Goal: Task Accomplishment & Management: Use online tool/utility

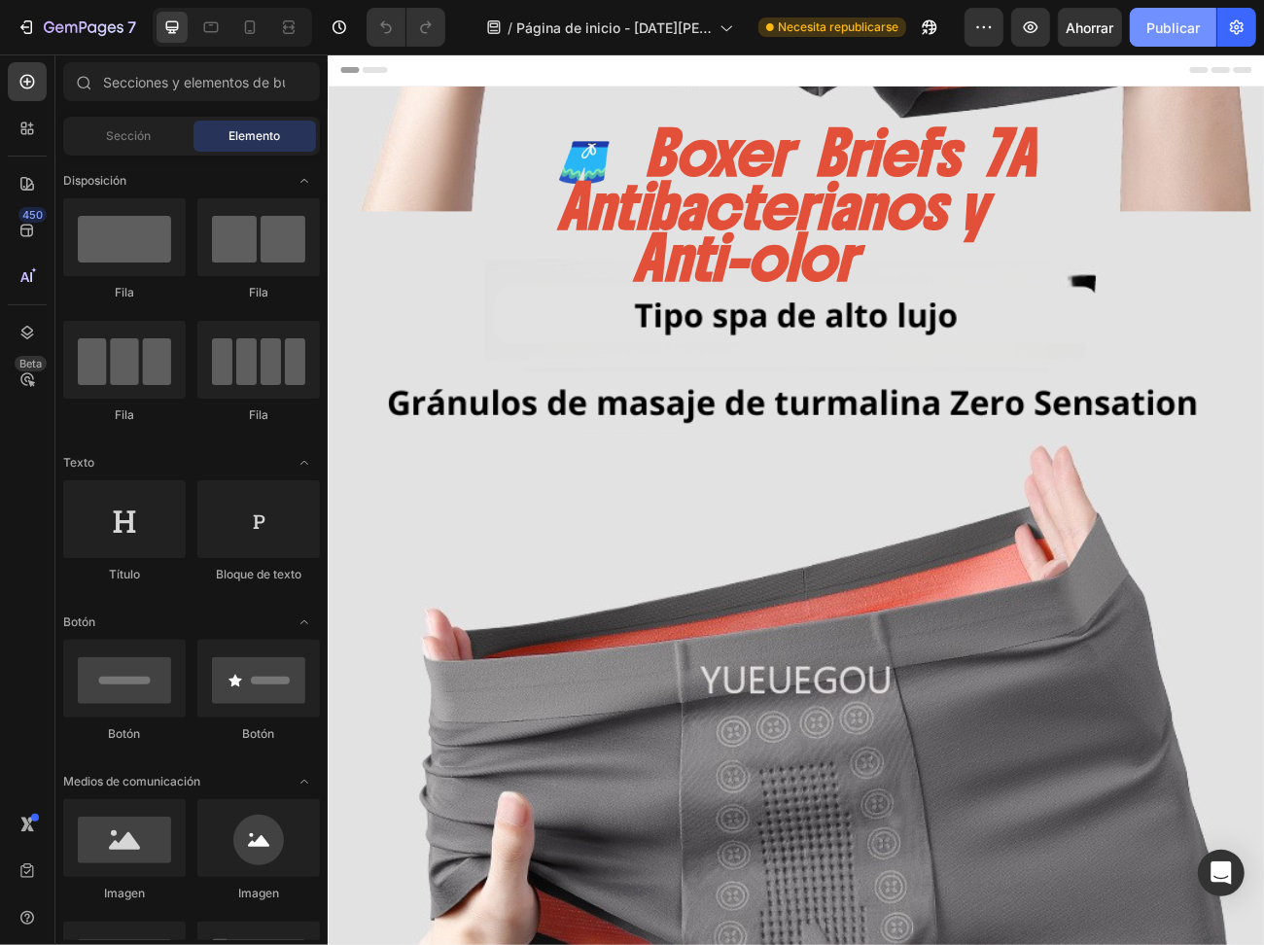
click at [1174, 30] on font "Publicar" at bounding box center [1173, 27] width 53 height 17
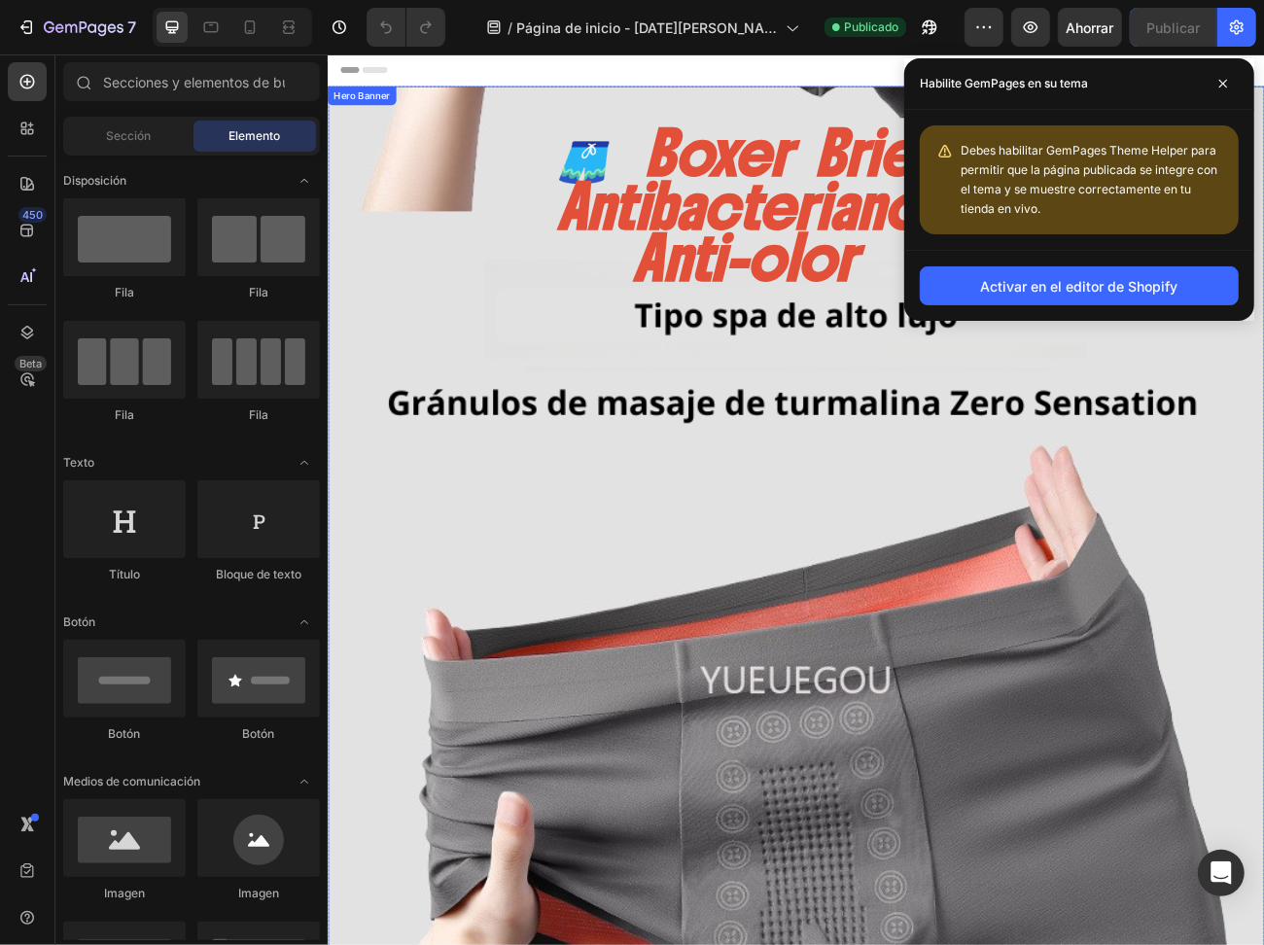
click at [549, 571] on div "🩳 Boxer Briefs 7A Antibacterianos y Anti-olor Heading TECNOLOGIA En cada fibra …" at bounding box center [910, 859] width 1099 height 1430
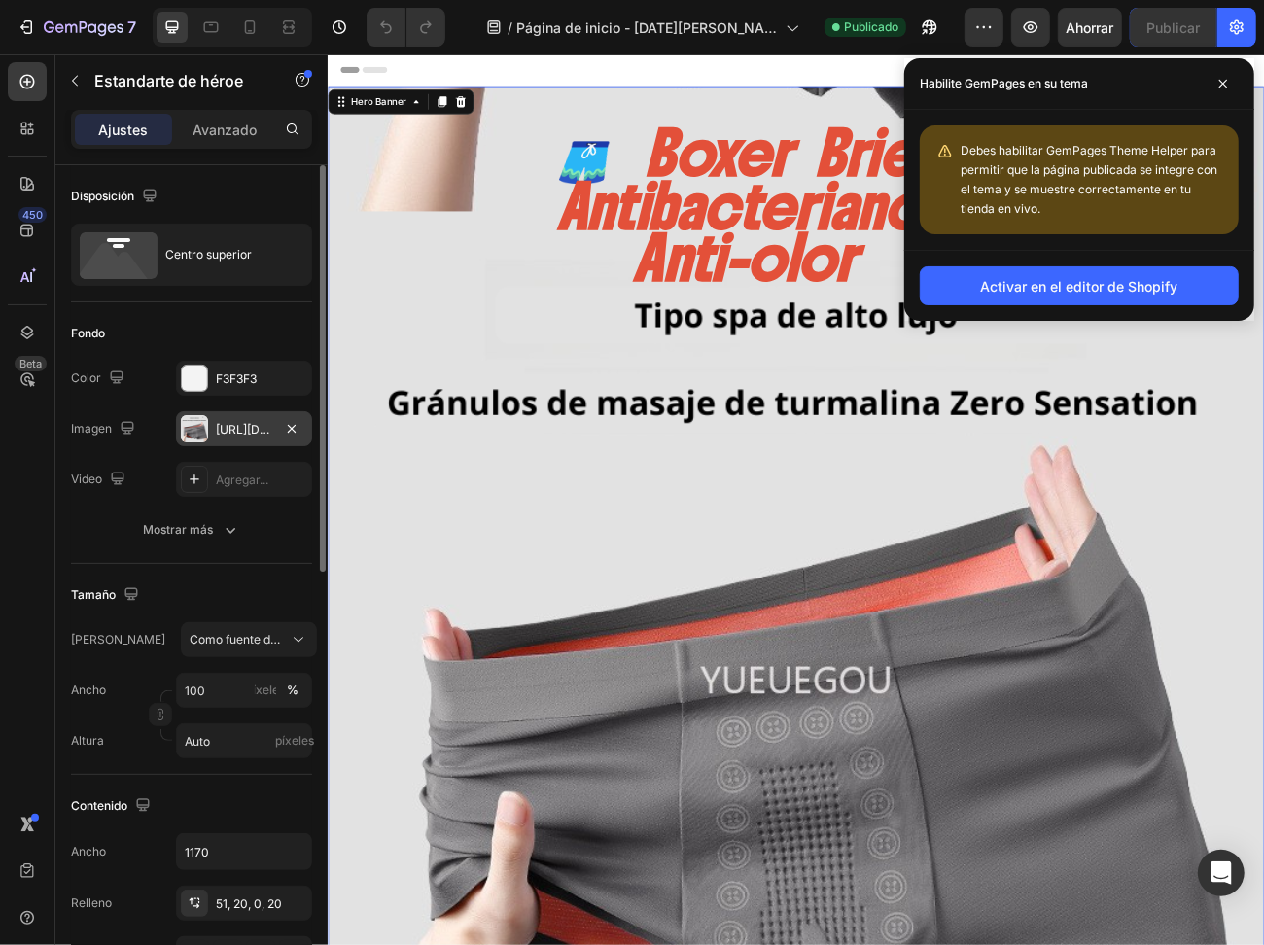
click at [239, 427] on font "[URL][DOMAIN_NAME]" at bounding box center [278, 429] width 125 height 15
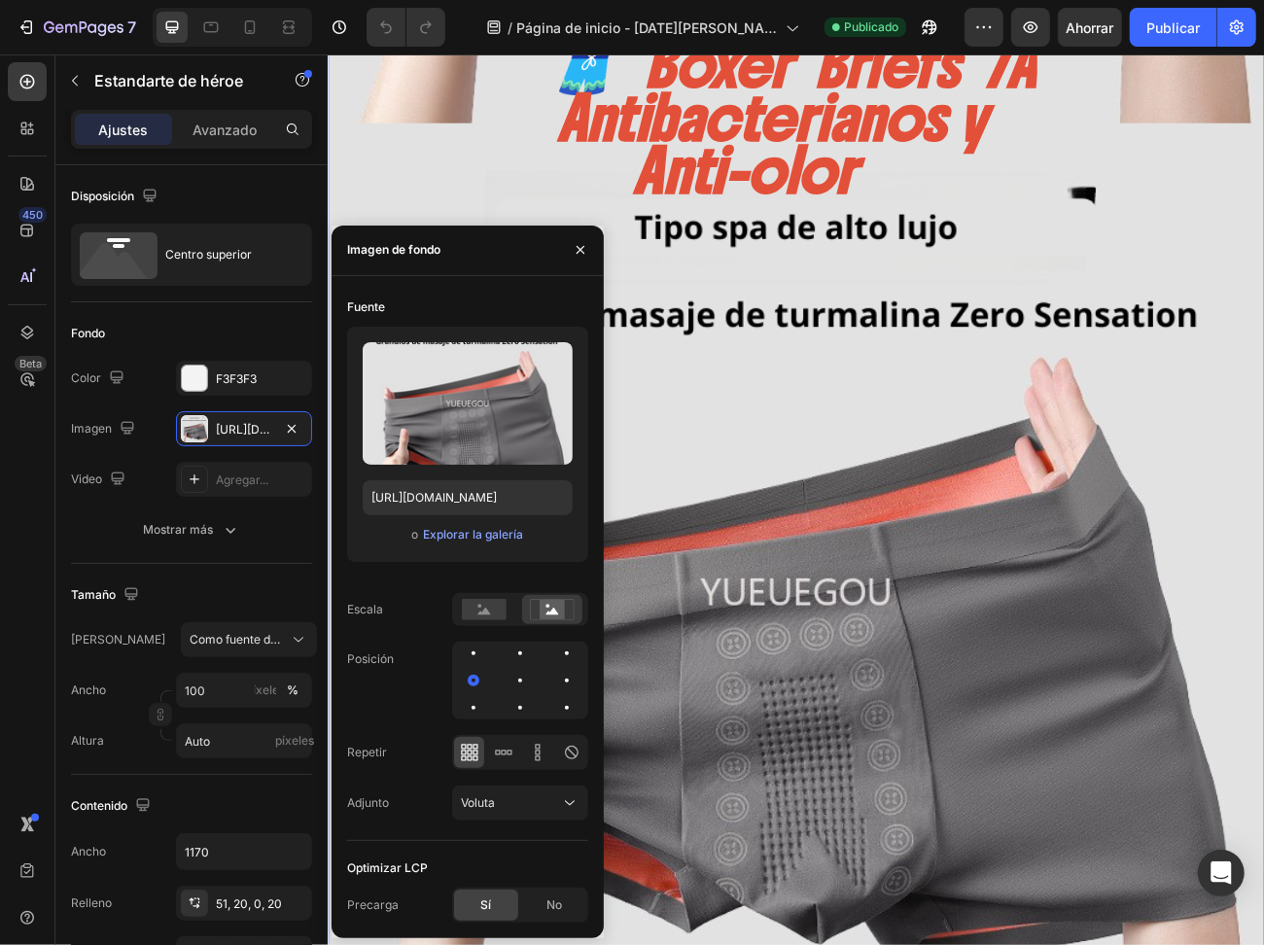
scroll to position [86, 0]
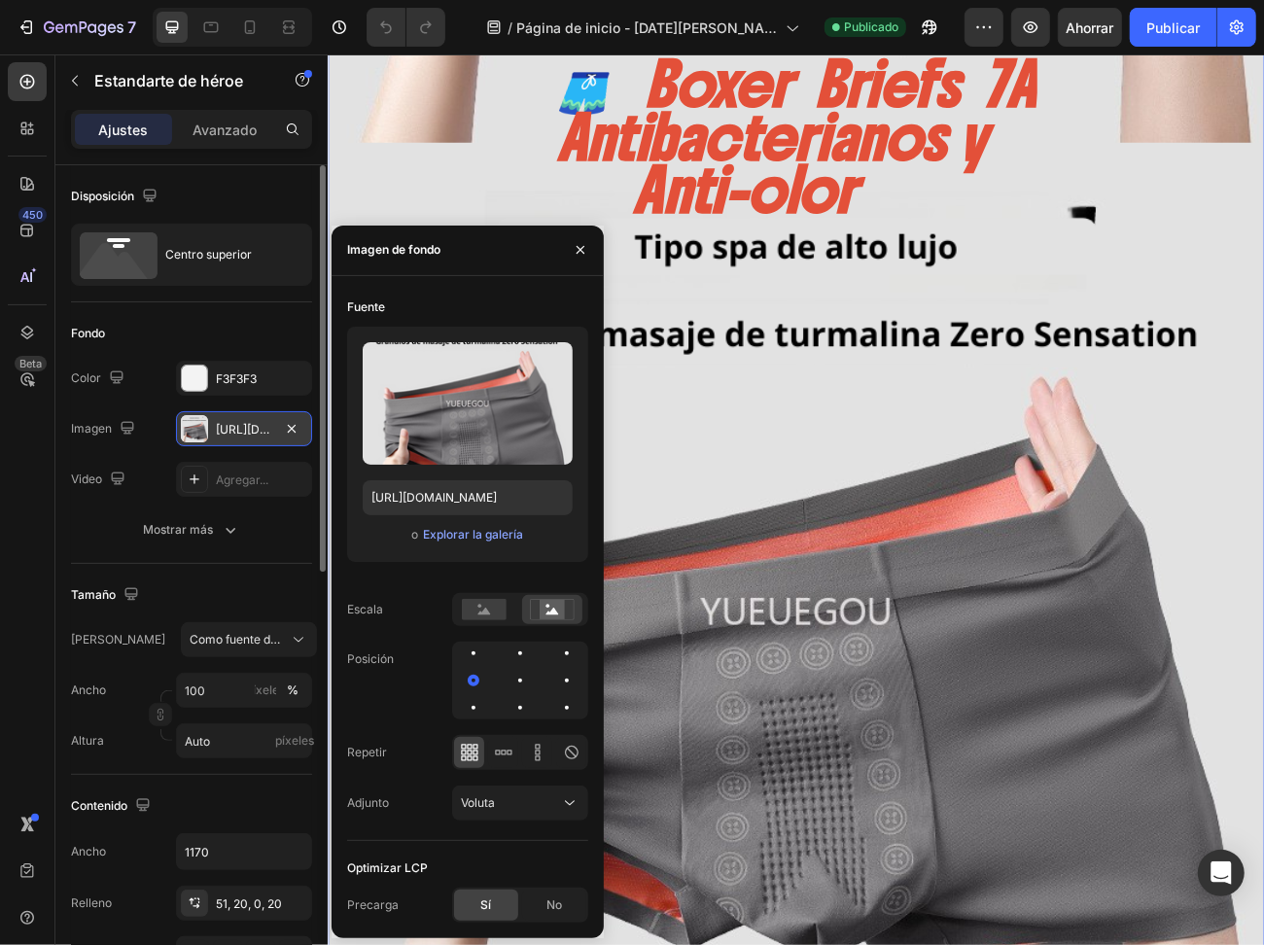
click at [218, 423] on font "[URL][DOMAIN_NAME]" at bounding box center [278, 429] width 125 height 15
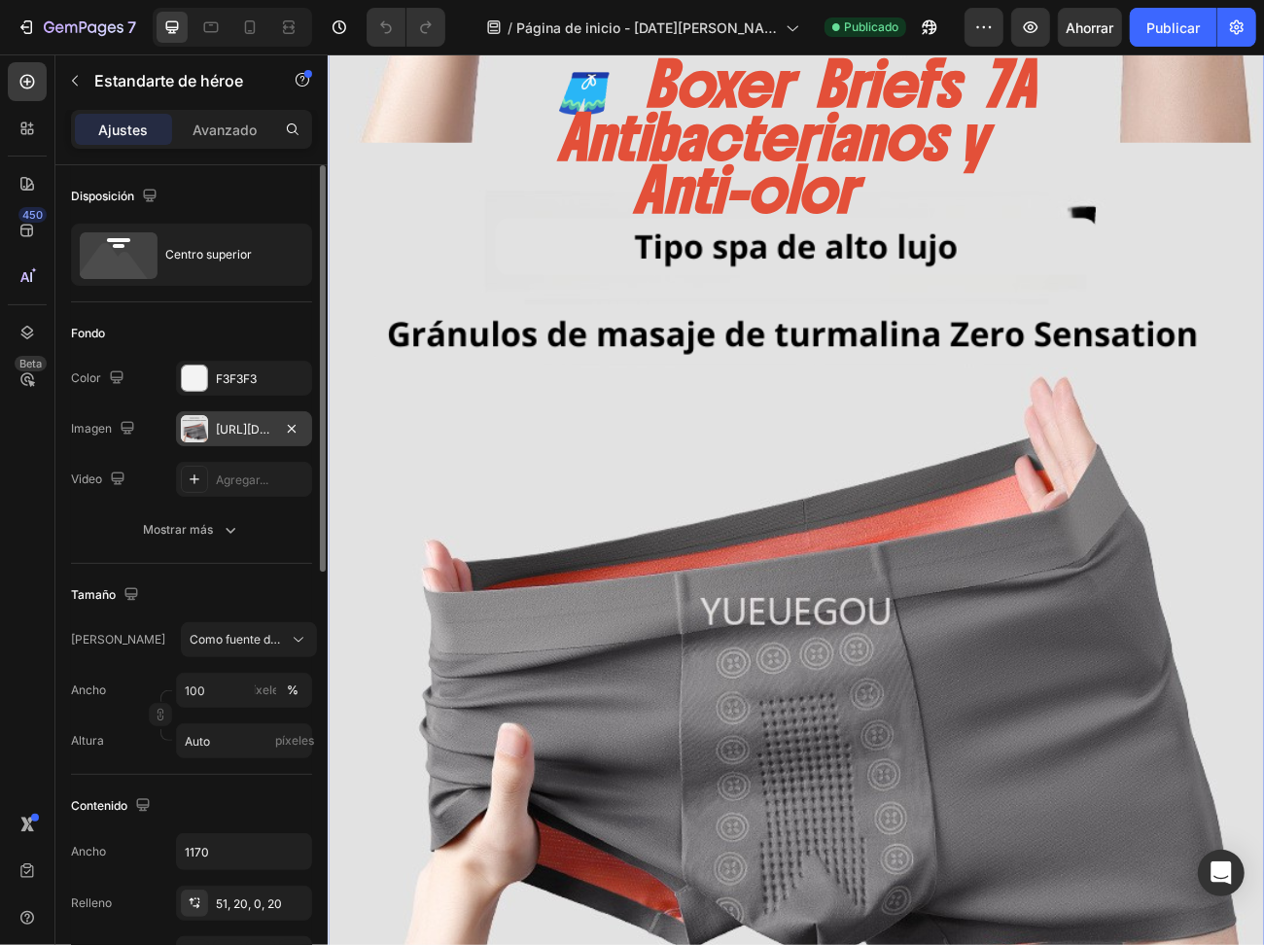
click at [197, 422] on div at bounding box center [194, 428] width 27 height 27
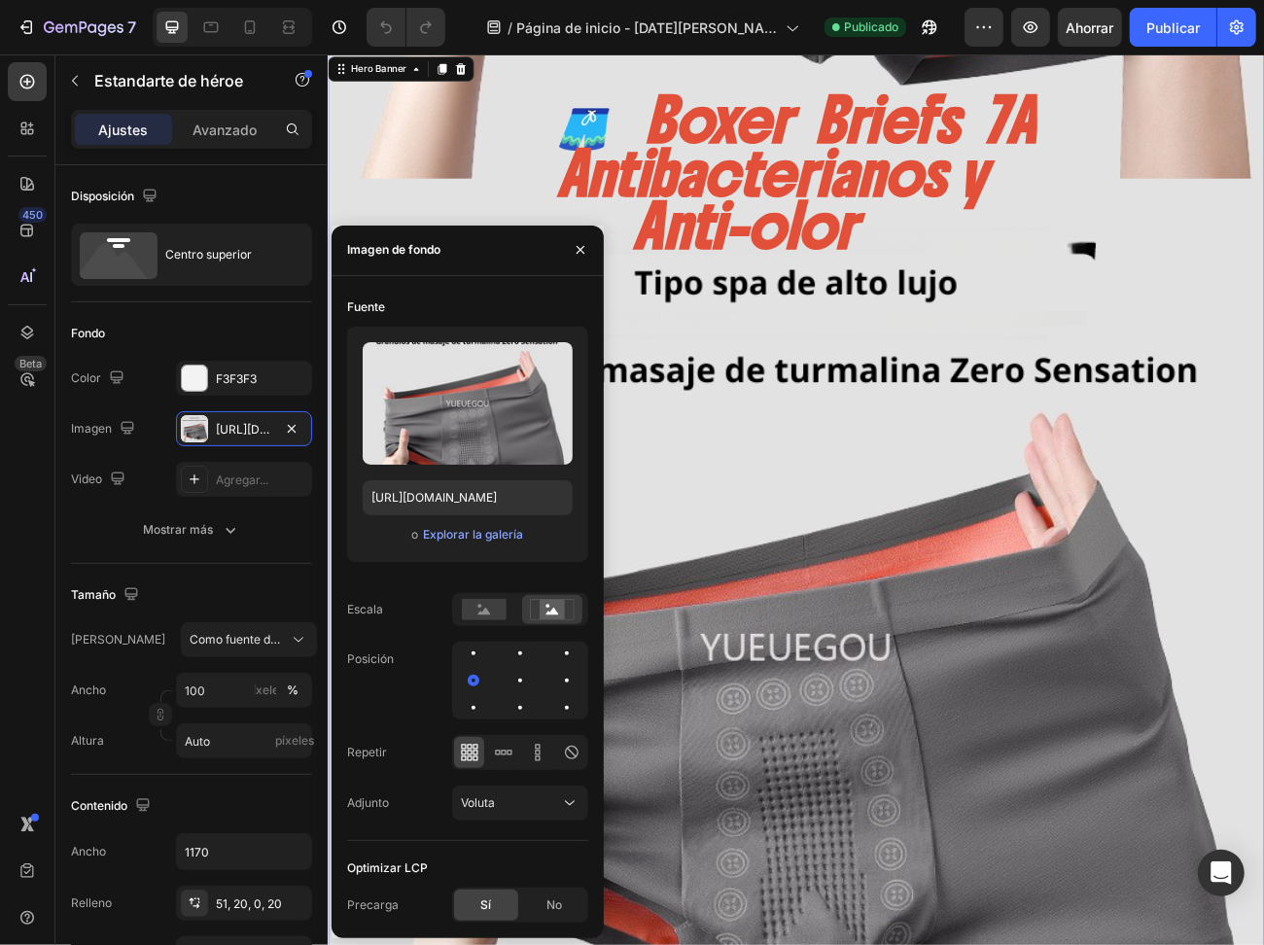
scroll to position [0, 0]
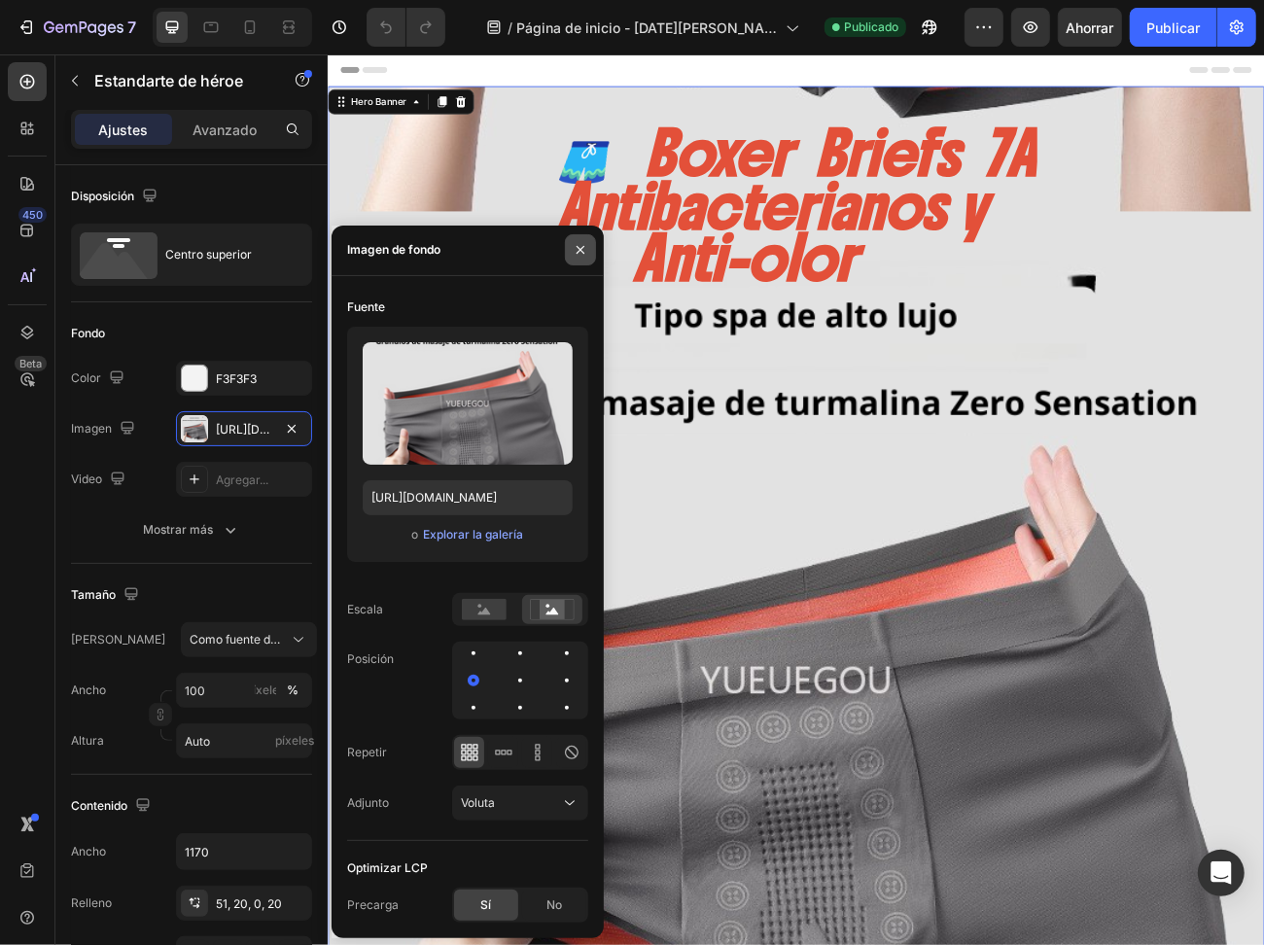
click at [577, 246] on icon "button" at bounding box center [581, 250] width 8 height 8
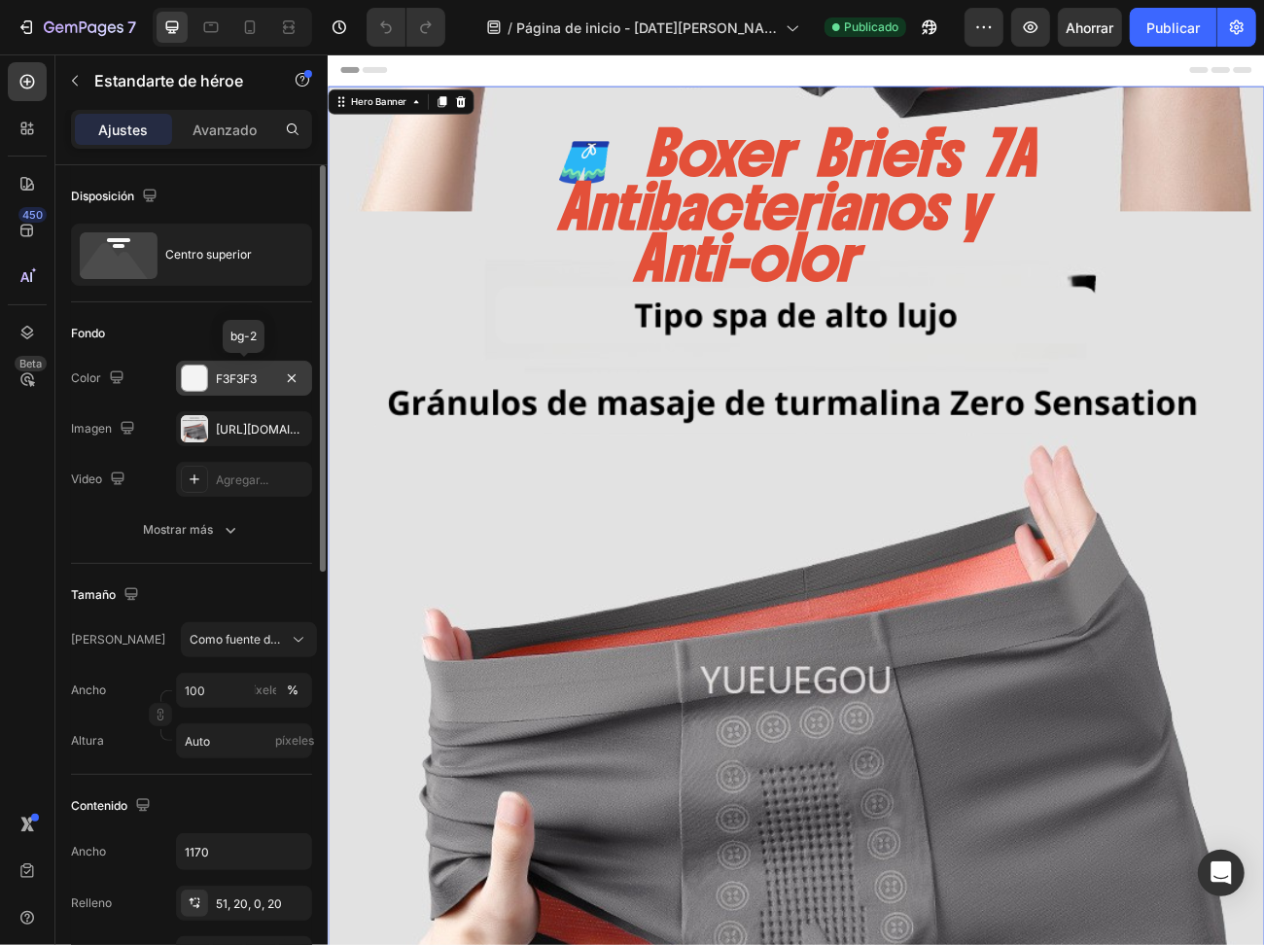
click at [196, 383] on div at bounding box center [194, 378] width 25 height 25
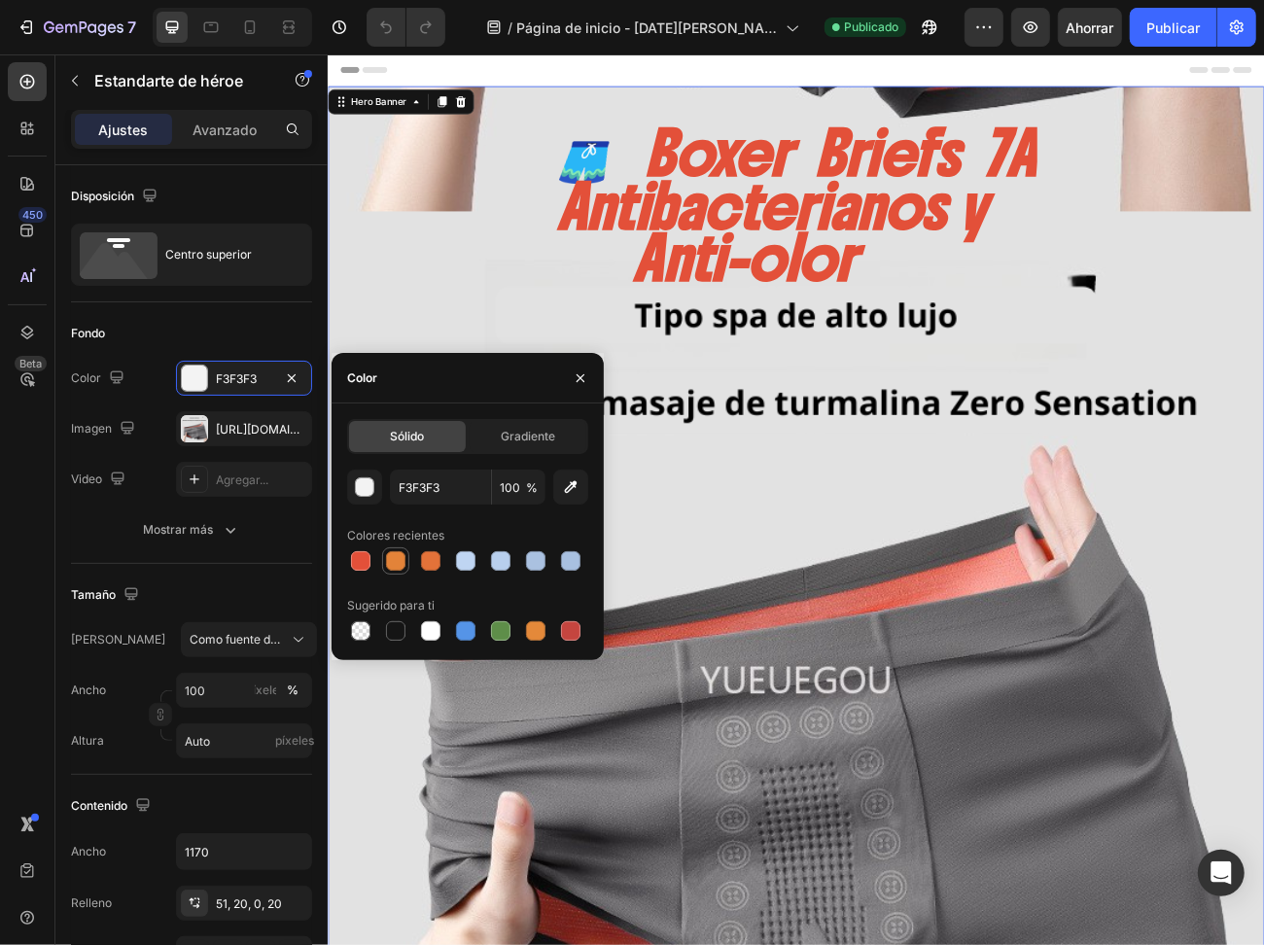
click at [403, 558] on div at bounding box center [395, 560] width 19 height 19
click at [430, 566] on div at bounding box center [430, 560] width 19 height 19
click at [478, 566] on div at bounding box center [465, 561] width 27 height 27
click at [464, 563] on div at bounding box center [465, 560] width 19 height 19
click at [496, 567] on div at bounding box center [500, 560] width 19 height 19
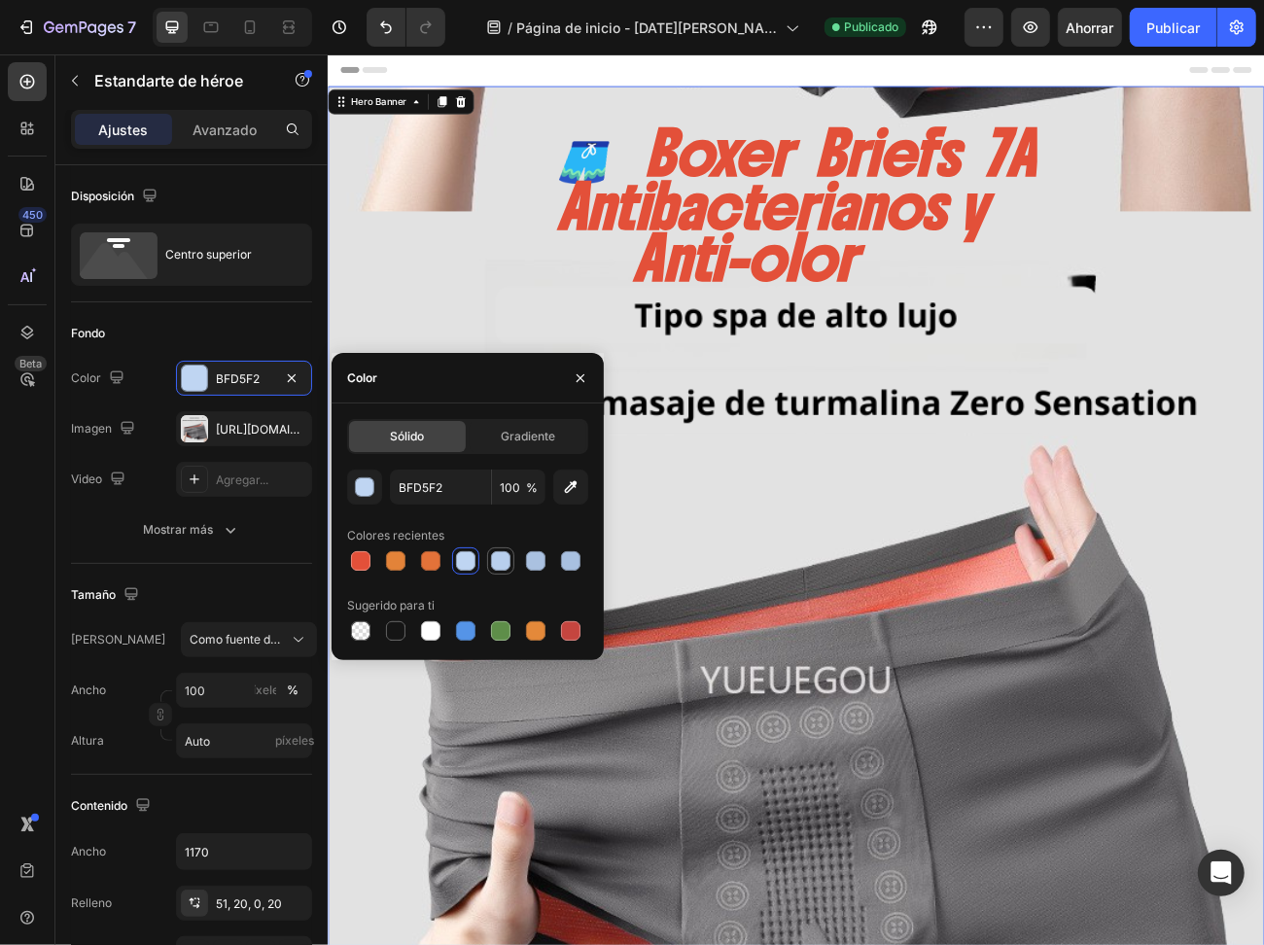
type input "B8CFED"
click at [289, 379] on icon "button" at bounding box center [292, 377] width 8 height 8
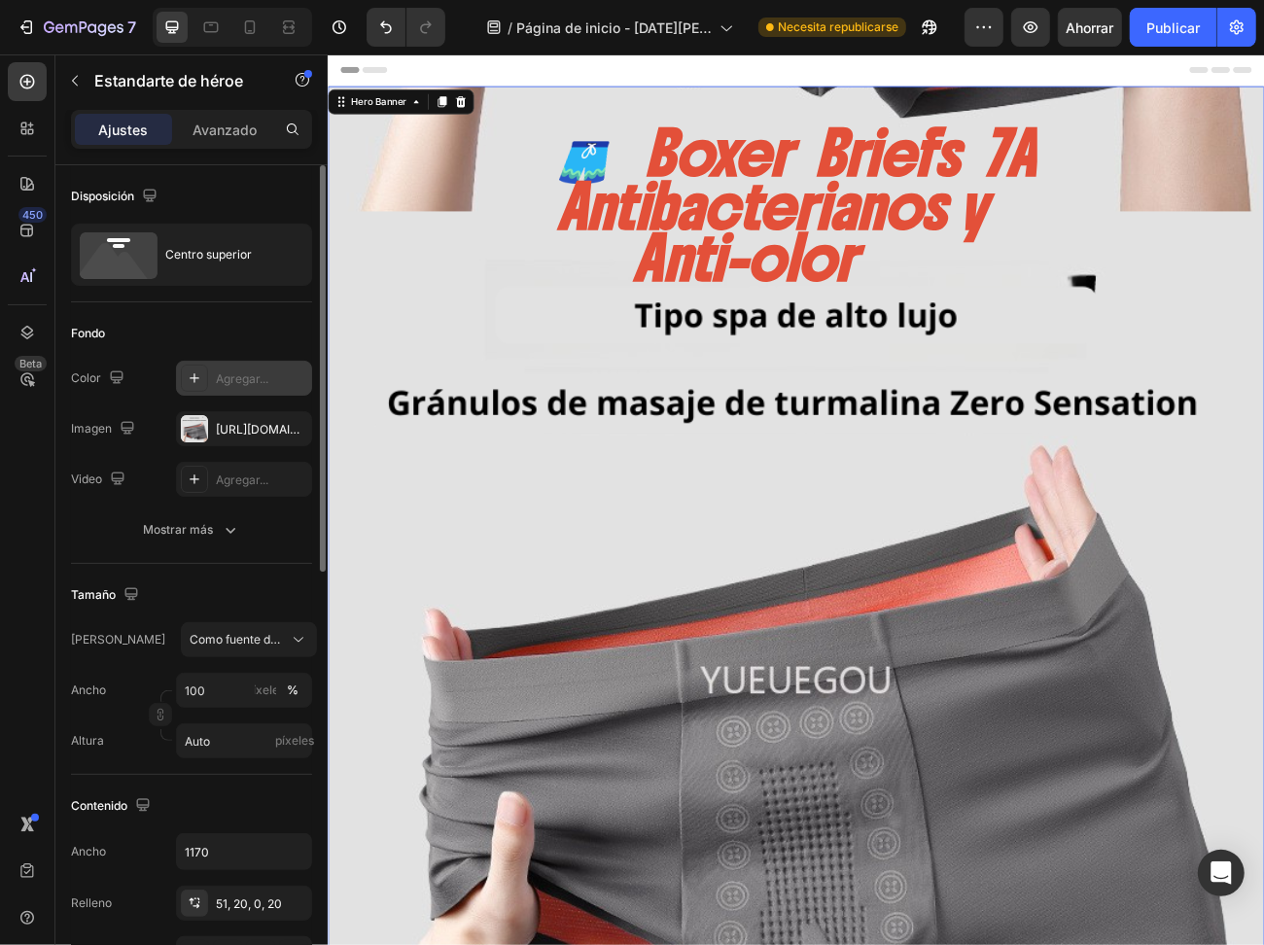
click at [1031, 775] on div "🩳 Boxer Briefs 7A Antibacterianos y Anti-olor Heading TECNOLOGIA En cada fibra …" at bounding box center [910, 859] width 1099 height 1430
click at [247, 419] on div "[URL][DOMAIN_NAME]" at bounding box center [244, 428] width 136 height 35
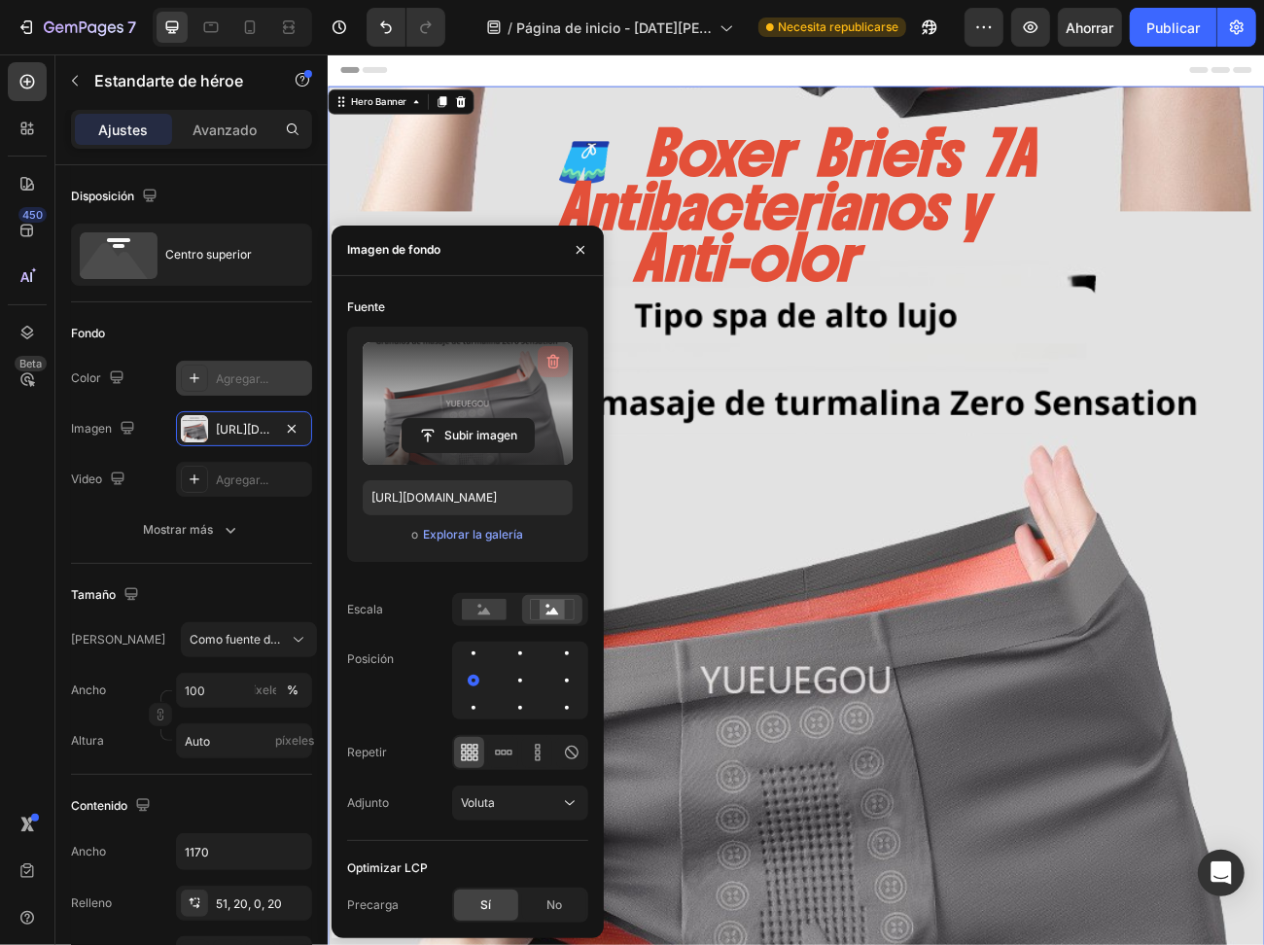
click at [551, 358] on icon "button" at bounding box center [554, 361] width 13 height 15
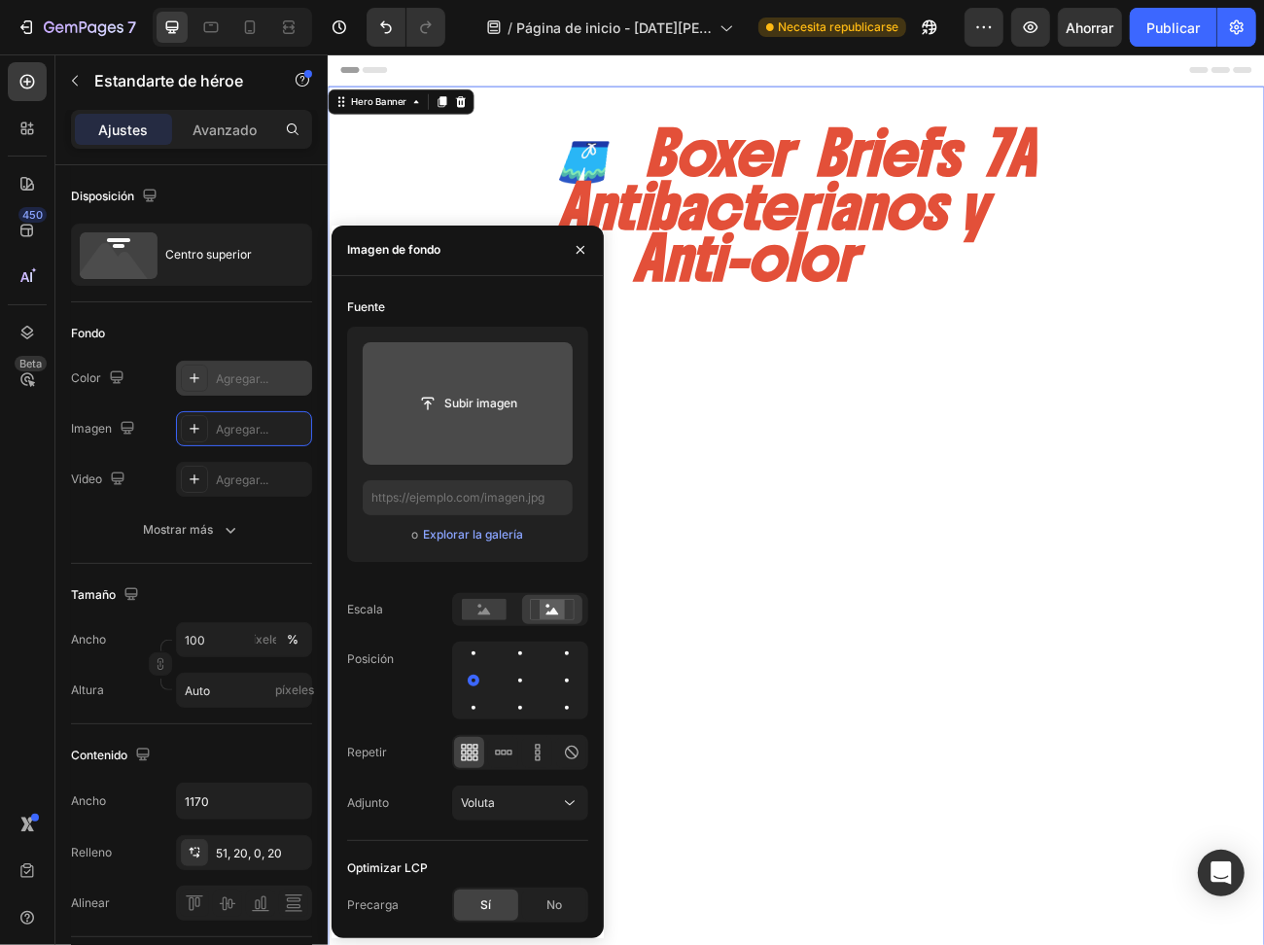
click at [1263, 399] on div "🩳 Boxer Briefs 7A Antibacterianos y Anti-olor Heading TECNOLOGIA En cada fibra …" at bounding box center [910, 859] width 1099 height 1430
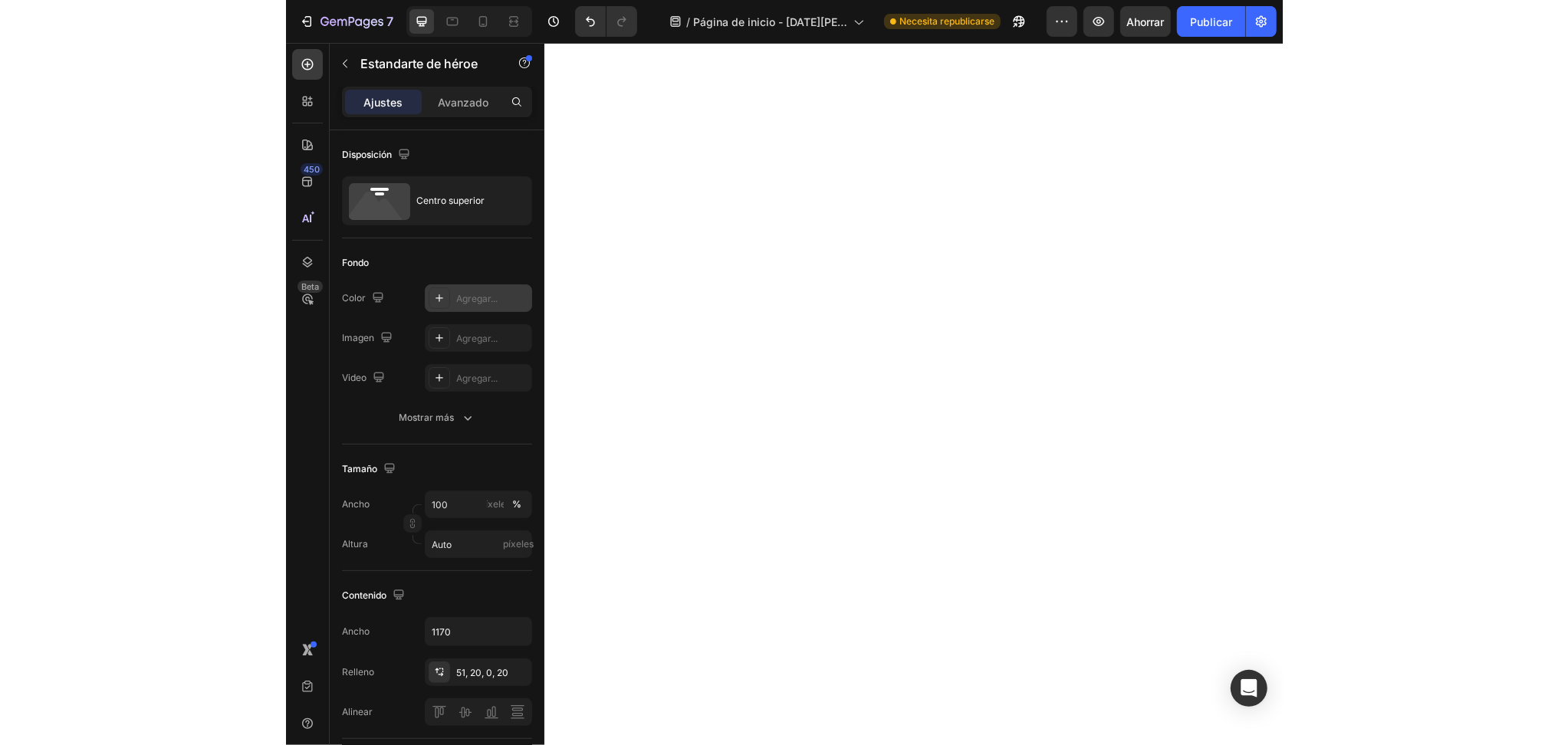
scroll to position [68, 0]
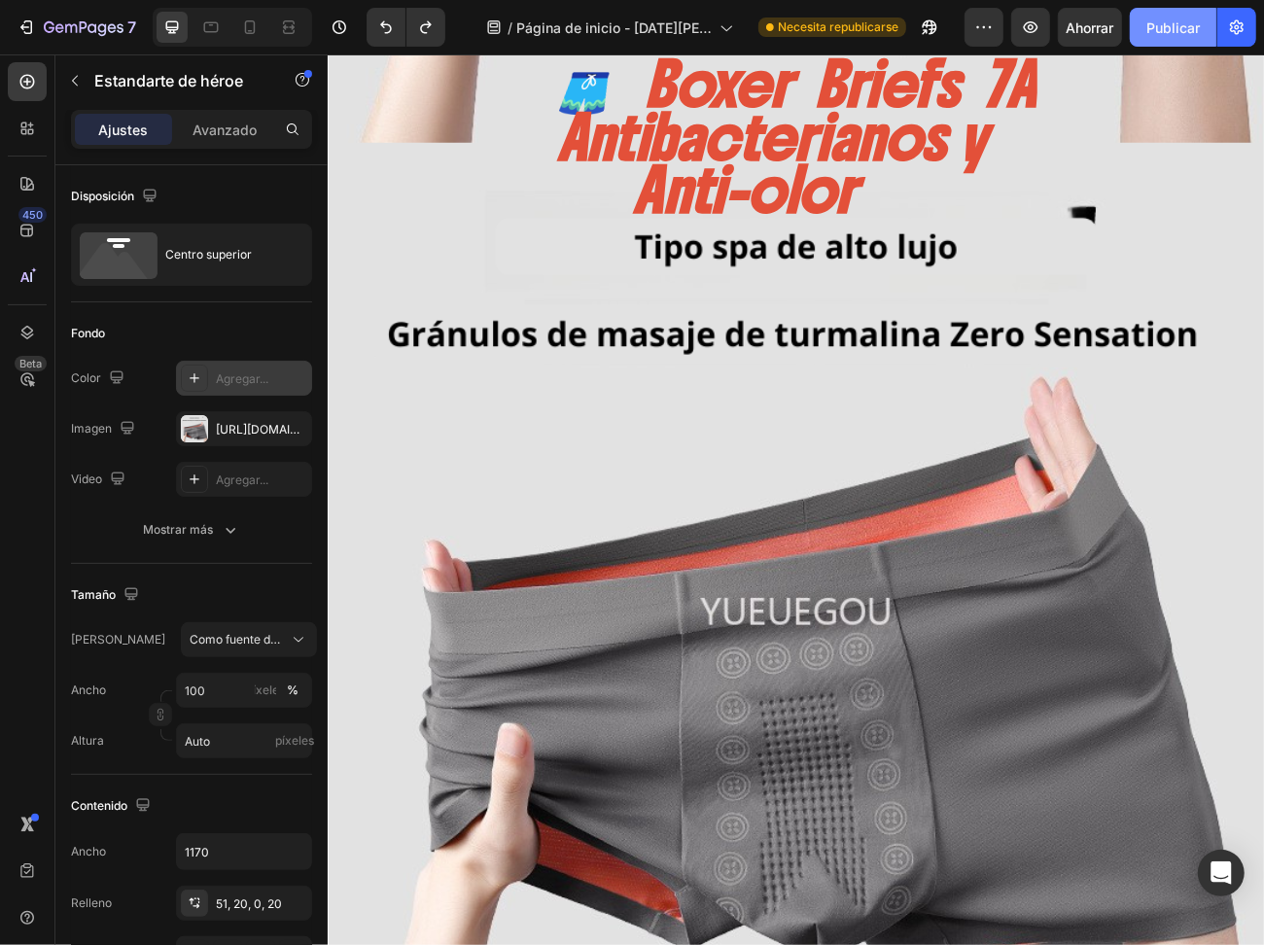
click at [1180, 31] on font "Publicar" at bounding box center [1173, 27] width 53 height 17
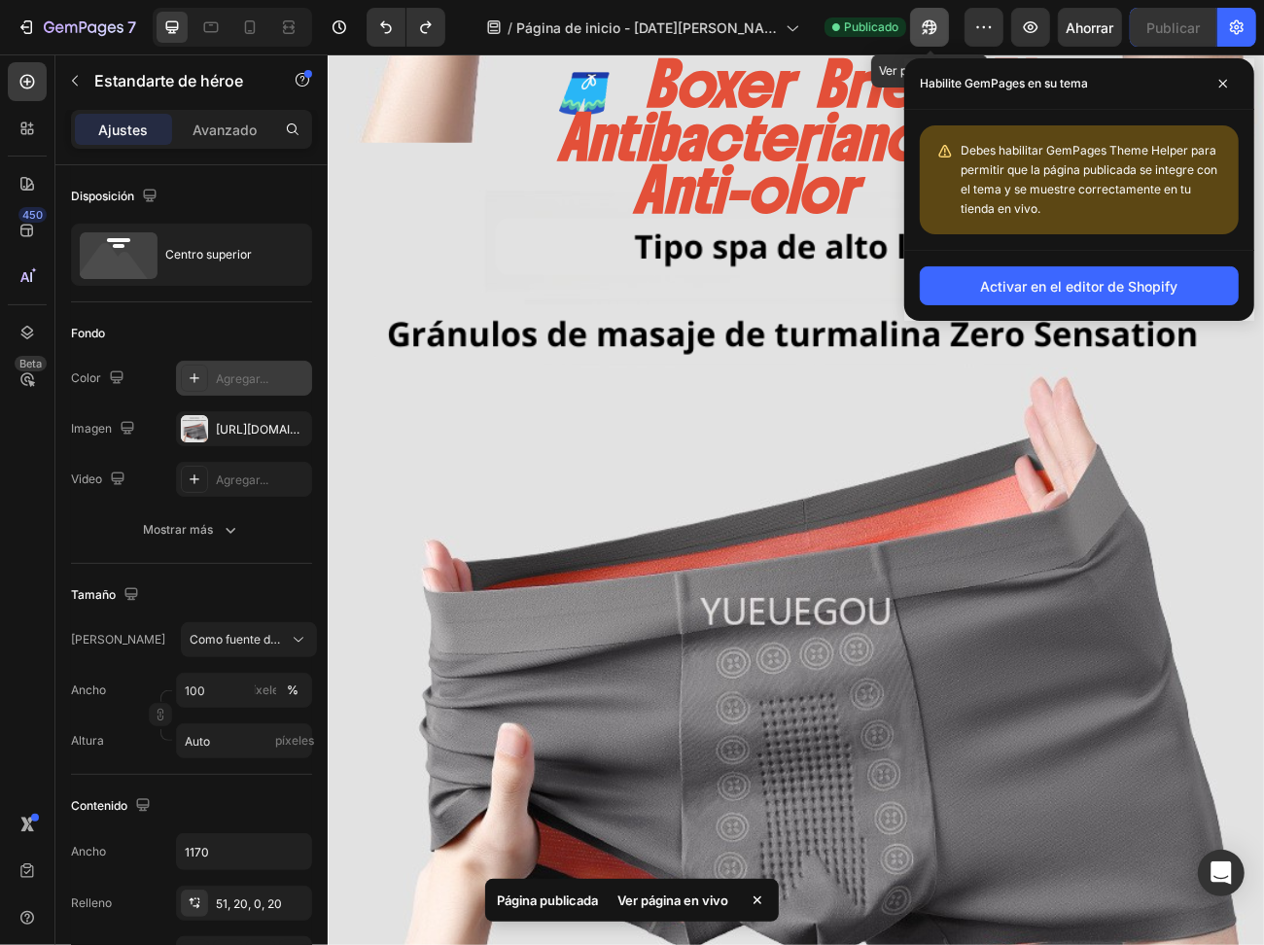
click at [928, 29] on icon "button" at bounding box center [925, 31] width 5 height 5
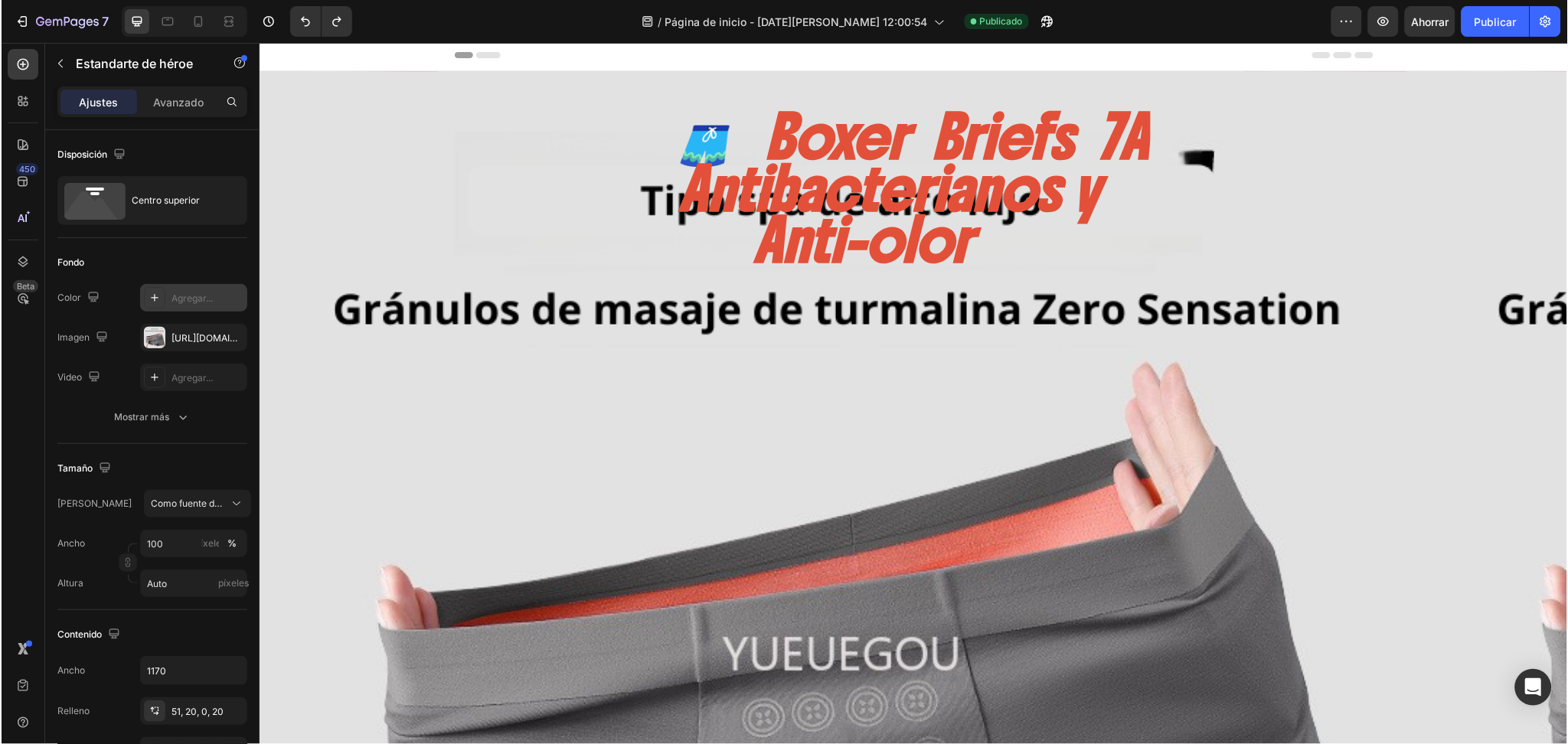
scroll to position [0, 0]
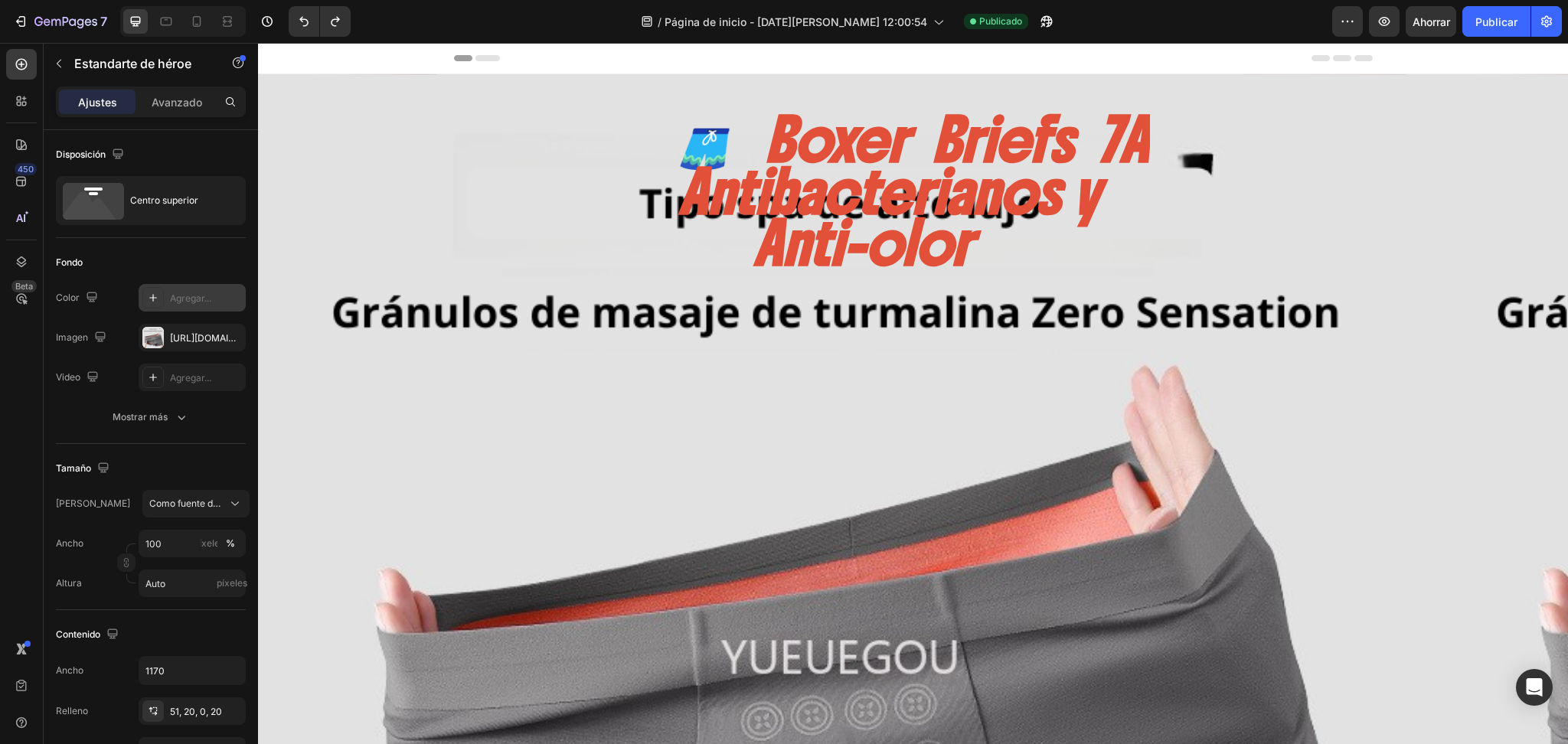
click at [523, 76] on div "🩳 Boxer Briefs 7A Antibacterianos y Anti-olor Heading TECNOLOGIA En cada fibra …" at bounding box center [913, 656] width 896 height 1164
click at [535, 86] on div "🩳 Boxer Briefs 7A Antibacterianos y Anti-olor Heading TECNOLOGIA En cada fibra …" at bounding box center [913, 656] width 896 height 1164
click at [525, 70] on div "Header" at bounding box center [913, 57] width 919 height 31
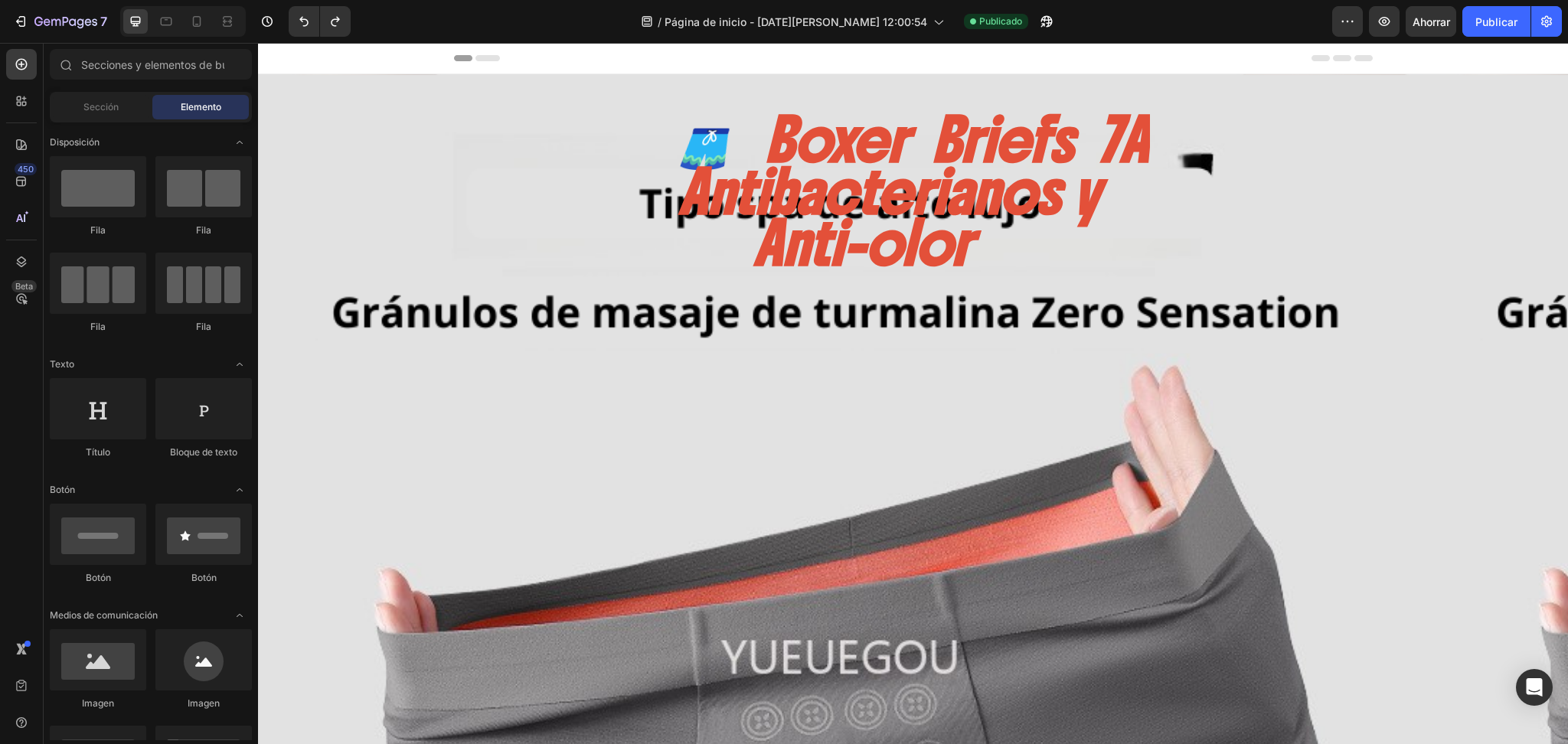
click at [520, 71] on div "Header" at bounding box center [913, 57] width 919 height 31
click at [503, 61] on div "Header" at bounding box center [913, 57] width 919 height 31
click at [476, 60] on icon at bounding box center [487, 58] width 24 height 6
click at [476, 58] on icon at bounding box center [487, 58] width 24 height 6
click at [444, 55] on div "Header" at bounding box center [913, 58] width 1310 height 31
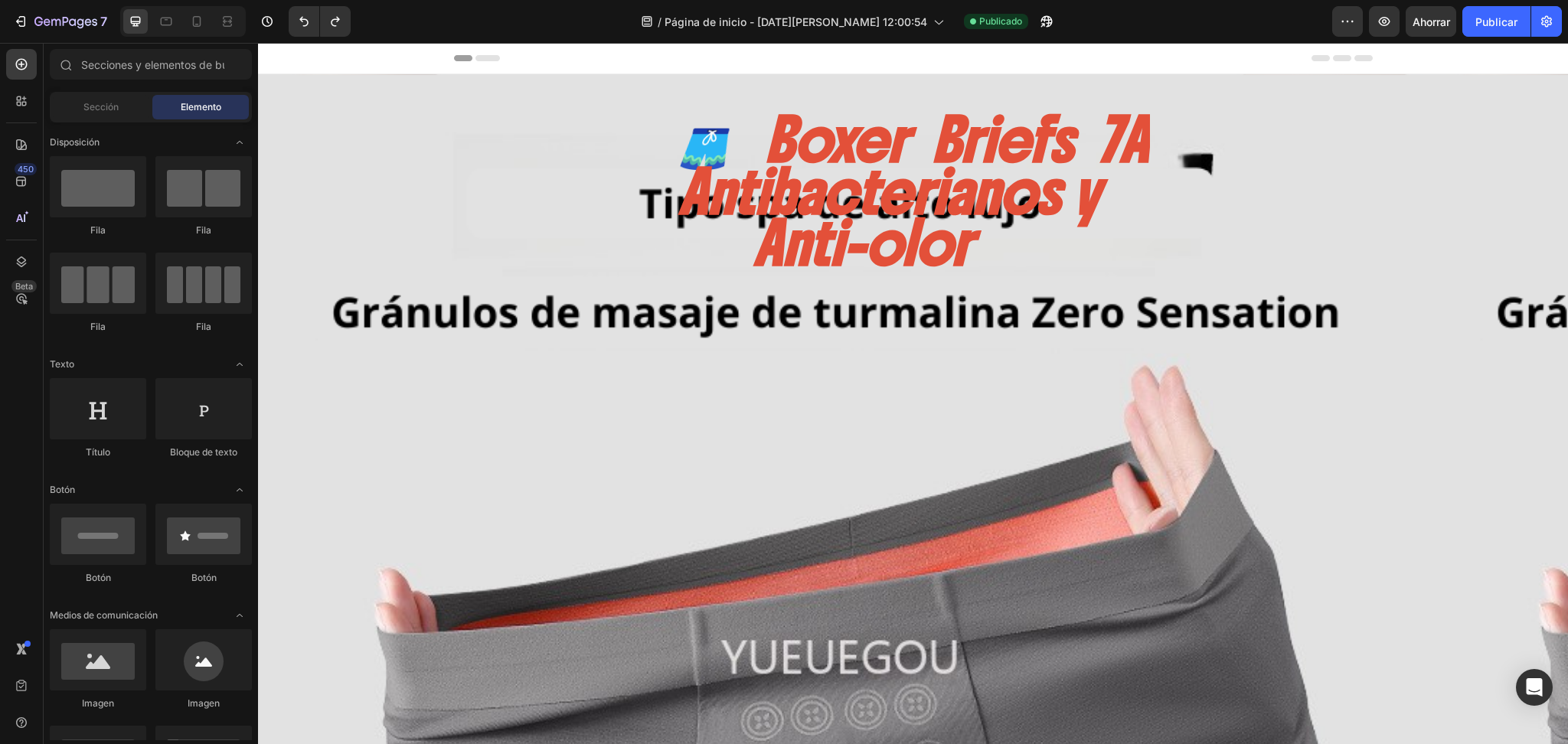
click at [307, 58] on span "Header" at bounding box center [304, 57] width 34 height 15
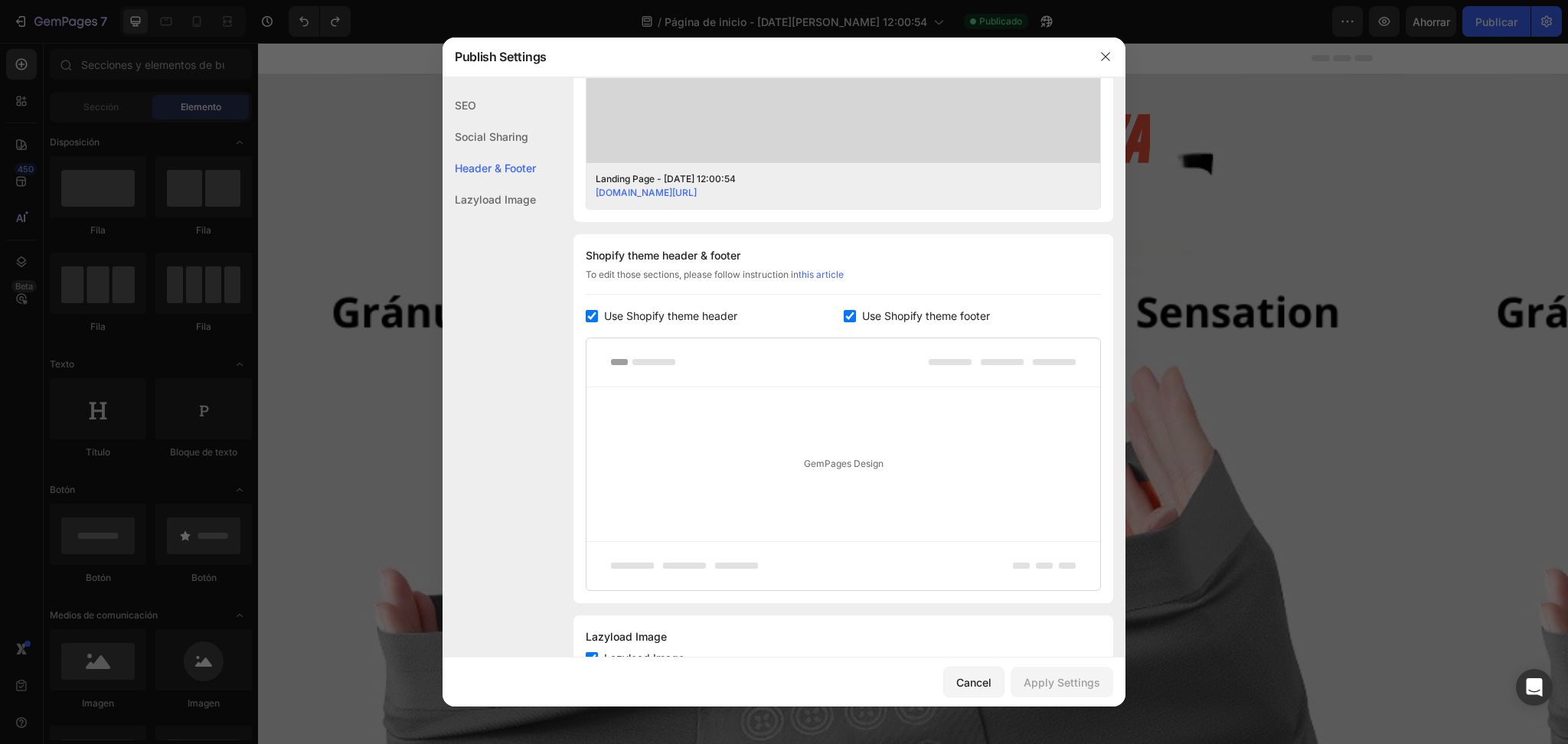
scroll to position [633, 0]
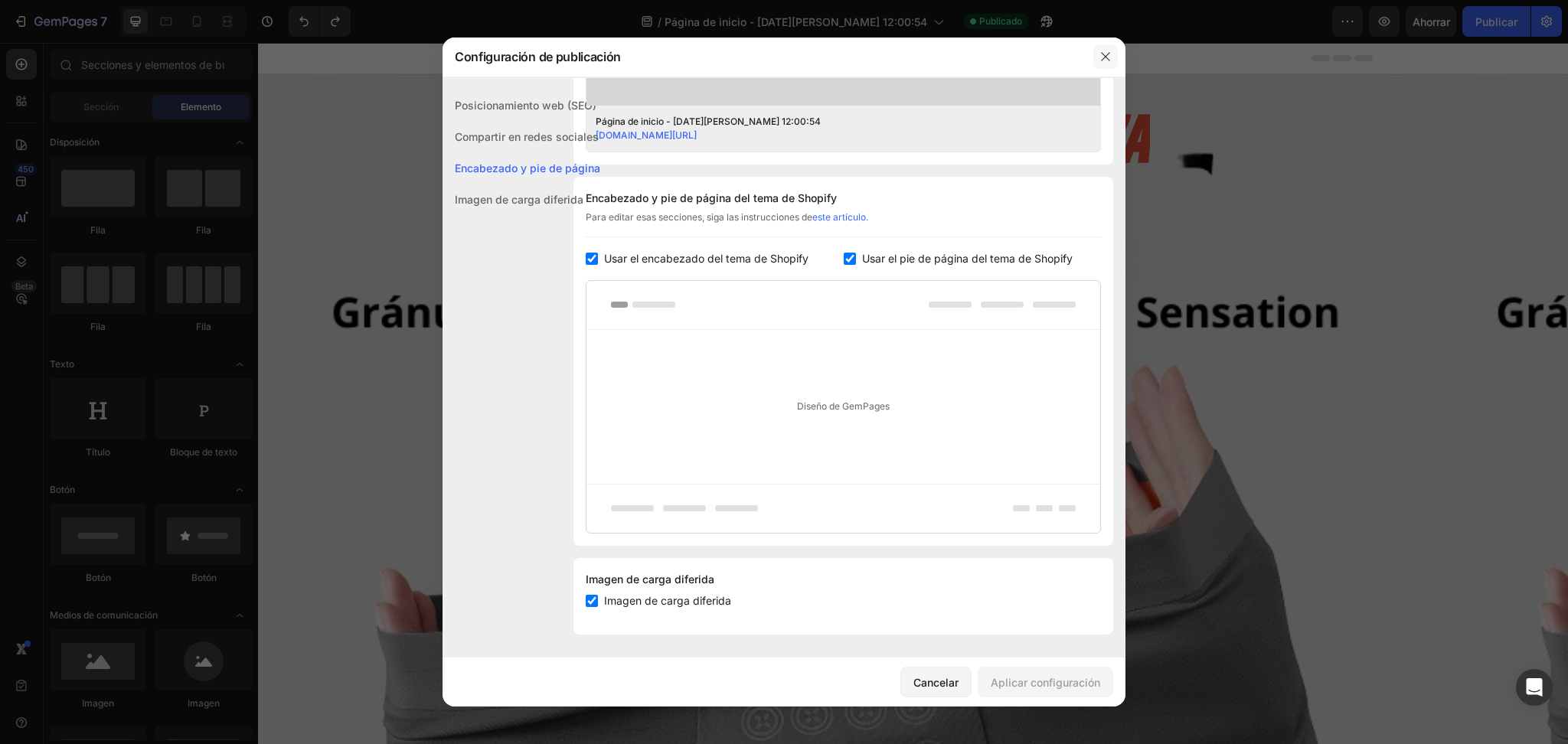
click at [994, 55] on icon "button" at bounding box center [1106, 57] width 13 height 13
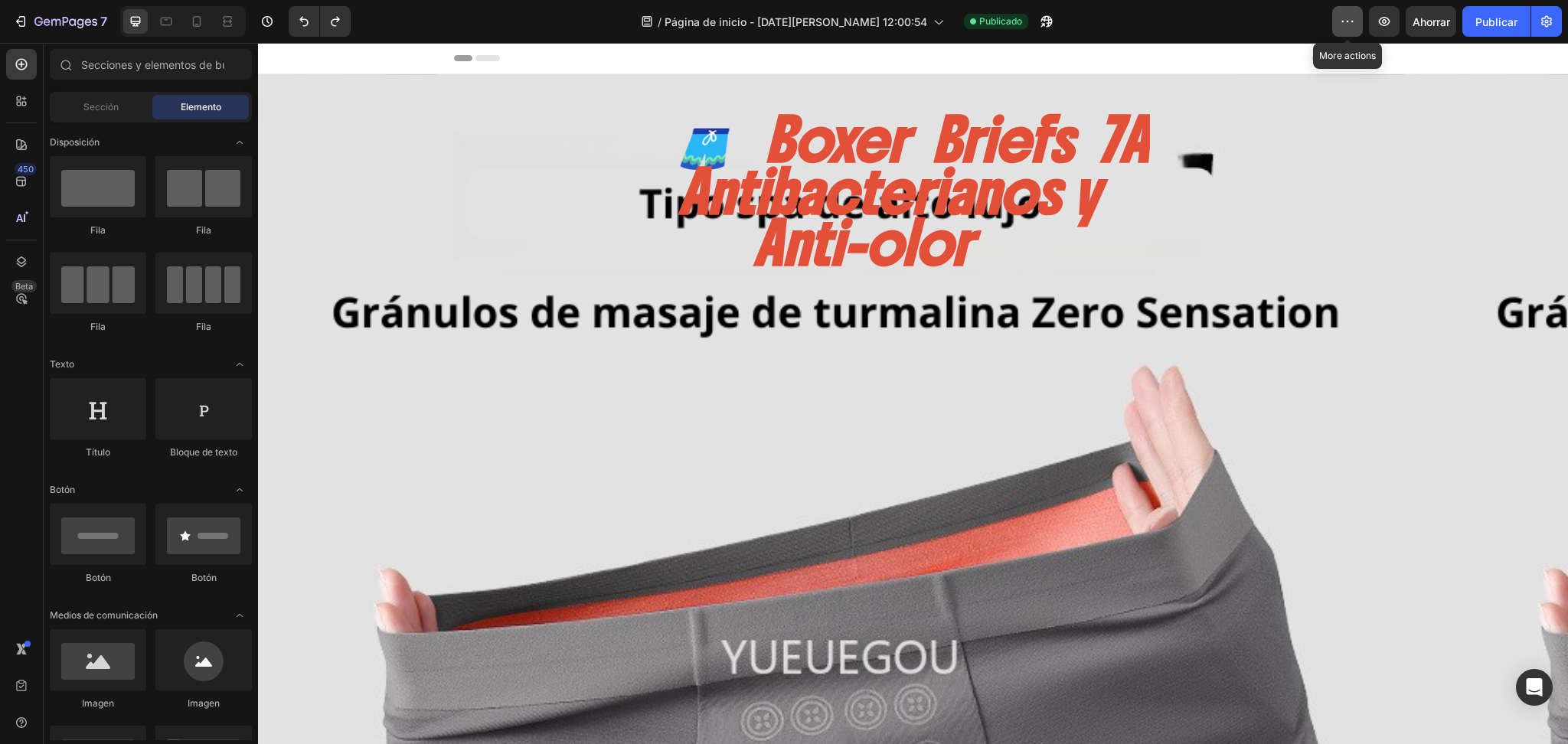
click at [994, 20] on button "button" at bounding box center [1347, 21] width 31 height 31
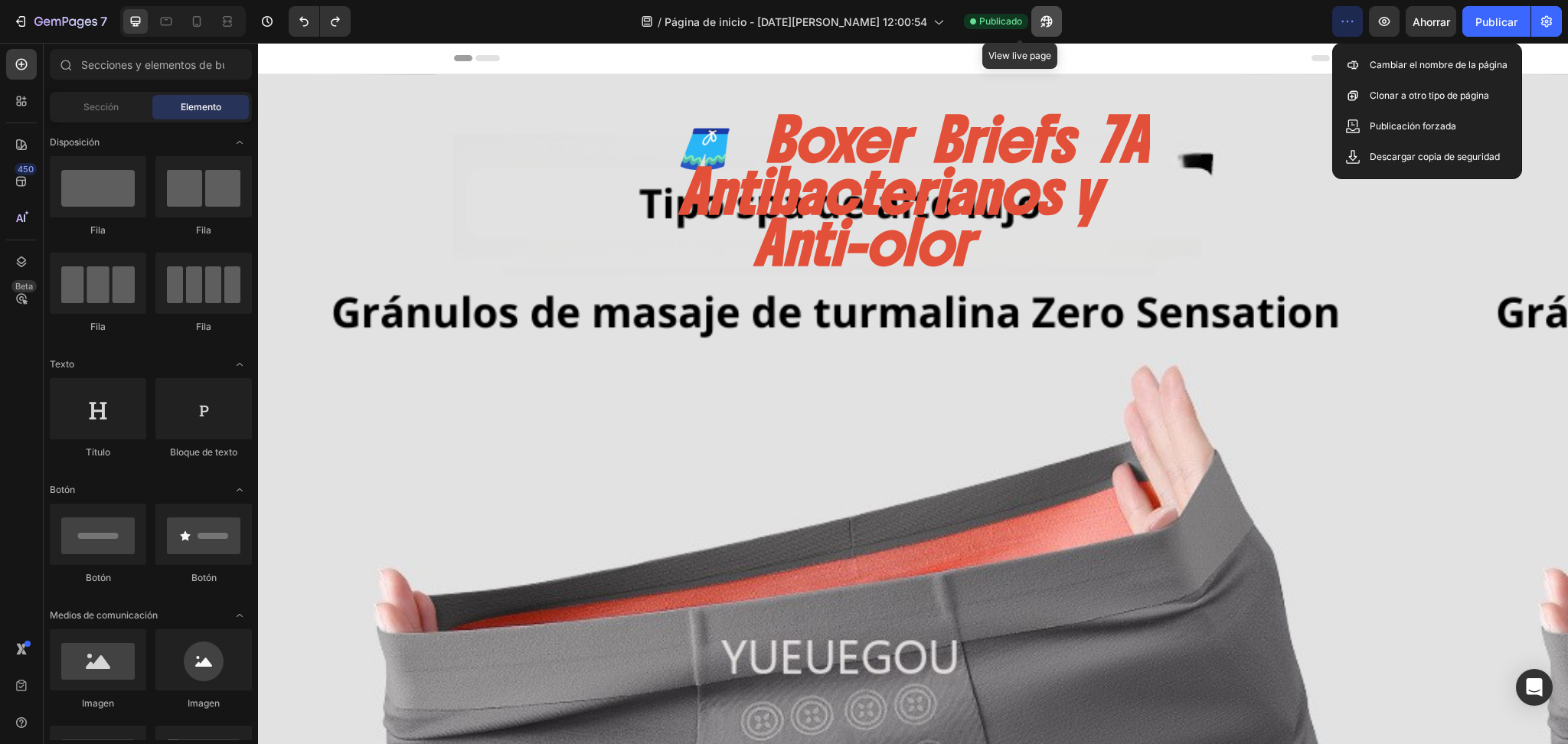
click at [994, 17] on button "button" at bounding box center [1046, 21] width 31 height 31
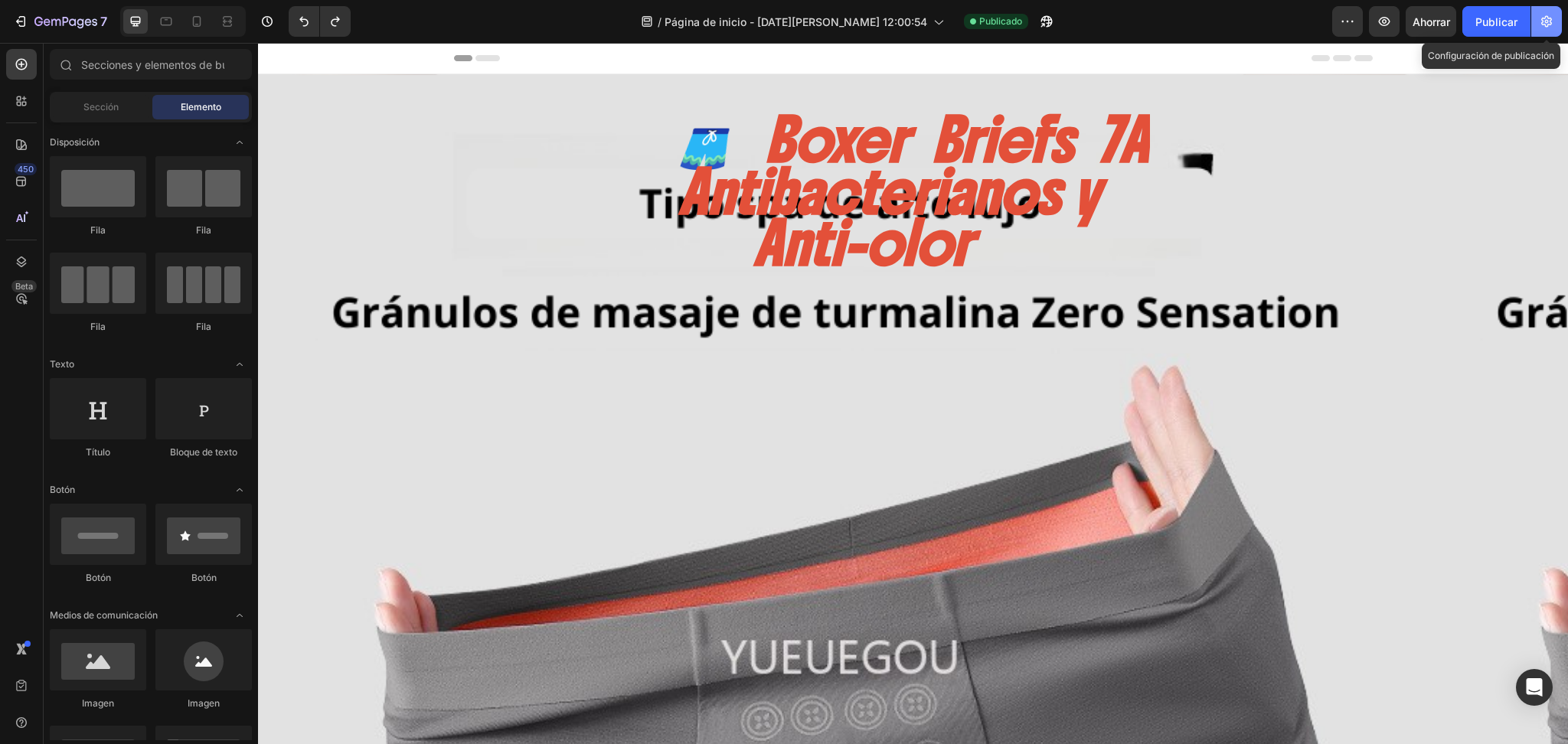
click at [994, 32] on button "button" at bounding box center [1546, 21] width 31 height 31
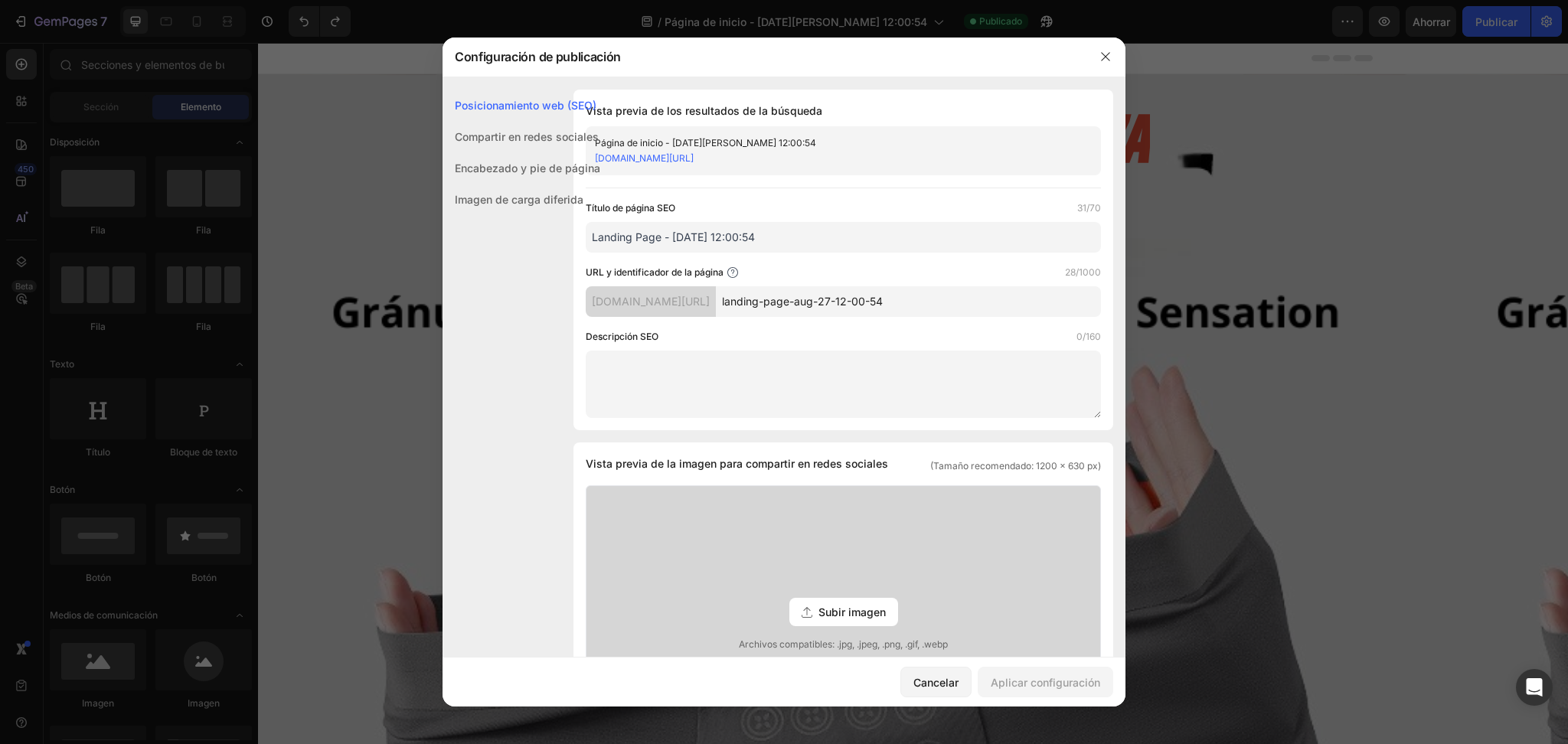
click at [994, 43] on div at bounding box center [1105, 57] width 40 height 40
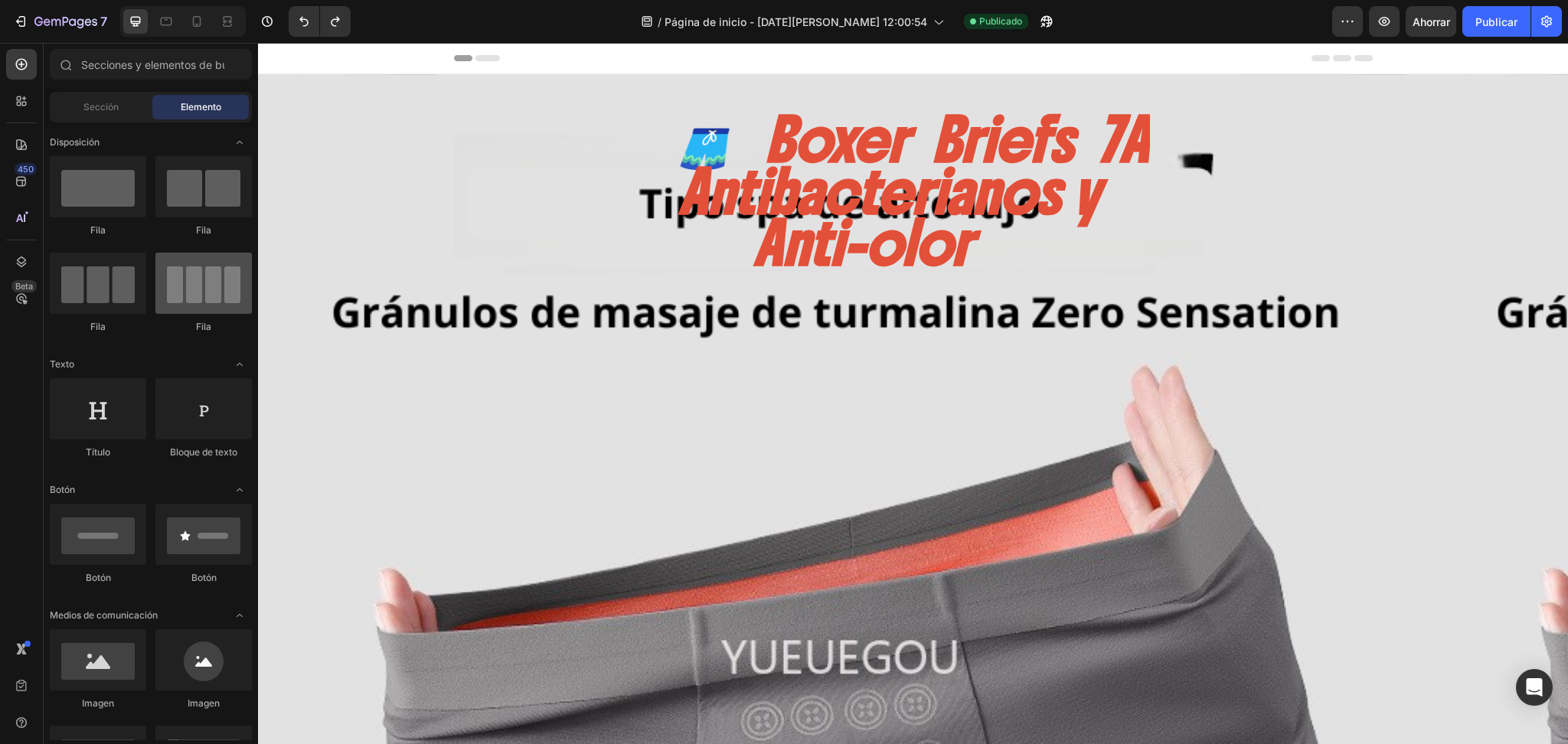
scroll to position [68, 0]
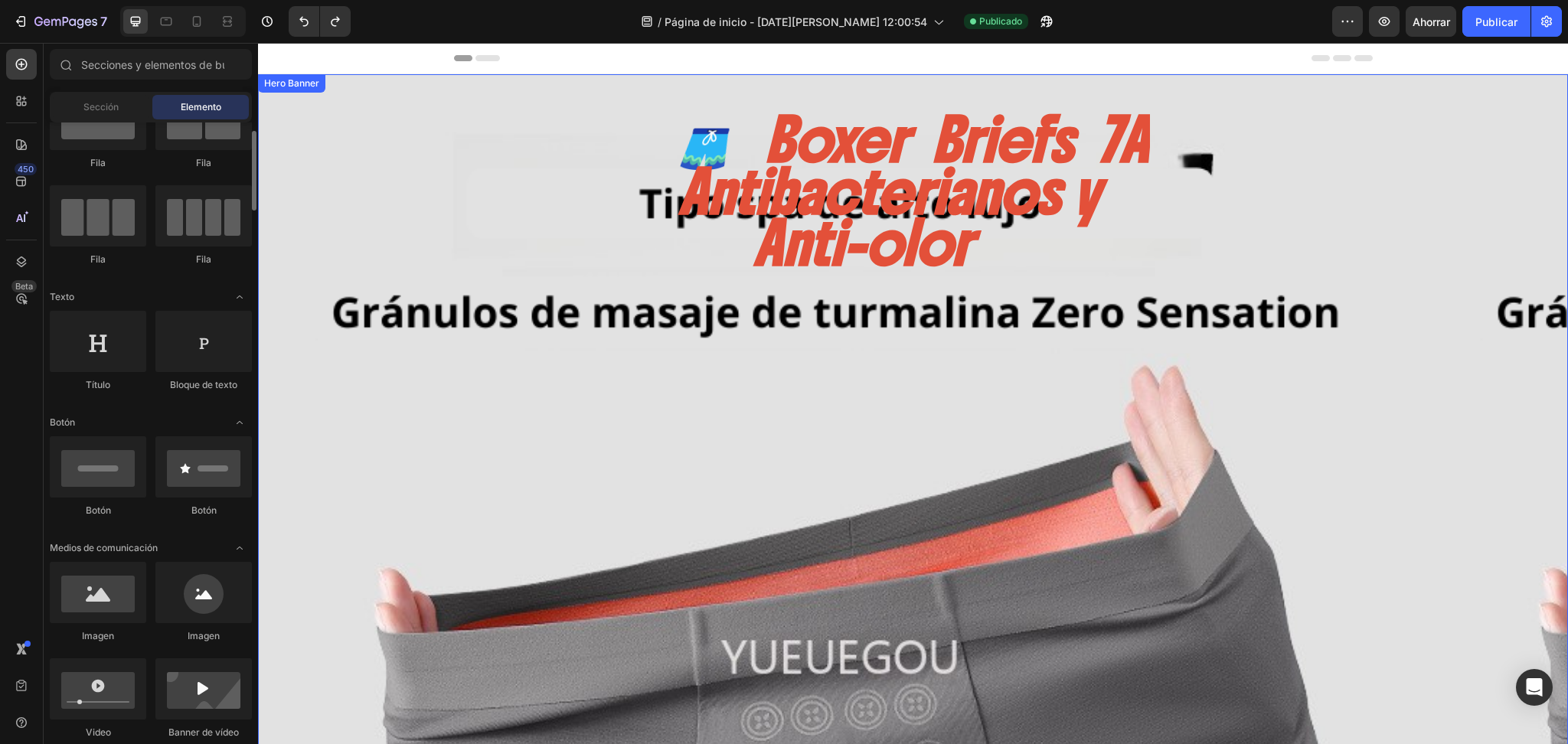
click at [393, 162] on div "Background Image" at bounding box center [913, 656] width 1310 height 1164
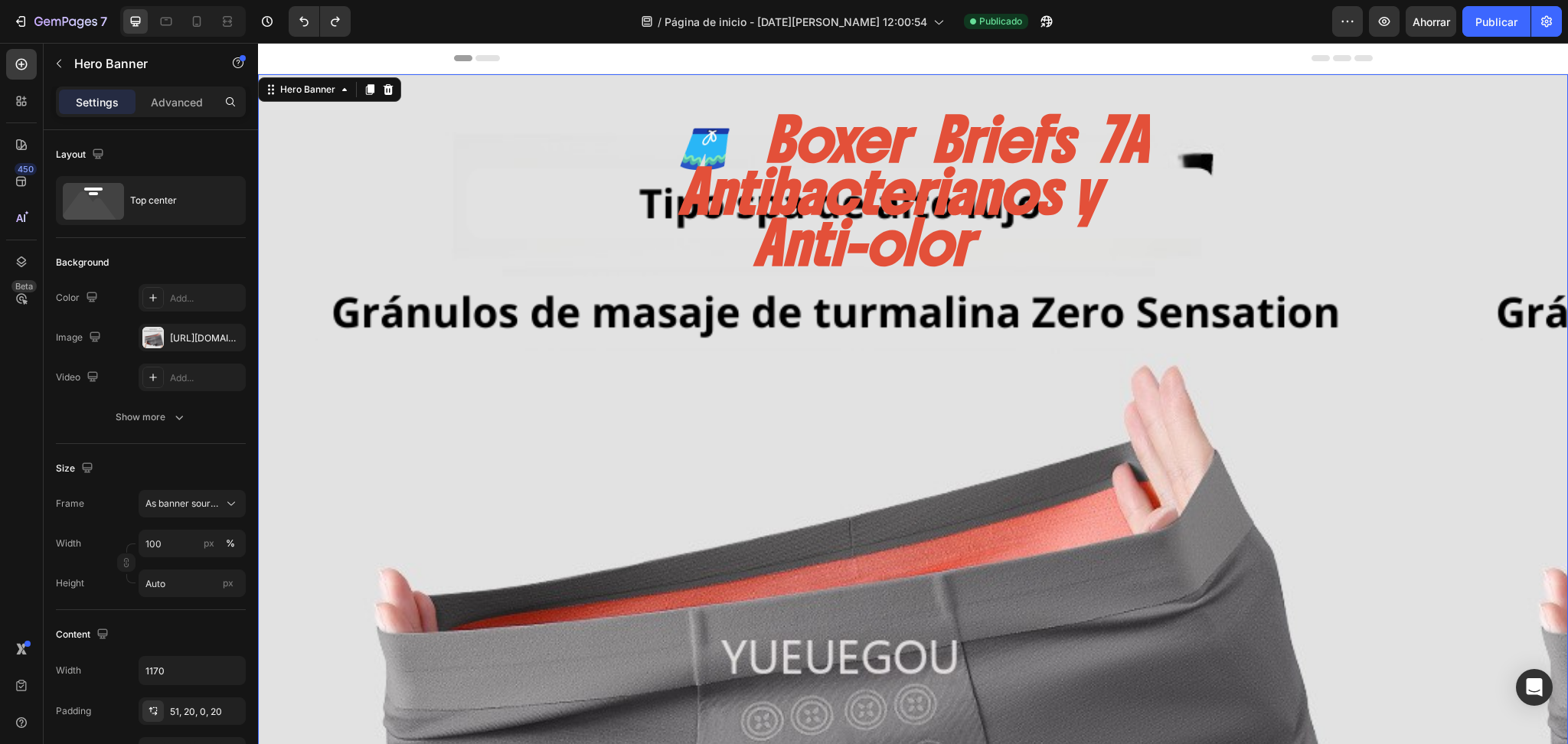
click at [370, 164] on div "Background Image" at bounding box center [913, 656] width 1310 height 1164
click at [182, 345] on div "[URL][DOMAIN_NAME]" at bounding box center [192, 339] width 44 height 14
click at [126, 96] on div "Ajustes" at bounding box center [97, 102] width 76 height 24
click at [65, 67] on icon "button" at bounding box center [59, 64] width 13 height 13
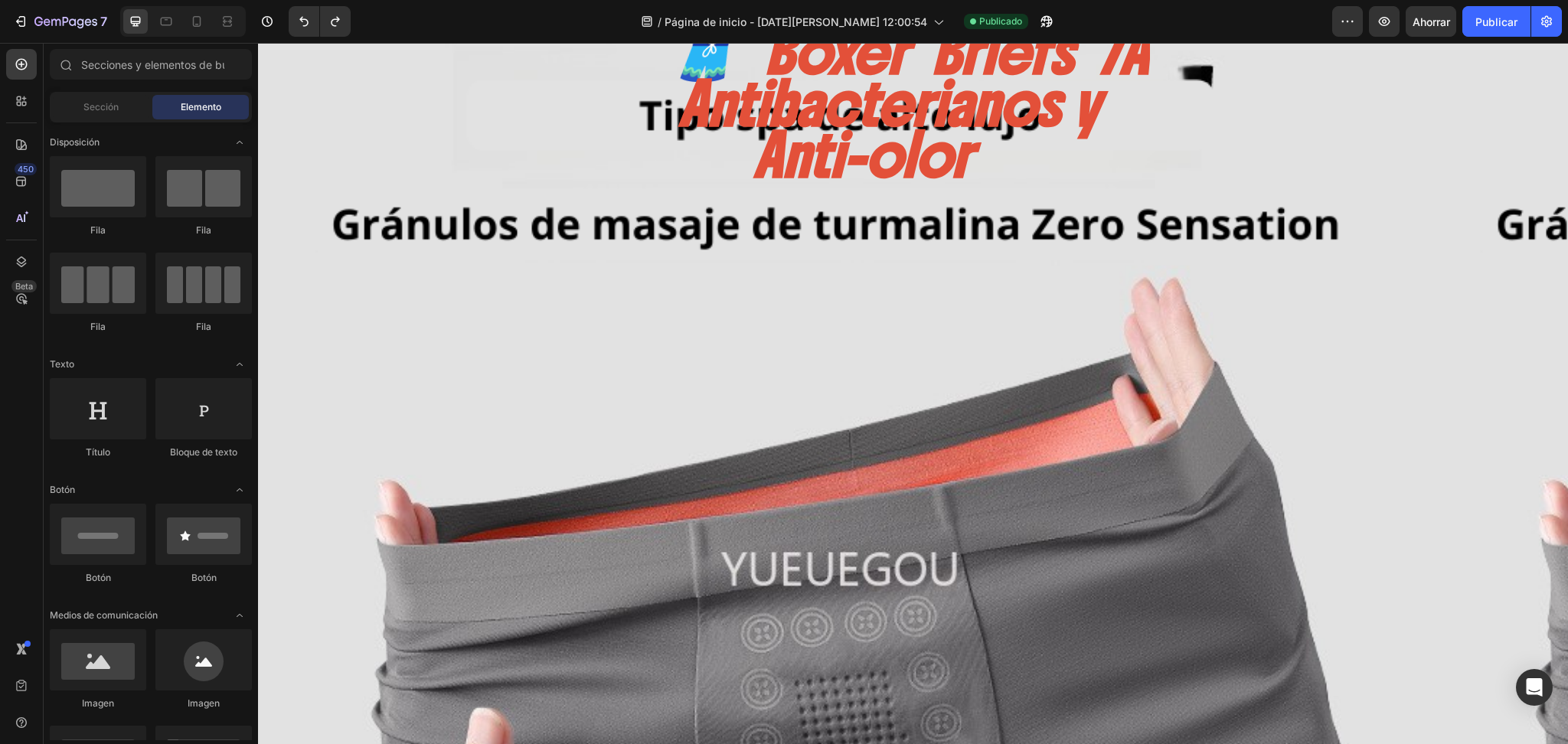
scroll to position [0, 0]
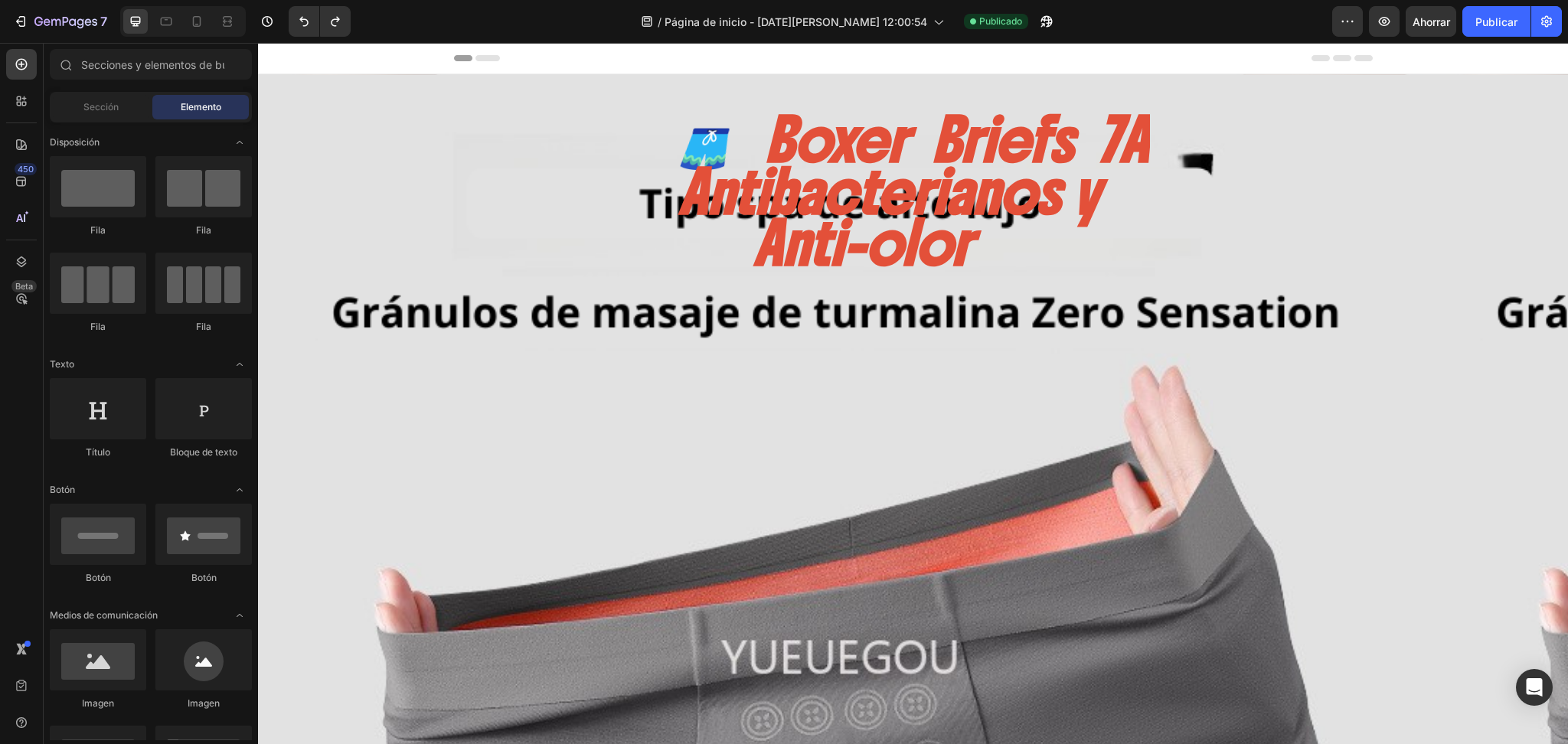
drag, startPoint x: 1561, startPoint y: 458, endPoint x: 1807, endPoint y: 80, distance: 451.0
drag, startPoint x: 1030, startPoint y: 149, endPoint x: 1019, endPoint y: 153, distance: 11.7
click at [994, 153] on h2 "🩳 Boxer Briefs 7A Antibacterianos y Anti-olor" at bounding box center [913, 192] width 473 height 158
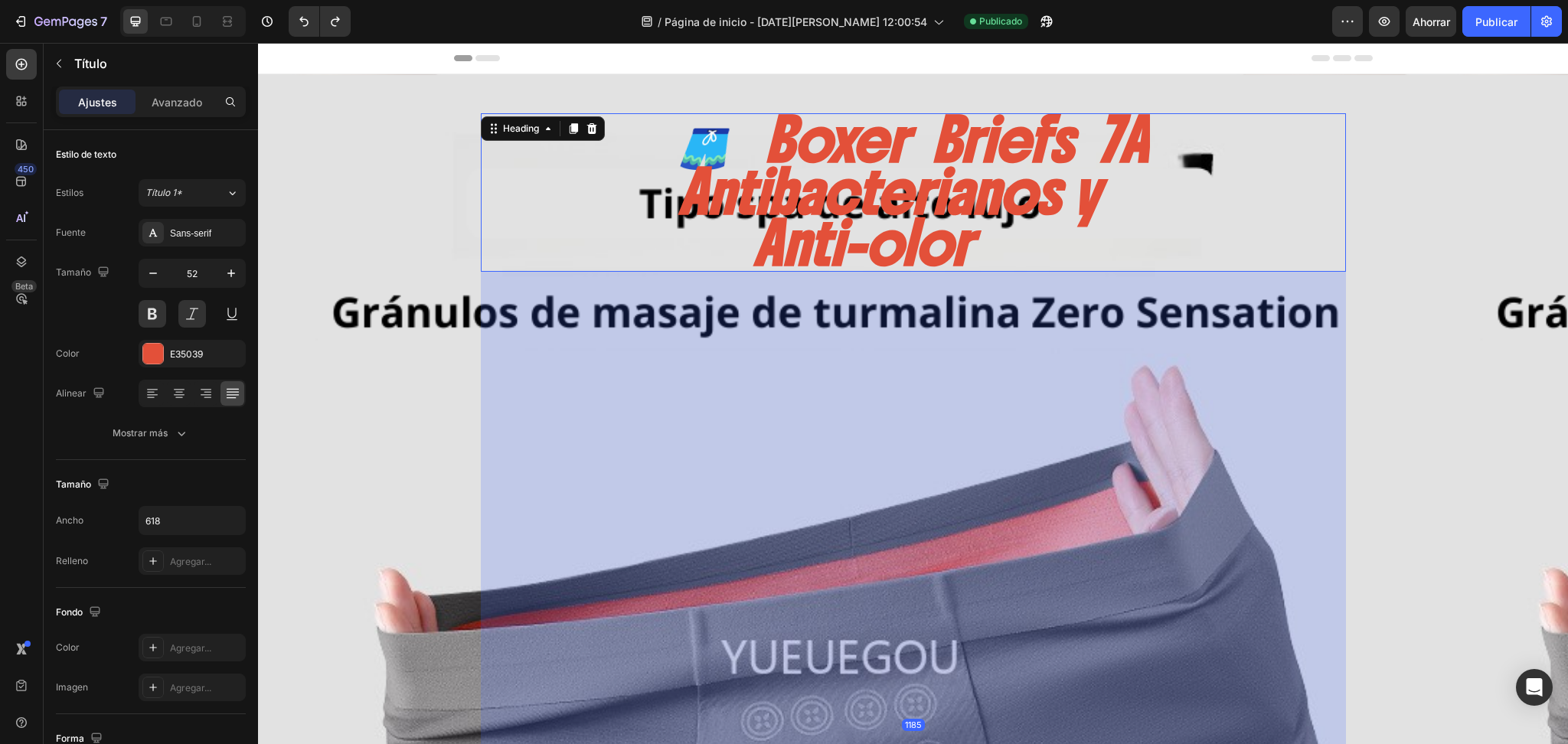
click at [935, 165] on h2 "🩳 Boxer Briefs 7A Antibacterianos y Anti-olor" at bounding box center [913, 192] width 473 height 158
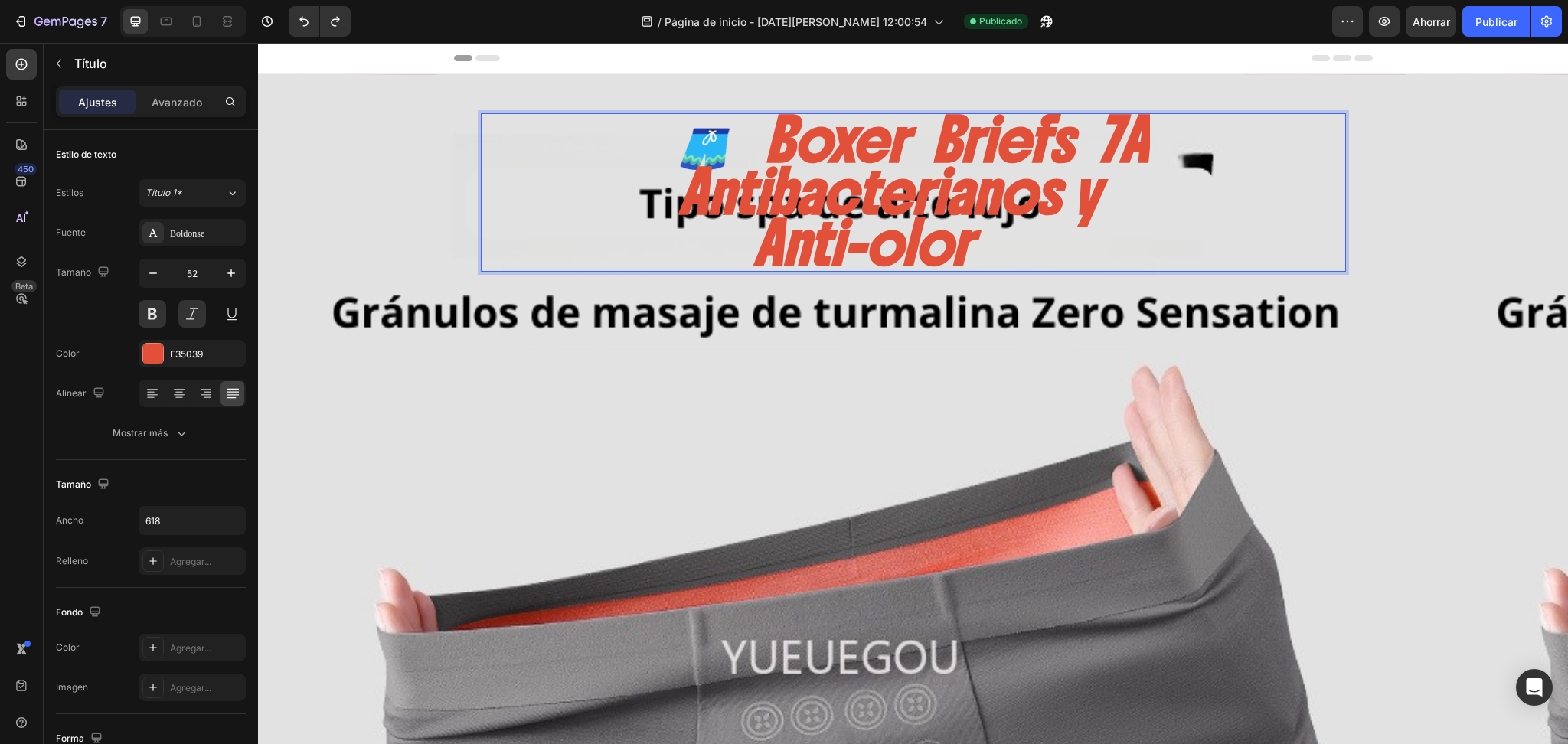
click at [994, 161] on div "🩳 Boxer Briefs 7A Antibacterianos y Anti-olor" at bounding box center [913, 192] width 865 height 158
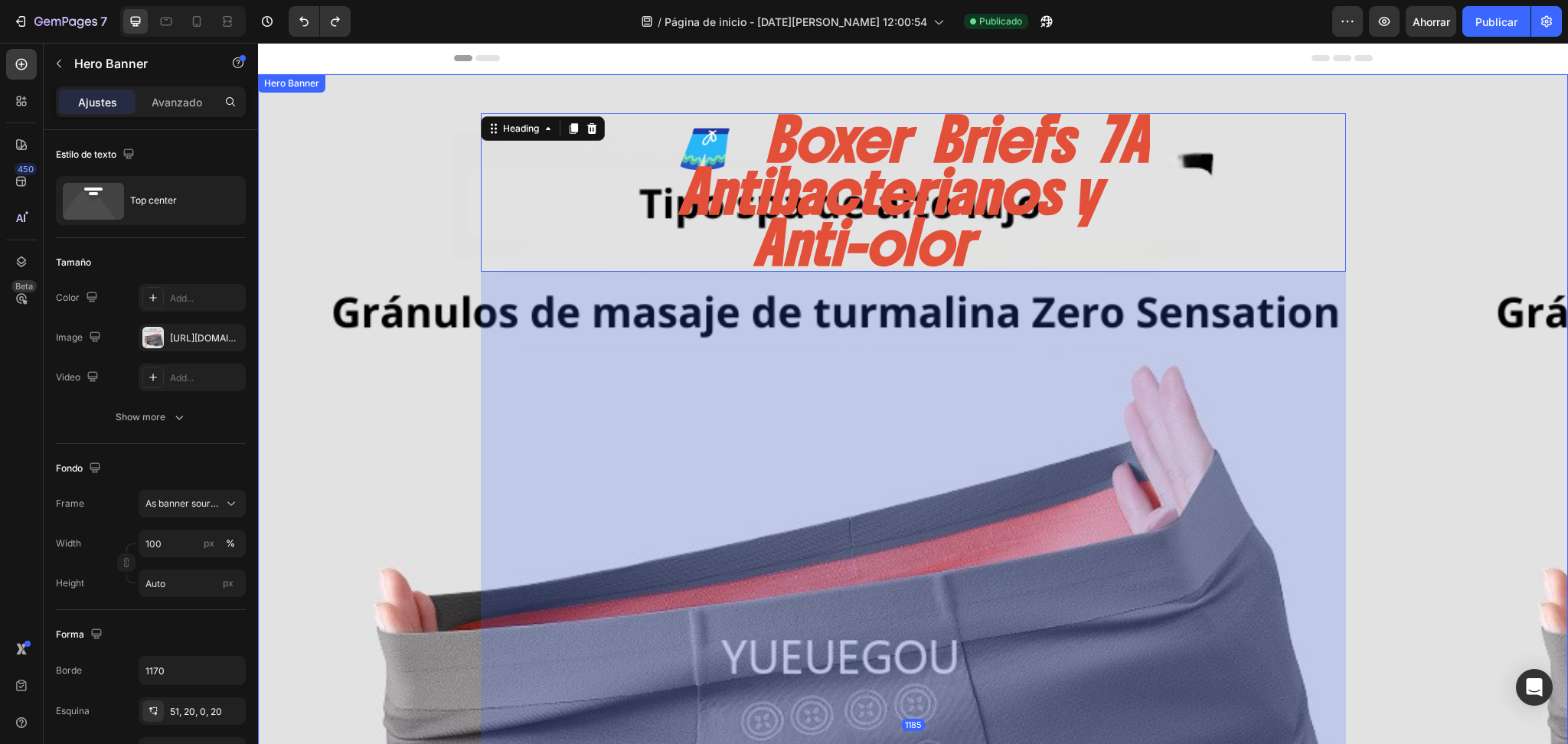
click at [994, 124] on div "Background Image" at bounding box center [913, 656] width 1310 height 1164
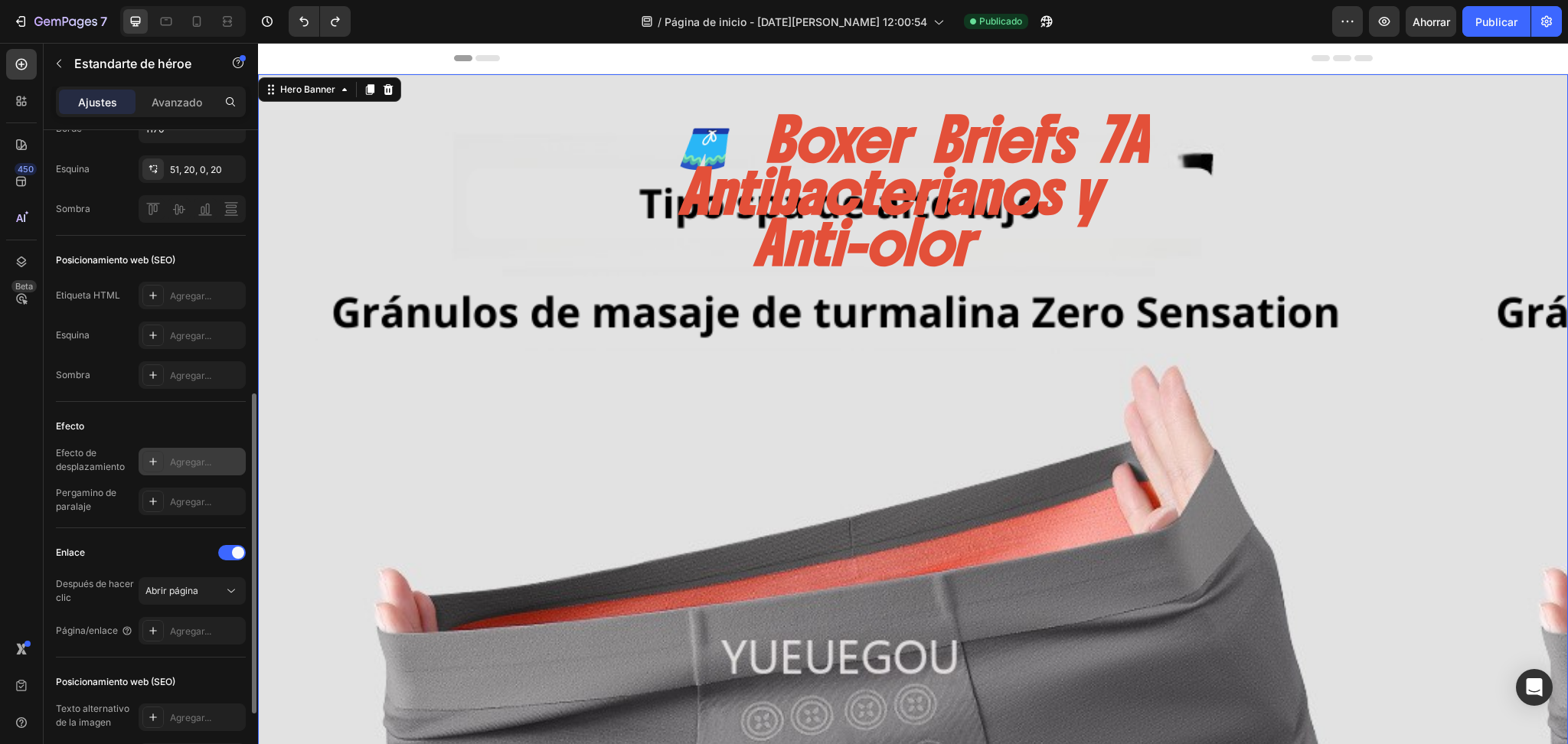
scroll to position [694, 0]
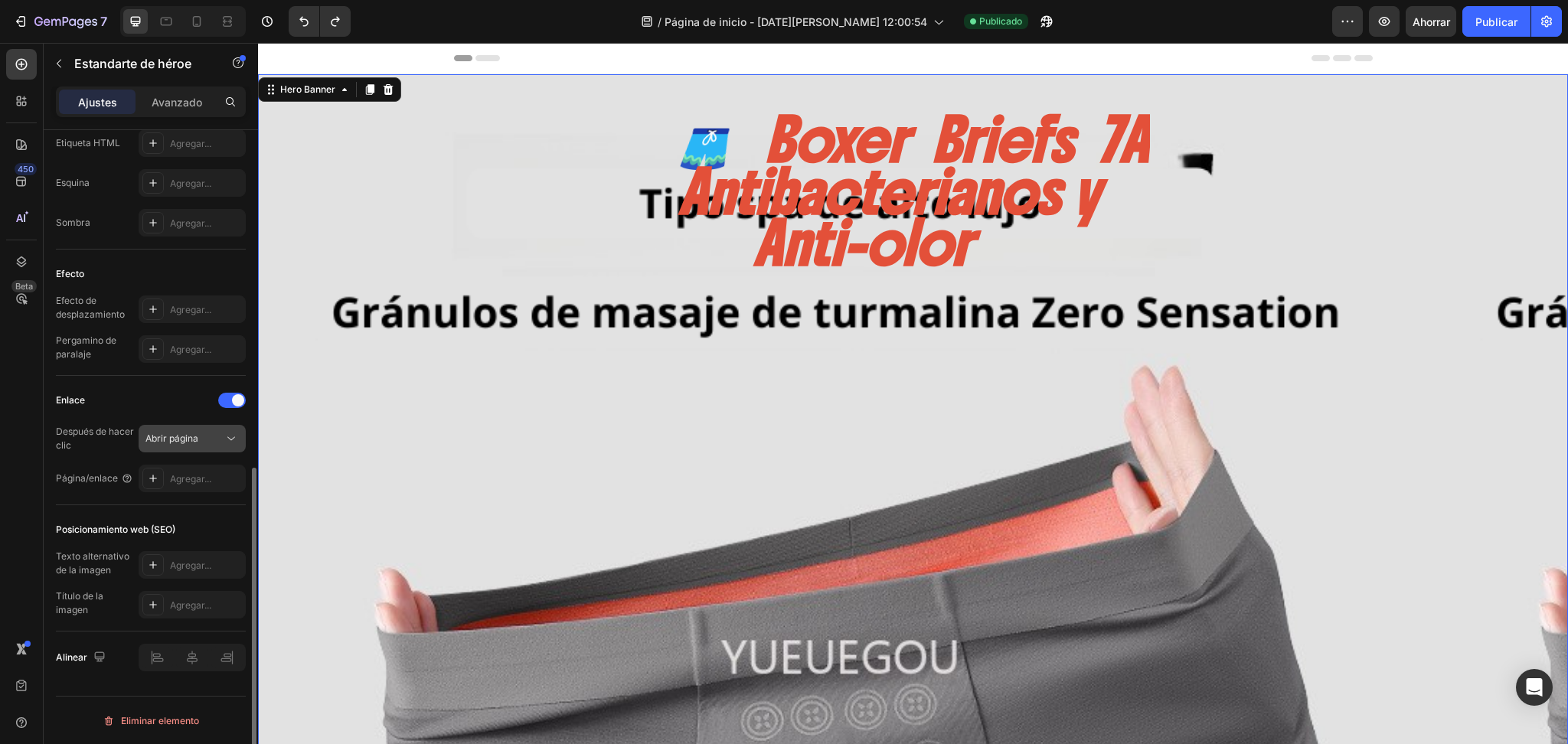
click at [230, 431] on icon at bounding box center [231, 439] width 15 height 15
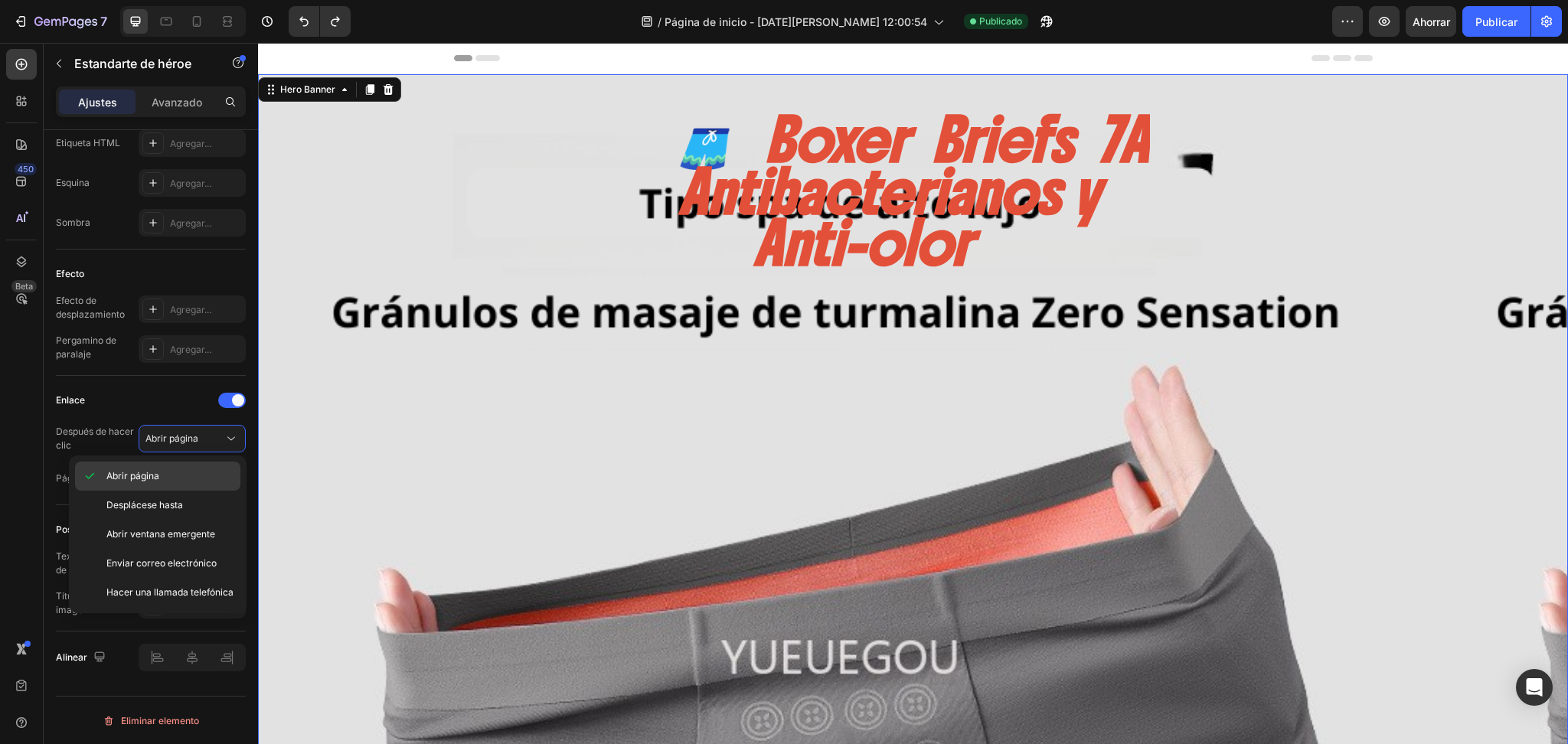
click at [182, 469] on p "Abrir página" at bounding box center [169, 476] width 127 height 14
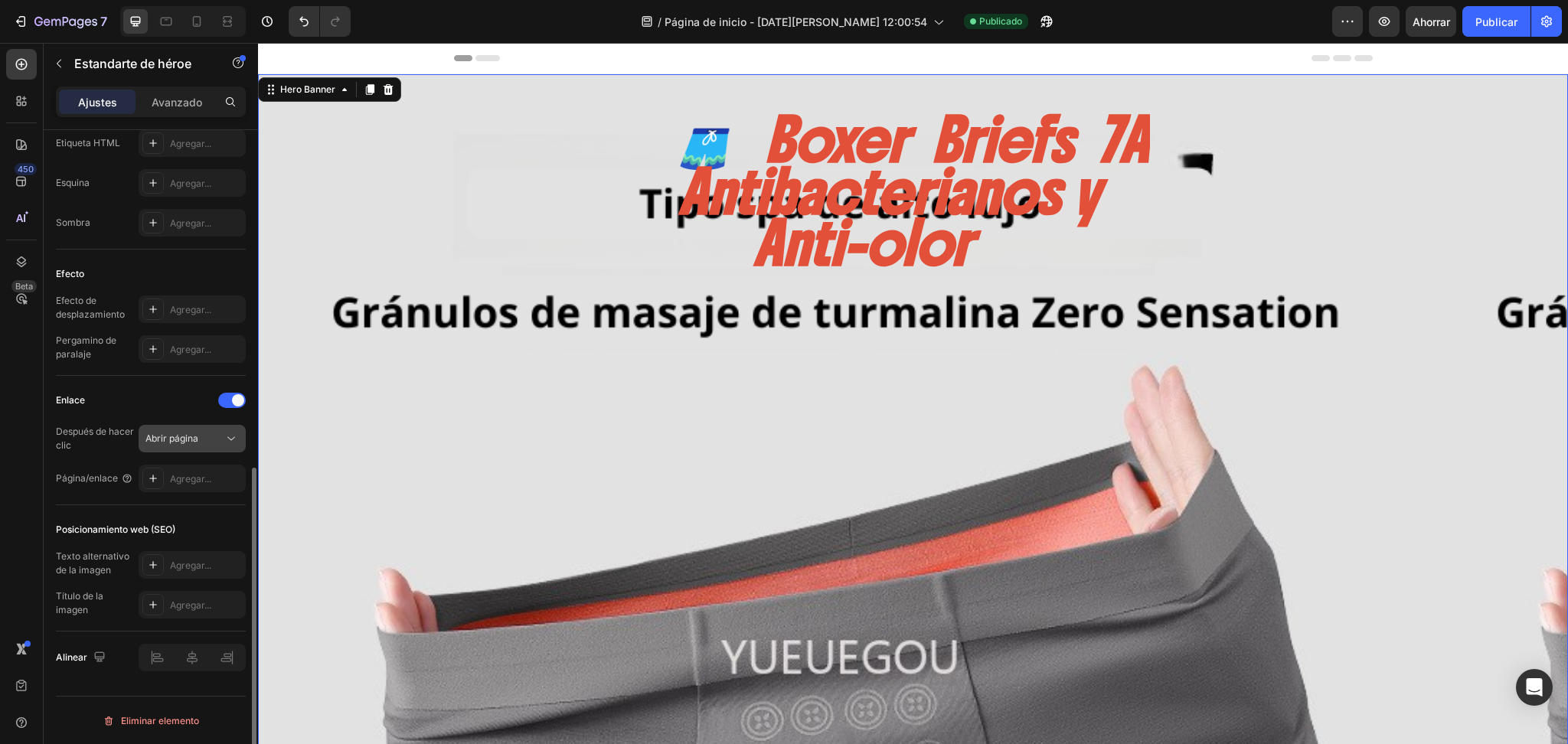
click at [231, 429] on button "Abrir página" at bounding box center [192, 439] width 107 height 28
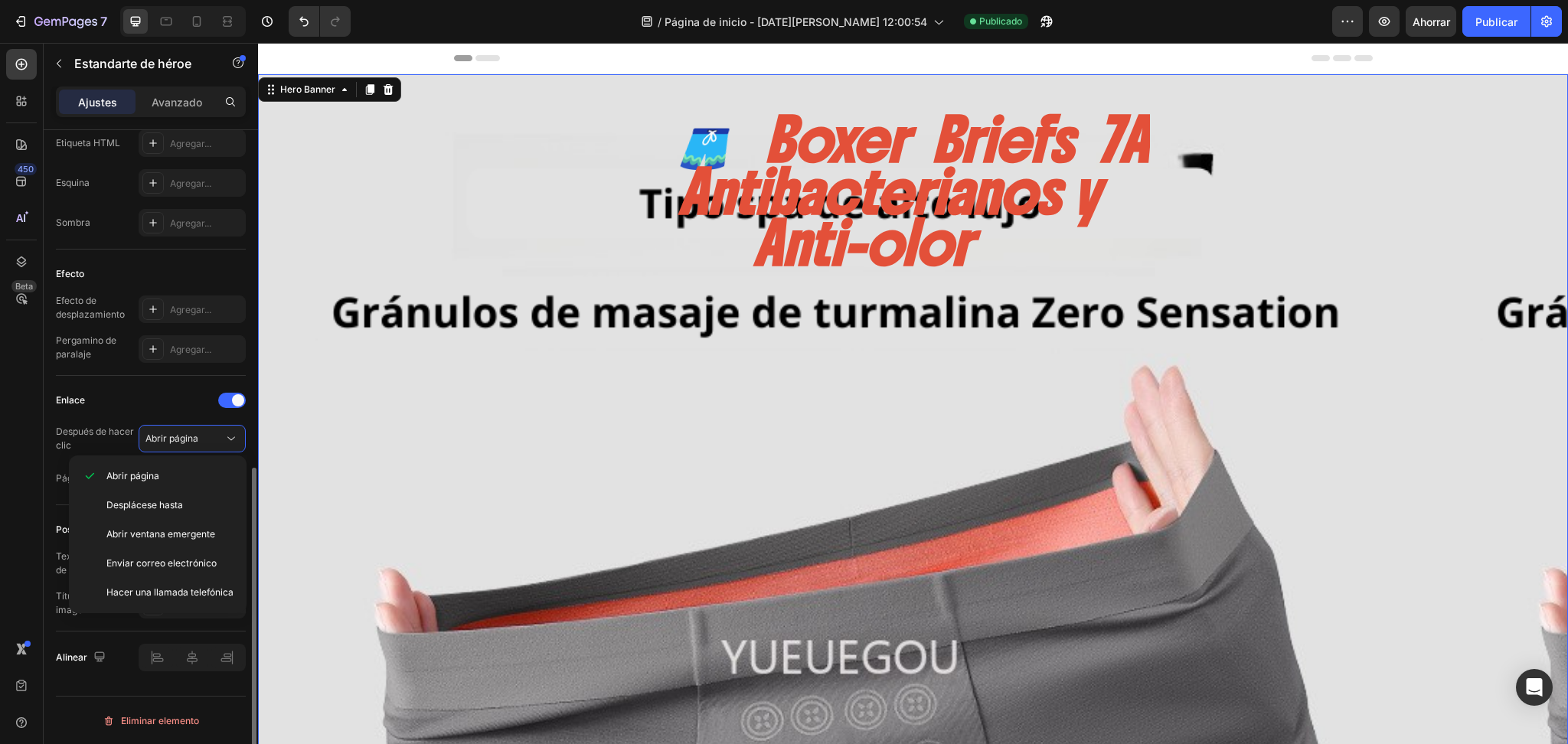
click at [224, 409] on div "Enlace" at bounding box center [150, 400] width 190 height 24
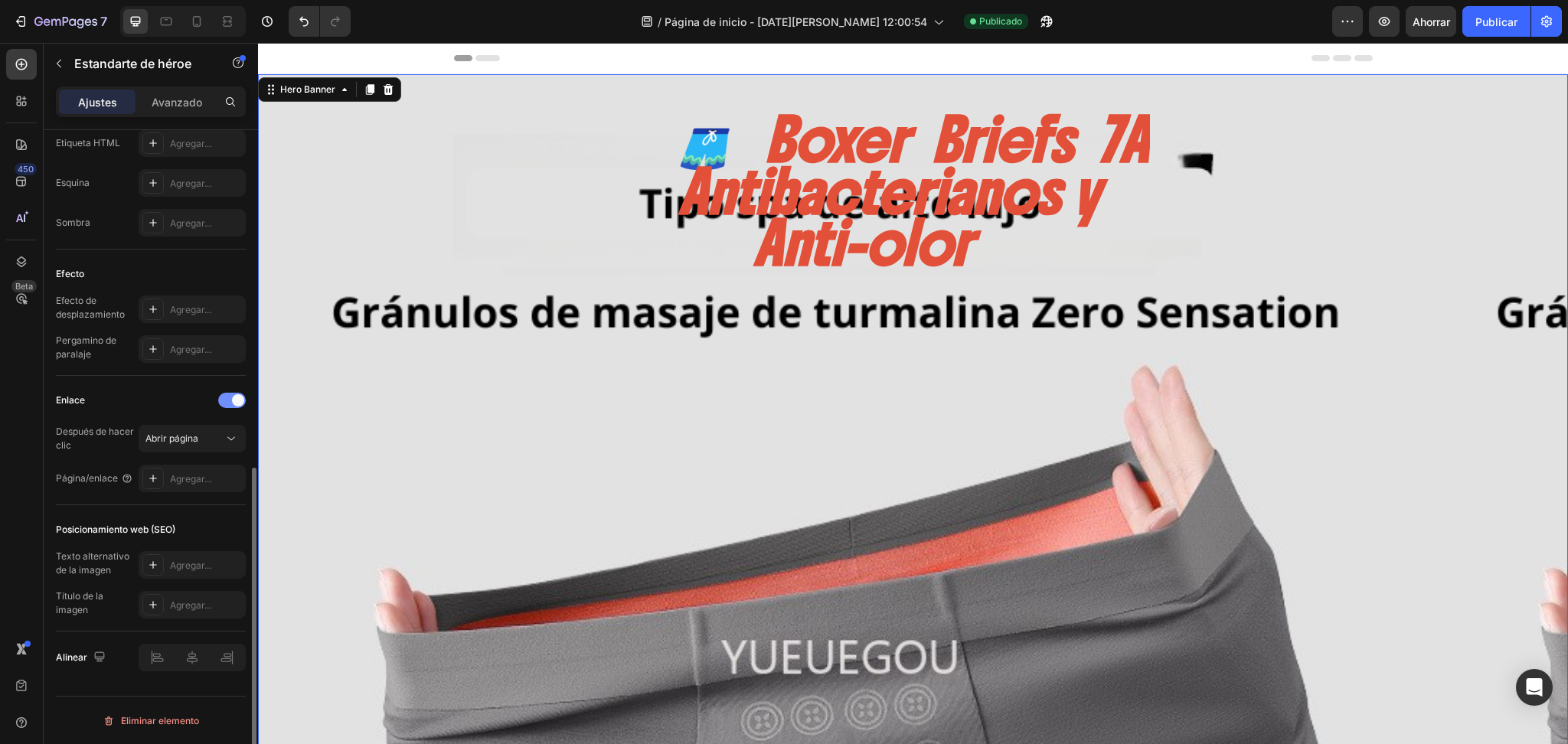
click at [239, 405] on span at bounding box center [239, 401] width 13 height 13
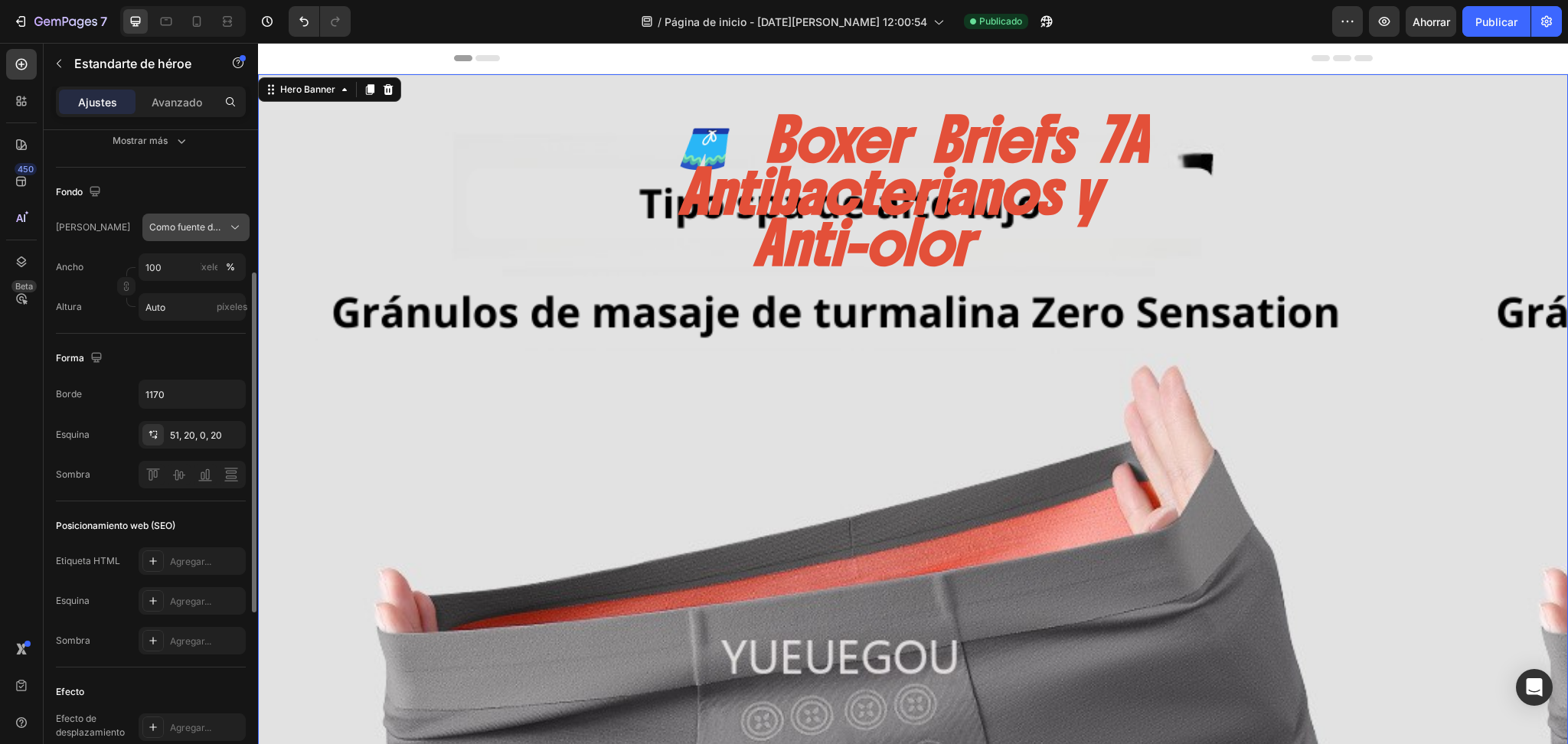
scroll to position [0, 0]
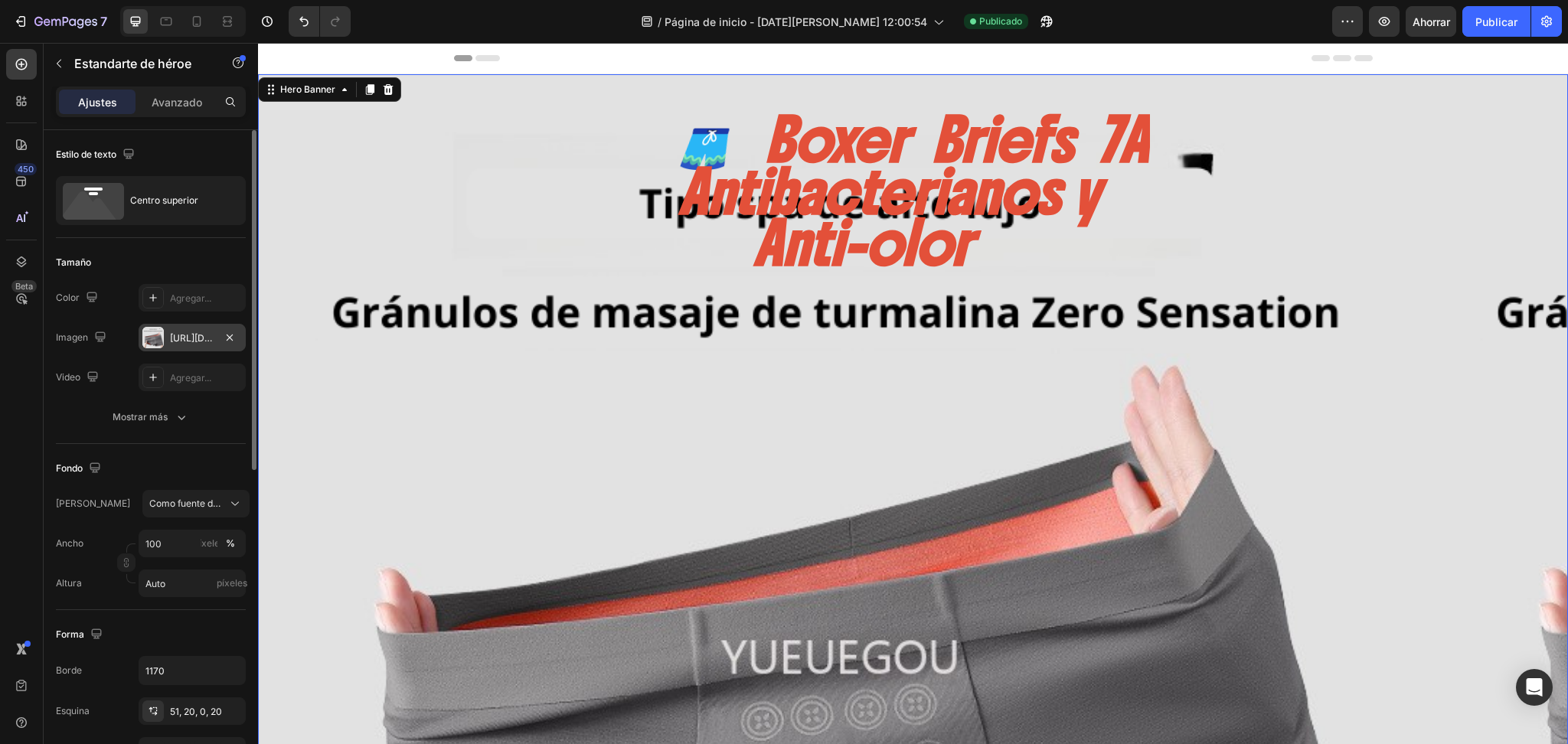
click at [217, 340] on div "[URL][DOMAIN_NAME]" at bounding box center [192, 337] width 107 height 28
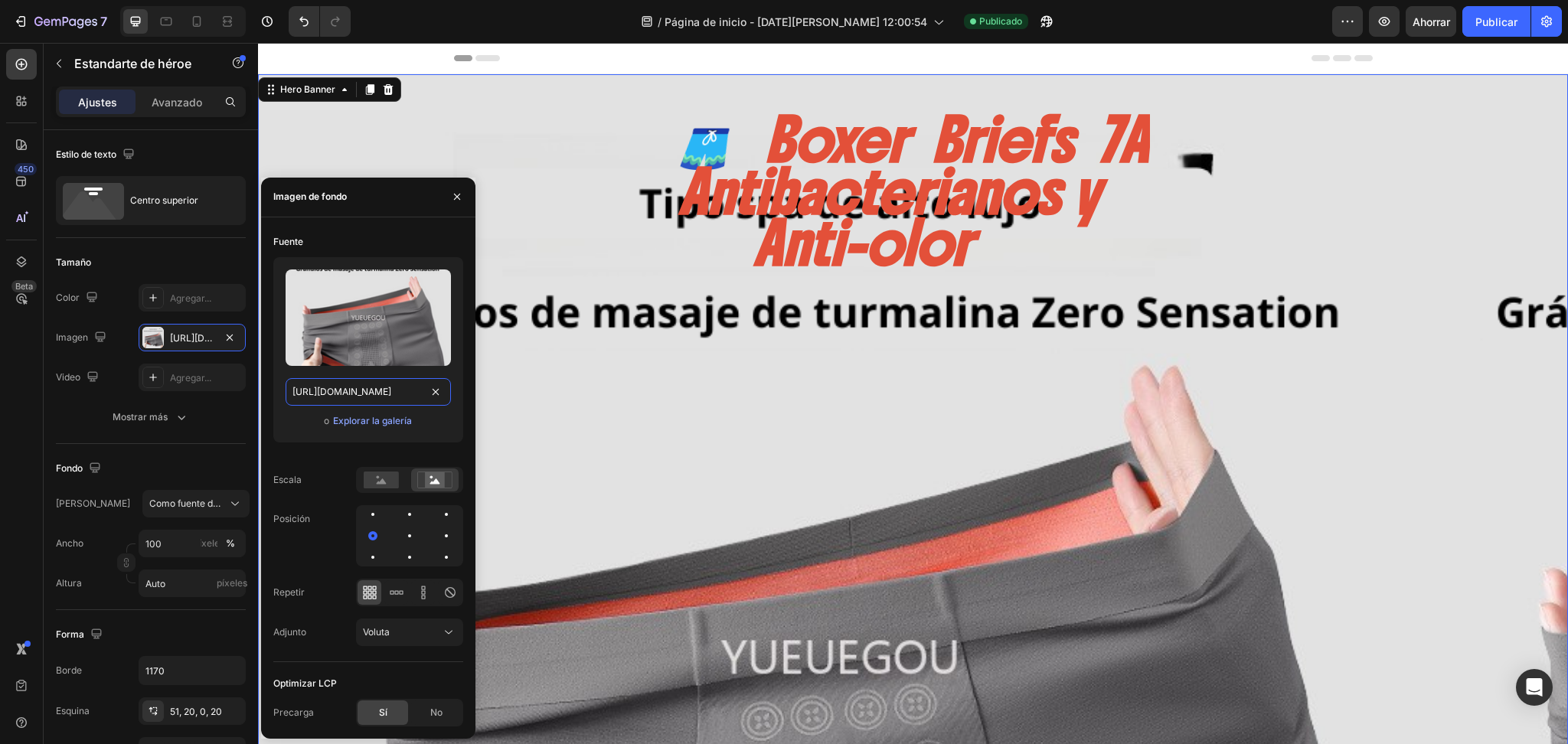
click at [409, 394] on input "[URL][DOMAIN_NAME]" at bounding box center [368, 391] width 165 height 28
click at [407, 394] on input "[URL][DOMAIN_NAME]" at bounding box center [368, 391] width 165 height 28
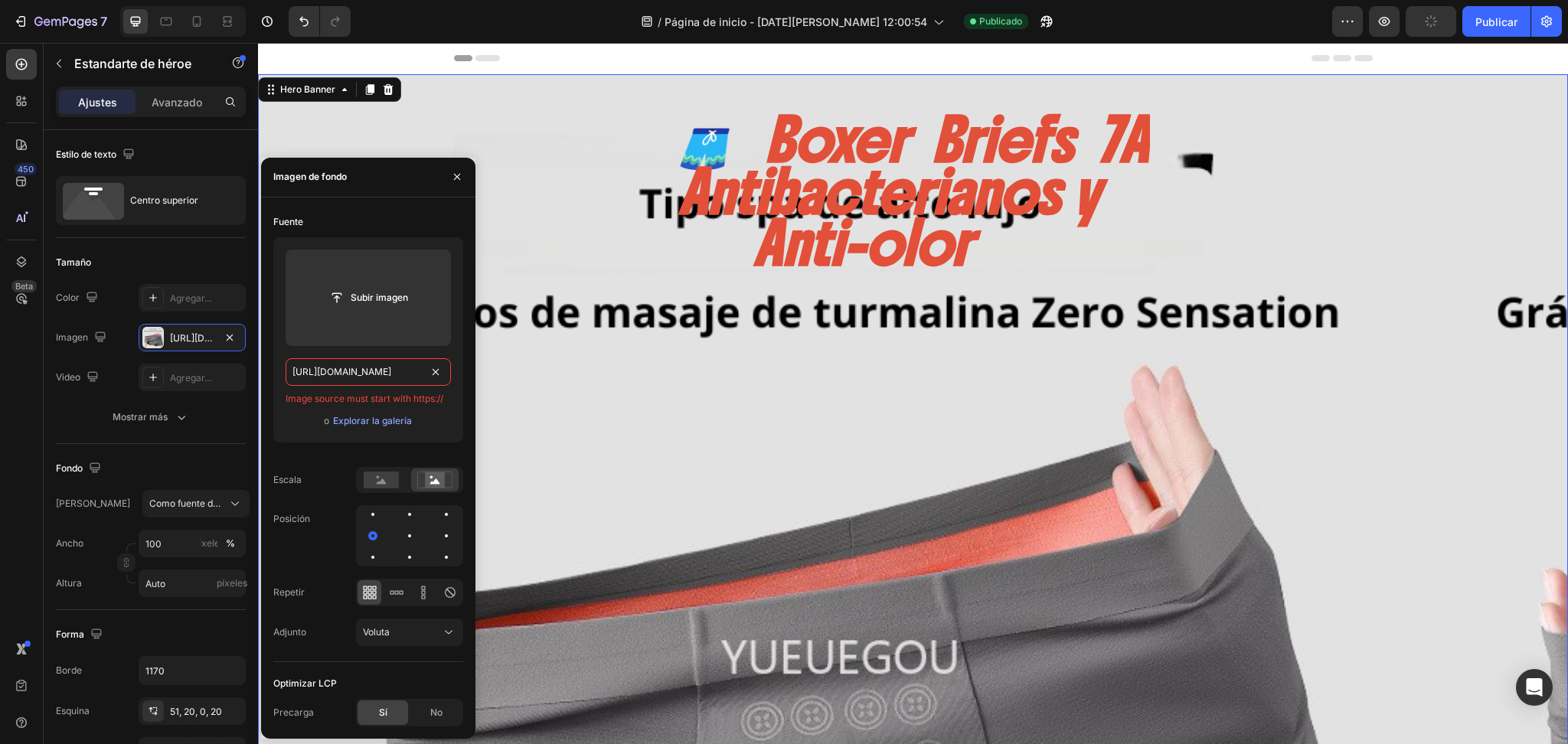
type input "s/1/0707/9995/0023/files/gempages_581806748881388300-55be9426-1bec-4281-bd3e-9e…"
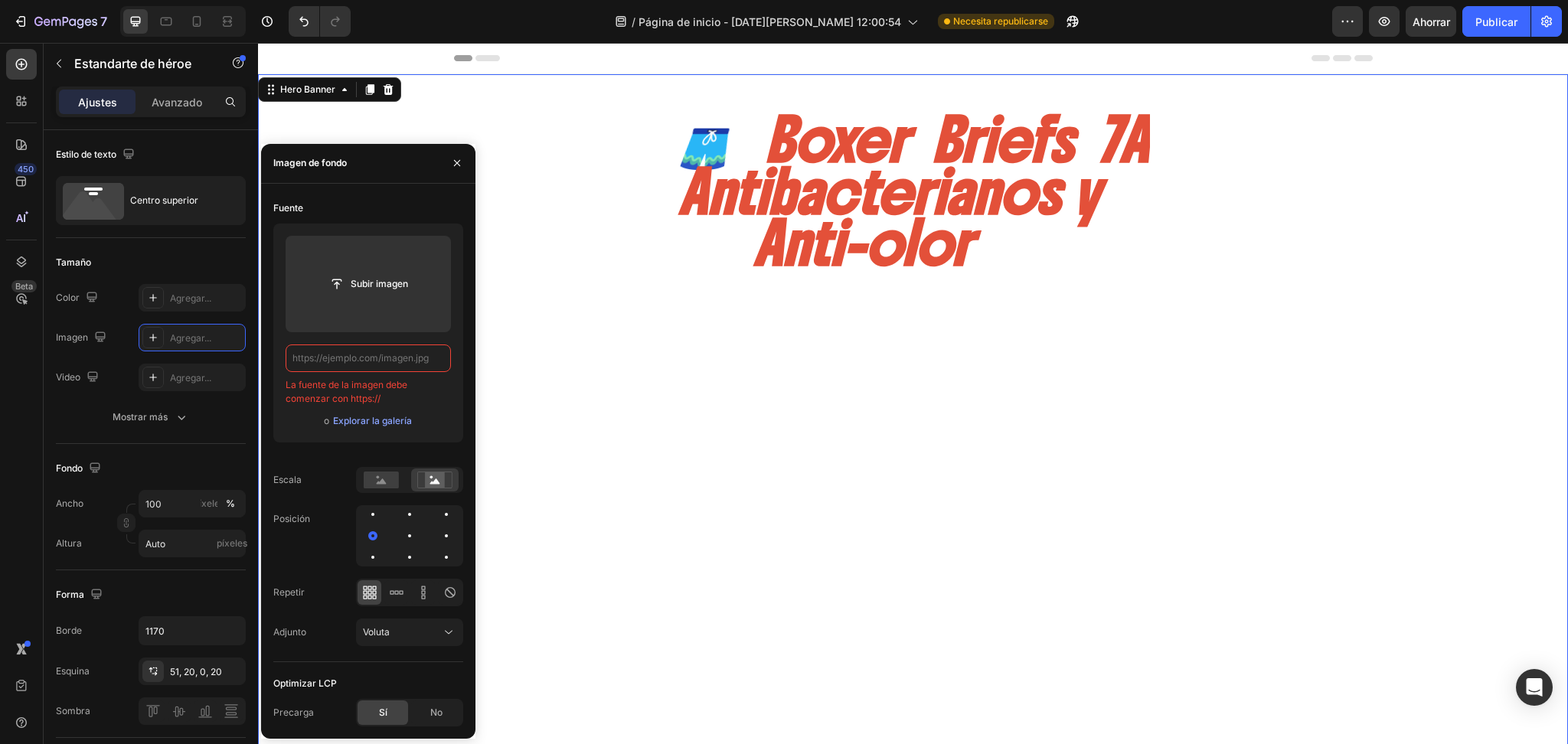
click at [664, 361] on div "🩳 Boxer Briefs 7A Antibacterianos y Anti-olor Heading TECNOLOGIA En cada fibra …" at bounding box center [913, 676] width 865 height 1126
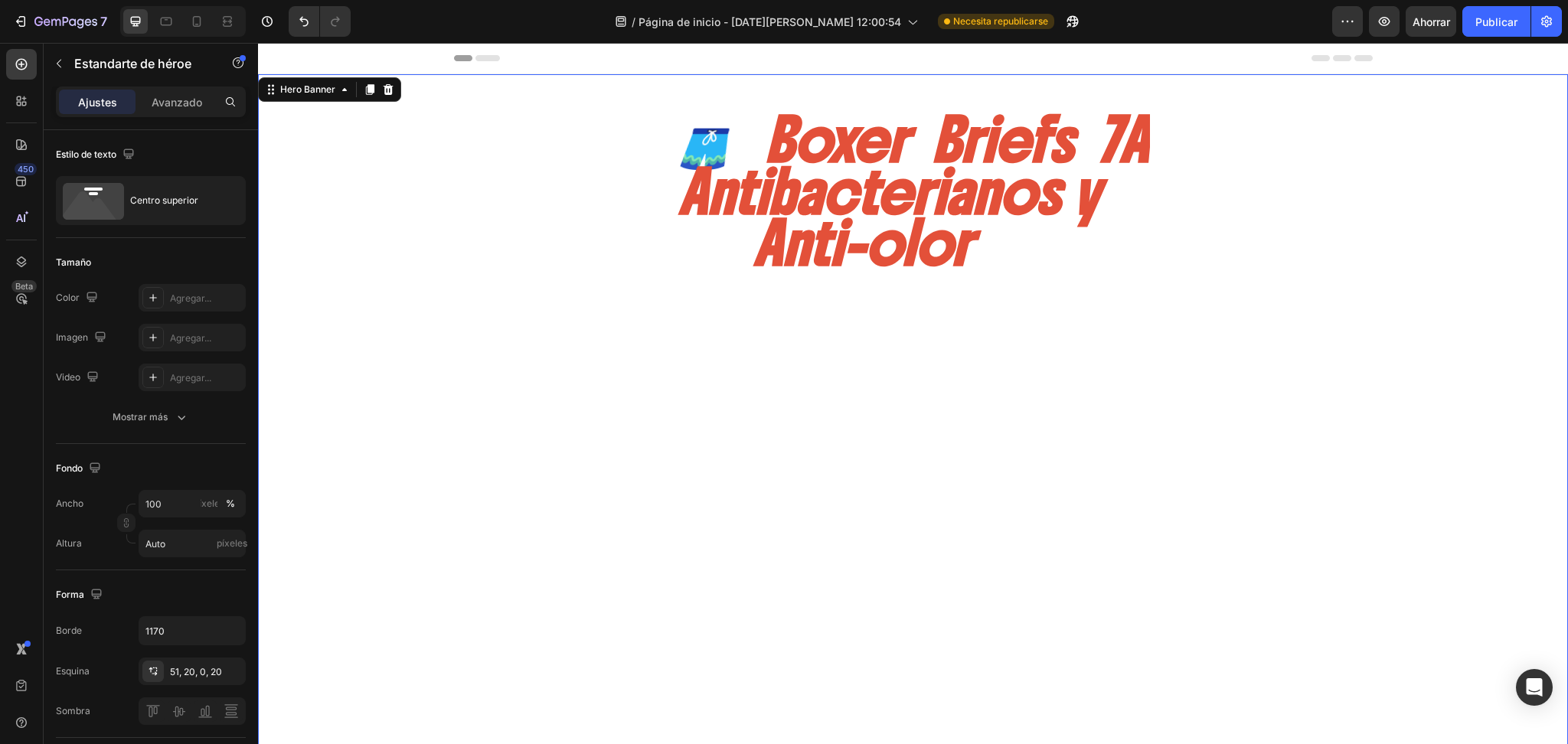
click at [520, 75] on div "🩳 Boxer Briefs 7A Antibacterianos y Anti-olor Heading TECNOLOGIA En cada fibra …" at bounding box center [913, 656] width 896 height 1164
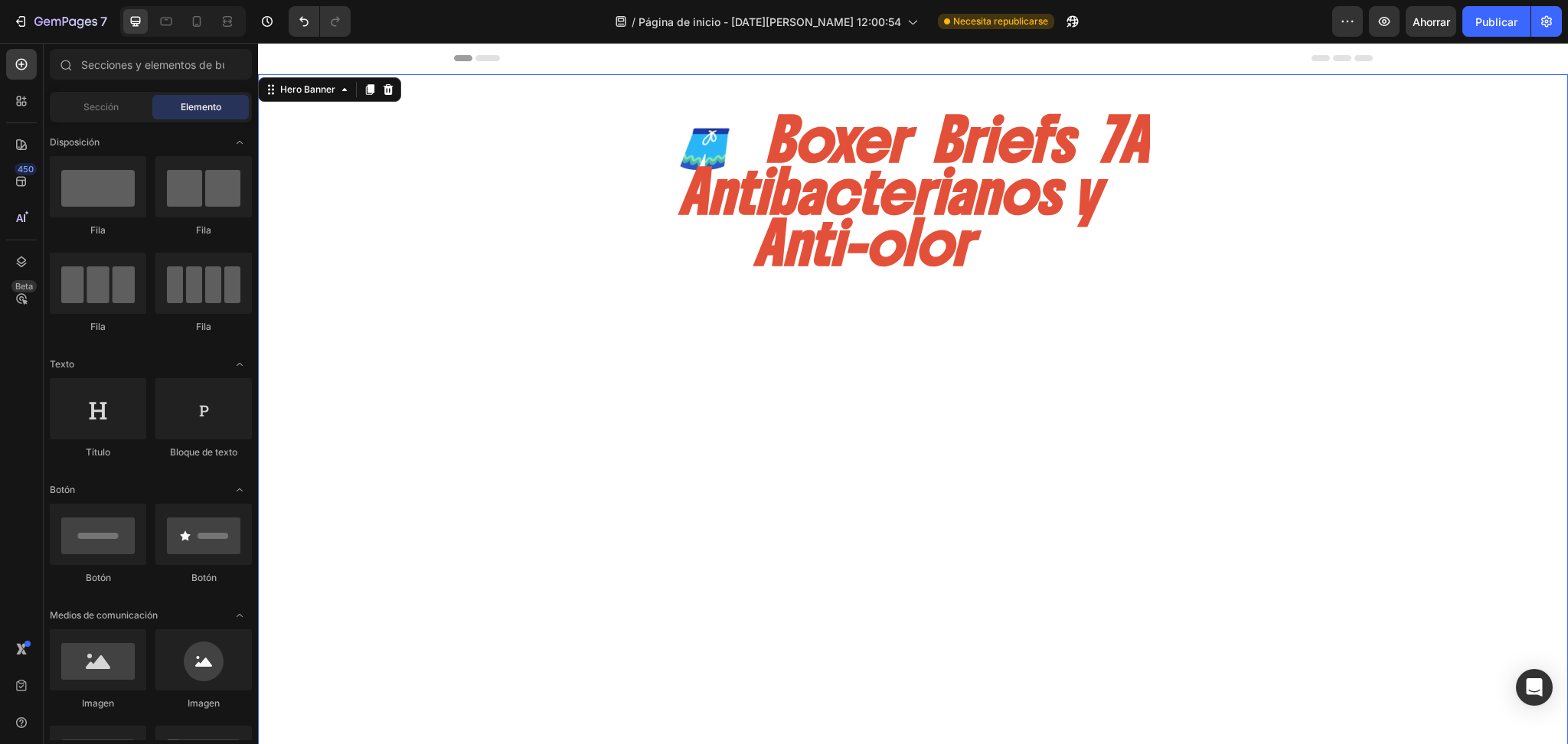
click at [485, 55] on icon at bounding box center [487, 58] width 24 height 6
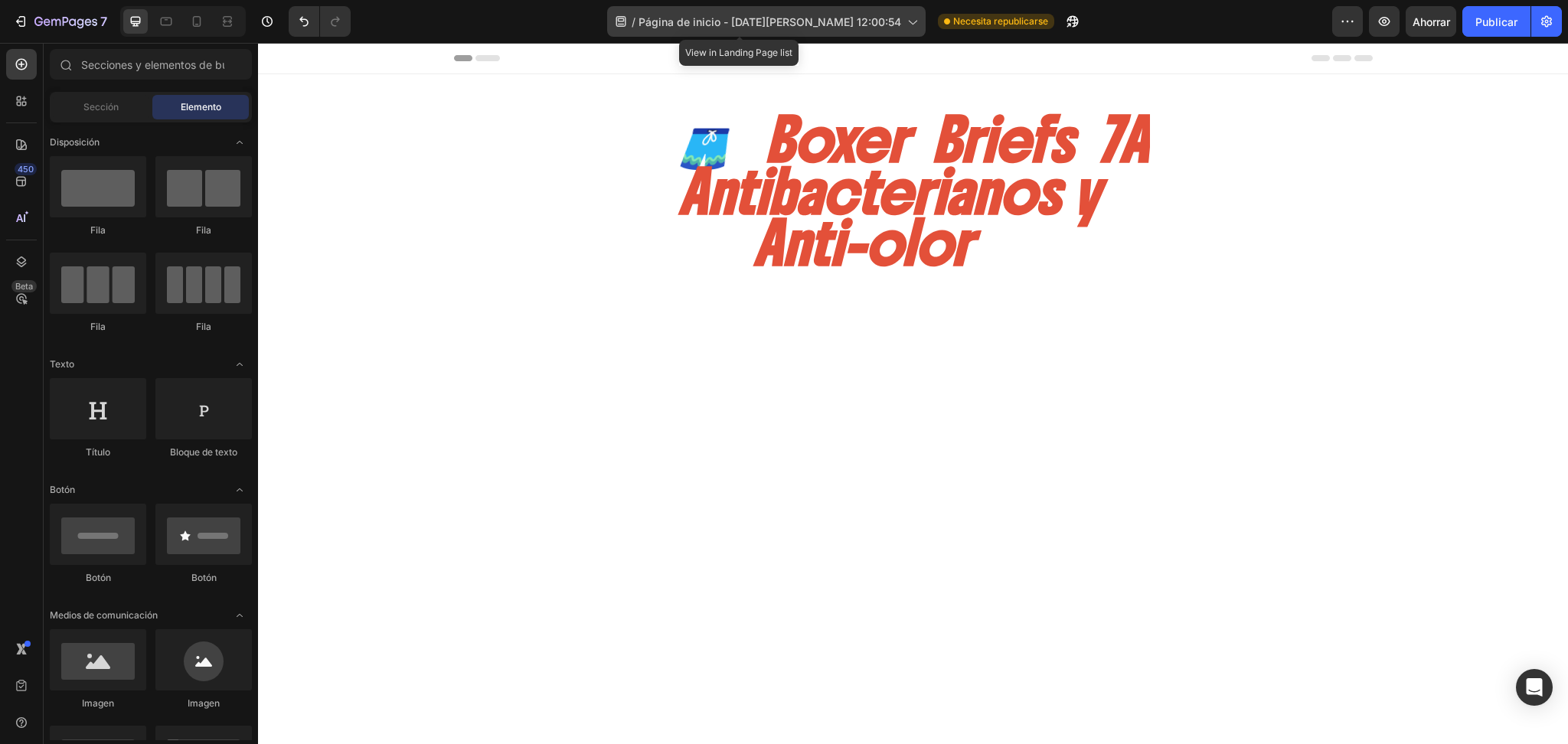
click at [736, 11] on div "/ Página de inicio - 27 de agosto, 12:00:54" at bounding box center [766, 21] width 319 height 31
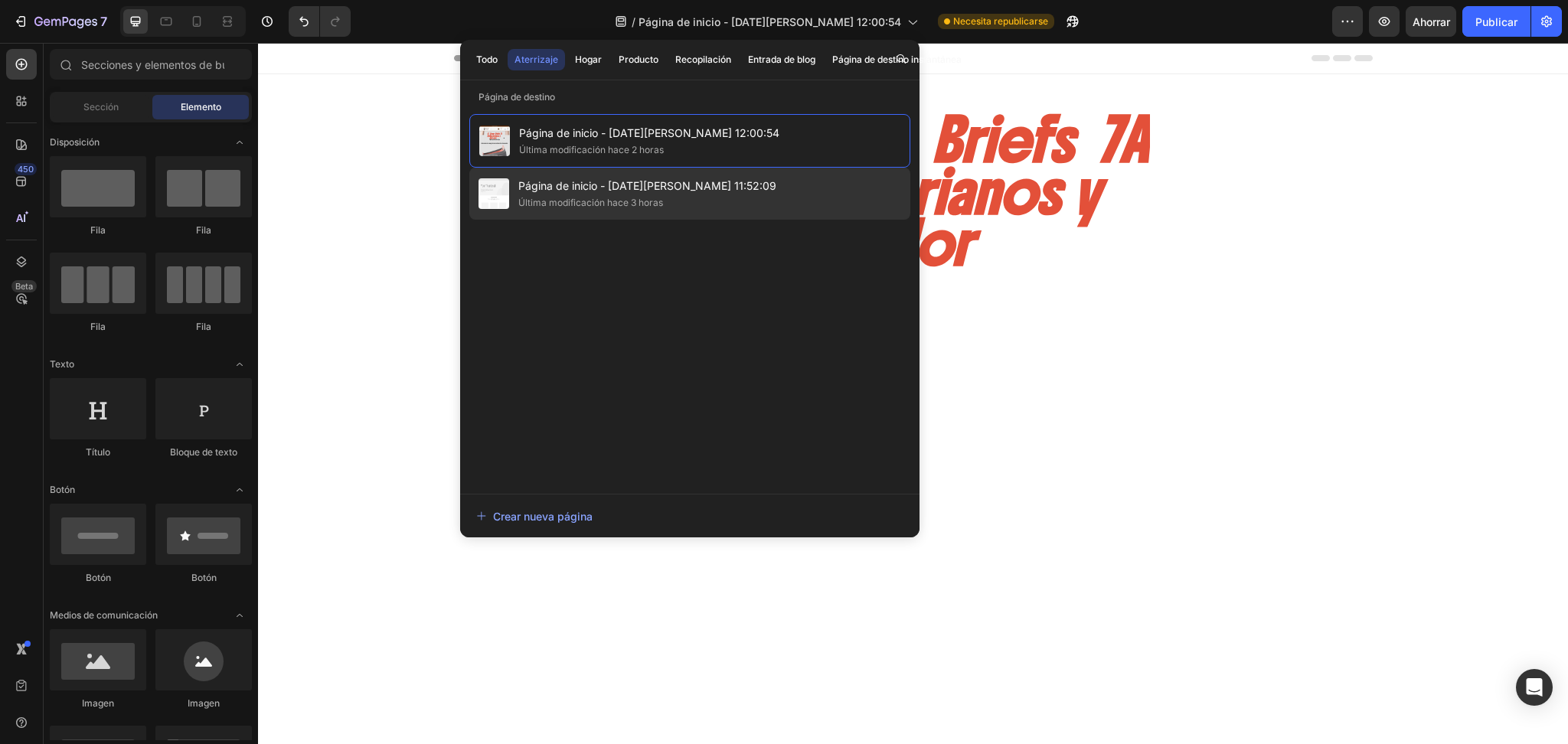
click at [650, 195] on div "Última modificación hace 3 horas" at bounding box center [590, 202] width 145 height 15
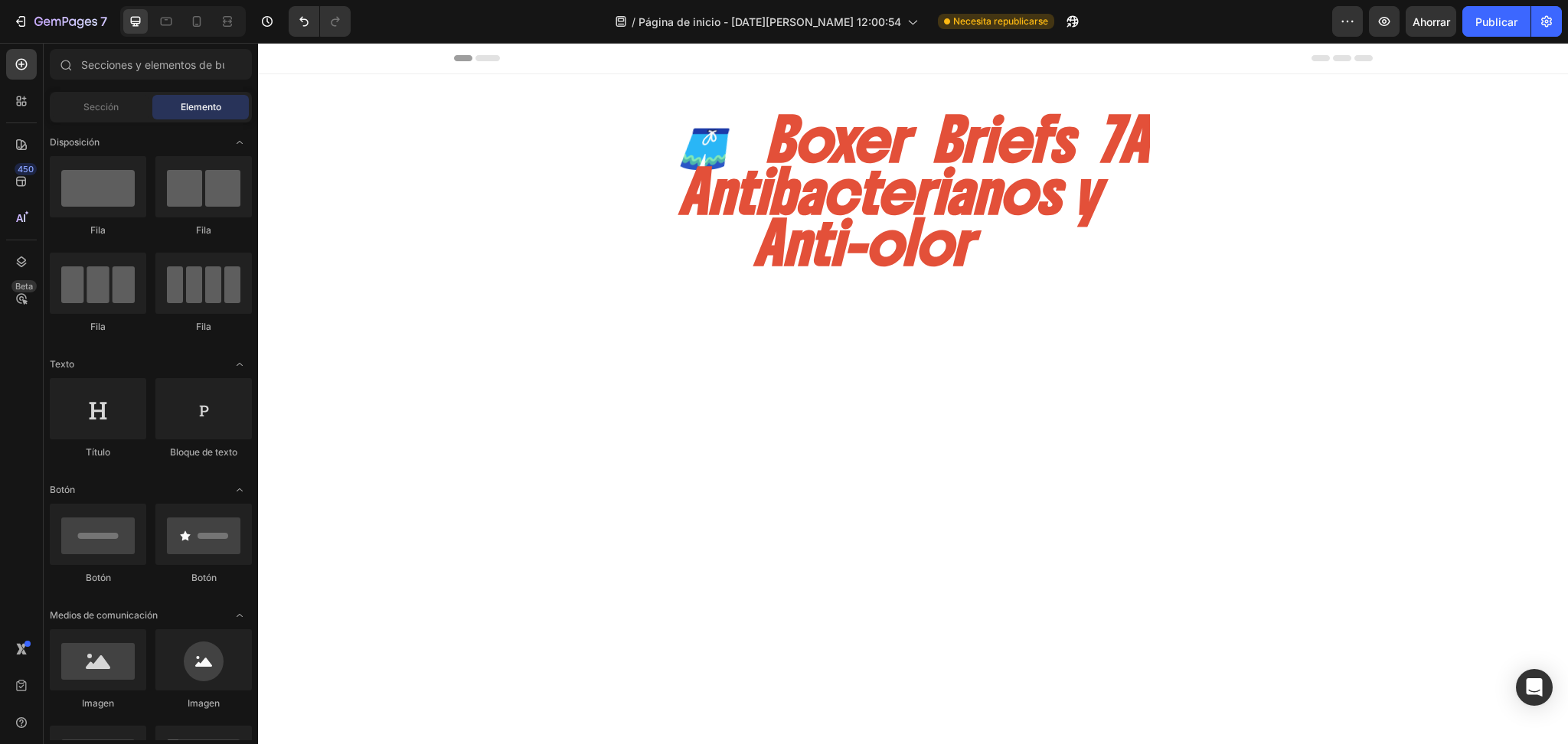
click at [479, 69] on div "Header" at bounding box center [913, 57] width 919 height 31
click at [479, 55] on icon at bounding box center [487, 58] width 24 height 6
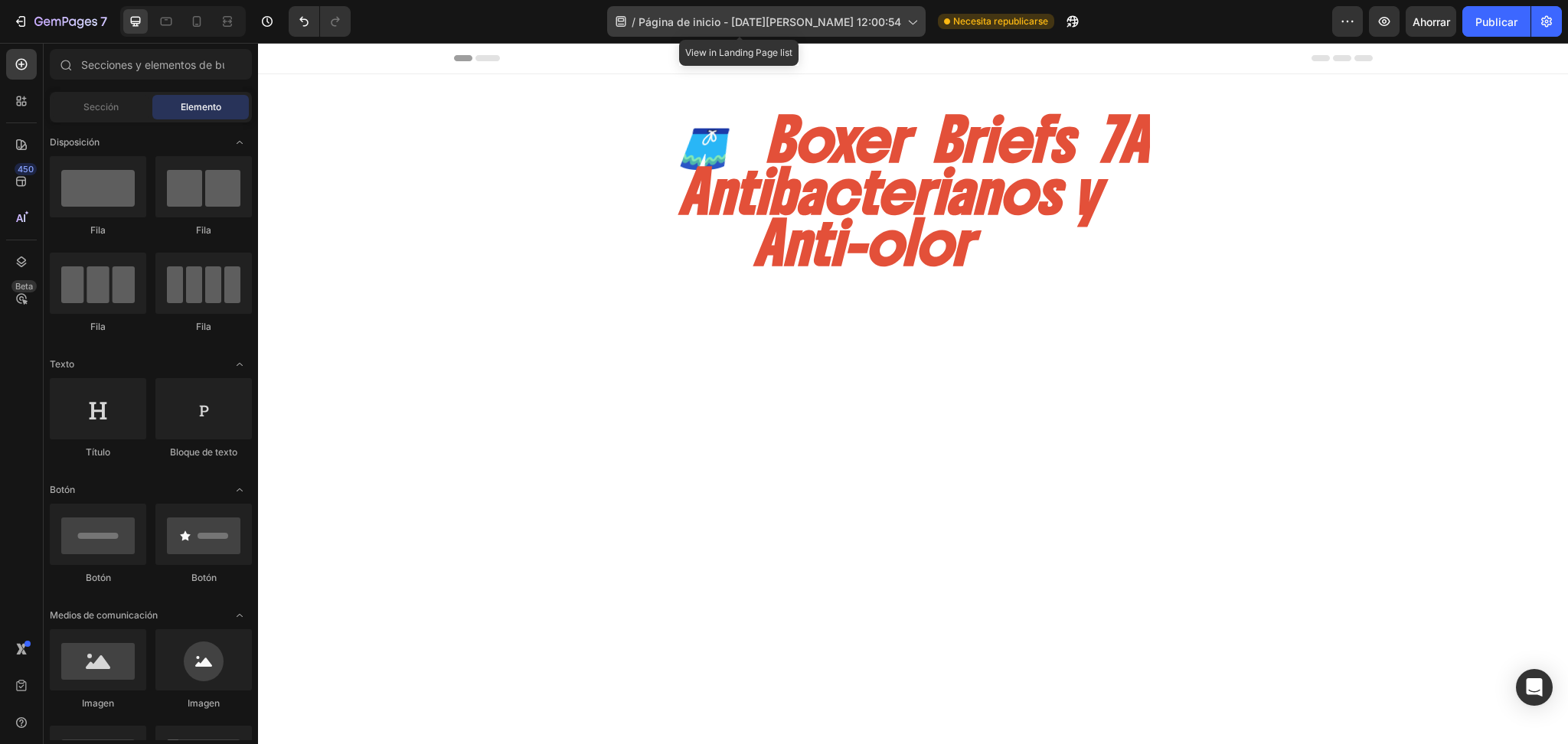
click at [656, 11] on div "/ Página de inicio - 27 de agosto, 12:00:54" at bounding box center [766, 21] width 319 height 31
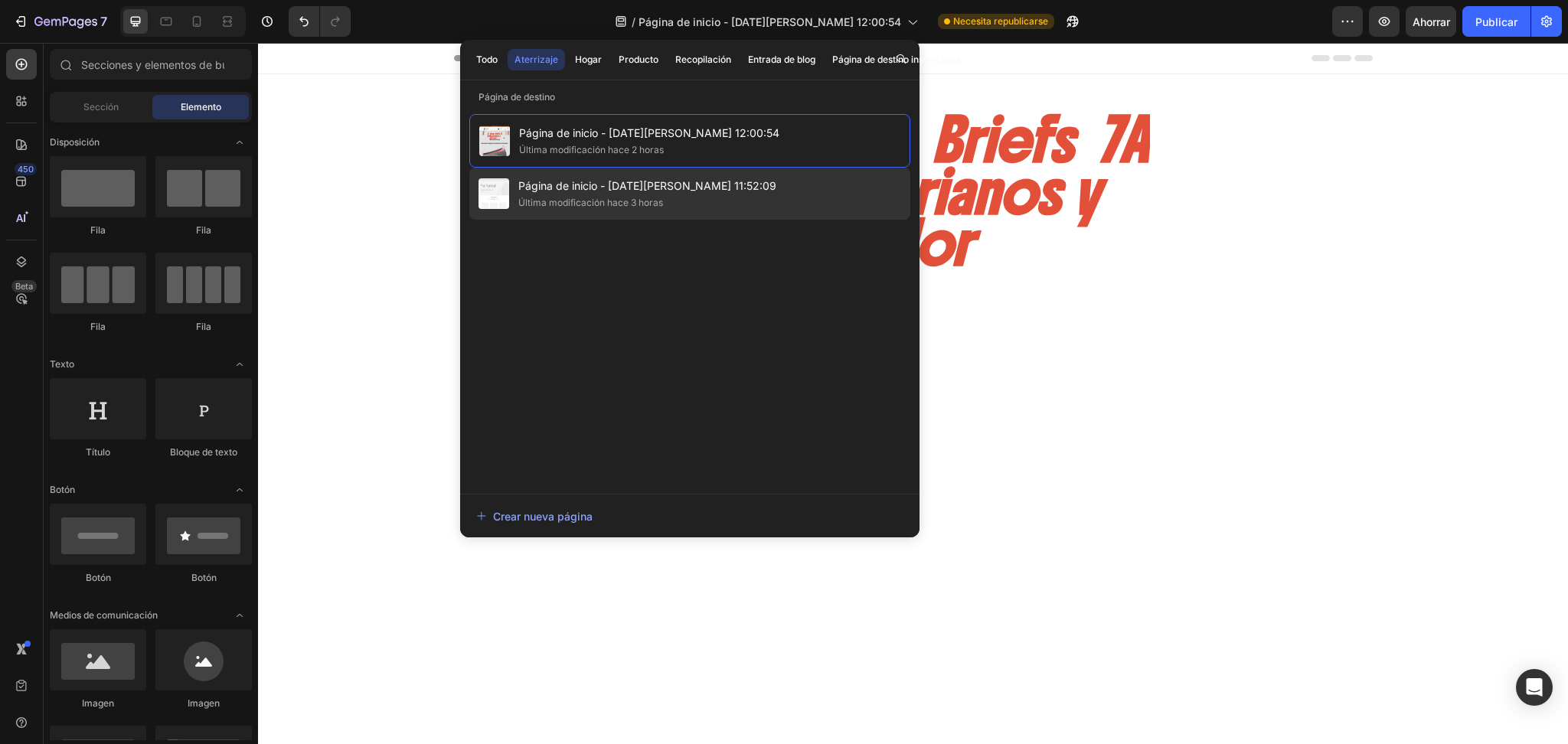
click at [555, 187] on font "Página de inicio - 27 [PERSON_NAME], 11:52:09" at bounding box center [647, 186] width 258 height 13
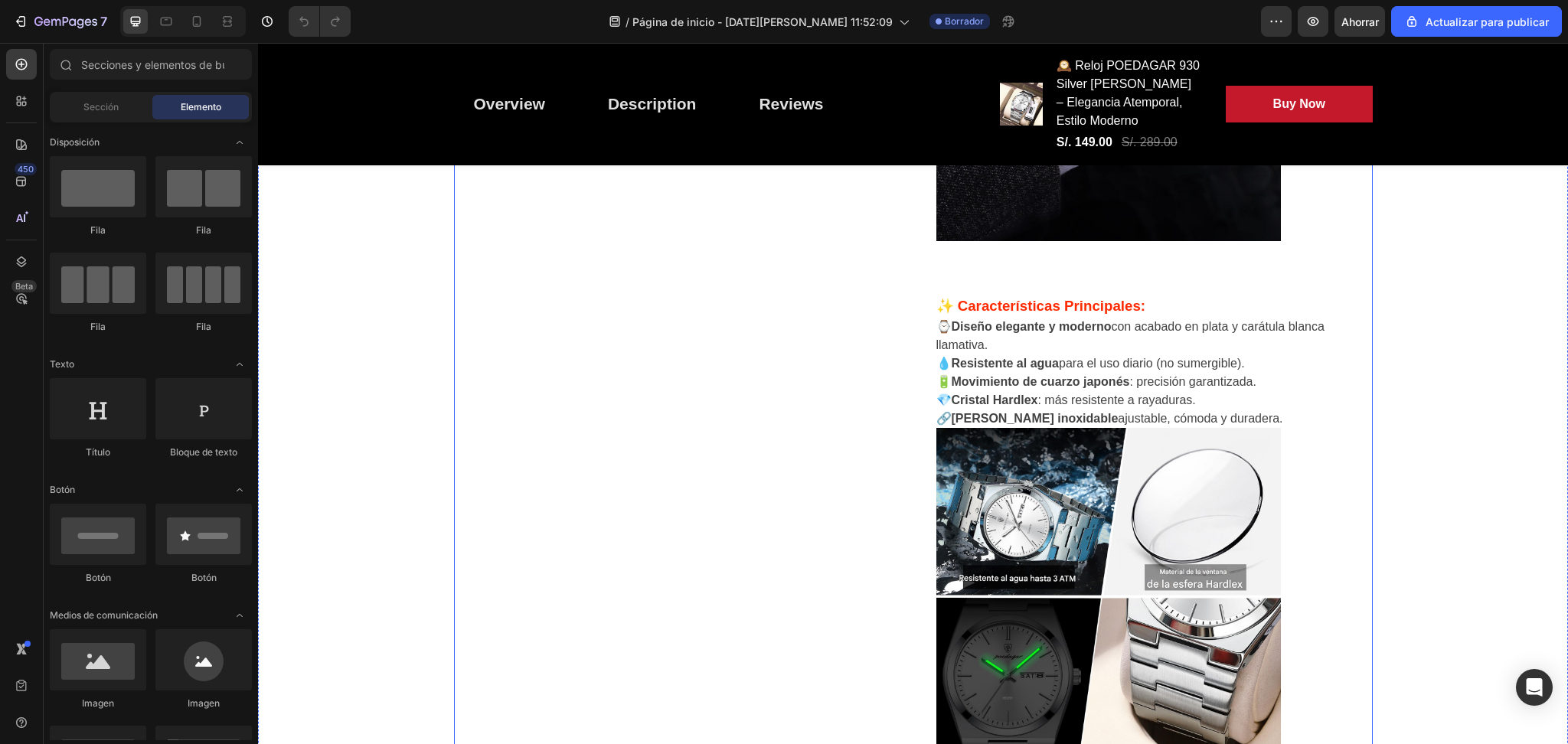
scroll to position [953, 0]
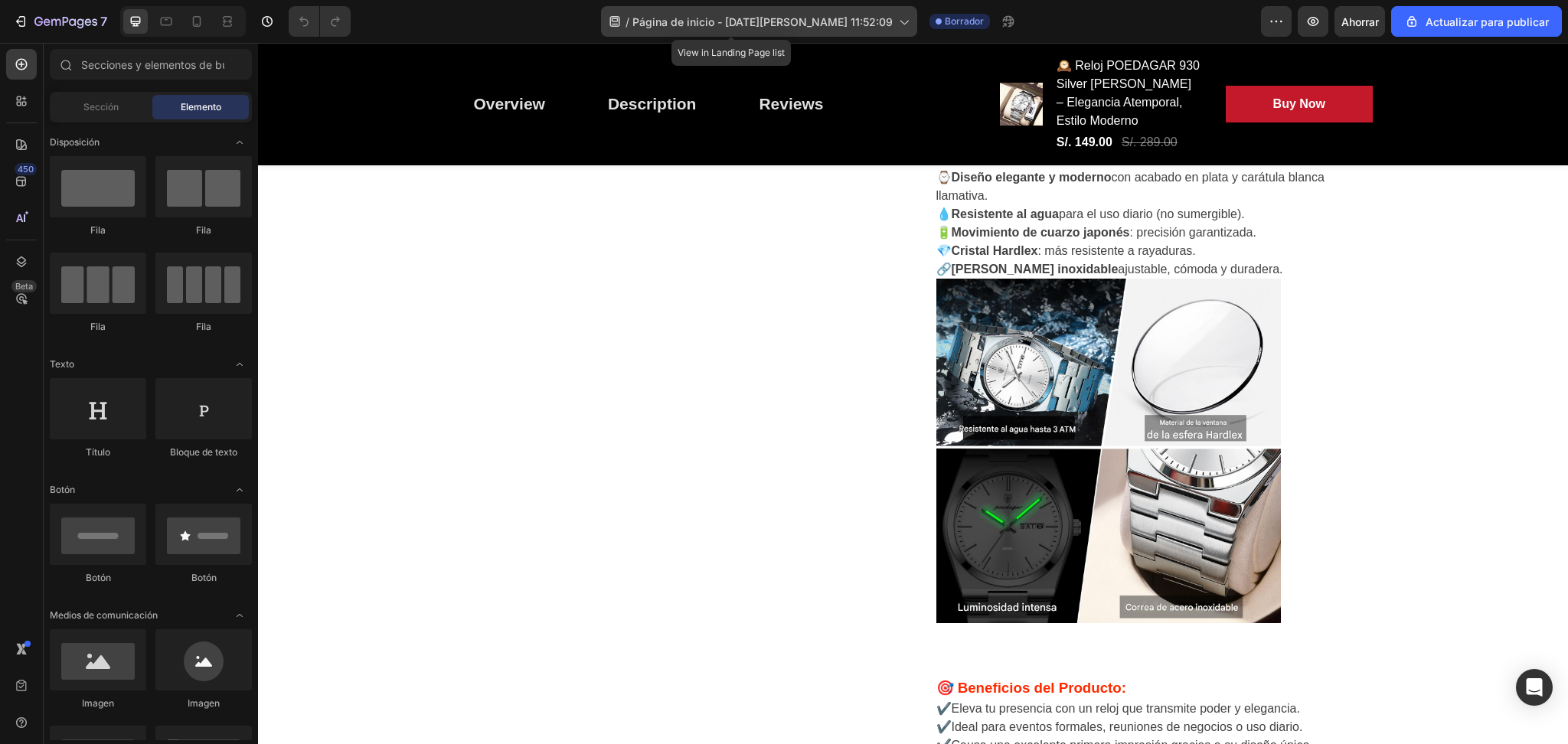
click at [842, 20] on font "Página de inicio - 27 [PERSON_NAME], 11:52:09" at bounding box center [762, 21] width 261 height 13
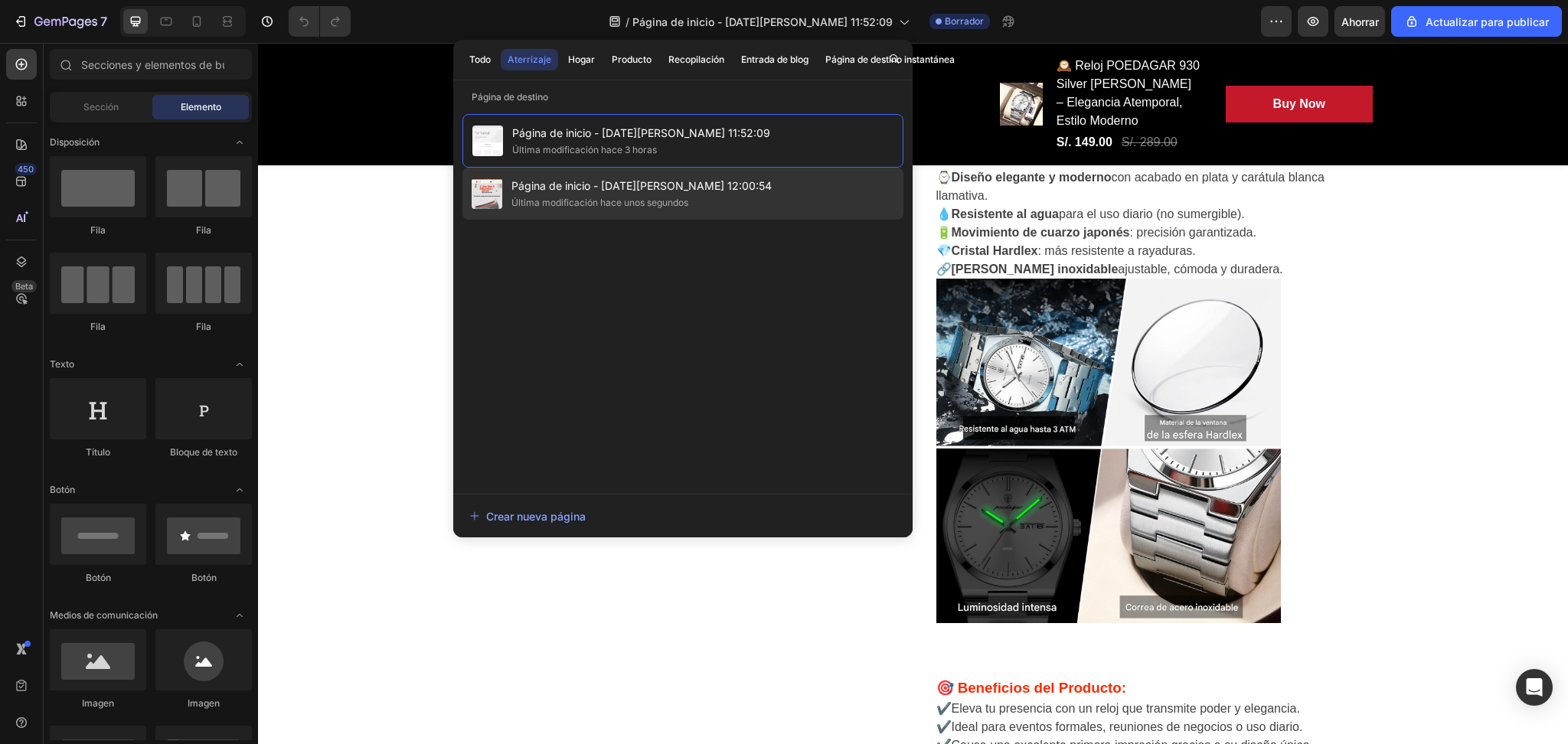
click at [619, 203] on font "Última modificación hace unos segundos" at bounding box center [600, 202] width 177 height 12
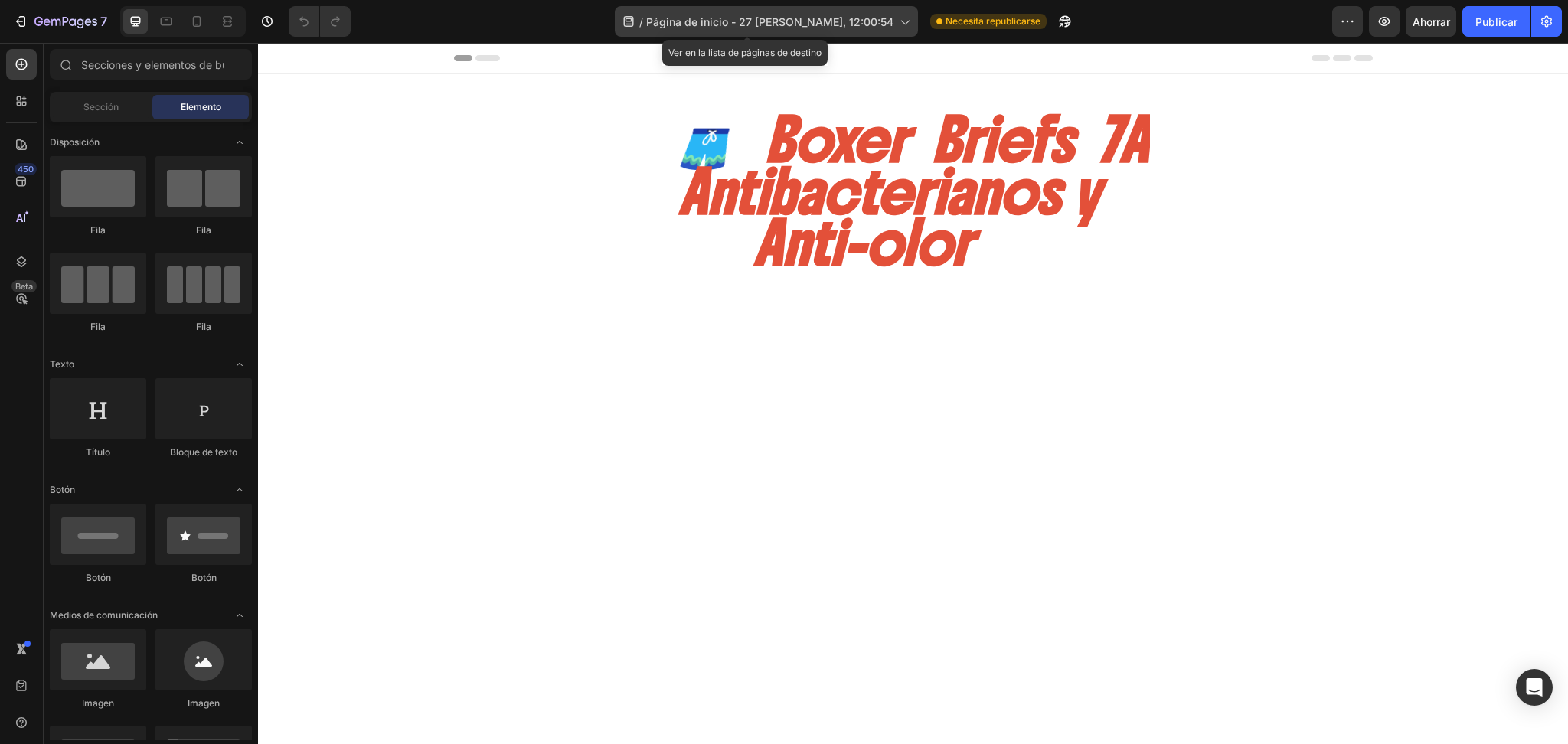
click at [865, 24] on font "Página de inicio - 27 [PERSON_NAME], 12:00:54" at bounding box center [770, 21] width 247 height 13
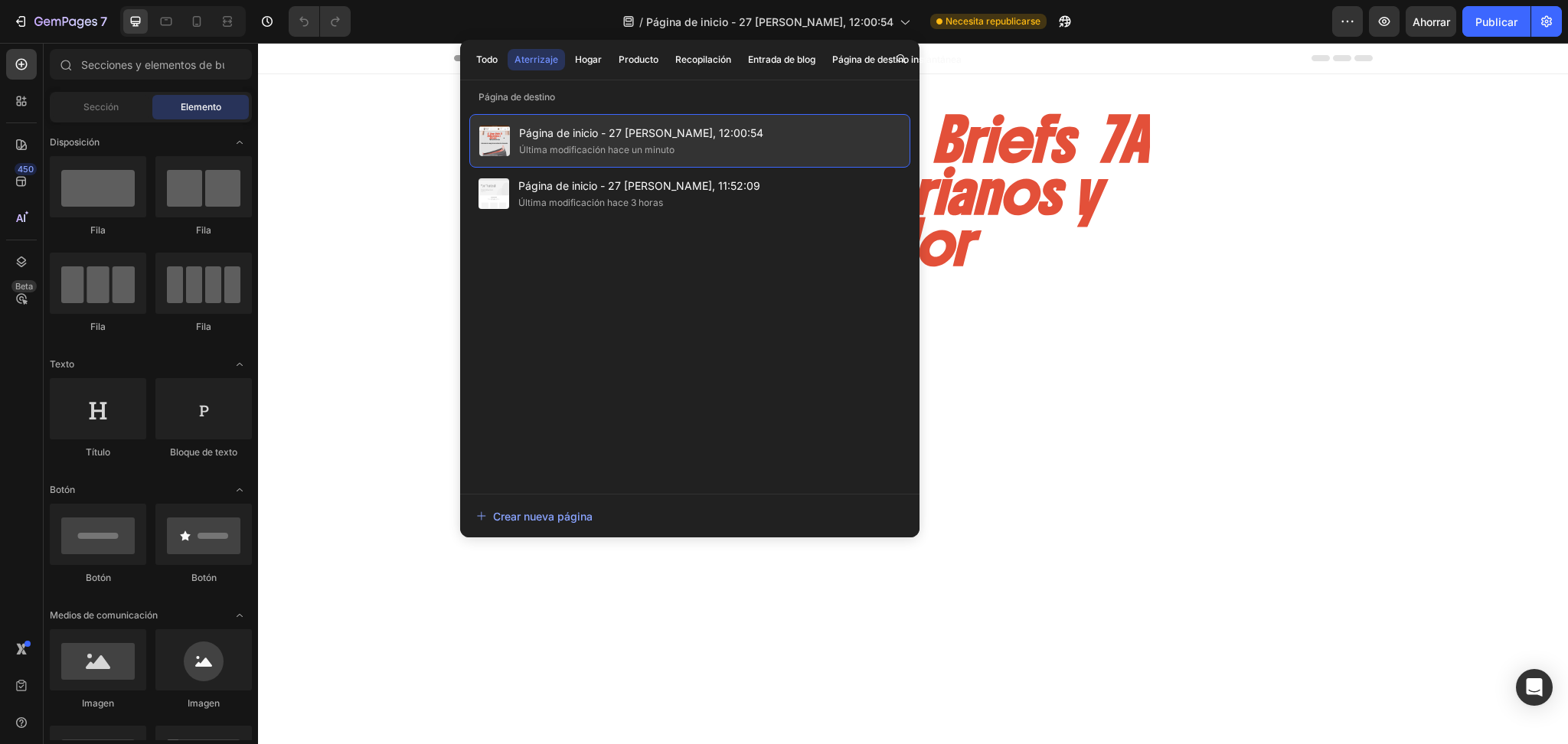
click at [600, 136] on font "Página de inicio - 27 [PERSON_NAME], 12:00:54" at bounding box center [641, 132] width 244 height 13
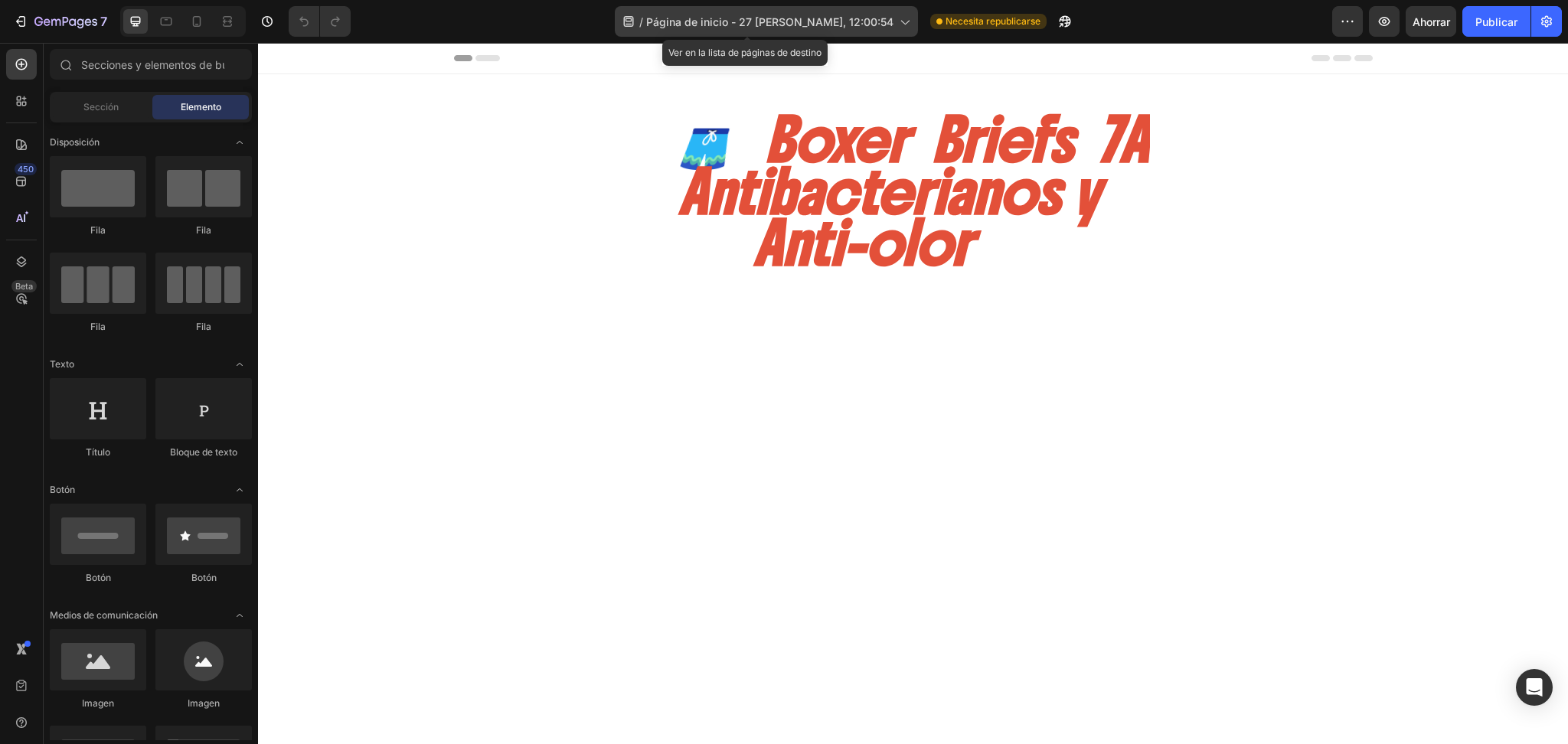
click at [807, 21] on font "Página de inicio - 27 [PERSON_NAME], 12:00:54" at bounding box center [770, 21] width 247 height 13
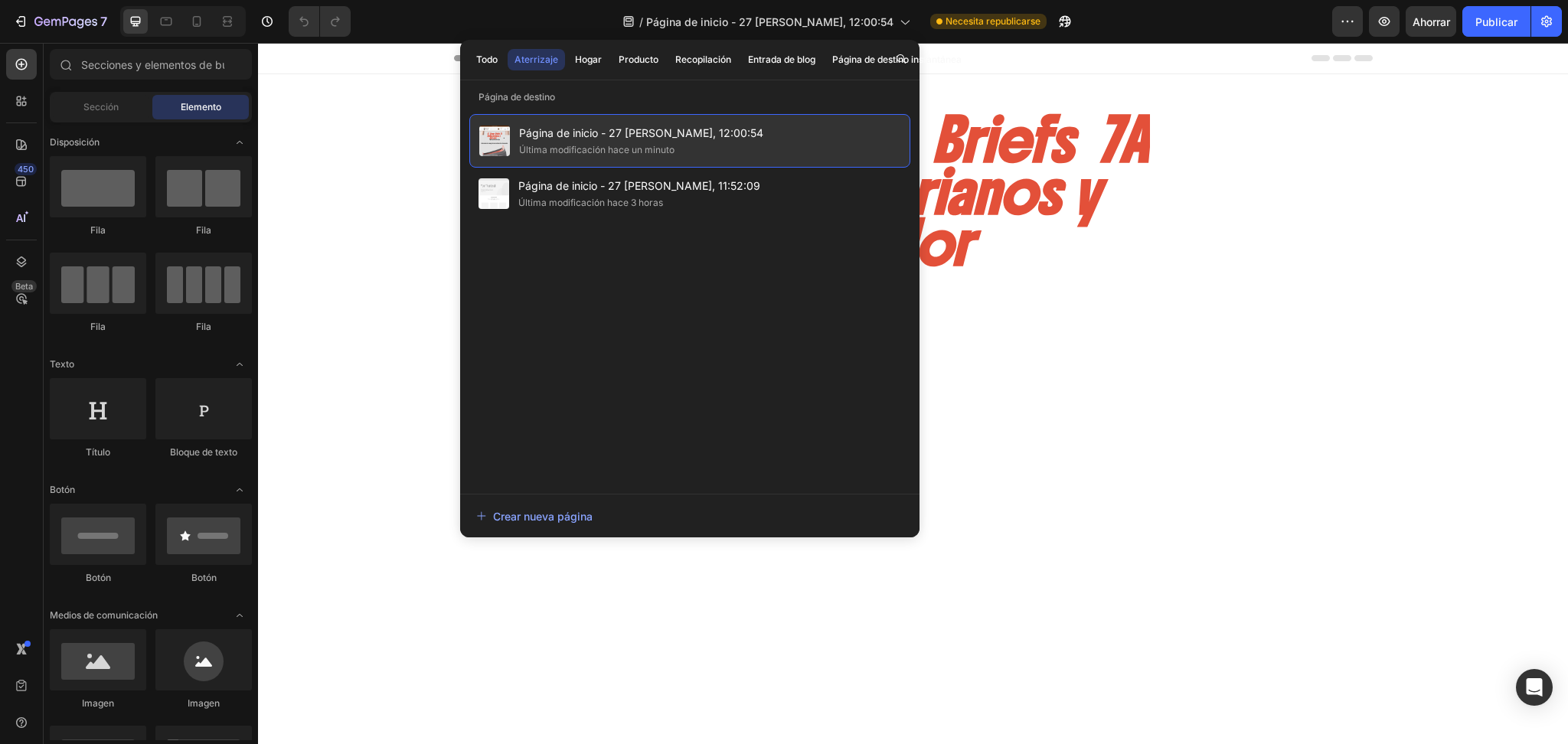
click at [522, 140] on span "Página de inicio - 27 [PERSON_NAME], 12:00:54" at bounding box center [641, 133] width 244 height 18
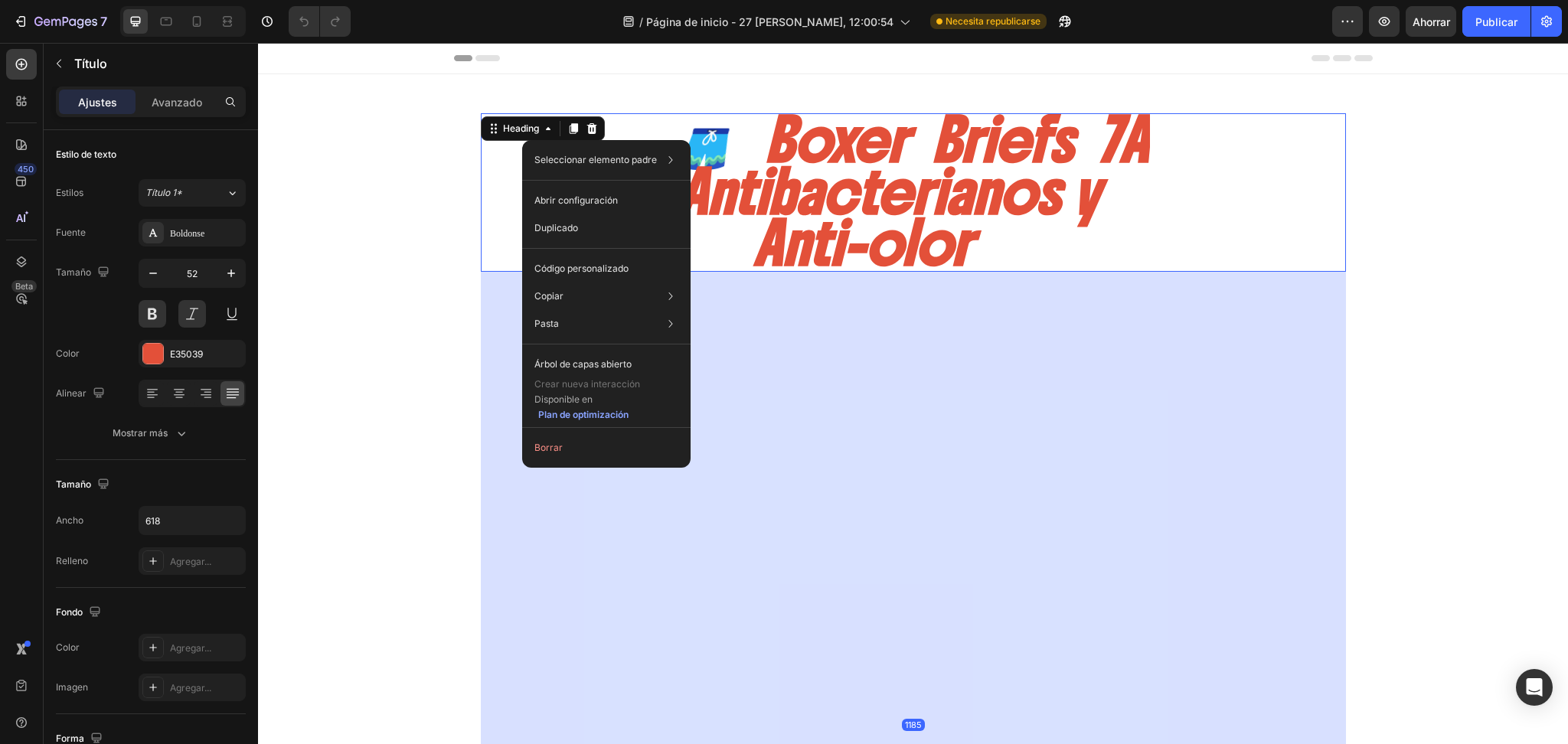
click at [634, 52] on div "Header" at bounding box center [913, 57] width 919 height 31
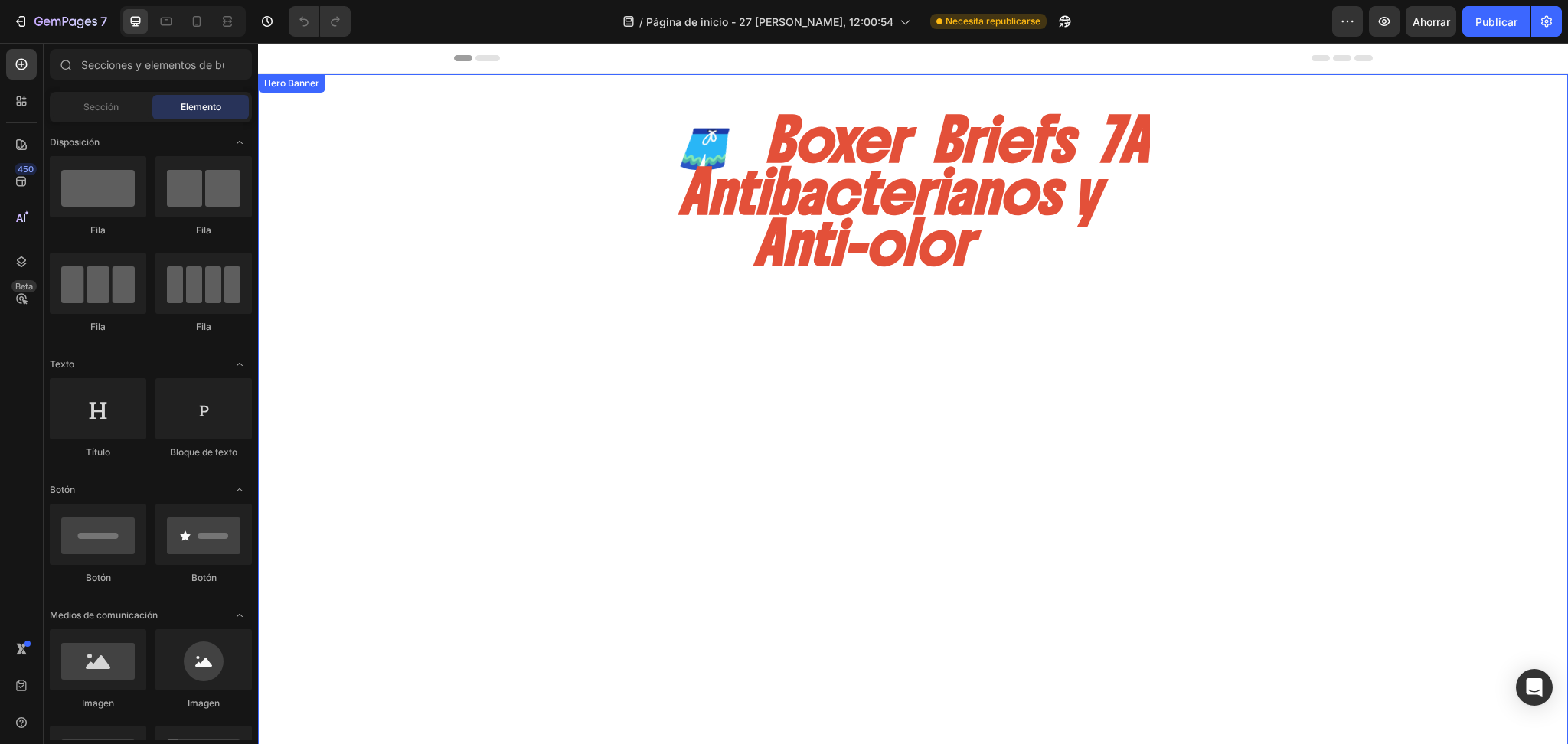
click at [980, 387] on div "🩳 Boxer Briefs 7A Antibacterianos y Anti-olor Heading TECNOLOGIA En cada fibra …" at bounding box center [913, 676] width 865 height 1126
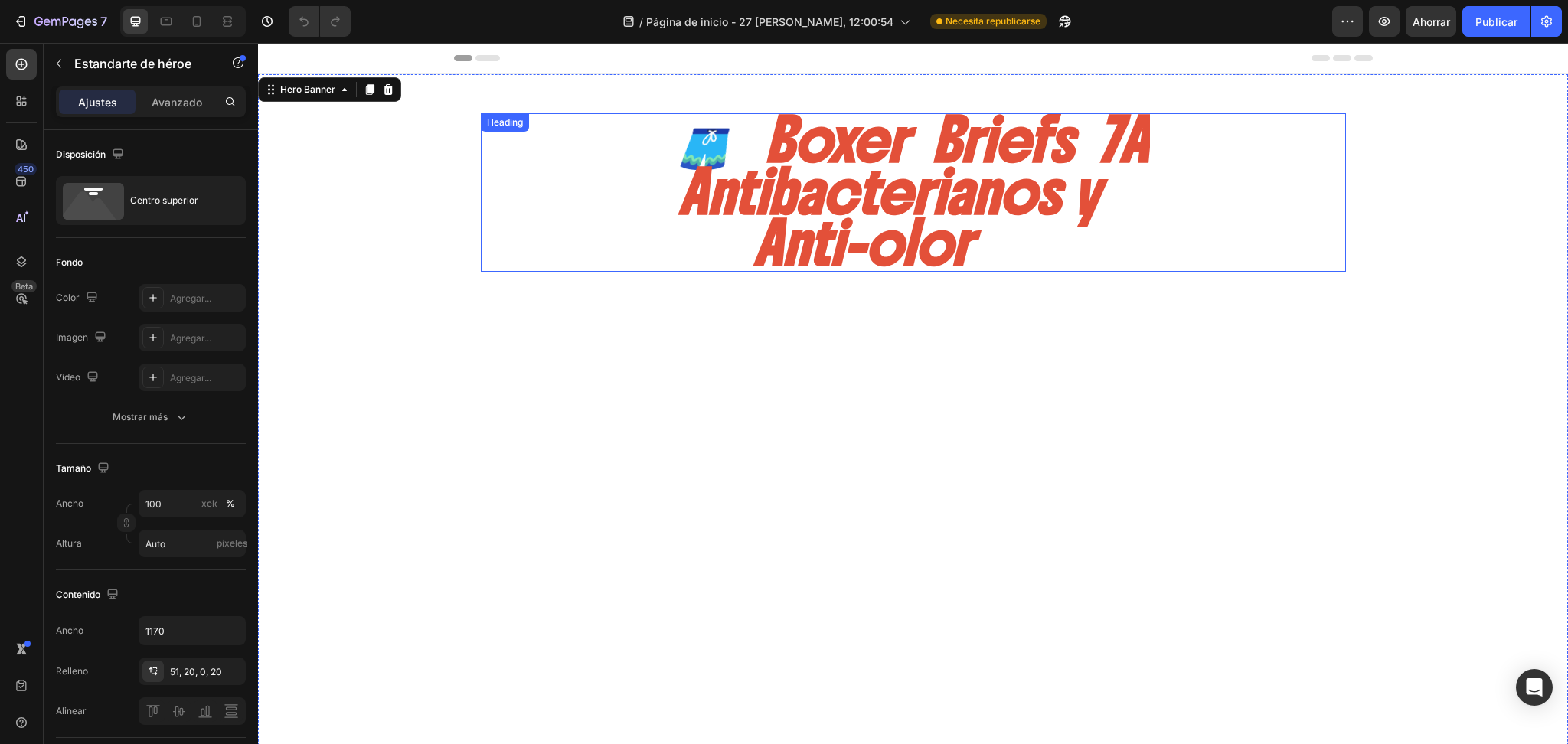
click at [595, 164] on div "🩳 Boxer Briefs 7A Antibacterianos y Anti-olor" at bounding box center [913, 192] width 865 height 158
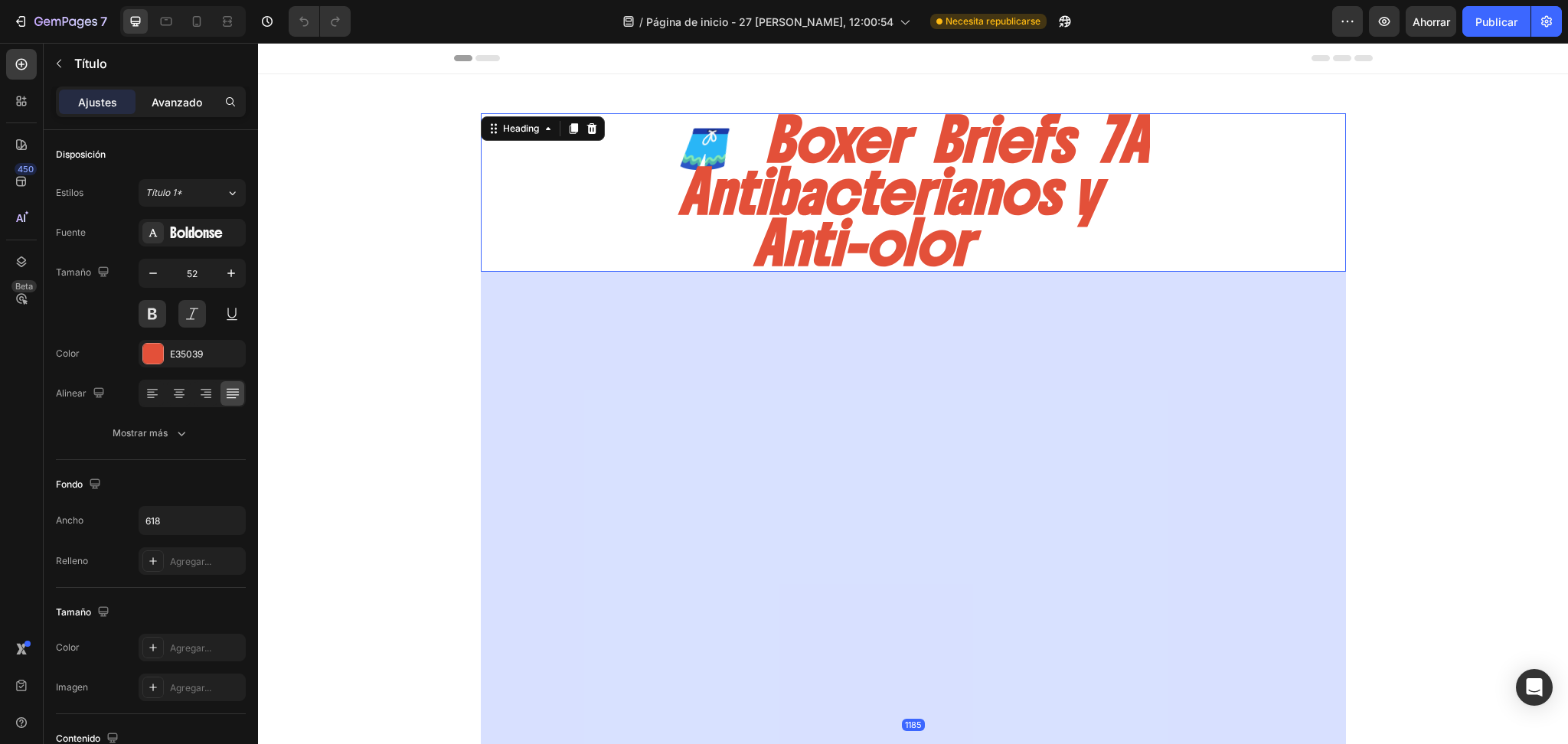
click at [163, 95] on div "Avanzado" at bounding box center [176, 102] width 76 height 24
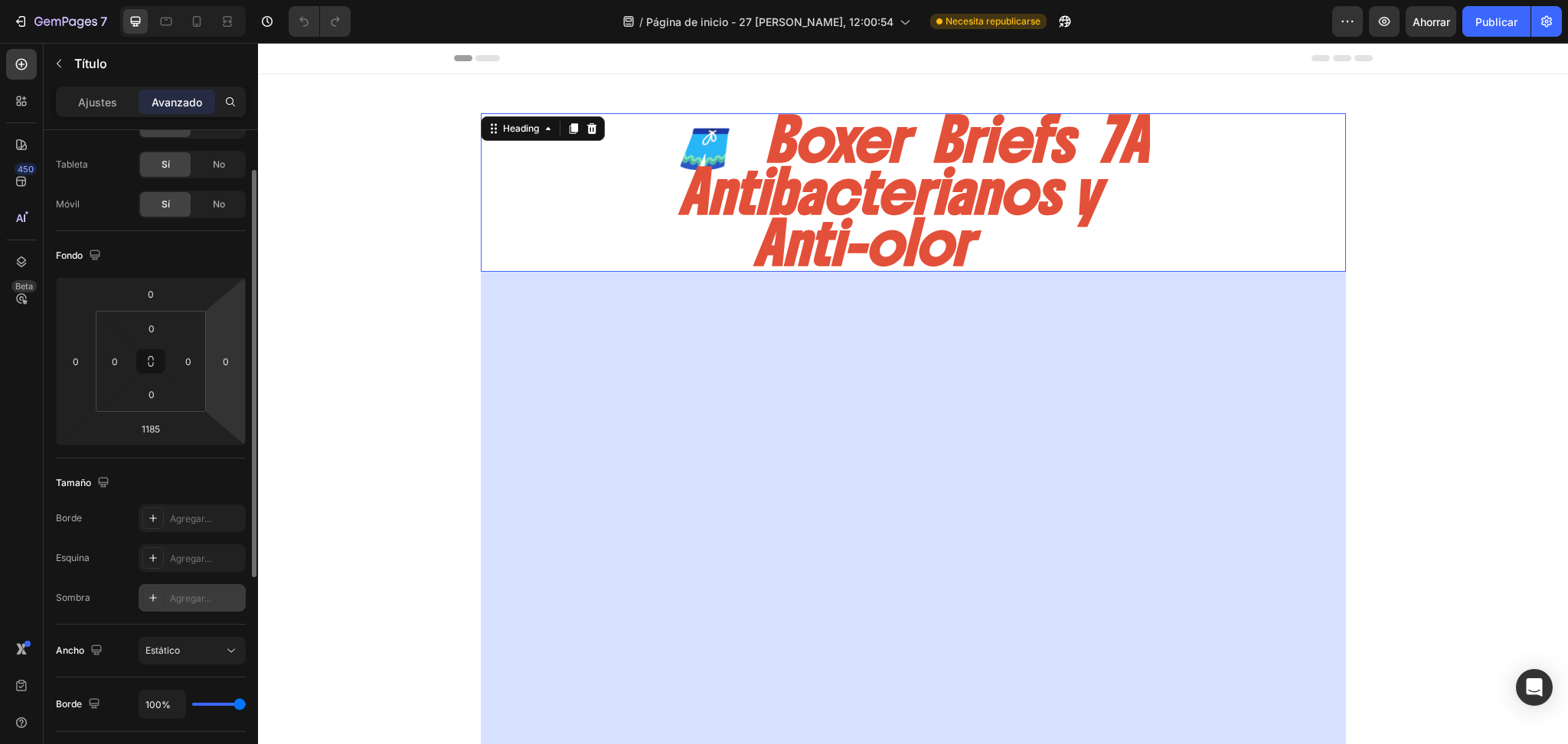
scroll to position [268, 0]
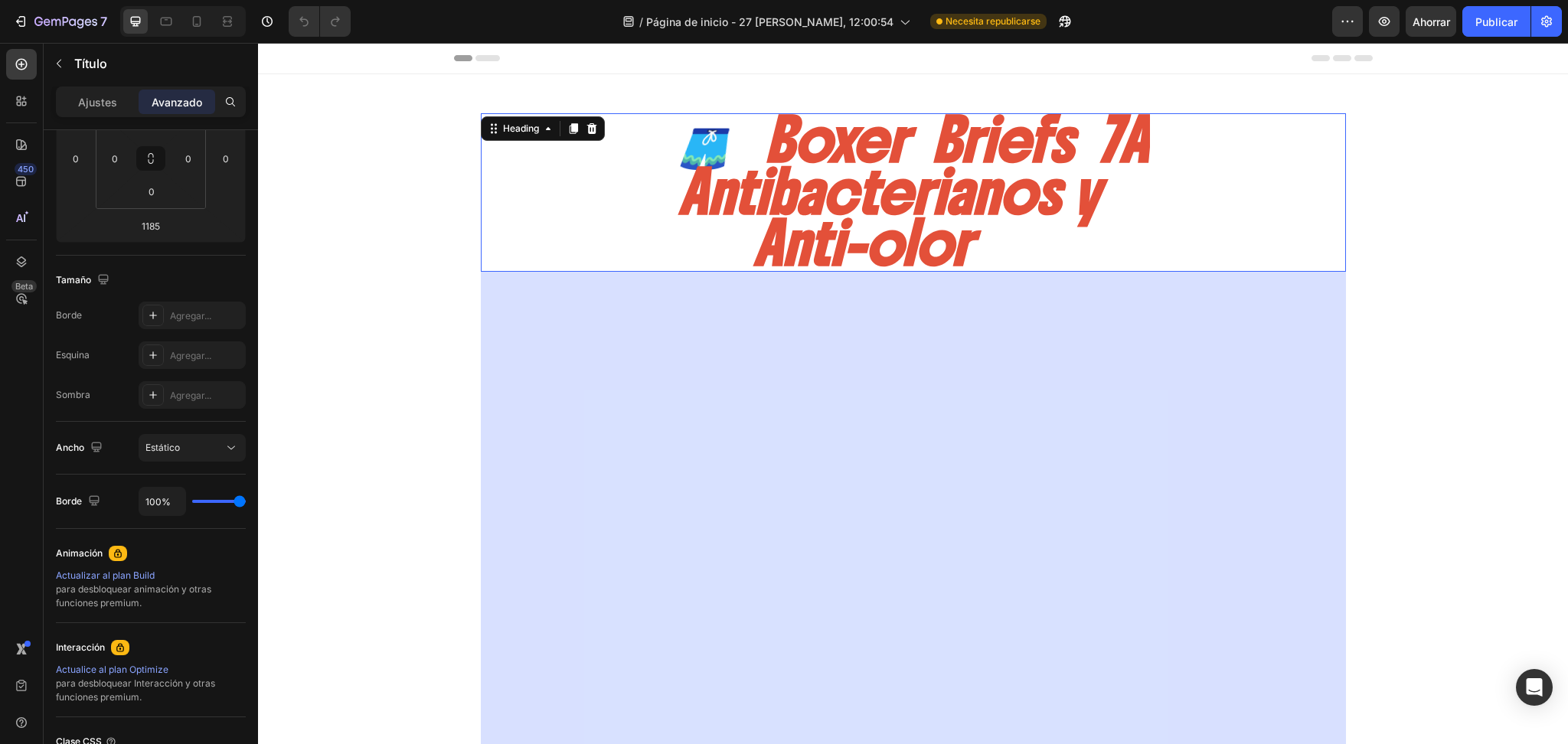
click at [527, 213] on div "🩳 Boxer Briefs 7A Antibacterianos y Anti-olor" at bounding box center [913, 192] width 865 height 158
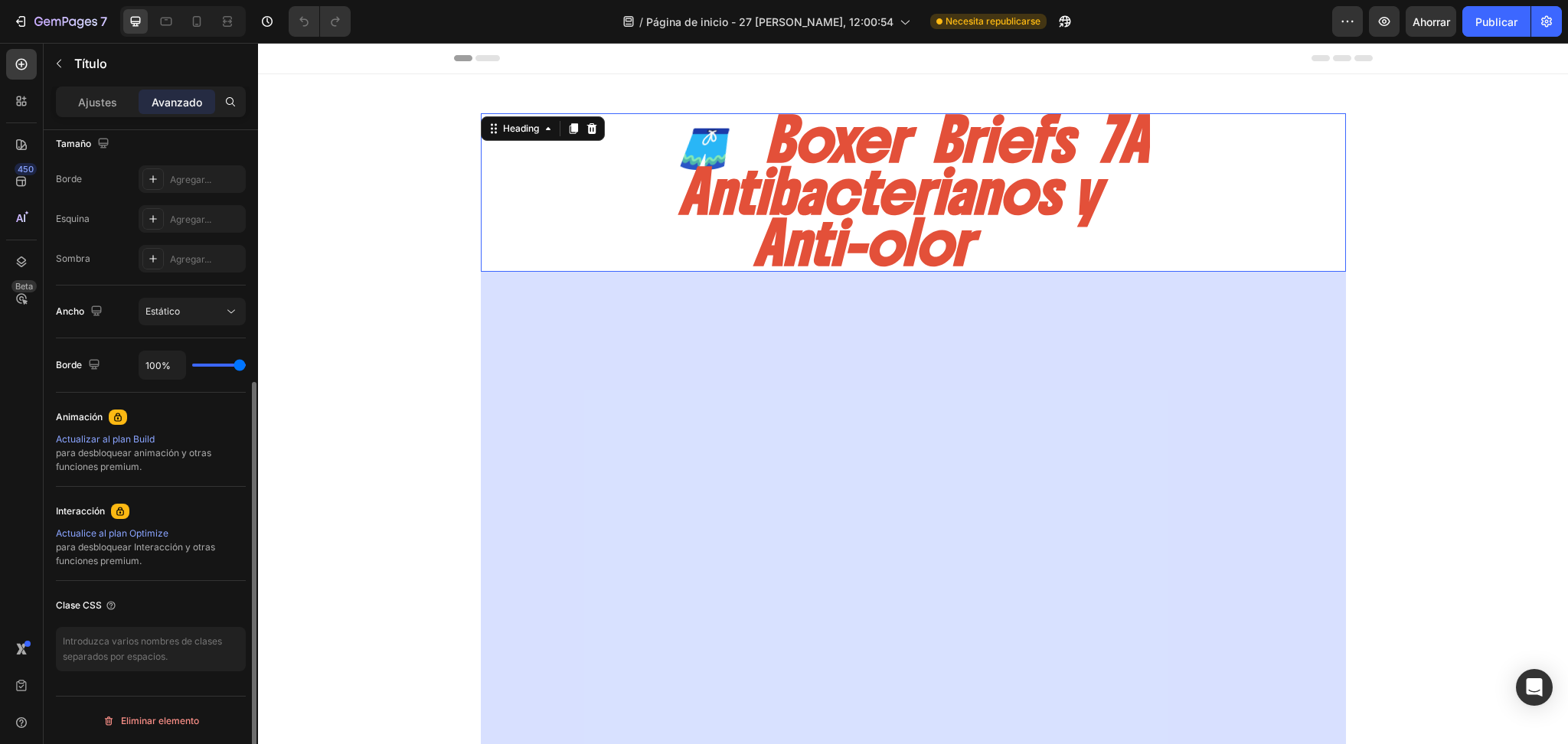
scroll to position [405, 0]
click at [112, 116] on div "Ajustes Avanzado" at bounding box center [150, 102] width 190 height 31
click at [115, 107] on div "Ajustes" at bounding box center [97, 102] width 76 height 24
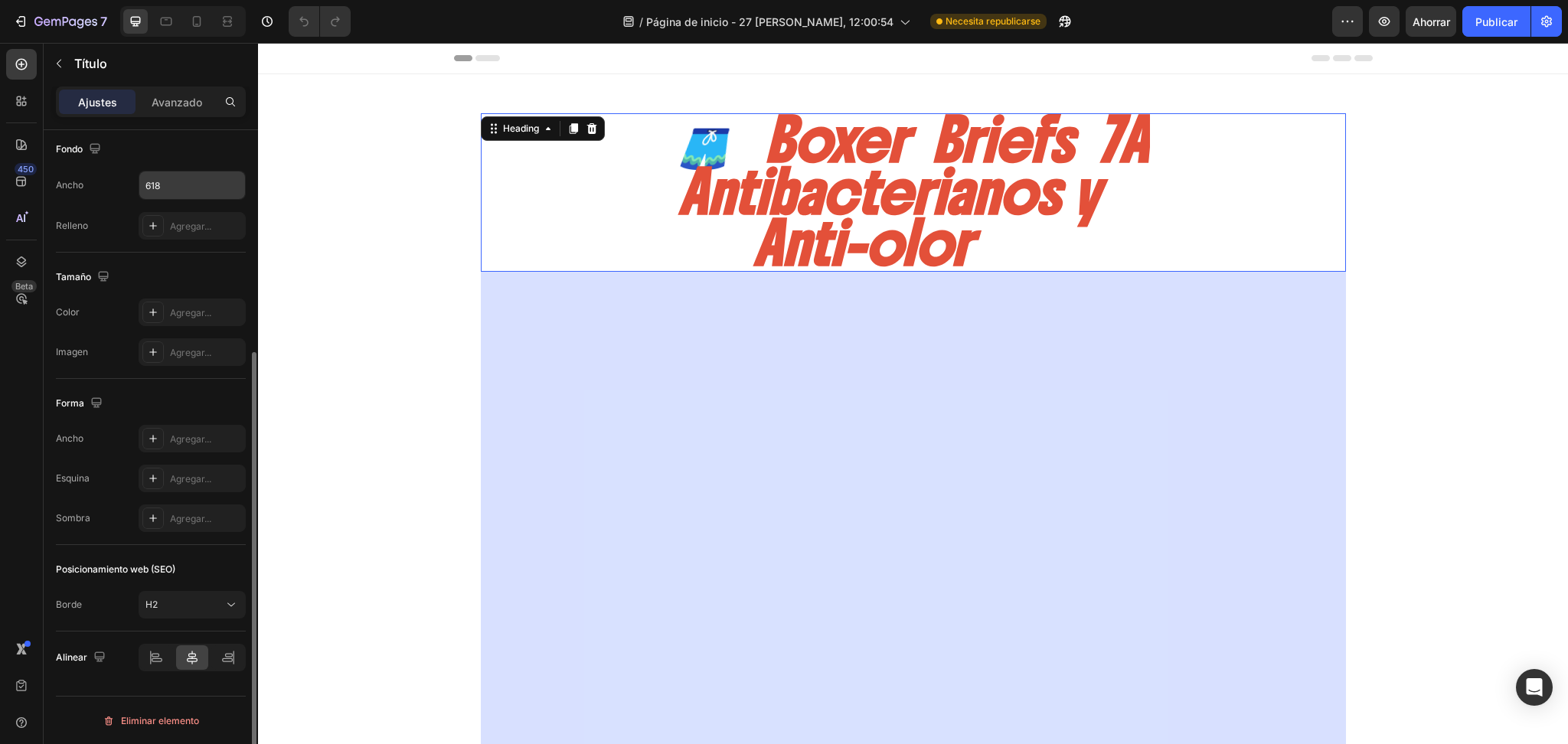
scroll to position [0, 0]
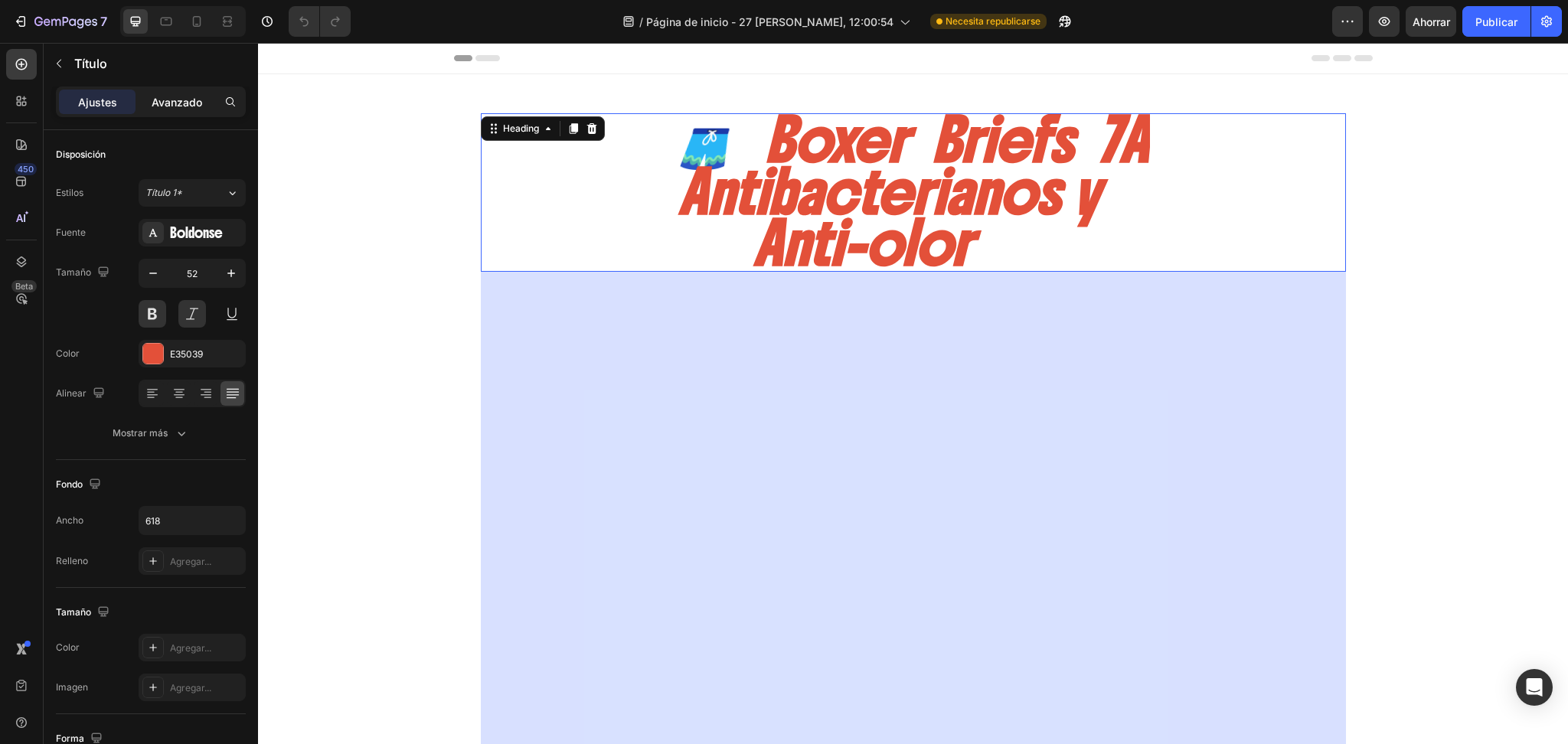
click at [180, 100] on font "Avanzado" at bounding box center [177, 102] width 50 height 13
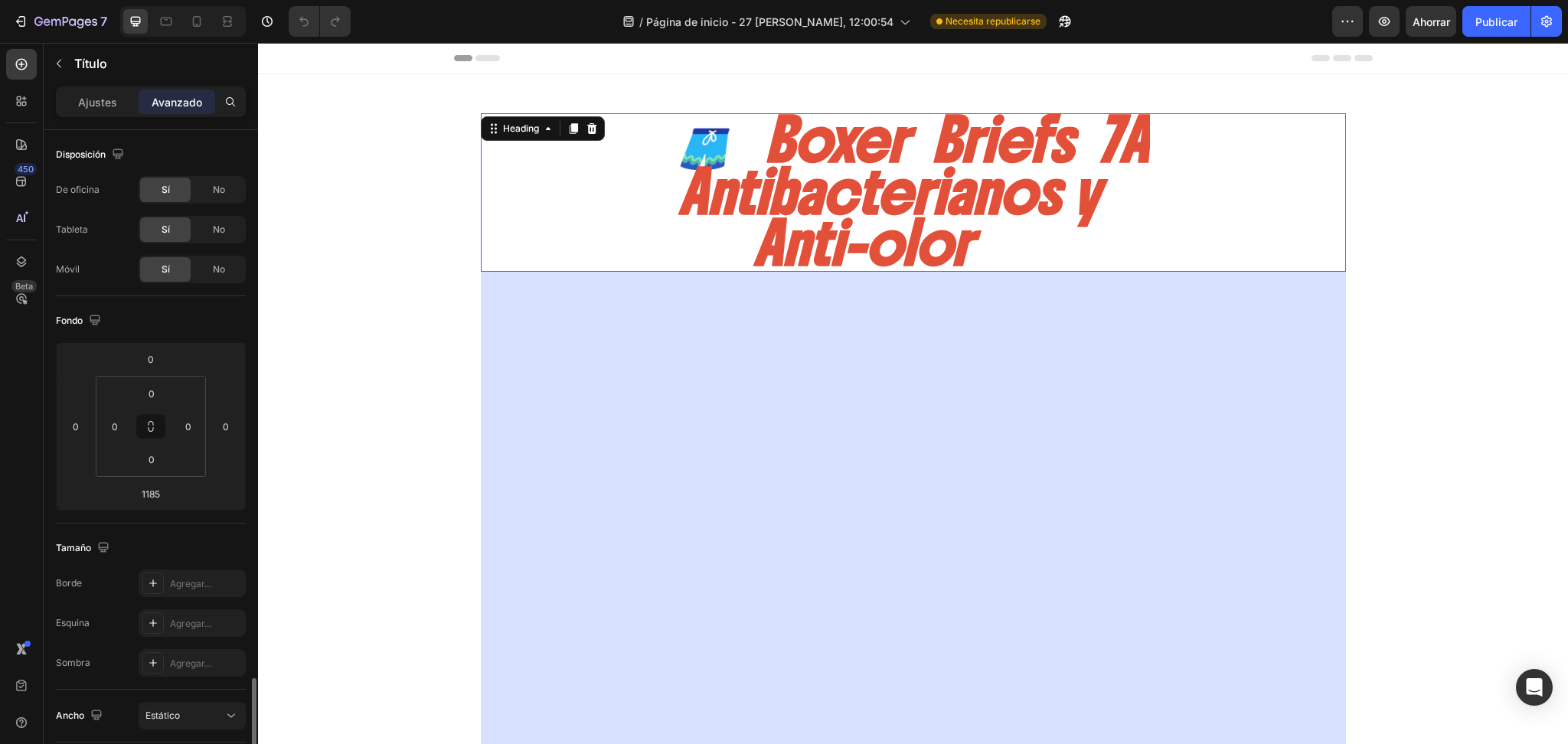
scroll to position [339, 0]
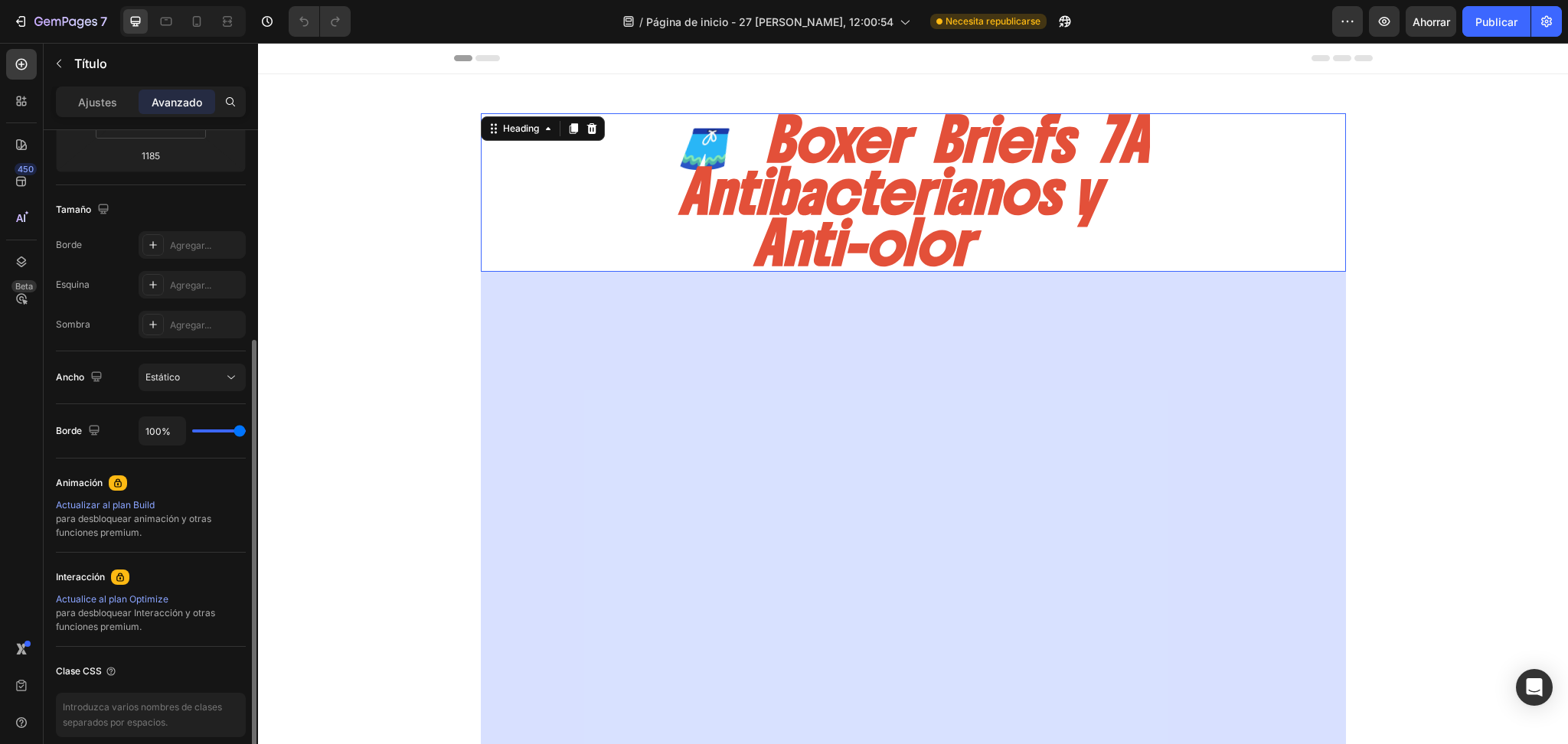
type input "77%"
type input "77"
type input "75%"
type input "75"
type input "54%"
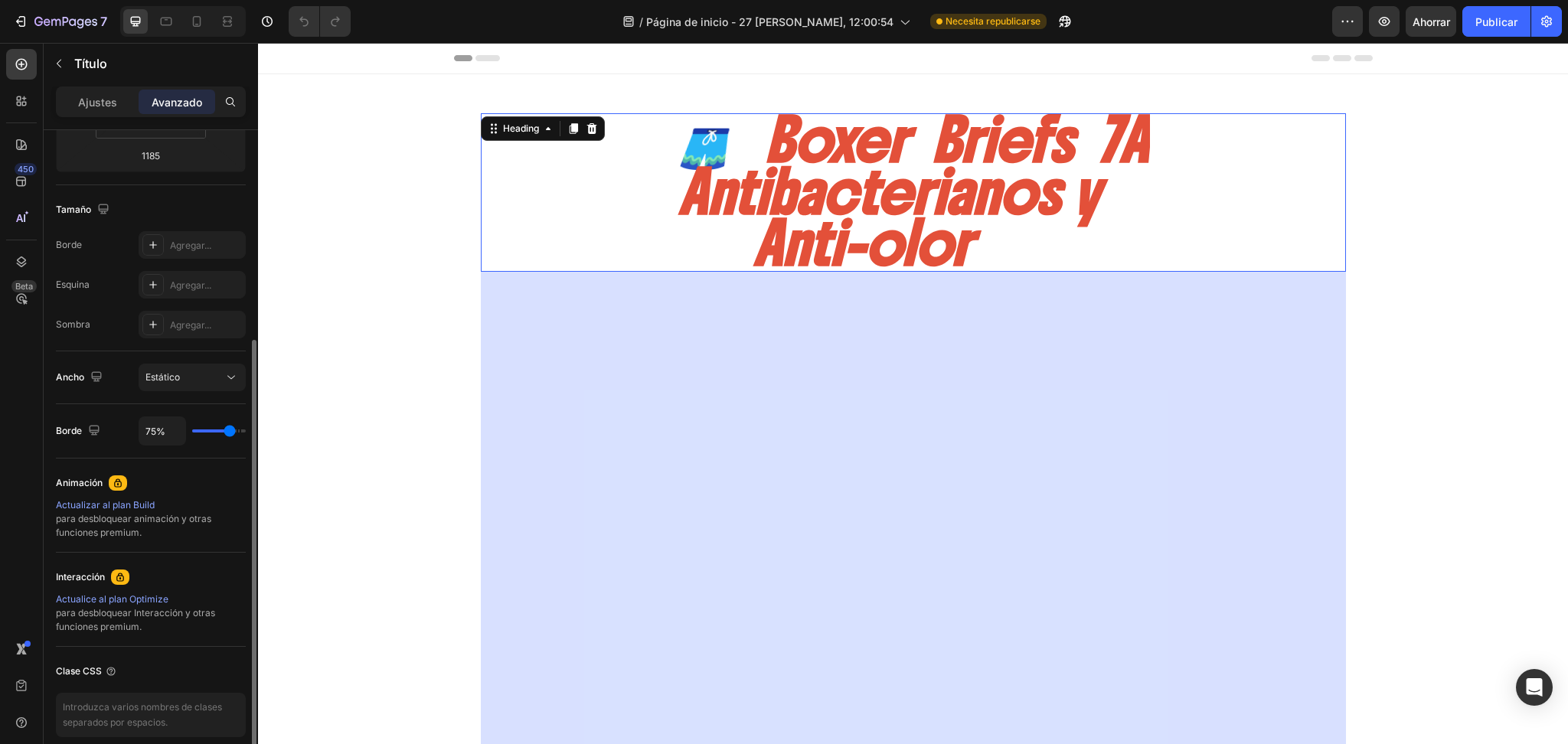
type input "54"
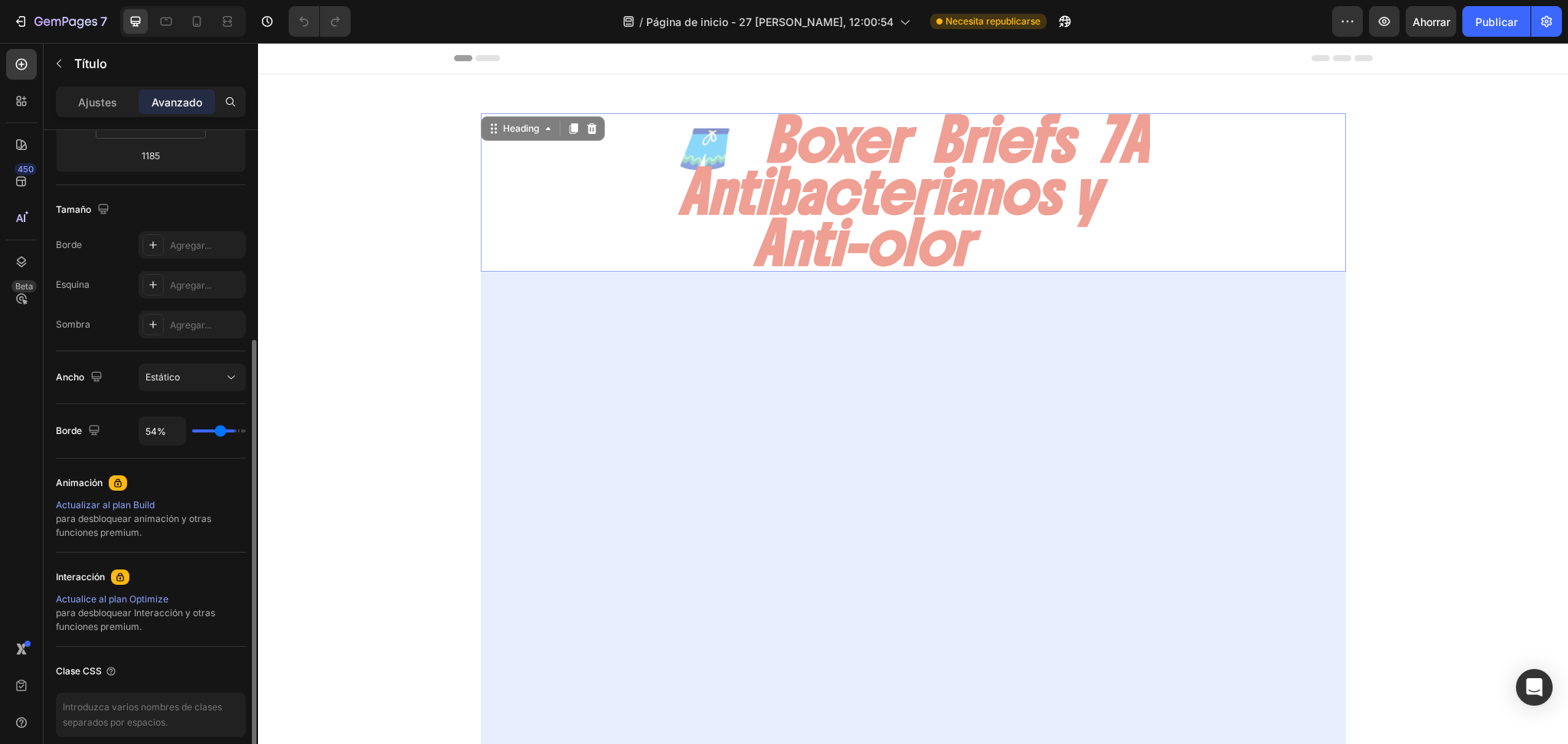
type input "0%"
type input "0"
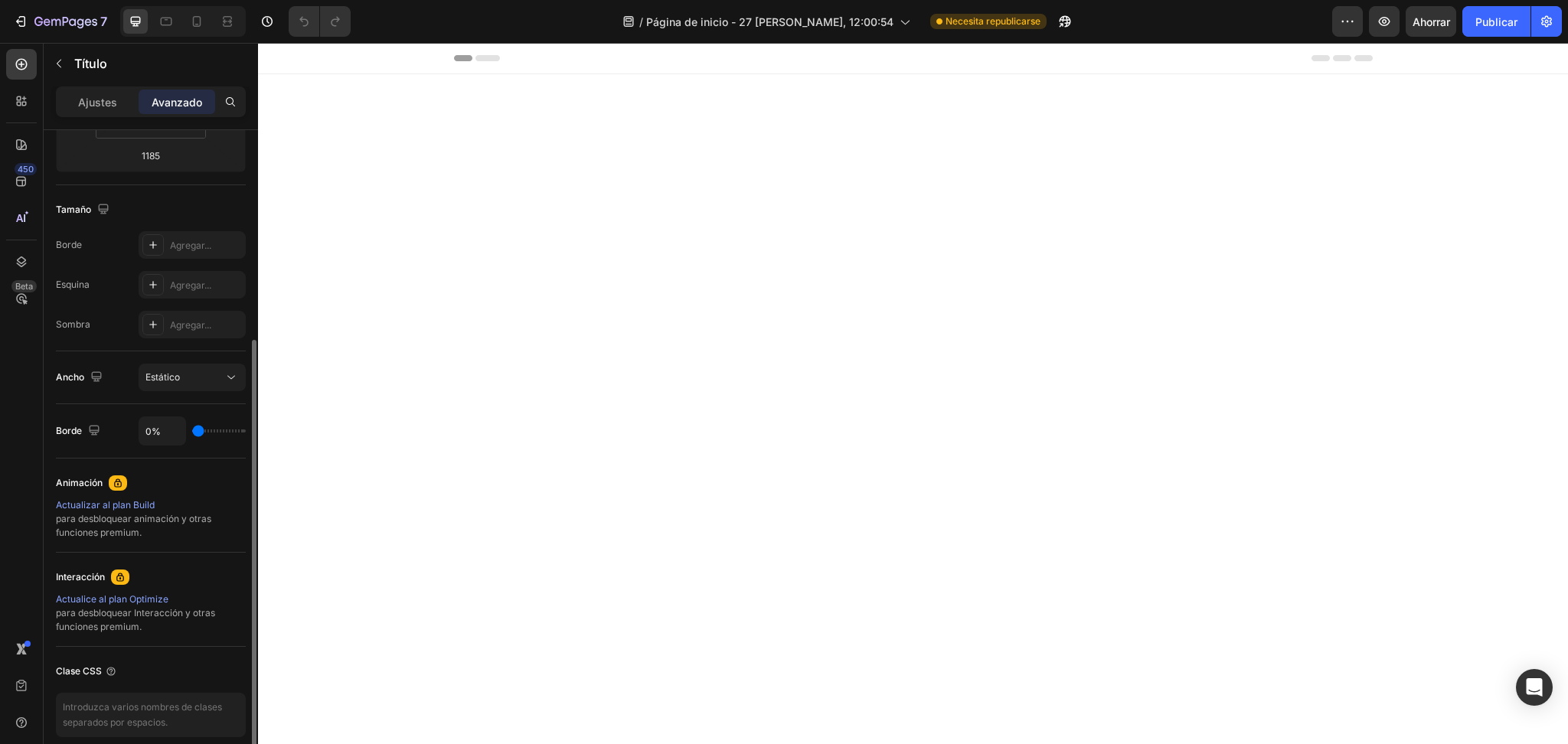
type input "6%"
type input "6"
type input "16%"
type input "16"
type input "30%"
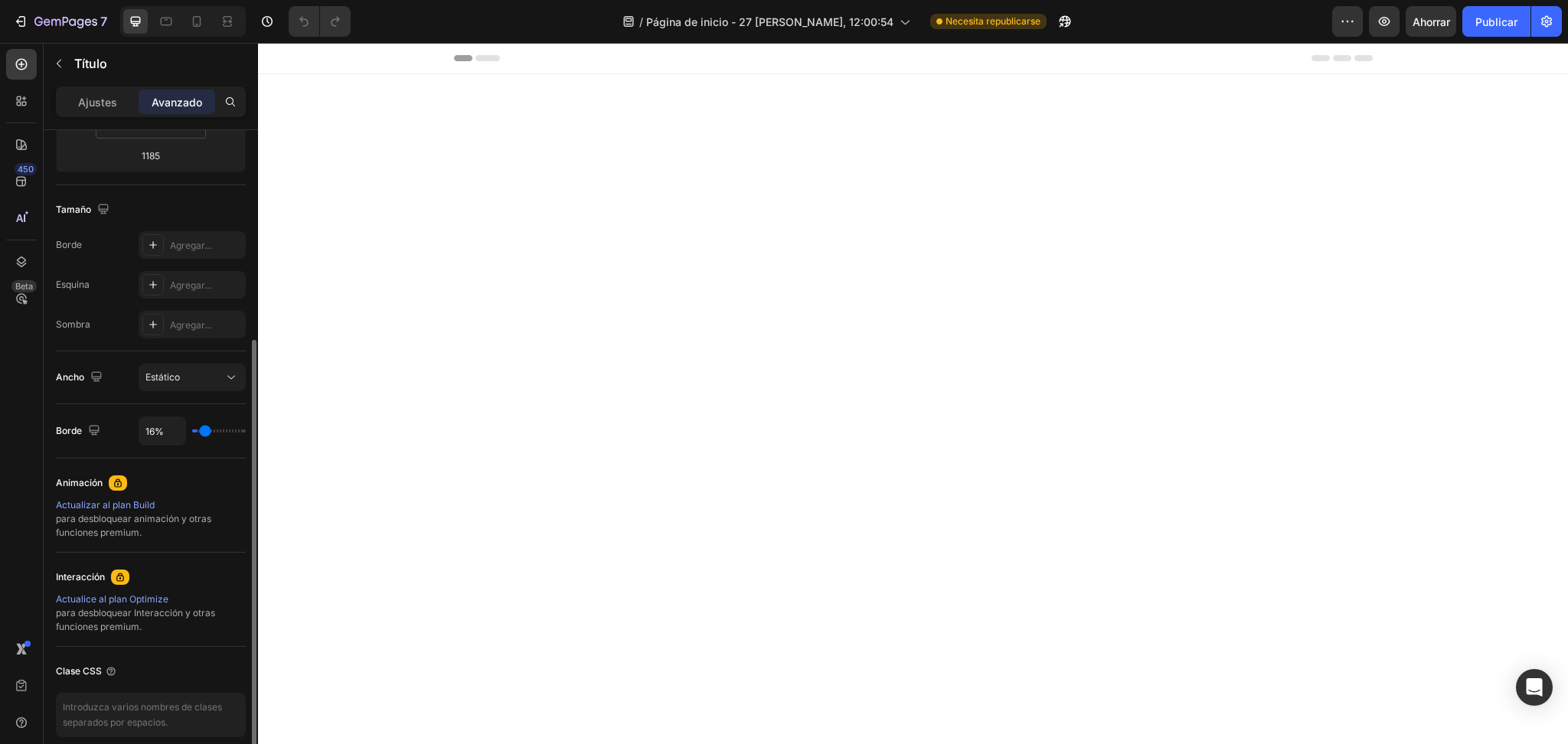
type input "30"
type input "34%"
type input "34"
type input "40%"
type input "40"
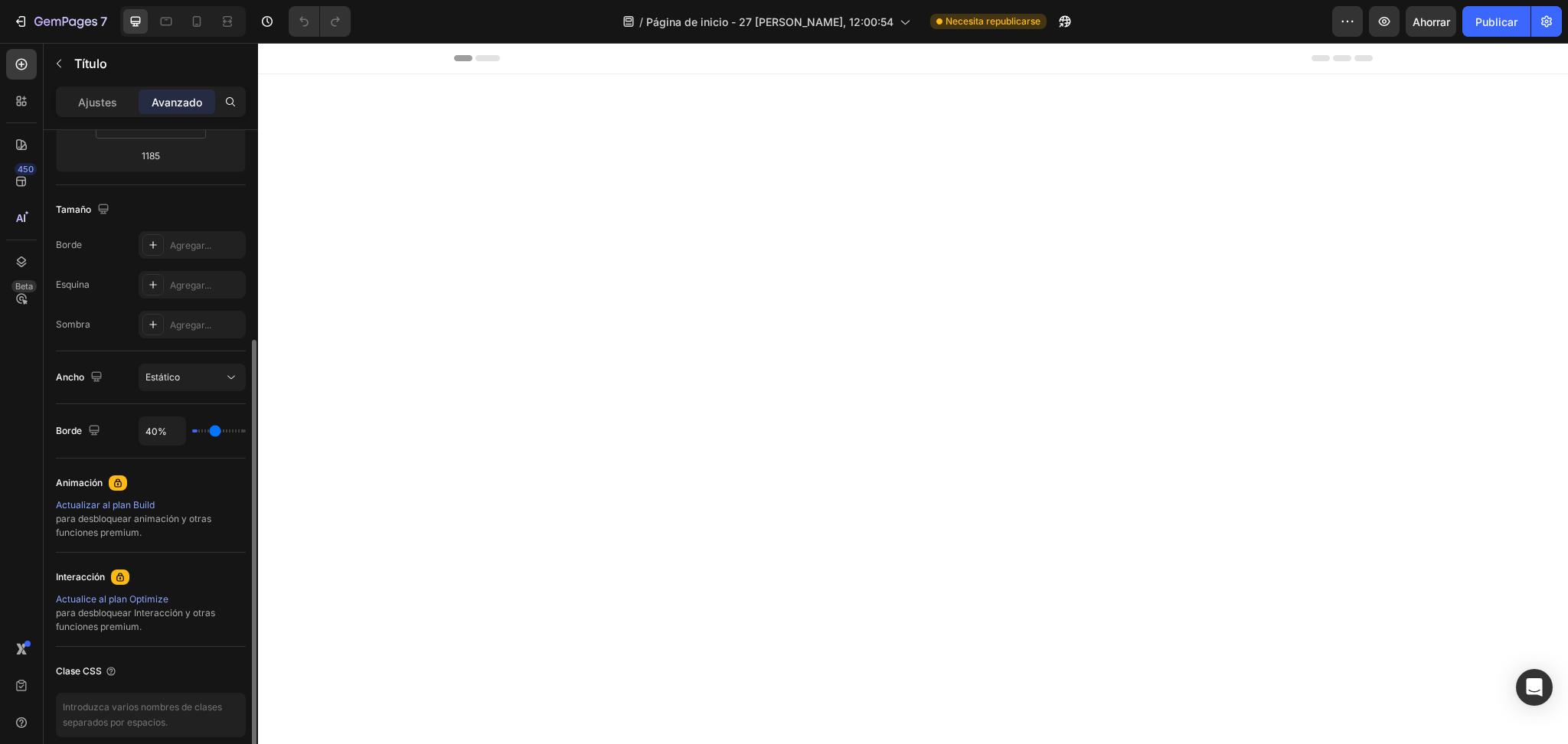
type input "44%"
type input "44"
type input "46%"
type input "46"
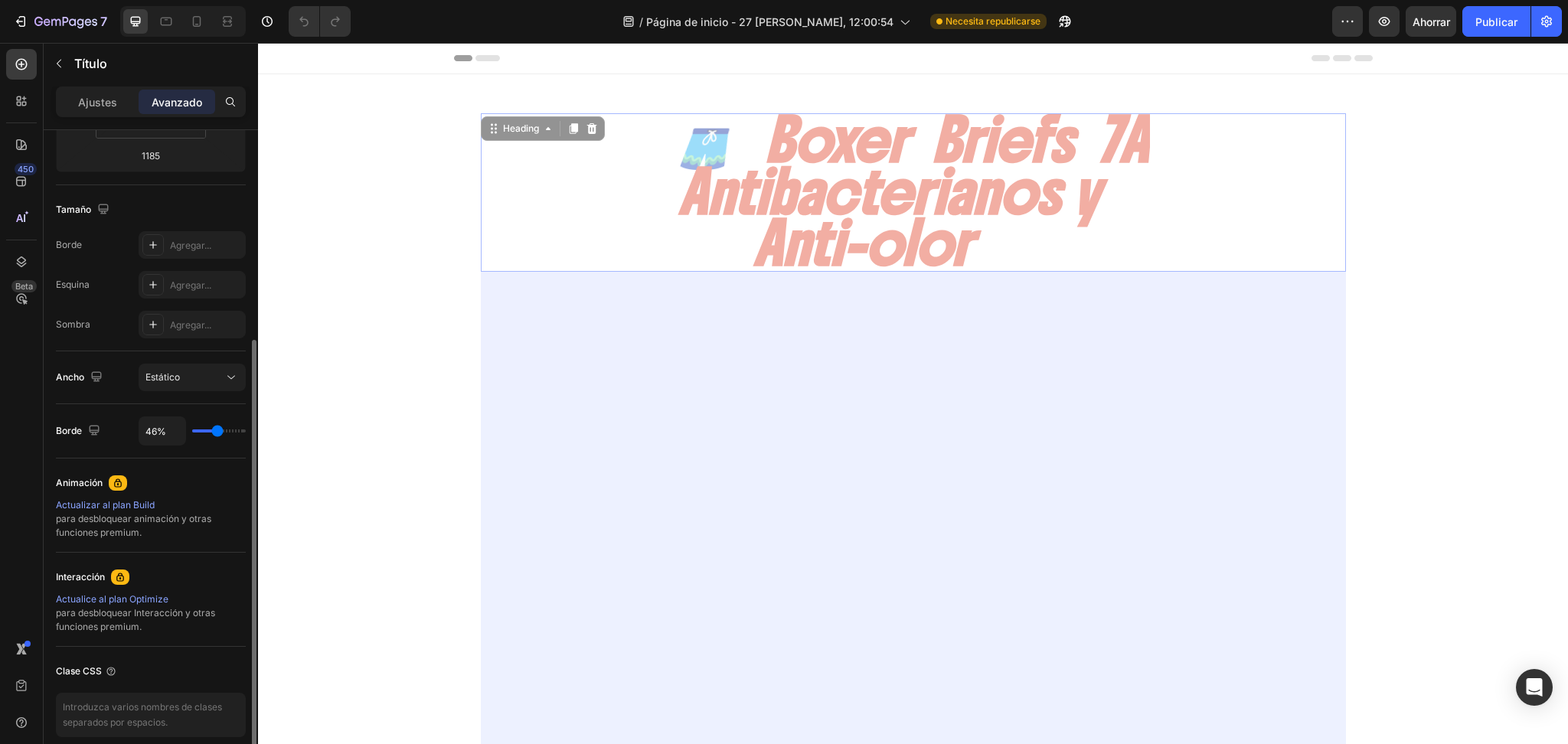
type input "48%"
type input "48"
type input "58%"
type input "58"
type input "64%"
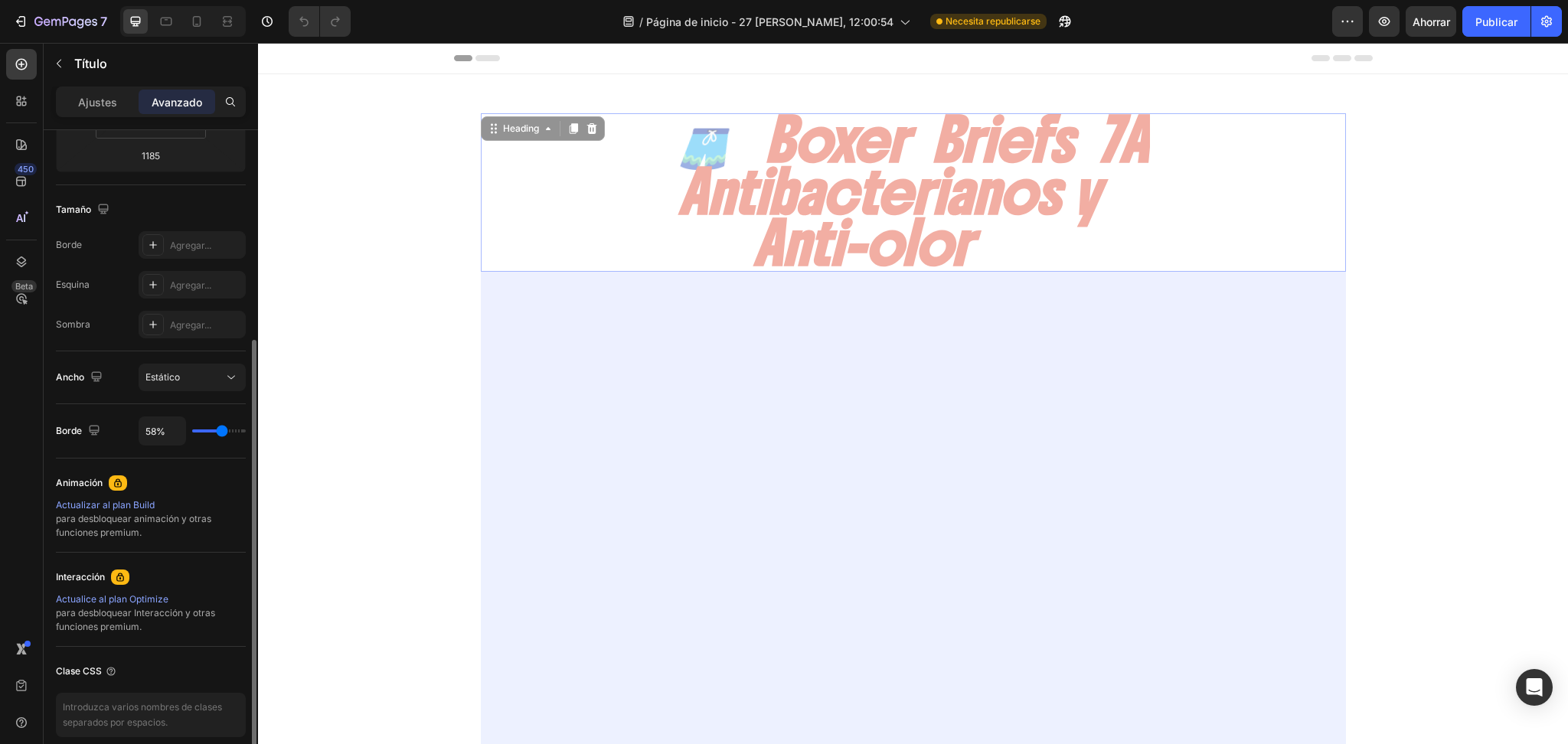
type input "64"
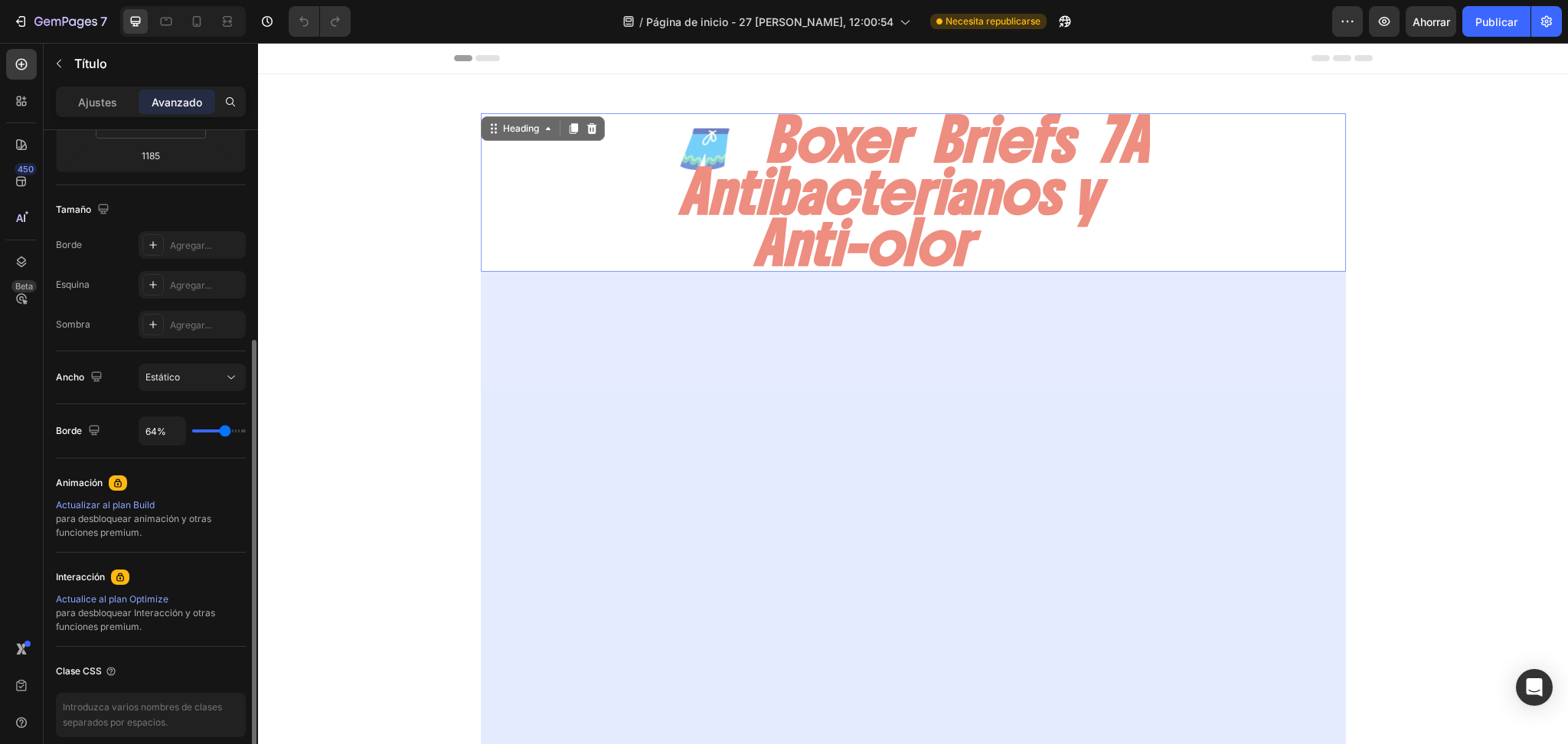
type input "62%"
type input "62"
type input "60%"
type input "60"
type input "64%"
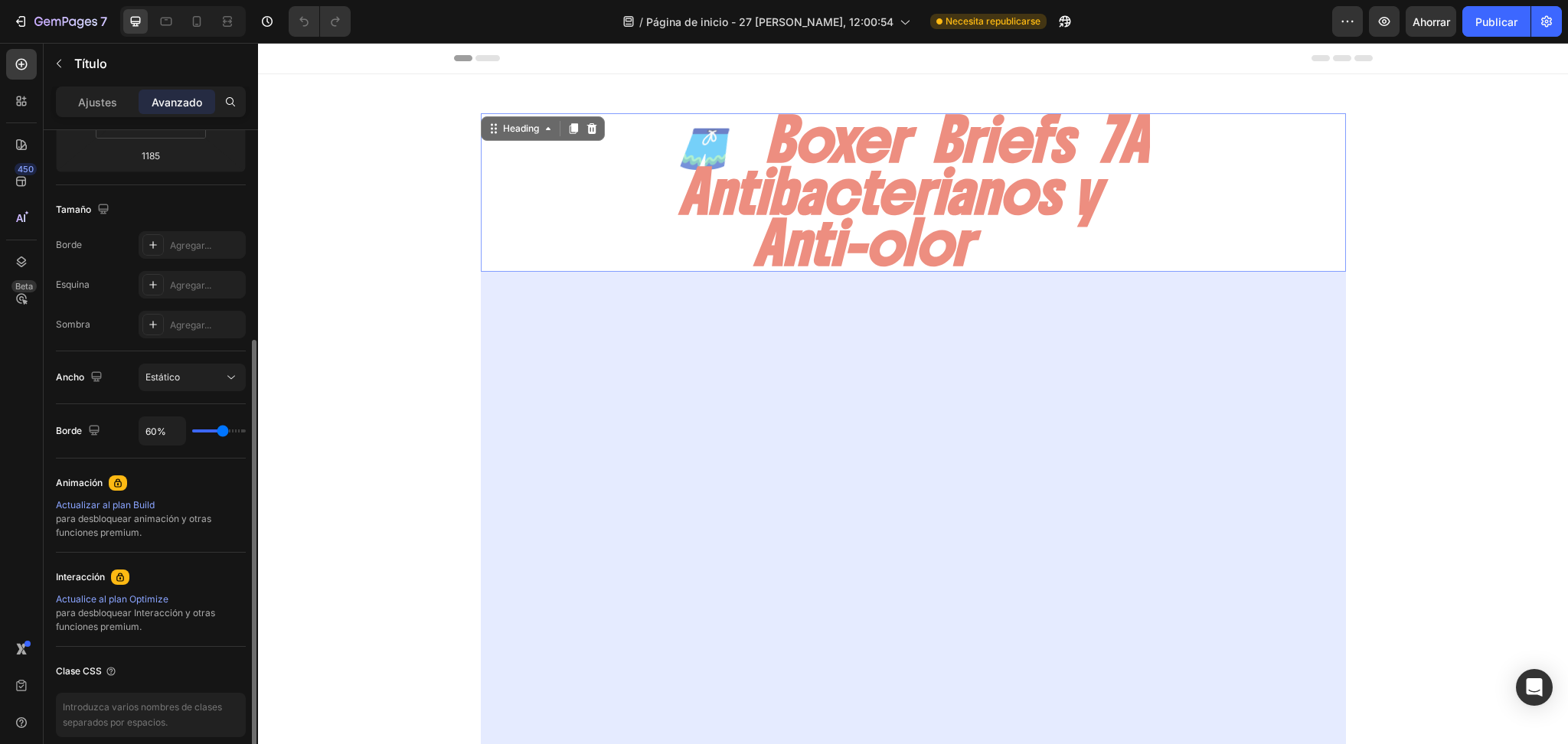
type input "64"
type input "75%"
type input "75"
type input "99%"
type input "99"
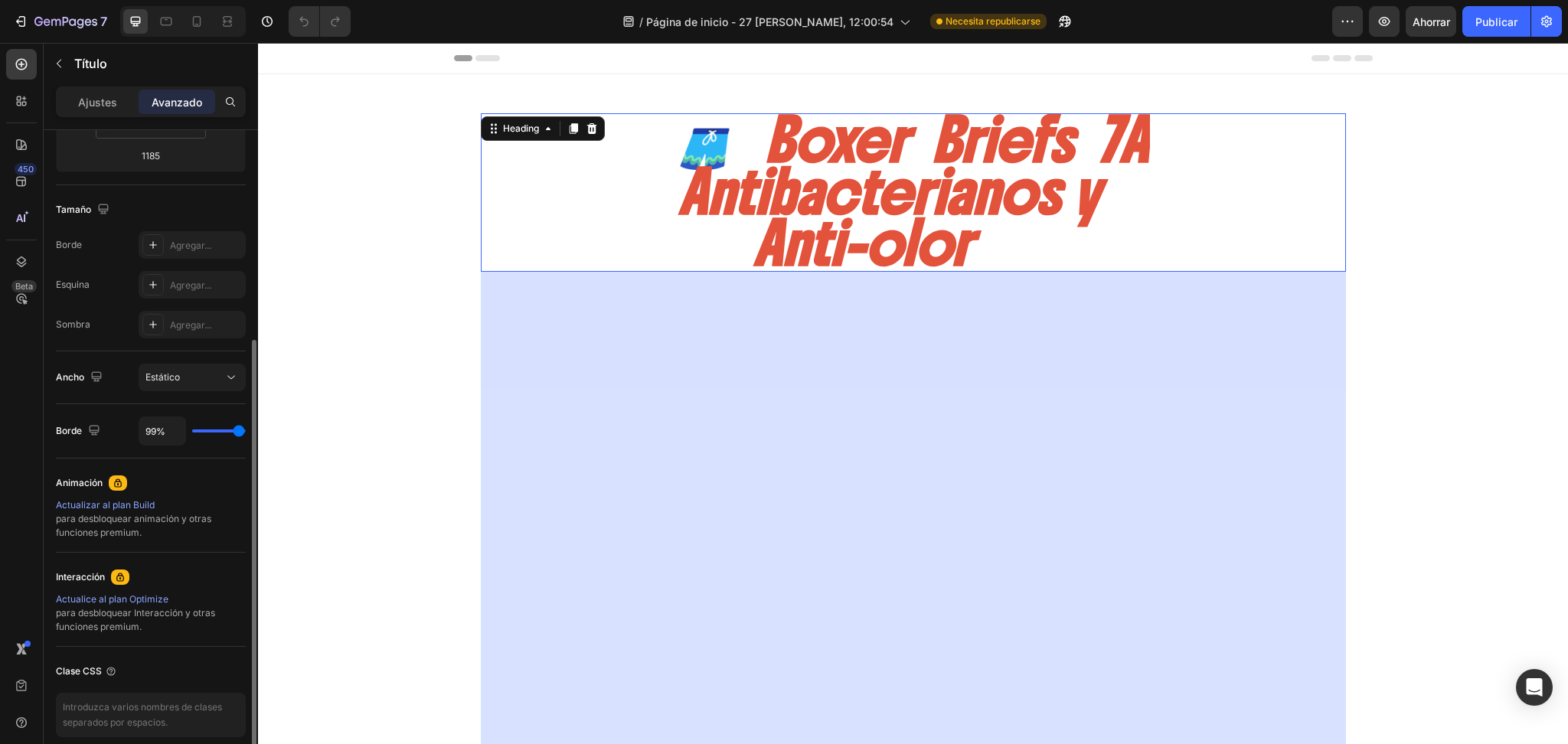
type input "100%"
type input "100"
type input "95%"
type input "95"
type input "73%"
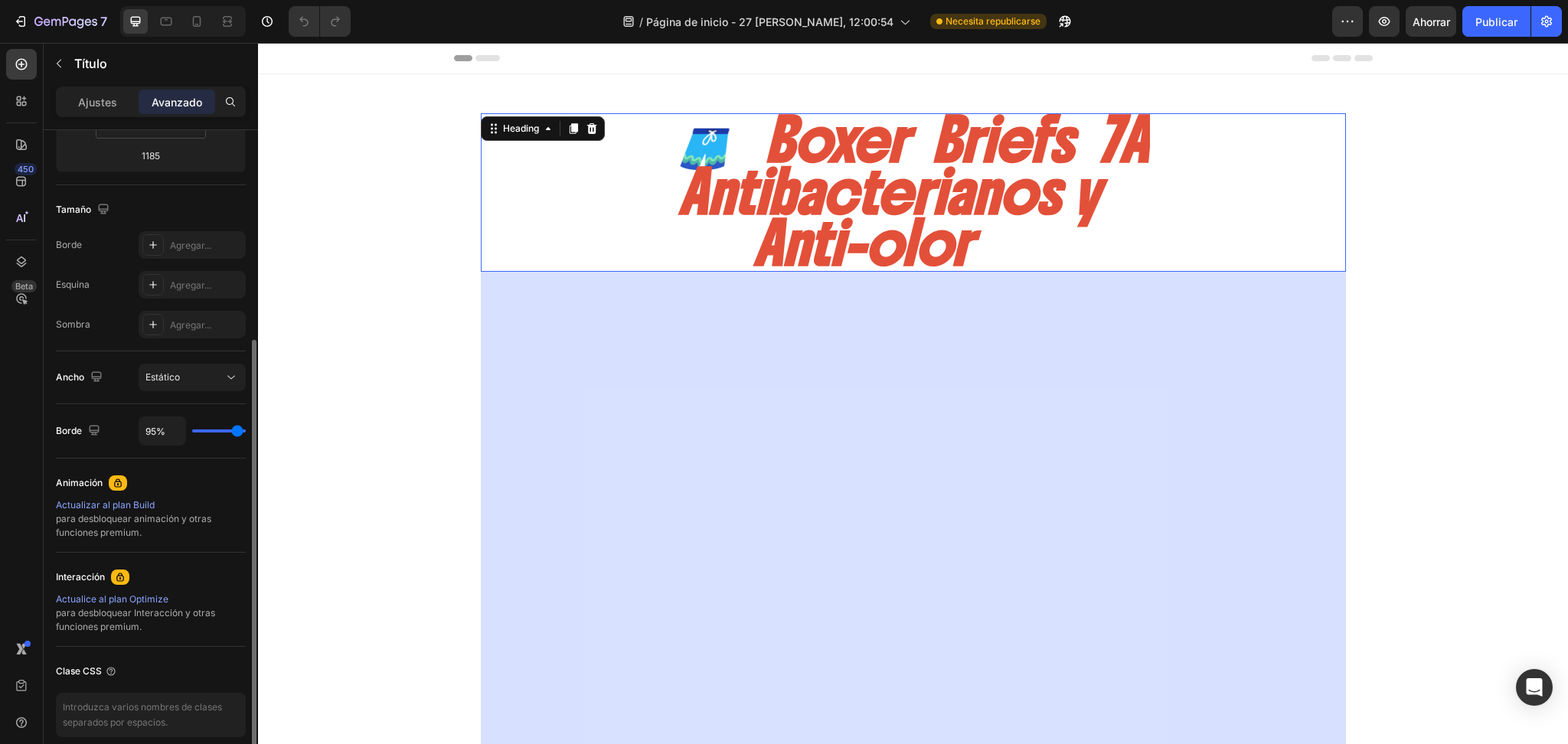
type input "73"
type input "68%"
type input "68"
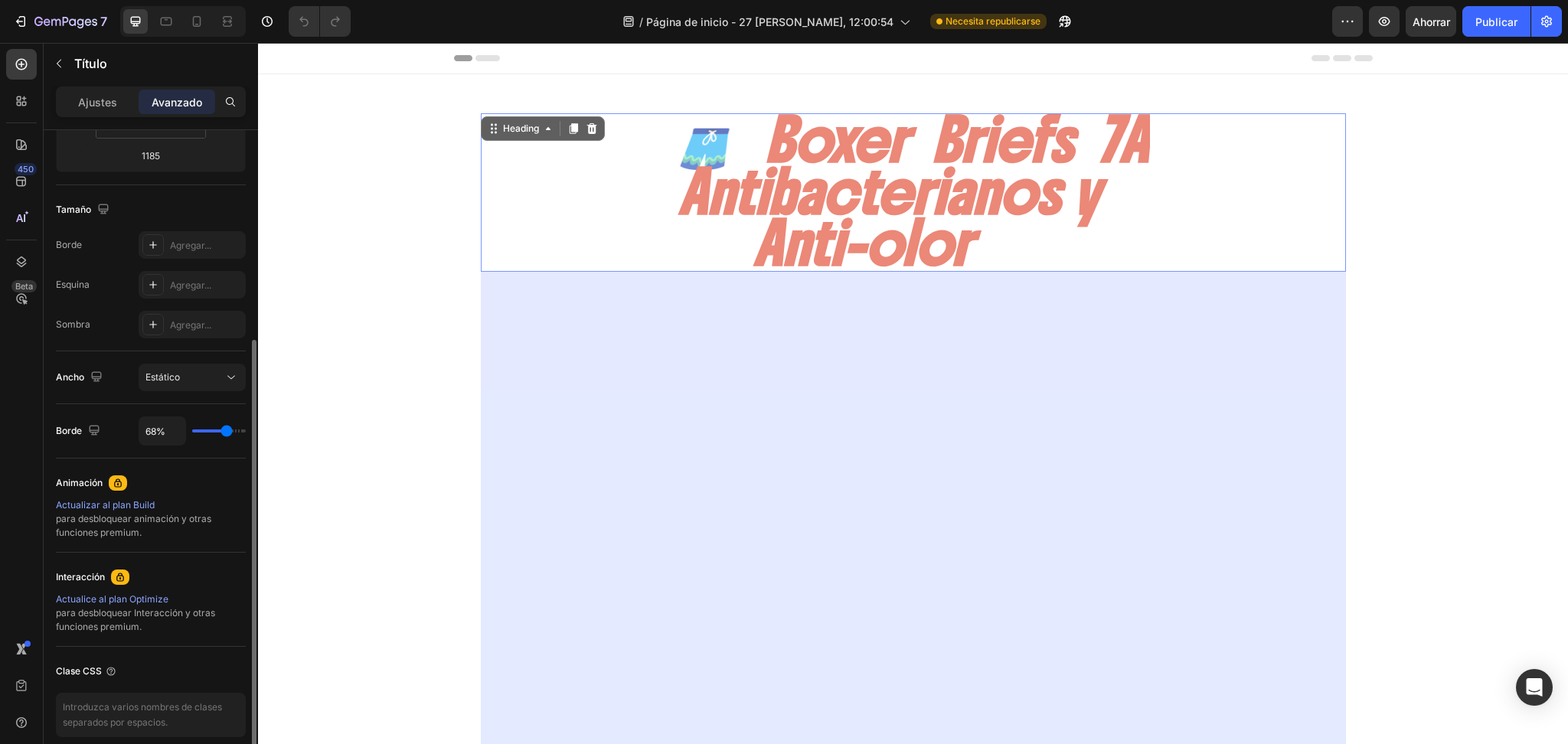
type input "66%"
type input "66"
type input "70%"
type input "70"
type input "83%"
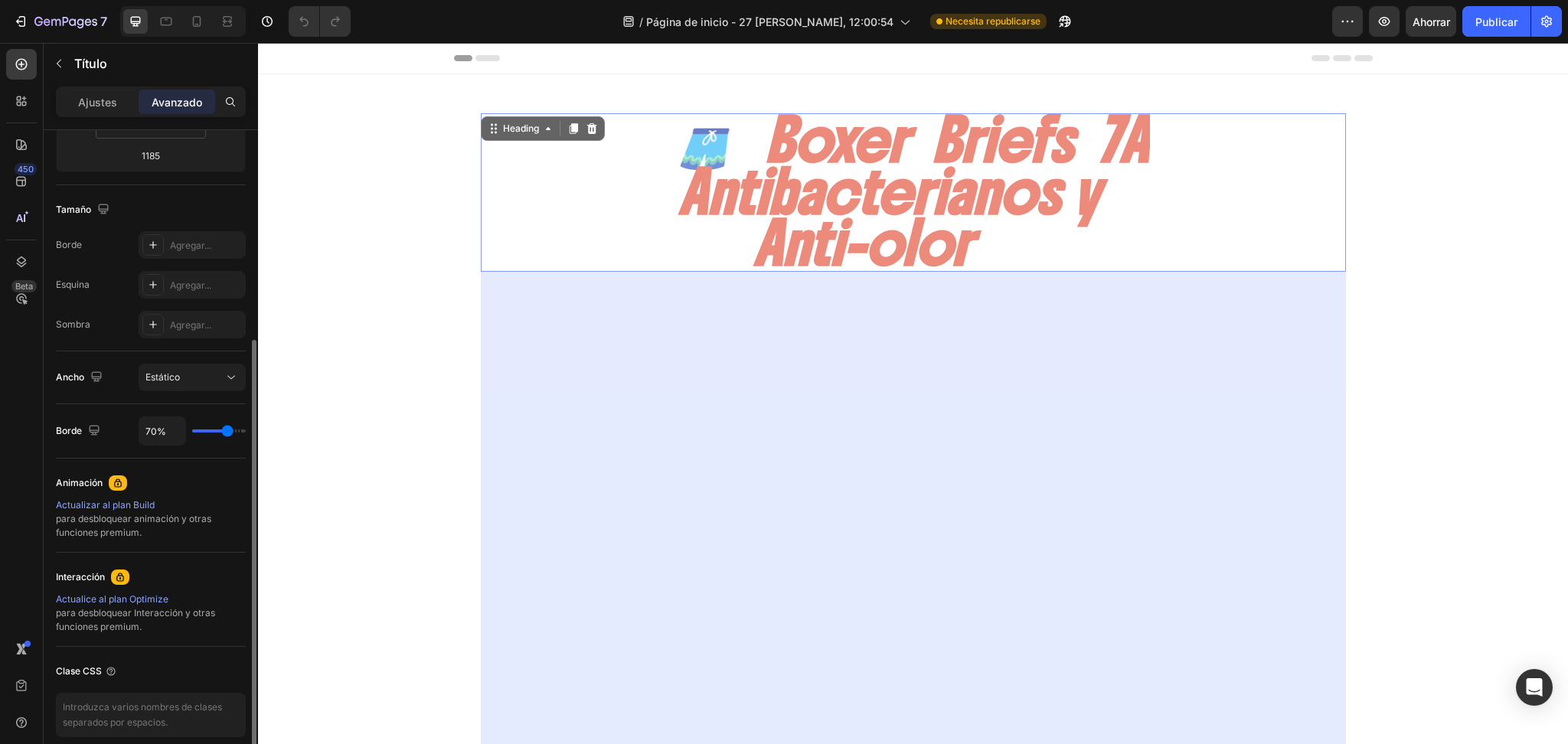
type input "83"
type input "85%"
type input "85"
type input "89%"
type input "89"
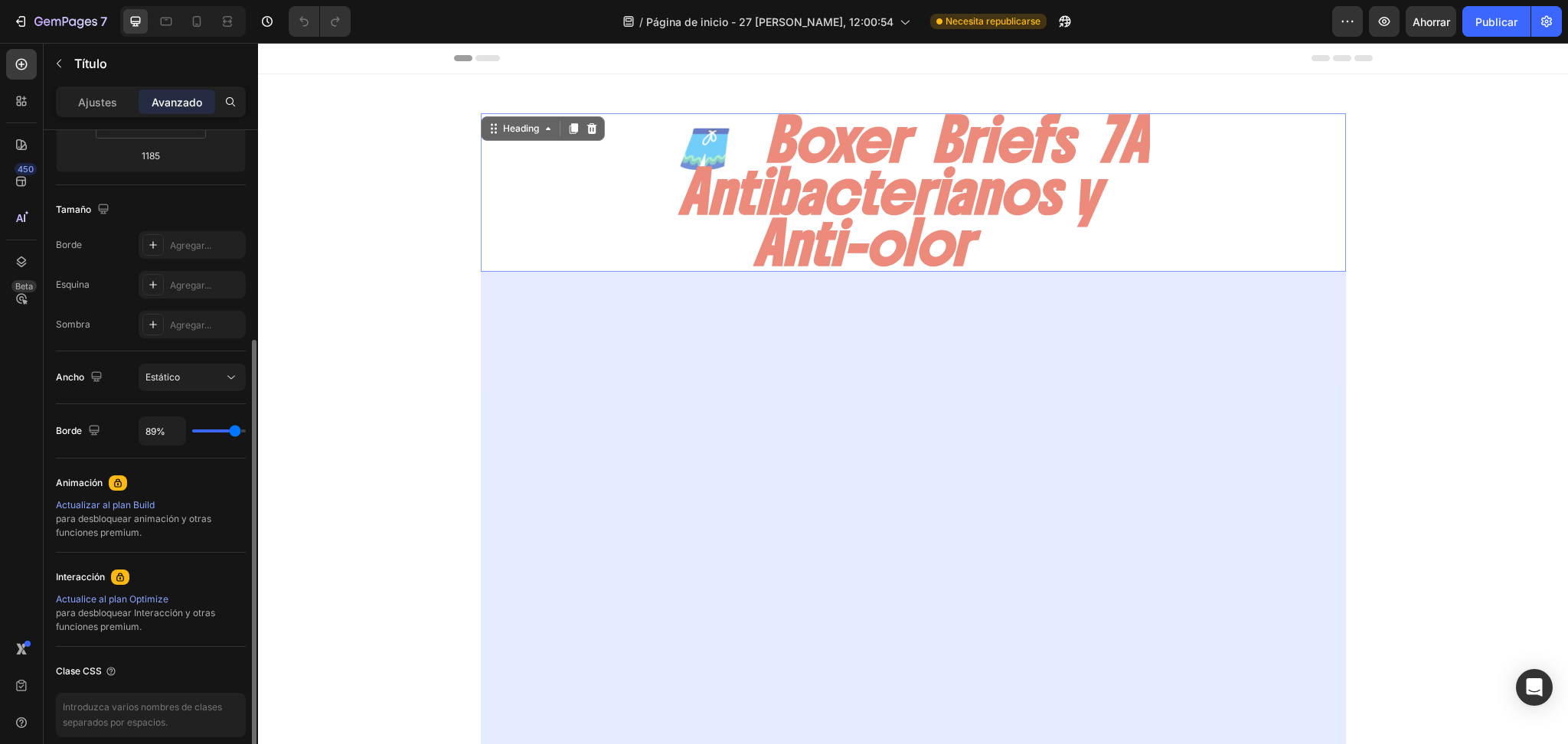
type input "97%"
type input "97"
type input "100%"
type input "100"
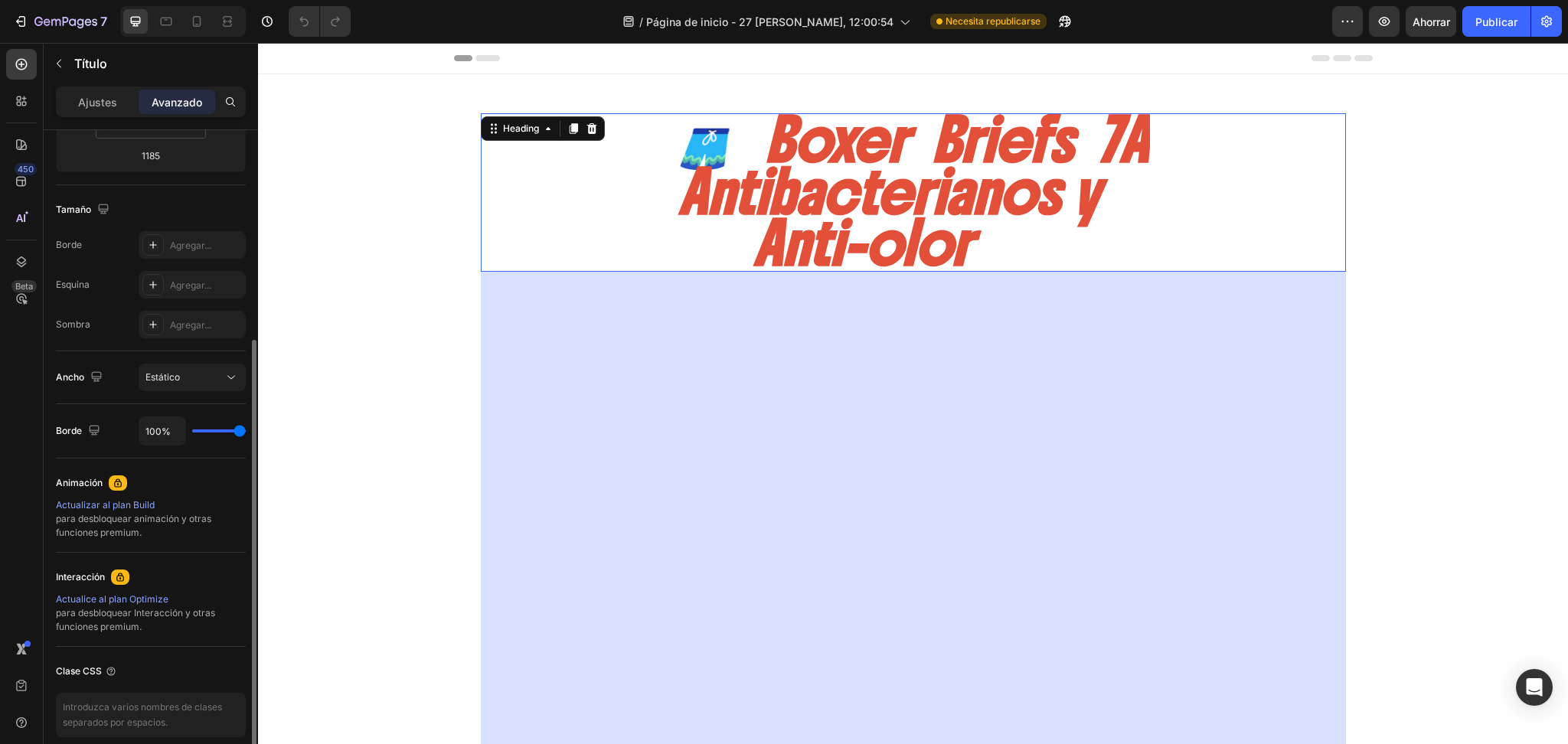
drag, startPoint x: 230, startPoint y: 431, endPoint x: 394, endPoint y: 443, distance: 164.4
click at [246, 432] on input "range" at bounding box center [219, 431] width 54 height 3
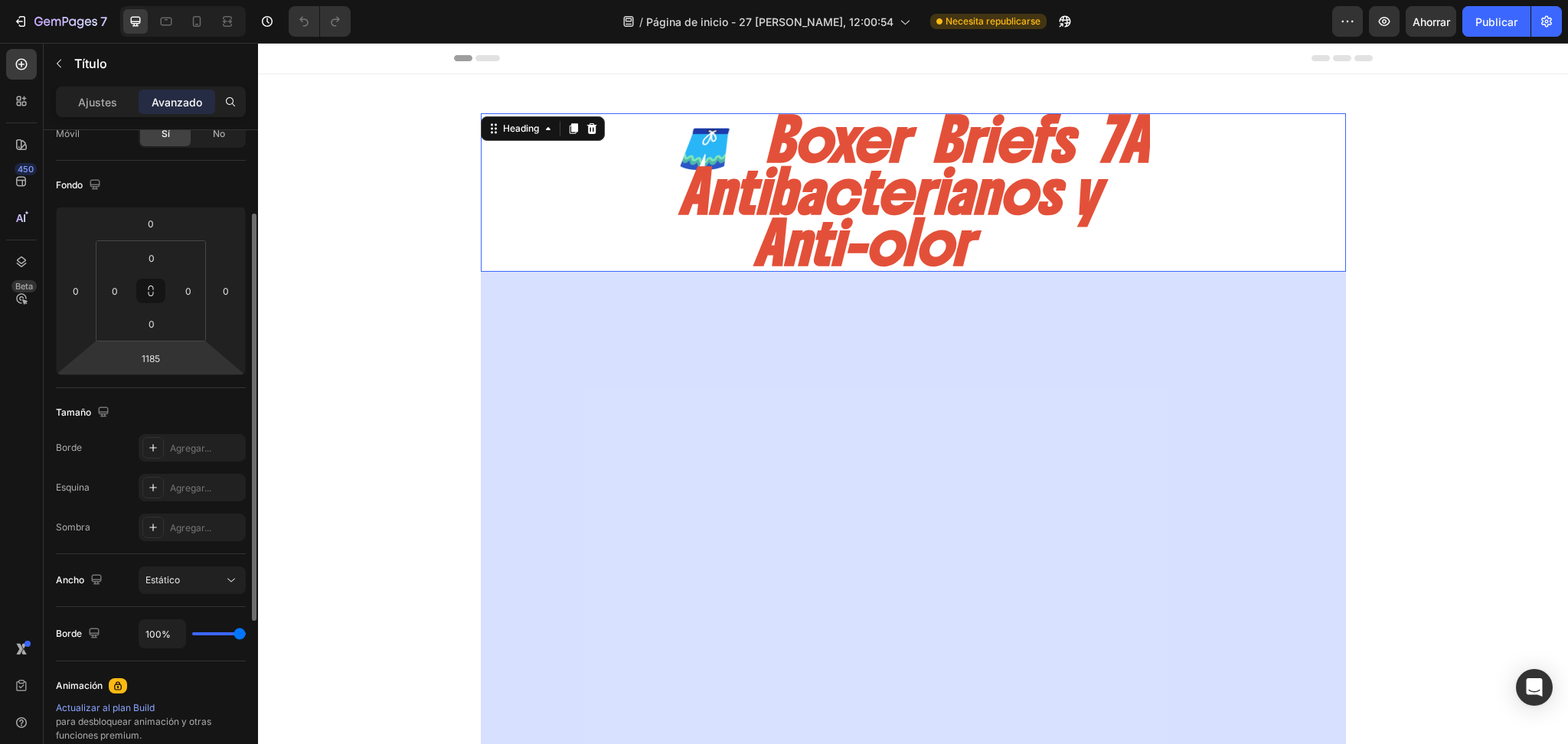
scroll to position [0, 0]
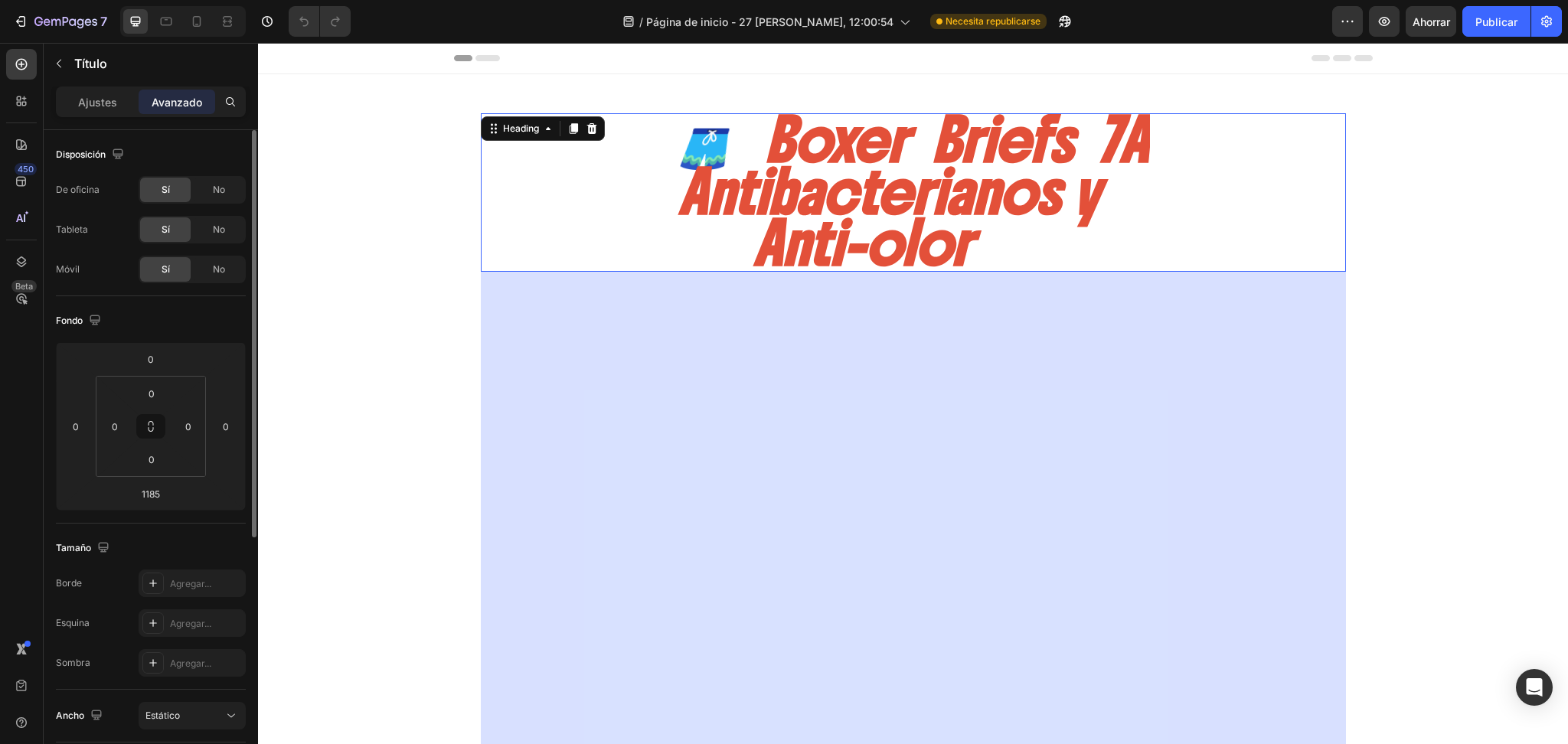
click at [181, 105] on font "Avanzado" at bounding box center [177, 102] width 50 height 13
click at [97, 99] on font "Ajustes" at bounding box center [98, 102] width 39 height 13
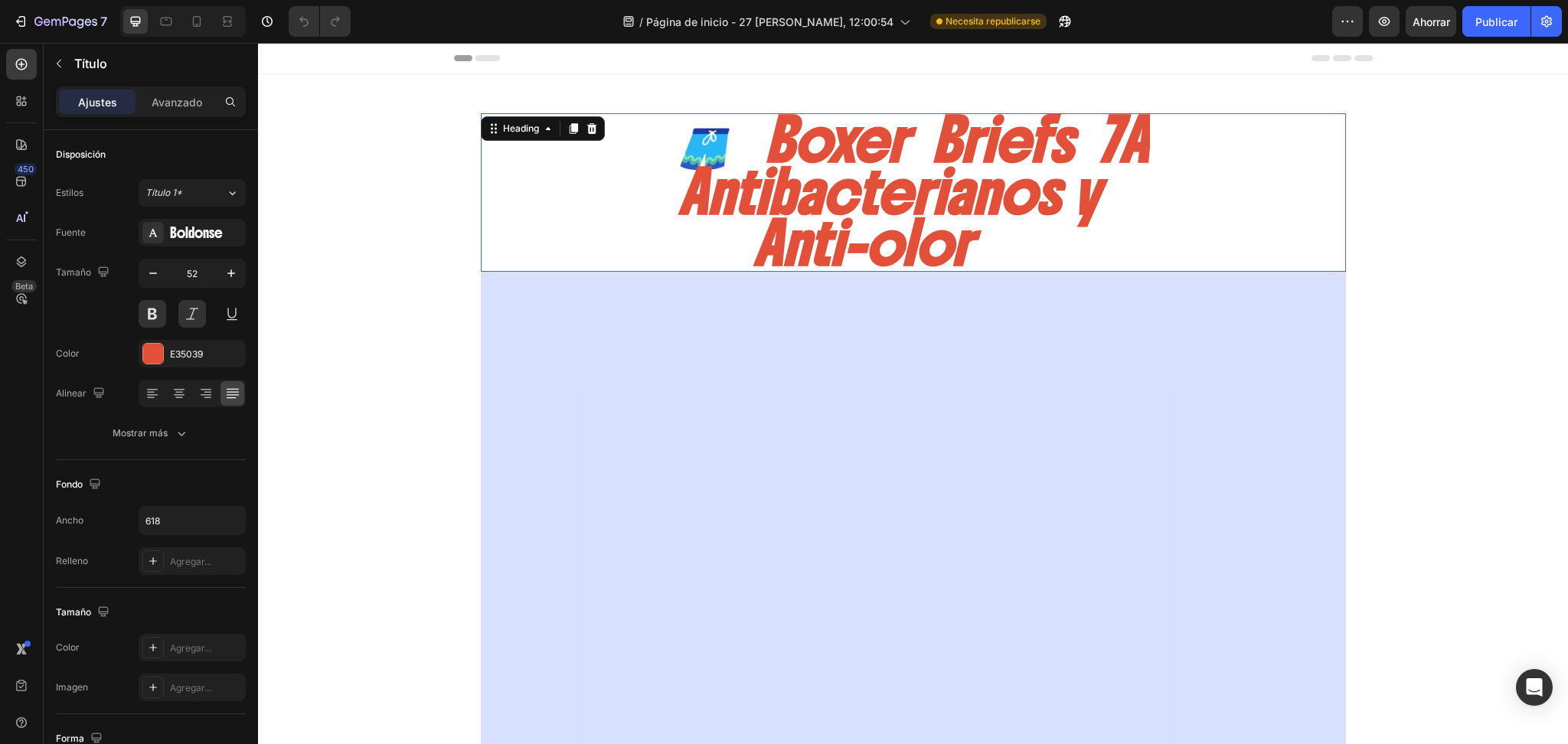
click at [571, 202] on div "🩳 Boxer Briefs 7A Antibacterianos y Anti-olor" at bounding box center [913, 192] width 865 height 158
click at [1322, 138] on div "🩳 Boxer Briefs 7A Antibacterianos y Anti-olor" at bounding box center [913, 192] width 865 height 158
click at [1272, 110] on div "🩳 Boxer Briefs 7A Antibacterianos y Anti-olor Heading 1185 TECNOLOGIA En cada f…" at bounding box center [913, 656] width 896 height 1164
click at [1209, 227] on div "🩳 Boxer Briefs 7A Antibacterianos y Anti-olor" at bounding box center [913, 192] width 865 height 158
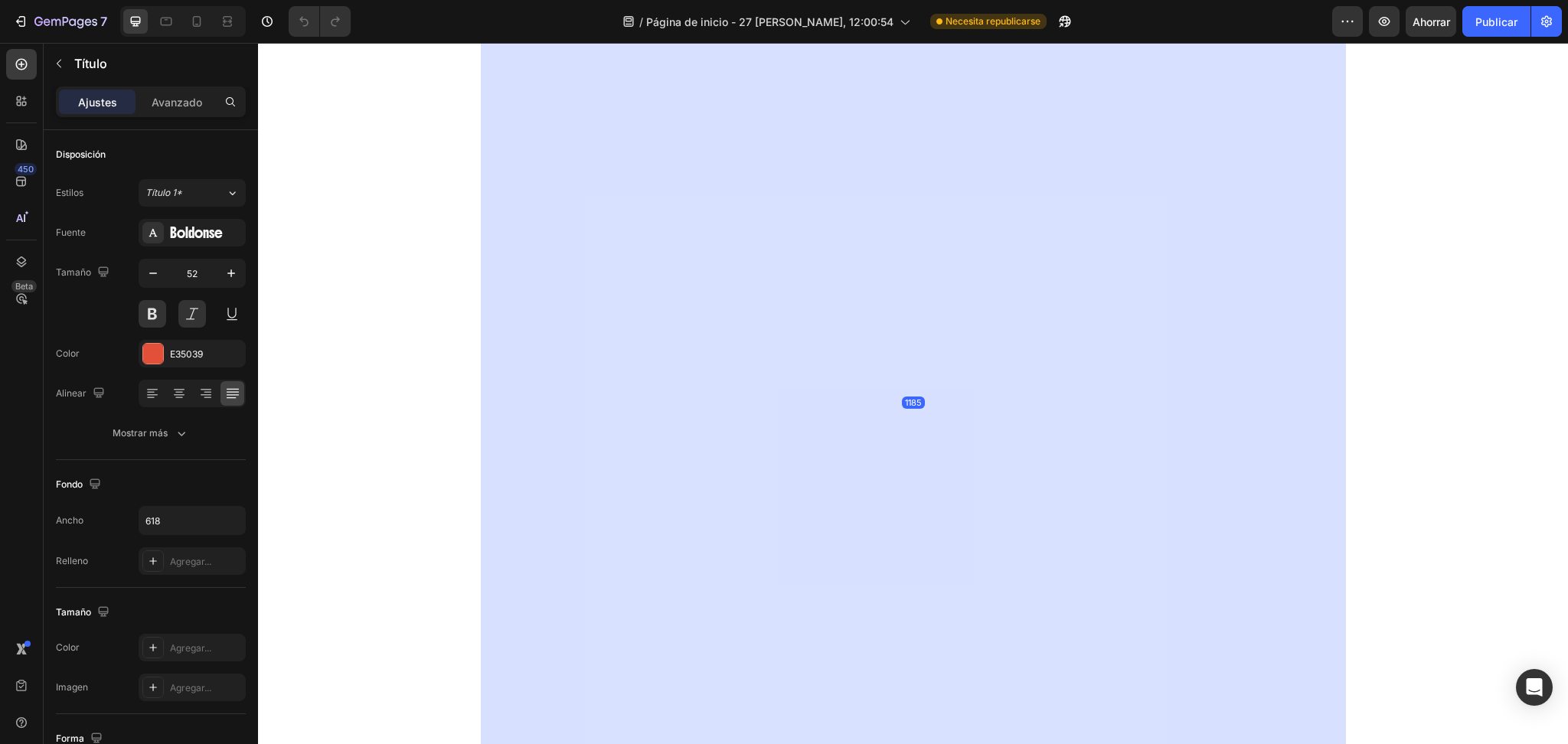
scroll to position [544, 0]
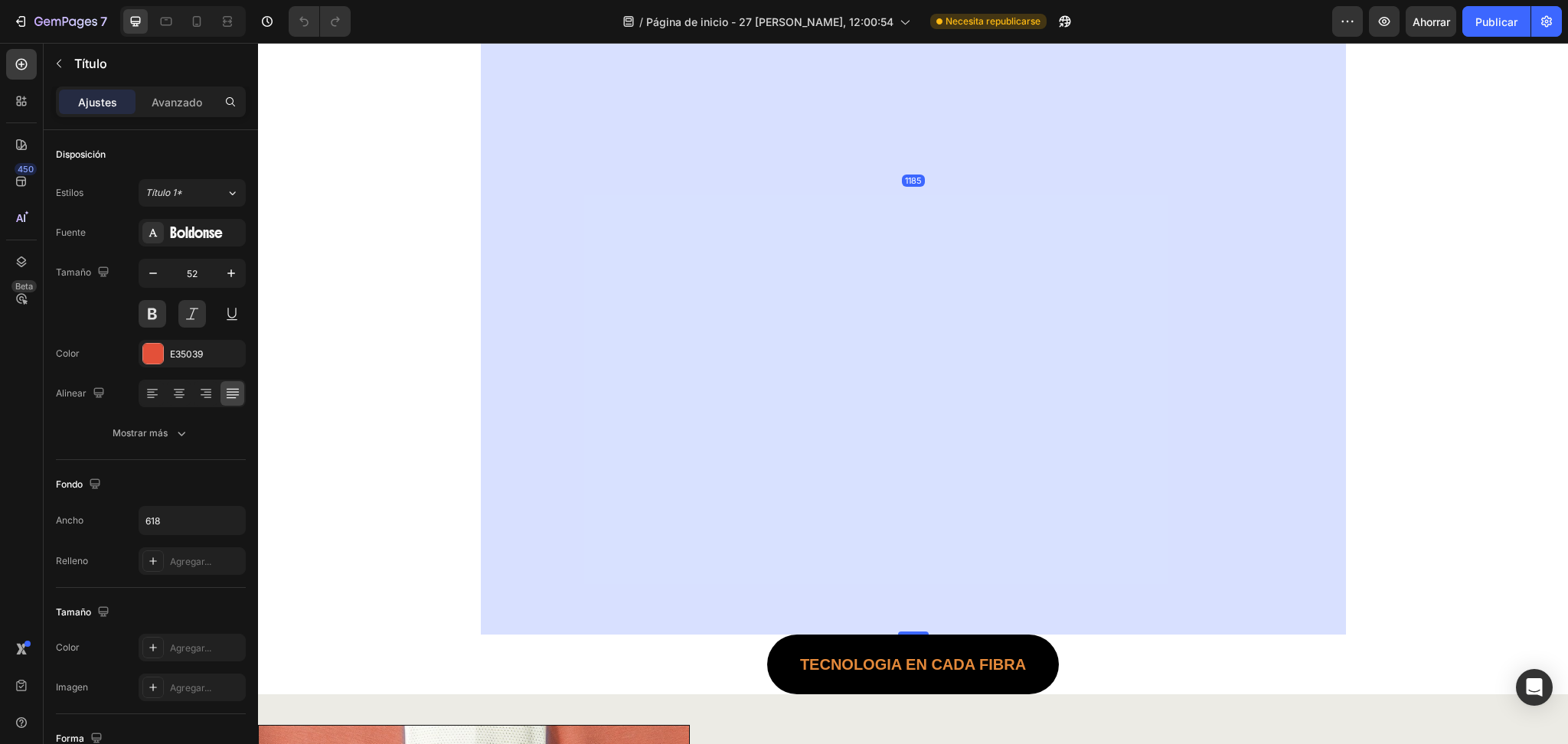
click at [913, 209] on div "1185" at bounding box center [913, 181] width 865 height 907
click at [906, 631] on div at bounding box center [913, 633] width 31 height 3
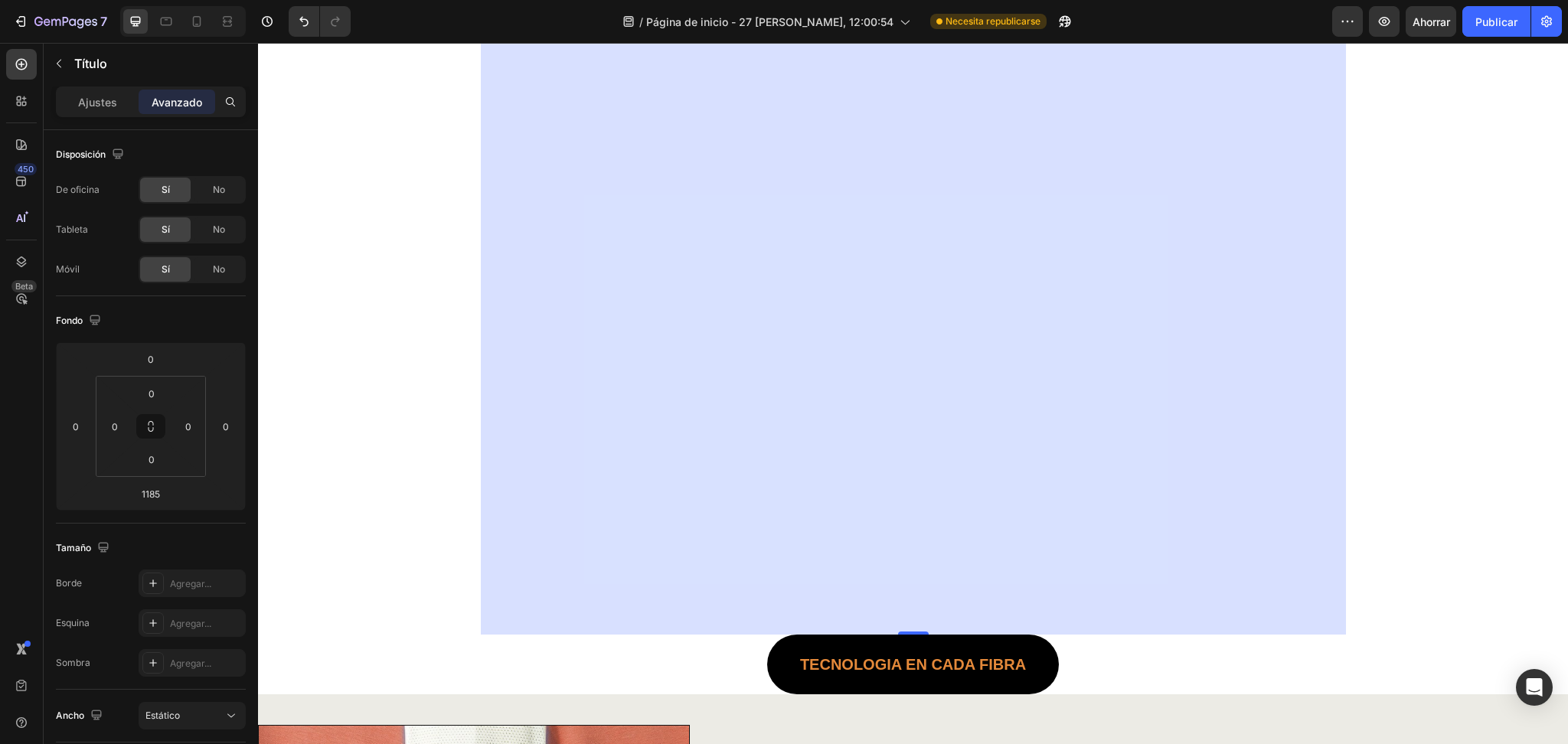
drag, startPoint x: 908, startPoint y: 627, endPoint x: 908, endPoint y: 594, distance: 33.0
click at [923, 546] on div "1185" at bounding box center [913, 181] width 865 height 907
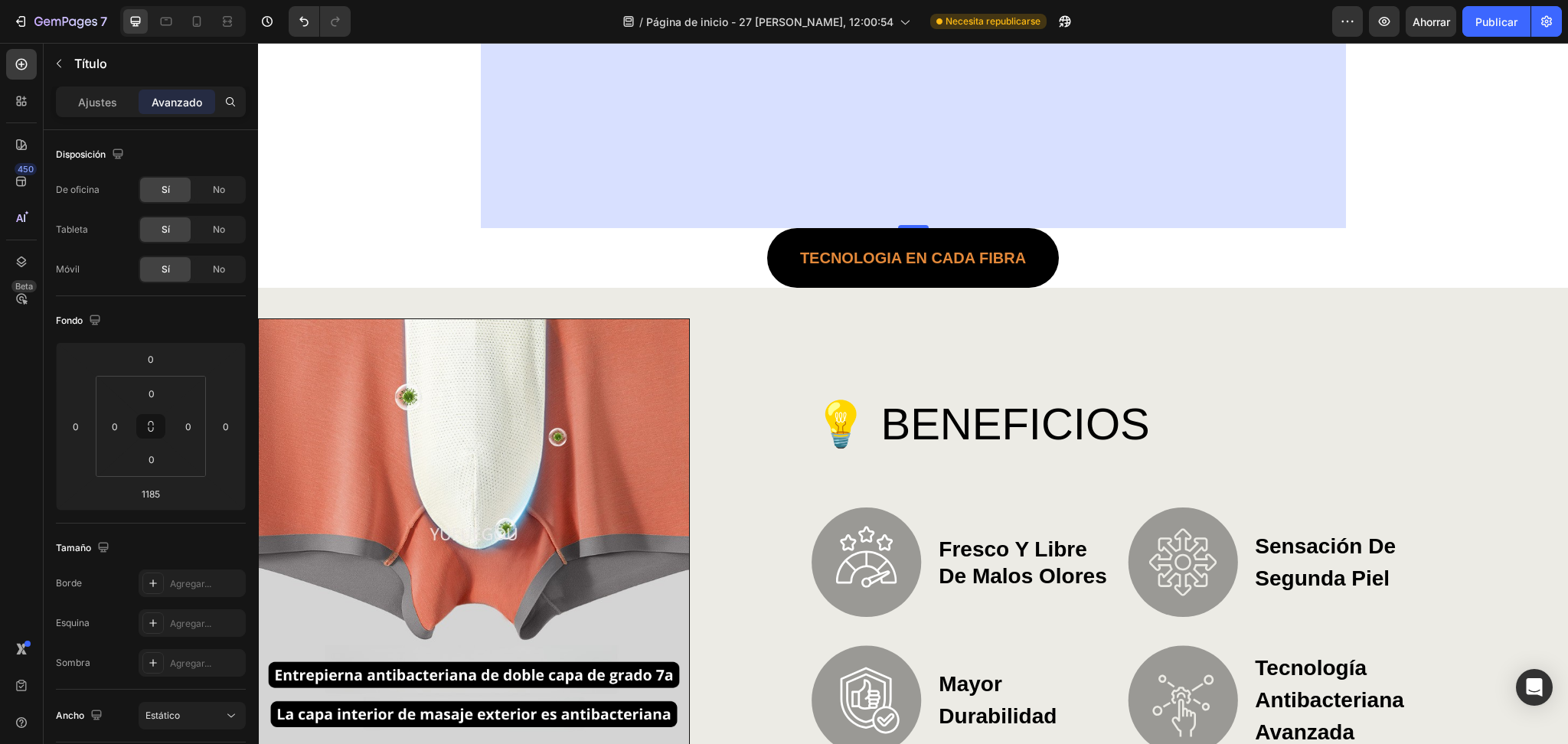
drag, startPoint x: 906, startPoint y: 631, endPoint x: 857, endPoint y: 342, distance: 293.1
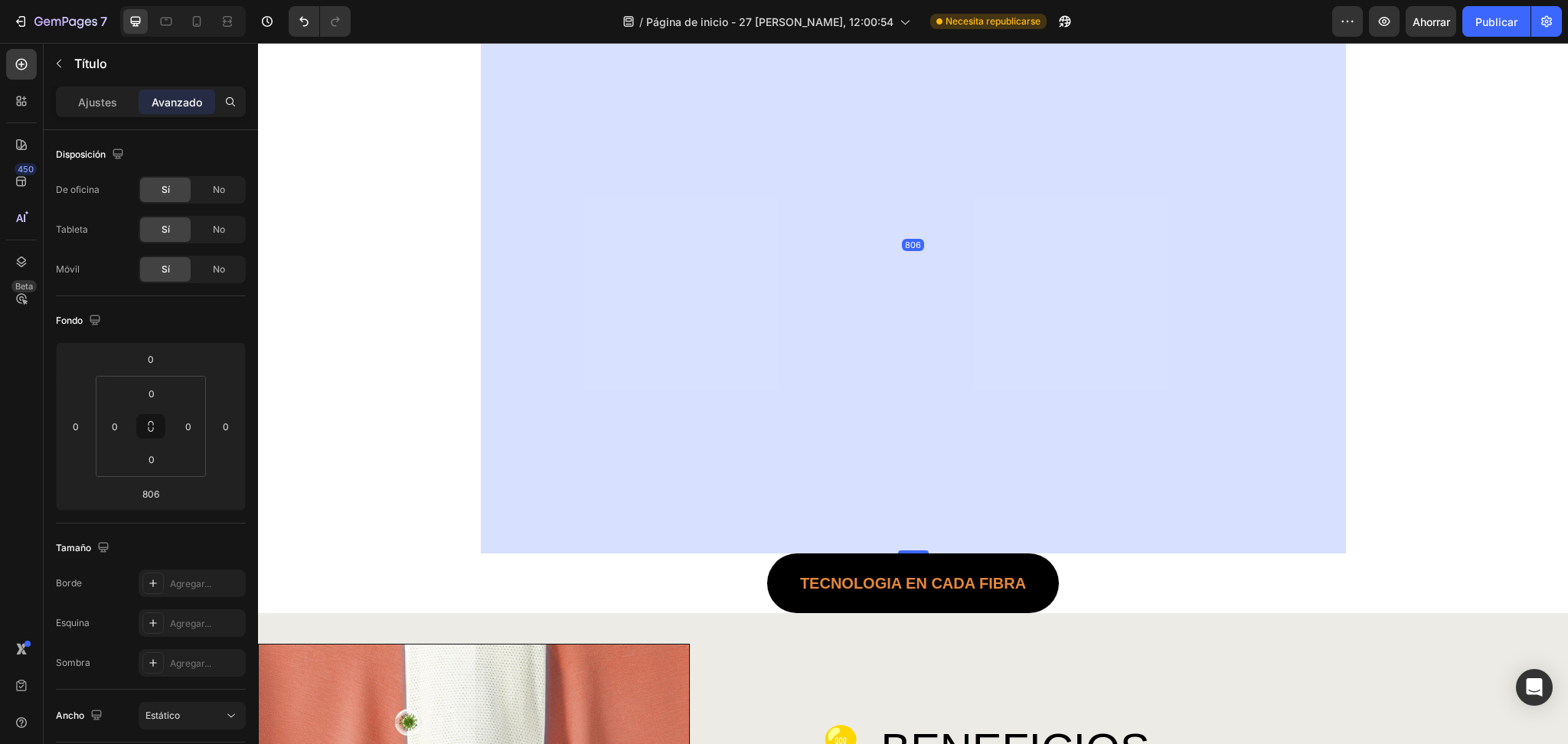
scroll to position [476, 0]
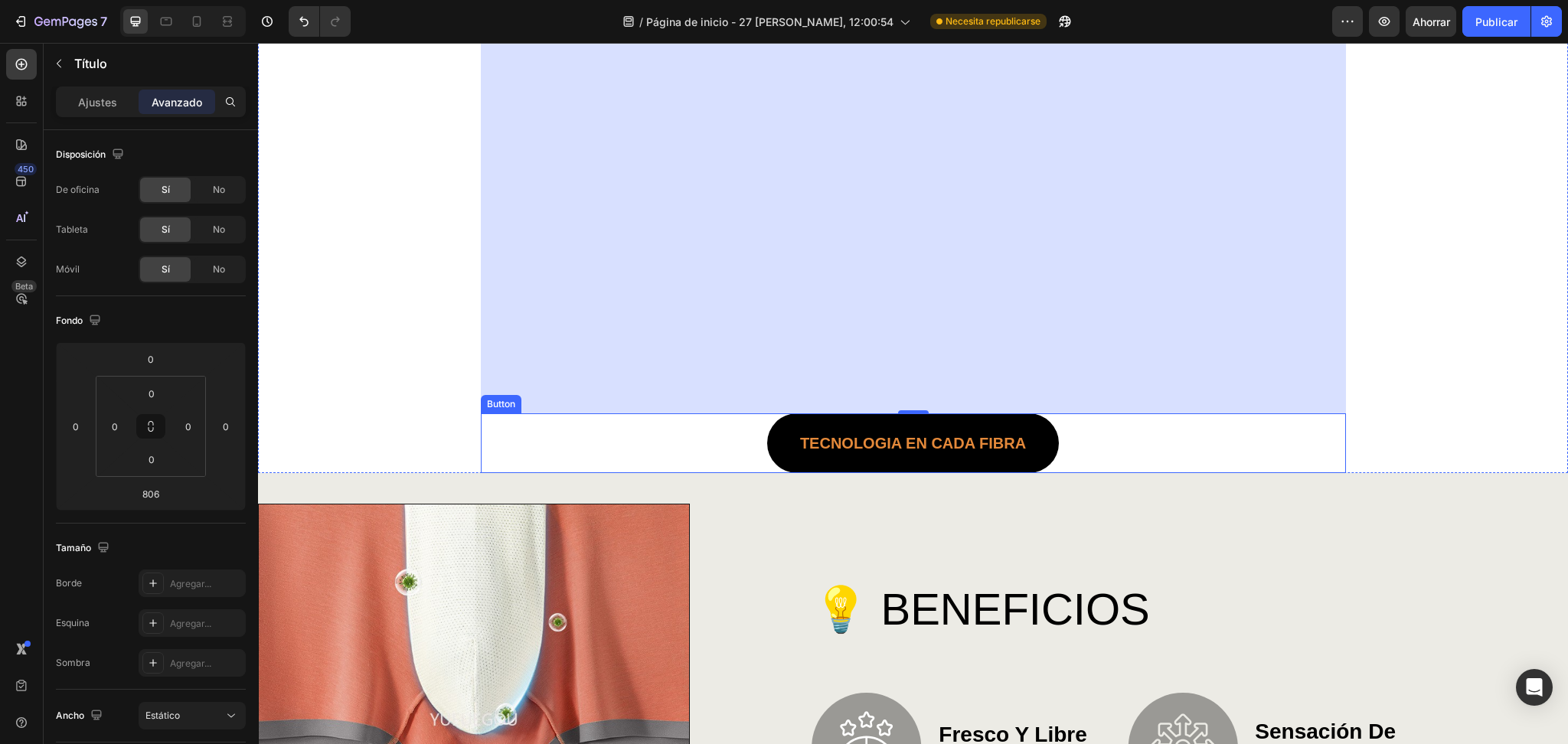
drag, startPoint x: 912, startPoint y: 405, endPoint x: 915, endPoint y: 419, distance: 14.3
click at [915, 419] on div "🩳 Boxer Briefs 7A Antibacterianos y Anti-olor Heading 806 TECNOLOGIA En cada fi…" at bounding box center [913, 55] width 865 height 835
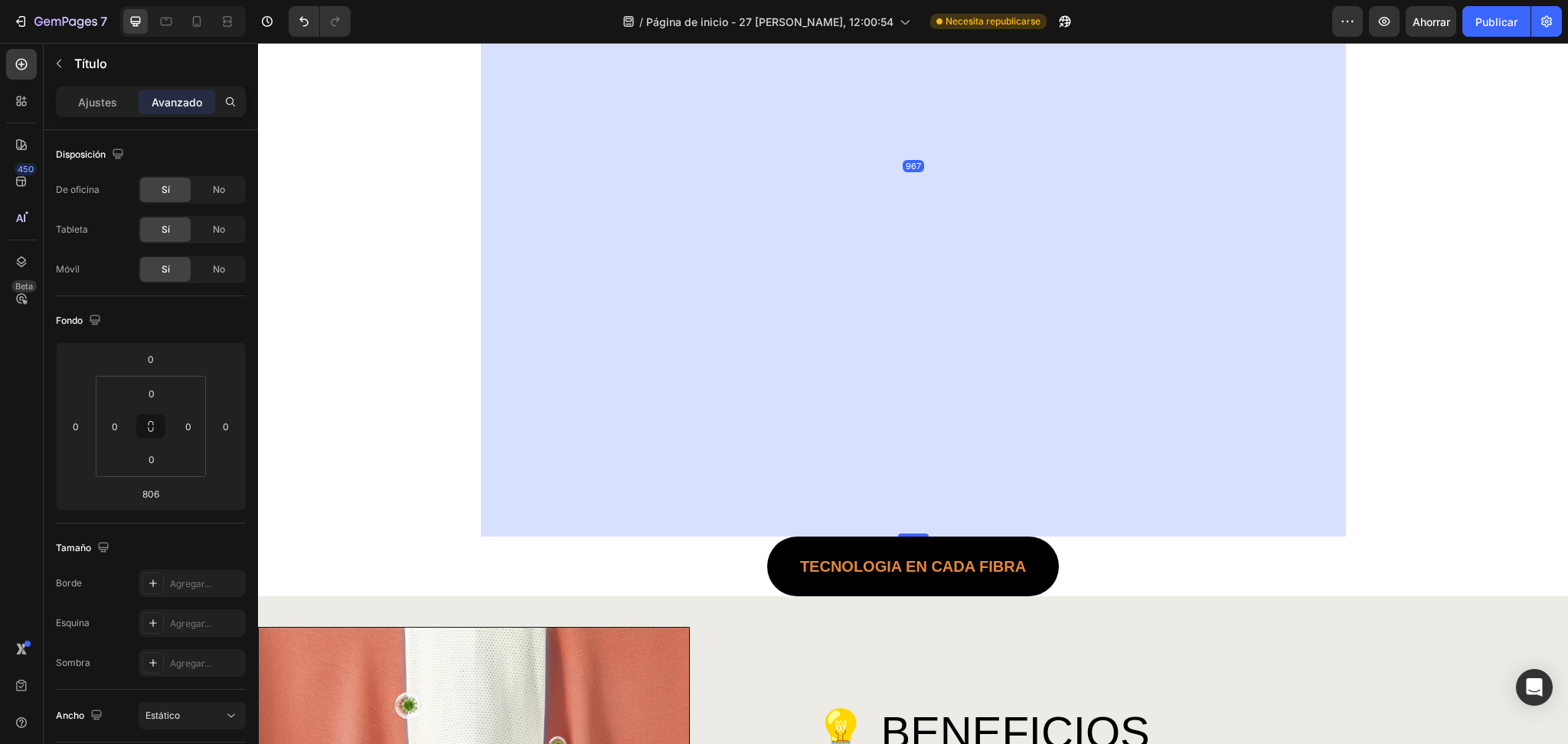
drag, startPoint x: 911, startPoint y: 409, endPoint x: 796, endPoint y: 391, distance: 116.4
click at [898, 537] on div at bounding box center [913, 535] width 31 height 3
type input "975"
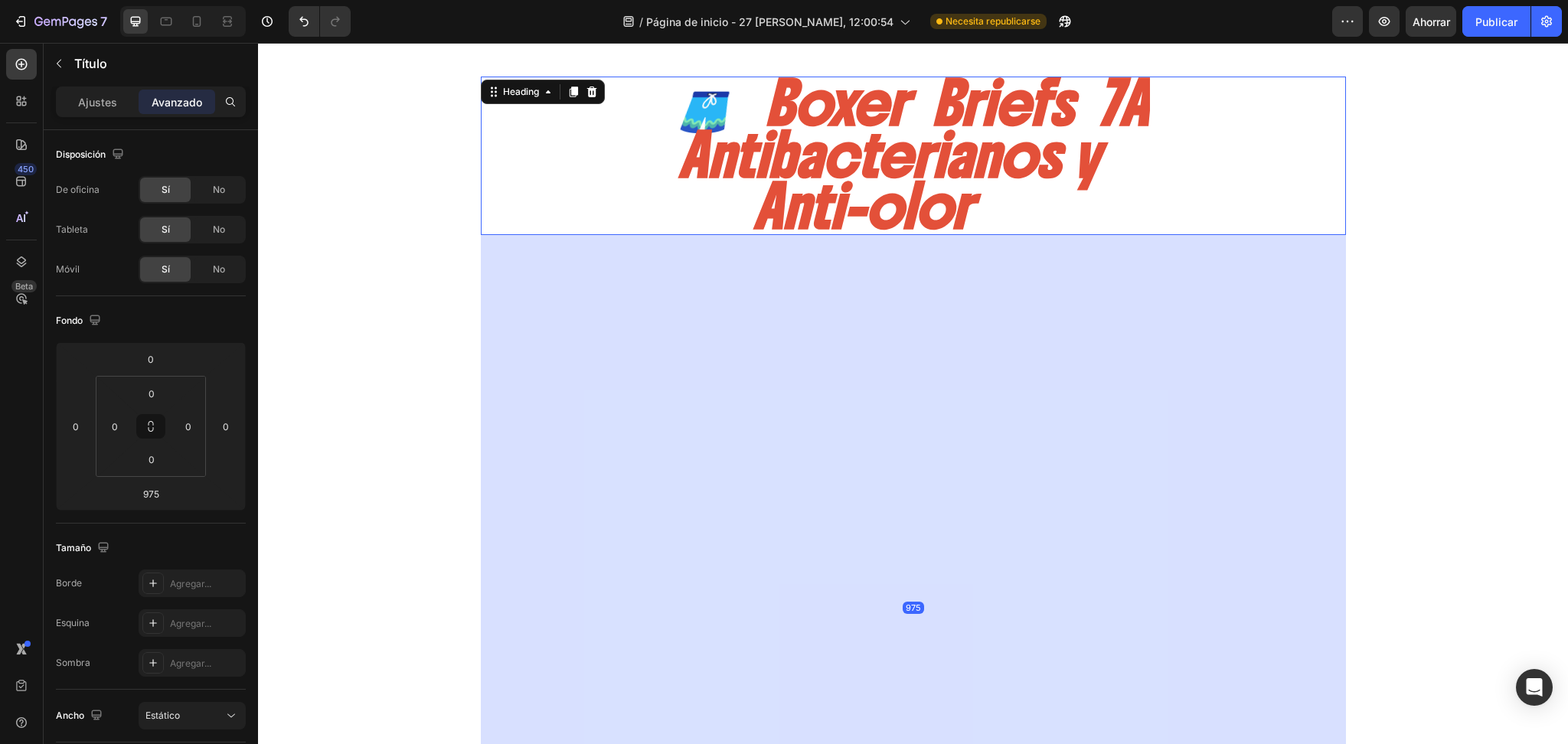
scroll to position [0, 0]
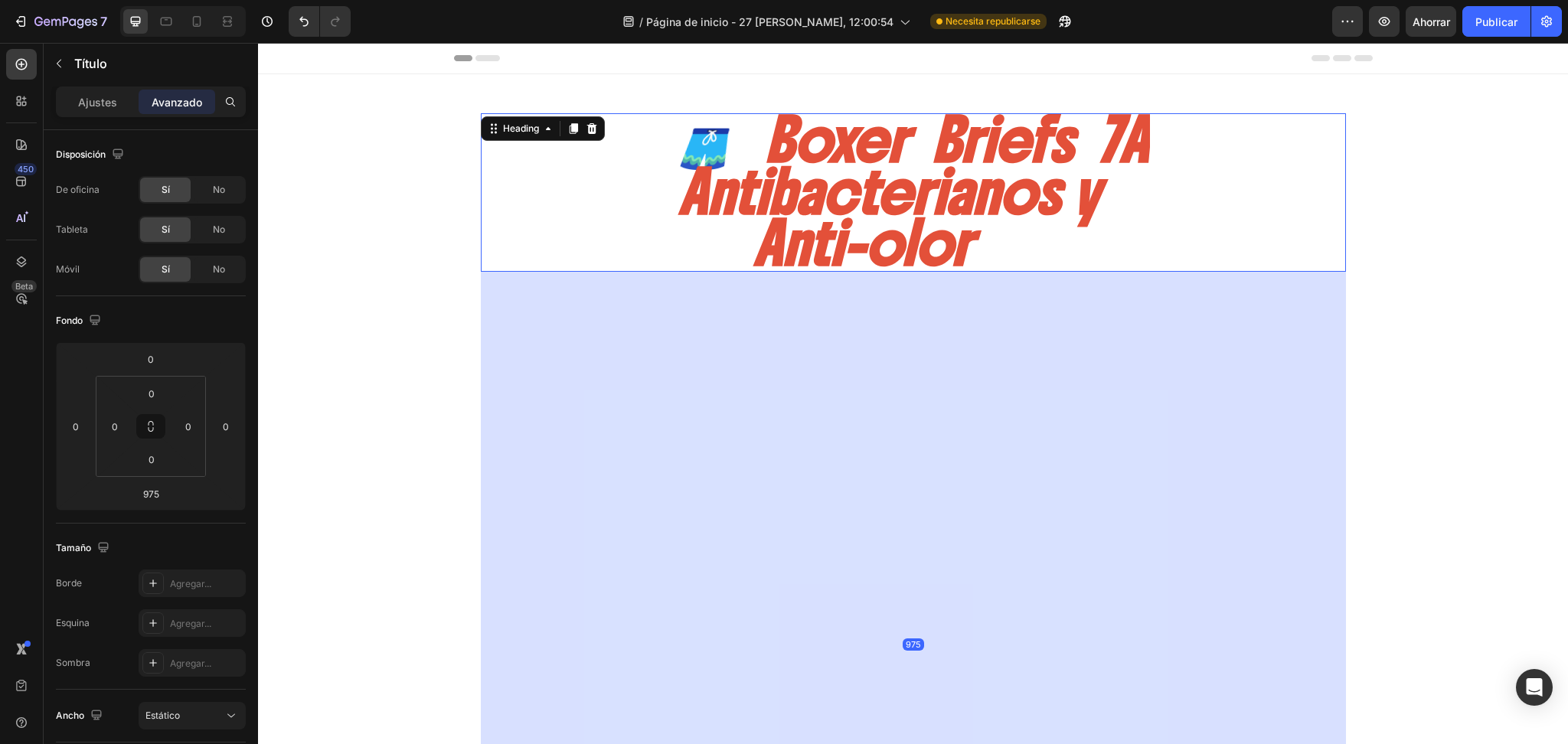
click at [975, 160] on h2 "🩳 Boxer Briefs 7A Antibacterianos y Anti-olor" at bounding box center [913, 192] width 473 height 158
click at [560, 145] on div "🩳 Boxer Briefs 7A Antibacterianos y Anti-olor" at bounding box center [913, 192] width 865 height 158
click at [582, 65] on div "Header" at bounding box center [913, 57] width 919 height 31
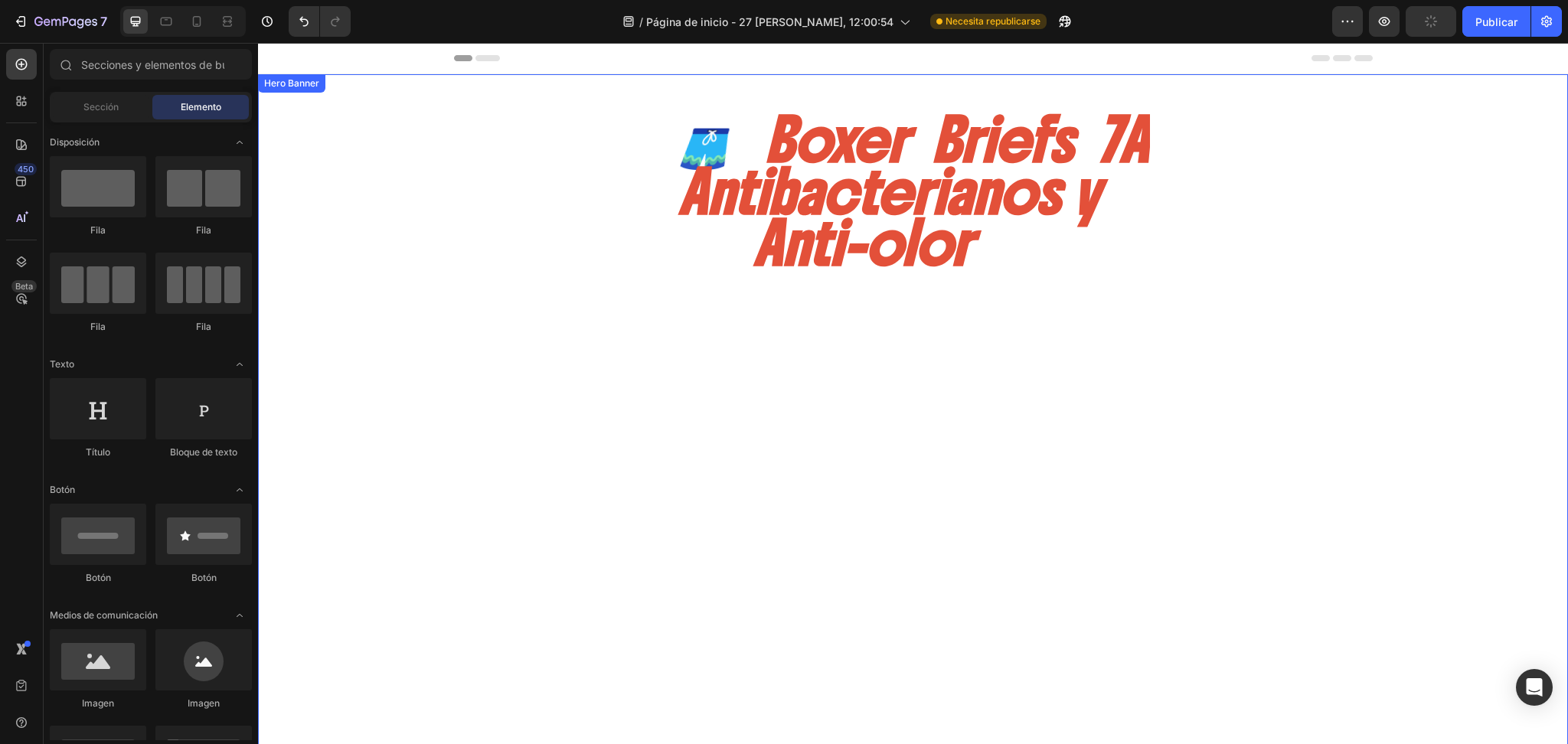
click at [601, 83] on div "🩳 Boxer Briefs 7A Antibacterianos y Anti-olor Heading TECNOLOGIA En cada fibra …" at bounding box center [913, 576] width 896 height 1004
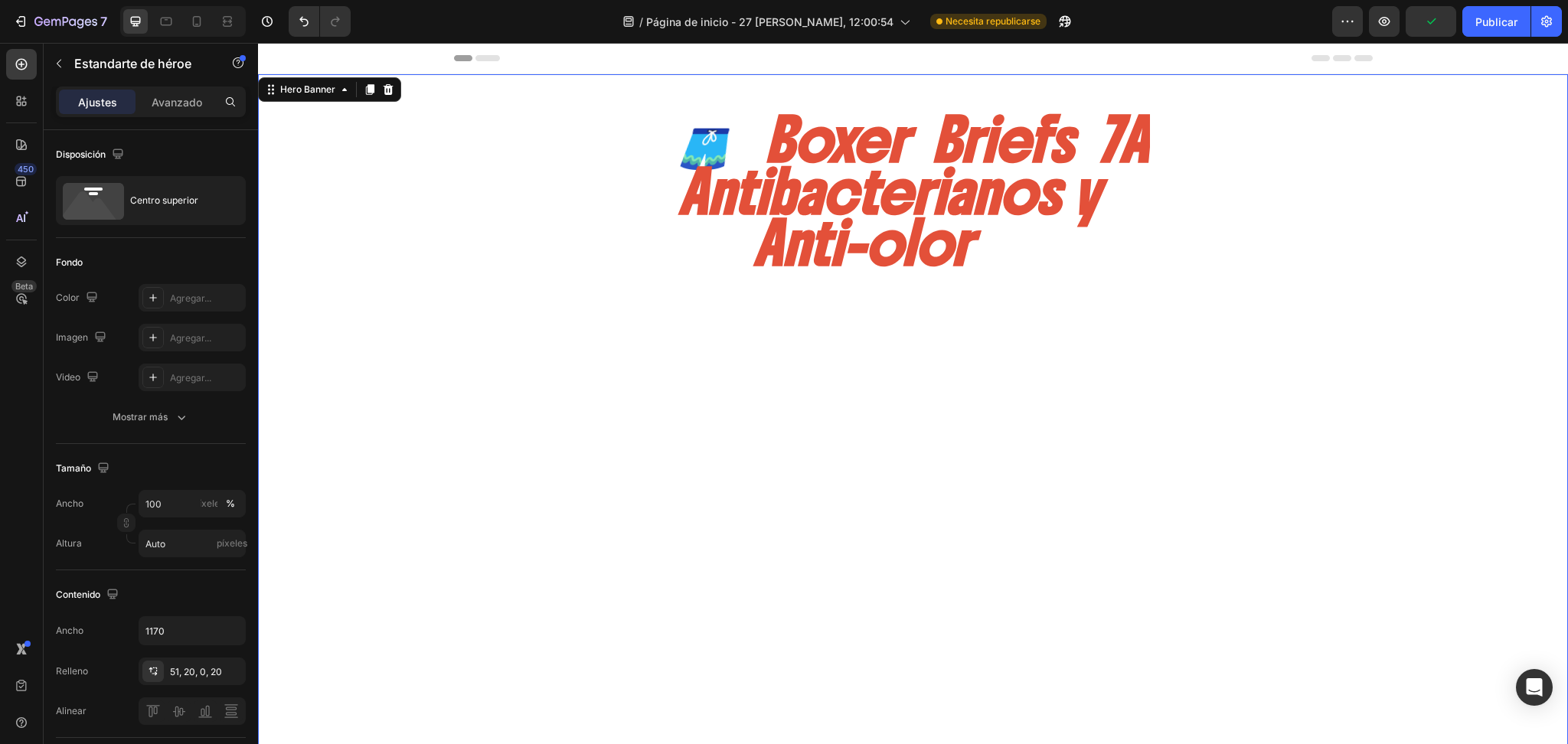
click at [465, 58] on icon at bounding box center [477, 58] width 46 height 6
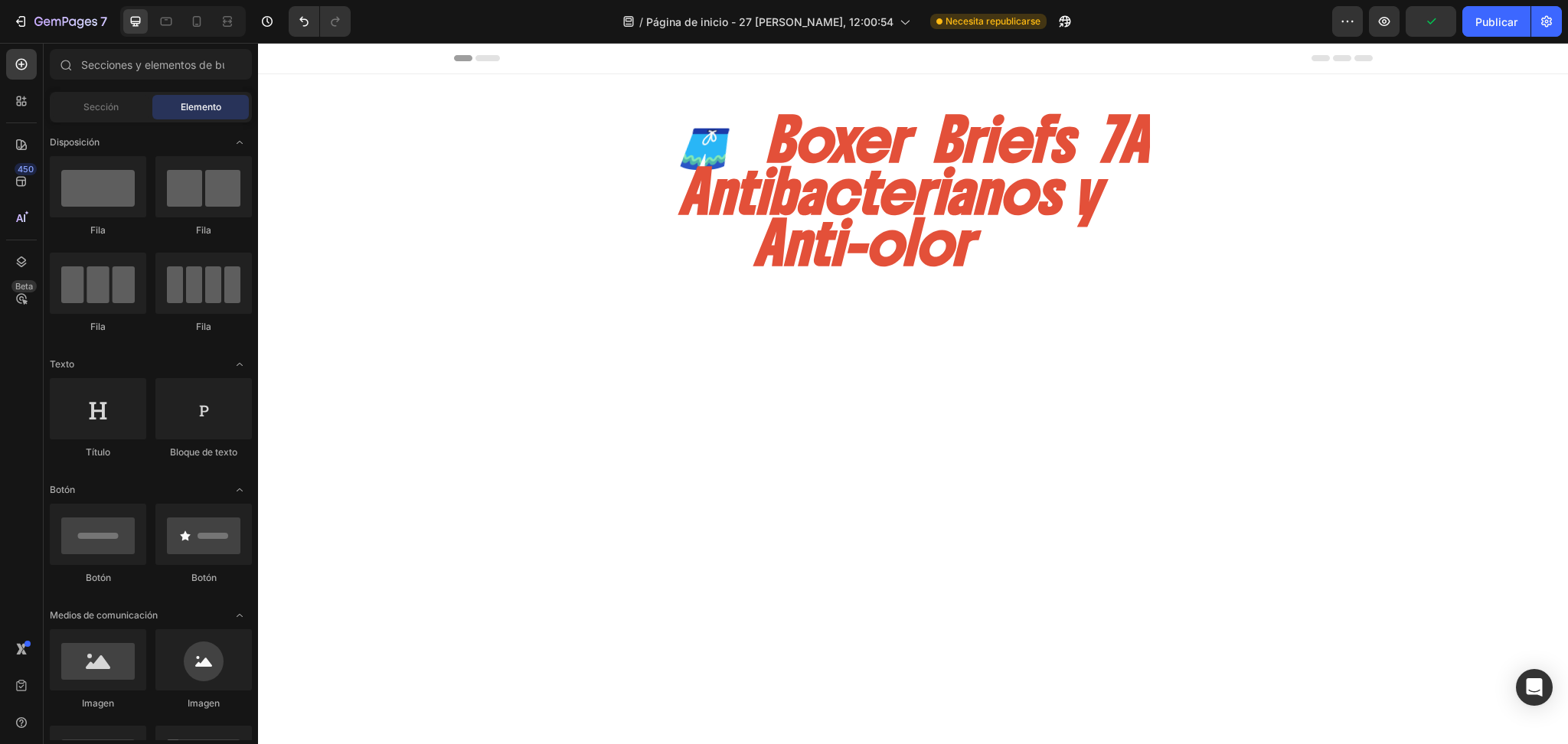
click at [465, 53] on div "Header" at bounding box center [913, 57] width 919 height 31
click at [479, 55] on icon at bounding box center [487, 58] width 24 height 6
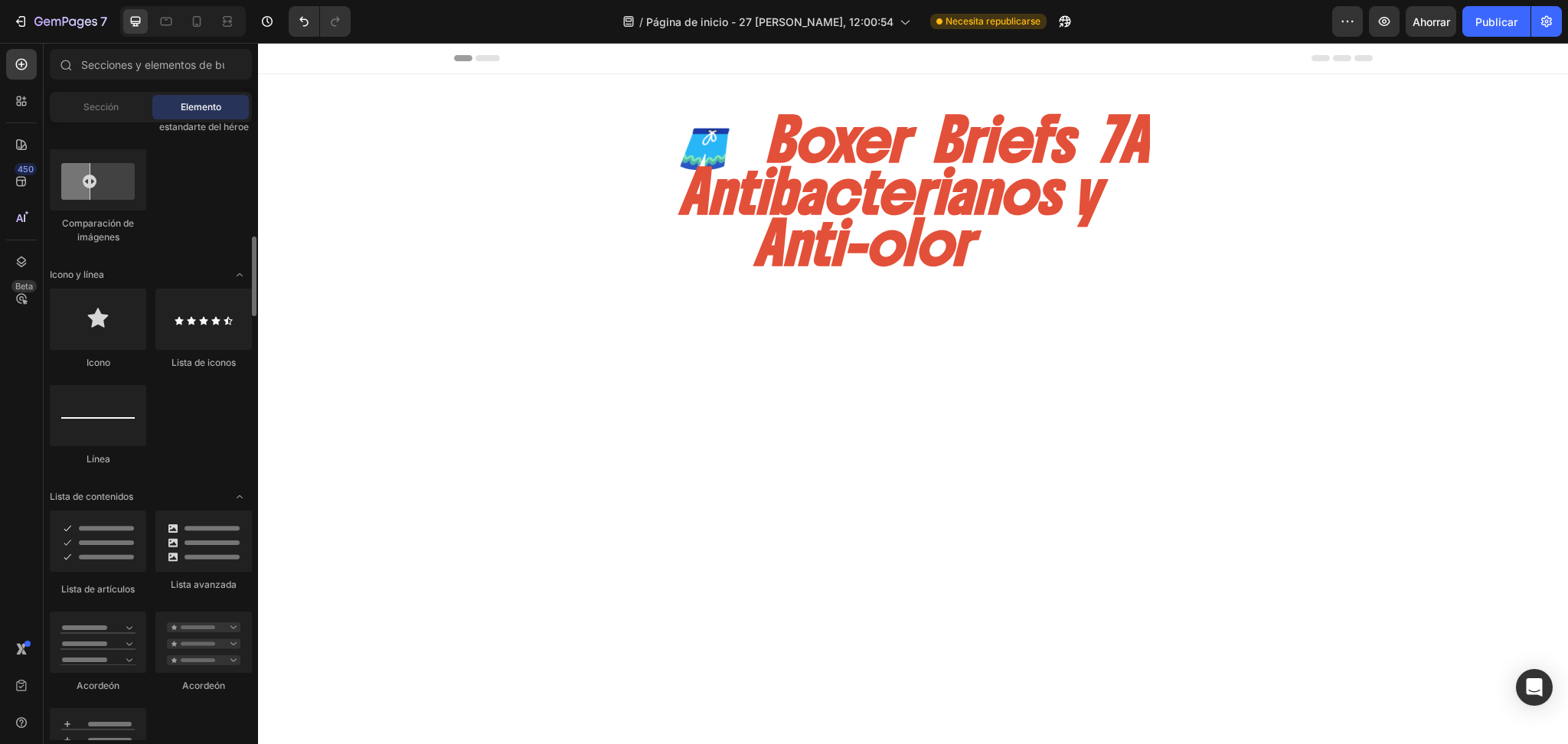
scroll to position [472, 0]
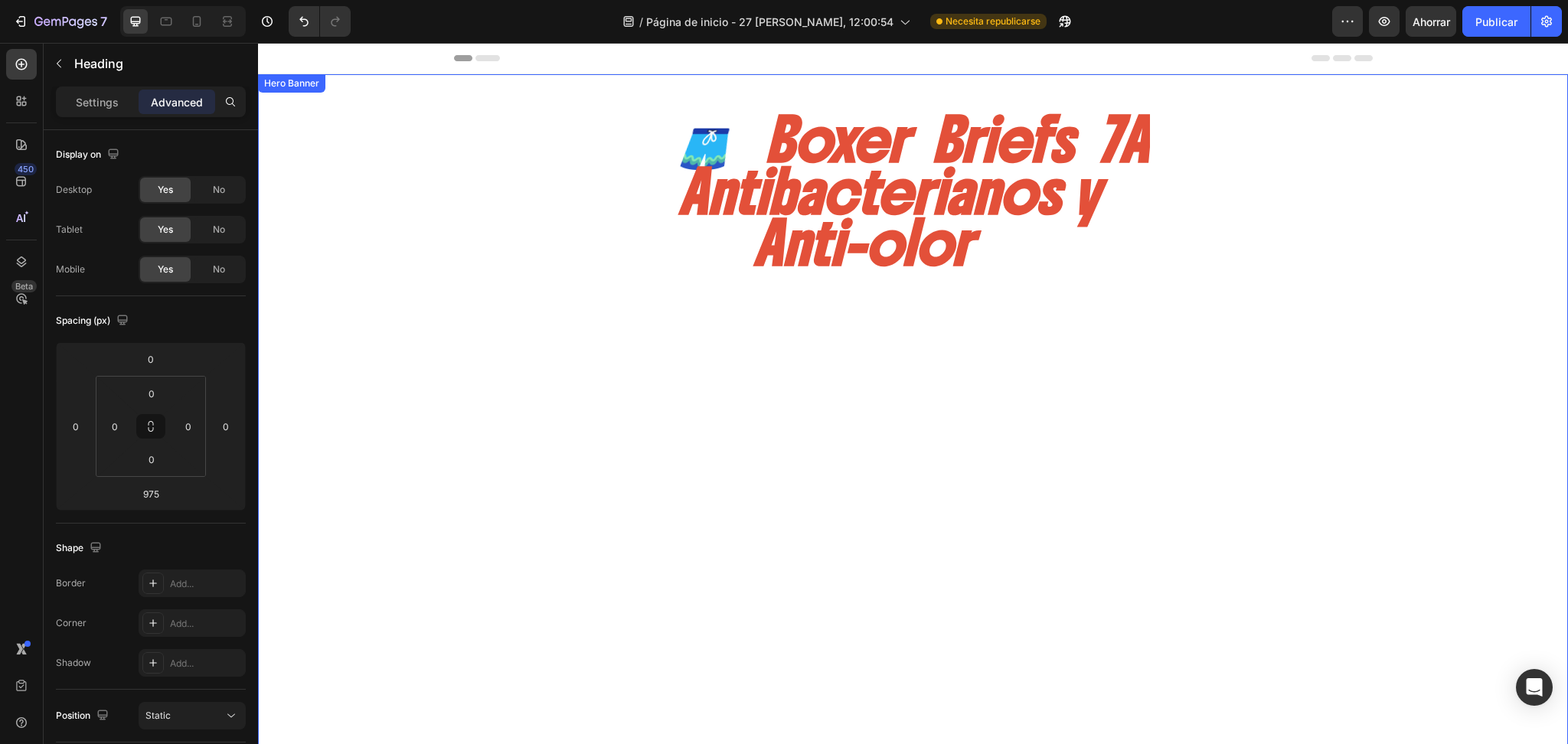
click at [534, 228] on div "🩳 Boxer Briefs 7A Antibacterianos y Anti-olor" at bounding box center [913, 192] width 865 height 158
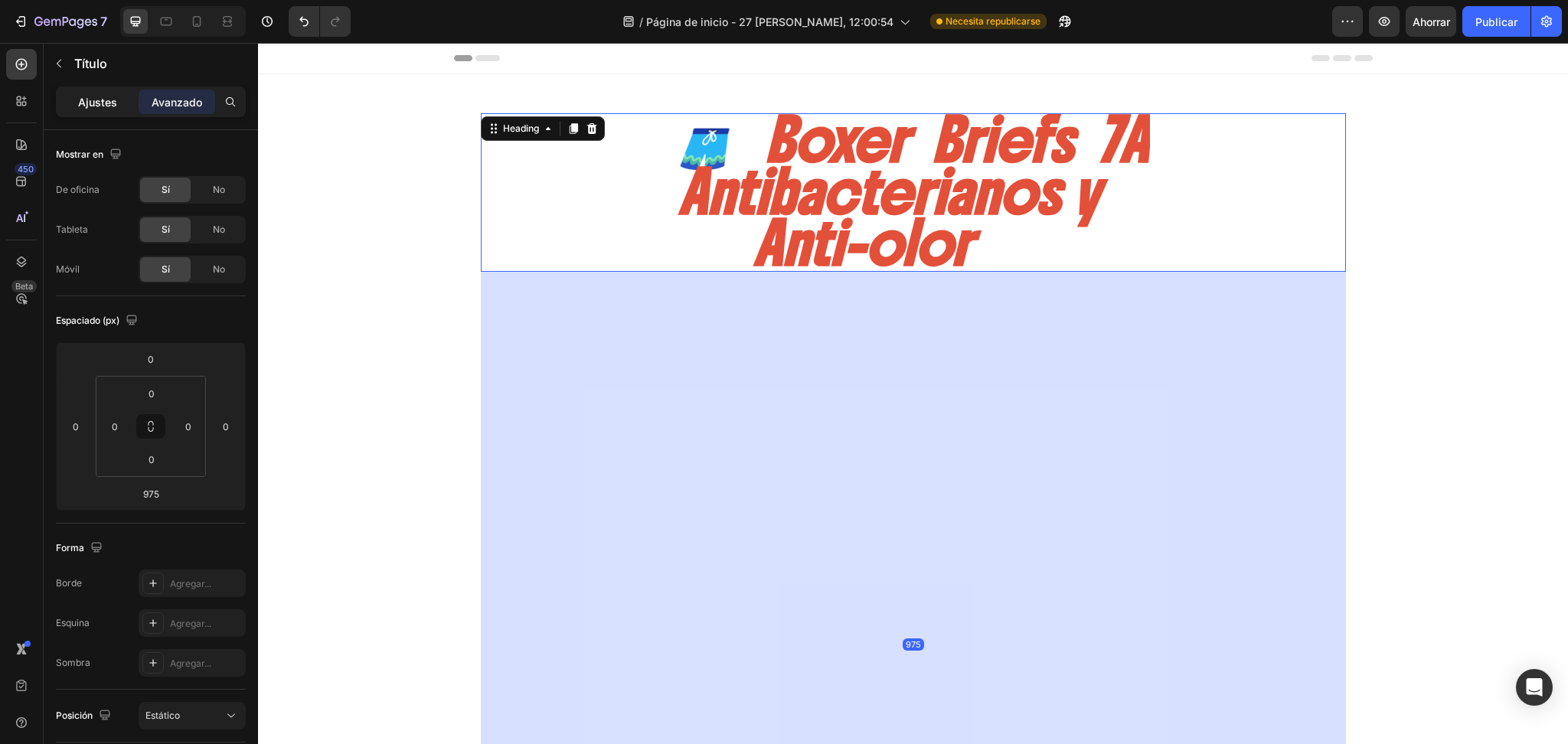
click at [101, 108] on p "Ajustes" at bounding box center [98, 102] width 39 height 16
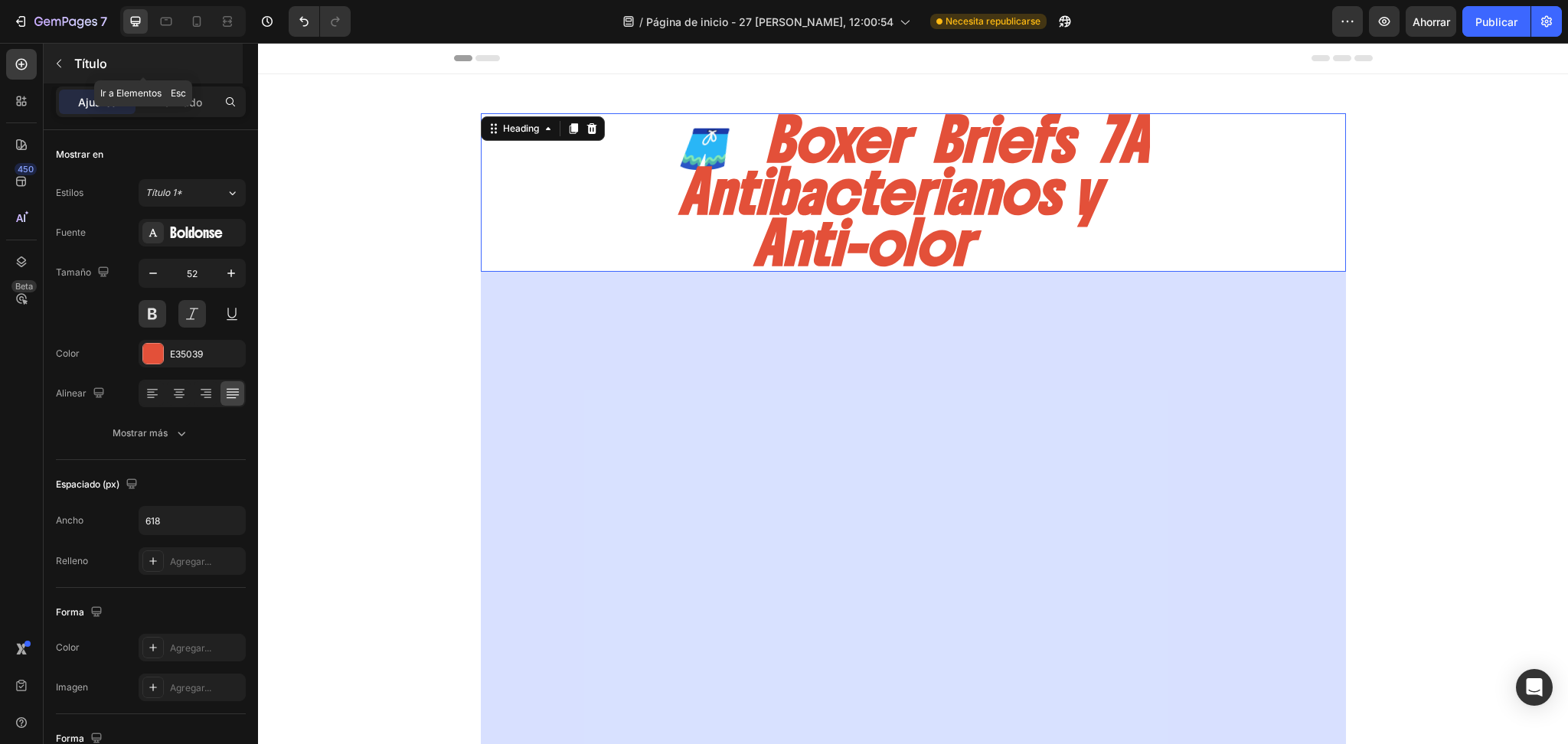
click at [57, 63] on icon "button" at bounding box center [59, 64] width 5 height 9
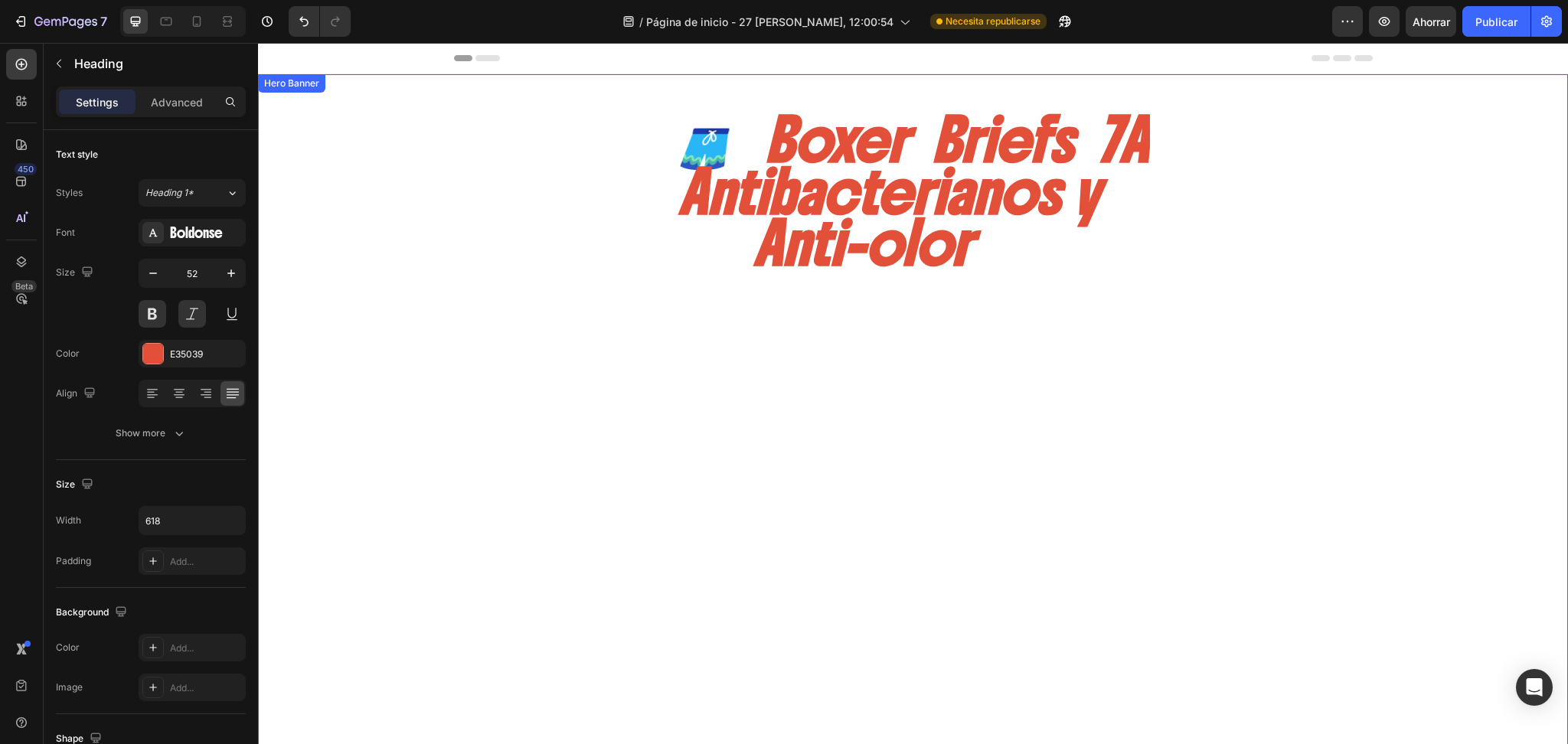
click at [586, 196] on div "🩳 Boxer Briefs 7A Antibacterianos y Anti-olor" at bounding box center [913, 192] width 865 height 158
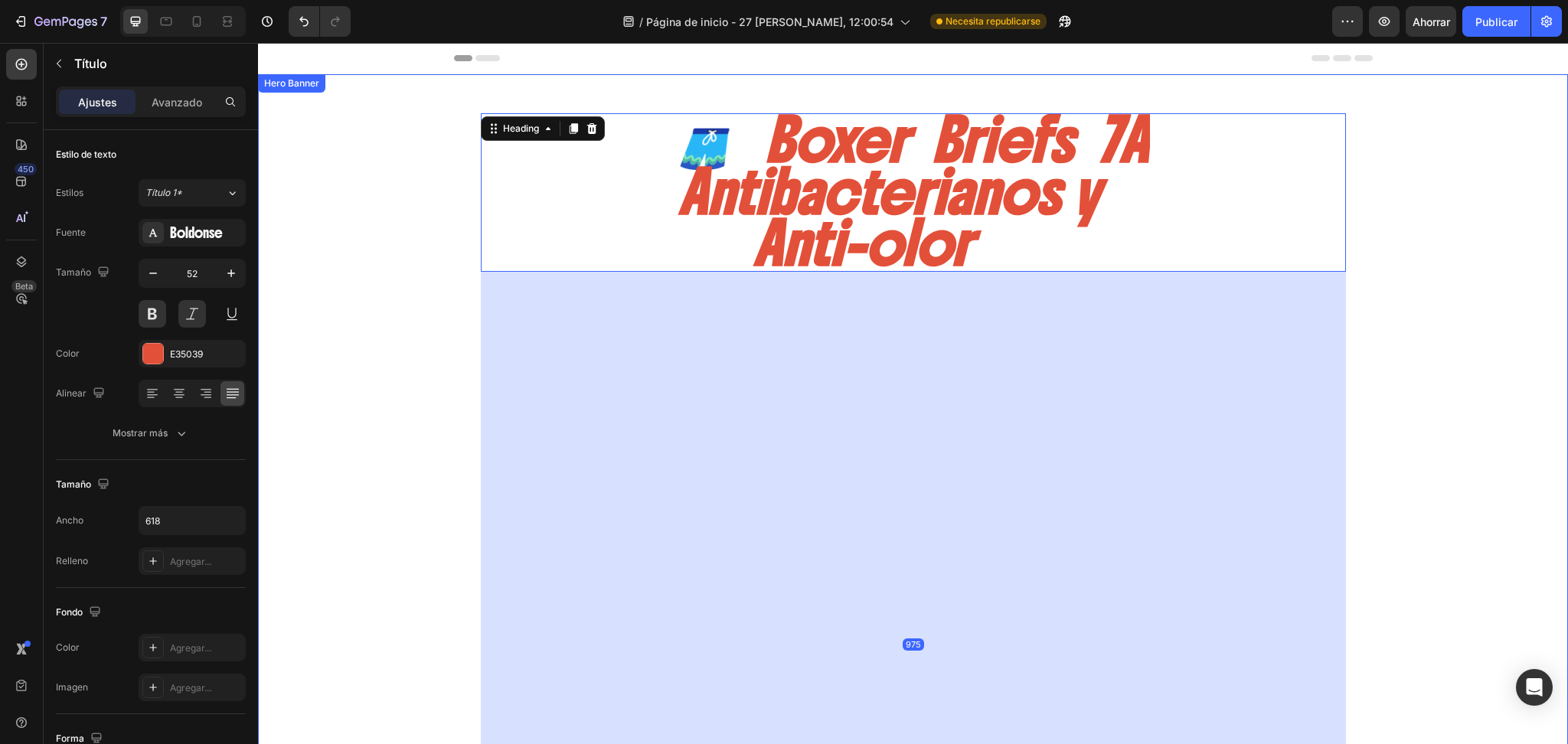
click at [1466, 171] on div "Background Image" at bounding box center [913, 576] width 1310 height 1004
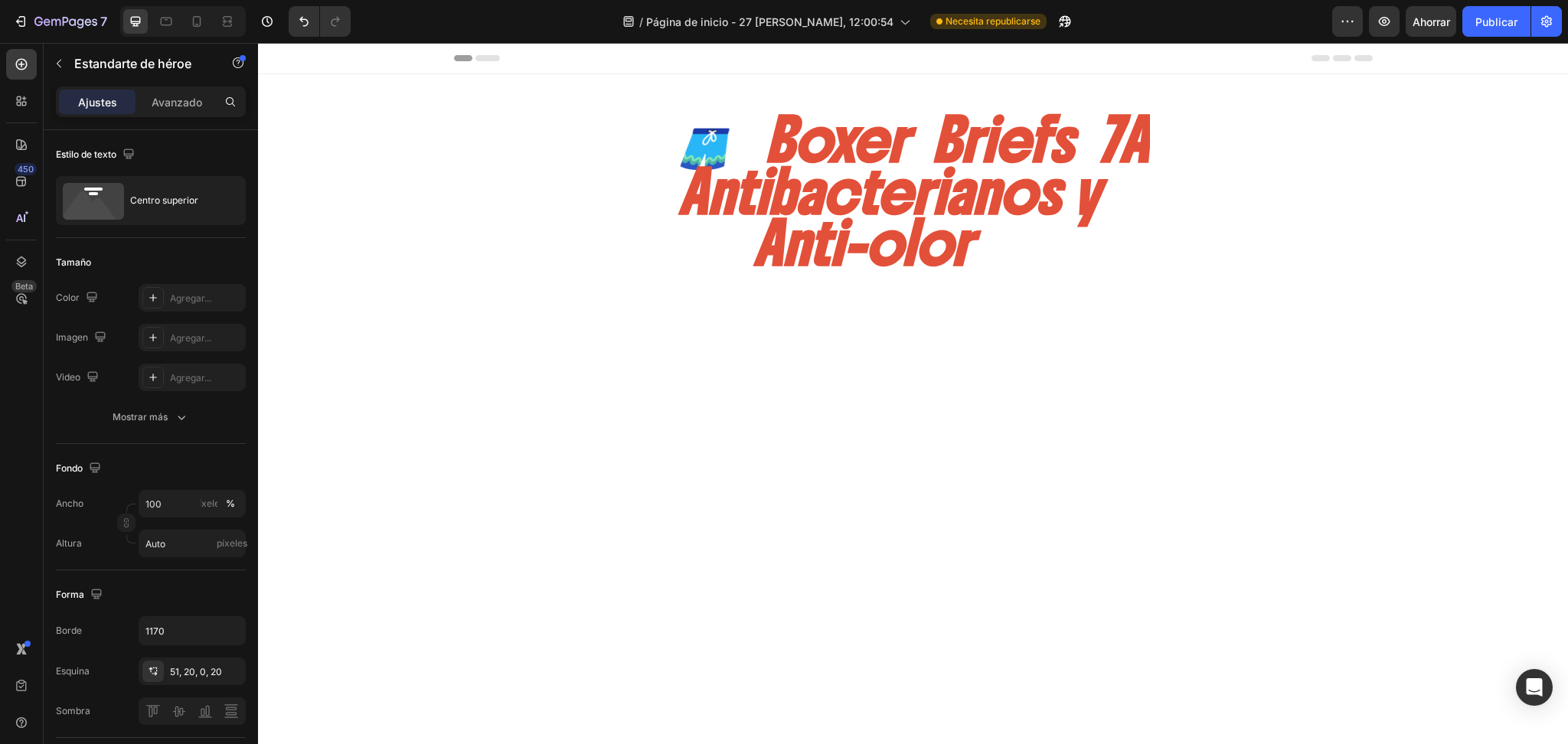
click at [1320, 62] on div "Header" at bounding box center [913, 57] width 919 height 31
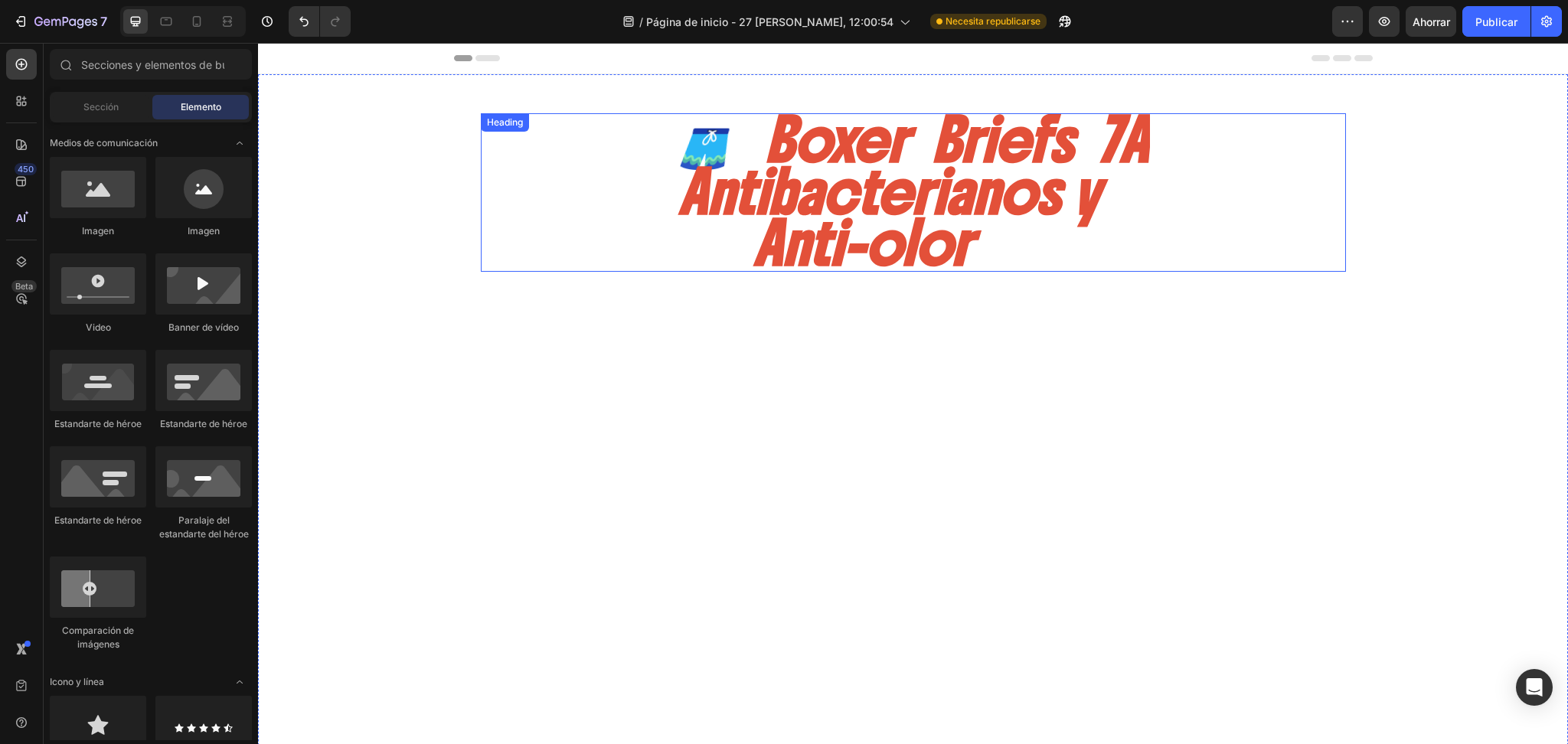
click at [638, 136] on div "🩳 Boxer Briefs 7A Antibacterianos y Anti-olor" at bounding box center [913, 192] width 865 height 158
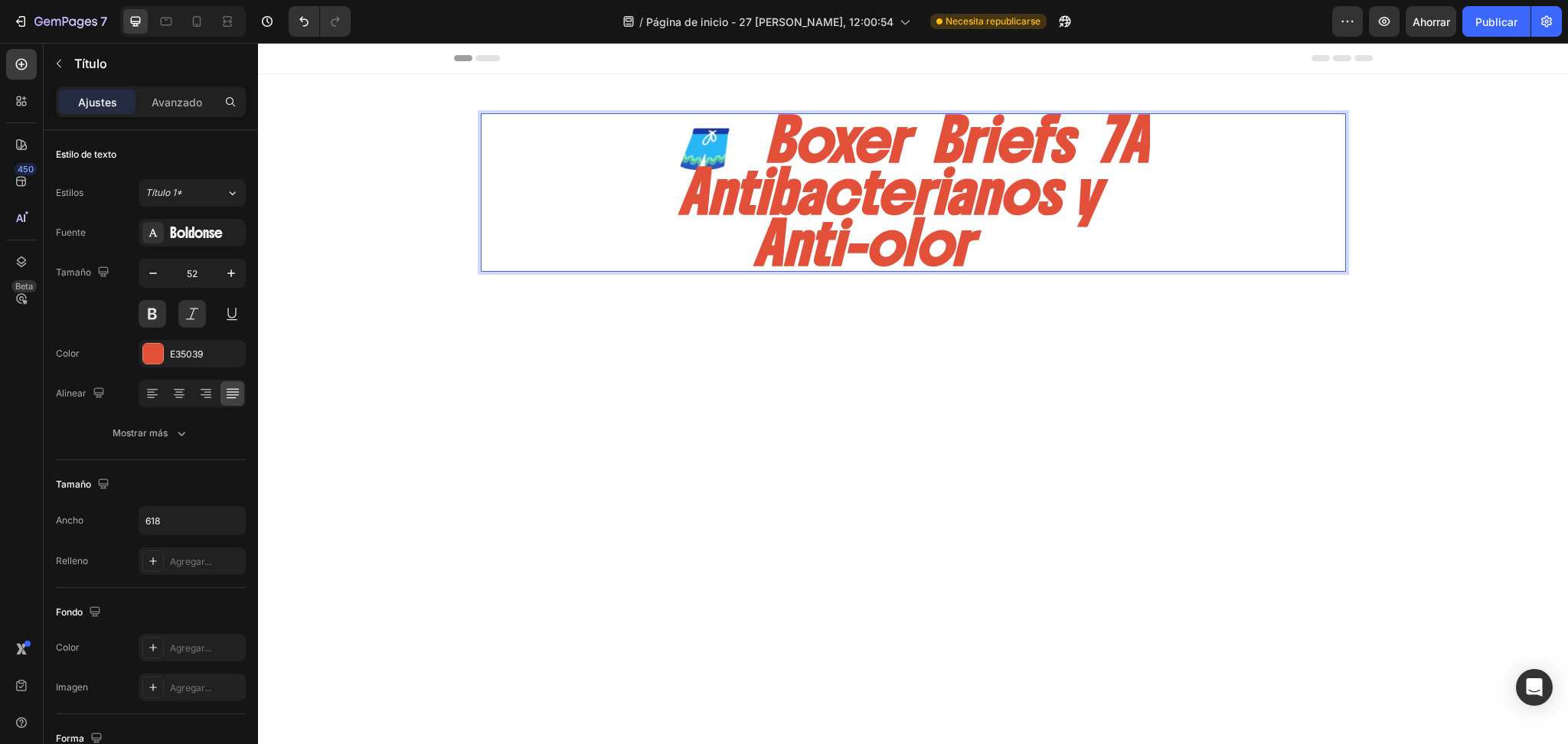
click at [733, 139] on p "🩳 Boxer Briefs 7A Antibacterianos y Anti-olor" at bounding box center [913, 192] width 470 height 155
drag, startPoint x: 727, startPoint y: 141, endPoint x: 719, endPoint y: 146, distance: 9.4
click at [719, 146] on p "🩳 Boxer Briefs 7A Antibacterianos y Anti-olor" at bounding box center [913, 192] width 470 height 155
click at [758, 118] on p "🩳 Boxer Briefs 7A Antibacterianos y Anti-olor" at bounding box center [913, 192] width 470 height 155
click at [721, 135] on p "🩳Boxer Briefs 7A Antibacterianos y Anti-olor" at bounding box center [913, 192] width 470 height 155
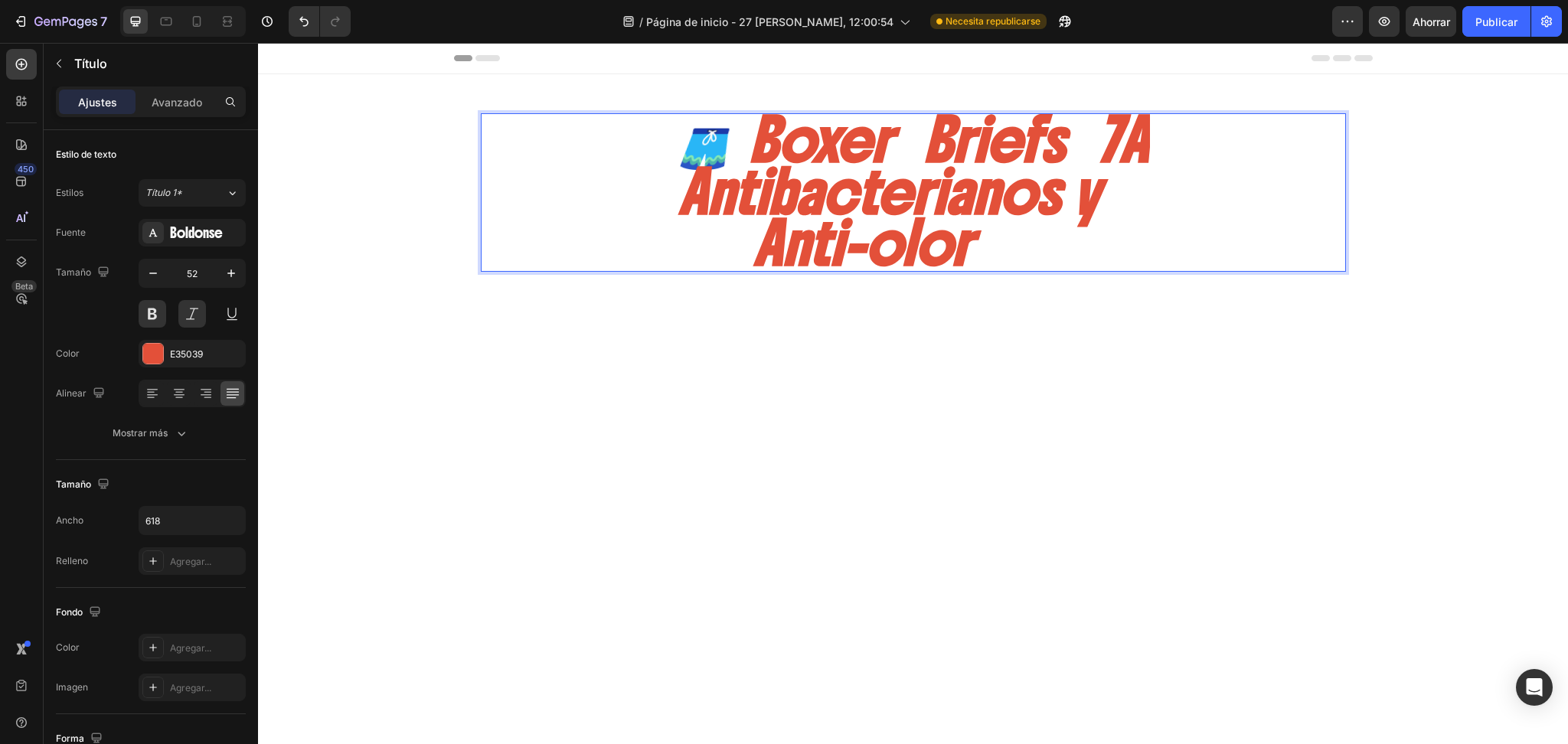
click at [724, 135] on p "🩳Boxer Briefs 7A Antibacterianos y Anti-olor" at bounding box center [913, 192] width 470 height 155
drag, startPoint x: 727, startPoint y: 142, endPoint x: 702, endPoint y: 135, distance: 26.0
click at [725, 146] on p "🩳Boxer Briefs 7A Antibacterianos y Anti-olor" at bounding box center [913, 192] width 470 height 155
click at [696, 132] on p "🩳Boxer Briefs 7A Antibacterianos y Anti-olor" at bounding box center [913, 192] width 470 height 155
click at [1094, 195] on p "🩳Boxer Briefs 7A Antibacterianos y Anti-olor" at bounding box center [913, 192] width 470 height 155
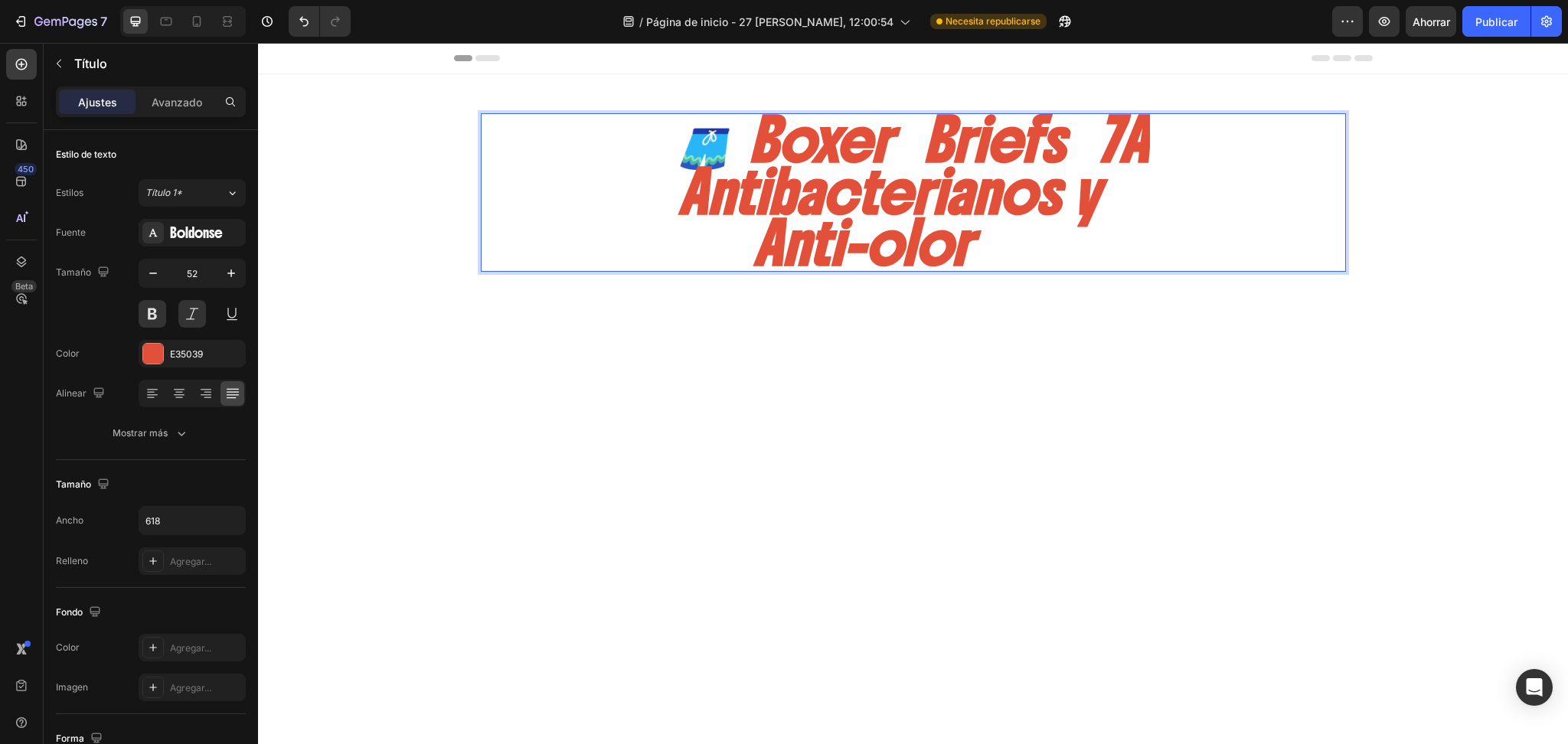
drag, startPoint x: 1037, startPoint y: 218, endPoint x: 1025, endPoint y: 214, distance: 12.6
click at [1029, 214] on p "🩳Boxer Briefs 7A Antibacterianos y Anti-olor" at bounding box center [913, 192] width 470 height 155
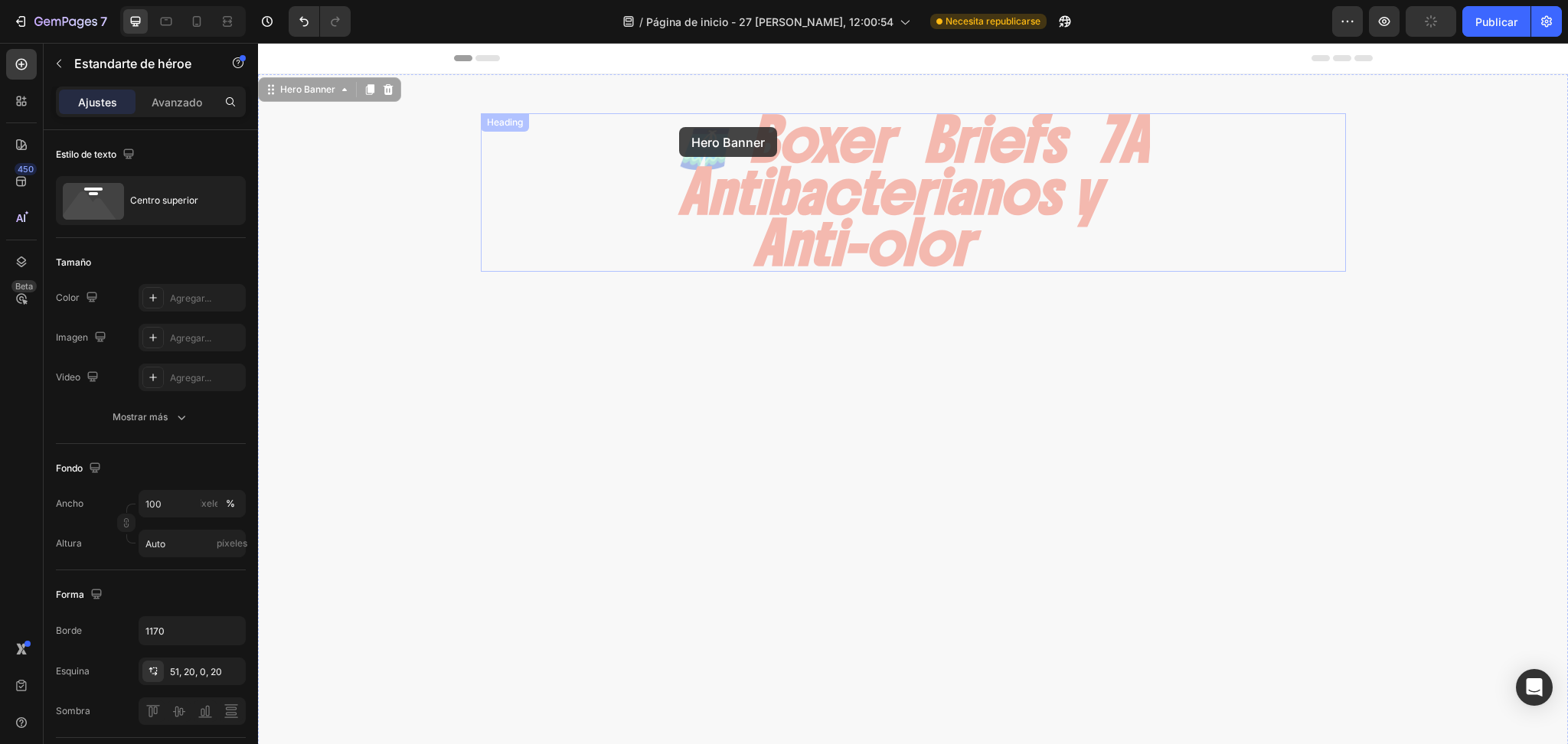
drag, startPoint x: 1066, startPoint y: 273, endPoint x: 690, endPoint y: 120, distance: 405.9
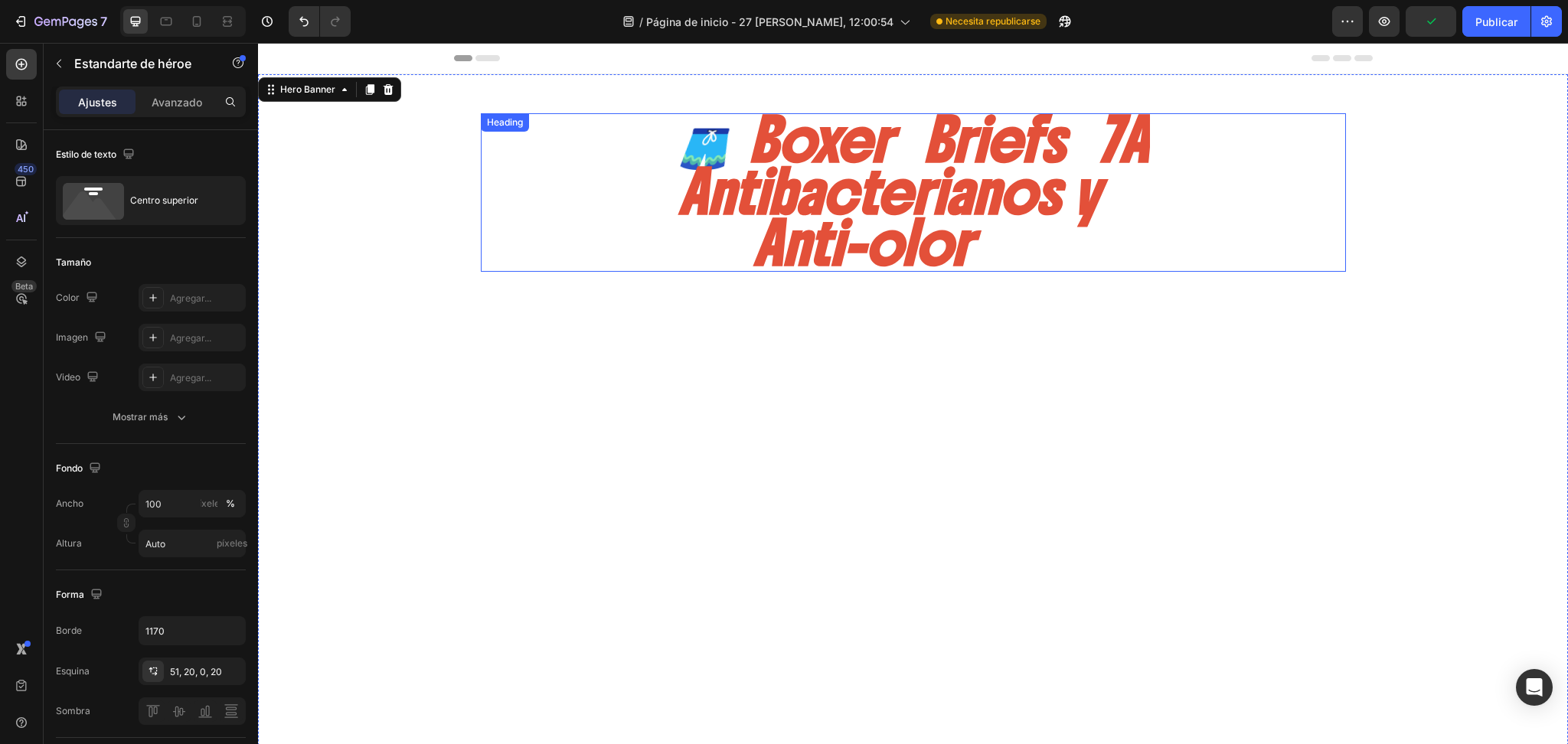
click at [778, 188] on p "🩳Boxer Briefs 7A Antibacterianos y Anti-olor" at bounding box center [913, 192] width 470 height 155
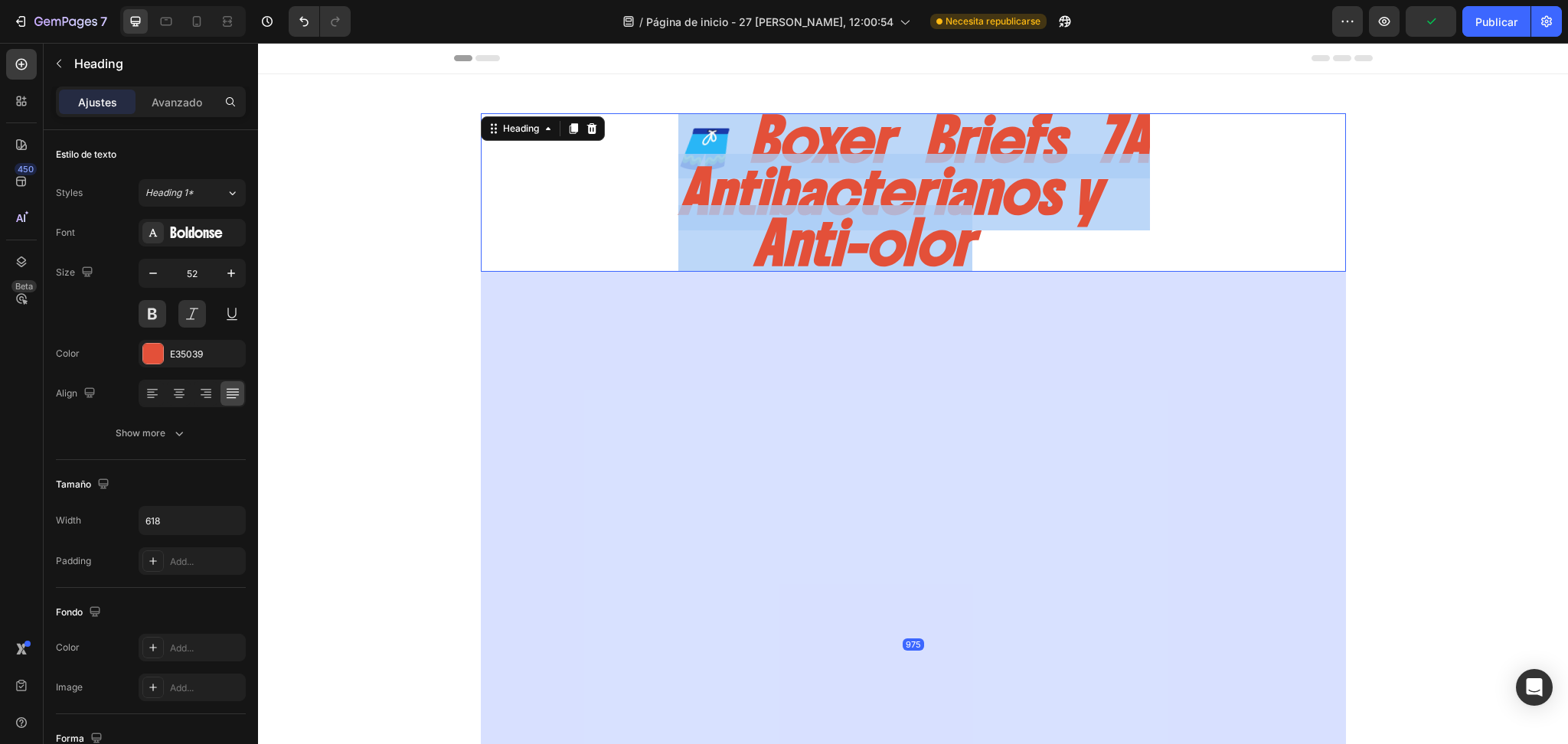
click at [778, 188] on p "🩳Boxer Briefs 7A Antibacterianos y Anti-olor" at bounding box center [913, 192] width 470 height 155
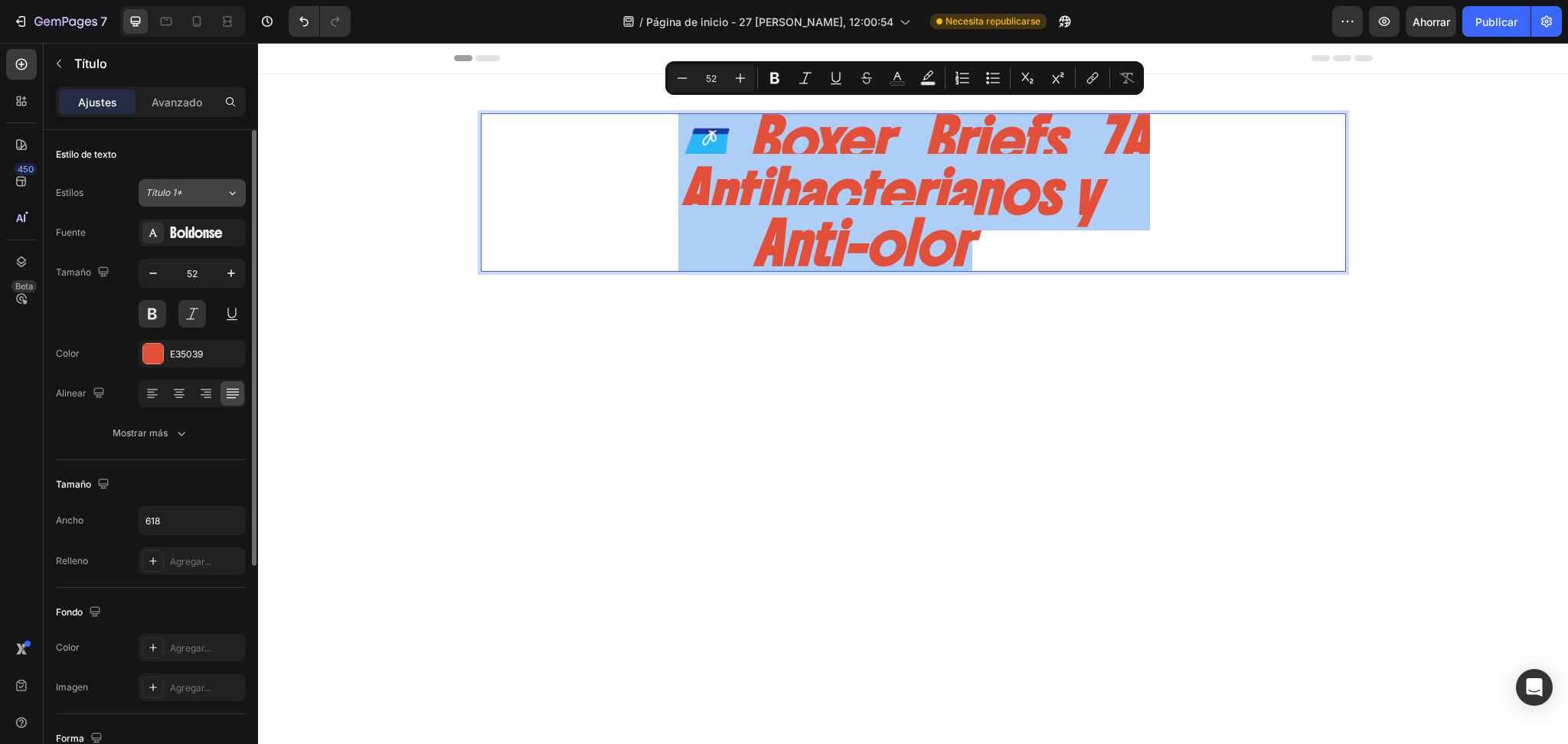
click at [187, 195] on div "Título 1*" at bounding box center [176, 193] width 62 height 14
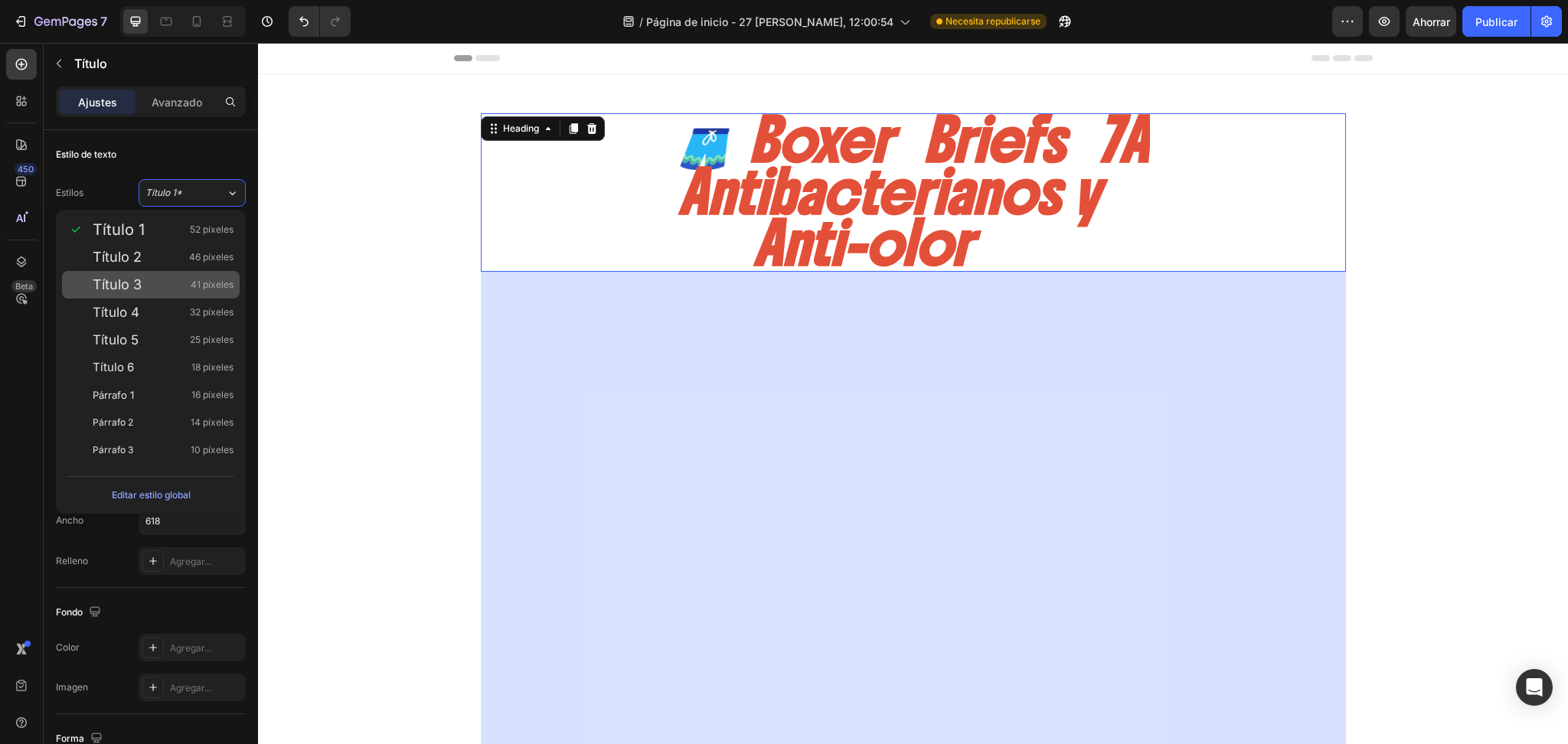
click at [184, 275] on div "Título 3 41 píxeles" at bounding box center [151, 284] width 178 height 28
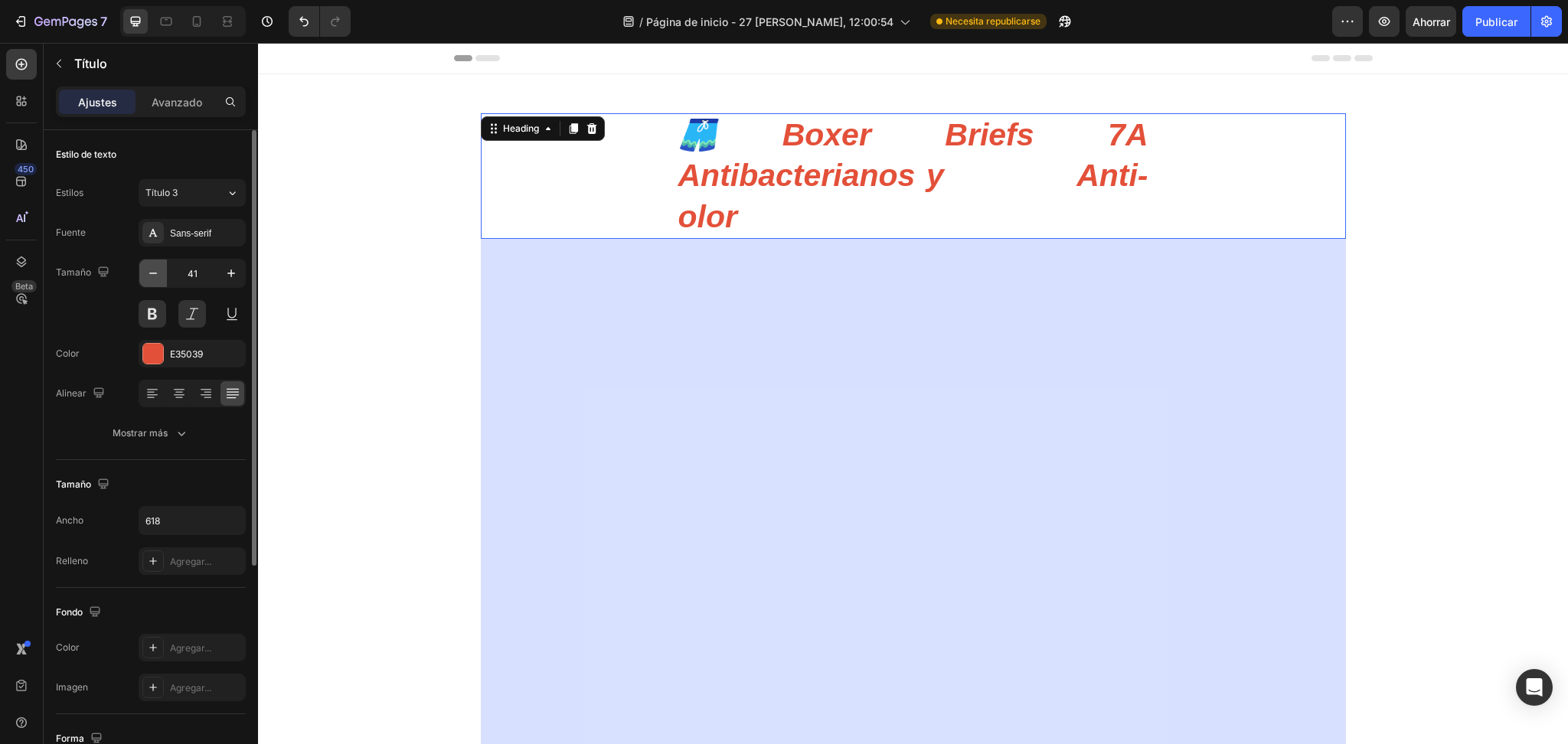
click at [165, 273] on button "button" at bounding box center [153, 273] width 28 height 28
type input "40"
click at [188, 235] on font "Sans-serif" at bounding box center [190, 234] width 42 height 11
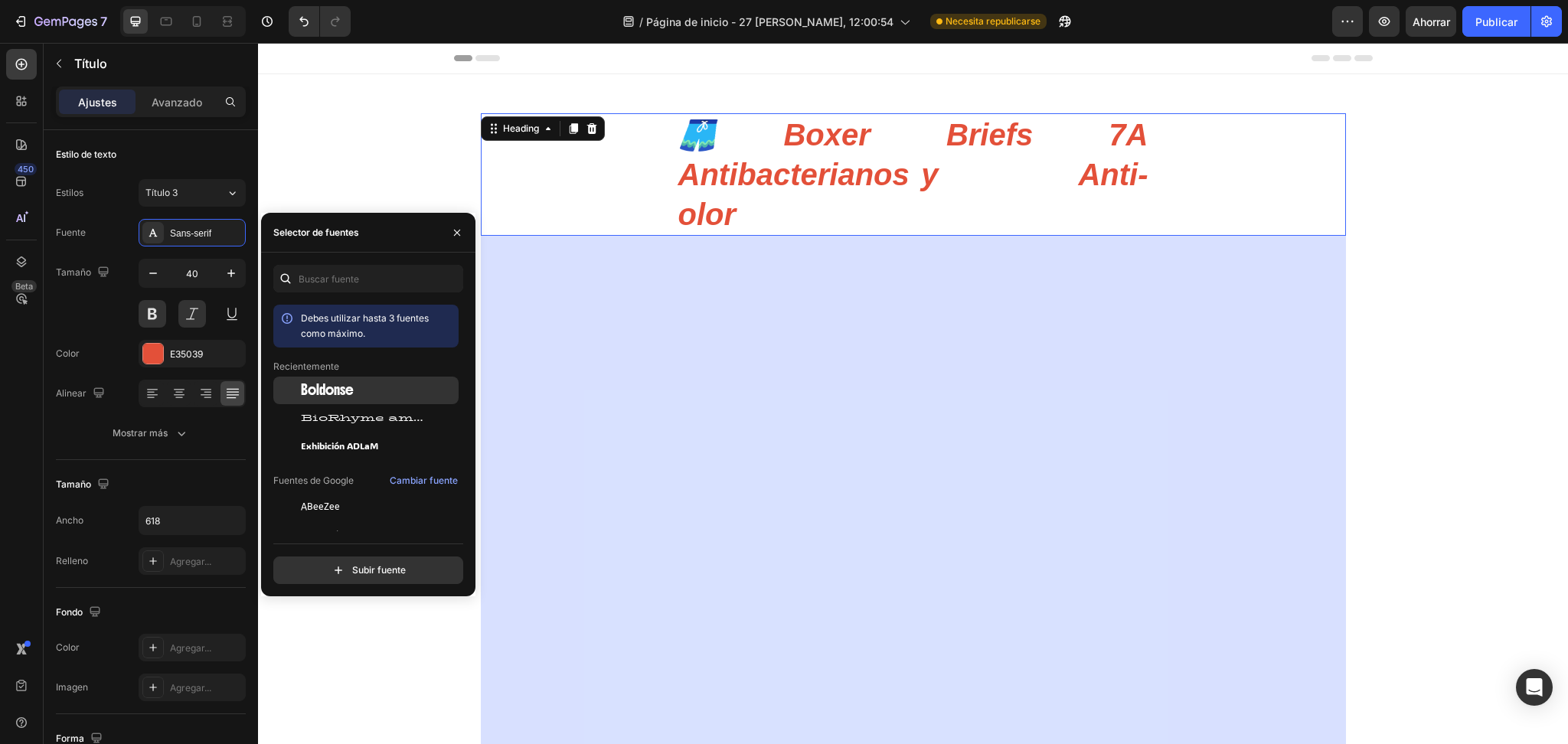
click at [341, 389] on font "Boldonse" at bounding box center [327, 390] width 53 height 17
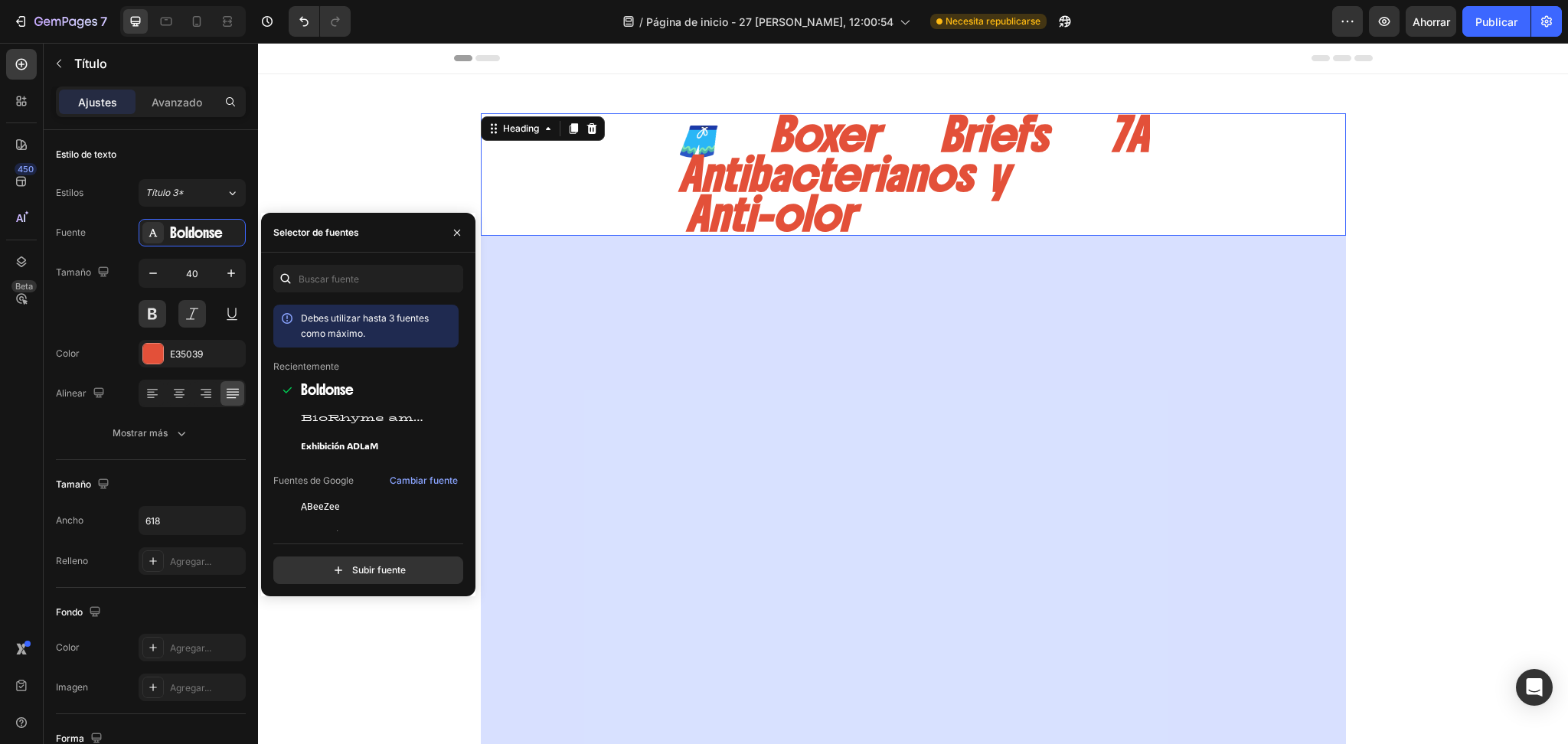
drag, startPoint x: 883, startPoint y: 208, endPoint x: 864, endPoint y: 202, distance: 19.9
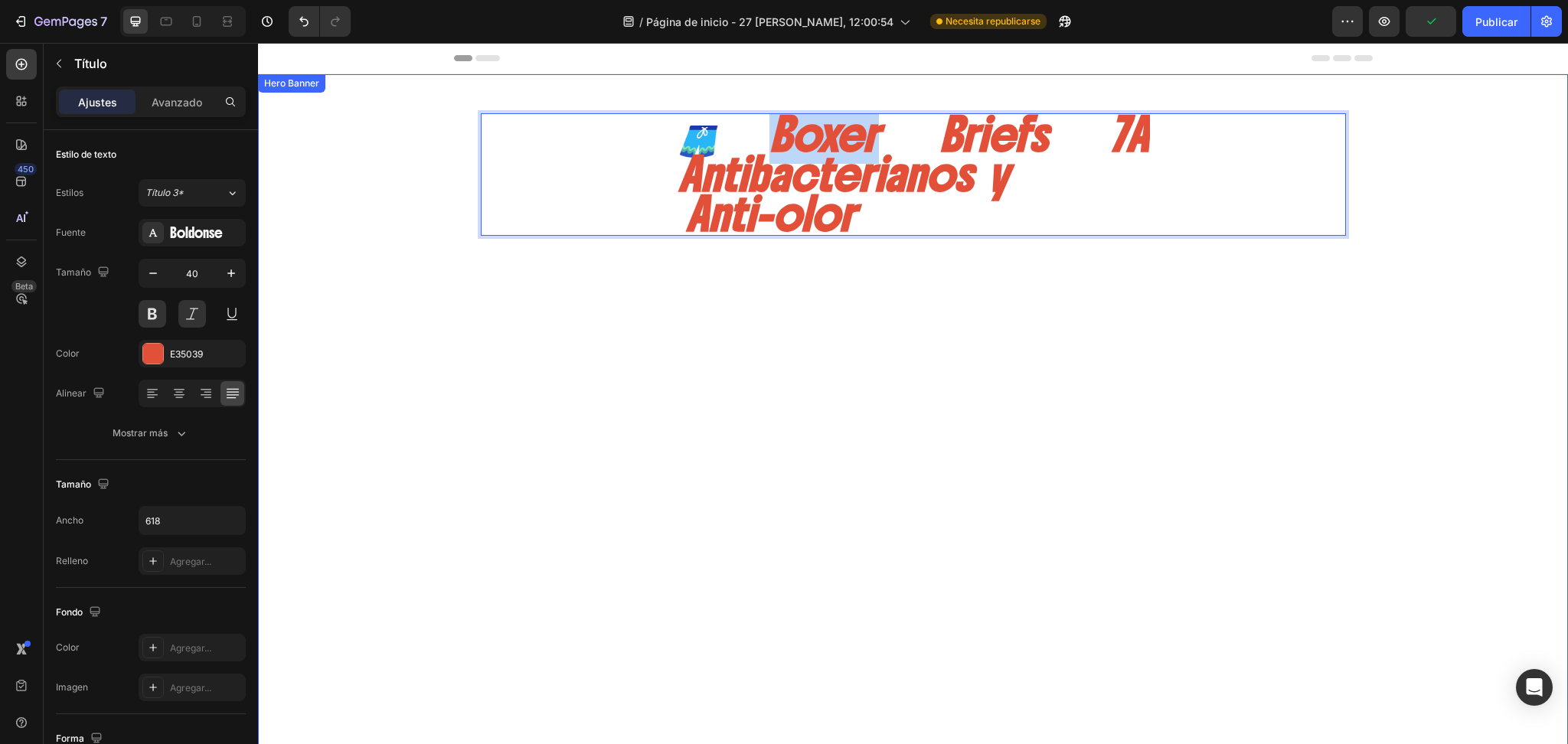
drag, startPoint x: 807, startPoint y: 113, endPoint x: 719, endPoint y: 108, distance: 88.1
click at [719, 109] on div "🩳Boxer Briefs 7A Antibacterianos y Anti-olor Heading 975 TECNOLOGIA En cada fib…" at bounding box center [913, 557] width 896 height 968
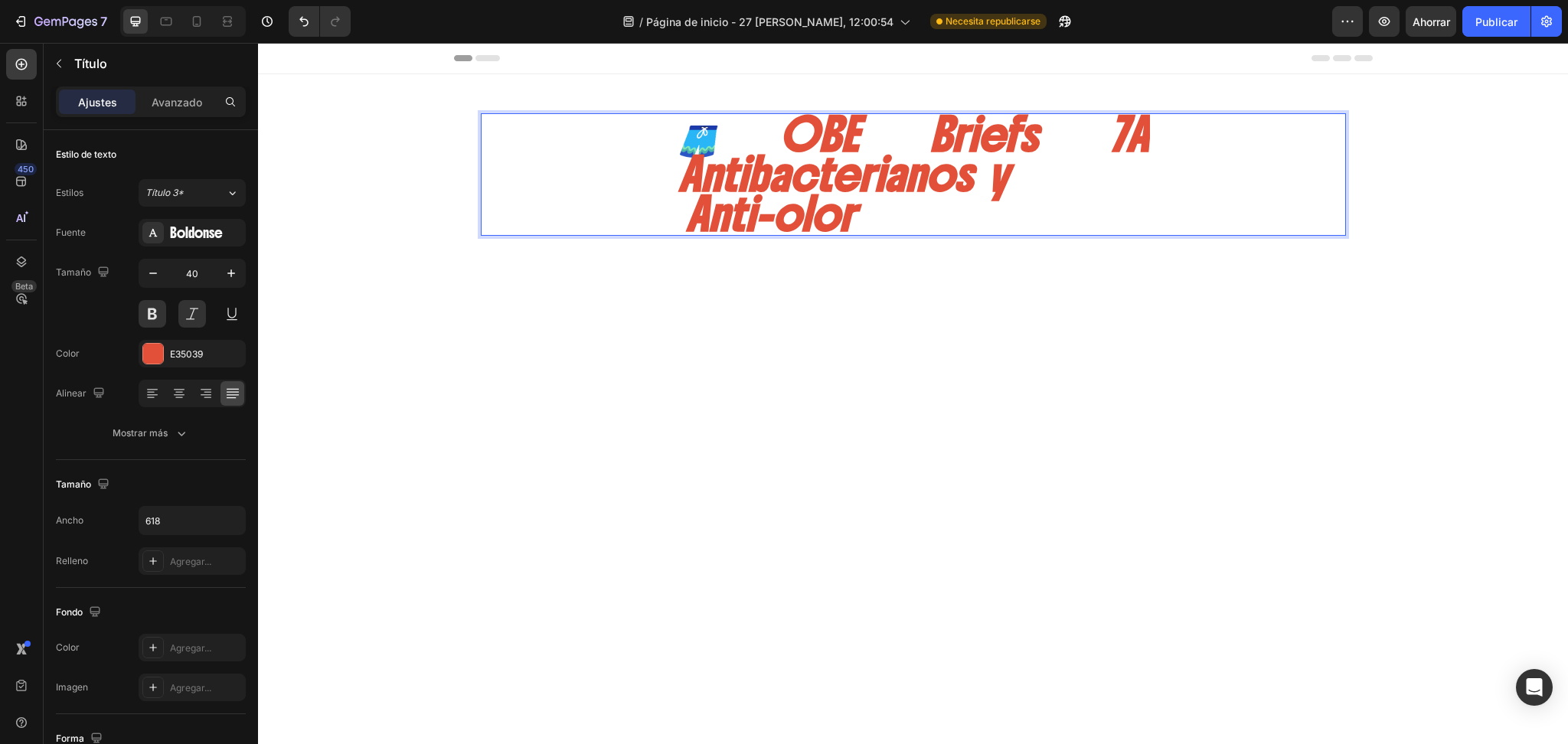
drag, startPoint x: 880, startPoint y: 144, endPoint x: 877, endPoint y: 128, distance: 16.3
click at [880, 142] on p "🩳OBE Briefs 7A Antibacterianos y Anti-olor" at bounding box center [913, 175] width 470 height 120
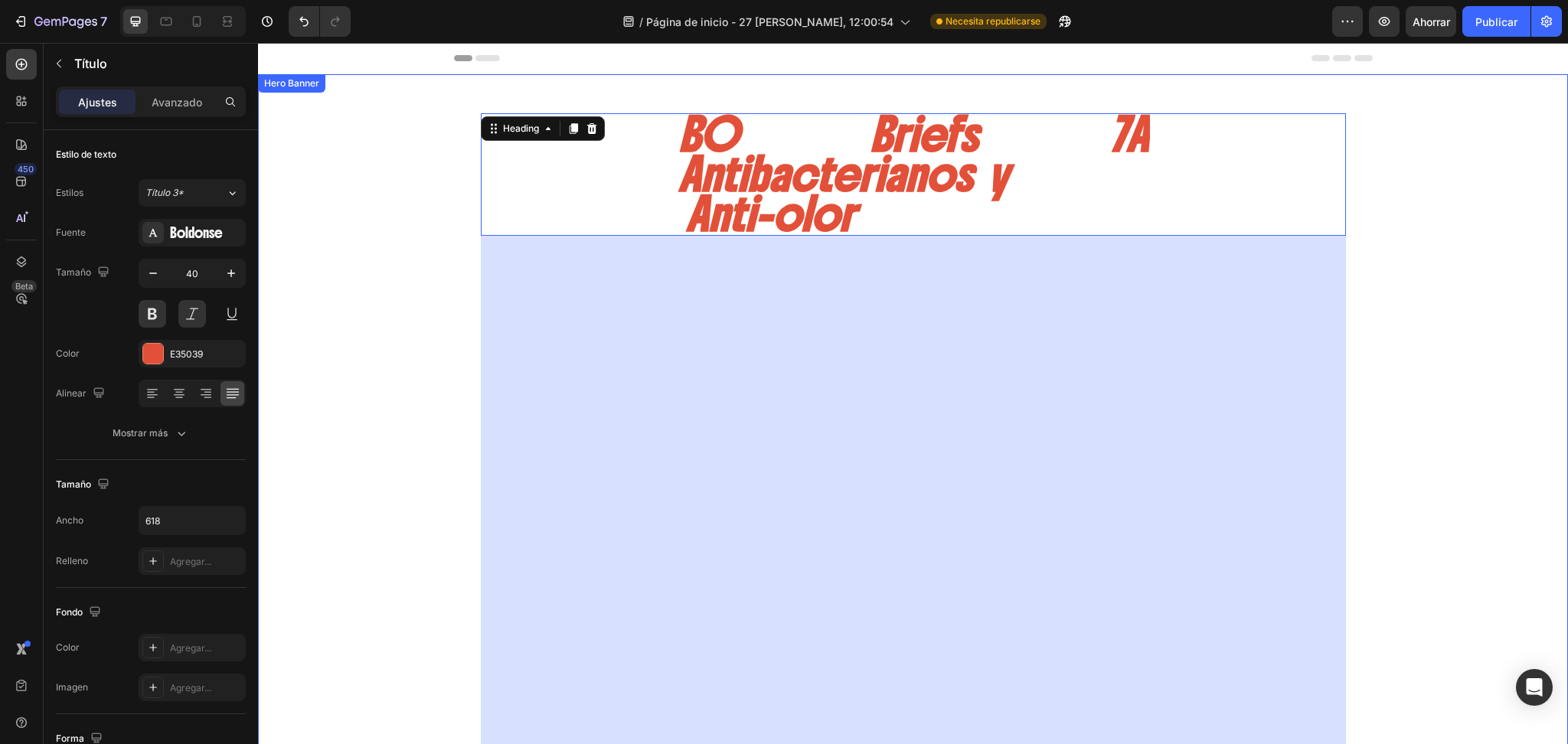
click at [771, 121] on p "BO Briefs 7A Antibacterianos y Anti-olor" at bounding box center [913, 175] width 470 height 120
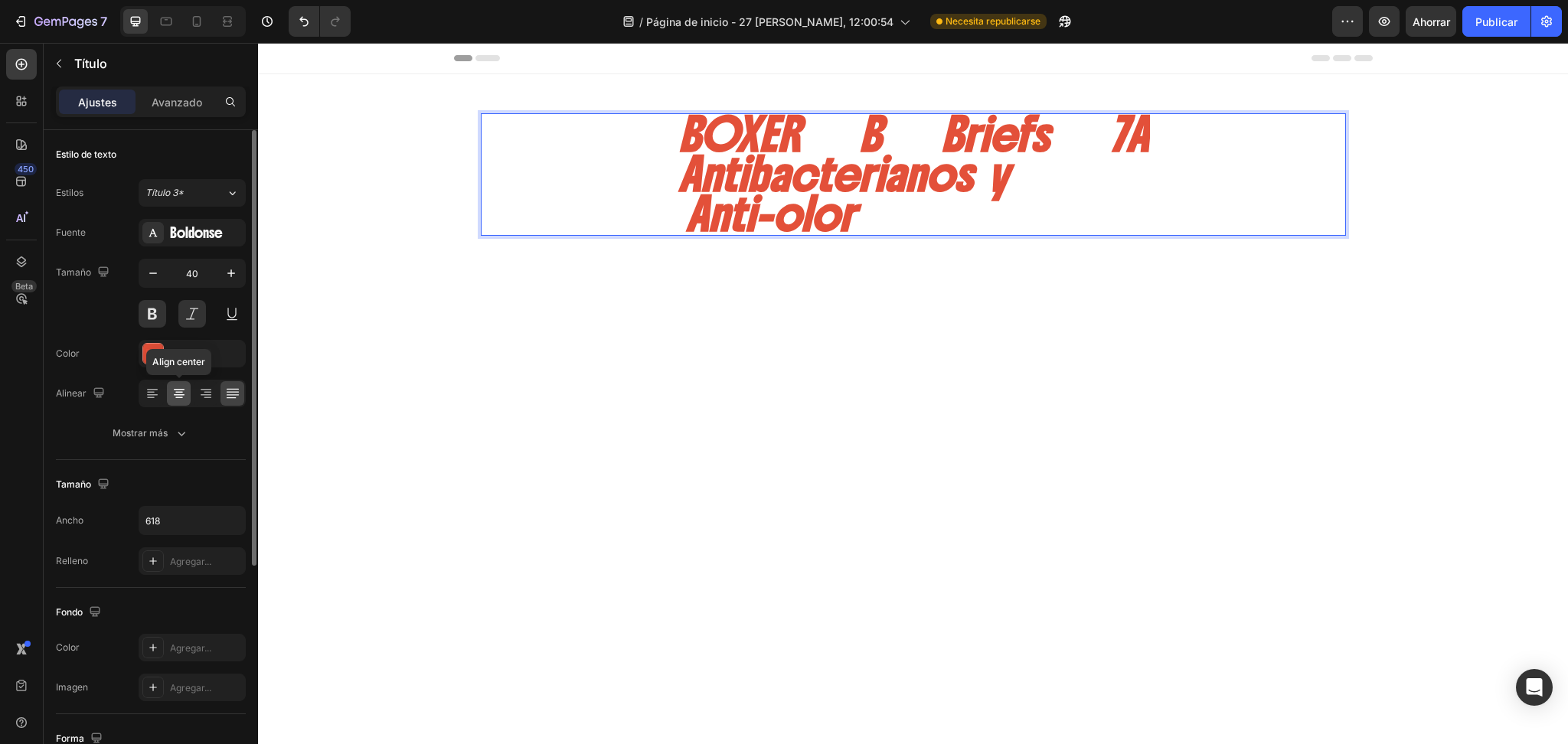
click at [187, 389] on div at bounding box center [179, 393] width 24 height 24
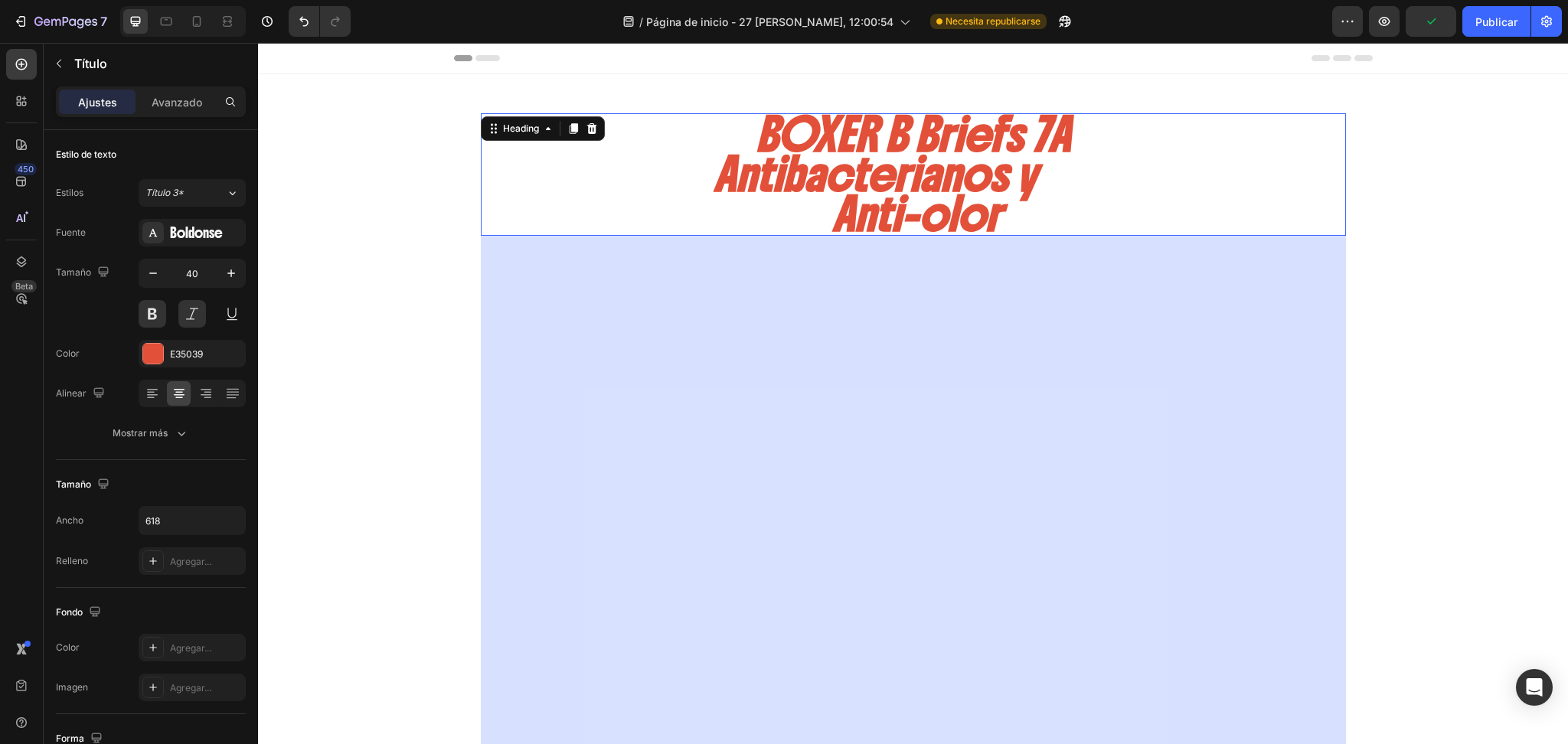
click at [900, 125] on p "BOXER B Briefs 7A Antibacterianos y Anti-olor" at bounding box center [913, 175] width 470 height 120
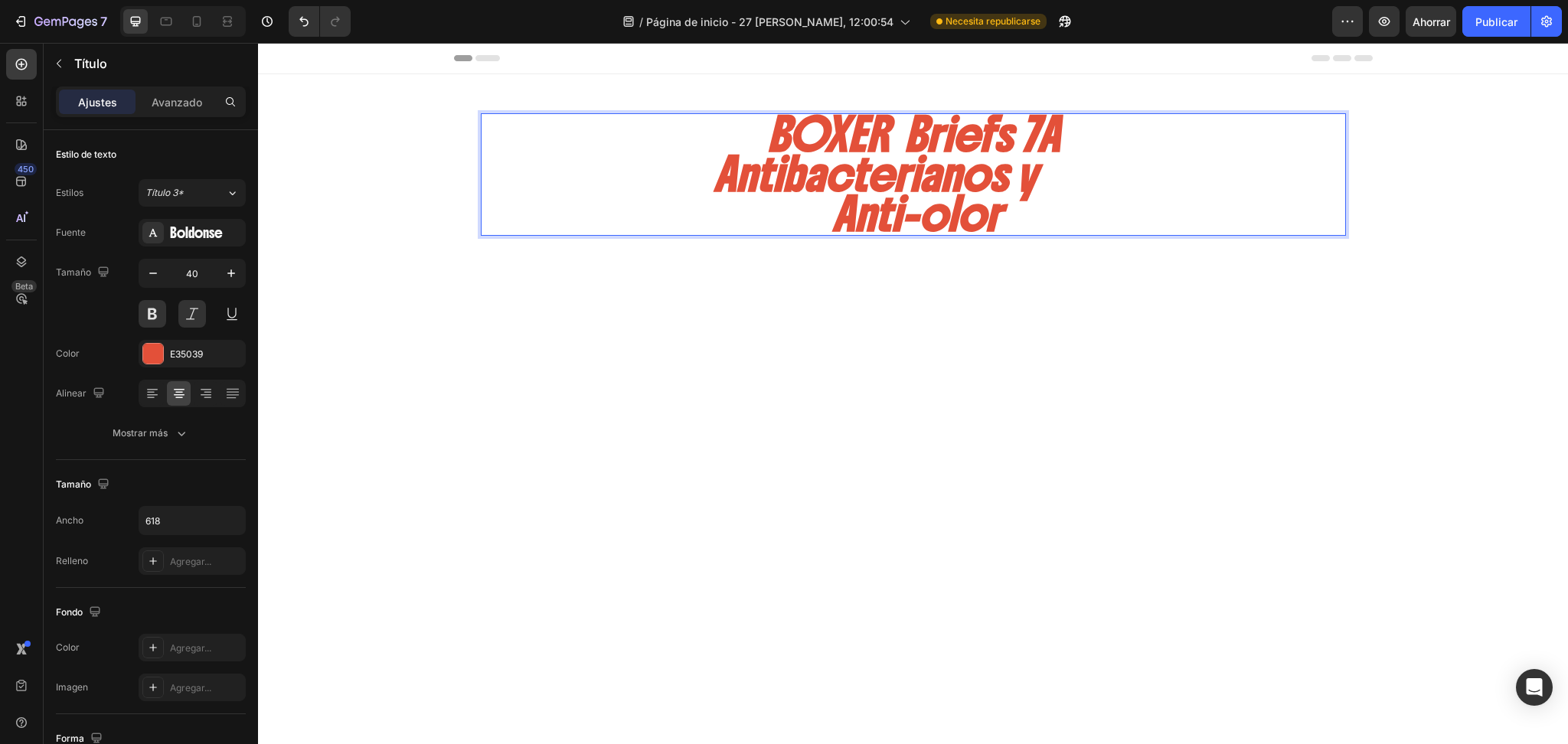
click at [1036, 176] on p "BOXER Briefs 7A Antibacterianos y Anti-olor" at bounding box center [913, 175] width 470 height 120
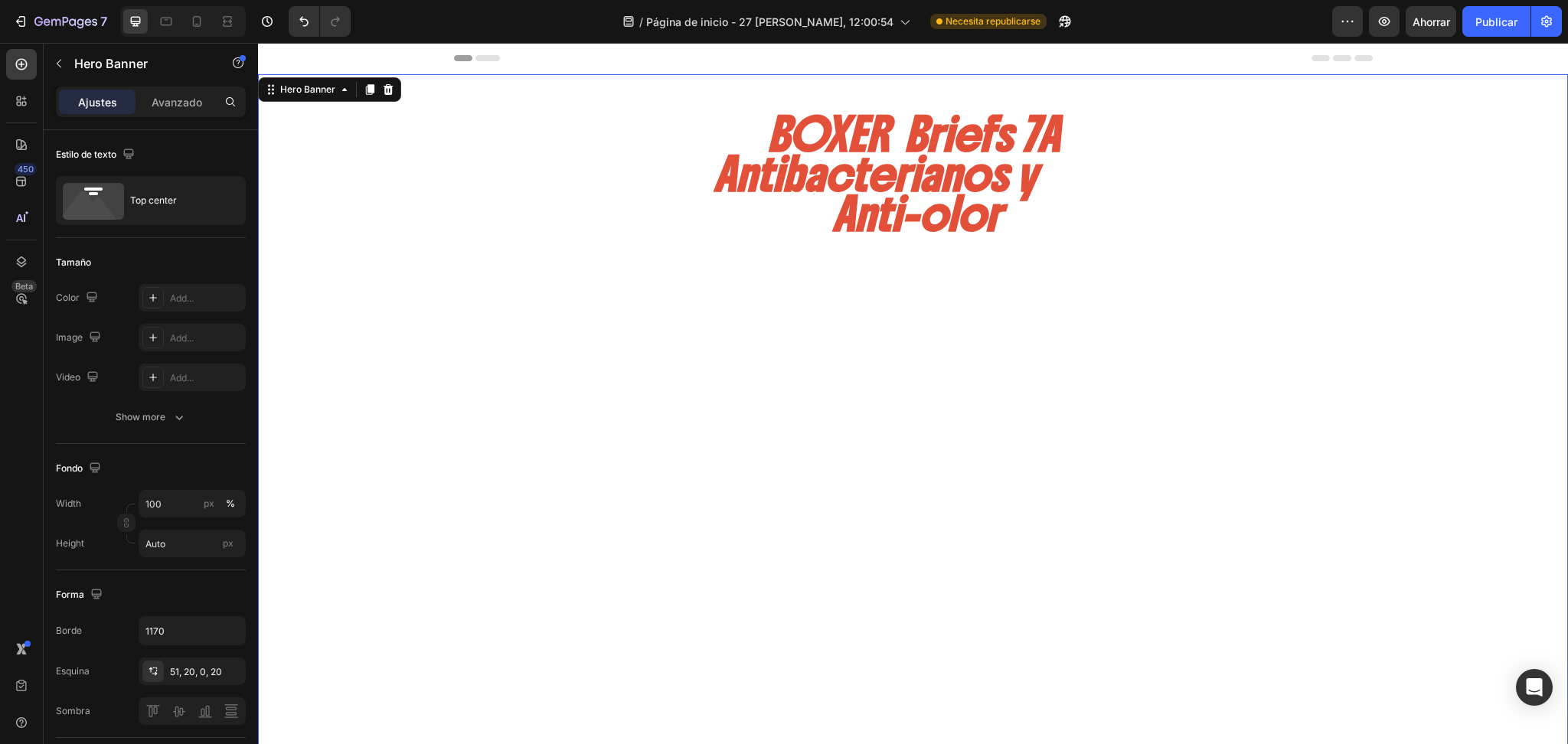
drag, startPoint x: 470, startPoint y: 169, endPoint x: 484, endPoint y: 165, distance: 14.6
click at [472, 167] on div "BOXER Briefs 7A Antibacterianos y Anti-olor Heading TECNOLOGIA En cada fibra Bu…" at bounding box center [913, 557] width 896 height 968
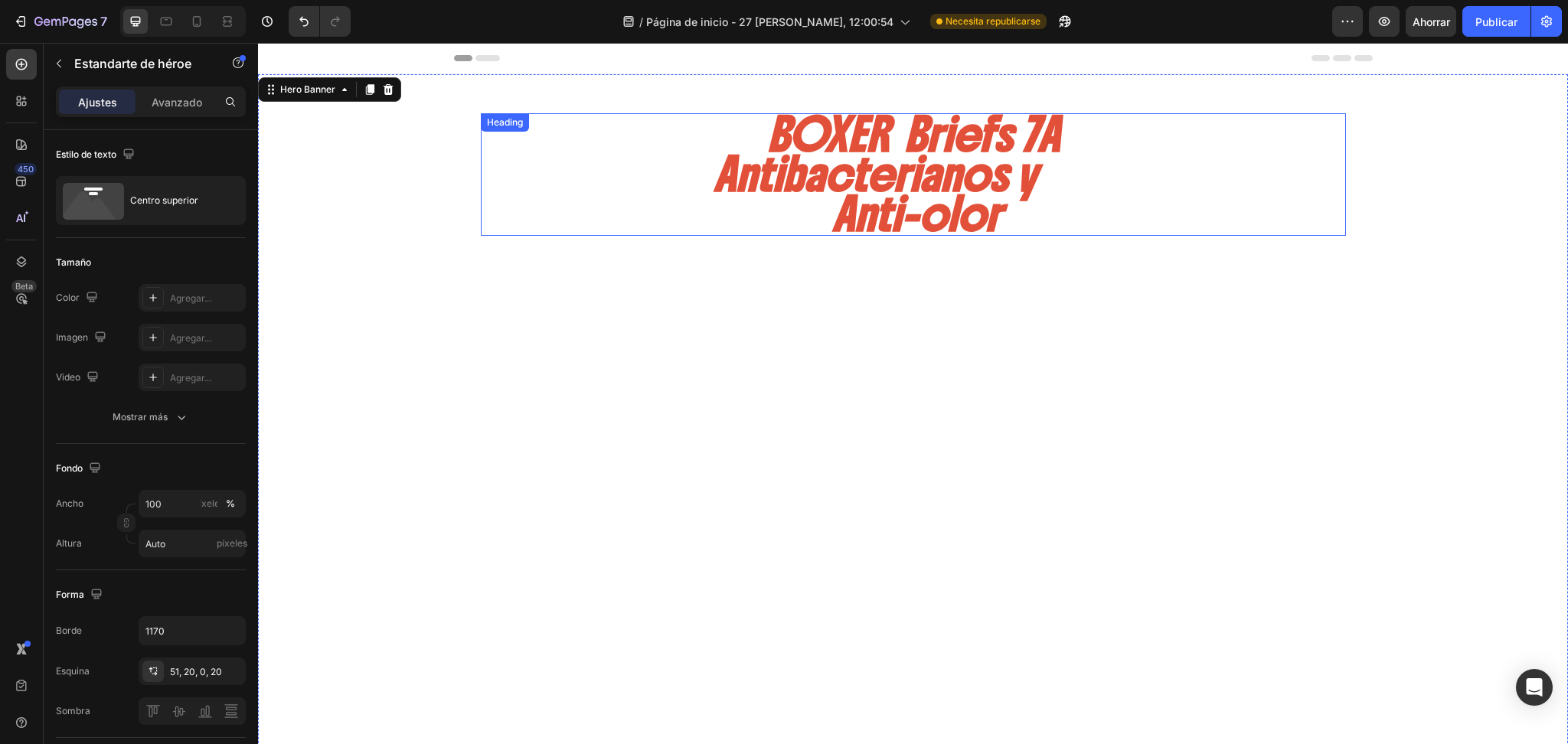
click at [571, 165] on div "BOXER Briefs 7A Antibacterianos y Anti-olor" at bounding box center [913, 175] width 865 height 123
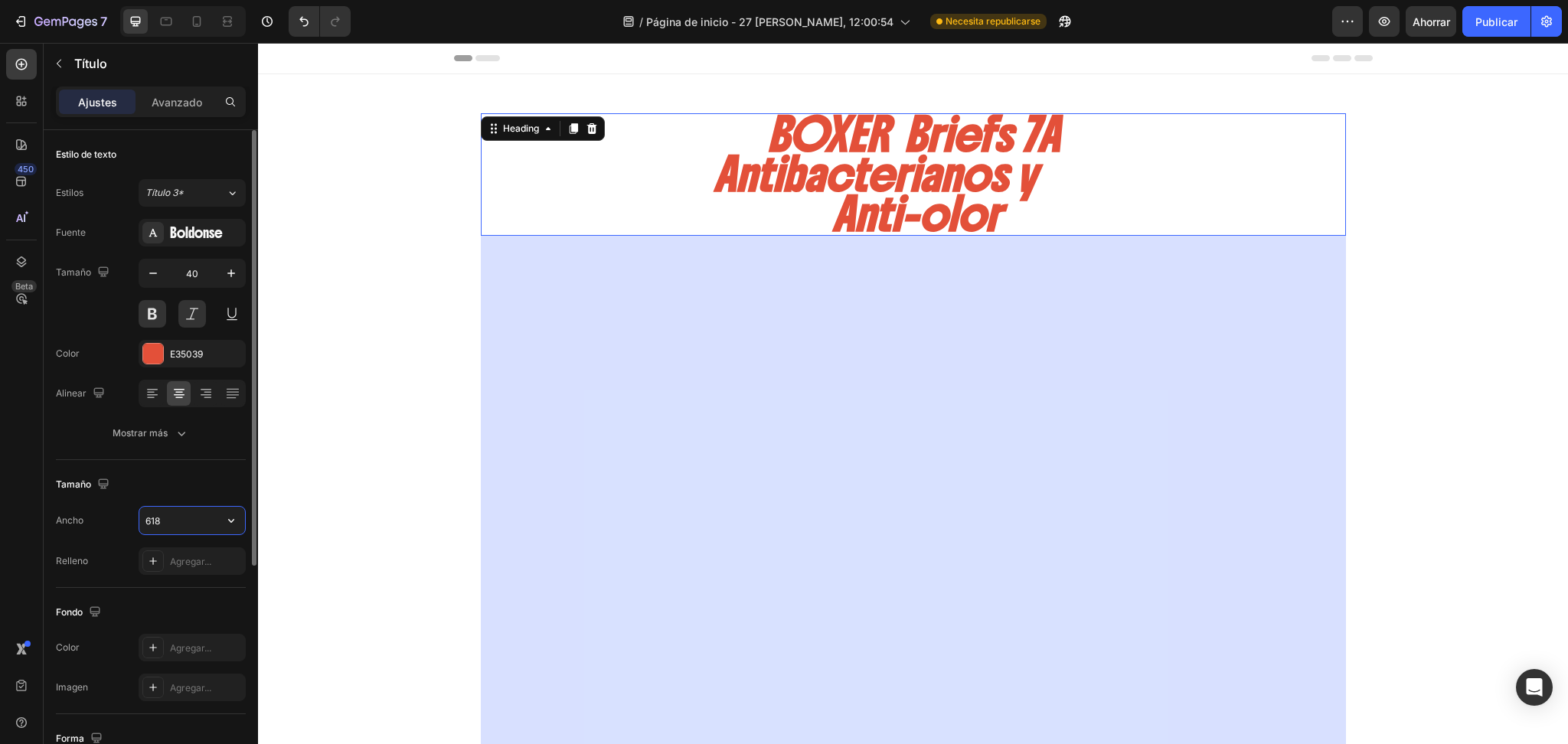
click at [179, 518] on input "618" at bounding box center [192, 520] width 105 height 28
click at [227, 515] on icon "button" at bounding box center [231, 520] width 15 height 15
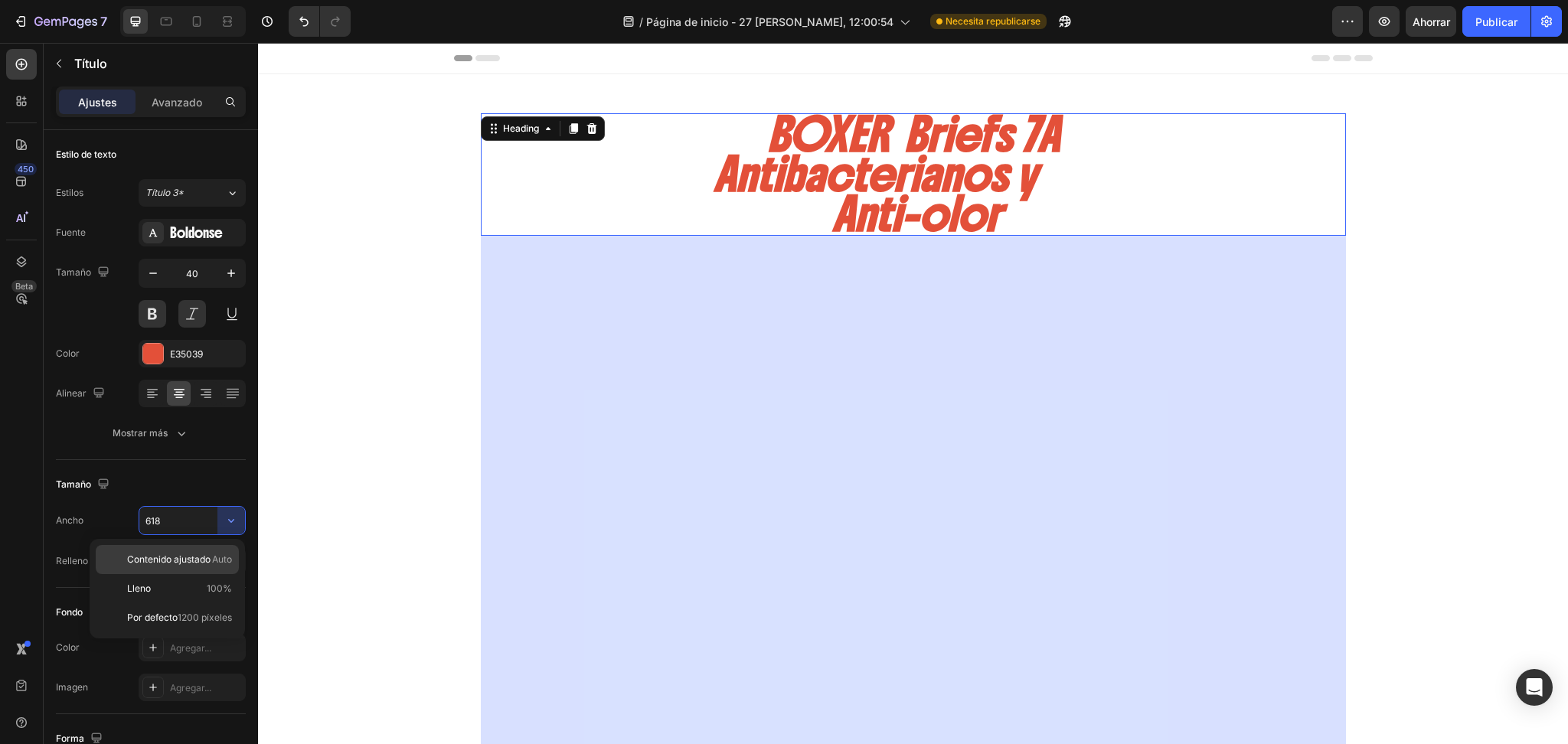
click at [192, 564] on font "Contenido ajustado" at bounding box center [168, 559] width 83 height 12
type input "Auto"
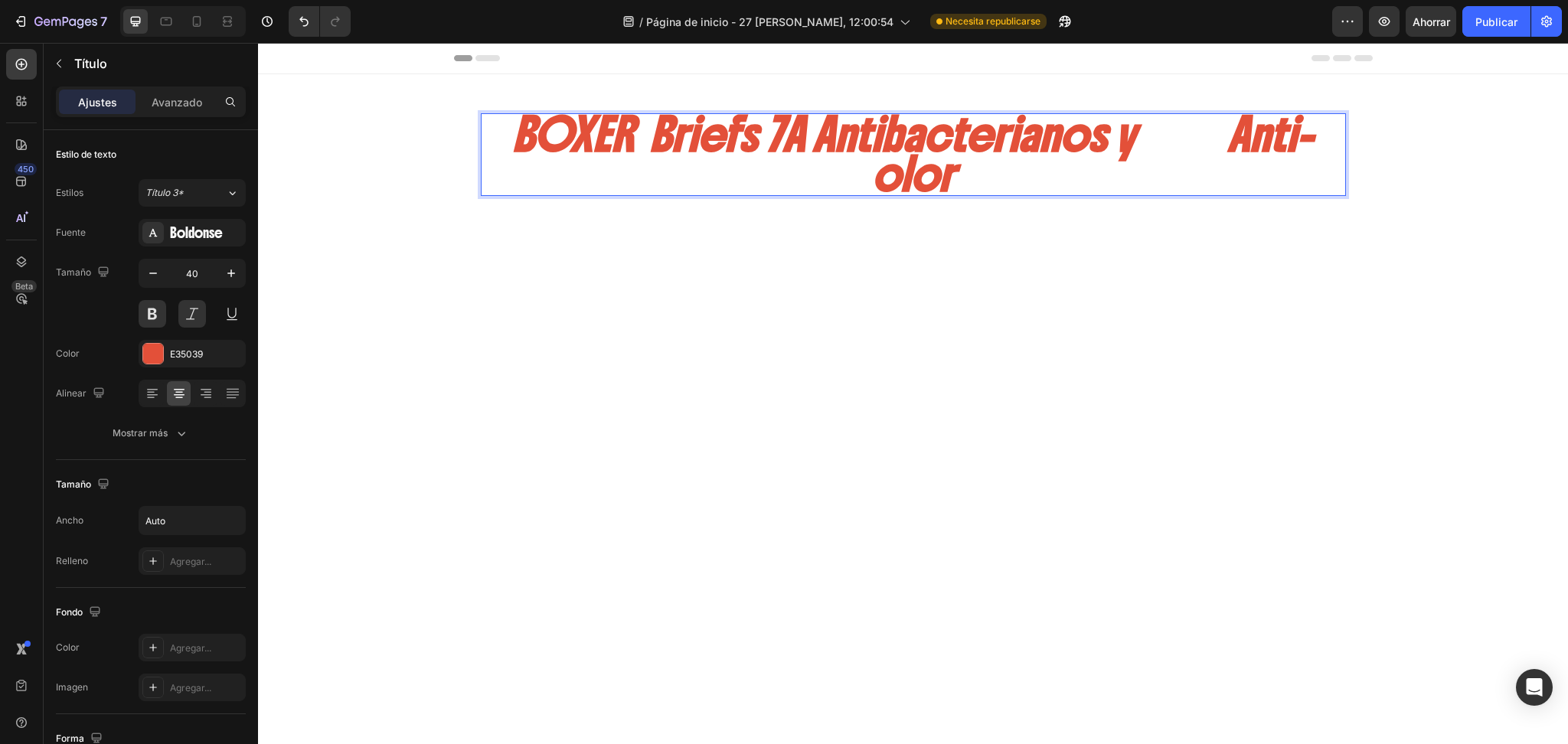
click at [1155, 135] on p "BOXER Briefs 7A Antibacterianos y Anti-olor" at bounding box center [913, 154] width 862 height 80
click at [1226, 131] on p "BOXER Briefs 7A Antibacterianos y Anti-olor" at bounding box center [913, 154] width 862 height 80
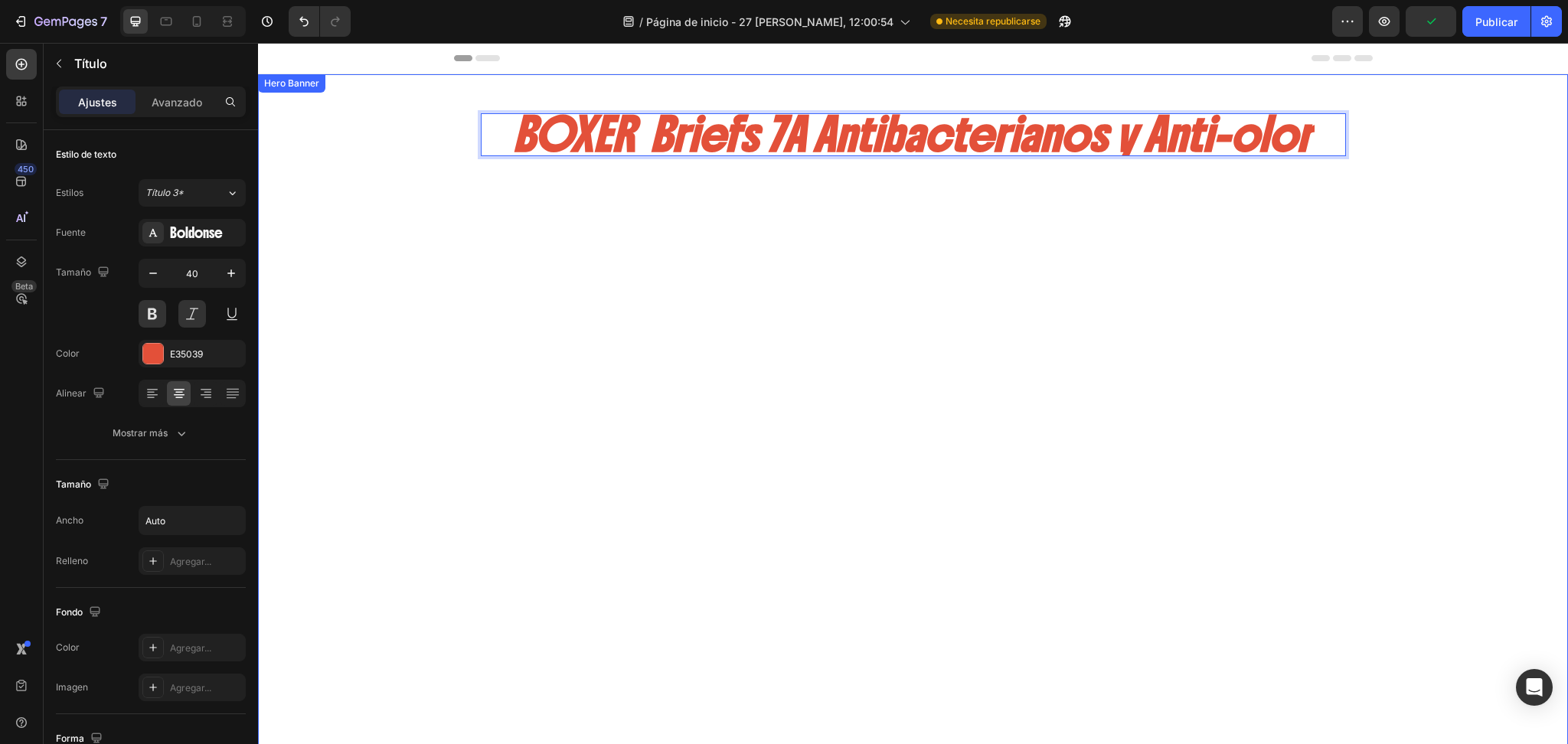
click at [449, 430] on div "Background Image" at bounding box center [913, 518] width 1310 height 888
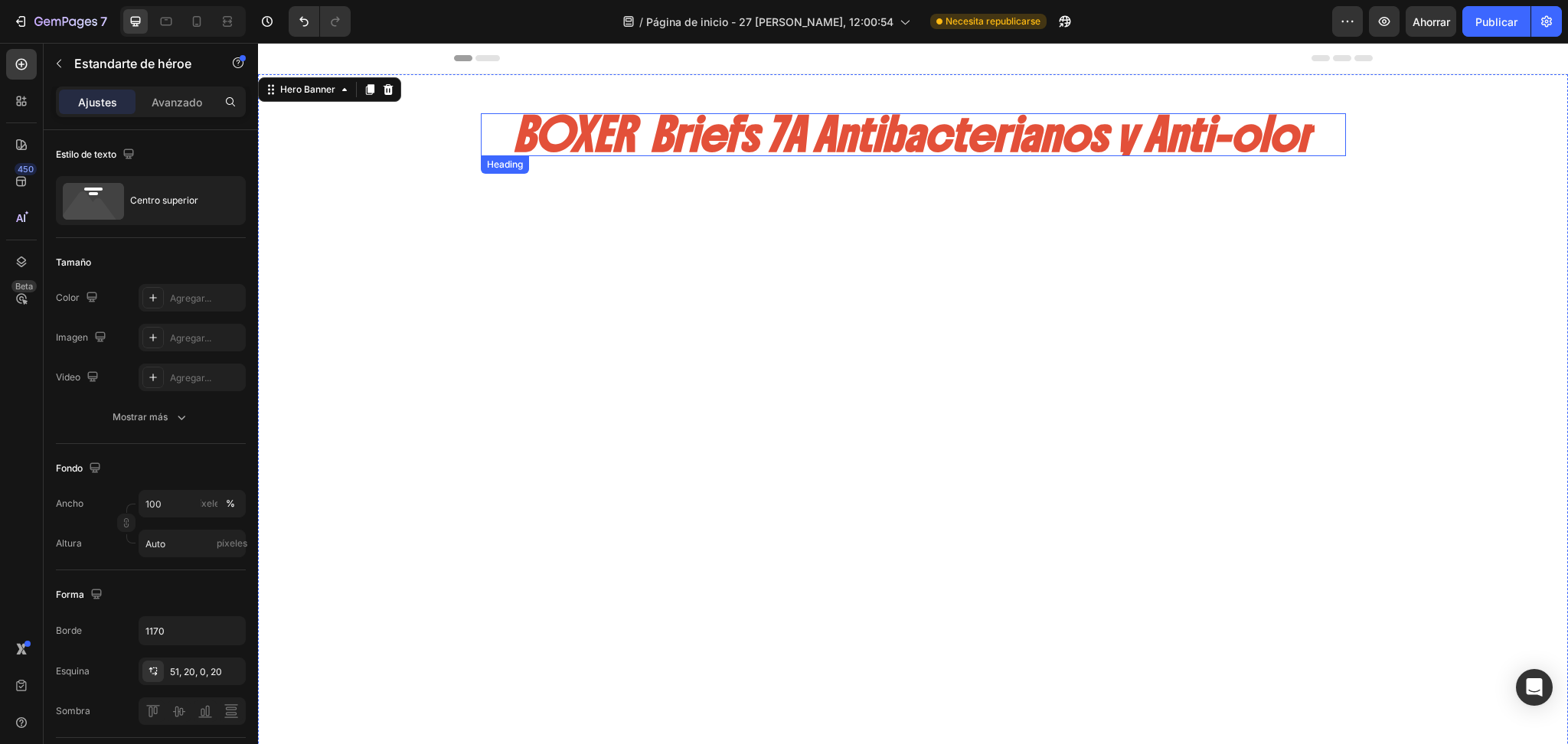
click at [805, 133] on p "BOXER Briefs 7A Antibacterianos y Anti-olor" at bounding box center [913, 135] width 800 height 40
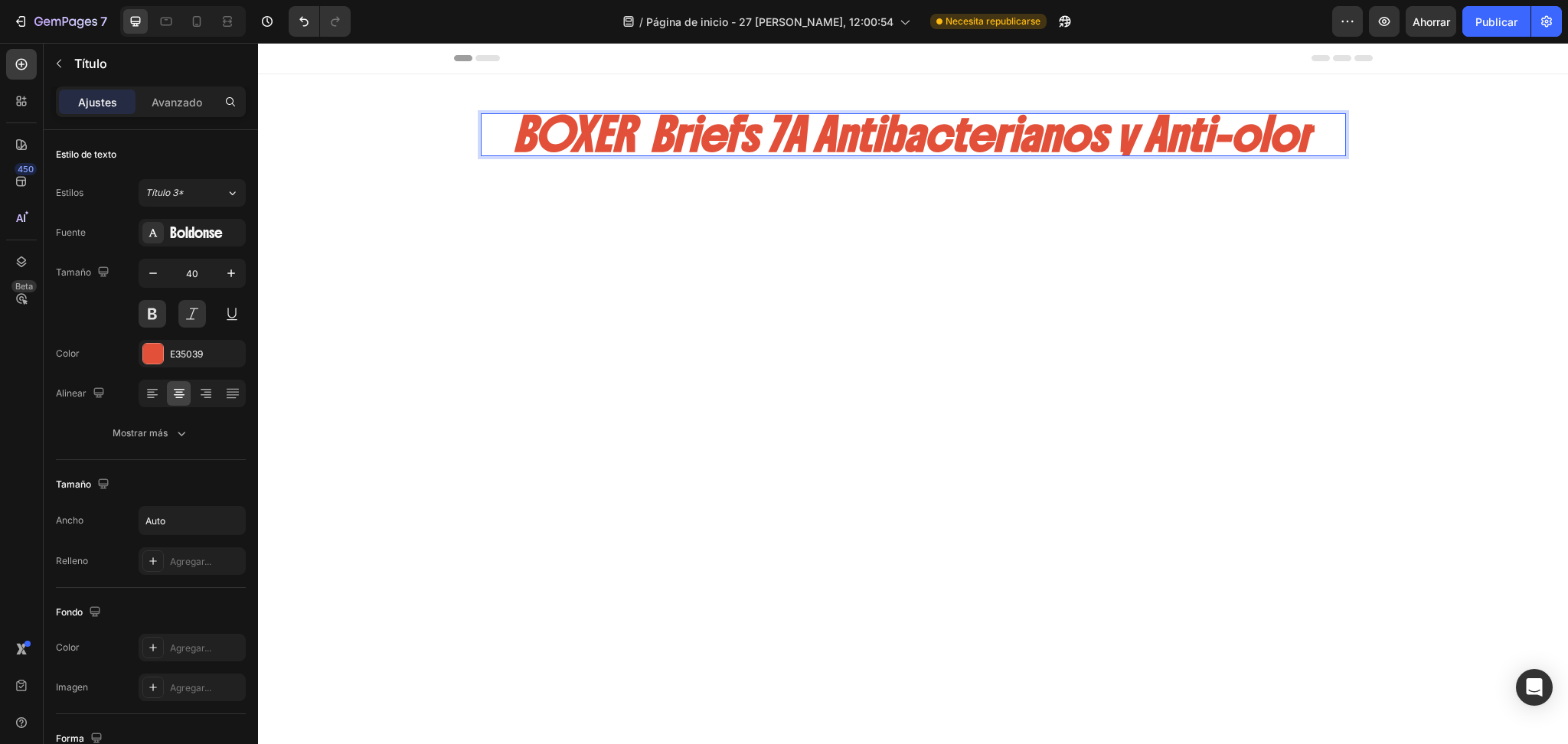
click at [634, 128] on p "BOXER Briefs 7A Antibacterianos y Anti-olor" at bounding box center [913, 135] width 800 height 40
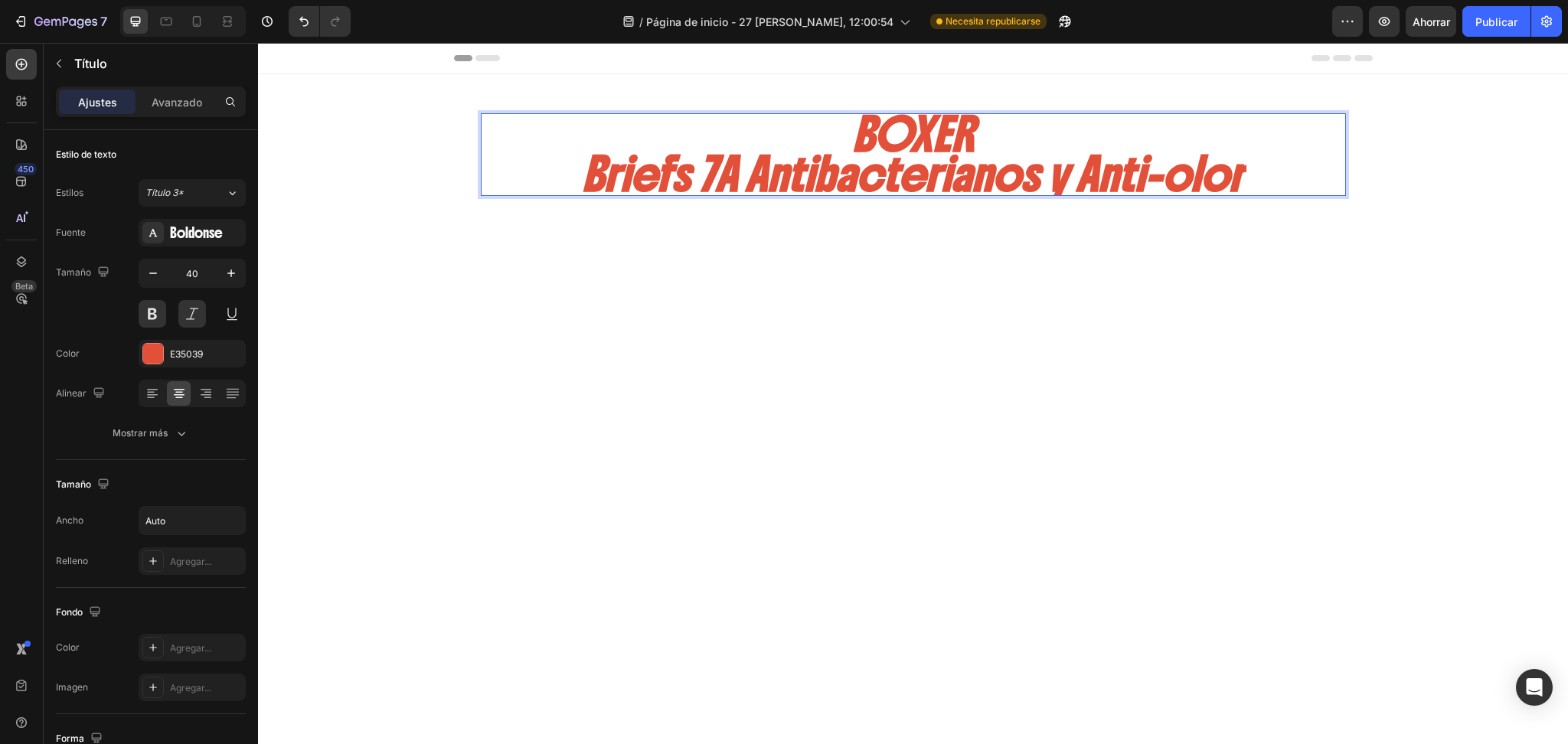
drag, startPoint x: 575, startPoint y: 161, endPoint x: 1294, endPoint y: 172, distance: 719.1
click at [1294, 172] on div "BOXER Briefs 7A Antibacterianos y Anti-olor" at bounding box center [913, 154] width 865 height 83
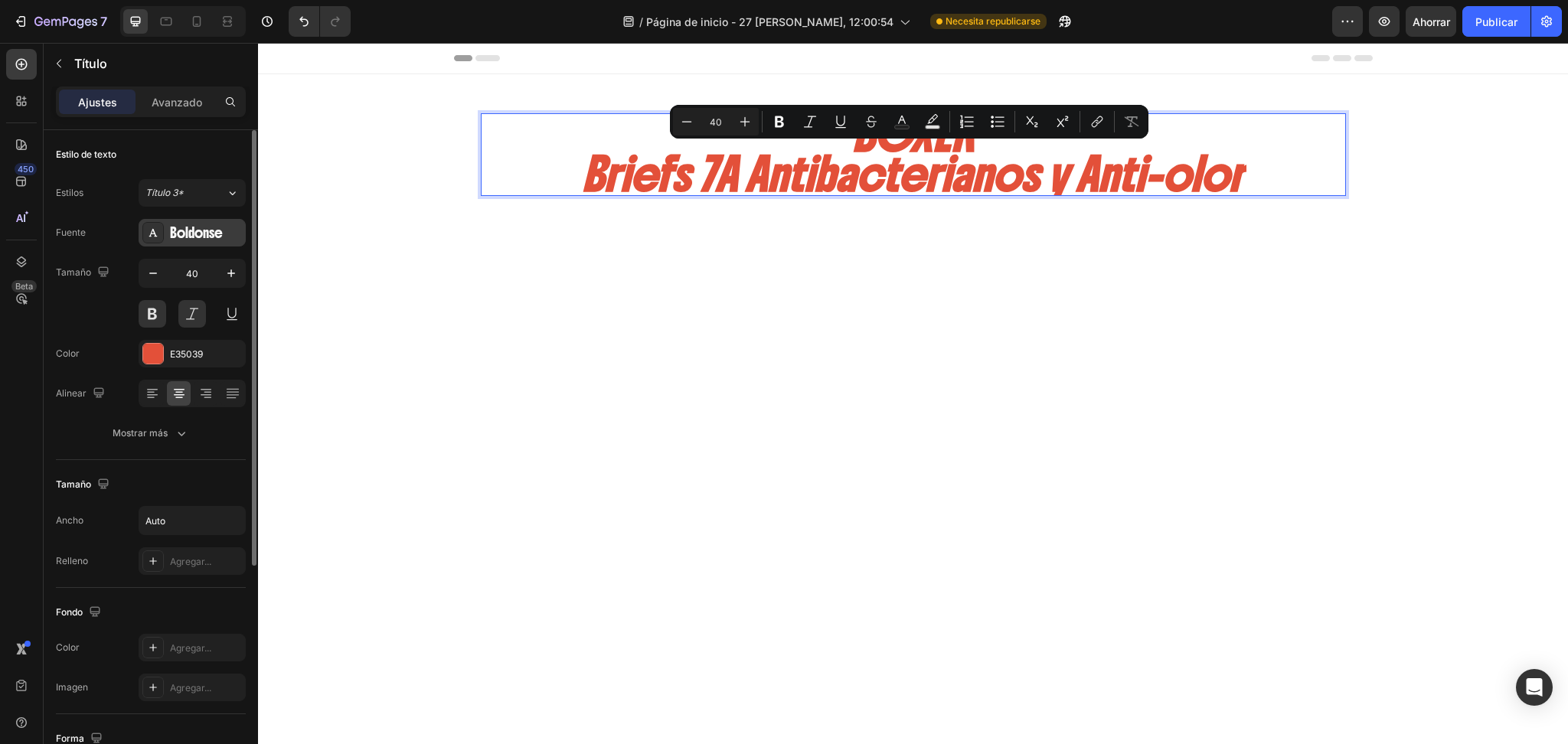
click at [188, 226] on font "Boldonse" at bounding box center [196, 233] width 53 height 17
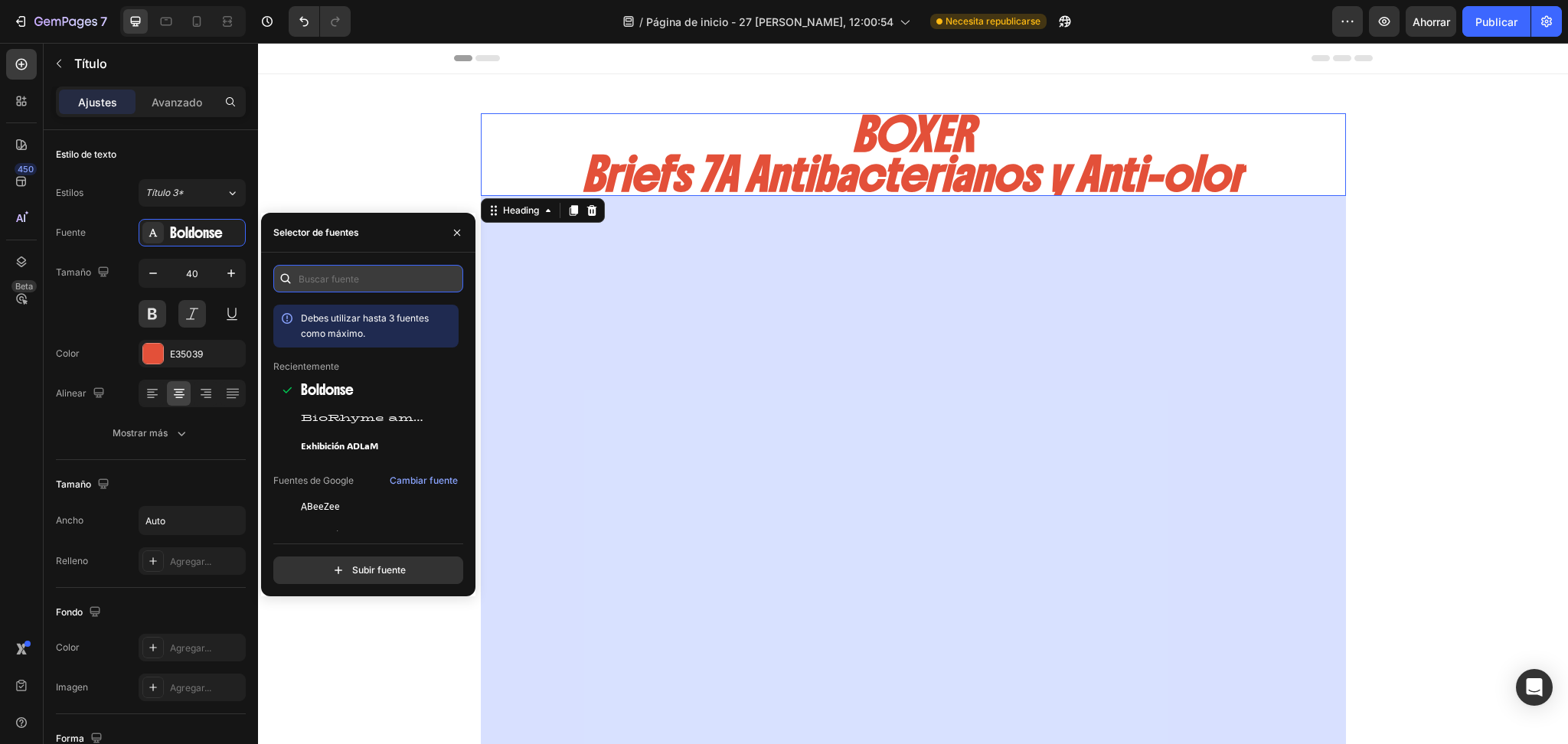
click at [340, 272] on input "text" at bounding box center [368, 278] width 190 height 28
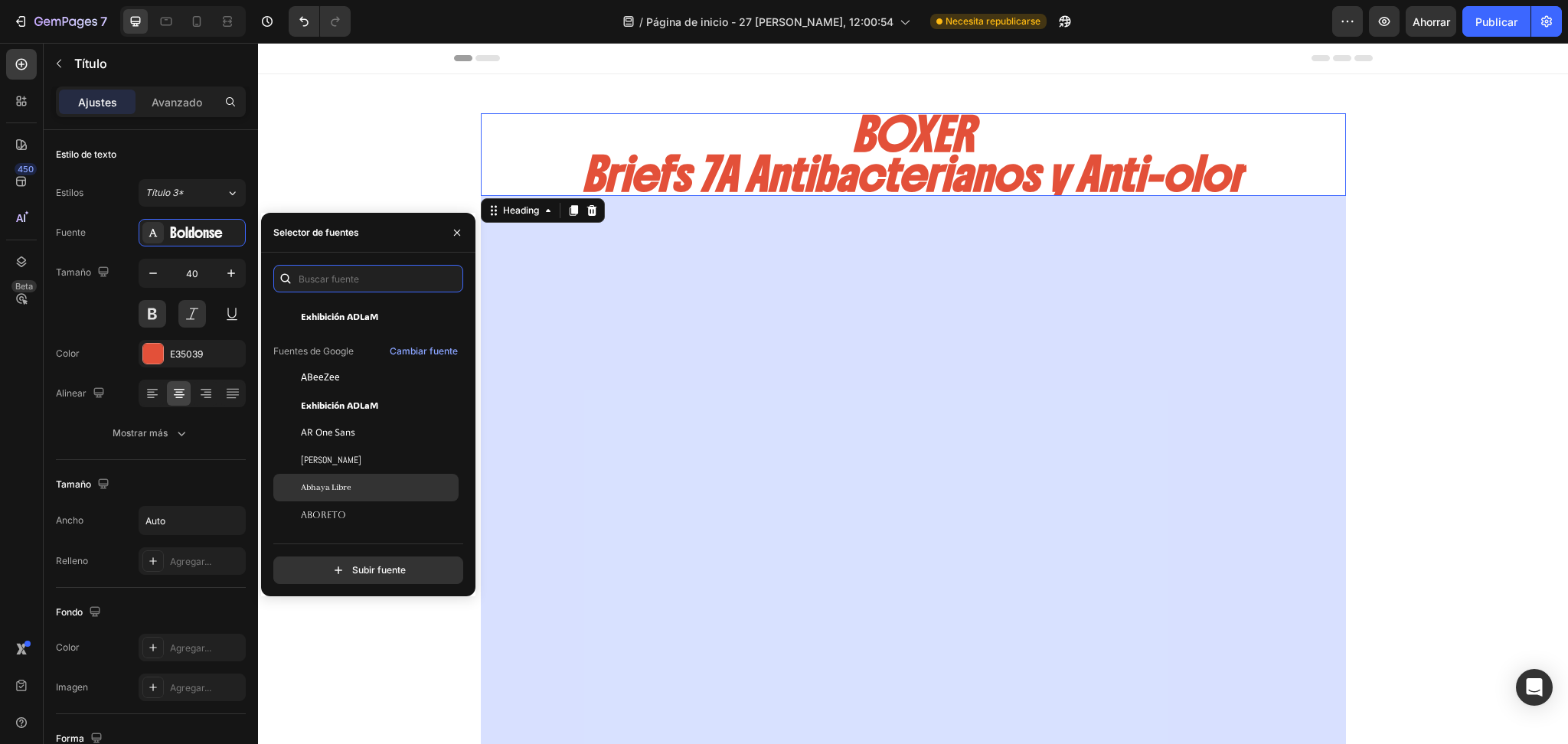
scroll to position [136, 0]
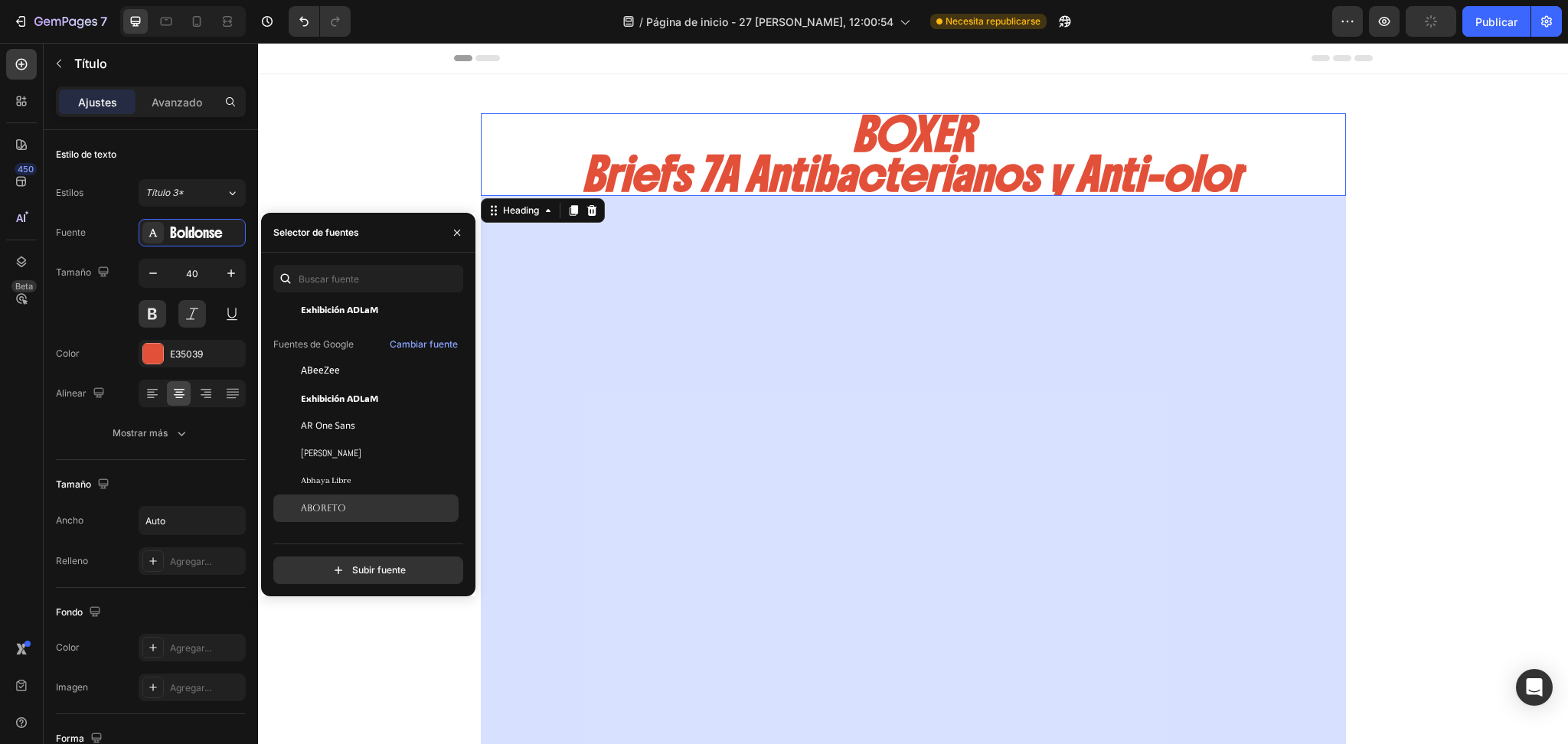
click at [390, 507] on div "Aboreto" at bounding box center [378, 509] width 154 height 14
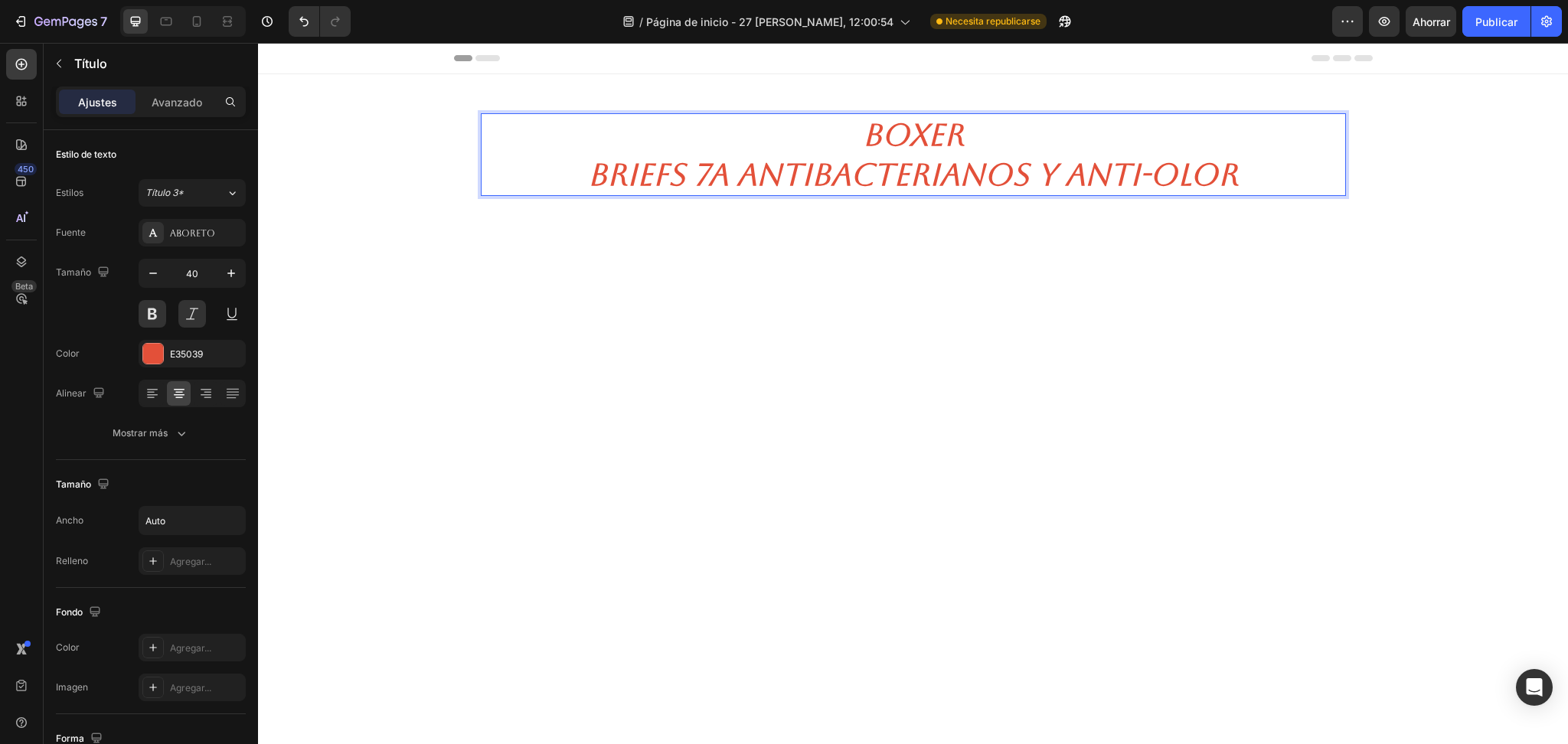
drag, startPoint x: 581, startPoint y: 171, endPoint x: 1226, endPoint y: 169, distance: 645.0
click at [1226, 169] on p "BOXER Briefs 7A Antibacterianos y Anti-olor" at bounding box center [913, 154] width 650 height 80
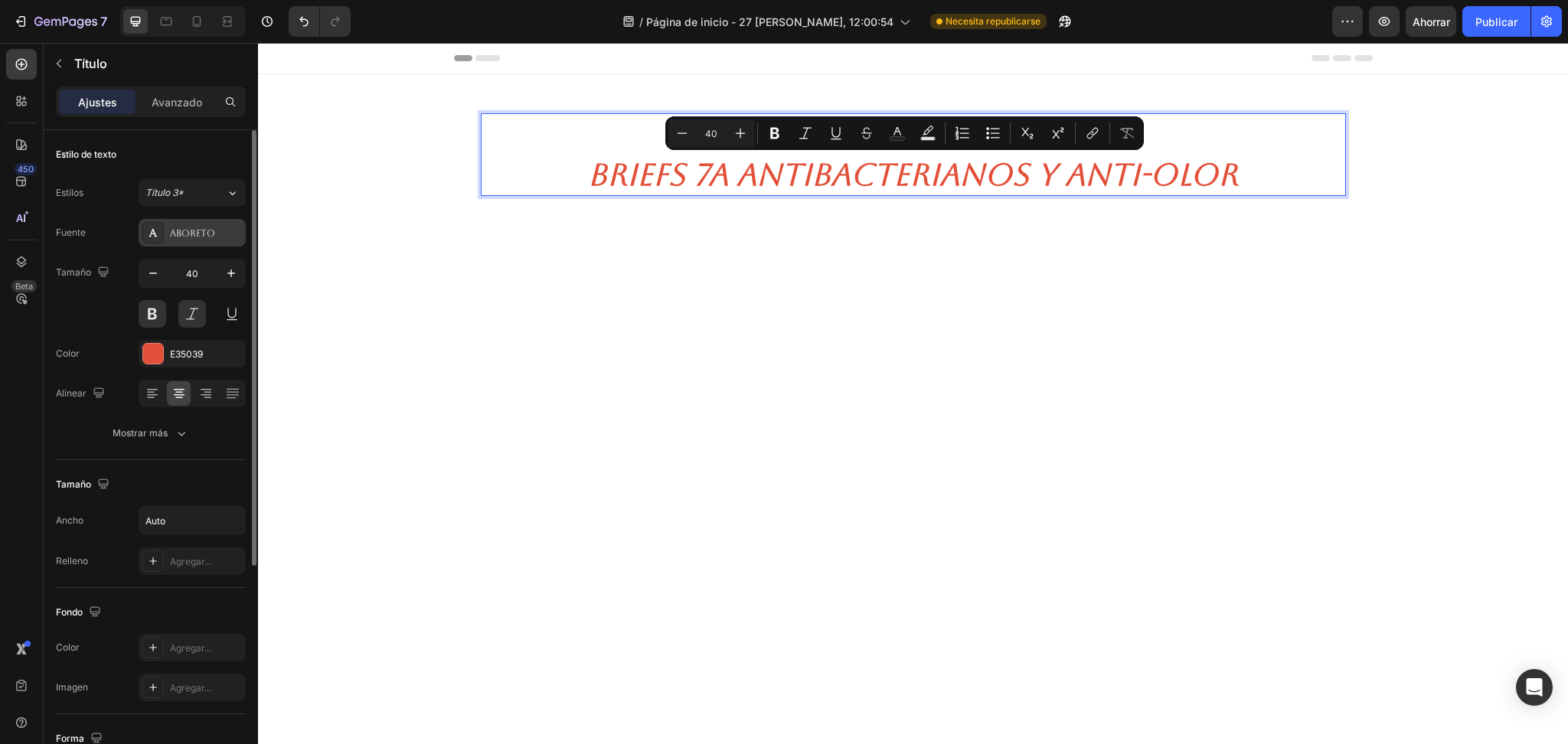
click at [215, 237] on div "Aboreto" at bounding box center [205, 234] width 72 height 14
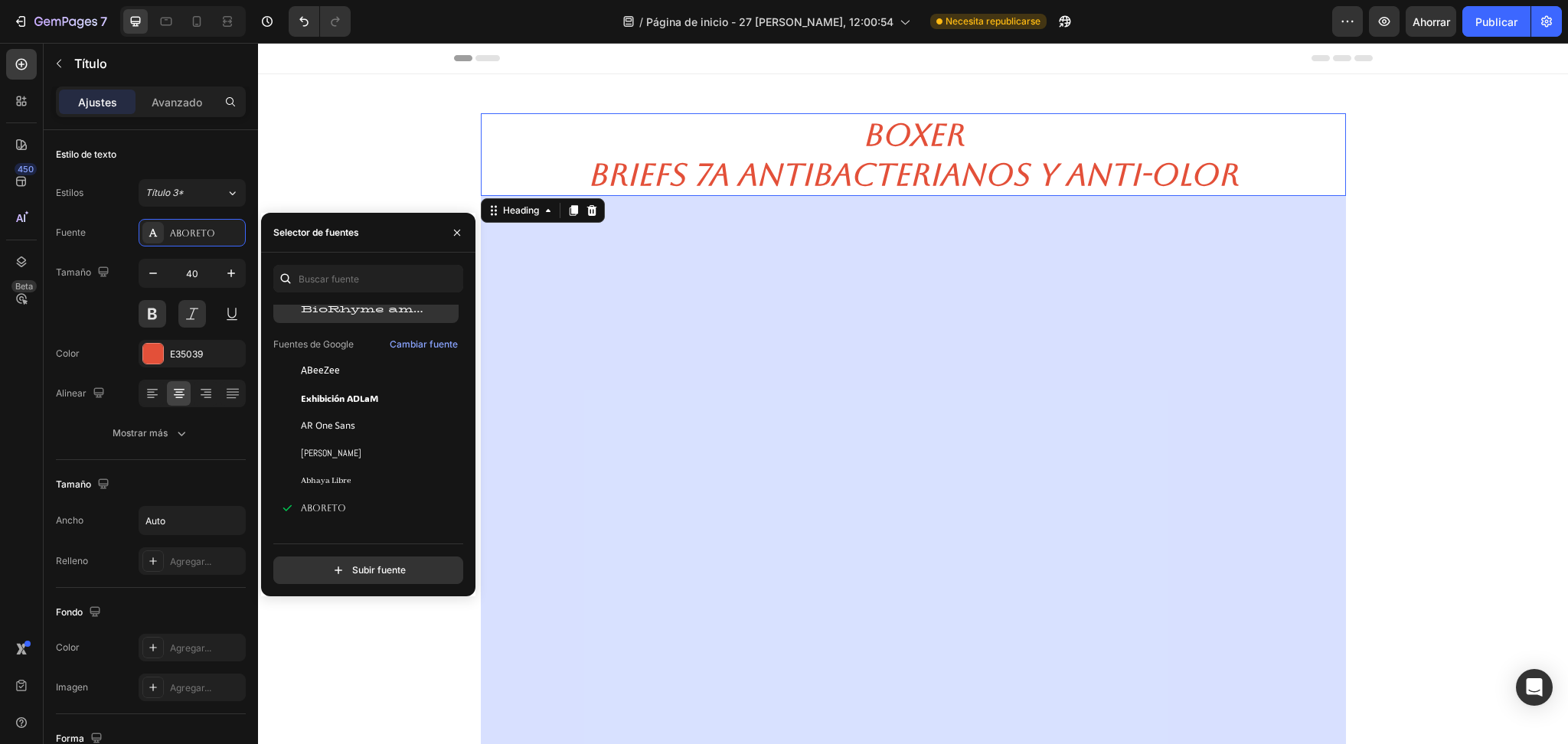
click at [368, 522] on div "BioRhyme ampliada" at bounding box center [365, 535] width 185 height 28
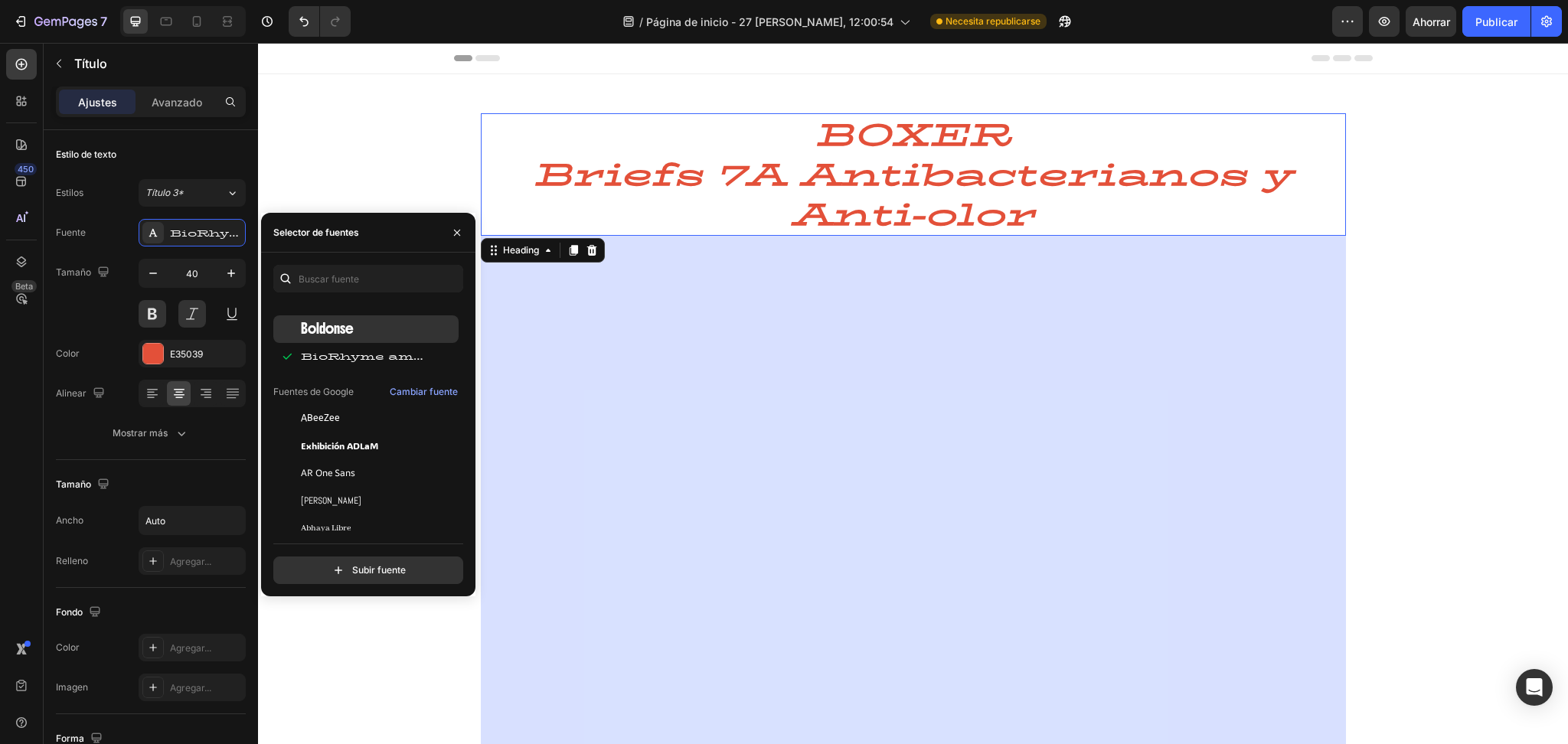
scroll to position [0, 0]
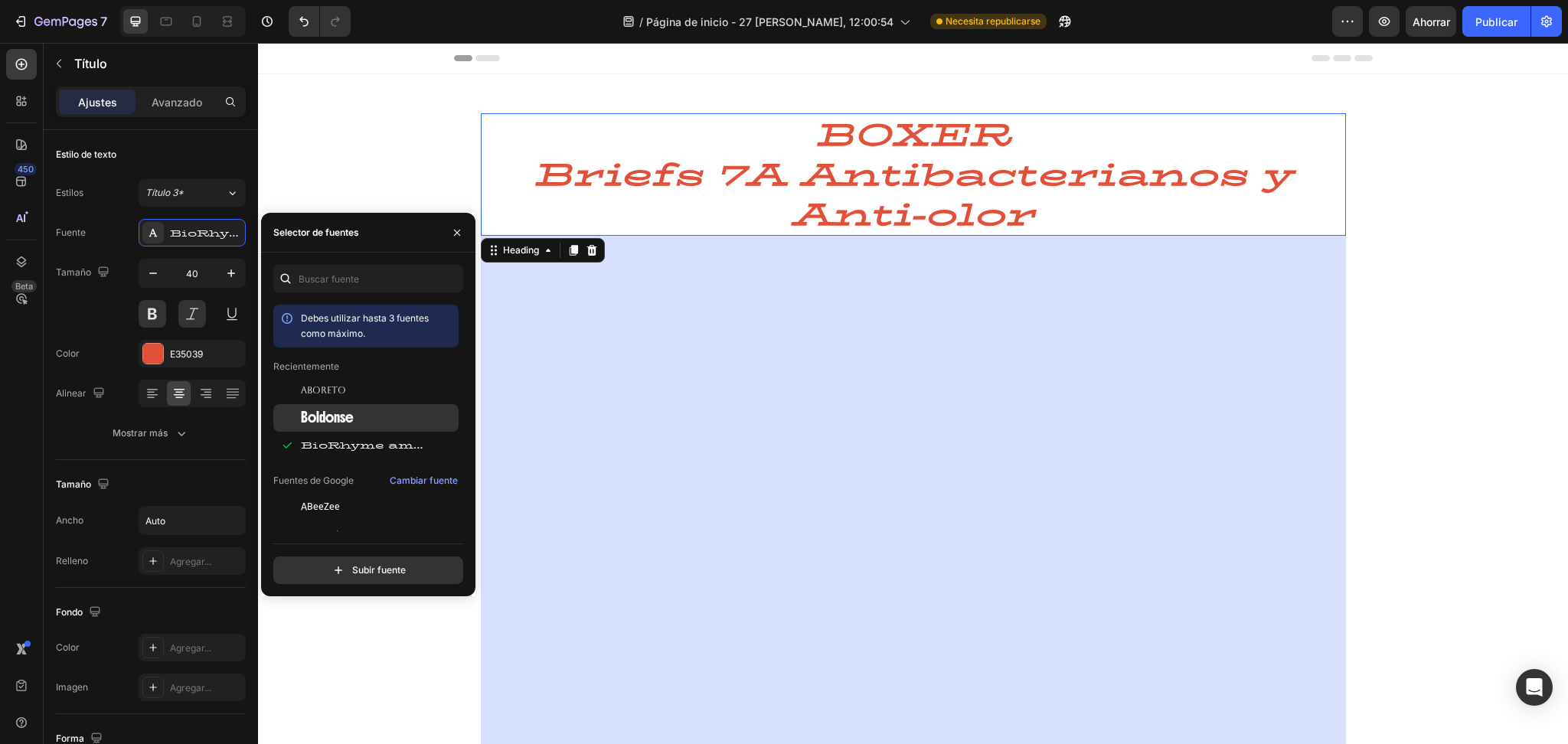
click at [365, 411] on div "Boldonse" at bounding box center [378, 418] width 154 height 14
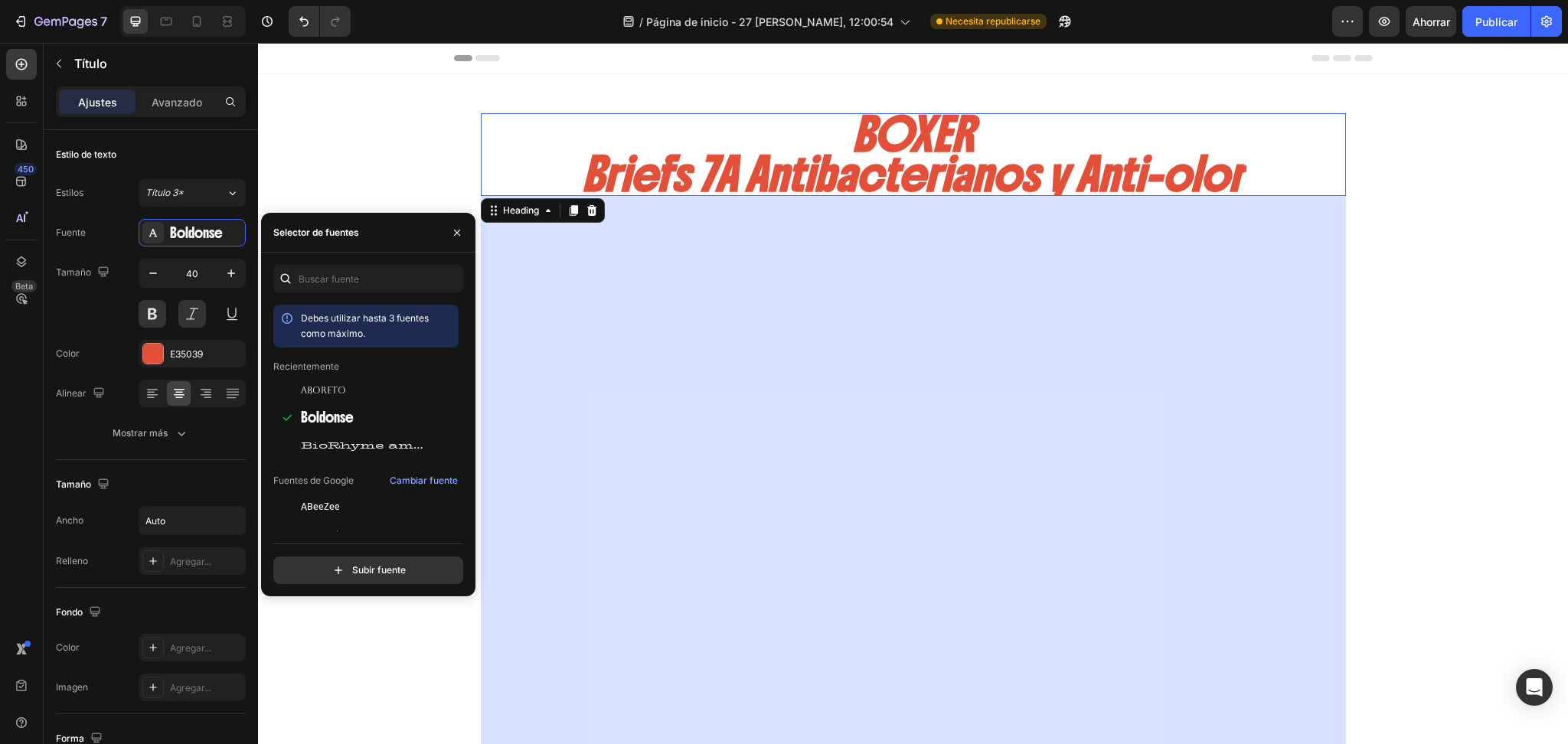
click at [878, 209] on div "975" at bounding box center [913, 569] width 865 height 746
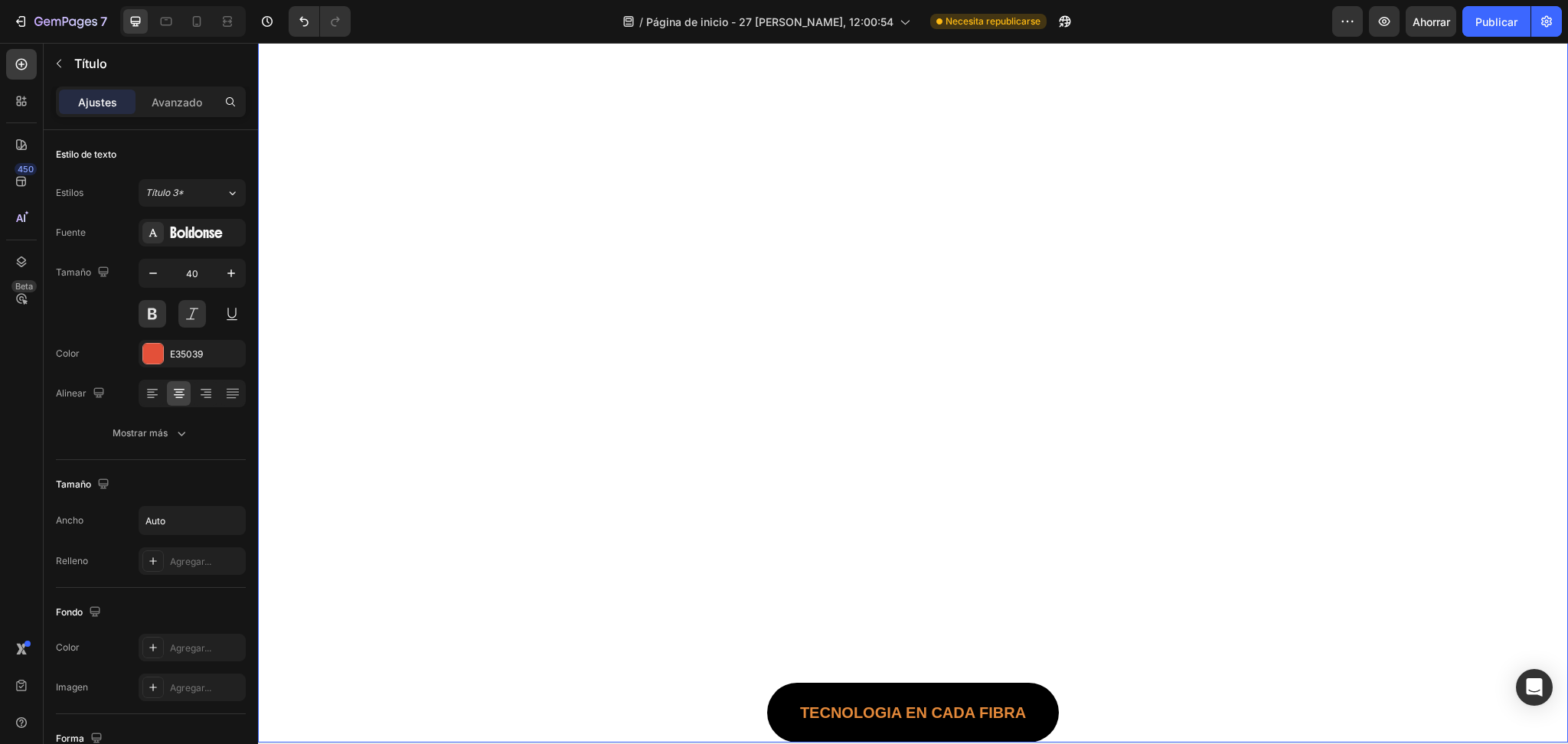
scroll to position [272, 0]
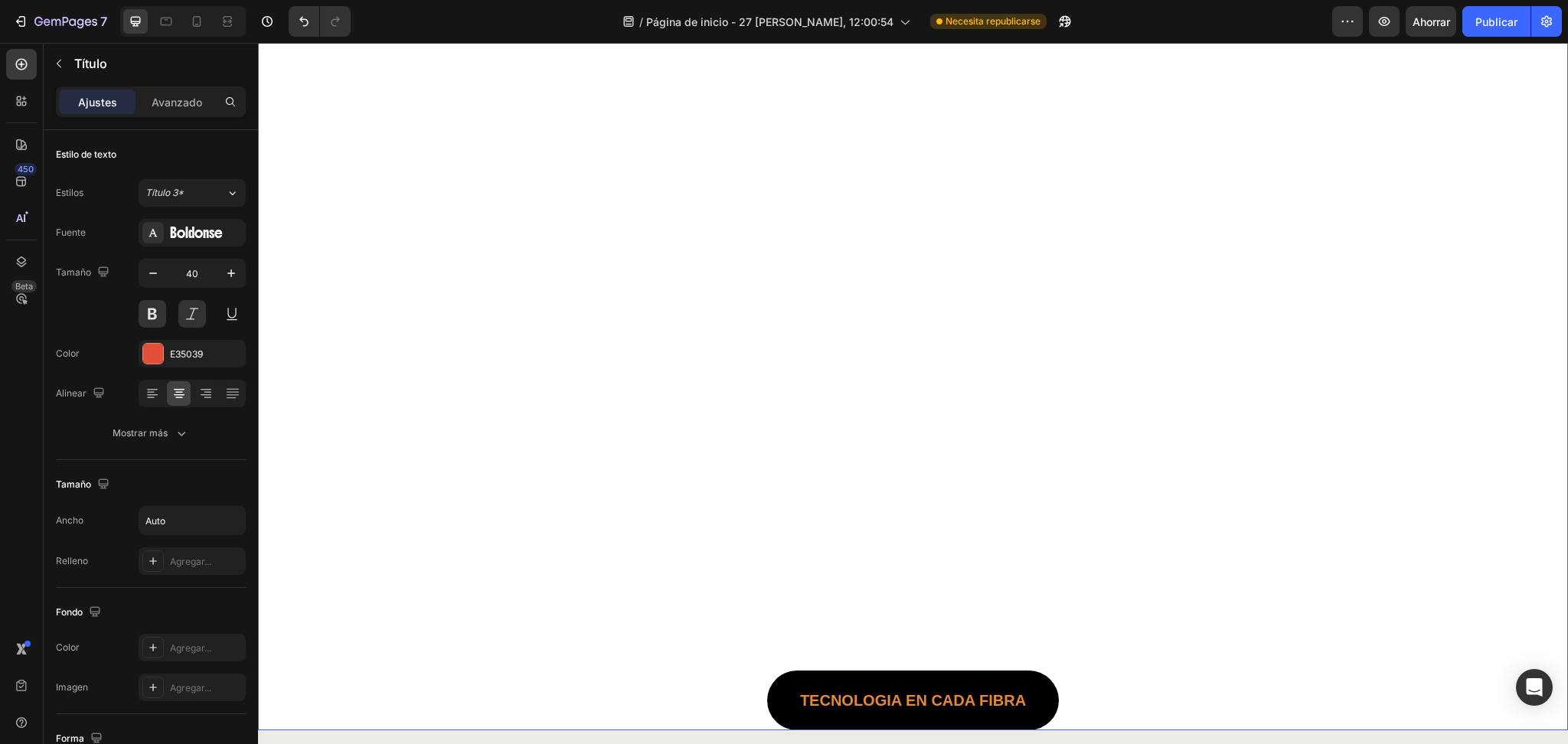
click at [897, 477] on div "BOXER Briefs 7A Antibacterianos y Anti-olor Heading 975 TECNOLOGIA En cada fibr…" at bounding box center [913, 286] width 865 height 889
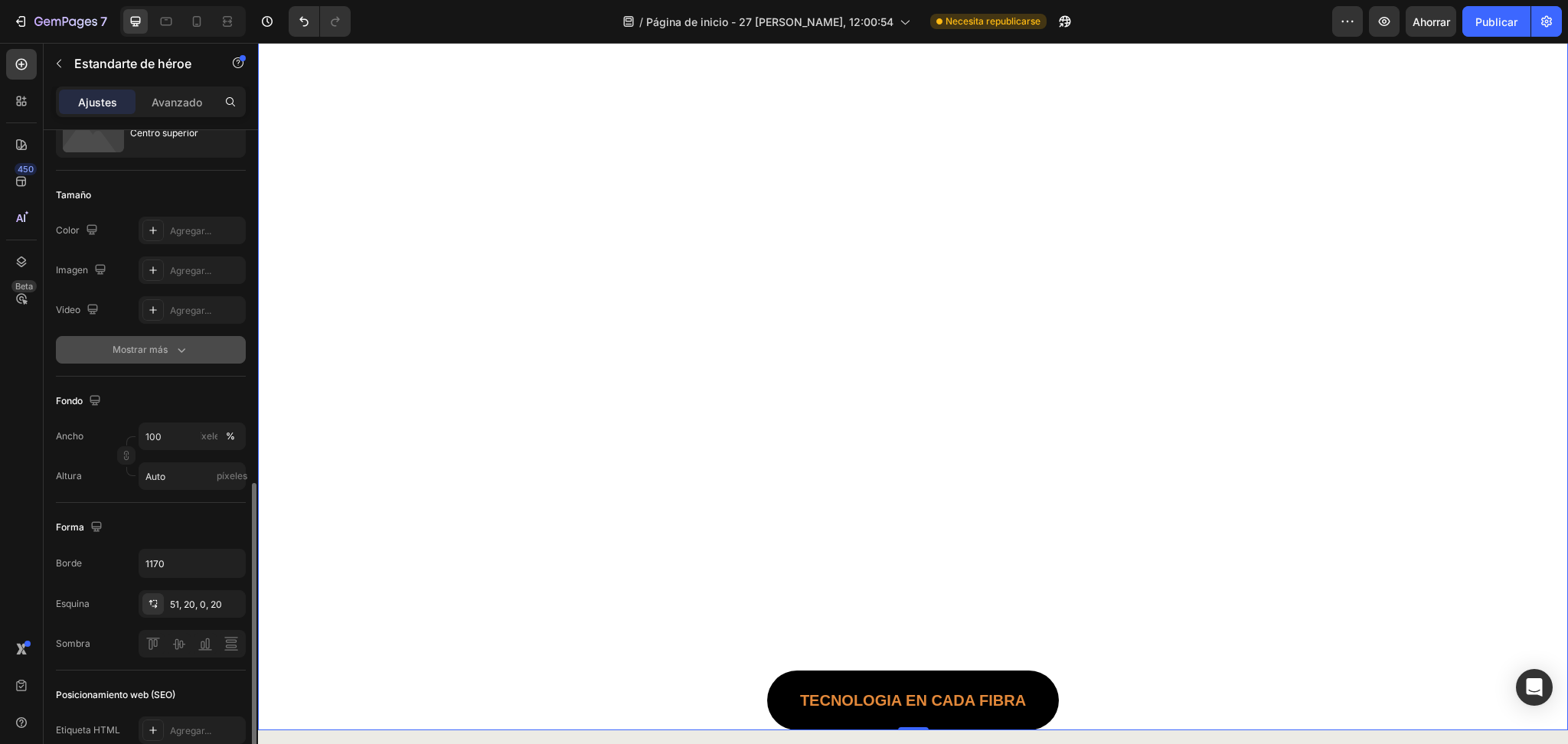
scroll to position [406, 0]
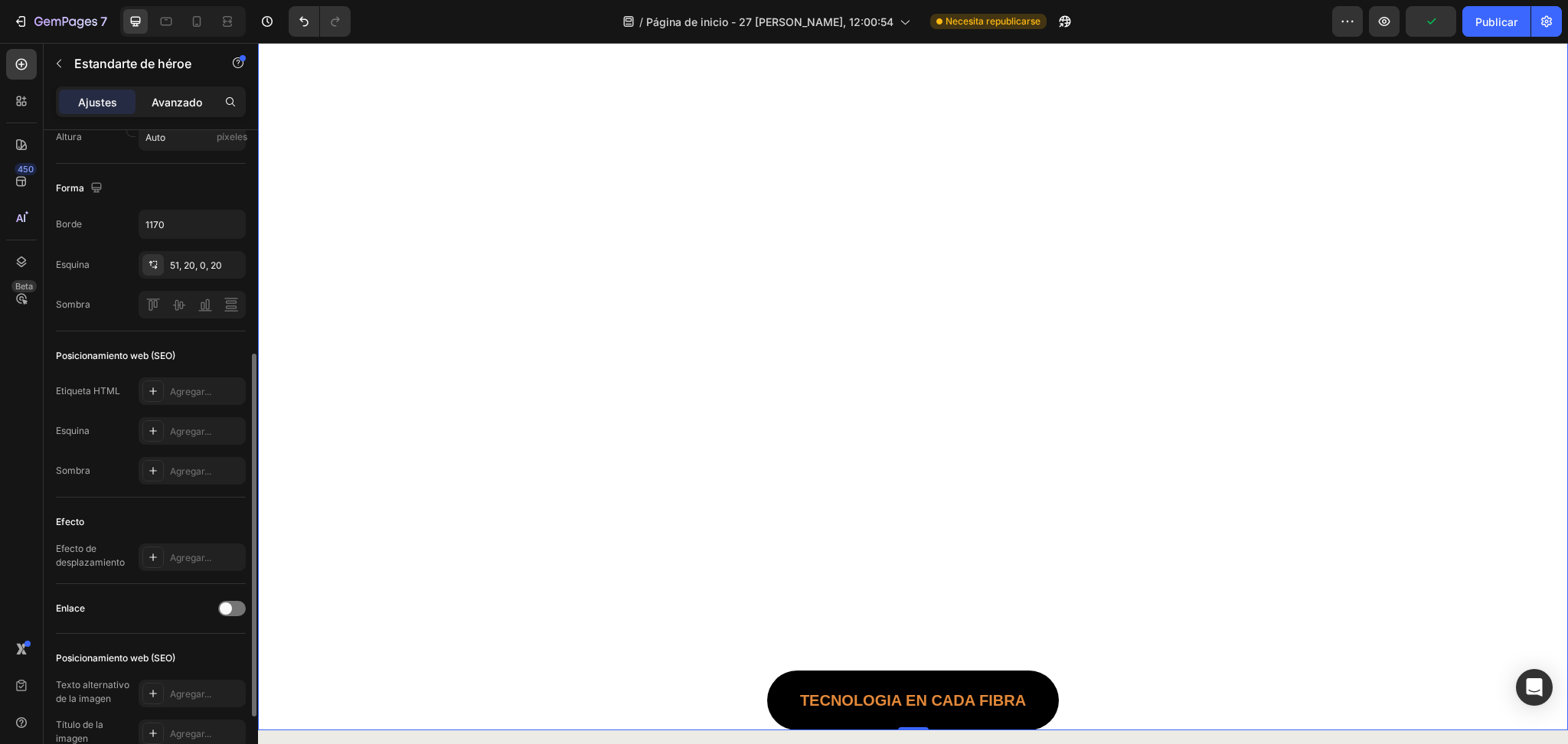
click at [153, 109] on p "Avanzado" at bounding box center [177, 102] width 50 height 16
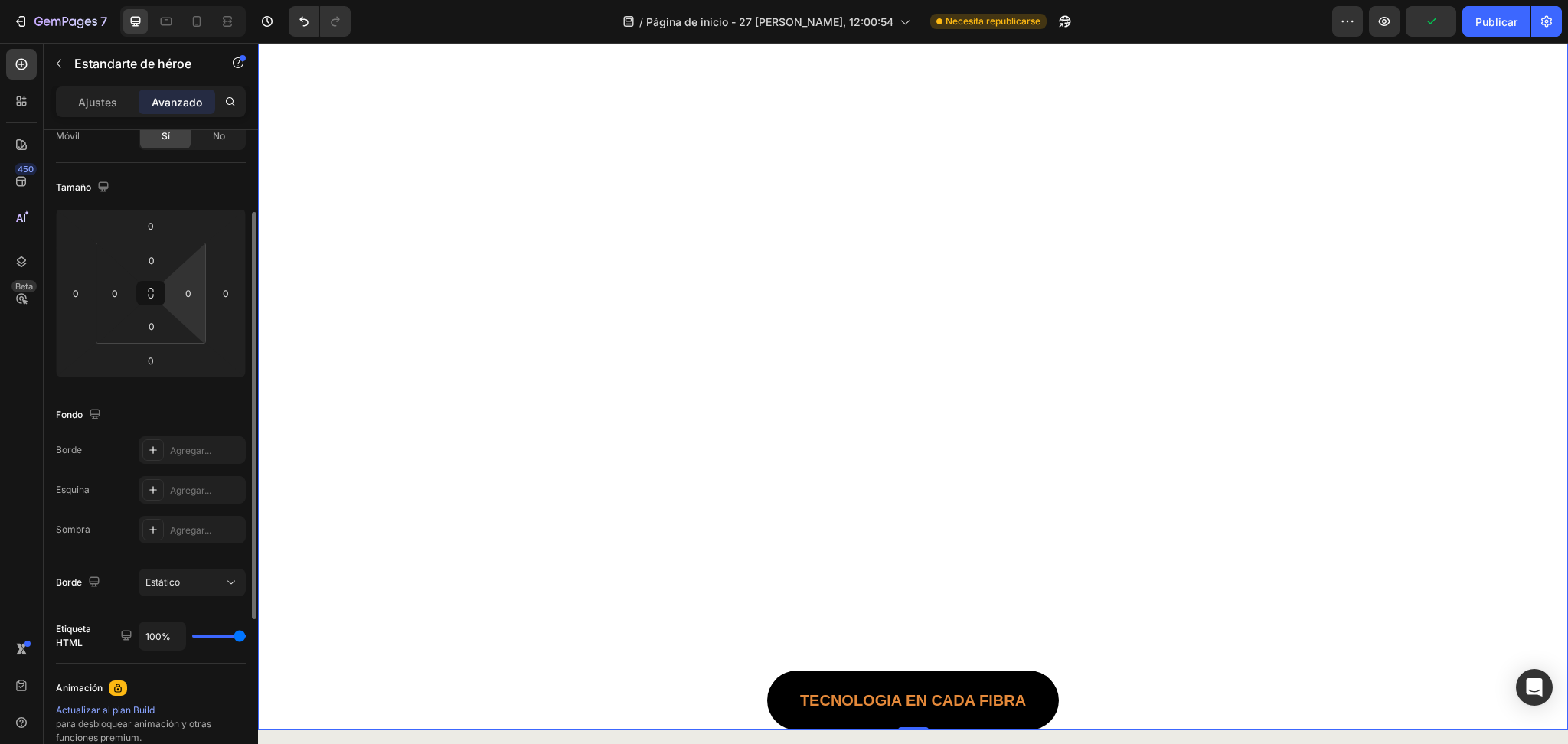
scroll to position [0, 0]
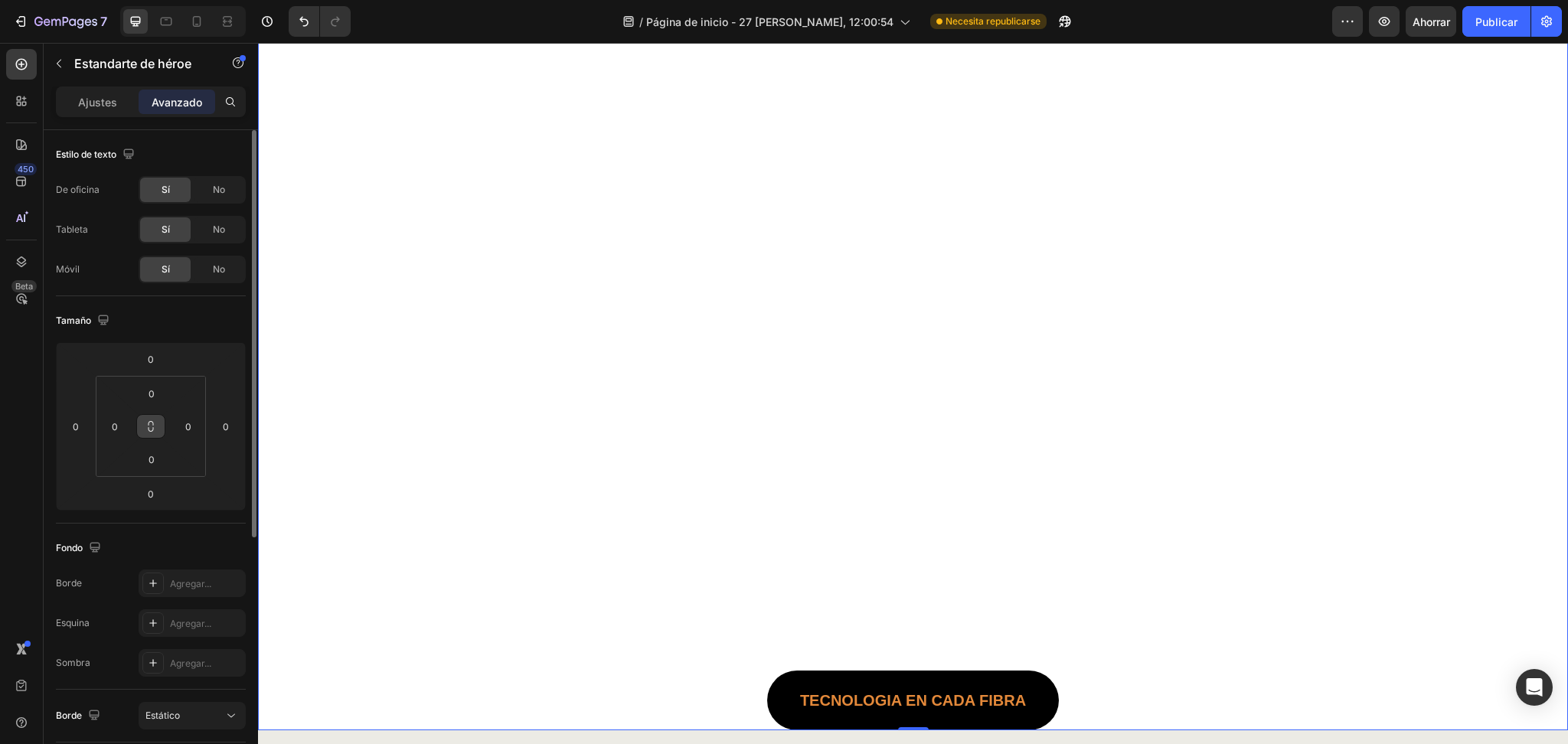
click at [157, 430] on button at bounding box center [150, 426] width 29 height 24
click at [80, 98] on font "Ajustes" at bounding box center [98, 102] width 39 height 13
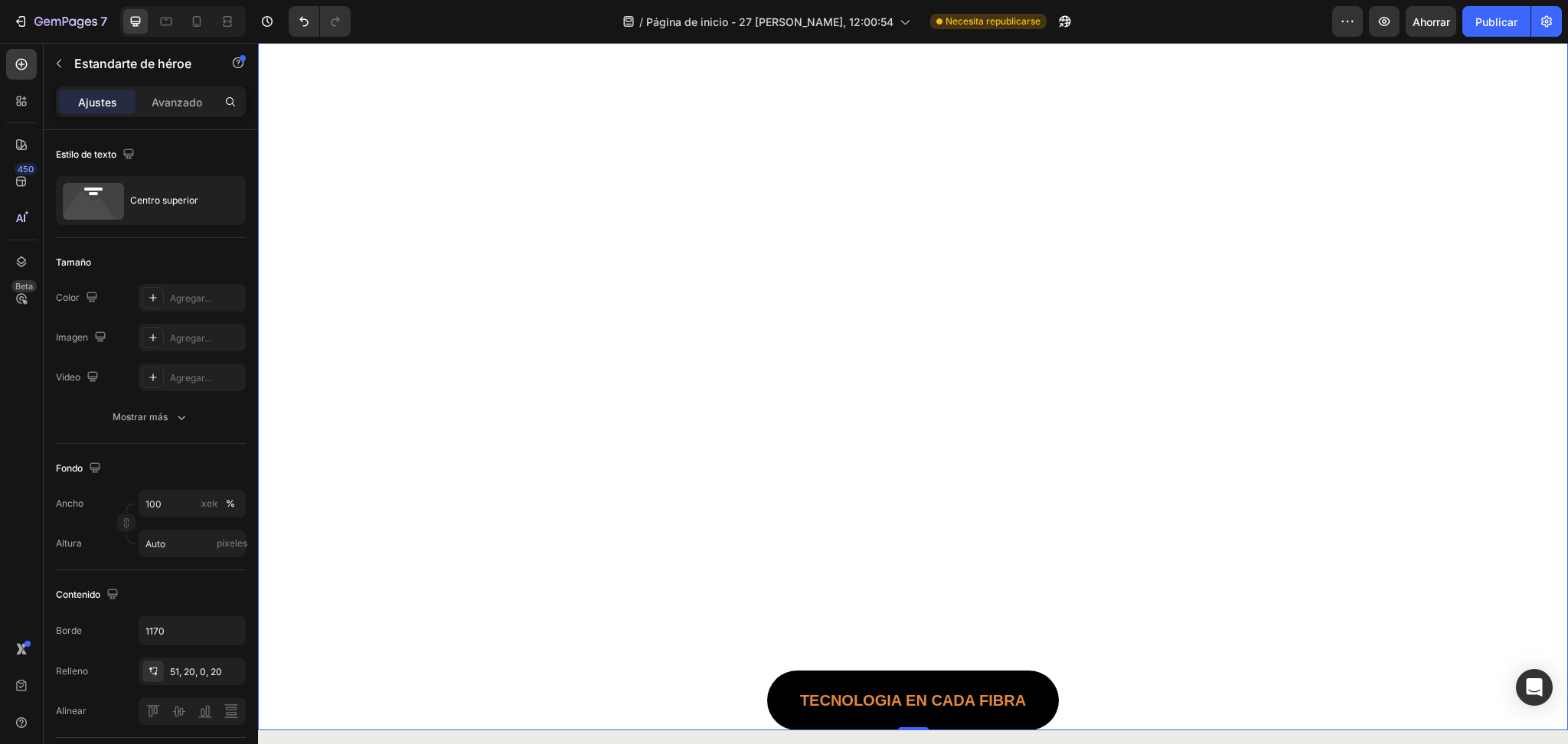
click at [103, 100] on font "Ajustes" at bounding box center [98, 102] width 39 height 13
click at [54, 63] on icon "button" at bounding box center [59, 64] width 13 height 13
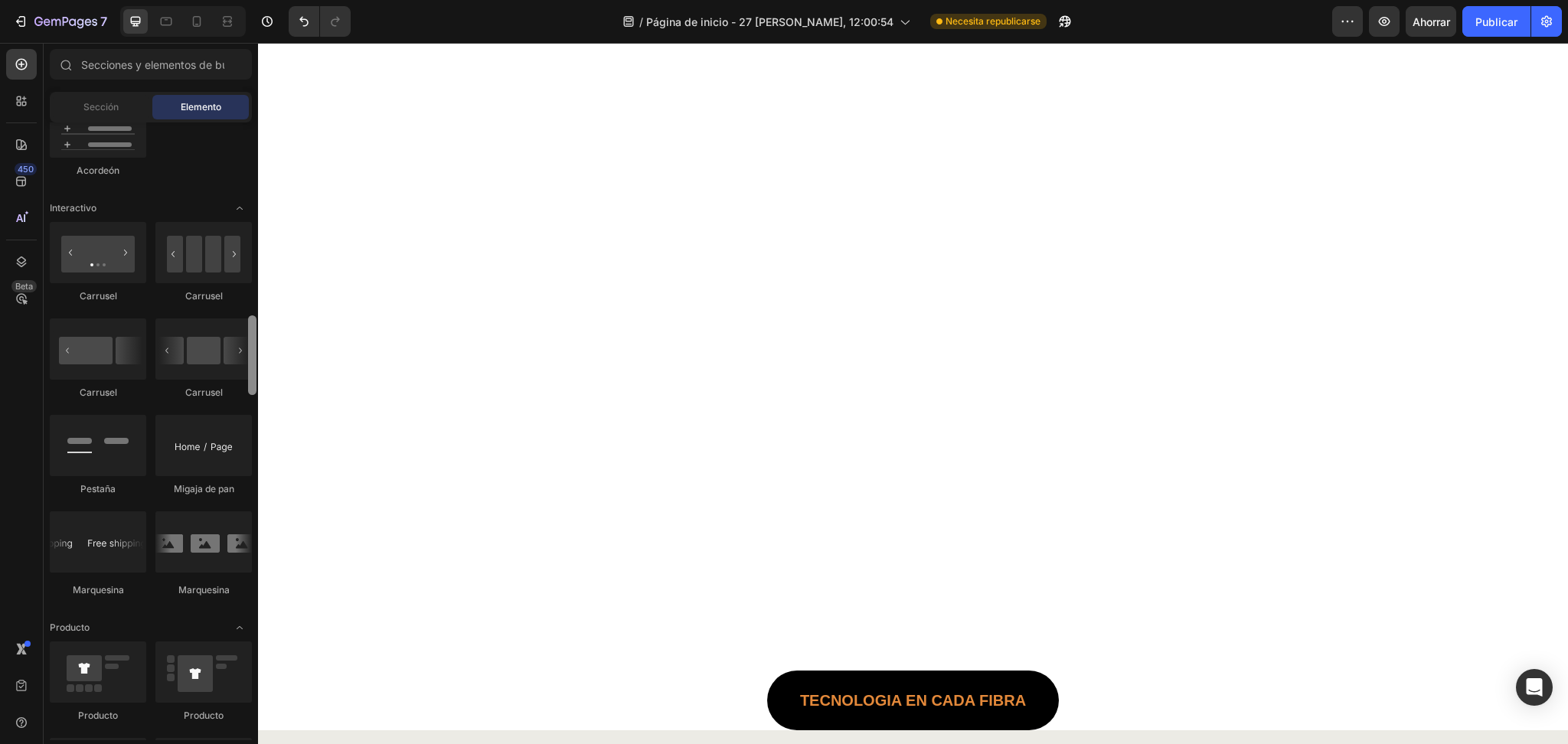
scroll to position [1695, 0]
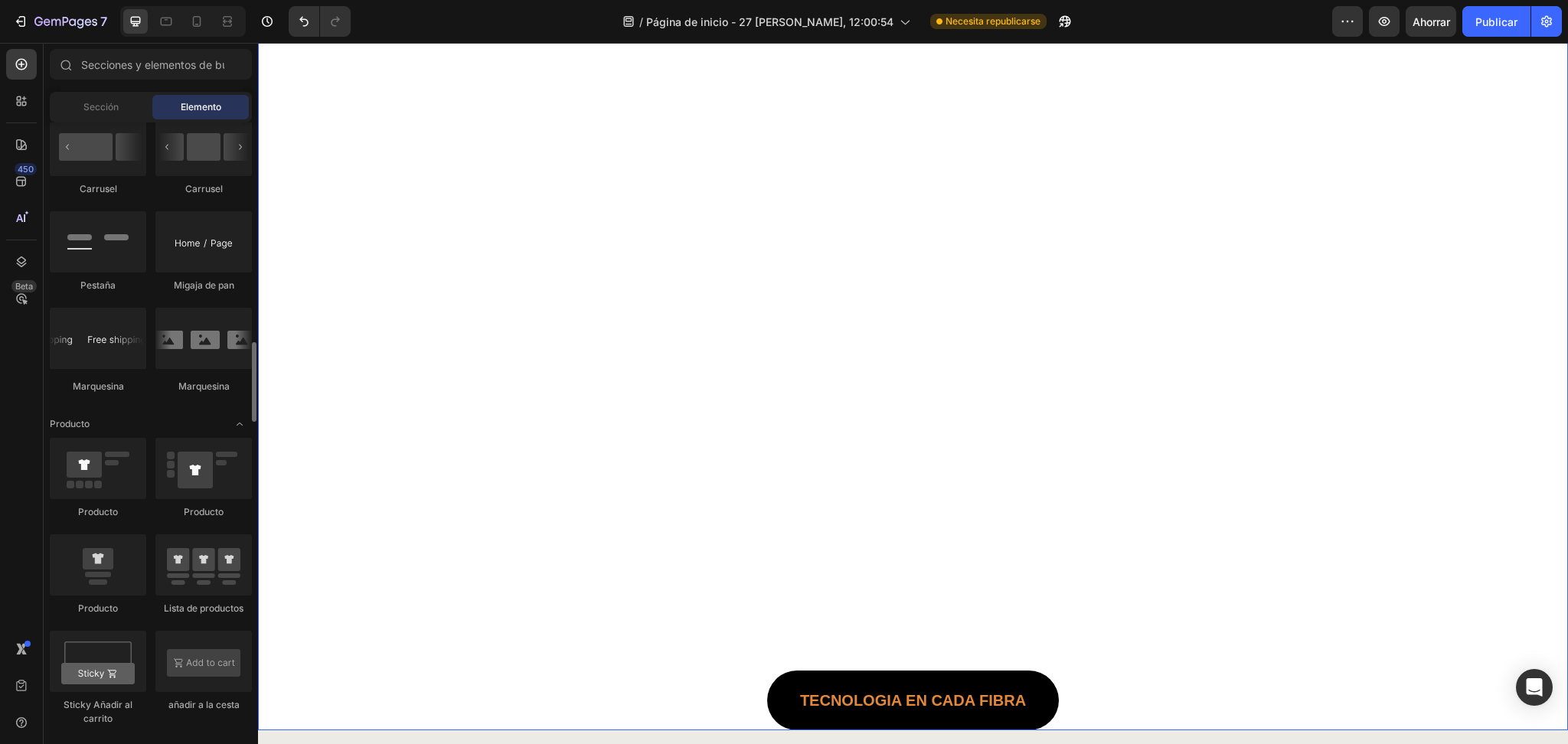
click at [702, 297] on div "BOXER Briefs 7A Antibacterianos y Anti-olor Heading TECNOLOGIA En cada fibra Bu…" at bounding box center [913, 286] width 865 height 889
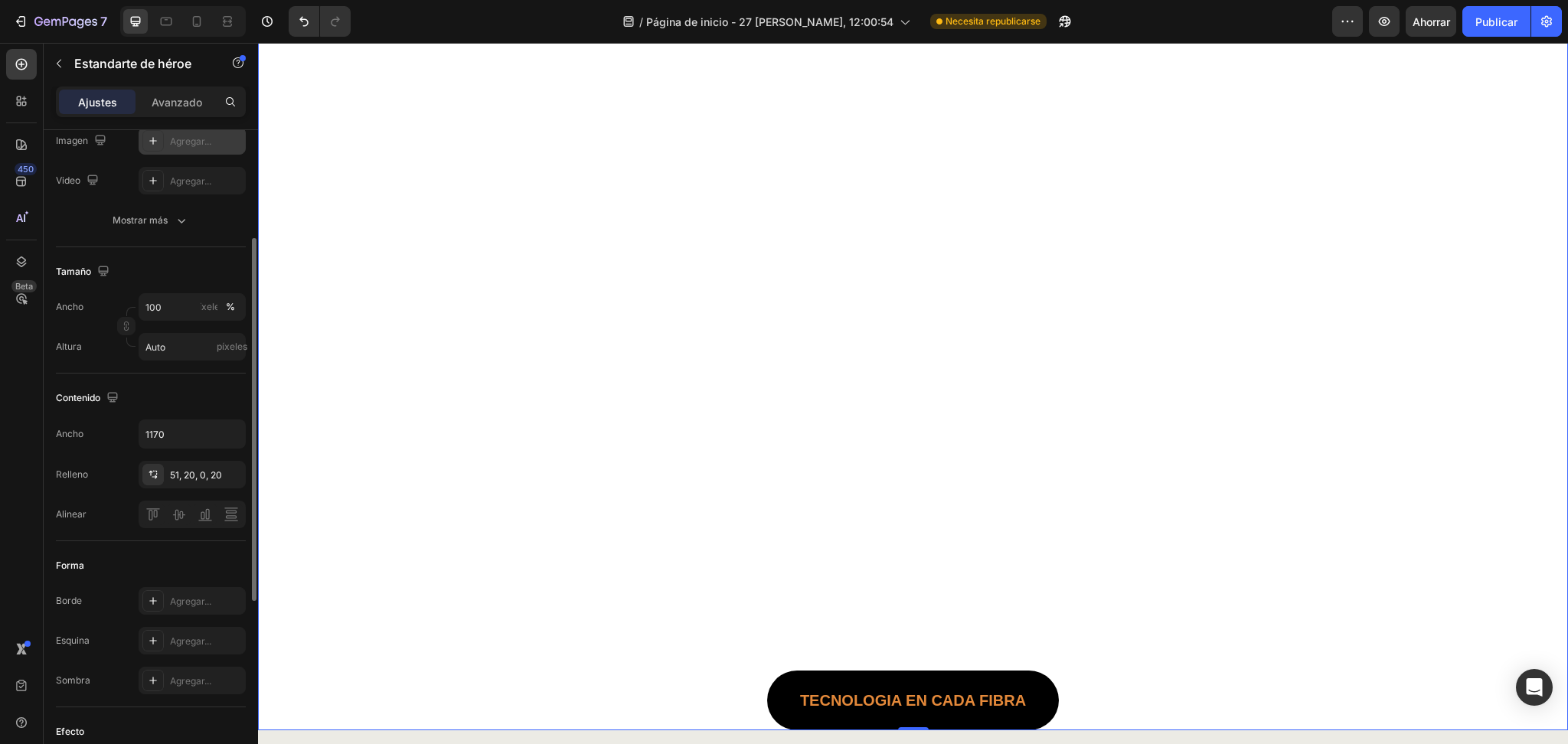
scroll to position [0, 0]
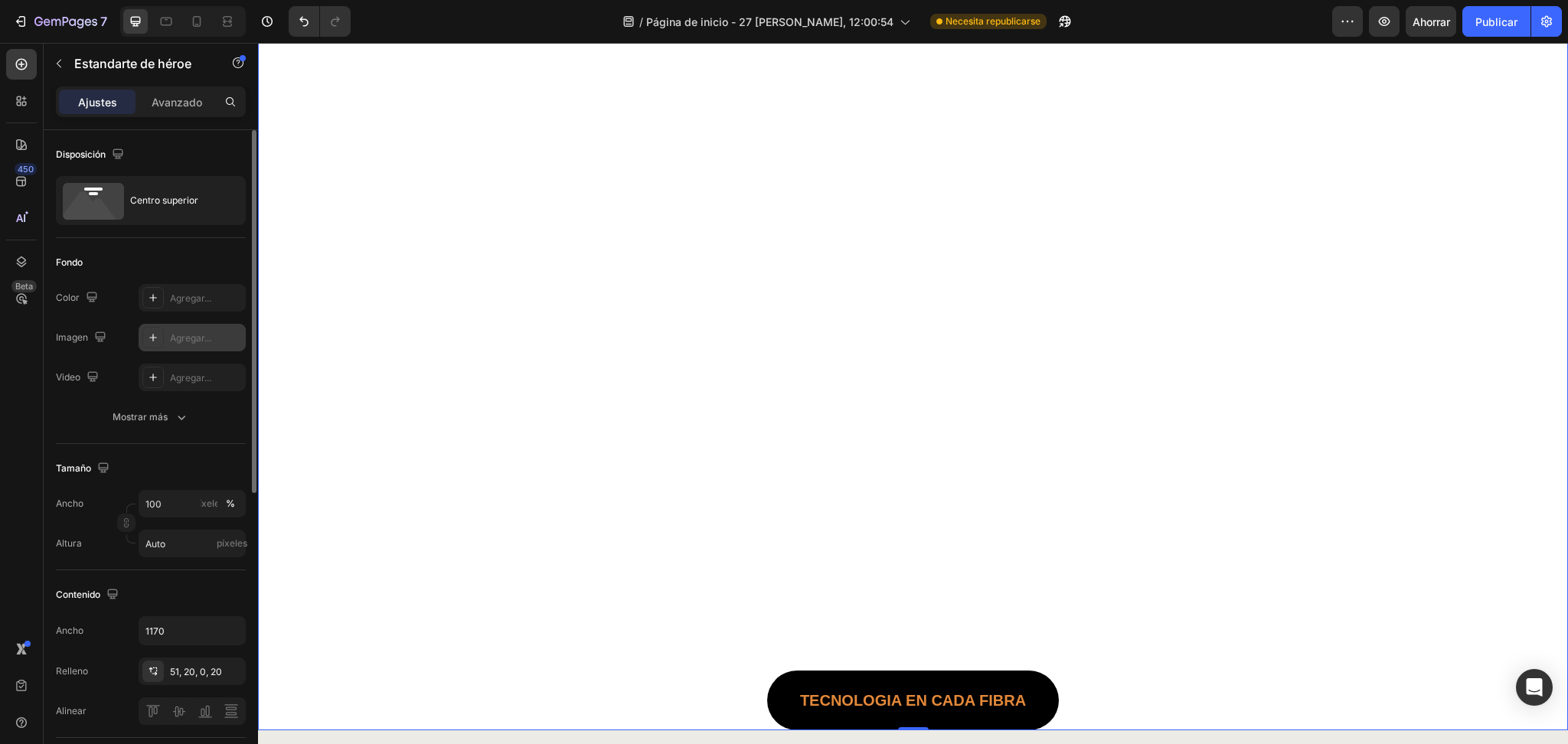
click at [204, 335] on font "Agregar..." at bounding box center [190, 338] width 42 height 12
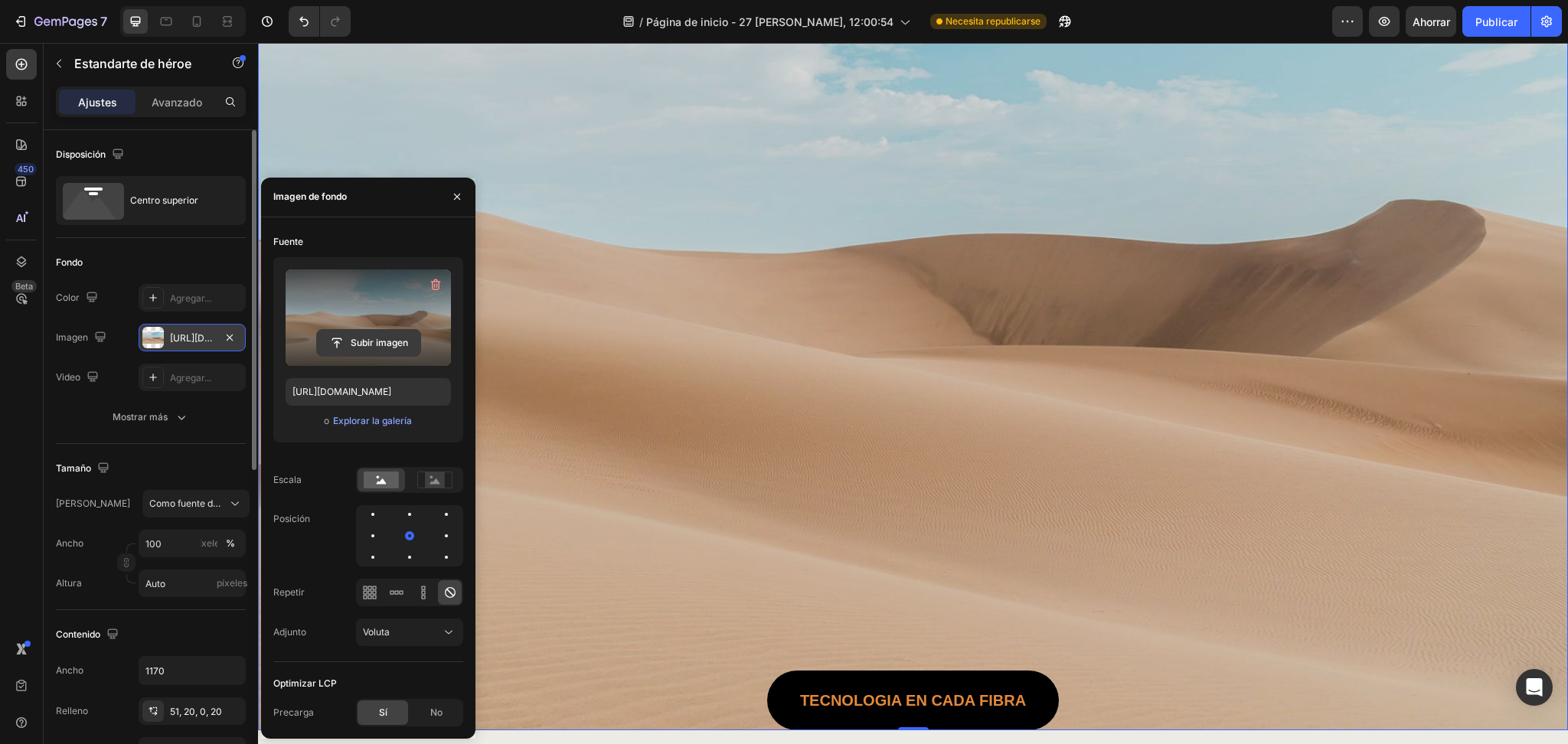
click at [392, 342] on input "file" at bounding box center [368, 342] width 103 height 26
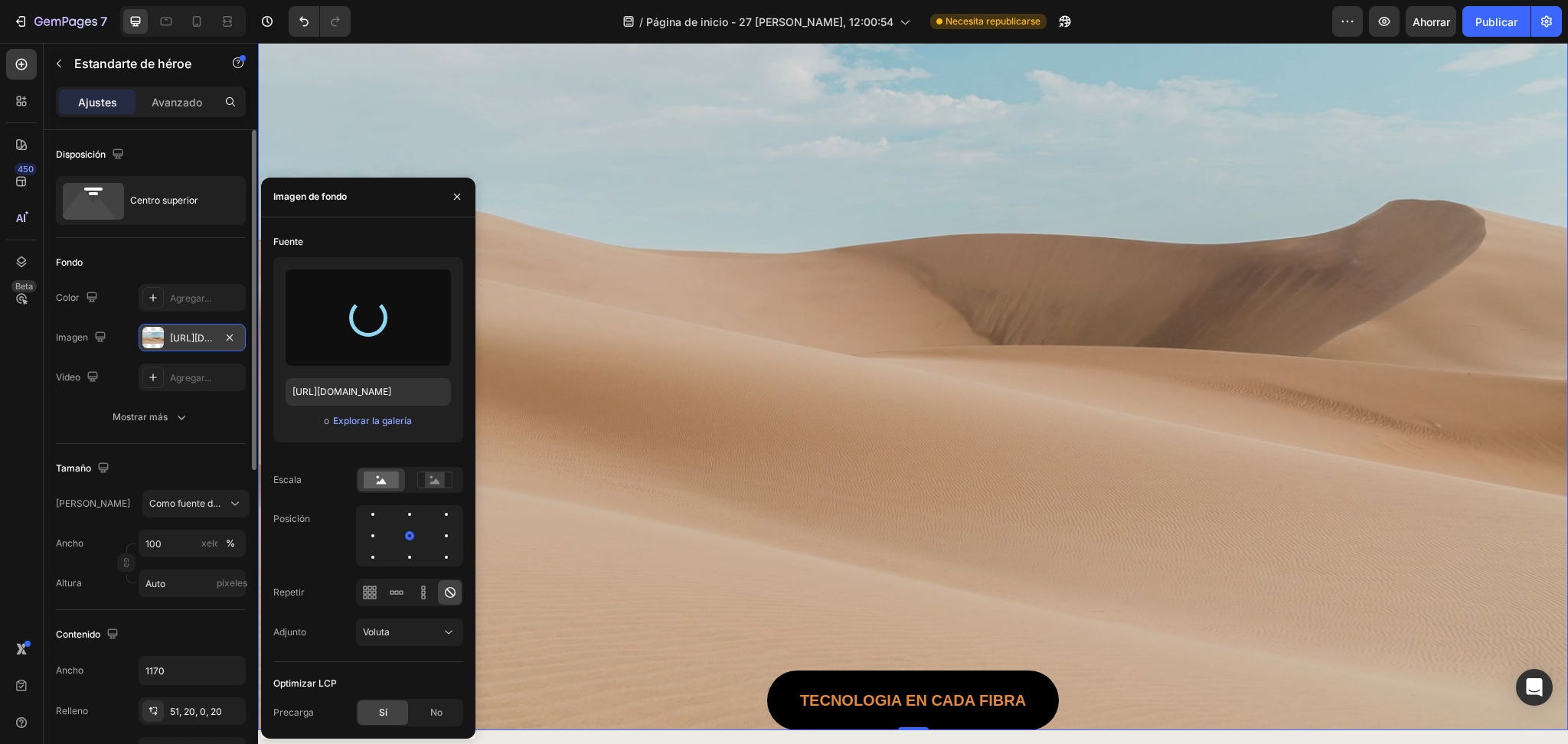
type input "[URL][DOMAIN_NAME]"
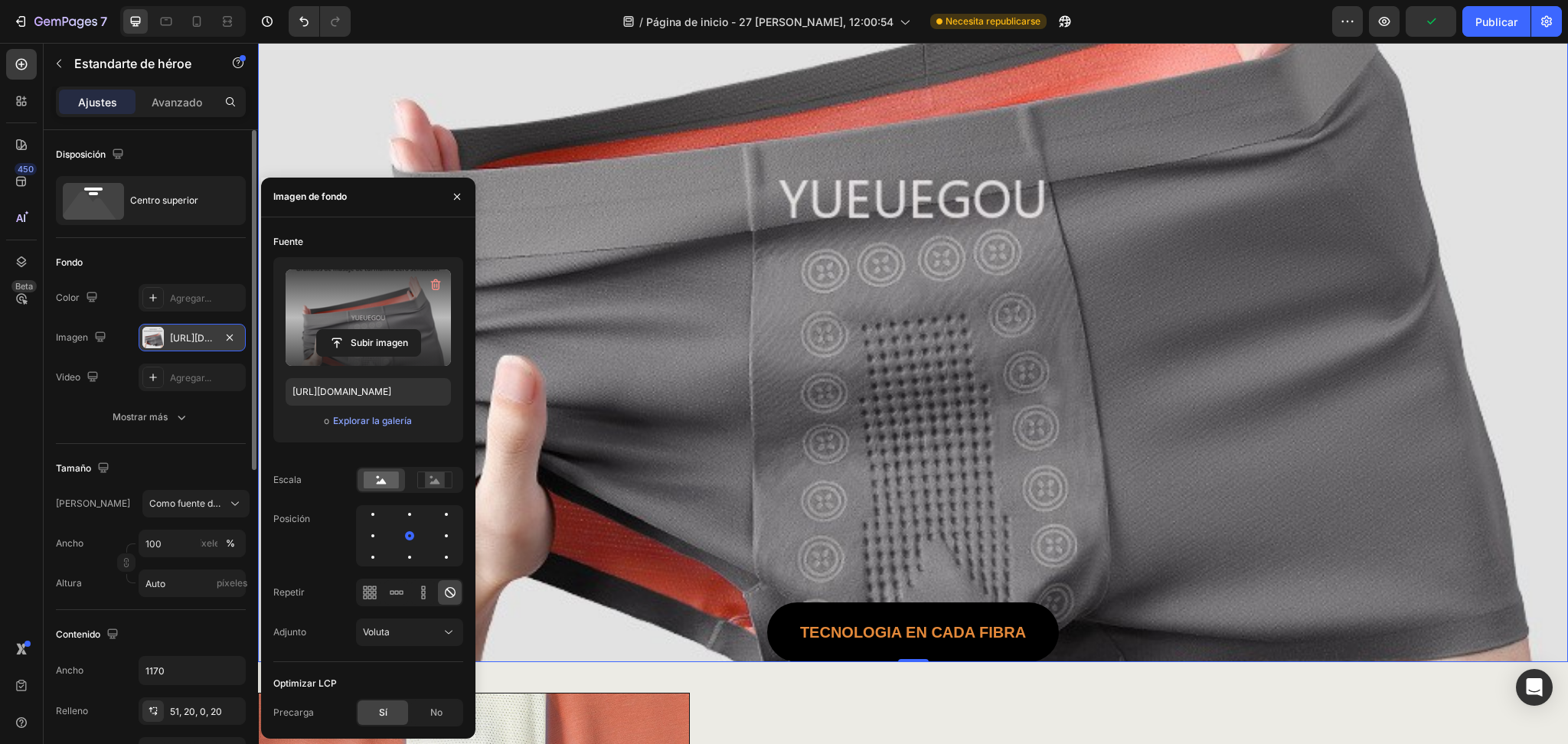
click at [1039, 305] on div "BOXER Briefs 7A Antibacterianos y Anti-olor Heading TECNOLOGIA En cada fibra Bu…" at bounding box center [913, 217] width 865 height 889
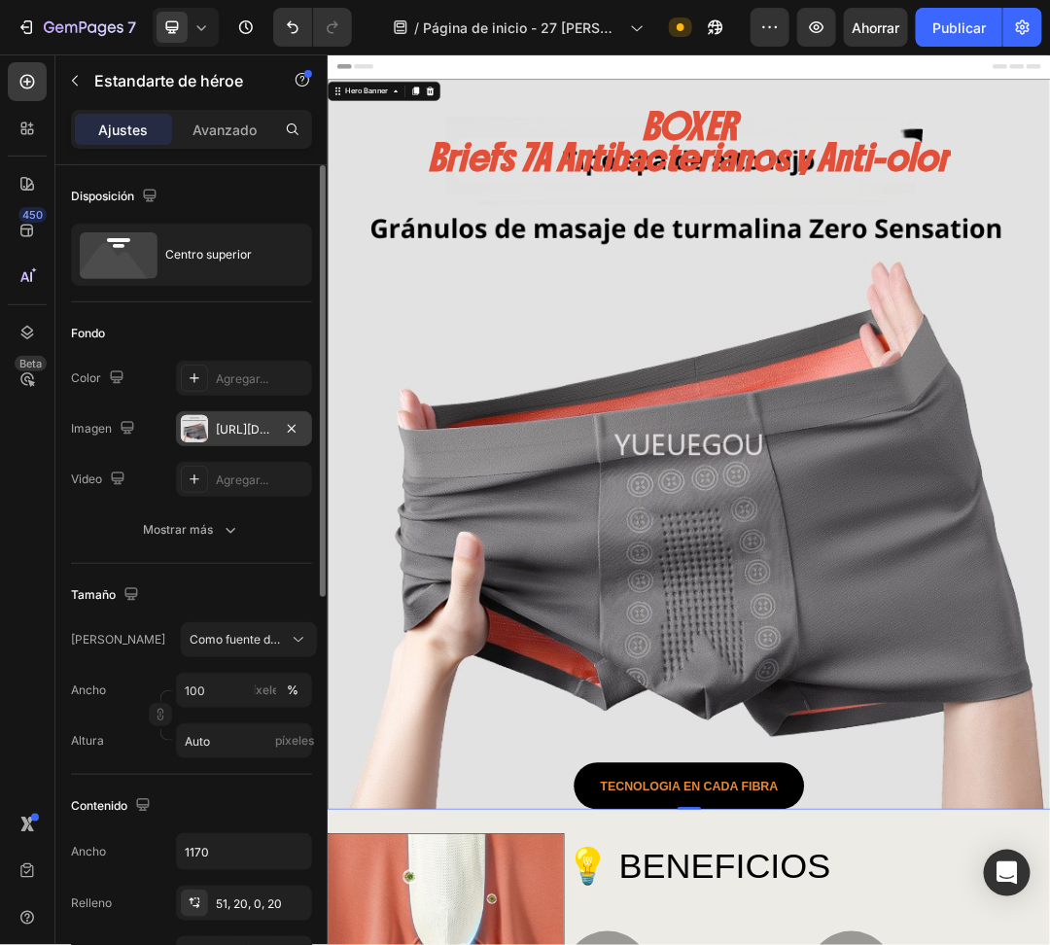
click at [1028, 575] on div "BOXER Briefs 7A Antibacterianos y Anti-olor Heading TECNOLOGIA En cada fibra Bu…" at bounding box center [910, 707] width 1099 height 1129
click at [214, 114] on div "Avanzado" at bounding box center [224, 129] width 97 height 31
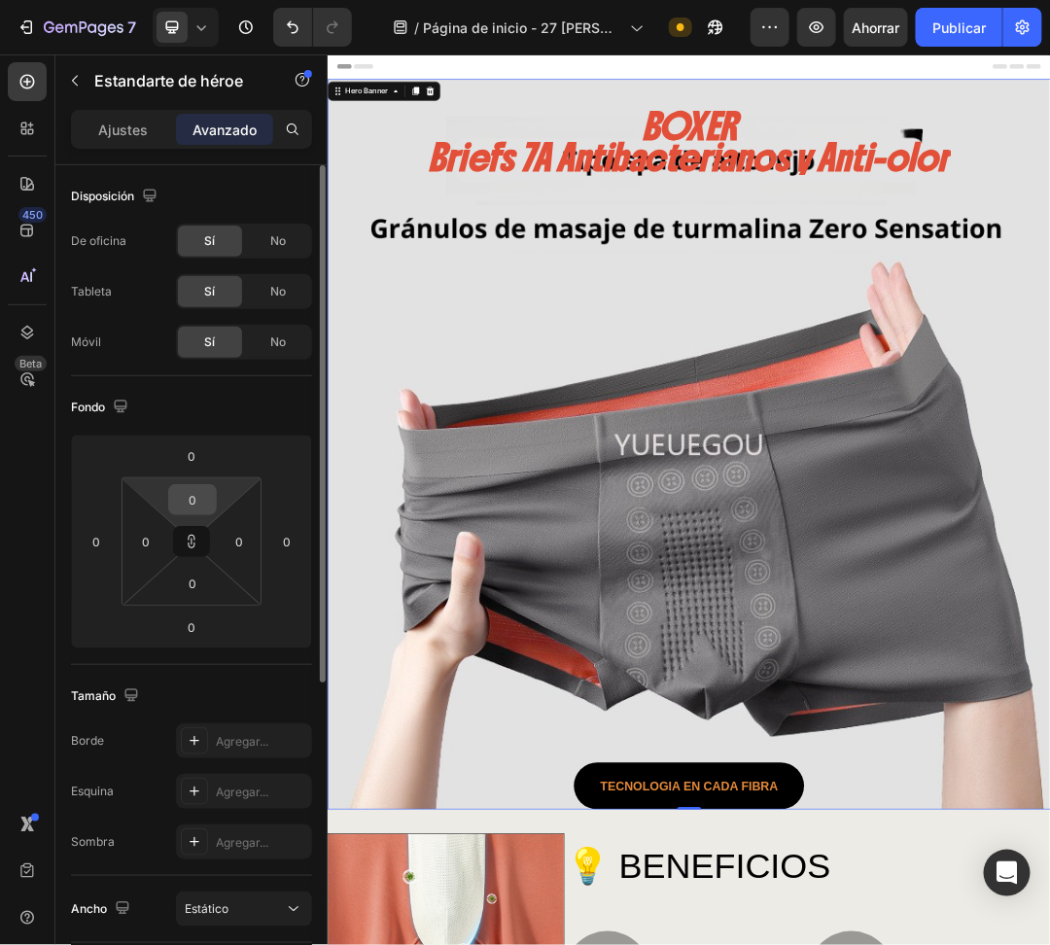
click at [195, 495] on input "0" at bounding box center [192, 499] width 39 height 29
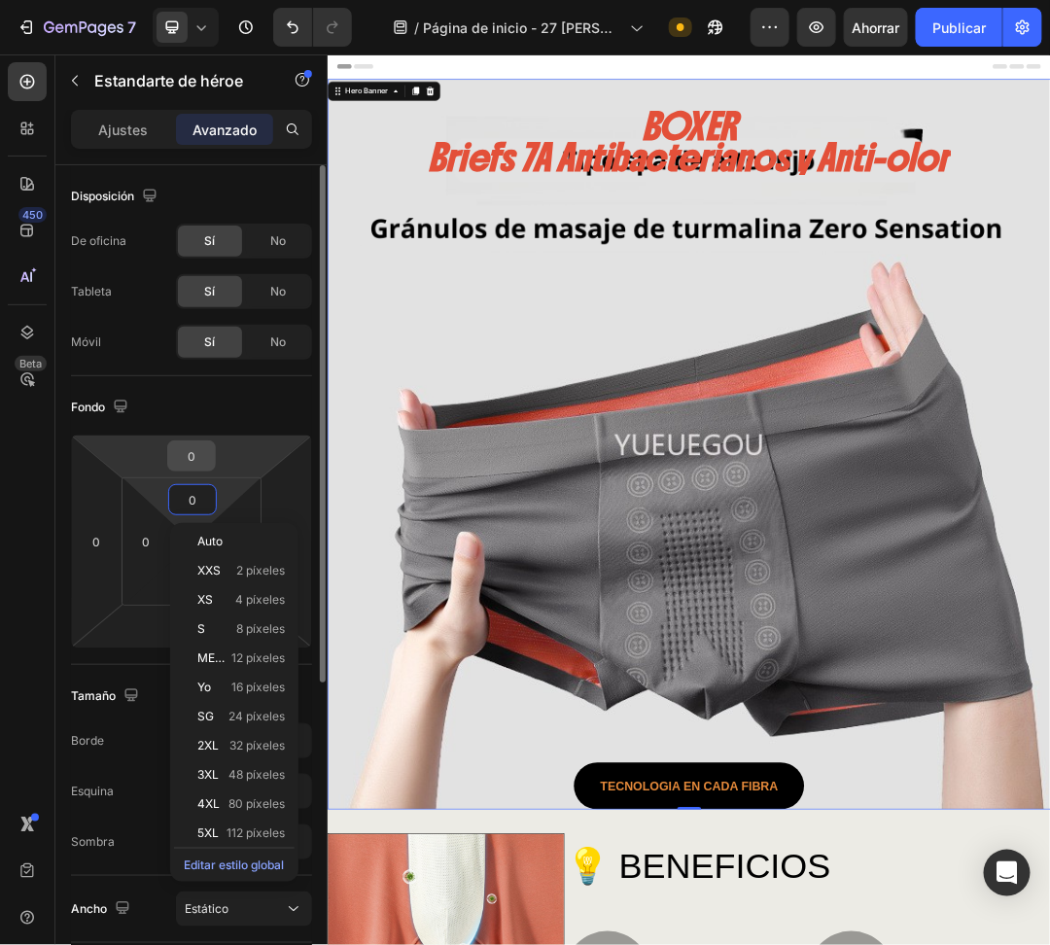
click at [193, 463] on input "0" at bounding box center [191, 456] width 39 height 29
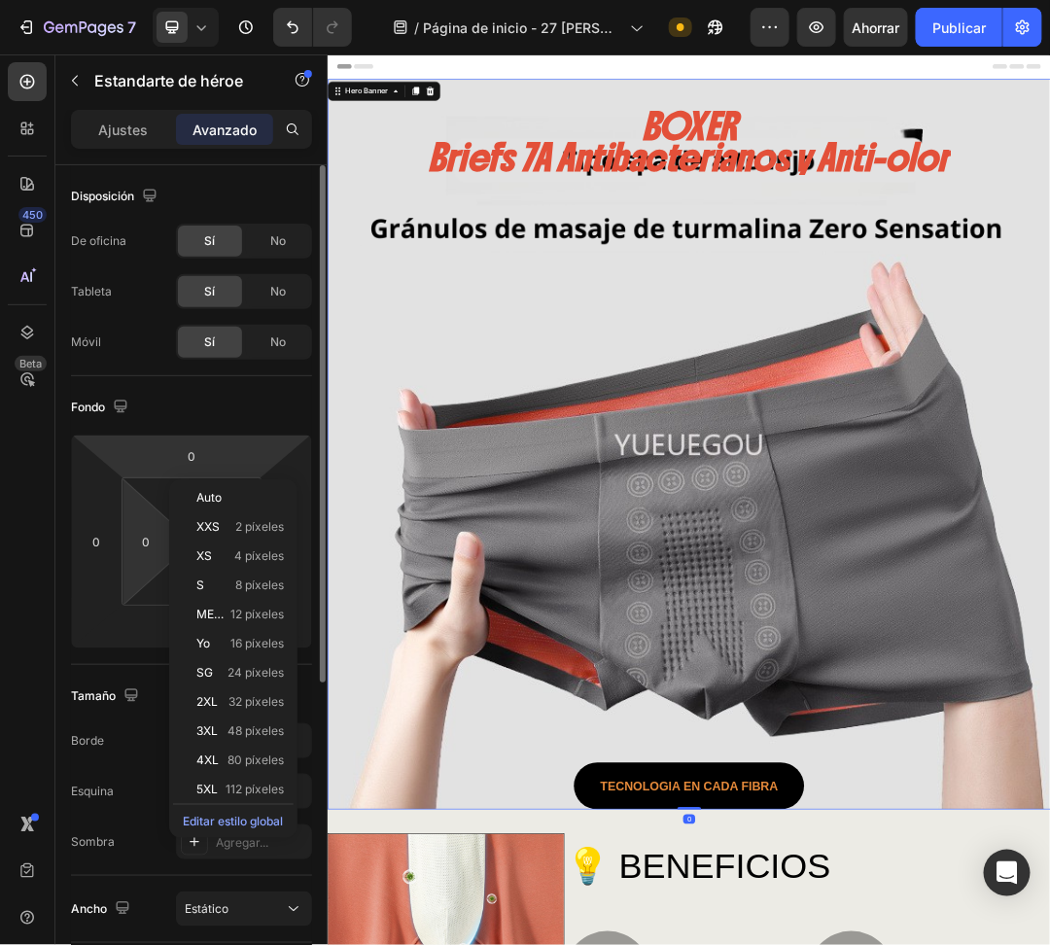
scroll to position [172, 0]
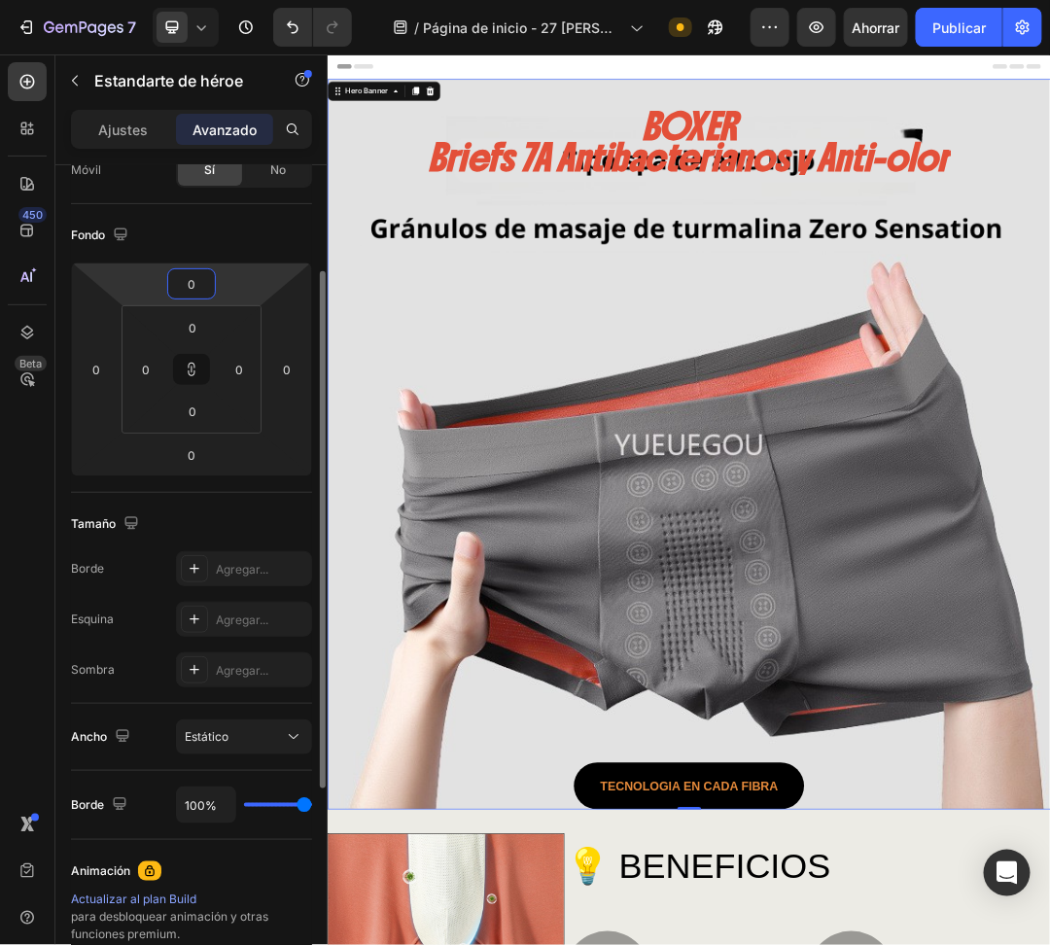
click at [188, 278] on input "0" at bounding box center [191, 283] width 39 height 29
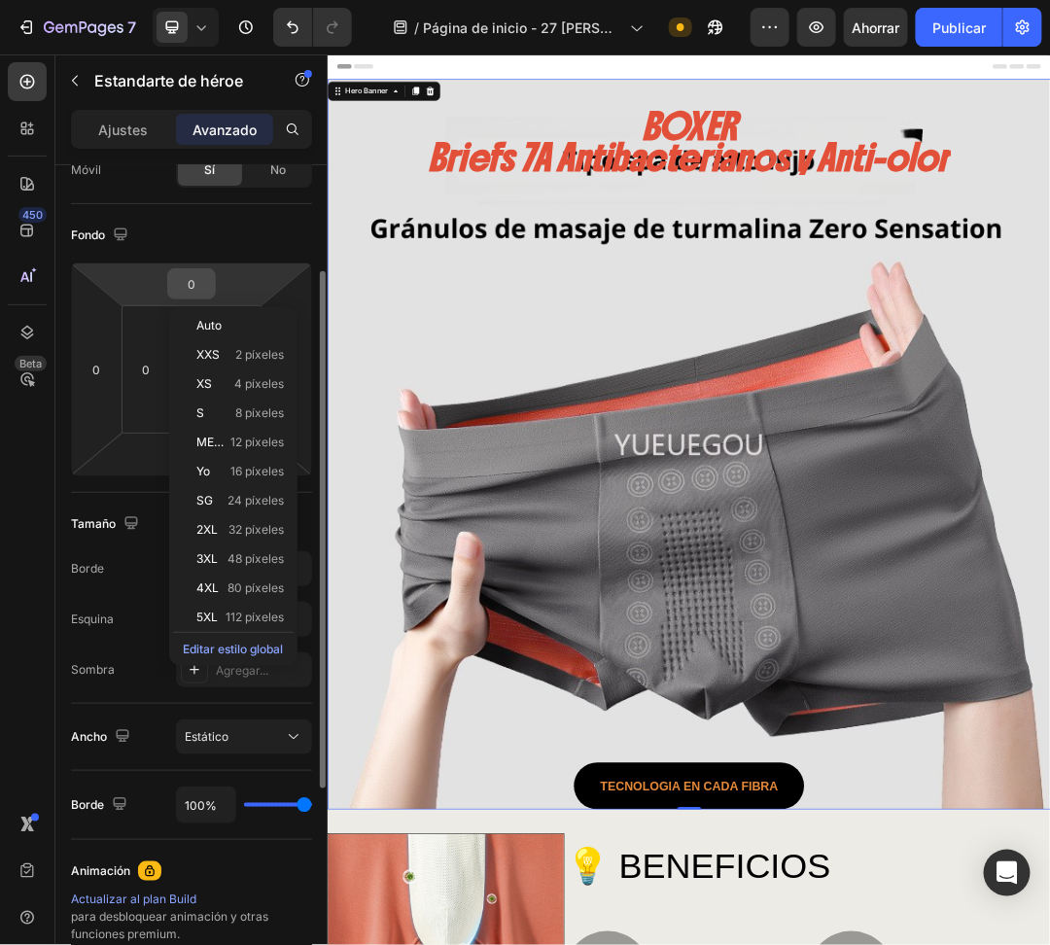
click at [178, 298] on input "0" at bounding box center [191, 283] width 39 height 29
paste input "1080"
type input "10800"
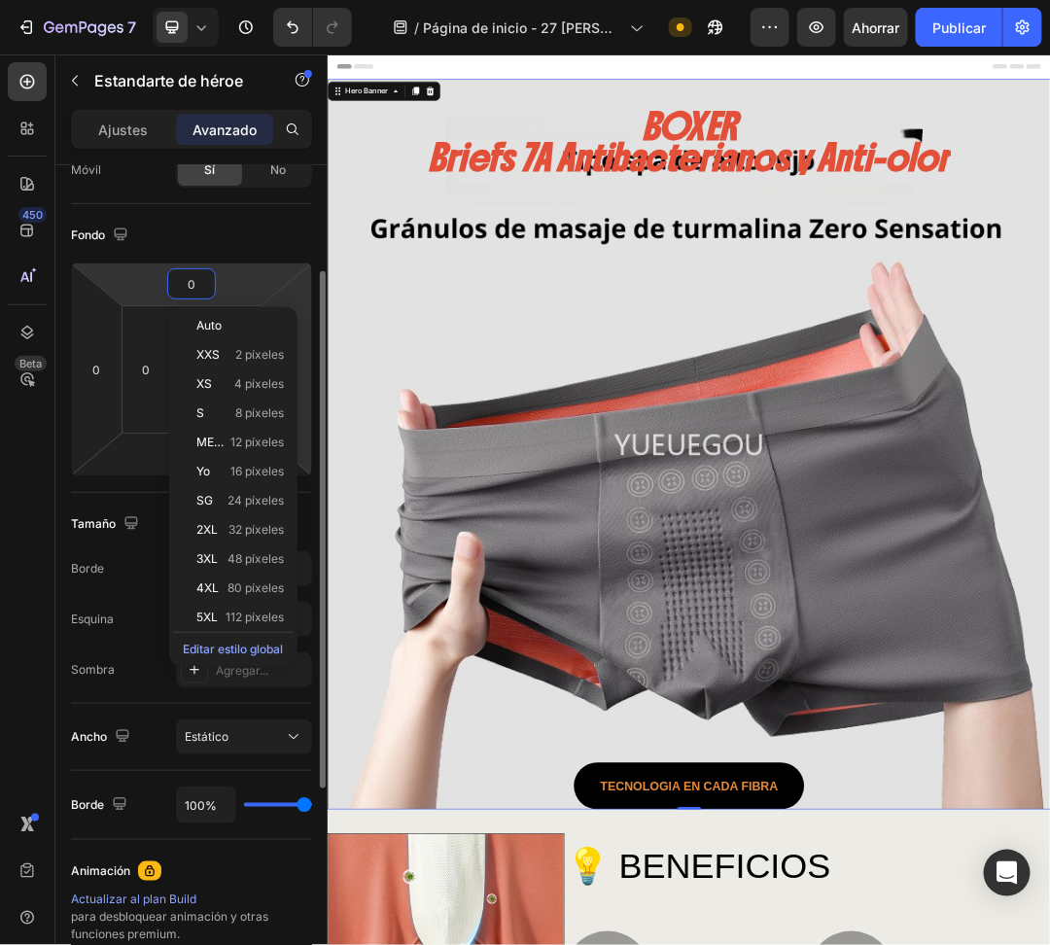
type input "10800"
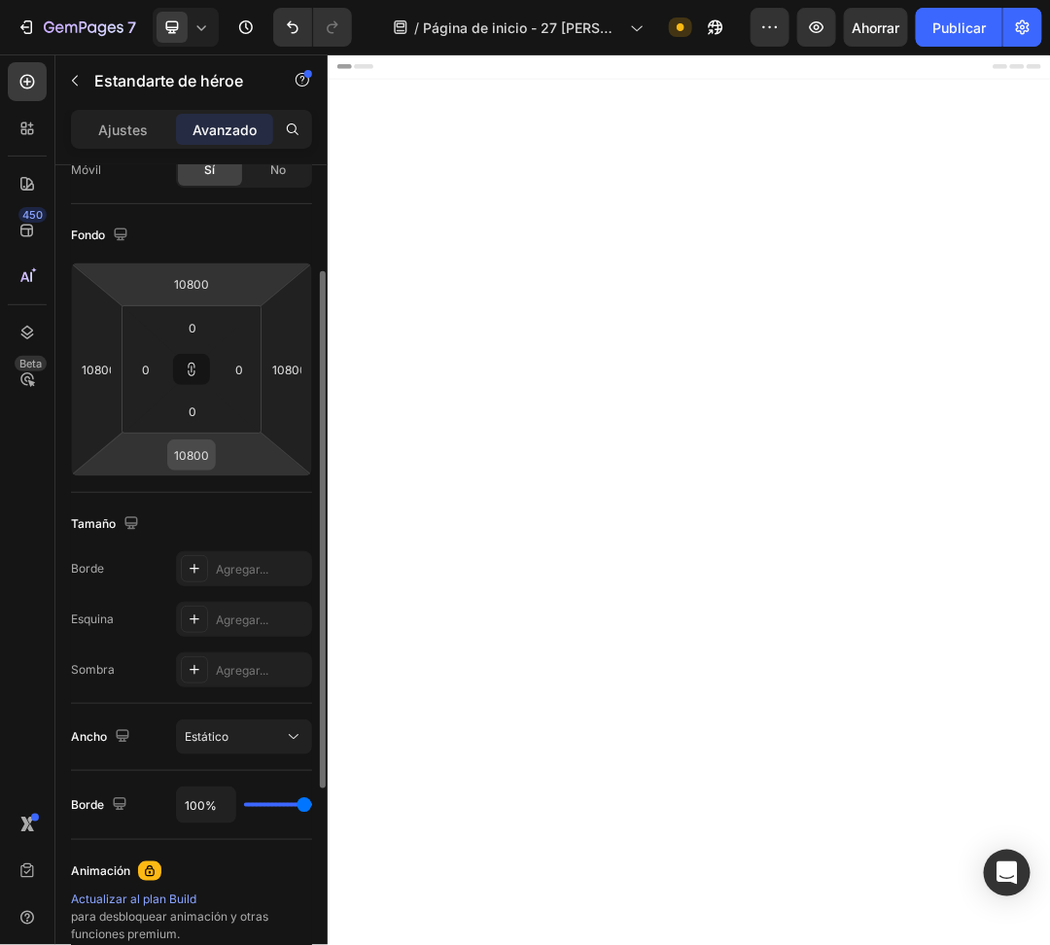
click at [203, 463] on input "10800" at bounding box center [191, 455] width 39 height 29
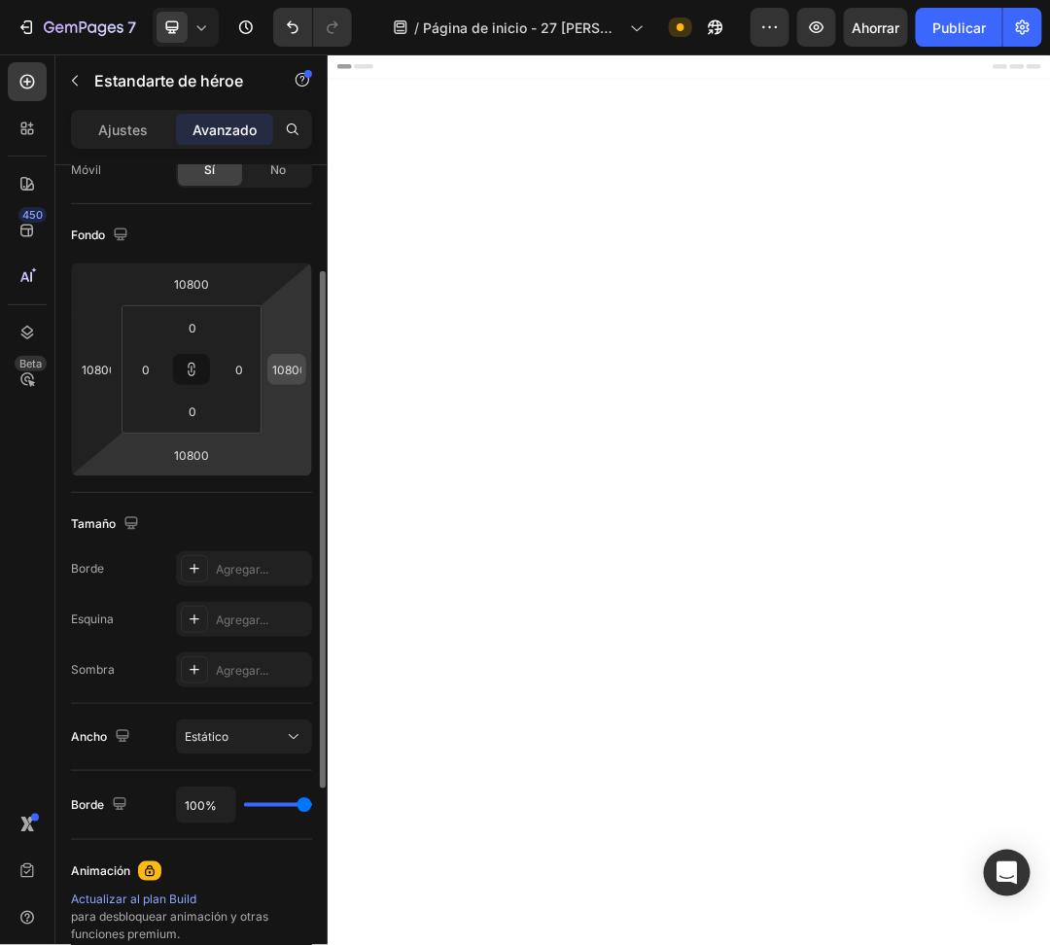
click at [302, 367] on div "10800" at bounding box center [286, 369] width 39 height 31
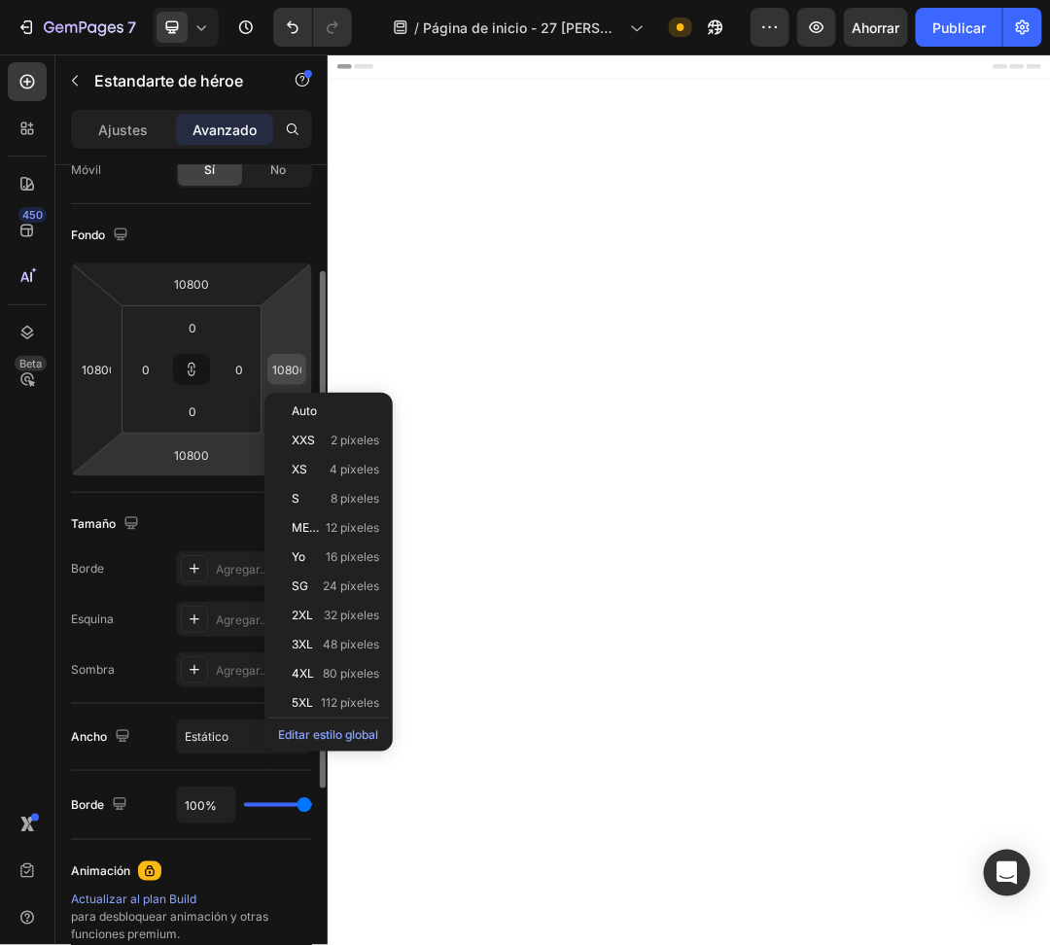
click at [288, 367] on input "10800" at bounding box center [286, 369] width 29 height 29
paste input "92"
type input "1920"
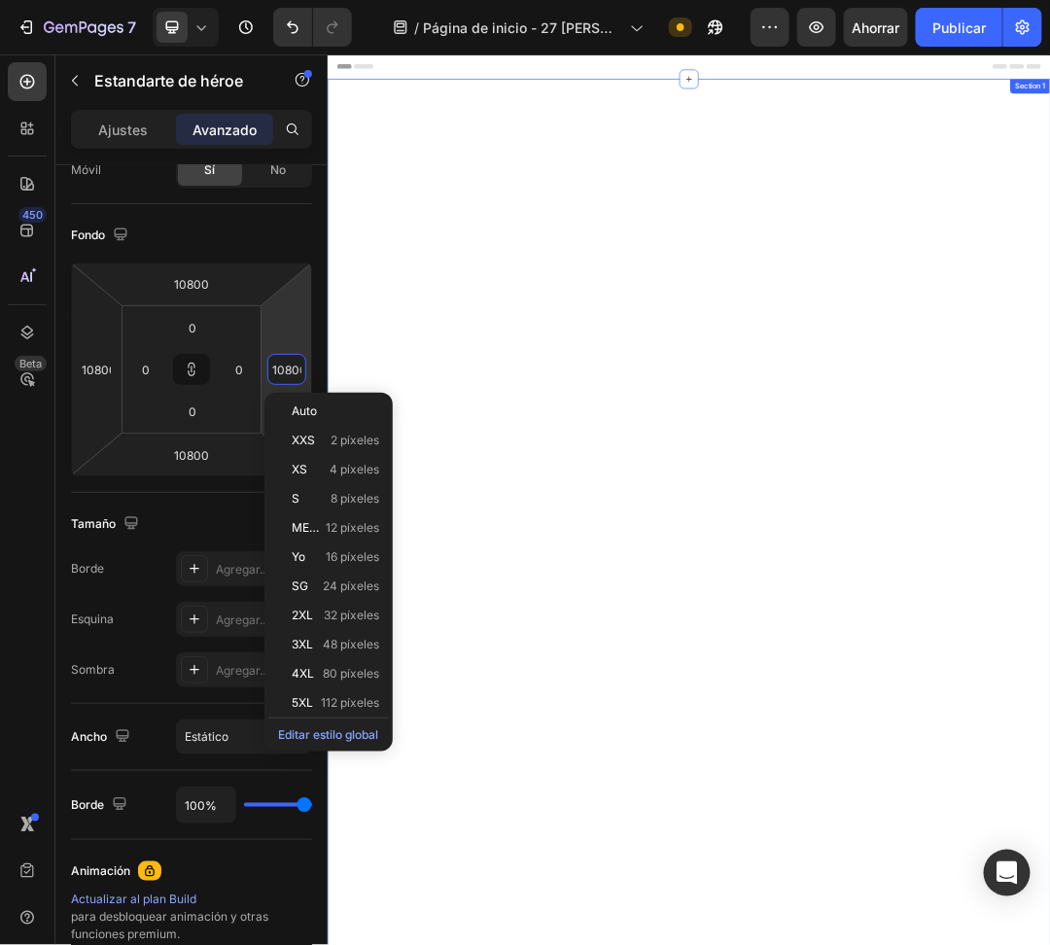
type input "1920"
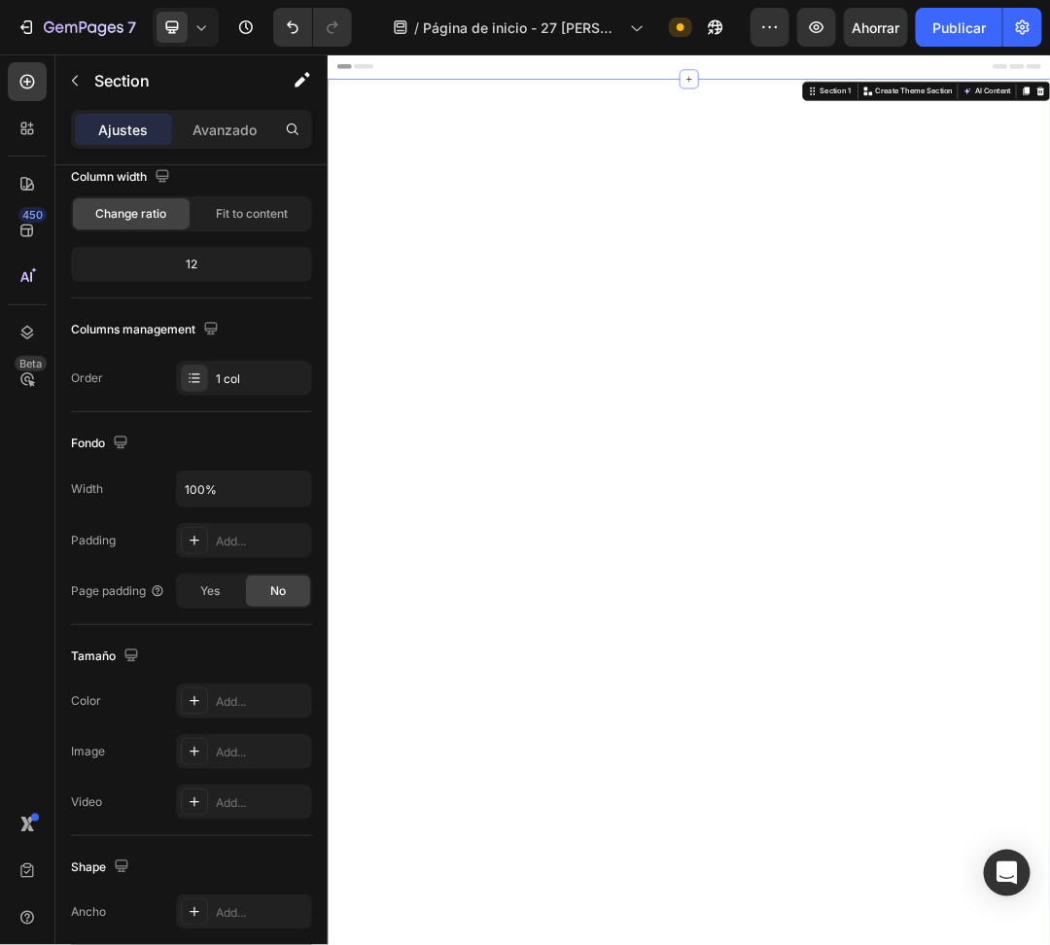
scroll to position [0, 0]
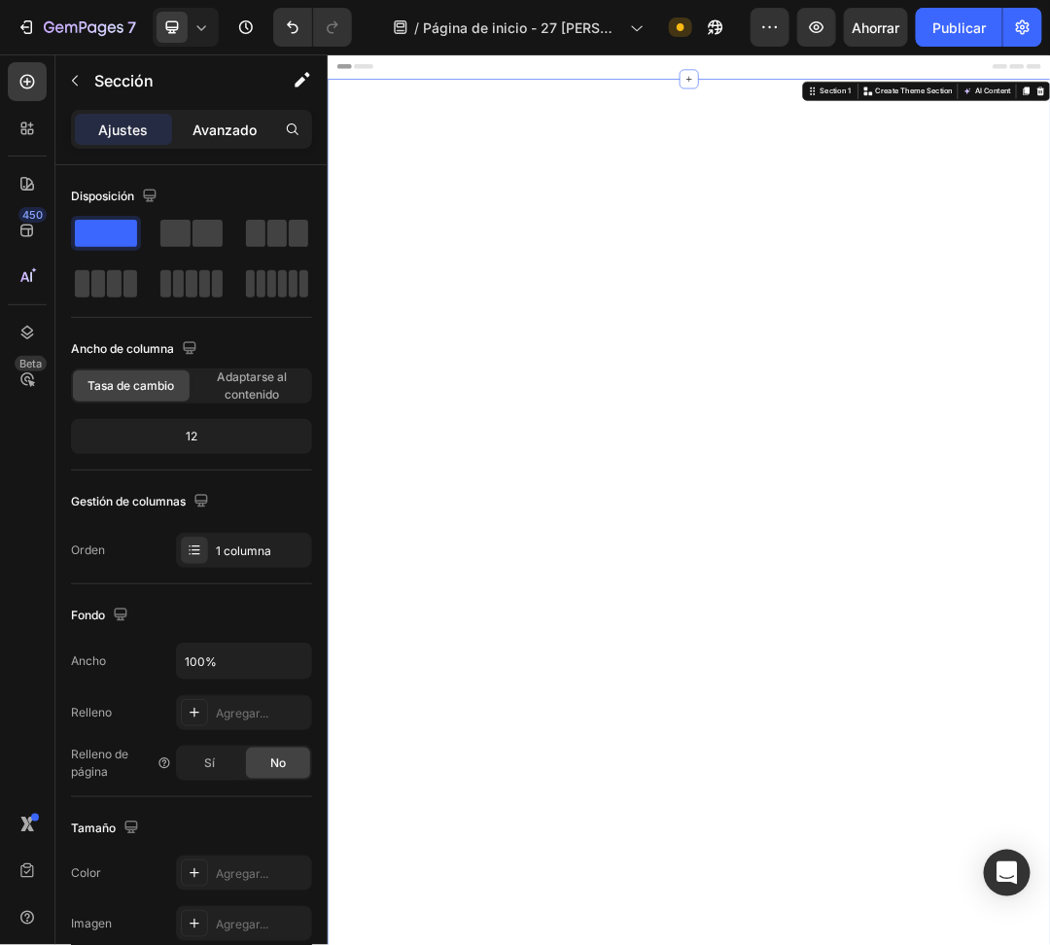
click at [242, 138] on p "Avanzado" at bounding box center [225, 130] width 64 height 20
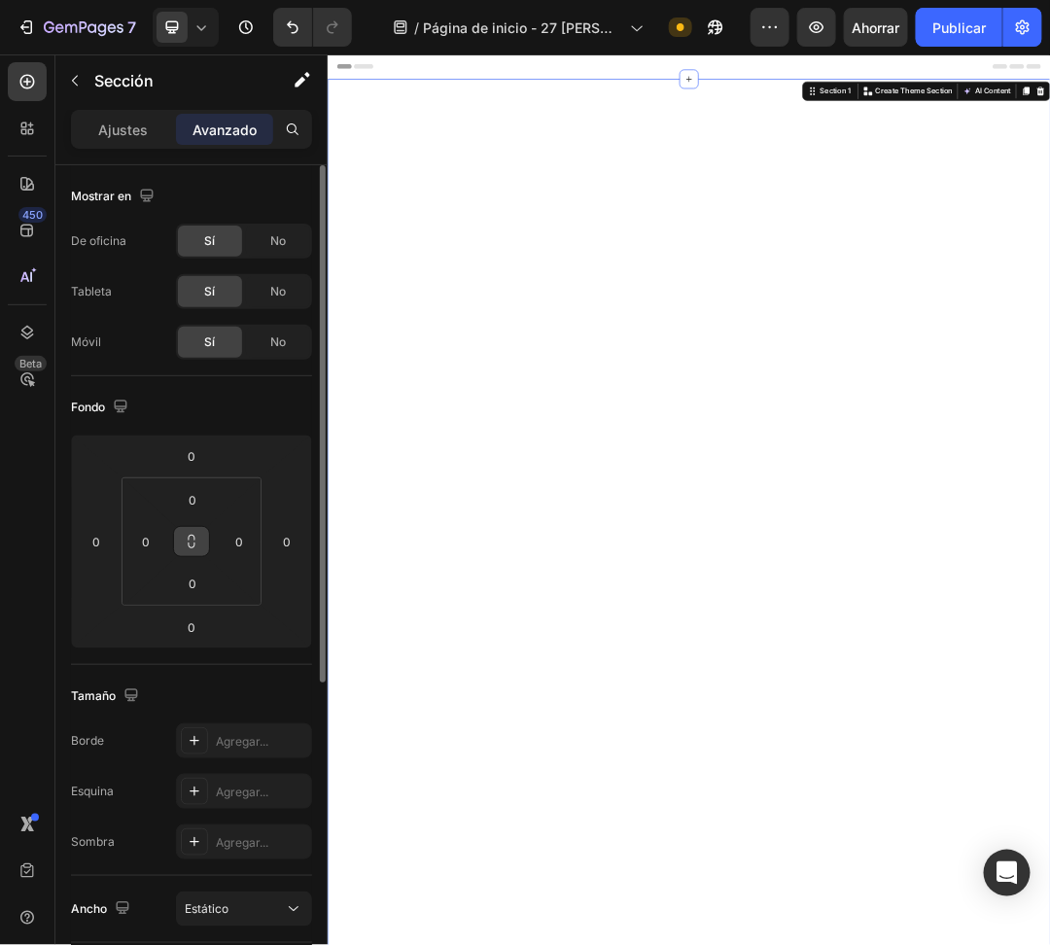
click at [197, 538] on icon at bounding box center [192, 542] width 16 height 16
click at [314, 0] on html "7 / Página de inicio - 27 de agosto, 12:00:54 Necesita republicarse Avance Publ…" at bounding box center [525, 0] width 1050 height 0
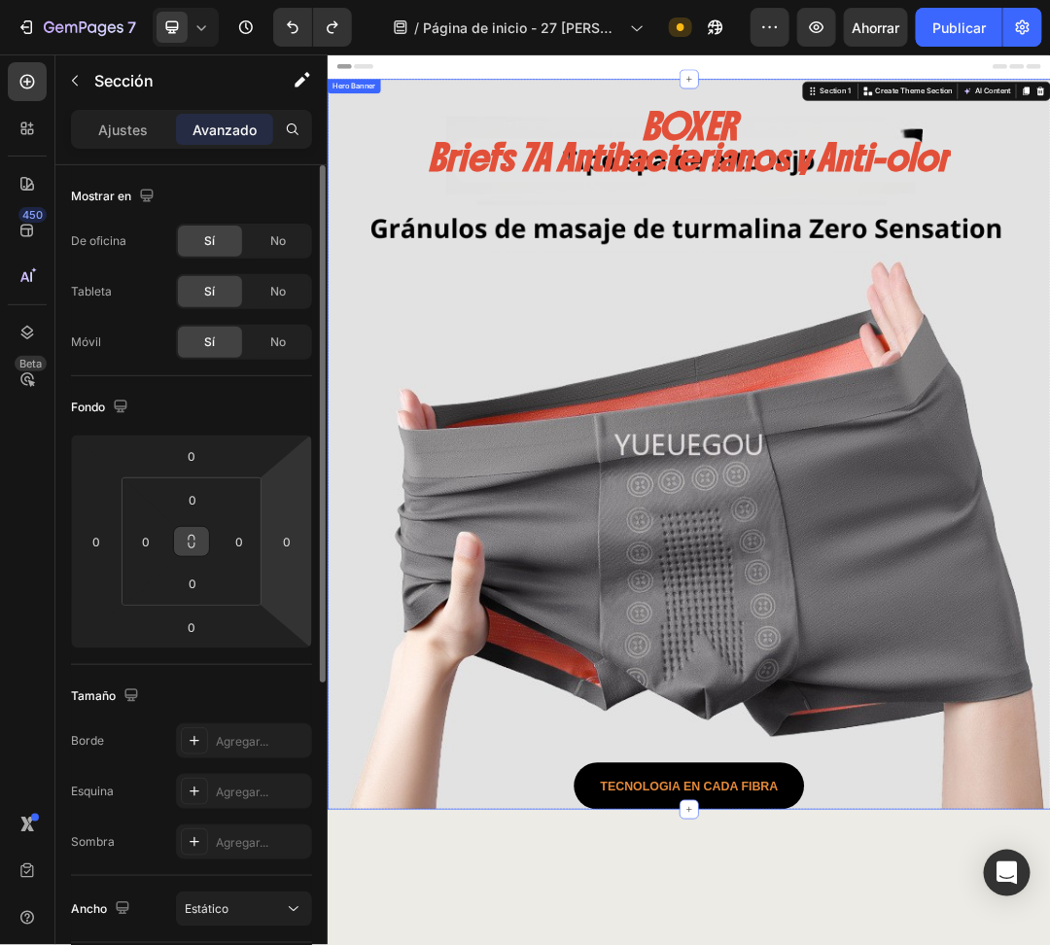
click at [1371, 652] on div "BOXER Briefs 7A Antibacterianos y Anti-olor Heading TECNOLOGIA En cada fibra Bu…" at bounding box center [910, 707] width 1099 height 1129
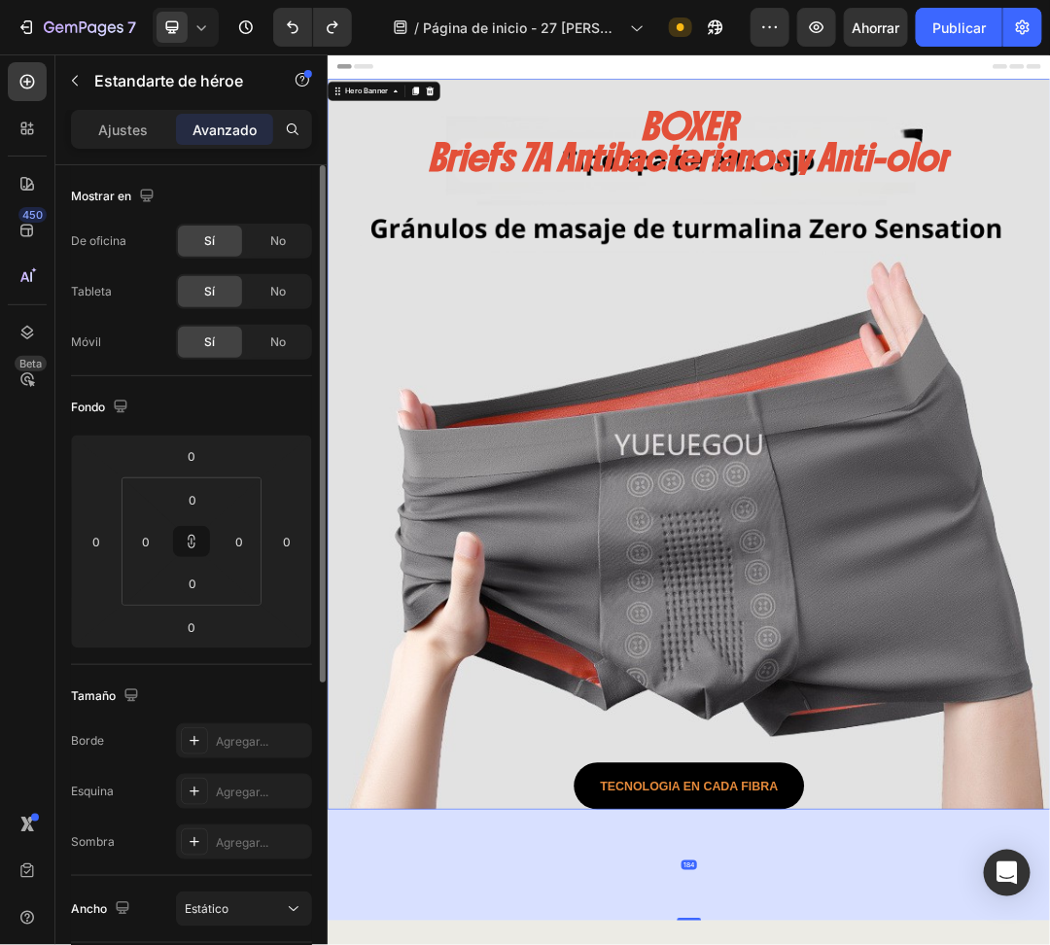
drag, startPoint x: 905, startPoint y: 1265, endPoint x: 929, endPoint y: 1353, distance: 90.6
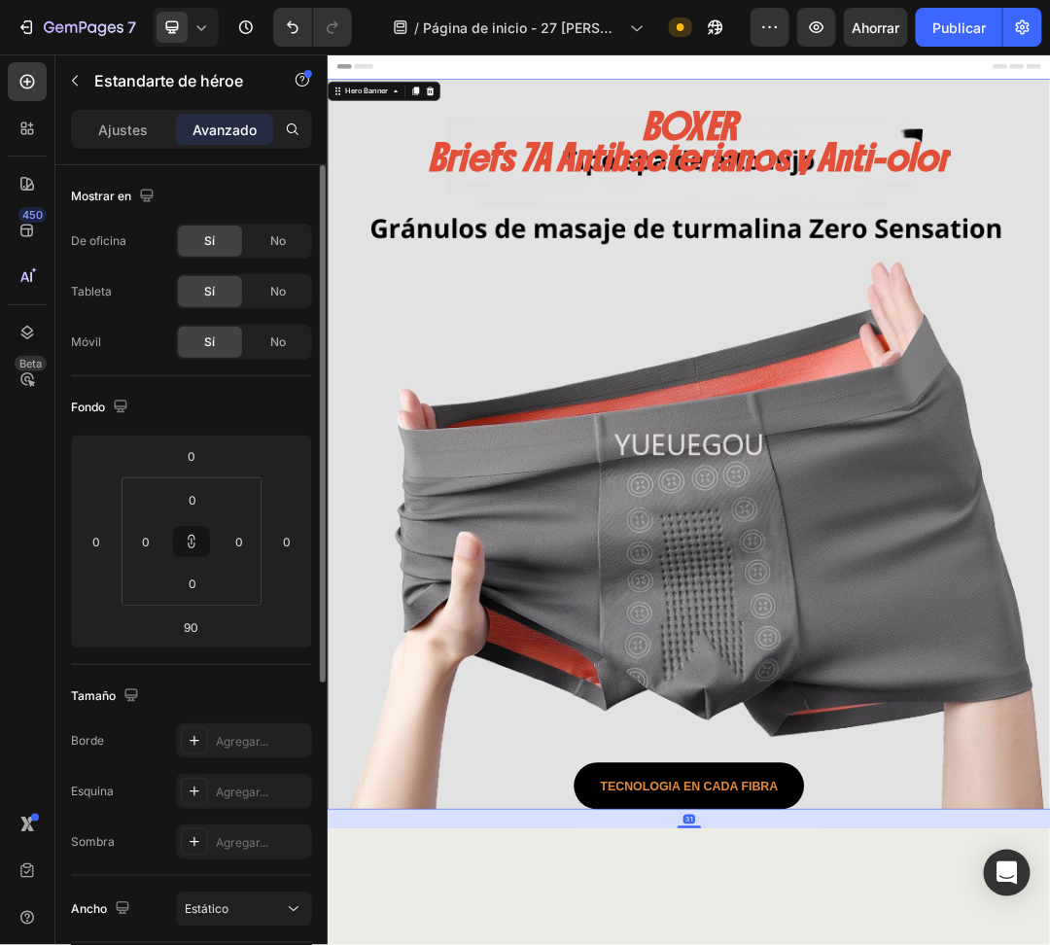
drag, startPoint x: 899, startPoint y: 1355, endPoint x: 910, endPoint y: 1295, distance: 60.5
type input "38"
drag, startPoint x: 1054, startPoint y: 424, endPoint x: 1046, endPoint y: 412, distance: 14.0
click at [1053, 427] on div "BOXER Briefs 7A Antibacterianos y Anti-olor Heading TECNOLOGIA En cada fibra Bu…" at bounding box center [910, 707] width 1099 height 1129
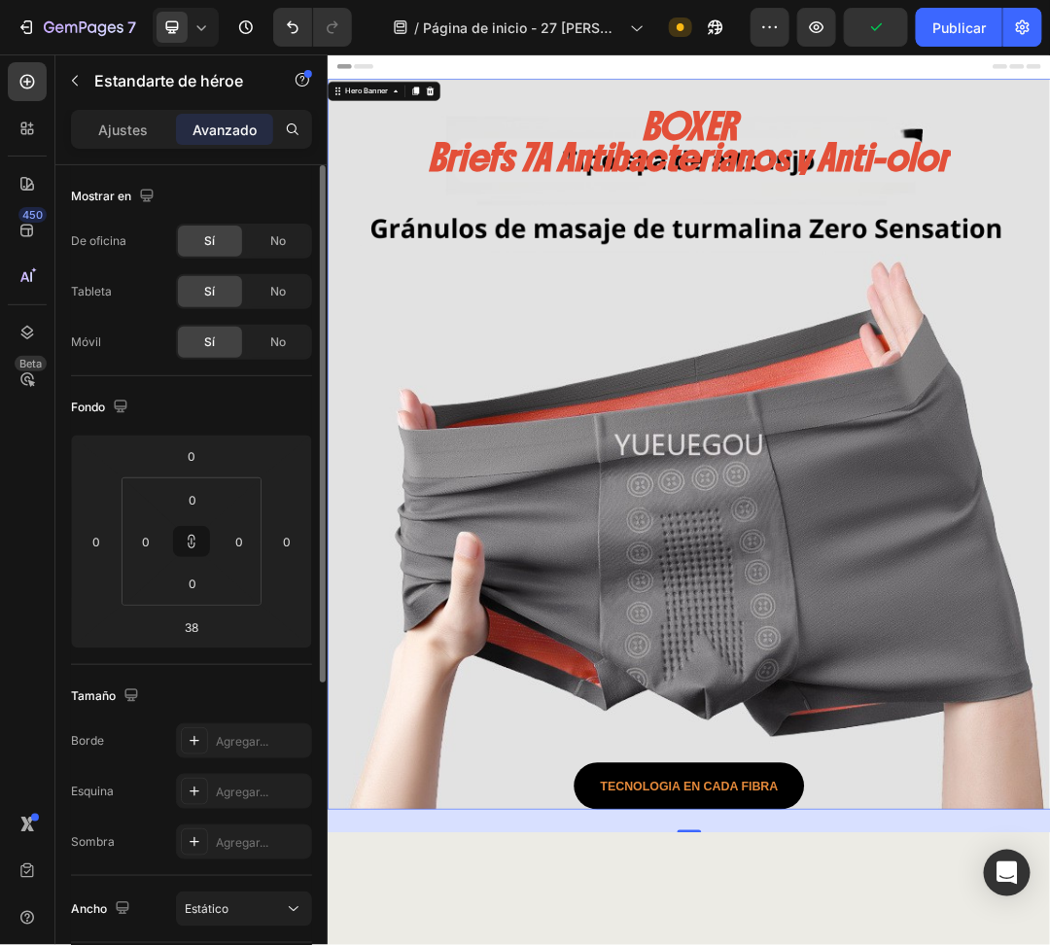
drag, startPoint x: 931, startPoint y: 94, endPoint x: 929, endPoint y: 113, distance: 18.6
click at [929, 103] on div "BOXER Briefs 7A Antibacterianos y Anti-olor Heading TECNOLOGIA En cada fibra Bu…" at bounding box center [910, 682] width 1138 height 1179
drag, startPoint x: 1232, startPoint y: 482, endPoint x: 1185, endPoint y: 663, distance: 186.8
click at [1184, 684] on div "BOXER Briefs 7A Antibacterianos y Anti-olor Heading TECNOLOGIA En cada fibra Bu…" at bounding box center [910, 707] width 1099 height 1129
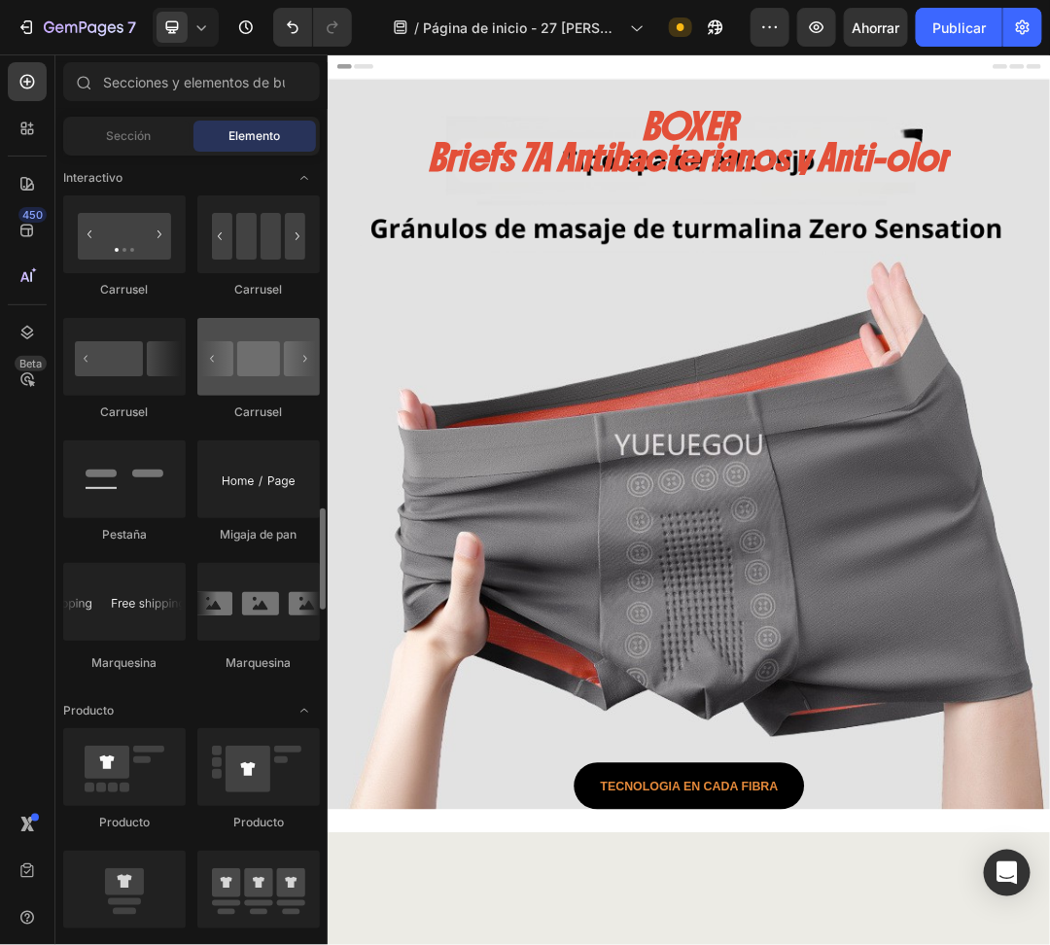
scroll to position [1894, 0]
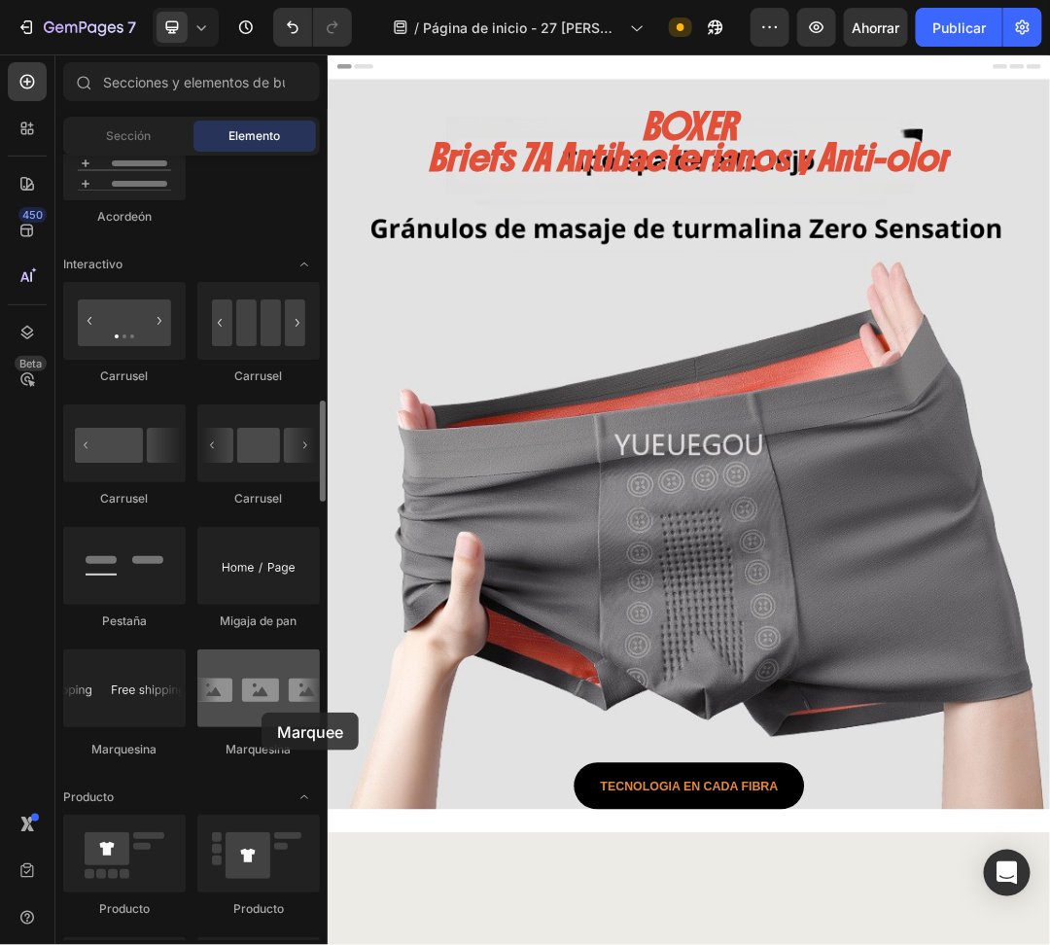
click at [262, 713] on div at bounding box center [258, 689] width 123 height 78
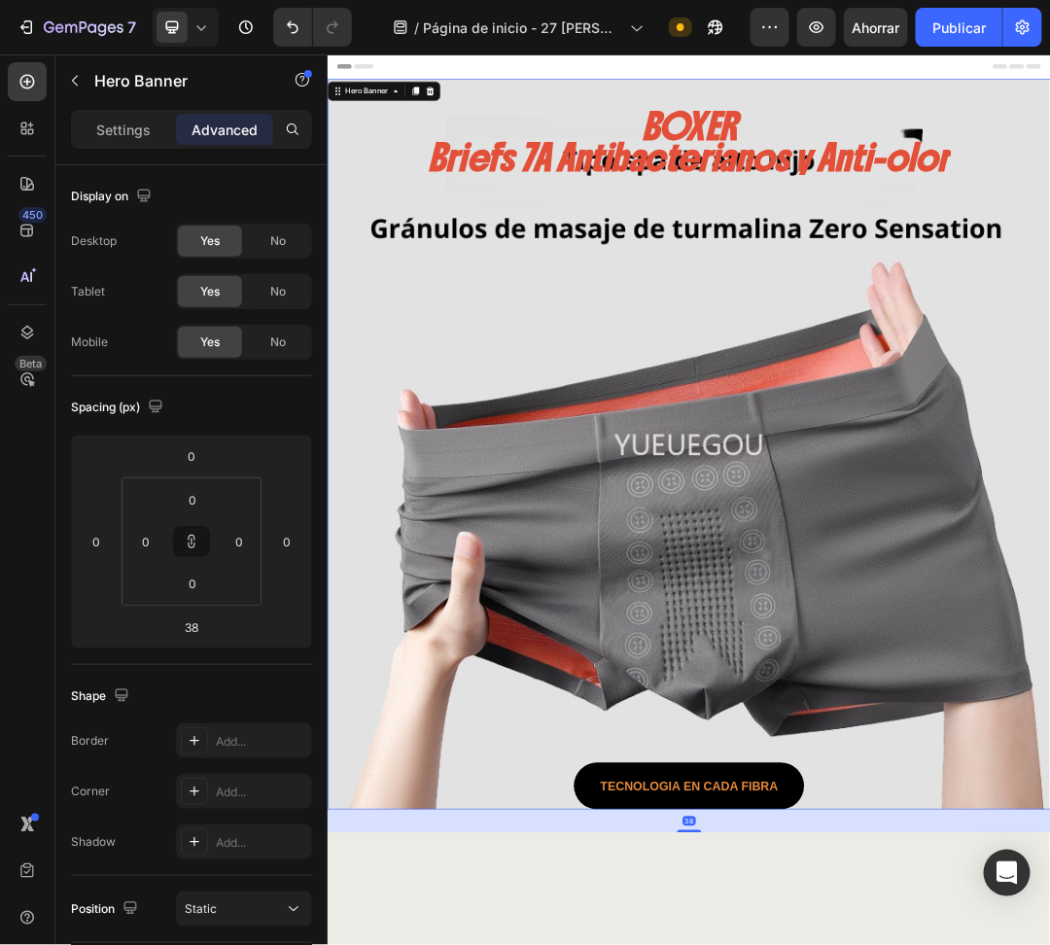
click at [575, 900] on div "BOXER Briefs 7A Antibacterianos y Anti-olor Heading TECNOLOGIA En cada fibra Bu…" at bounding box center [910, 707] width 1099 height 1129
click at [119, 122] on font "Ajustes" at bounding box center [124, 130] width 50 height 17
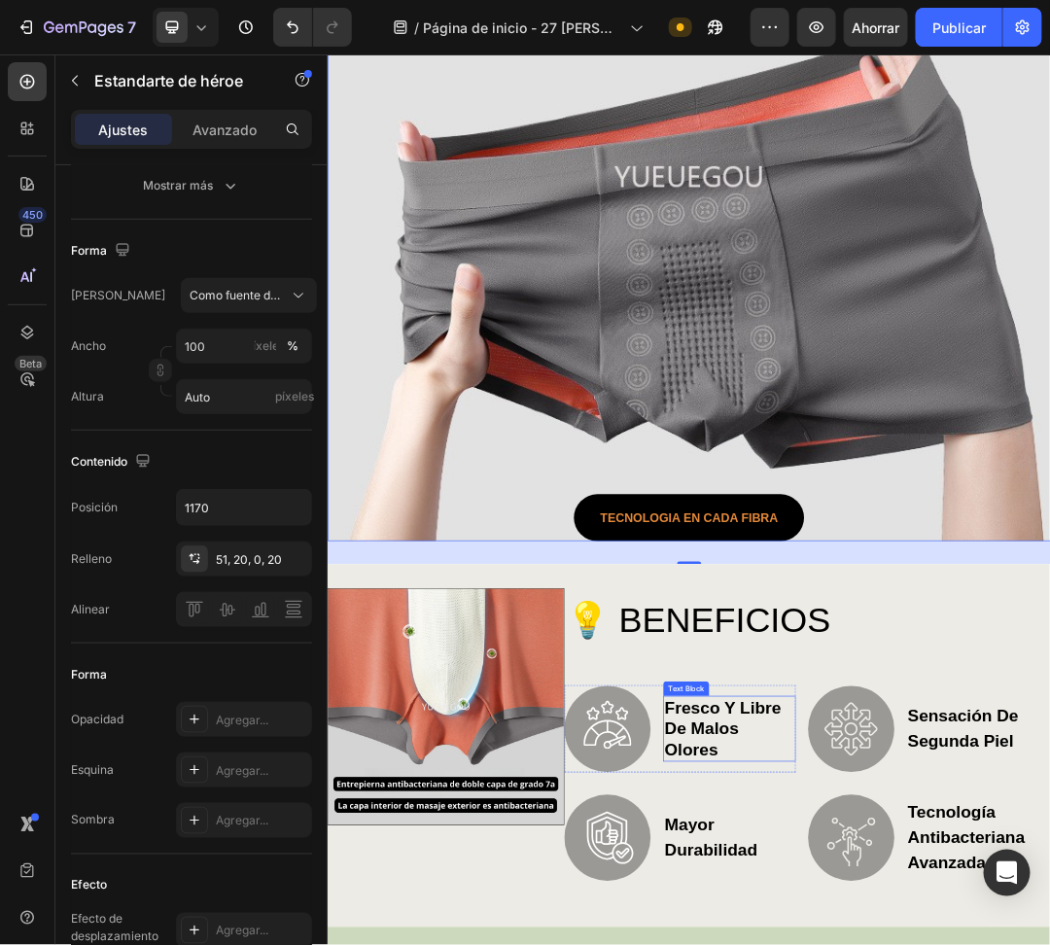
scroll to position [432, 0]
click at [691, 508] on div "BOXER Briefs 7A Antibacterianos y Anti-olor Heading TECNOLOGIA En cada fibra Bu…" at bounding box center [910, 275] width 1099 height 1129
click at [693, 511] on div "BOXER Briefs 7A Antibacterianos y Anti-olor Heading TECNOLOGIA En cada fibra Bu…" at bounding box center [910, 275] width 1099 height 1129
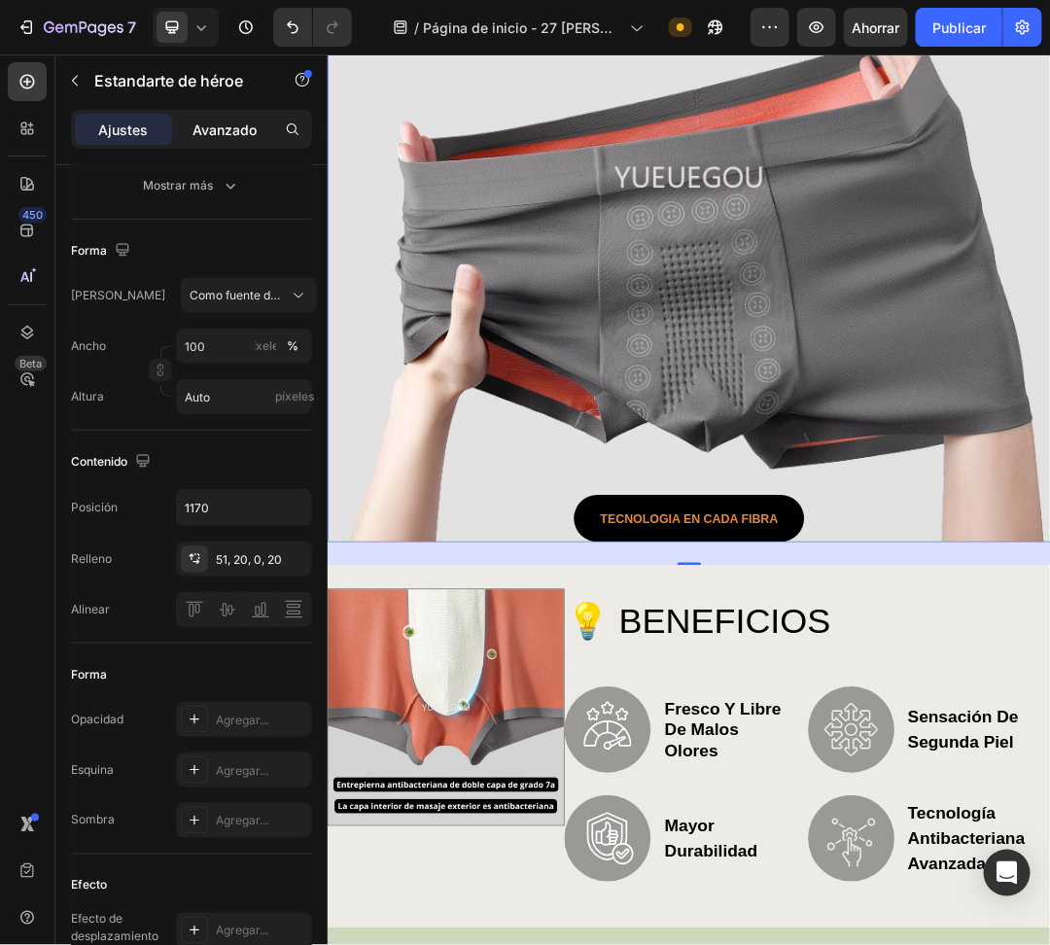
click at [204, 137] on p "Avanzado" at bounding box center [225, 130] width 64 height 20
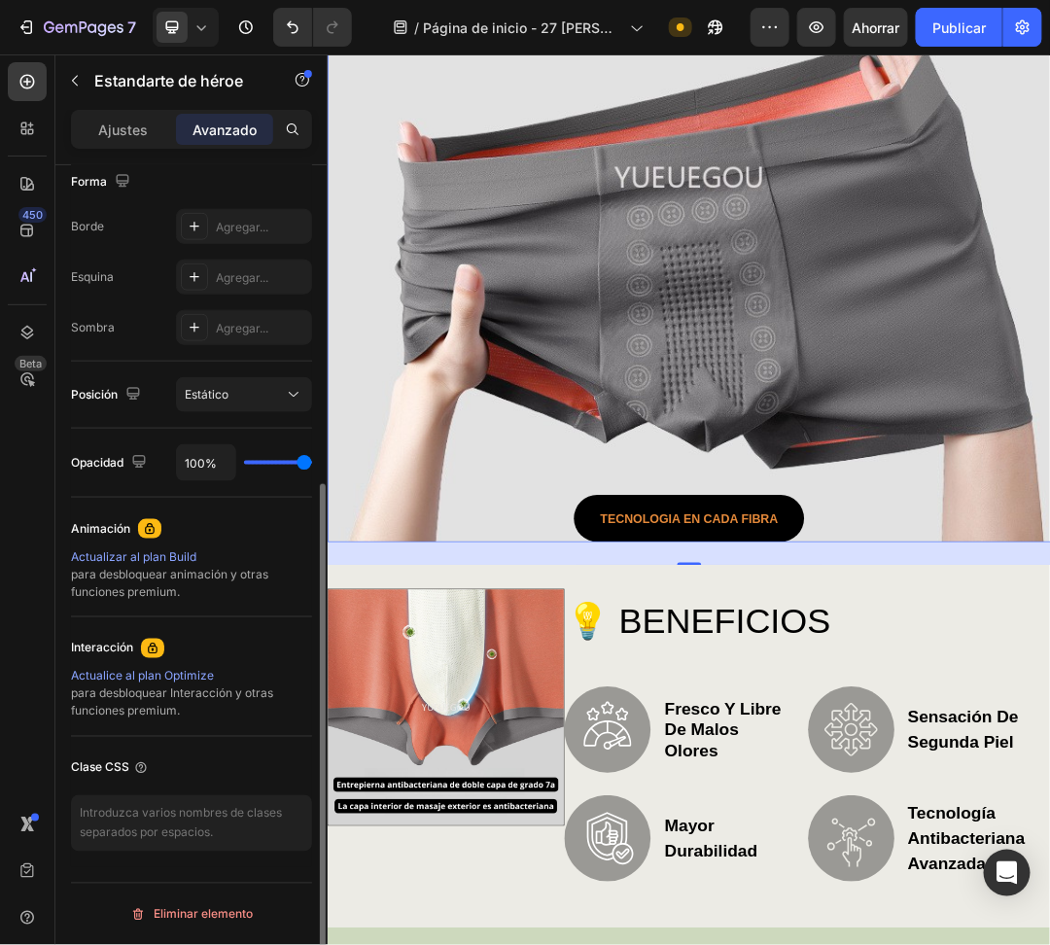
scroll to position [0, 0]
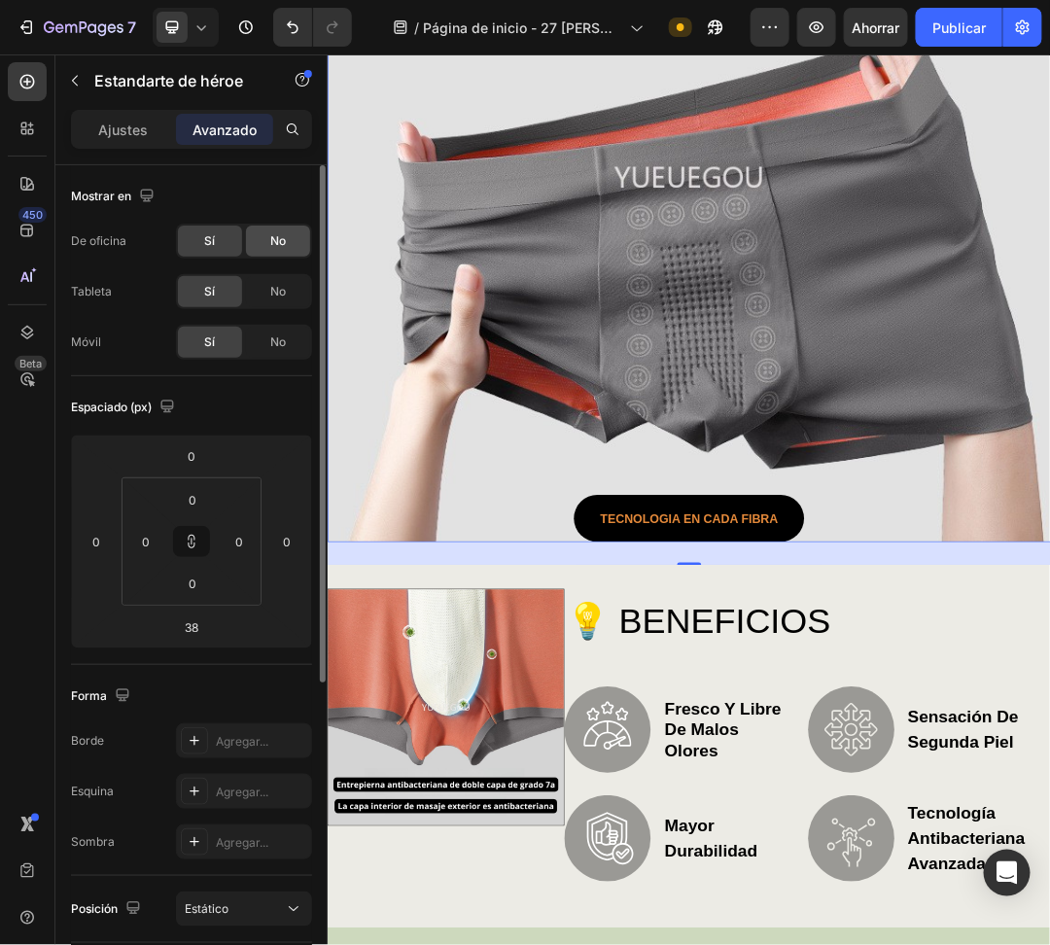
click at [259, 243] on div "No" at bounding box center [278, 241] width 64 height 31
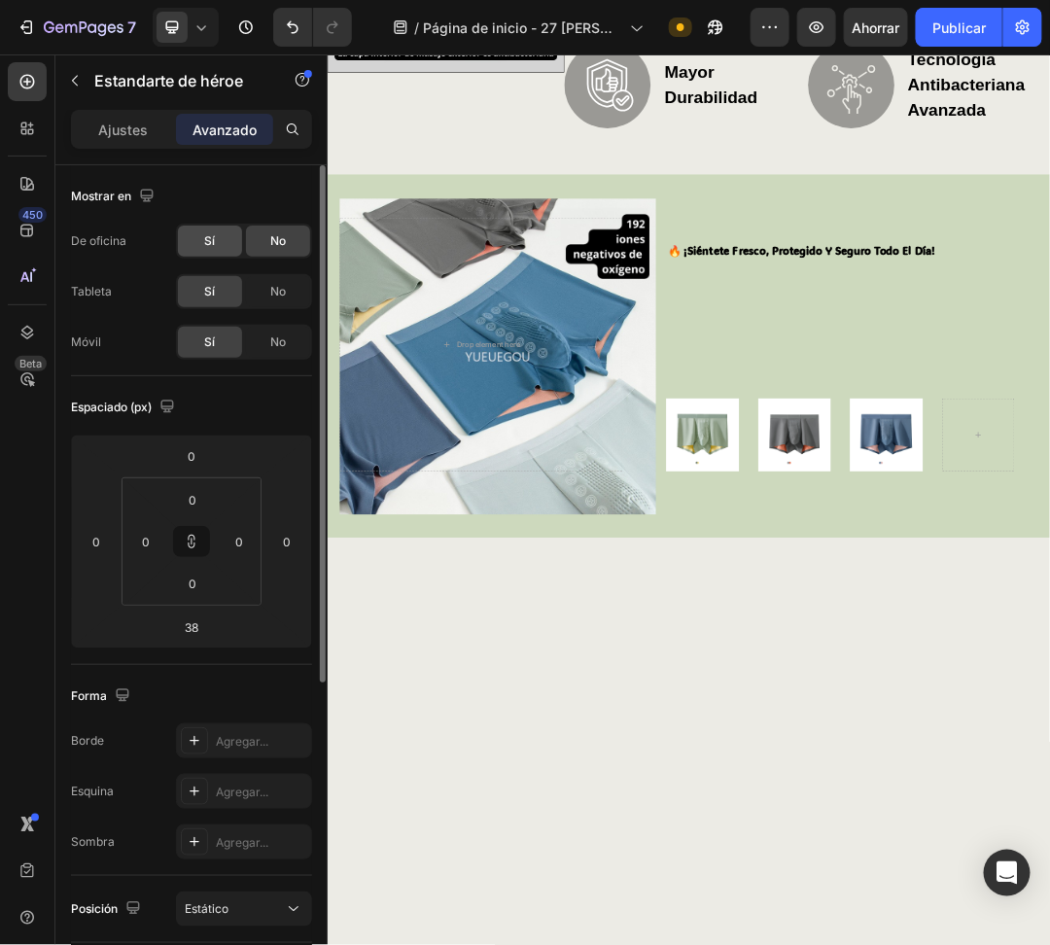
click at [209, 238] on font "Sí" at bounding box center [210, 240] width 11 height 15
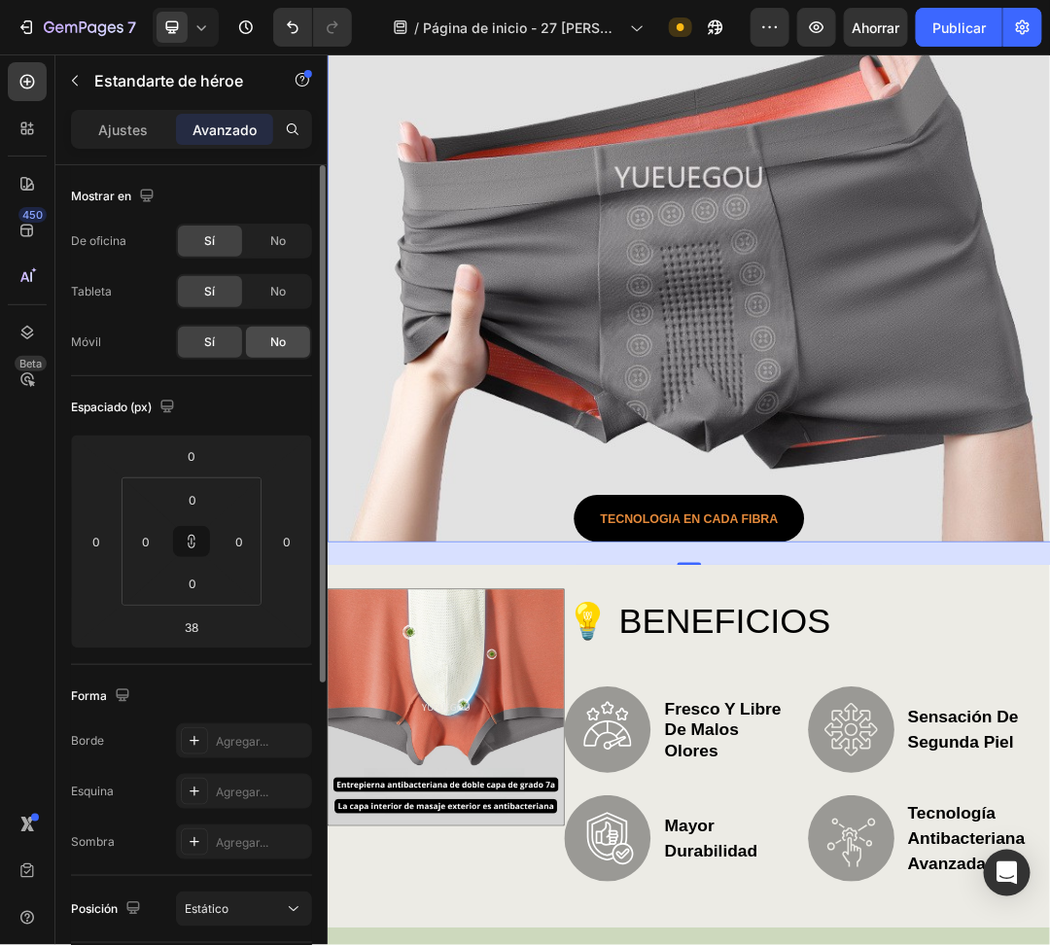
click at [262, 345] on div "No" at bounding box center [278, 342] width 64 height 31
click at [208, 345] on font "Sí" at bounding box center [210, 342] width 11 height 15
click at [276, 284] on font "No" at bounding box center [278, 291] width 16 height 15
click at [198, 285] on div "Sí" at bounding box center [210, 291] width 64 height 31
click at [282, 248] on span "No" at bounding box center [278, 241] width 16 height 18
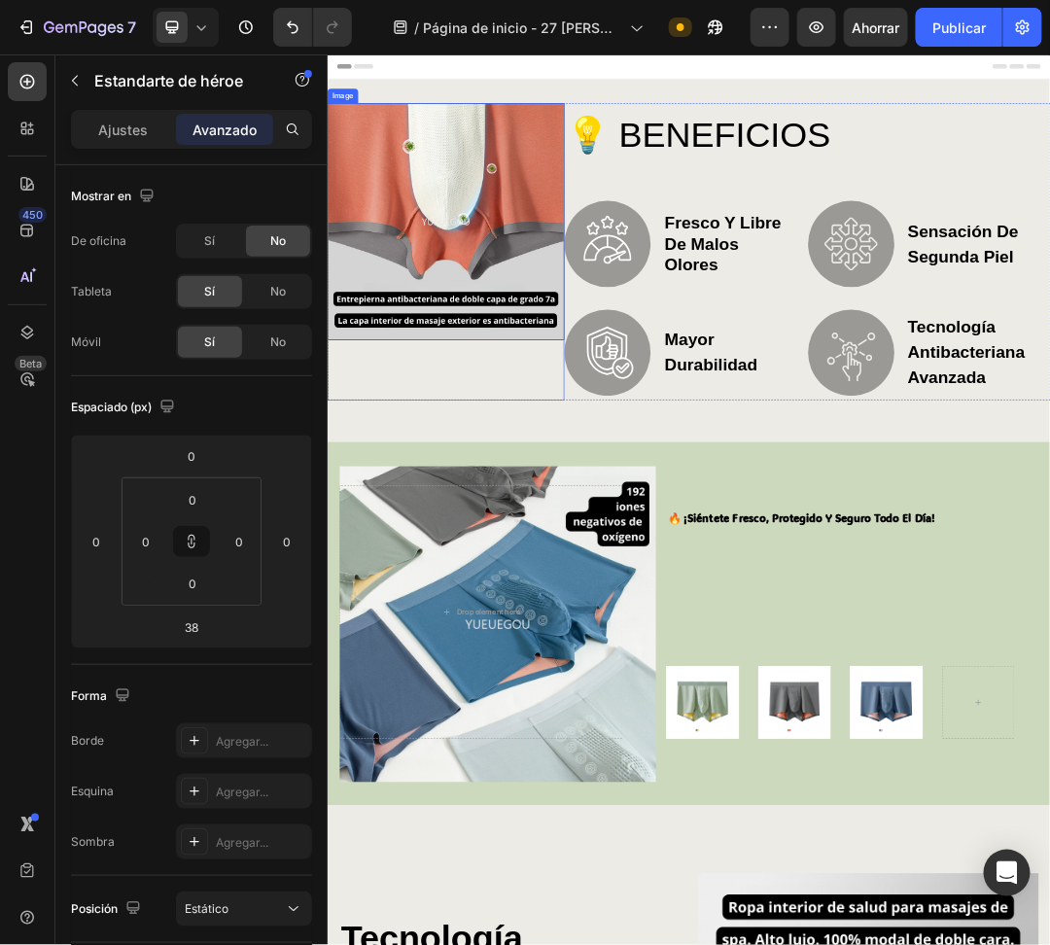
click at [689, 436] on img at bounding box center [518, 323] width 382 height 382
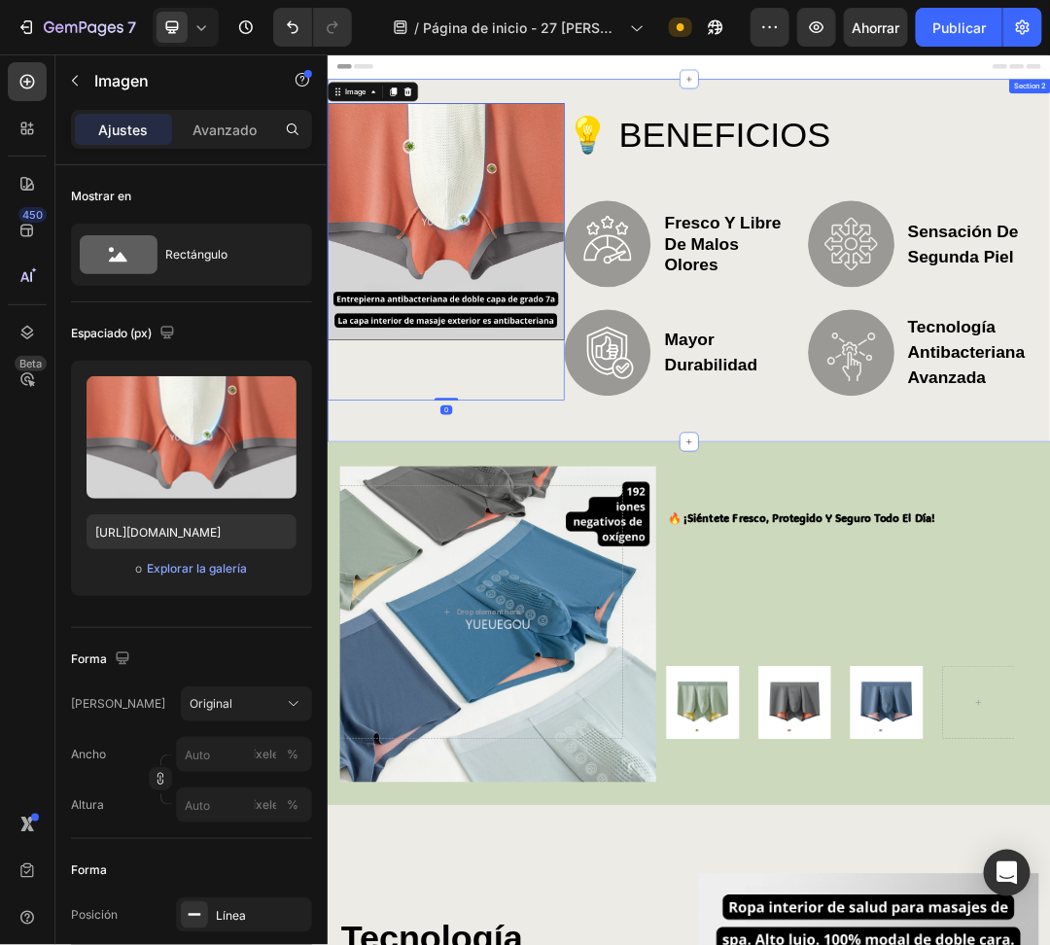
click at [904, 608] on div "Image 0 💡 BENEFICIOS Heading Image fresco y libre de malos olores Text Block Ro…" at bounding box center [910, 385] width 1167 height 585
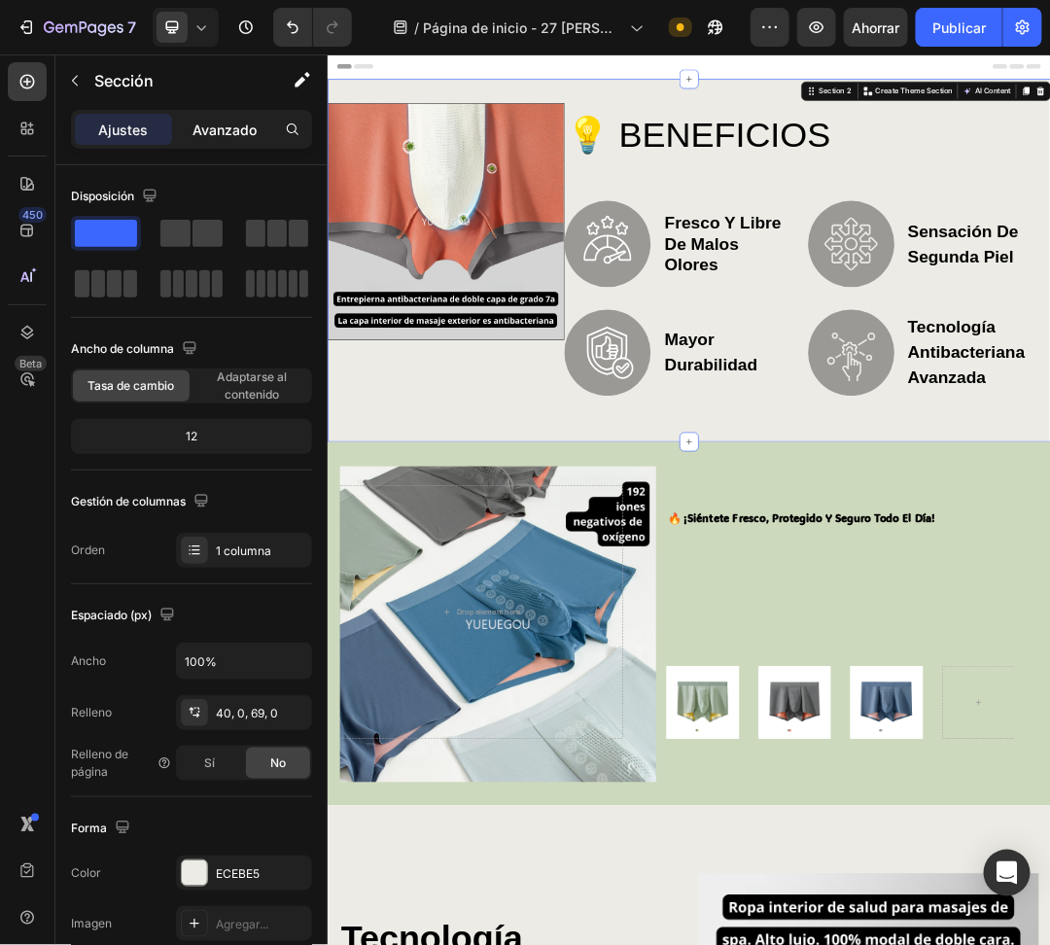
click at [230, 122] on font "Avanzado" at bounding box center [225, 130] width 64 height 17
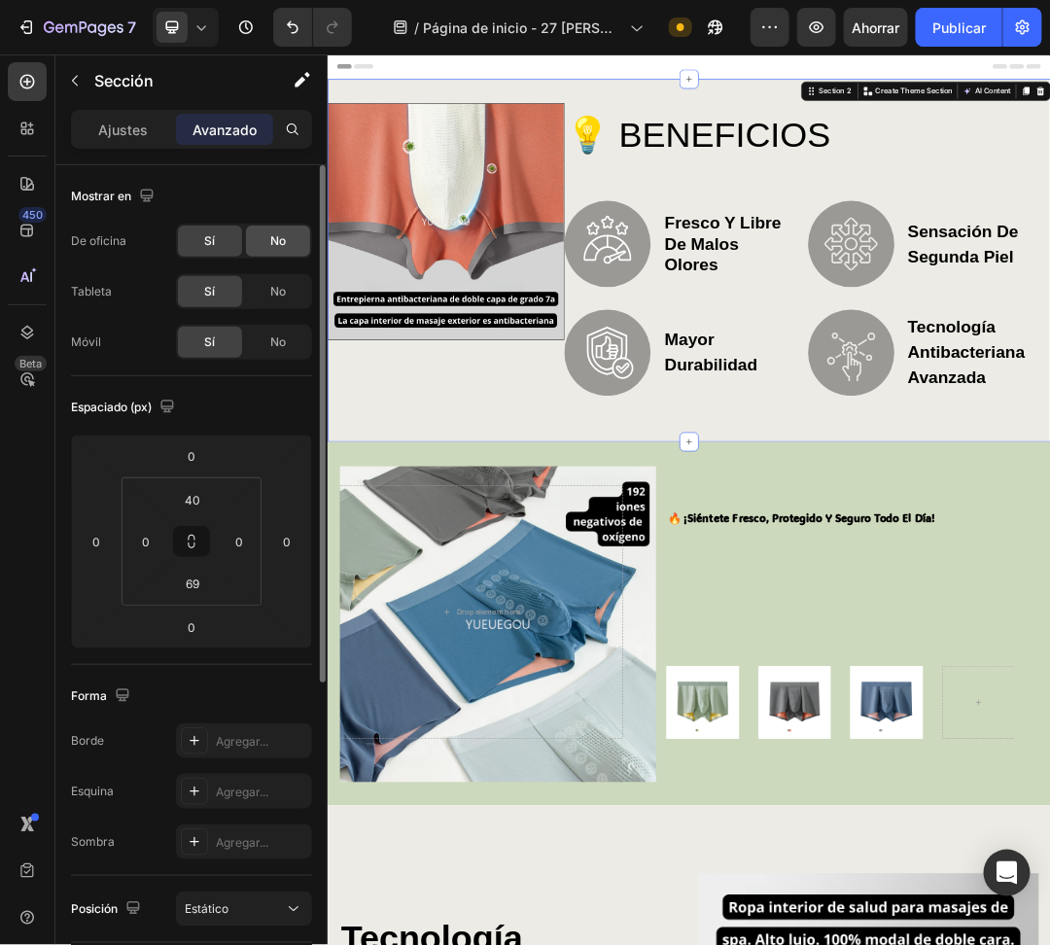
click at [278, 253] on div "No" at bounding box center [278, 241] width 64 height 31
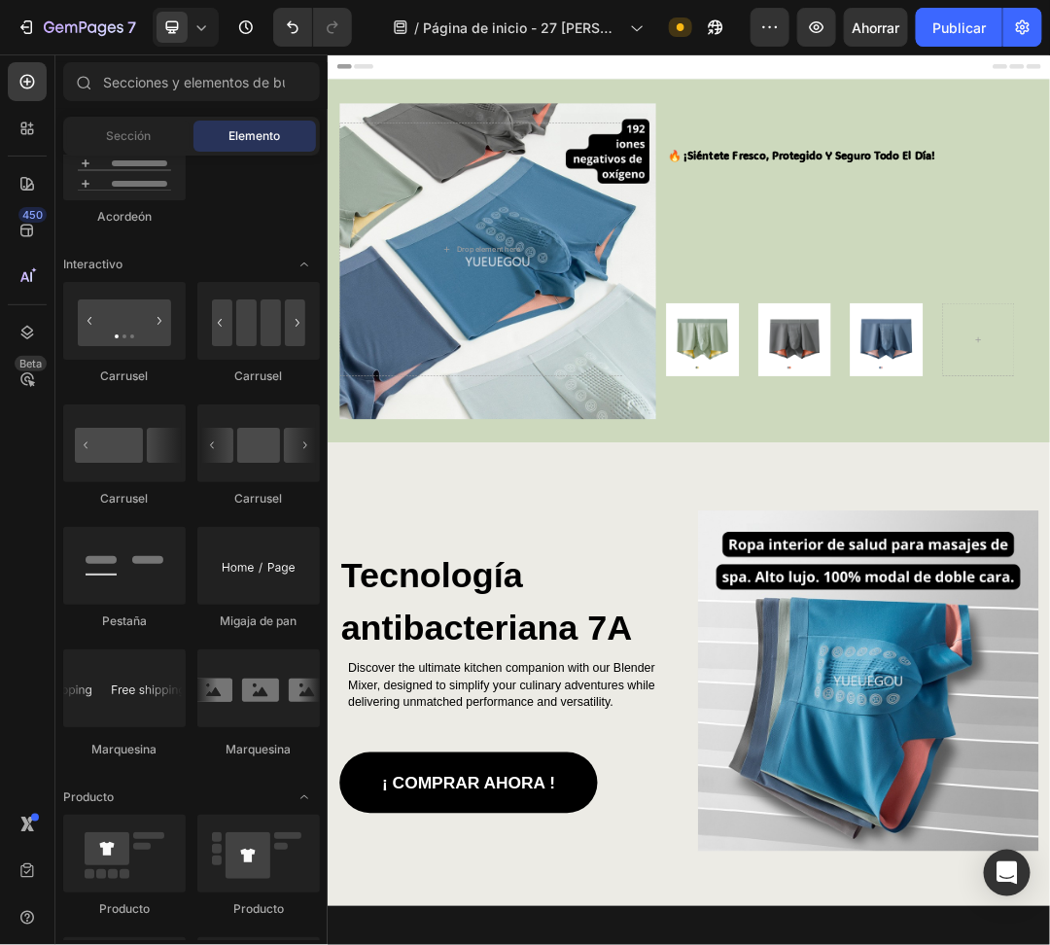
click at [1399, 78] on div "Header" at bounding box center [910, 72] width 1136 height 39
click at [1418, 61] on div "Header" at bounding box center [910, 72] width 1136 height 39
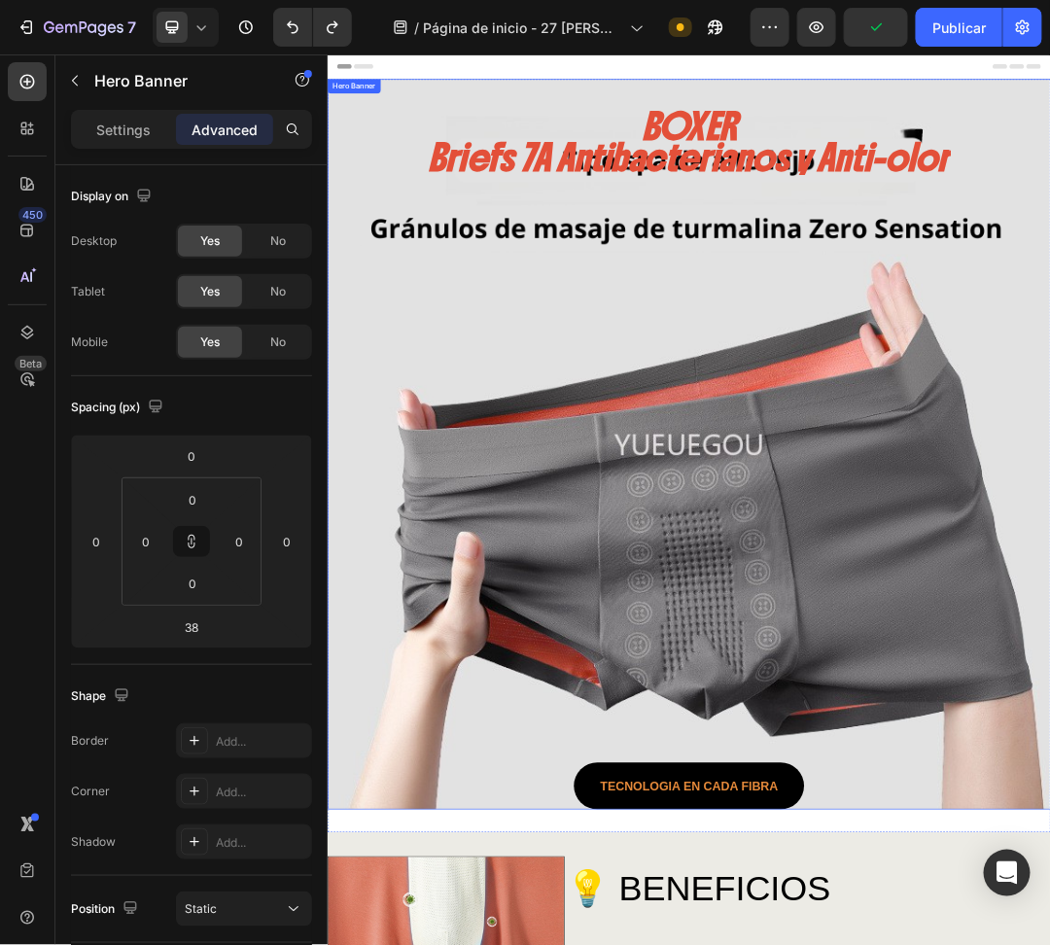
click at [1091, 765] on div "BOXER Briefs 7A Antibacterianos y Anti-olor Heading TECNOLOGIA En cada fibra Bu…" at bounding box center [910, 707] width 1099 height 1129
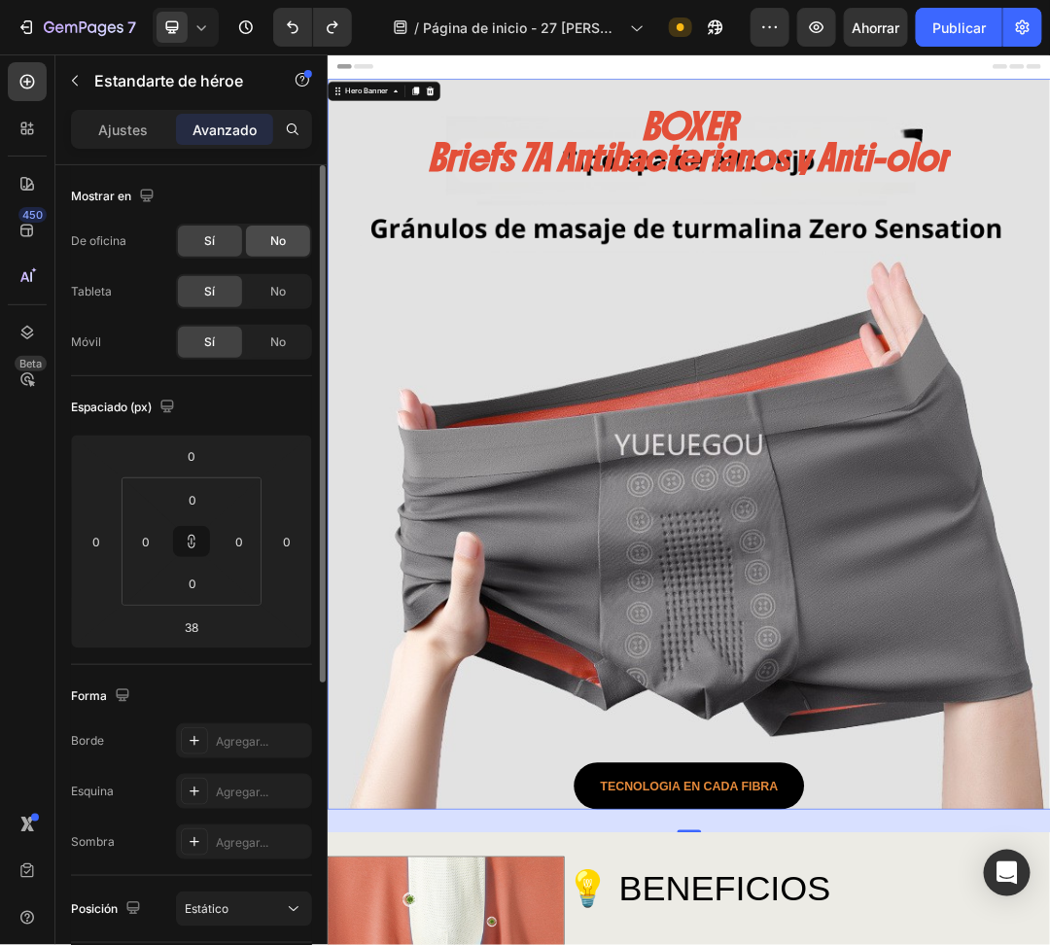
click at [263, 239] on div "No" at bounding box center [278, 241] width 64 height 31
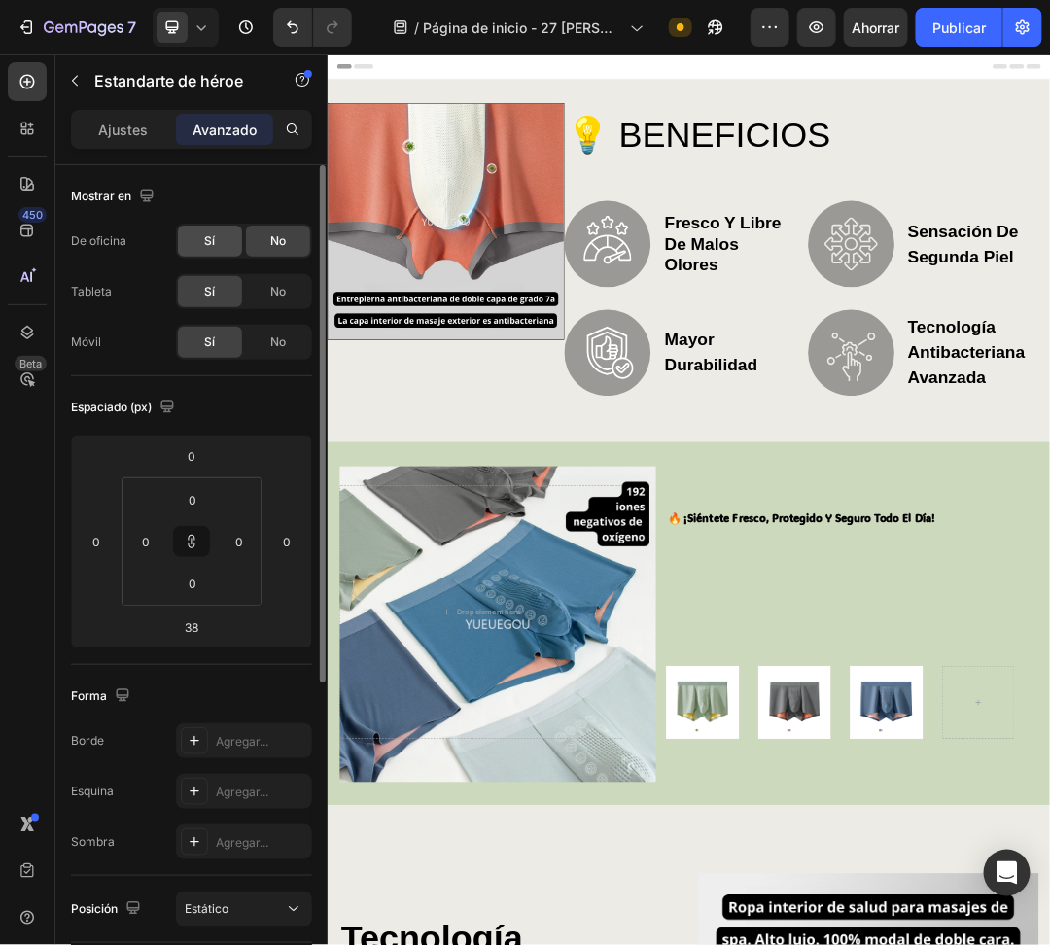
click at [213, 234] on font "Sí" at bounding box center [210, 240] width 11 height 15
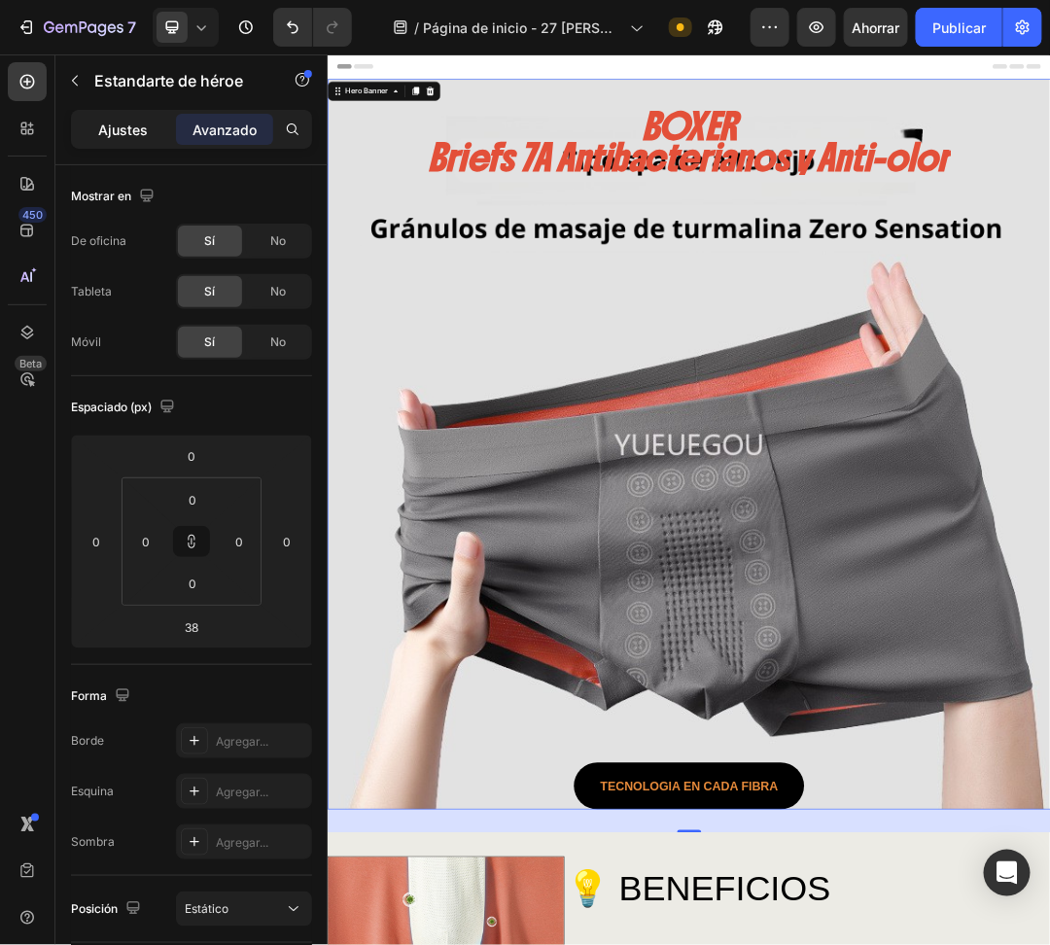
click at [103, 124] on font "Ajustes" at bounding box center [124, 130] width 50 height 17
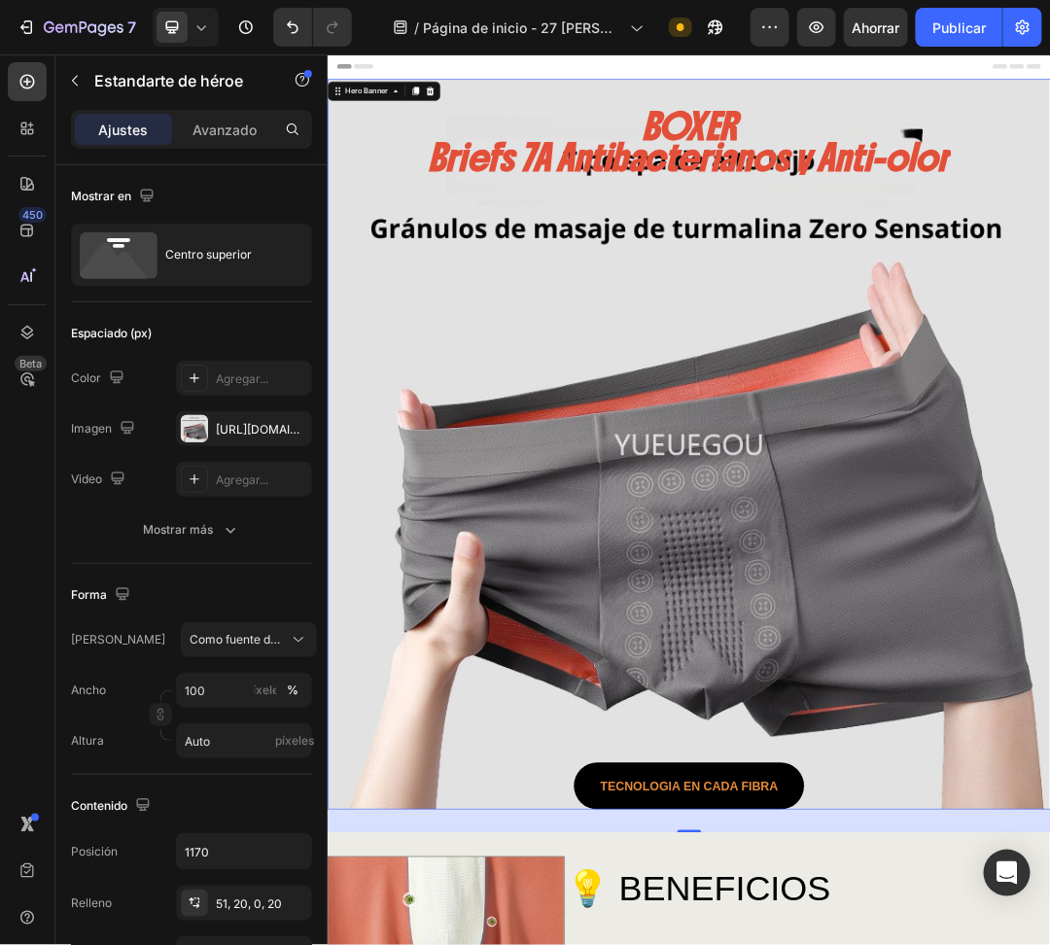
click at [645, 531] on div "BOXER Briefs 7A Antibacterianos y Anti-olor Heading TECNOLOGIA En cada fibra Bu…" at bounding box center [910, 707] width 1099 height 1129
click at [216, 433] on font "[URL][DOMAIN_NAME]" at bounding box center [278, 429] width 125 height 15
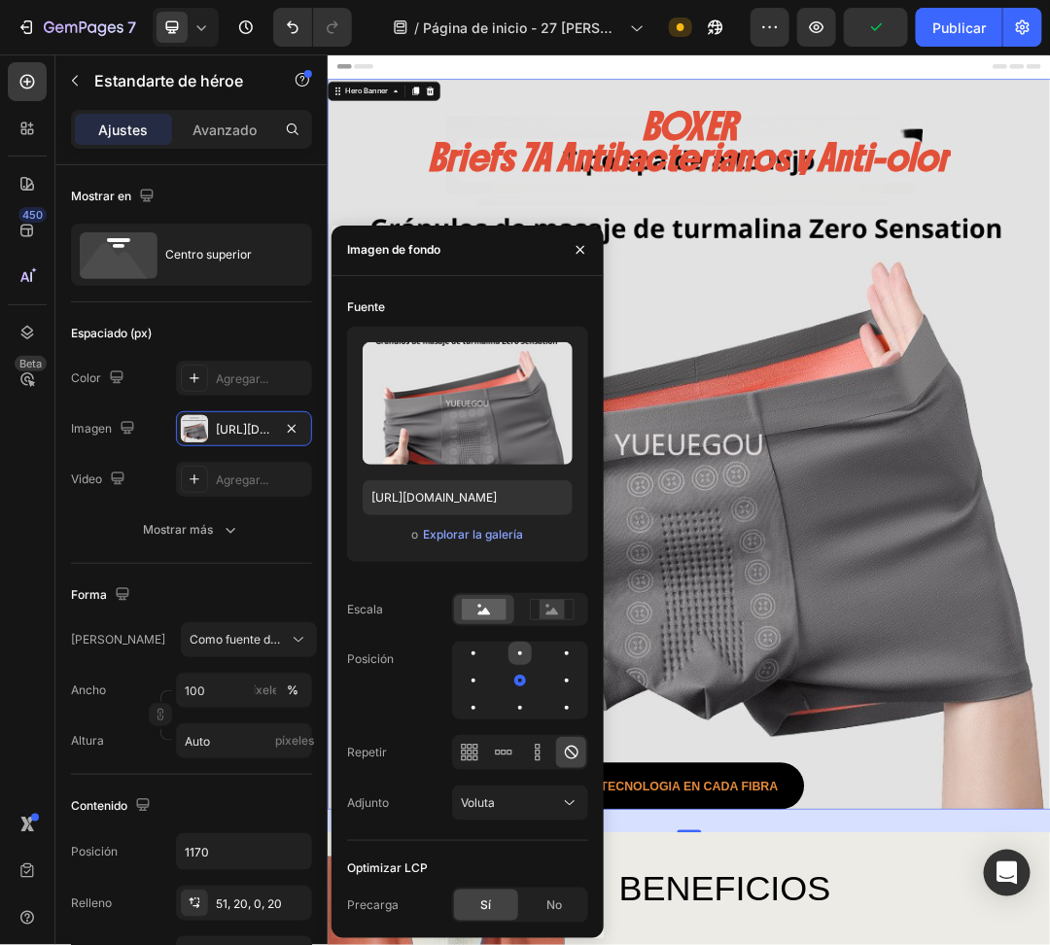
click at [555, 656] on div at bounding box center [566, 653] width 23 height 23
click at [556, 659] on div at bounding box center [520, 681] width 136 height 78
click at [485, 669] on div at bounding box center [473, 680] width 23 height 23
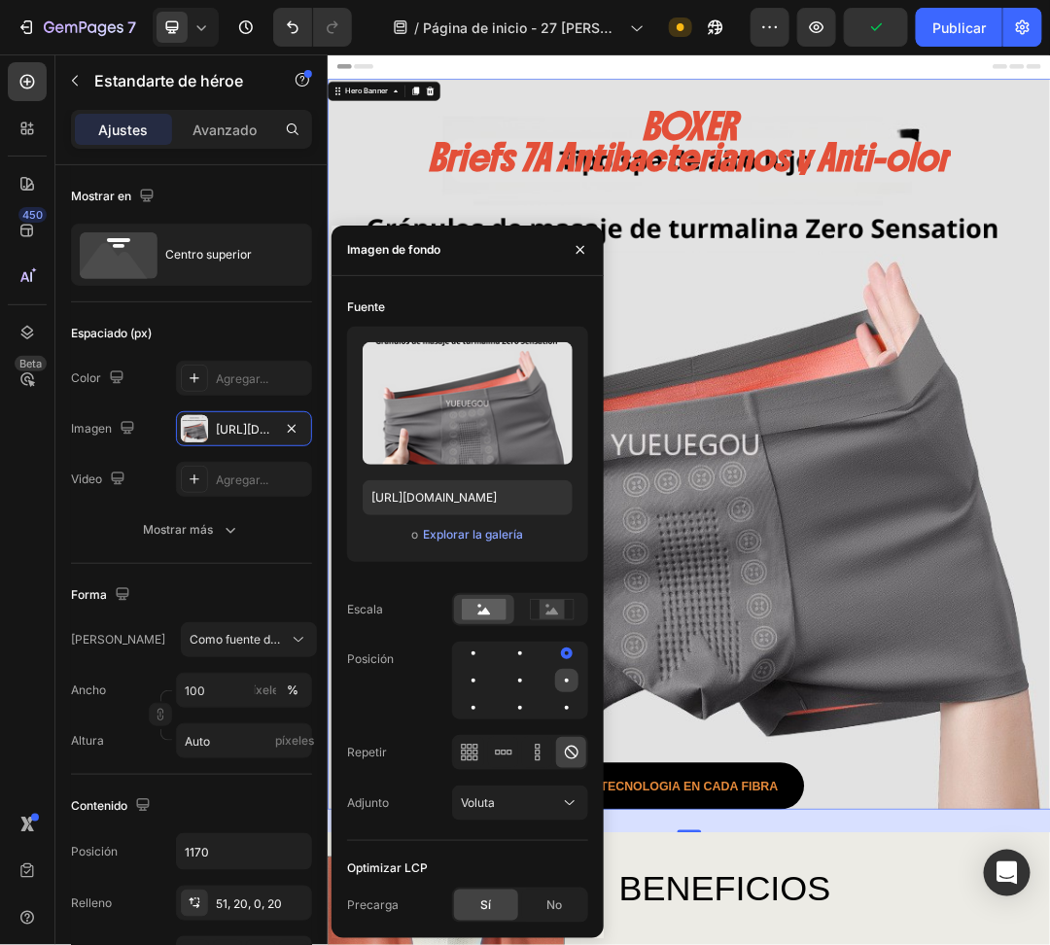
click at [485, 696] on div at bounding box center [473, 707] width 23 height 23
click at [555, 681] on div at bounding box center [566, 680] width 23 height 23
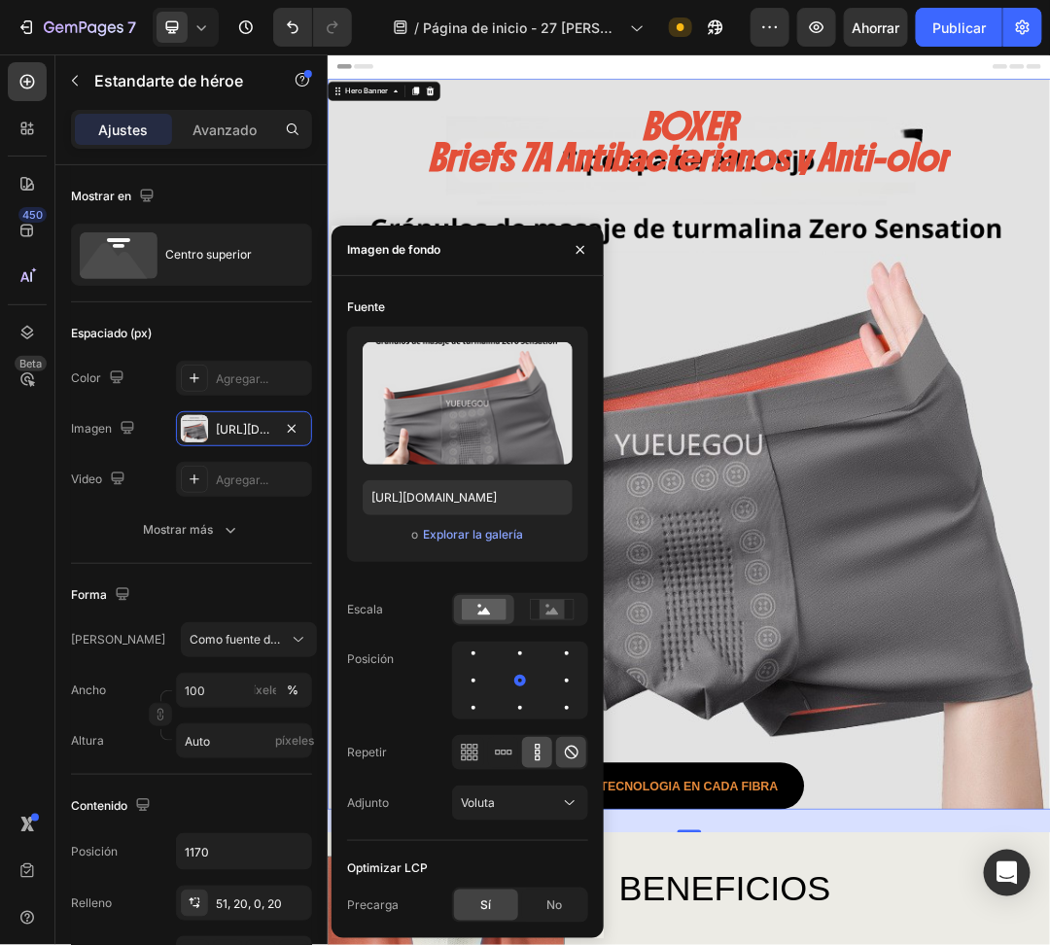
click at [538, 764] on div at bounding box center [537, 752] width 30 height 31
click at [533, 750] on icon at bounding box center [537, 752] width 19 height 19
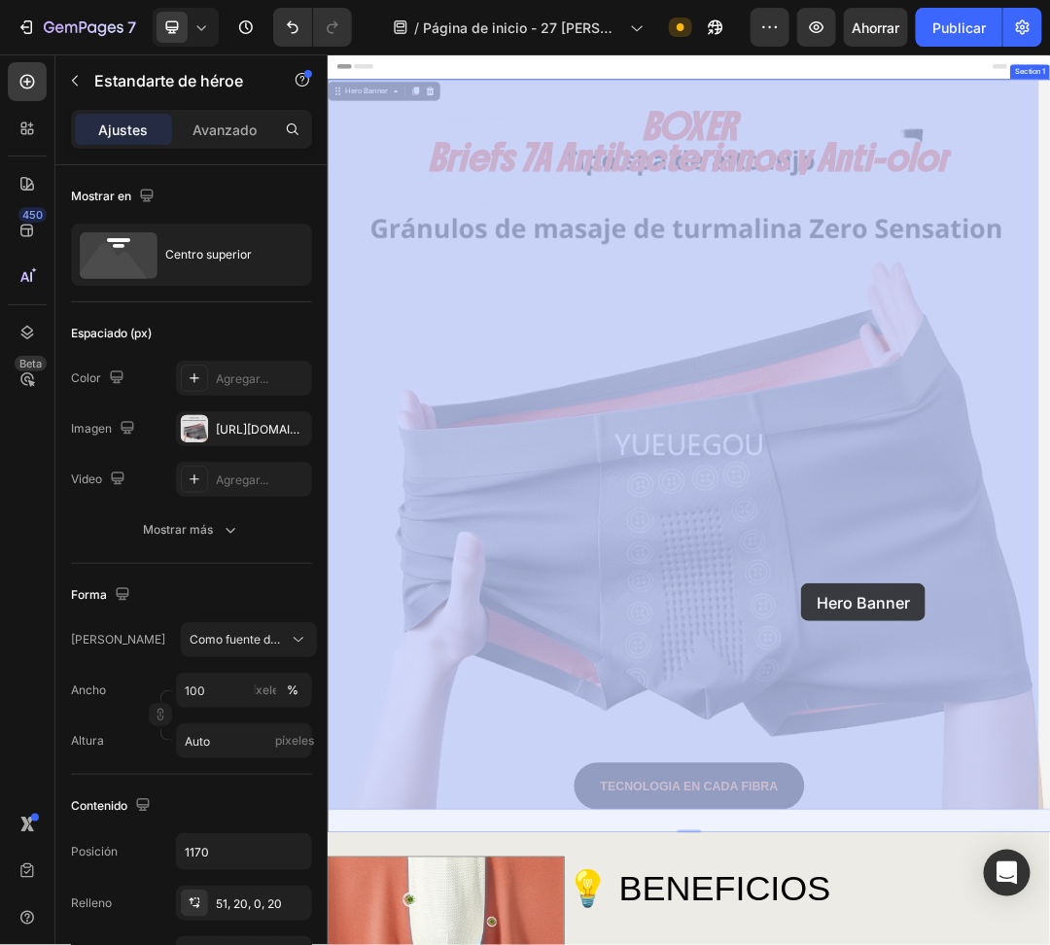
drag, startPoint x: 1060, startPoint y: 1074, endPoint x: 1088, endPoint y: 954, distance: 122.9
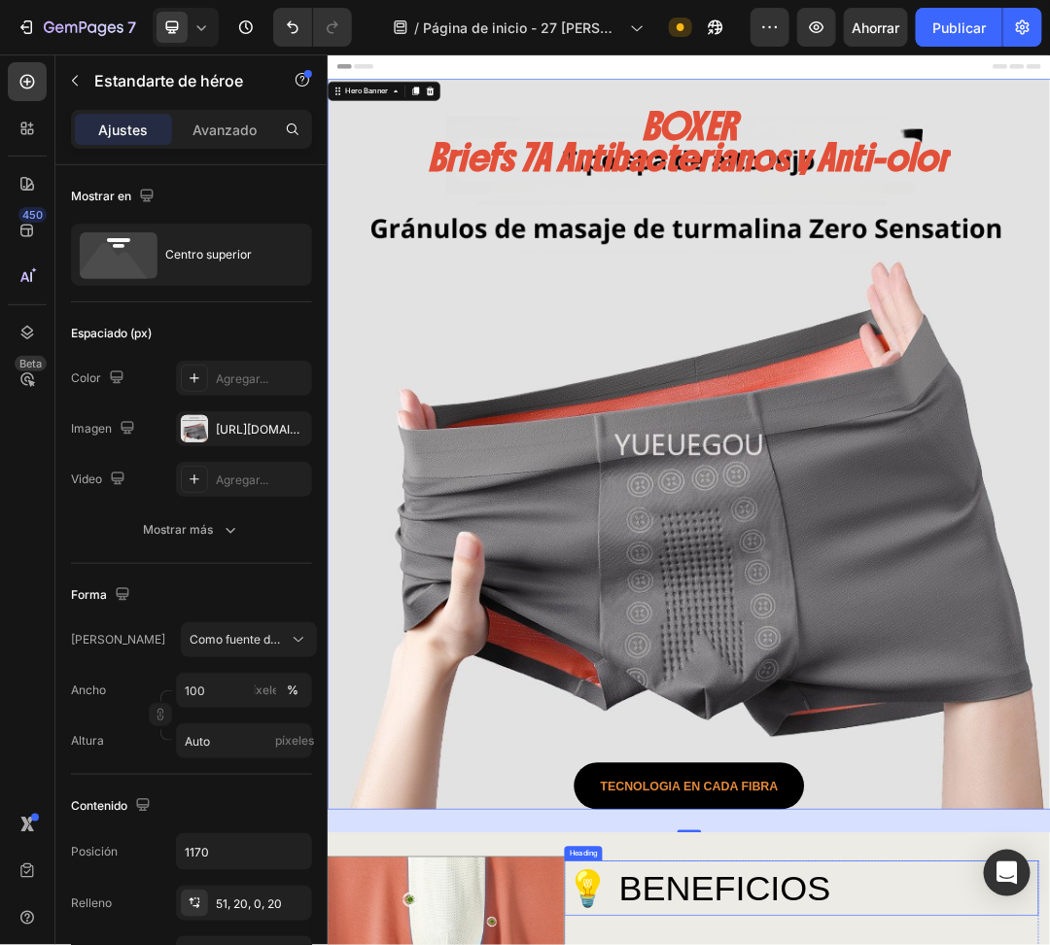
drag, startPoint x: 907, startPoint y: 1297, endPoint x: 910, endPoint y: 1353, distance: 55.5
click at [1009, 944] on div "BOXER Briefs 7A Antibacterianos y Anti-olor Heading TECNOLOGIA En cada fibra Bu…" at bounding box center [910, 707] width 1099 height 1129
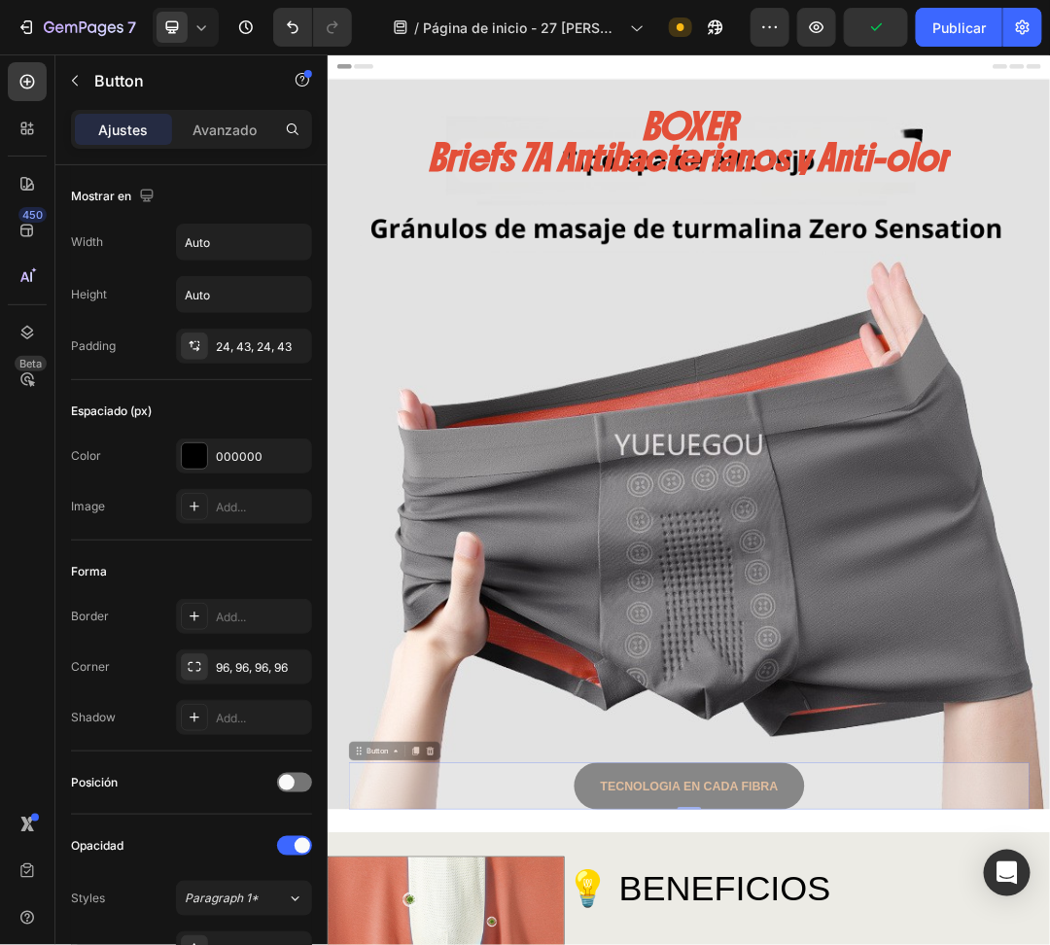
drag, startPoint x: 1056, startPoint y: 1225, endPoint x: 1086, endPoint y: 1116, distance: 113.0
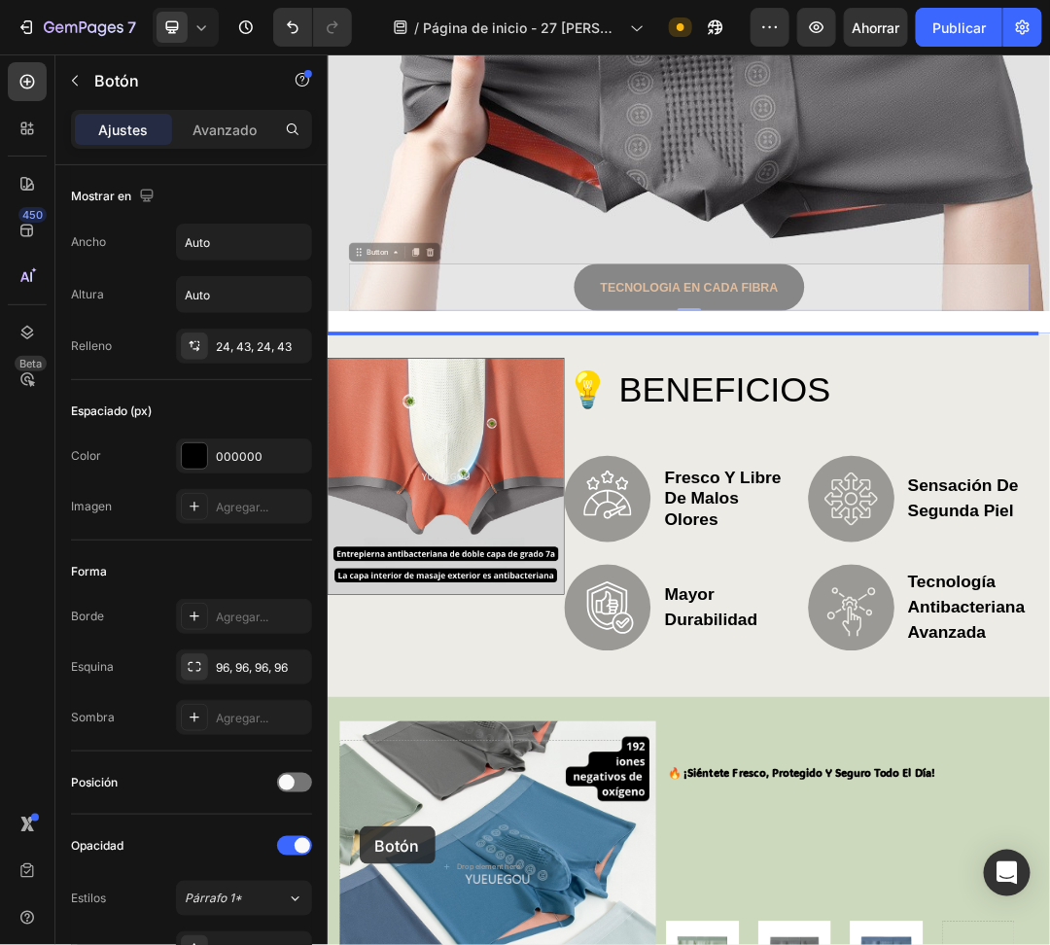
drag, startPoint x: 369, startPoint y: 1179, endPoint x: 380, endPoint y: 1291, distance: 112.4
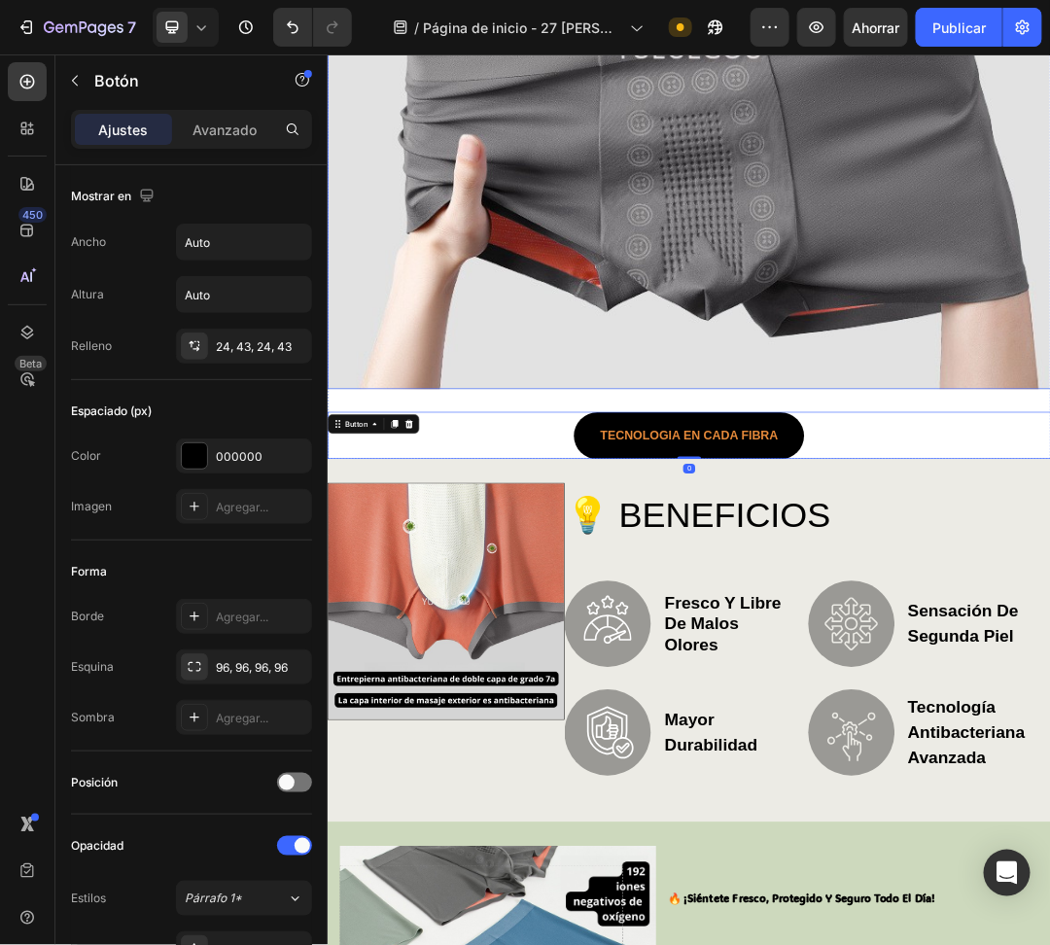
click at [905, 444] on div "BOXER Briefs 7A Antibacterianos y Anti-olor Heading" at bounding box center [910, 67] width 1099 height 1053
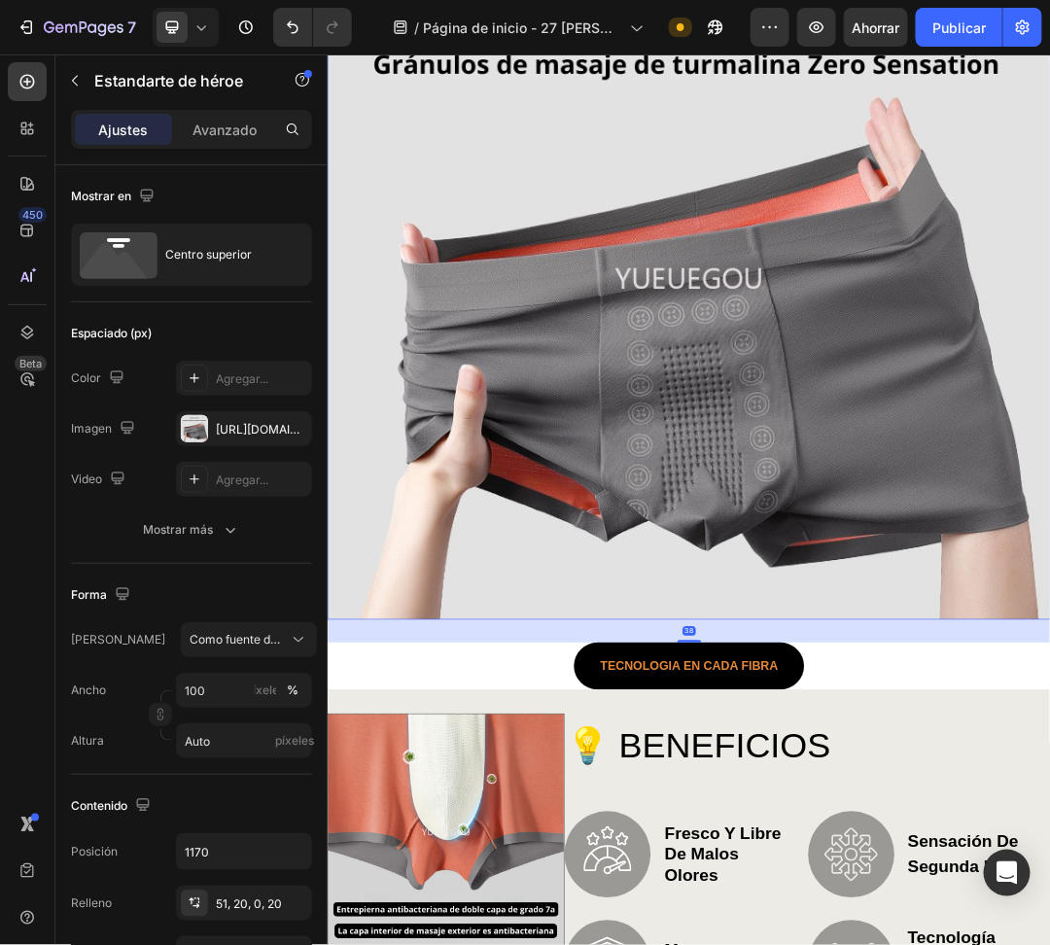
scroll to position [84, 0]
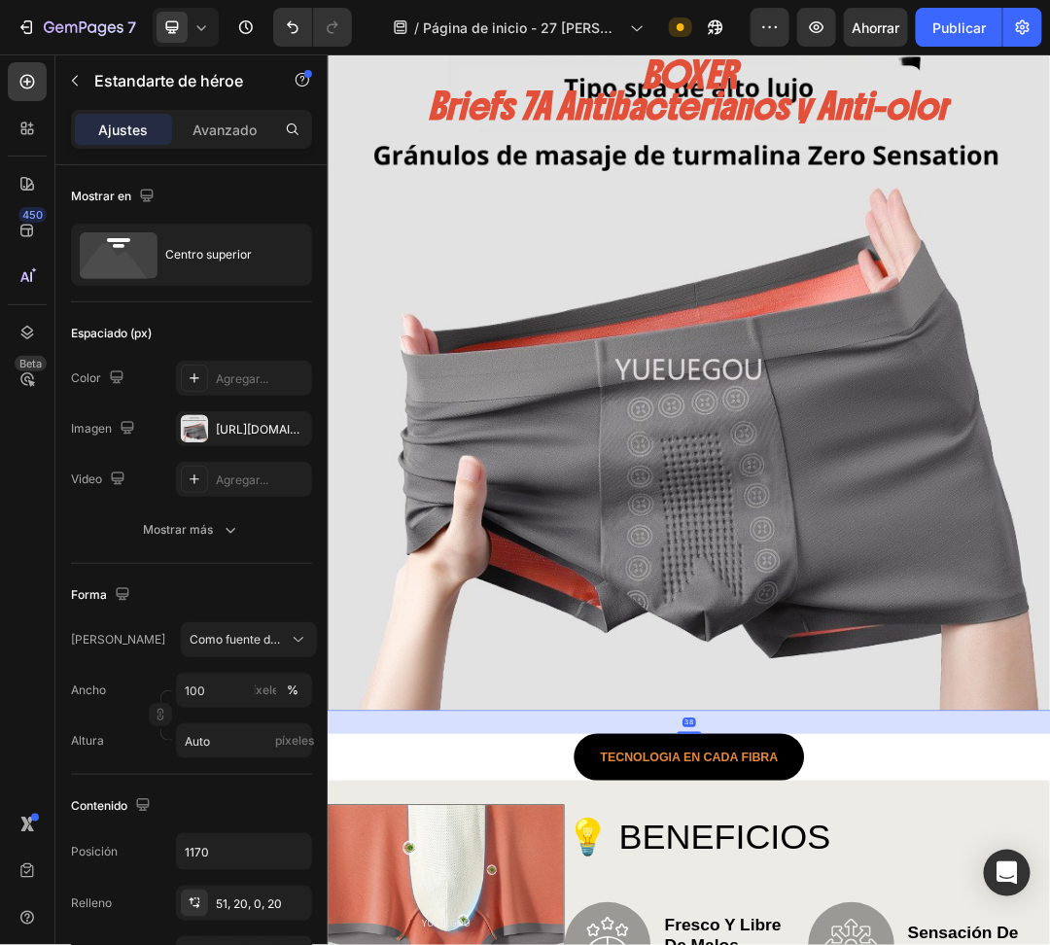
click at [914, 944] on div "BOXER Briefs 7A Antibacterianos y Anti-olor Heading" at bounding box center [910, 585] width 1099 height 1053
click at [921, 944] on div "BOXER Briefs 7A Antibacterianos y Anti-olor Heading" at bounding box center [910, 585] width 1099 height 1053
click at [901, 944] on div "BOXER Briefs 7A Antibacterianos y Anti-olor Heading" at bounding box center [910, 585] width 1099 height 1053
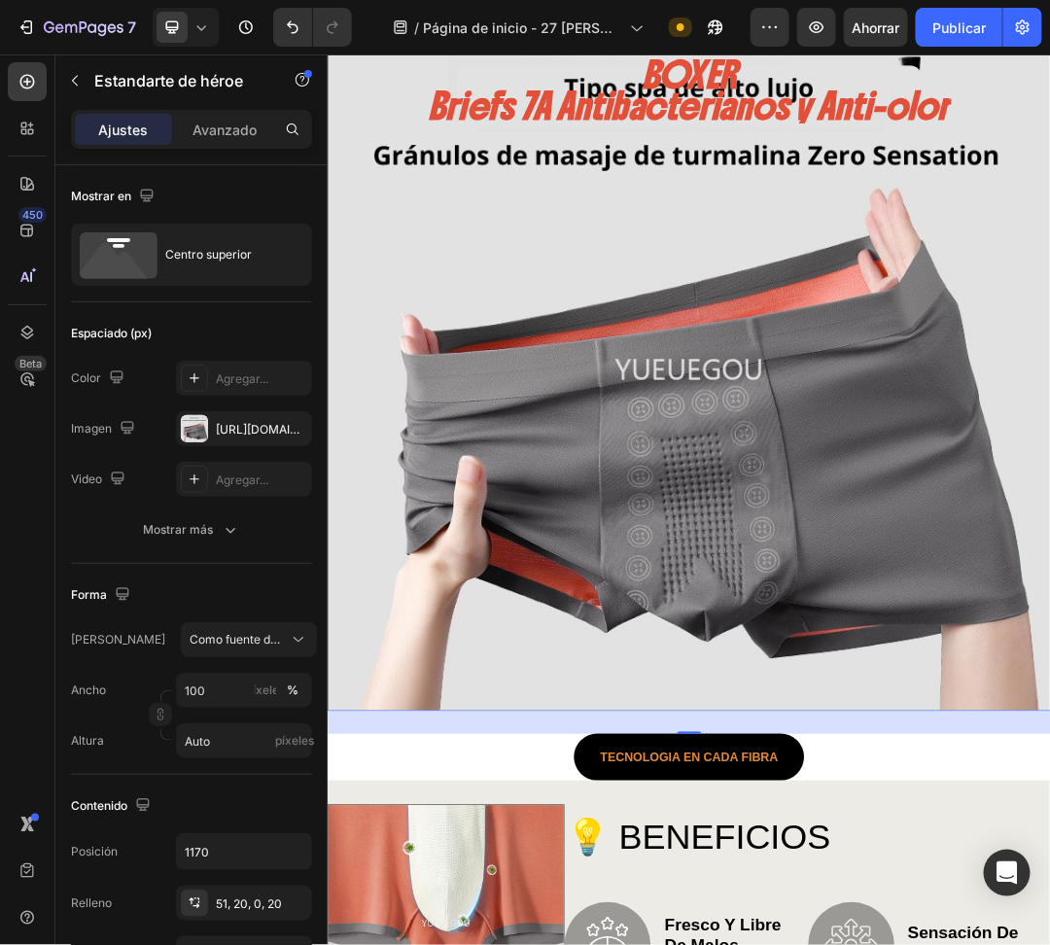
drag, startPoint x: 898, startPoint y: 1093, endPoint x: 904, endPoint y: 949, distance: 144.1
click at [898, 944] on div "BOXER Briefs 7A Antibacterianos y Anti-olor Heading" at bounding box center [910, 585] width 1099 height 1053
click at [917, 807] on div "BOXER Briefs 7A Antibacterianos y Anti-olor Heading" at bounding box center [910, 585] width 1099 height 1053
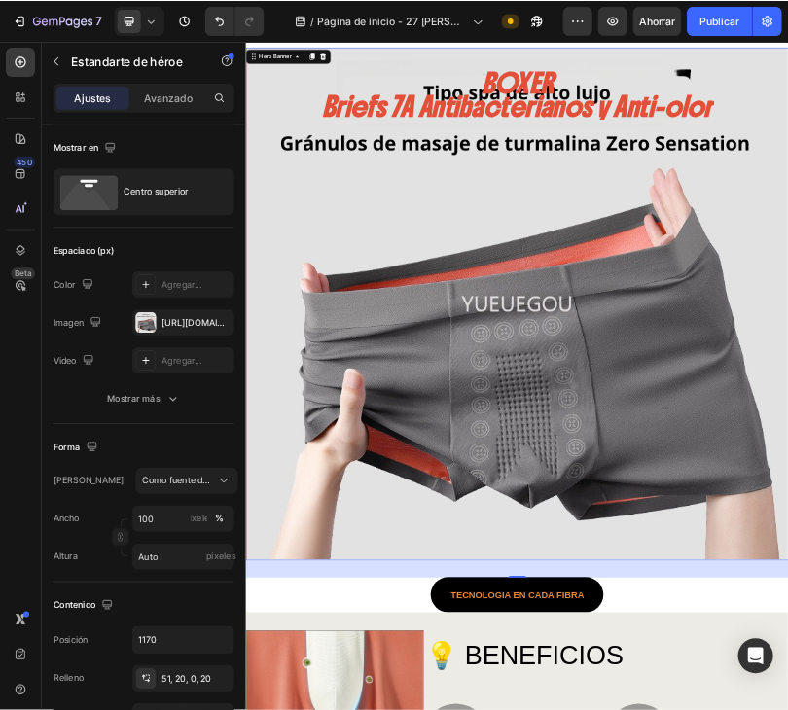
scroll to position [0, 0]
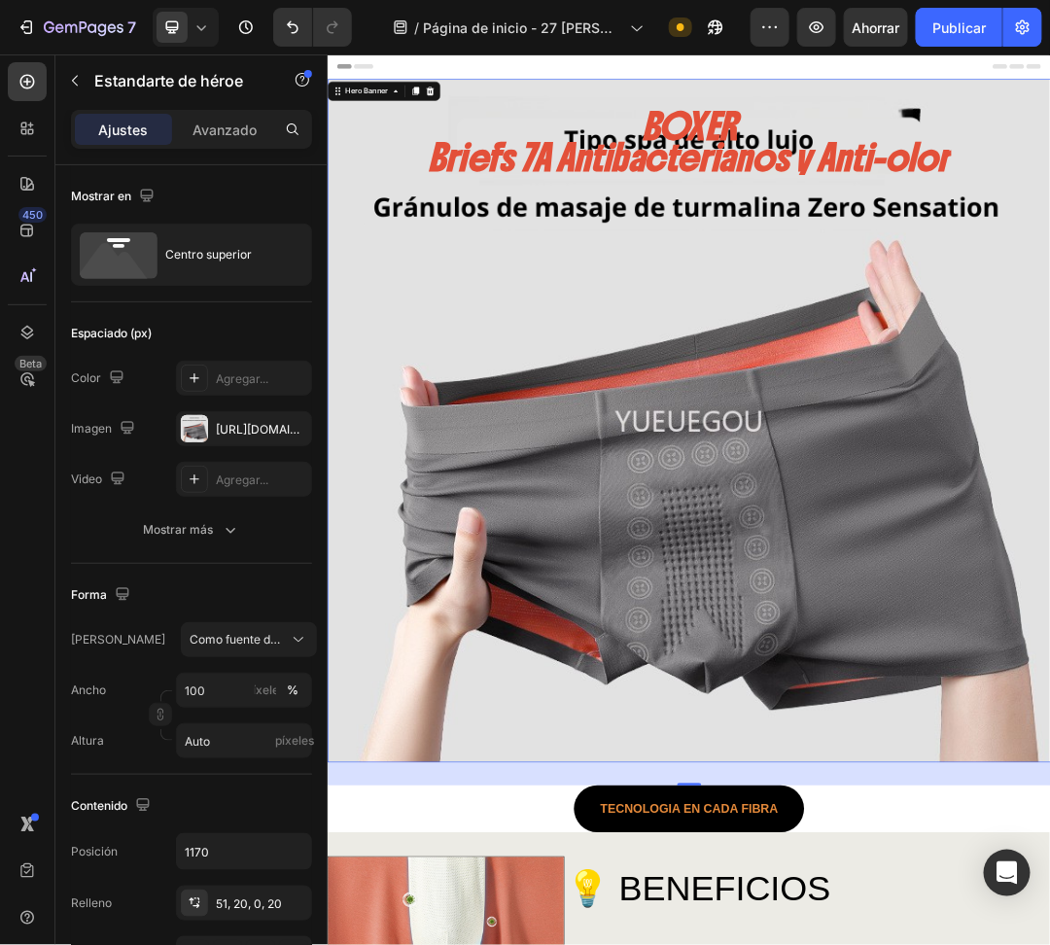
click at [591, 394] on div "BOXER Briefs 7A Antibacterianos y Anti-olor Heading" at bounding box center [910, 669] width 1099 height 1053
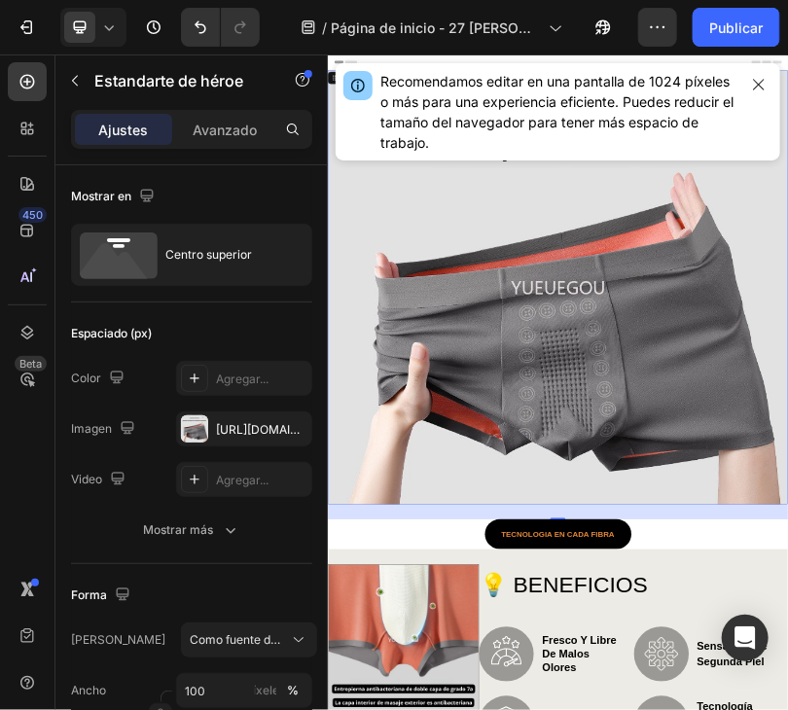
click at [619, 79] on font "Recomendamos editar en una pantalla de 1024 píxeles o más para una experiencia …" at bounding box center [556, 112] width 353 height 78
click at [755, 79] on icon "button" at bounding box center [759, 85] width 16 height 16
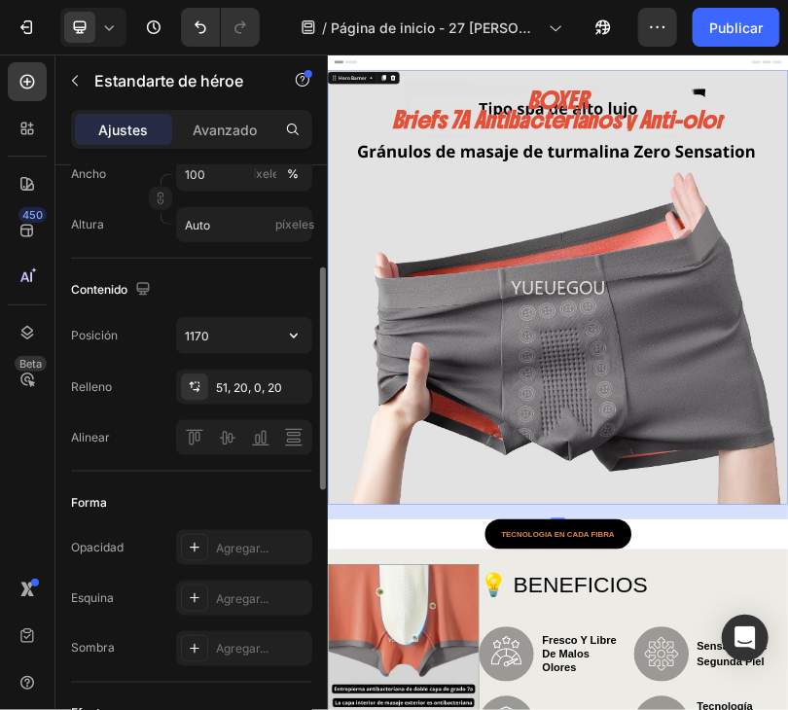
scroll to position [451, 0]
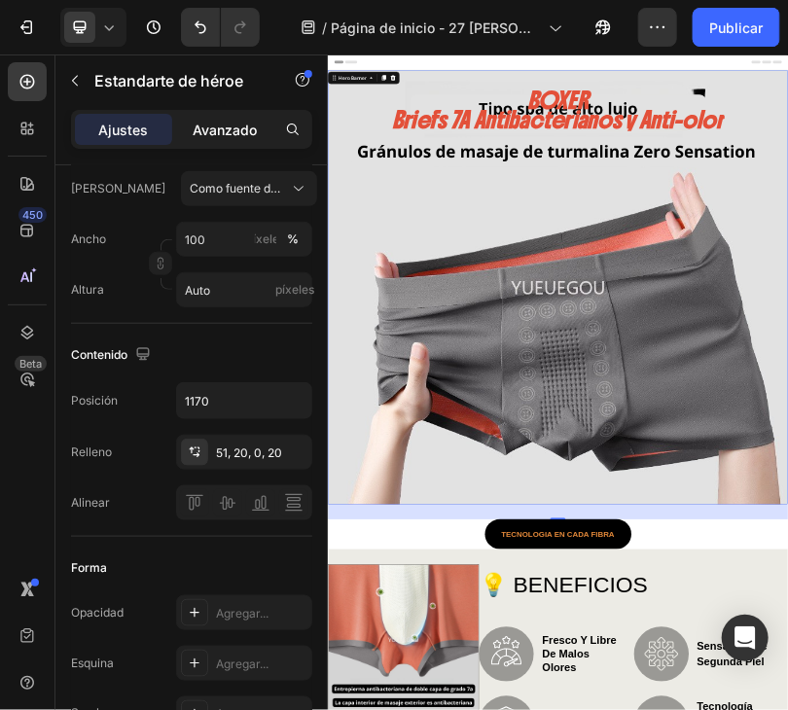
click at [233, 122] on font "Avanzado" at bounding box center [225, 130] width 64 height 17
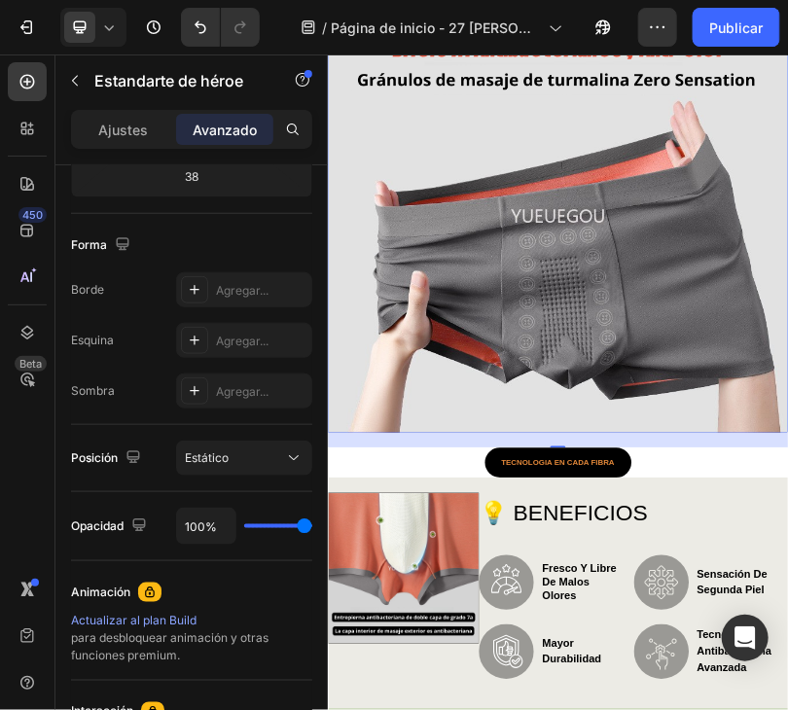
scroll to position [194, 0]
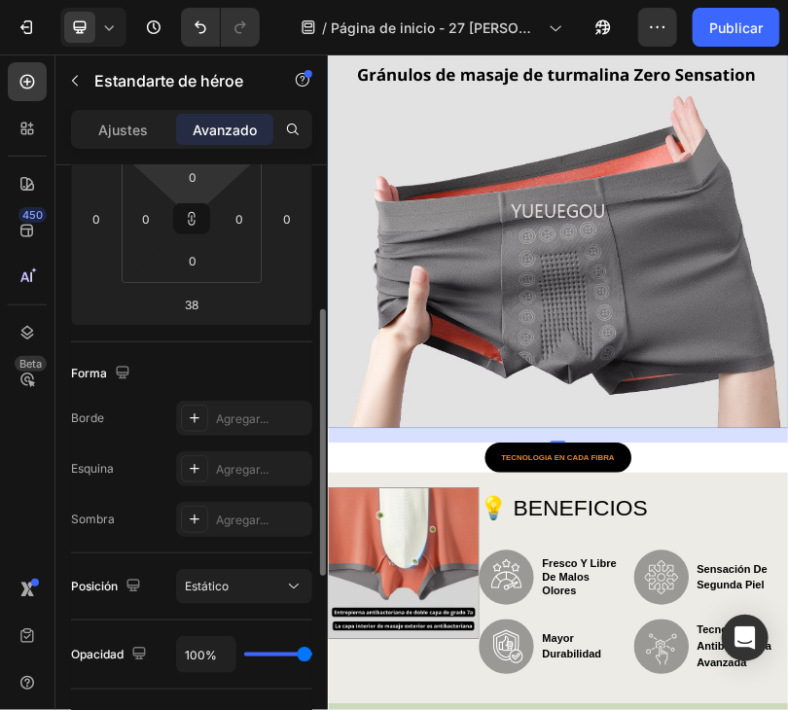
scroll to position [64, 0]
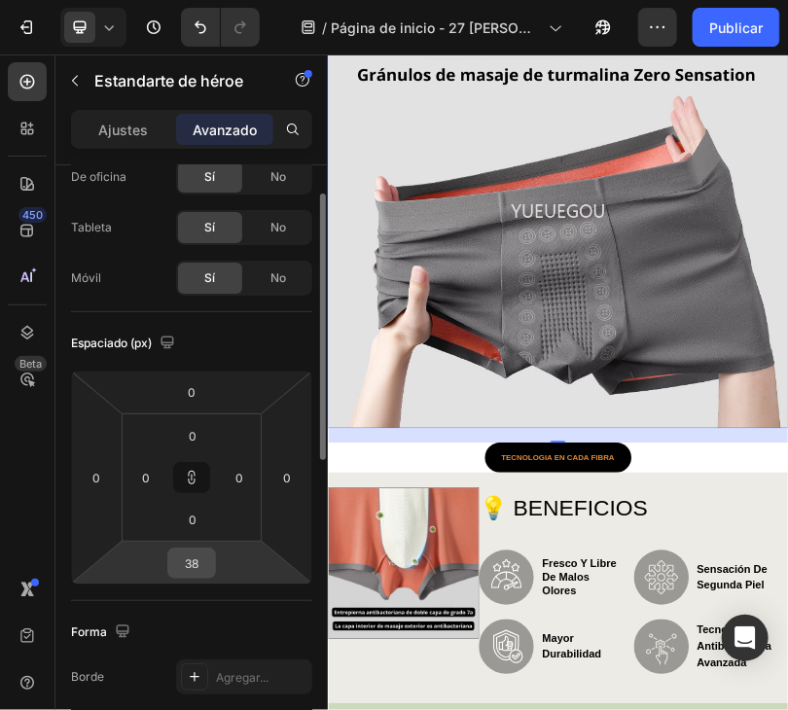
click at [193, 566] on input "38" at bounding box center [191, 562] width 39 height 29
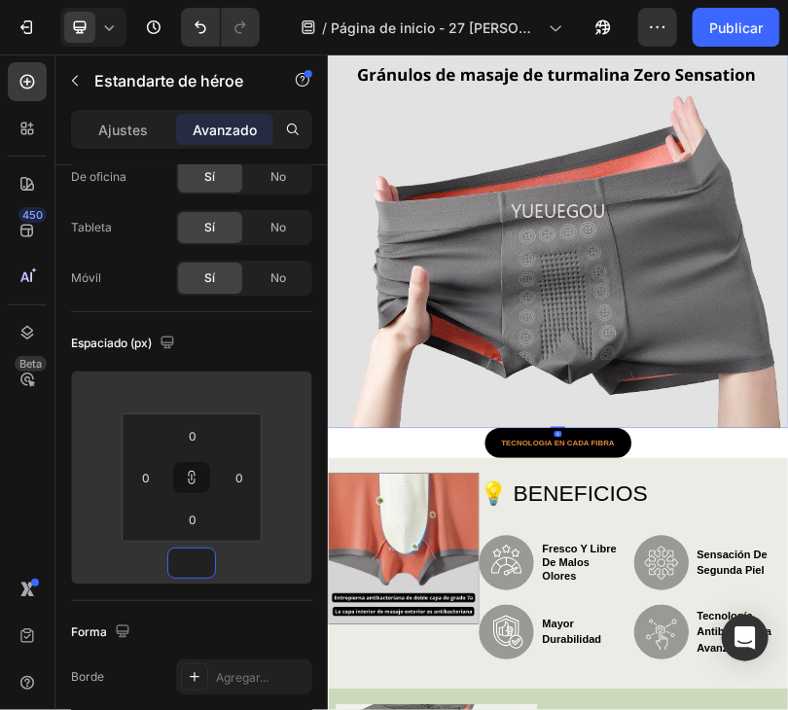
type input "1"
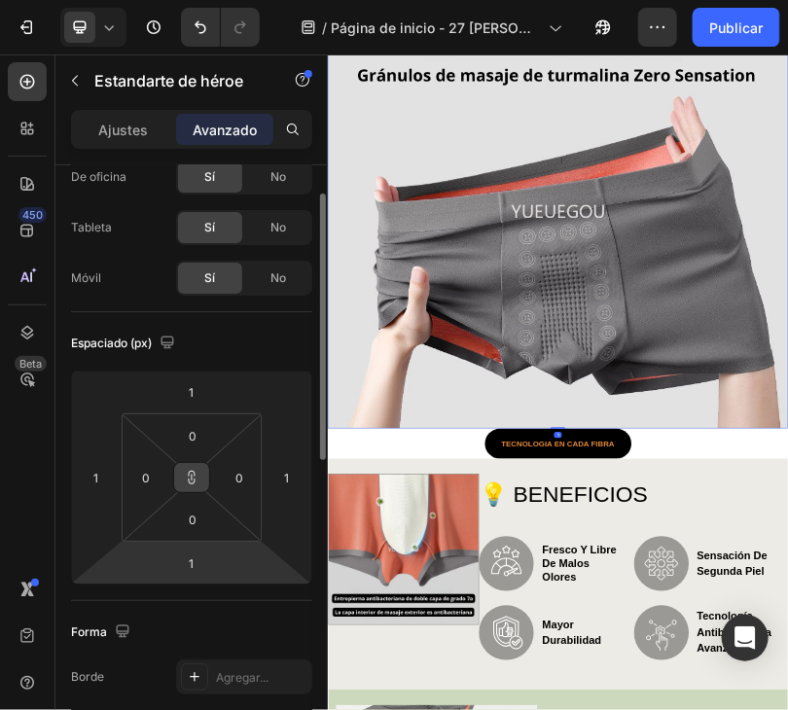
click at [183, 480] on button at bounding box center [191, 477] width 37 height 31
click at [189, 478] on icon at bounding box center [192, 481] width 7 height 6
click at [190, 474] on icon at bounding box center [192, 478] width 16 height 16
click at [191, 474] on icon at bounding box center [192, 478] width 16 height 16
click at [198, 476] on icon at bounding box center [192, 478] width 16 height 16
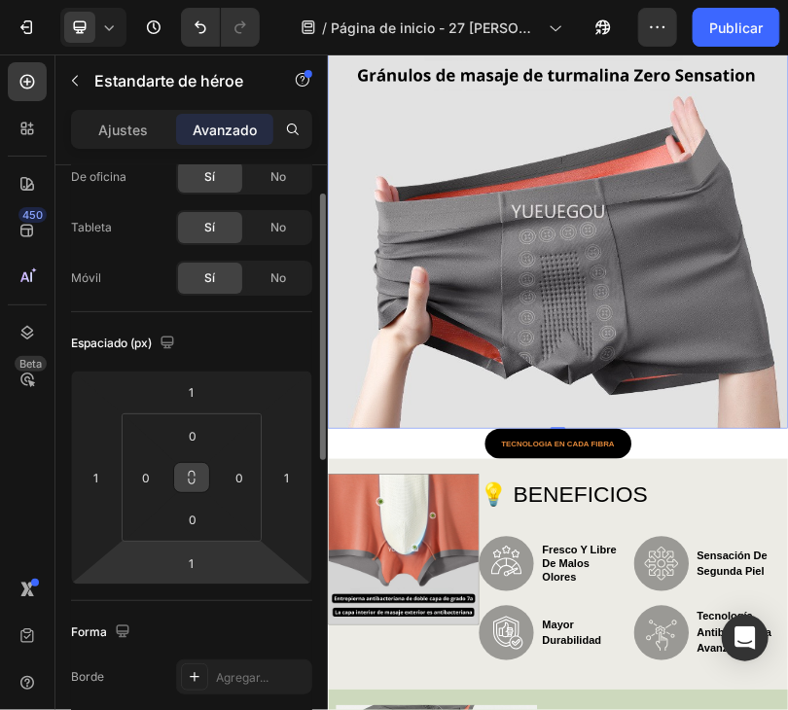
click at [198, 476] on icon at bounding box center [192, 478] width 16 height 16
drag, startPoint x: 198, startPoint y: 476, endPoint x: 164, endPoint y: 478, distance: 34.2
click at [164, 478] on div "0 0 0 0" at bounding box center [192, 477] width 140 height 128
click at [188, 476] on icon at bounding box center [192, 478] width 16 height 16
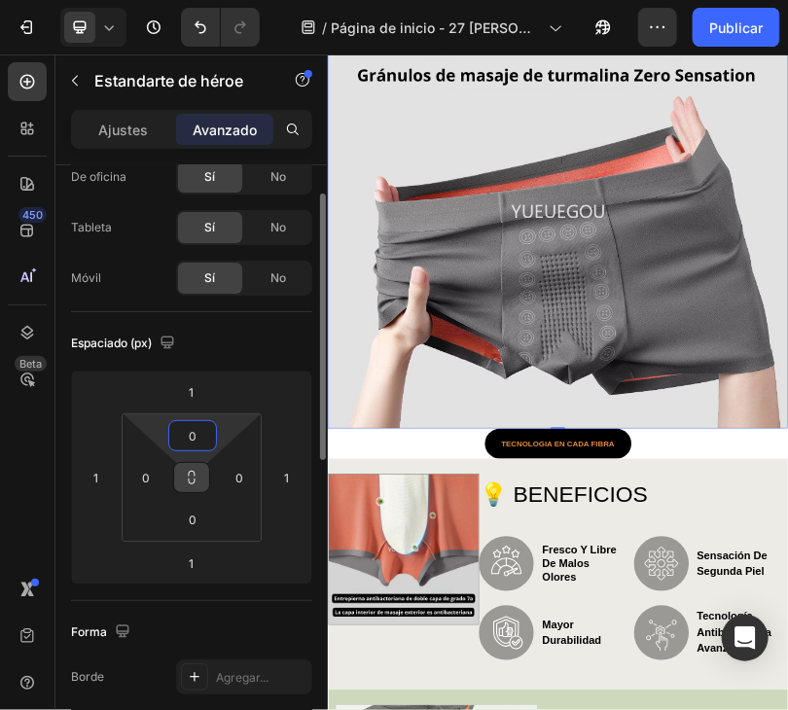
click at [196, 435] on input "0" at bounding box center [192, 435] width 39 height 29
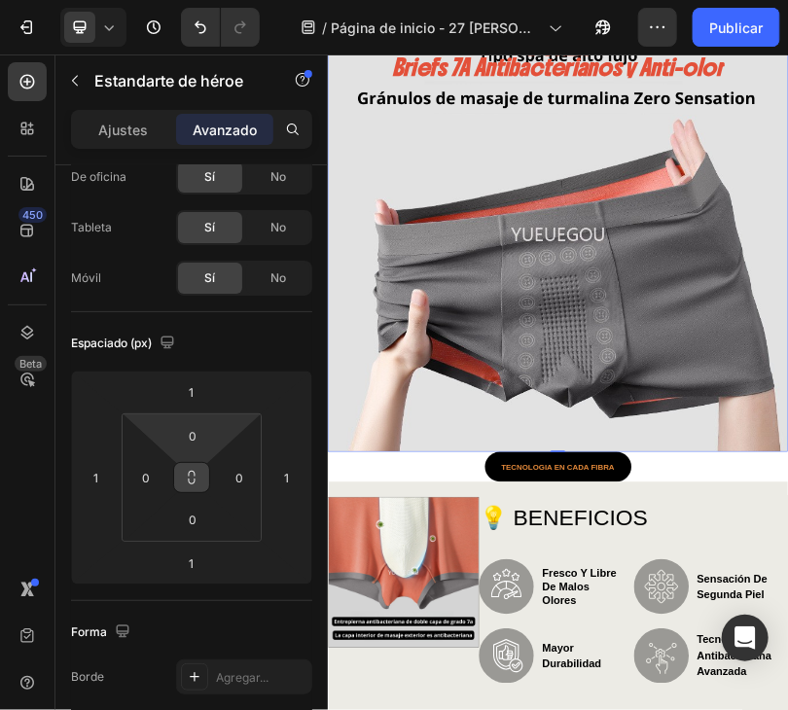
scroll to position [0, 0]
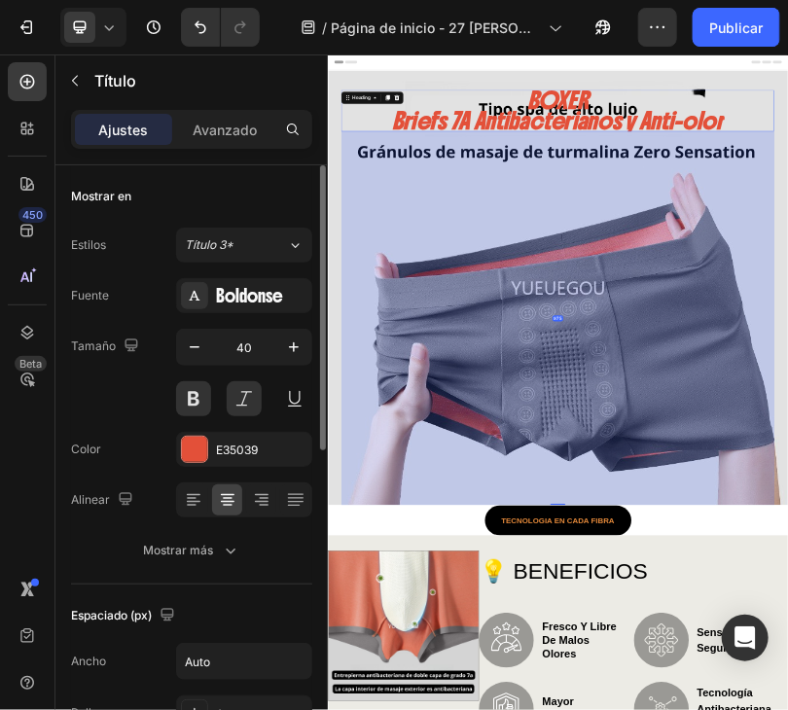
drag, startPoint x: 978, startPoint y: 395, endPoint x: 988, endPoint y: 334, distance: 62.0
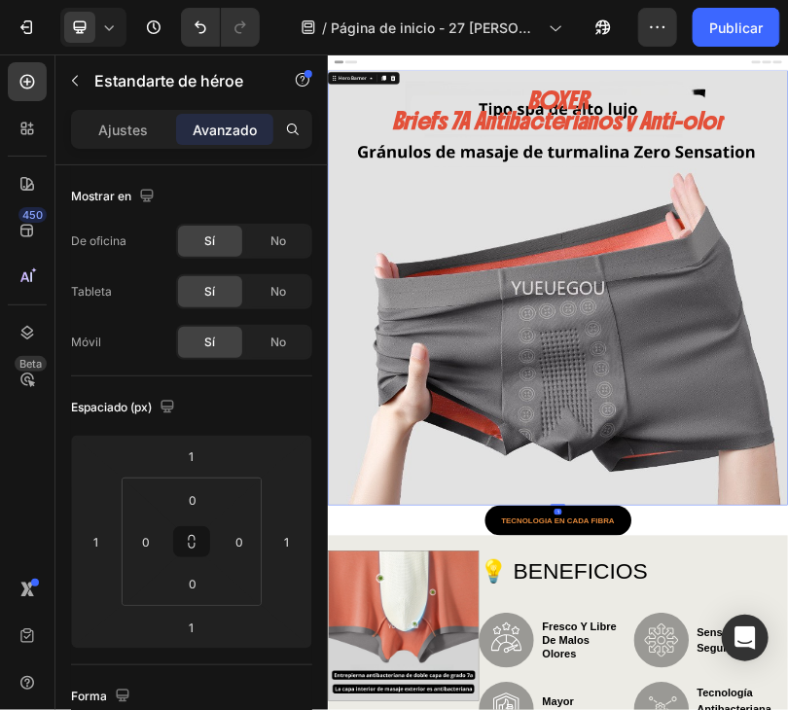
drag, startPoint x: 884, startPoint y: 661, endPoint x: 941, endPoint y: 559, distance: 117.1
drag, startPoint x: 1022, startPoint y: 272, endPoint x: 1034, endPoint y: 272, distance: 11.7
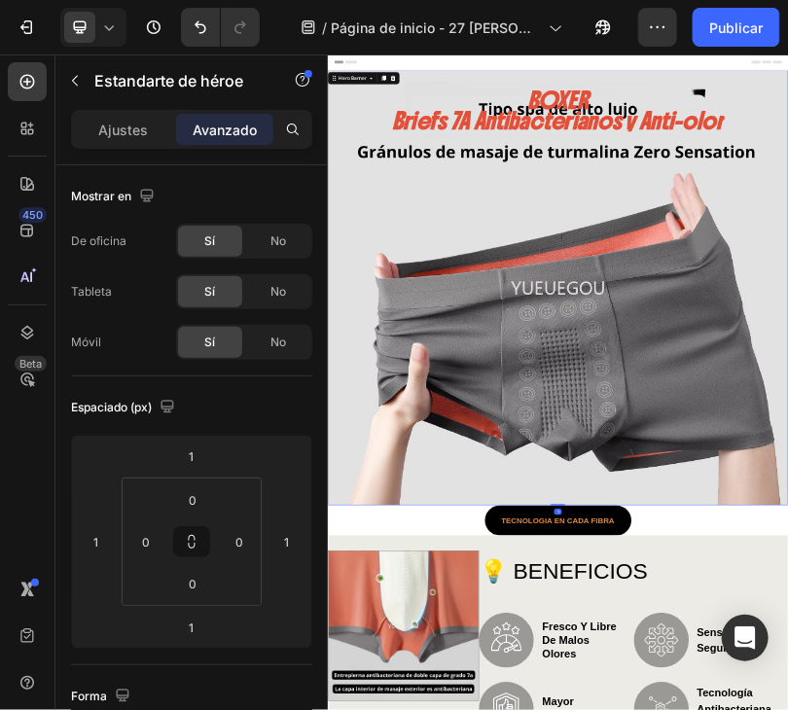
drag, startPoint x: 1196, startPoint y: 278, endPoint x: 1122, endPoint y: 494, distance: 228.2
drag, startPoint x: 1122, startPoint y: 494, endPoint x: 1028, endPoint y: 709, distance: 234.7
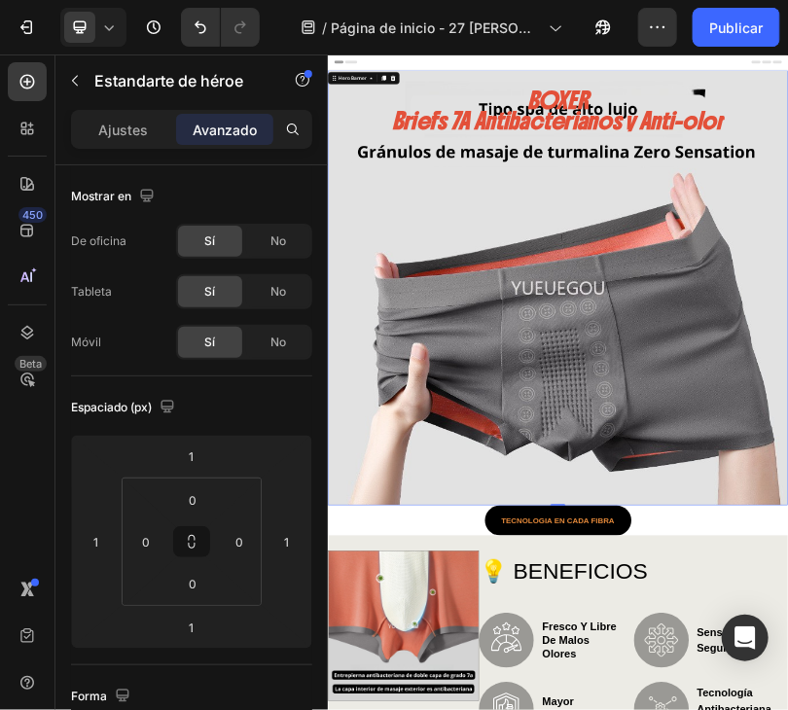
drag, startPoint x: 1028, startPoint y: 709, endPoint x: 992, endPoint y: 760, distance: 62.9
drag, startPoint x: 932, startPoint y: 650, endPoint x: 909, endPoint y: 634, distance: 27.2
drag, startPoint x: 909, startPoint y: 634, endPoint x: 1251, endPoint y: 251, distance: 513.2
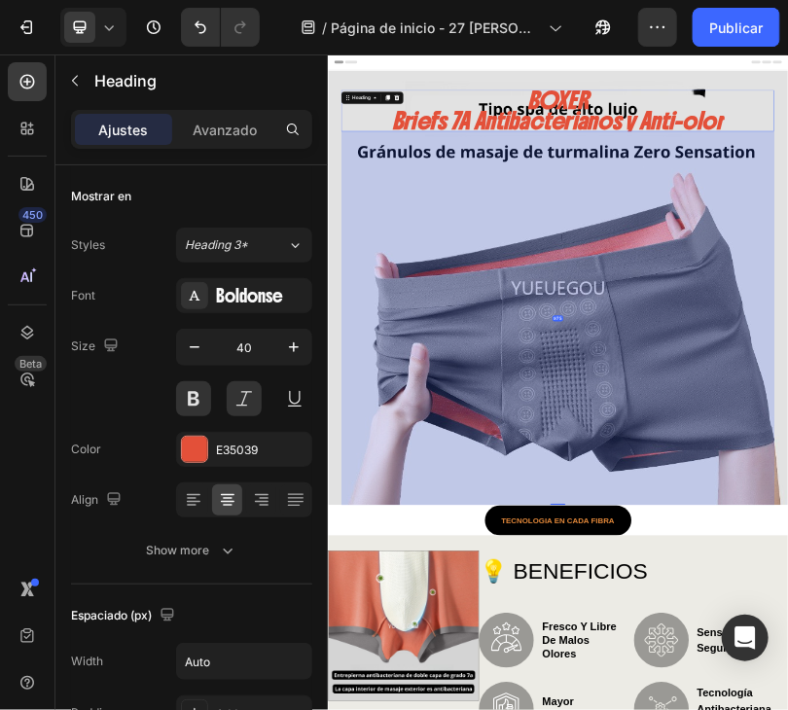
drag, startPoint x: 905, startPoint y: 725, endPoint x: 905, endPoint y: 742, distance: 17.5
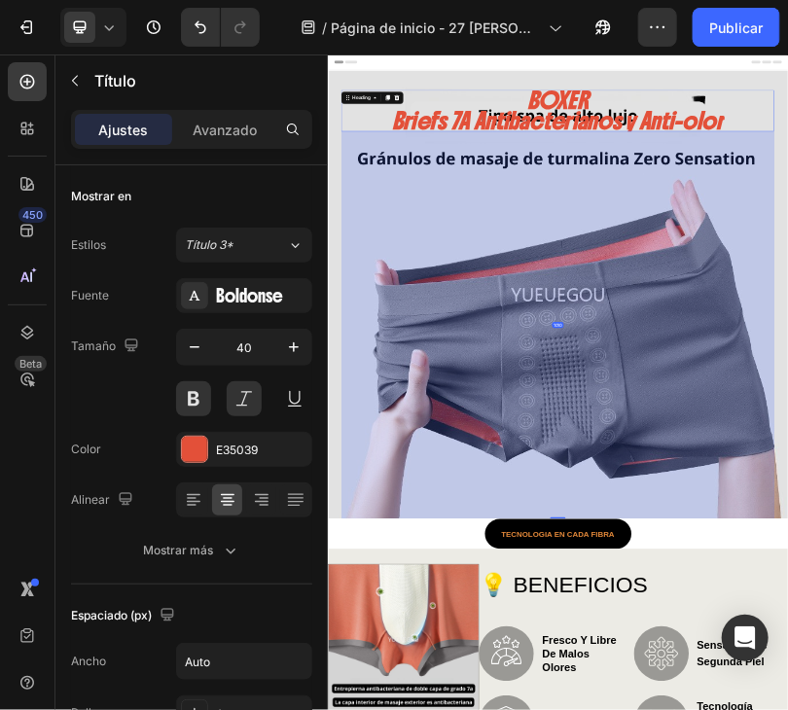
drag, startPoint x: 896, startPoint y: 1192, endPoint x: 978, endPoint y: 1226, distance: 89.4
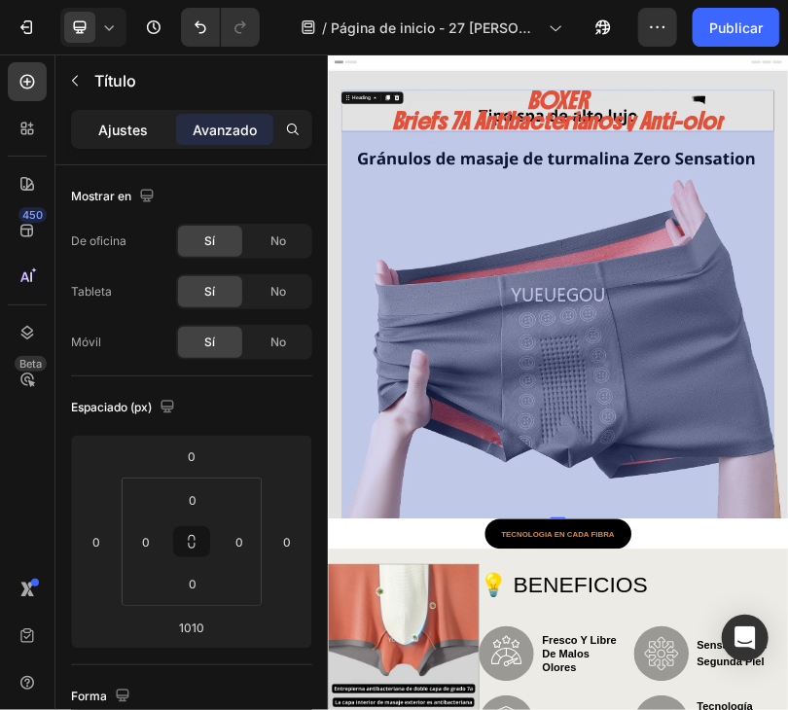
click at [151, 129] on div "Ajustes" at bounding box center [123, 129] width 97 height 31
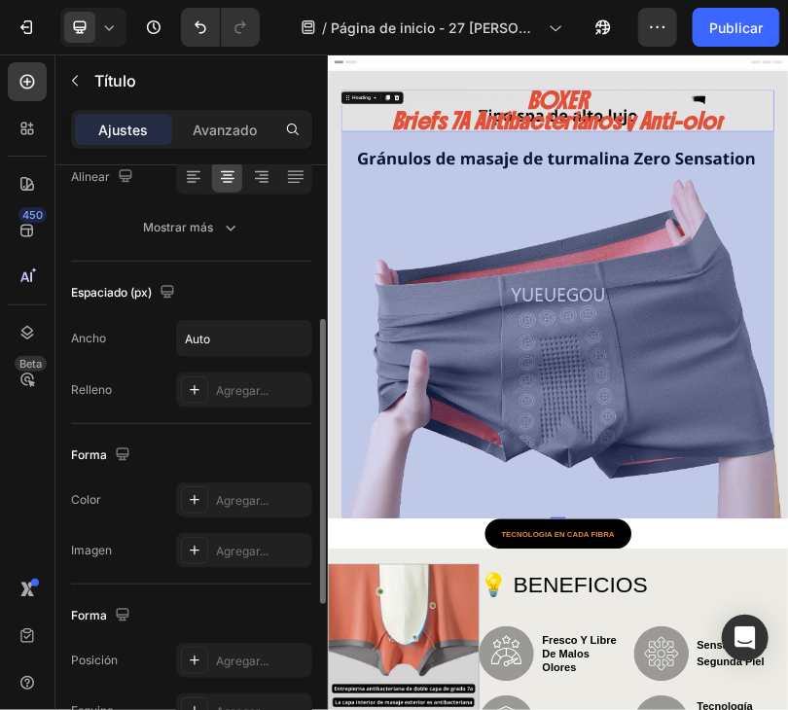
scroll to position [194, 0]
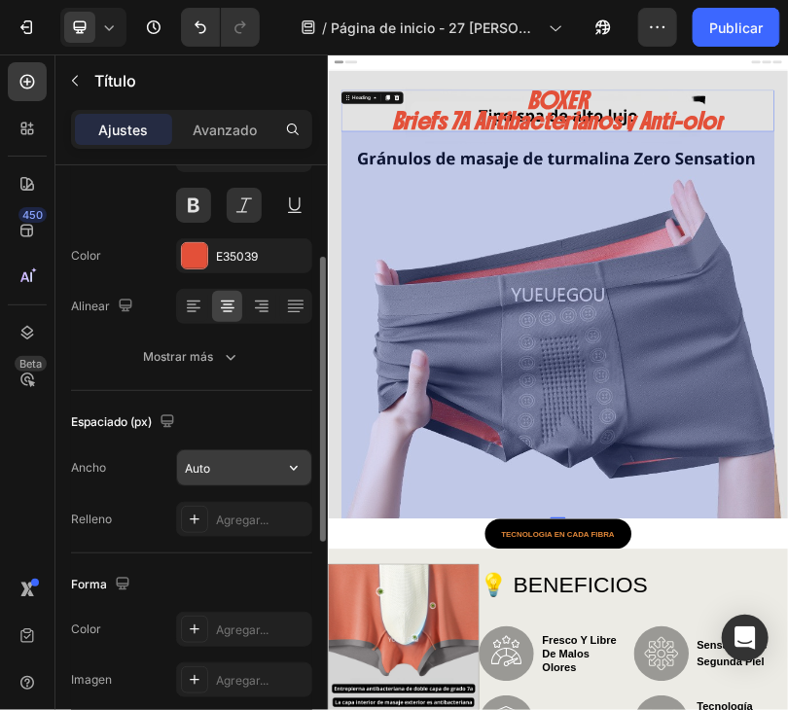
click at [285, 468] on icon "button" at bounding box center [293, 467] width 19 height 19
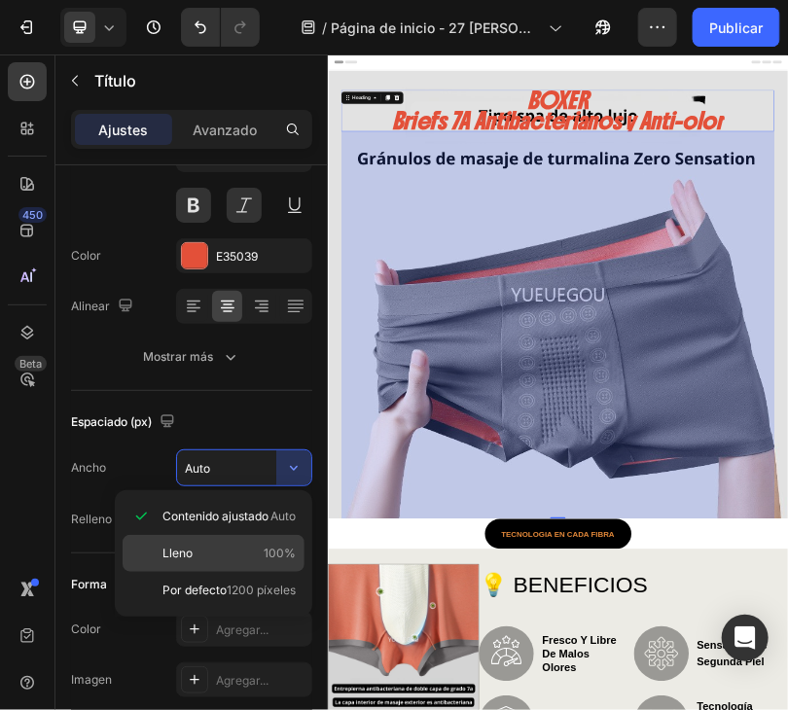
click at [247, 557] on p "Lleno 100%" at bounding box center [228, 554] width 133 height 18
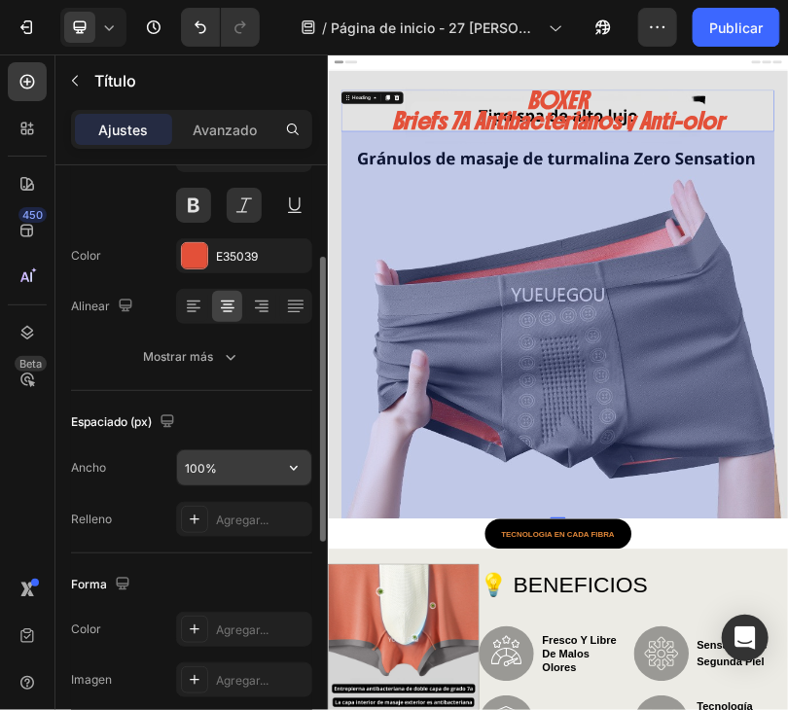
click at [257, 469] on input "100%" at bounding box center [244, 467] width 134 height 35
drag, startPoint x: 280, startPoint y: 442, endPoint x: 285, endPoint y: 451, distance: 10.0
click at [283, 444] on div "Espaciado (px) Ancho 100% Relleno Agregar..." at bounding box center [191, 472] width 241 height 162
click at [288, 464] on icon "button" at bounding box center [293, 467] width 19 height 19
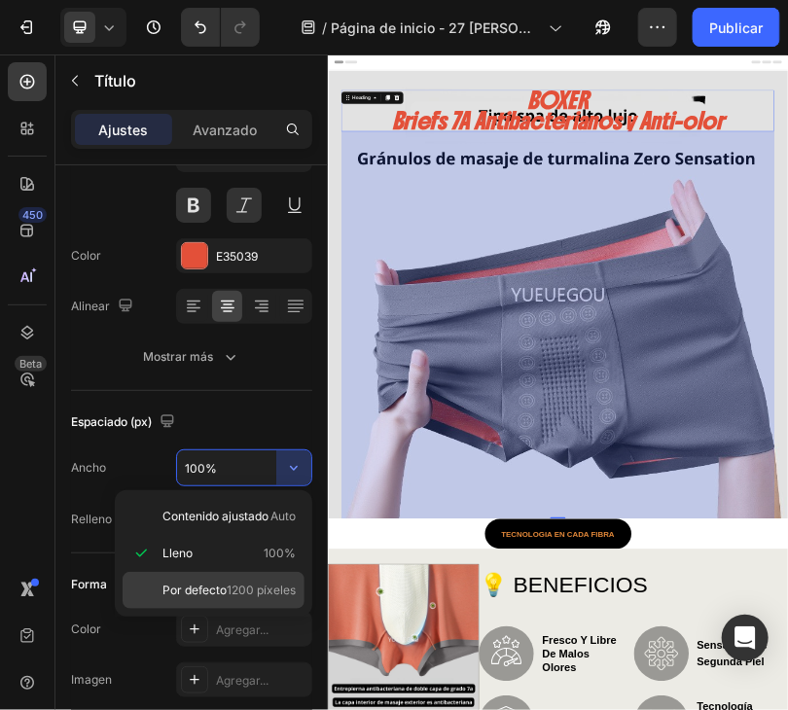
click at [247, 586] on font "1200 píxeles" at bounding box center [261, 590] width 69 height 15
type input "1200"
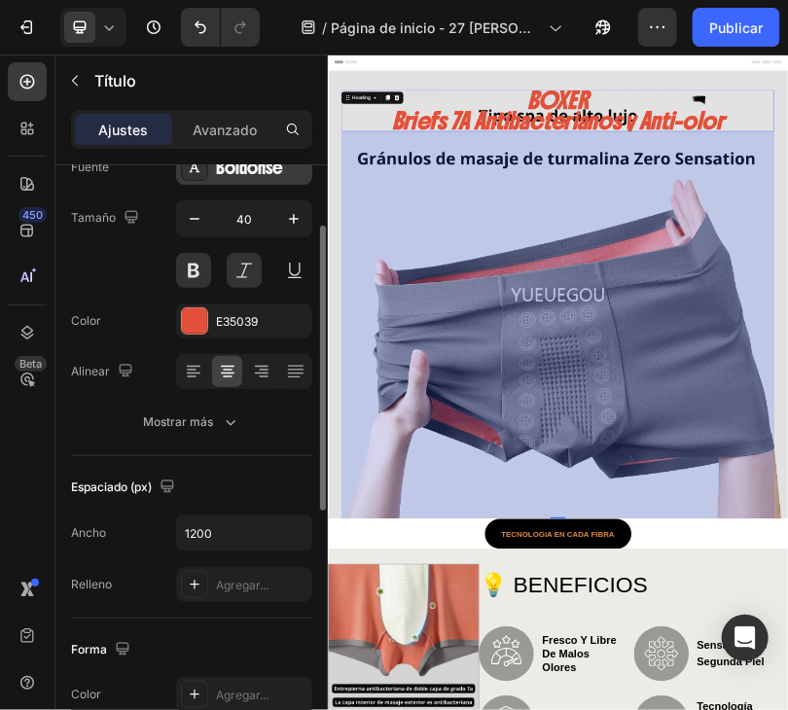
scroll to position [0, 0]
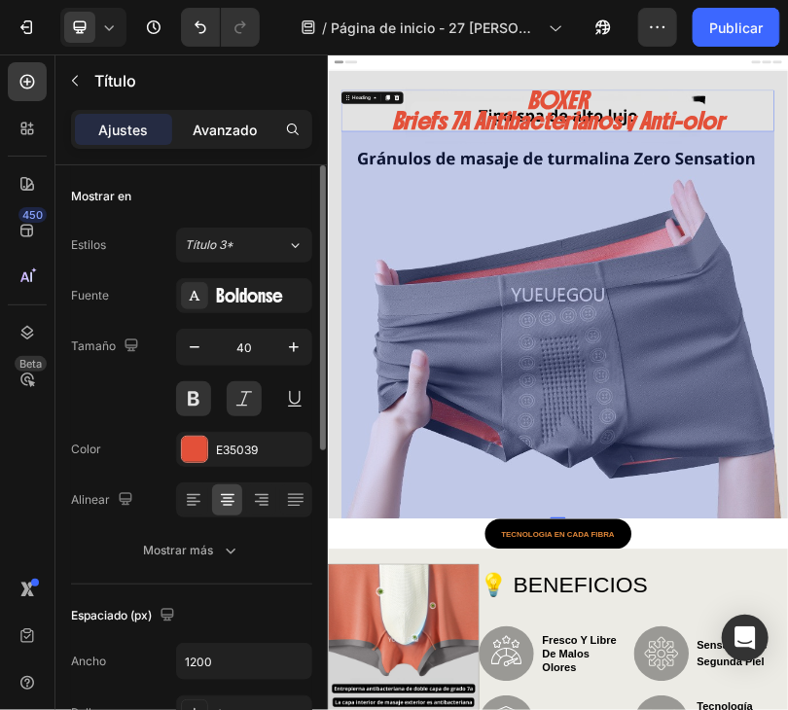
click at [221, 137] on p "Avanzado" at bounding box center [225, 130] width 64 height 20
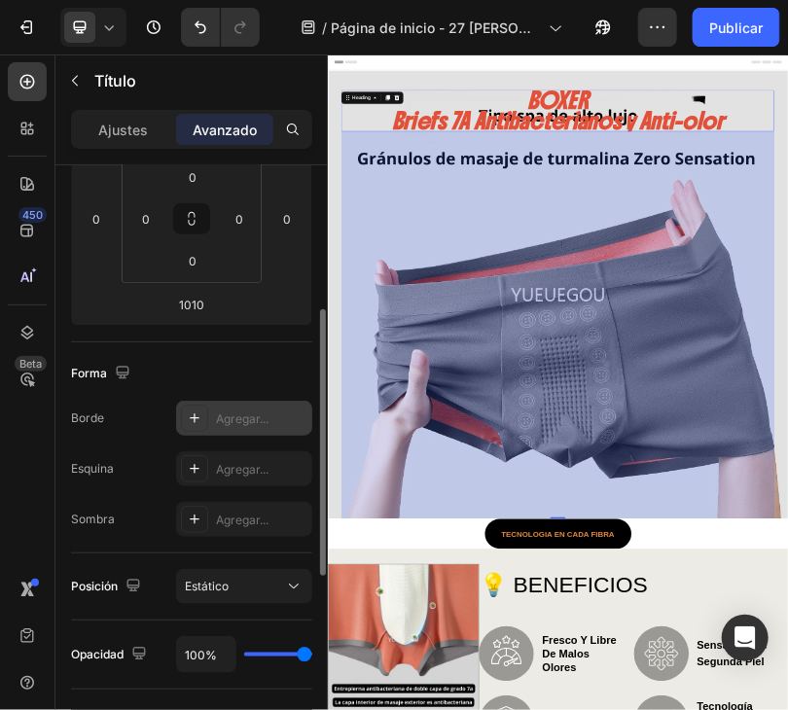
scroll to position [194, 0]
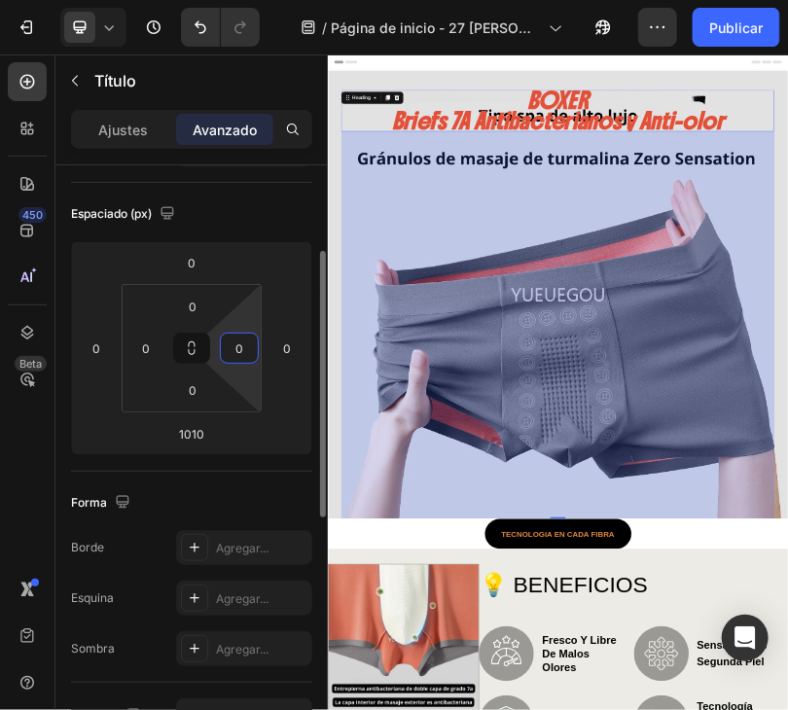
click at [247, 354] on input "0" at bounding box center [239, 348] width 29 height 29
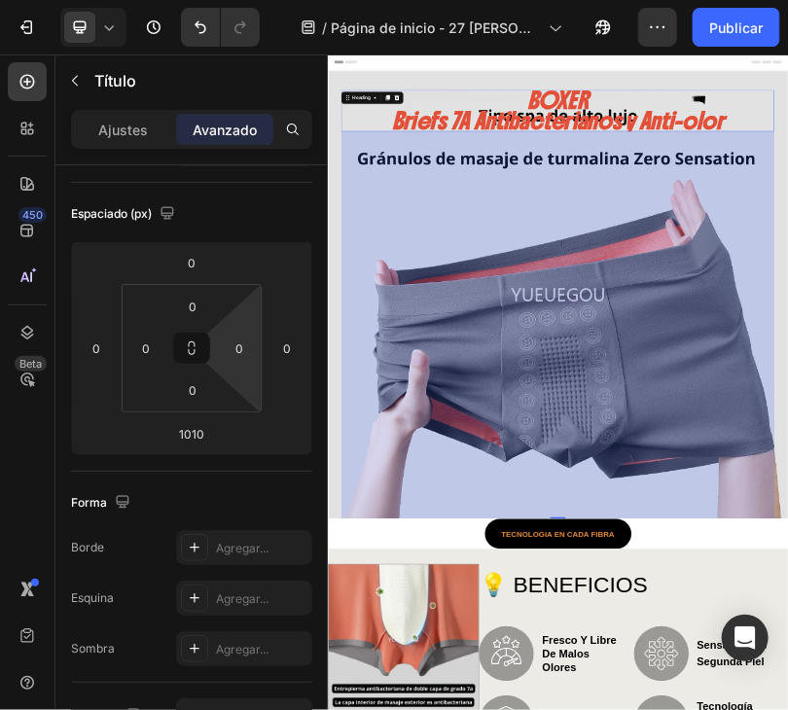
drag, startPoint x: 840, startPoint y: 981, endPoint x: 884, endPoint y: 837, distance: 150.4
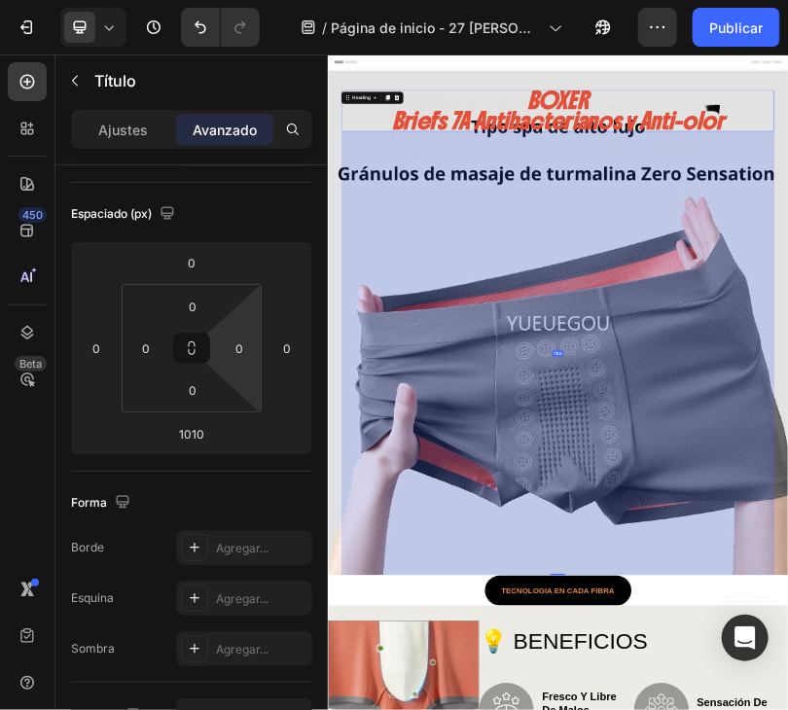
drag, startPoint x: 902, startPoint y: 1224, endPoint x: 1066, endPoint y: 1445, distance: 275.2
type input "1237"
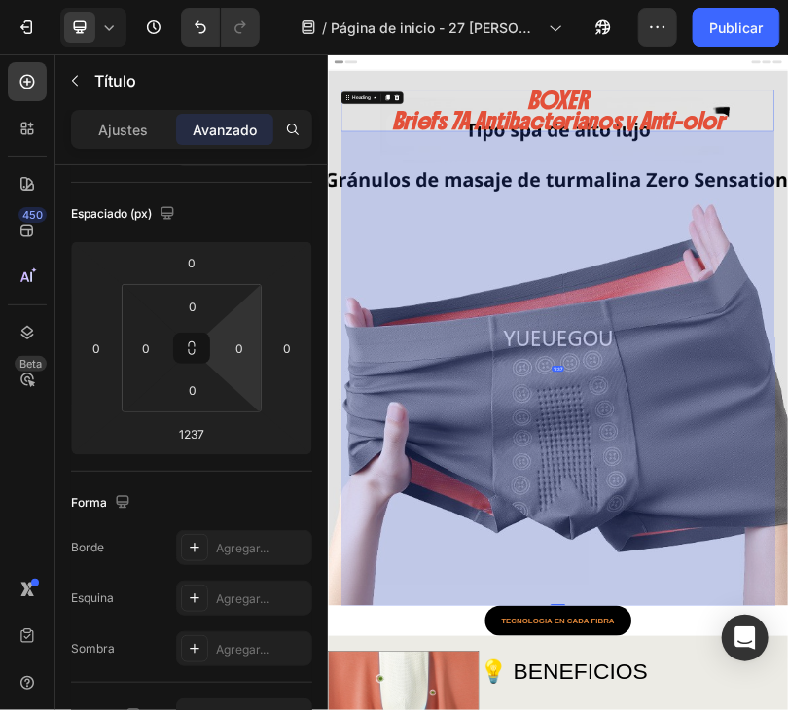
drag, startPoint x: 1010, startPoint y: 1366, endPoint x: 990, endPoint y: 1301, distance: 68.3
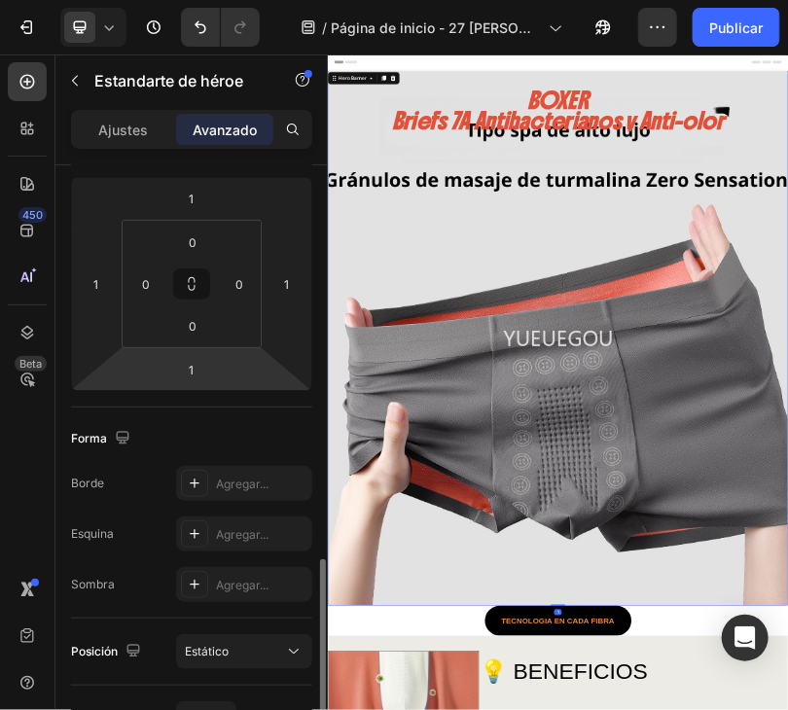
scroll to position [451, 0]
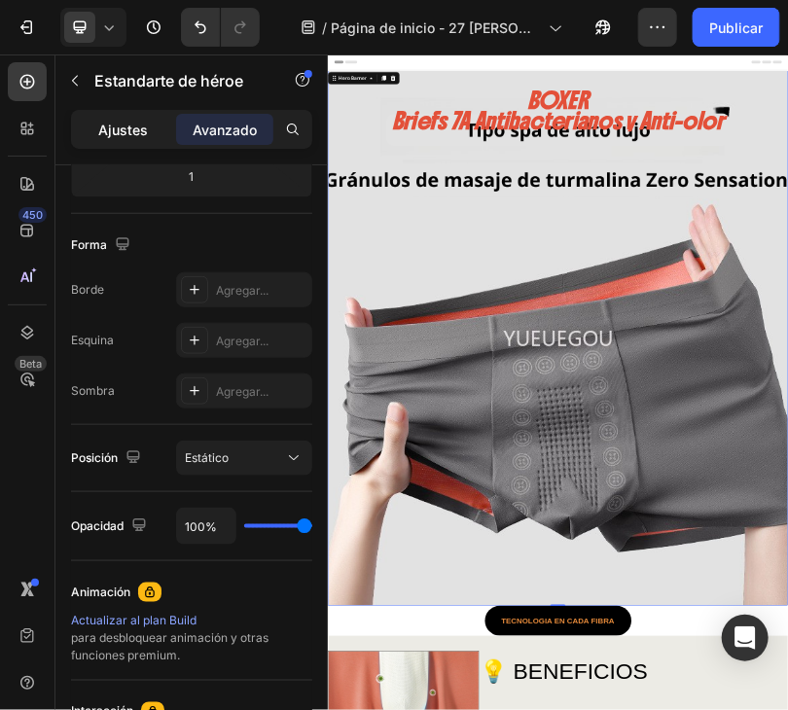
click at [141, 136] on font "Ajustes" at bounding box center [124, 130] width 50 height 17
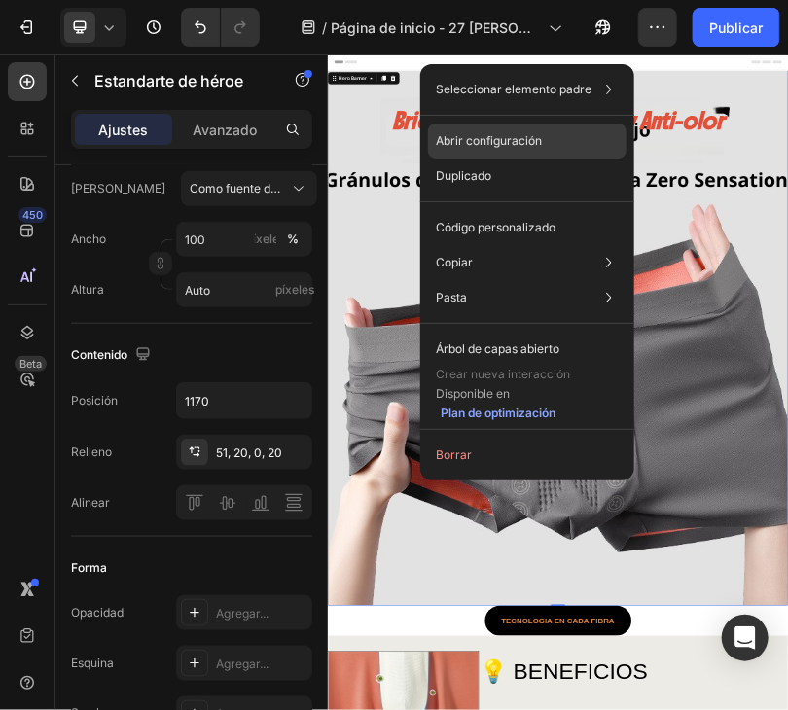
click at [536, 140] on font "Abrir configuración" at bounding box center [489, 140] width 106 height 15
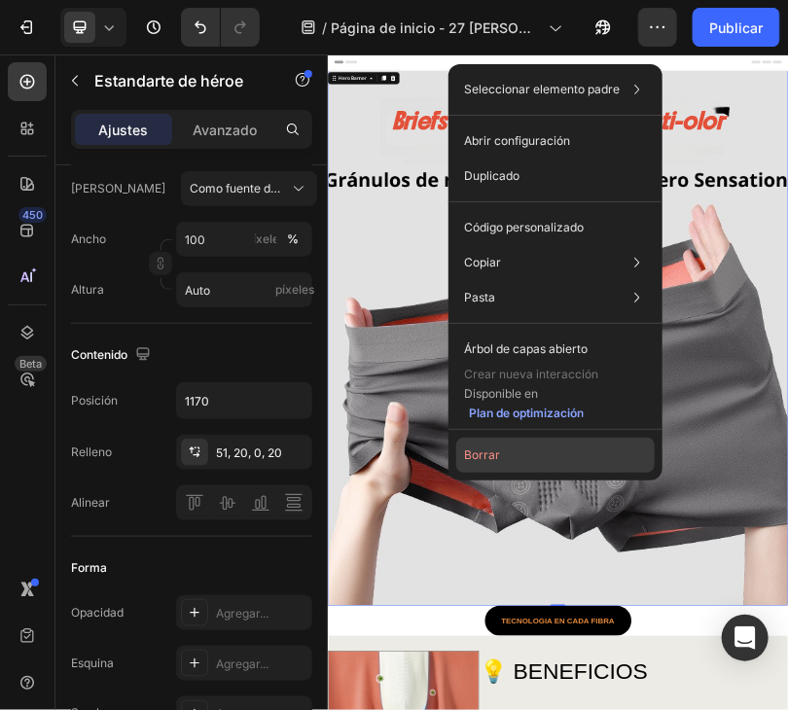
click at [548, 441] on button "Borrar" at bounding box center [555, 455] width 198 height 35
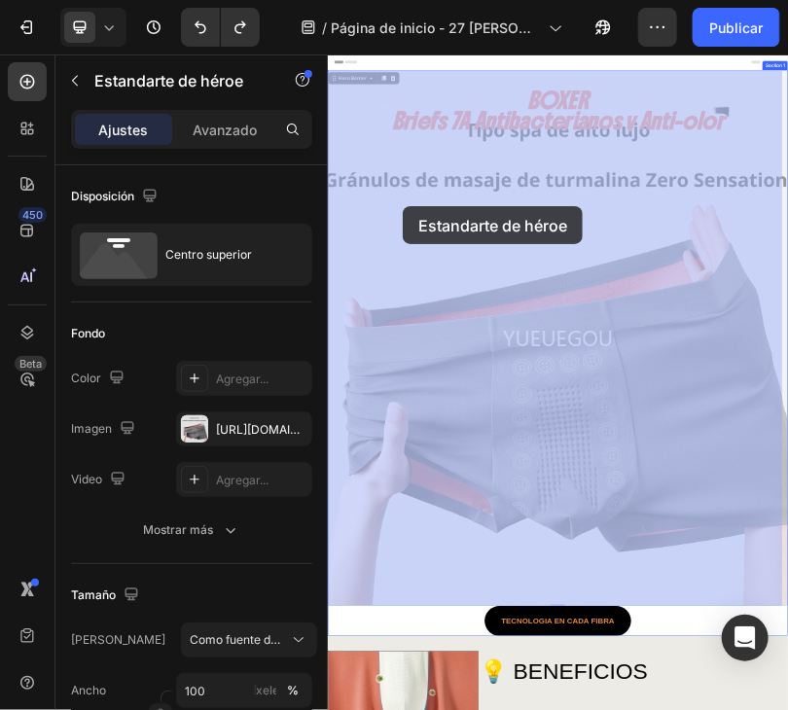
drag, startPoint x: 365, startPoint y: 115, endPoint x: 513, endPoint y: 393, distance: 315.0
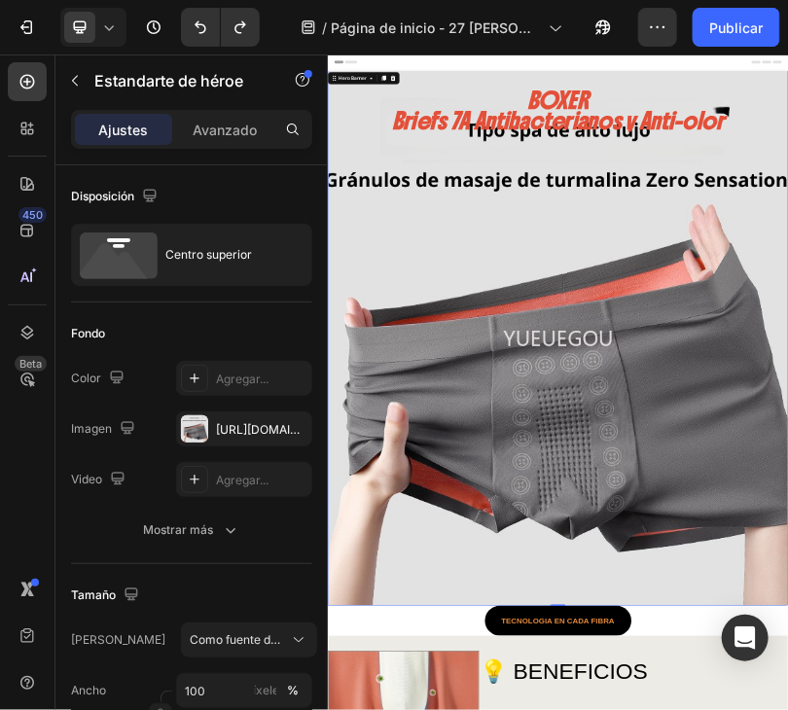
drag, startPoint x: 390, startPoint y: 109, endPoint x: 416, endPoint y: 130, distance: 33.9
click at [410, 124] on div "Hero Banner" at bounding box center [390, 113] width 117 height 23
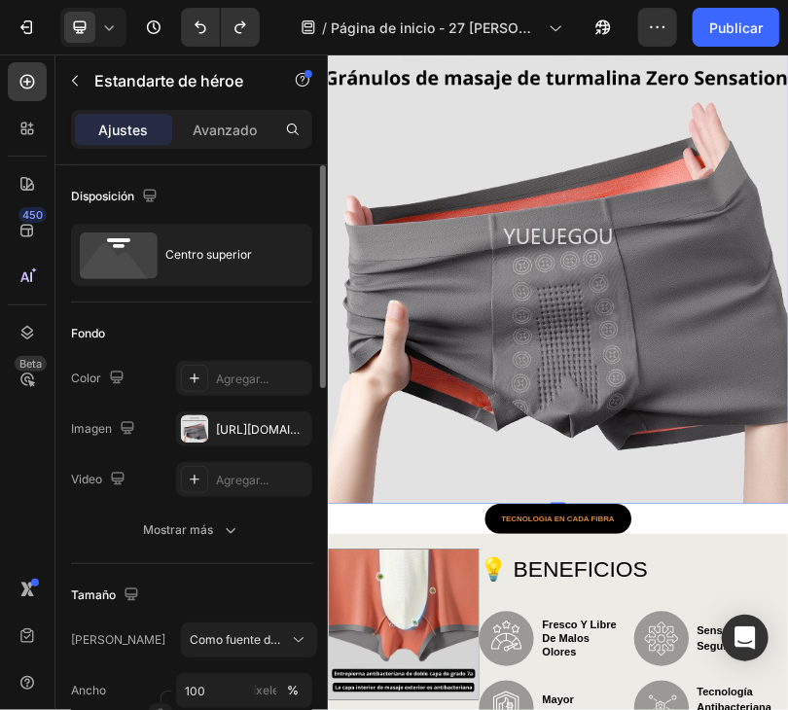
scroll to position [323, 0]
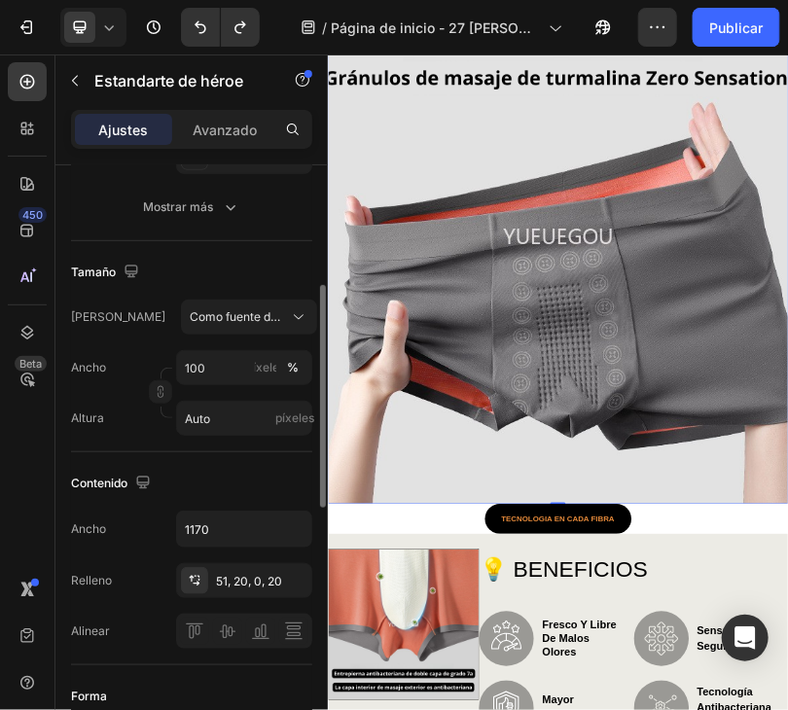
drag, startPoint x: 1032, startPoint y: 742, endPoint x: 1022, endPoint y: 755, distance: 16.0
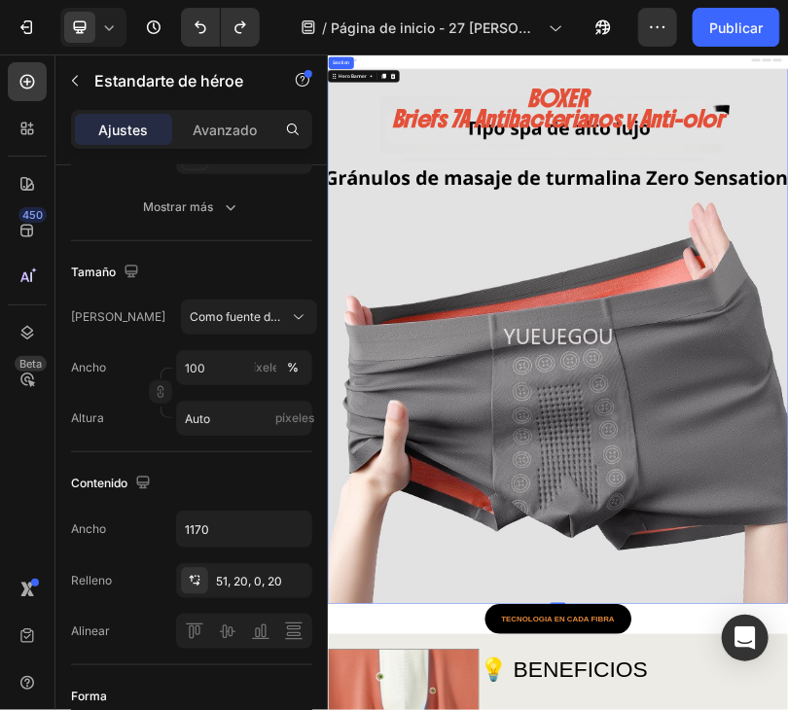
scroll to position [0, 0]
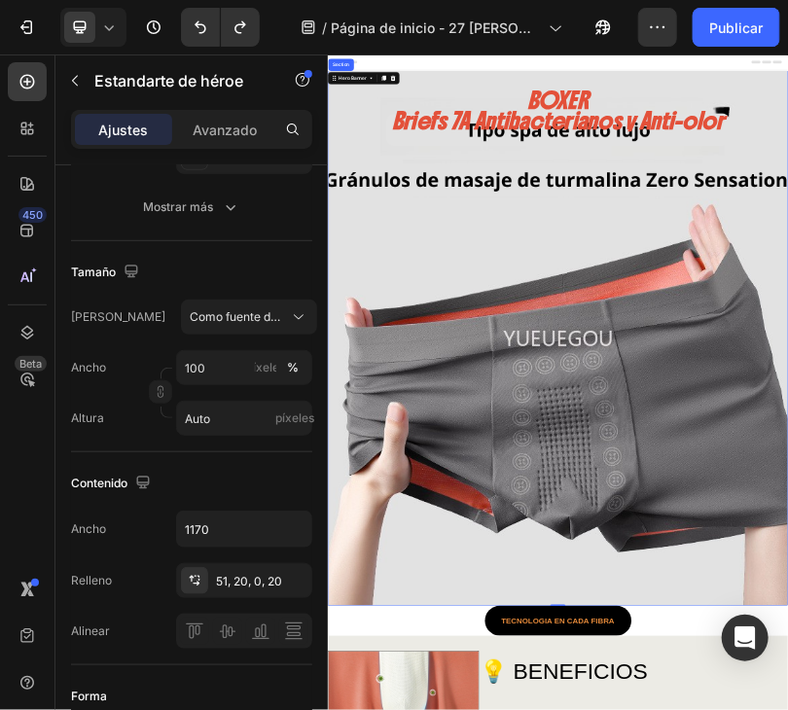
drag, startPoint x: 687, startPoint y: 533, endPoint x: 658, endPoint y: 552, distance: 34.3
click at [23, 94] on div at bounding box center [27, 81] width 39 height 39
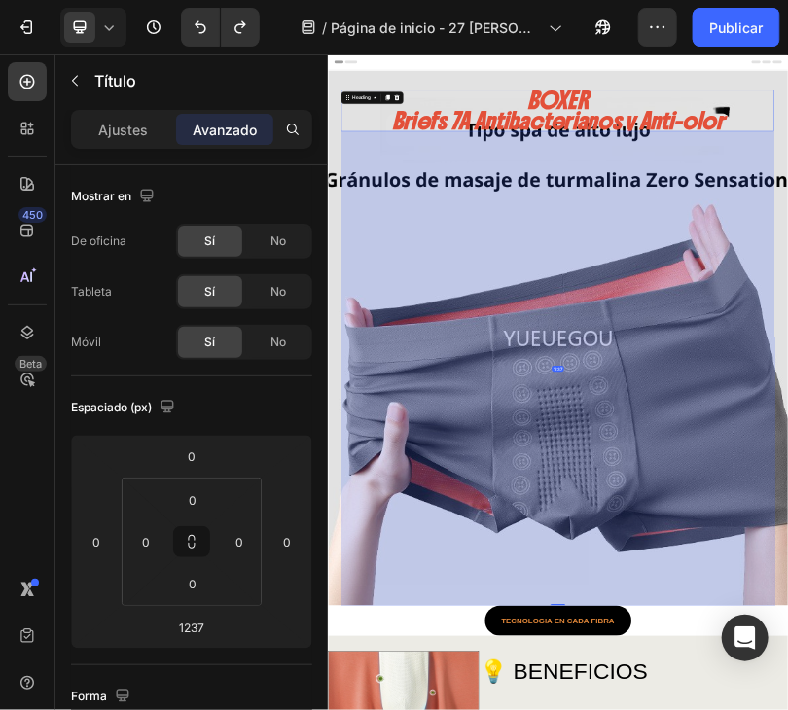
drag, startPoint x: 1348, startPoint y: 752, endPoint x: 1336, endPoint y: 757, distance: 12.6
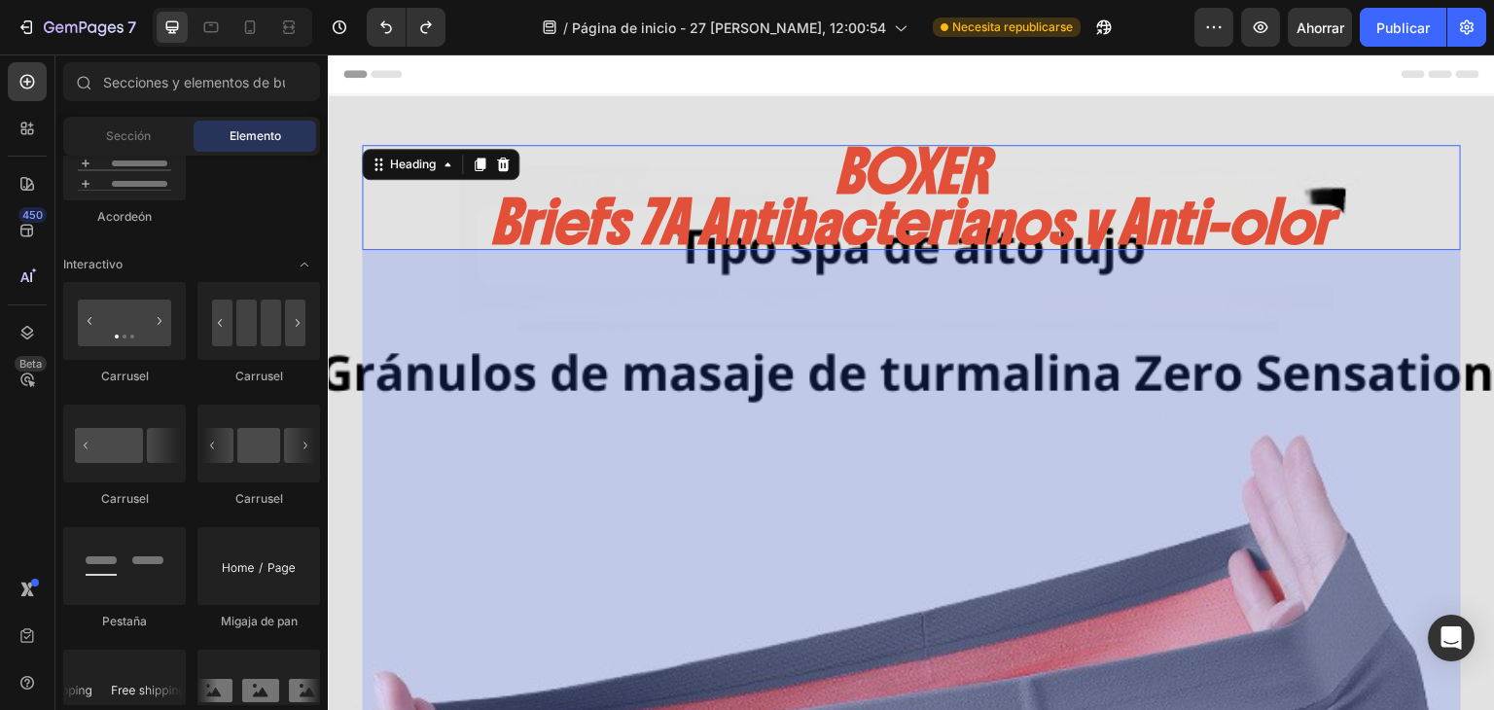
click at [1429, 75] on icon at bounding box center [1440, 74] width 23 height 8
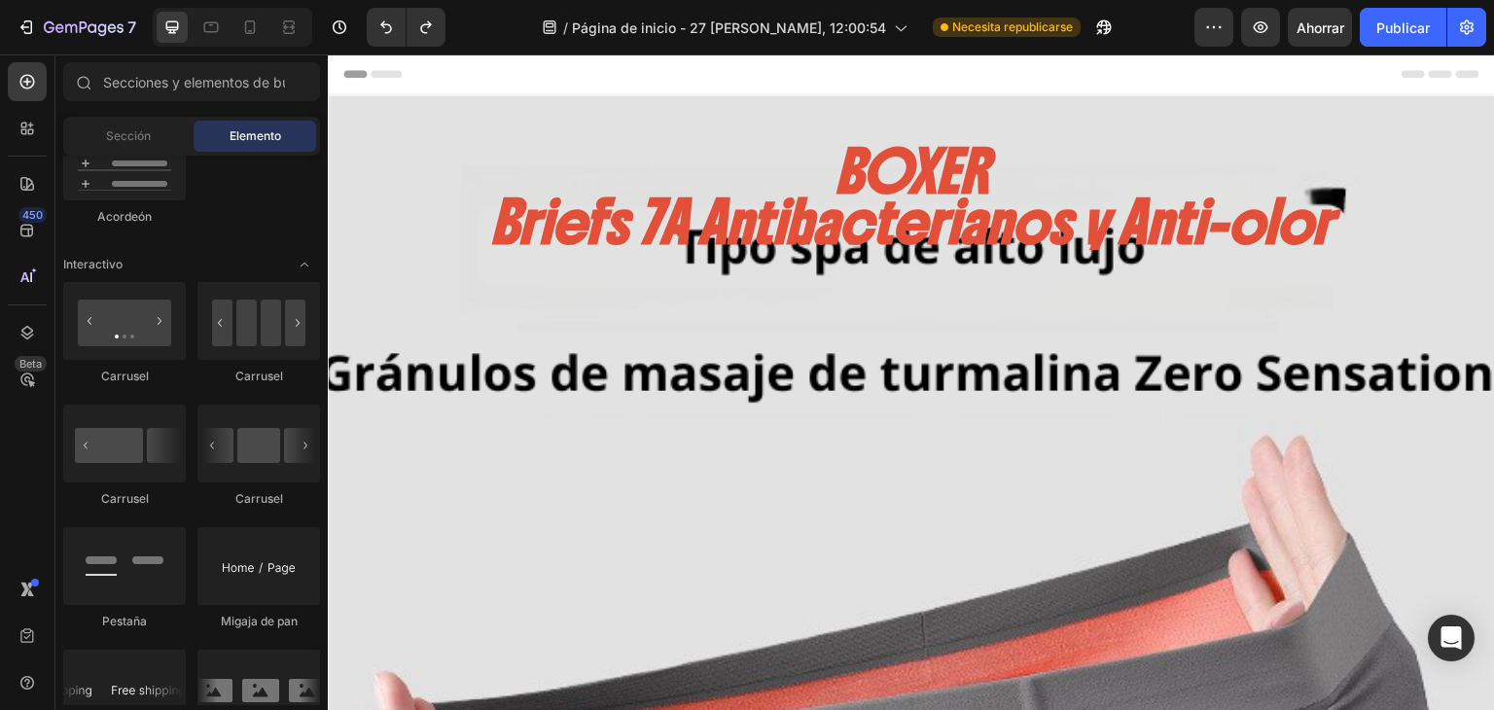
click at [1435, 73] on icon at bounding box center [1440, 74] width 23 height 8
drag, startPoint x: 1409, startPoint y: 66, endPoint x: 1282, endPoint y: 107, distance: 133.8
click at [1409, 66] on div "Header" at bounding box center [911, 73] width 1136 height 39
click at [242, 25] on icon at bounding box center [249, 27] width 19 height 19
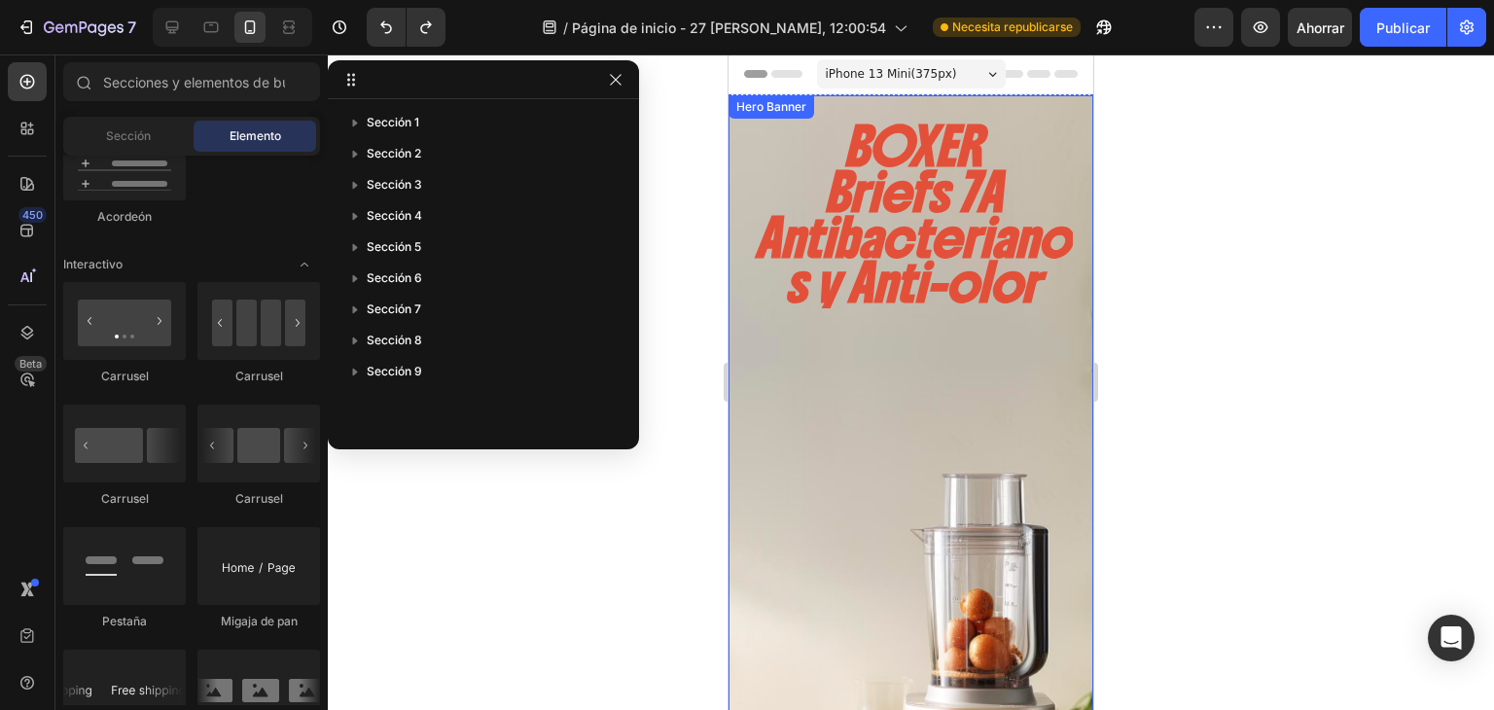
click at [967, 449] on div "Background Image" at bounding box center [910, 488] width 365 height 787
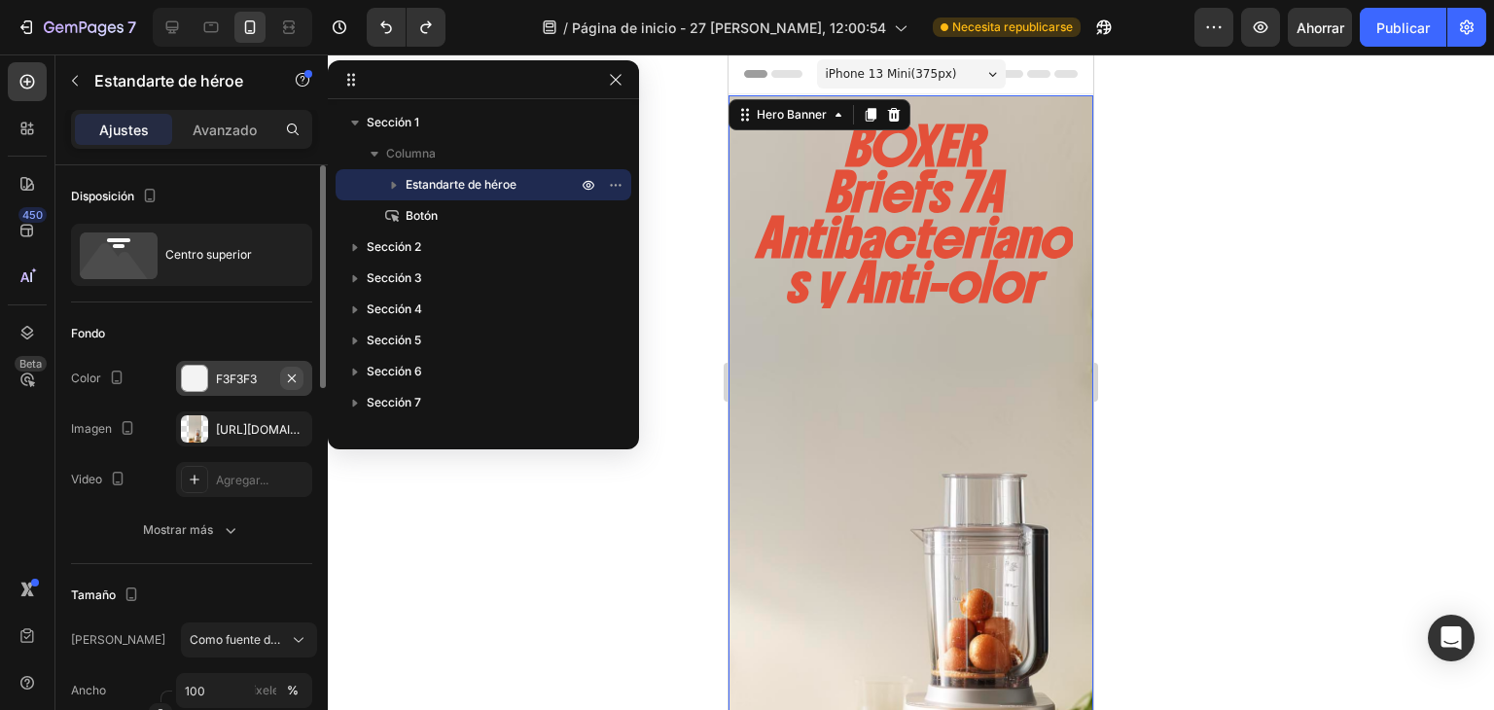
scroll to position [64, 0]
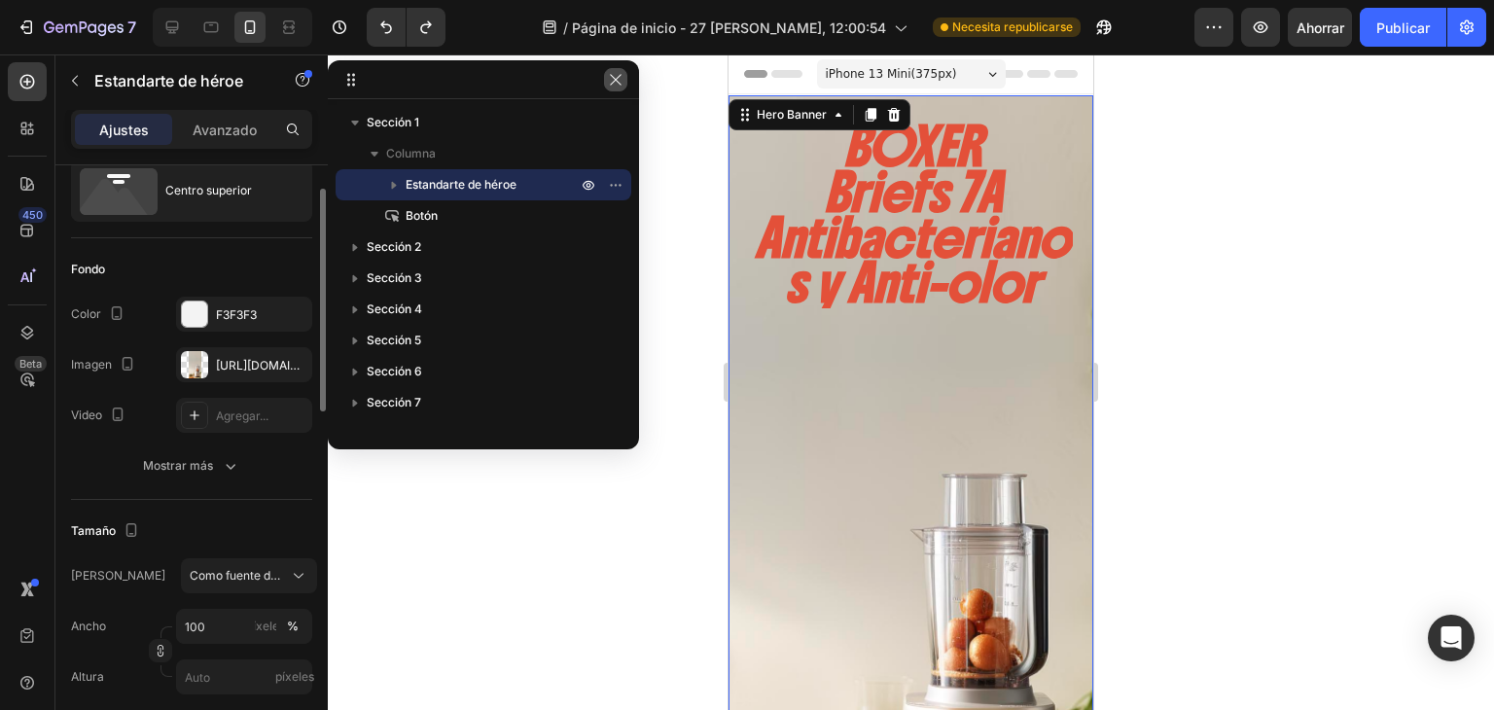
click at [615, 77] on icon "button" at bounding box center [616, 80] width 16 height 16
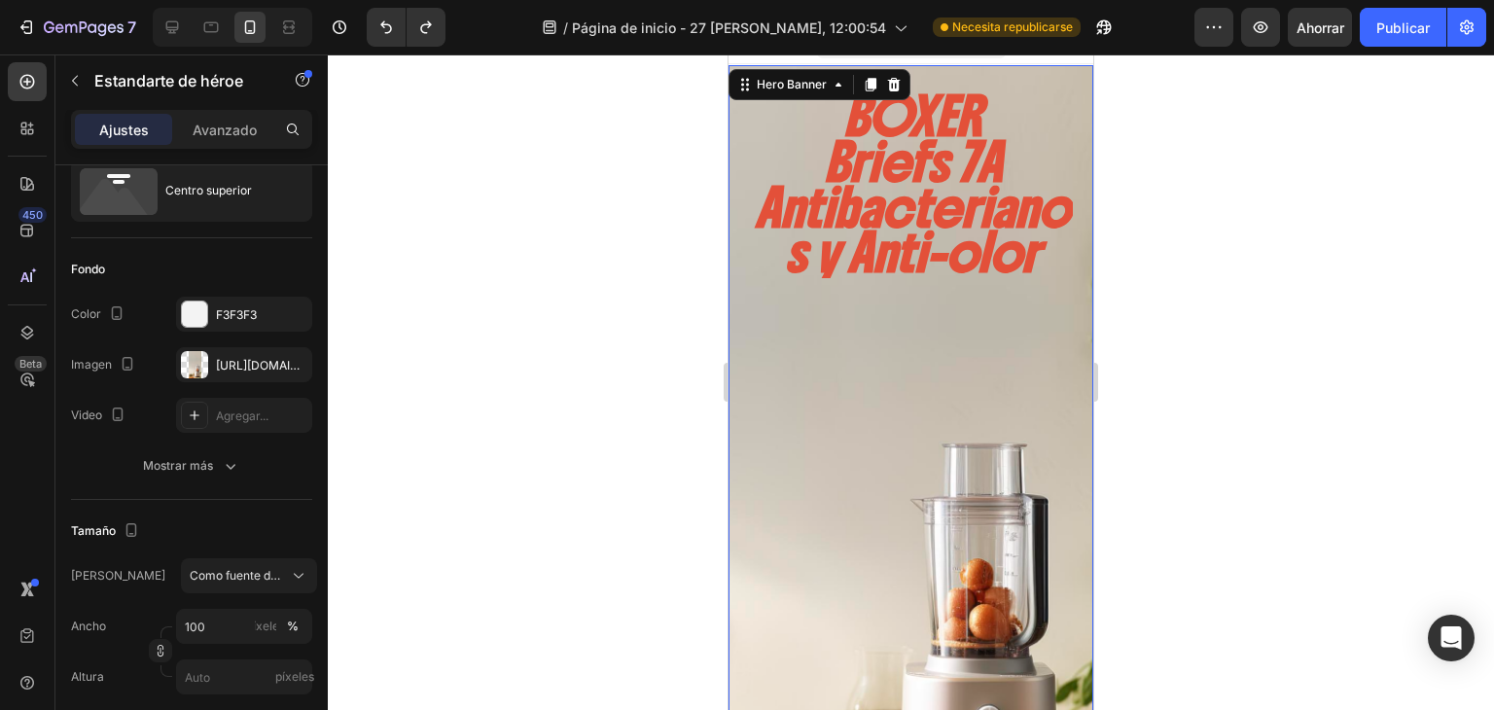
scroll to position [0, 0]
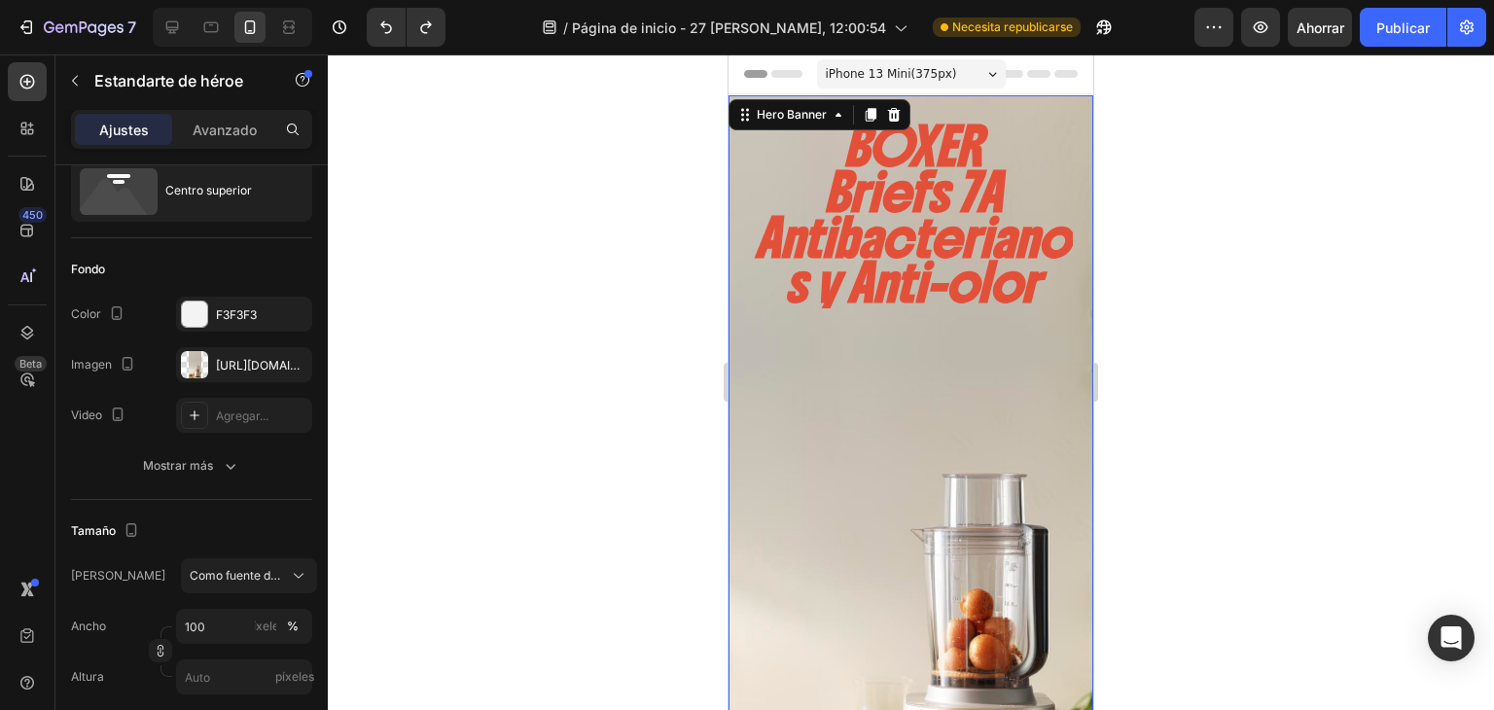
click at [900, 478] on div "Background Image" at bounding box center [910, 488] width 365 height 787
click at [288, 362] on icon "button" at bounding box center [292, 365] width 16 height 16
type input "Auto"
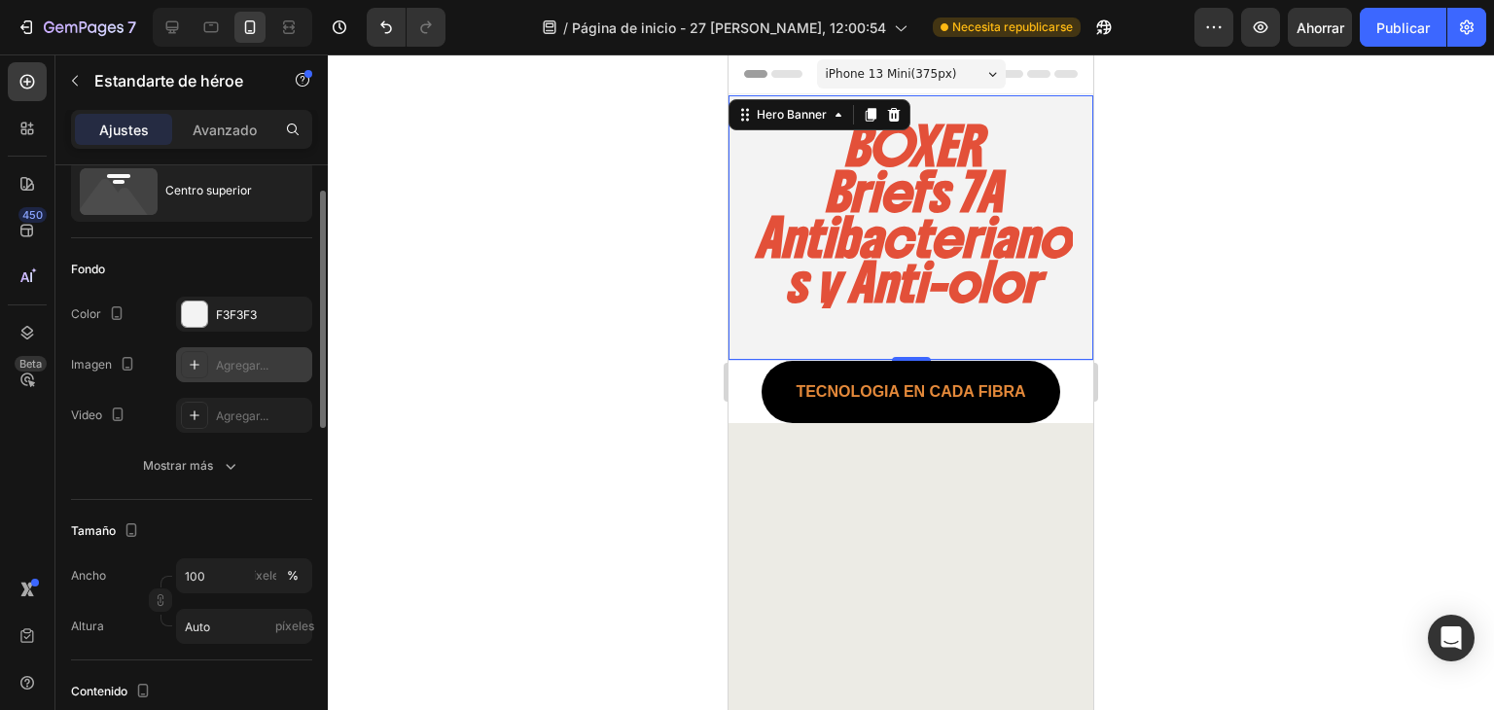
click at [231, 367] on font "Agregar..." at bounding box center [242, 365] width 53 height 15
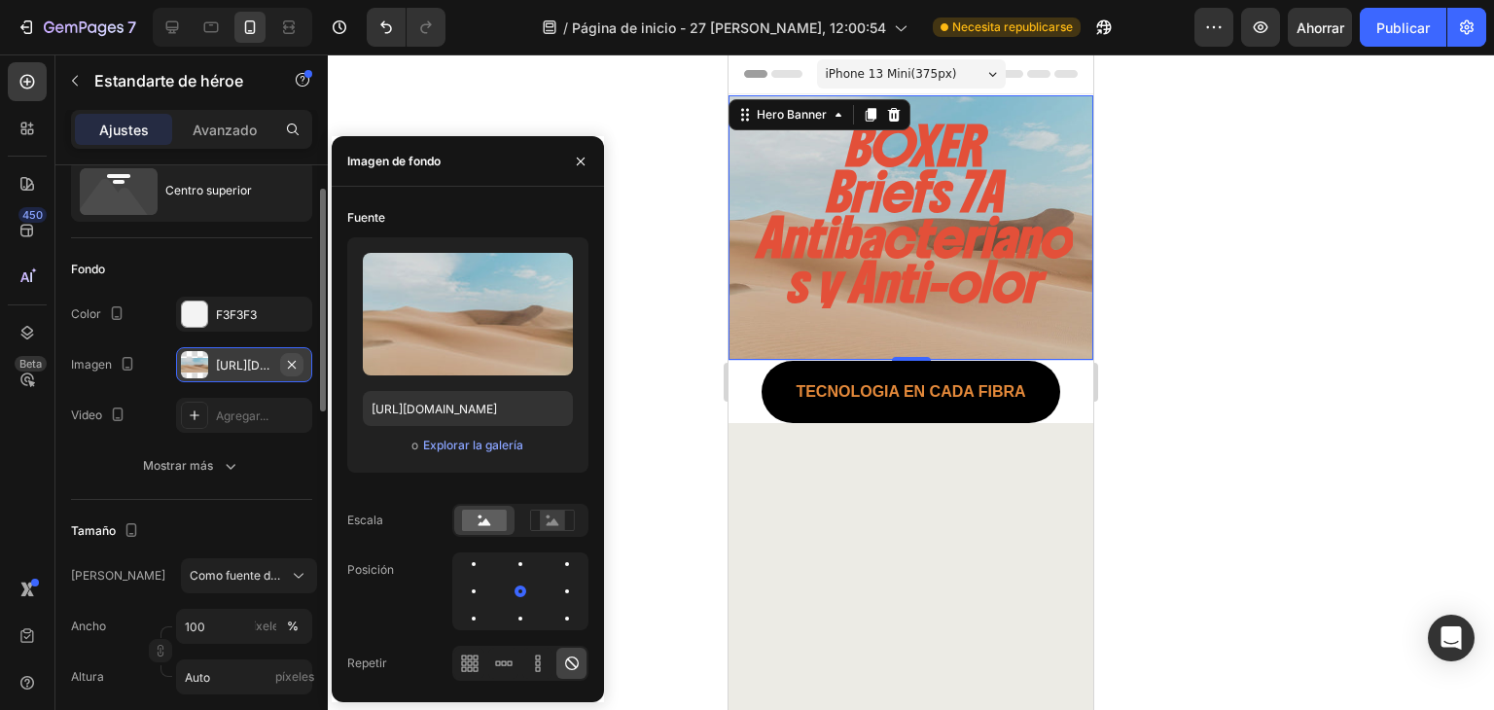
click at [292, 359] on icon "button" at bounding box center [292, 365] width 16 height 16
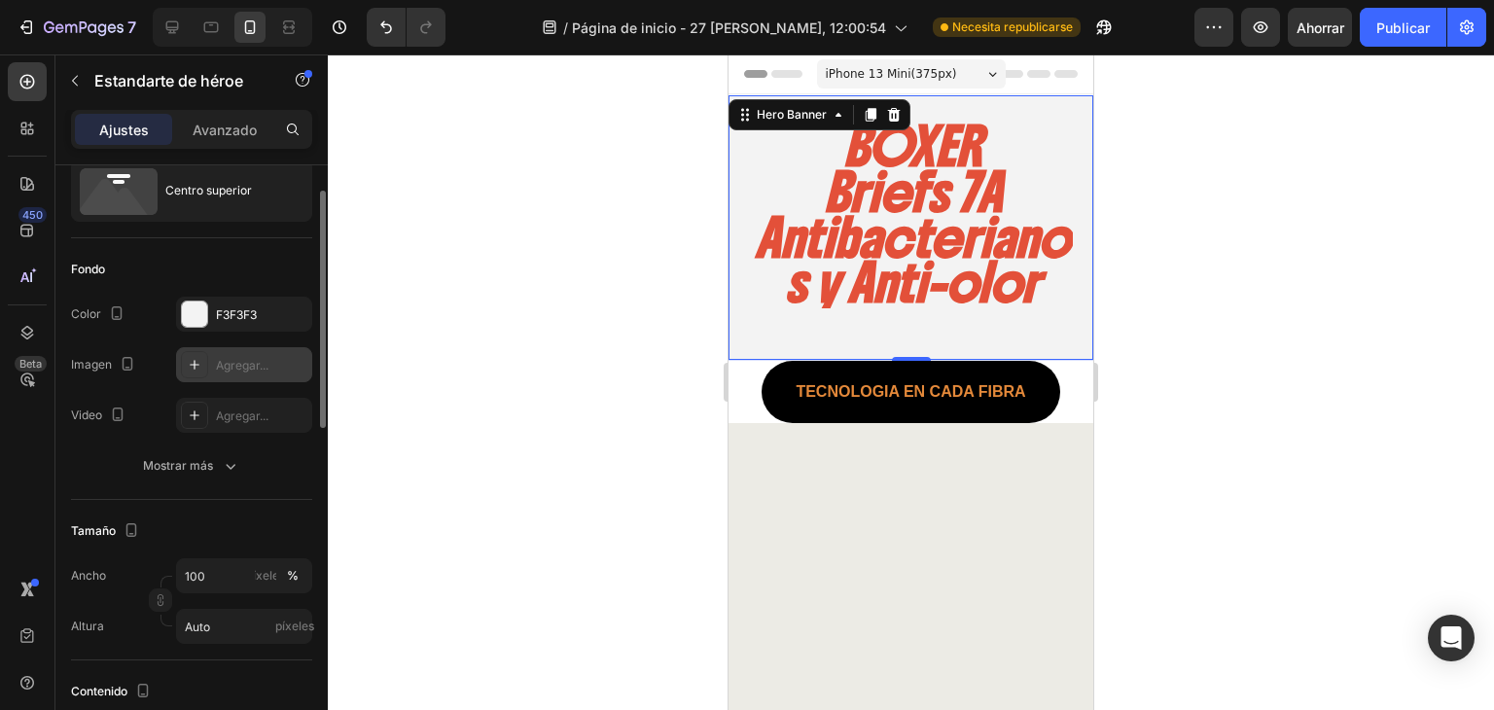
click at [194, 365] on icon at bounding box center [195, 365] width 16 height 16
type input "https://cdn.shopify.com/s/files/1/2005/9307/files/background_settings.jpg"
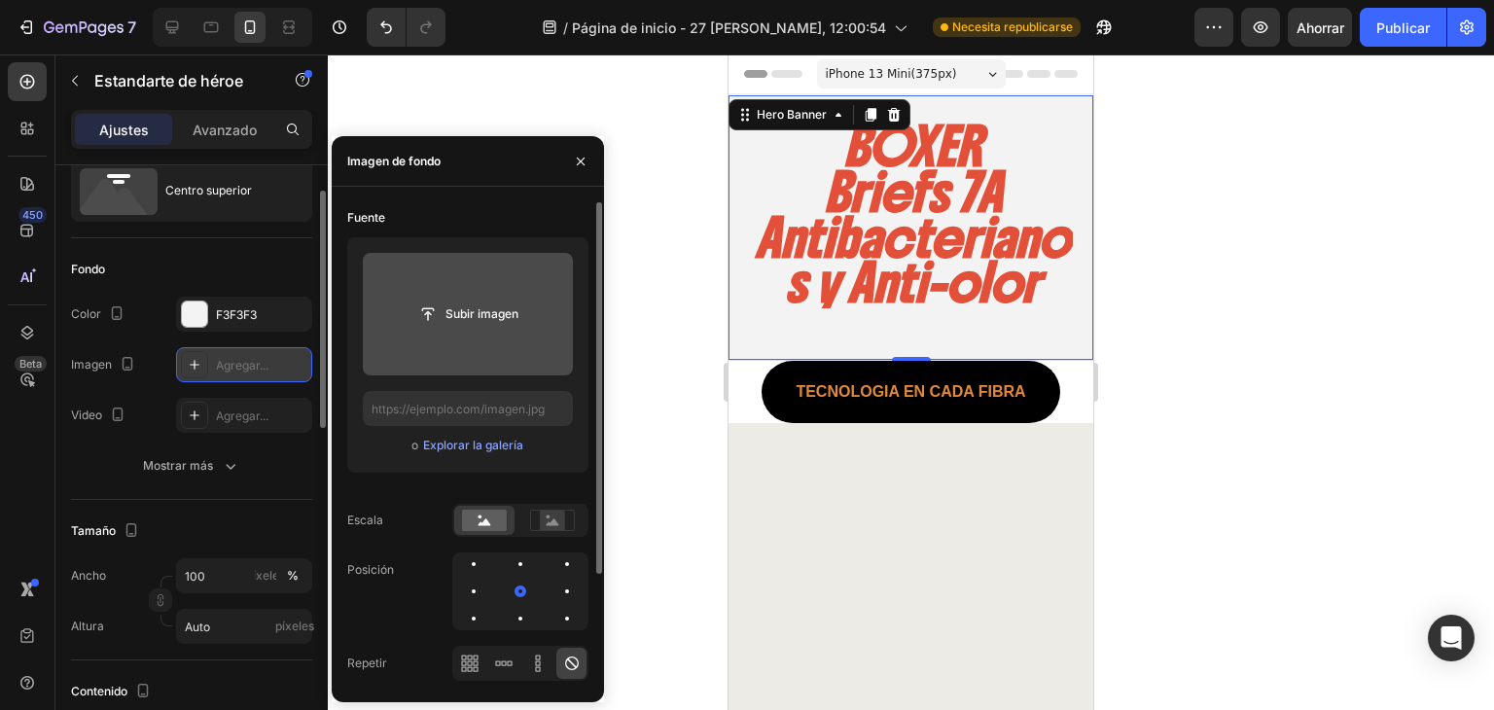
click at [496, 310] on input "file" at bounding box center [468, 314] width 131 height 33
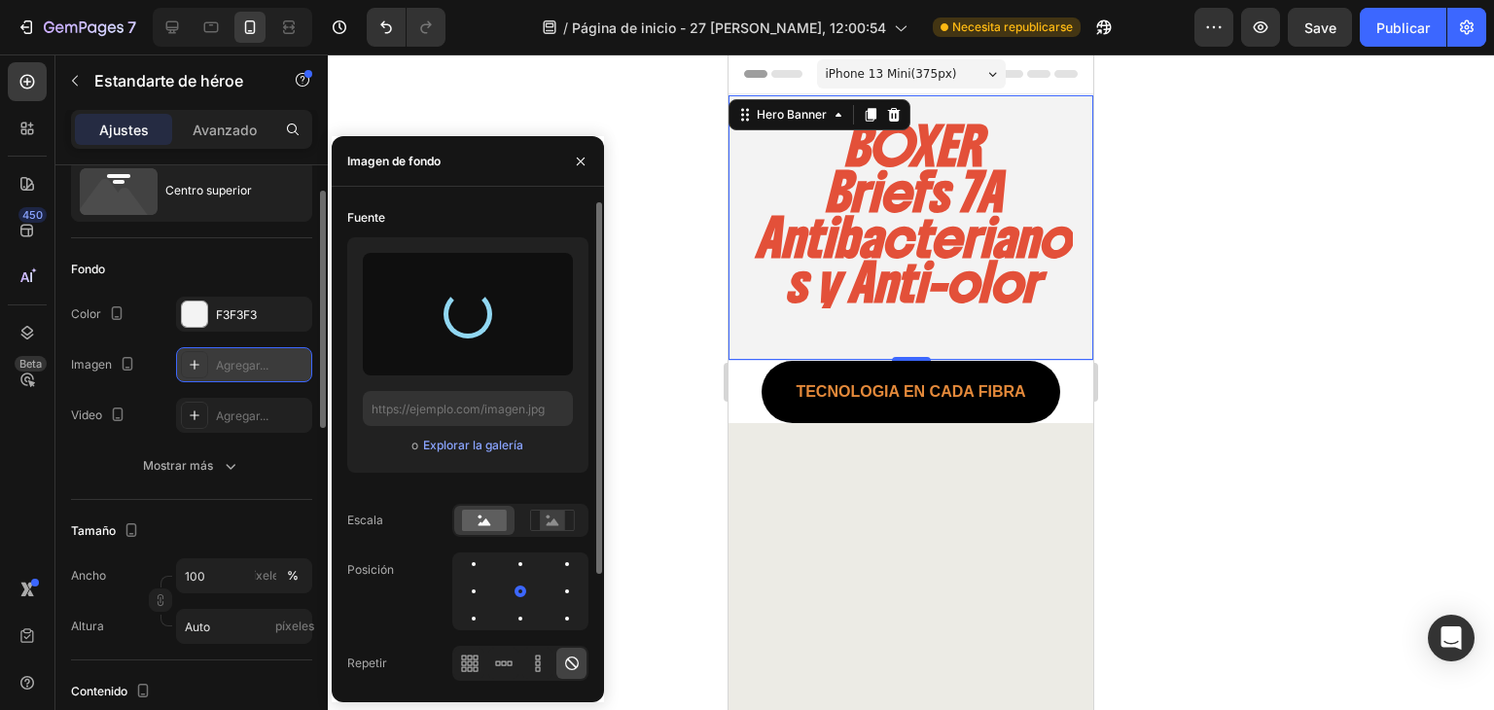
type input "https://cdn.shopify.com/s/files/1/0707/9995/0023/files/gempages_581806748881388…"
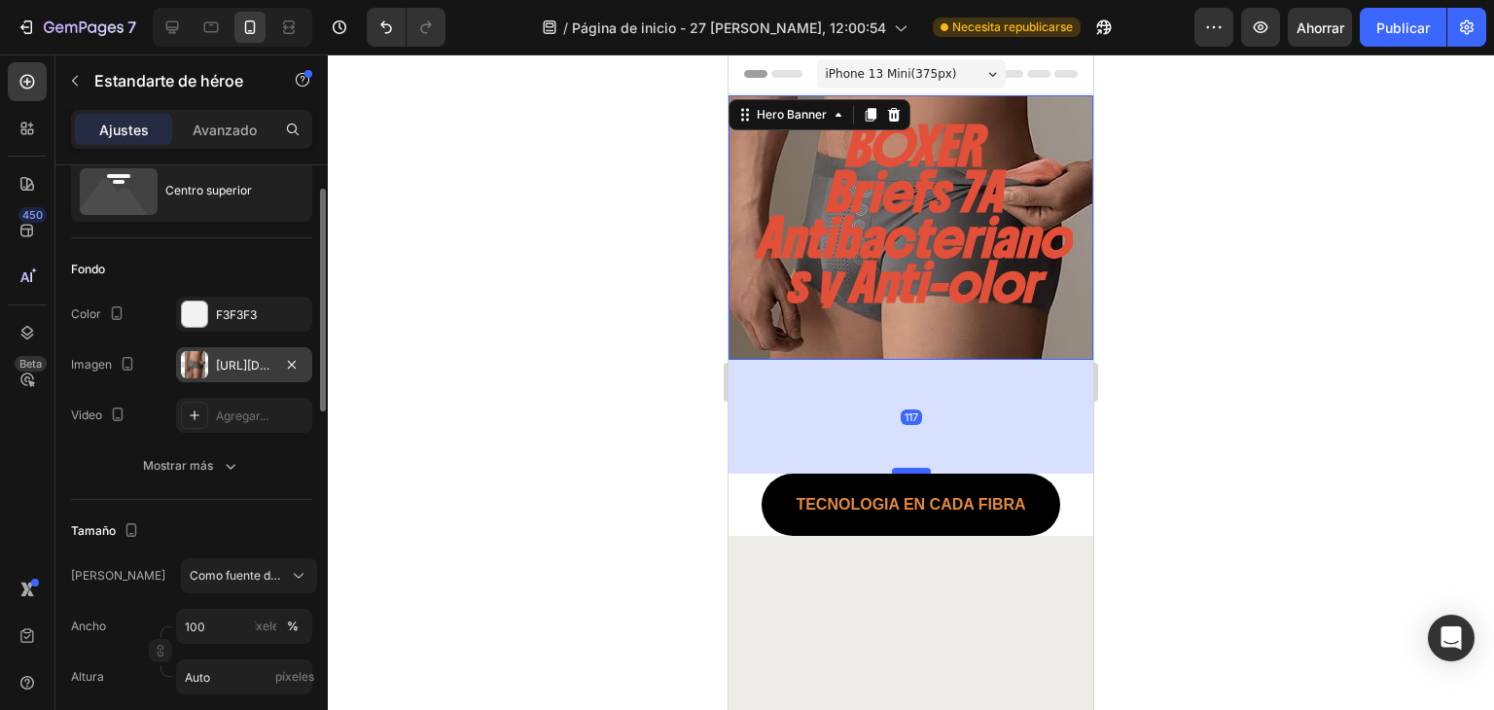
drag, startPoint x: 906, startPoint y: 359, endPoint x: 918, endPoint y: 460, distance: 101.8
click at [918, 468] on div at bounding box center [911, 471] width 39 height 6
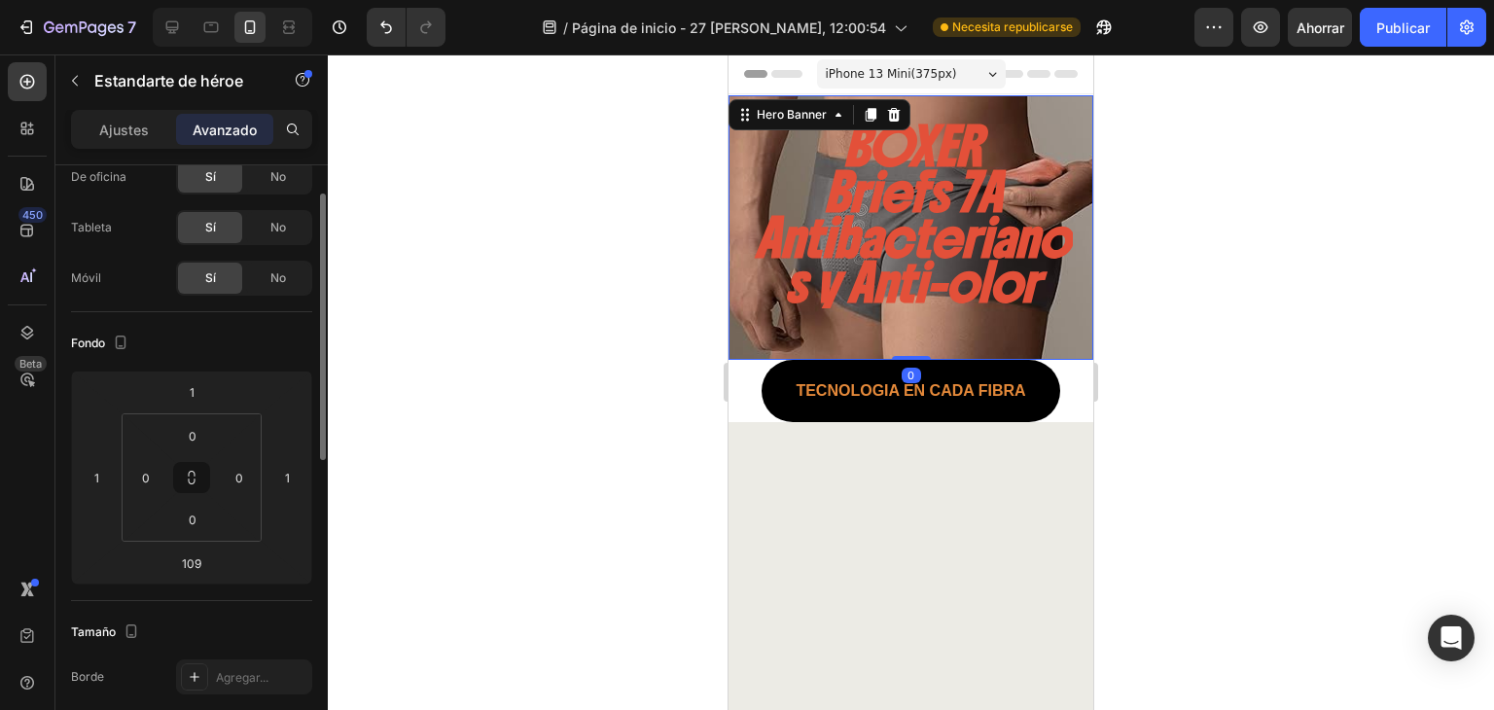
drag, startPoint x: 914, startPoint y: 461, endPoint x: 925, endPoint y: 345, distance: 116.2
click at [925, 345] on div "BOXER Briefs 7A Antibacterianos y Anti-olor Heading Hero Banner 0" at bounding box center [910, 227] width 365 height 265
type input "0"
click at [914, 294] on h2 "BOXER Briefs 7A Antibacterianos y Anti-olor" at bounding box center [912, 216] width 321 height 186
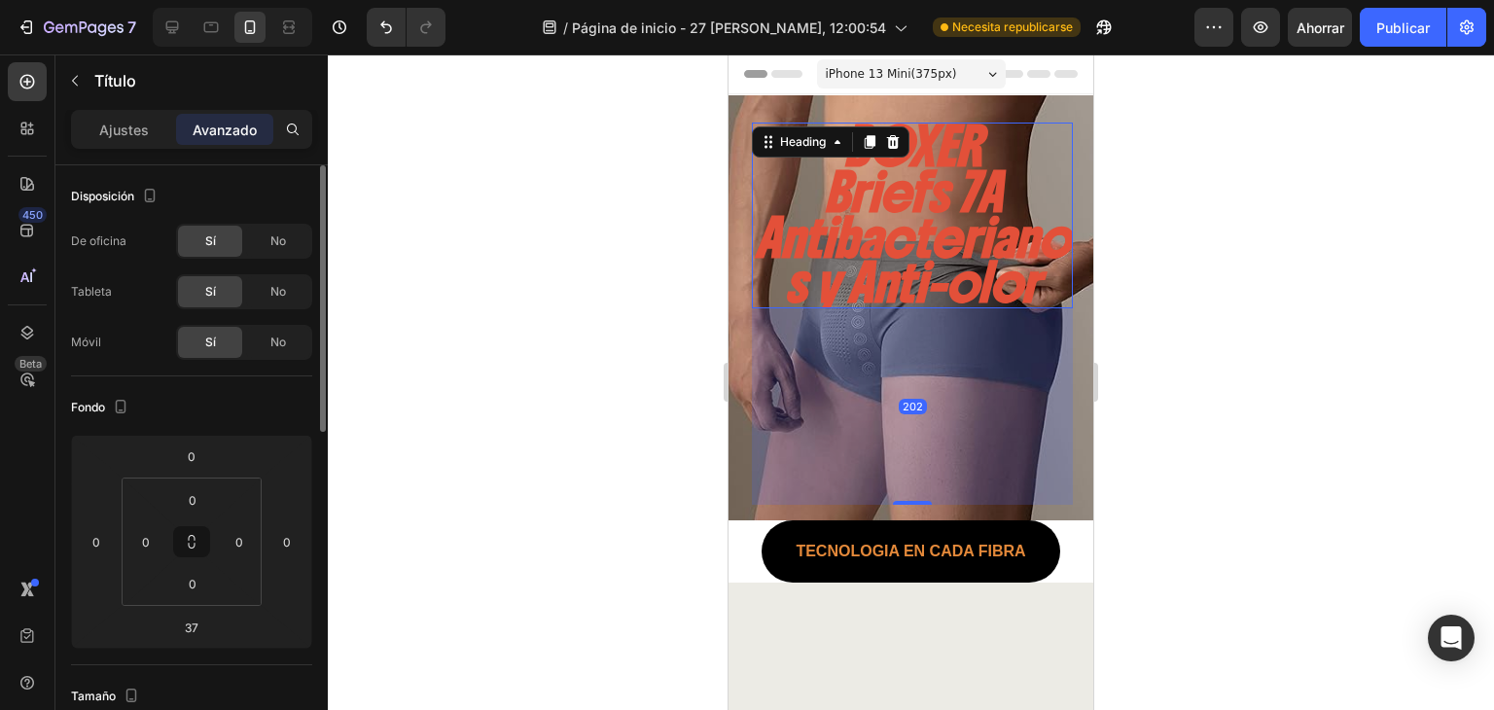
drag, startPoint x: 912, startPoint y: 343, endPoint x: 1005, endPoint y: 504, distance: 185.2
click at [1005, 308] on div "202" at bounding box center [912, 308] width 321 height 0
type input "202"
click at [1179, 429] on div at bounding box center [911, 381] width 1166 height 655
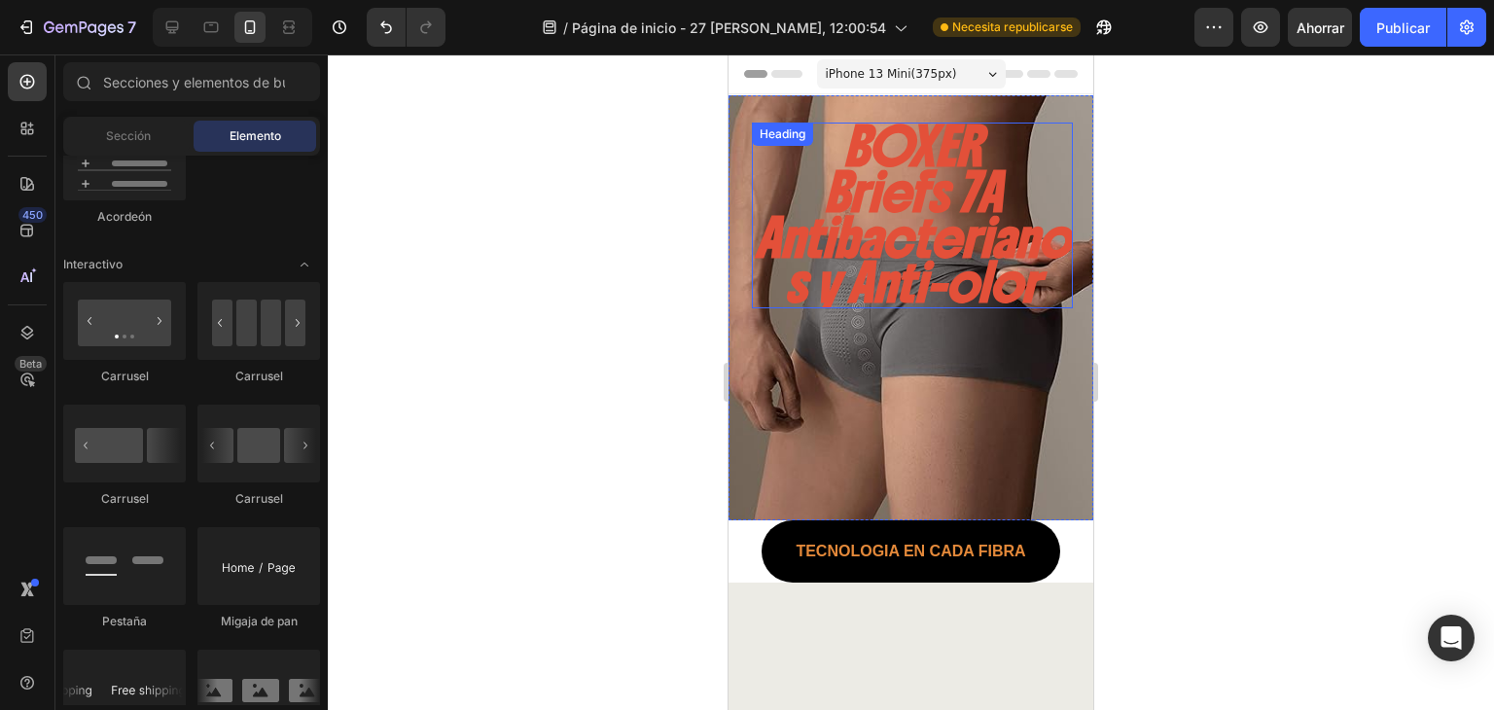
click at [930, 243] on h2 "BOXER Briefs 7A Antibacterianos y Anti-olor" at bounding box center [912, 216] width 321 height 186
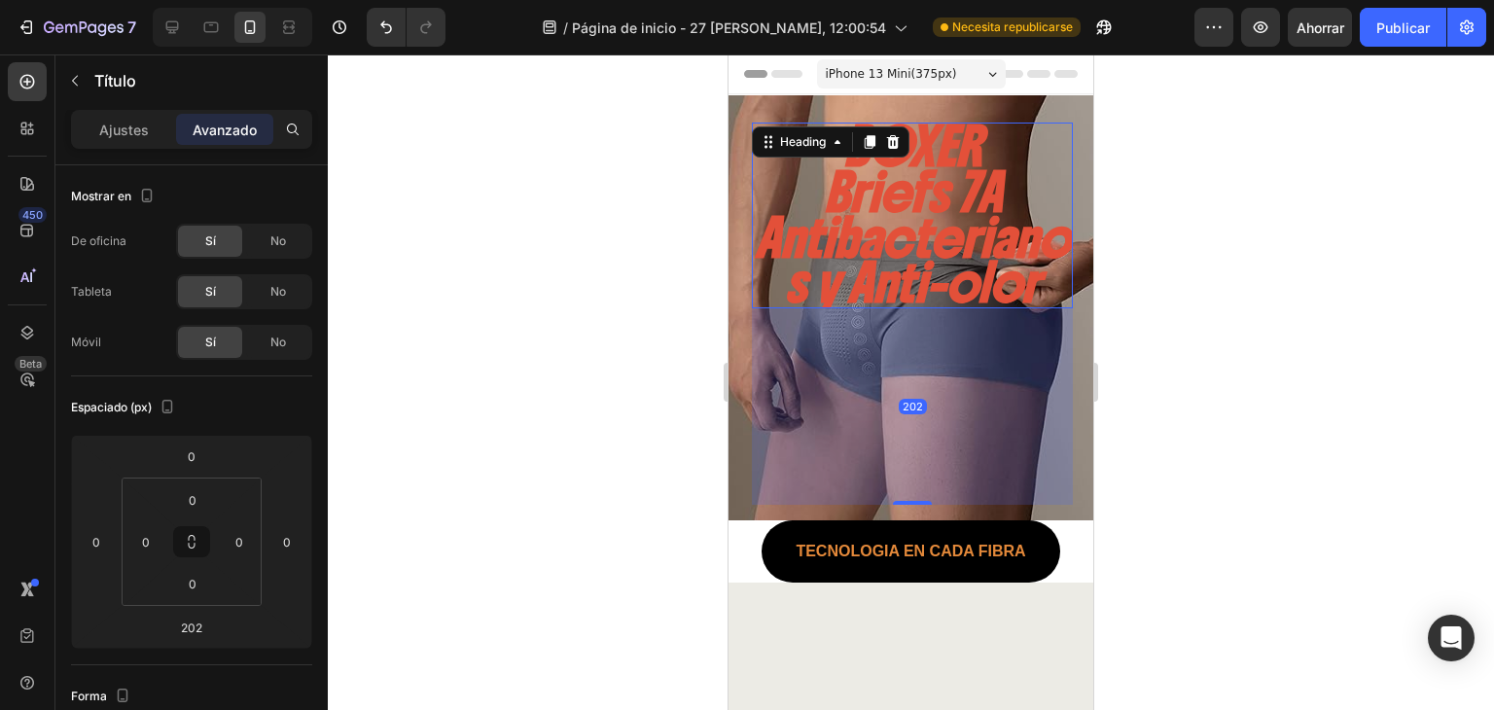
click at [924, 175] on h2 "BOXER Briefs 7A Antibacterianos y Anti-olor" at bounding box center [912, 216] width 321 height 186
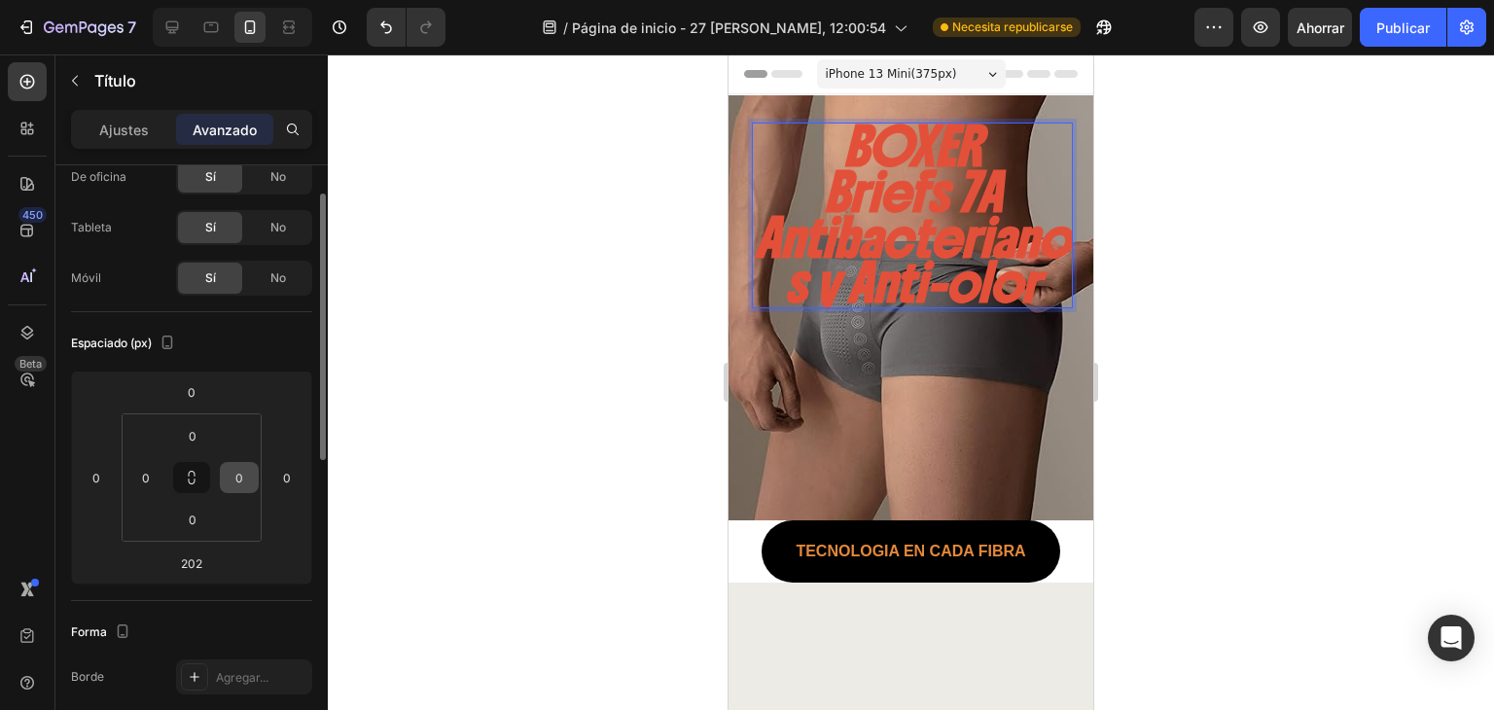
scroll to position [194, 0]
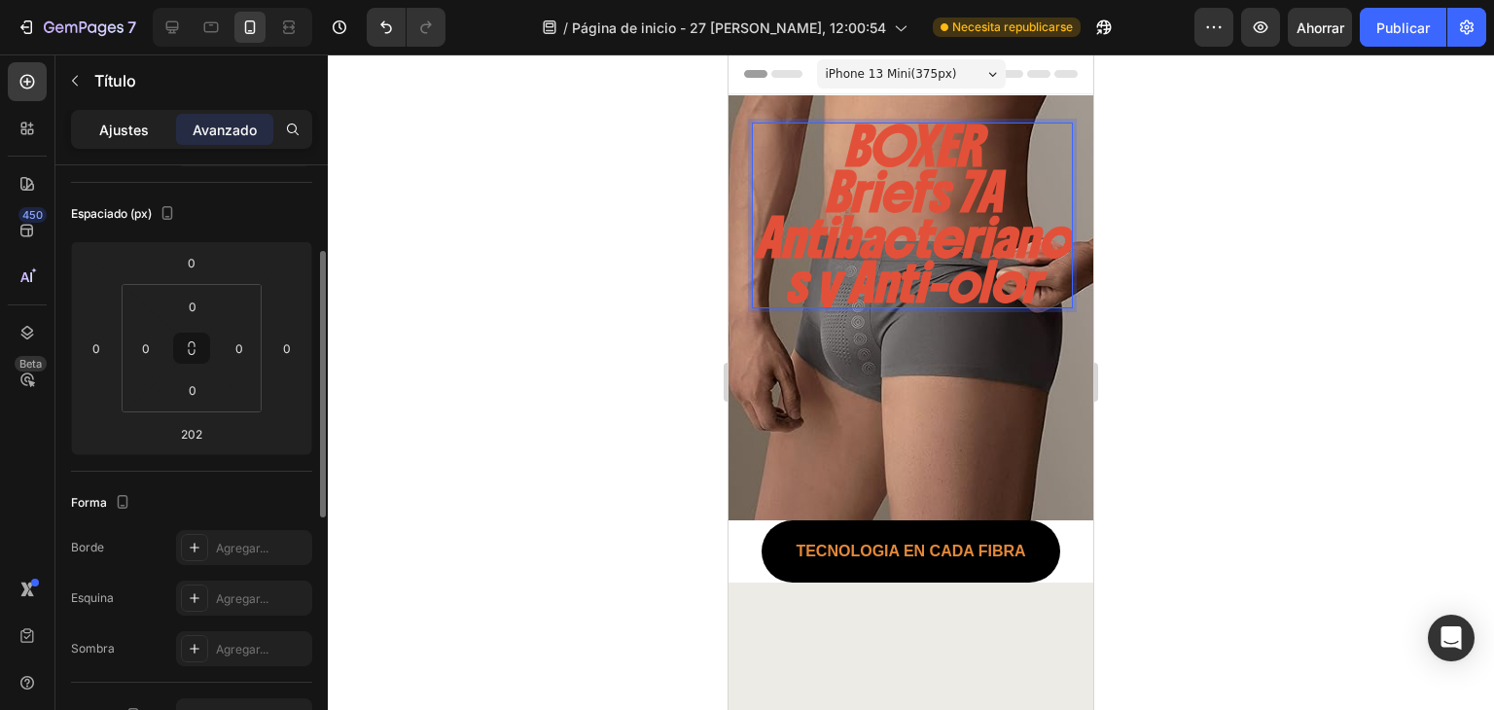
click at [144, 141] on div "Ajustes" at bounding box center [123, 129] width 97 height 31
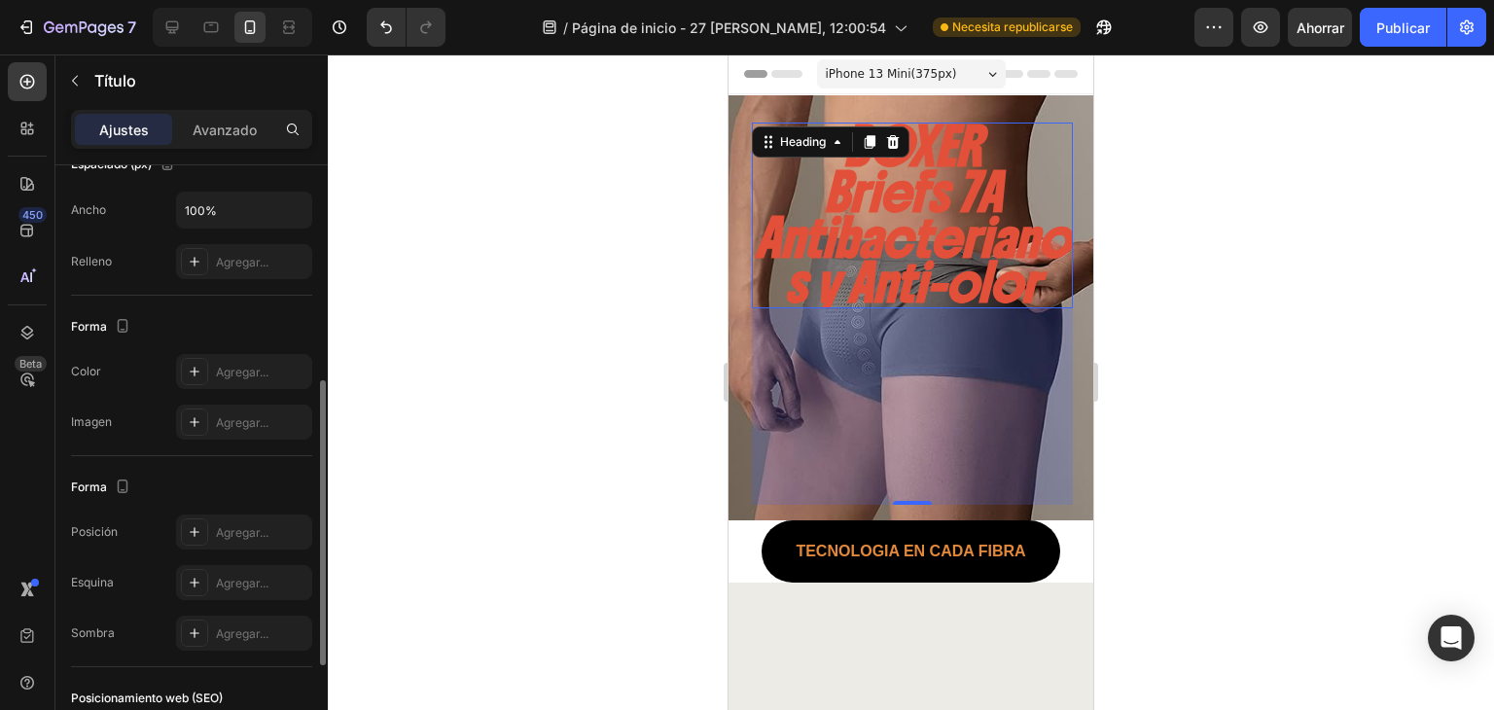
scroll to position [660, 0]
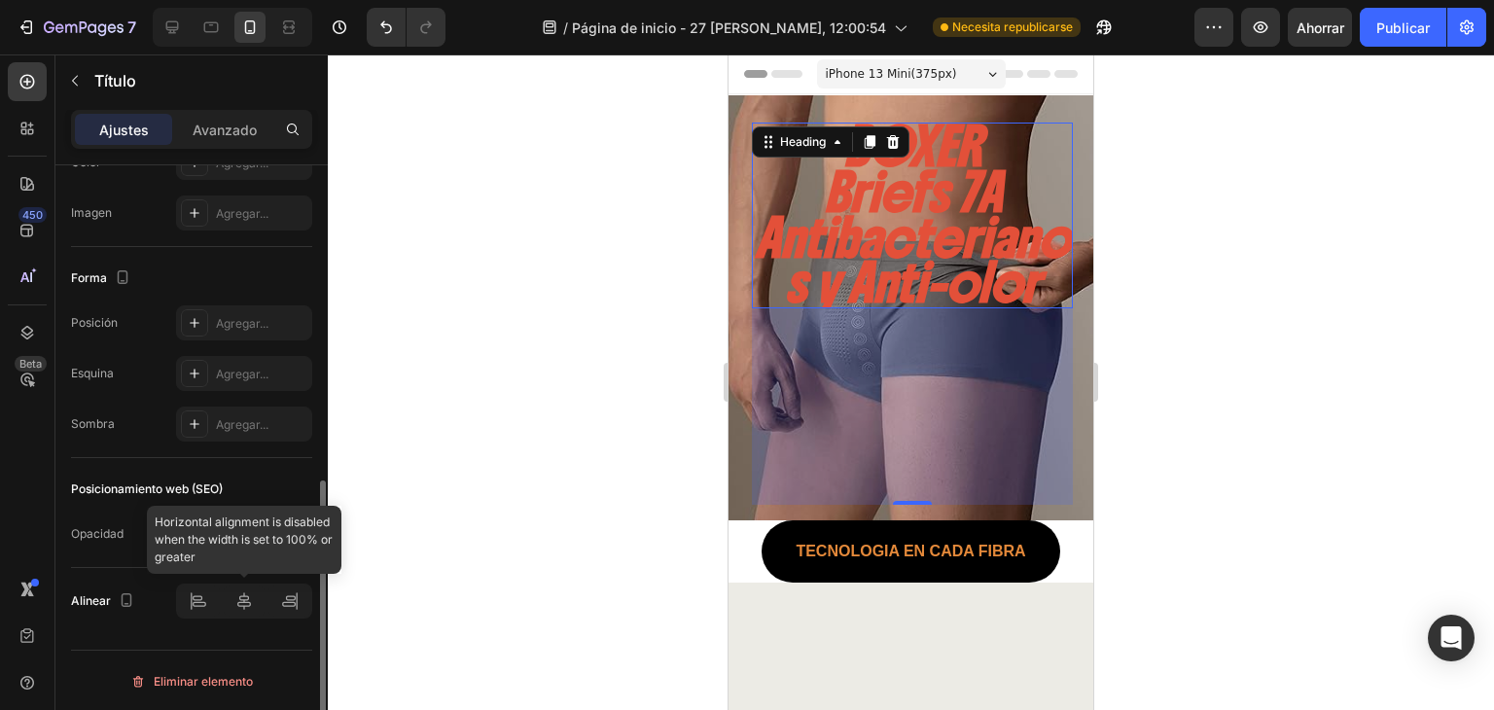
click at [239, 600] on div at bounding box center [244, 600] width 136 height 35
click at [210, 542] on button "H2" at bounding box center [244, 533] width 136 height 35
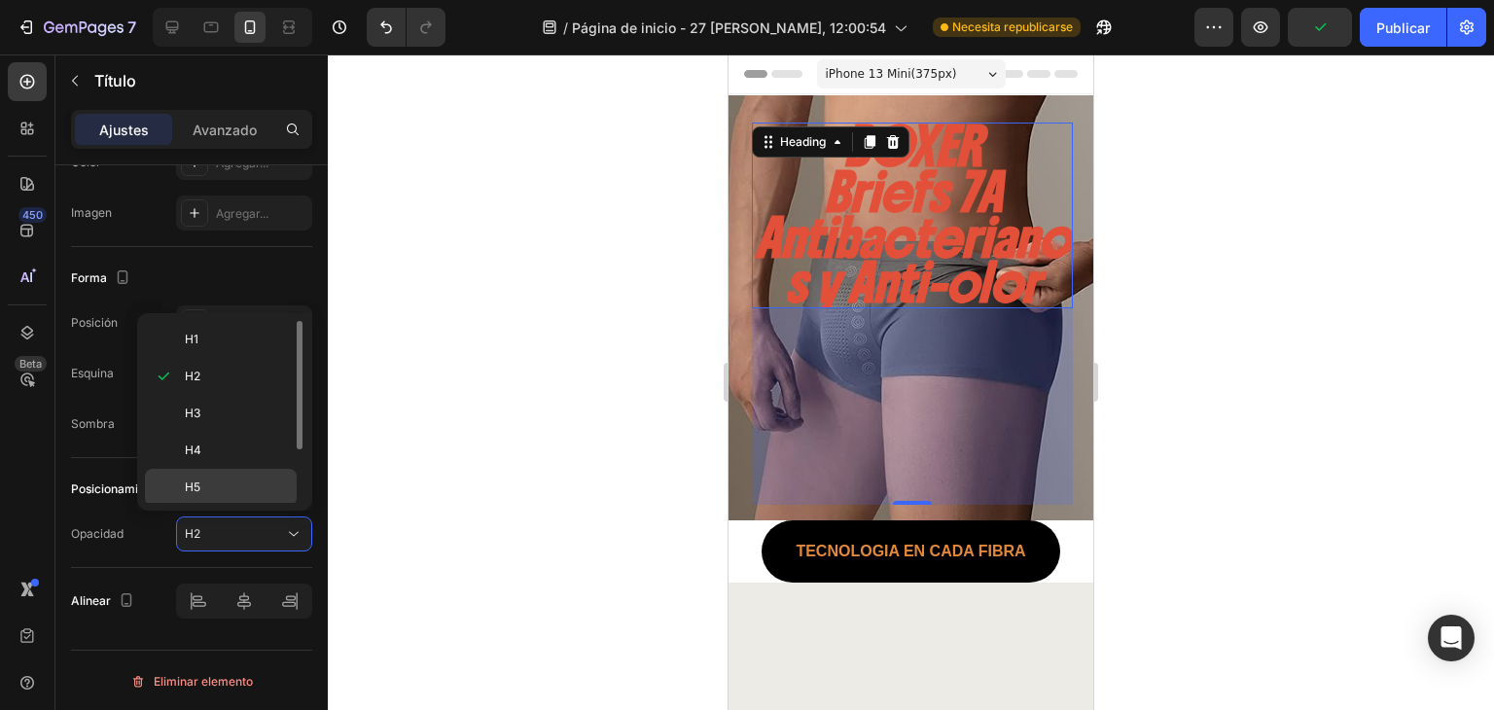
click at [202, 486] on p "H5" at bounding box center [236, 487] width 103 height 18
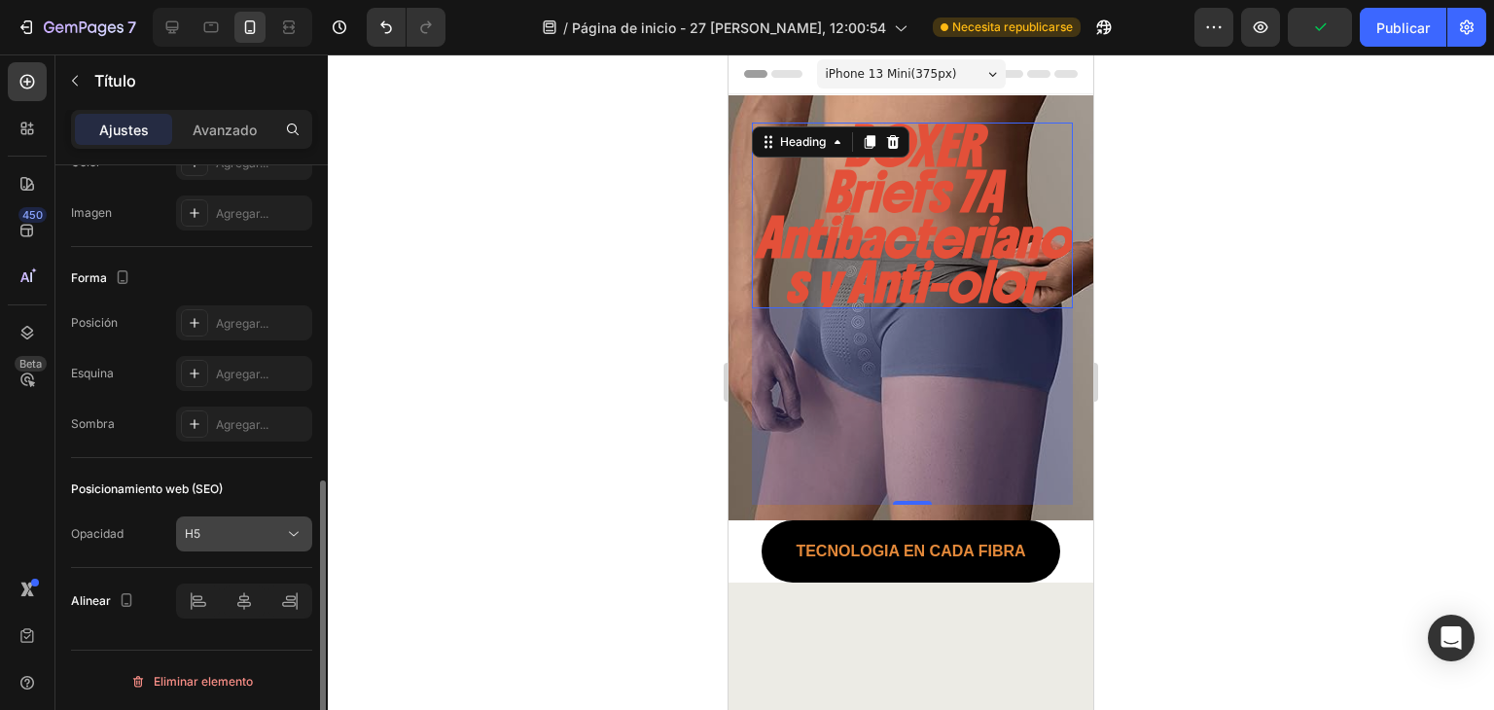
click at [224, 533] on div "H5" at bounding box center [234, 534] width 99 height 18
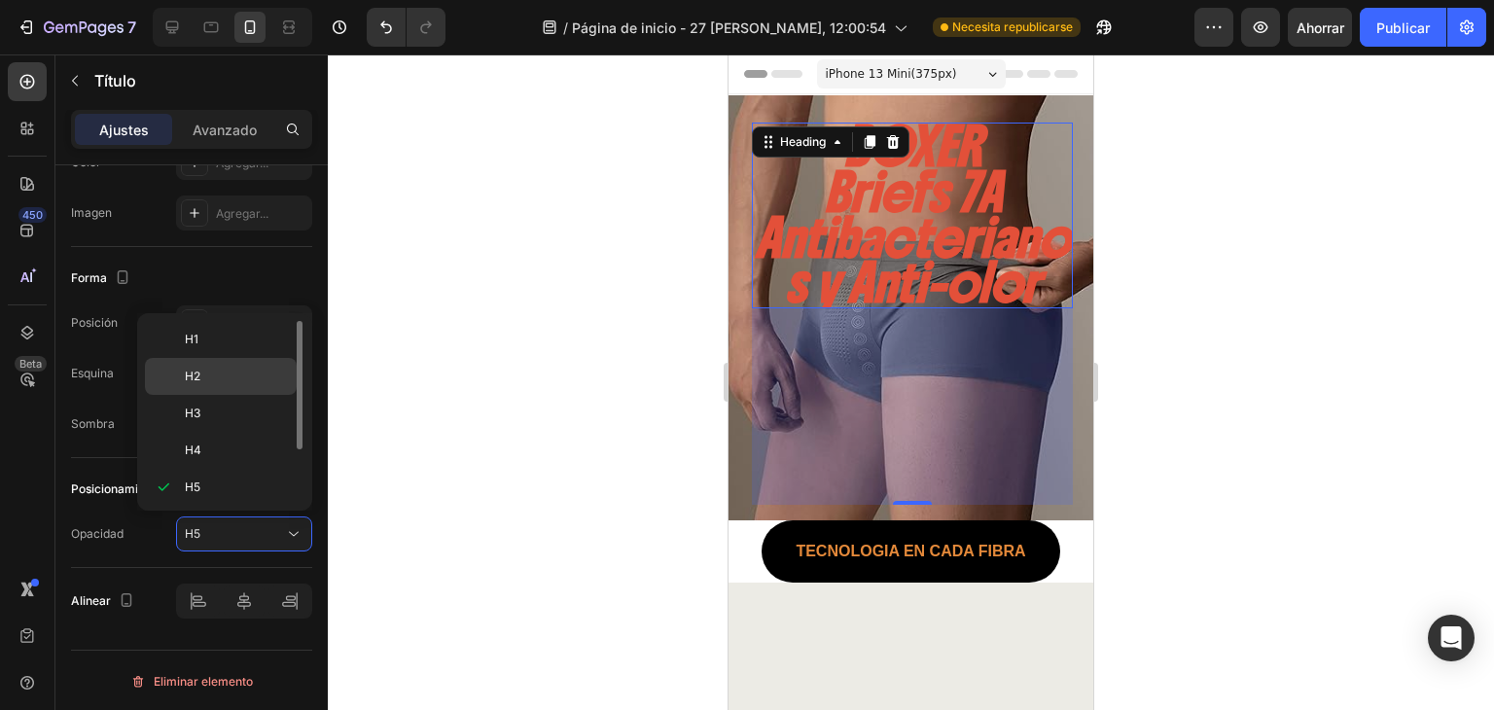
click at [204, 378] on p "H2" at bounding box center [236, 377] width 103 height 18
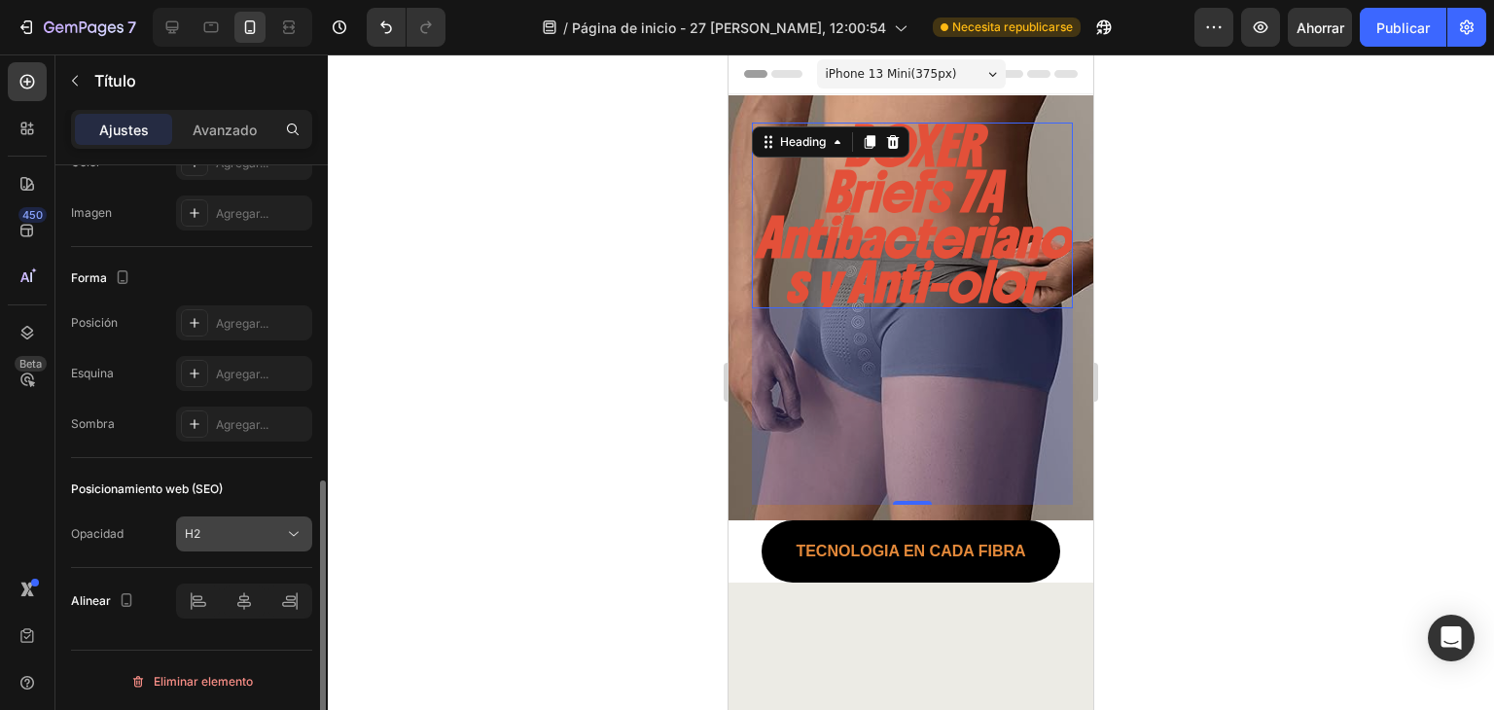
click at [261, 534] on div "H2" at bounding box center [234, 534] width 99 height 18
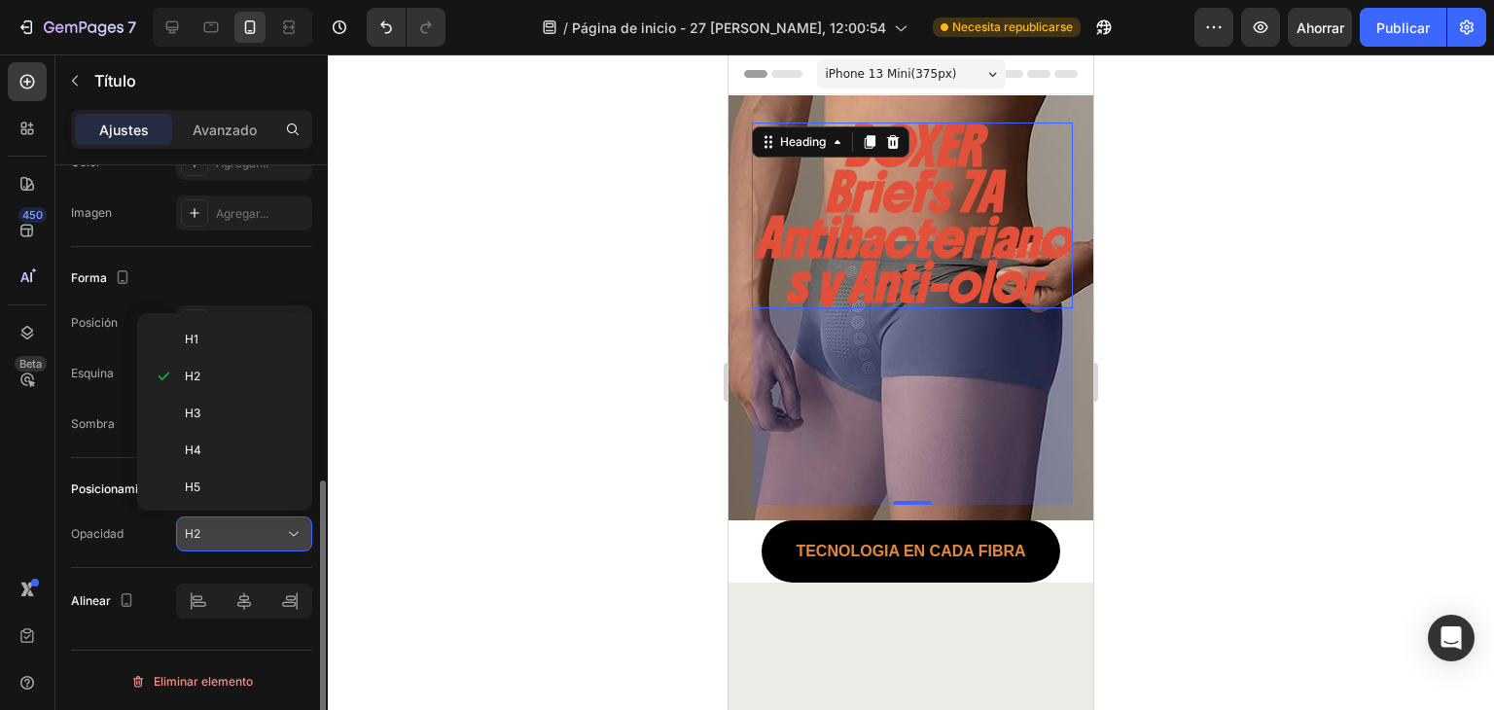
click at [273, 534] on div "H2" at bounding box center [234, 534] width 99 height 18
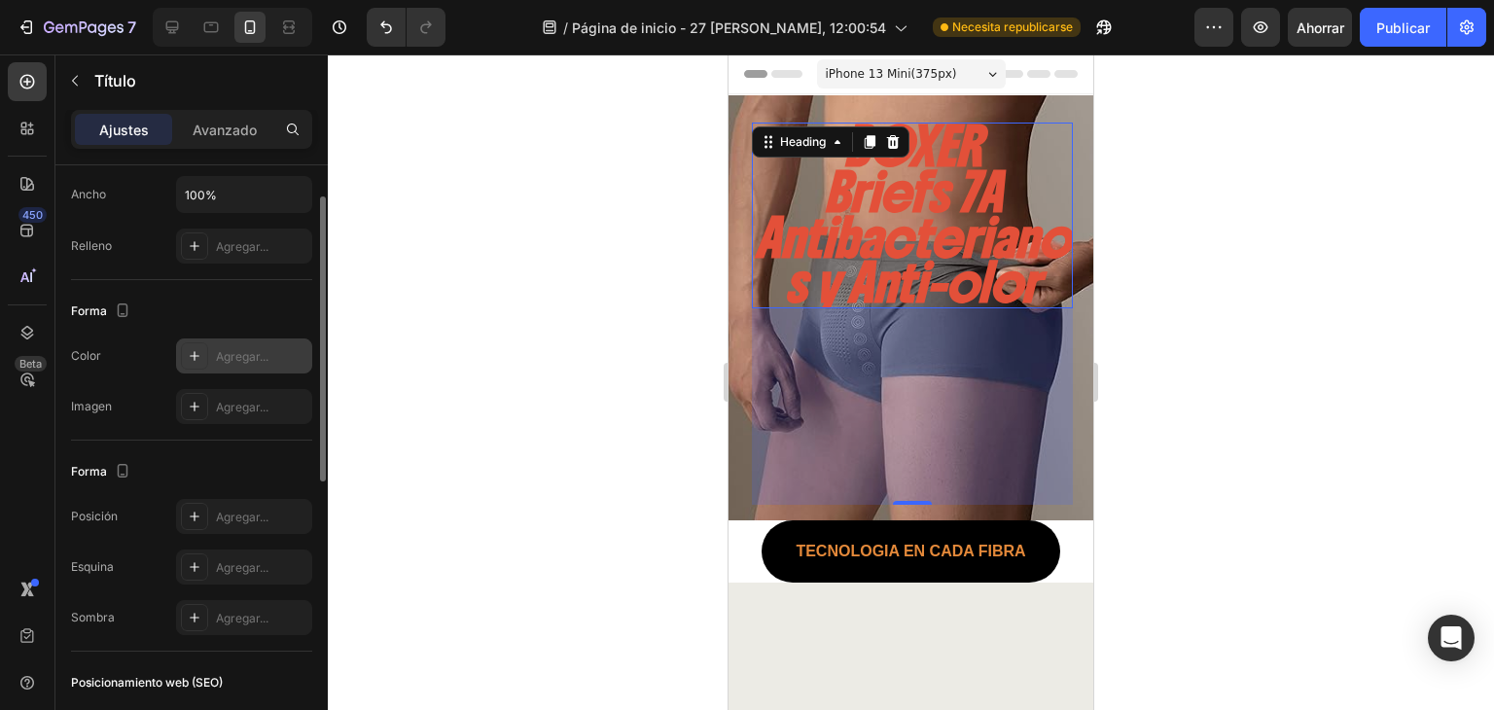
scroll to position [208, 0]
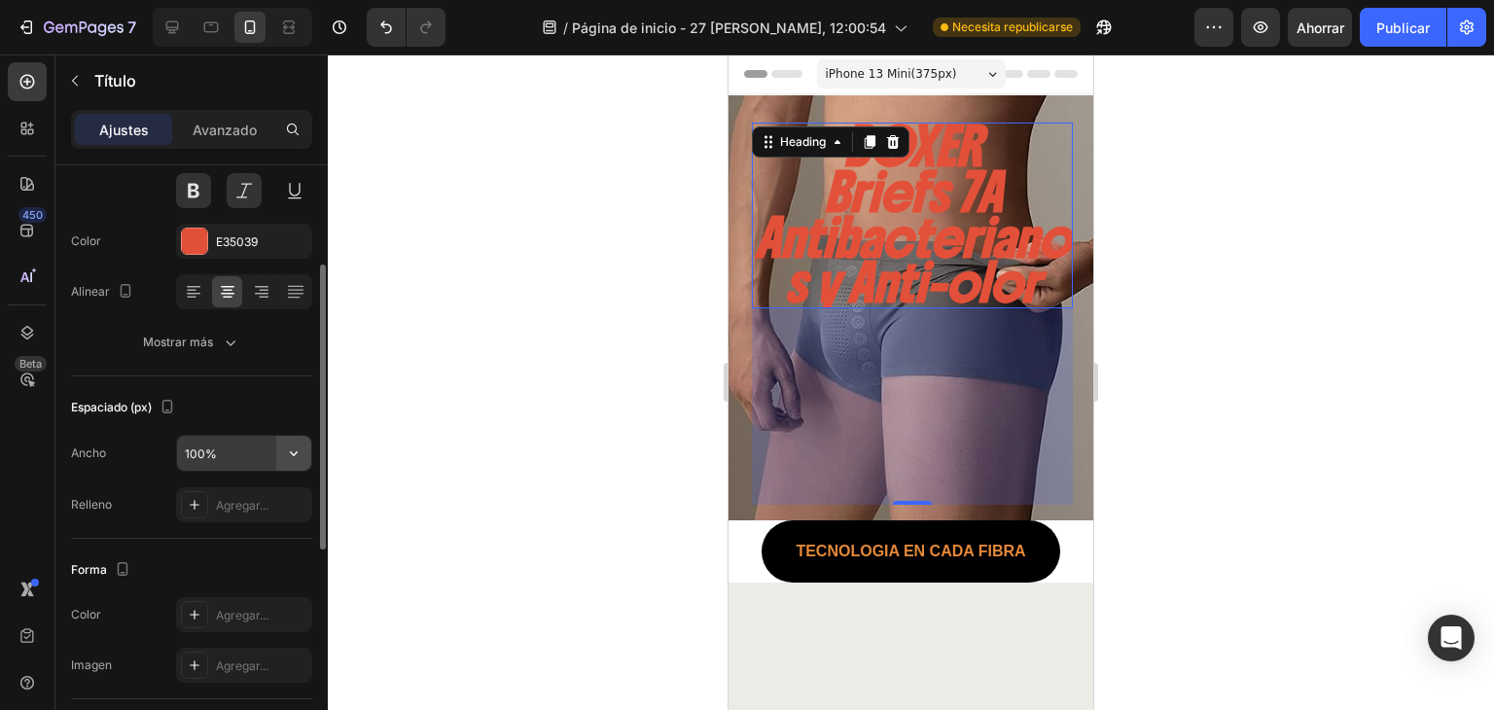
click at [302, 444] on icon "button" at bounding box center [293, 452] width 19 height 19
click at [144, 425] on div "Espaciado (px) Ancho 100% Relleno Agregar..." at bounding box center [191, 457] width 241 height 162
click at [232, 507] on font "Agregar..." at bounding box center [242, 505] width 53 height 15
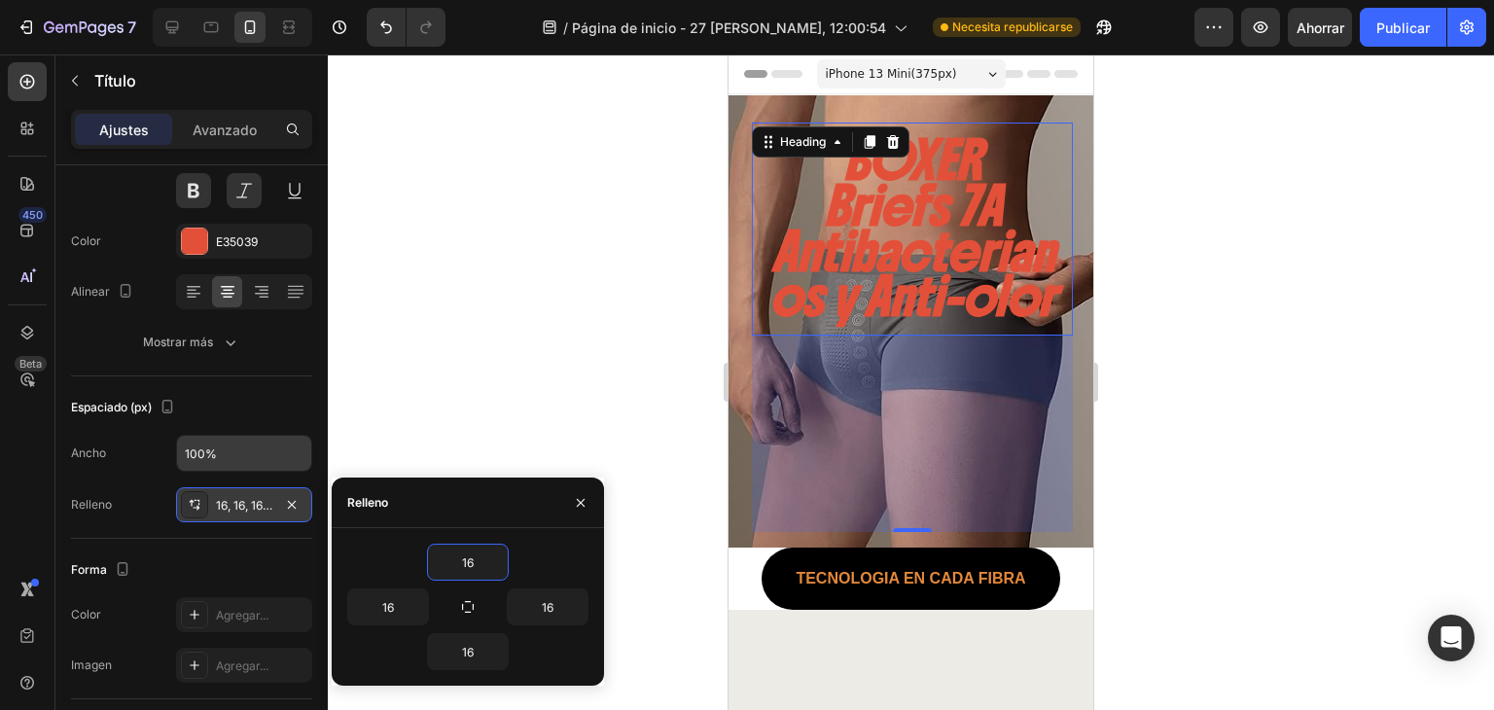
click at [445, 408] on div at bounding box center [911, 381] width 1166 height 655
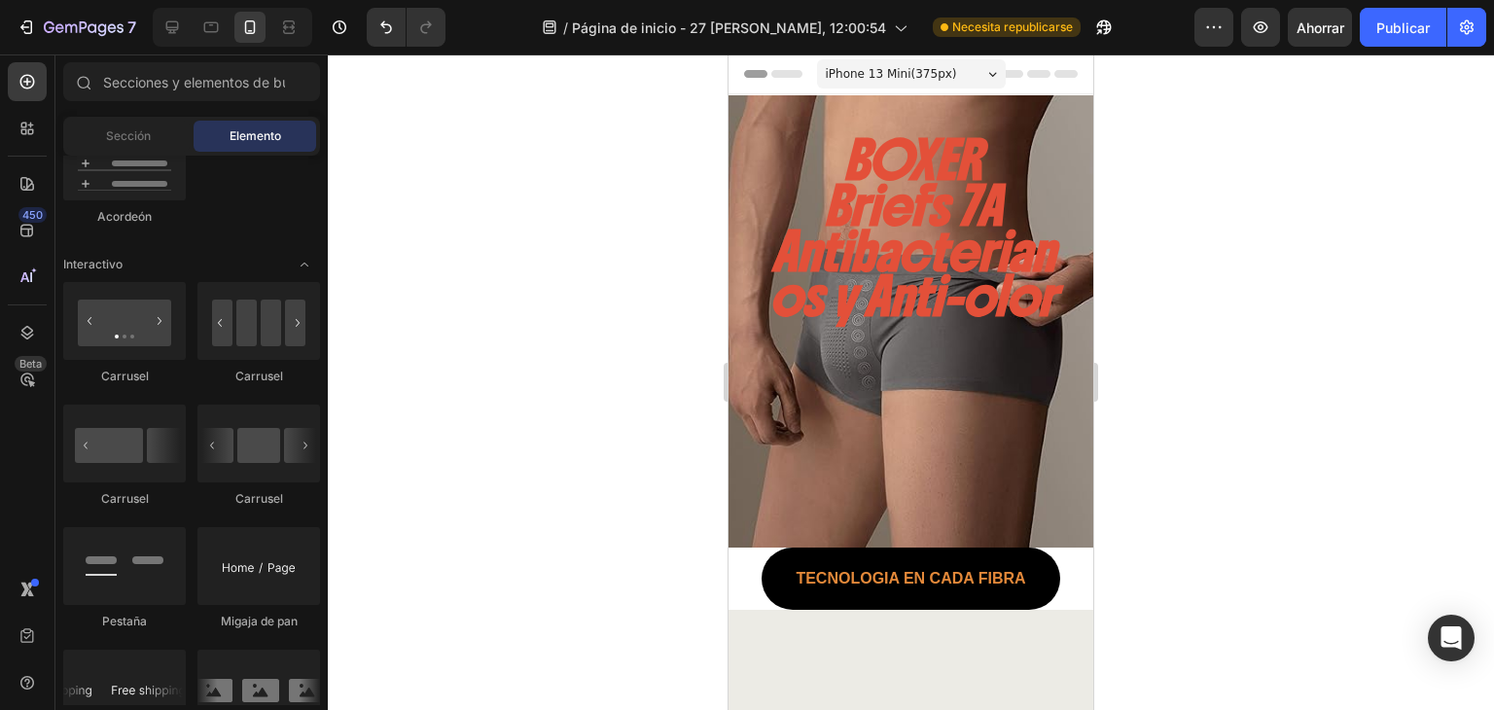
click at [743, 280] on div "BOXER Briefs 7A Antibacterianos y Anti-olor Heading" at bounding box center [910, 321] width 365 height 452
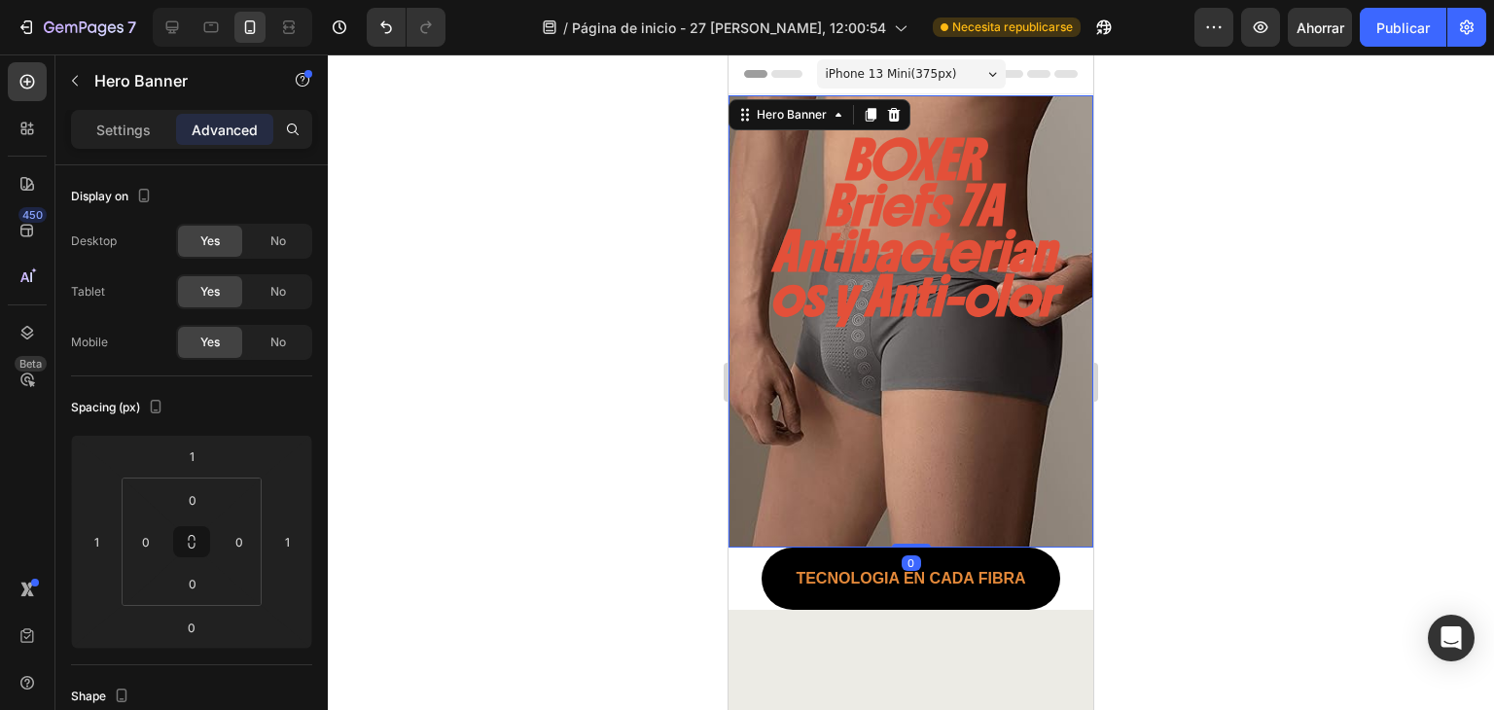
click at [860, 278] on h2 "BOXER Briefs 7A Antibacterianos y Anti-olor" at bounding box center [912, 229] width 321 height 213
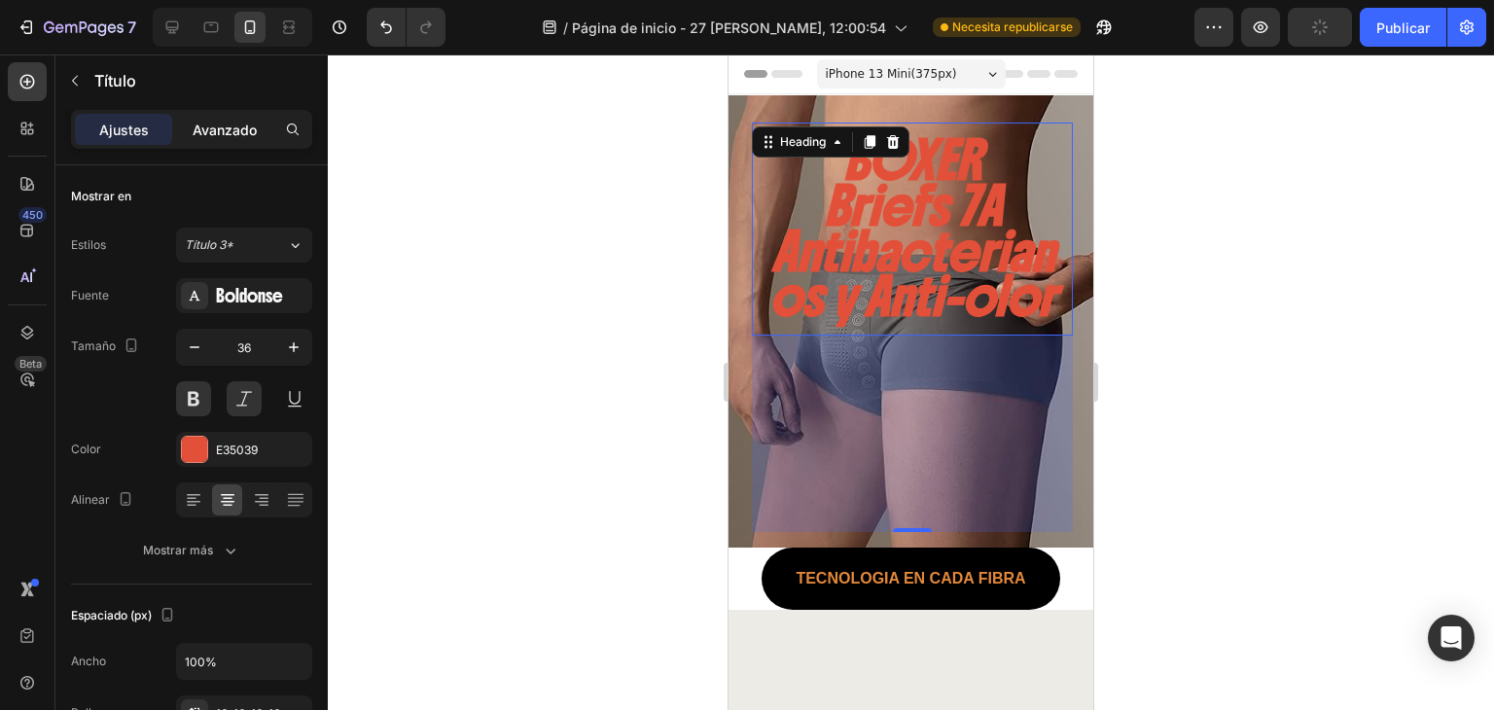
click at [225, 122] on font "Avanzado" at bounding box center [225, 130] width 64 height 17
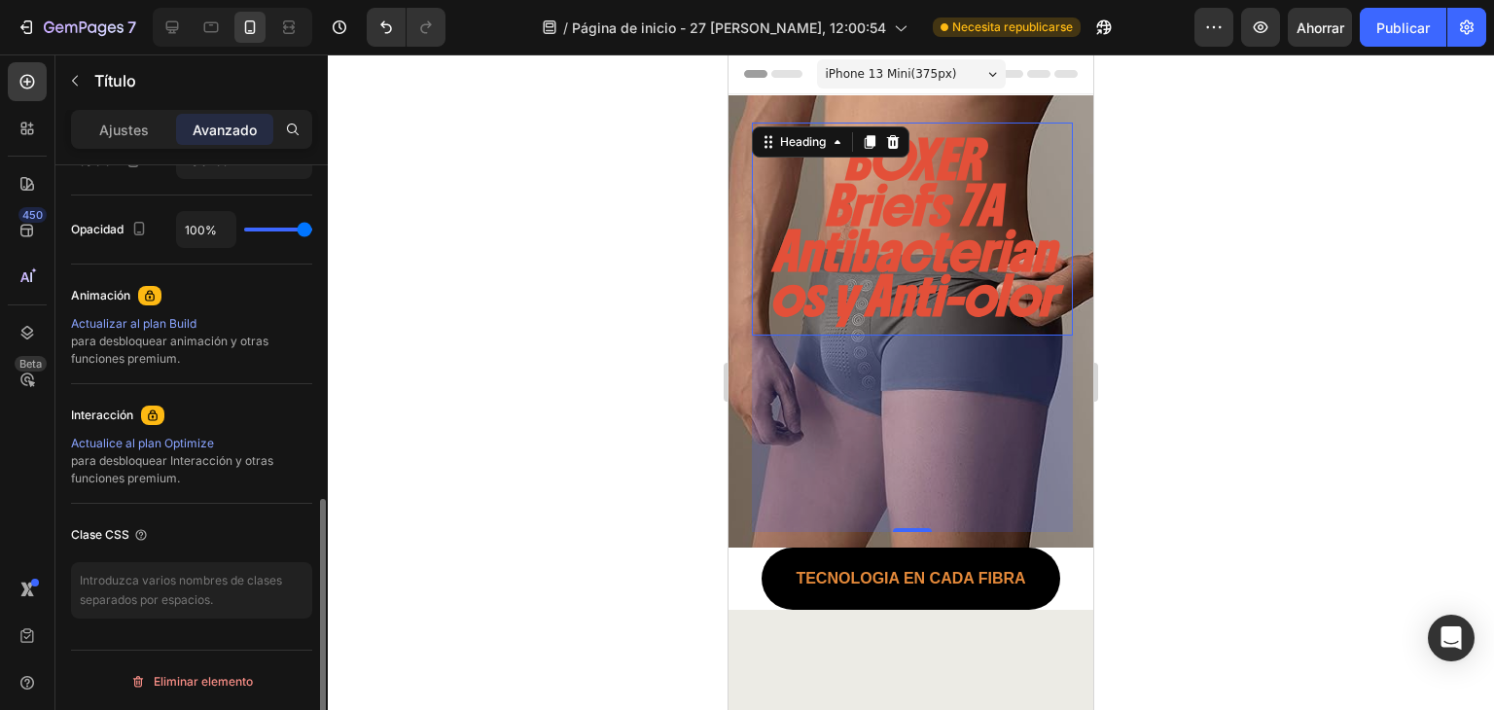
scroll to position [684, 0]
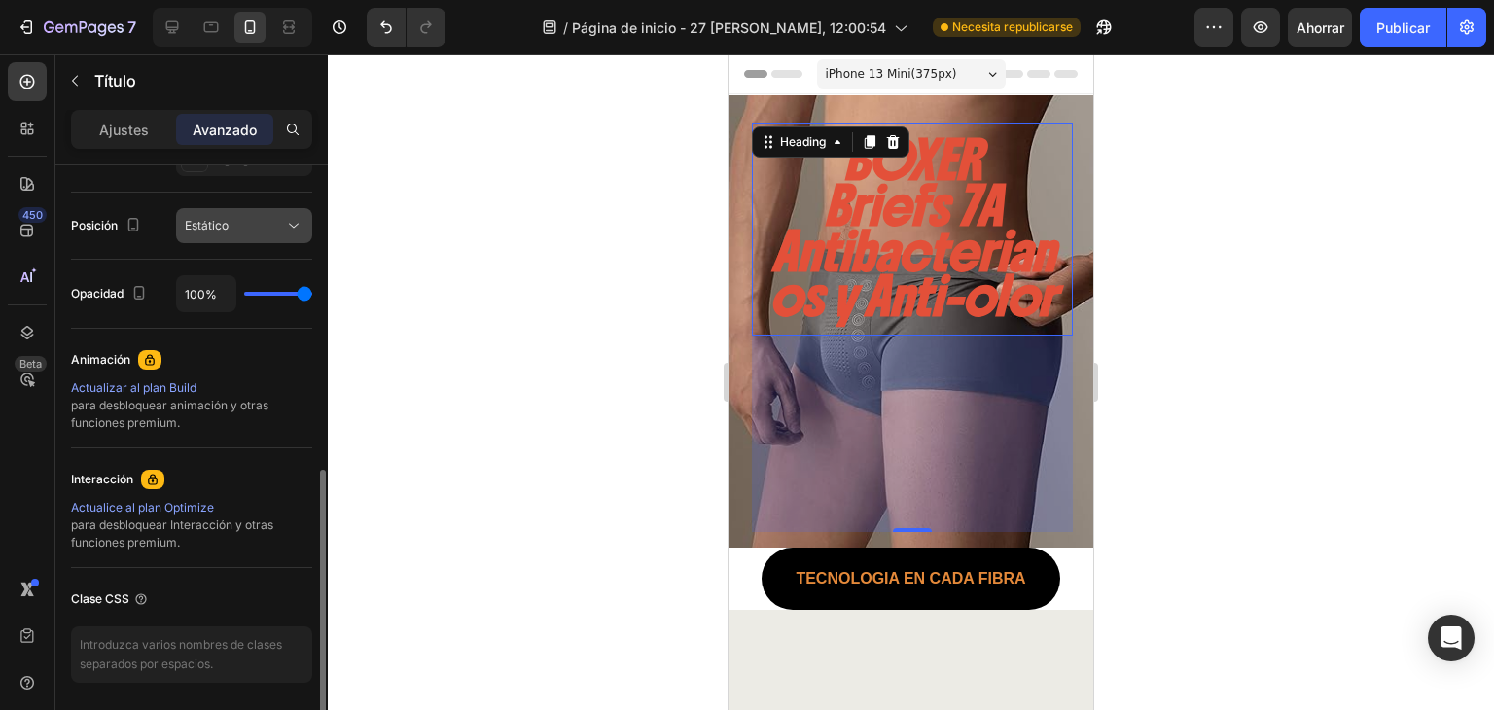
click at [263, 236] on button "Estático" at bounding box center [244, 225] width 136 height 35
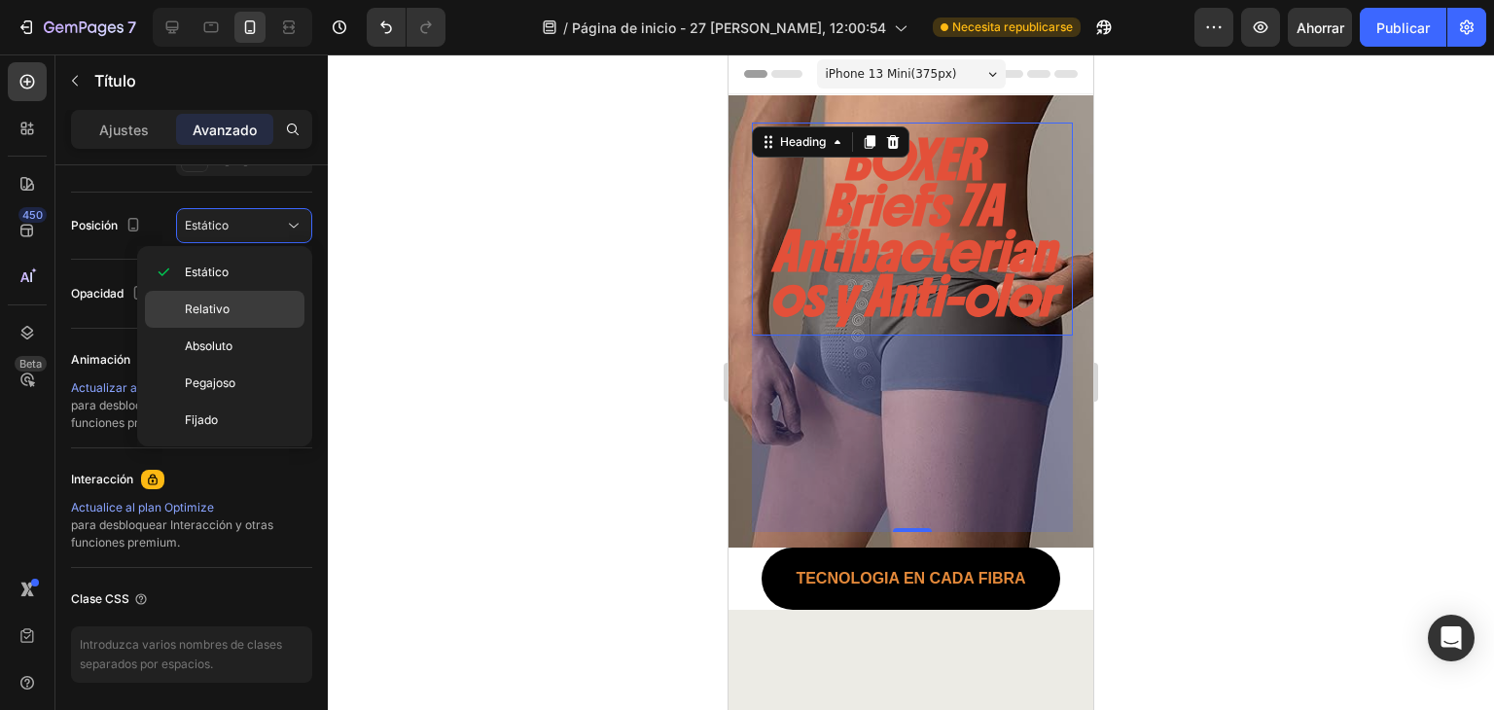
click at [246, 308] on p "Relativo" at bounding box center [240, 310] width 111 height 18
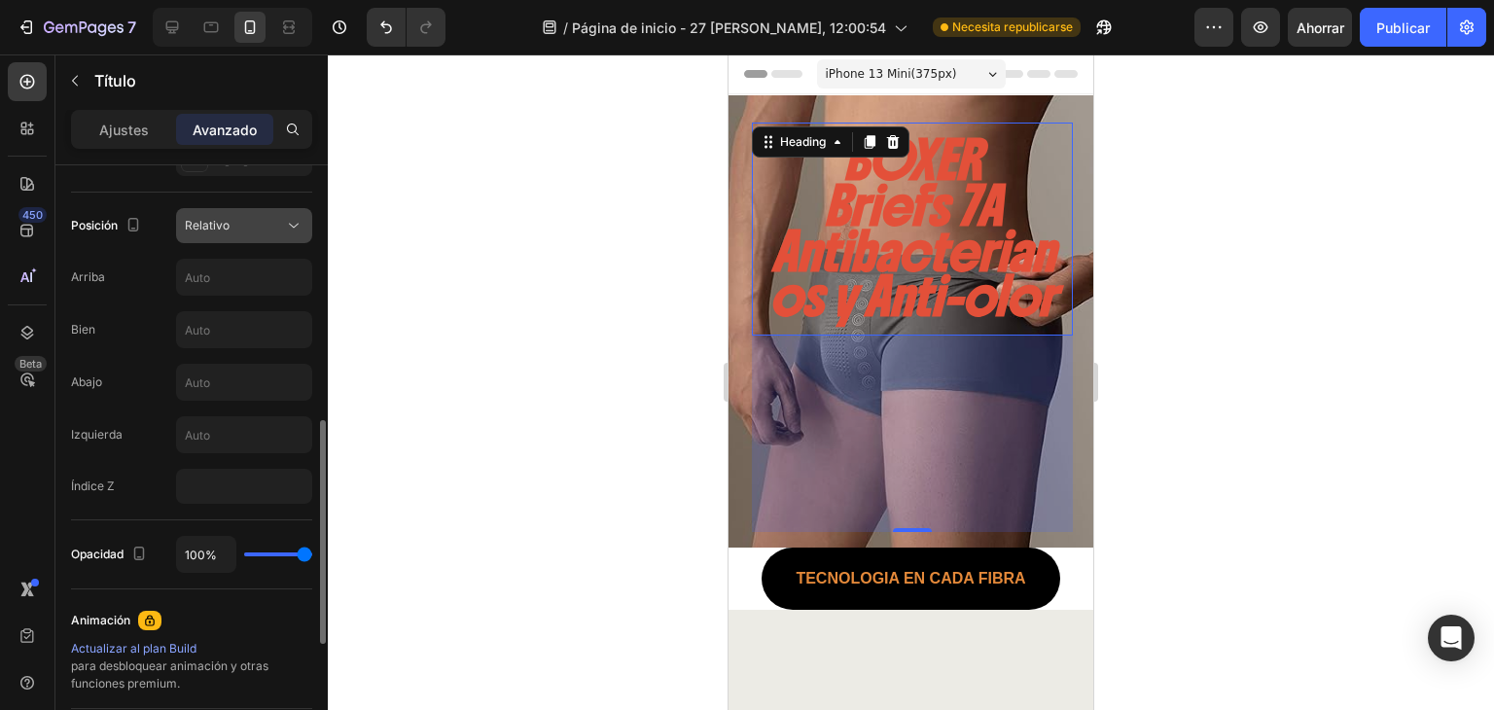
click at [284, 222] on icon at bounding box center [293, 225] width 19 height 19
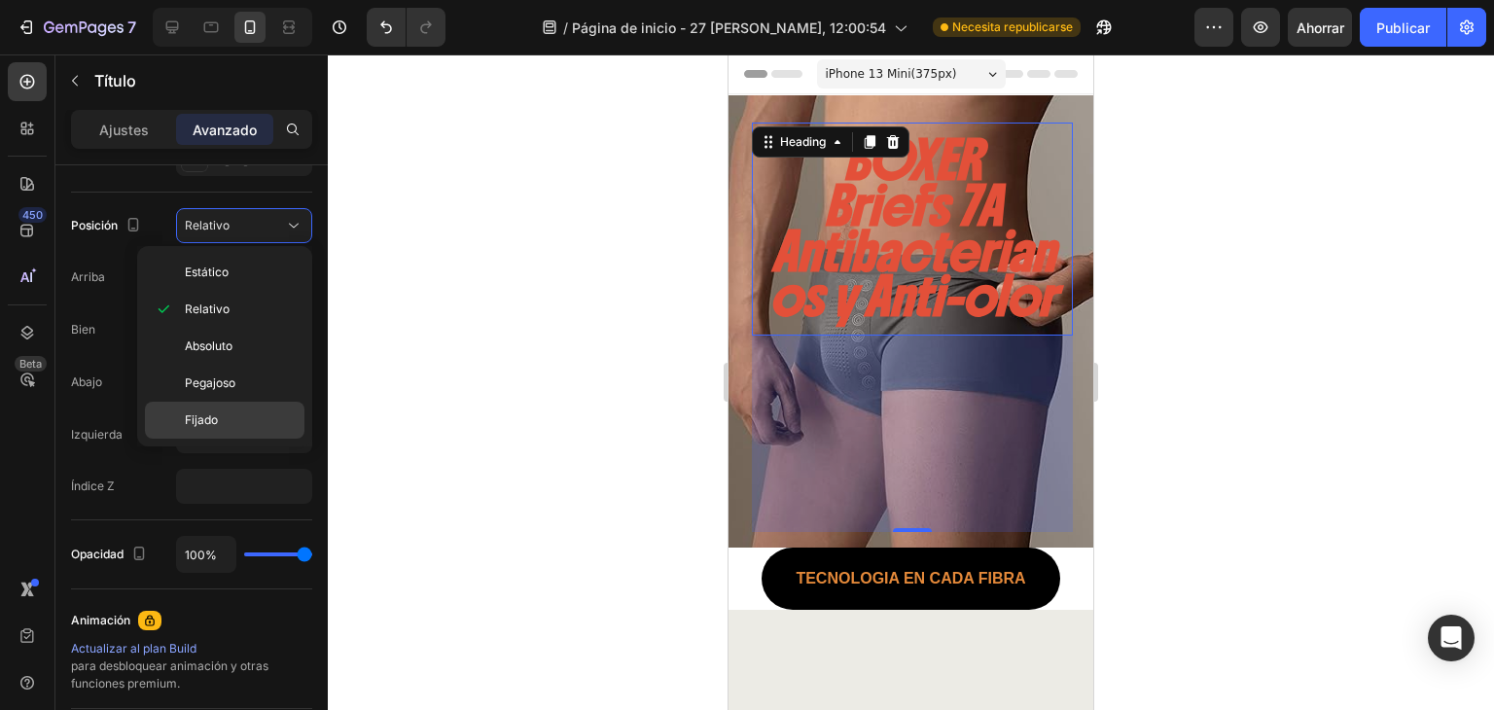
click at [245, 411] on p "Fijado" at bounding box center [240, 420] width 111 height 18
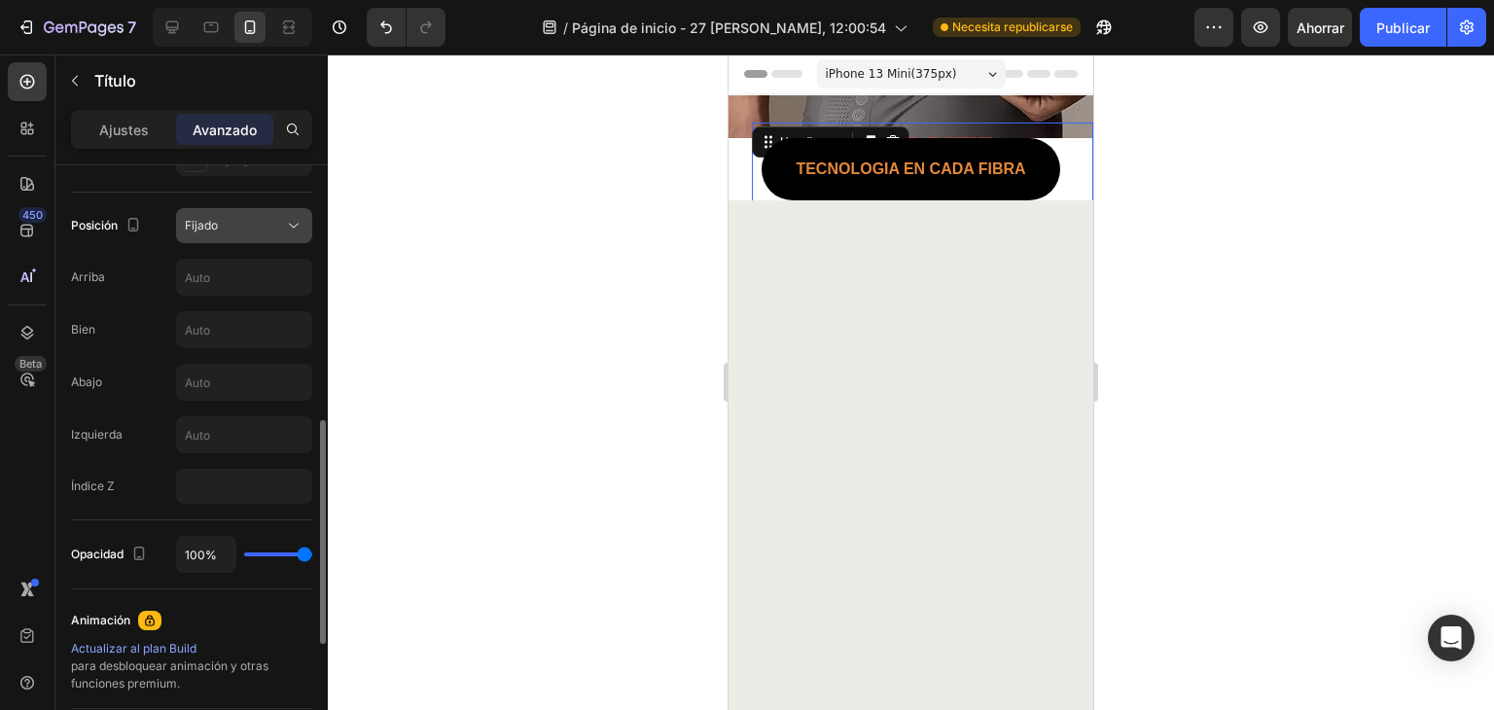
click at [251, 220] on div "Fijado" at bounding box center [234, 226] width 99 height 18
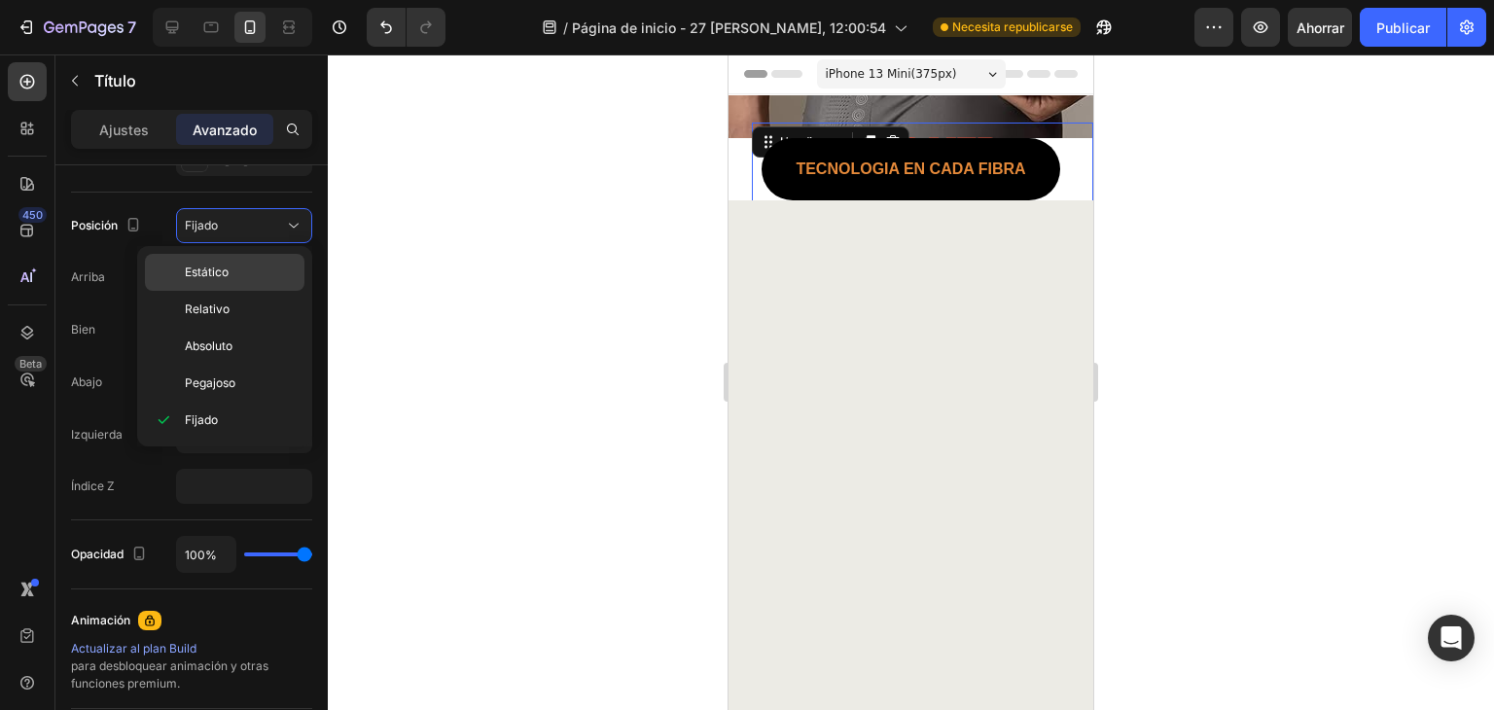
click at [239, 272] on p "Estático" at bounding box center [240, 273] width 111 height 18
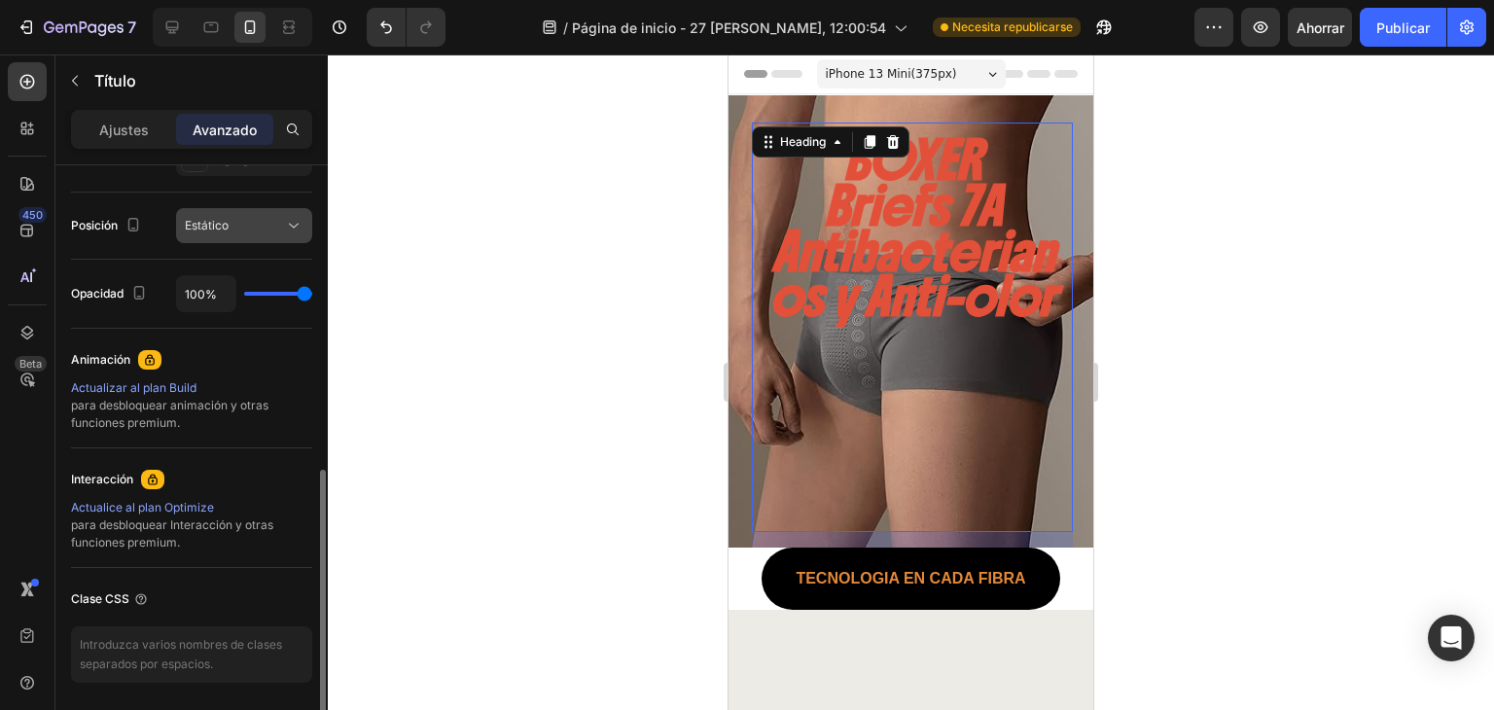
click at [243, 230] on div "Estático" at bounding box center [234, 226] width 99 height 18
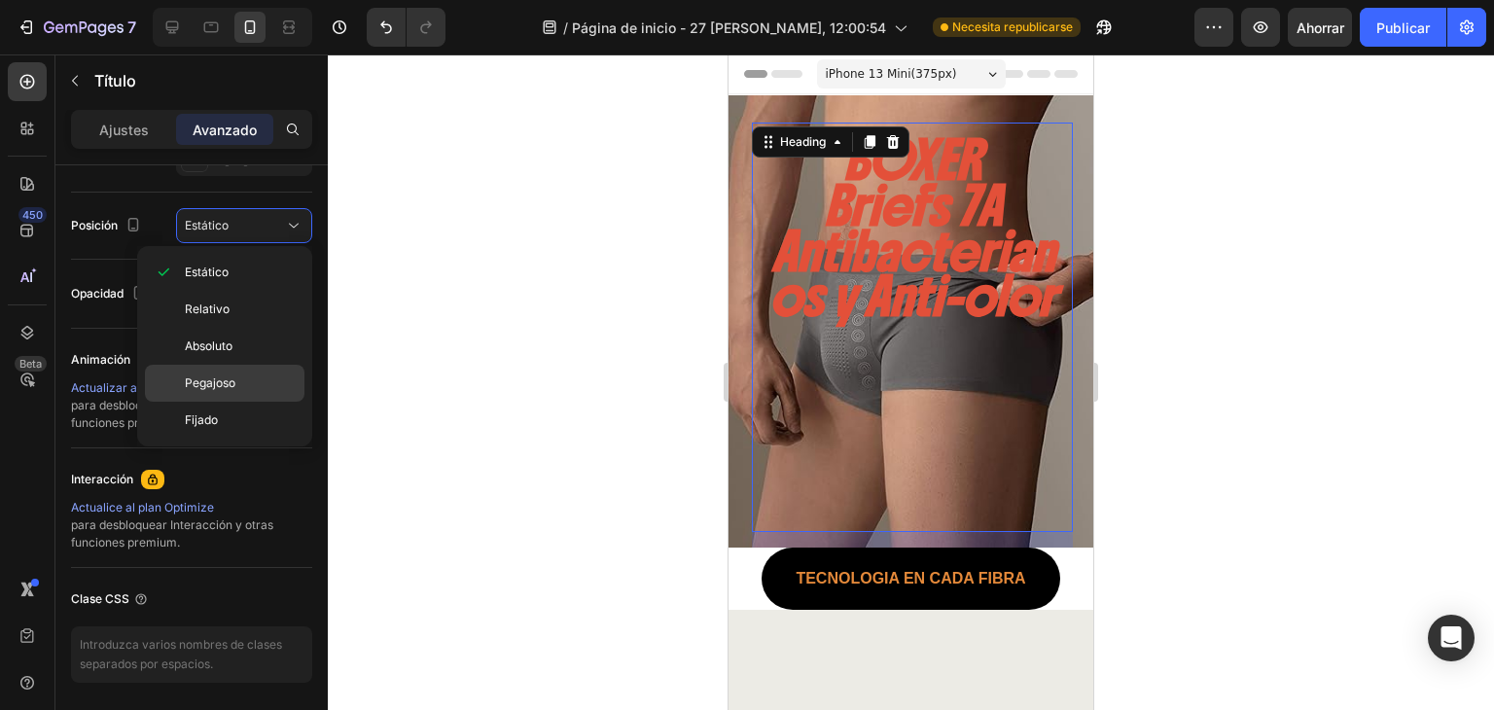
click at [279, 385] on p "Pegajoso" at bounding box center [240, 383] width 111 height 18
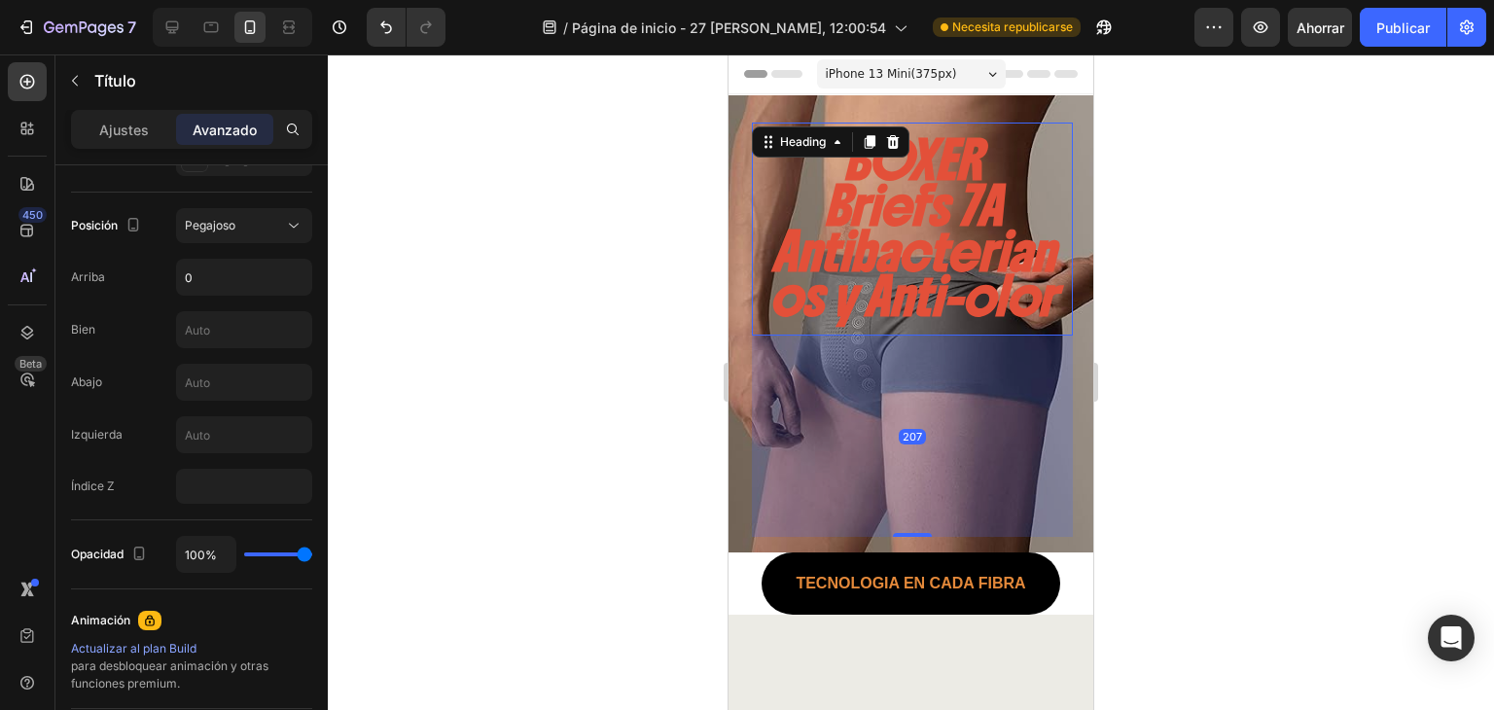
drag, startPoint x: 906, startPoint y: 578, endPoint x: 951, endPoint y: 582, distance: 44.9
click at [951, 336] on div "207" at bounding box center [912, 336] width 321 height 0
type input "207"
click at [599, 259] on div at bounding box center [911, 381] width 1166 height 655
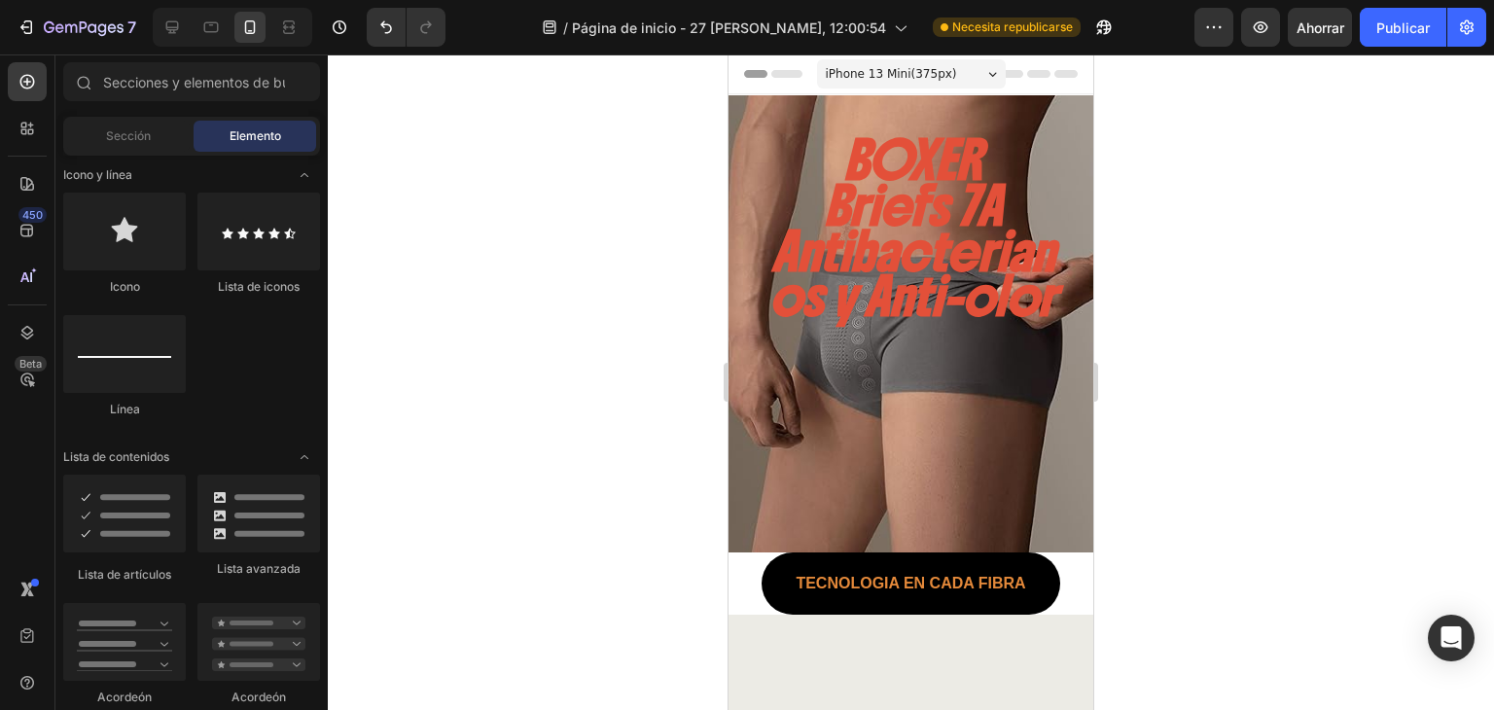
scroll to position [969, 0]
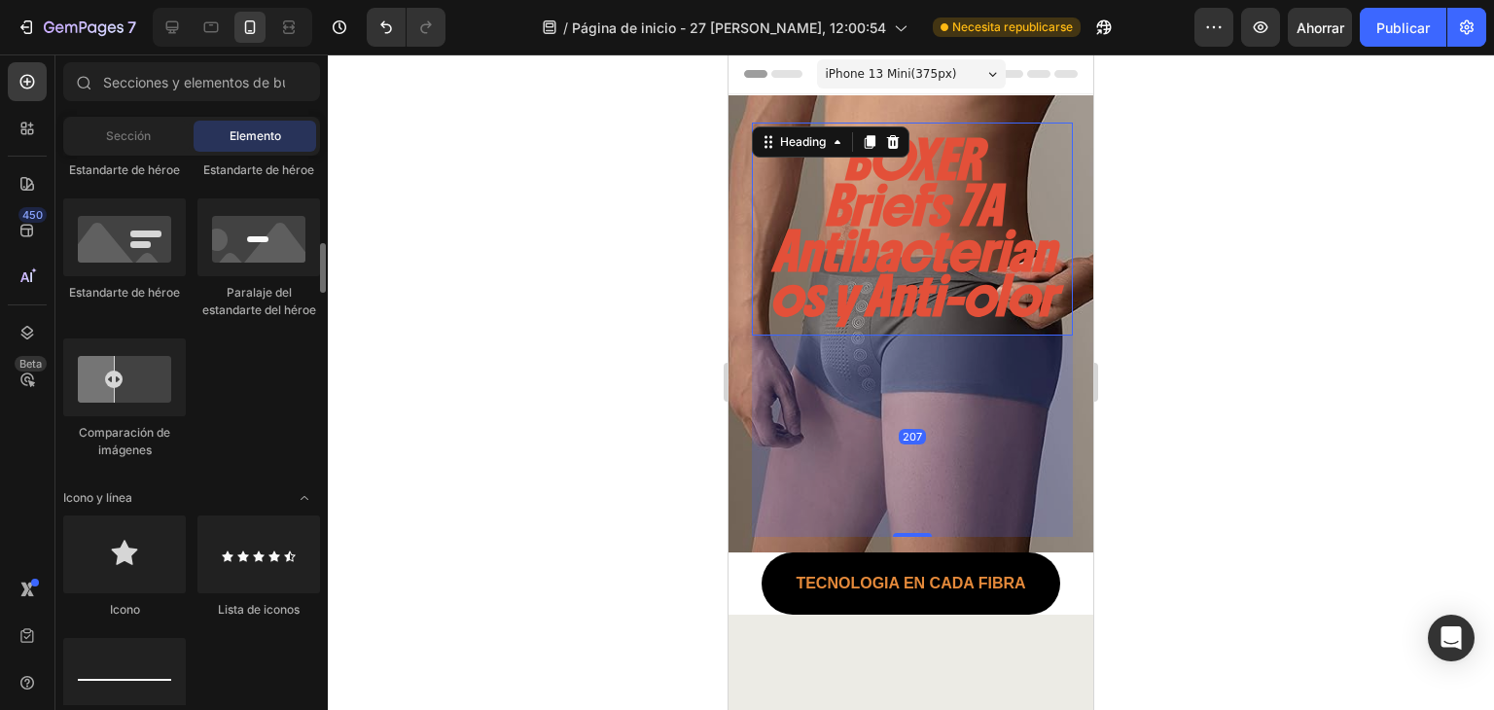
click at [900, 256] on h2 "BOXER Briefs 7A Antibacterianos y Anti-olor" at bounding box center [912, 229] width 321 height 213
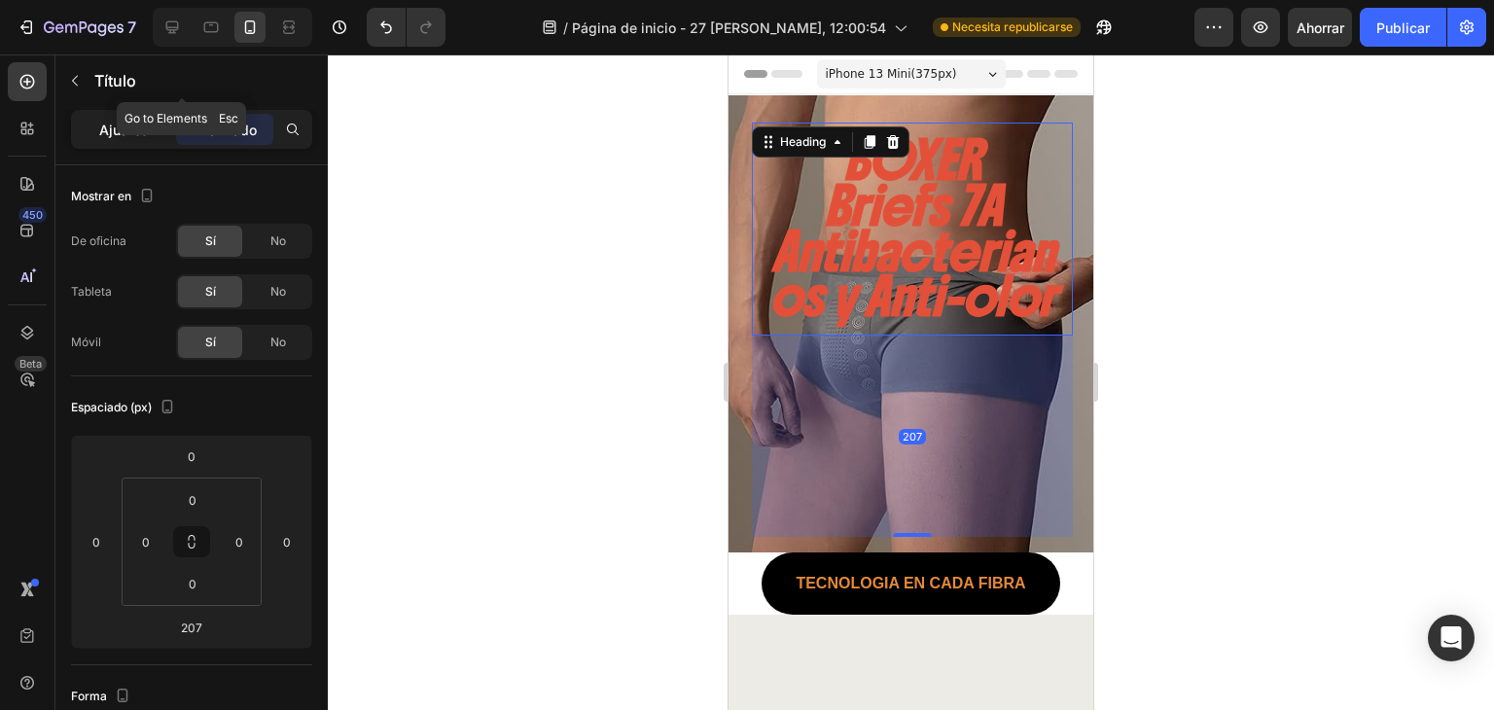
click at [141, 122] on font "Ajustes" at bounding box center [124, 130] width 50 height 17
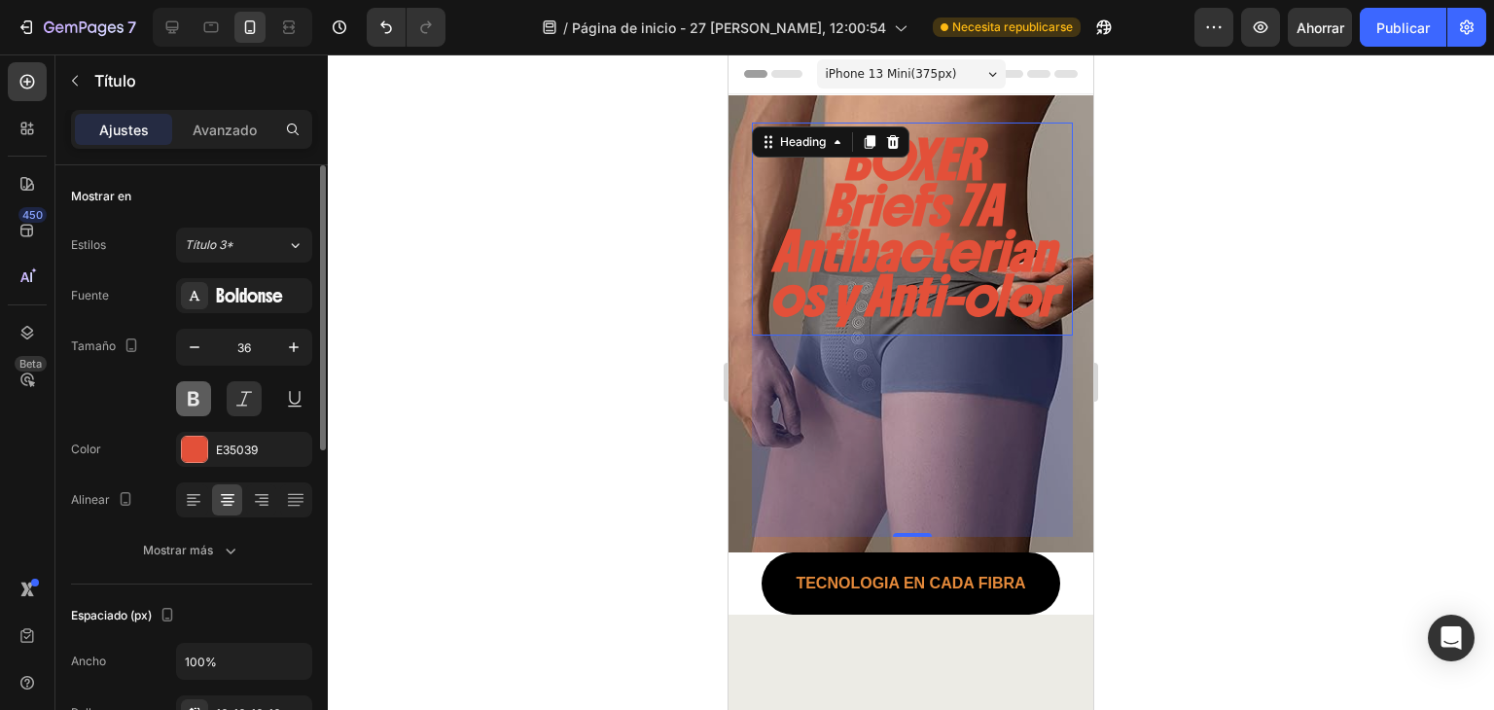
click at [199, 398] on button at bounding box center [193, 398] width 35 height 35
click at [199, 401] on button at bounding box center [193, 398] width 35 height 35
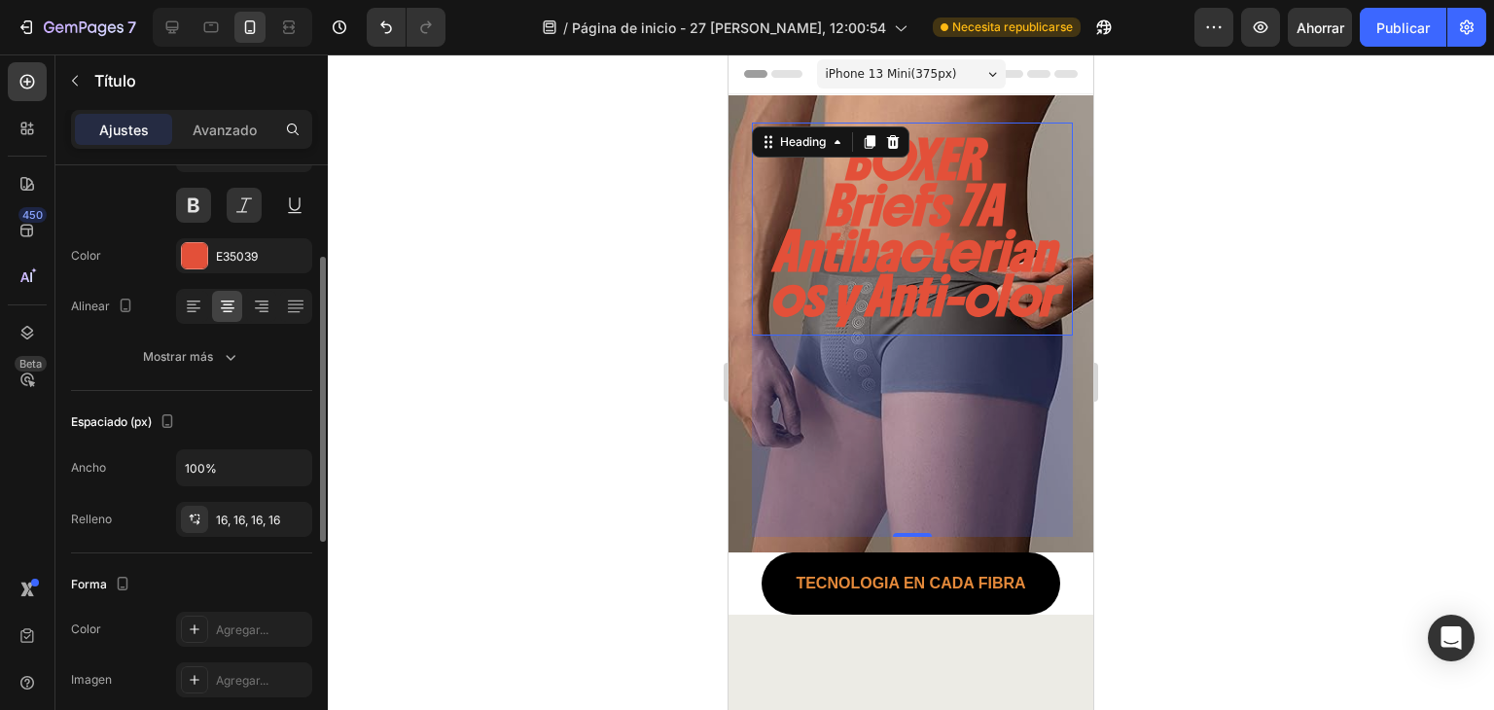
scroll to position [258, 0]
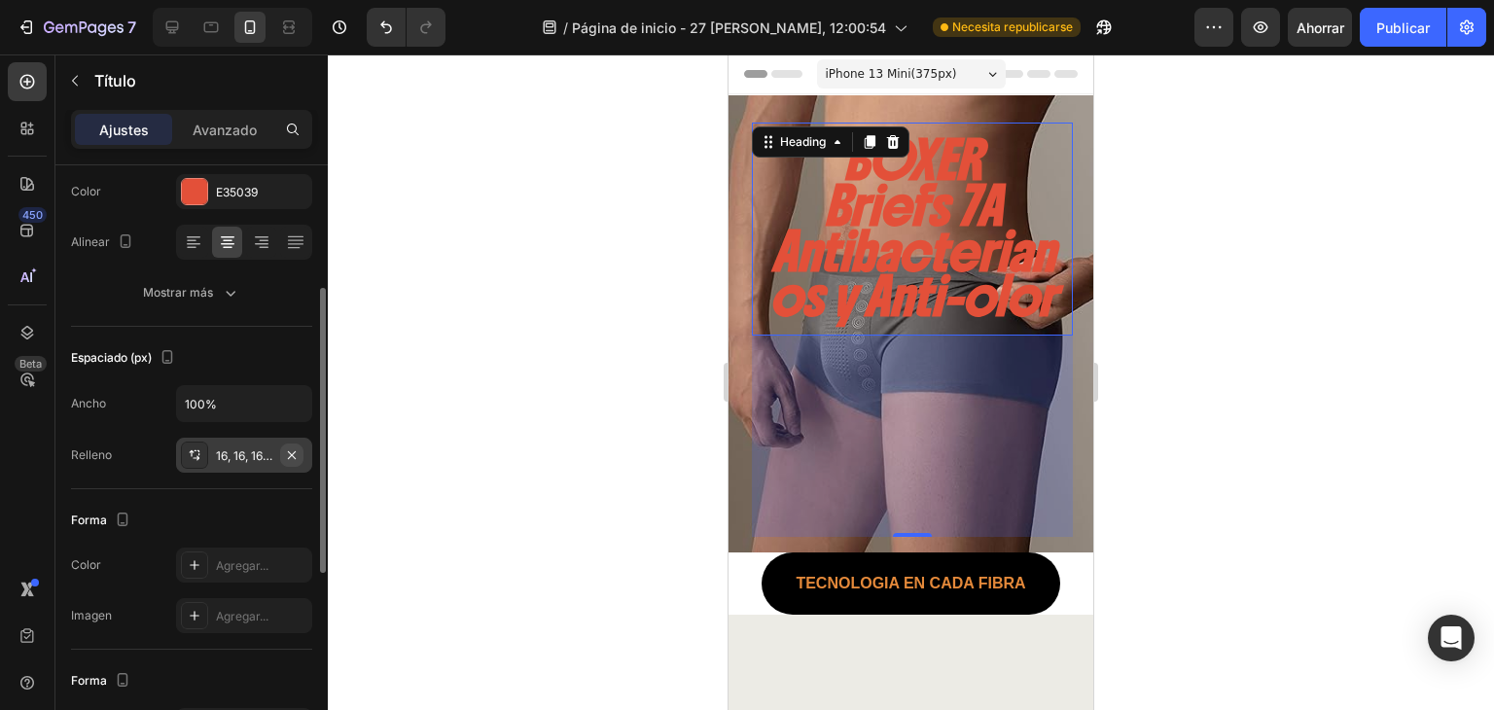
click at [288, 456] on icon "button" at bounding box center [292, 454] width 8 height 8
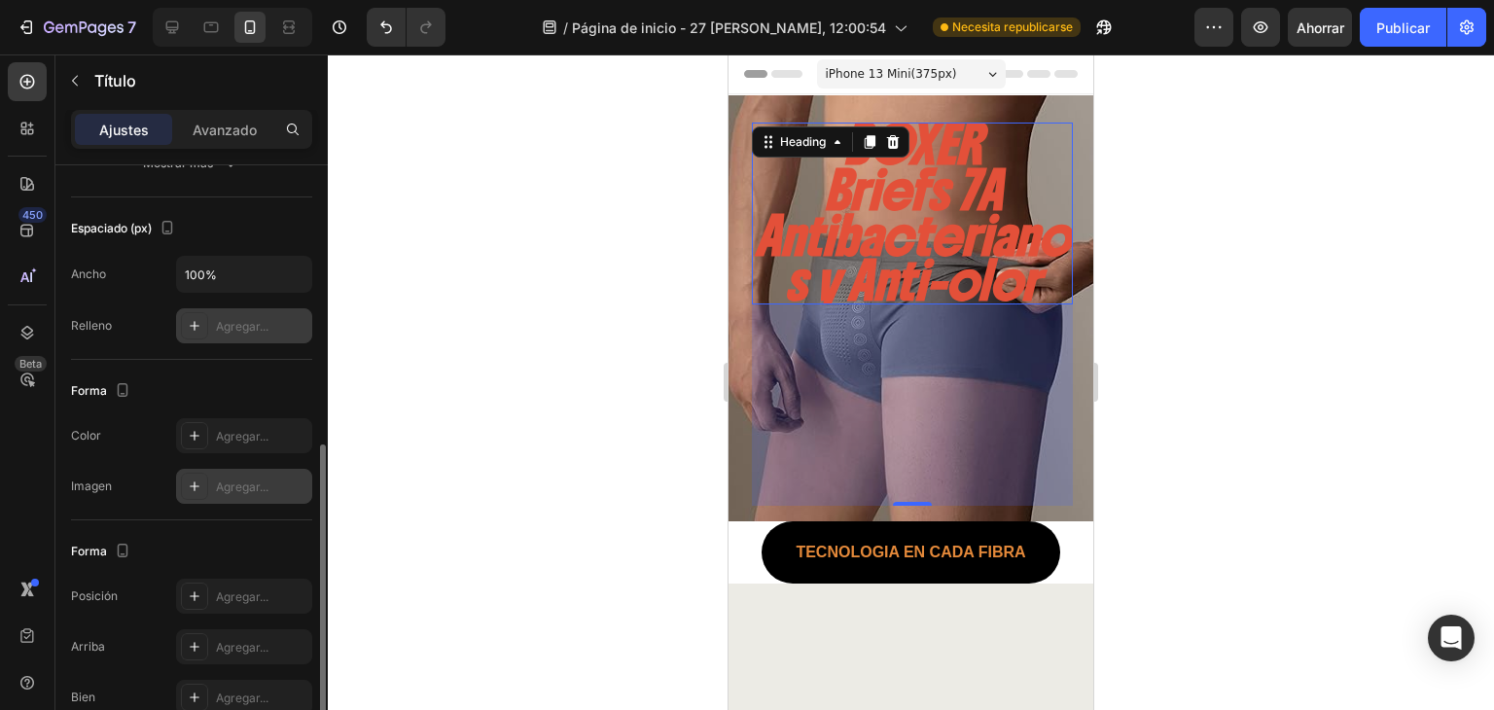
scroll to position [451, 0]
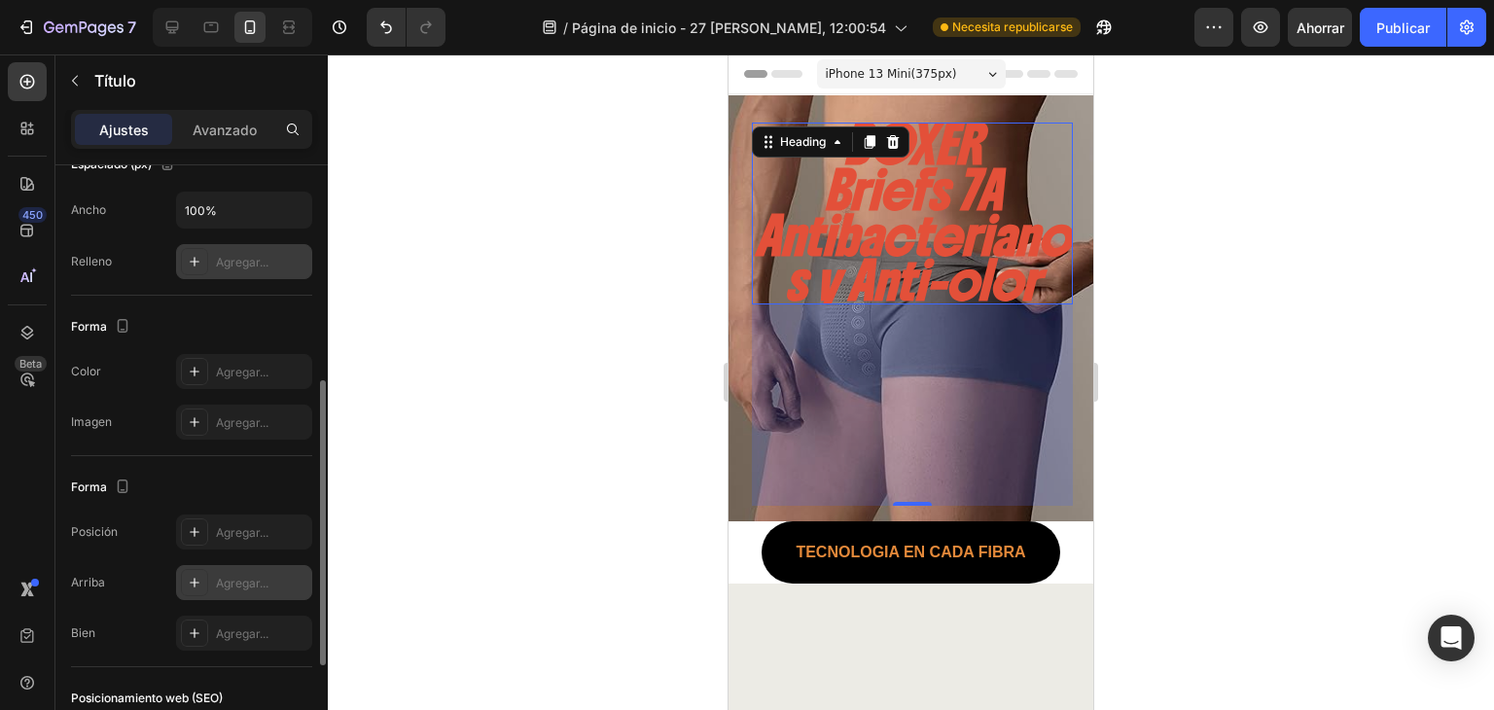
click at [248, 578] on font "Agregar..." at bounding box center [242, 583] width 53 height 15
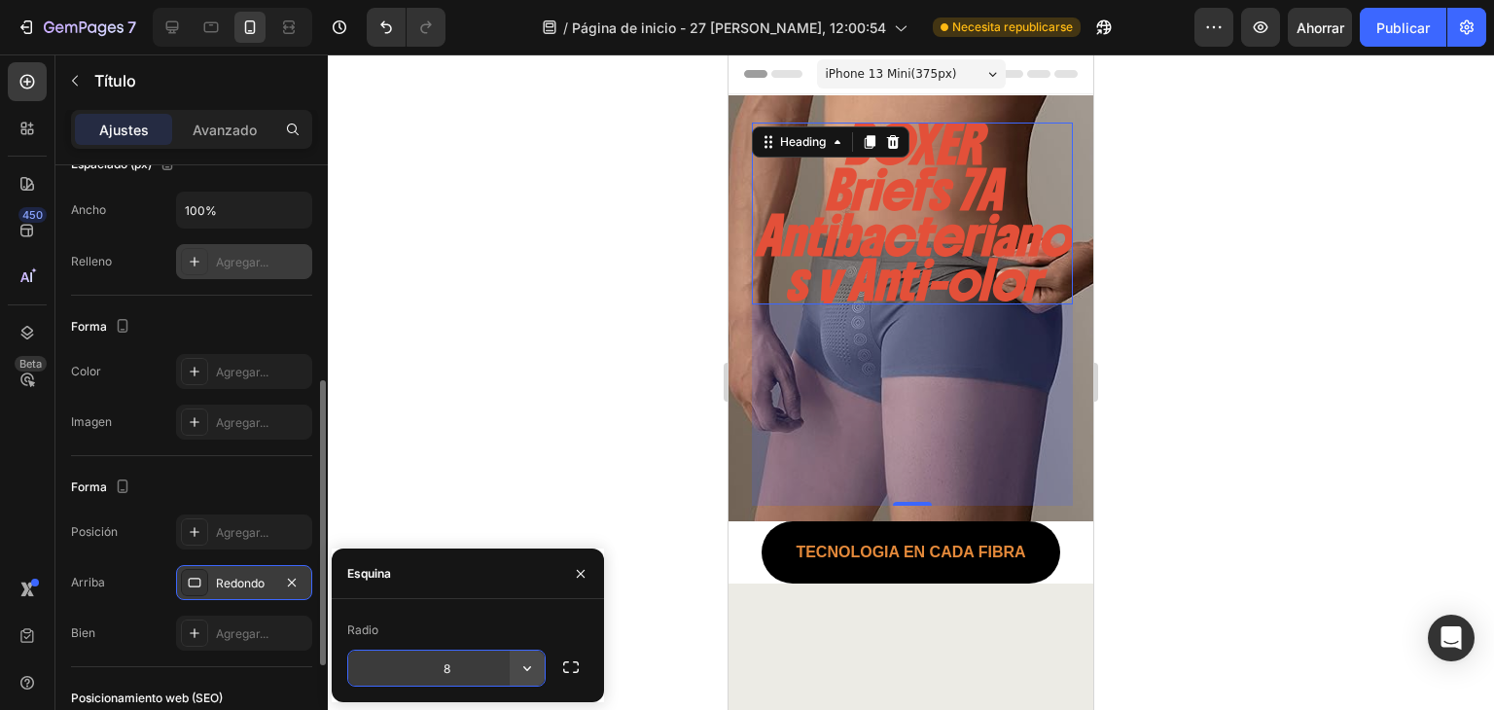
click at [524, 669] on icon "button" at bounding box center [526, 667] width 19 height 19
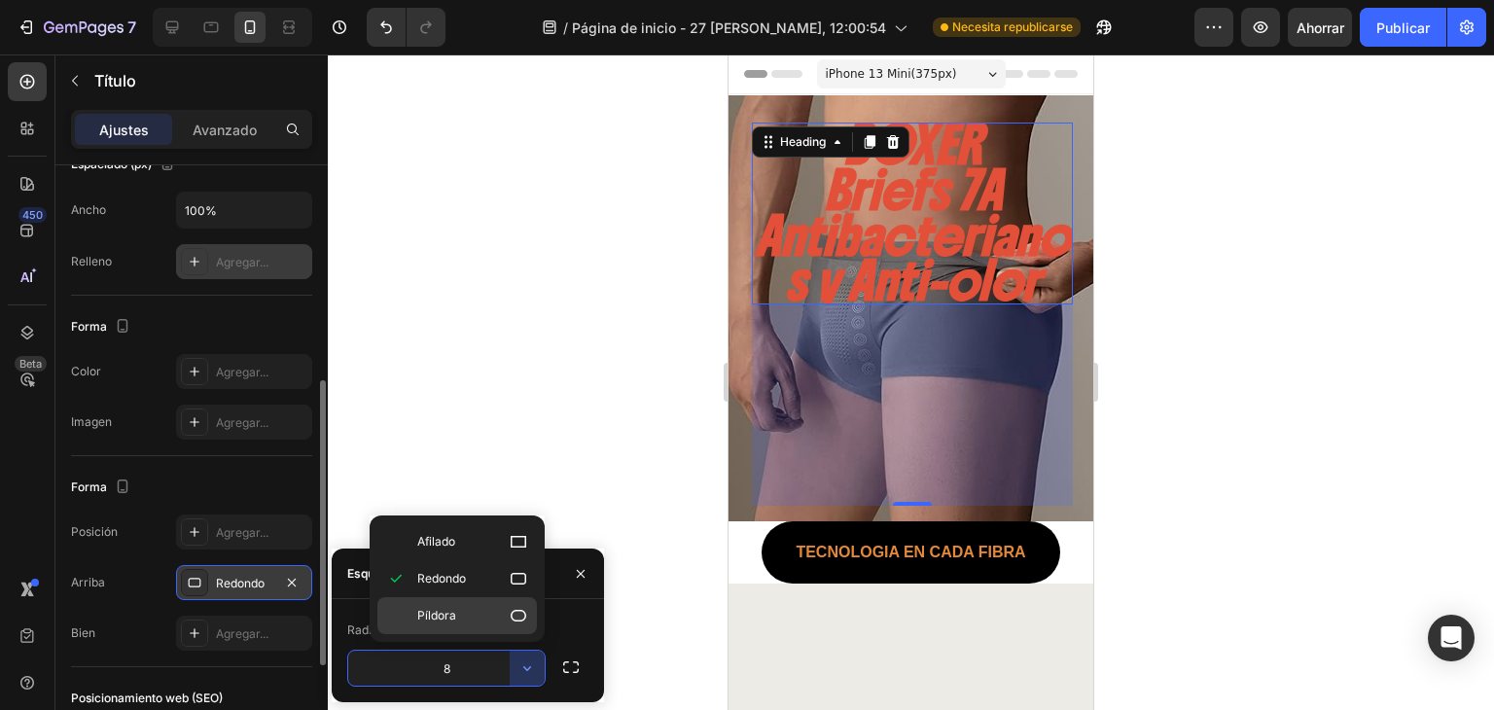
click at [494, 614] on p "Píldora" at bounding box center [472, 615] width 111 height 19
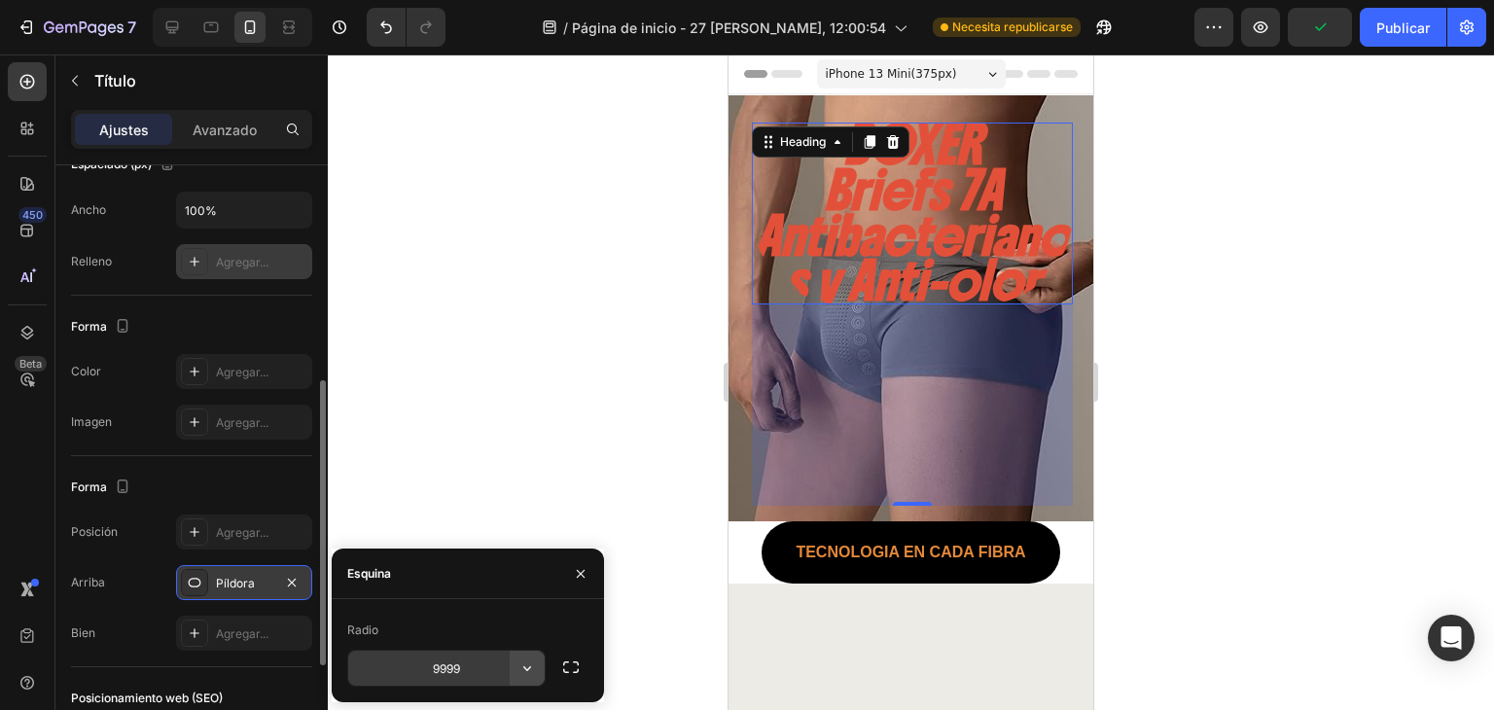
click at [517, 678] on button "button" at bounding box center [527, 668] width 35 height 35
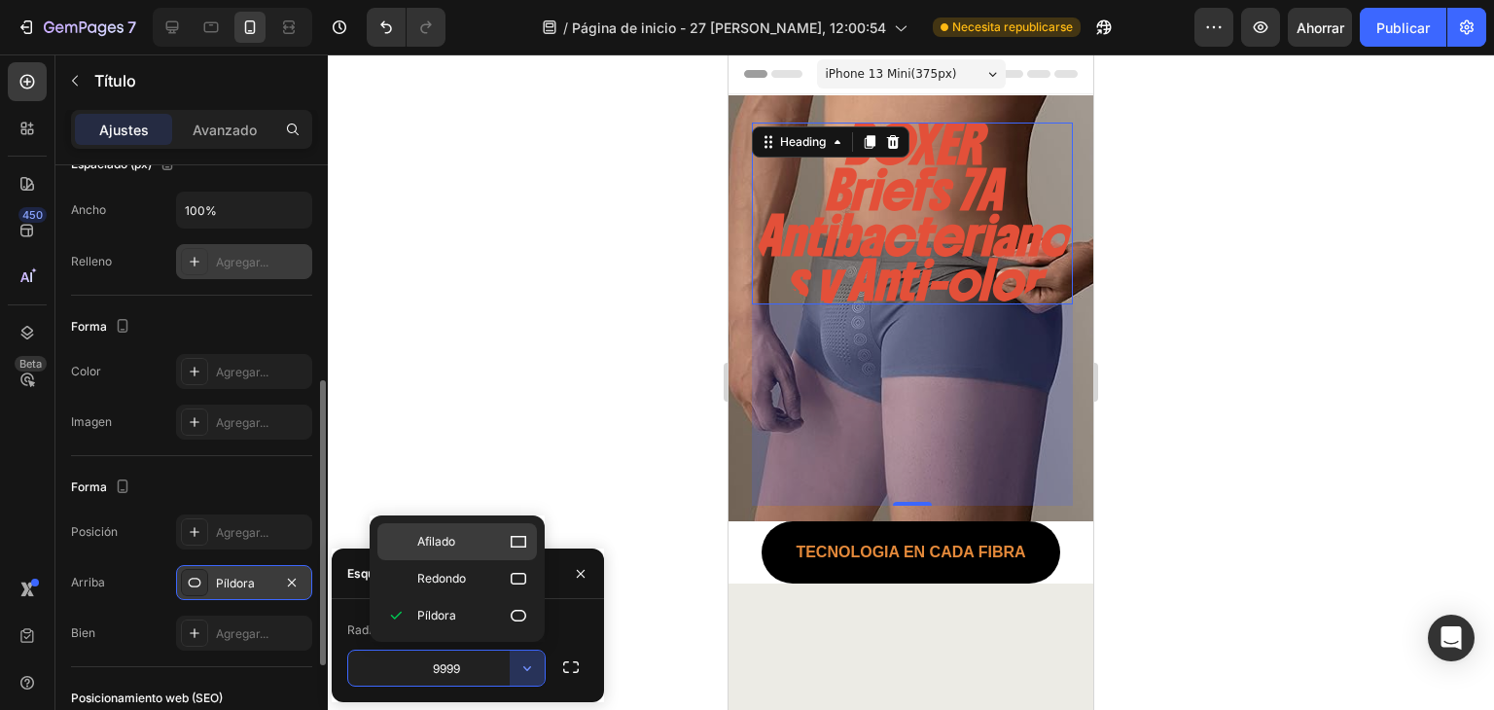
click at [462, 542] on p "Afilado" at bounding box center [472, 541] width 111 height 19
type input "0"
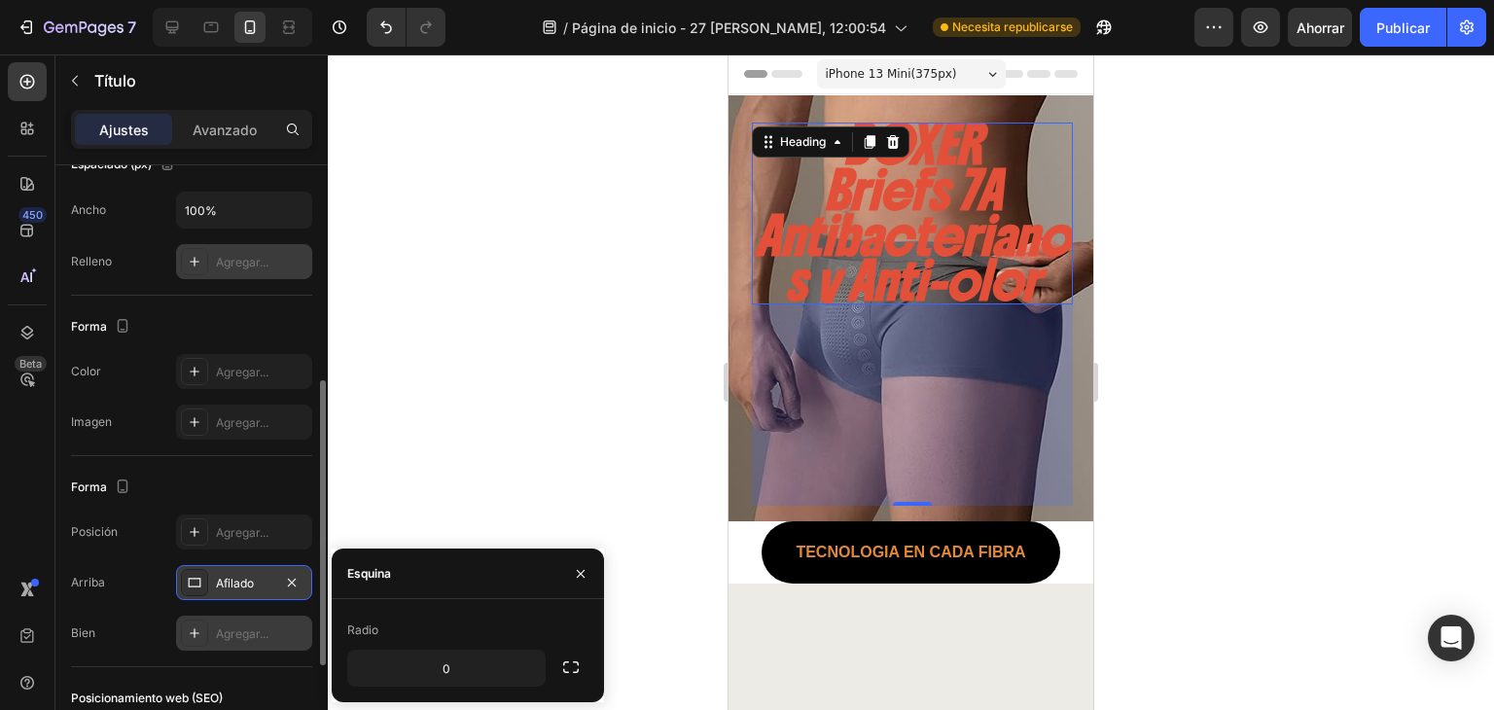
click at [256, 625] on div "Agregar..." at bounding box center [261, 634] width 91 height 18
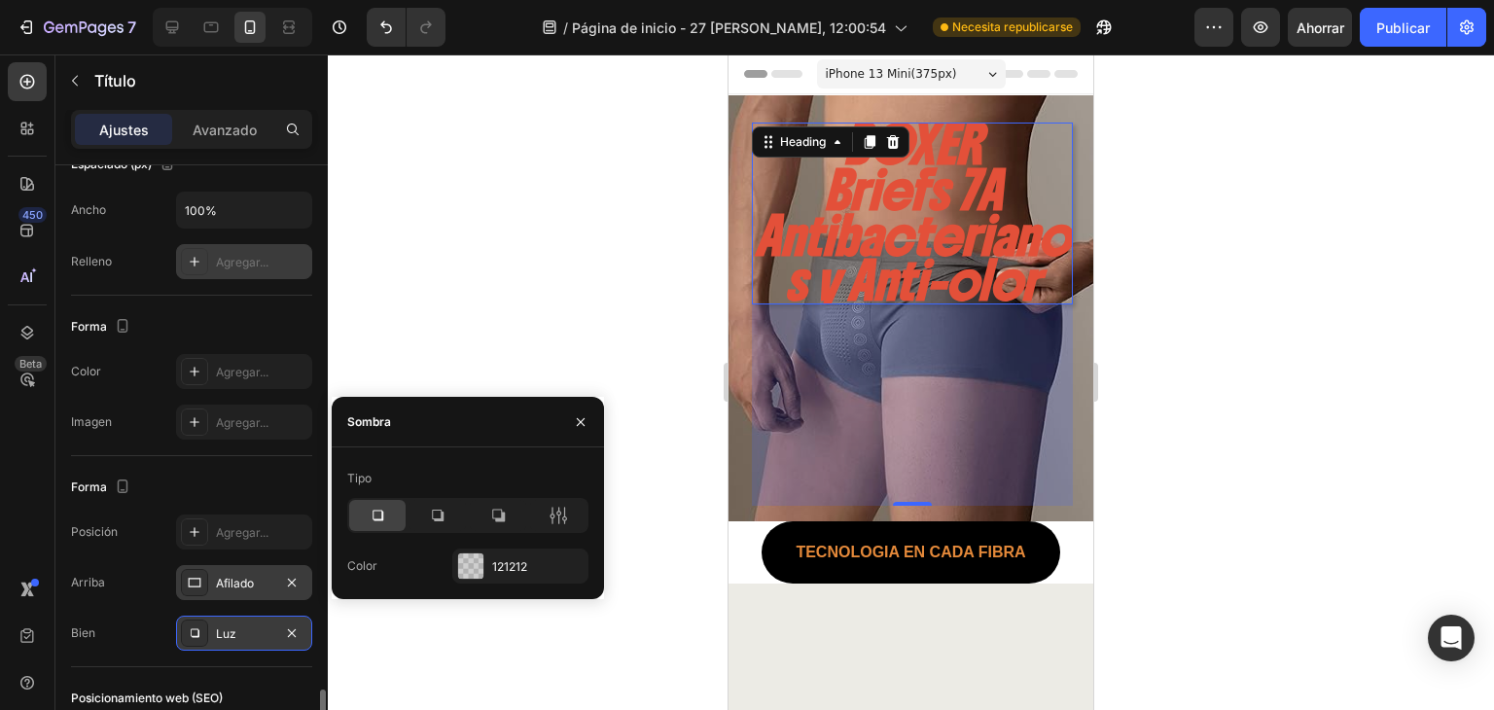
scroll to position [660, 0]
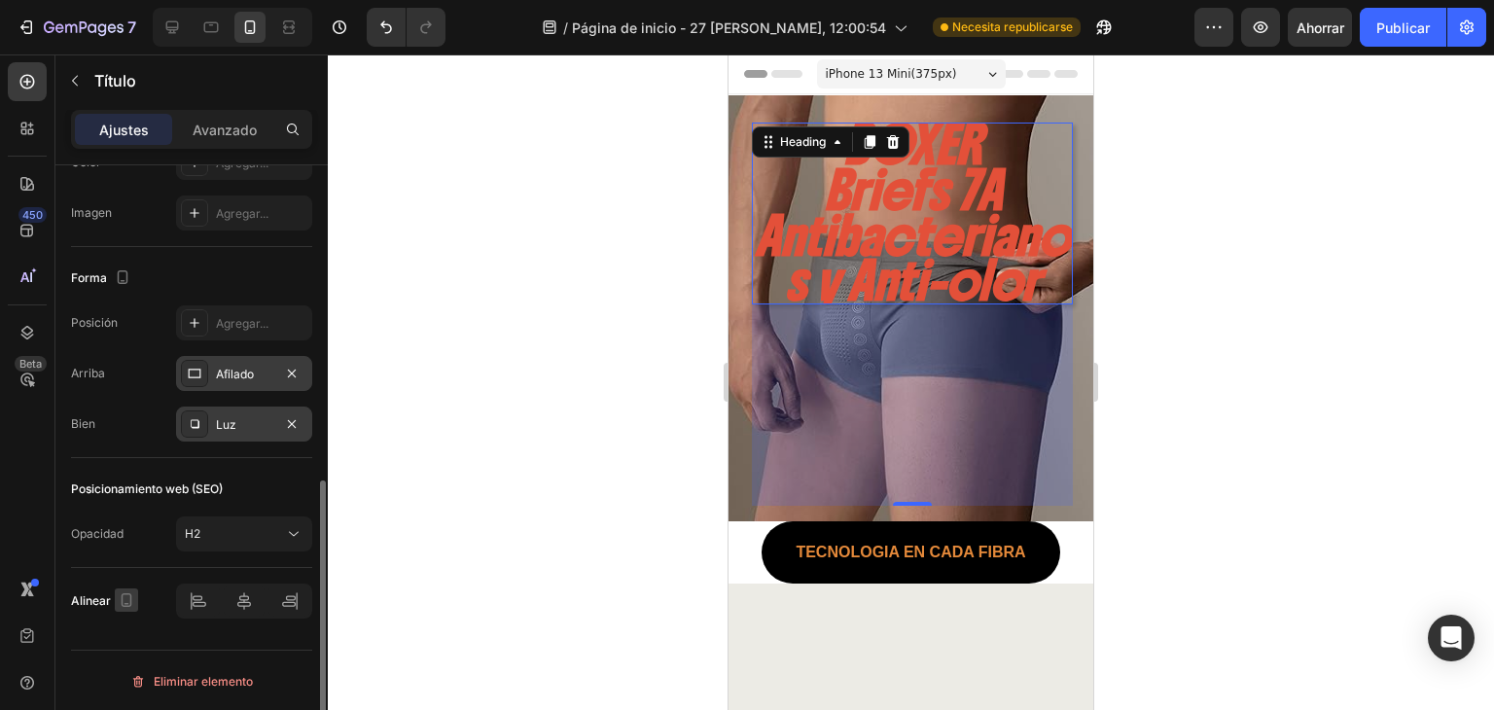
click at [124, 603] on icon "button" at bounding box center [126, 604] width 5 height 2
click at [132, 530] on icon "button" at bounding box center [131, 528] width 15 height 11
type input "41"
type input "618"
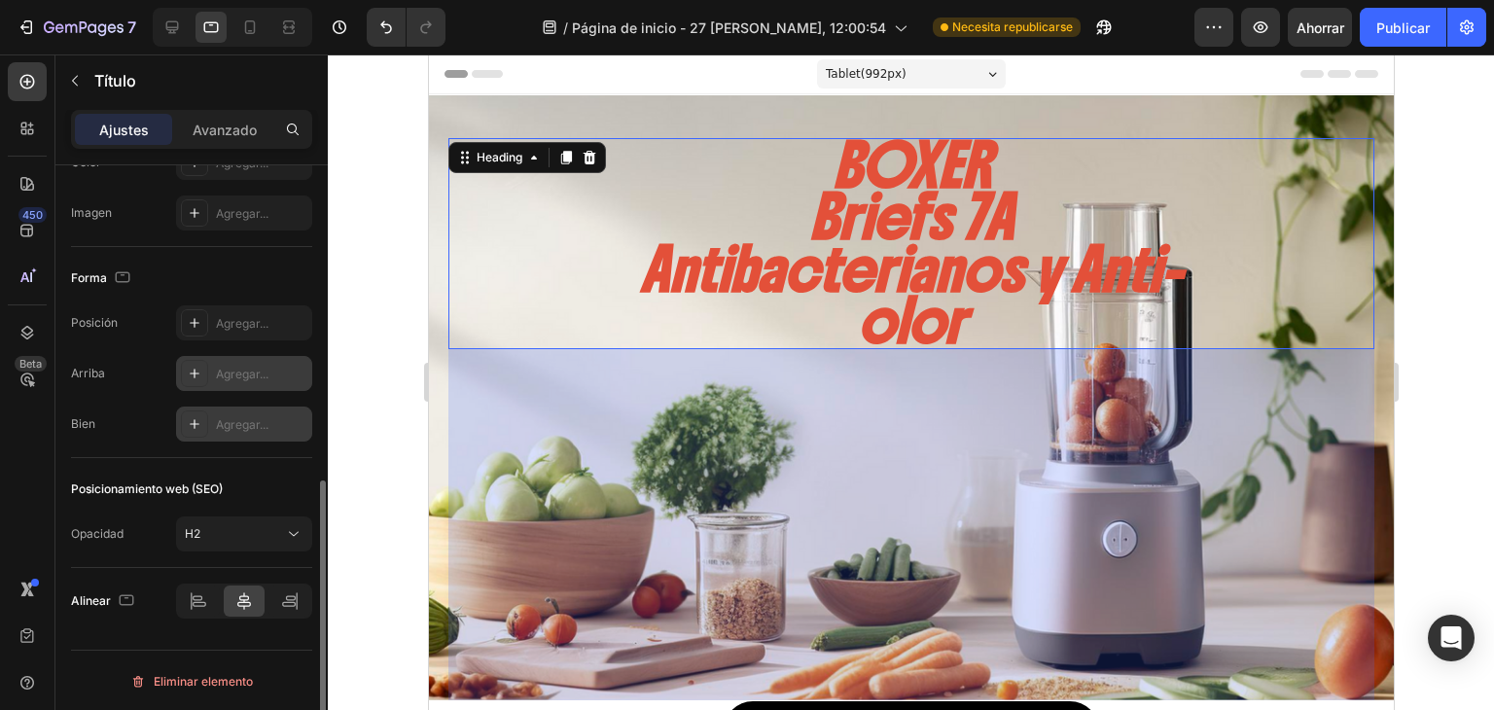
scroll to position [16, 0]
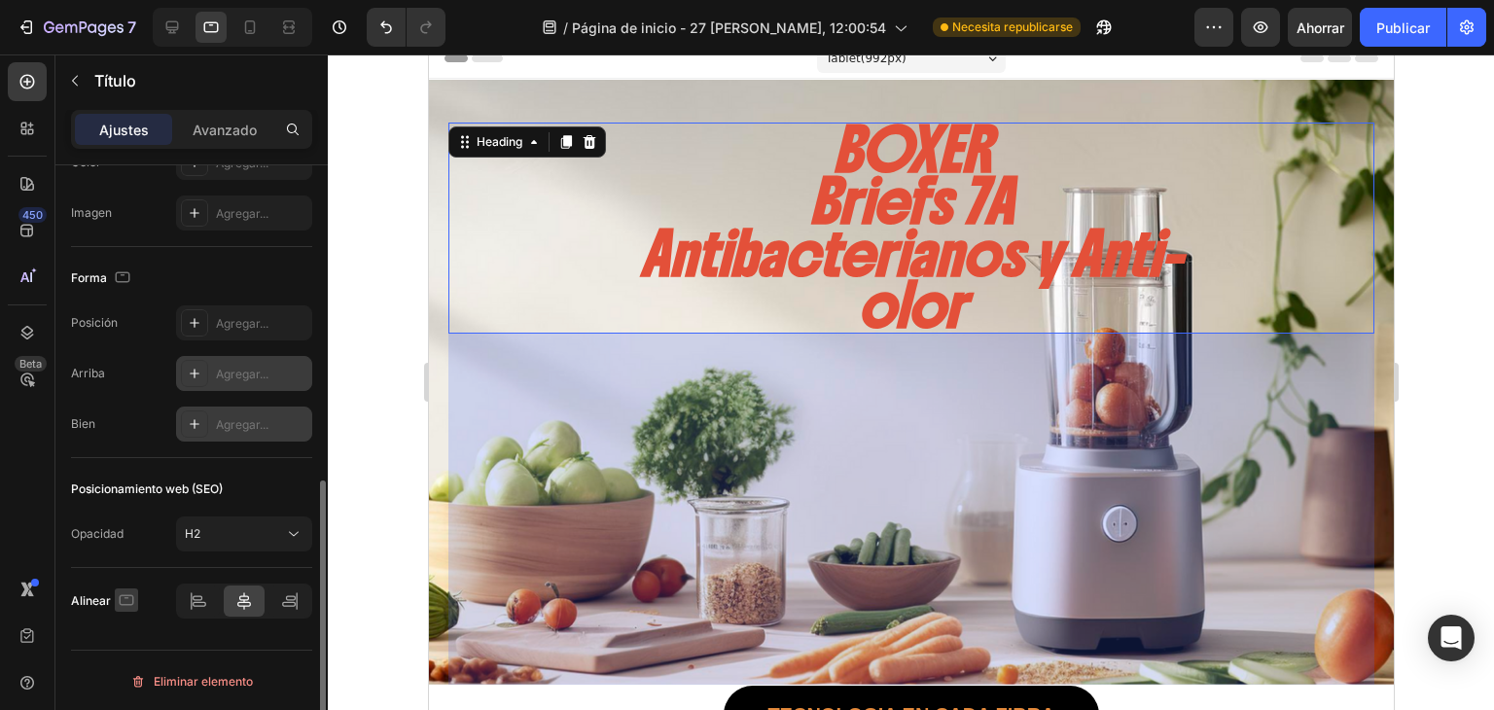
click at [128, 594] on icon "button" at bounding box center [127, 599] width 15 height 11
click at [135, 571] on button "button" at bounding box center [130, 563] width 31 height 31
type input "36"
type input "100%"
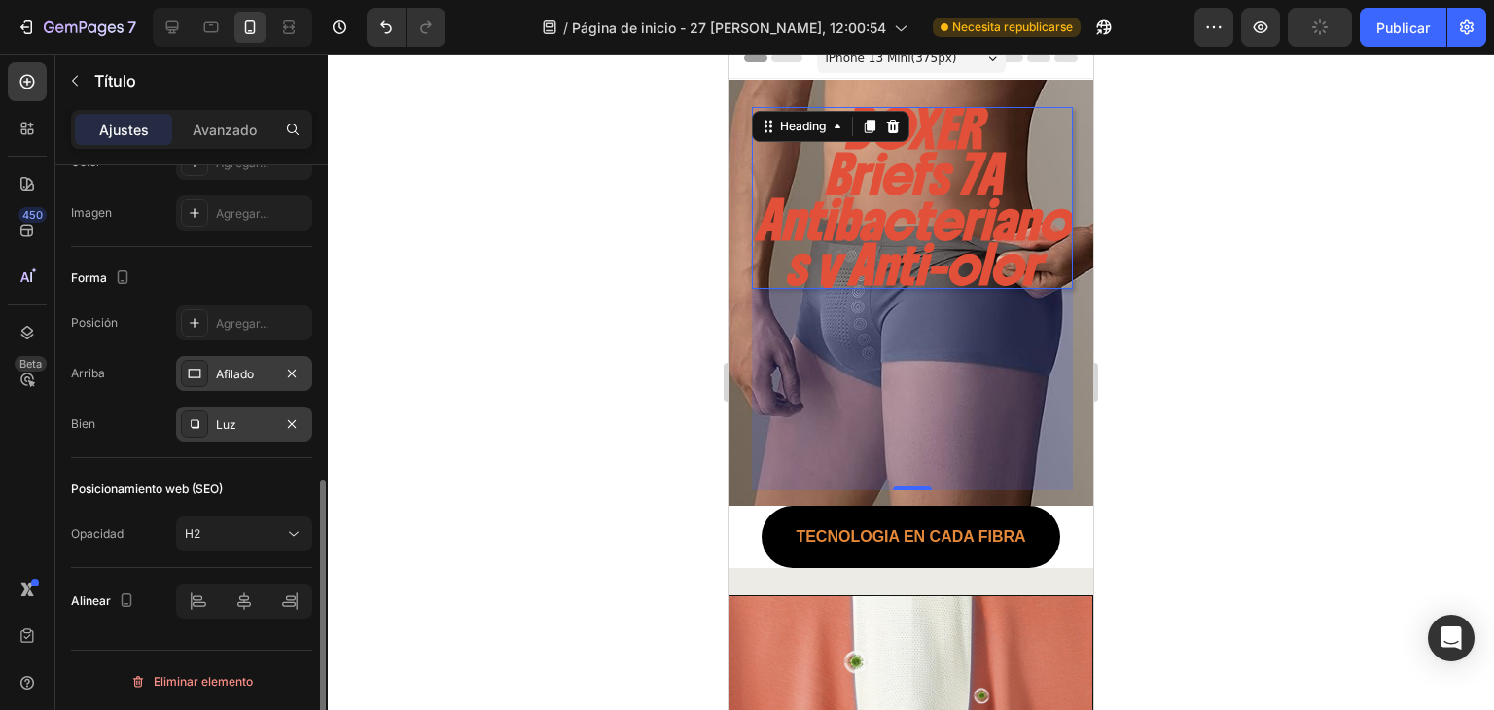
scroll to position [0, 0]
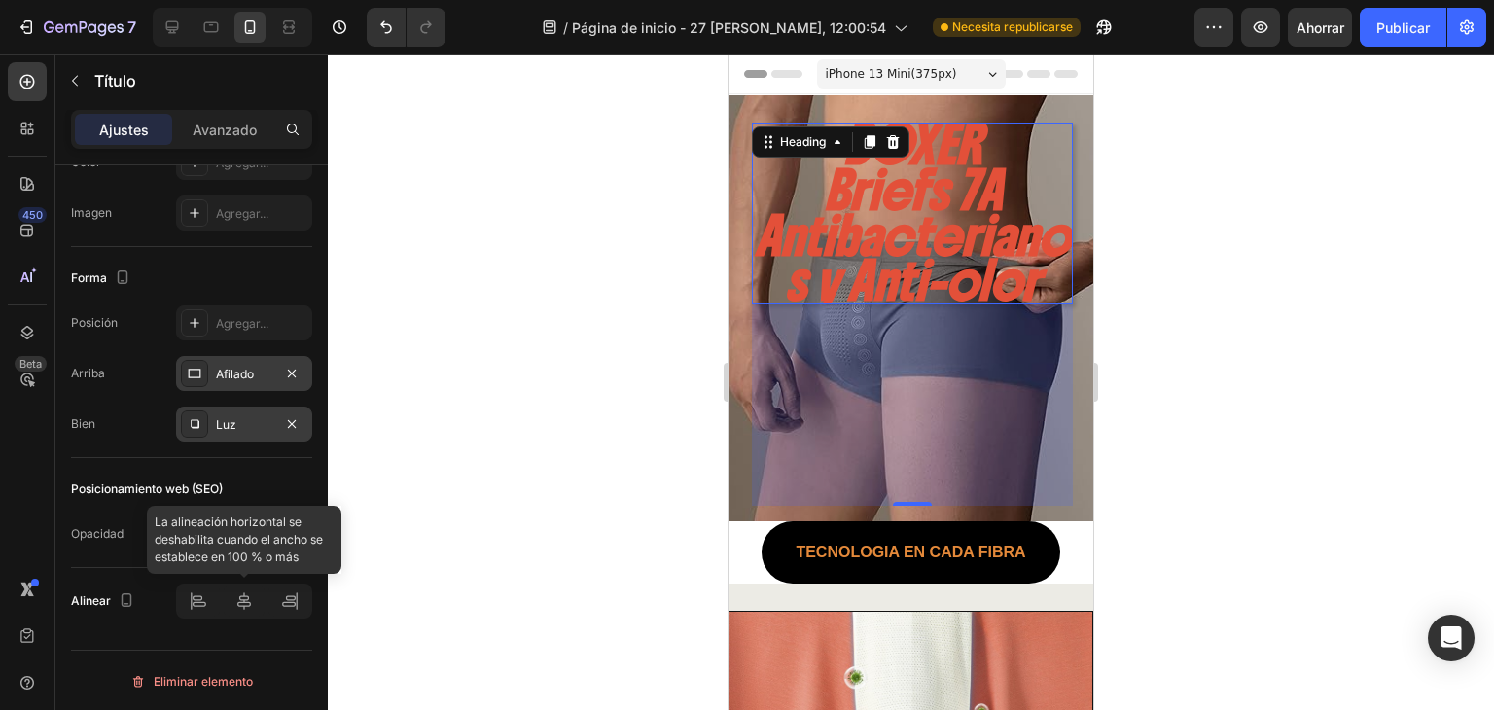
click at [260, 594] on div at bounding box center [244, 600] width 136 height 35
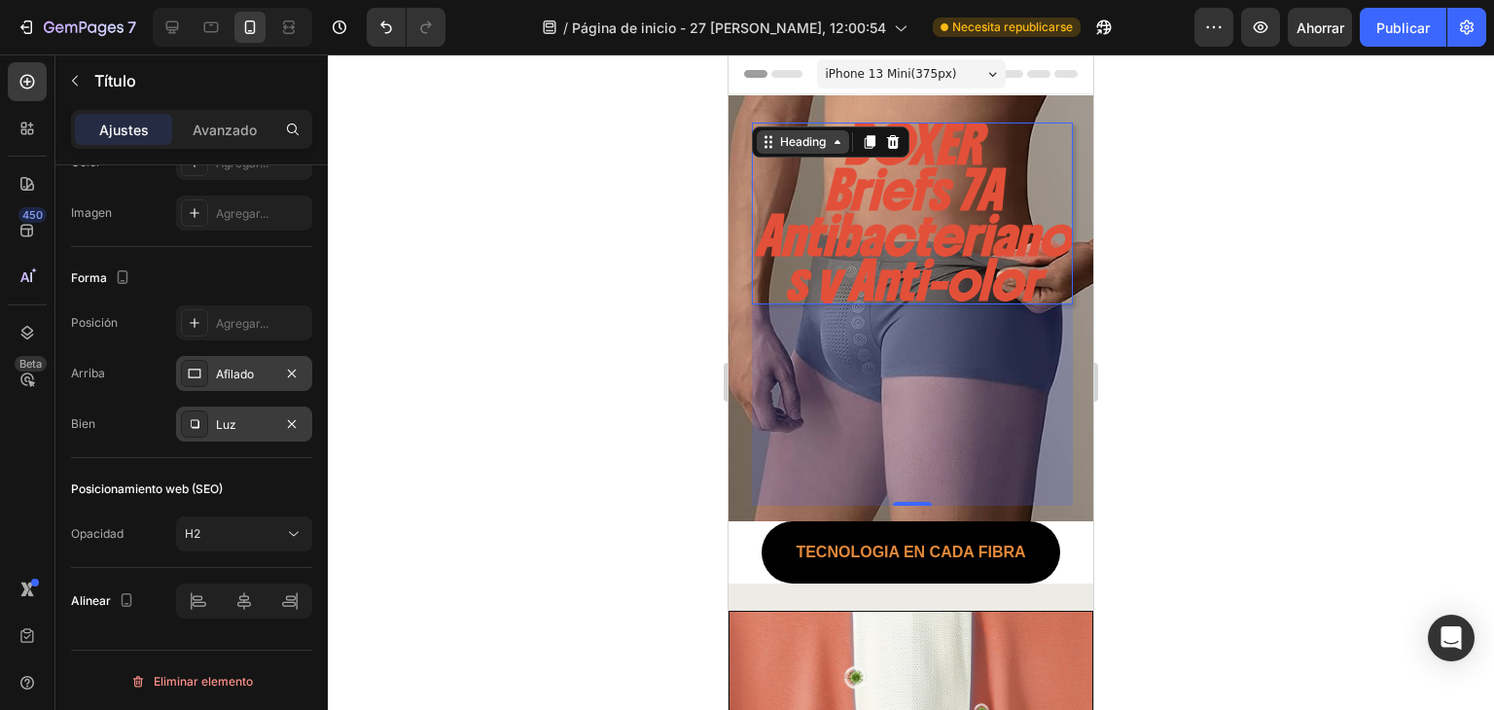
click at [833, 141] on icon at bounding box center [838, 142] width 16 height 16
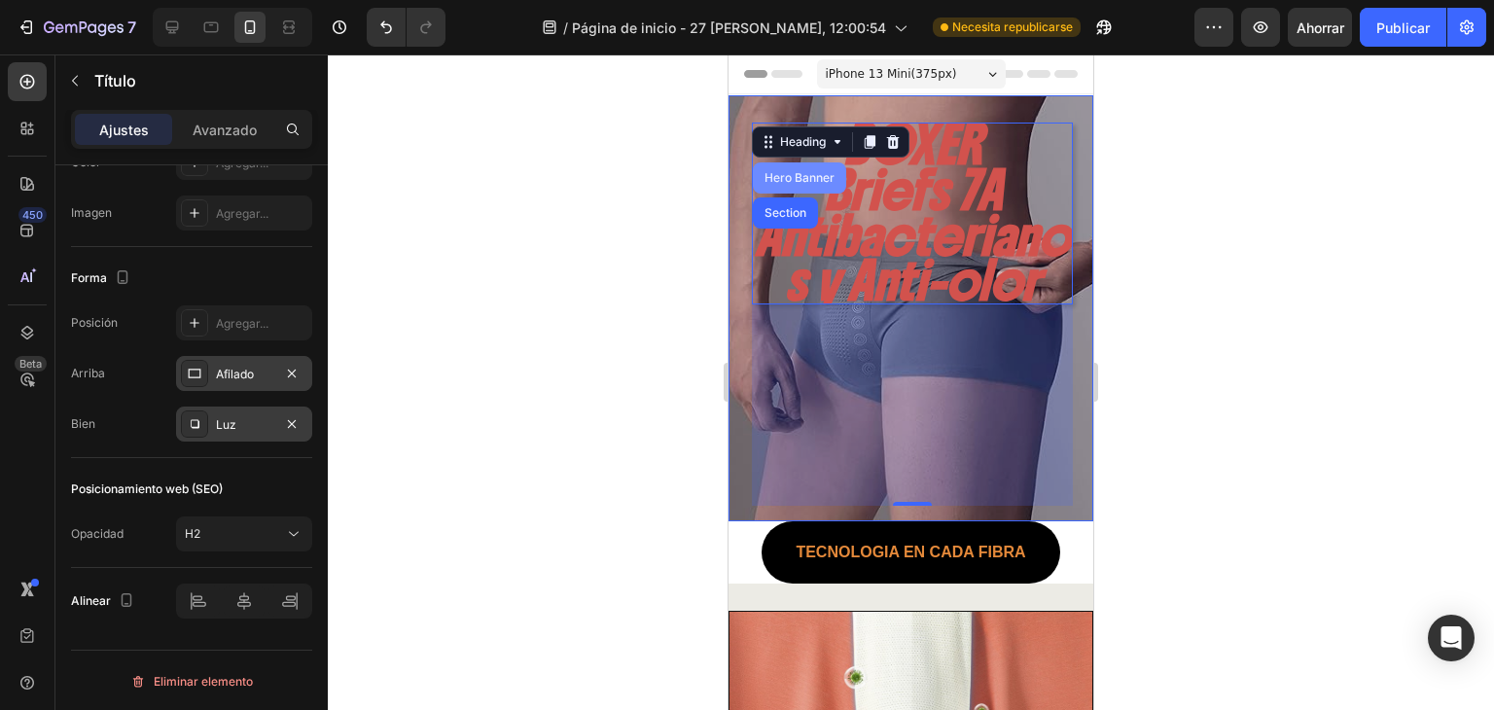
click at [813, 180] on div "Hero Banner" at bounding box center [799, 178] width 78 height 12
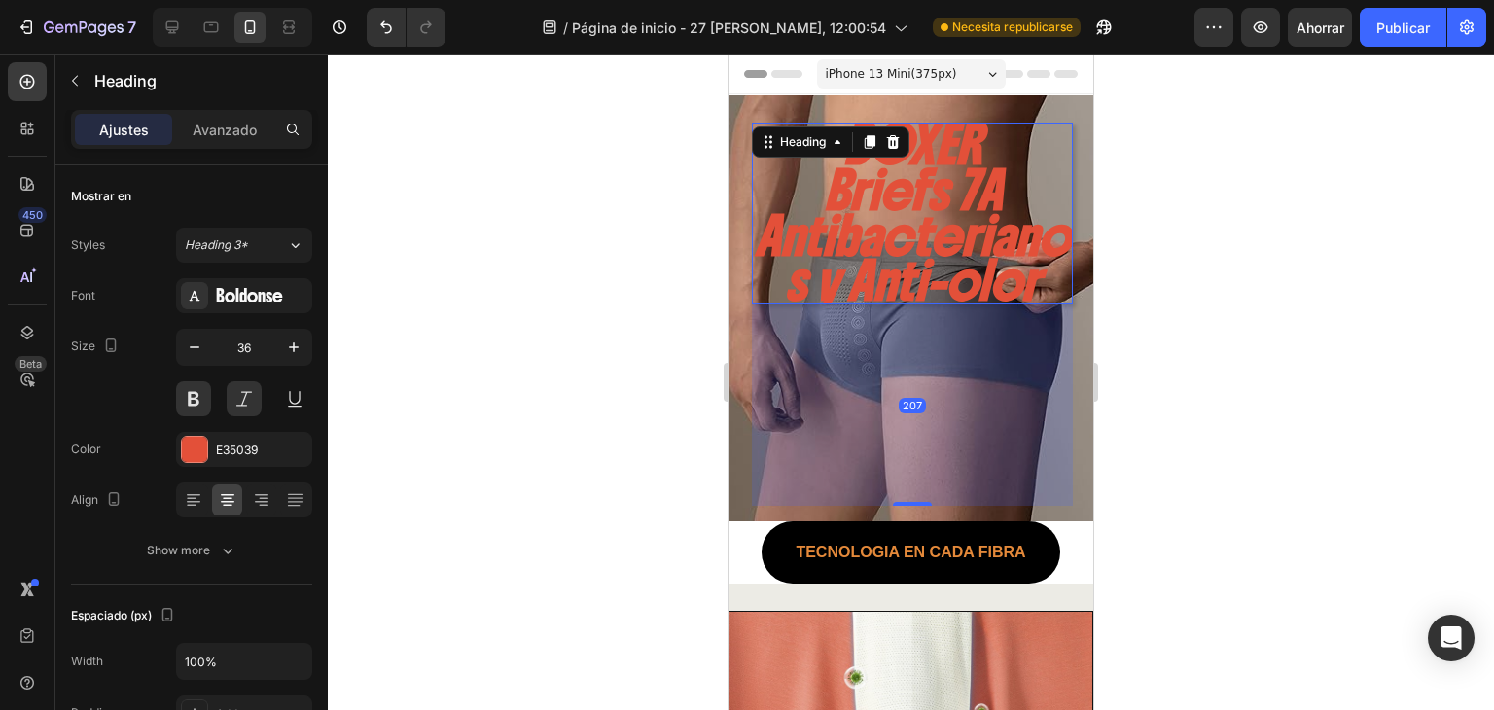
click at [900, 262] on h2 "BOXER Briefs 7A Antibacterianos y Anti-olor" at bounding box center [912, 214] width 321 height 182
click at [280, 239] on div "Título 3*" at bounding box center [236, 245] width 102 height 18
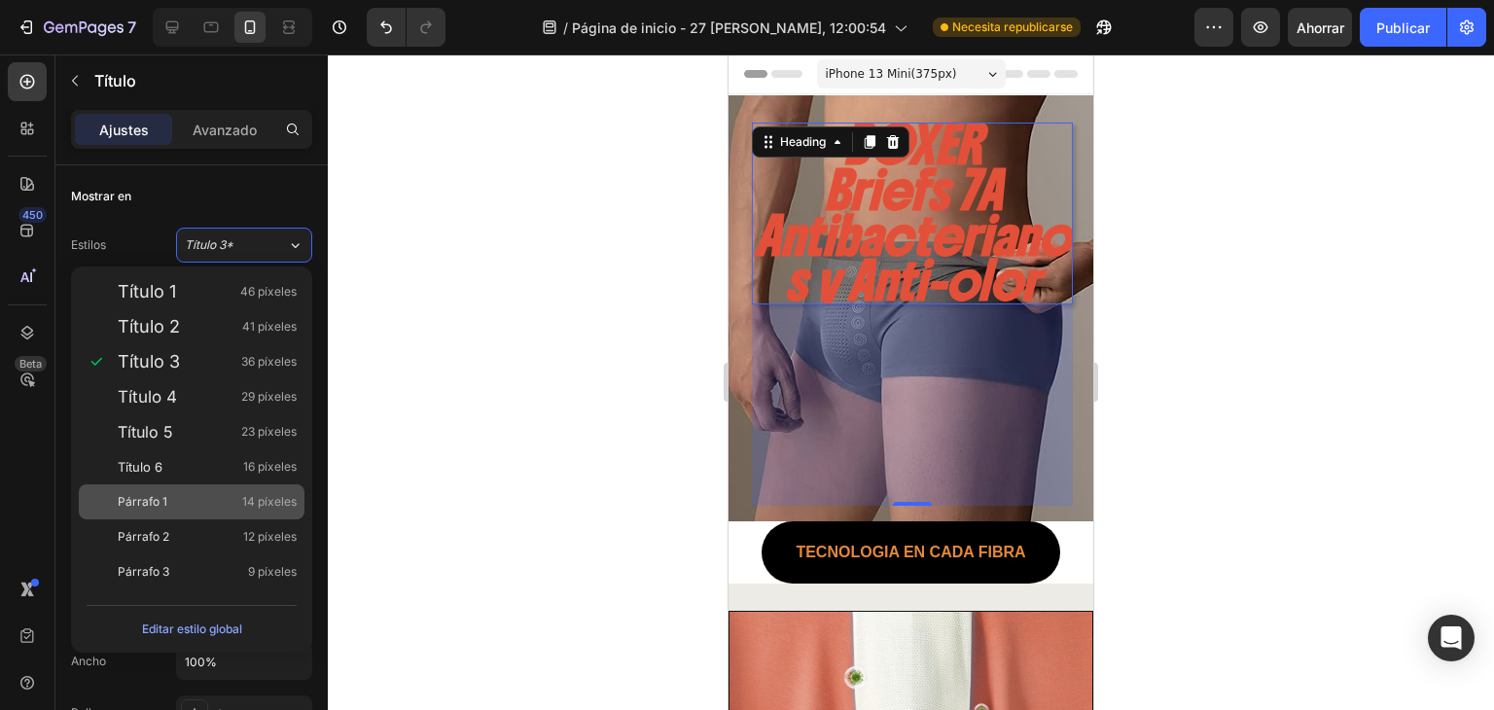
click at [194, 487] on div "Párrafo 1 14 píxeles" at bounding box center [192, 501] width 226 height 35
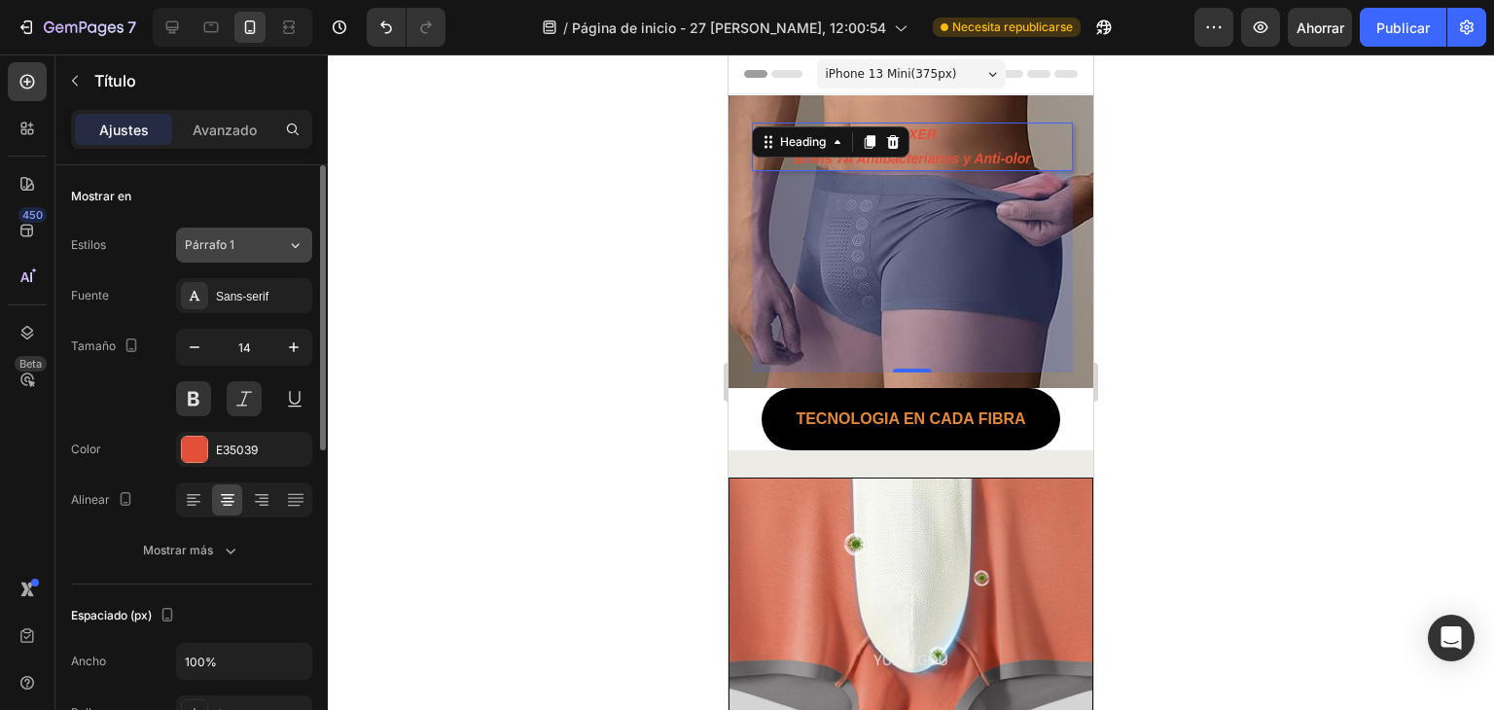
click at [282, 246] on div "Párrafo 1" at bounding box center [236, 245] width 102 height 18
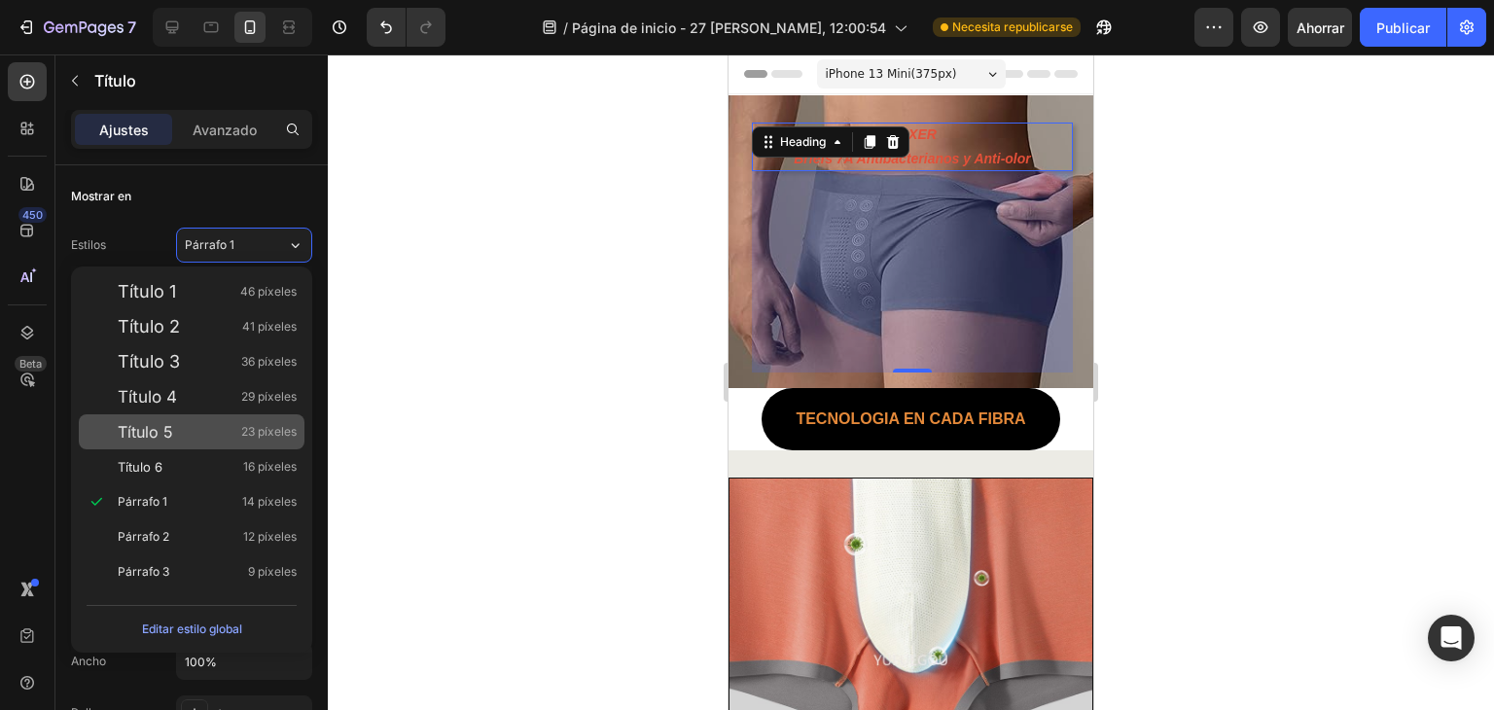
click at [235, 414] on div "Título 5 23 píxeles" at bounding box center [192, 431] width 226 height 35
type input "23"
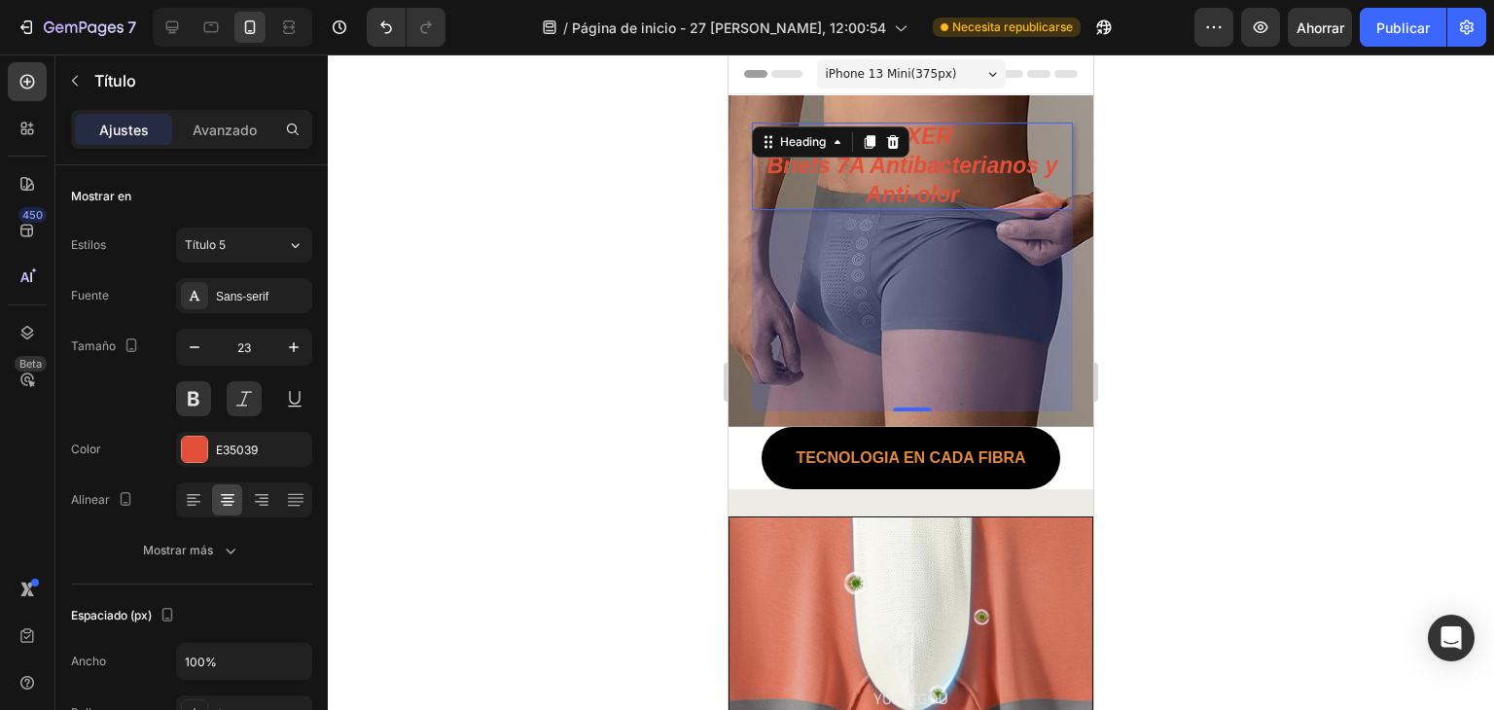
click at [934, 201] on h2 "BOXER Briefs 7A Antibacterianos y Anti-olor" at bounding box center [912, 167] width 321 height 88
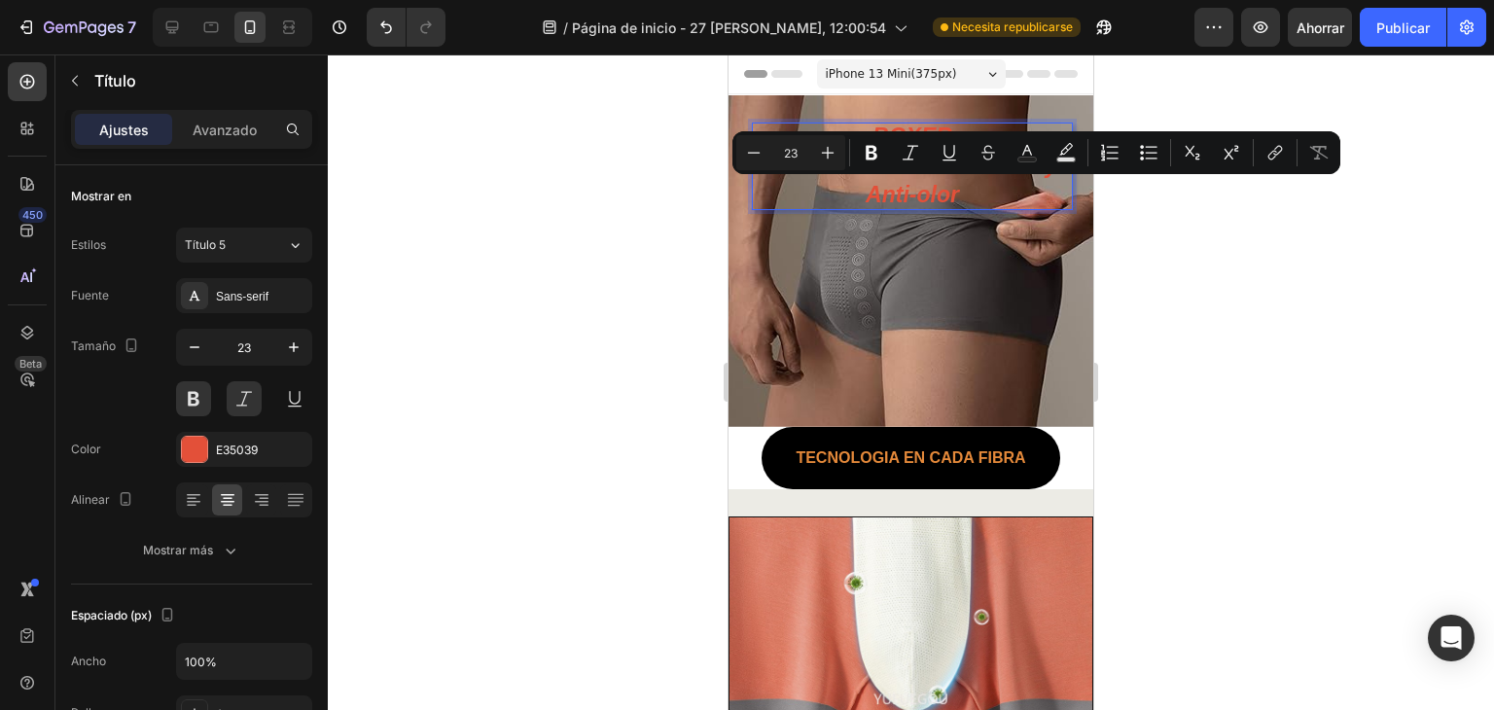
click at [1263, 211] on div at bounding box center [911, 381] width 1166 height 655
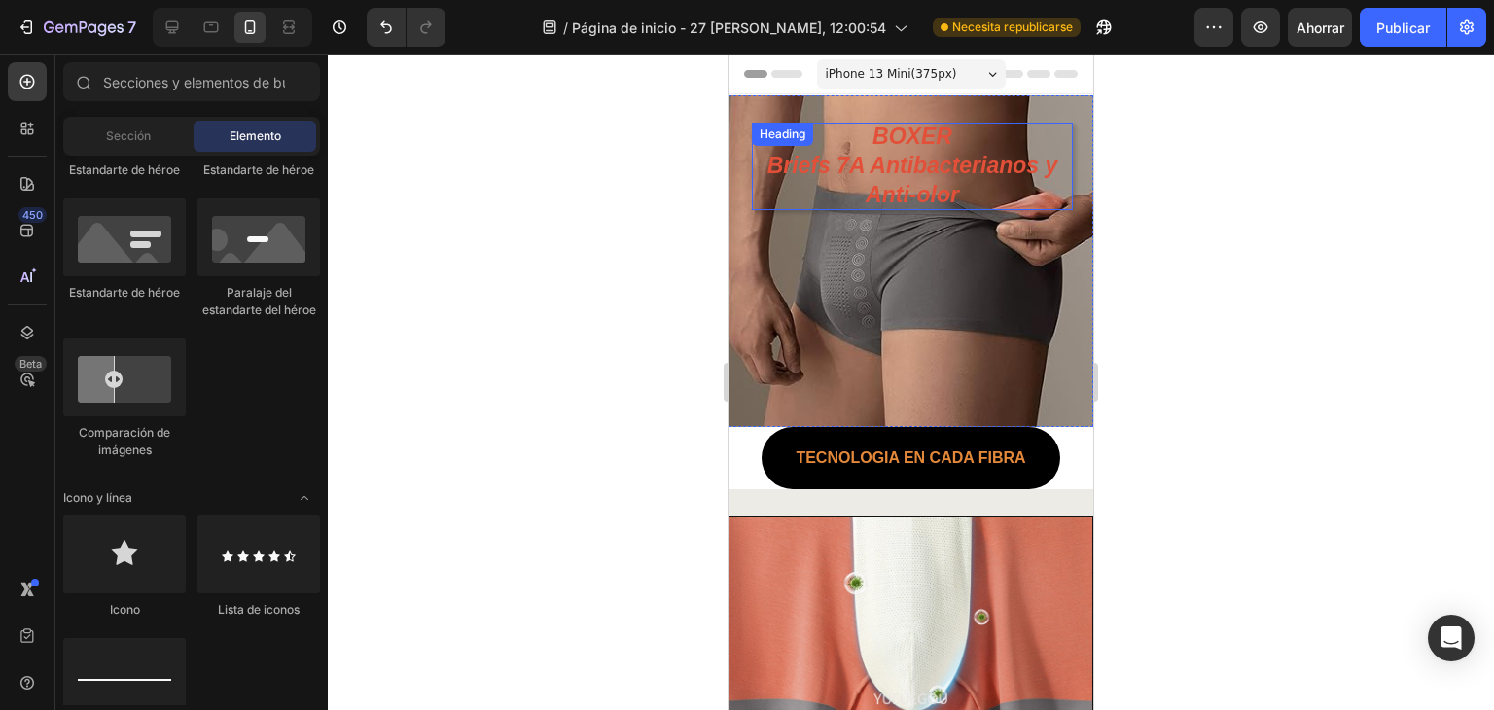
click at [961, 153] on p "BOXER Briefs 7A Antibacterianos y Anti-olor" at bounding box center [912, 167] width 321 height 88
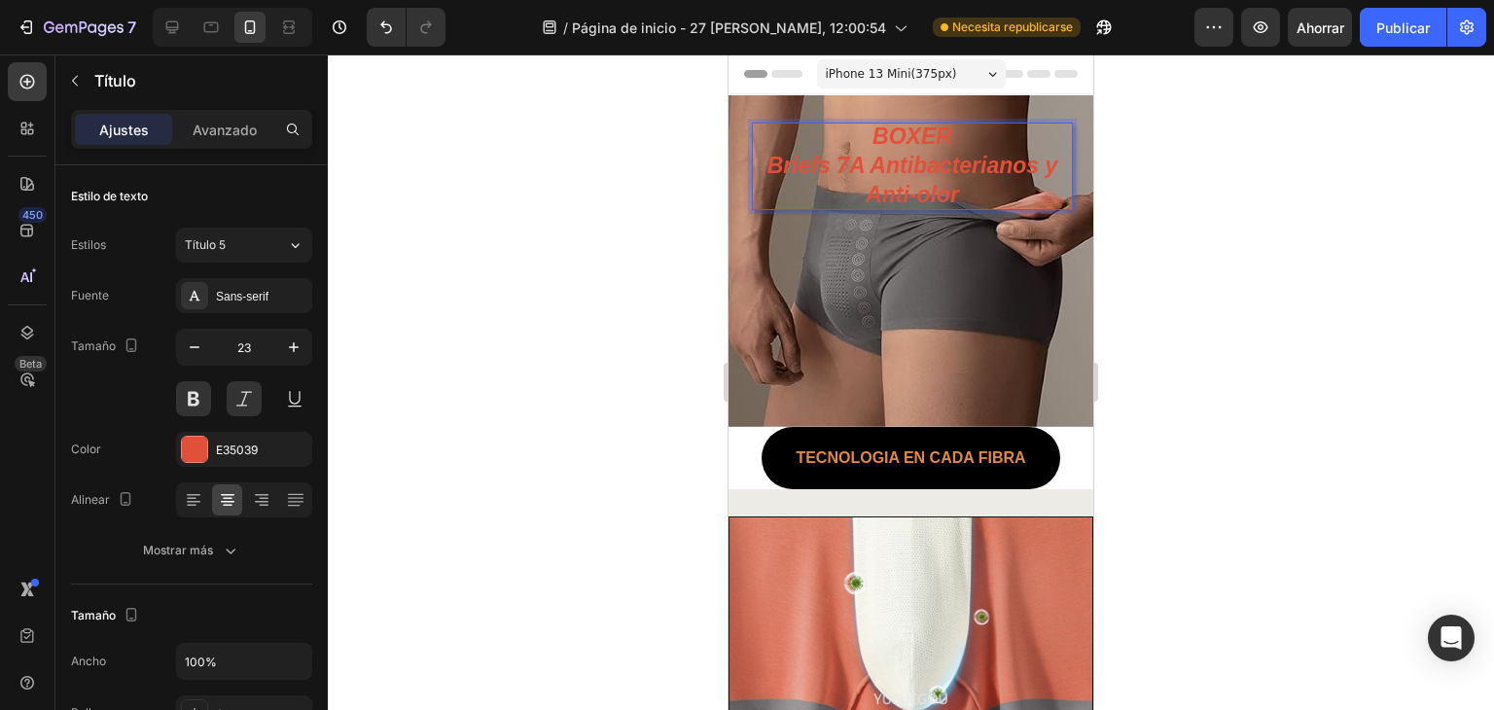
drag, startPoint x: 936, startPoint y: 149, endPoint x: 936, endPoint y: 133, distance: 15.6
click at [936, 139] on p "BOXER Briefs 7A Antibacterianos y Anti-olor" at bounding box center [912, 167] width 321 height 88
click at [869, 158] on p "BOXER Briefs 7A Antibacterianos y Anti-olor" at bounding box center [912, 167] width 321 height 88
click at [835, 125] on p "BOXER Briefs 7A Antibacterianos y Anti-olor" at bounding box center [912, 167] width 321 height 88
click at [871, 262] on div "BOXER Briefs 7A Antibacterianos y Anti-olor Heading 207" at bounding box center [912, 267] width 321 height 289
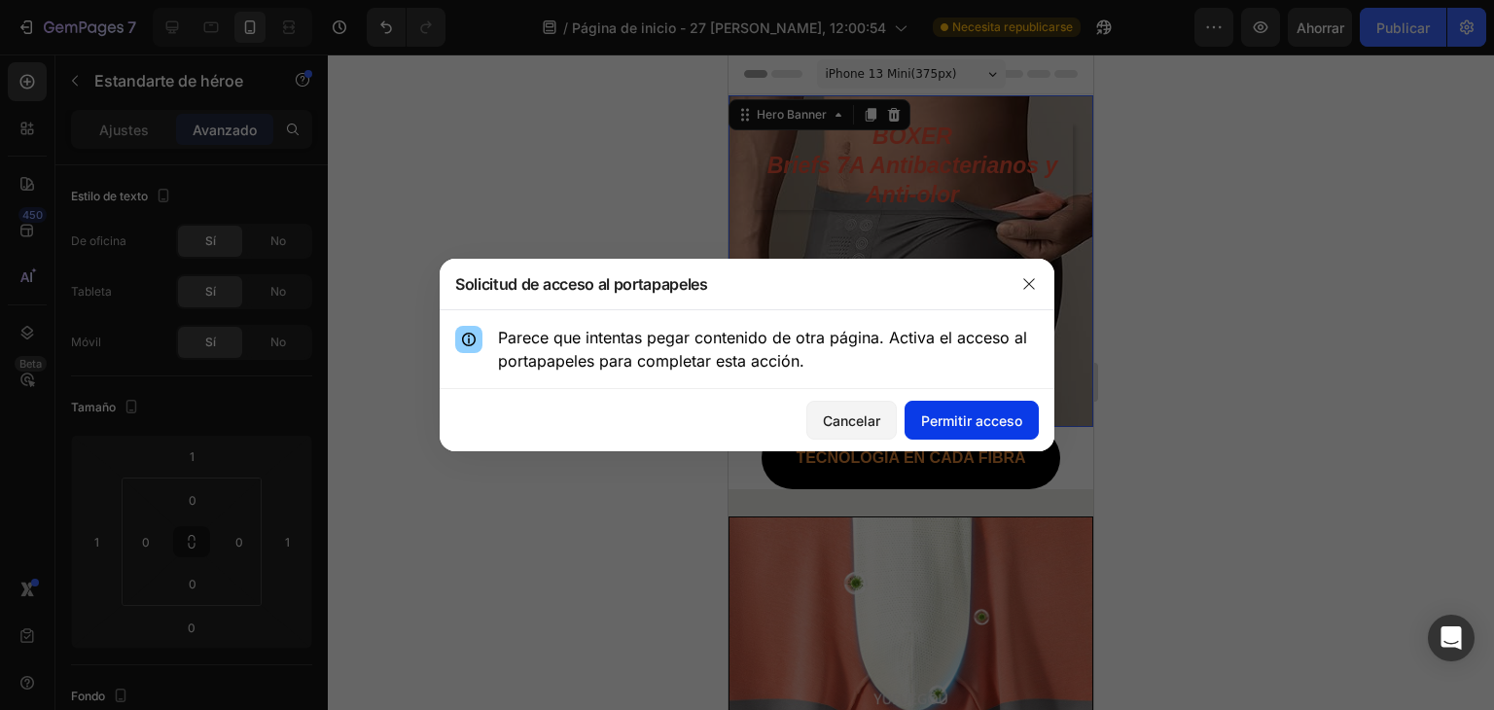
click at [1006, 425] on font "Permitir acceso" at bounding box center [971, 420] width 101 height 17
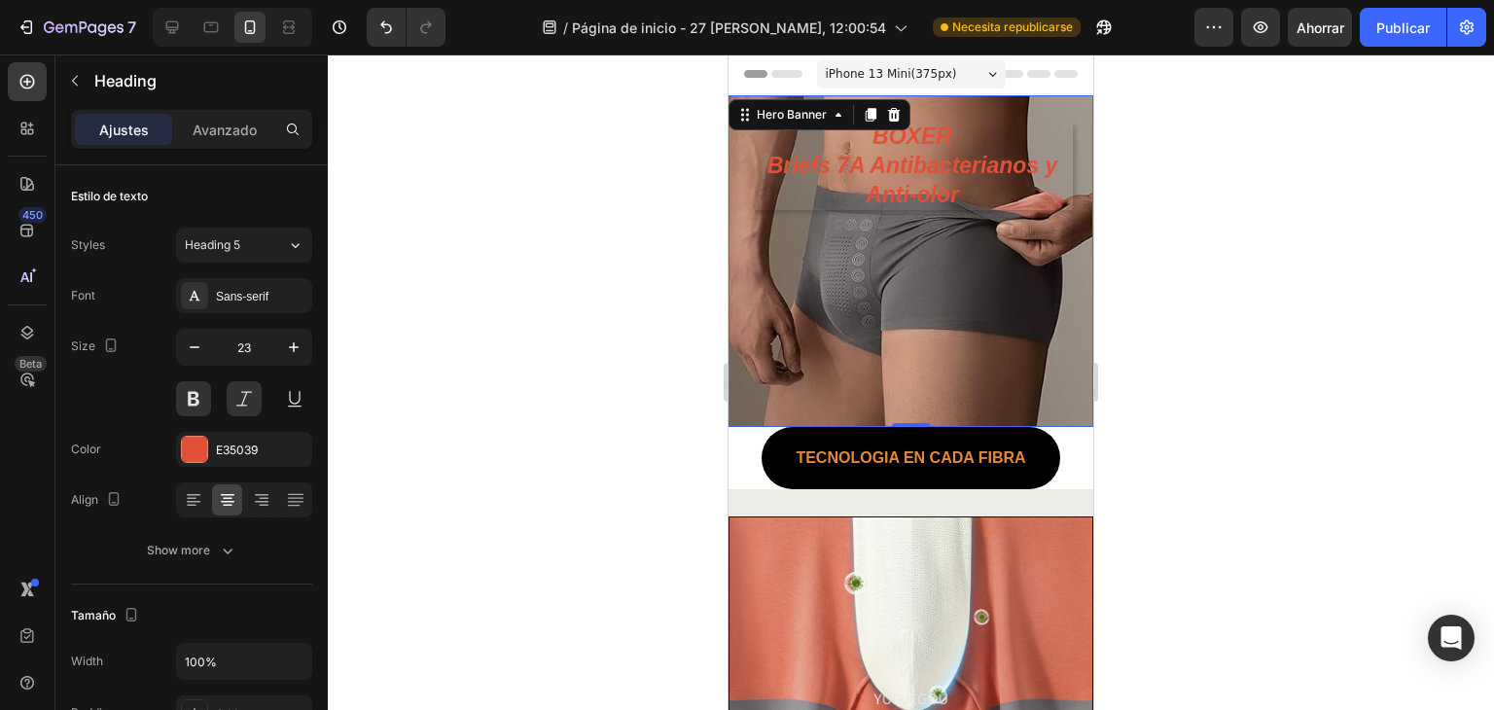
click at [972, 198] on p "BOXER Briefs 7A Antibacterianos y Anti-olor" at bounding box center [912, 167] width 321 height 88
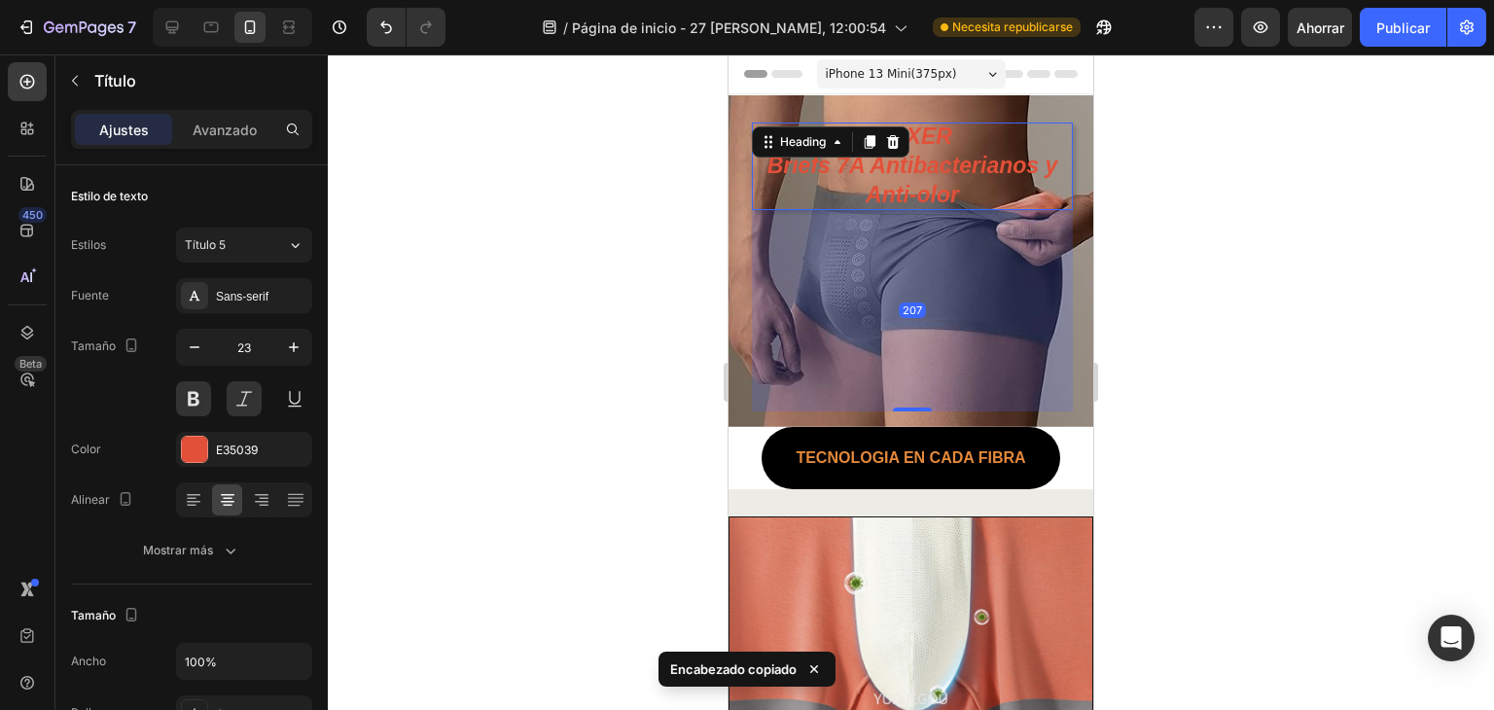
click at [969, 242] on div "207" at bounding box center [912, 310] width 321 height 201
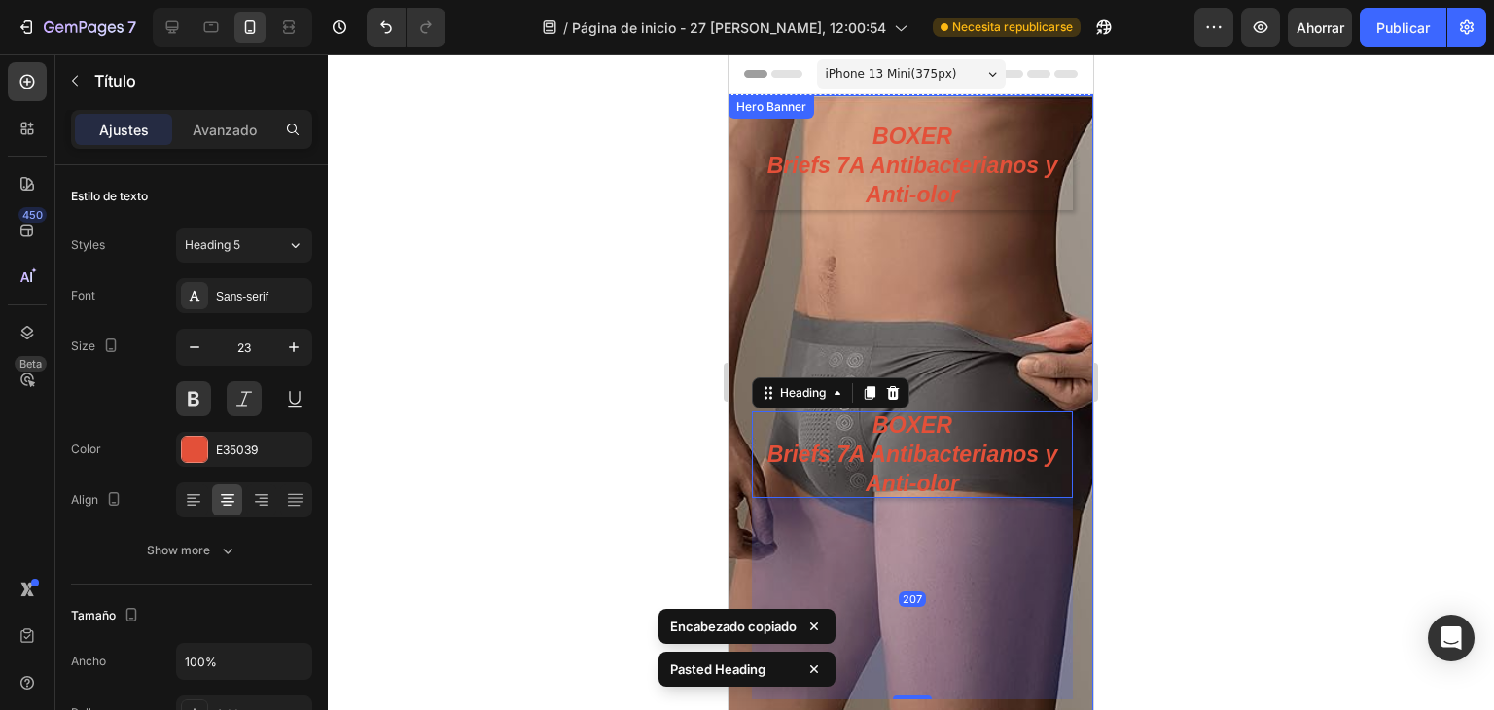
drag, startPoint x: 969, startPoint y: 242, endPoint x: 972, endPoint y: 270, distance: 28.5
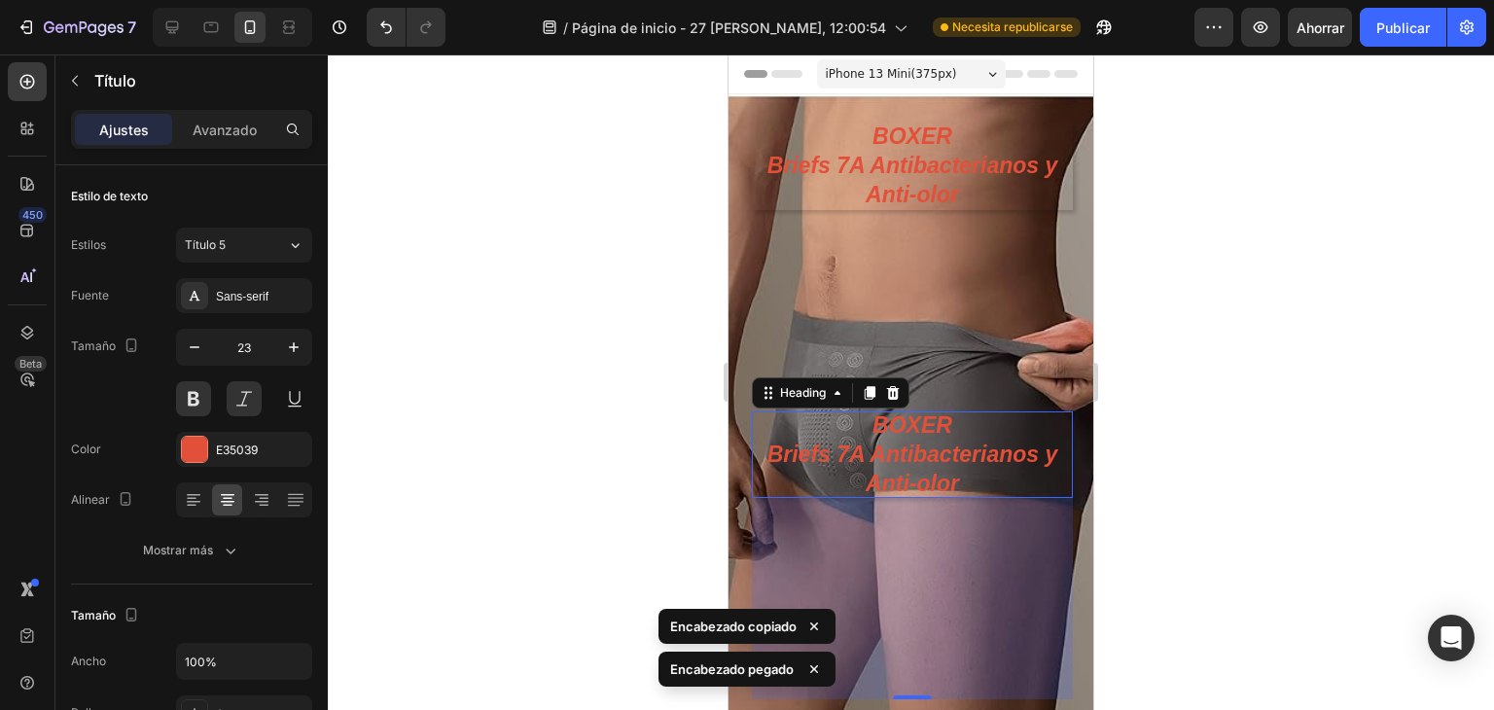
click at [903, 692] on div "207" at bounding box center [912, 598] width 321 height 201
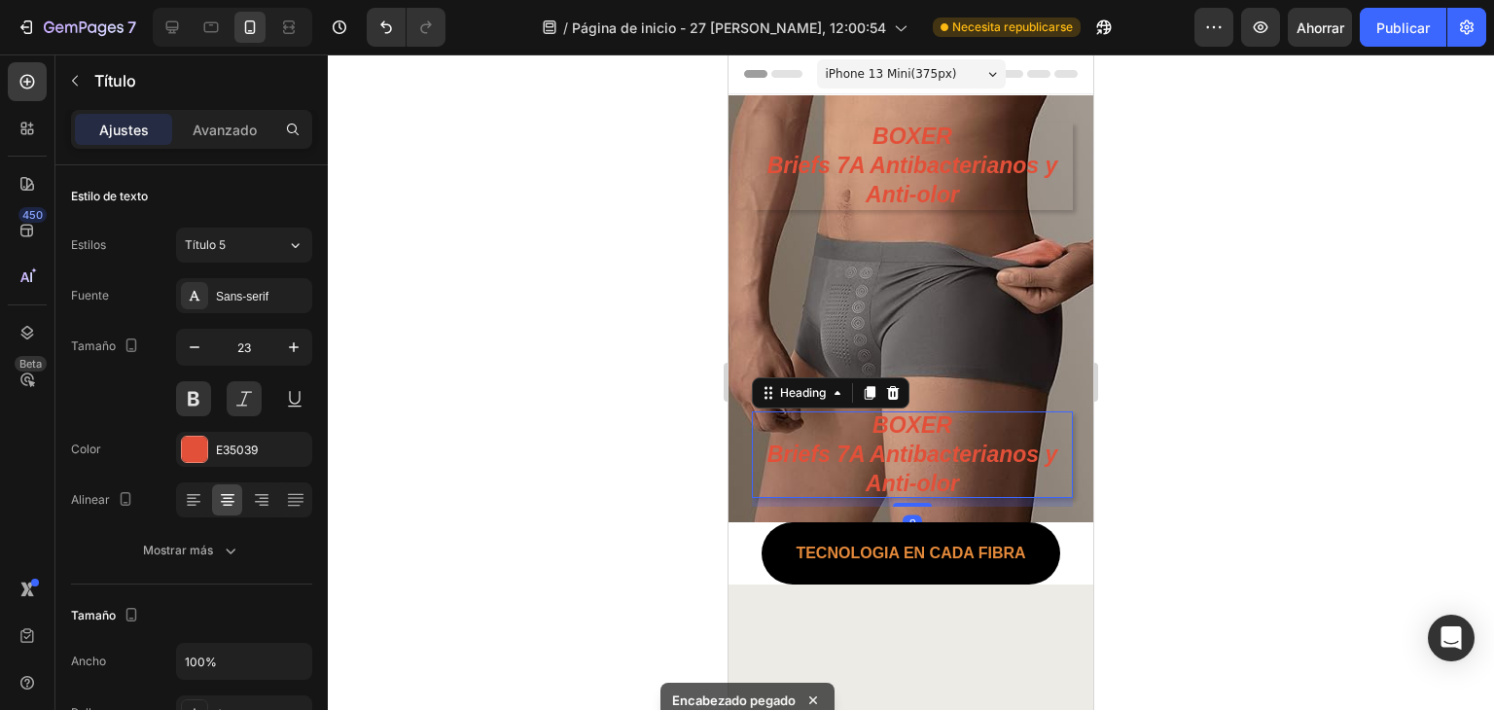
drag, startPoint x: 911, startPoint y: 697, endPoint x: 964, endPoint y: 473, distance: 230.7
click at [964, 498] on div "9" at bounding box center [912, 498] width 321 height 0
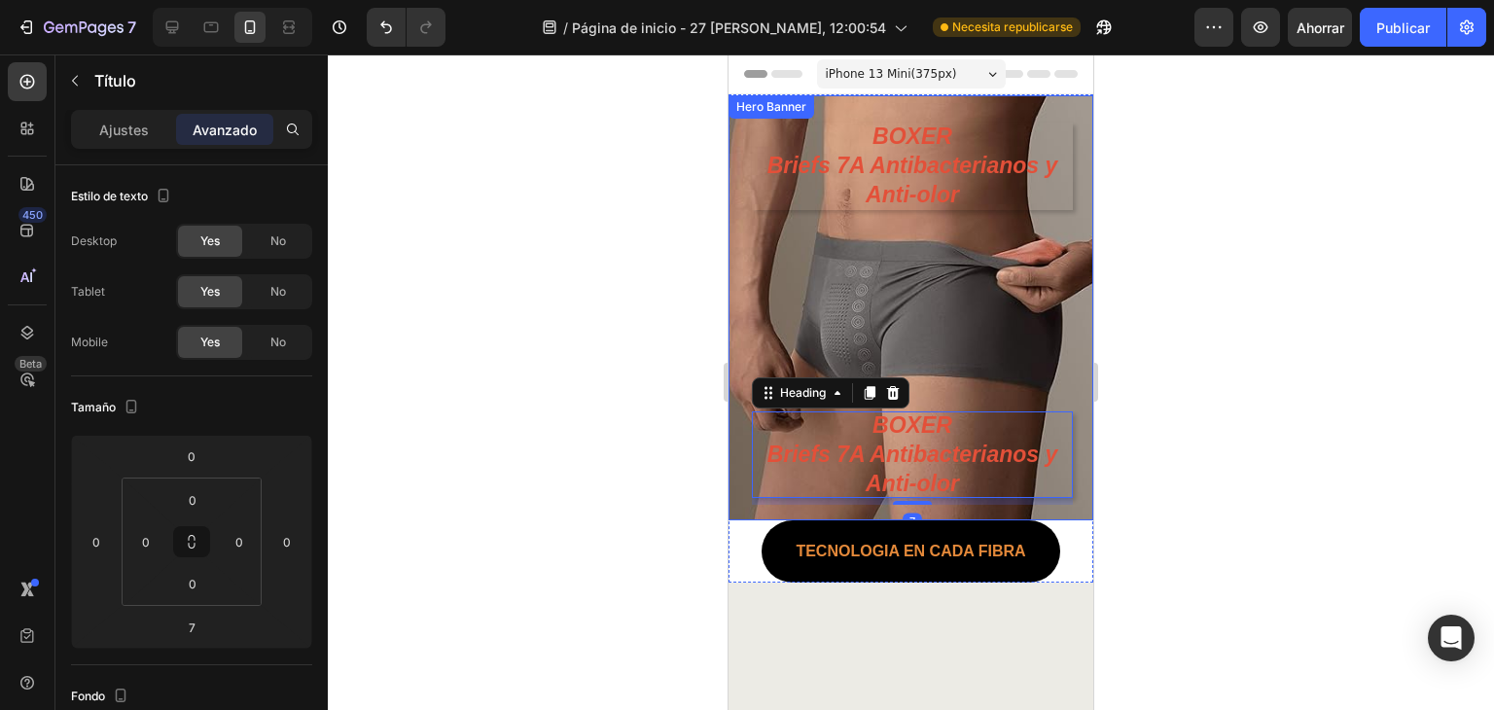
click at [959, 403] on div "BOXER Briefs 7A Antibacterianos y Anti-olor Heading BOXER Briefs 7A Antibacteri…" at bounding box center [912, 314] width 321 height 382
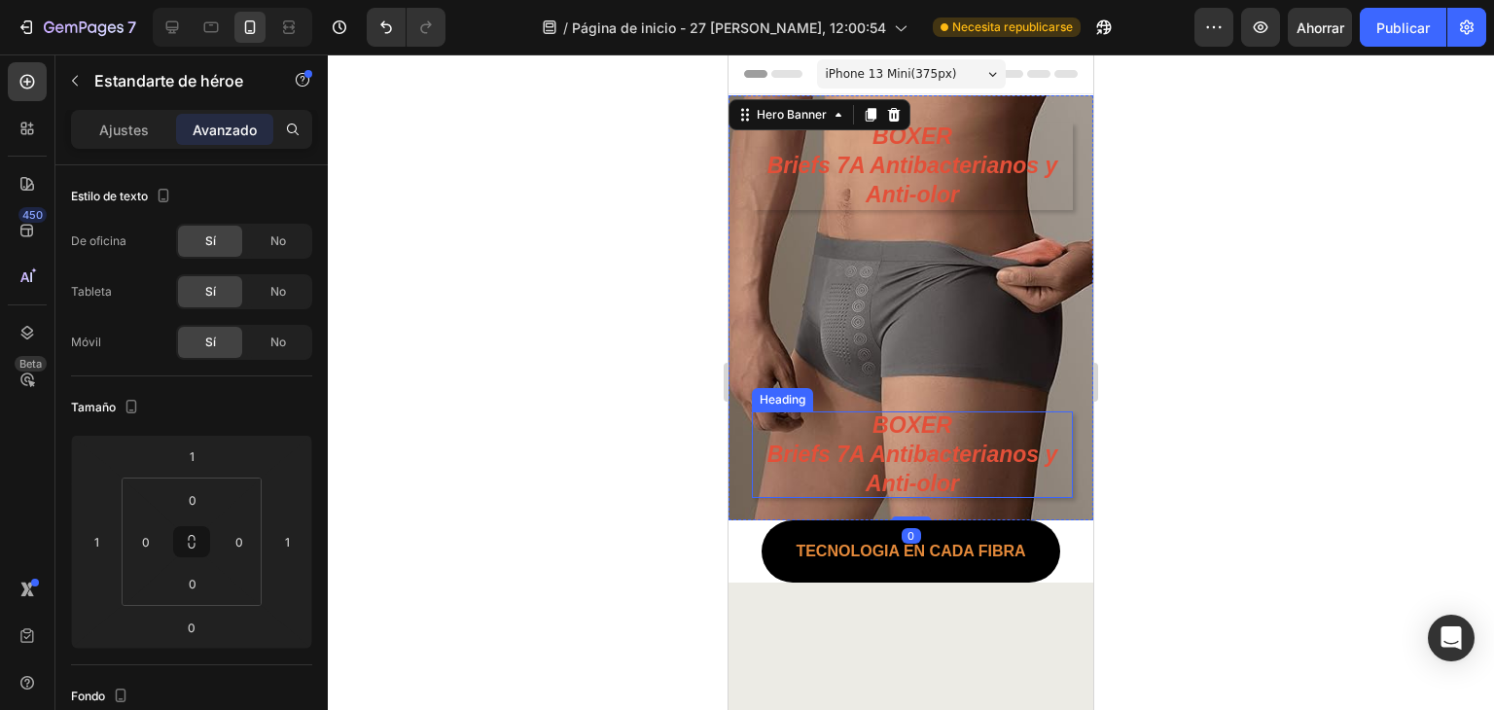
click at [955, 441] on h2 "BOXER Briefs 7A Antibacterianos y Anti-olor" at bounding box center [912, 455] width 321 height 88
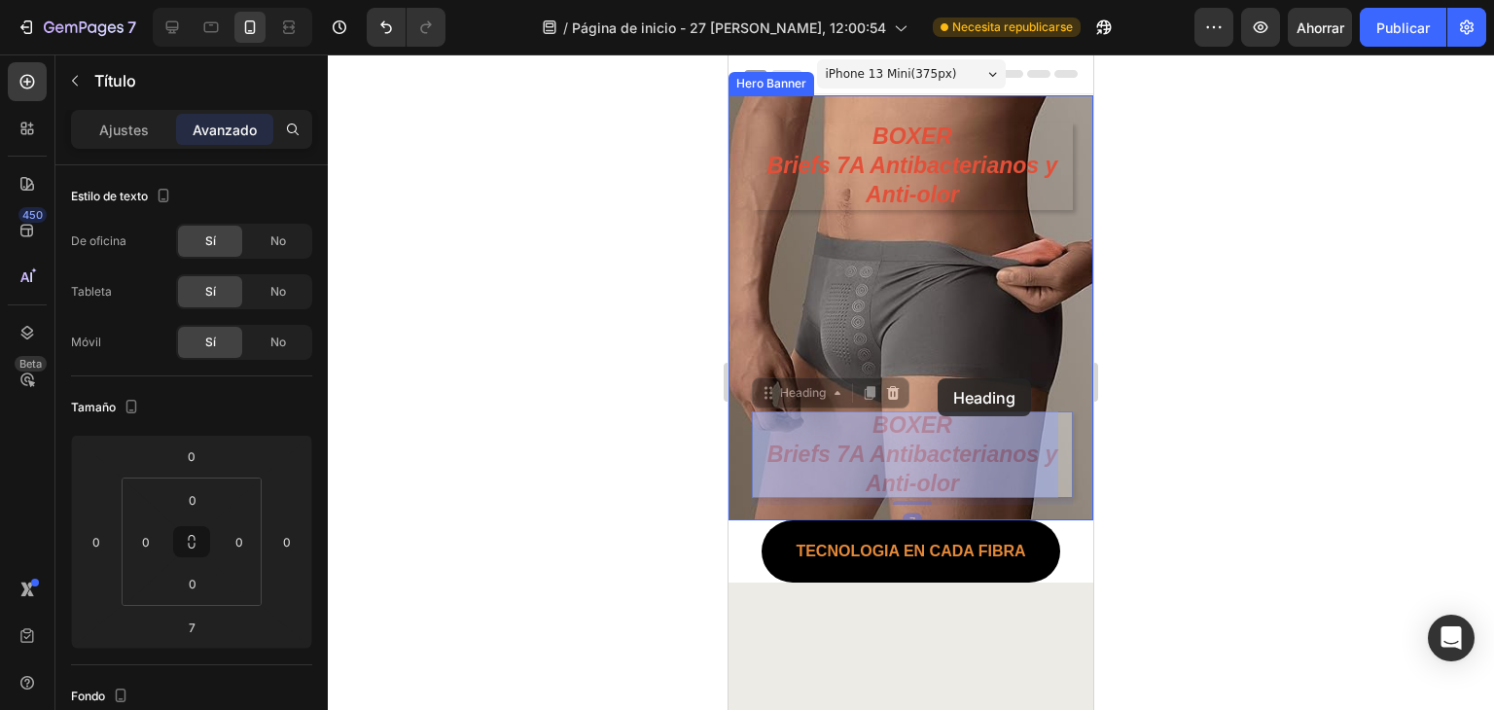
drag, startPoint x: 930, startPoint y: 420, endPoint x: 937, endPoint y: 316, distance: 104.3
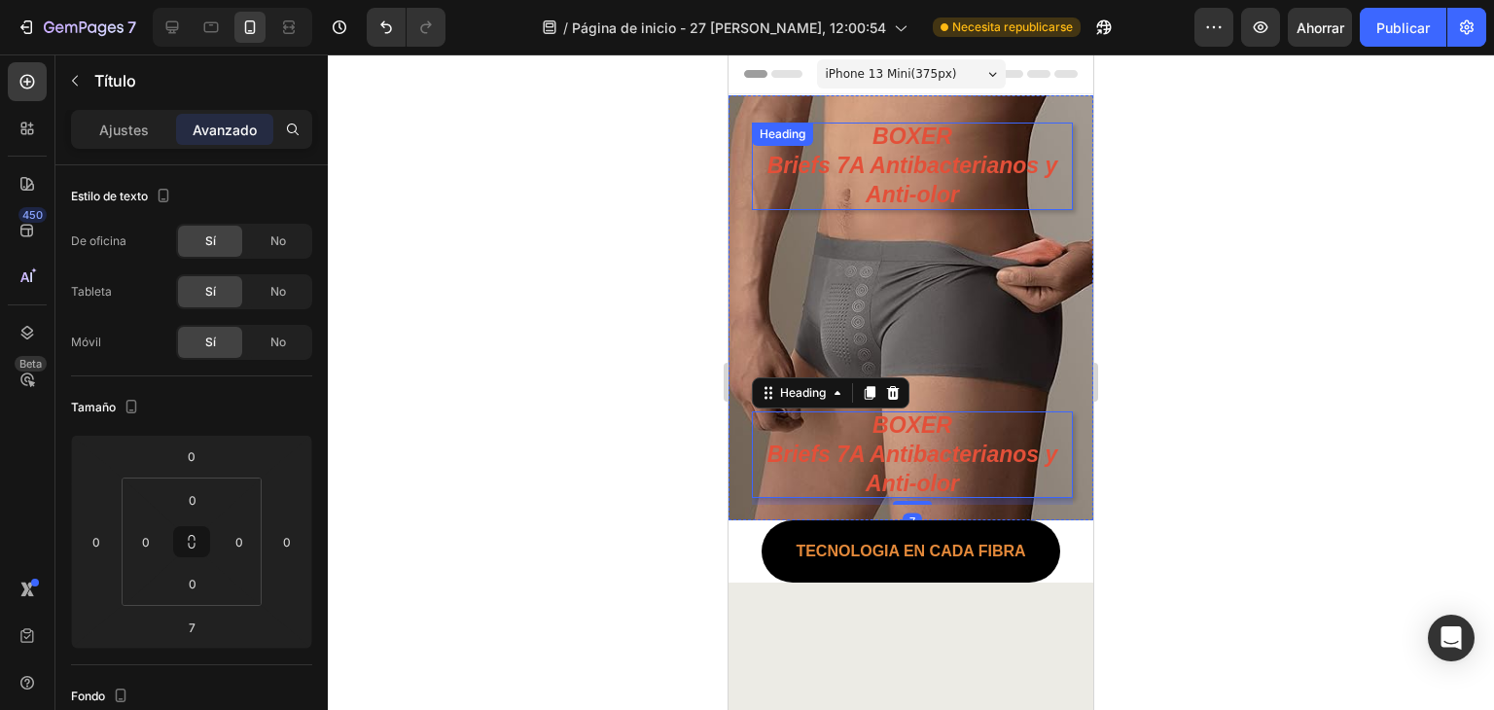
click at [935, 180] on p "BOXER Briefs 7A Antibacterianos y Anti-olor" at bounding box center [912, 167] width 321 height 88
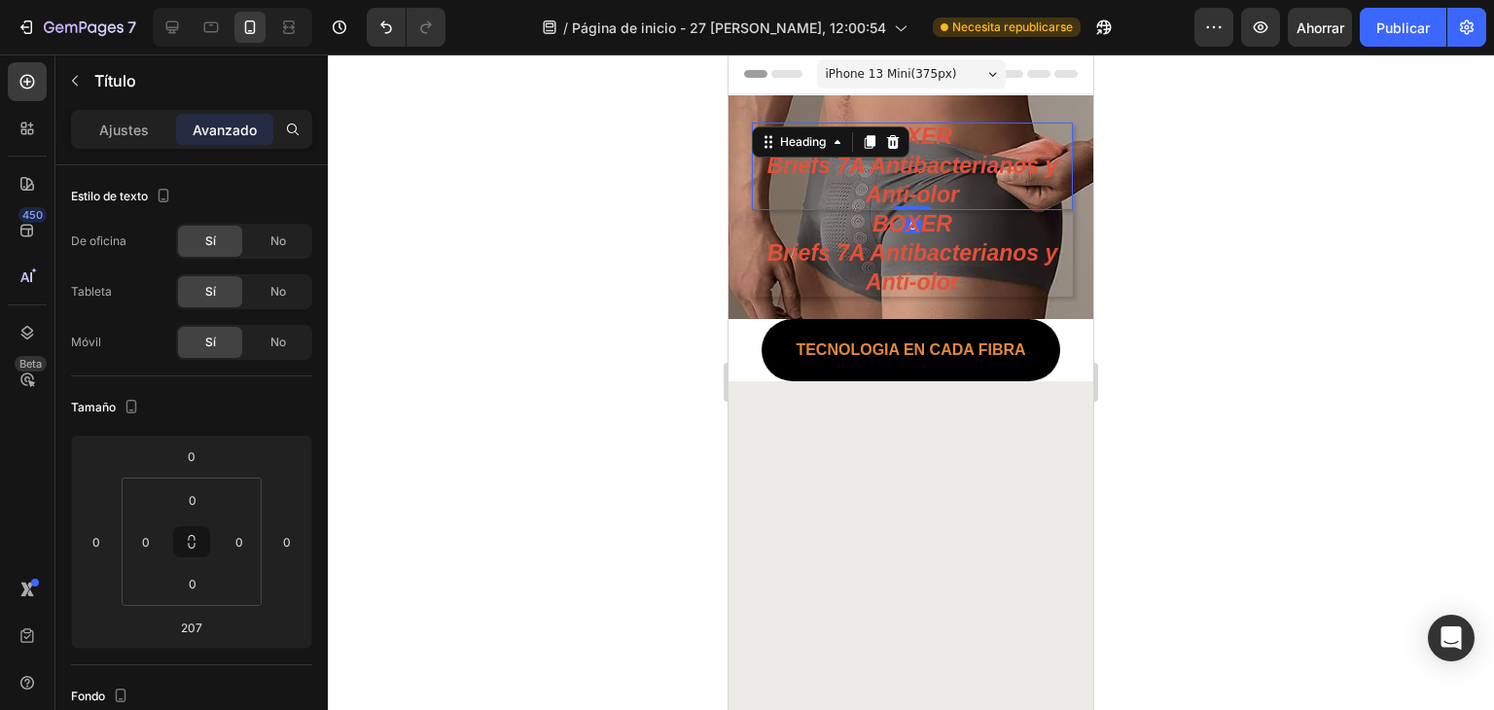
drag, startPoint x: 912, startPoint y: 408, endPoint x: 944, endPoint y: 206, distance: 204.8
click at [947, 198] on div "BOXER Briefs 7A Antibacterianos y Anti-olor Heading 0" at bounding box center [912, 167] width 321 height 88
type input "0"
click at [944, 291] on p "BOXER Briefs 7A Antibacterianos y Anti-olor" at bounding box center [912, 254] width 321 height 88
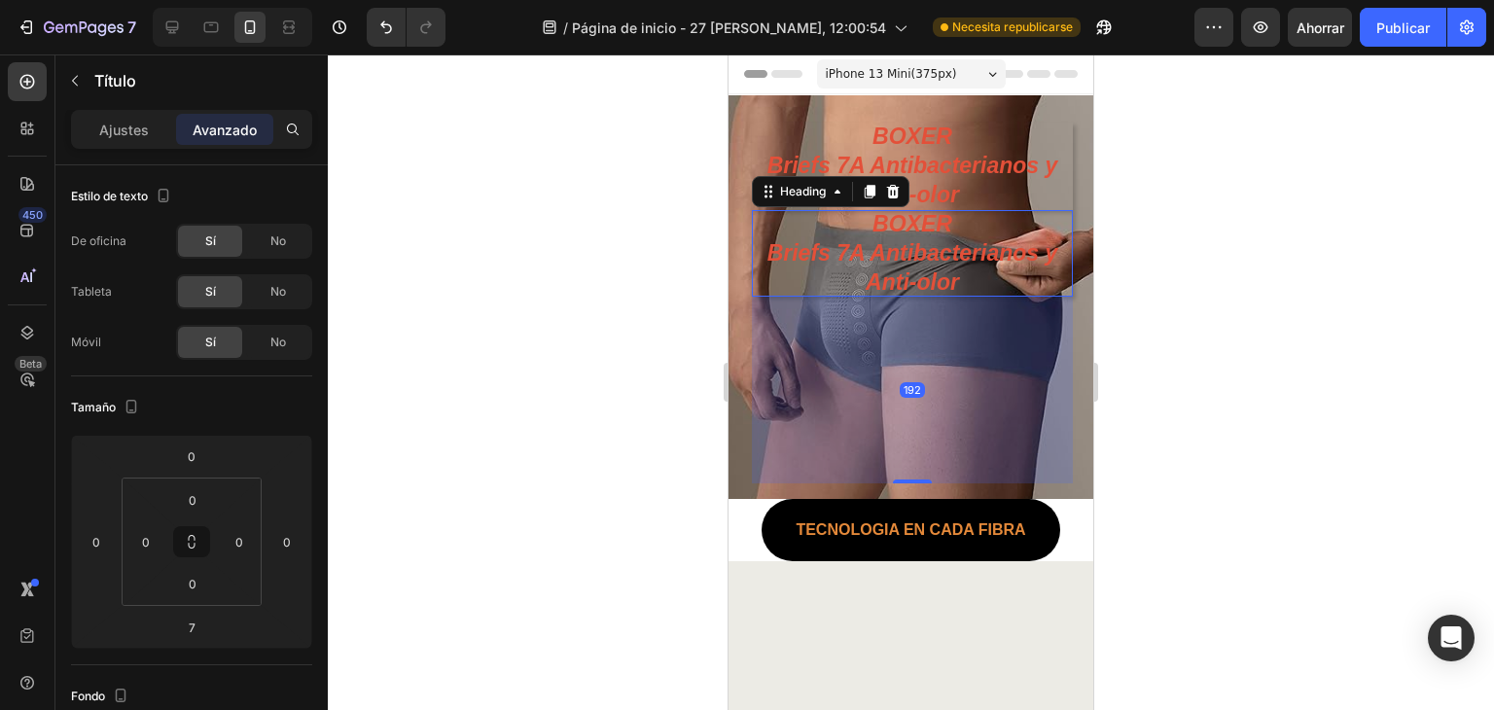
drag, startPoint x: 904, startPoint y: 303, endPoint x: 977, endPoint y: 479, distance: 190.5
click at [977, 297] on div "192" at bounding box center [912, 297] width 321 height 0
type input "192"
click at [1276, 351] on div at bounding box center [911, 381] width 1166 height 655
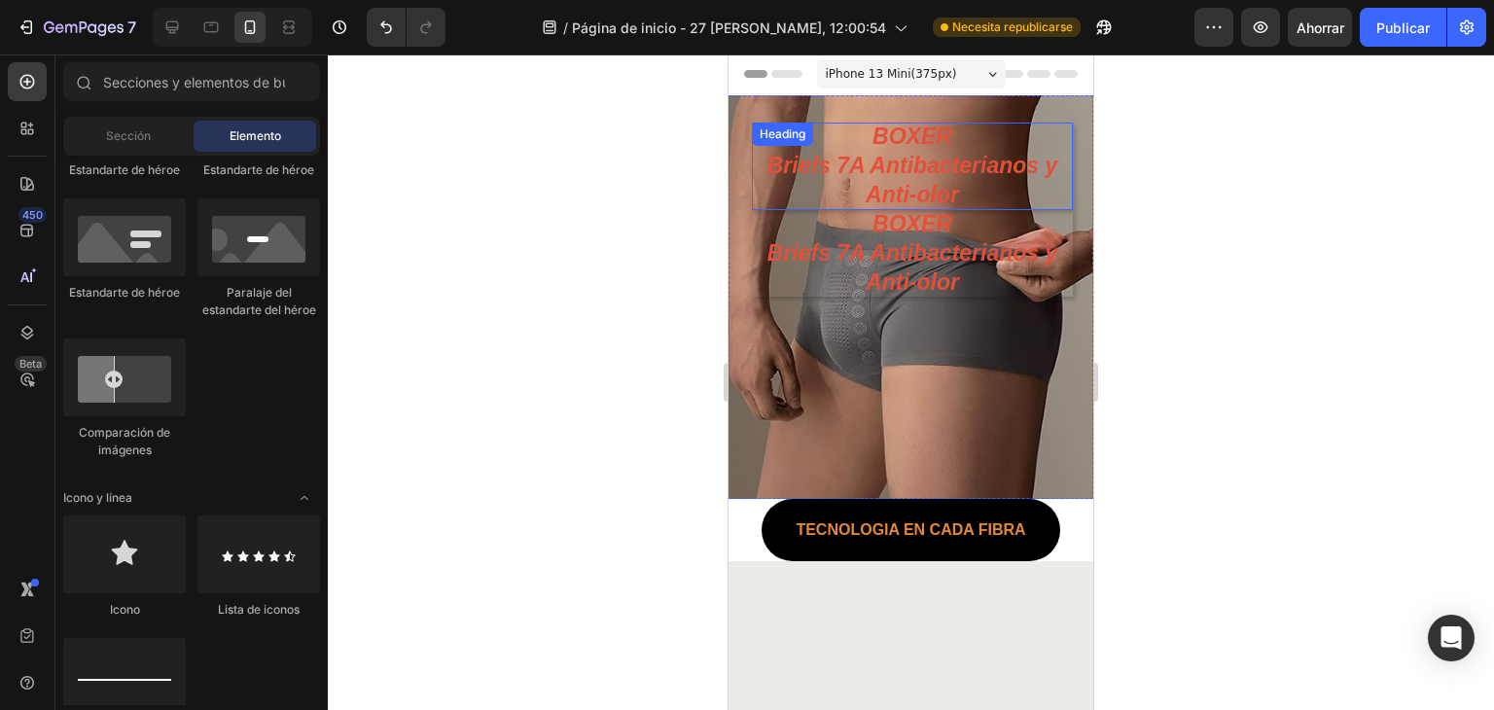
click at [902, 161] on p "BOXER Briefs 7A Antibacterianos y Anti-olor" at bounding box center [912, 167] width 321 height 88
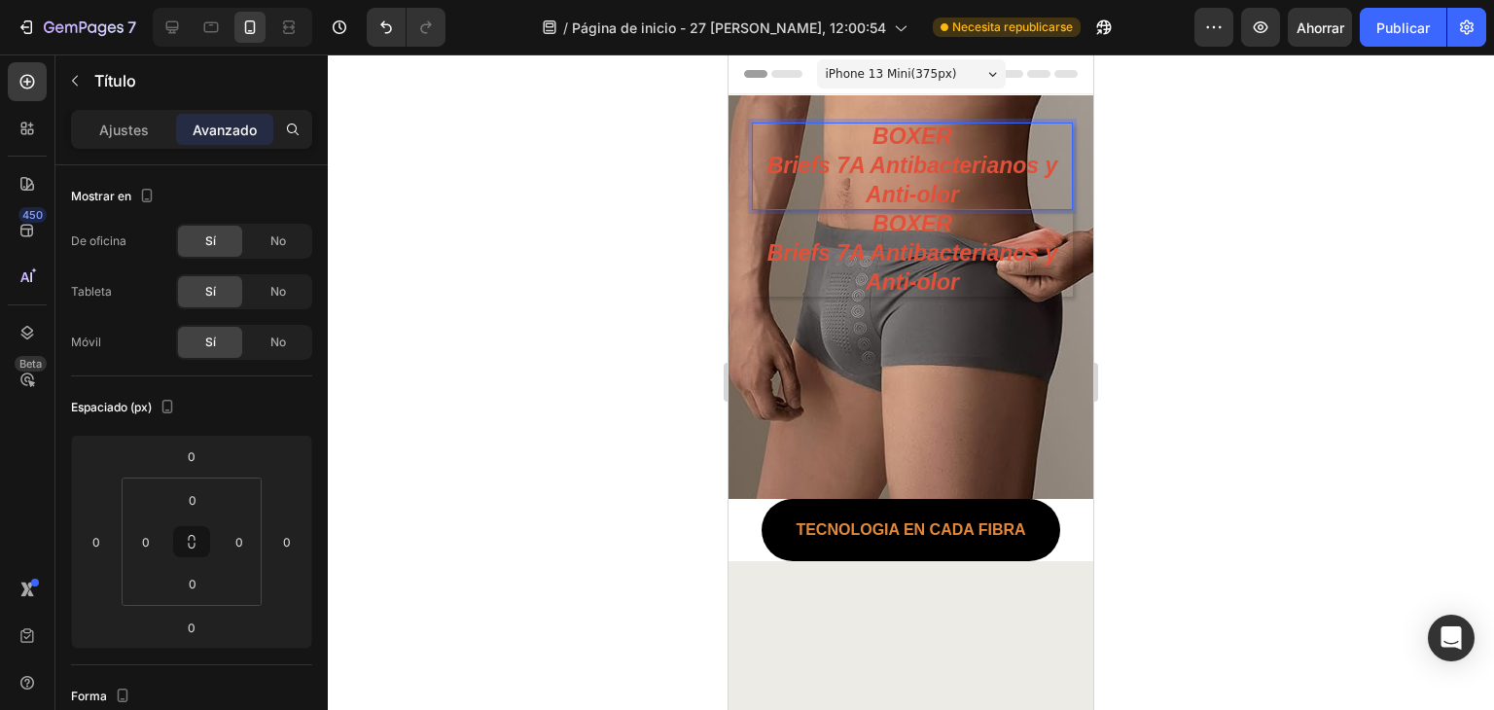
click at [967, 188] on p "BOXER Briefs 7A Antibacterianos y Anti-olor" at bounding box center [912, 167] width 321 height 88
drag, startPoint x: 941, startPoint y: 192, endPoint x: 762, endPoint y: 161, distance: 181.5
click at [762, 161] on p "BOXER Briefs 7A Antibacterianos y Anti-olor" at bounding box center [912, 167] width 321 height 88
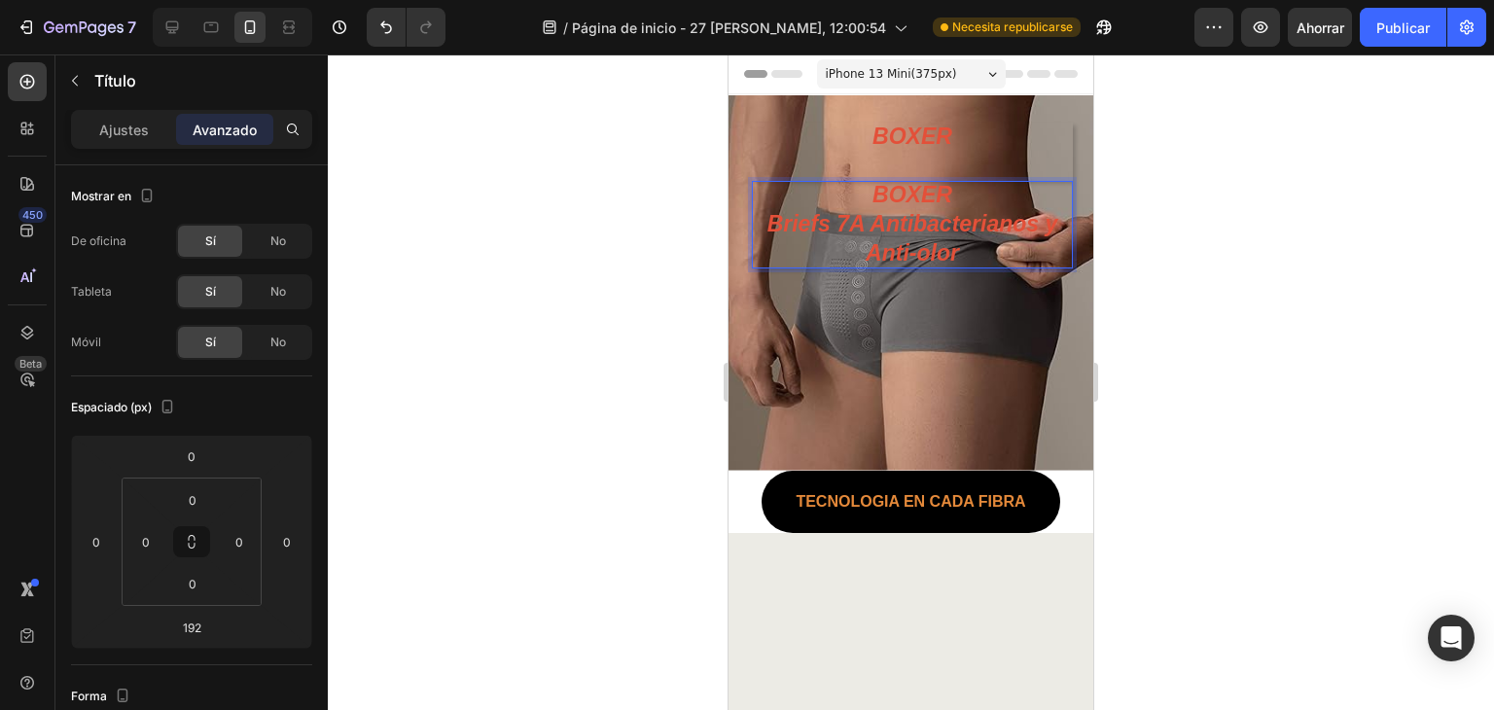
click at [947, 192] on p "BOXER Briefs 7A Antibacterianos y Anti-olor" at bounding box center [912, 225] width 321 height 88
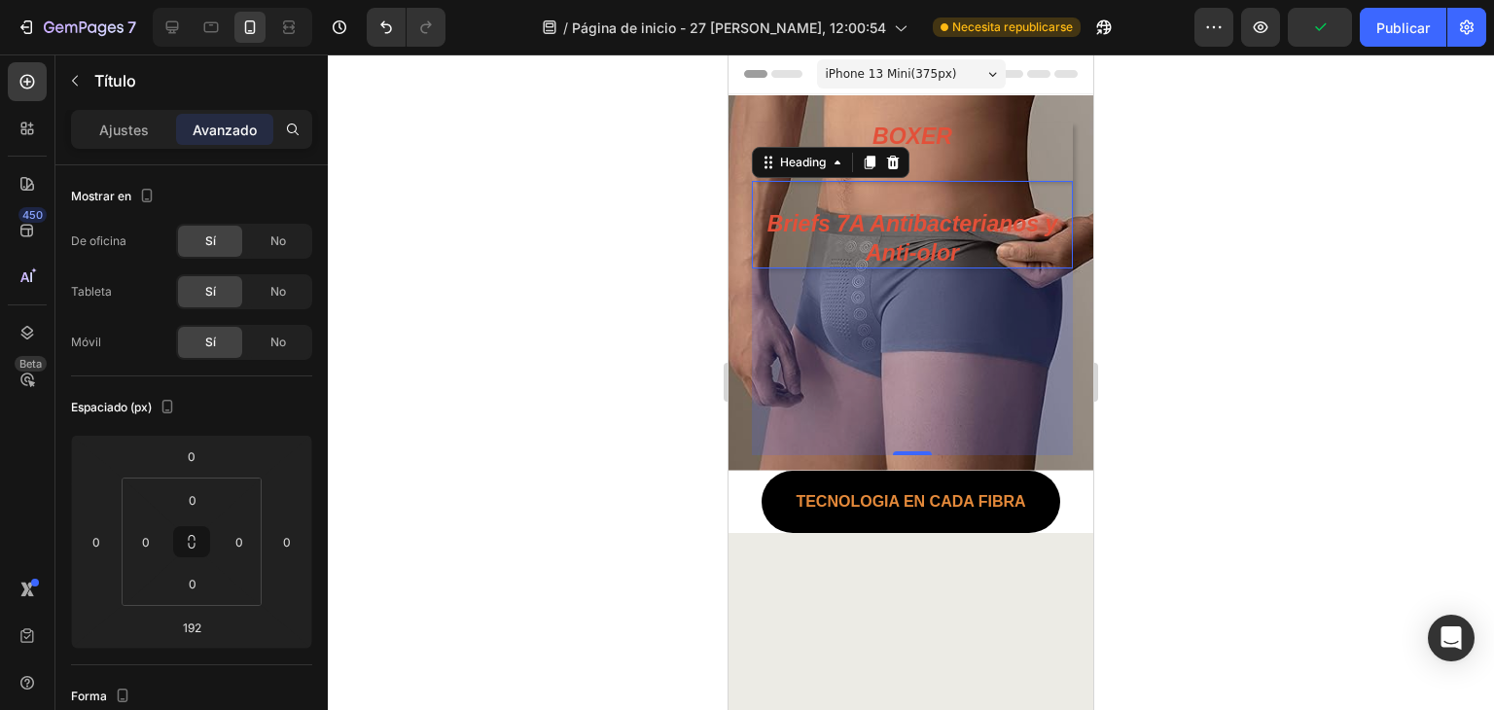
click at [1358, 258] on div at bounding box center [911, 381] width 1166 height 655
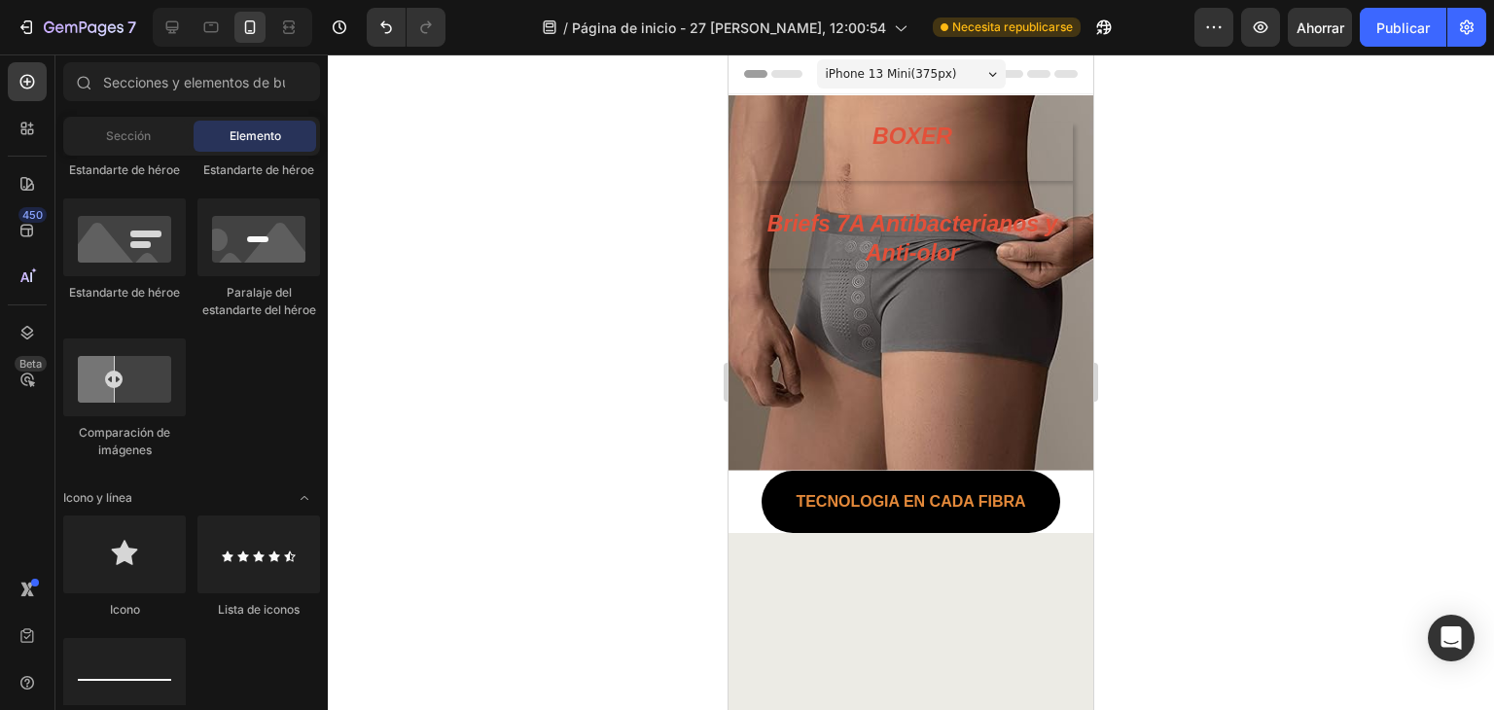
click at [1459, 257] on div at bounding box center [911, 381] width 1166 height 655
drag, startPoint x: 1024, startPoint y: 161, endPoint x: 1027, endPoint y: 144, distance: 17.7
click at [1025, 152] on p "BOXER" at bounding box center [912, 152] width 321 height 58
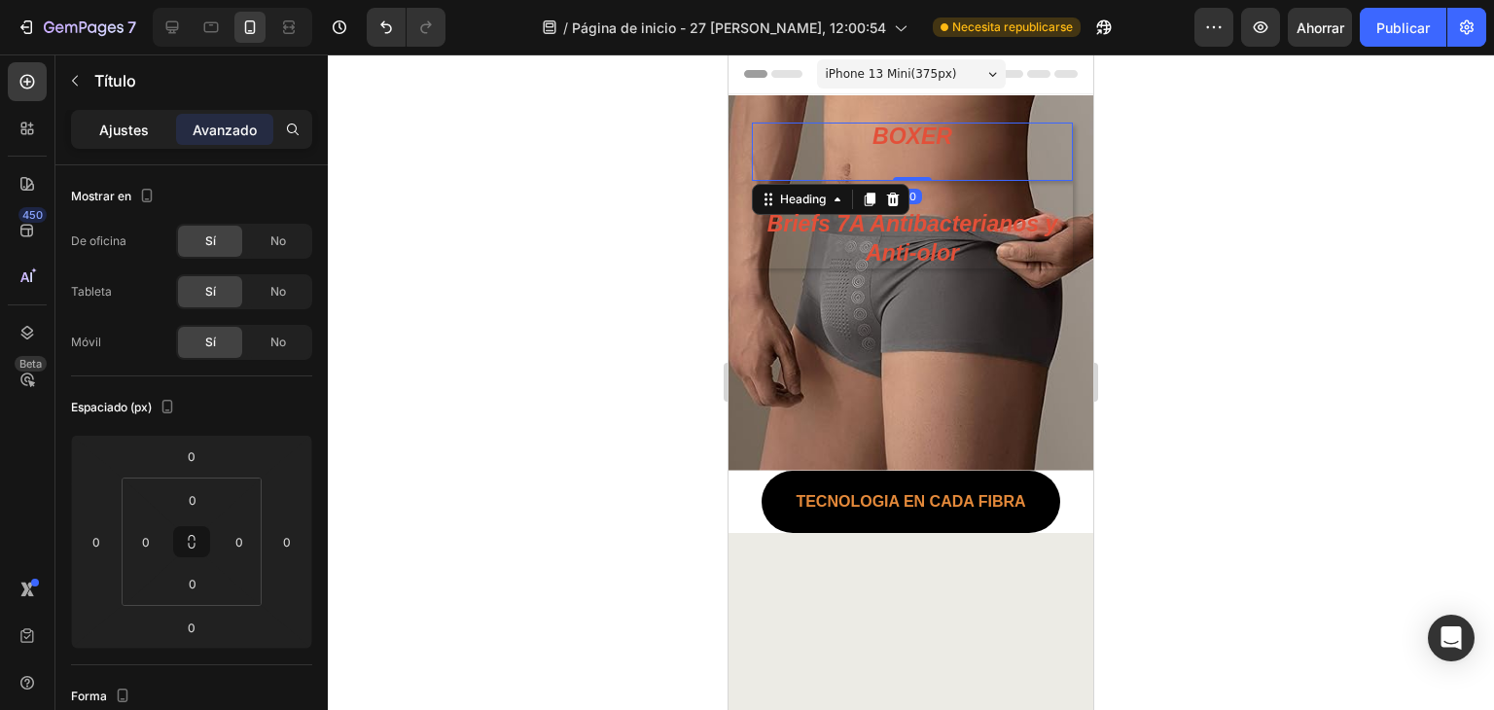
click at [122, 125] on font "Ajustes" at bounding box center [124, 130] width 50 height 17
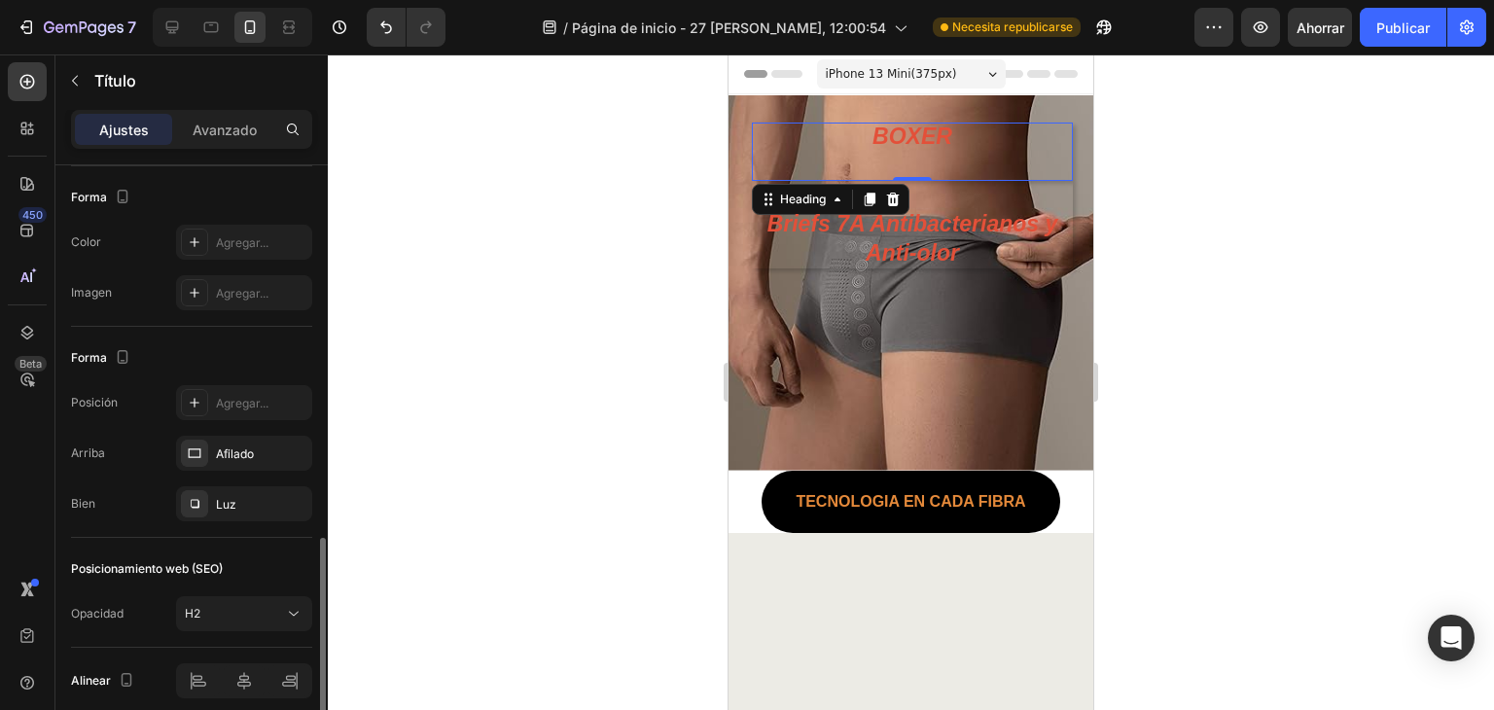
scroll to position [646, 0]
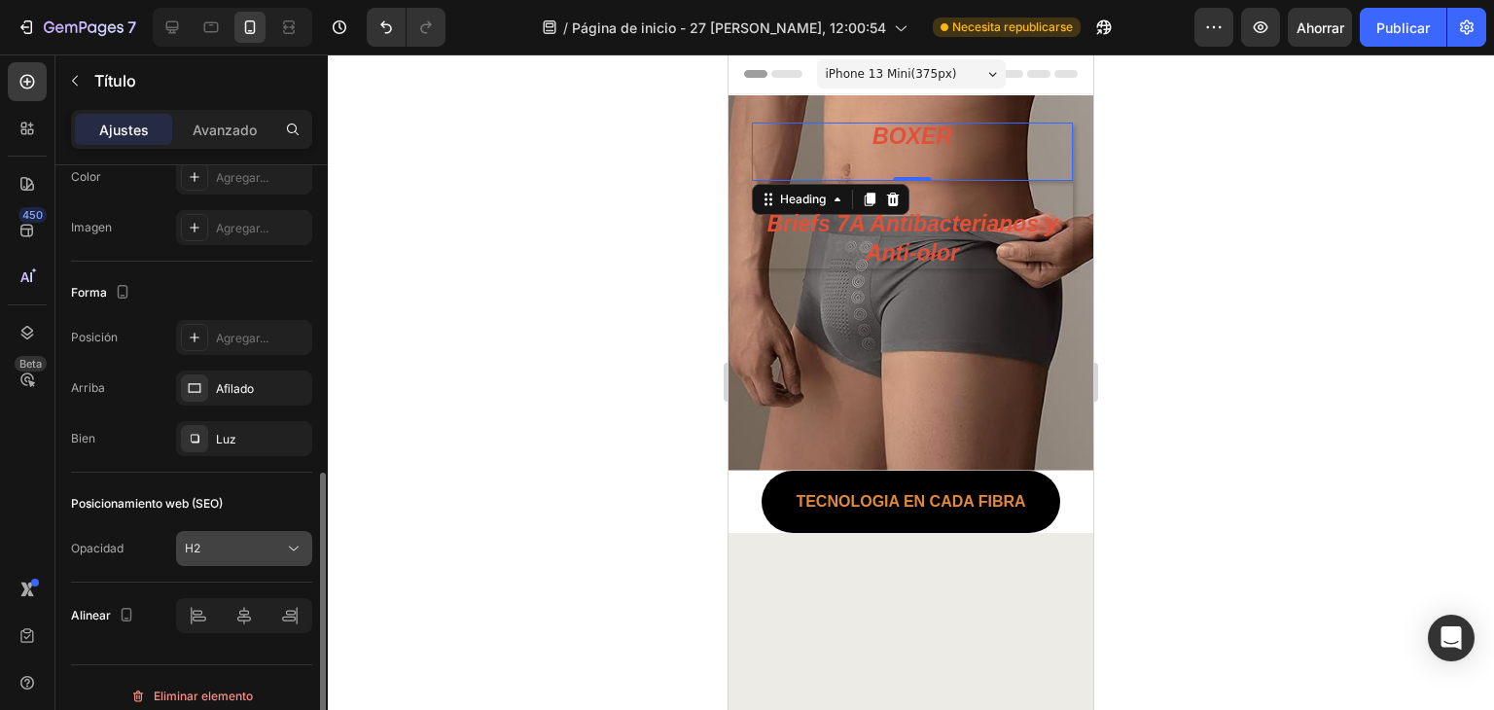
click at [257, 549] on div "H2" at bounding box center [234, 549] width 99 height 18
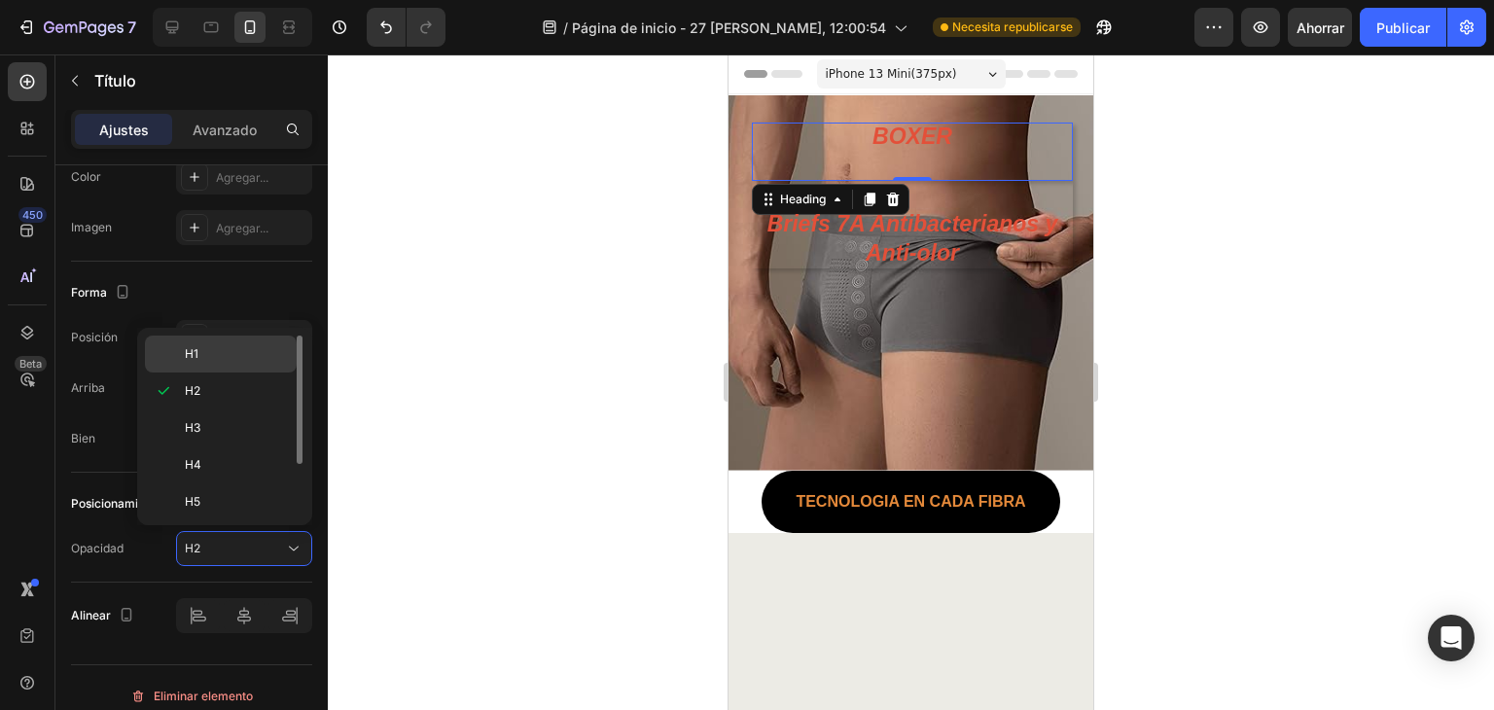
click at [218, 357] on p "H1" at bounding box center [236, 354] width 103 height 18
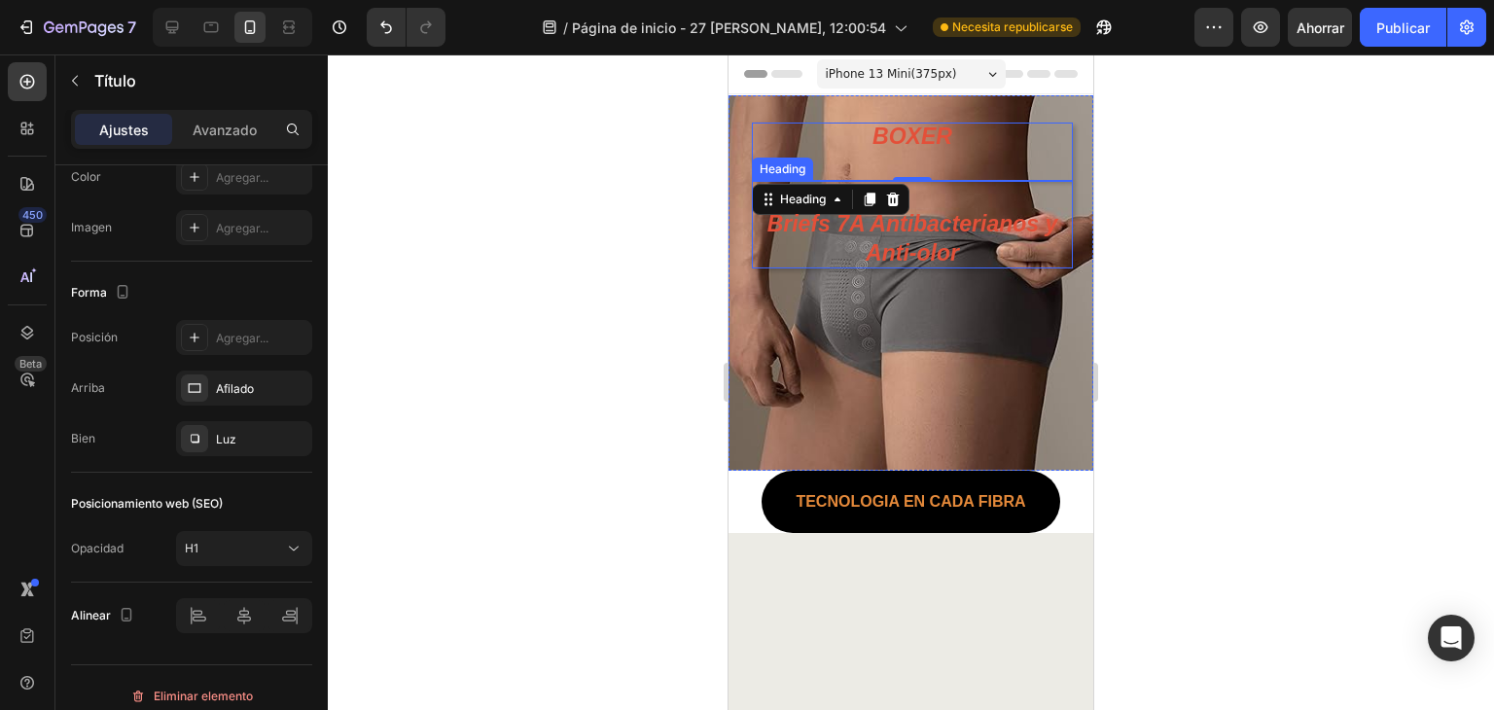
click at [1016, 318] on div "BOXER Heading 0 ⁠⁠⁠⁠⁠⁠⁠ Briefs 7A Antibacterianos y Anti-olor Heading" at bounding box center [912, 289] width 321 height 333
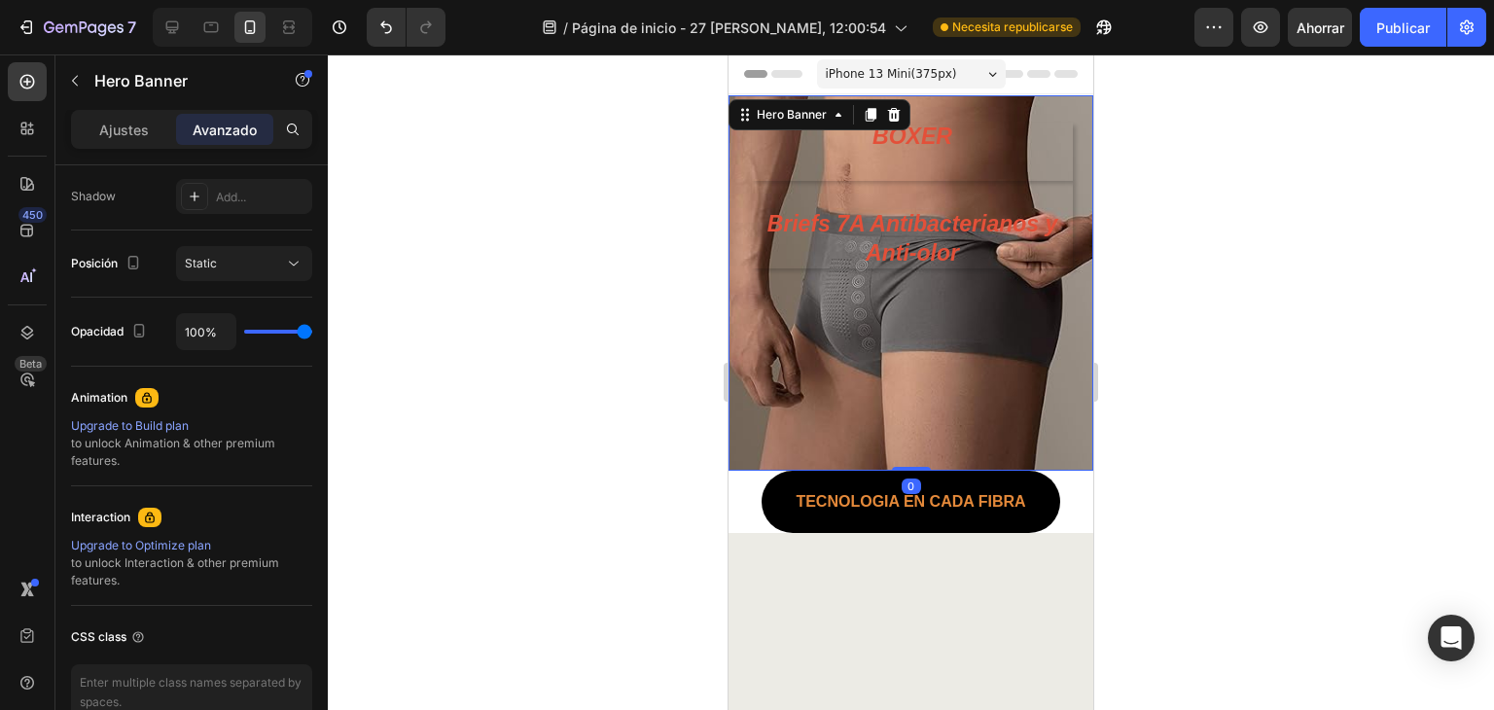
scroll to position [0, 0]
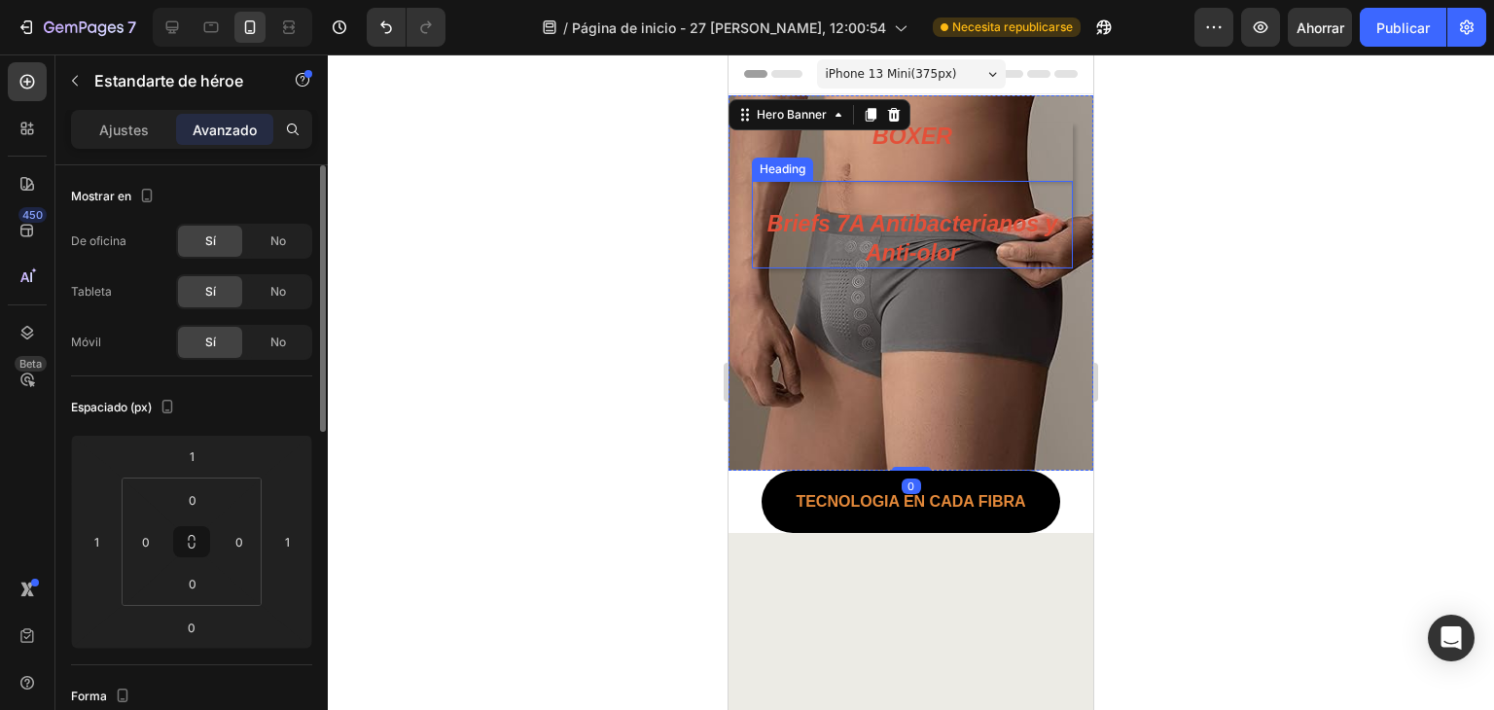
click at [1008, 205] on p "⁠⁠⁠⁠⁠⁠⁠ Briefs 7A Antibacterianos y Anti-olor" at bounding box center [912, 225] width 321 height 88
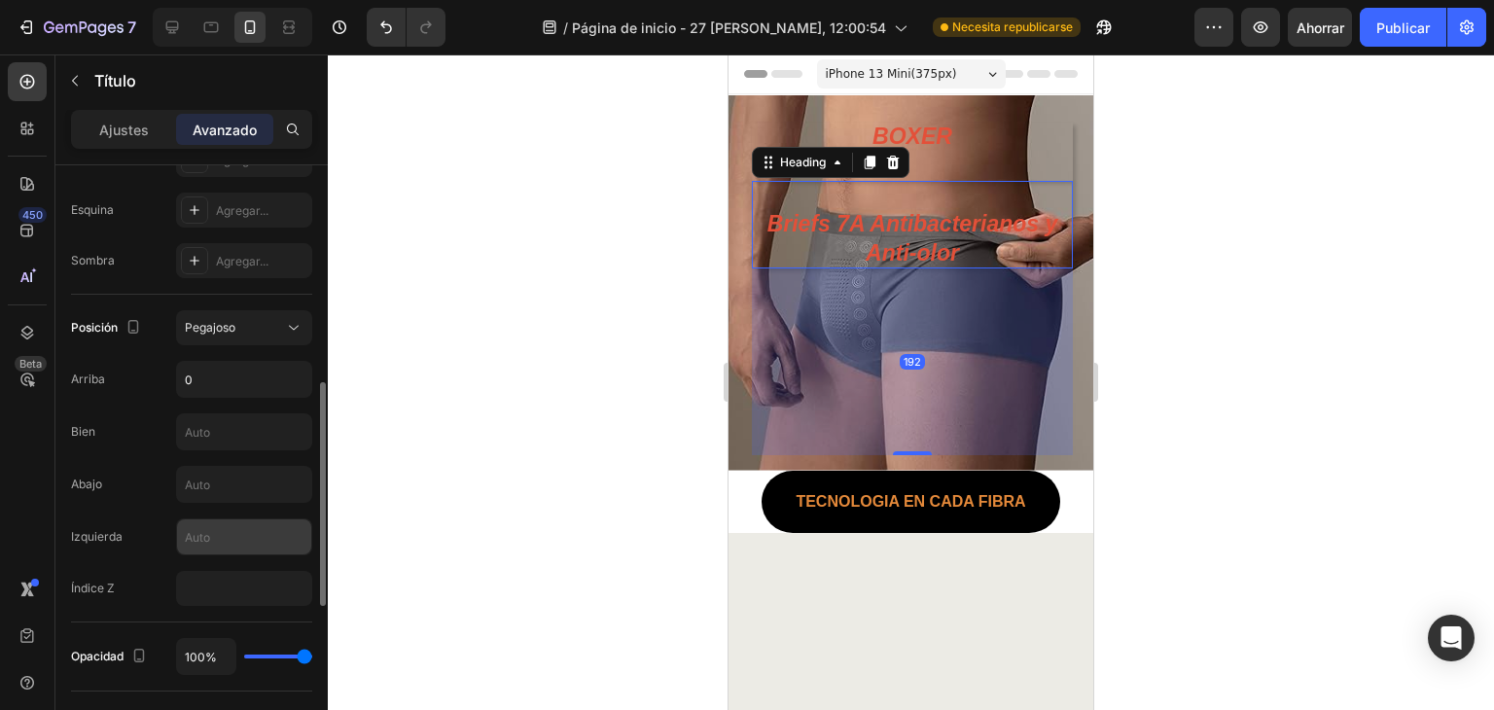
scroll to position [905, 0]
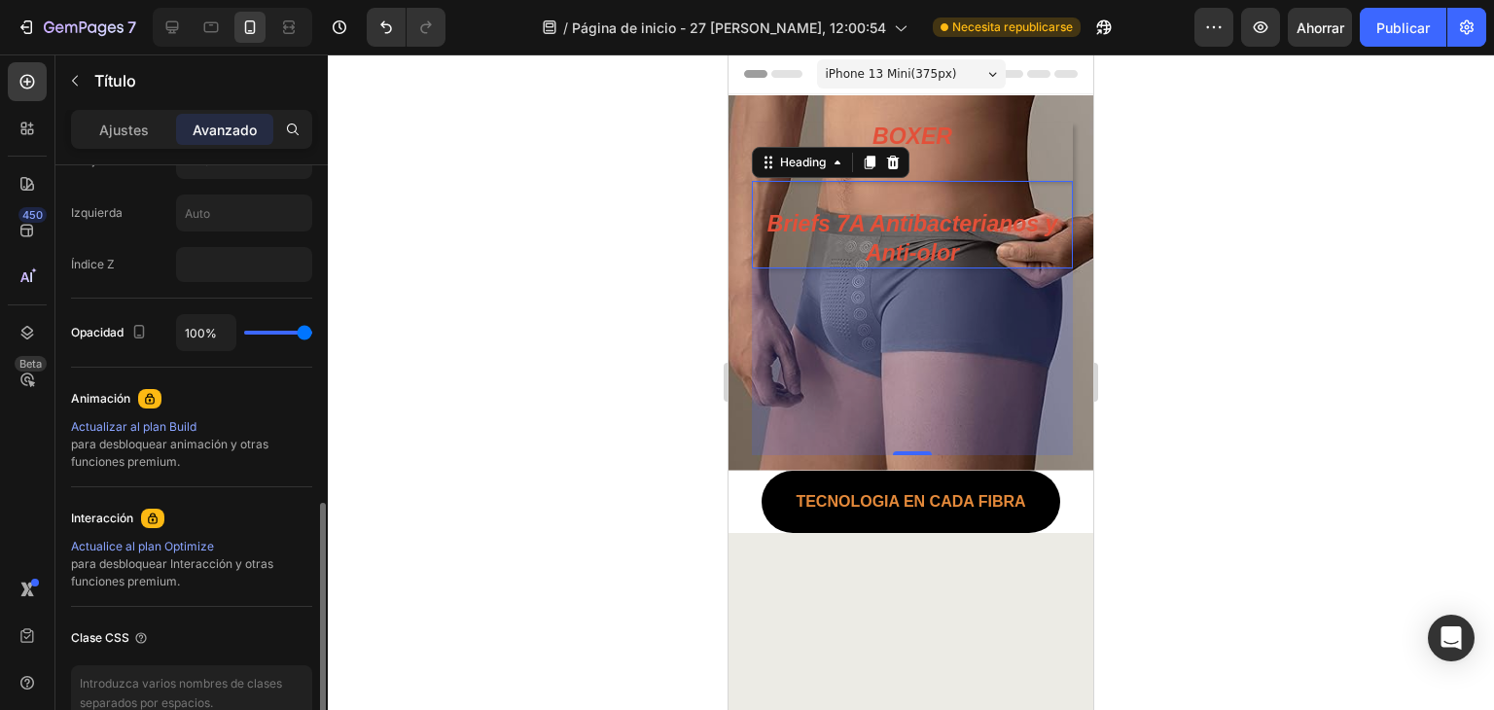
type input "92%"
type input "92"
type input "91%"
type input "91"
type input "74%"
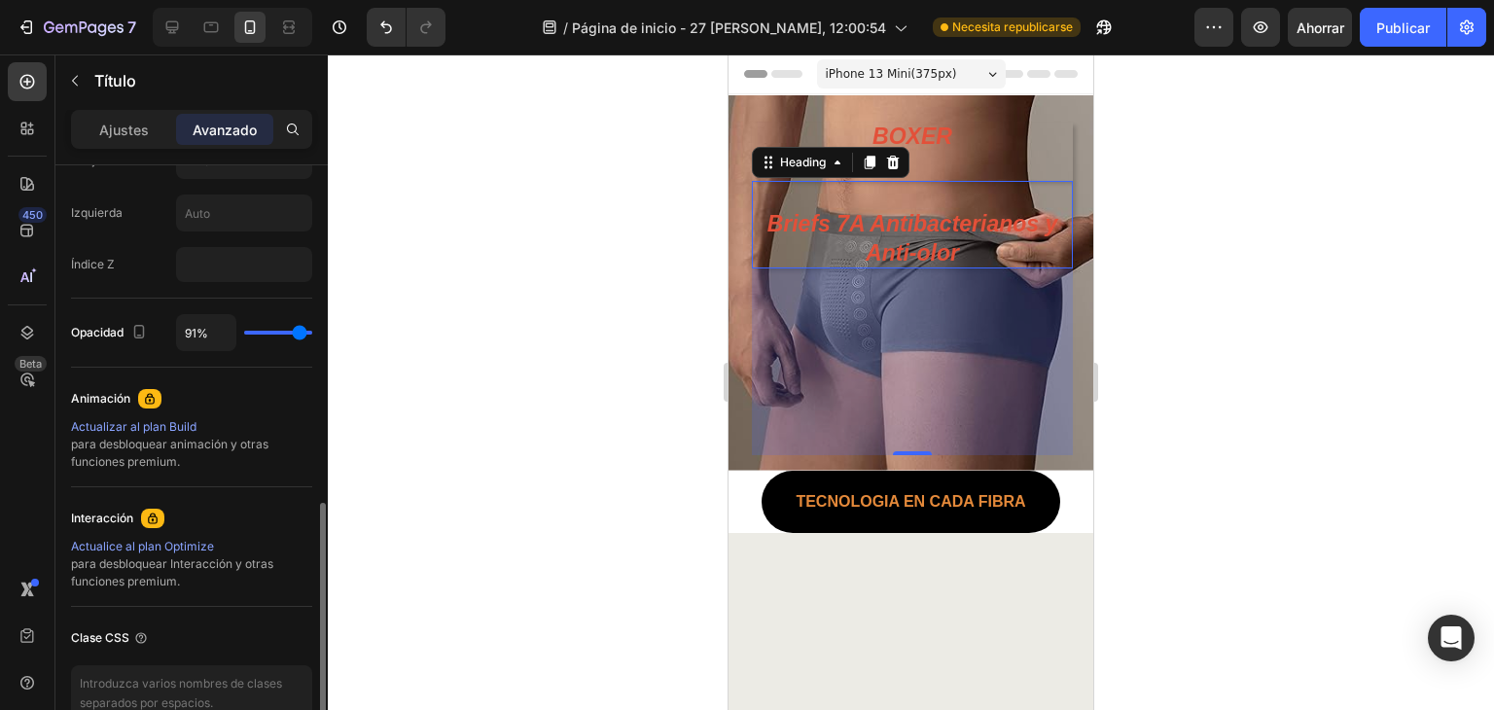
type input "74"
type input "55%"
type input "55"
type input "33%"
type input "33"
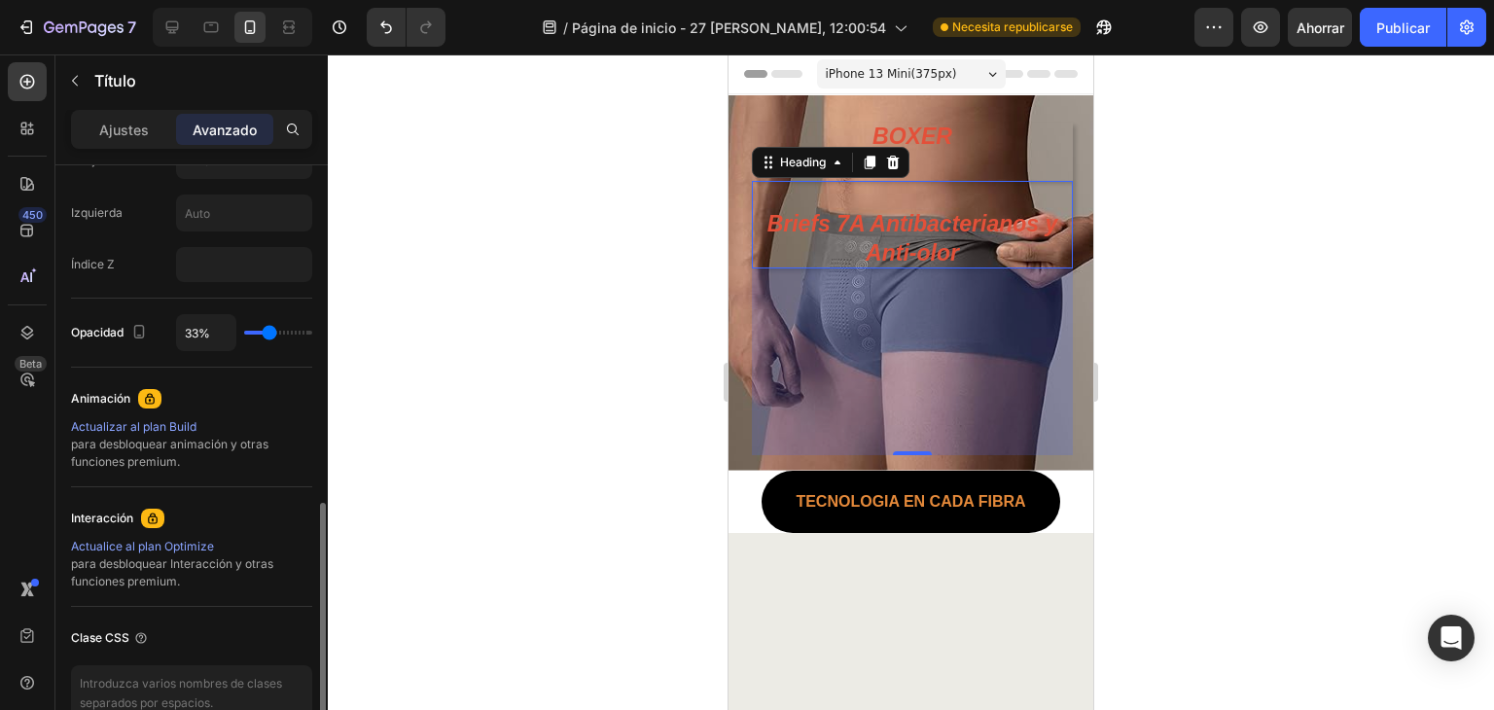
type input "26%"
type input "26"
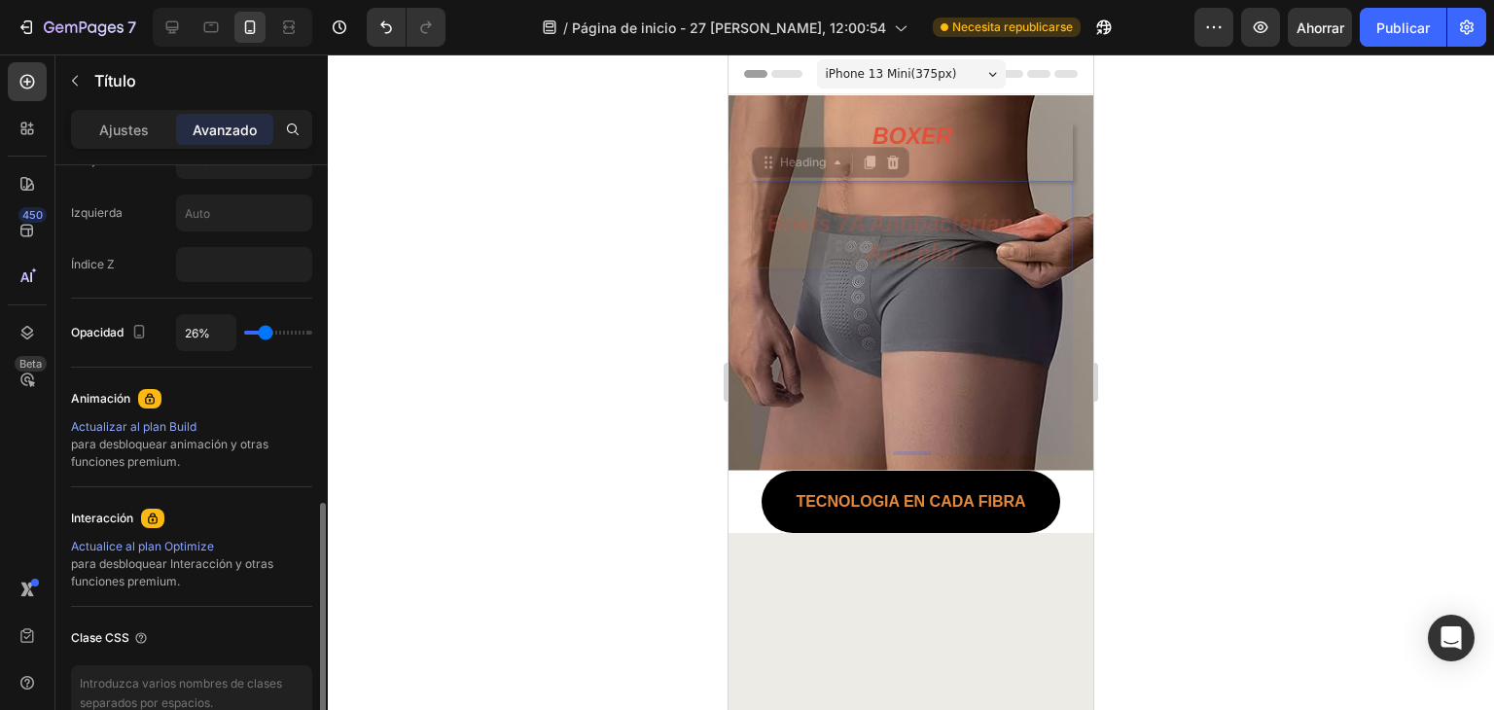
type input "23%"
type input "23"
type input "18%"
type input "18"
type input "15%"
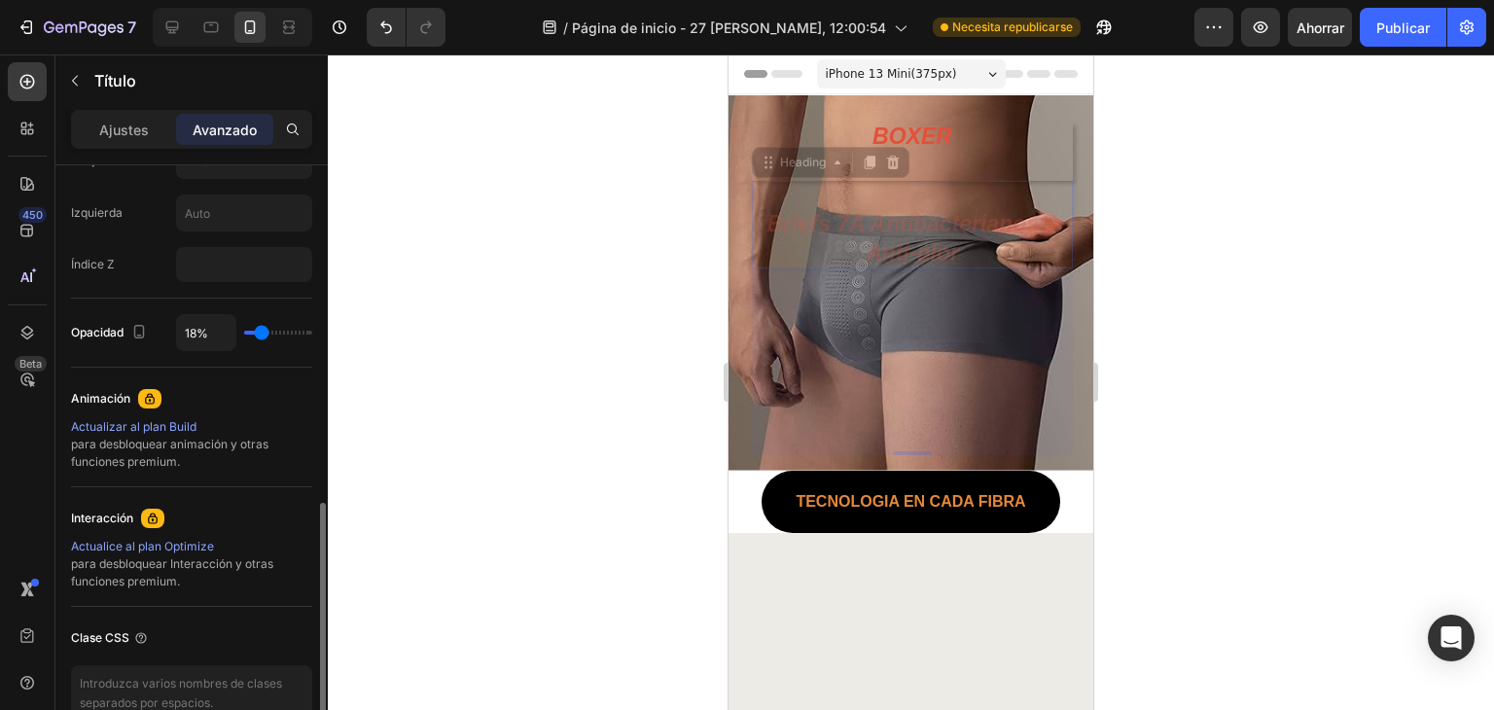
type input "15"
type input "8%"
type input "8"
type input "2%"
type input "2"
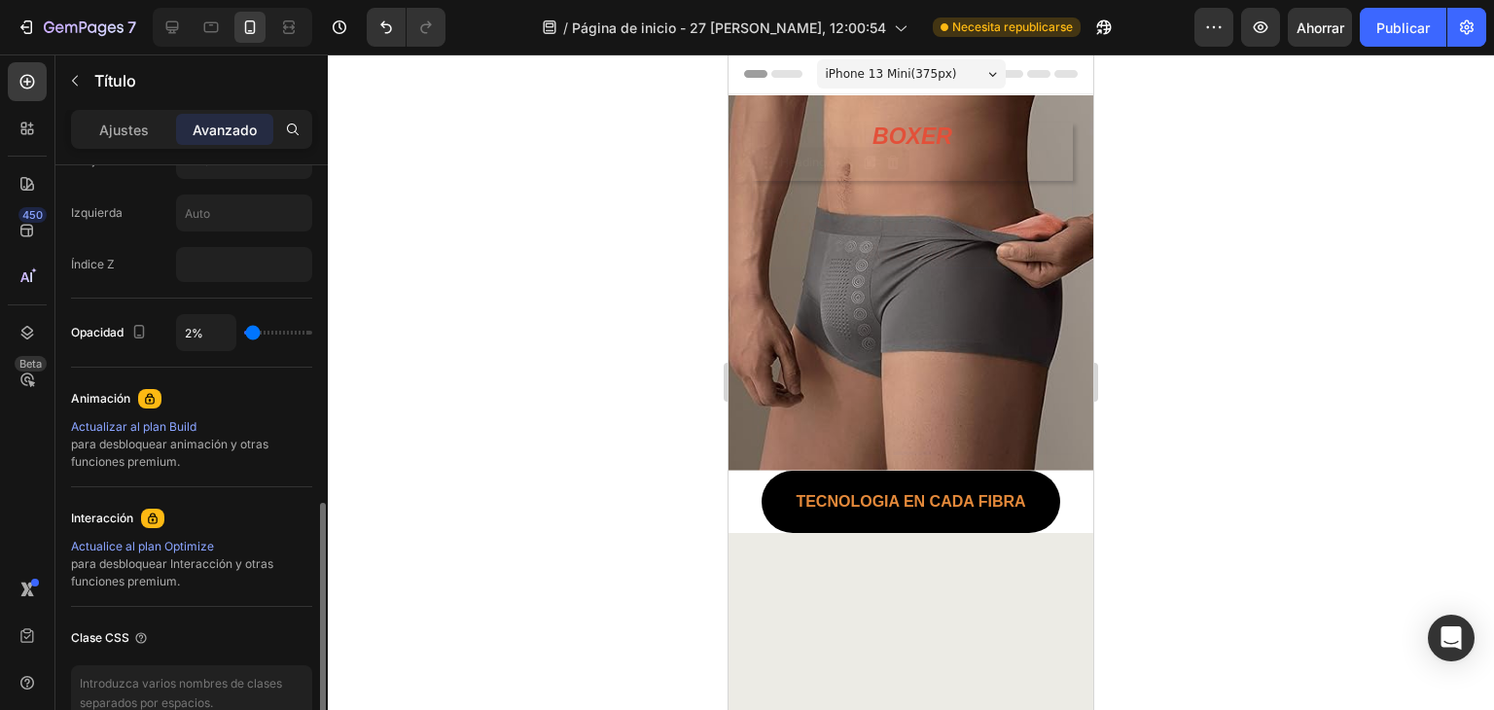
type input "0%"
type input "0"
type input "2%"
type input "2"
type input "9%"
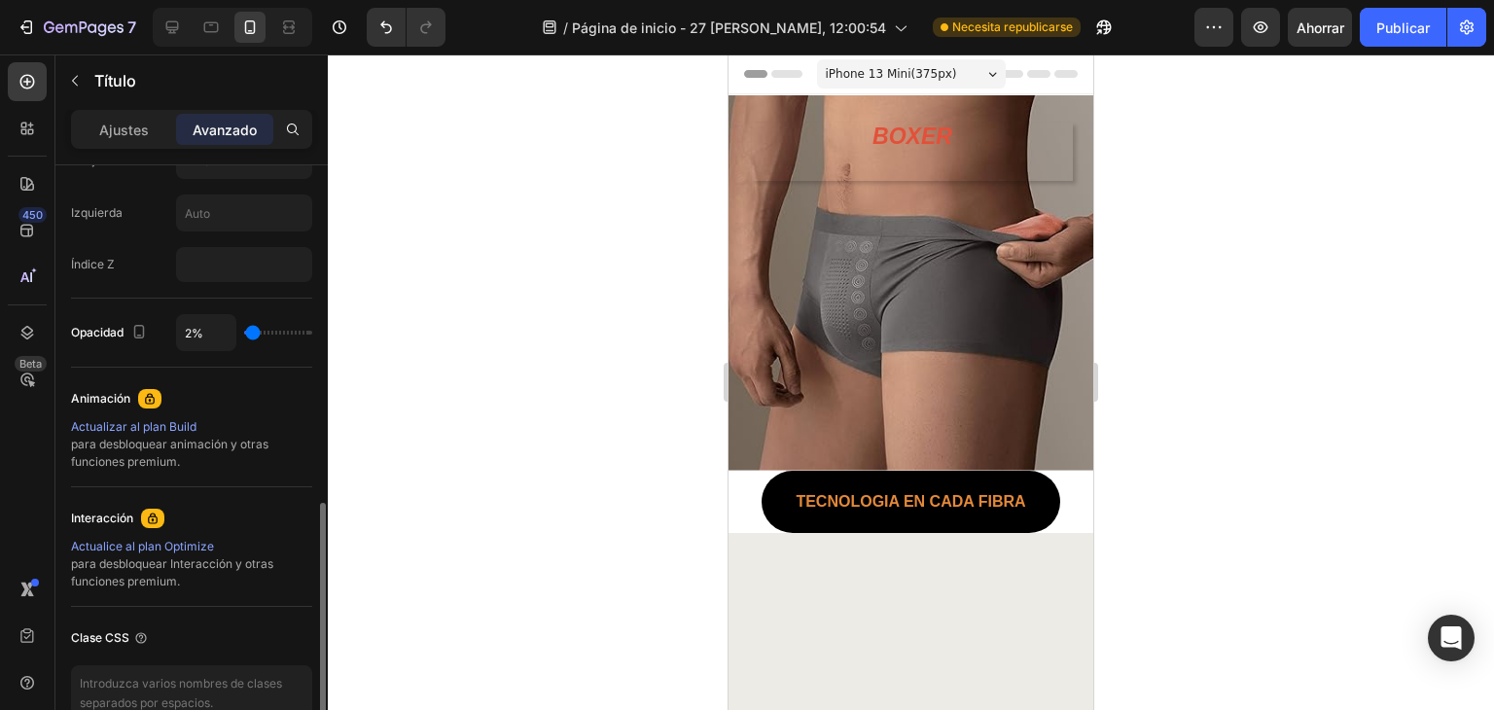
type input "9"
type input "17%"
type input "17"
type input "20%"
type input "20"
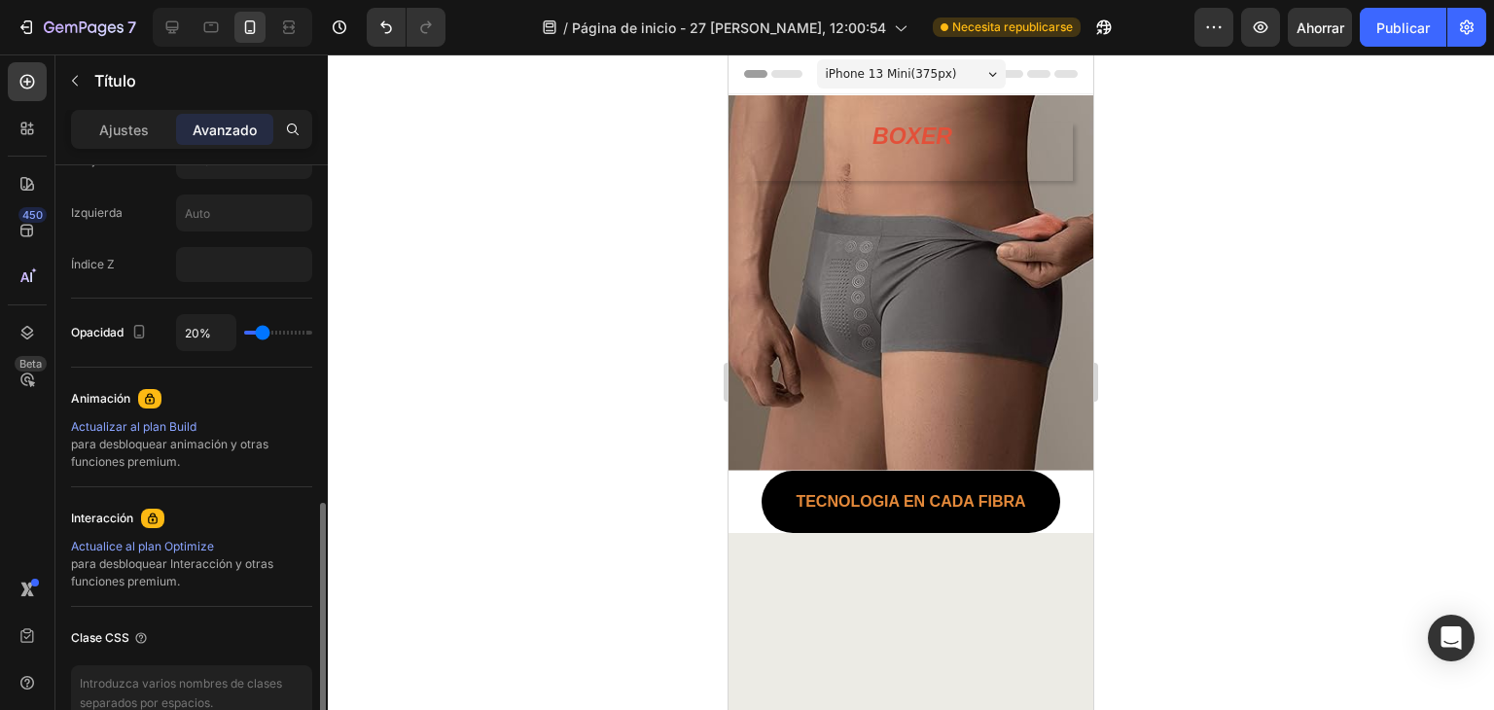
type input "27%"
type input "27"
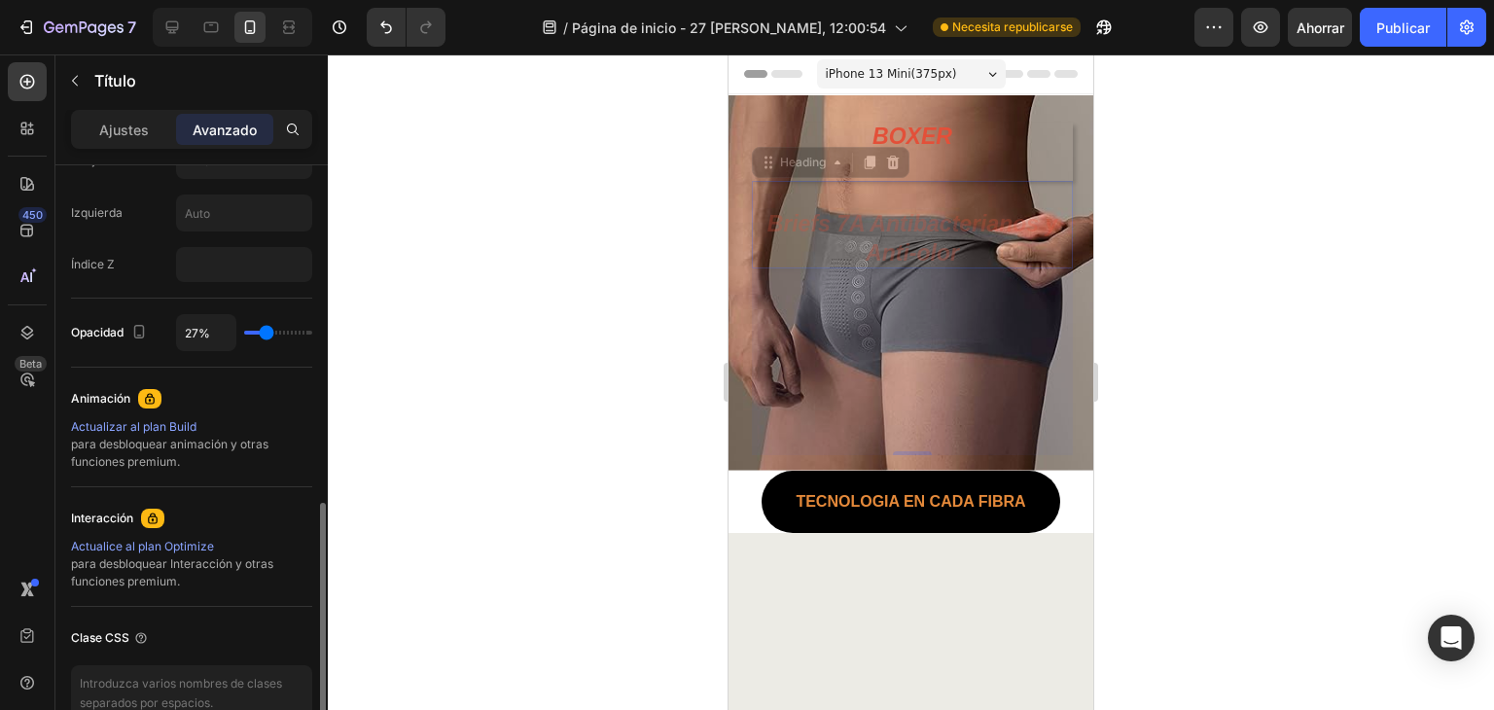
type input "29%"
type input "29"
type input "30%"
type input "30"
type input "33%"
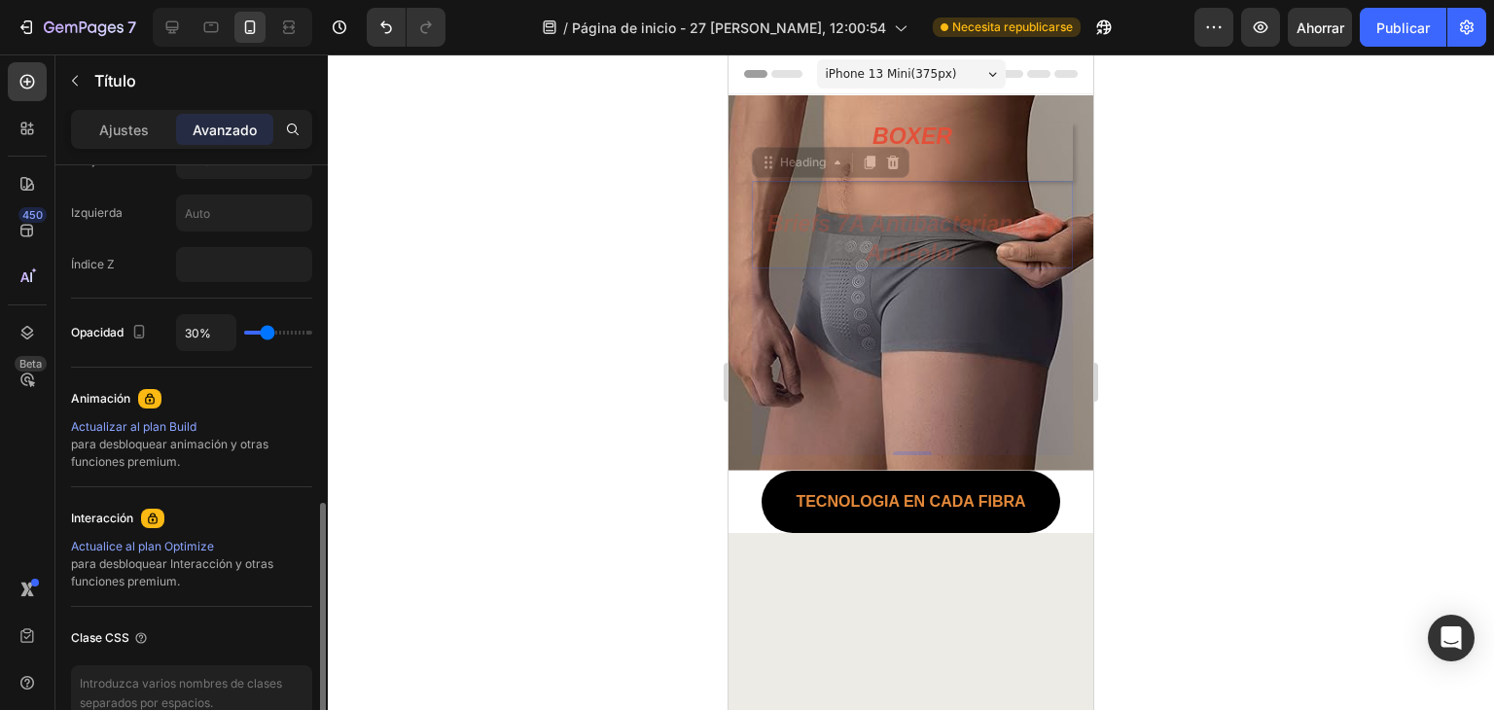
type input "33"
type input "34%"
type input "34"
type input "39%"
type input "39"
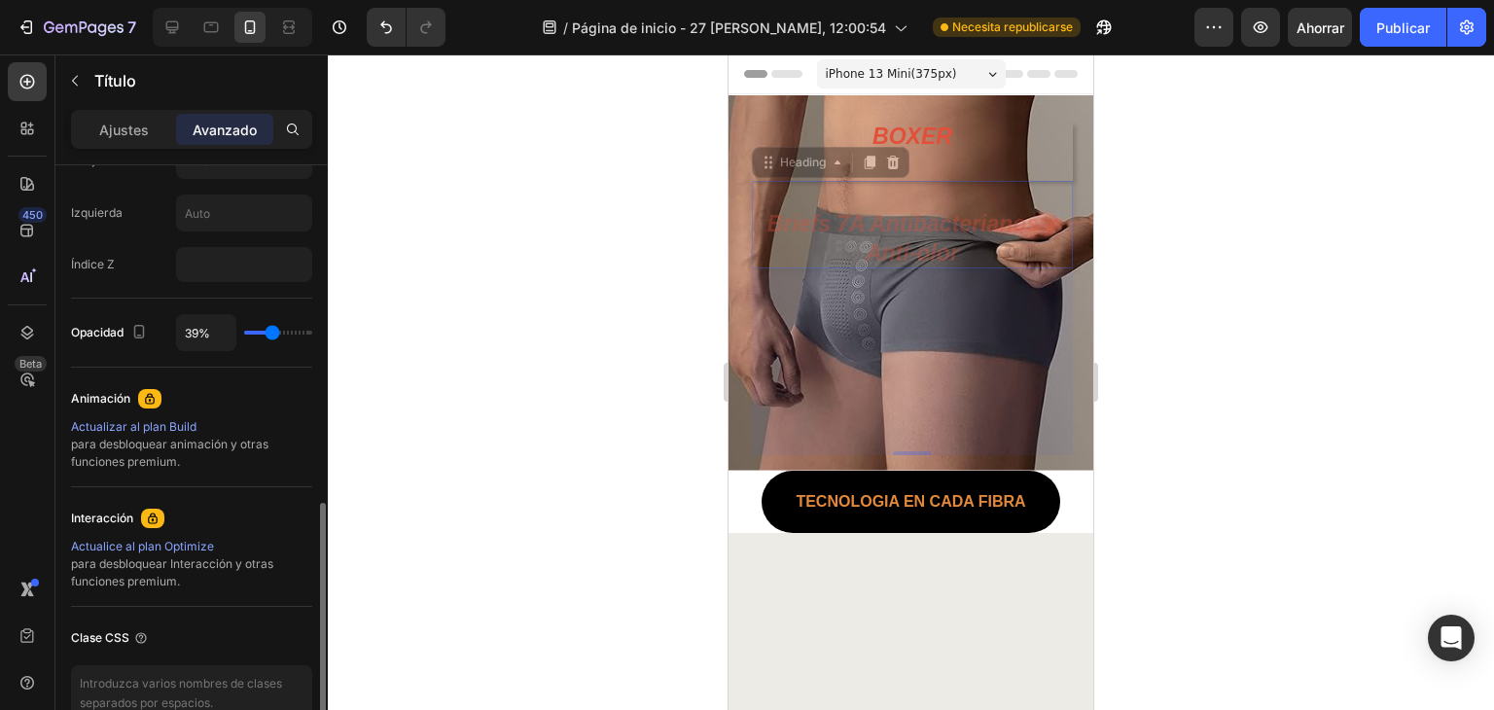
type input "51%"
type input "51"
type input "64%"
type input "64"
type input "76%"
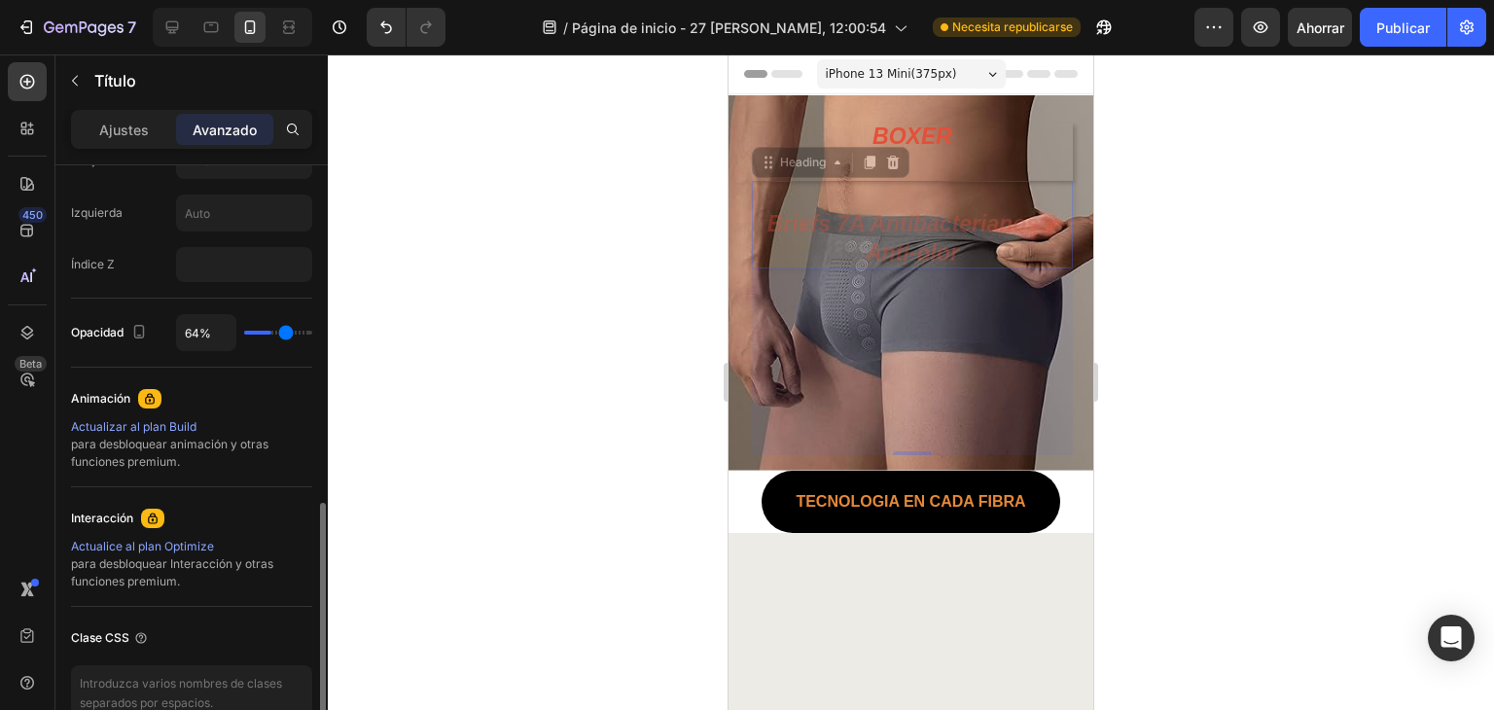
type input "76"
type input "94%"
type input "94"
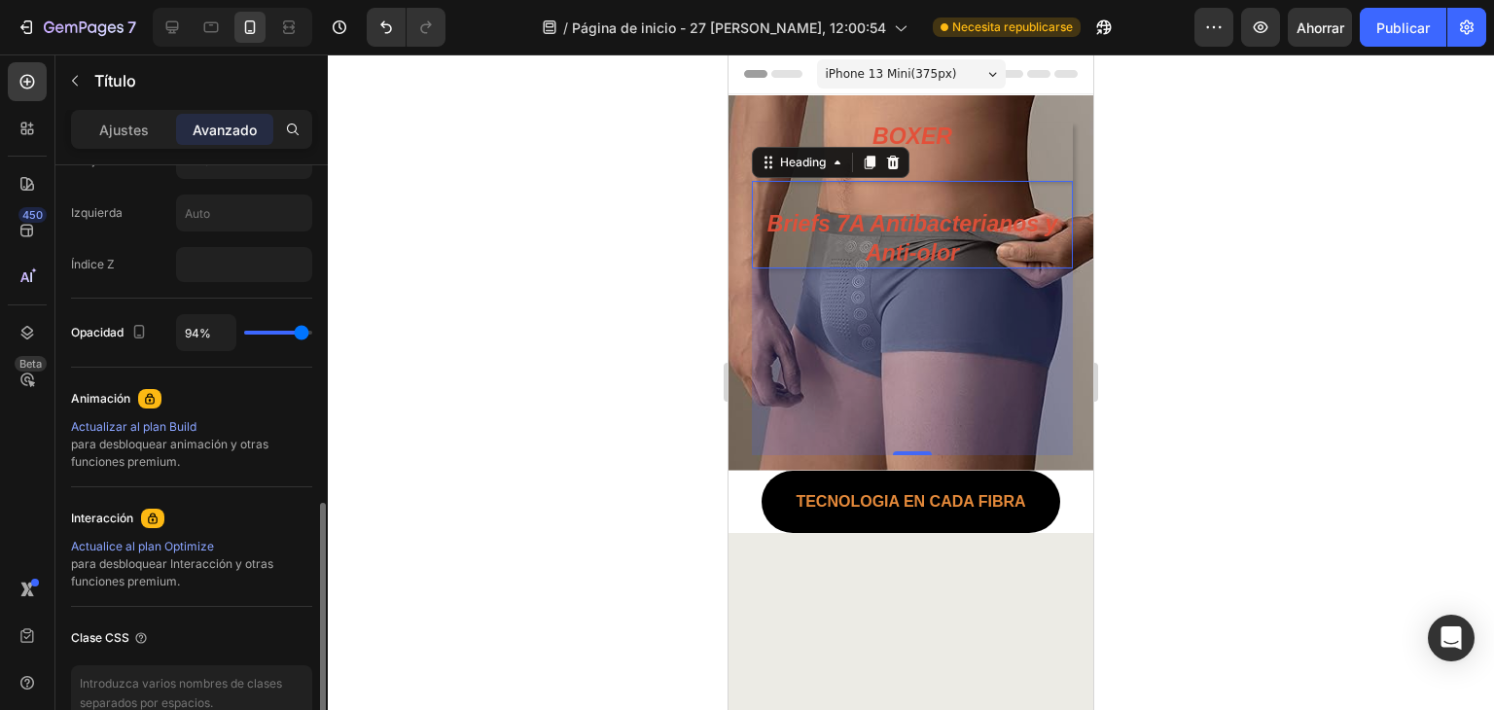
type input "100%"
type input "100"
drag, startPoint x: 300, startPoint y: 328, endPoint x: 477, endPoint y: 311, distance: 178.7
click at [312, 331] on input "range" at bounding box center [278, 333] width 68 height 4
click at [1231, 365] on div at bounding box center [911, 381] width 1166 height 655
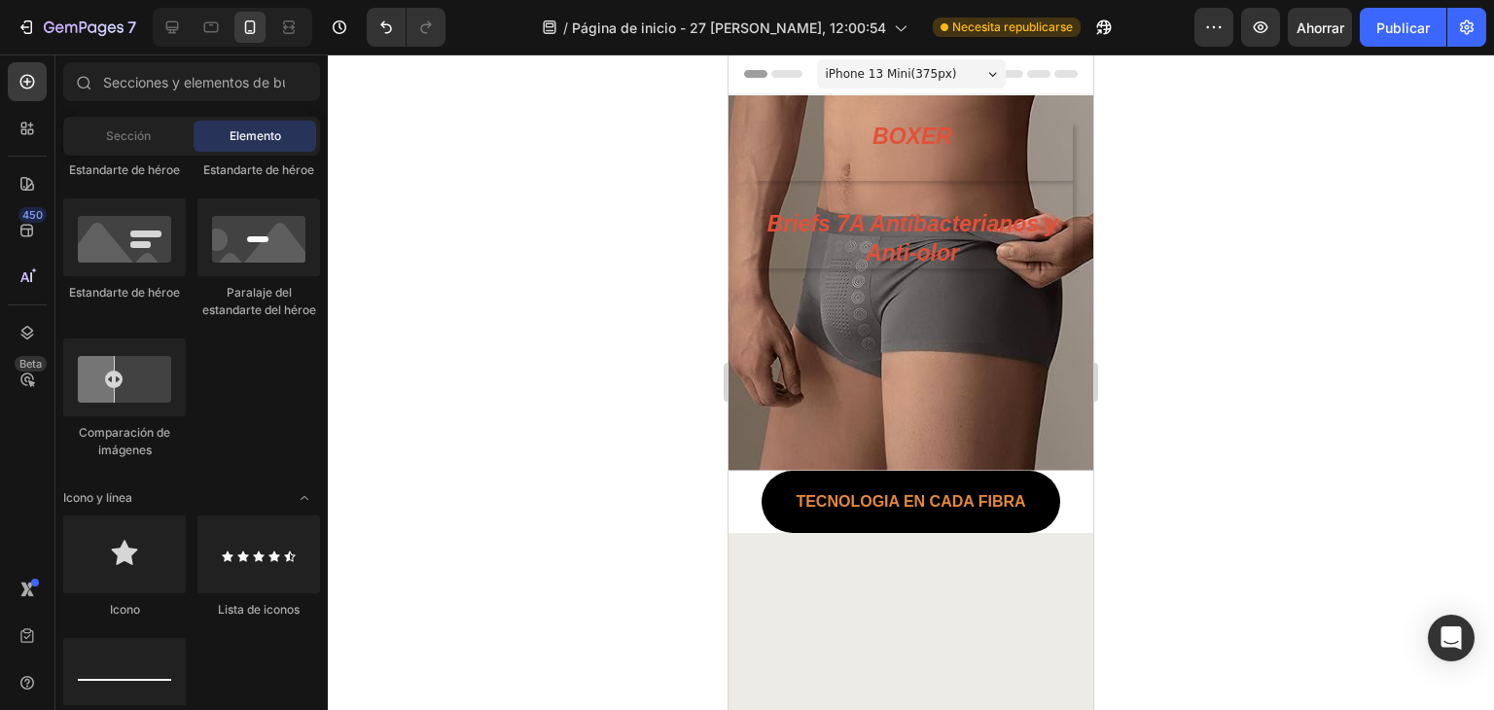
click at [1029, 134] on h1 "BOXER" at bounding box center [912, 152] width 321 height 58
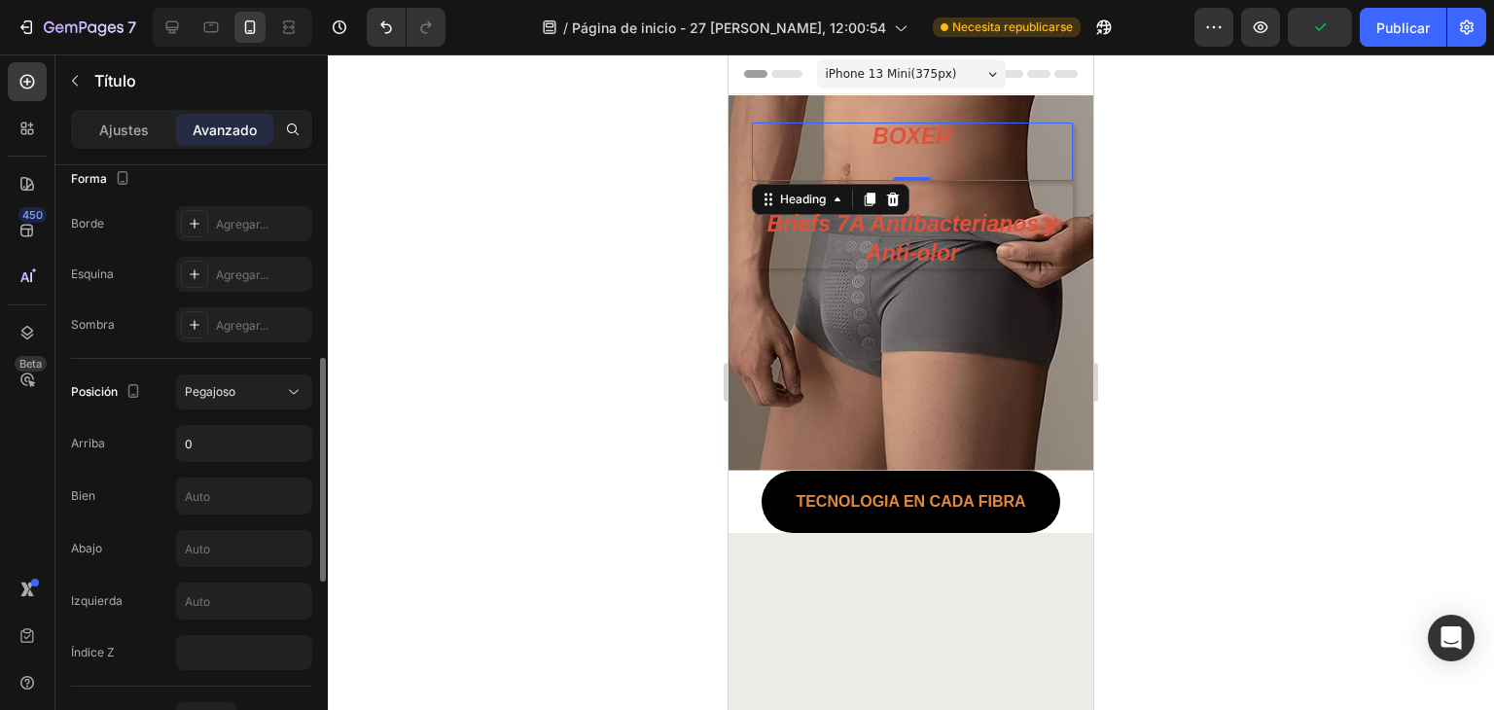
scroll to position [259, 0]
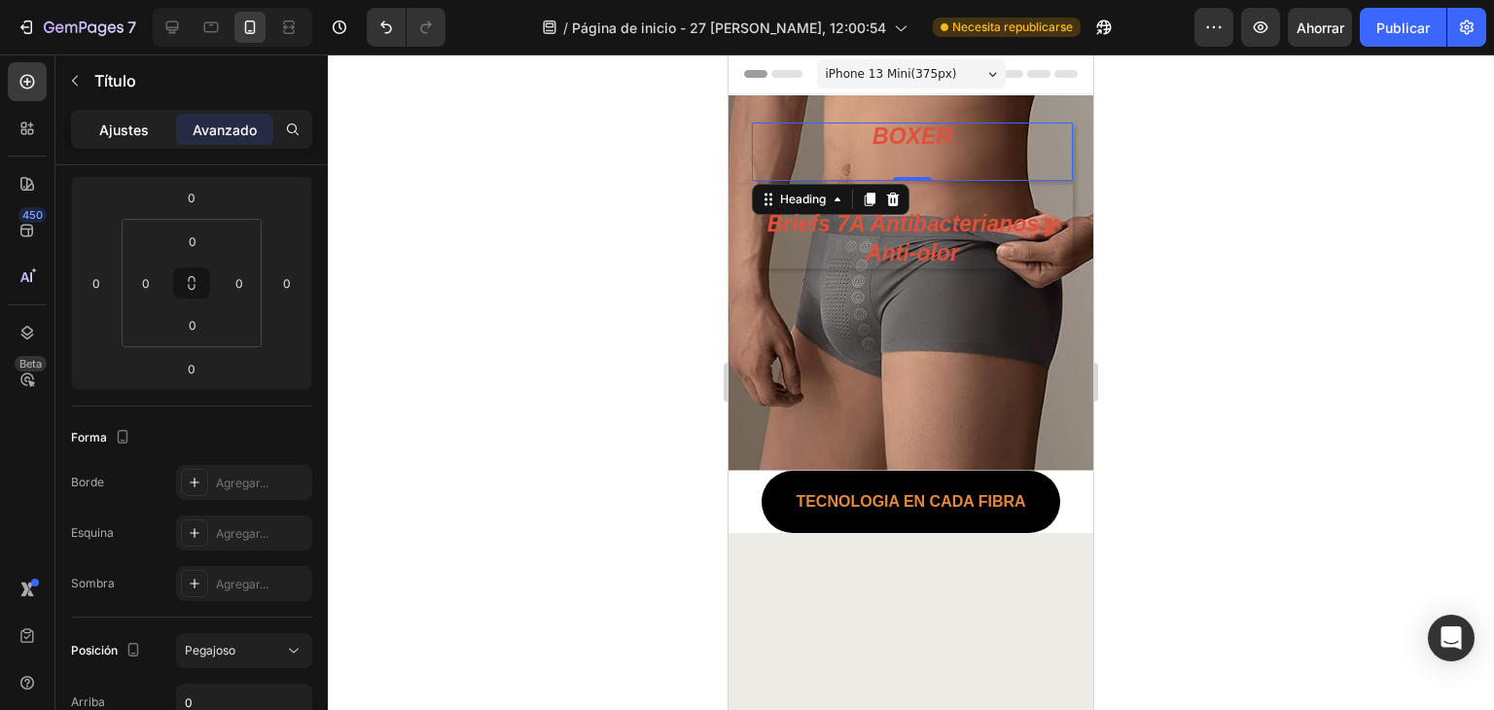
click at [124, 125] on font "Ajustes" at bounding box center [124, 130] width 50 height 17
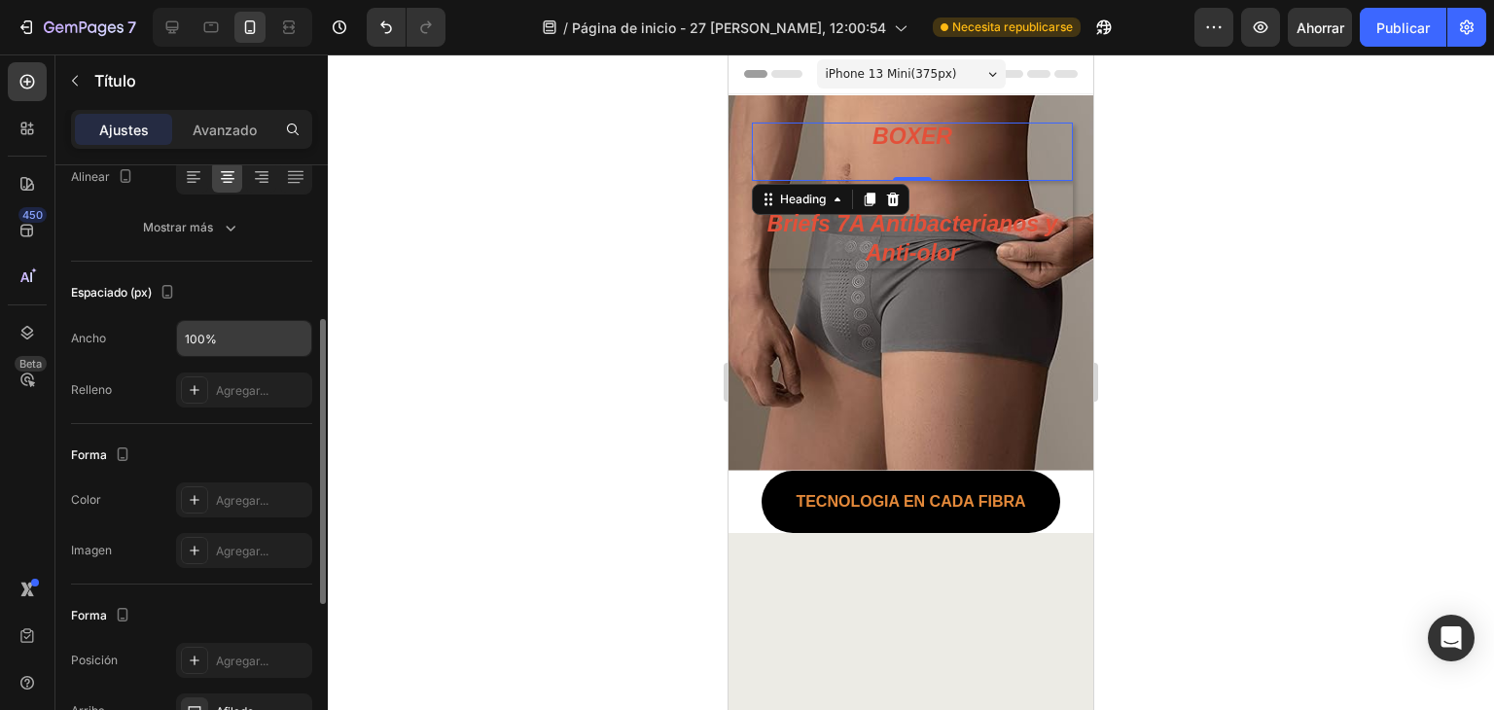
scroll to position [582, 0]
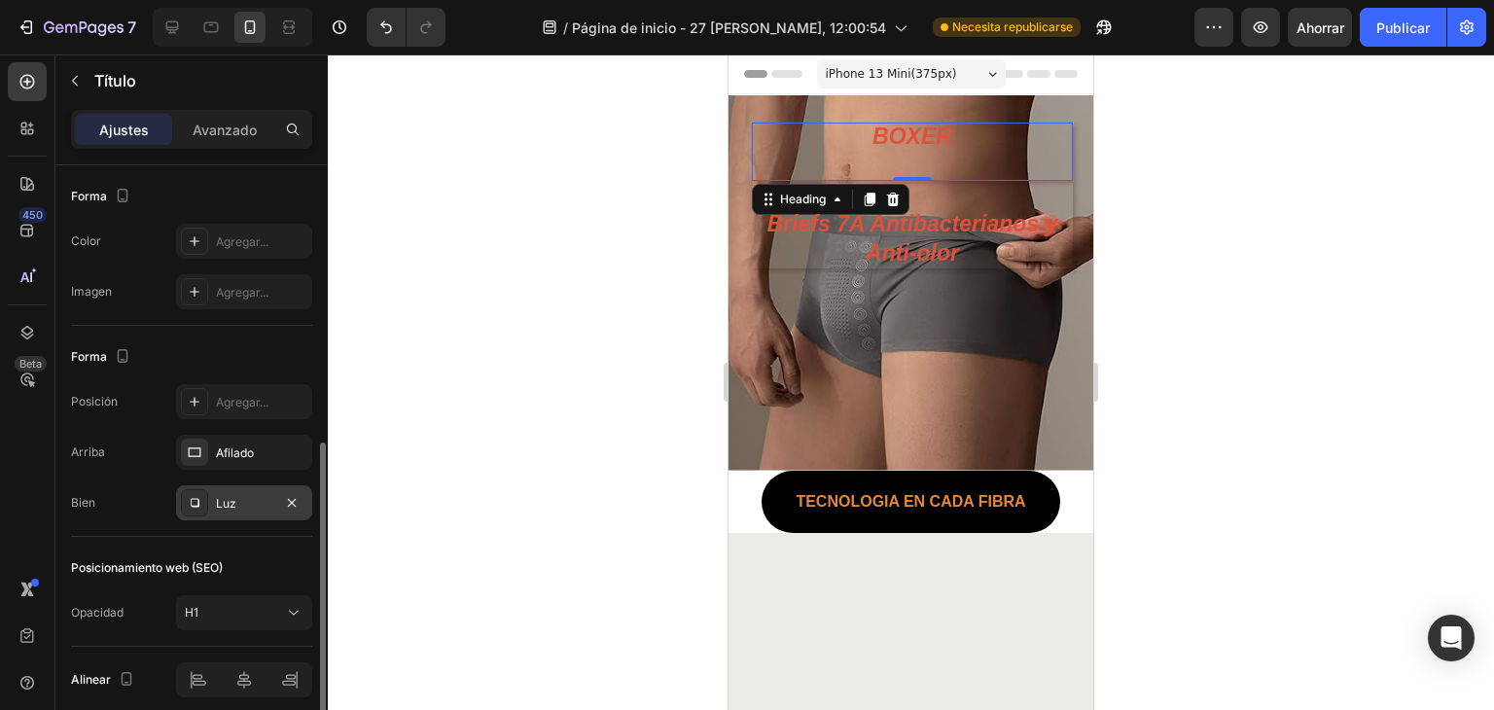
click at [198, 503] on icon at bounding box center [195, 503] width 9 height 9
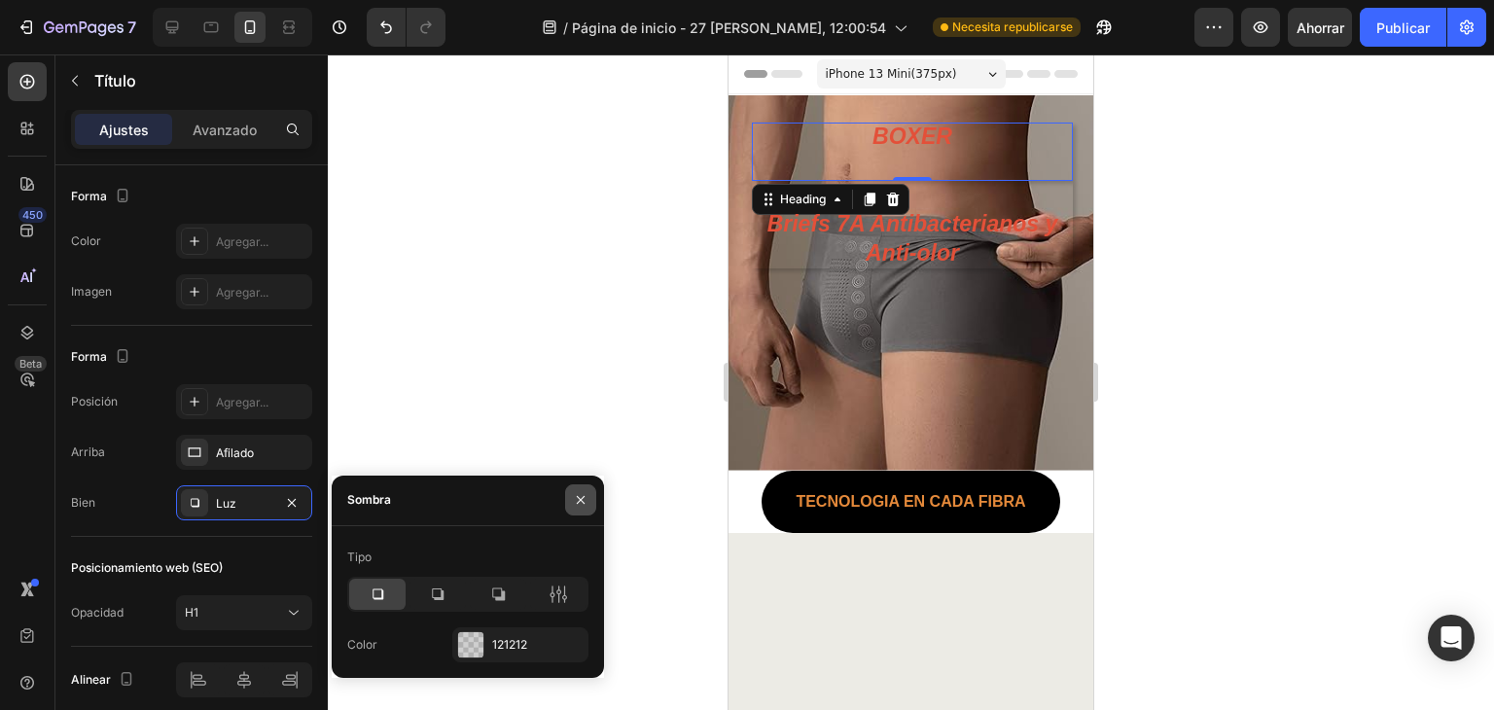
click at [581, 510] on button "button" at bounding box center [580, 499] width 31 height 31
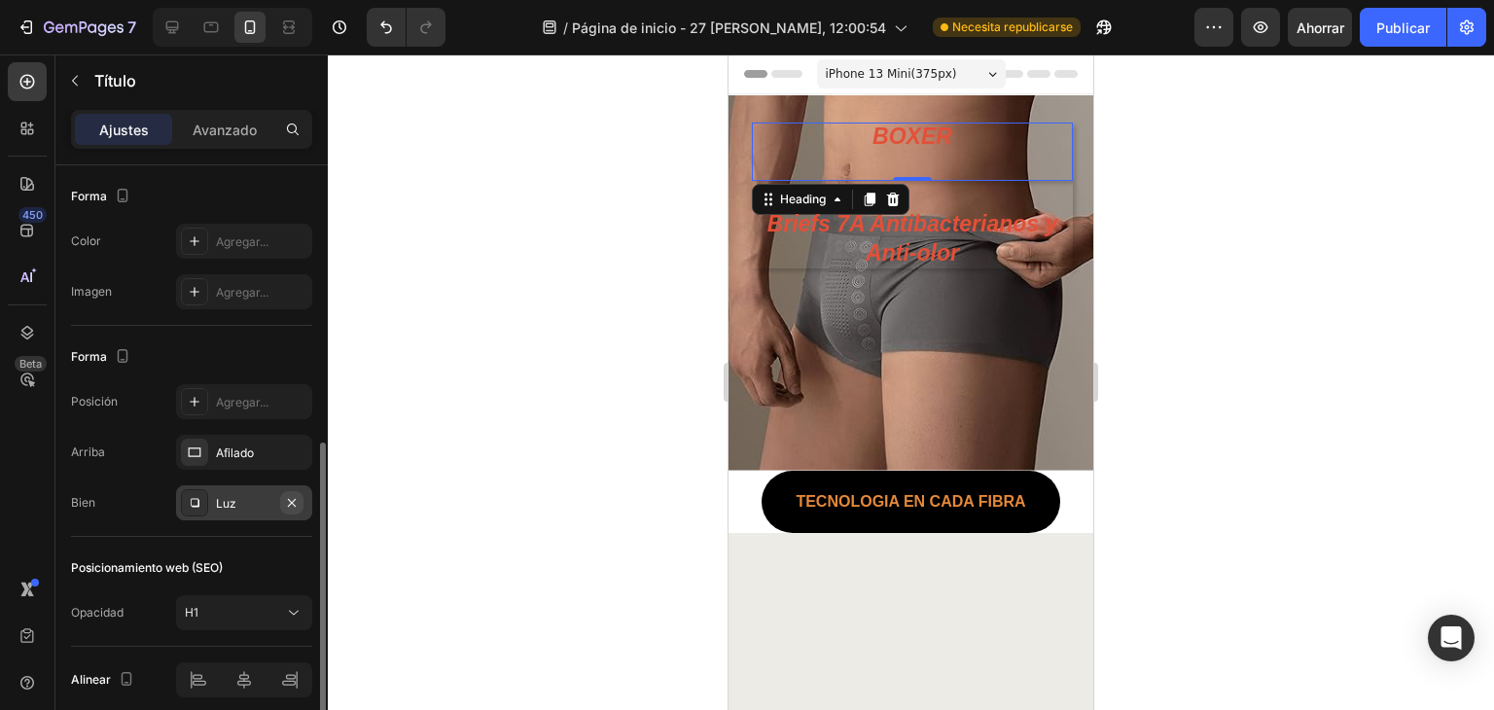
click at [292, 499] on icon "button" at bounding box center [292, 502] width 8 height 8
click at [299, 456] on icon "button" at bounding box center [292, 452] width 16 height 16
click at [1264, 289] on div at bounding box center [911, 381] width 1166 height 655
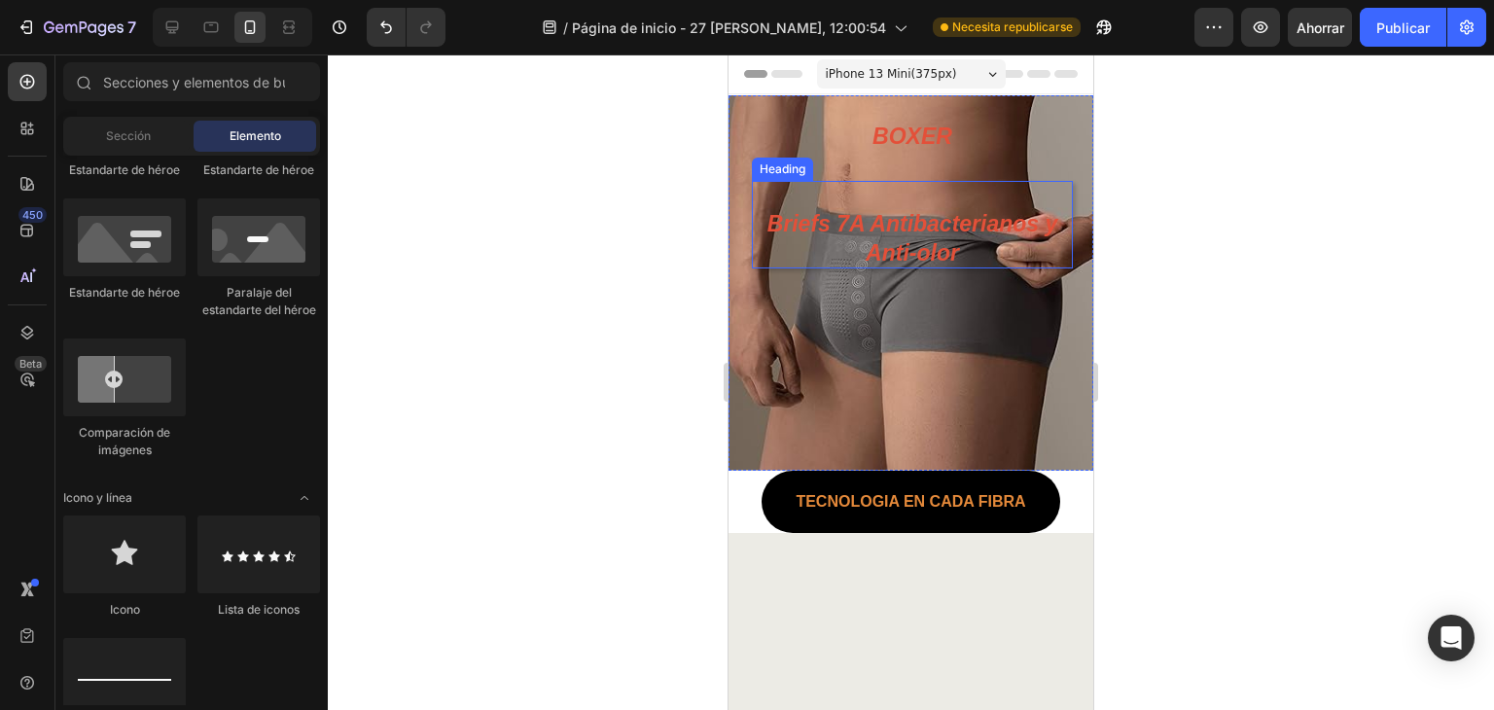
click at [1043, 219] on p "⁠⁠⁠⁠⁠⁠⁠ Briefs 7A Antibacterianos y Anti-olor" at bounding box center [912, 225] width 321 height 88
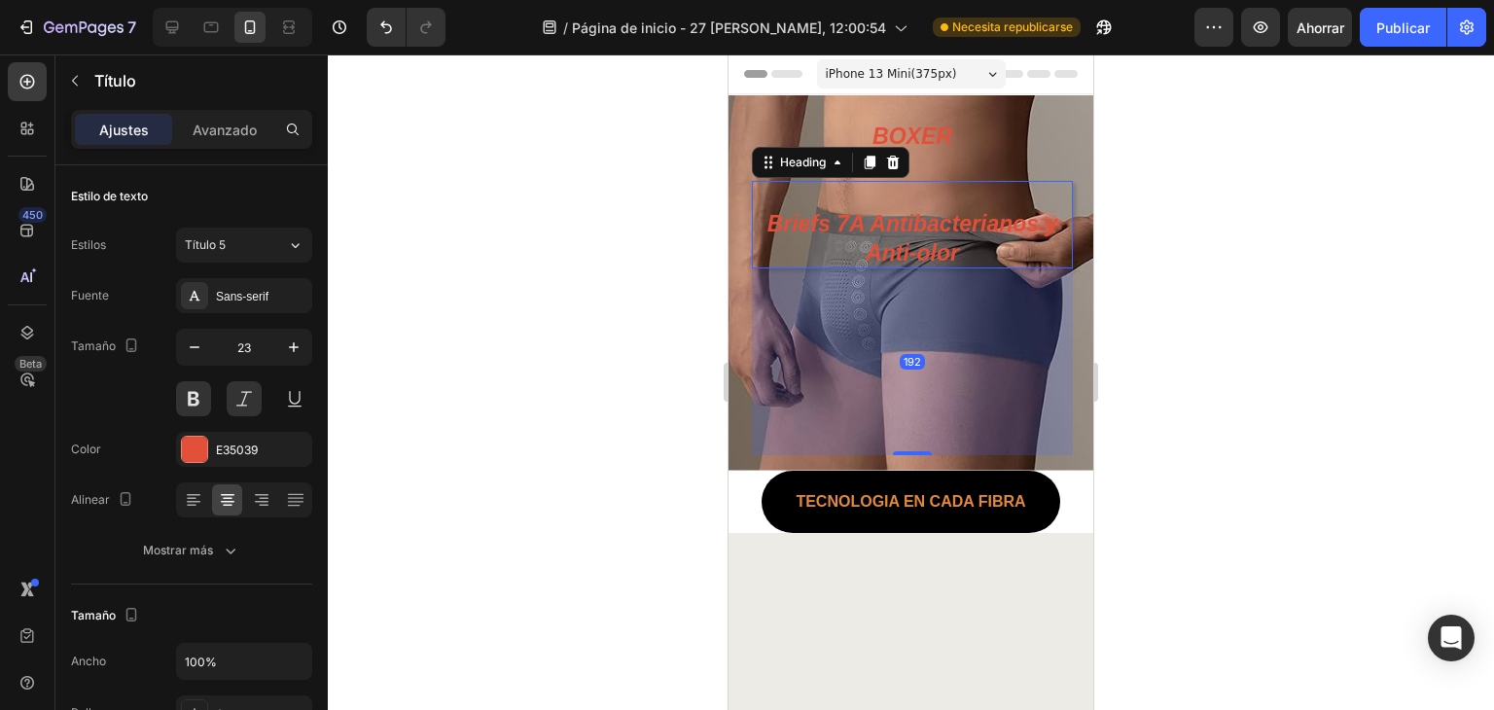
click at [132, 136] on font "Ajustes" at bounding box center [124, 130] width 50 height 17
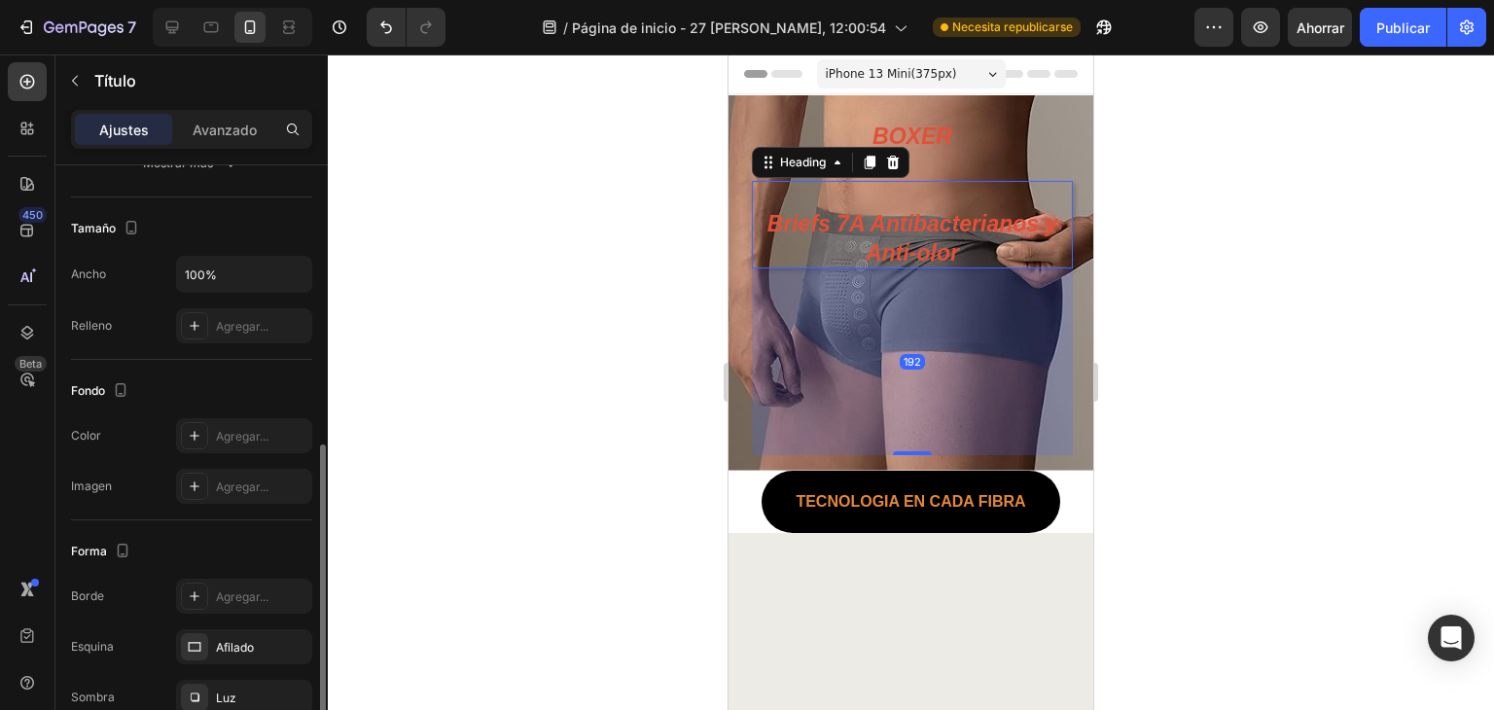
scroll to position [451, 0]
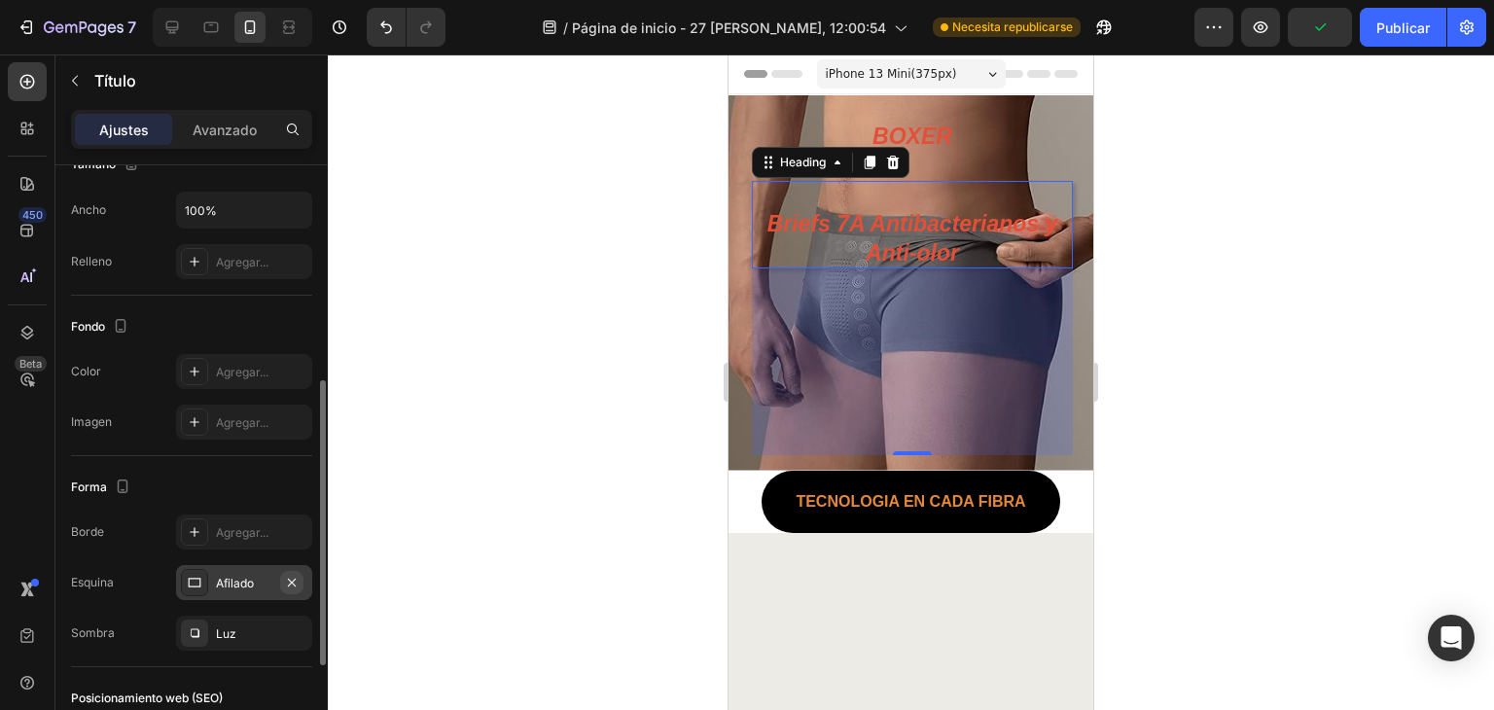
click at [295, 581] on icon "button" at bounding box center [292, 583] width 16 height 16
click at [296, 627] on icon "button" at bounding box center [292, 633] width 16 height 16
click at [1310, 279] on div at bounding box center [911, 381] width 1166 height 655
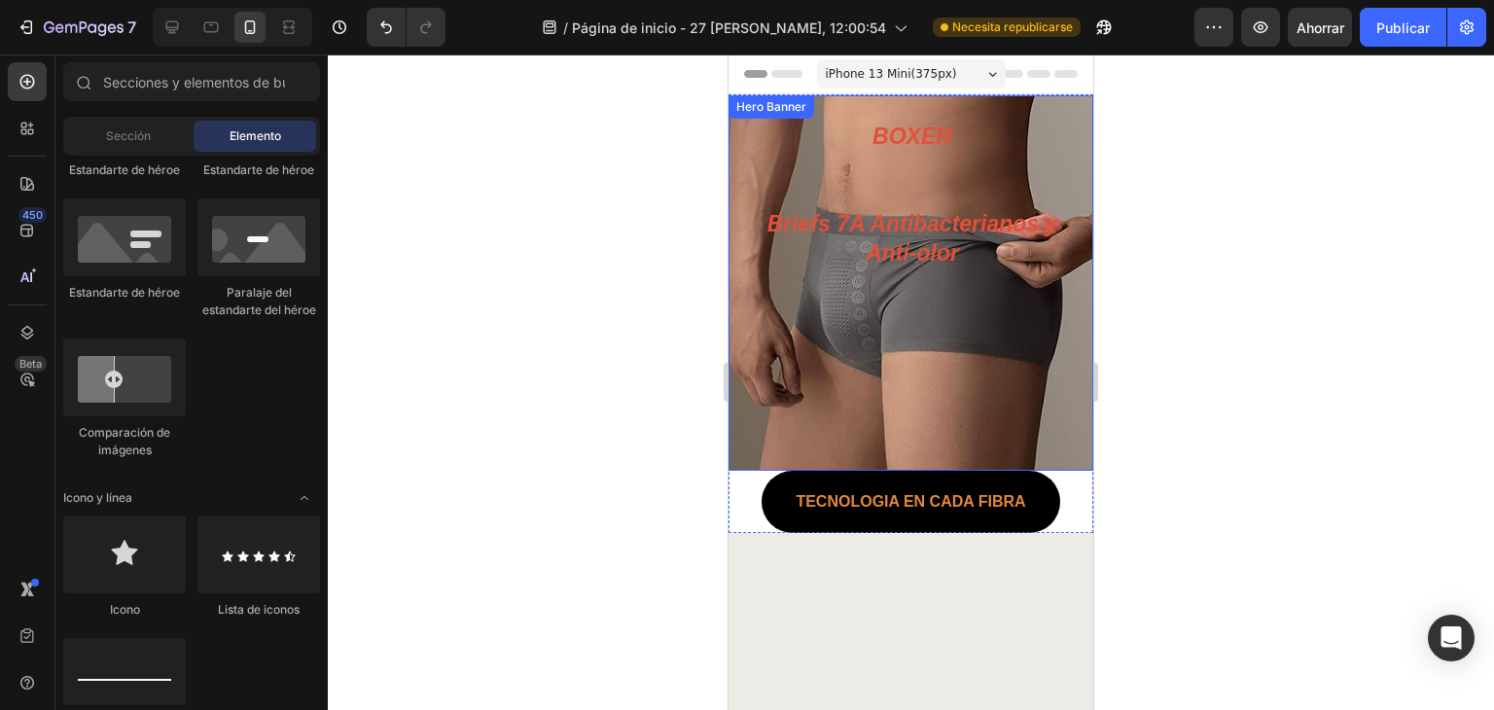
click at [899, 129] on div "BOXER Heading ⁠⁠⁠⁠⁠⁠⁠ Briefs 7A Antibacterianos y Anti-olor Heading" at bounding box center [910, 282] width 365 height 375
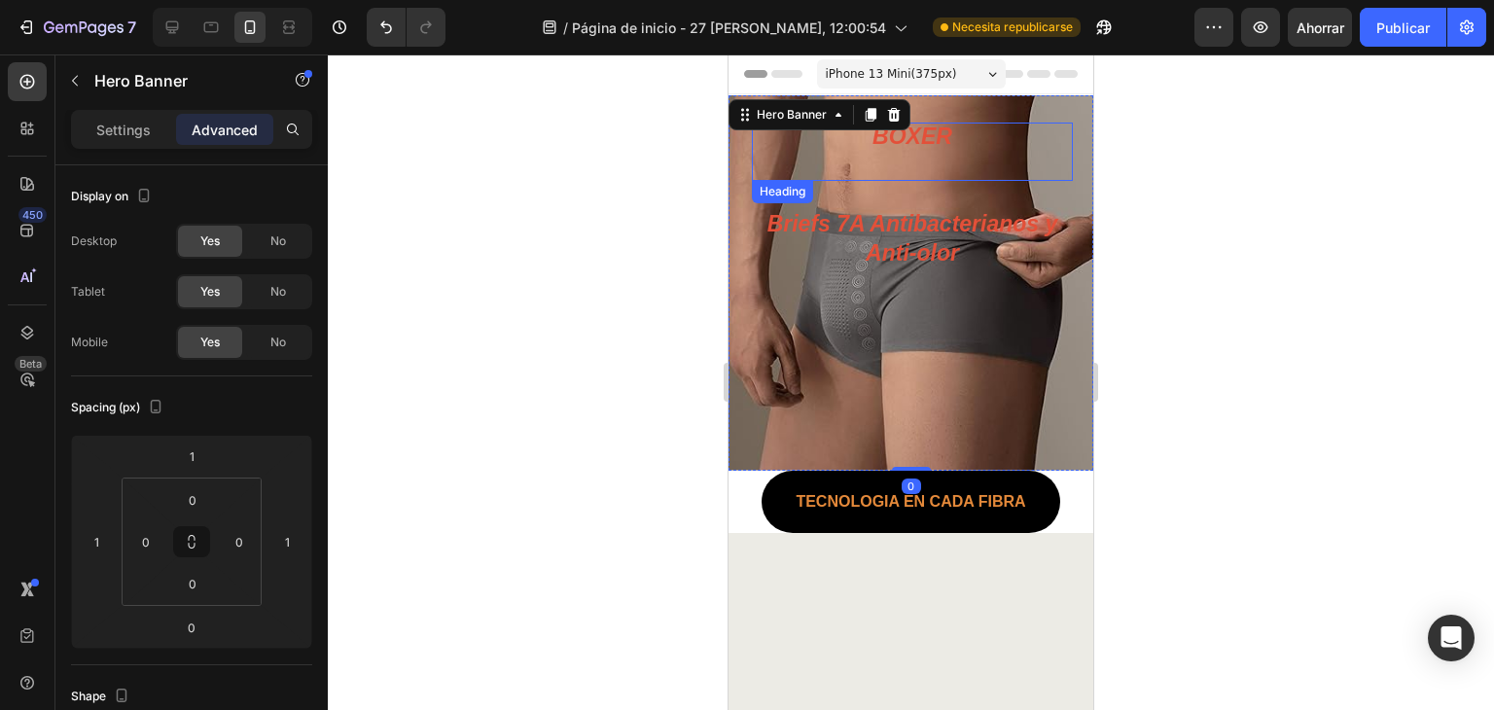
click at [906, 141] on h1 "BOXER" at bounding box center [912, 152] width 321 height 58
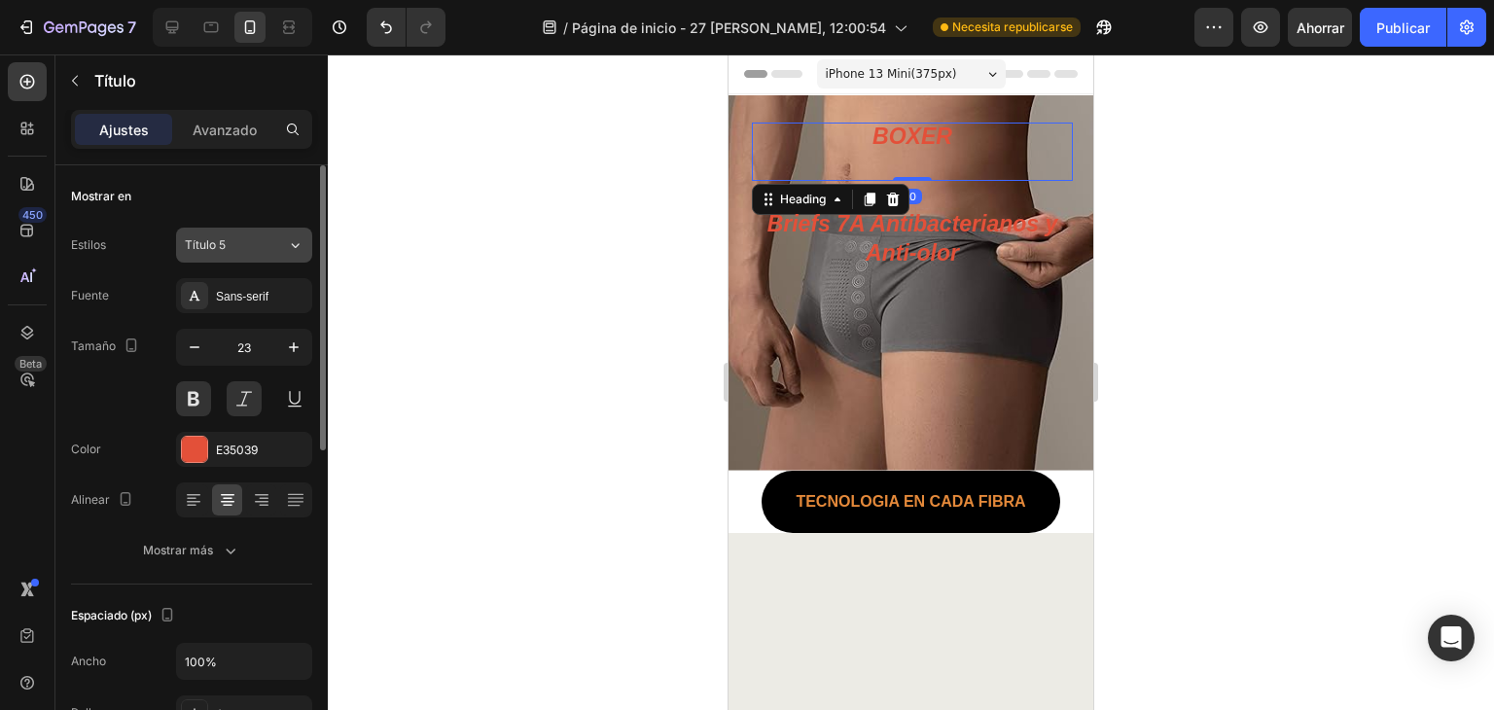
click at [266, 249] on div "Título 5" at bounding box center [236, 245] width 102 height 18
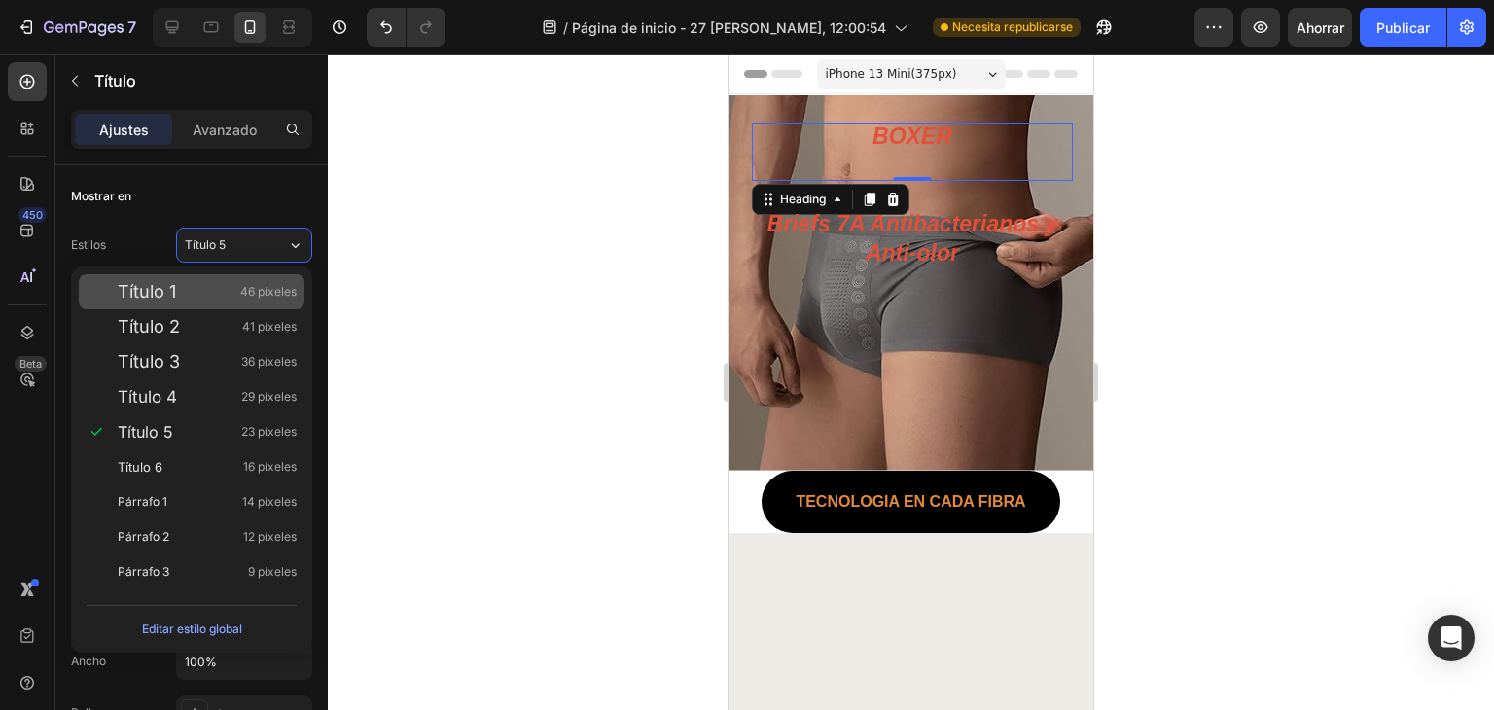
click at [203, 298] on div "Título 1 46 píxeles" at bounding box center [207, 291] width 179 height 19
type input "46"
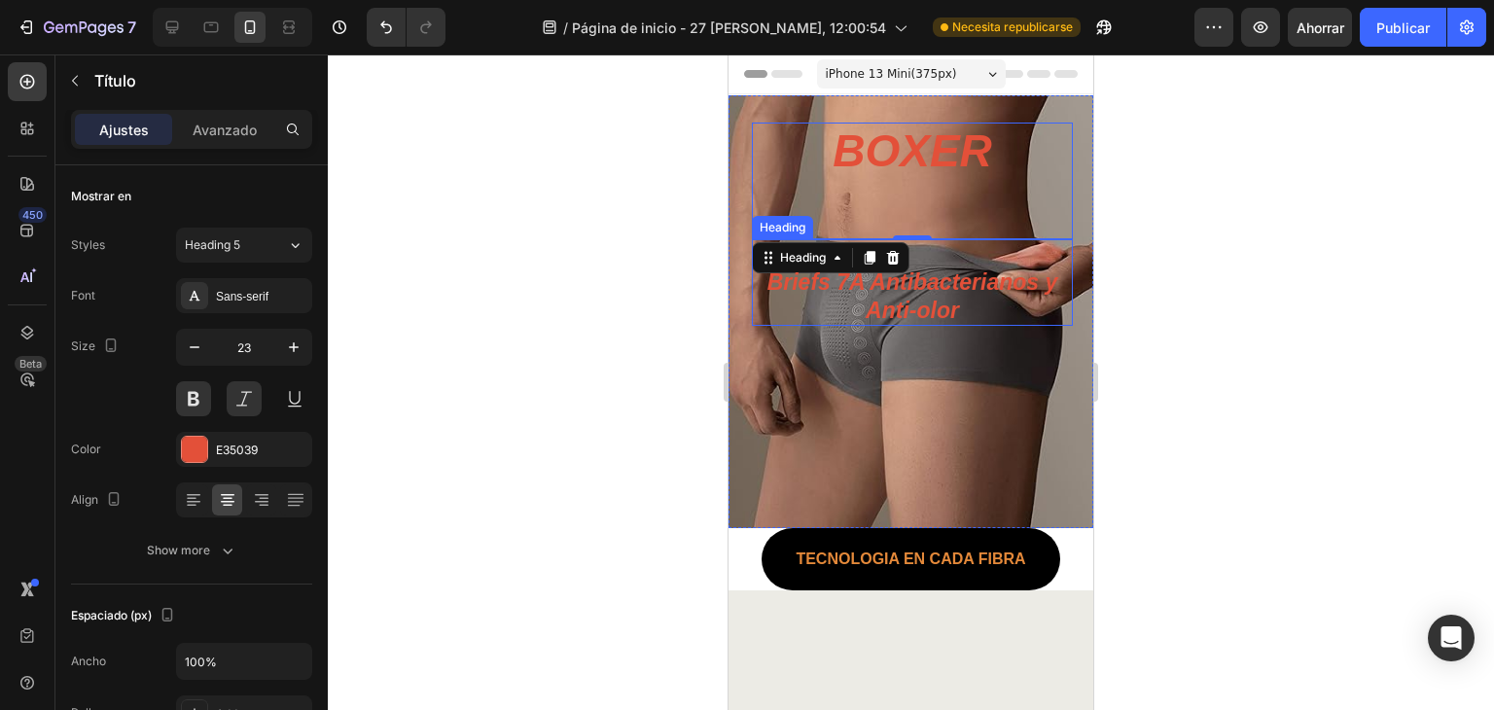
click at [986, 297] on p "⁠⁠⁠⁠⁠⁠⁠ Briefs 7A Antibacterianos y Anti-olor" at bounding box center [912, 283] width 321 height 88
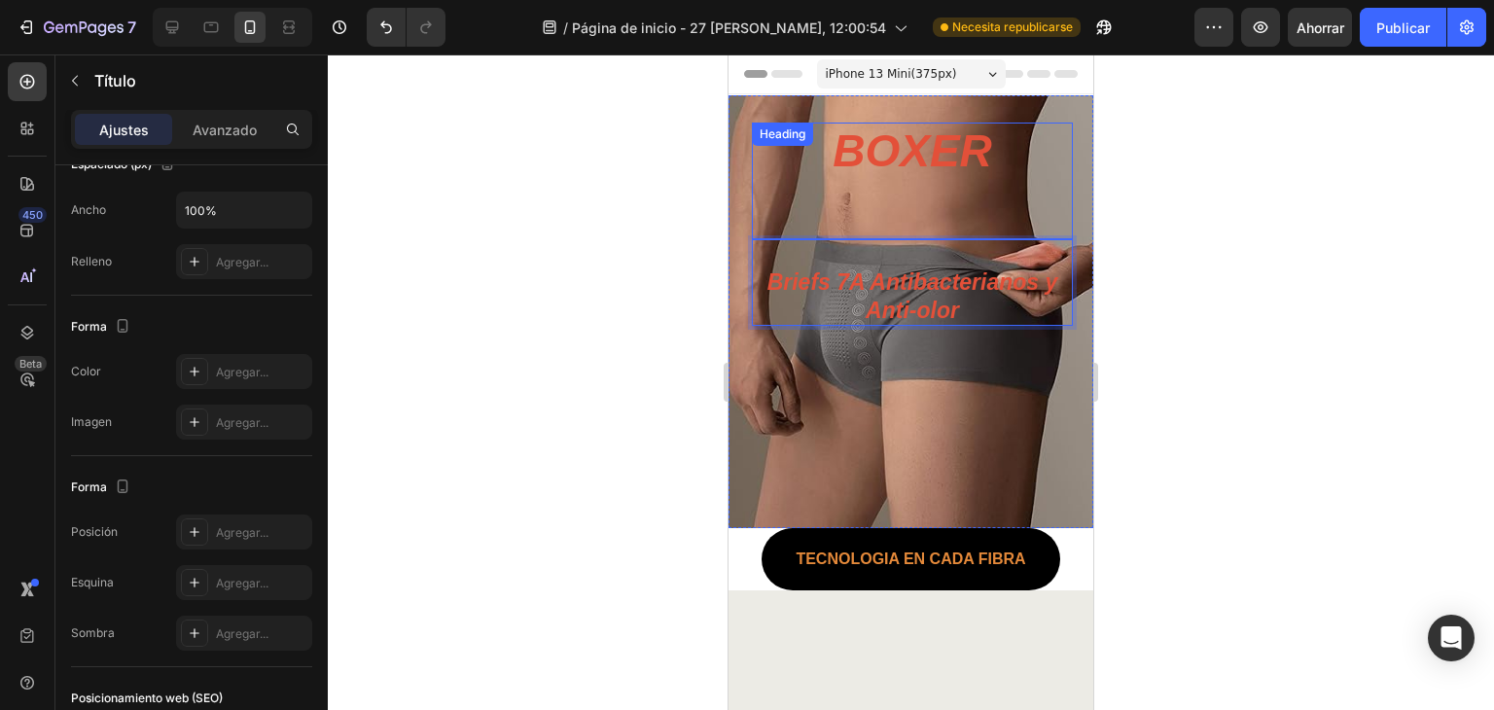
click at [930, 194] on h1 "BOXER" at bounding box center [912, 181] width 321 height 117
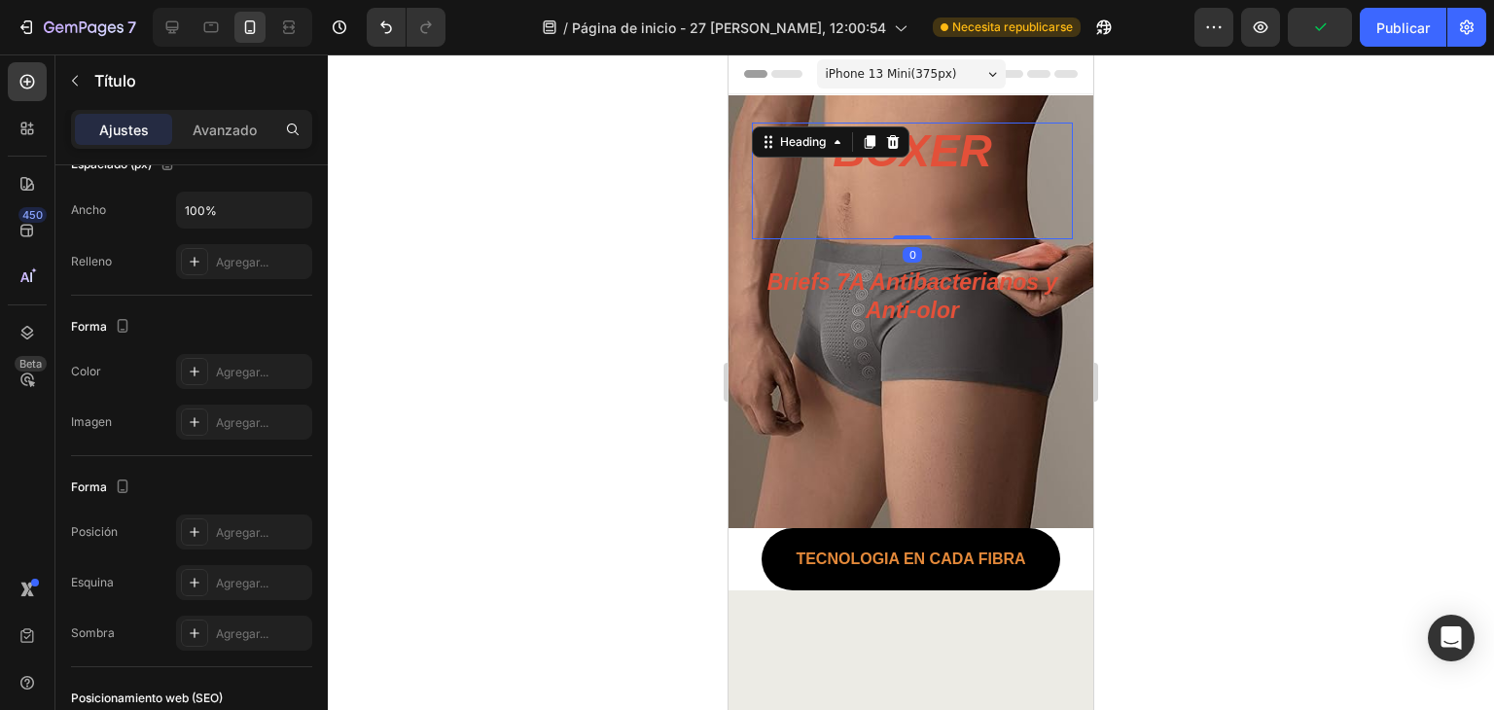
click at [936, 174] on div "BOXER Heading 0" at bounding box center [912, 181] width 321 height 117
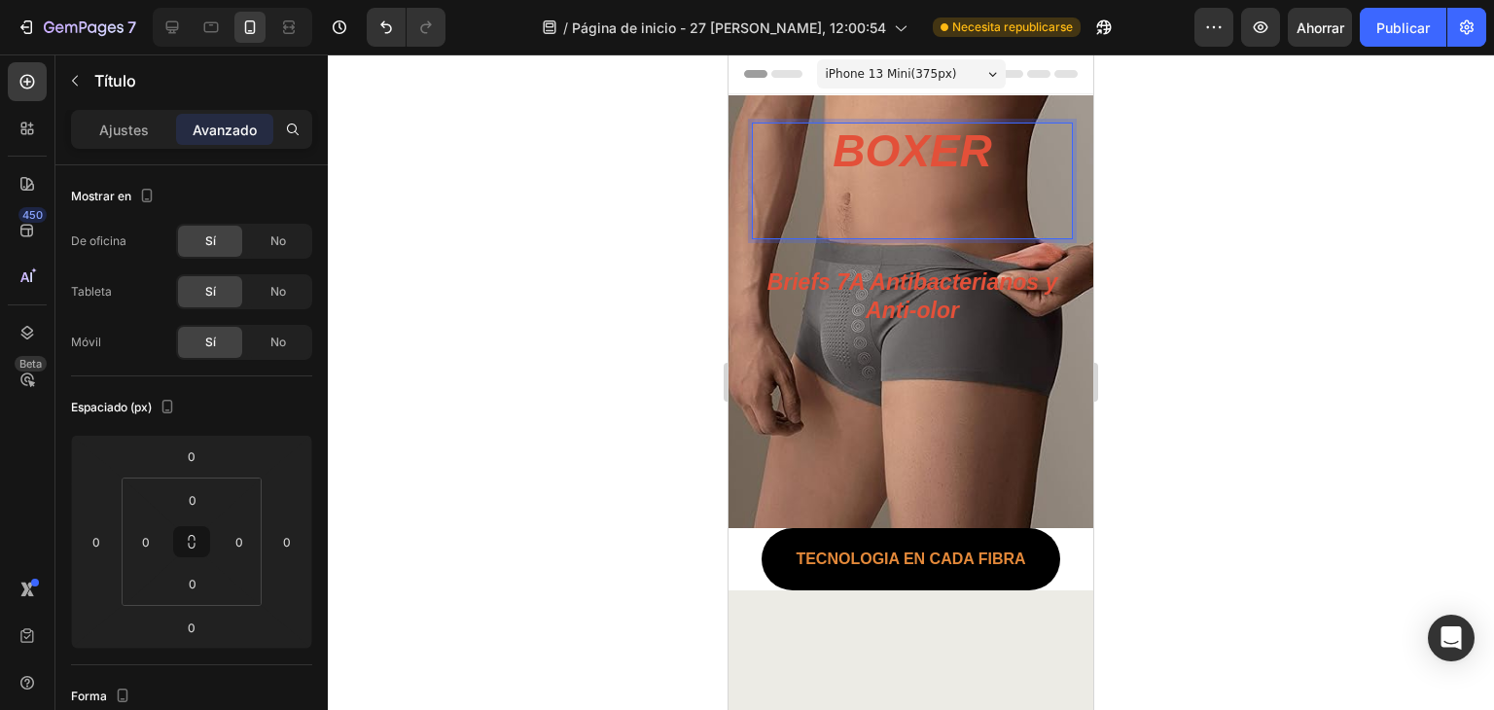
scroll to position [451, 0]
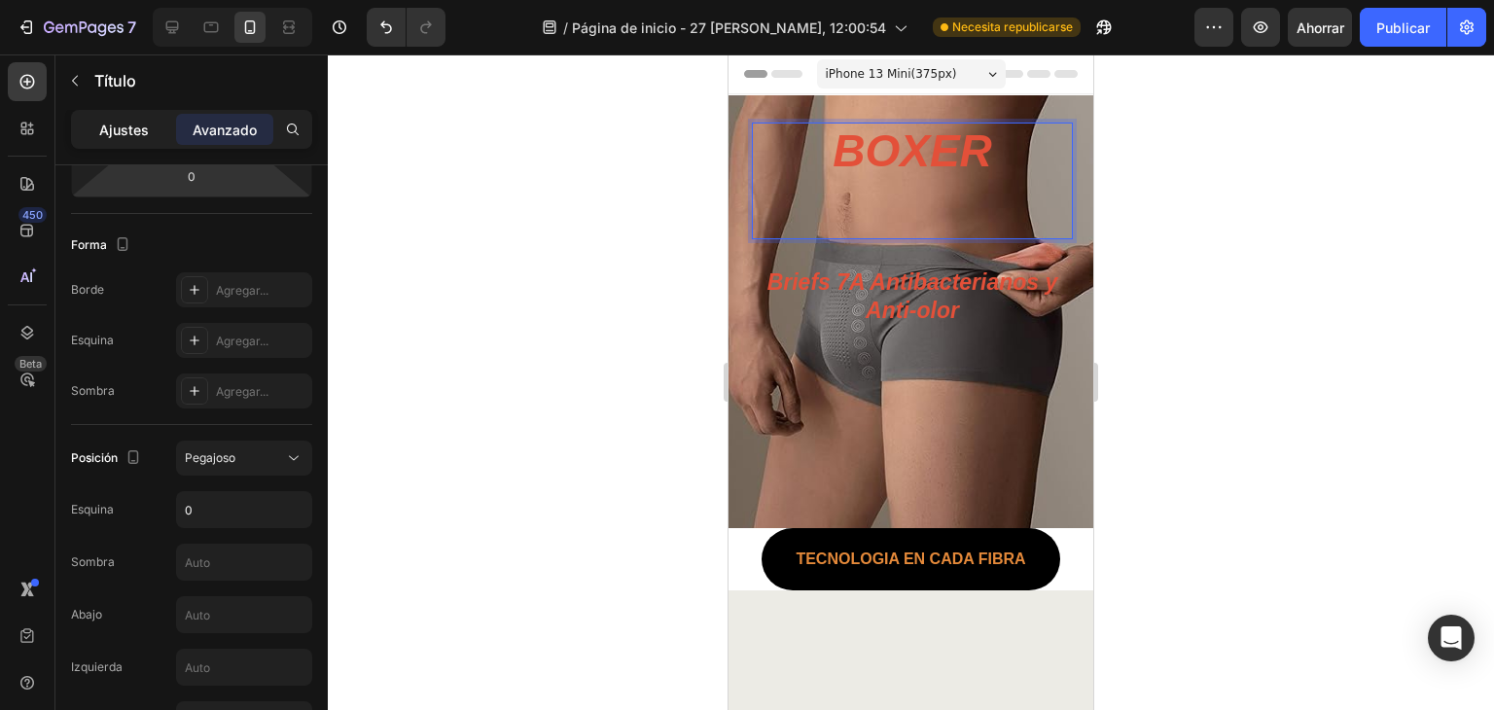
click at [122, 129] on font "Ajustes" at bounding box center [124, 130] width 50 height 17
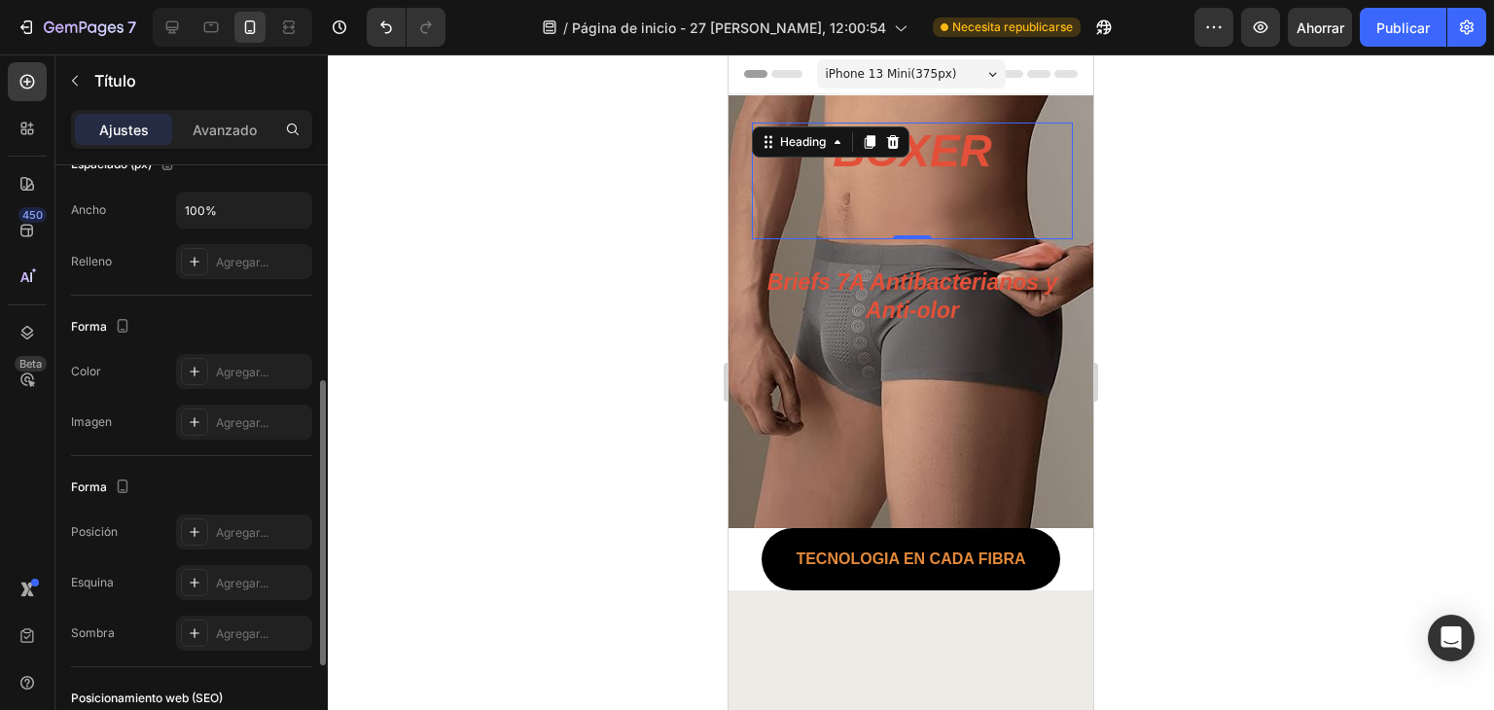
scroll to position [645, 0]
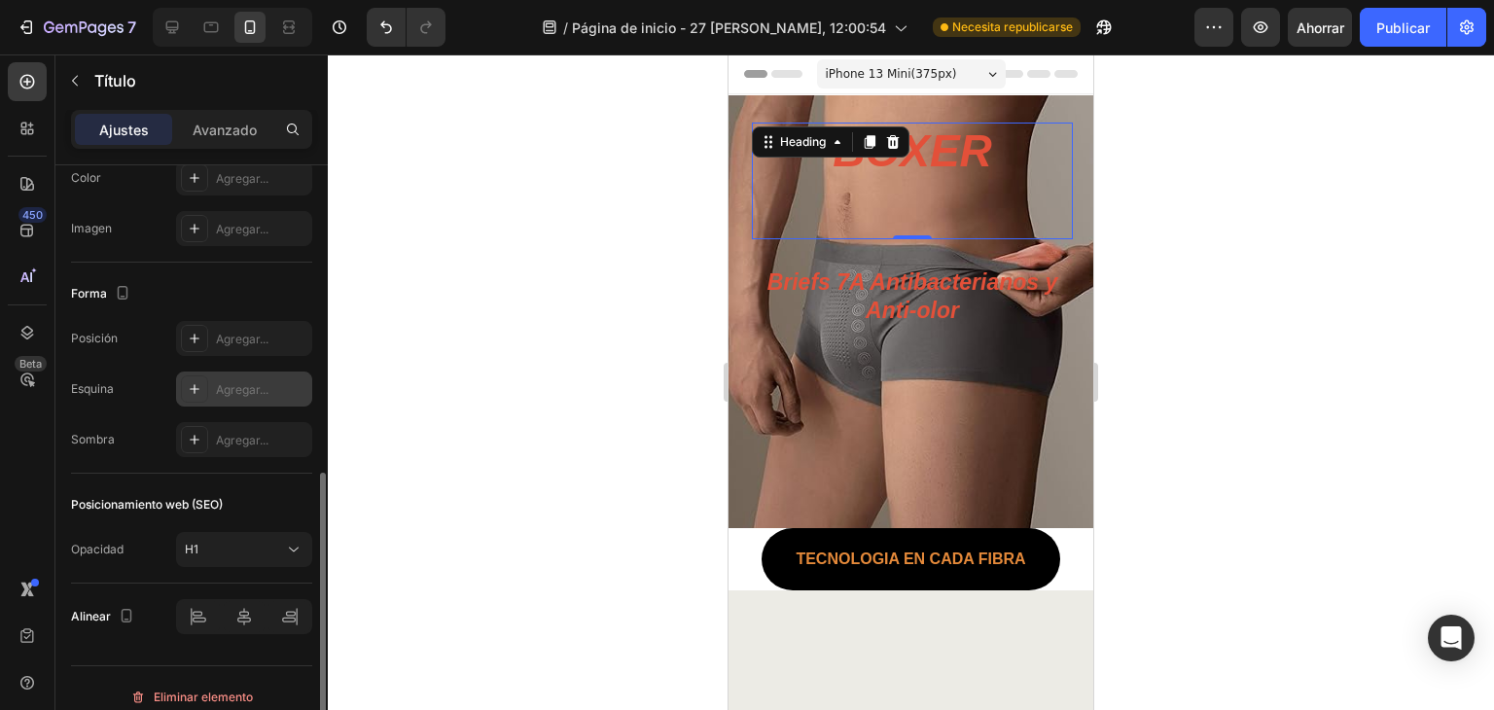
click at [245, 374] on div "Agregar..." at bounding box center [244, 388] width 136 height 35
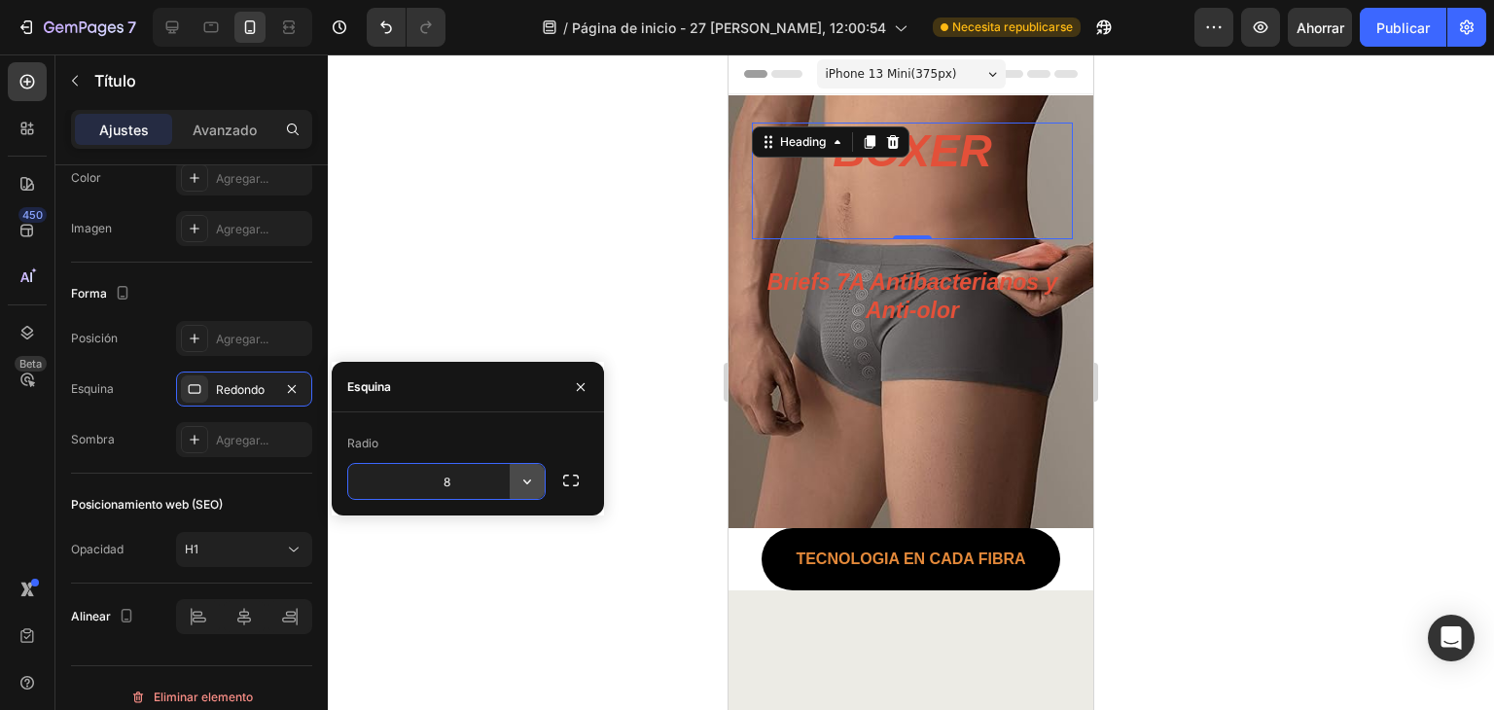
click at [530, 478] on icon "button" at bounding box center [526, 481] width 19 height 19
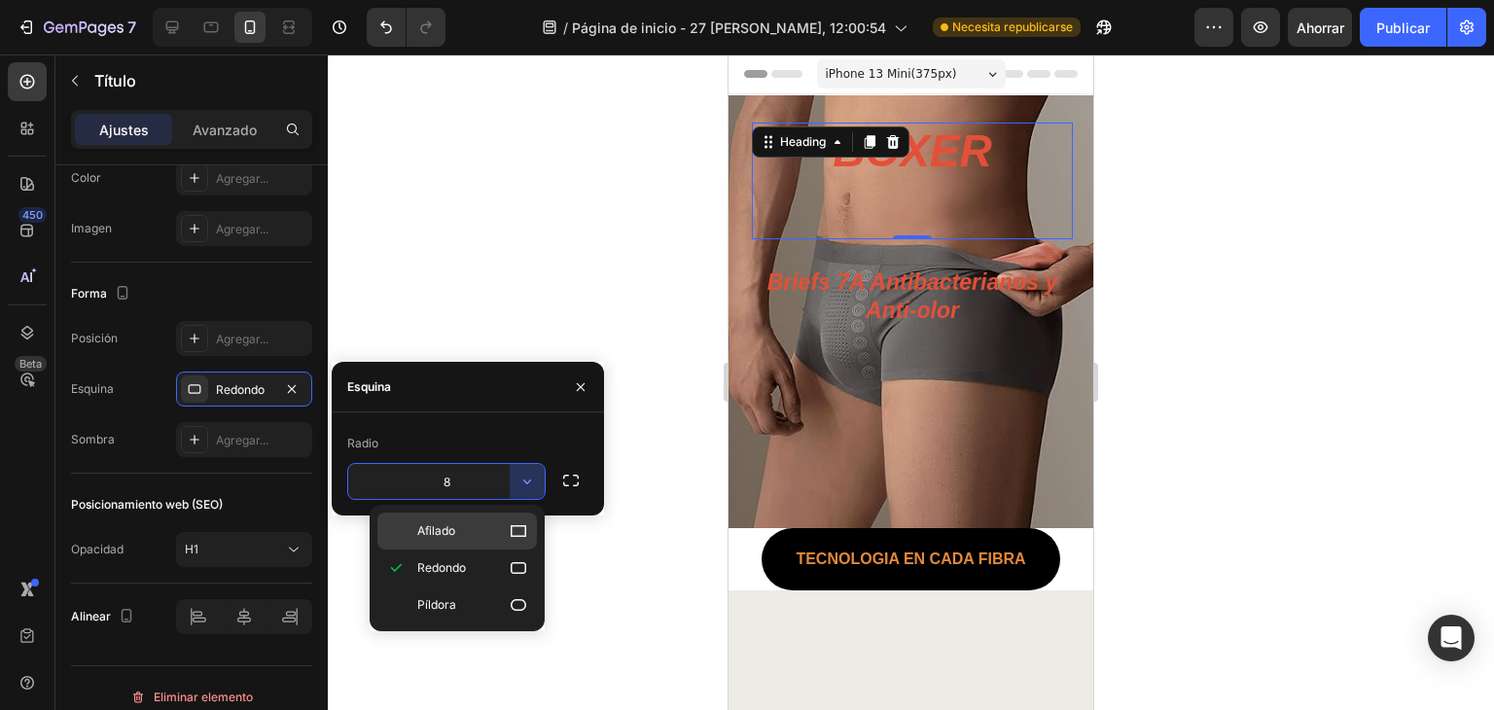
click at [520, 531] on icon at bounding box center [518, 530] width 19 height 19
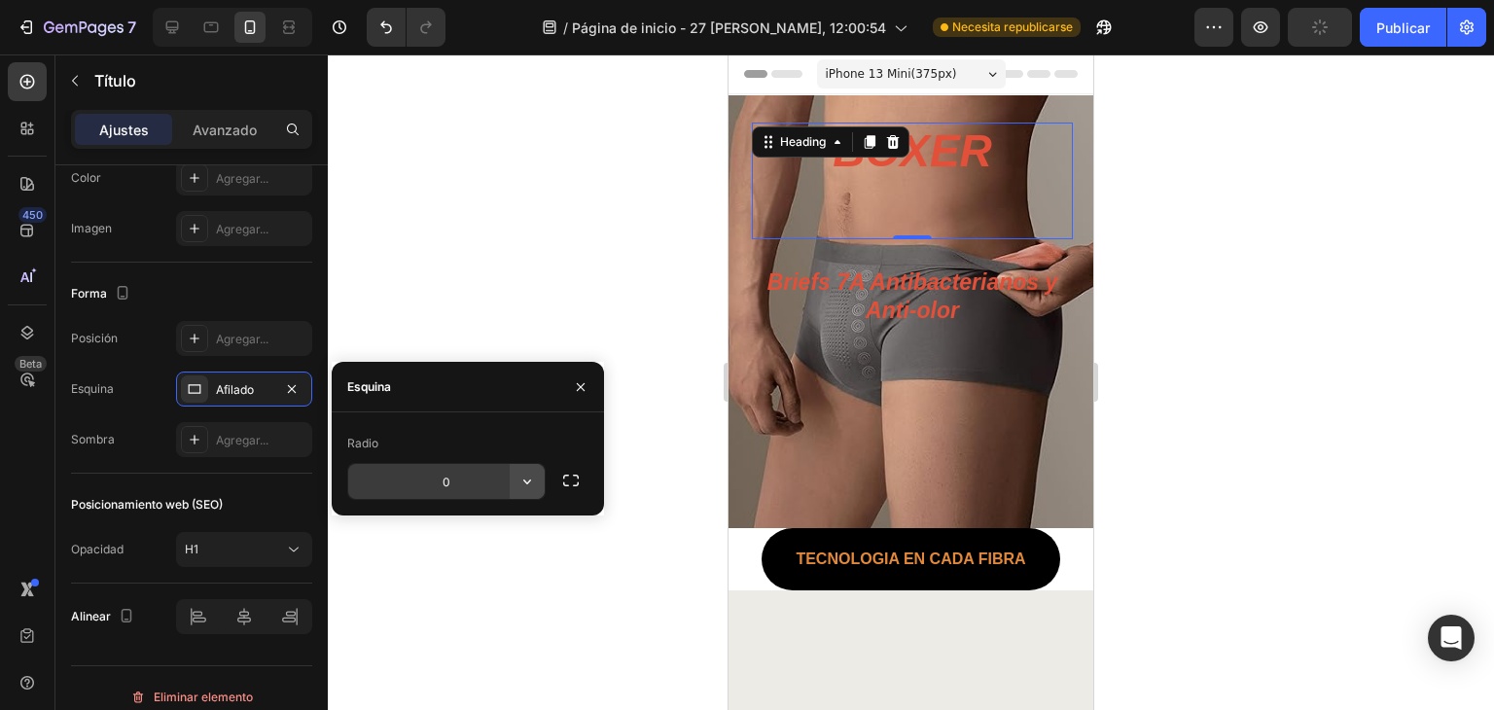
click at [529, 480] on icon "button" at bounding box center [527, 481] width 8 height 5
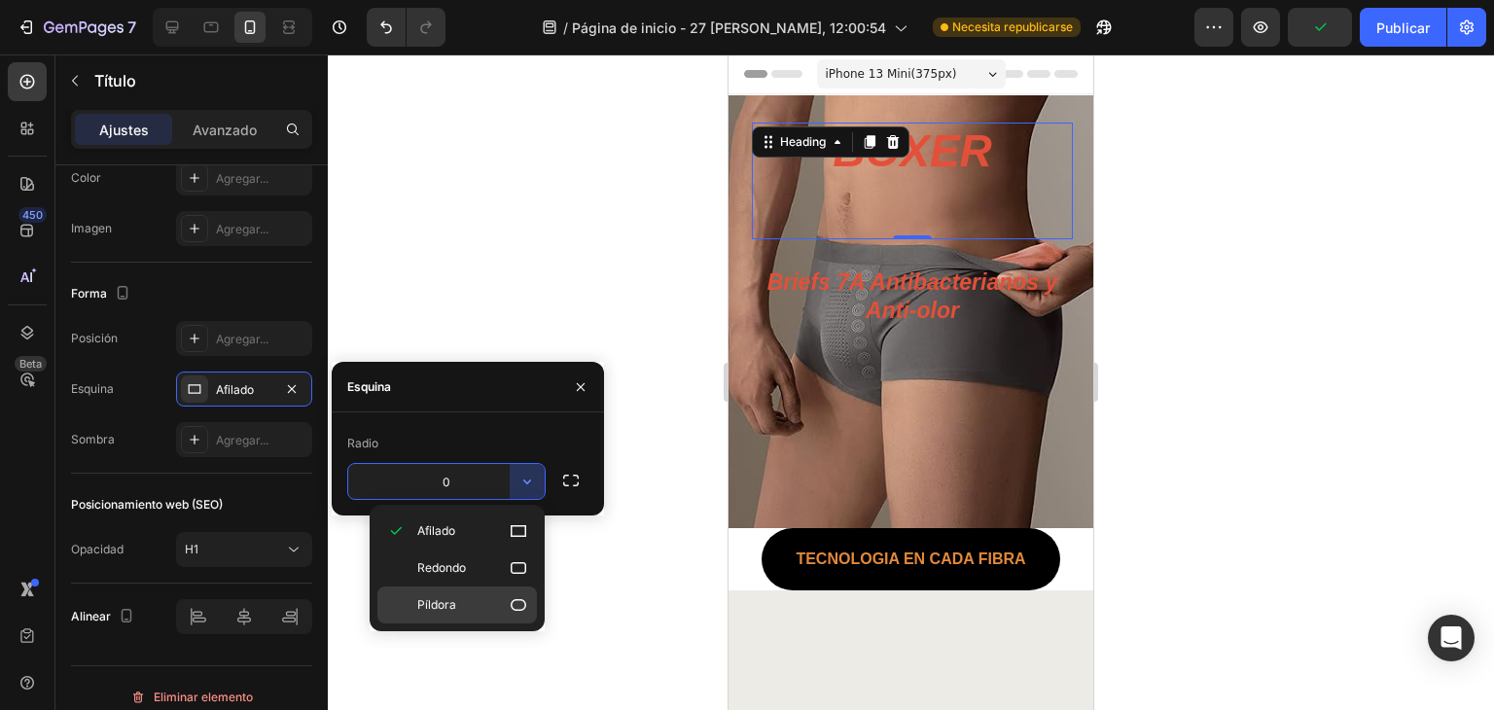
click at [515, 597] on icon at bounding box center [518, 604] width 19 height 19
type input "9999"
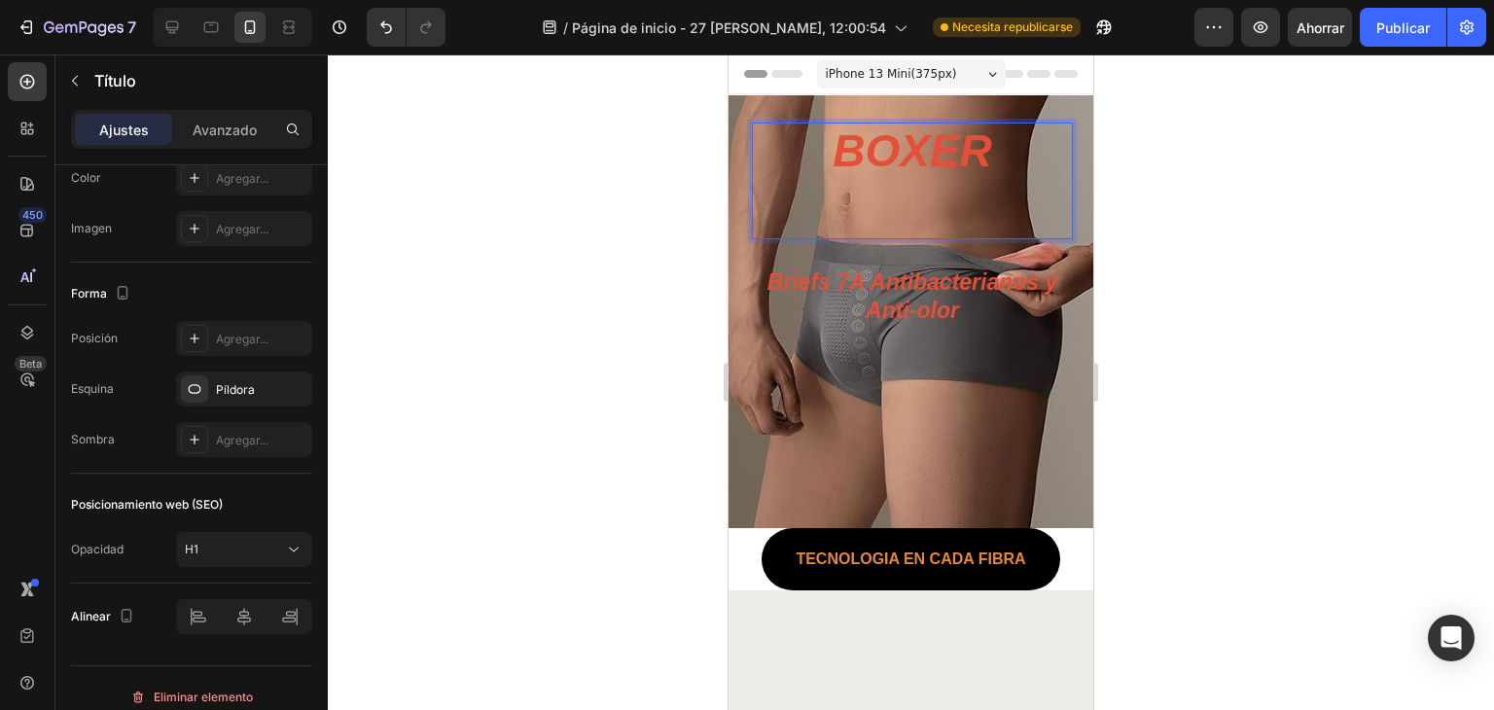
click at [906, 211] on p "BOXER" at bounding box center [912, 181] width 321 height 117
click at [910, 235] on p "BOXER" at bounding box center [912, 181] width 321 height 117
click at [909, 203] on p "BOXER" at bounding box center [912, 181] width 321 height 117
click at [972, 209] on p "BOXER" at bounding box center [912, 181] width 321 height 117
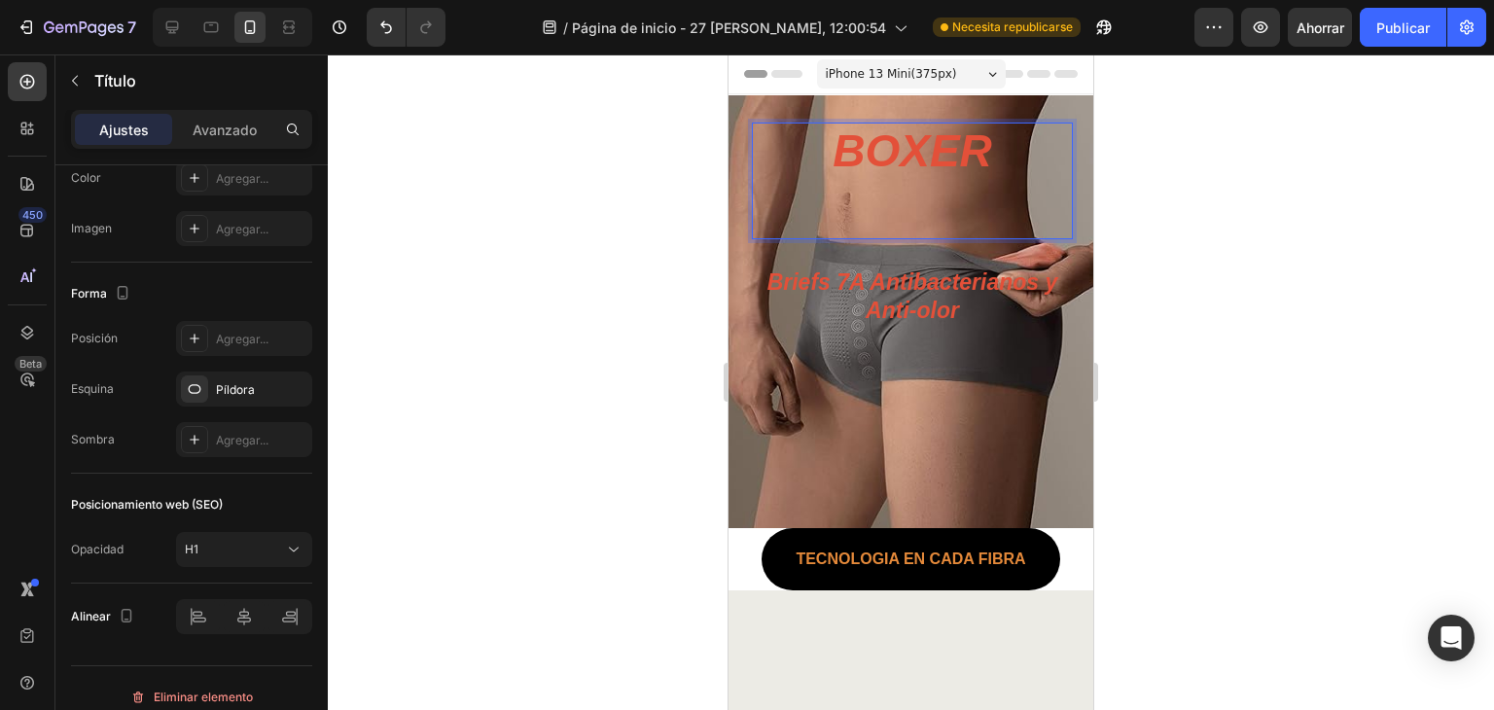
drag, startPoint x: 875, startPoint y: 157, endPoint x: 875, endPoint y: 167, distance: 10.7
click at [875, 158] on p "BOXER" at bounding box center [912, 181] width 321 height 117
click at [966, 269] on p "⁠⁠⁠⁠⁠⁠⁠ Briefs 7A Antibacterianos y Anti-olor" at bounding box center [912, 283] width 321 height 88
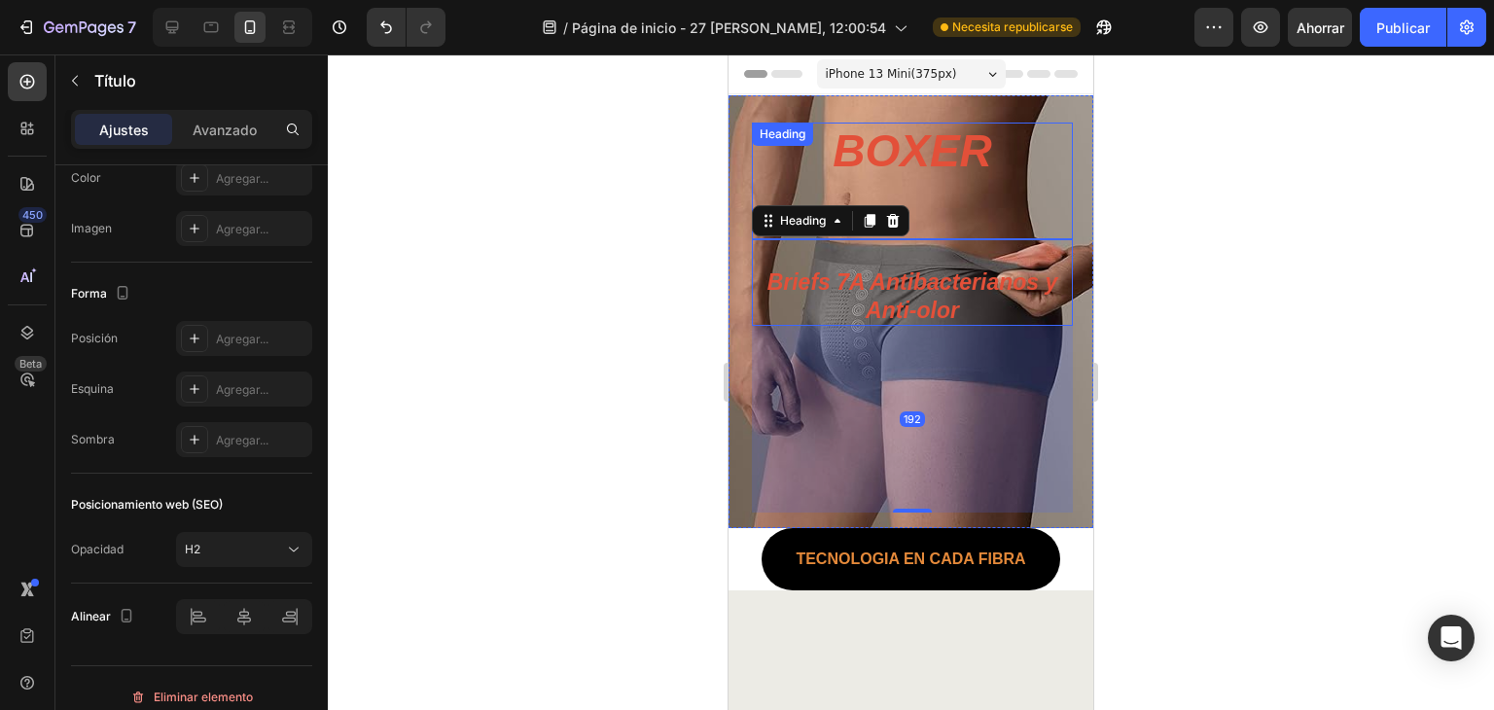
click at [1026, 214] on p "BOXER" at bounding box center [912, 181] width 321 height 117
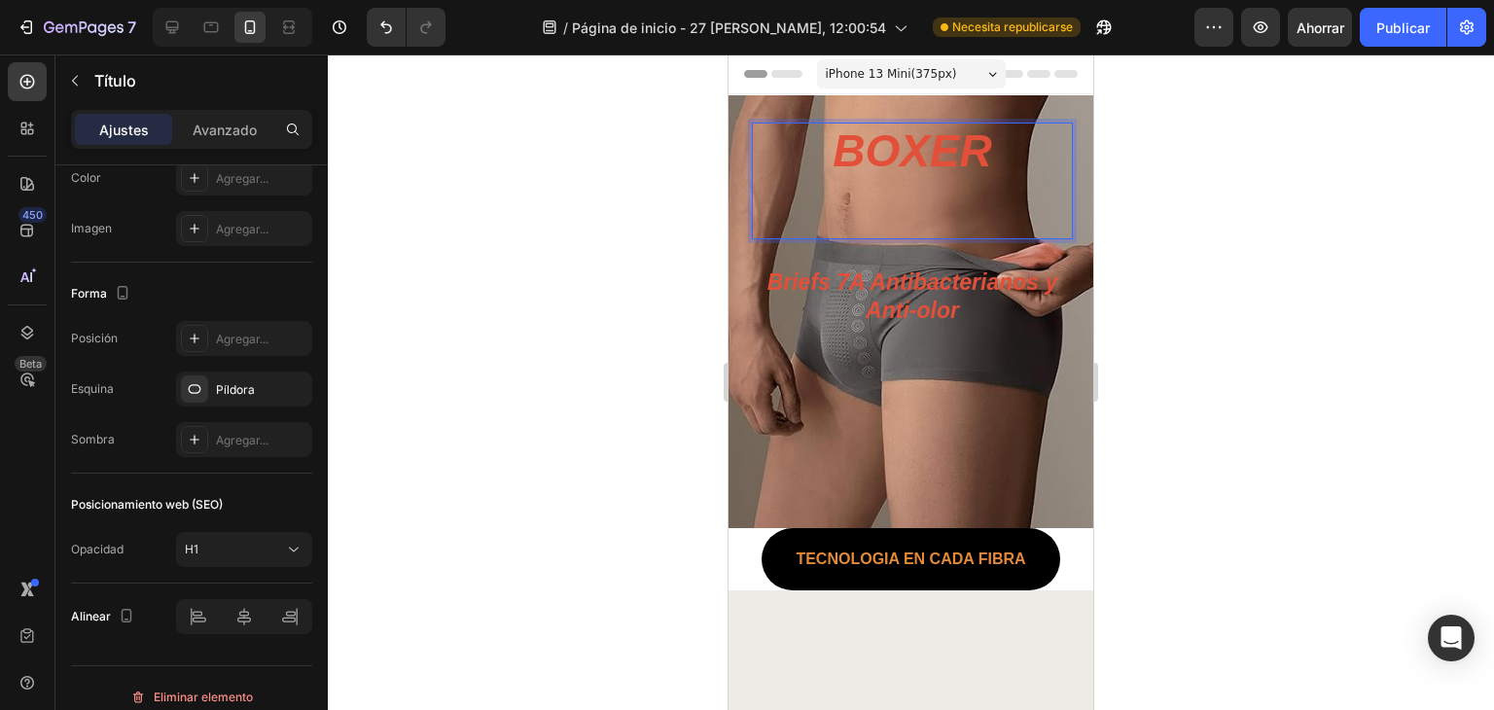
drag, startPoint x: 911, startPoint y: 232, endPoint x: 868, endPoint y: 207, distance: 49.7
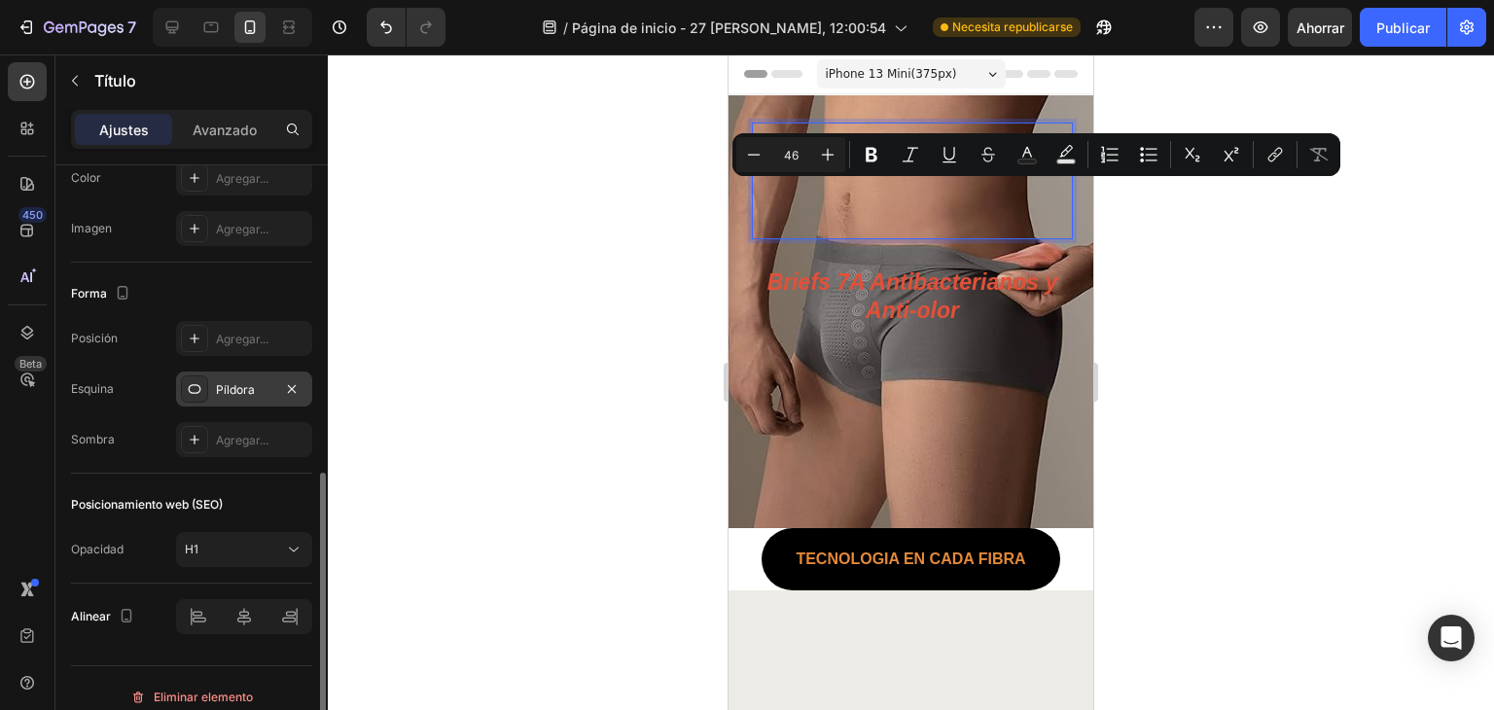
click at [247, 390] on font "Píldora" at bounding box center [235, 389] width 39 height 15
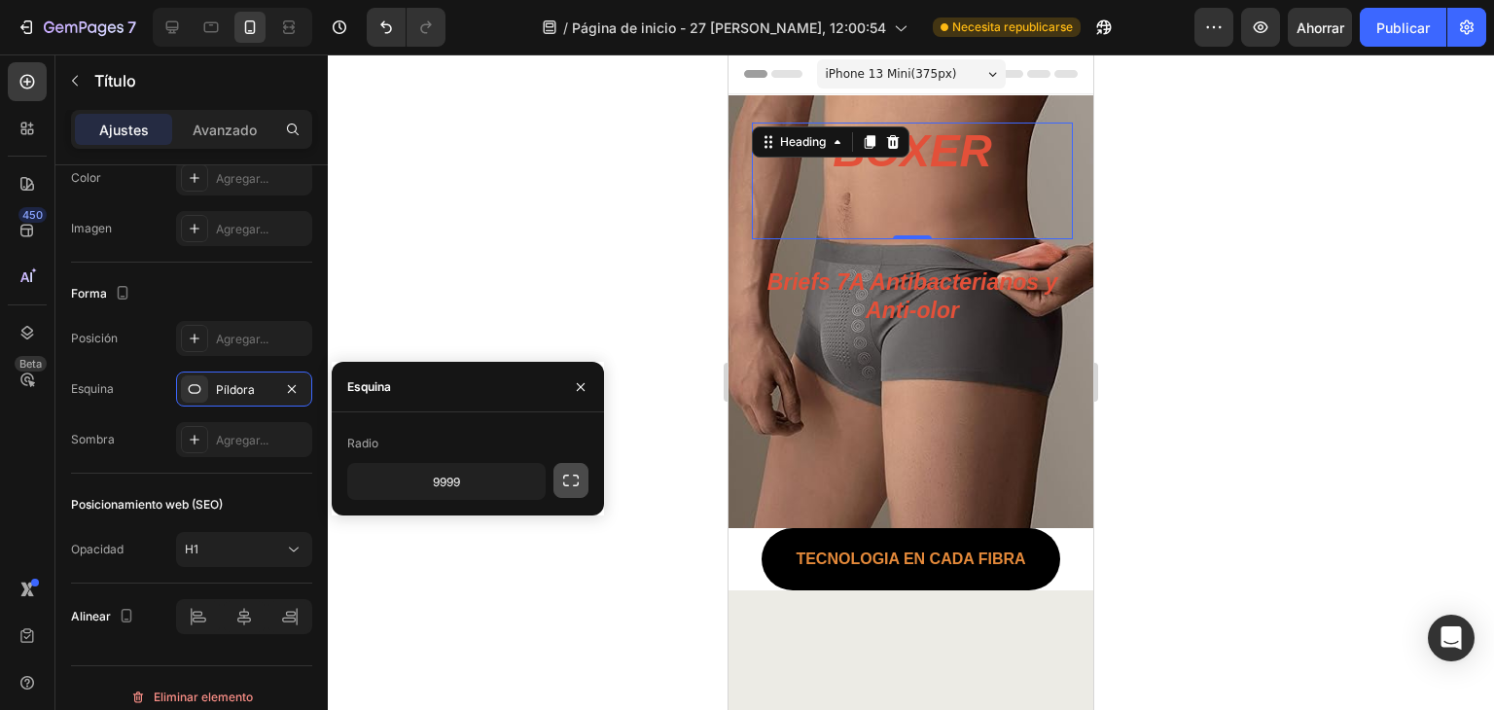
click at [565, 477] on icon "button" at bounding box center [570, 480] width 19 height 19
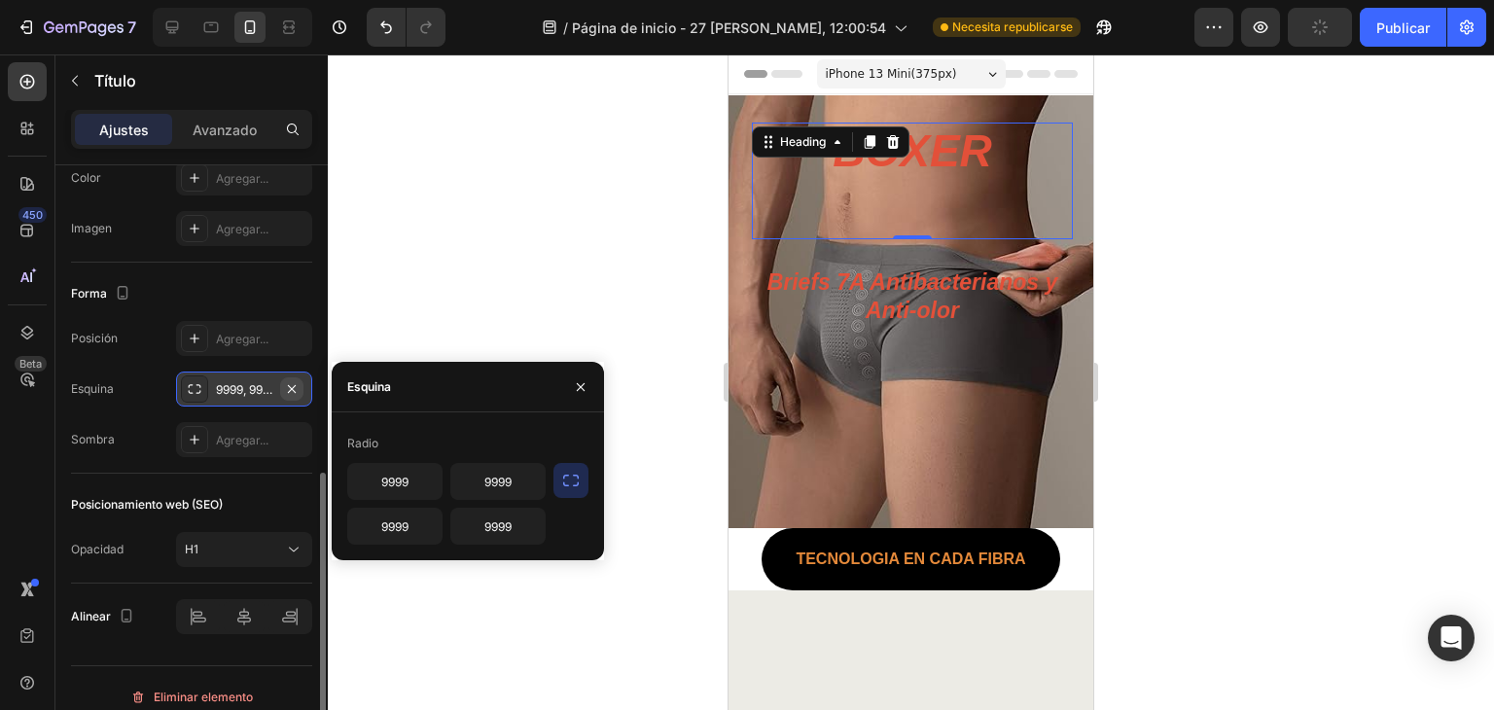
click at [296, 388] on icon "button" at bounding box center [292, 389] width 16 height 16
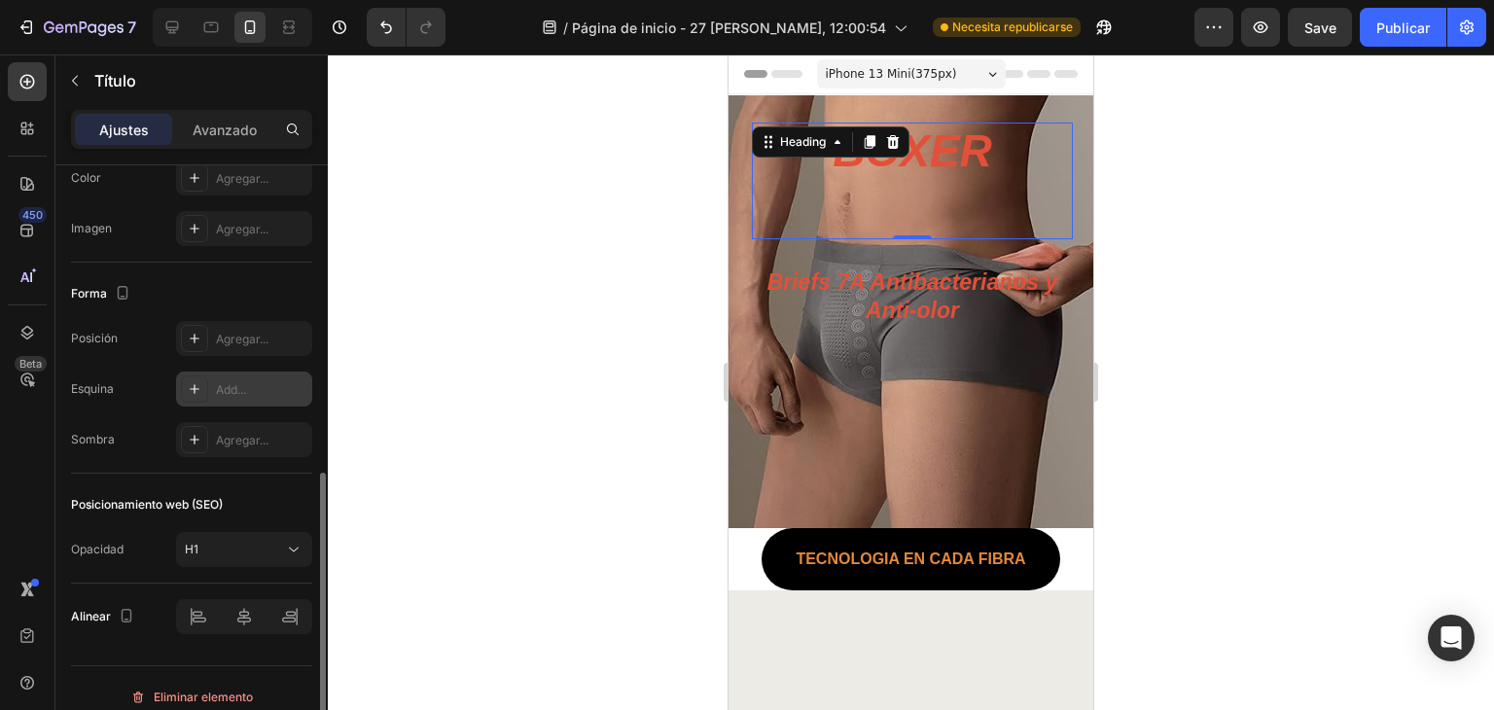
click at [286, 390] on div "Add..." at bounding box center [261, 390] width 91 height 18
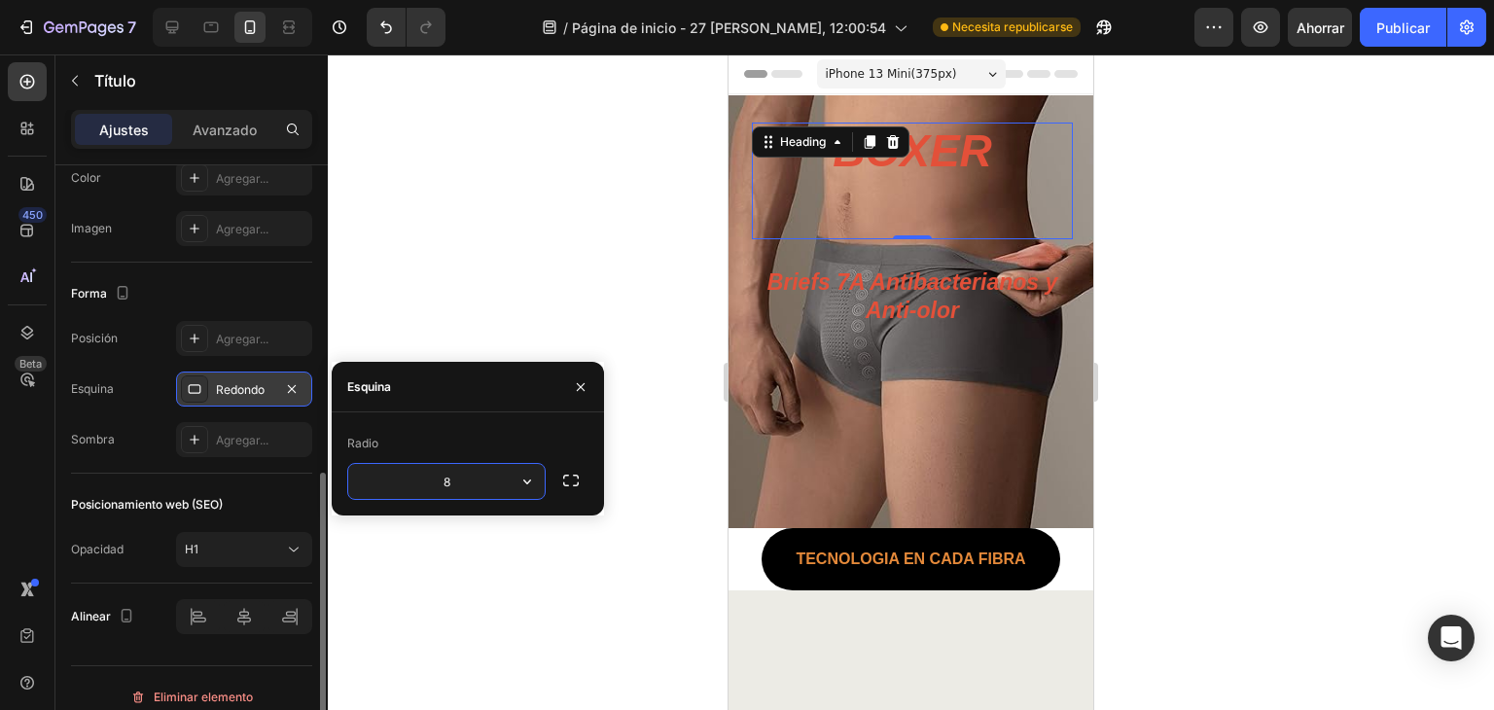
click at [200, 381] on icon at bounding box center [195, 389] width 16 height 16
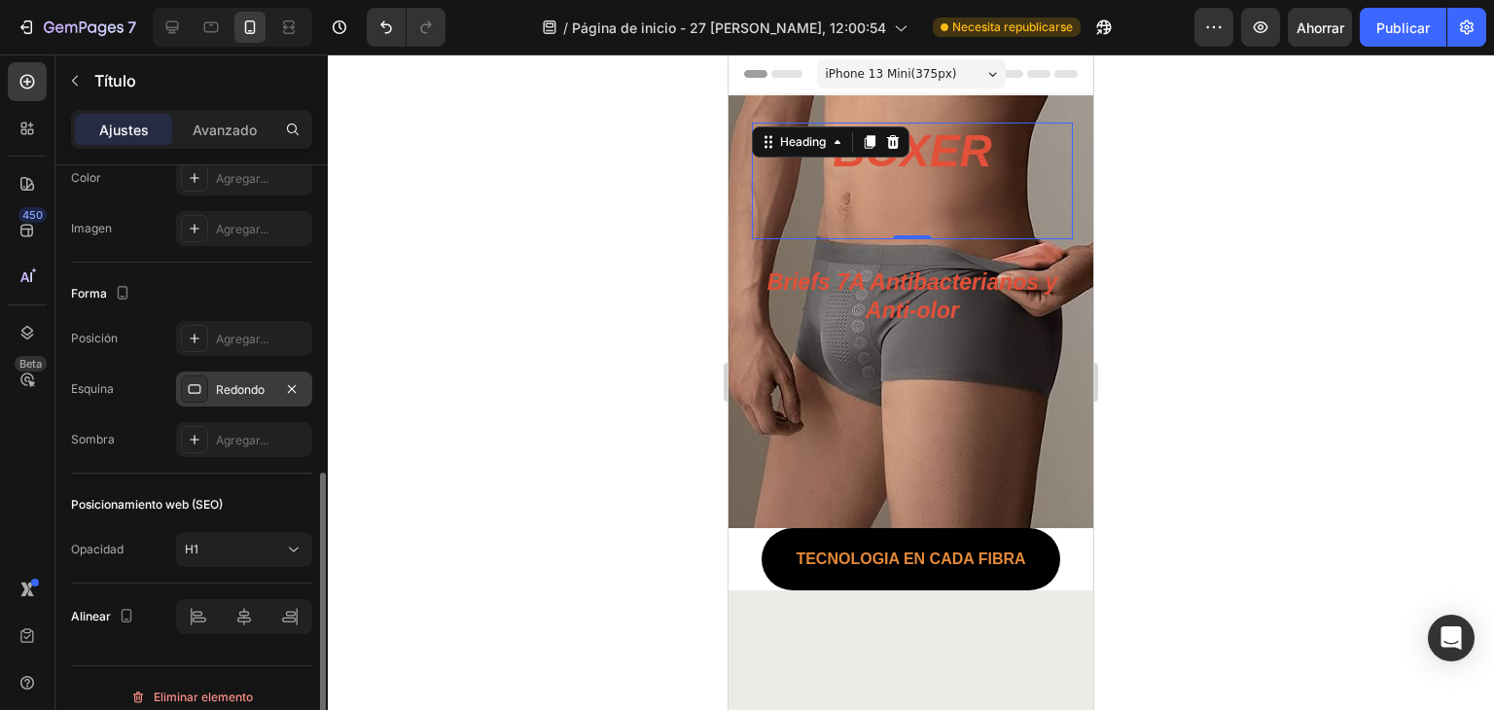
click at [198, 384] on icon at bounding box center [195, 389] width 13 height 10
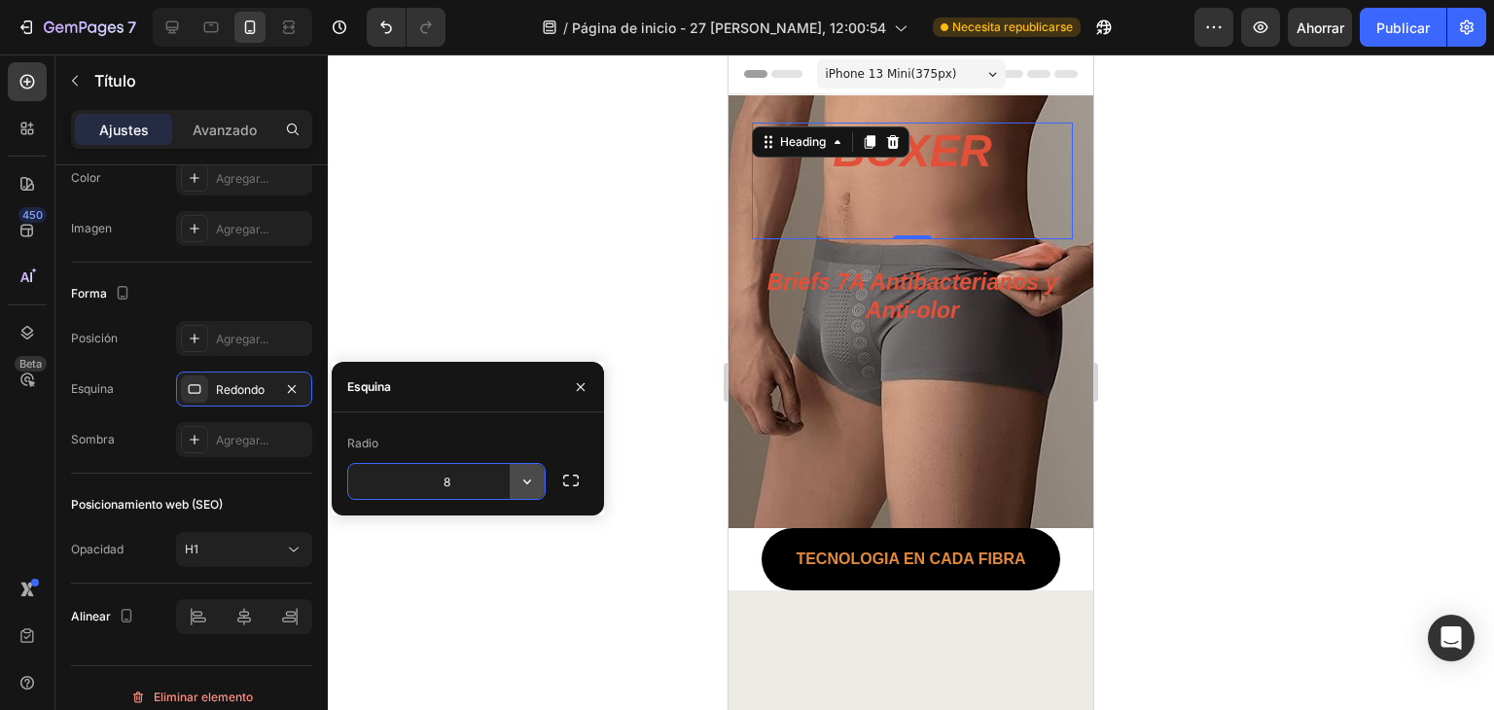
click at [521, 479] on icon "button" at bounding box center [526, 481] width 19 height 19
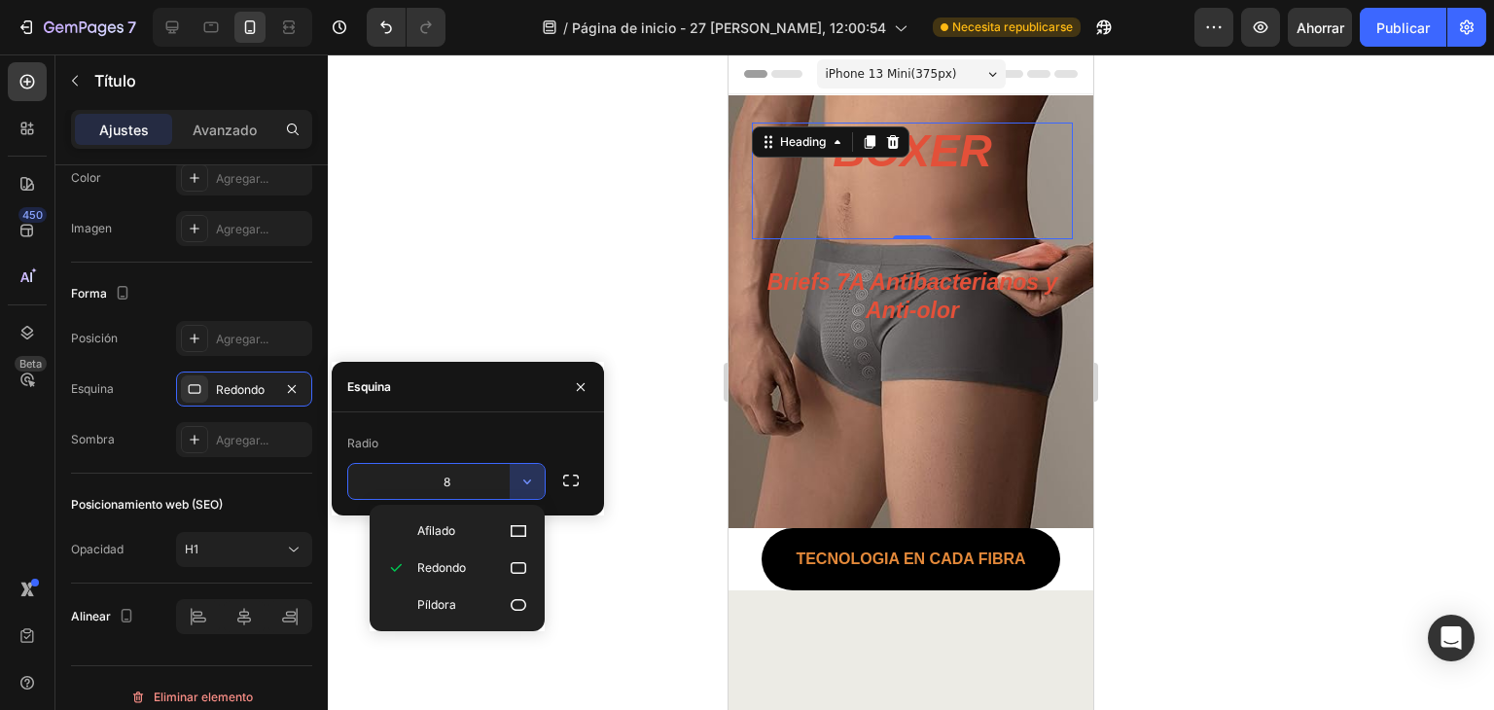
click at [540, 532] on div "Afilado Redondo Píldora" at bounding box center [457, 568] width 175 height 126
click at [515, 538] on icon at bounding box center [518, 530] width 19 height 19
type input "0"
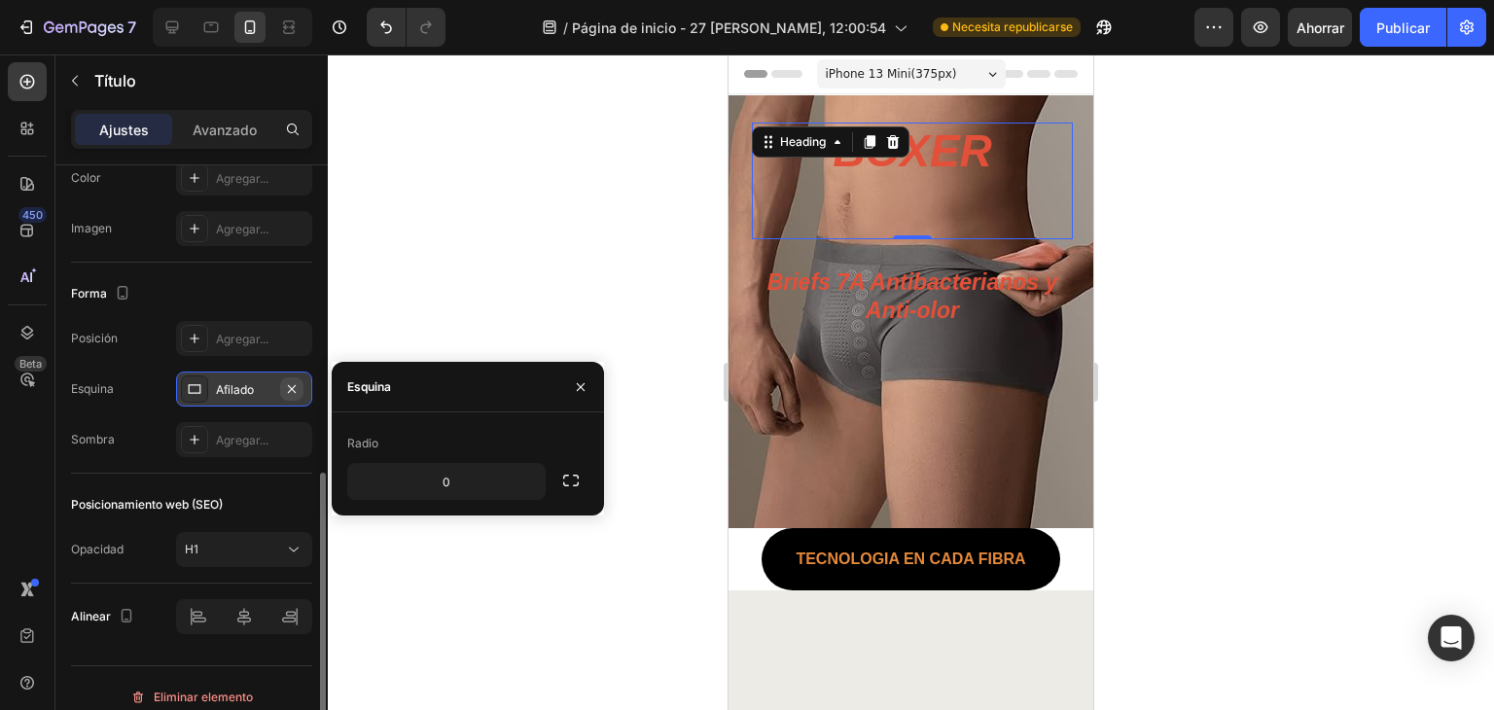
click at [290, 386] on icon "button" at bounding box center [292, 389] width 16 height 16
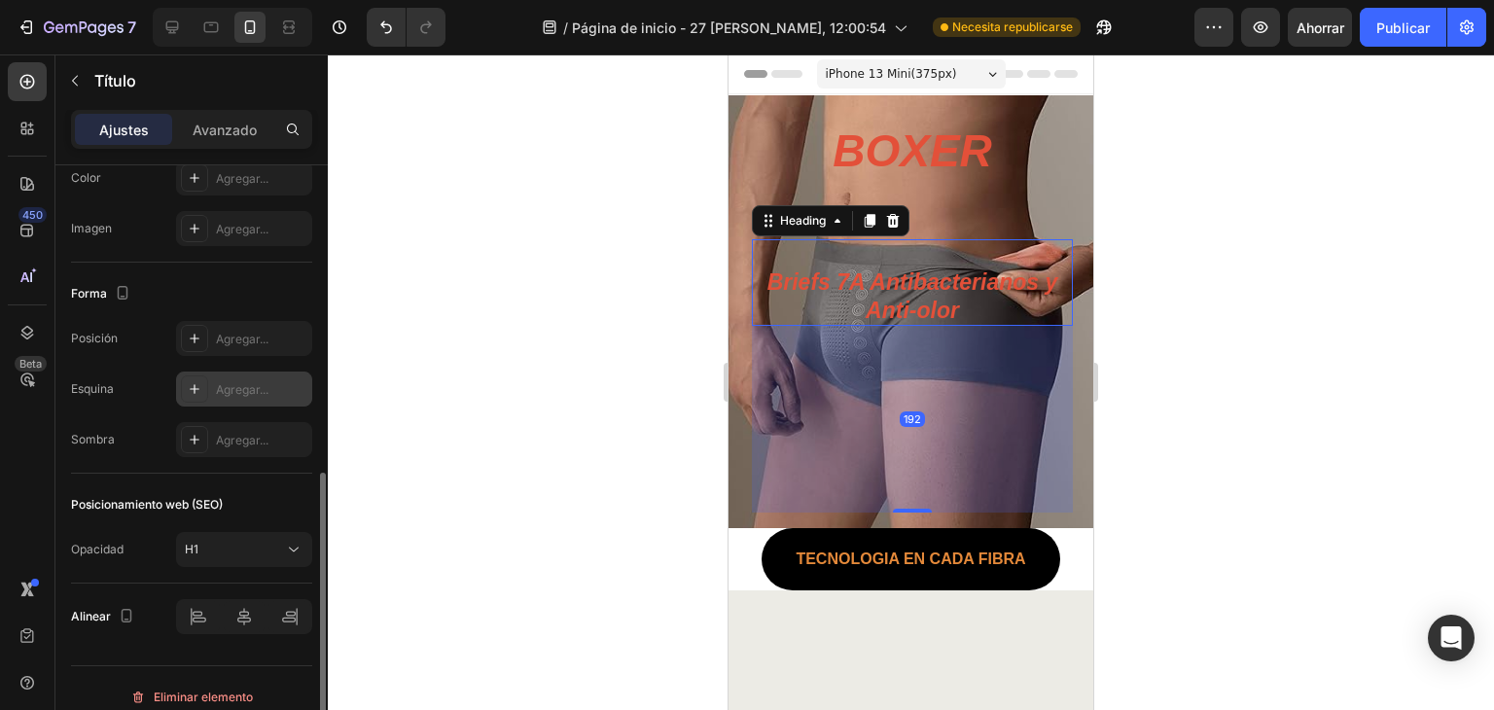
click at [931, 284] on p "⁠⁠⁠⁠⁠⁠⁠ Briefs 7A Antibacterianos y Anti-olor" at bounding box center [912, 283] width 321 height 88
click at [996, 188] on p "BOXER" at bounding box center [912, 181] width 321 height 117
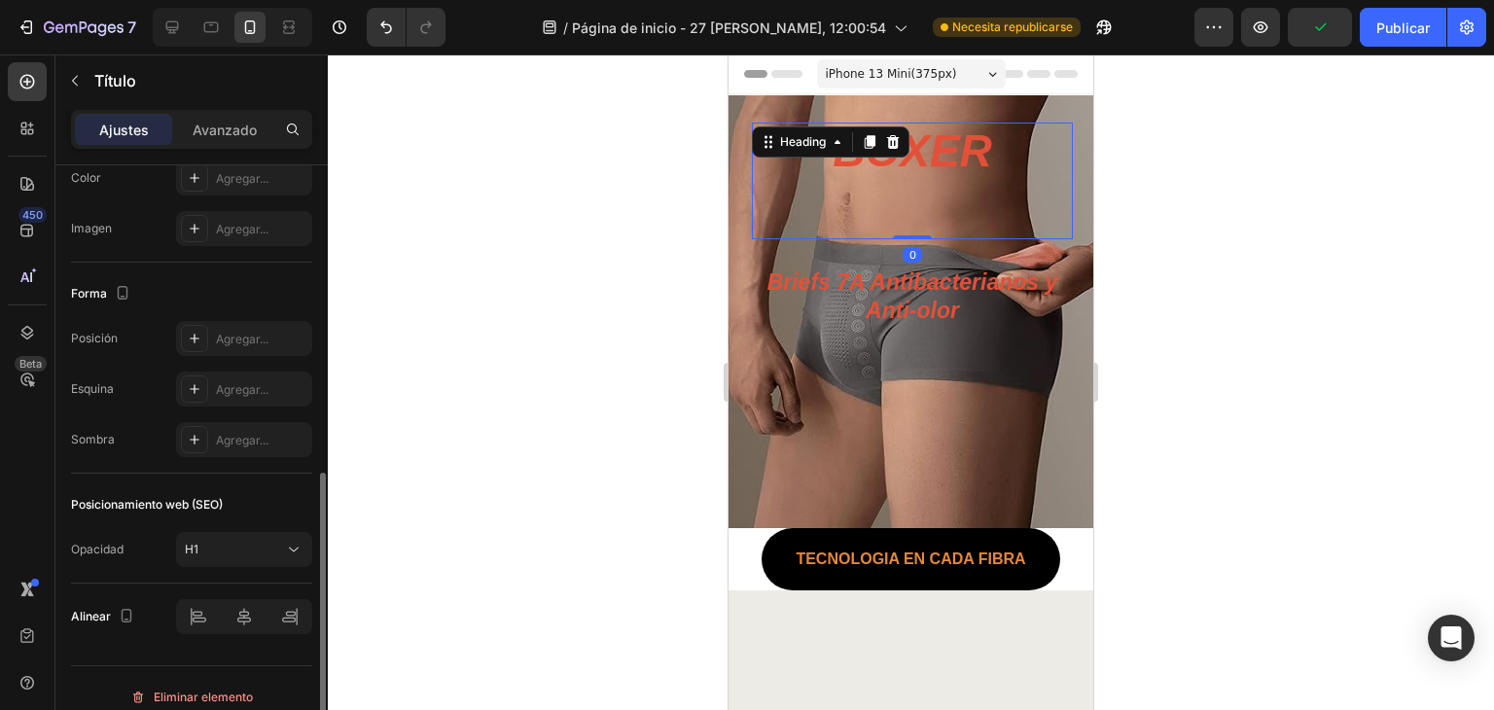
click at [1338, 210] on div at bounding box center [911, 381] width 1166 height 655
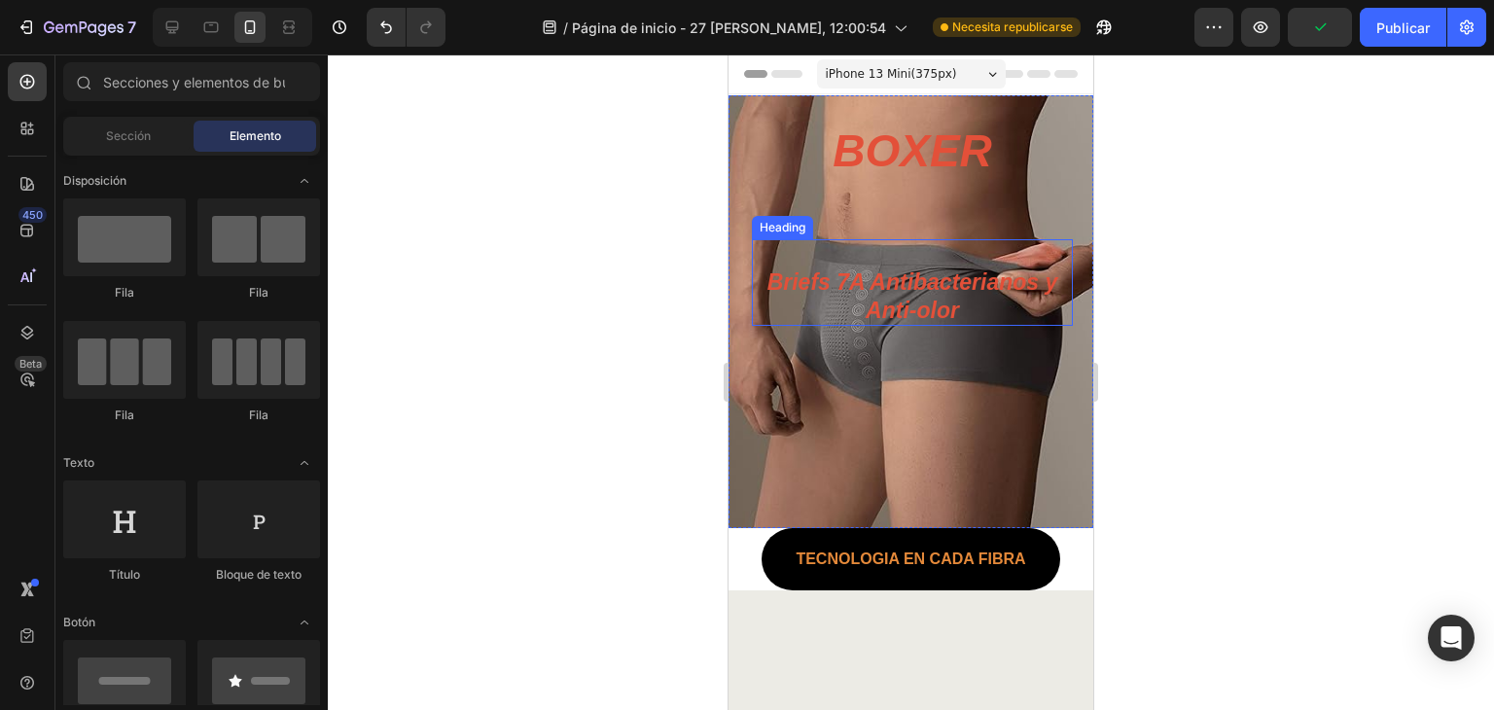
click at [970, 276] on p "⁠⁠⁠⁠⁠⁠⁠ Briefs 7A Antibacterianos y Anti-olor" at bounding box center [912, 283] width 321 height 88
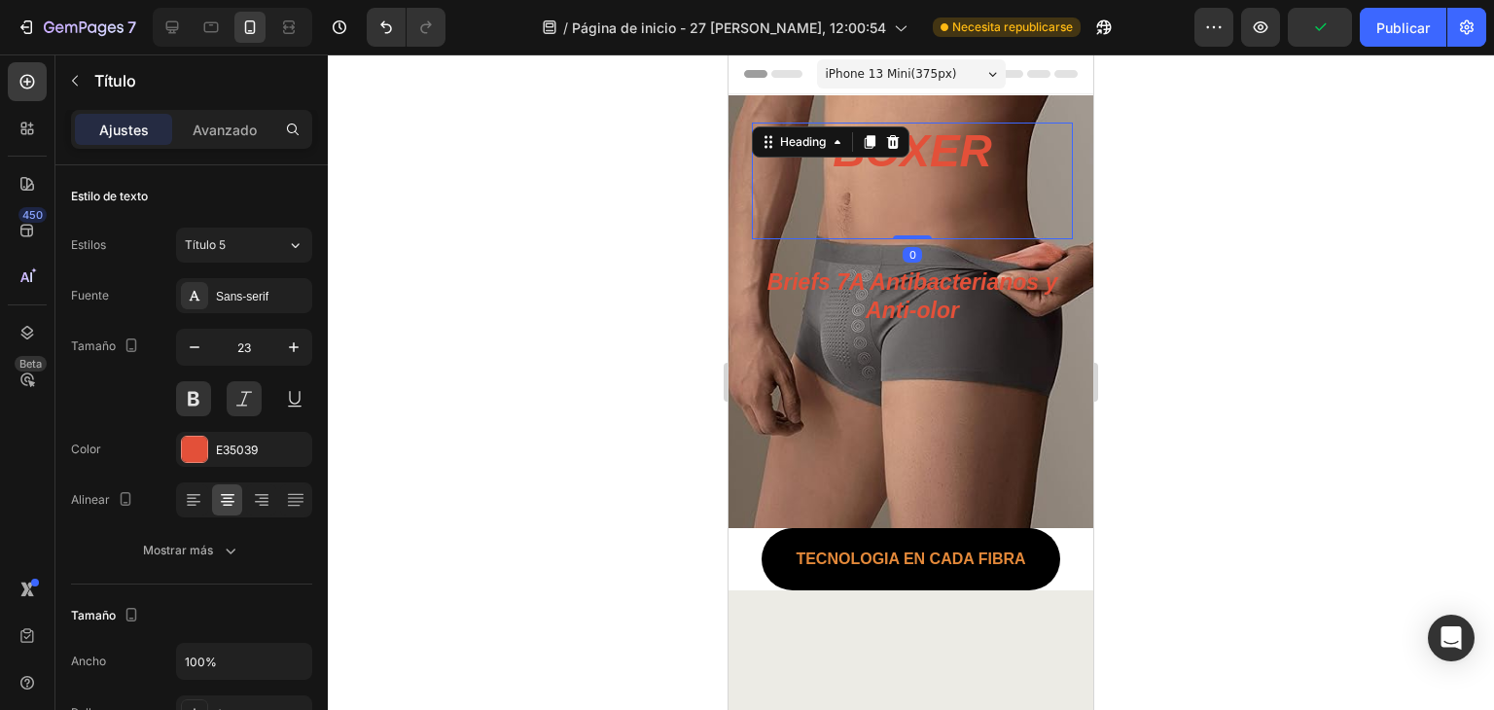
click at [1001, 185] on p "BOXER" at bounding box center [912, 181] width 321 height 117
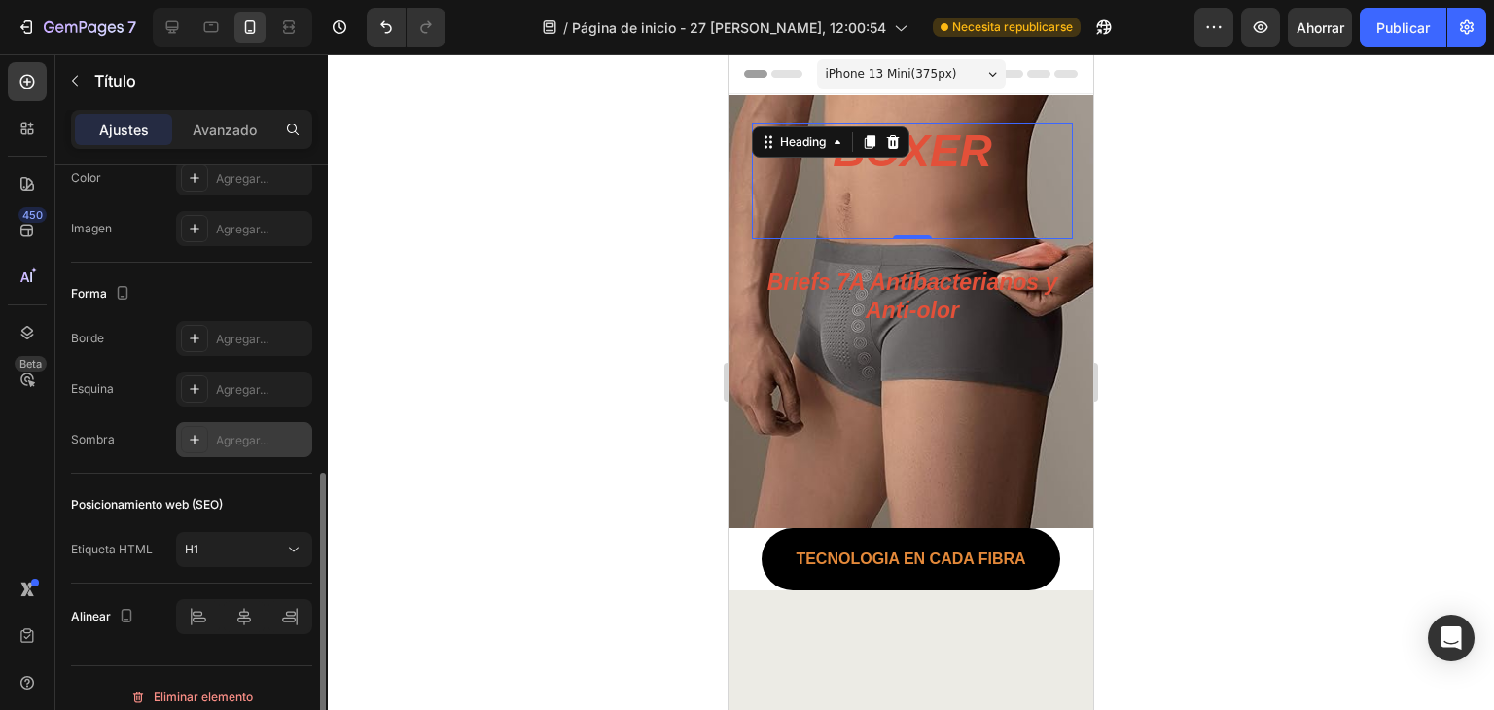
scroll to position [660, 0]
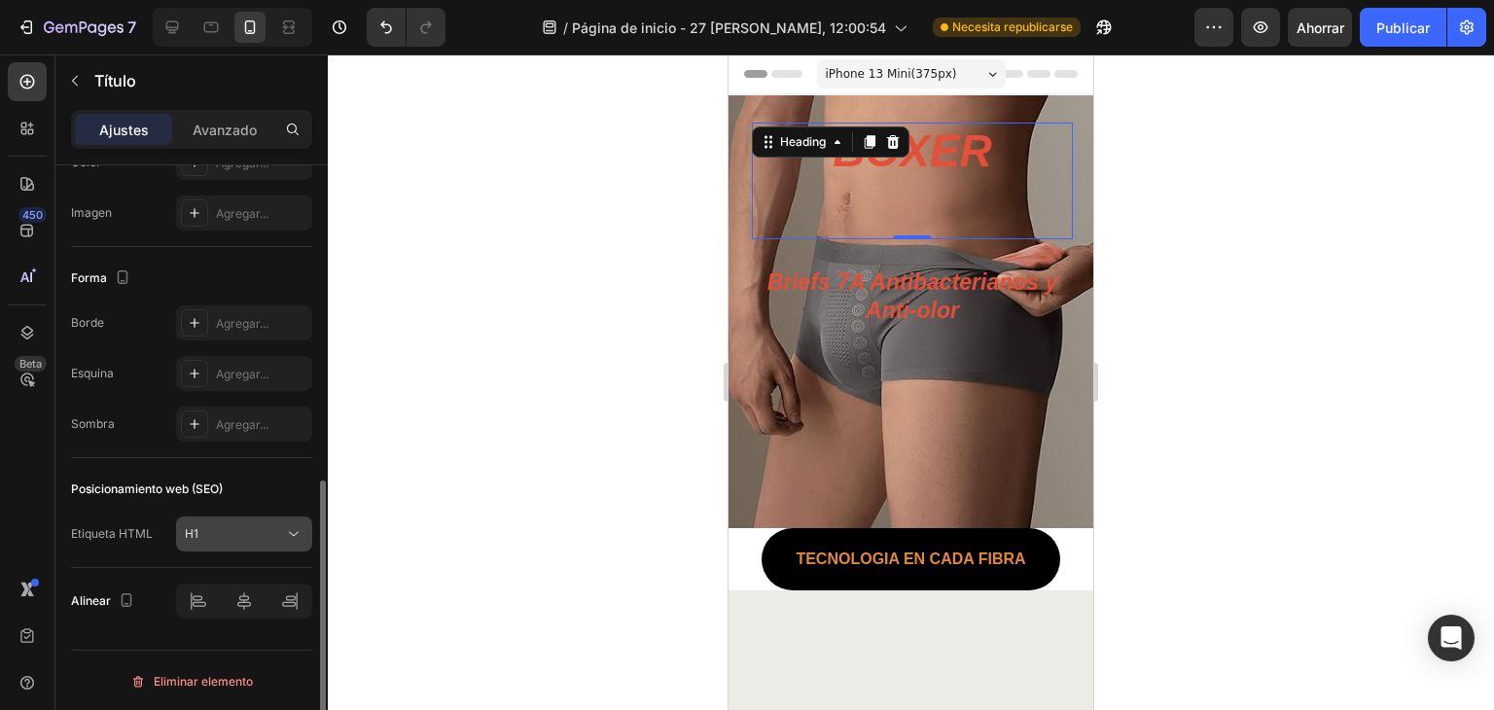
click at [233, 540] on div "H1" at bounding box center [234, 534] width 99 height 18
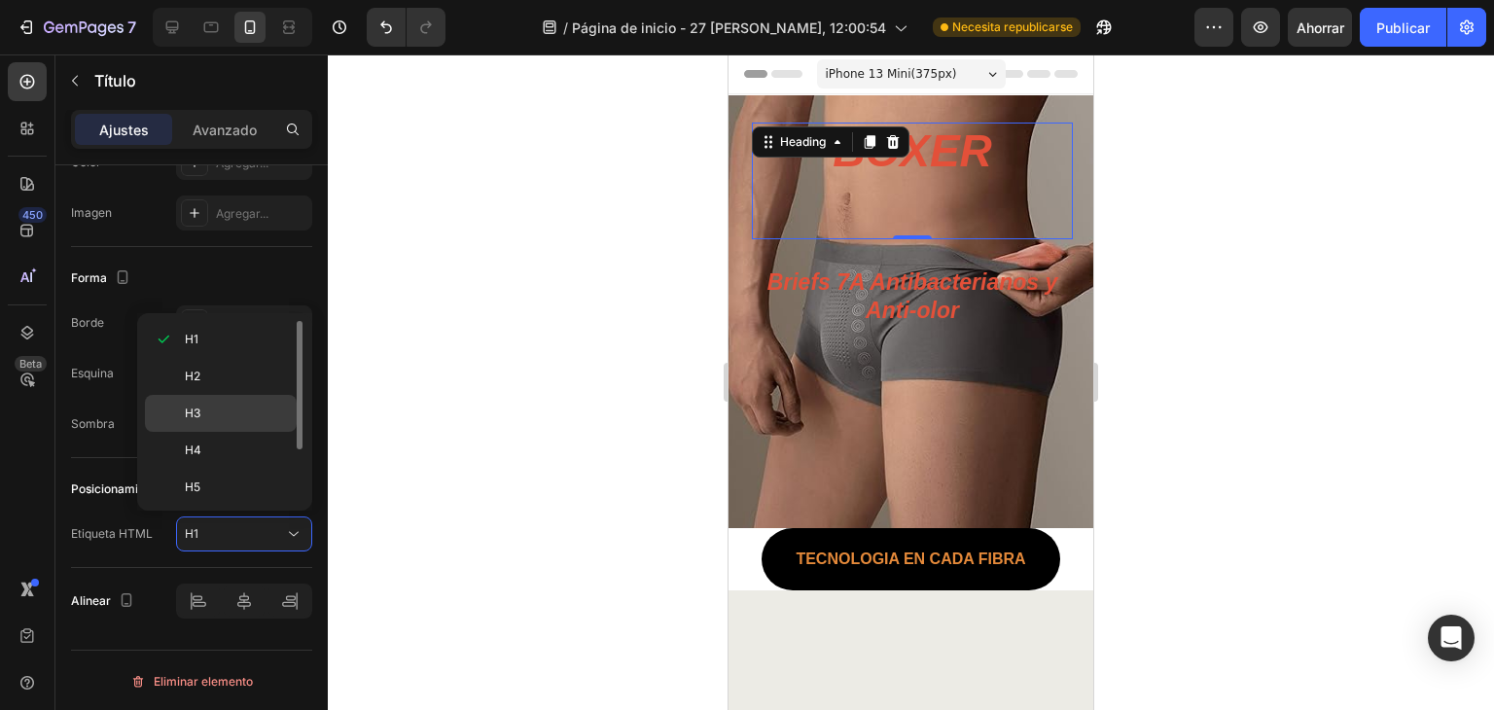
click at [238, 432] on div "H3" at bounding box center [221, 450] width 152 height 37
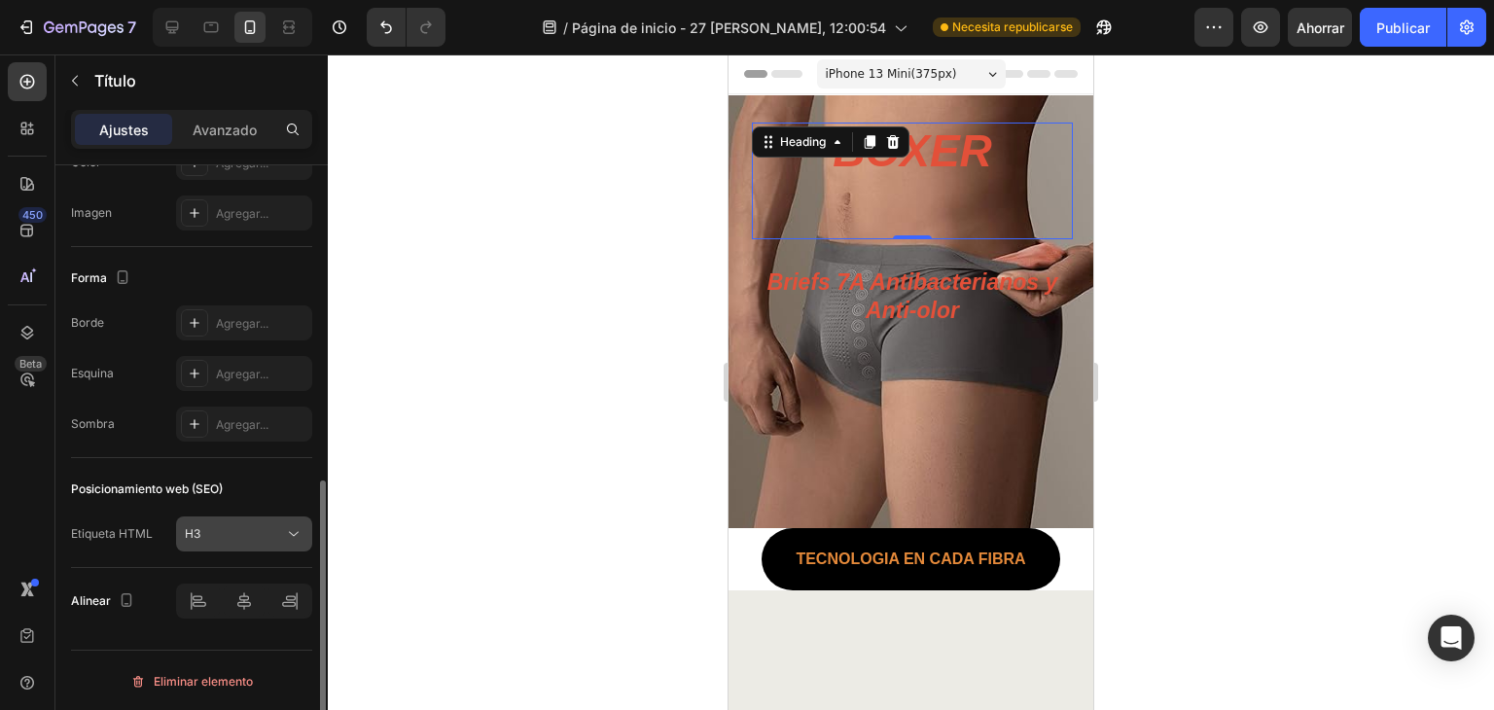
click at [237, 531] on div "H3" at bounding box center [234, 534] width 99 height 18
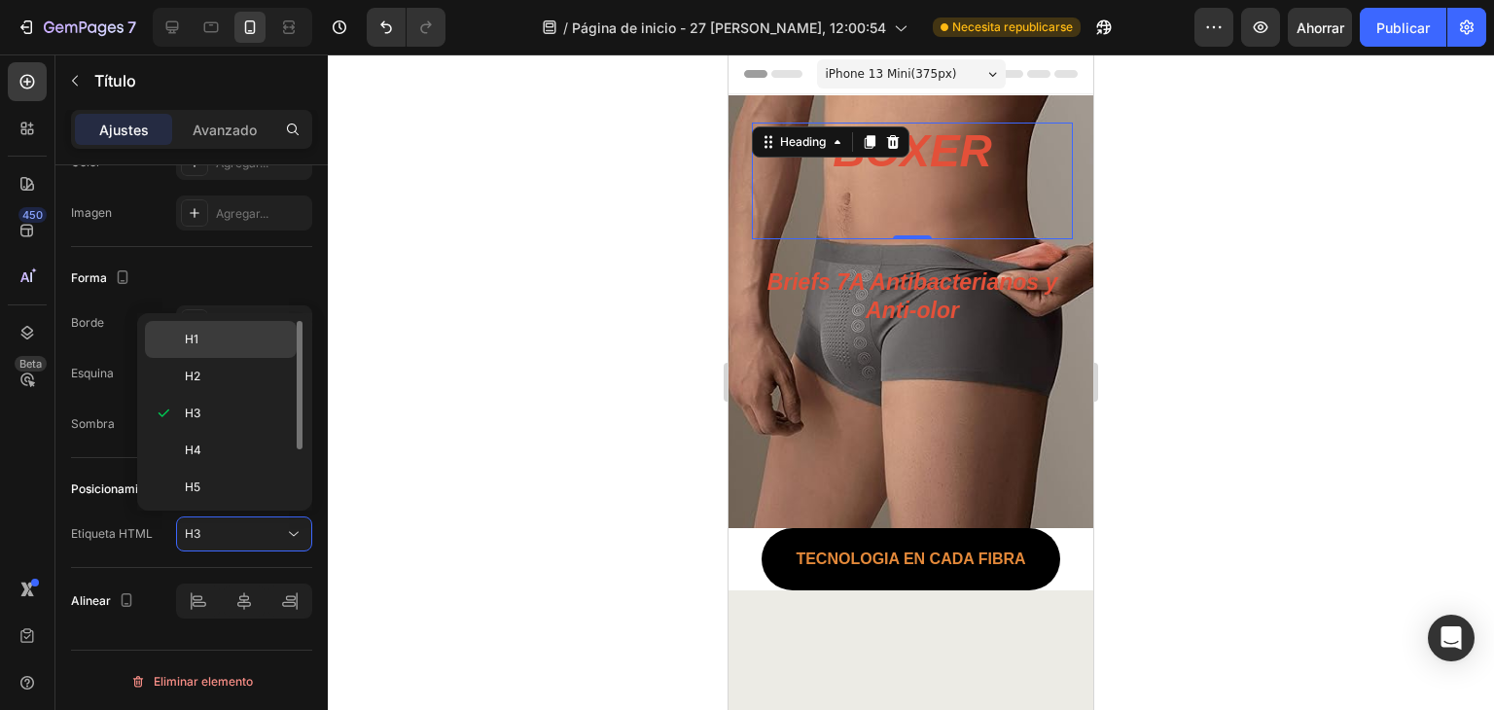
click at [209, 341] on p "H1" at bounding box center [236, 340] width 103 height 18
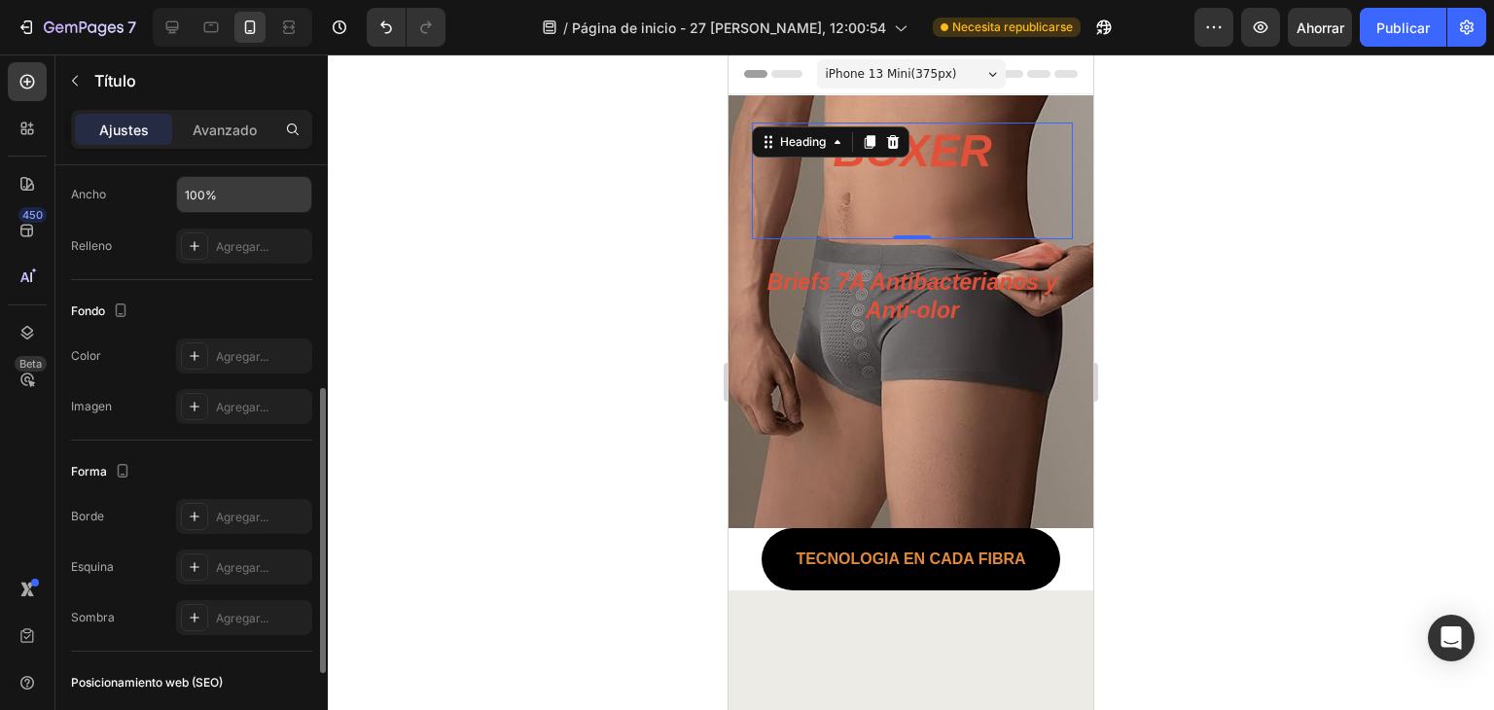
scroll to position [337, 0]
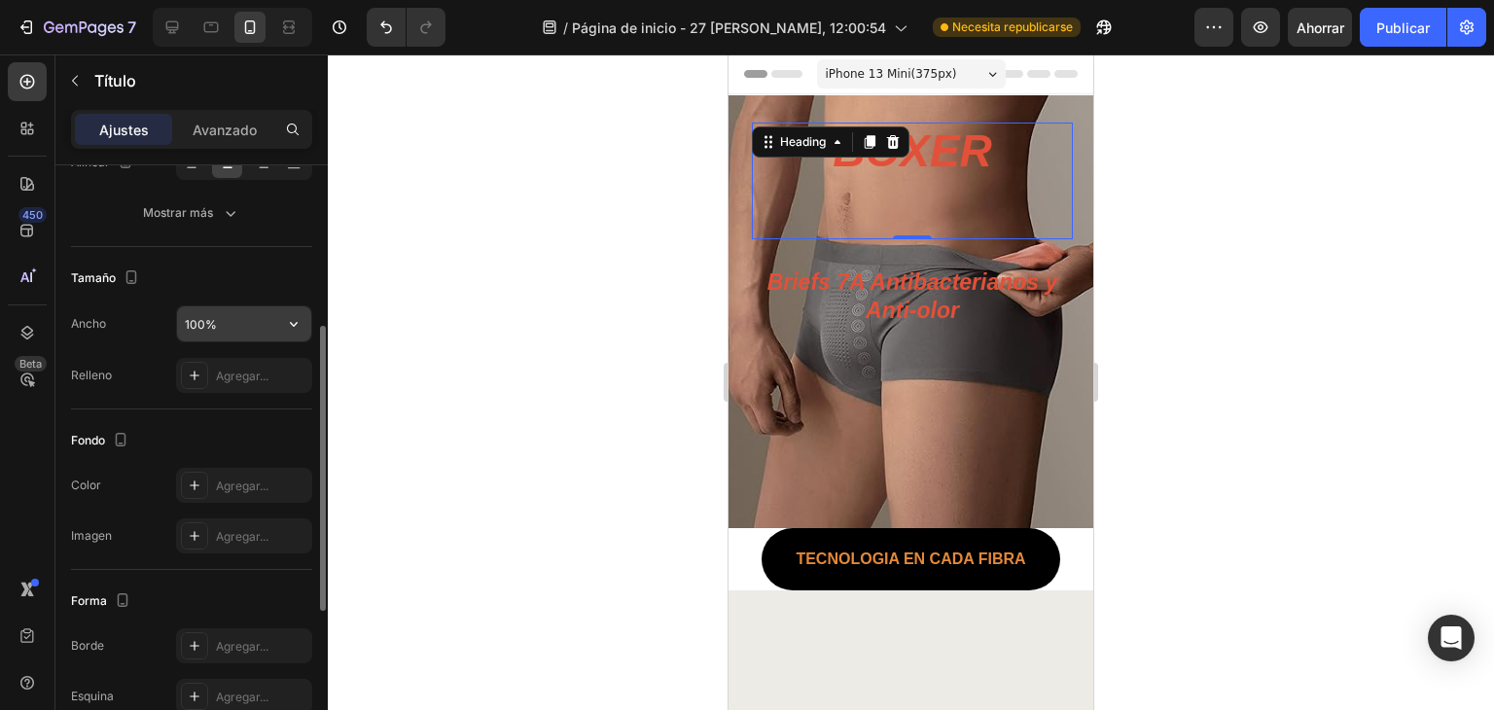
click at [226, 333] on input "100%" at bounding box center [244, 323] width 134 height 35
click at [287, 327] on icon "button" at bounding box center [293, 323] width 19 height 19
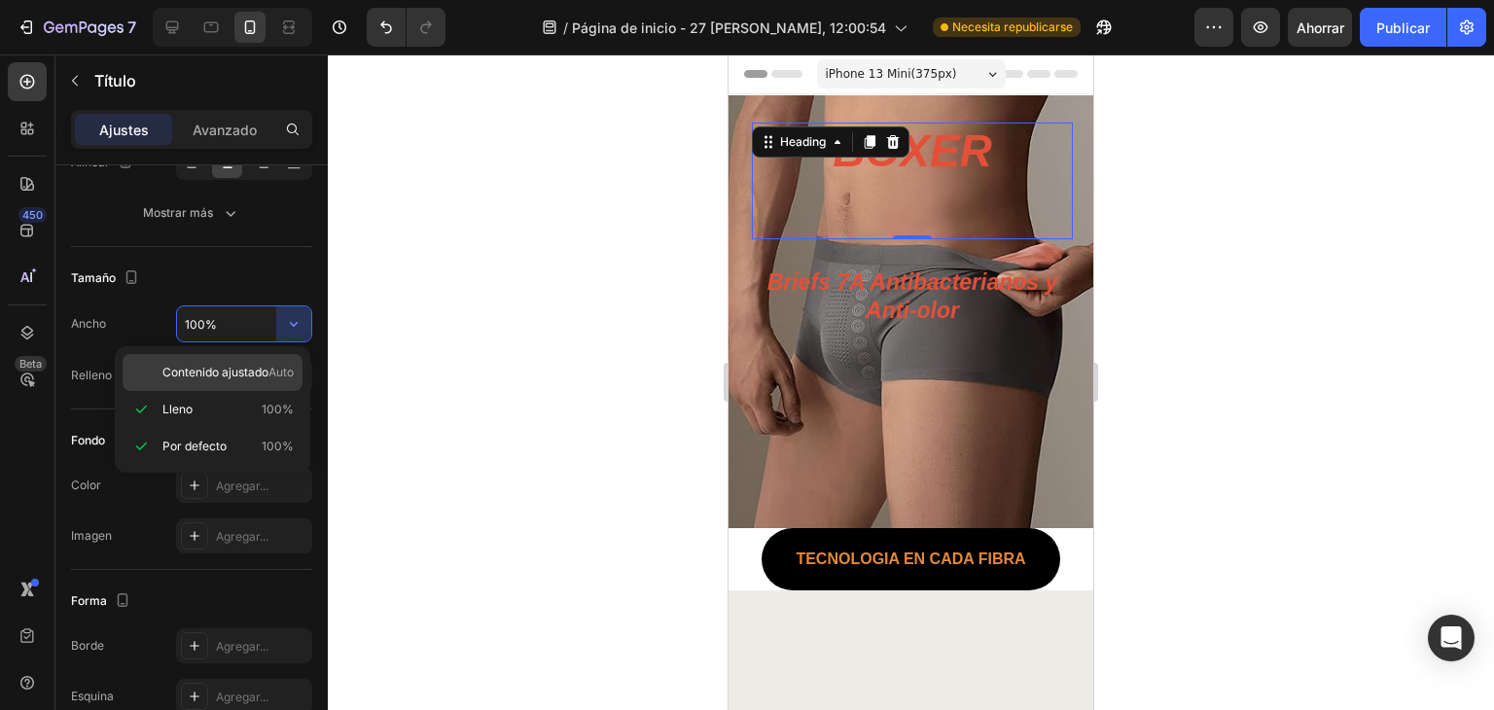
click at [243, 382] on div "Contenido ajustado Auto" at bounding box center [213, 372] width 180 height 37
type input "Auto"
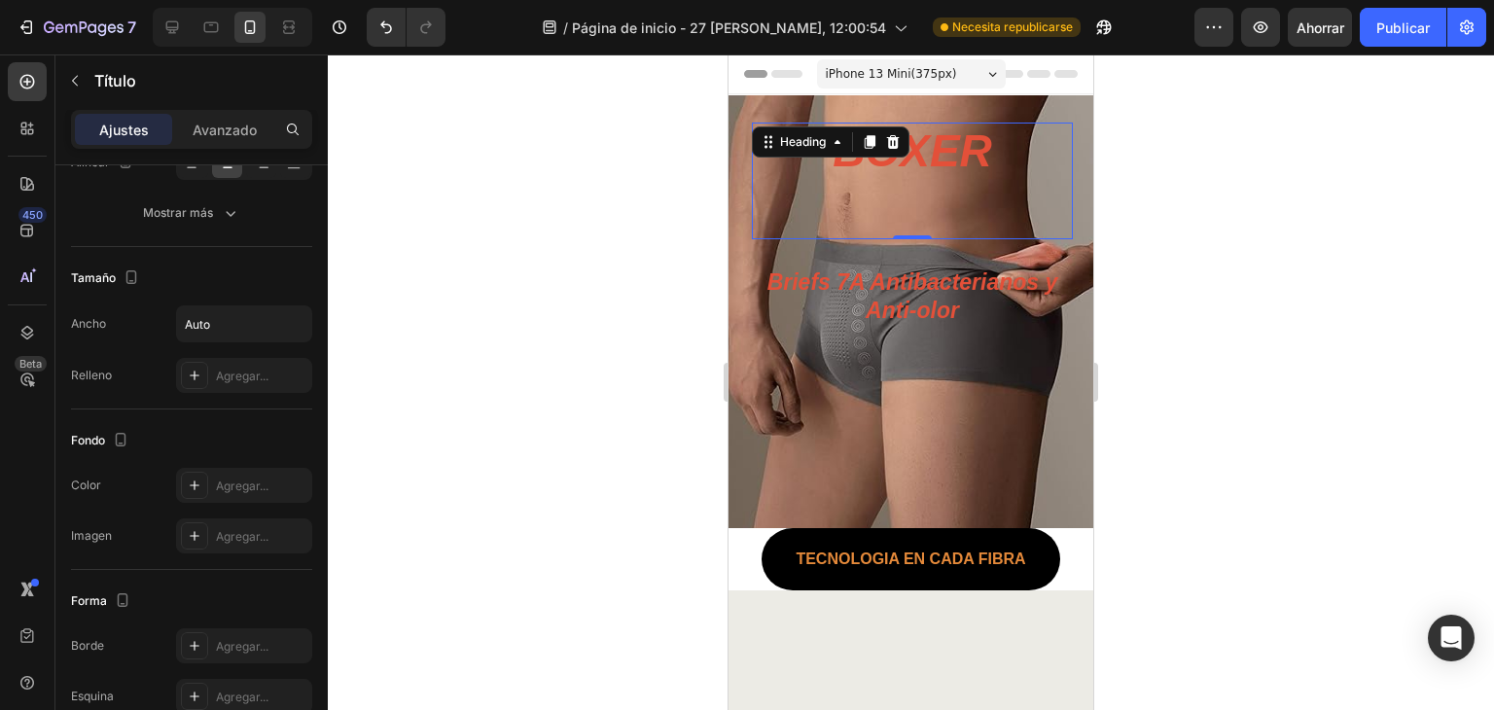
drag, startPoint x: 487, startPoint y: 308, endPoint x: 463, endPoint y: 309, distance: 24.3
click at [483, 310] on div at bounding box center [911, 381] width 1166 height 655
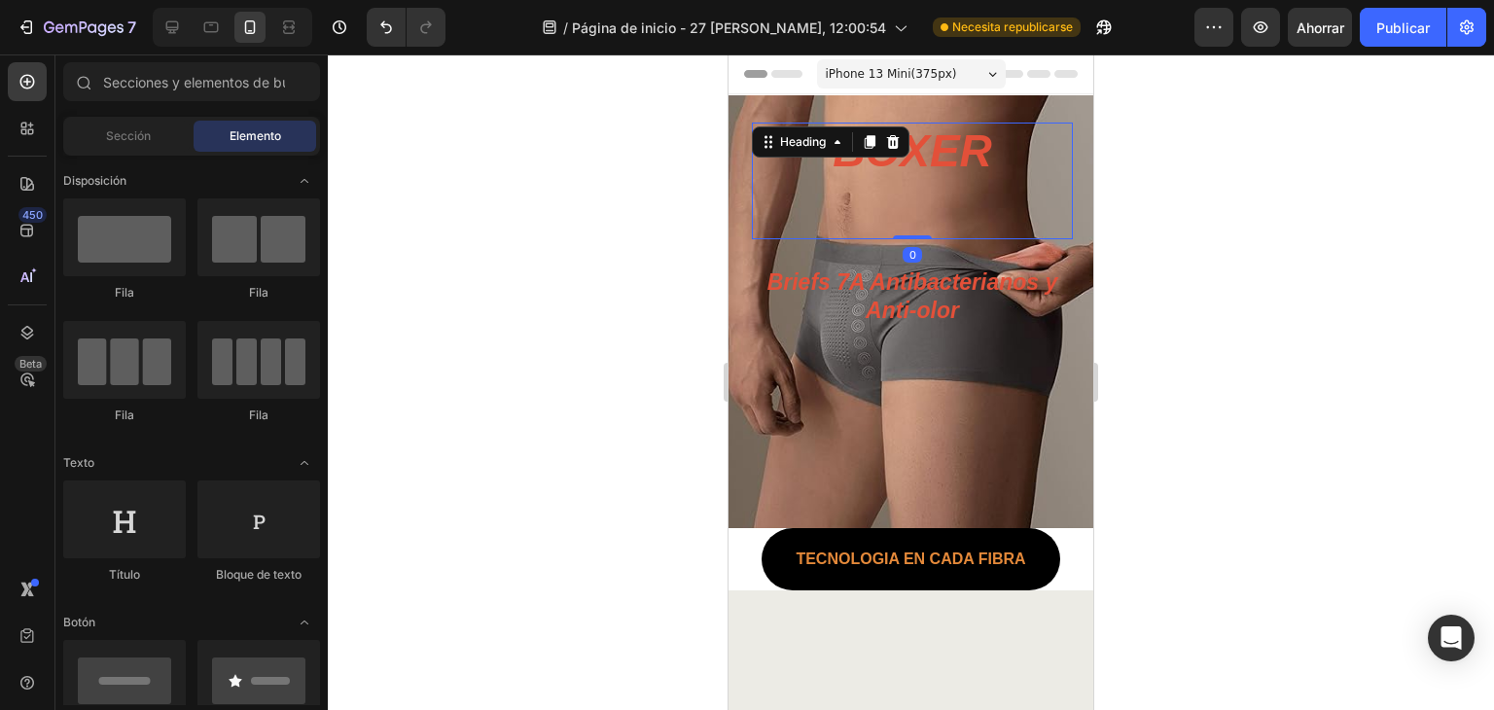
click at [897, 195] on h1 "BOXER" at bounding box center [911, 181] width 159 height 117
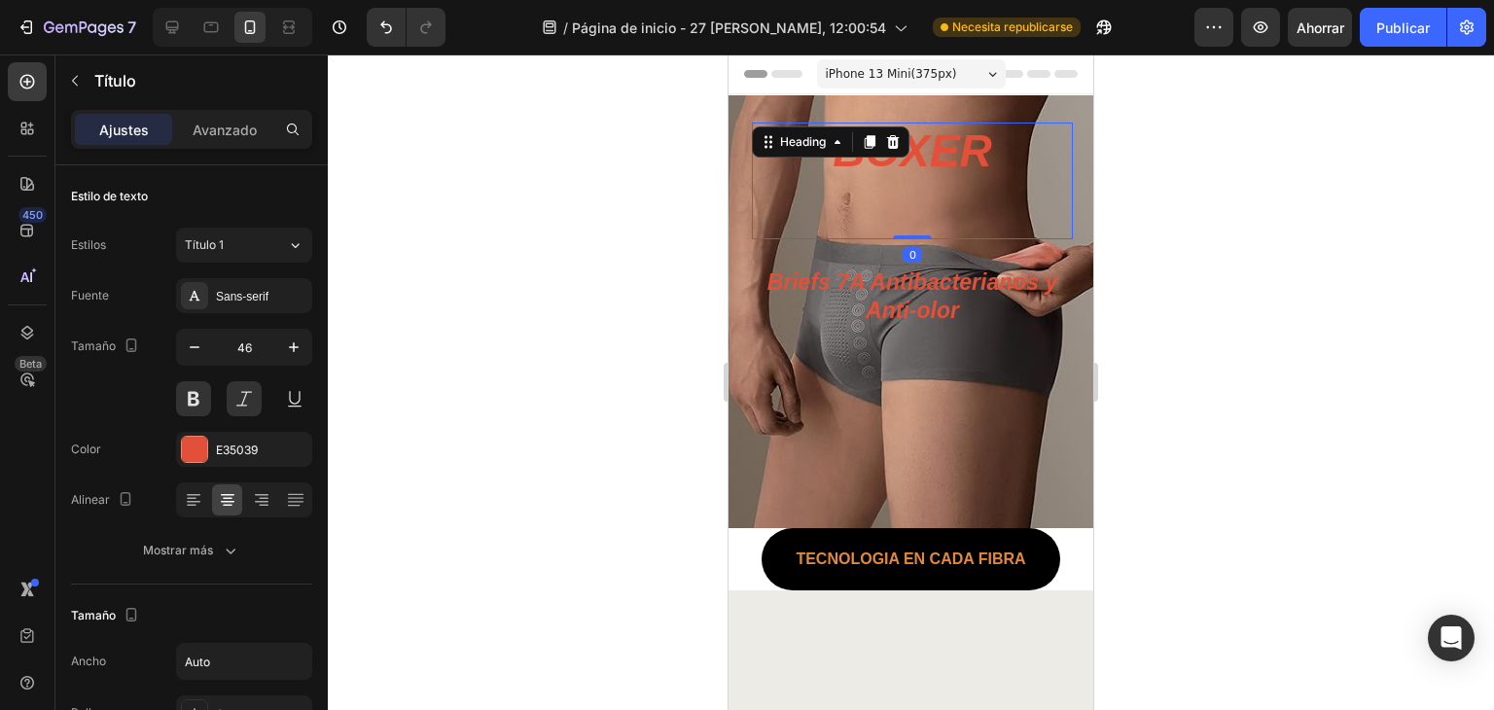
drag, startPoint x: 915, startPoint y: 232, endPoint x: 911, endPoint y: 172, distance: 60.4
click at [912, 170] on div "BOXER Heading 0" at bounding box center [912, 181] width 321 height 117
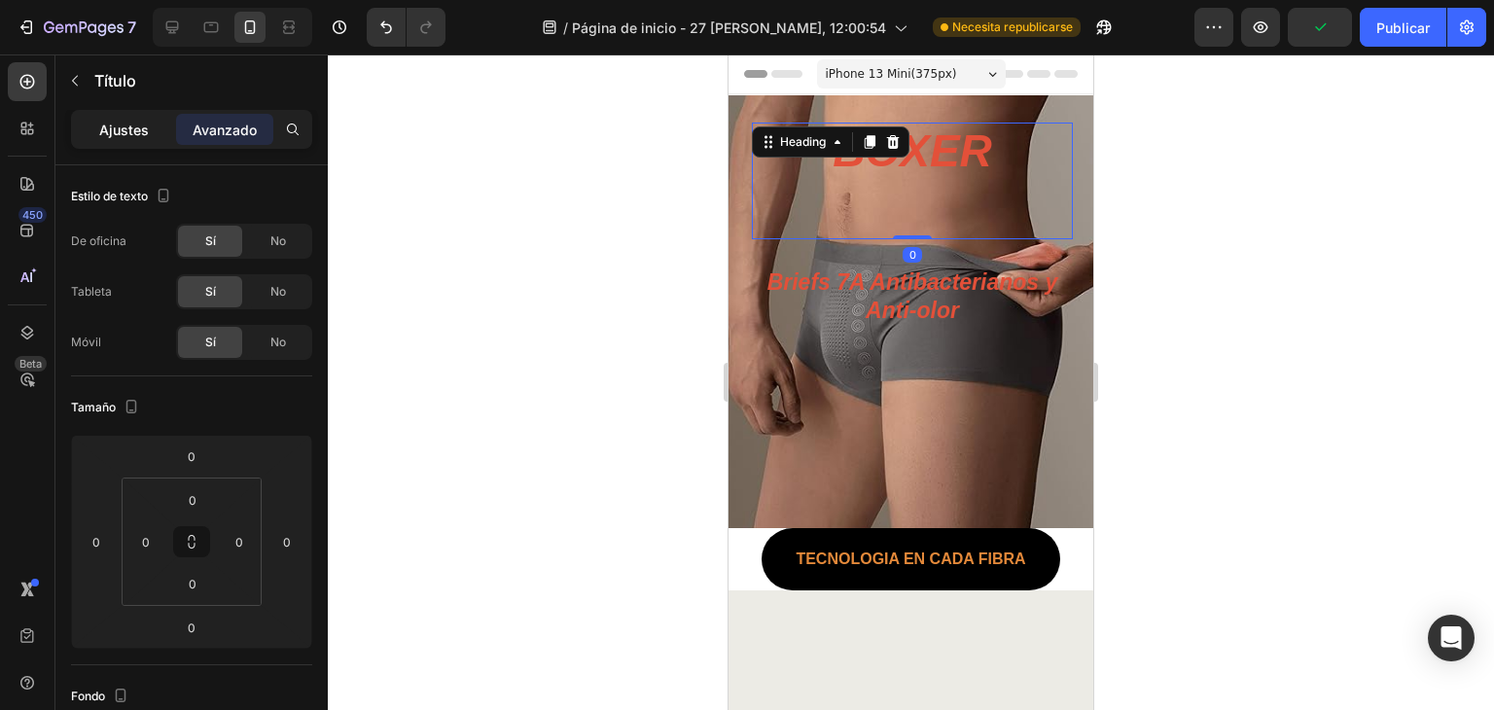
click at [97, 137] on div "Ajustes" at bounding box center [123, 129] width 97 height 31
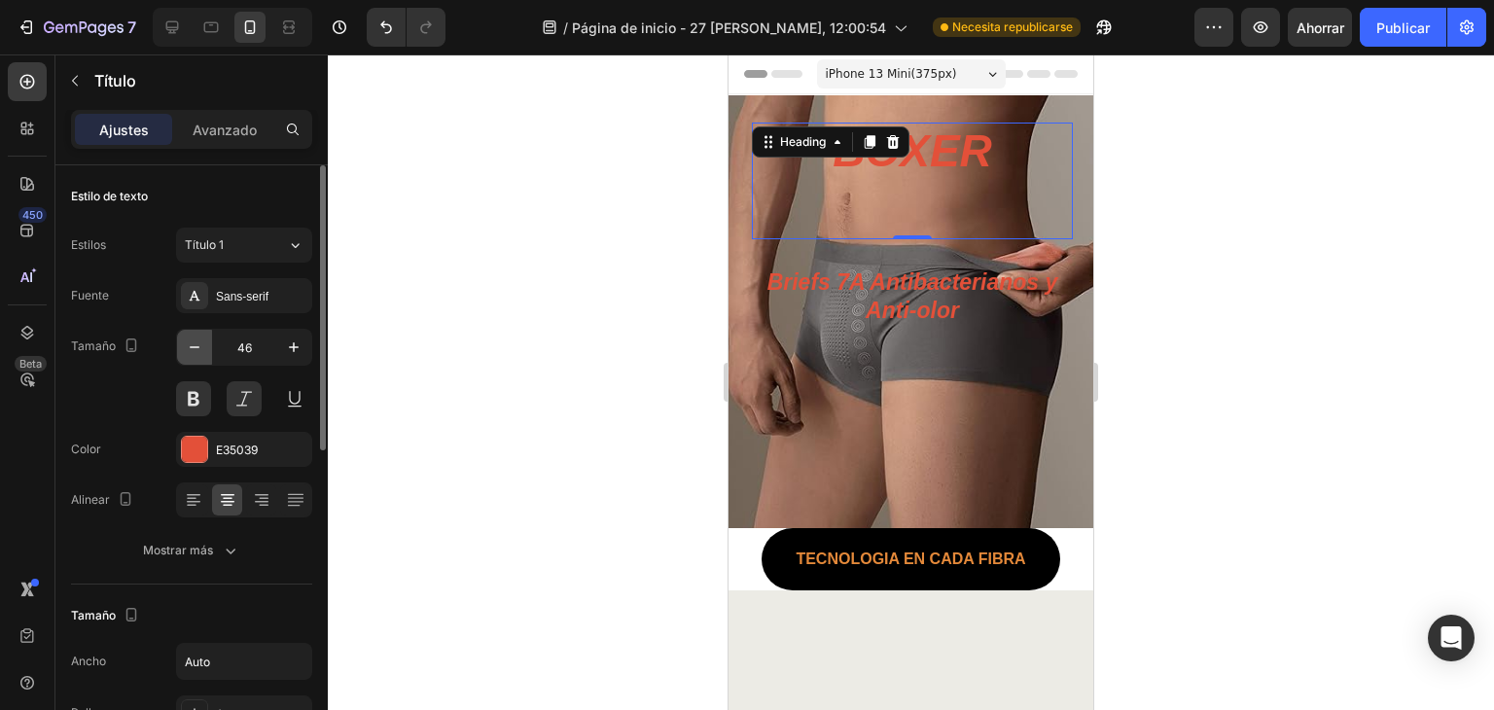
click at [192, 343] on icon "button" at bounding box center [194, 346] width 19 height 19
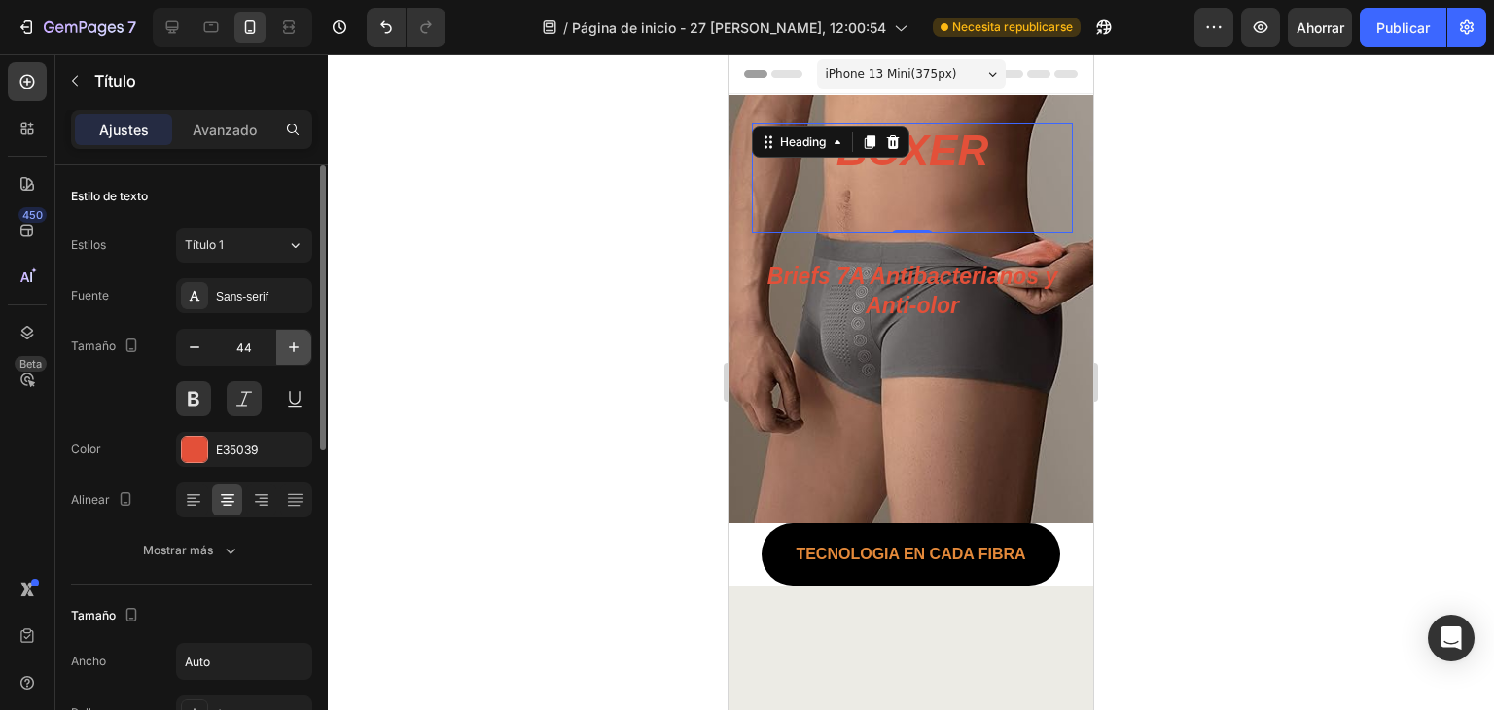
click at [291, 345] on icon "button" at bounding box center [293, 346] width 19 height 19
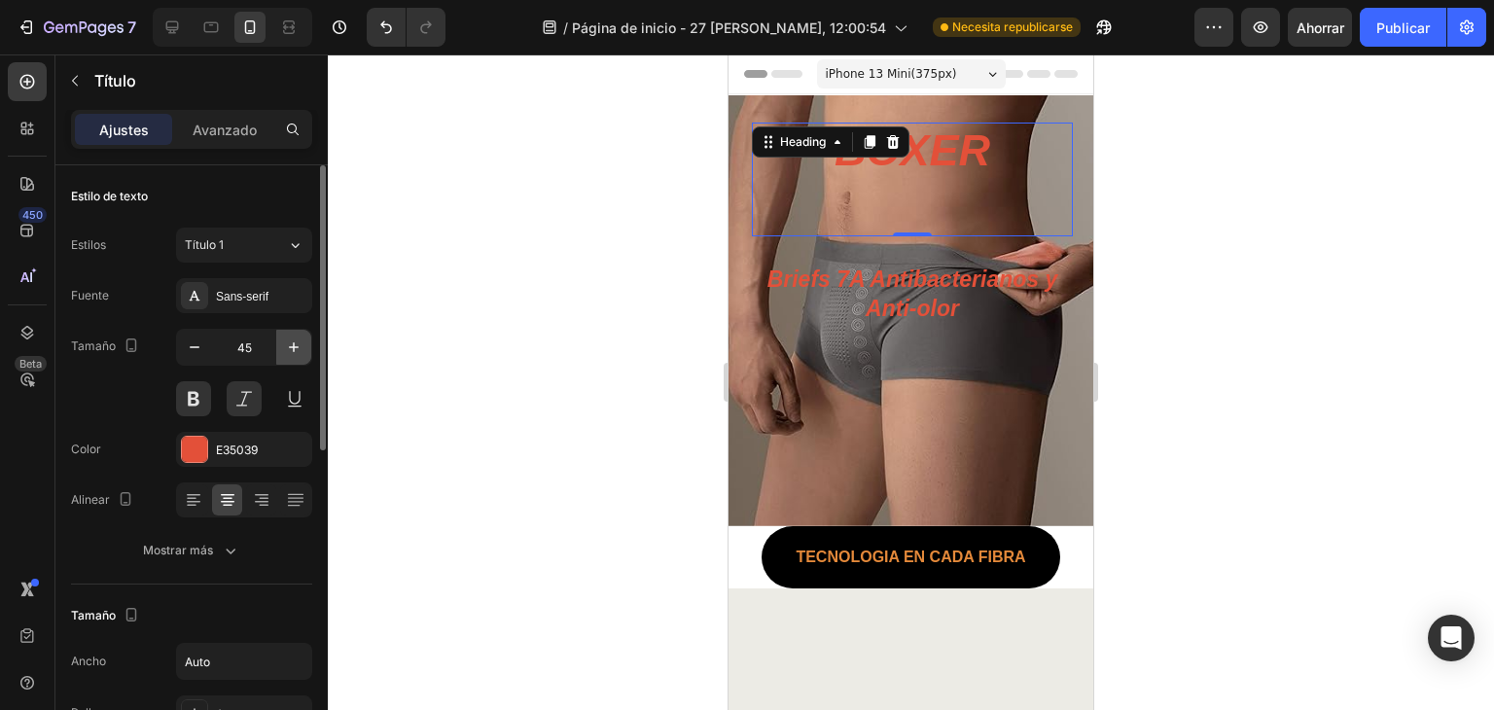
click at [291, 345] on icon "button" at bounding box center [293, 346] width 19 height 19
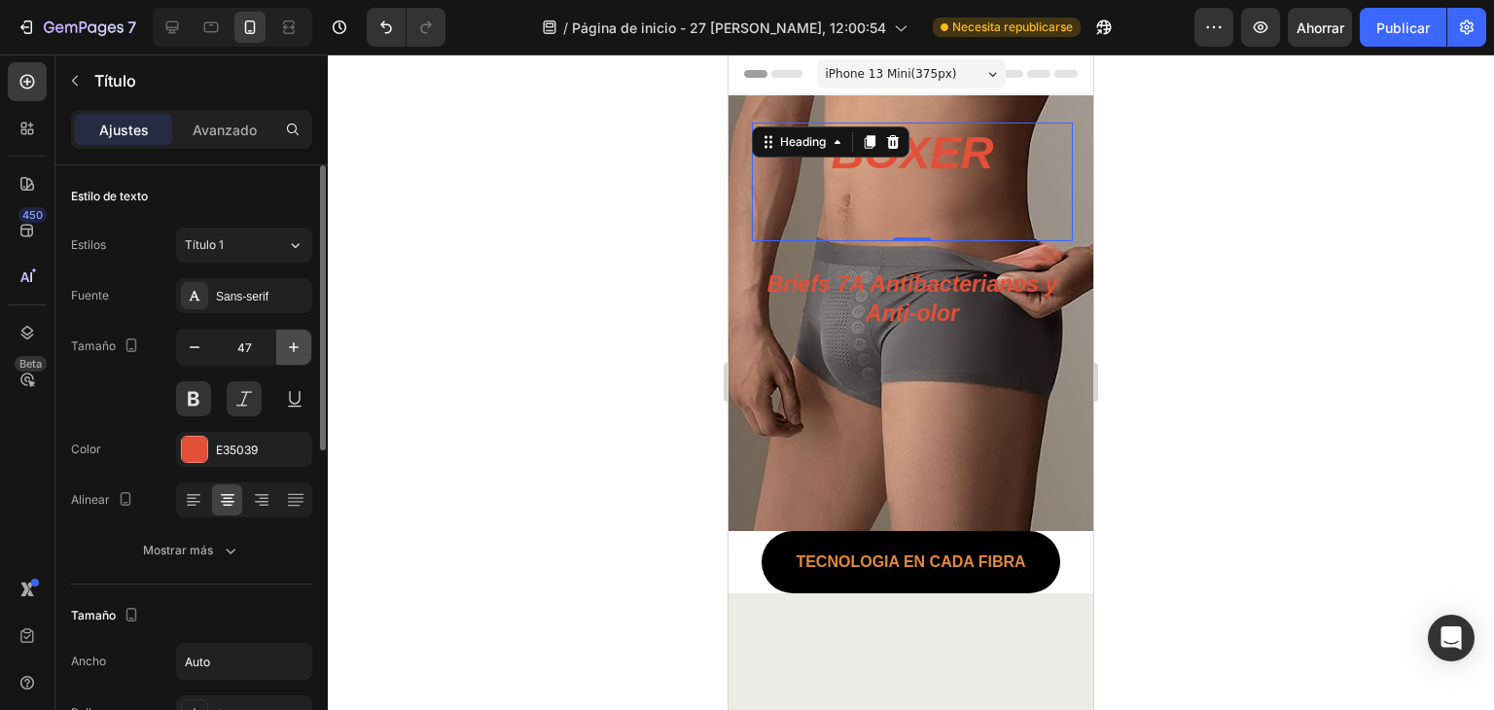
click at [292, 345] on icon "button" at bounding box center [293, 346] width 19 height 19
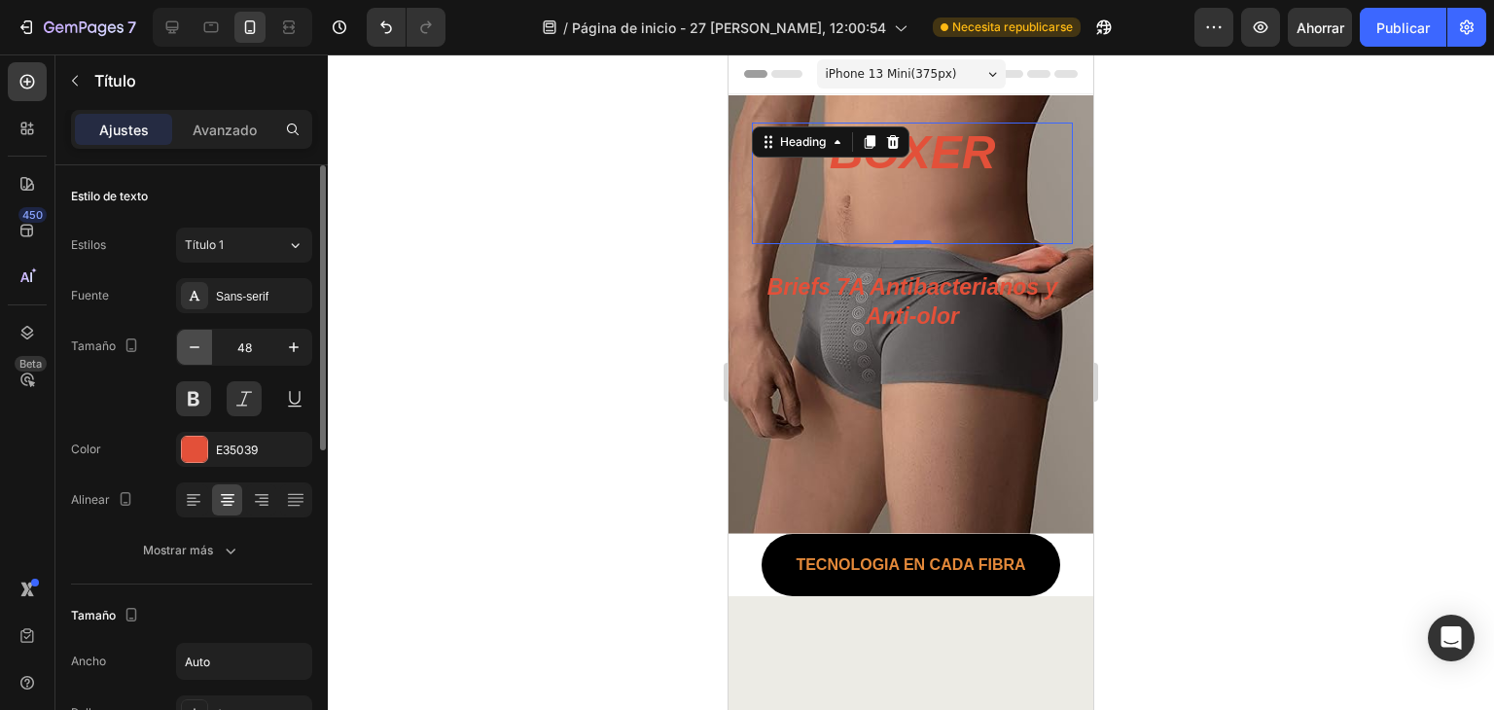
click at [185, 350] on icon "button" at bounding box center [194, 346] width 19 height 19
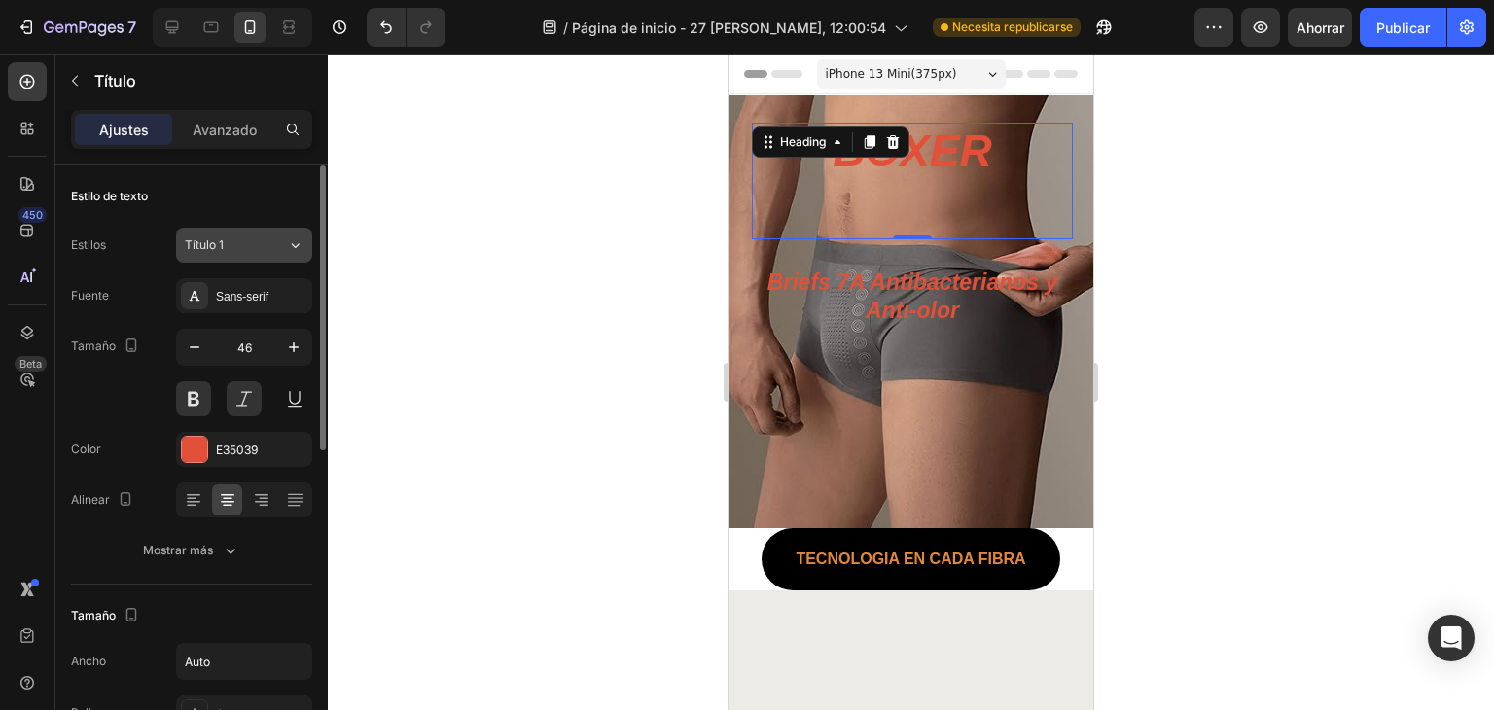
click at [265, 234] on button "Título 1" at bounding box center [244, 245] width 136 height 35
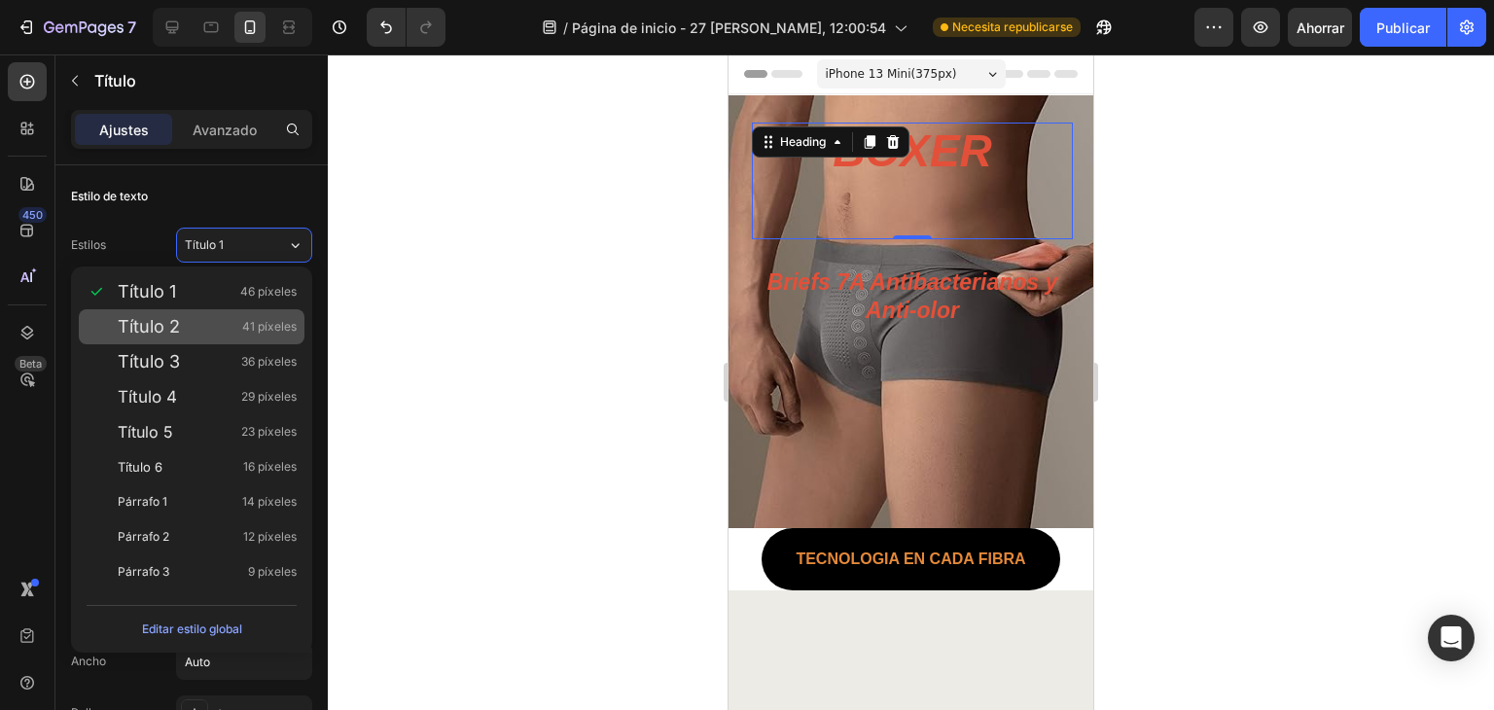
click at [262, 342] on div "Título 2 41 píxeles" at bounding box center [192, 326] width 226 height 35
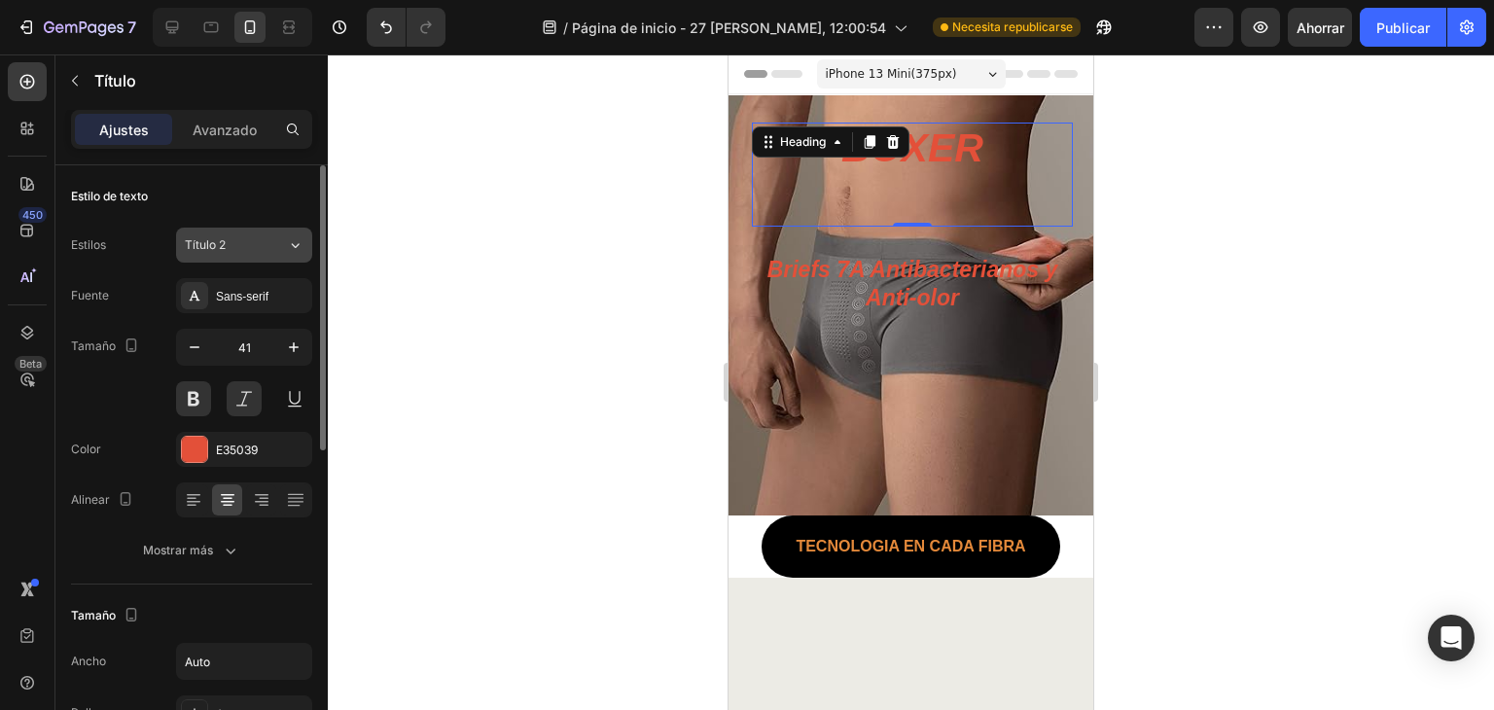
click at [281, 242] on div "Título 2" at bounding box center [236, 245] width 102 height 18
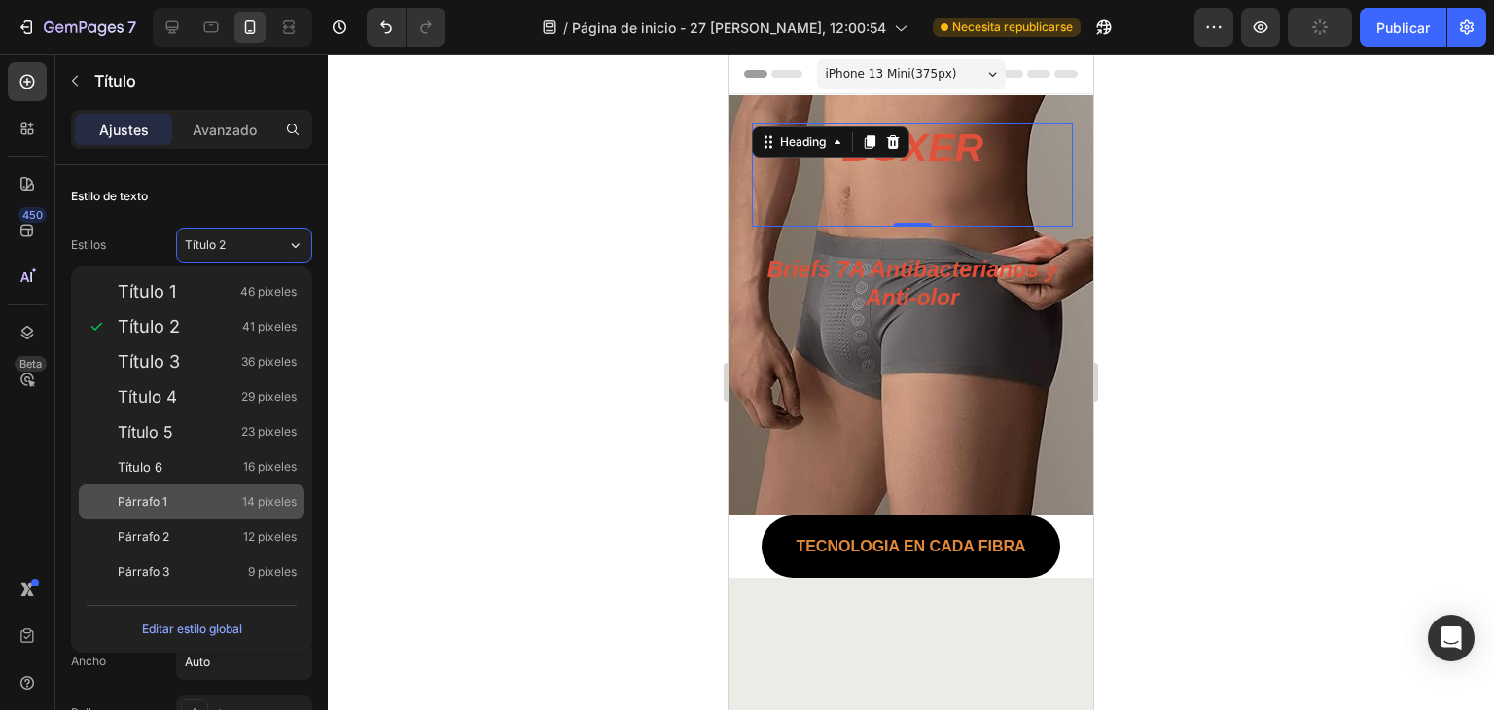
click at [278, 497] on font "14 píxeles" at bounding box center [269, 501] width 54 height 15
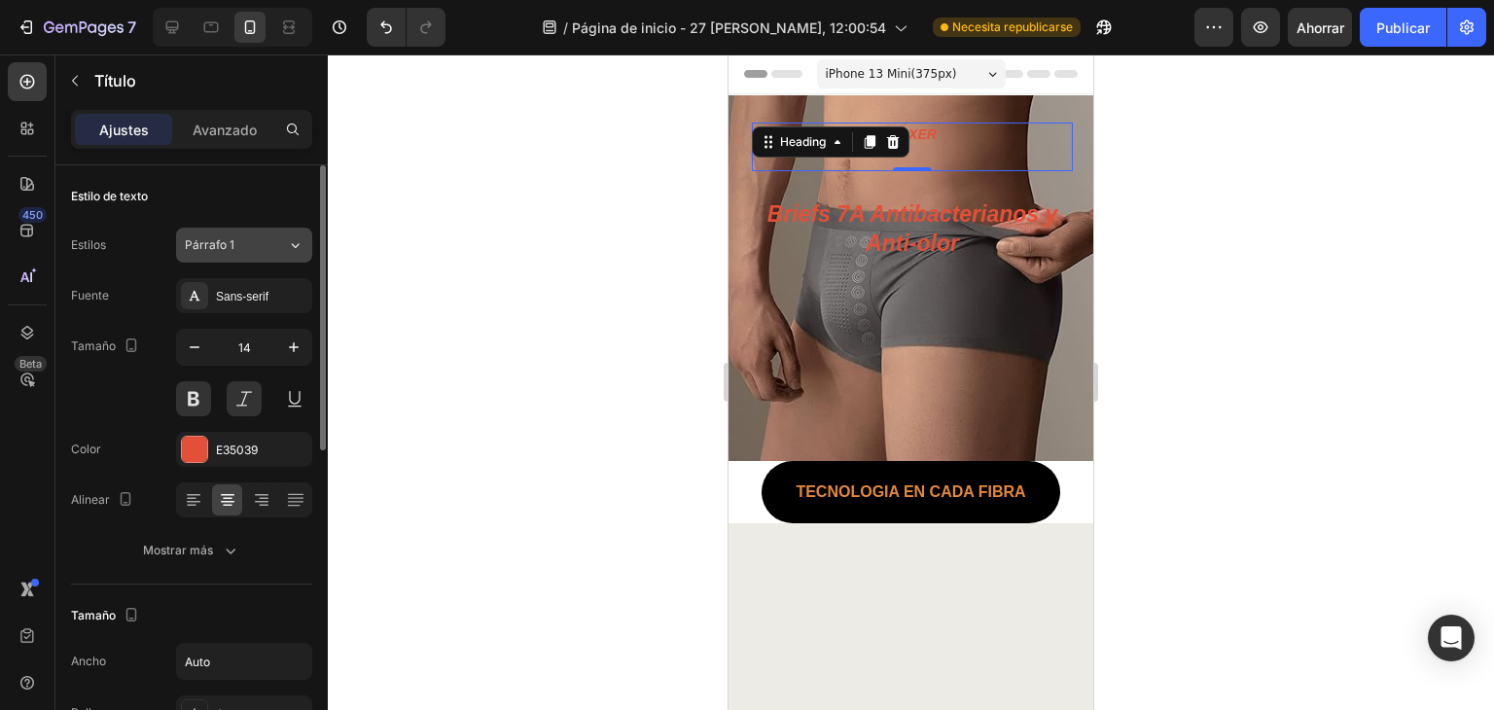
click at [280, 257] on button "Párrafo 1" at bounding box center [244, 245] width 136 height 35
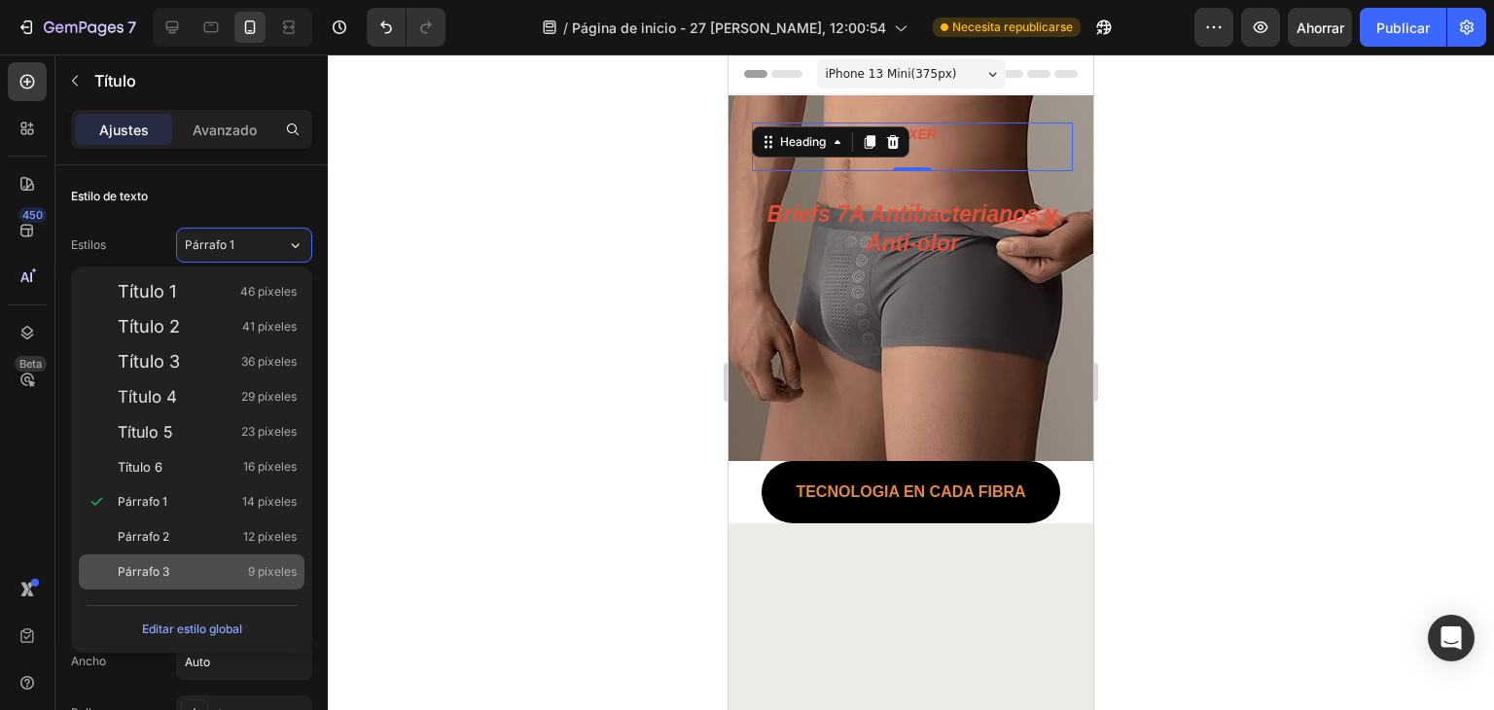
click at [255, 571] on font "9 píxeles" at bounding box center [272, 571] width 49 height 15
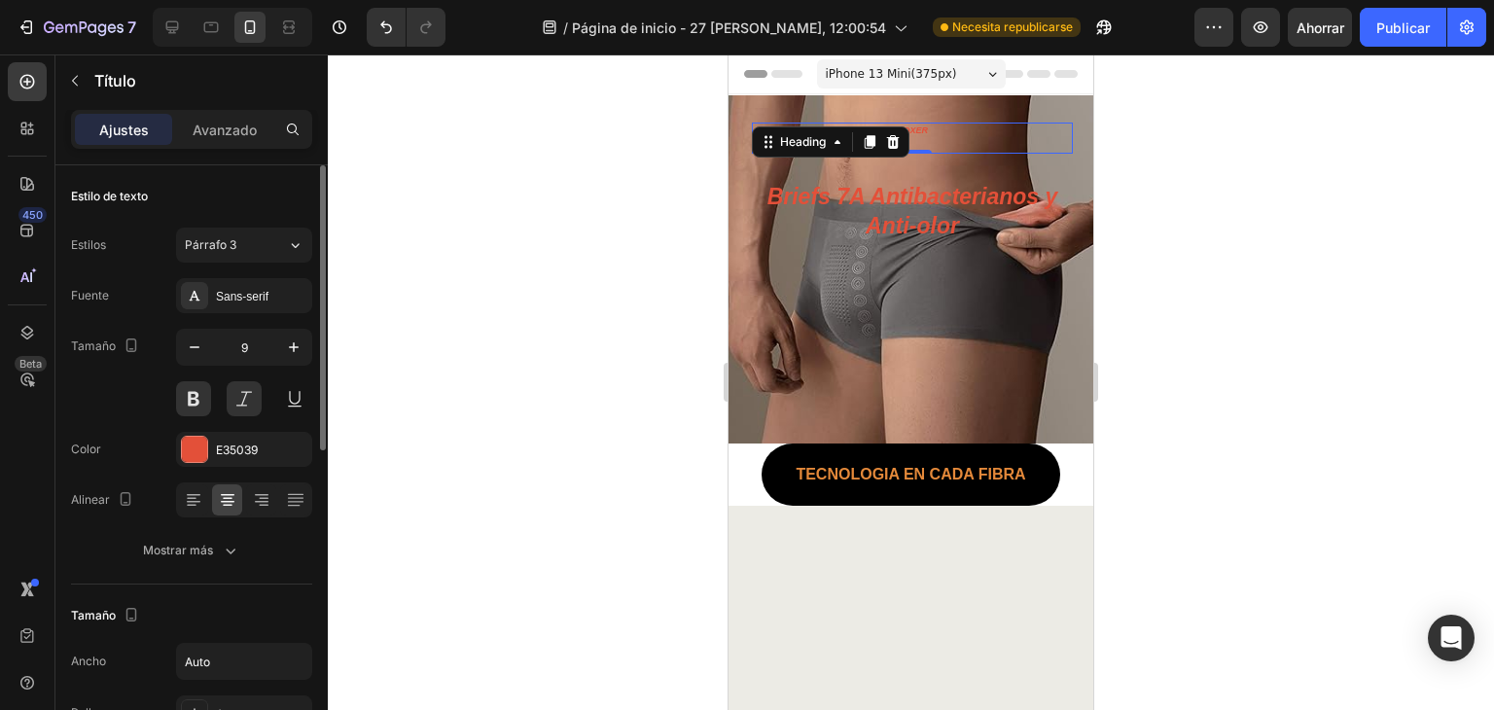
click at [288, 366] on div "9" at bounding box center [244, 373] width 136 height 88
click at [288, 350] on icon "button" at bounding box center [293, 346] width 19 height 19
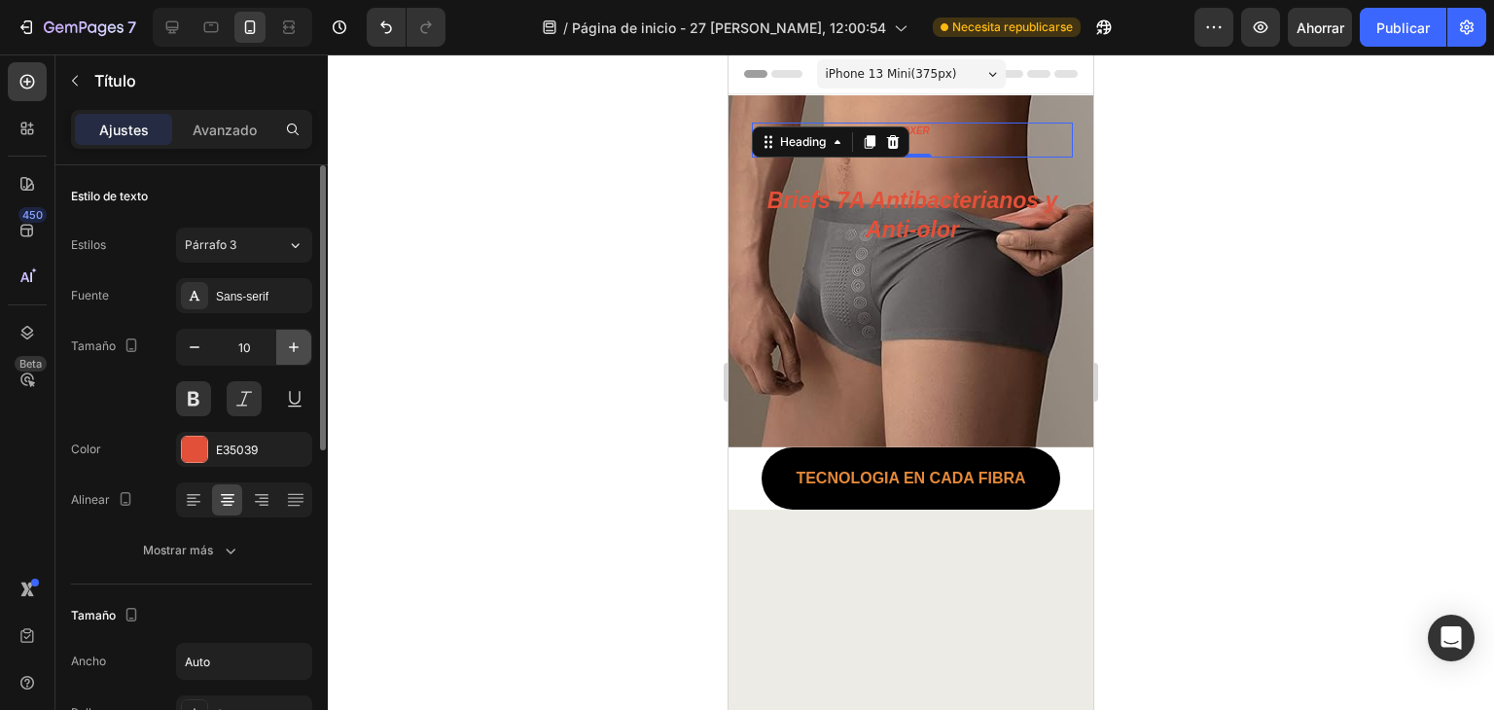
click at [288, 350] on icon "button" at bounding box center [293, 346] width 19 height 19
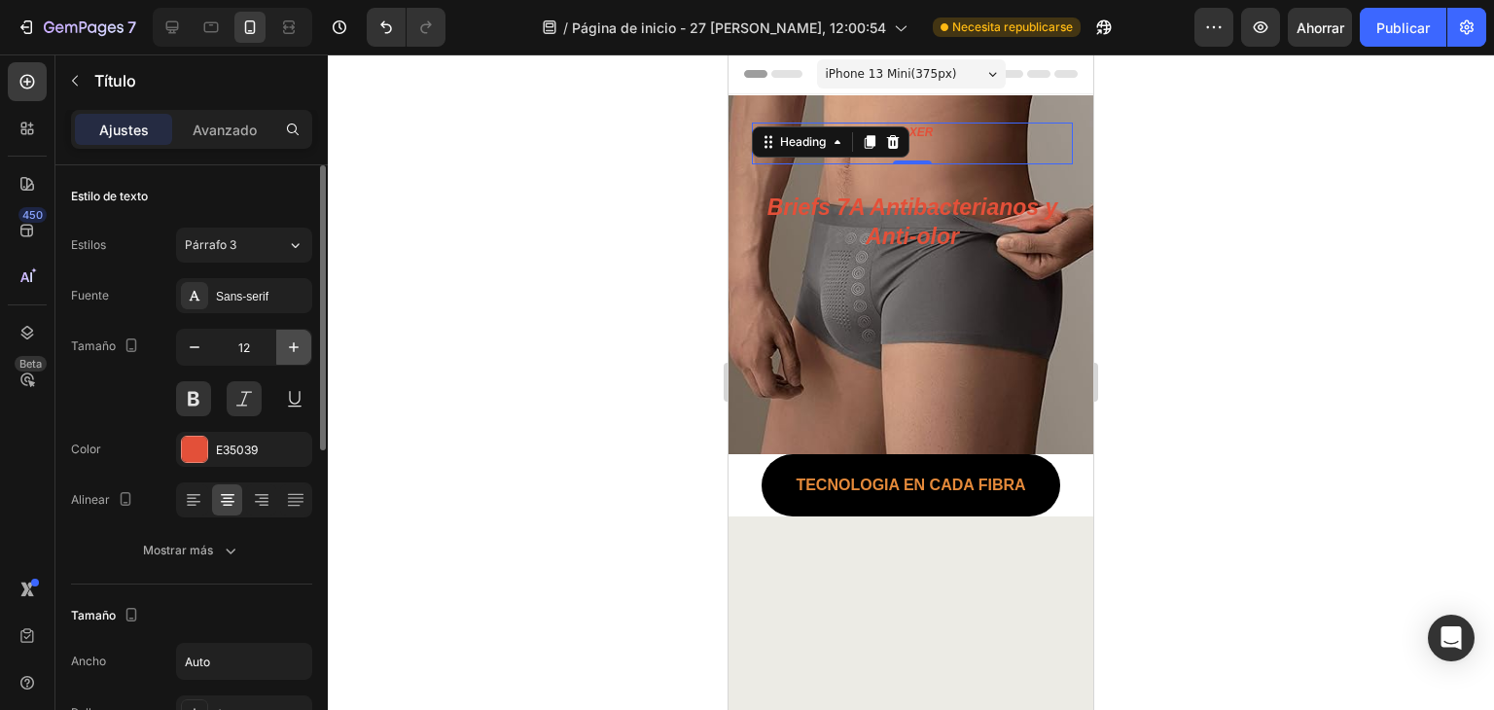
click at [288, 350] on icon "button" at bounding box center [293, 346] width 19 height 19
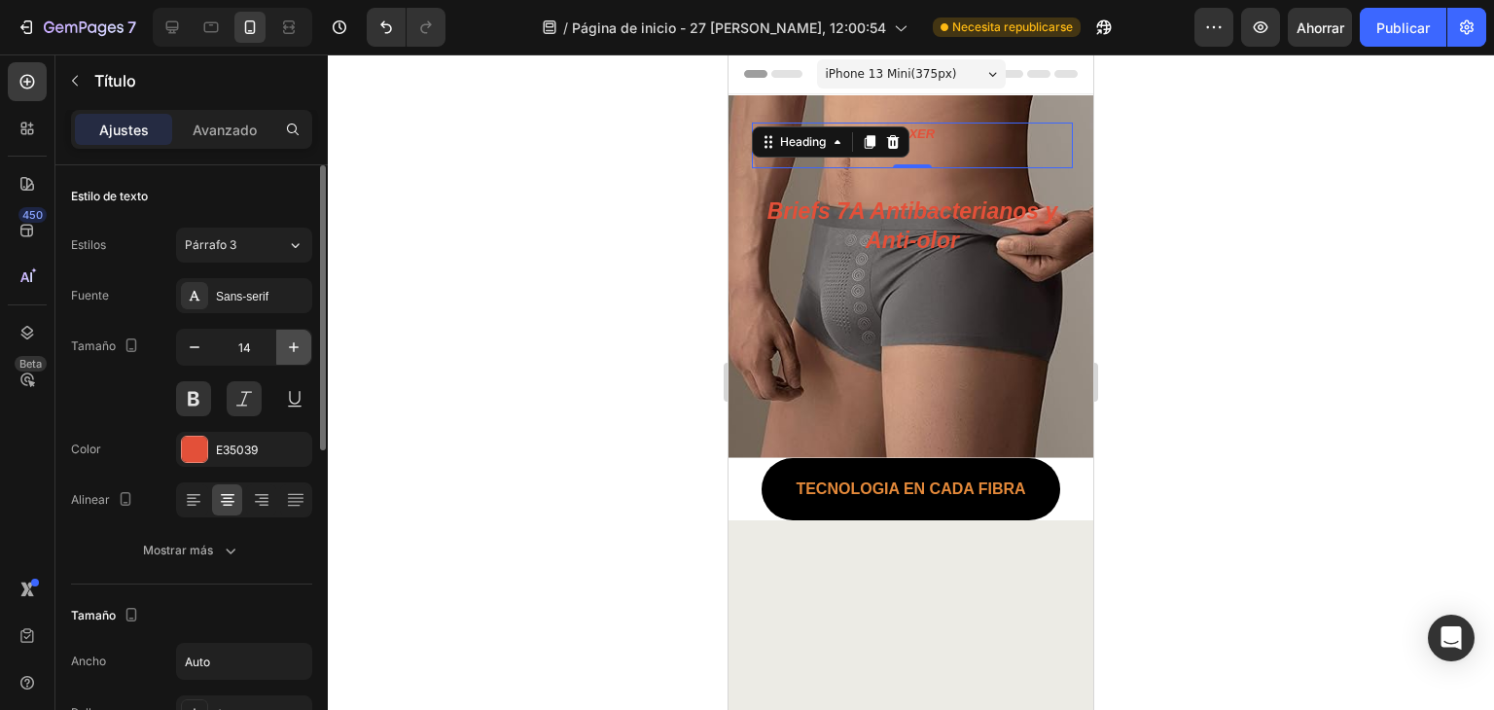
click at [288, 350] on icon "button" at bounding box center [293, 346] width 19 height 19
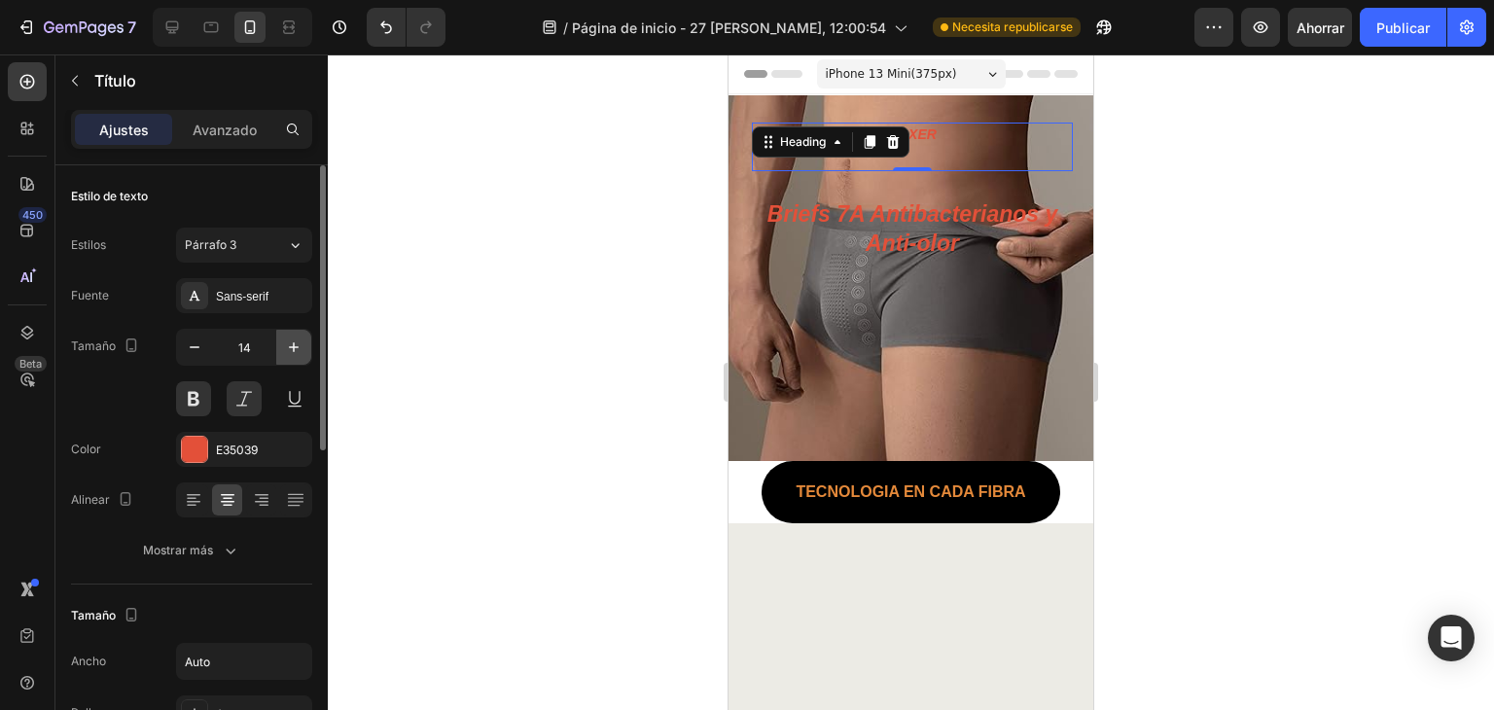
click at [288, 350] on icon "button" at bounding box center [293, 346] width 19 height 19
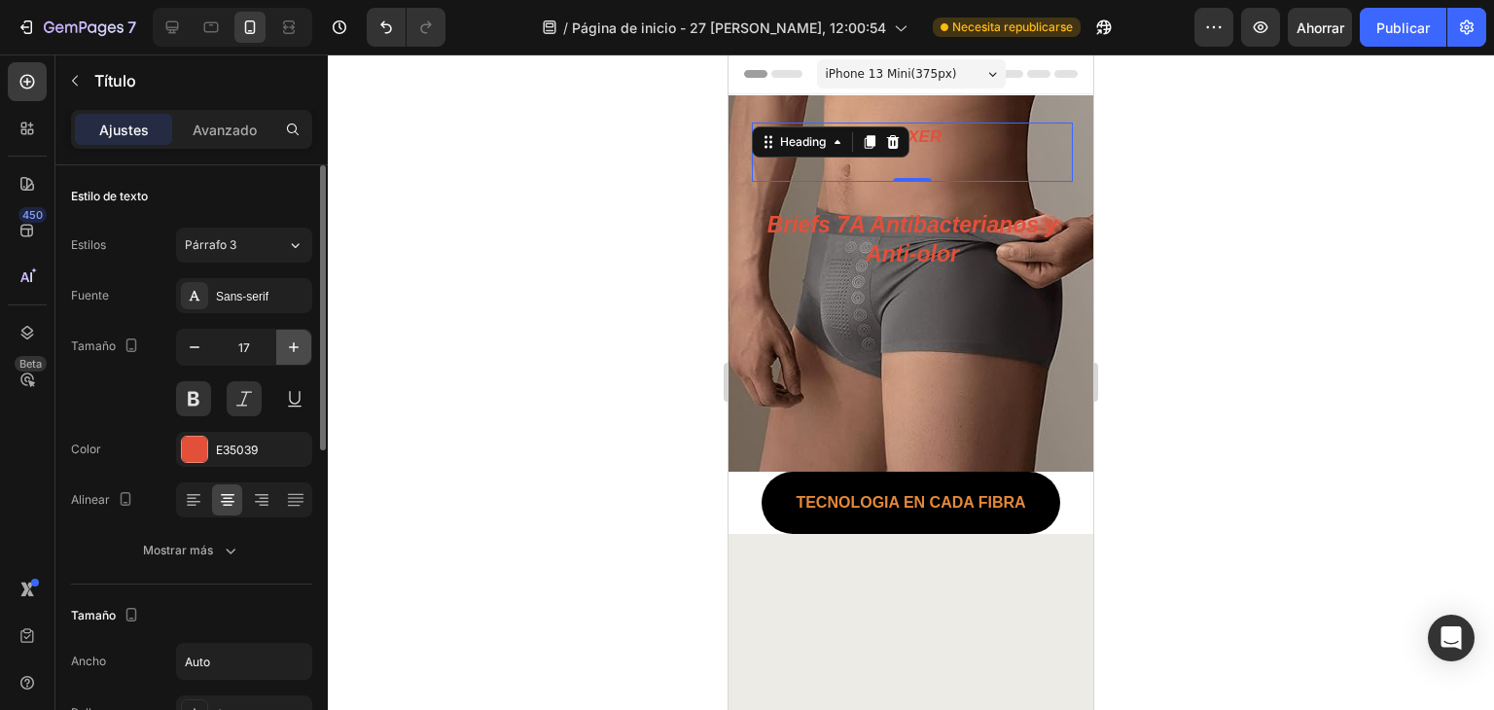
click at [288, 350] on icon "button" at bounding box center [293, 346] width 19 height 19
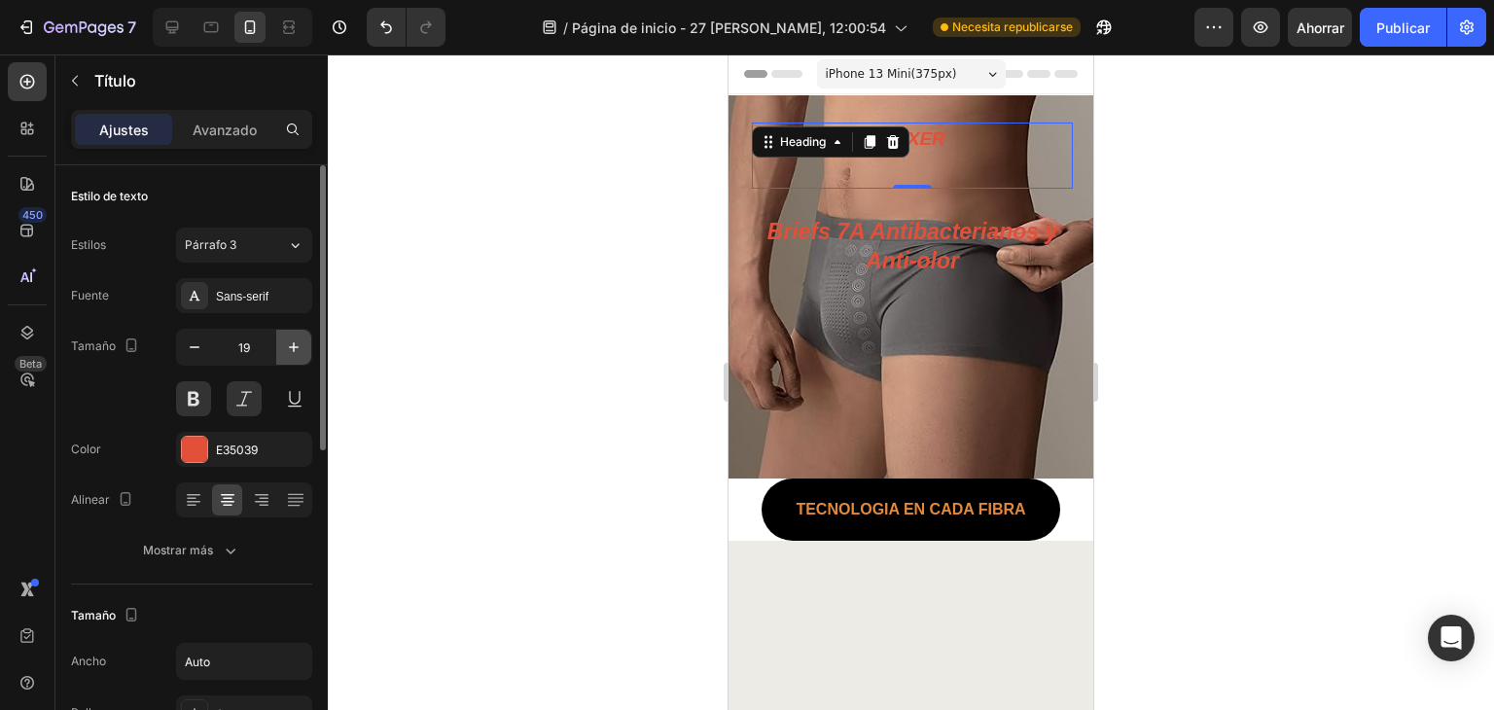
click at [288, 350] on icon "button" at bounding box center [293, 346] width 19 height 19
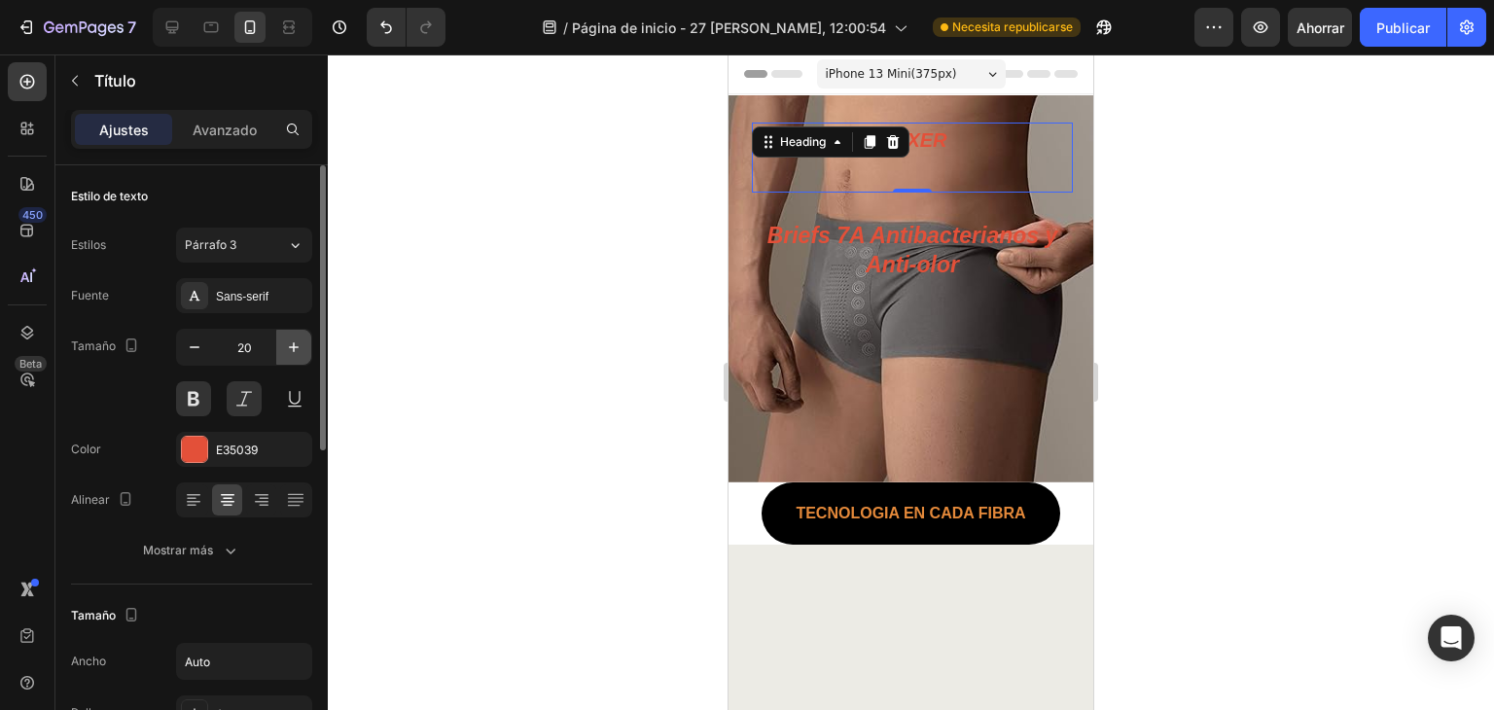
click at [288, 350] on icon "button" at bounding box center [293, 346] width 19 height 19
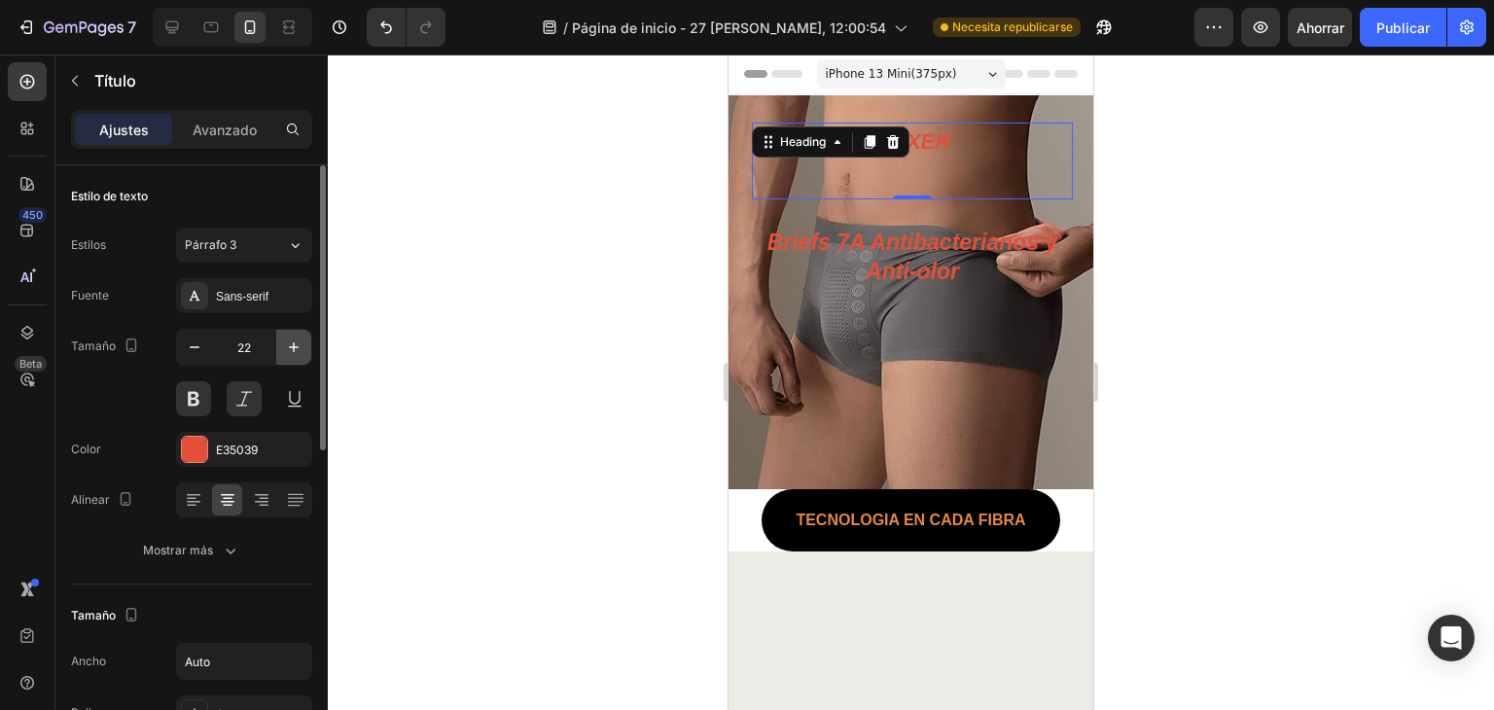
click at [288, 350] on icon "button" at bounding box center [293, 346] width 19 height 19
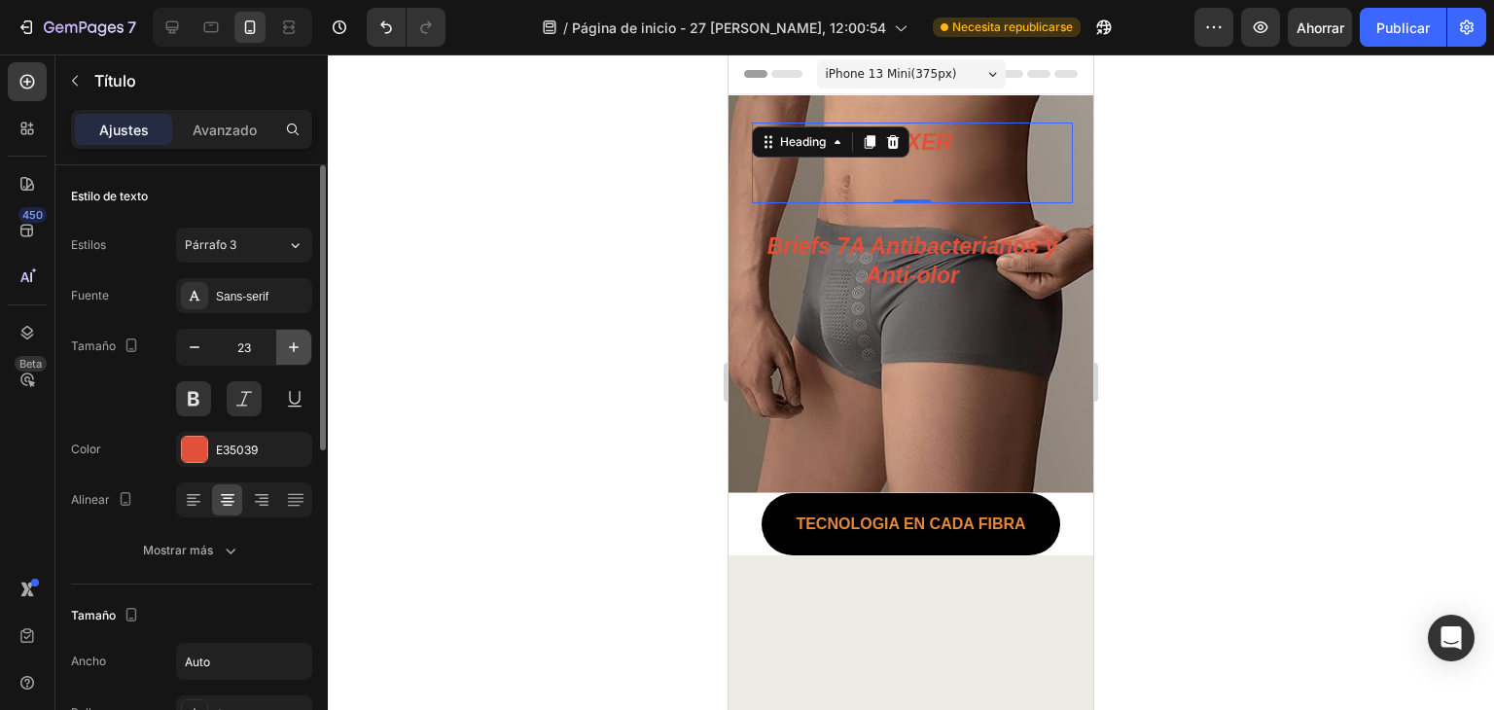
click at [288, 350] on icon "button" at bounding box center [293, 346] width 19 height 19
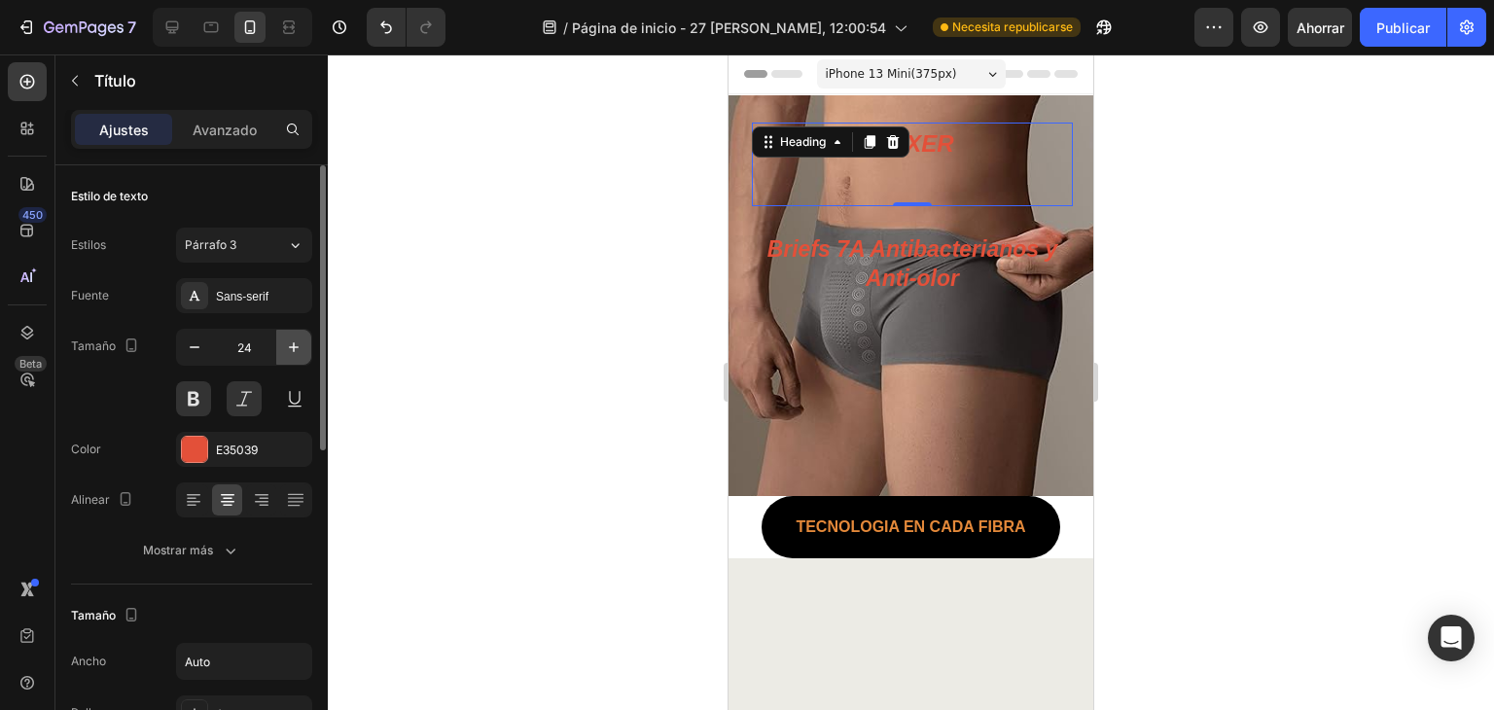
click at [288, 350] on icon "button" at bounding box center [293, 346] width 19 height 19
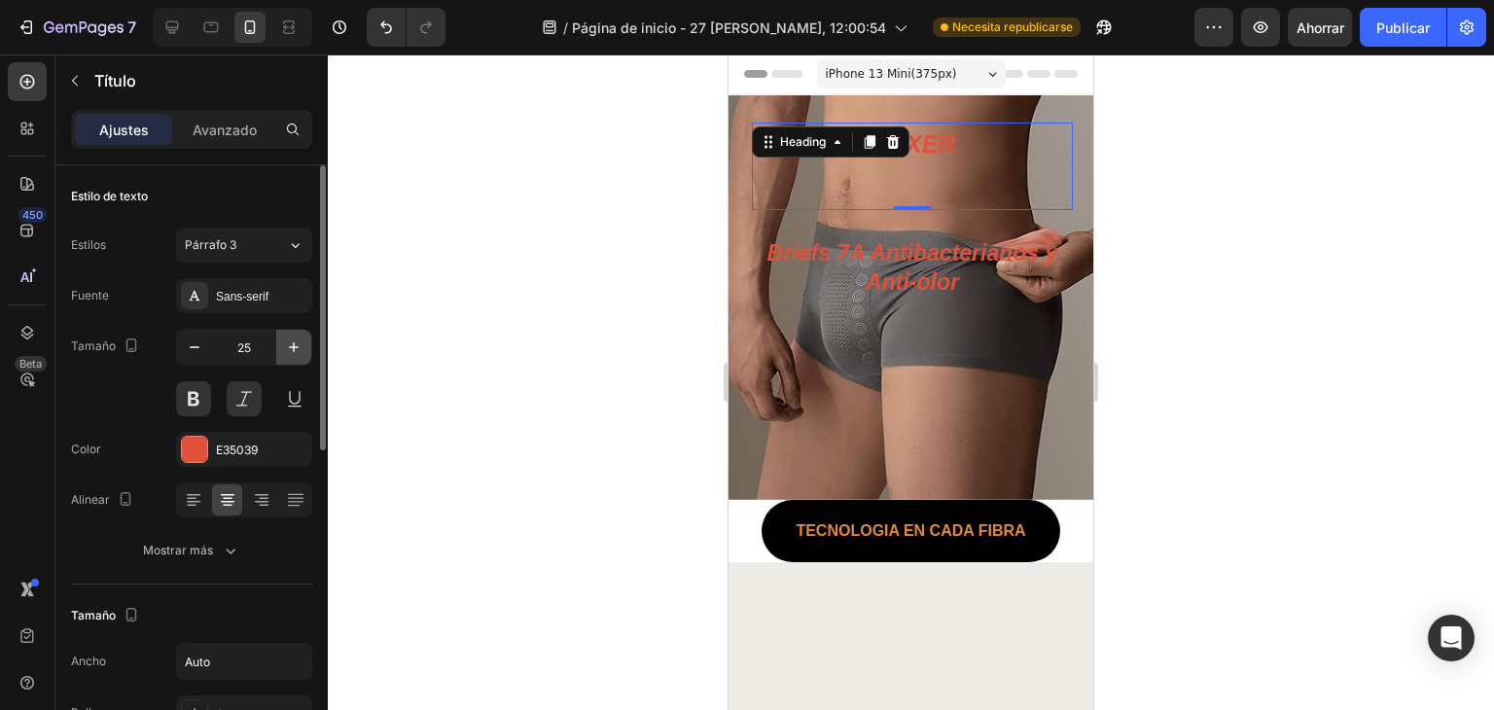
click at [288, 350] on icon "button" at bounding box center [293, 346] width 19 height 19
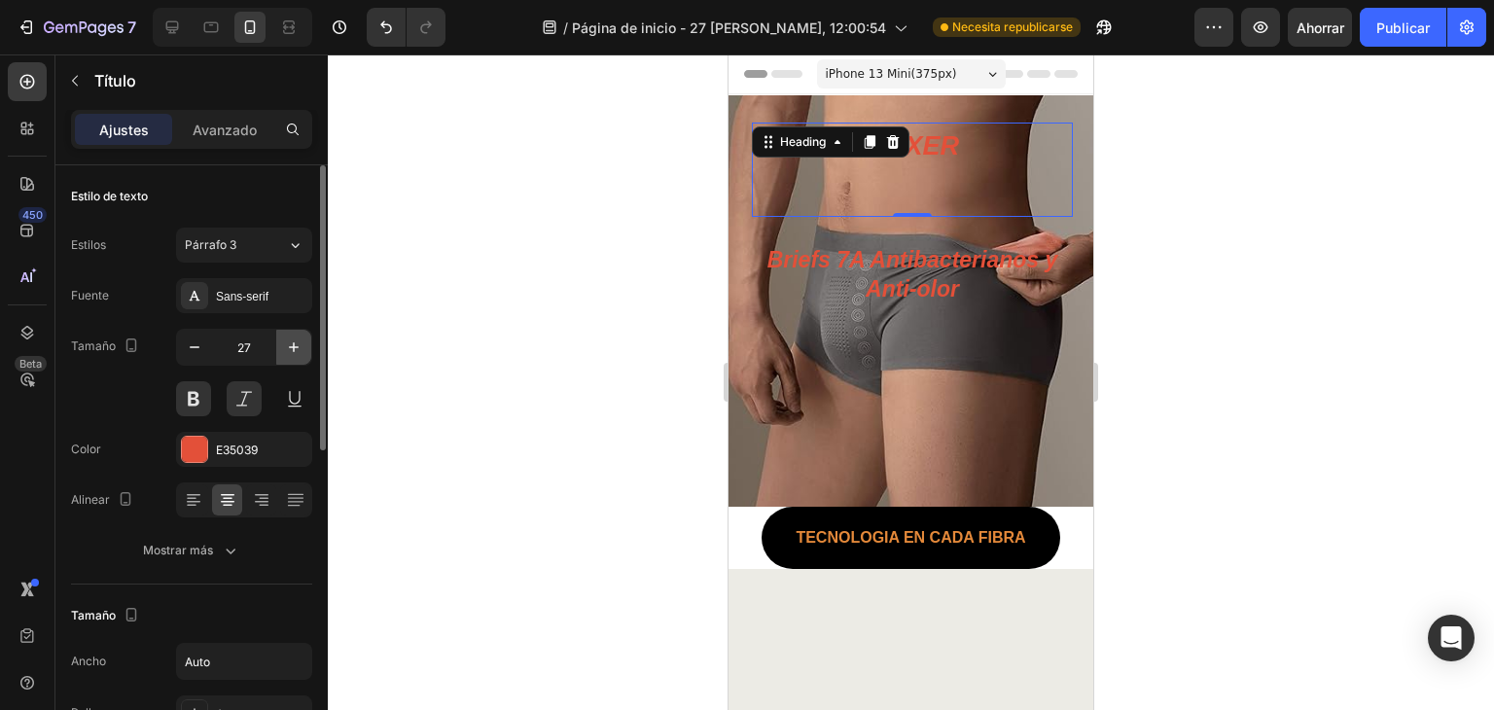
click at [288, 350] on icon "button" at bounding box center [293, 346] width 19 height 19
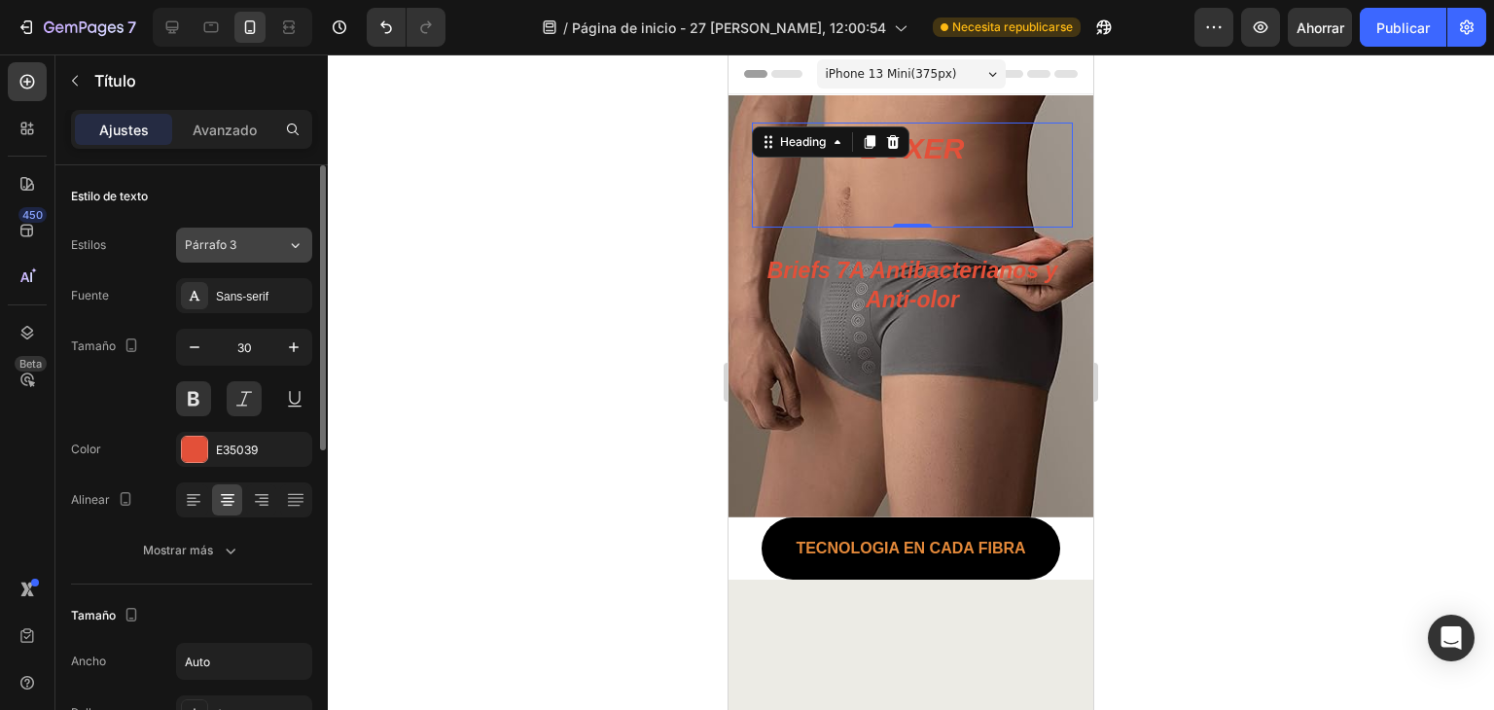
click at [253, 238] on div "Párrafo 3" at bounding box center [224, 245] width 79 height 18
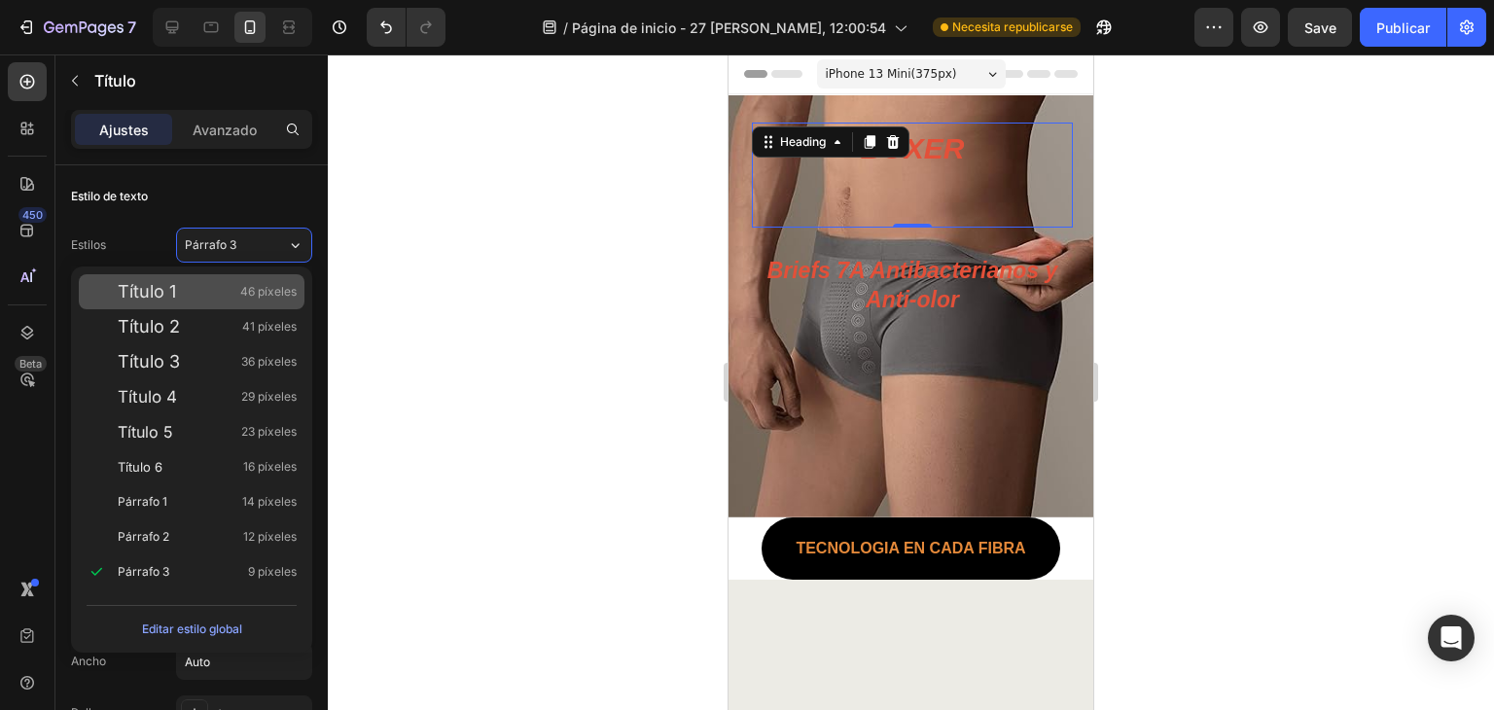
click at [296, 293] on font "46 píxeles" at bounding box center [268, 291] width 56 height 15
type input "46"
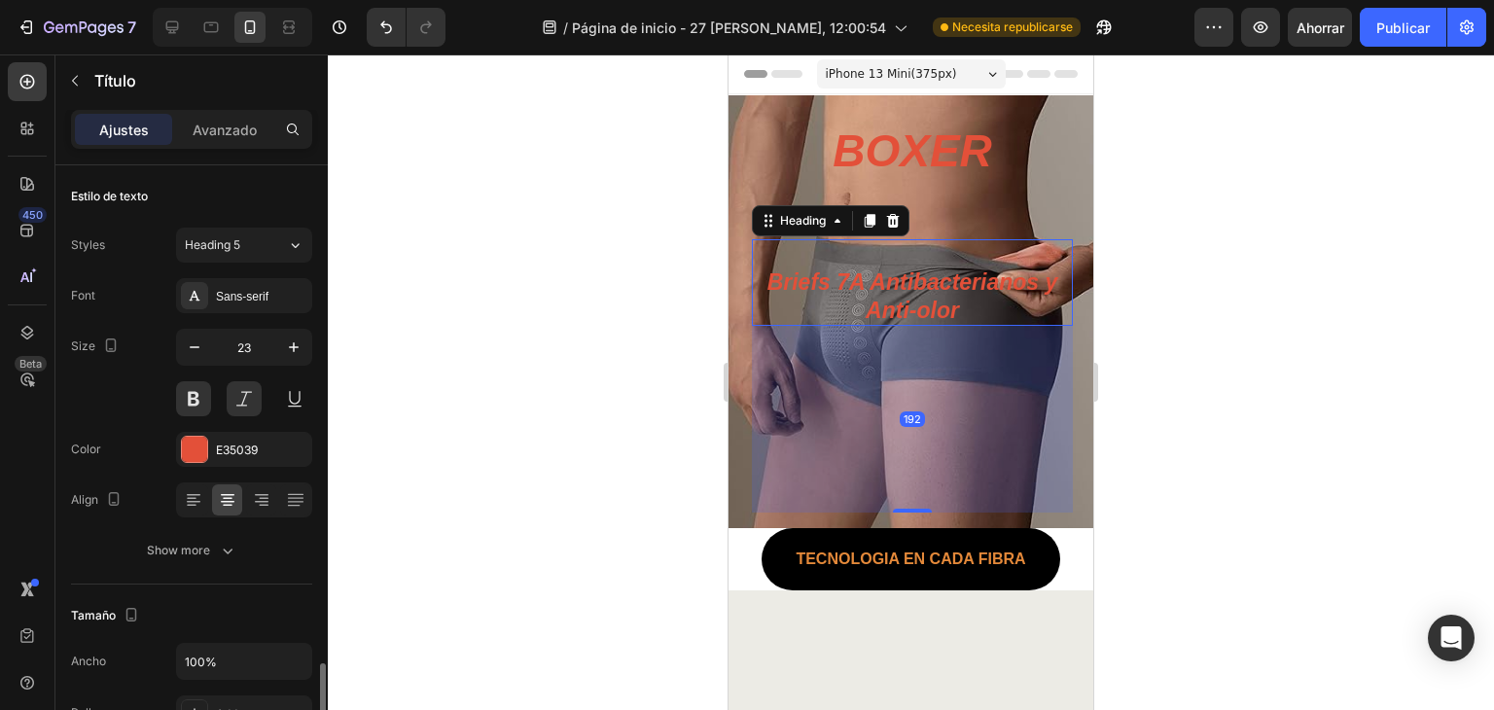
click at [933, 287] on p "⁠⁠⁠⁠⁠⁠⁠ Briefs 7A Antibacterianos y Anti-olor" at bounding box center [912, 283] width 321 height 88
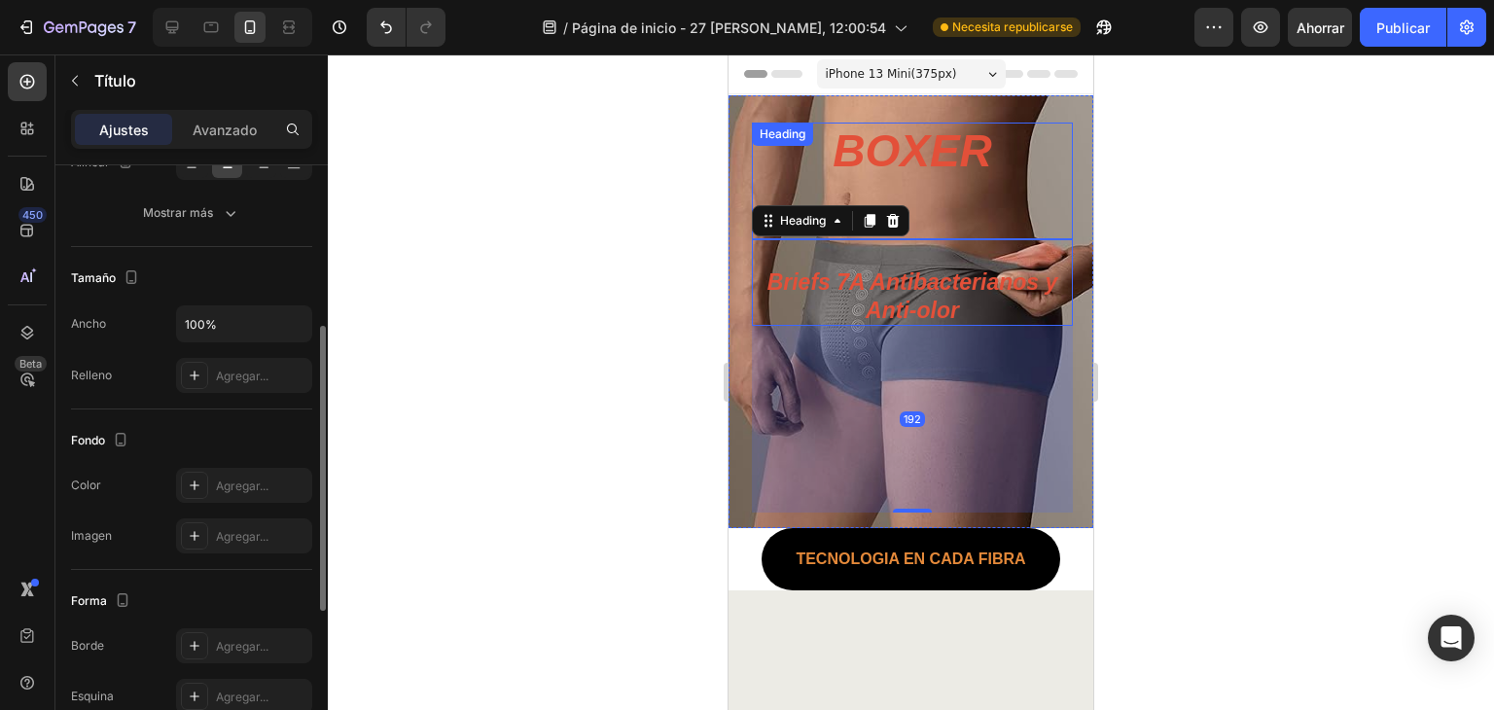
click at [976, 208] on h1 "BOXER" at bounding box center [911, 181] width 159 height 117
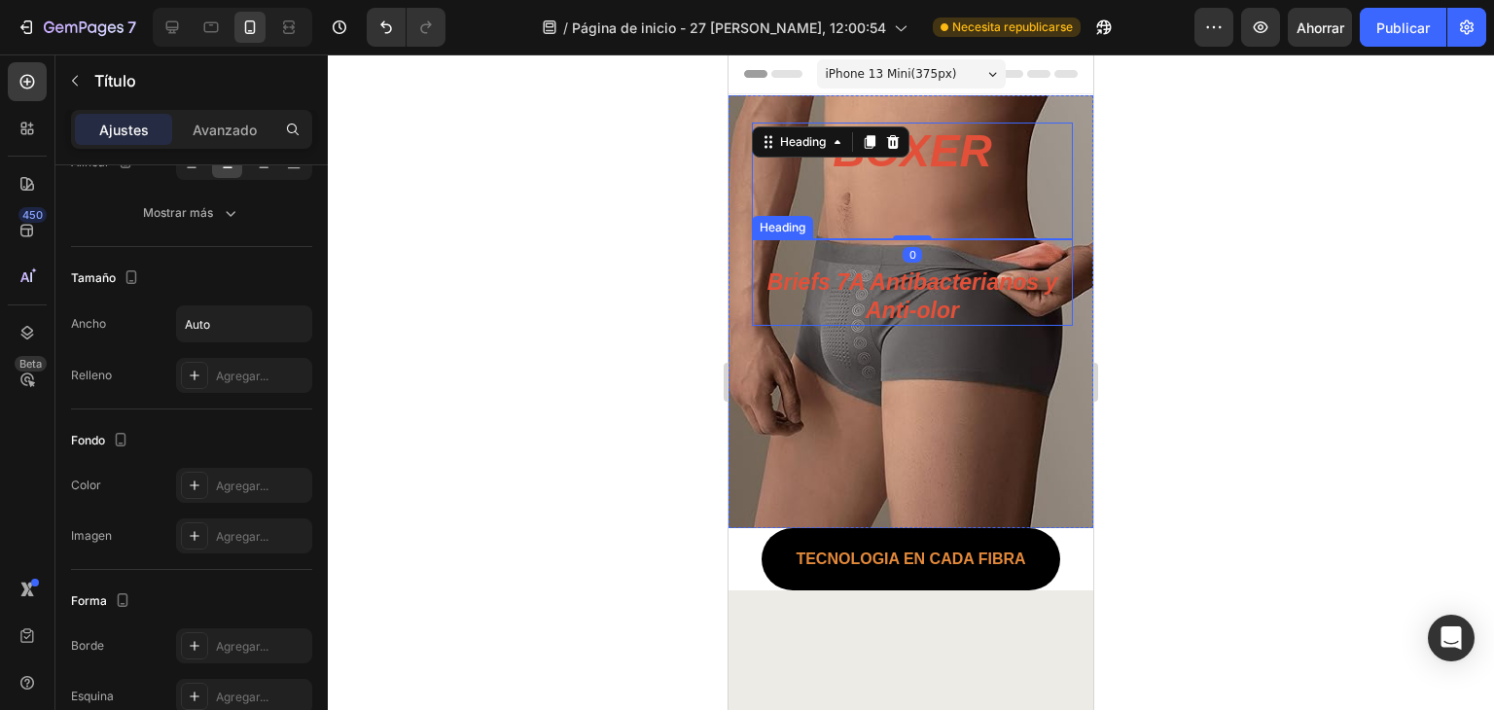
click at [1028, 290] on p "⁠⁠⁠⁠⁠⁠⁠ Briefs 7A Antibacterianos y Anti-olor" at bounding box center [912, 283] width 321 height 88
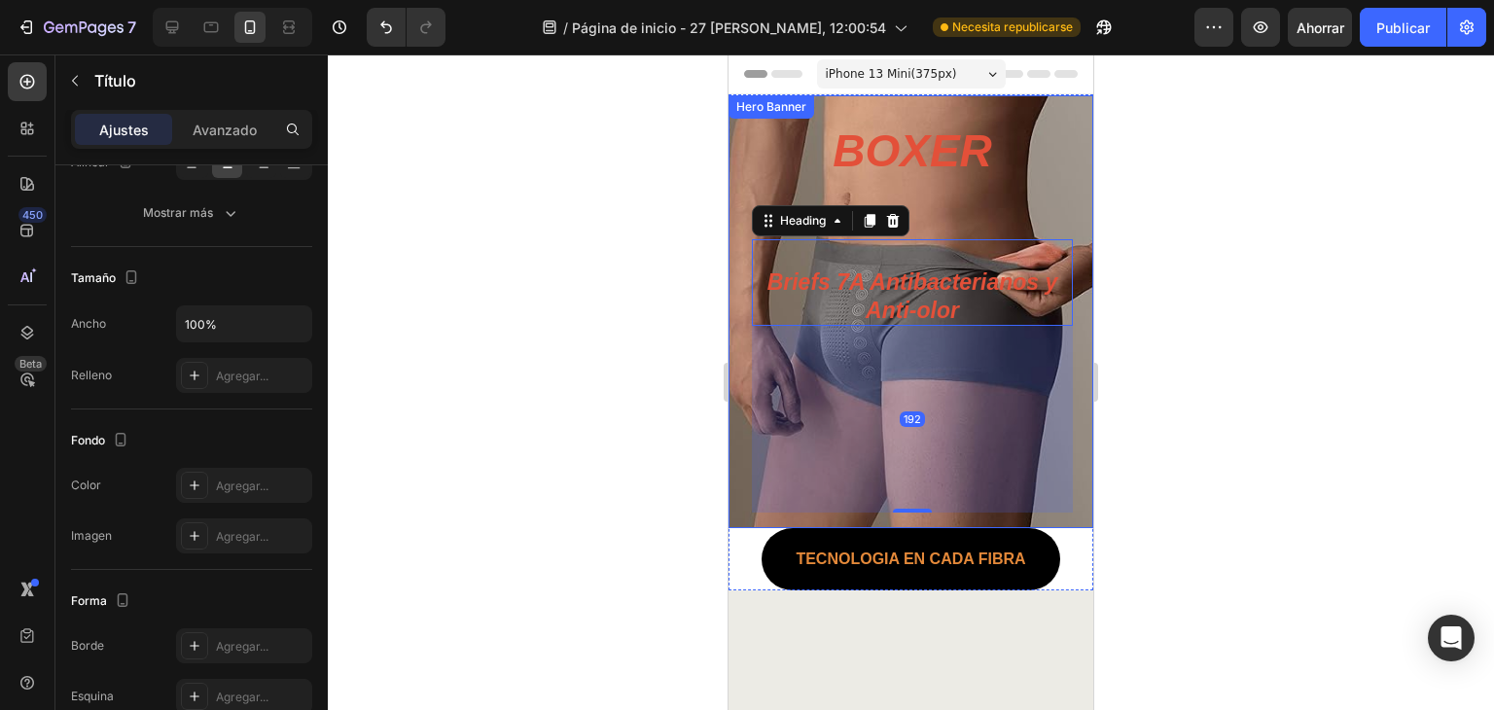
click at [1229, 177] on div at bounding box center [911, 381] width 1166 height 655
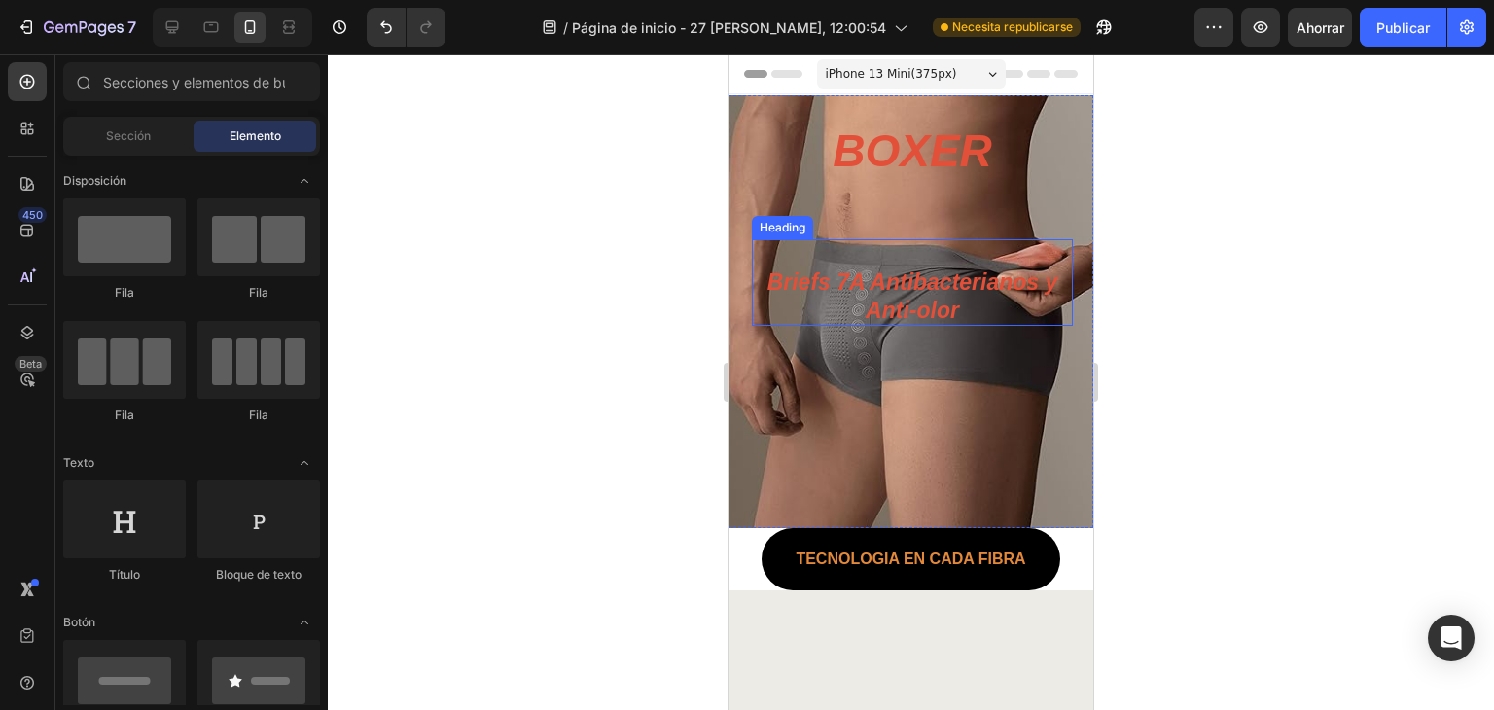
click at [964, 299] on p "⁠⁠⁠⁠⁠⁠⁠ Briefs 7A Antibacterianos y Anti-olor" at bounding box center [912, 283] width 321 height 88
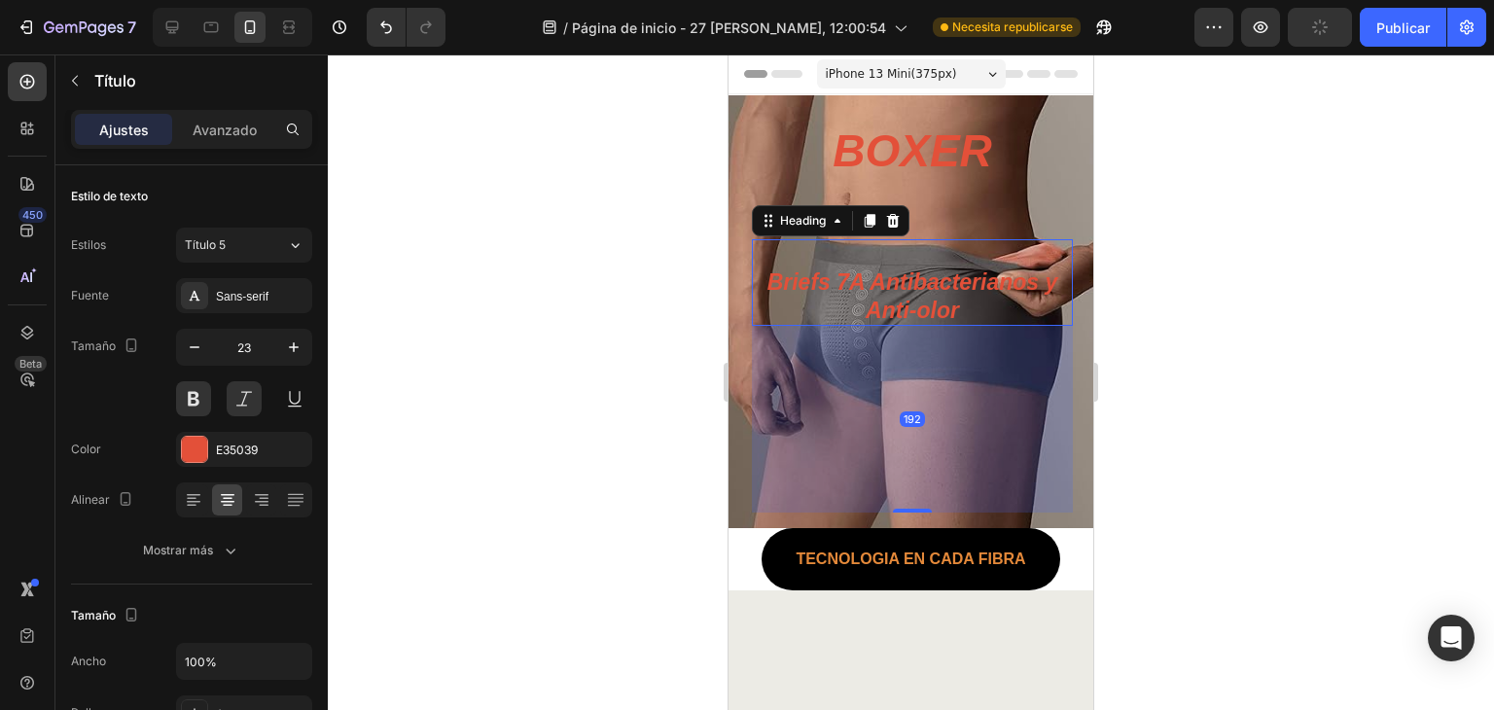
click at [136, 125] on font "Ajustes" at bounding box center [124, 130] width 50 height 17
click at [568, 132] on div at bounding box center [911, 381] width 1166 height 655
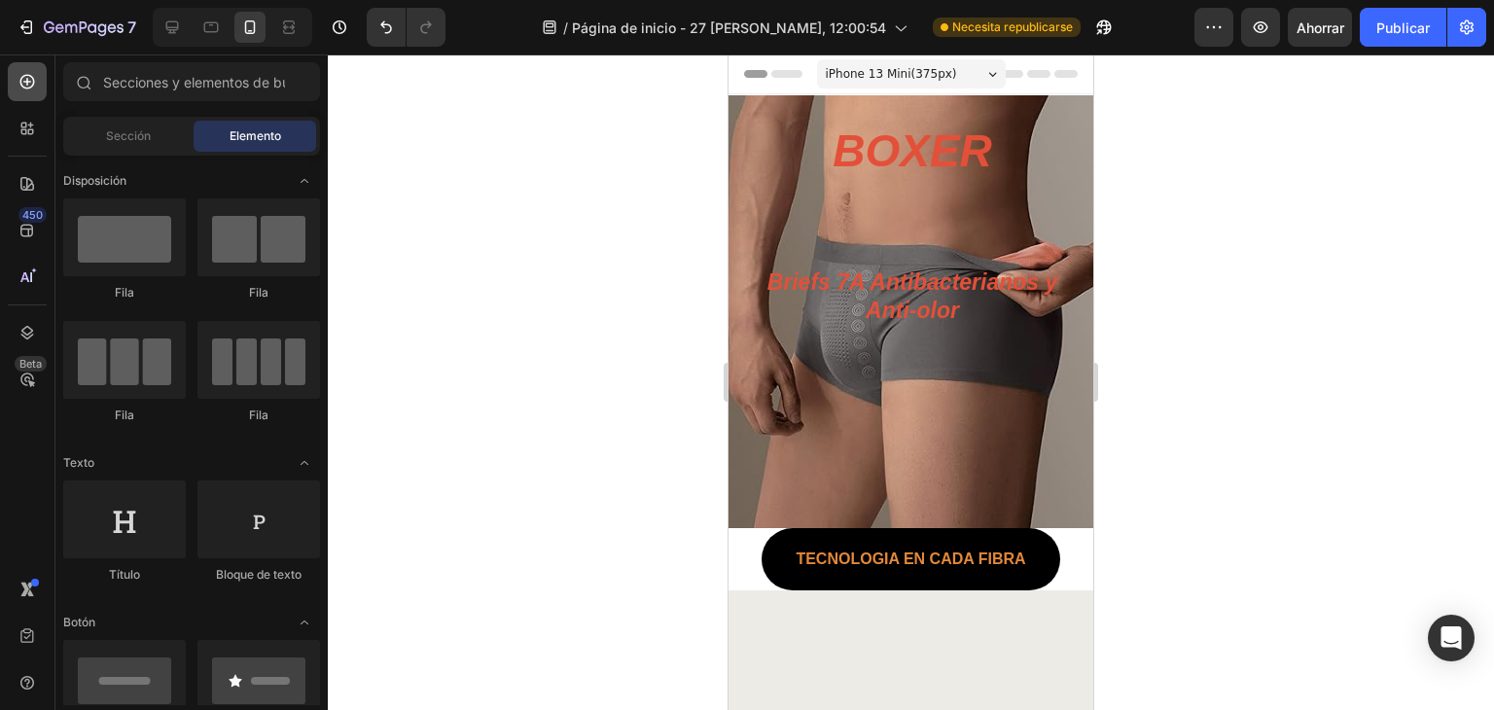
click at [25, 88] on icon at bounding box center [27, 81] width 19 height 19
click at [32, 79] on icon at bounding box center [27, 82] width 15 height 15
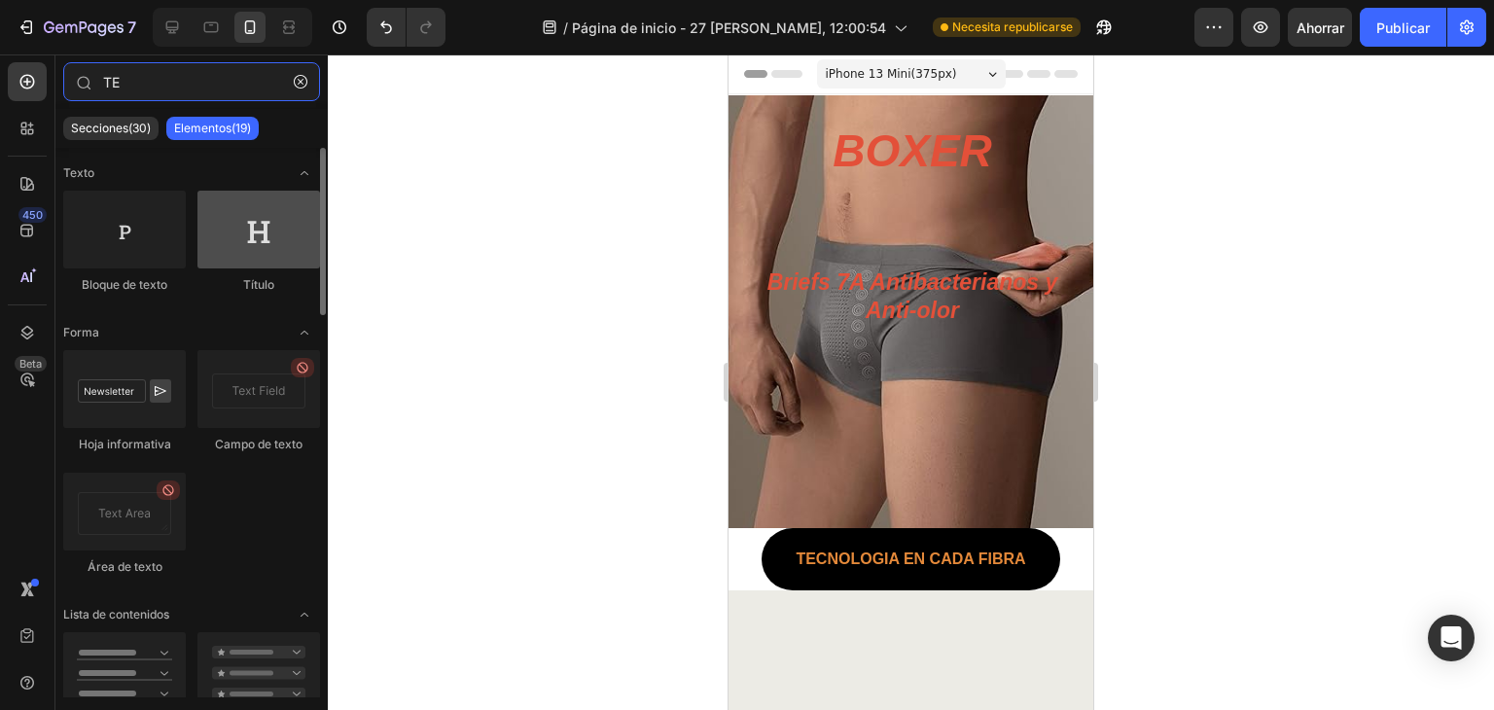
type input "TE"
click at [268, 226] on div at bounding box center [258, 230] width 123 height 78
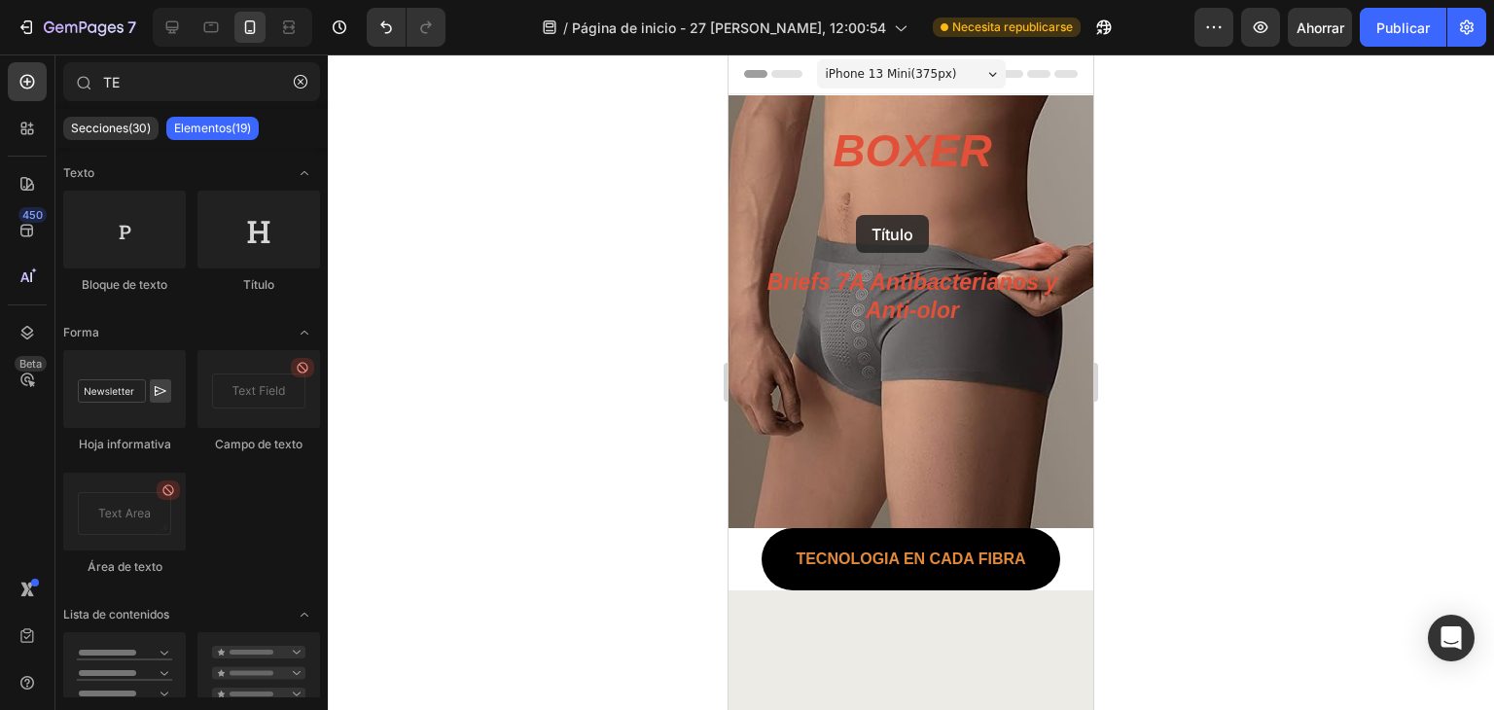
drag, startPoint x: 985, startPoint y: 300, endPoint x: 902, endPoint y: 194, distance: 134.4
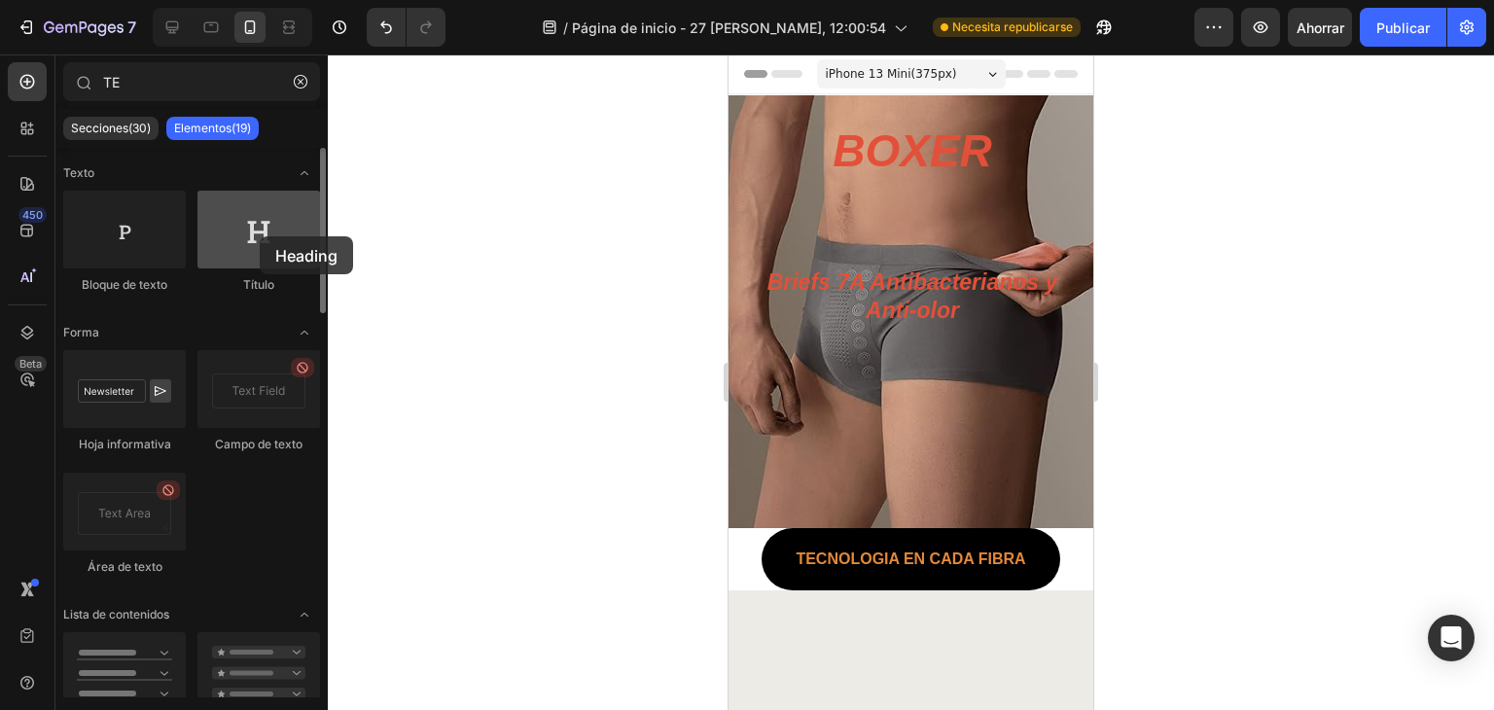
click at [260, 236] on div at bounding box center [258, 230] width 123 height 78
click at [243, 260] on div at bounding box center [258, 230] width 123 height 78
click at [277, 269] on div "Título" at bounding box center [258, 242] width 123 height 103
click at [276, 269] on div "Título" at bounding box center [258, 242] width 123 height 103
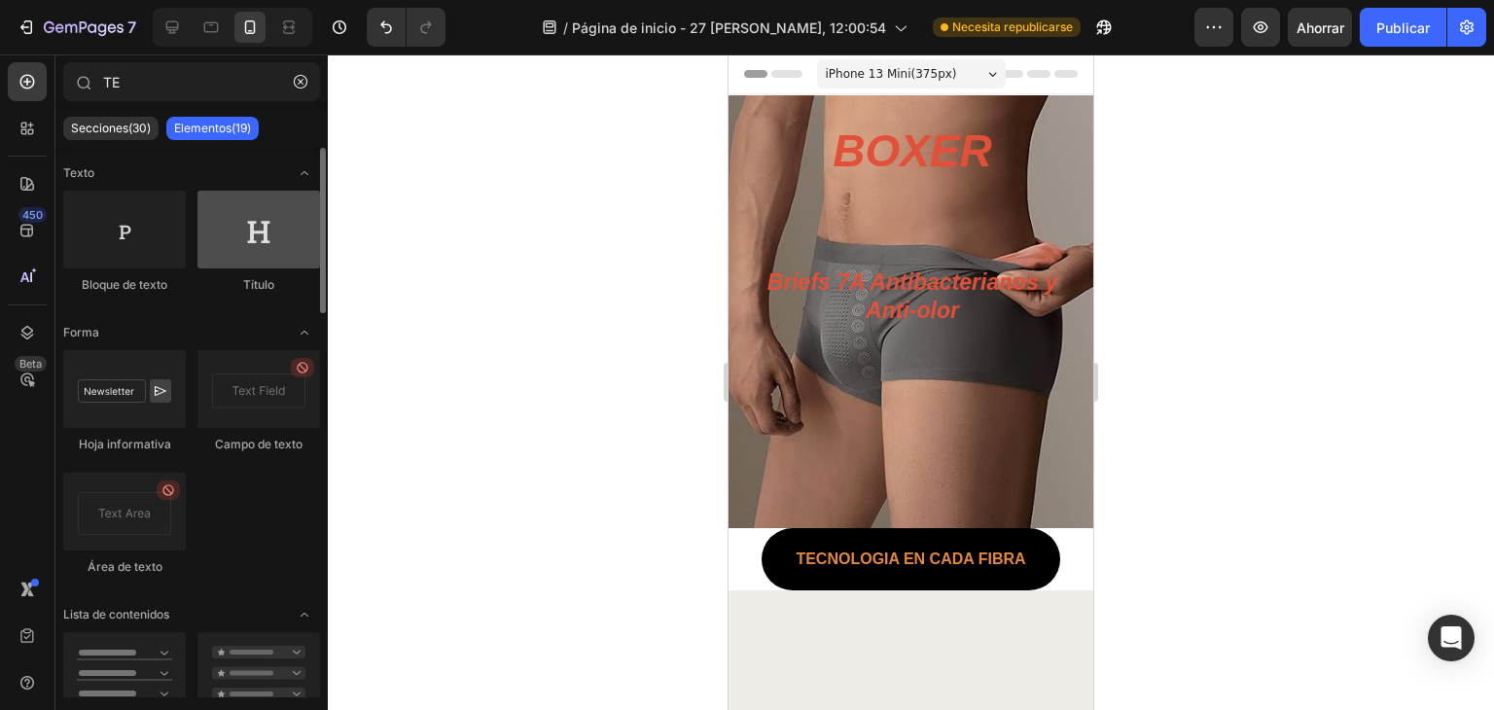
click at [261, 246] on div at bounding box center [258, 230] width 123 height 78
click at [262, 242] on div at bounding box center [258, 230] width 123 height 78
click at [261, 242] on div at bounding box center [258, 230] width 123 height 78
click at [260, 242] on div at bounding box center [258, 230] width 123 height 78
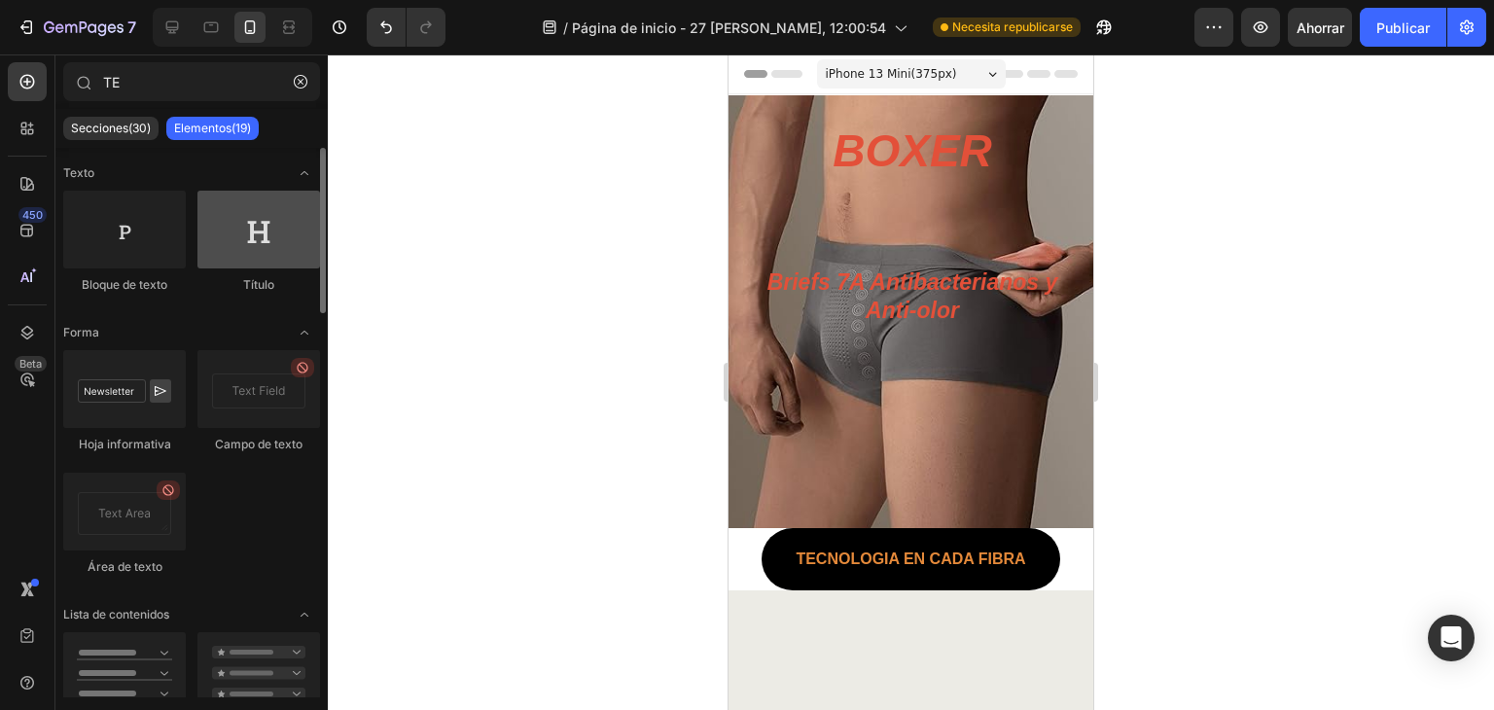
click at [258, 231] on div at bounding box center [258, 230] width 123 height 78
click at [272, 242] on div at bounding box center [258, 230] width 123 height 78
click at [264, 237] on div at bounding box center [258, 230] width 123 height 78
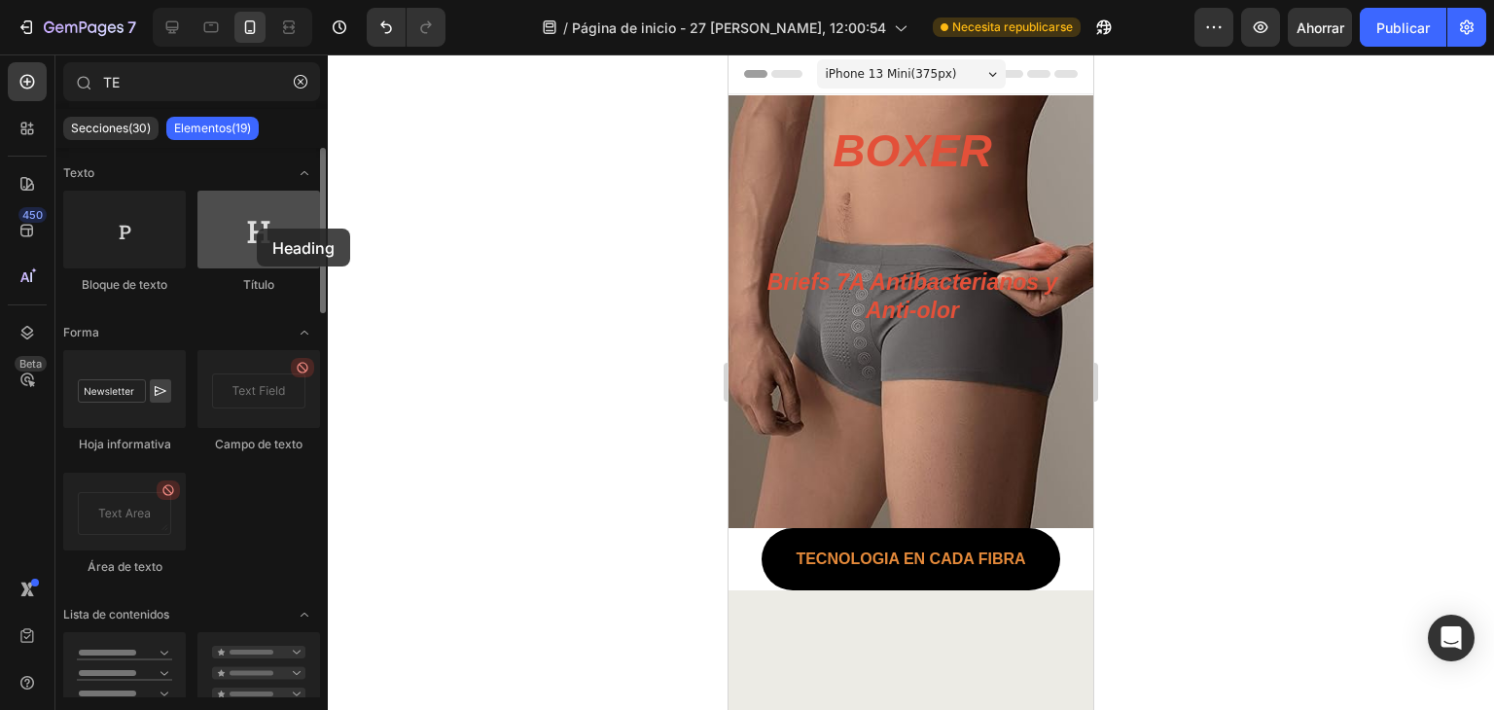
click at [257, 229] on div at bounding box center [258, 230] width 123 height 78
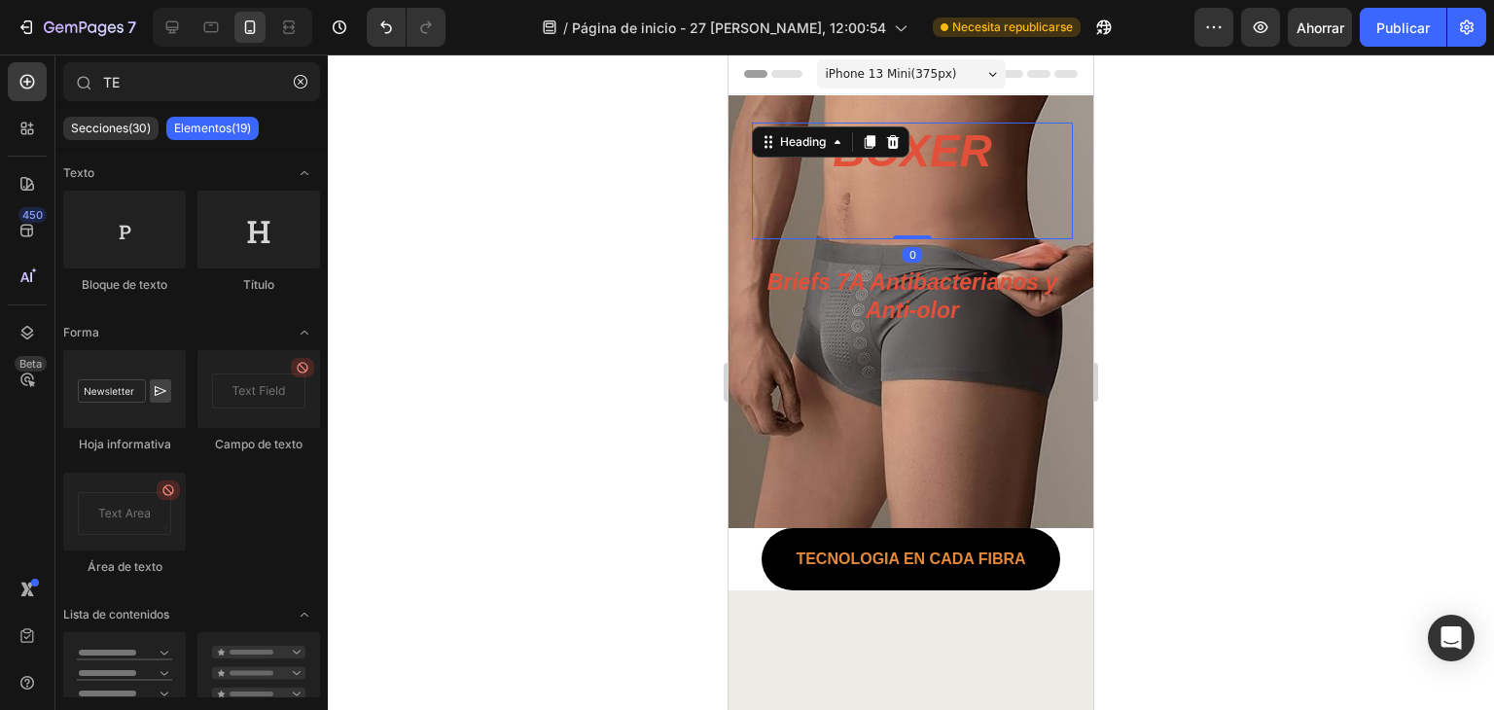
click at [836, 171] on h1 "BOXER" at bounding box center [911, 181] width 159 height 117
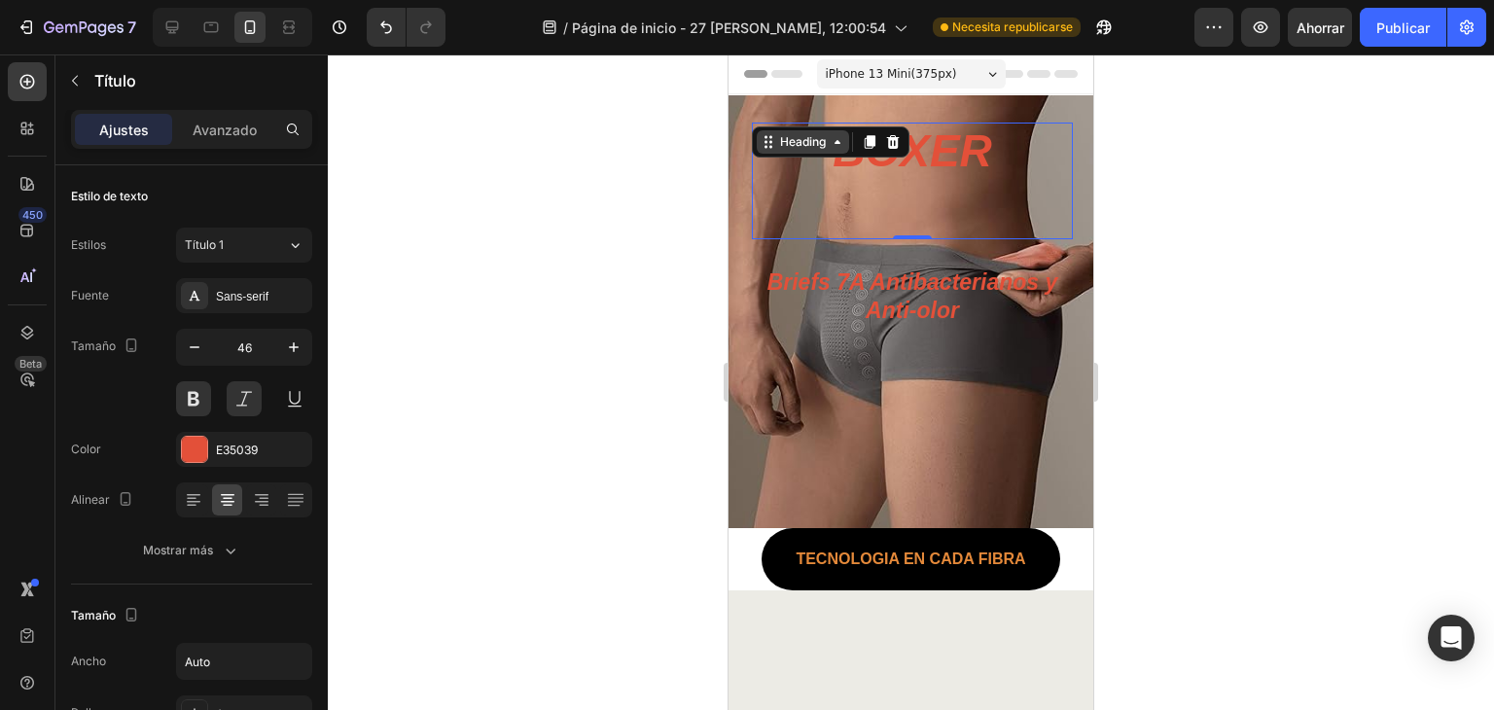
click at [835, 153] on div "Heading" at bounding box center [803, 141] width 92 height 23
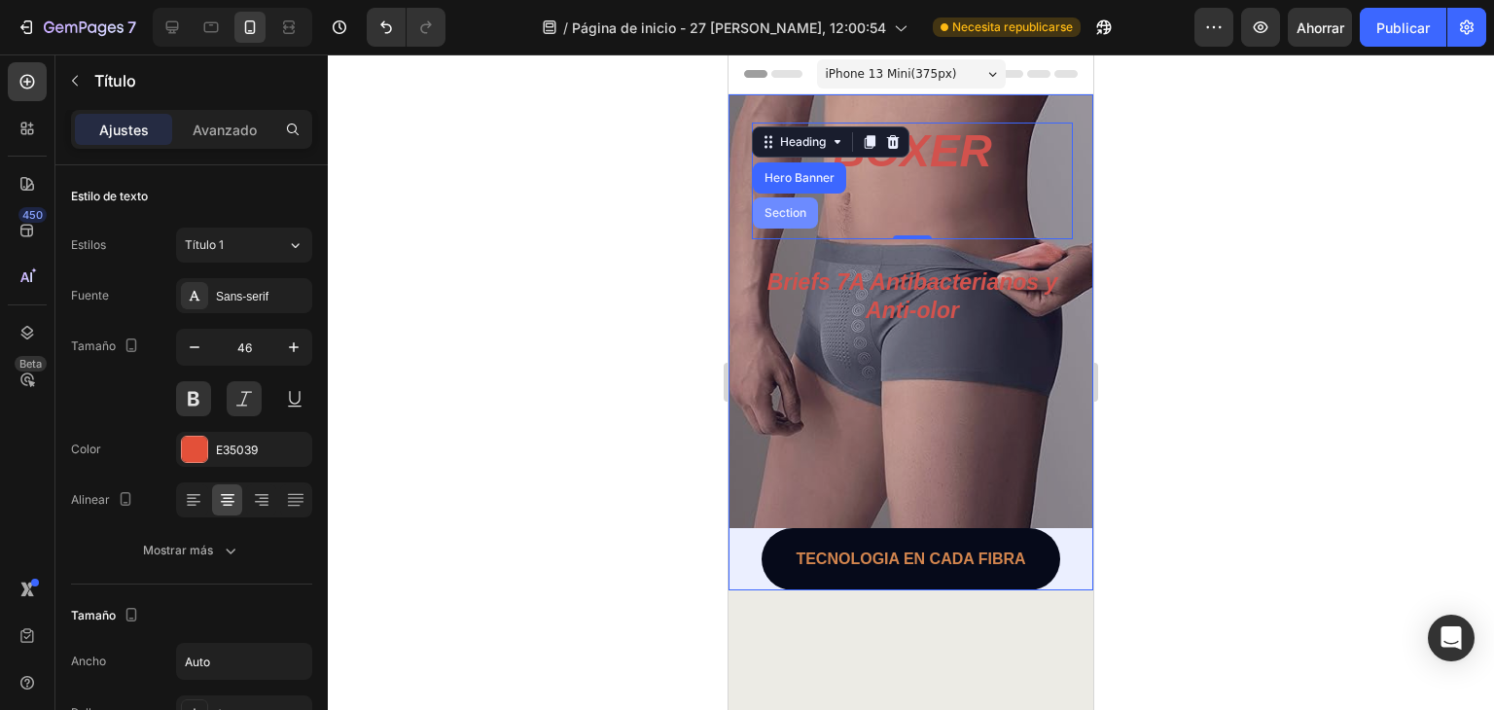
click at [795, 216] on div "Section" at bounding box center [785, 213] width 50 height 12
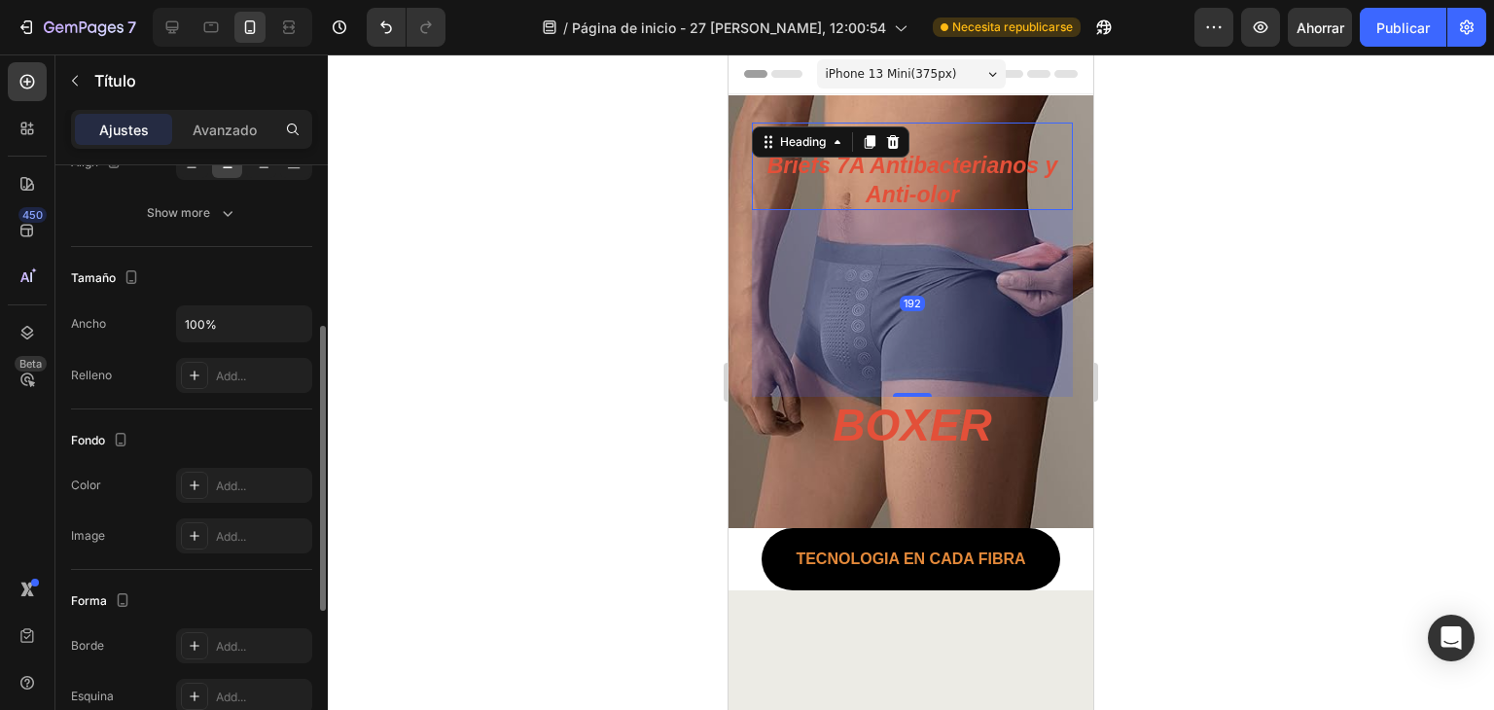
drag, startPoint x: 945, startPoint y: 200, endPoint x: 940, endPoint y: 243, distance: 43.1
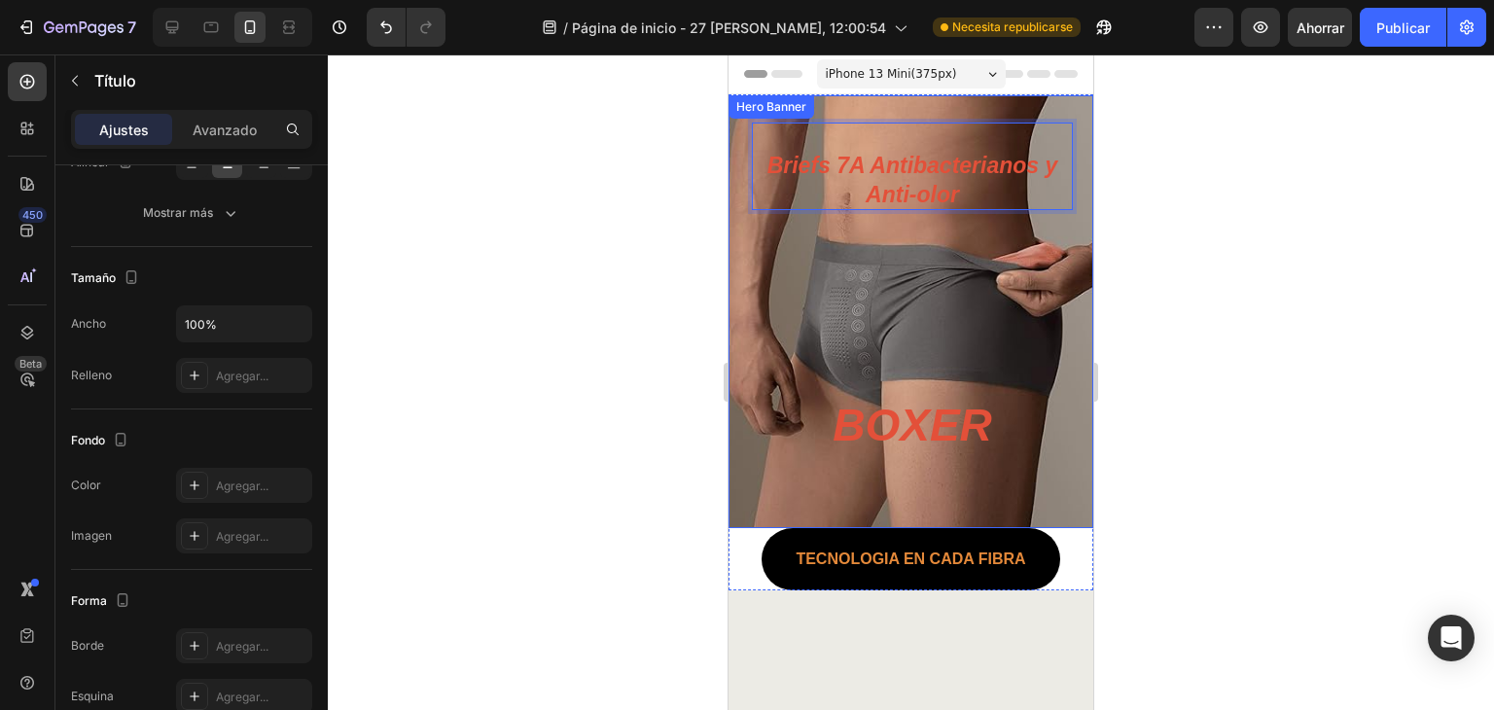
click at [928, 347] on div "⁠⁠⁠⁠⁠⁠⁠ Briefs 7A Antibacterianos y Anti-olor Heading 192 BOXER Heading" at bounding box center [912, 318] width 321 height 390
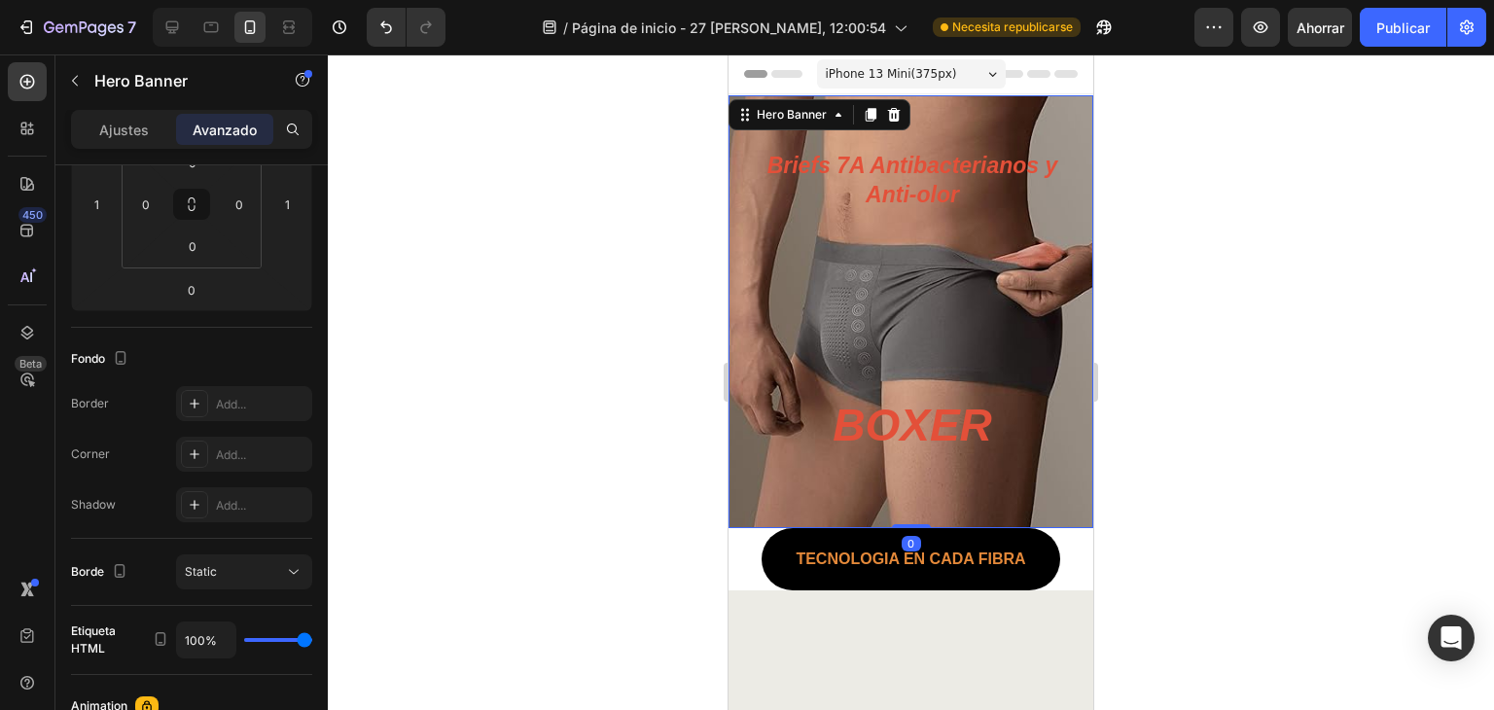
scroll to position [0, 0]
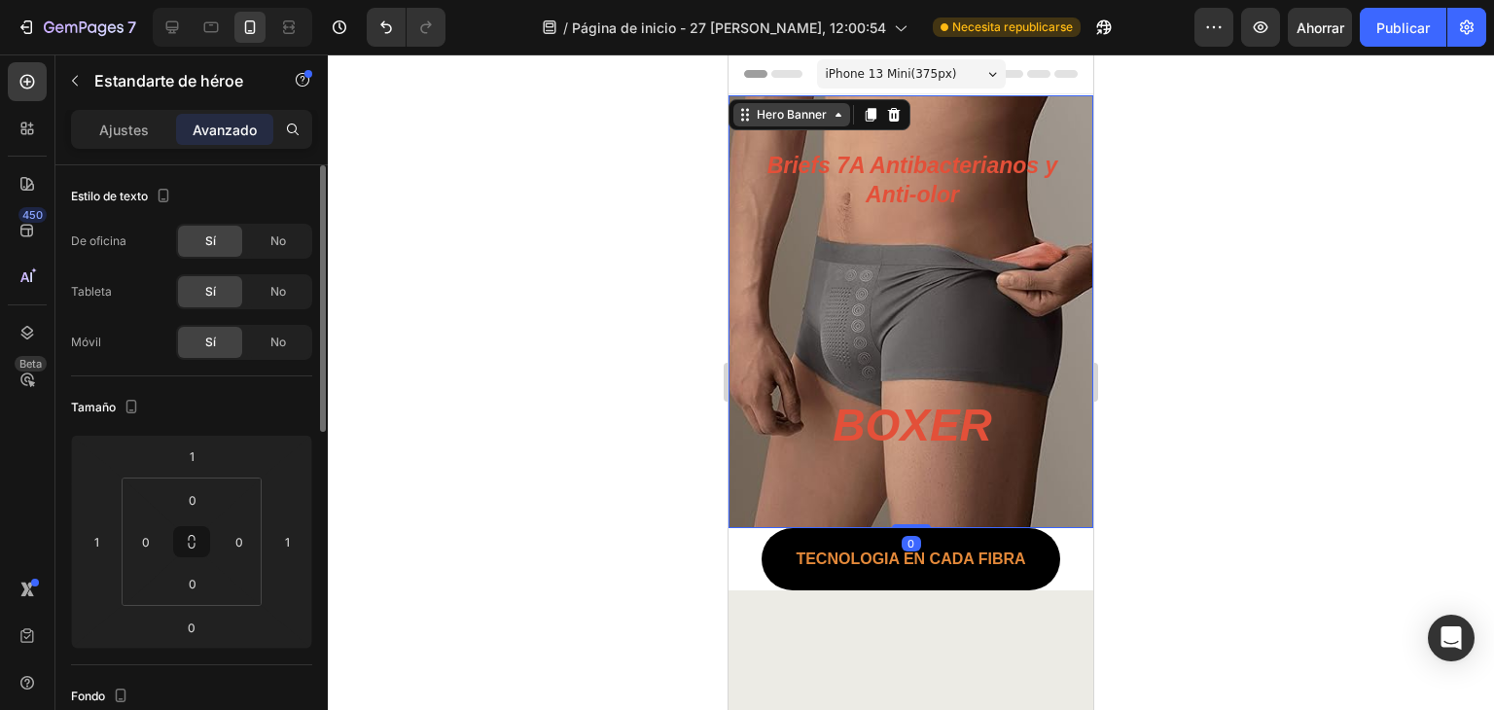
click at [839, 105] on div "Hero Banner" at bounding box center [791, 114] width 117 height 23
click at [840, 129] on div "Hero Banner Section" at bounding box center [819, 114] width 182 height 31
click at [902, 349] on div "⁠⁠⁠⁠⁠⁠⁠ Briefs 7A Antibacterianos y Anti-olor Heading BOXER Heading" at bounding box center [912, 318] width 321 height 390
click at [902, 353] on div "⁠⁠⁠⁠⁠⁠⁠ Briefs 7A Antibacterianos y Anti-olor Heading BOXER Heading" at bounding box center [912, 318] width 321 height 390
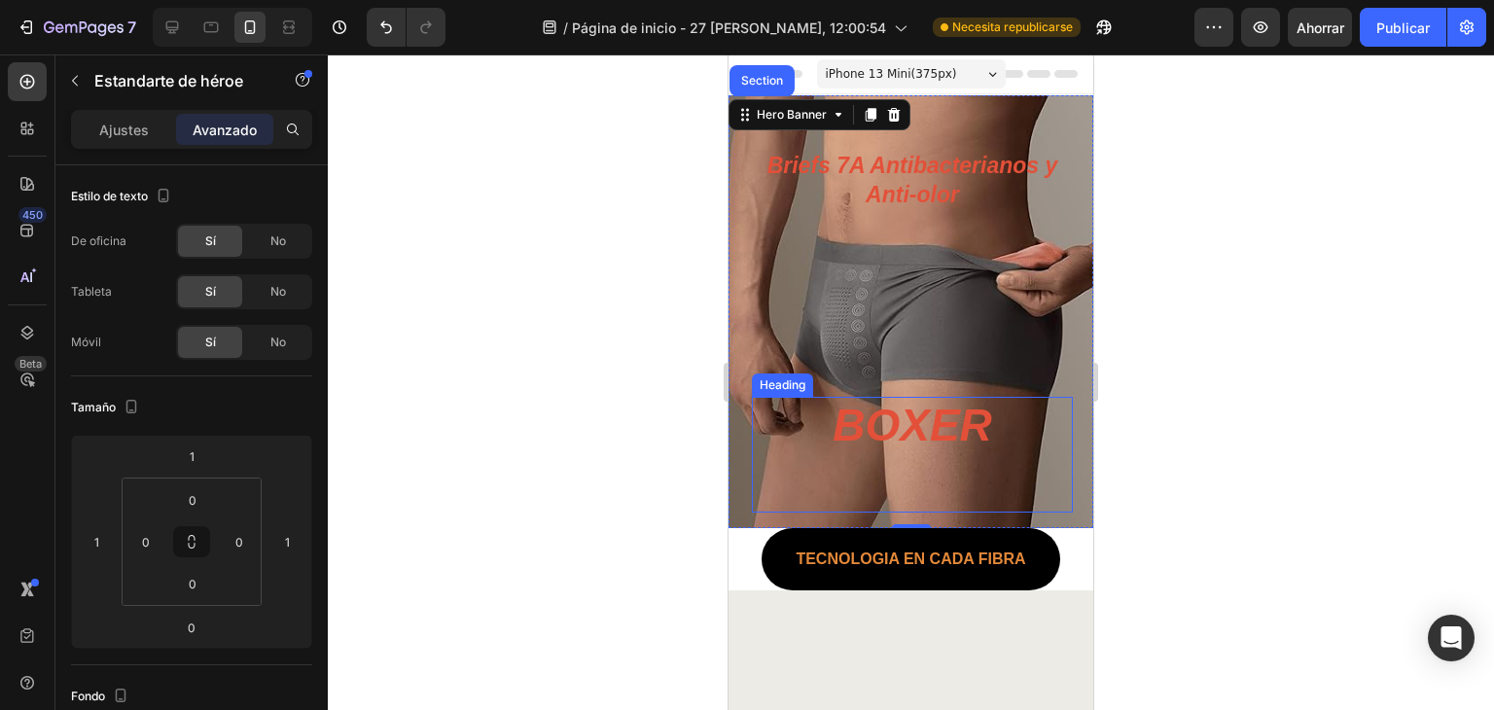
click at [910, 413] on h1 "BOXER" at bounding box center [911, 455] width 159 height 117
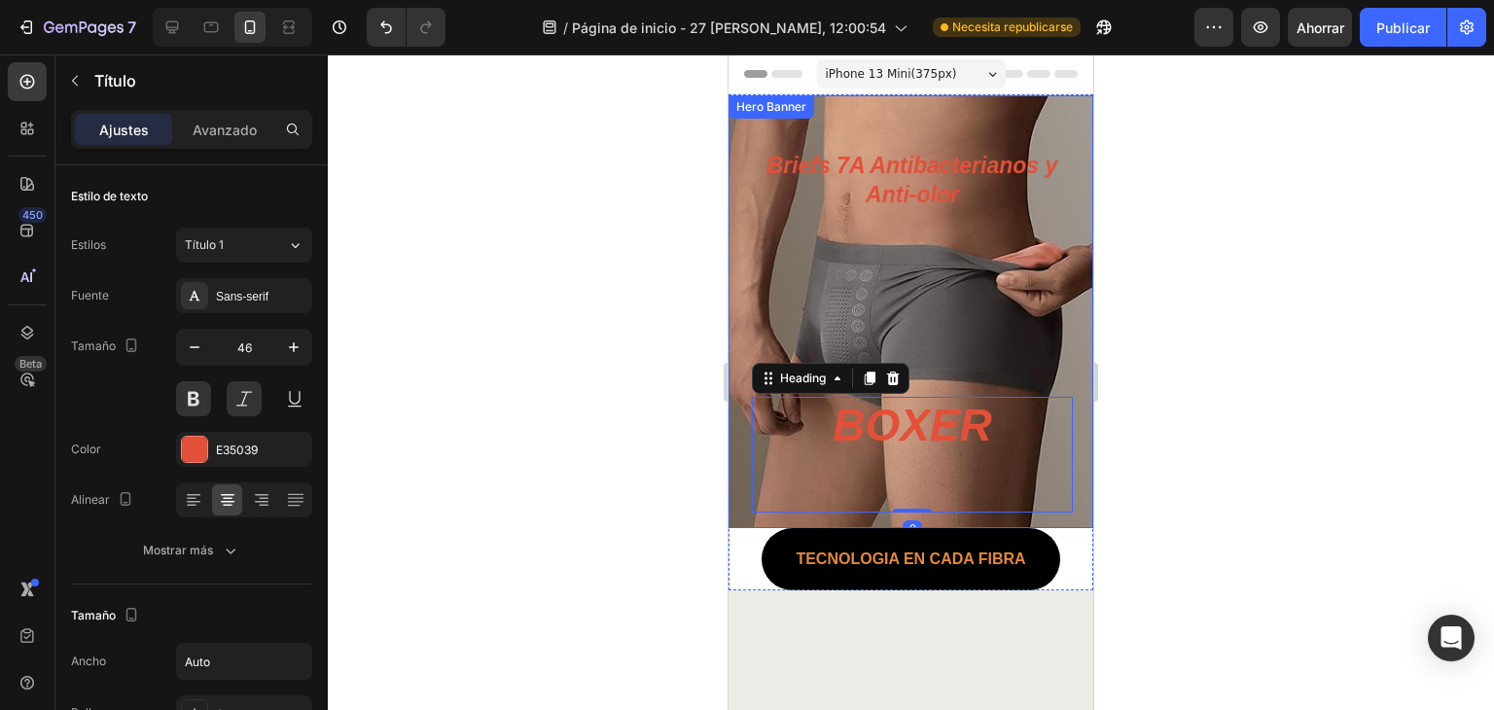
click at [1032, 306] on div "⁠⁠⁠⁠⁠⁠⁠ Briefs 7A Antibacterianos y Anti-olor Heading BOXER Heading 0" at bounding box center [912, 318] width 321 height 390
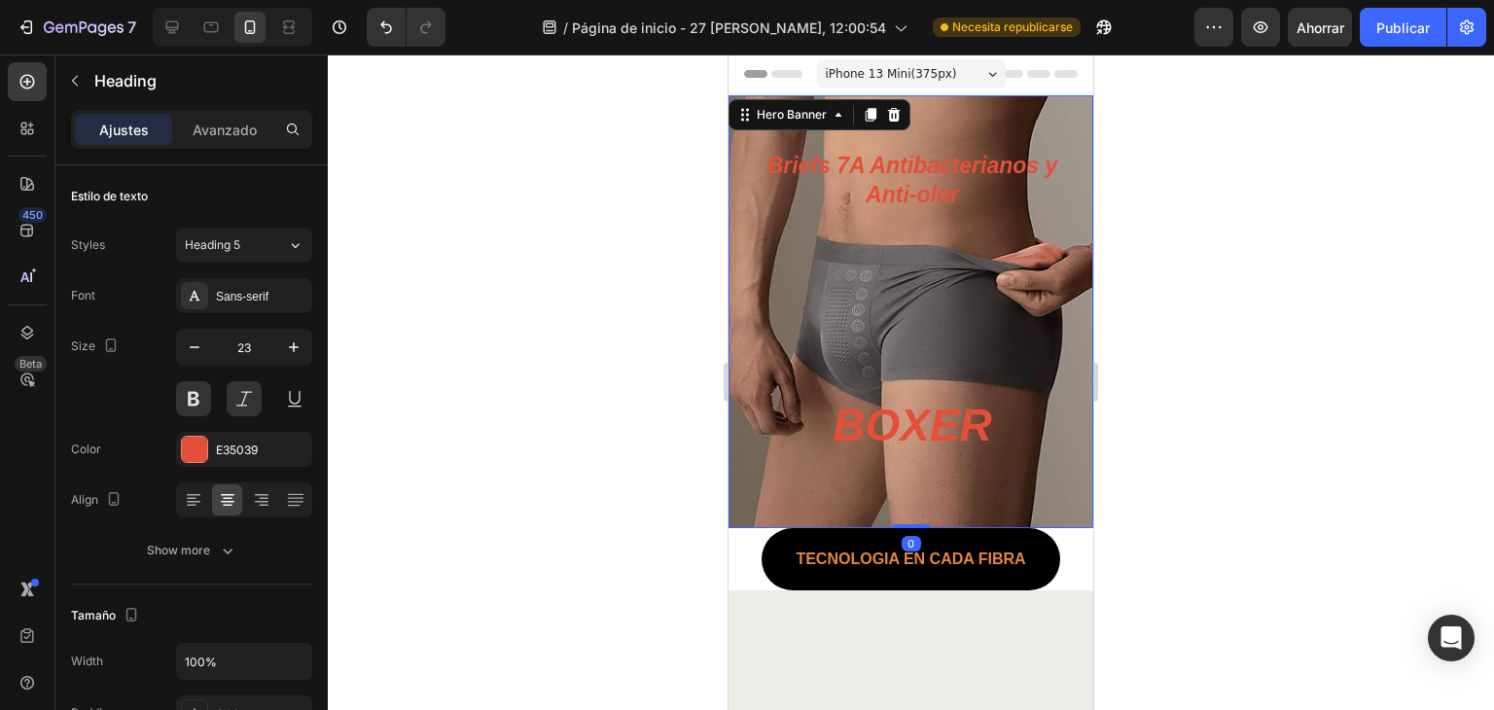
click at [970, 173] on p "⁠⁠⁠⁠⁠⁠⁠ Briefs 7A Antibacterianos y Anti-olor" at bounding box center [912, 167] width 321 height 88
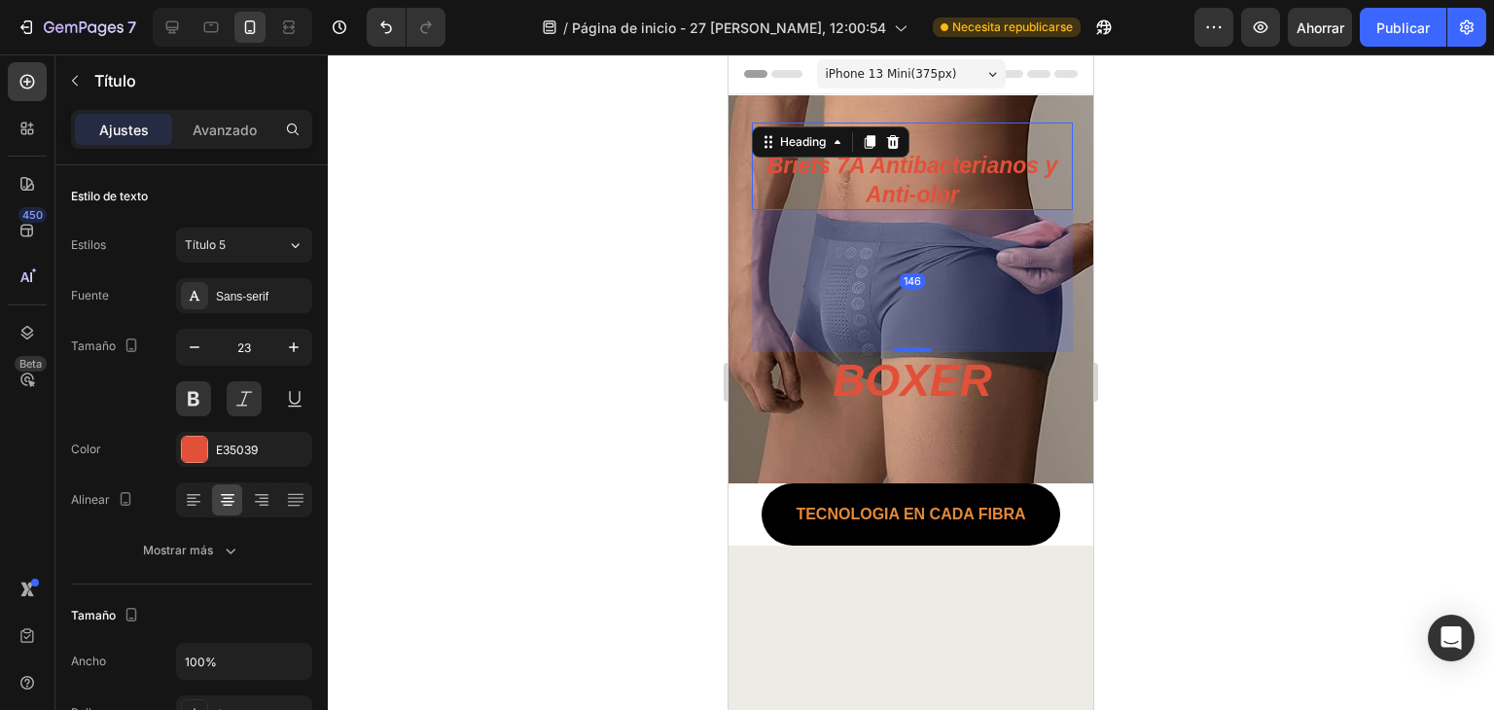
drag, startPoint x: 903, startPoint y: 392, endPoint x: 949, endPoint y: 347, distance: 64.0
click at [949, 210] on div "146" at bounding box center [912, 210] width 321 height 0
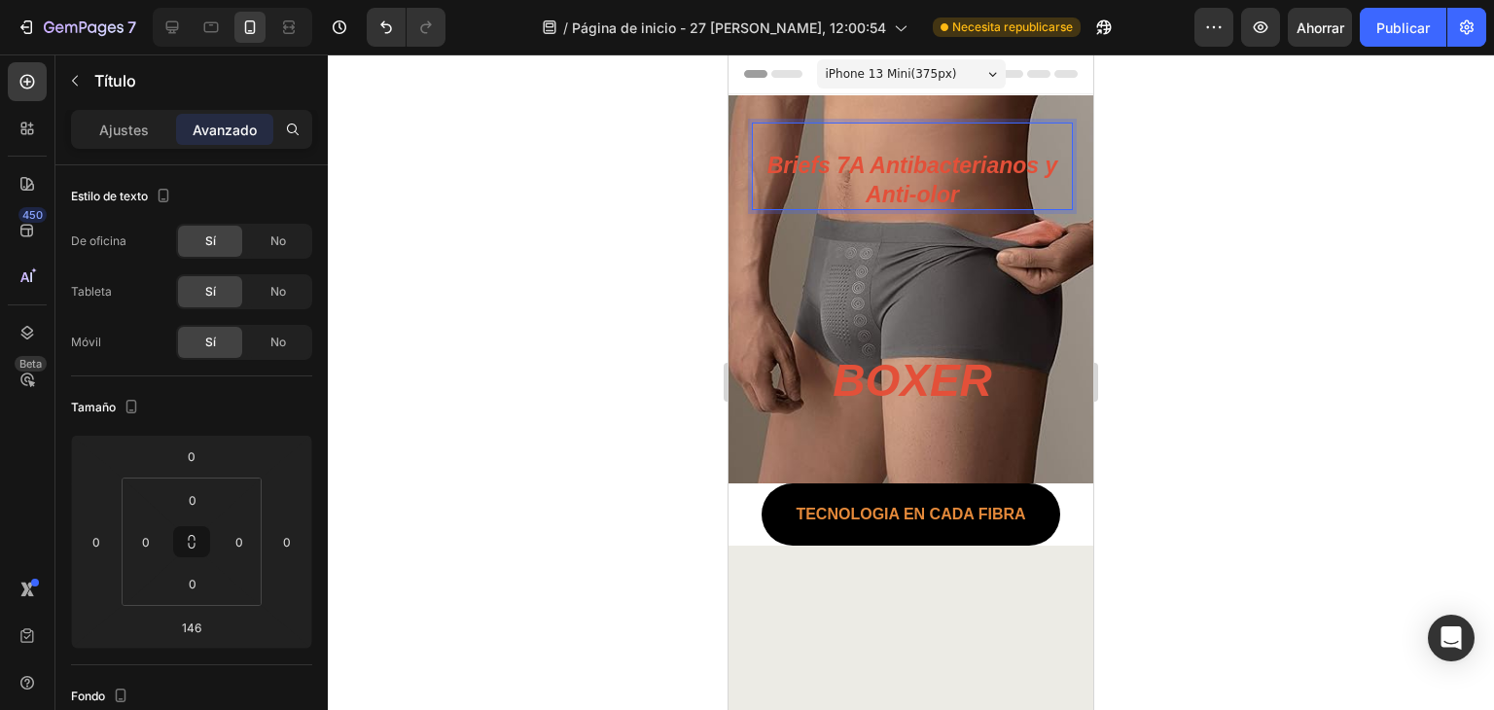
drag, startPoint x: 973, startPoint y: 192, endPoint x: 954, endPoint y: 193, distance: 19.5
click at [963, 193] on p "⁠⁠⁠⁠⁠⁠⁠ Briefs 7A Antibacterianos y Anti-olor" at bounding box center [912, 167] width 321 height 88
click at [954, 193] on p "Briefs 7A Antibacterianos y Anti-olor" at bounding box center [912, 167] width 321 height 88
click at [953, 193] on p "Briefs 7A Antibacterianos y Anti-olor" at bounding box center [912, 167] width 321 height 88
click at [952, 192] on p "Briefs 7A Antibacterianos y Anti-olor" at bounding box center [912, 167] width 321 height 88
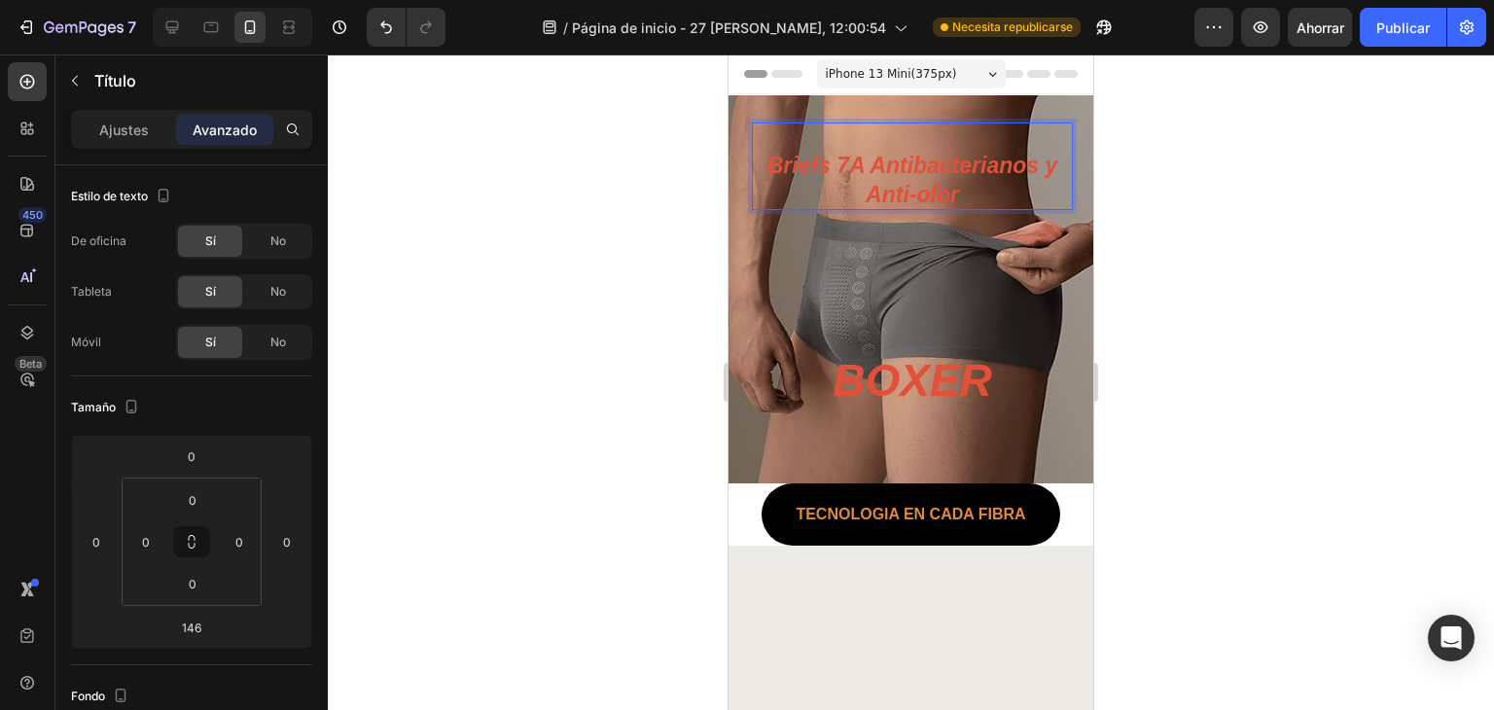
click at [952, 192] on p "Briefs 7A Antibacterianos y Anti-olor" at bounding box center [912, 167] width 321 height 88
drag, startPoint x: 922, startPoint y: 190, endPoint x: 869, endPoint y: 190, distance: 52.5
click at [870, 190] on p "Briefs 7A Antibacterianos y Anti-olor" at bounding box center [912, 167] width 321 height 88
click at [868, 187] on p "Briefs 7A Antibacterianos y Anti-olor" at bounding box center [912, 167] width 321 height 88
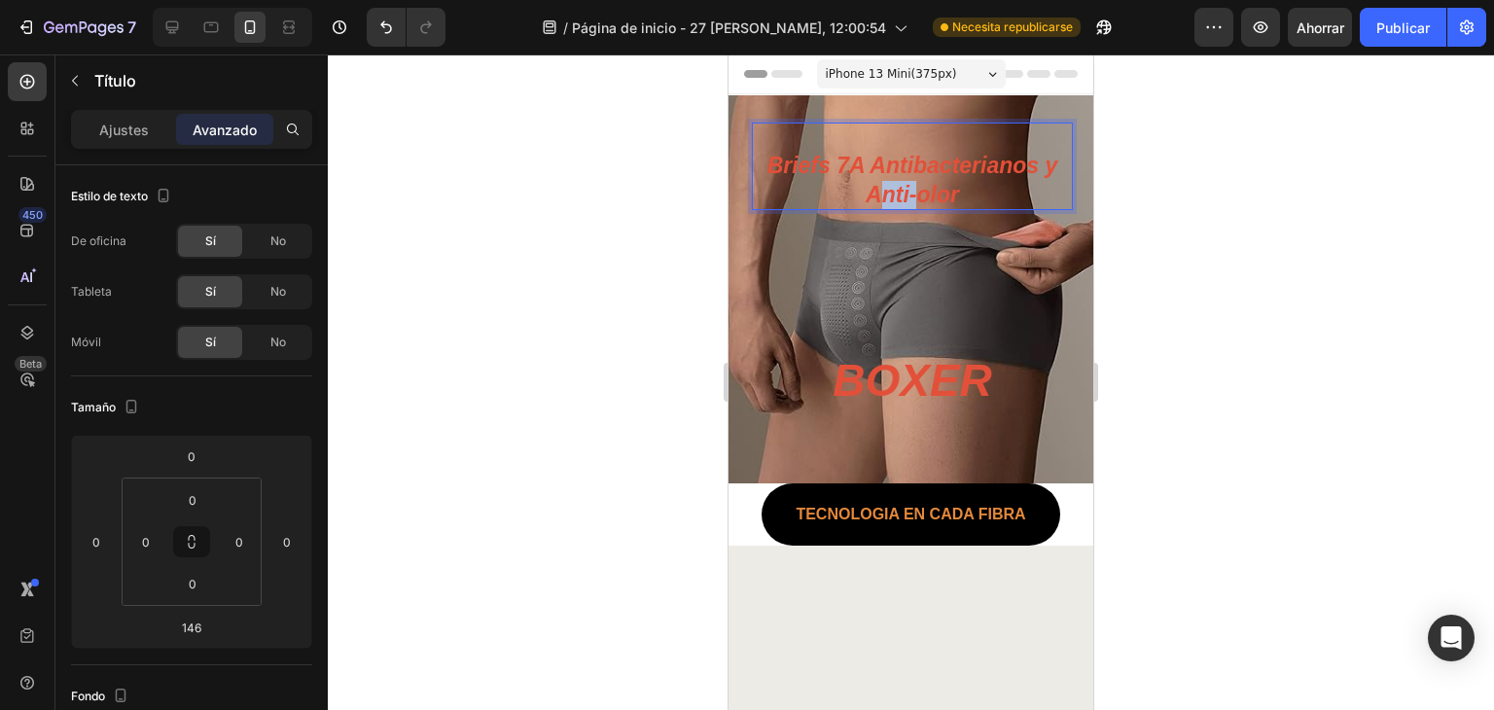
click at [868, 187] on p "Briefs 7A Antibacterianos y Anti-olor" at bounding box center [912, 167] width 321 height 88
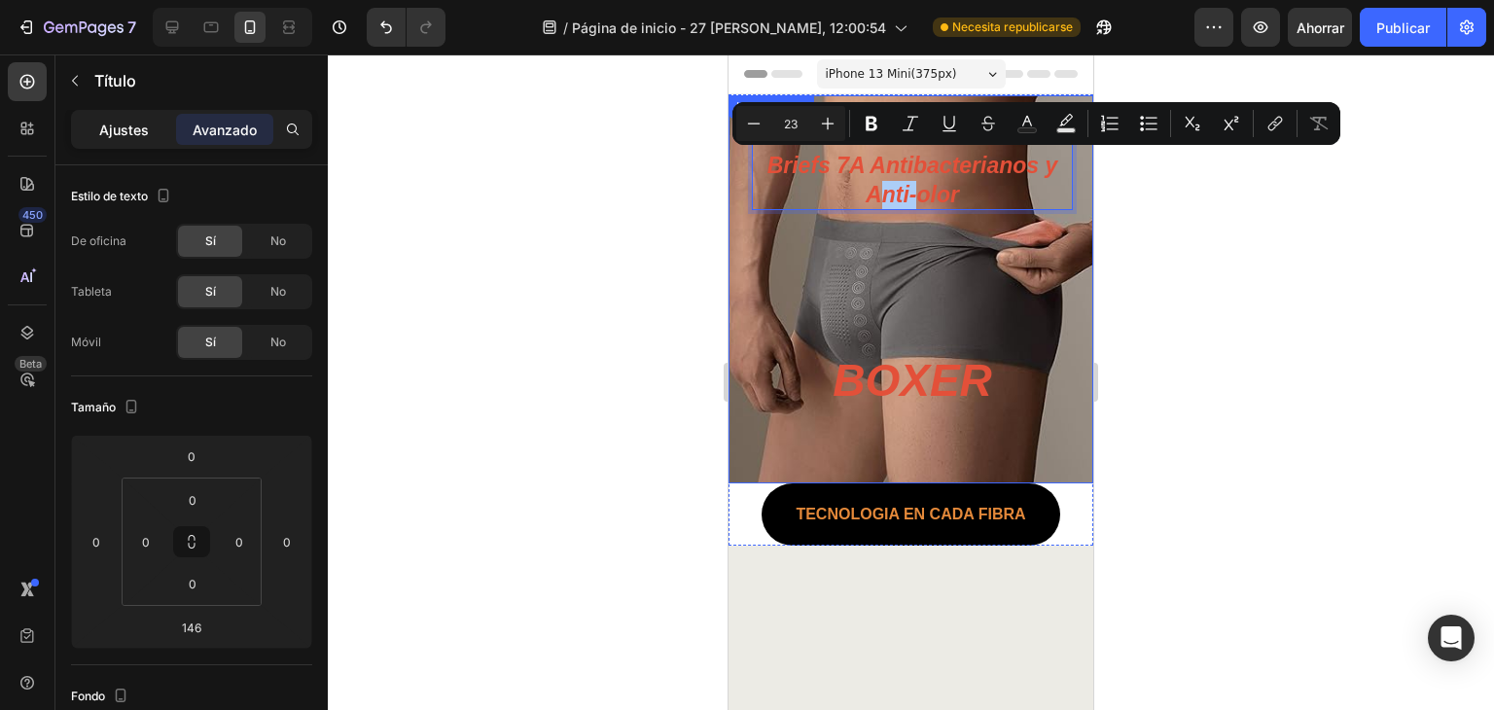
click at [86, 114] on div "Ajustes" at bounding box center [123, 129] width 97 height 31
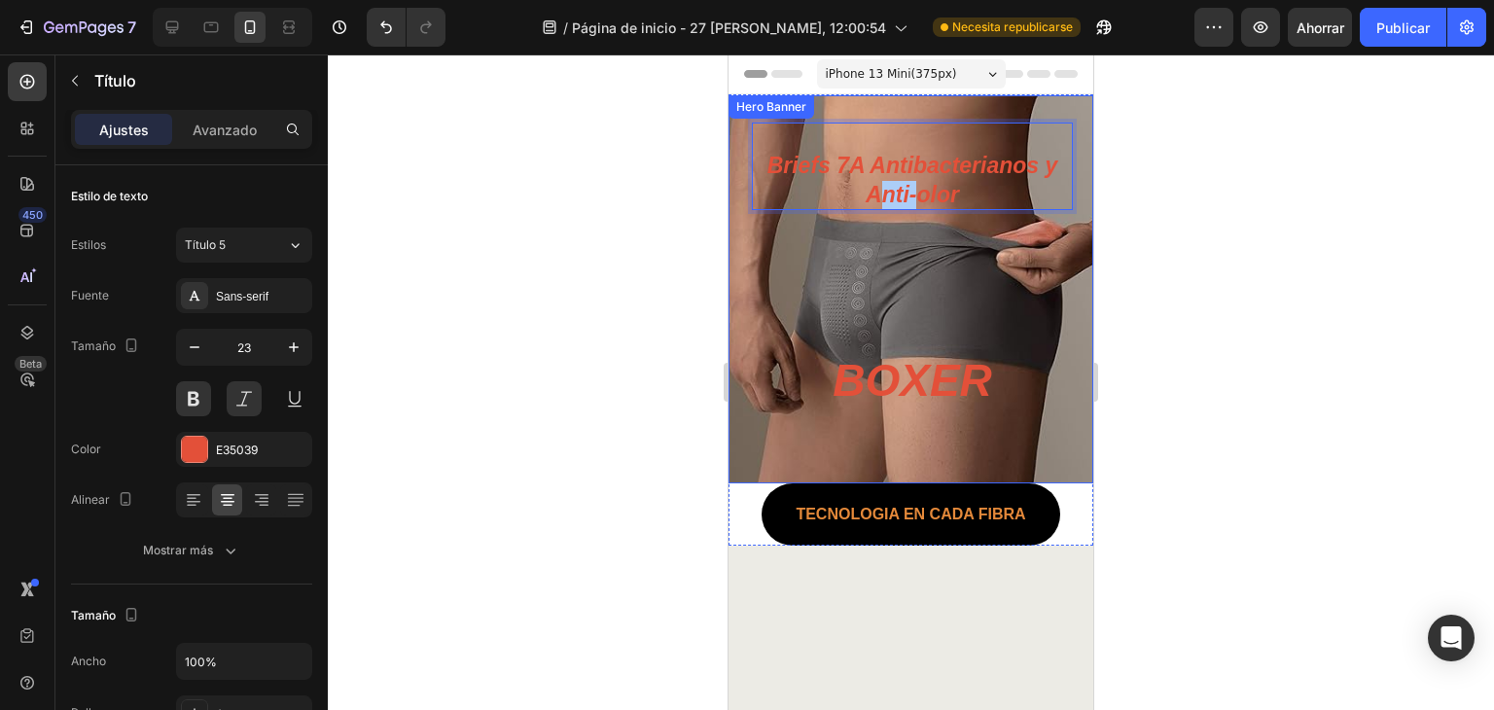
click at [99, 125] on div "Ajustes" at bounding box center [123, 129] width 97 height 31
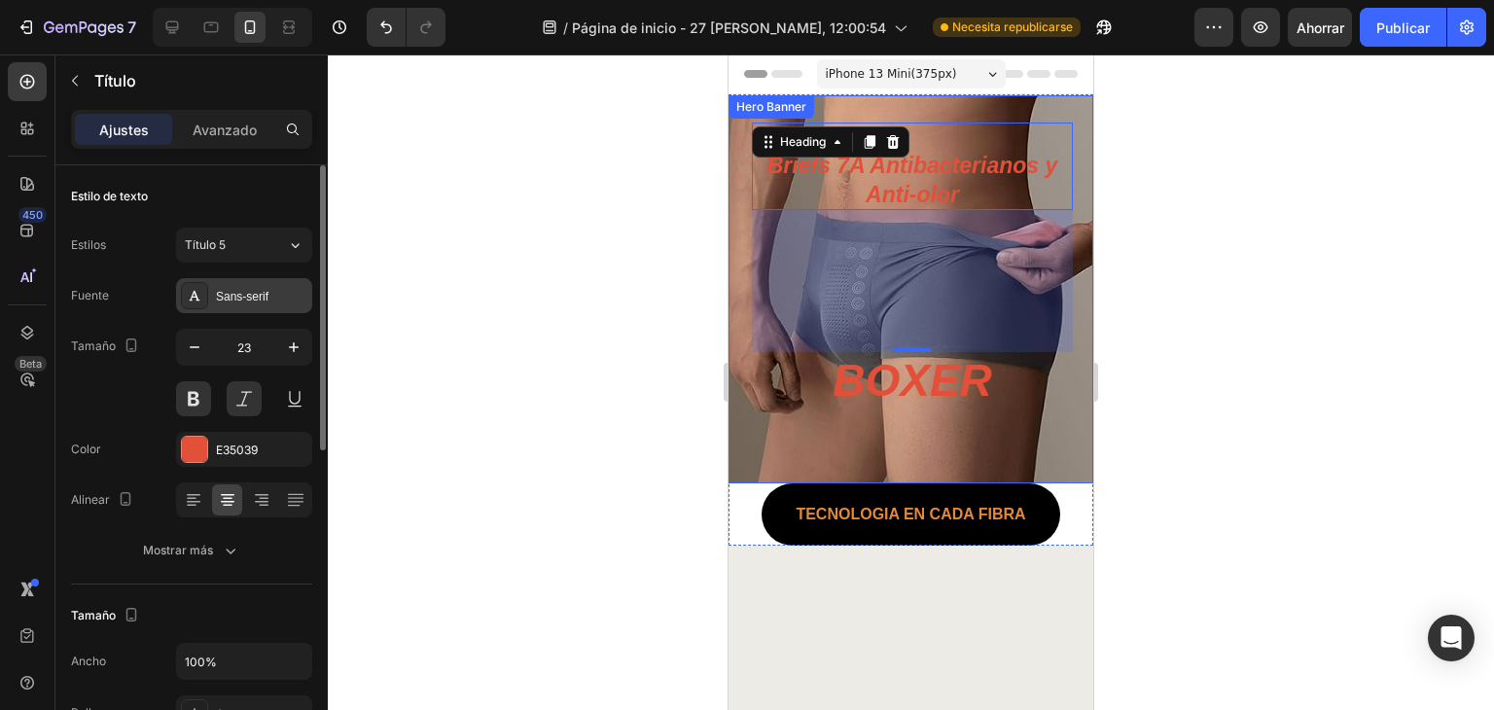
click at [246, 304] on div "Sans-serif" at bounding box center [261, 297] width 91 height 18
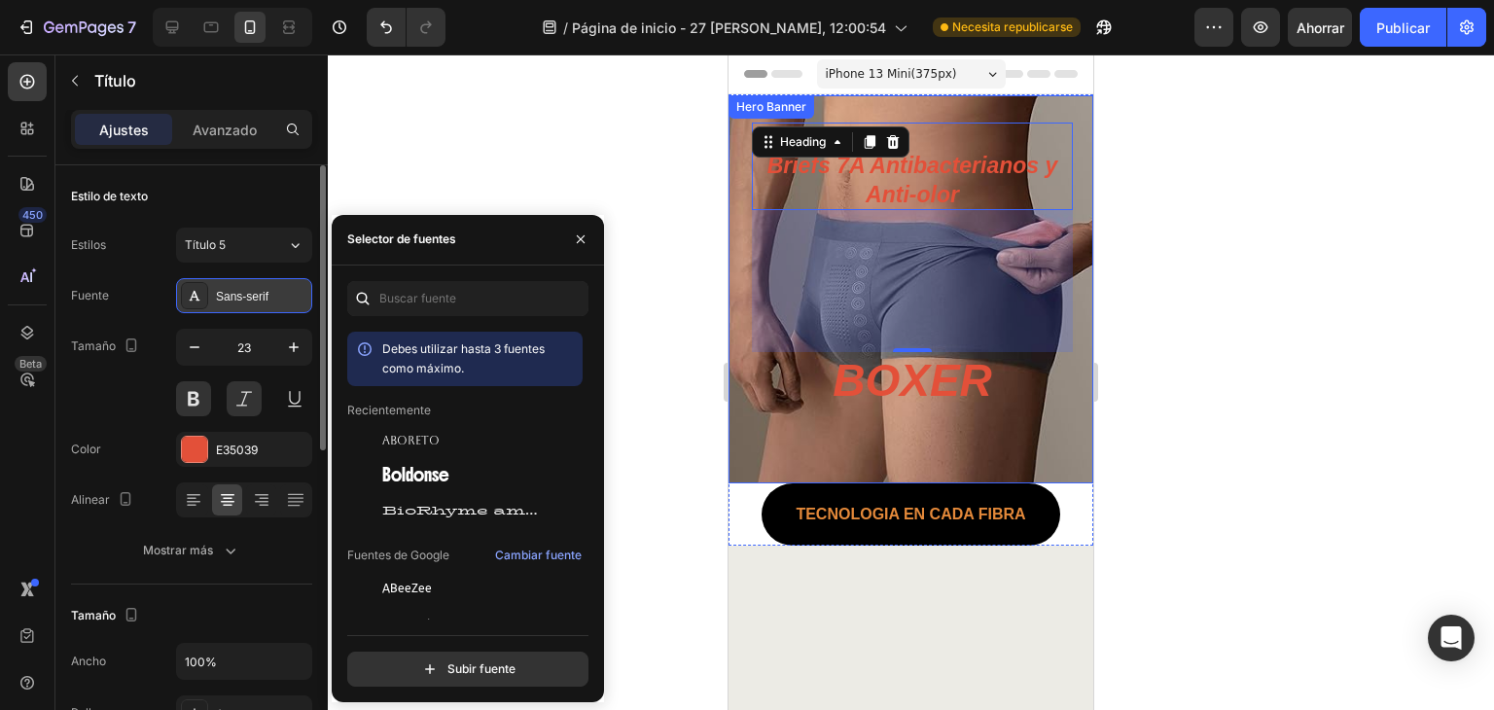
click at [241, 300] on font "Sans-serif" at bounding box center [242, 297] width 53 height 14
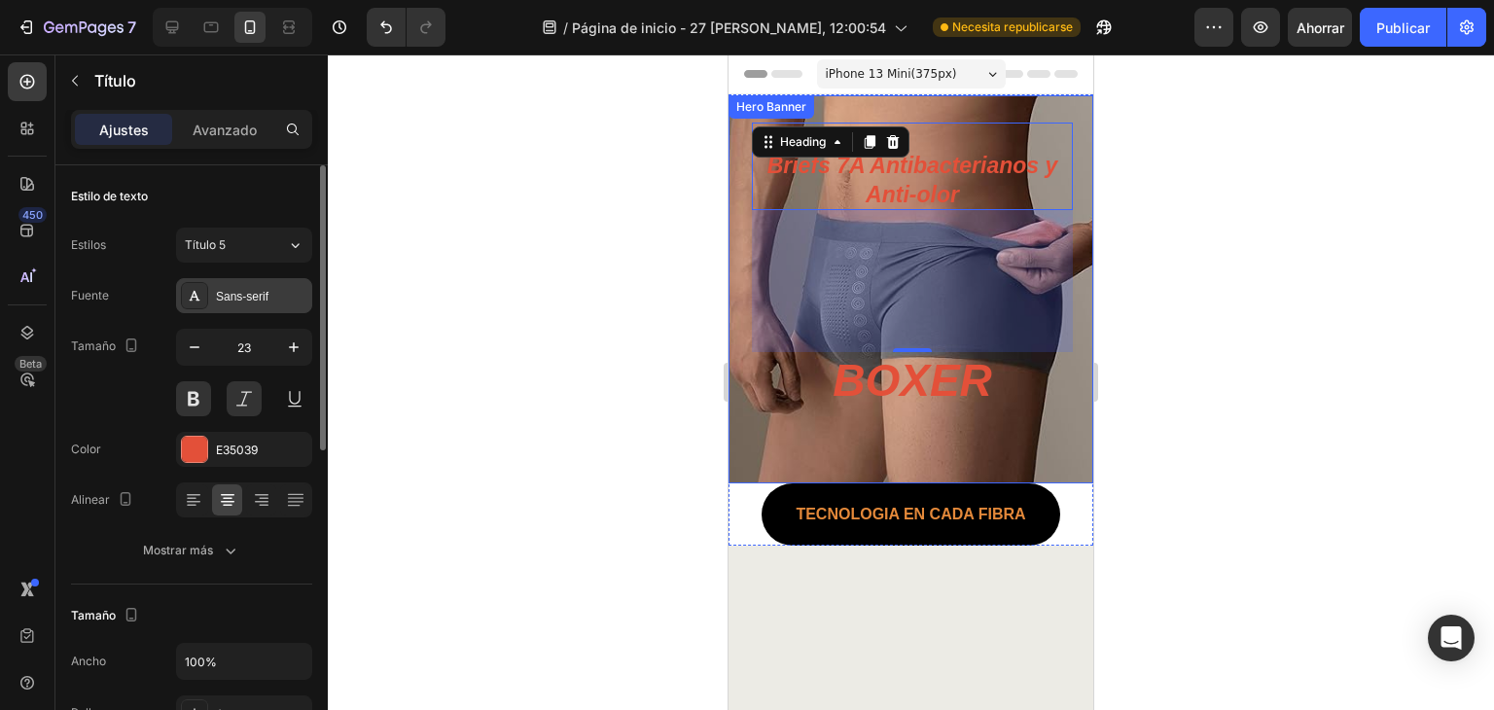
click at [256, 300] on font "Sans-serif" at bounding box center [242, 297] width 53 height 14
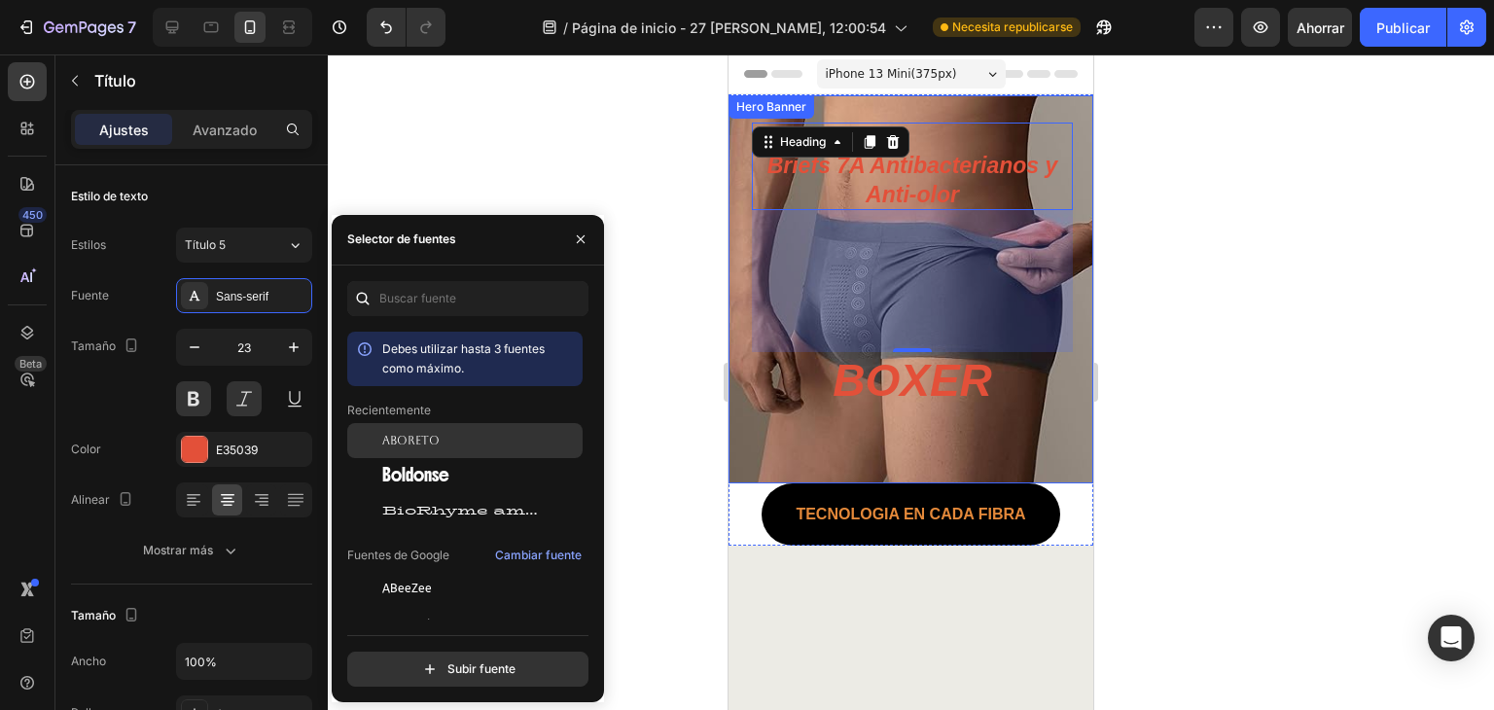
click at [453, 442] on div "Aboreto" at bounding box center [480, 441] width 196 height 18
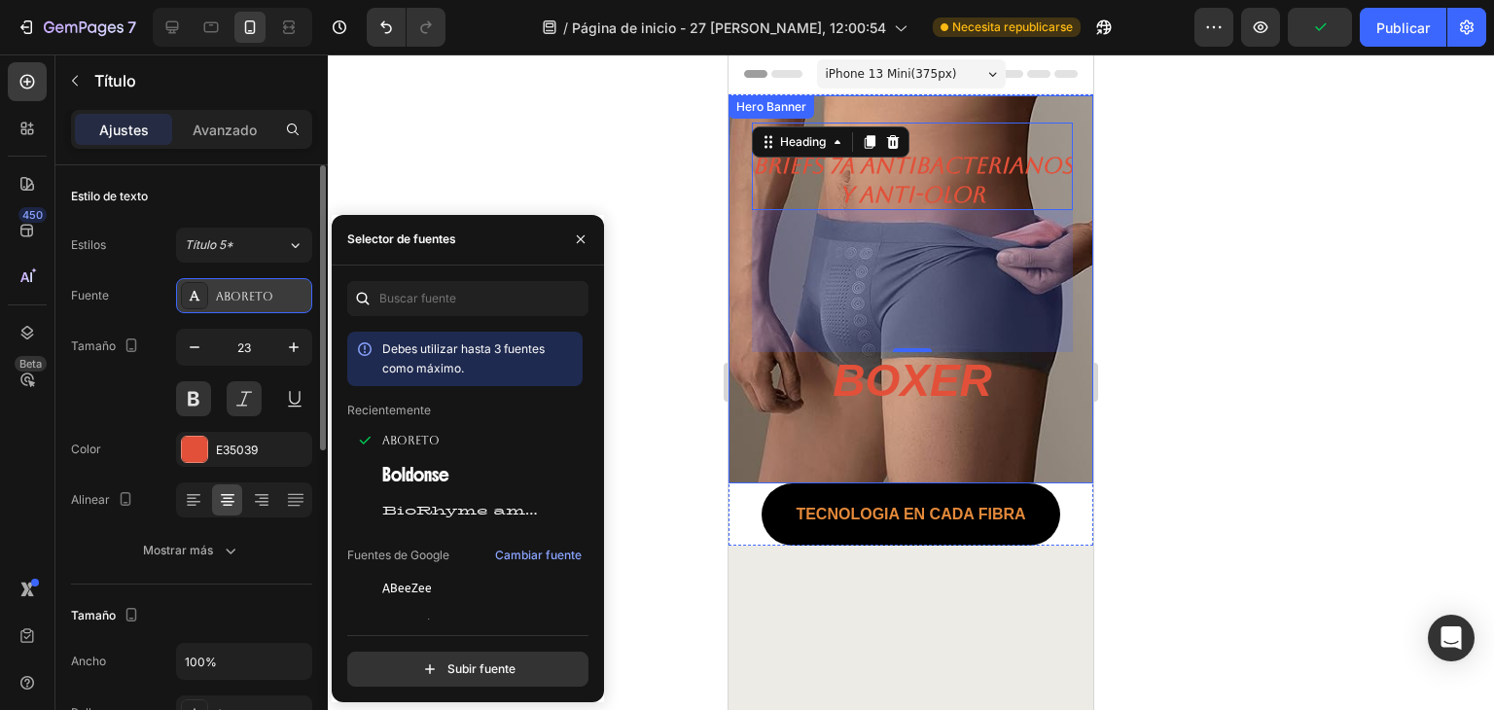
click at [262, 299] on font "Aboreto" at bounding box center [244, 297] width 57 height 14
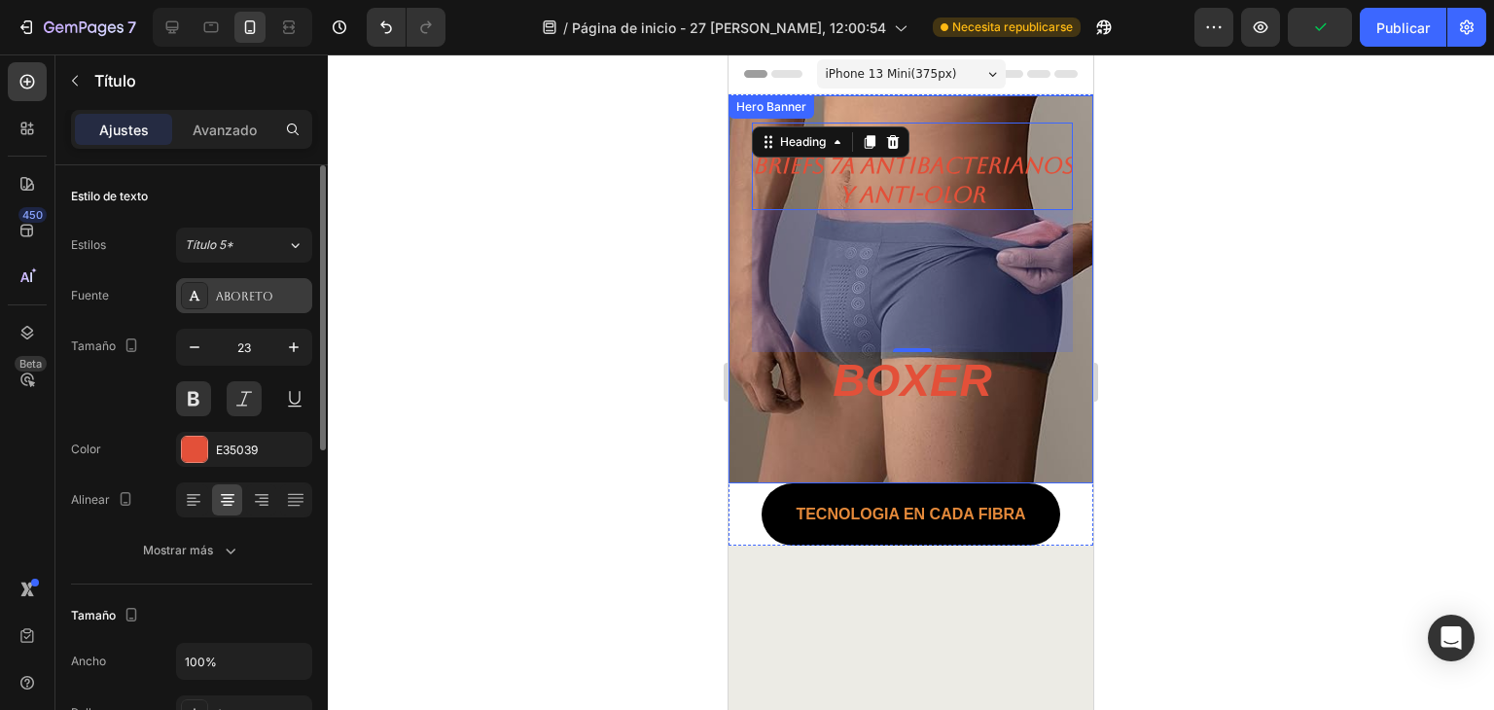
click at [255, 303] on div "Aboreto" at bounding box center [261, 297] width 91 height 18
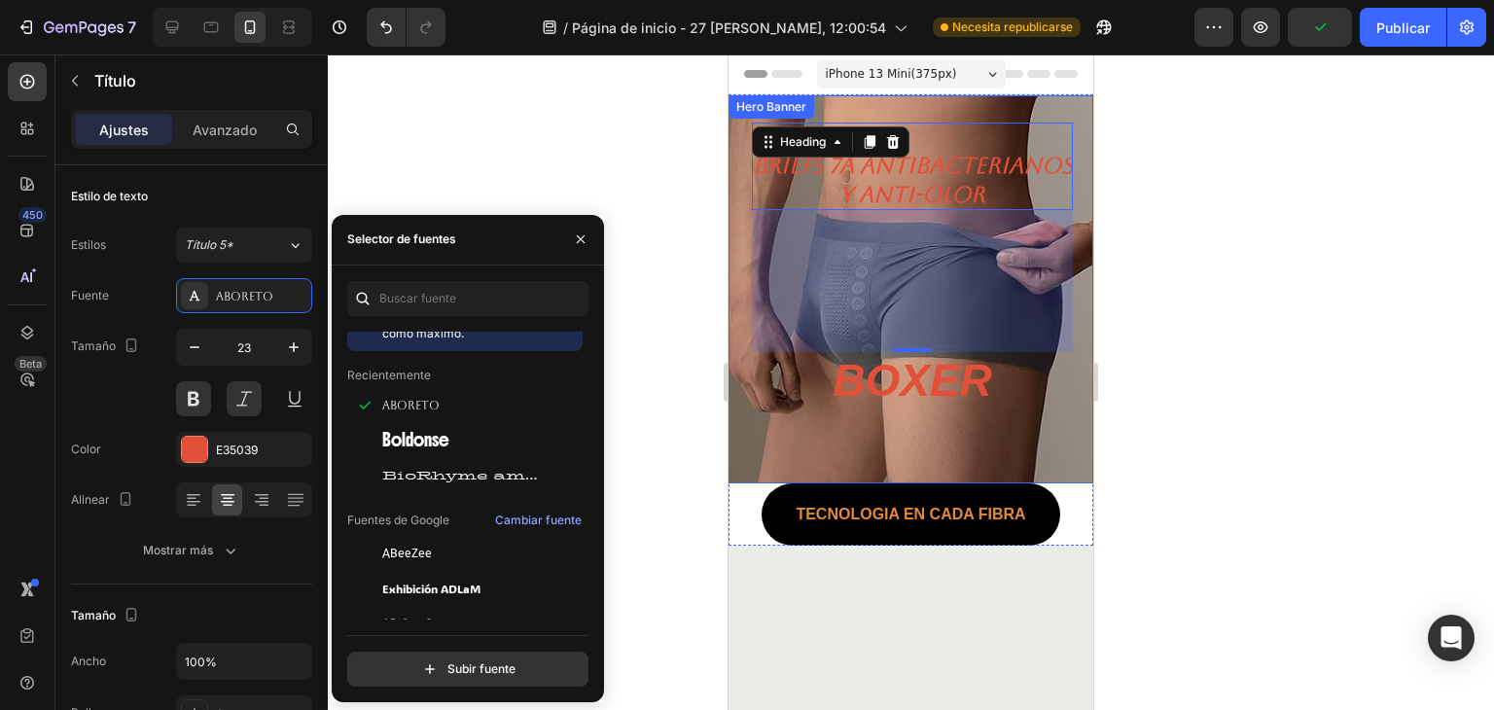
scroll to position [64, 0]
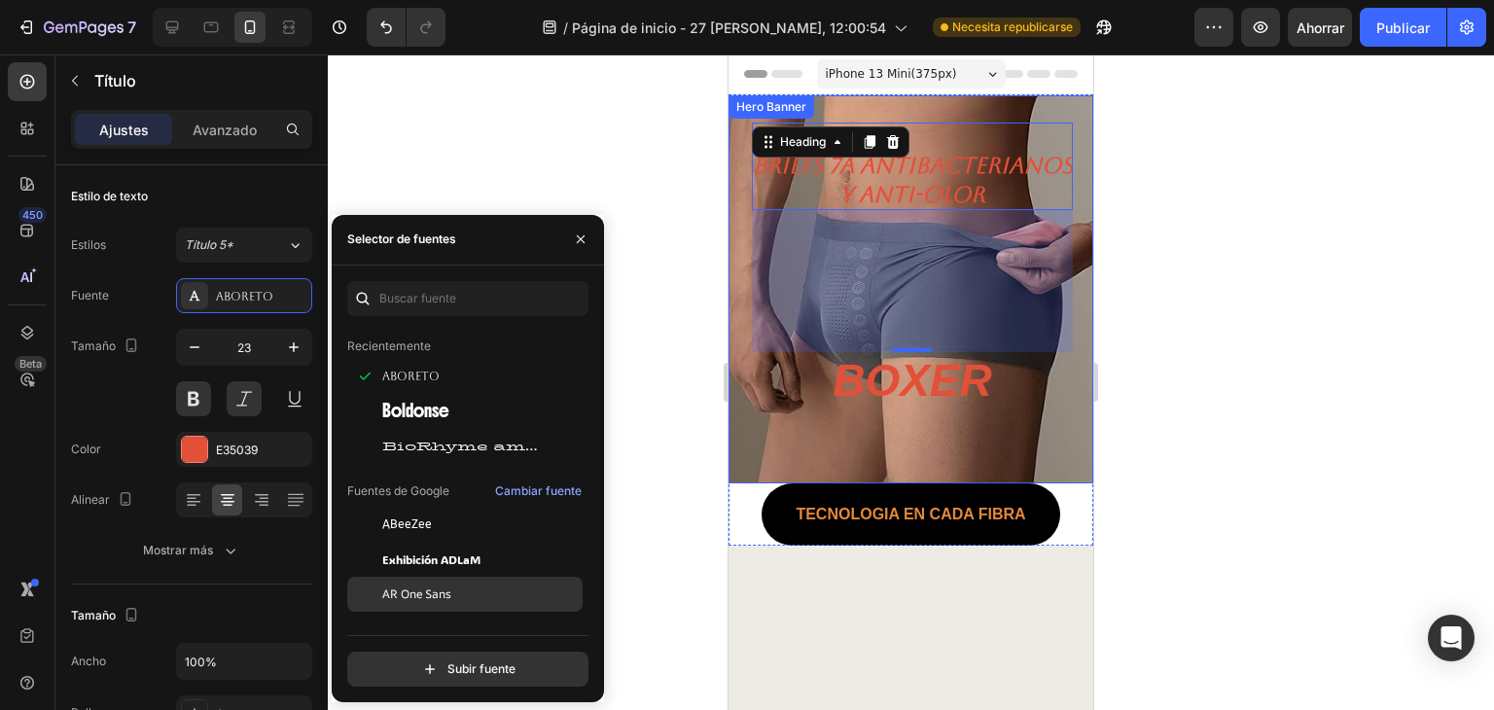
click at [473, 580] on div "AR One Sans" at bounding box center [464, 594] width 235 height 35
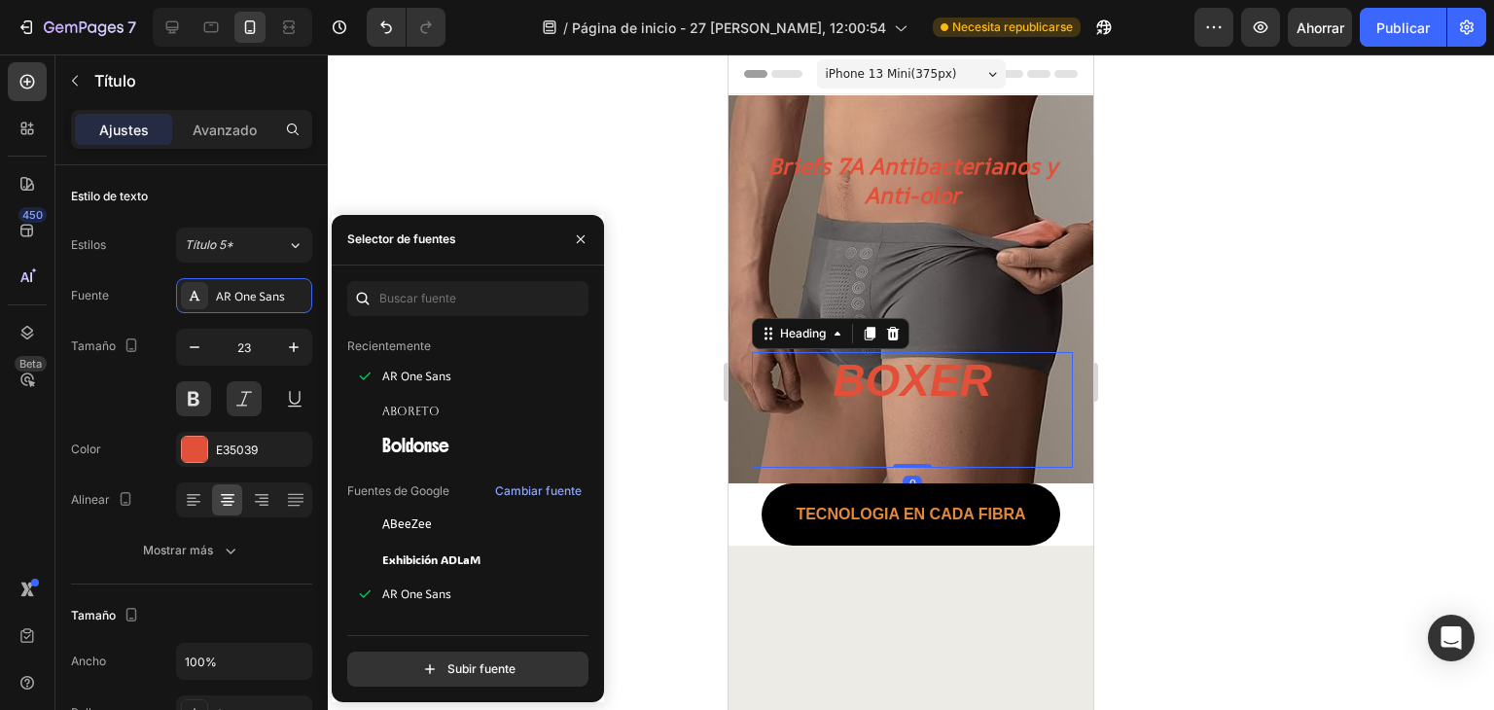
click at [910, 386] on h1 "BOXER" at bounding box center [911, 410] width 159 height 117
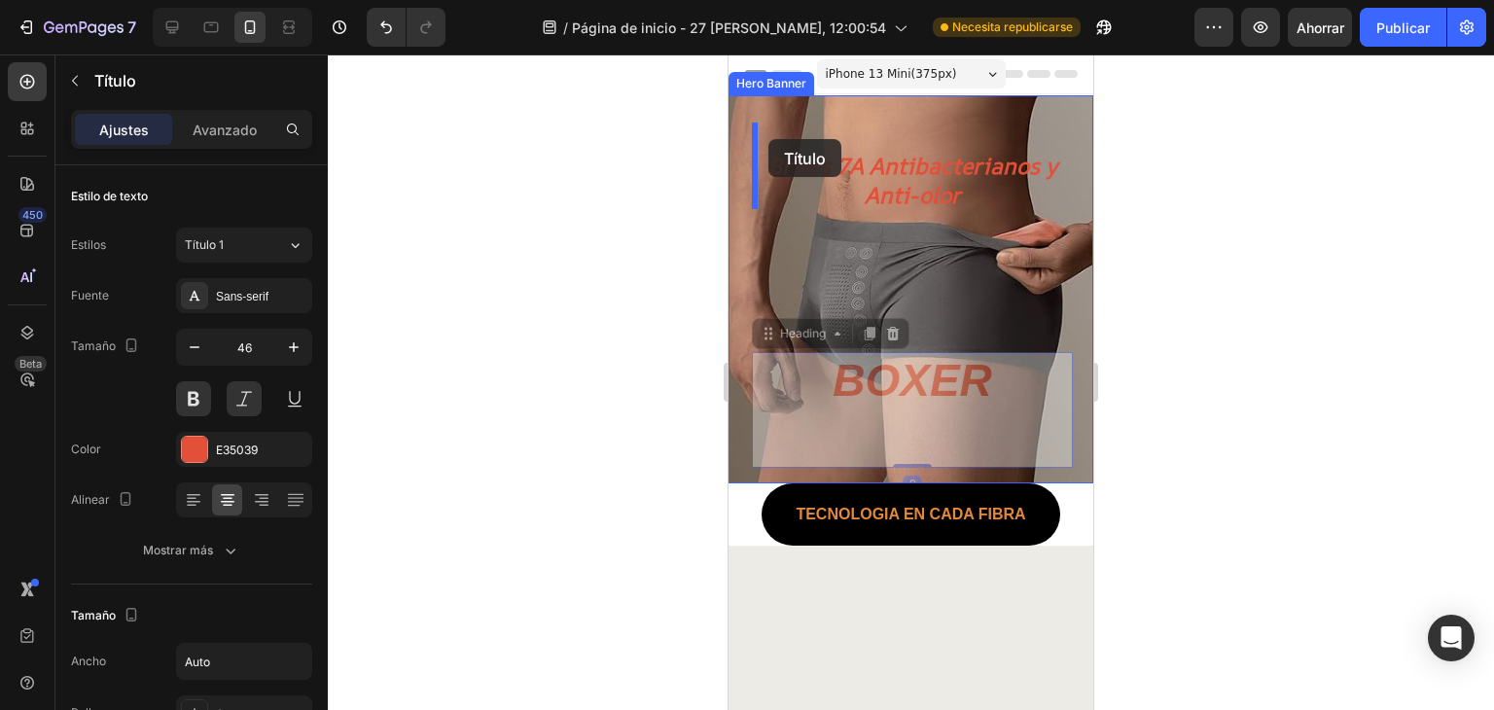
drag, startPoint x: 768, startPoint y: 345, endPoint x: 766, endPoint y: 140, distance: 205.2
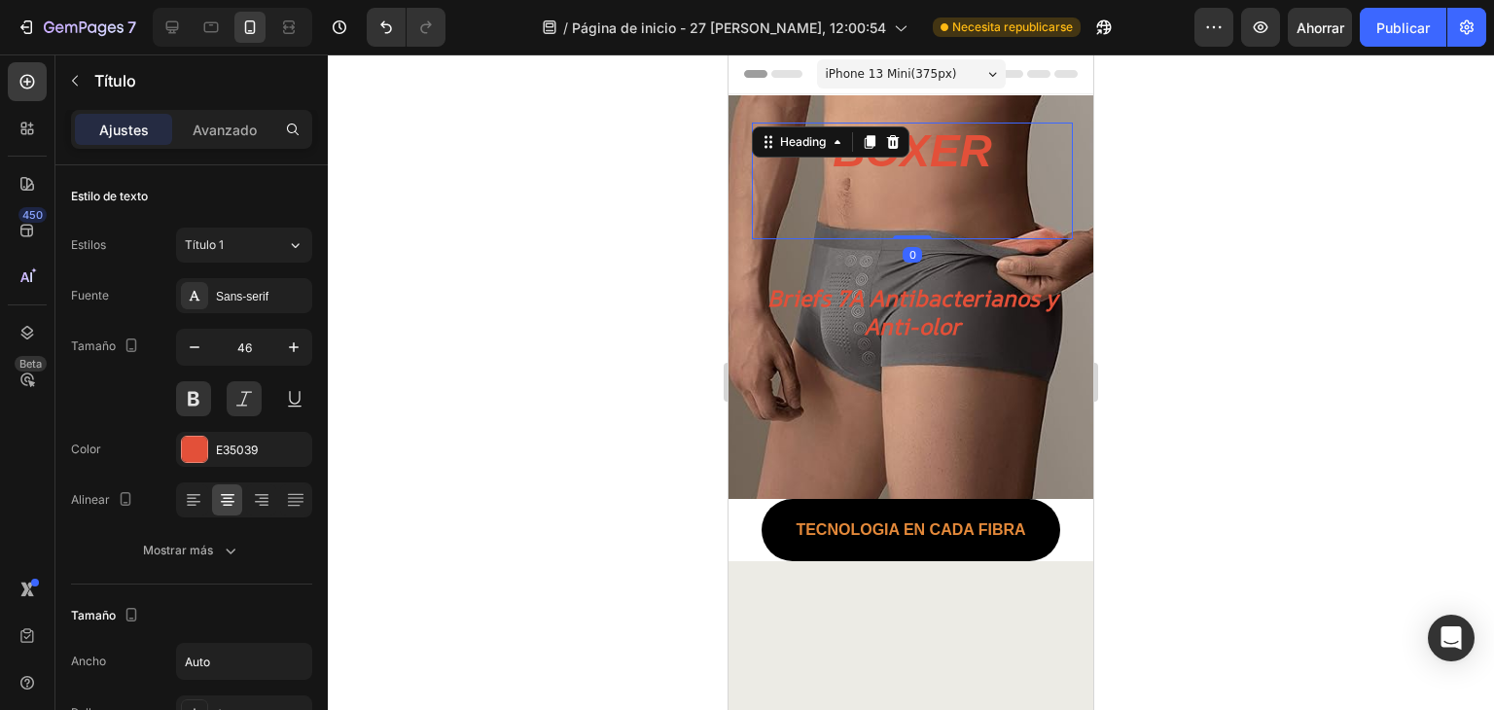
click at [1180, 248] on div at bounding box center [911, 381] width 1166 height 655
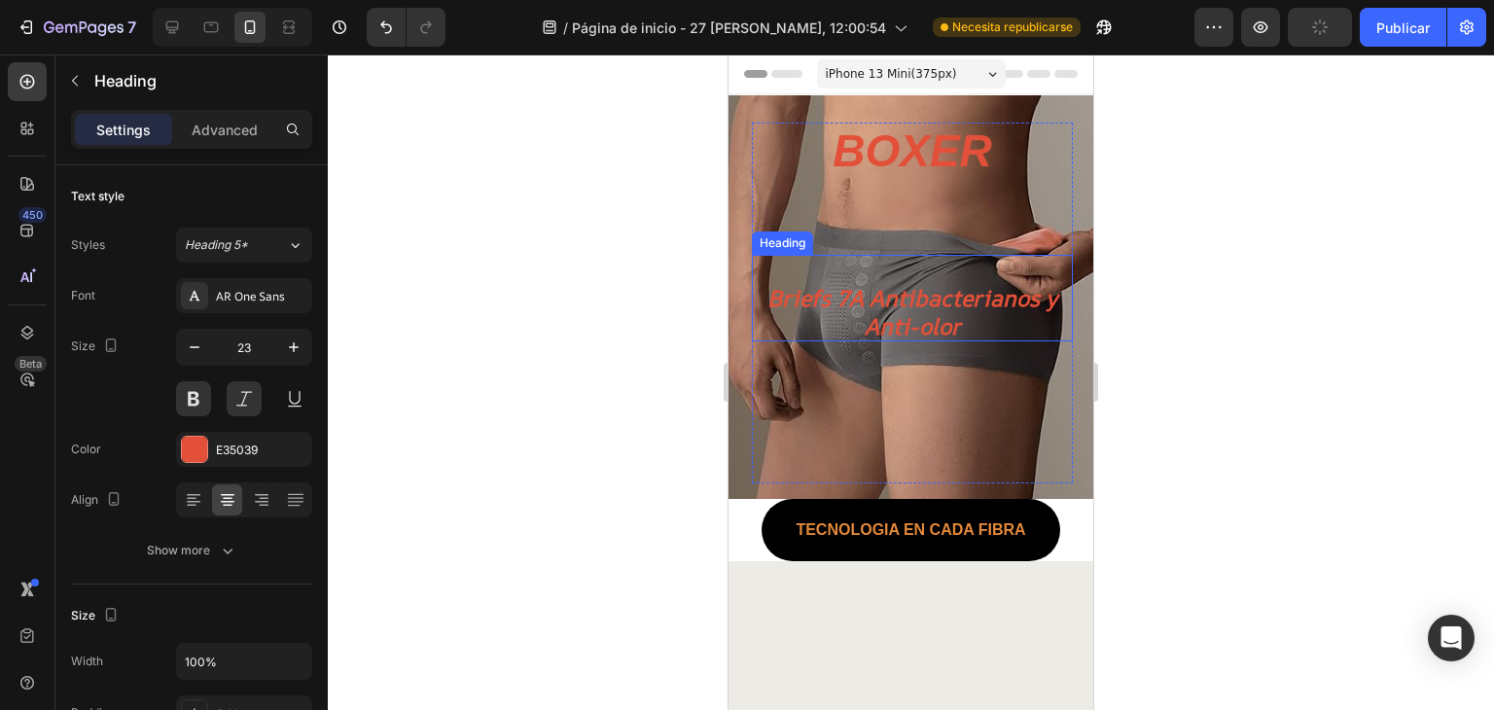
click at [953, 299] on h2 "Briefs 7A Antibacterianos y Anti-olor" at bounding box center [912, 299] width 321 height 88
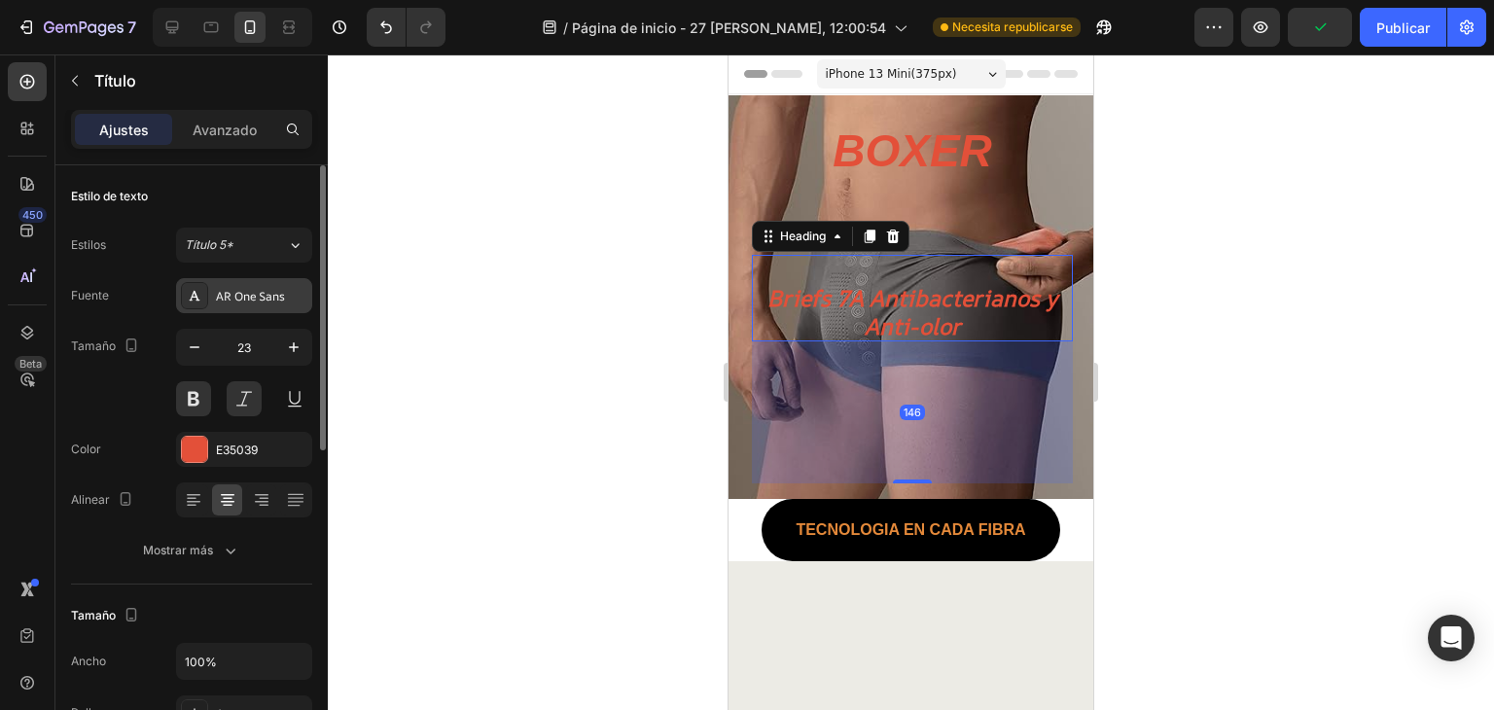
click at [241, 301] on font "AR One Sans" at bounding box center [250, 296] width 69 height 17
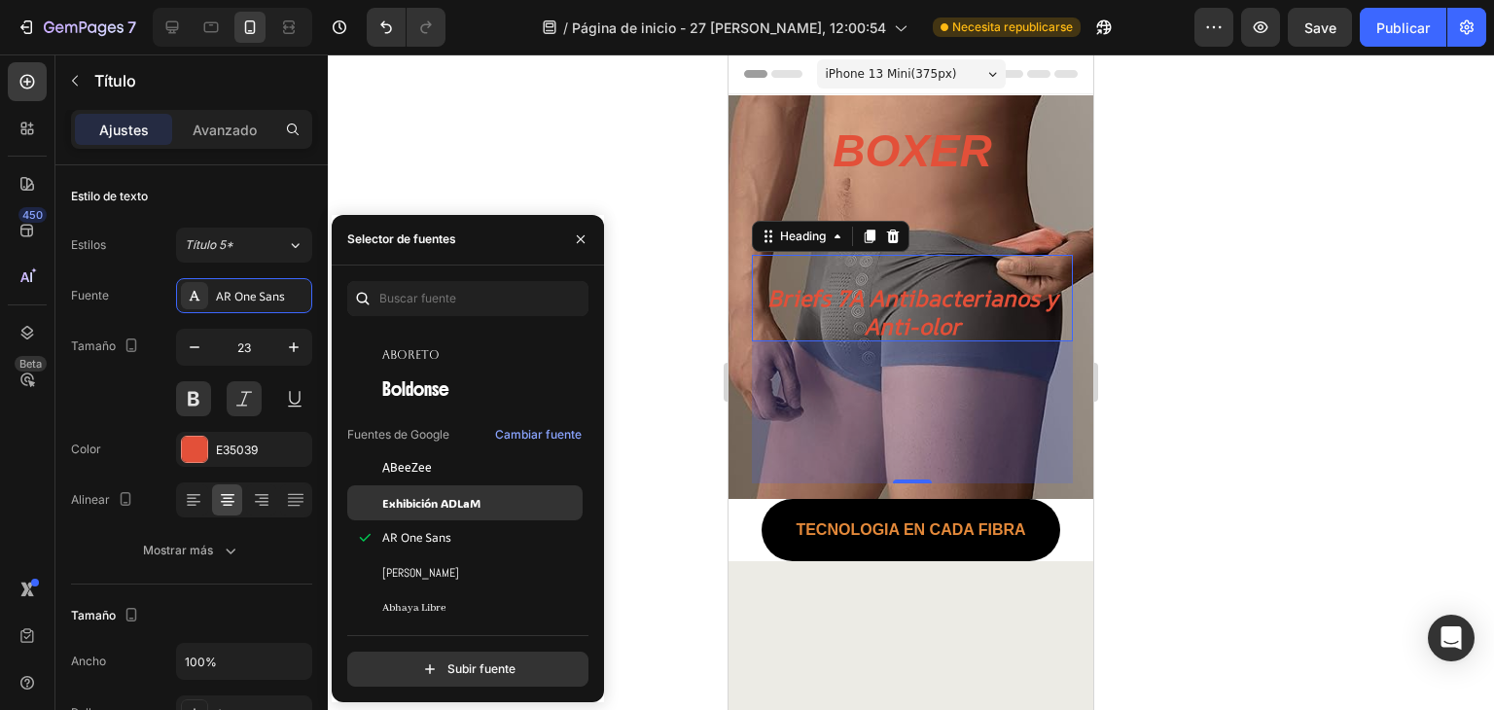
scroll to position [129, 0]
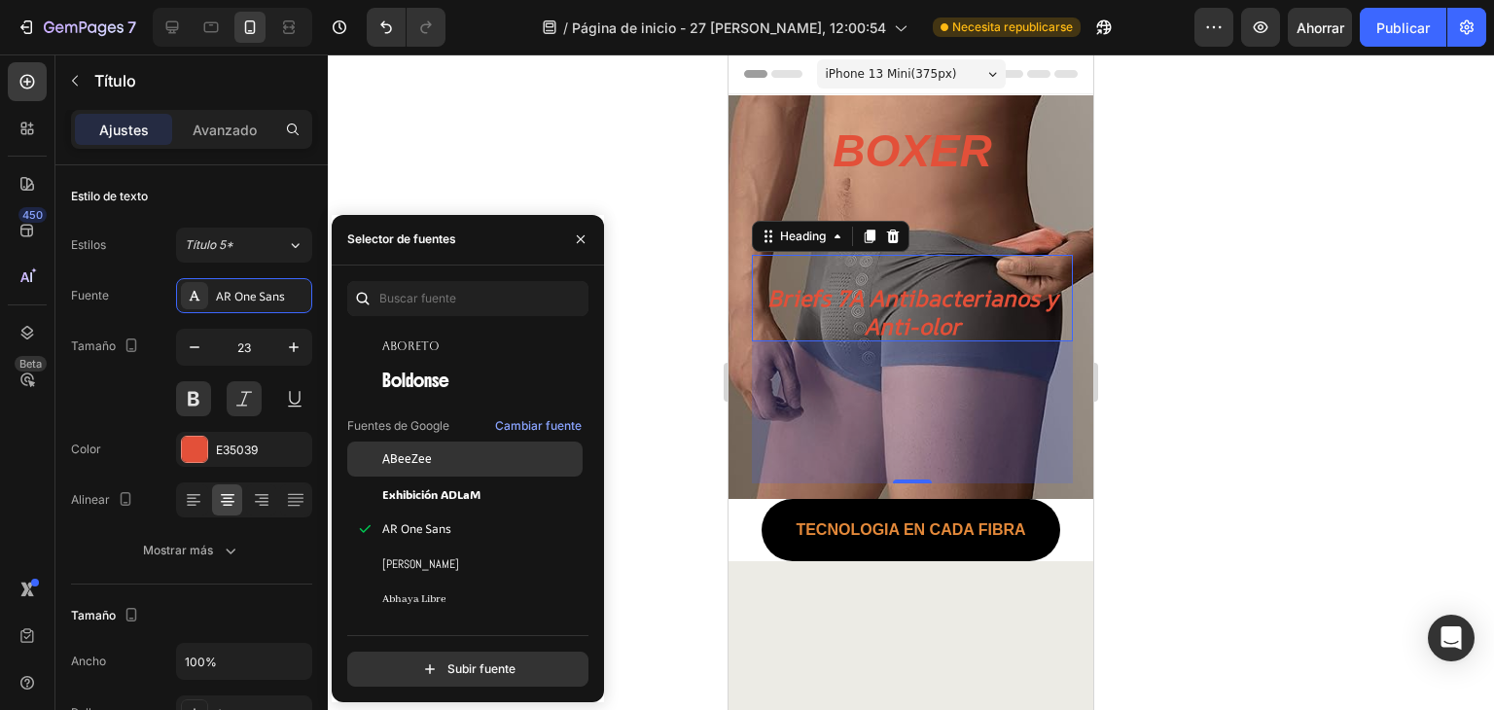
click at [511, 460] on div "ABeeZee" at bounding box center [480, 459] width 196 height 18
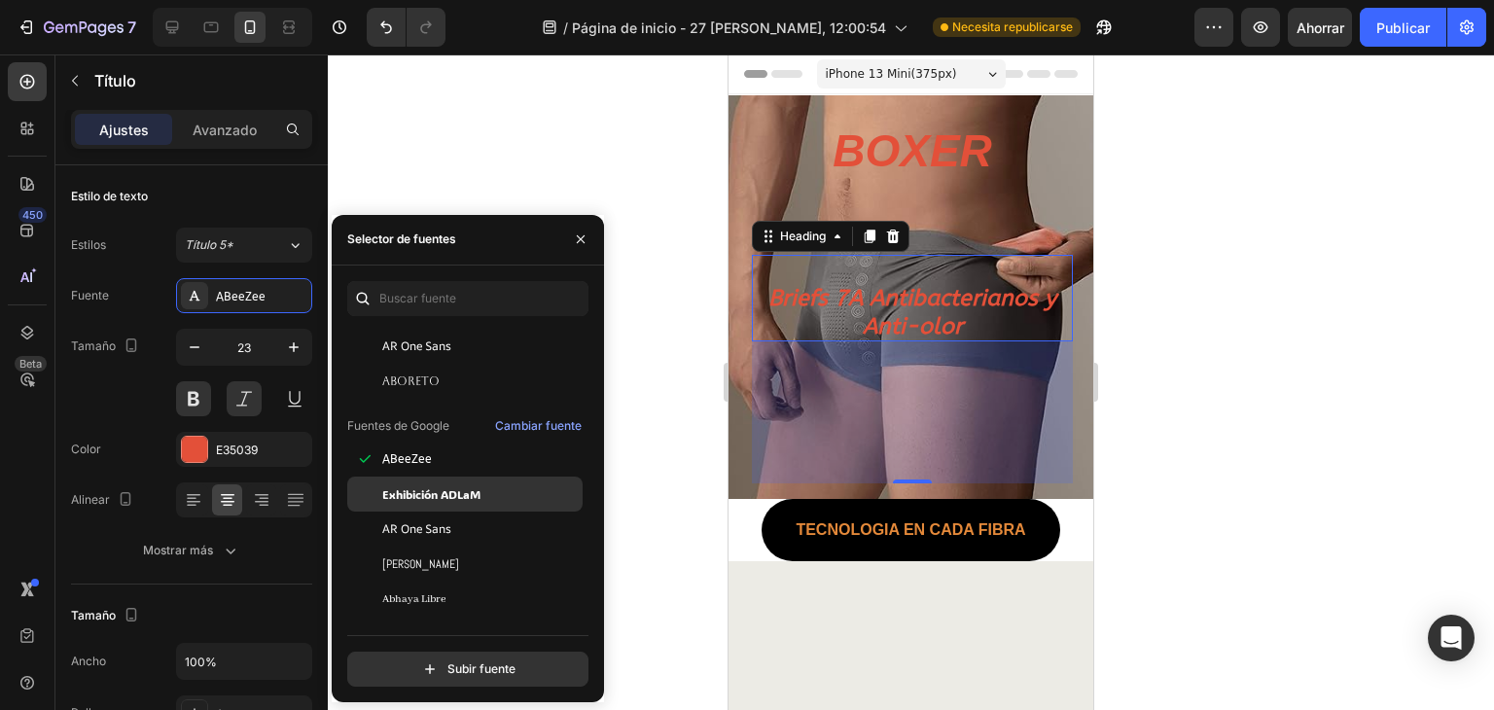
click at [505, 498] on div "Exhibición ADLaM" at bounding box center [480, 494] width 196 height 18
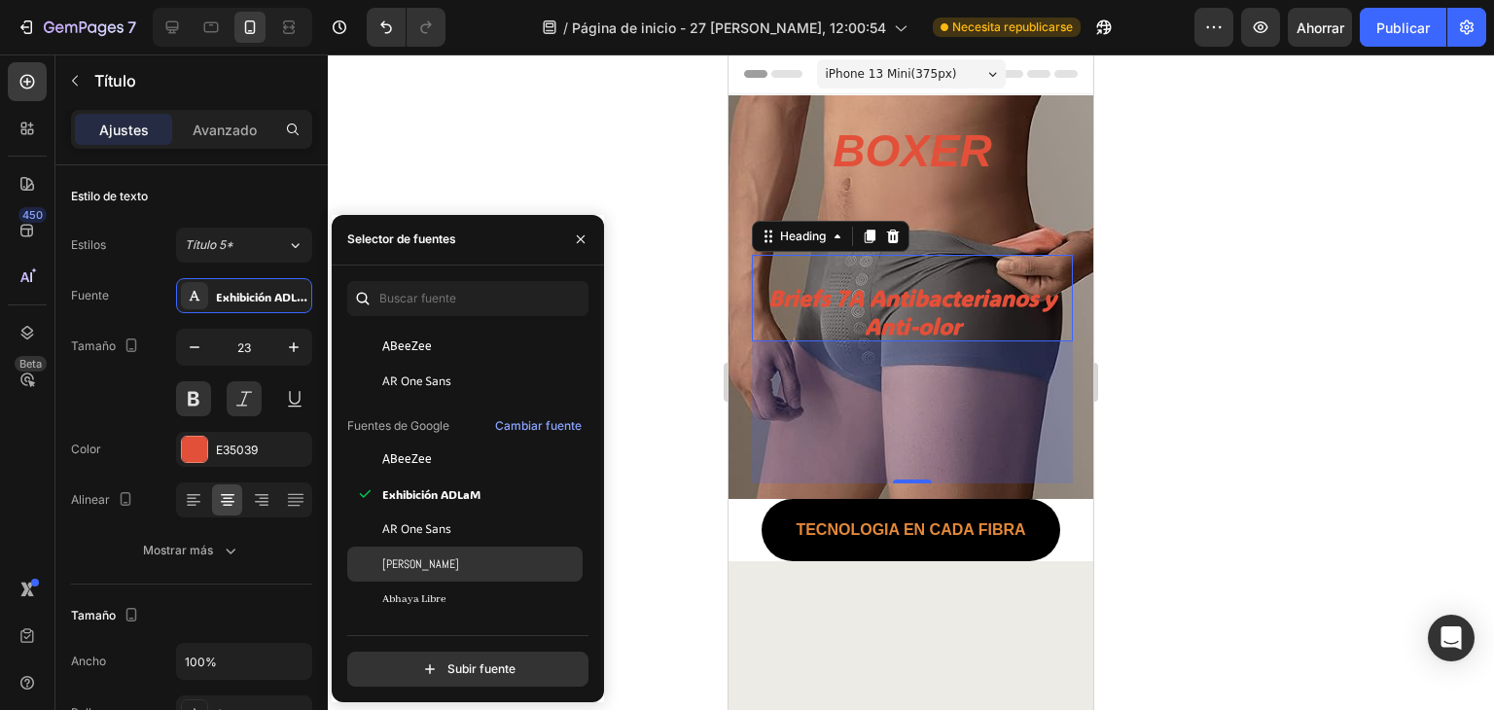
click at [433, 563] on div "Abel" at bounding box center [480, 564] width 196 height 18
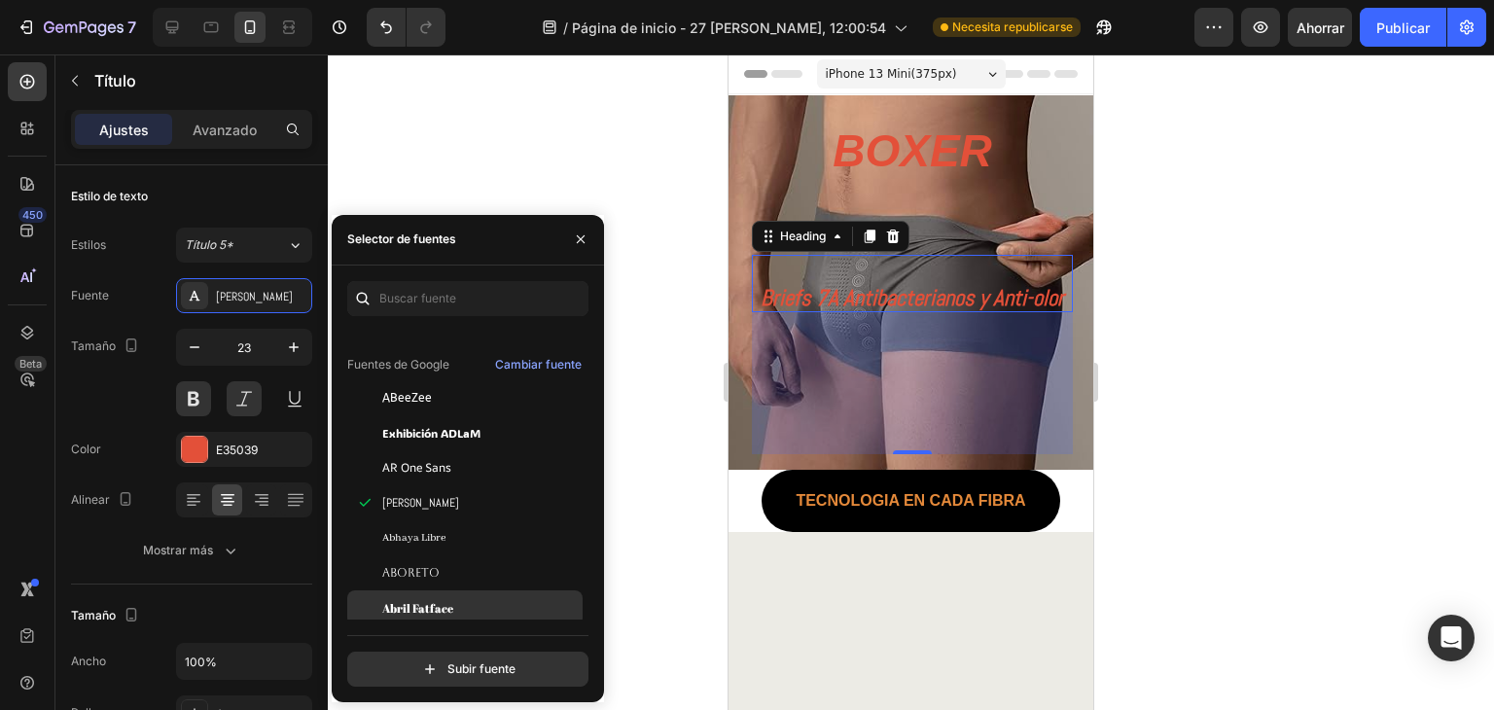
scroll to position [259, 0]
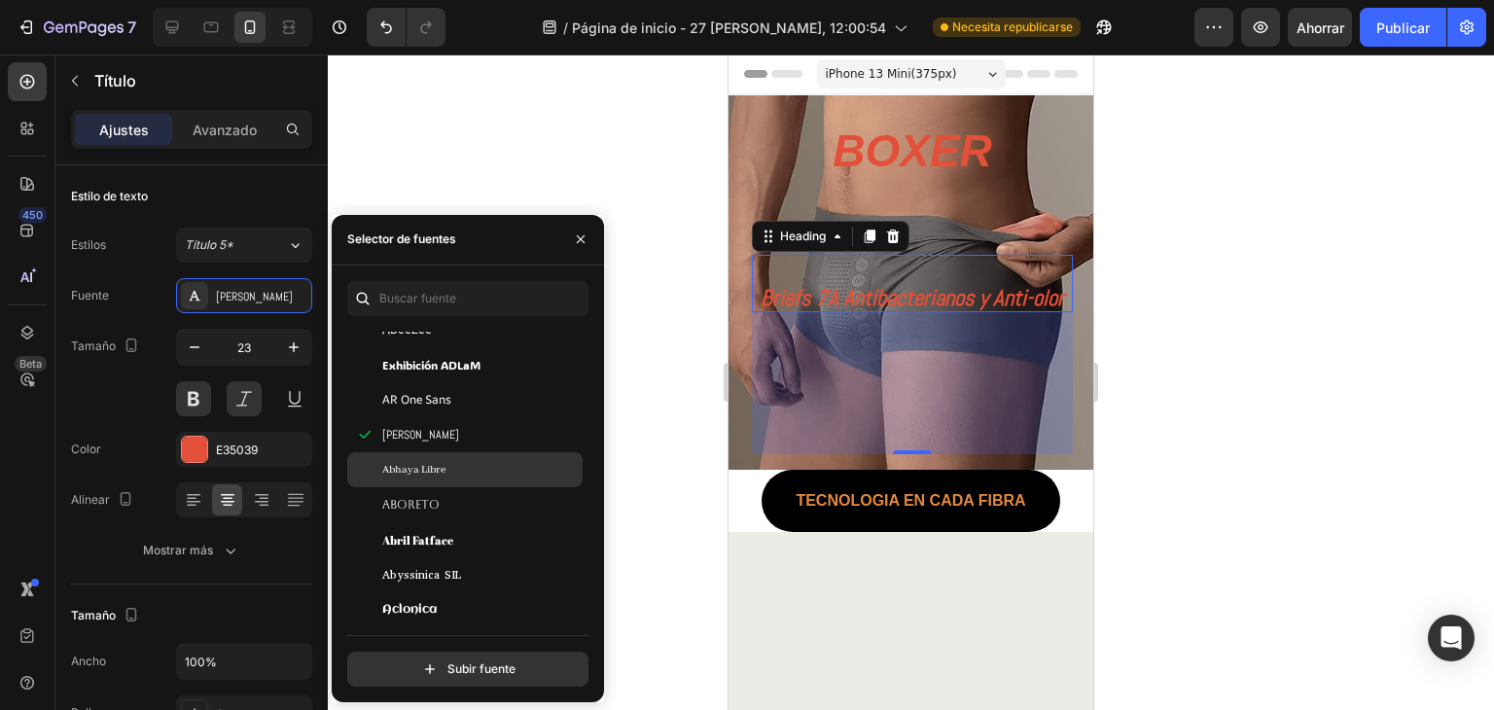
click at [458, 477] on div "Abhaya Libre" at bounding box center [480, 470] width 196 height 18
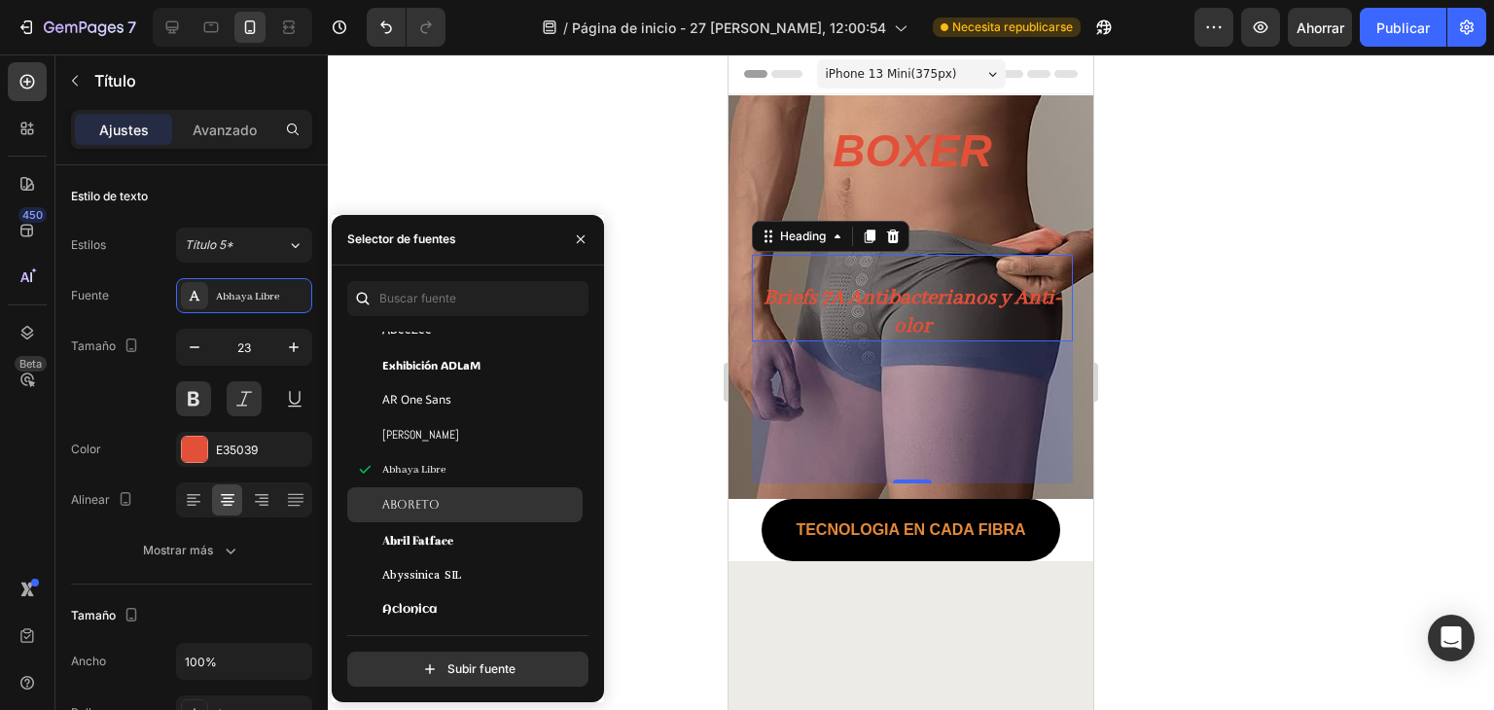
click at [451, 505] on div "Aboreto" at bounding box center [480, 505] width 196 height 18
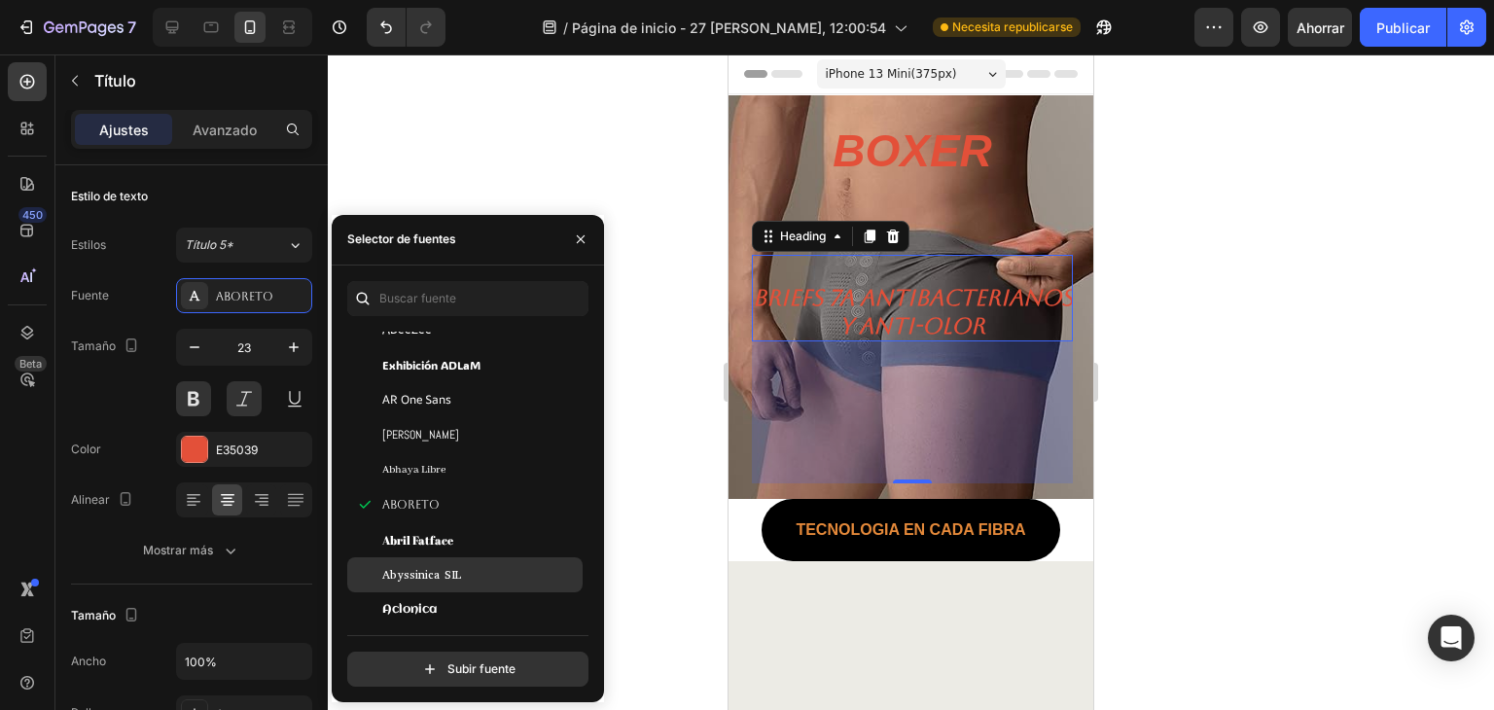
click at [466, 568] on div "Abyssinica SIL" at bounding box center [480, 575] width 196 height 18
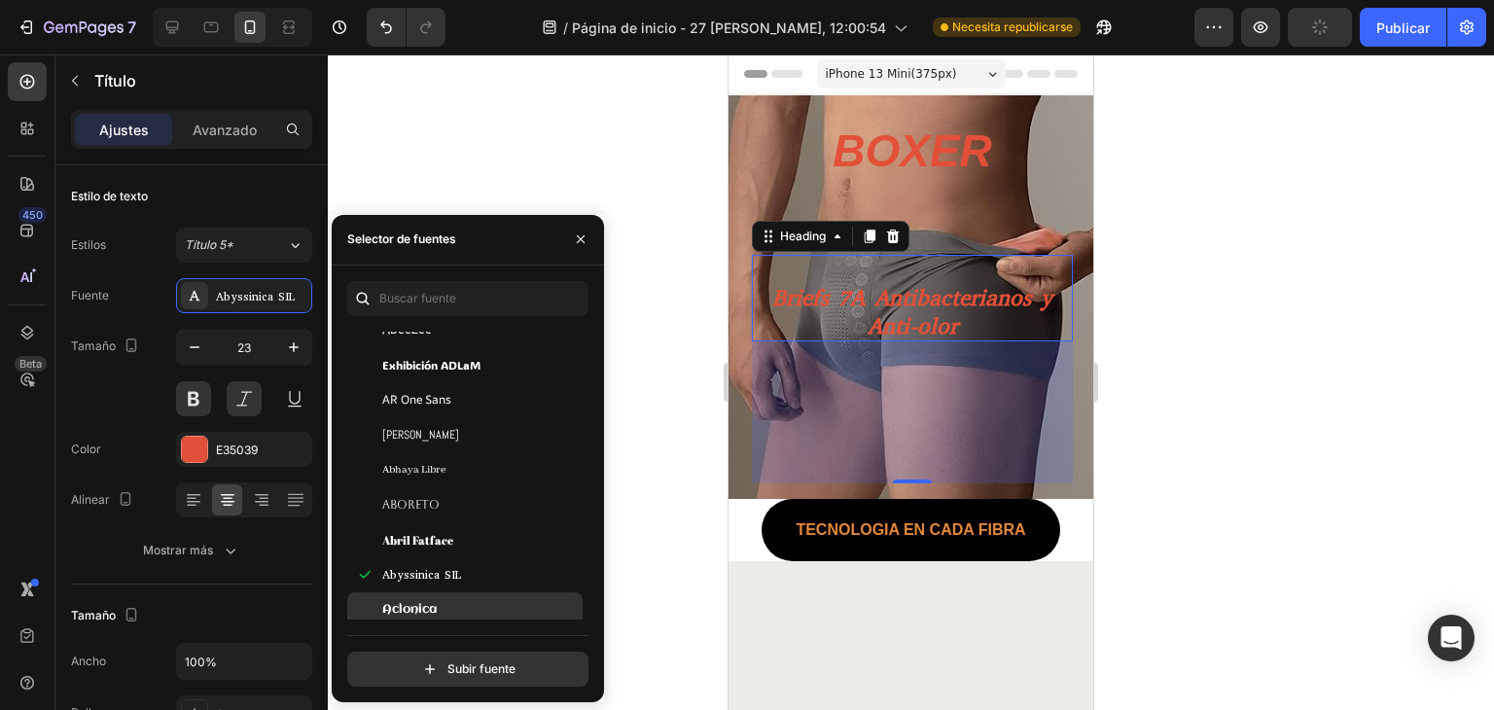
click at [465, 599] on div "Aclonica" at bounding box center [464, 609] width 235 height 35
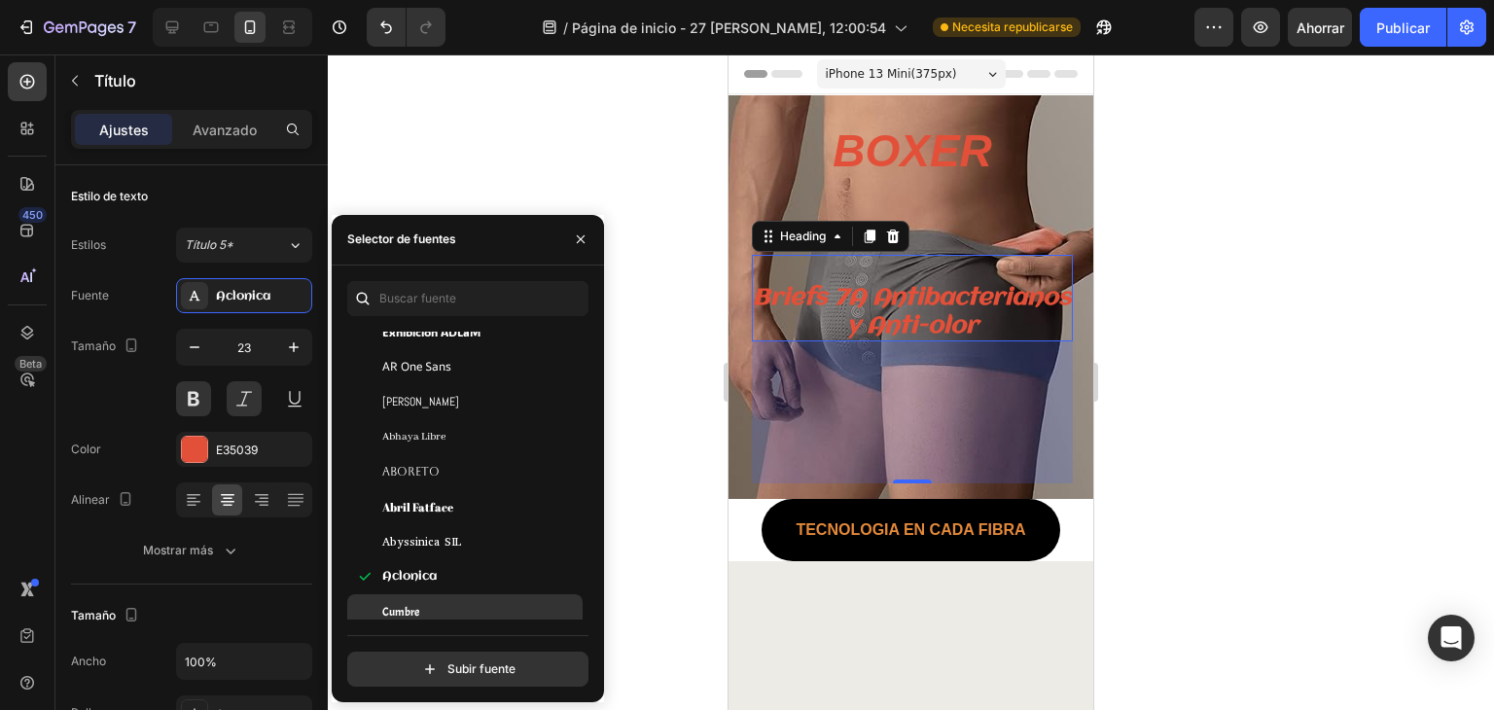
scroll to position [324, 0]
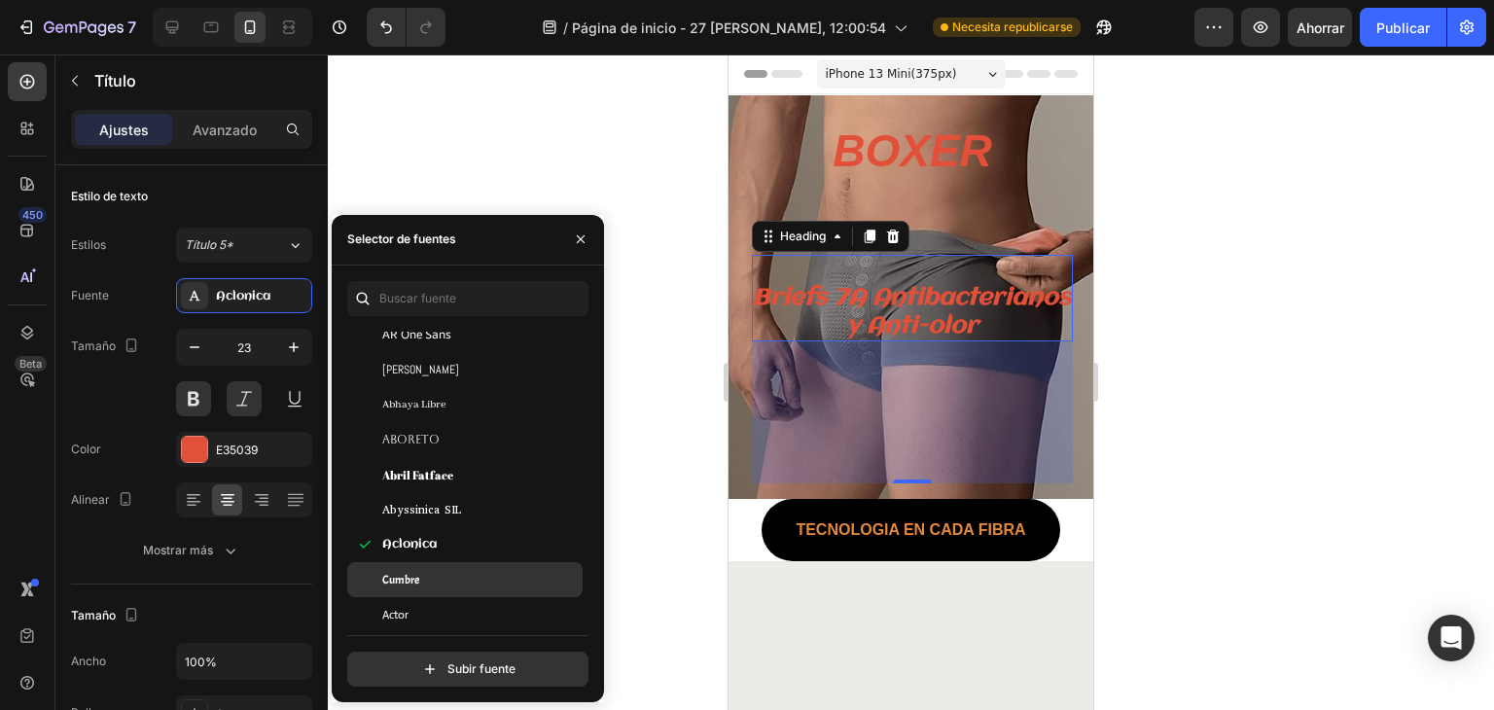
click at [476, 575] on div "Cumbre" at bounding box center [480, 580] width 196 height 18
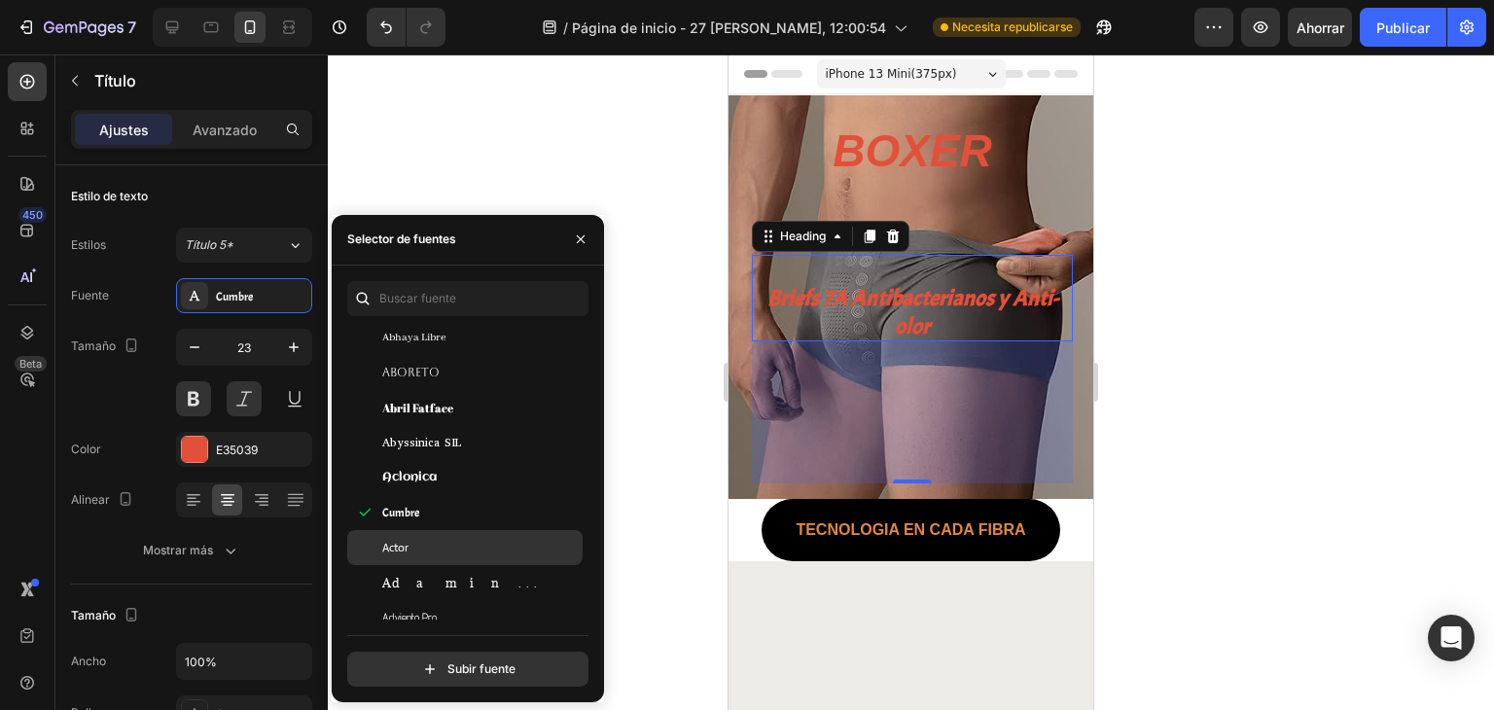
click at [477, 552] on div "Actor" at bounding box center [480, 548] width 196 height 18
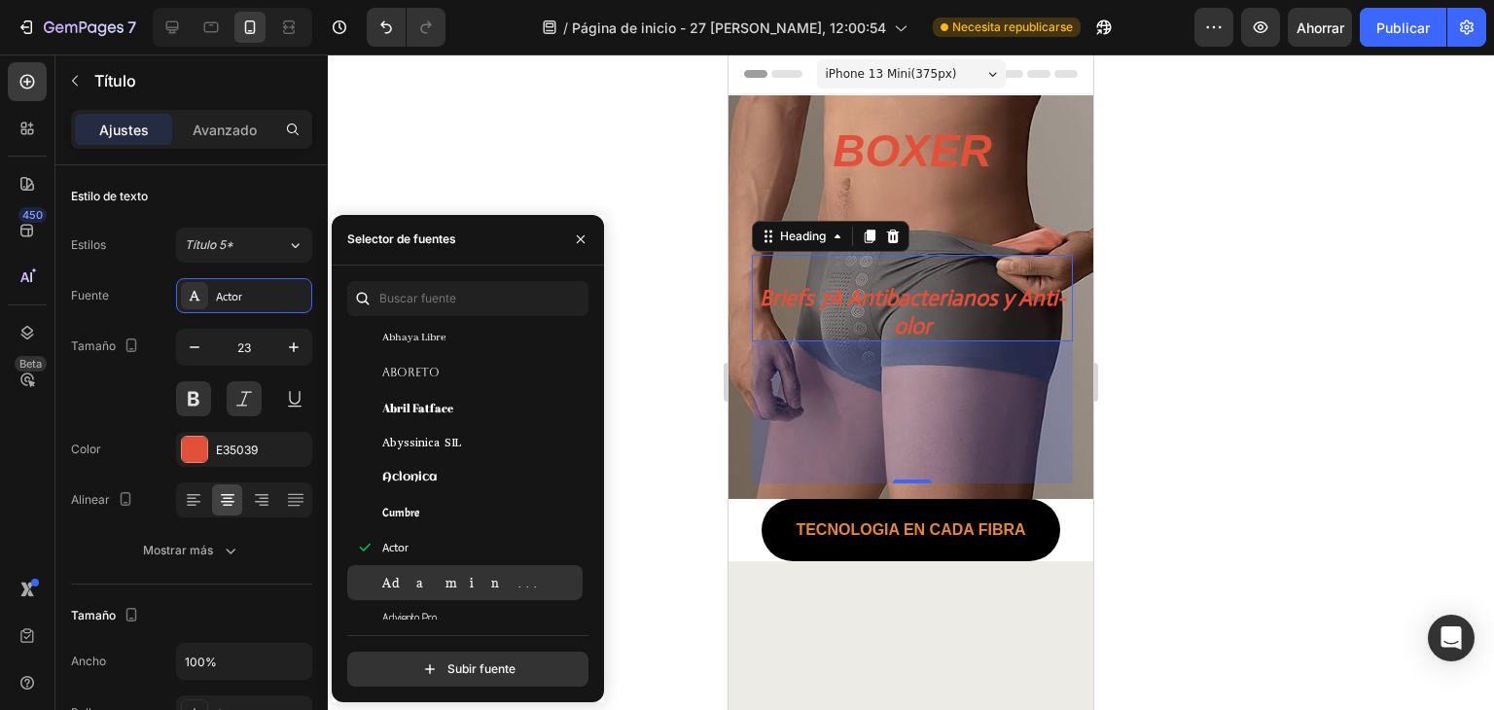
click at [483, 585] on div "Adamina" at bounding box center [480, 583] width 196 height 18
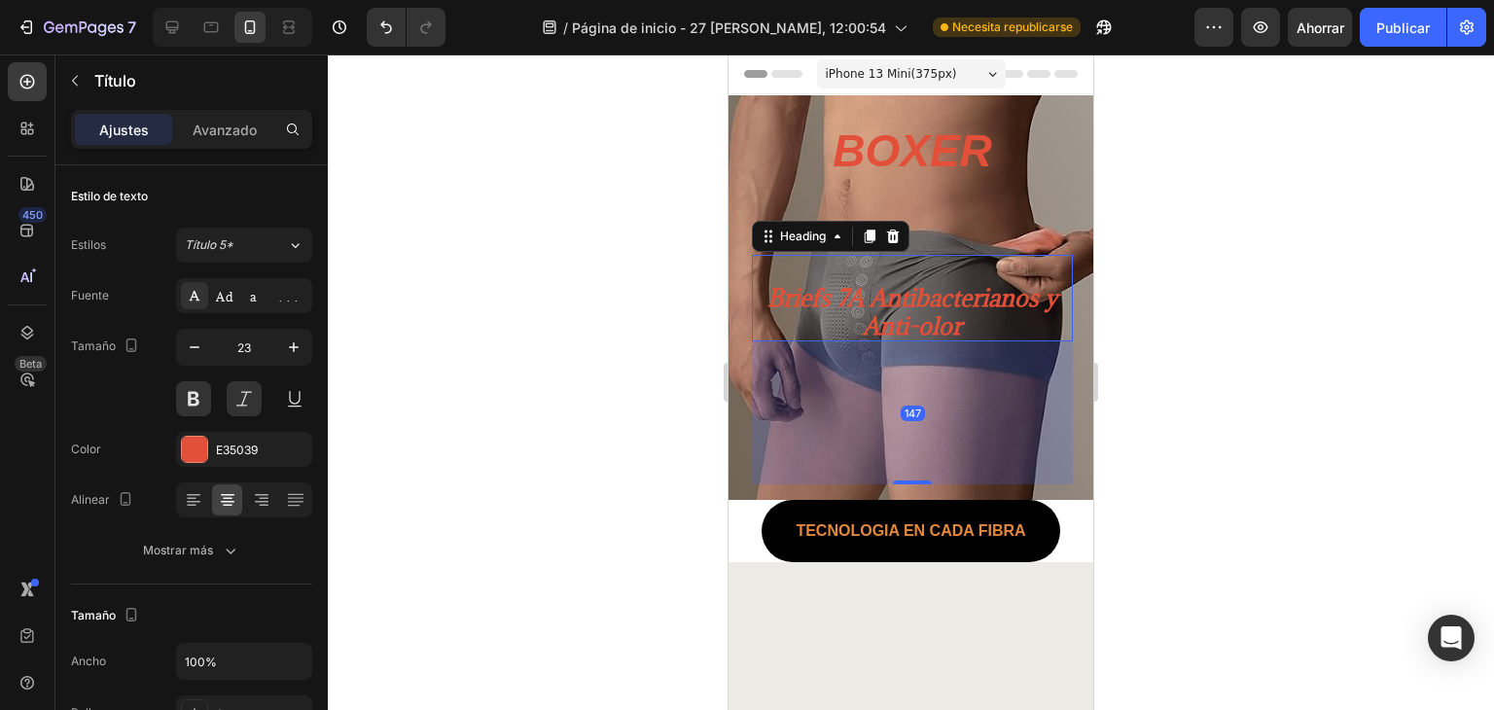
drag, startPoint x: 910, startPoint y: 478, endPoint x: 1073, endPoint y: 396, distance: 182.2
click at [933, 341] on div "147" at bounding box center [912, 341] width 321 height 0
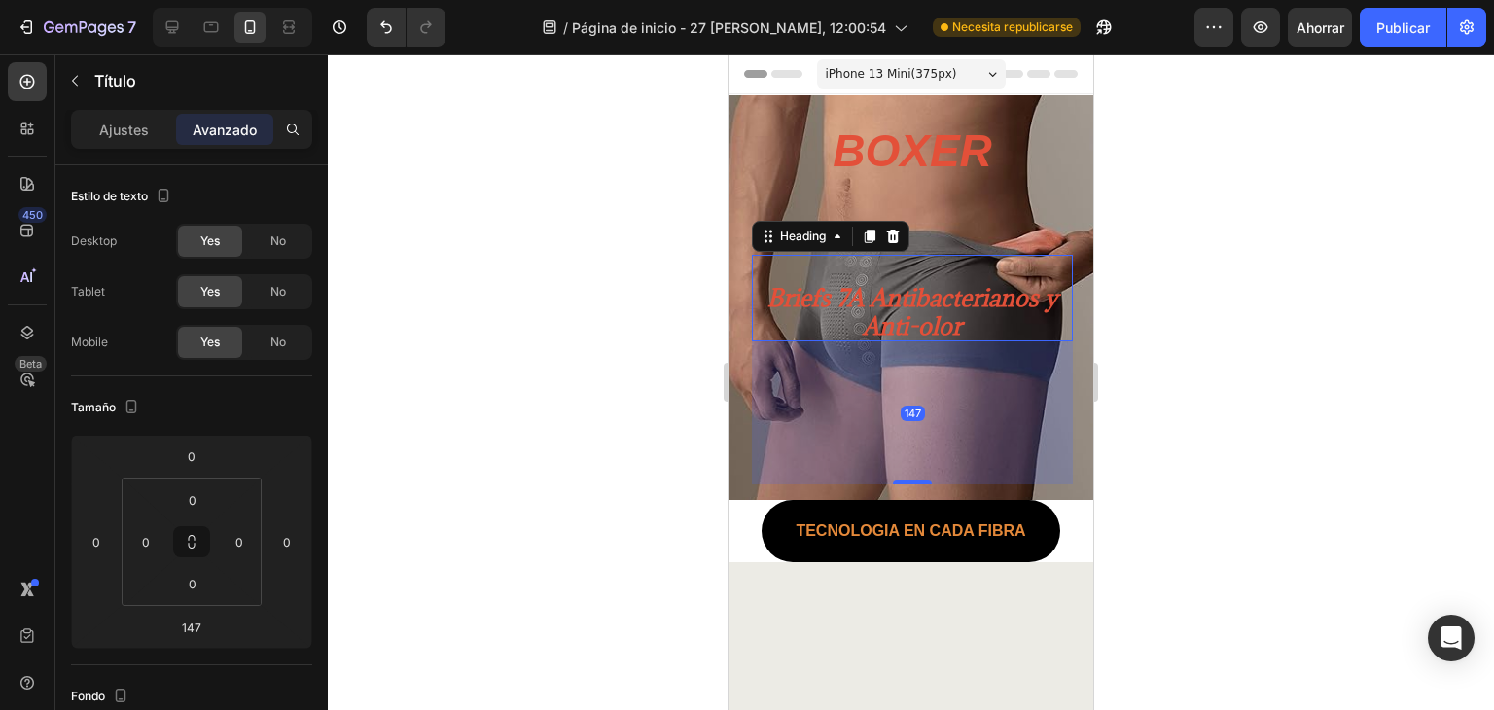
click at [1322, 316] on div at bounding box center [911, 381] width 1166 height 655
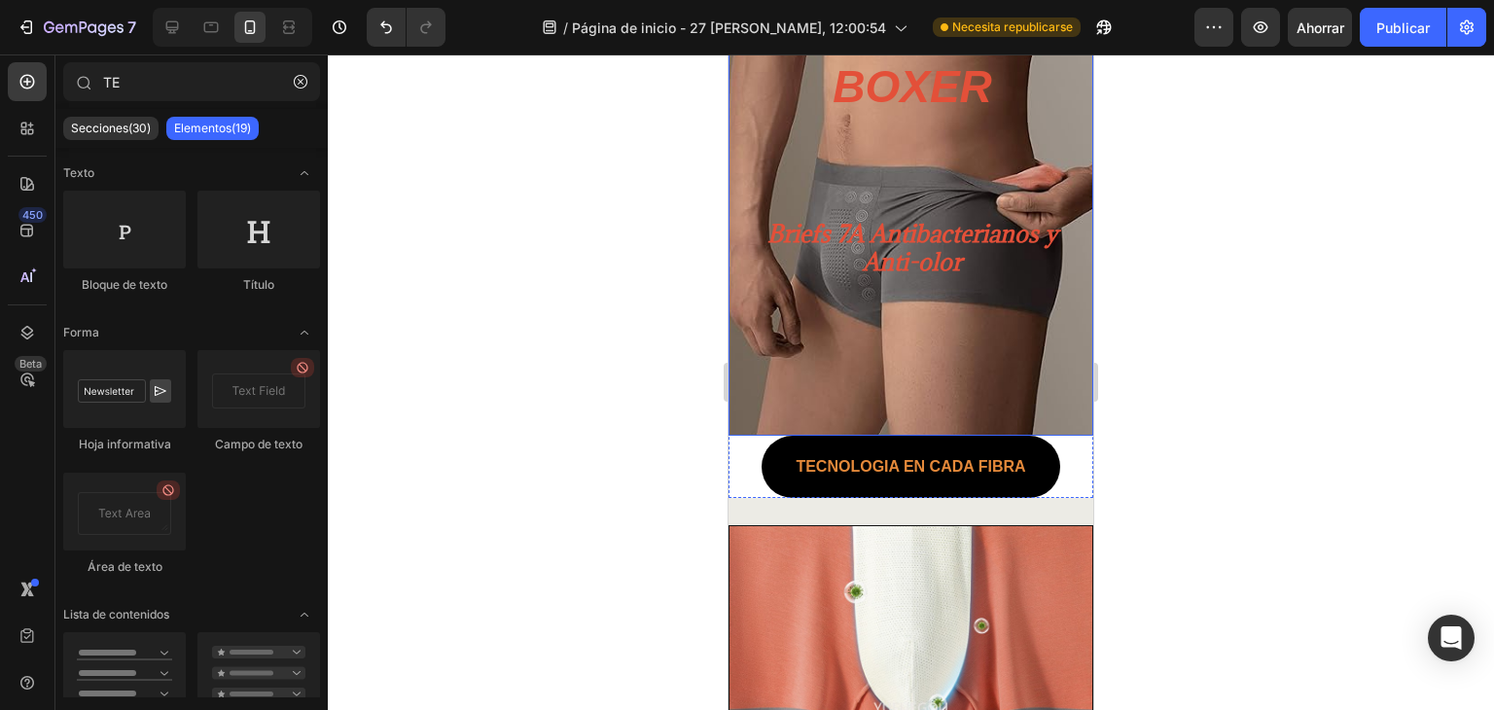
scroll to position [0, 0]
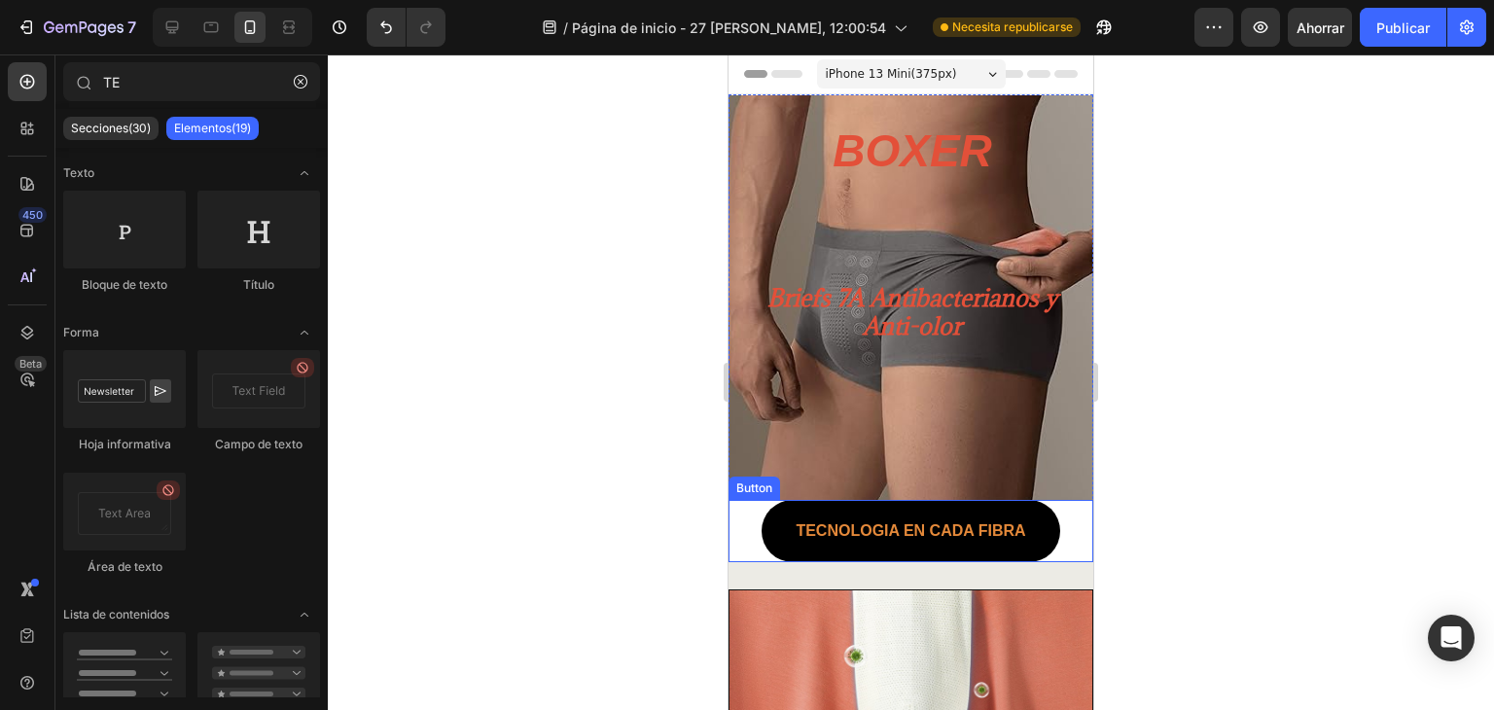
click at [778, 529] on link "TECNOLOGIA En cada fibra" at bounding box center [910, 531] width 298 height 62
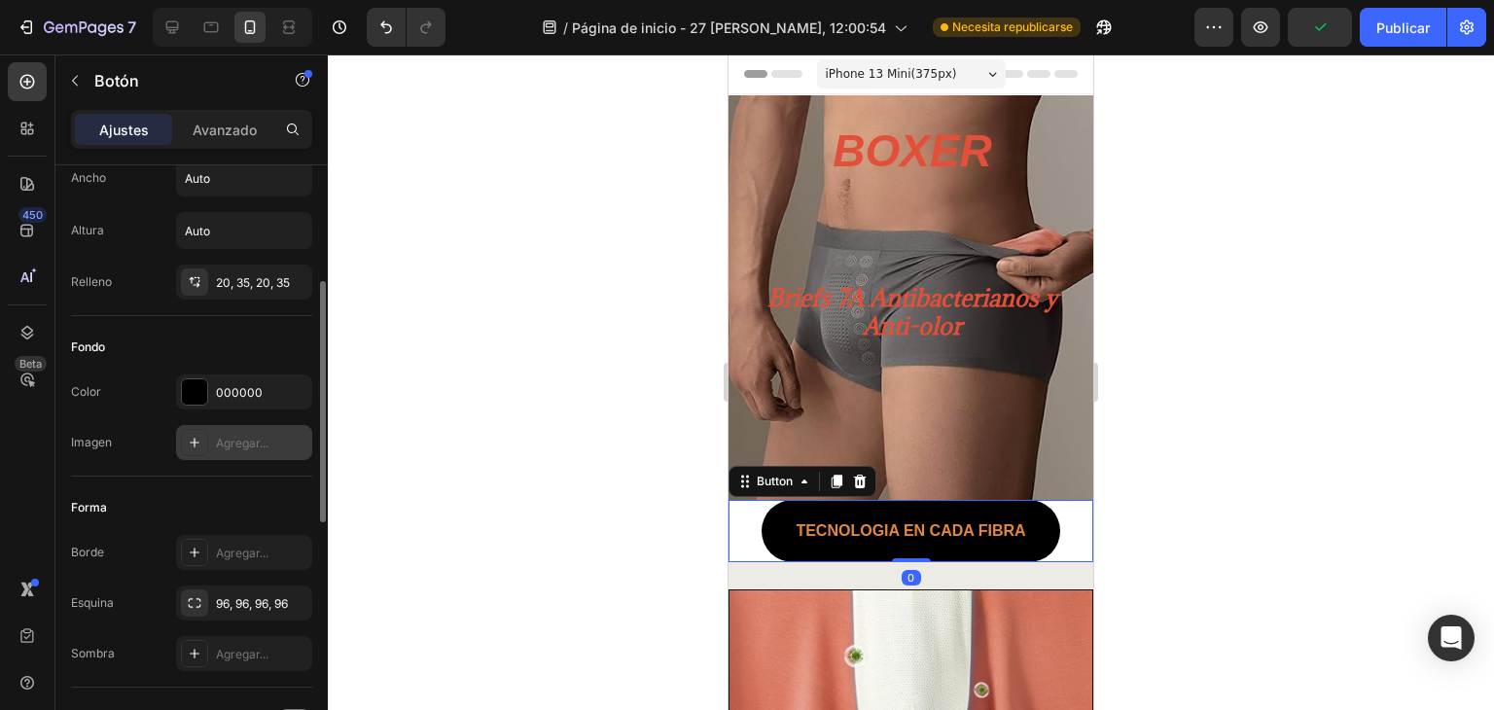
scroll to position [194, 0]
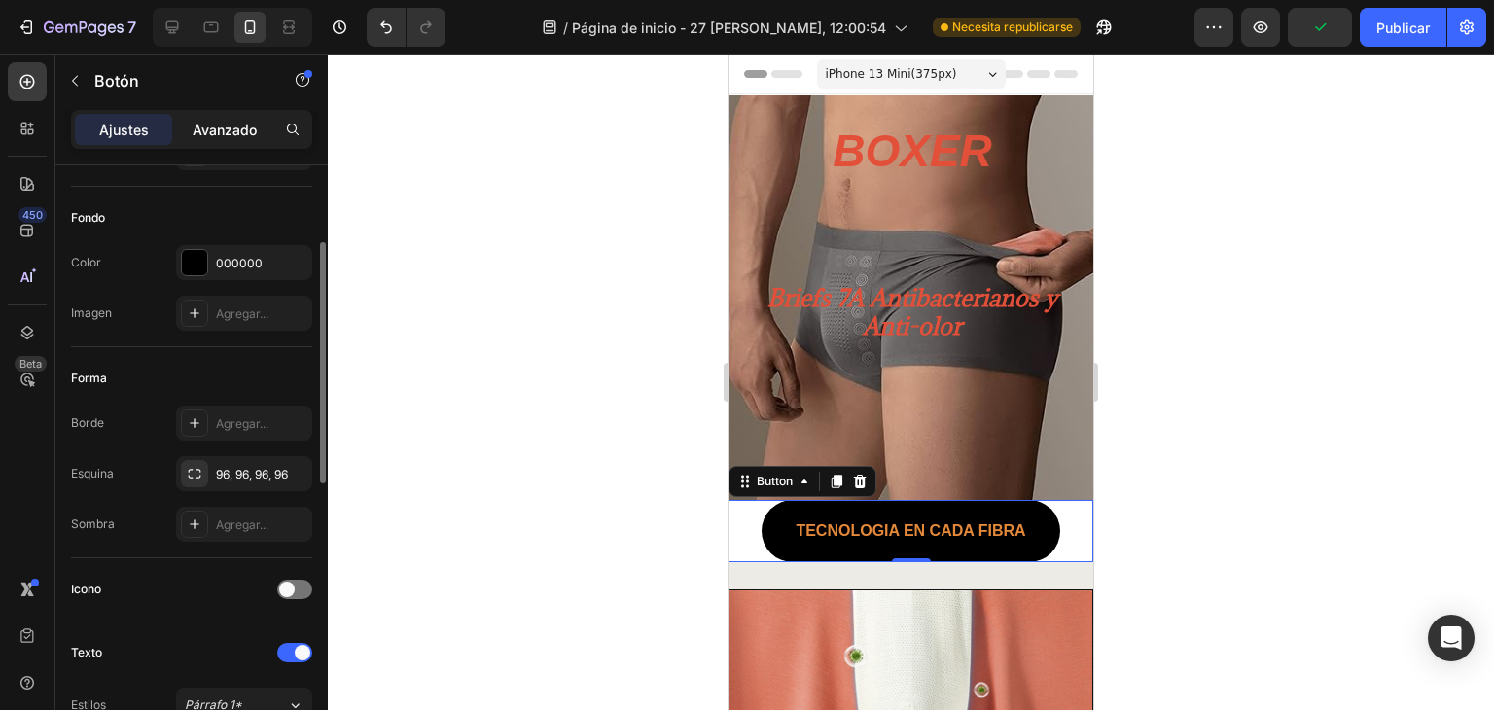
click at [196, 122] on font "Avanzado" at bounding box center [225, 130] width 64 height 17
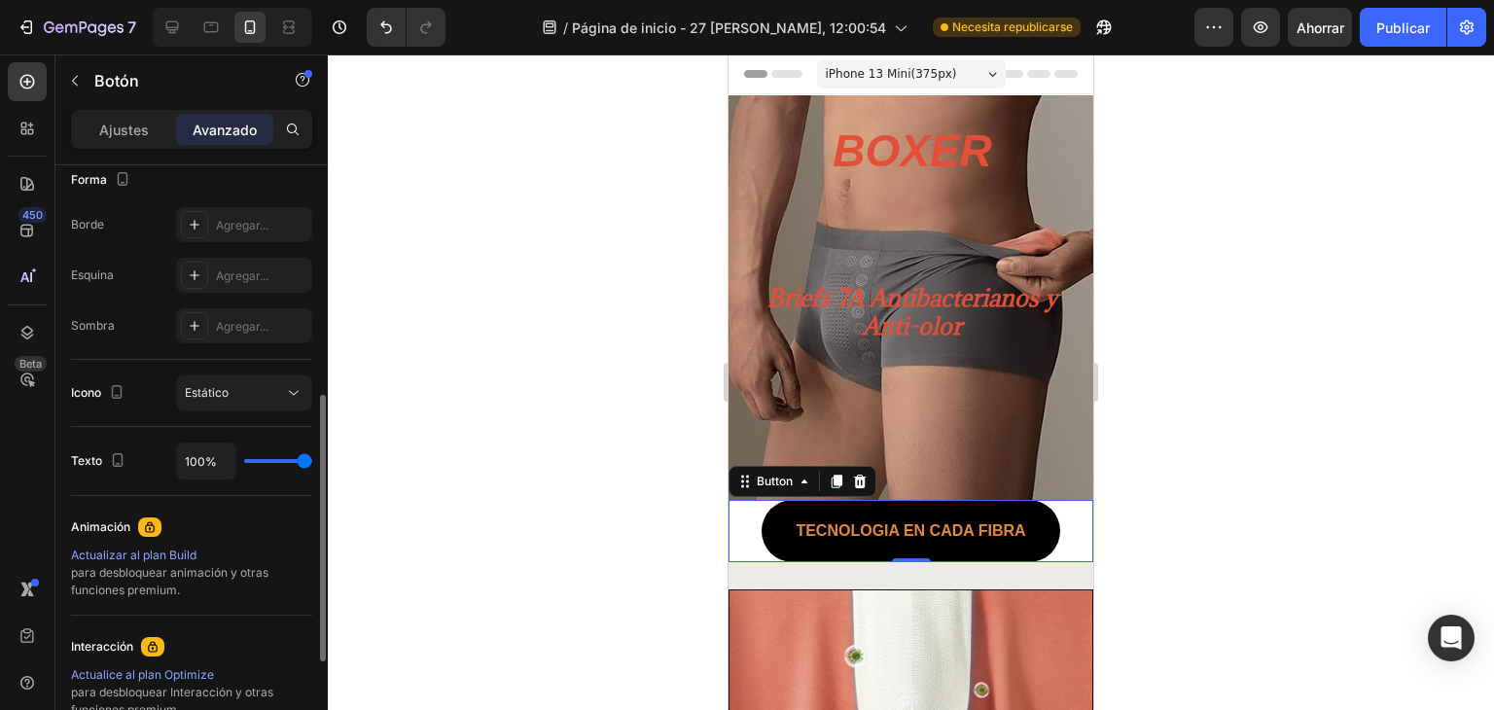
scroll to position [451, 0]
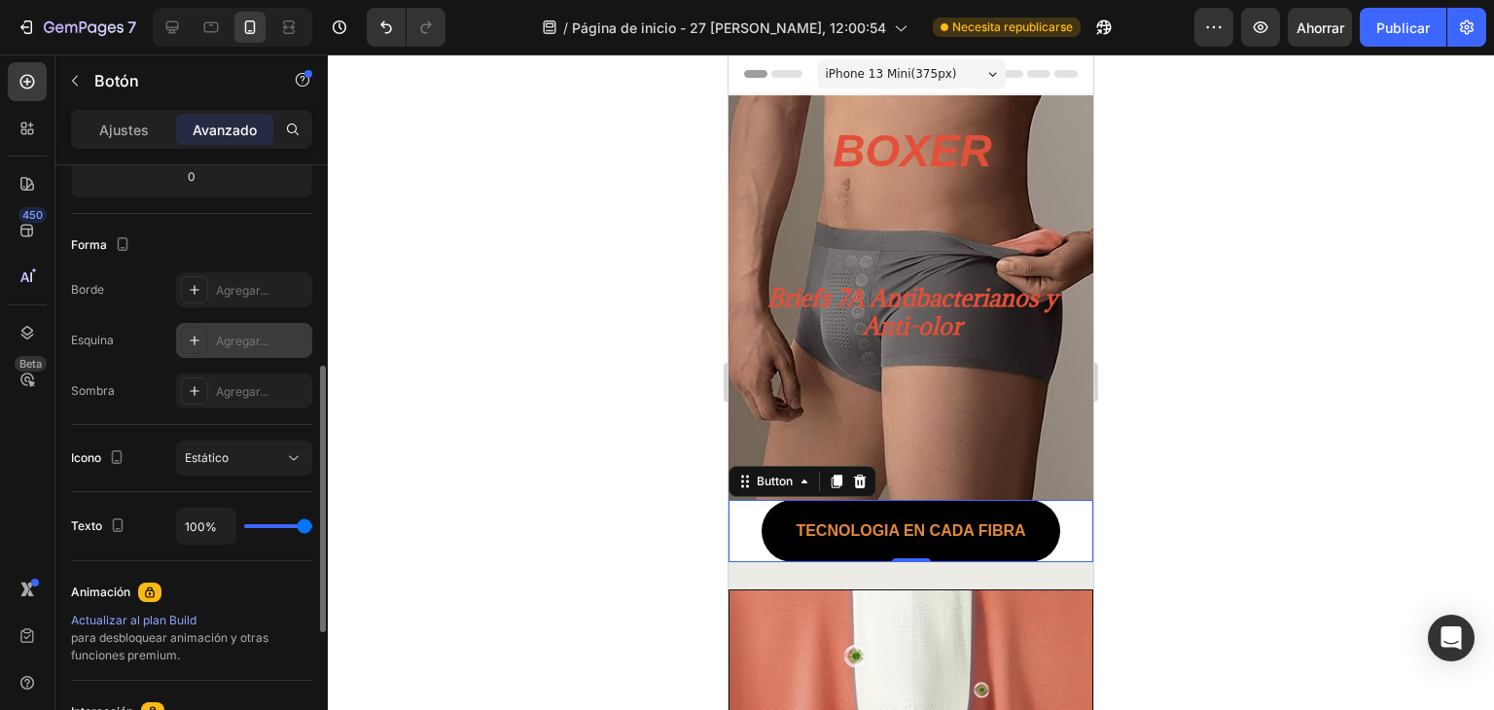
click at [244, 350] on div "Agregar..." at bounding box center [244, 340] width 136 height 35
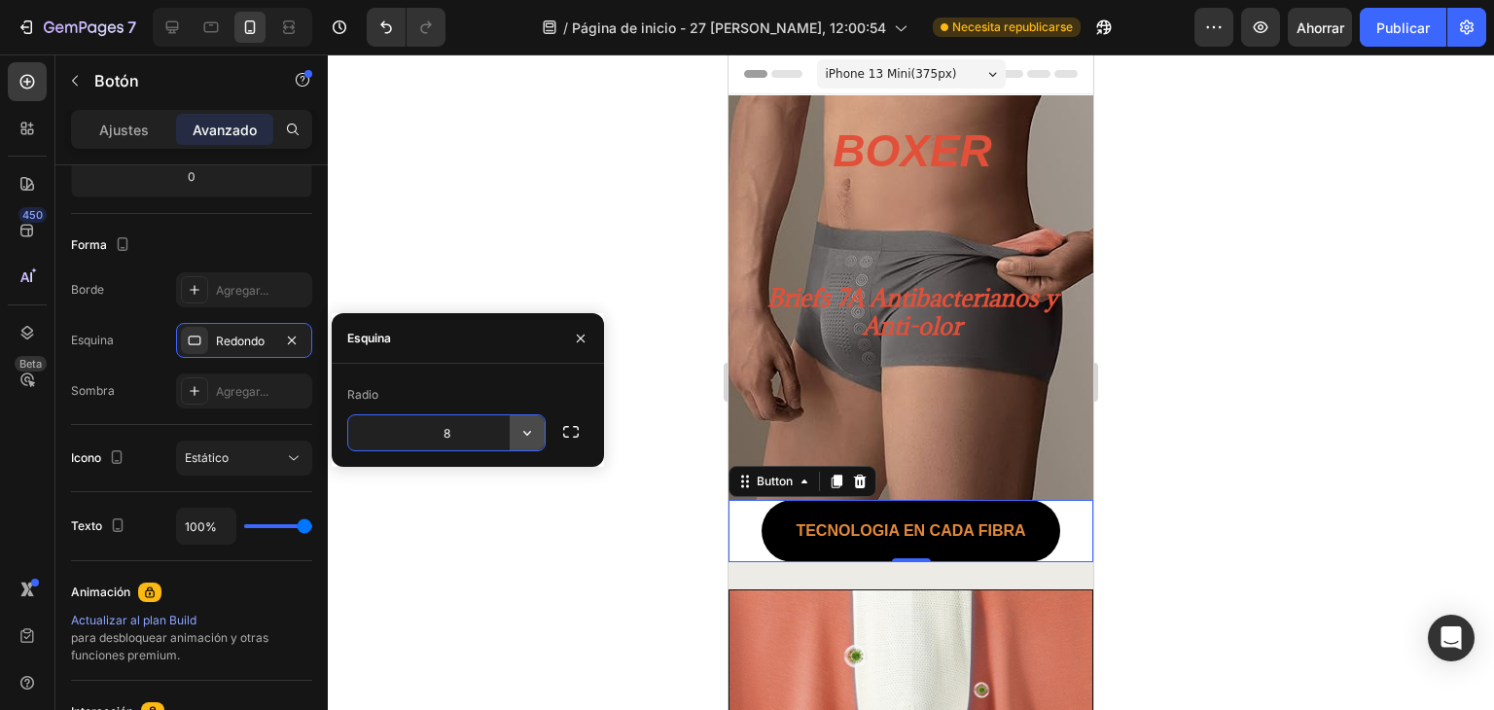
click at [528, 431] on icon "button" at bounding box center [526, 432] width 19 height 19
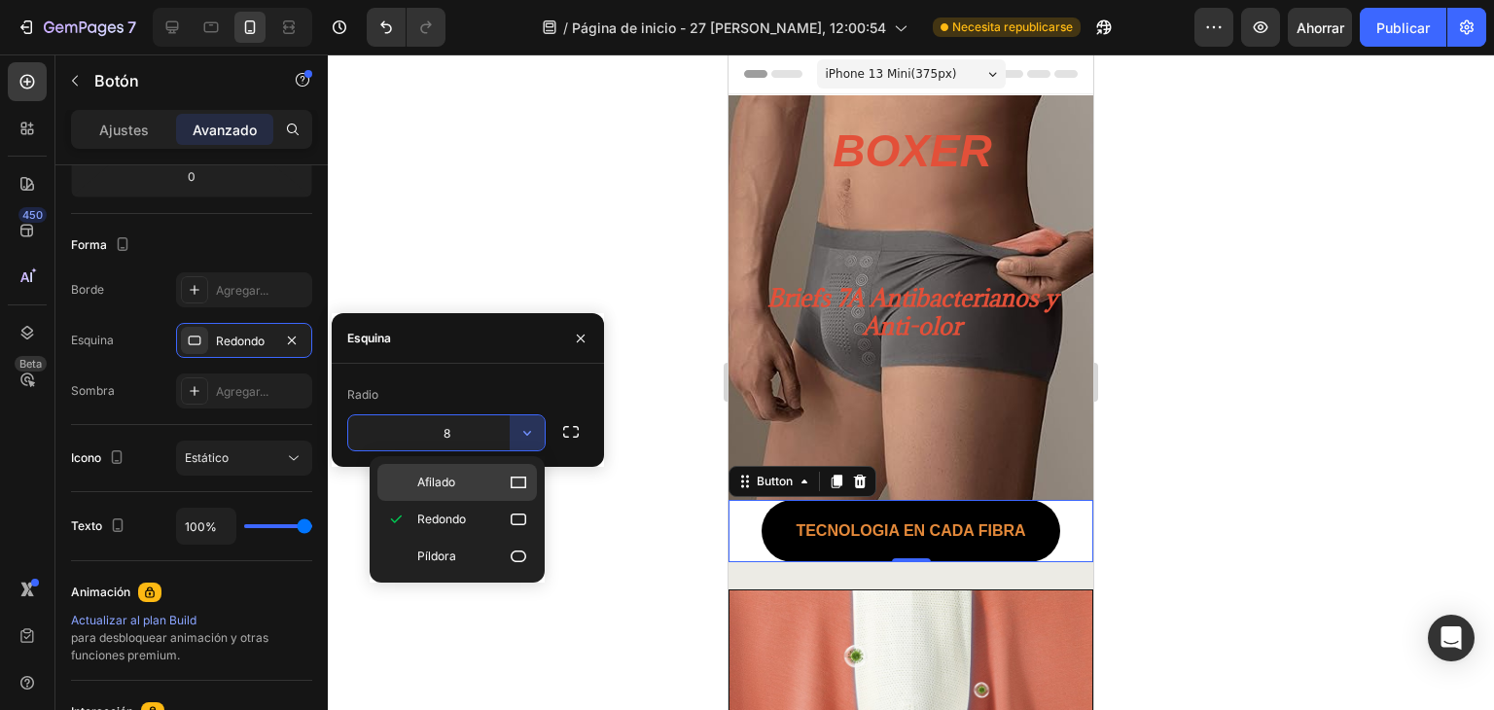
click at [521, 494] on div "Afilado" at bounding box center [456, 482] width 159 height 37
type input "0"
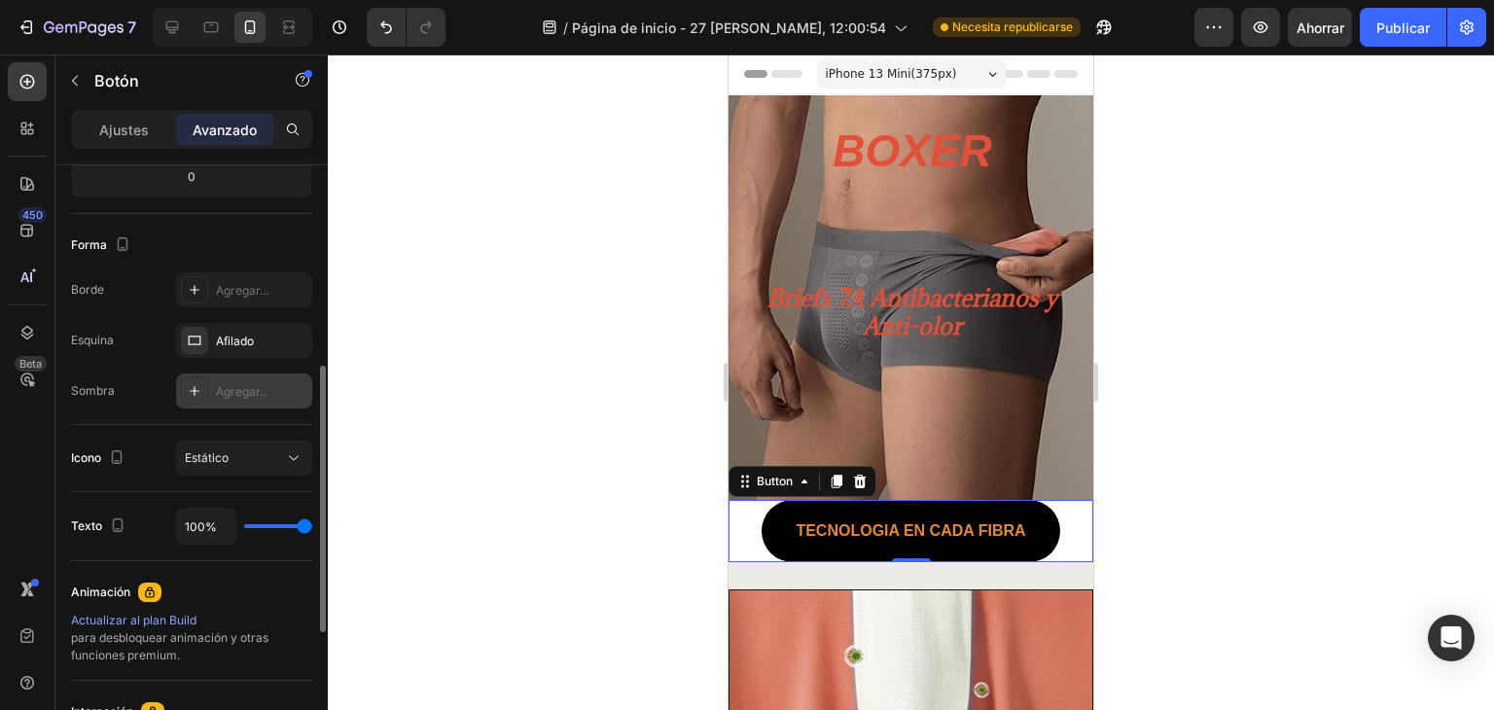
click at [275, 389] on div "Agregar..." at bounding box center [261, 392] width 91 height 18
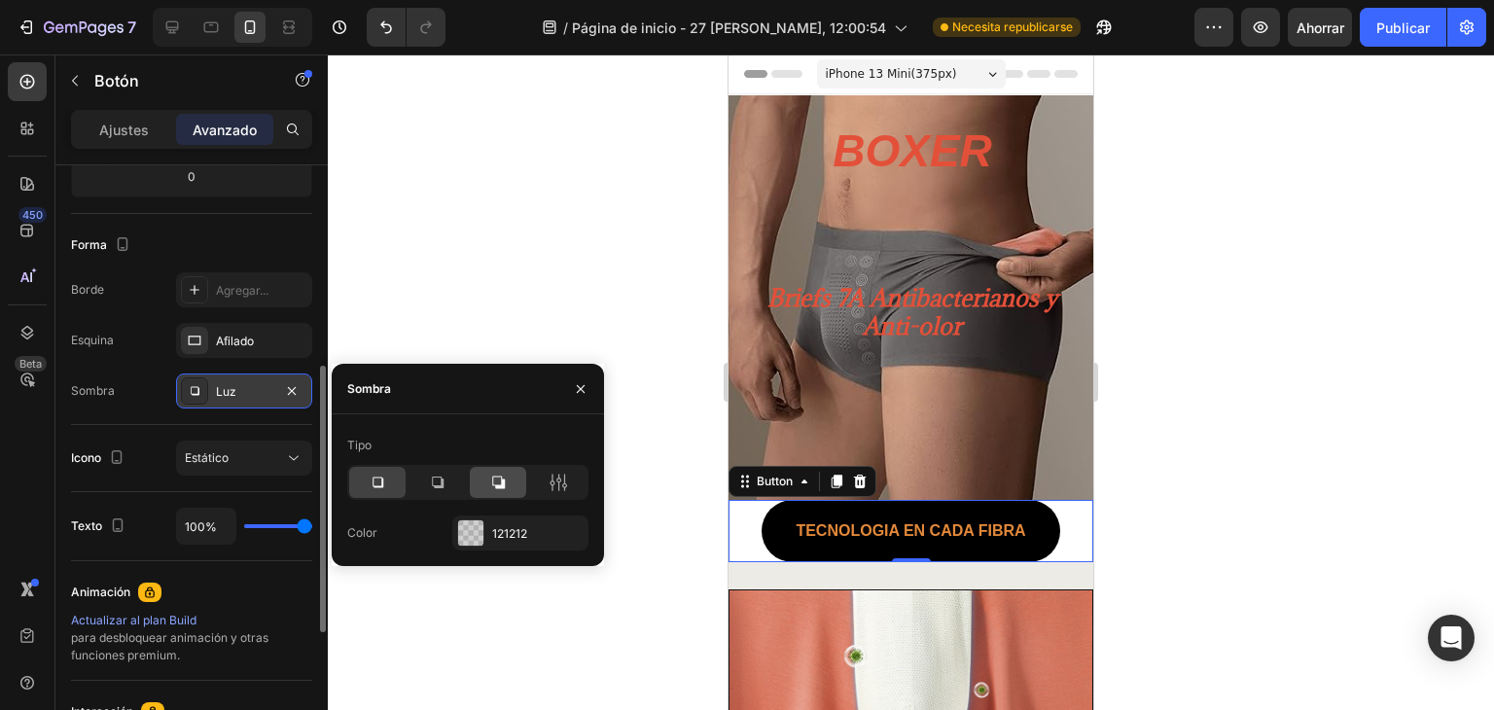
click at [506, 487] on icon at bounding box center [497, 482] width 19 height 19
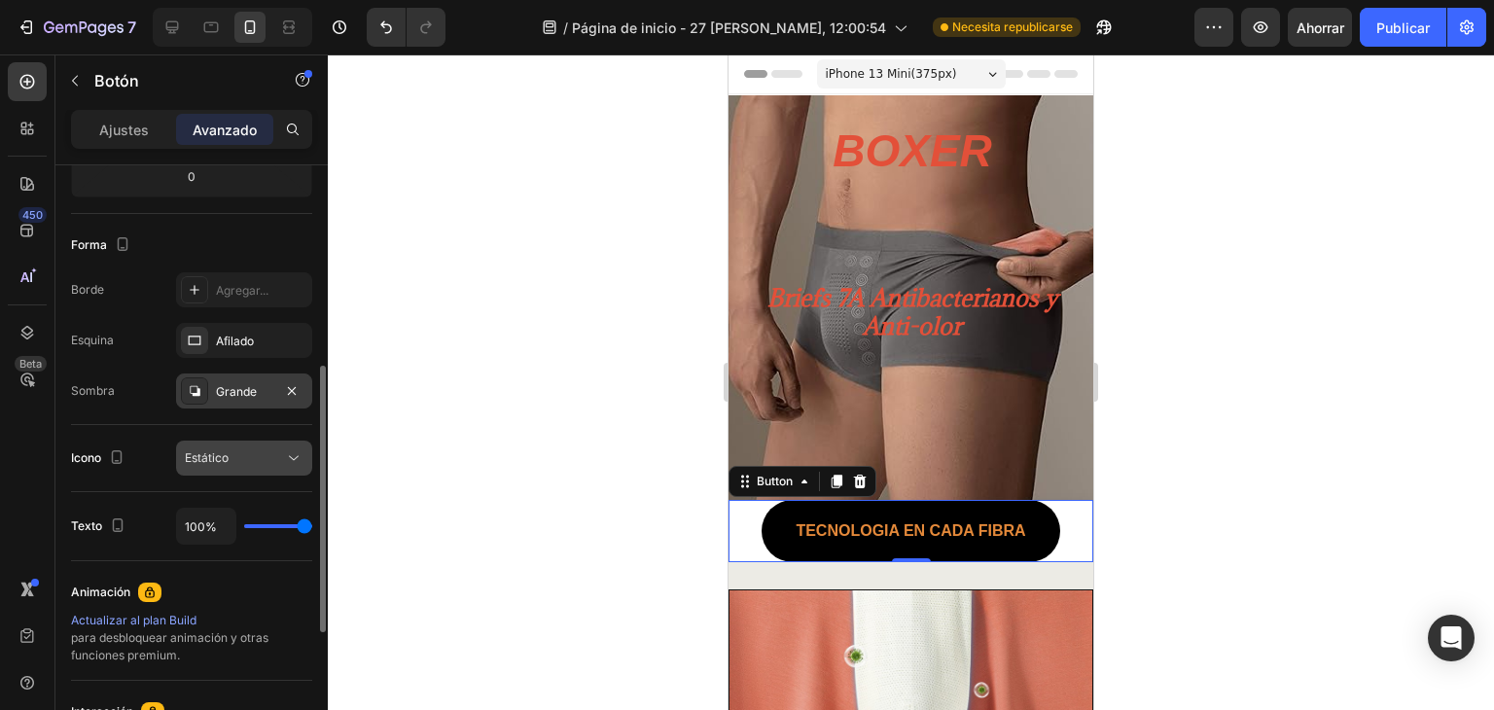
click at [268, 452] on div "Estático" at bounding box center [234, 458] width 99 height 18
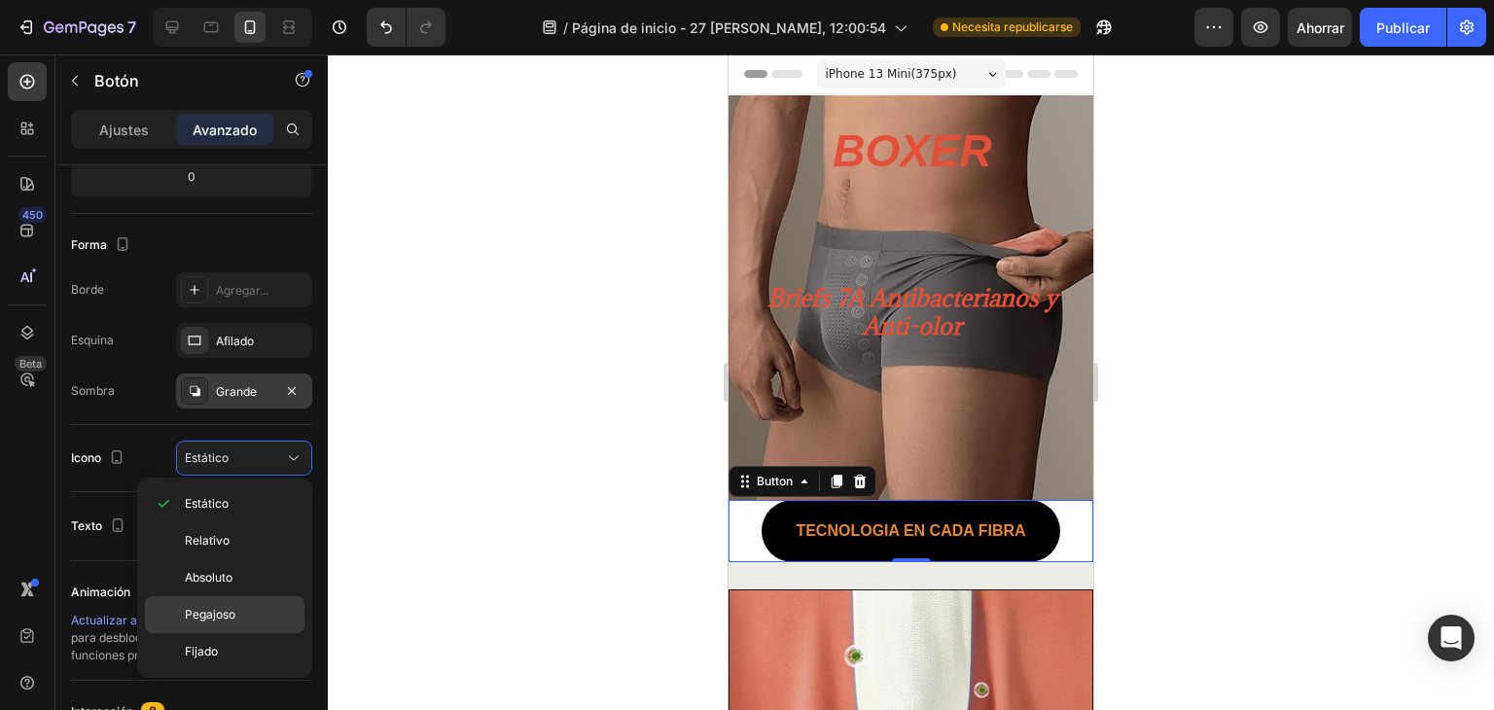
click at [263, 610] on p "Pegajoso" at bounding box center [240, 615] width 111 height 18
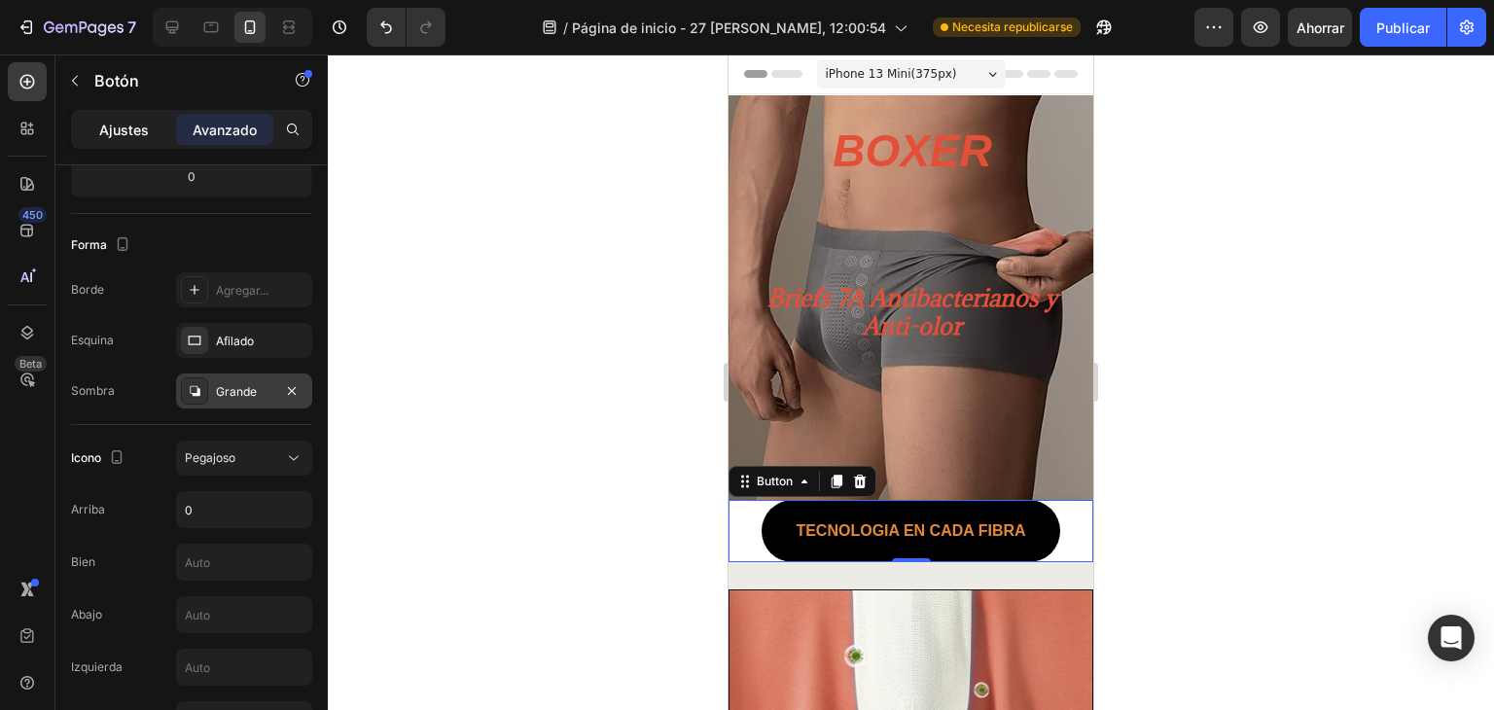
click at [118, 123] on font "Ajustes" at bounding box center [124, 130] width 50 height 17
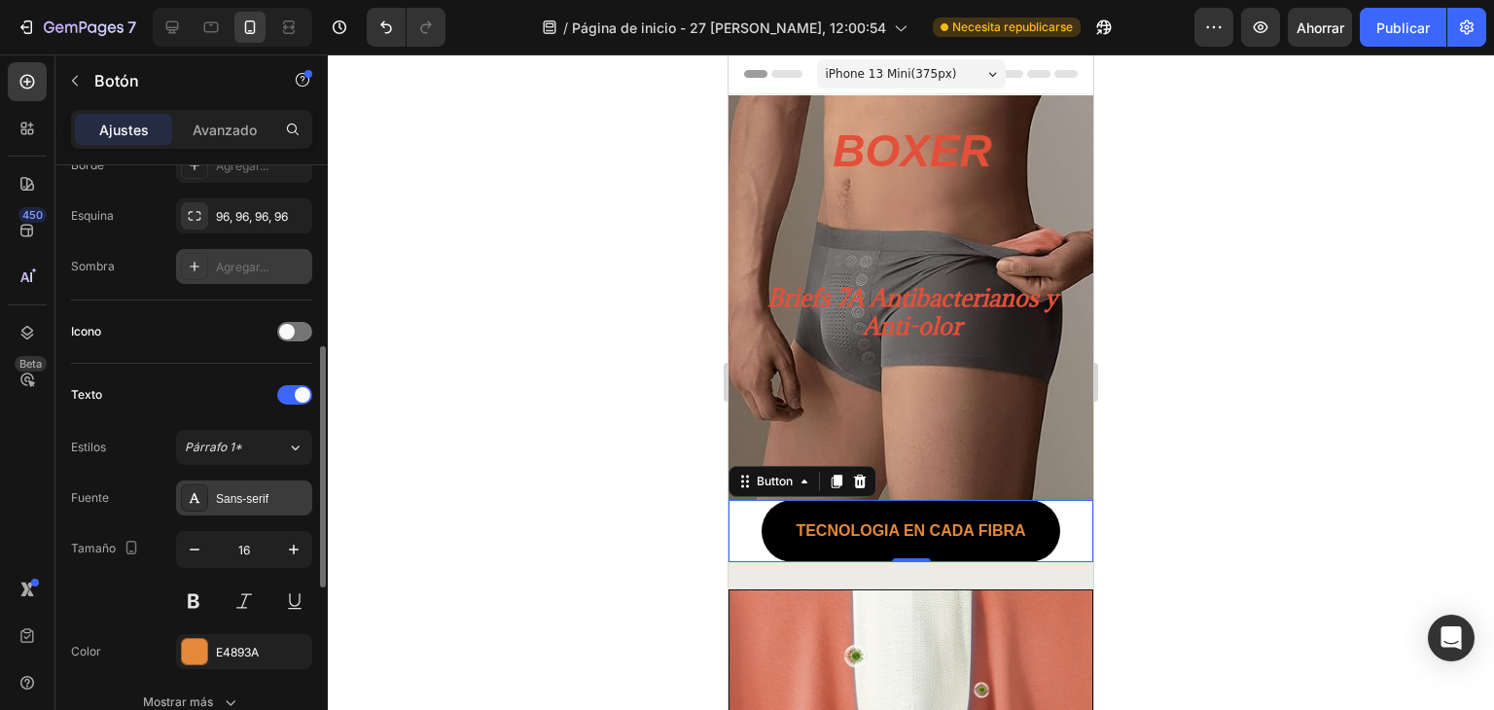
click at [216, 495] on font "Sans-serif" at bounding box center [242, 499] width 53 height 14
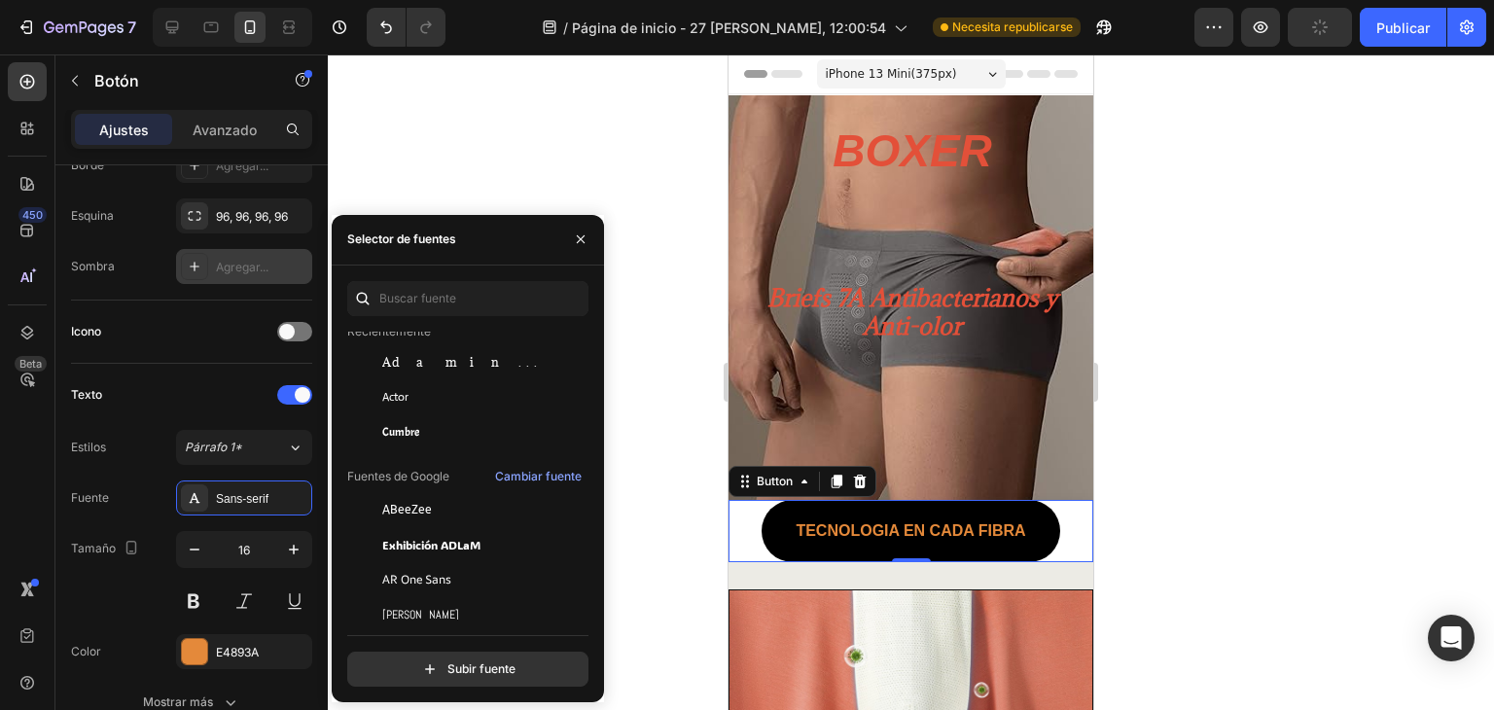
scroll to position [194, 0]
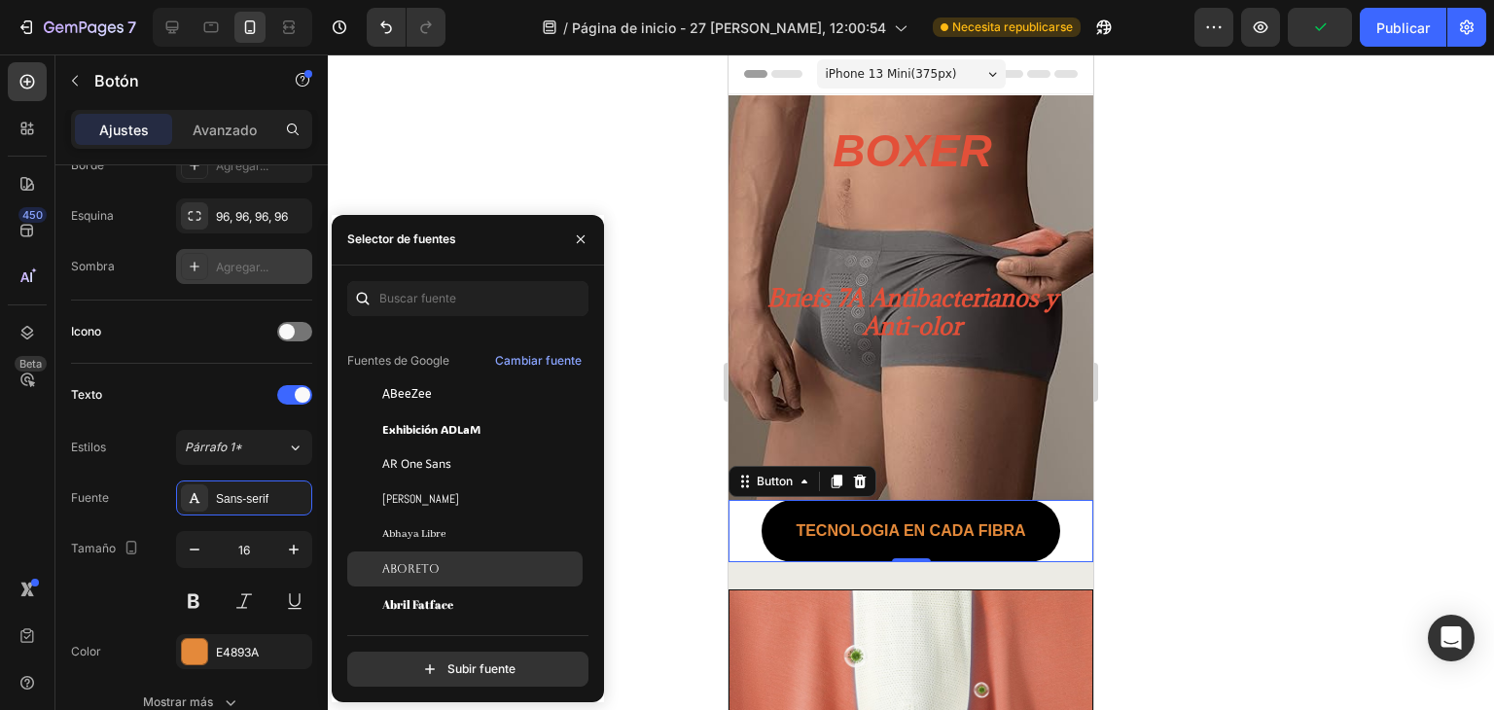
click at [461, 568] on div "Aboreto" at bounding box center [480, 569] width 196 height 18
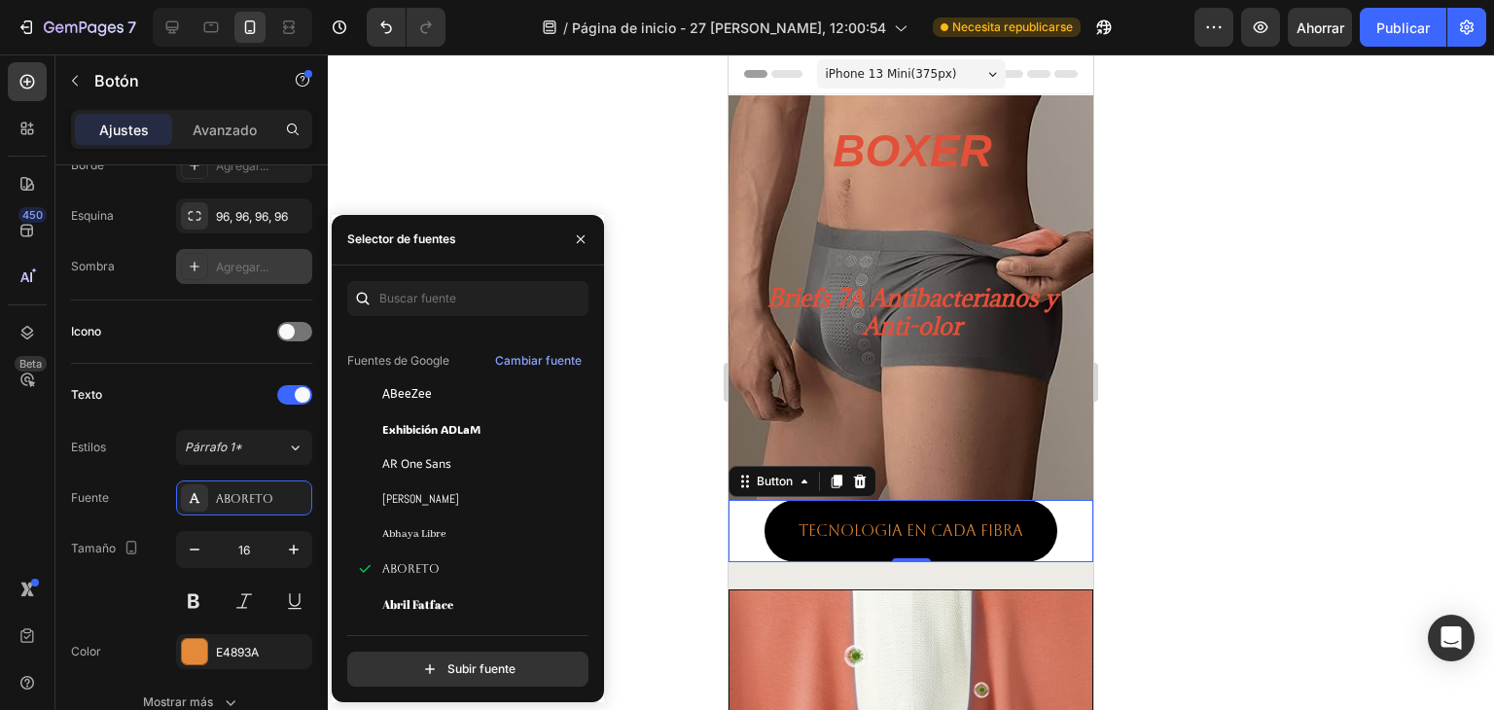
click at [552, 159] on div at bounding box center [911, 381] width 1166 height 655
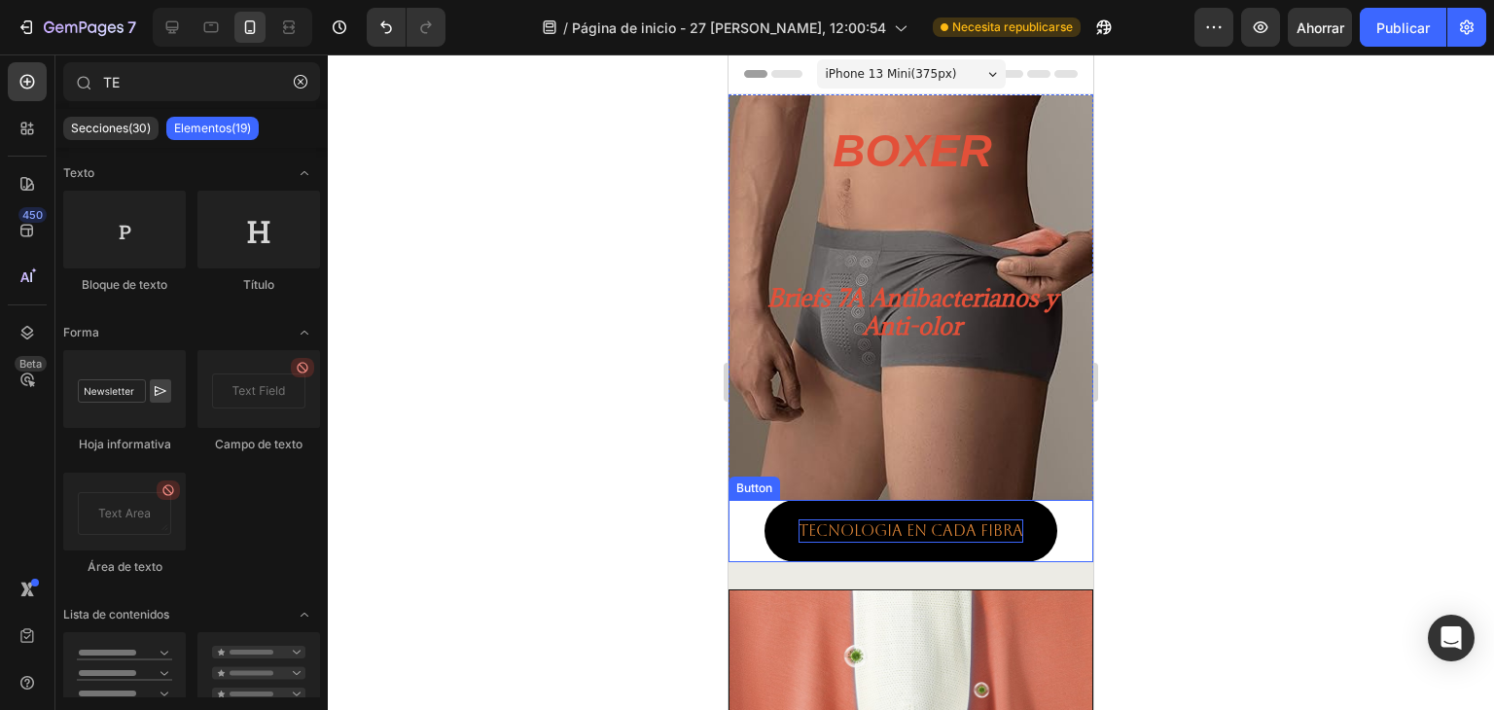
click at [941, 532] on p "TECNOLOGIA En cada fibra" at bounding box center [910, 530] width 225 height 23
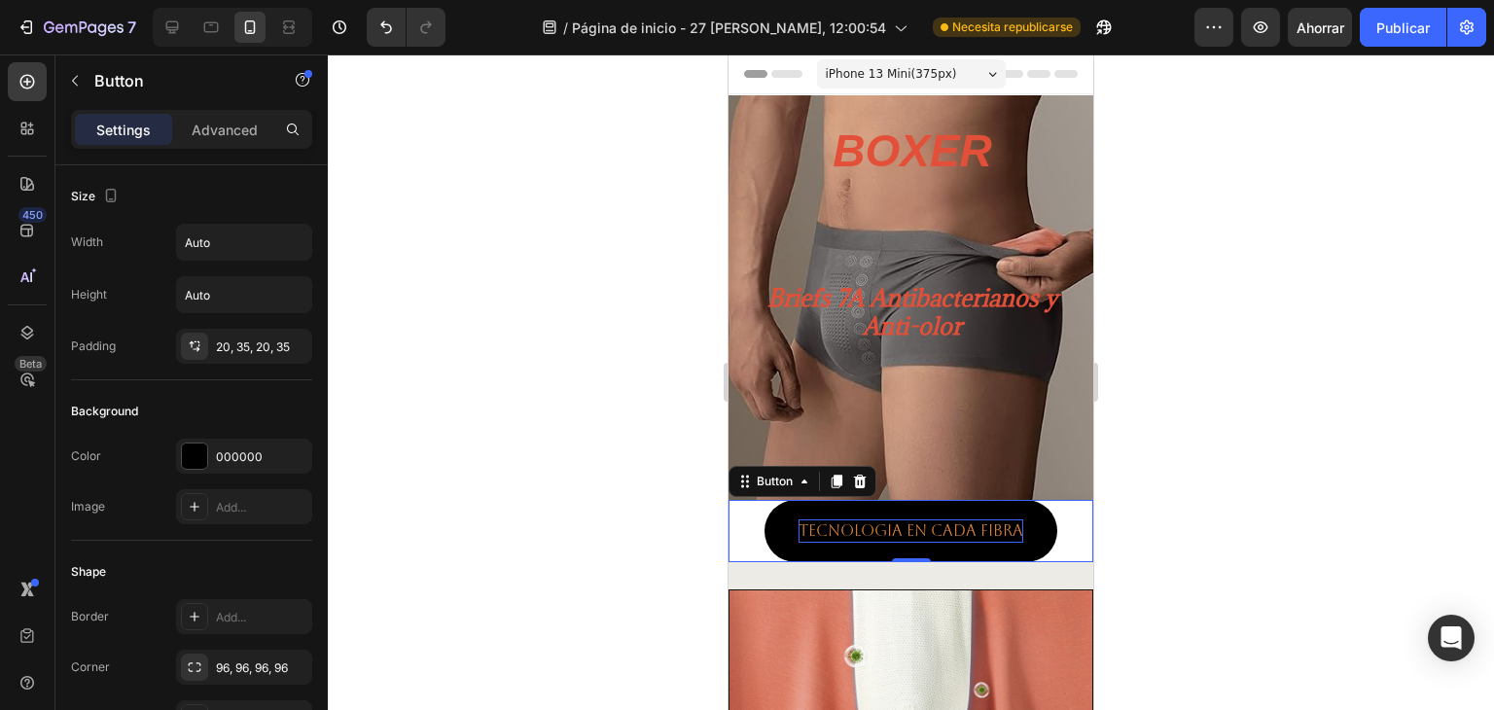
click at [941, 532] on p "TECNOLOGIA En cada fibra" at bounding box center [910, 530] width 225 height 23
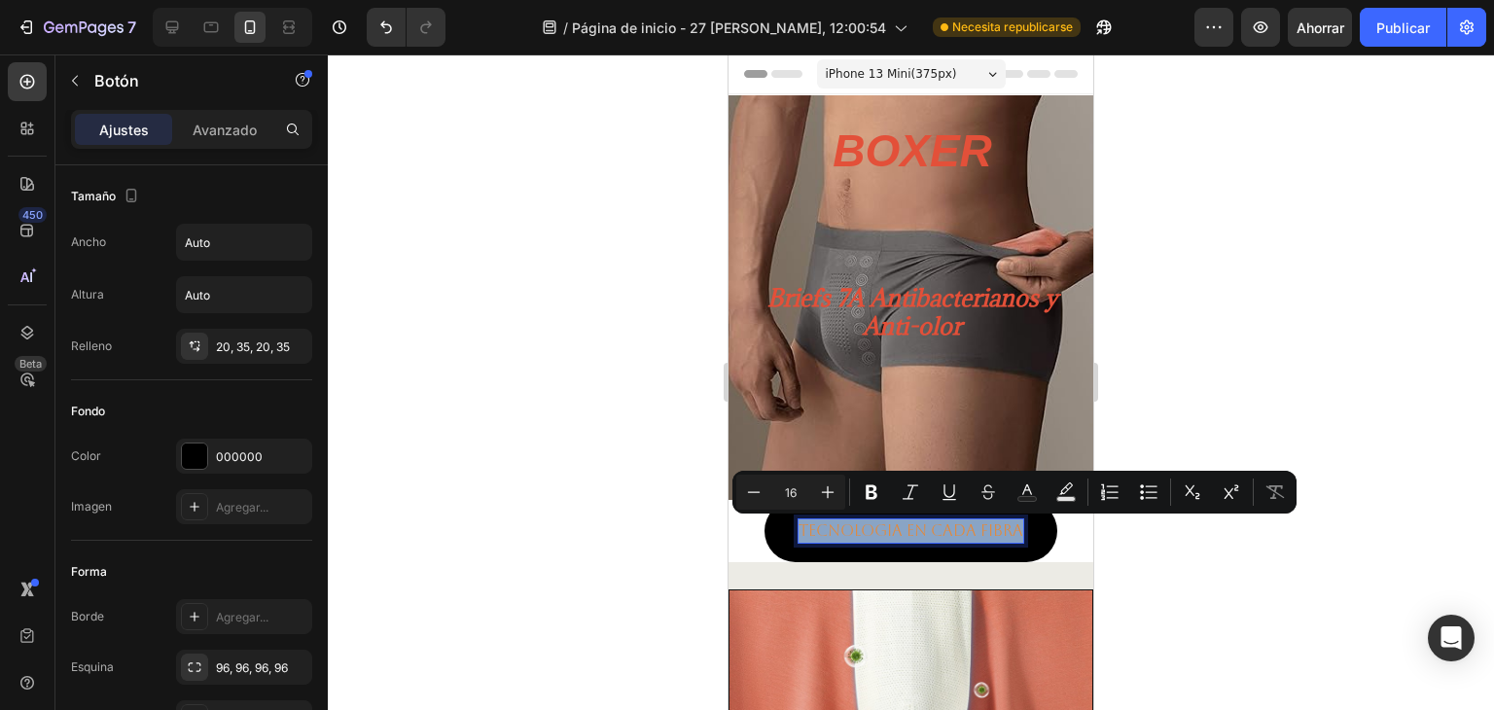
click at [941, 532] on p "TECNOLOGIA En cada fibra" at bounding box center [910, 530] width 225 height 23
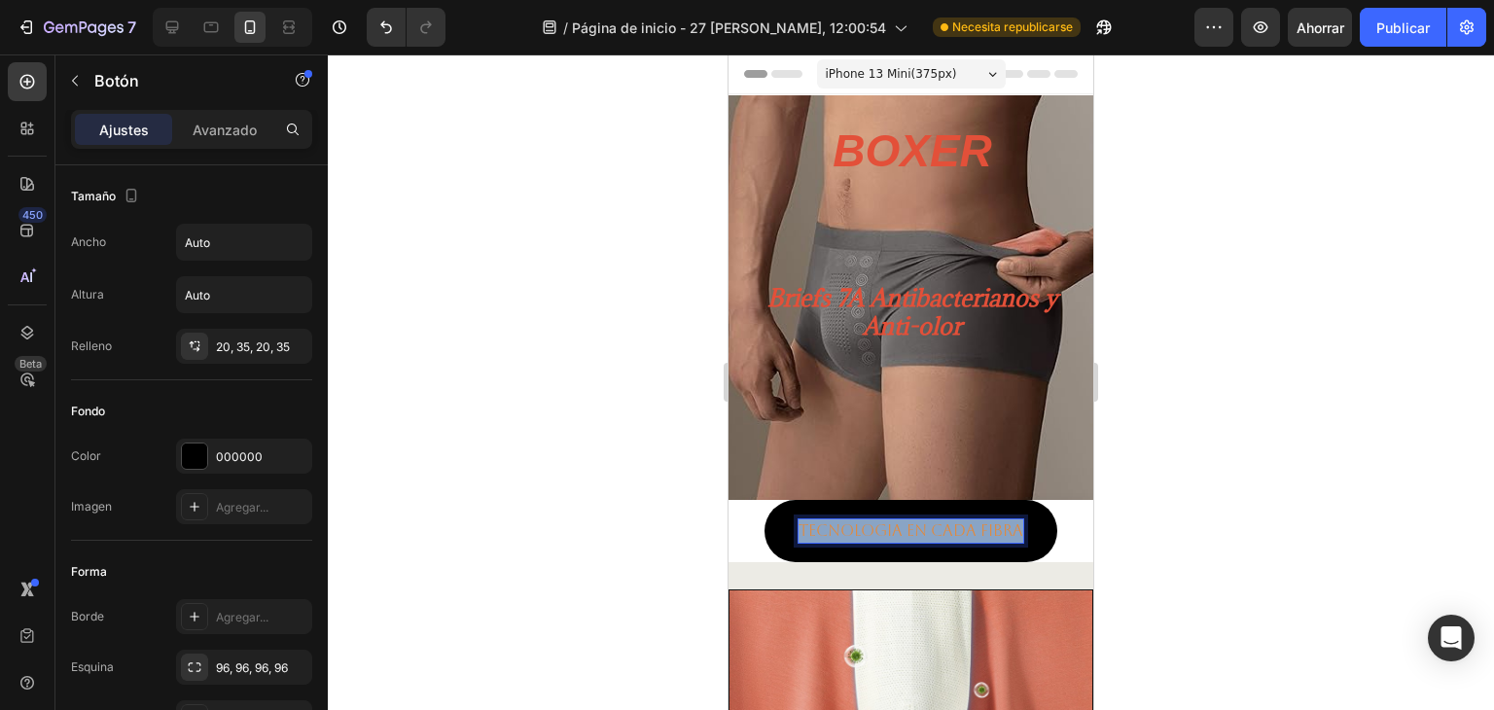
click at [941, 532] on p "TECNOLOGIA En cada fibra" at bounding box center [910, 530] width 225 height 23
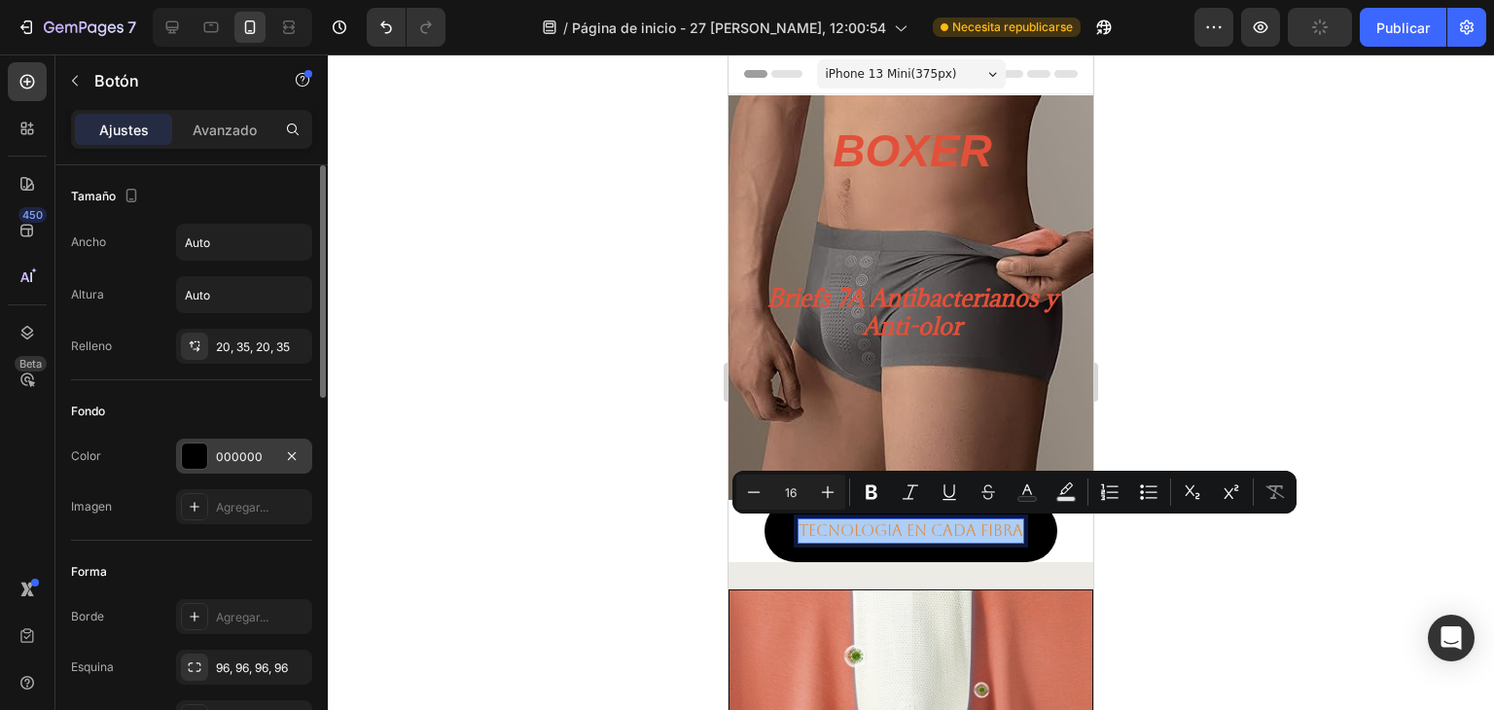
click at [192, 453] on div at bounding box center [194, 455] width 25 height 25
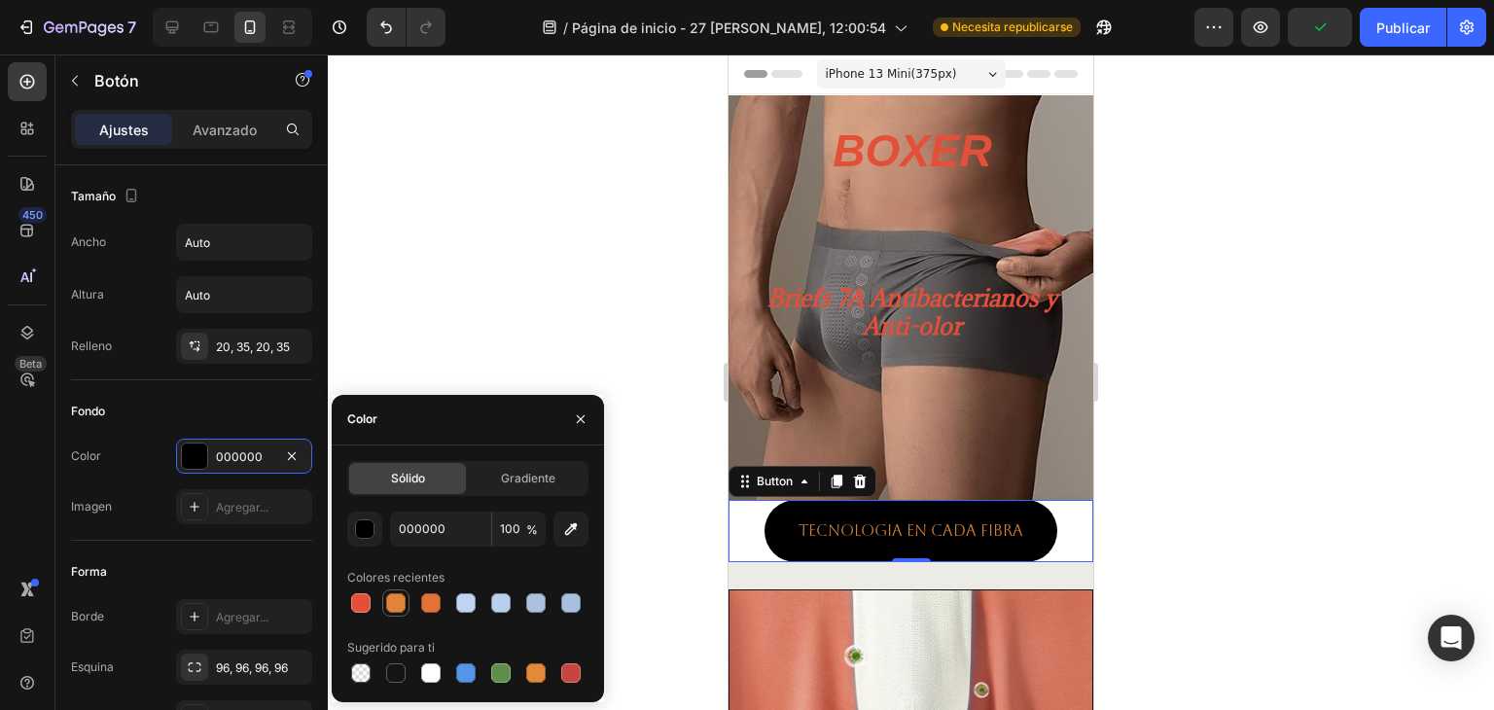
click at [400, 603] on div at bounding box center [395, 602] width 19 height 19
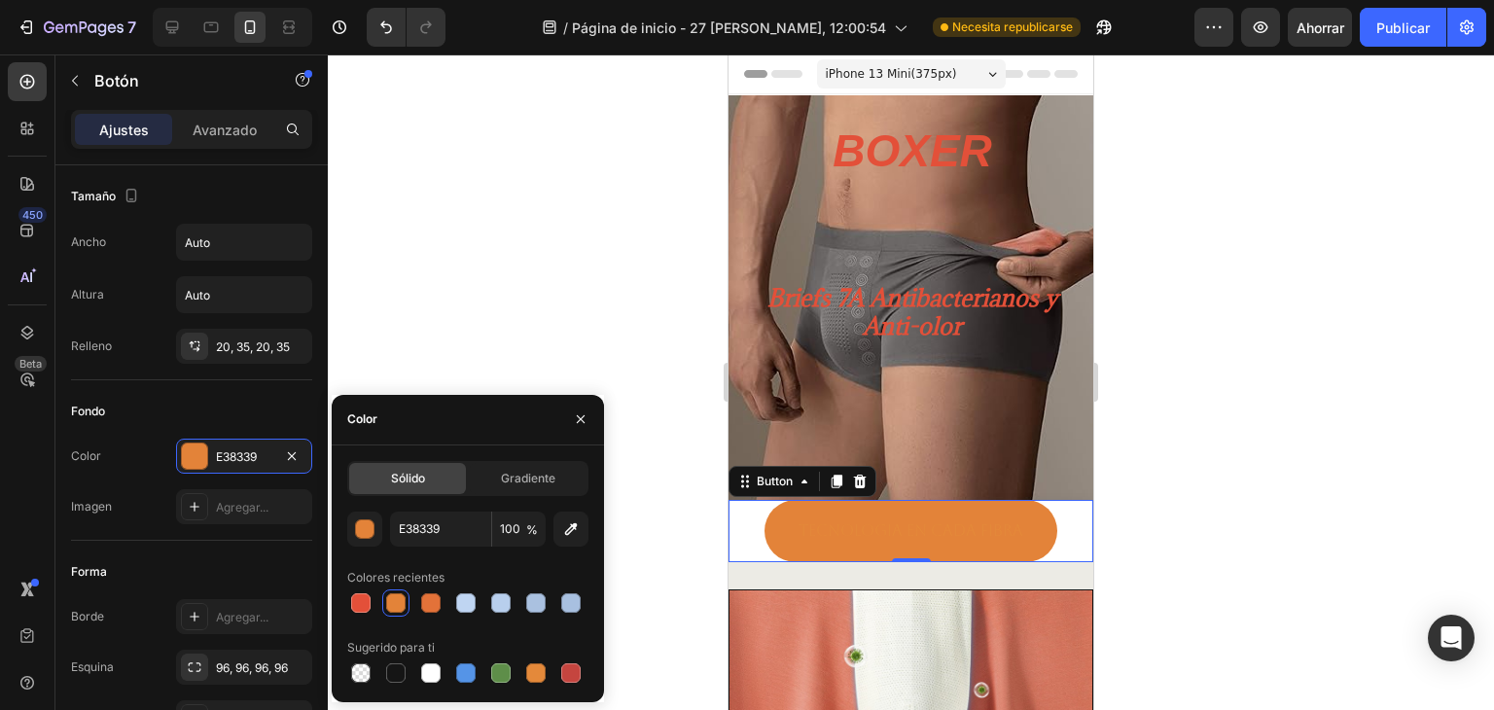
click at [400, 603] on div at bounding box center [395, 602] width 19 height 19
click at [428, 604] on div at bounding box center [430, 602] width 19 height 19
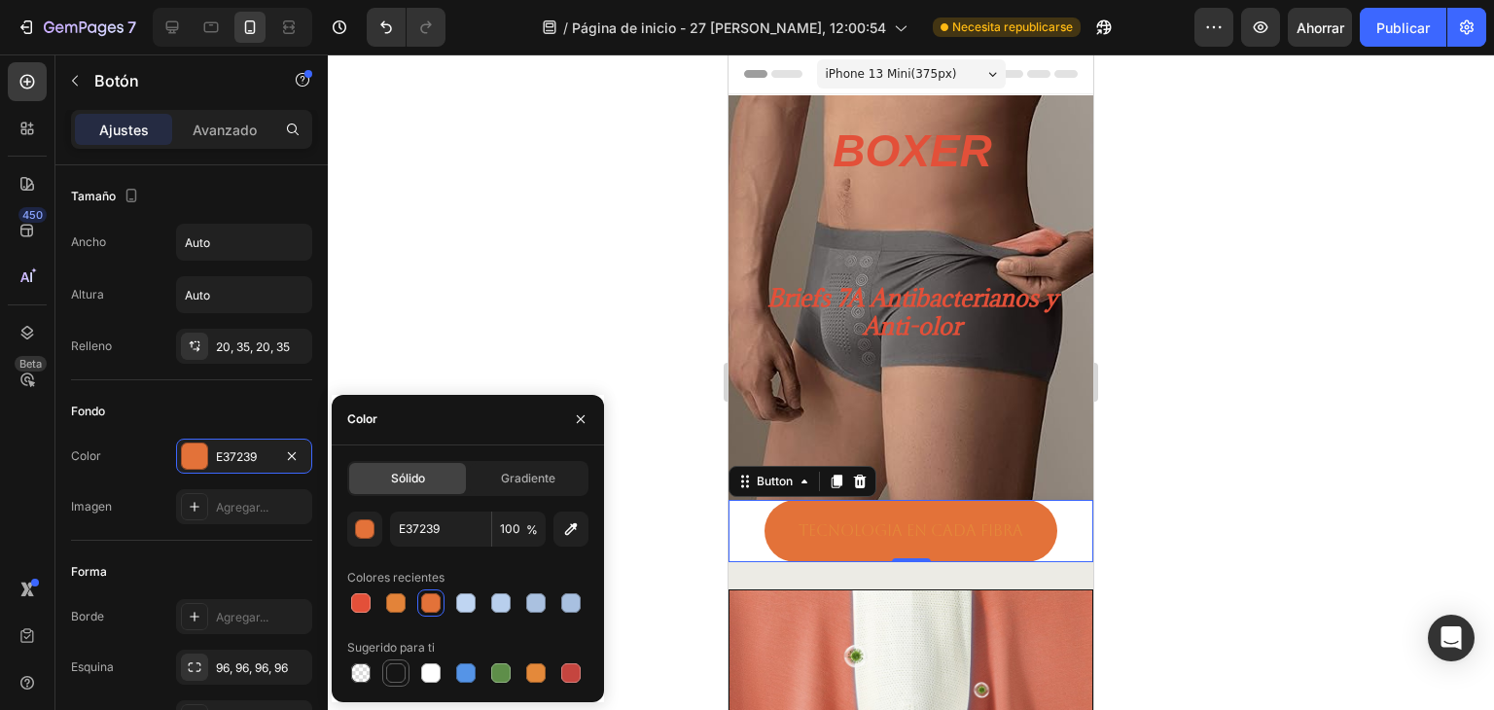
click at [399, 677] on div at bounding box center [395, 672] width 19 height 19
type input "151515"
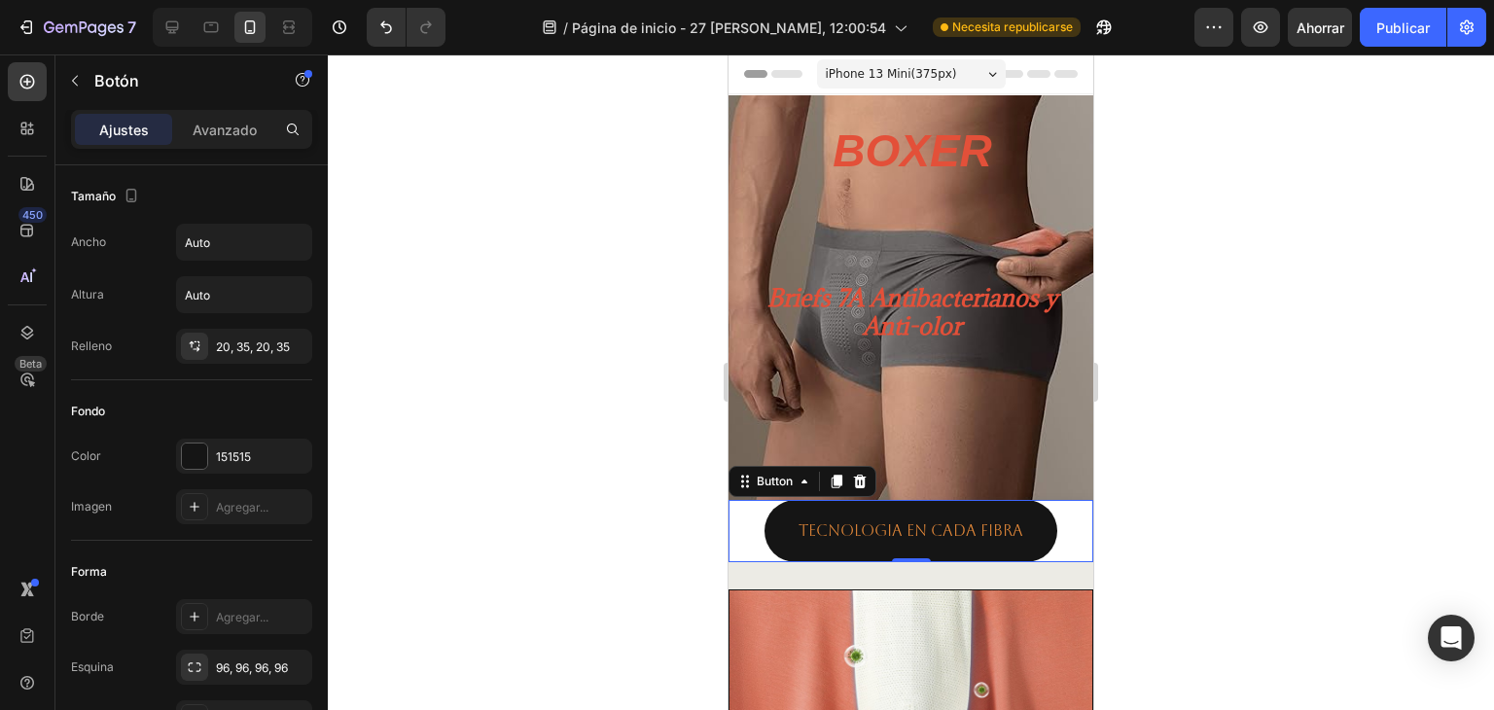
click at [747, 514] on div "TECNOLOGIA En cada fibra Button 0" at bounding box center [910, 531] width 365 height 62
click at [745, 518] on div "TECNOLOGIA En cada fibra Button 0" at bounding box center [910, 531] width 365 height 62
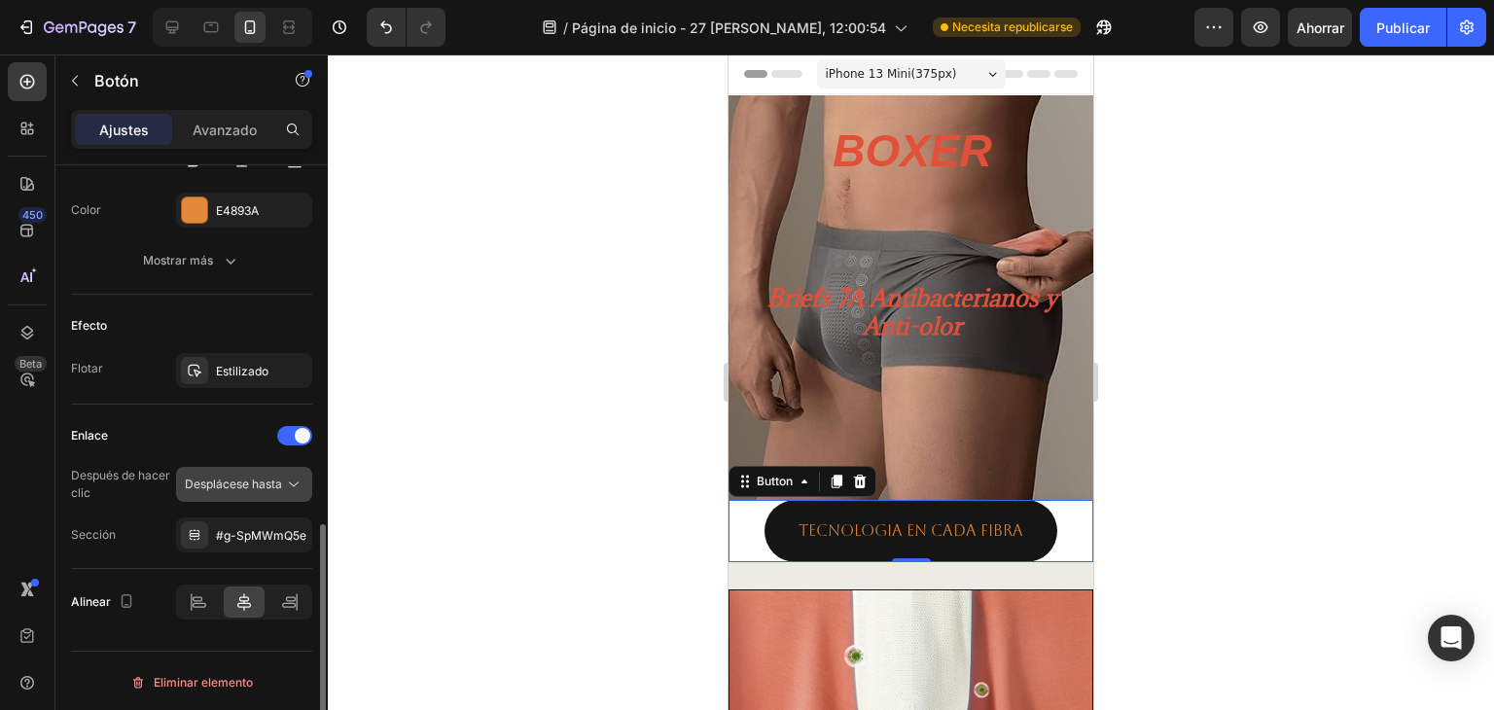
scroll to position [699, 0]
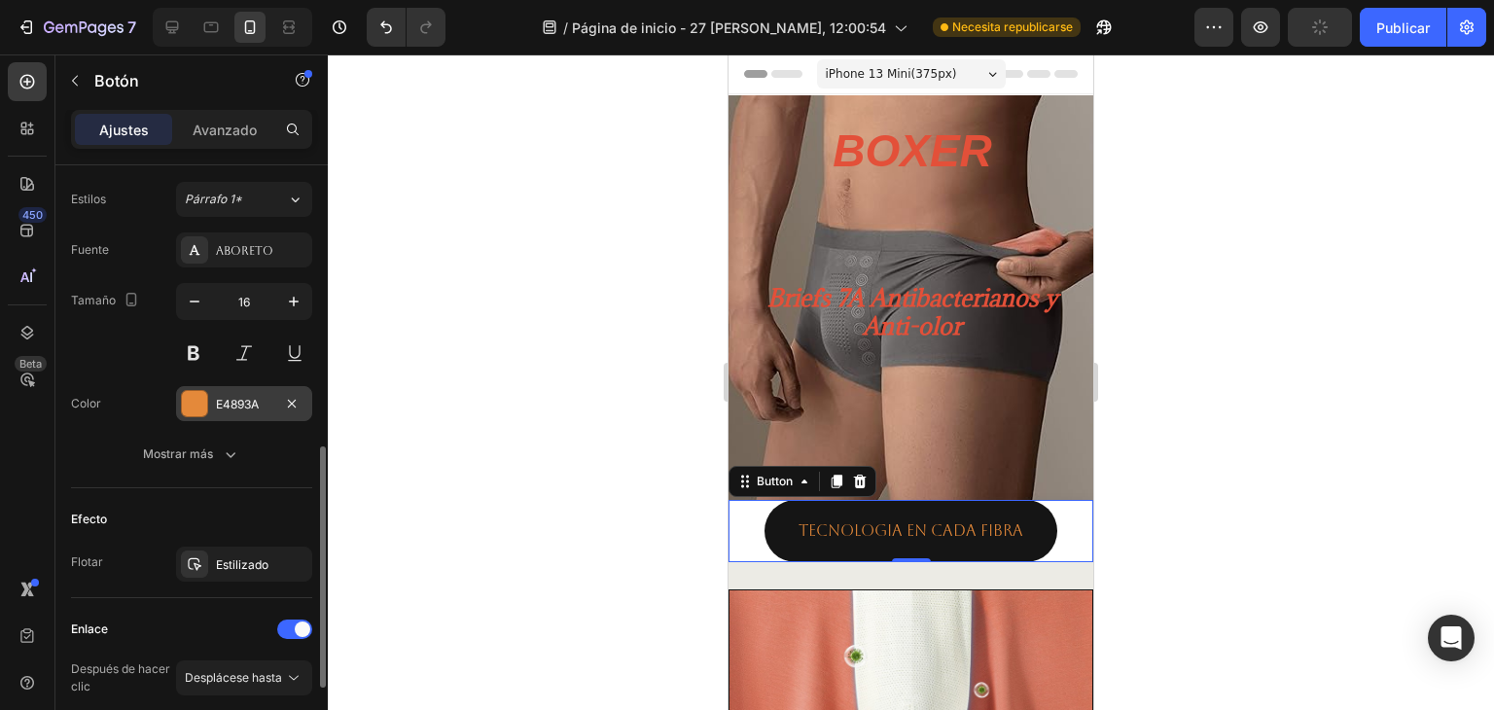
click at [226, 398] on font "E4893A" at bounding box center [237, 404] width 43 height 15
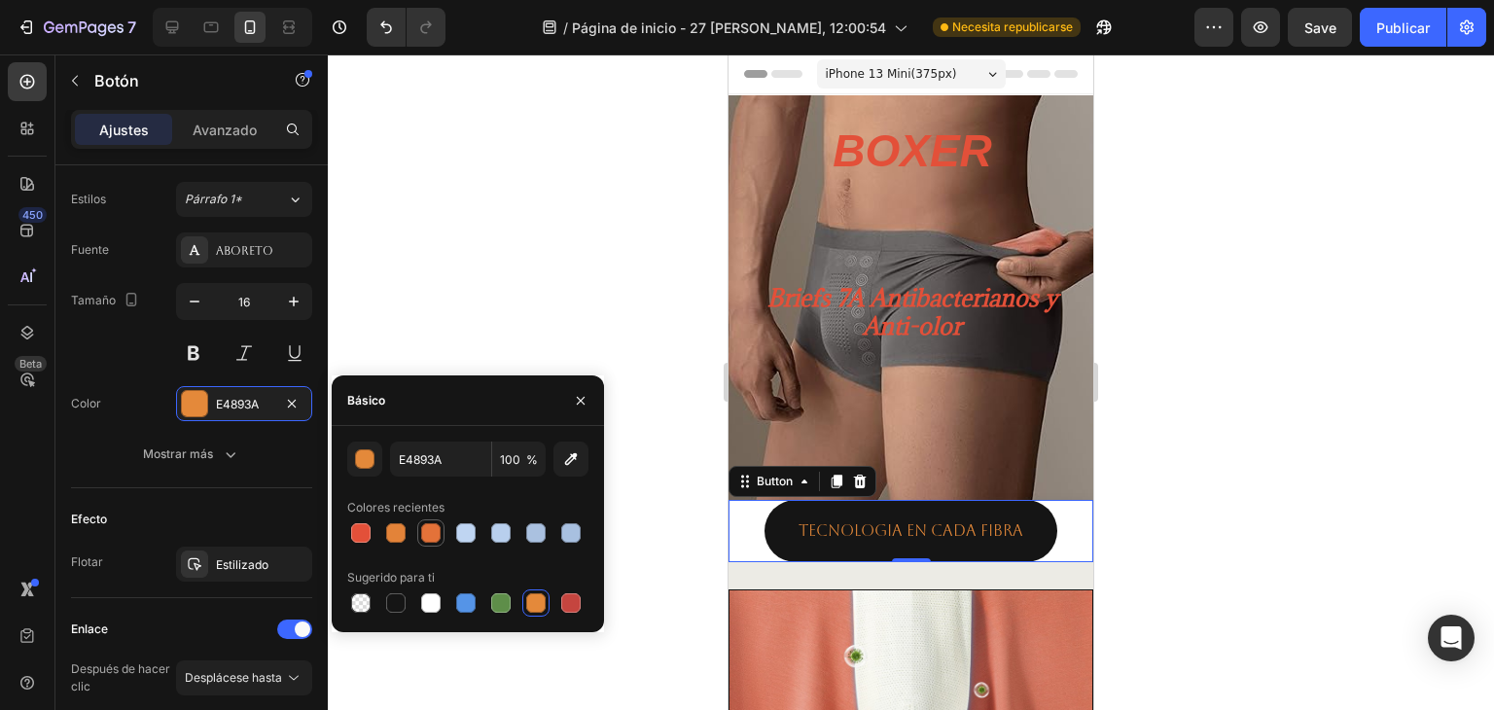
click at [431, 534] on div at bounding box center [430, 532] width 19 height 19
type input "E37239"
click at [674, 486] on div at bounding box center [911, 381] width 1166 height 655
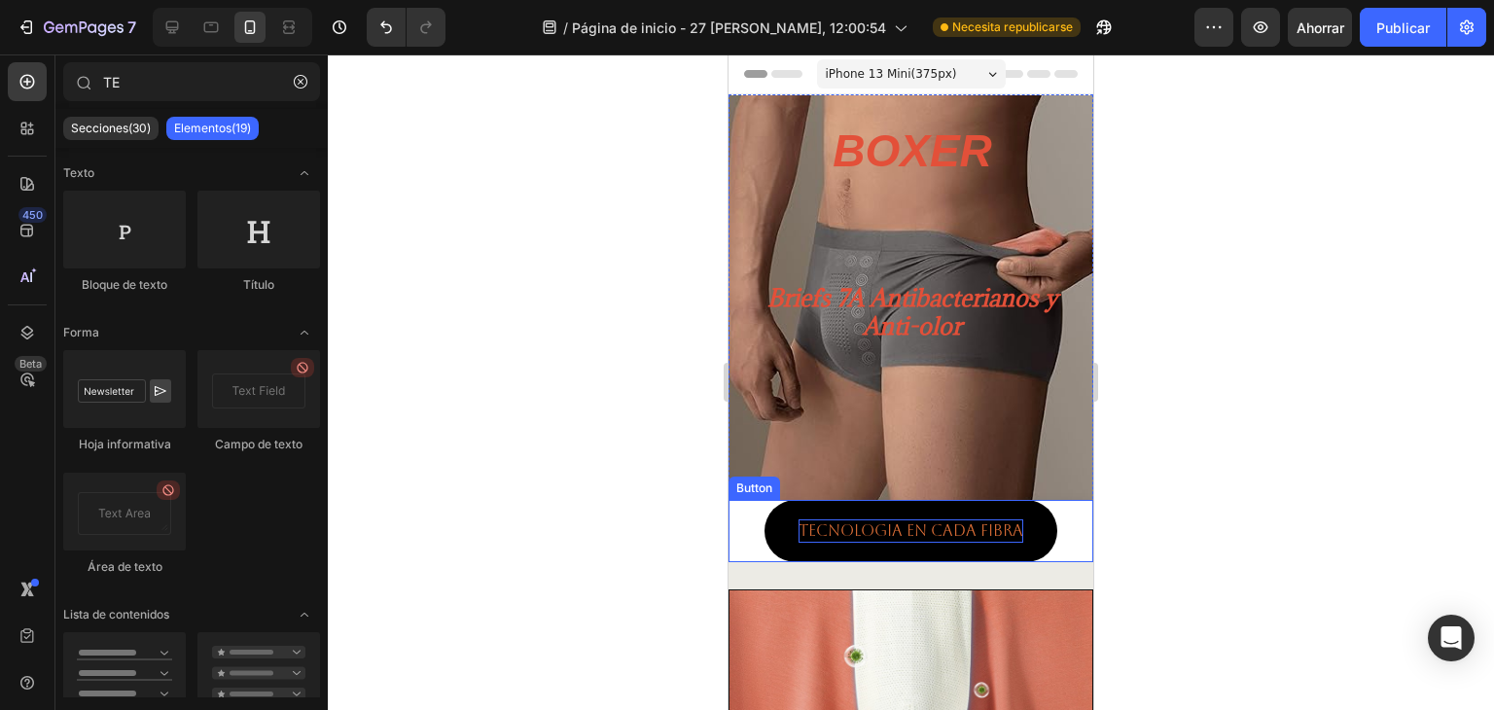
click at [805, 526] on p "TECNOLOGIA En cada fibra" at bounding box center [910, 530] width 225 height 23
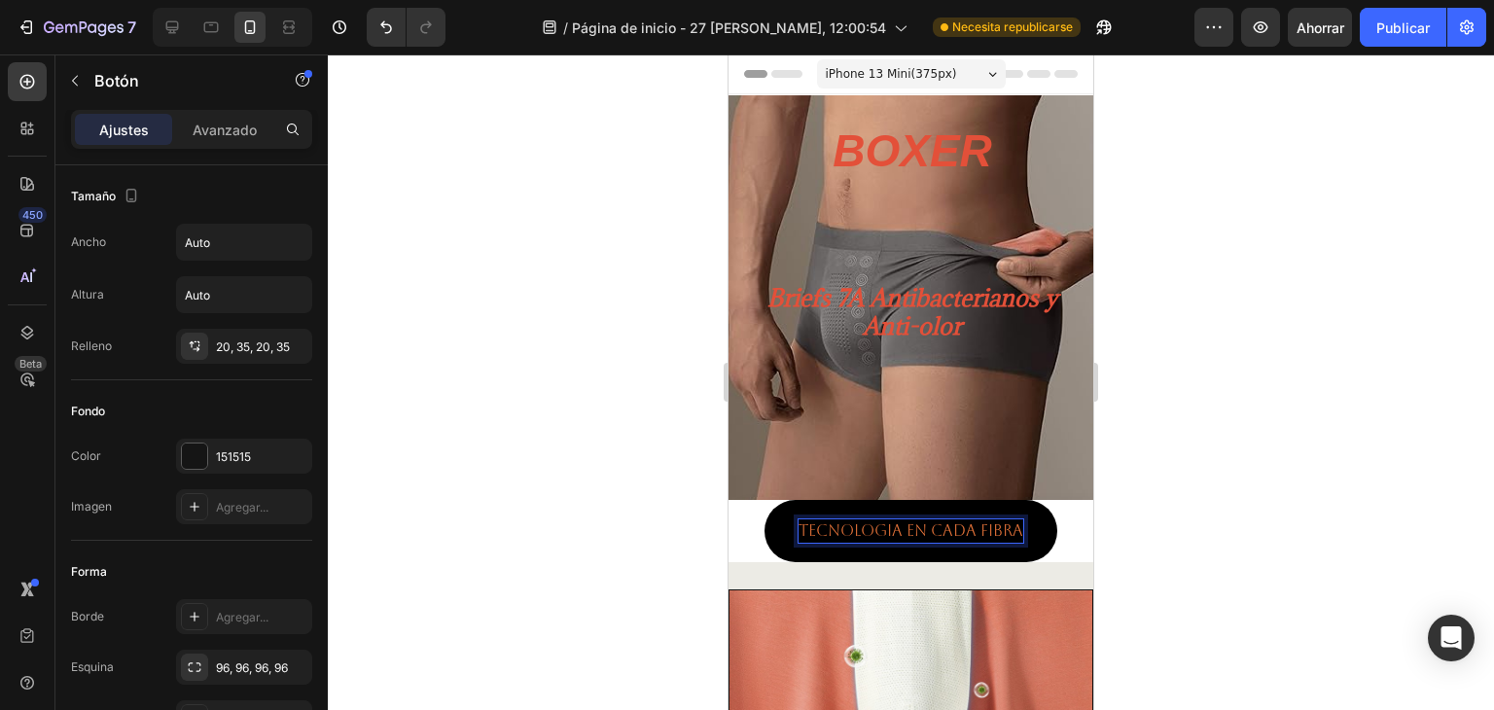
click at [809, 526] on p "TECNOLOGIA En cada fibra" at bounding box center [910, 530] width 225 height 23
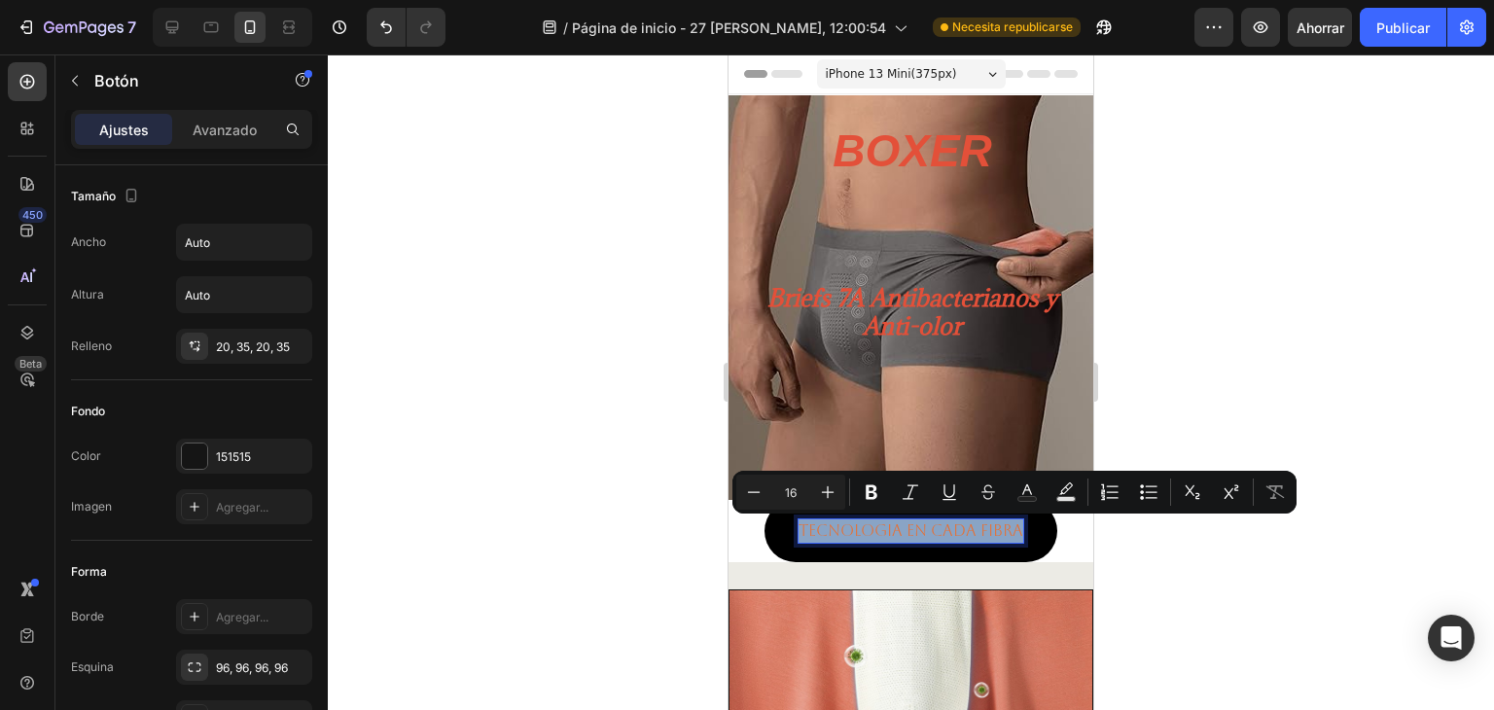
click at [810, 526] on p "TECNOLOGIA En cada fibra" at bounding box center [910, 530] width 225 height 23
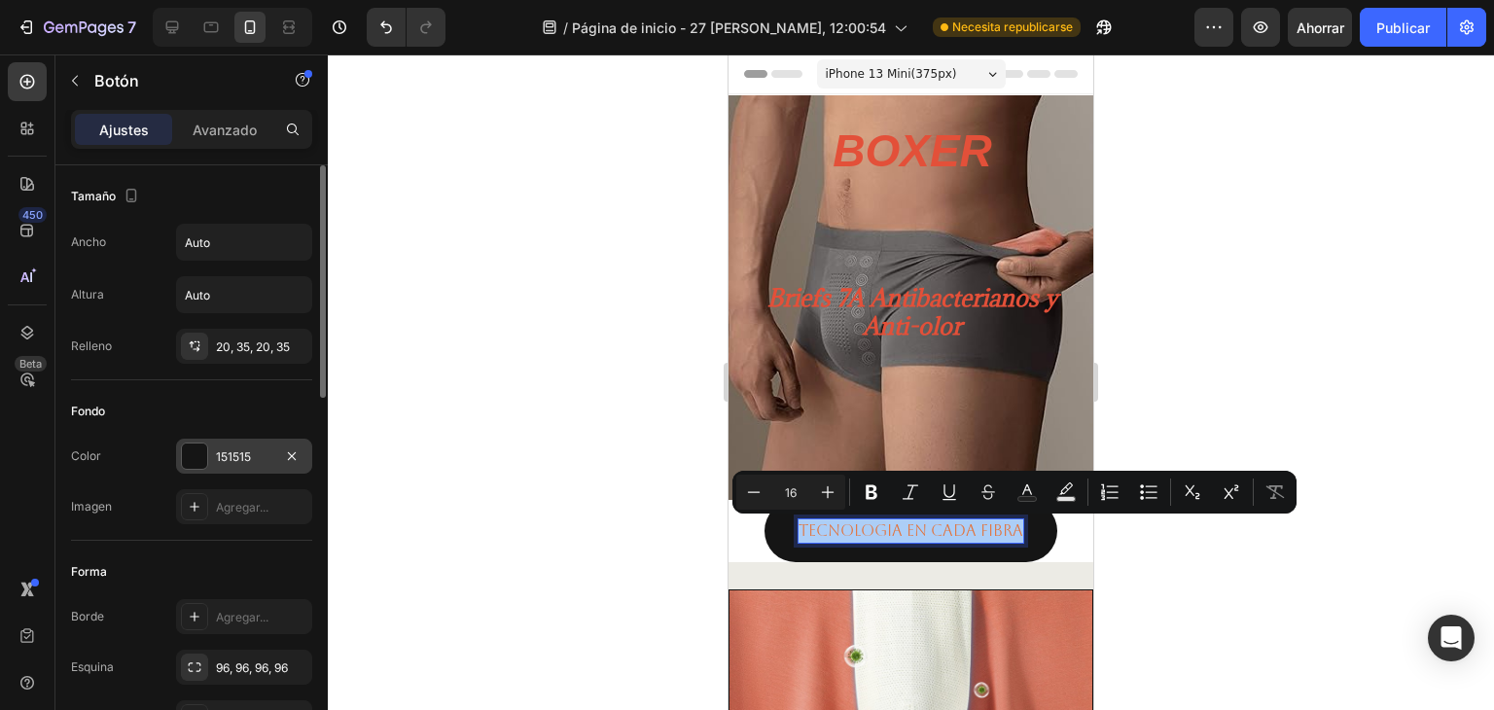
click at [205, 449] on div at bounding box center [194, 455] width 25 height 25
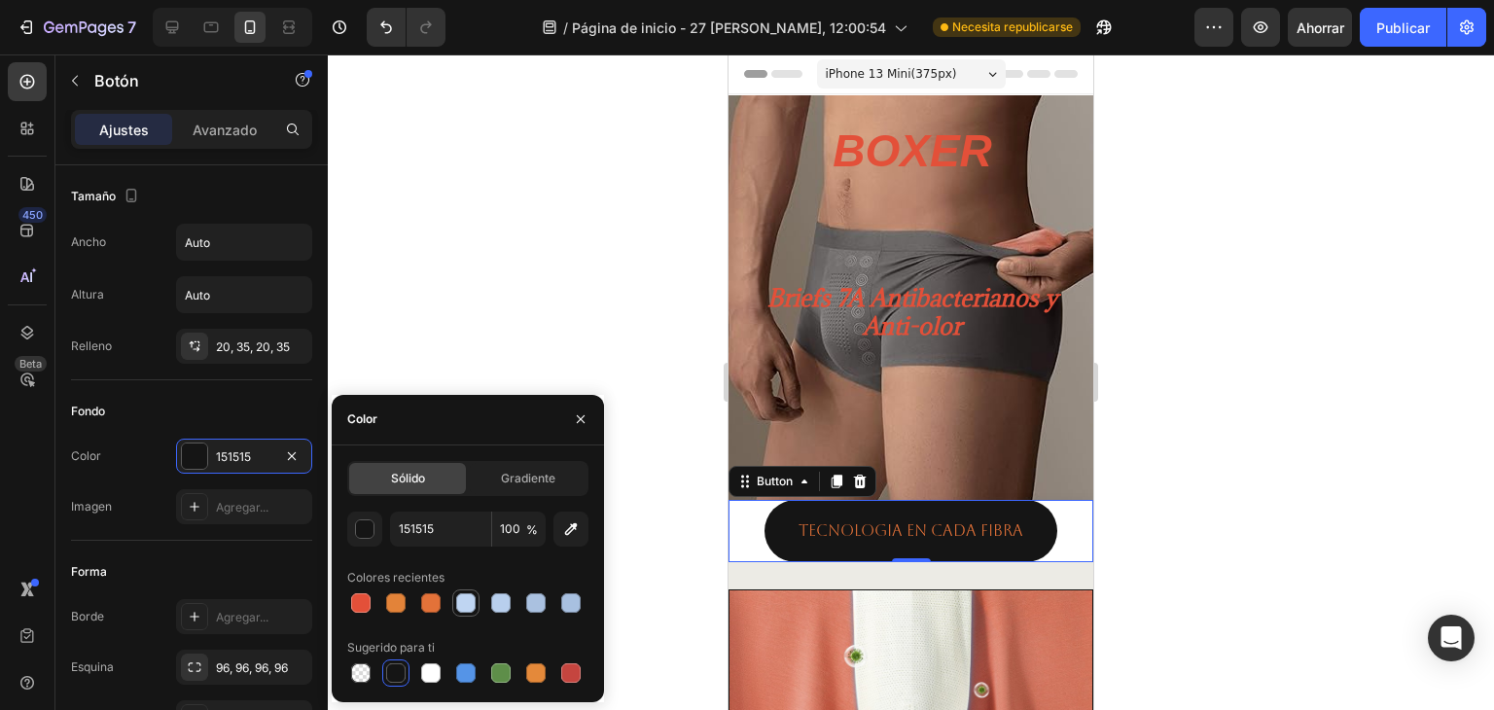
click at [470, 603] on div at bounding box center [465, 602] width 19 height 19
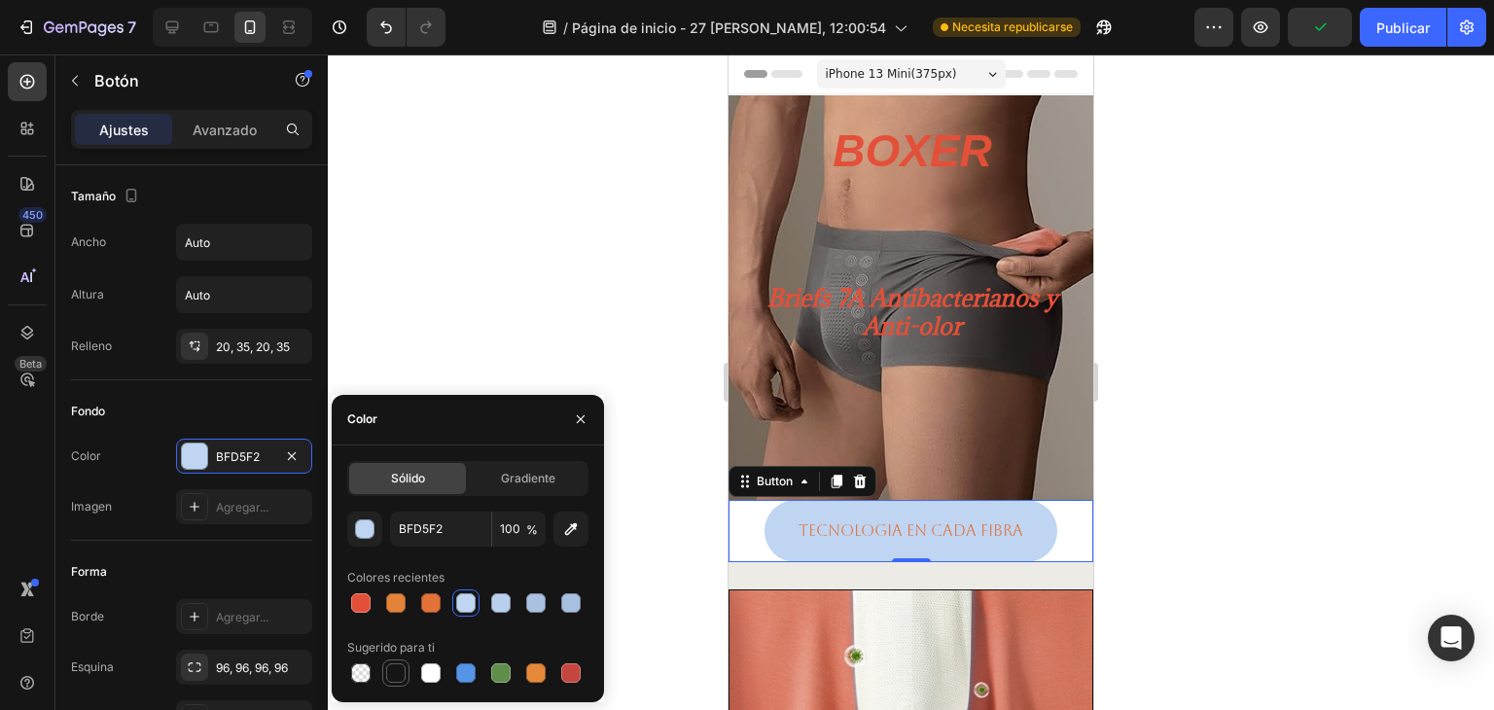
click at [393, 673] on div at bounding box center [395, 672] width 19 height 19
type input "151515"
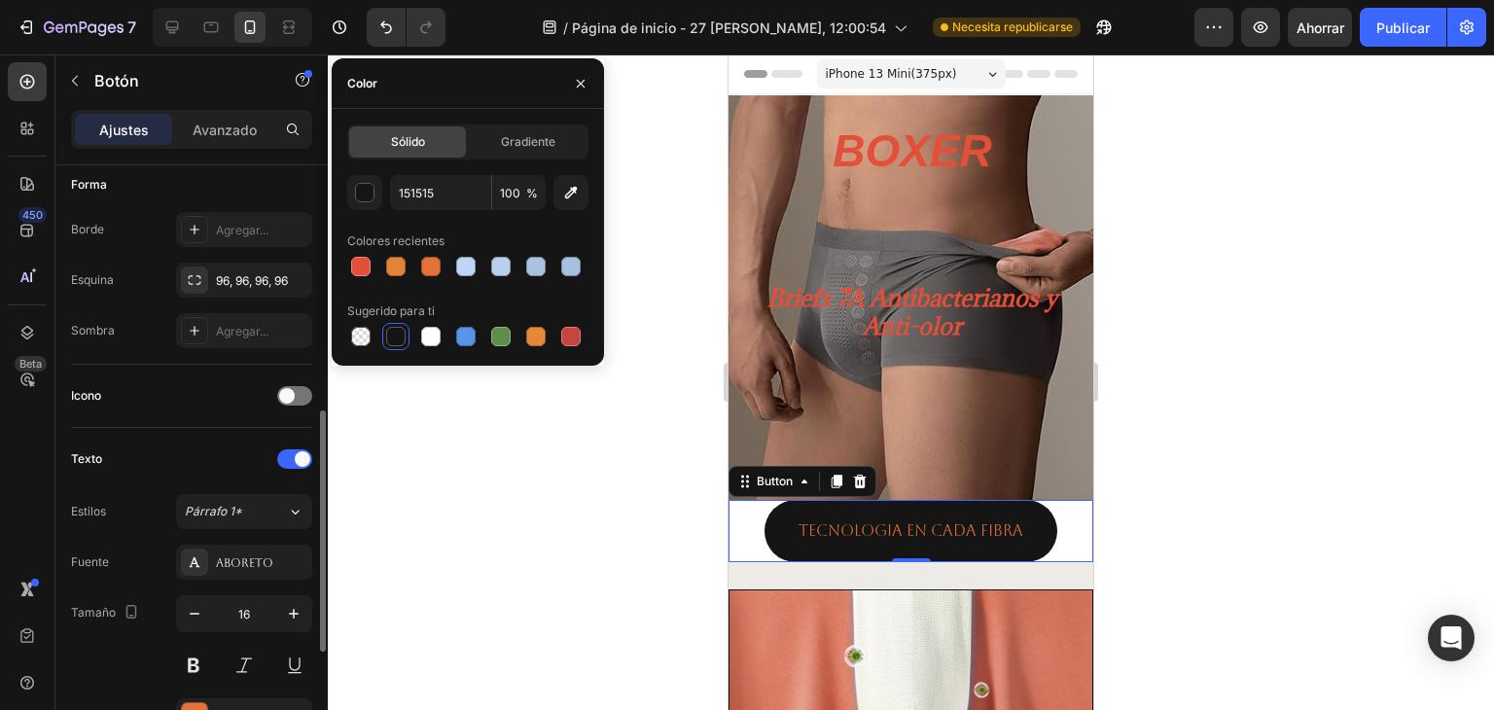
scroll to position [516, 0]
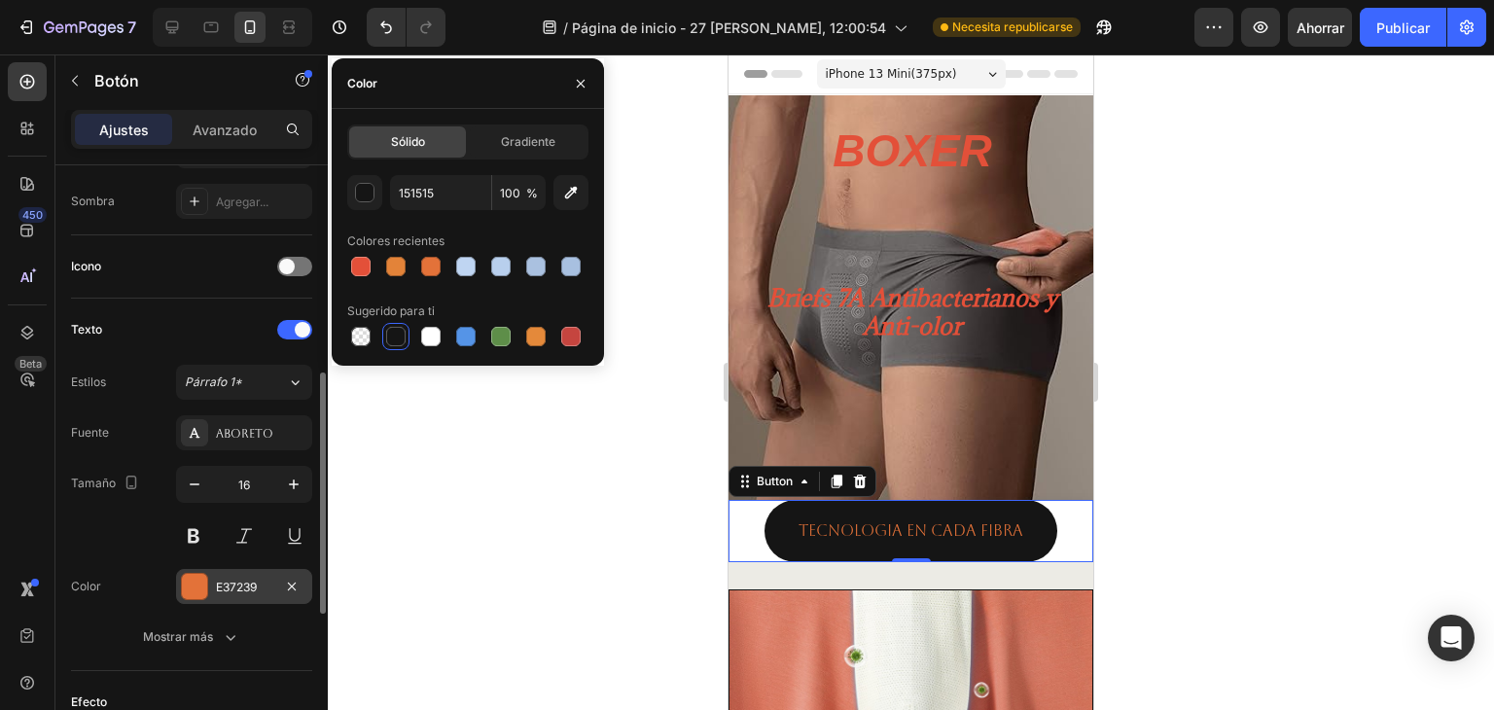
click at [201, 582] on div at bounding box center [194, 586] width 25 height 25
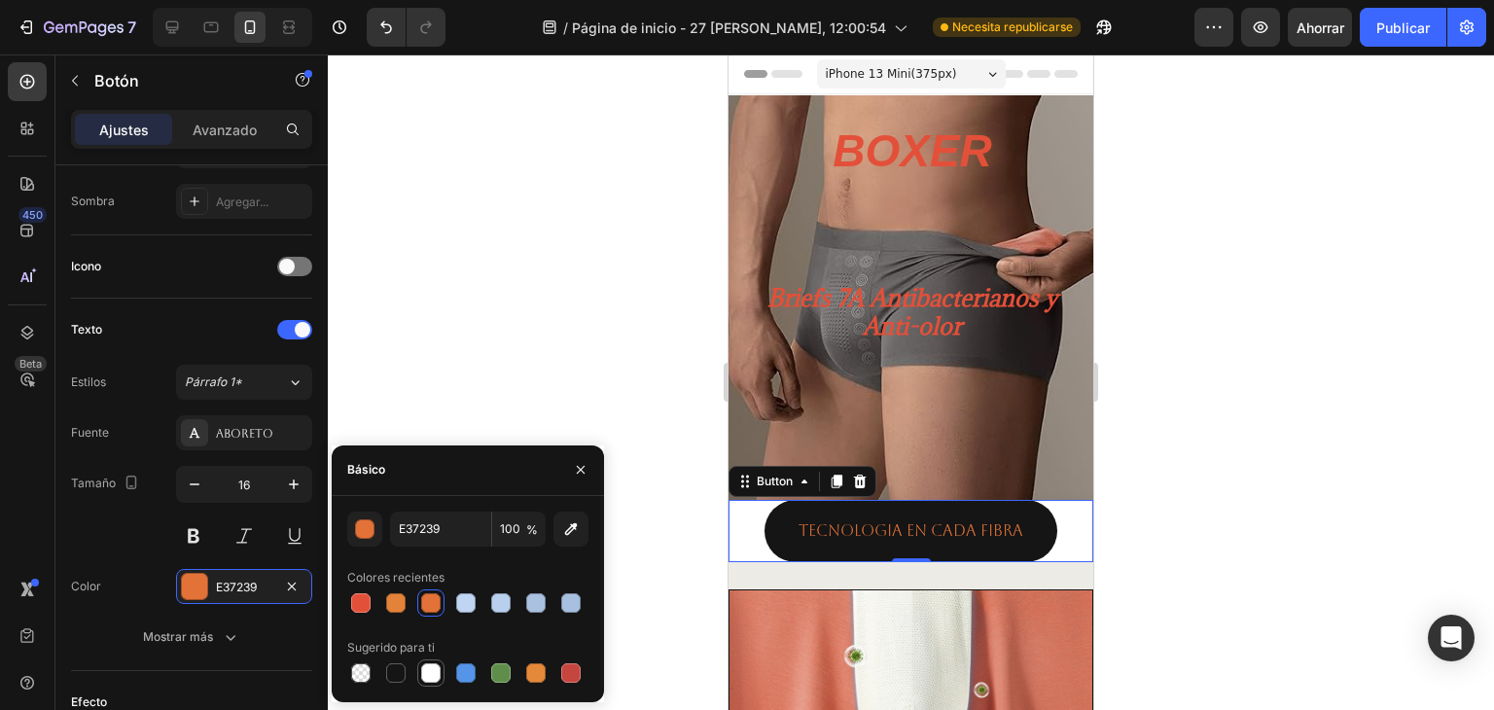
click at [429, 676] on div at bounding box center [430, 672] width 19 height 19
type input "FFFFFF"
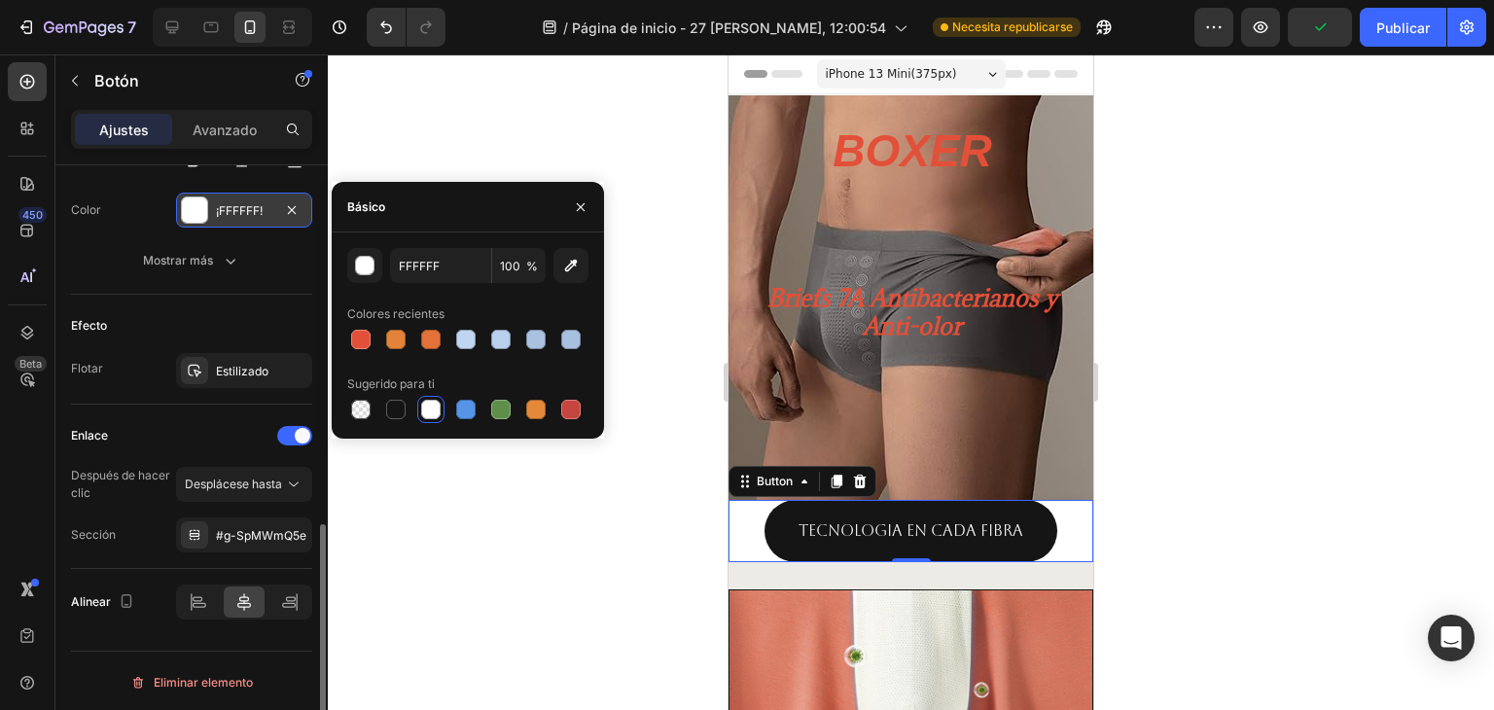
scroll to position [763, 0]
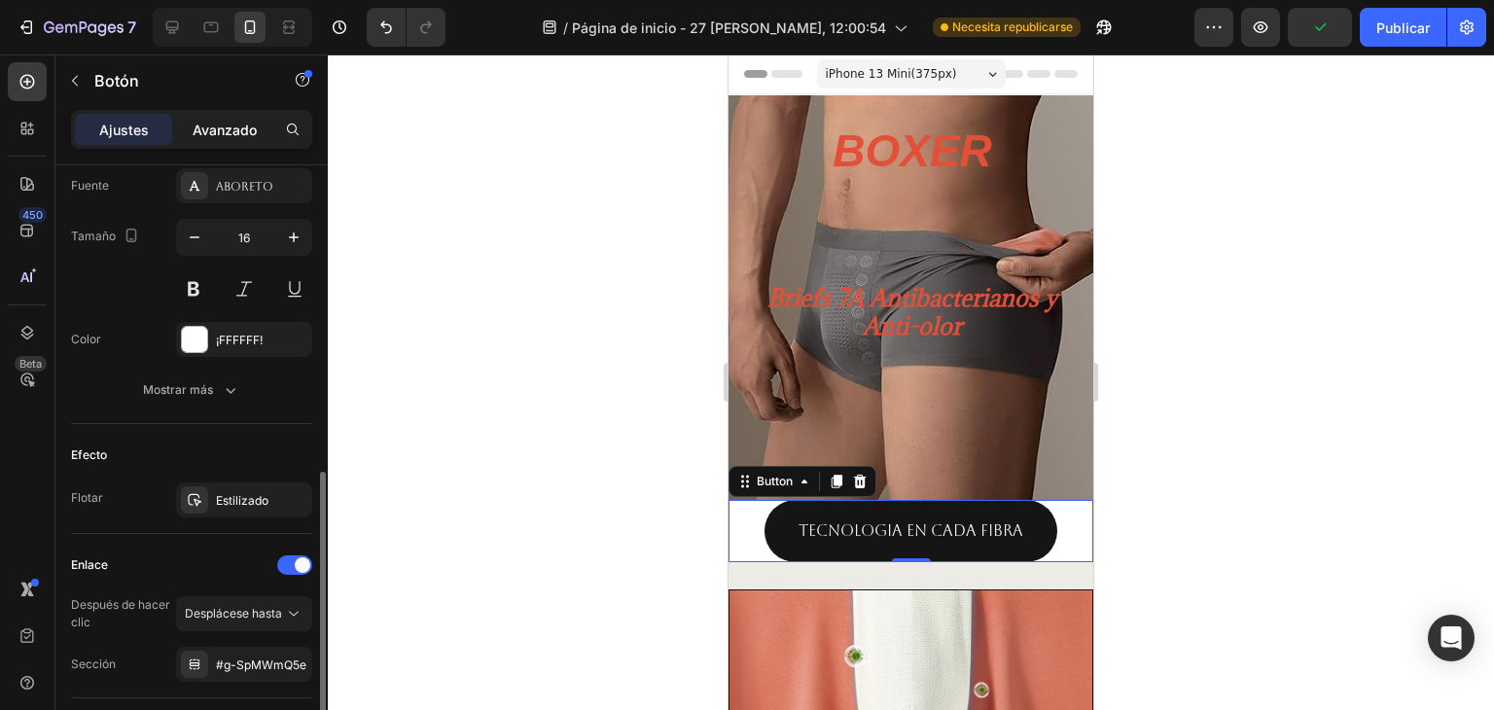
click at [235, 130] on font "Avanzado" at bounding box center [225, 130] width 64 height 17
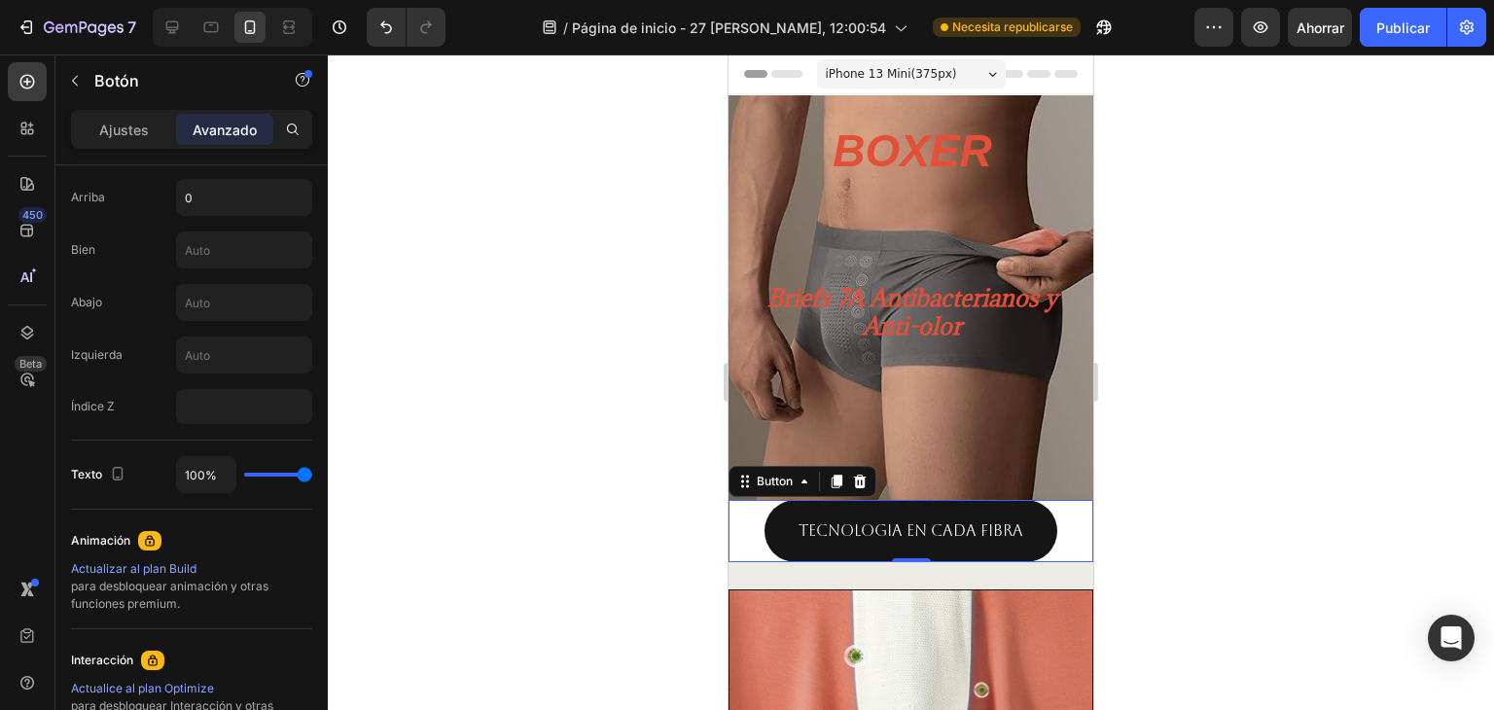
click at [1058, 534] on div "TECNOLOGIA En cada fibra Button 0" at bounding box center [910, 531] width 365 height 62
click at [774, 487] on div "Button" at bounding box center [775, 482] width 44 height 18
click at [760, 488] on div "Button" at bounding box center [775, 482] width 44 height 18
click at [760, 490] on div "Button" at bounding box center [774, 481] width 83 height 23
click at [758, 491] on div "Button" at bounding box center [774, 481] width 83 height 23
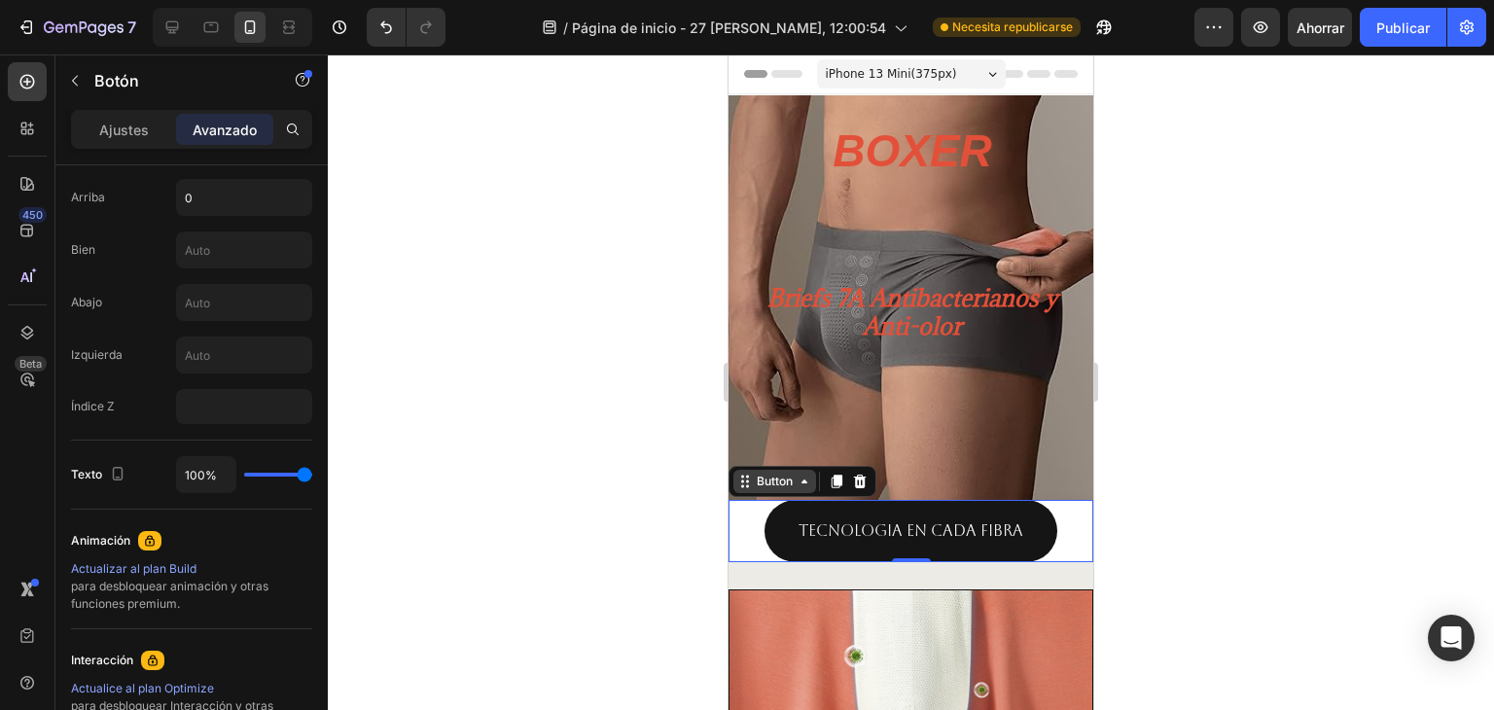
click at [801, 491] on div "Button" at bounding box center [774, 481] width 83 height 23
click at [808, 486] on icon at bounding box center [804, 482] width 16 height 16
click at [777, 486] on div "Button" at bounding box center [775, 482] width 44 height 18
click at [778, 486] on div "Button" at bounding box center [775, 482] width 44 height 18
click at [126, 142] on div "Ajustes" at bounding box center [123, 129] width 97 height 31
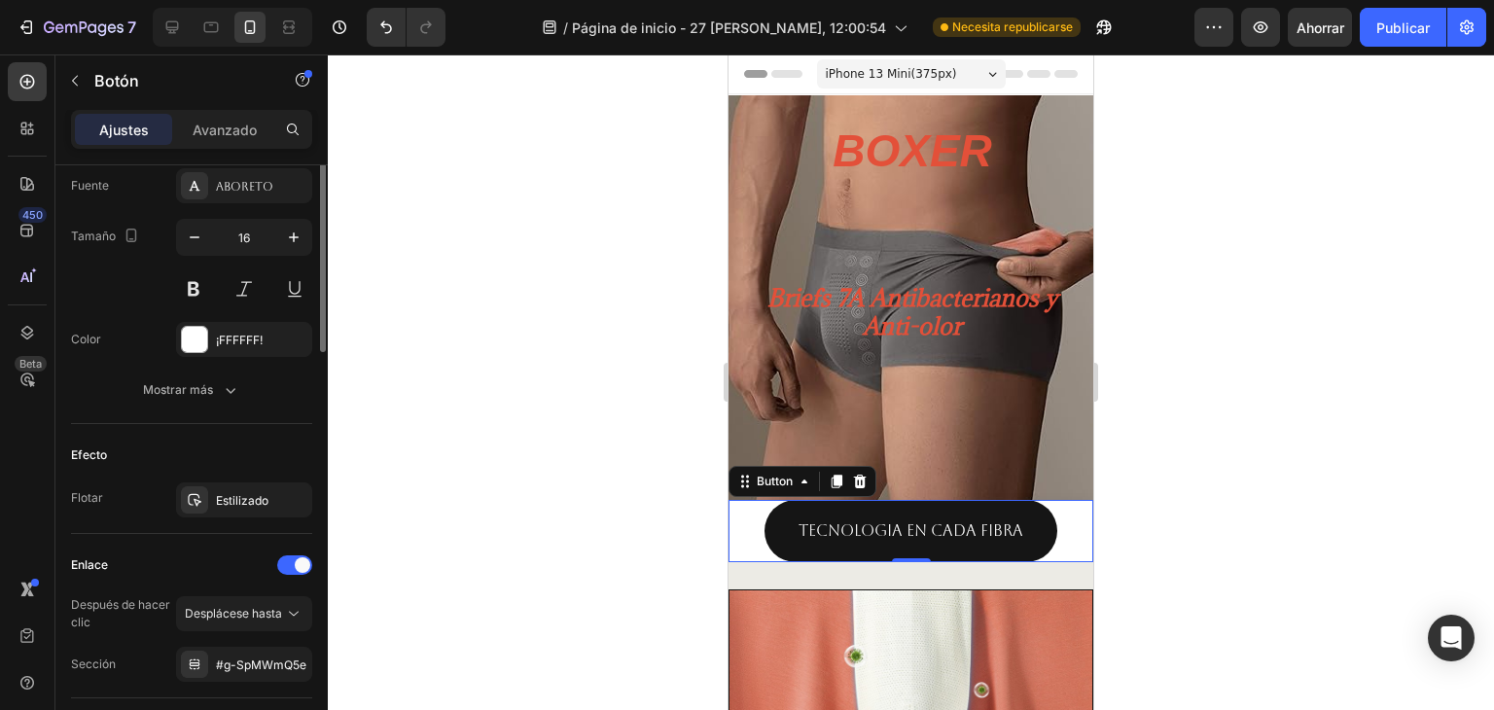
scroll to position [506, 0]
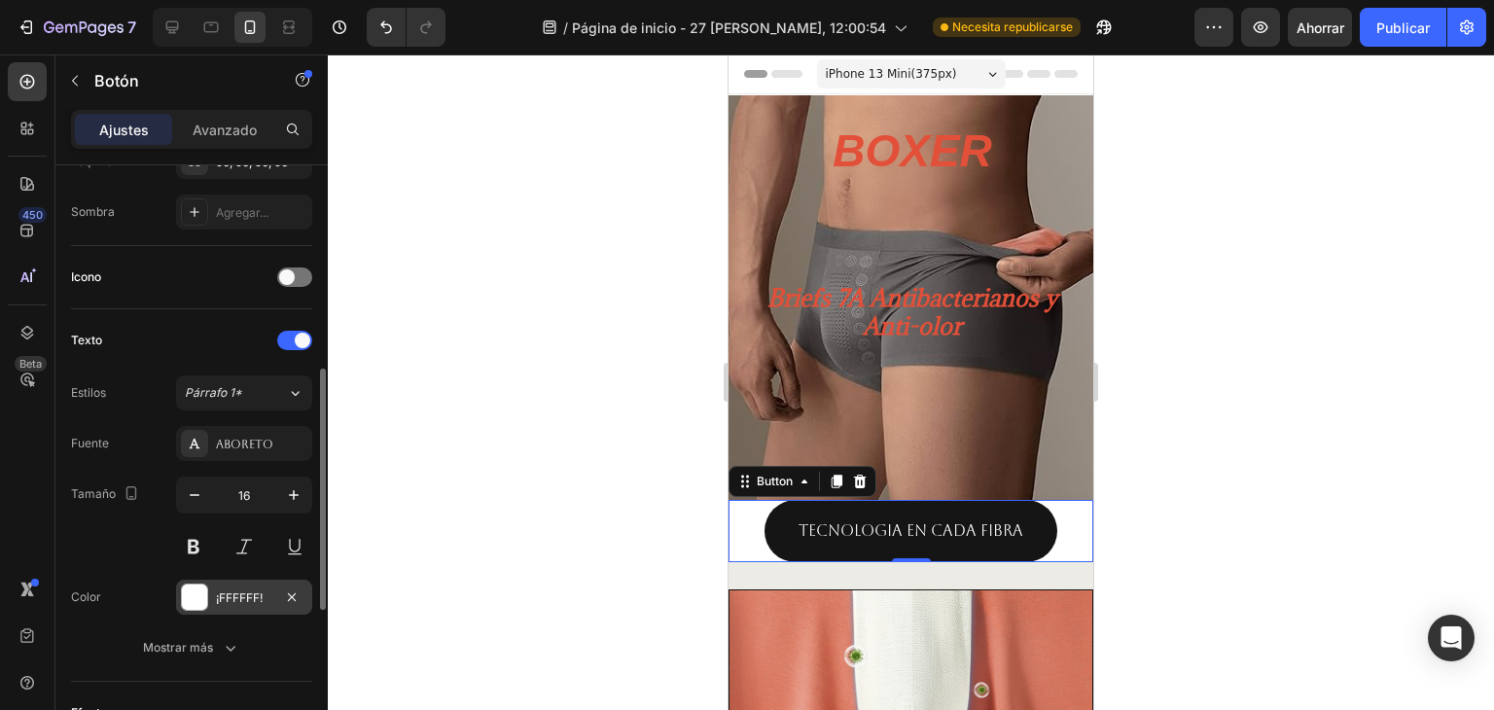
click at [211, 595] on div "¡FFFFFF!" at bounding box center [244, 597] width 136 height 35
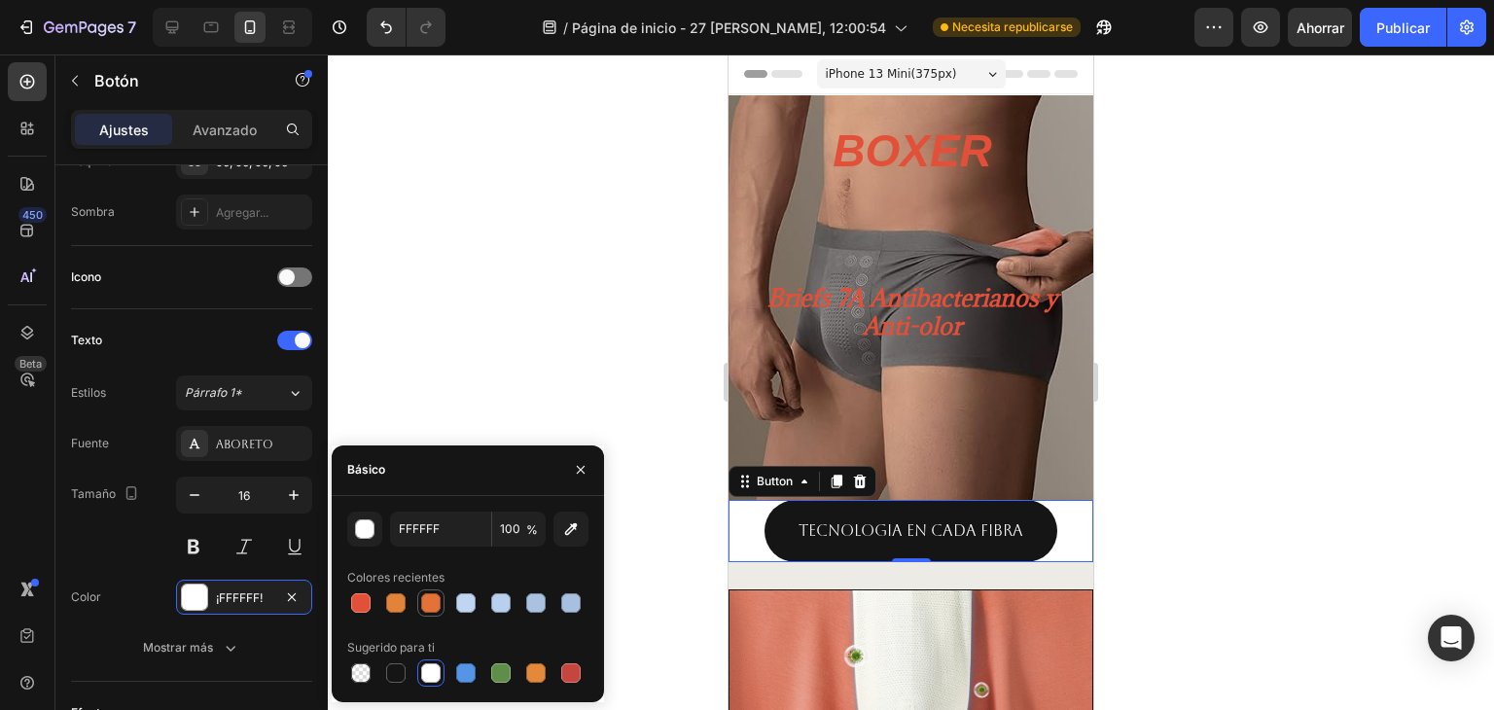
click at [437, 603] on div at bounding box center [430, 602] width 19 height 19
click at [433, 604] on div at bounding box center [430, 602] width 19 height 19
click at [421, 666] on div at bounding box center [430, 672] width 19 height 19
click at [111, 592] on div "Color ¡FFFFFF!" at bounding box center [191, 597] width 241 height 35
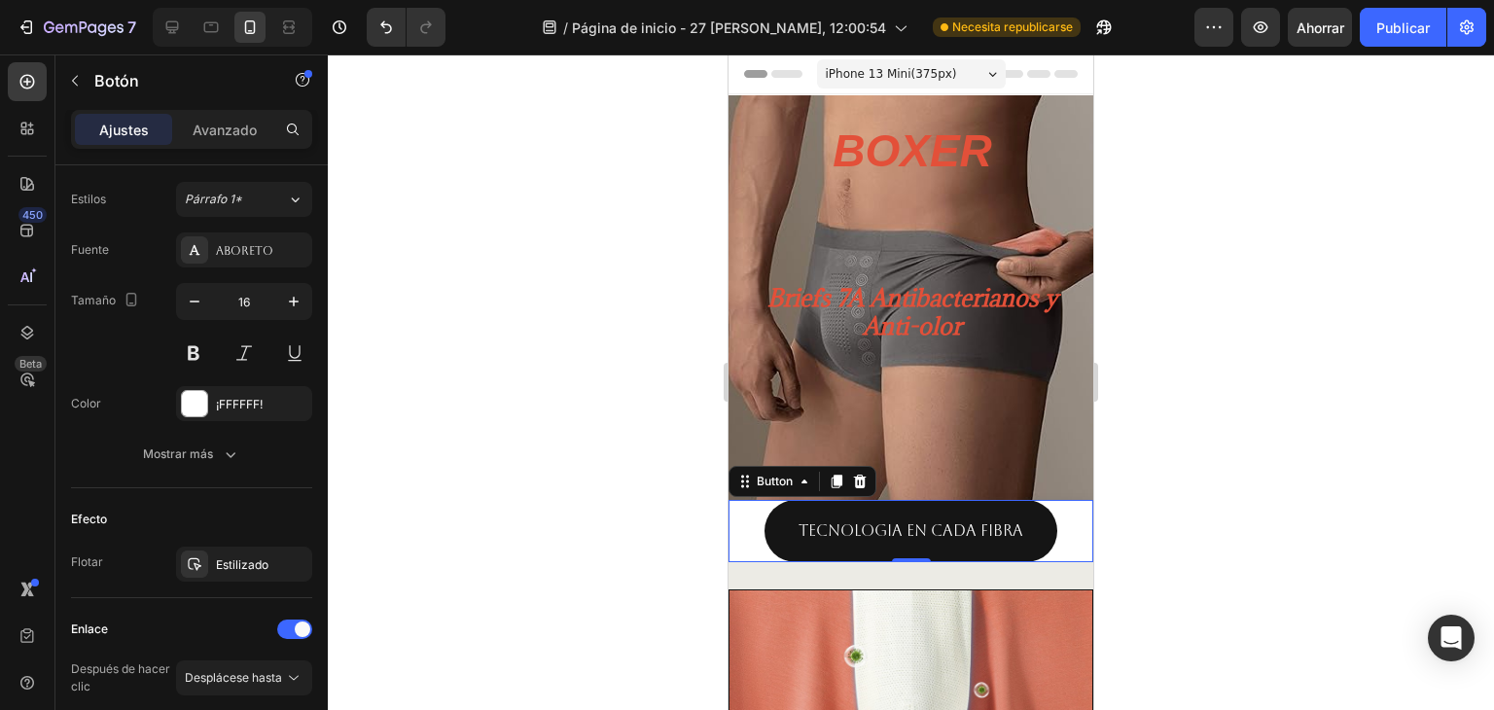
scroll to position [893, 0]
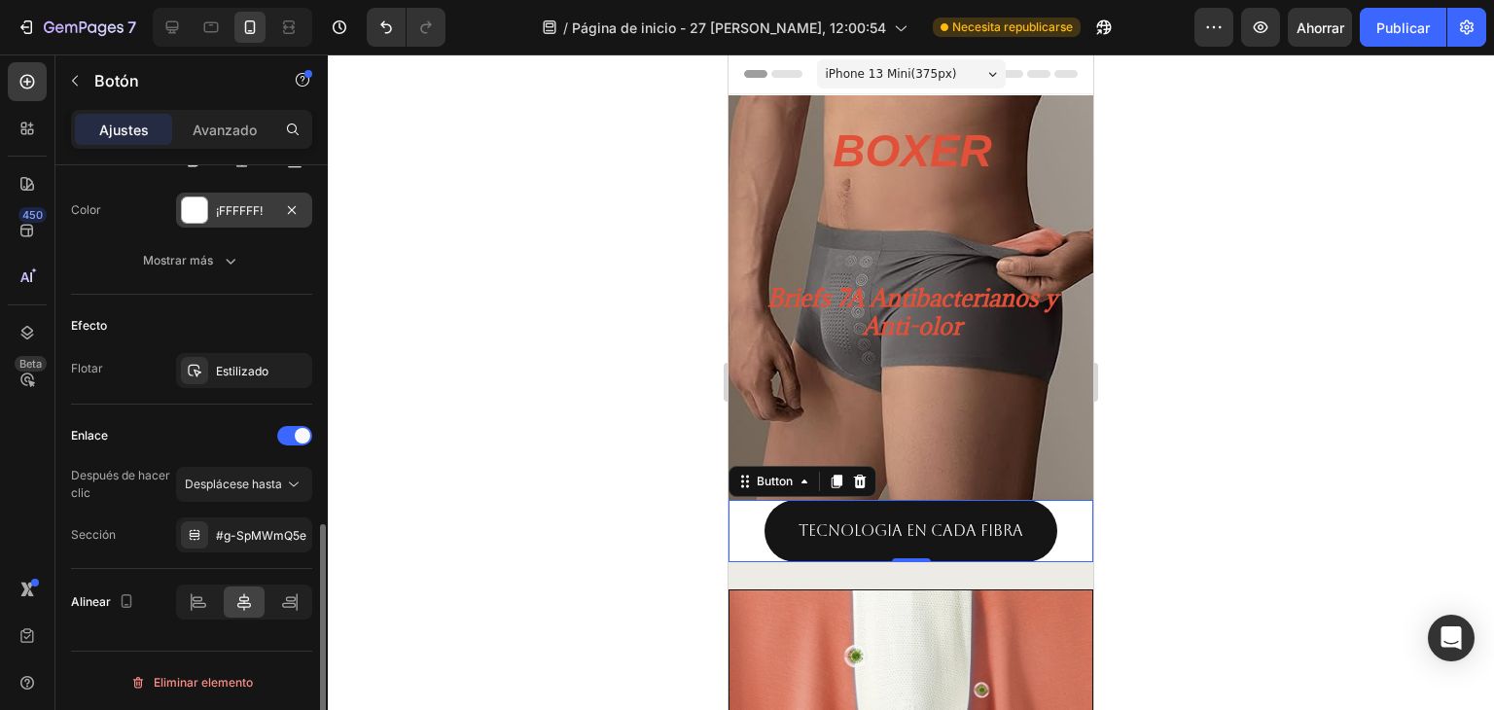
click at [202, 206] on div at bounding box center [194, 209] width 25 height 25
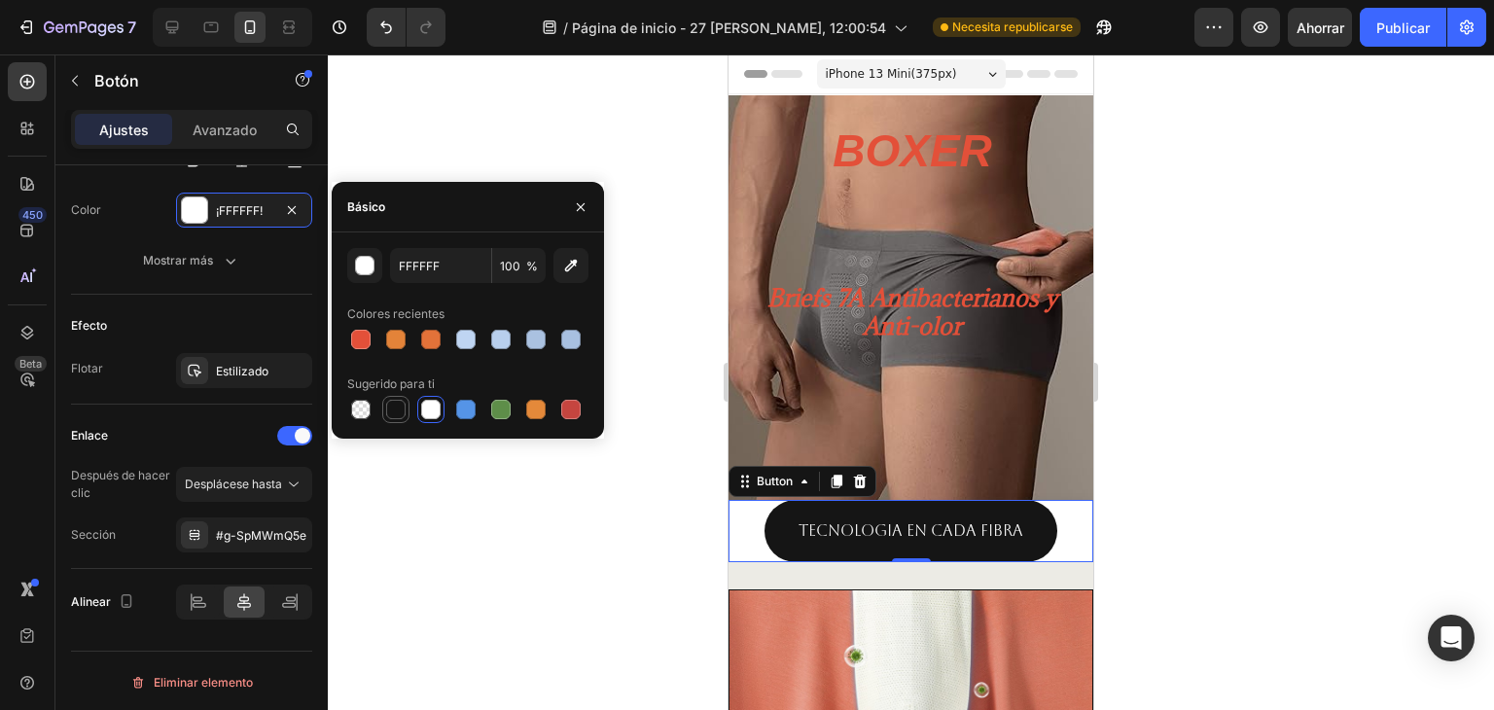
click at [397, 406] on div at bounding box center [395, 409] width 19 height 19
click at [422, 410] on div at bounding box center [430, 409] width 19 height 19
type input "FFFFFF"
click at [420, 517] on div at bounding box center [911, 381] width 1166 height 655
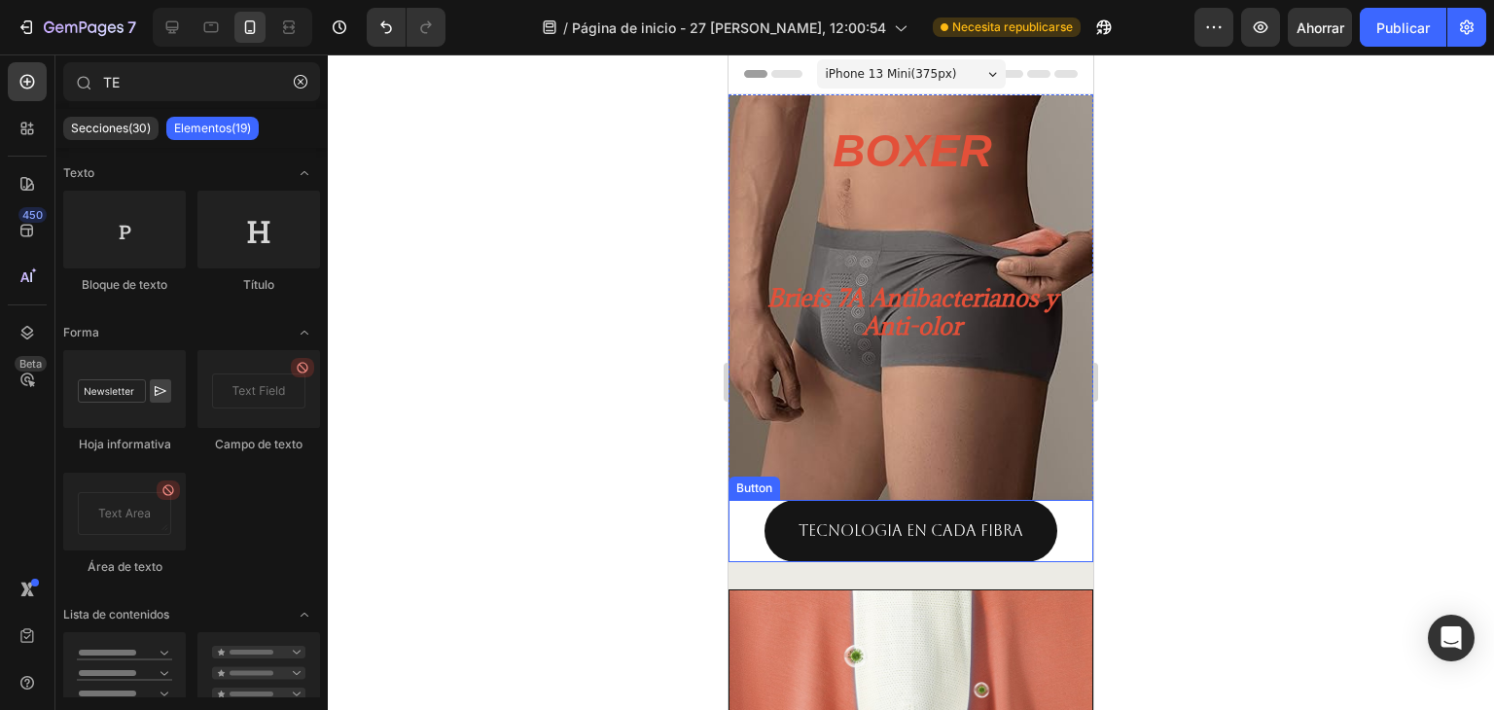
click at [1062, 520] on div "TECNOLOGIA En cada fibra Button" at bounding box center [910, 531] width 365 height 62
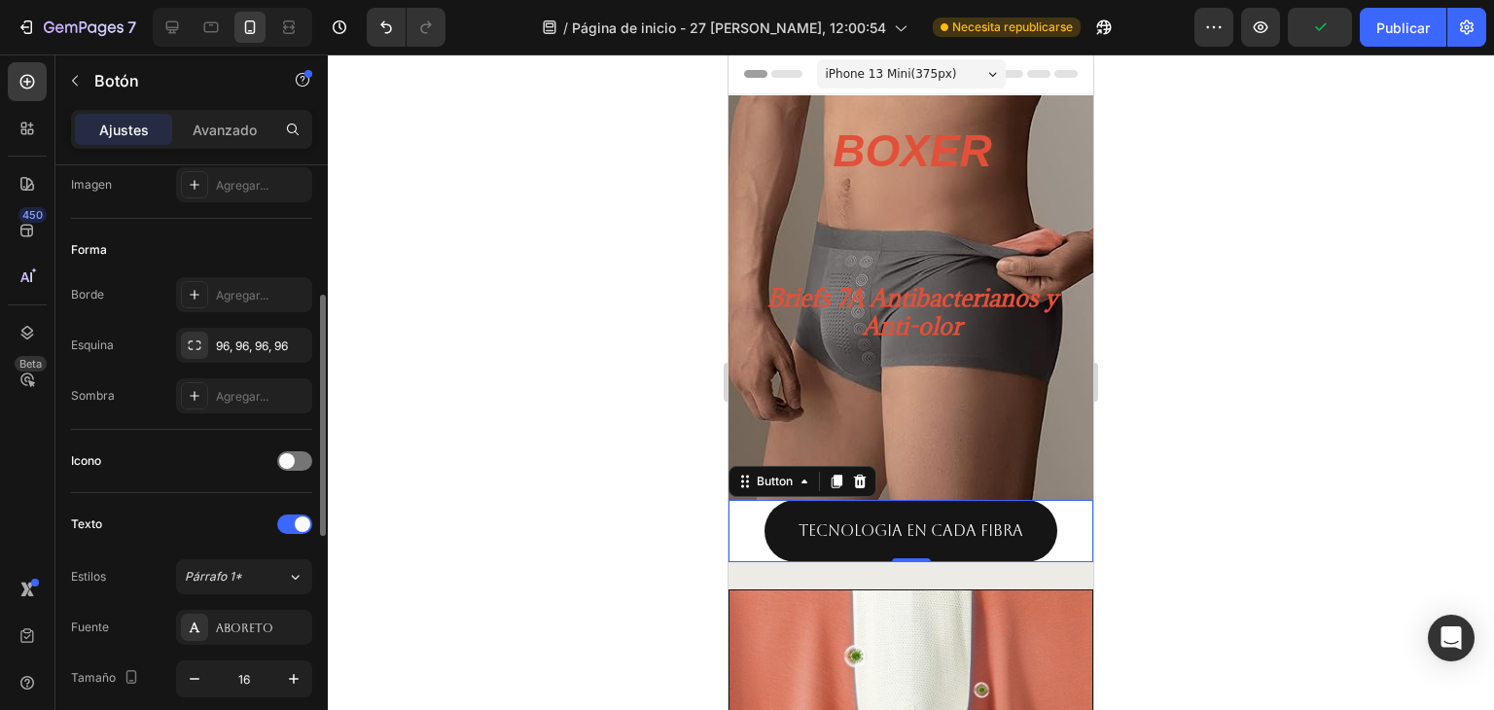
scroll to position [0, 0]
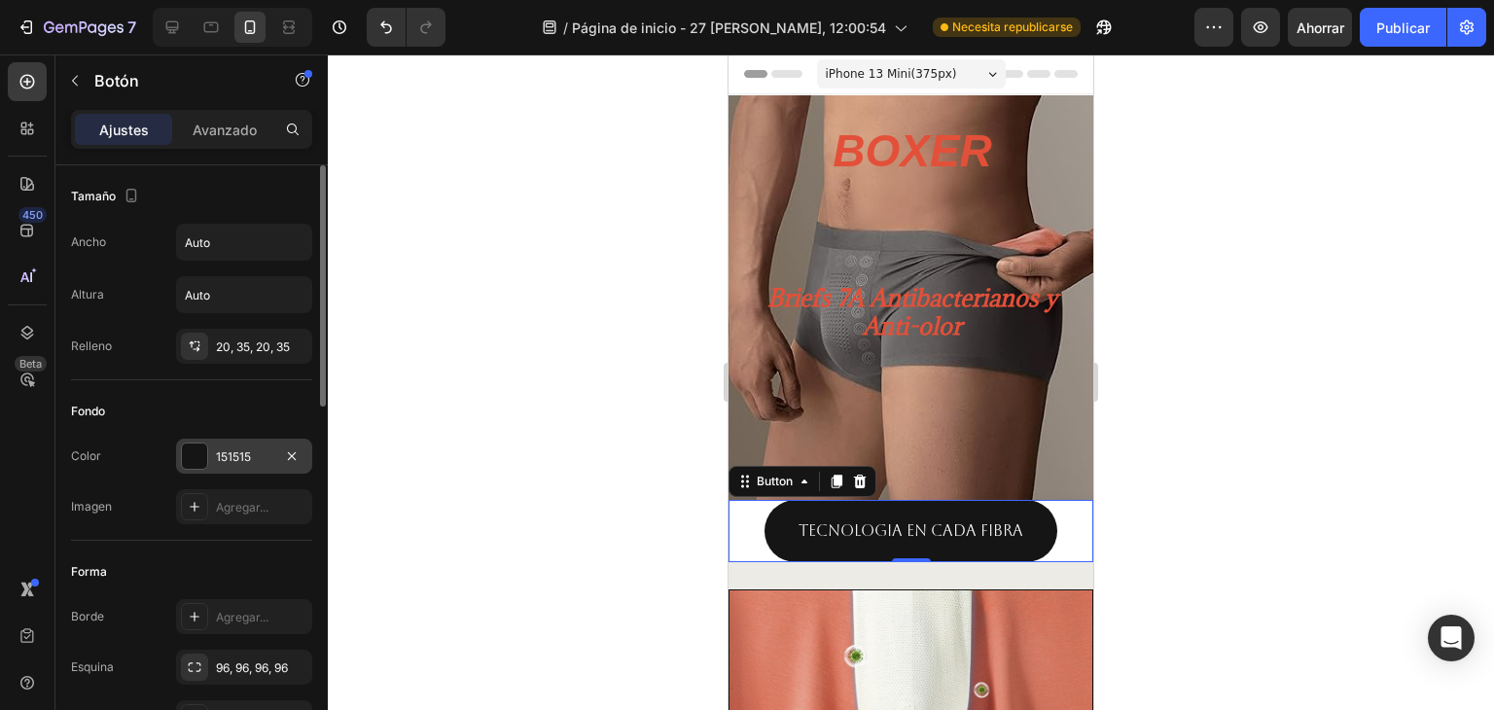
click at [200, 447] on div at bounding box center [194, 455] width 25 height 25
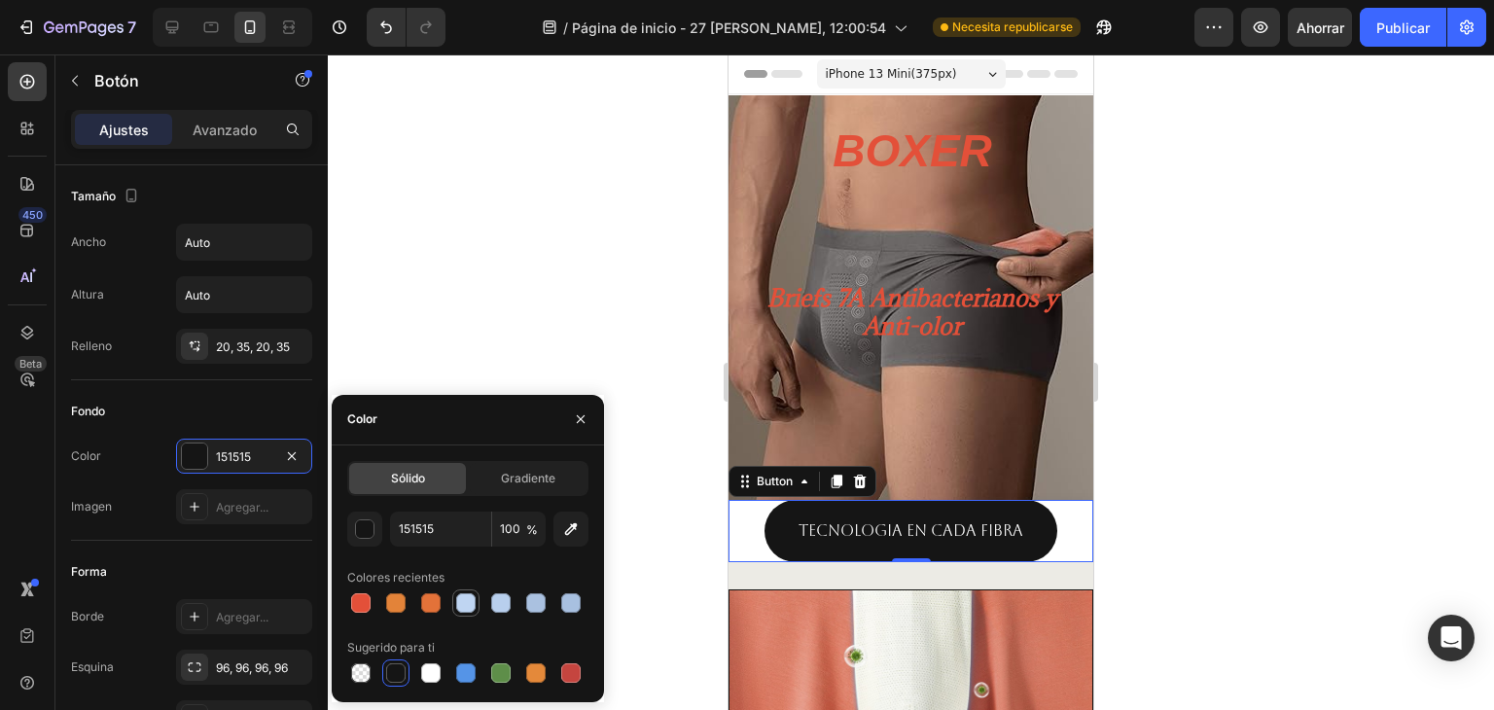
click at [472, 600] on div at bounding box center [465, 602] width 19 height 19
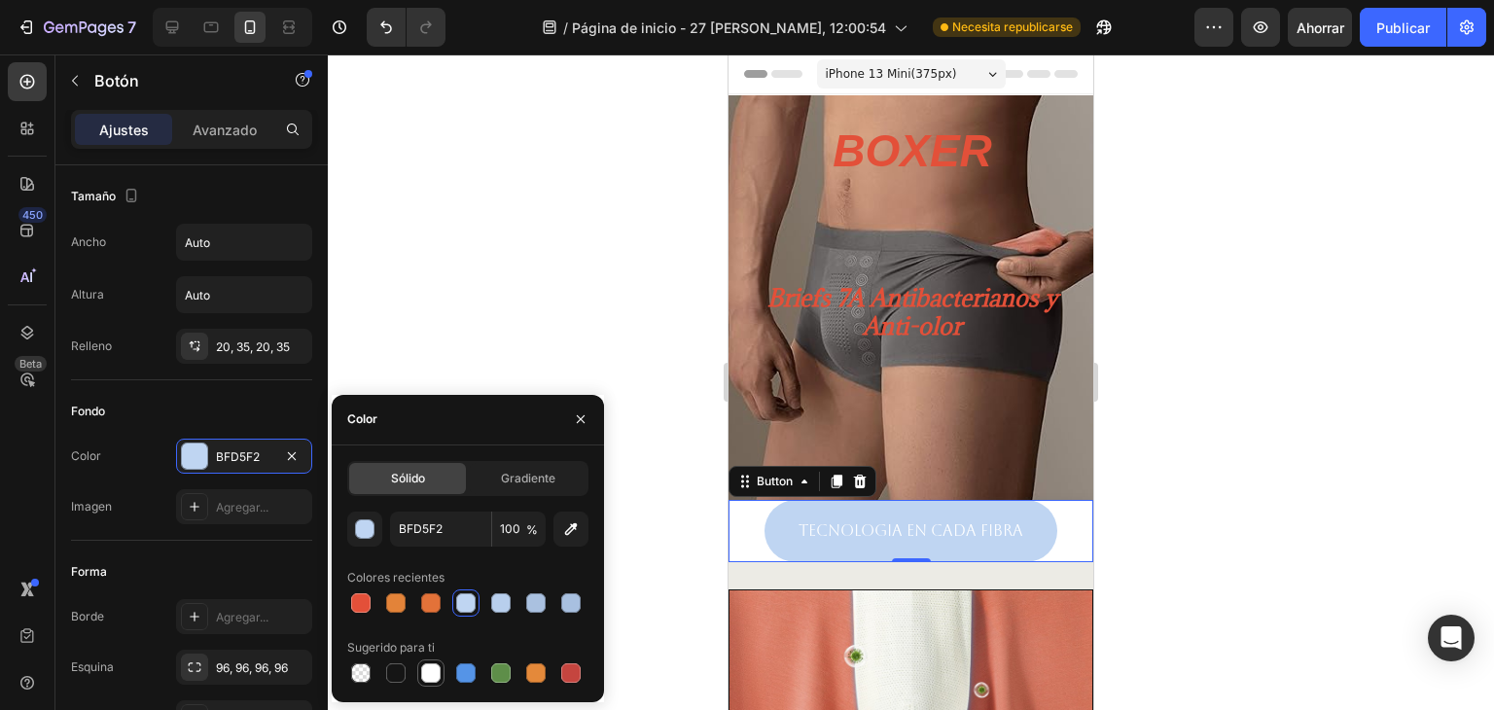
click at [429, 664] on div at bounding box center [430, 672] width 19 height 19
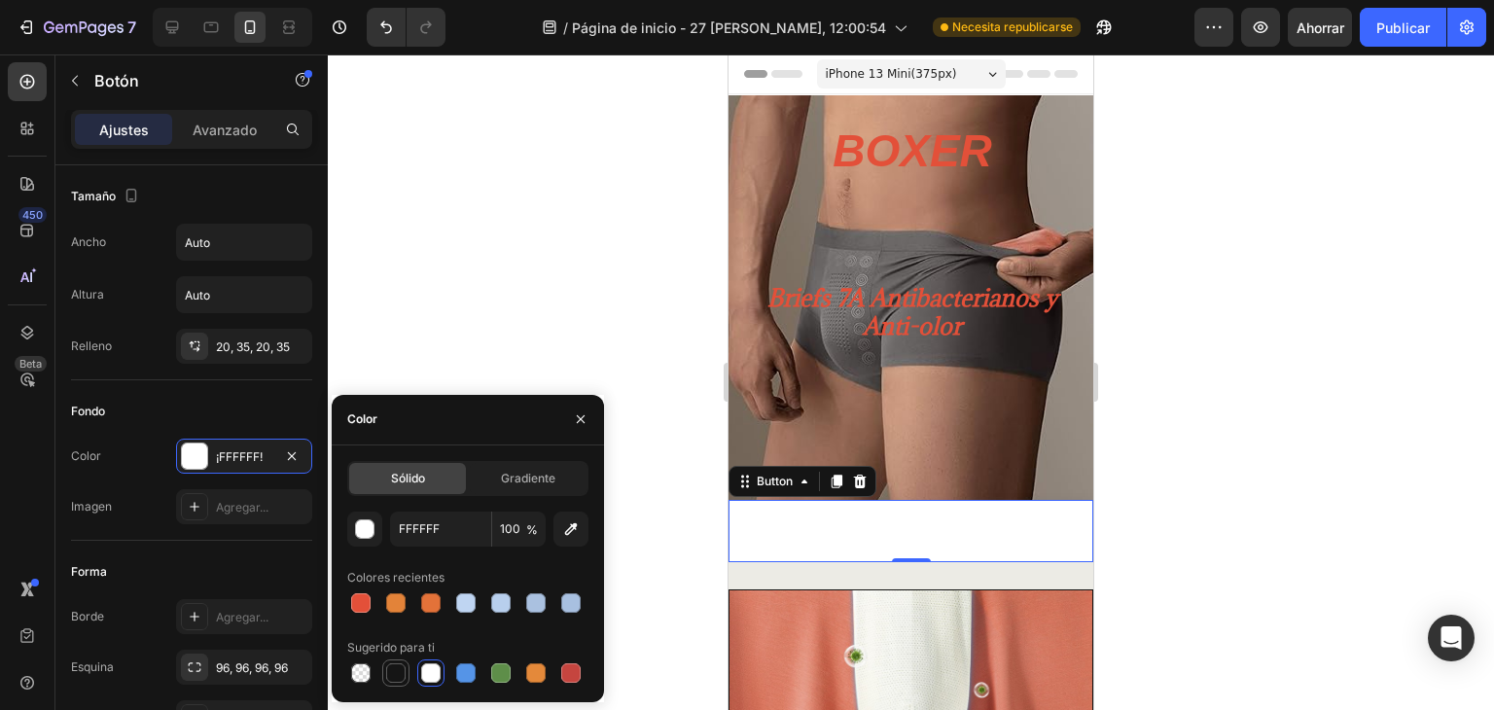
click at [397, 672] on div at bounding box center [395, 672] width 19 height 19
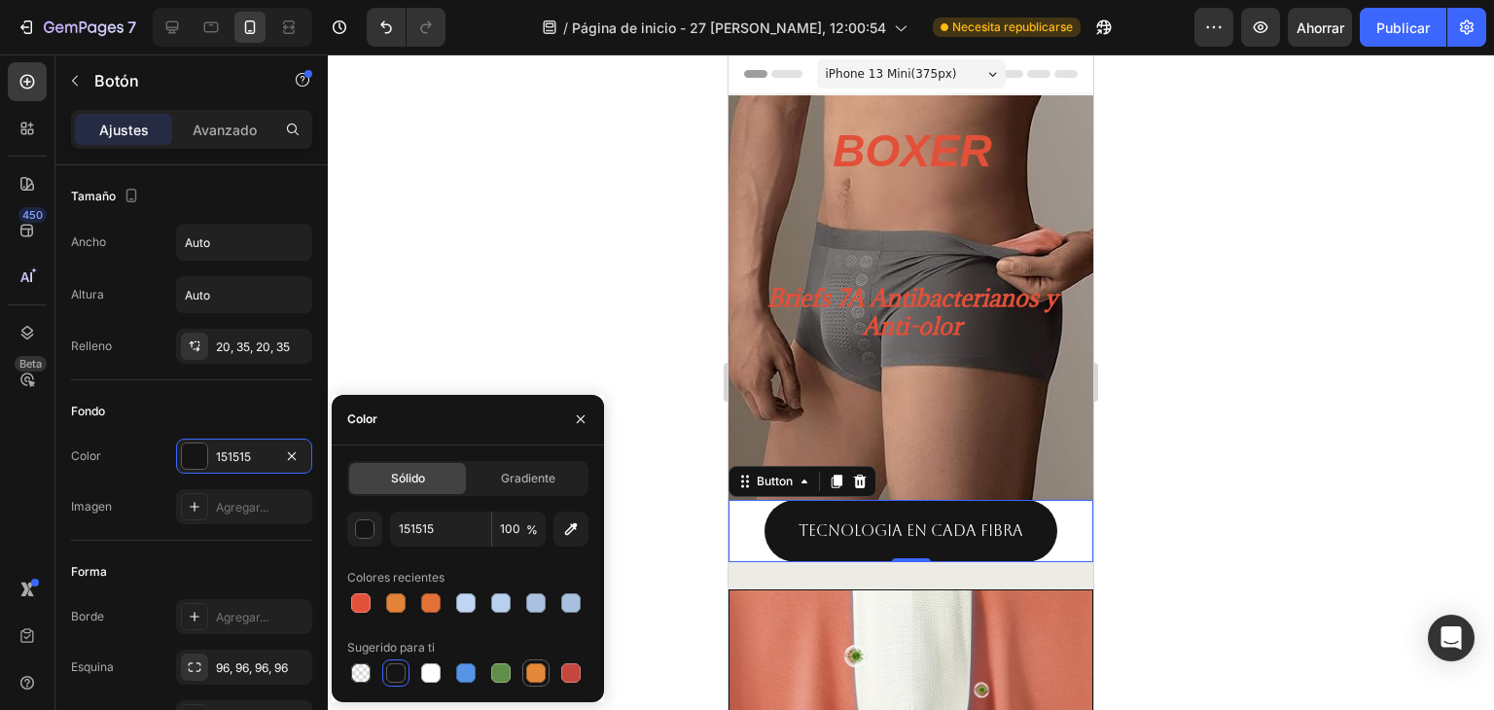
click at [534, 674] on div at bounding box center [535, 672] width 19 height 19
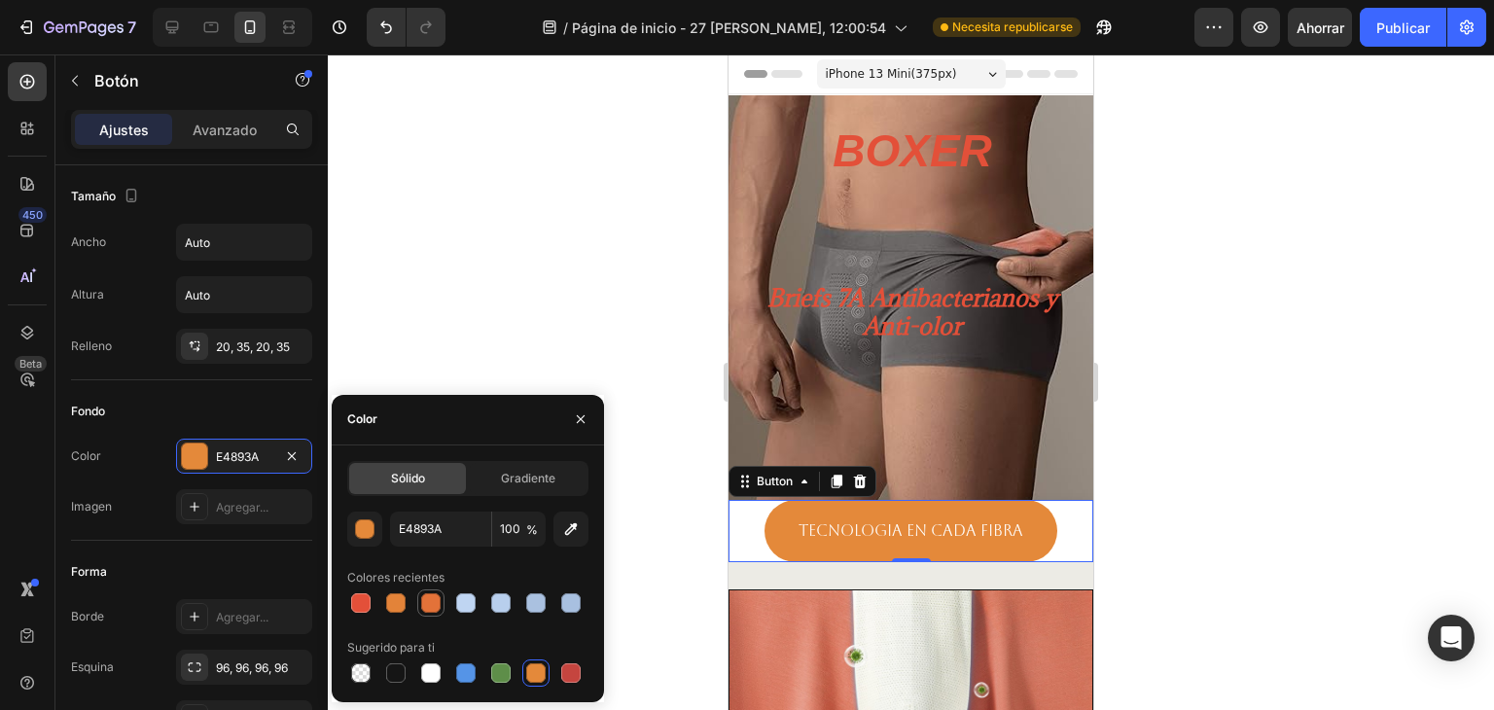
click at [443, 607] on div at bounding box center [430, 602] width 27 height 27
type input "E37239"
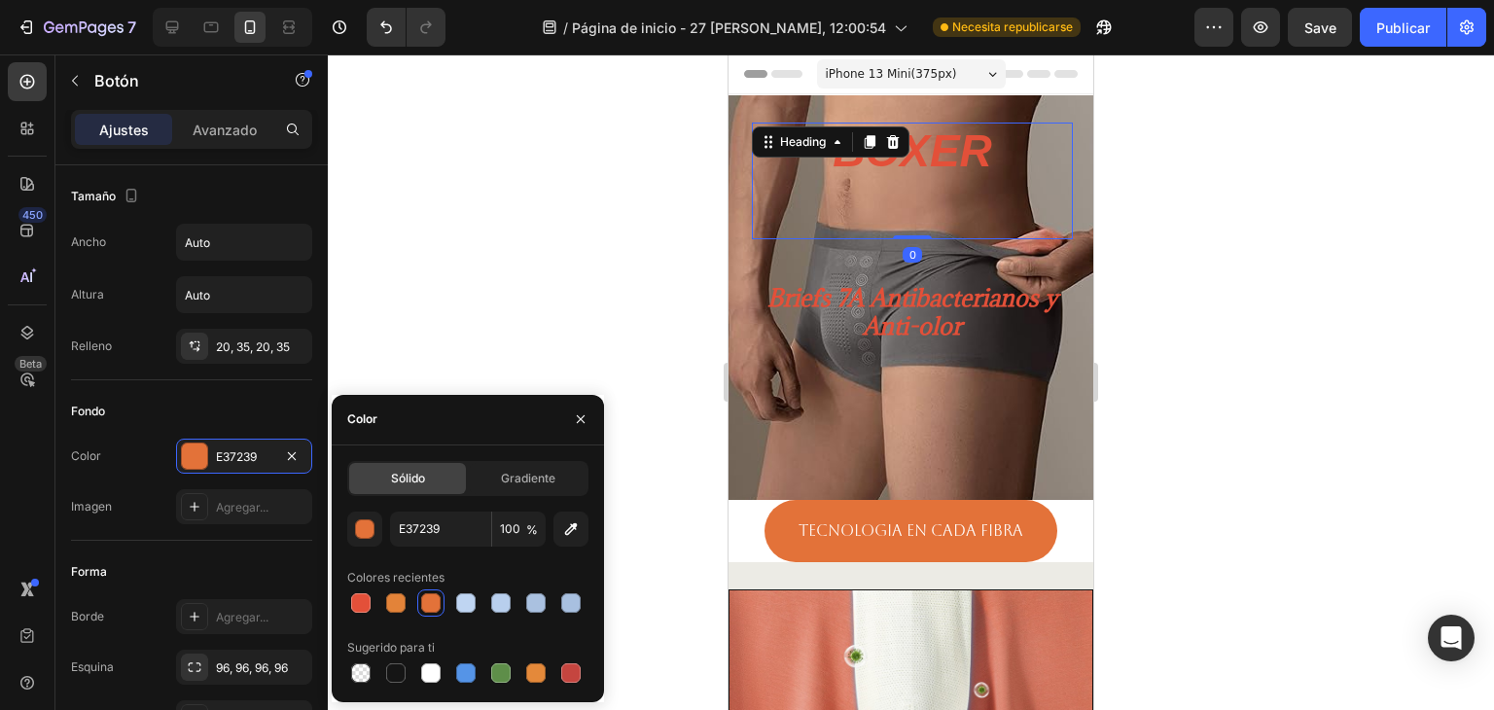
click at [902, 167] on h1 "BOXER" at bounding box center [911, 181] width 159 height 117
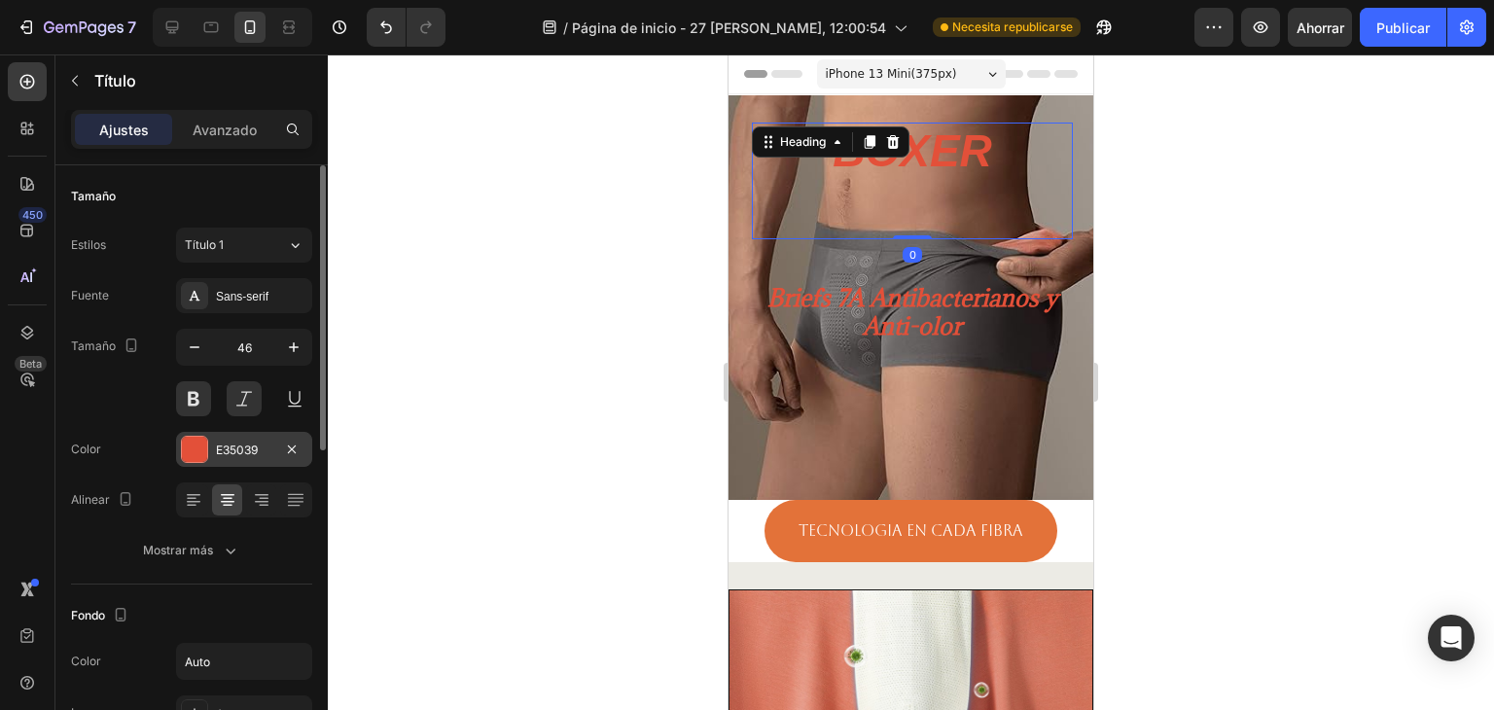
click at [249, 451] on font "E35039" at bounding box center [237, 449] width 42 height 15
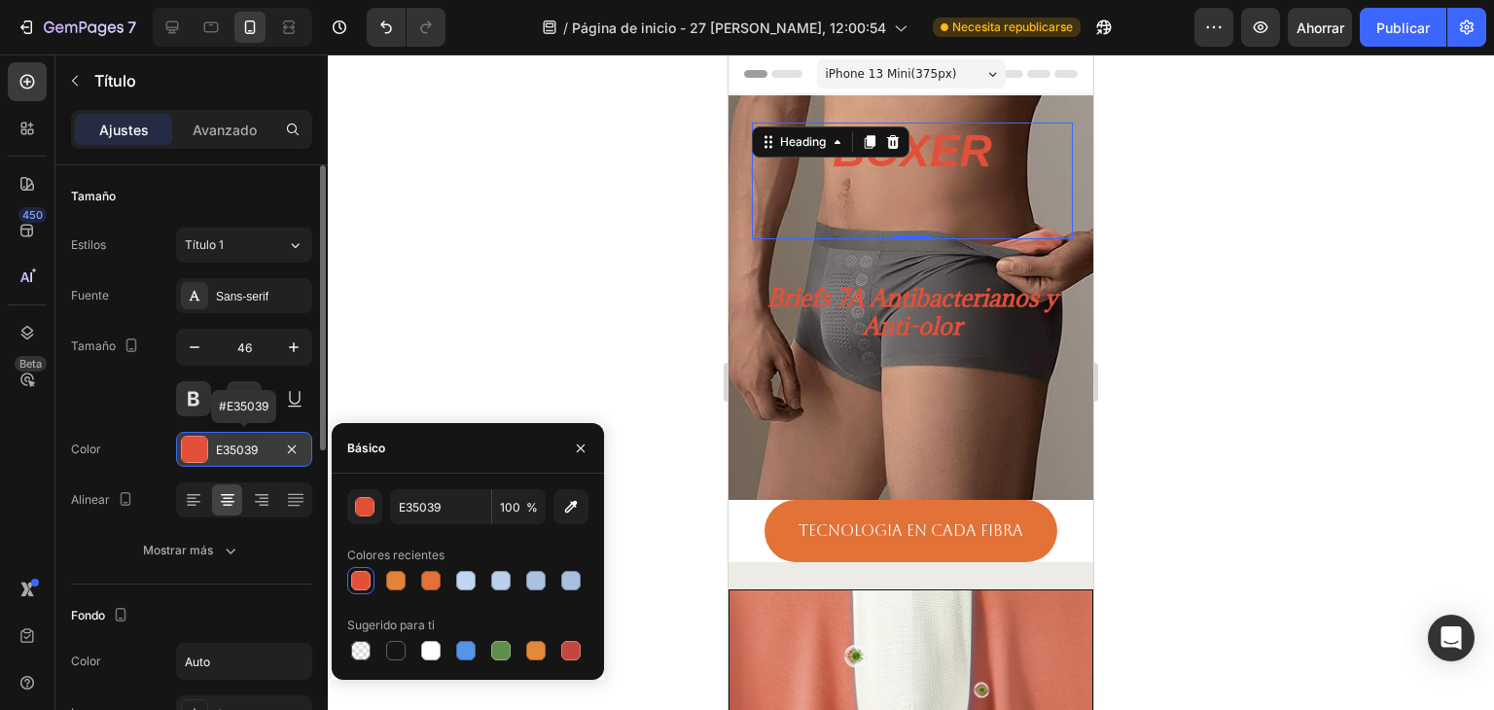
click at [248, 449] on font "E35039" at bounding box center [237, 449] width 42 height 15
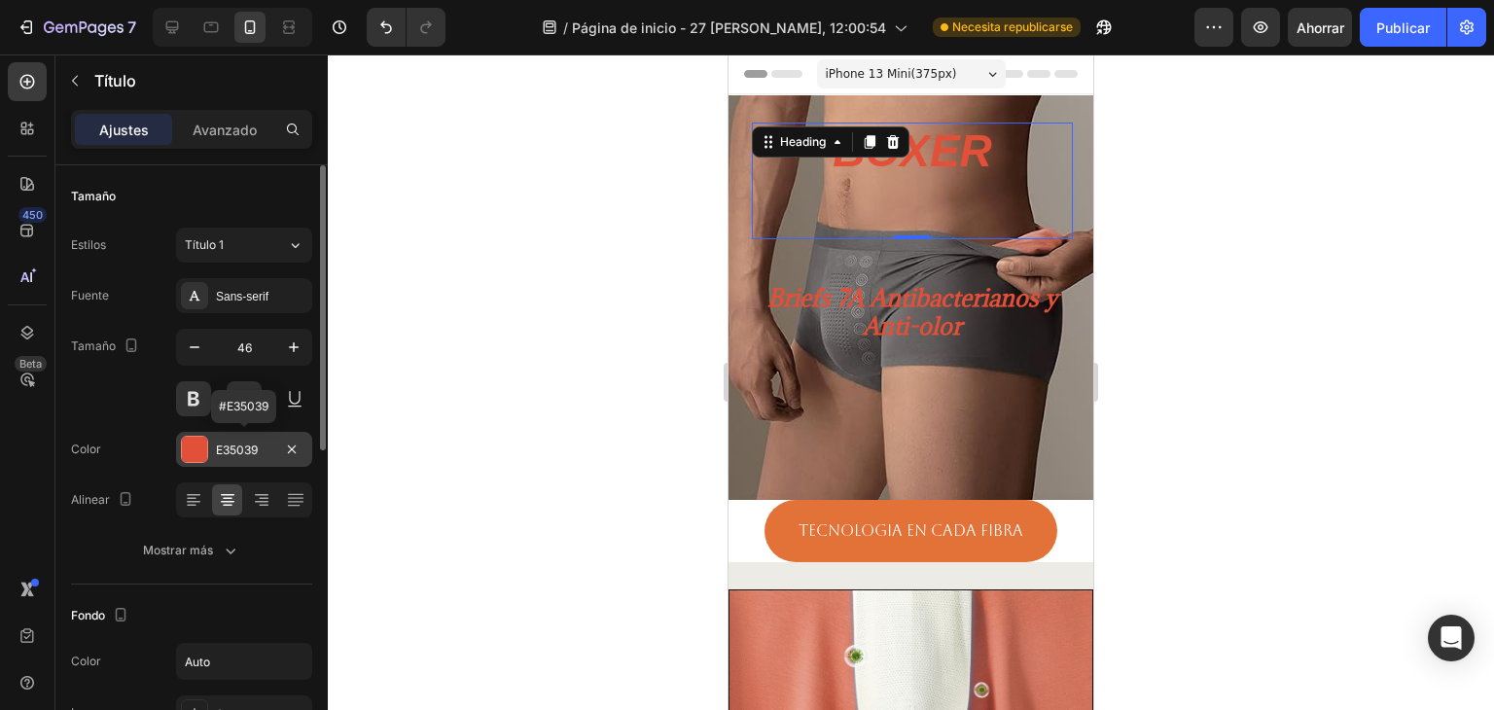
click at [248, 449] on font "E35039" at bounding box center [237, 449] width 42 height 15
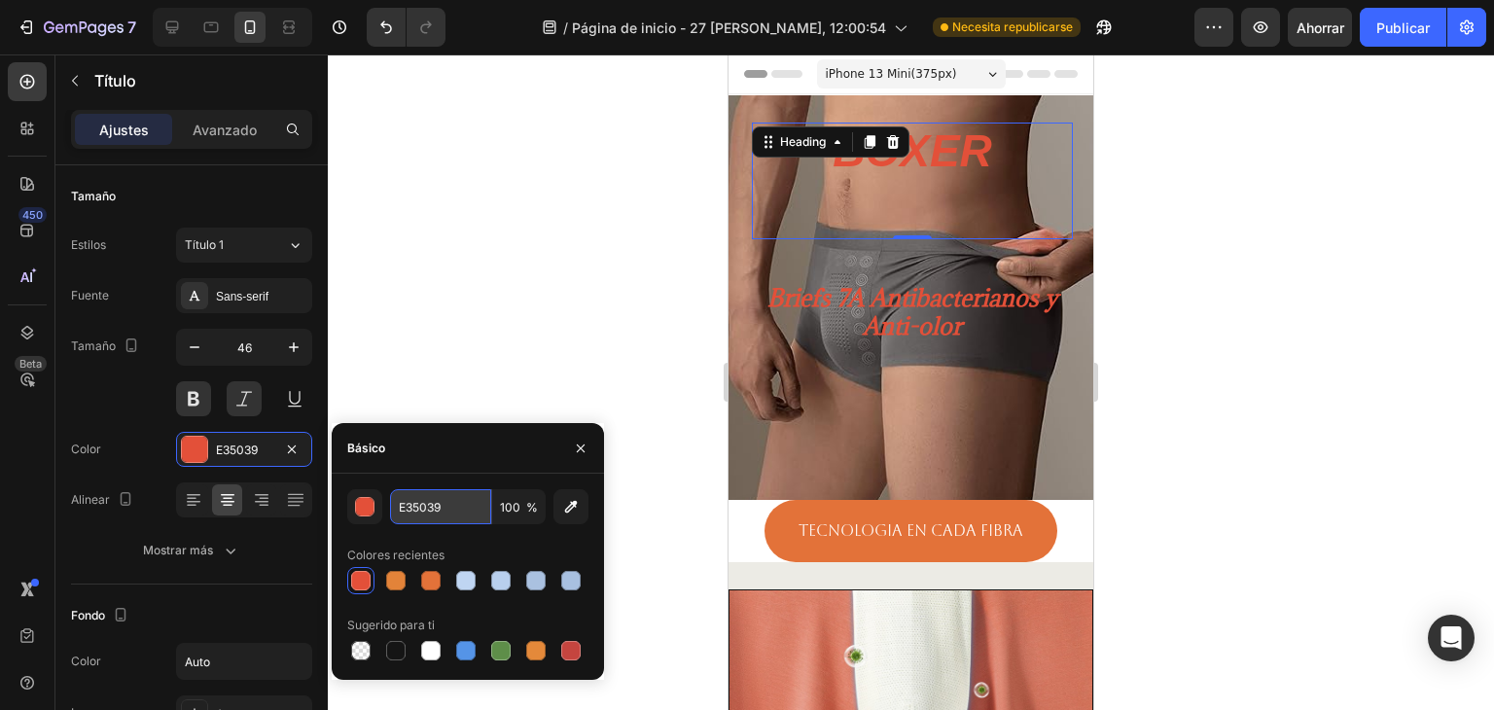
click at [466, 511] on input "E35039" at bounding box center [440, 506] width 101 height 35
click at [464, 511] on input "E35039" at bounding box center [440, 506] width 101 height 35
click at [214, 136] on font "Avanzado" at bounding box center [225, 130] width 64 height 17
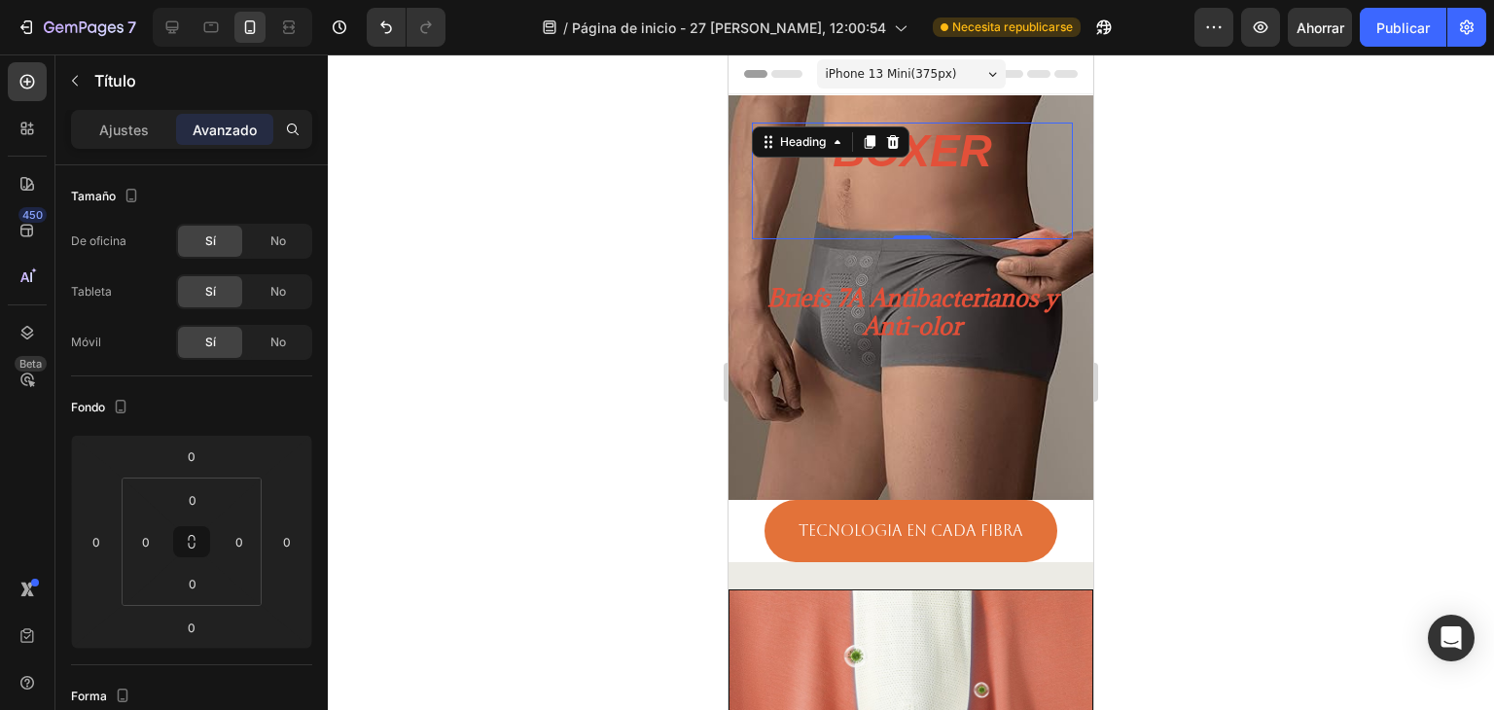
click at [119, 110] on div "Ajustes Avanzado" at bounding box center [191, 129] width 241 height 39
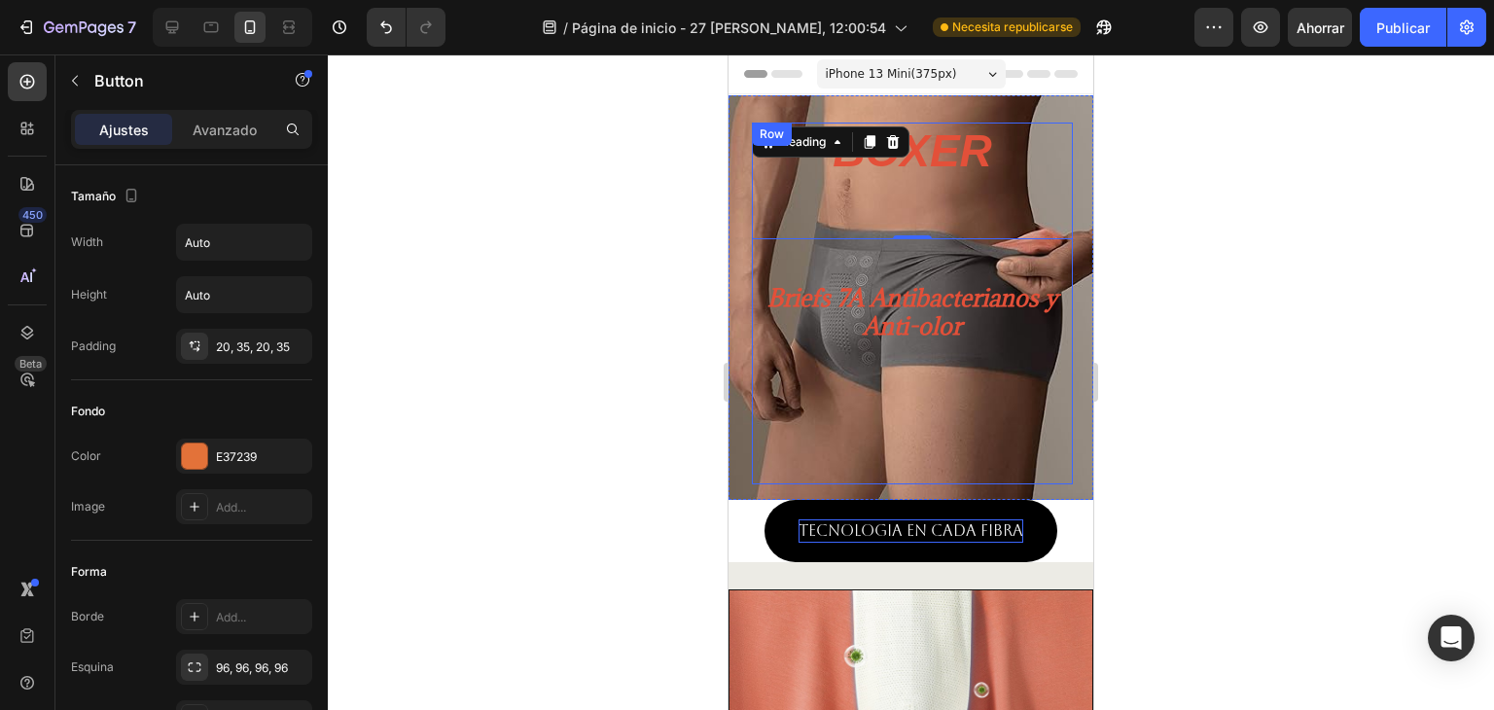
click at [892, 522] on link "TECNOLOGIA En cada fibra" at bounding box center [910, 531] width 293 height 62
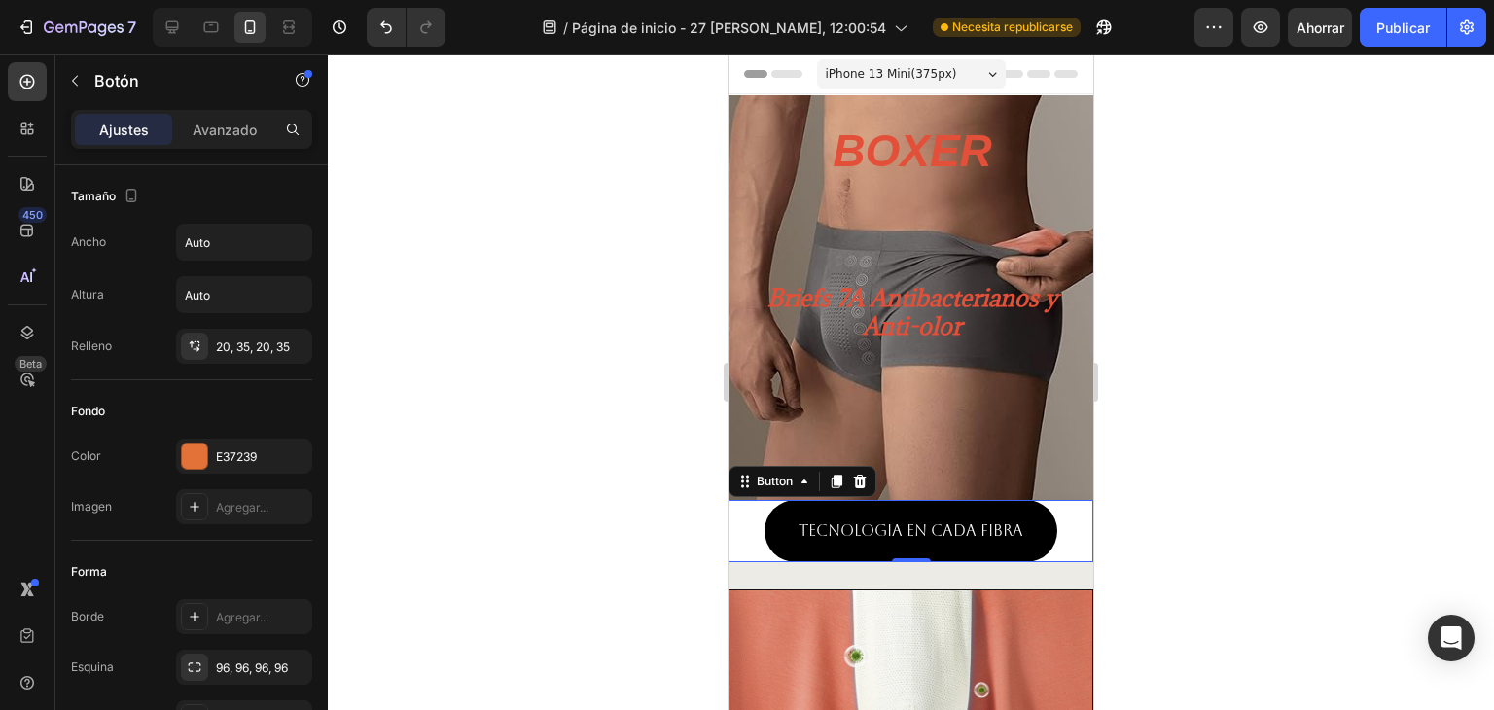
click at [781, 521] on link "TECNOLOGIA En cada fibra" at bounding box center [910, 531] width 293 height 62
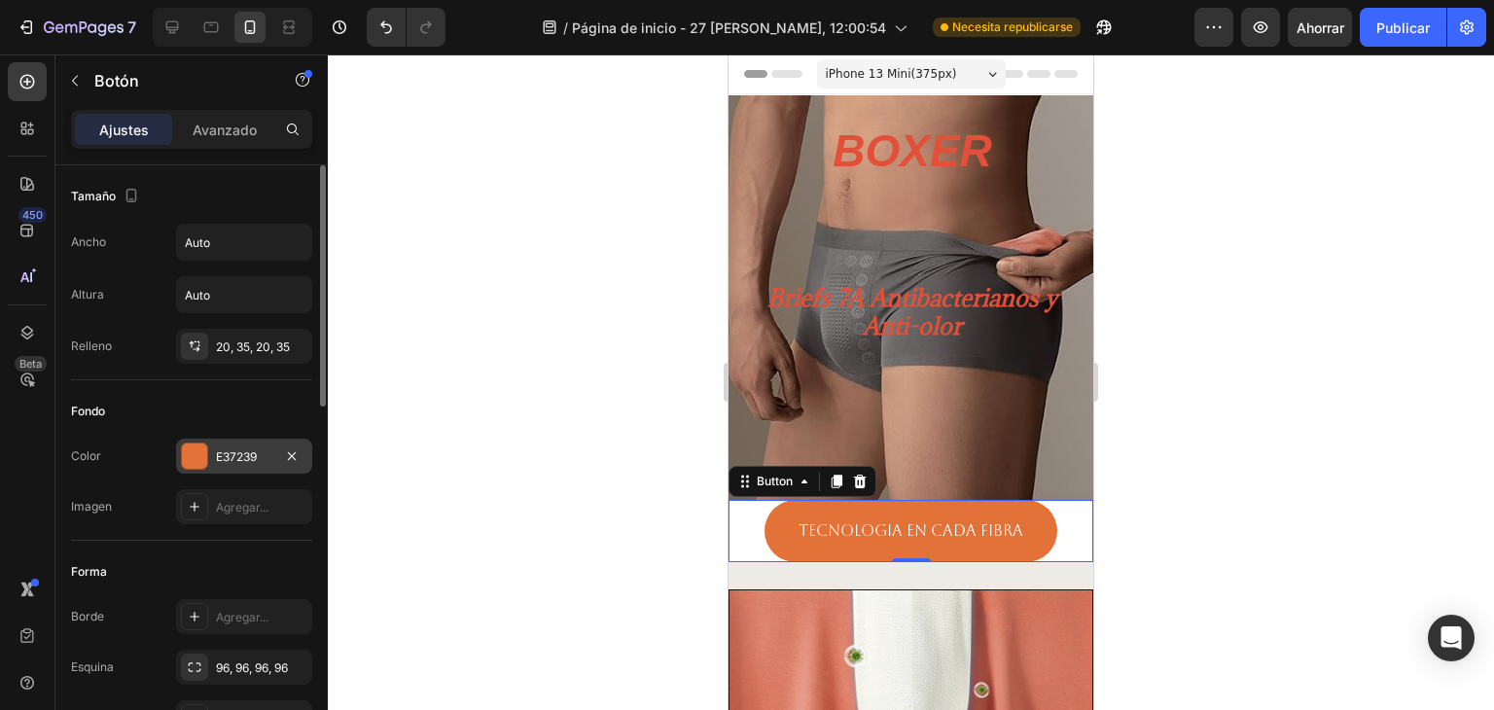
click at [226, 452] on font "E37239" at bounding box center [236, 456] width 41 height 15
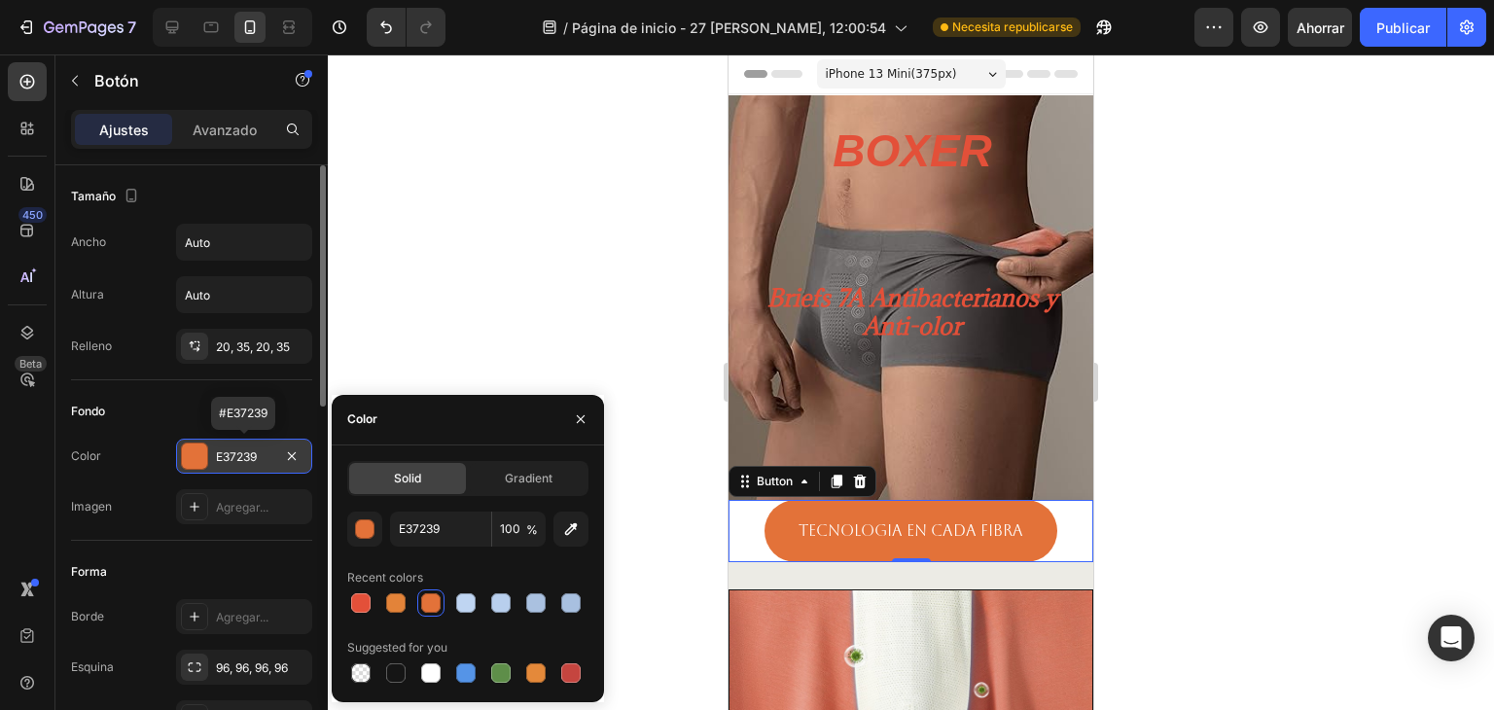
click at [227, 451] on font "E37239" at bounding box center [236, 456] width 41 height 15
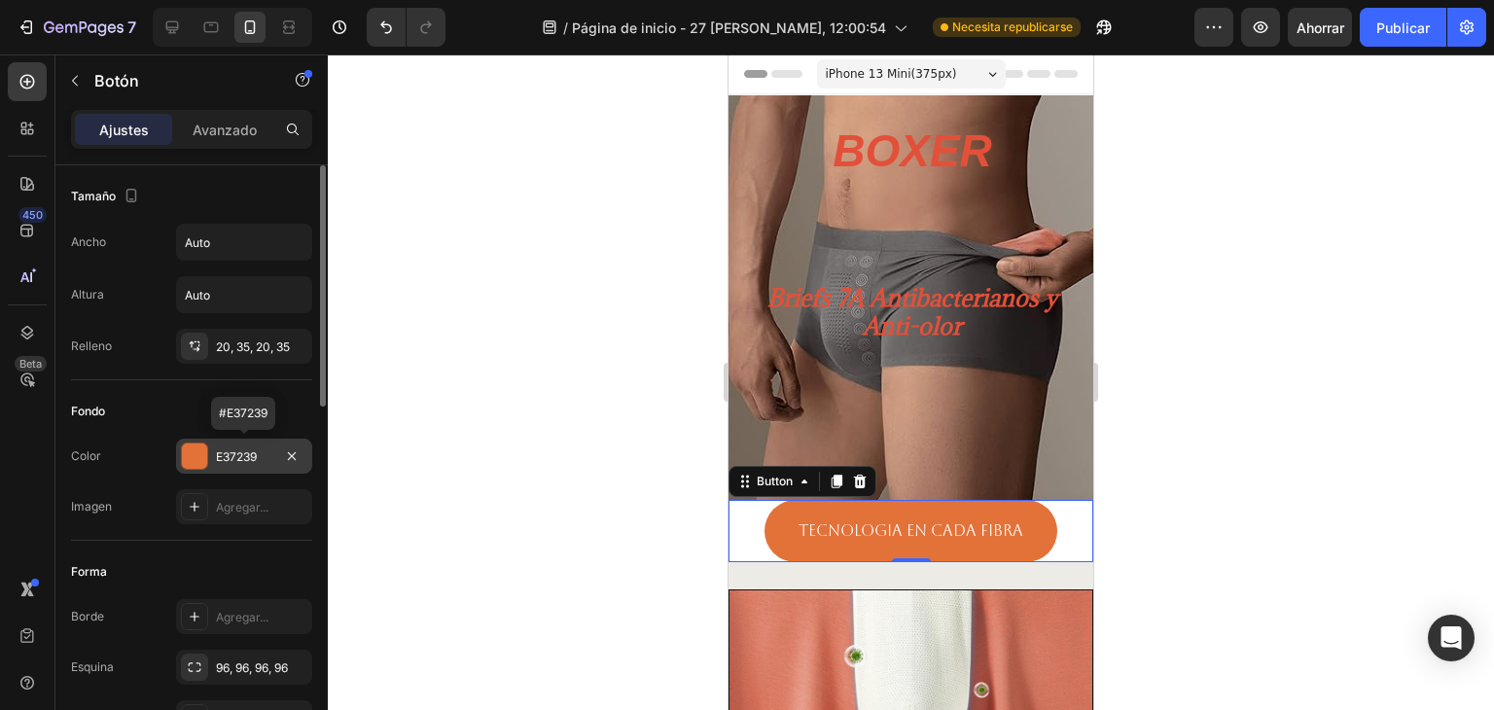
click at [245, 455] on font "E37239" at bounding box center [236, 456] width 41 height 15
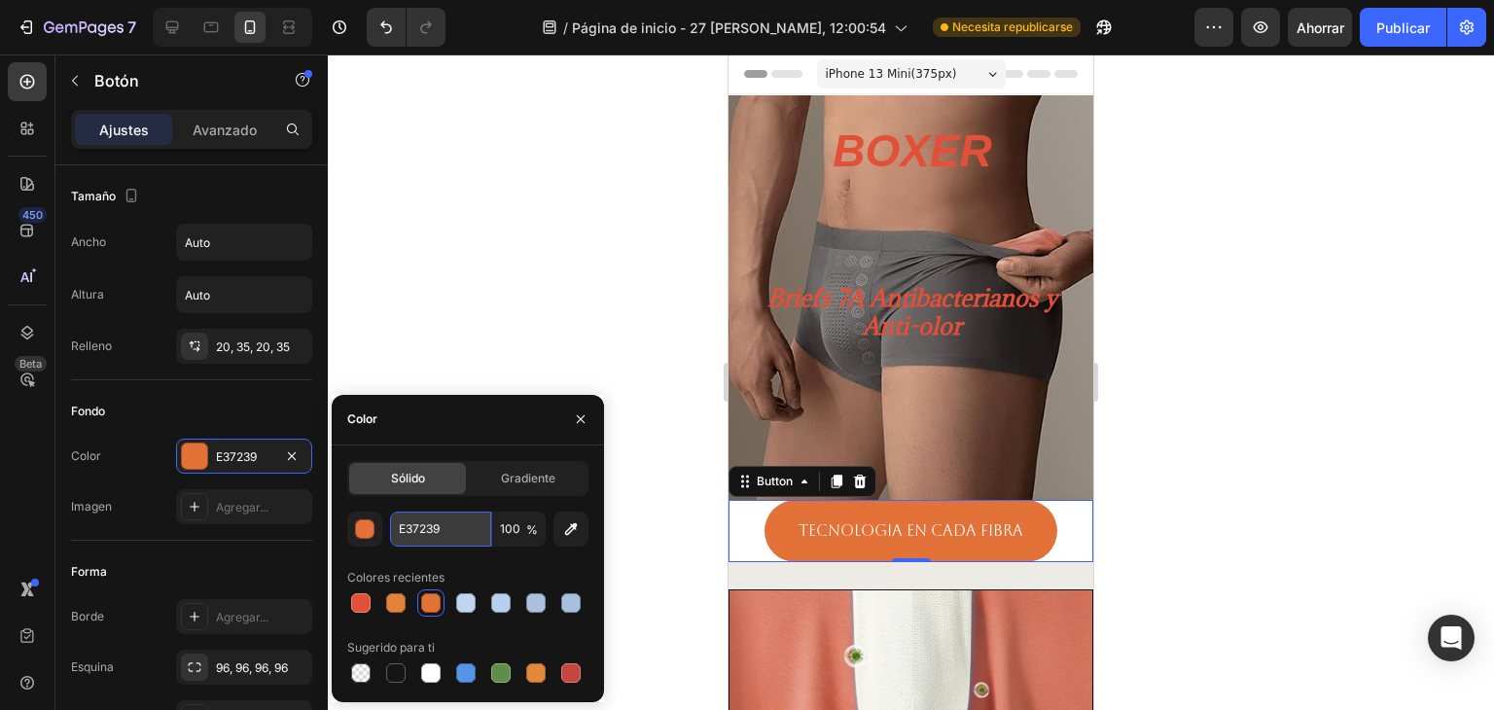
paste input "50"
type input "E35039"
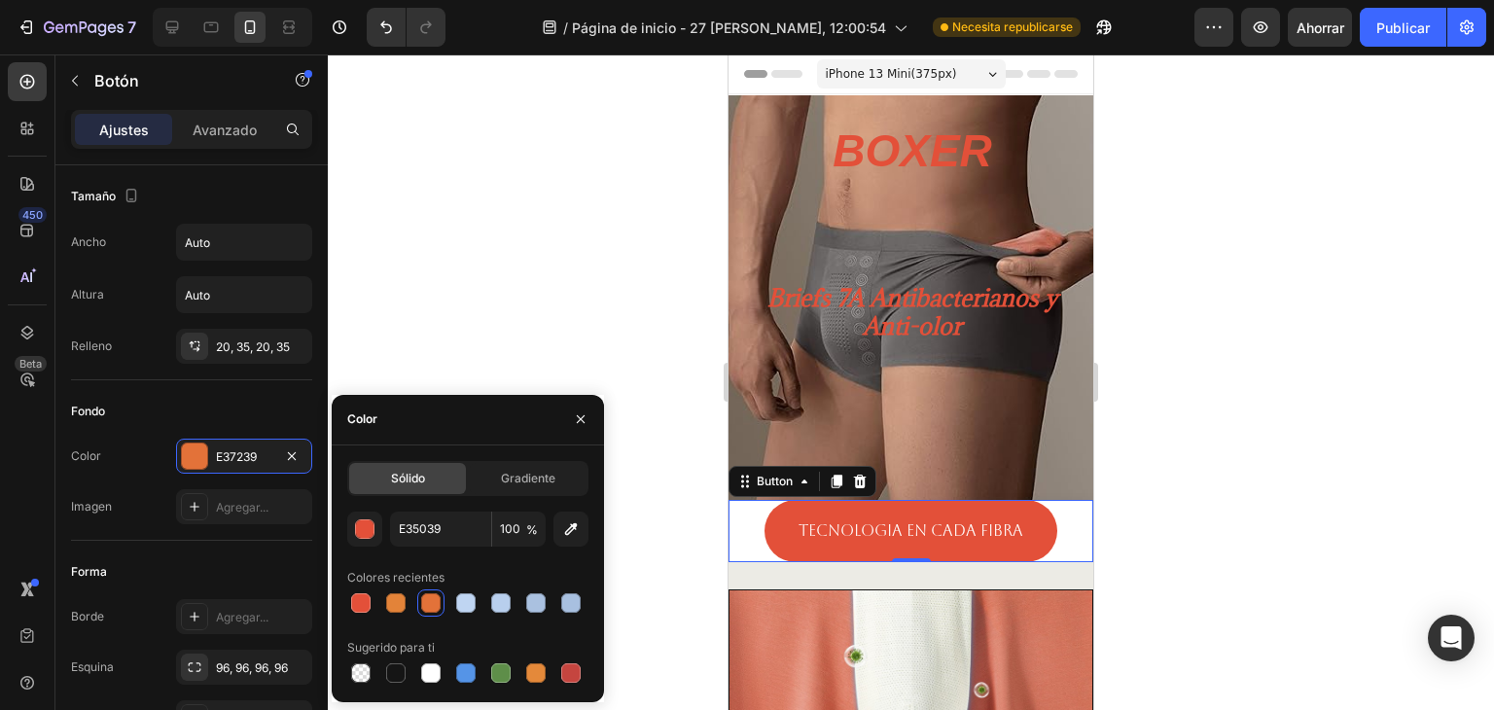
click at [628, 436] on div at bounding box center [911, 381] width 1166 height 655
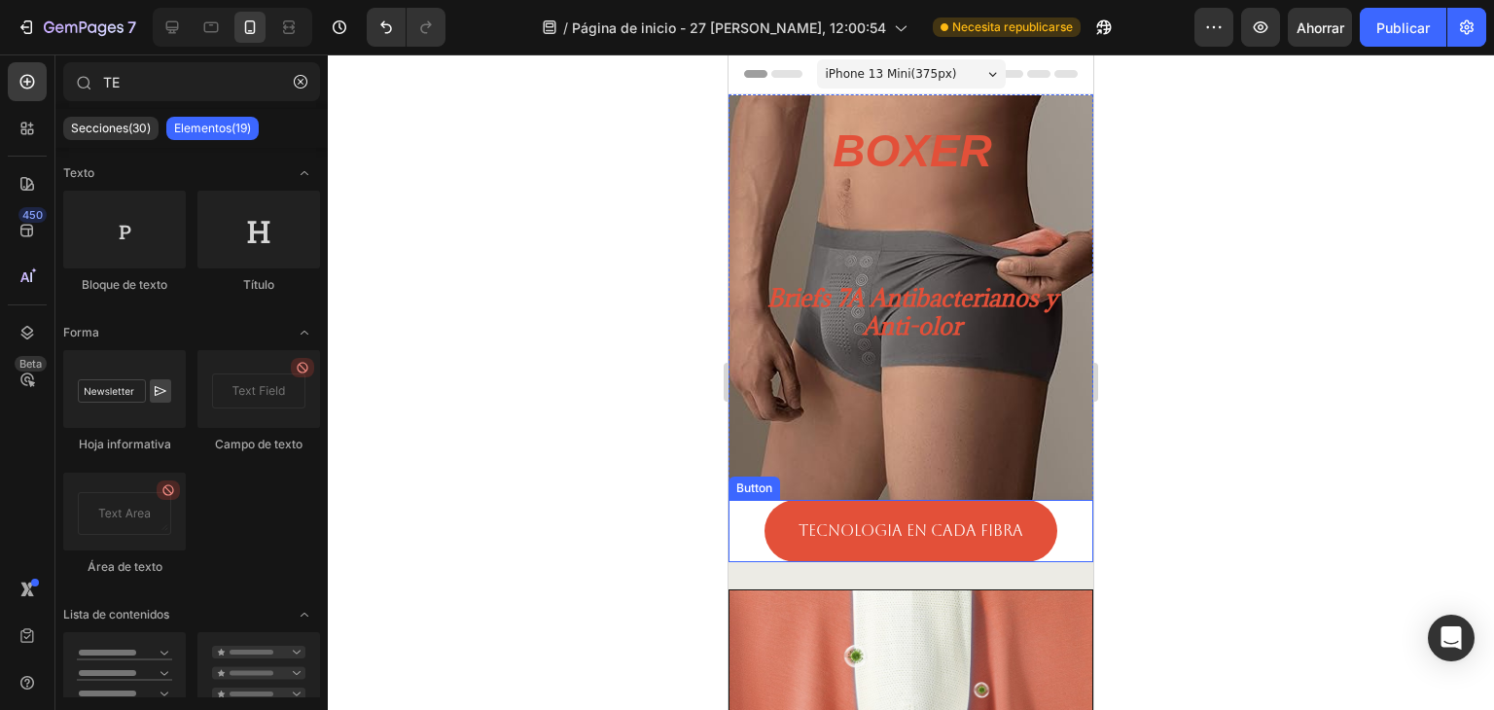
click at [1323, 492] on div at bounding box center [911, 381] width 1166 height 655
click at [1060, 530] on div "TECNOLOGIA En cada fibra Button" at bounding box center [910, 531] width 365 height 62
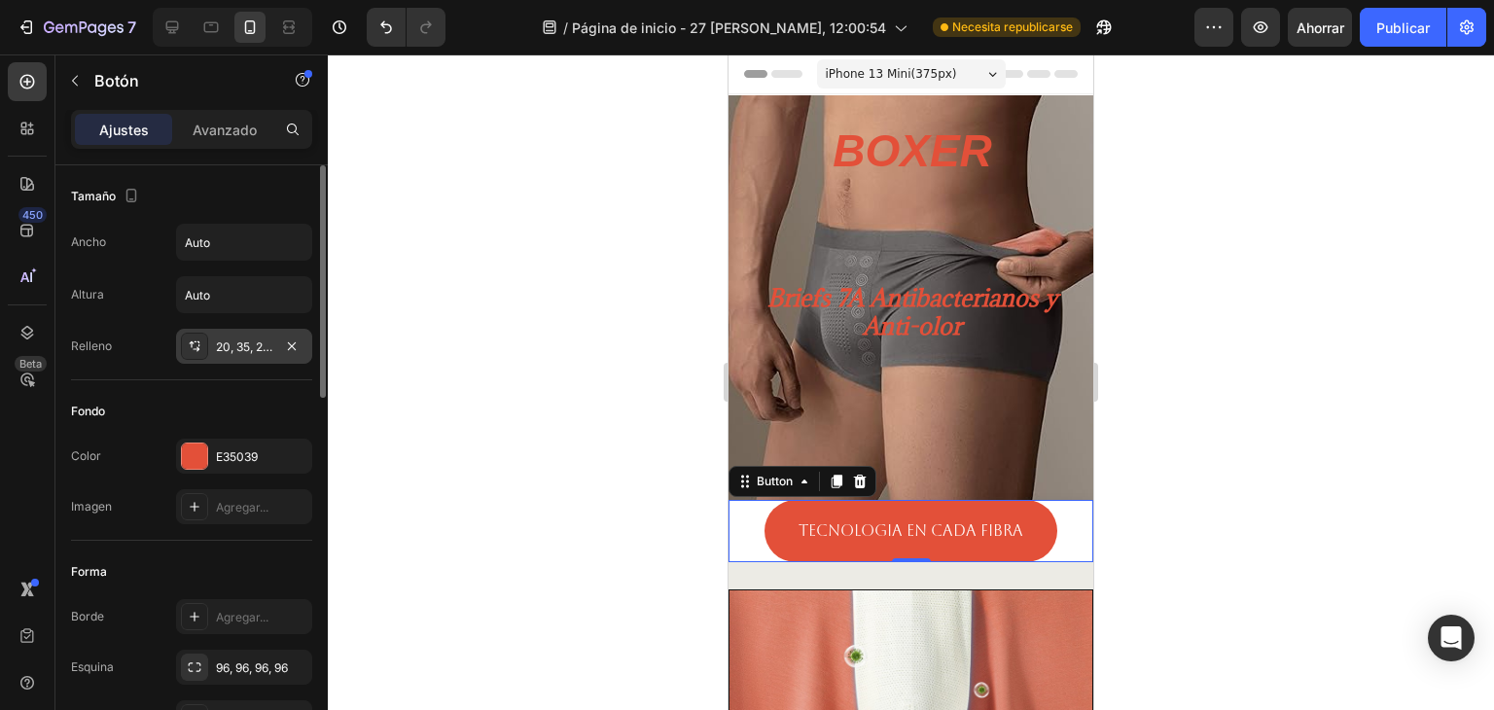
click at [199, 348] on icon at bounding box center [195, 346] width 16 height 16
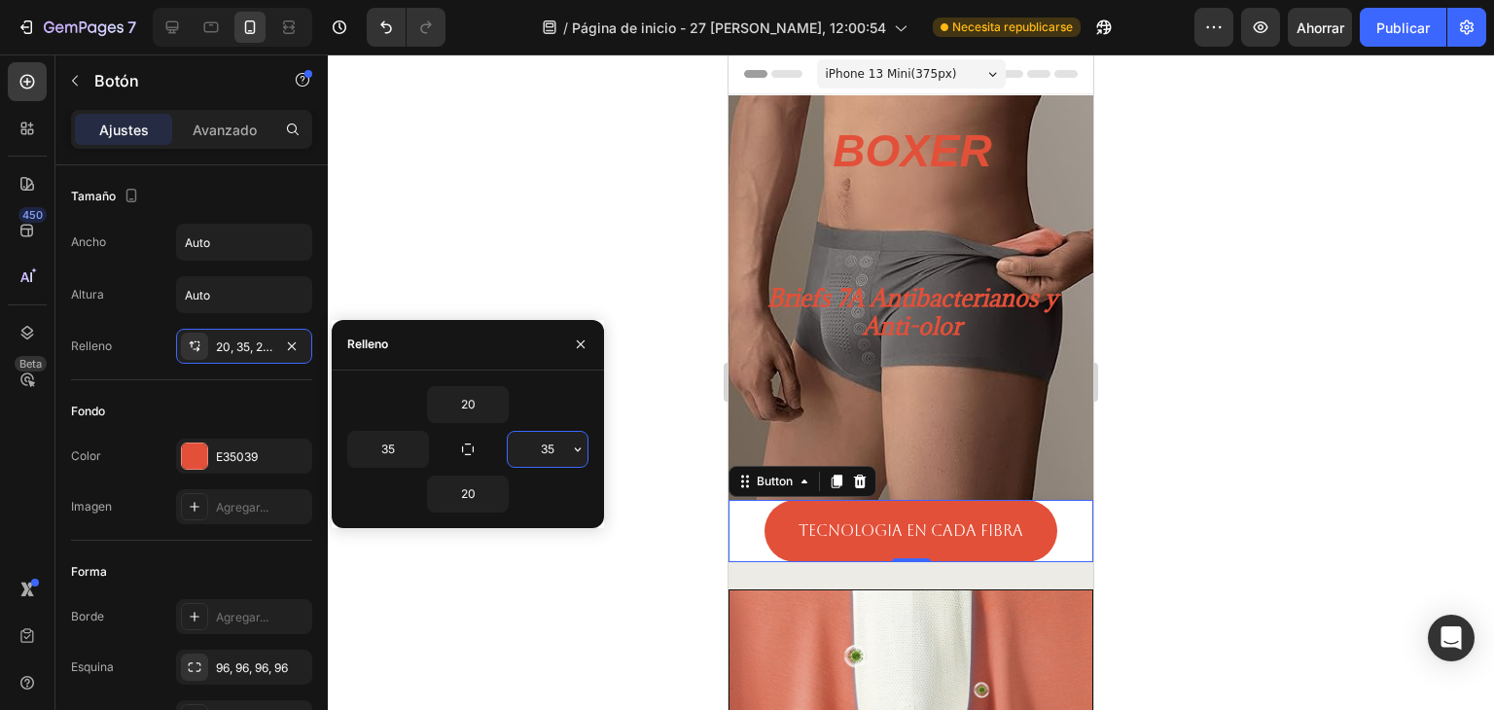
click at [563, 452] on input "35" at bounding box center [548, 449] width 80 height 35
type input "100"
click at [247, 133] on font "Avanzado" at bounding box center [225, 130] width 64 height 17
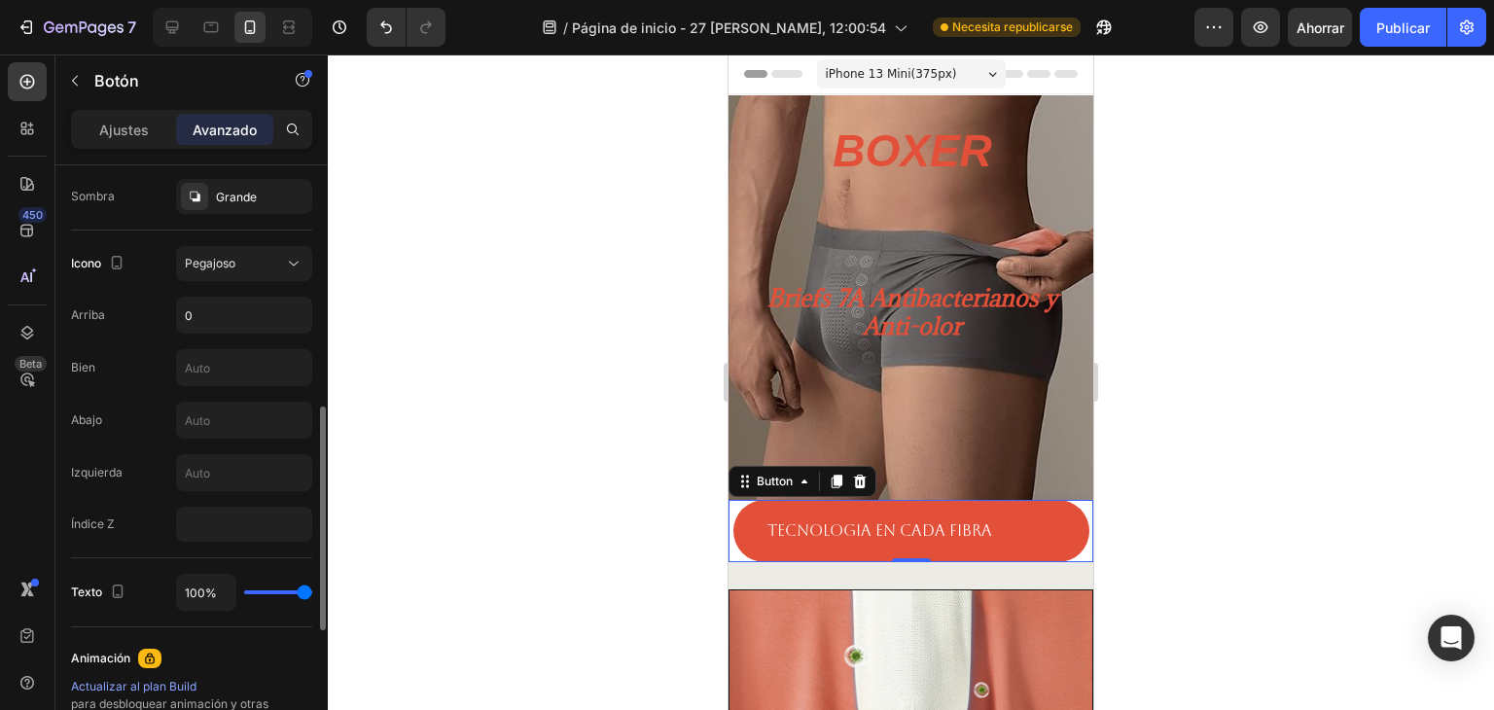
scroll to position [774, 0]
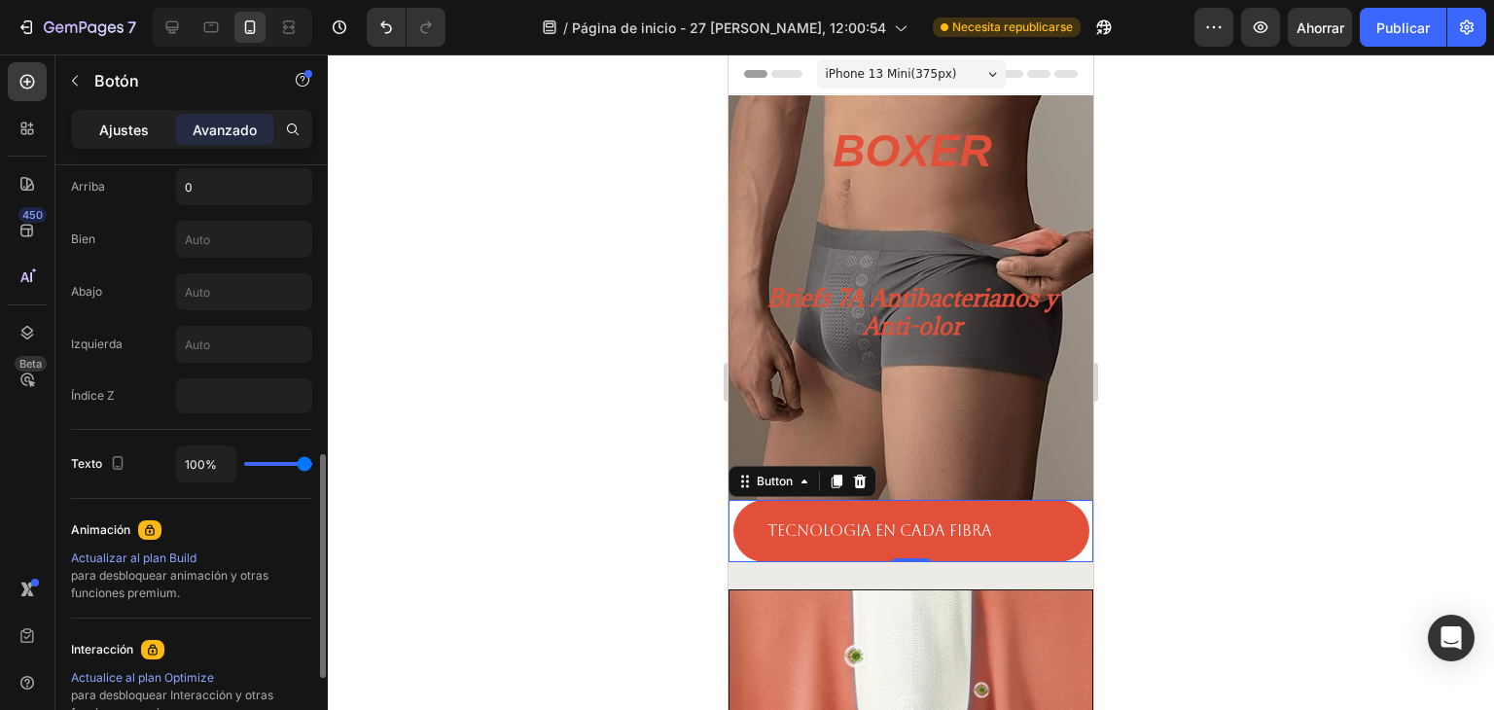
click at [130, 122] on font "Ajustes" at bounding box center [124, 130] width 50 height 17
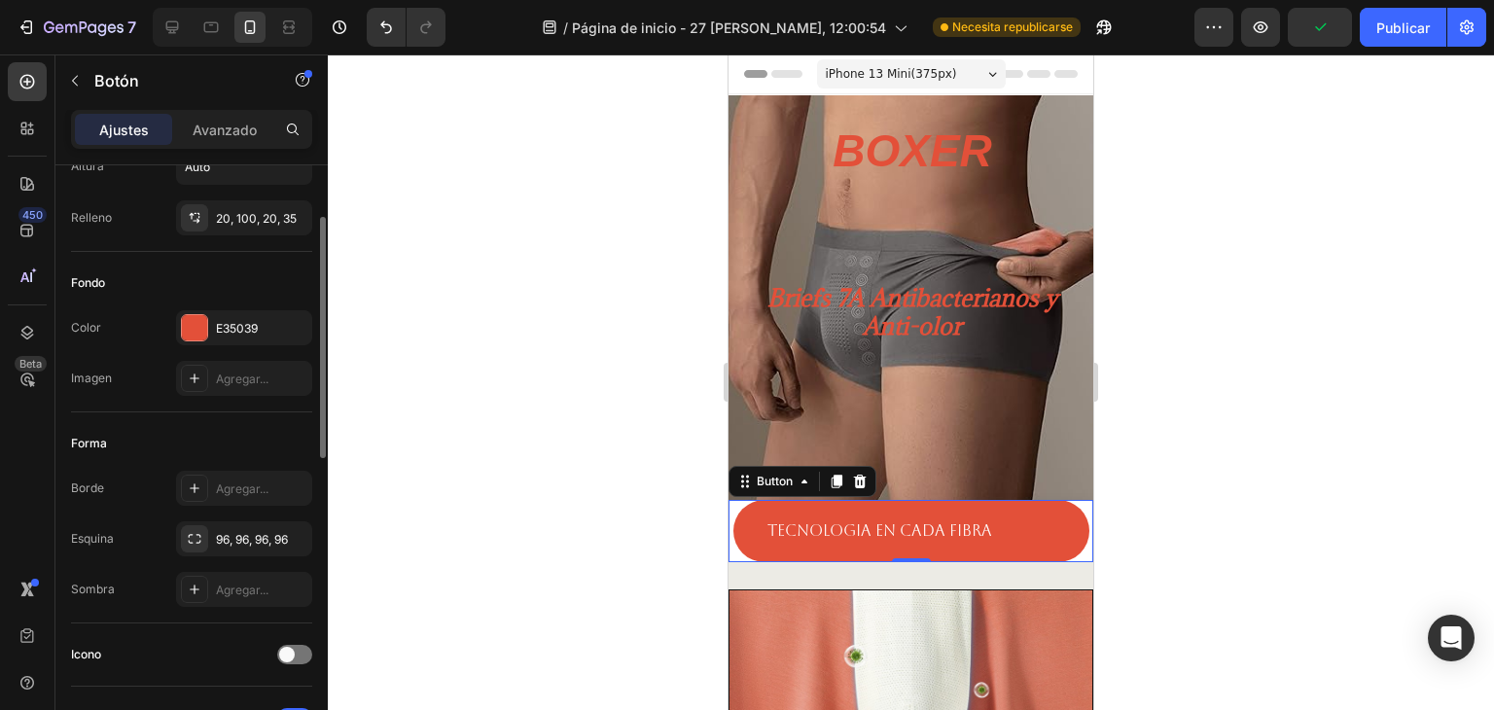
scroll to position [194, 0]
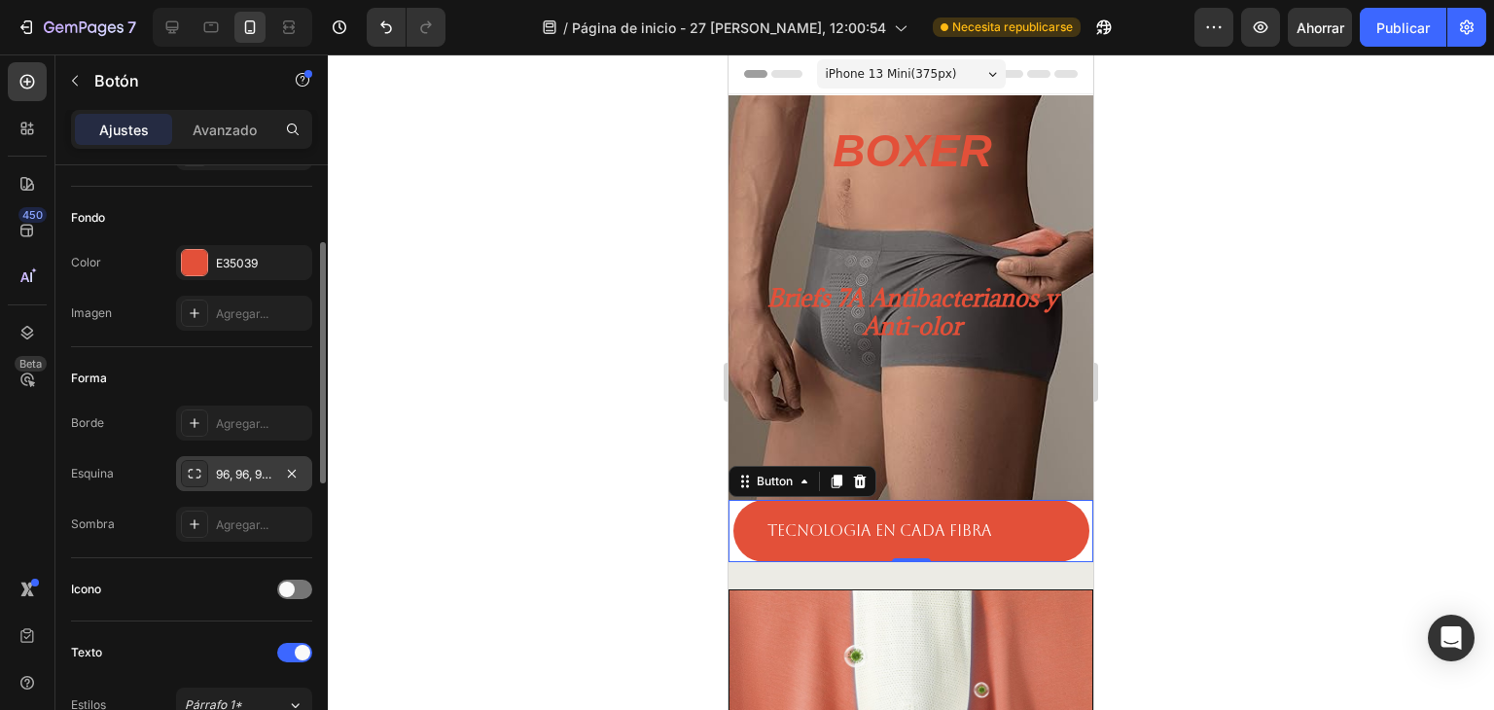
click at [197, 471] on icon at bounding box center [195, 474] width 16 height 16
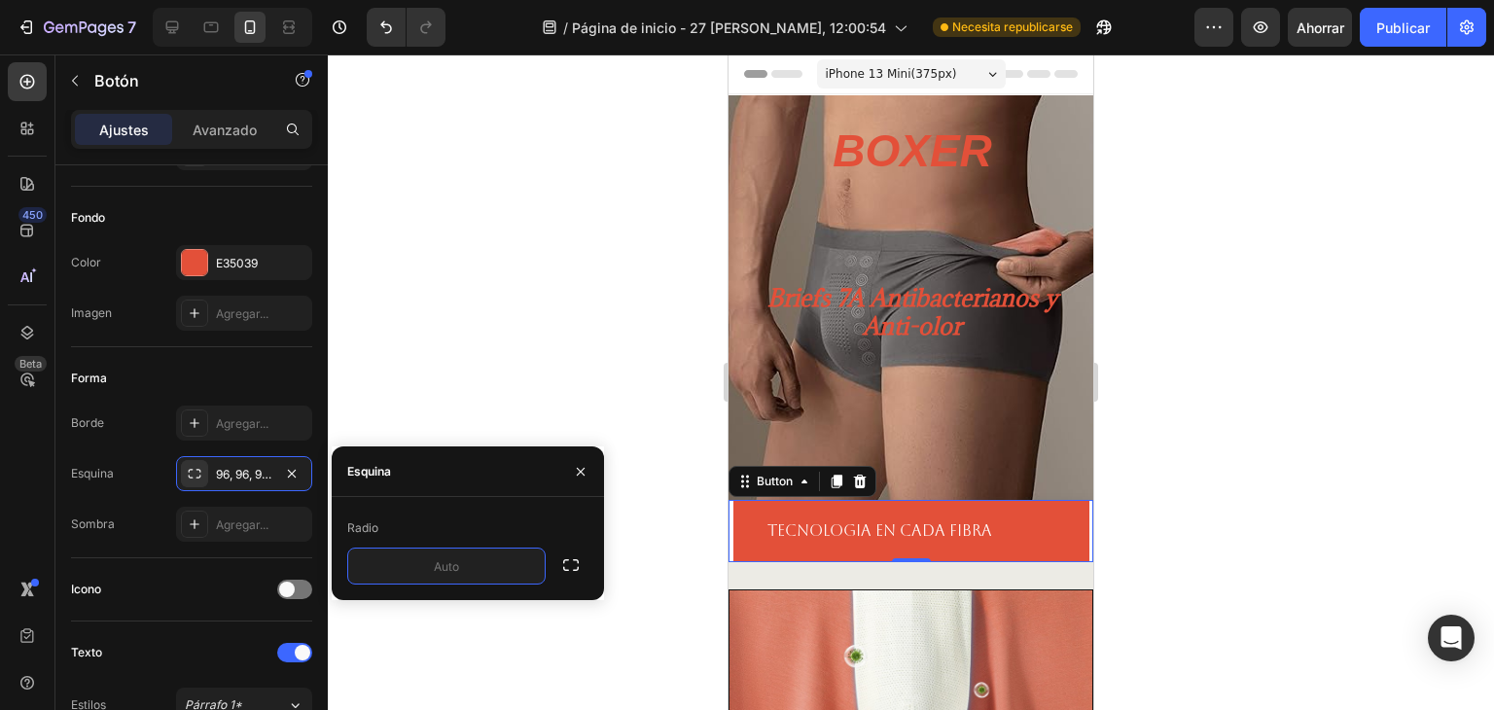
click at [490, 349] on div at bounding box center [911, 381] width 1166 height 655
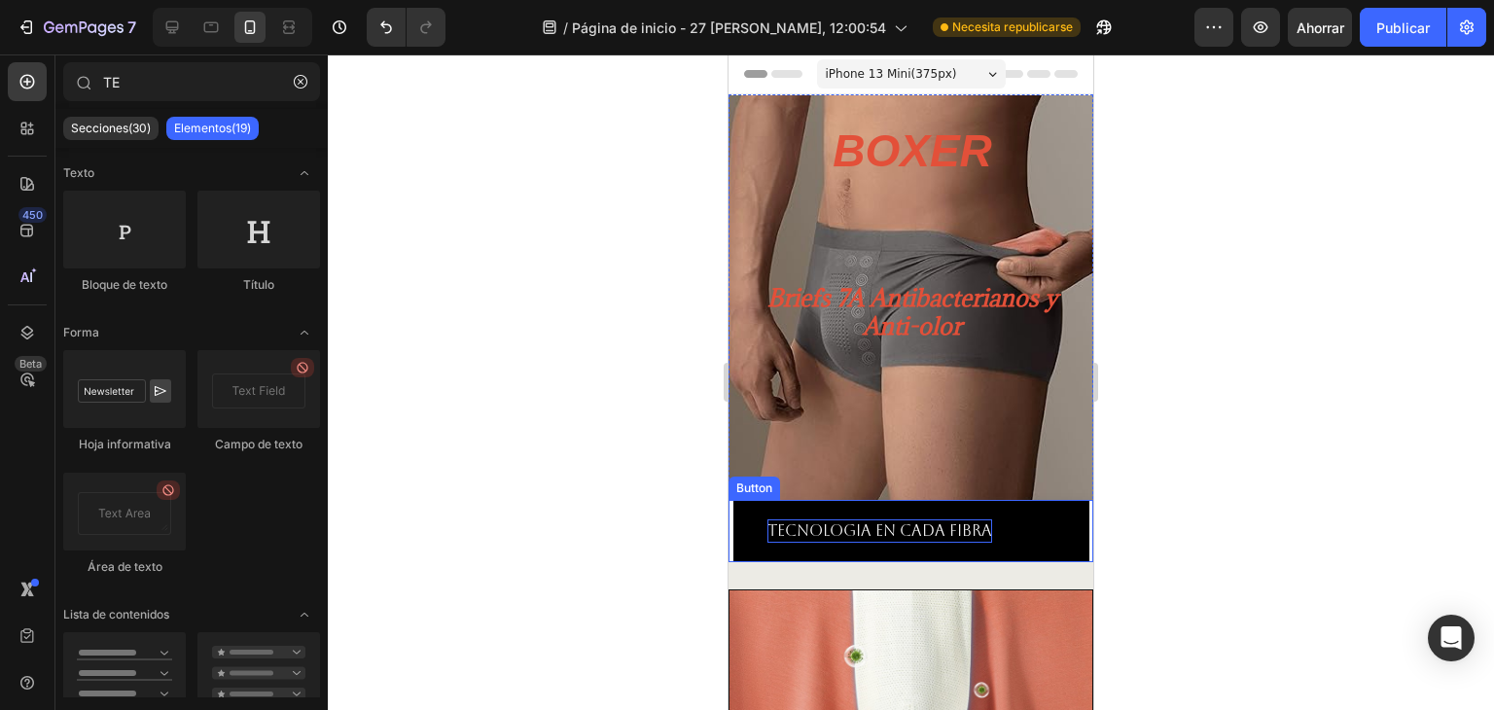
click at [883, 542] on p "TECNOLOGIA En cada fibra" at bounding box center [879, 530] width 225 height 23
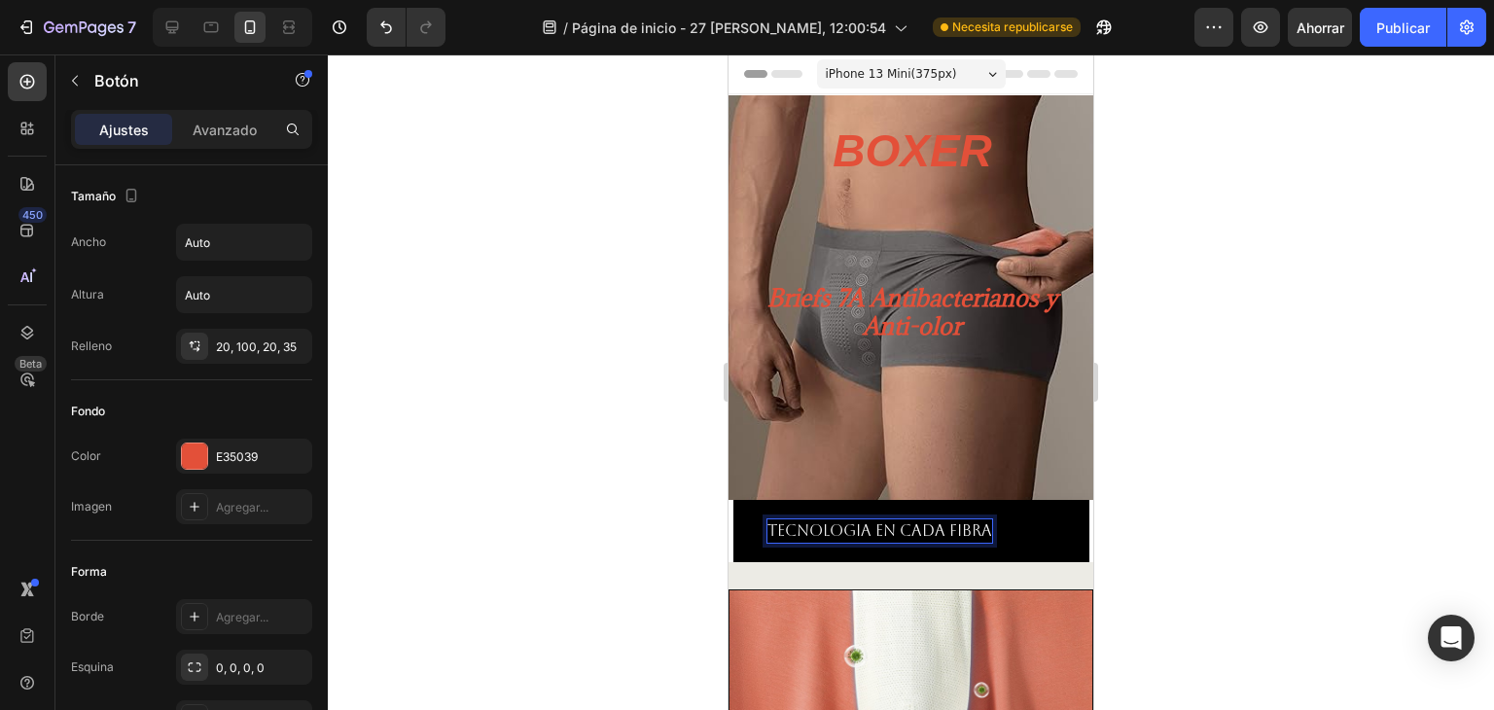
click at [930, 538] on p "TECNOLOGIA En cada fibra" at bounding box center [879, 530] width 225 height 23
click at [951, 543] on p "TECNOLOGIA En cada fibra" at bounding box center [879, 530] width 225 height 23
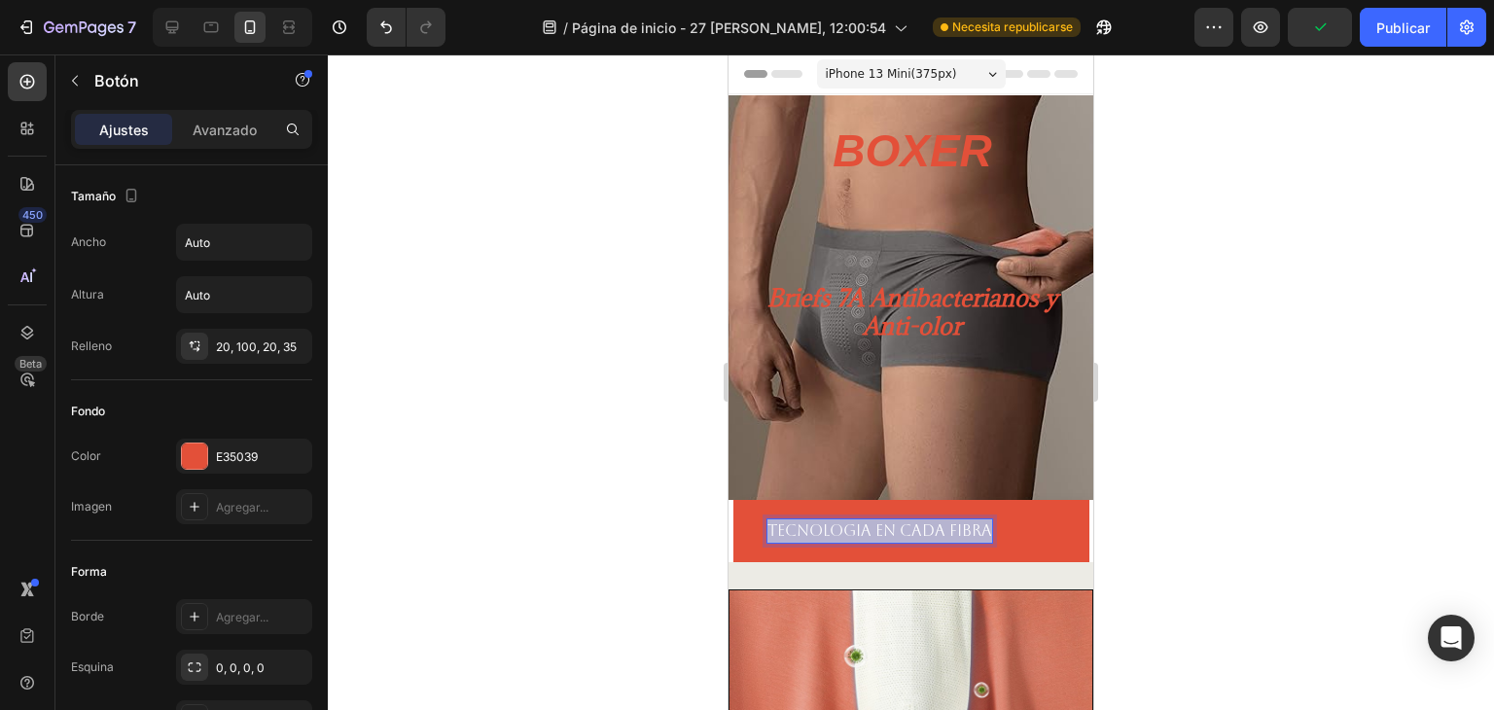
drag, startPoint x: 951, startPoint y: 553, endPoint x: 817, endPoint y: 495, distance: 146.3
click at [817, 495] on div "BOXER Heading Briefs 7A Antibacterianos y Anti-olor Heading Row Hero Banner TEC…" at bounding box center [910, 328] width 365 height 468
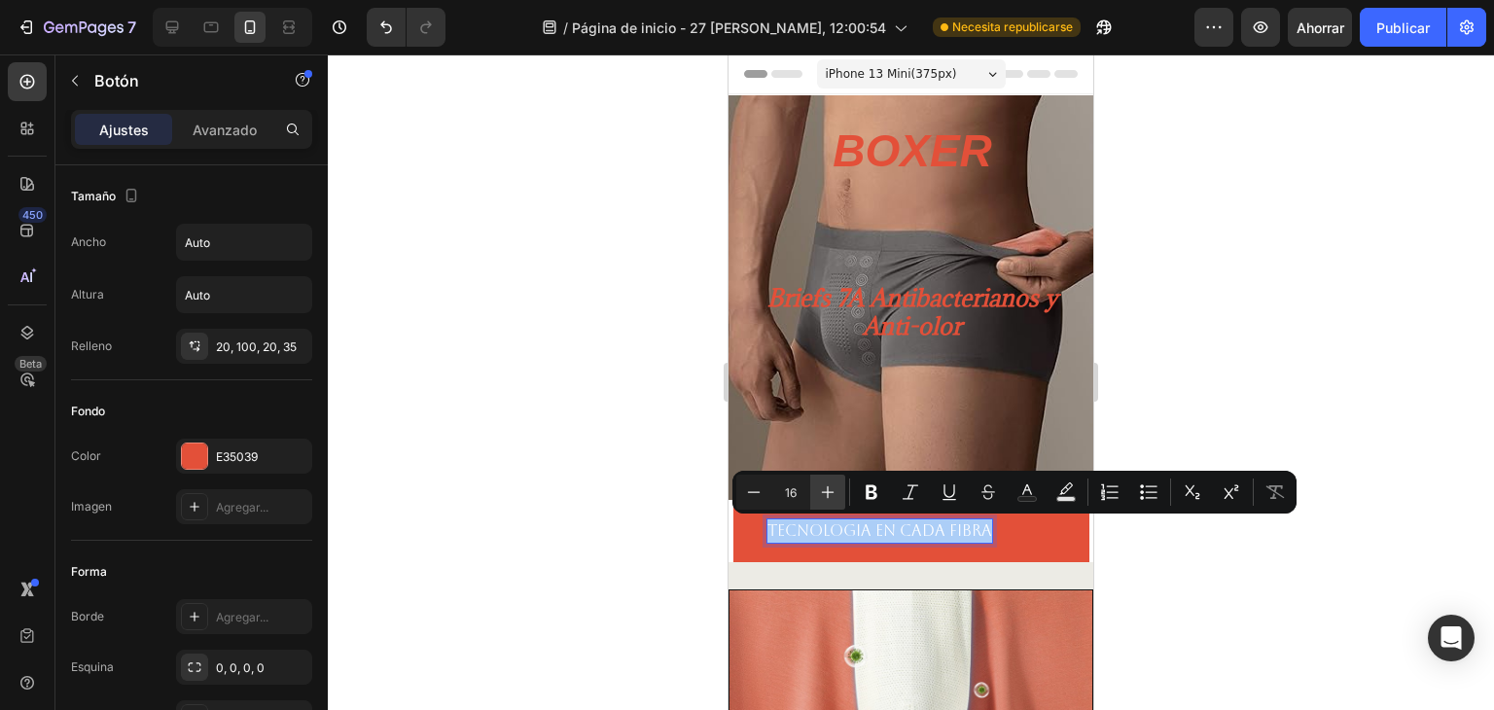
click at [833, 490] on icon "Barra de herramientas contextual del editor" at bounding box center [827, 491] width 19 height 19
type input "17"
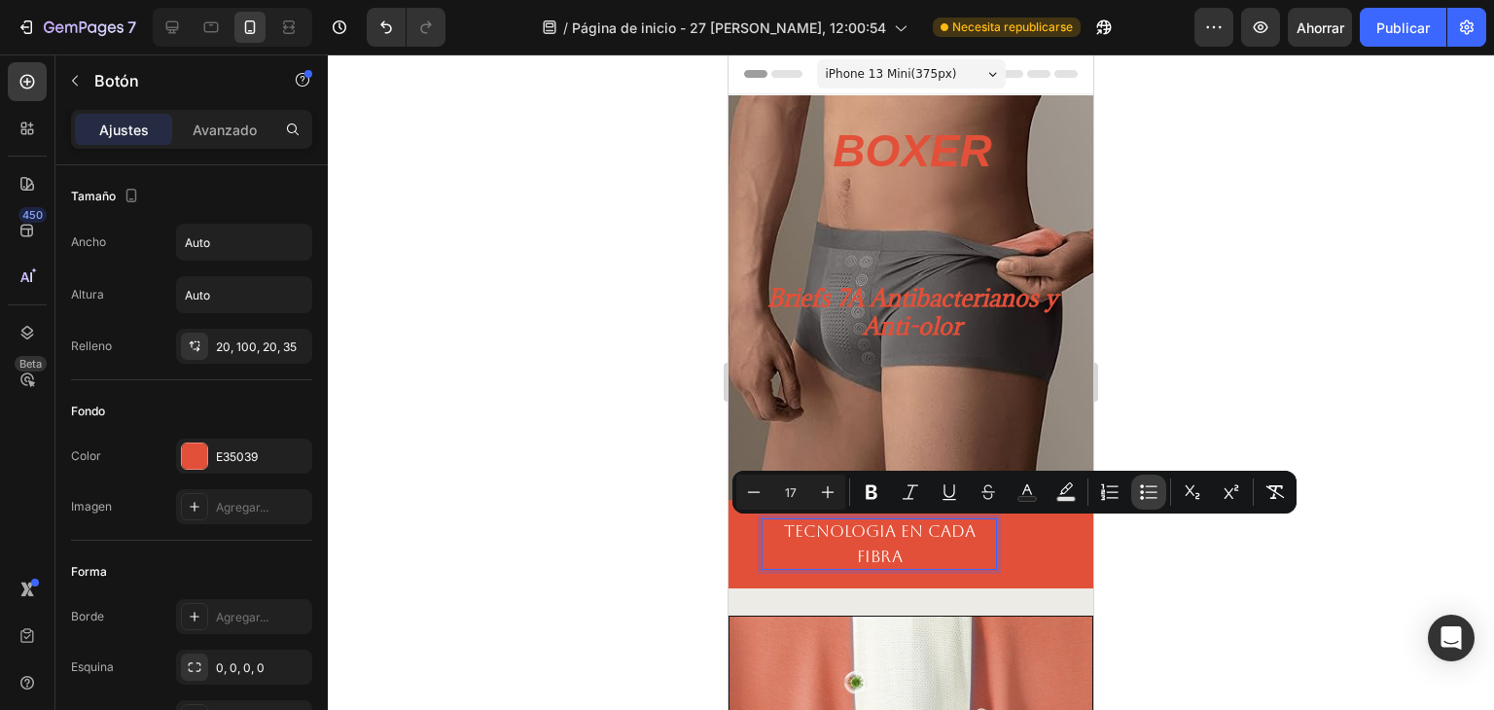
click at [1149, 488] on icon "Barra de herramientas contextual del editor" at bounding box center [1148, 491] width 19 height 19
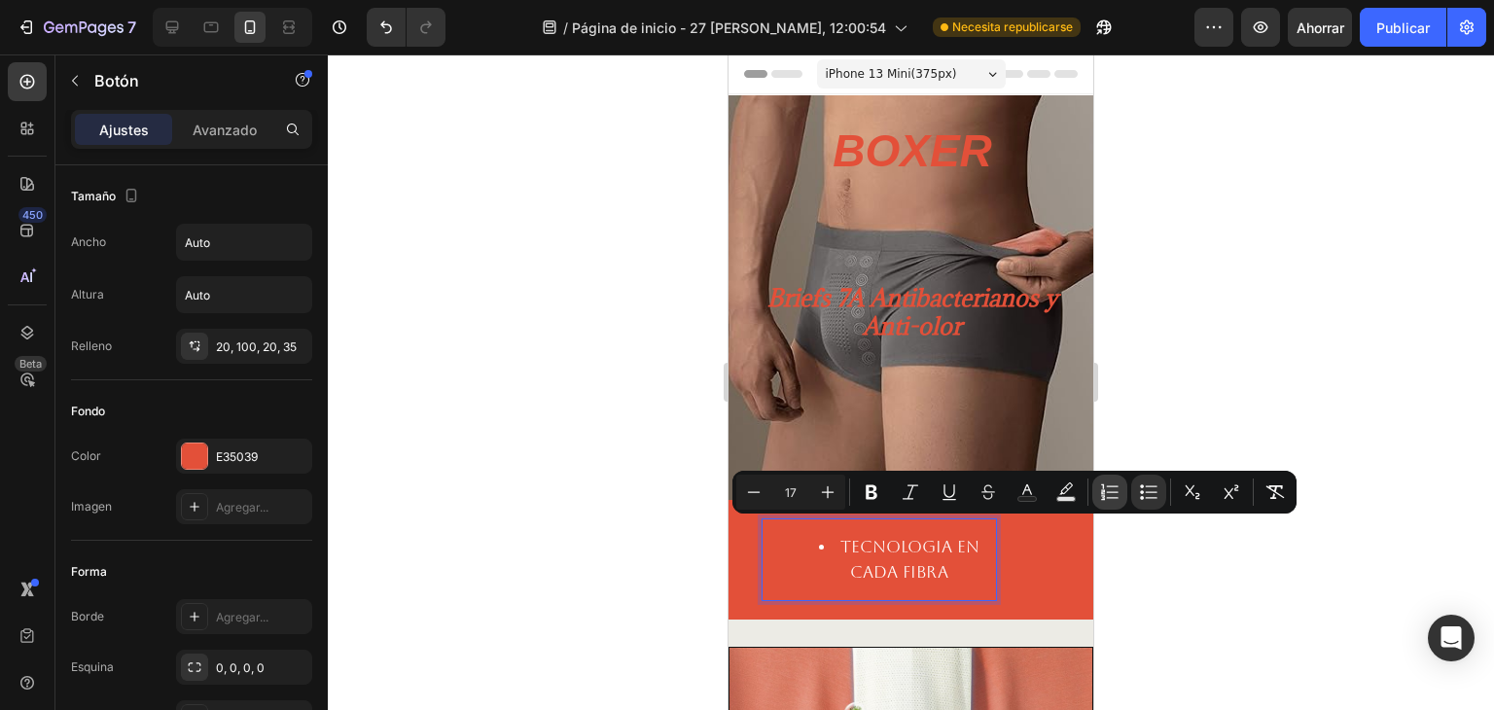
click at [1110, 484] on icon "Barra de herramientas contextual del editor" at bounding box center [1109, 491] width 19 height 19
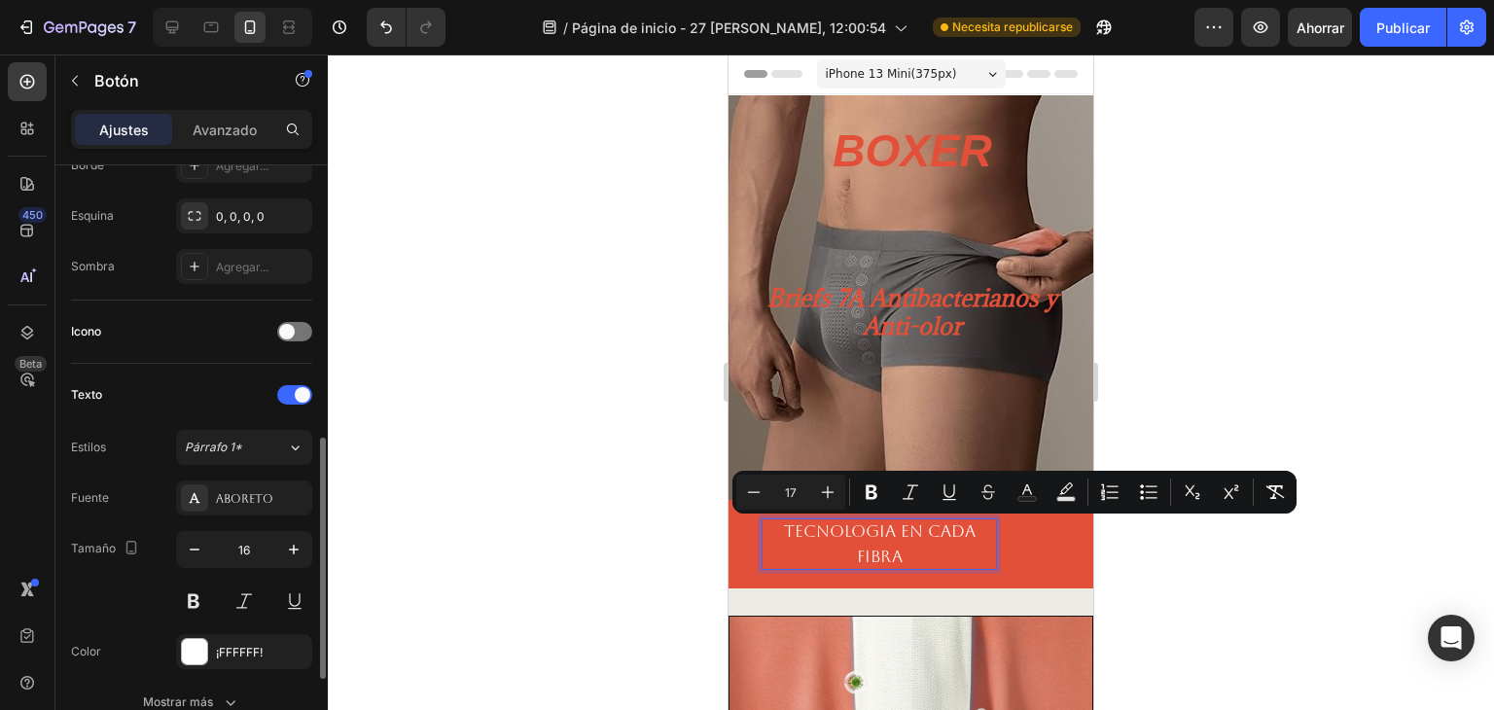
scroll to position [516, 0]
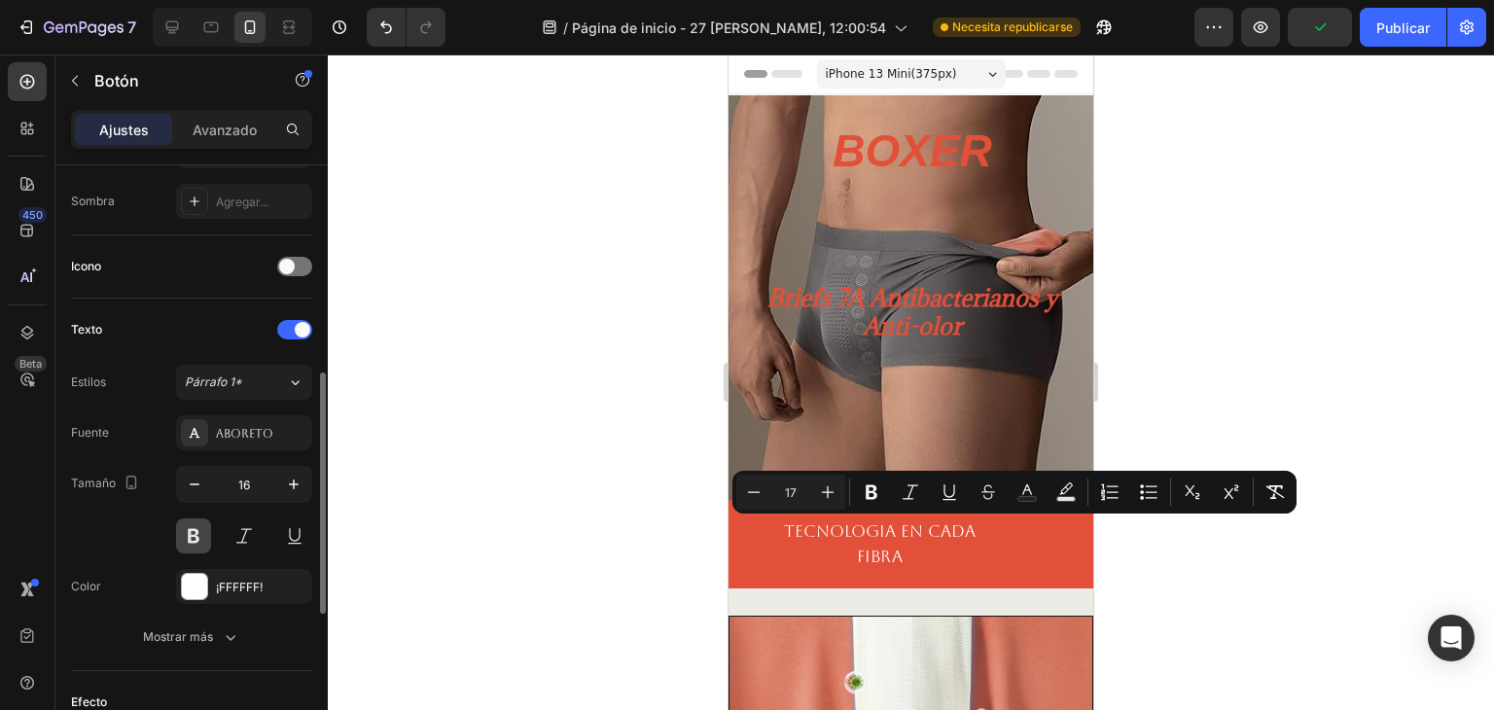
click at [197, 542] on button at bounding box center [193, 535] width 35 height 35
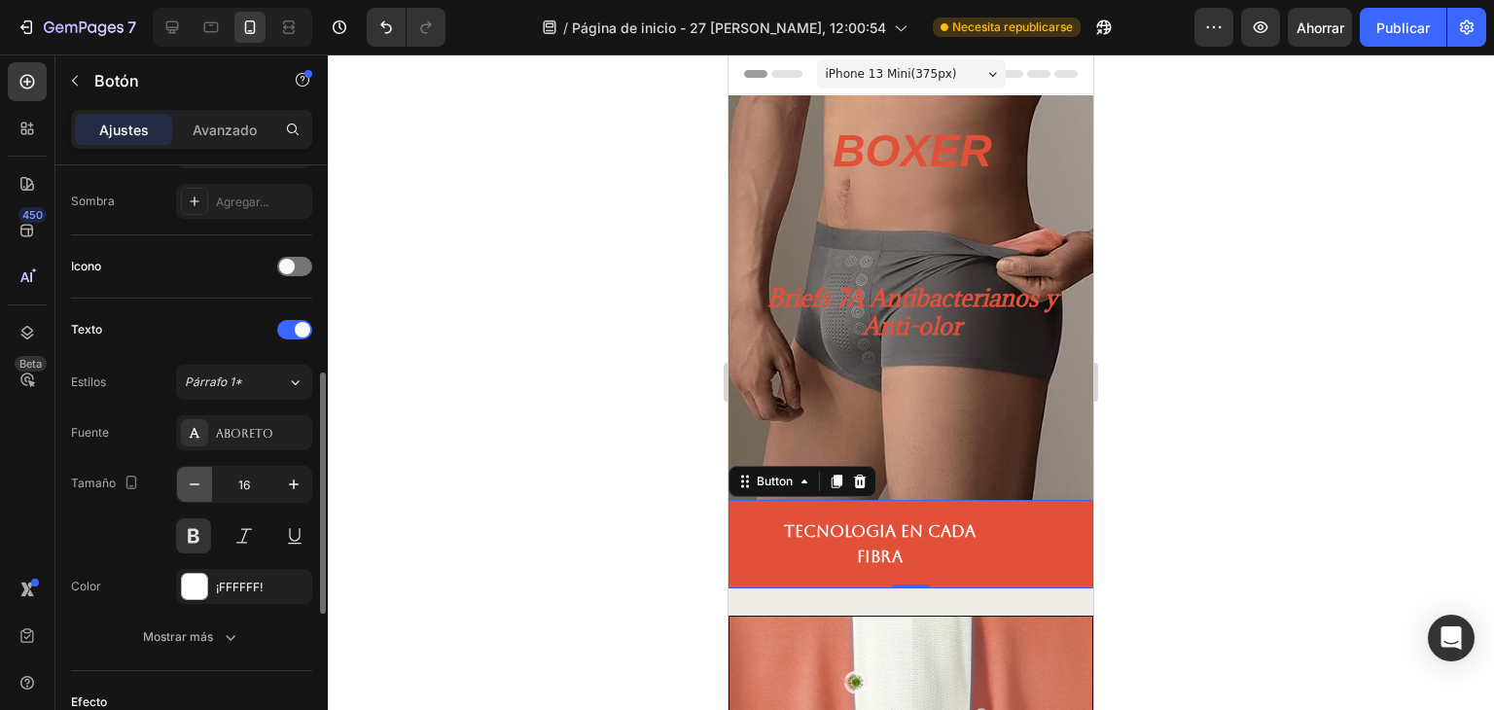
click at [203, 487] on icon "button" at bounding box center [194, 484] width 19 height 19
click at [199, 484] on icon "button" at bounding box center [194, 484] width 19 height 19
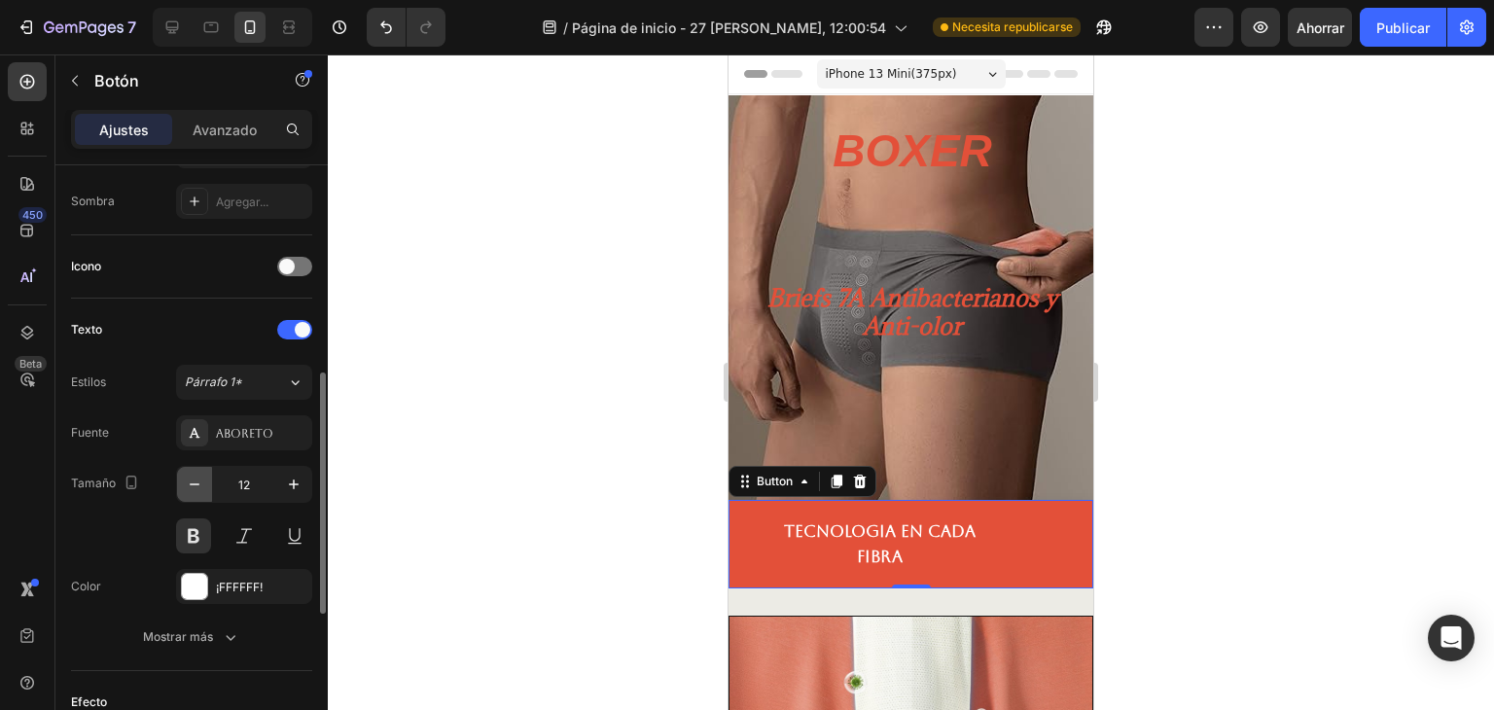
click at [199, 484] on icon "button" at bounding box center [194, 484] width 19 height 19
click at [199, 483] on icon "button" at bounding box center [194, 484] width 19 height 19
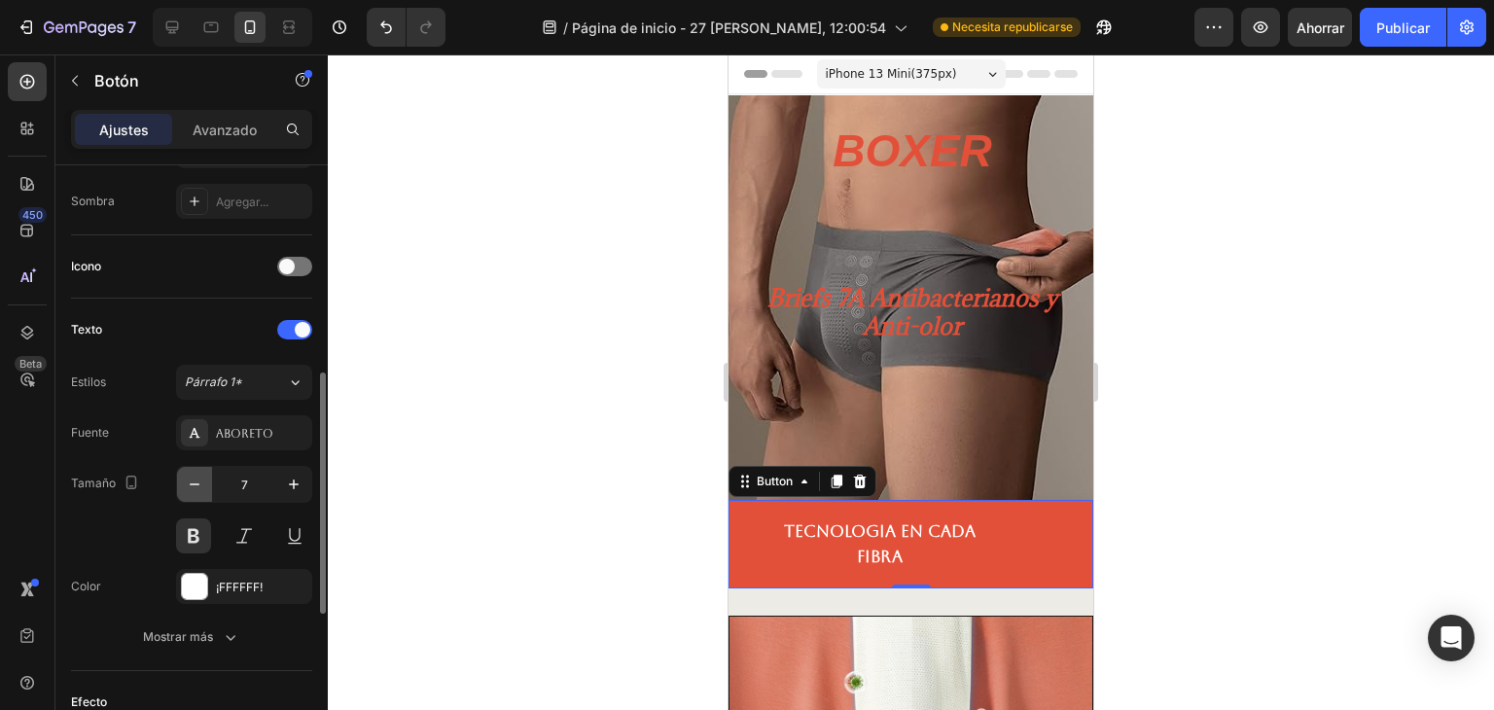
click at [199, 483] on icon "button" at bounding box center [194, 484] width 19 height 19
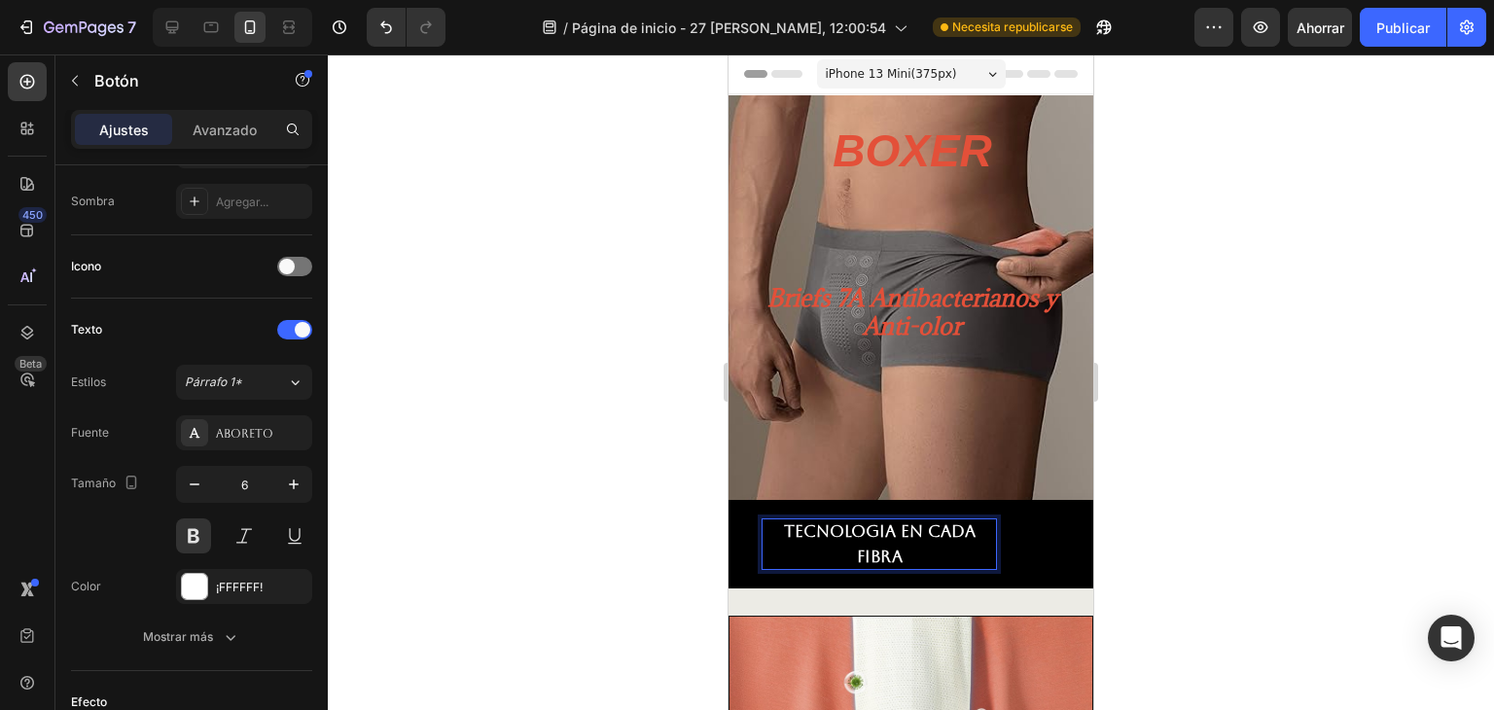
click at [900, 544] on p "TECNOLOGIA En cada fibra" at bounding box center [878, 544] width 233 height 50
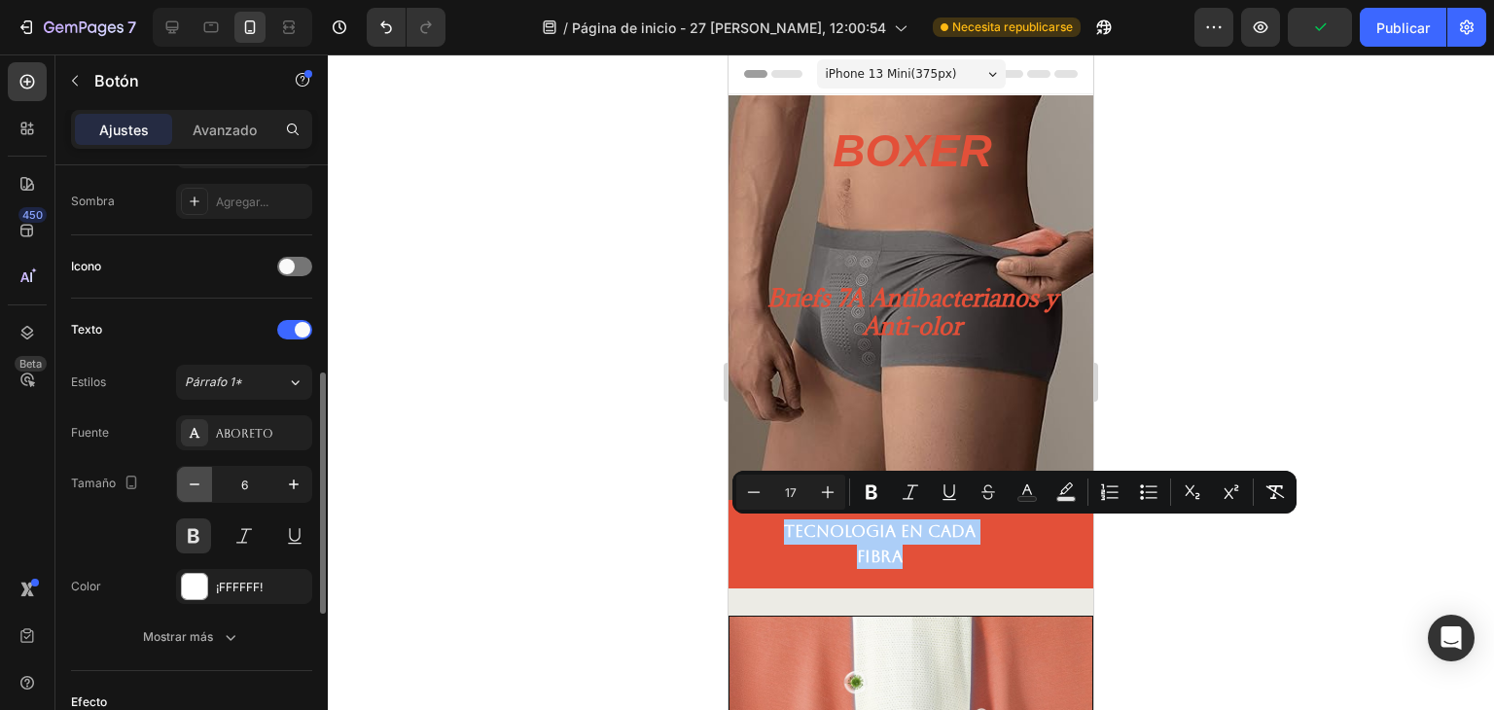
click at [191, 483] on icon "button" at bounding box center [194, 484] width 19 height 19
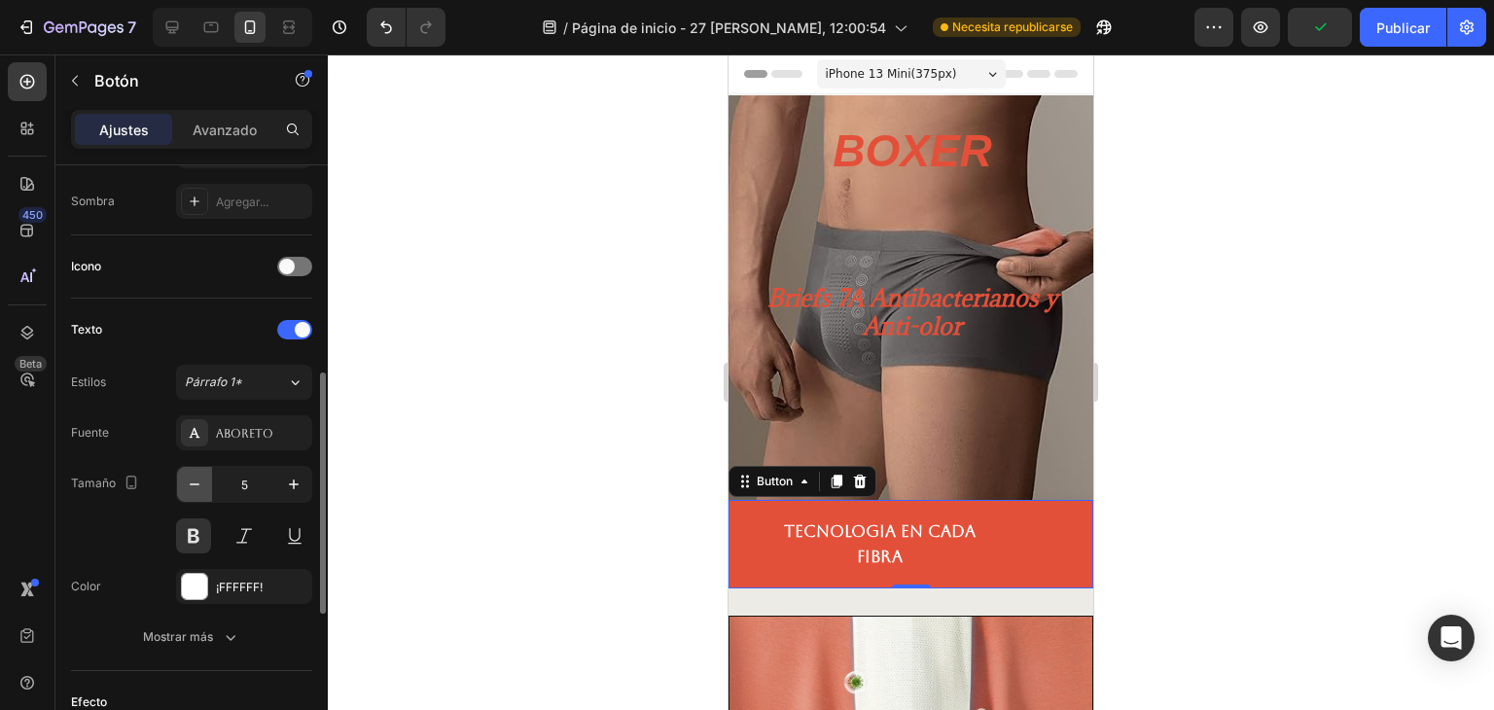
click at [191, 483] on icon "button" at bounding box center [194, 484] width 19 height 19
type input "4"
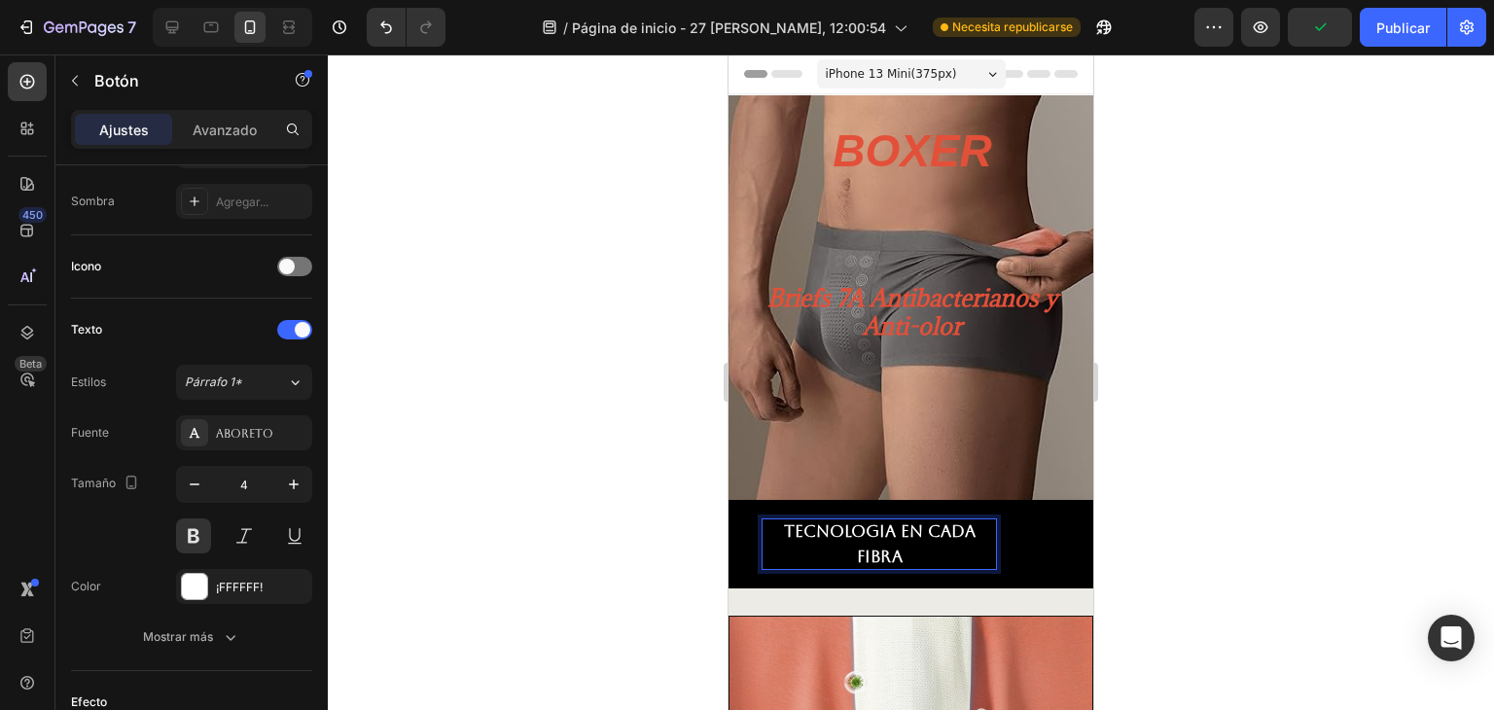
click at [871, 534] on span "TECNOLOGIA En cada fibra" at bounding box center [880, 543] width 192 height 45
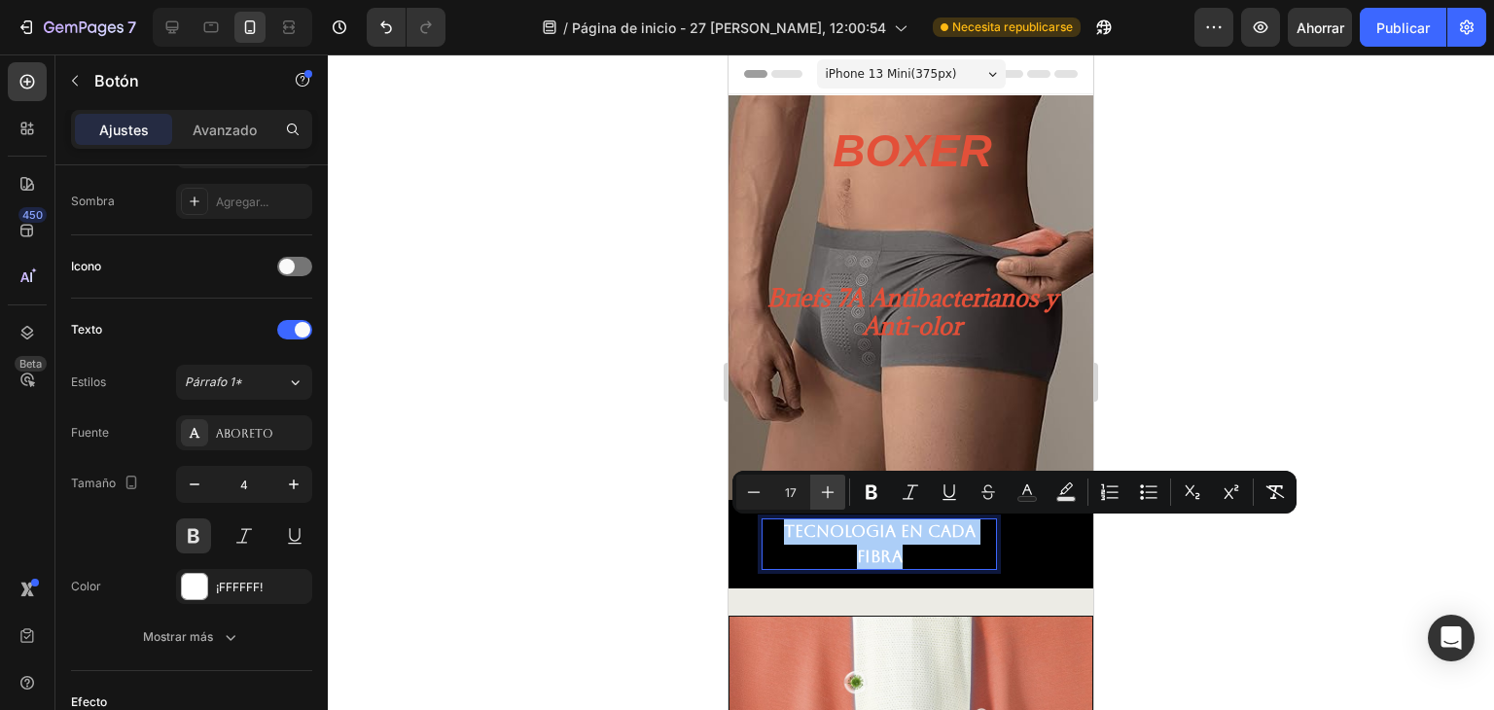
click at [828, 497] on icon "Barra de herramientas contextual del editor" at bounding box center [828, 492] width 13 height 13
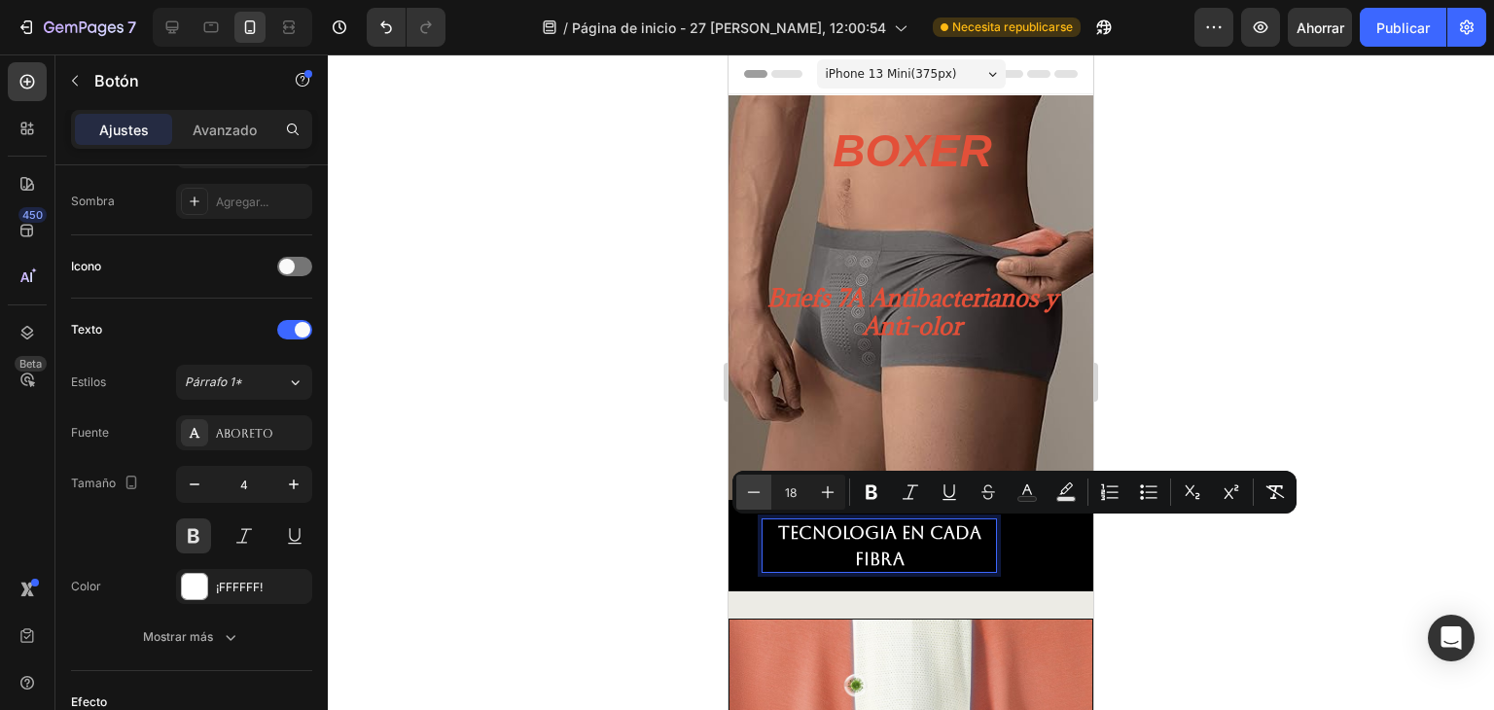
click at [760, 494] on icon "Barra de herramientas contextual del editor" at bounding box center [753, 491] width 19 height 19
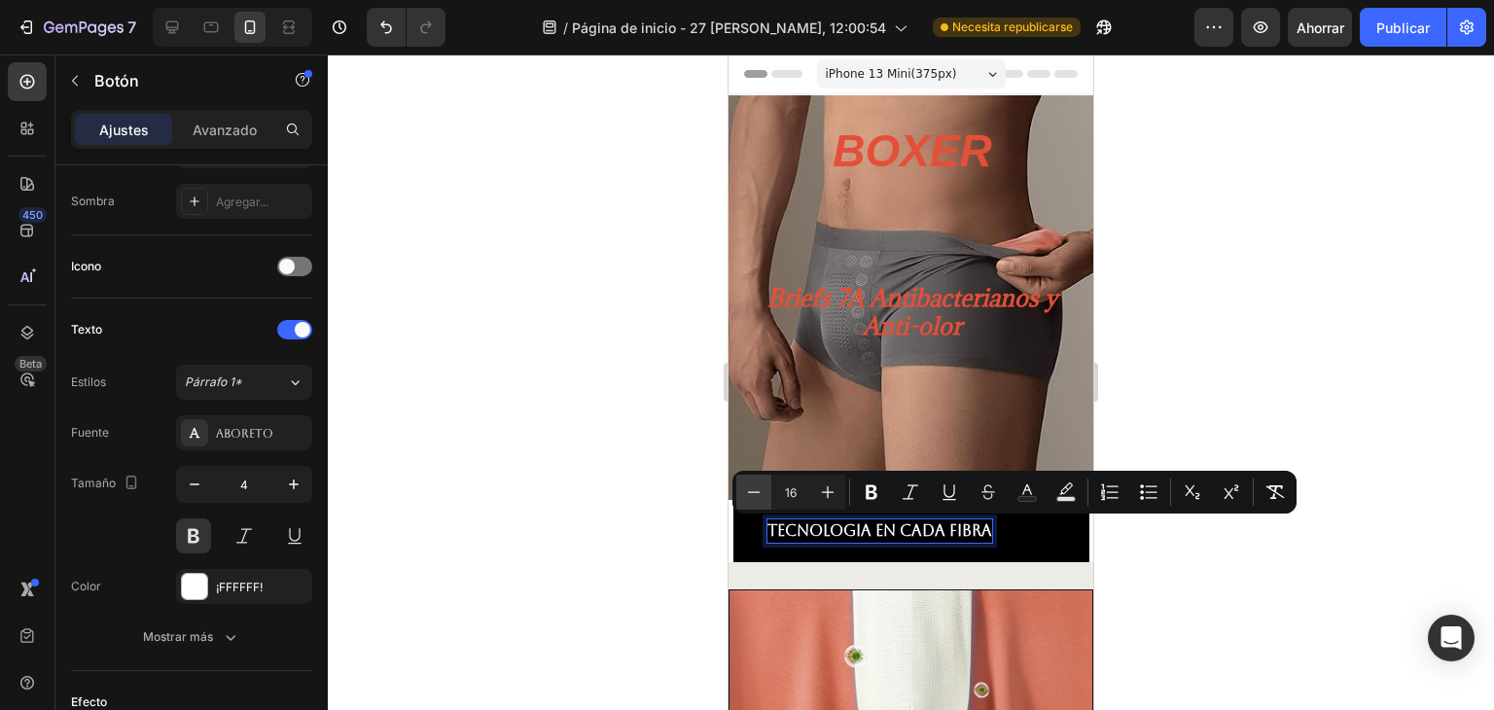
click at [760, 494] on icon "Barra de herramientas contextual del editor" at bounding box center [753, 491] width 19 height 19
type input "13"
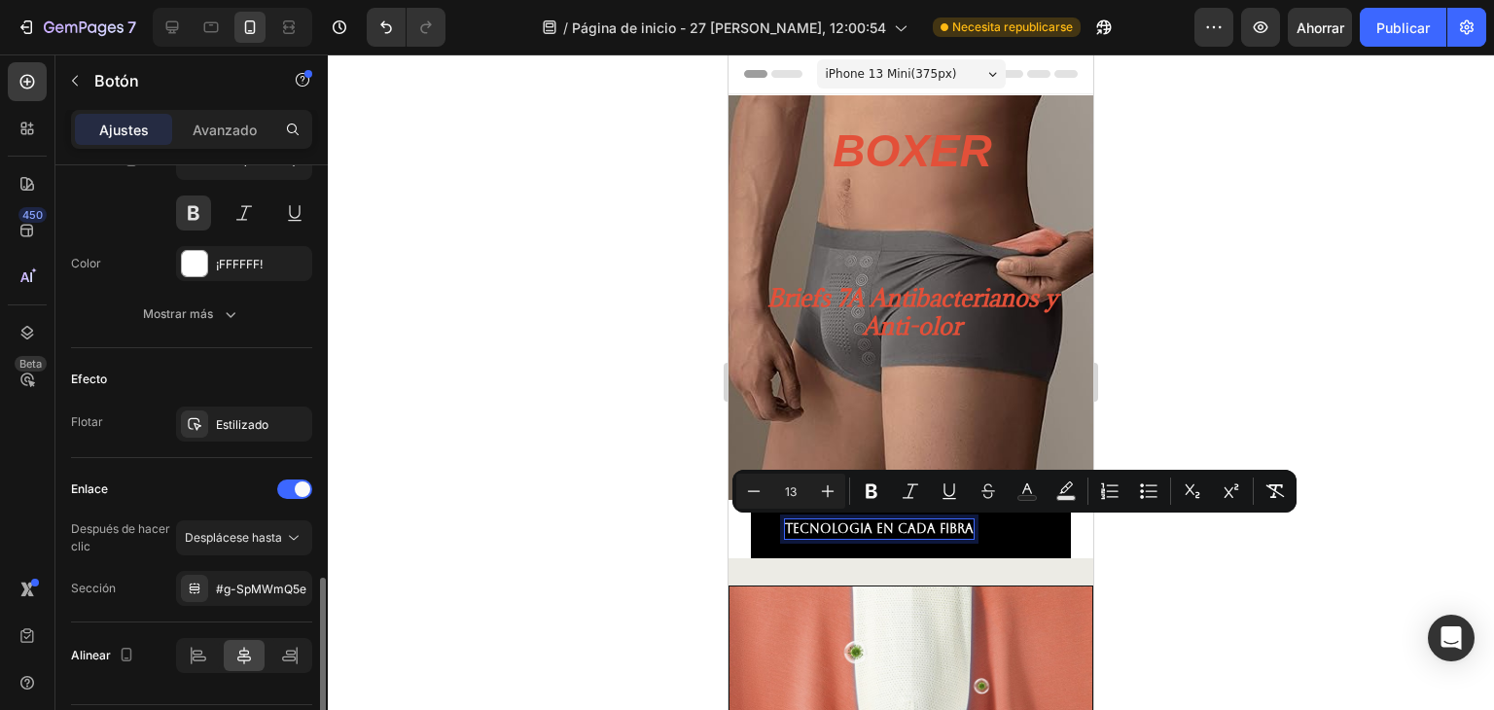
scroll to position [893, 0]
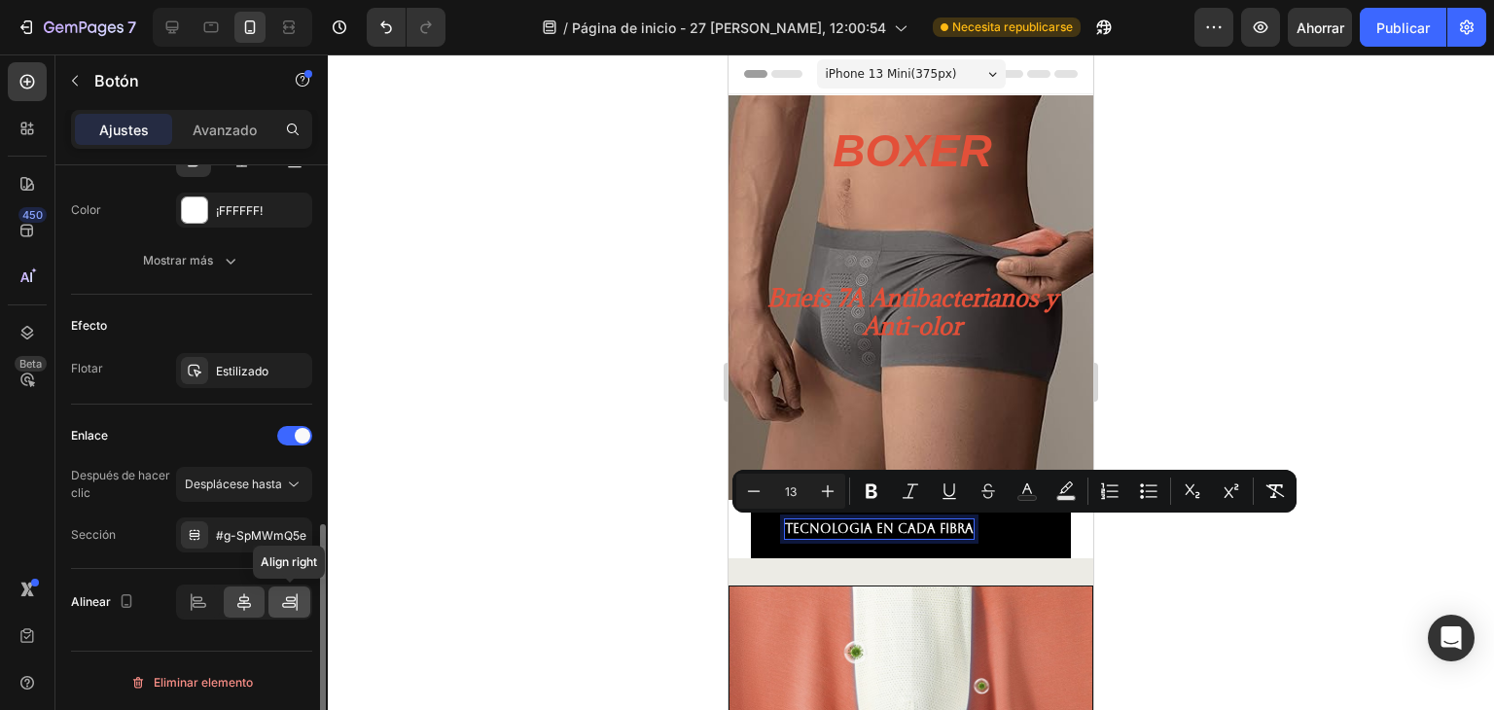
click at [288, 596] on icon at bounding box center [289, 601] width 19 height 19
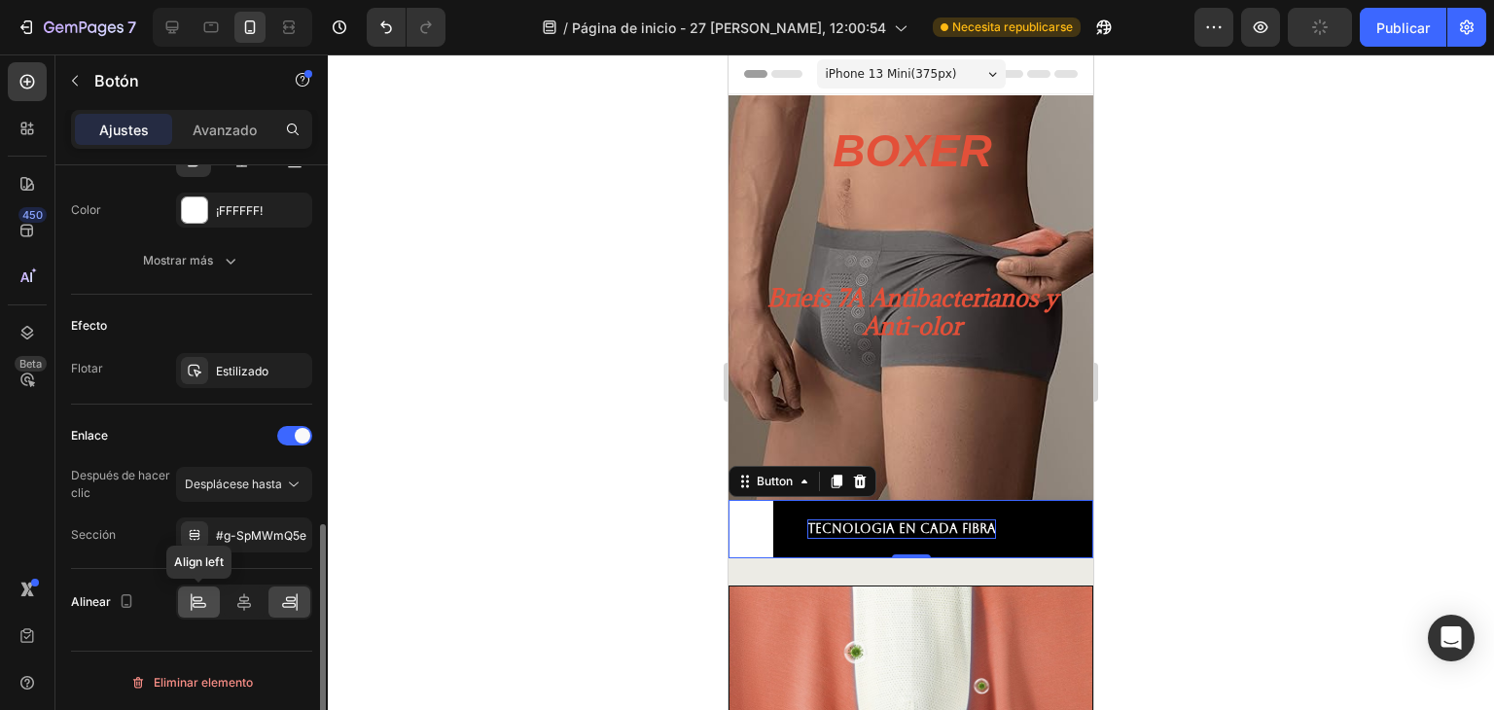
click at [206, 592] on icon at bounding box center [198, 601] width 19 height 19
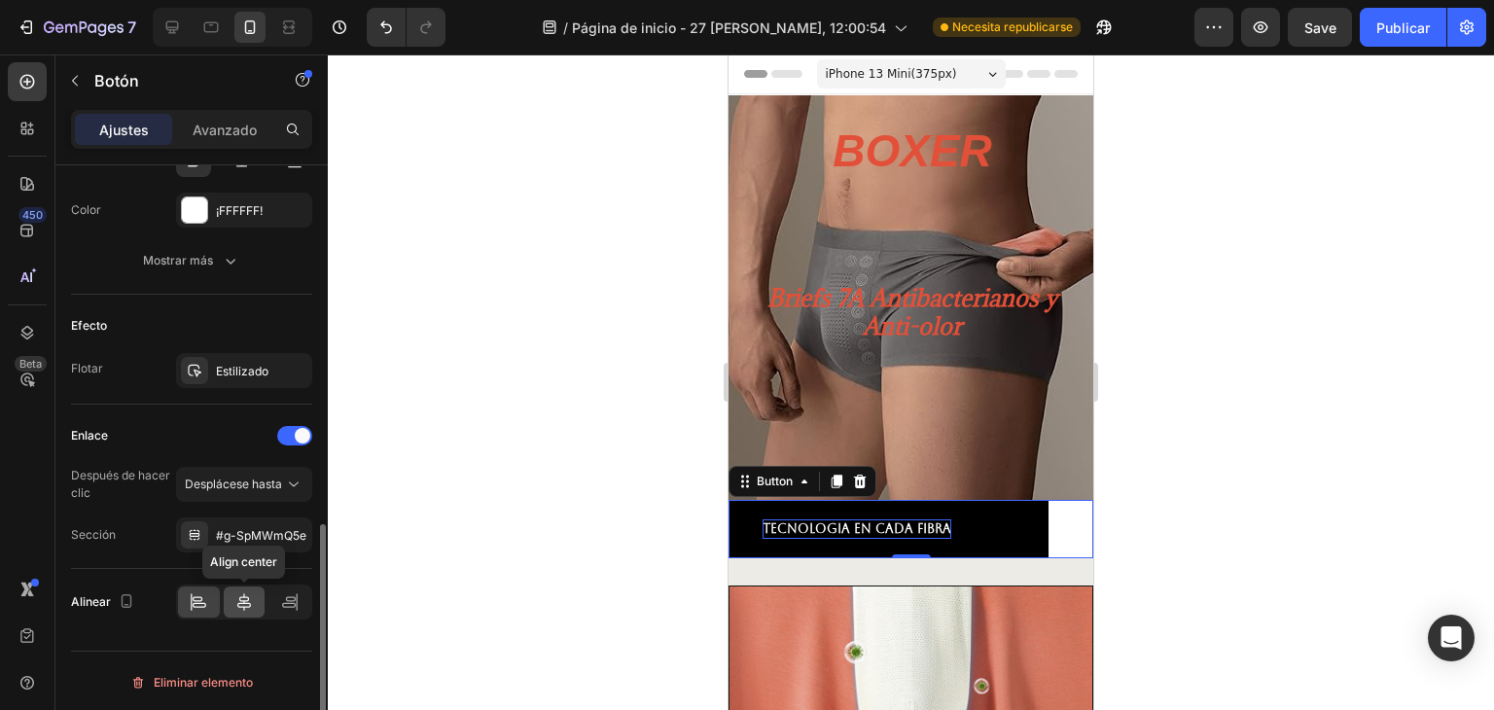
click at [228, 594] on div at bounding box center [245, 601] width 42 height 31
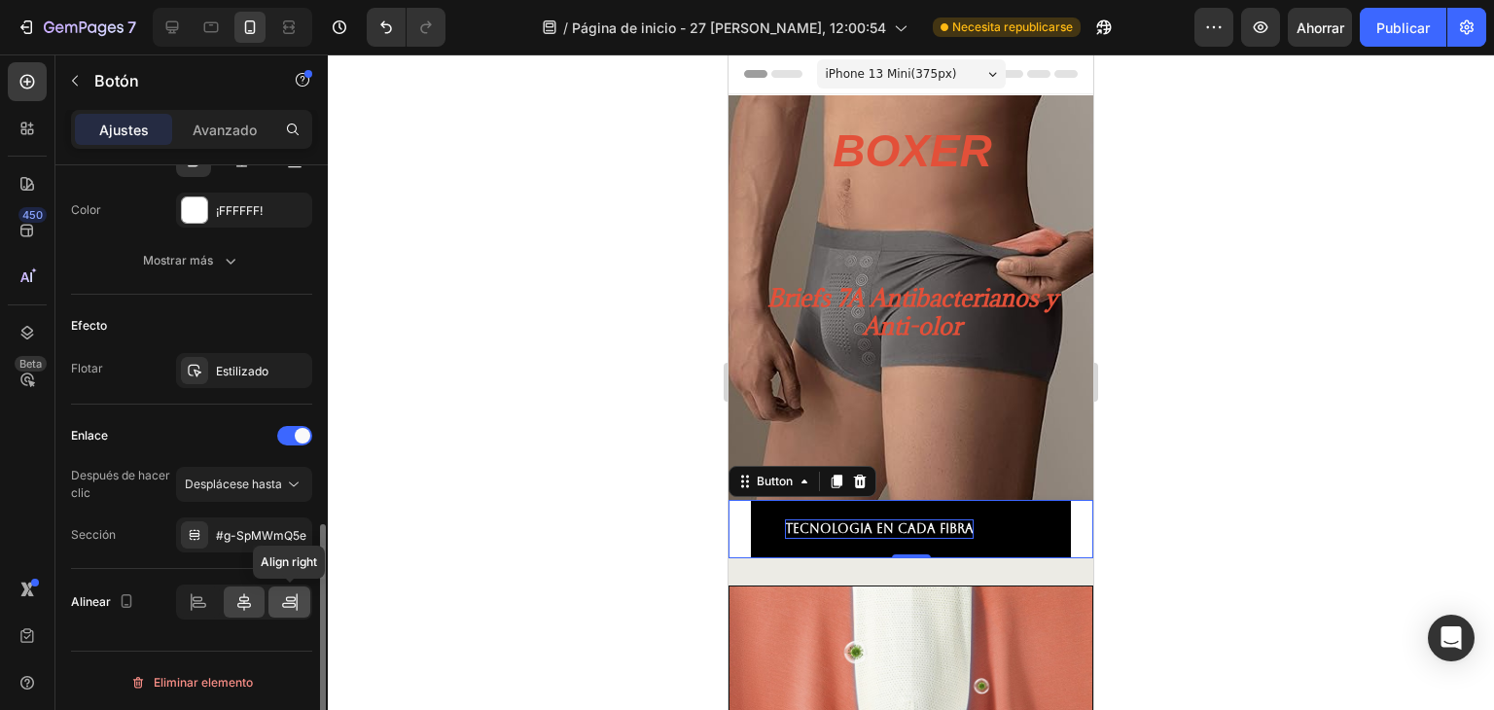
click at [275, 596] on div at bounding box center [289, 601] width 42 height 31
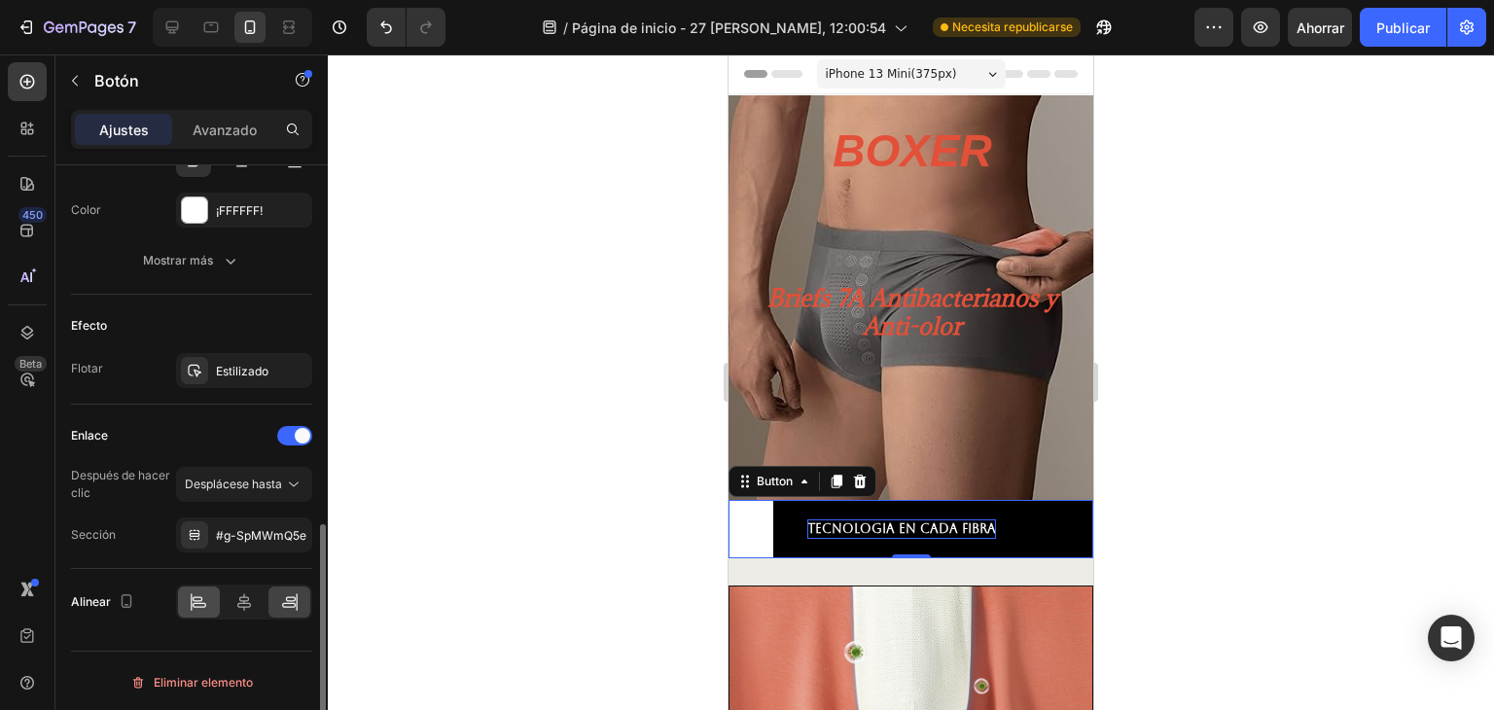
click at [203, 599] on icon at bounding box center [198, 601] width 19 height 19
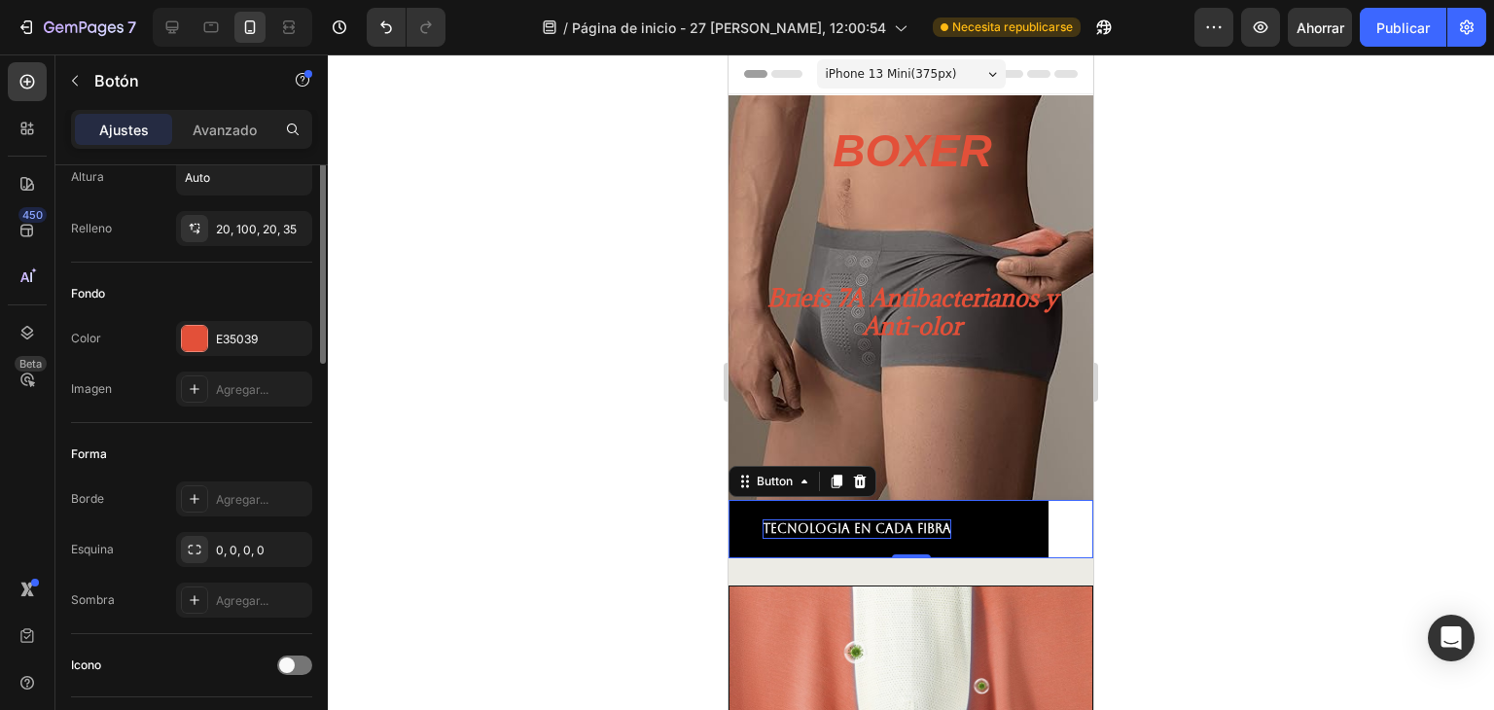
scroll to position [0, 0]
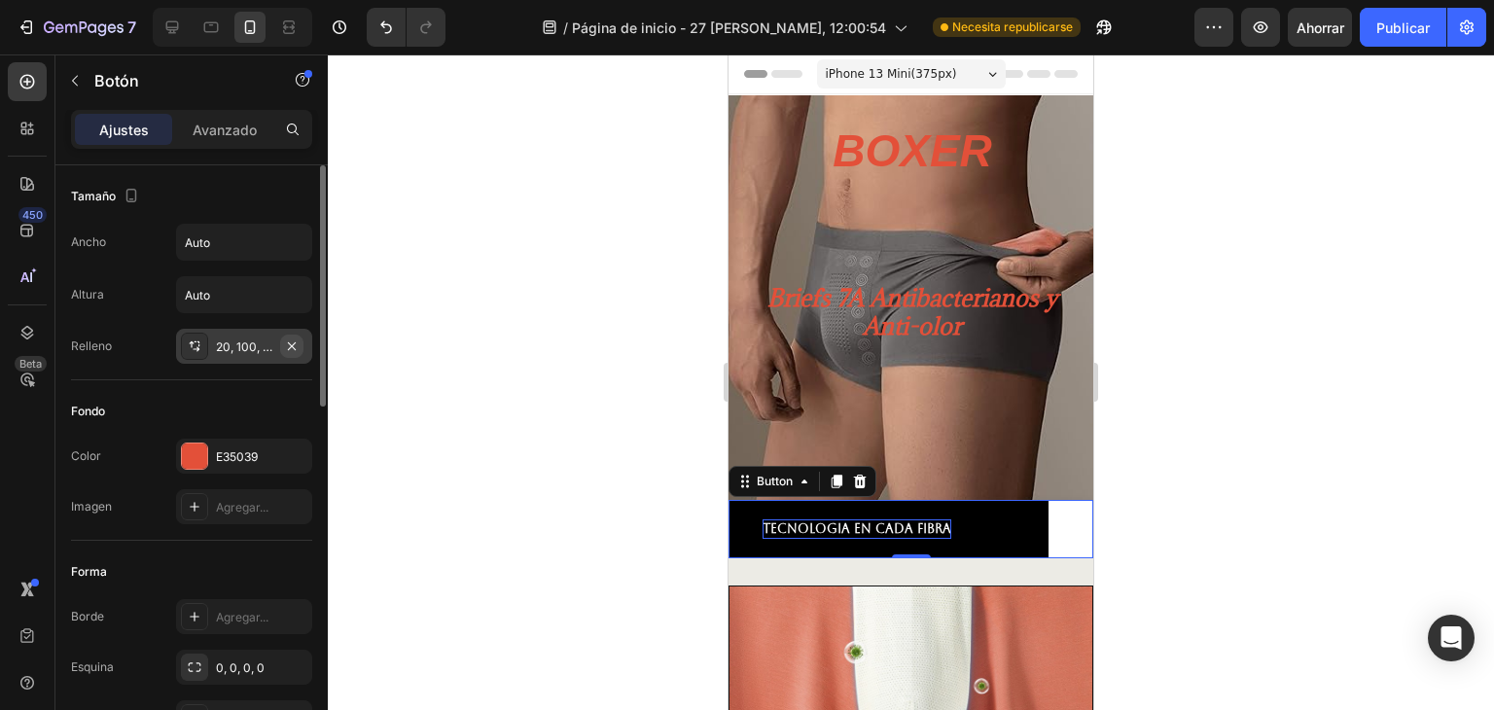
click at [292, 336] on button "button" at bounding box center [291, 346] width 23 height 23
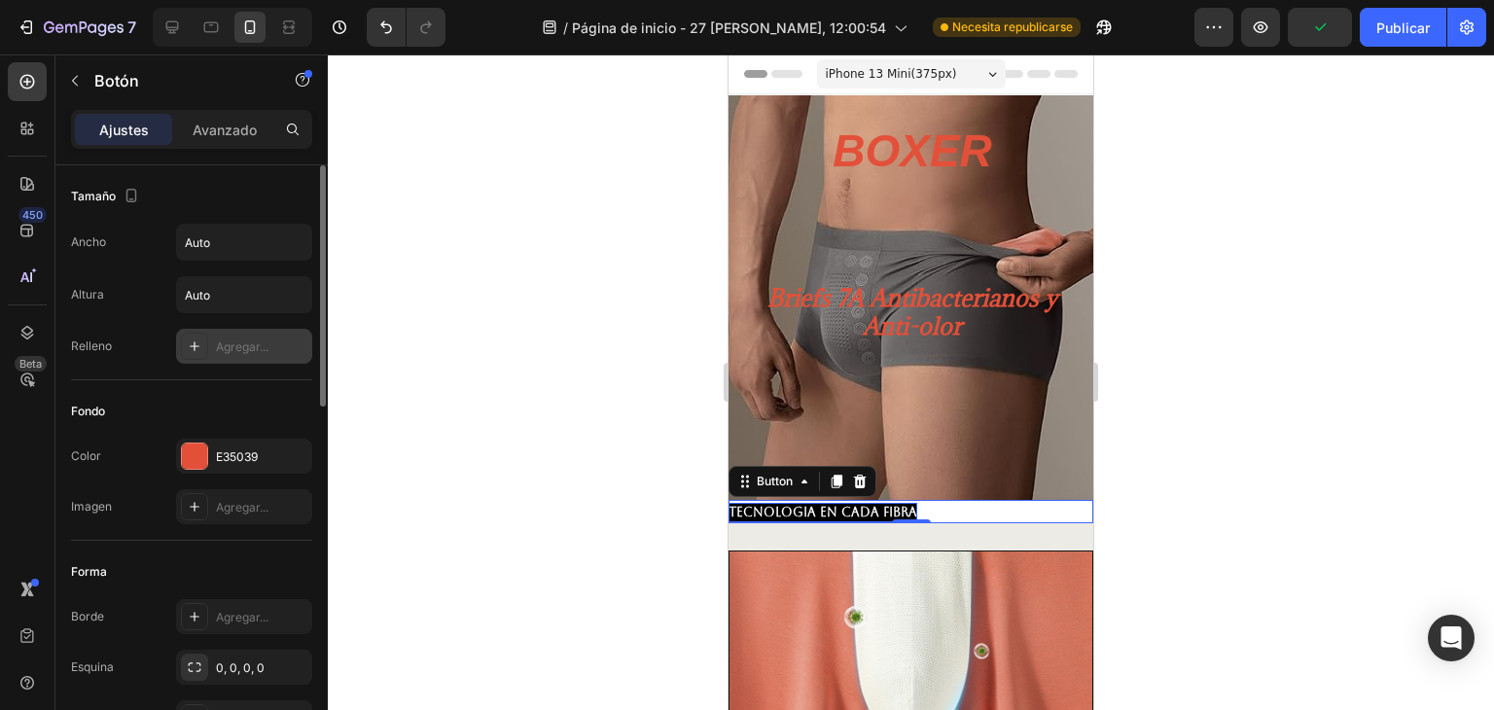
click at [236, 341] on font "Agregar..." at bounding box center [242, 346] width 53 height 15
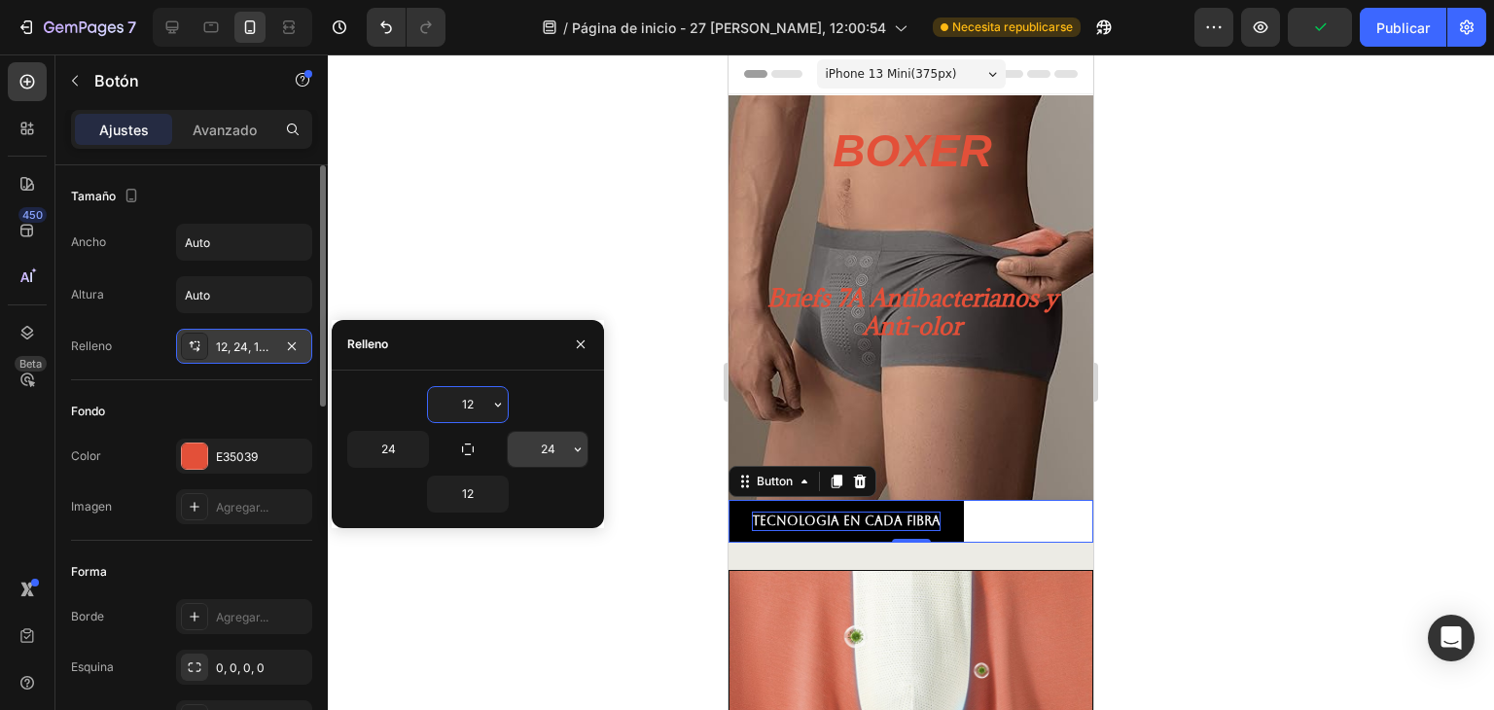
click at [555, 447] on input "24" at bounding box center [548, 449] width 80 height 35
click at [554, 447] on input "24" at bounding box center [548, 449] width 80 height 35
click at [591, 461] on div "12 24 24 12" at bounding box center [468, 449] width 272 height 126
click at [572, 453] on icon "button" at bounding box center [578, 450] width 16 height 16
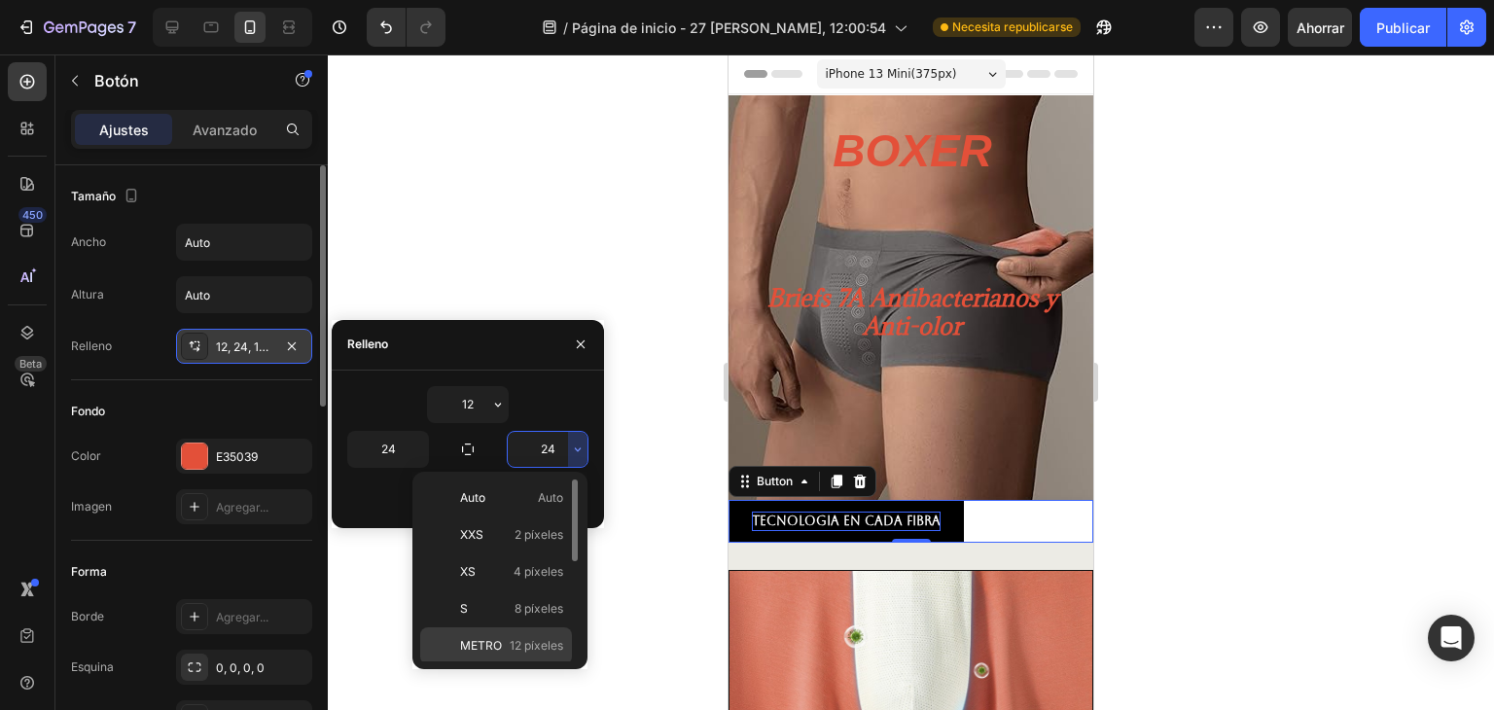
click at [519, 639] on font "12 píxeles" at bounding box center [536, 645] width 53 height 15
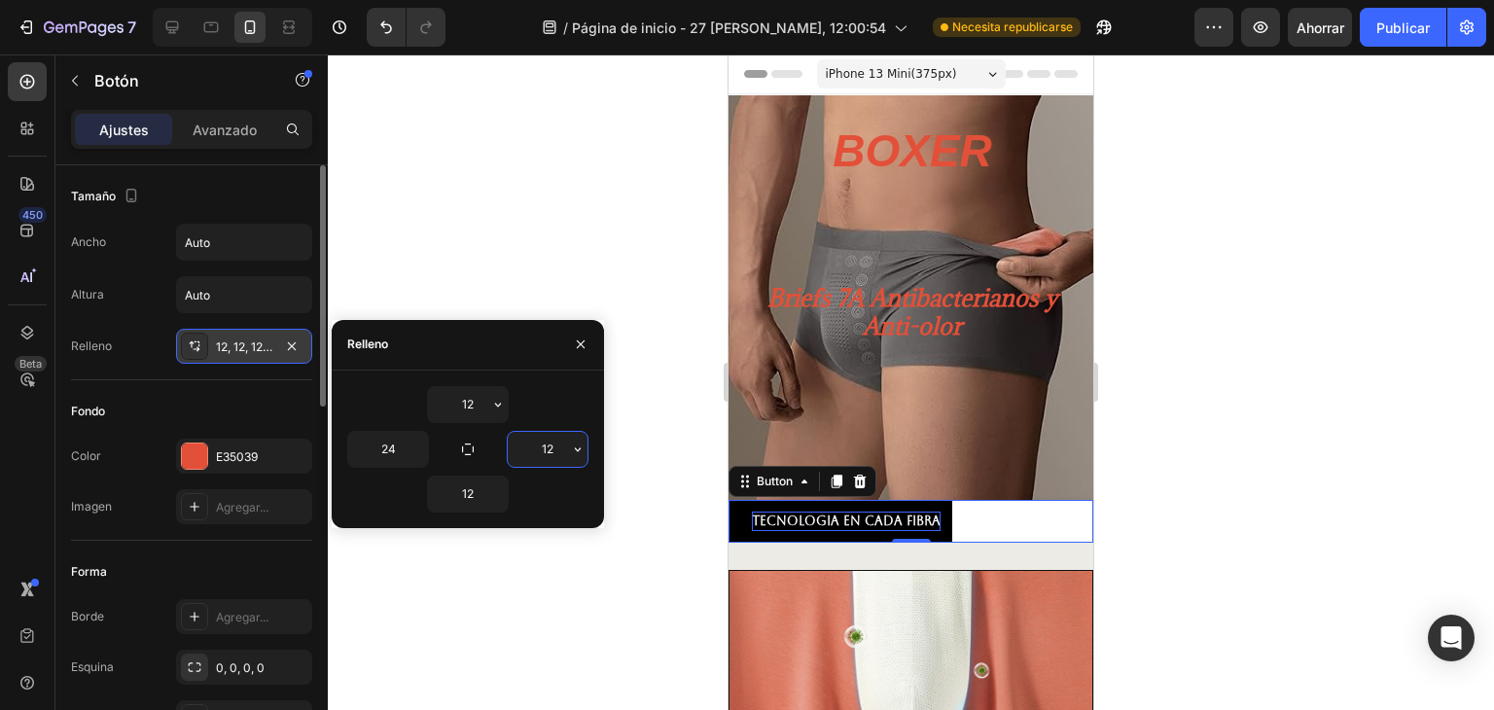
click at [556, 459] on input "12" at bounding box center [548, 449] width 80 height 35
click at [572, 454] on icon "button" at bounding box center [578, 450] width 16 height 16
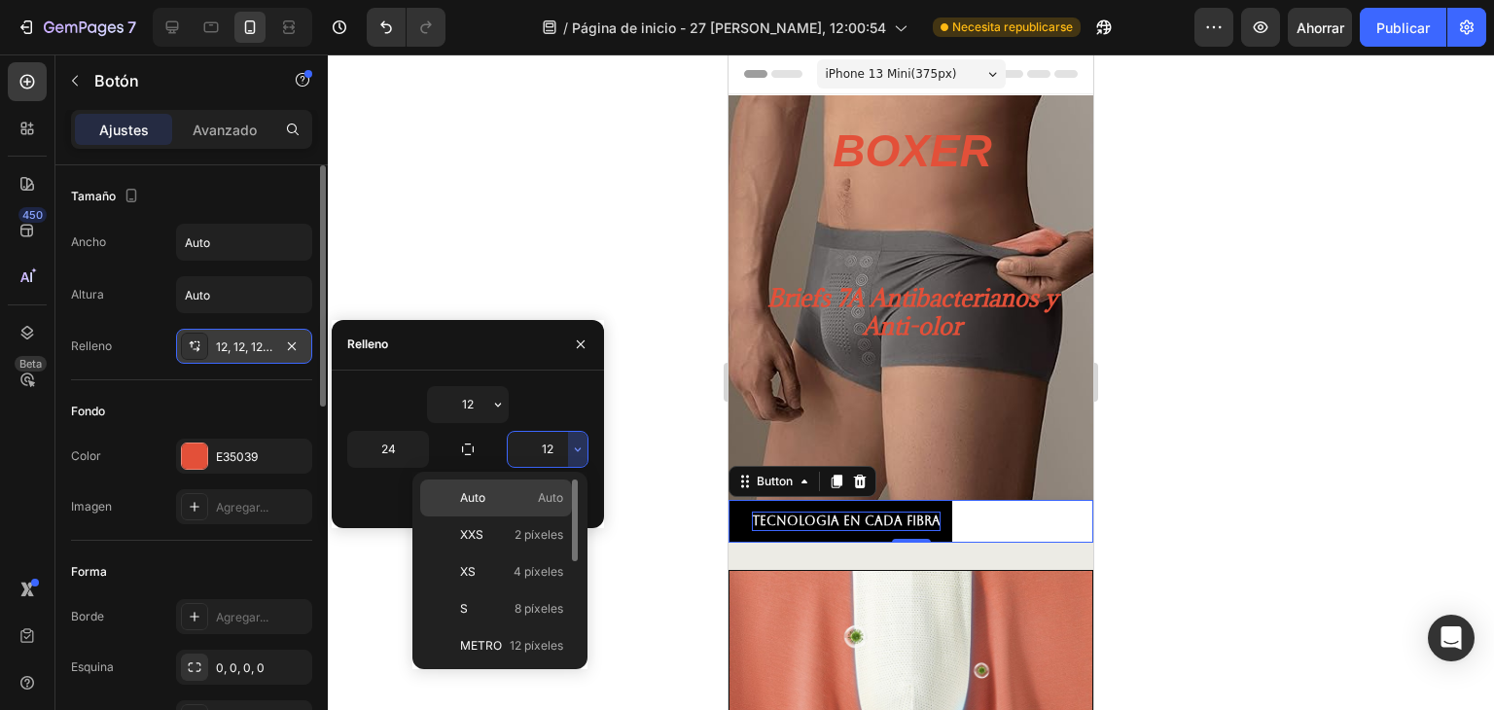
click at [490, 504] on p "Auto Auto" at bounding box center [511, 498] width 103 height 18
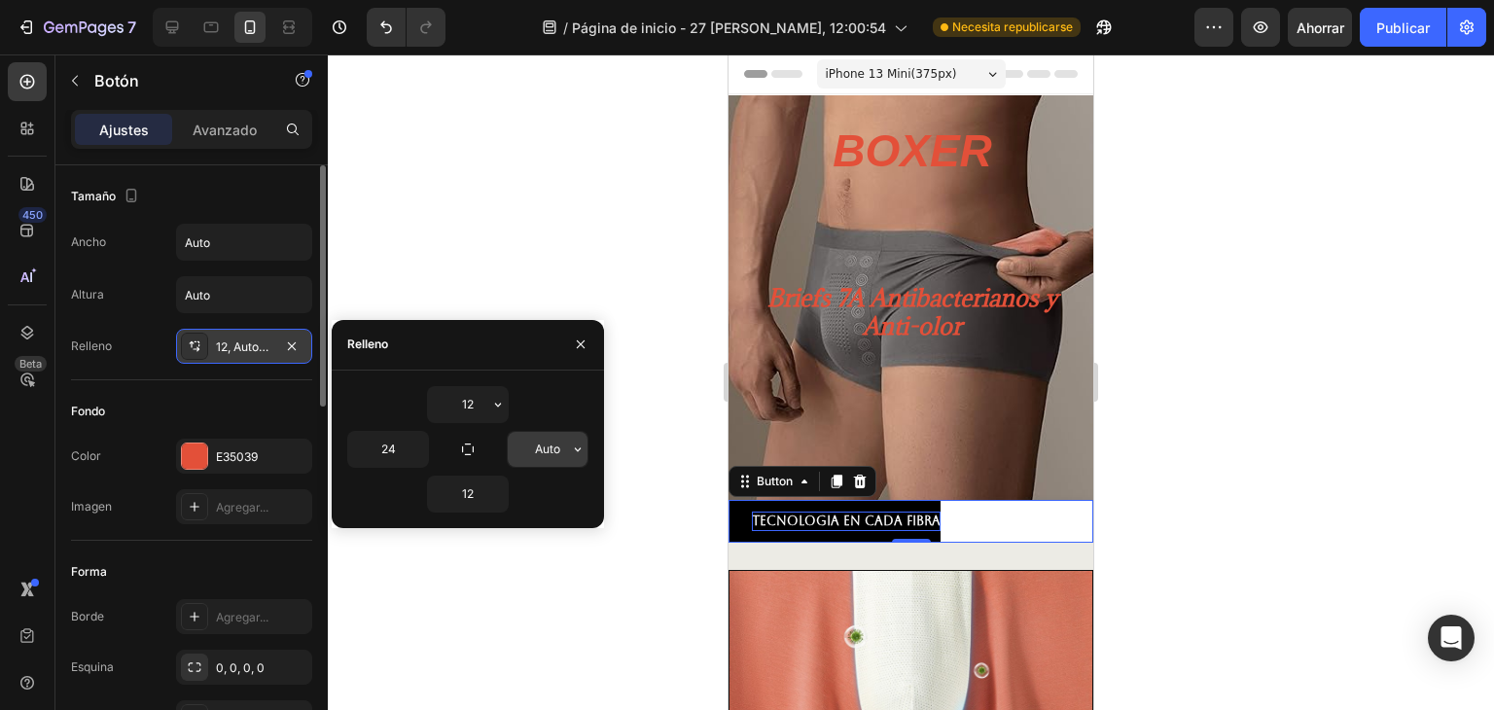
click at [551, 455] on input "Auto" at bounding box center [548, 449] width 80 height 35
type input "1"
type input "2"
type input "145"
click at [1385, 374] on div at bounding box center [911, 381] width 1166 height 655
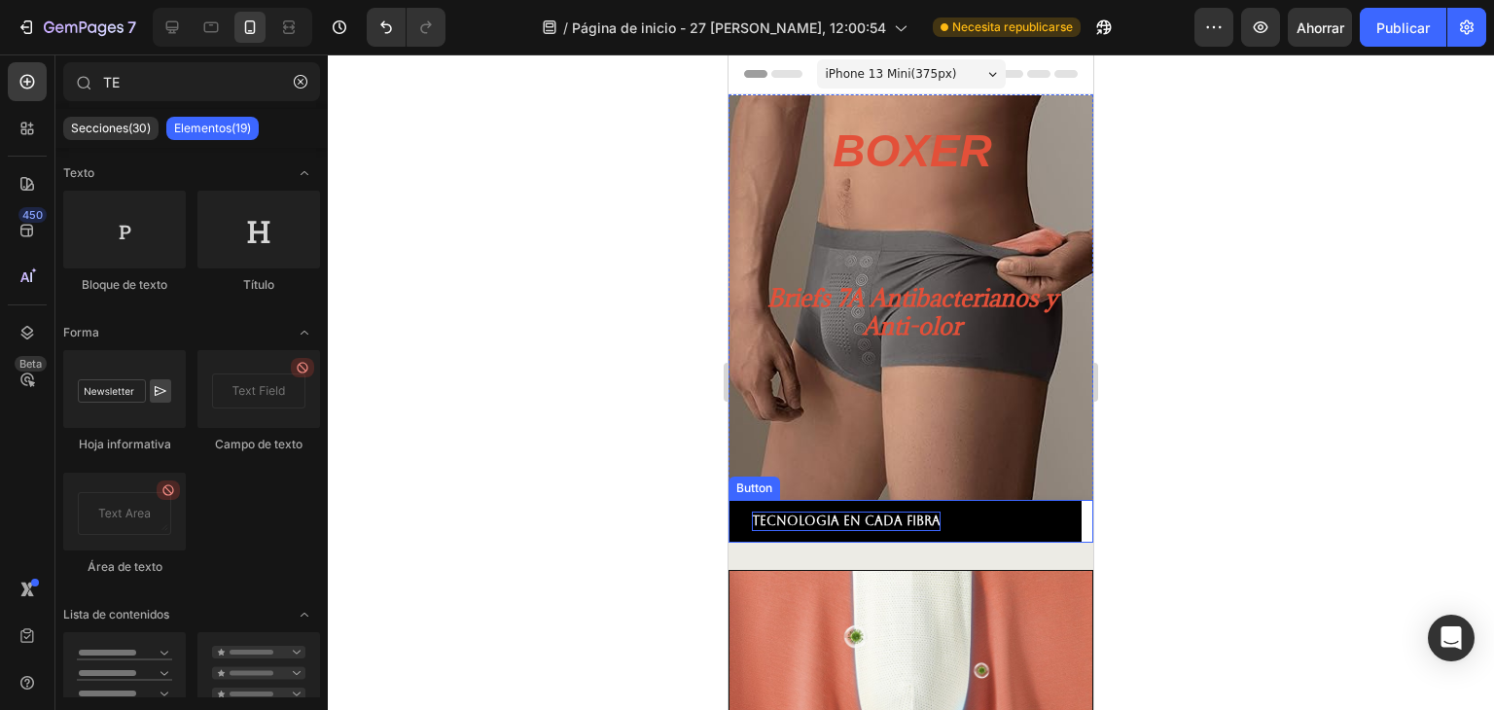
click at [811, 518] on span "TECNOLOGIA En cada fibra" at bounding box center [846, 520] width 189 height 15
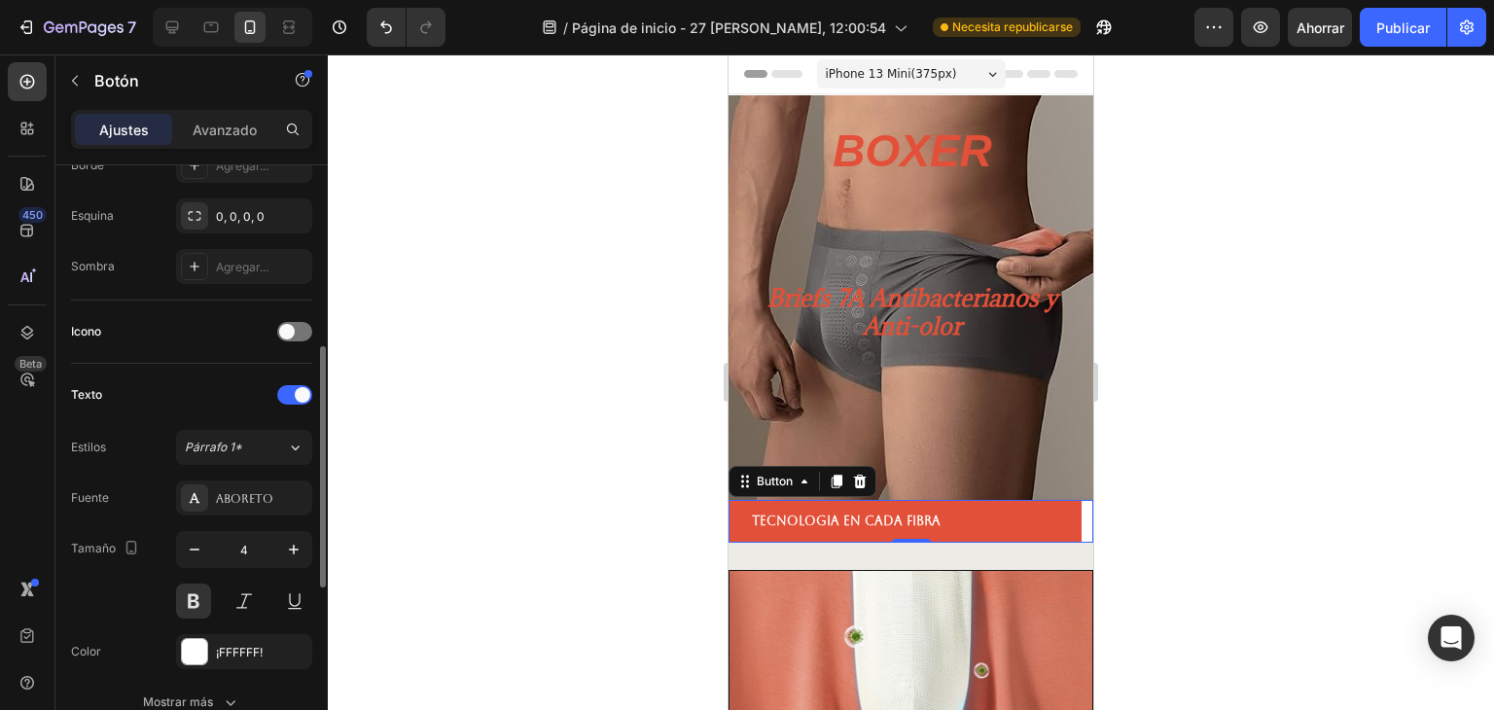
scroll to position [387, 0]
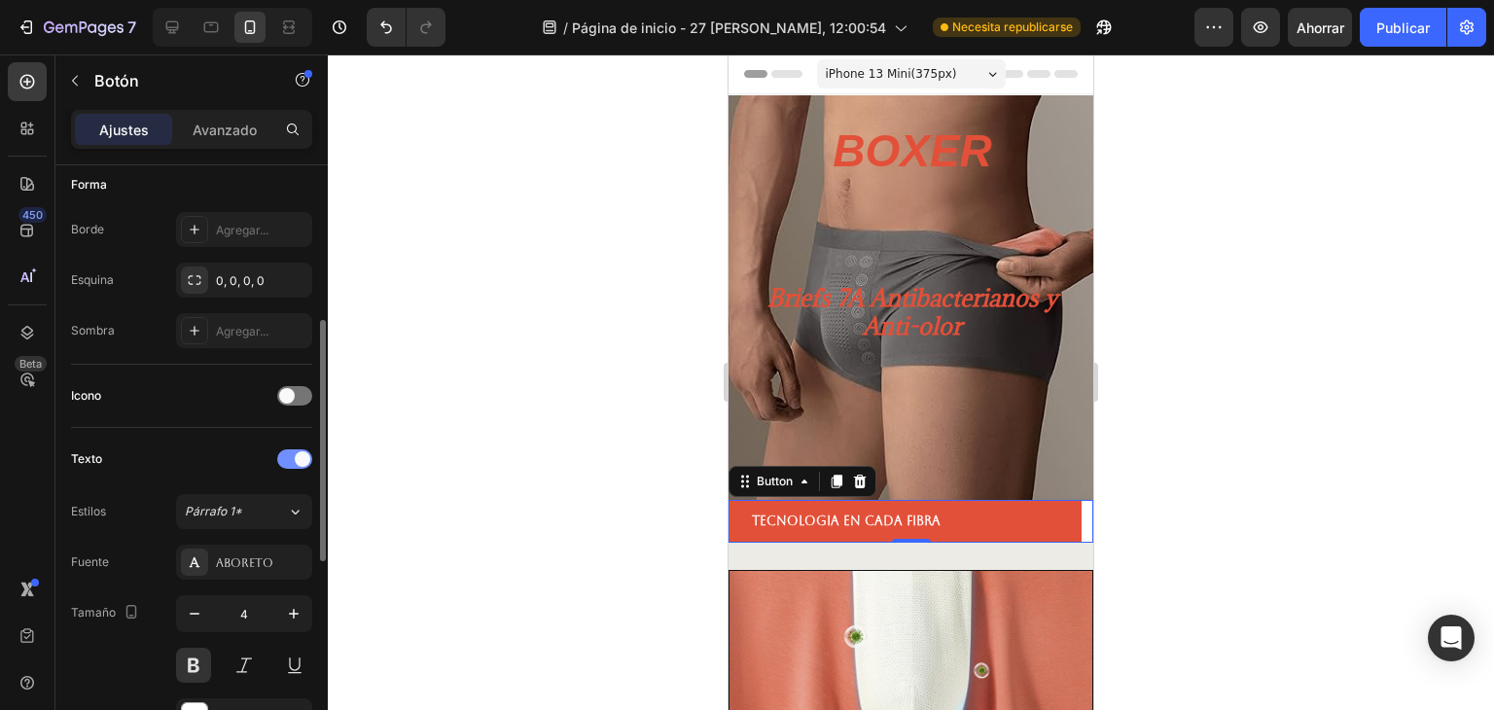
click at [299, 457] on span at bounding box center [303, 459] width 16 height 16
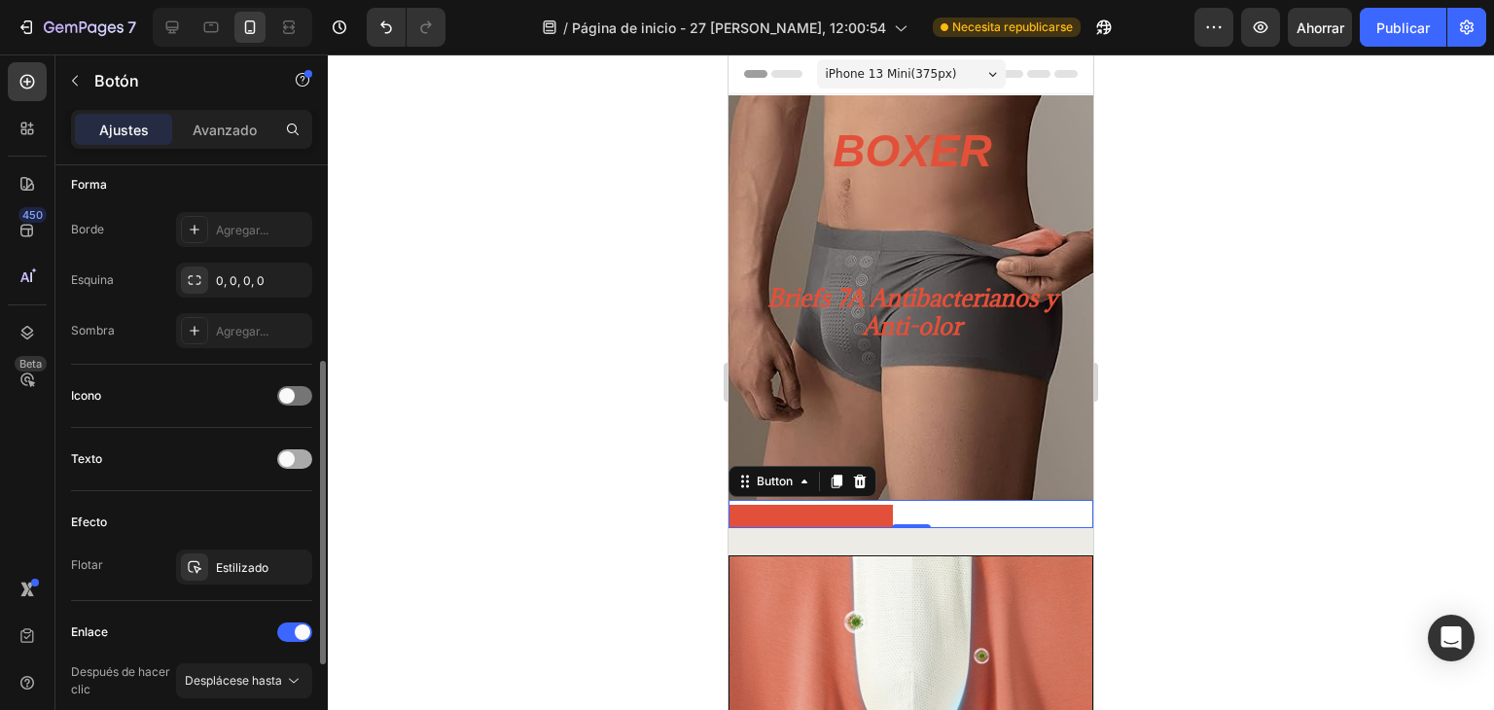
click at [299, 457] on div at bounding box center [294, 458] width 35 height 19
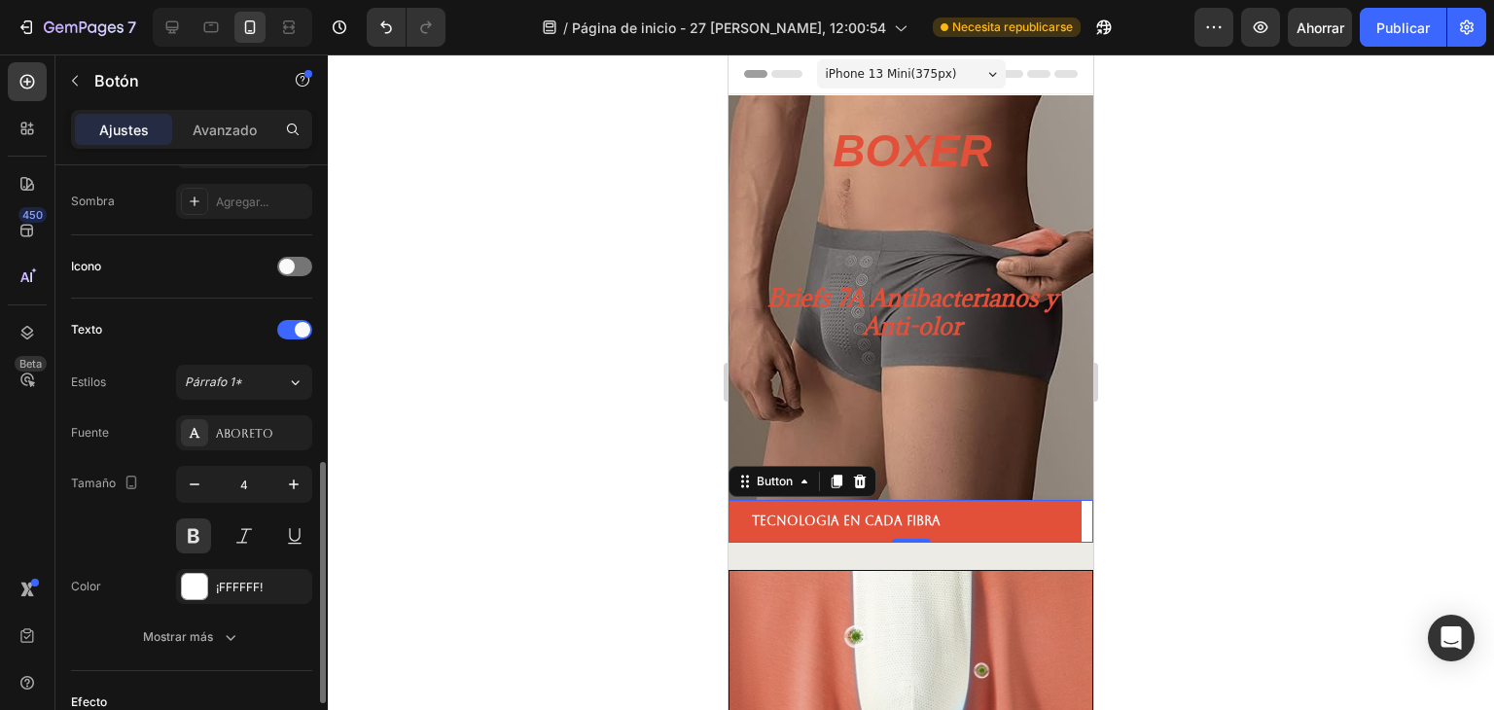
scroll to position [646, 0]
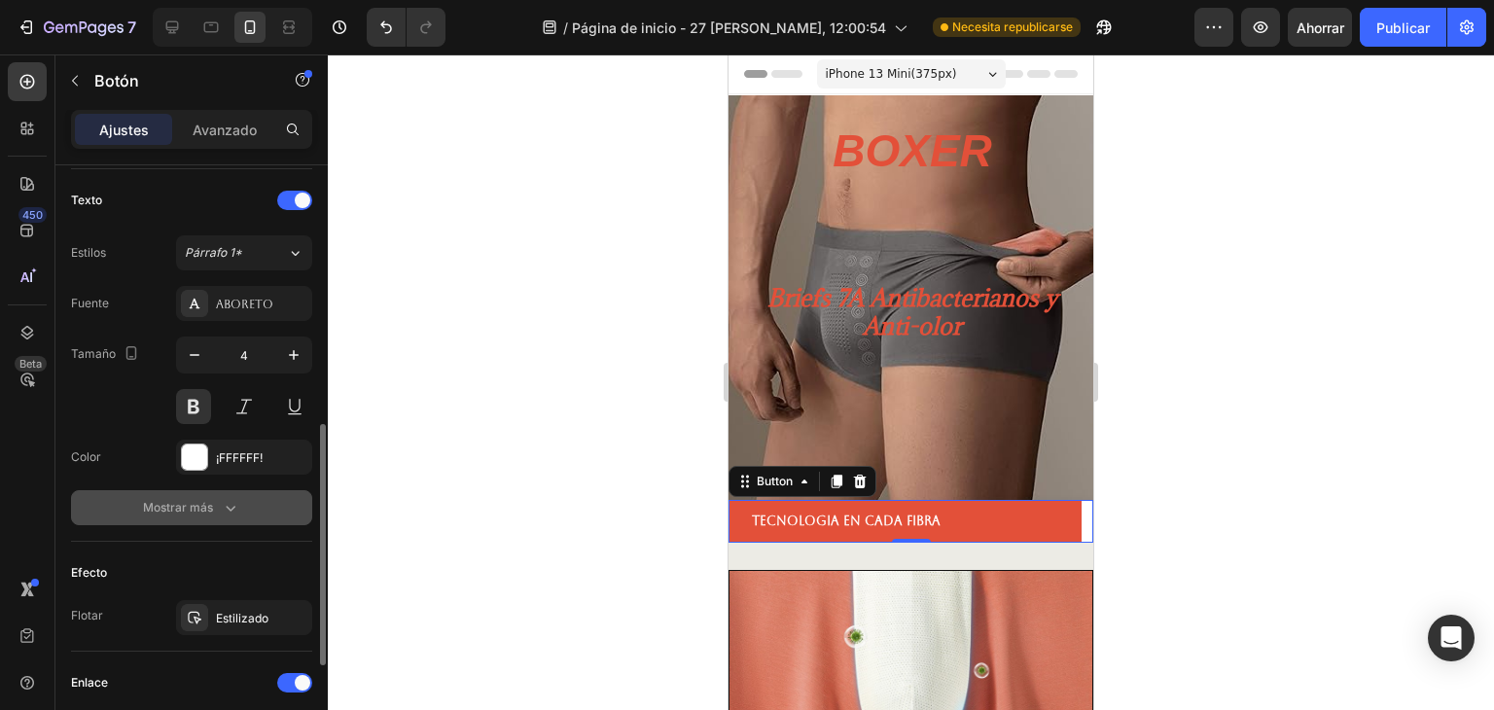
click at [265, 509] on button "Mostrar más" at bounding box center [191, 507] width 241 height 35
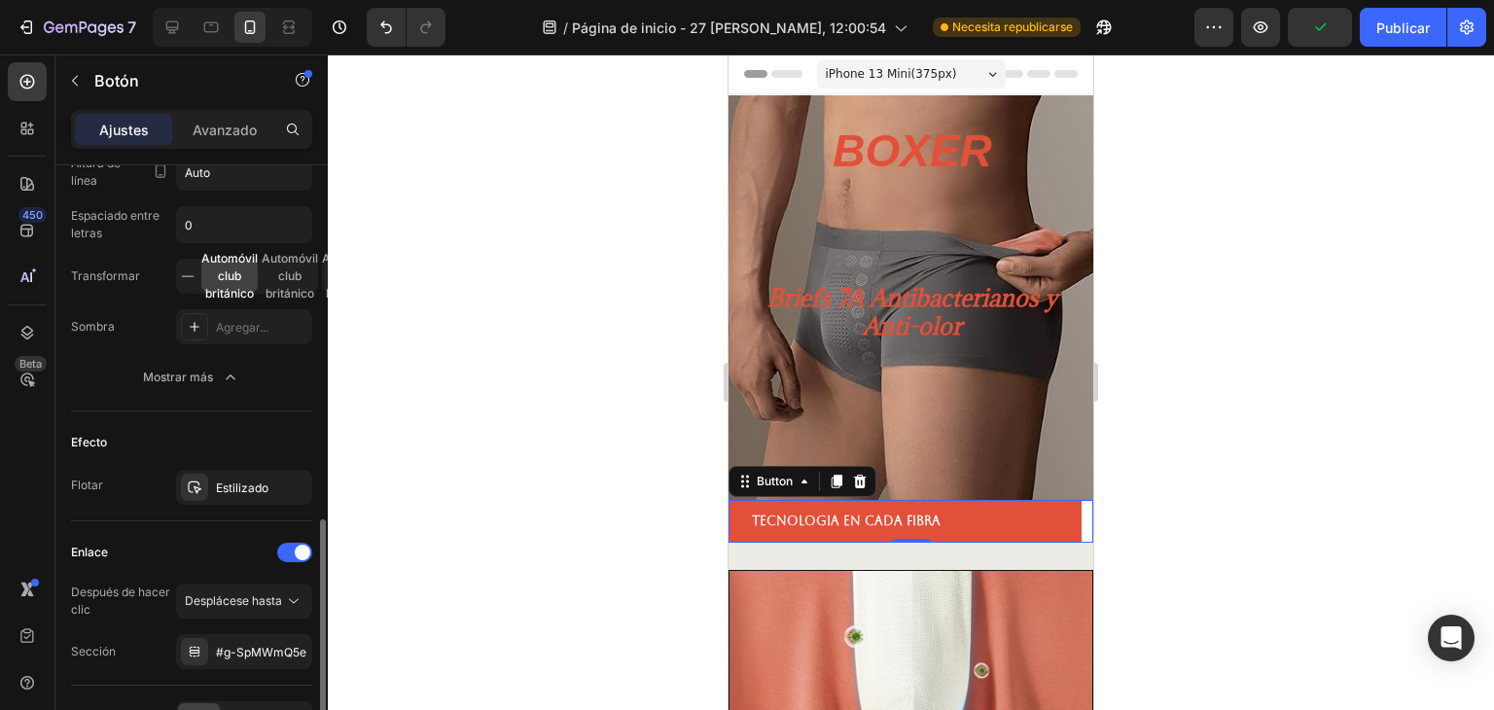
scroll to position [1149, 0]
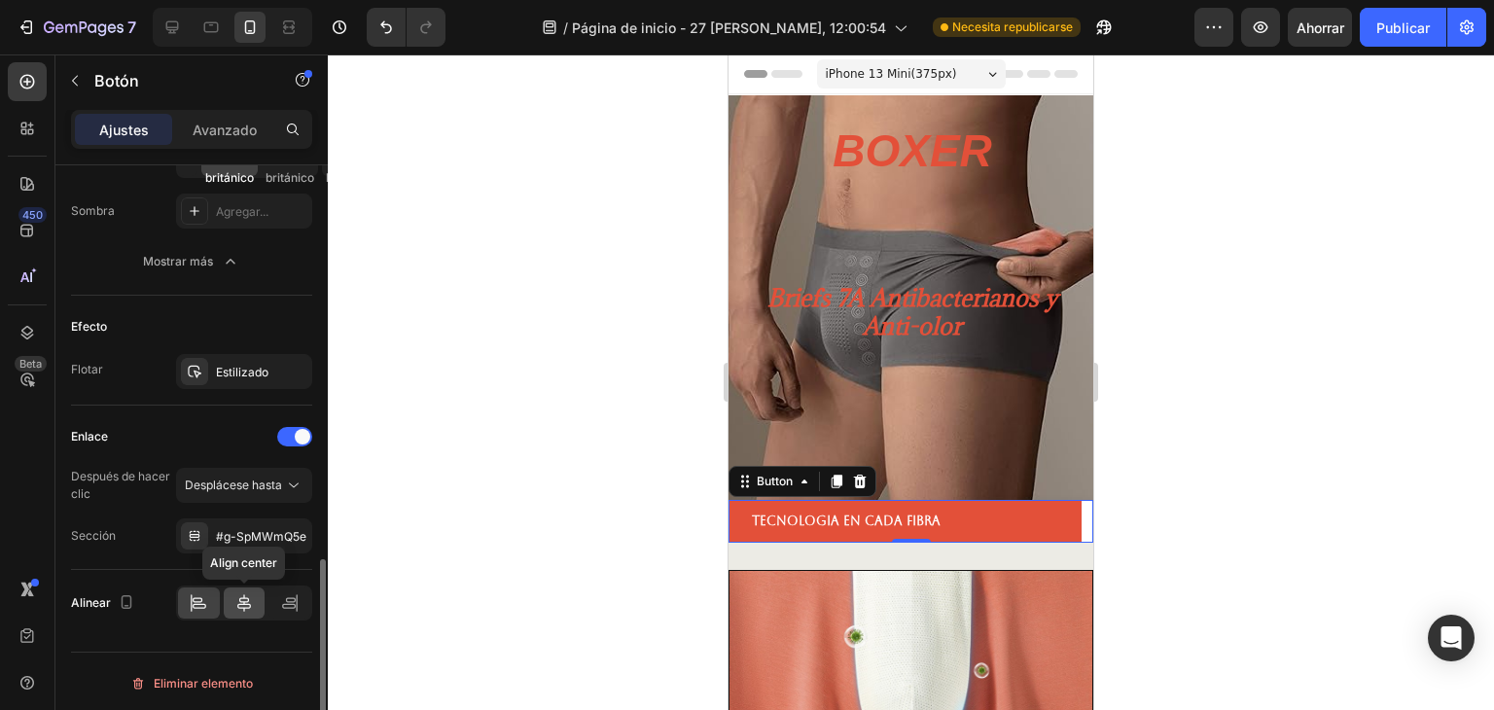
click at [248, 594] on icon at bounding box center [244, 603] width 14 height 18
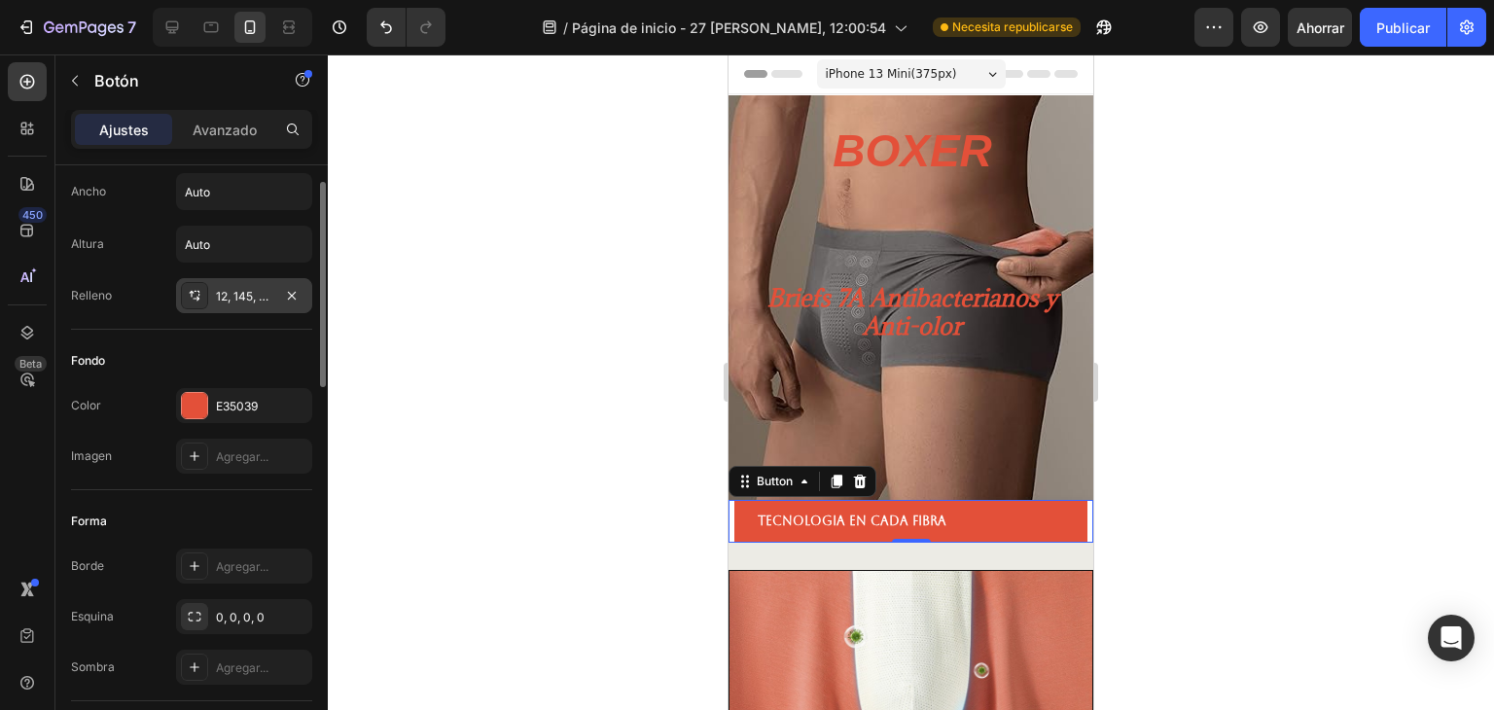
scroll to position [0, 0]
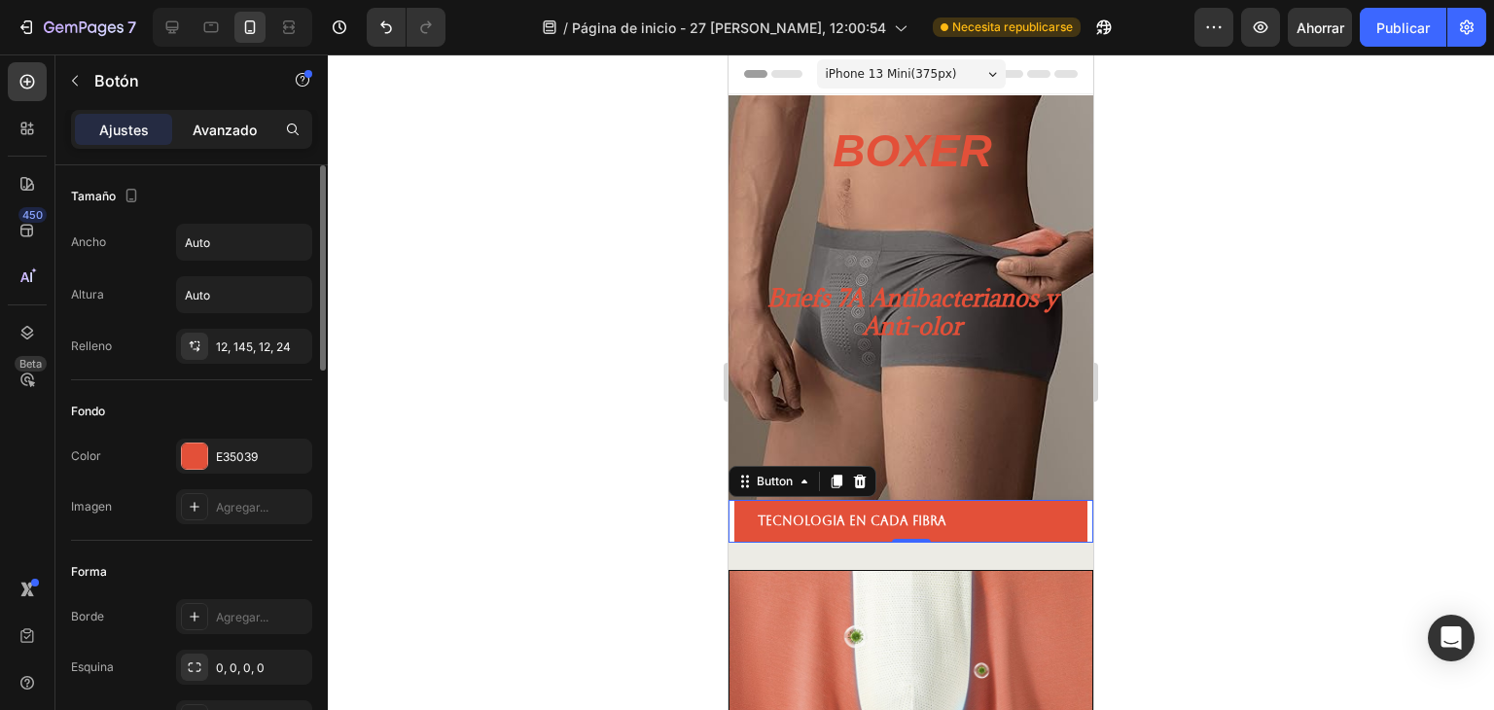
click at [205, 122] on font "Avanzado" at bounding box center [225, 130] width 64 height 17
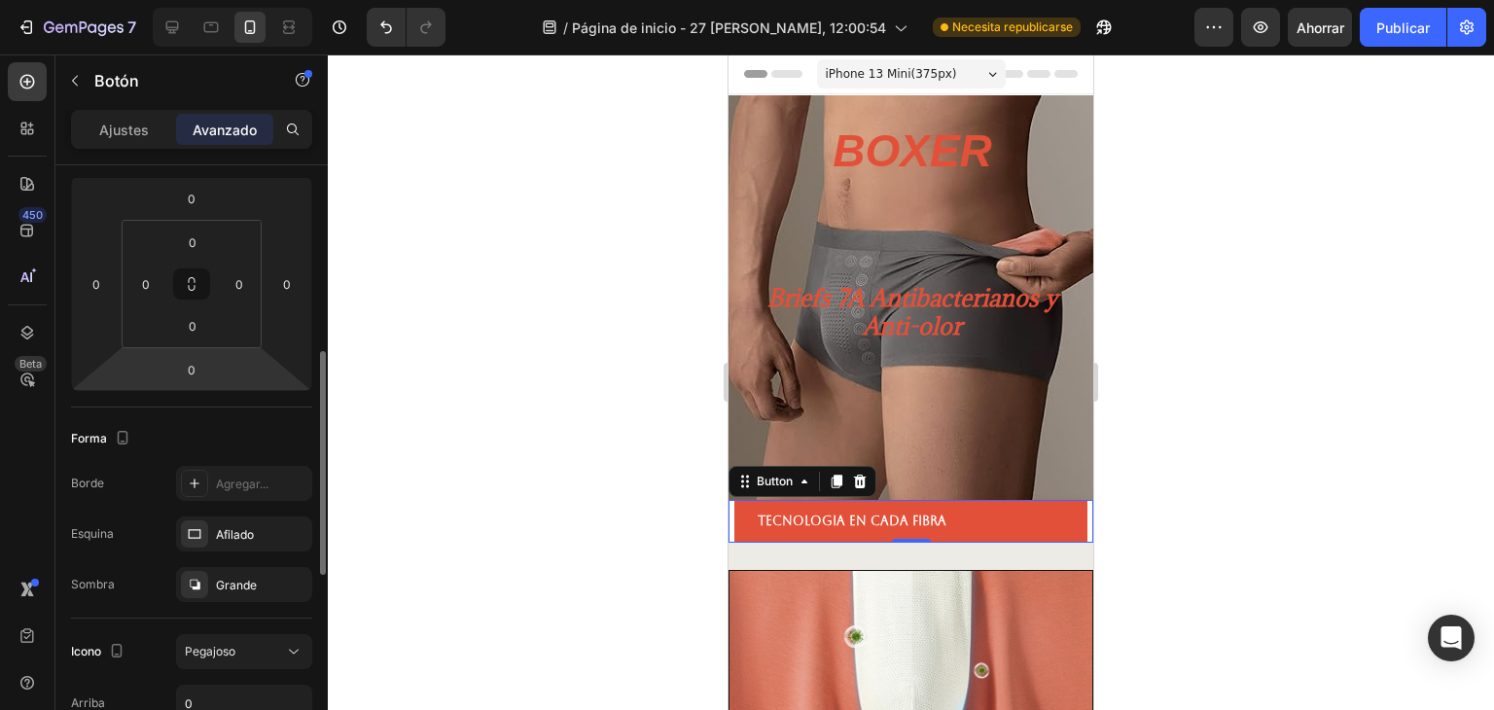
scroll to position [387, 0]
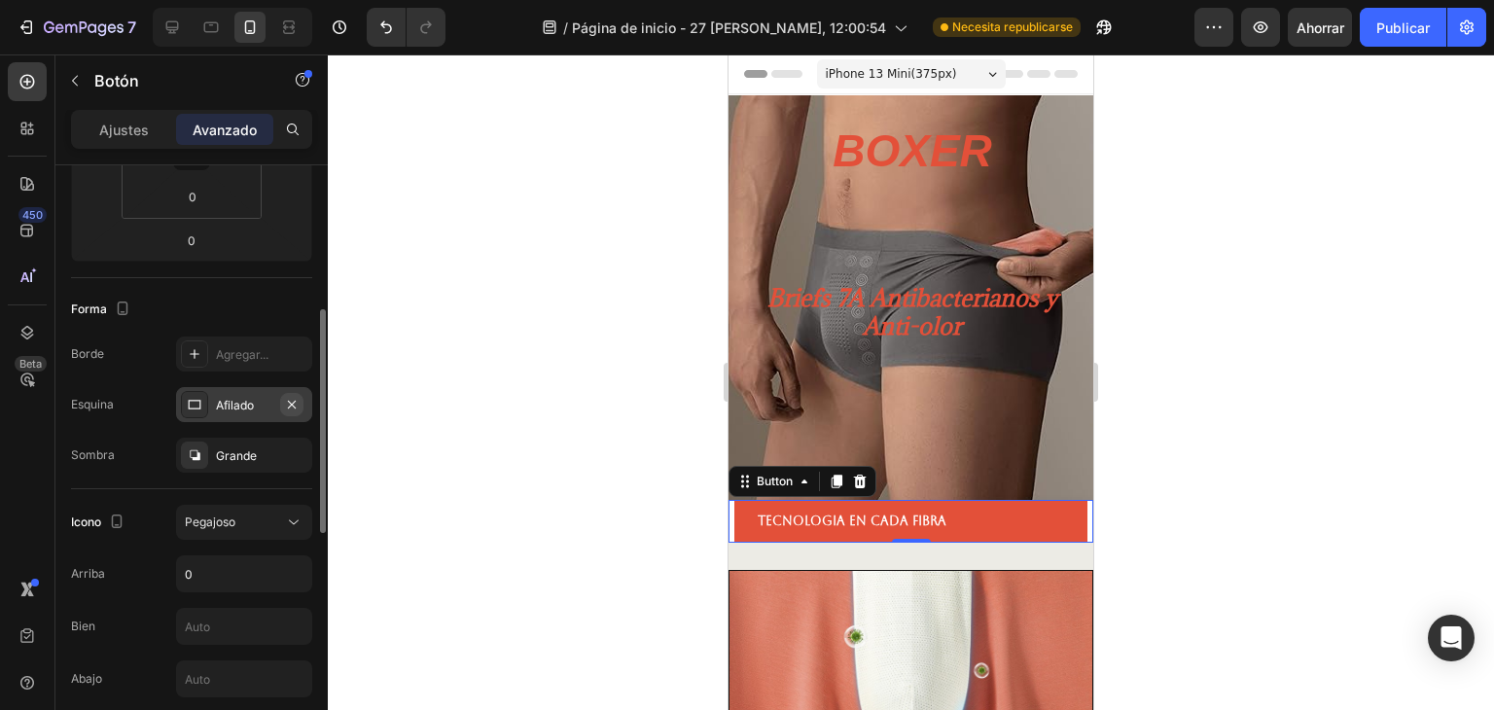
click at [292, 402] on icon "button" at bounding box center [292, 404] width 8 height 8
click at [227, 406] on font "Agregar..." at bounding box center [242, 405] width 53 height 15
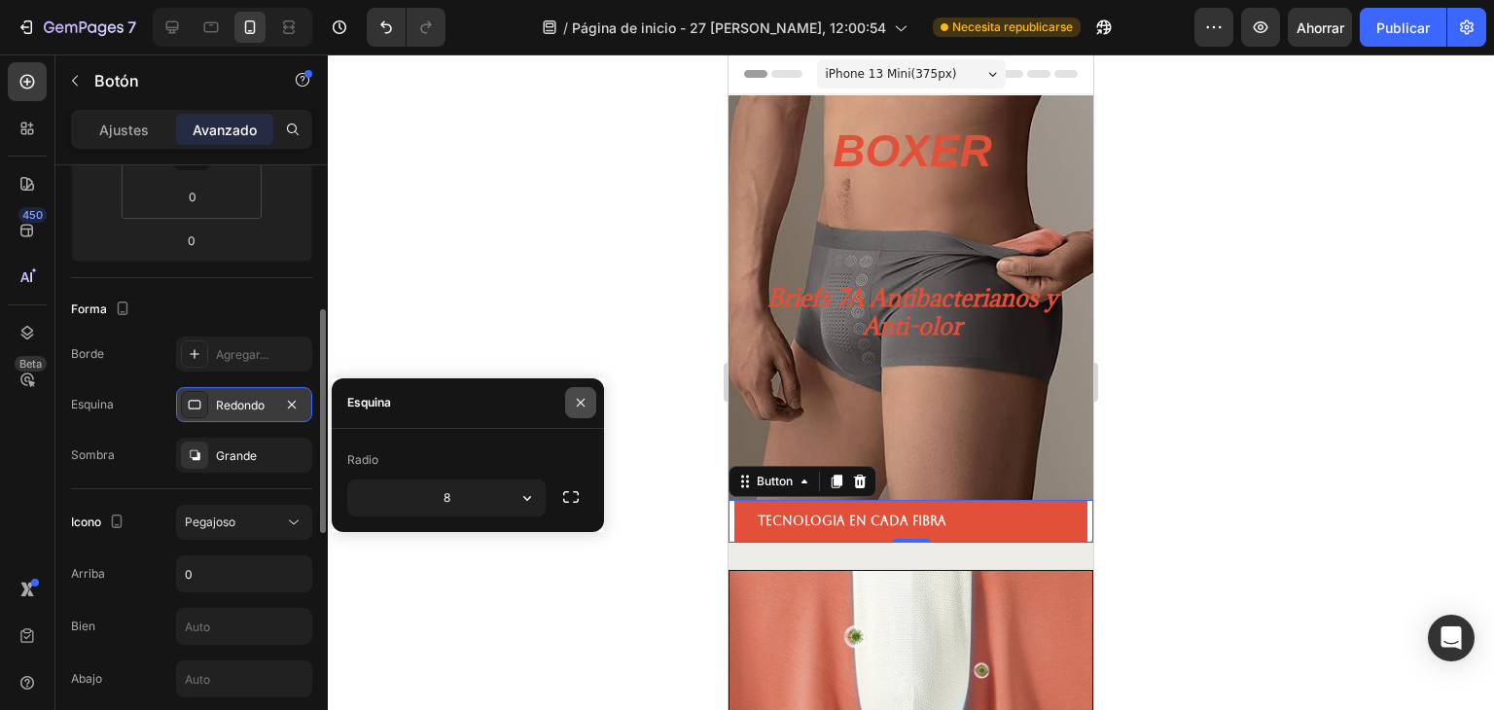
click at [573, 403] on icon "button" at bounding box center [581, 403] width 16 height 16
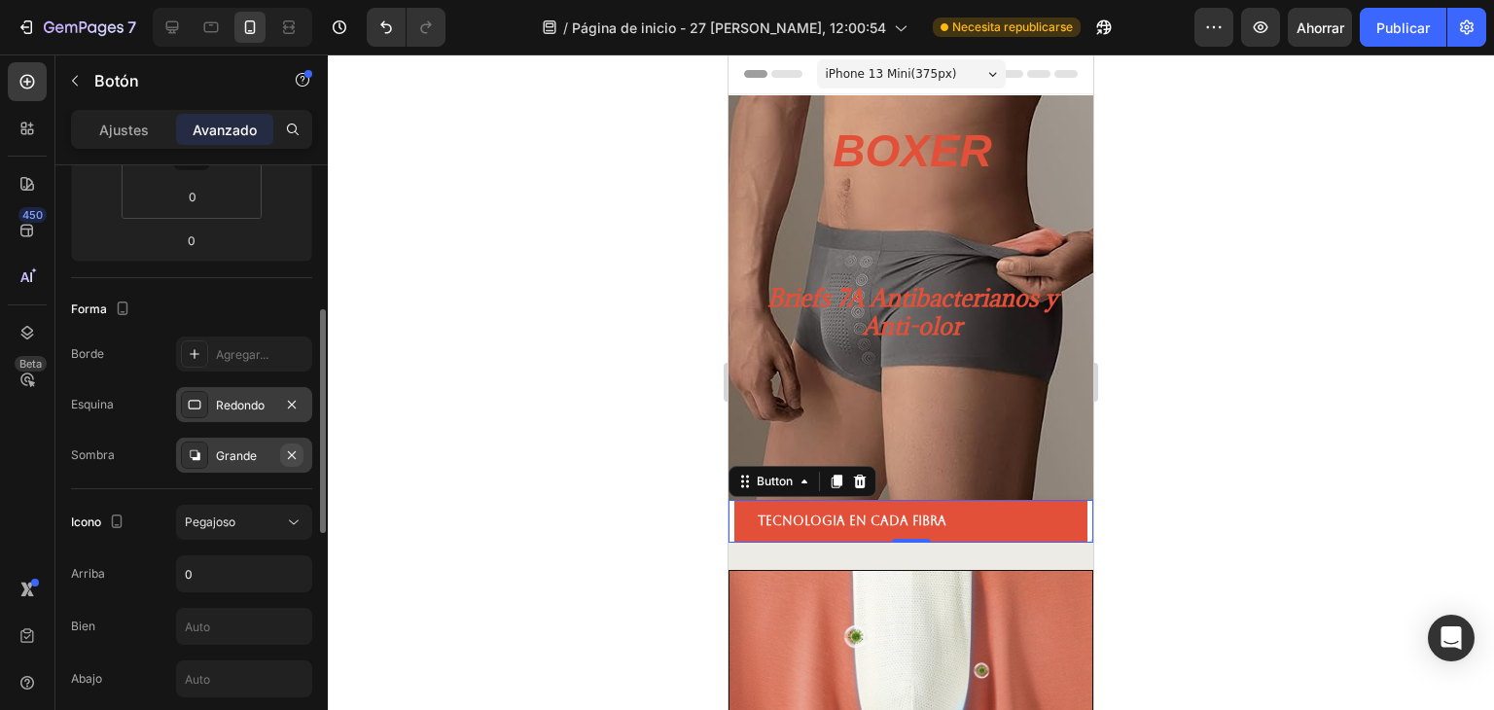
click at [295, 450] on icon "button" at bounding box center [292, 454] width 8 height 8
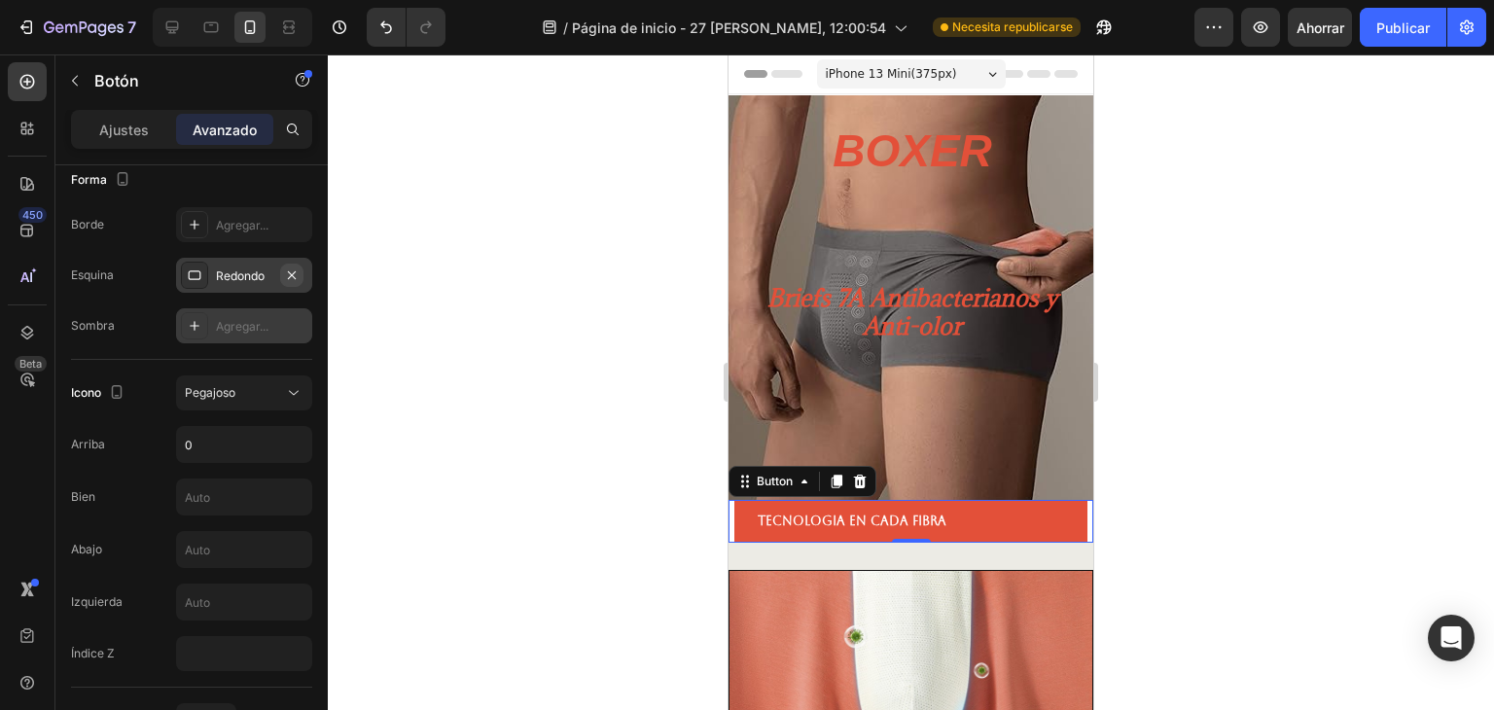
click at [294, 277] on icon "button" at bounding box center [292, 275] width 16 height 16
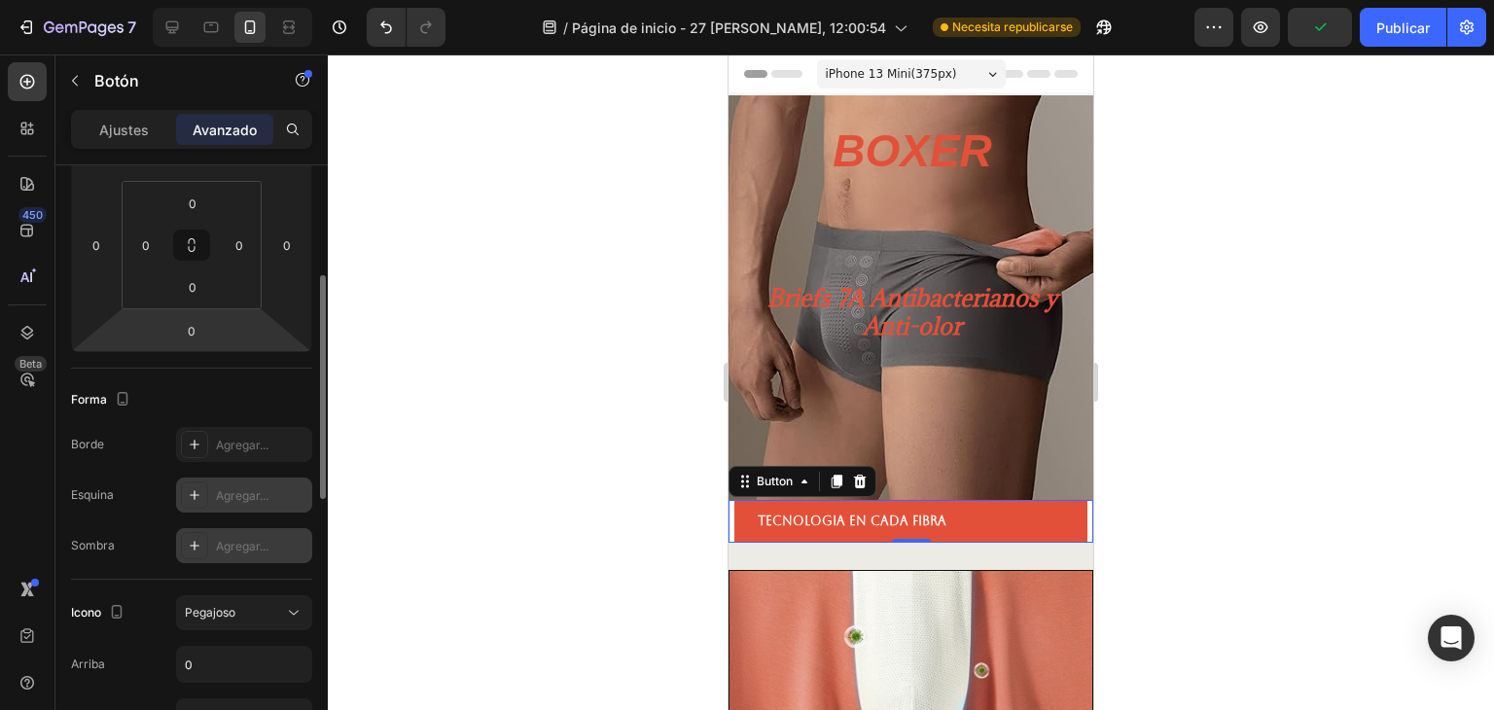
scroll to position [0, 0]
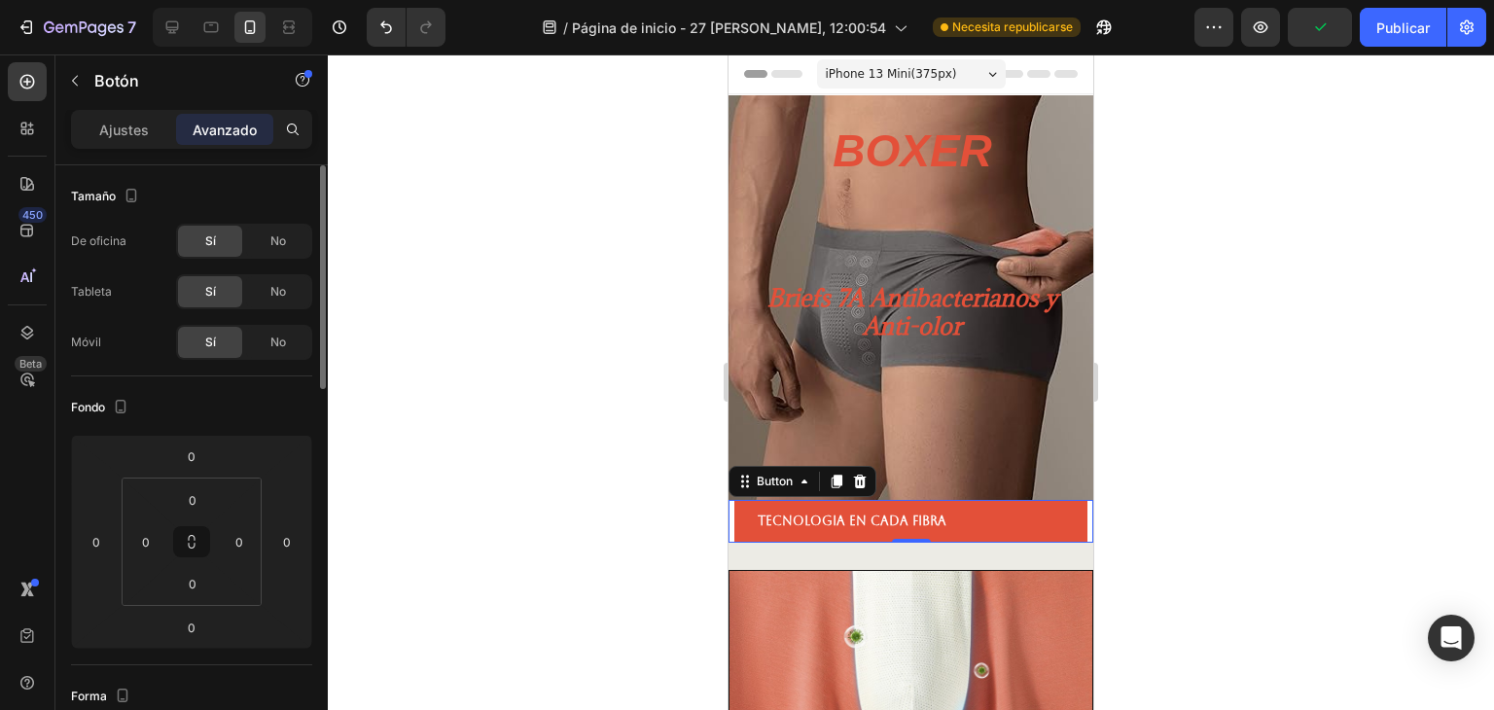
drag, startPoint x: 509, startPoint y: 309, endPoint x: 526, endPoint y: 317, distance: 19.2
click at [506, 311] on div at bounding box center [911, 381] width 1166 height 655
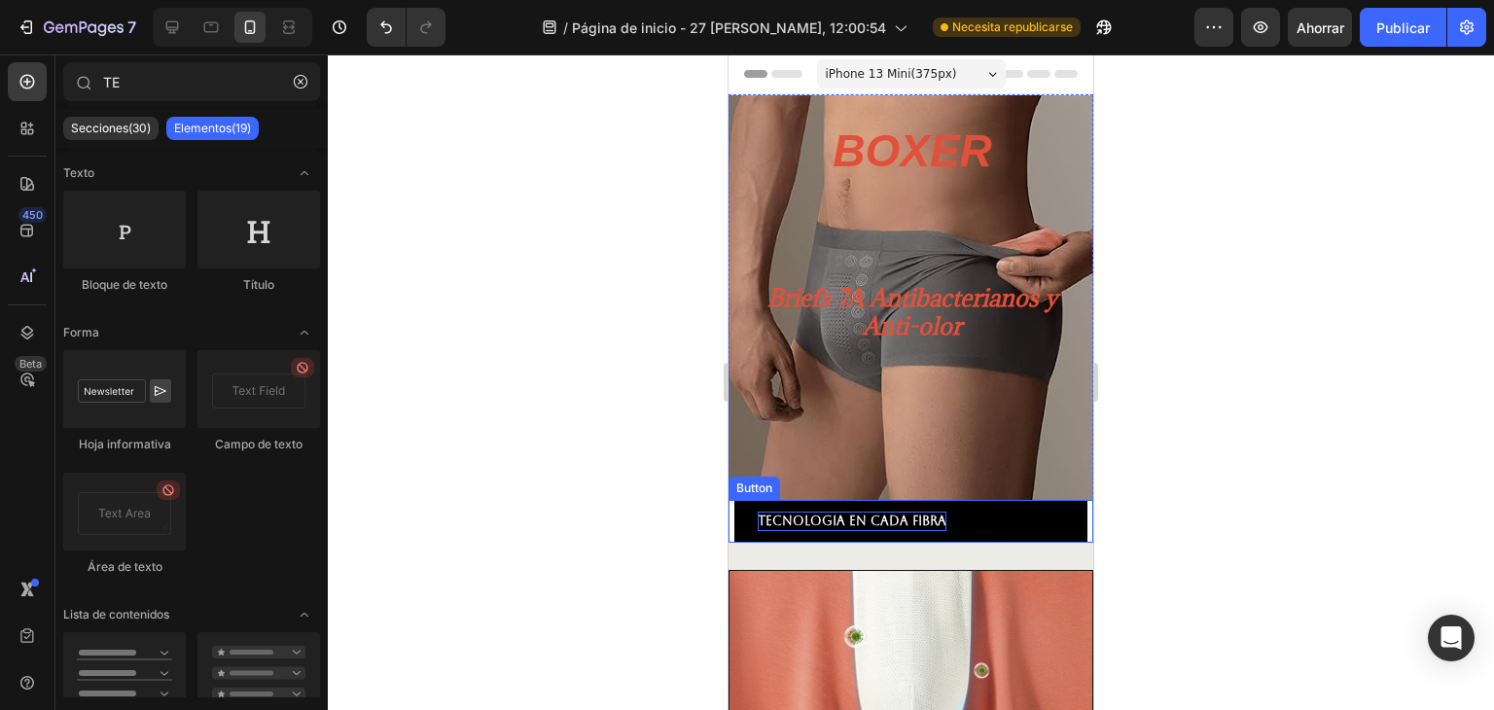
click at [902, 513] on span "TECNOLOGIA En cada fibra" at bounding box center [852, 520] width 189 height 15
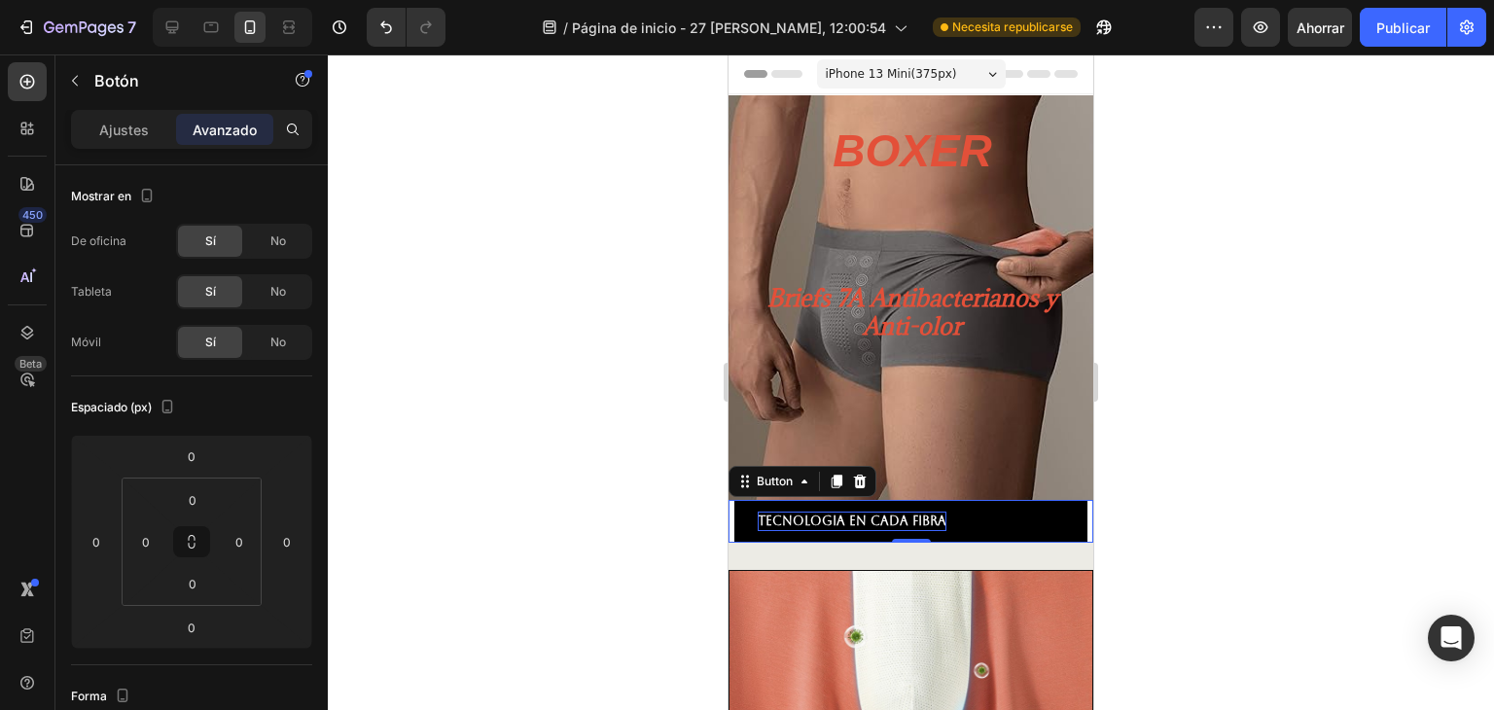
click at [759, 516] on span "TECNOLOGIA En cada fibra" at bounding box center [852, 520] width 189 height 15
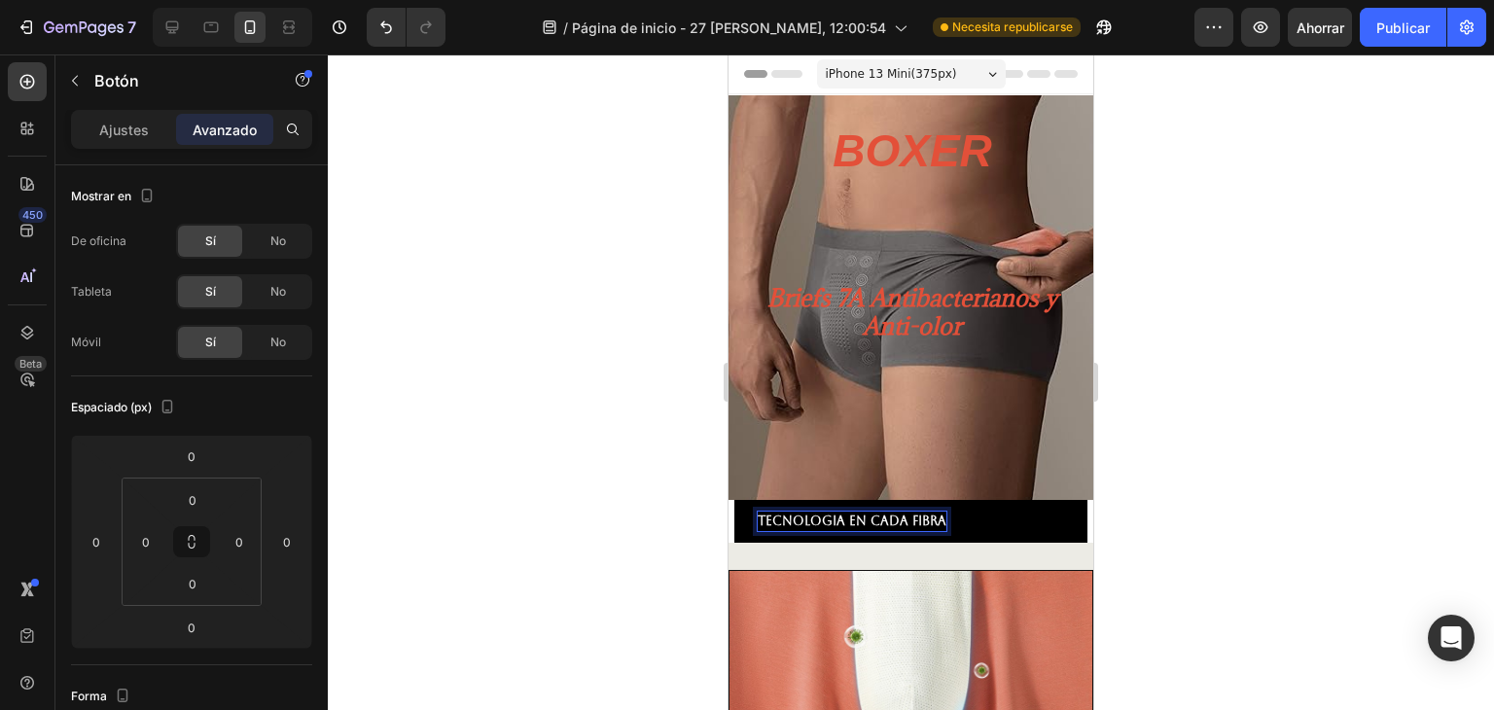
click at [758, 518] on span "TECNOLOGIA En cada fibra" at bounding box center [852, 520] width 189 height 15
click at [1019, 516] on link "TECNOLOGIA En cada fibra" at bounding box center [910, 521] width 353 height 43
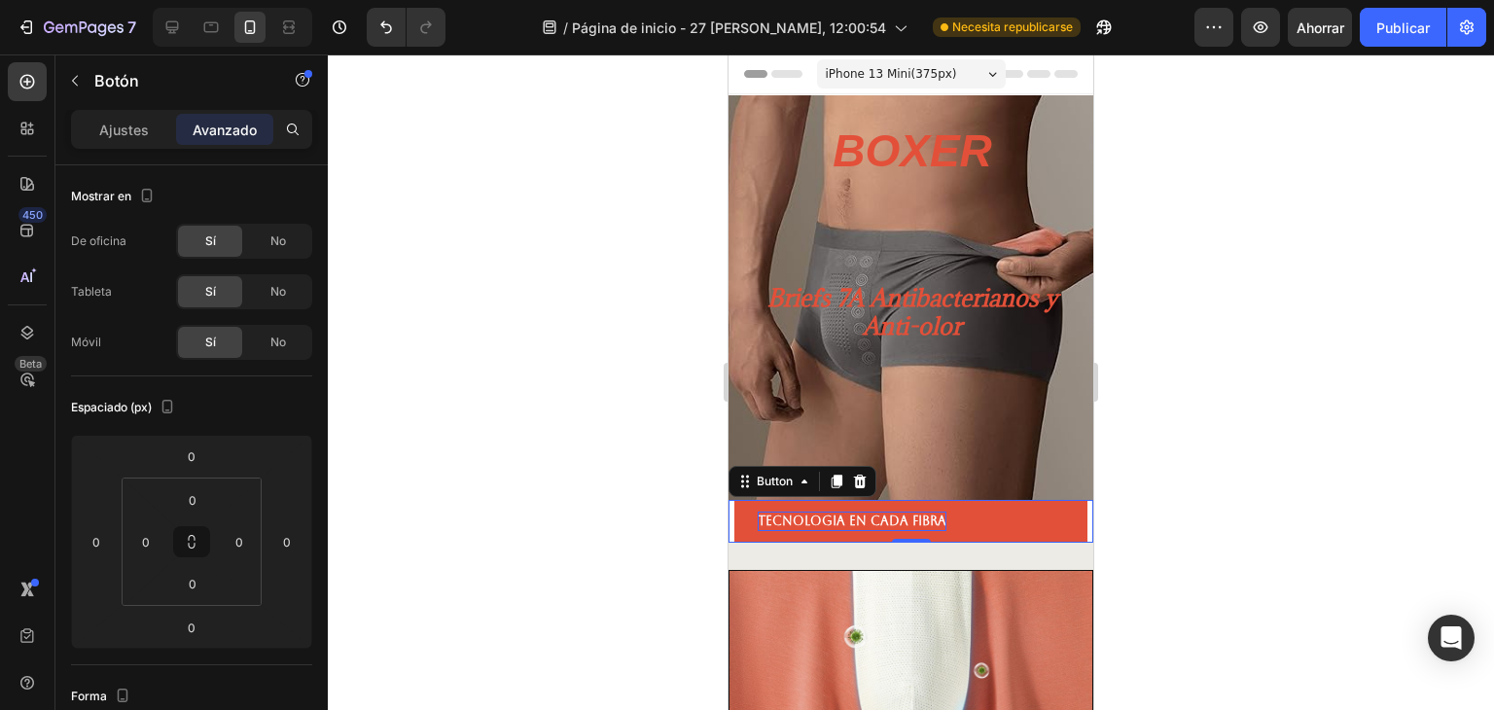
click at [902, 530] on p "TECNOLOGIA En cada fibra" at bounding box center [852, 521] width 189 height 19
click at [783, 520] on span "TECNOLOGIA En cada fibra" at bounding box center [852, 520] width 189 height 15
click at [799, 528] on span "TECNOLOGIA En cada fibra" at bounding box center [852, 520] width 189 height 15
click at [800, 528] on span "TECNOLOGIA En cada fibra" at bounding box center [852, 520] width 189 height 15
click at [801, 528] on span "TECNOLOGIA En cada fibra" at bounding box center [852, 520] width 189 height 15
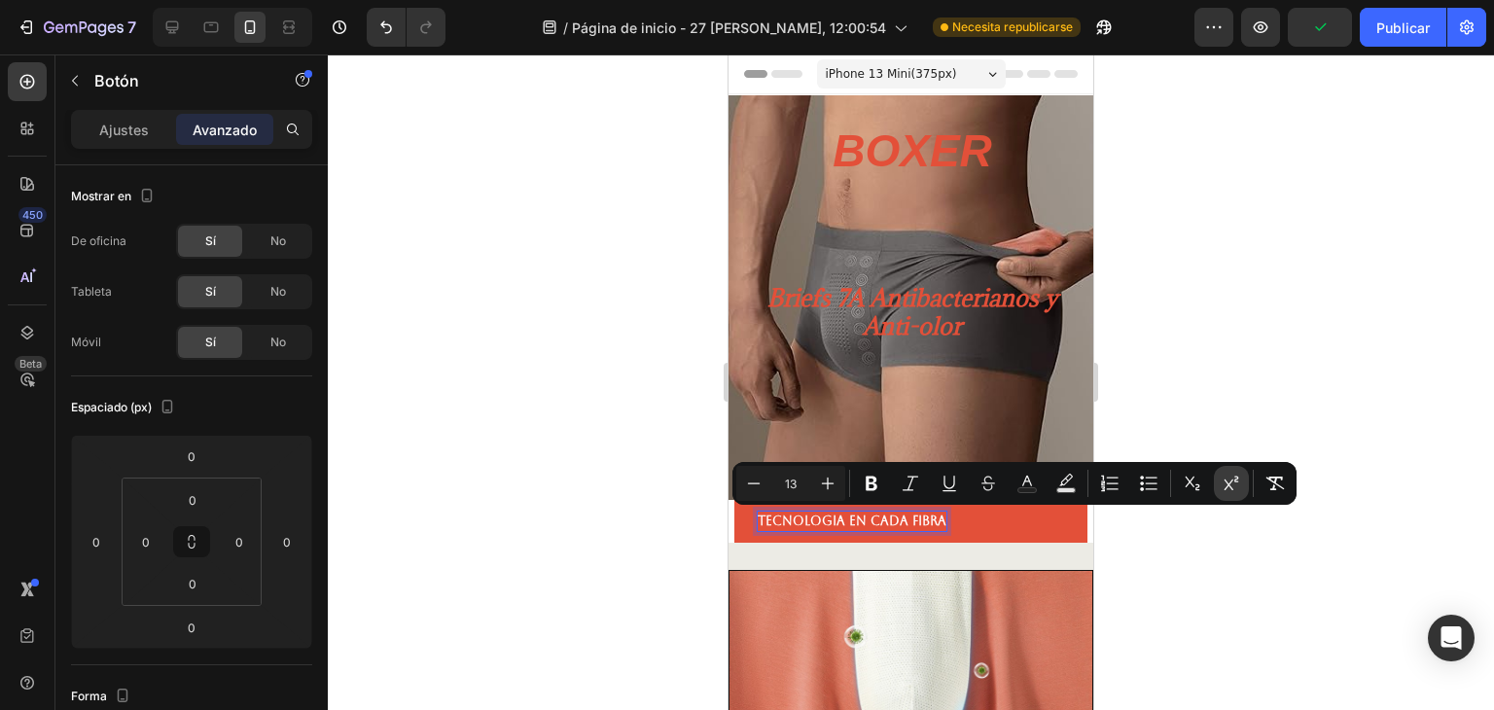
click at [1233, 491] on icon "Editor contextual toolbar" at bounding box center [1230, 483] width 19 height 19
click at [1190, 483] on icon "Barra de herramientas contextual del editor" at bounding box center [1192, 483] width 19 height 19
click at [1230, 479] on icon "Barra de herramientas contextual del editor" at bounding box center [1230, 483] width 19 height 19
drag, startPoint x: 1169, startPoint y: 549, endPoint x: 1185, endPoint y: 547, distance: 16.8
click at [1173, 549] on div at bounding box center [911, 381] width 1166 height 655
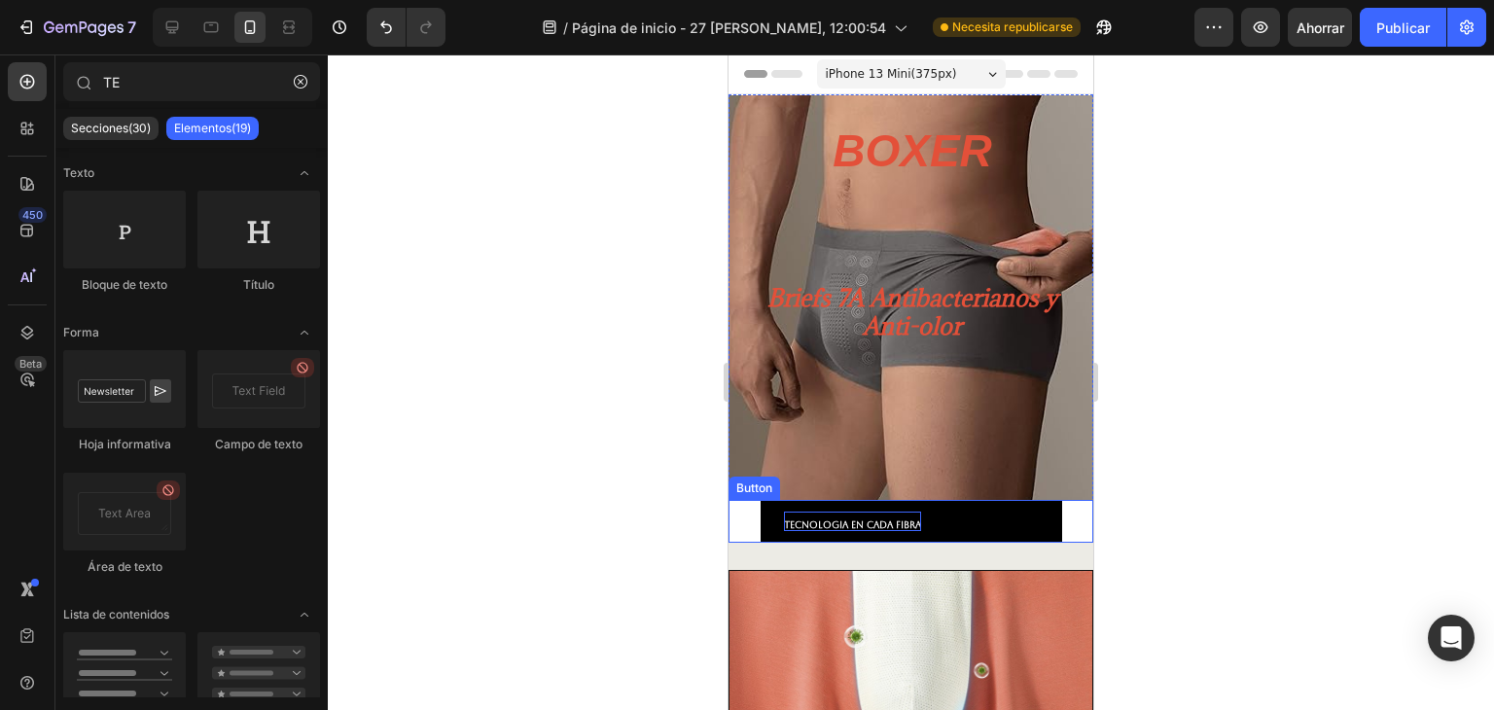
click at [887, 522] on sub "TECNOLOGIA En cada fibra" at bounding box center [852, 524] width 137 height 11
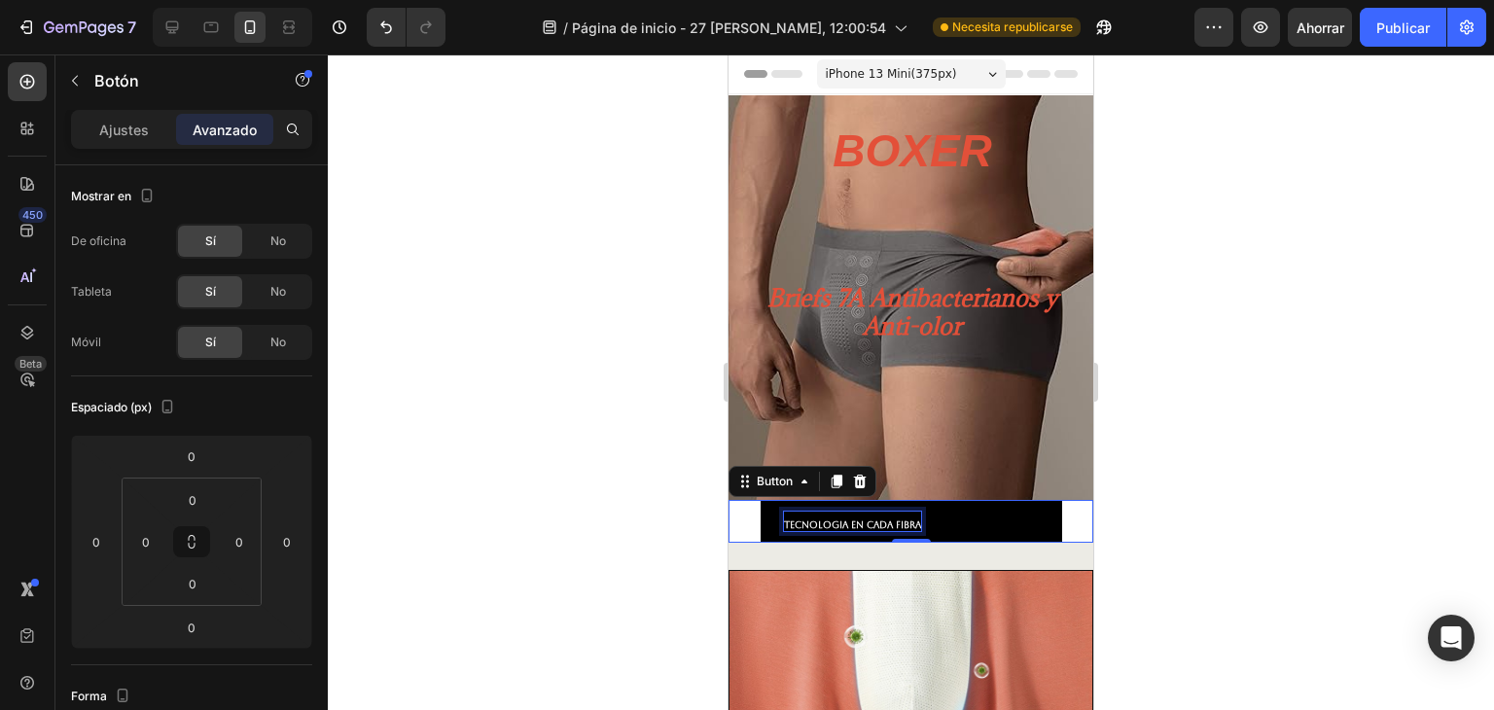
click at [897, 527] on sub "TECNOLOGIA En cada fibra" at bounding box center [852, 524] width 137 height 11
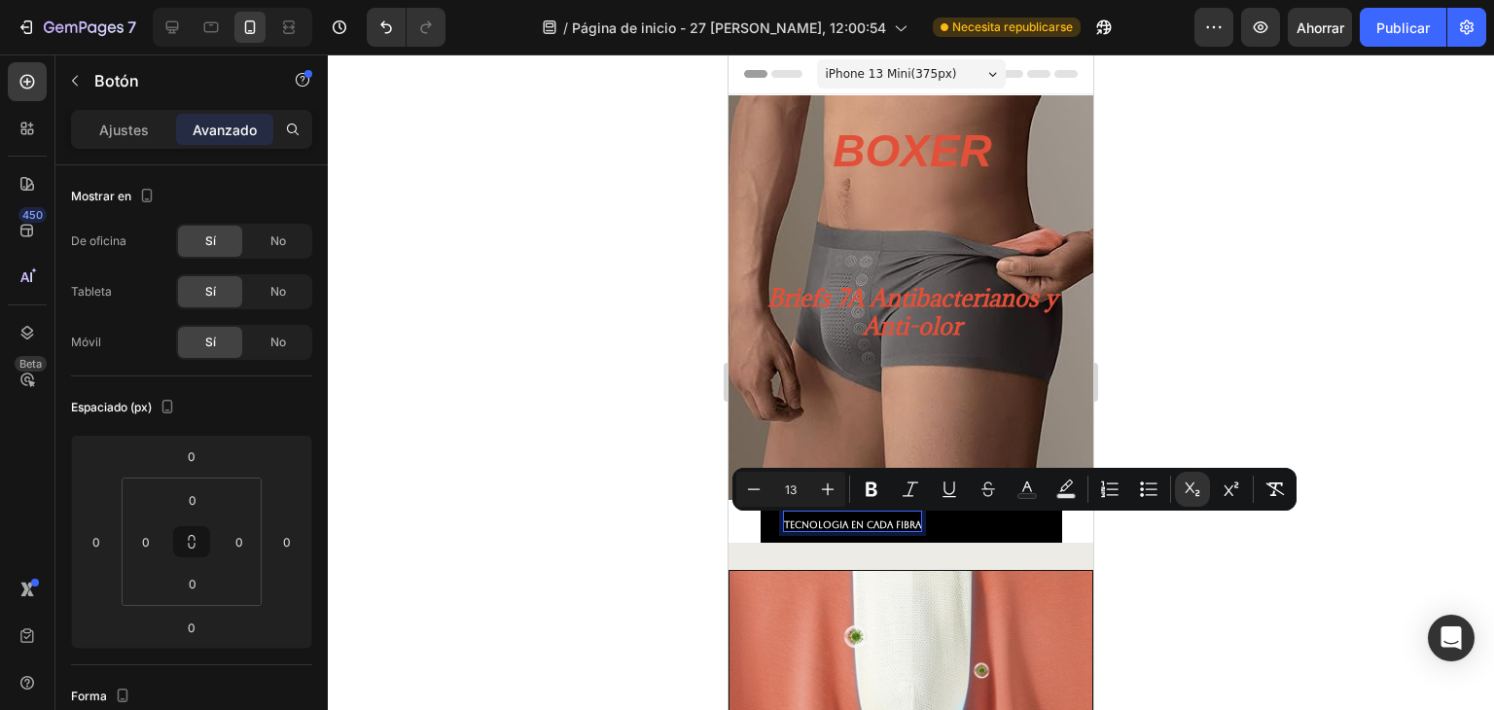
click at [897, 527] on sub "TECNOLOGIA En cada fibra" at bounding box center [852, 524] width 137 height 11
click at [902, 531] on p "TECNOLOGIA En cada fibra" at bounding box center [852, 521] width 137 height 19
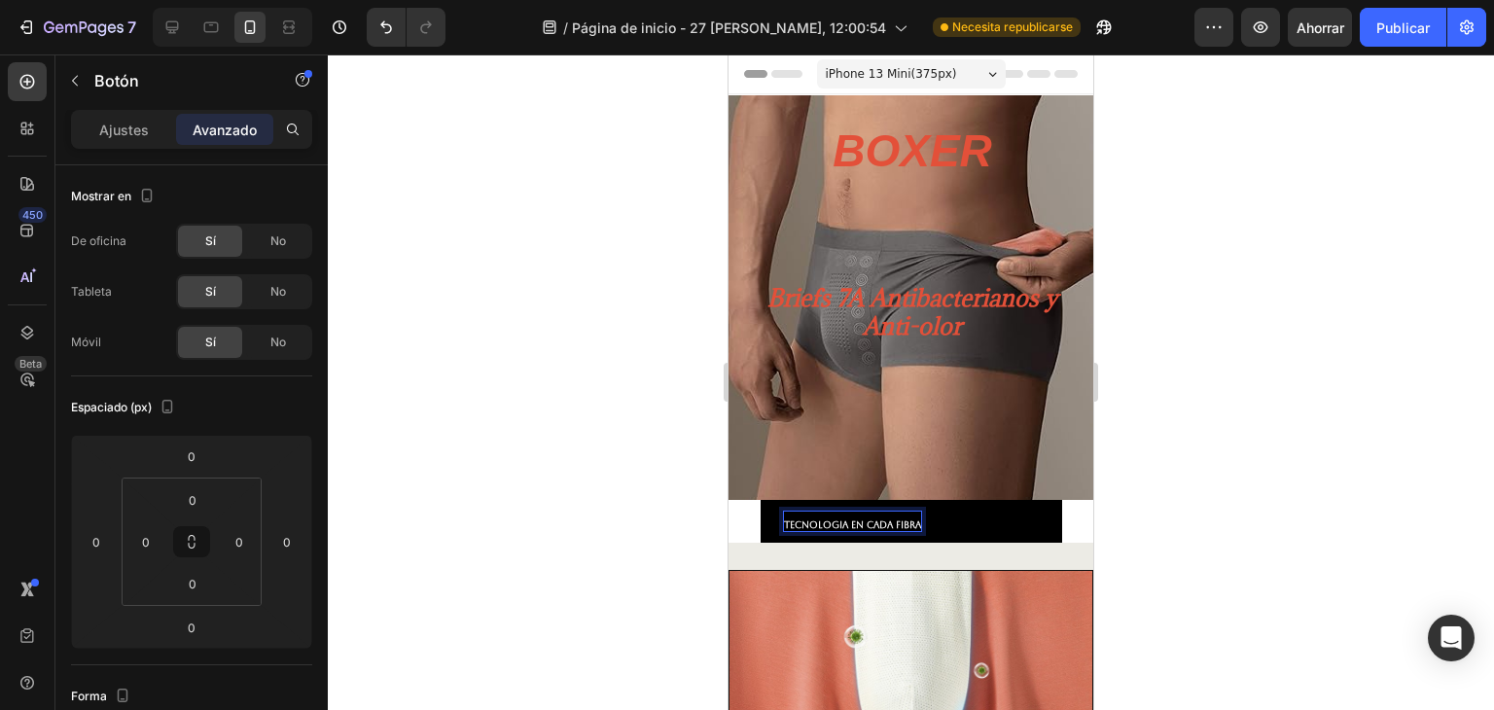
click at [902, 531] on p "TECNOLOGIA En cada fibra" at bounding box center [852, 521] width 137 height 19
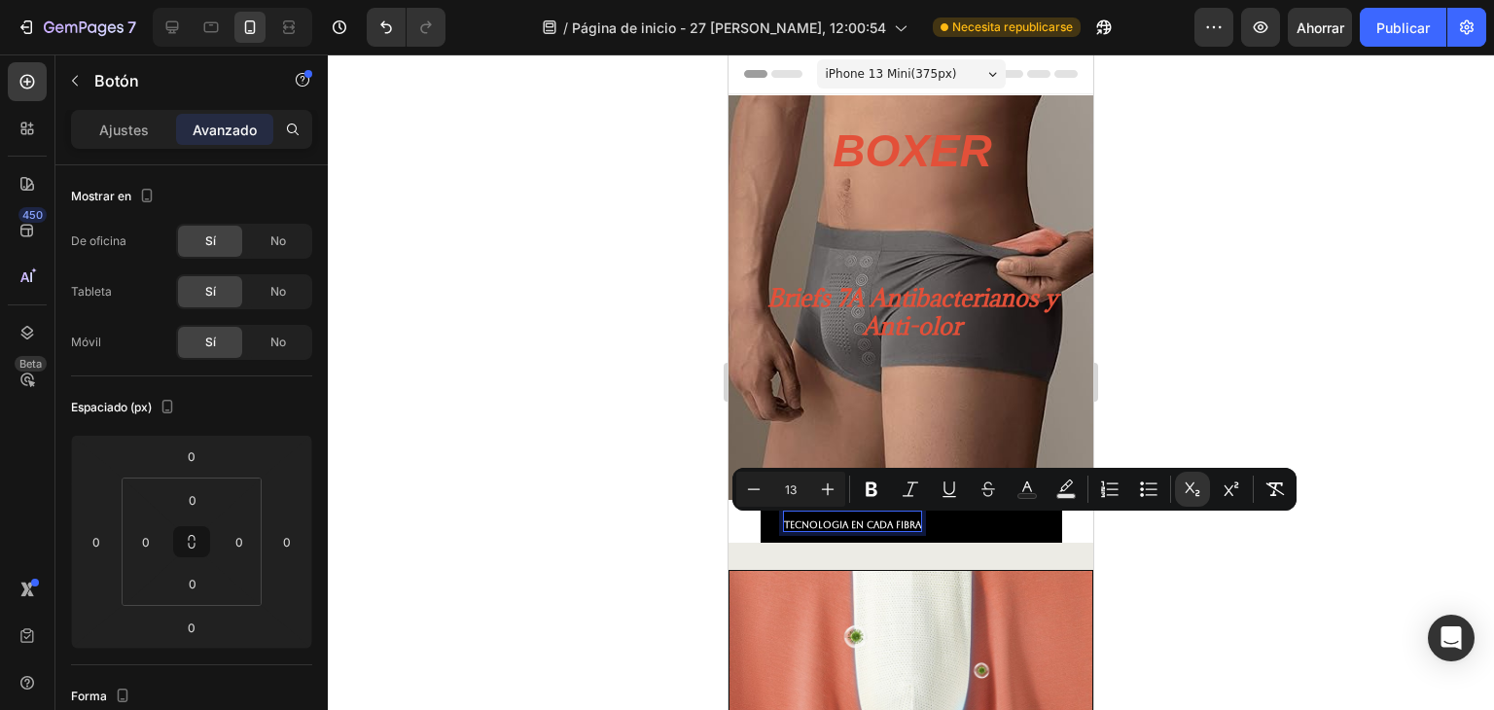
click at [905, 531] on p "TECNOLOGIA En cada fibra" at bounding box center [852, 521] width 137 height 19
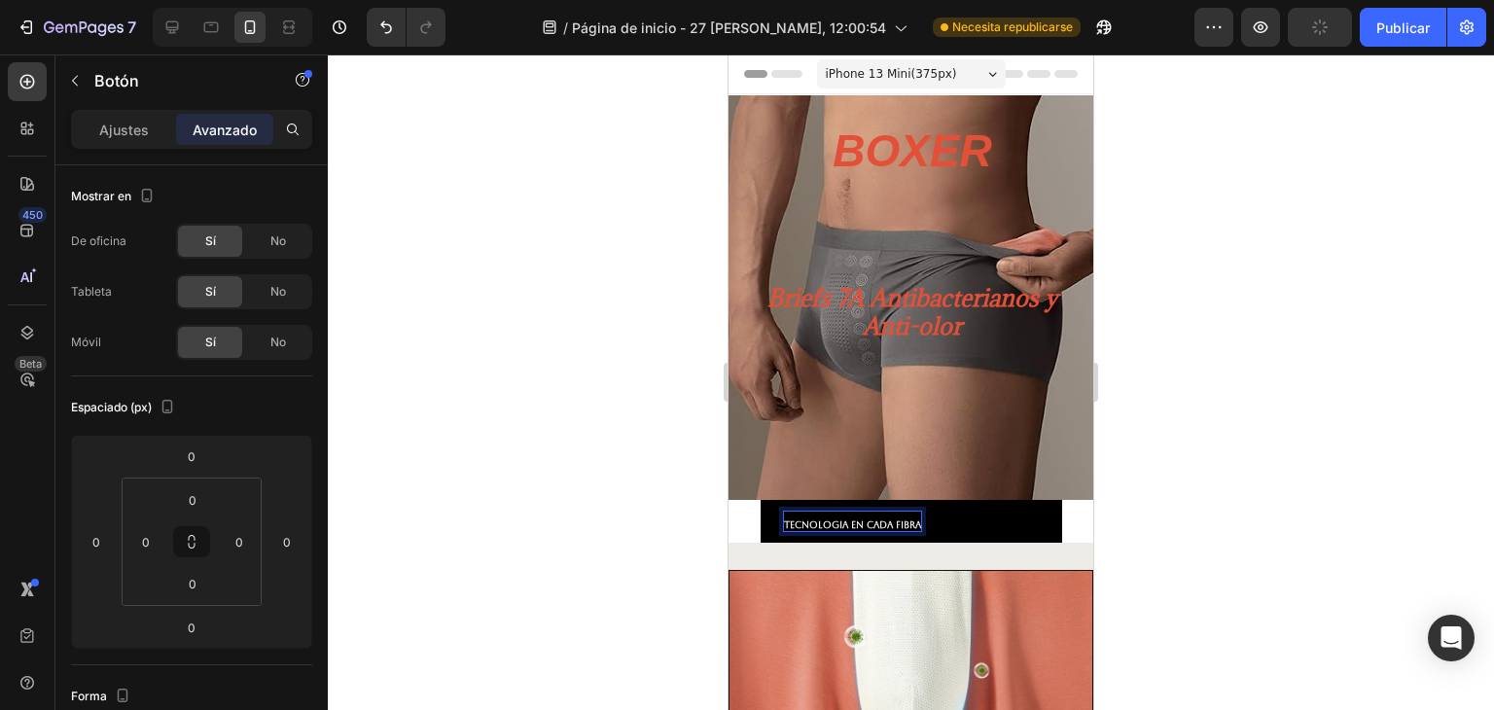
click at [895, 530] on p "TECNOLOGIA En cada fibra" at bounding box center [852, 521] width 137 height 19
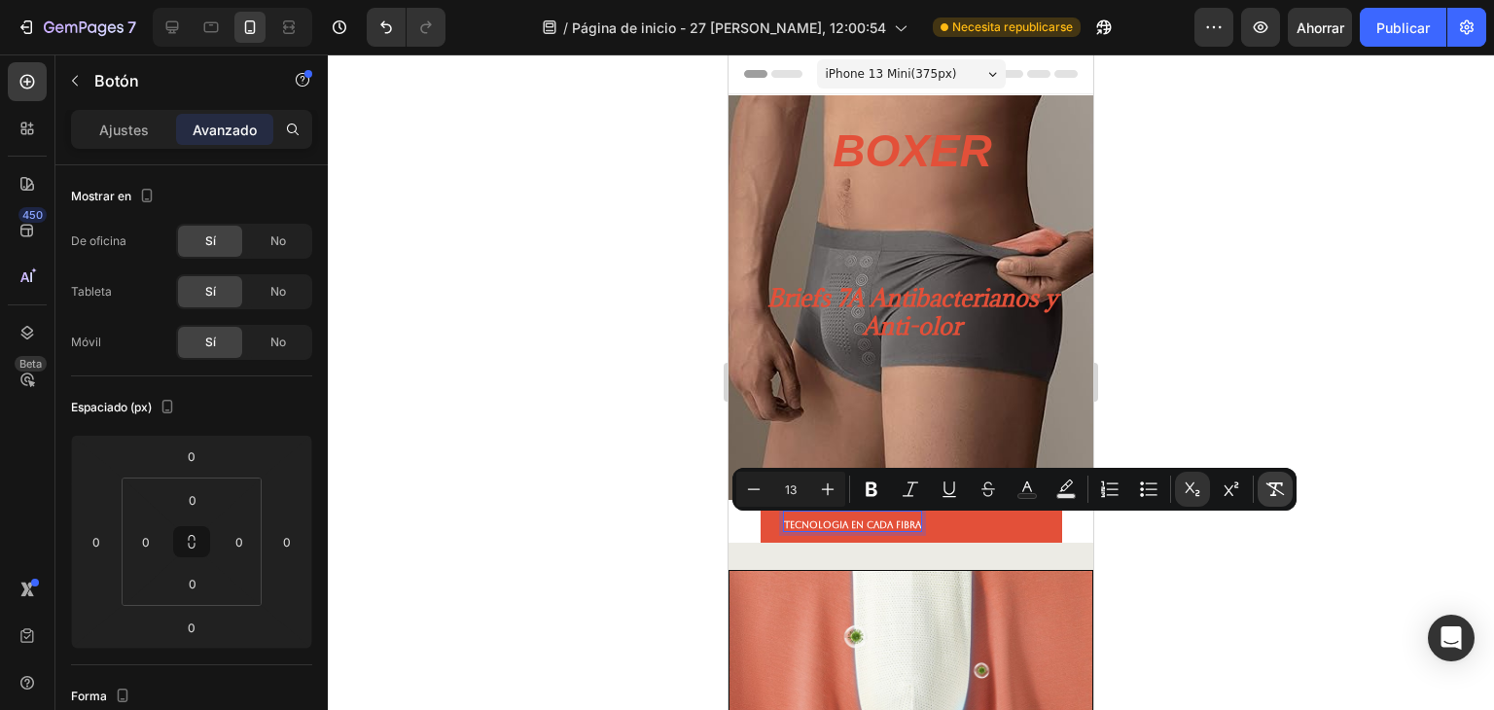
click at [1276, 490] on icon "Barra de herramientas contextual del editor" at bounding box center [1275, 489] width 18 height 14
type input "4"
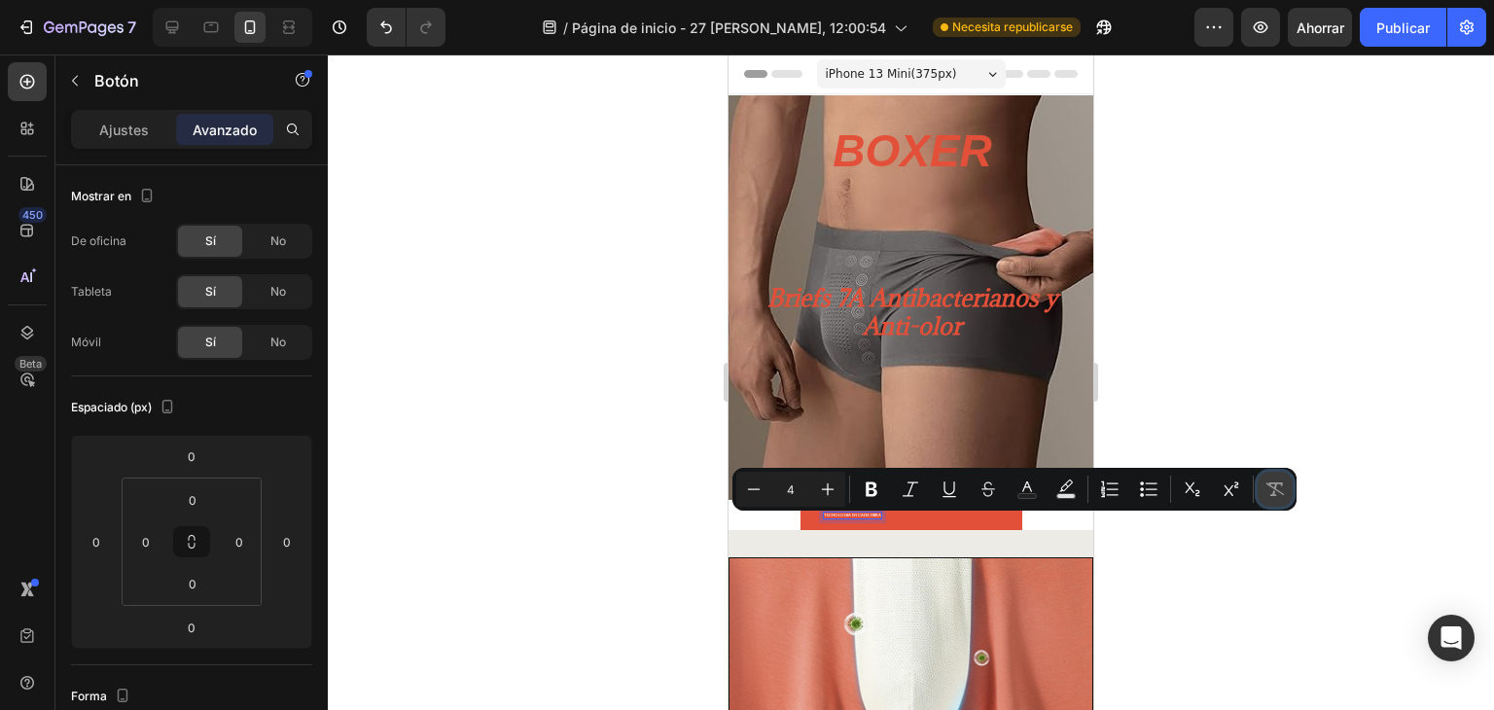
click at [1276, 490] on icon "Barra de herramientas contextual del editor" at bounding box center [1275, 489] width 18 height 14
click at [1274, 484] on icon "Barra de herramientas contextual del editor" at bounding box center [1274, 488] width 19 height 19
type input "13"
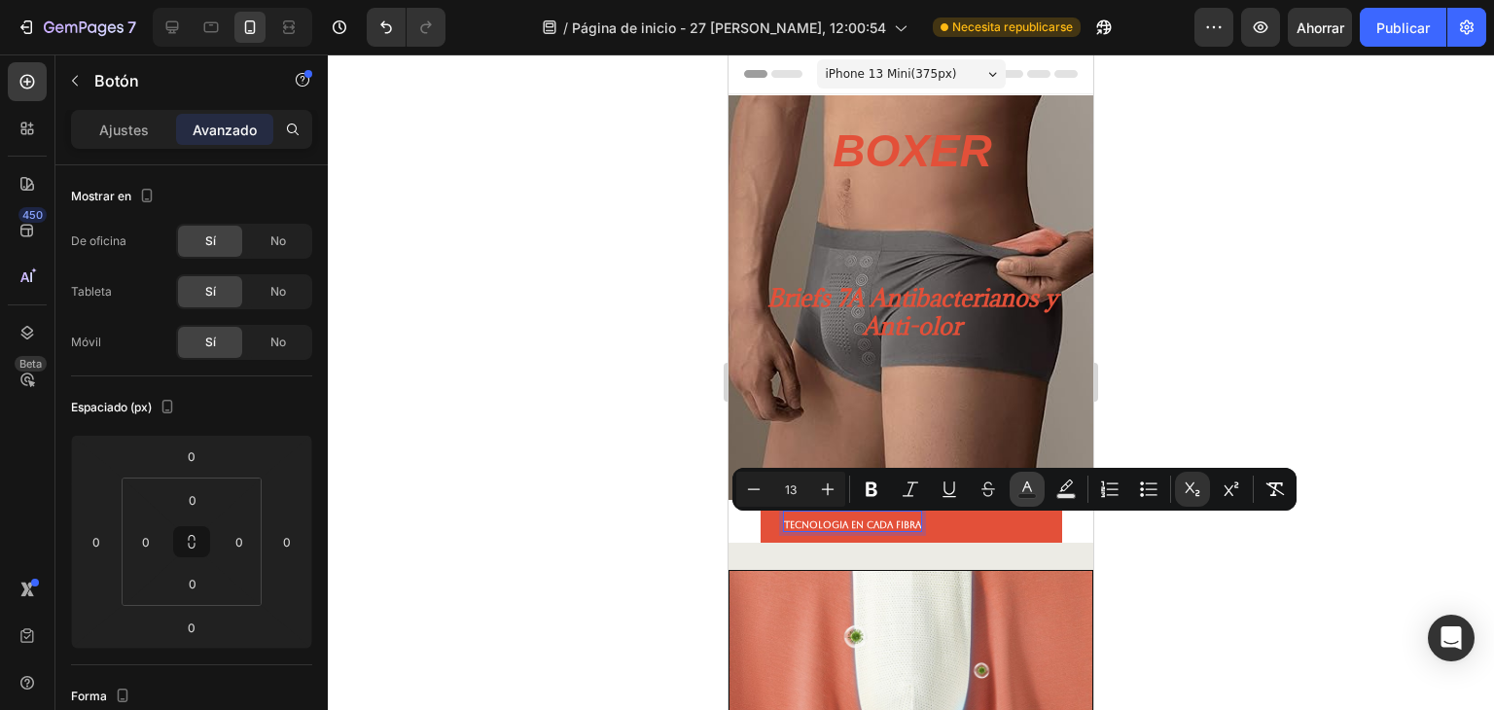
click at [1032, 494] on rect "Barra de herramientas contextual del editor" at bounding box center [1027, 496] width 18 height 5
type input "FFFFFF"
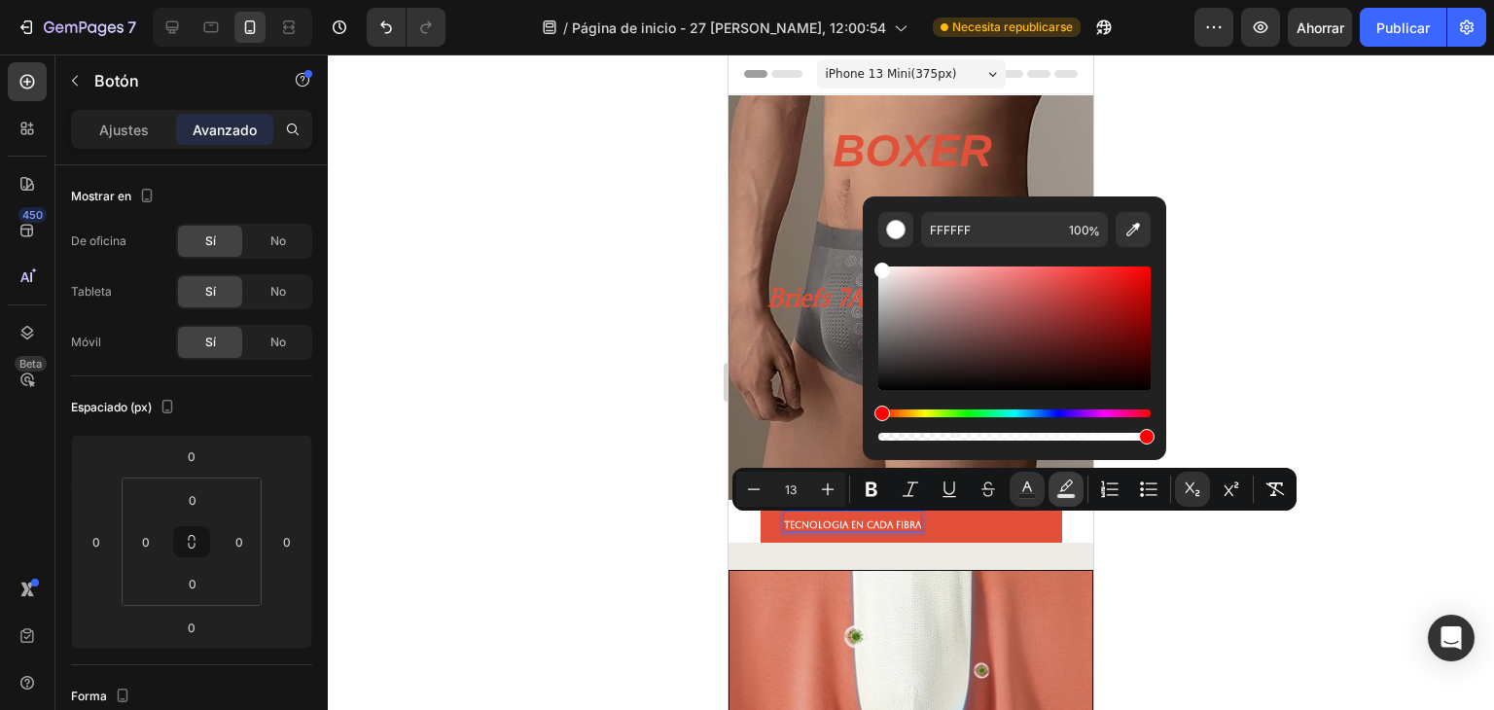
click at [1058, 494] on rect "Barra de herramientas contextual del editor" at bounding box center [1066, 496] width 18 height 5
type input "000000"
type input "77"
click at [829, 487] on icon "Barra de herramientas contextual del editor" at bounding box center [827, 488] width 19 height 19
click at [831, 488] on icon "Barra de herramientas contextual del editor" at bounding box center [827, 488] width 19 height 19
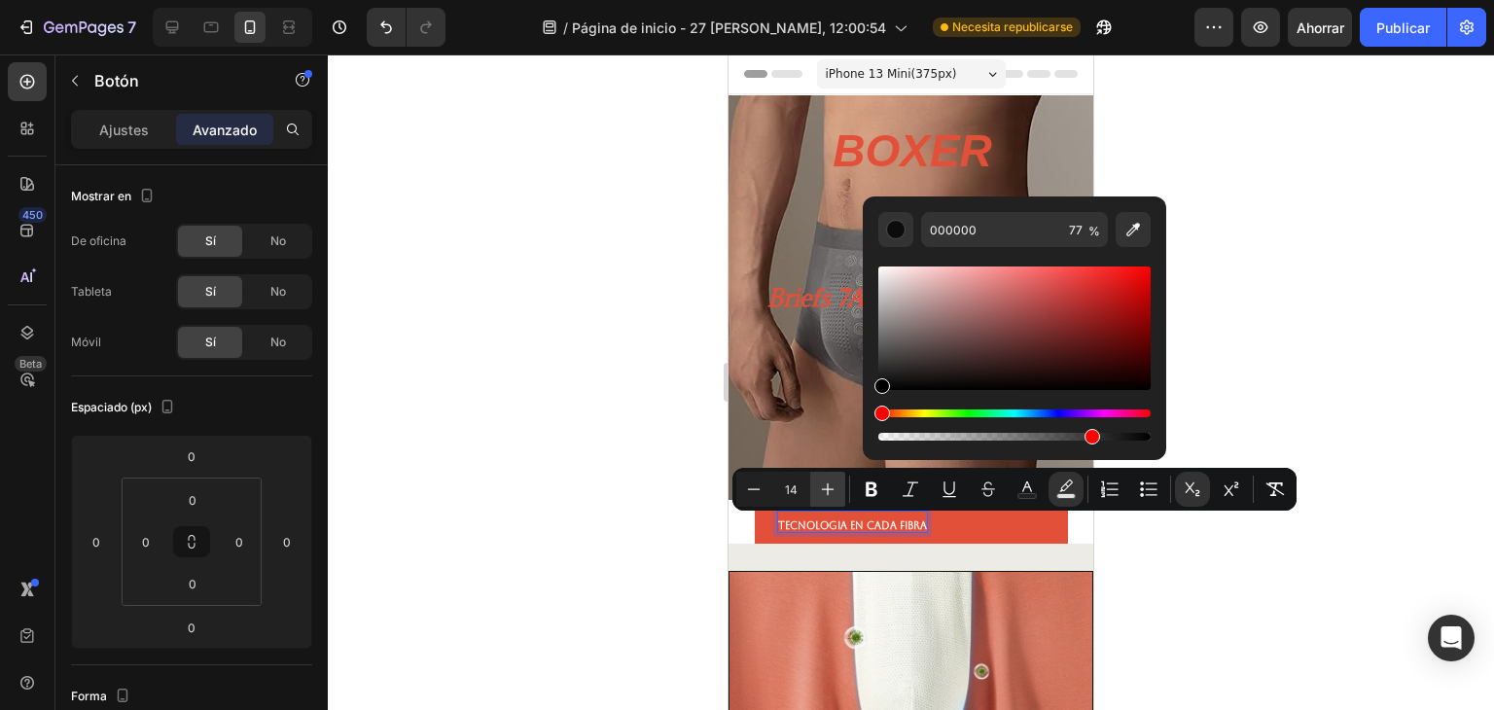
type input "15"
click at [1289, 597] on div at bounding box center [911, 381] width 1166 height 655
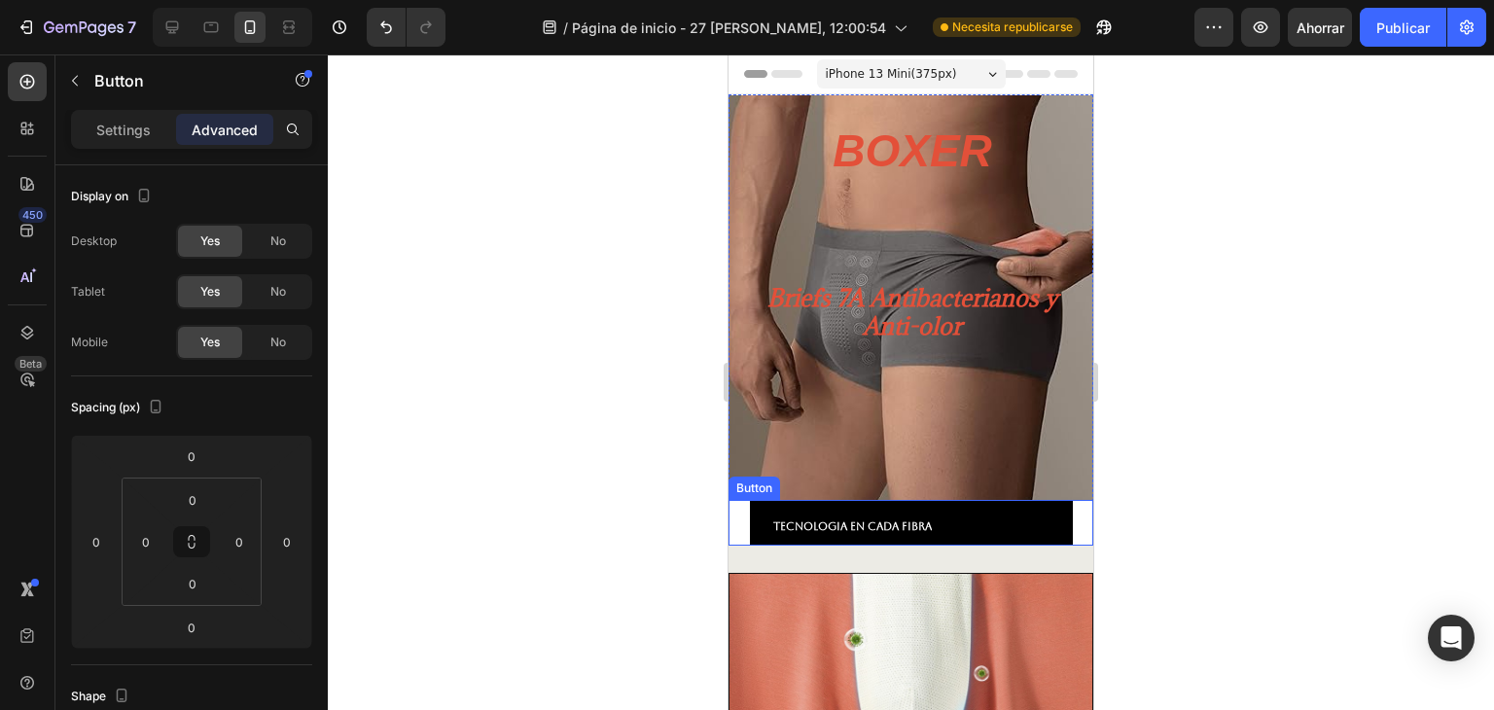
click at [972, 526] on link "TECNOLOGIA En cada fibra" at bounding box center [911, 523] width 323 height 46
drag, startPoint x: 915, startPoint y: 563, endPoint x: 962, endPoint y: 560, distance: 46.8
click at [970, 546] on div "TECNOLOGIA En cada fibra Button 2" at bounding box center [910, 523] width 365 height 46
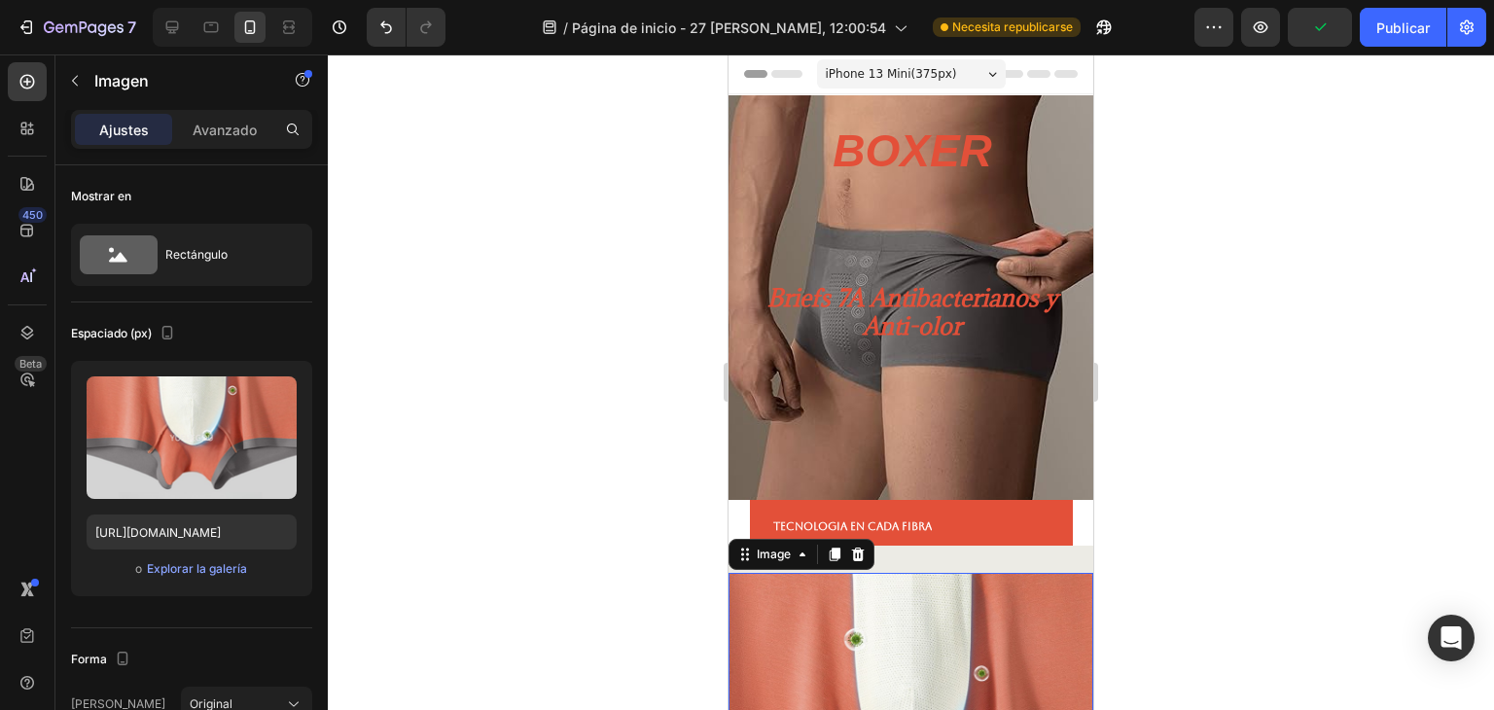
click at [1225, 505] on div at bounding box center [911, 381] width 1166 height 655
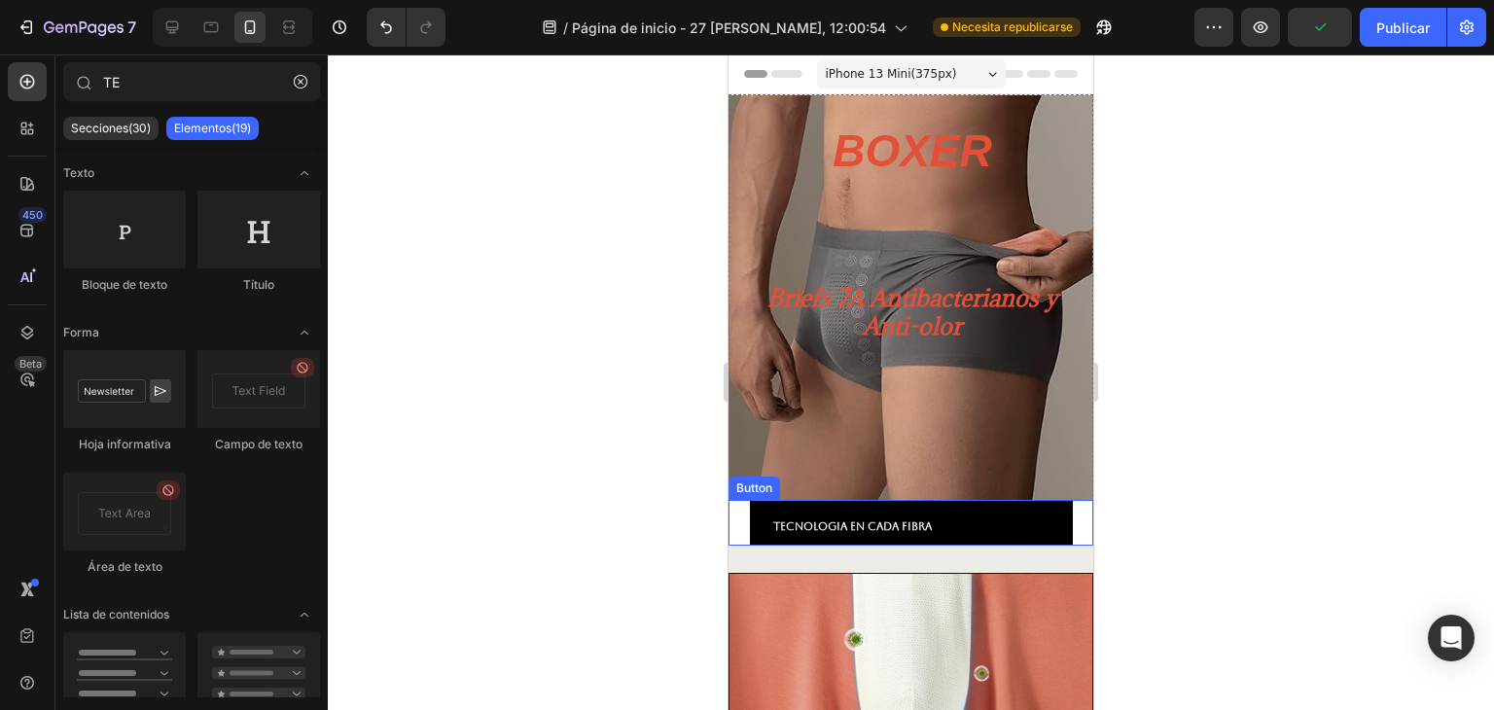
click at [992, 533] on link "TECNOLOGIA En cada fibra" at bounding box center [911, 523] width 323 height 46
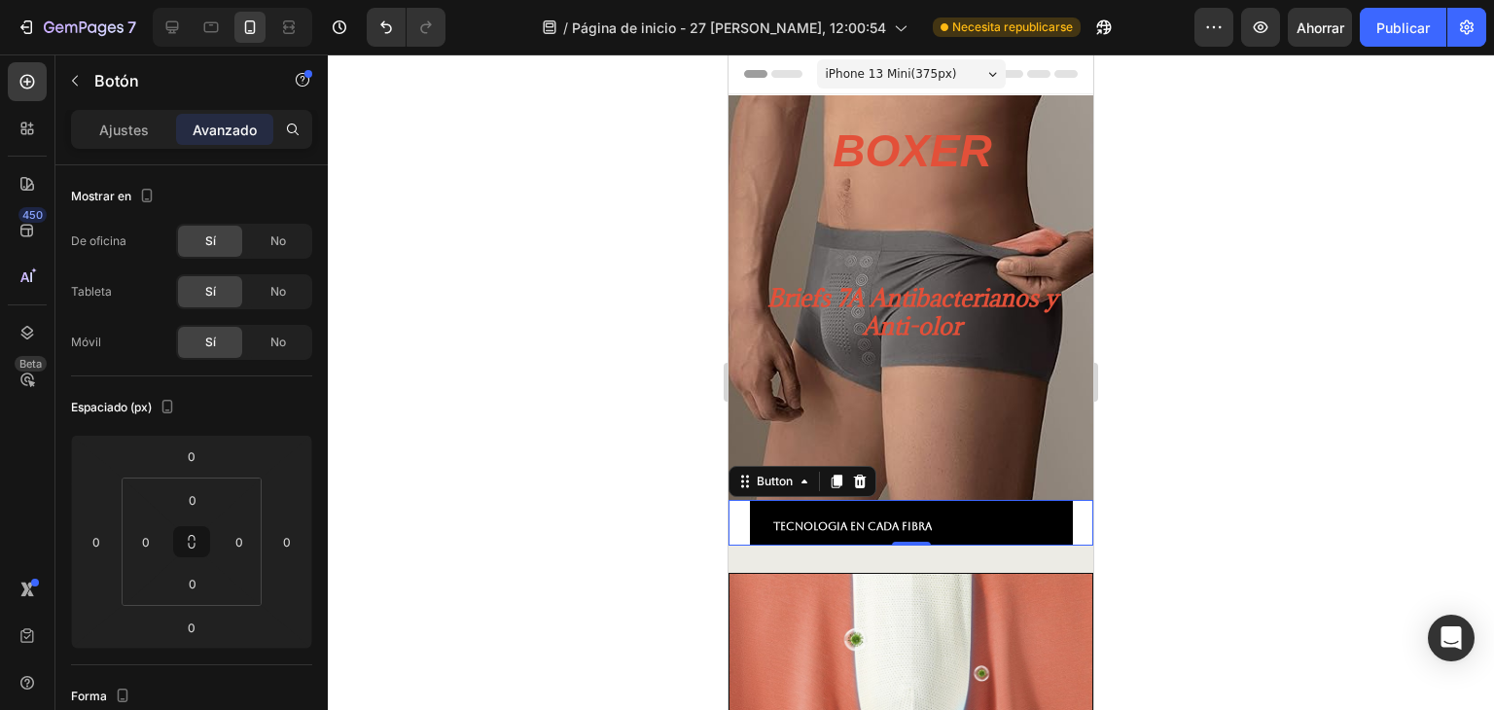
click at [1033, 537] on link "TECNOLOGIA En cada fibra" at bounding box center [911, 523] width 323 height 46
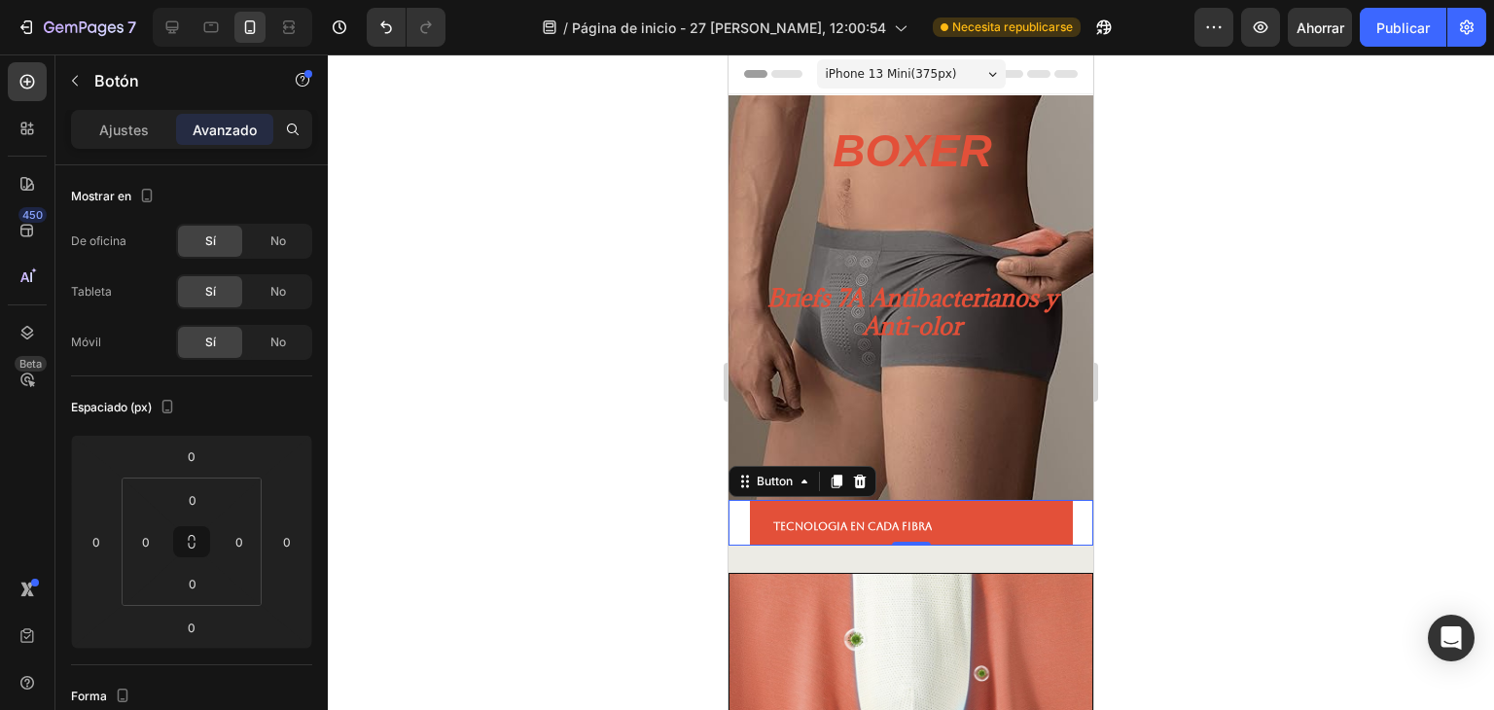
click at [863, 481] on icon at bounding box center [860, 482] width 13 height 14
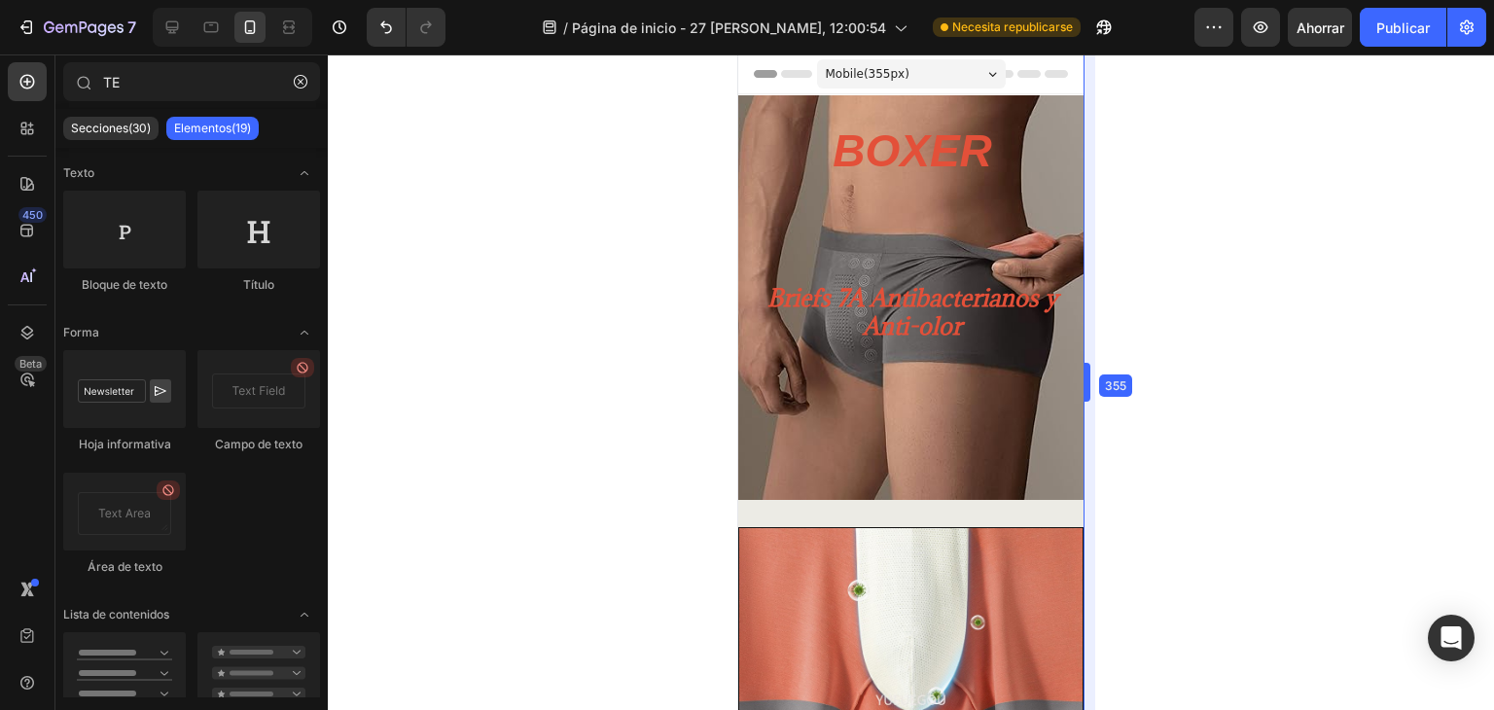
drag, startPoint x: 1093, startPoint y: 386, endPoint x: 1074, endPoint y: 386, distance: 19.4
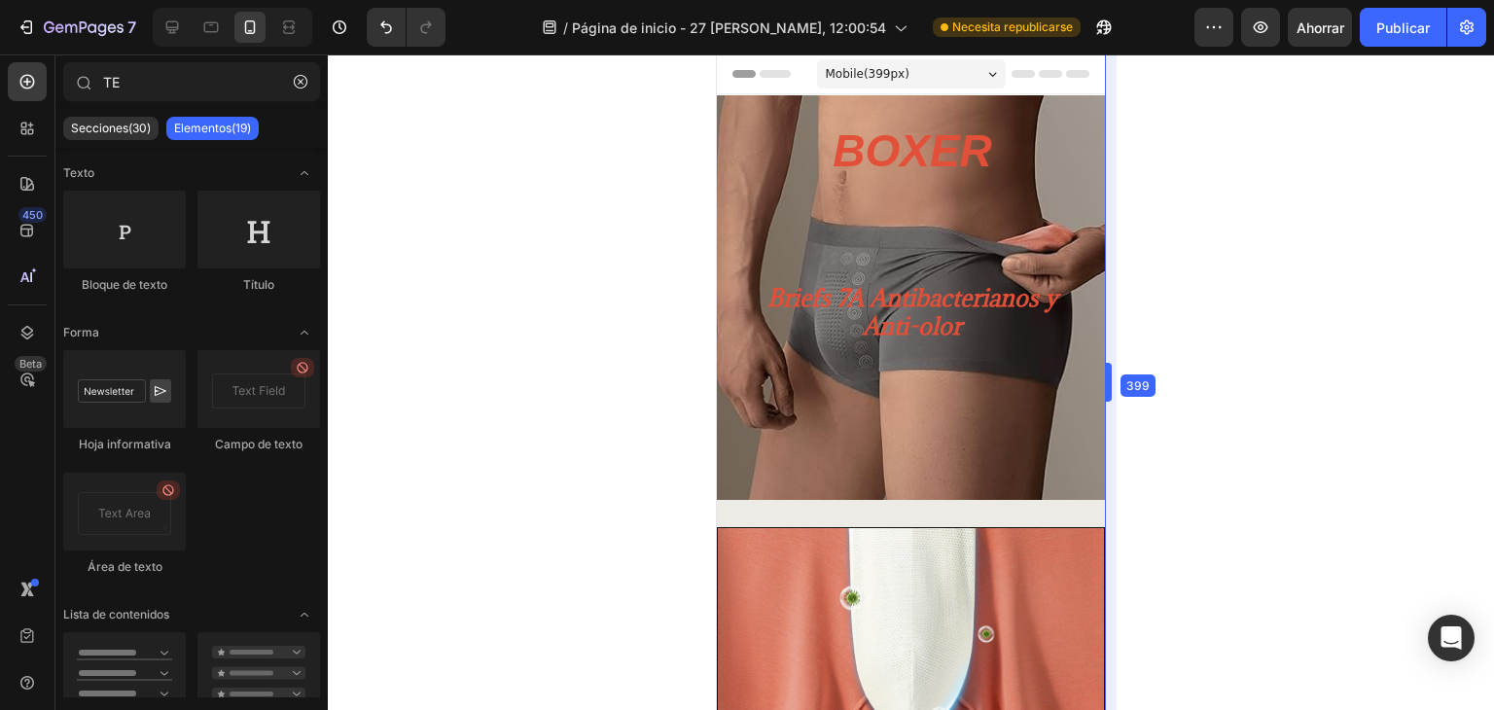
drag, startPoint x: 1086, startPoint y: 379, endPoint x: 1128, endPoint y: 378, distance: 41.8
click at [1303, 477] on div at bounding box center [911, 381] width 1166 height 655
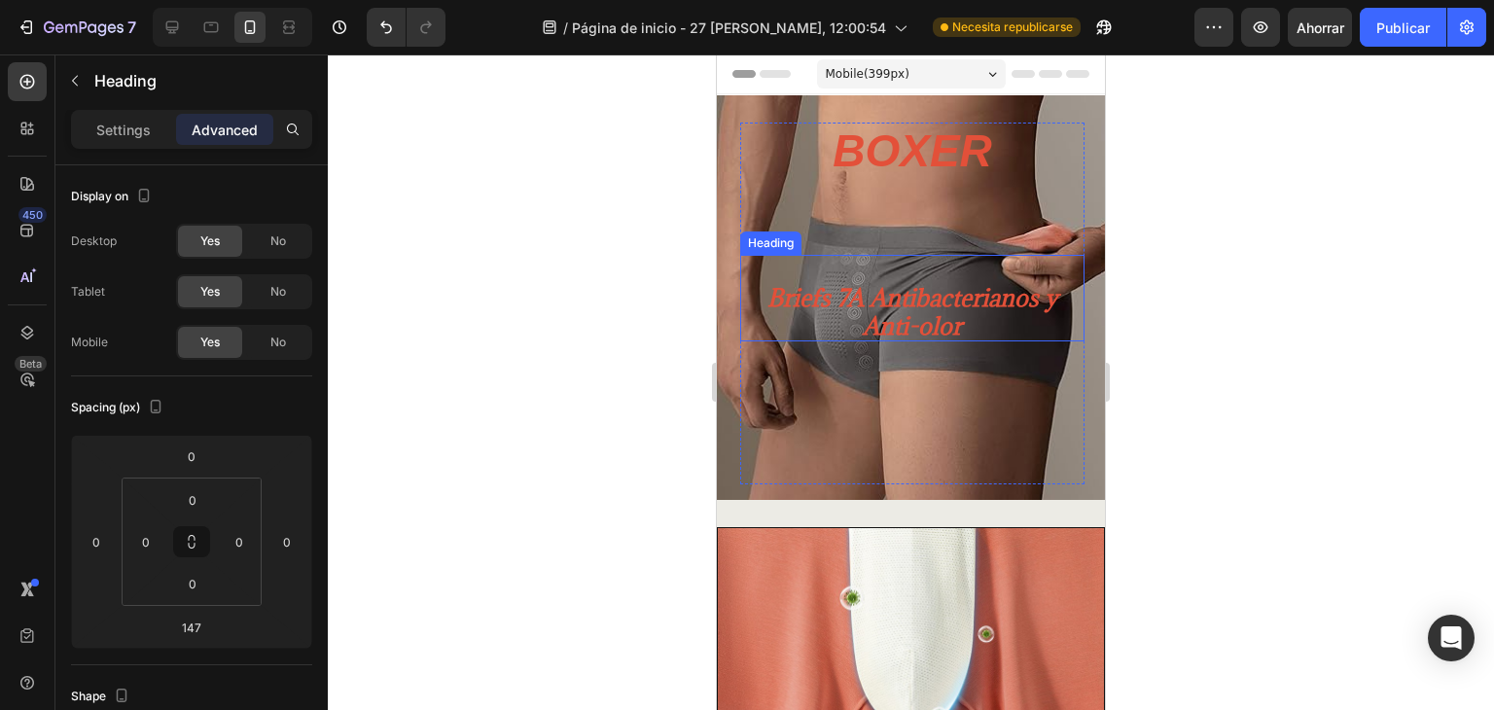
click at [975, 316] on h2 "Briefs 7A Antibacterianos y Anti-olor" at bounding box center [912, 299] width 344 height 88
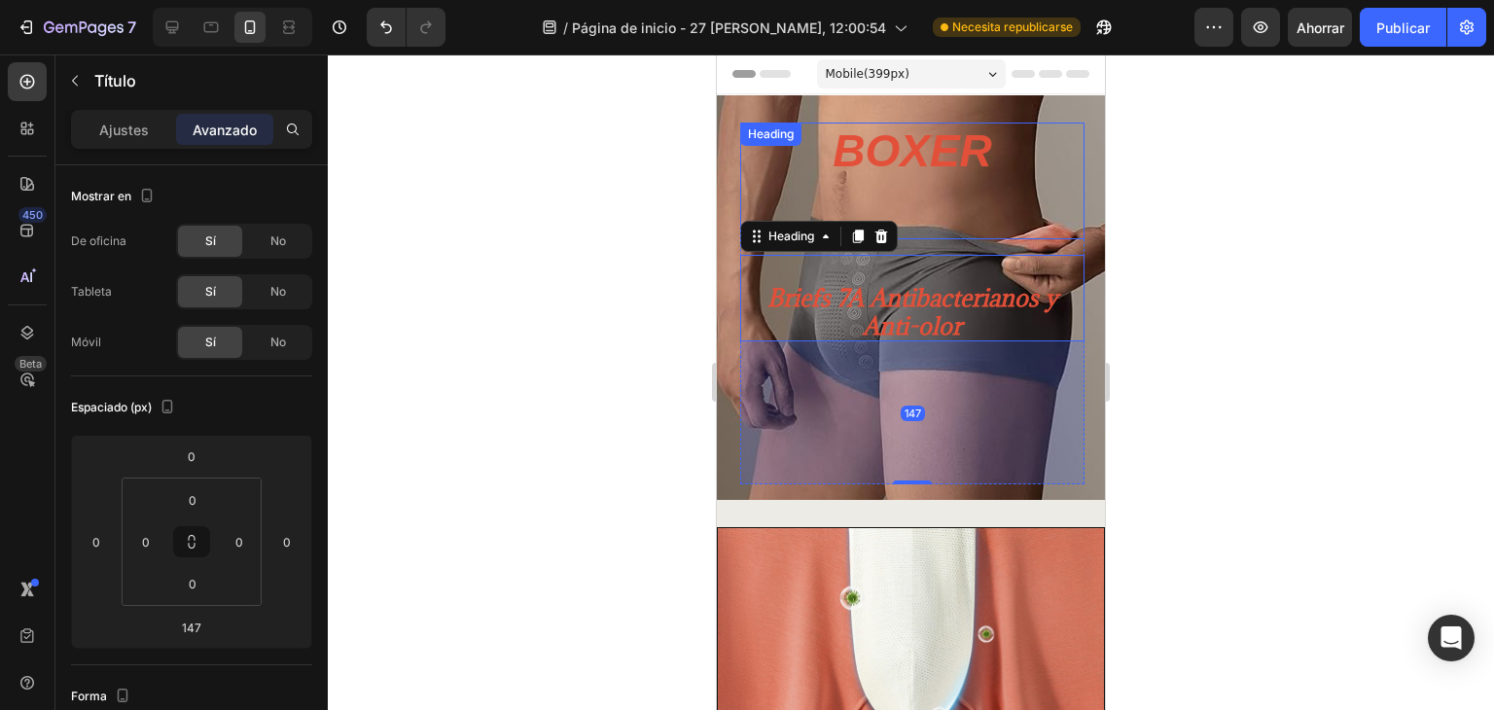
click at [983, 199] on h1 "BOXER" at bounding box center [911, 181] width 159 height 117
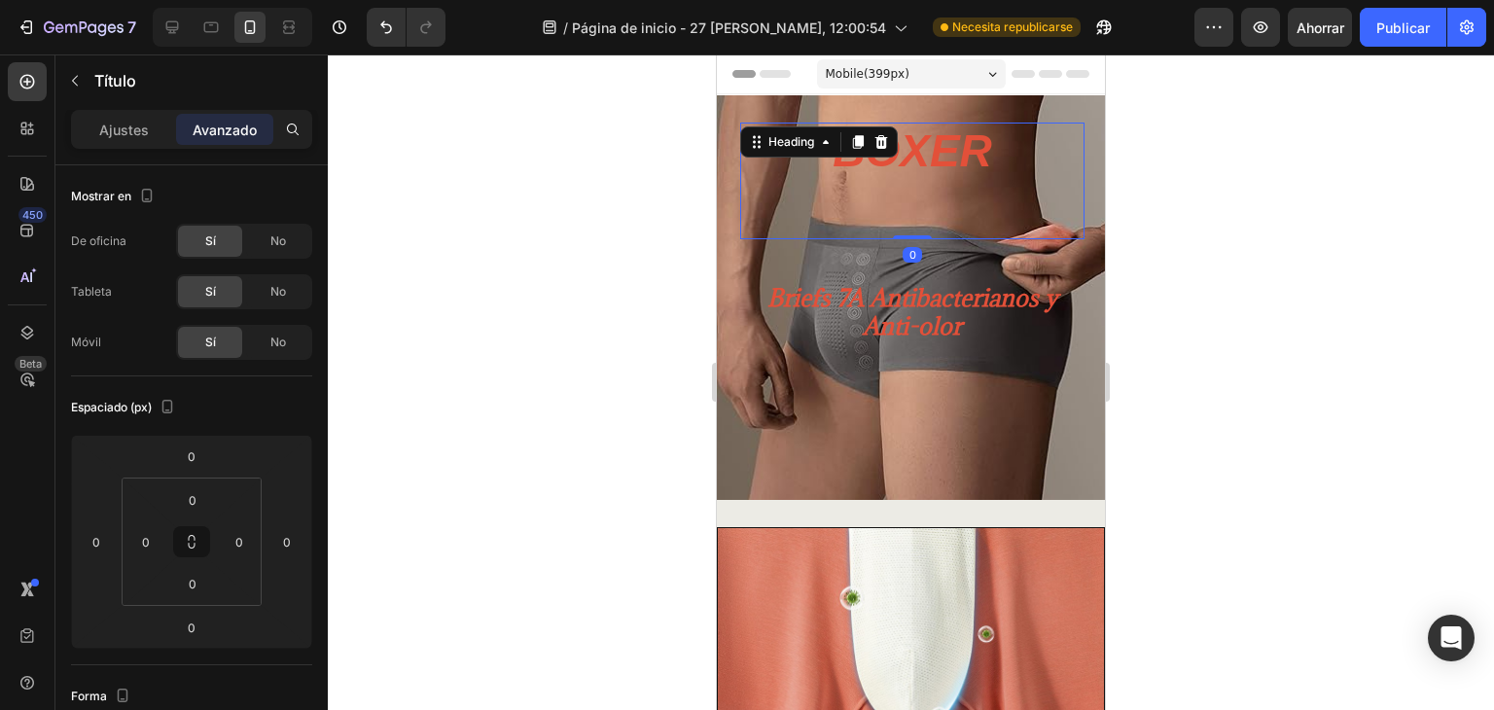
drag, startPoint x: 909, startPoint y: 234, endPoint x: 920, endPoint y: 152, distance: 83.4
click at [920, 152] on div "BOXER Heading 0" at bounding box center [912, 181] width 344 height 117
click at [1237, 229] on div at bounding box center [911, 381] width 1166 height 655
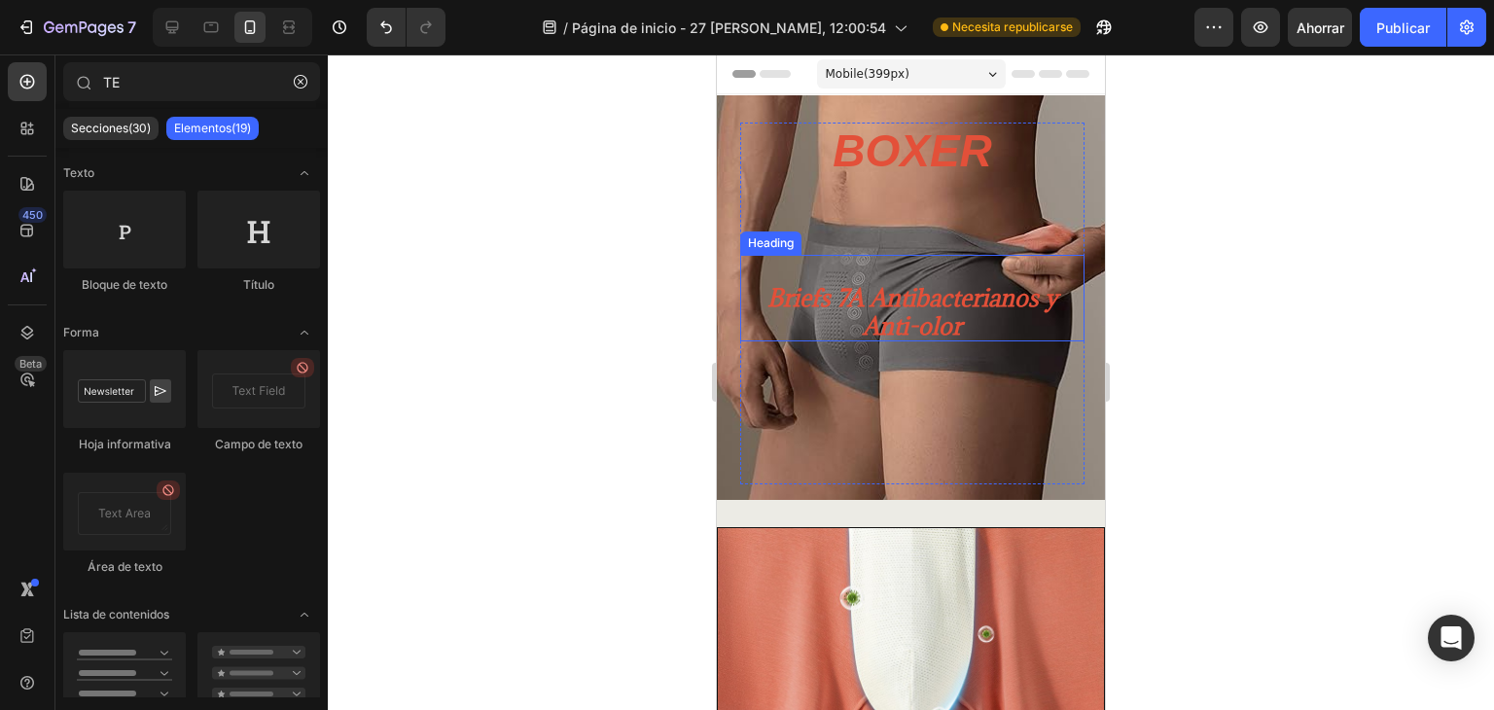
click at [947, 310] on h2 "Briefs 7A Antibacterianos y Anti-olor" at bounding box center [912, 299] width 344 height 88
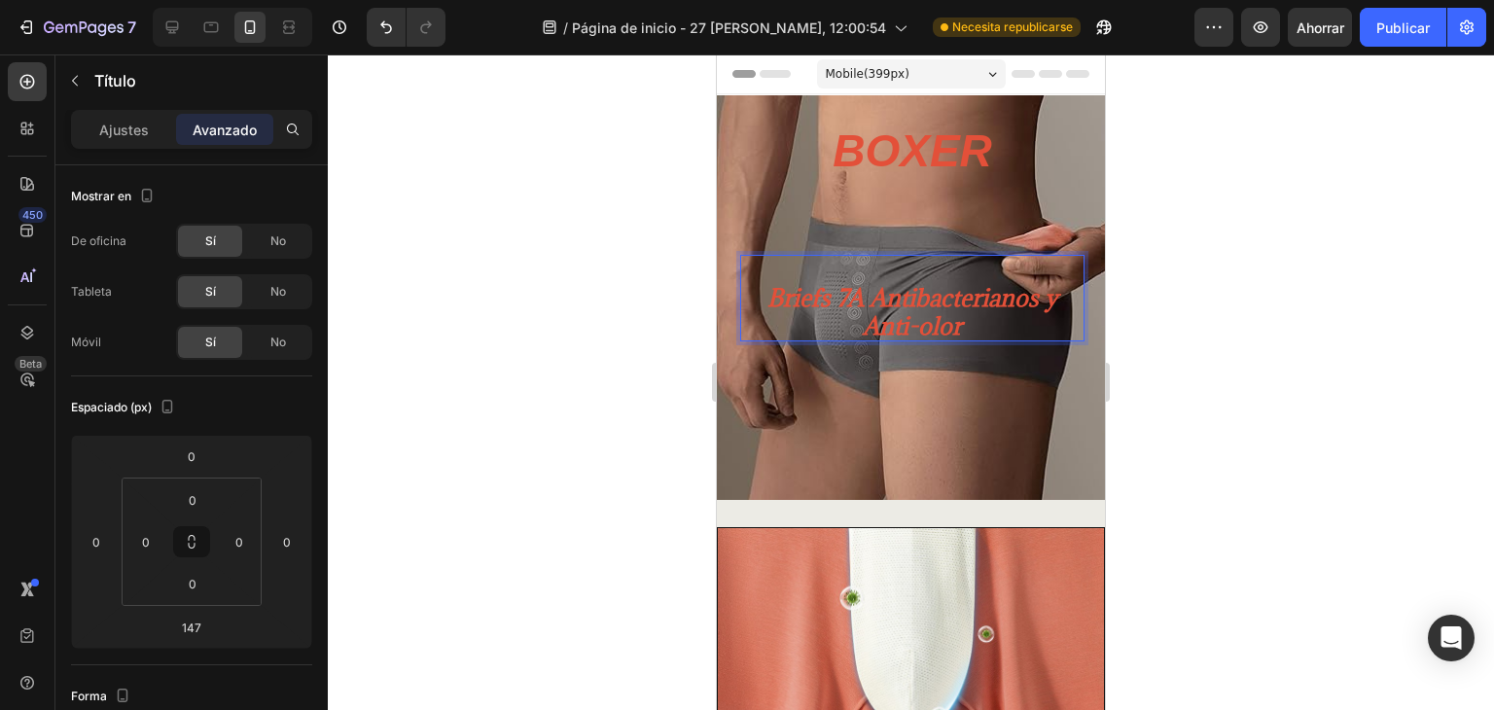
click at [930, 309] on h2 "⁠⁠⁠⁠⁠⁠⁠ Briefs 7A Antibacterianos y Anti-olor" at bounding box center [912, 299] width 344 height 88
click at [945, 313] on p "Briefs 7A Antibacterianos y Anti-olor" at bounding box center [912, 299] width 344 height 88
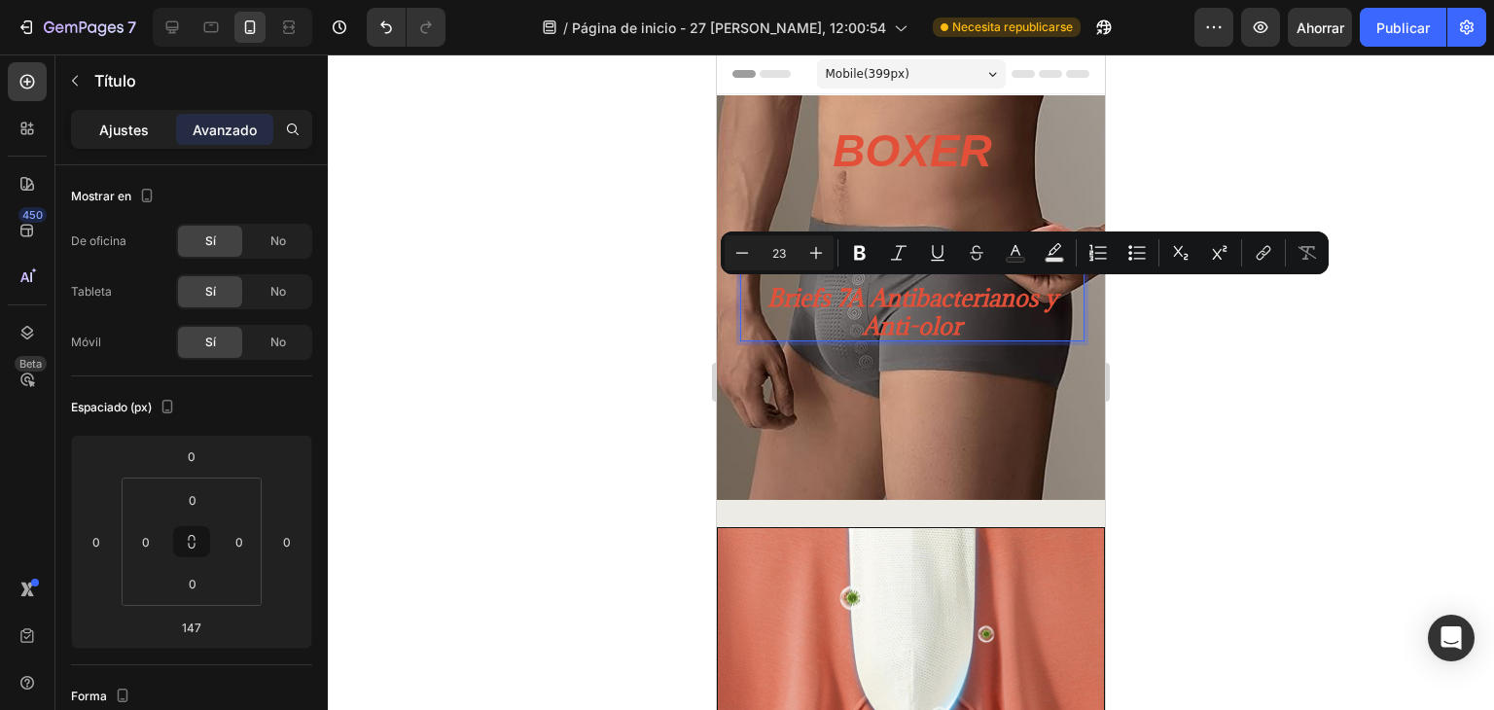
click at [128, 129] on font "Ajustes" at bounding box center [124, 130] width 50 height 17
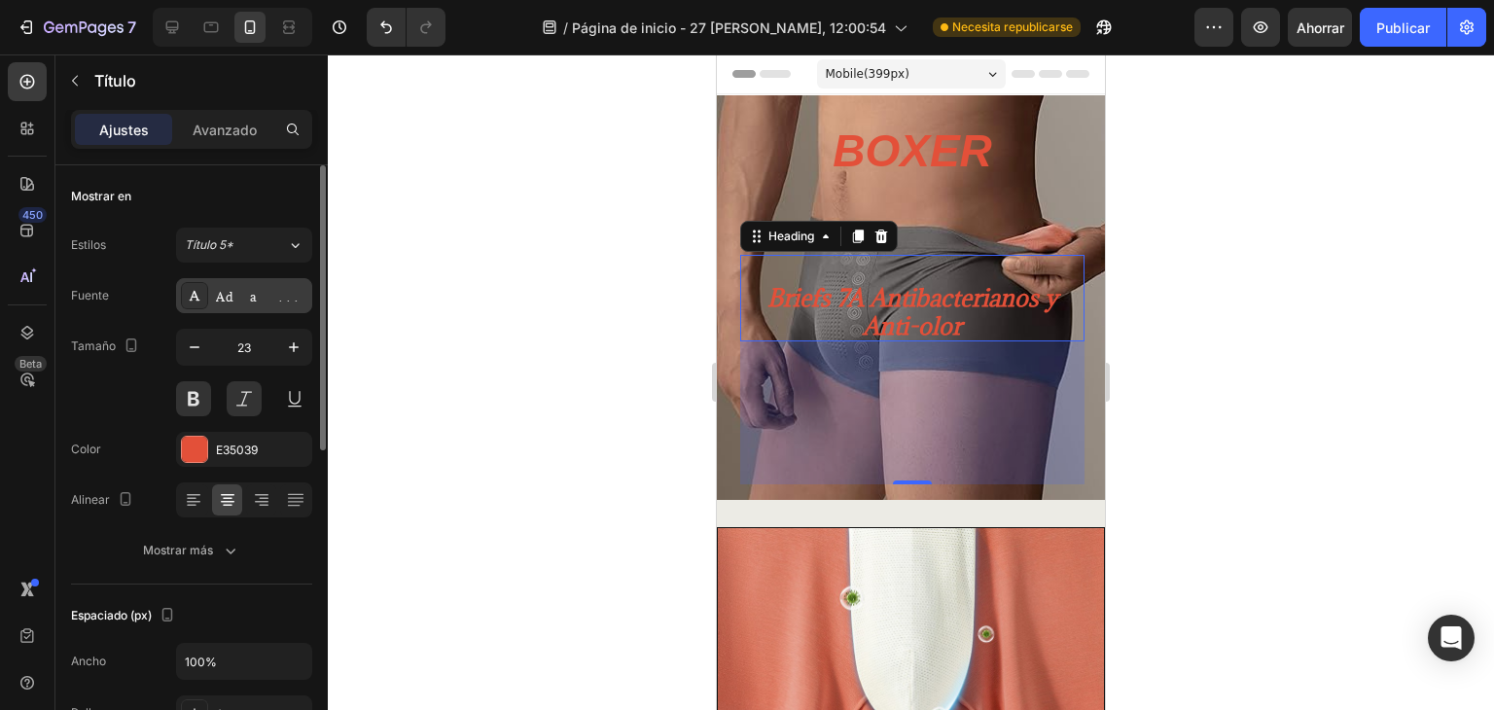
click at [268, 297] on div "Adamina" at bounding box center [261, 297] width 91 height 18
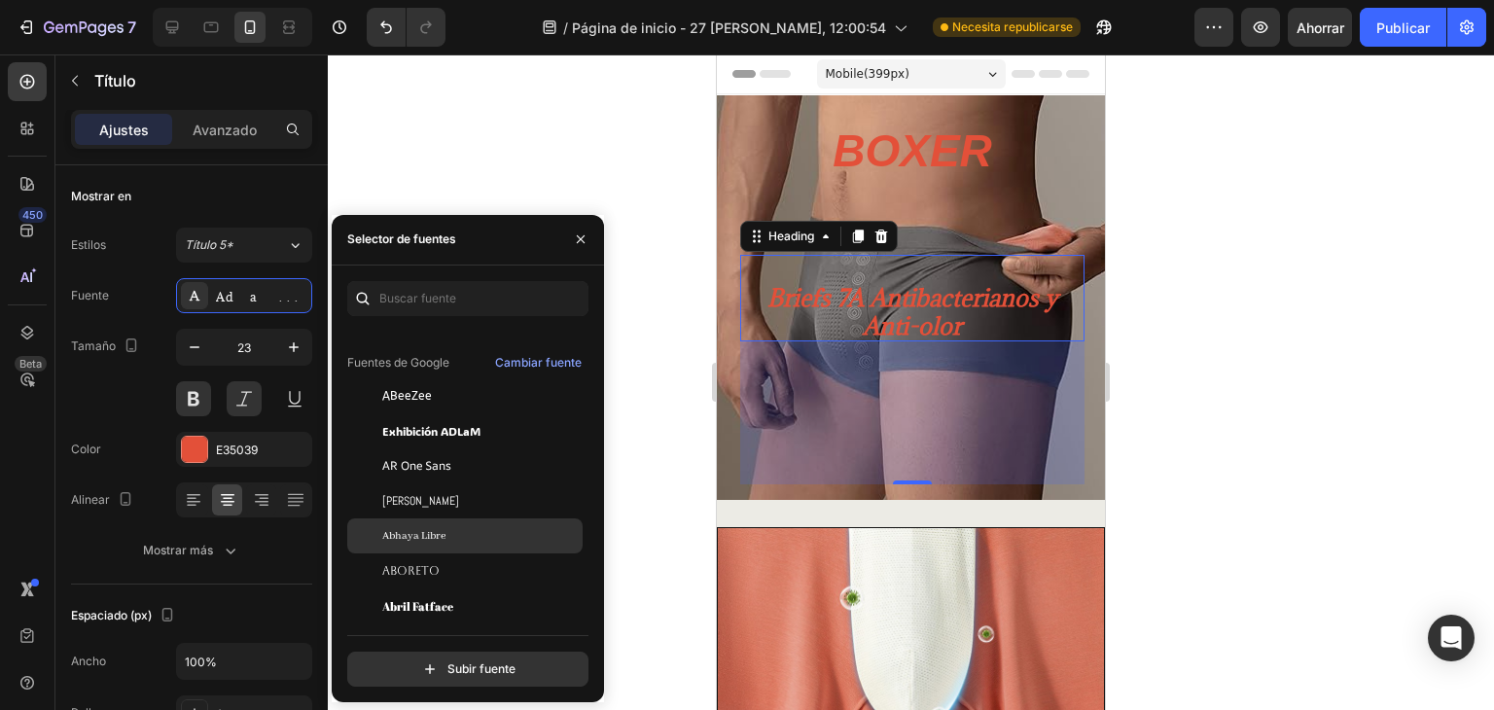
scroll to position [194, 0]
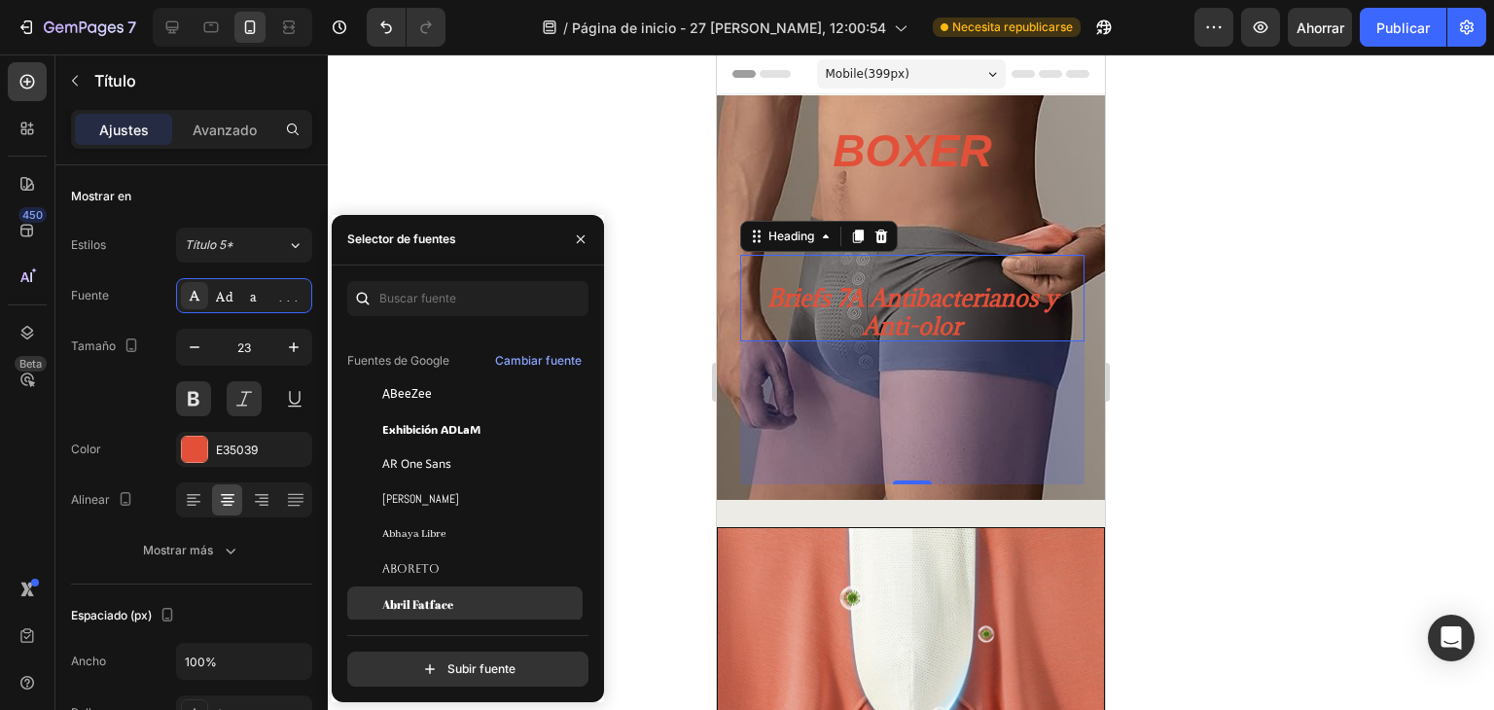
click at [496, 598] on div "Abril Fatface" at bounding box center [480, 604] width 196 height 18
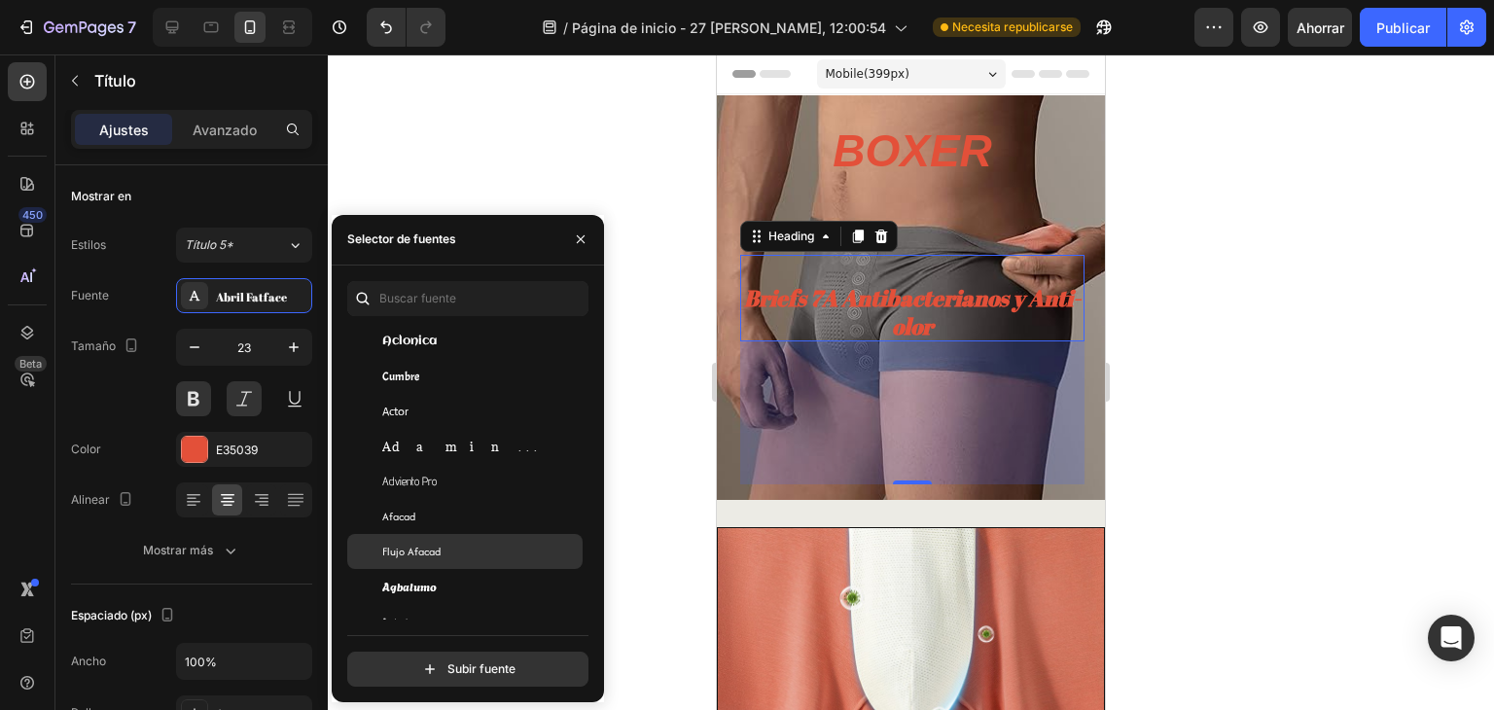
scroll to position [518, 0]
click at [539, 535] on div "Flujo Afacad" at bounding box center [464, 550] width 235 height 35
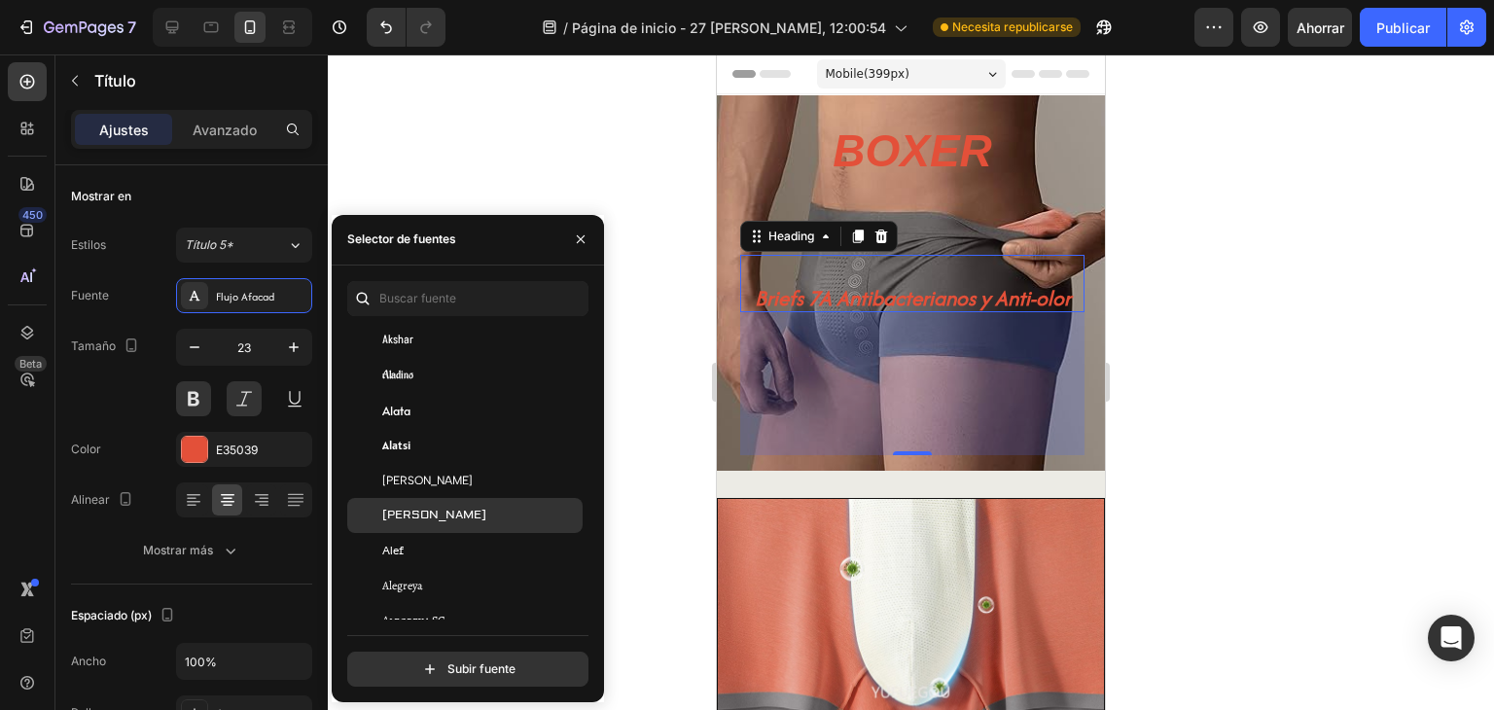
scroll to position [1102, 0]
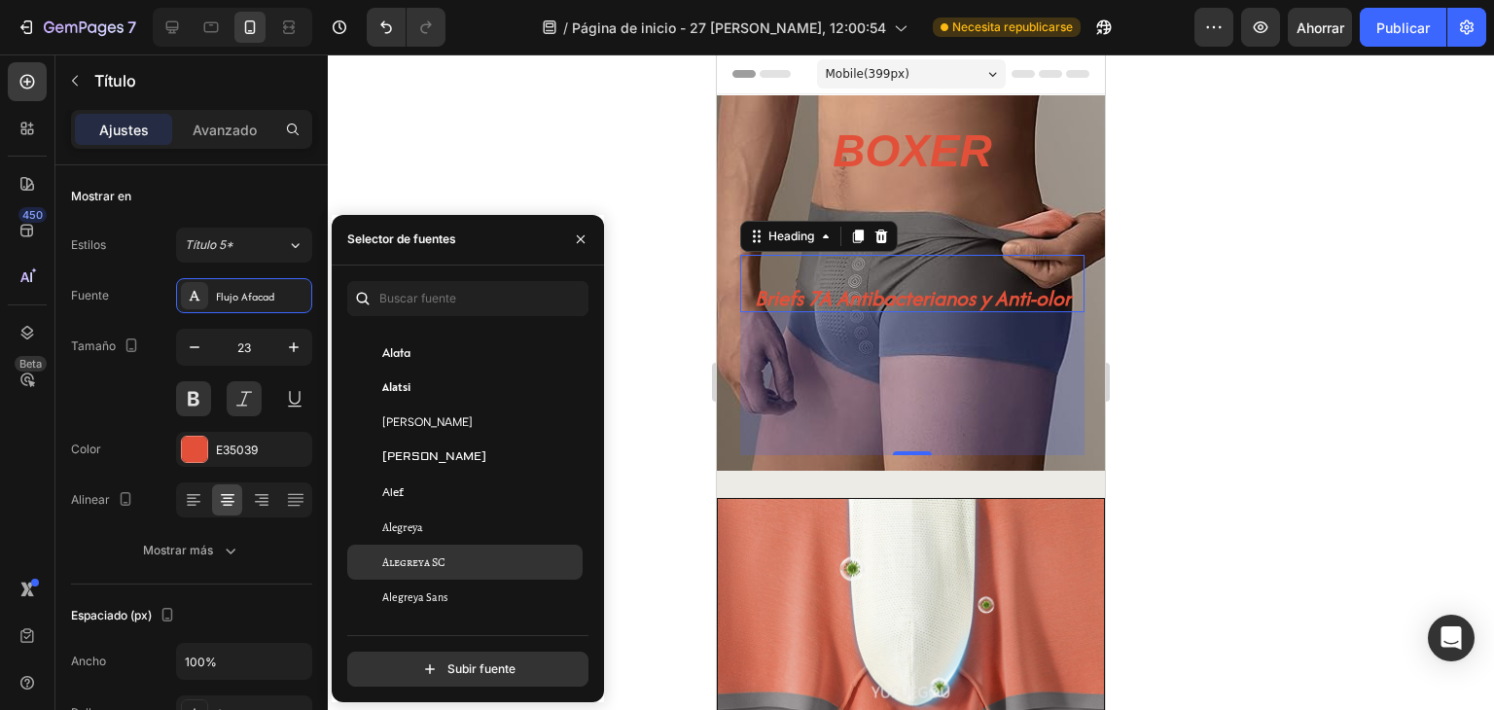
click at [524, 566] on div "Alegreya SC" at bounding box center [480, 562] width 196 height 18
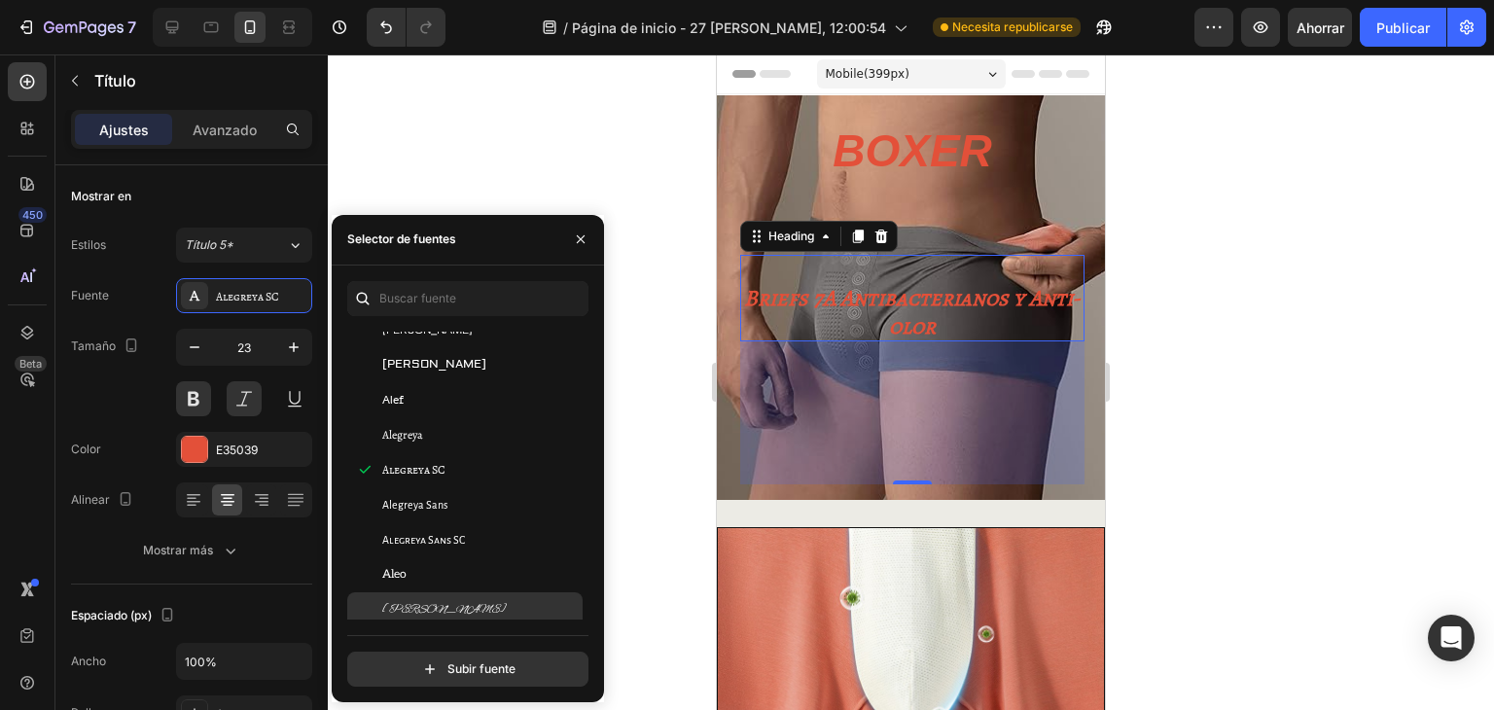
scroll to position [1296, 0]
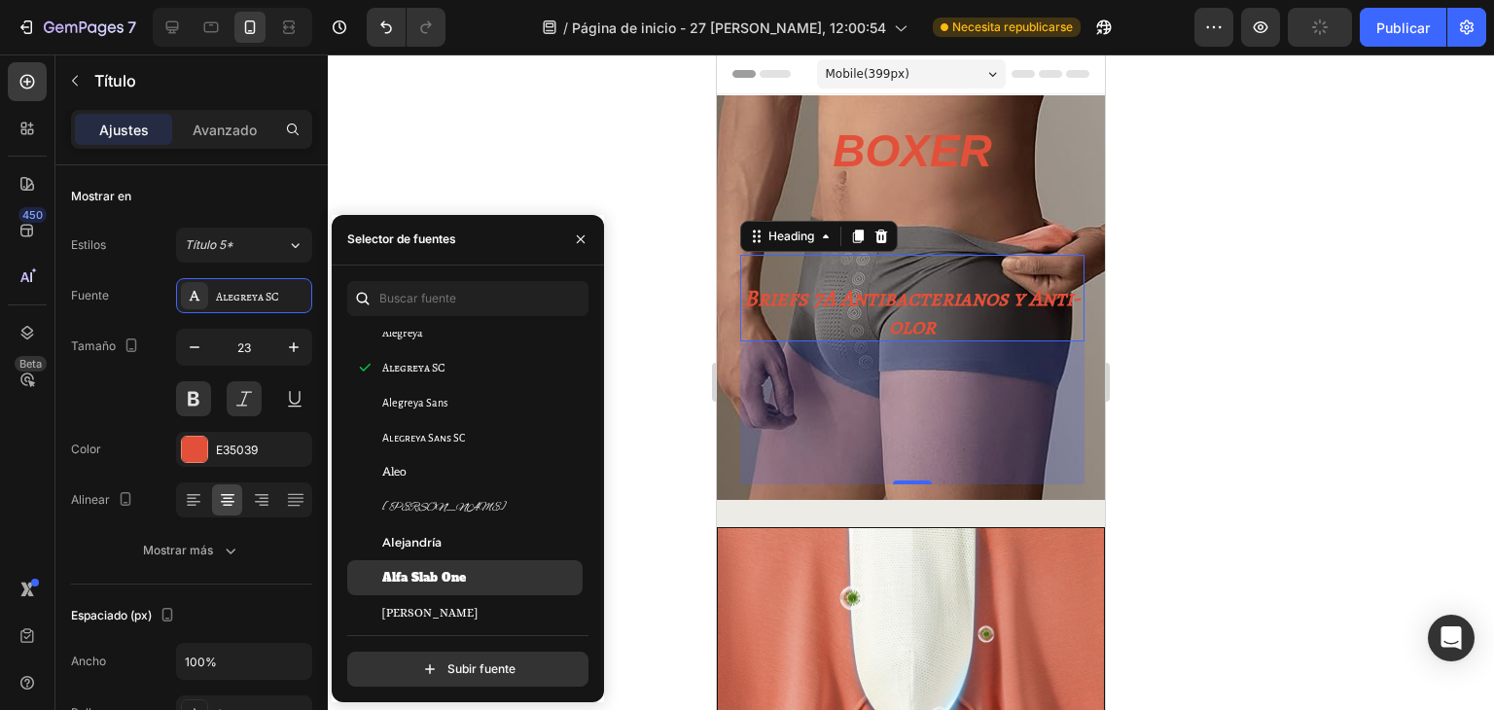
click at [503, 561] on div "Alfa Slab One" at bounding box center [464, 577] width 235 height 35
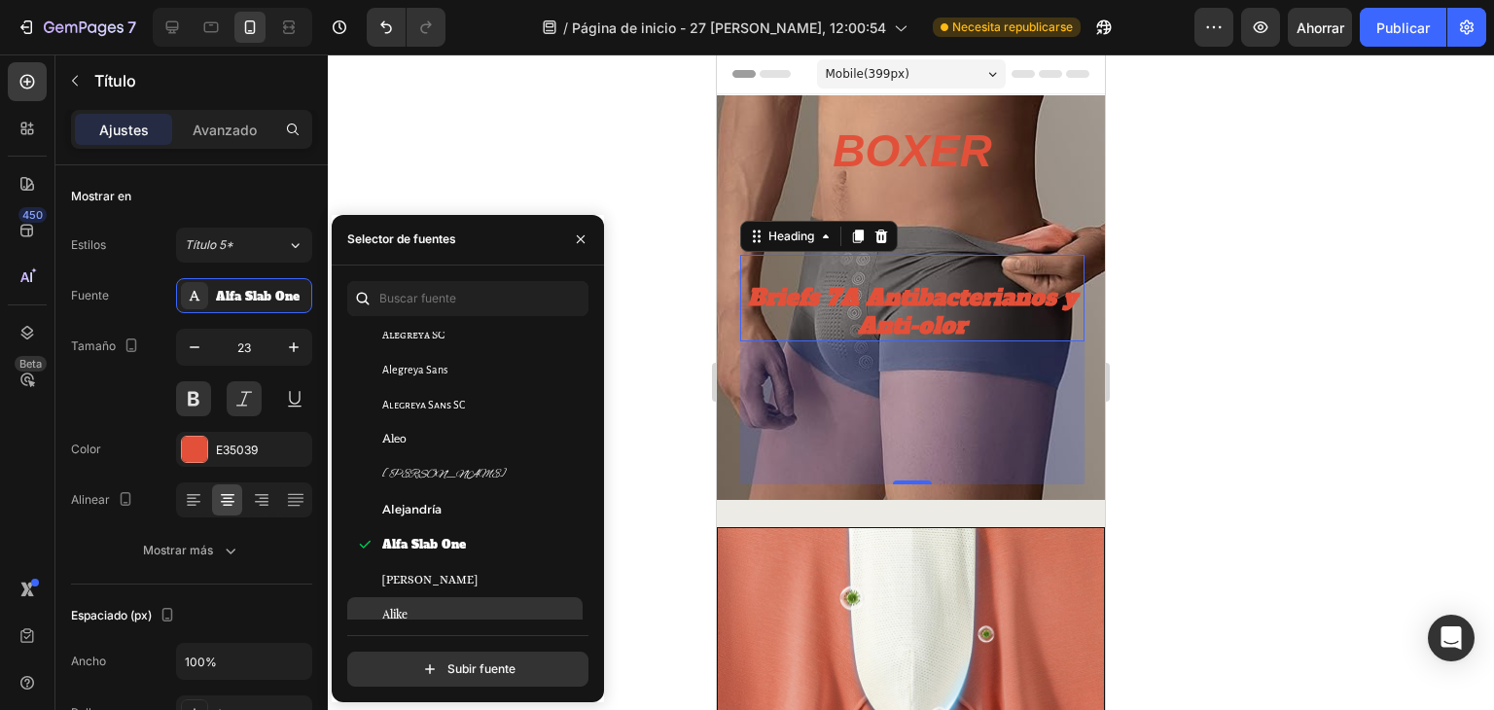
scroll to position [1426, 0]
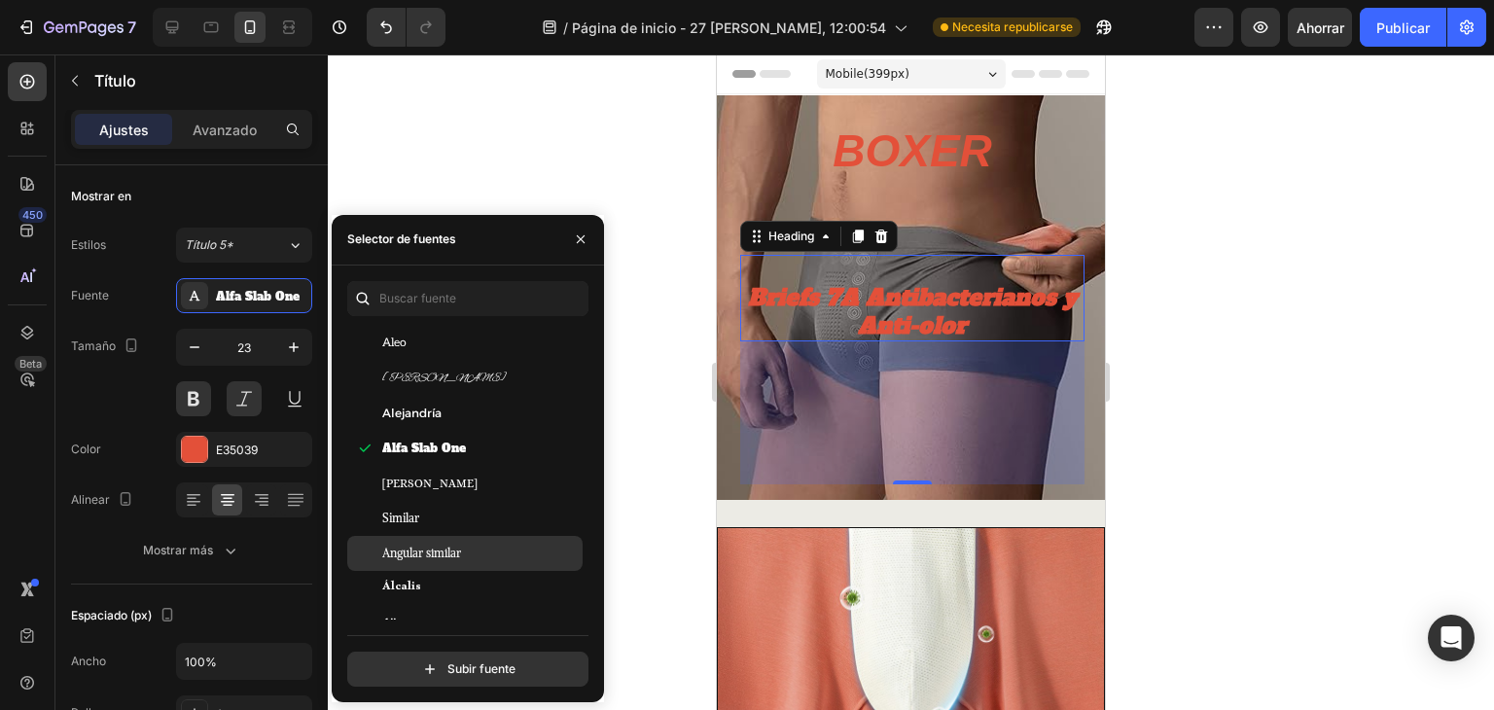
click at [494, 542] on div "Angular similar" at bounding box center [464, 553] width 235 height 35
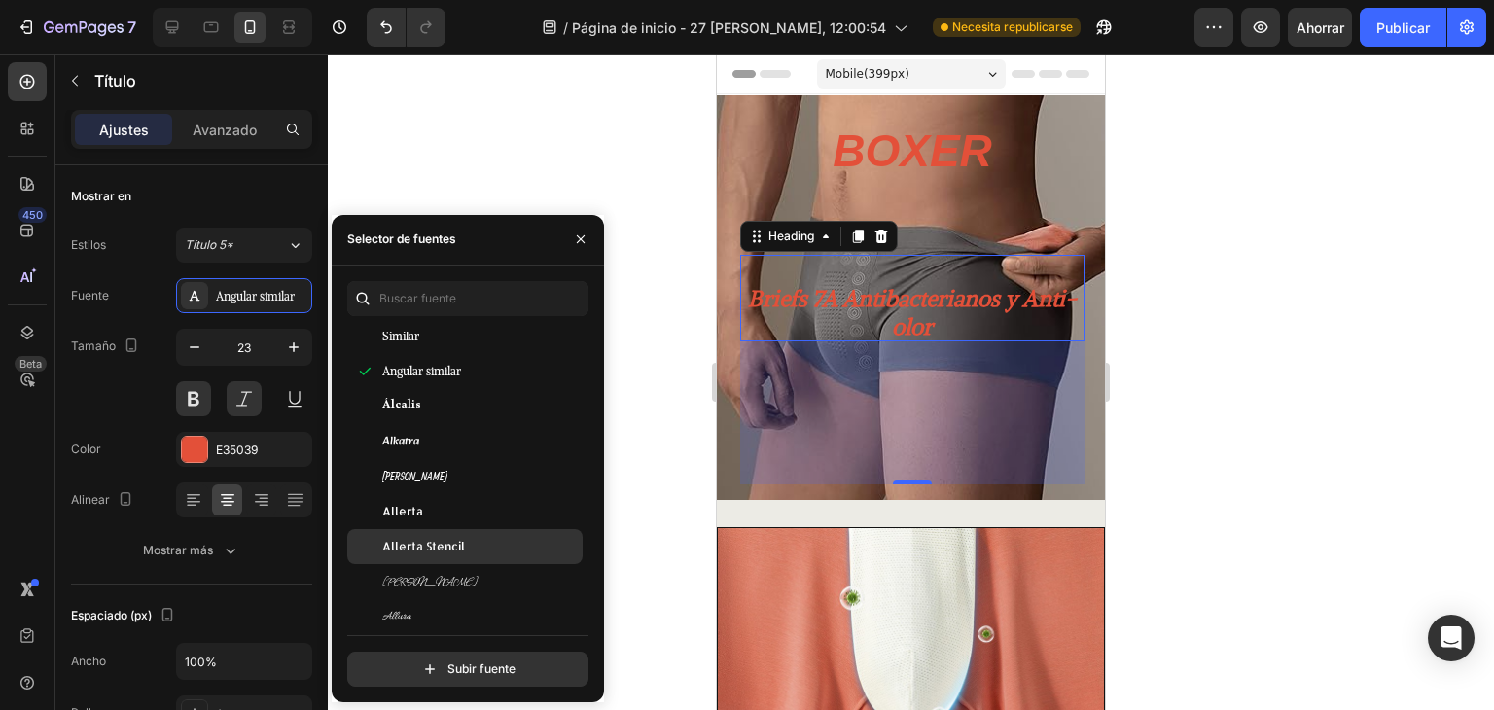
scroll to position [1620, 0]
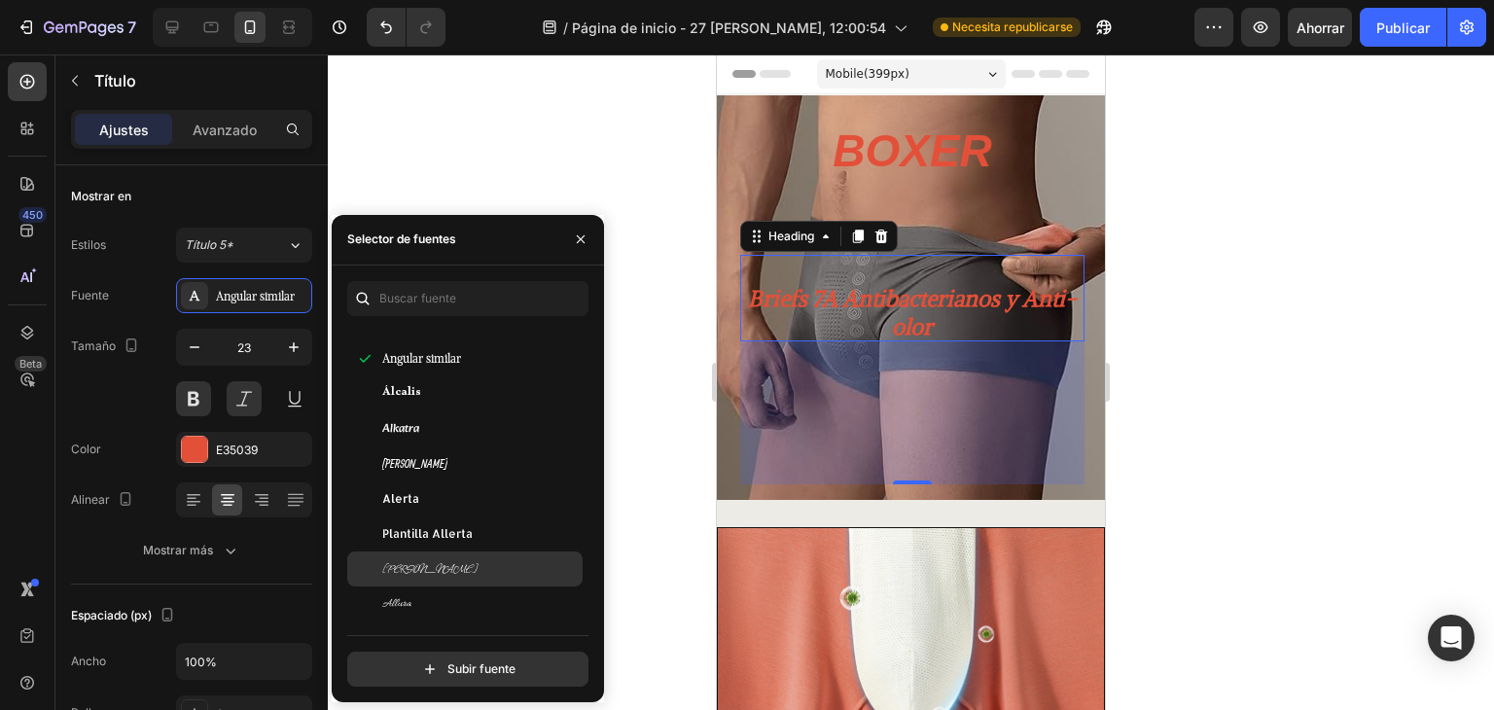
click at [478, 560] on div "Allison" at bounding box center [480, 569] width 196 height 18
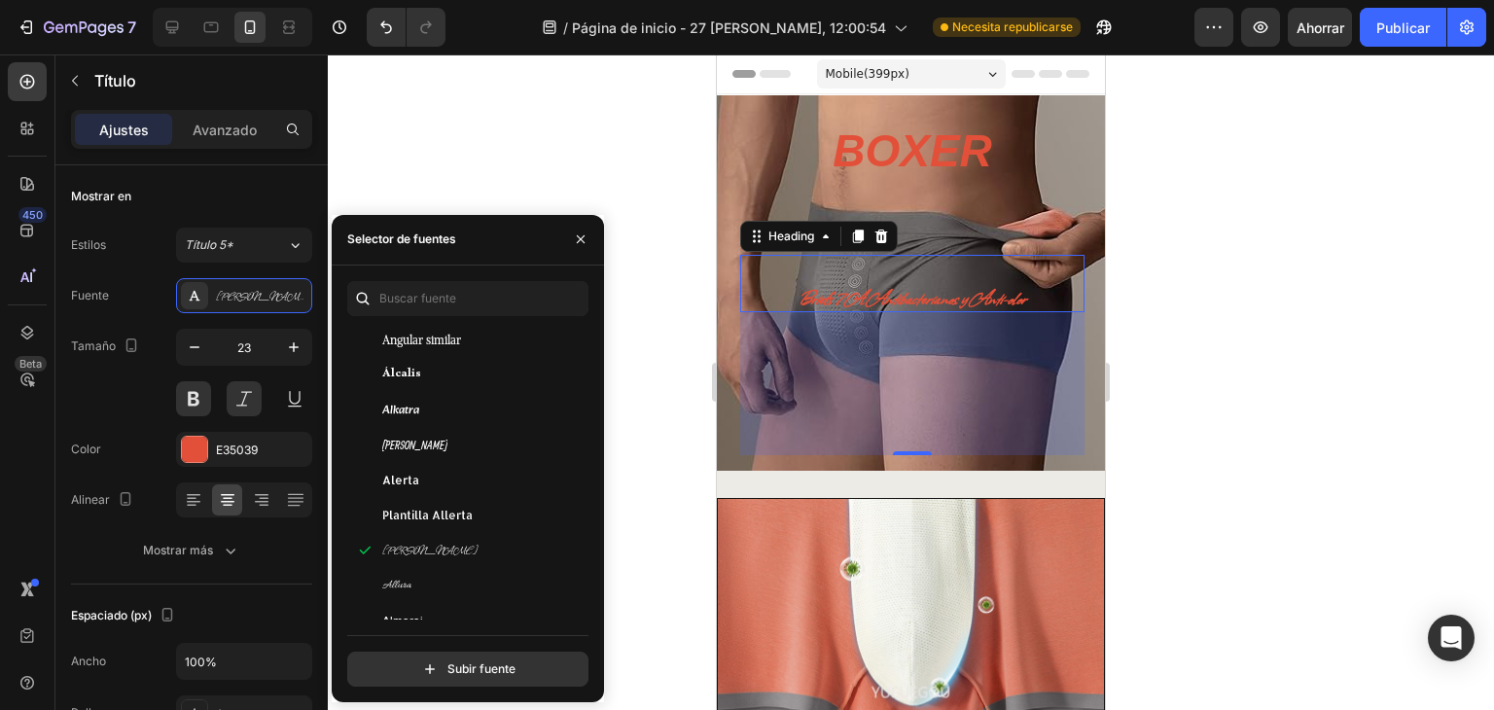
scroll to position [1815, 0]
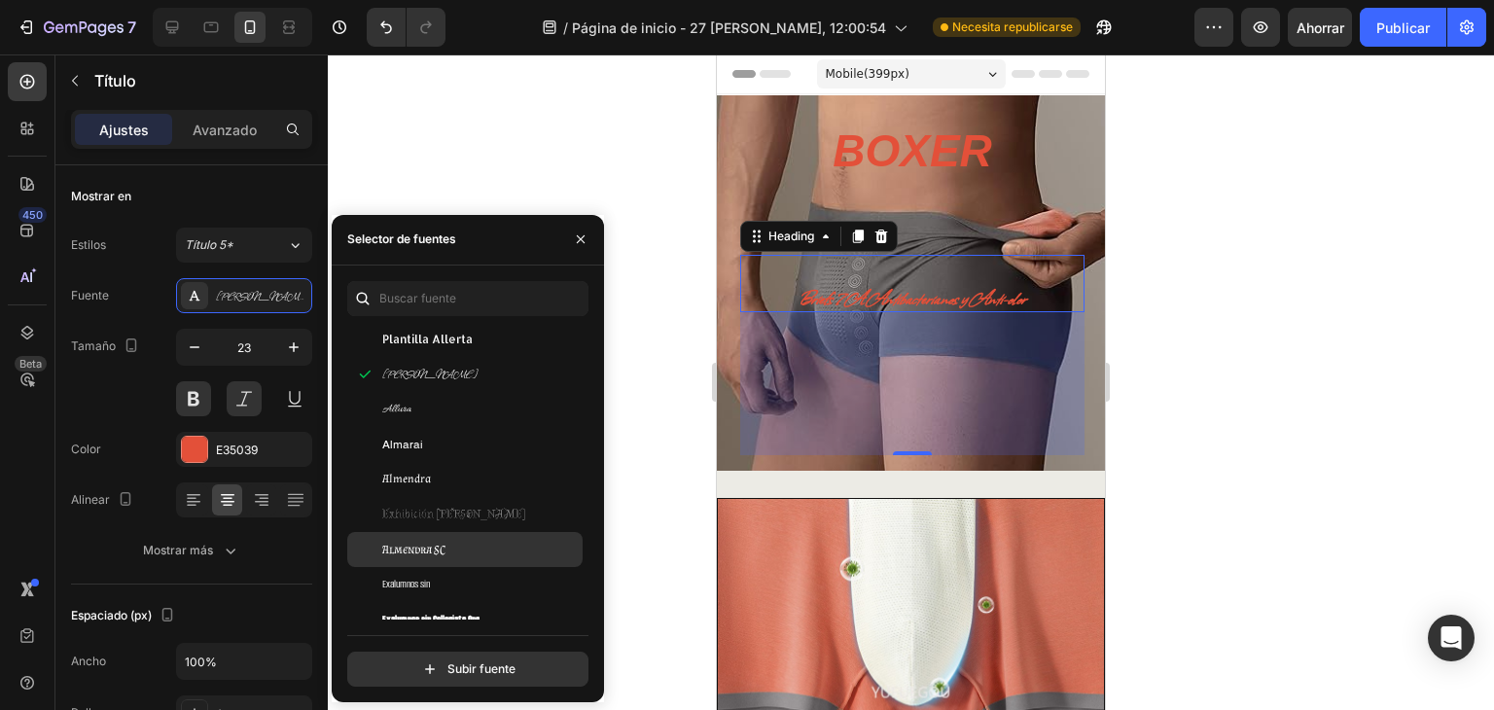
click at [477, 542] on div "Almendra SC" at bounding box center [480, 550] width 196 height 18
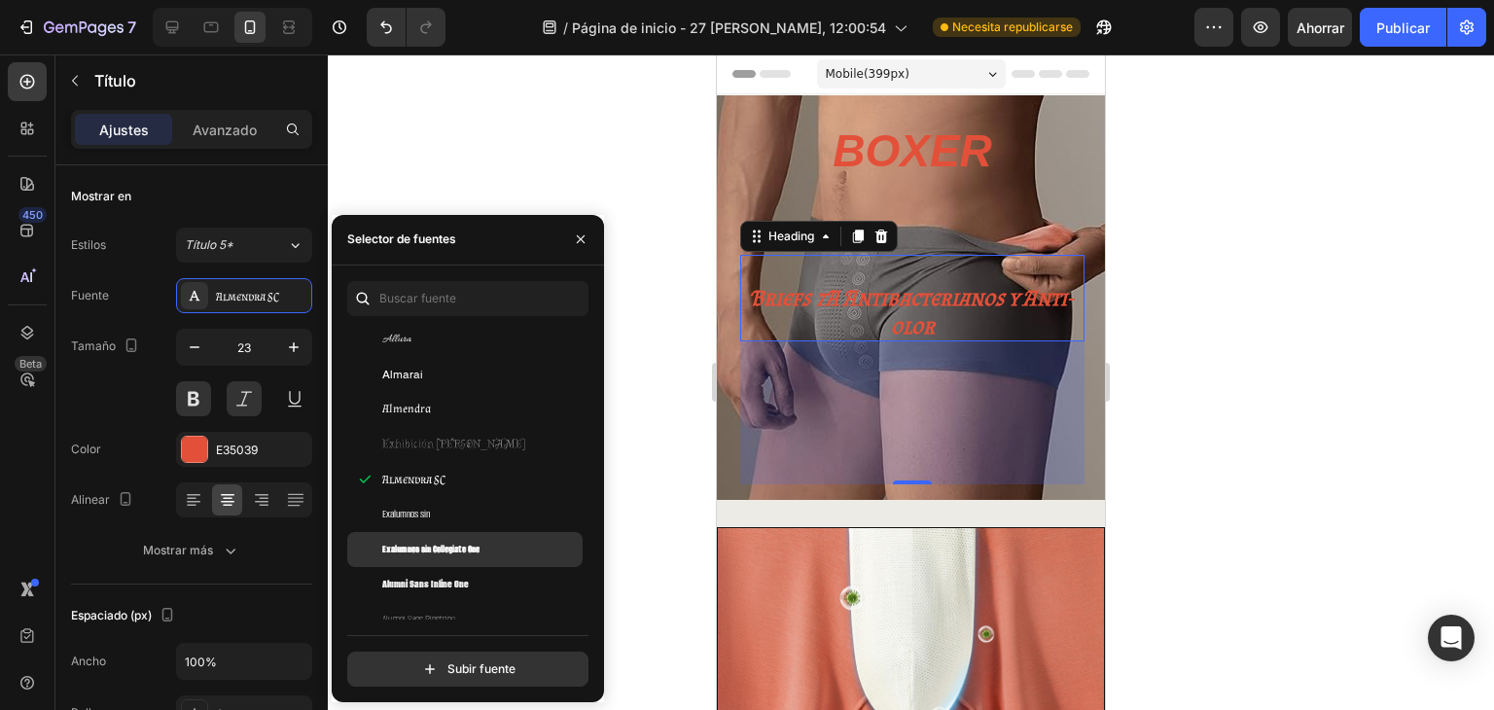
scroll to position [1945, 0]
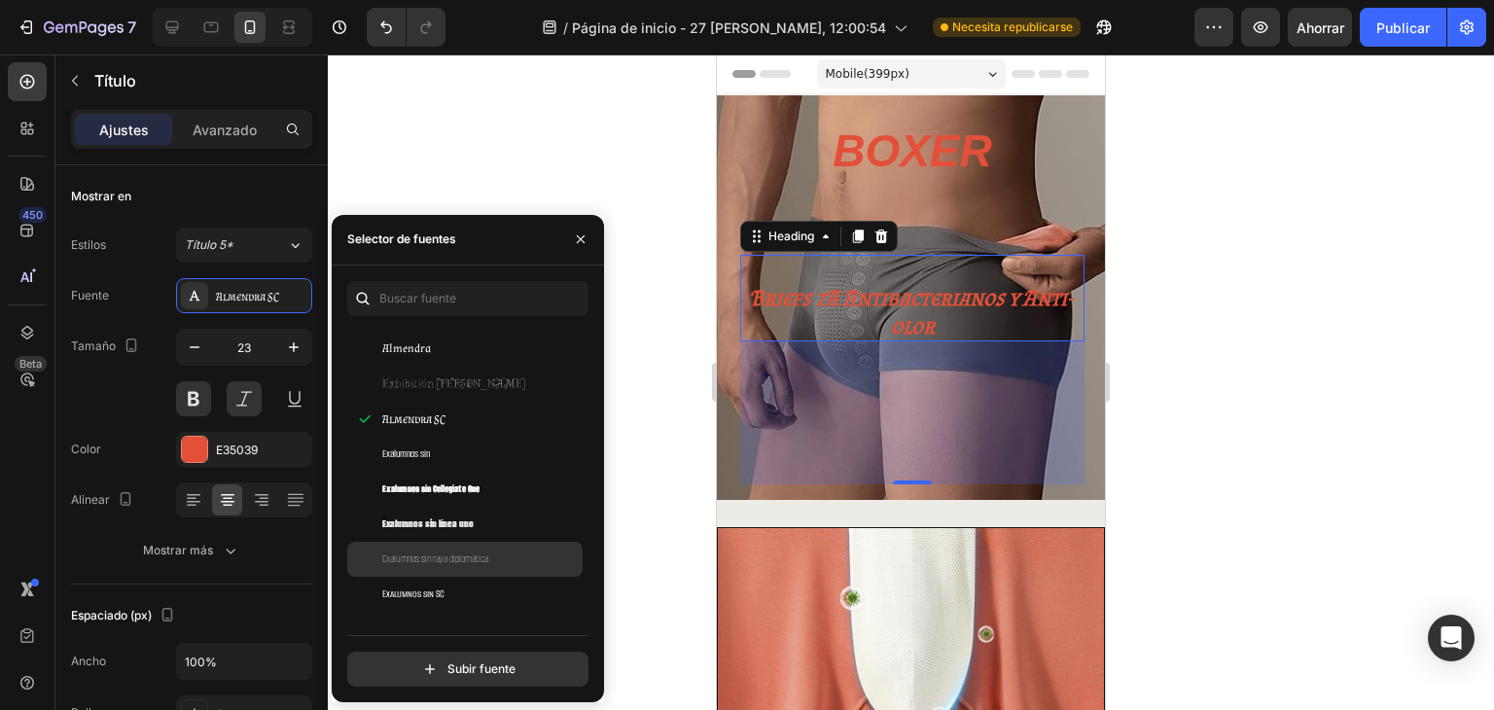
click at [501, 563] on div "Exalumnos sin raya diplomática" at bounding box center [480, 559] width 196 height 18
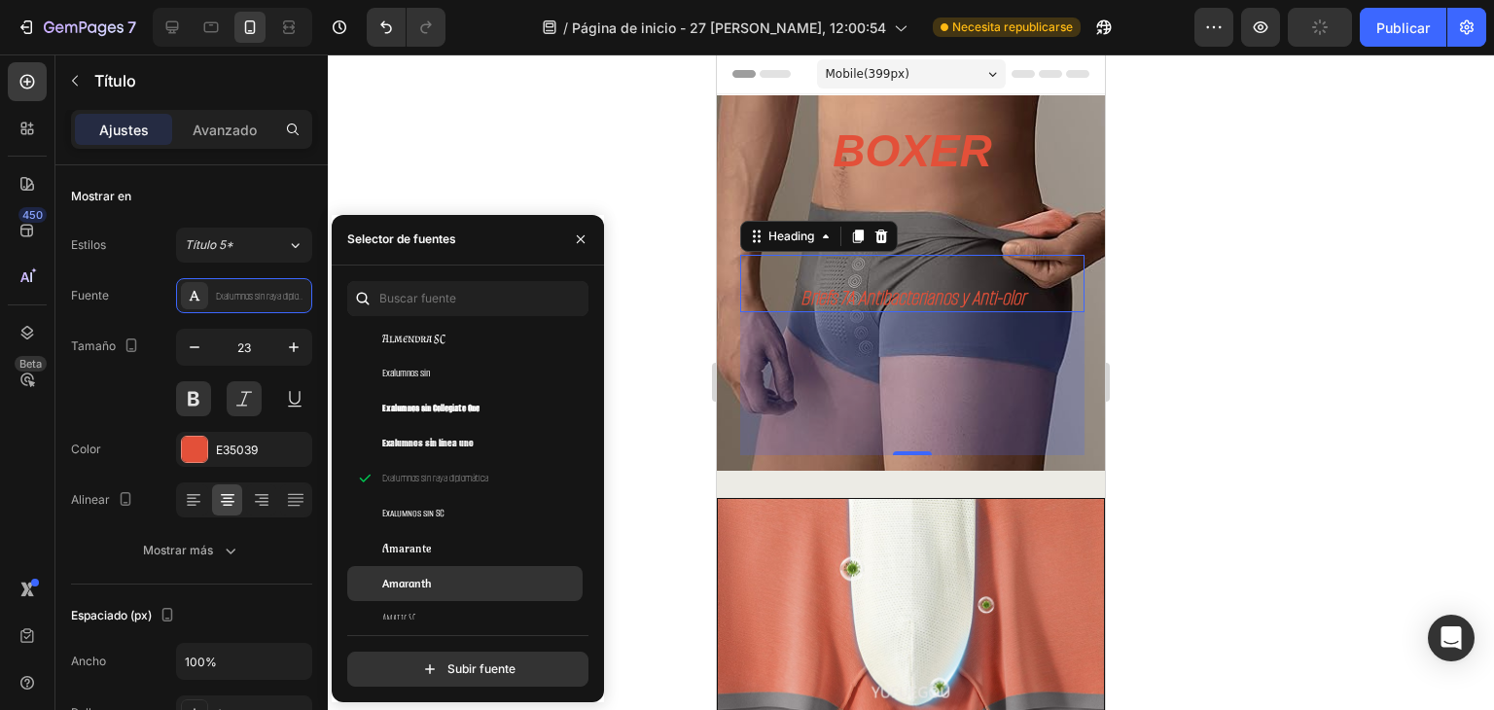
scroll to position [2074, 0]
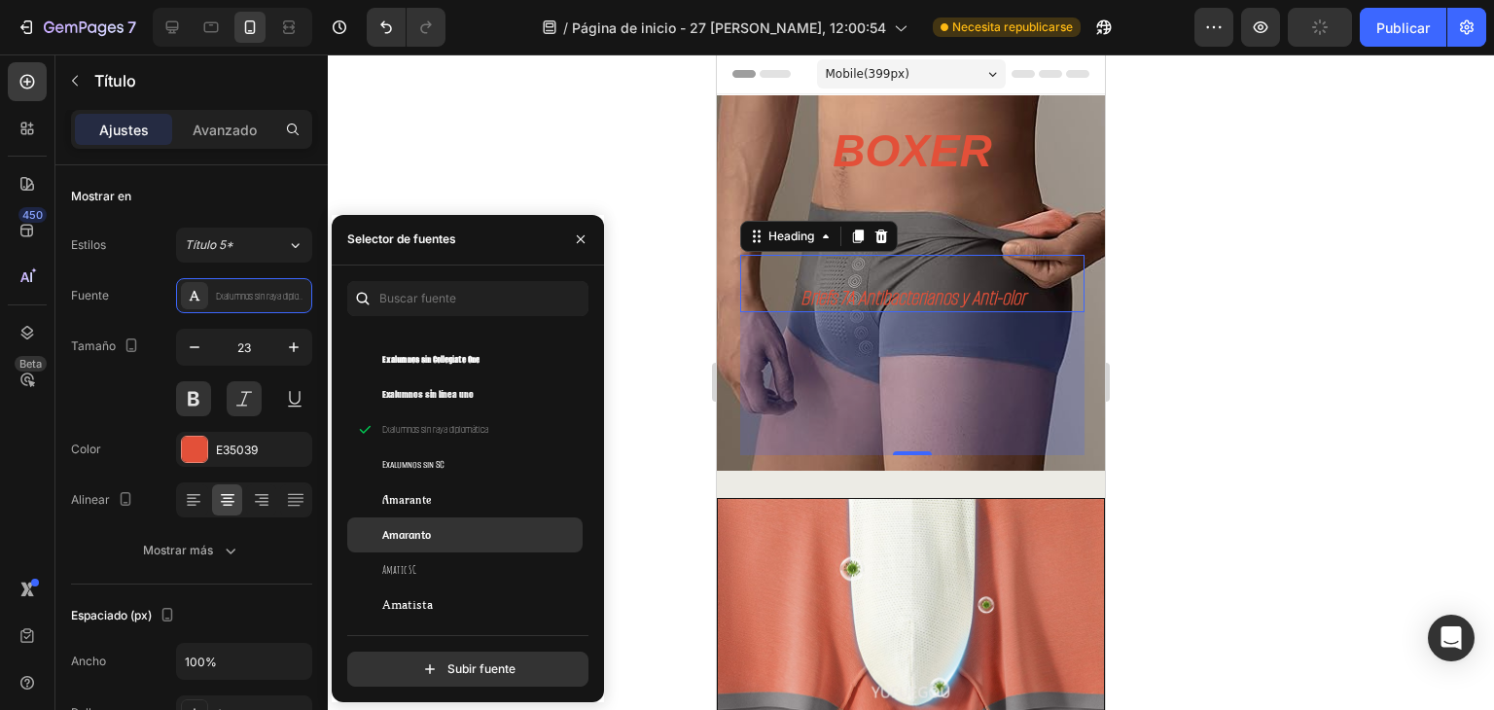
click at [488, 540] on div "Amaranto" at bounding box center [480, 535] width 196 height 18
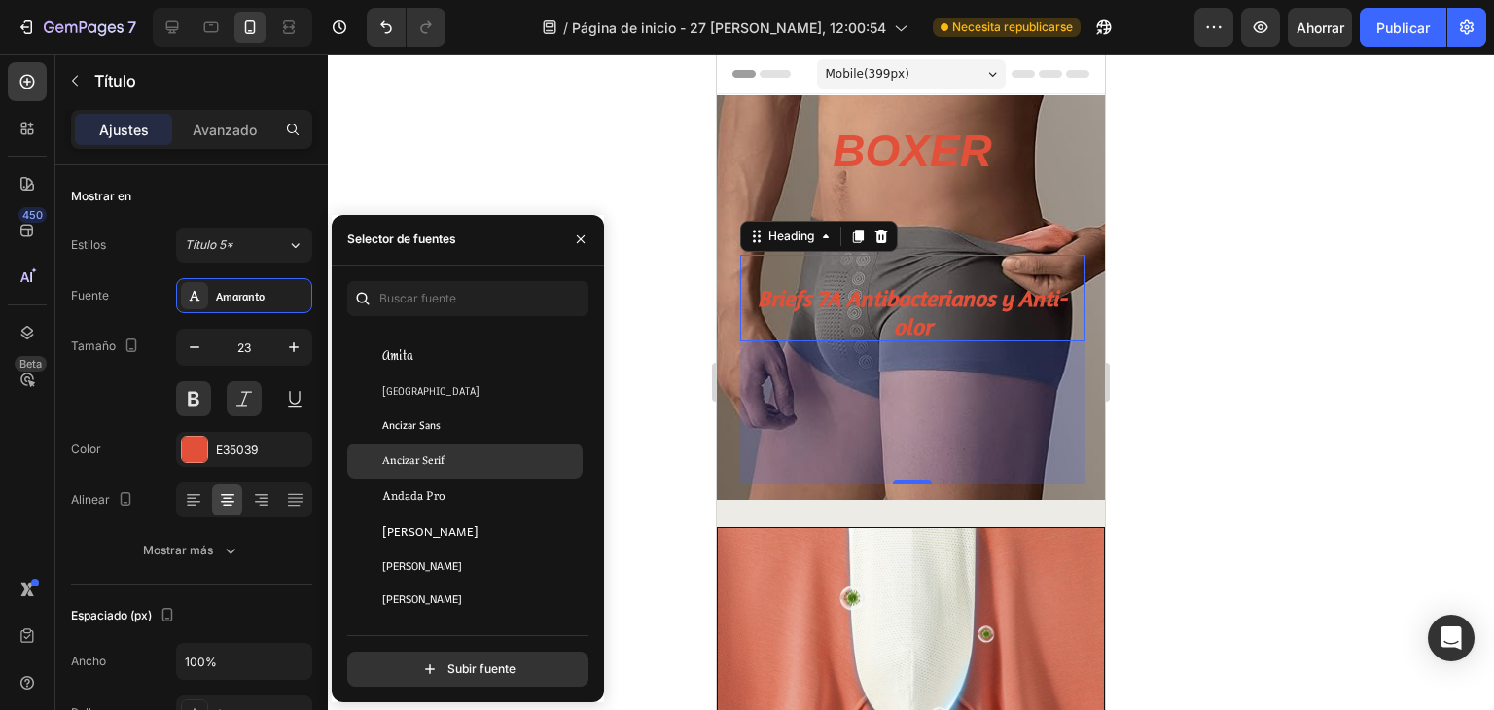
scroll to position [2398, 0]
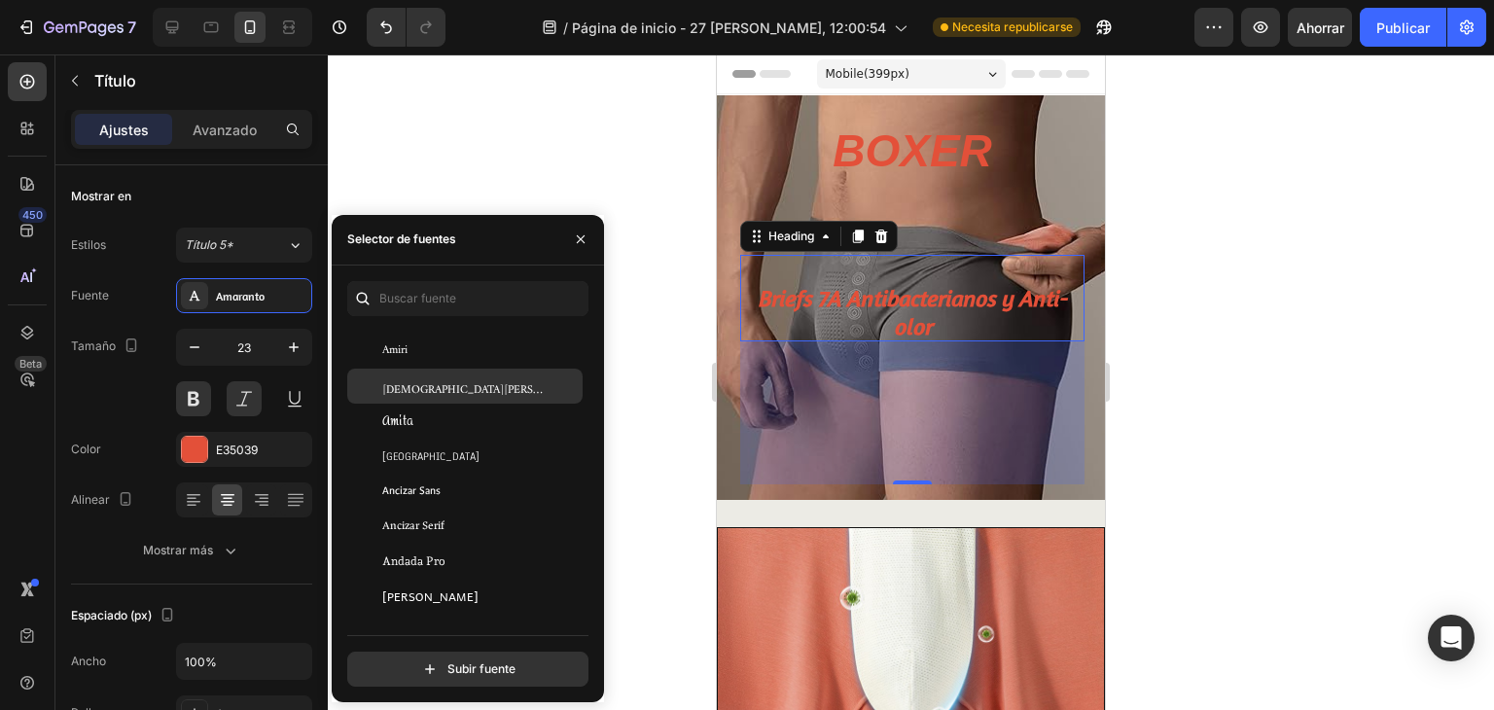
click at [458, 386] on div "Corán de Amiri" at bounding box center [480, 386] width 196 height 18
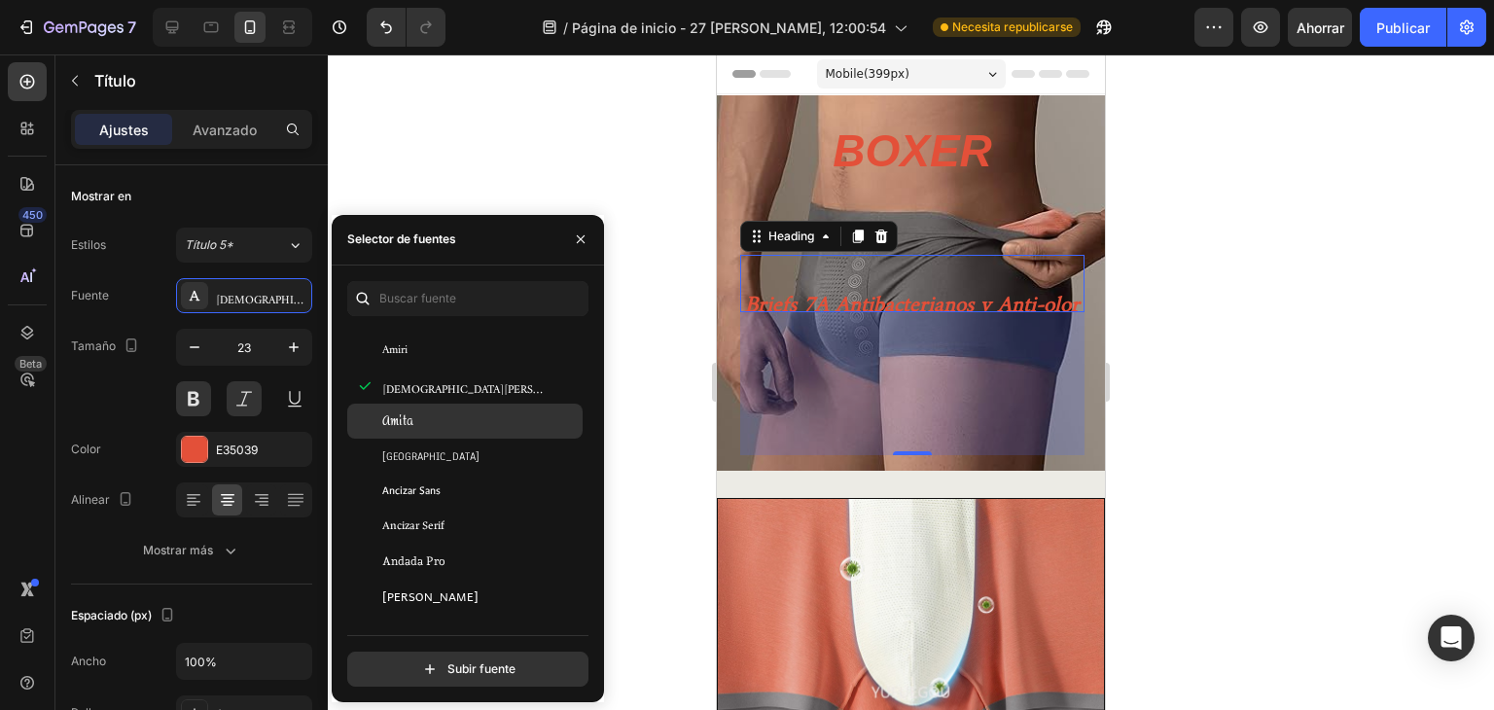
scroll to position [2334, 0]
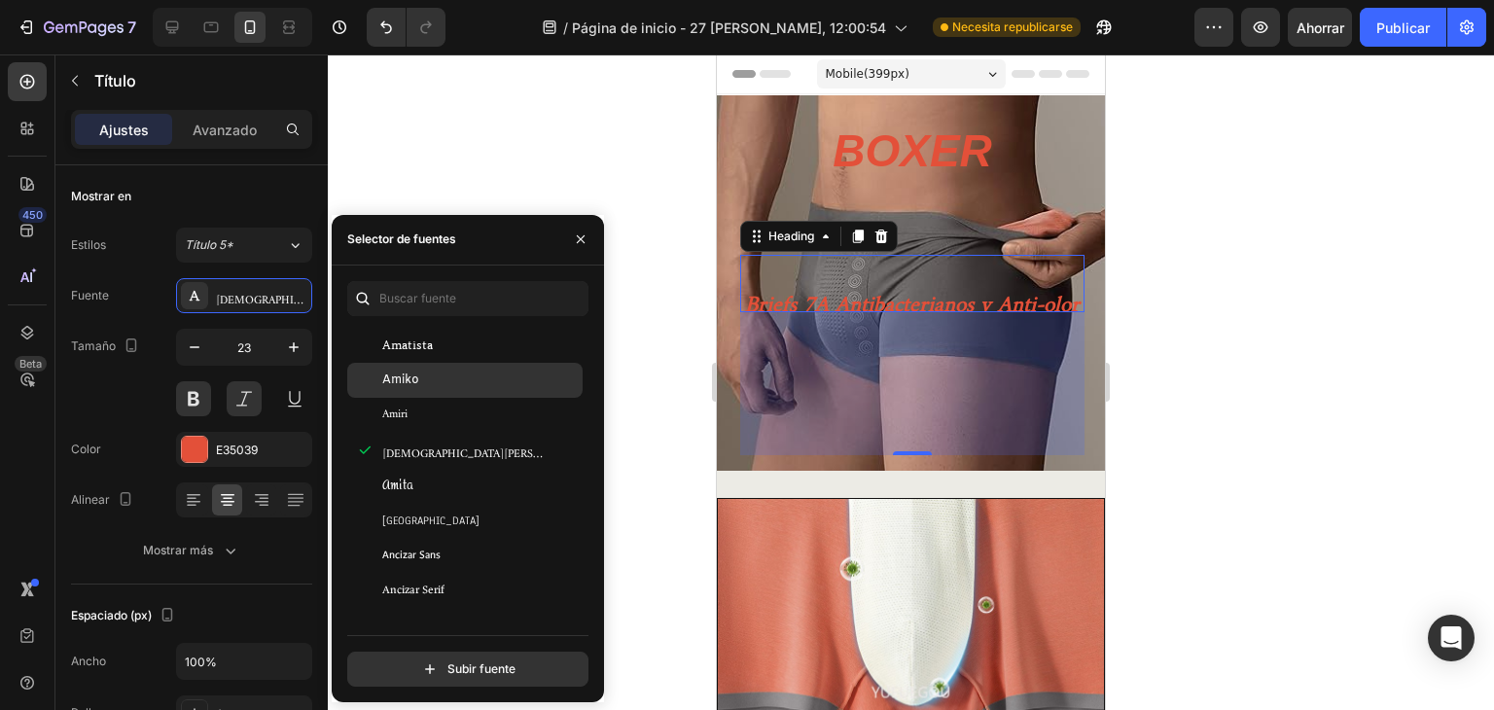
click at [455, 388] on div "Amiko" at bounding box center [480, 380] width 196 height 18
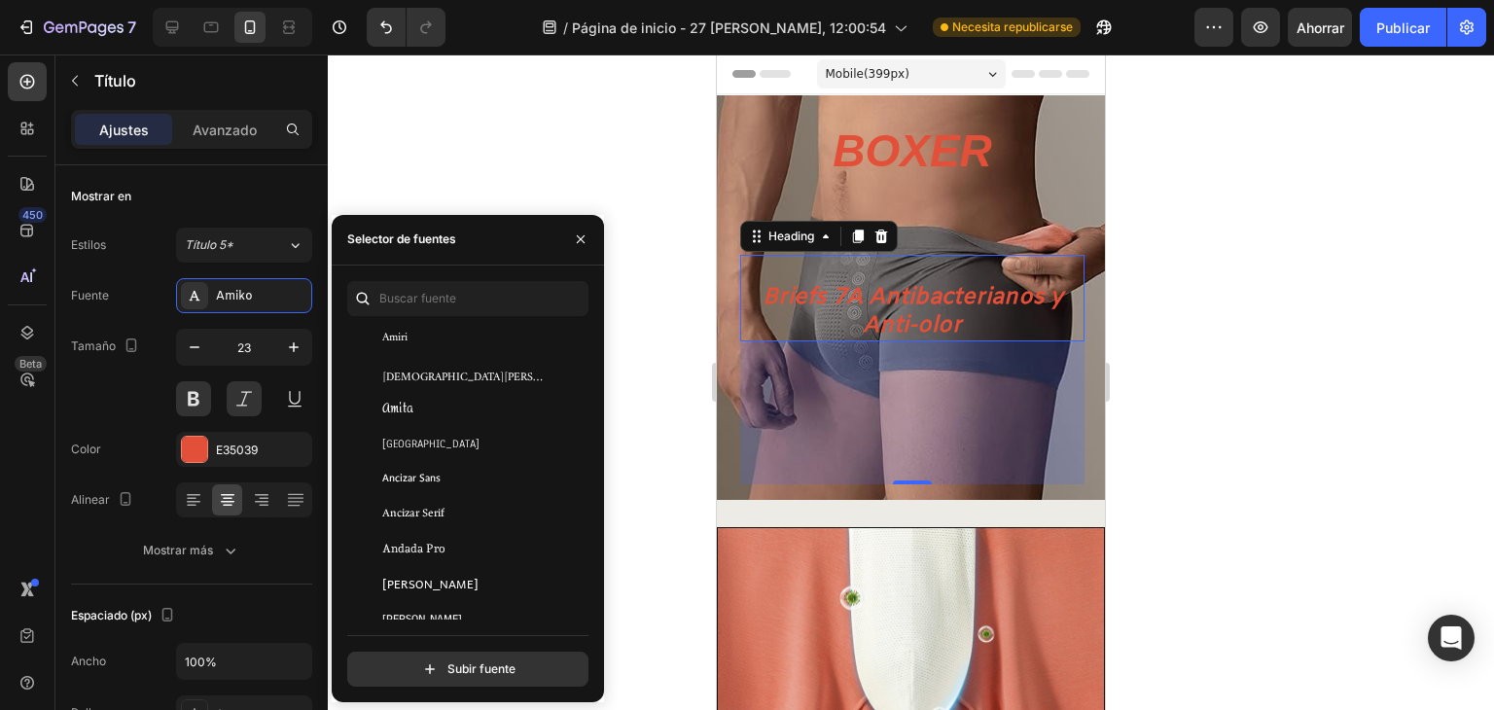
scroll to position [2593, 0]
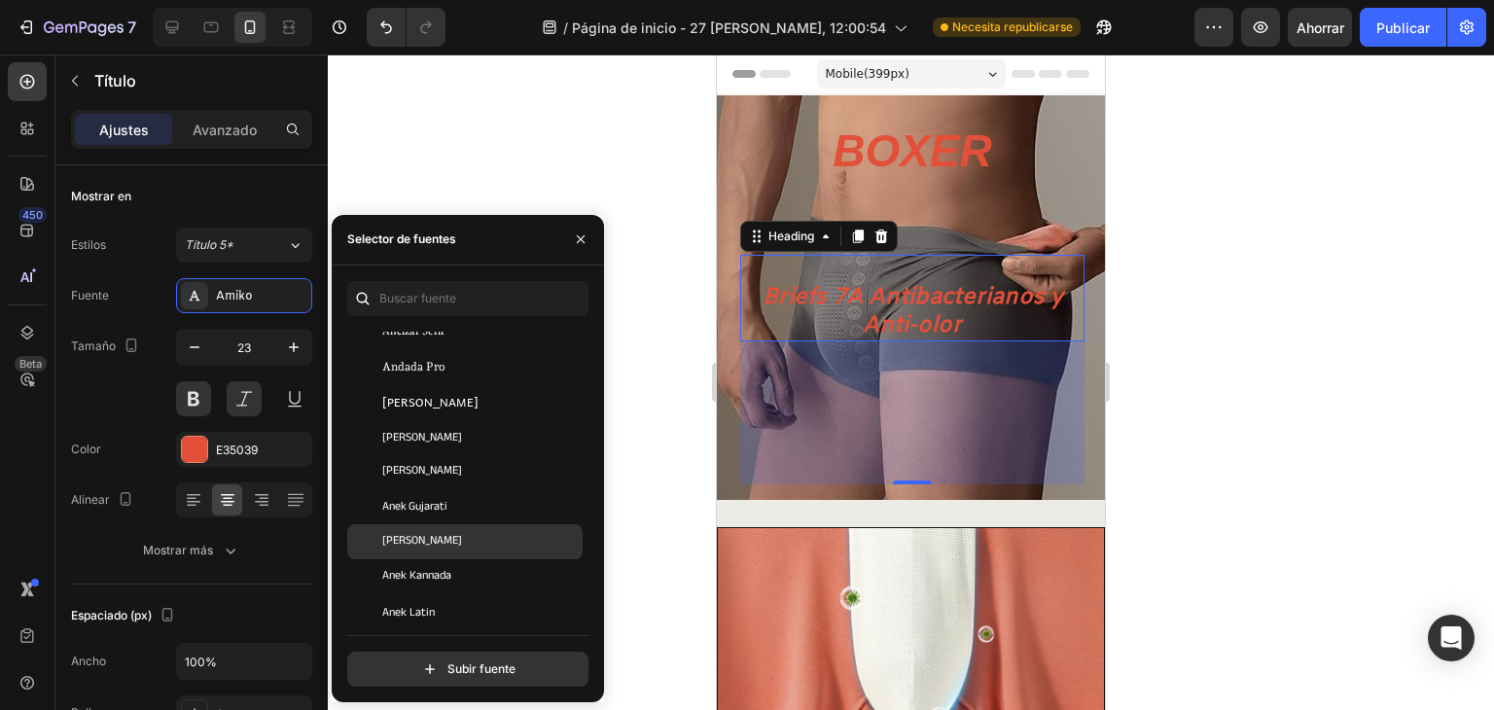
click at [487, 534] on div "[PERSON_NAME]" at bounding box center [480, 542] width 196 height 18
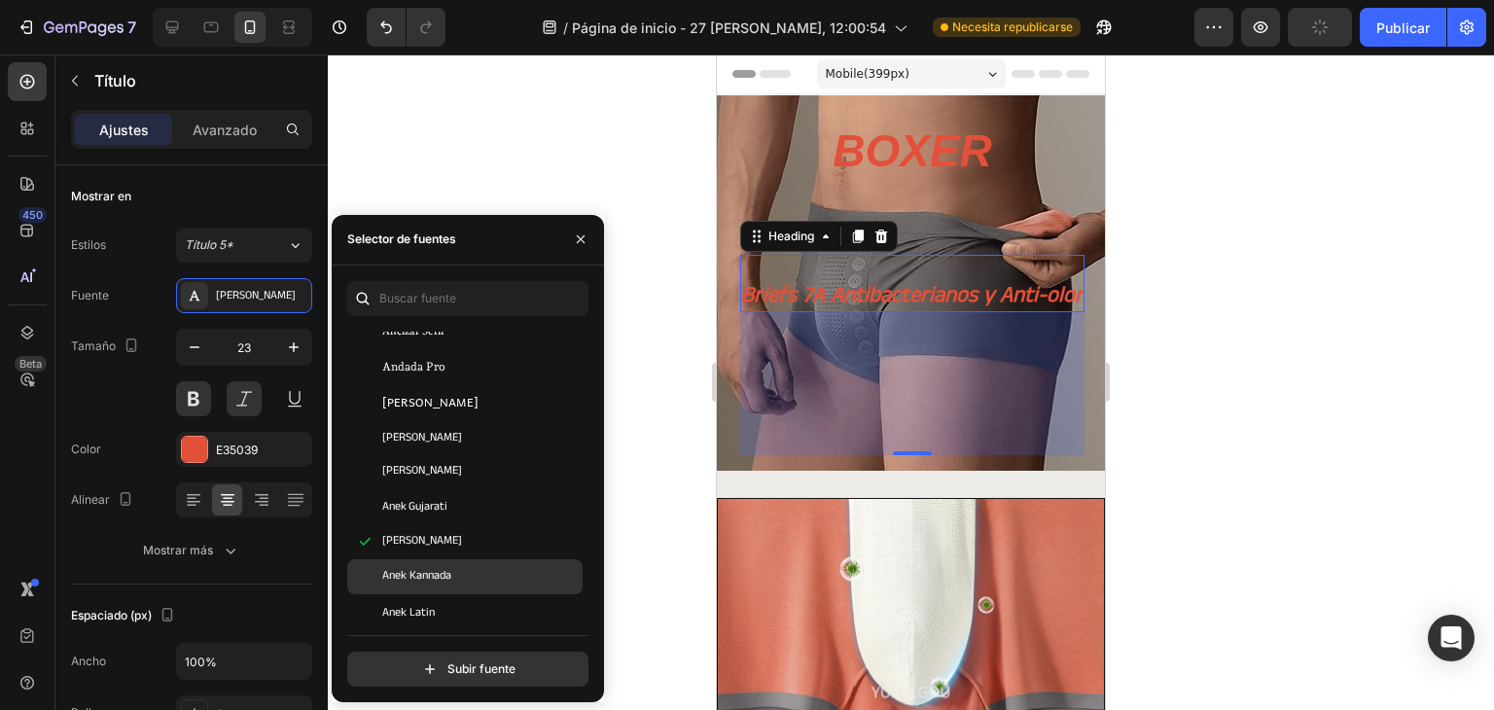
click at [491, 577] on div "Anek Kannada" at bounding box center [480, 577] width 196 height 18
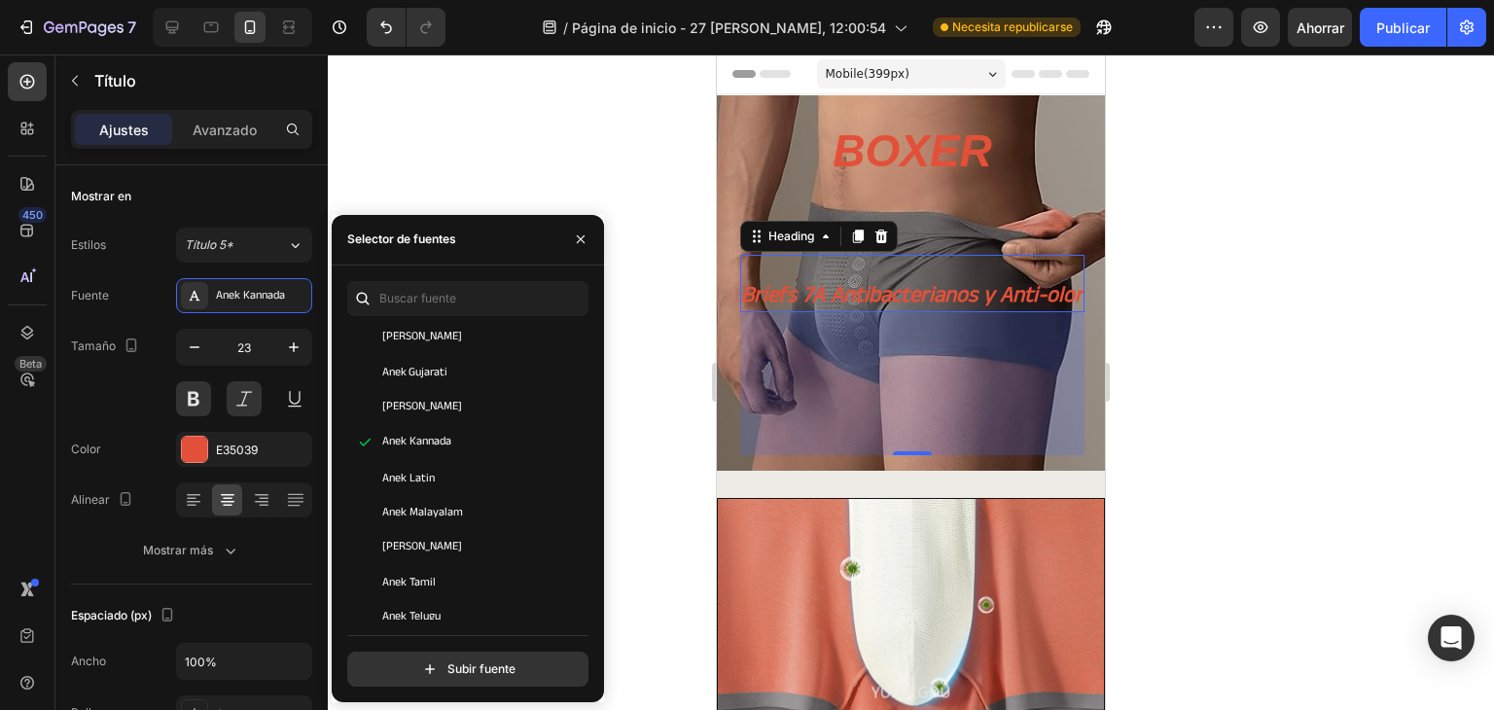
scroll to position [2917, 0]
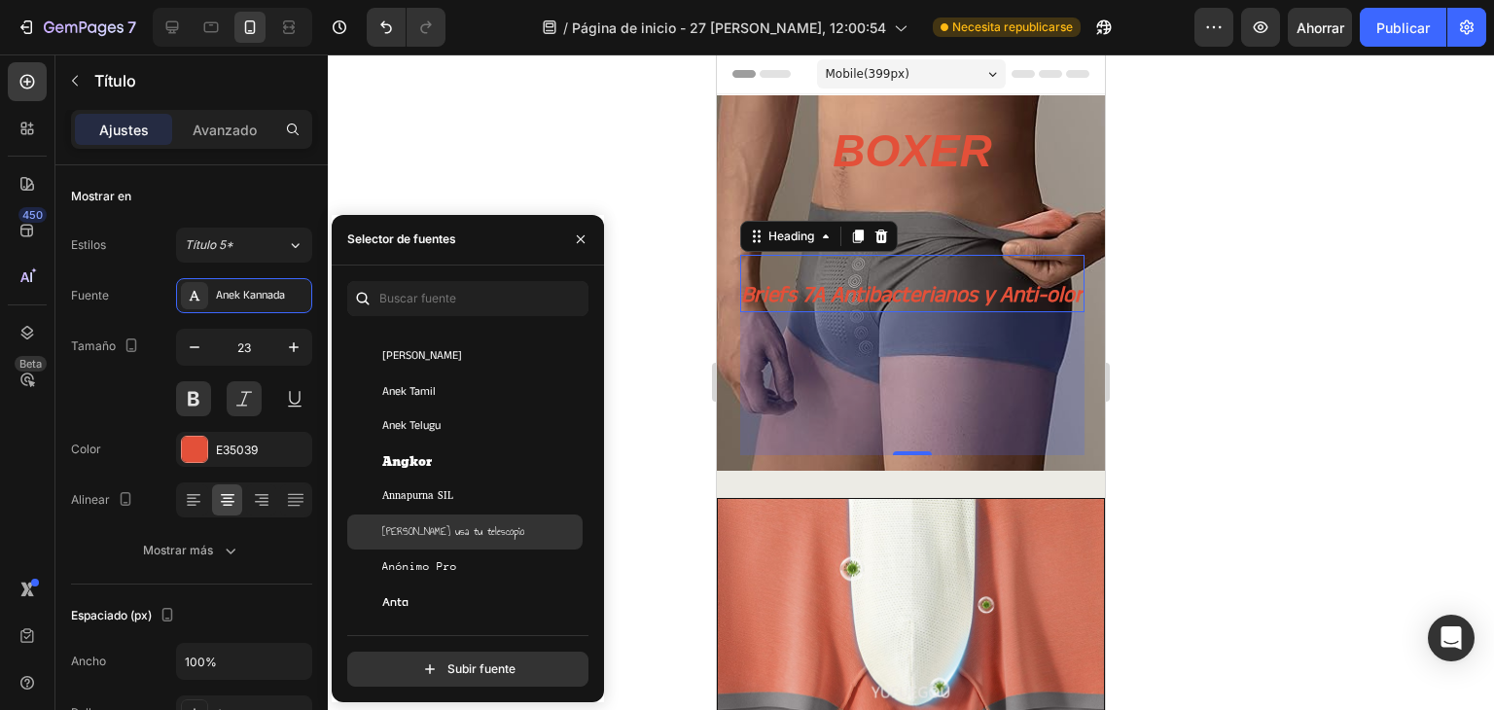
click at [498, 541] on div "[PERSON_NAME] usa tu telescopio" at bounding box center [464, 531] width 235 height 35
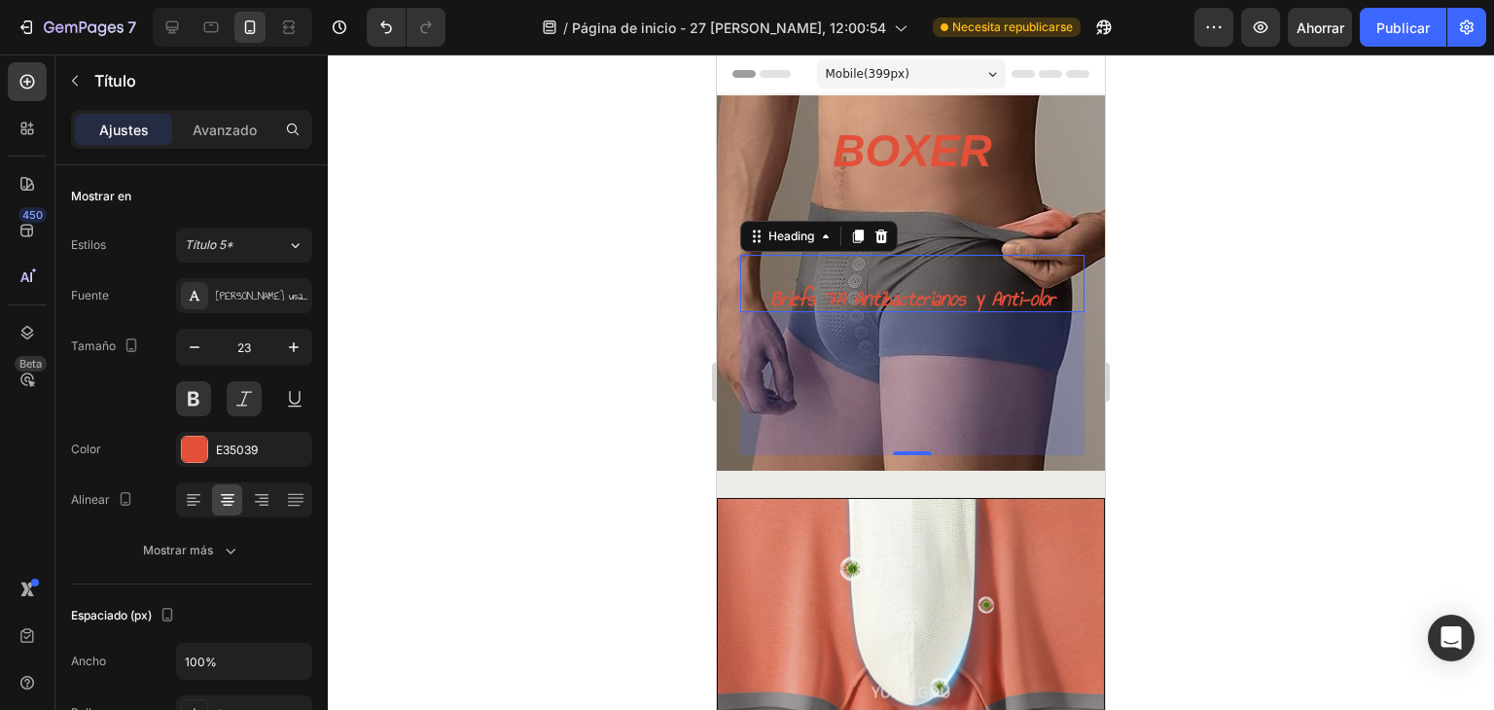
click at [1291, 261] on div at bounding box center [911, 381] width 1166 height 655
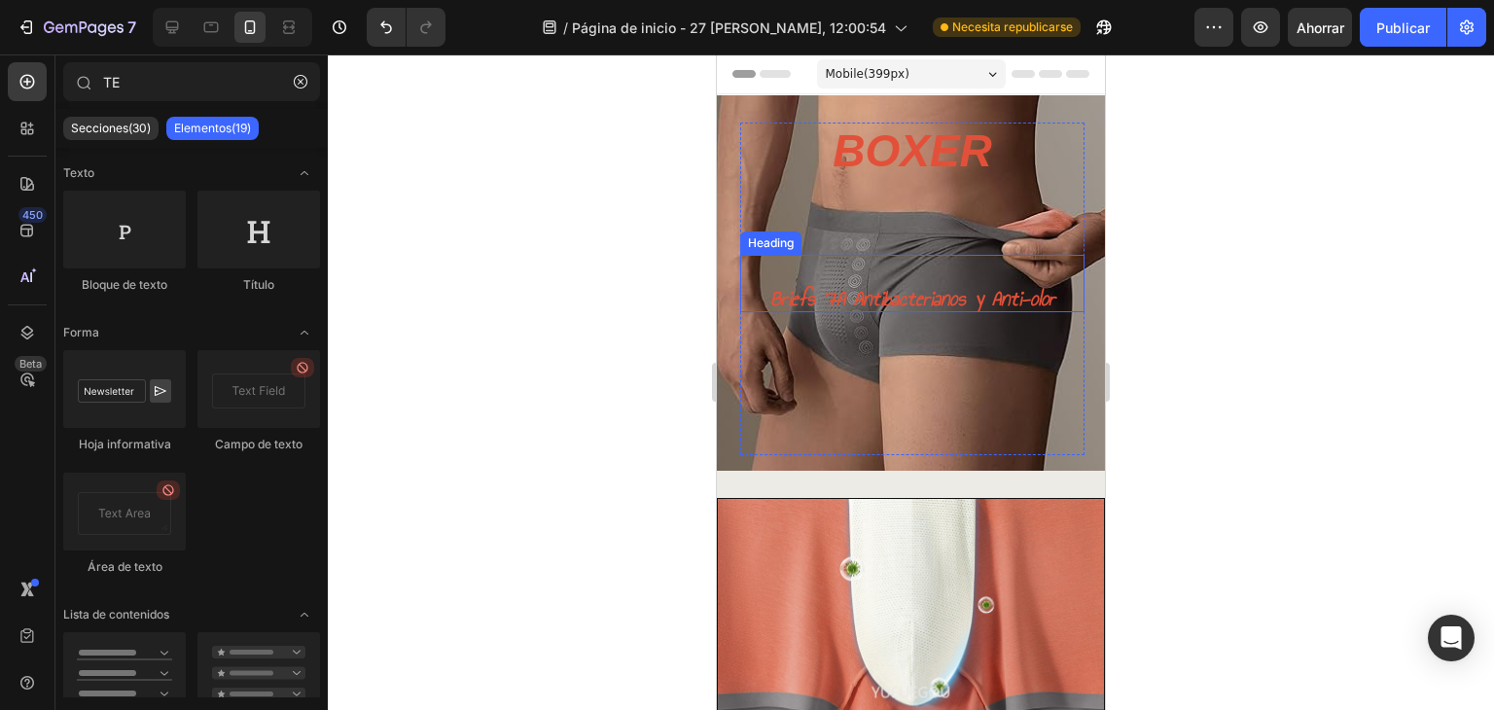
click at [909, 293] on p "⁠⁠⁠⁠⁠⁠⁠ Briefs 7A Antibacterianos y Anti-olor" at bounding box center [912, 284] width 344 height 58
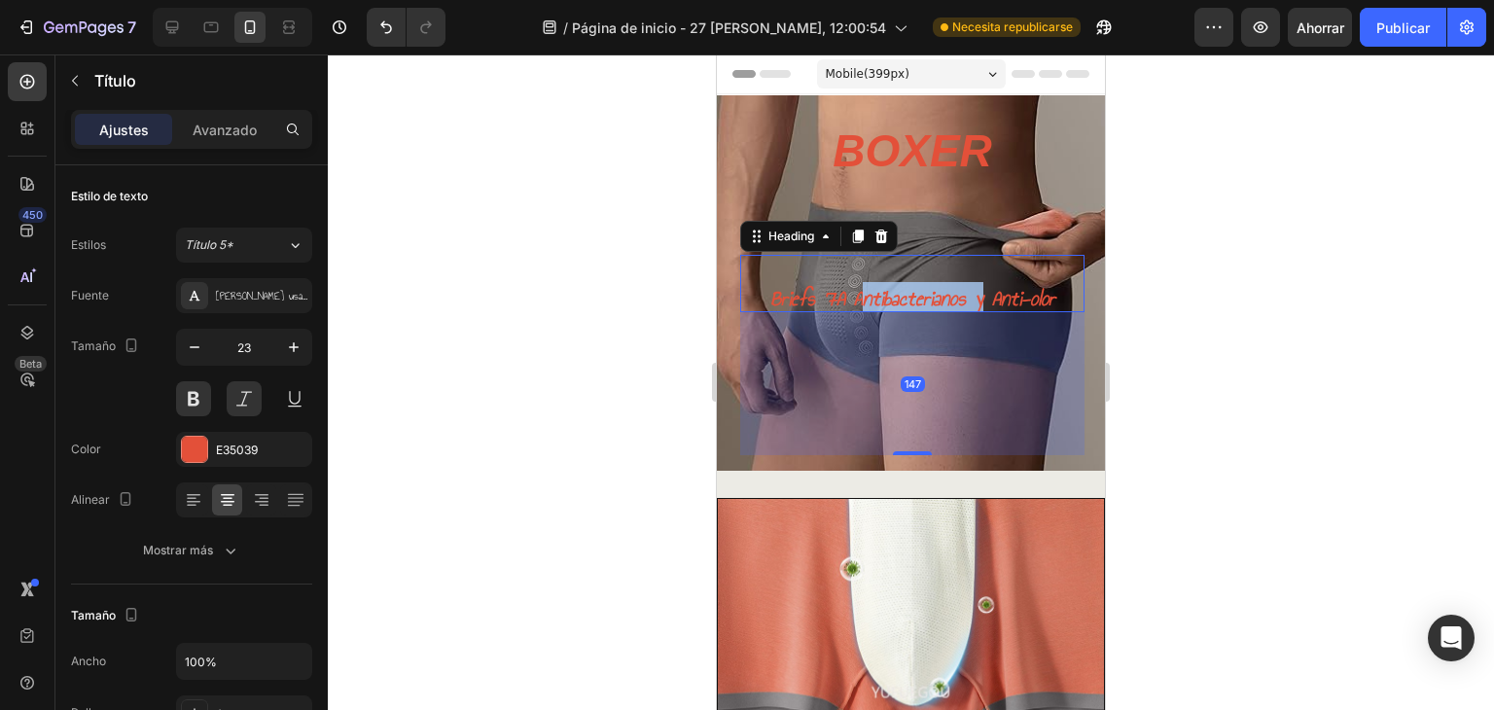
click at [910, 291] on p "⁠⁠⁠⁠⁠⁠⁠ Briefs 7A Antibacterianos y Anti-olor" at bounding box center [912, 284] width 344 height 58
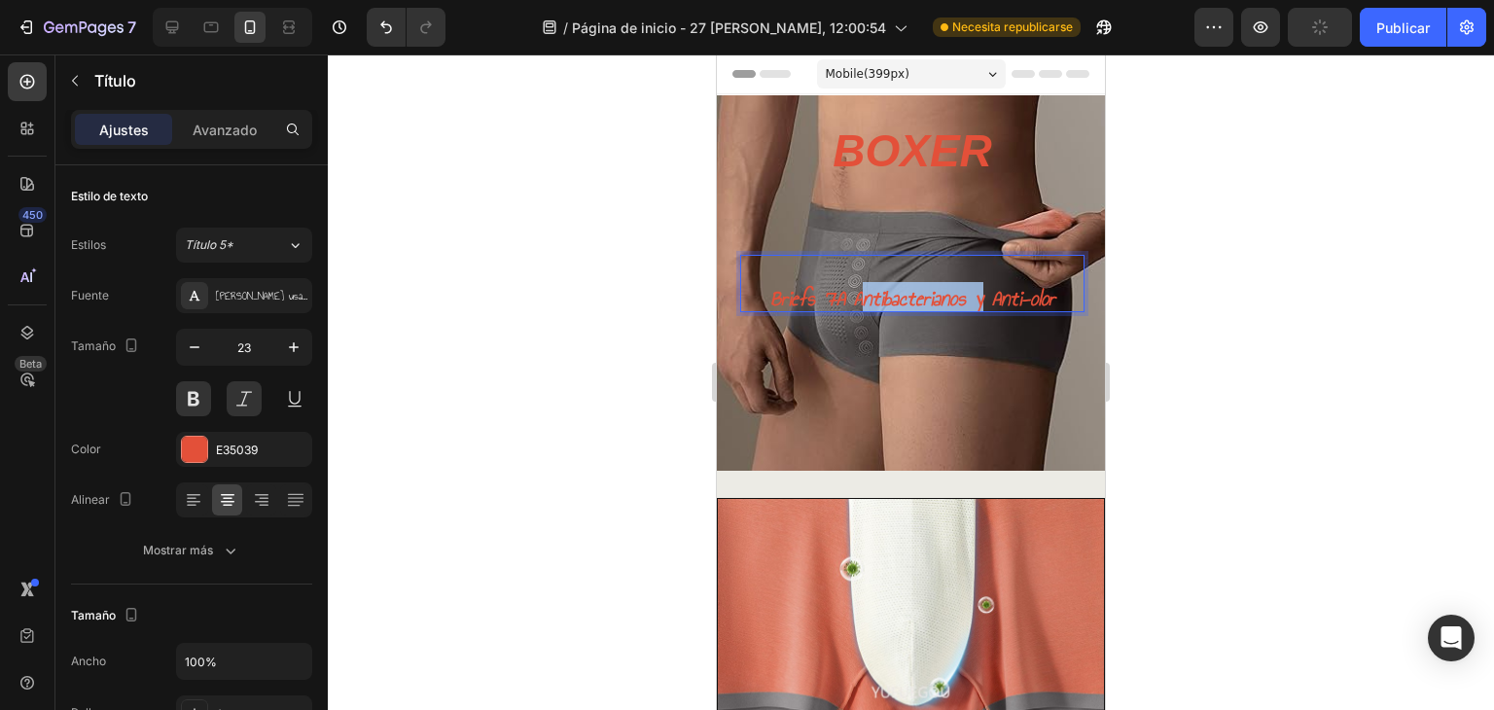
click at [910, 291] on p "Briefs 7A Antibacterianos y Anti-olor" at bounding box center [912, 284] width 344 height 58
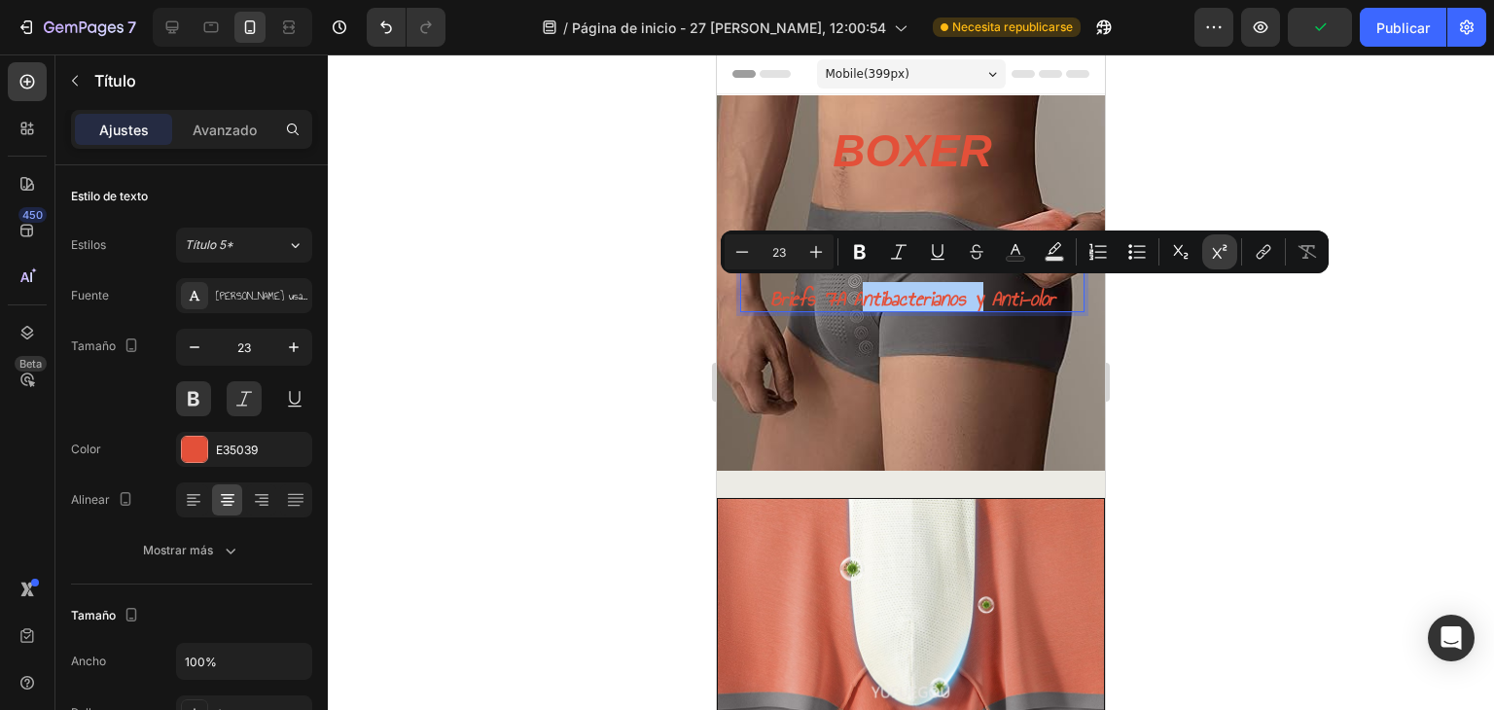
click at [1217, 250] on icon "Editor contextual toolbar" at bounding box center [1219, 251] width 19 height 19
click at [1167, 247] on button "Subscript" at bounding box center [1180, 251] width 35 height 35
click at [812, 244] on icon "Barra de herramientas contextual del editor" at bounding box center [815, 251] width 19 height 19
click at [811, 245] on icon "Barra de herramientas contextual del editor" at bounding box center [815, 251] width 19 height 19
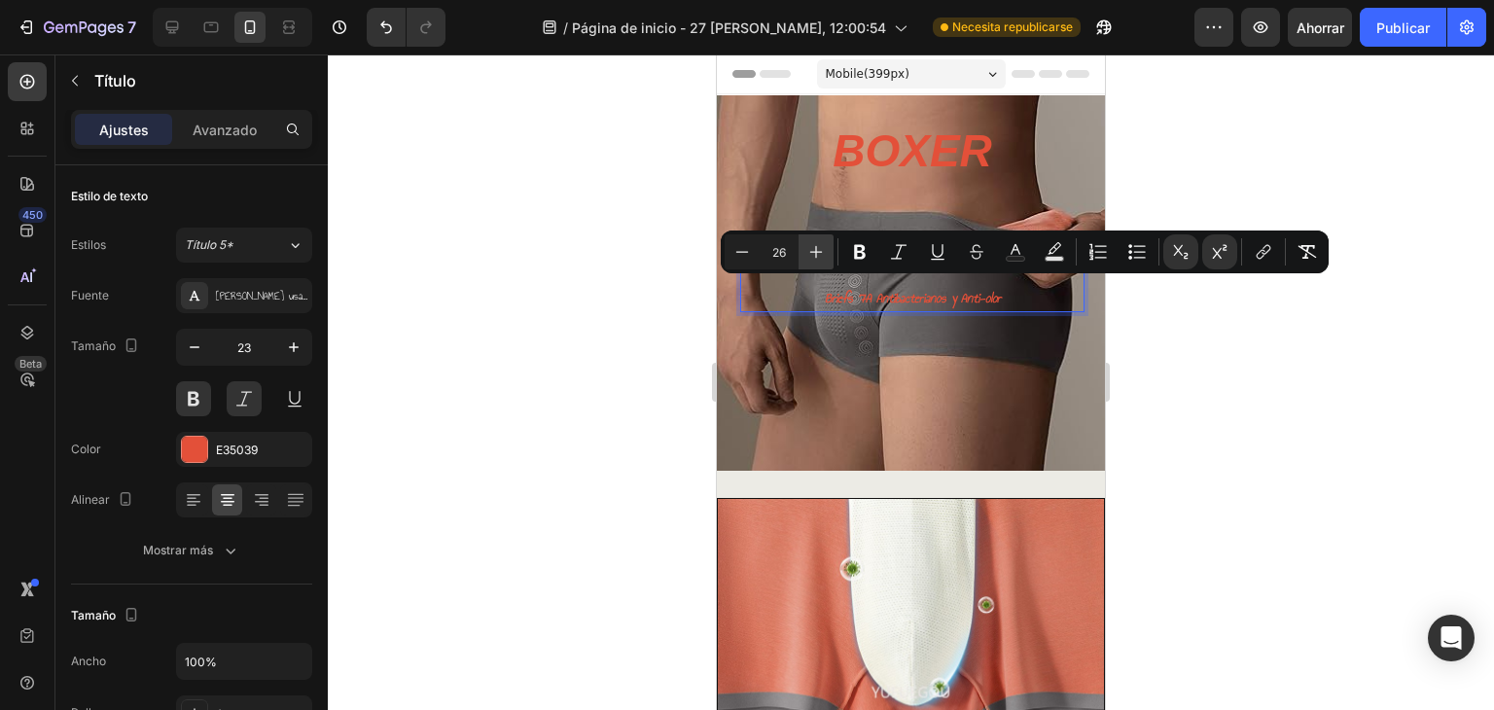
click at [811, 245] on icon "Barra de herramientas contextual del editor" at bounding box center [815, 251] width 19 height 19
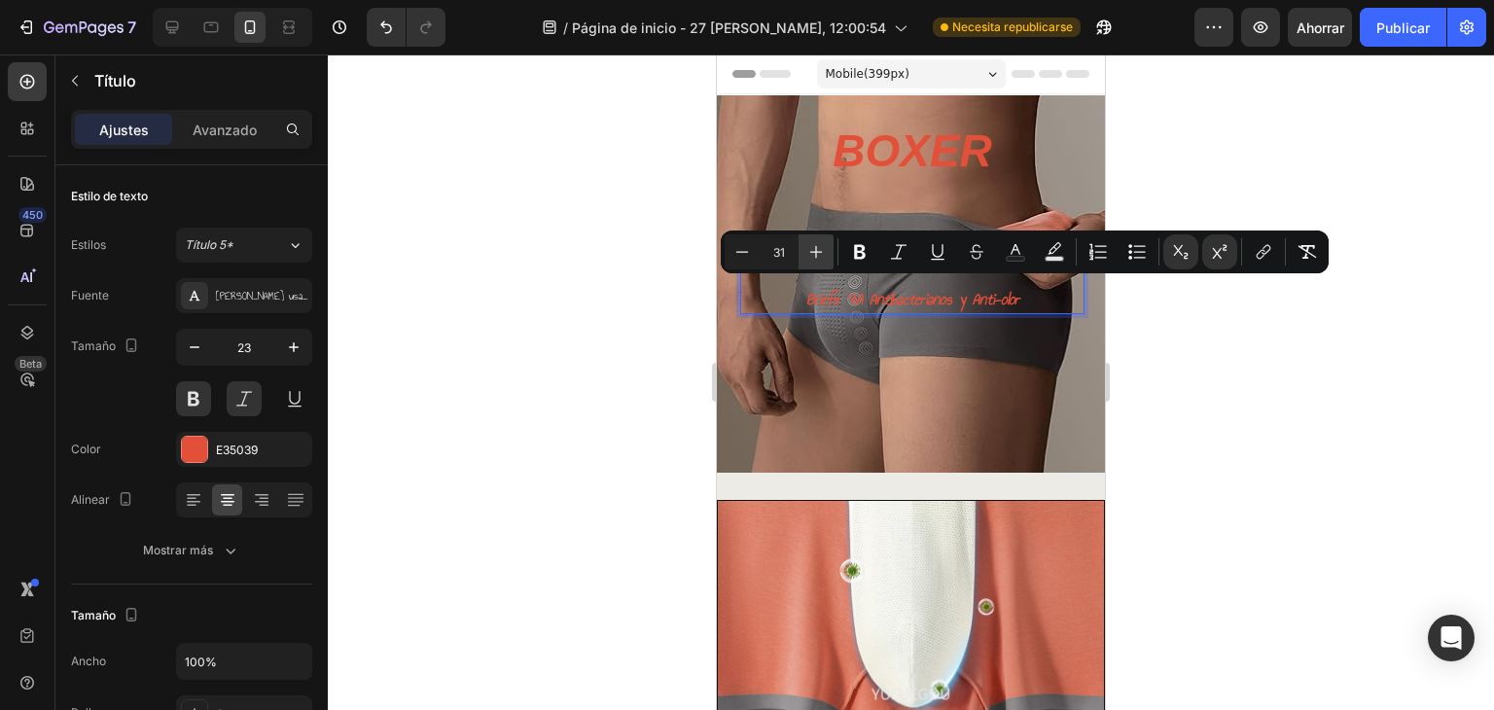
click at [811, 245] on icon "Barra de herramientas contextual del editor" at bounding box center [815, 251] width 19 height 19
type input "34"
click at [980, 258] on icon "Barra de herramientas contextual del editor" at bounding box center [976, 251] width 19 height 19
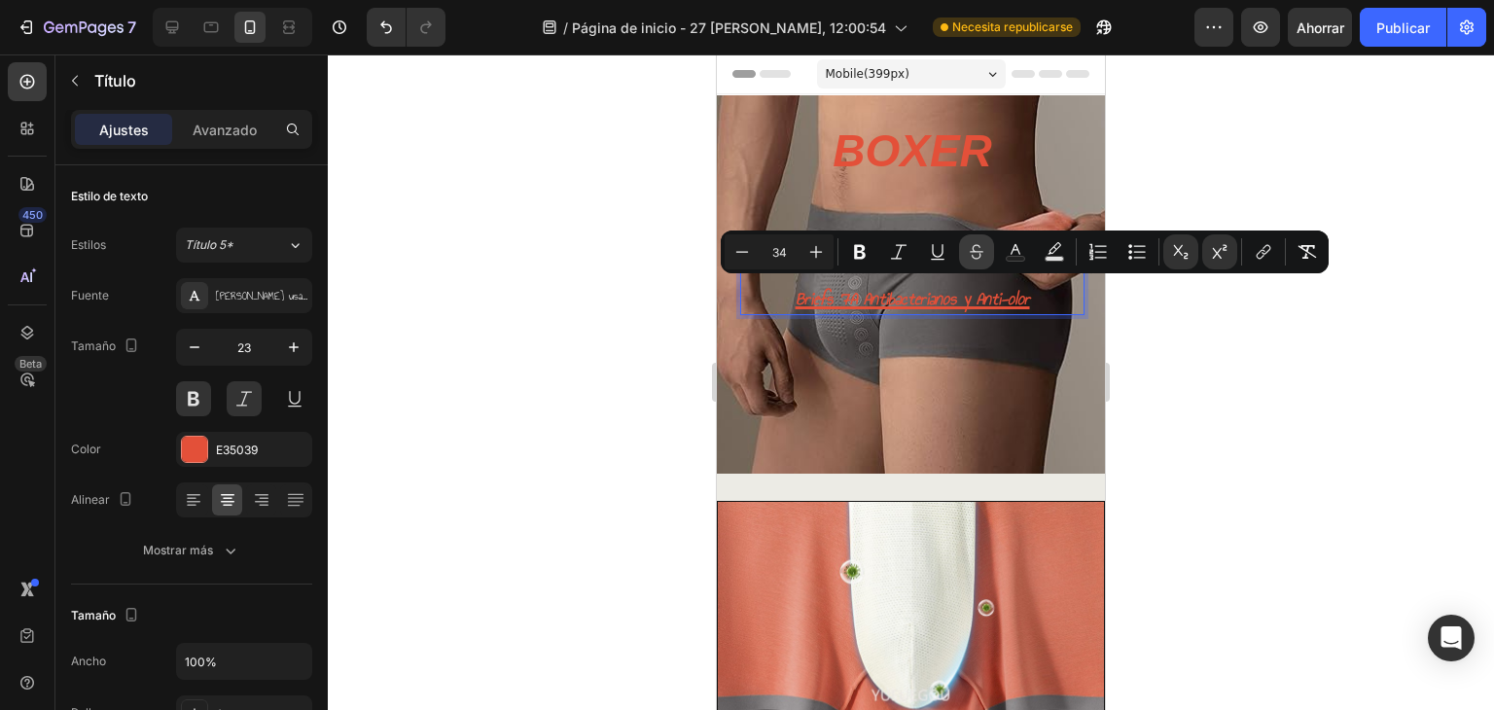
scroll to position [0, 0]
click at [982, 251] on icon "Barra de herramientas contextual del editor" at bounding box center [977, 248] width 14 height 8
click at [1285, 325] on div at bounding box center [911, 381] width 1166 height 655
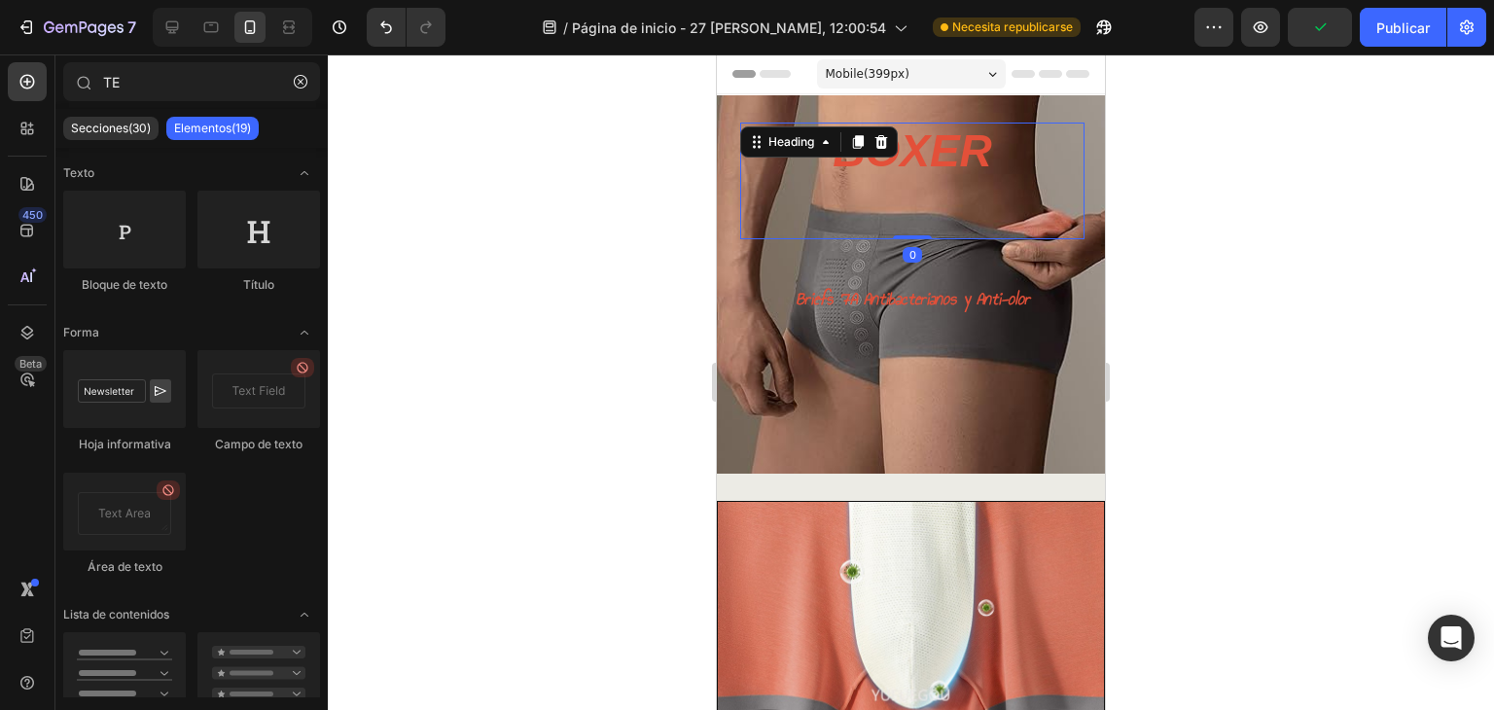
click at [917, 139] on h1 "BOXER" at bounding box center [911, 181] width 159 height 117
click at [918, 140] on h1 "BOXER" at bounding box center [911, 181] width 159 height 117
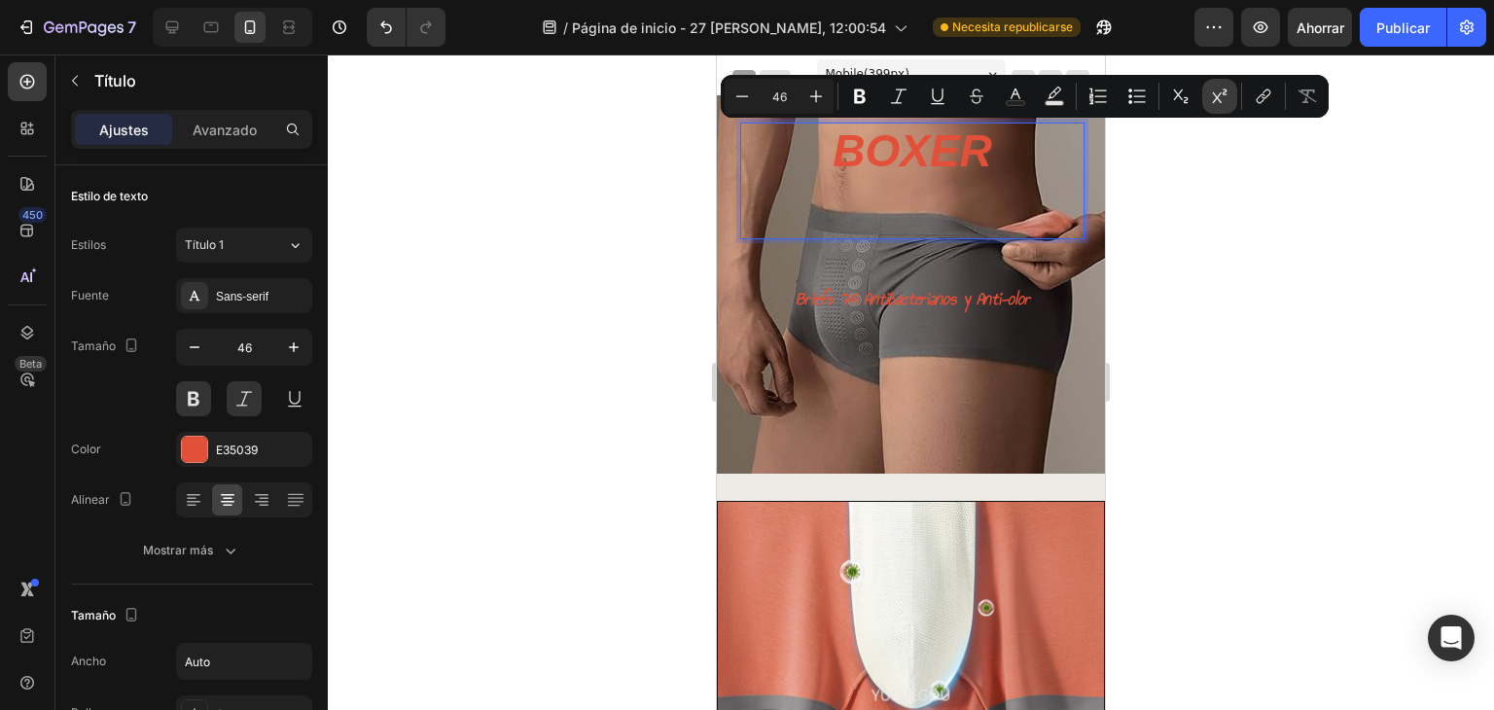
click at [1209, 98] on button "Sobrescrito" at bounding box center [1219, 96] width 35 height 35
click at [1169, 100] on button "Subíndice" at bounding box center [1180, 96] width 35 height 35
click at [1270, 216] on div at bounding box center [911, 381] width 1166 height 655
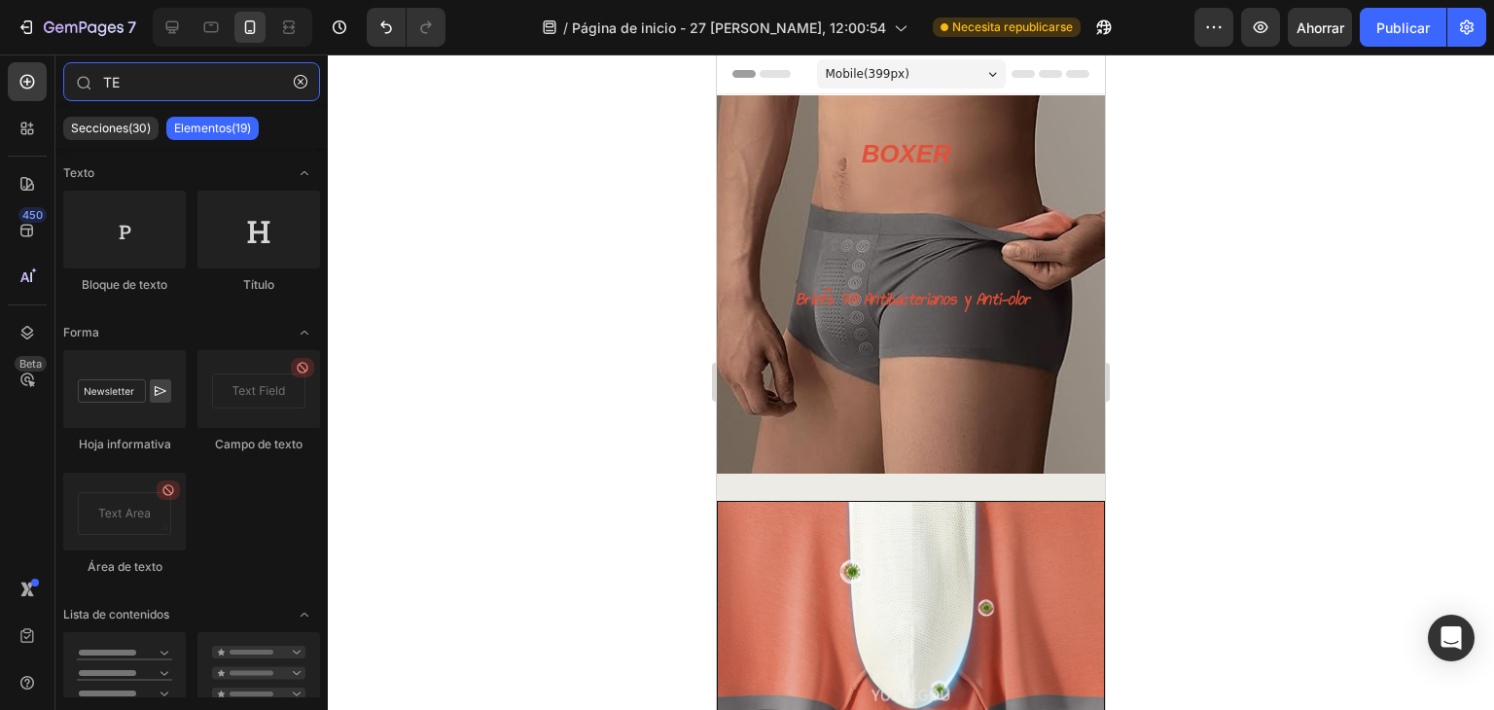
type input "T"
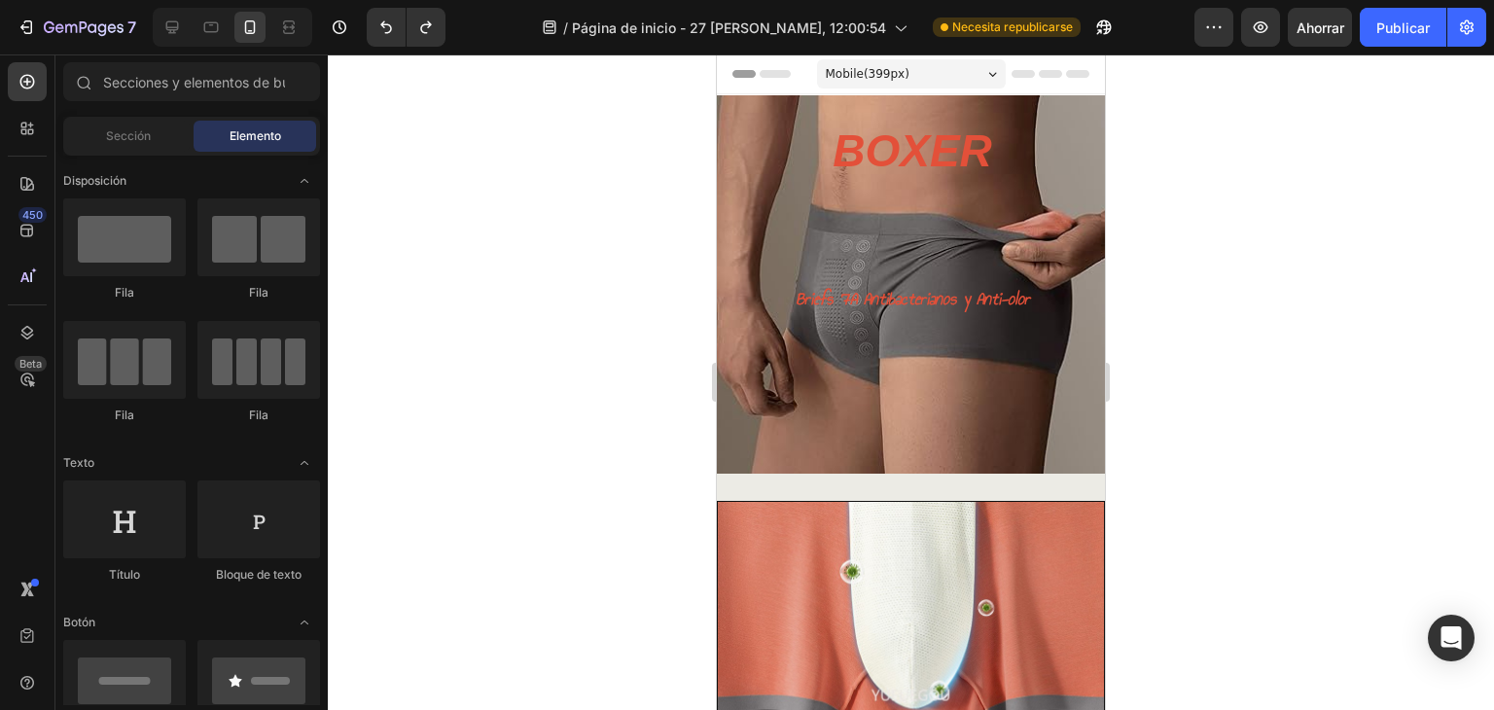
click at [1241, 265] on div at bounding box center [911, 381] width 1166 height 655
click at [930, 301] on sup "Briefs 7A Antibacterianos y Anti-olor" at bounding box center [913, 298] width 234 height 27
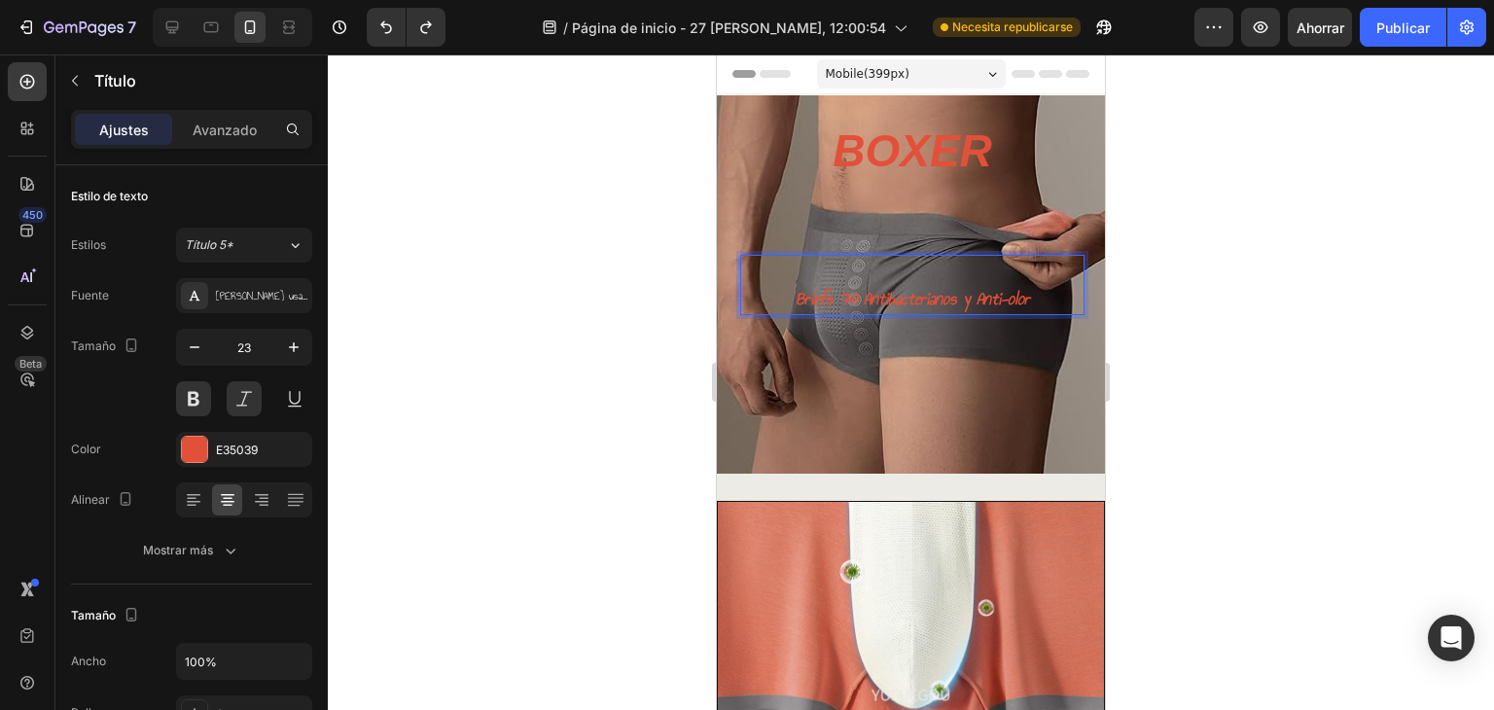
click at [930, 301] on sup "Briefs 7A Antibacterianos y Anti-olor" at bounding box center [913, 298] width 234 height 27
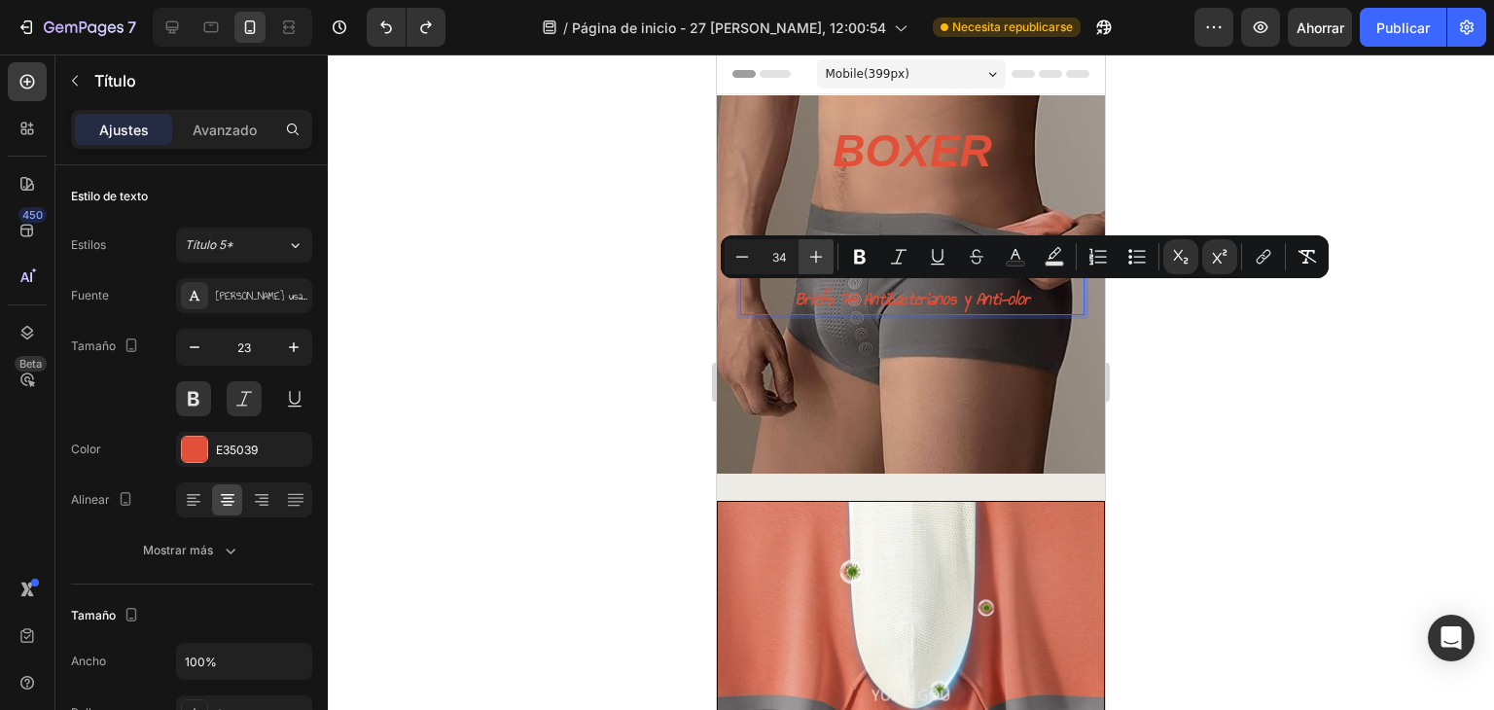
click at [825, 254] on icon "Editor contextual toolbar" at bounding box center [815, 256] width 19 height 19
click at [825, 254] on button "Plus" at bounding box center [815, 256] width 35 height 35
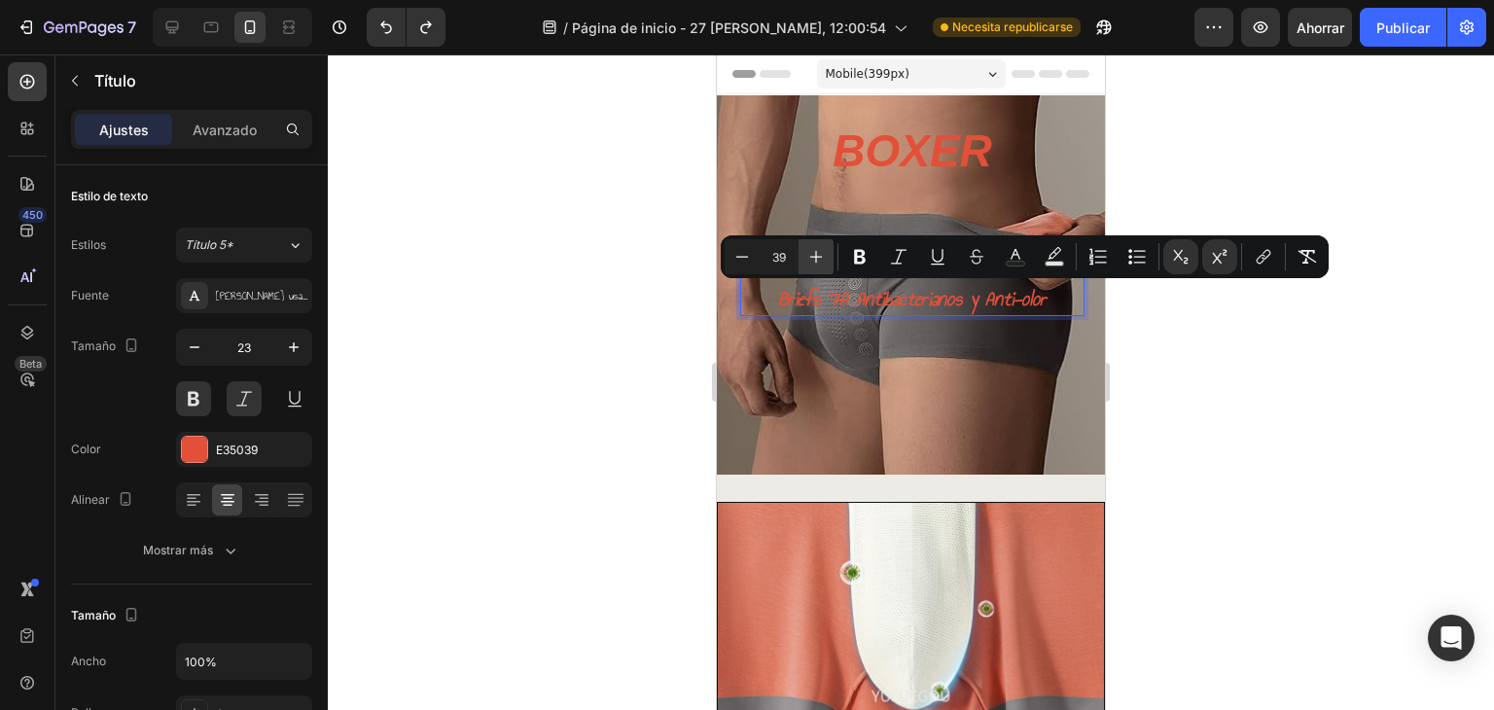
click at [825, 254] on button "Plus" at bounding box center [815, 256] width 35 height 35
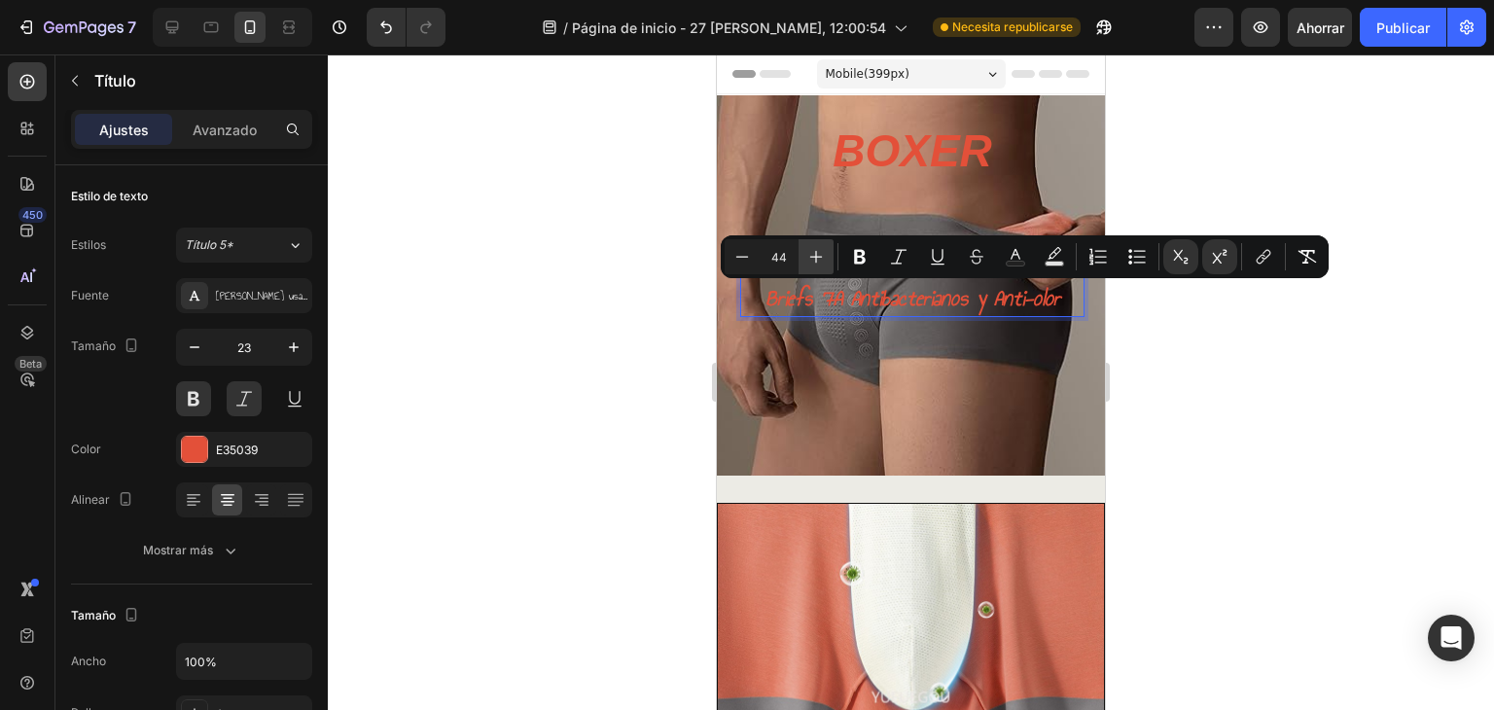
click at [825, 254] on button "Plus" at bounding box center [815, 256] width 35 height 35
type input "46"
click at [1225, 333] on div at bounding box center [911, 381] width 1166 height 655
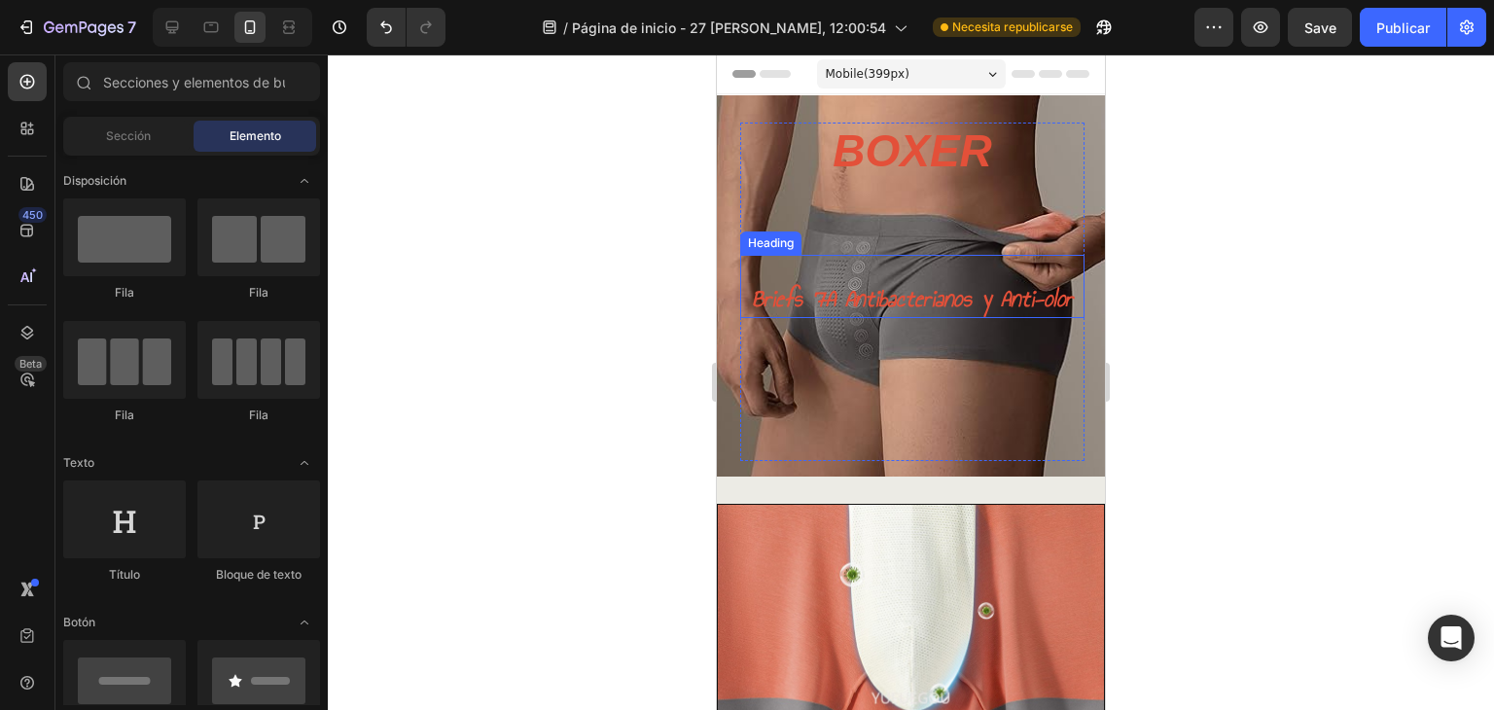
click at [996, 304] on sup "Briefs 7A Antibacterianos y Anti-olor" at bounding box center [912, 298] width 321 height 37
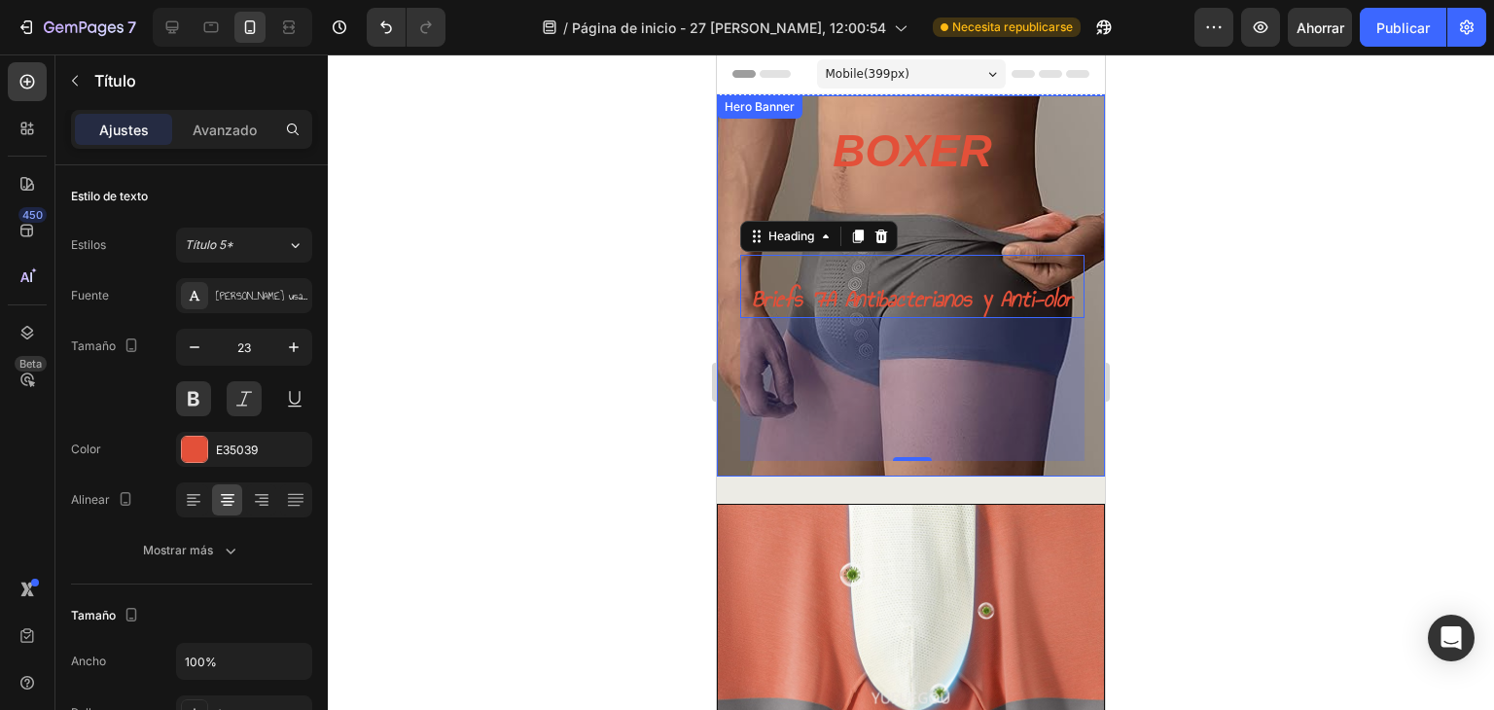
click at [1287, 262] on div at bounding box center [911, 381] width 1166 height 655
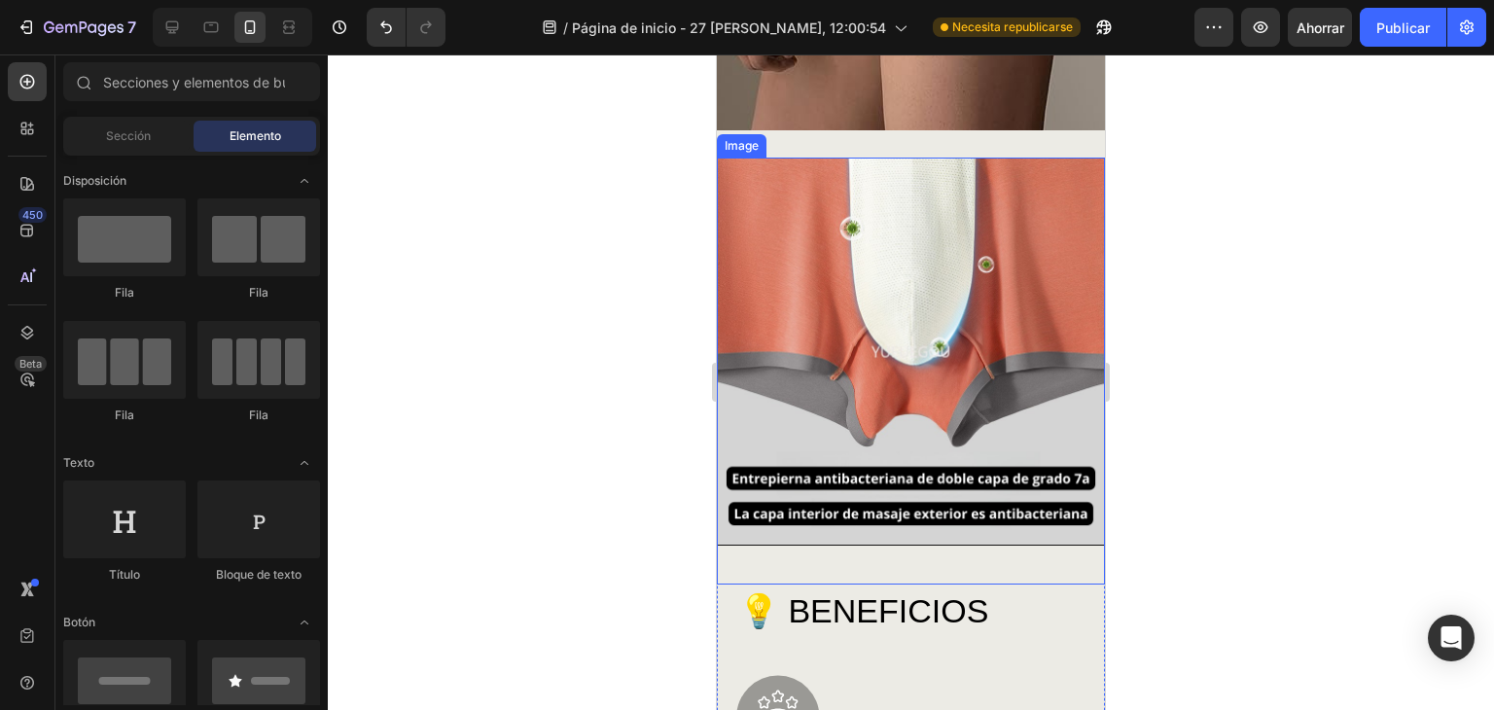
scroll to position [324, 0]
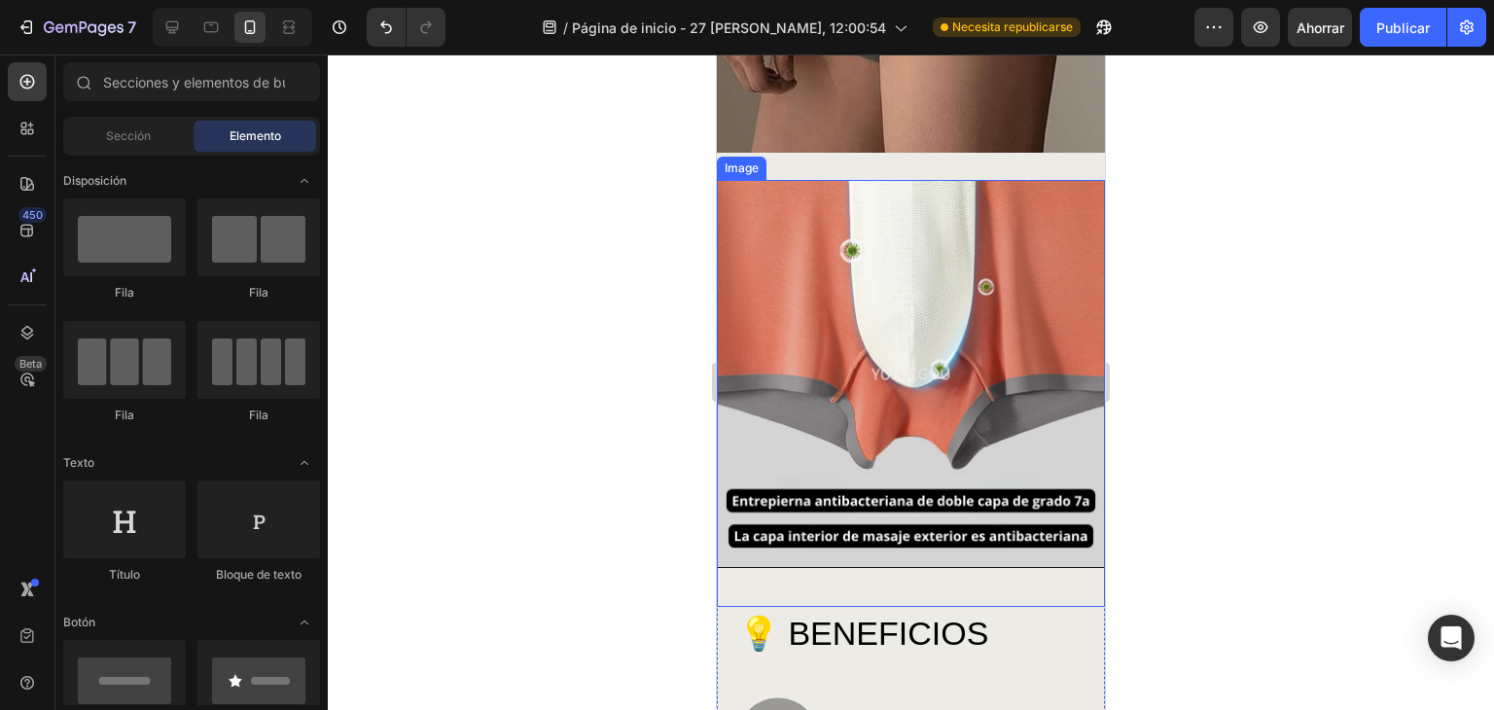
click at [959, 233] on img at bounding box center [911, 374] width 388 height 388
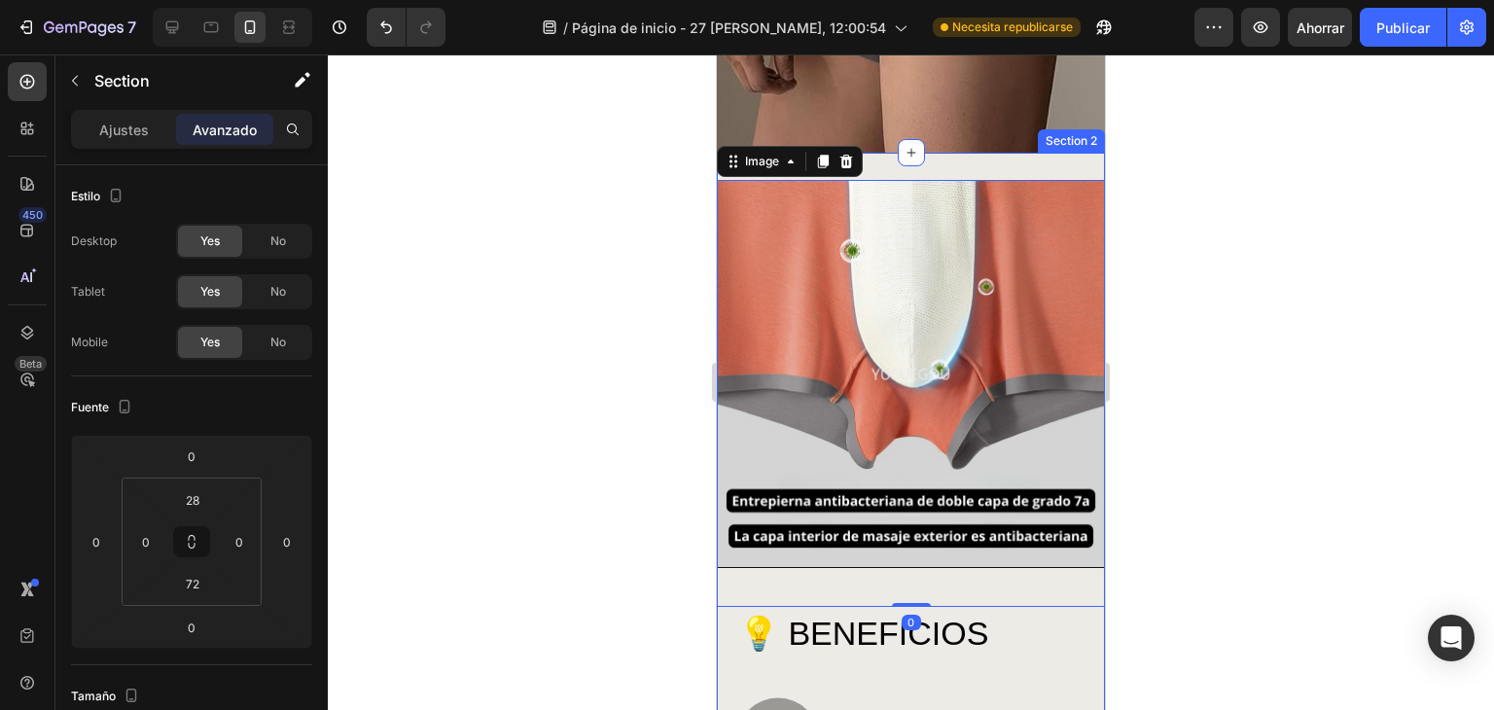
click at [950, 164] on div "Image 0 💡 BENEFICIOS Heading Image fresco y libre de malos olores Text Block Ro…" at bounding box center [911, 658] width 388 height 1010
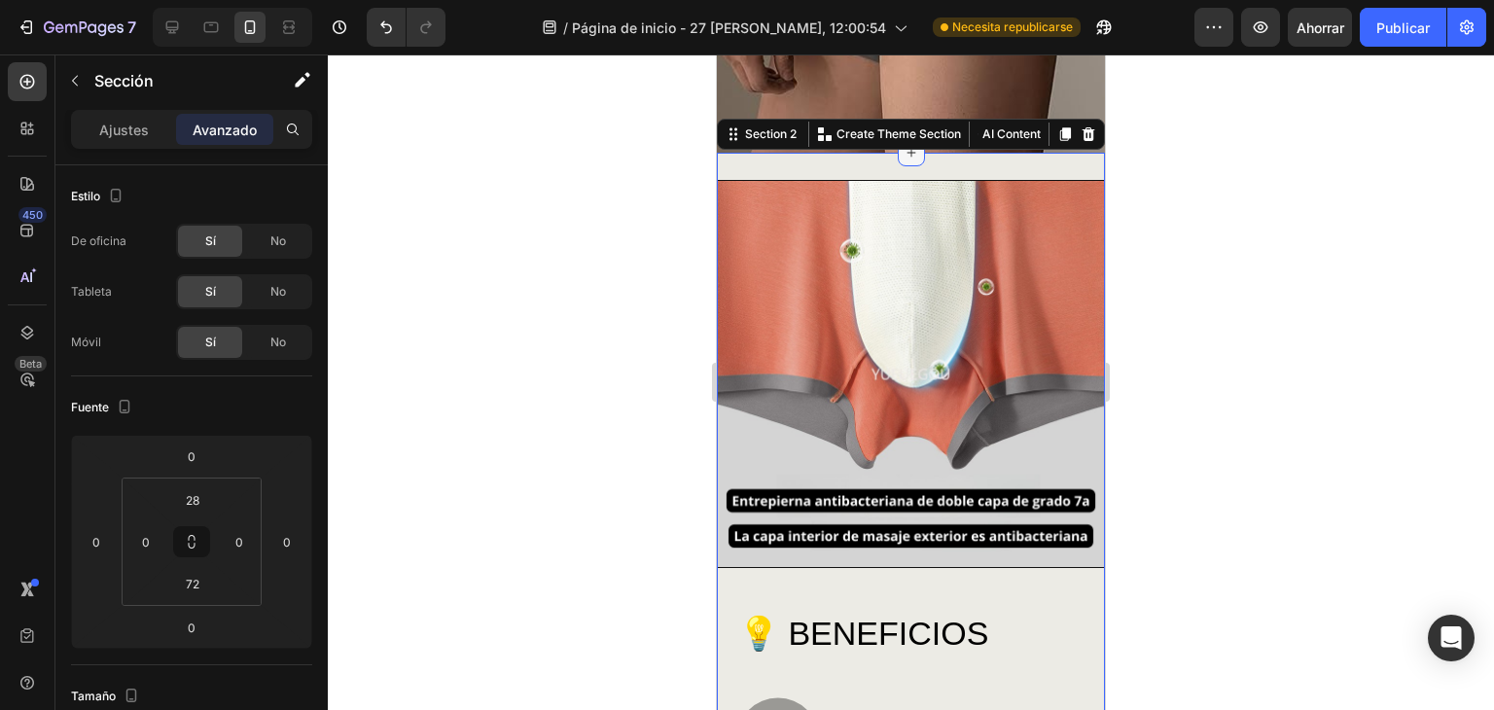
click at [903, 159] on icon at bounding box center [911, 153] width 16 height 16
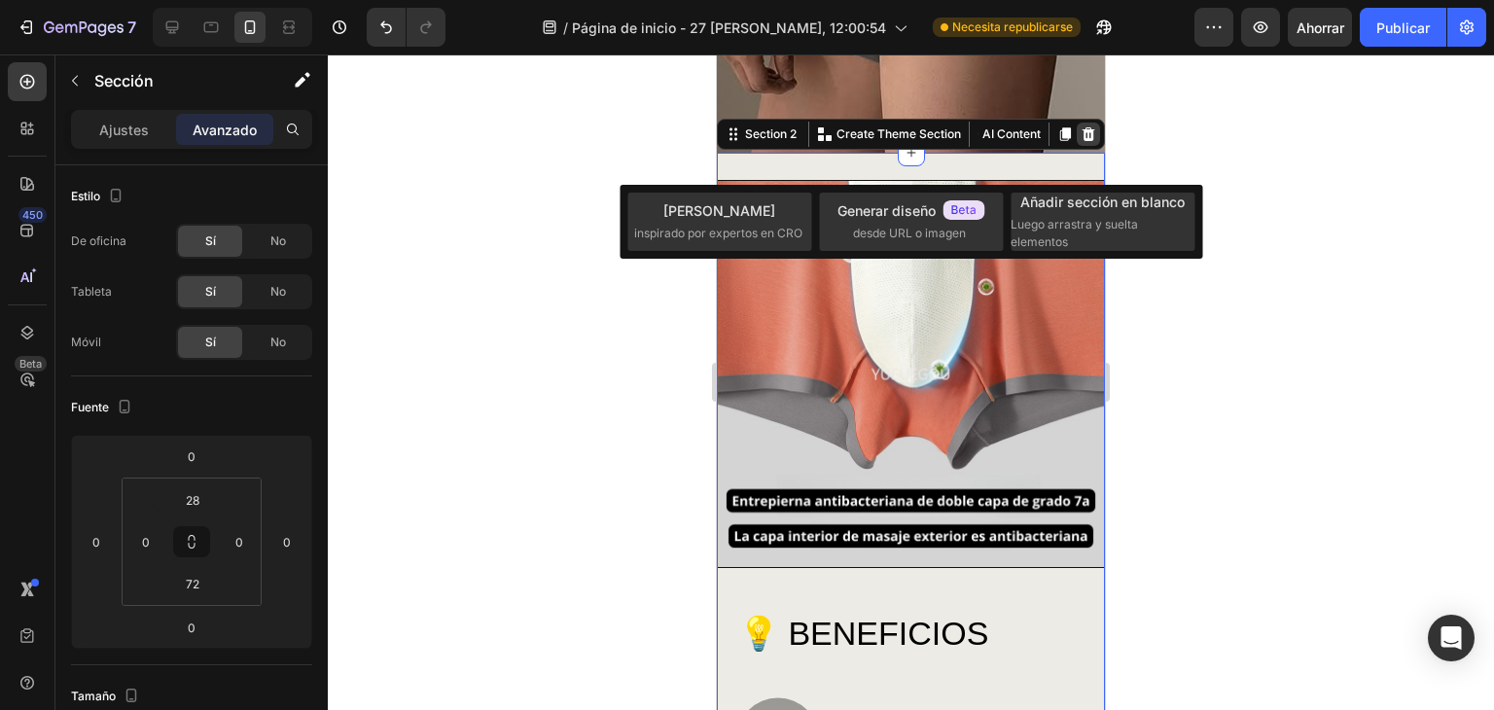
click at [1082, 134] on icon at bounding box center [1088, 134] width 13 height 14
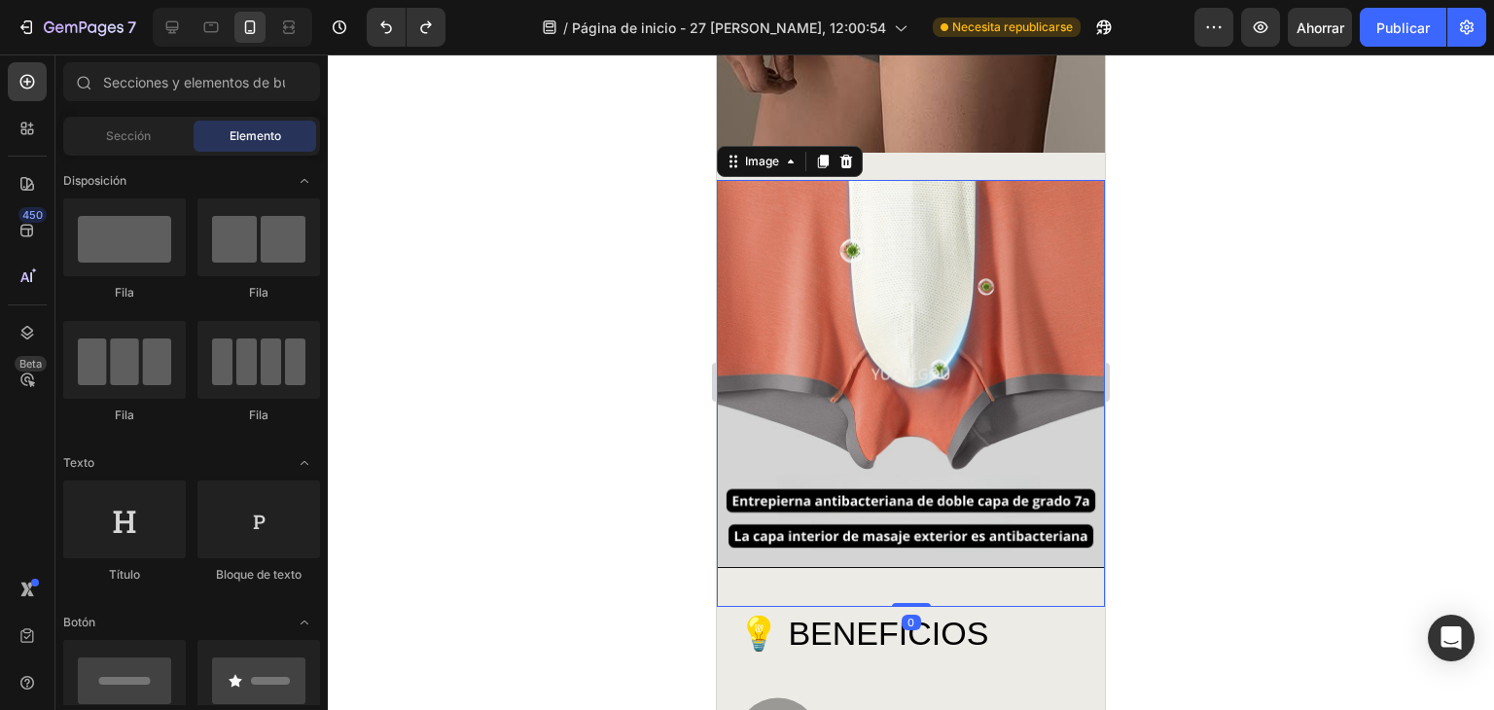
click at [966, 213] on img at bounding box center [911, 374] width 388 height 388
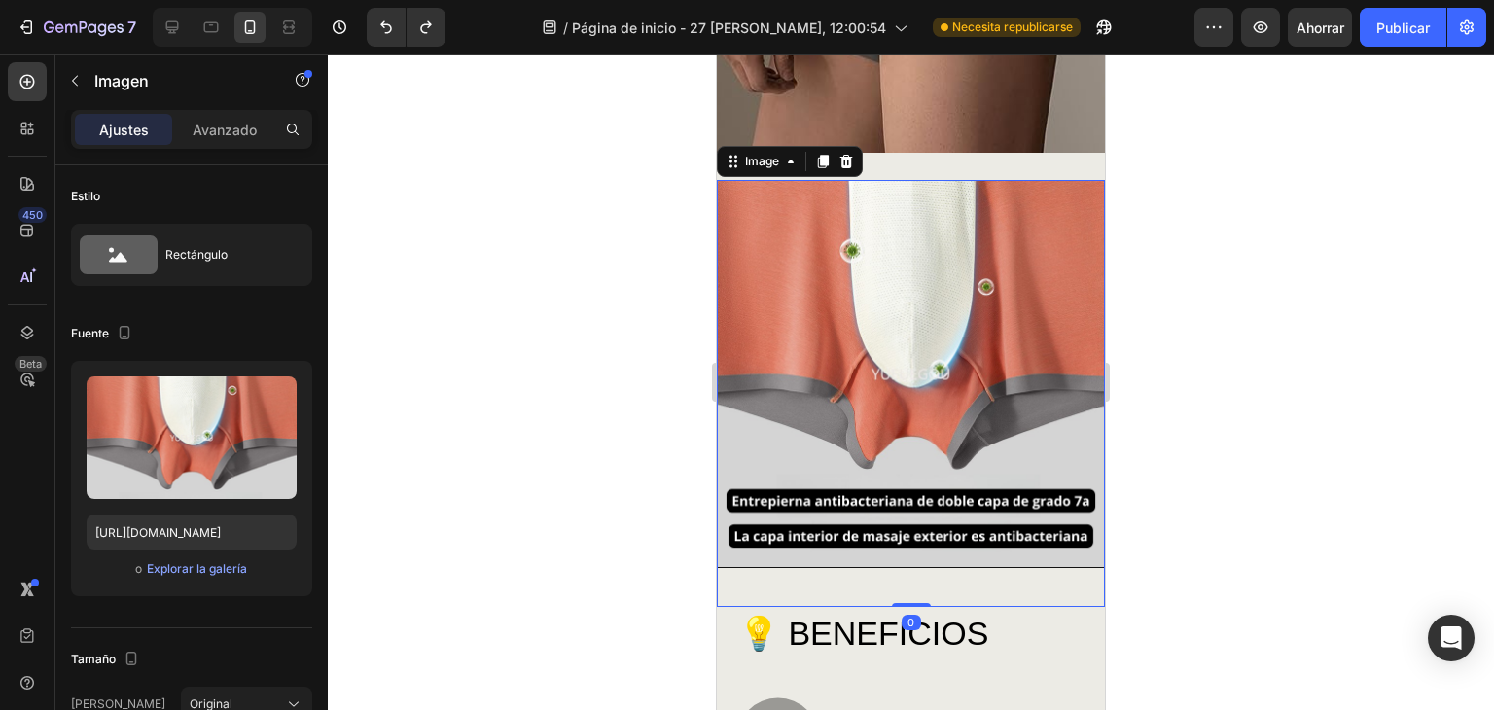
click at [910, 585] on div "Image 0" at bounding box center [911, 393] width 388 height 427
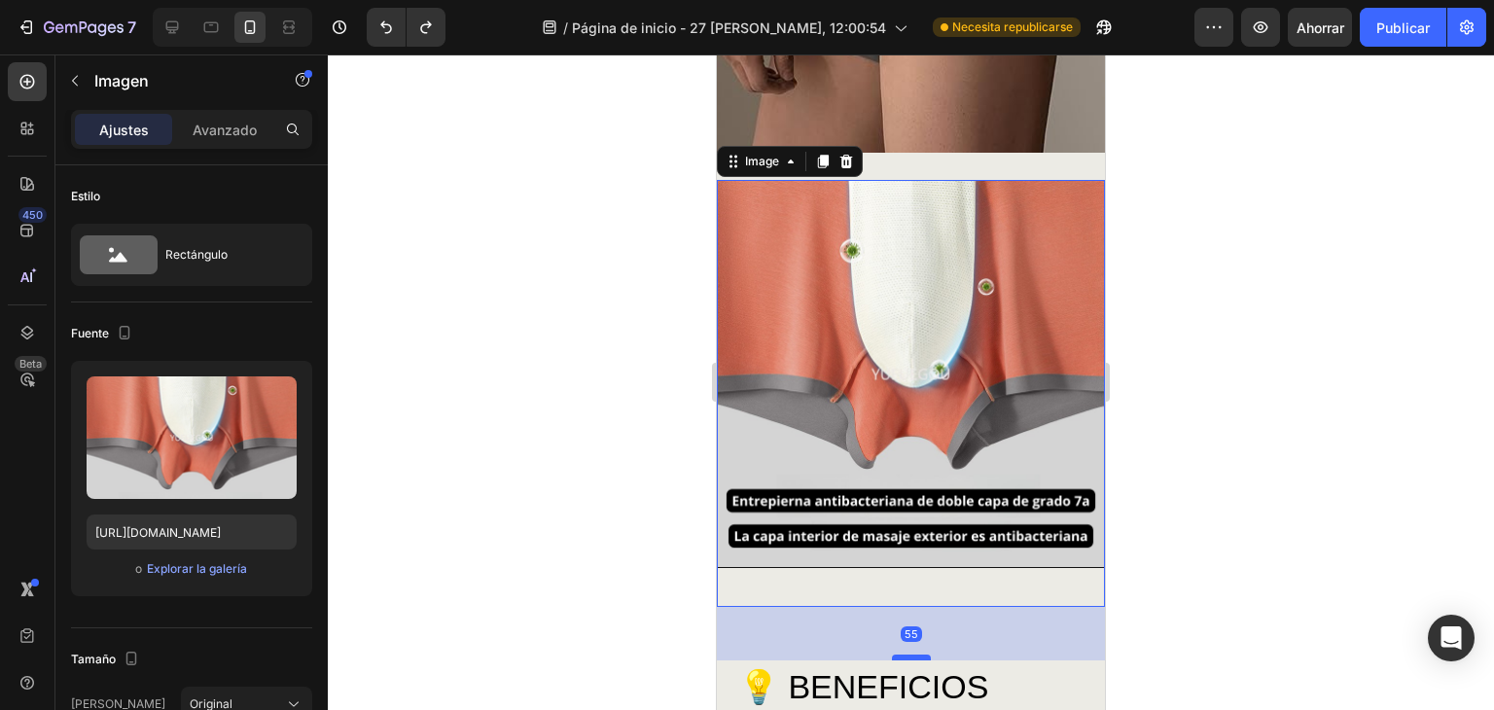
drag, startPoint x: 914, startPoint y: 588, endPoint x: 907, endPoint y: 666, distance: 78.1
click at [907, 660] on div at bounding box center [911, 657] width 39 height 6
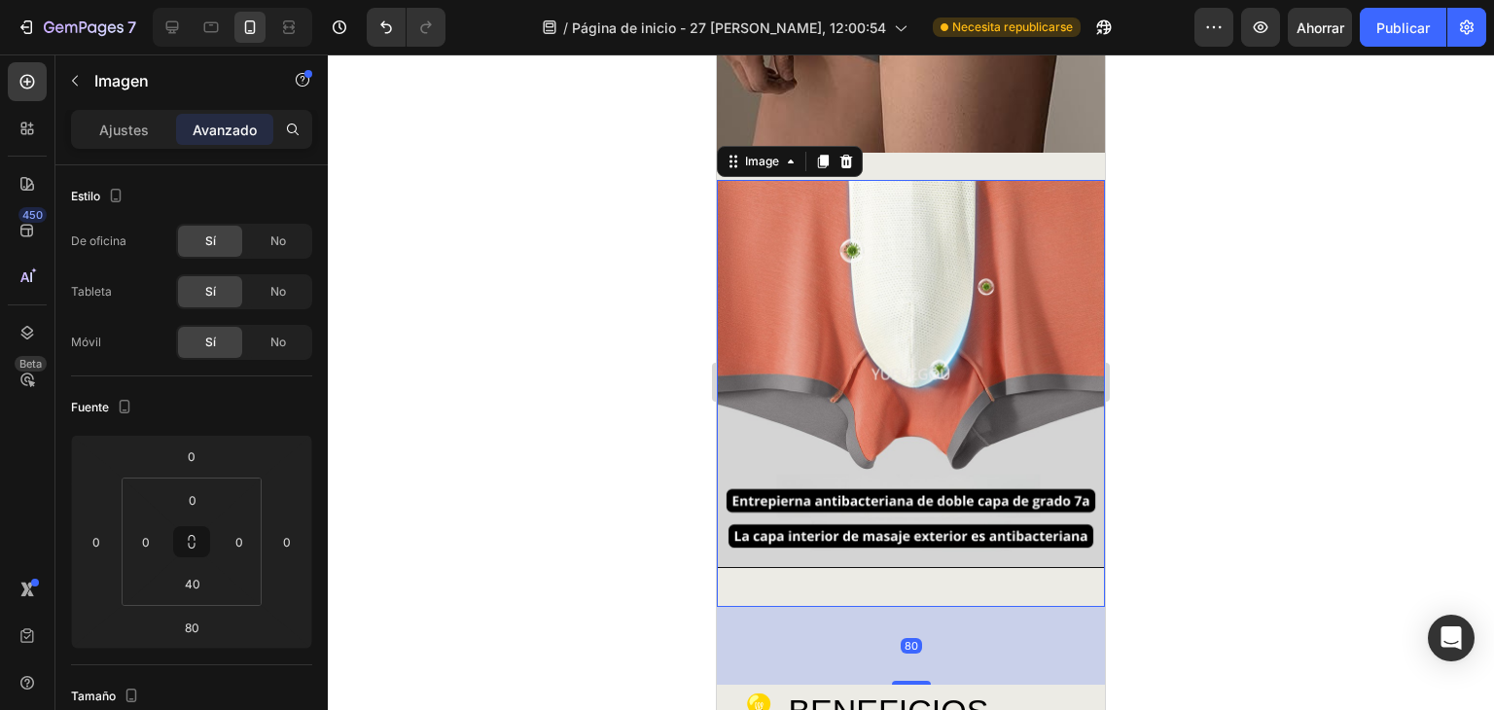
drag, startPoint x: 902, startPoint y: 661, endPoint x: 918, endPoint y: 624, distance: 40.1
click at [915, 622] on div "80" at bounding box center [911, 646] width 388 height 78
drag, startPoint x: 910, startPoint y: 665, endPoint x: 909, endPoint y: 654, distance: 11.7
click at [908, 657] on div "80" at bounding box center [911, 646] width 388 height 78
click at [865, 378] on img at bounding box center [911, 374] width 388 height 388
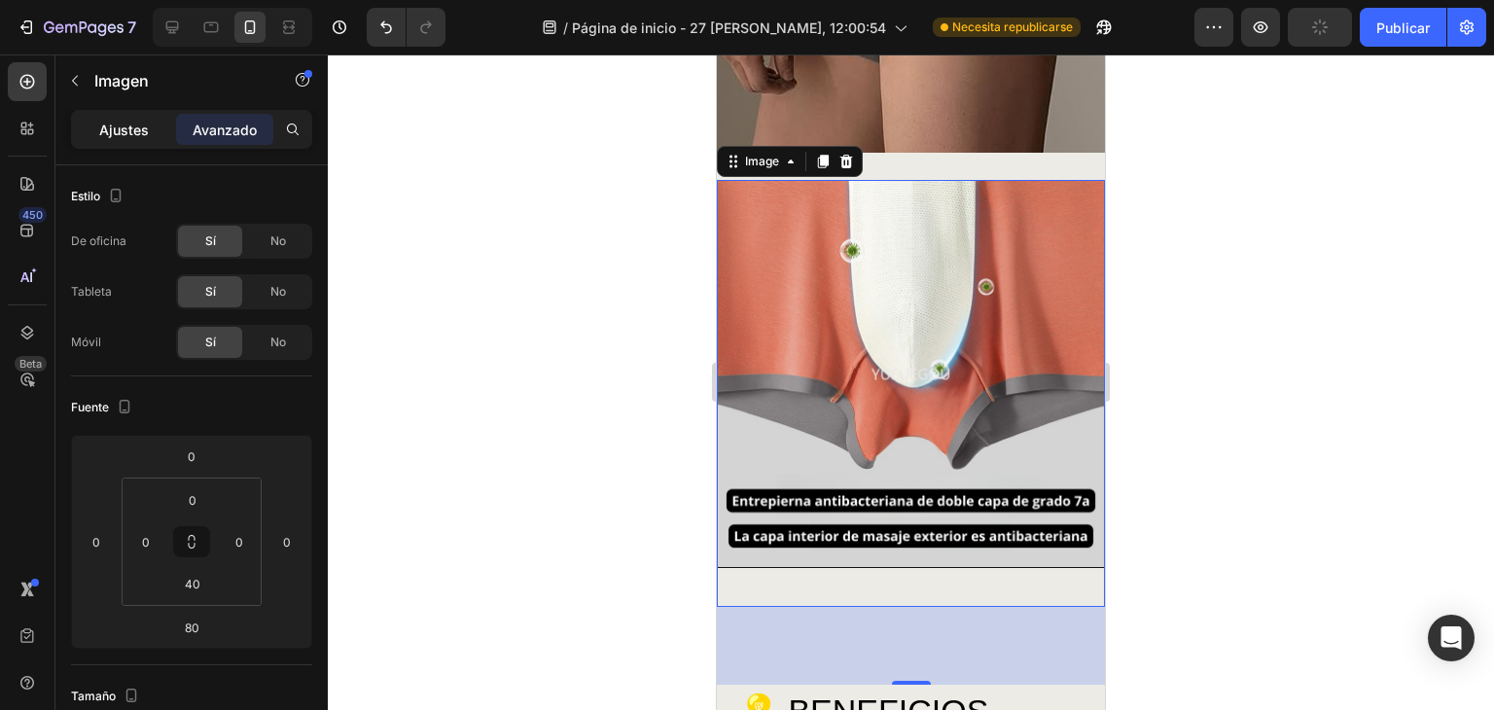
click at [104, 139] on div "Ajustes" at bounding box center [123, 129] width 97 height 31
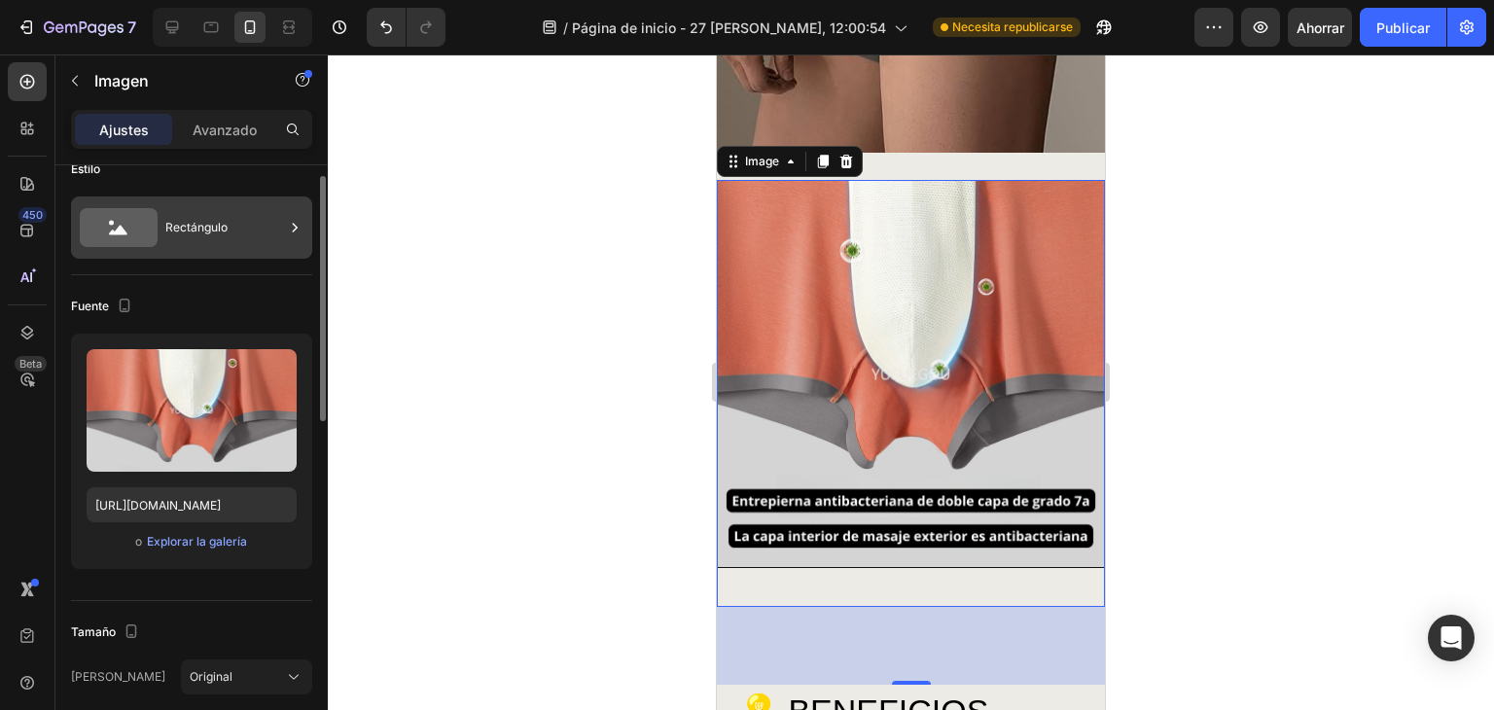
scroll to position [0, 0]
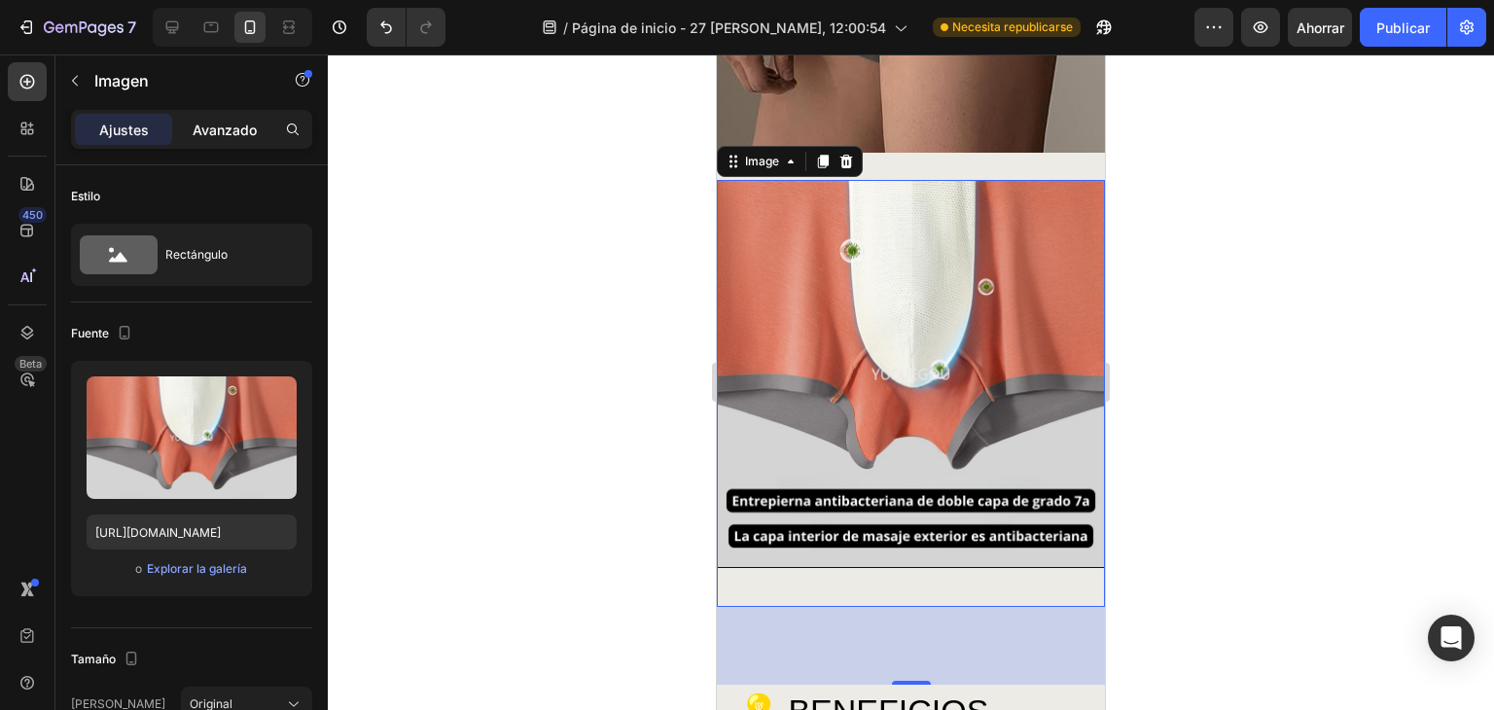
click at [234, 141] on div "Avanzado" at bounding box center [224, 129] width 97 height 31
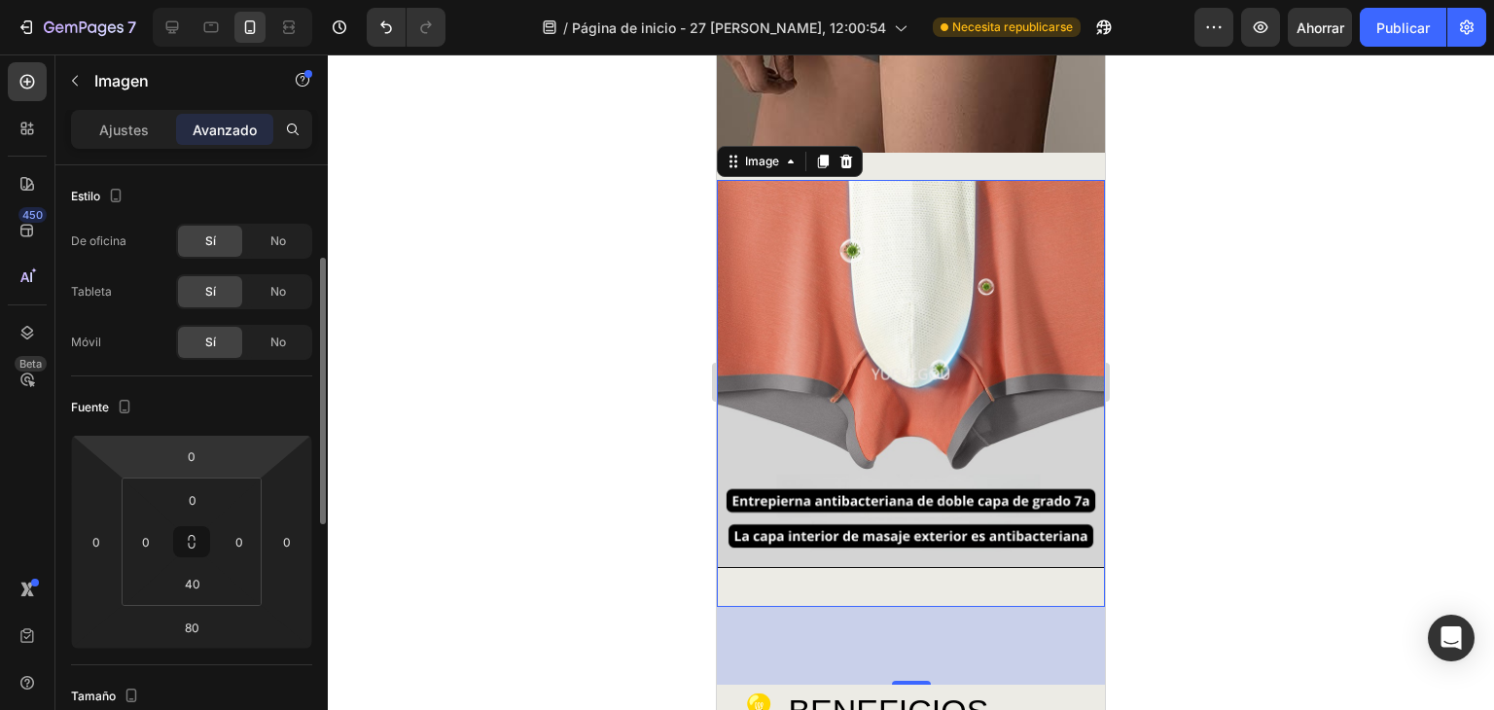
scroll to position [64, 0]
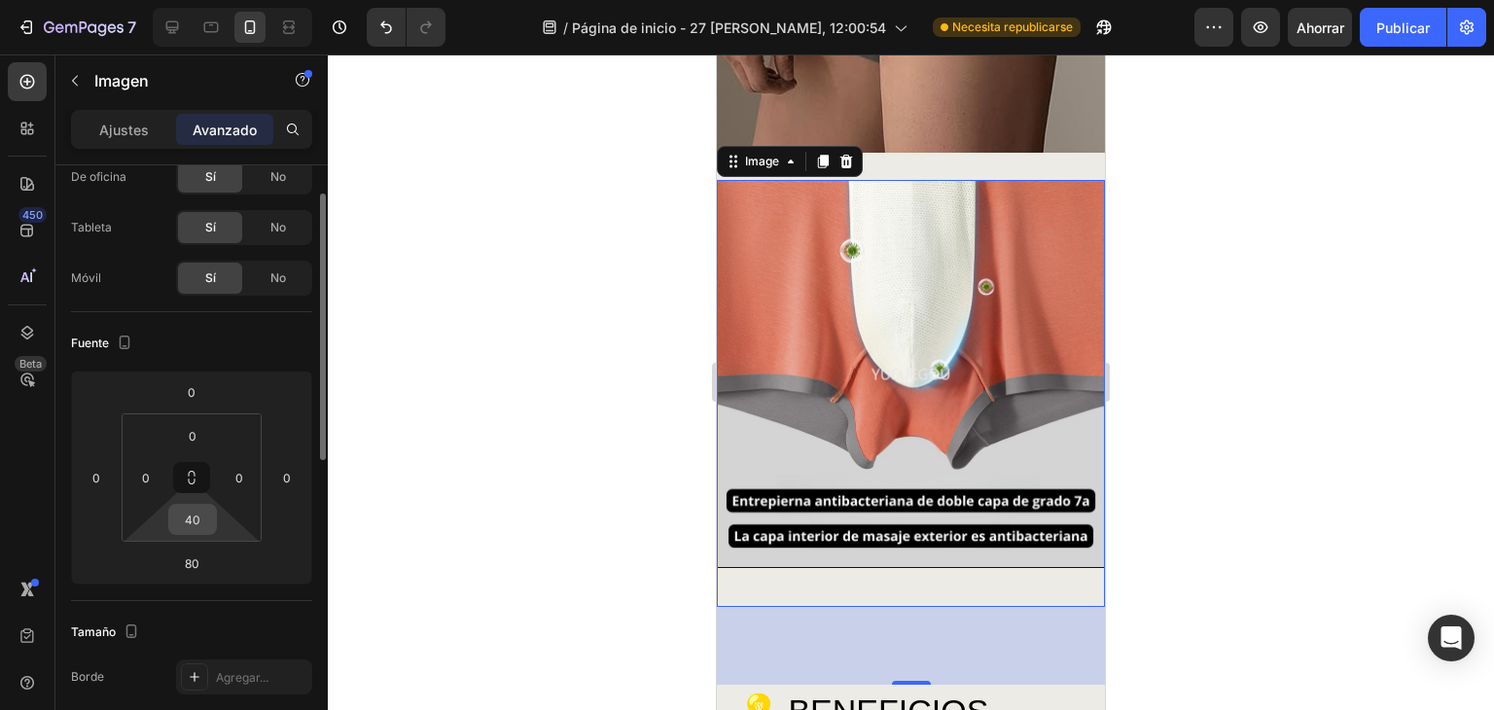
click at [203, 523] on input "40" at bounding box center [192, 519] width 39 height 29
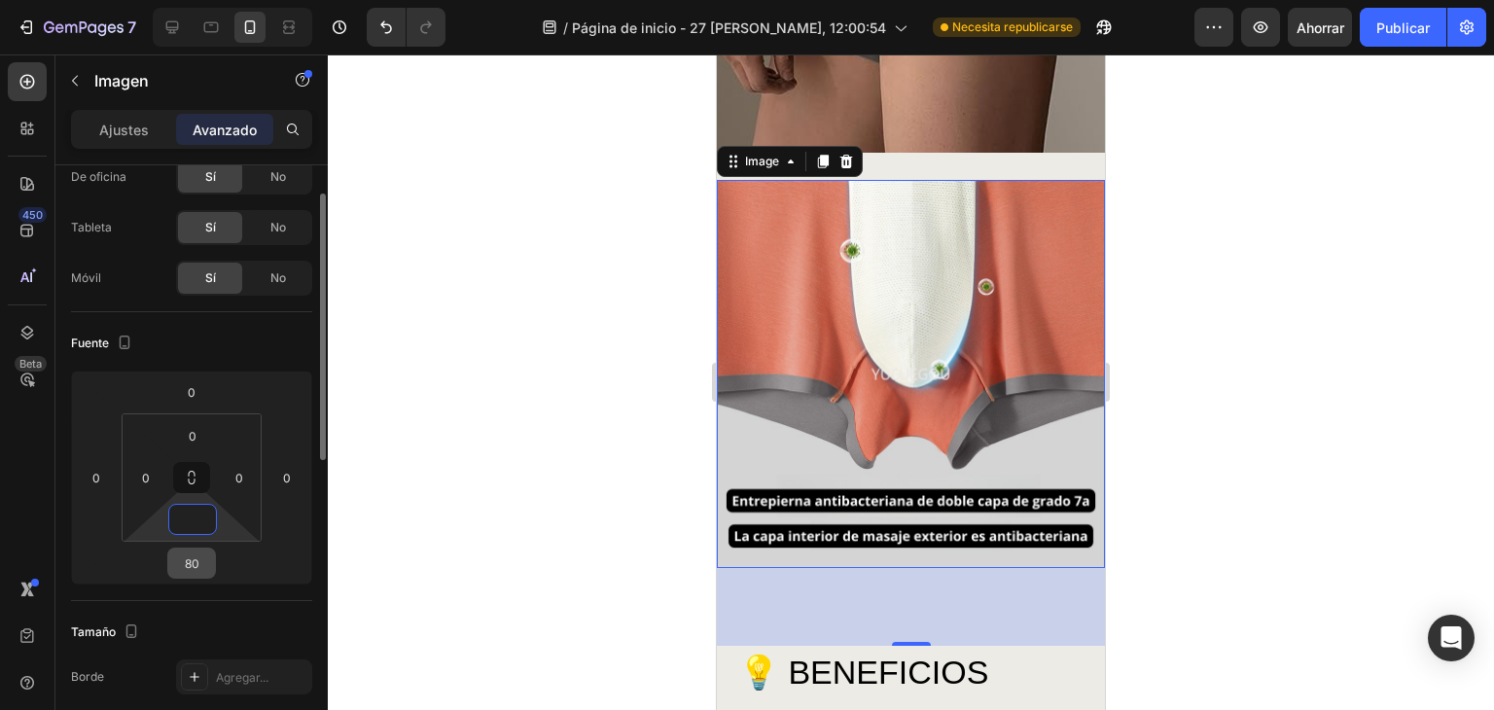
type input "0"
click at [205, 557] on input "80" at bounding box center [191, 562] width 39 height 29
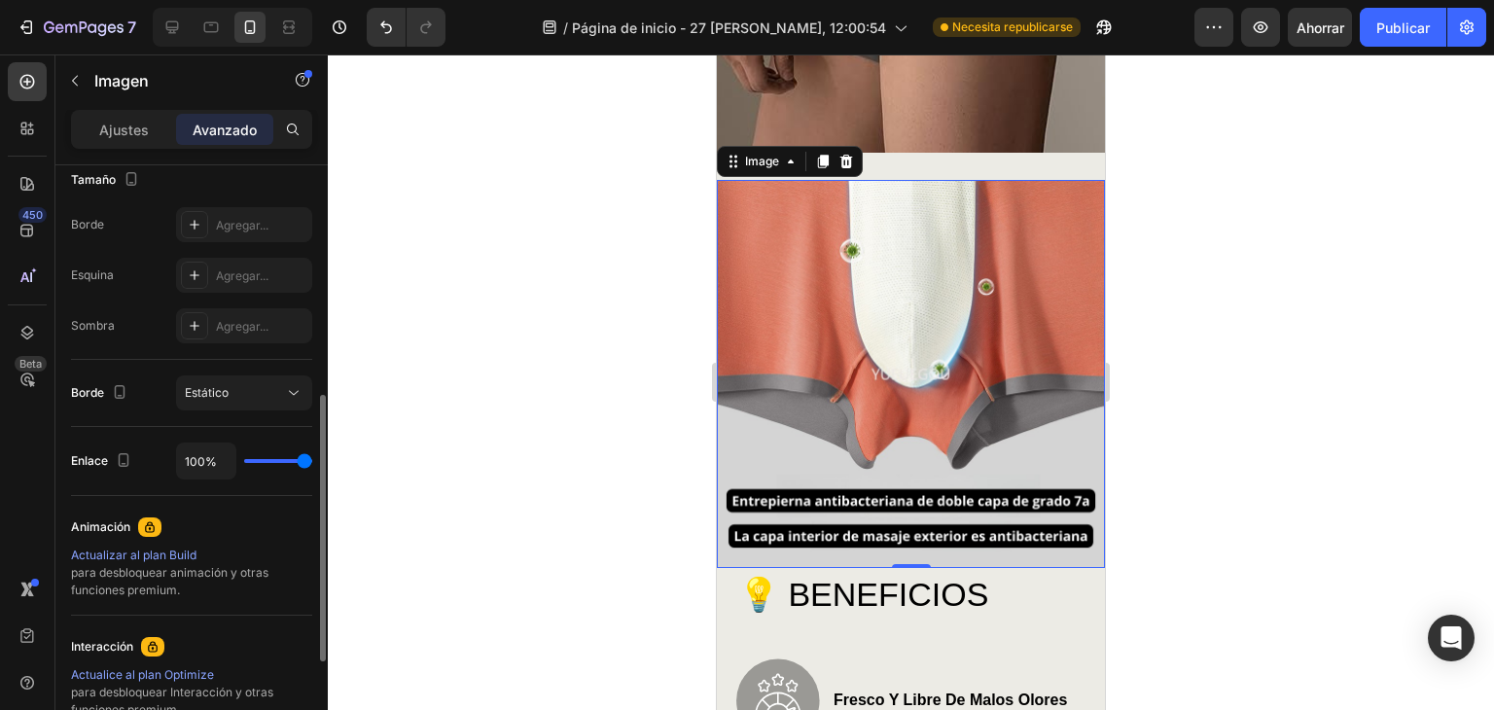
scroll to position [581, 0]
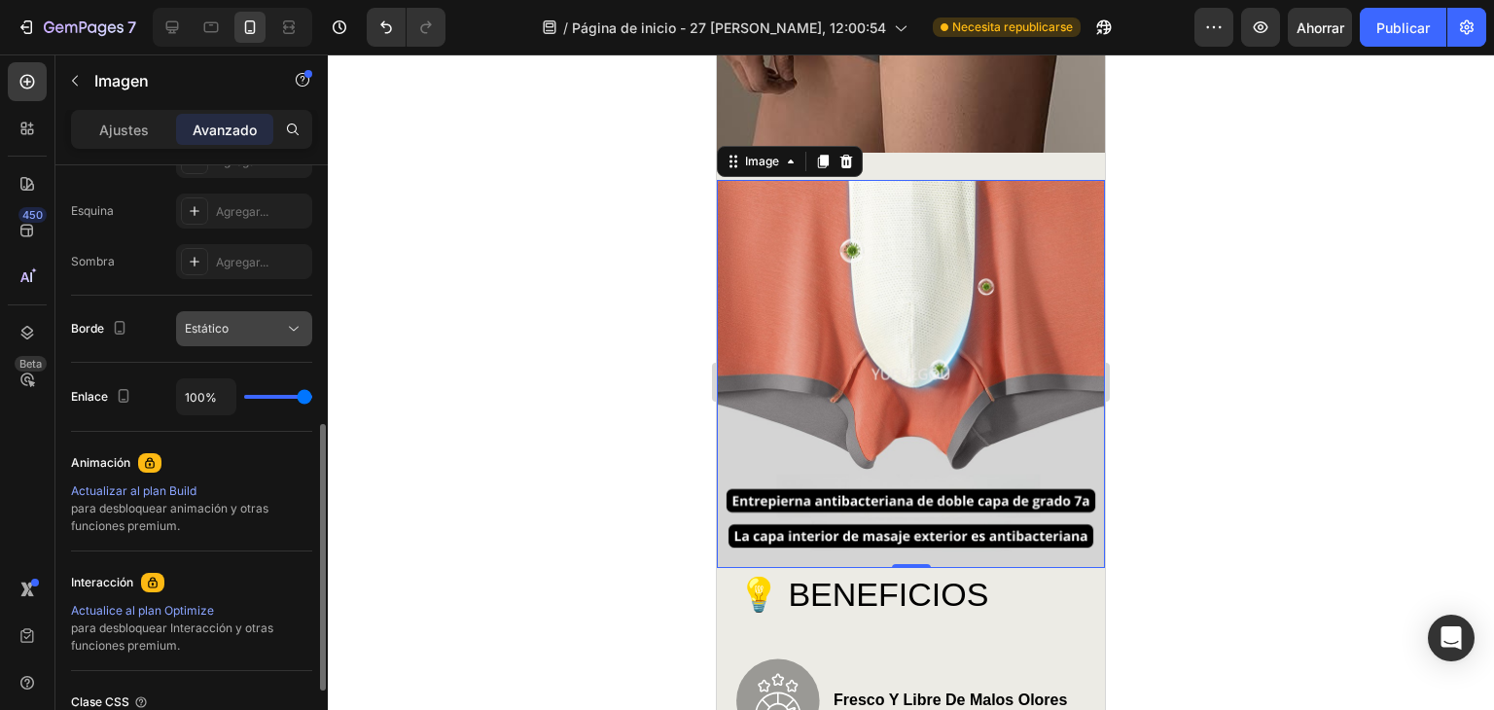
type input "0"
click at [218, 335] on span "Estático" at bounding box center [207, 329] width 44 height 18
click at [548, 314] on div at bounding box center [911, 381] width 1166 height 655
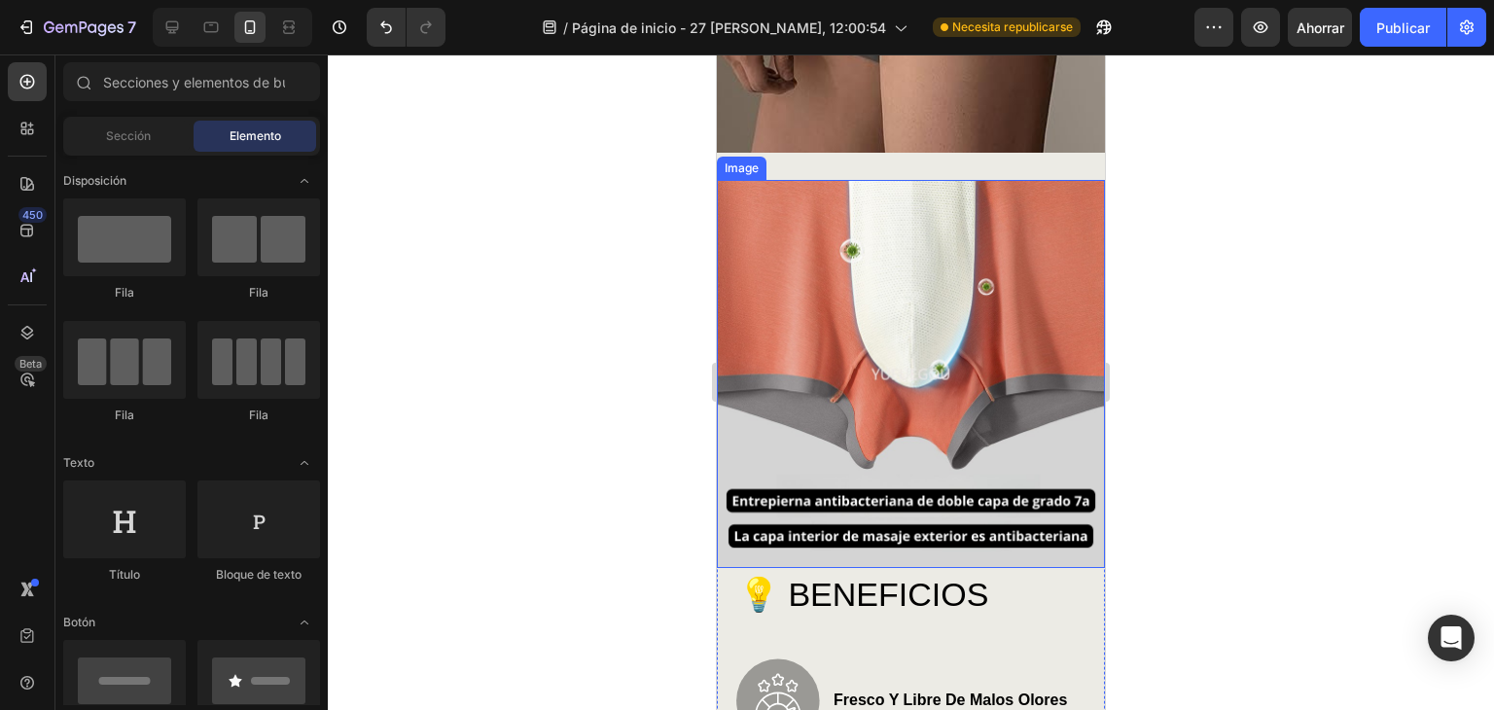
click at [914, 342] on img at bounding box center [911, 374] width 388 height 388
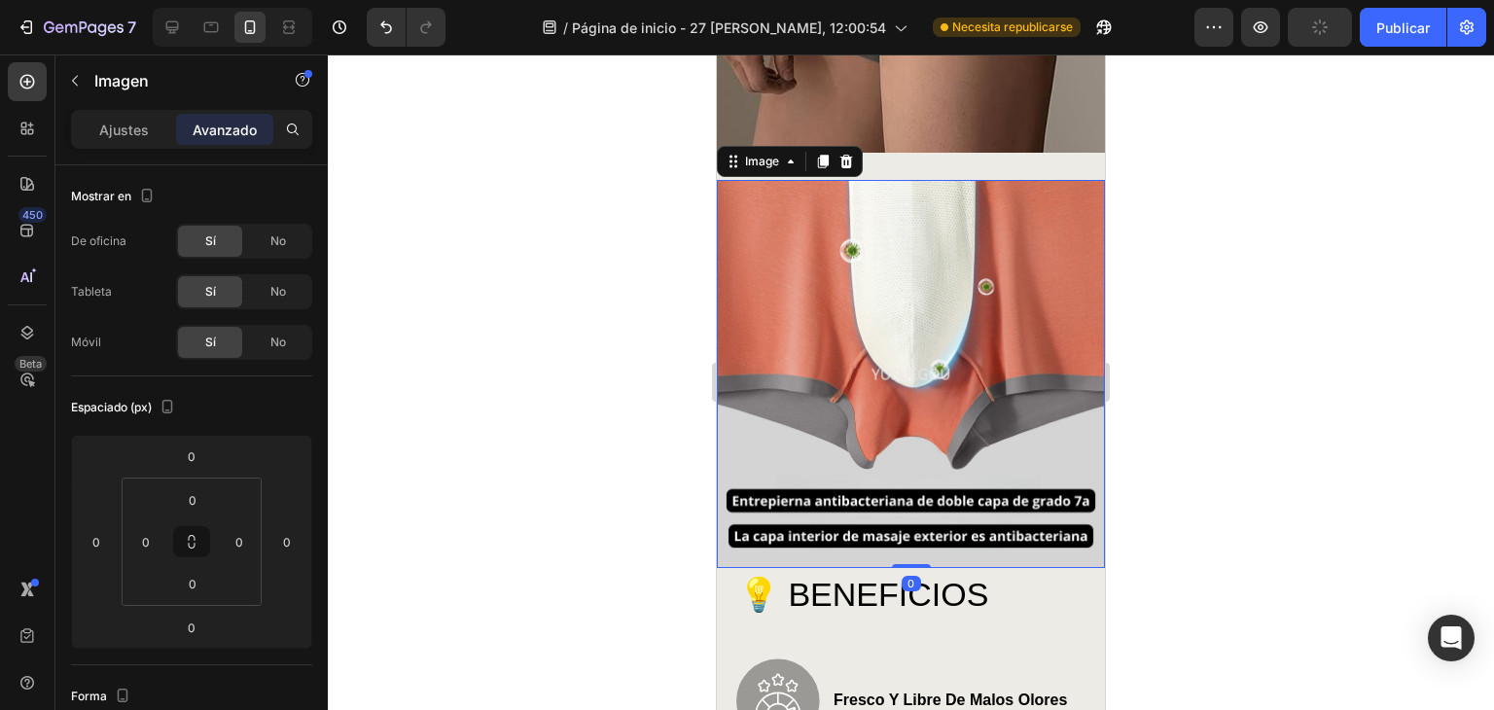
click at [998, 375] on img at bounding box center [911, 374] width 388 height 388
click at [996, 375] on img at bounding box center [911, 374] width 388 height 388
drag, startPoint x: 996, startPoint y: 375, endPoint x: 980, endPoint y: 374, distance: 15.6
click at [996, 376] on img at bounding box center [911, 374] width 388 height 388
click at [131, 114] on div "Ajustes" at bounding box center [123, 129] width 97 height 31
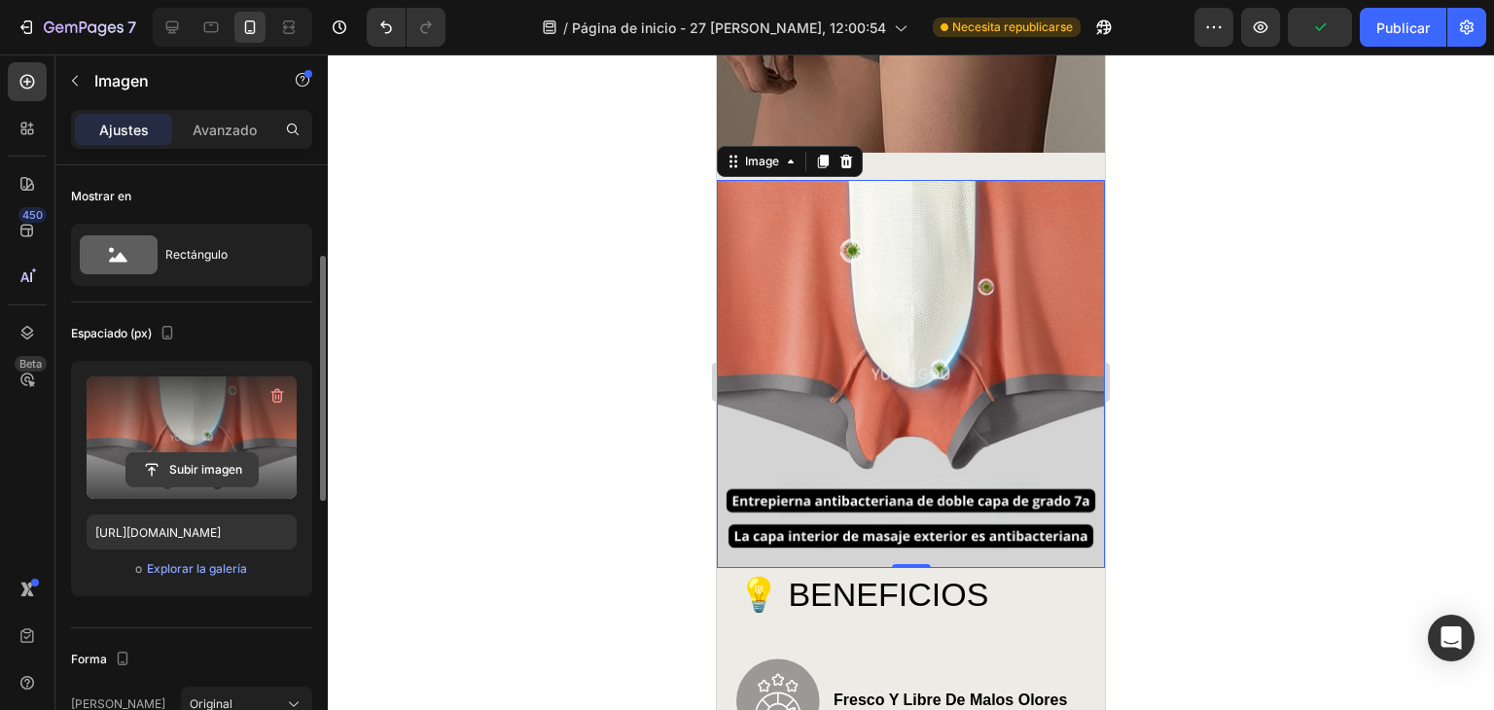
scroll to position [64, 0]
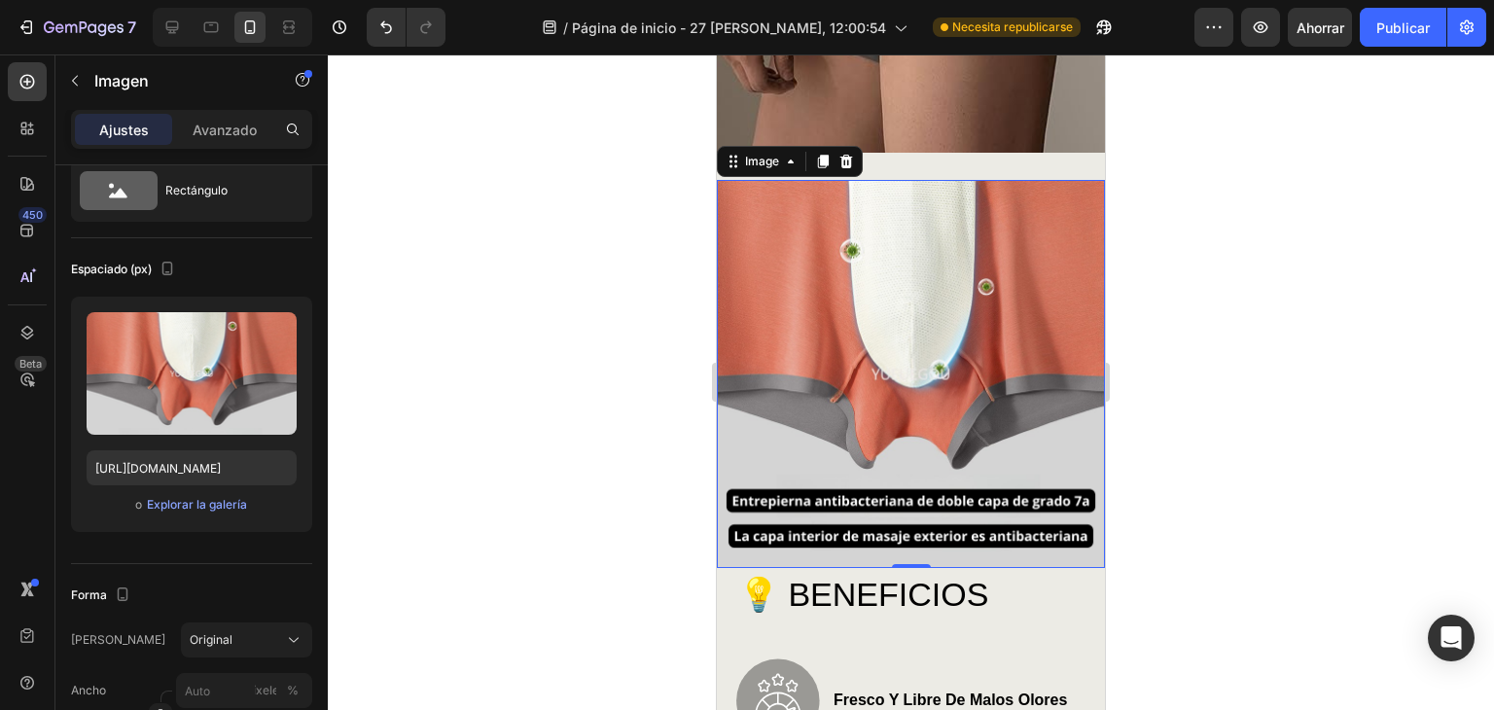
click at [936, 182] on img at bounding box center [911, 374] width 388 height 388
drag, startPoint x: 875, startPoint y: 357, endPoint x: 881, endPoint y: 343, distance: 14.8
click at [876, 357] on img at bounding box center [911, 374] width 388 height 388
click at [853, 164] on icon at bounding box center [846, 162] width 16 height 16
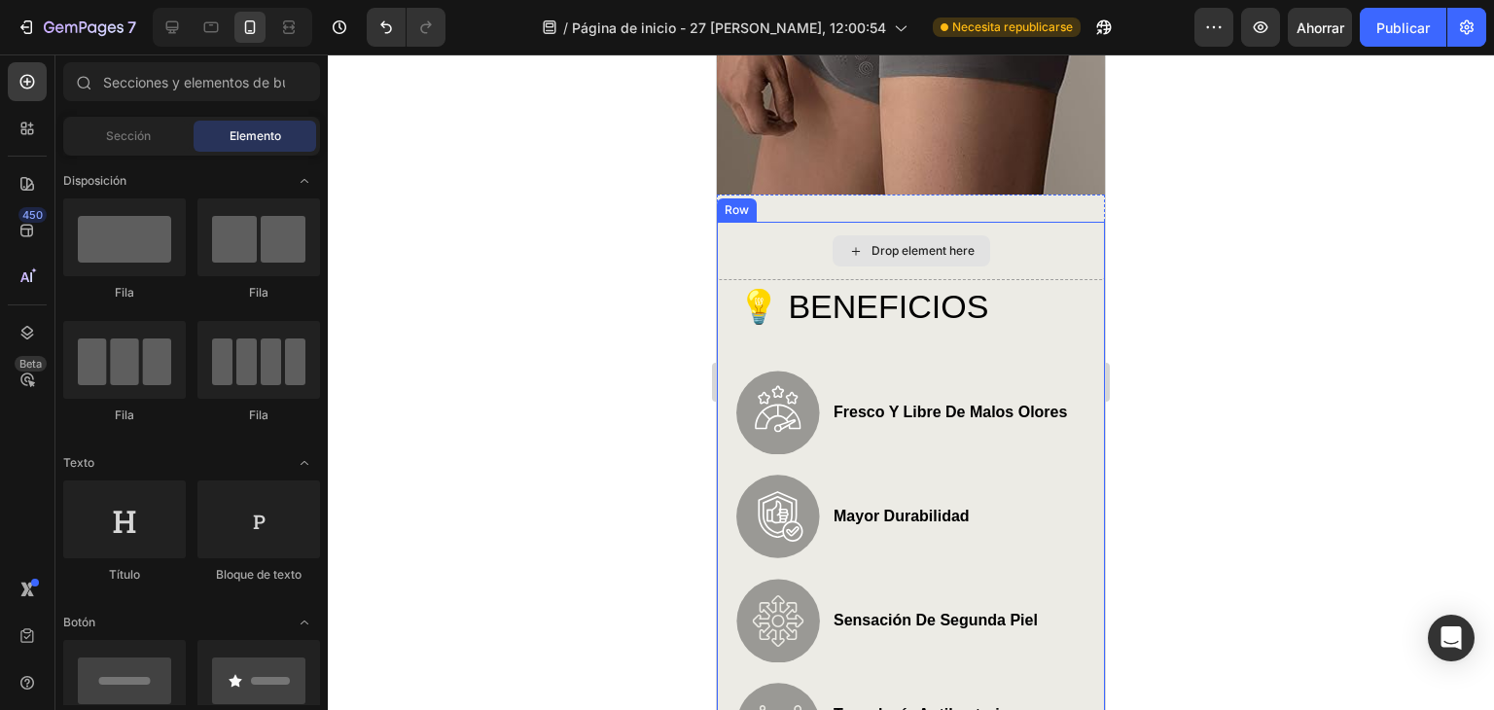
scroll to position [259, 0]
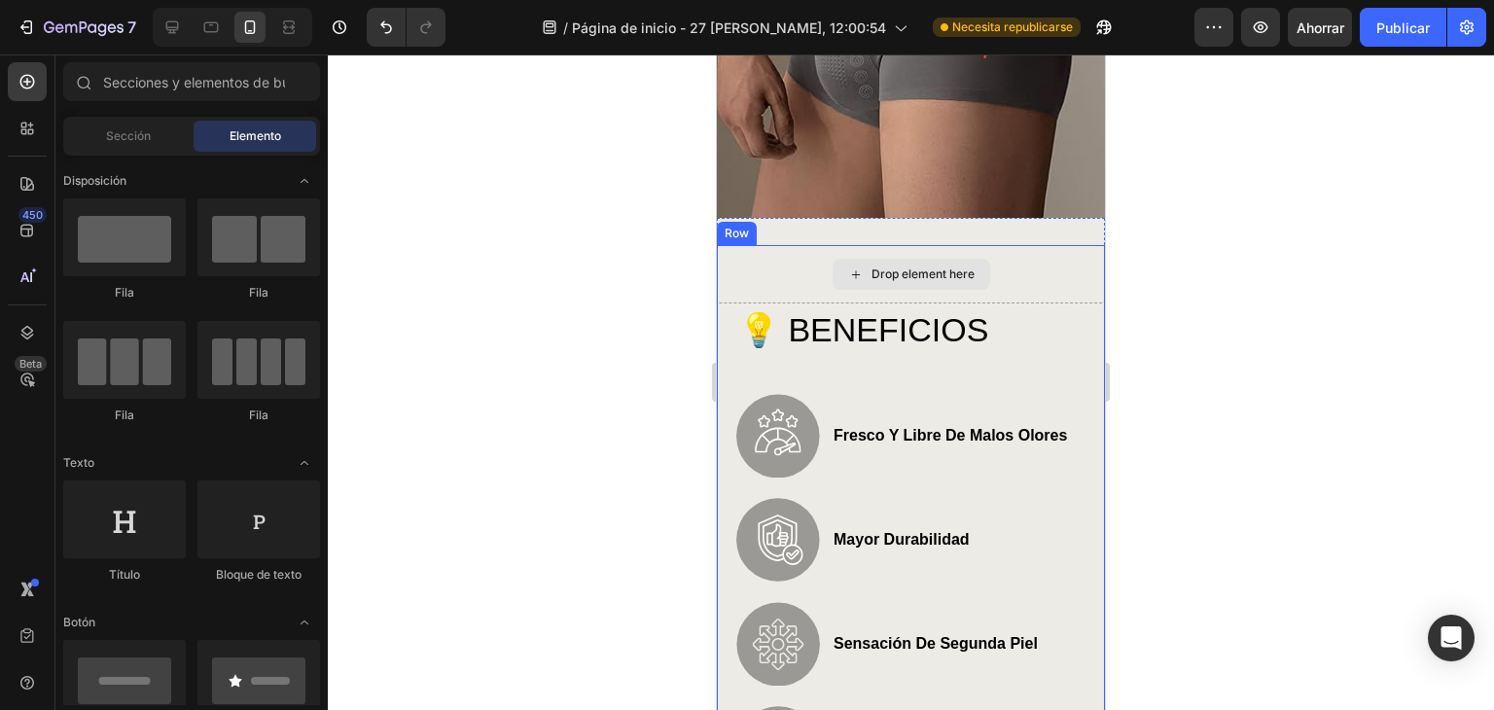
click at [951, 271] on div "Drop element here" at bounding box center [922, 274] width 103 height 16
click at [888, 280] on div "Drop element here" at bounding box center [922, 274] width 103 height 16
click at [871, 269] on div "Drop element here" at bounding box center [922, 274] width 103 height 16
drag, startPoint x: 863, startPoint y: 269, endPoint x: 845, endPoint y: 272, distance: 17.7
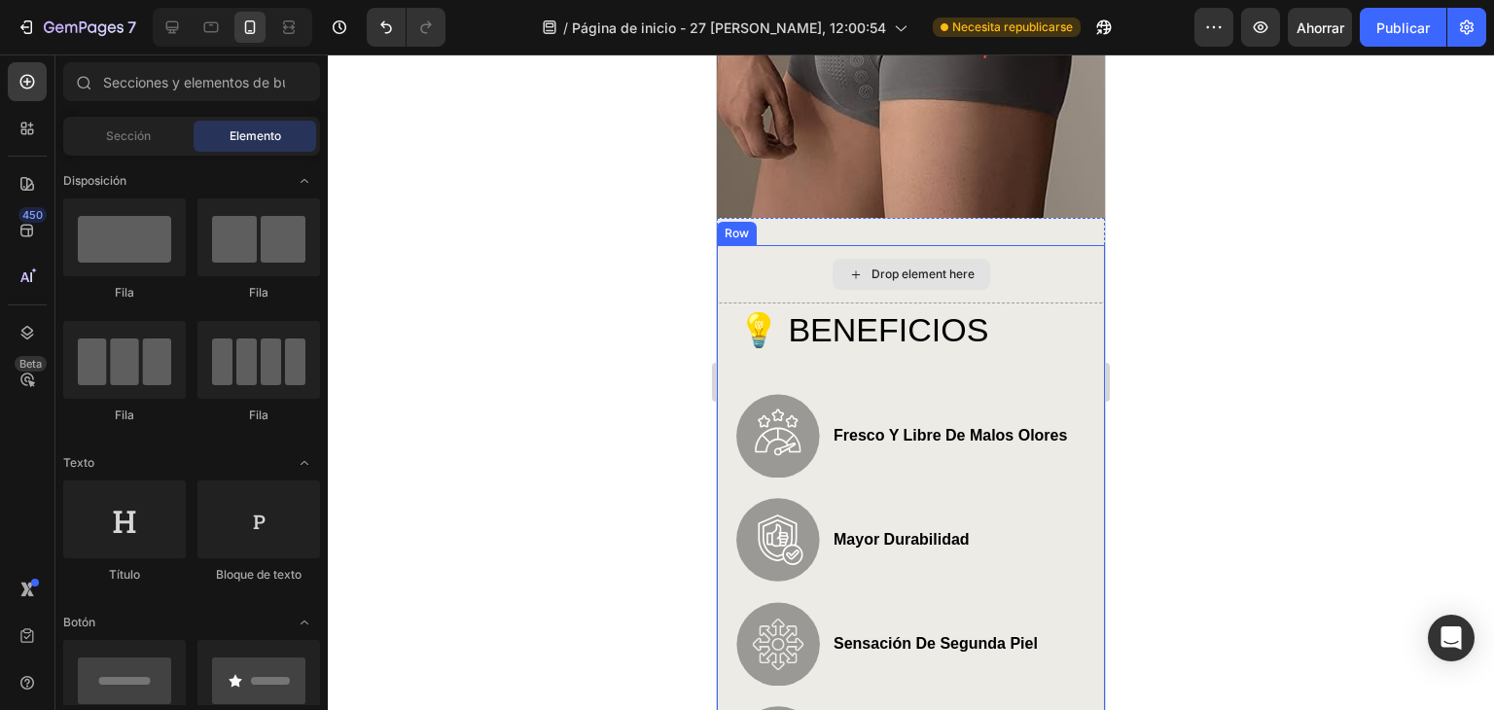
click at [848, 272] on div "Drop element here" at bounding box center [911, 274] width 158 height 31
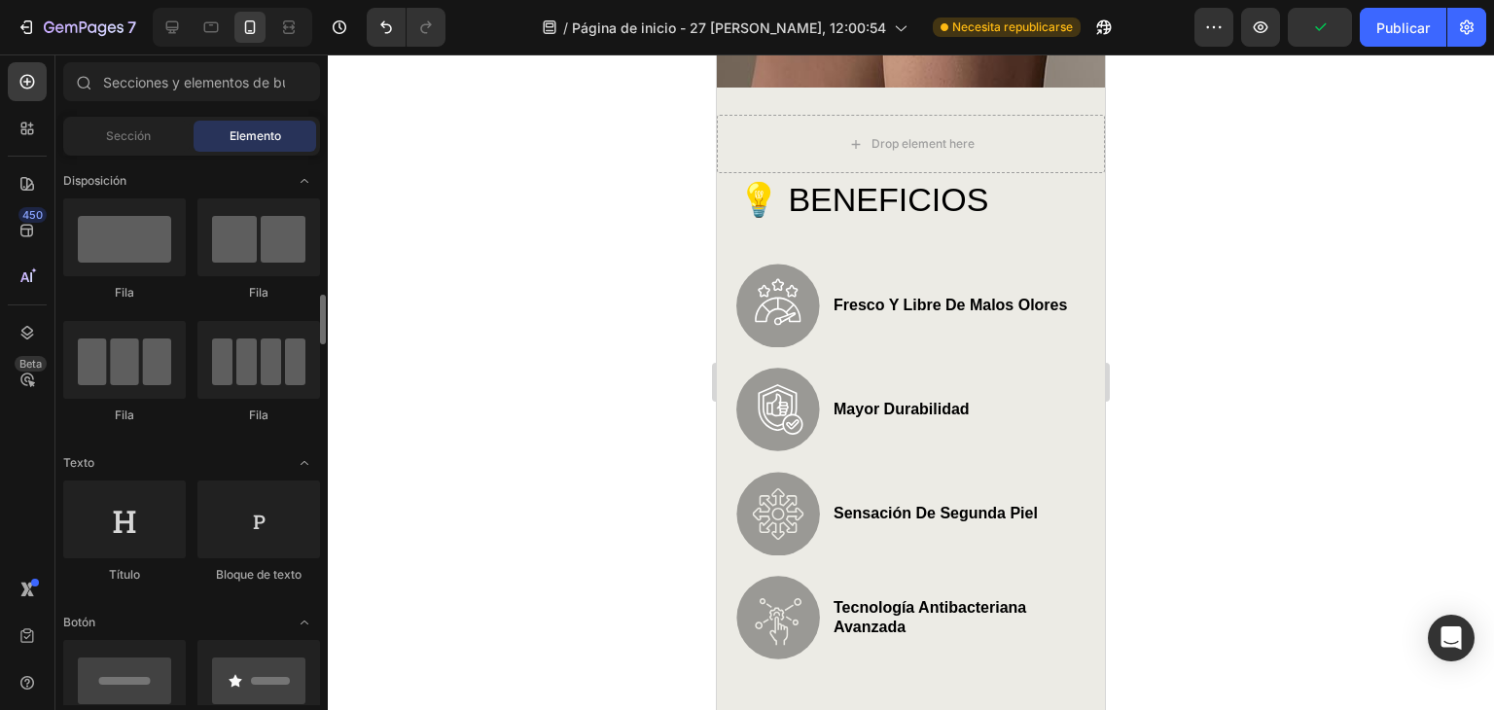
scroll to position [194, 0]
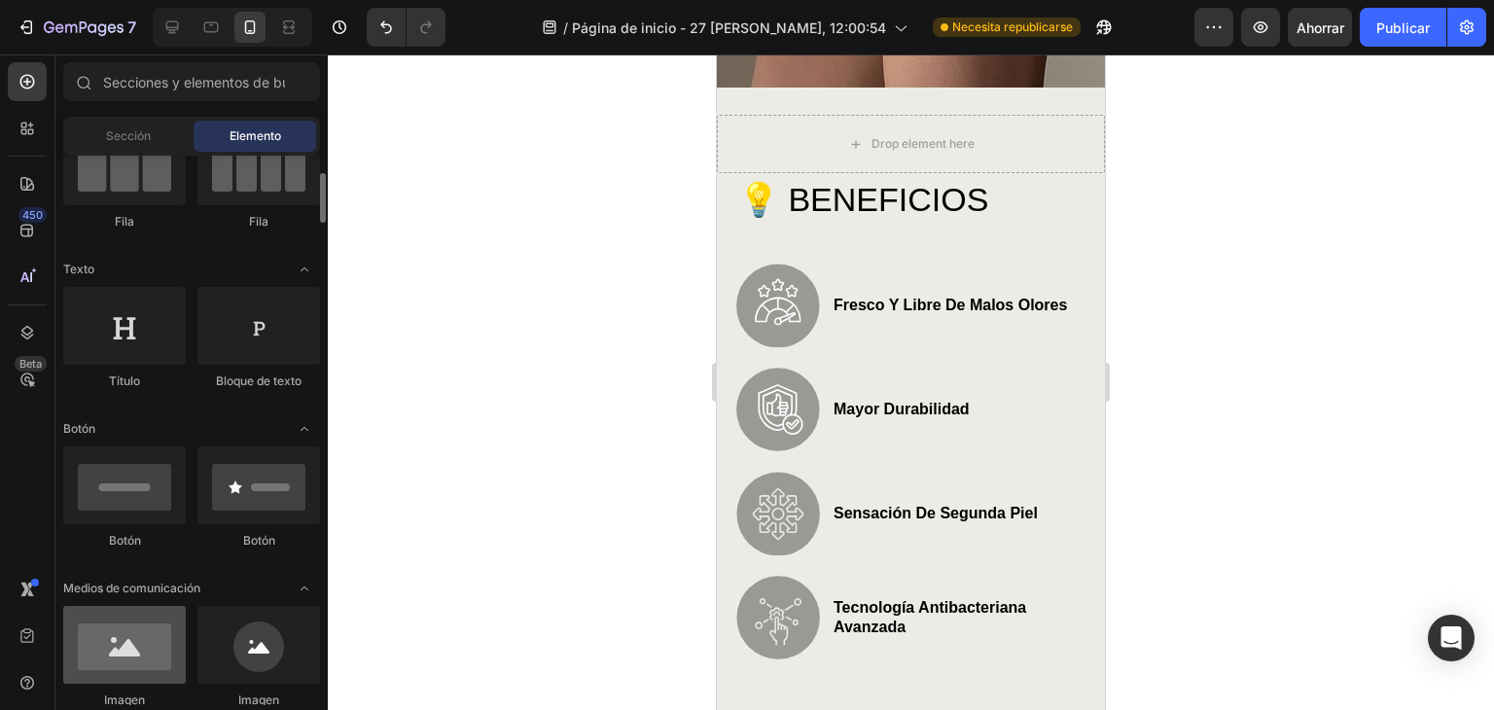
click at [119, 660] on div at bounding box center [124, 645] width 123 height 78
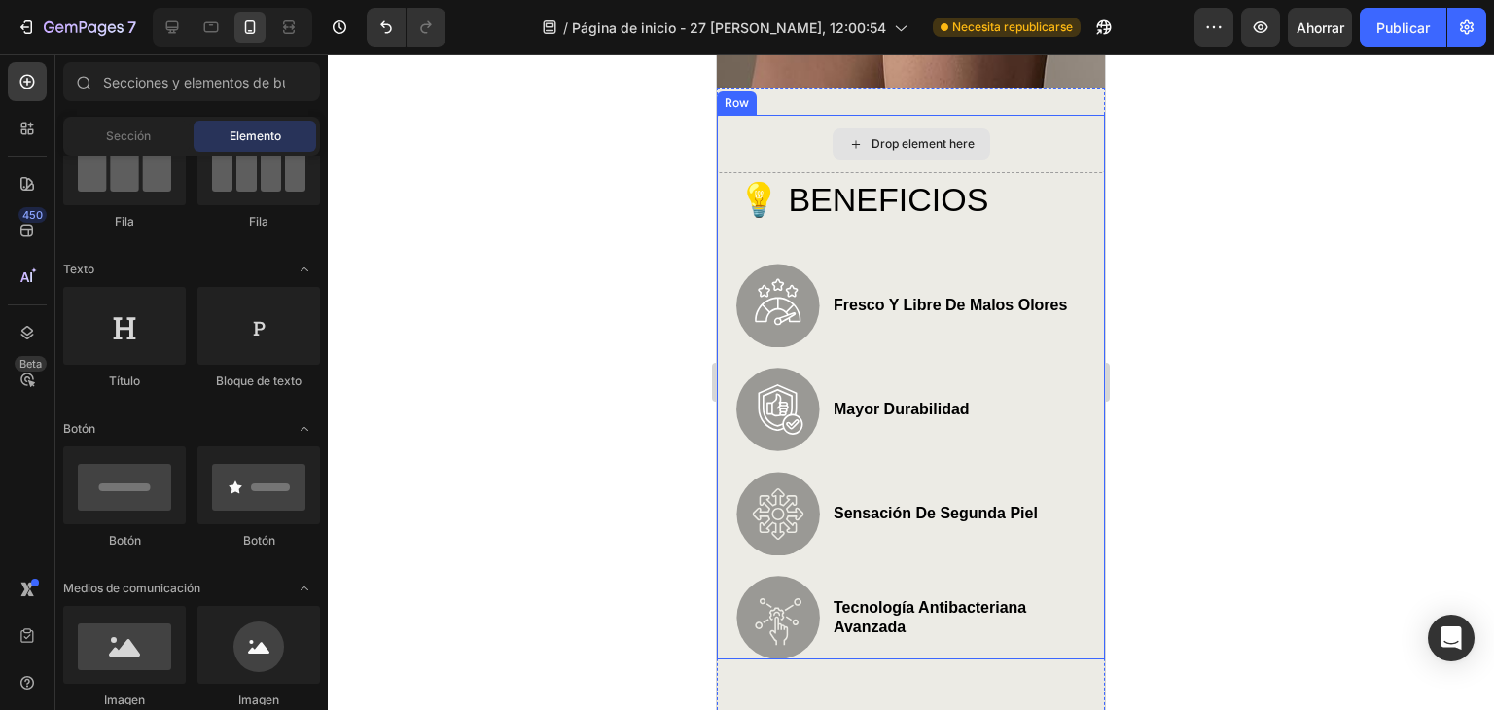
click at [899, 141] on div "Drop element here" at bounding box center [922, 144] width 103 height 16
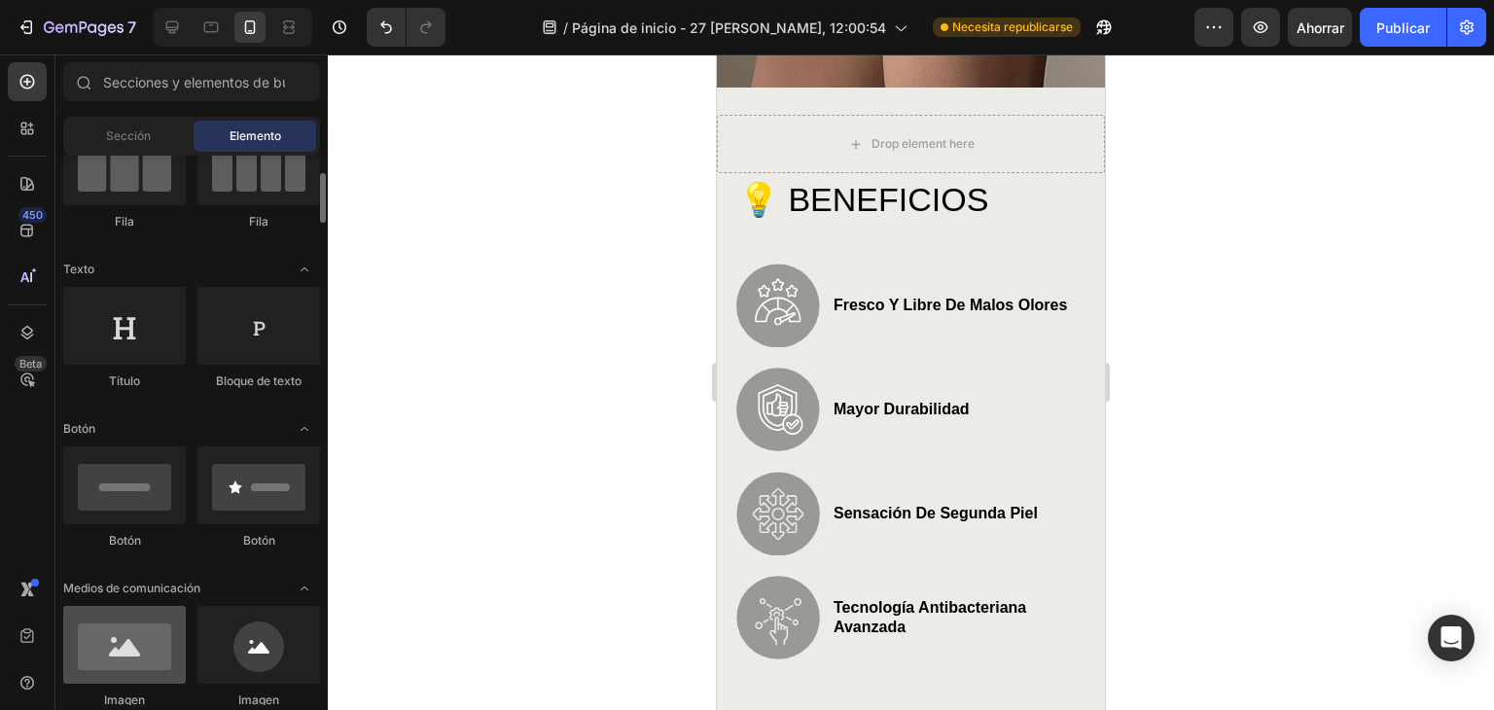
click at [122, 665] on div at bounding box center [124, 645] width 123 height 78
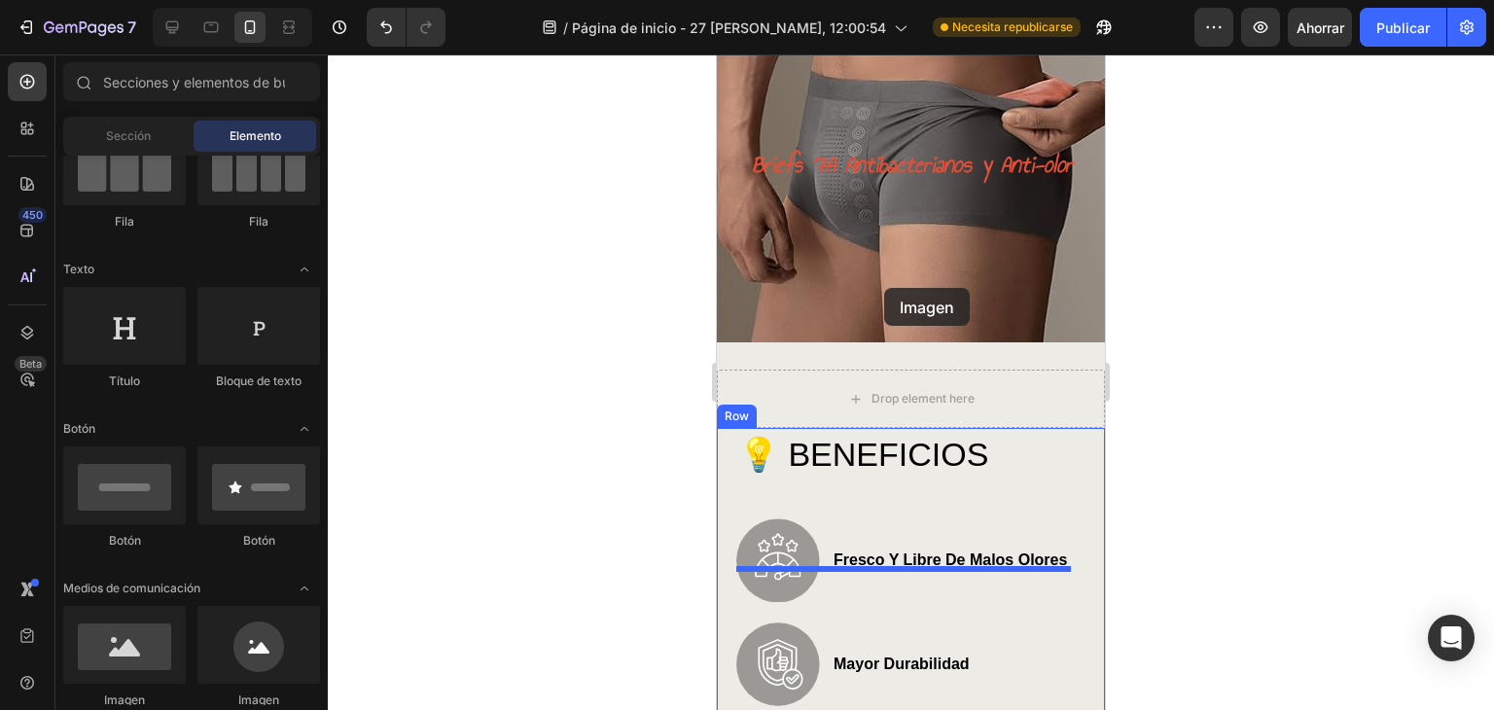
scroll to position [0, 0]
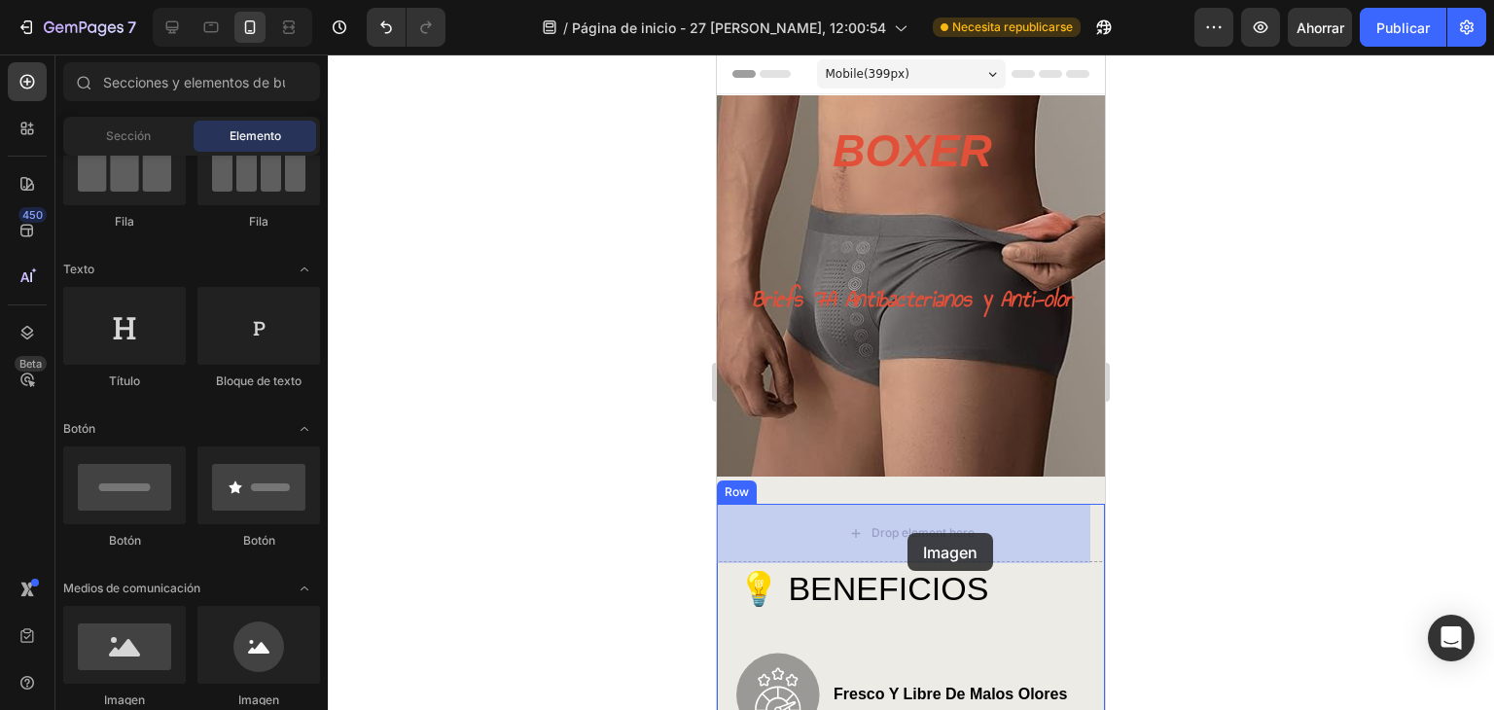
drag, startPoint x: 838, startPoint y: 720, endPoint x: 907, endPoint y: 533, distance: 199.1
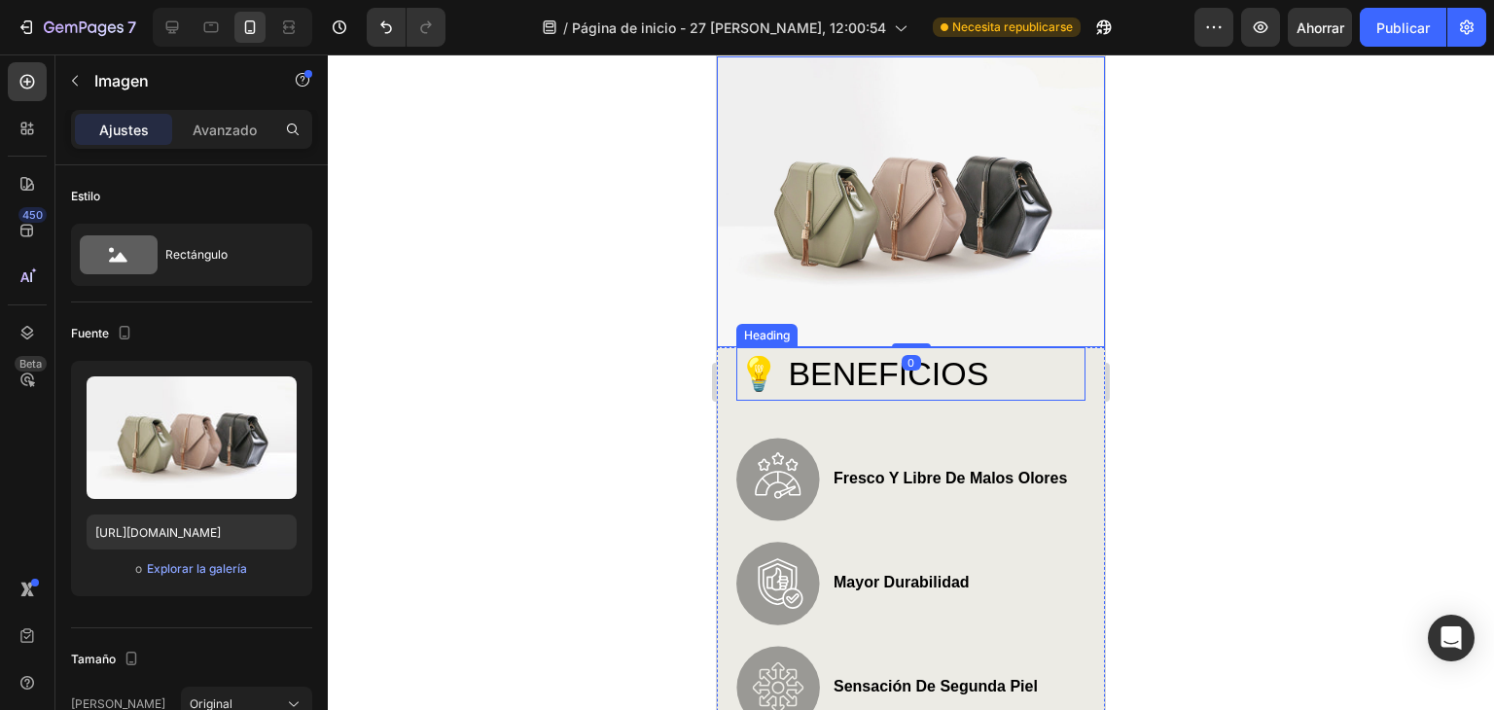
scroll to position [453, 0]
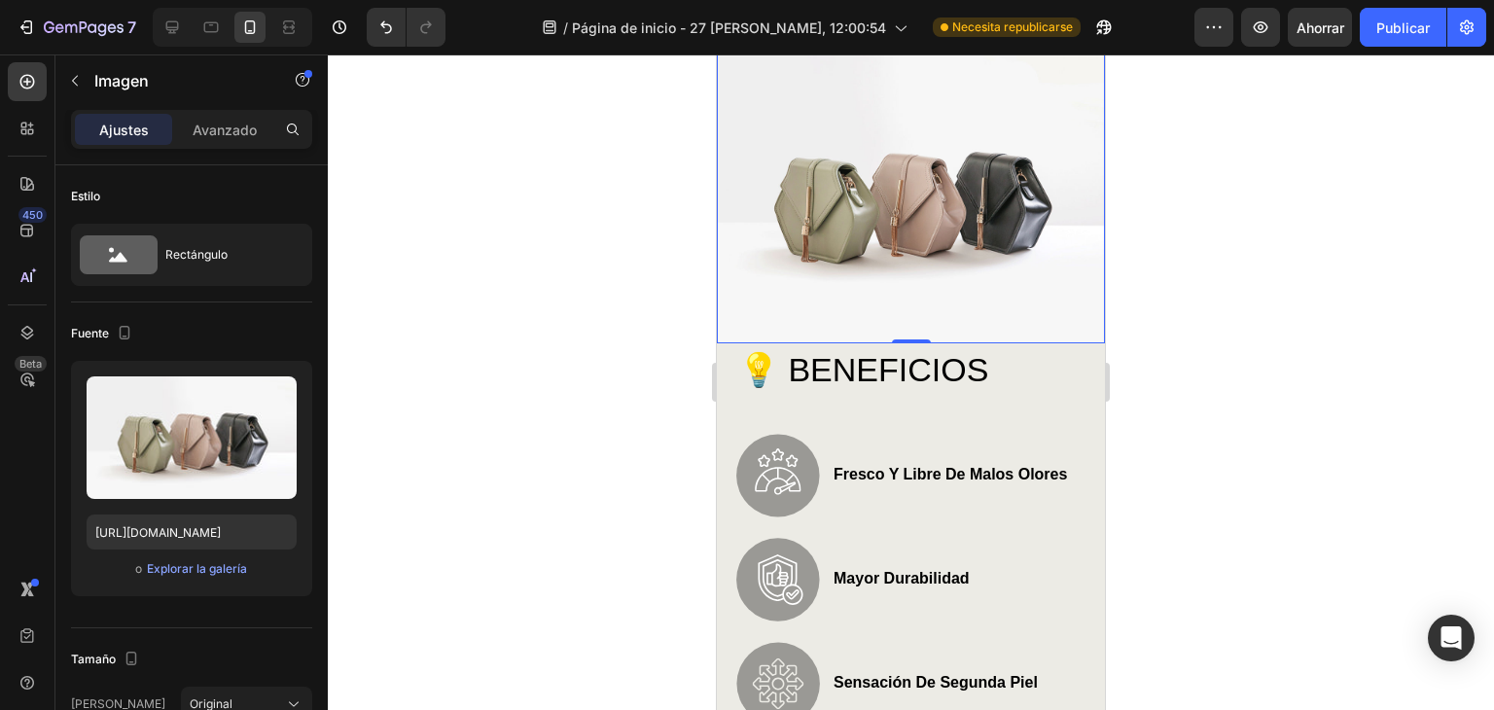
click at [967, 235] on img at bounding box center [911, 198] width 388 height 291
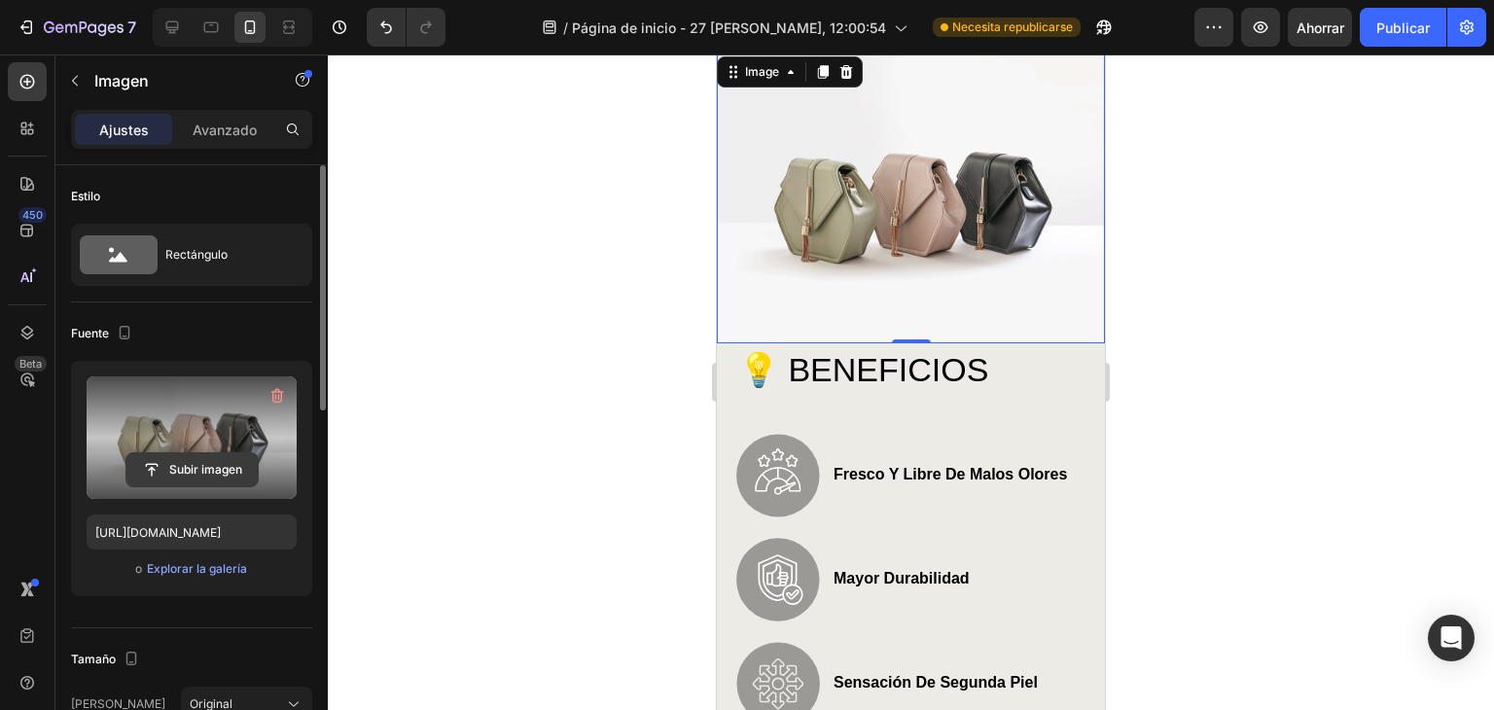
click at [172, 465] on input "file" at bounding box center [191, 469] width 131 height 33
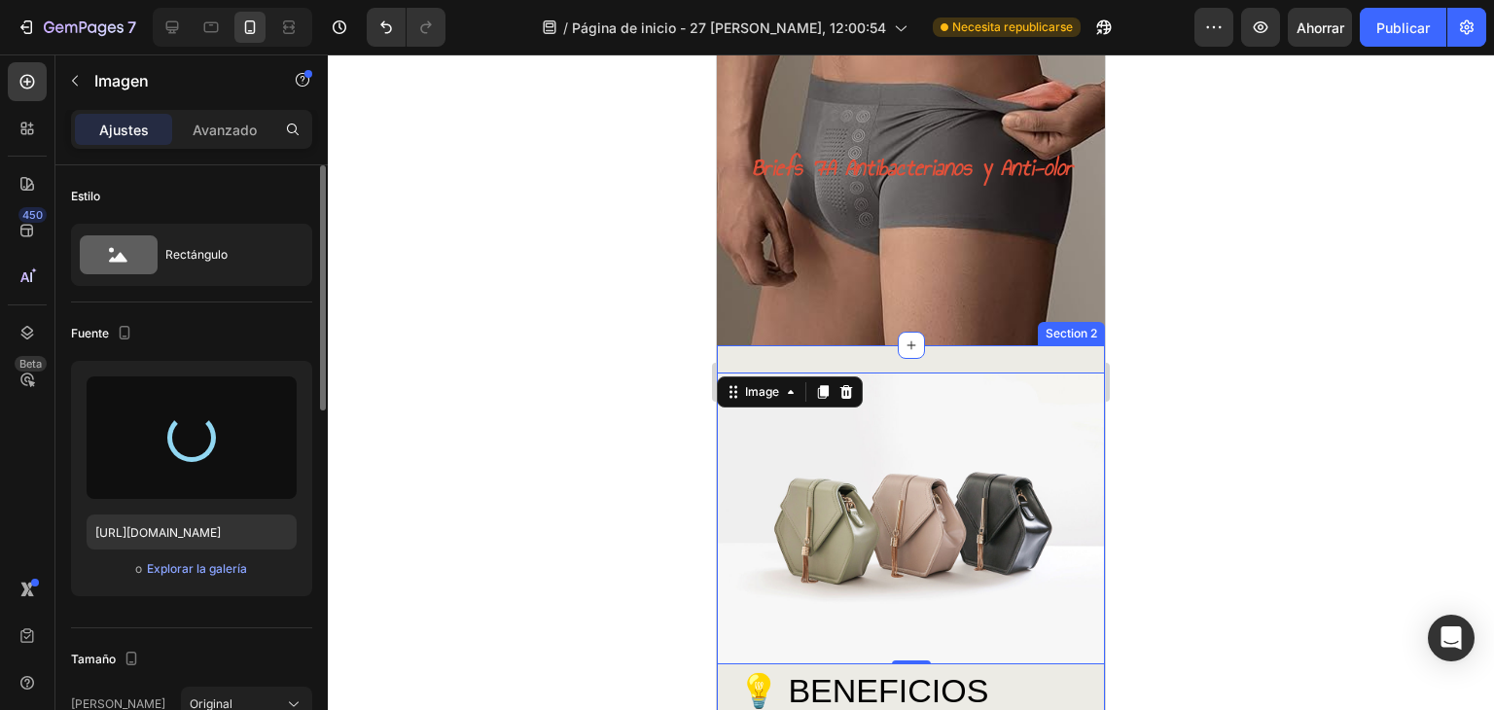
scroll to position [129, 0]
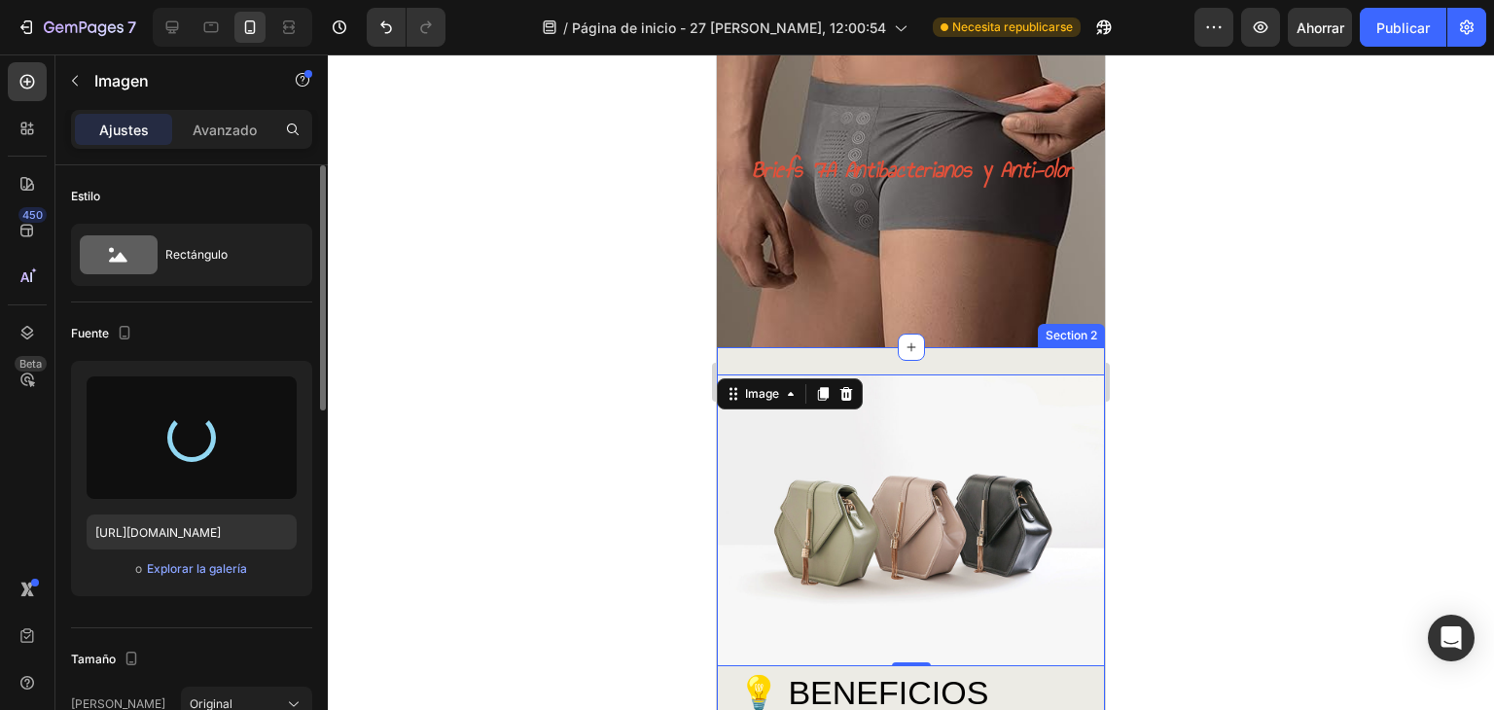
type input "https://cdn.shopify.com/s/files/1/0707/9995/0023/files/gempages_581806748881388…"
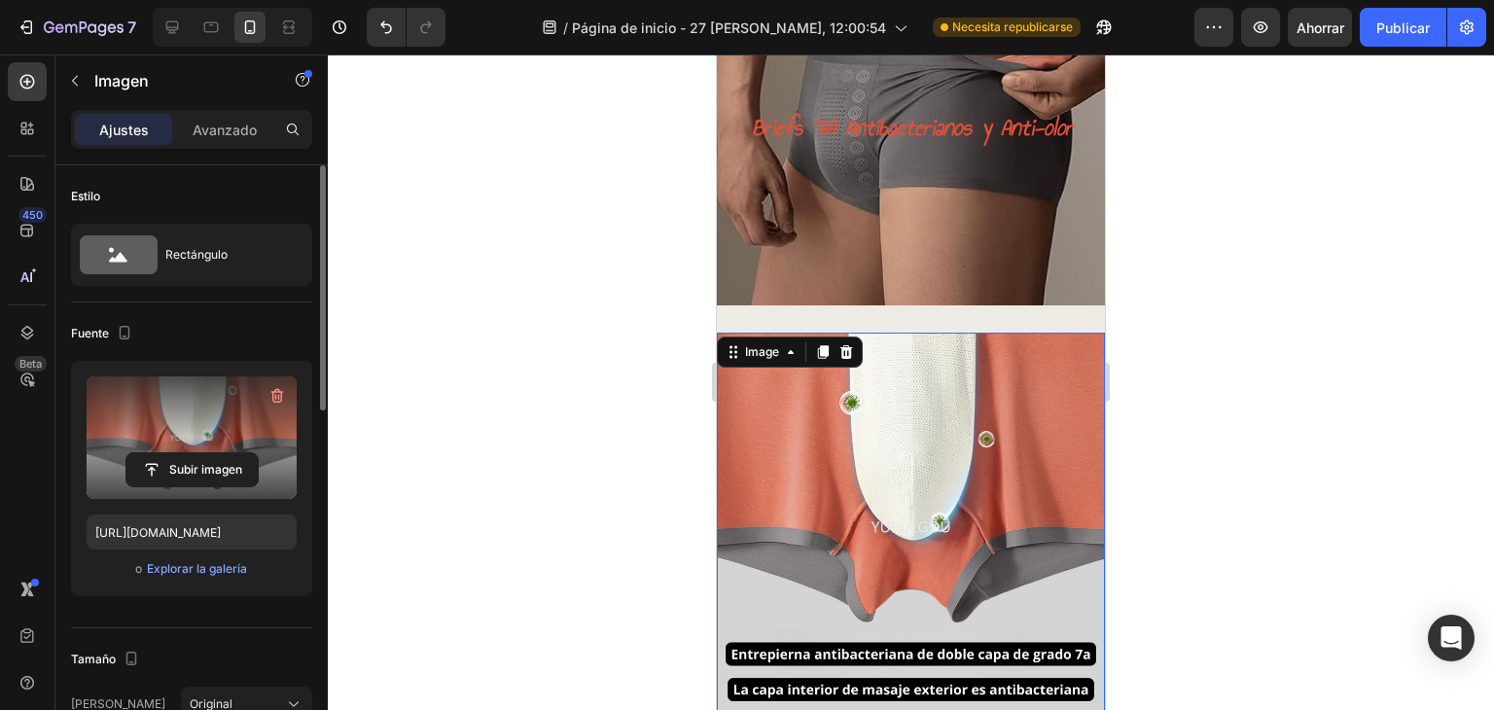
scroll to position [194, 0]
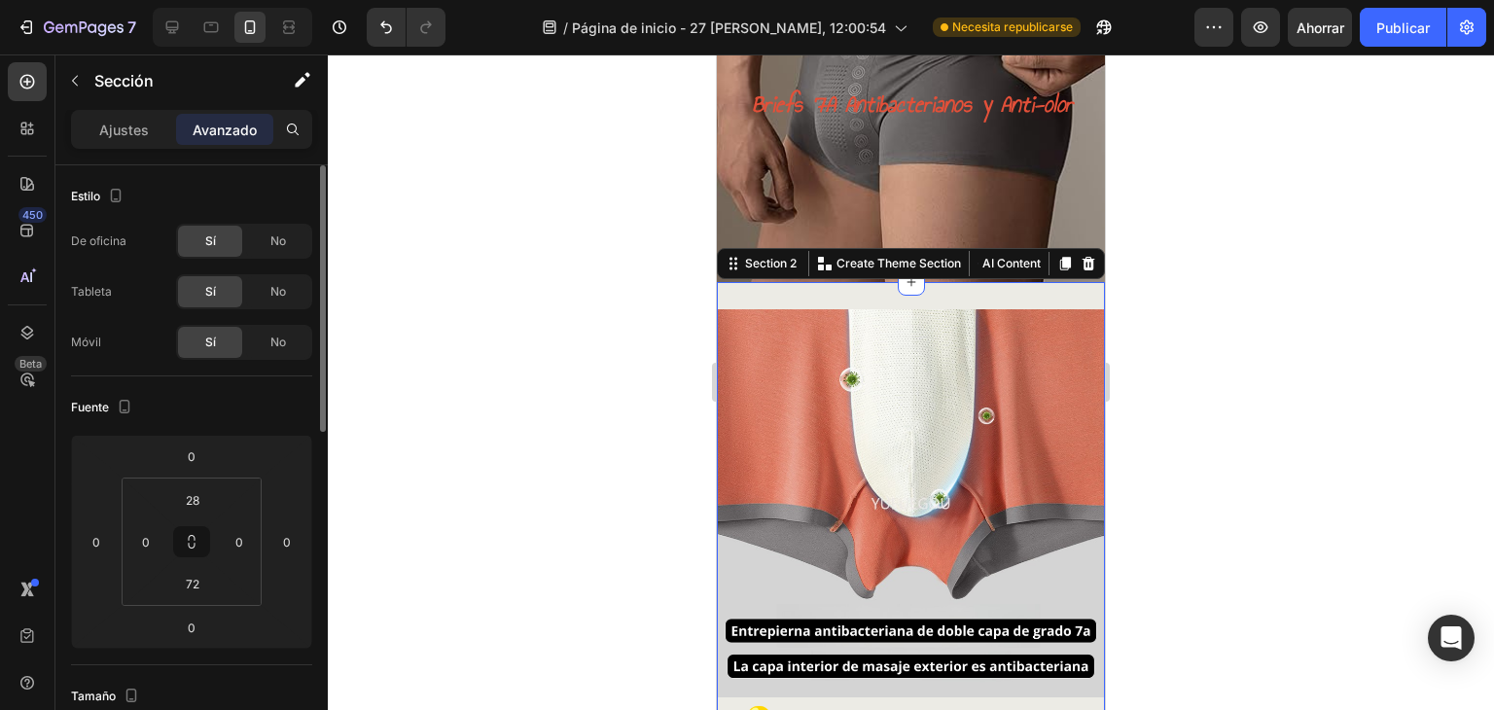
click at [906, 285] on icon at bounding box center [910, 282] width 9 height 9
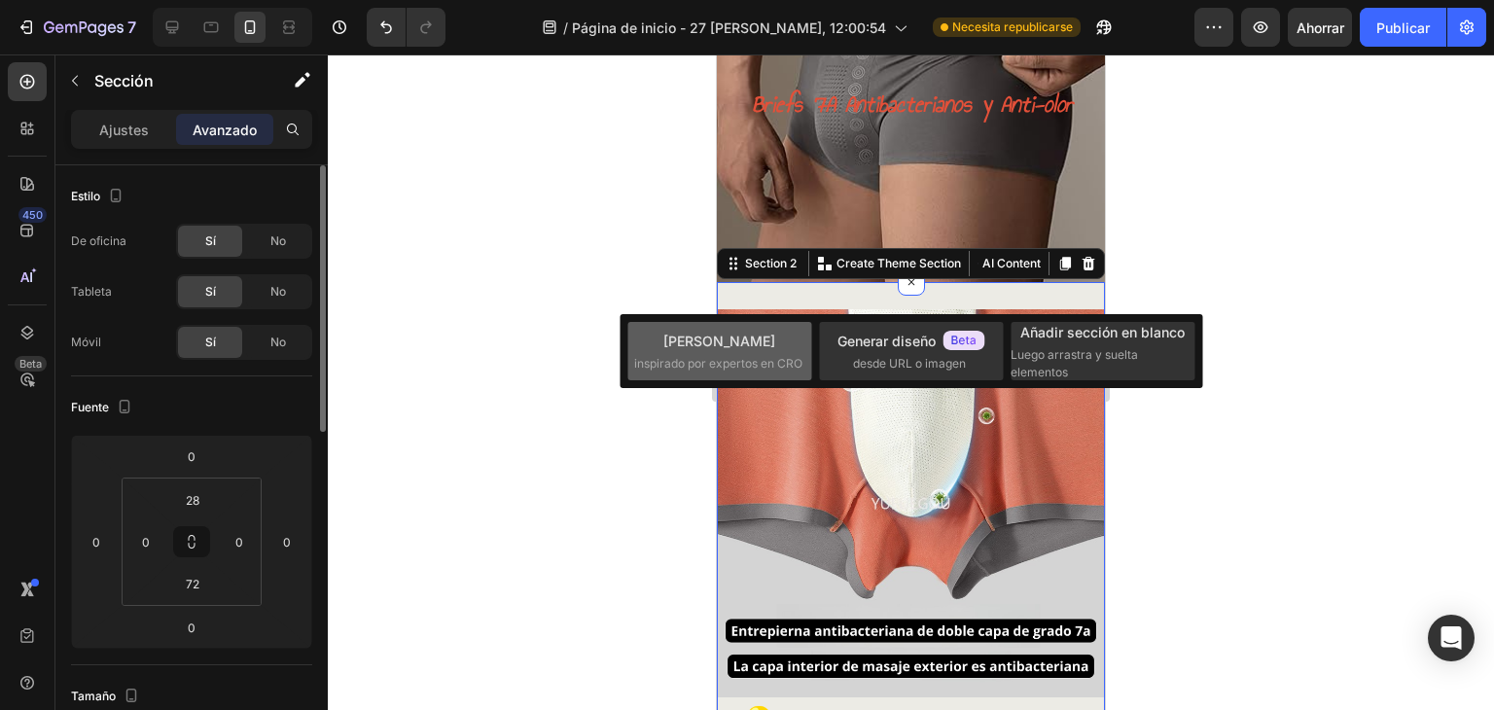
click at [733, 351] on div "Elija plantillas inspirado por expertos en CRO" at bounding box center [719, 352] width 171 height 42
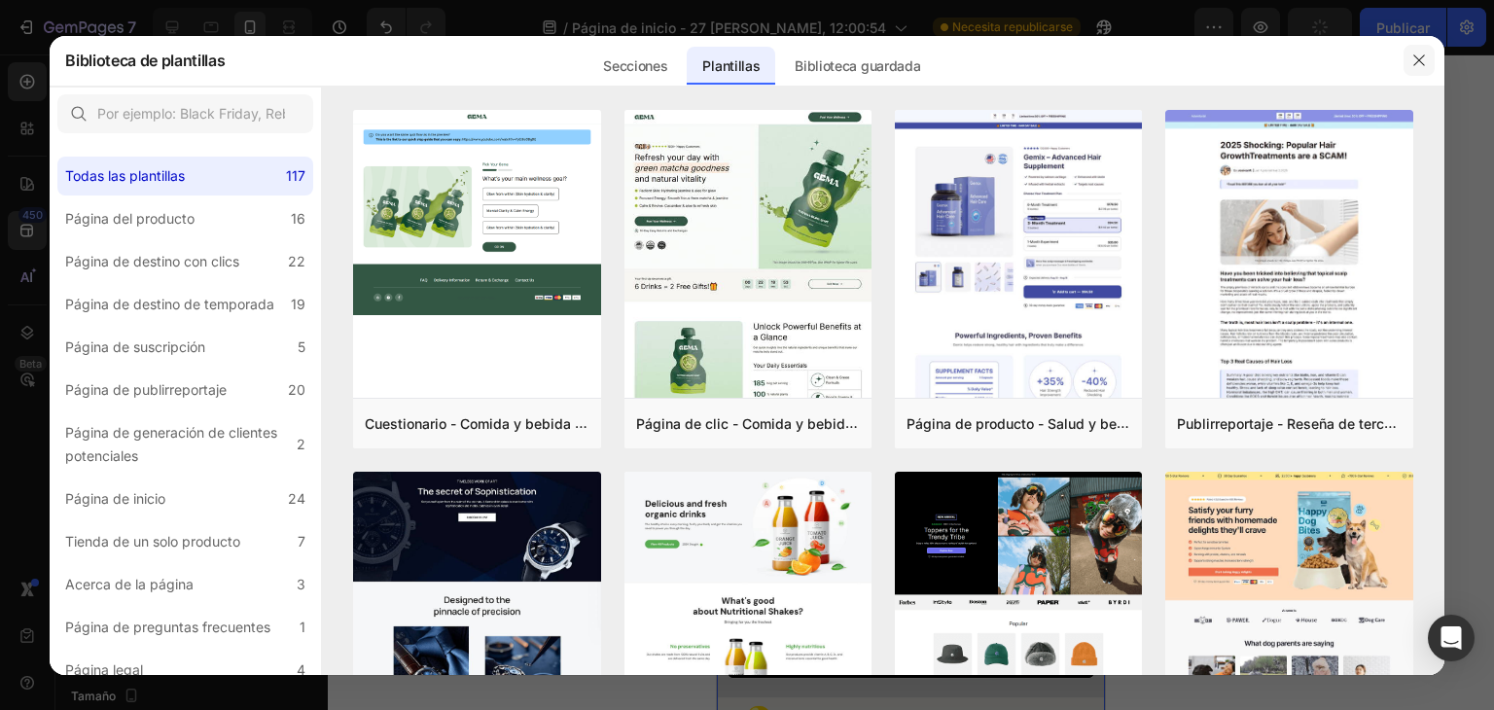
click at [1412, 59] on icon "button" at bounding box center [1419, 61] width 16 height 16
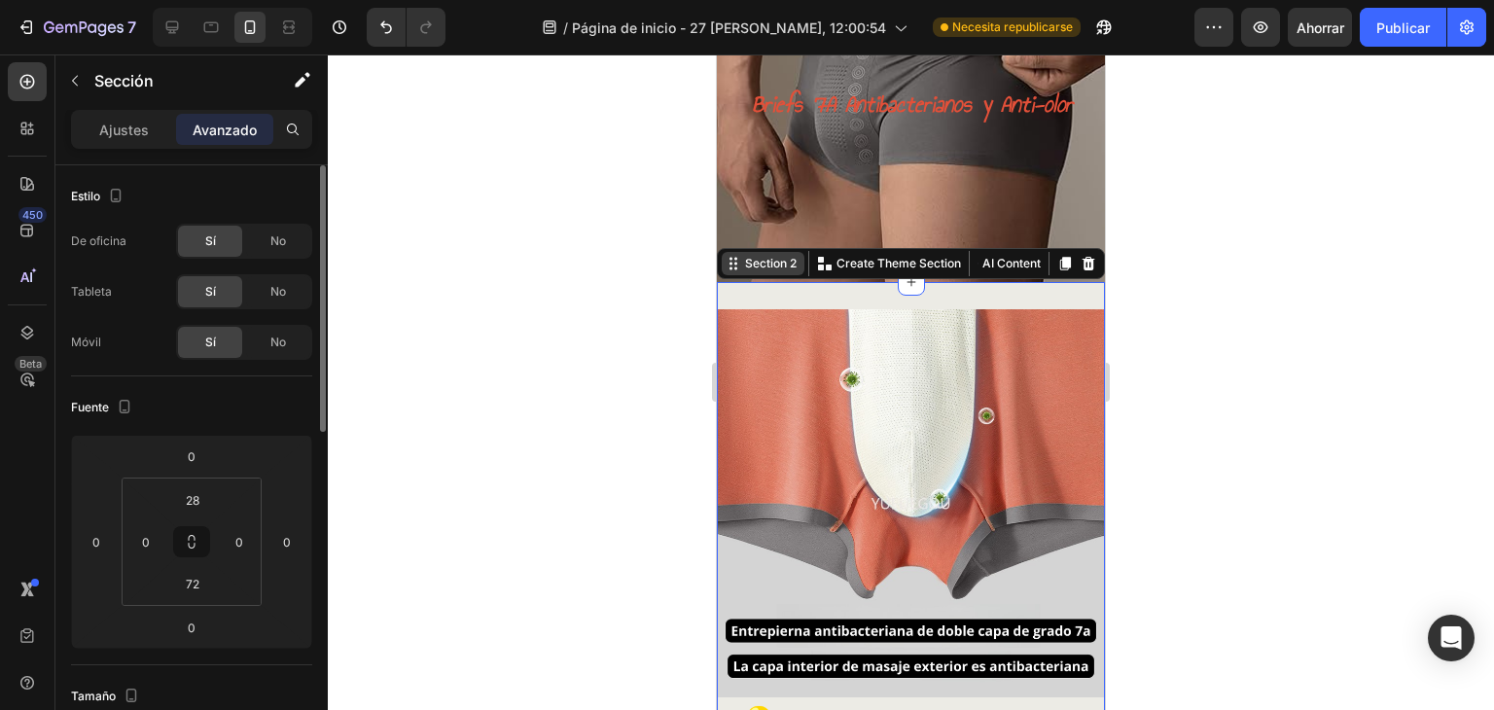
click at [751, 272] on div "Section 2" at bounding box center [770, 264] width 59 height 18
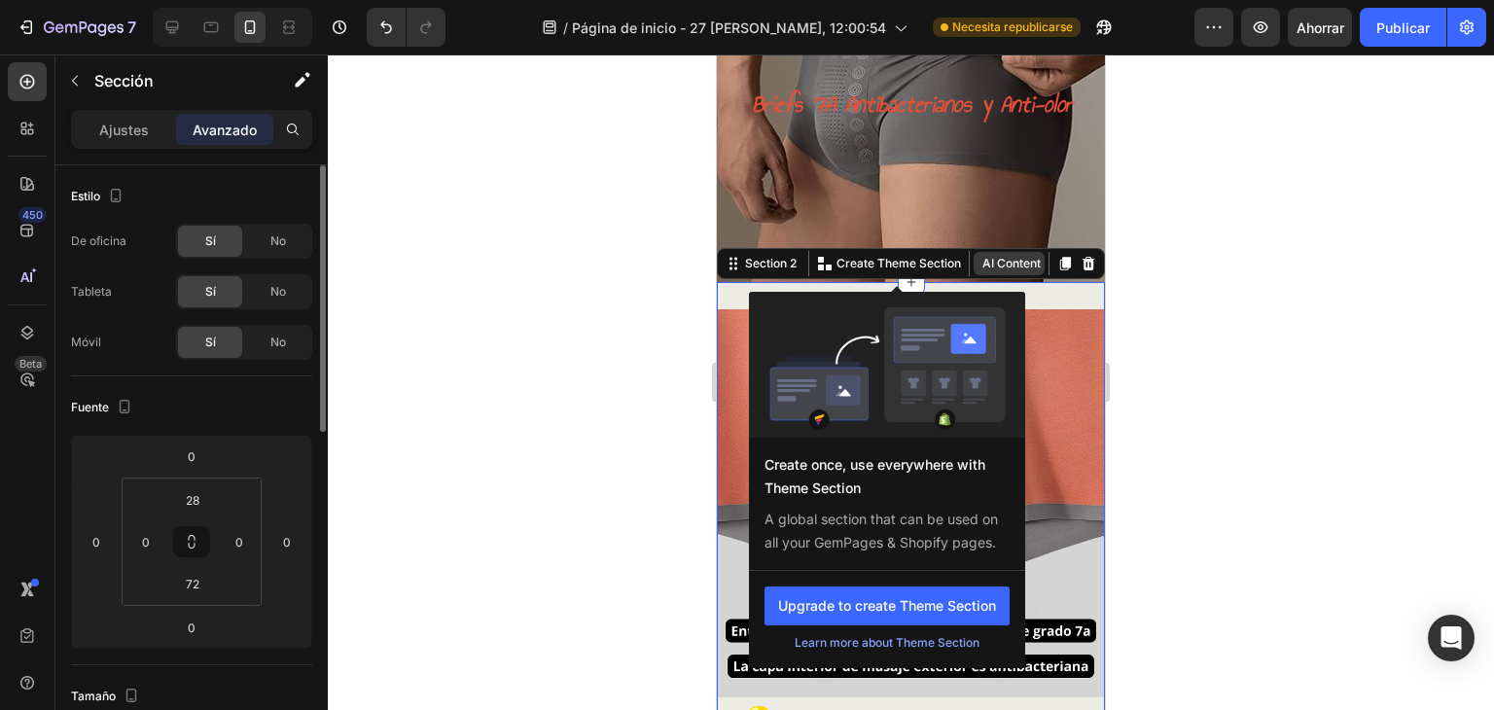
click at [1001, 266] on button "AI Content" at bounding box center [1008, 263] width 71 height 23
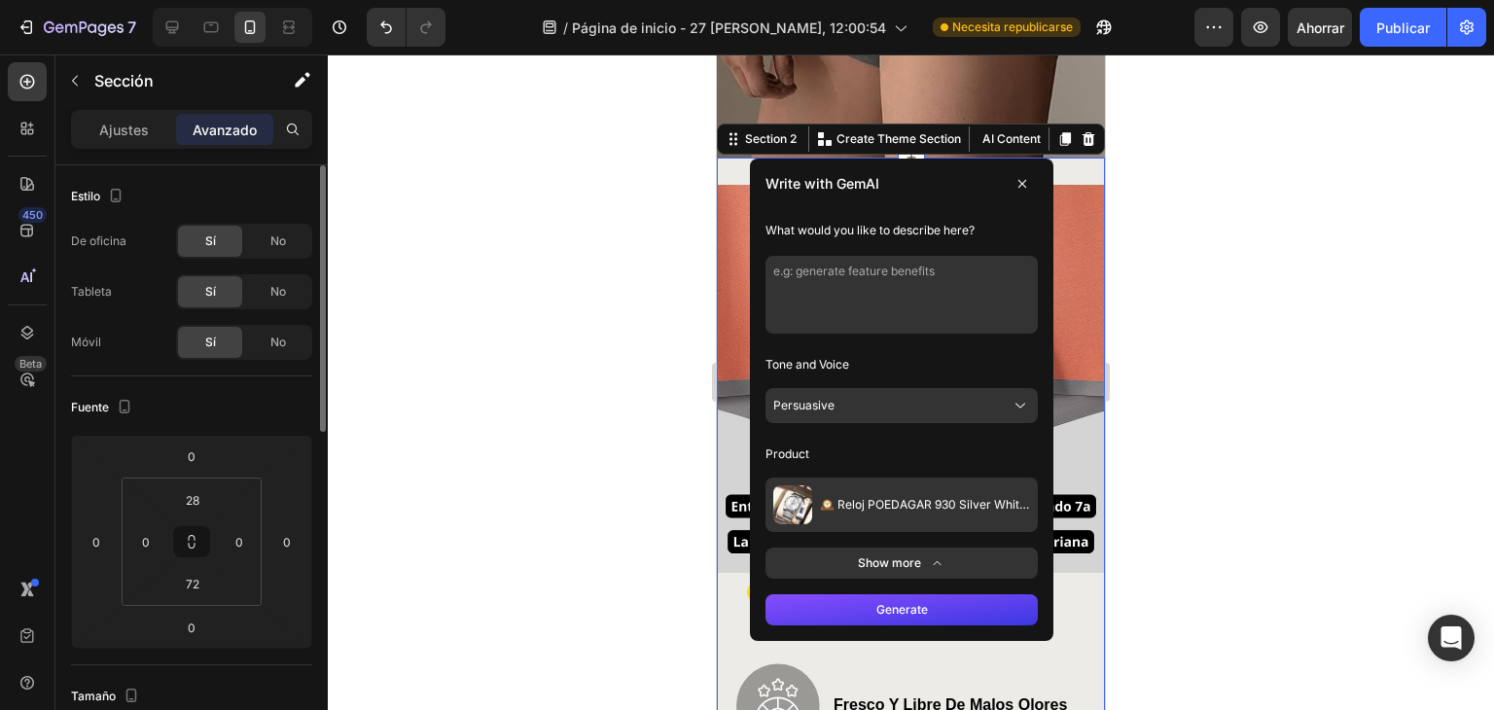
scroll to position [324, 0]
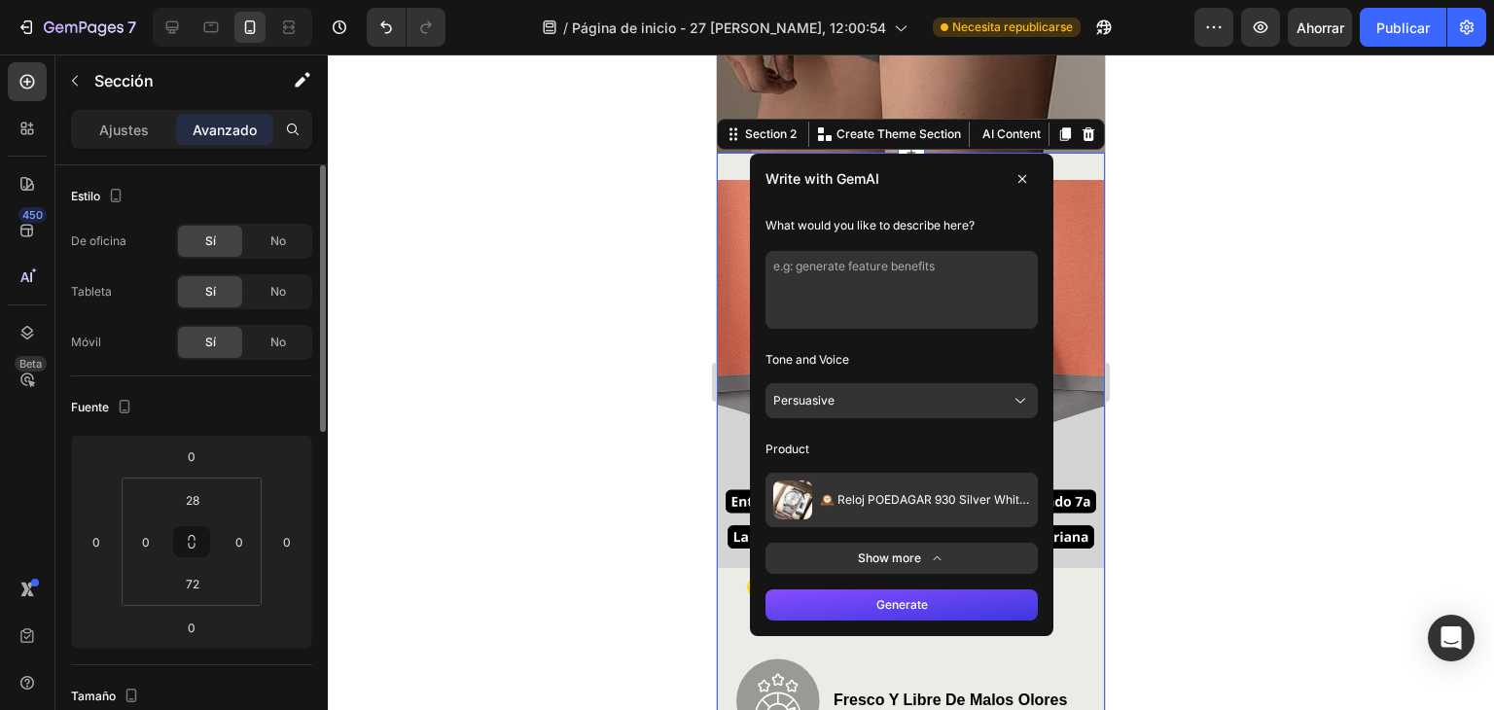
click at [1014, 182] on icon at bounding box center [1022, 179] width 16 height 16
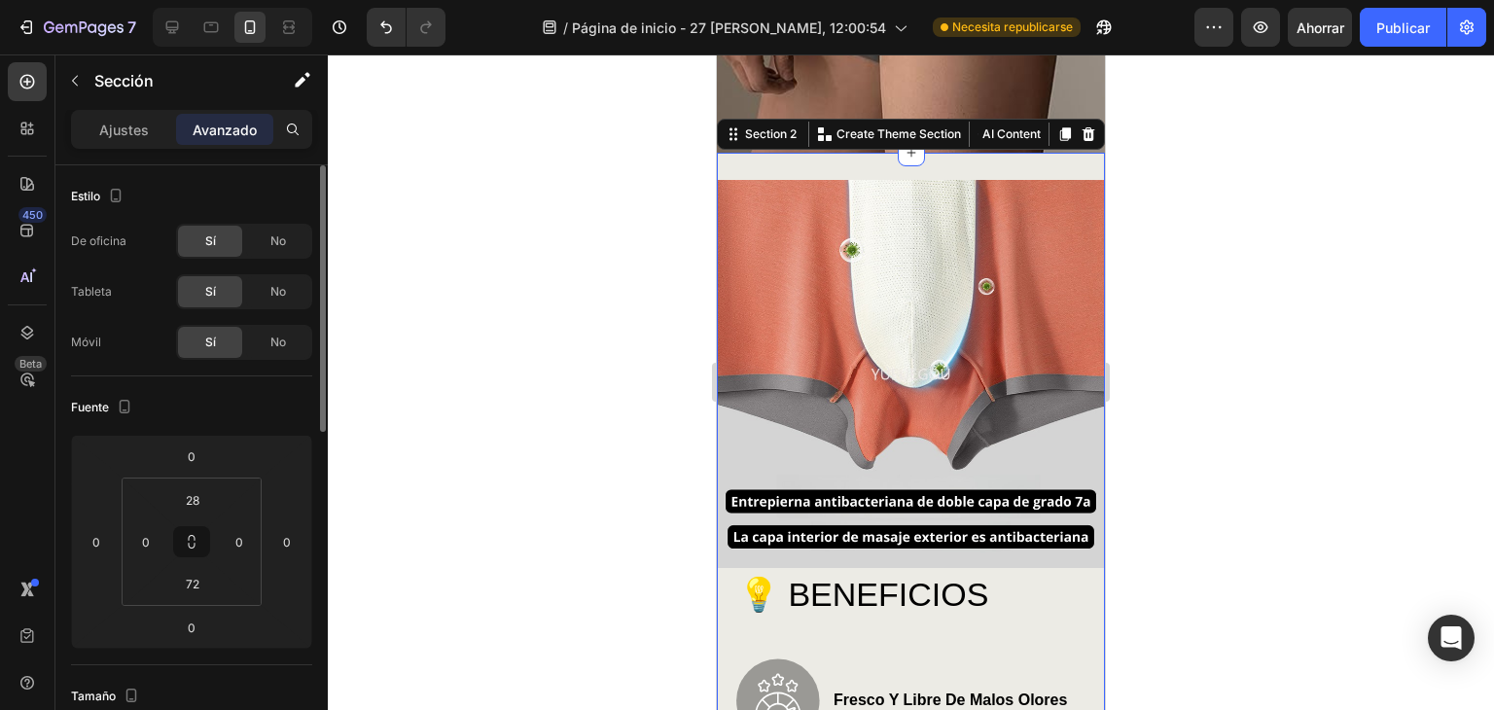
scroll to position [129, 0]
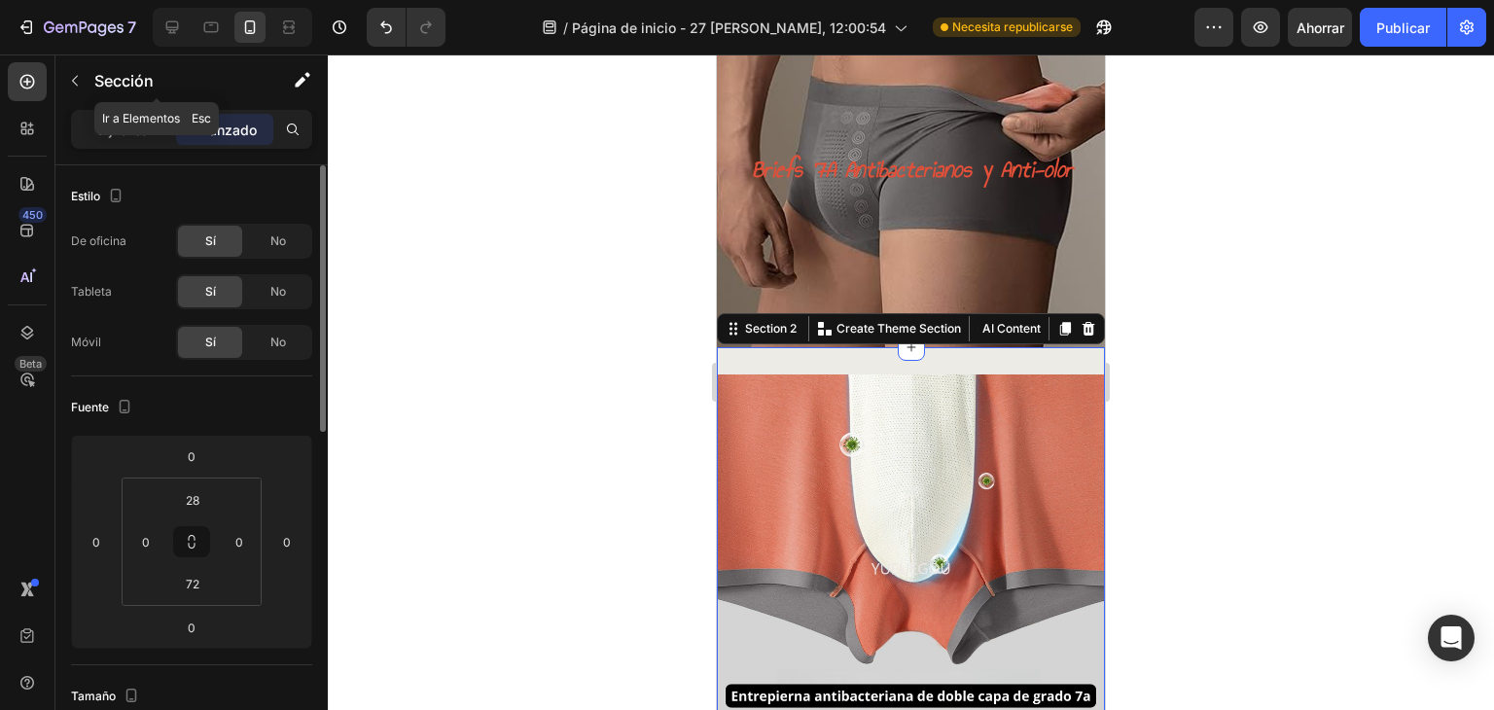
click at [79, 73] on icon "button" at bounding box center [75, 81] width 16 height 16
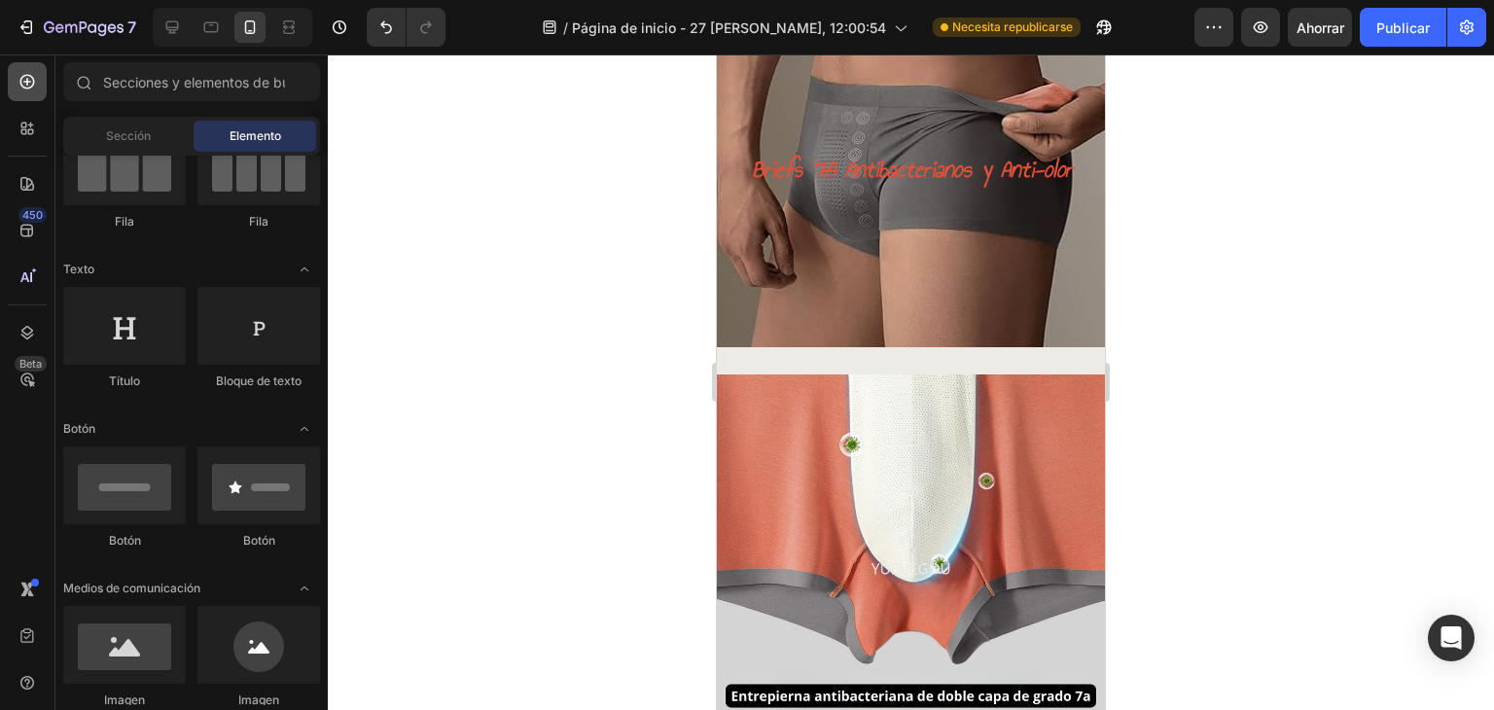
click at [24, 81] on icon at bounding box center [27, 82] width 15 height 15
click at [41, 89] on div at bounding box center [27, 81] width 39 height 39
click at [266, 488] on div at bounding box center [258, 485] width 123 height 78
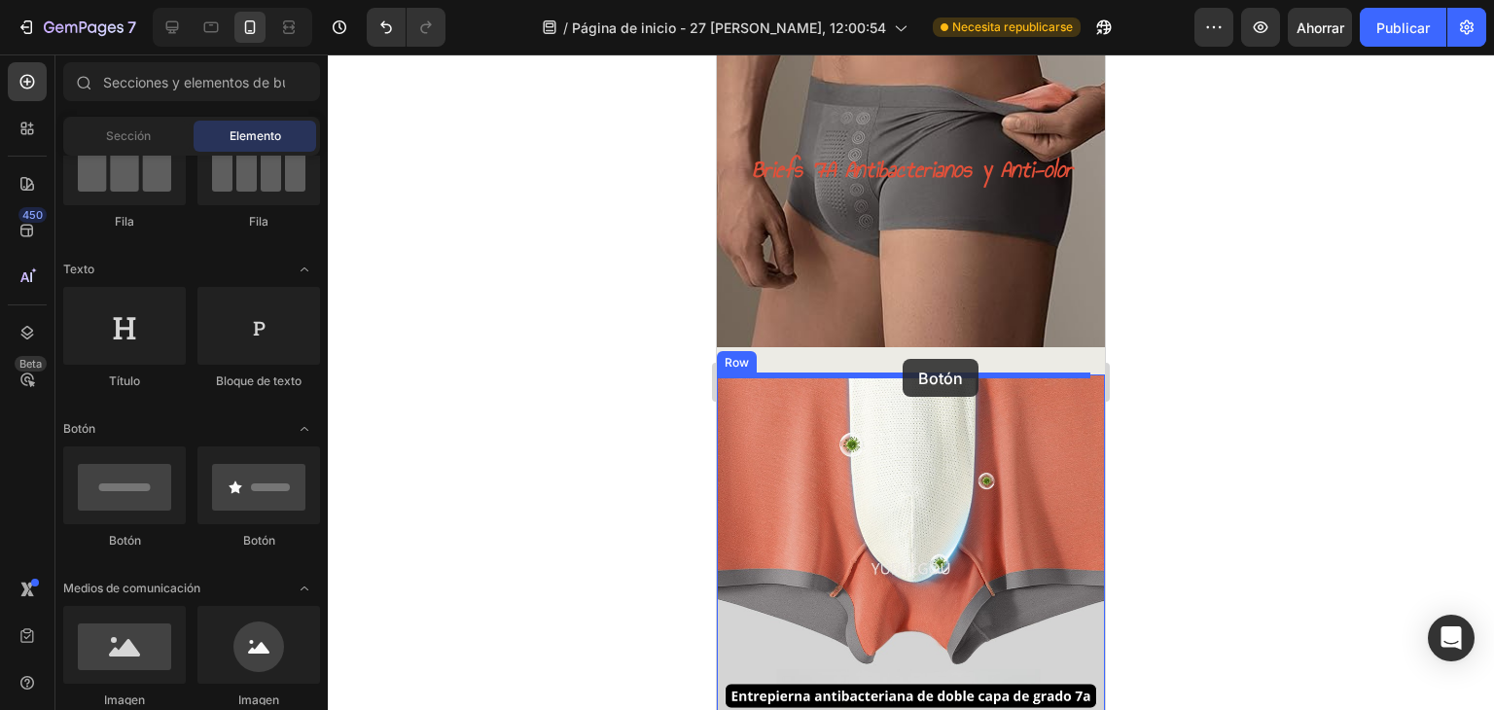
drag, startPoint x: 975, startPoint y: 553, endPoint x: 902, endPoint y: 359, distance: 207.7
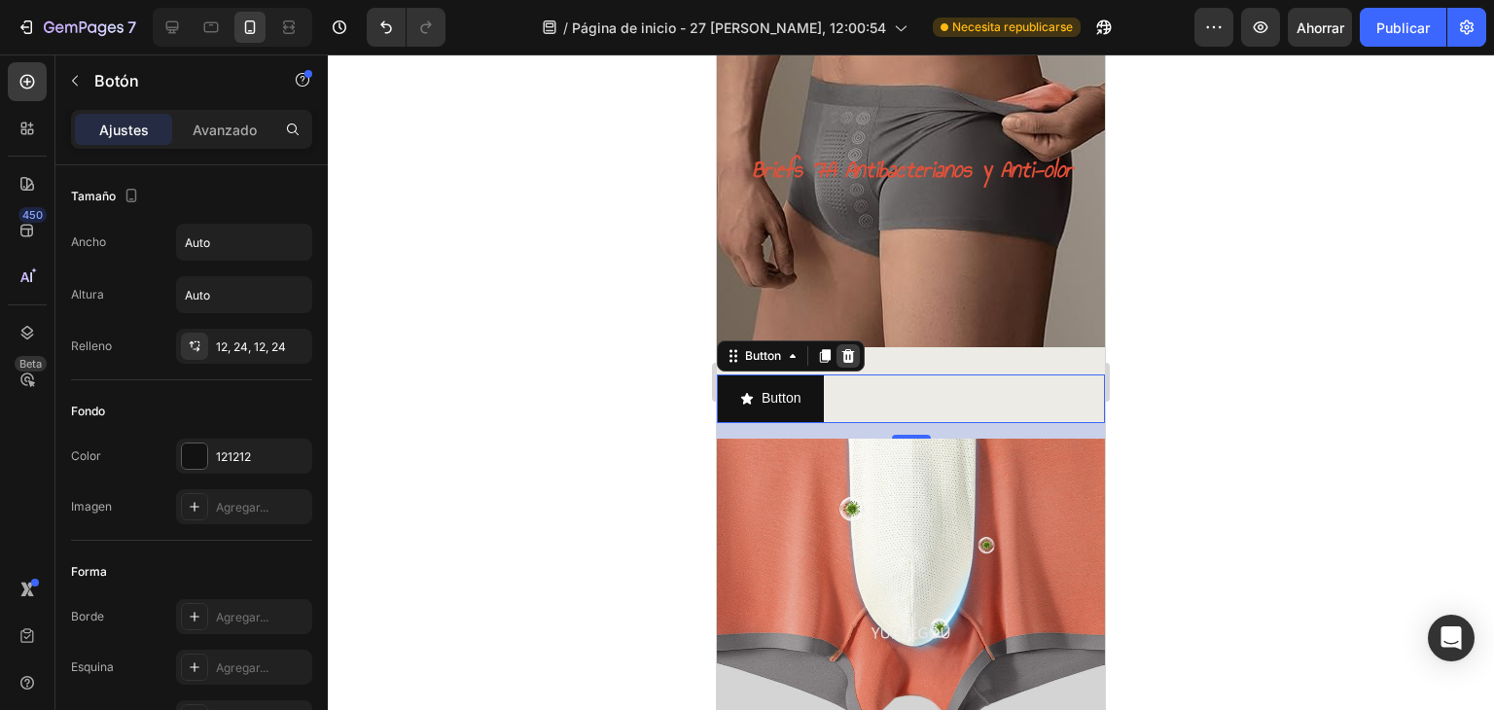
click at [857, 357] on div at bounding box center [847, 355] width 23 height 23
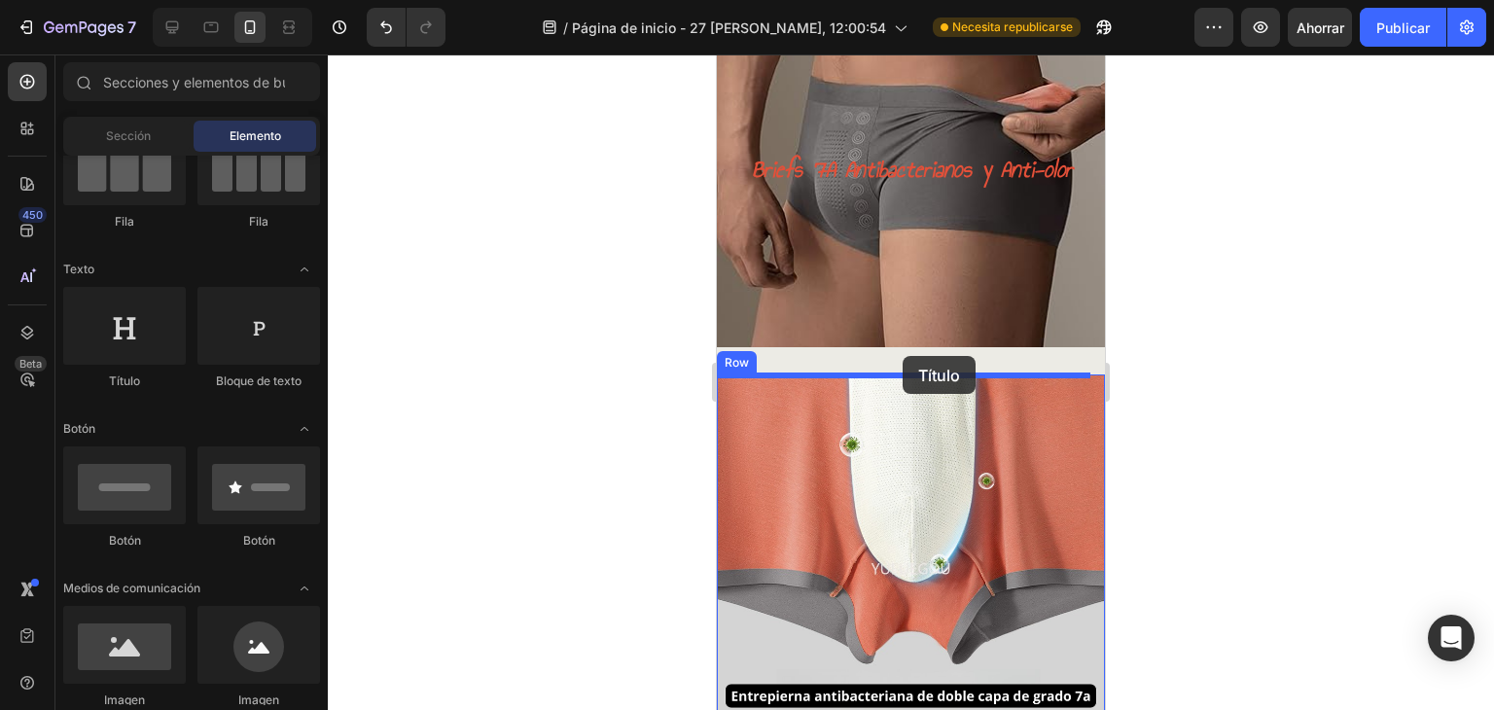
drag, startPoint x: 832, startPoint y: 399, endPoint x: 902, endPoint y: 356, distance: 81.2
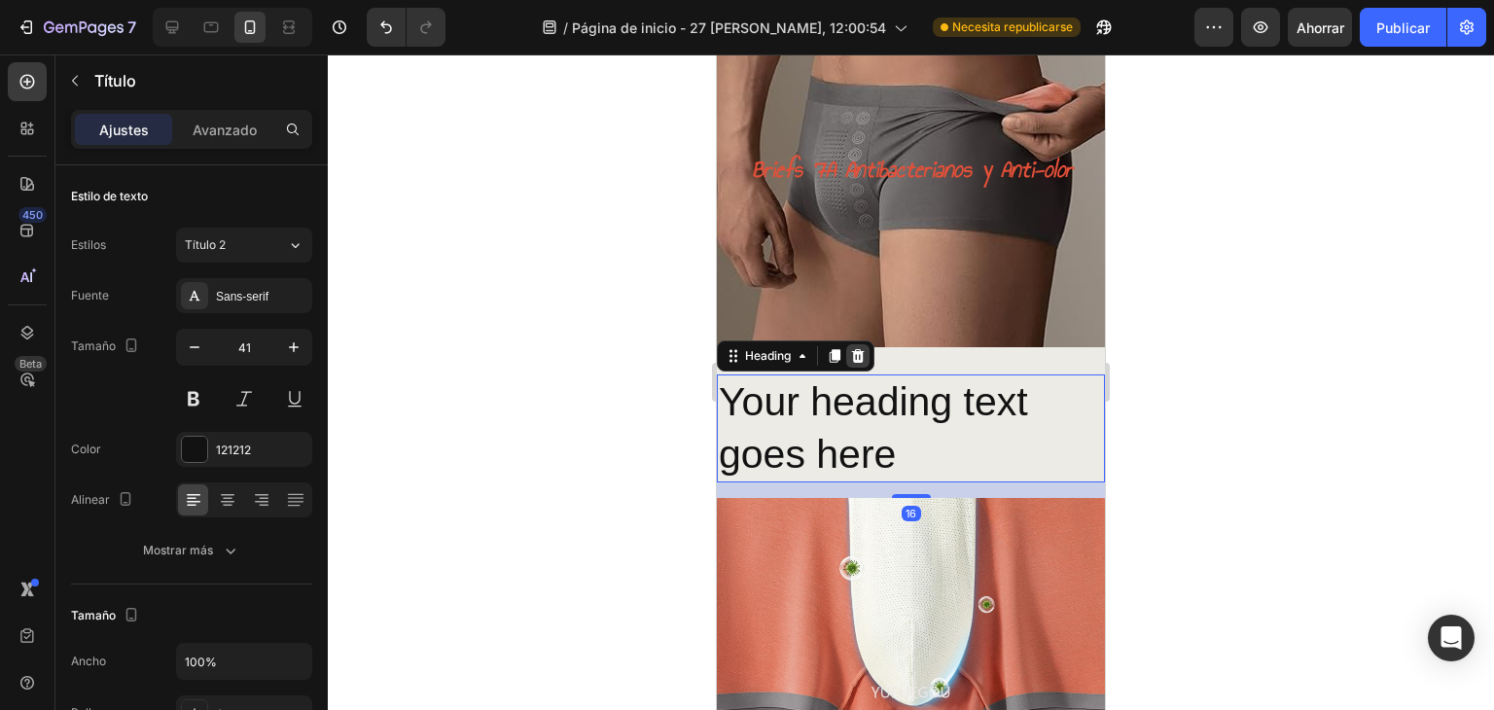
click at [861, 355] on icon at bounding box center [858, 356] width 13 height 14
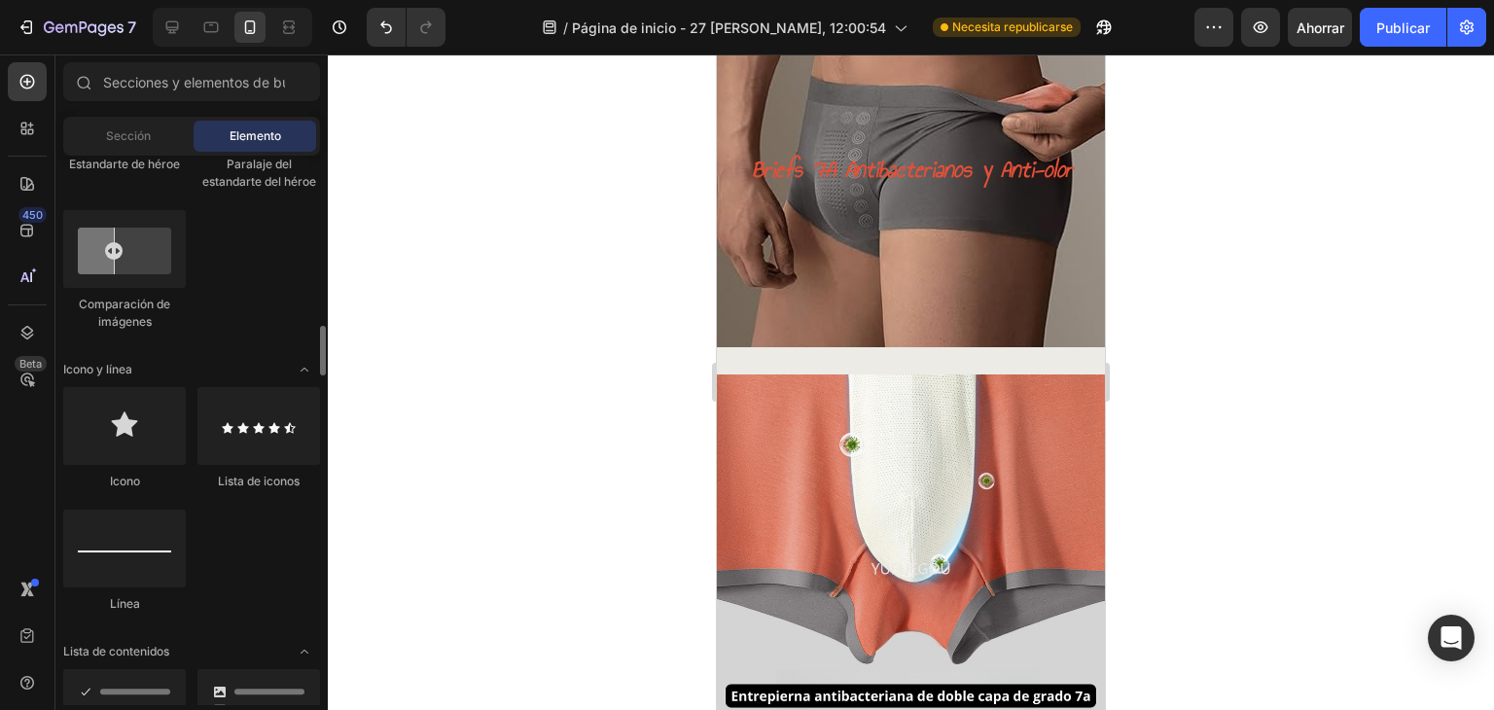
scroll to position [1162, 0]
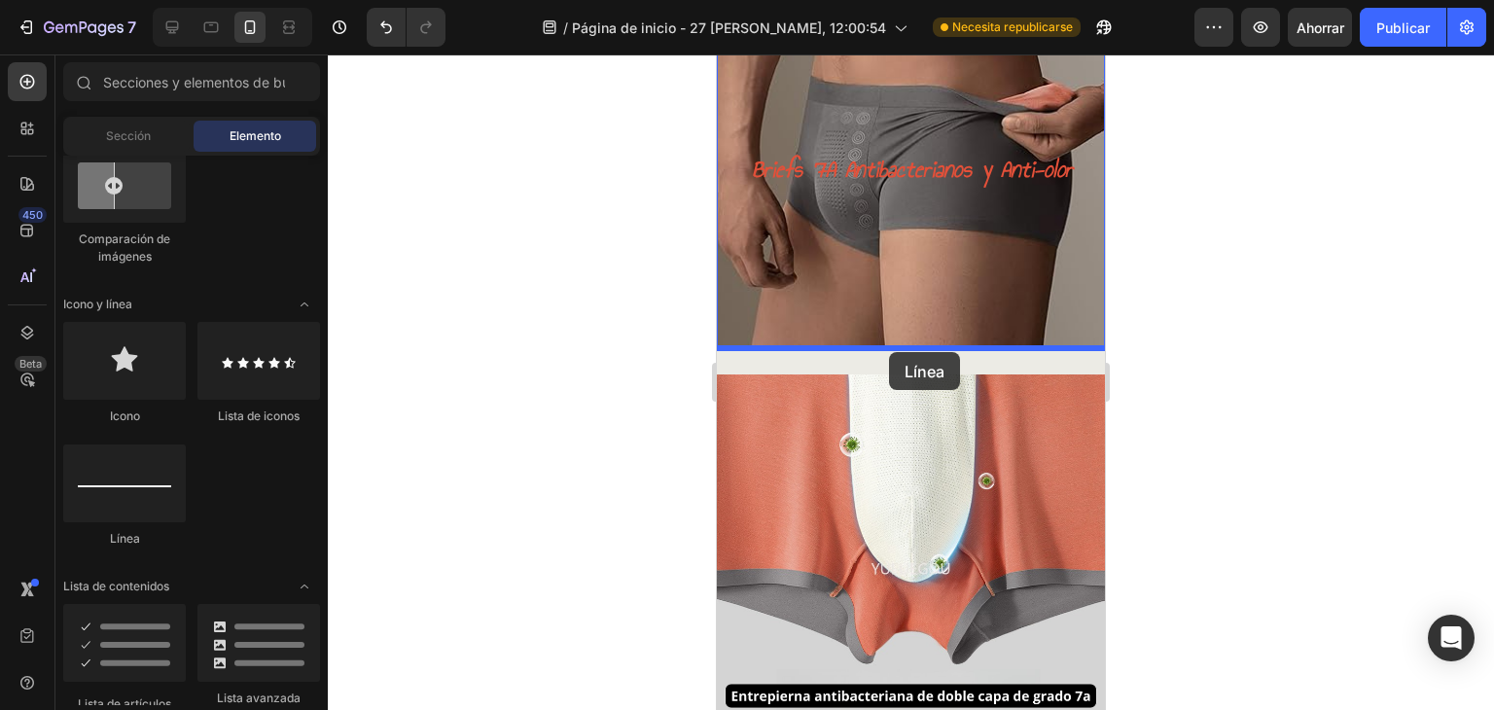
drag, startPoint x: 851, startPoint y: 543, endPoint x: 891, endPoint y: 358, distance: 189.0
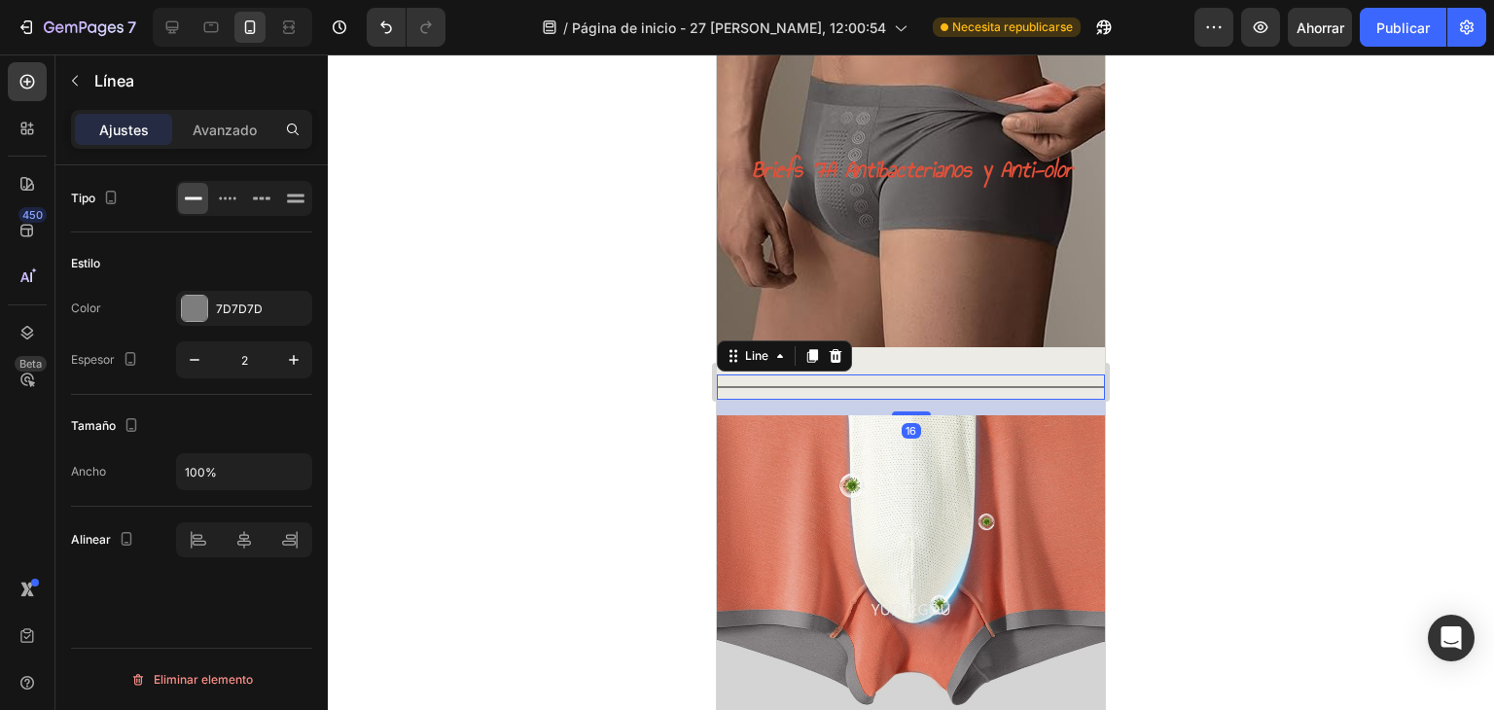
click at [1061, 378] on div "Title Line 16" at bounding box center [911, 386] width 388 height 25
click at [205, 310] on div at bounding box center [194, 308] width 25 height 25
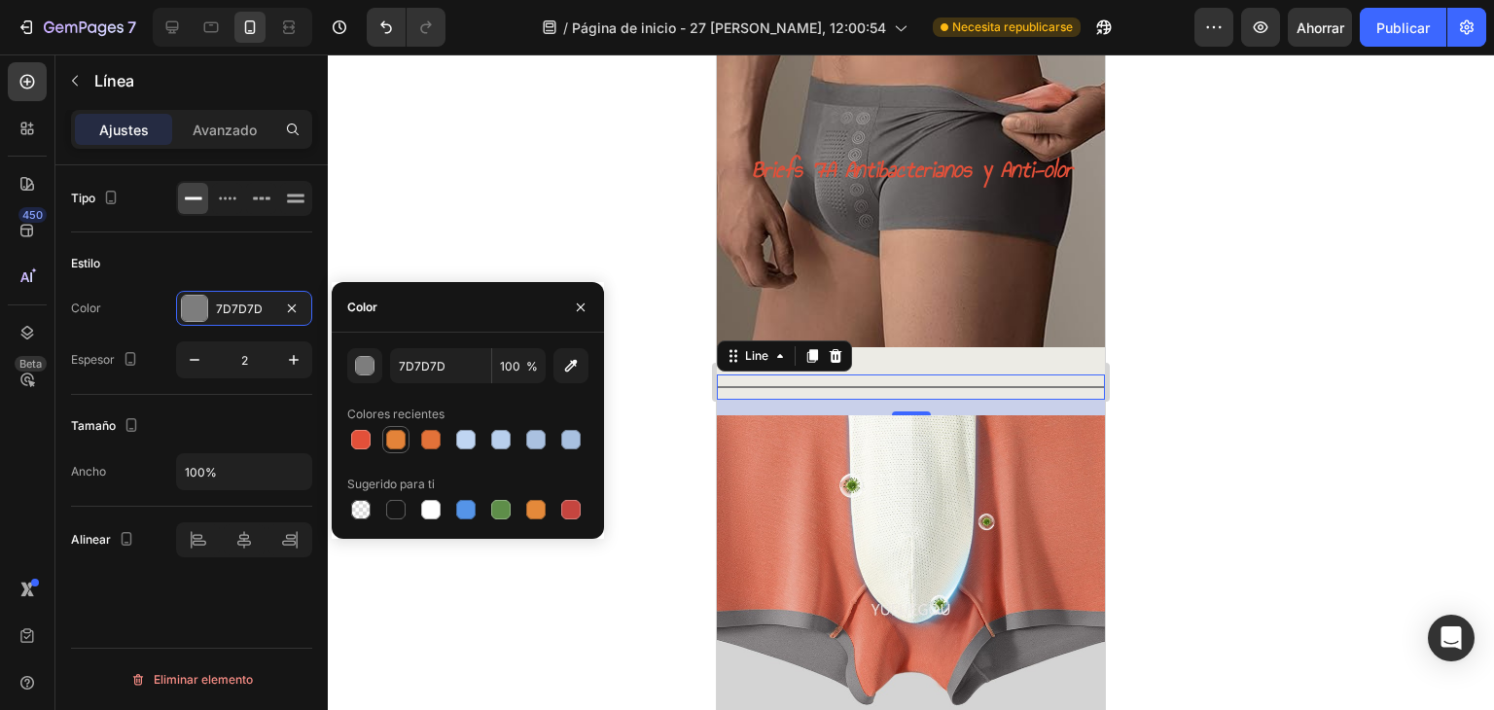
click at [406, 441] on div at bounding box center [395, 439] width 23 height 23
click at [440, 435] on div at bounding box center [430, 439] width 23 height 23
type input "E37239"
click at [778, 365] on div "Line" at bounding box center [757, 355] width 70 height 23
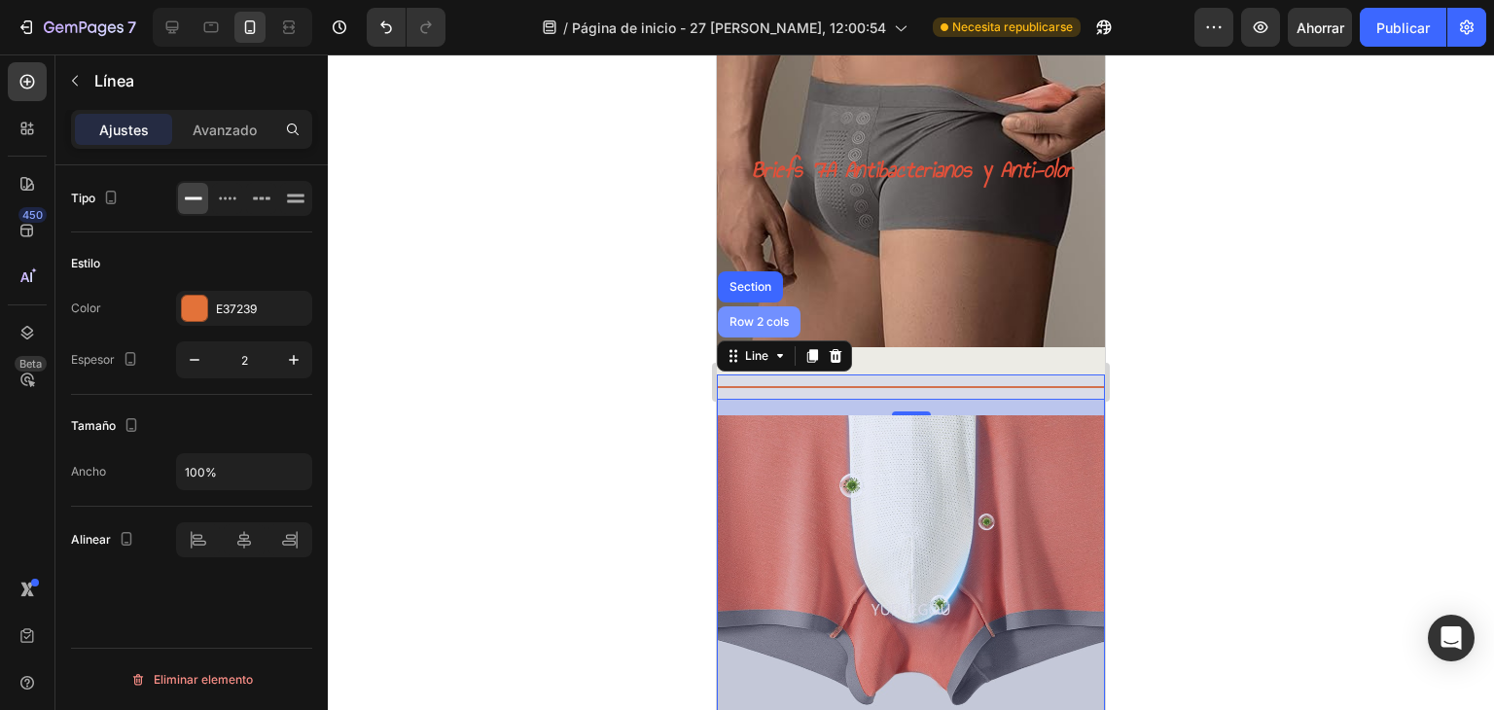
click at [764, 337] on div "Row 2 cols" at bounding box center [759, 321] width 83 height 31
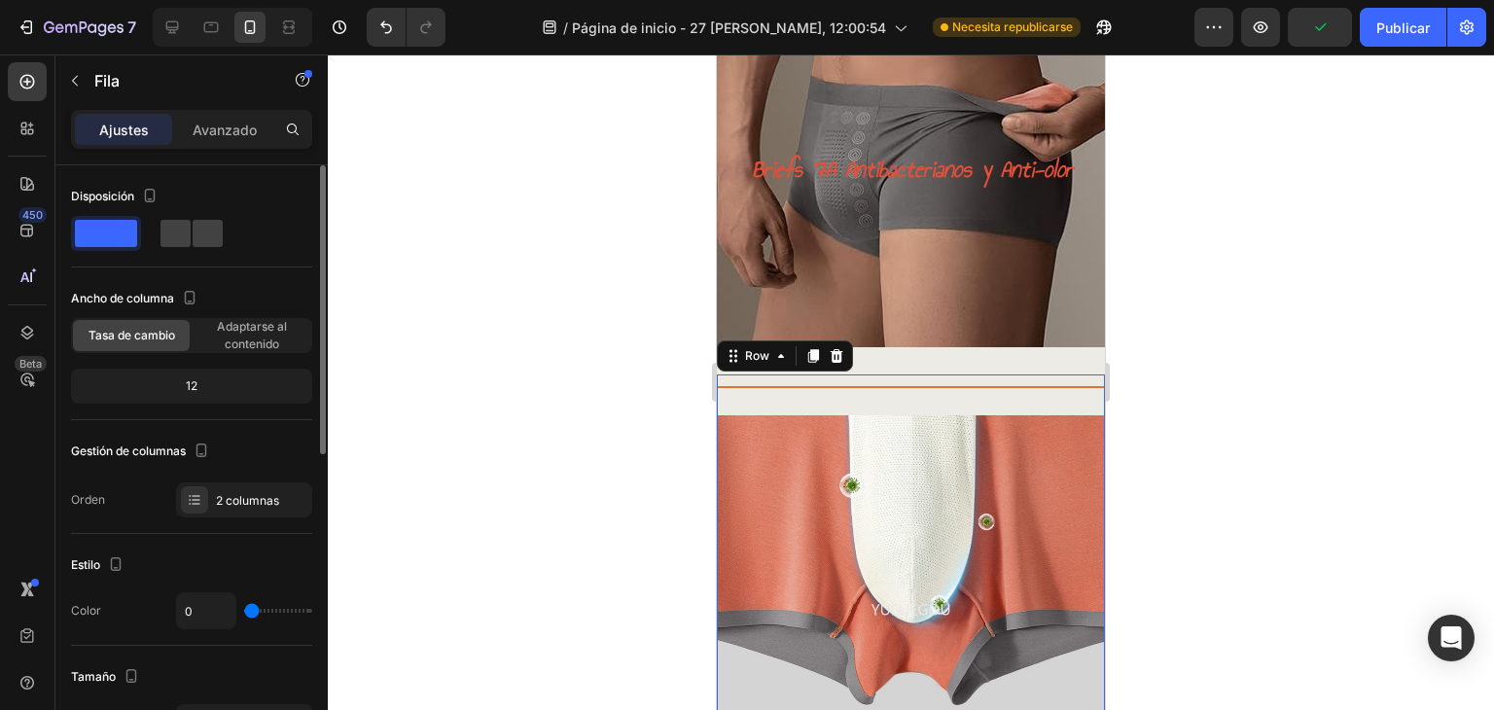
type input "82"
type input "89"
type input "93"
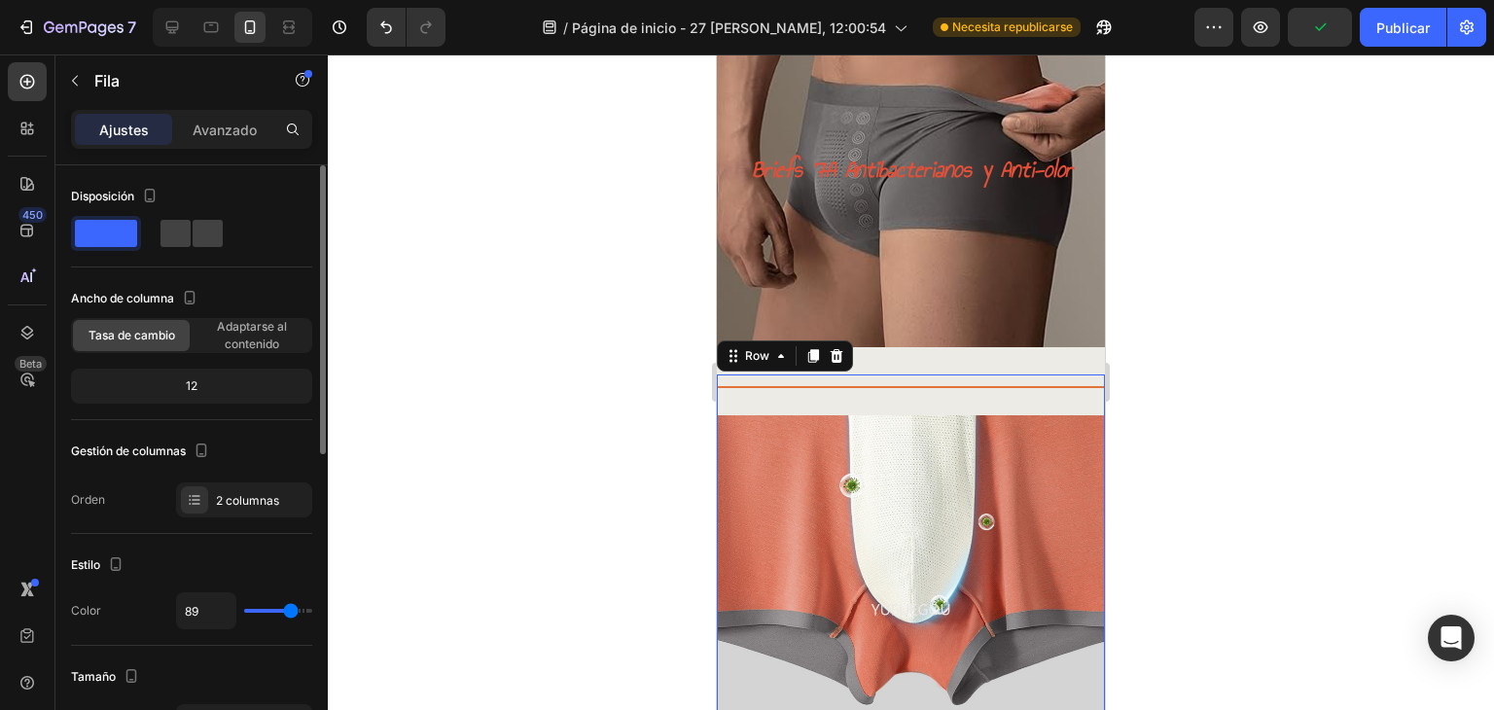
type input "93"
type input "98"
type input "107"
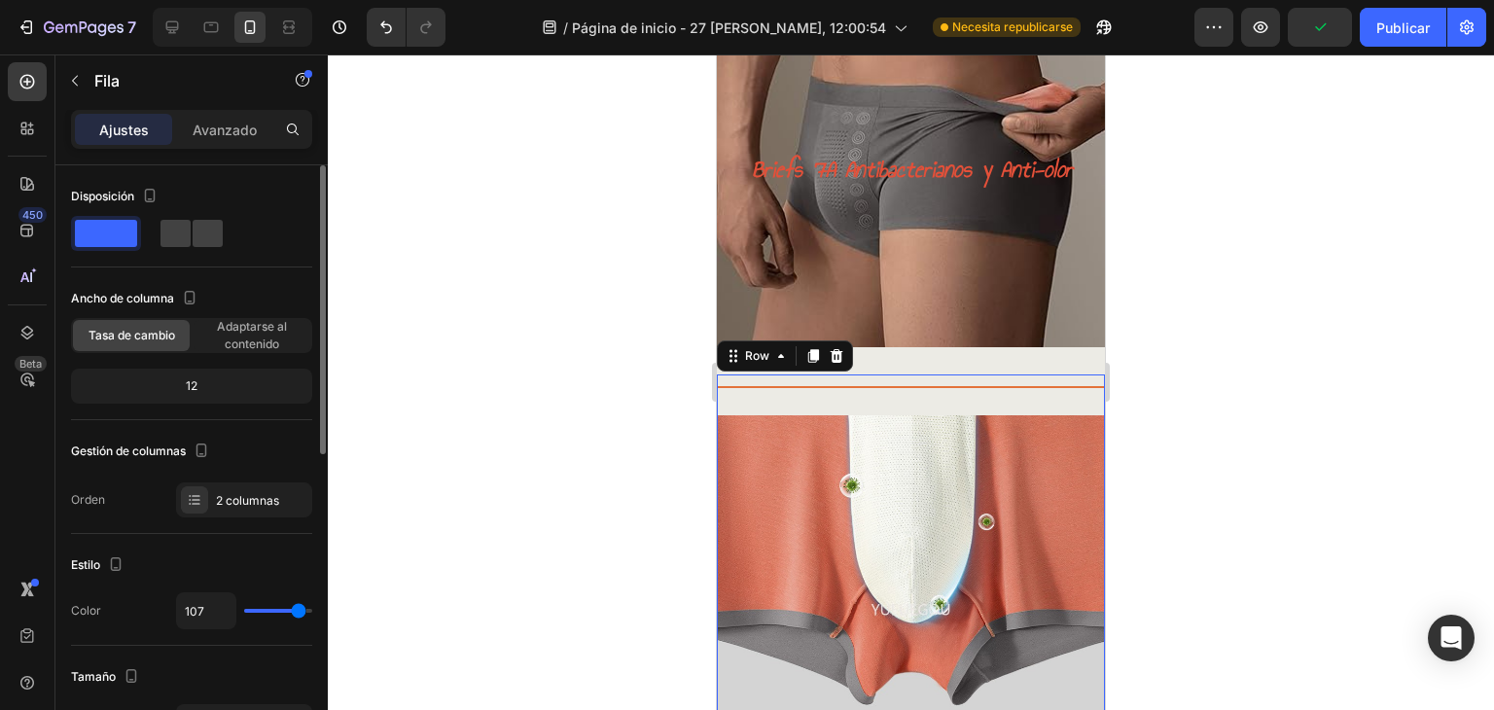
type input "120"
drag, startPoint x: 259, startPoint y: 608, endPoint x: 327, endPoint y: 604, distance: 68.2
type input "120"
click at [312, 609] on input "range" at bounding box center [278, 611] width 68 height 4
click at [209, 502] on div "2 columnas" at bounding box center [244, 499] width 136 height 35
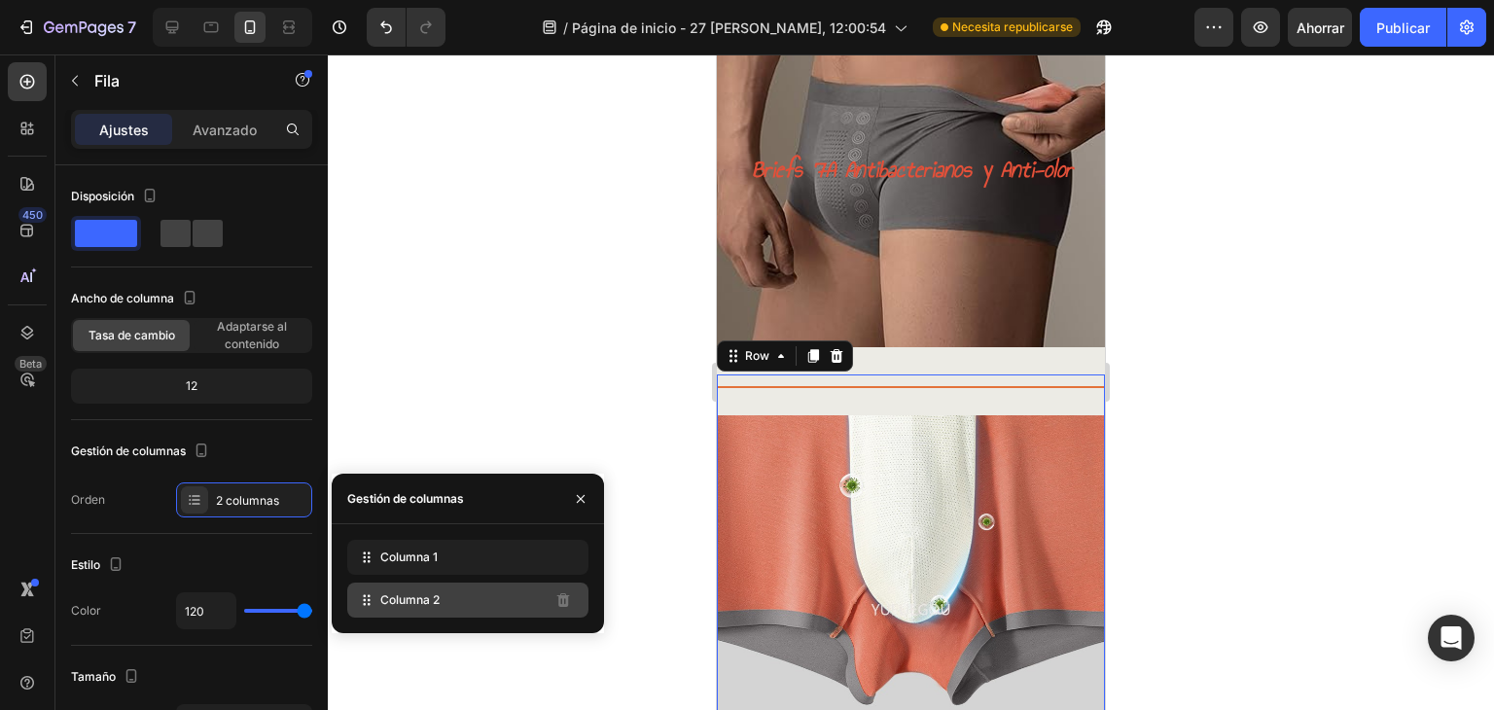
click at [446, 595] on div "Columna 2" at bounding box center [467, 600] width 241 height 35
type input "0"
click at [836, 357] on icon at bounding box center [837, 356] width 13 height 14
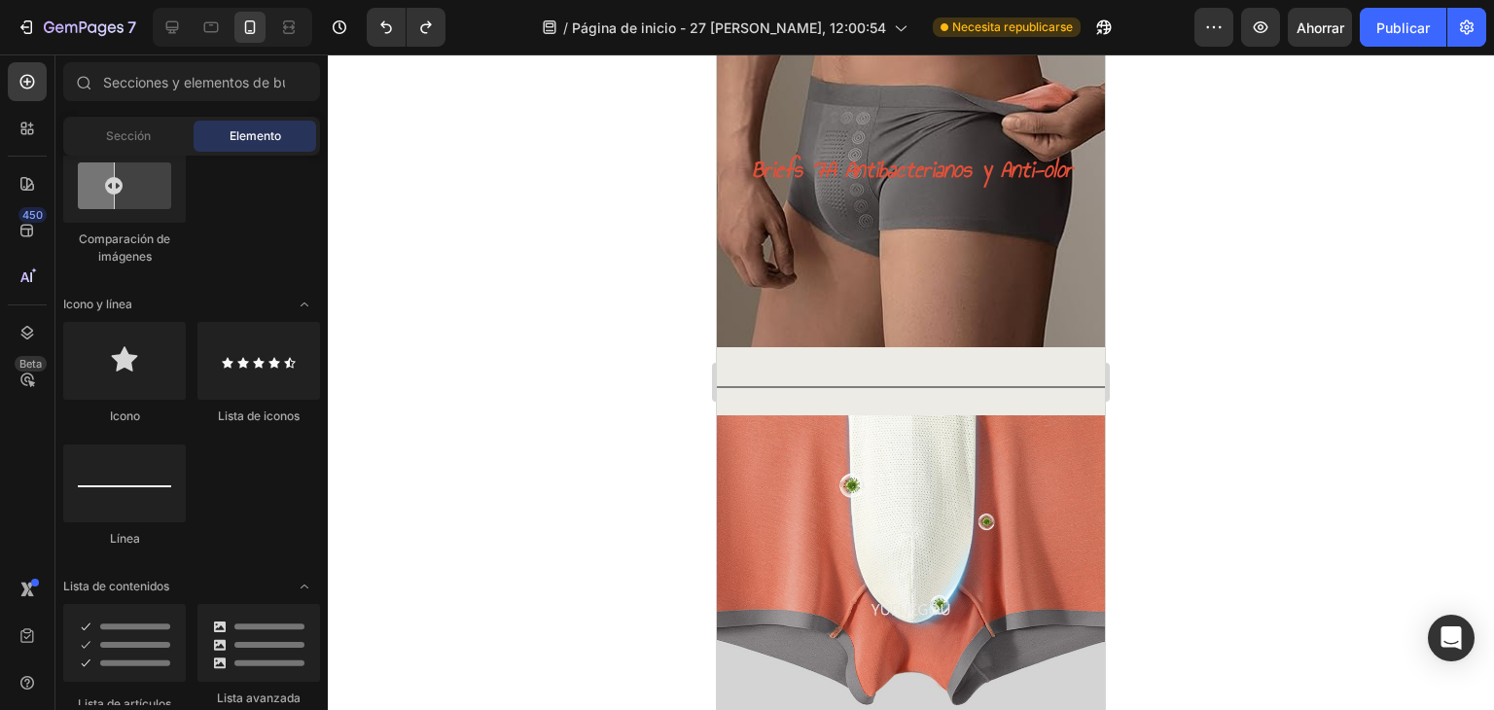
click at [1410, 493] on div at bounding box center [911, 381] width 1166 height 655
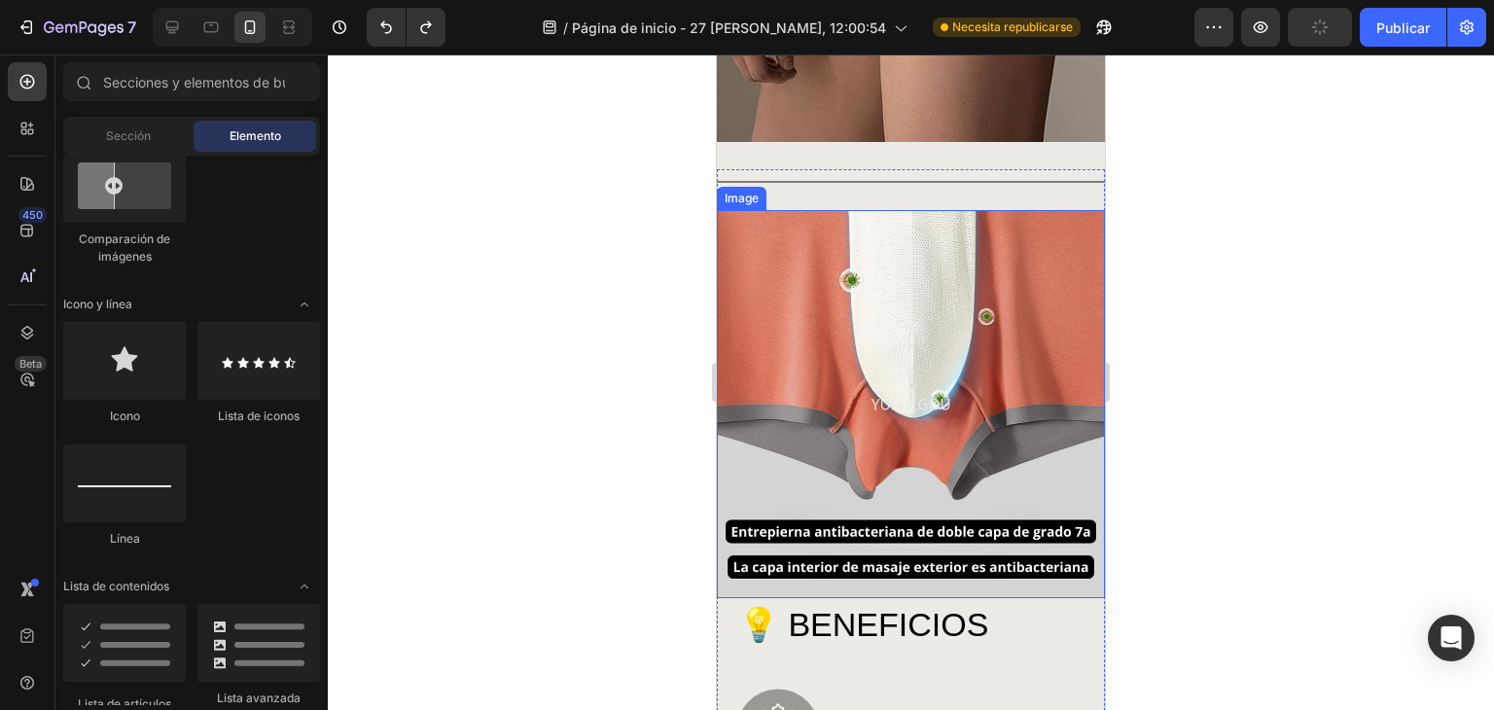
scroll to position [453, 0]
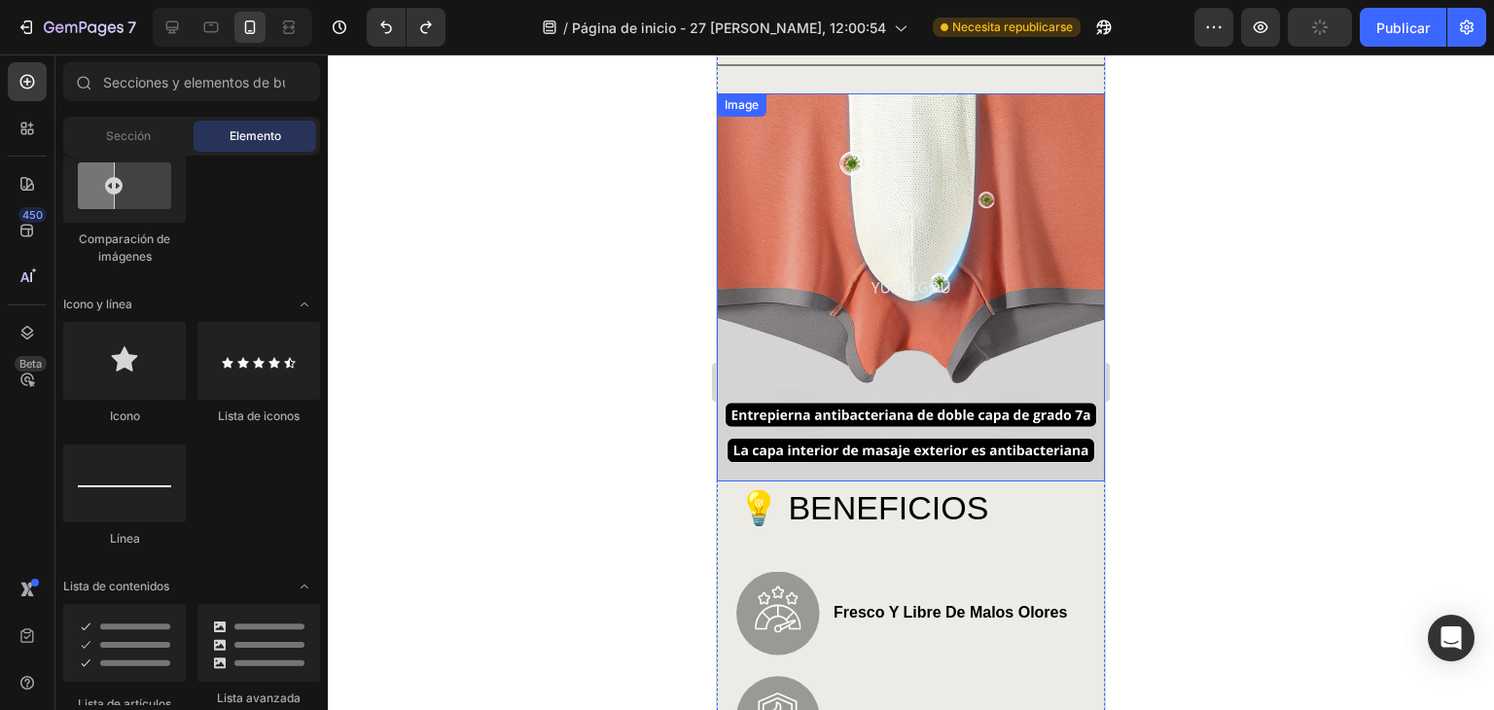
click at [957, 284] on img at bounding box center [911, 287] width 388 height 388
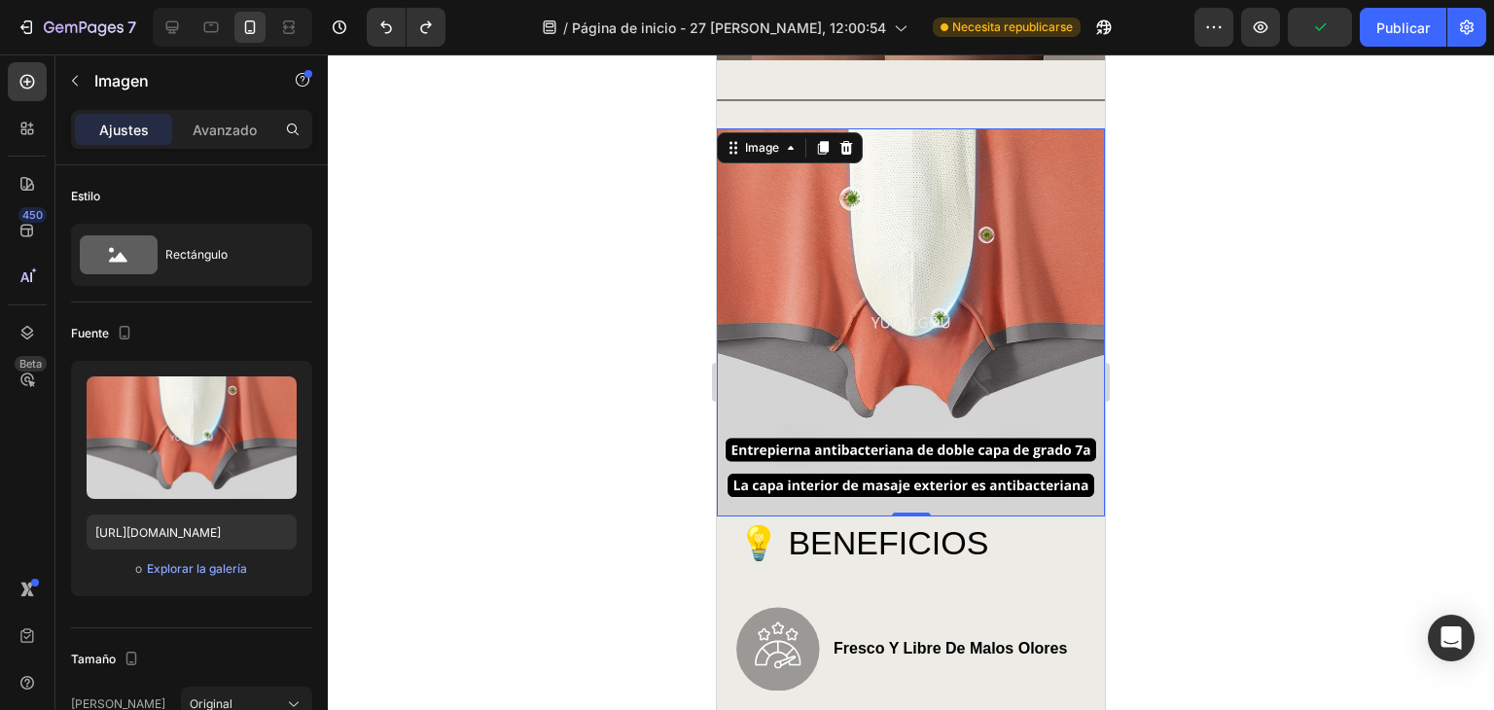
scroll to position [324, 0]
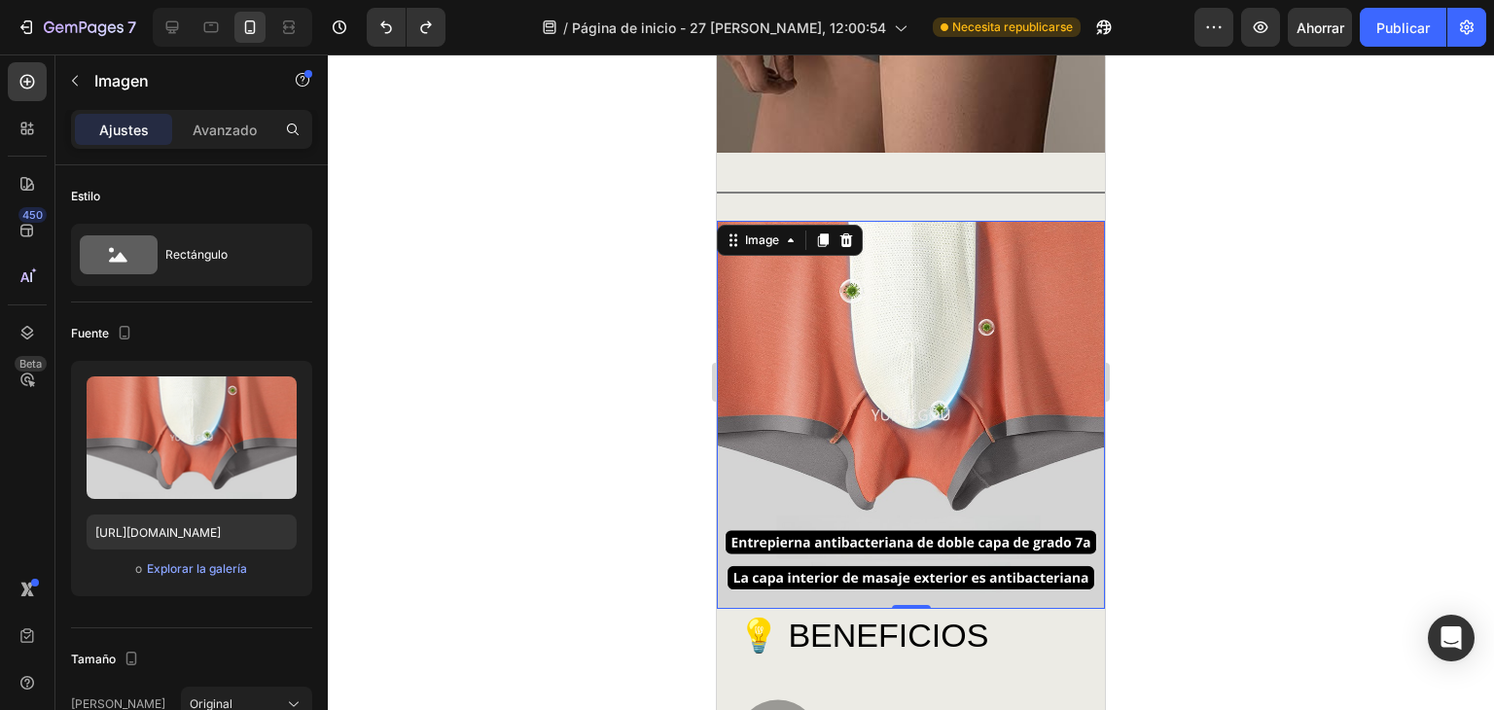
click at [1291, 347] on div at bounding box center [911, 381] width 1166 height 655
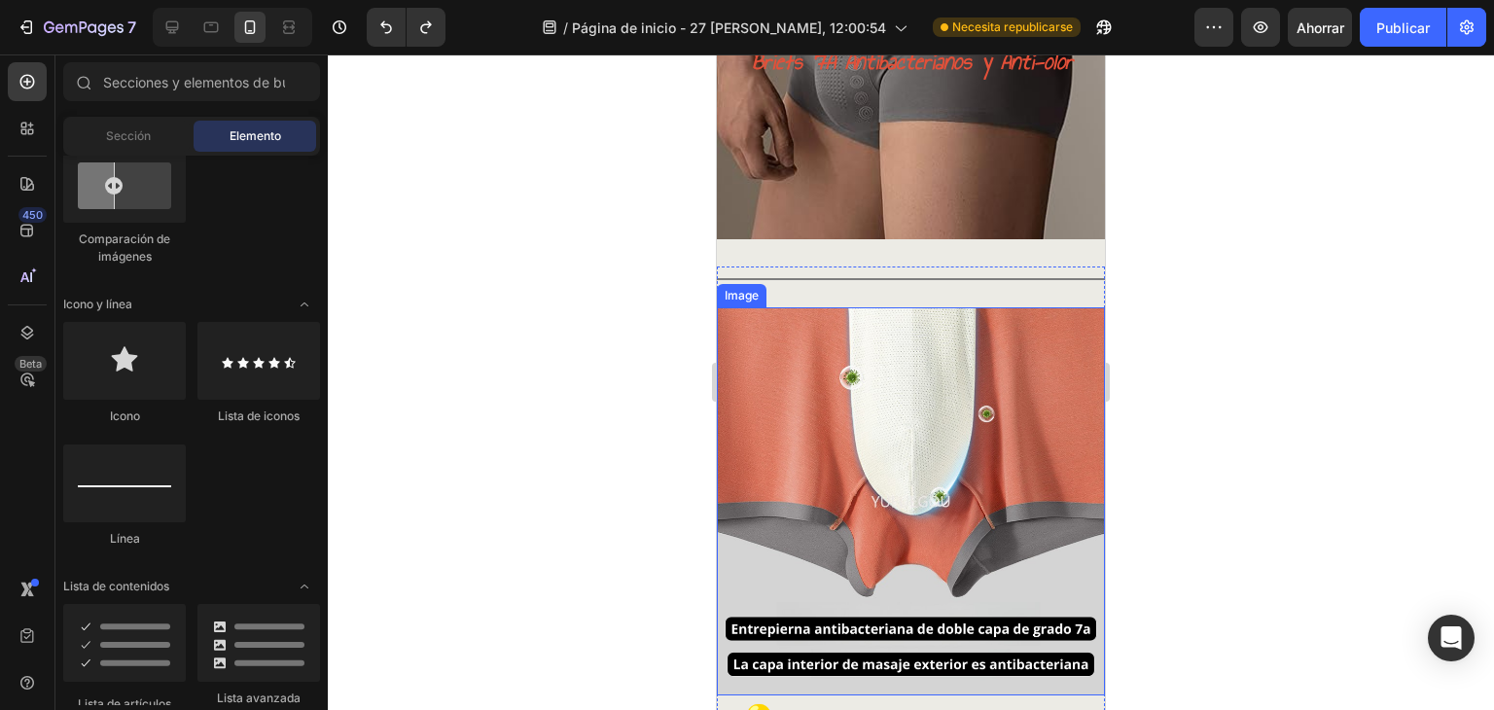
scroll to position [129, 0]
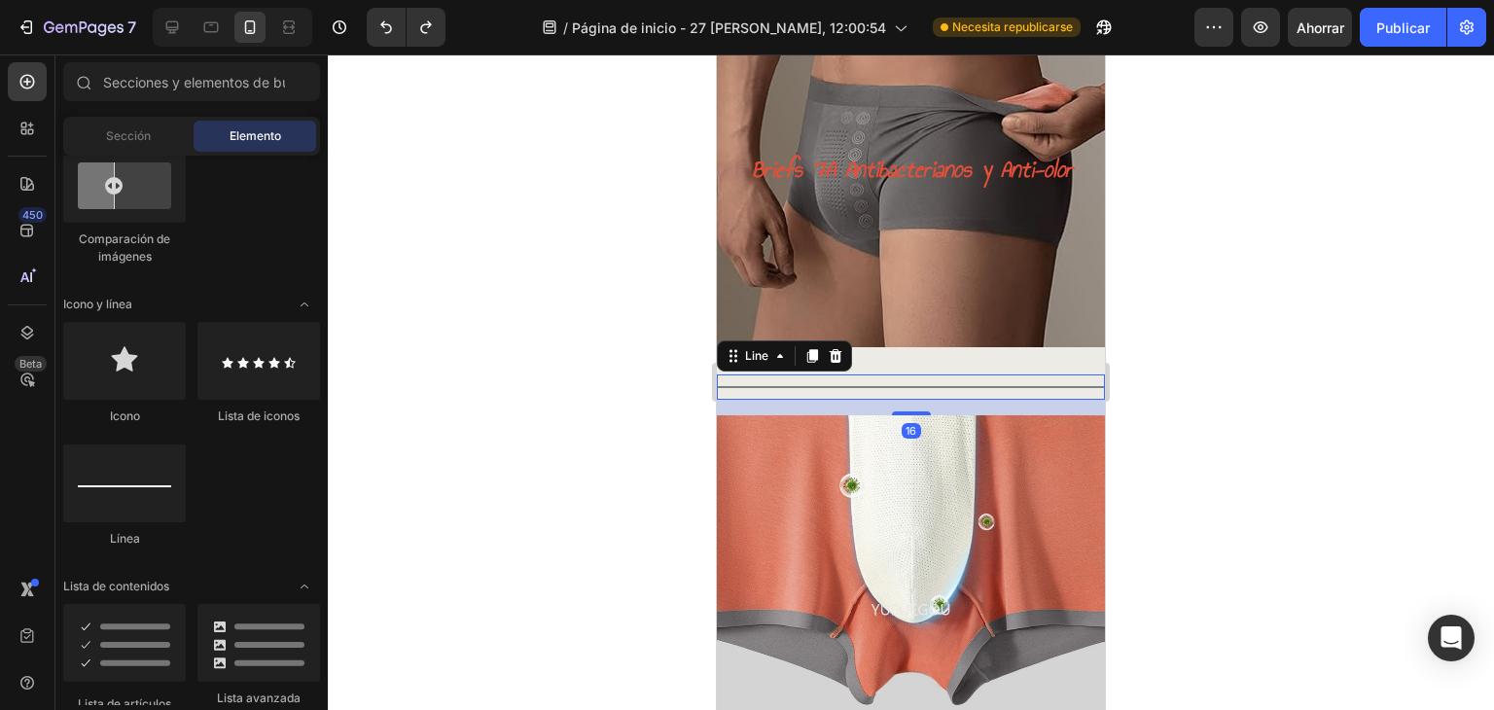
click at [1031, 388] on div "Title Line 16" at bounding box center [911, 386] width 388 height 25
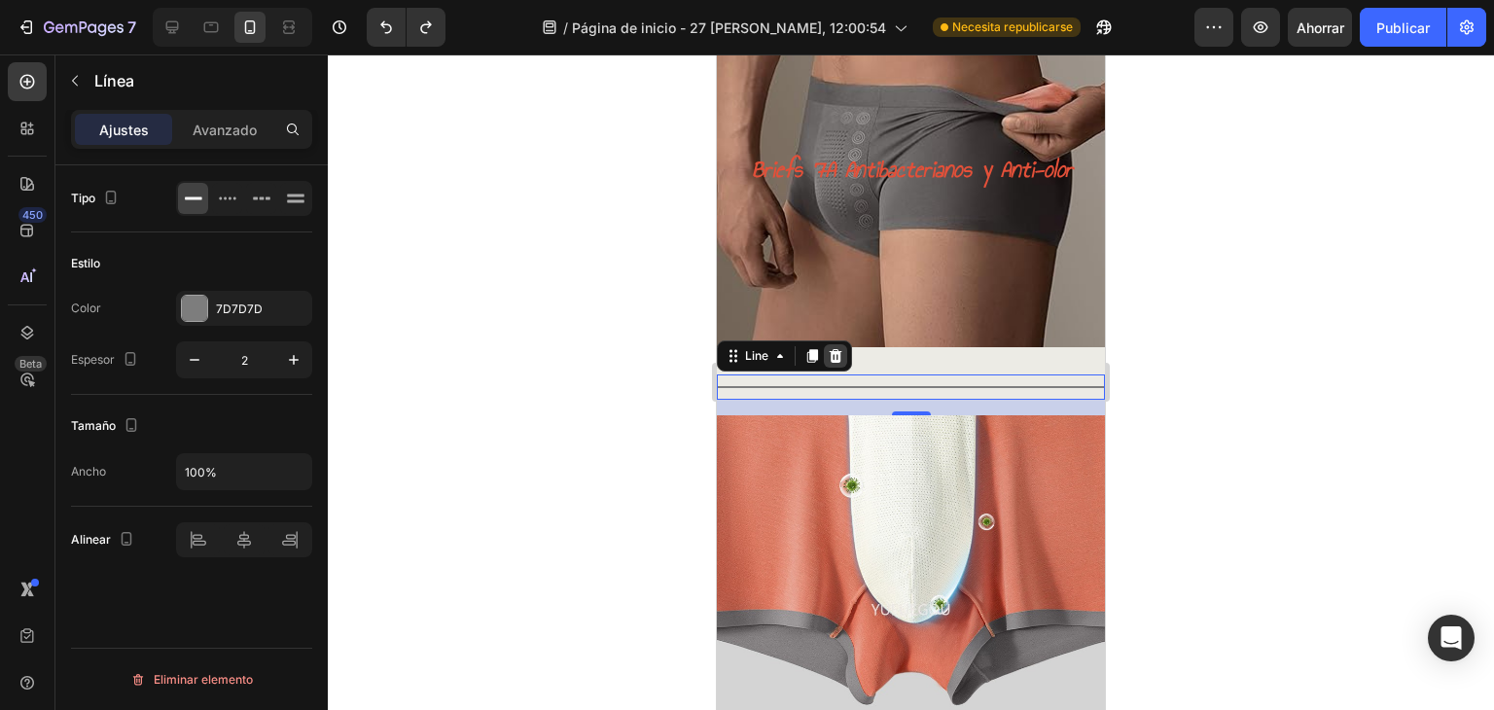
click at [838, 360] on icon at bounding box center [836, 356] width 13 height 14
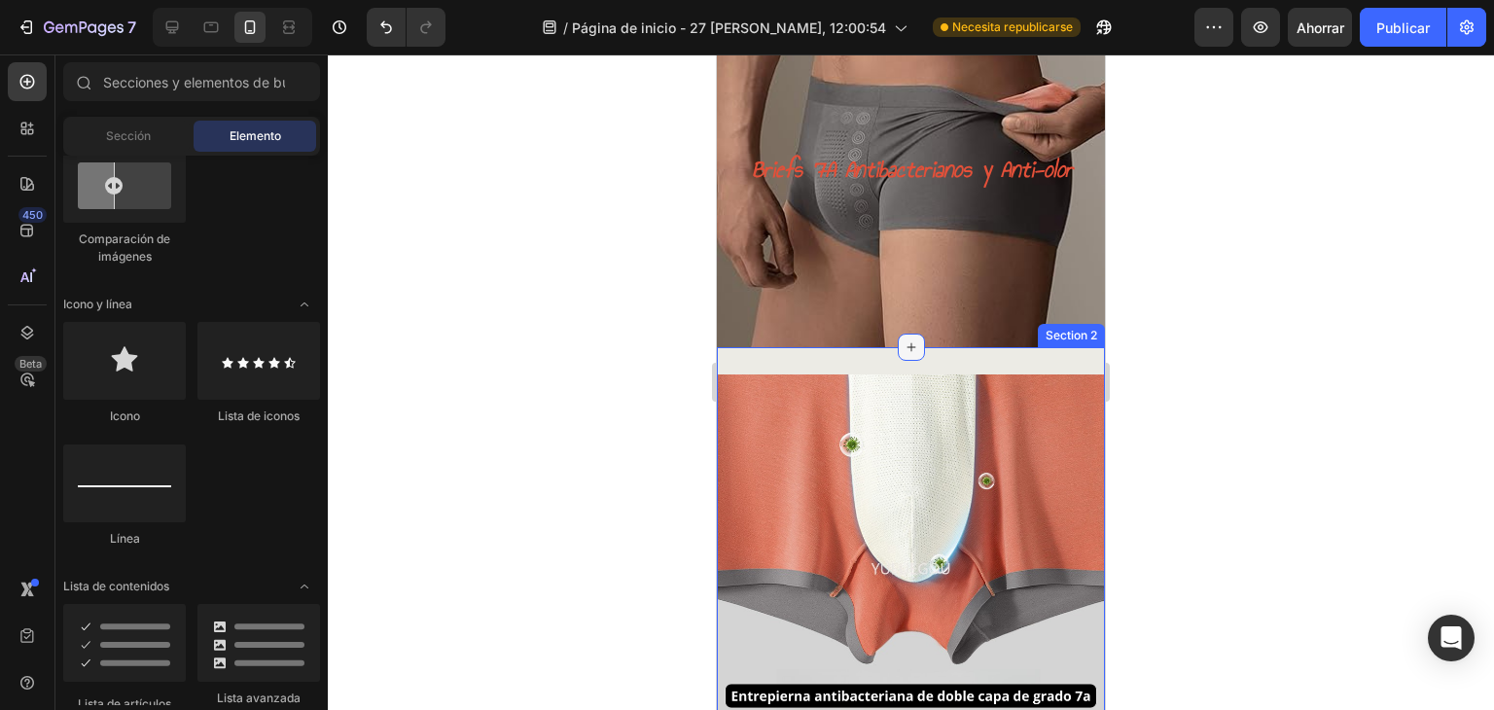
click at [898, 359] on div at bounding box center [911, 347] width 27 height 27
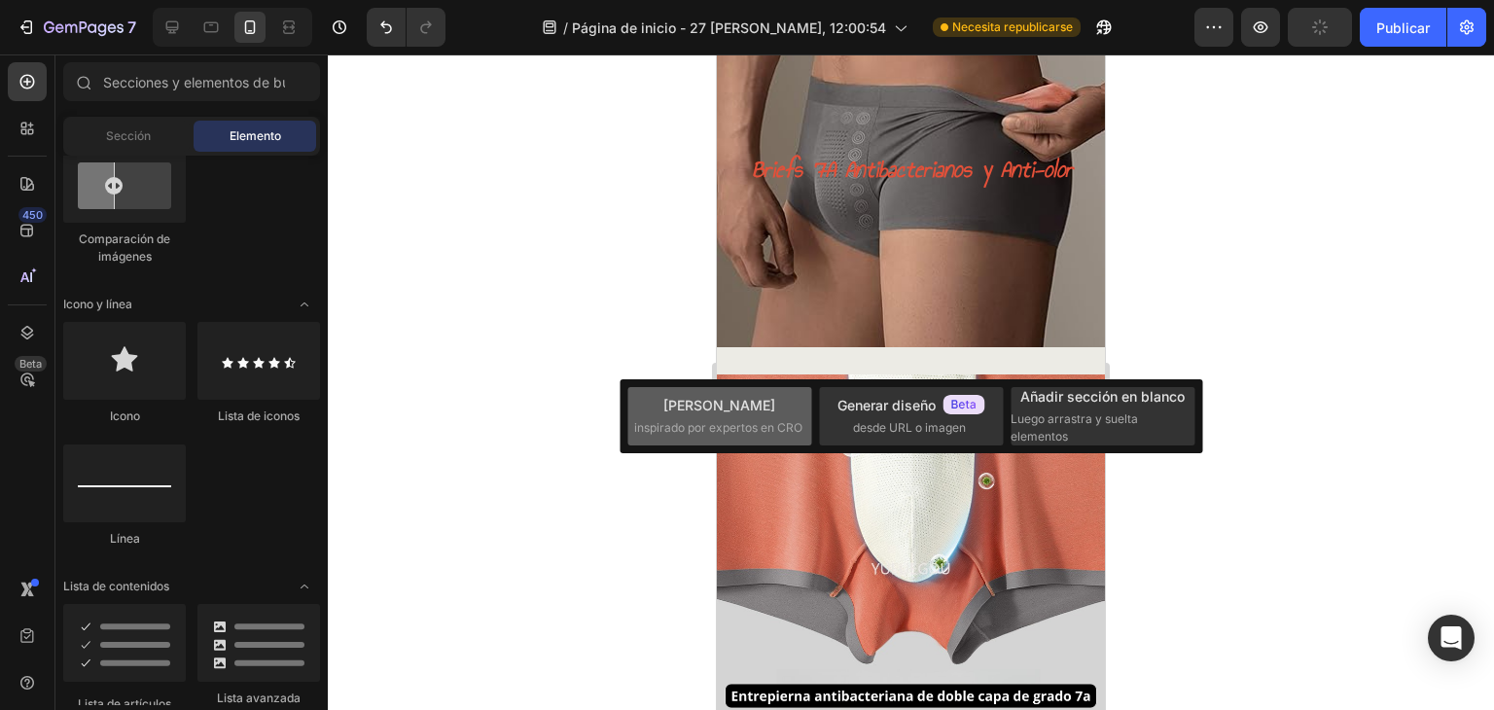
click at [759, 417] on div "Elija plantillas inspirado por expertos en CRO" at bounding box center [719, 416] width 171 height 42
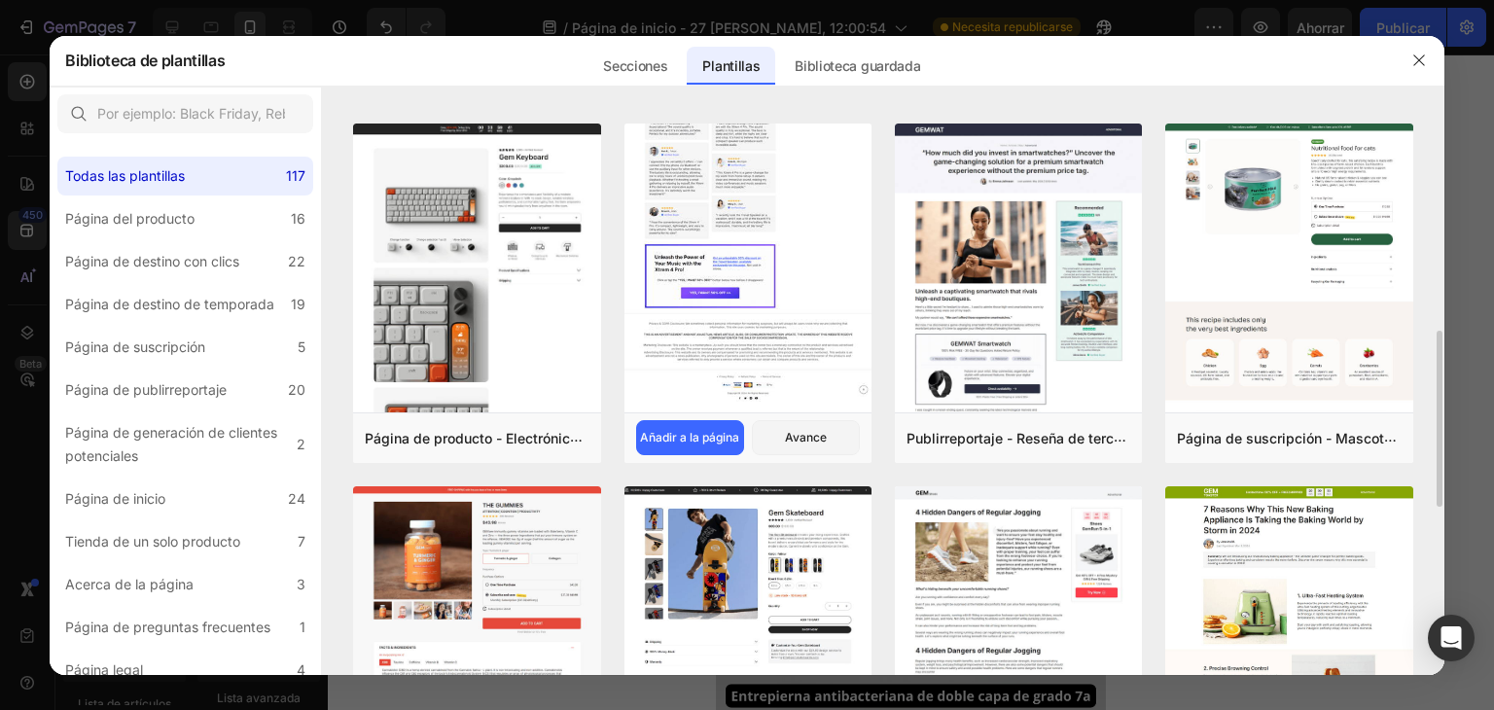
scroll to position [903, 0]
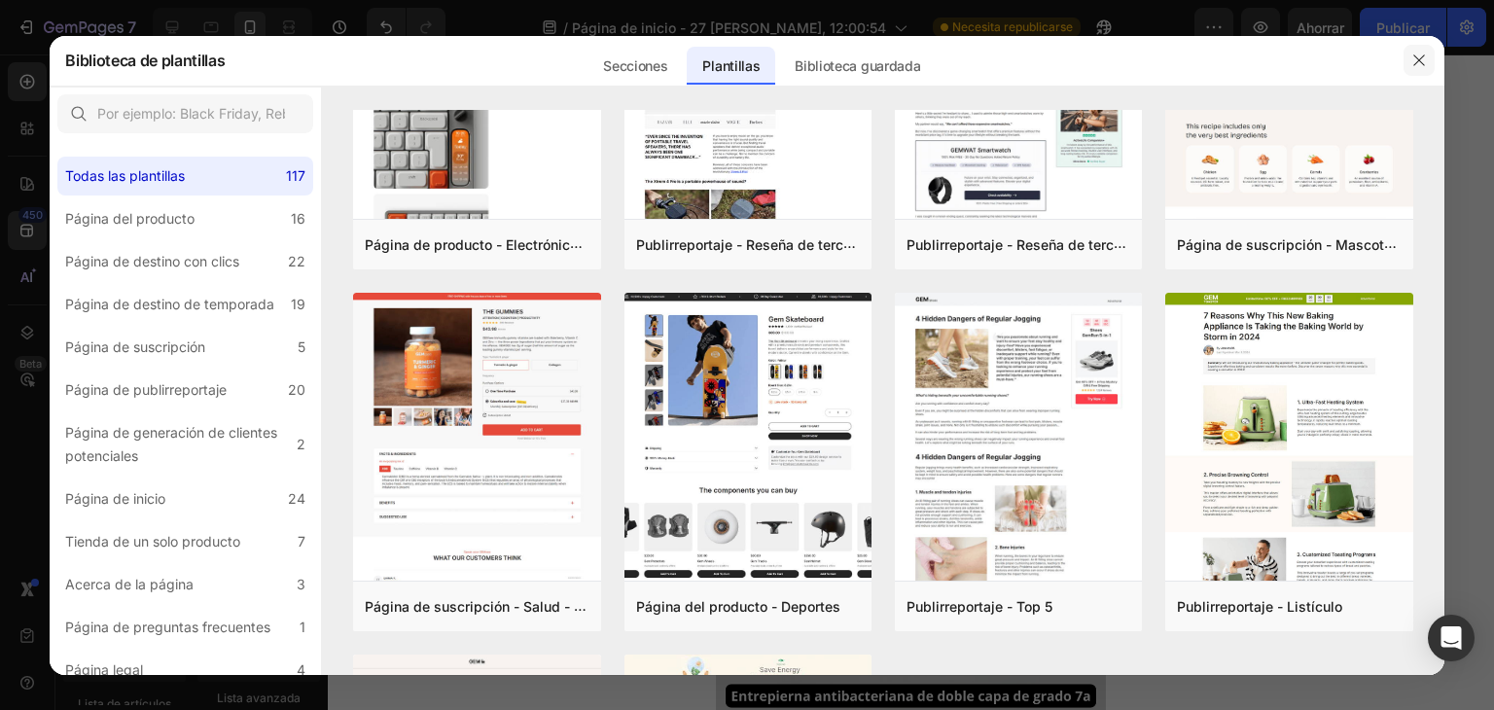
click at [1424, 51] on button "button" at bounding box center [1418, 60] width 31 height 31
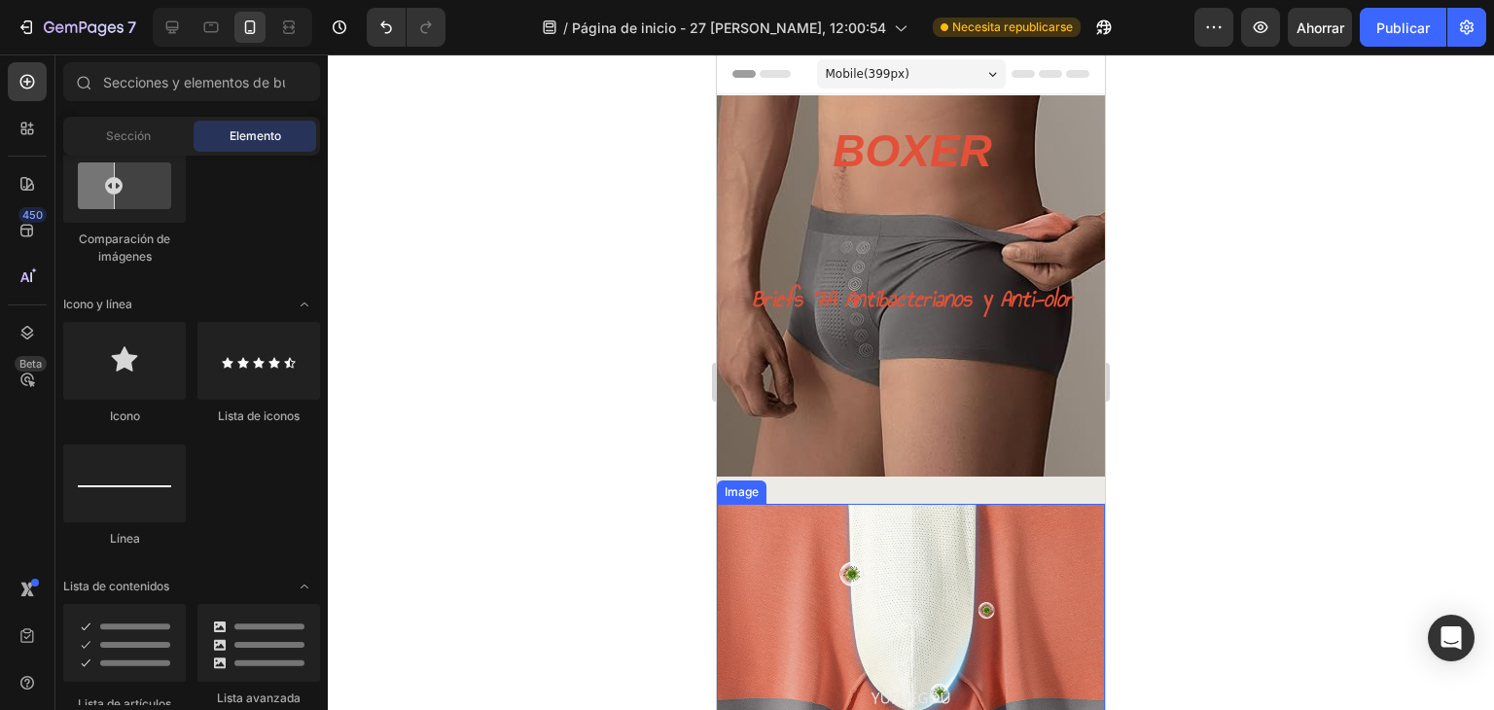
scroll to position [0, 0]
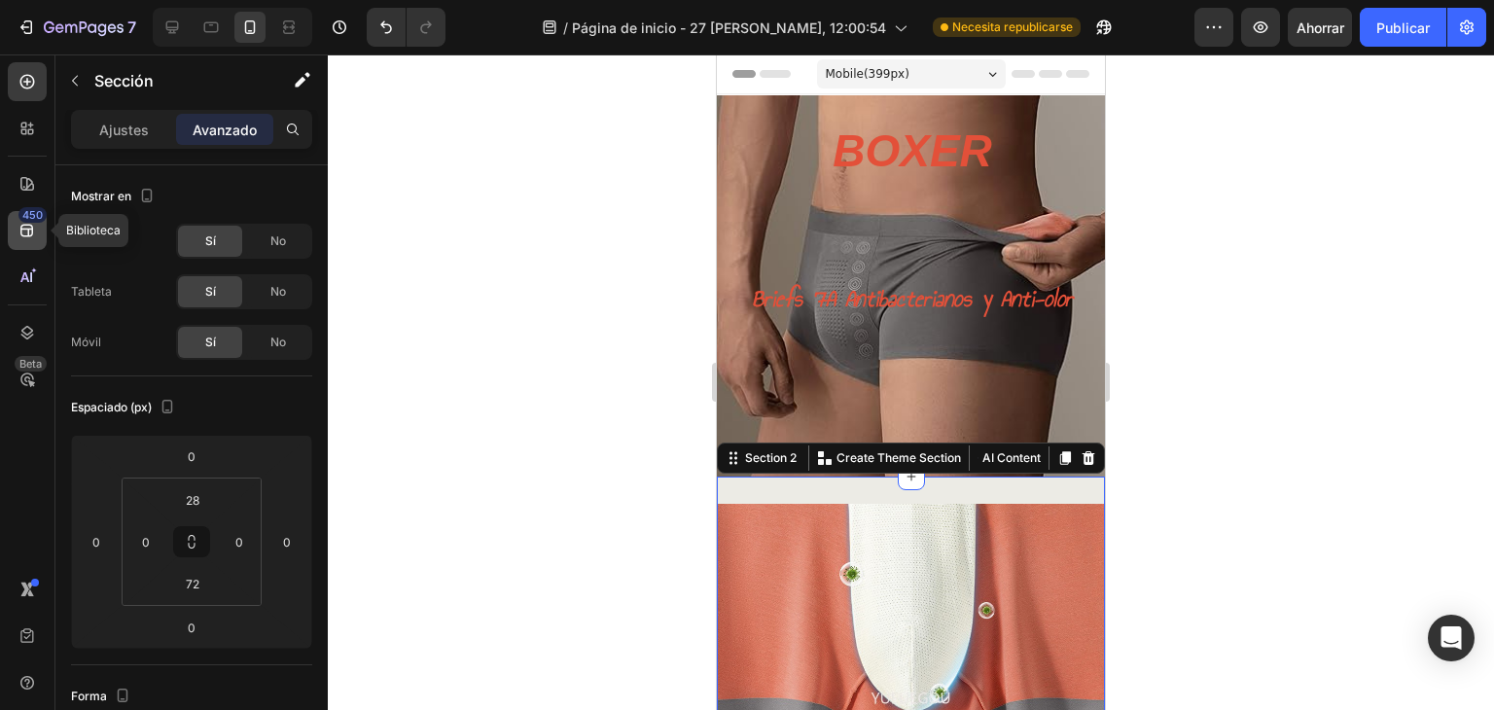
click at [35, 220] on font "450" at bounding box center [32, 215] width 20 height 14
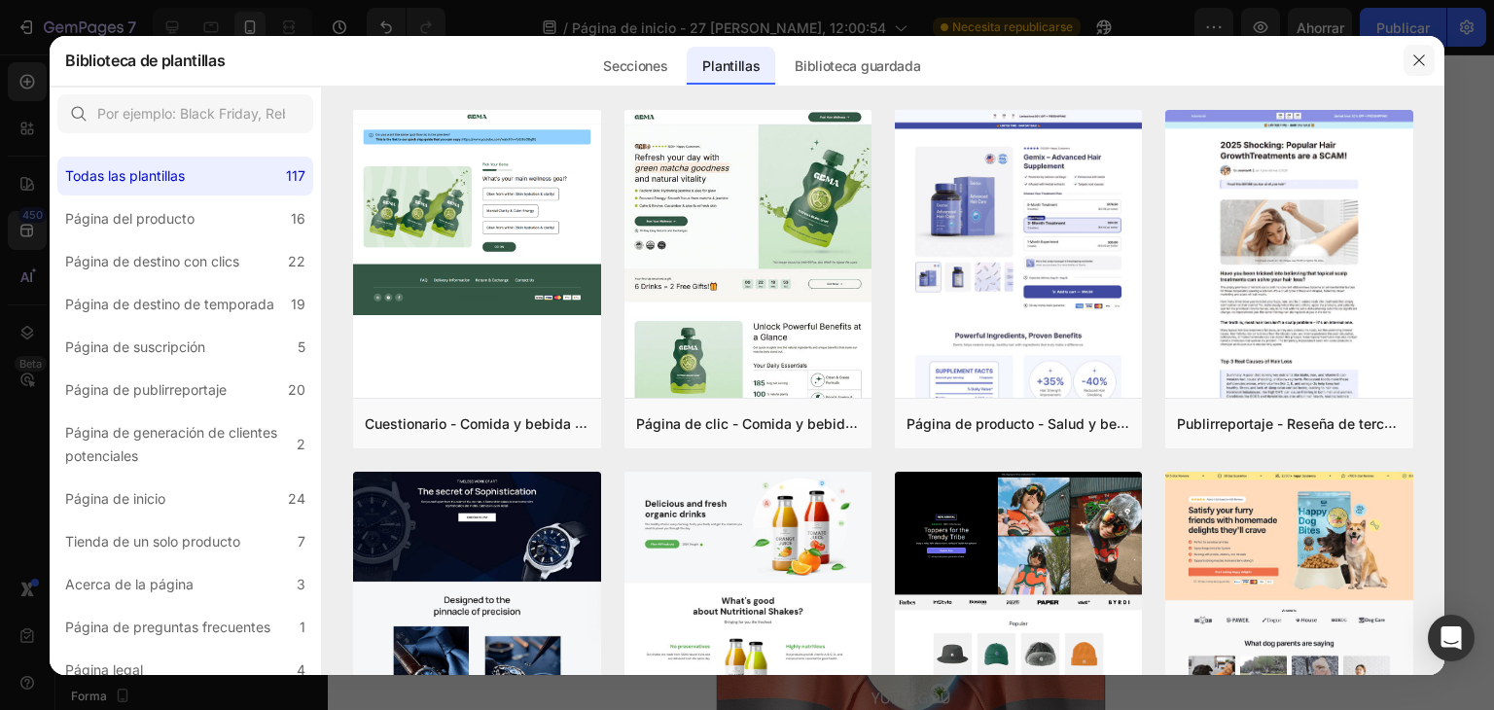
click at [1416, 64] on icon "button" at bounding box center [1419, 61] width 16 height 16
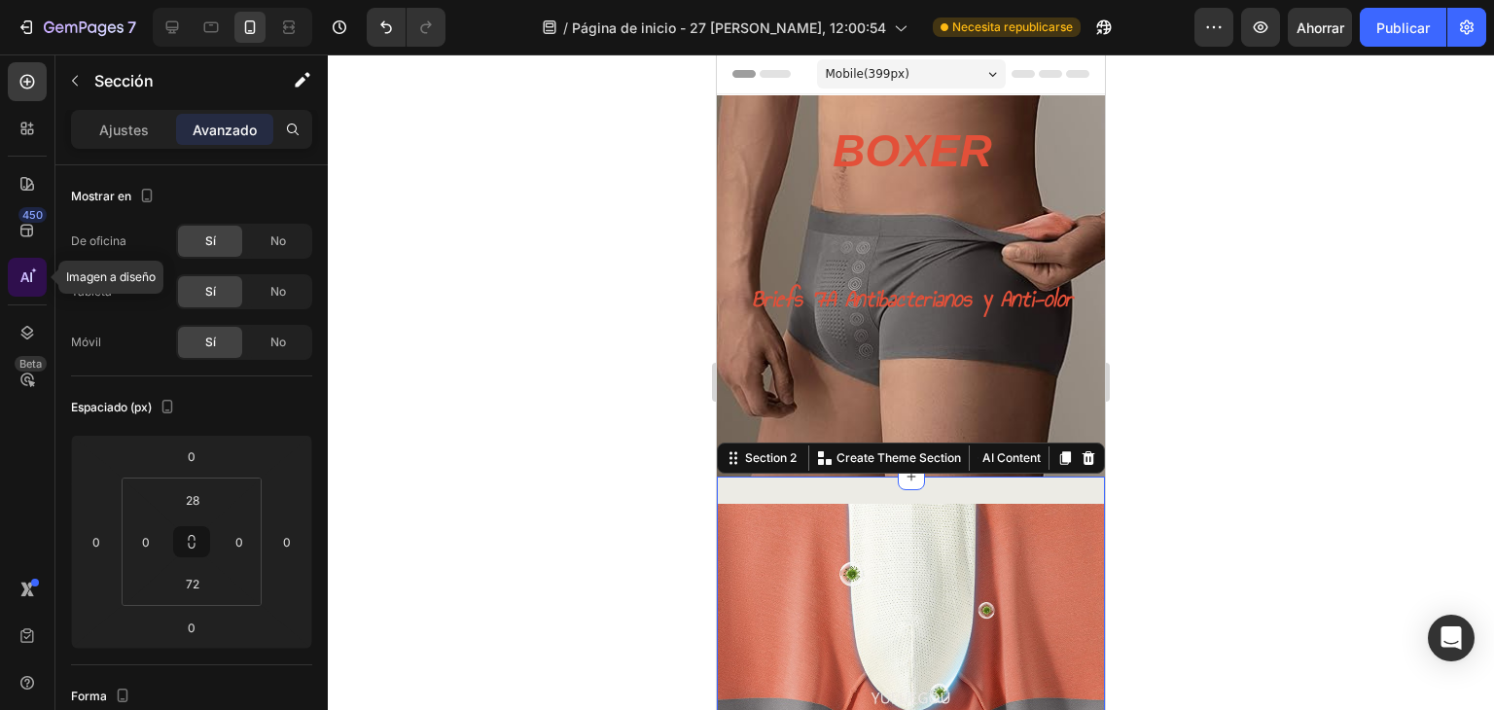
click at [26, 283] on icon at bounding box center [27, 276] width 19 height 19
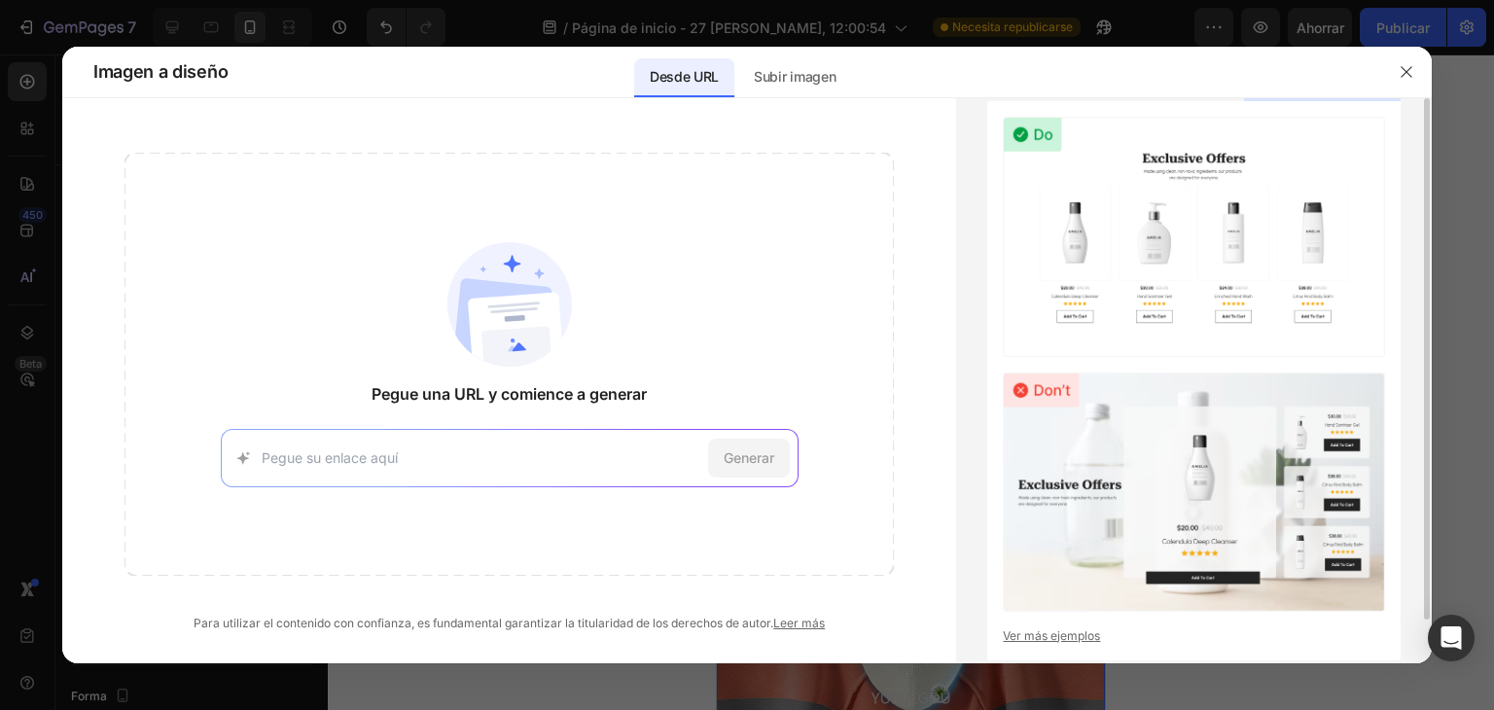
scroll to position [47, 0]
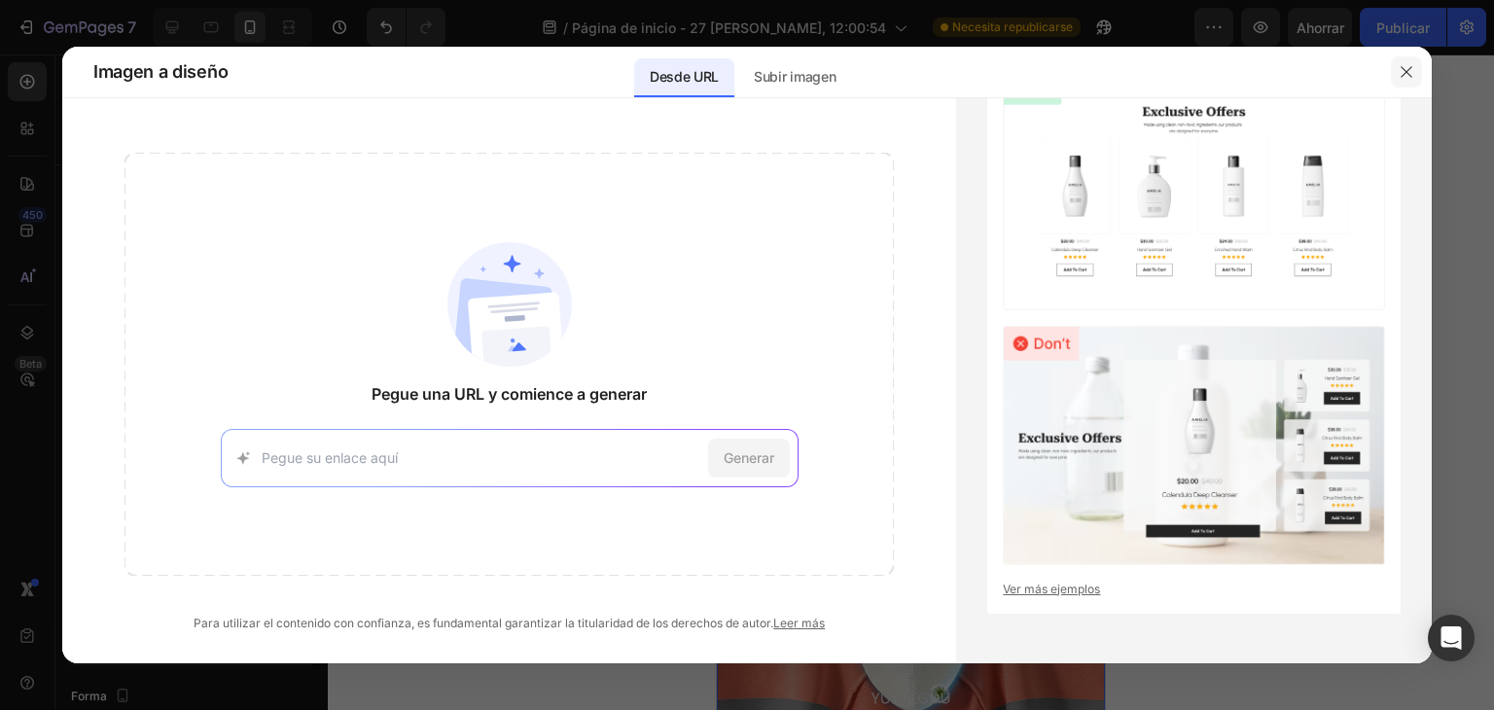
click at [1415, 77] on button "button" at bounding box center [1406, 71] width 31 height 31
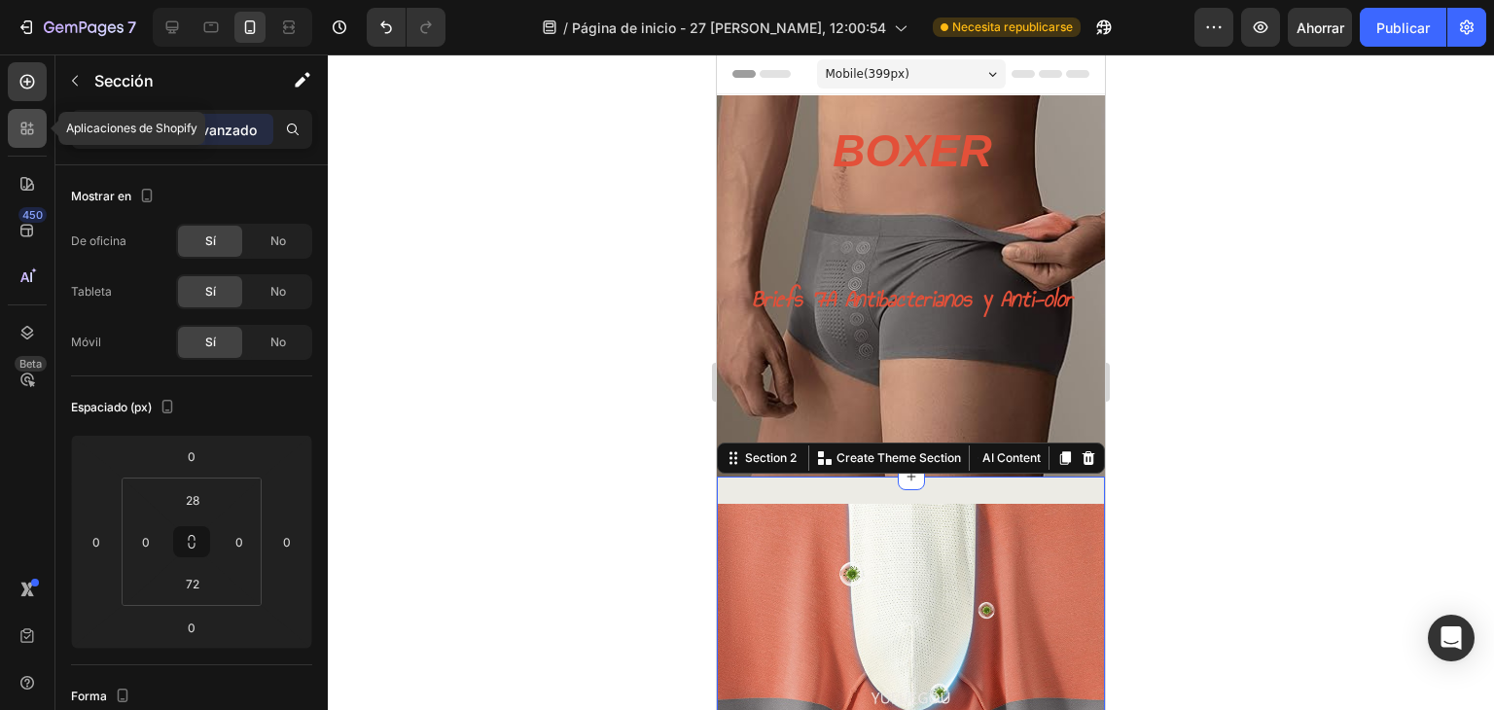
click at [29, 133] on icon at bounding box center [31, 132] width 6 height 6
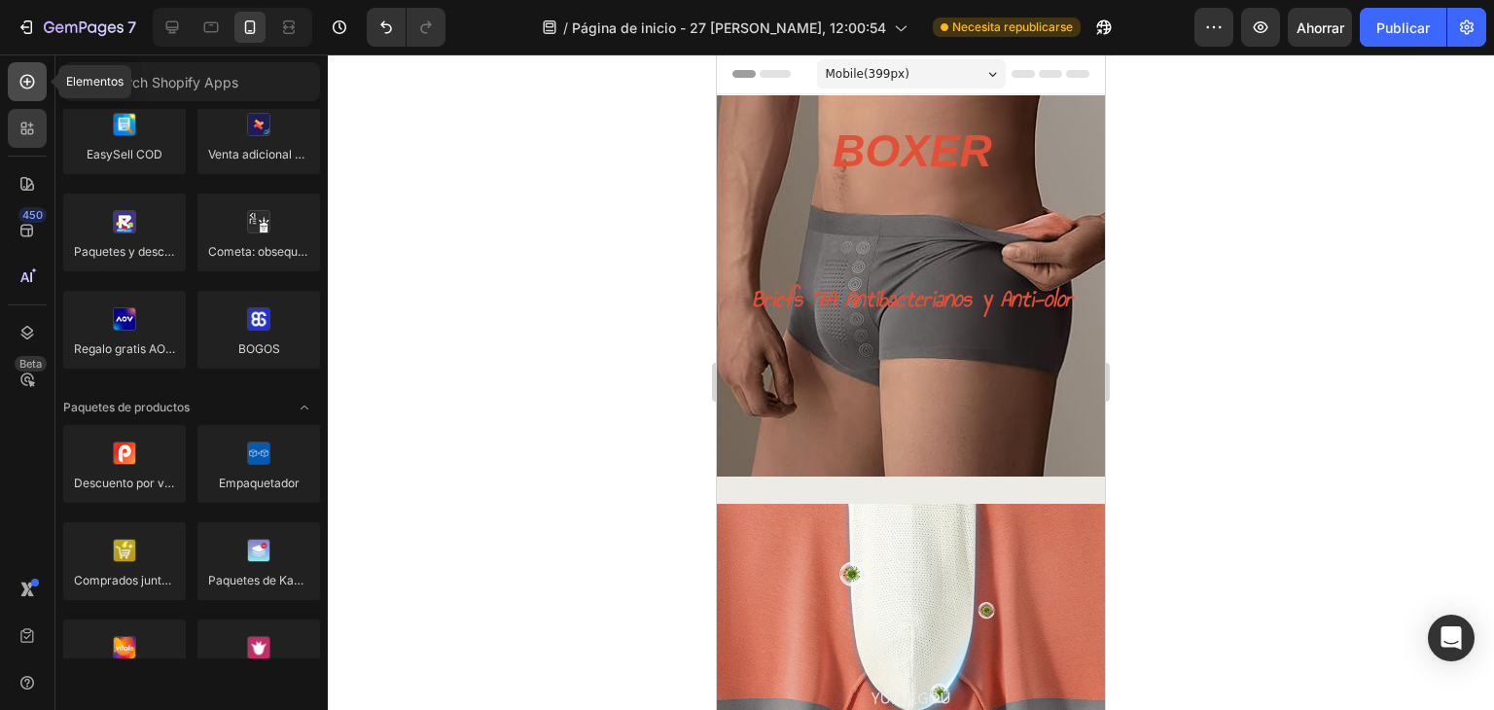
click at [33, 92] on div at bounding box center [27, 81] width 39 height 39
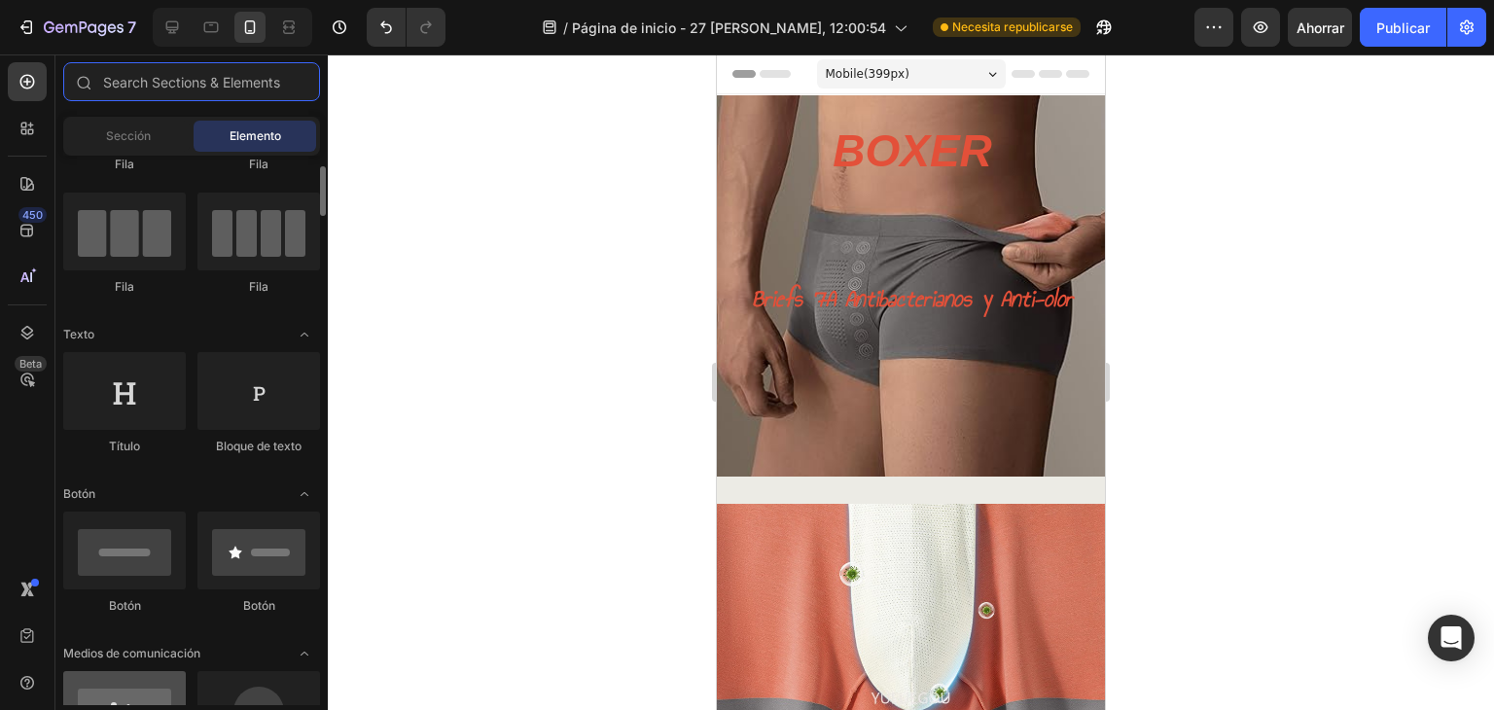
scroll to position [323, 0]
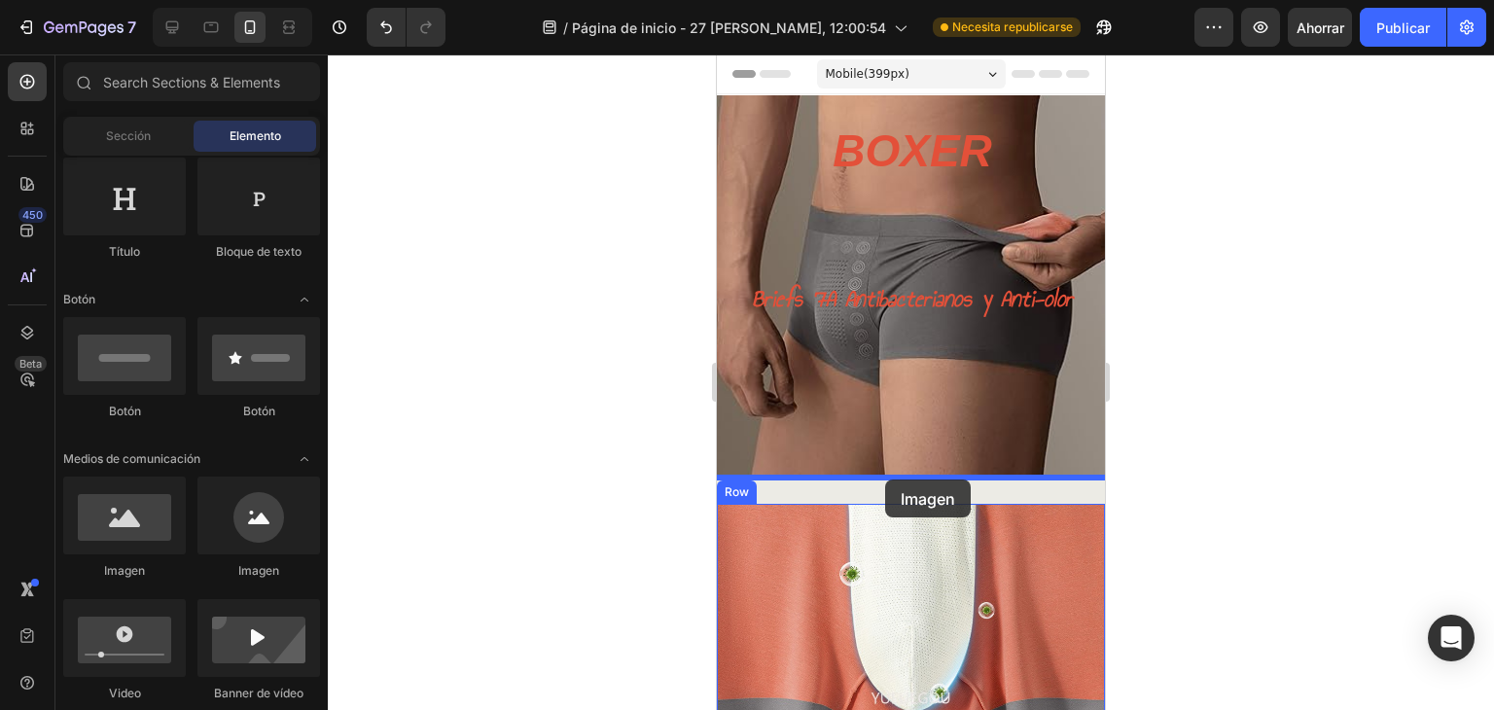
drag, startPoint x: 862, startPoint y: 586, endPoint x: 885, endPoint y: 478, distance: 110.4
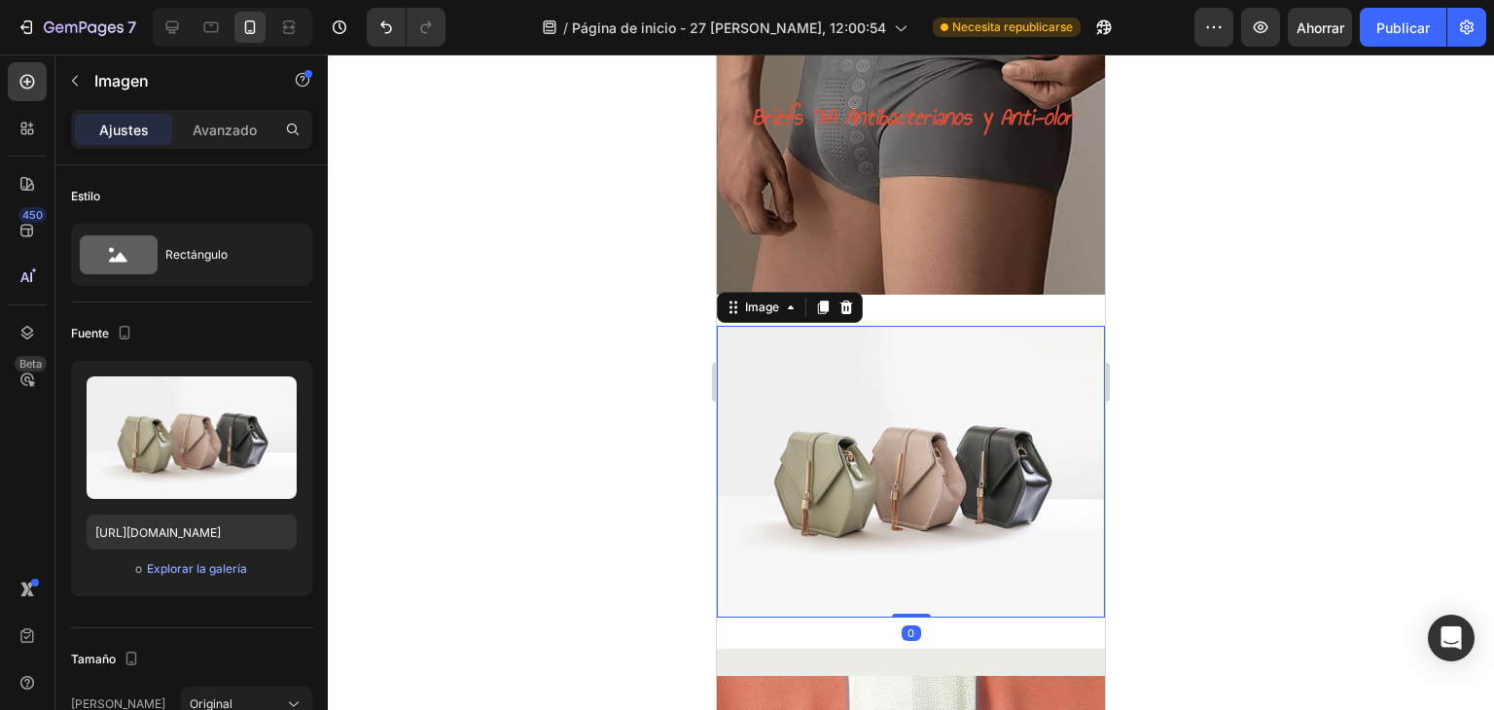
scroll to position [194, 0]
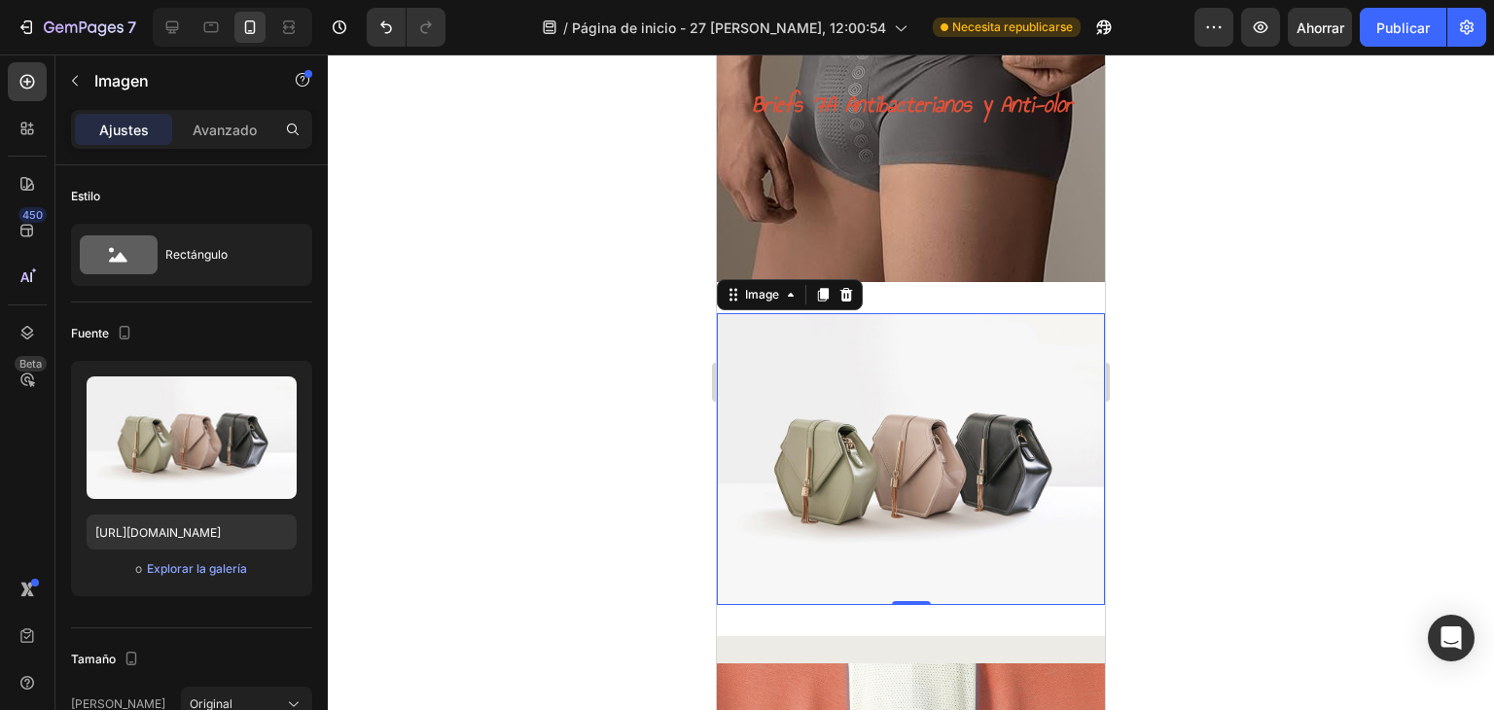
click at [937, 433] on img at bounding box center [911, 458] width 388 height 291
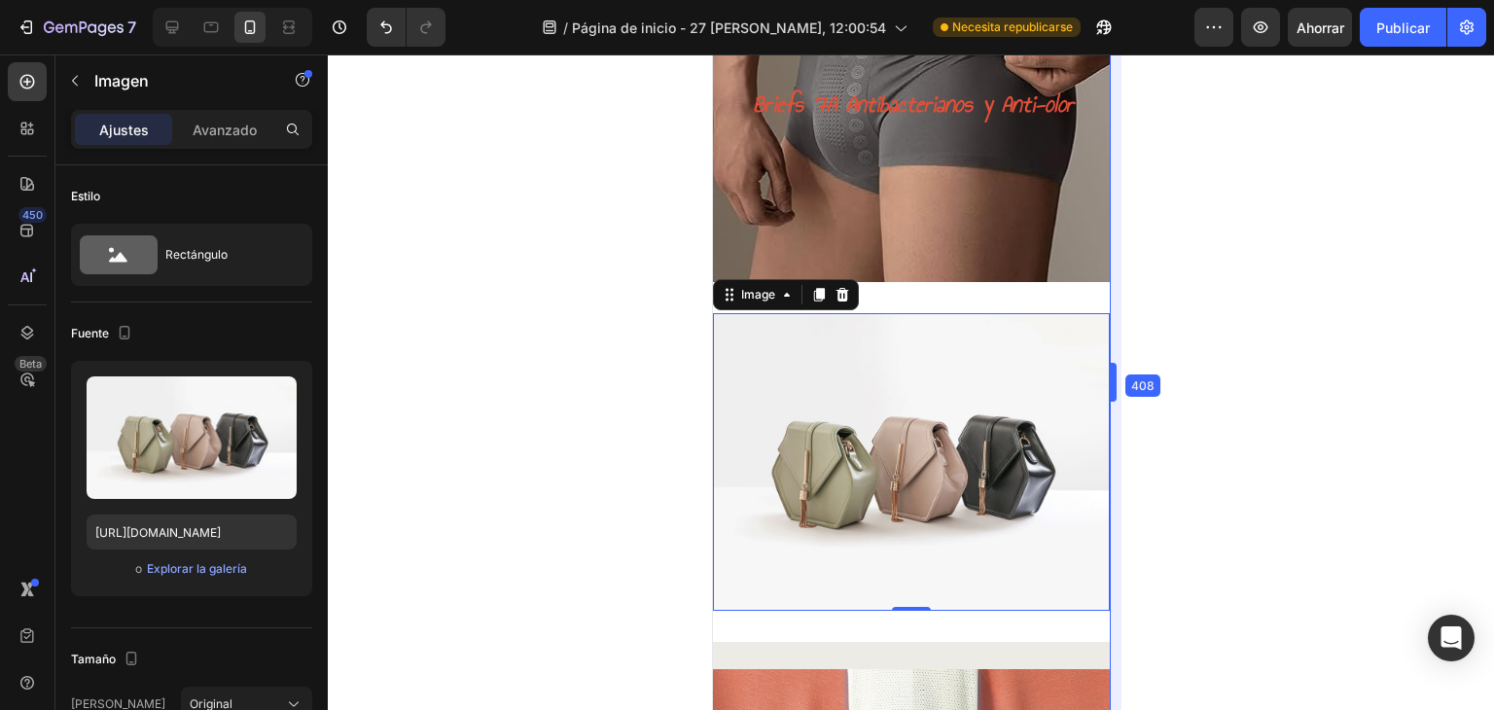
drag, startPoint x: 1109, startPoint y: 365, endPoint x: 1112, endPoint y: 316, distance: 48.7
drag, startPoint x: 945, startPoint y: 319, endPoint x: 919, endPoint y: 342, distance: 35.1
click at [947, 321] on img at bounding box center [911, 461] width 396 height 297
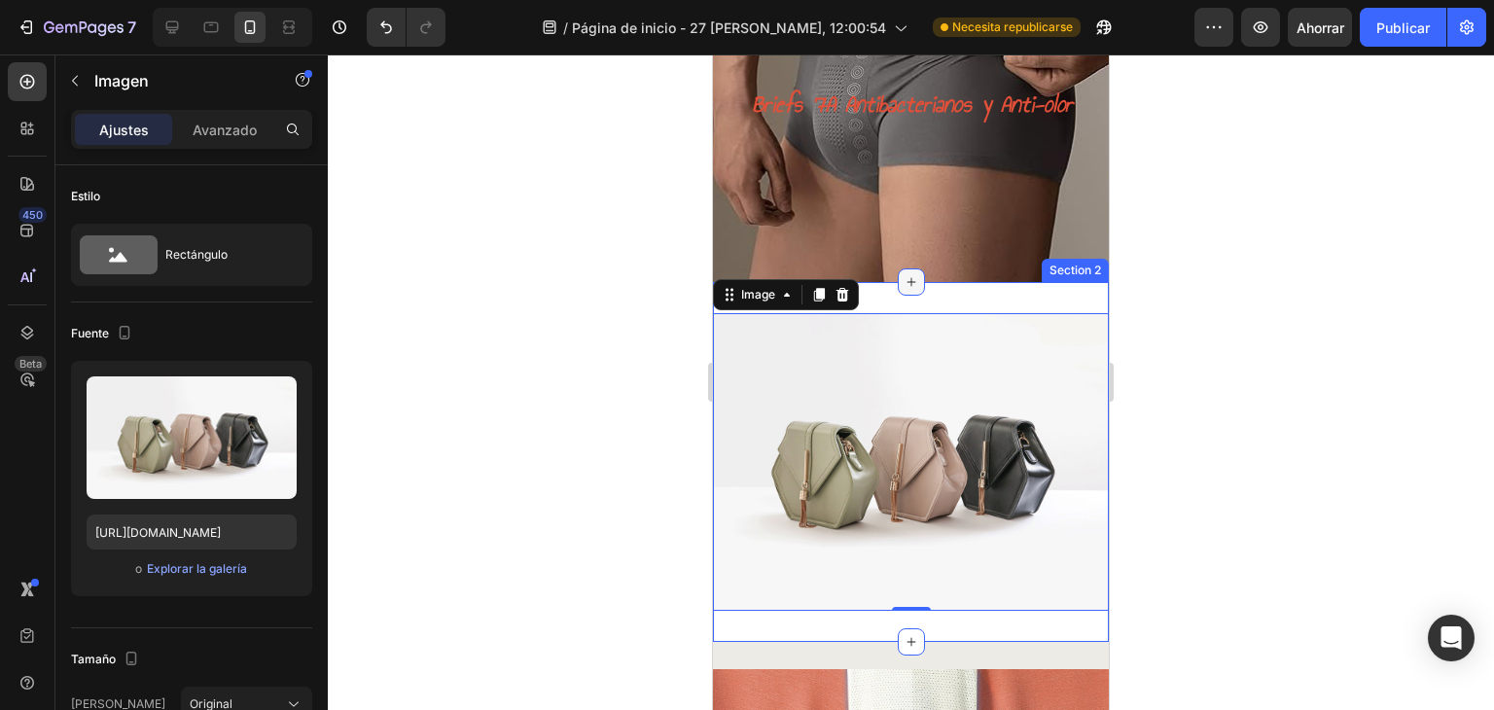
click at [913, 291] on div at bounding box center [911, 281] width 27 height 27
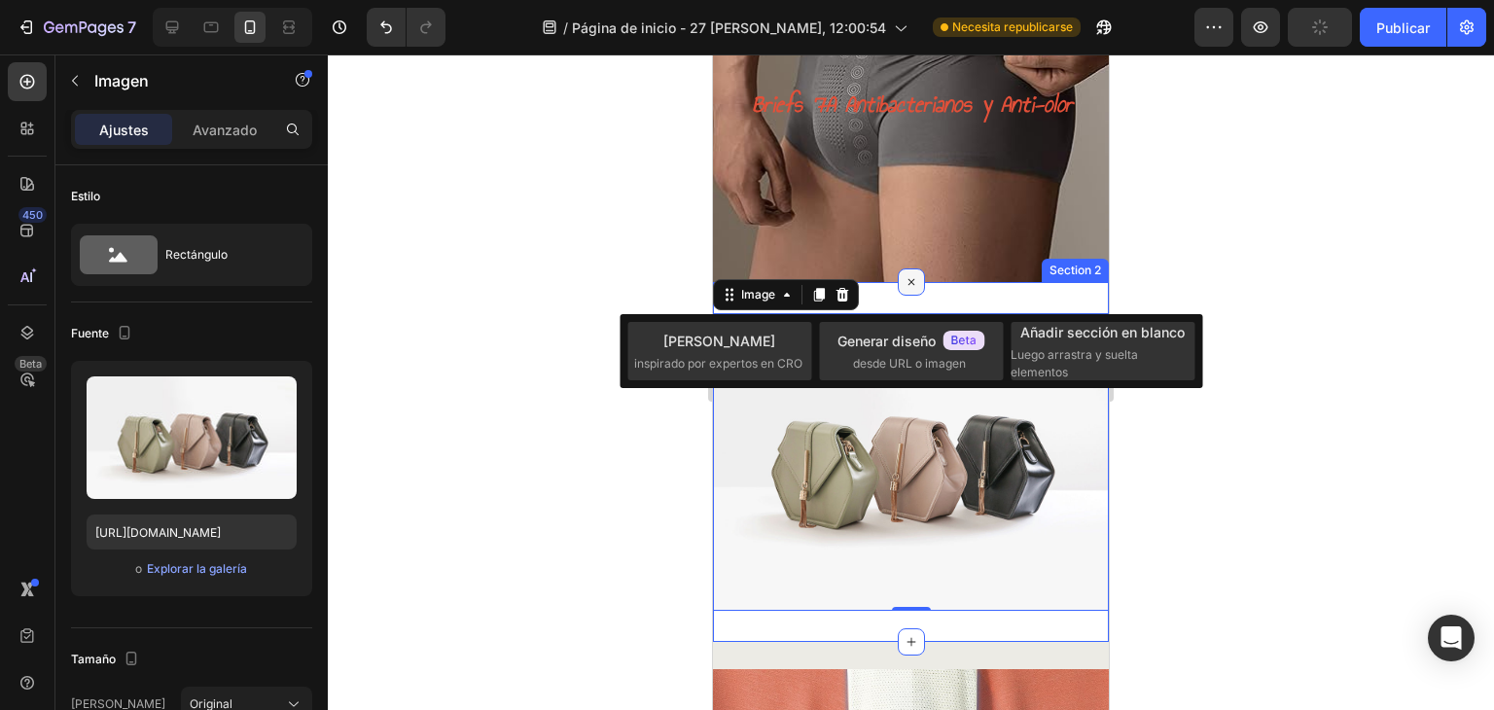
click at [906, 287] on icon at bounding box center [911, 282] width 22 height 22
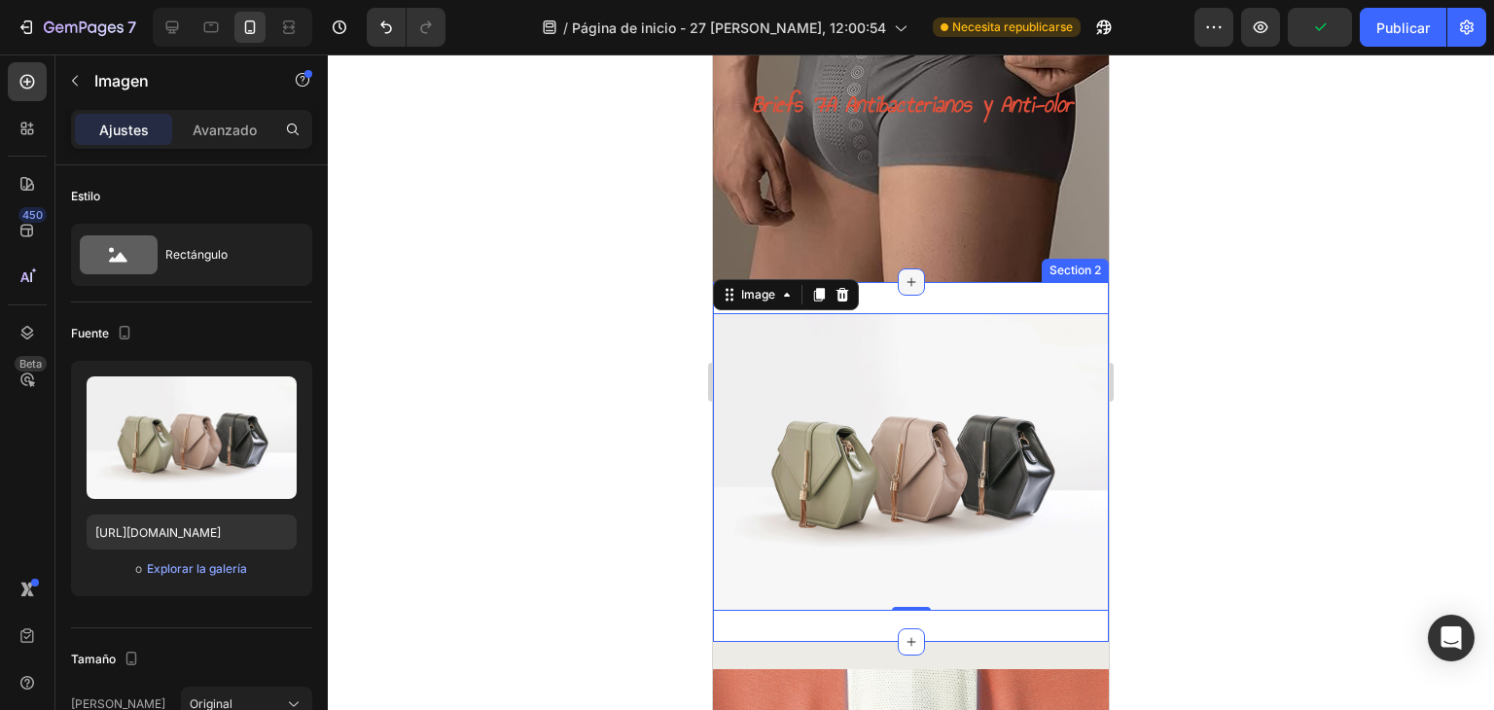
click at [910, 283] on icon at bounding box center [911, 282] width 16 height 16
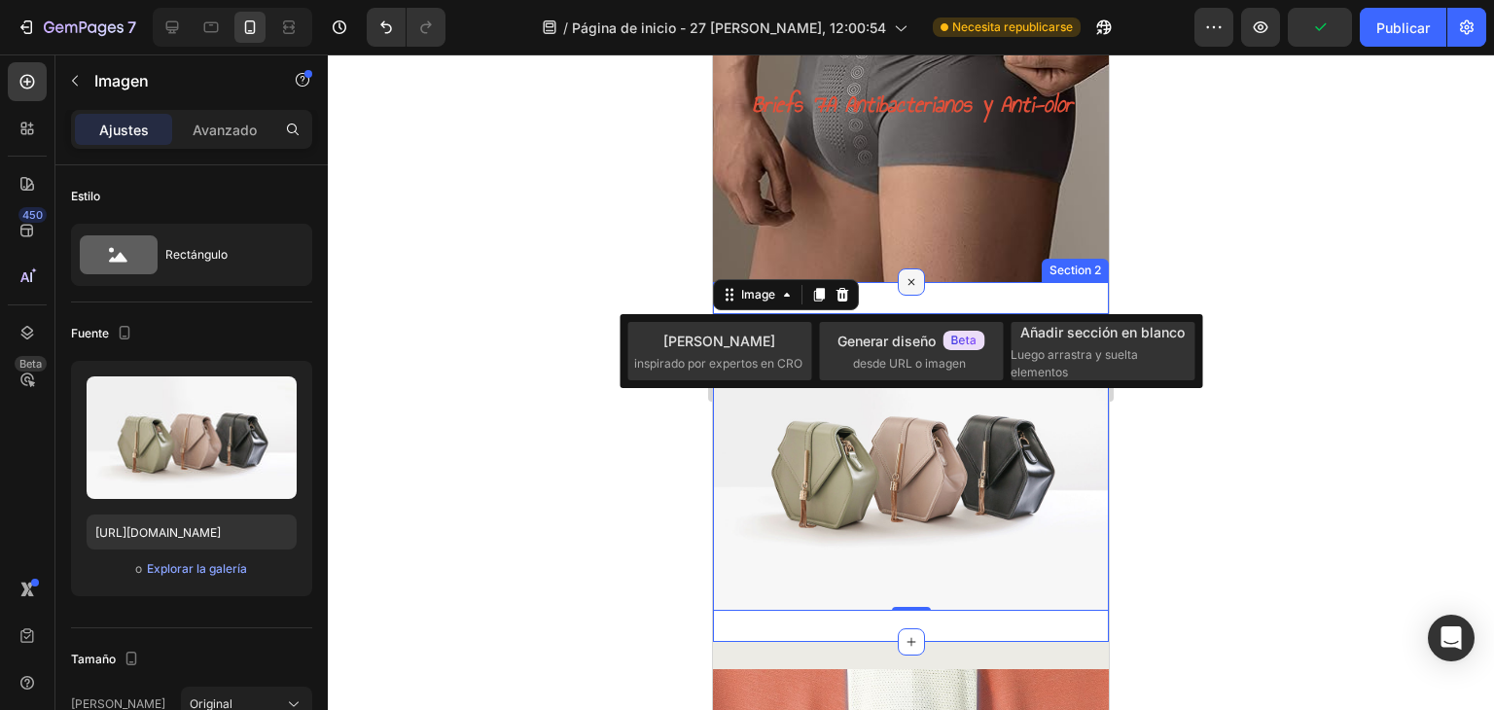
click at [910, 282] on icon at bounding box center [911, 282] width 22 height 22
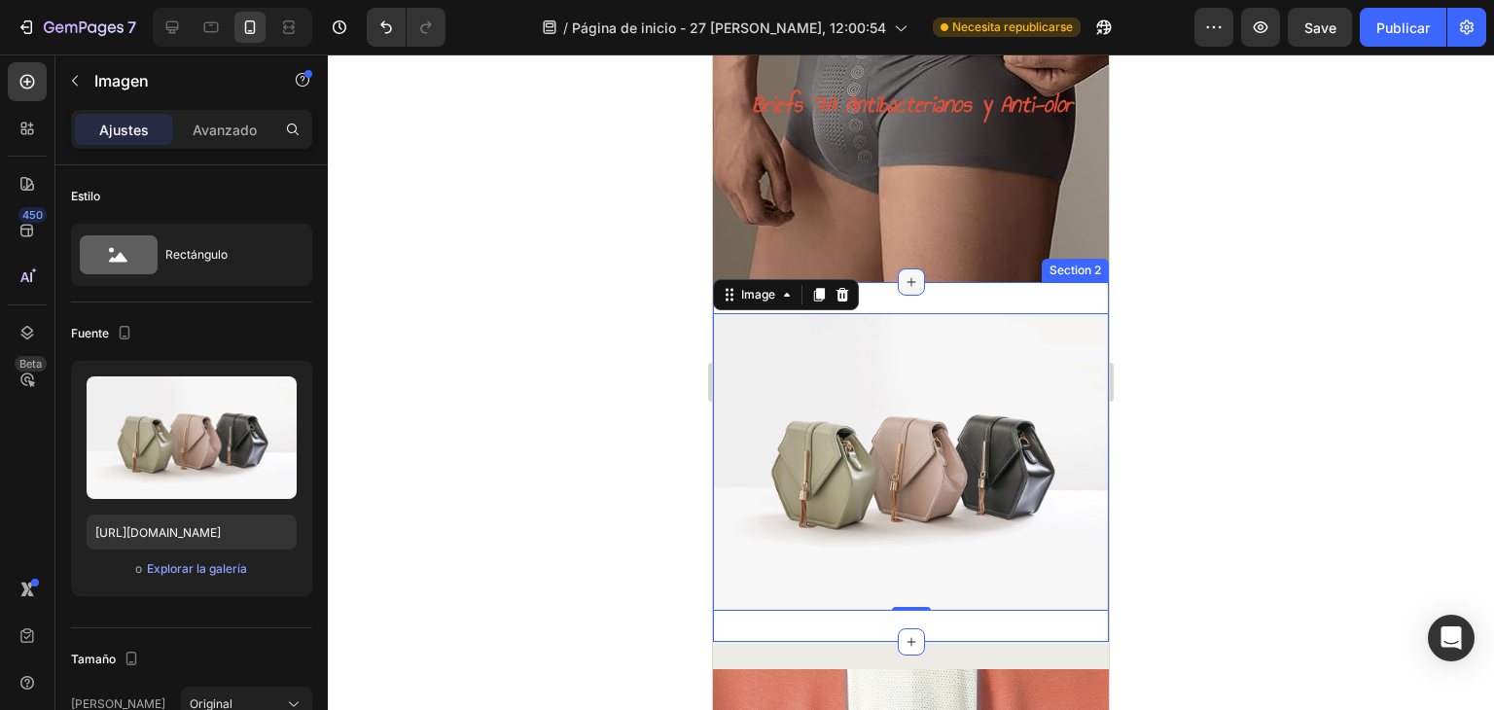
click at [903, 282] on icon at bounding box center [911, 282] width 16 height 16
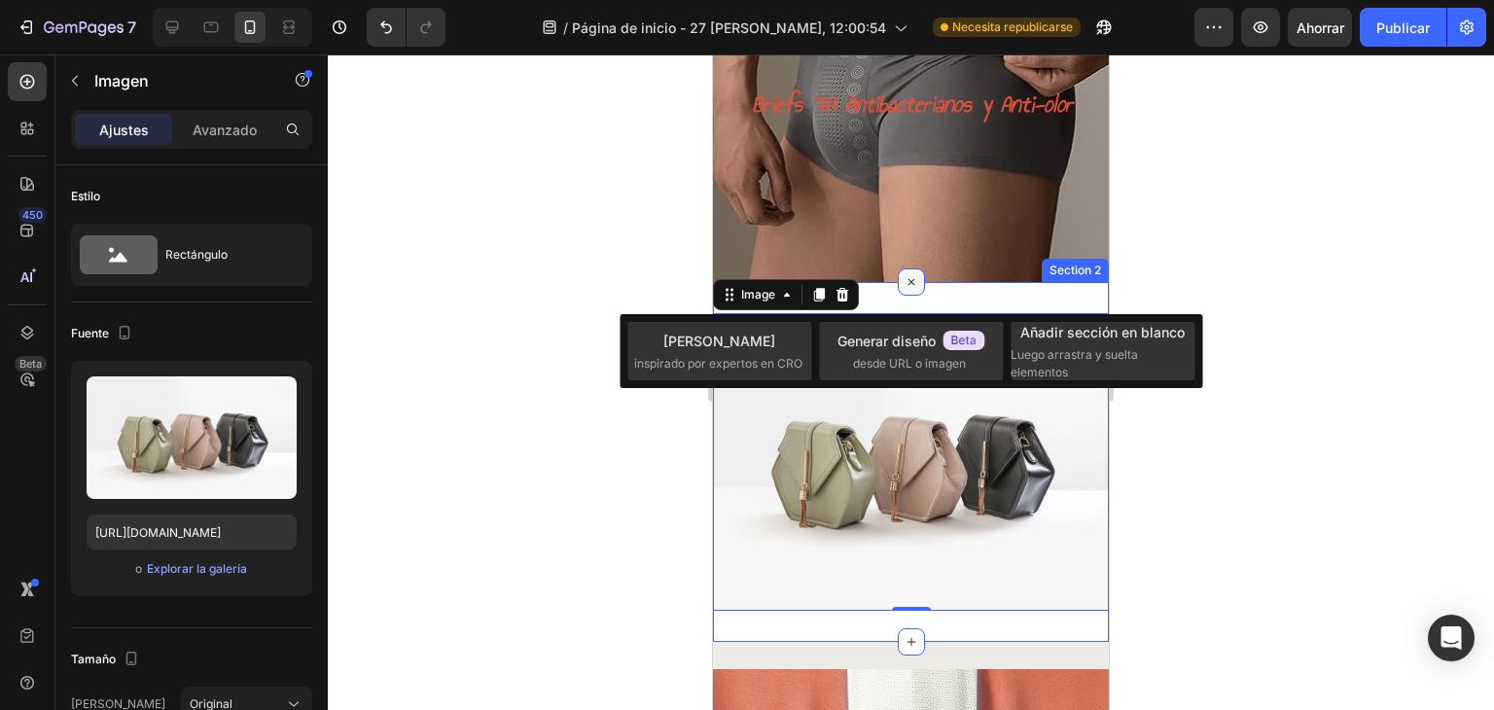
click at [909, 285] on icon at bounding box center [911, 282] width 22 height 22
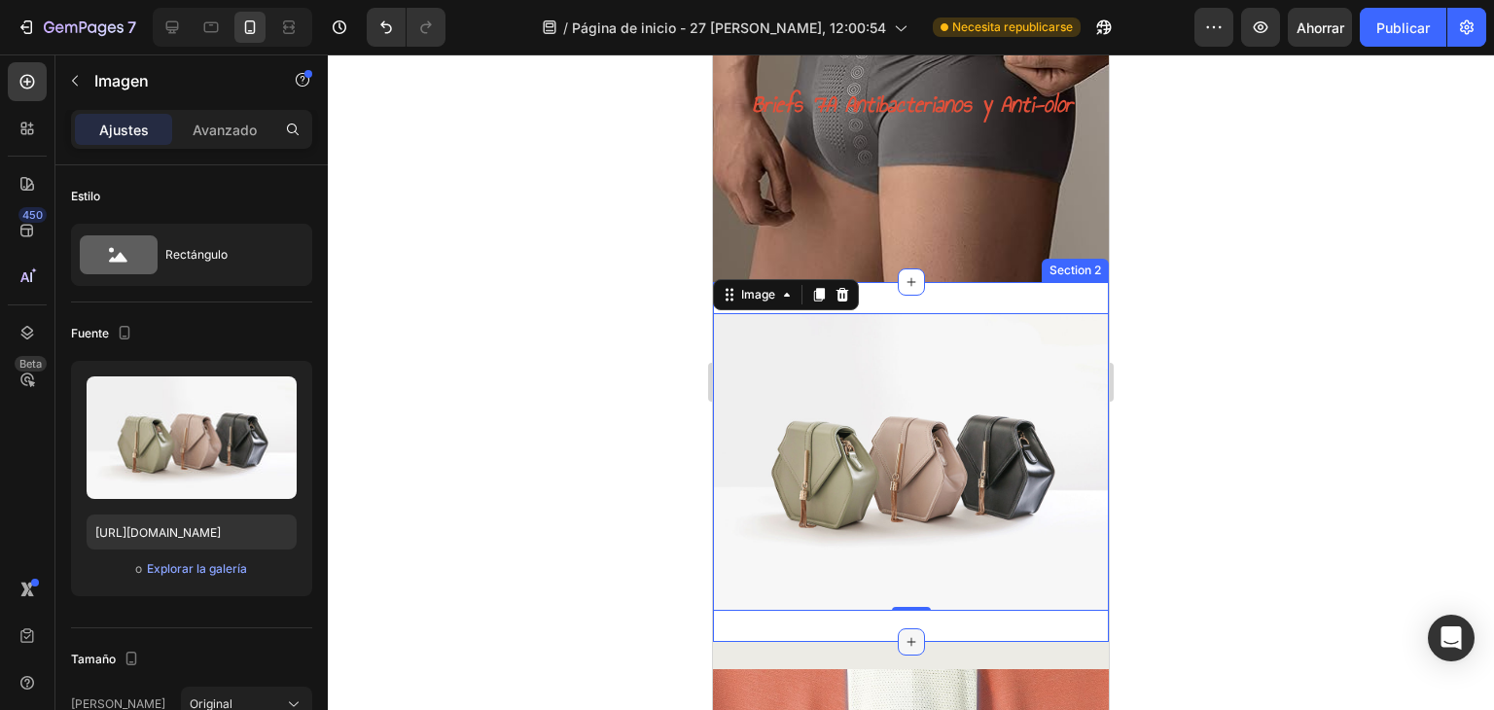
click at [906, 637] on icon at bounding box center [910, 641] width 9 height 9
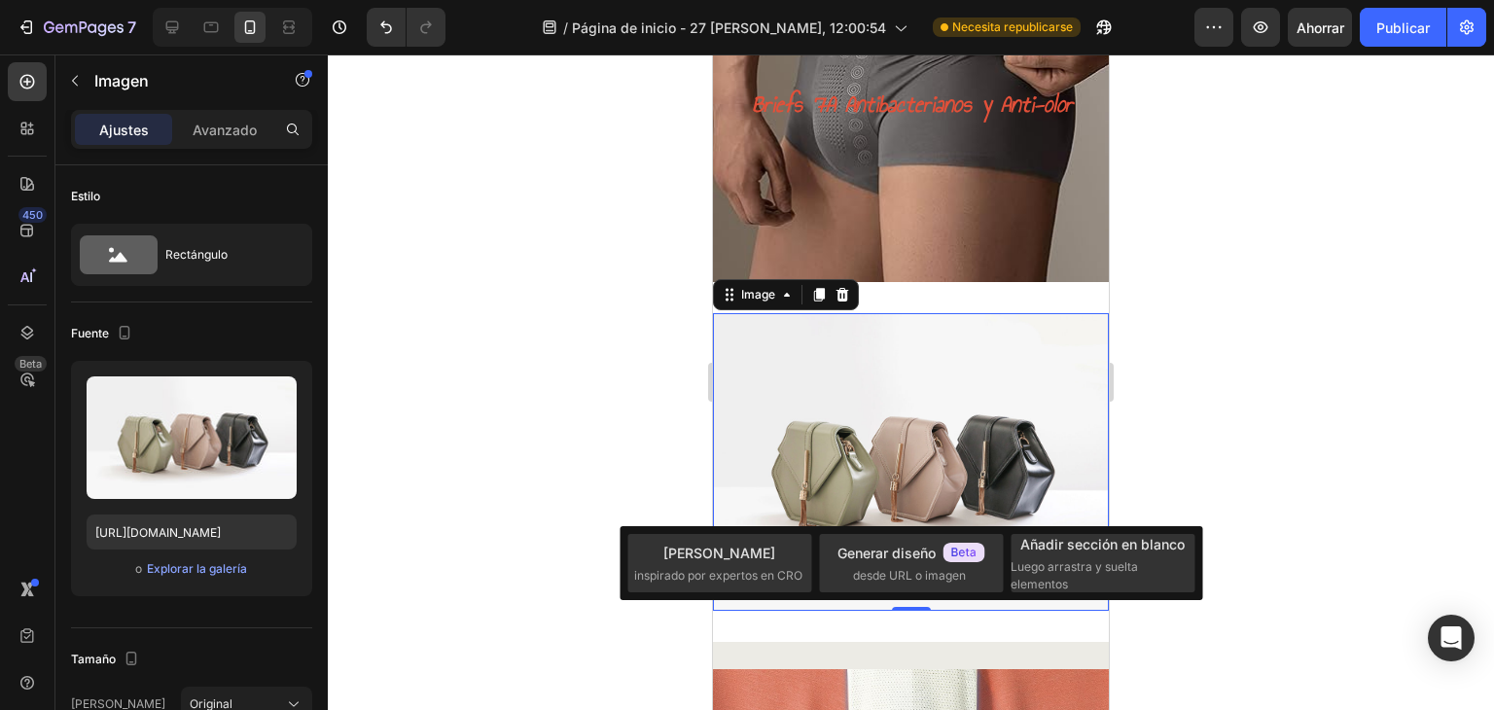
drag, startPoint x: 984, startPoint y: 425, endPoint x: 980, endPoint y: 415, distance: 10.5
click at [982, 425] on img at bounding box center [911, 461] width 396 height 297
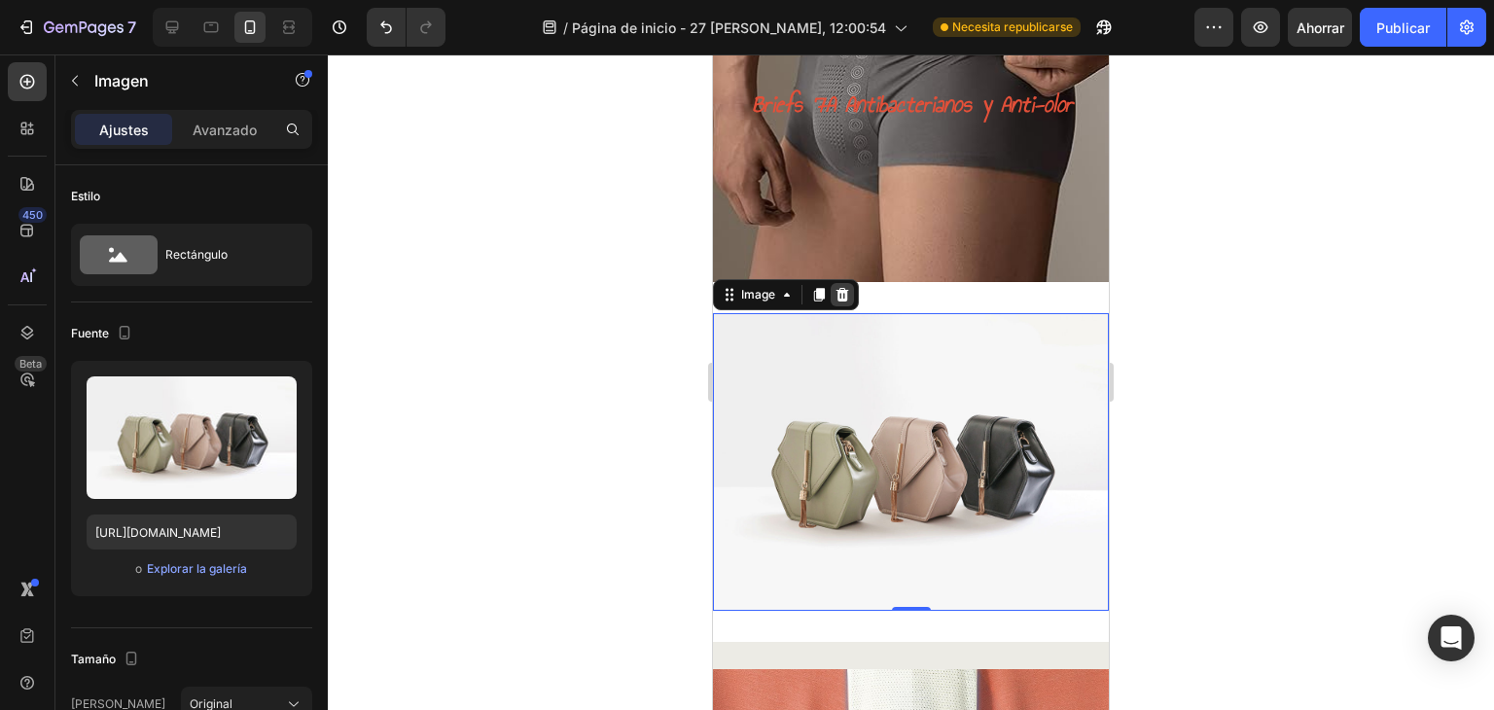
click at [840, 295] on icon at bounding box center [842, 295] width 16 height 16
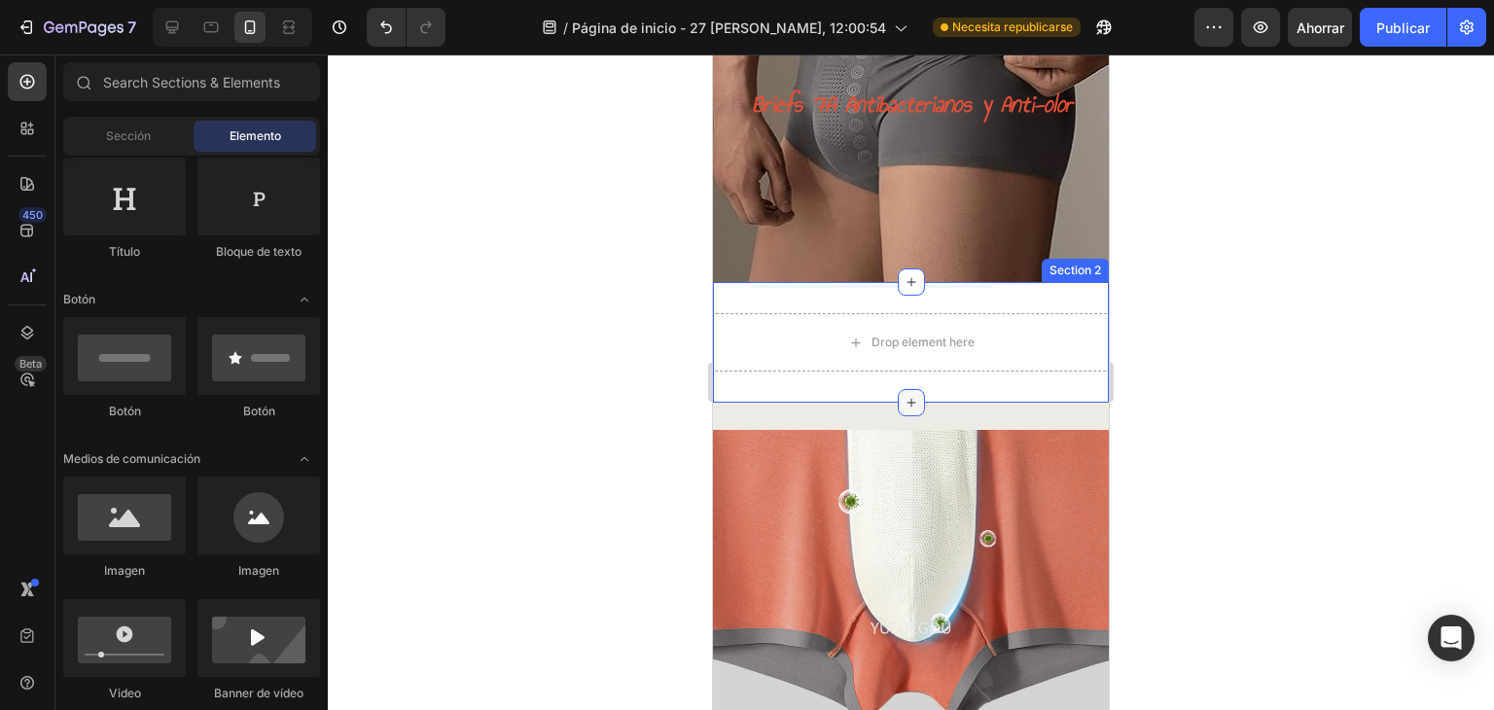
click at [905, 407] on icon at bounding box center [911, 403] width 16 height 16
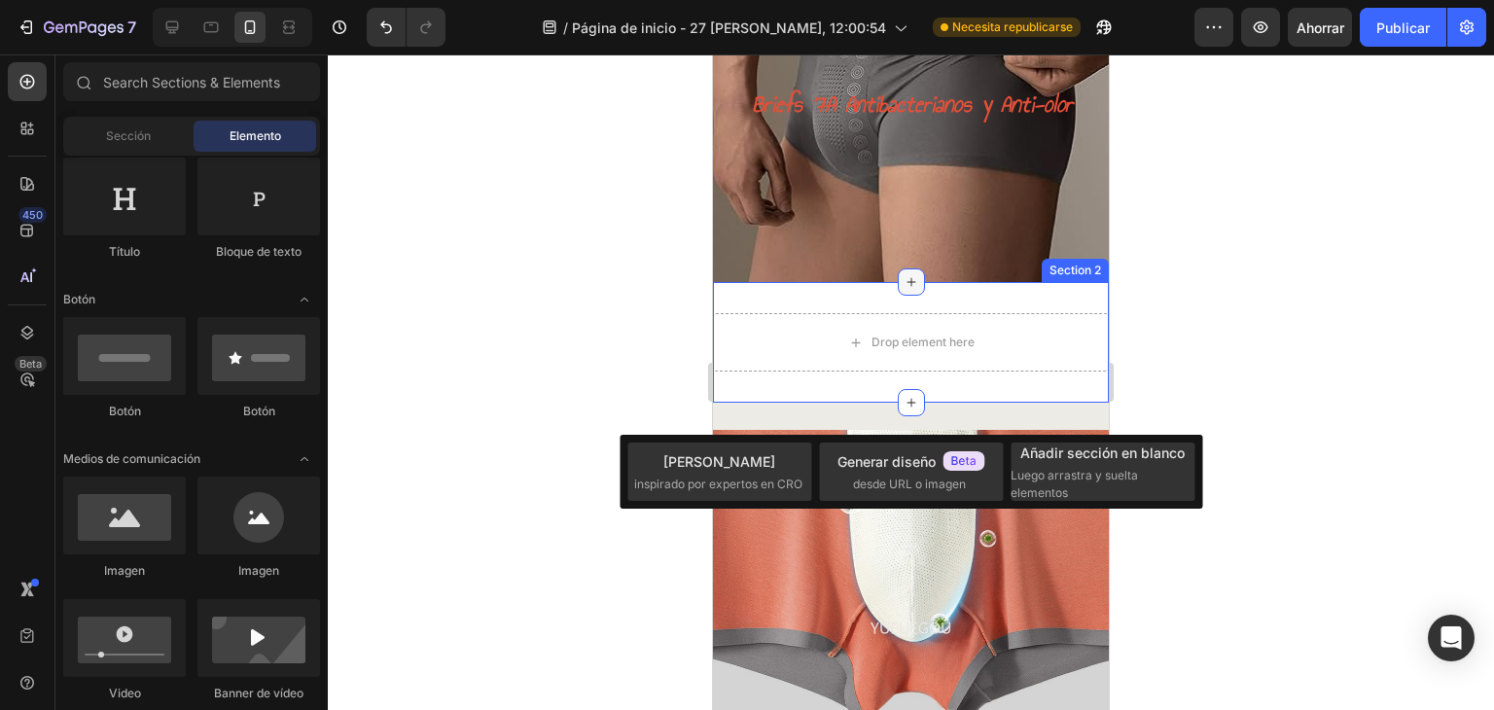
click at [905, 288] on icon at bounding box center [911, 282] width 16 height 16
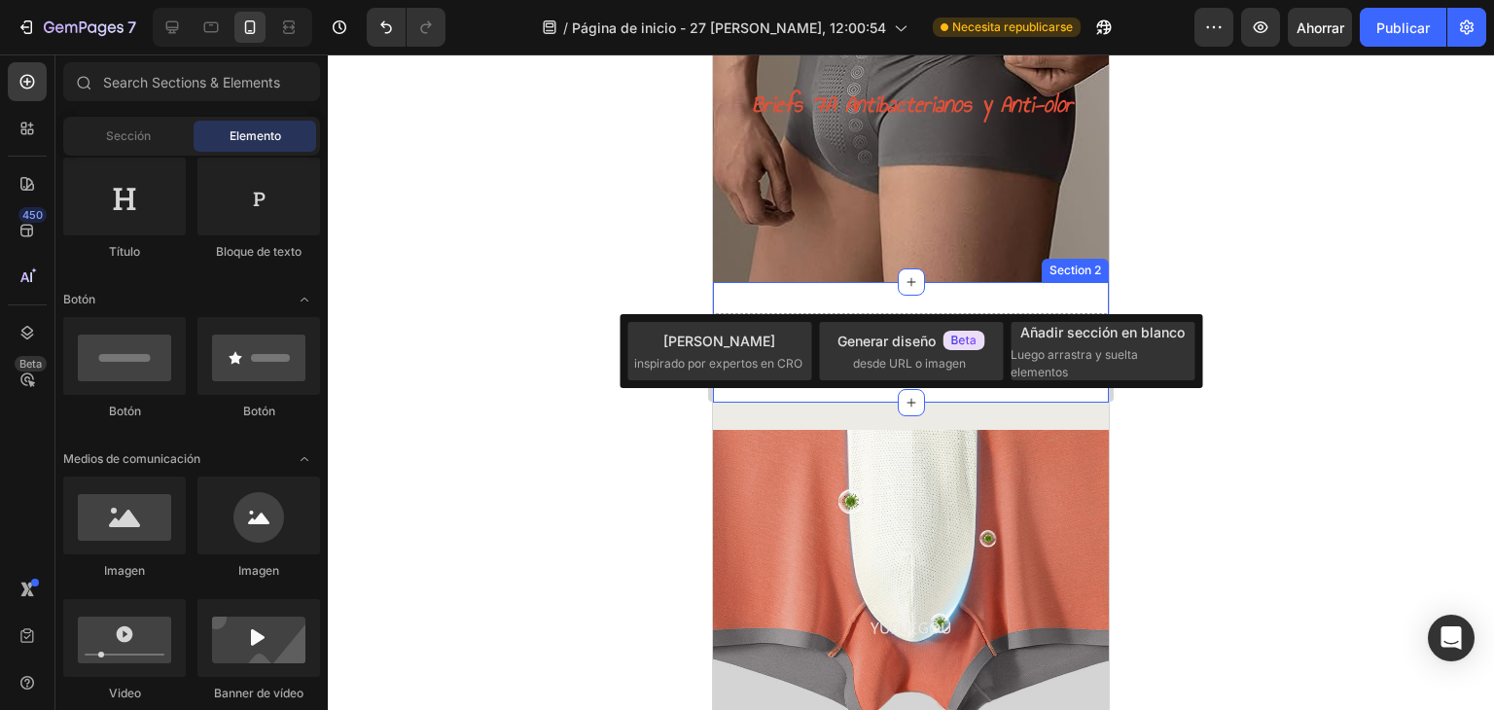
drag, startPoint x: 1240, startPoint y: 262, endPoint x: 1214, endPoint y: 265, distance: 26.4
click at [1240, 262] on div at bounding box center [911, 381] width 1166 height 655
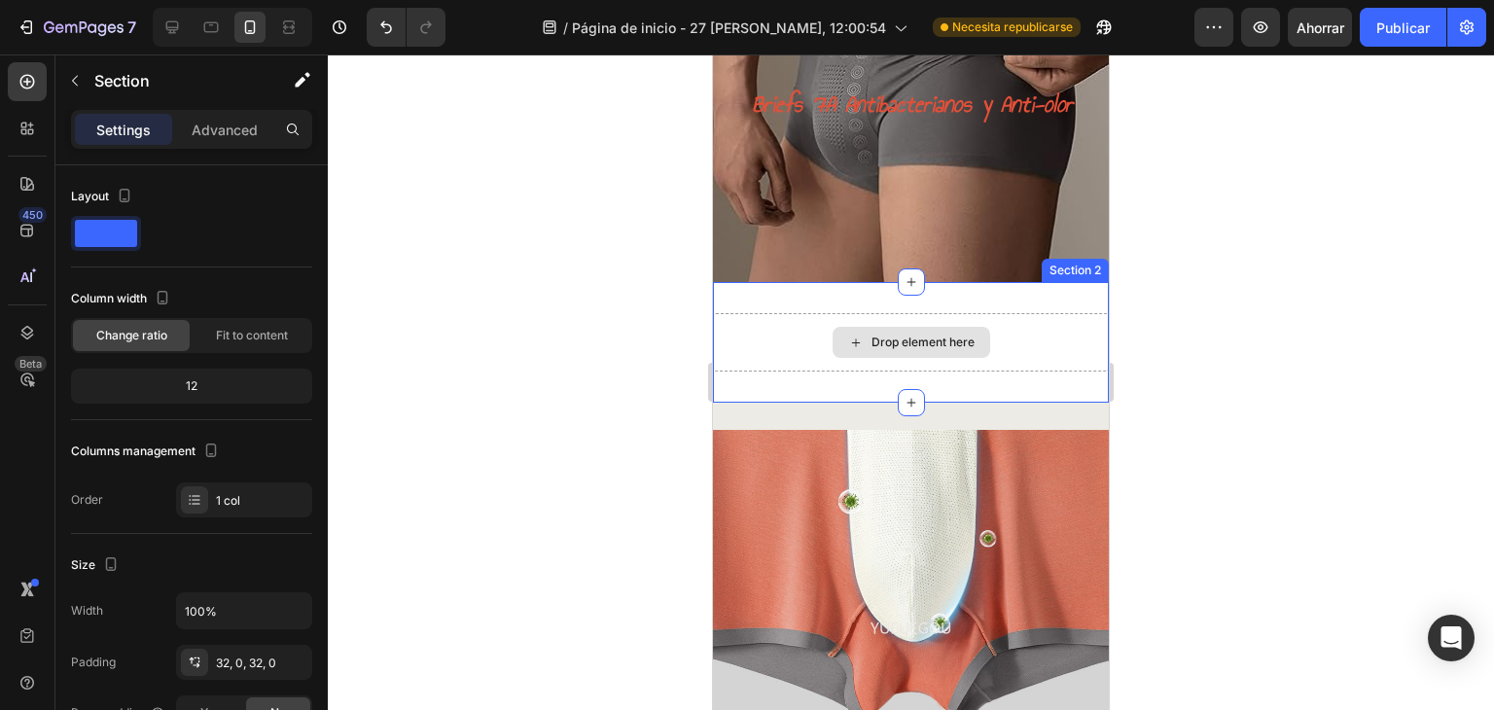
click at [1046, 339] on div "Drop element here" at bounding box center [911, 342] width 396 height 58
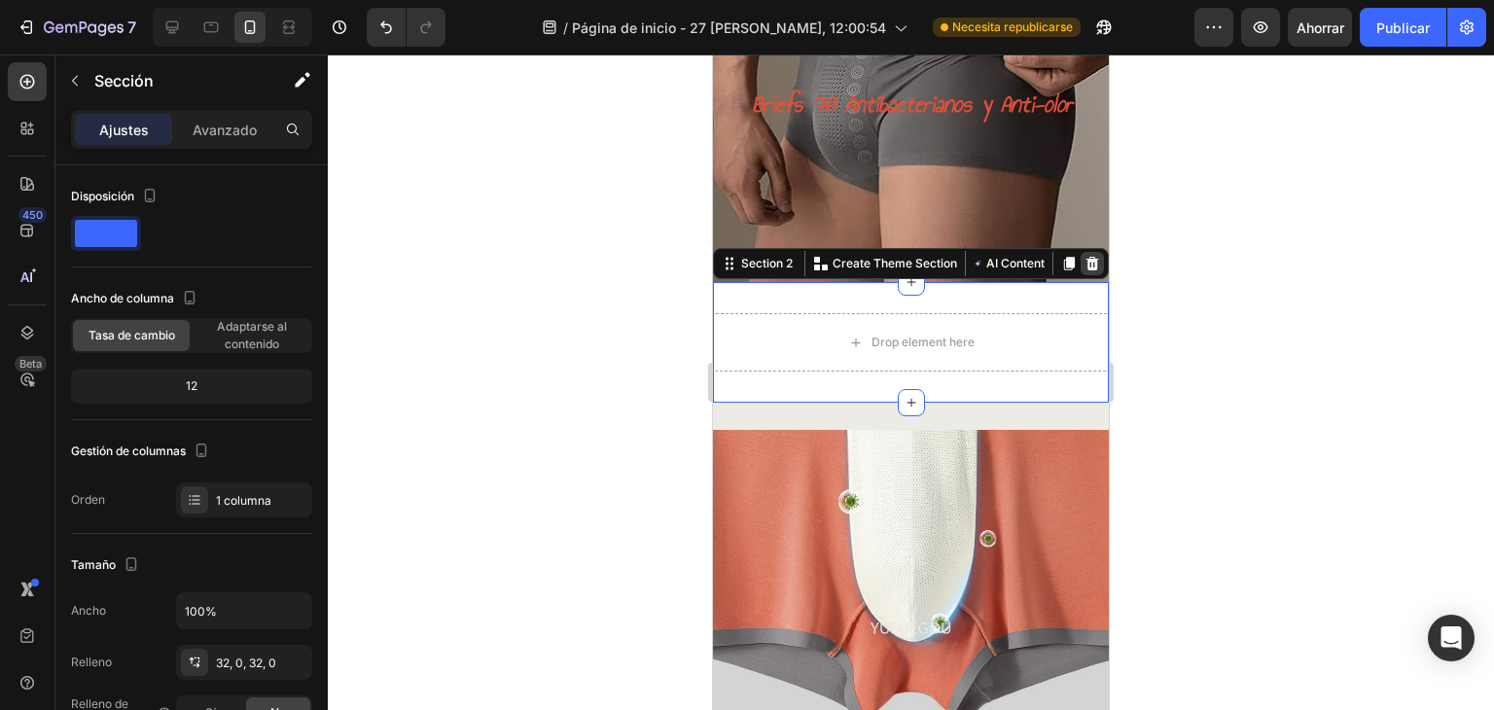
click at [1084, 268] on icon at bounding box center [1092, 264] width 16 height 16
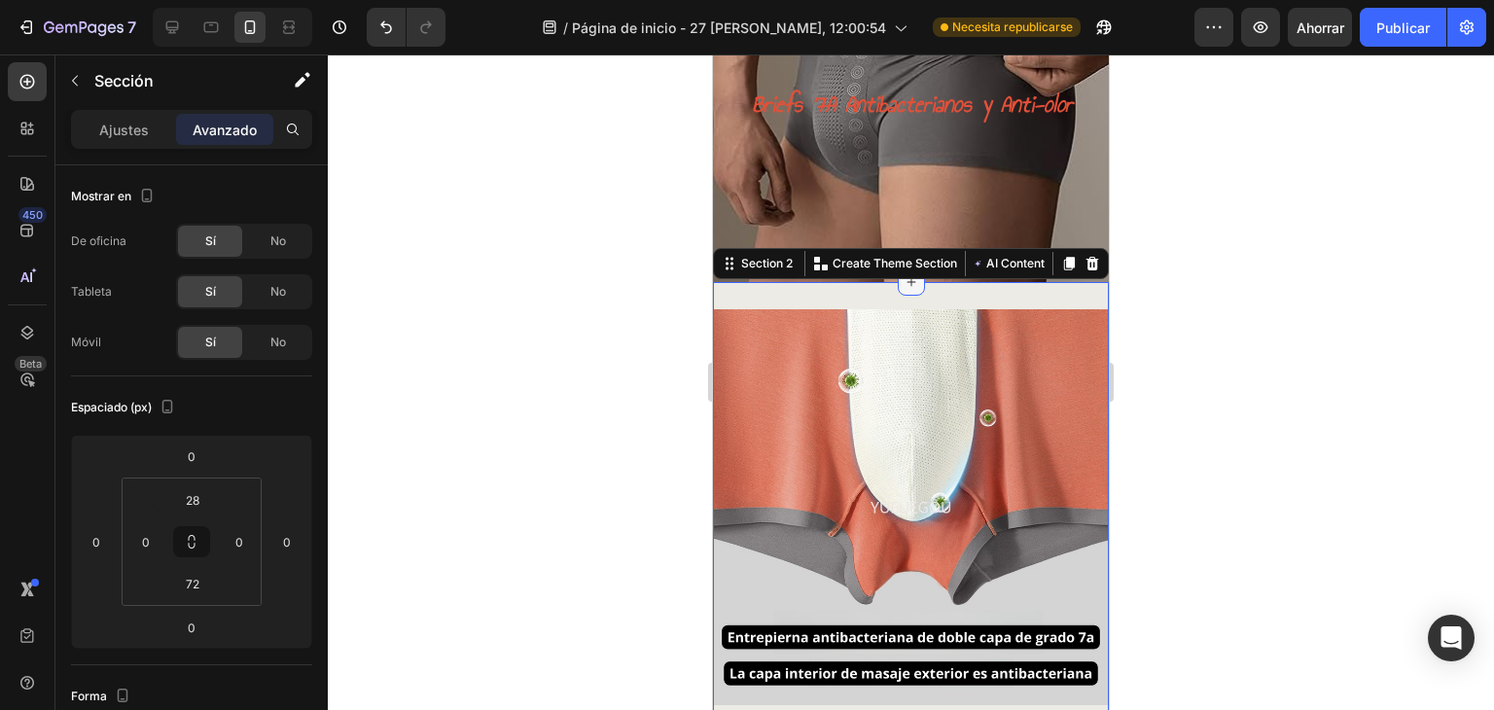
click at [907, 288] on icon at bounding box center [911, 282] width 16 height 16
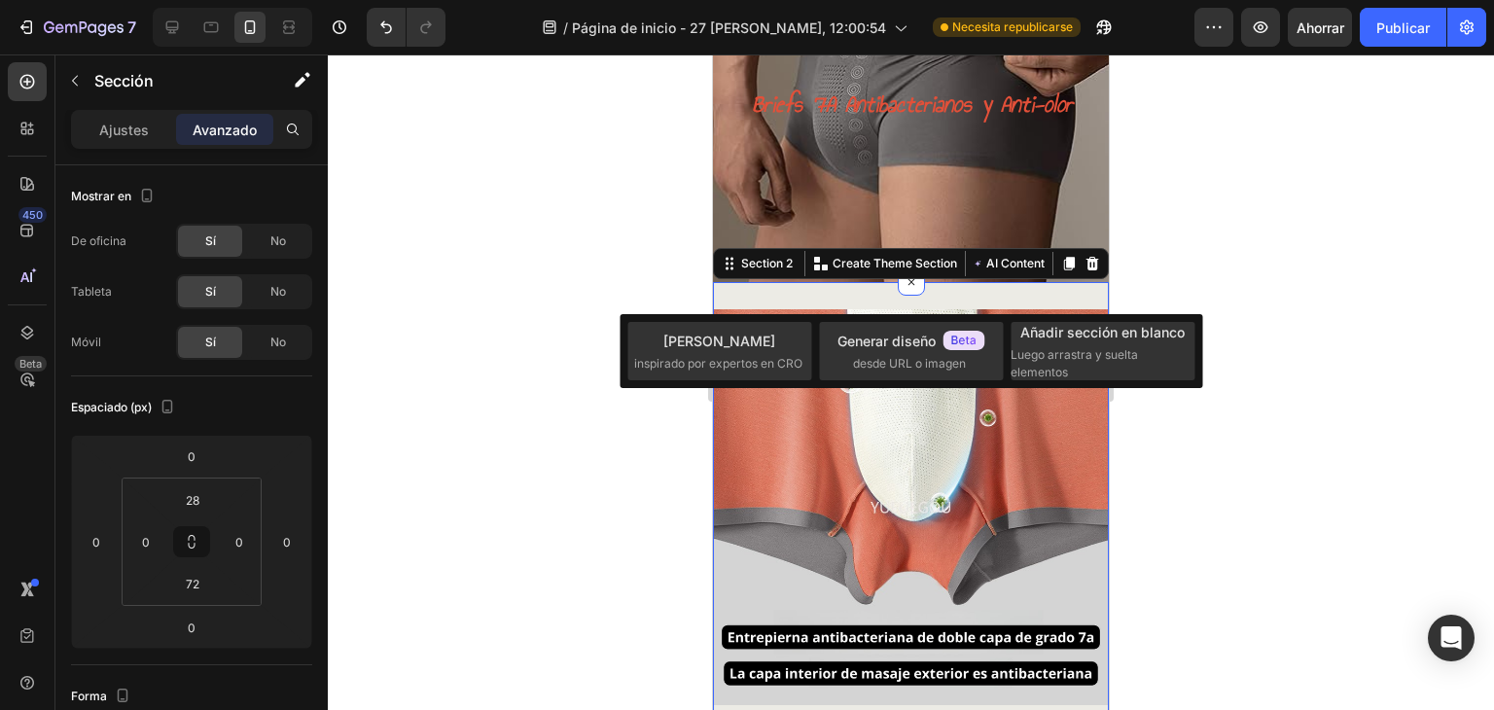
click at [1217, 281] on div at bounding box center [911, 381] width 1166 height 655
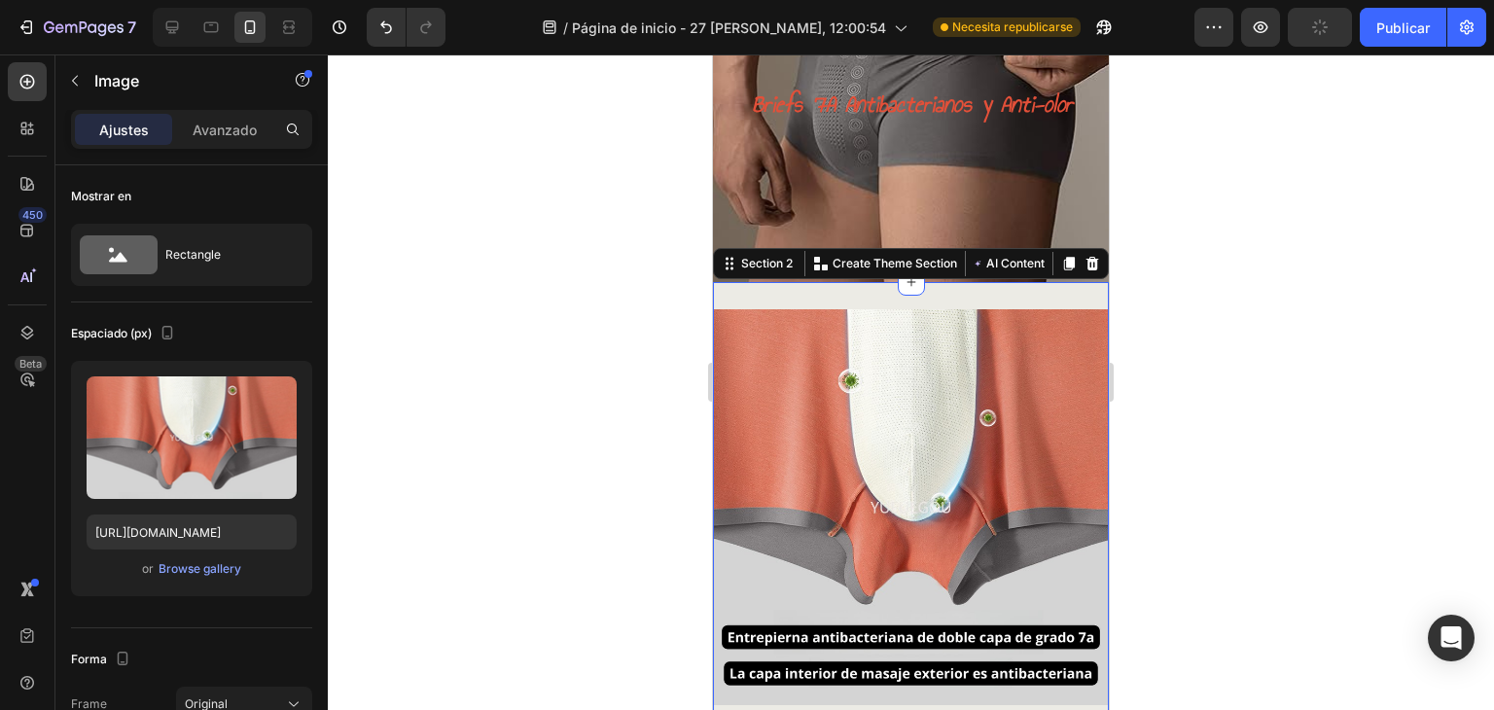
click at [910, 332] on img at bounding box center [911, 507] width 396 height 396
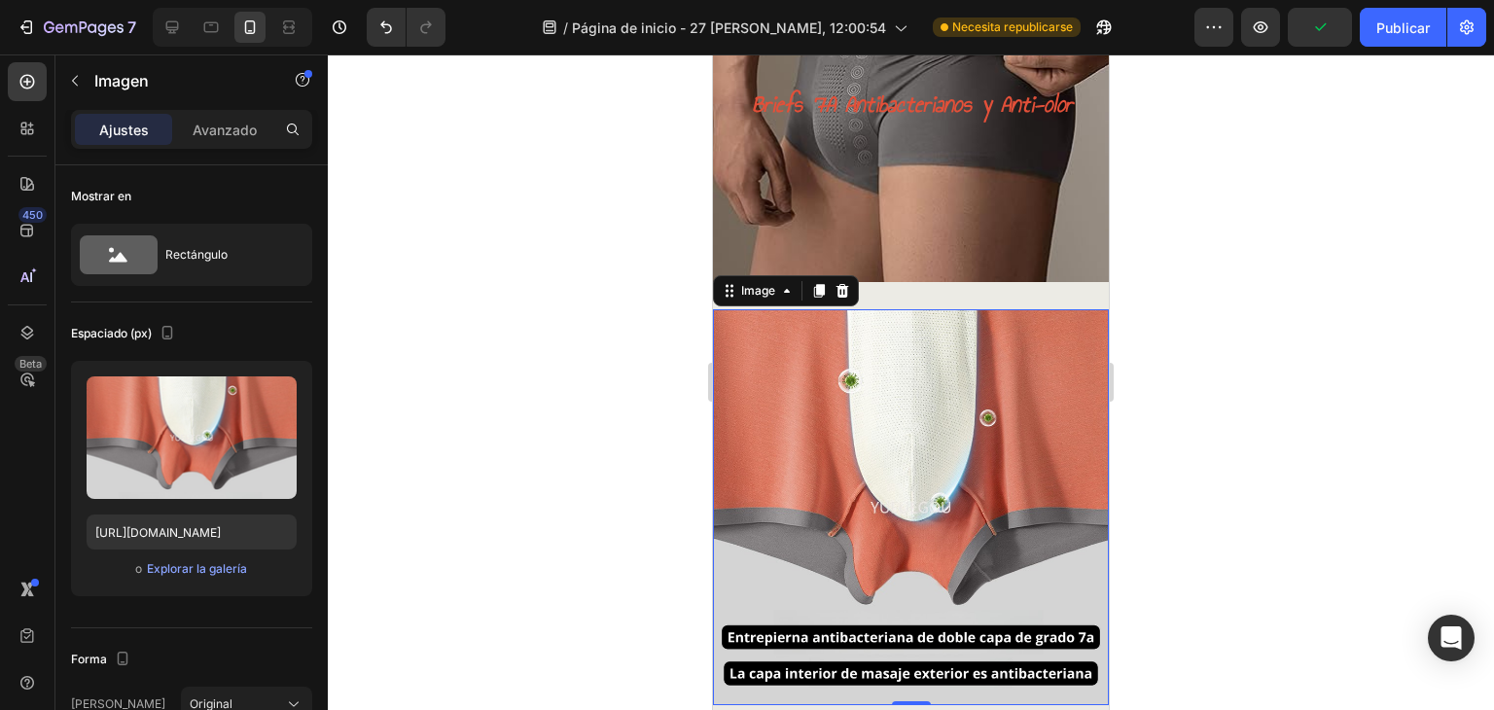
click at [906, 323] on img at bounding box center [911, 507] width 396 height 396
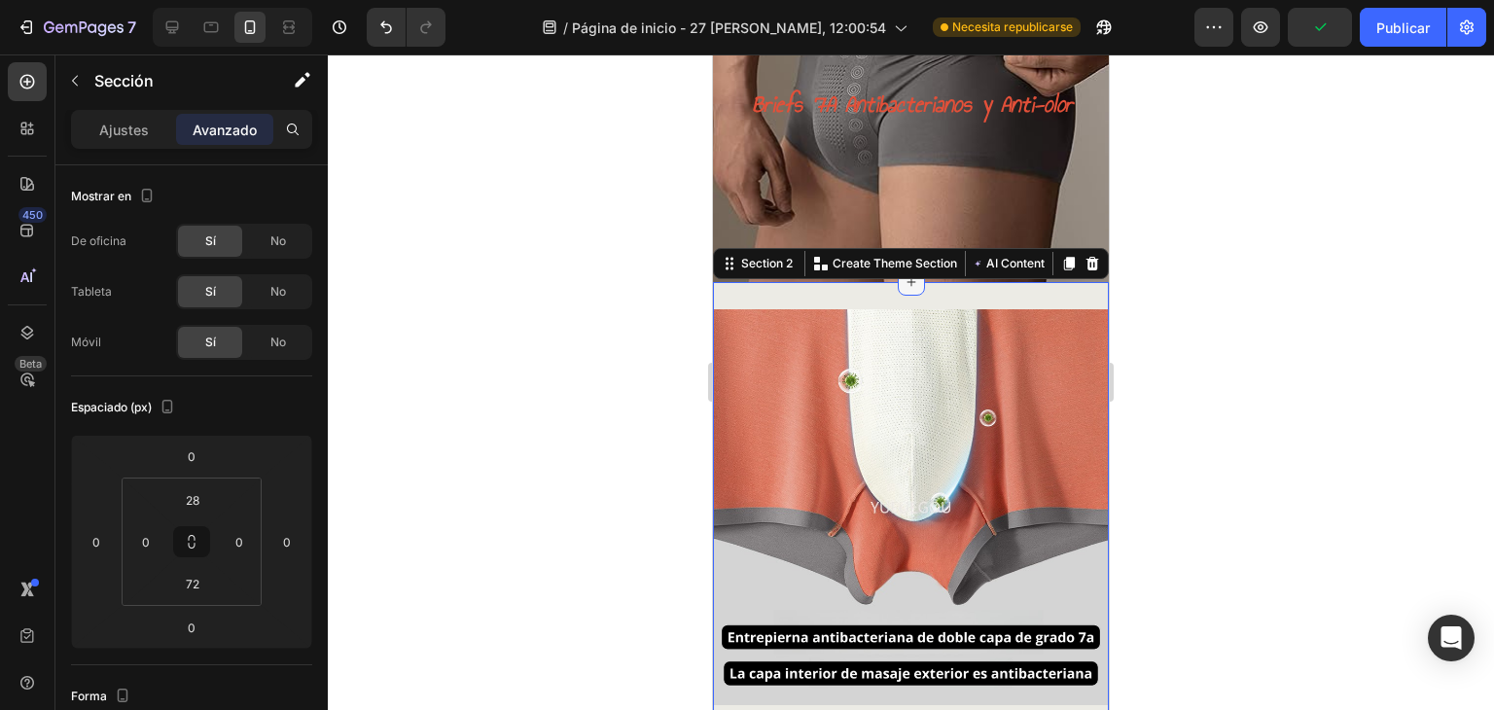
click at [903, 290] on icon at bounding box center [911, 282] width 16 height 16
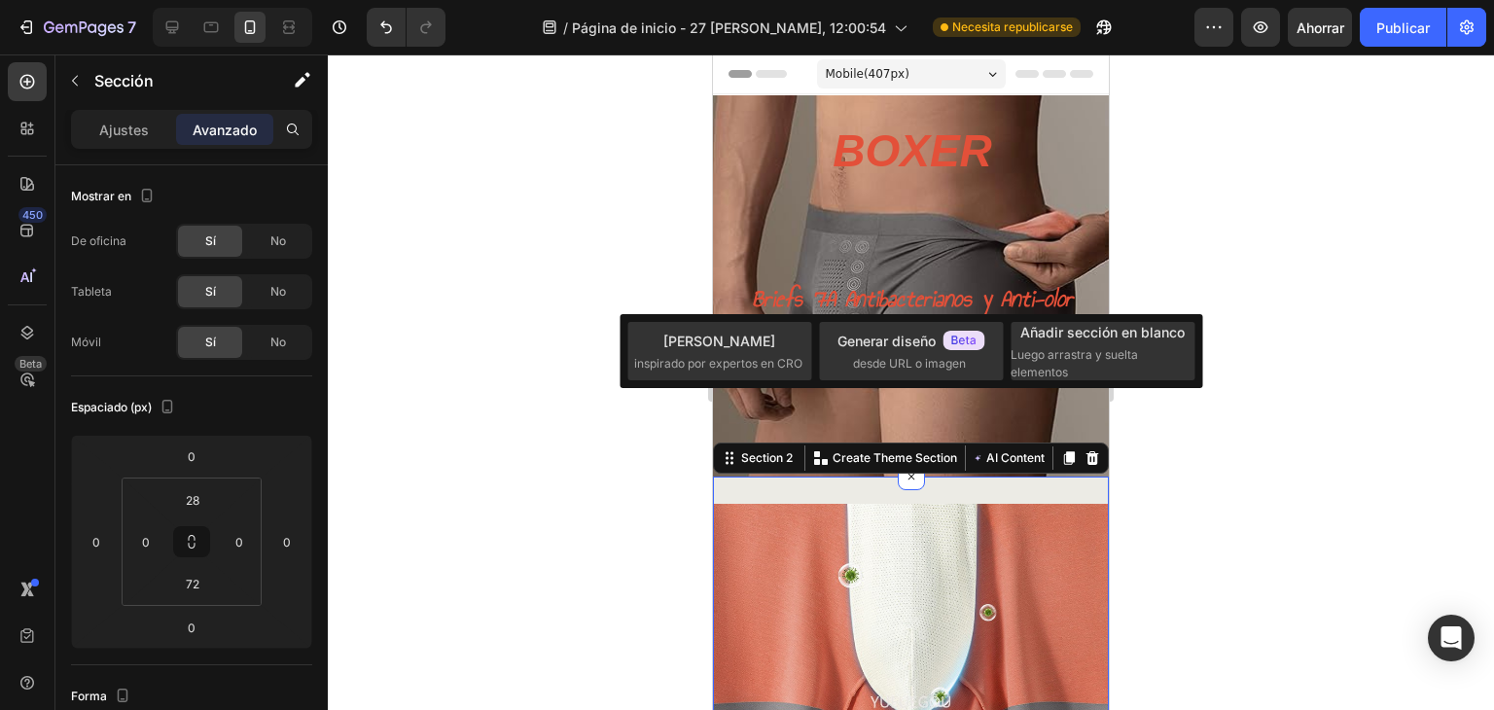
scroll to position [194, 0]
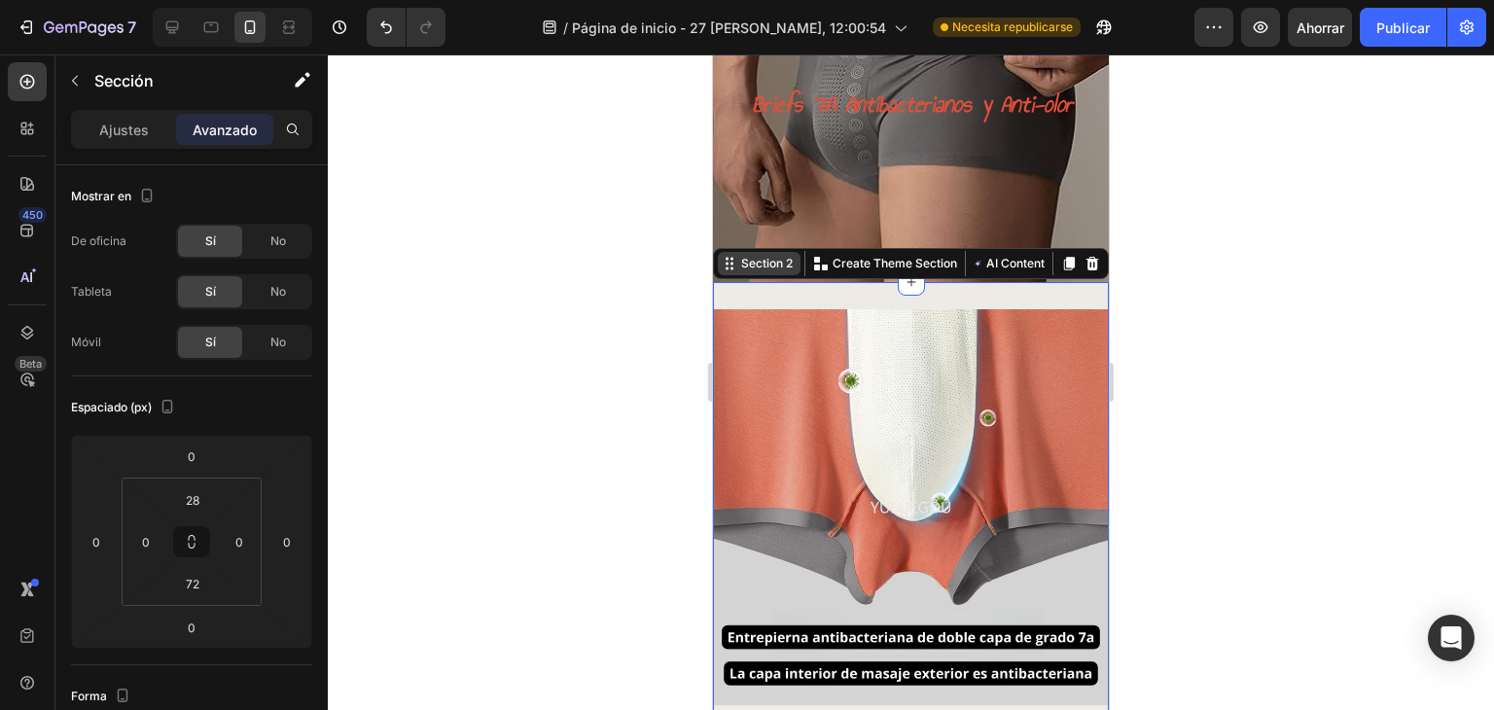
click at [769, 268] on div "Section 2" at bounding box center [766, 264] width 59 height 18
click at [850, 275] on div "Create Theme Section" at bounding box center [885, 263] width 152 height 25
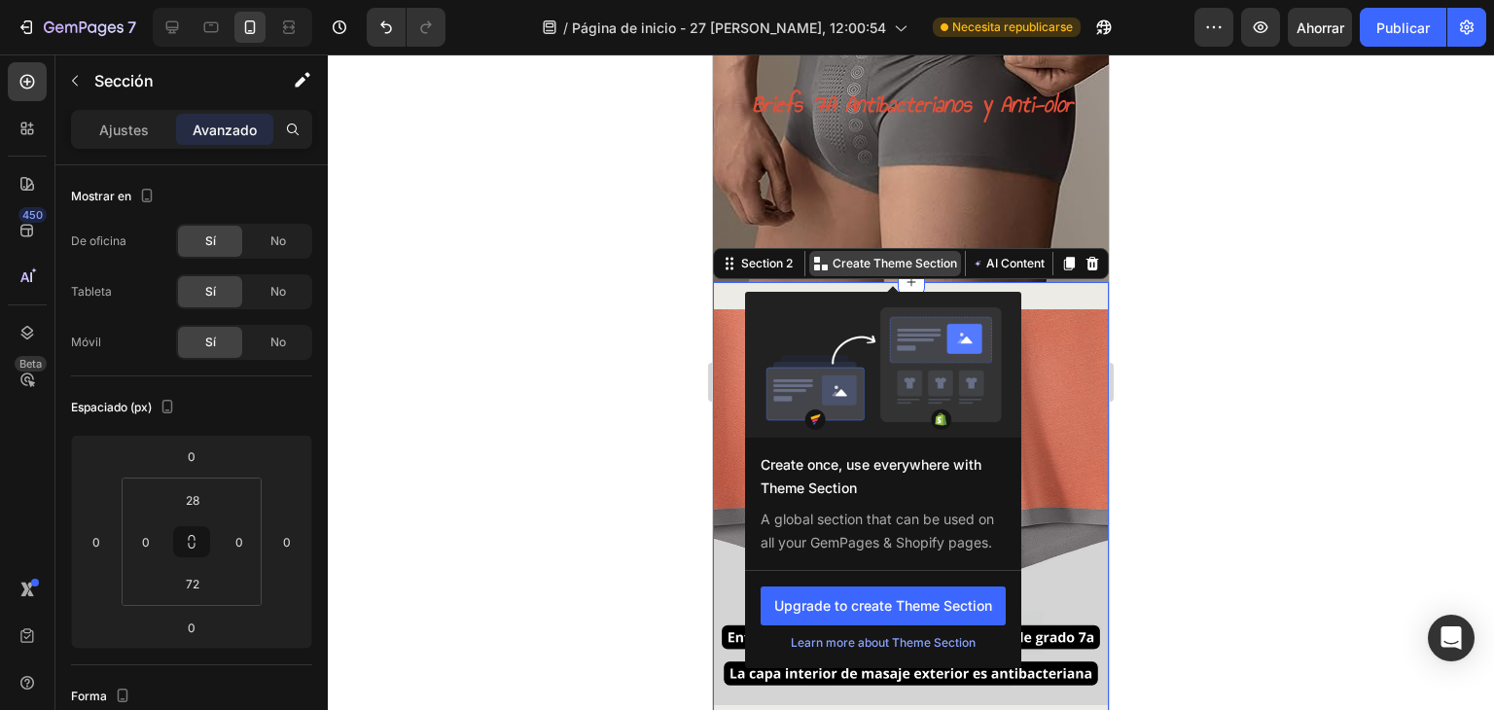
click at [871, 264] on p "Create Theme Section" at bounding box center [894, 264] width 124 height 18
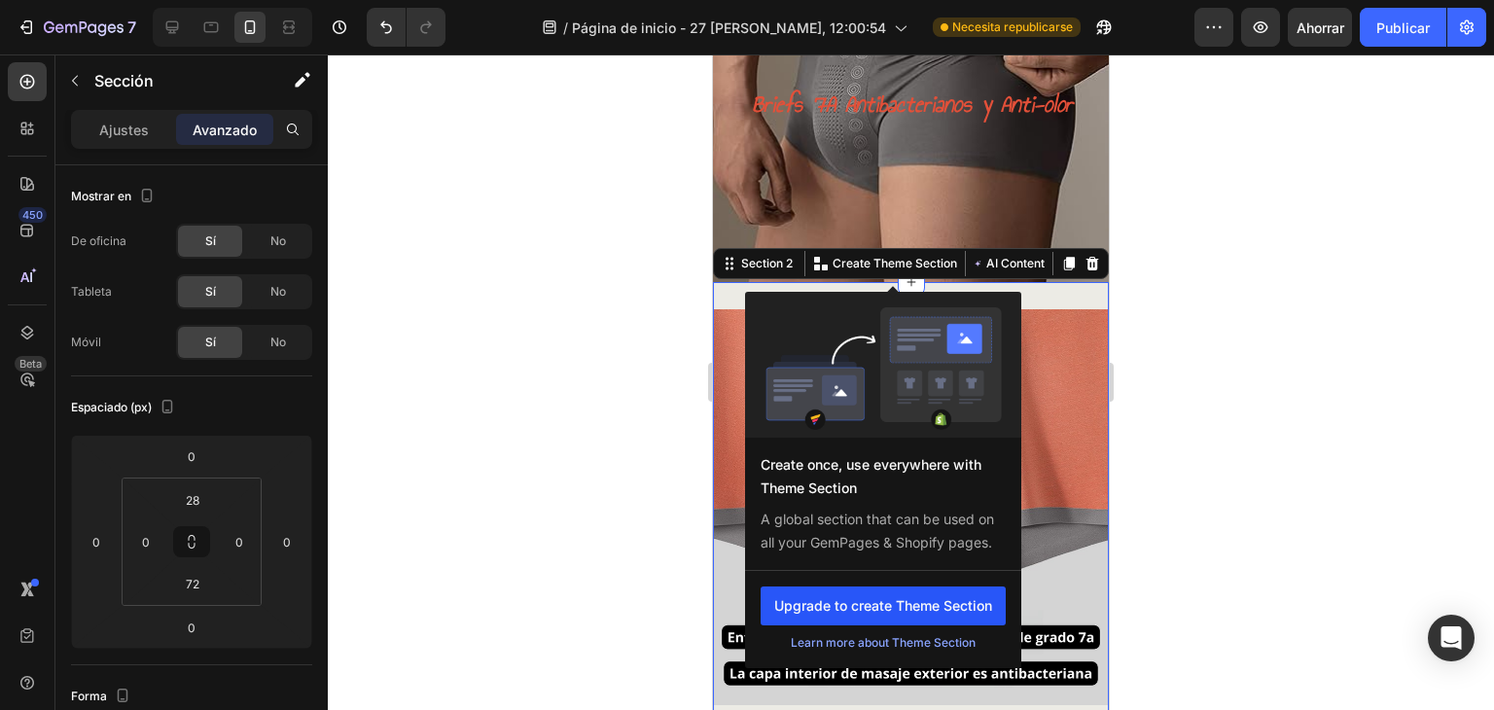
click at [875, 609] on button "Upgrade to create Theme Section" at bounding box center [882, 605] width 245 height 39
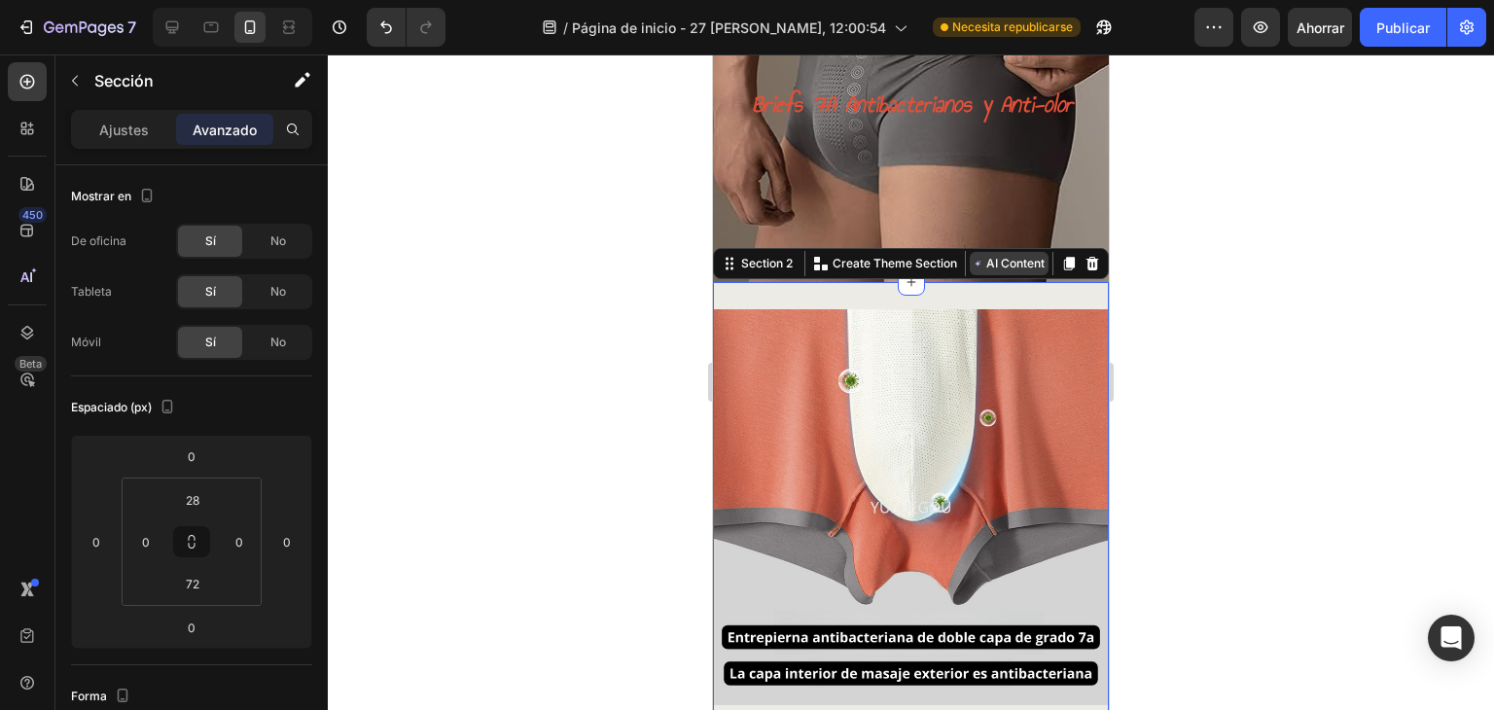
click at [1008, 266] on button "AI Content" at bounding box center [1009, 263] width 79 height 23
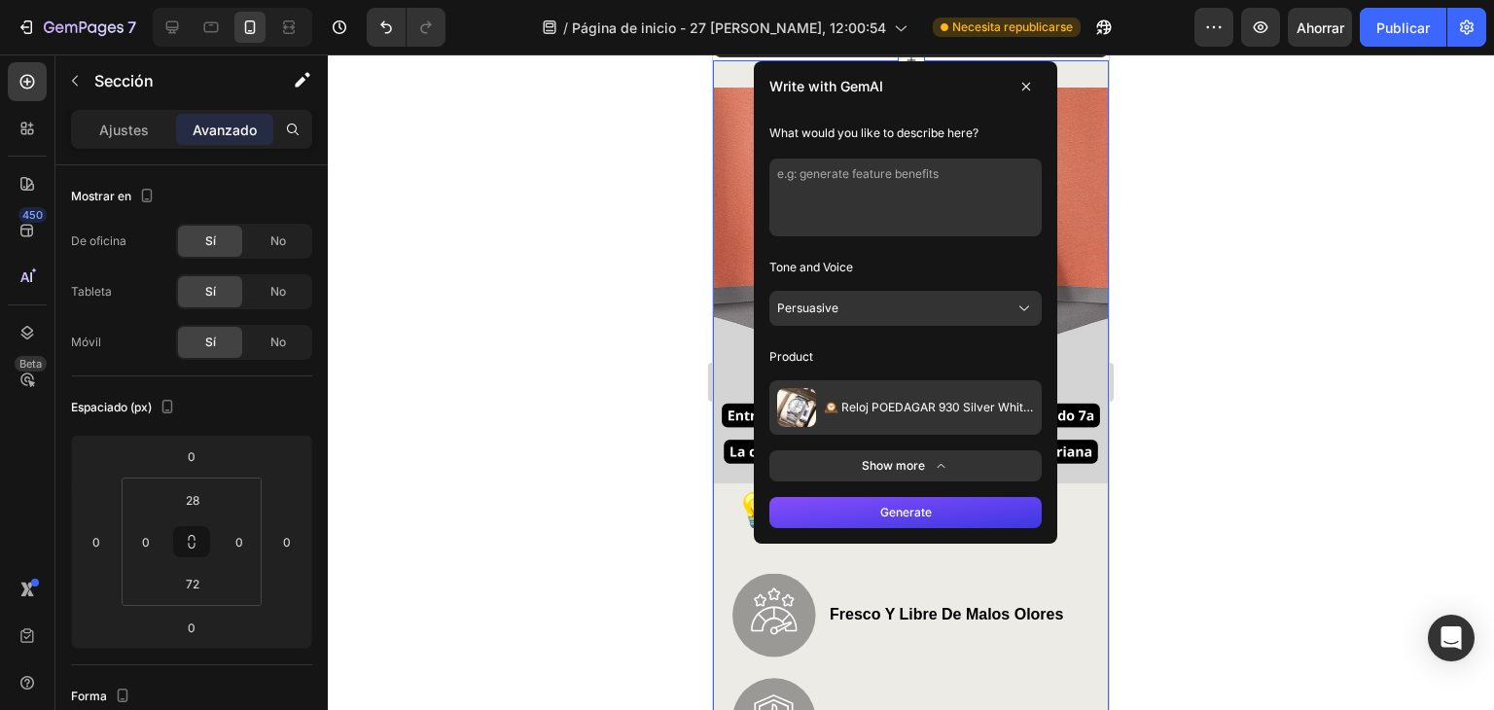
scroll to position [324, 0]
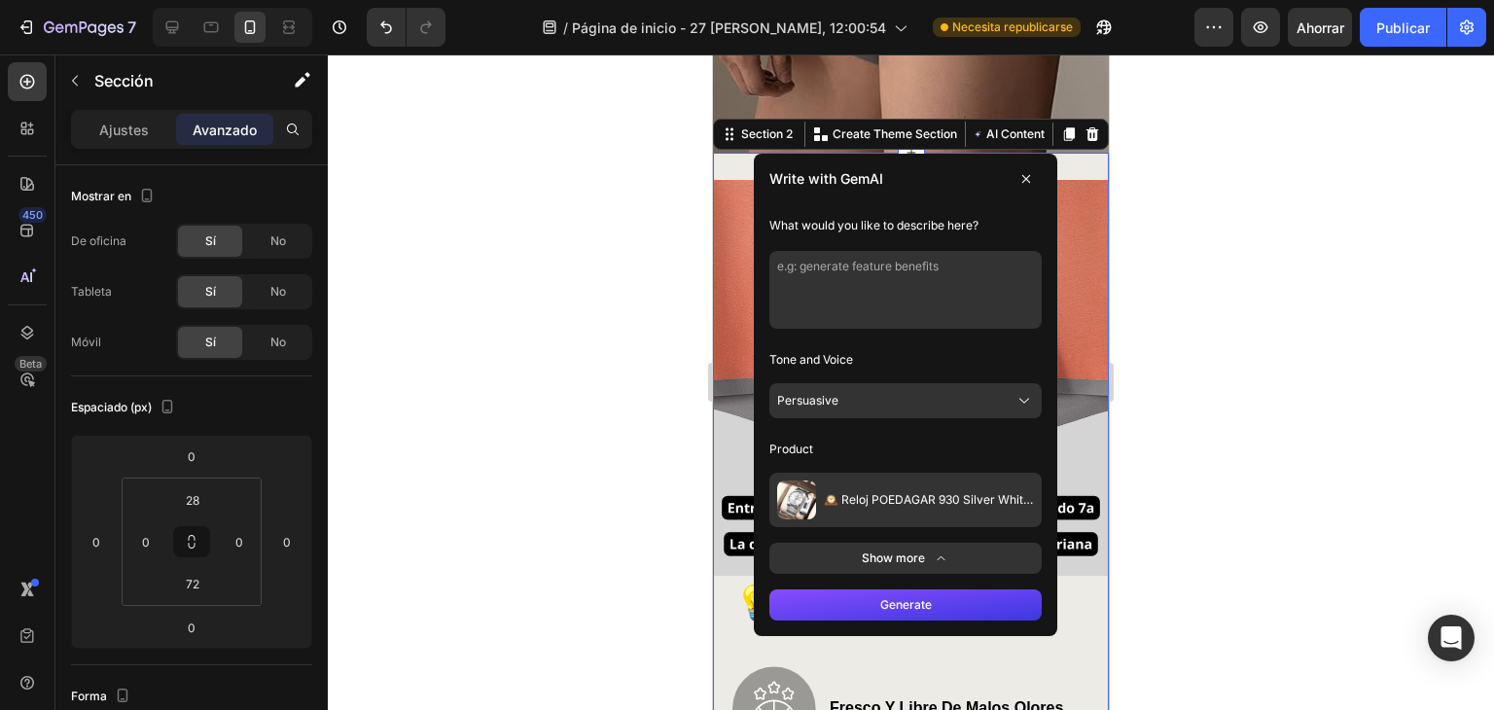
click at [950, 592] on button "Generate" at bounding box center [905, 604] width 272 height 31
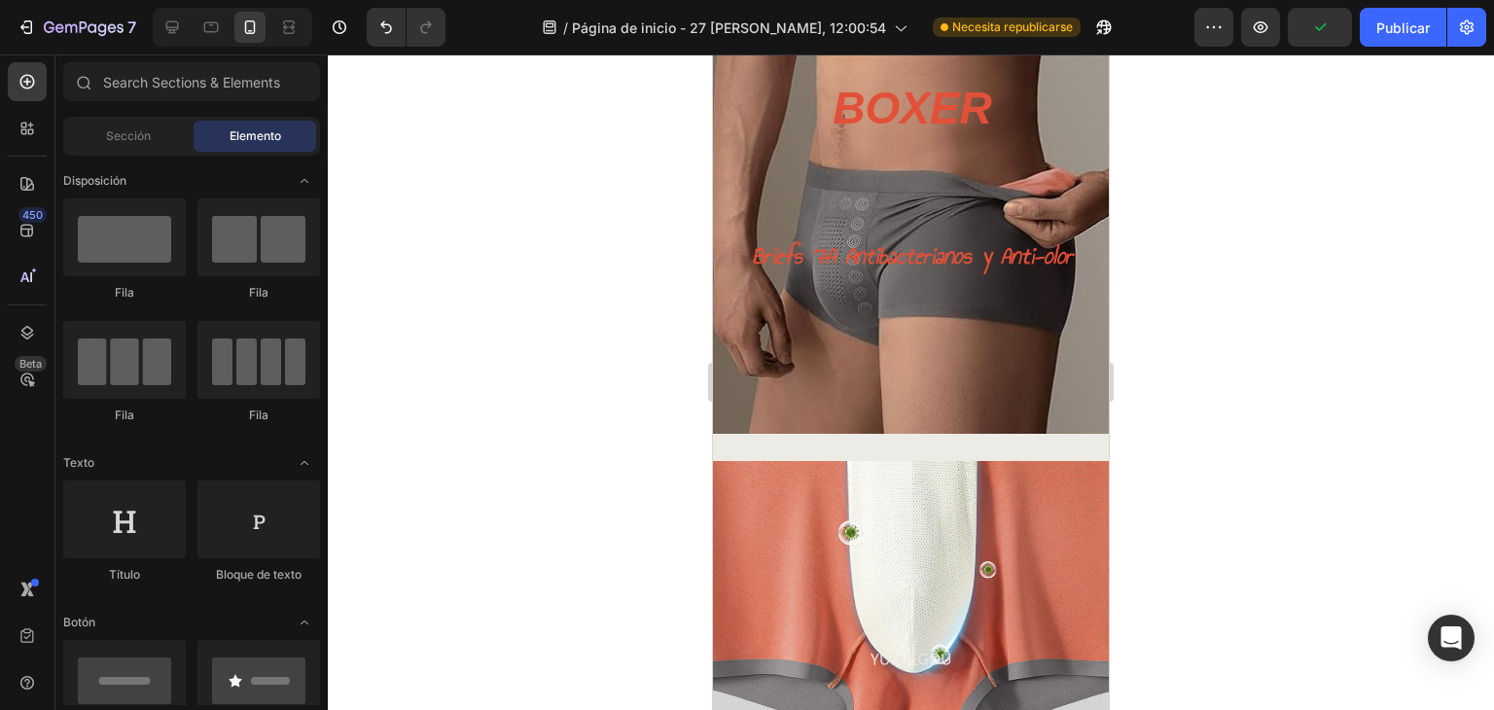
scroll to position [0, 0]
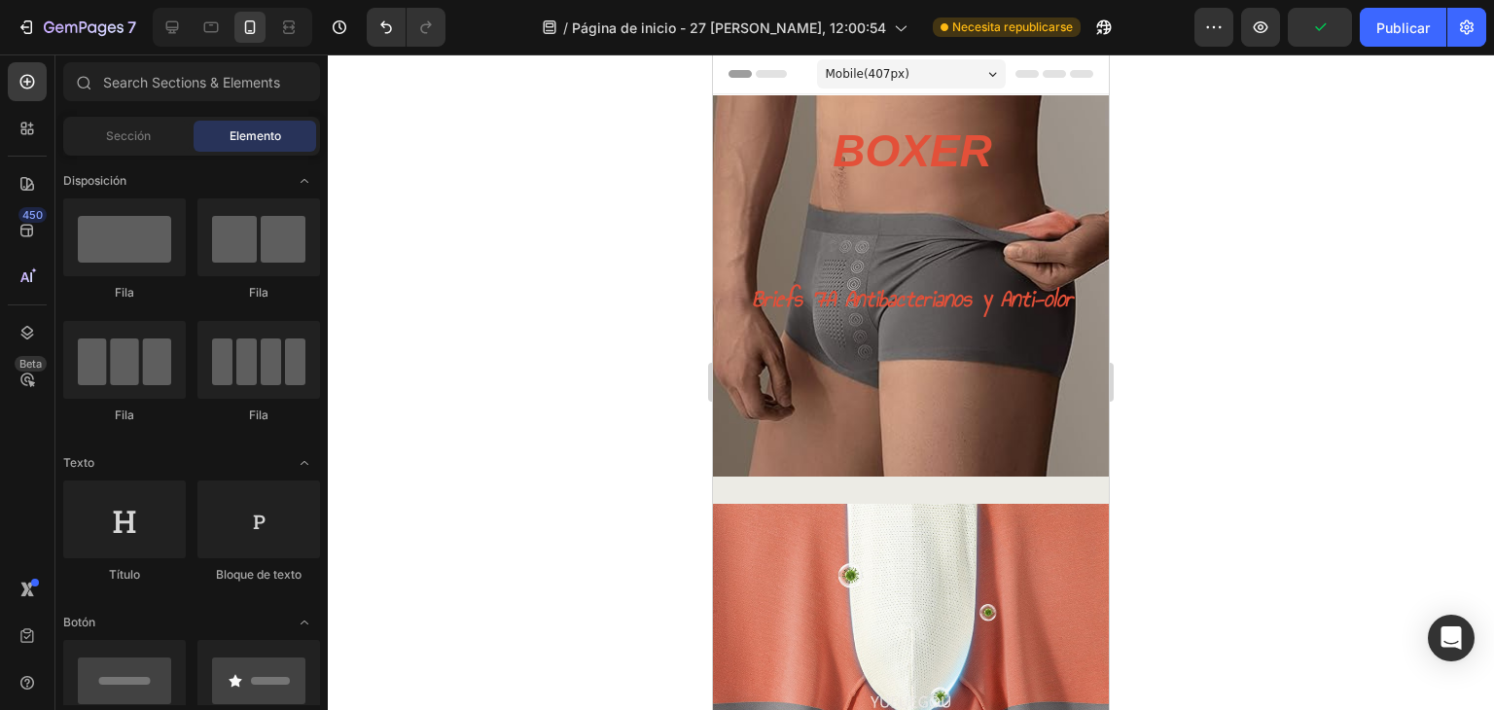
click at [1244, 331] on div at bounding box center [911, 381] width 1166 height 655
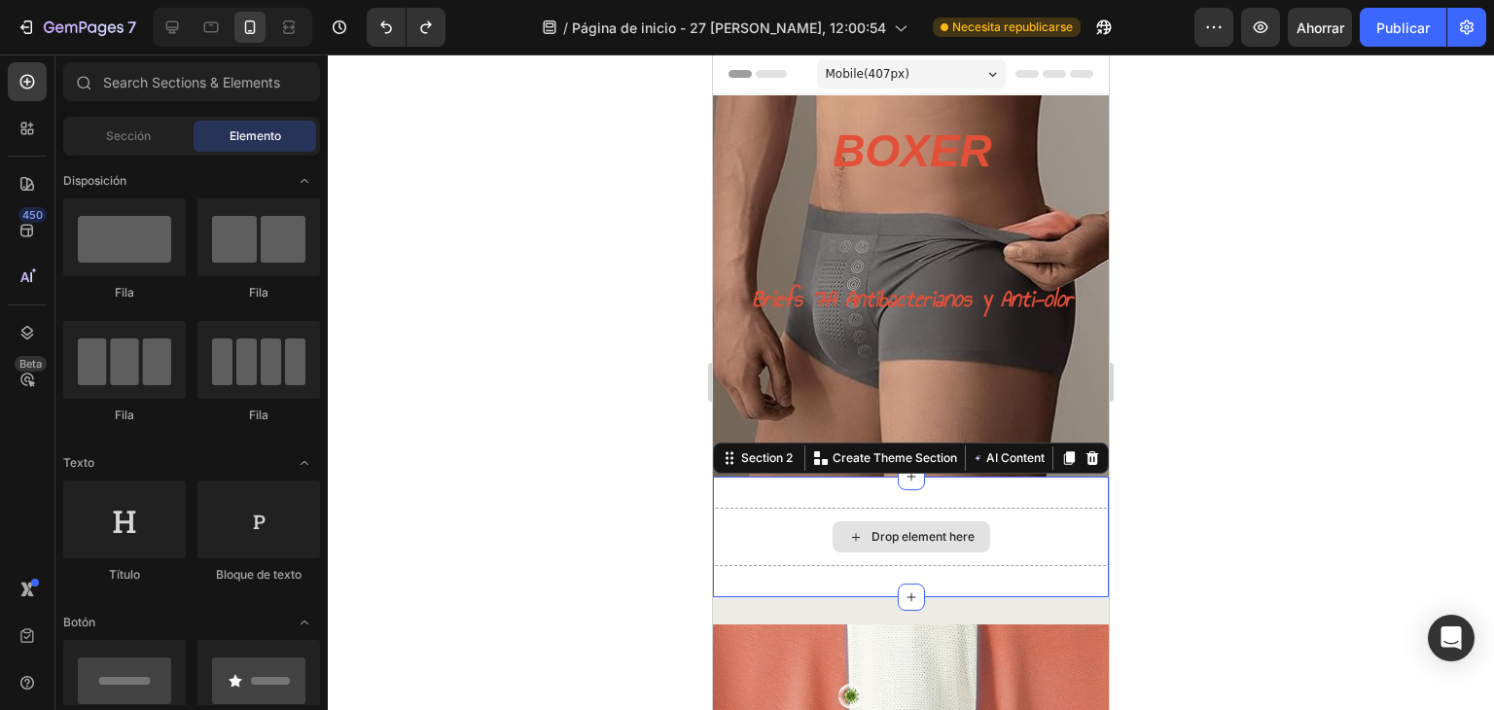
click at [1025, 551] on div "Drop element here" at bounding box center [911, 537] width 396 height 58
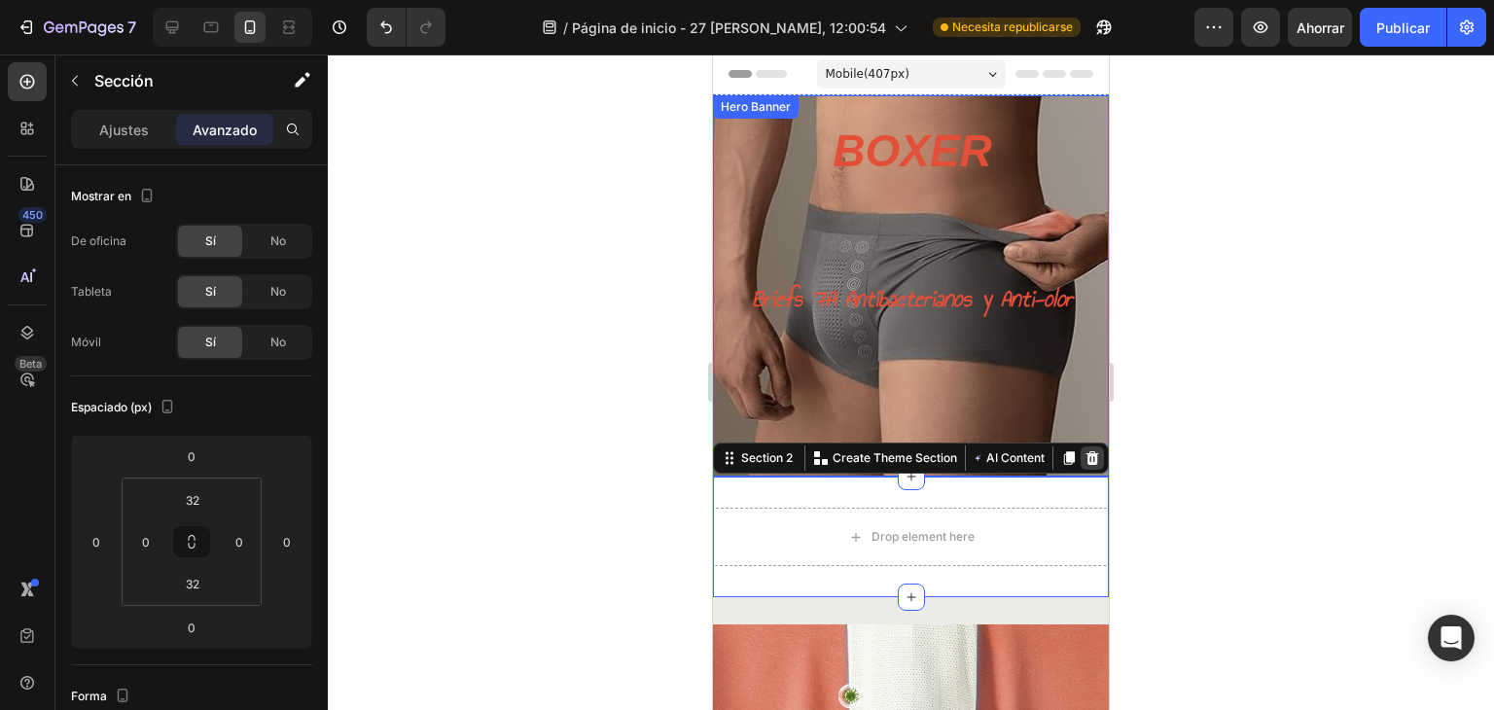
click at [1086, 458] on icon at bounding box center [1092, 458] width 13 height 14
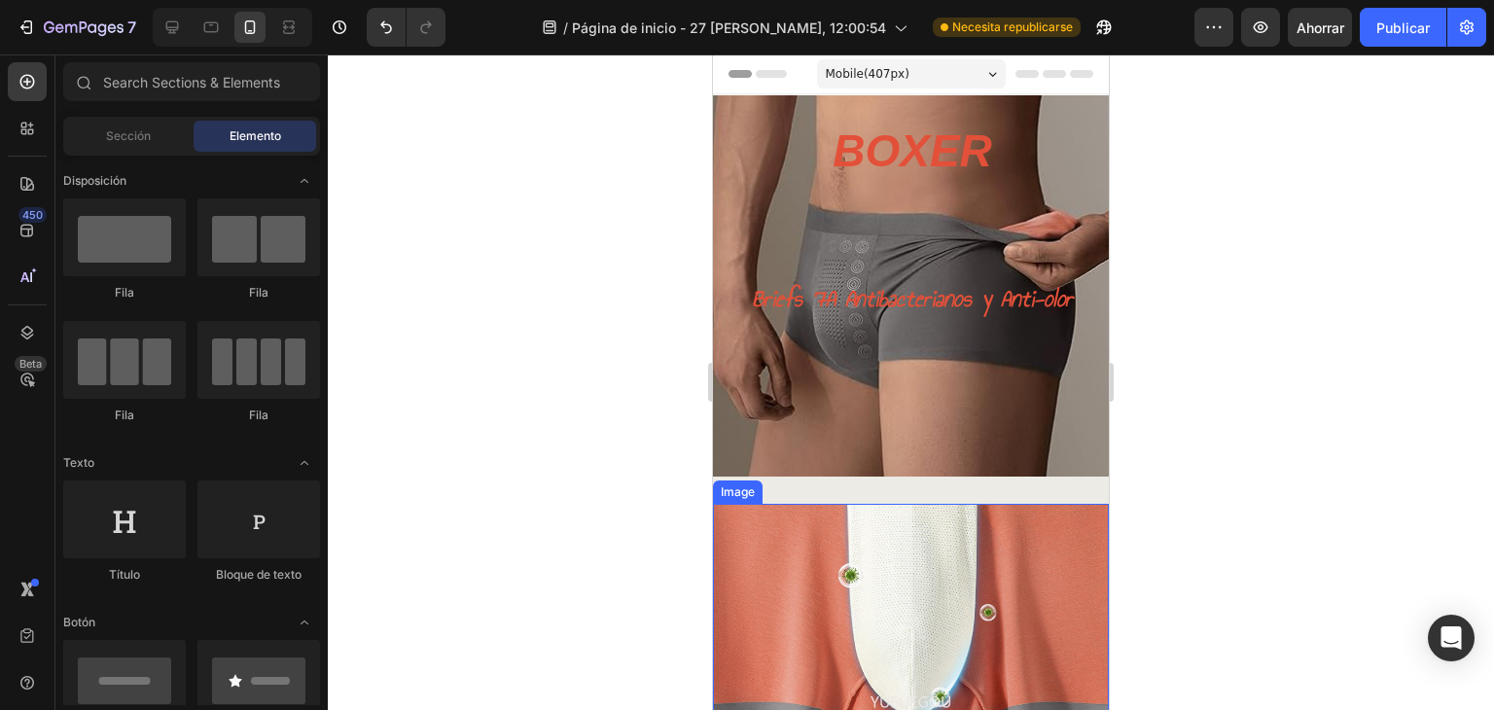
click at [901, 536] on img at bounding box center [911, 702] width 396 height 396
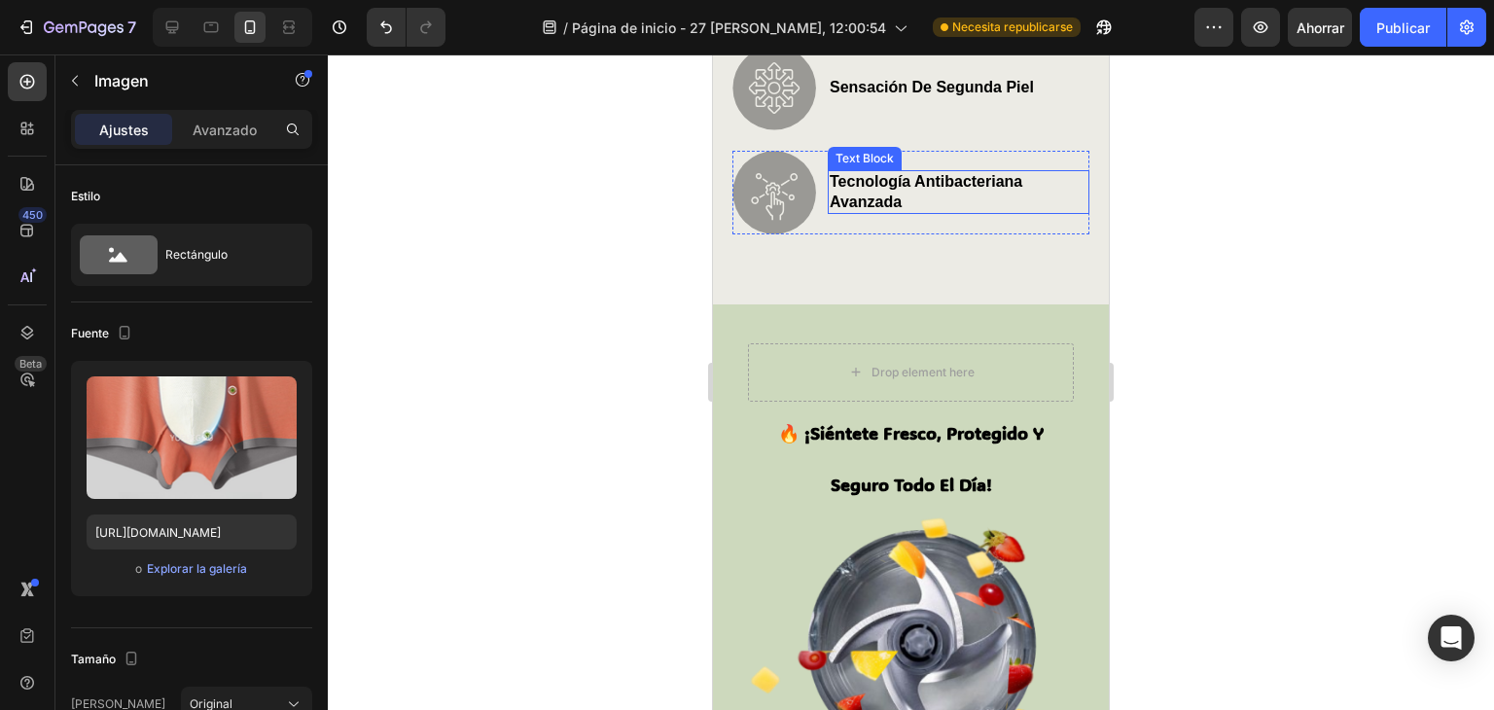
scroll to position [1167, 0]
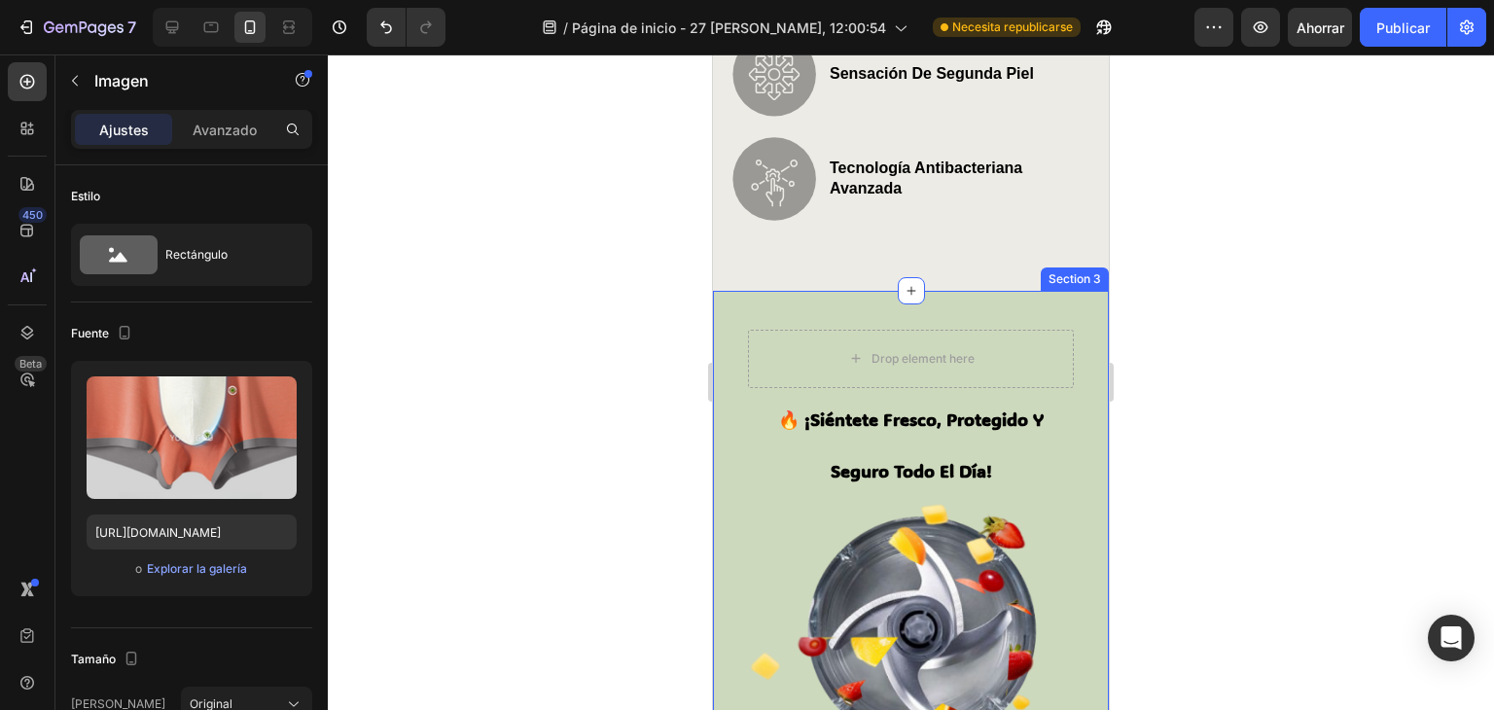
click at [743, 293] on div "🔥 ¡siéntete fresco, protegido y seguro todo el día! Heading Image Image Image […" at bounding box center [911, 642] width 396 height 703
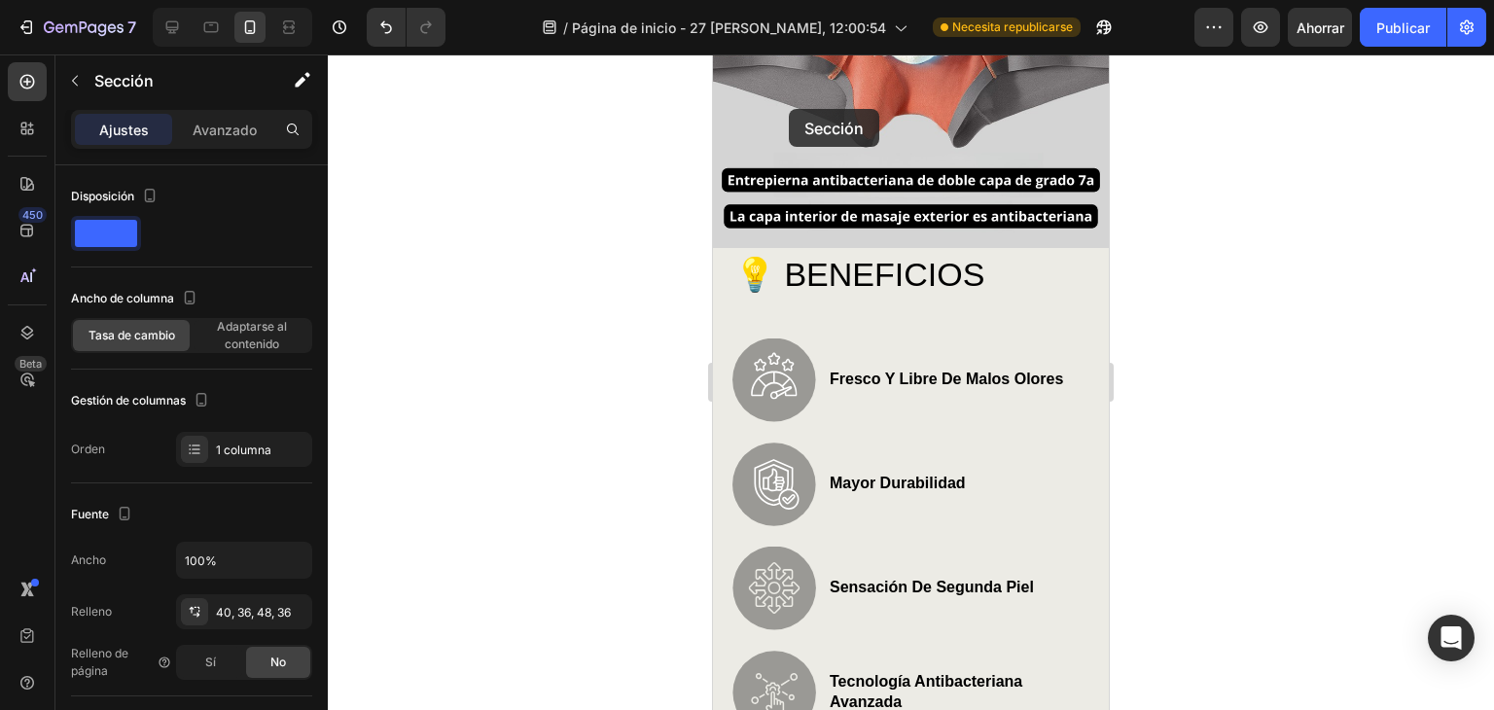
scroll to position [279, 0]
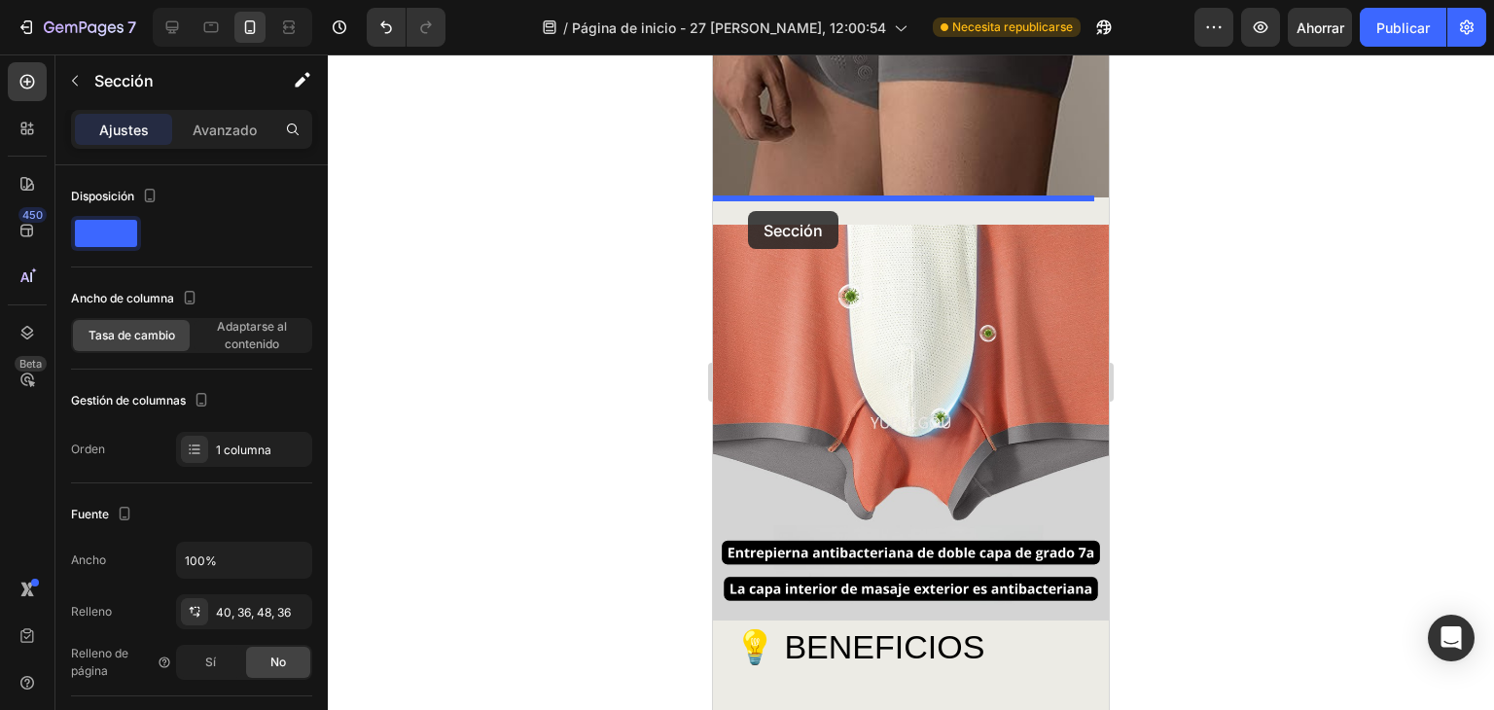
drag, startPoint x: 727, startPoint y: 650, endPoint x: 748, endPoint y: 211, distance: 439.1
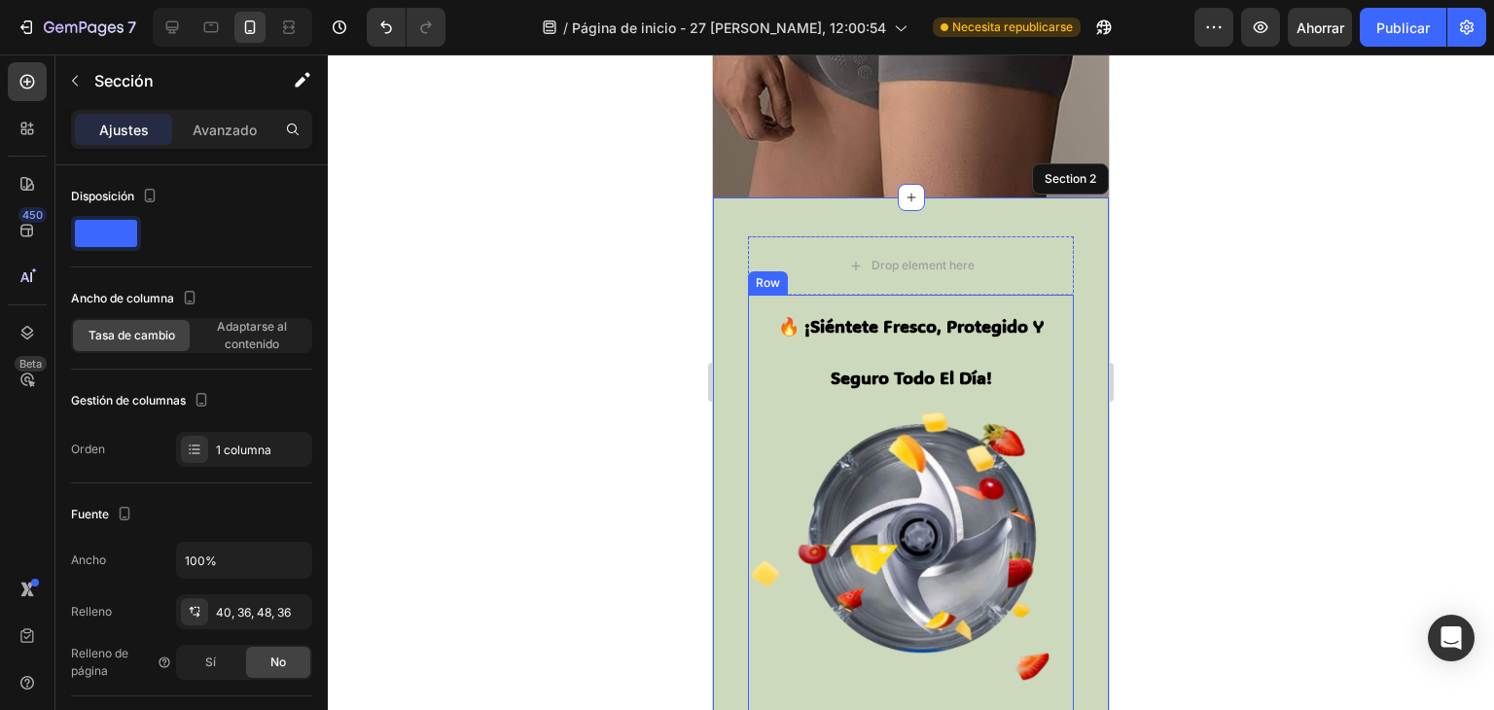
click at [1018, 523] on div "🔥 ¡siéntete fresco, protegido y seguro todo el día! Heading Image Image Image R…" at bounding box center [911, 574] width 326 height 559
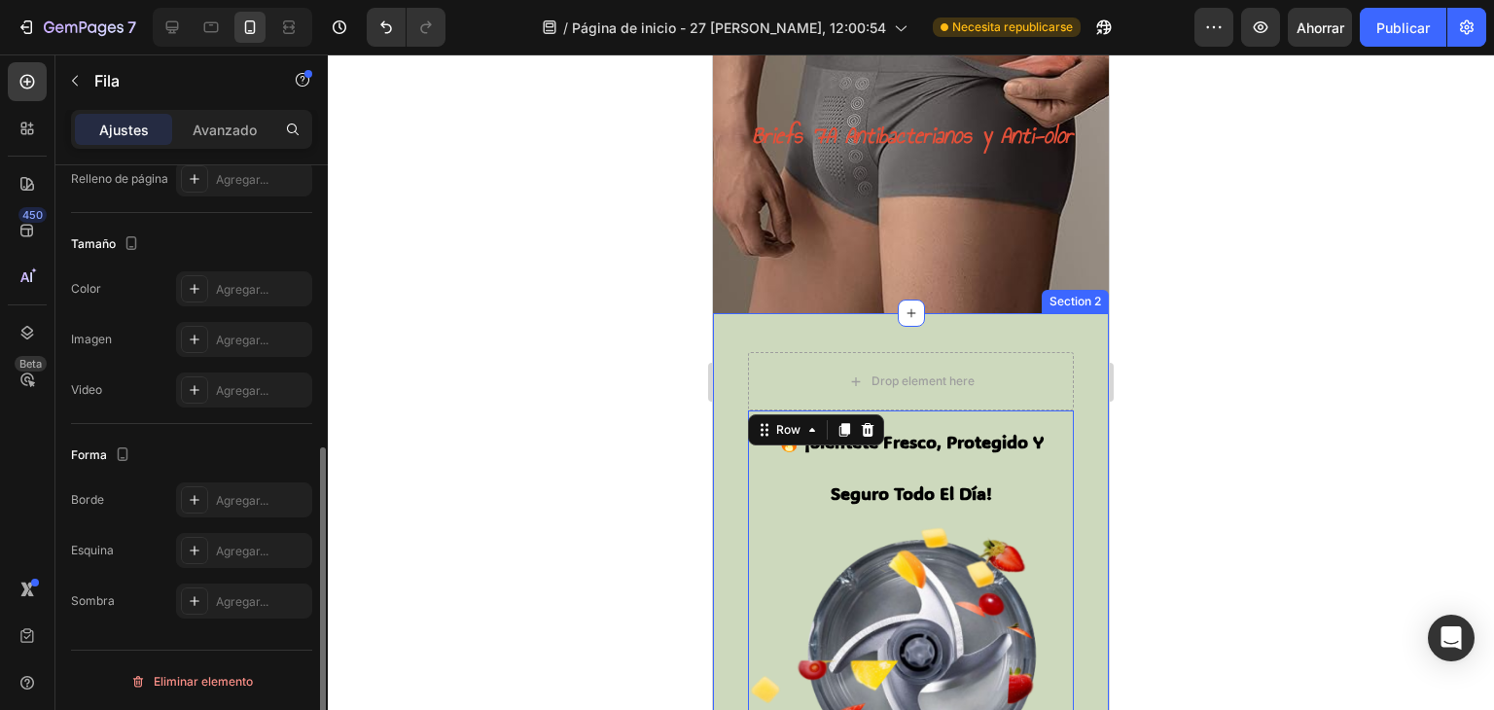
scroll to position [19, 0]
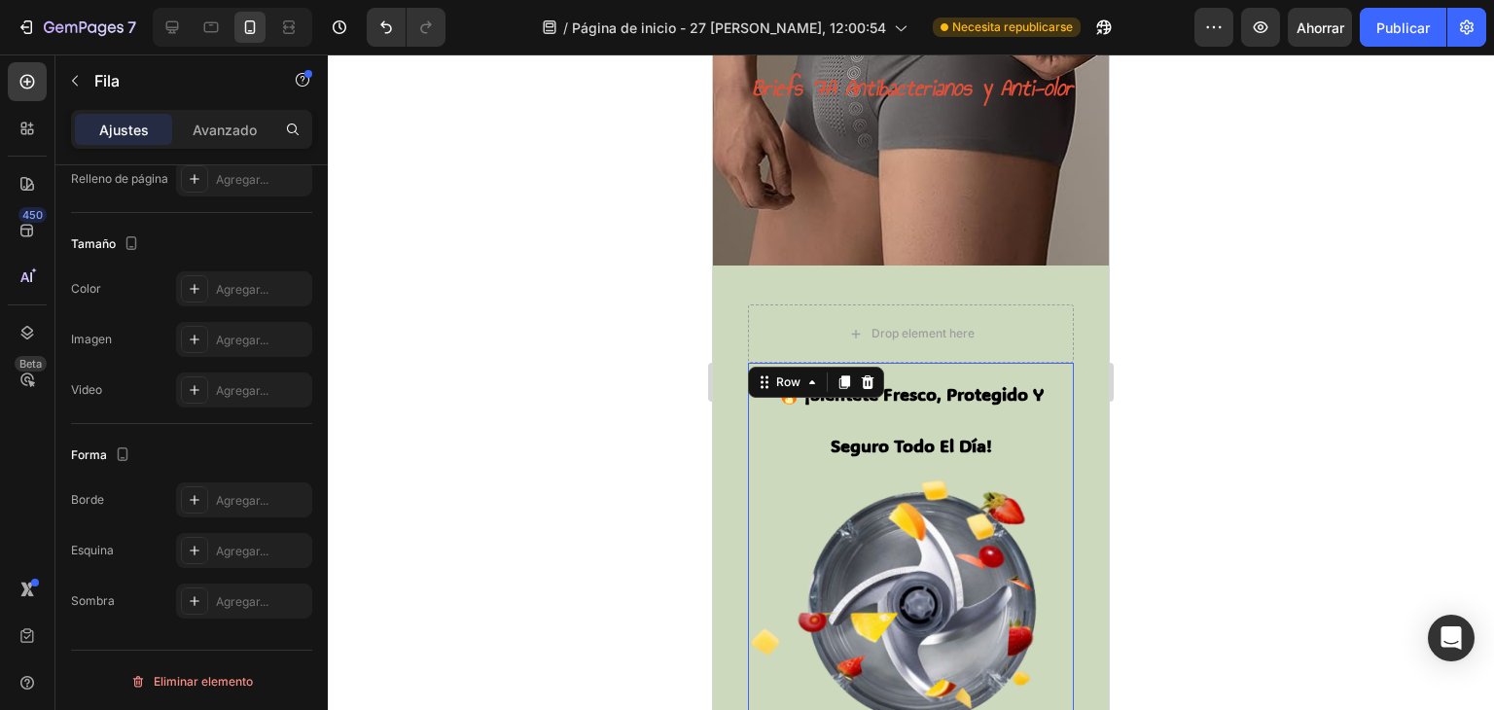
scroll to position [214, 0]
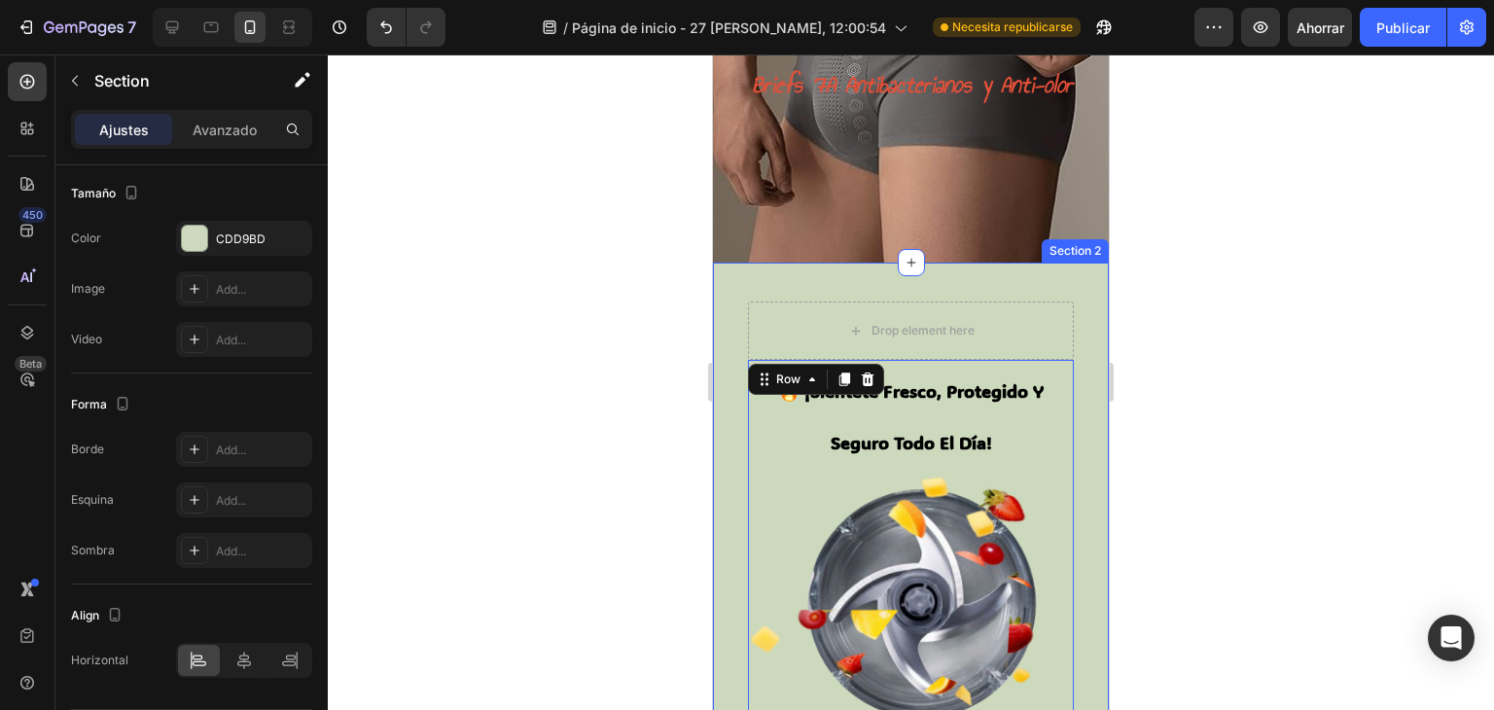
click at [730, 526] on div "🔥 ¡siéntete fresco, protegido y seguro todo el día! Heading Image Image Image R…" at bounding box center [911, 614] width 396 height 703
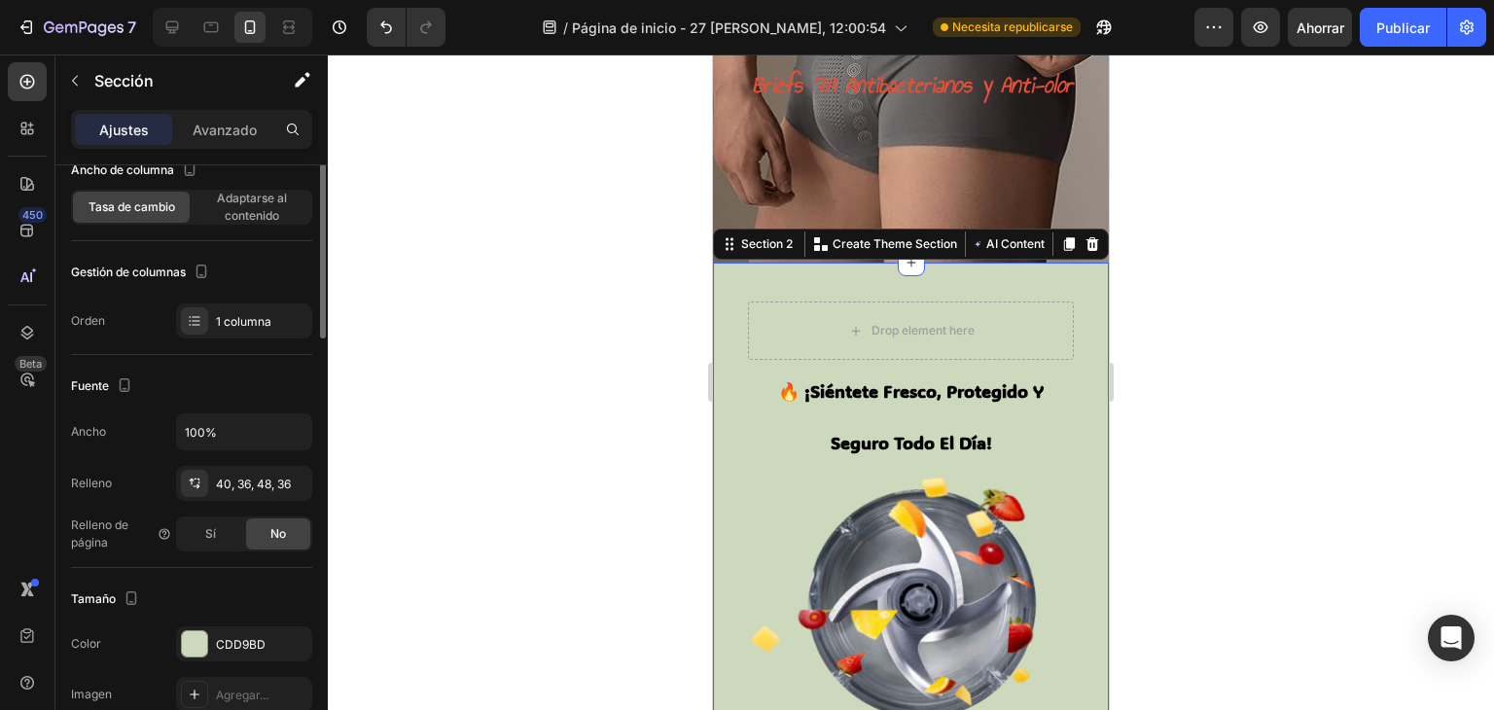
scroll to position [0, 0]
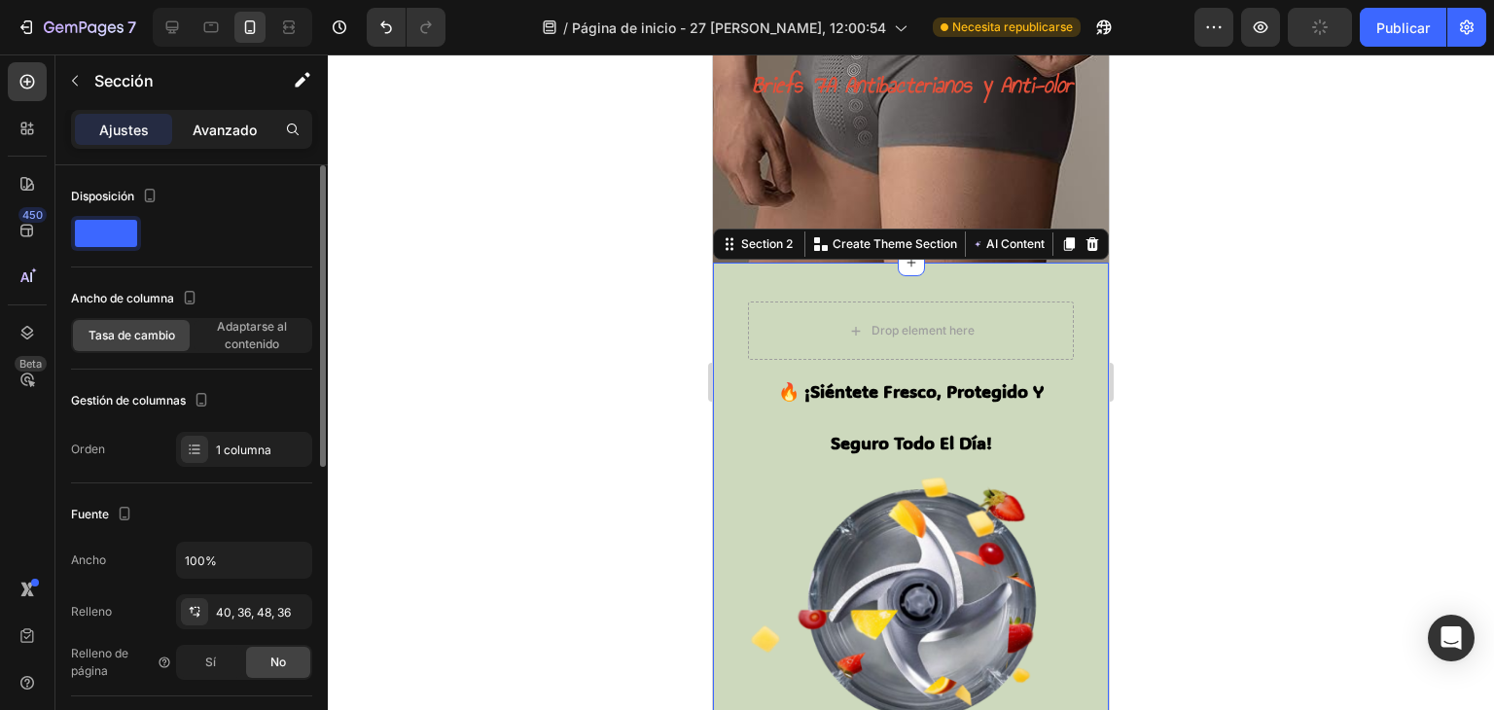
click at [210, 138] on p "Avanzado" at bounding box center [225, 130] width 64 height 20
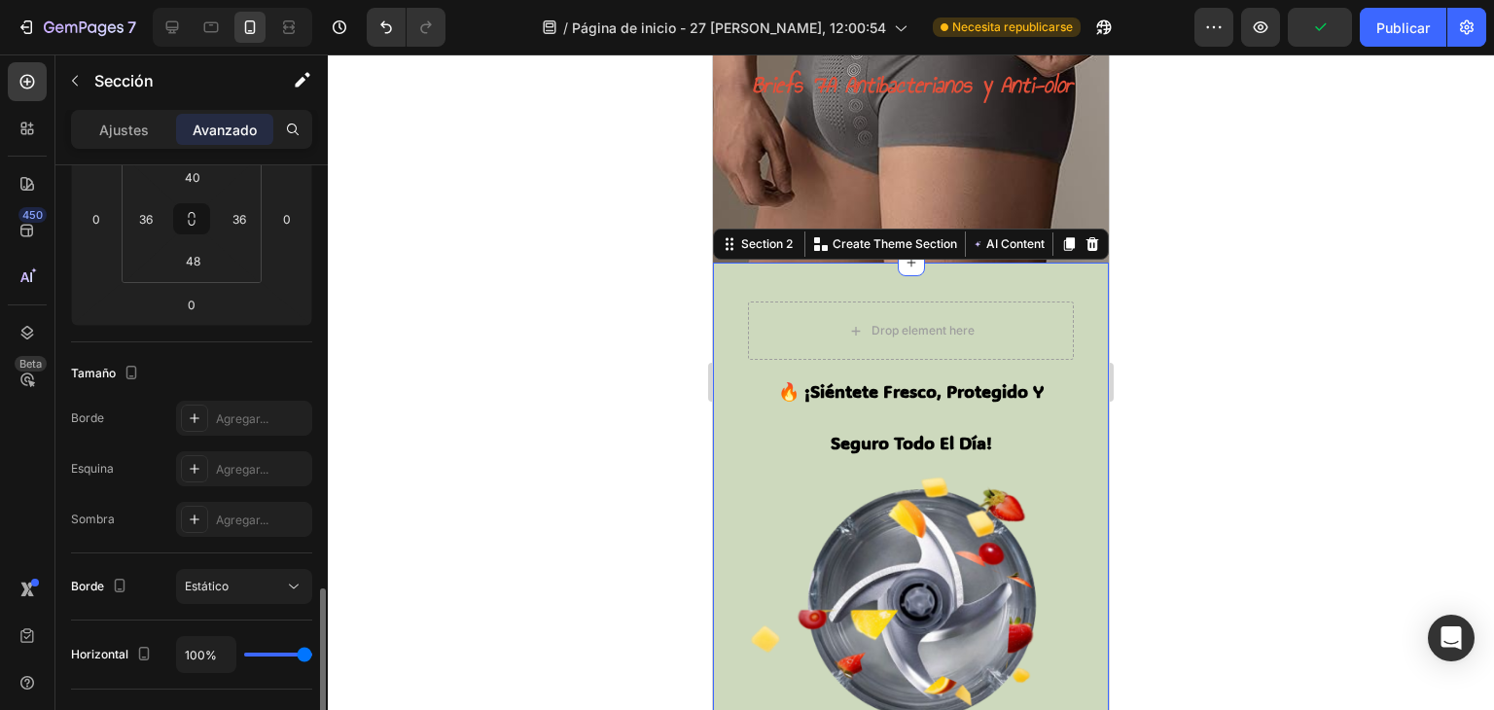
scroll to position [516, 0]
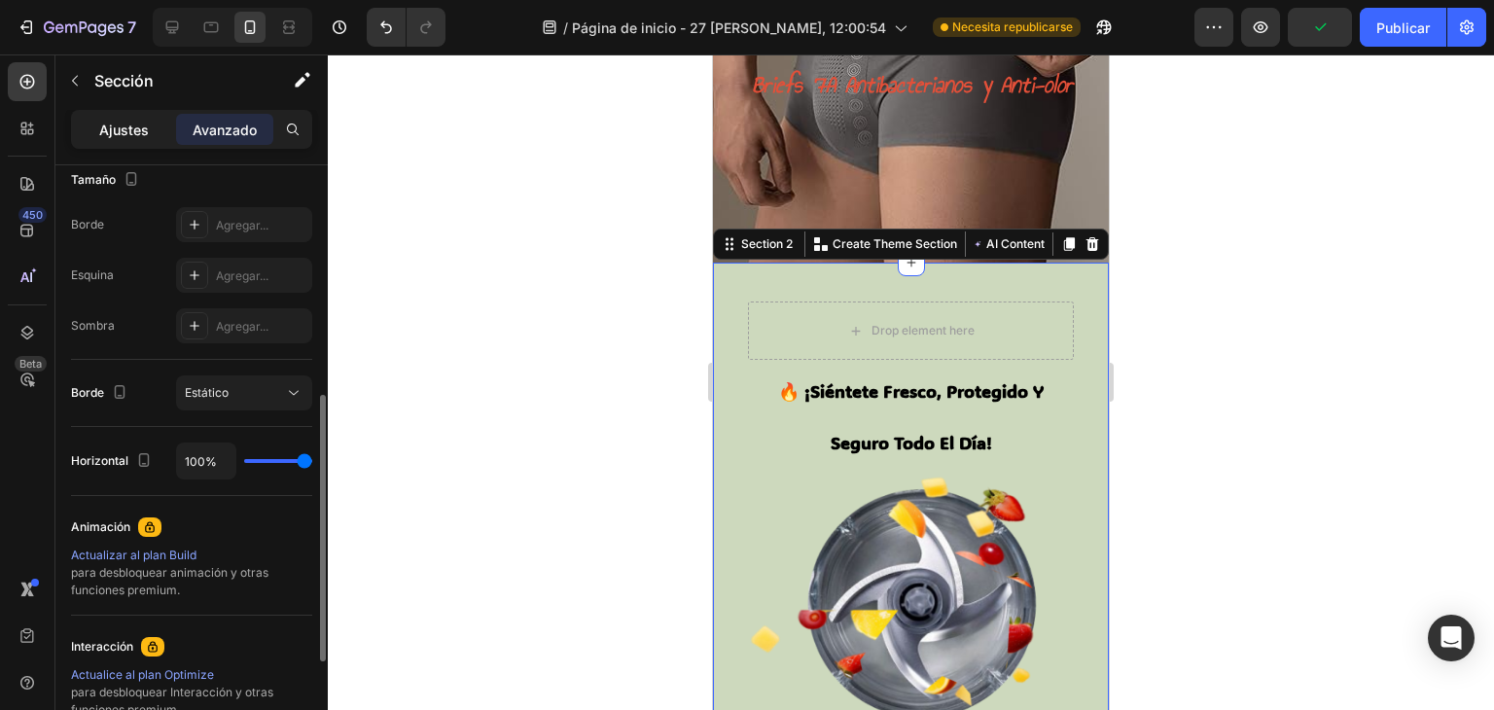
drag, startPoint x: 142, startPoint y: 109, endPoint x: 136, endPoint y: 119, distance: 11.3
click at [141, 110] on div "Ajustes Avanzado" at bounding box center [191, 129] width 241 height 39
click at [136, 120] on p "Ajustes" at bounding box center [124, 130] width 50 height 20
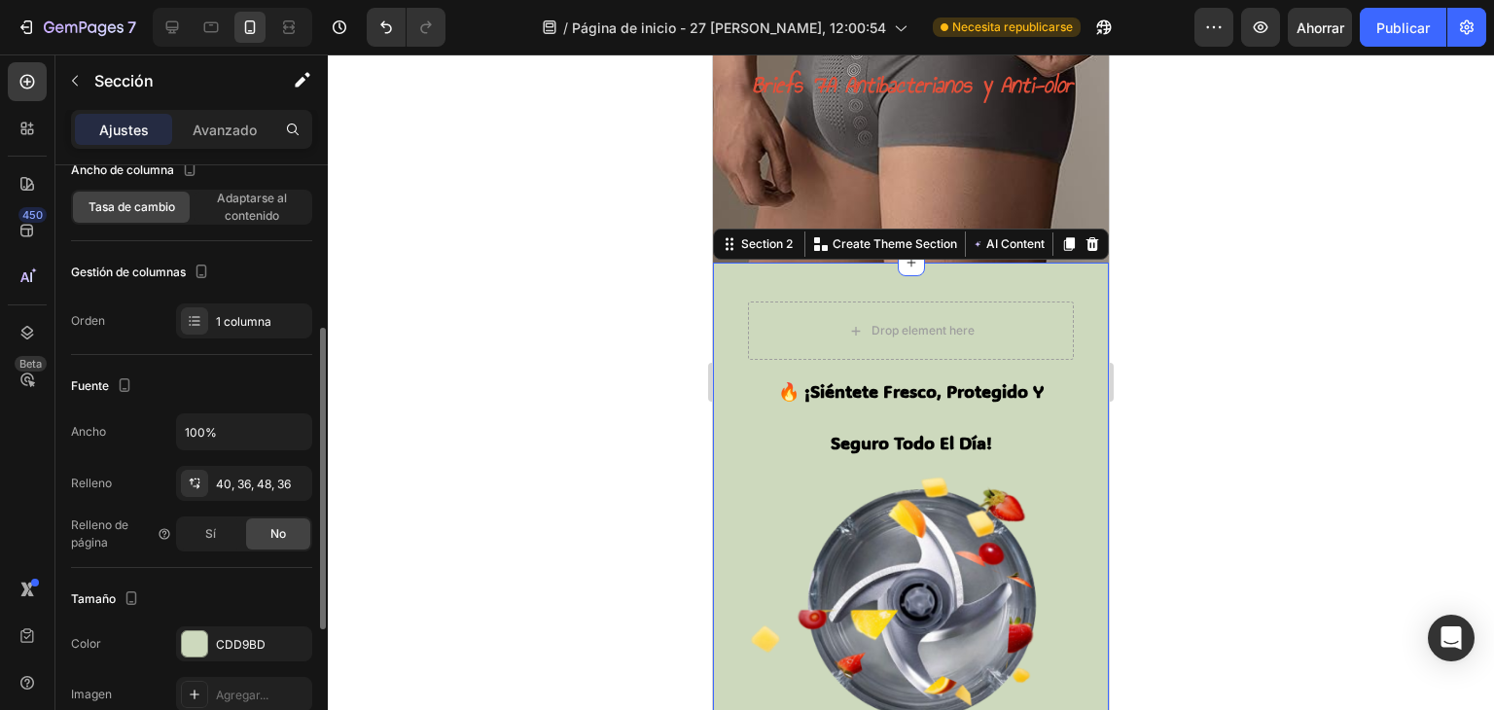
scroll to position [258, 0]
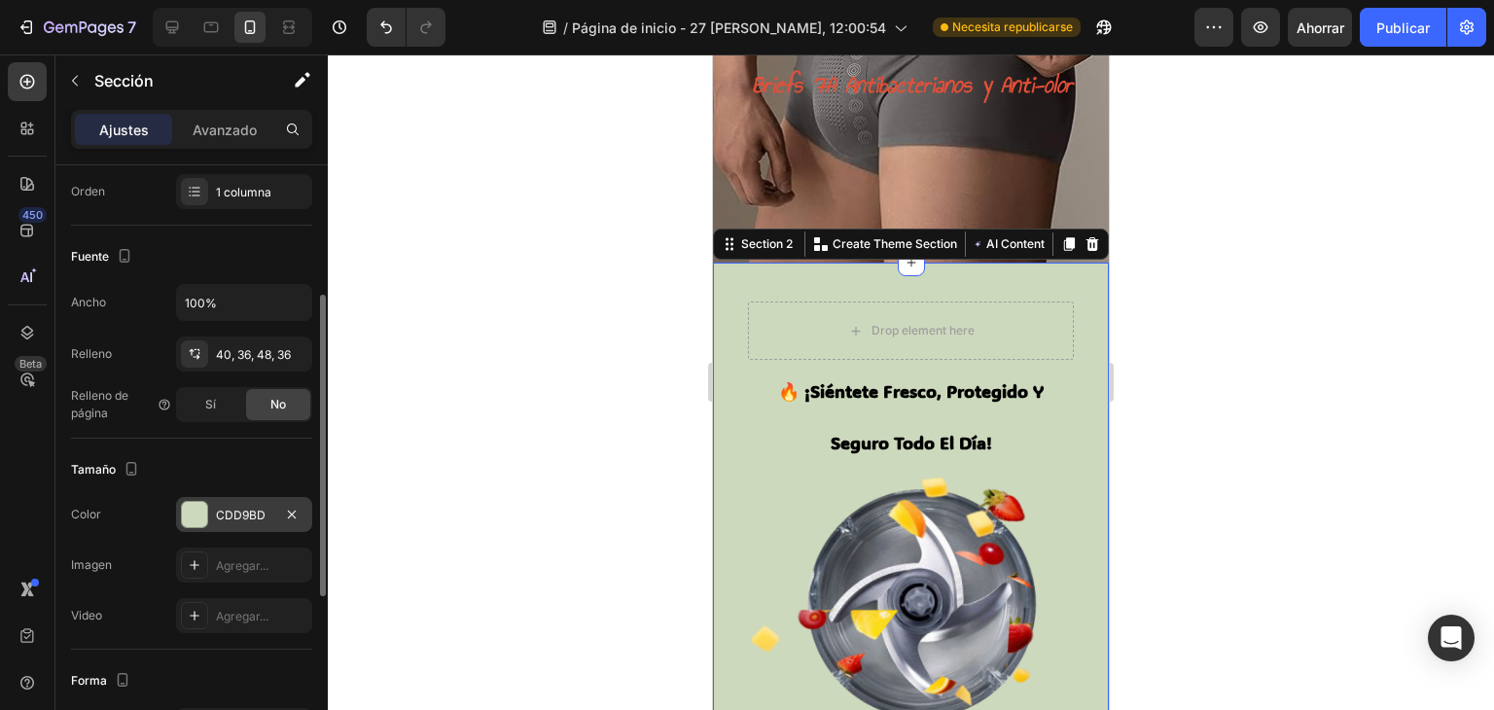
click at [220, 511] on font "CDD9BD" at bounding box center [241, 515] width 50 height 15
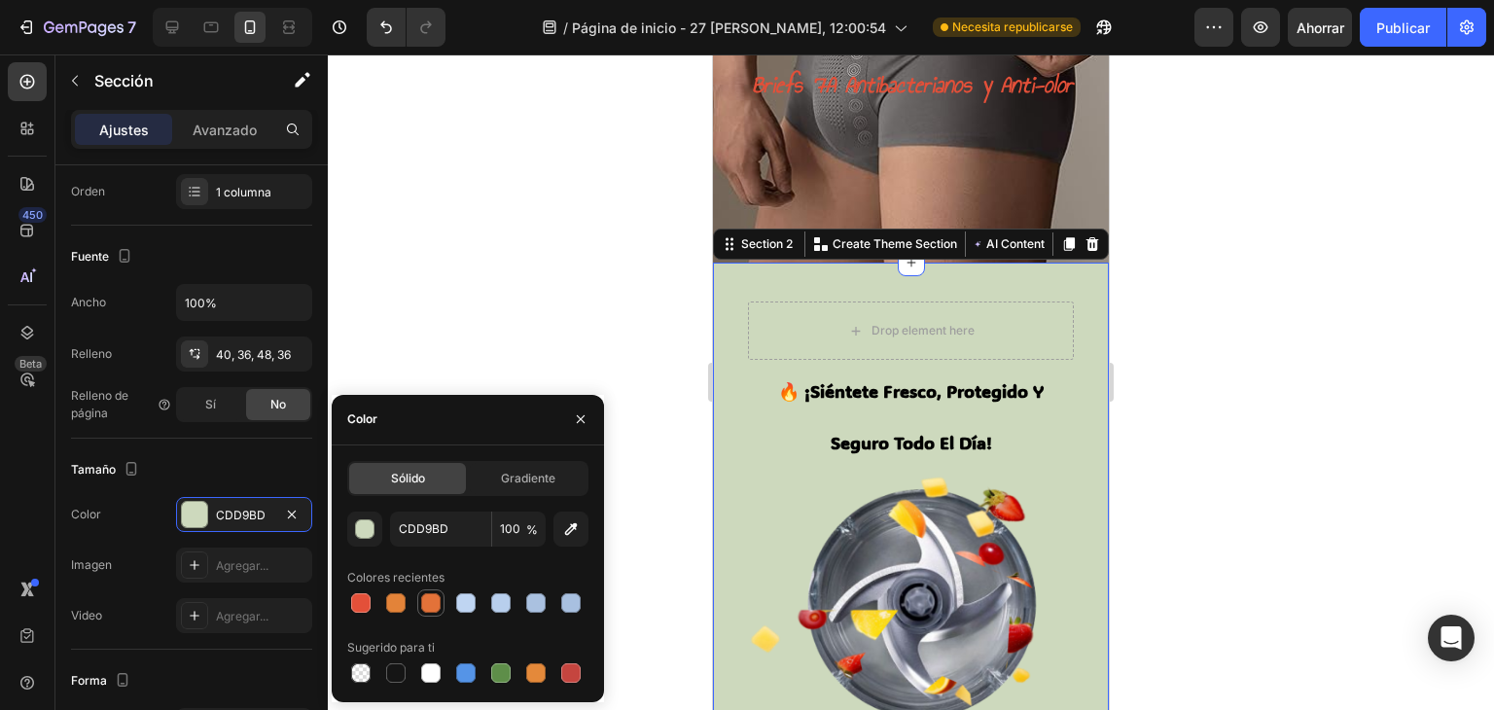
click at [427, 601] on div at bounding box center [430, 602] width 19 height 19
type input "E37239"
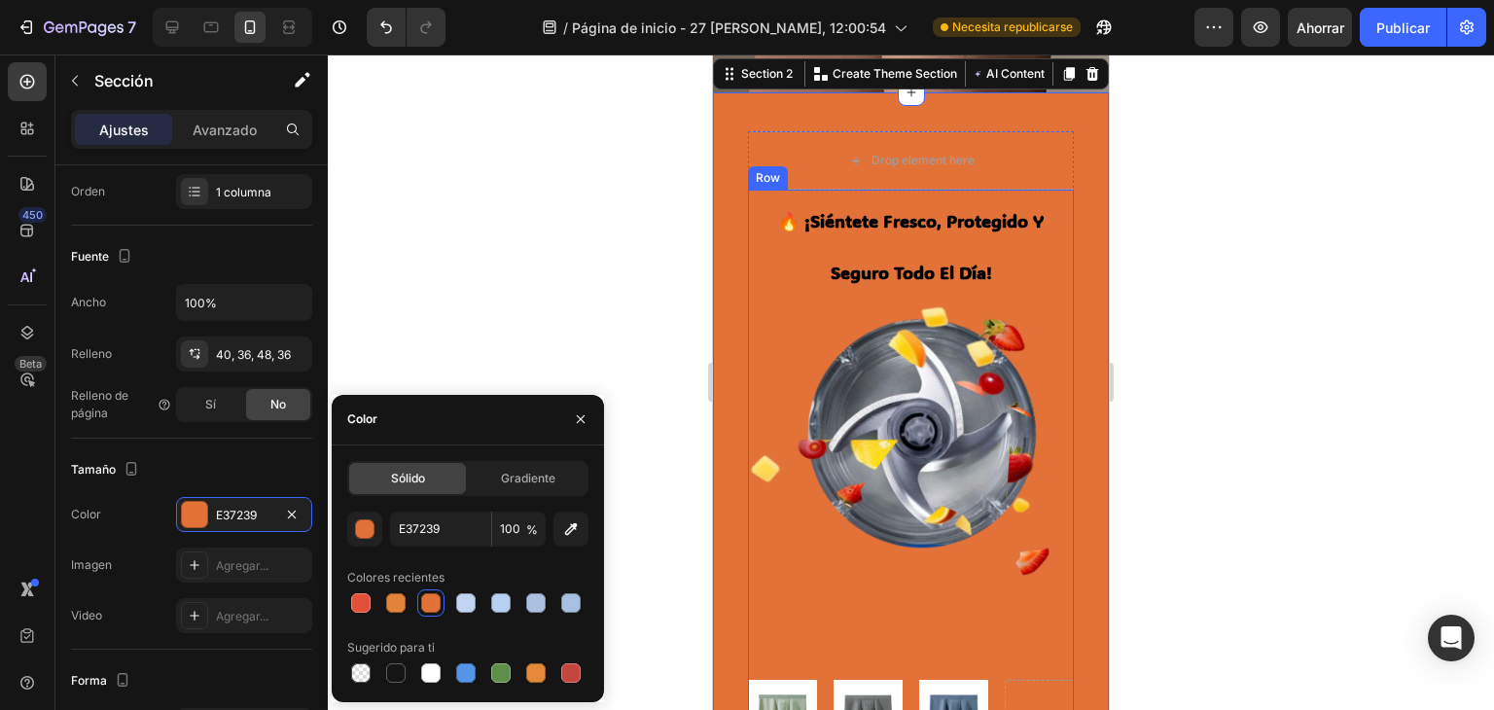
scroll to position [408, 0]
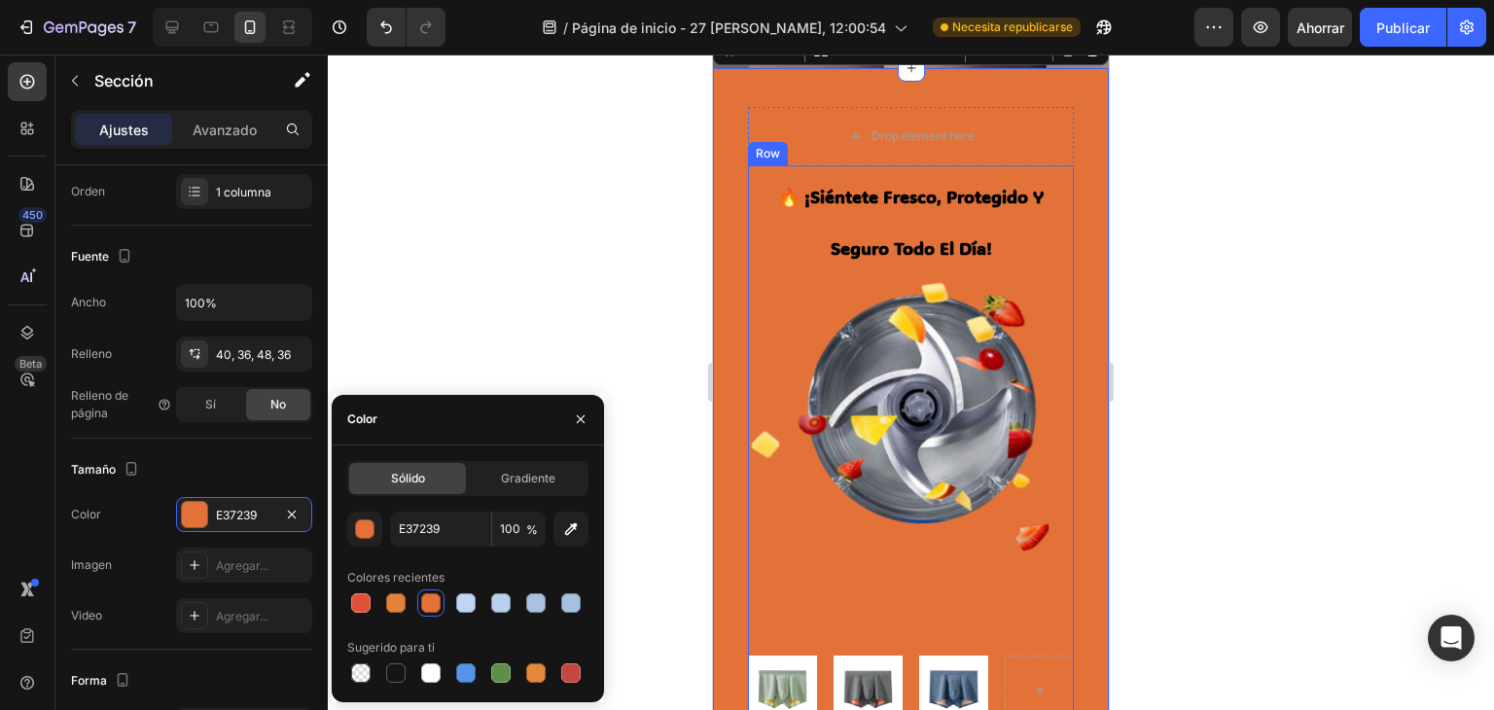
click at [950, 457] on div "🔥 ¡siéntete fresco, protegido y seguro todo el día! Heading Image Image Image R…" at bounding box center [911, 444] width 326 height 559
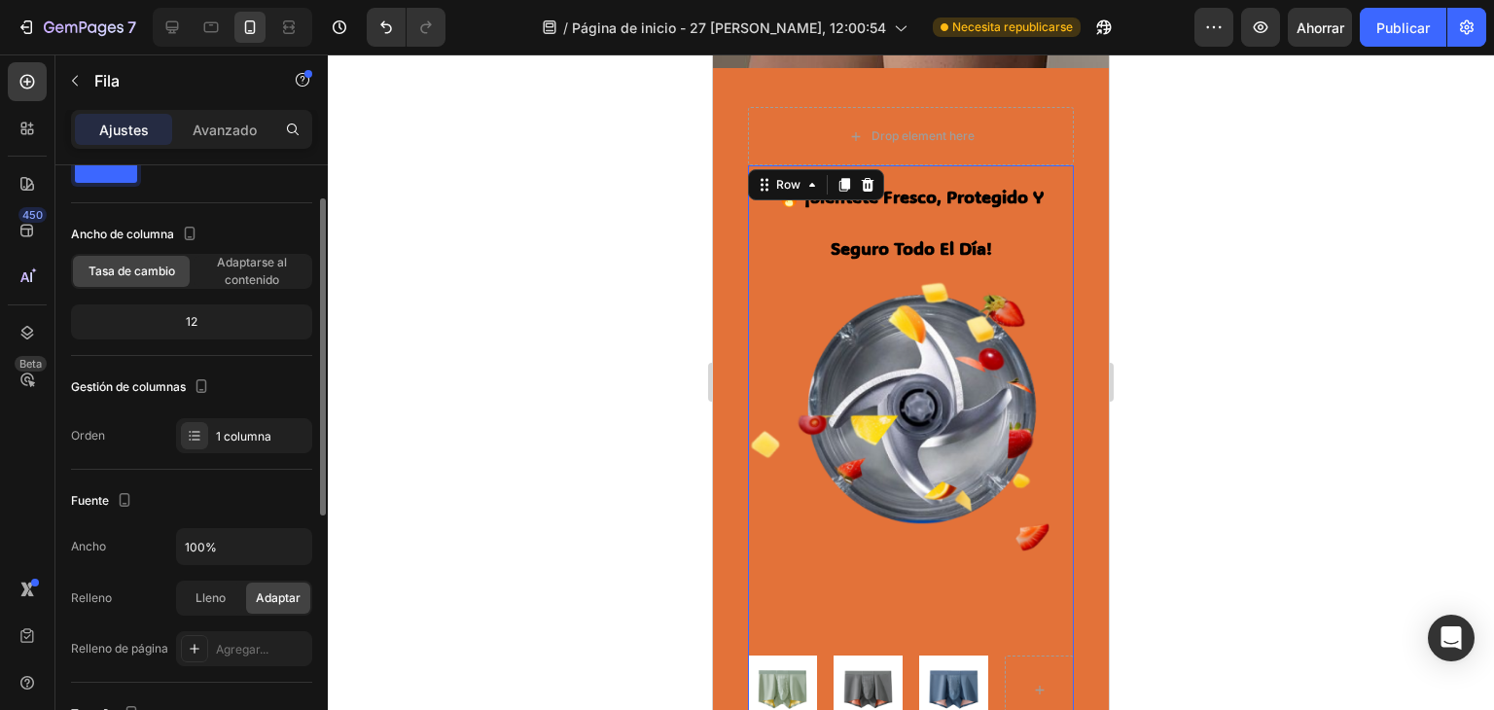
scroll to position [0, 0]
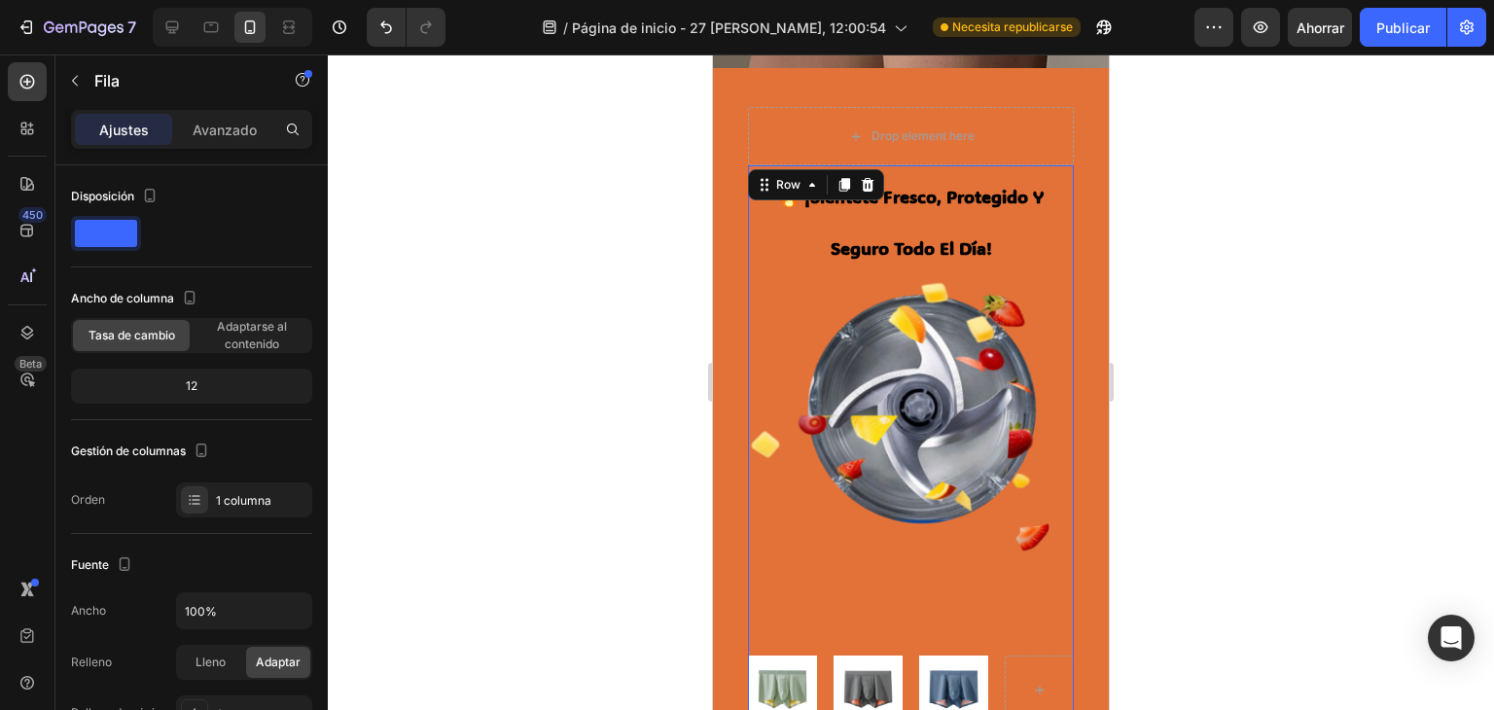
click at [136, 131] on font "Ajustes" at bounding box center [124, 130] width 50 height 17
click at [202, 127] on font "Avanzado" at bounding box center [225, 130] width 64 height 17
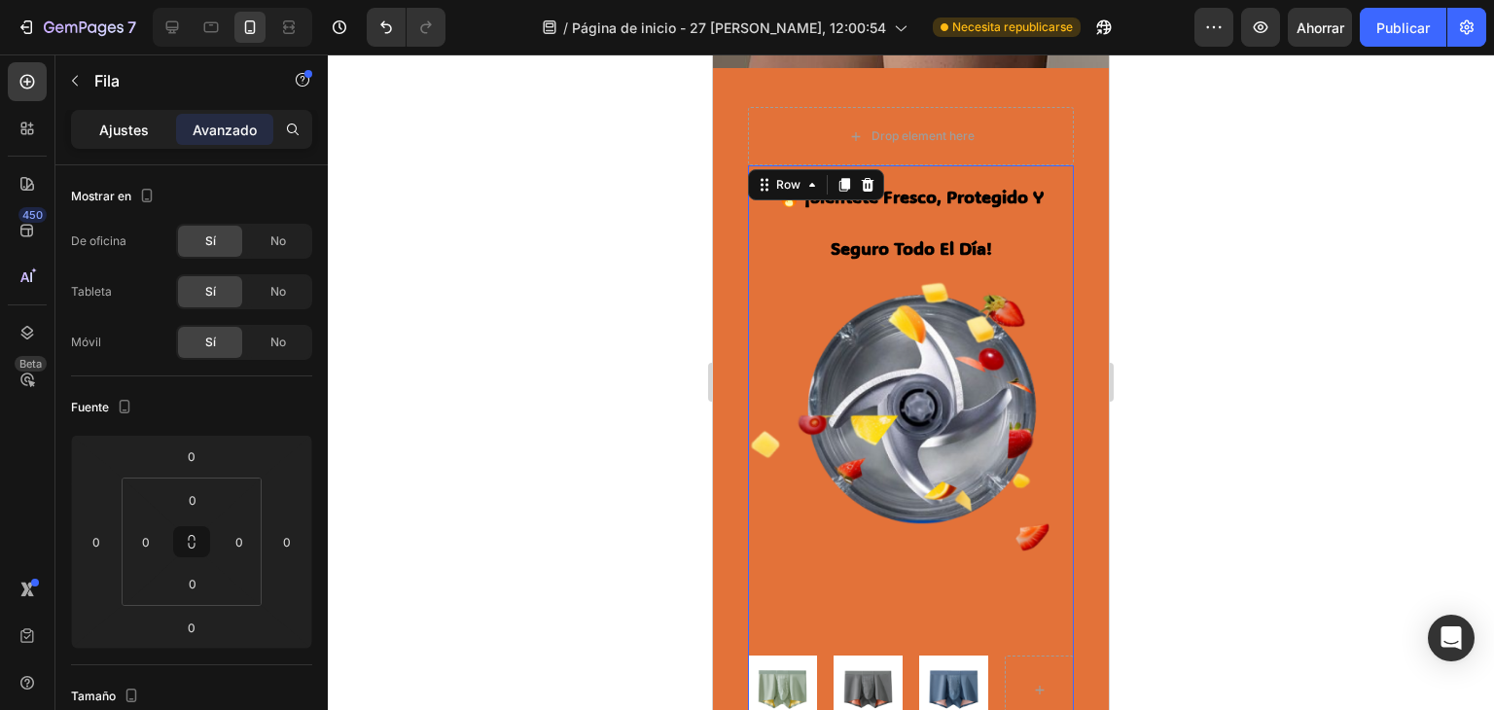
click at [140, 129] on font "Ajustes" at bounding box center [124, 130] width 50 height 17
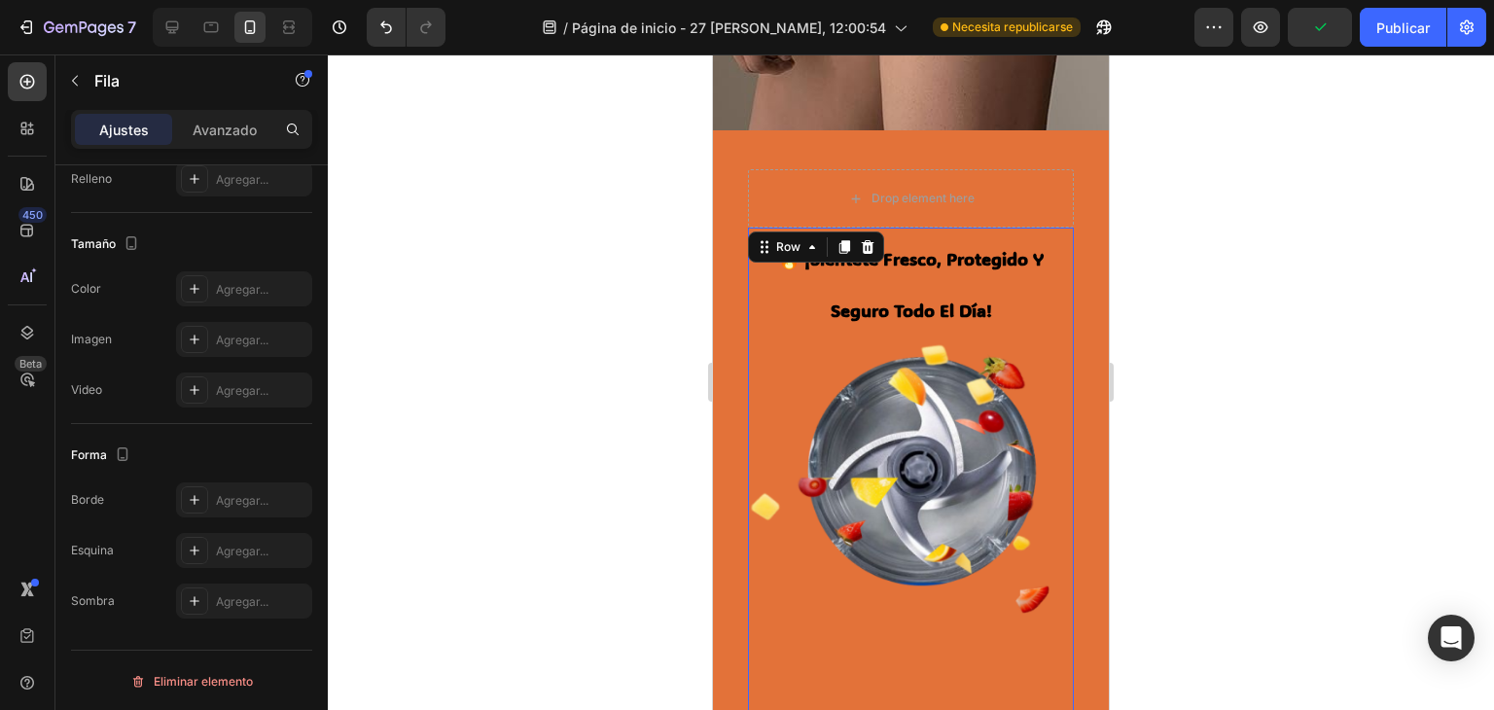
scroll to position [279, 0]
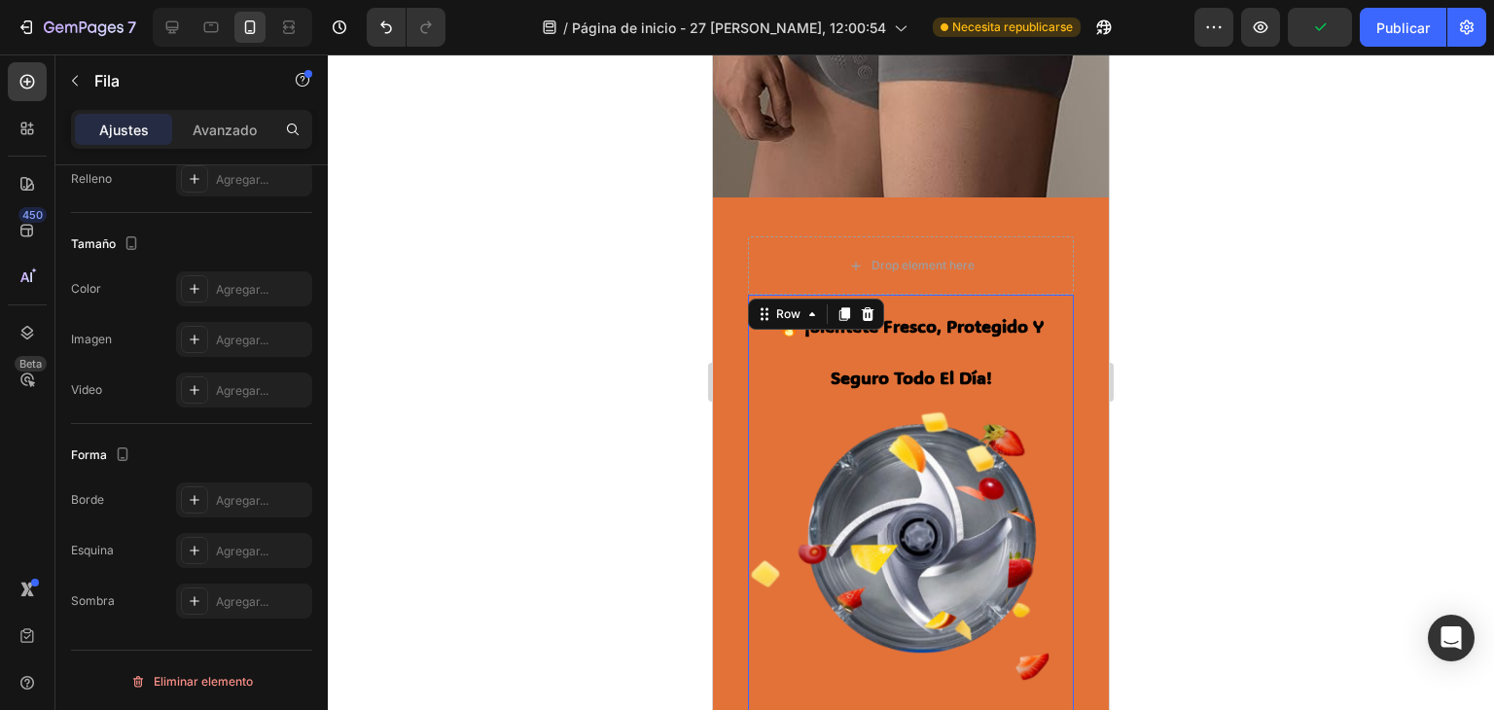
click at [905, 543] on div "🔥 ¡siéntete fresco, protegido y seguro todo el día! Heading Image Image Image R…" at bounding box center [911, 574] width 326 height 559
click at [939, 423] on div "🔥 ¡siéntete fresco, protegido y seguro todo el día! Heading Image Image Image R…" at bounding box center [911, 574] width 326 height 559
click at [933, 517] on div "🔥 ¡siéntete fresco, protegido y seguro todo el día! Heading Image Image Image R…" at bounding box center [911, 574] width 326 height 559
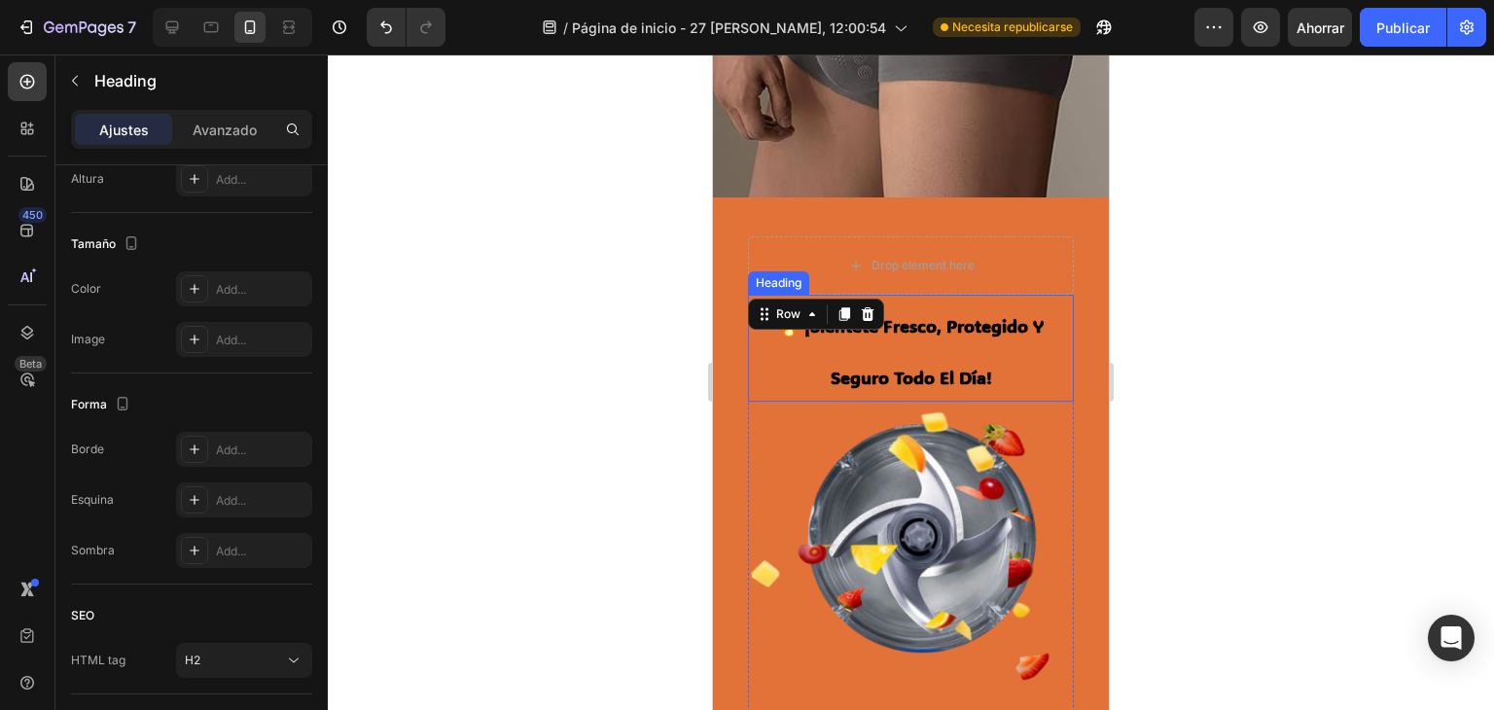
click at [953, 367] on strong "🔥 ¡siéntete fresco, protegido y seguro todo el día!" at bounding box center [910, 351] width 265 height 75
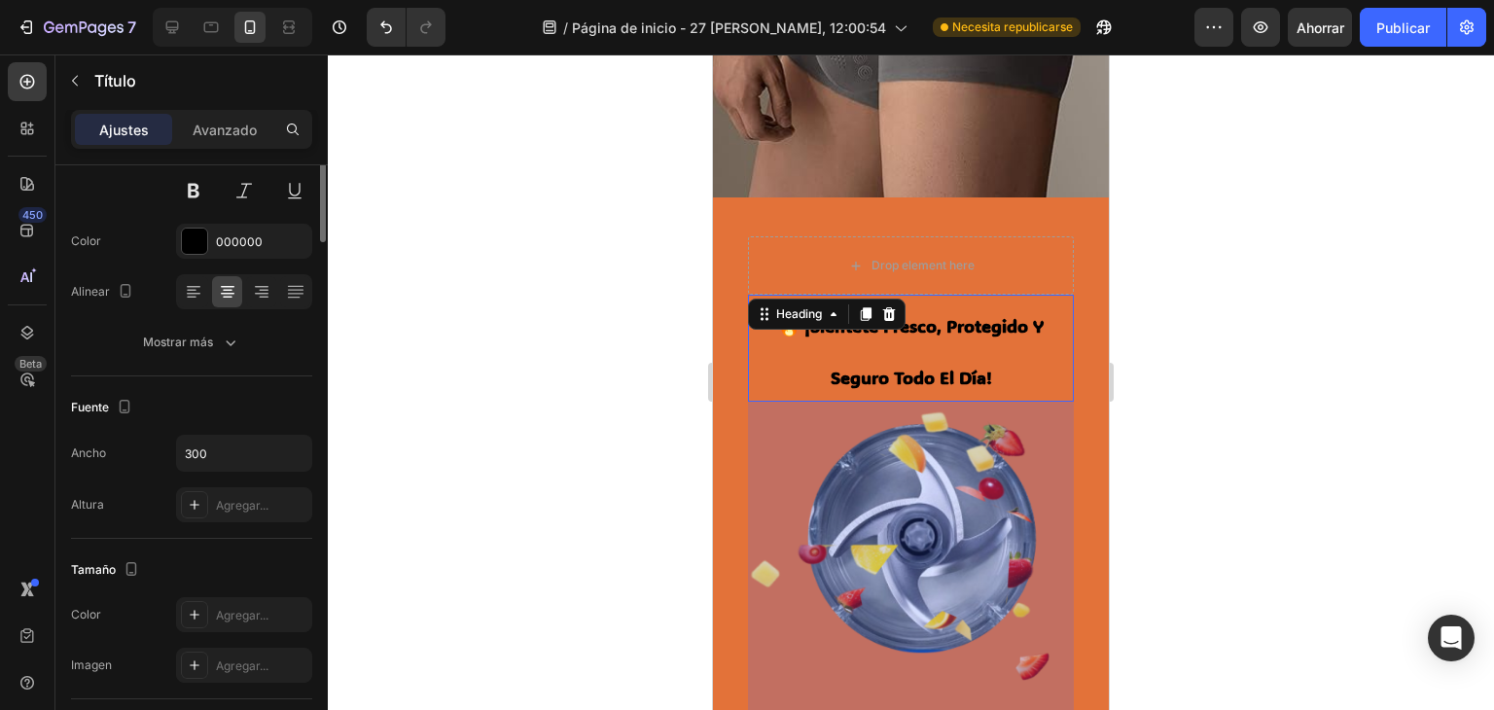
scroll to position [0, 0]
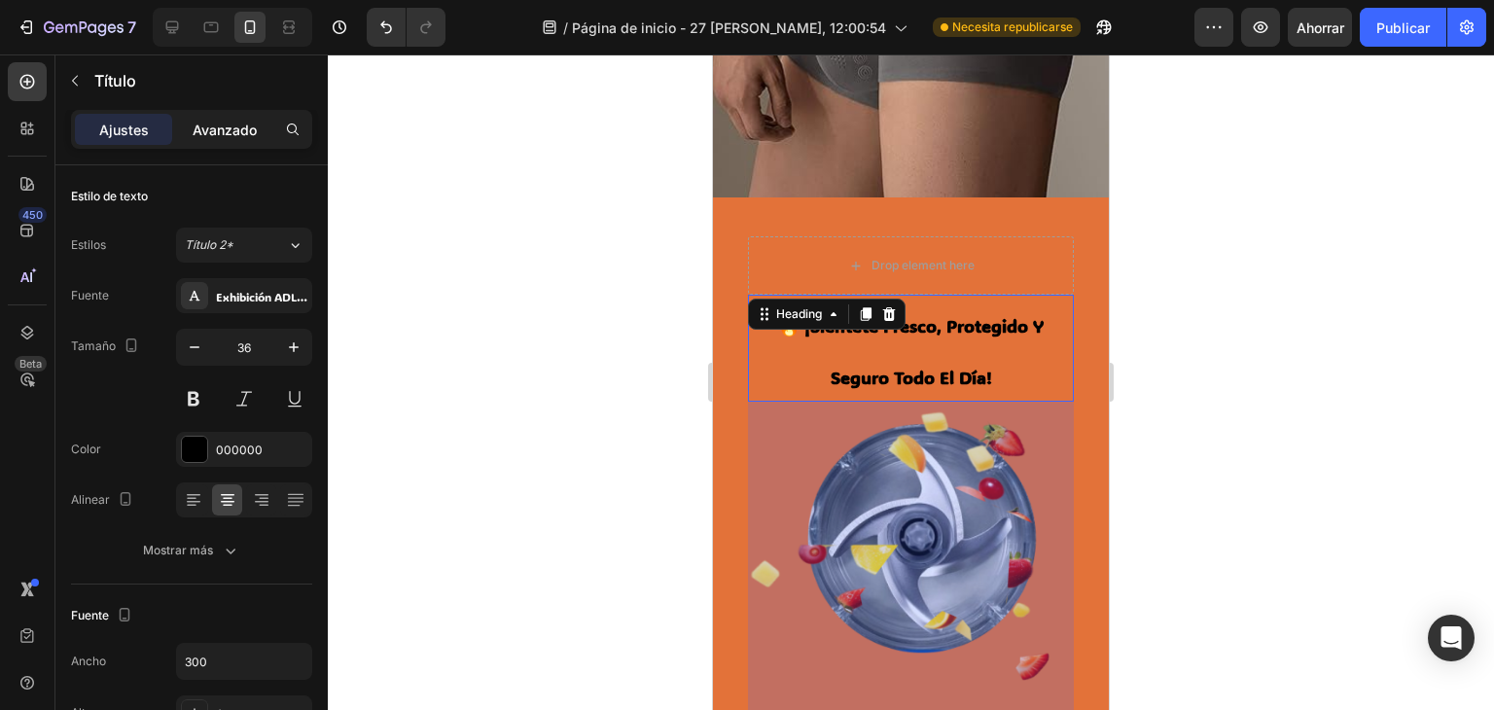
click at [211, 145] on div "Ajustes Avanzado" at bounding box center [191, 129] width 241 height 39
click at [225, 138] on p "Avanzado" at bounding box center [225, 130] width 64 height 20
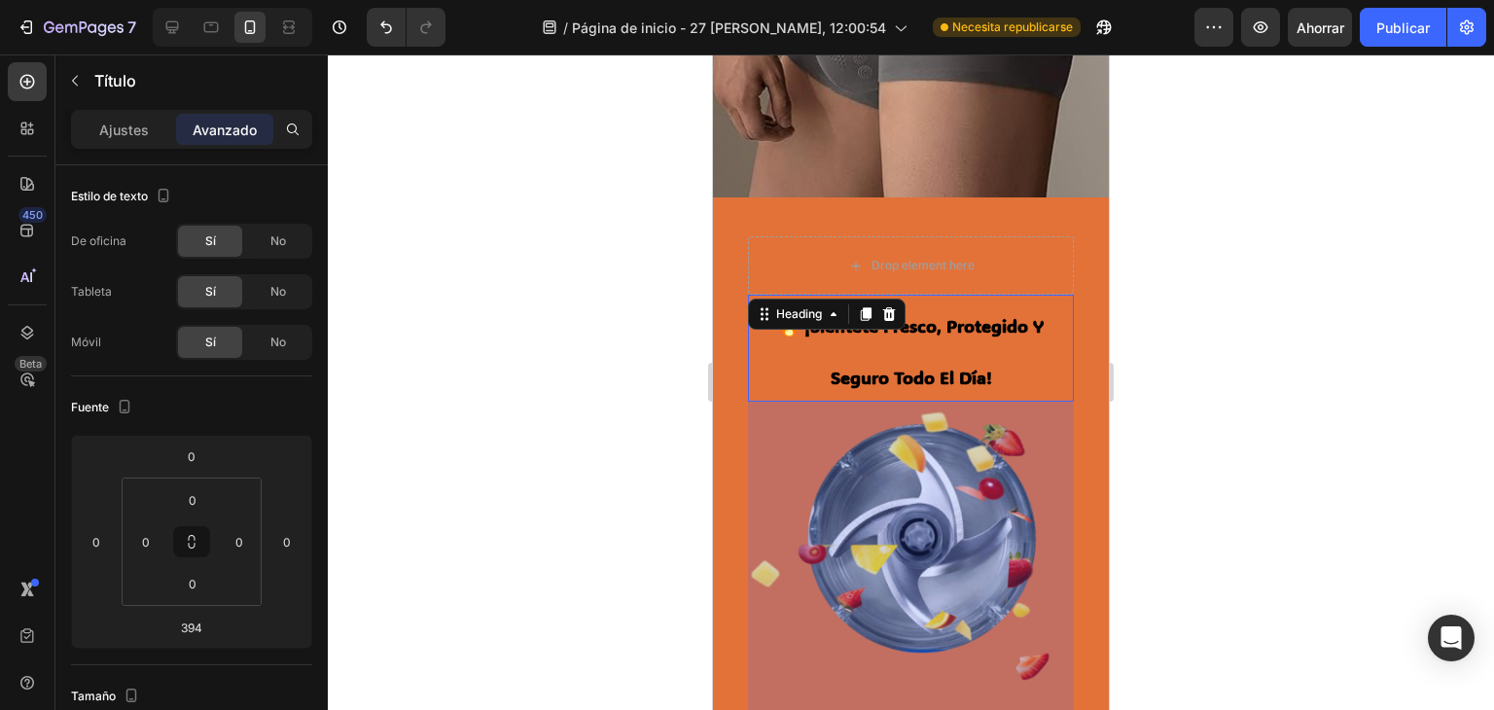
click at [960, 547] on div "394" at bounding box center [911, 593] width 326 height 383
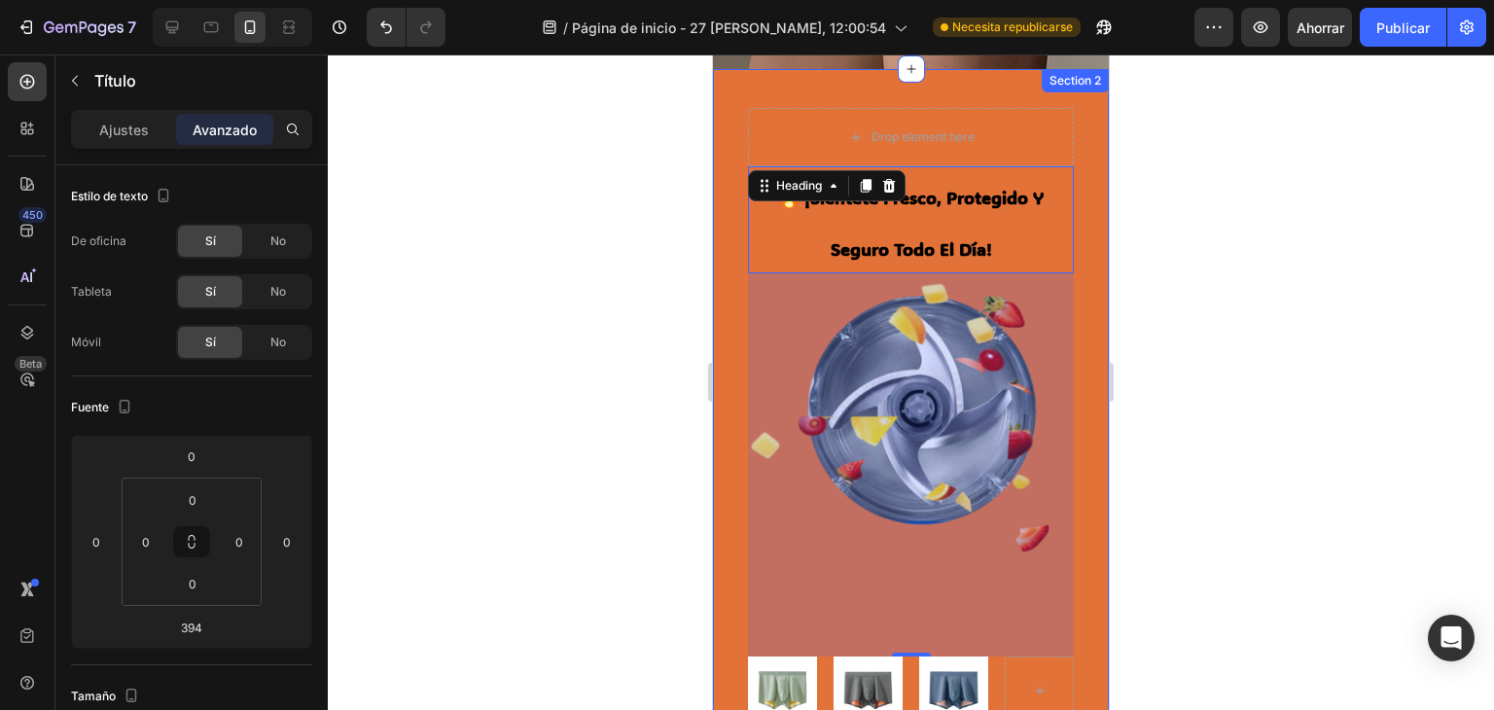
scroll to position [408, 0]
click at [1071, 496] on div "🔥 ¡siéntete fresco, protegido y seguro todo el día! Heading 394 Image Image Ima…" at bounding box center [911, 419] width 396 height 703
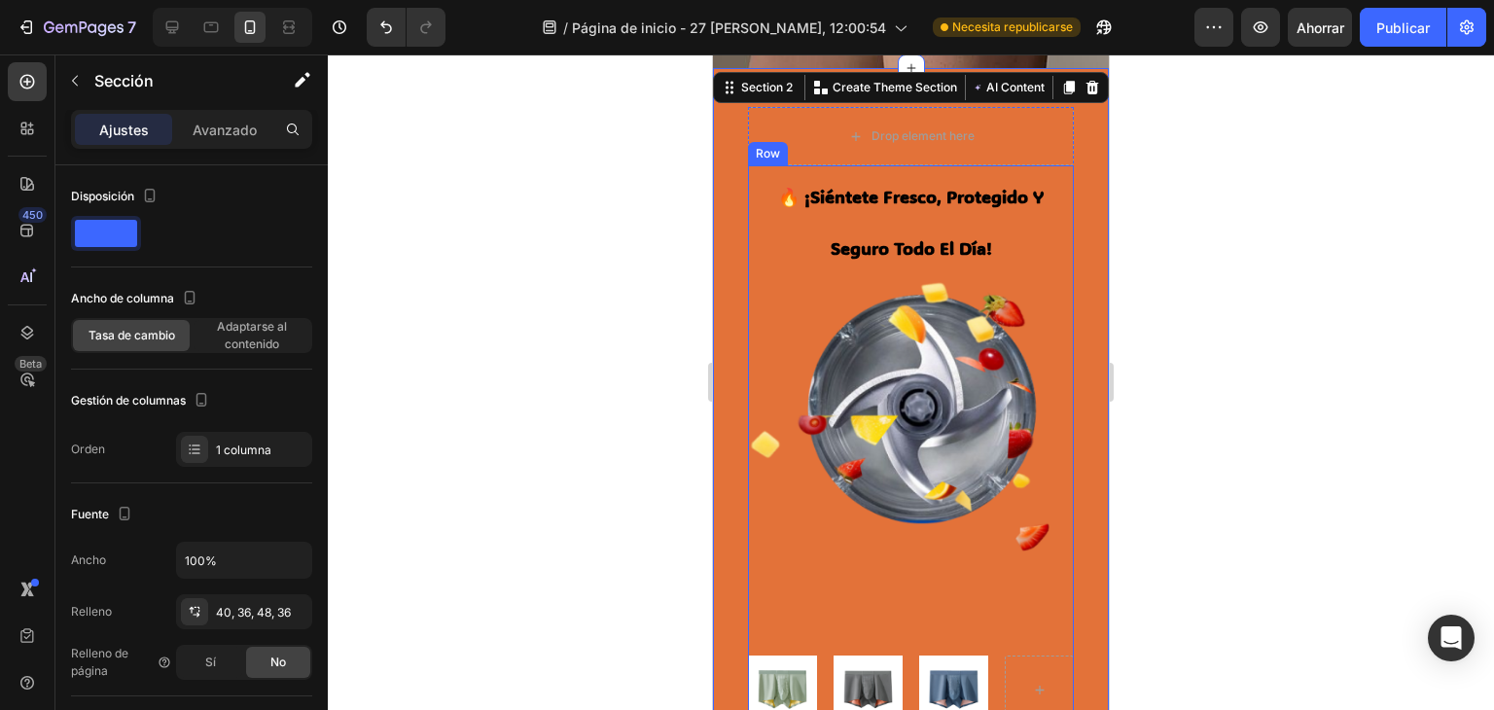
click at [926, 492] on div "🔥 ¡siéntete fresco, protegido y seguro todo el día! Heading Image Image Image R…" at bounding box center [911, 444] width 326 height 559
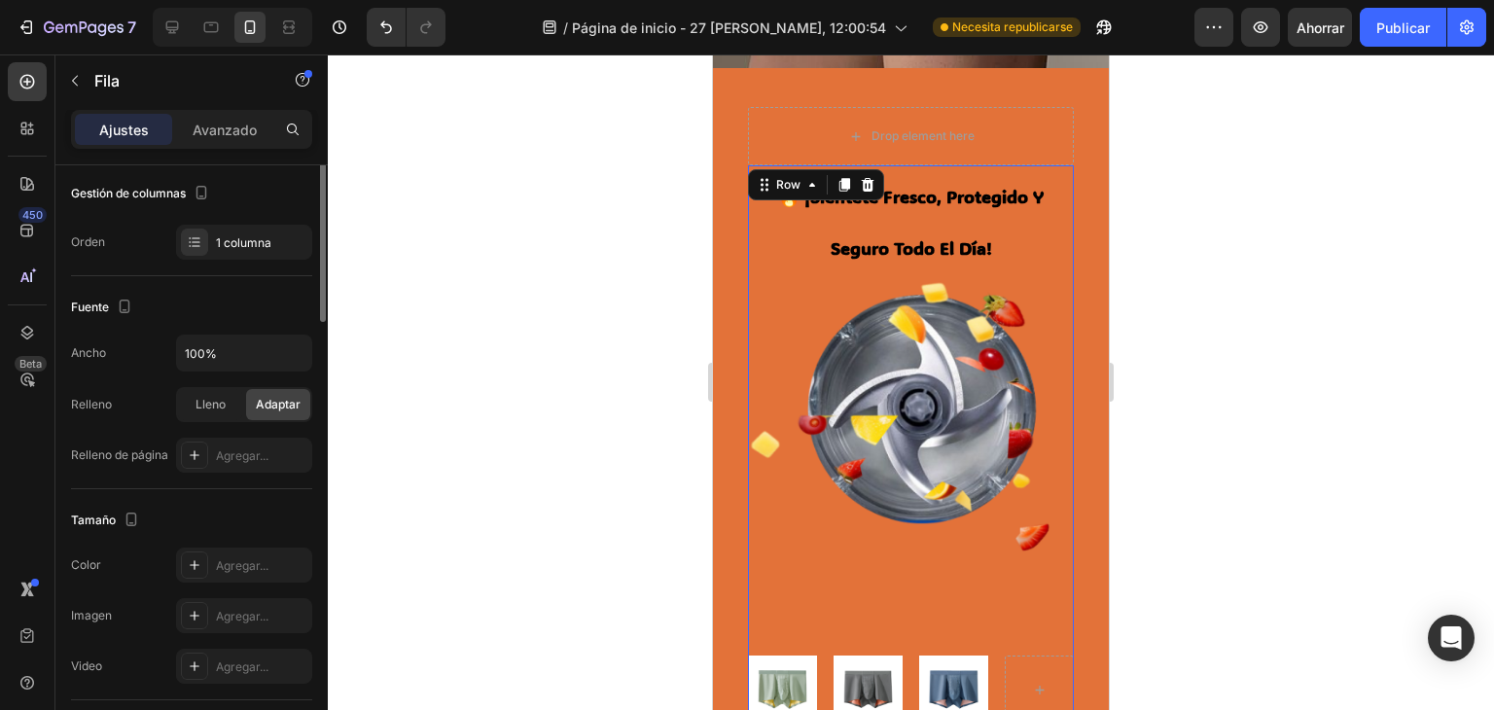
scroll to position [64, 0]
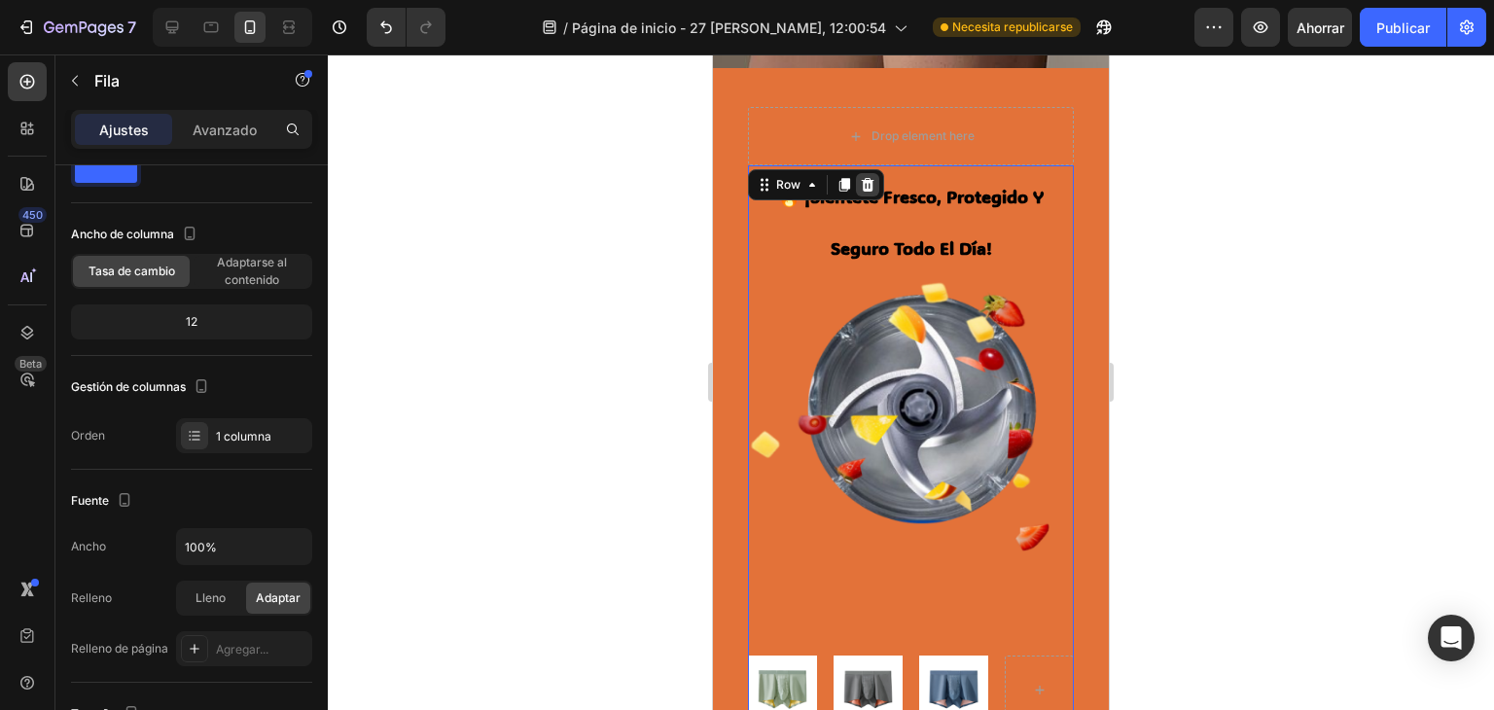
click at [864, 186] on icon at bounding box center [868, 185] width 13 height 14
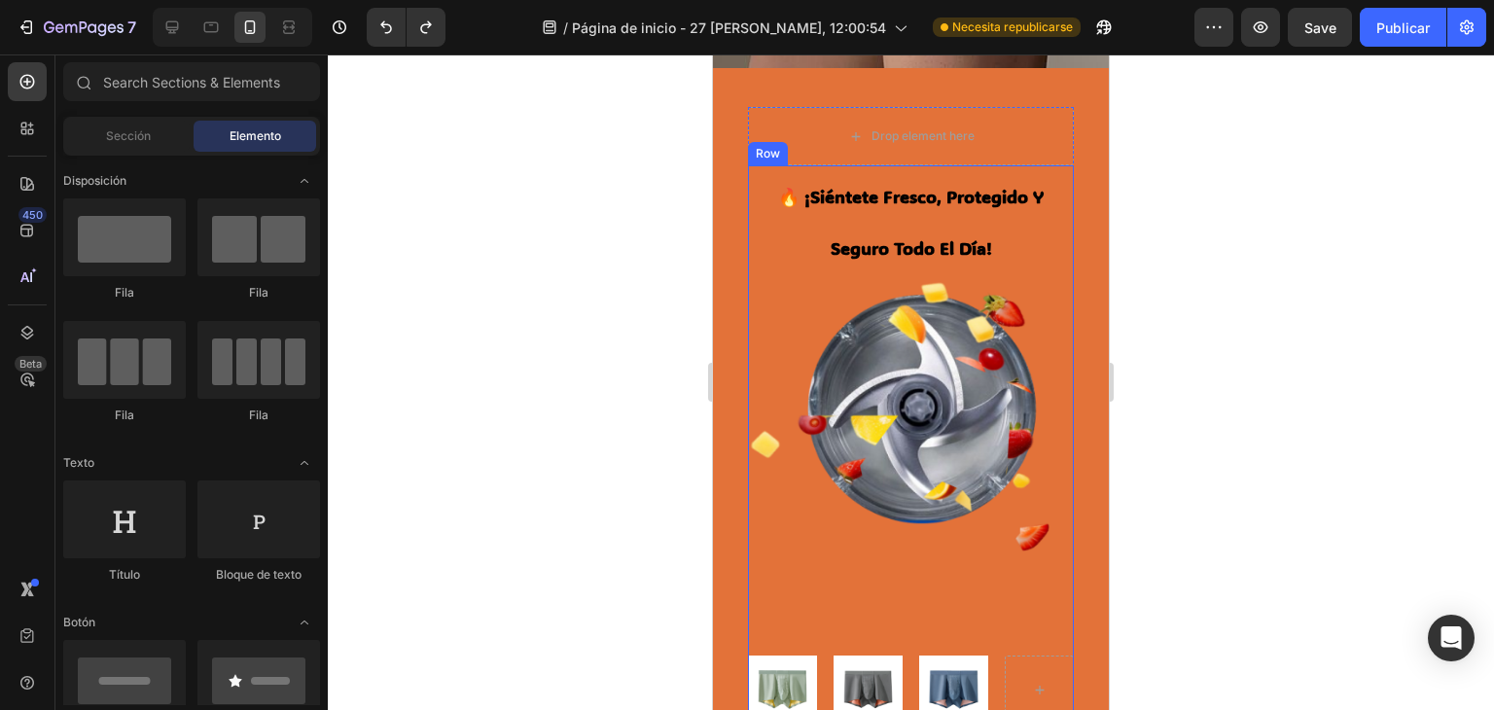
click at [821, 503] on div "🔥 ¡siéntete fresco, protegido y seguro todo el día! Heading Image Image Image R…" at bounding box center [911, 444] width 326 height 559
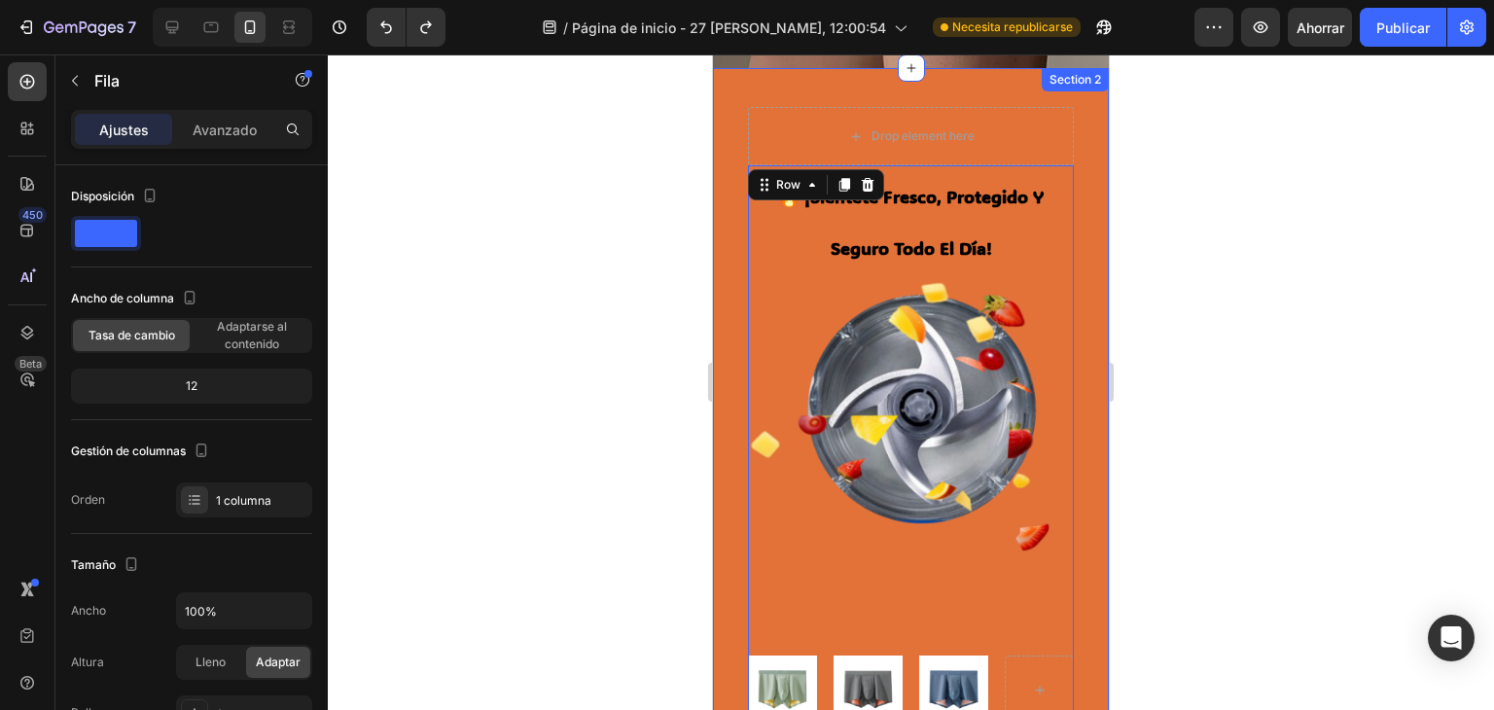
click at [1075, 277] on div "🔥 ¡siéntete fresco, protegido y seguro todo el día! Heading Image Image Image R…" at bounding box center [911, 419] width 396 height 703
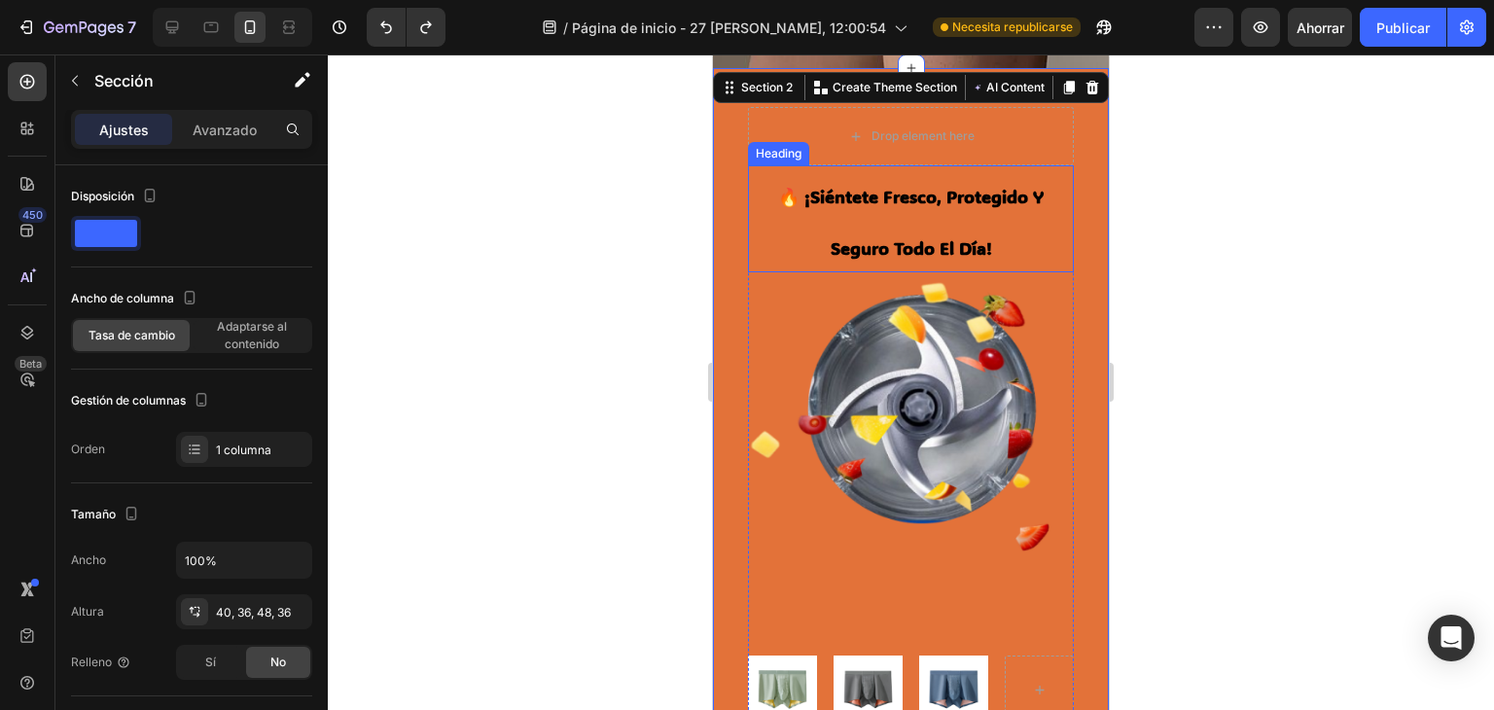
click at [1029, 230] on h2 "🔥 ¡siéntete fresco, protegido y seguro todo el día!" at bounding box center [911, 218] width 292 height 107
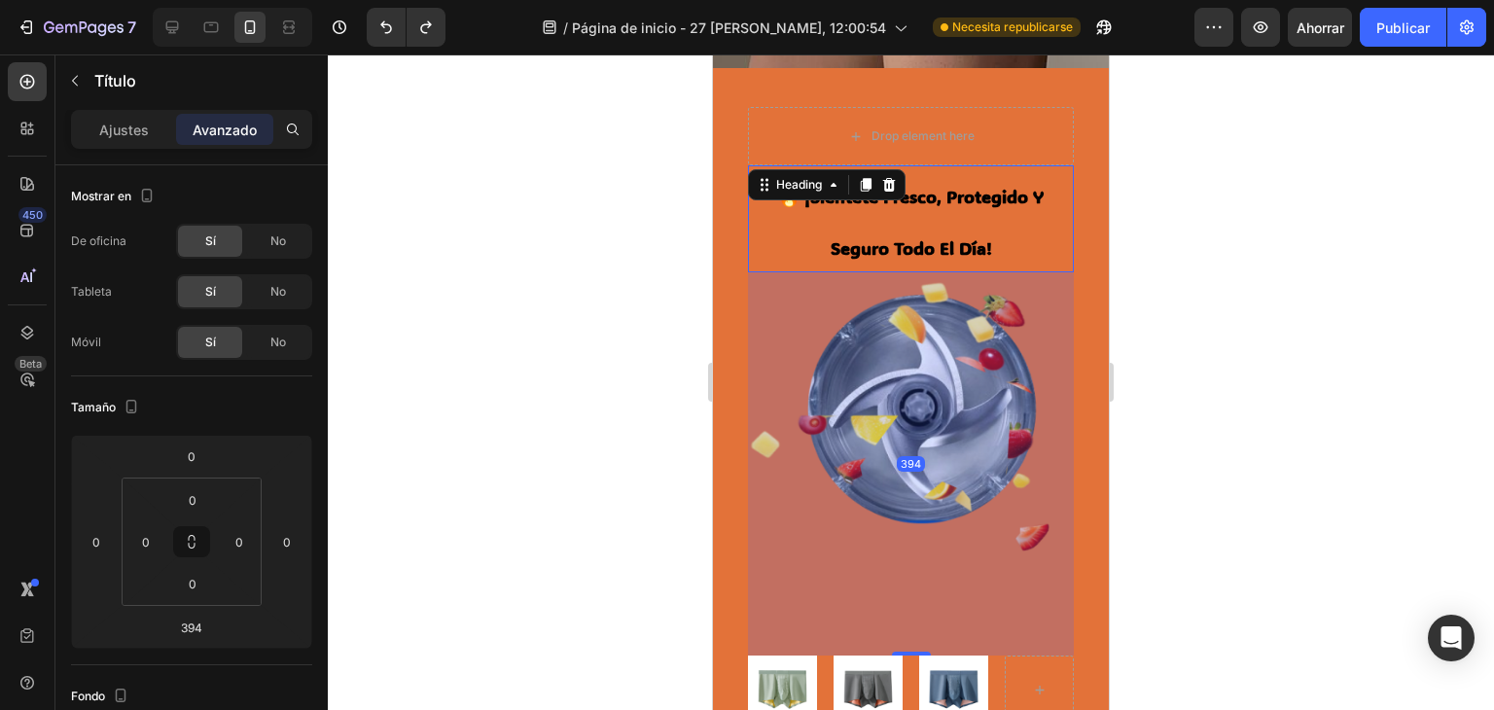
click at [1054, 376] on div "394" at bounding box center [911, 463] width 326 height 383
click at [1028, 402] on div "394" at bounding box center [911, 463] width 326 height 383
click at [962, 448] on div "394" at bounding box center [911, 463] width 326 height 383
click at [959, 448] on div "394" at bounding box center [911, 463] width 326 height 383
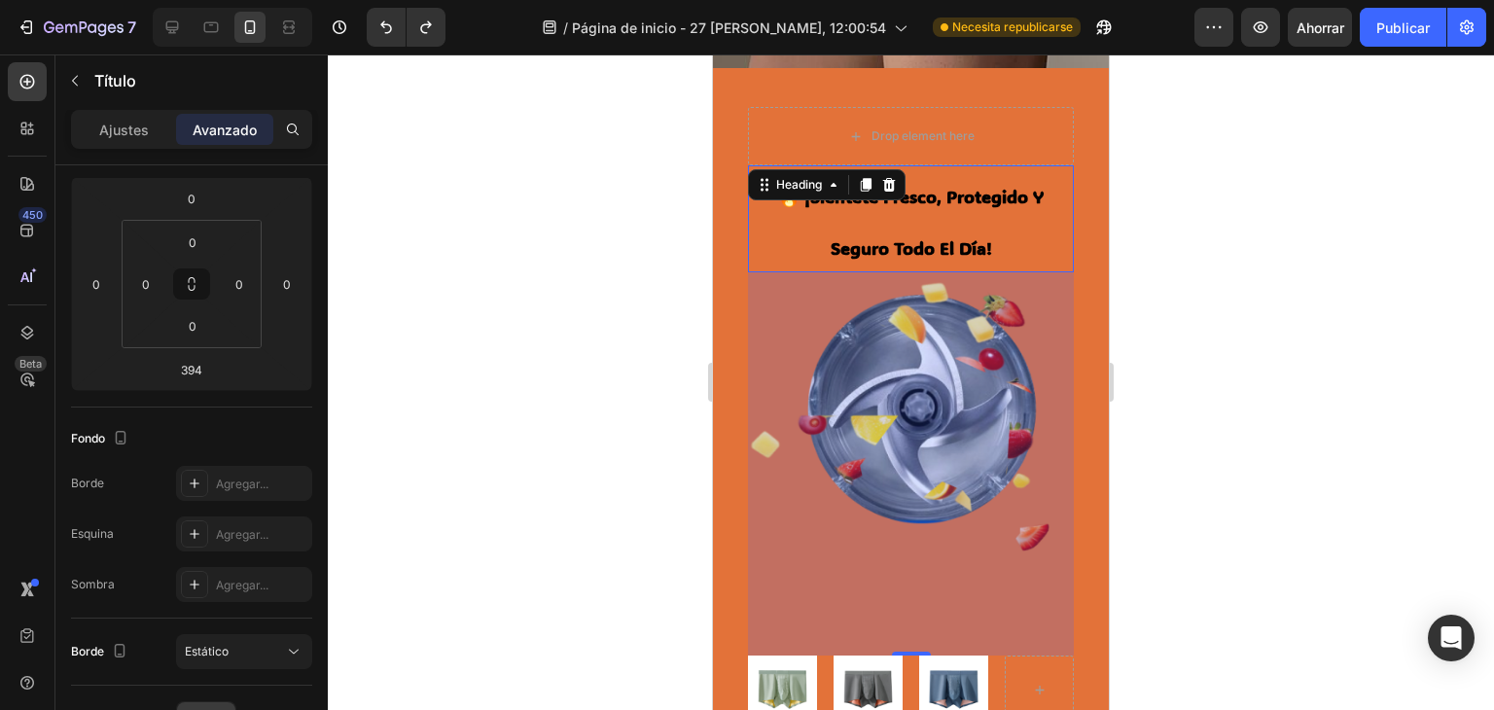
scroll to position [581, 0]
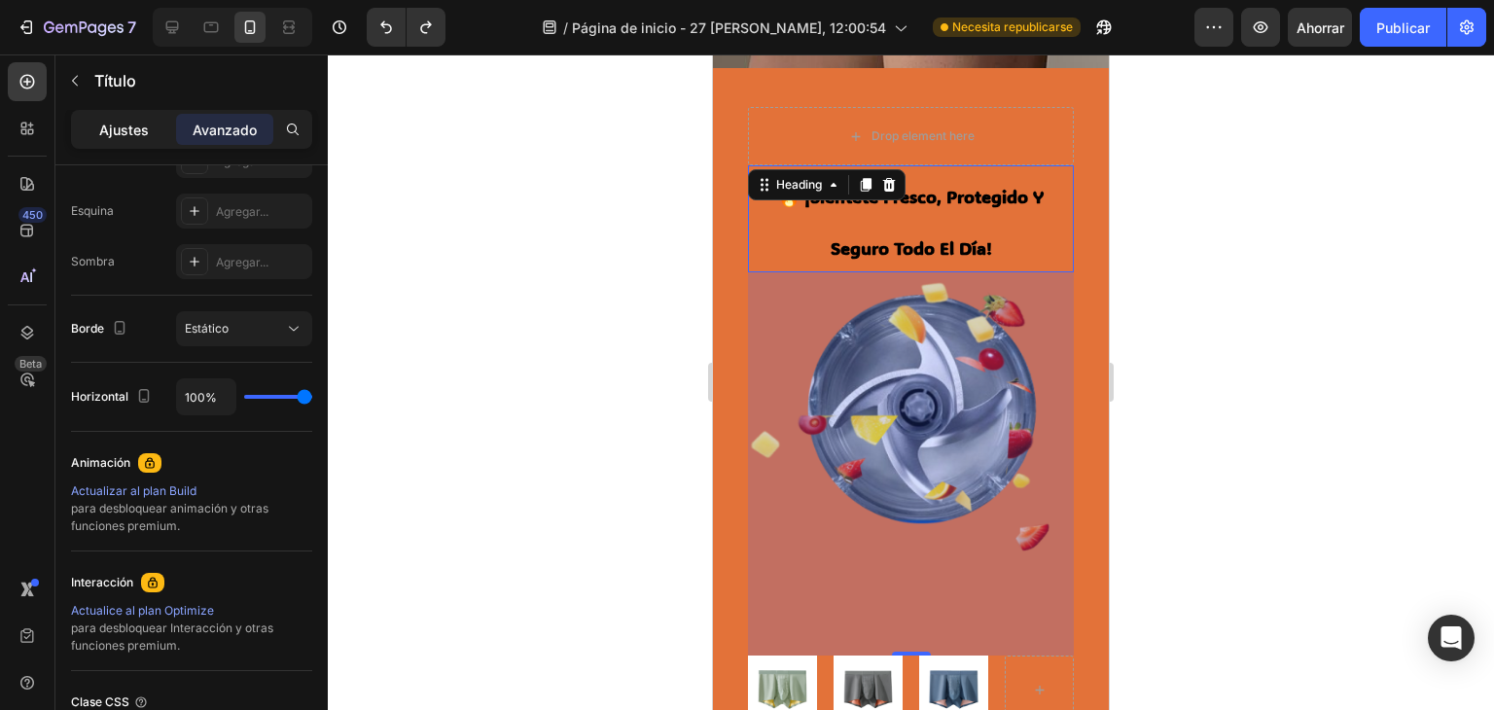
click at [137, 125] on font "Ajustes" at bounding box center [124, 130] width 50 height 17
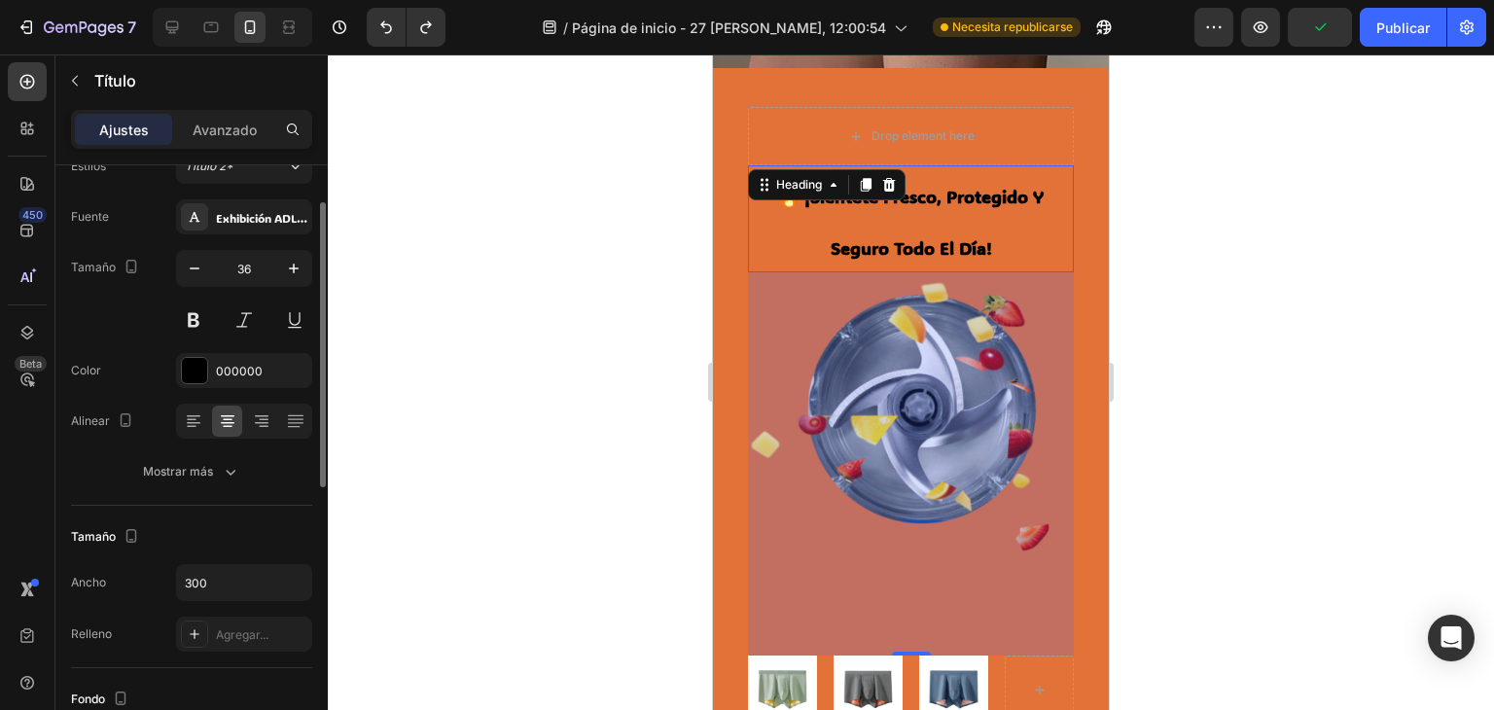
scroll to position [0, 0]
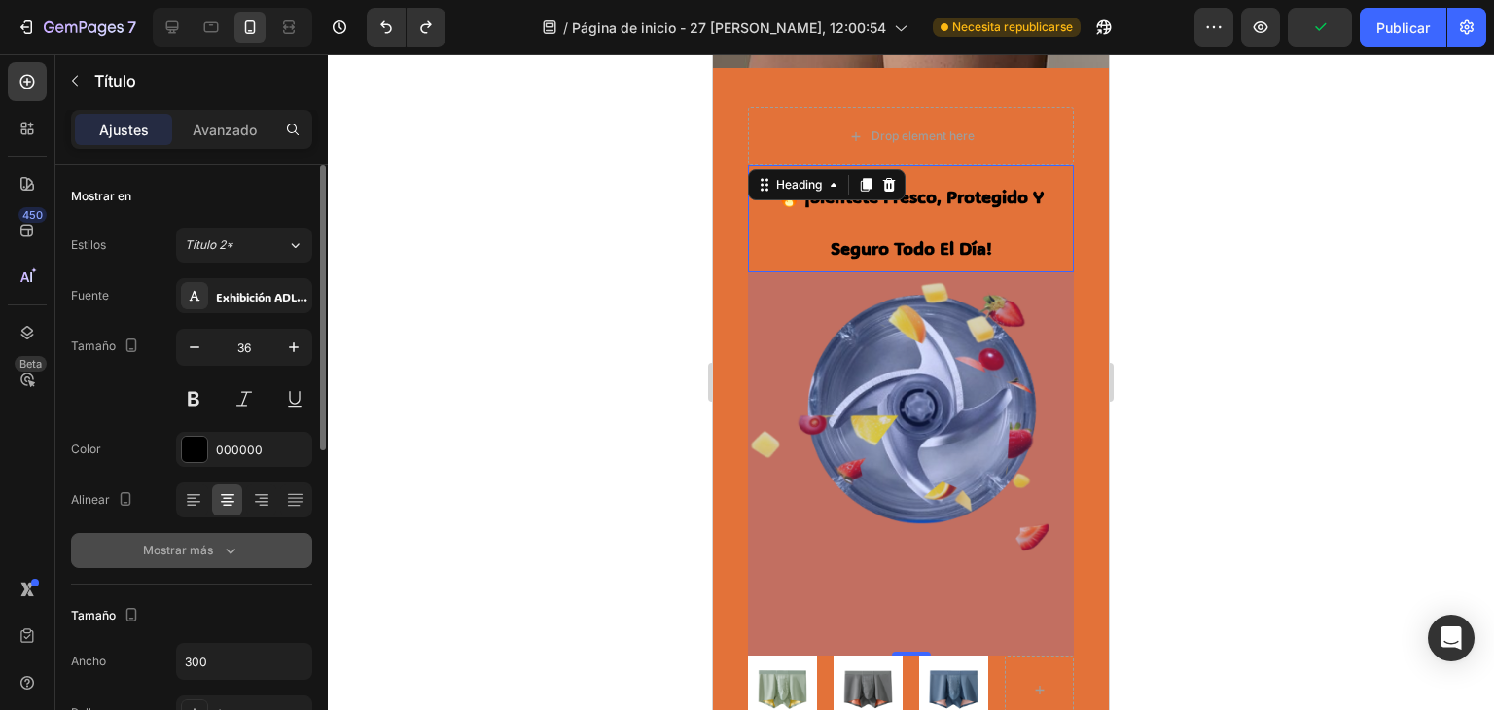
click at [216, 551] on div "Mostrar más" at bounding box center [191, 550] width 97 height 19
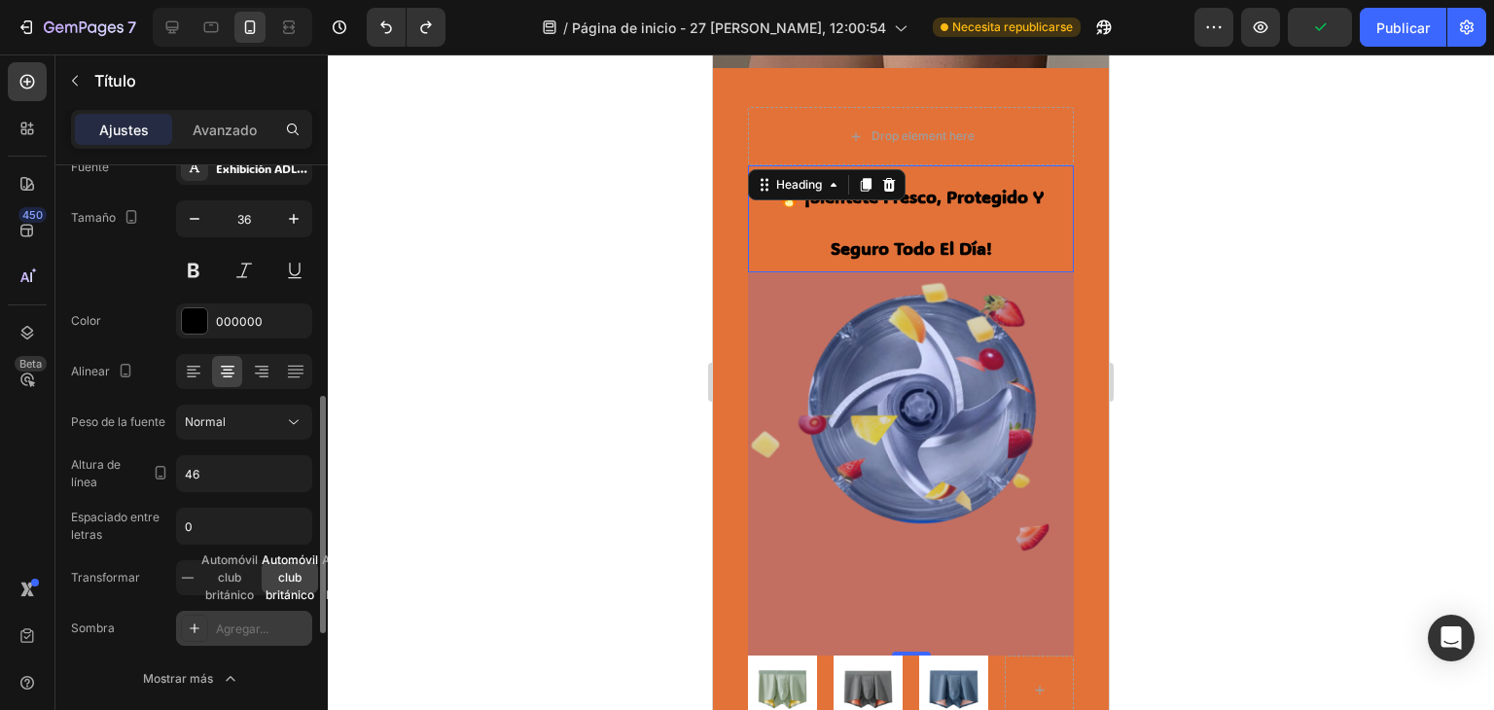
scroll to position [323, 0]
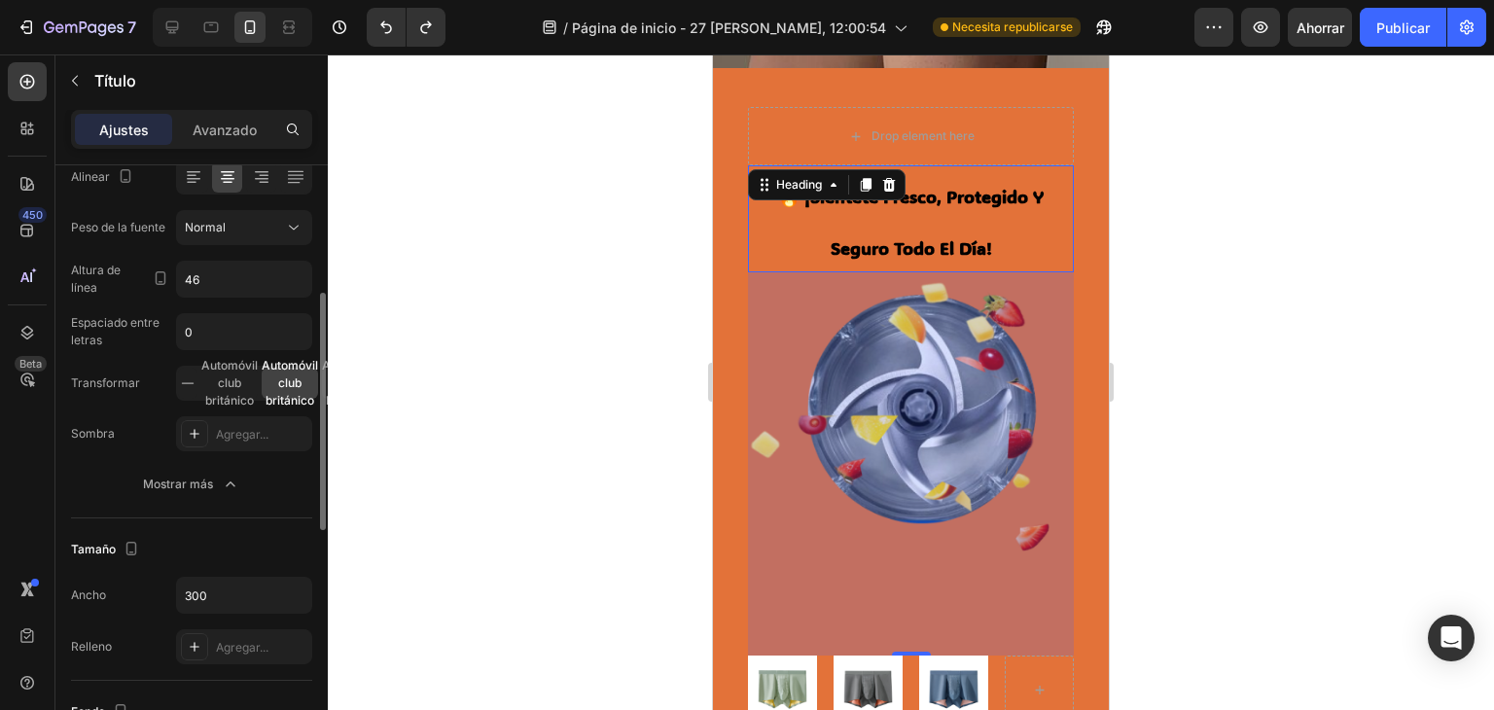
click at [879, 437] on div "394" at bounding box center [911, 463] width 326 height 383
click at [900, 384] on div "394" at bounding box center [911, 463] width 326 height 383
click at [901, 384] on div "394" at bounding box center [911, 463] width 326 height 383
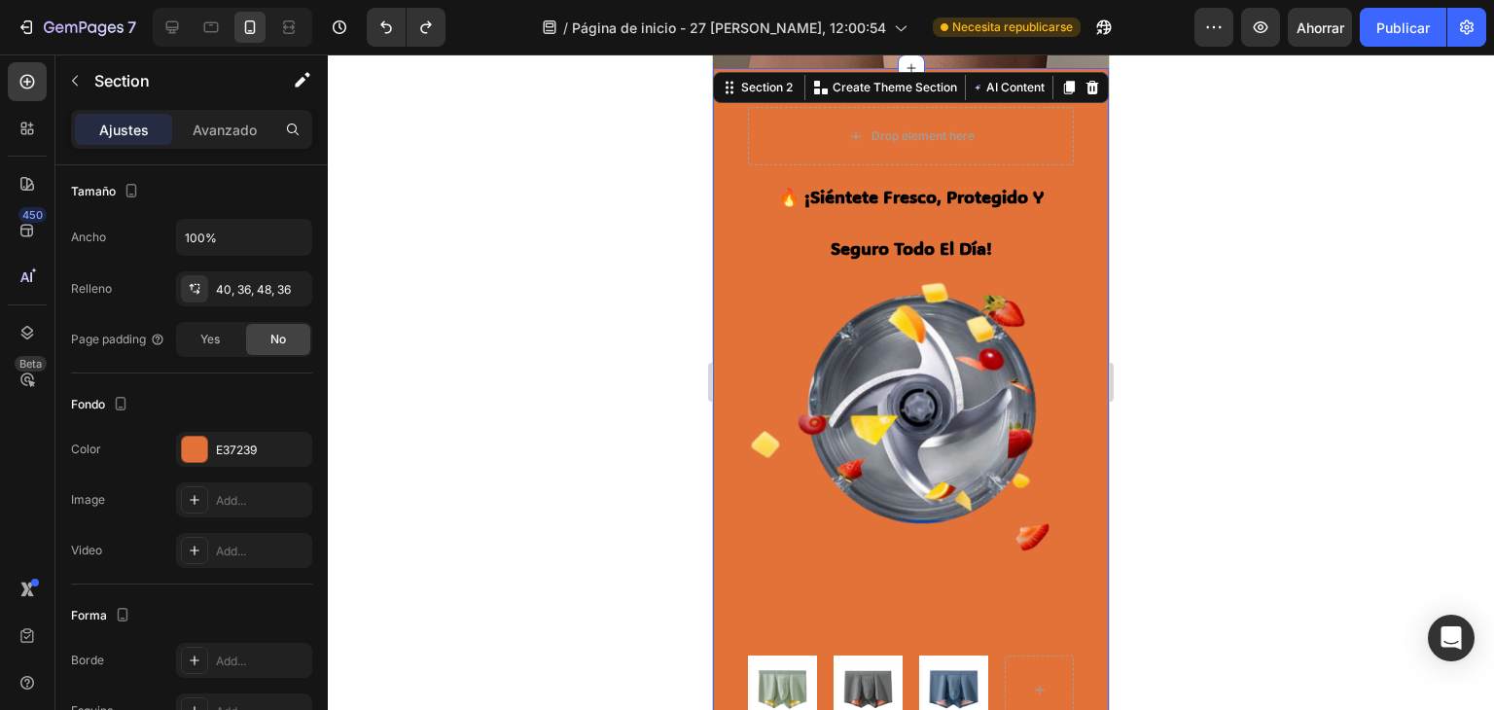
click at [1073, 666] on div "🔥 ¡siéntete fresco, protegido y seguro todo el día! Heading Image Image Image […" at bounding box center [911, 419] width 396 height 703
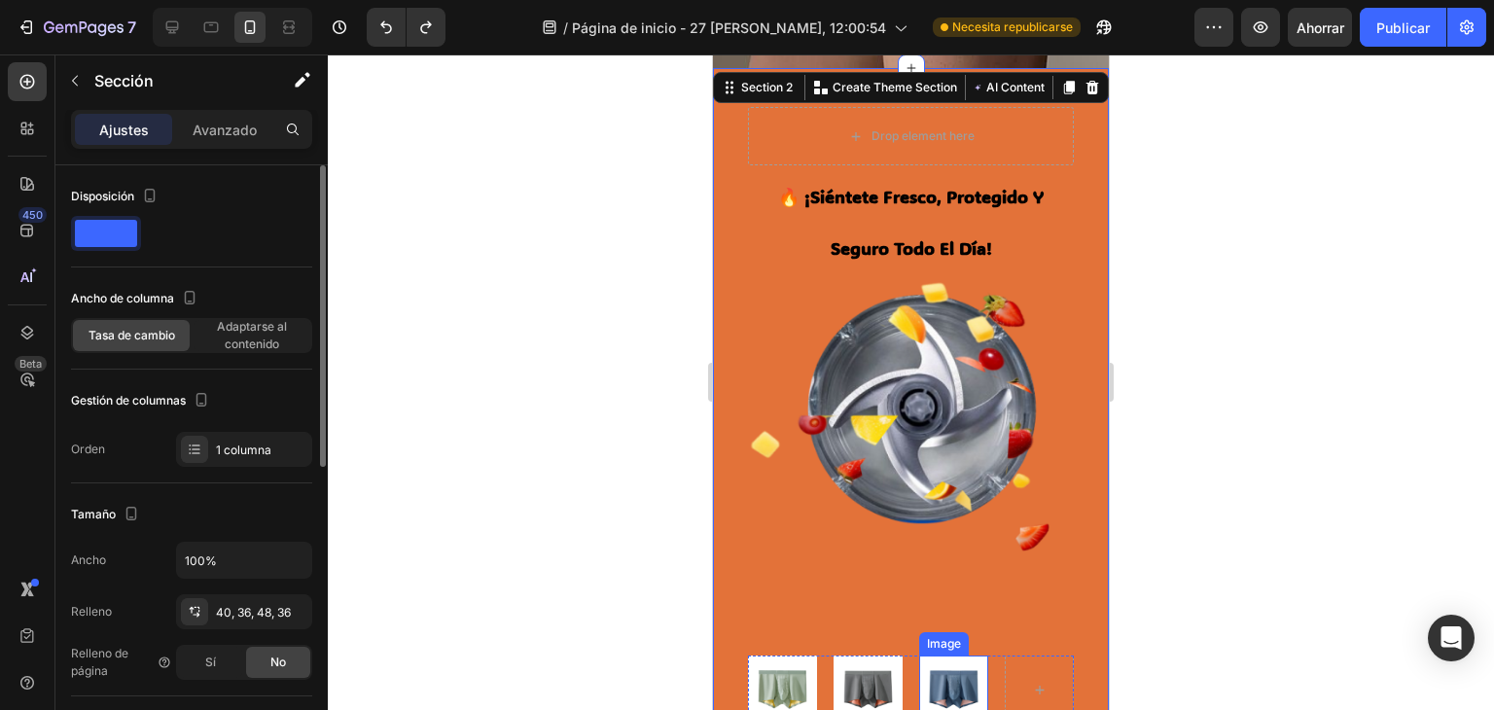
click at [942, 679] on img at bounding box center [953, 689] width 69 height 69
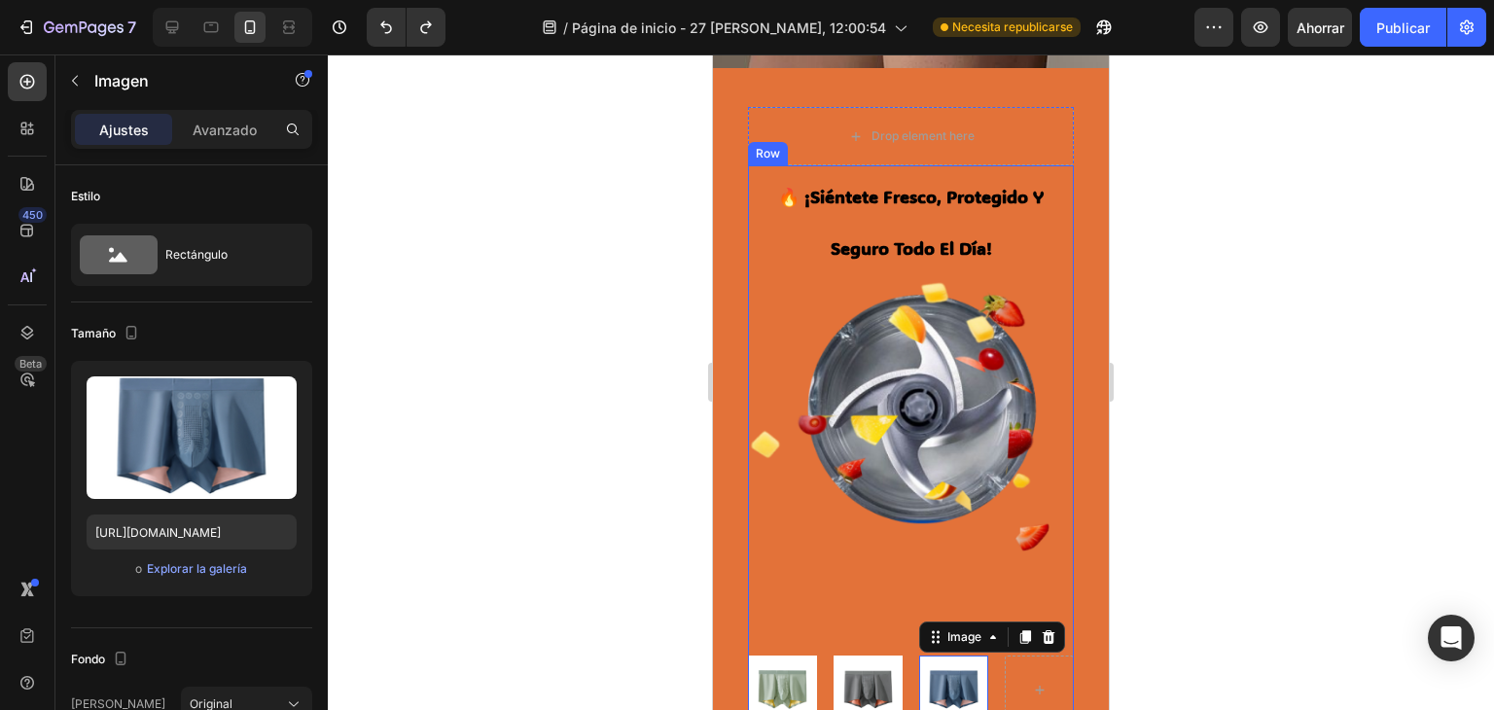
click at [896, 594] on div "🔥 ¡siéntete fresco, protegido y seguro todo el día! Heading Image Image Image 0…" at bounding box center [911, 444] width 326 height 559
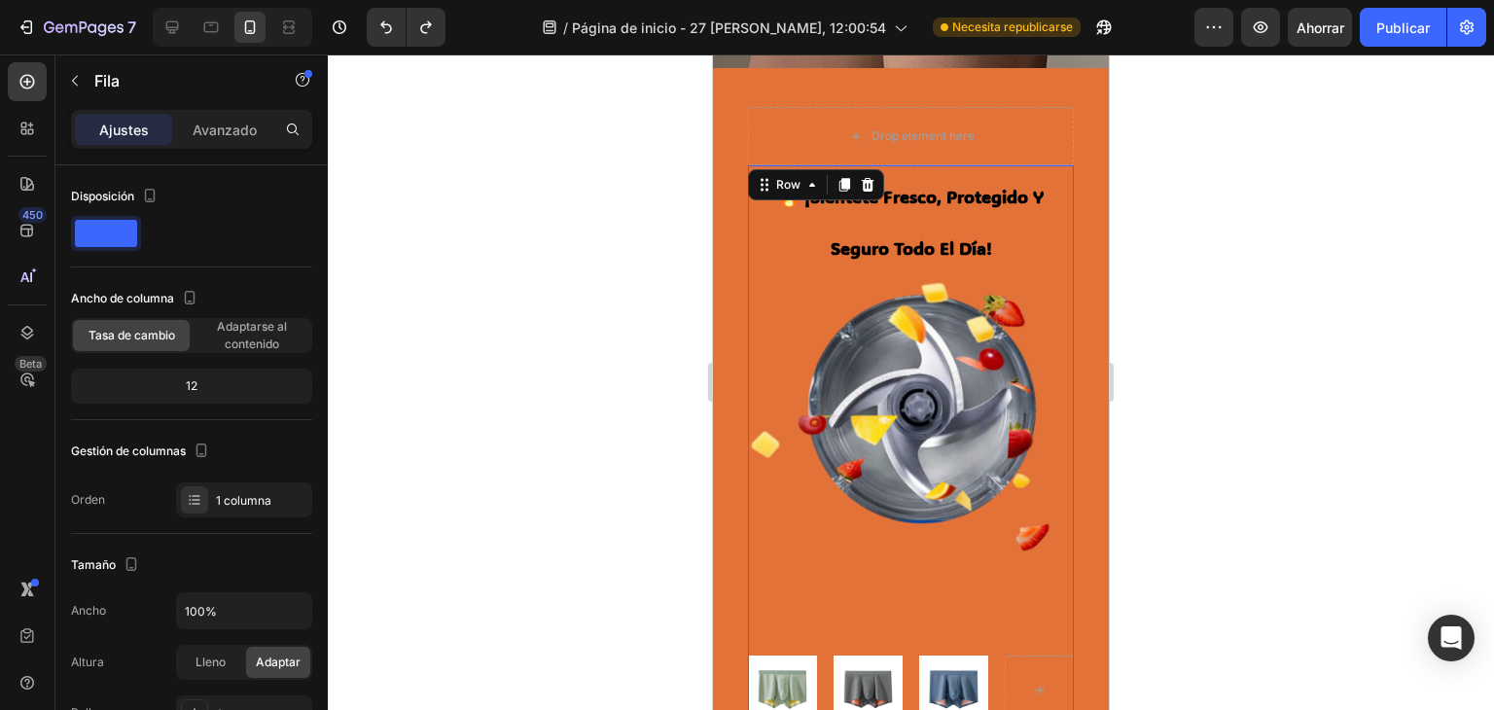
click at [1054, 589] on div "🔥 ¡siéntete fresco, protegido y seguro todo el día! Heading Image Image Image R…" at bounding box center [911, 444] width 326 height 559
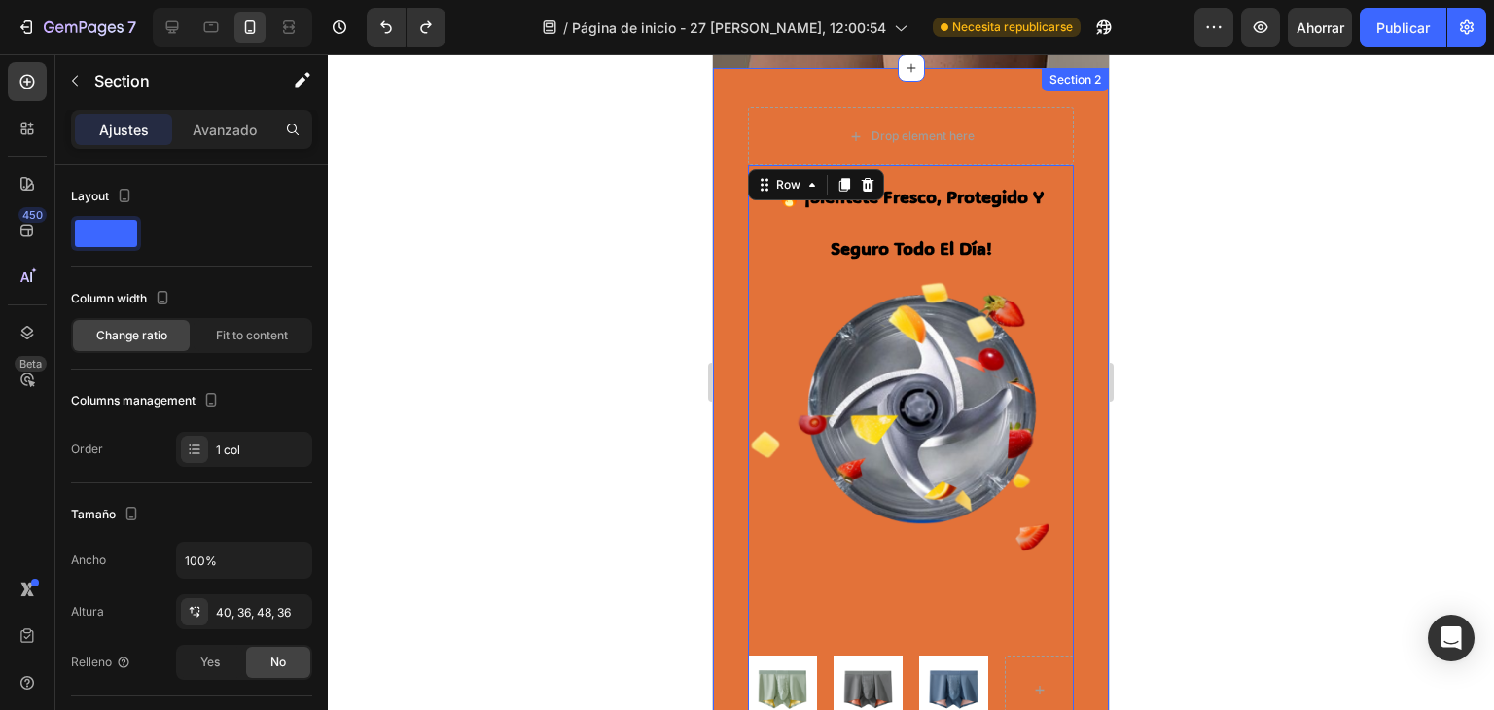
click at [1074, 599] on div "🔥 ¡siéntete fresco, protegido y seguro todo el día! Heading Image Image Image R…" at bounding box center [911, 419] width 396 height 703
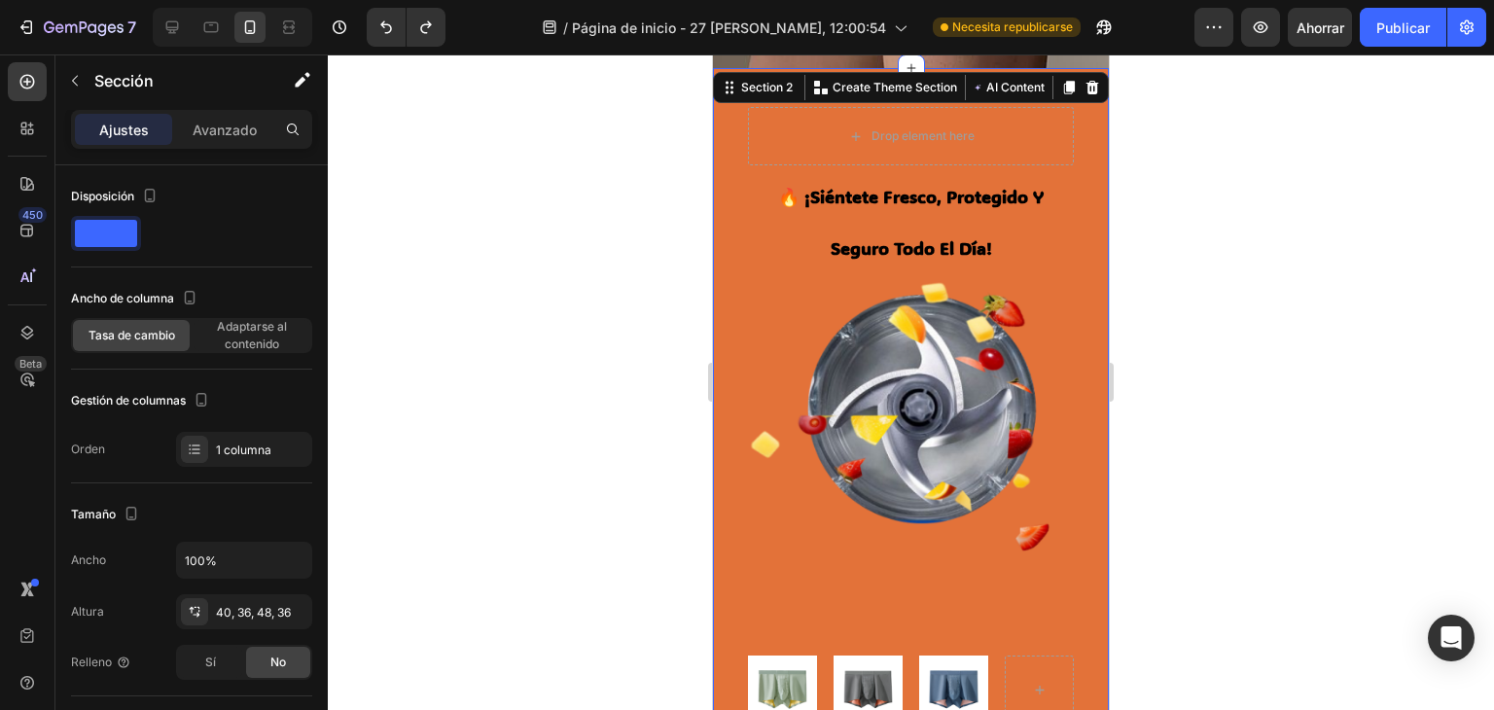
click at [1078, 599] on div "🔥 ¡siéntete fresco, protegido y seguro todo el día! Heading Image Image Image […" at bounding box center [911, 419] width 396 height 703
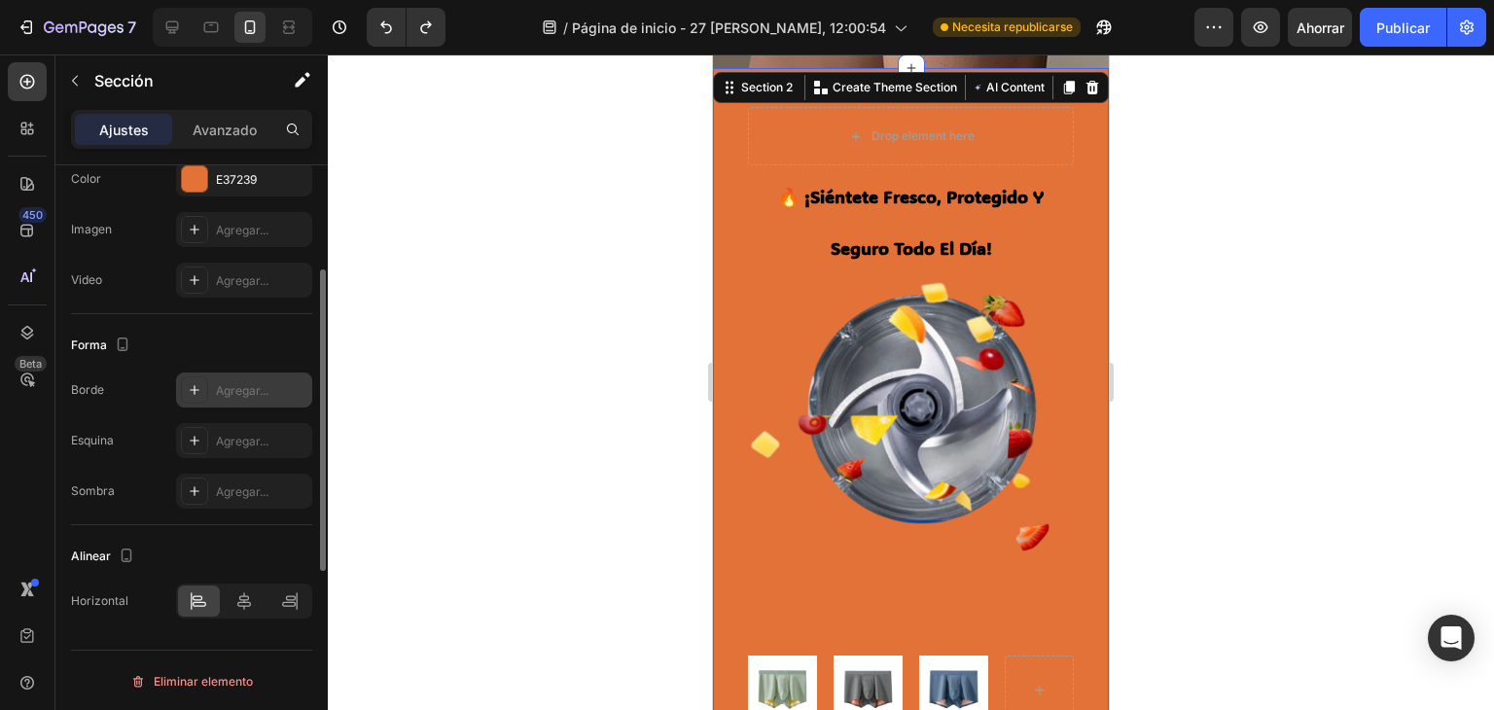
scroll to position [400, 0]
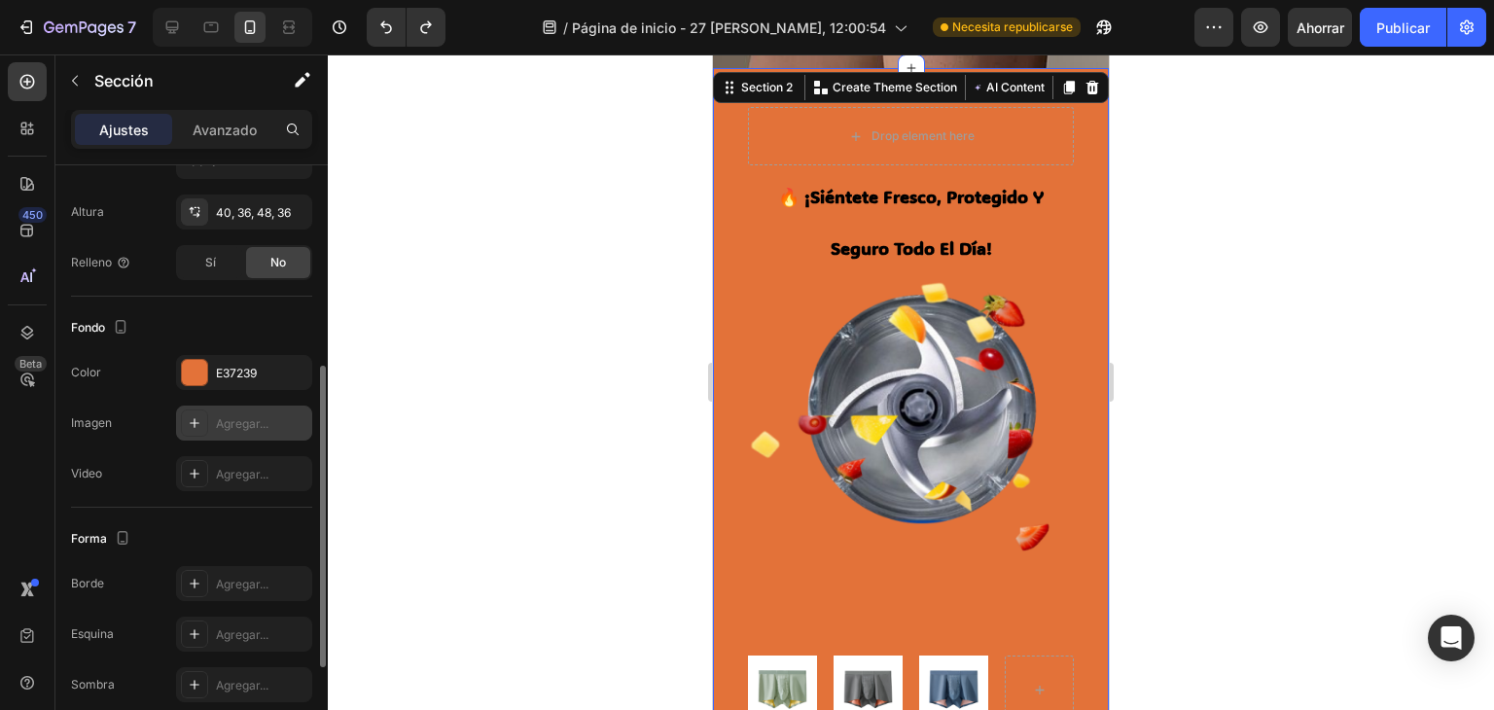
click at [268, 429] on div "Agregar..." at bounding box center [261, 424] width 91 height 18
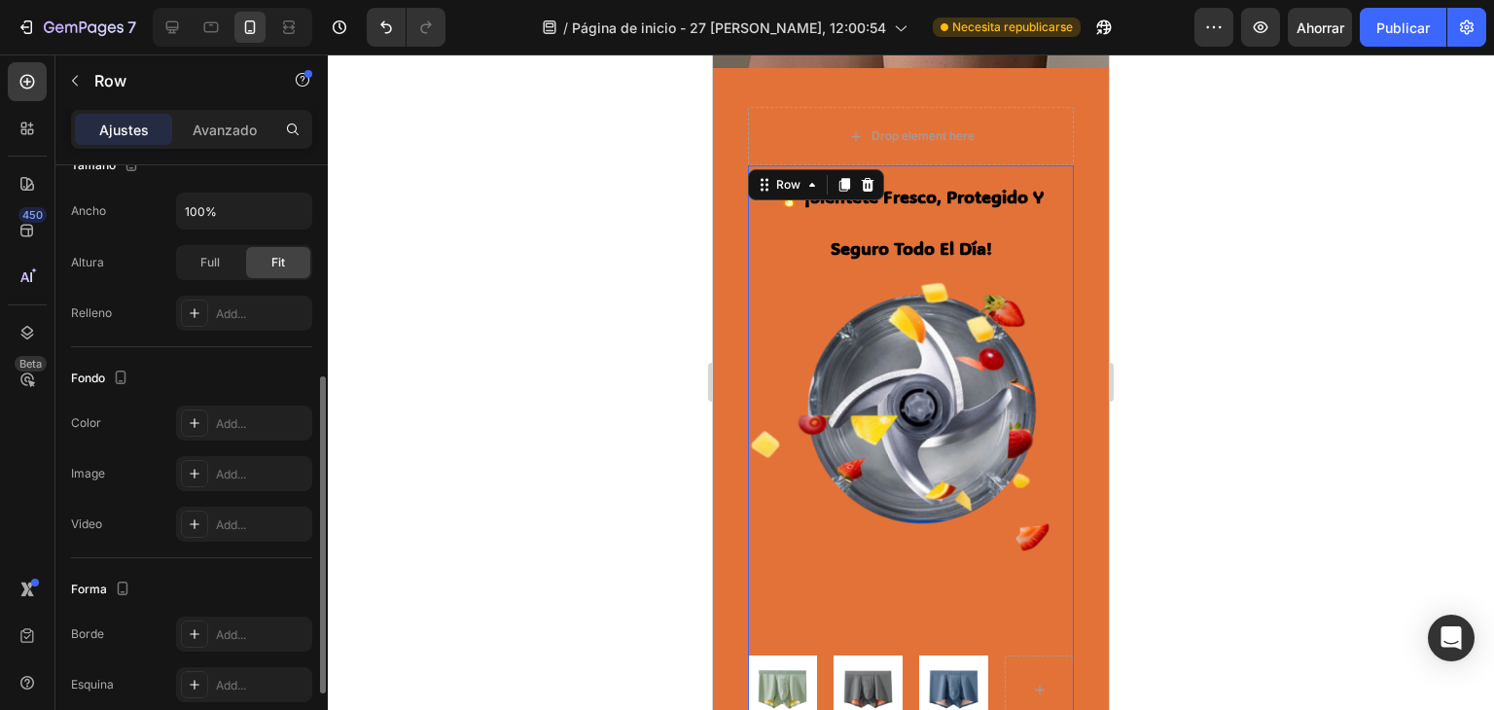
click at [897, 424] on div "🔥 ¡siéntete fresco, protegido y seguro todo el día! Heading Image Image Image R…" at bounding box center [911, 444] width 326 height 559
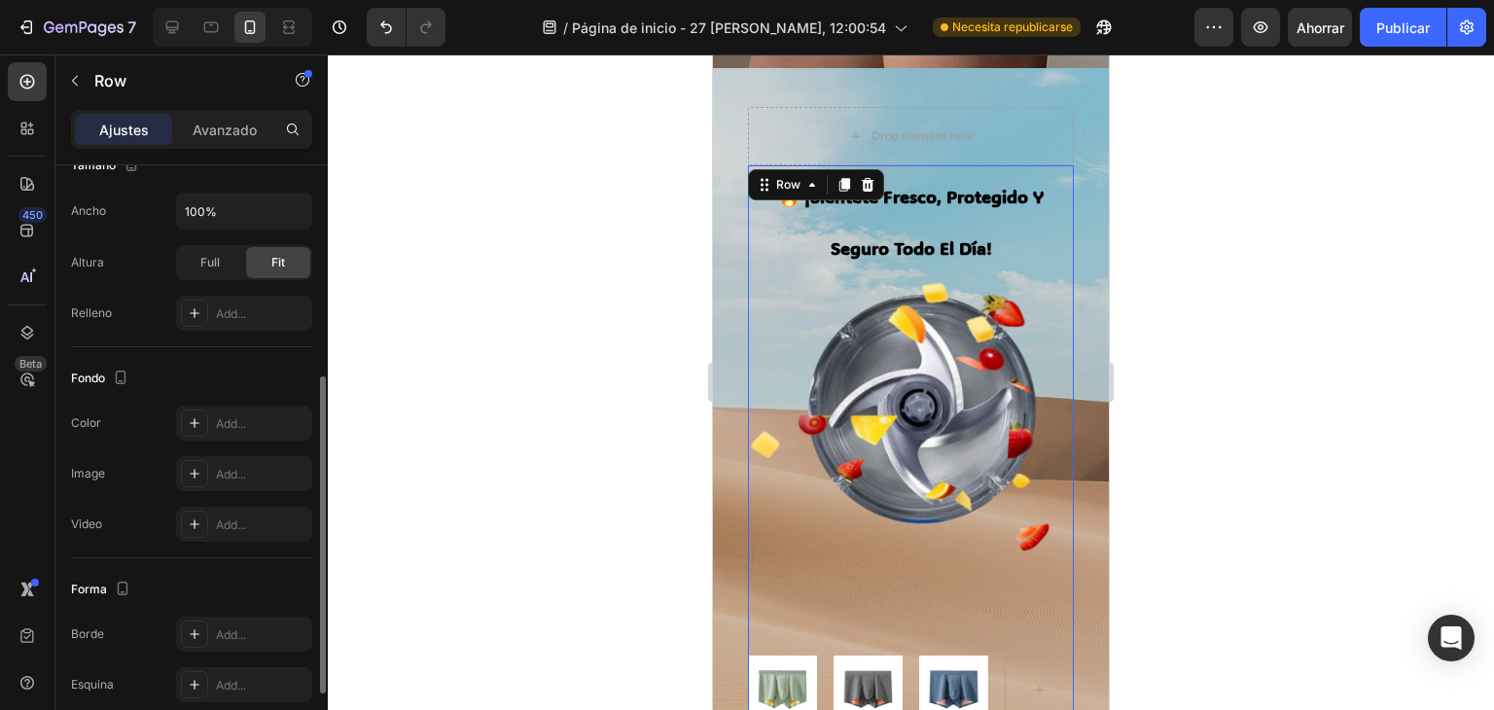
scroll to position [0, 0]
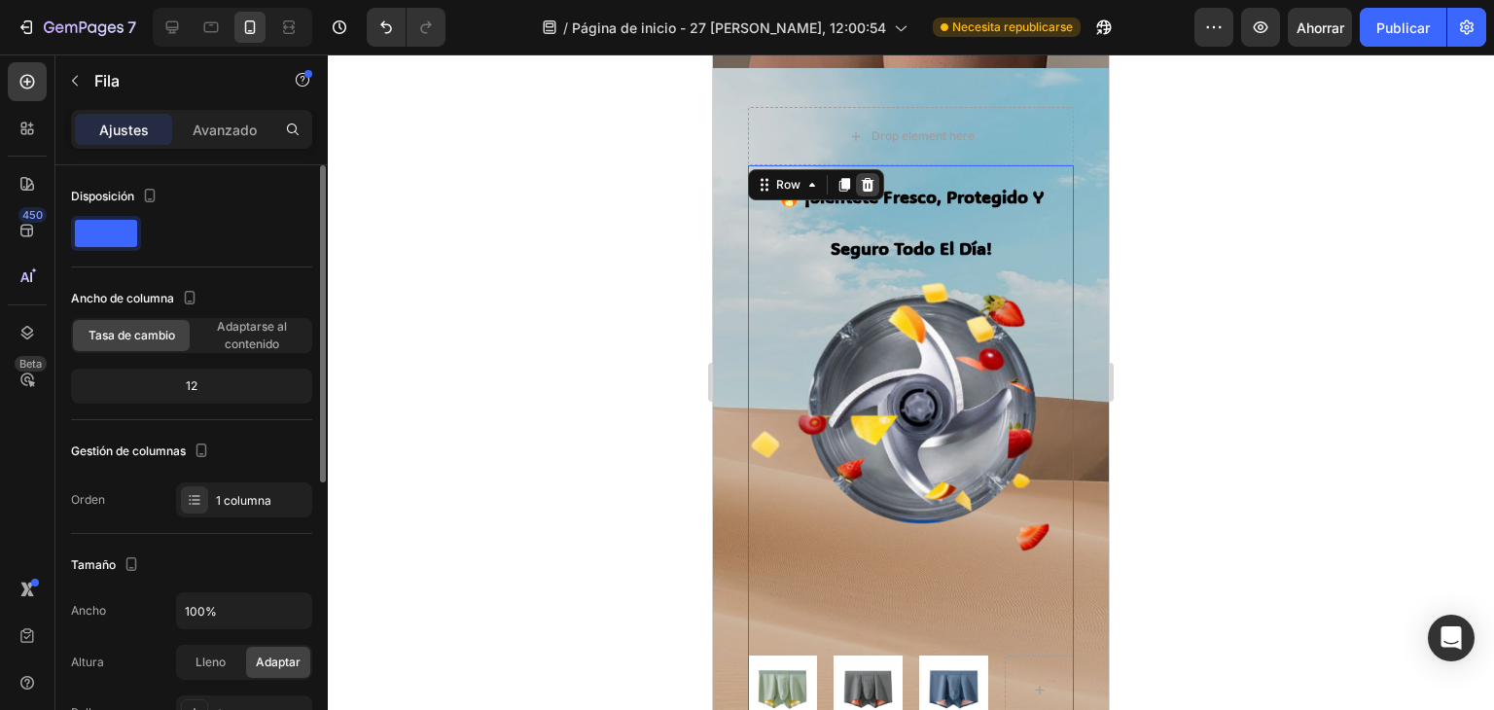
click at [867, 175] on div at bounding box center [867, 184] width 23 height 23
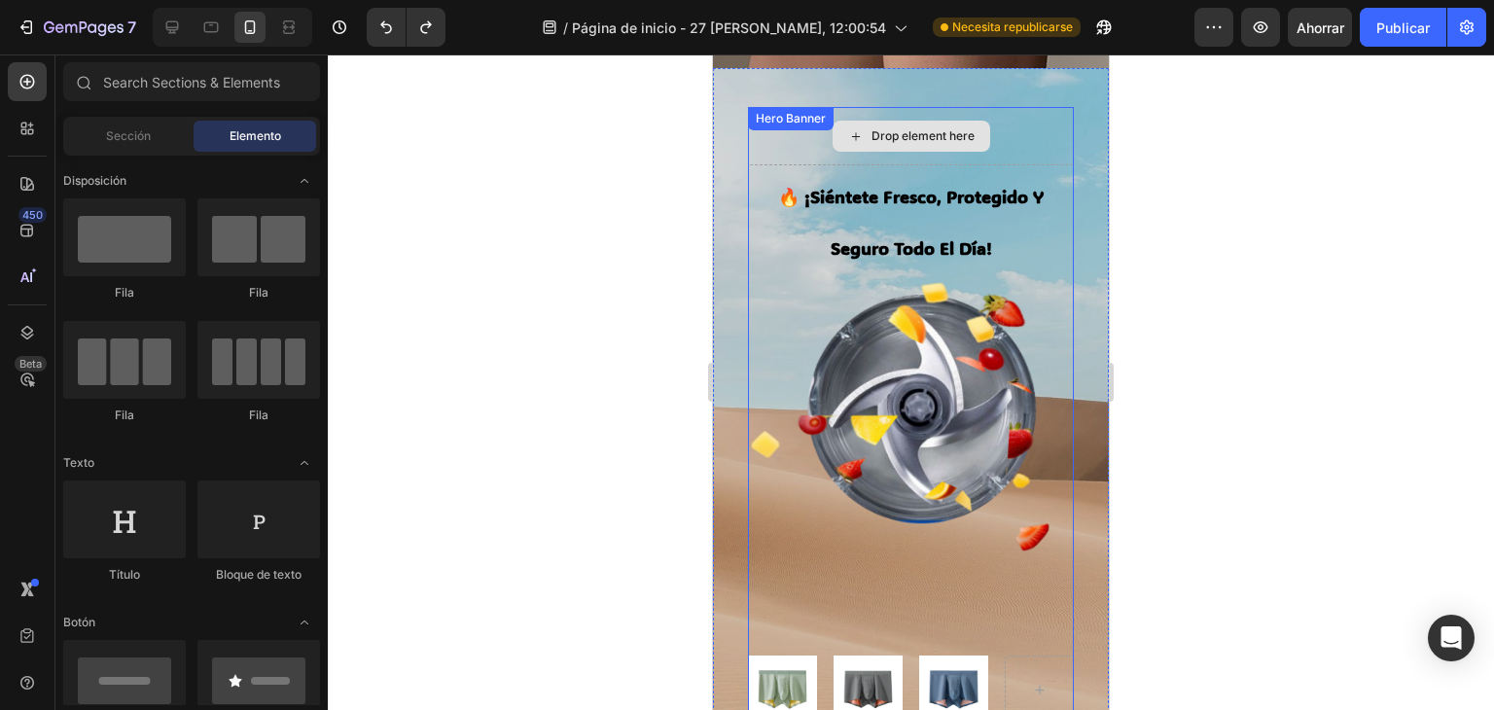
click at [1015, 144] on div "Drop element here" at bounding box center [911, 136] width 326 height 58
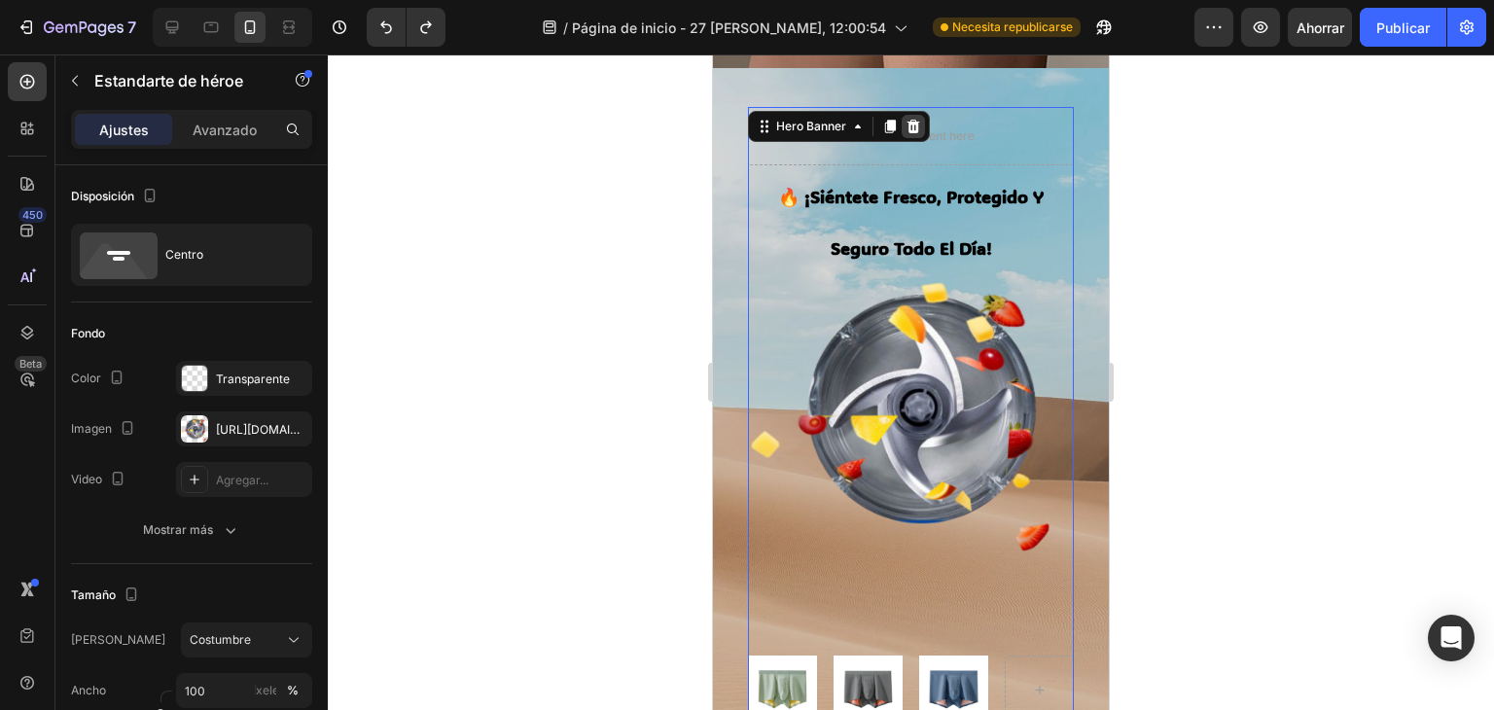
click at [918, 125] on icon at bounding box center [913, 127] width 16 height 16
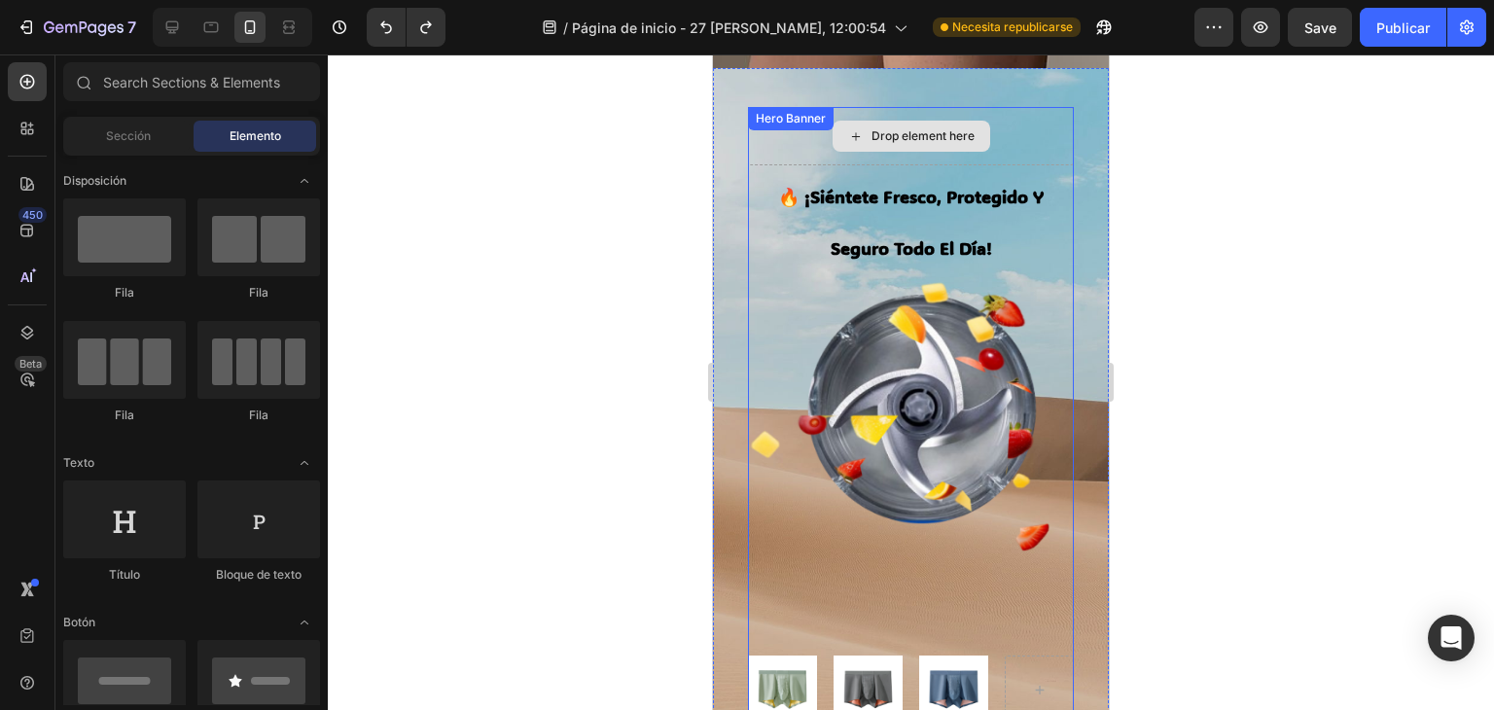
click at [1007, 127] on div "Drop element here" at bounding box center [911, 136] width 326 height 58
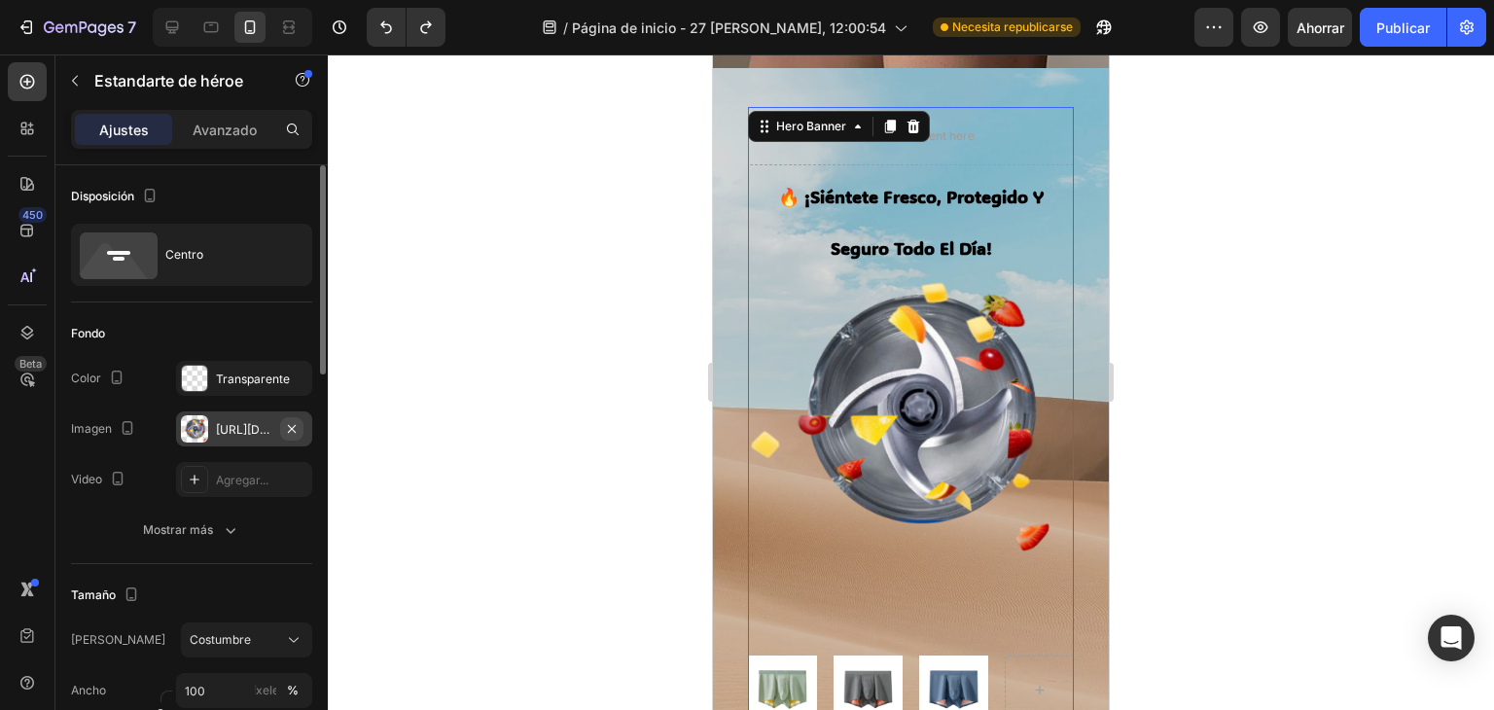
click at [300, 429] on button "button" at bounding box center [291, 428] width 23 height 23
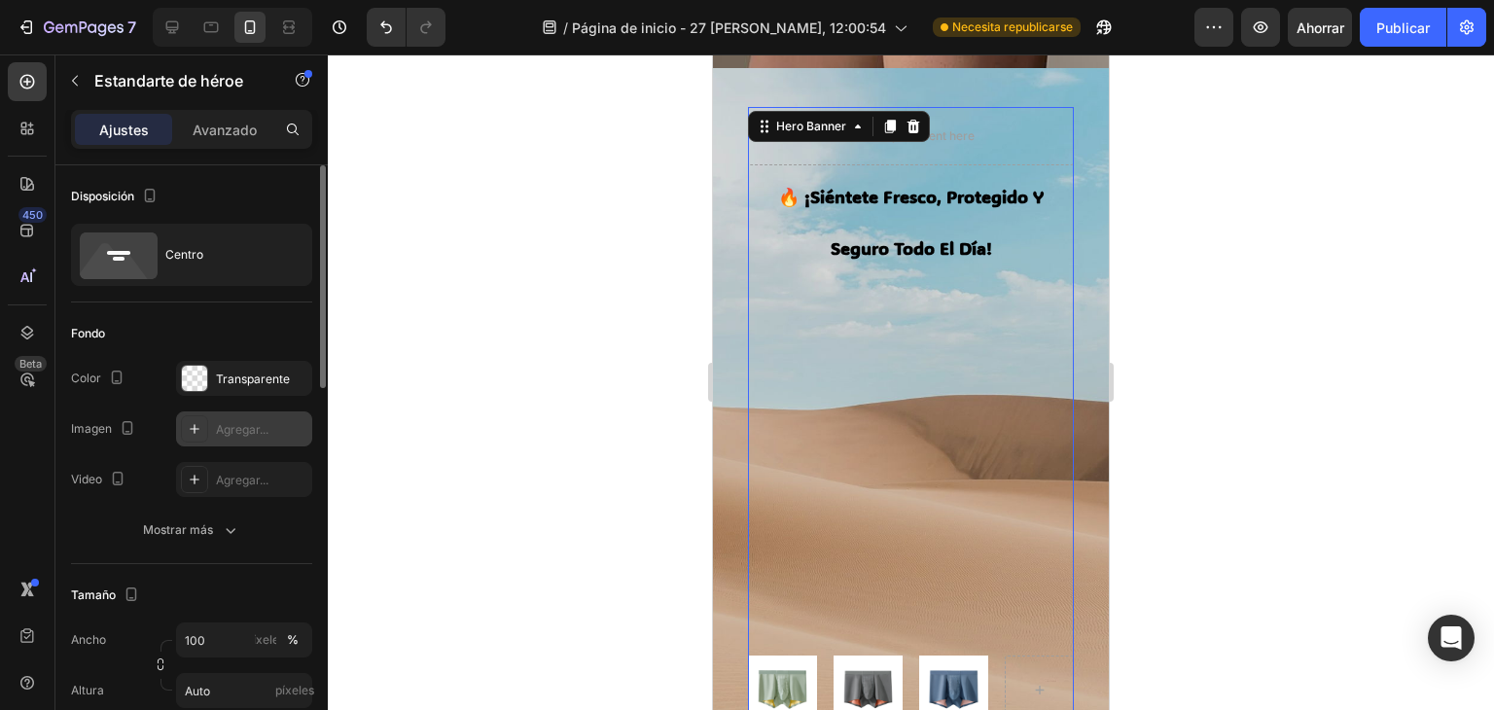
click at [228, 433] on font "Agregar..." at bounding box center [242, 429] width 53 height 15
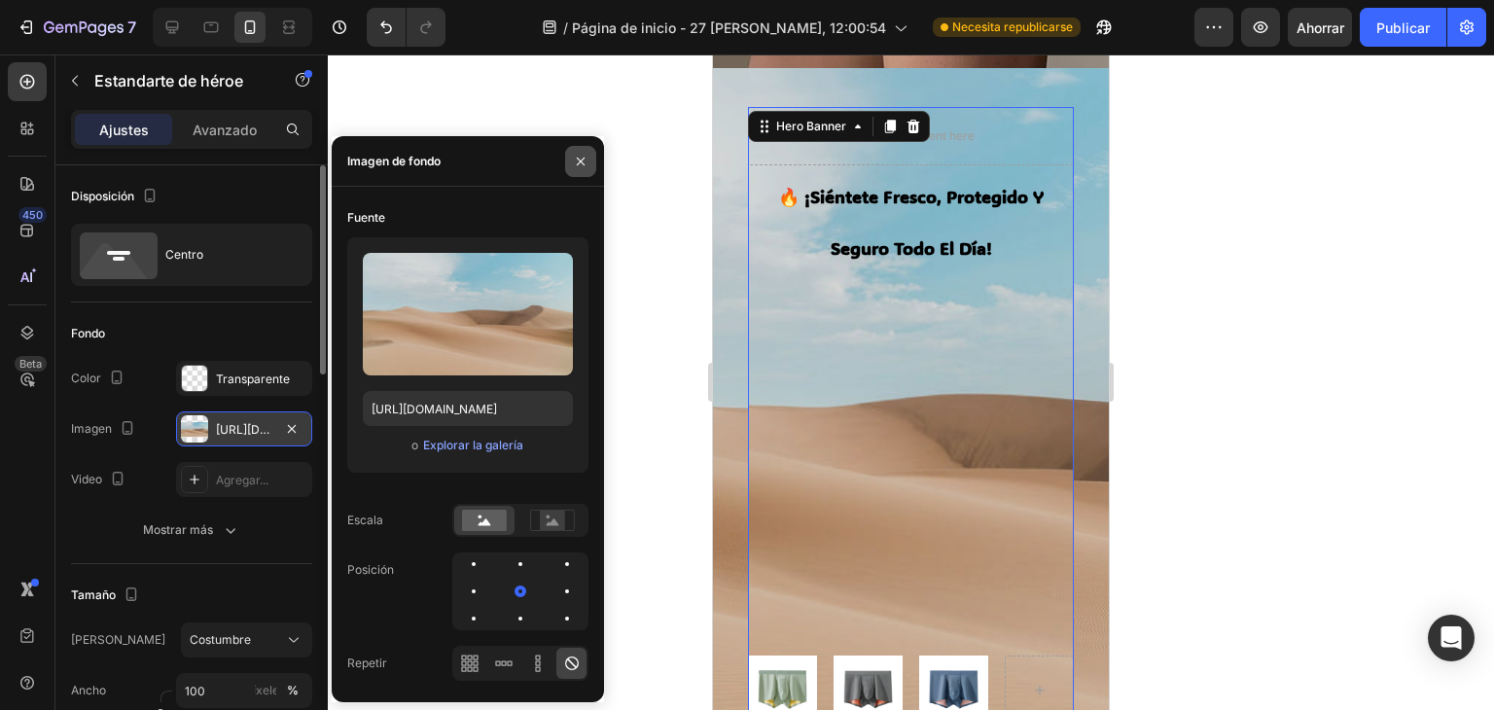
click at [583, 163] on icon "button" at bounding box center [581, 161] width 8 height 8
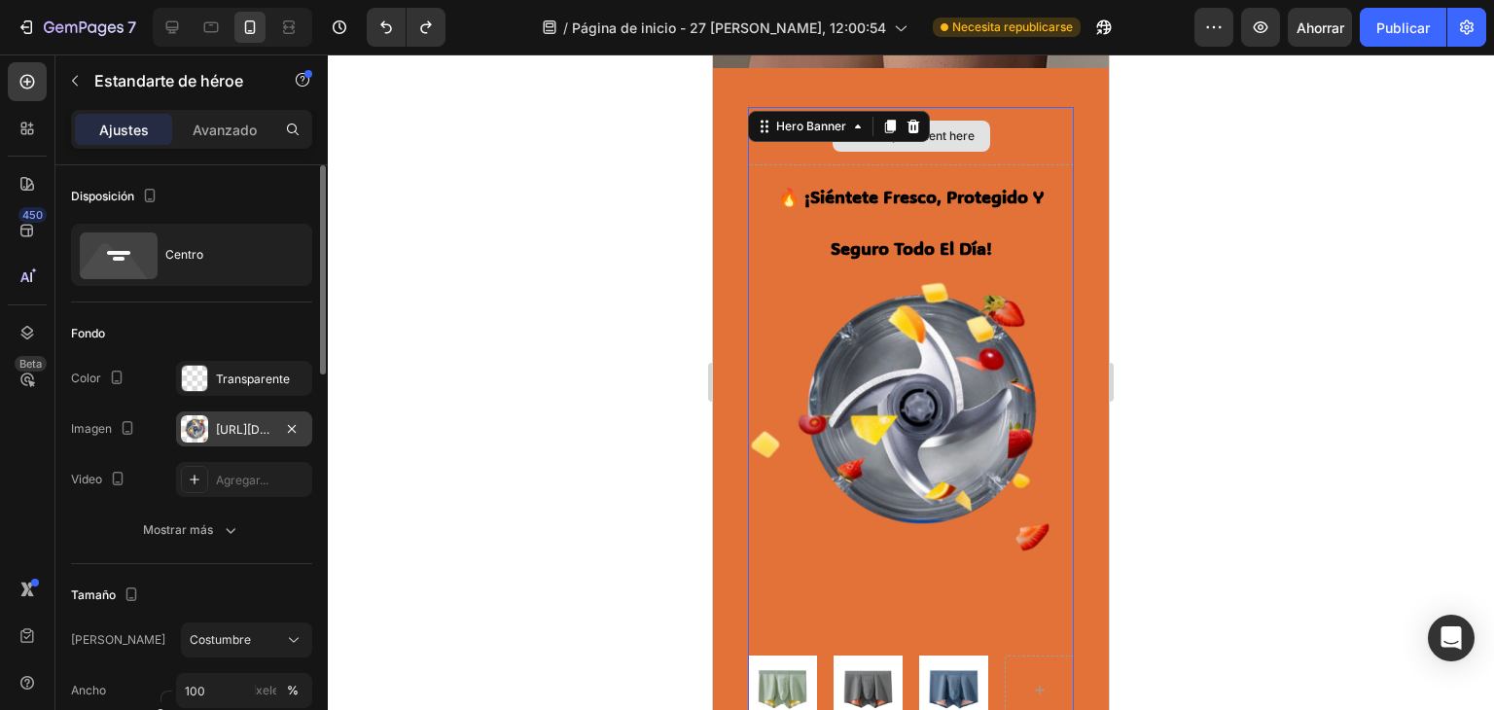
click at [1035, 128] on div "Drop element here" at bounding box center [911, 136] width 326 height 58
click at [293, 430] on icon "button" at bounding box center [292, 429] width 16 height 16
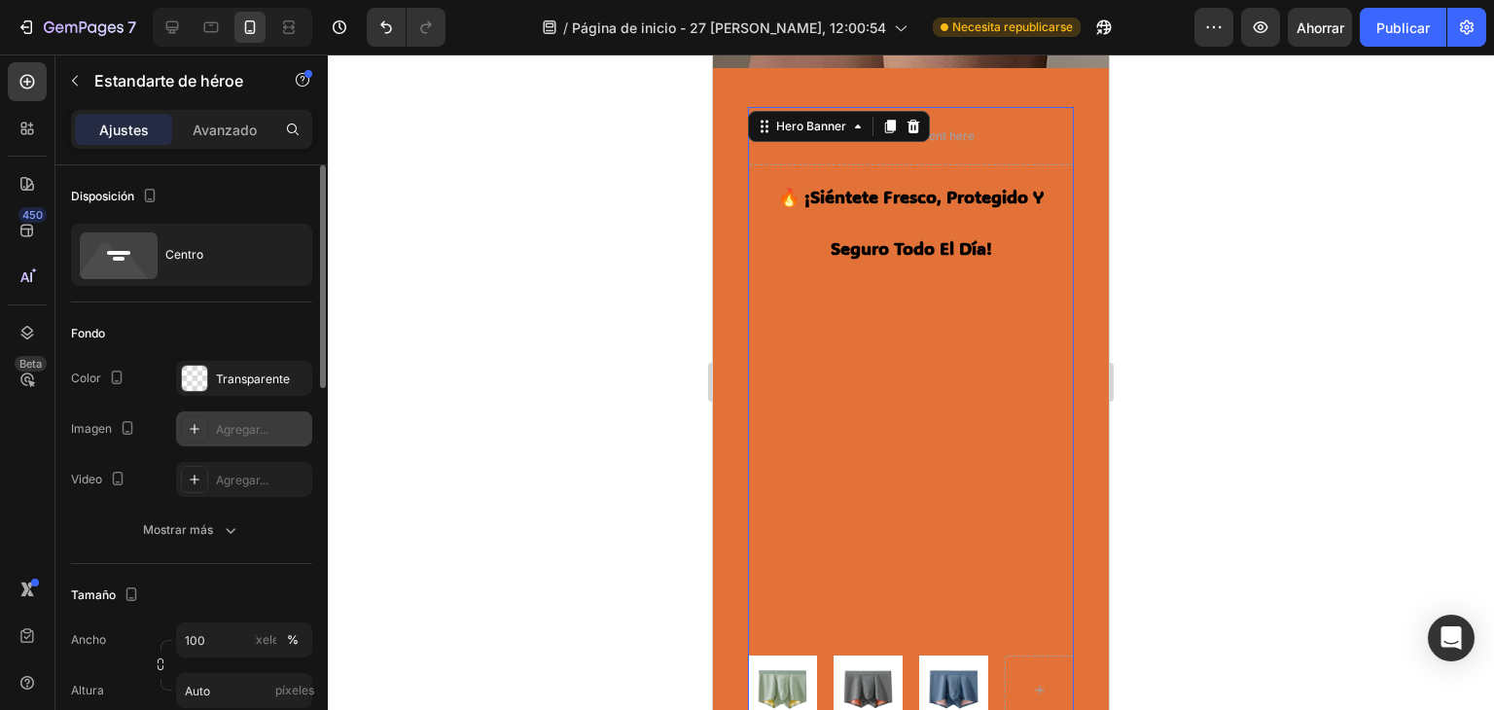
click at [214, 429] on div "Agregar..." at bounding box center [244, 428] width 136 height 35
type input "[URL][DOMAIN_NAME]"
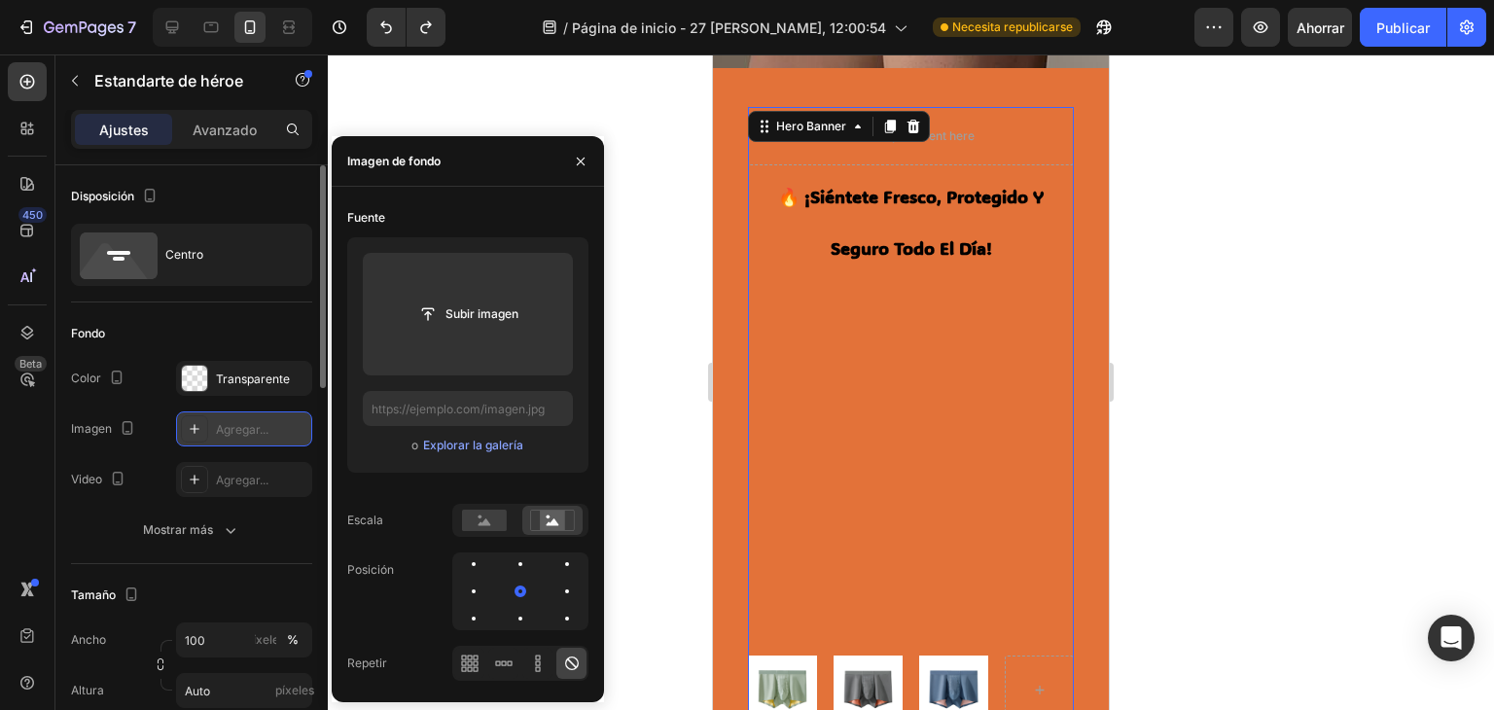
click at [191, 430] on icon at bounding box center [195, 429] width 16 height 16
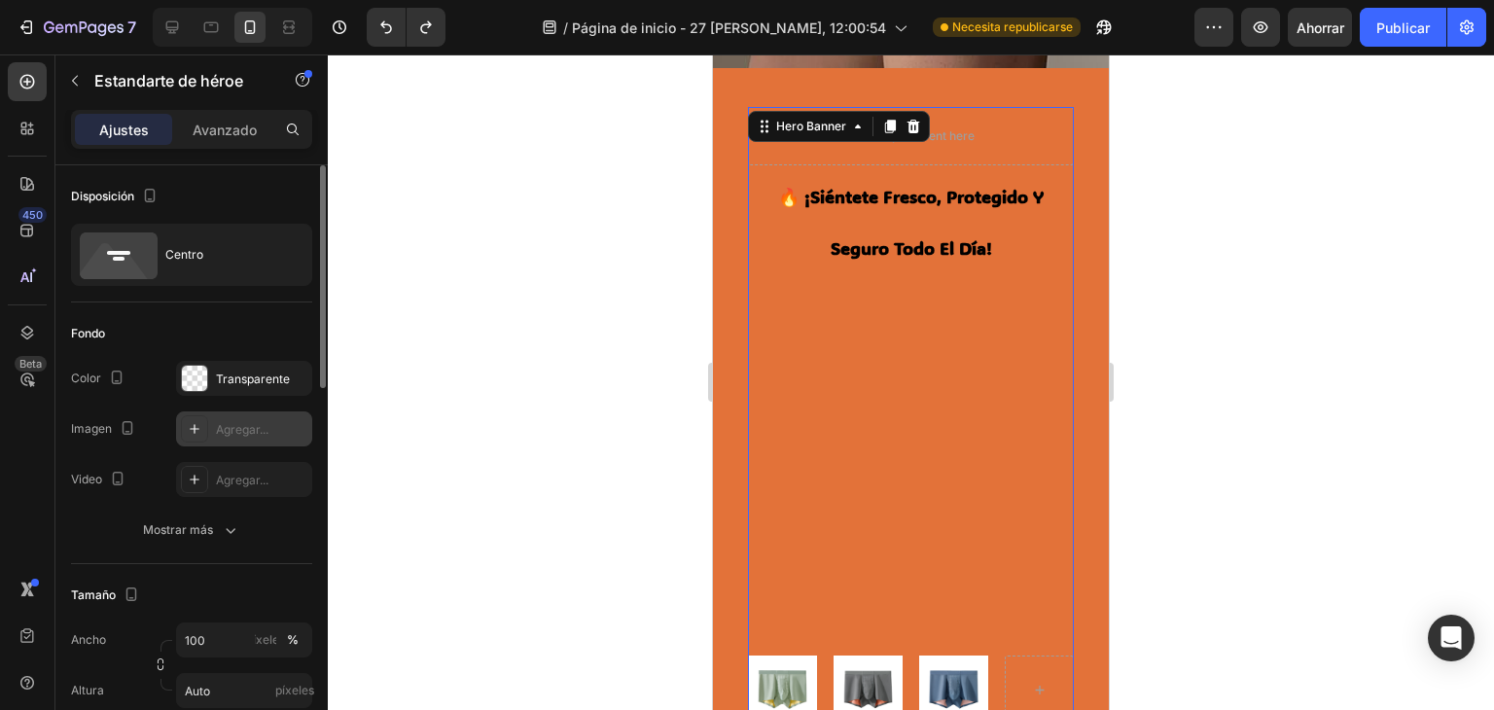
click at [235, 435] on font "Agregar..." at bounding box center [242, 429] width 53 height 15
type input "[URL][DOMAIN_NAME]"
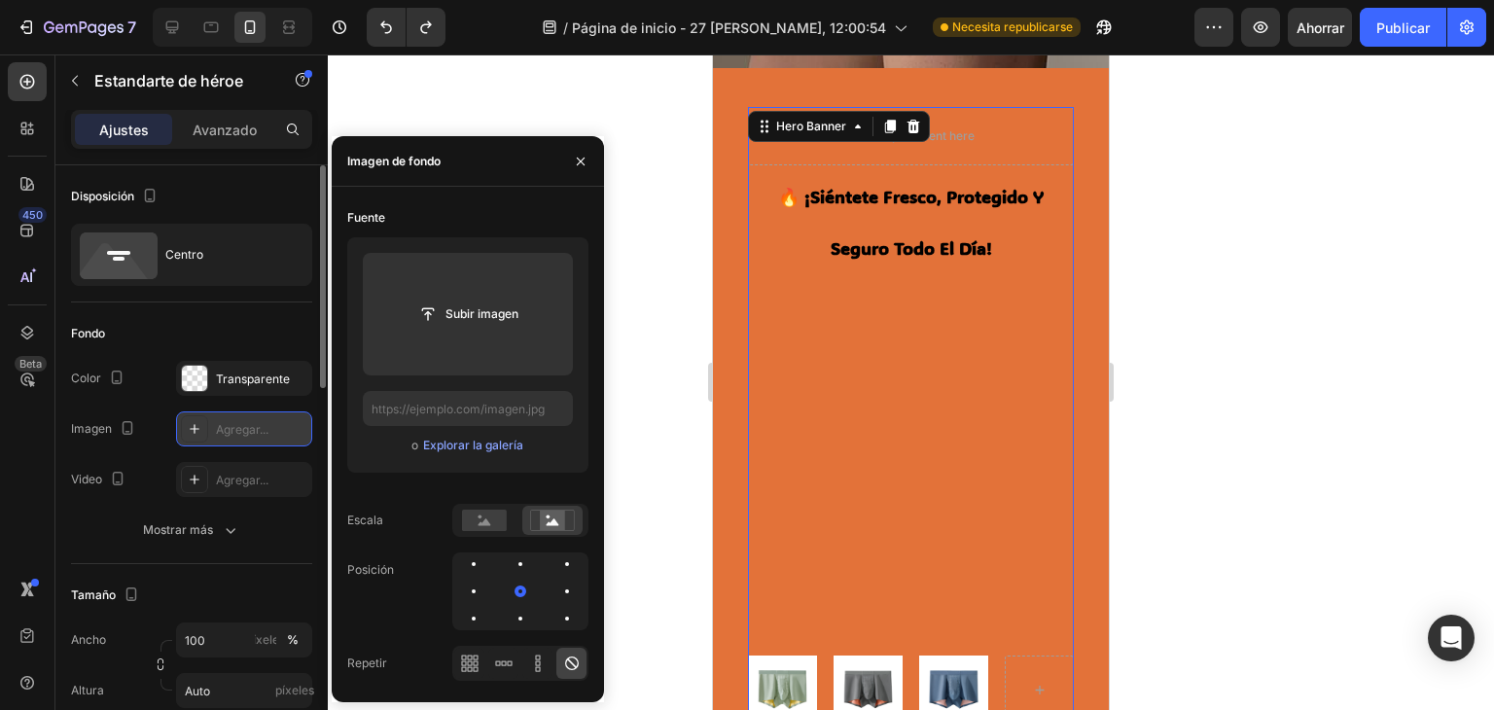
click at [233, 430] on font "Agregar..." at bounding box center [242, 429] width 53 height 15
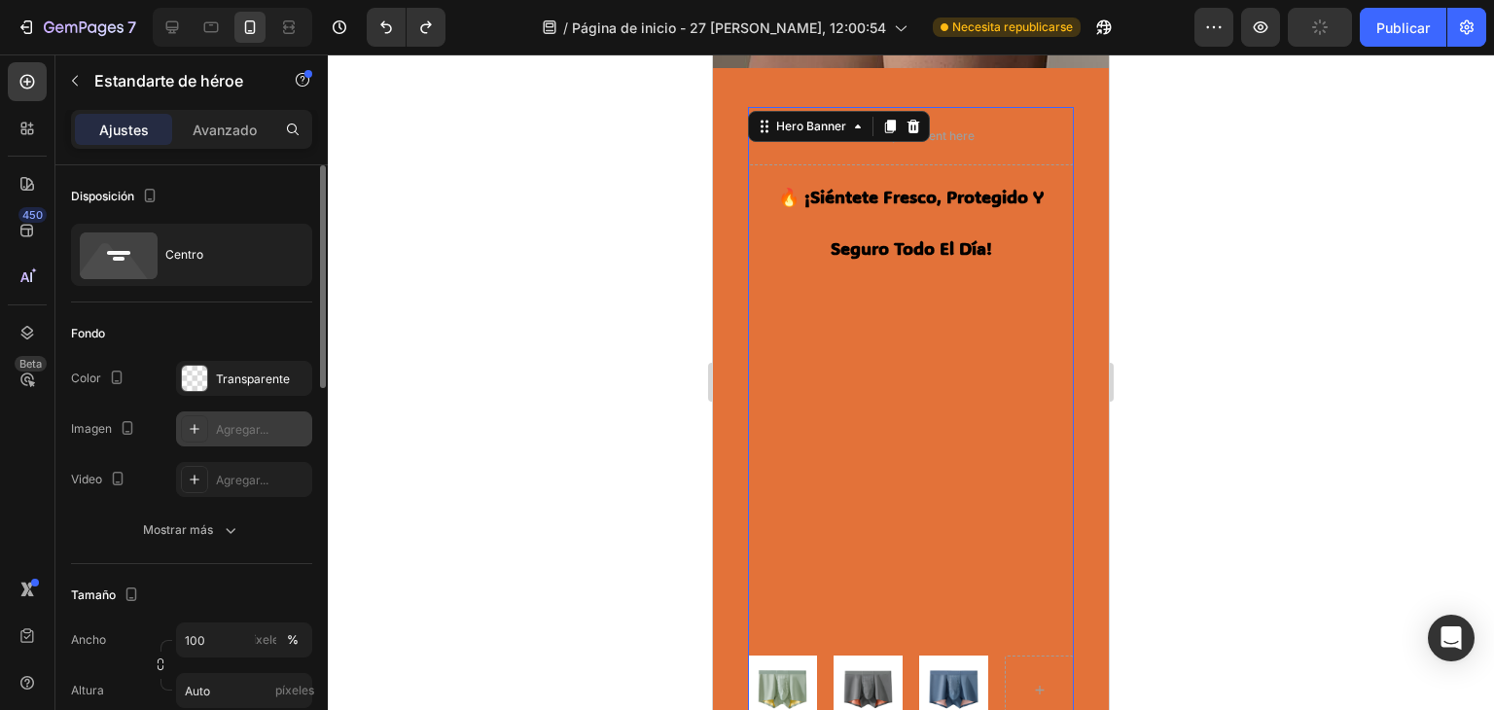
click at [198, 427] on icon at bounding box center [195, 429] width 16 height 16
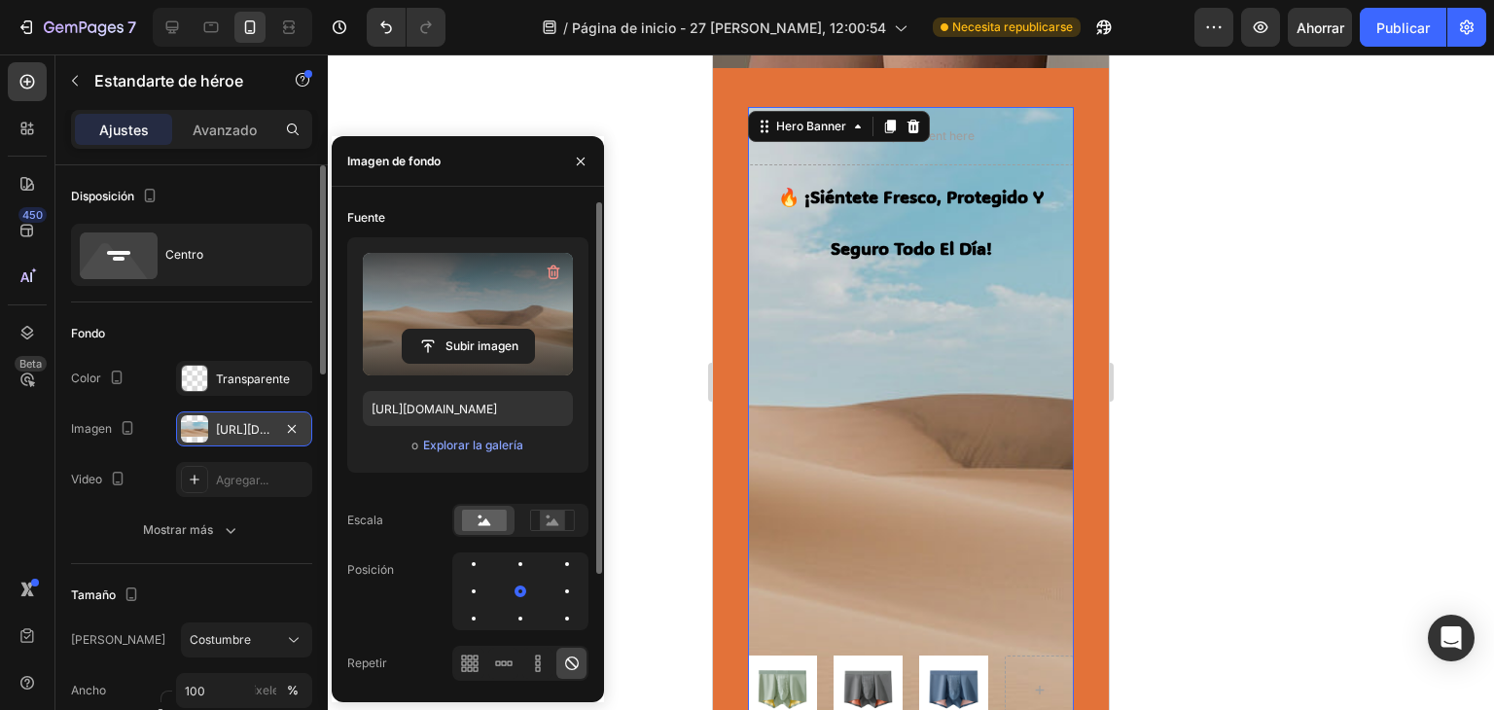
click at [432, 302] on label at bounding box center [468, 314] width 210 height 123
click at [432, 330] on input "file" at bounding box center [468, 346] width 131 height 33
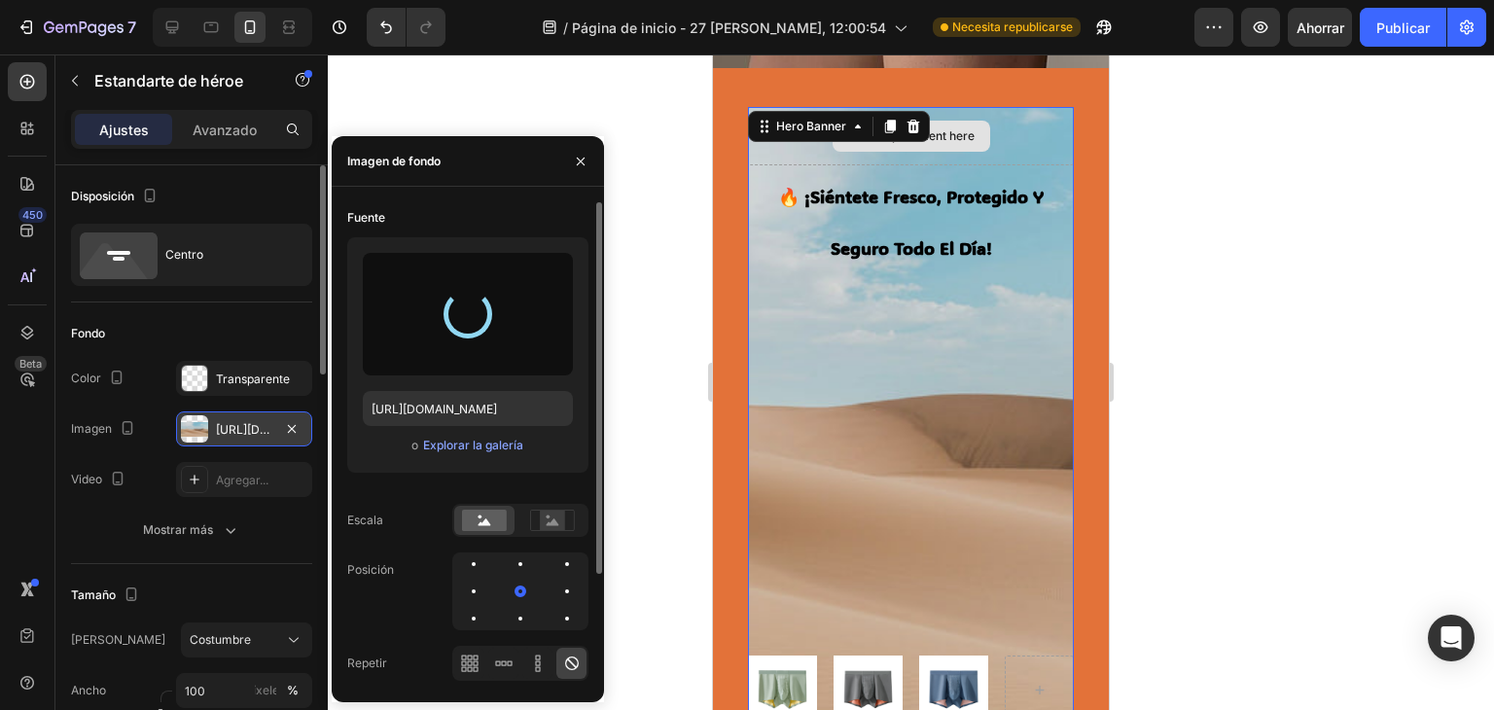
type input "[URL][DOMAIN_NAME]"
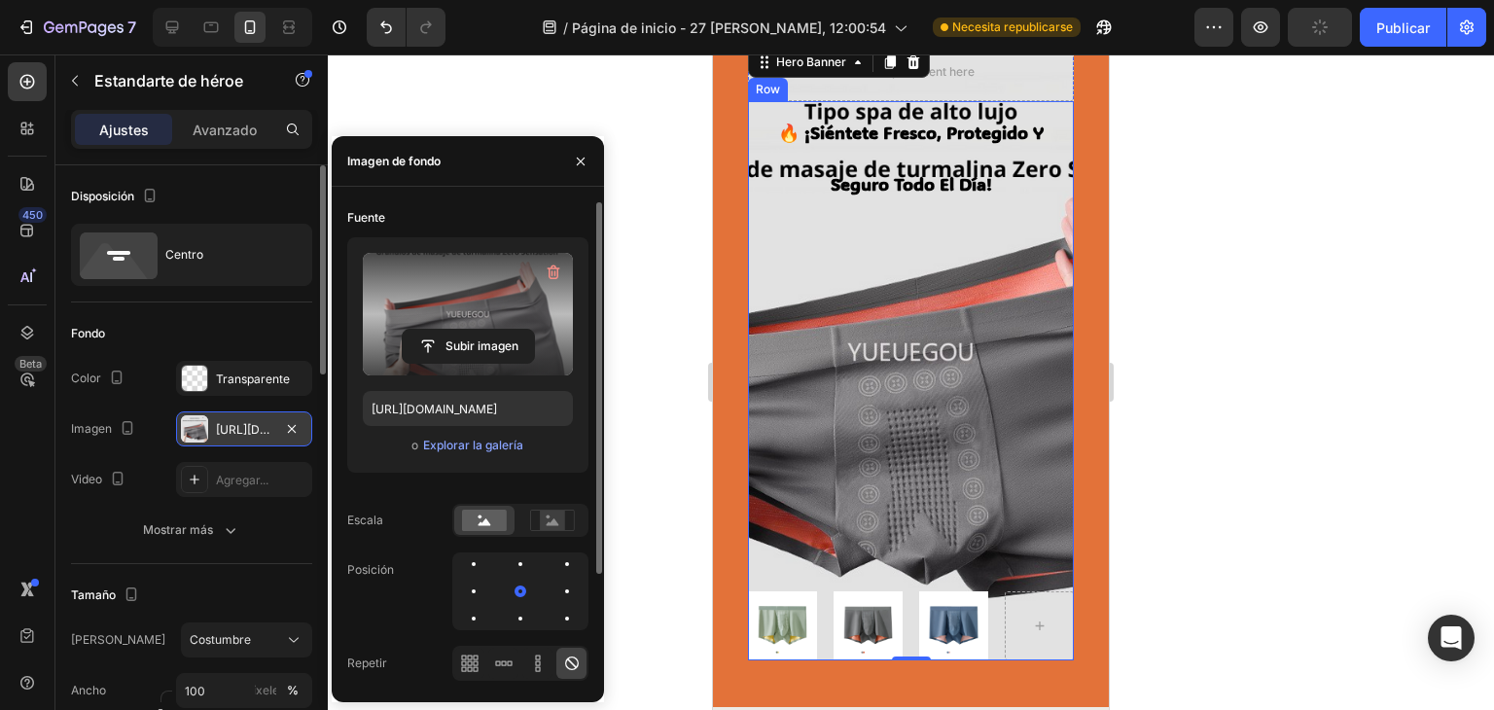
scroll to position [474, 0]
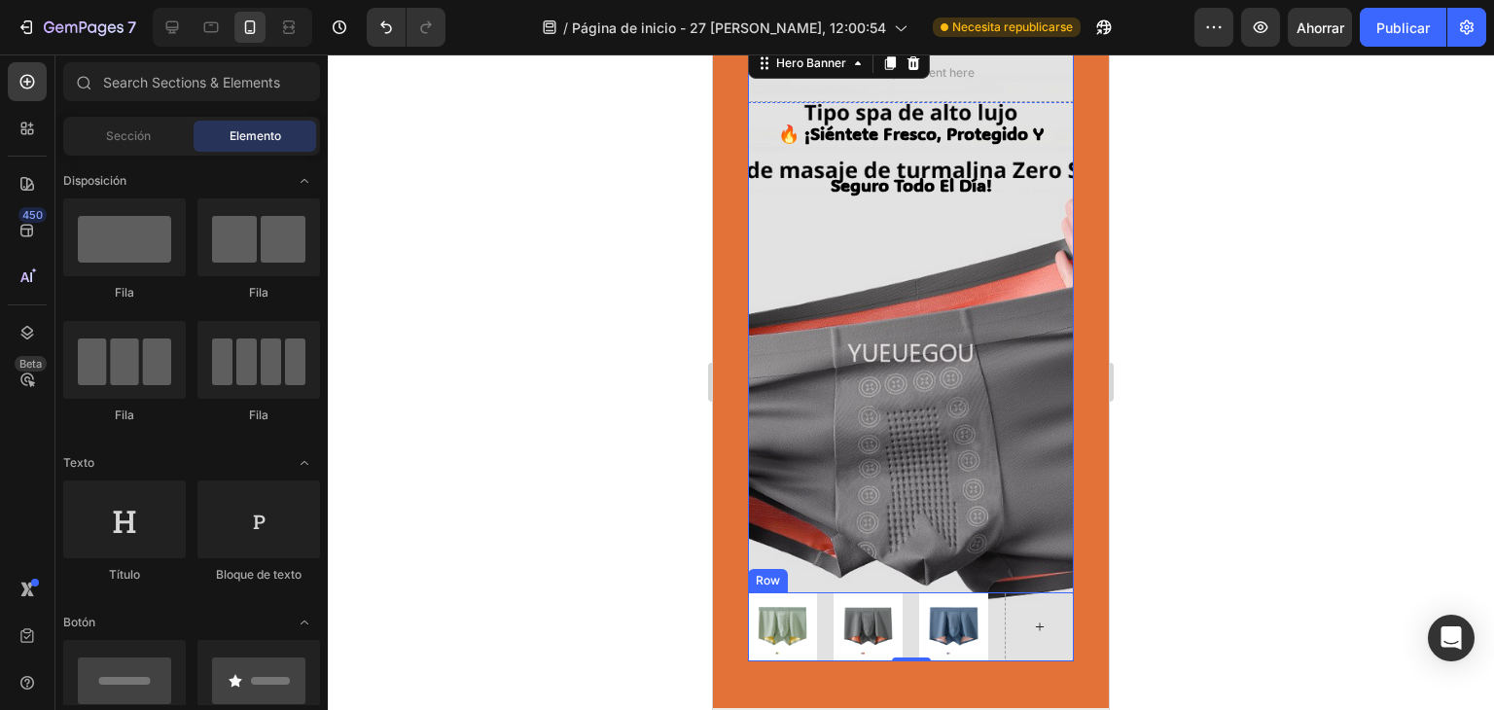
click at [1016, 611] on div at bounding box center [1039, 626] width 47 height 31
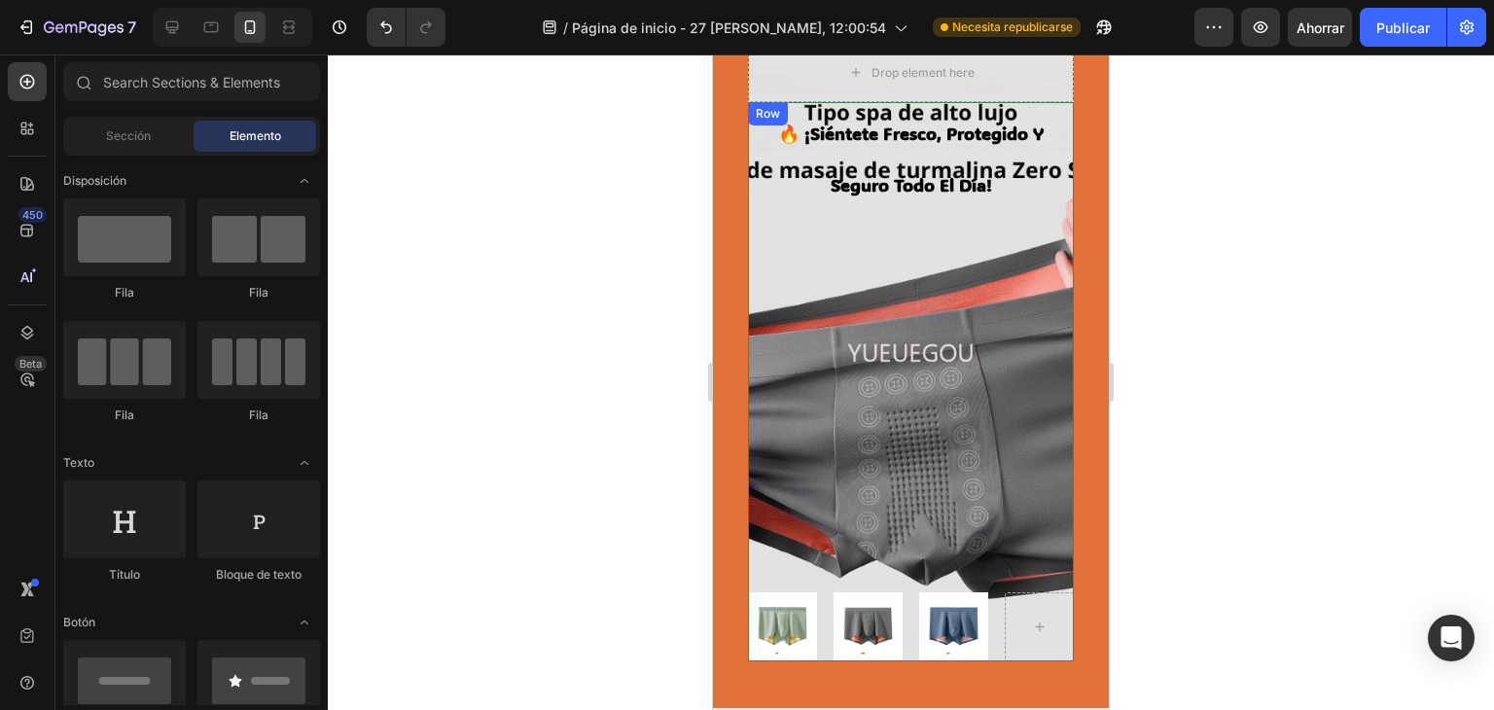
click at [919, 374] on div "🔥 ¡siéntete fresco, protegido y seguro todo el día! Heading Image Image Image R…" at bounding box center [911, 381] width 326 height 559
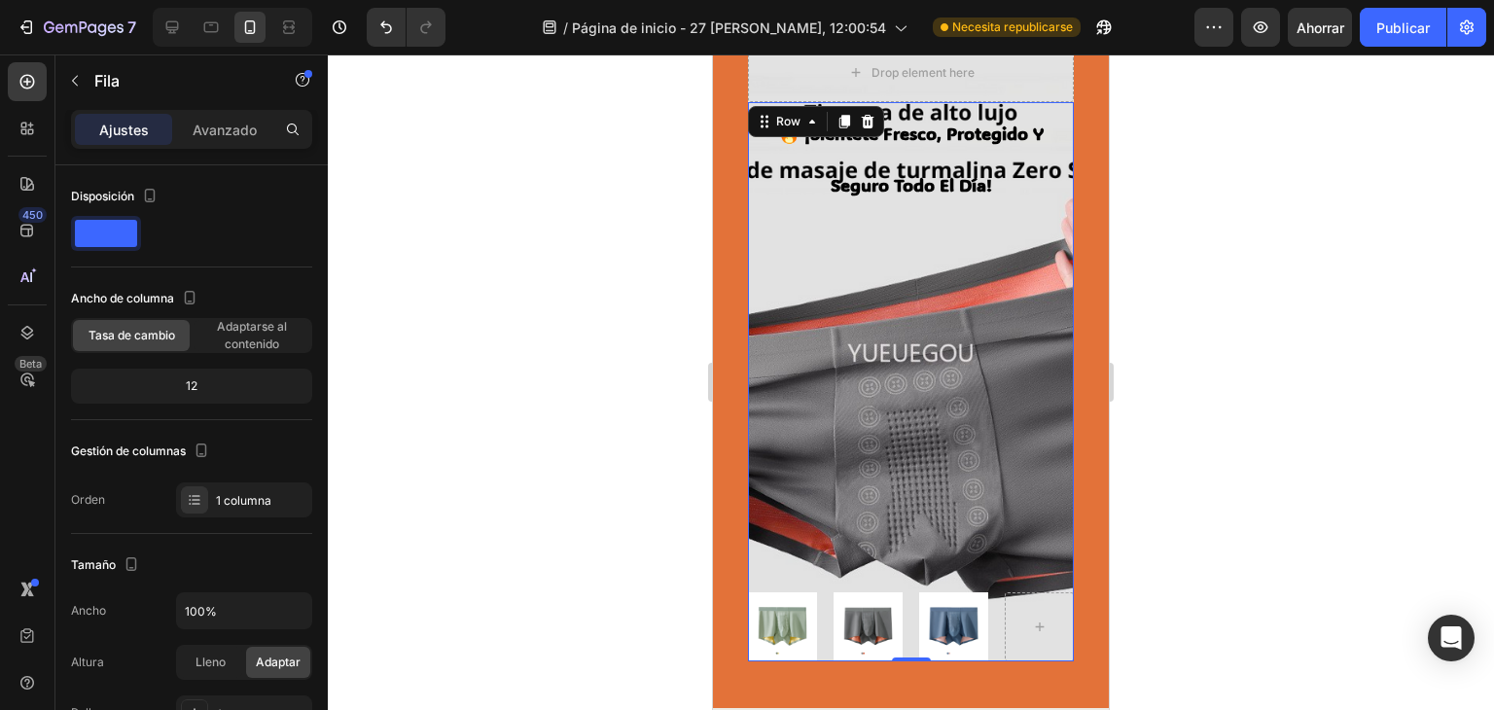
drag, startPoint x: 907, startPoint y: 653, endPoint x: 951, endPoint y: 352, distance: 303.7
click at [949, 399] on div "🔥 ¡siéntete fresco, protegido y seguro todo el día! Heading Image Image Image R…" at bounding box center [911, 381] width 326 height 559
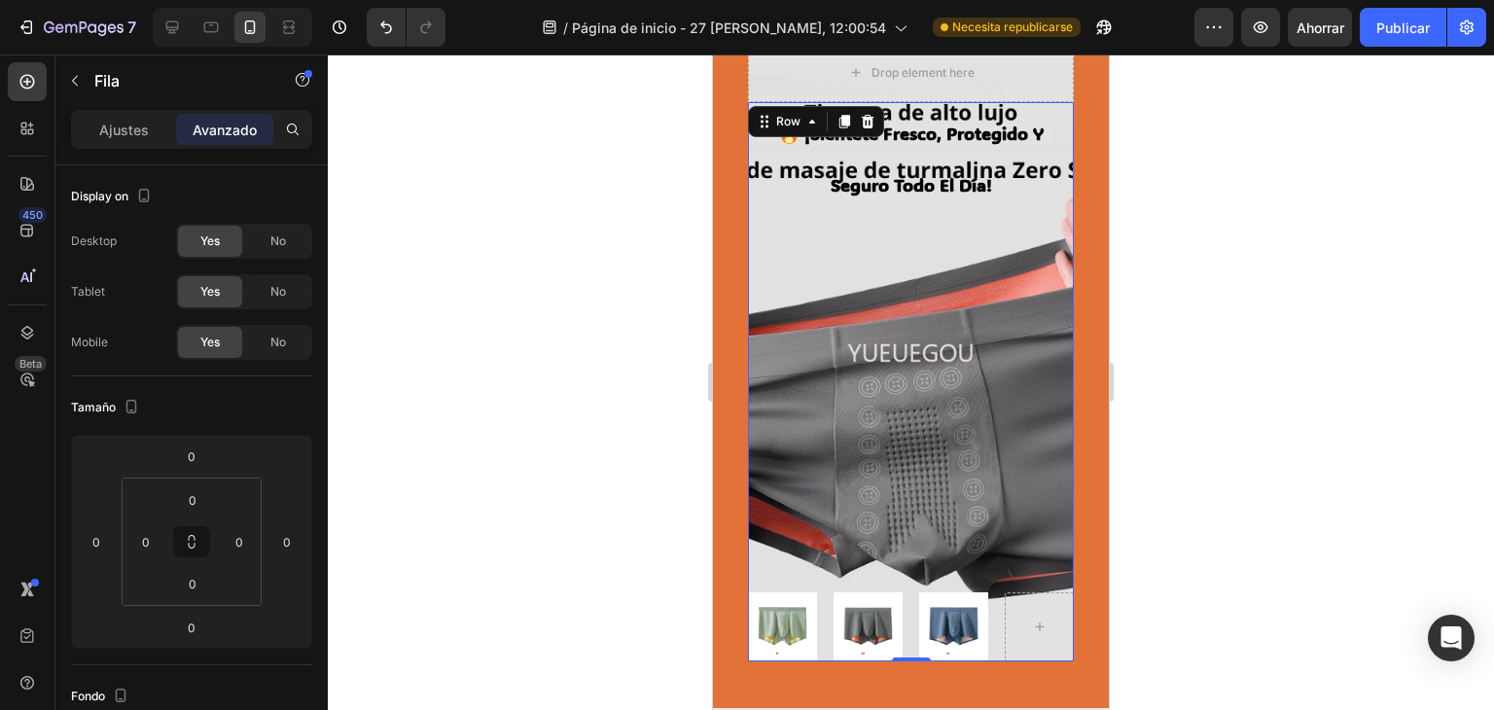
click at [999, 295] on div "🔥 ¡siéntete fresco, protegido y seguro todo el día! Heading Image Image Image R…" at bounding box center [911, 381] width 326 height 559
click at [1052, 425] on div "🔥 ¡siéntete fresco, protegido y seguro todo el día! Heading Image Image Image R…" at bounding box center [911, 381] width 326 height 559
click at [1056, 389] on div "🔥 ¡siéntete fresco, protegido y seguro todo el día! Heading Image Image Image R…" at bounding box center [911, 381] width 326 height 559
click at [199, 623] on input "0" at bounding box center [191, 627] width 39 height 29
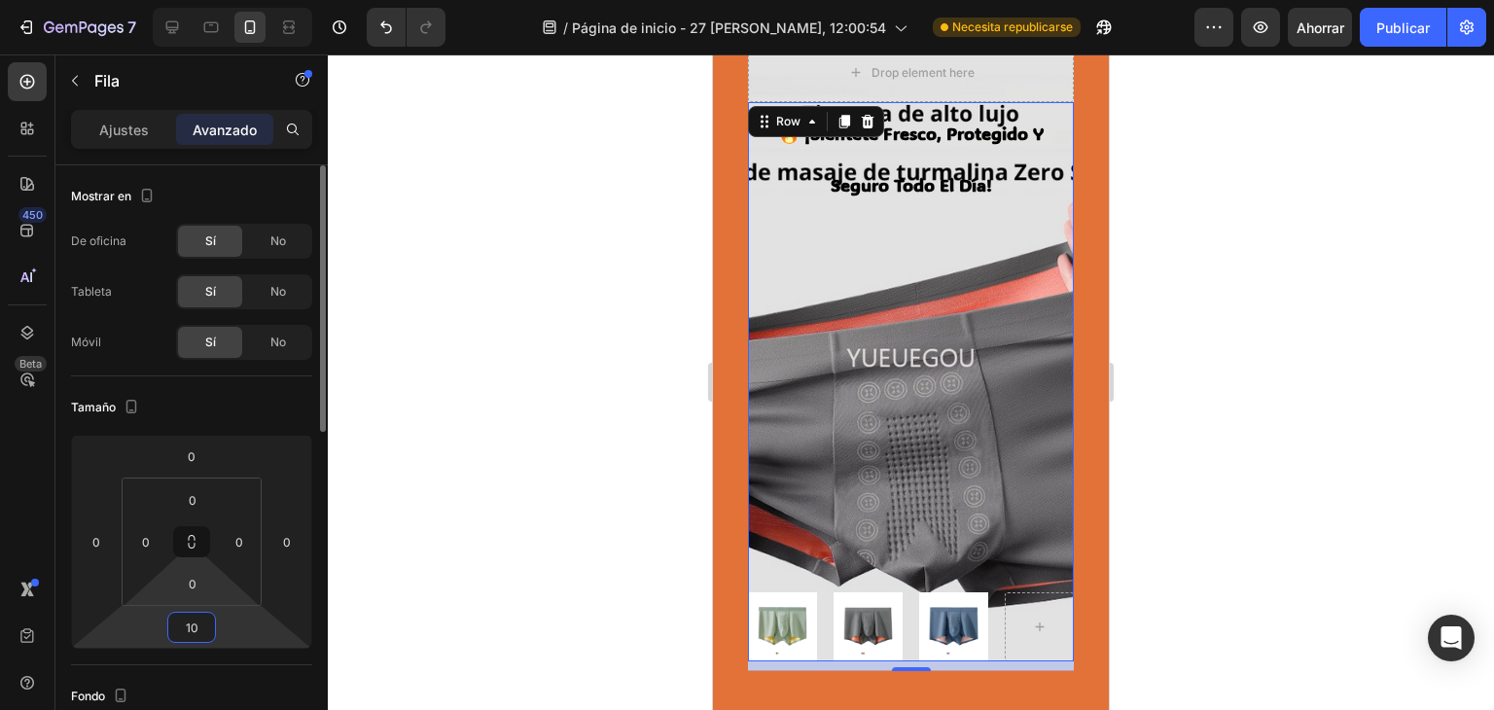
type input "1"
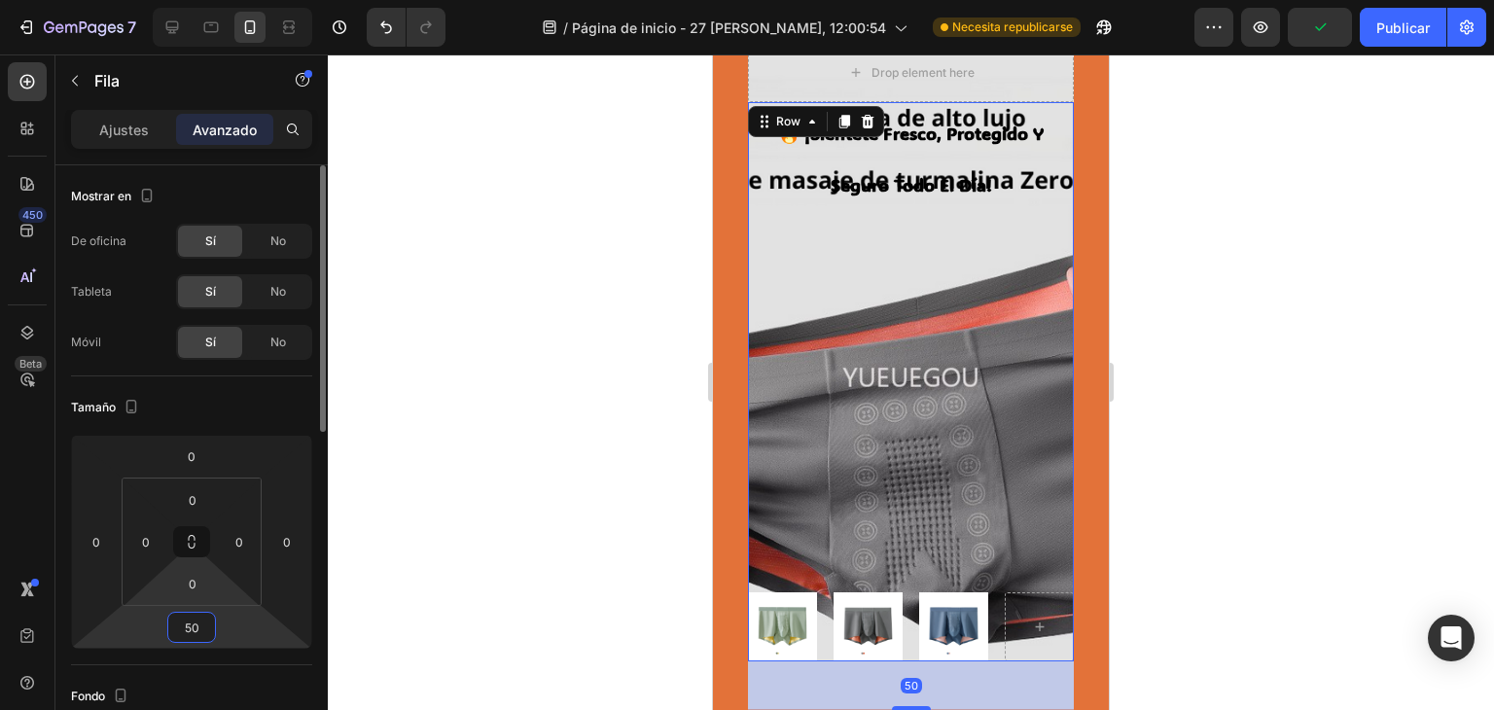
type input "5"
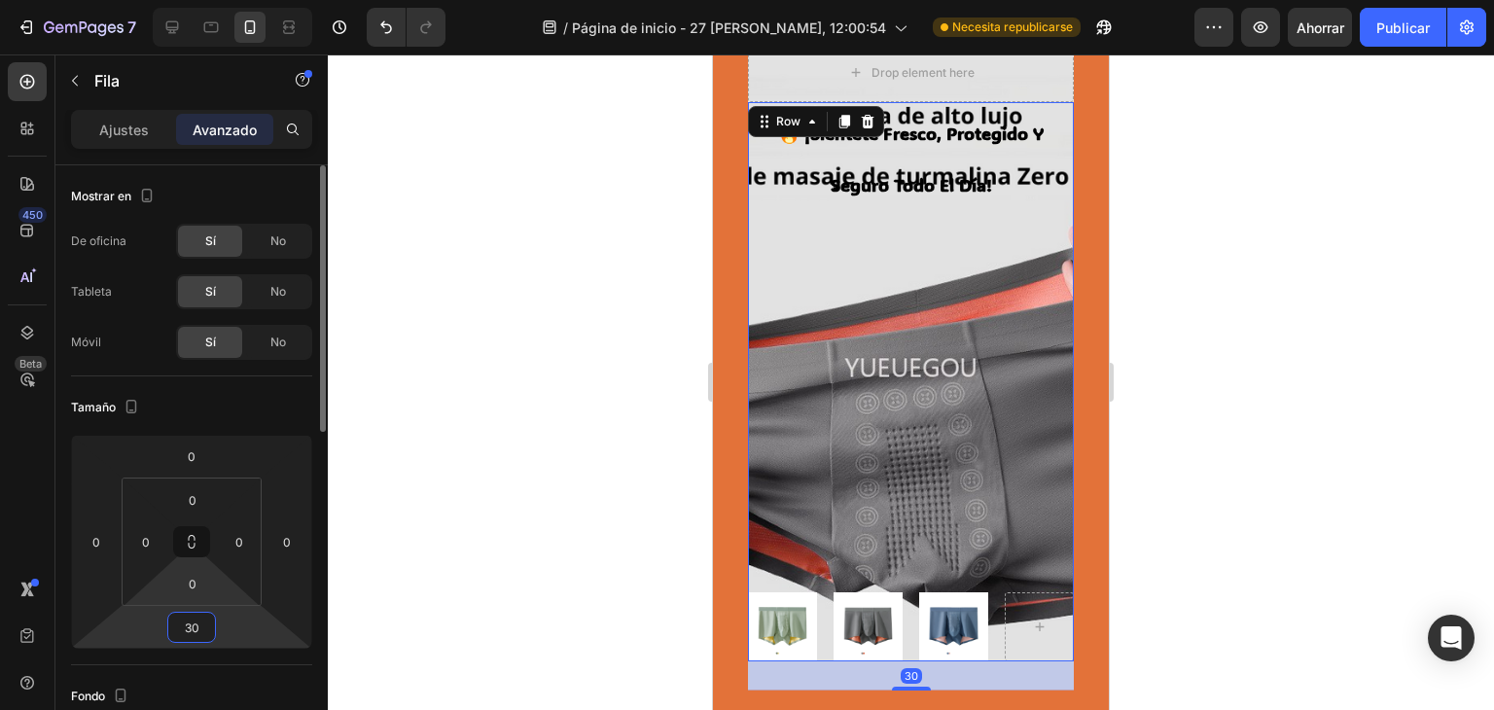
type input "3"
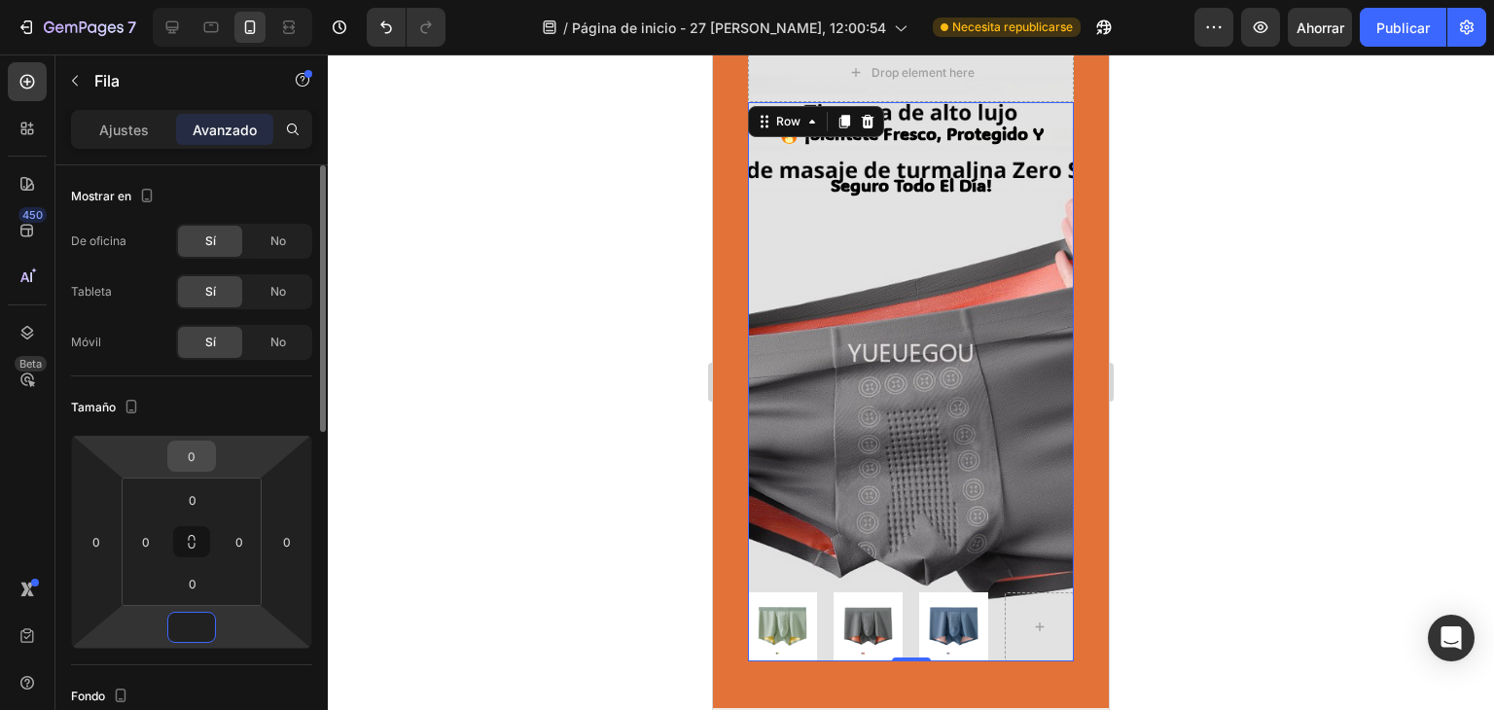
click at [196, 449] on input "0" at bounding box center [191, 456] width 39 height 29
type input "0"
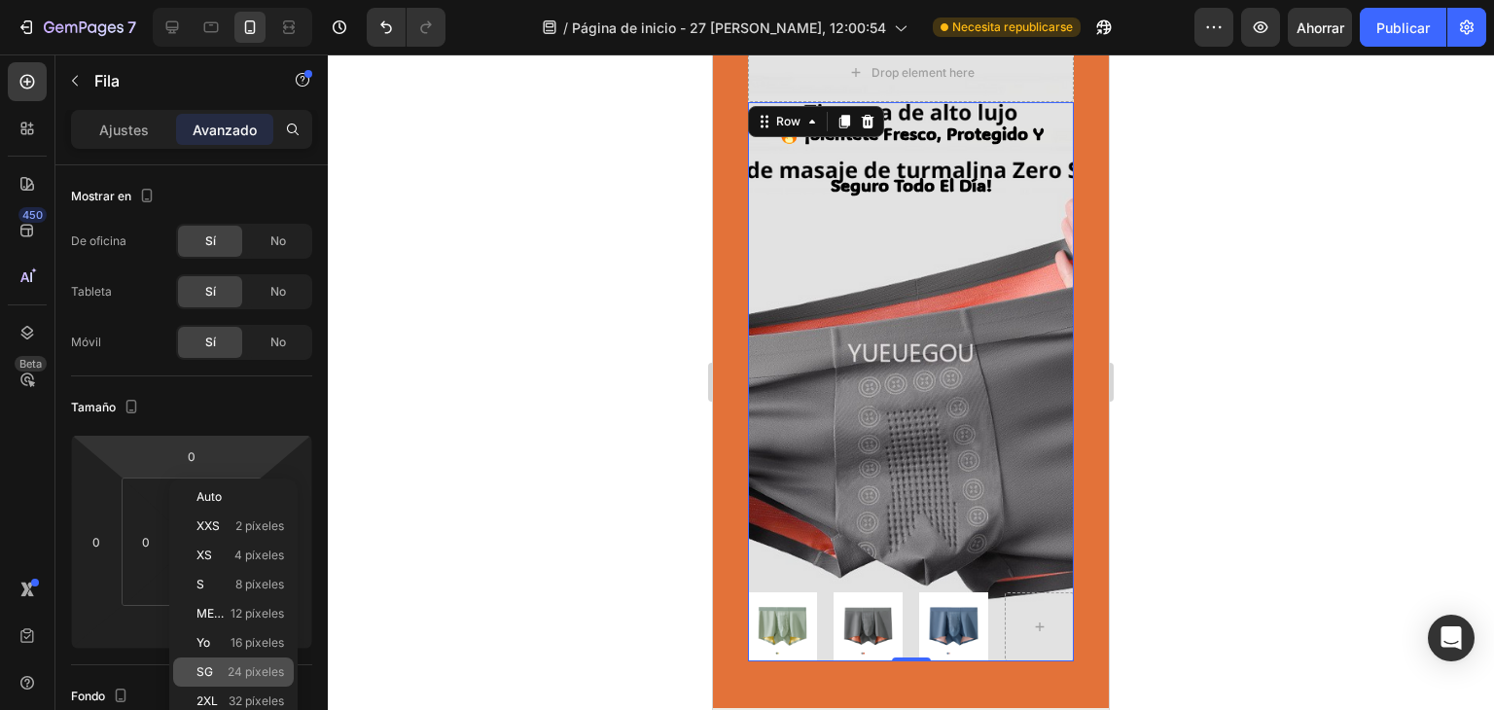
click at [268, 662] on div "SG 24 píxeles" at bounding box center [233, 671] width 121 height 29
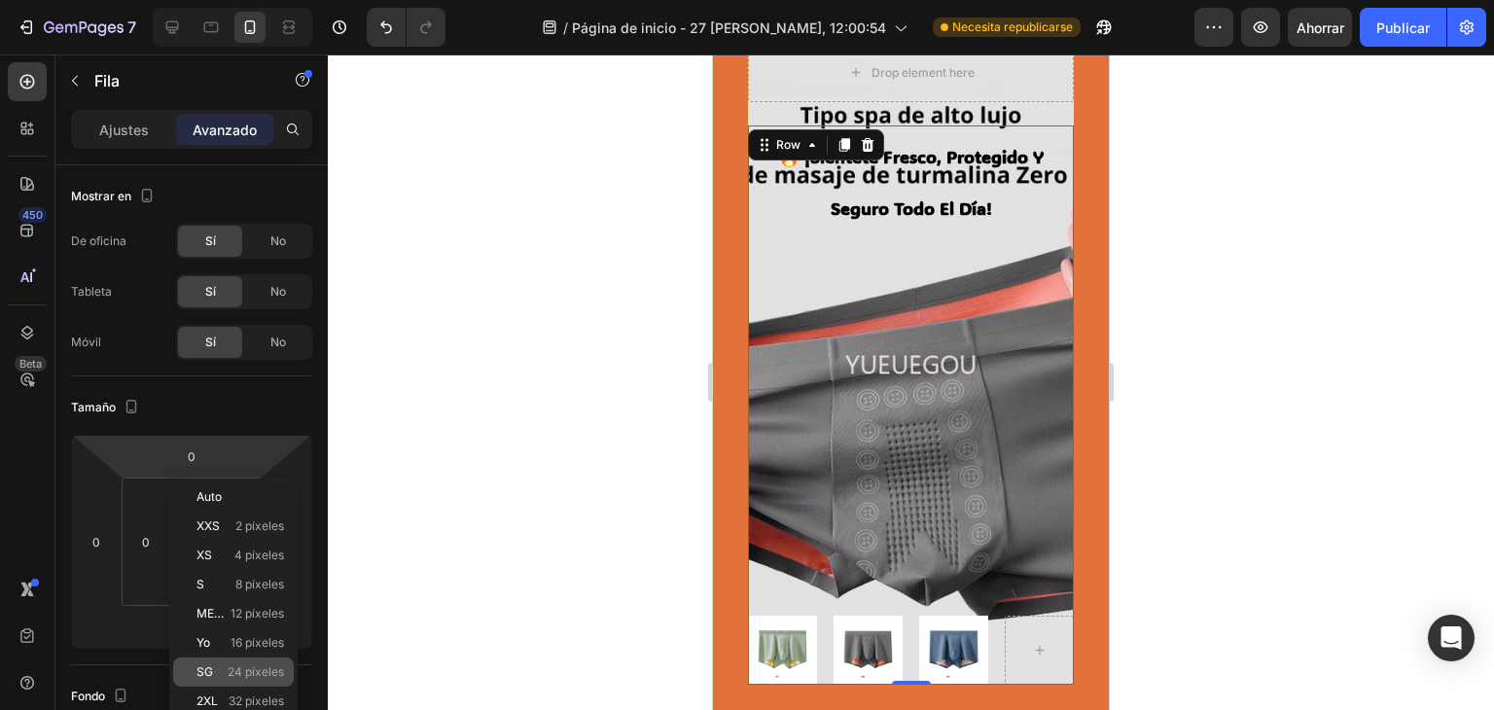
type input "24"
click at [206, 0] on html "7 / Página de inicio - 27 [PERSON_NAME], 12:00:54 Necesita republicarse Avance …" at bounding box center [747, 0] width 1494 height 0
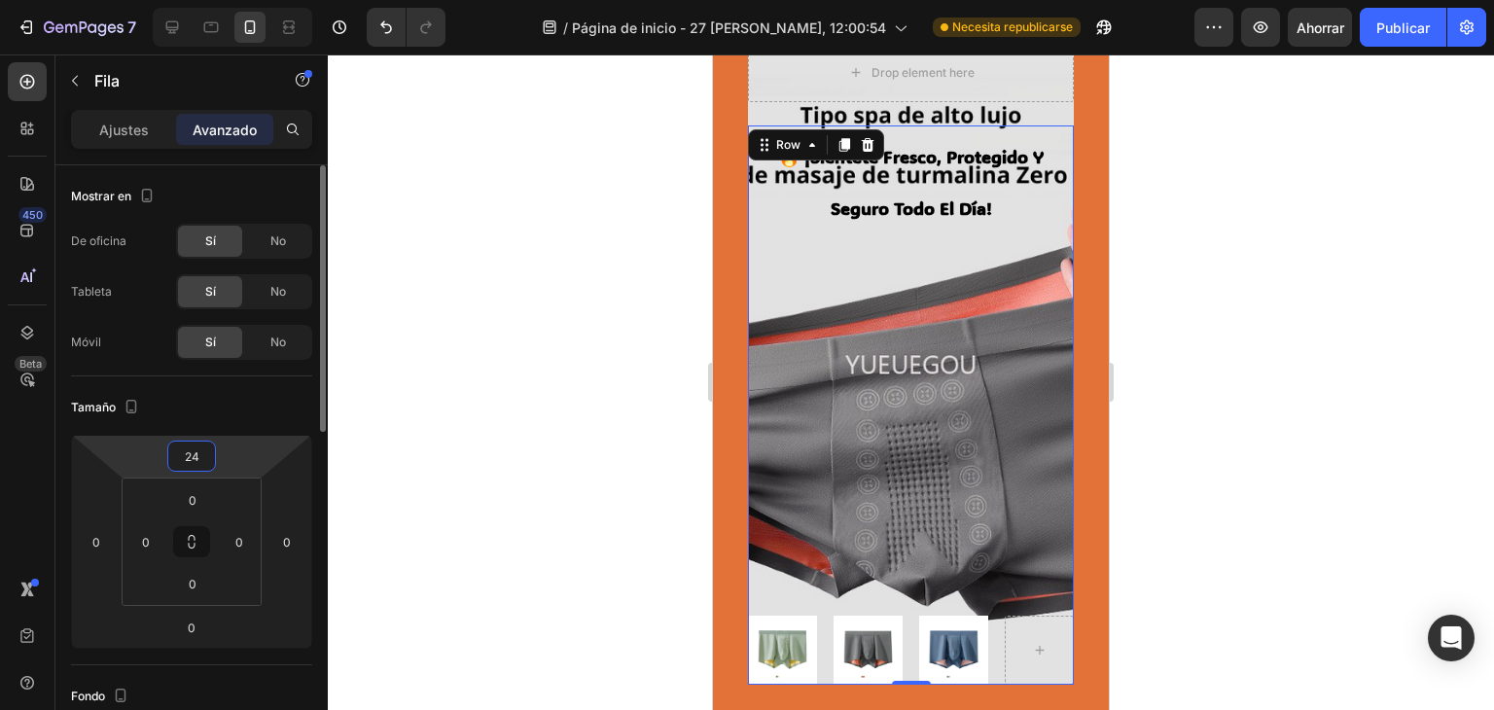
click at [206, 468] on input "24" at bounding box center [191, 456] width 39 height 29
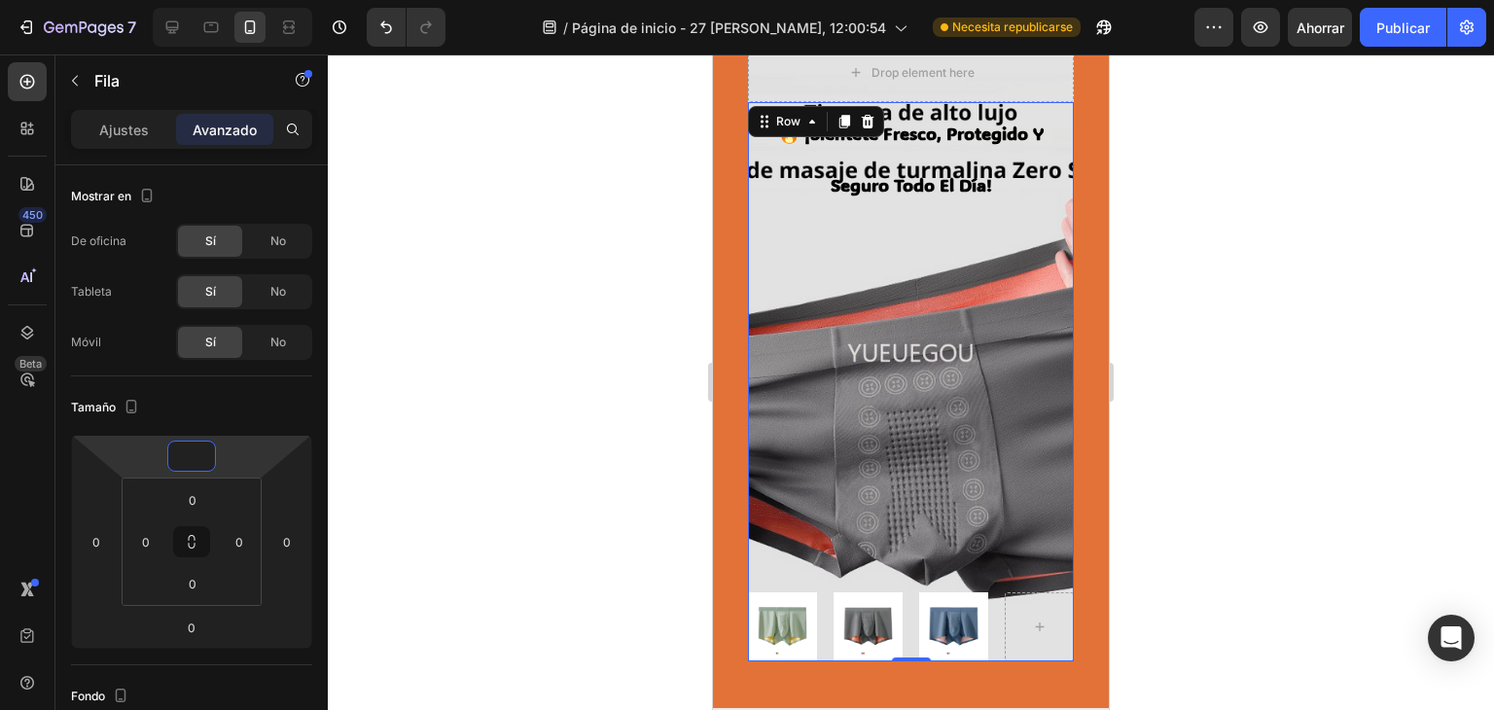
type input "0"
click at [97, 149] on div "Ajustes Avanzado" at bounding box center [191, 137] width 272 height 55
click at [106, 132] on font "Ajustes" at bounding box center [124, 130] width 50 height 17
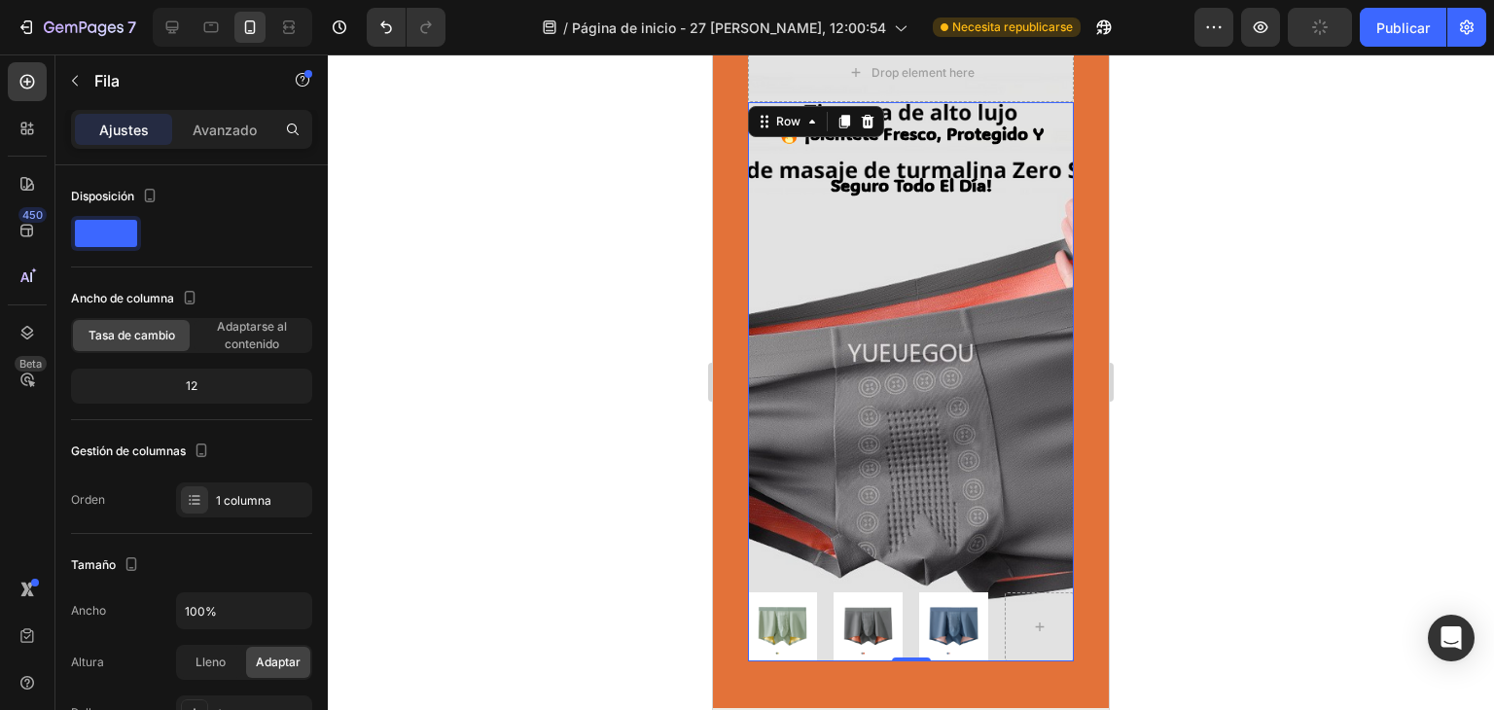
scroll to position [64, 0]
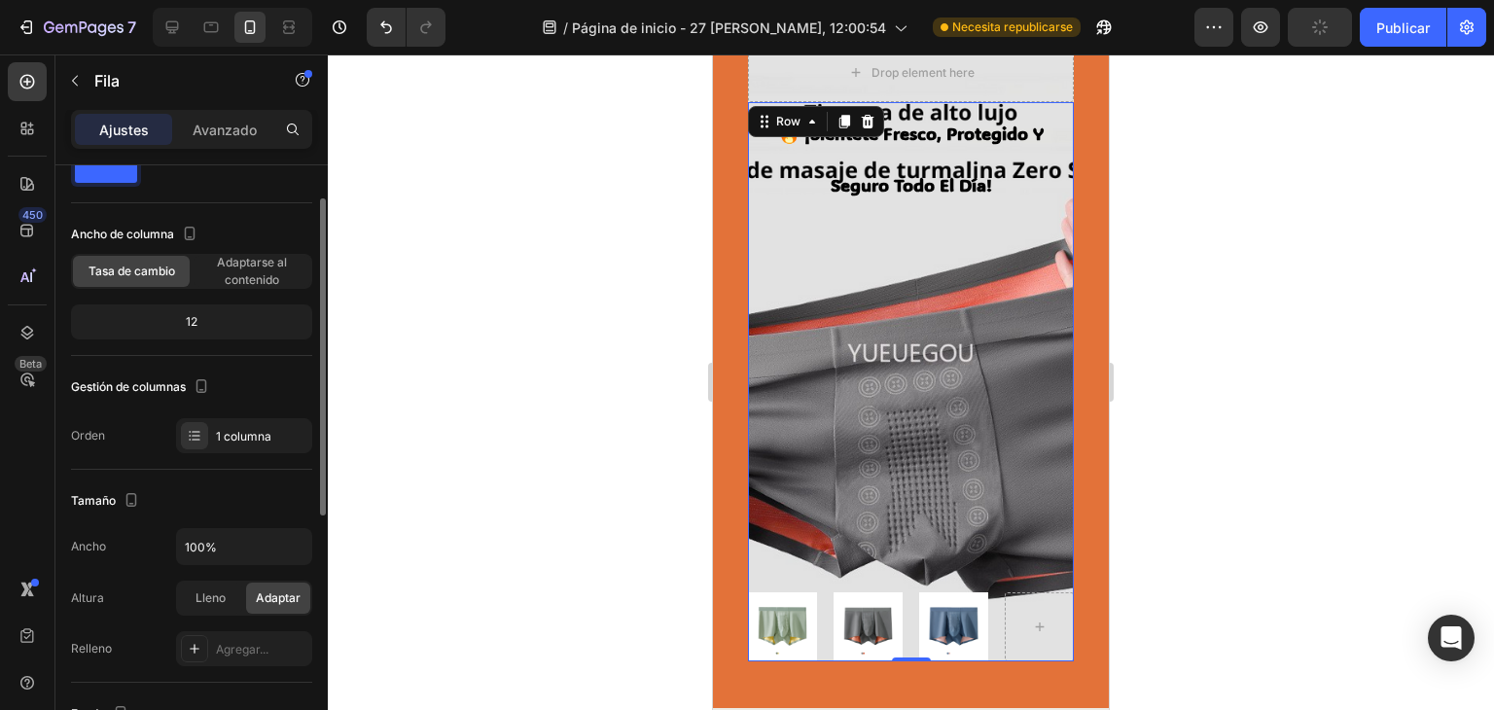
click at [1009, 514] on div "🔥 ¡siéntete fresco, protegido y seguro todo el día! Heading Image Image Image R…" at bounding box center [911, 381] width 326 height 559
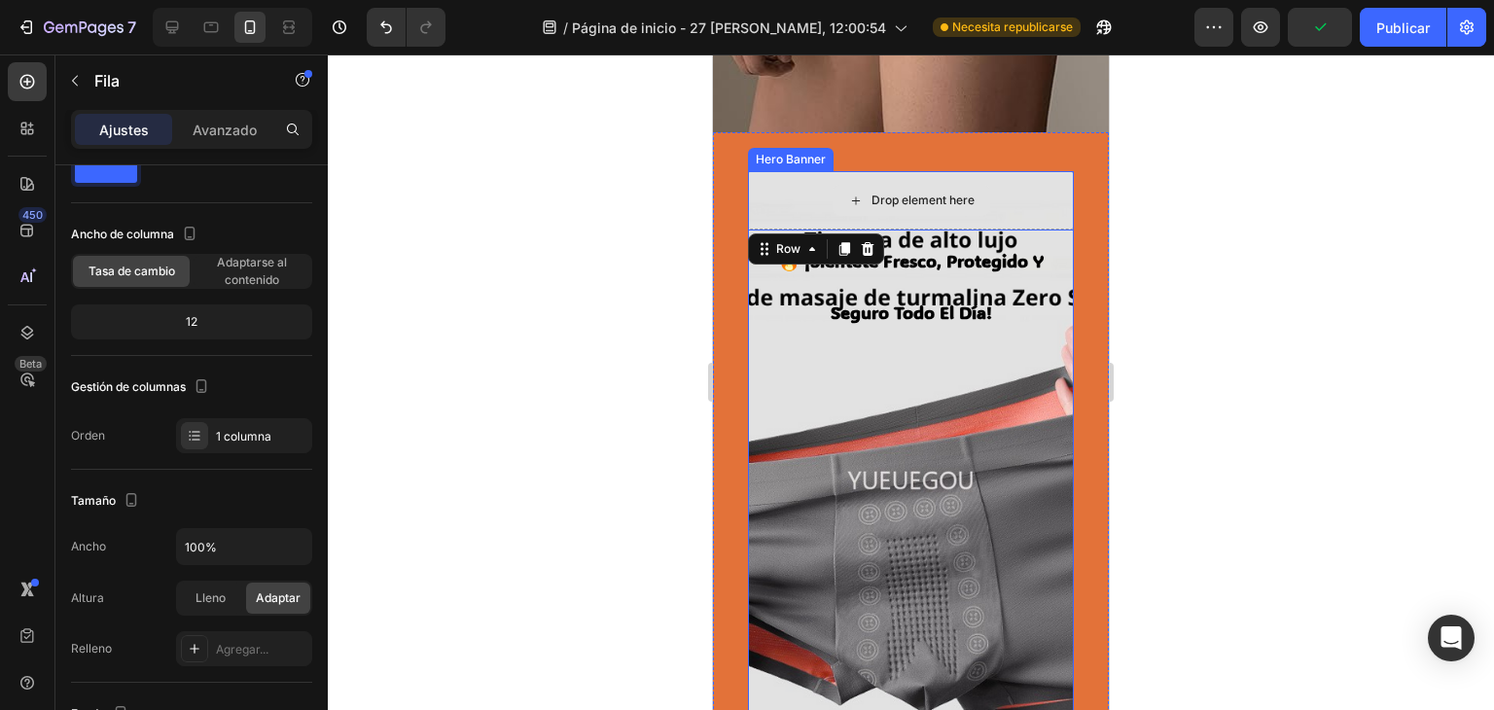
scroll to position [343, 0]
click at [992, 203] on div "Drop element here" at bounding box center [911, 201] width 326 height 58
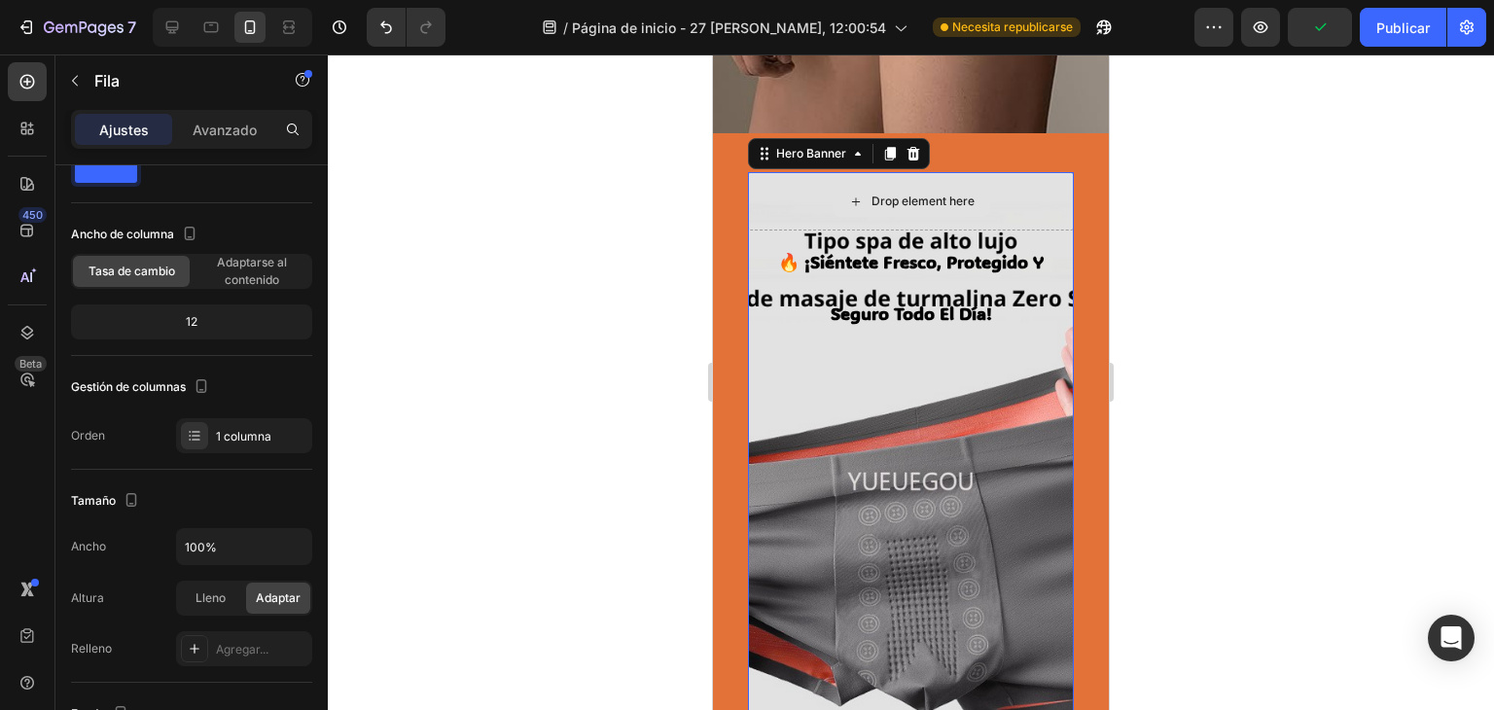
scroll to position [0, 0]
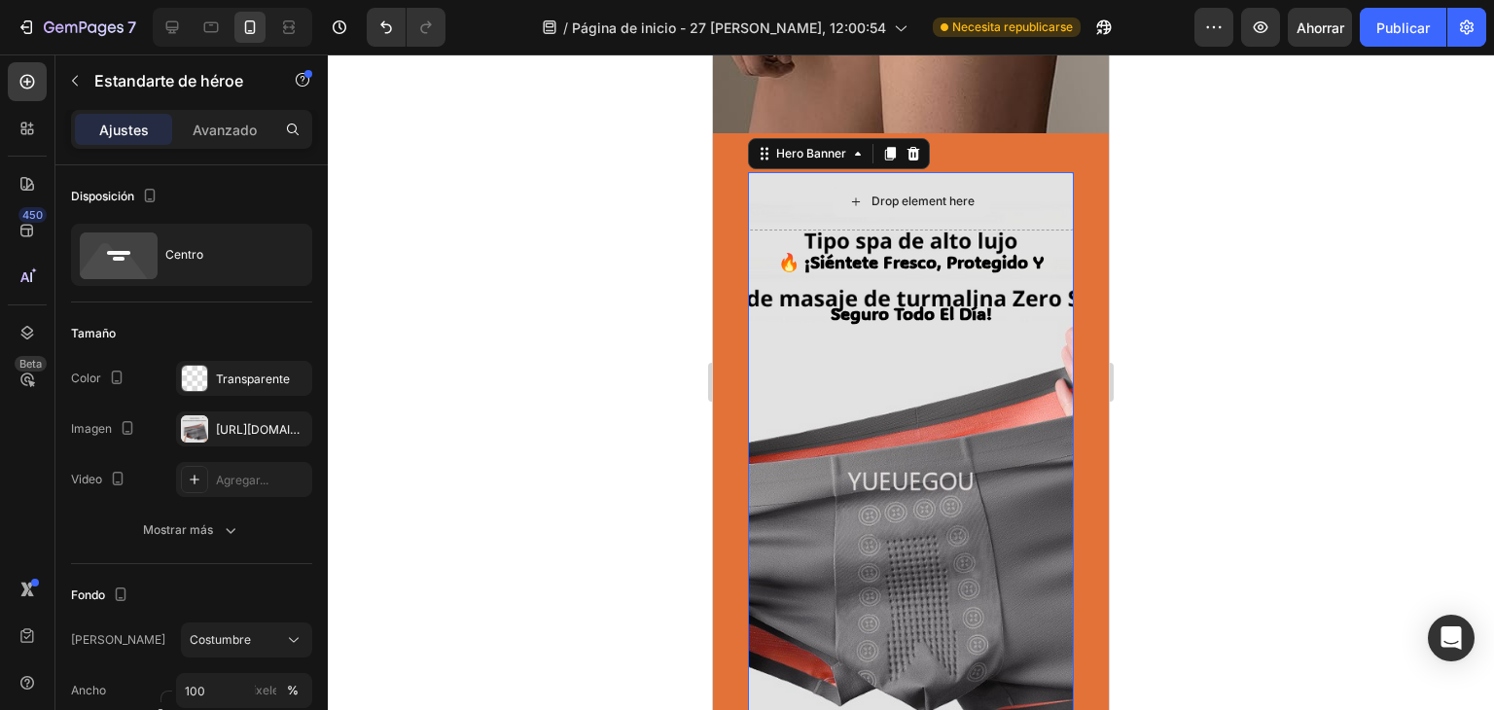
click at [848, 200] on icon at bounding box center [856, 202] width 16 height 17
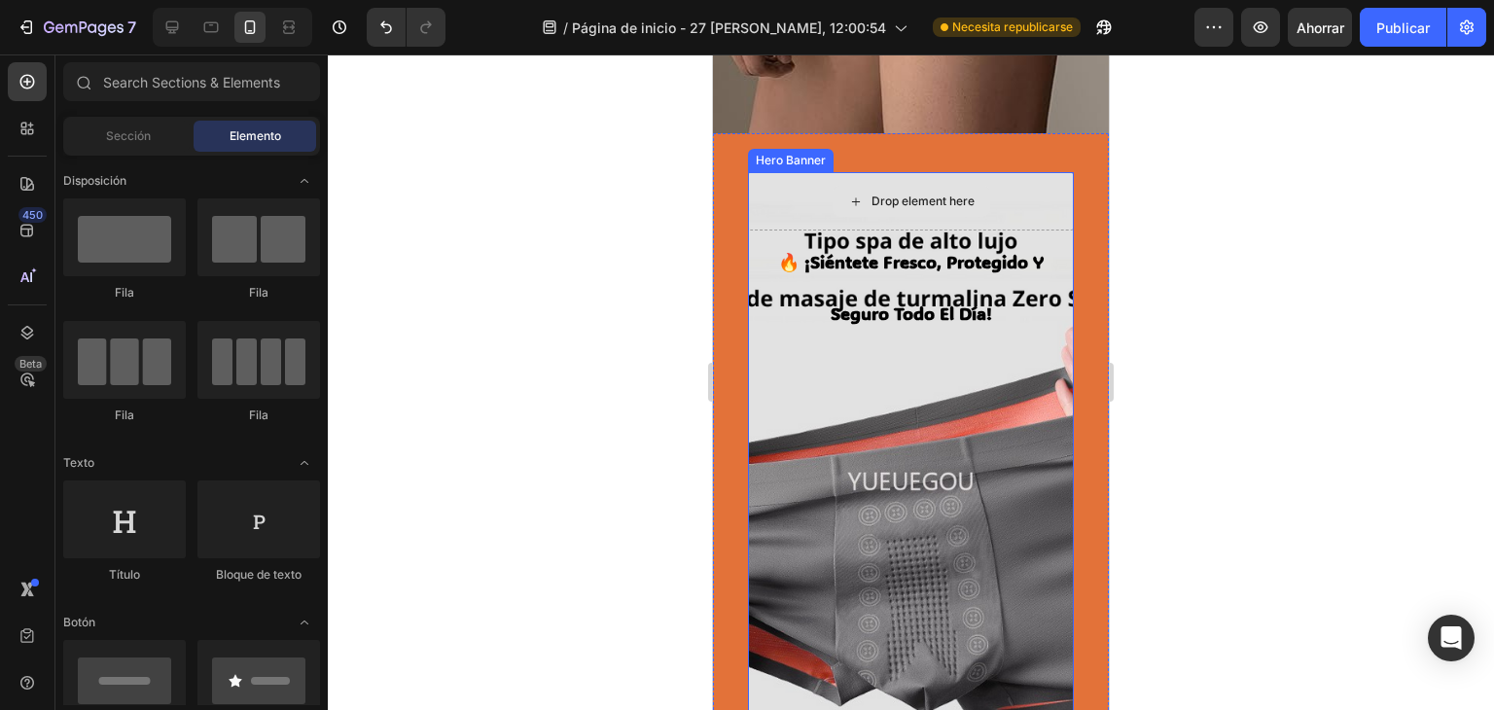
click at [945, 210] on div "Drop element here" at bounding box center [911, 201] width 158 height 31
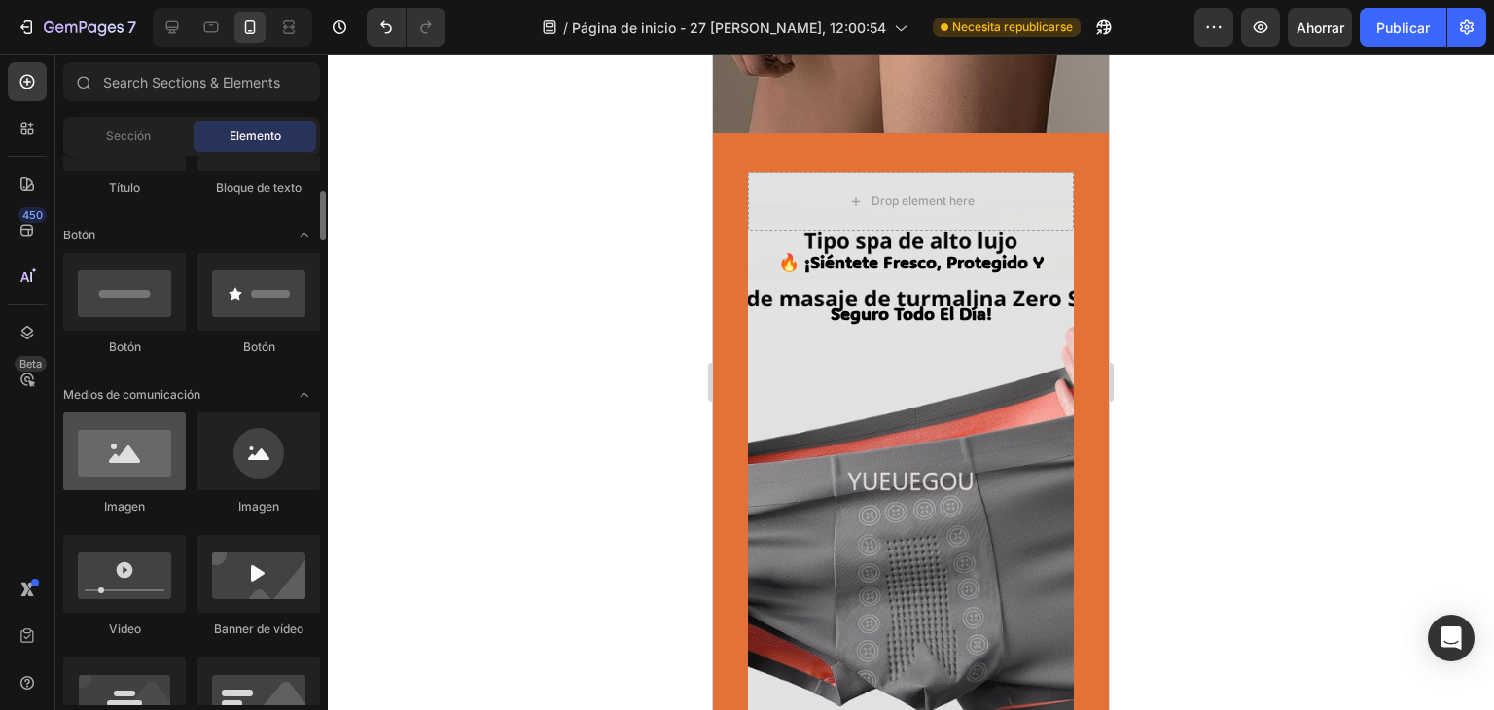
click at [159, 460] on div at bounding box center [124, 451] width 123 height 78
click at [118, 465] on div at bounding box center [124, 451] width 123 height 78
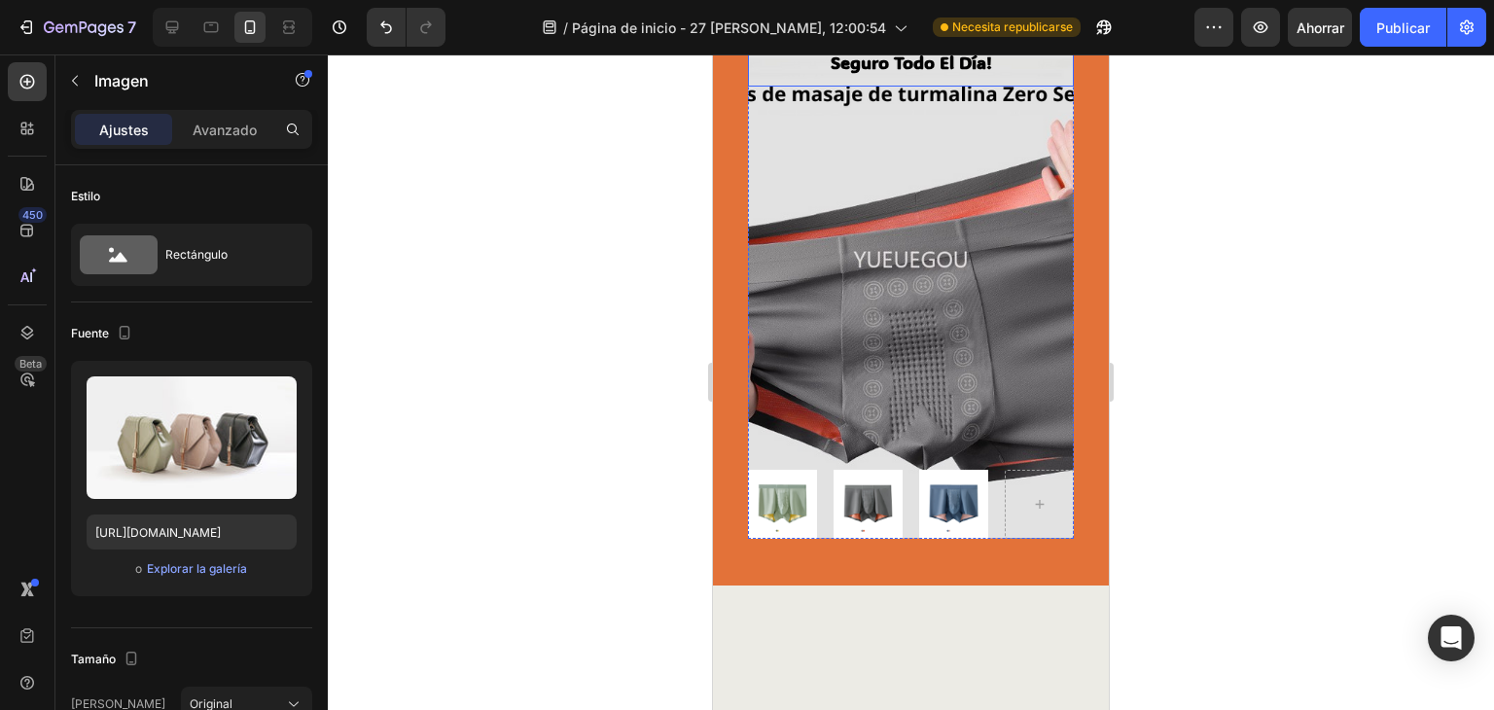
scroll to position [343, 0]
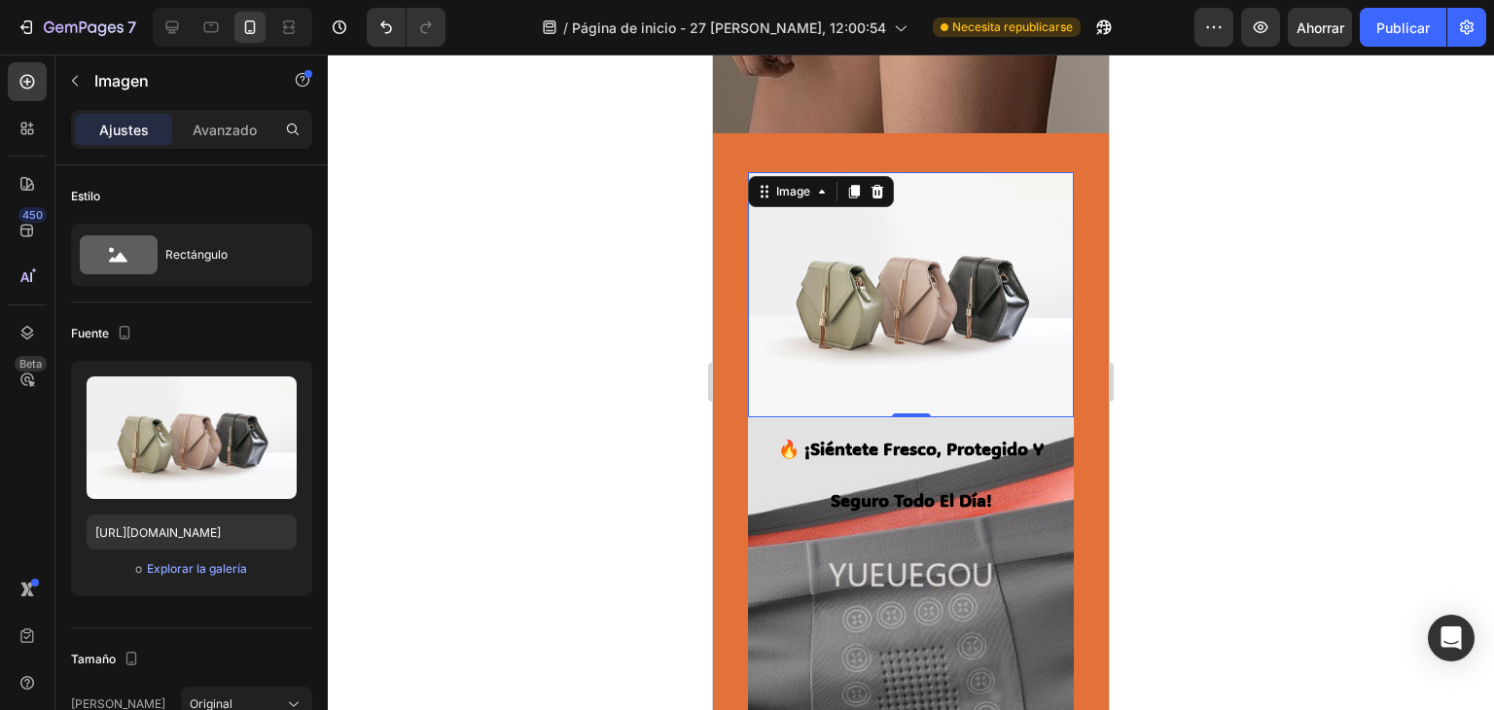
click at [899, 243] on img at bounding box center [911, 294] width 326 height 244
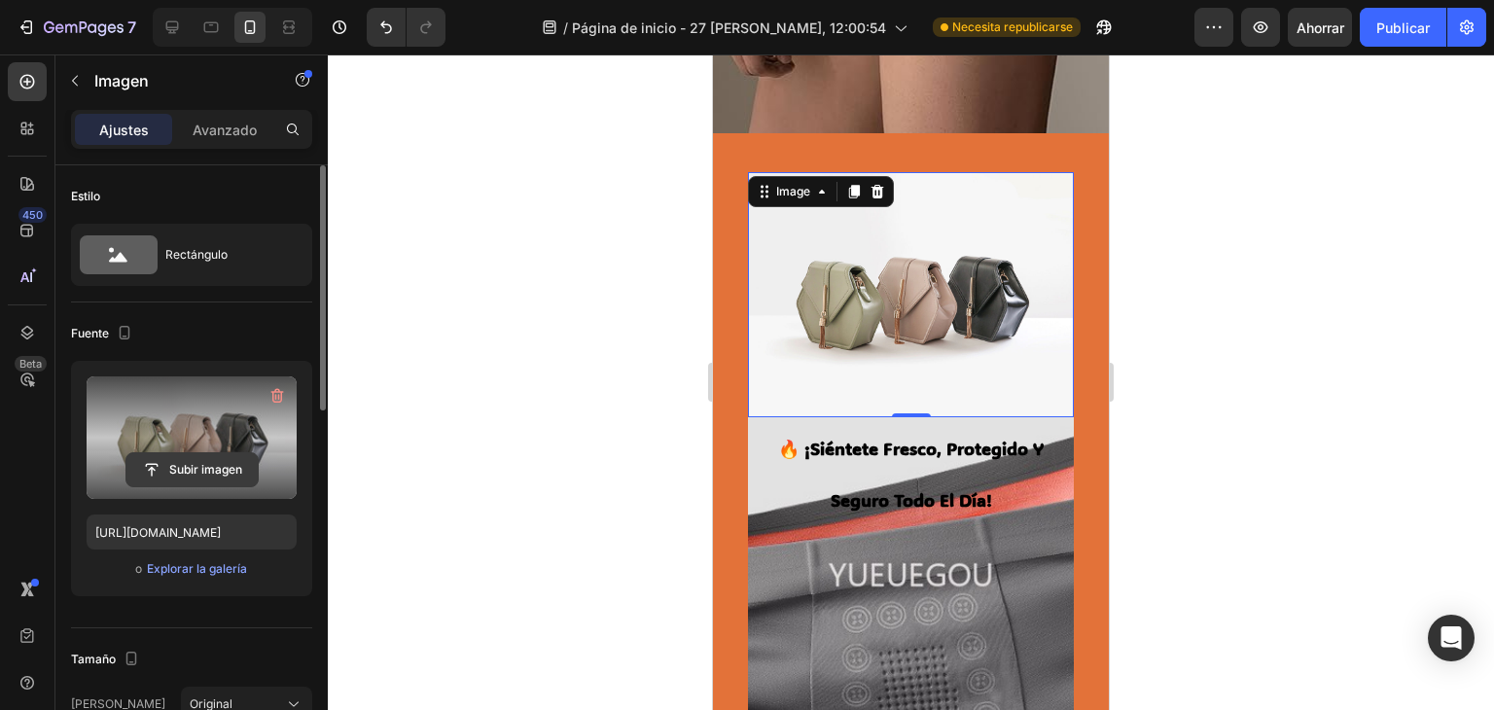
click at [167, 468] on input "file" at bounding box center [191, 469] width 131 height 33
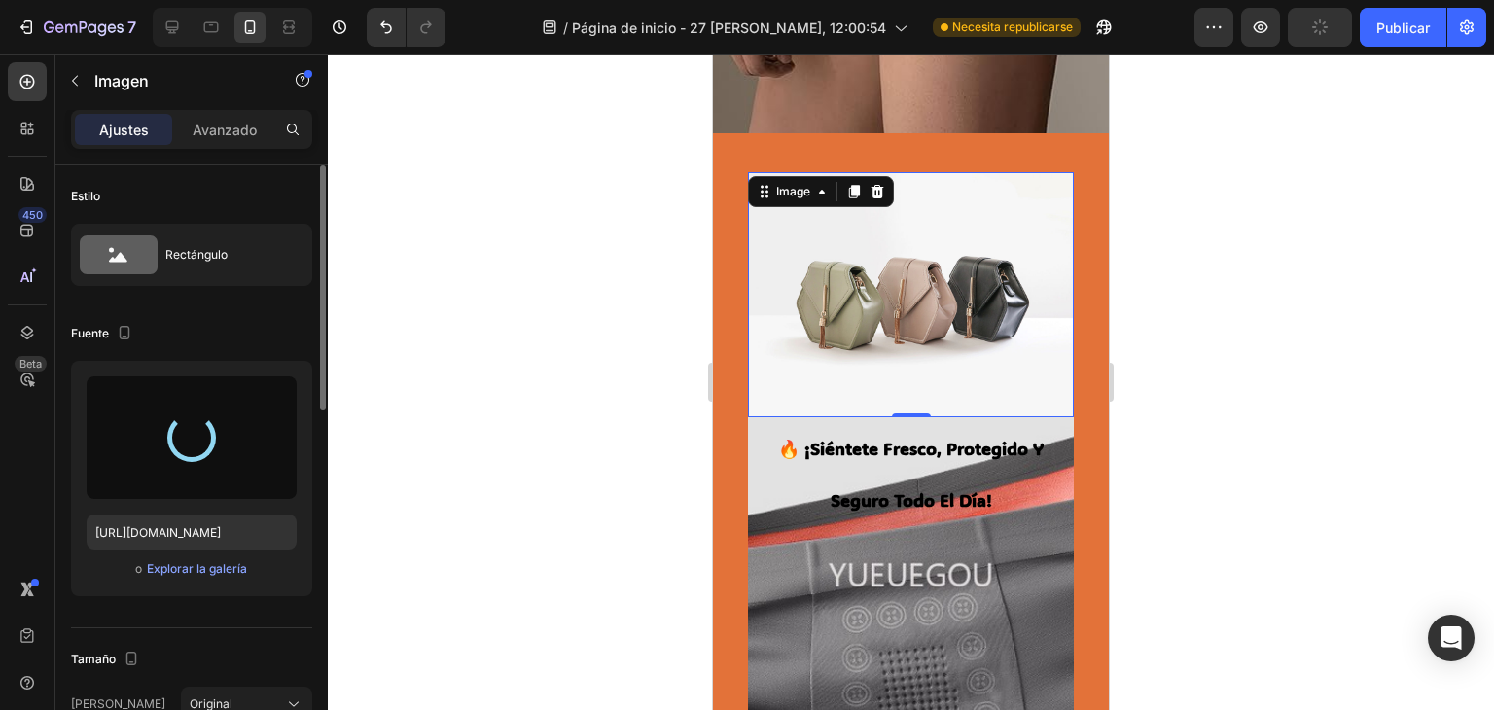
type input "[URL][DOMAIN_NAME]"
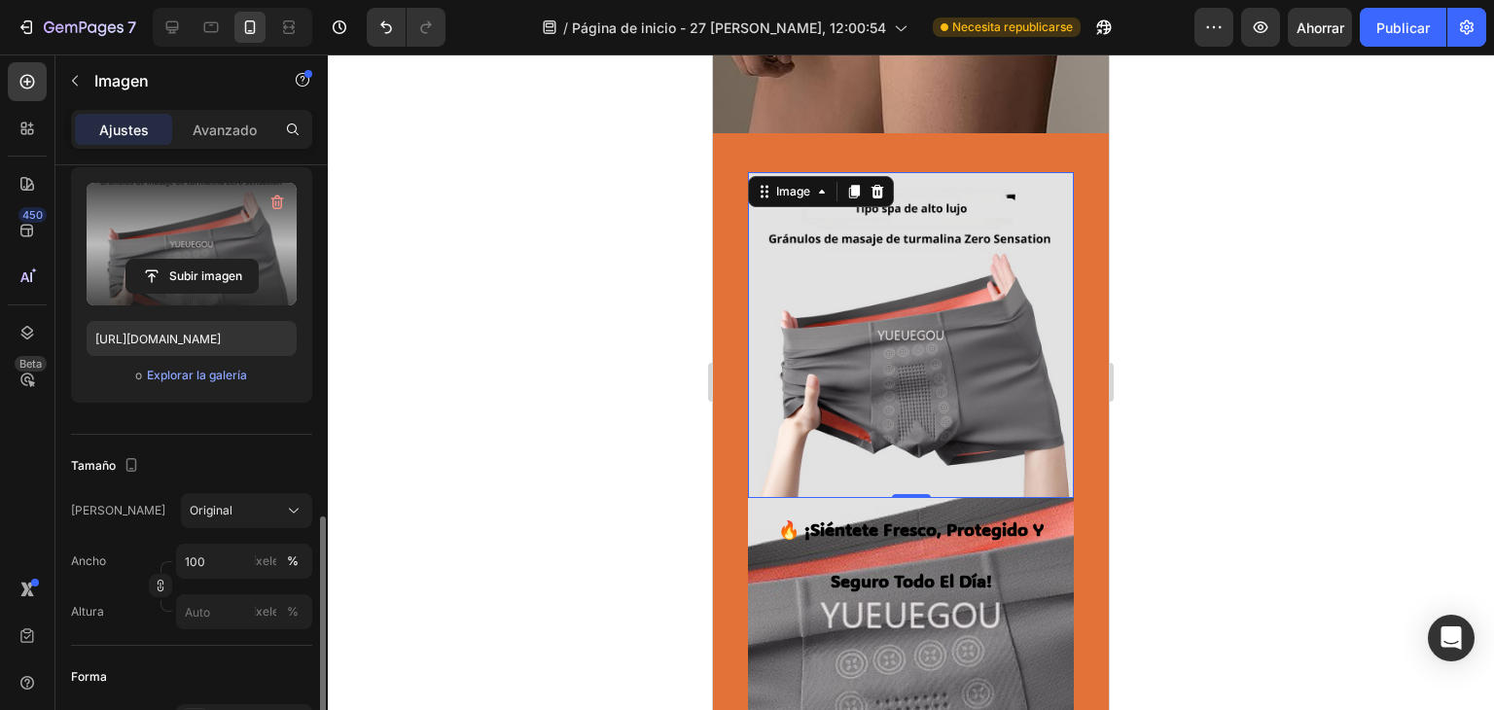
scroll to position [451, 0]
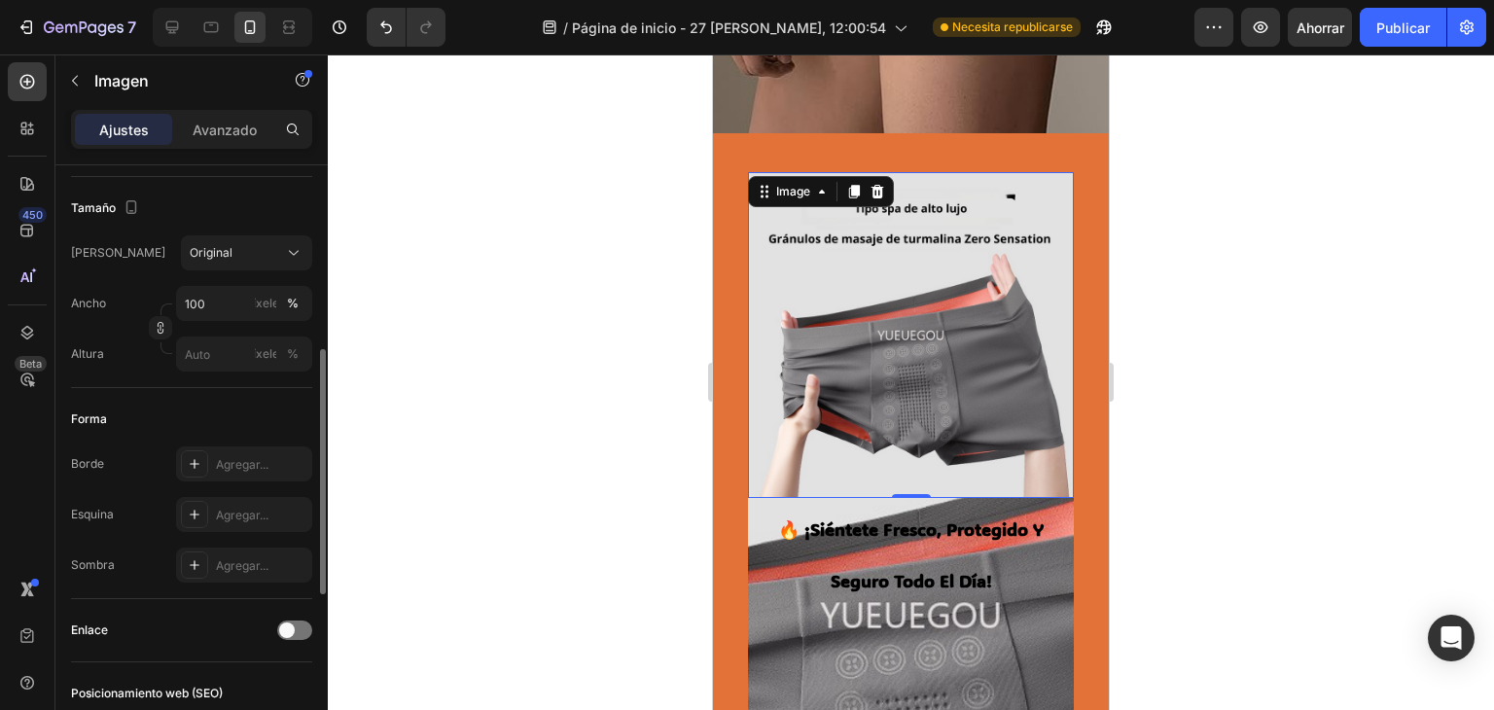
click at [1206, 539] on div at bounding box center [911, 381] width 1166 height 655
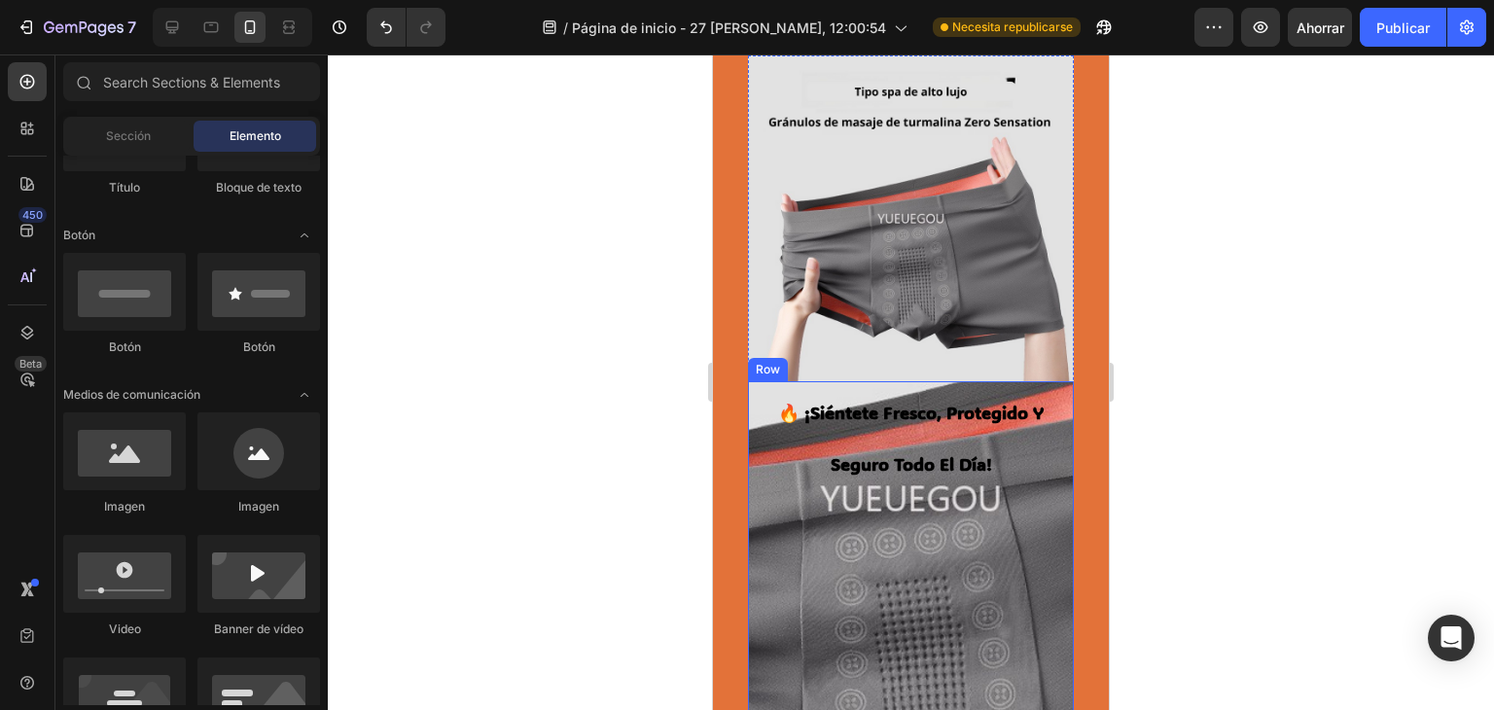
scroll to position [259, 0]
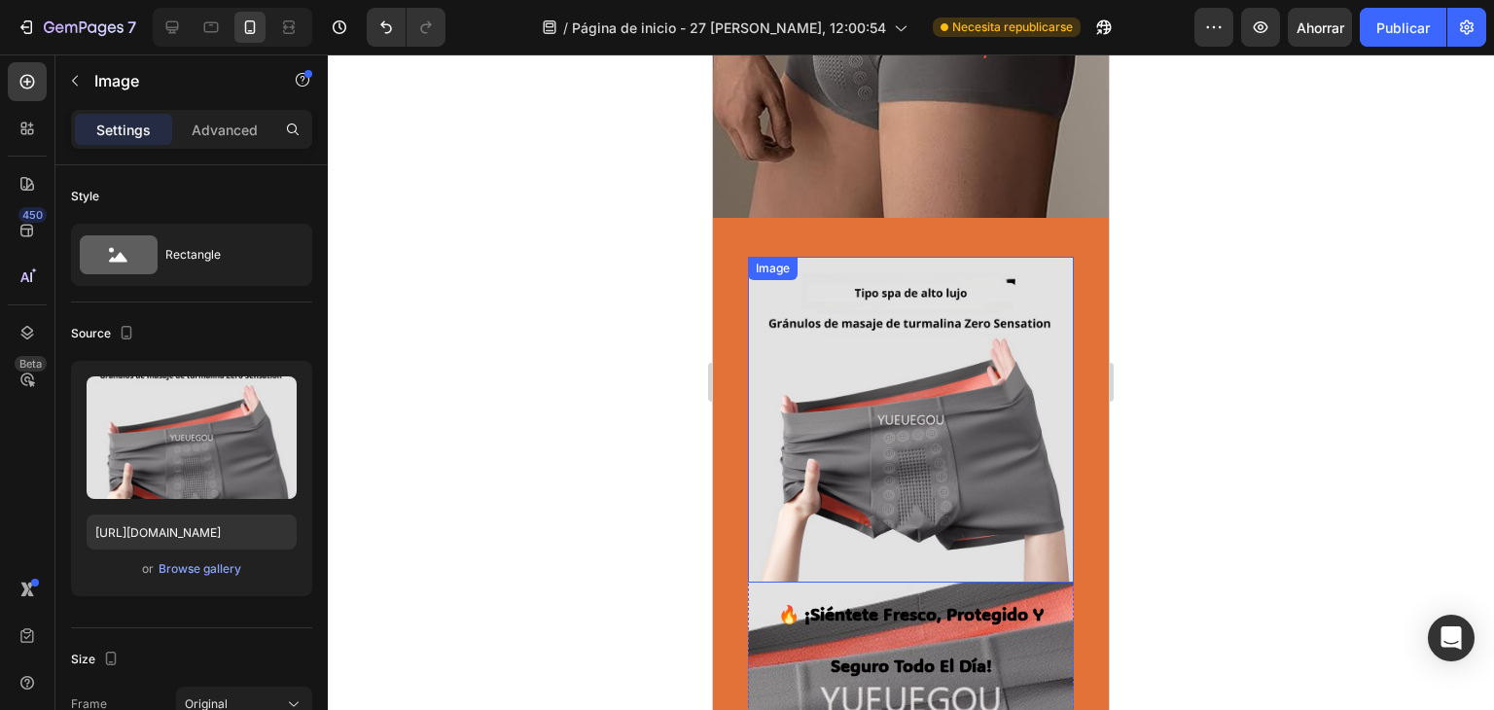
click at [839, 354] on img at bounding box center [911, 420] width 326 height 326
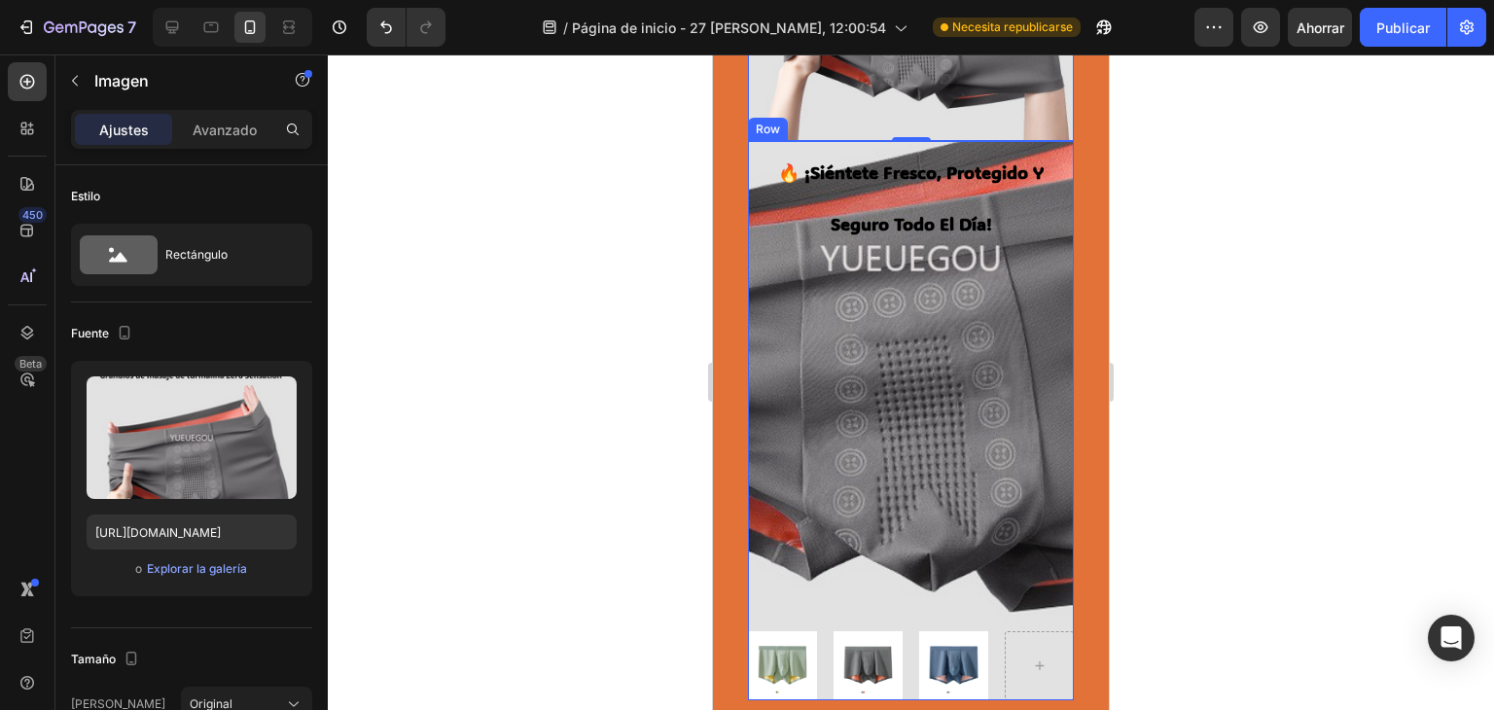
scroll to position [453, 0]
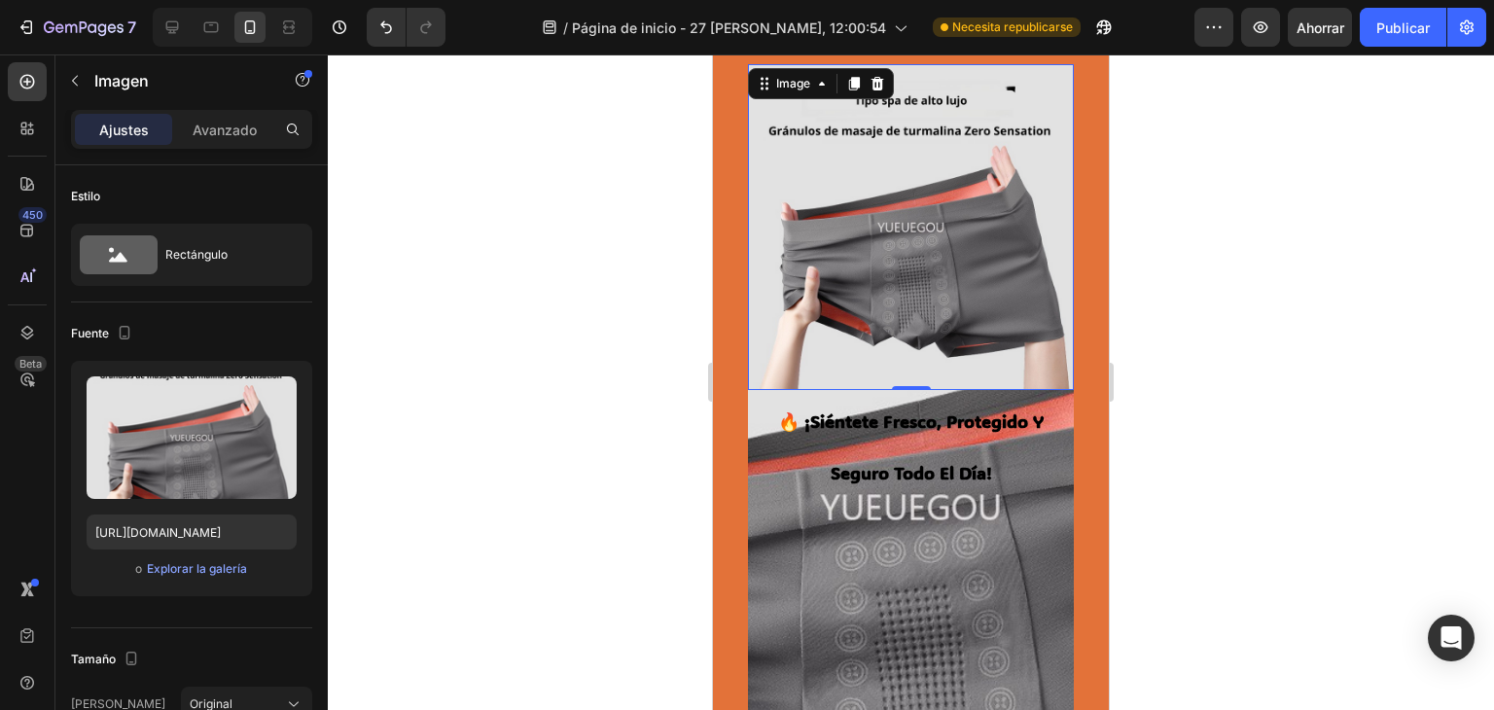
click at [922, 253] on img at bounding box center [911, 227] width 326 height 326
click at [889, 246] on img at bounding box center [911, 227] width 326 height 326
click at [892, 246] on img at bounding box center [911, 227] width 326 height 326
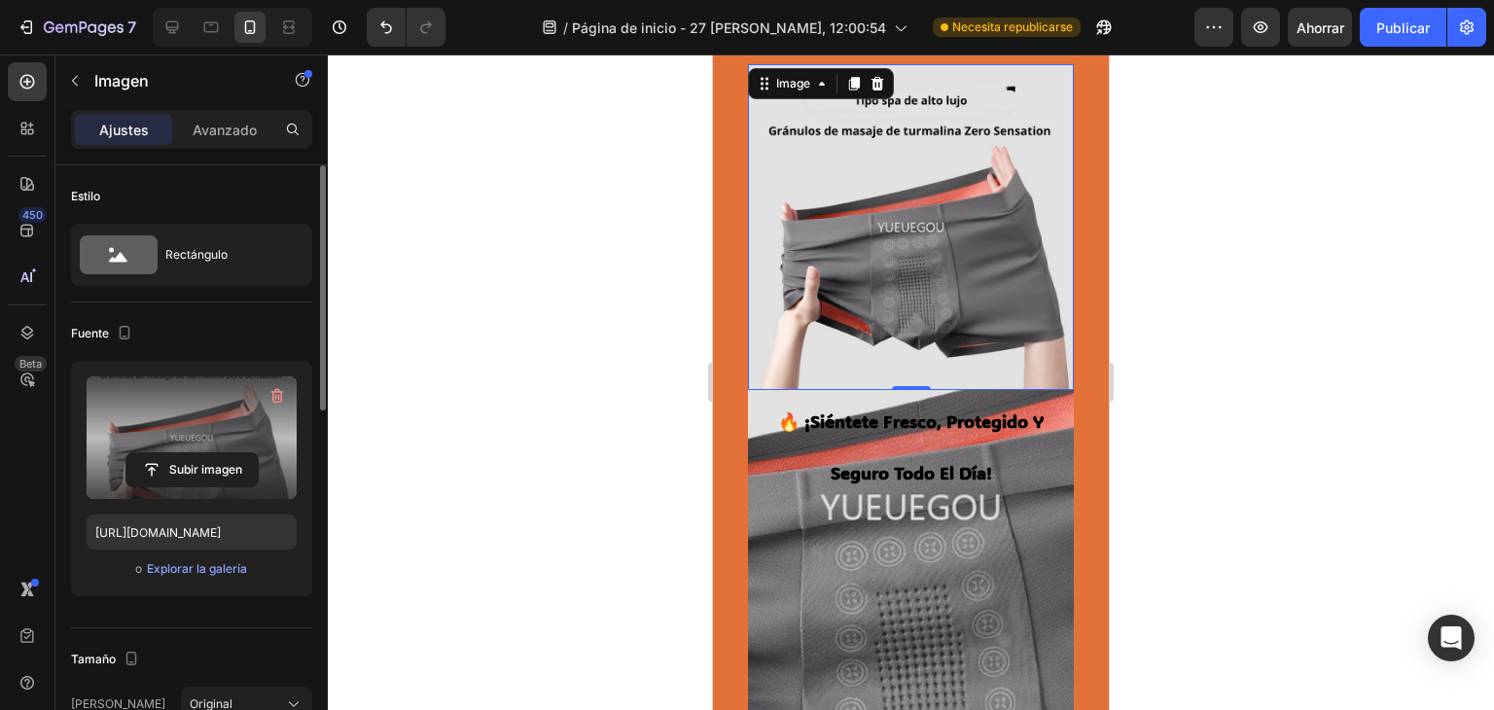
click at [198, 435] on label at bounding box center [192, 437] width 210 height 123
click at [198, 453] on input "file" at bounding box center [191, 469] width 131 height 33
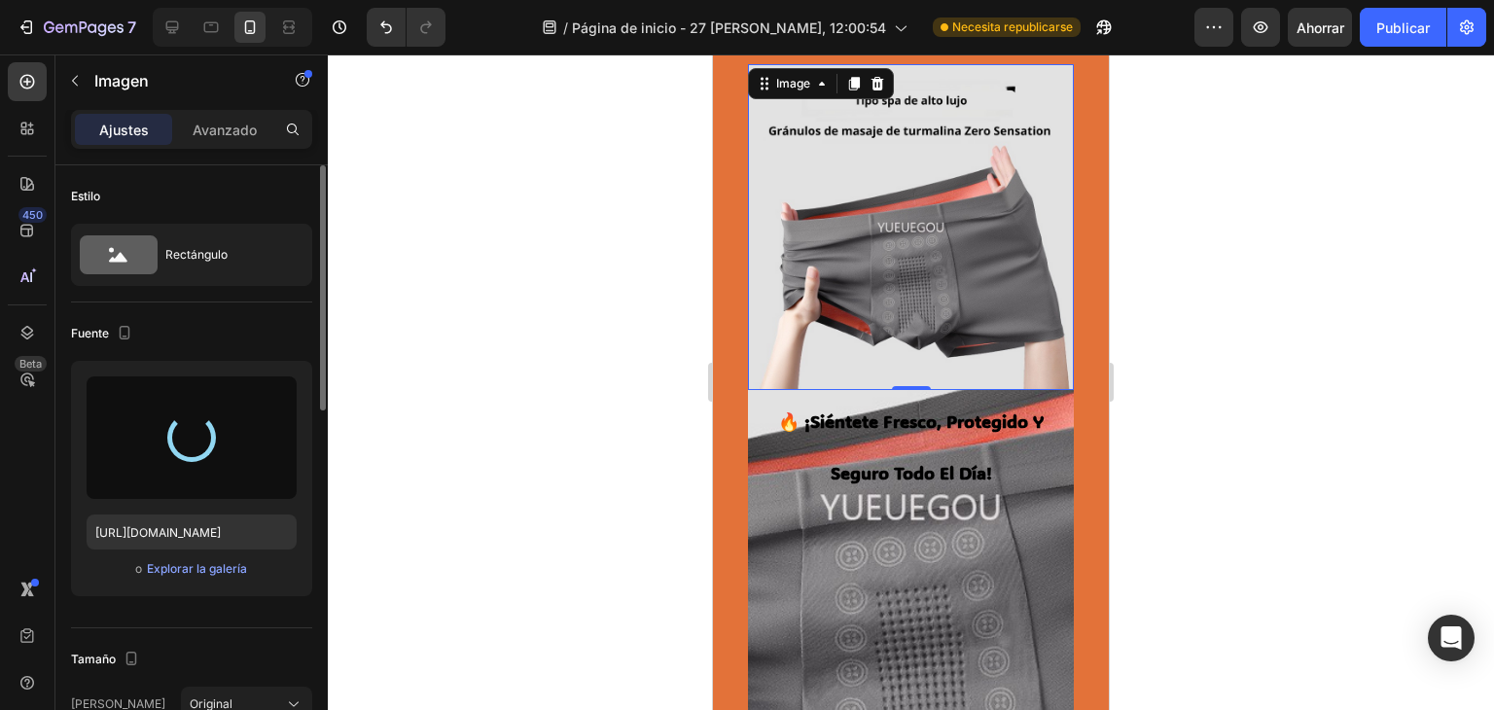
type input "[URL][DOMAIN_NAME]"
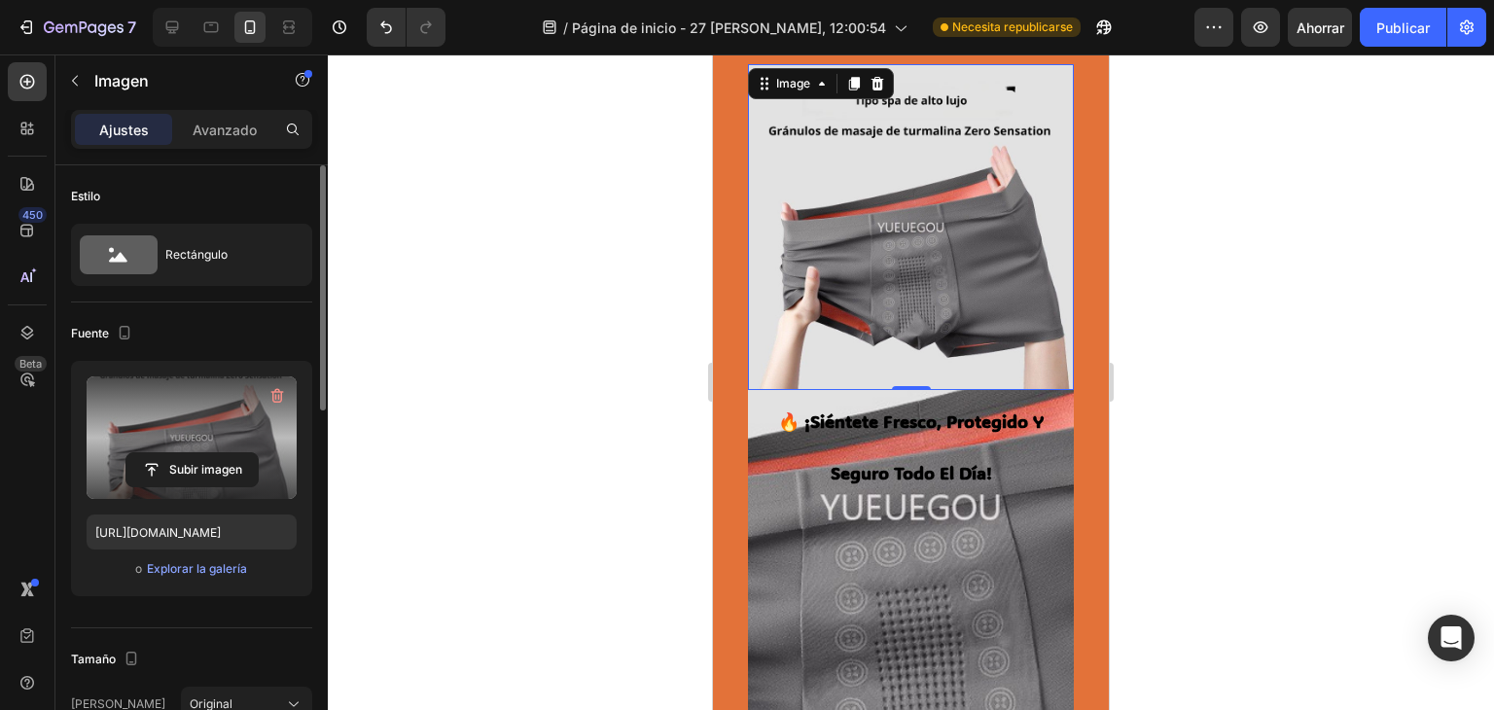
click at [907, 246] on img at bounding box center [911, 227] width 326 height 326
click at [902, 285] on img at bounding box center [911, 227] width 326 height 326
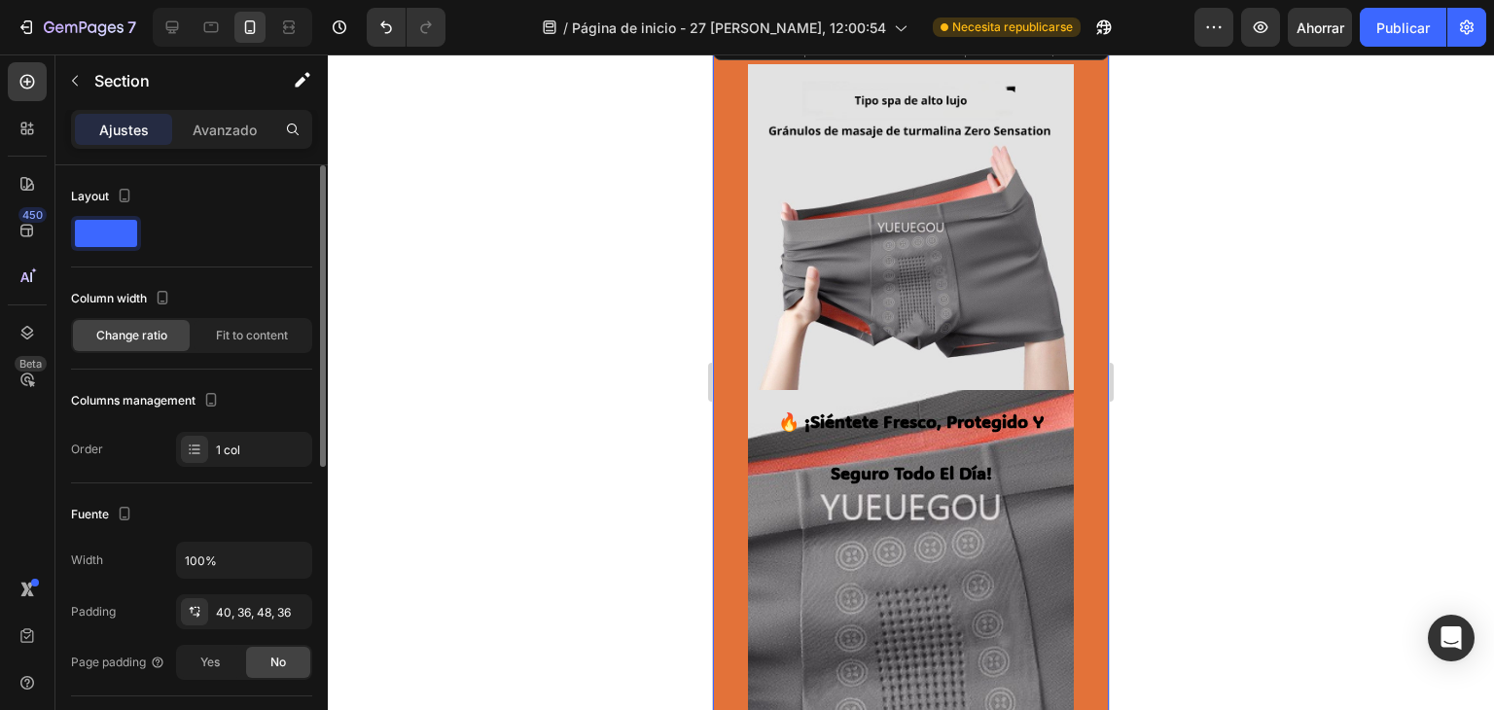
click at [1064, 180] on div "🔥 ¡siéntete fresco, protegido y seguro todo el día! Heading Image Image Image R…" at bounding box center [911, 510] width 396 height 971
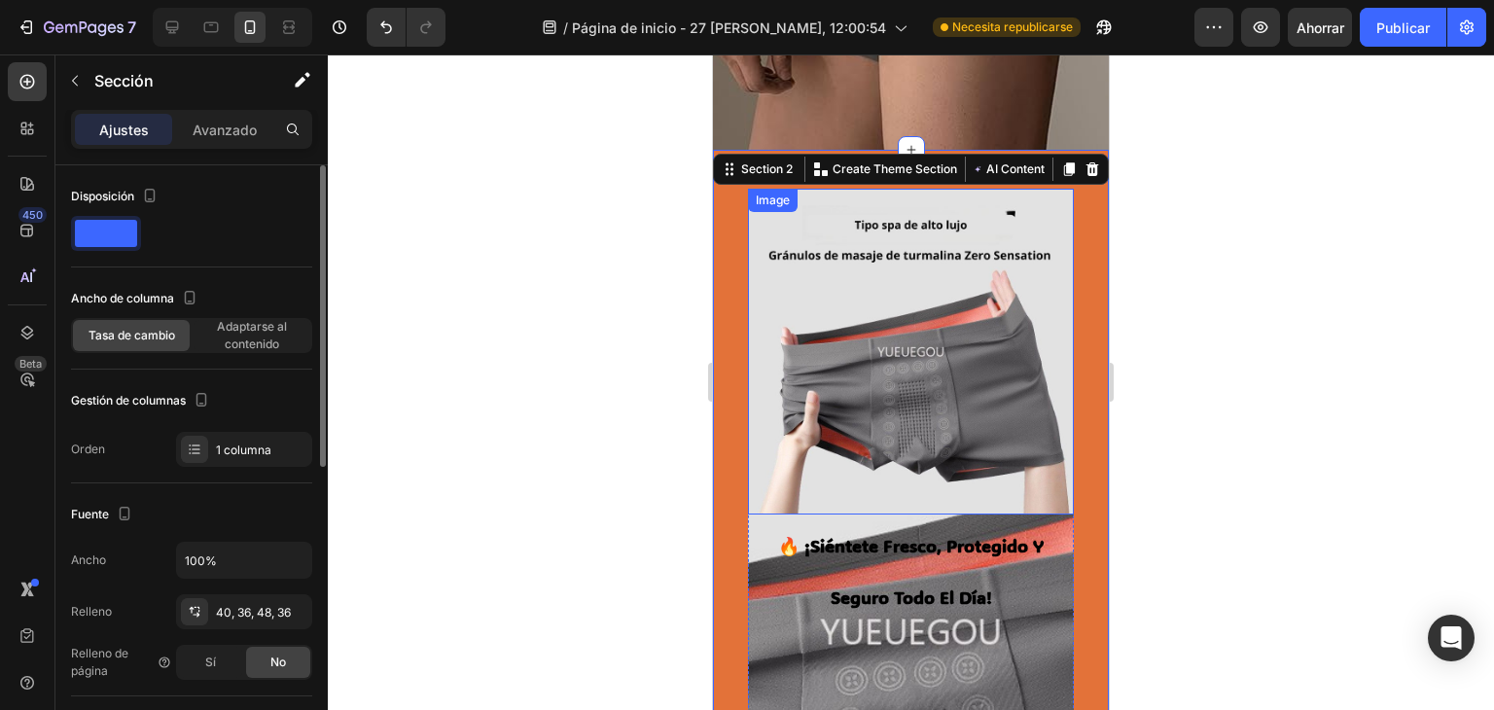
scroll to position [324, 0]
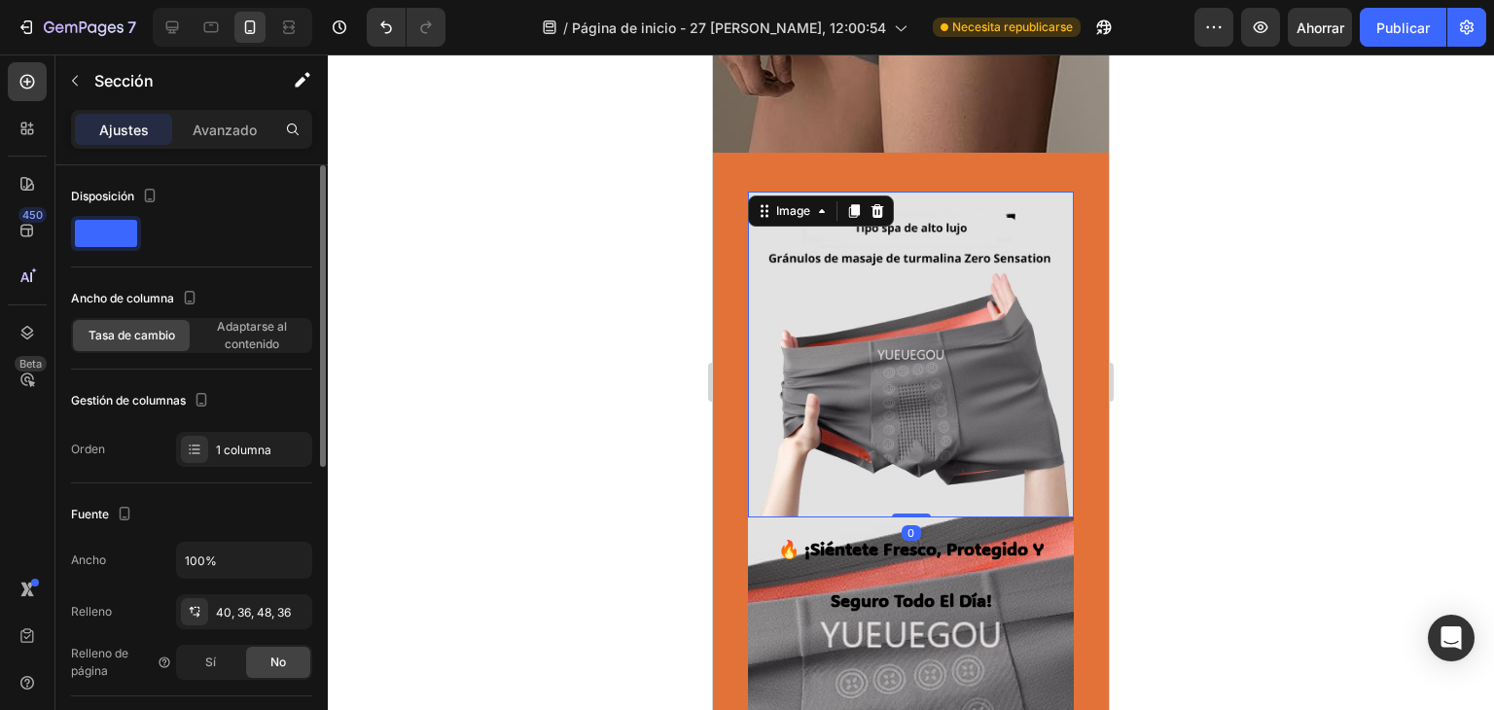
click at [899, 405] on img at bounding box center [911, 355] width 326 height 326
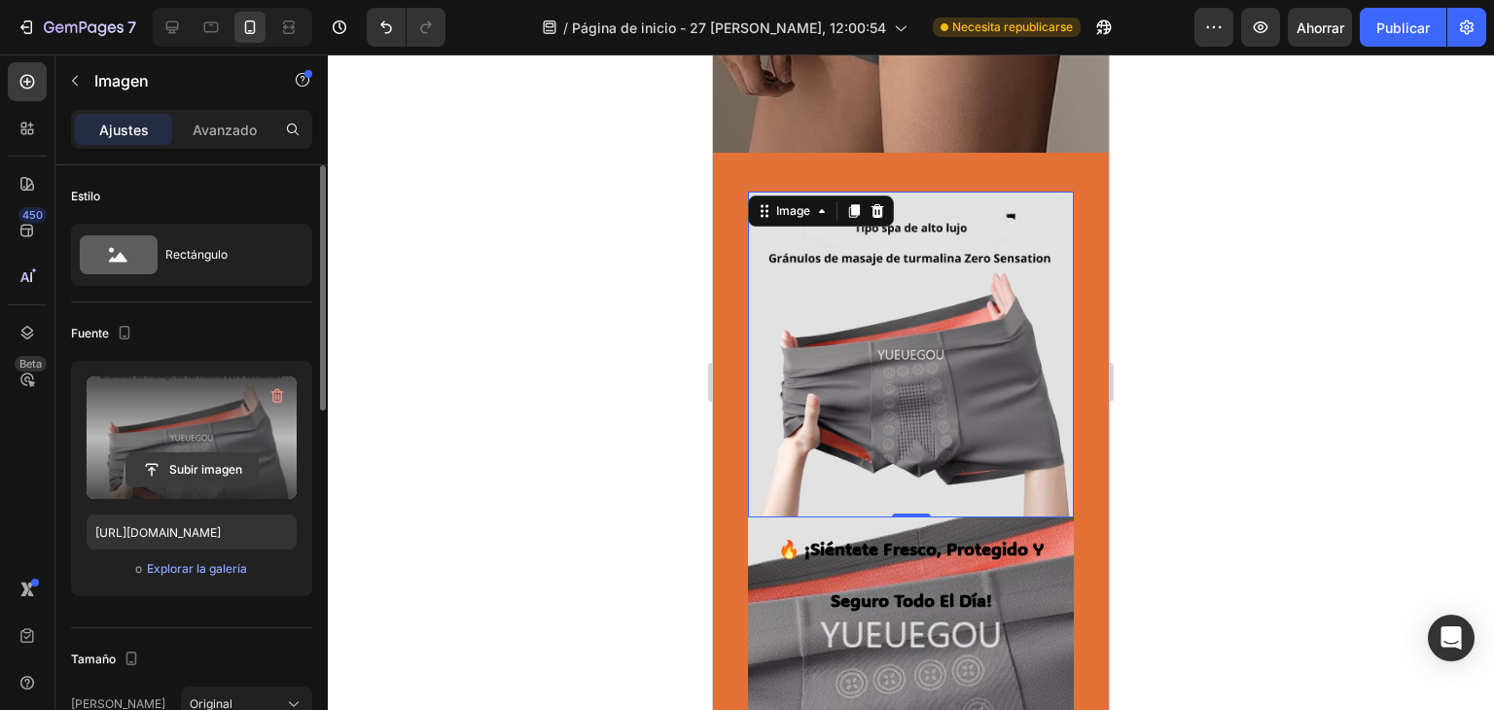
click at [199, 456] on input "file" at bounding box center [191, 469] width 131 height 33
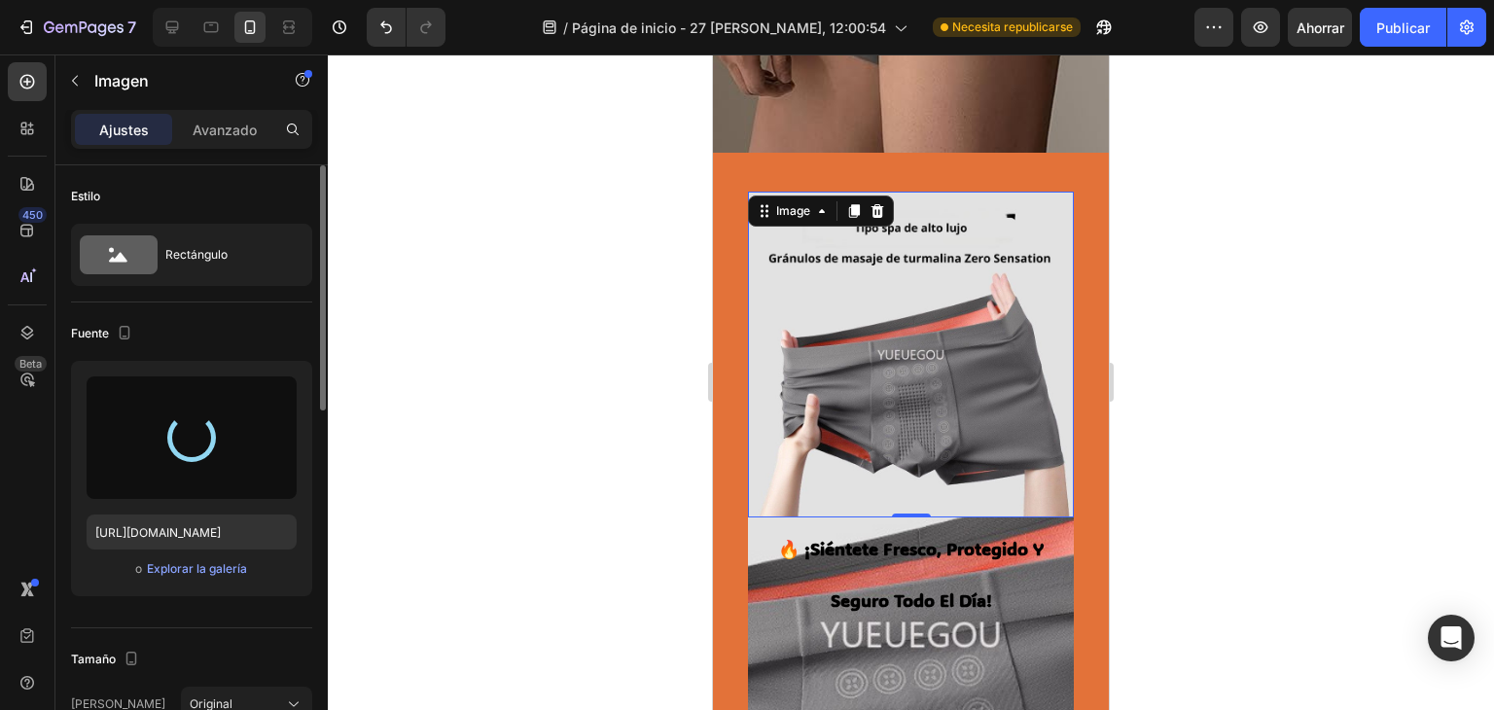
type input "https://cdn.shopify.com/s/files/1/0707/9995/0023/files/gempages_581806748881388…"
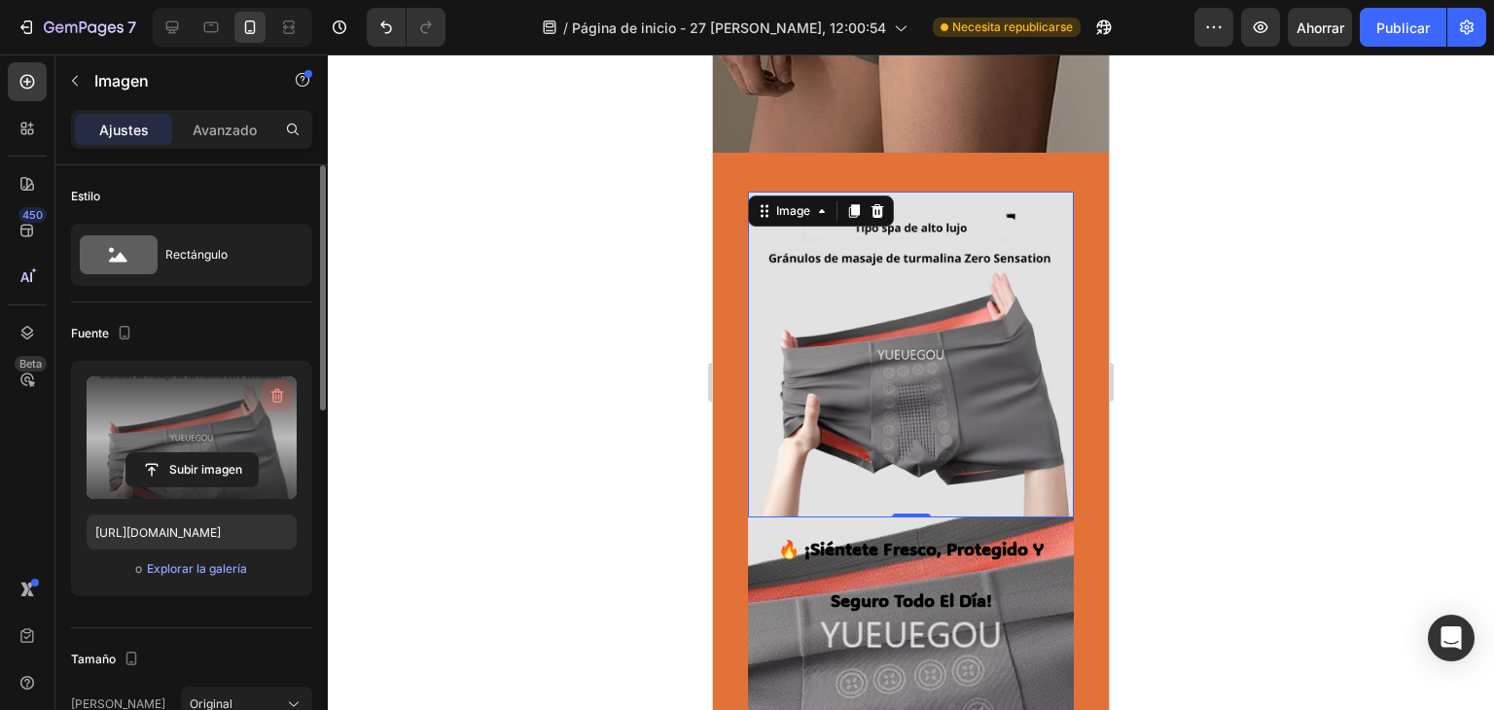
click at [283, 391] on icon "button" at bounding box center [277, 396] width 13 height 15
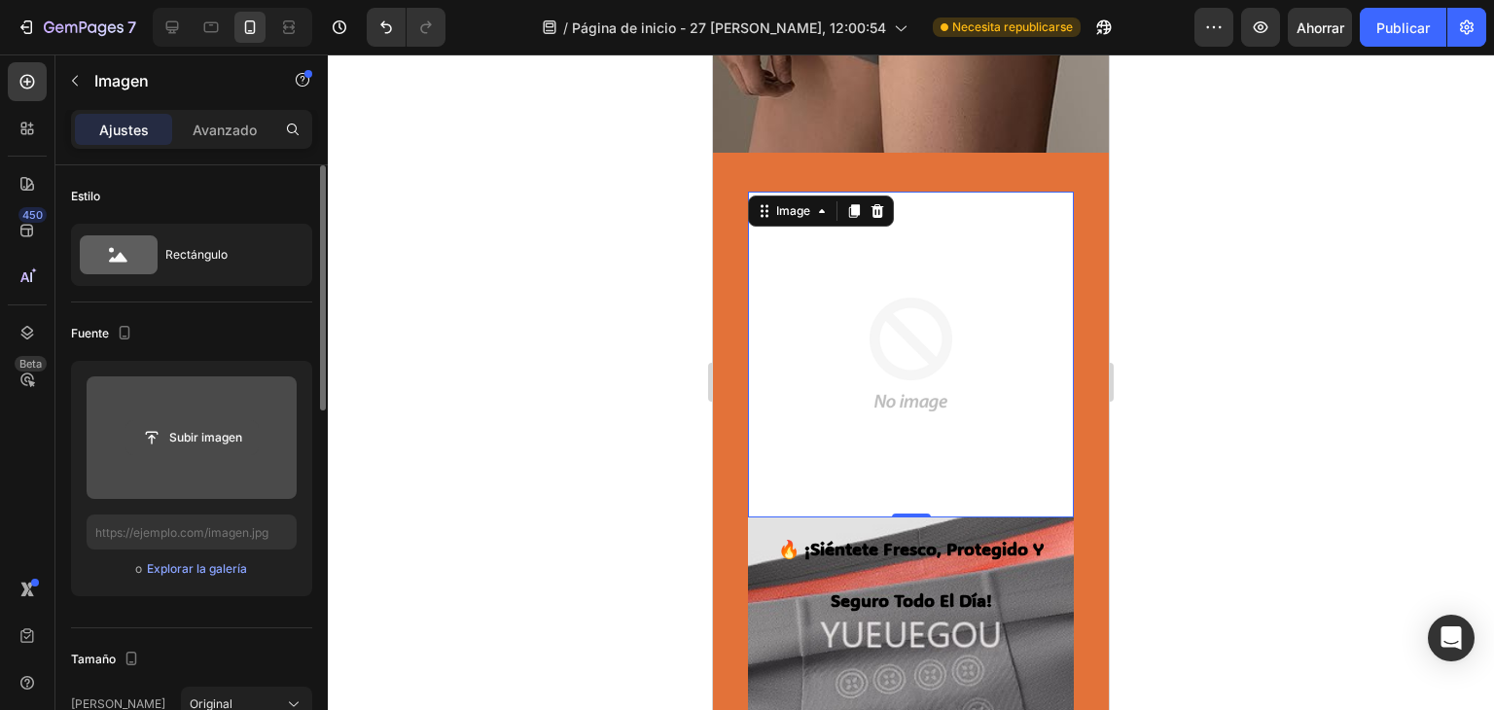
click at [232, 443] on input "file" at bounding box center [191, 437] width 131 height 33
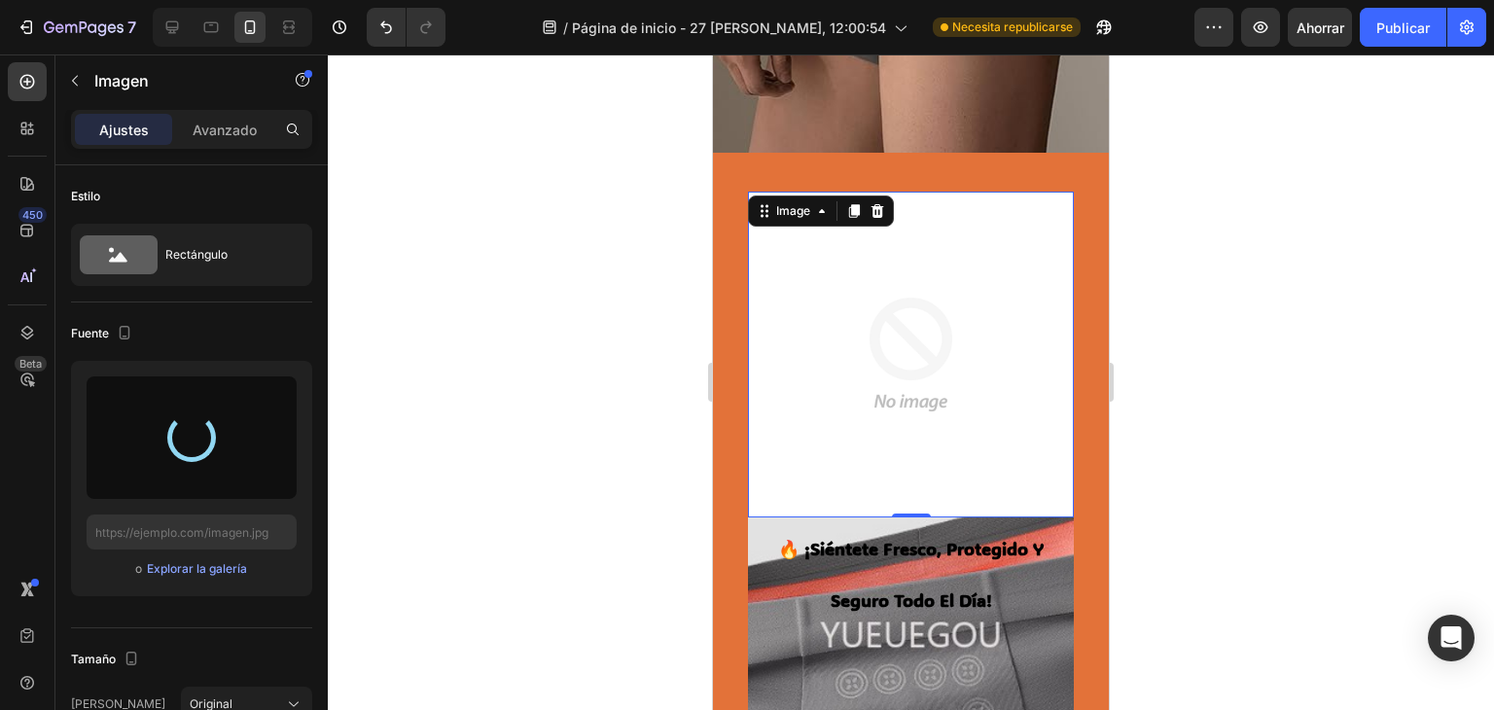
type input "https://cdn.shopify.com/s/files/1/0707/9995/0023/files/gempages_581806748881388…"
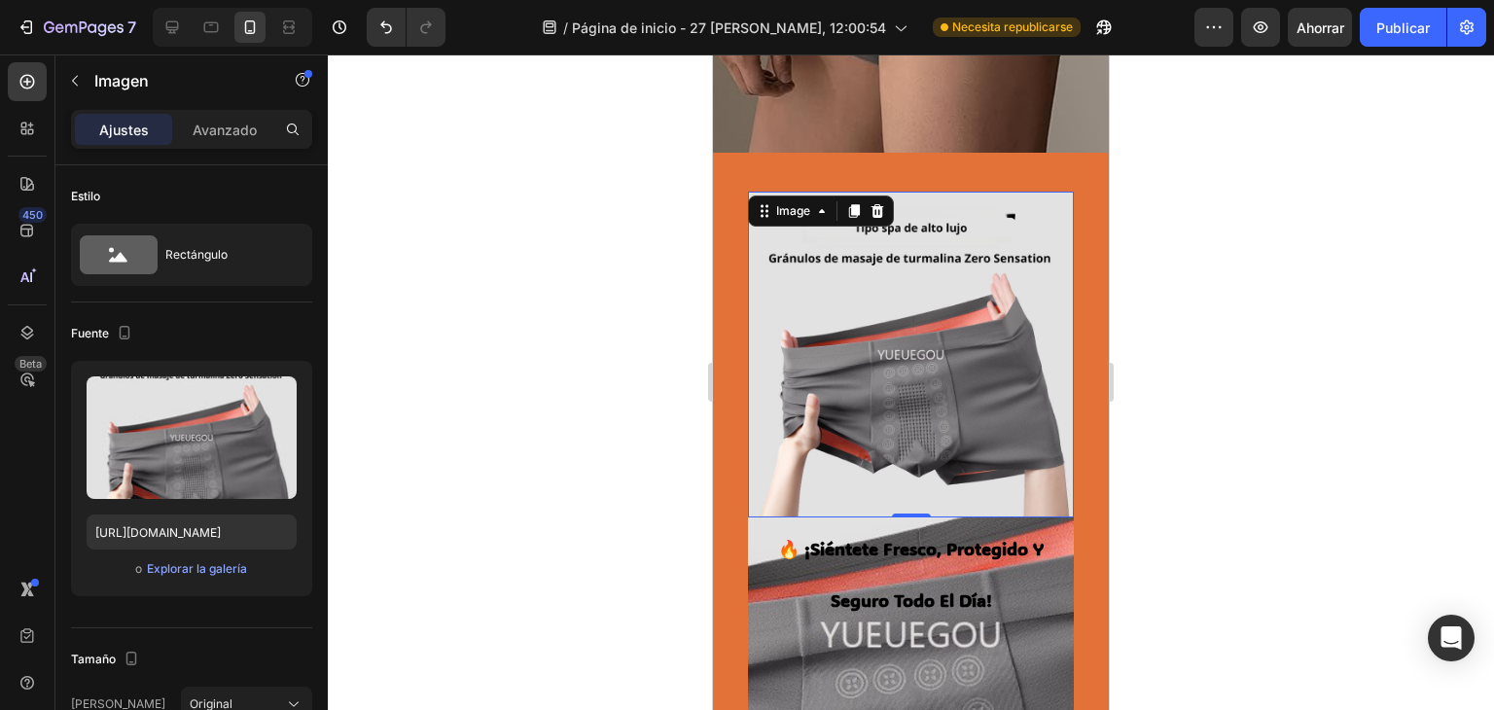
click at [1214, 226] on div at bounding box center [911, 381] width 1166 height 655
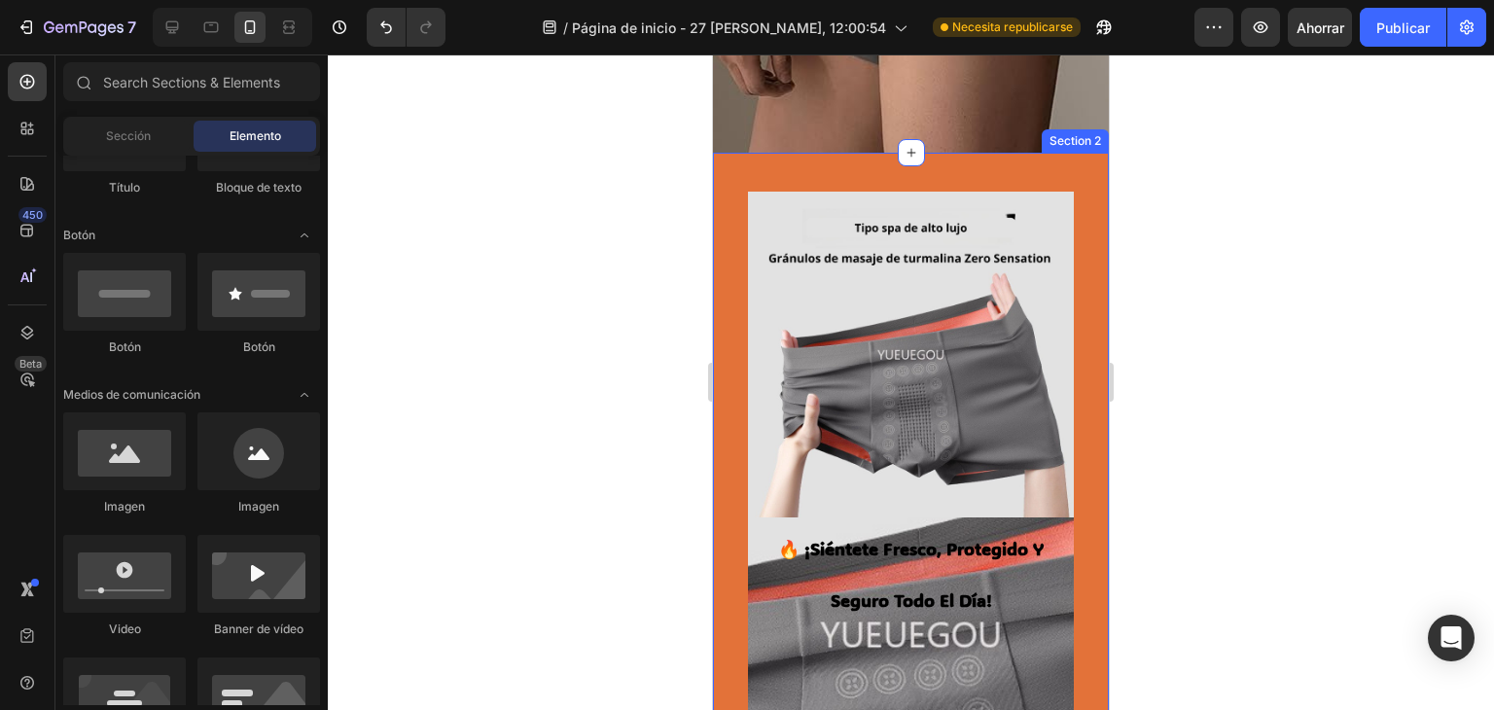
click at [887, 342] on img at bounding box center [911, 355] width 326 height 326
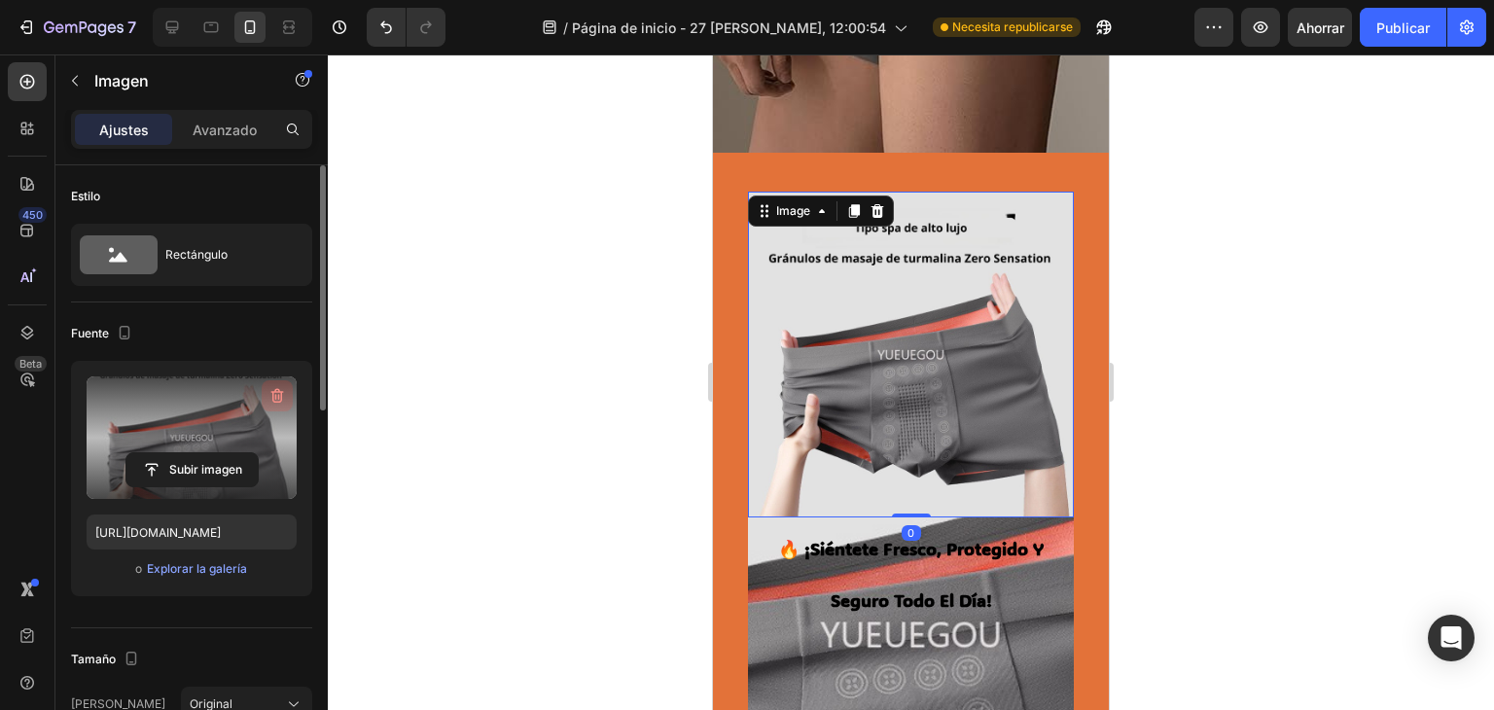
click at [280, 398] on icon "button" at bounding box center [277, 396] width 13 height 15
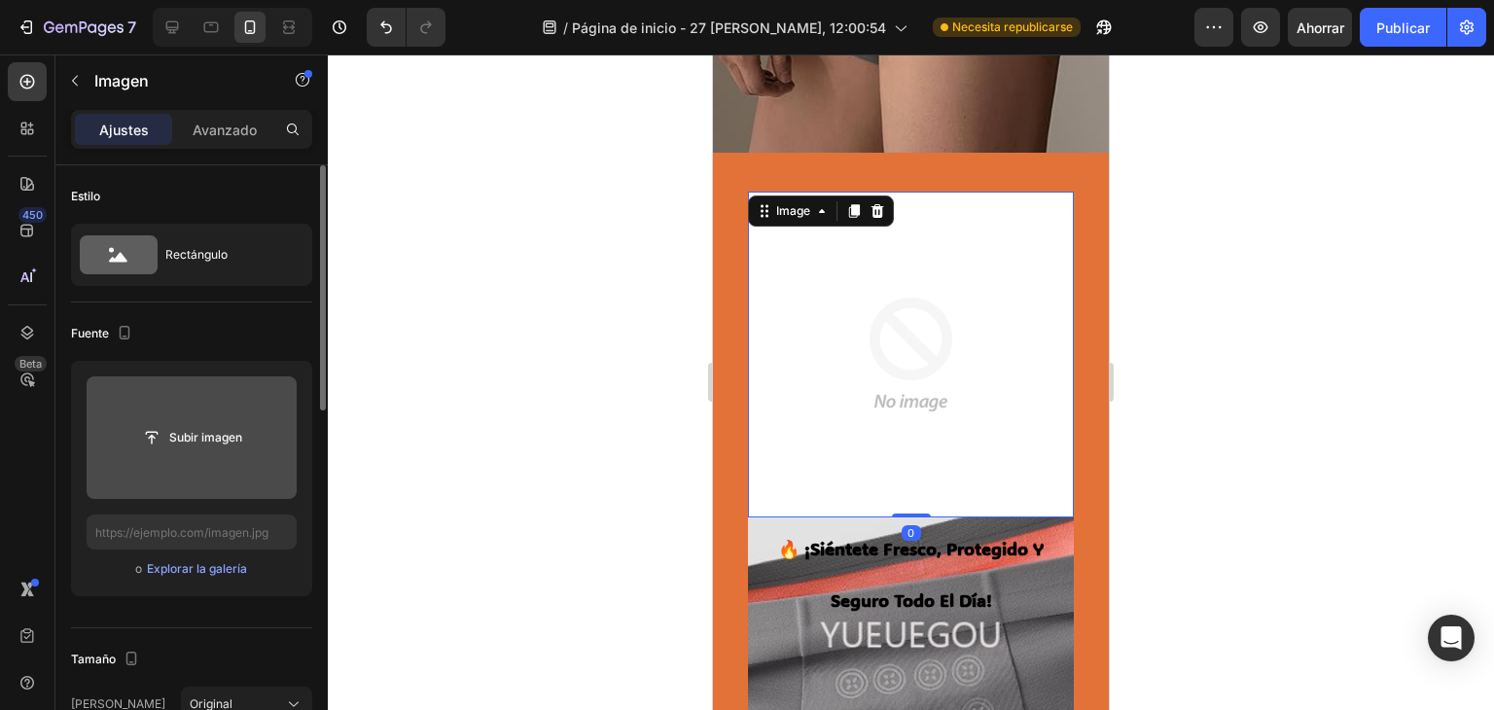
click at [206, 465] on input "file" at bounding box center [192, 437] width 210 height 123
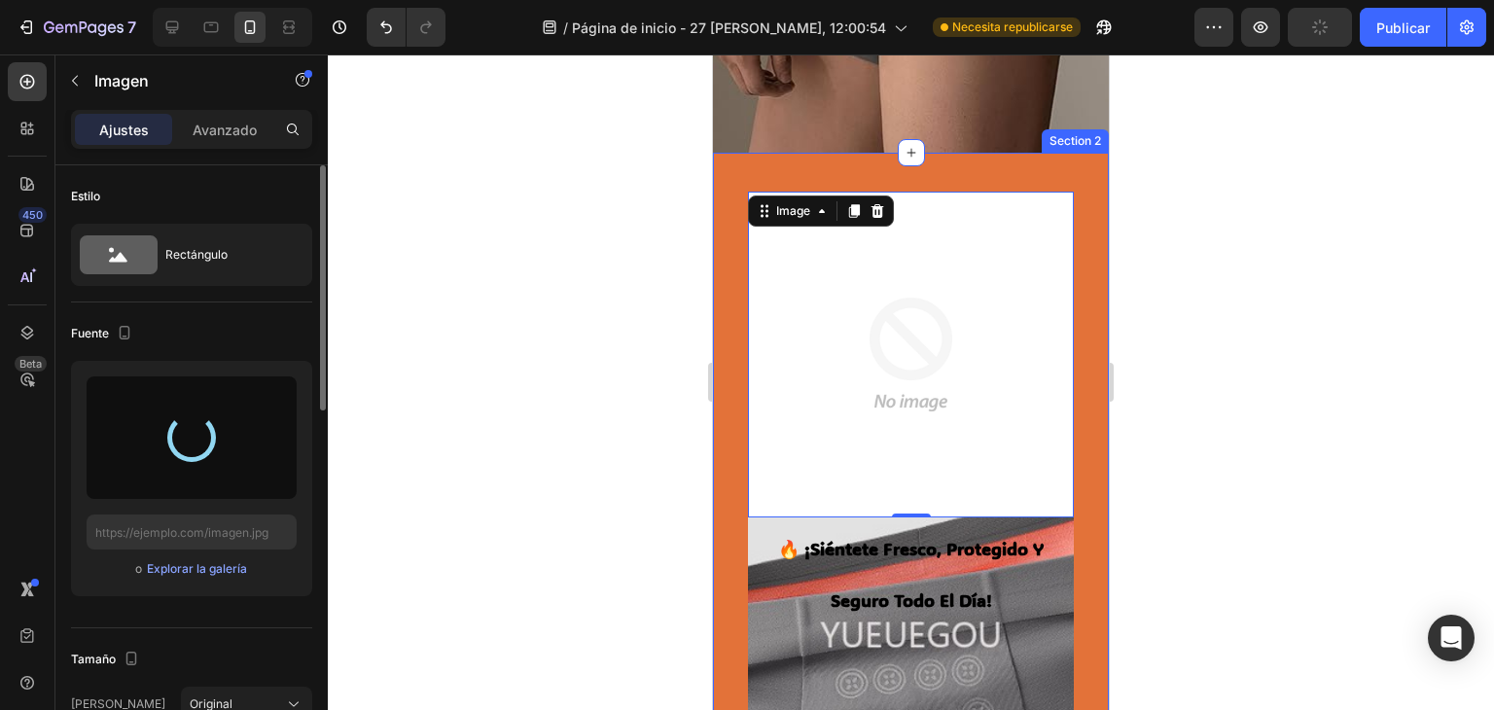
type input "https://cdn.shopify.com/s/files/1/0707/9995/0023/files/gempages_581806748881388…"
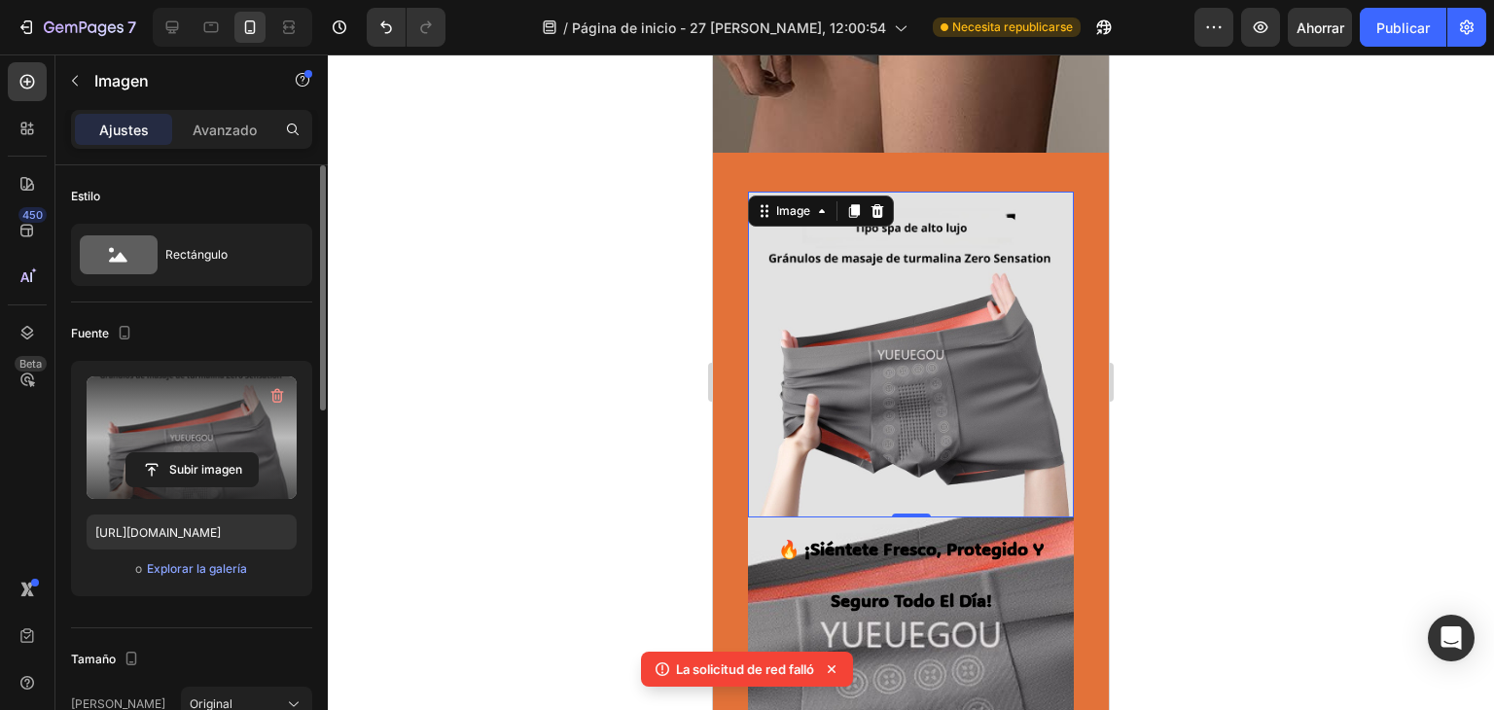
click at [830, 670] on icon at bounding box center [831, 668] width 19 height 19
click at [990, 358] on img at bounding box center [911, 355] width 326 height 326
click at [280, 394] on icon "button" at bounding box center [276, 395] width 19 height 19
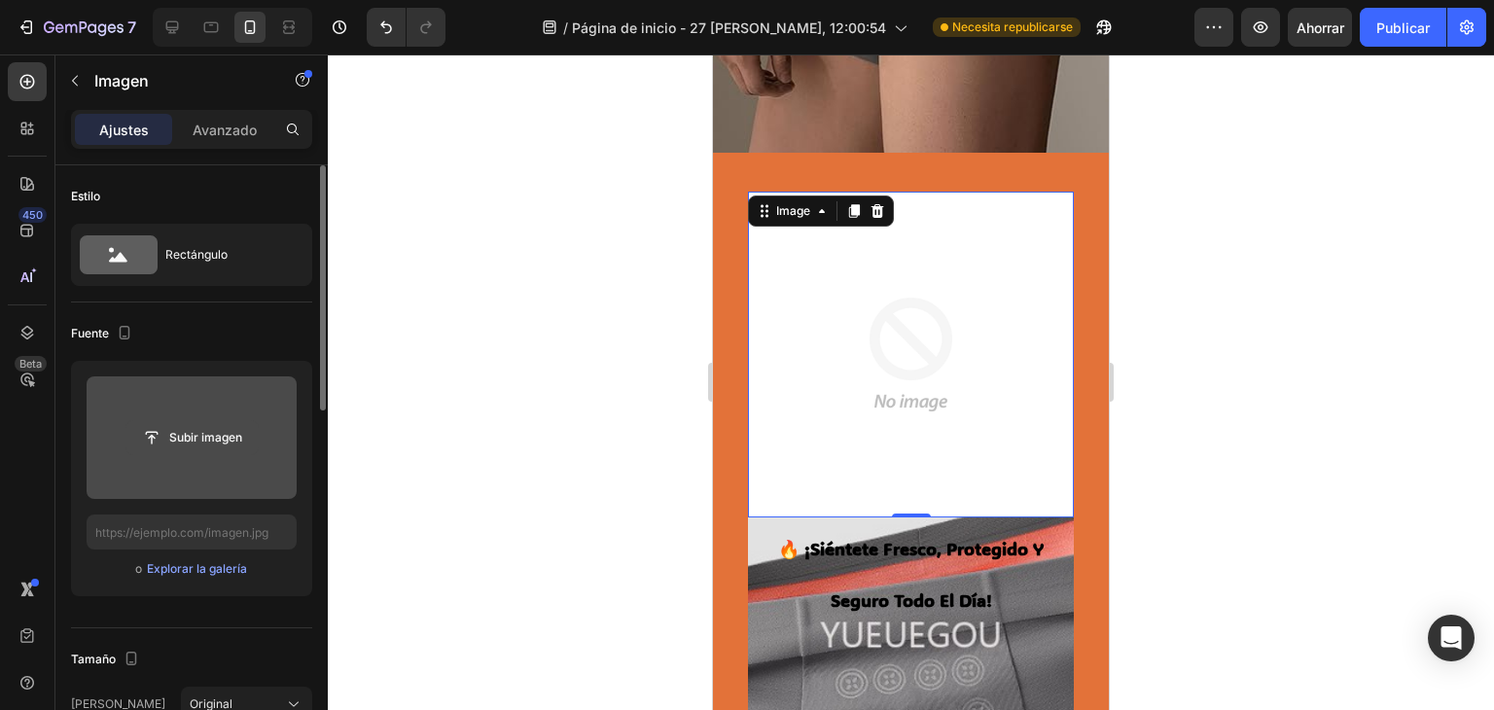
click at [222, 452] on input "file" at bounding box center [191, 437] width 131 height 33
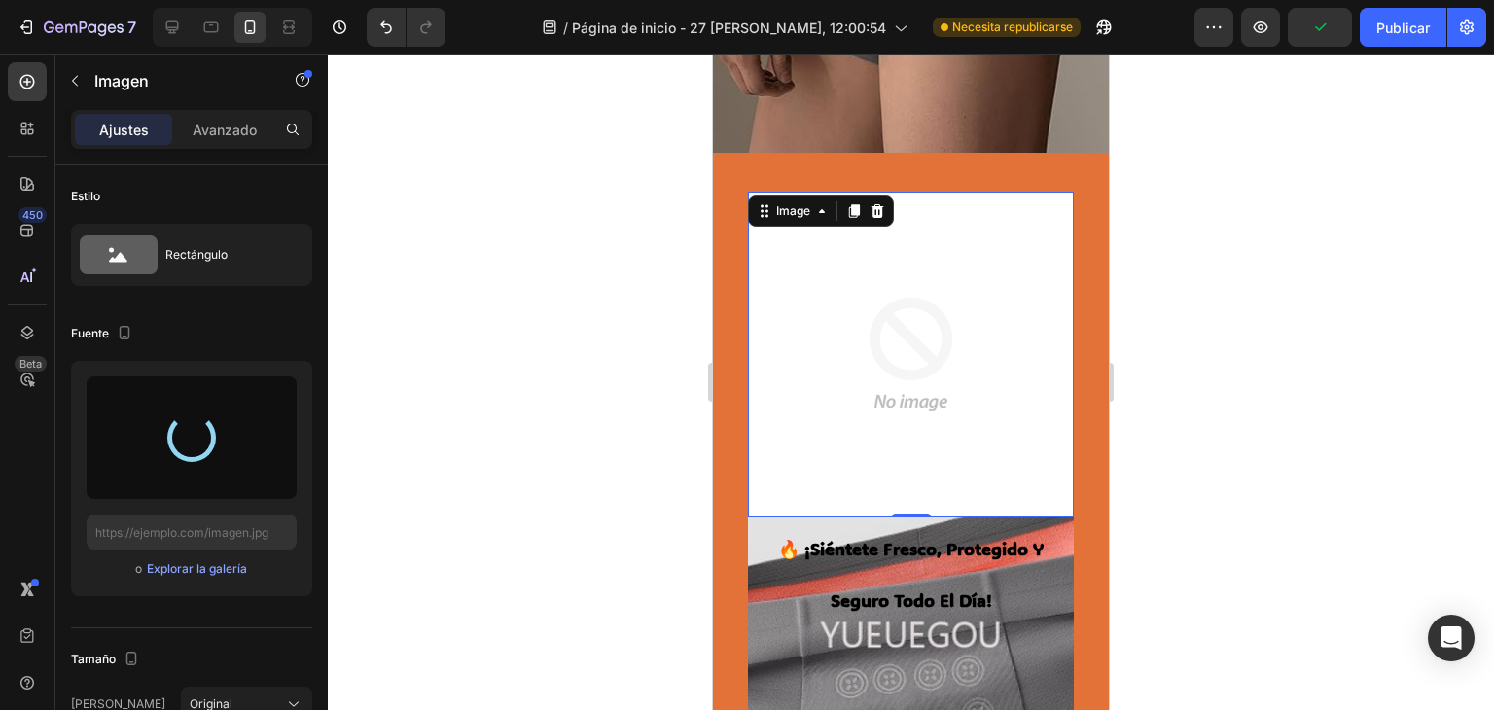
type input "https://cdn.shopify.com/s/files/1/0707/9995/0023/files/gempages_581806748881388…"
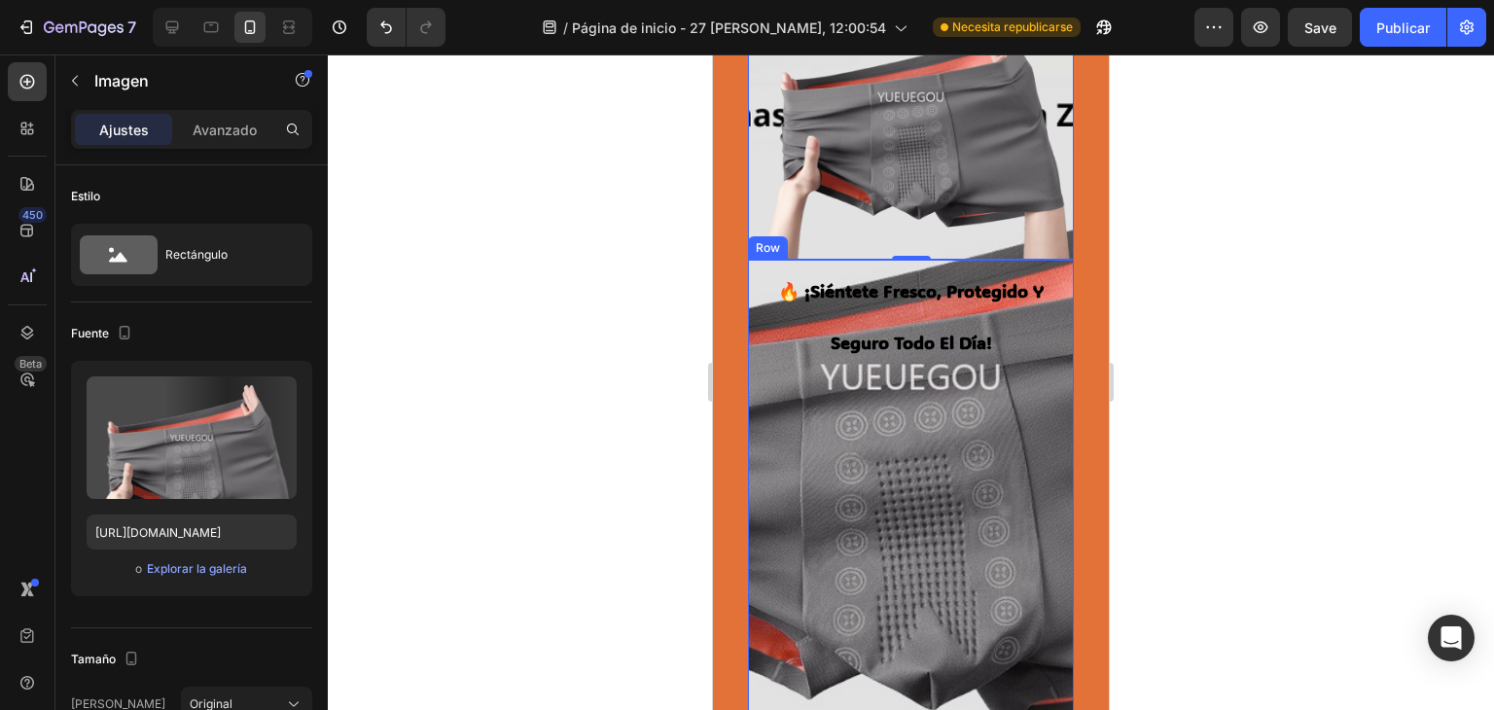
scroll to position [389, 0]
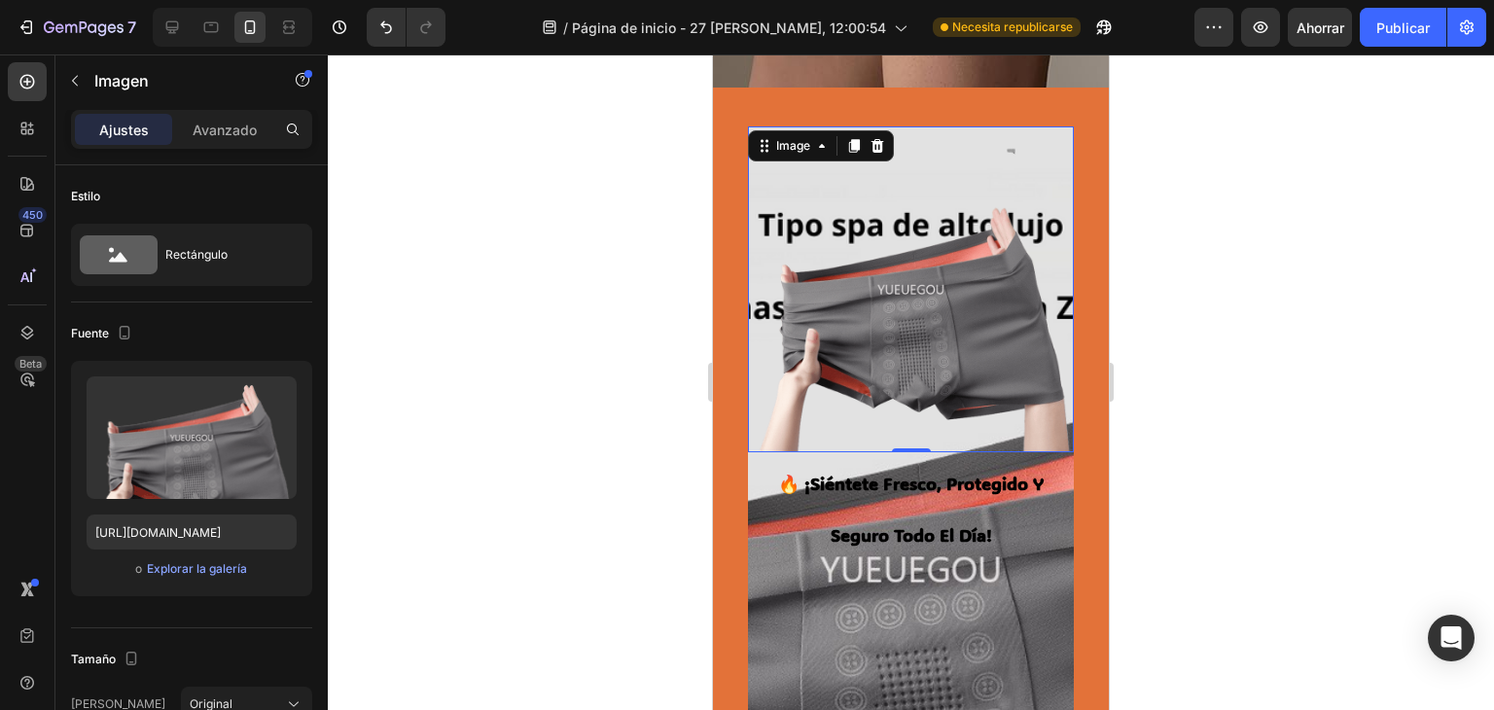
drag, startPoint x: 871, startPoint y: 223, endPoint x: 872, endPoint y: 245, distance: 22.4
click at [872, 234] on img at bounding box center [911, 289] width 326 height 326
click at [865, 220] on img at bounding box center [911, 289] width 326 height 326
click at [1129, 202] on div at bounding box center [911, 381] width 1166 height 655
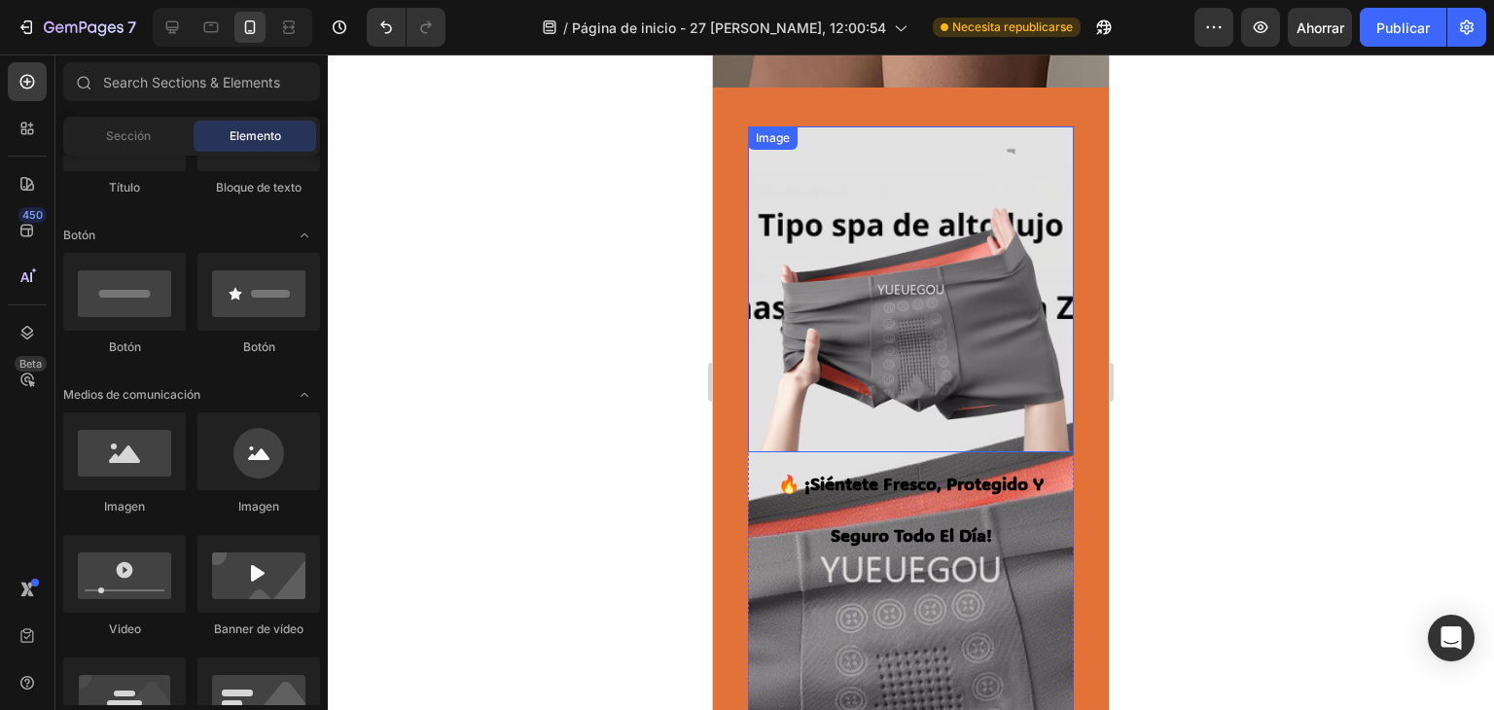
click at [992, 161] on img at bounding box center [911, 289] width 326 height 326
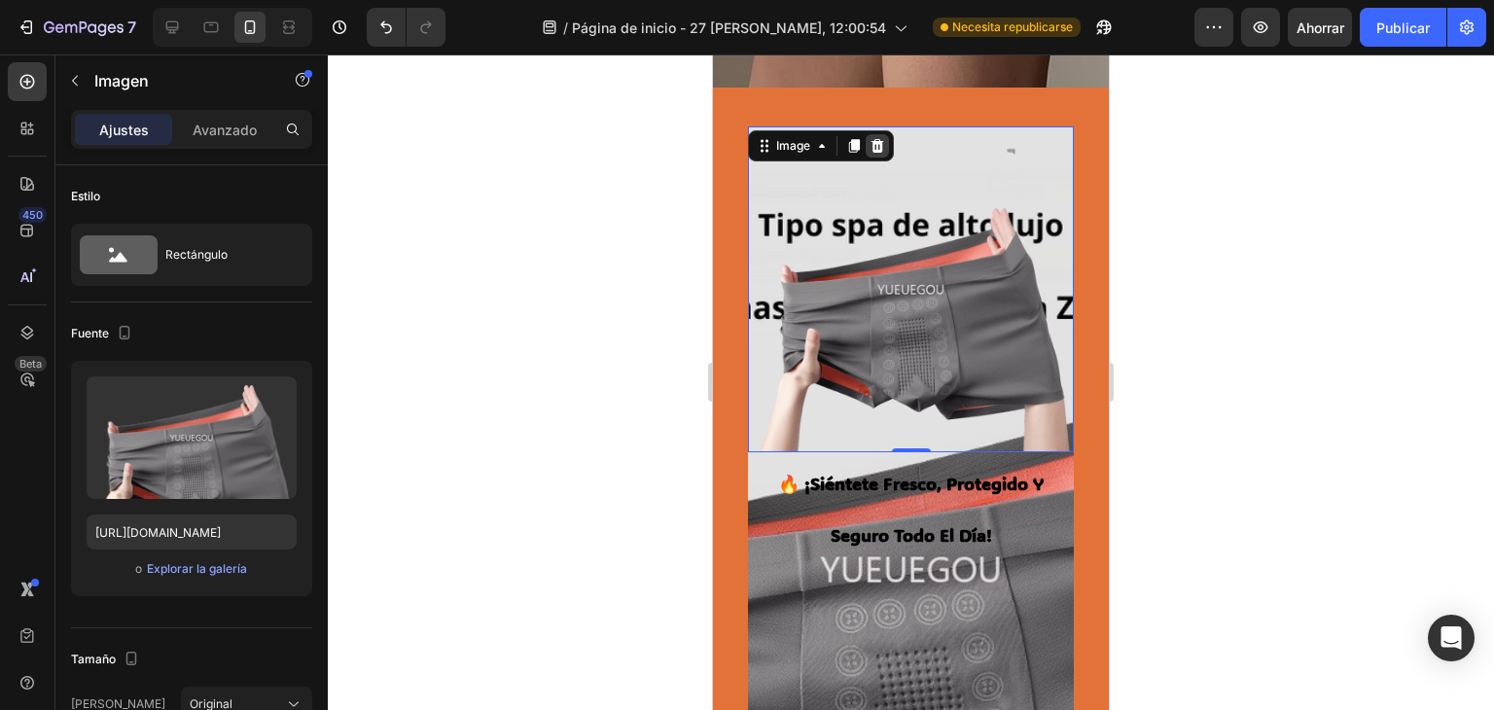
click at [883, 146] on icon at bounding box center [877, 146] width 16 height 16
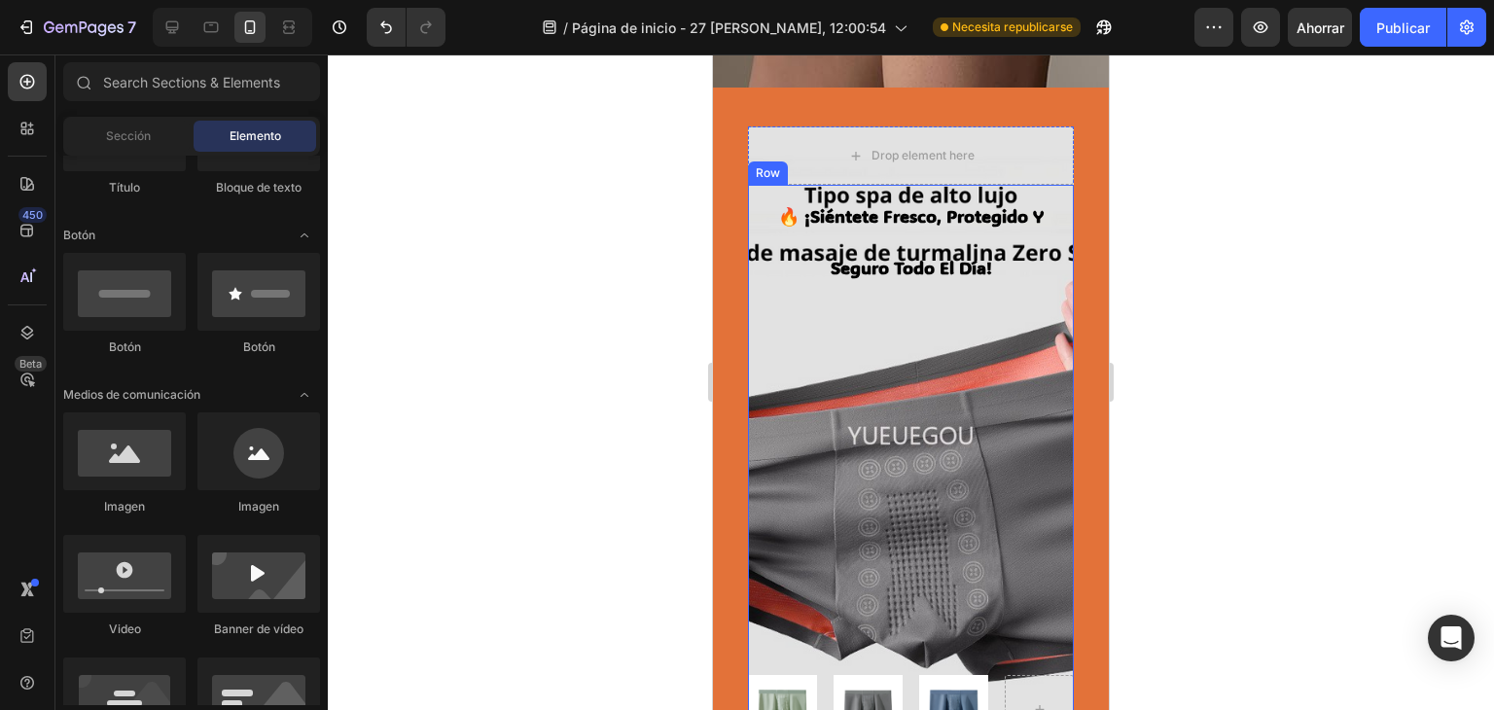
click at [949, 425] on div "🔥 ¡siéntete fresco, protegido y seguro todo el día! Heading Image Image Image R…" at bounding box center [911, 464] width 326 height 559
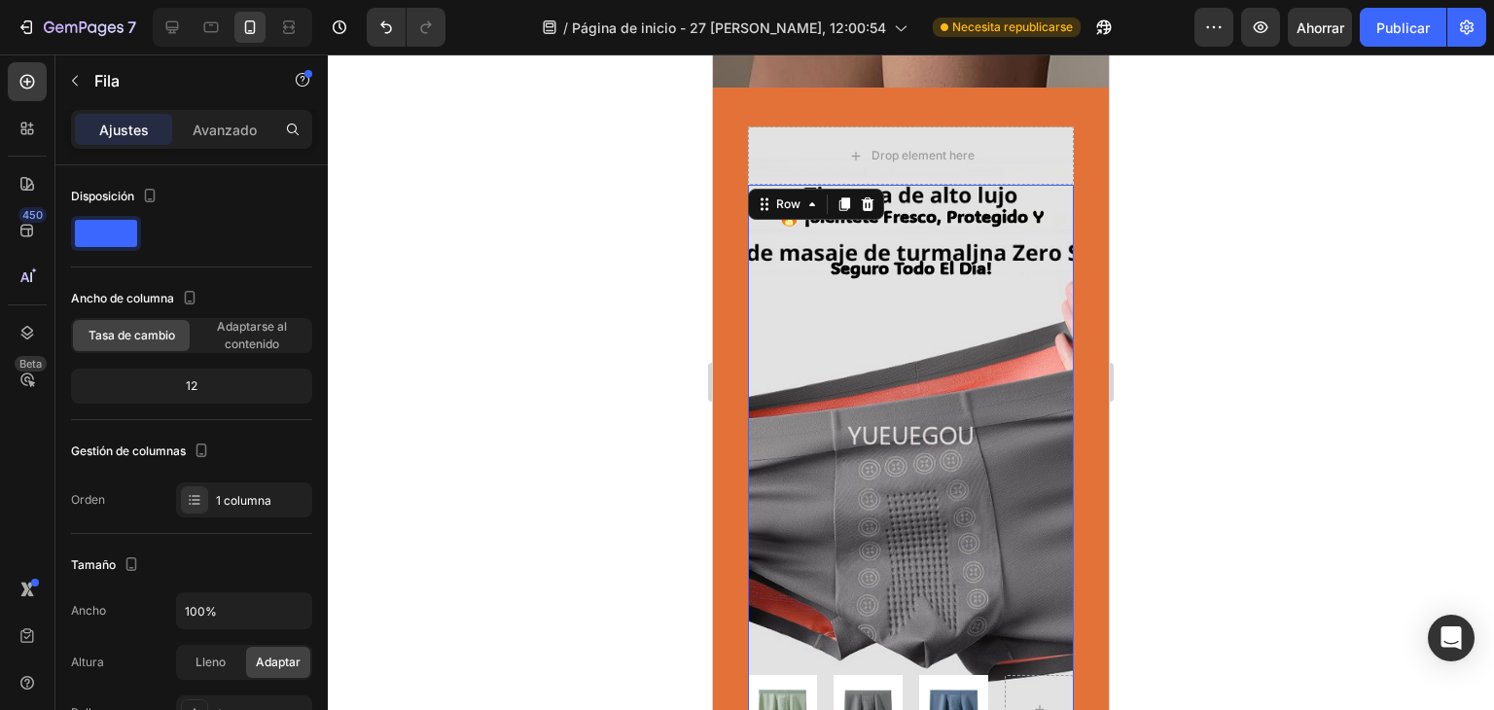
click at [935, 358] on div "🔥 ¡siéntete fresco, protegido y seguro todo el día! Heading Image Image Image R…" at bounding box center [911, 464] width 326 height 559
click at [935, 363] on div "🔥 ¡siéntete fresco, protegido y seguro todo el día! Heading Image Image Image R…" at bounding box center [911, 464] width 326 height 559
click at [904, 423] on div "🔥 ¡siéntete fresco, protegido y seguro todo el día! Heading Image Image Image R…" at bounding box center [911, 464] width 326 height 559
click at [904, 424] on div "🔥 ¡siéntete fresco, protegido y seguro todo el día! Heading Image Image Image R…" at bounding box center [911, 464] width 326 height 559
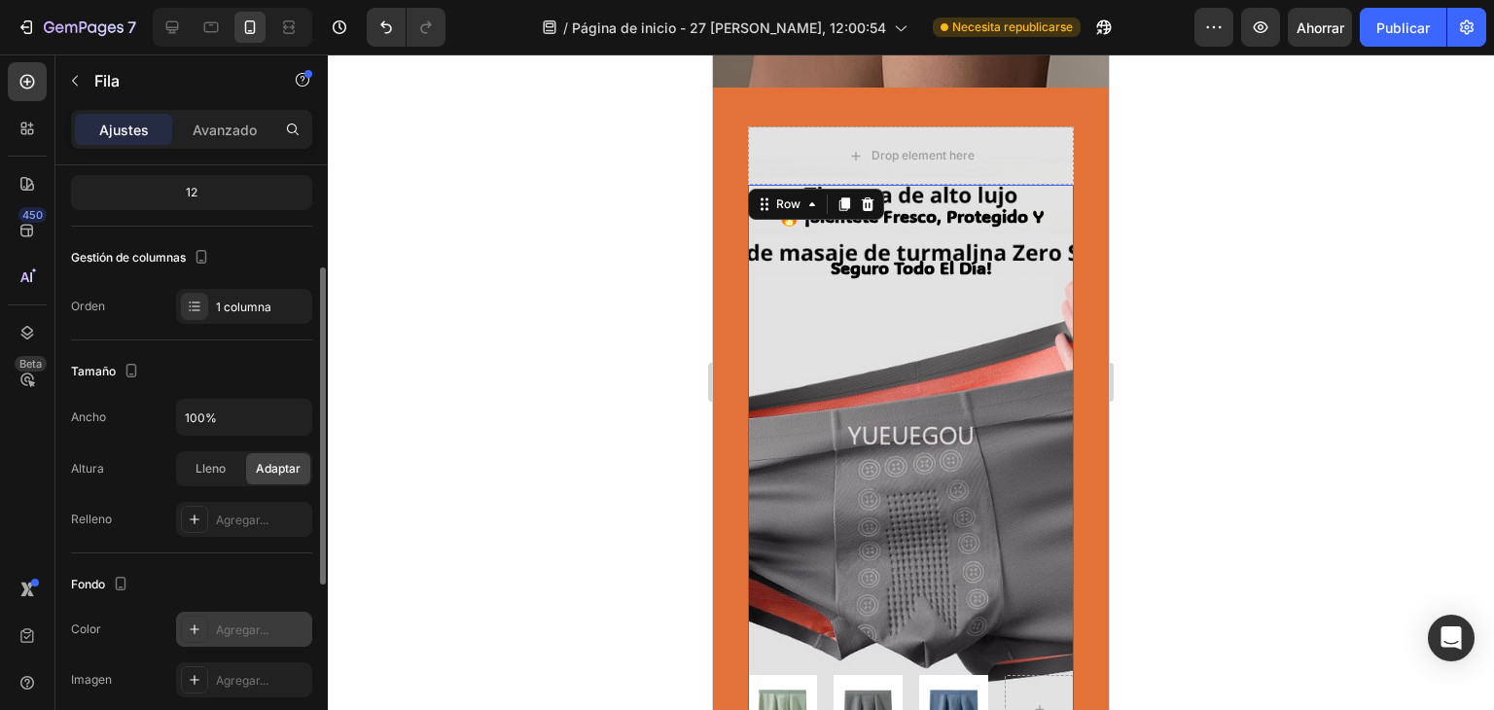
scroll to position [516, 0]
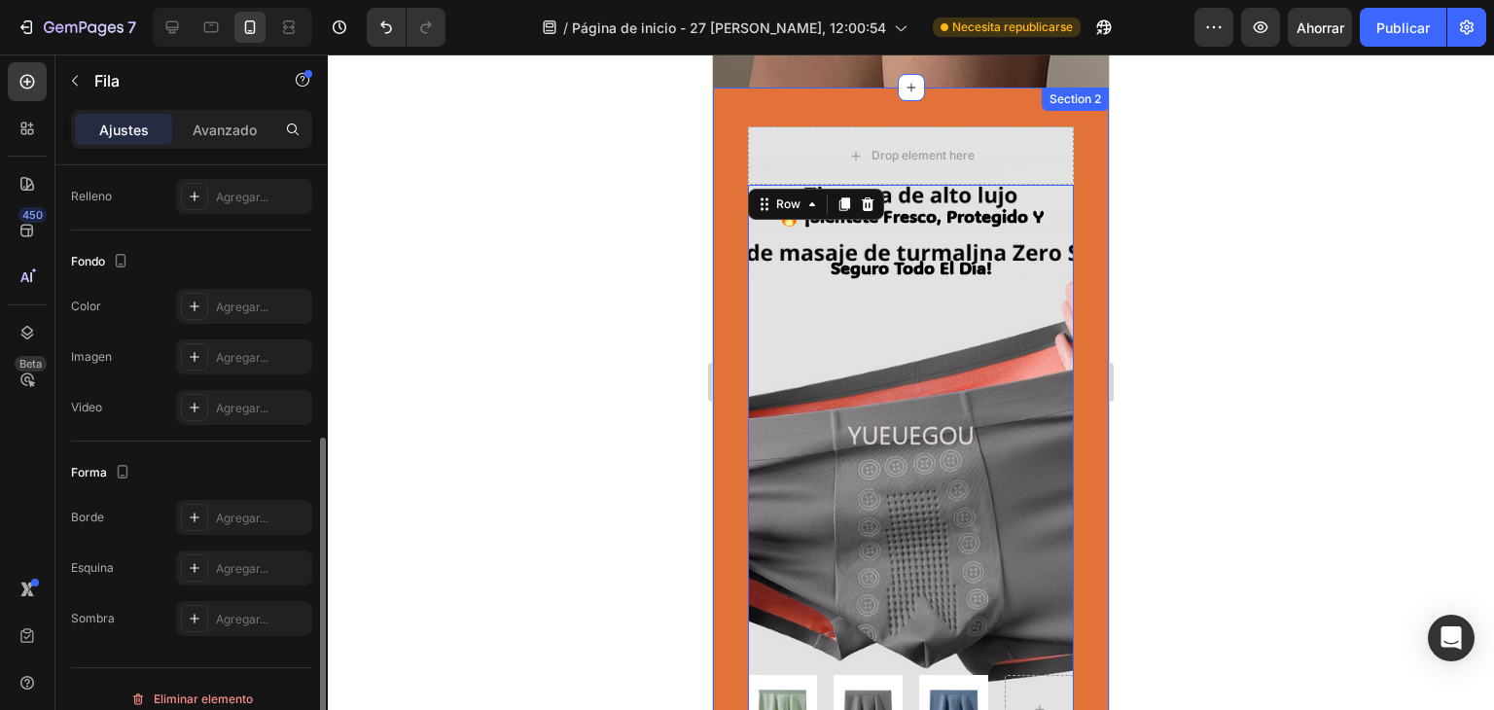
click at [1074, 437] on div "🔥 ¡siéntete fresco, protegido y seguro todo el día! Heading Image Image Image R…" at bounding box center [911, 439] width 396 height 703
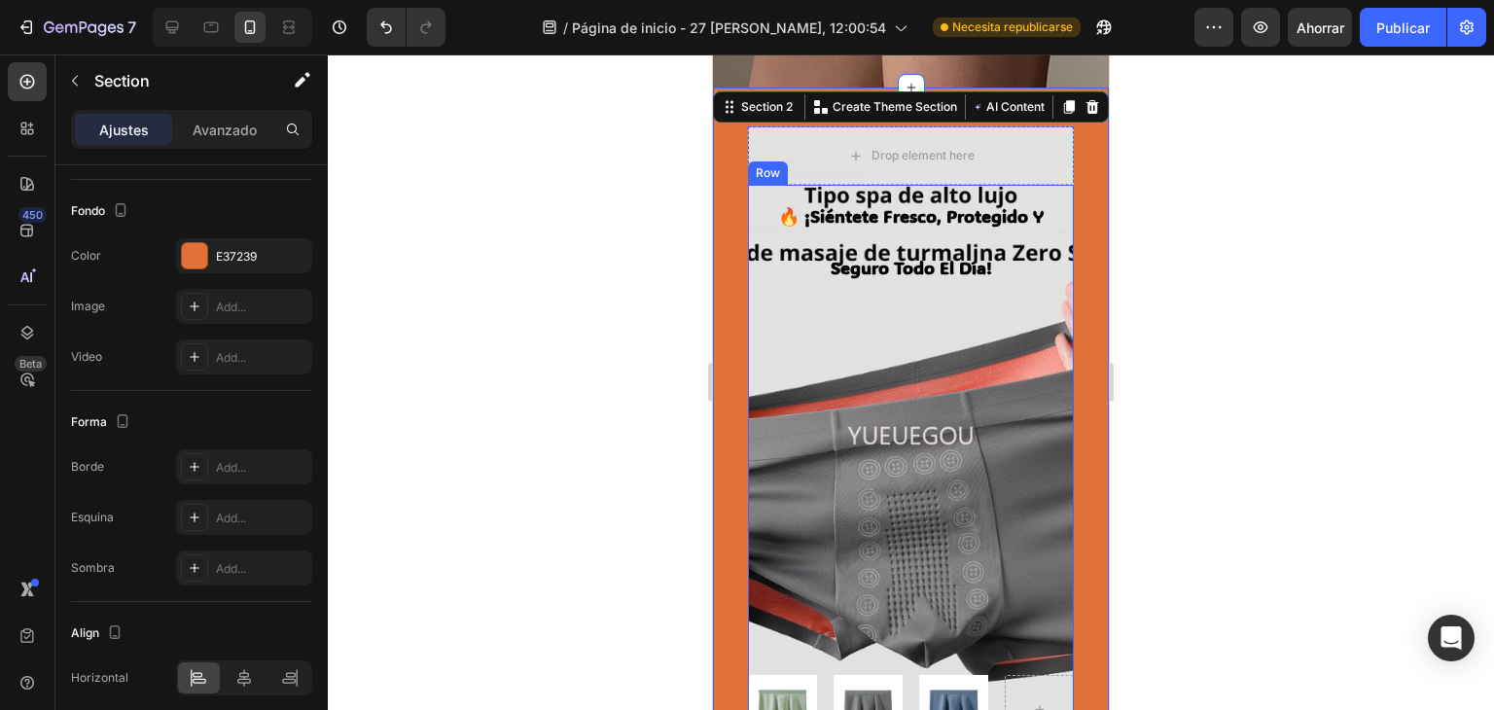
scroll to position [0, 0]
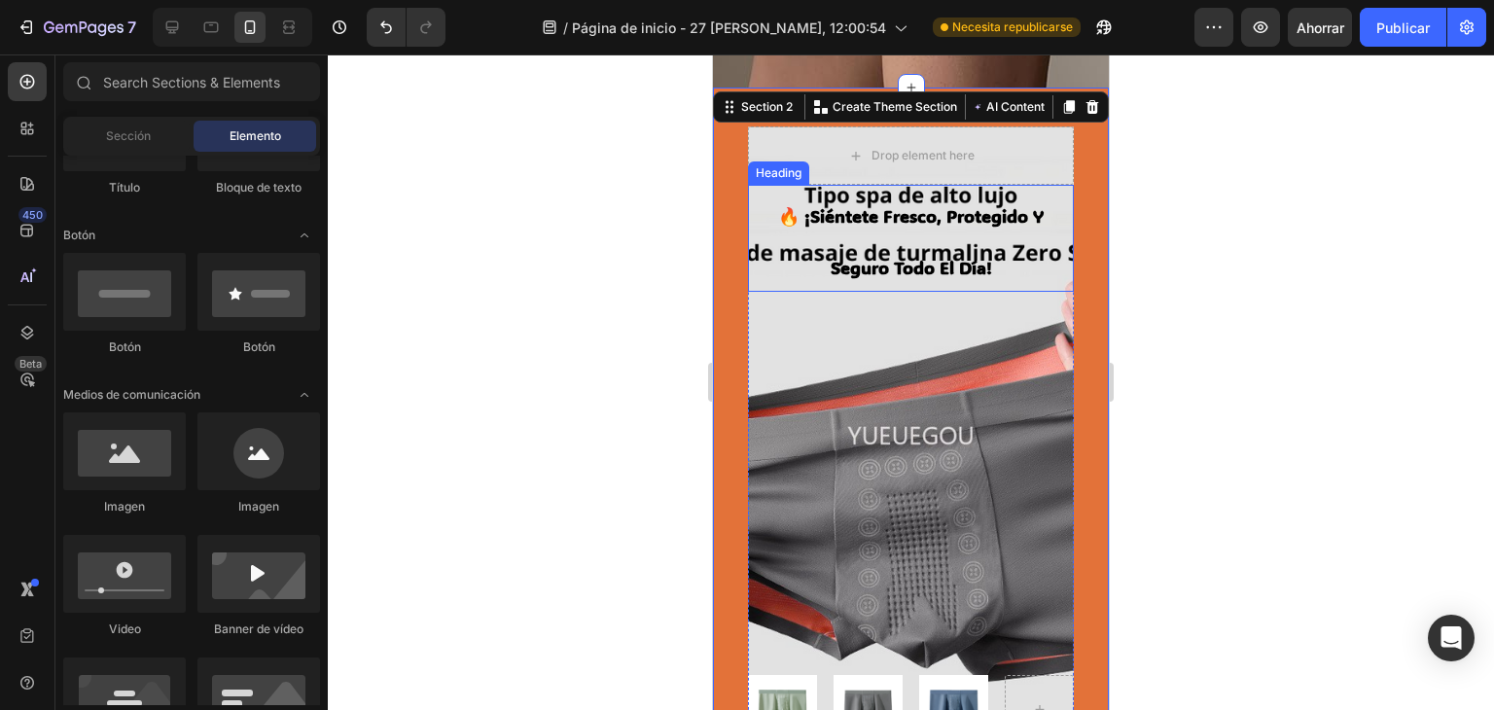
click at [978, 167] on div "Drop element here" at bounding box center [911, 155] width 158 height 31
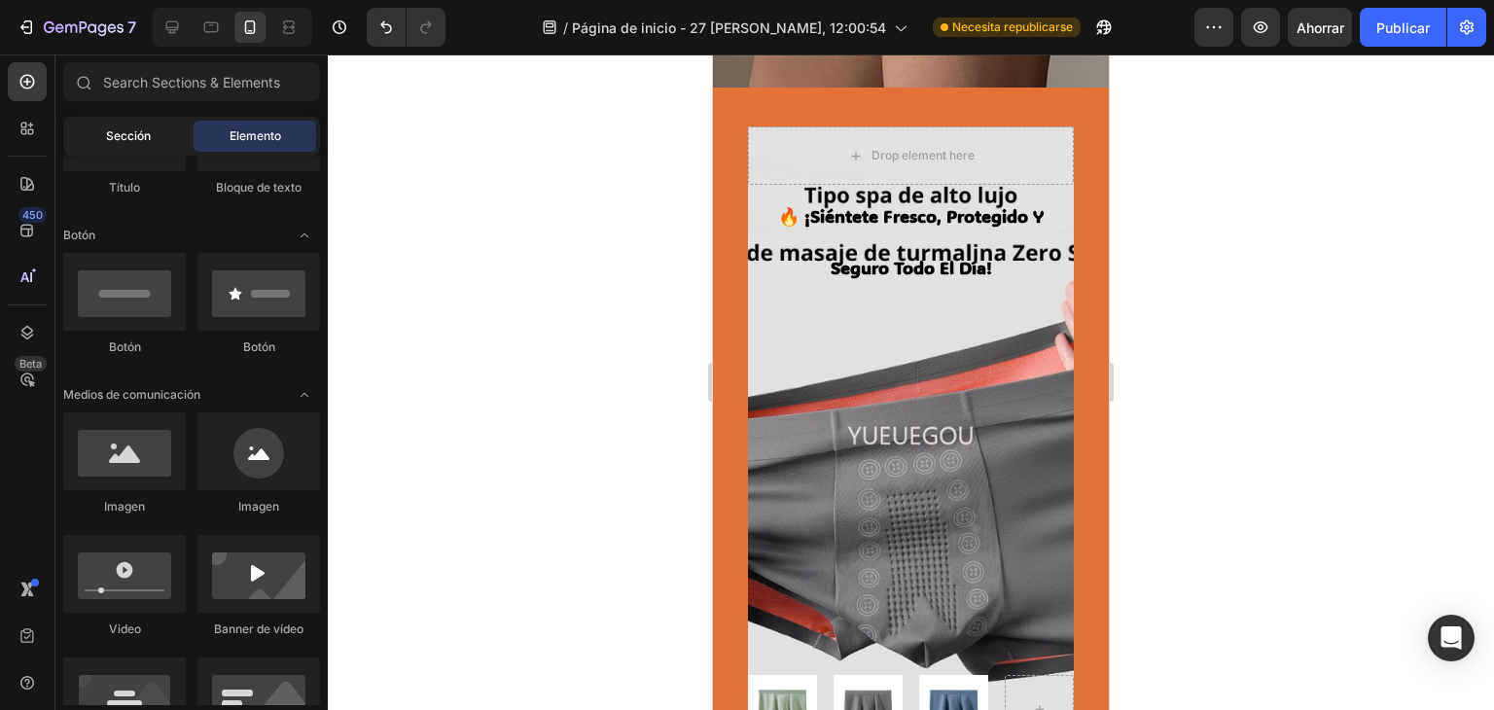
click at [123, 147] on div "Sección" at bounding box center [128, 136] width 123 height 31
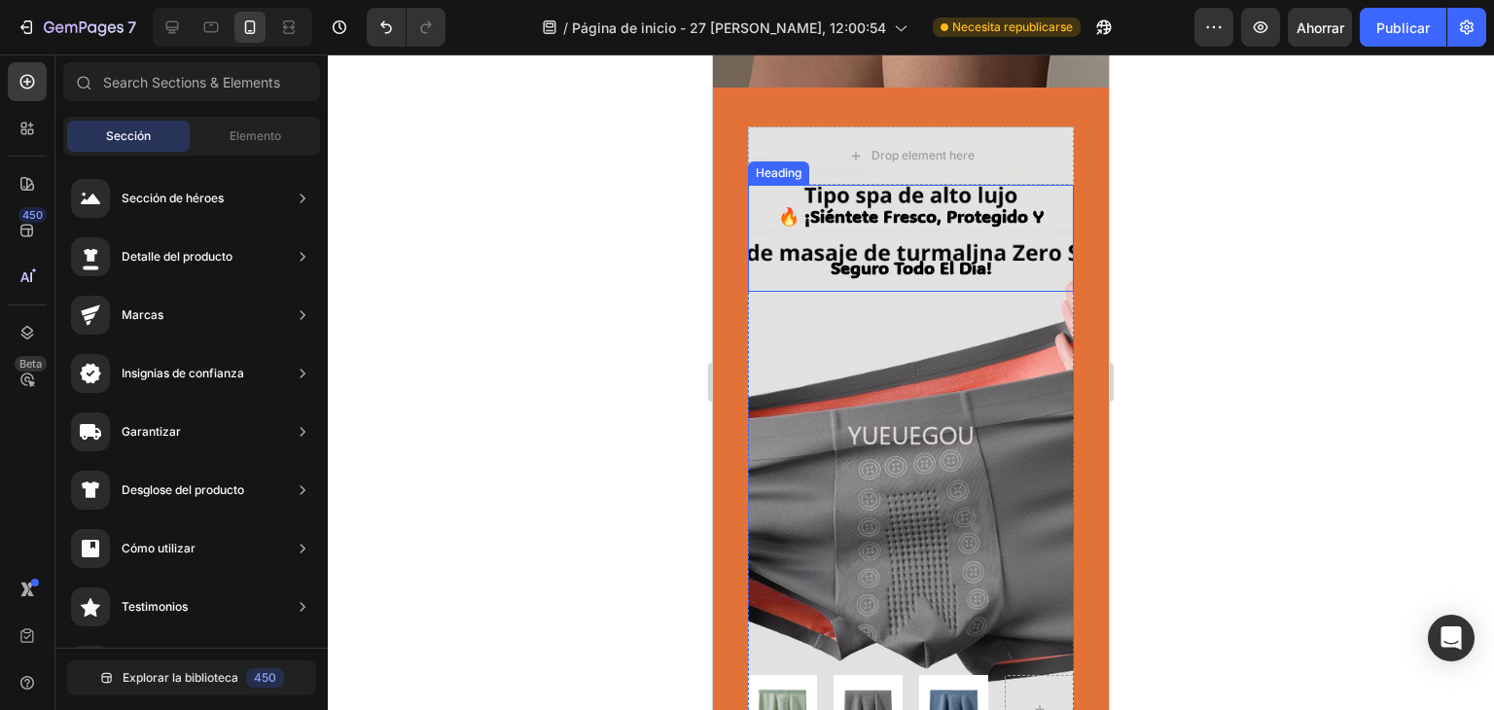
click at [973, 273] on strong "🔥 ¡siéntete fresco, protegido y seguro todo el día!" at bounding box center [910, 241] width 265 height 75
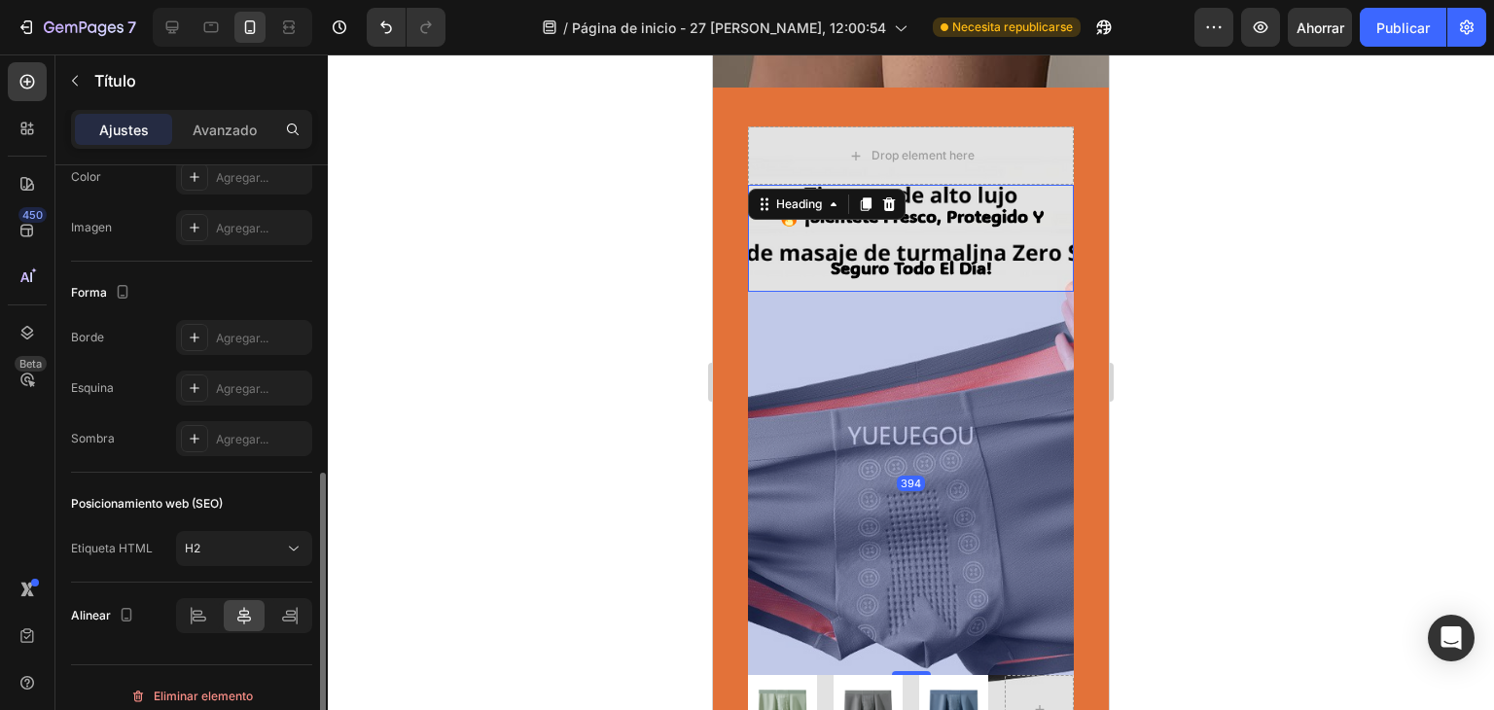
scroll to position [660, 0]
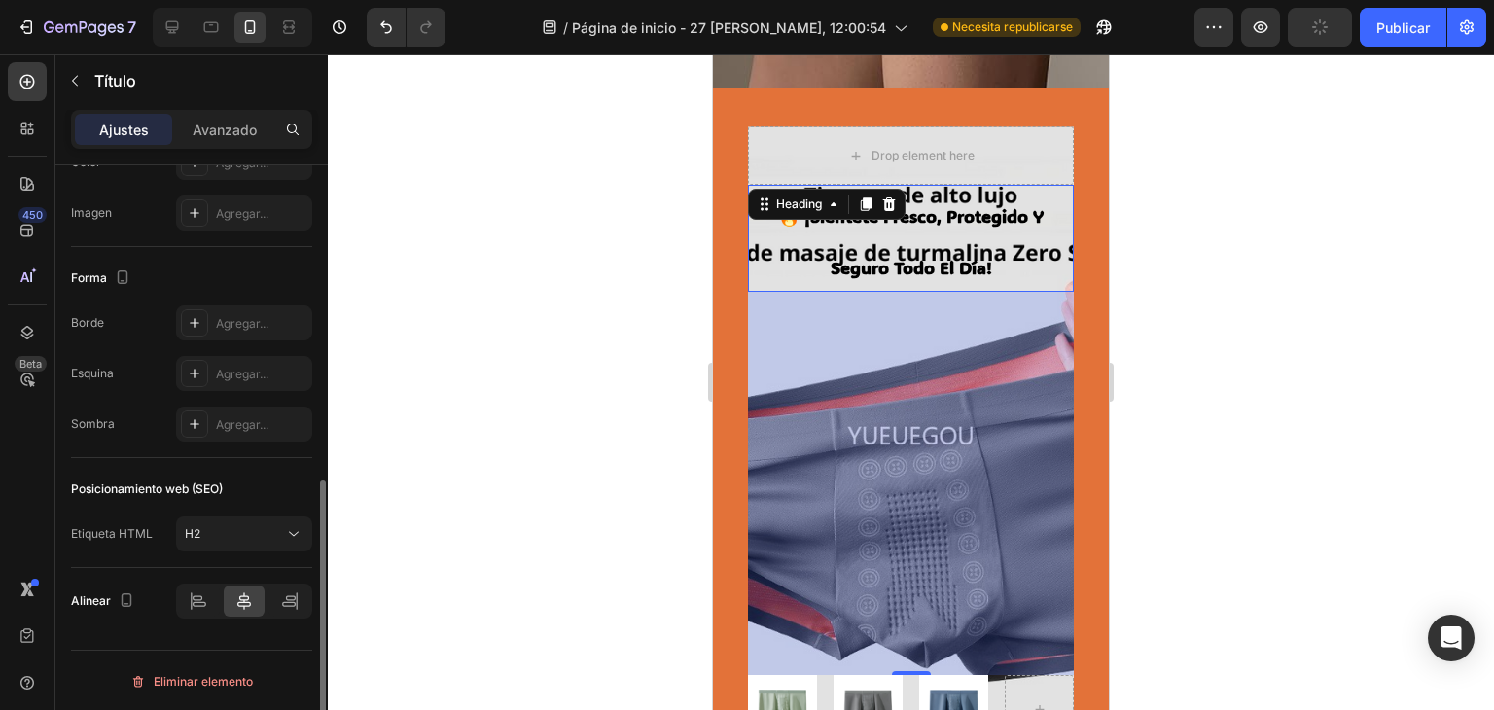
click at [958, 418] on div "394" at bounding box center [911, 483] width 326 height 383
click at [1043, 500] on div "394" at bounding box center [911, 483] width 326 height 383
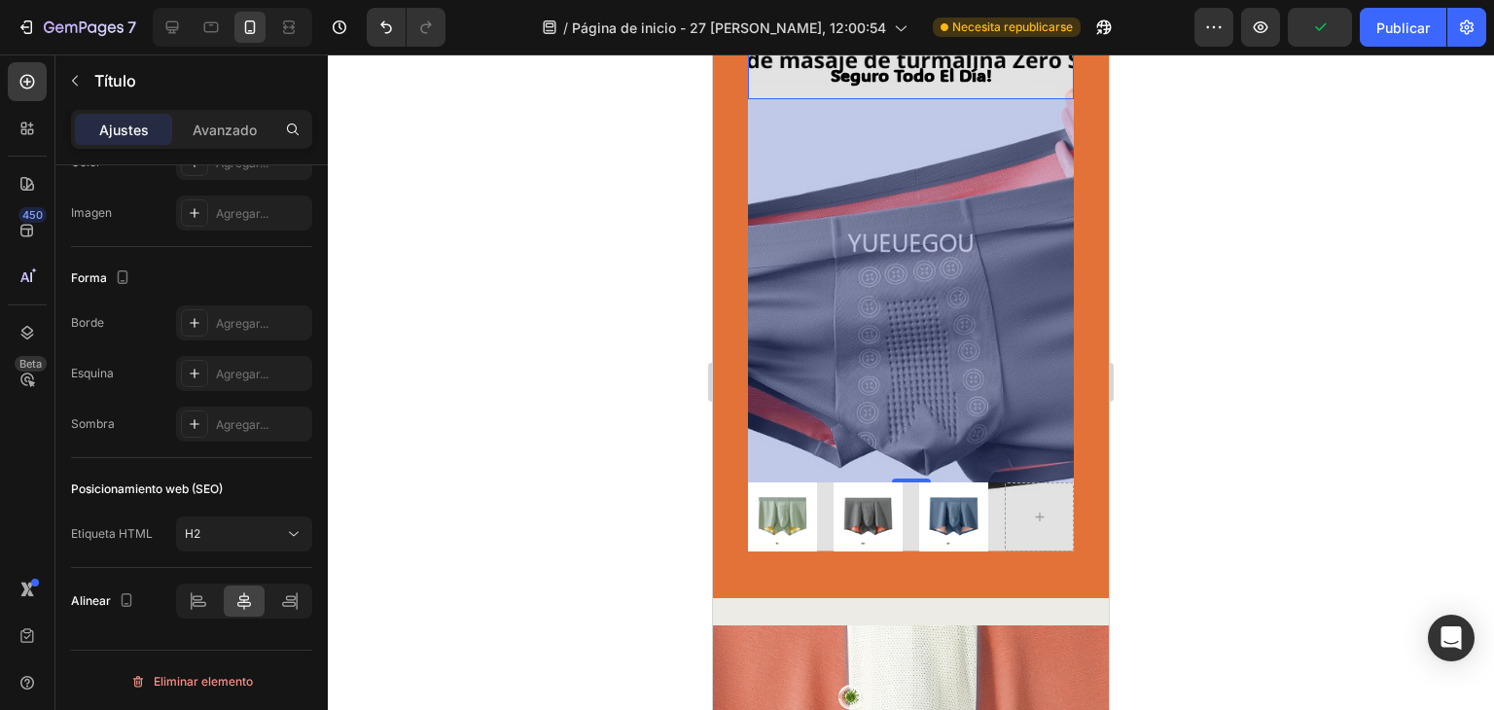
click at [1055, 268] on div "394" at bounding box center [911, 290] width 326 height 383
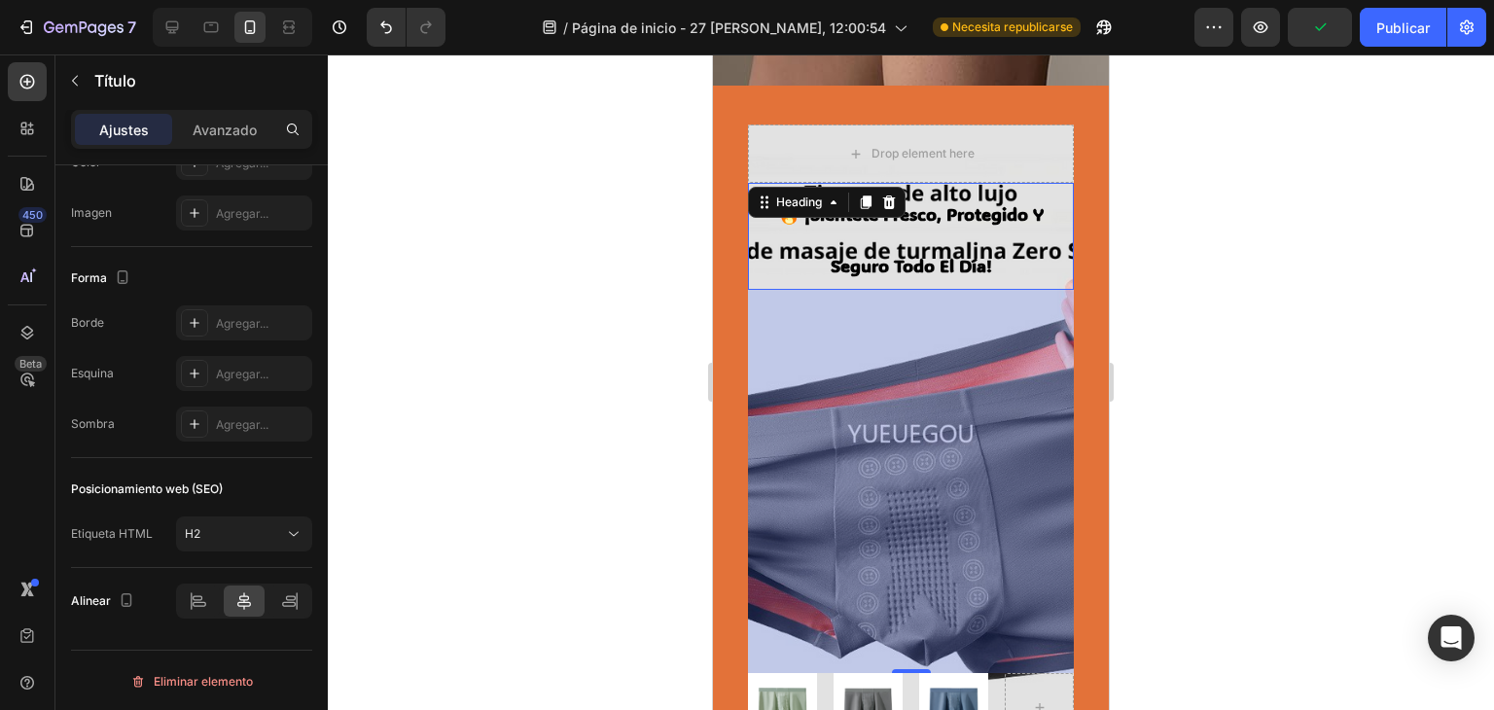
scroll to position [389, 0]
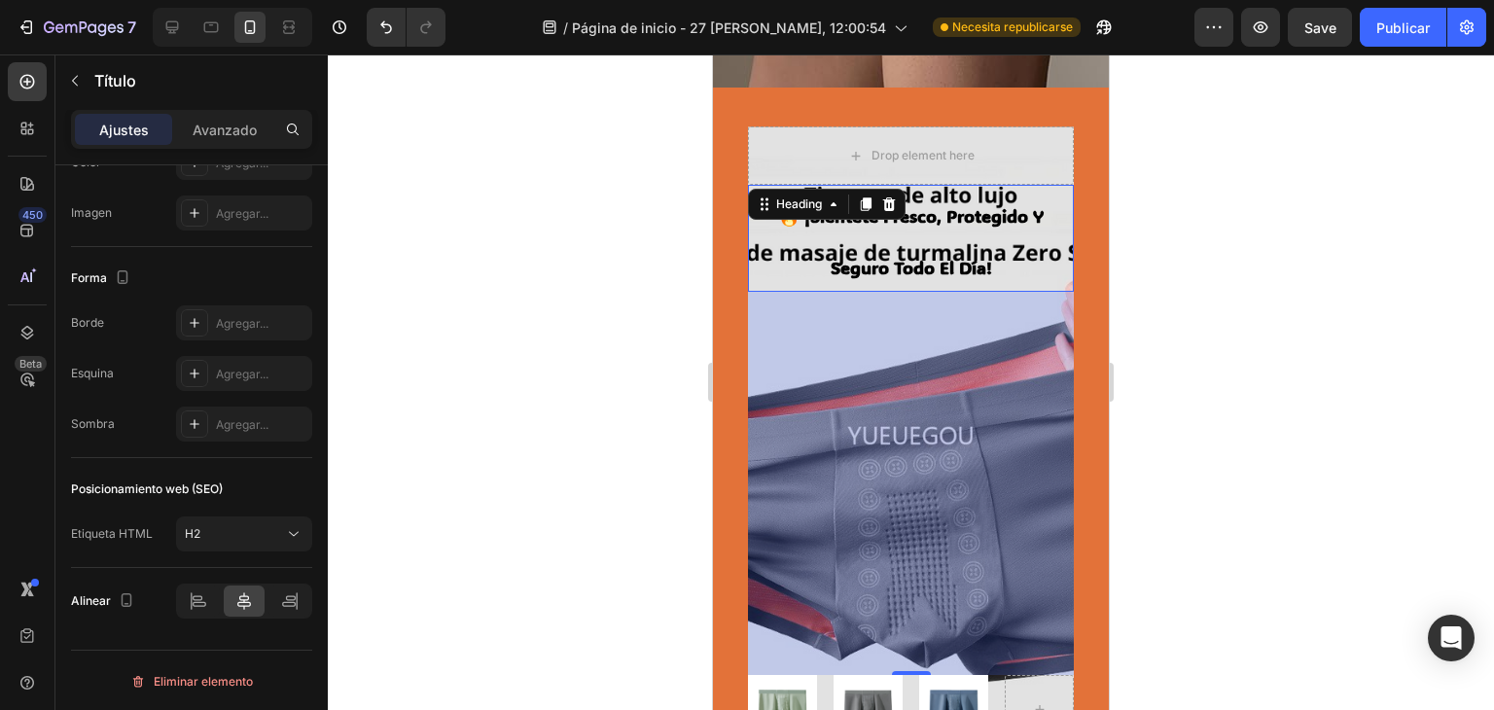
drag, startPoint x: 1054, startPoint y: 211, endPoint x: 1044, endPoint y: 199, distance: 15.2
click at [1054, 211] on div "🔥 ¡siéntete fresco, protegido y seguro todo el día!" at bounding box center [911, 238] width 326 height 107
click at [1051, 191] on div "🔥 ¡siéntete fresco, protegido y seguro todo el día!" at bounding box center [911, 238] width 326 height 107
click at [998, 366] on div "394" at bounding box center [911, 483] width 326 height 383
click at [1002, 337] on div "394" at bounding box center [911, 483] width 326 height 383
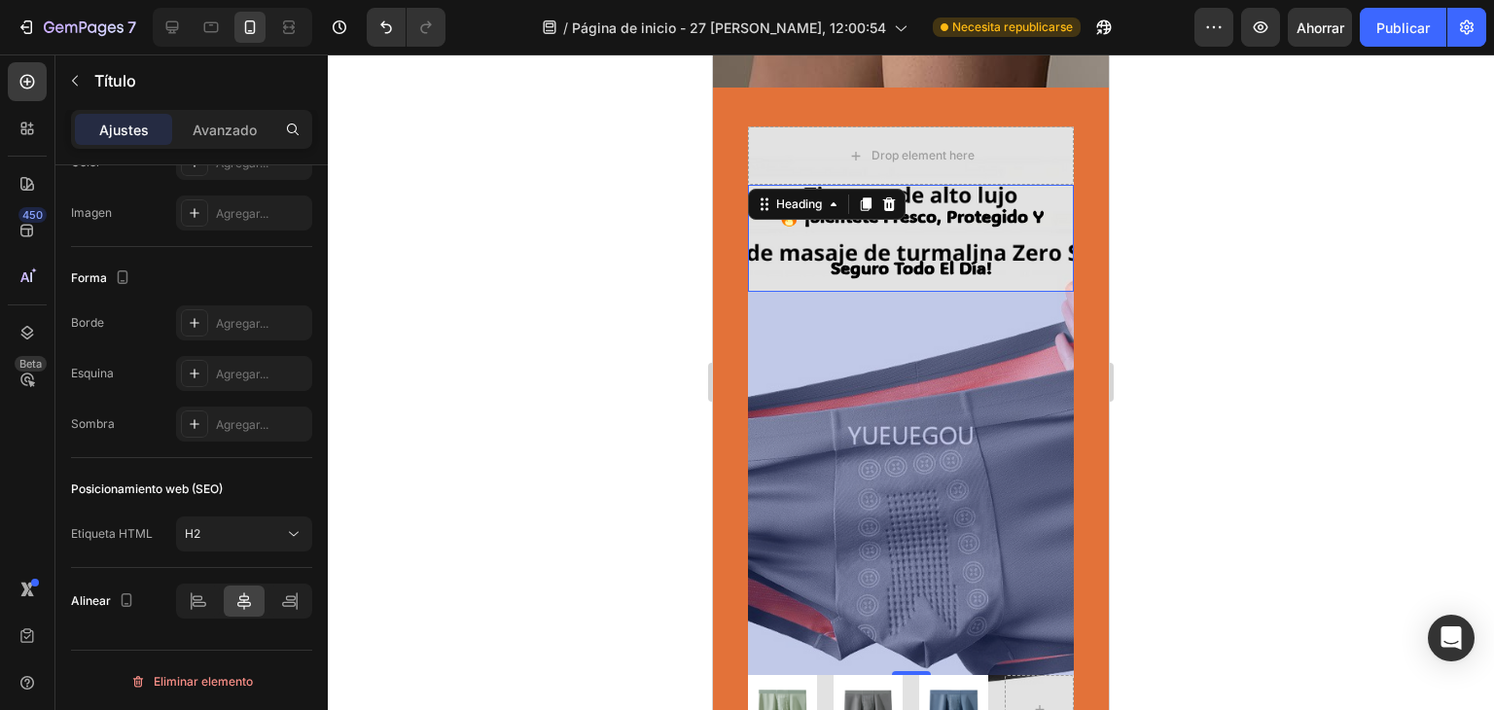
click at [826, 147] on div "Drop element here" at bounding box center [911, 155] width 326 height 58
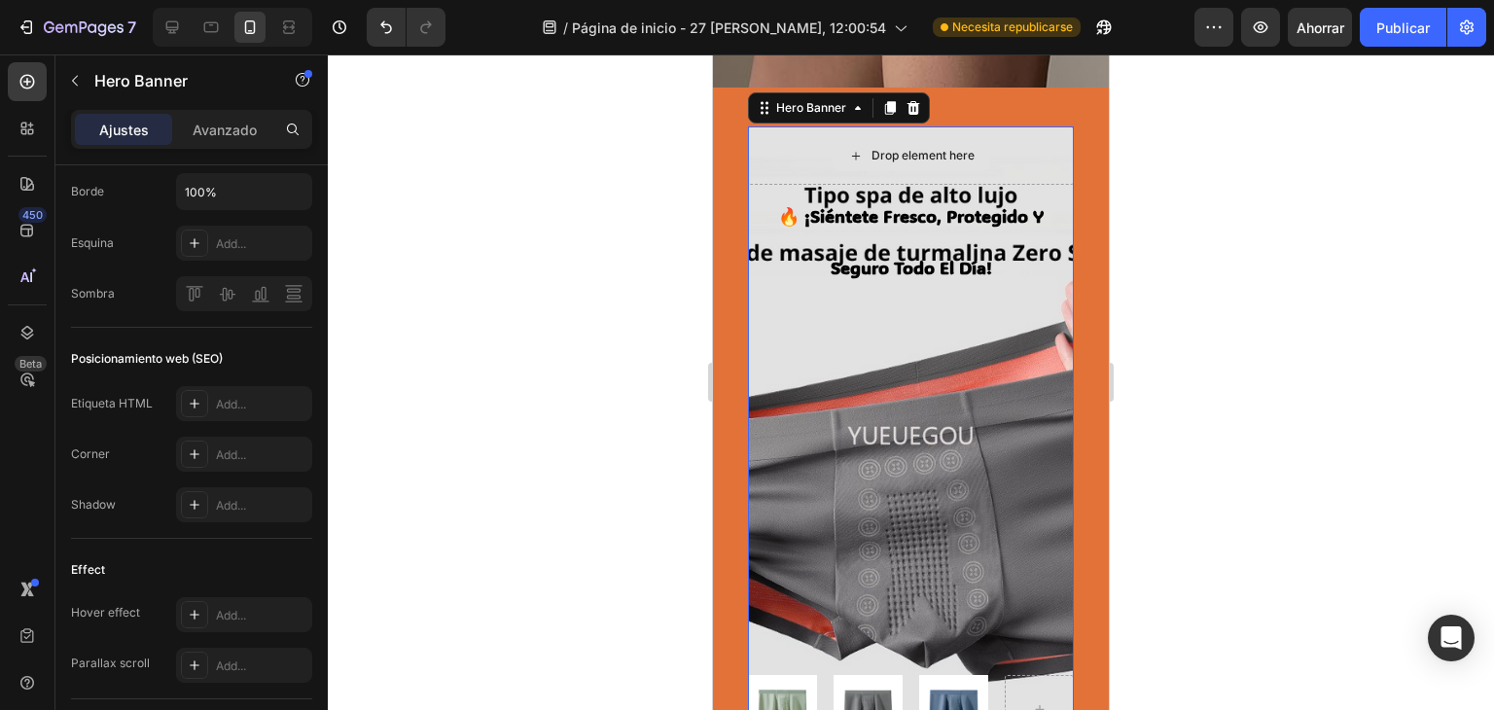
scroll to position [0, 0]
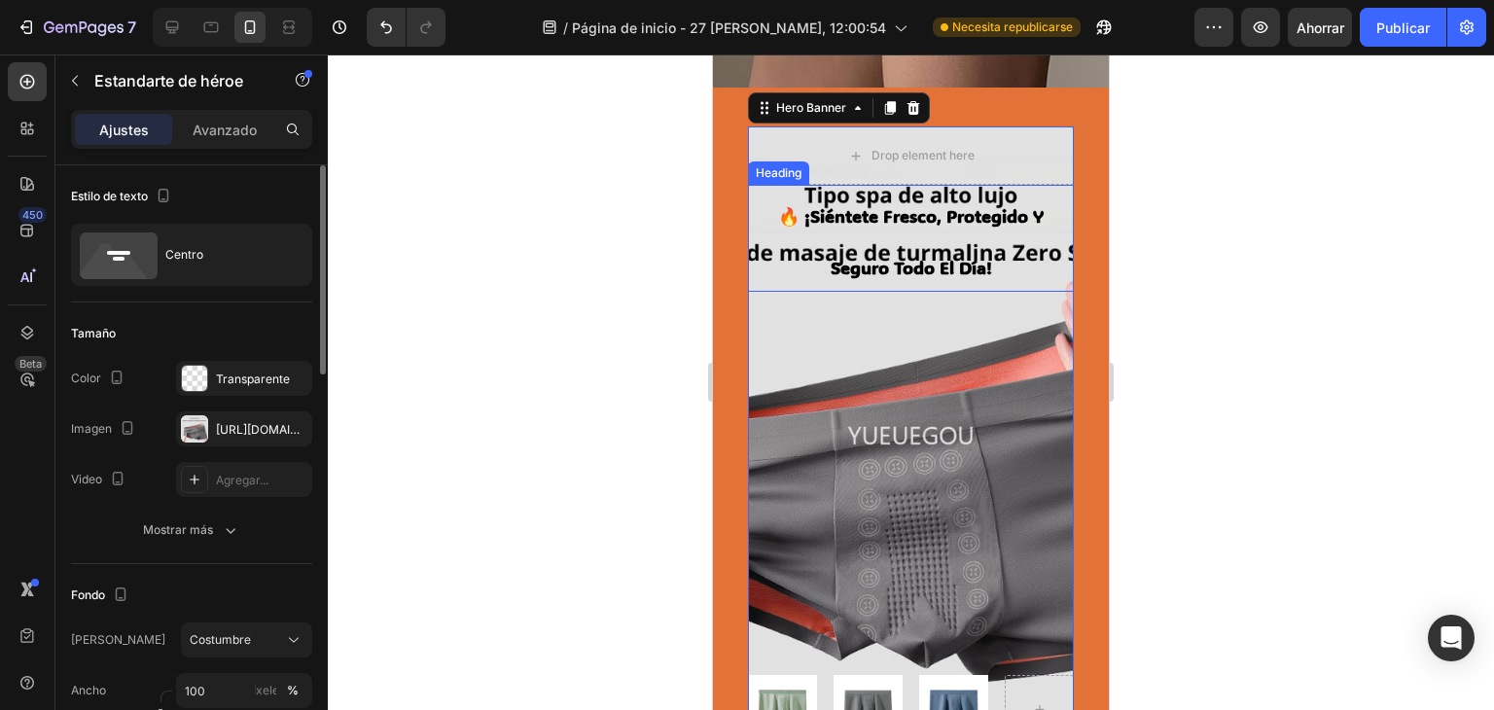
click at [832, 367] on div "🔥 ¡siéntete fresco, protegido y seguro todo el día! Heading Image Image Image R…" at bounding box center [911, 464] width 326 height 559
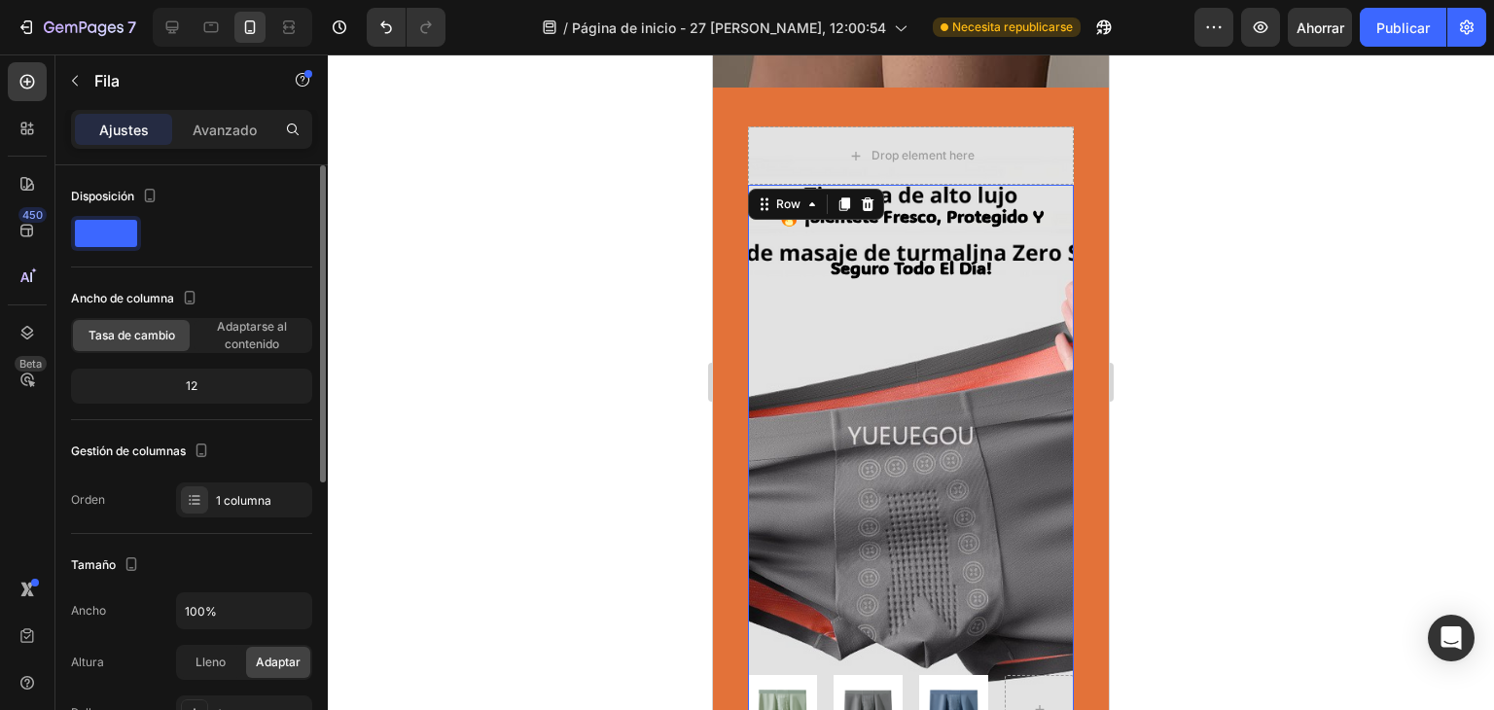
click at [118, 227] on span at bounding box center [106, 233] width 62 height 27
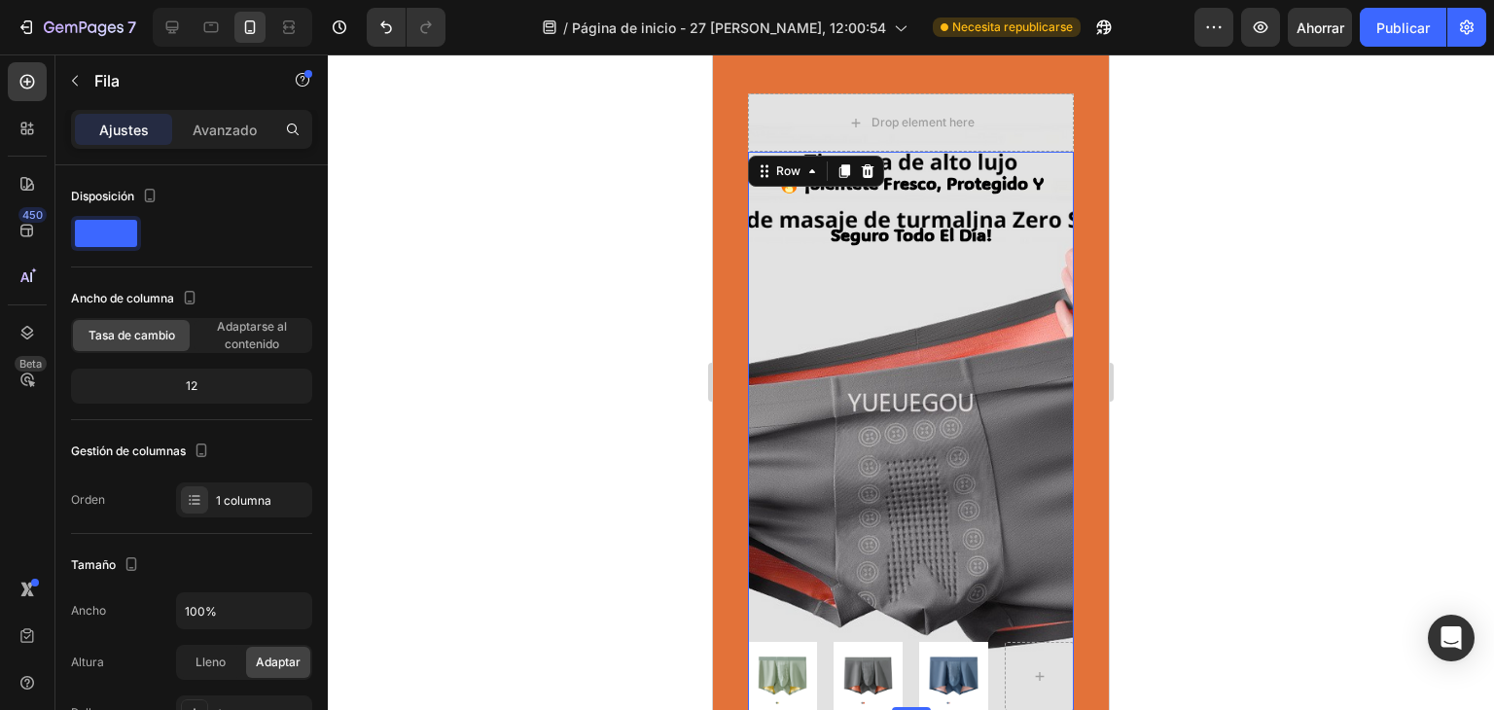
scroll to position [453, 0]
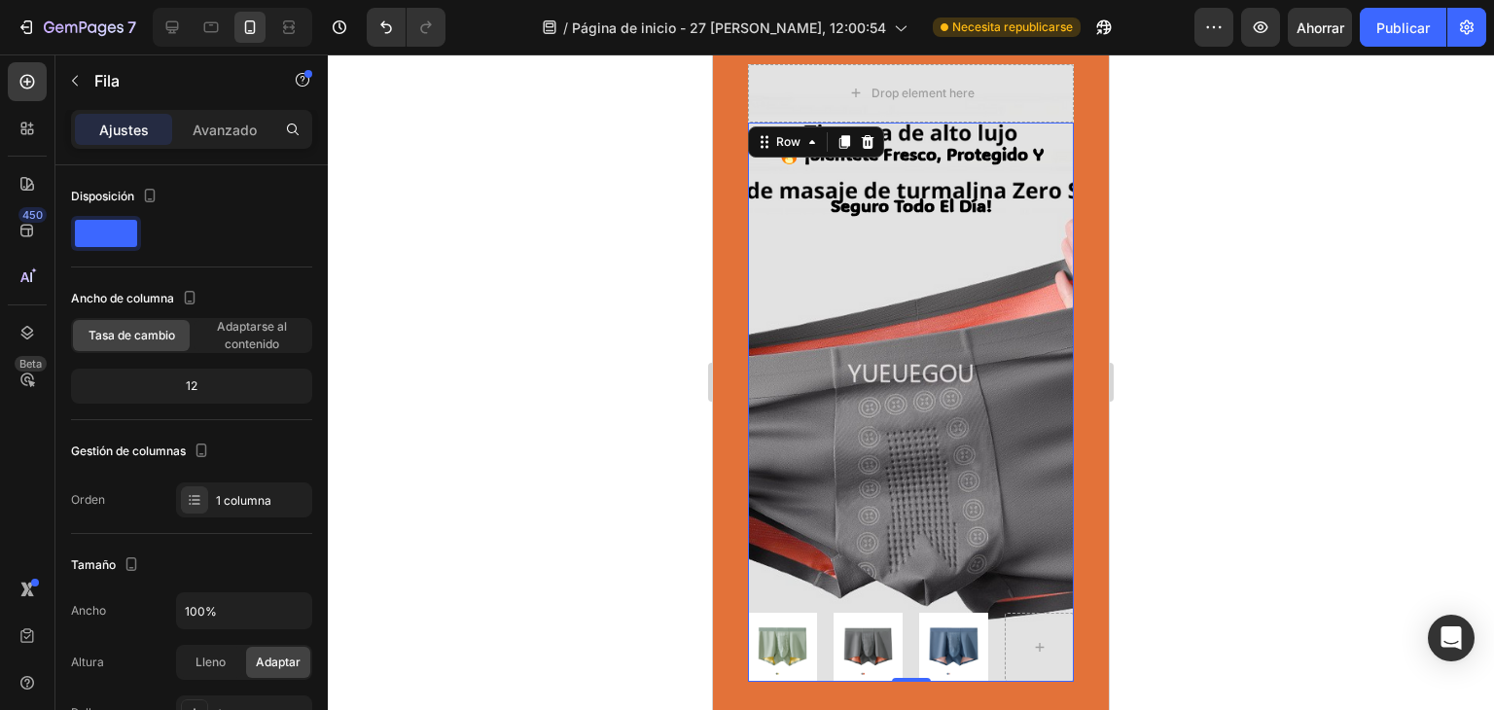
drag, startPoint x: 1016, startPoint y: 400, endPoint x: 961, endPoint y: 413, distance: 57.1
click at [1015, 402] on div "🔥 ¡siéntete fresco, protegido y seguro todo el día! Heading Image Image Image R…" at bounding box center [911, 402] width 326 height 559
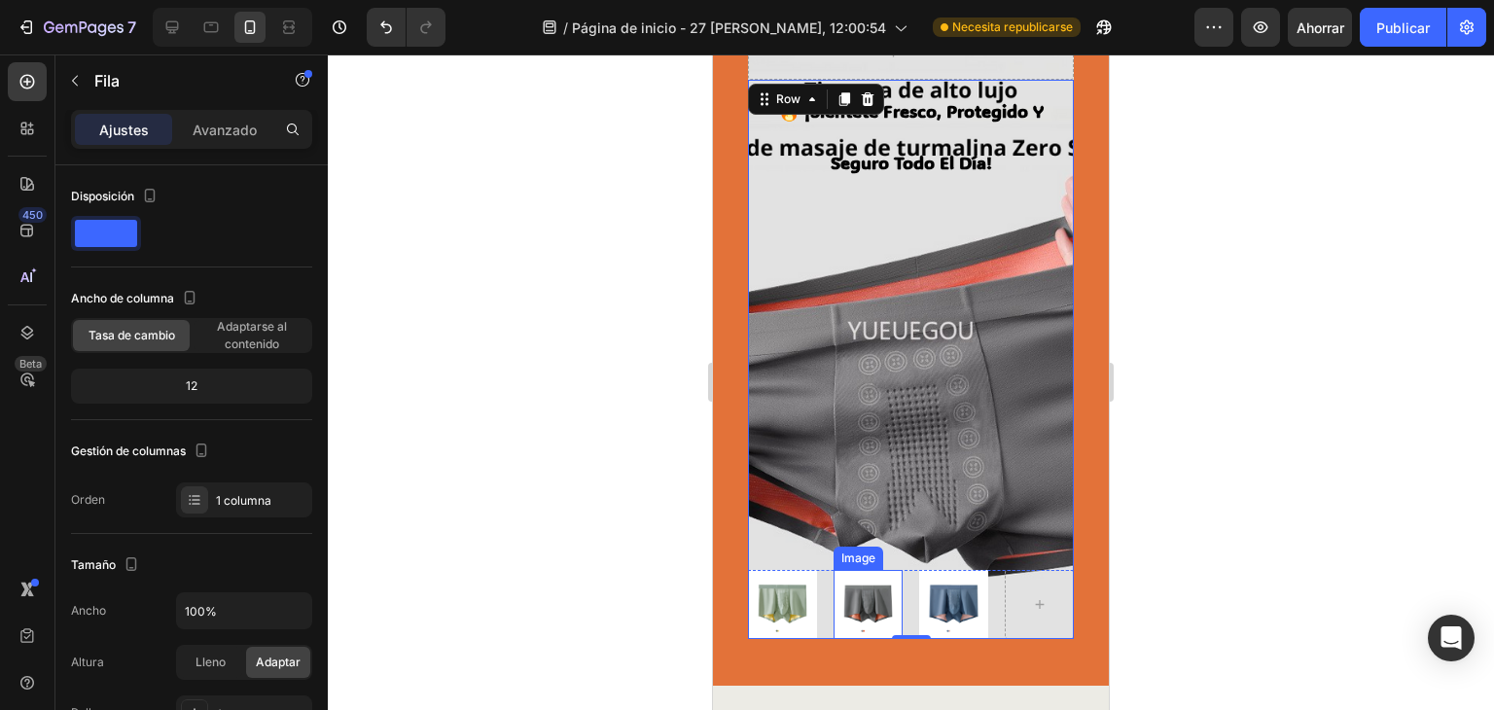
scroll to position [518, 0]
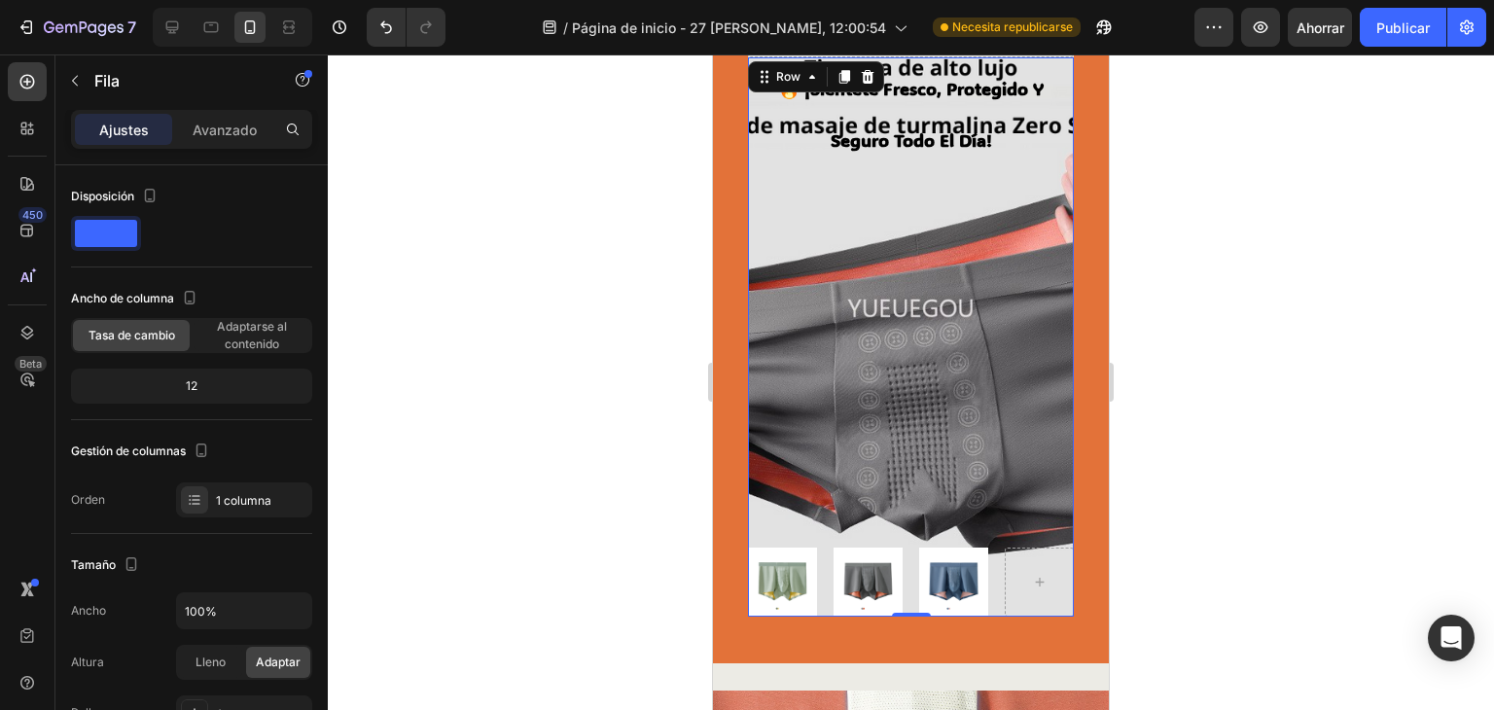
click at [899, 441] on div "🔥 ¡siéntete fresco, protegido y seguro todo el día! Heading Image Image Image R…" at bounding box center [911, 336] width 326 height 559
drag, startPoint x: 941, startPoint y: 581, endPoint x: 956, endPoint y: 584, distance: 15.1
click at [944, 582] on img at bounding box center [953, 582] width 69 height 69
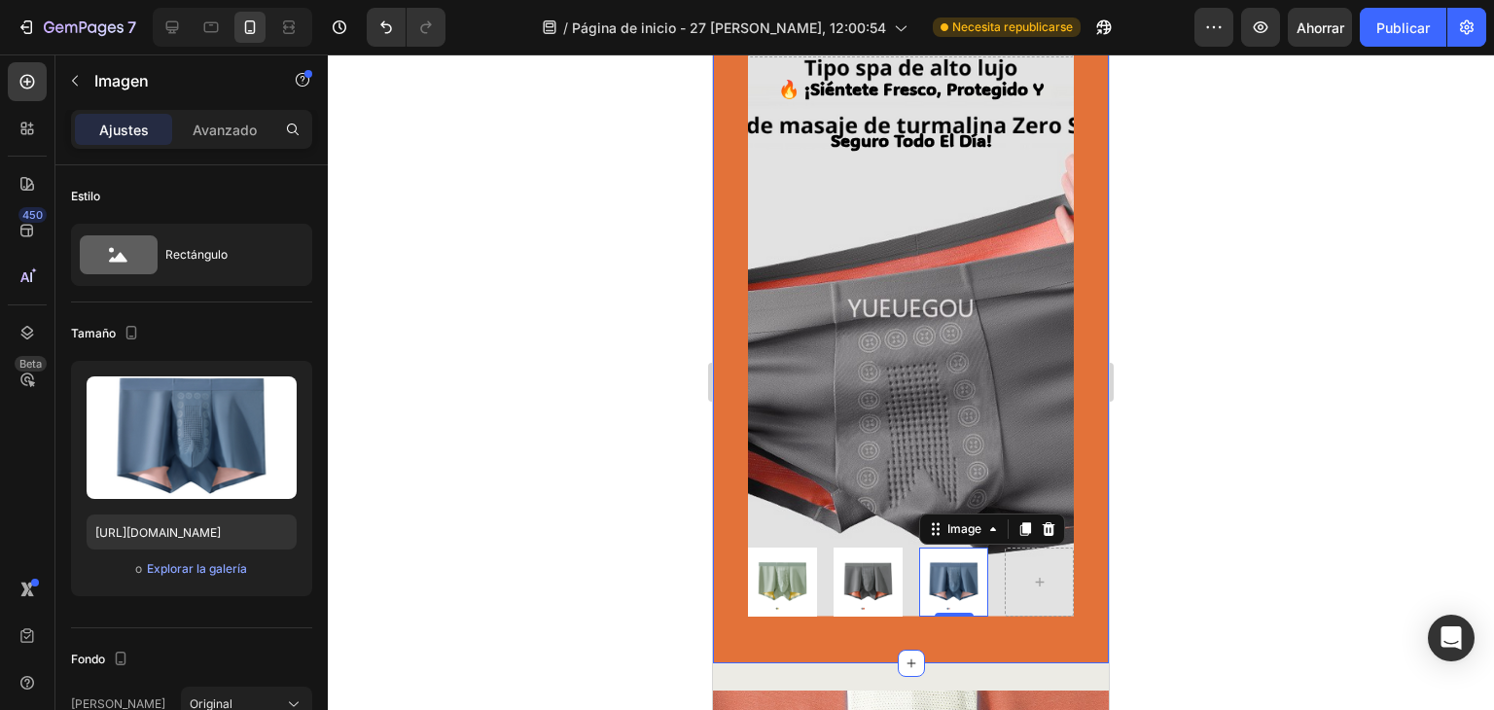
click at [1065, 599] on div "🔥 ¡siéntete fresco, protegido y seguro todo el día! Heading Image Image Image 0…" at bounding box center [911, 311] width 396 height 703
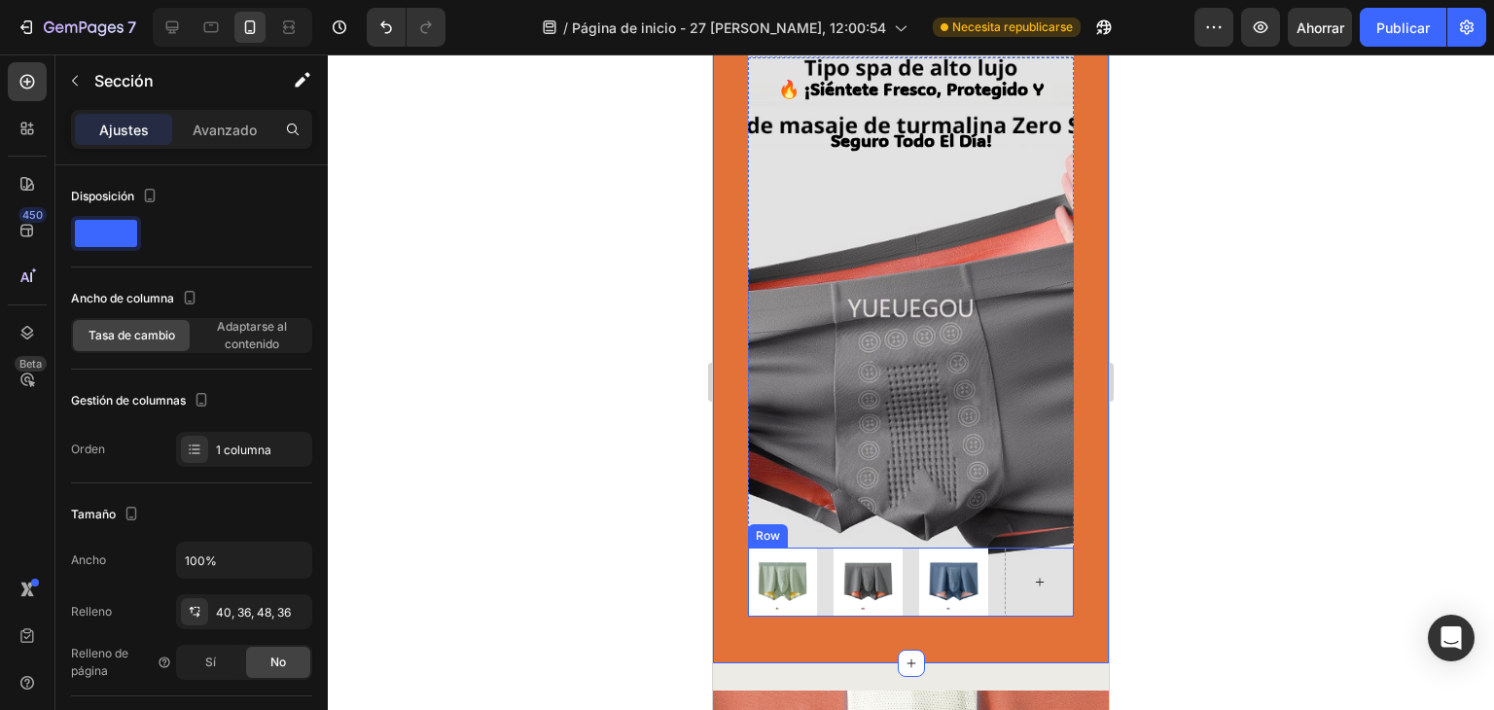
click at [1034, 577] on div at bounding box center [1039, 582] width 69 height 69
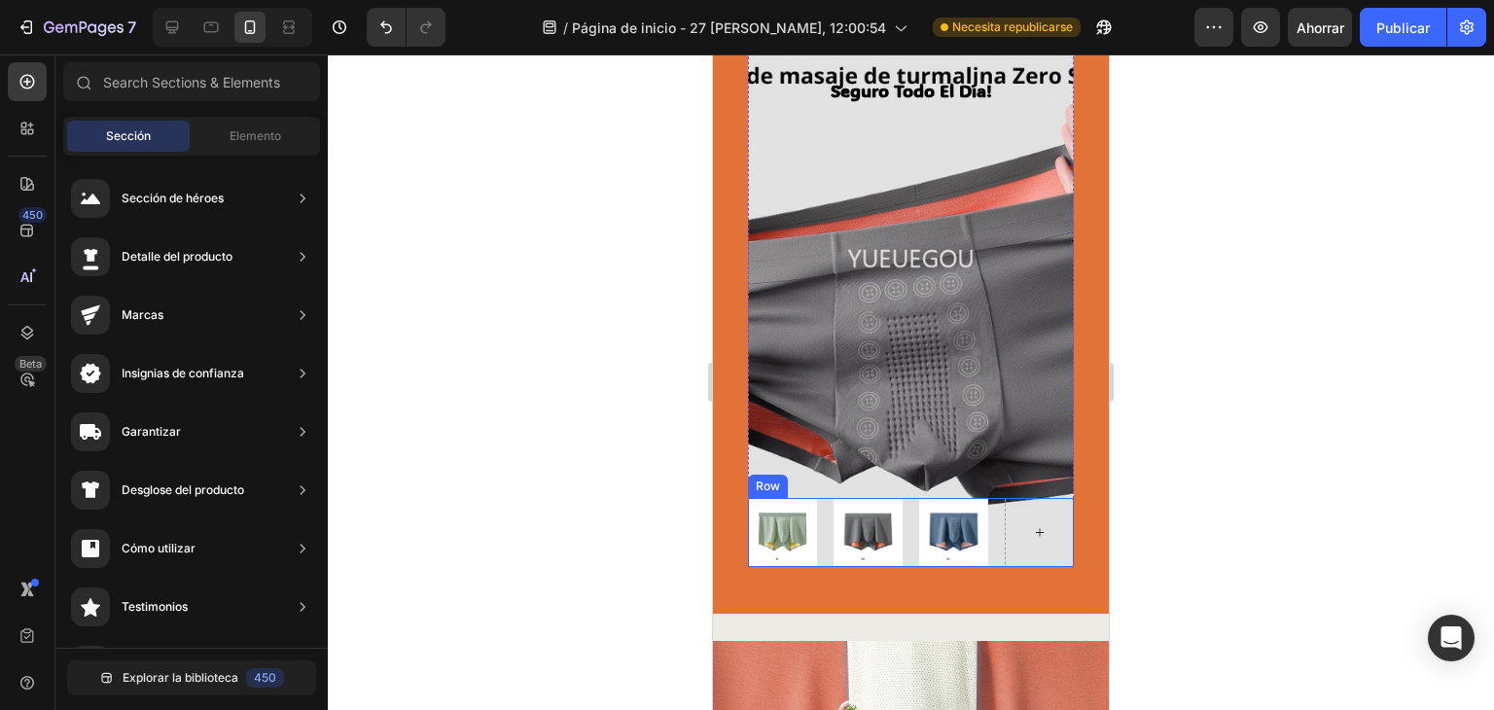
scroll to position [583, 0]
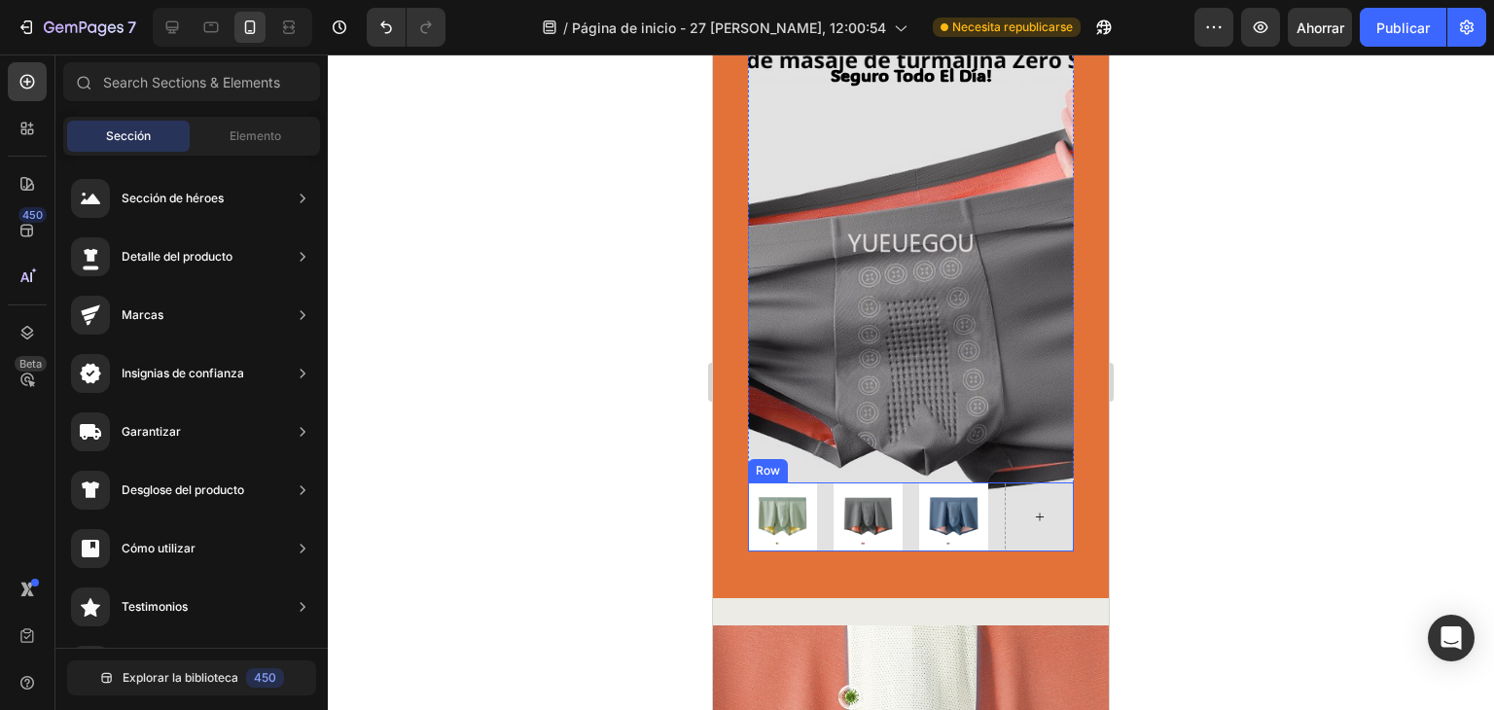
click at [1027, 478] on div "🔥 ¡siéntete fresco, protegido y seguro todo el día! Heading Image Image Image R…" at bounding box center [911, 271] width 326 height 559
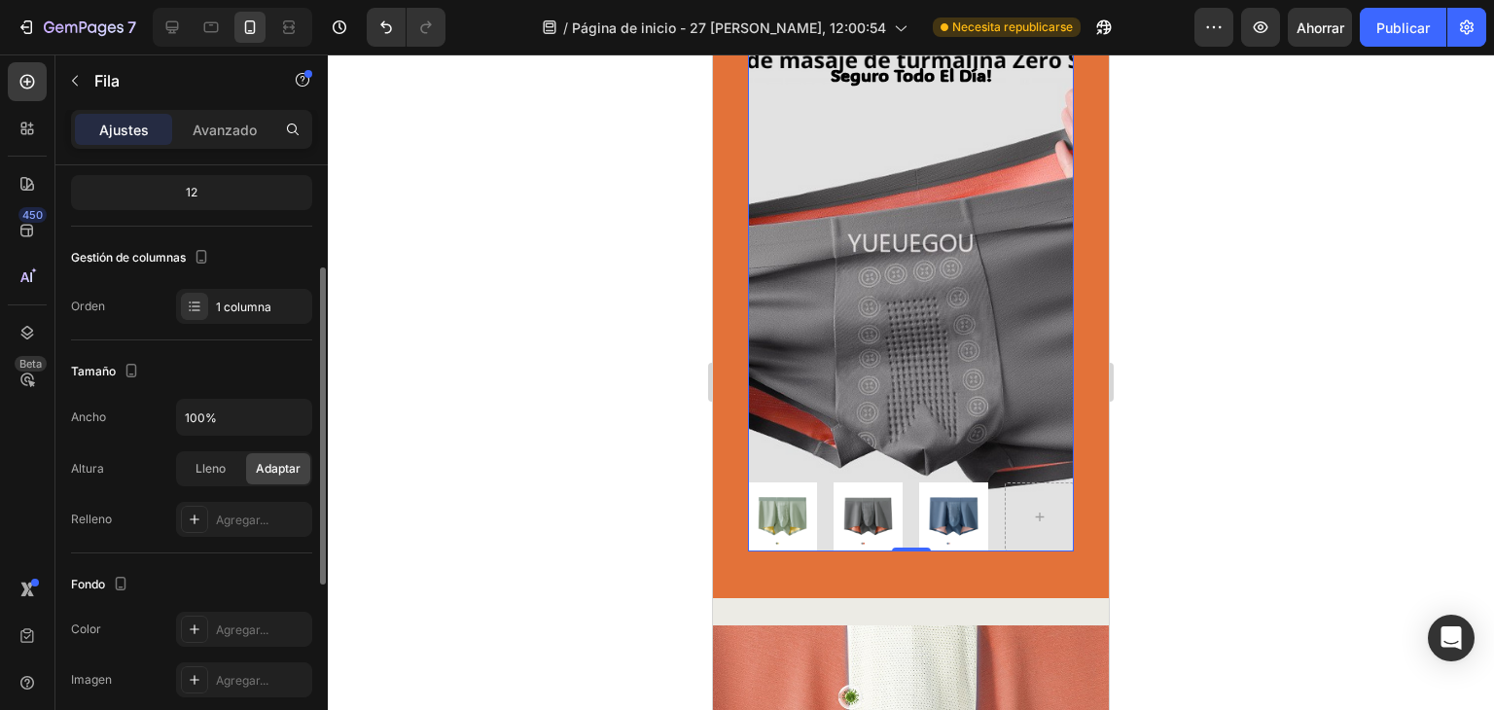
scroll to position [516, 0]
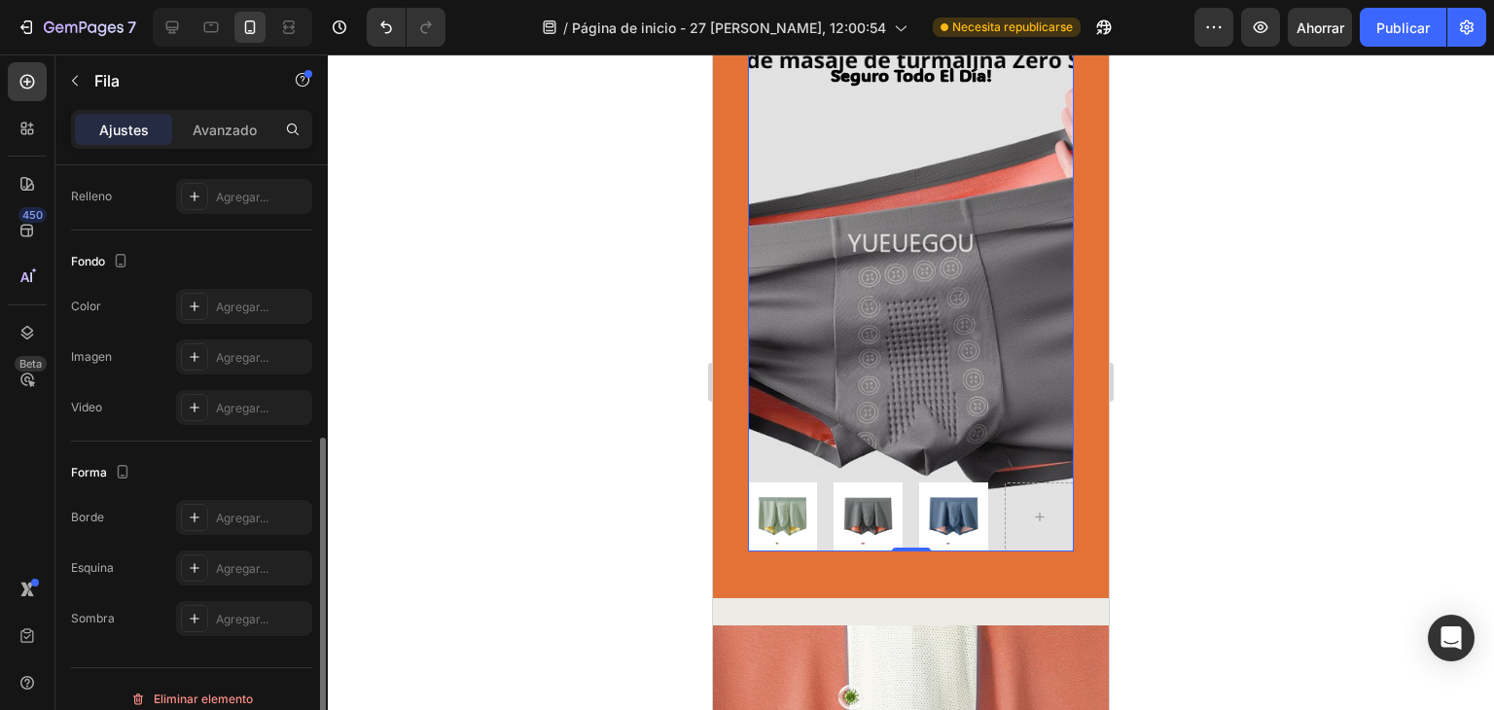
click at [145, 133] on font "Ajustes" at bounding box center [124, 130] width 50 height 17
click at [237, 122] on font "Avanzado" at bounding box center [225, 130] width 64 height 17
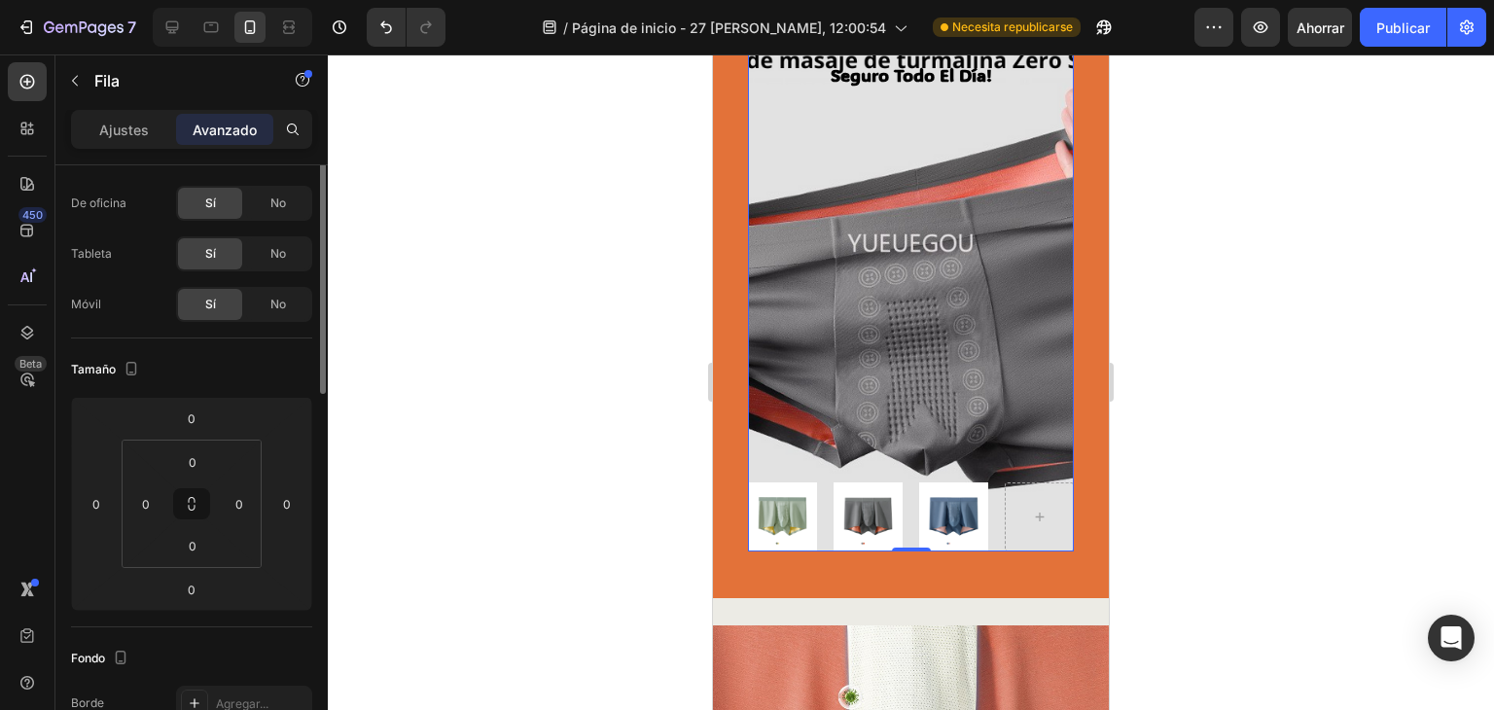
scroll to position [0, 0]
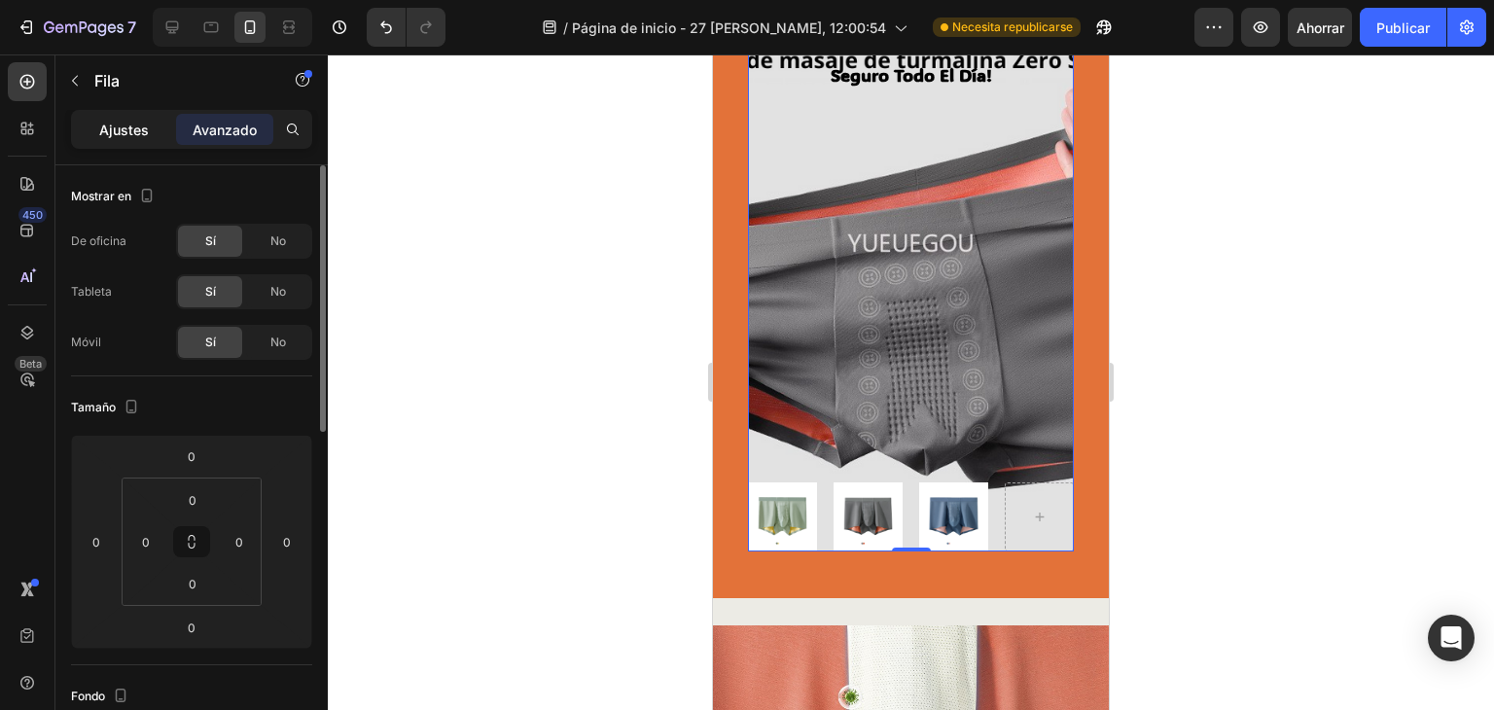
click at [133, 141] on div "Ajustes" at bounding box center [123, 129] width 97 height 31
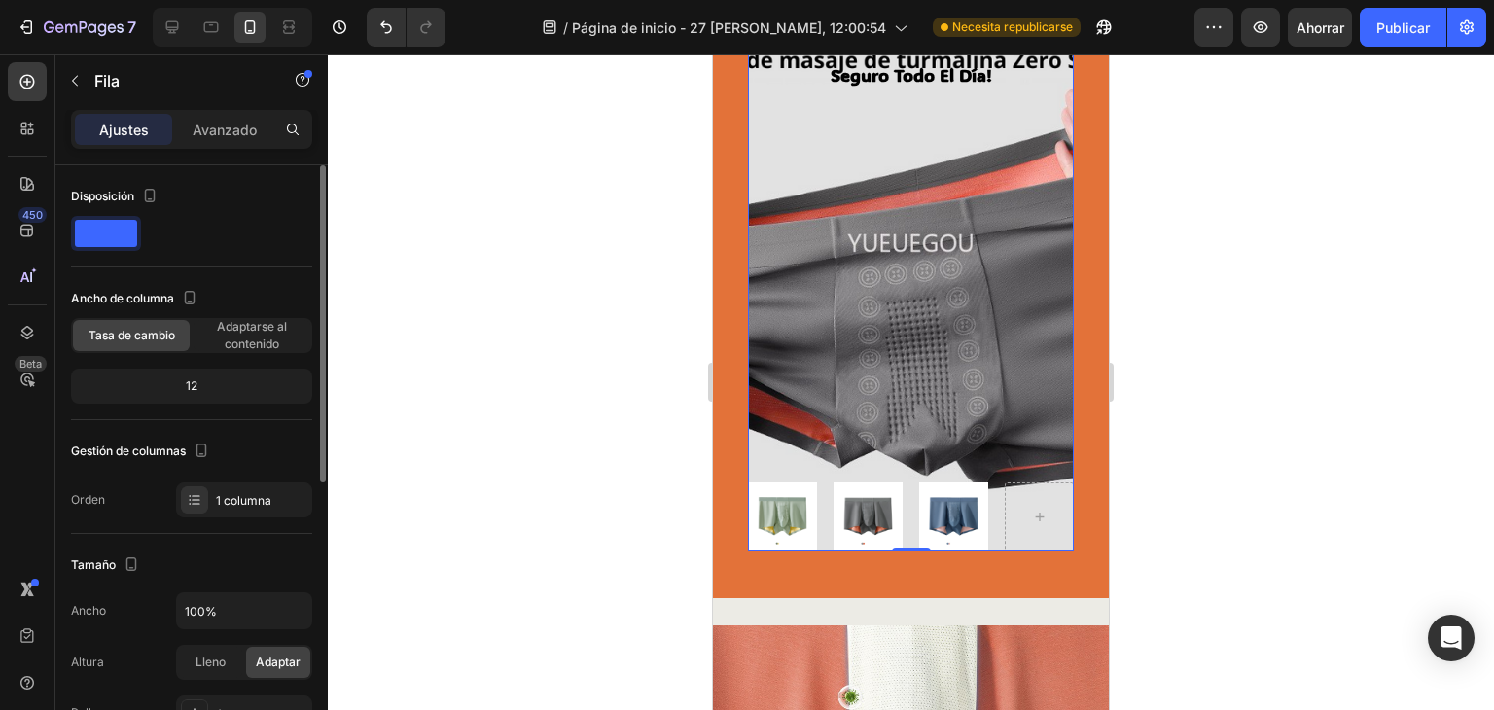
scroll to position [323, 0]
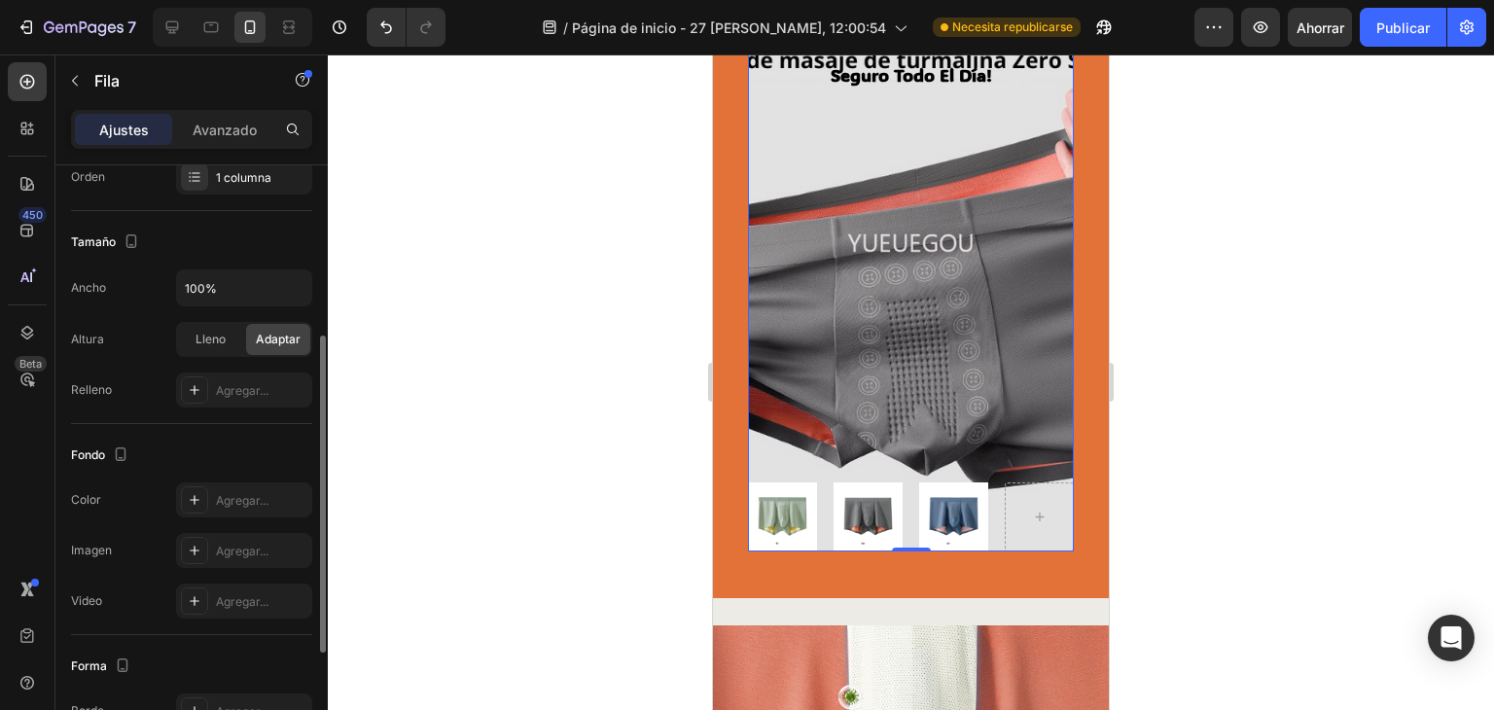
click at [864, 333] on div "🔥 ¡siéntete fresco, protegido y seguro todo el día! Heading Image Image Image R…" at bounding box center [911, 271] width 326 height 559
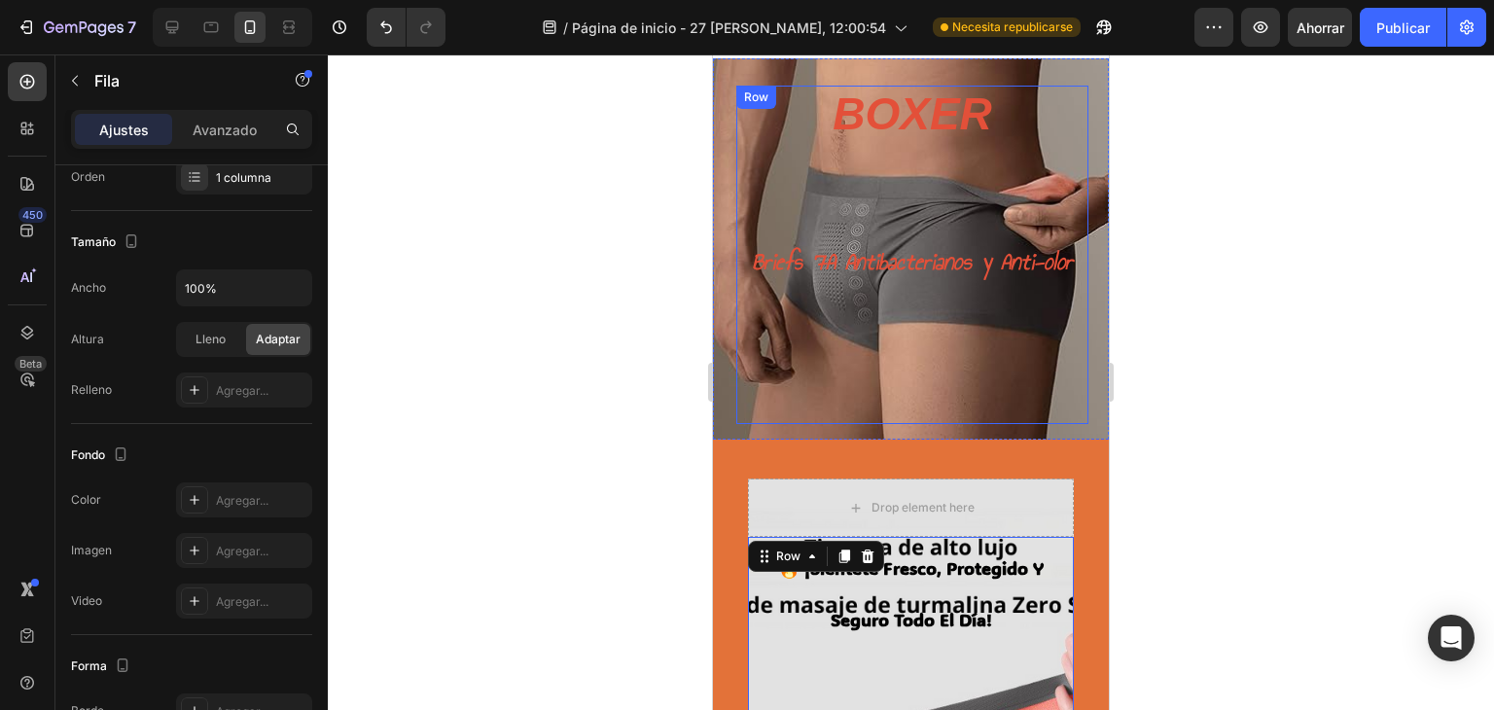
scroll to position [0, 0]
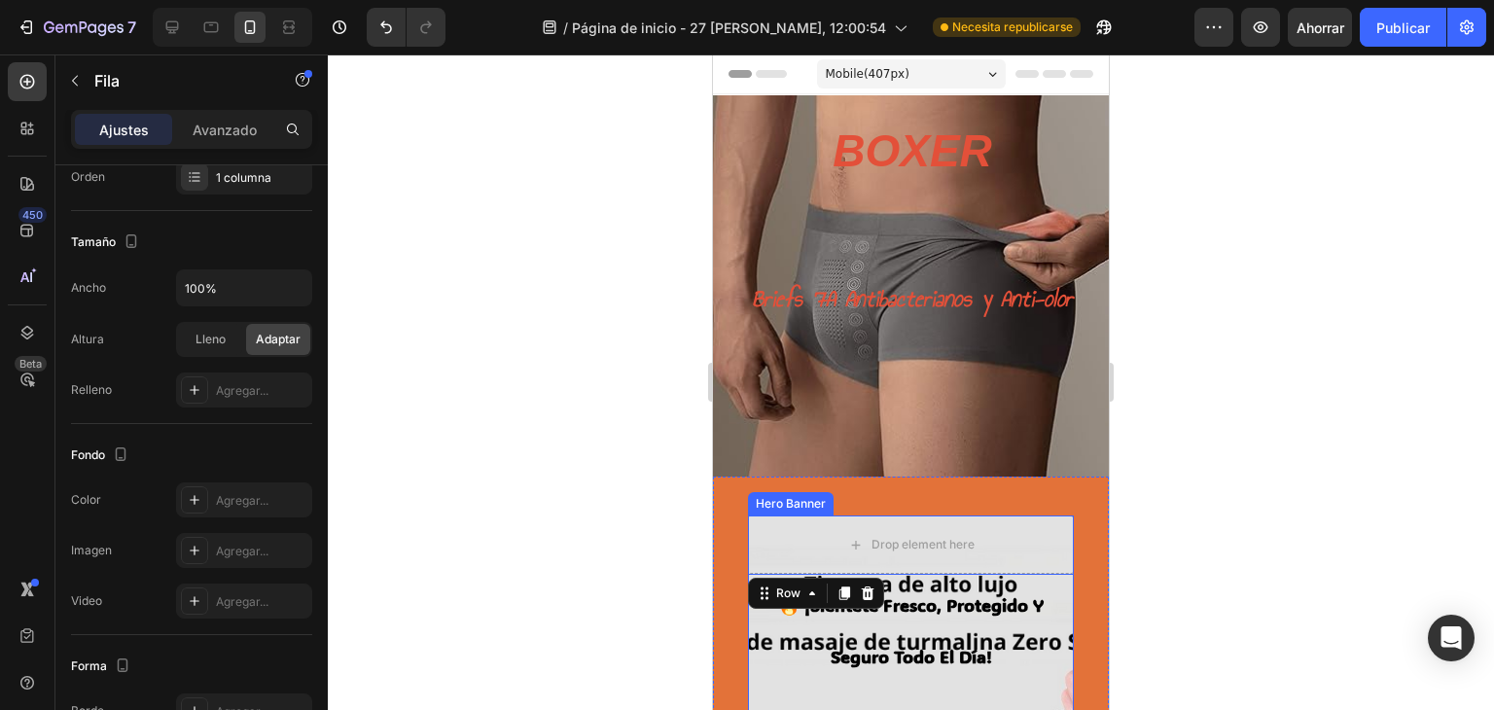
click at [774, 511] on div "Hero Banner" at bounding box center [791, 503] width 86 height 23
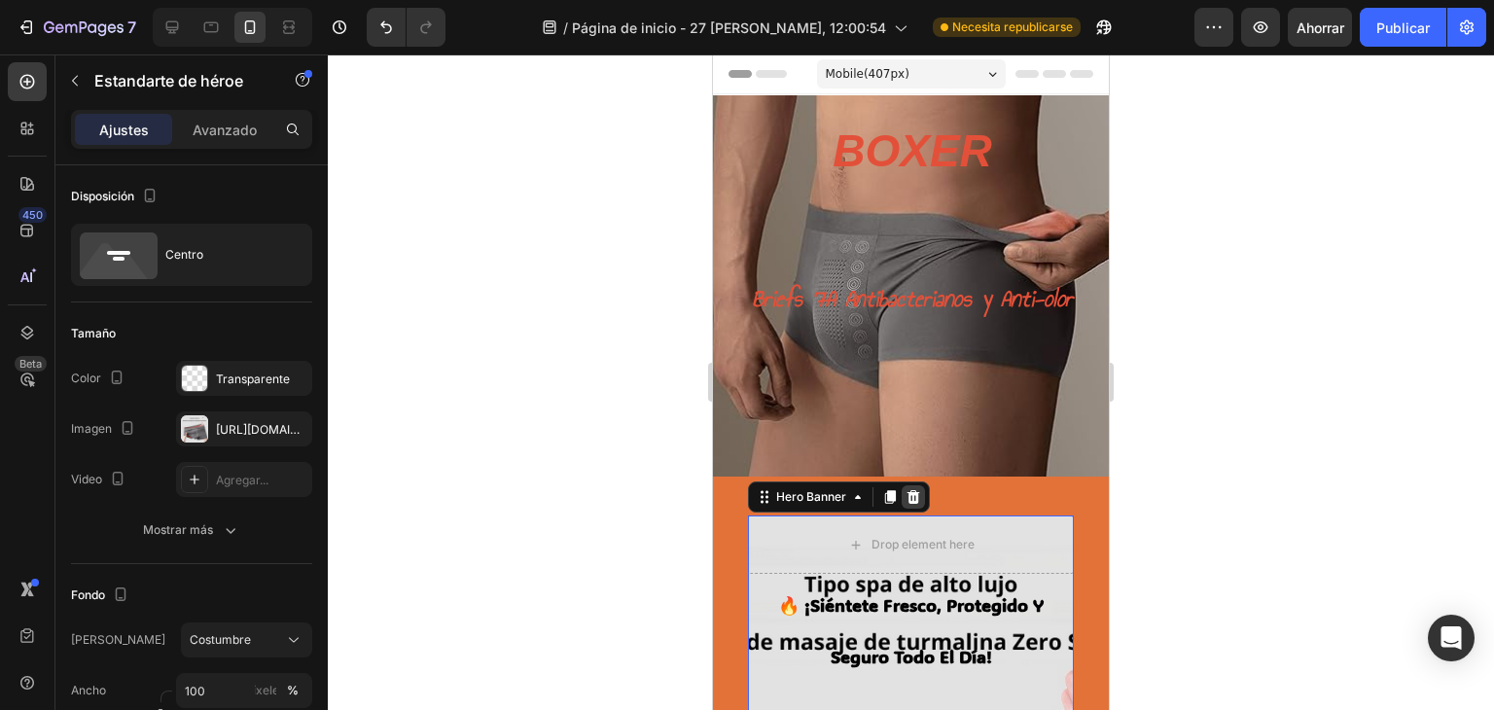
click at [910, 503] on icon at bounding box center [913, 497] width 13 height 14
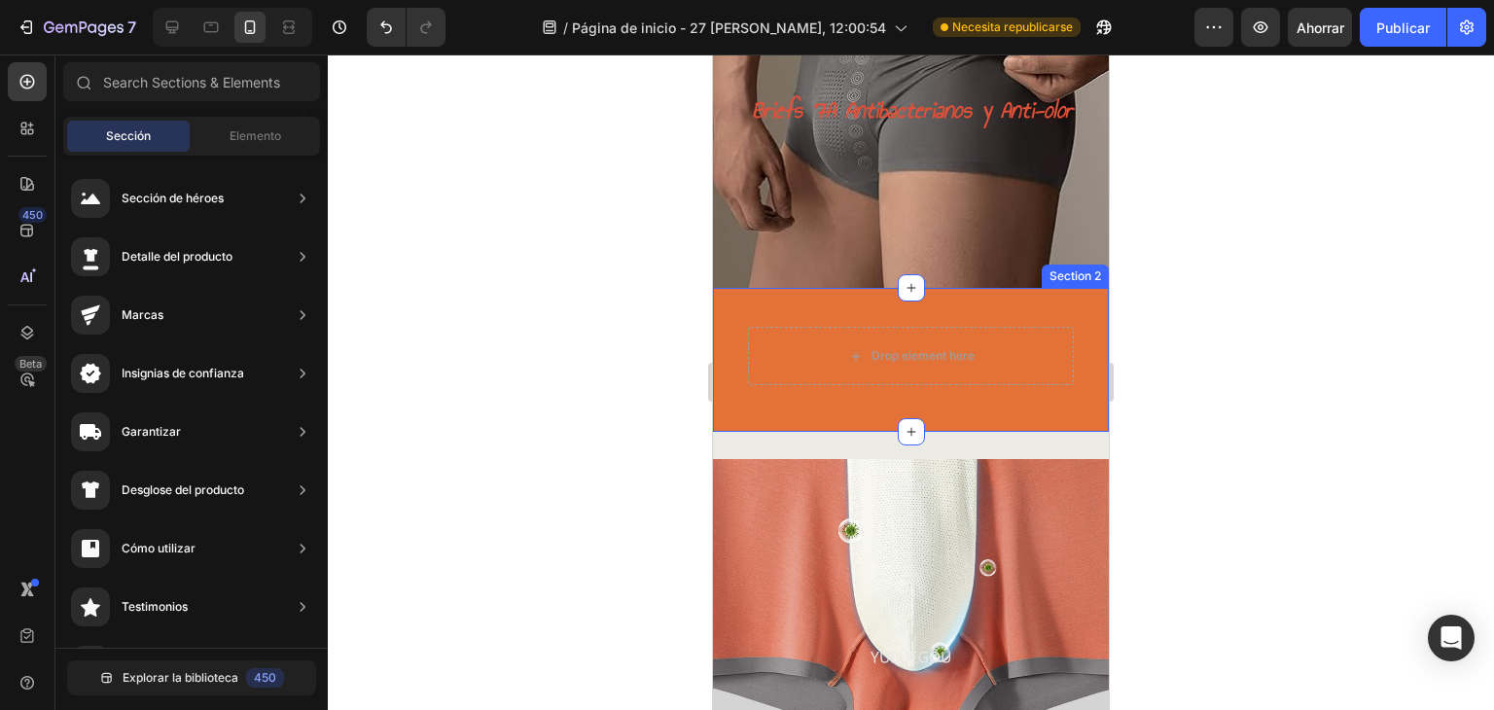
scroll to position [259, 0]
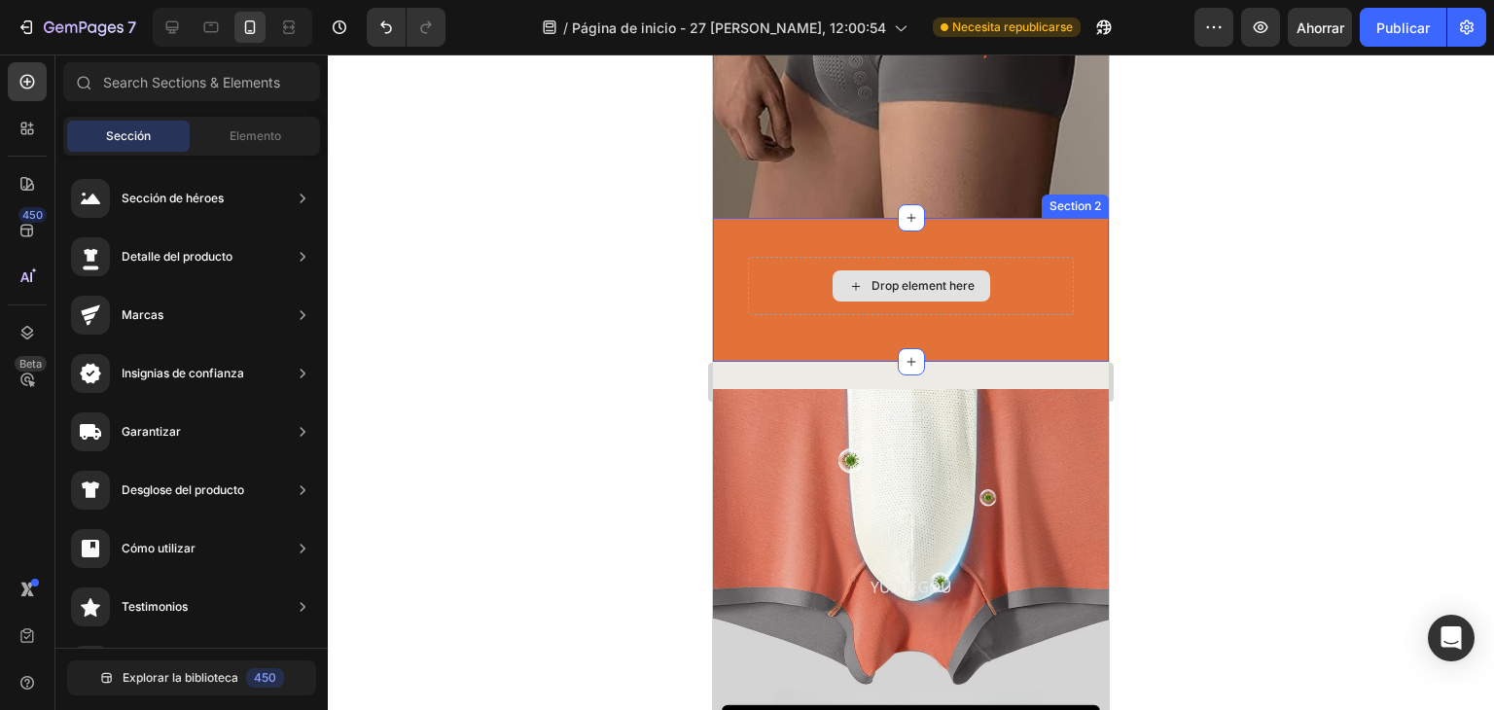
click at [905, 280] on div "Drop element here" at bounding box center [922, 286] width 103 height 16
click at [907, 297] on div "Drop element here" at bounding box center [911, 285] width 158 height 31
click at [899, 284] on div "Drop element here" at bounding box center [922, 286] width 103 height 16
click at [885, 275] on div "Drop element here" at bounding box center [911, 285] width 158 height 31
click at [848, 285] on icon at bounding box center [856, 286] width 16 height 17
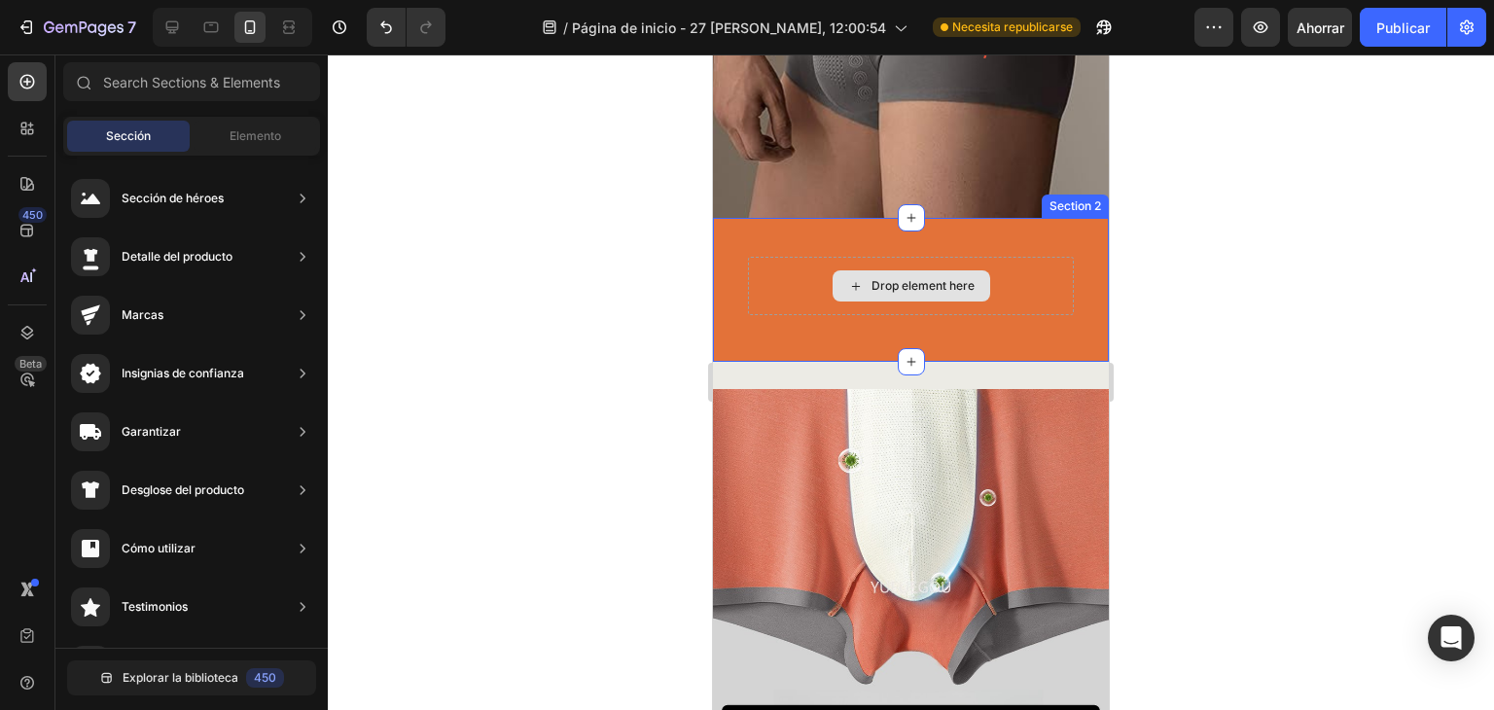
drag, startPoint x: 840, startPoint y: 285, endPoint x: 1291, endPoint y: 304, distance: 450.7
click at [848, 285] on icon at bounding box center [856, 286] width 16 height 17
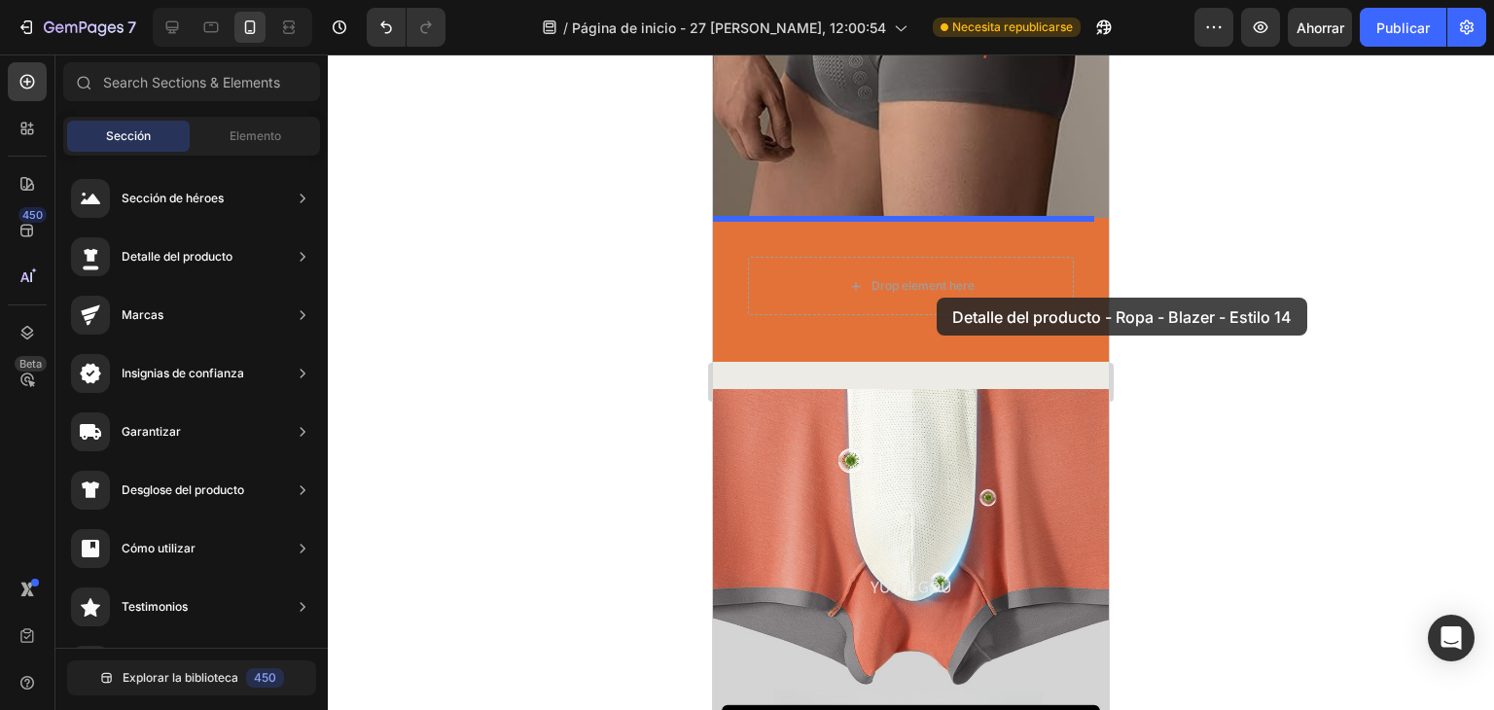
drag, startPoint x: 1176, startPoint y: 245, endPoint x: 906, endPoint y: 278, distance: 271.4
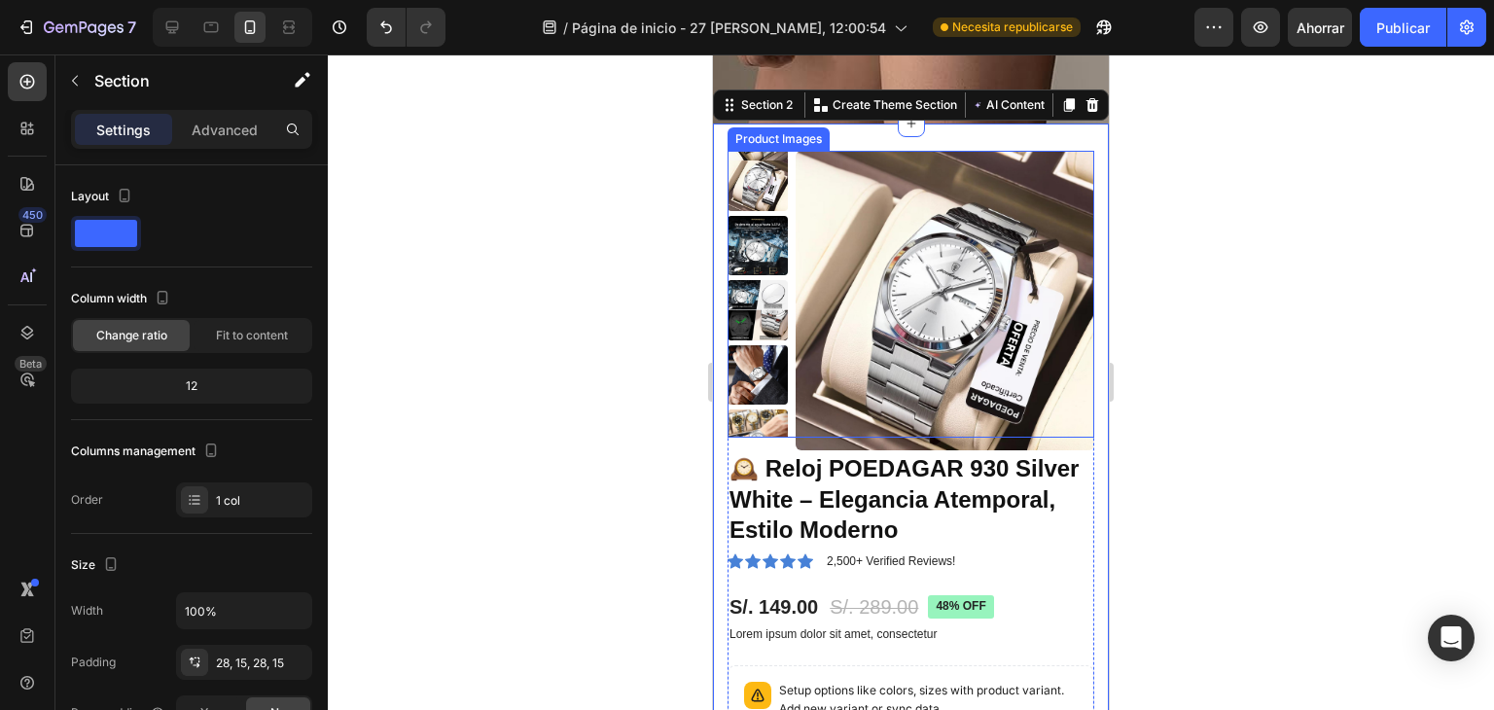
scroll to position [355, 0]
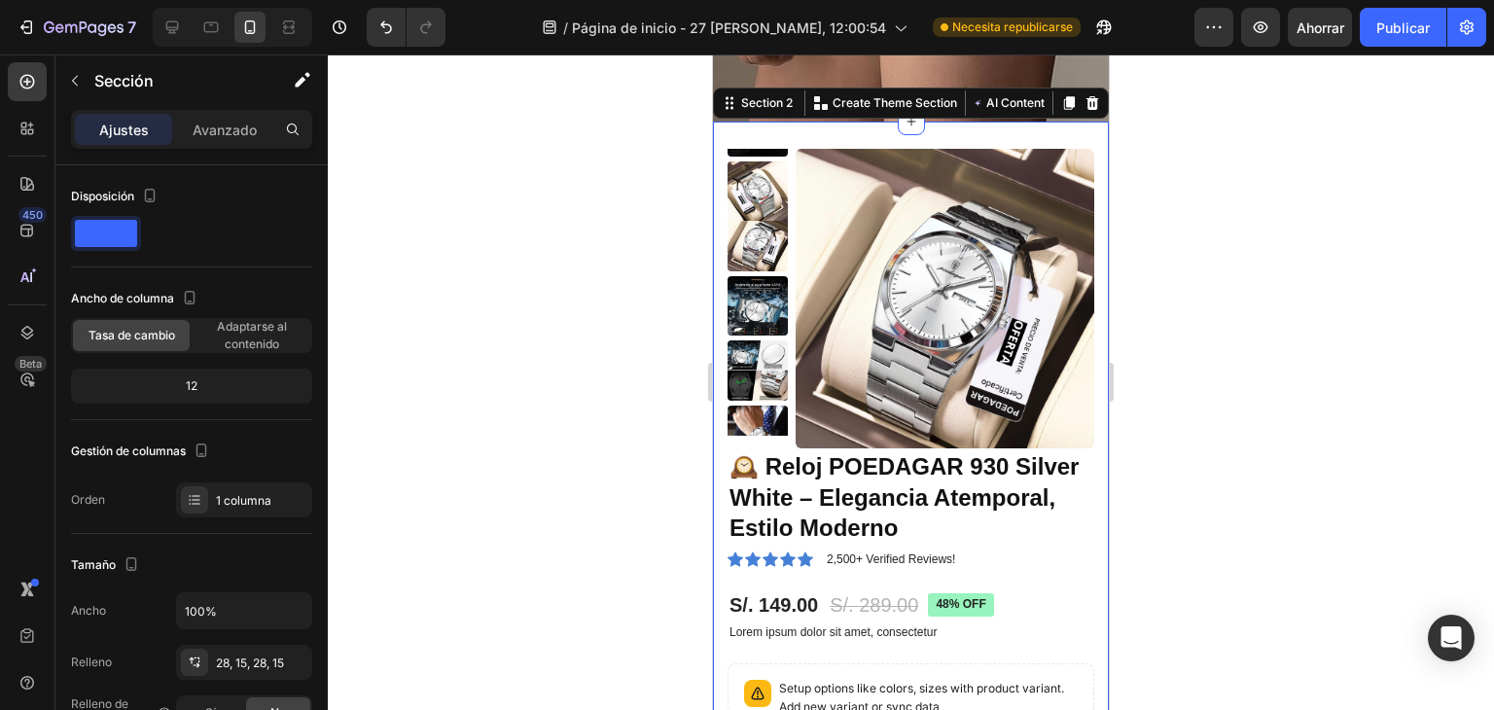
click at [1276, 293] on div at bounding box center [911, 381] width 1166 height 655
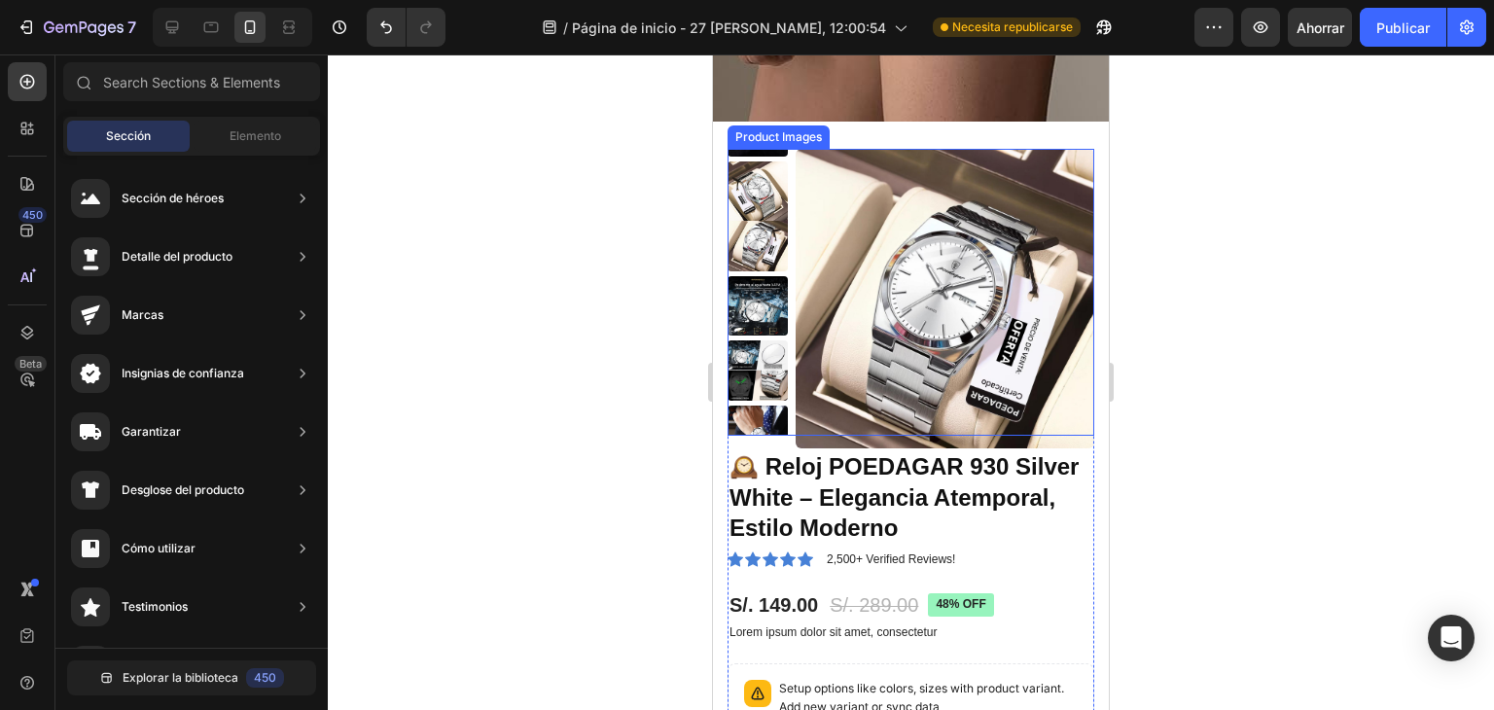
drag, startPoint x: 751, startPoint y: 301, endPoint x: 763, endPoint y: 334, distance: 34.5
click at [751, 301] on img at bounding box center [757, 305] width 60 height 59
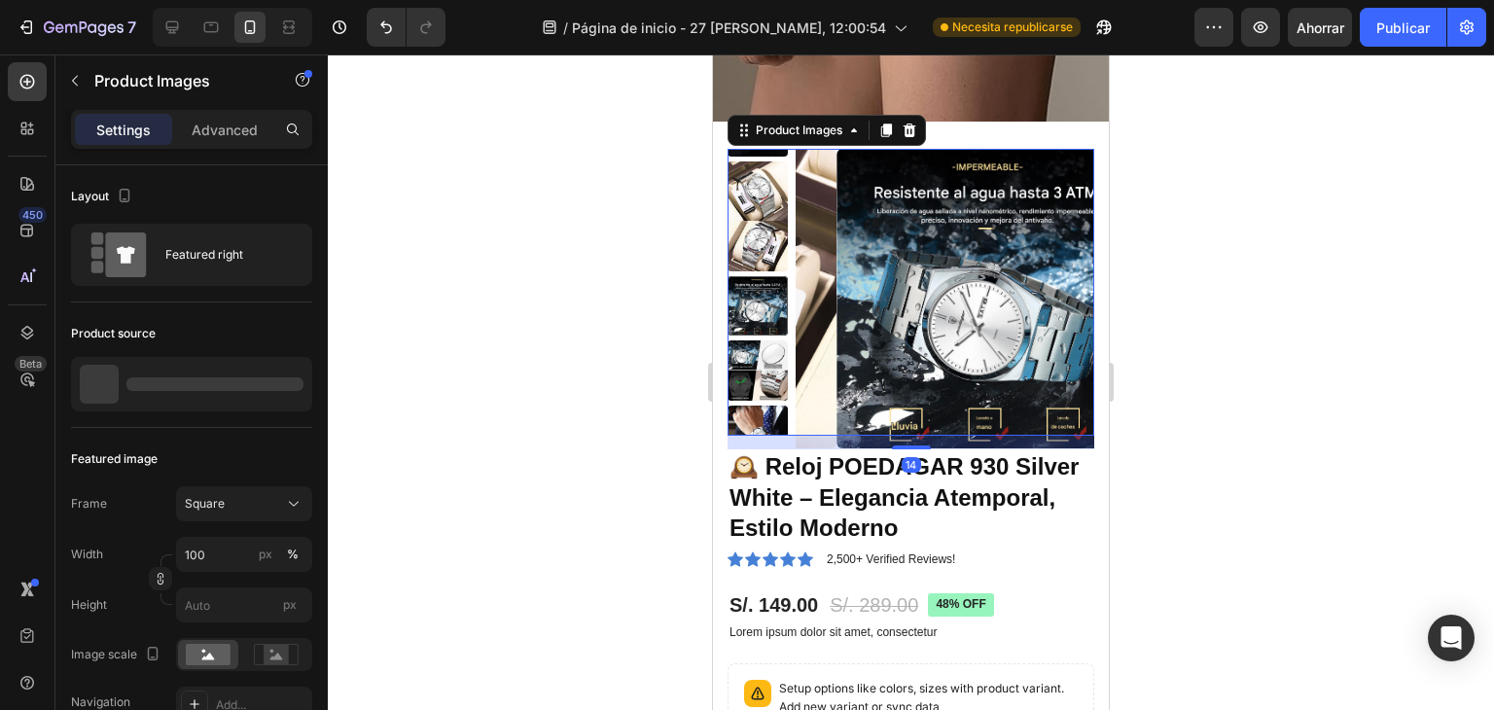
click at [764, 360] on div at bounding box center [757, 292] width 60 height 287
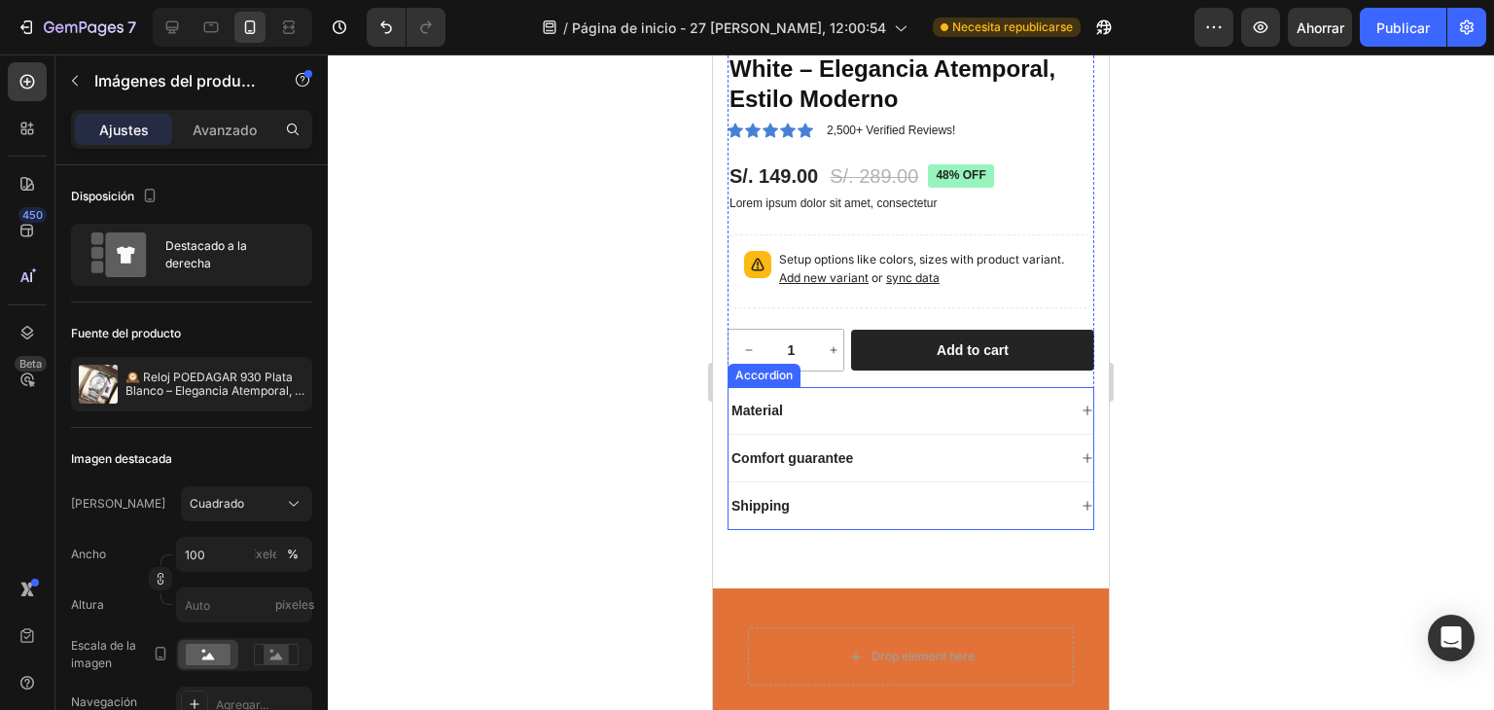
scroll to position [907, 0]
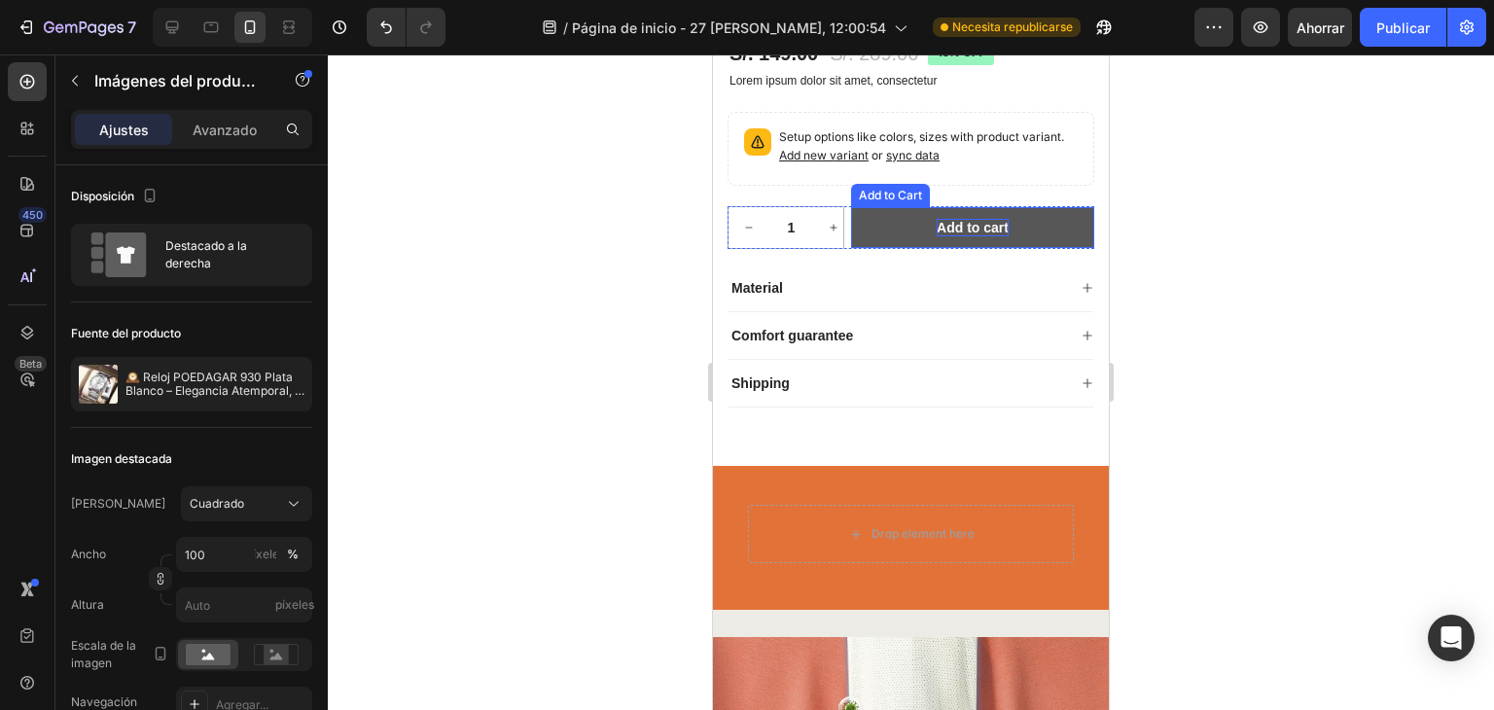
click at [977, 223] on div "Add to cart" at bounding box center [973, 228] width 72 height 18
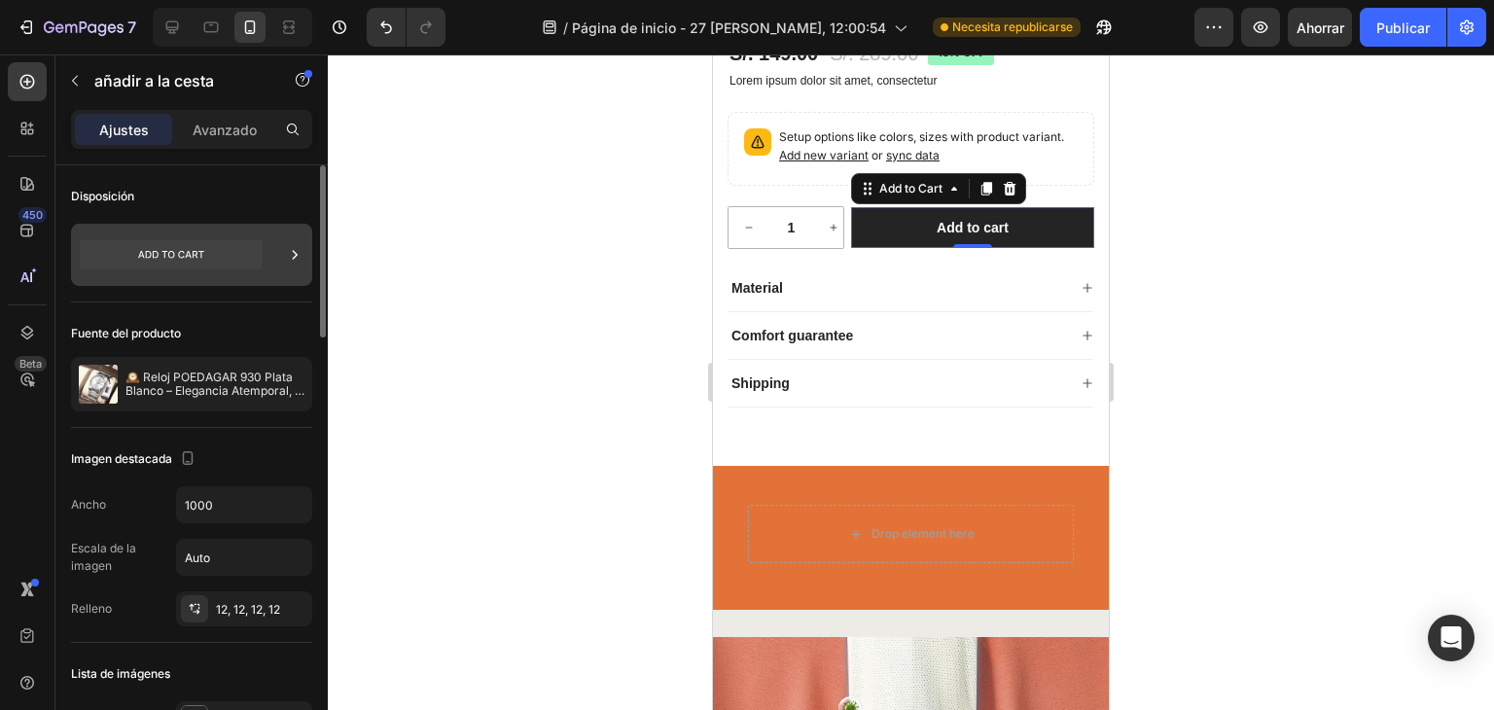
click at [274, 239] on div at bounding box center [191, 255] width 241 height 62
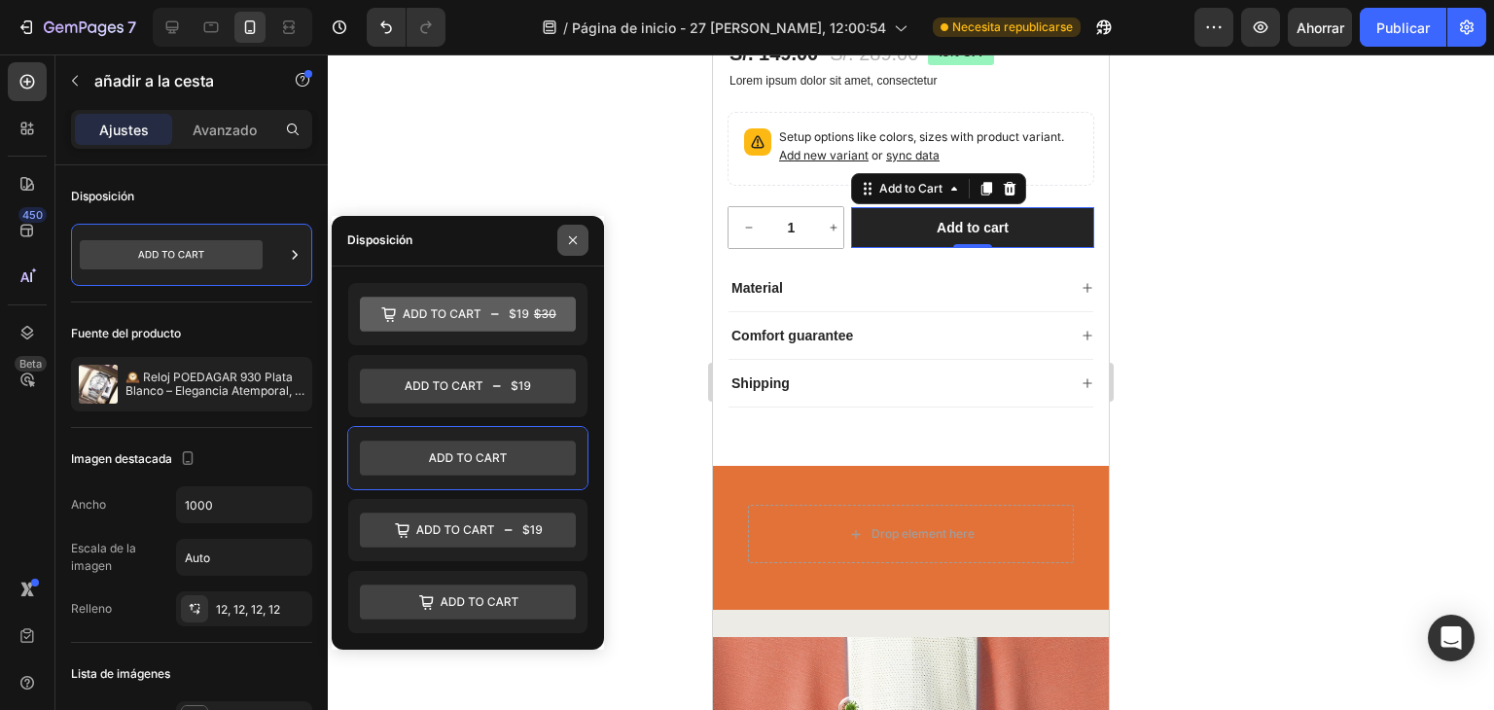
click at [576, 248] on button "button" at bounding box center [572, 240] width 31 height 31
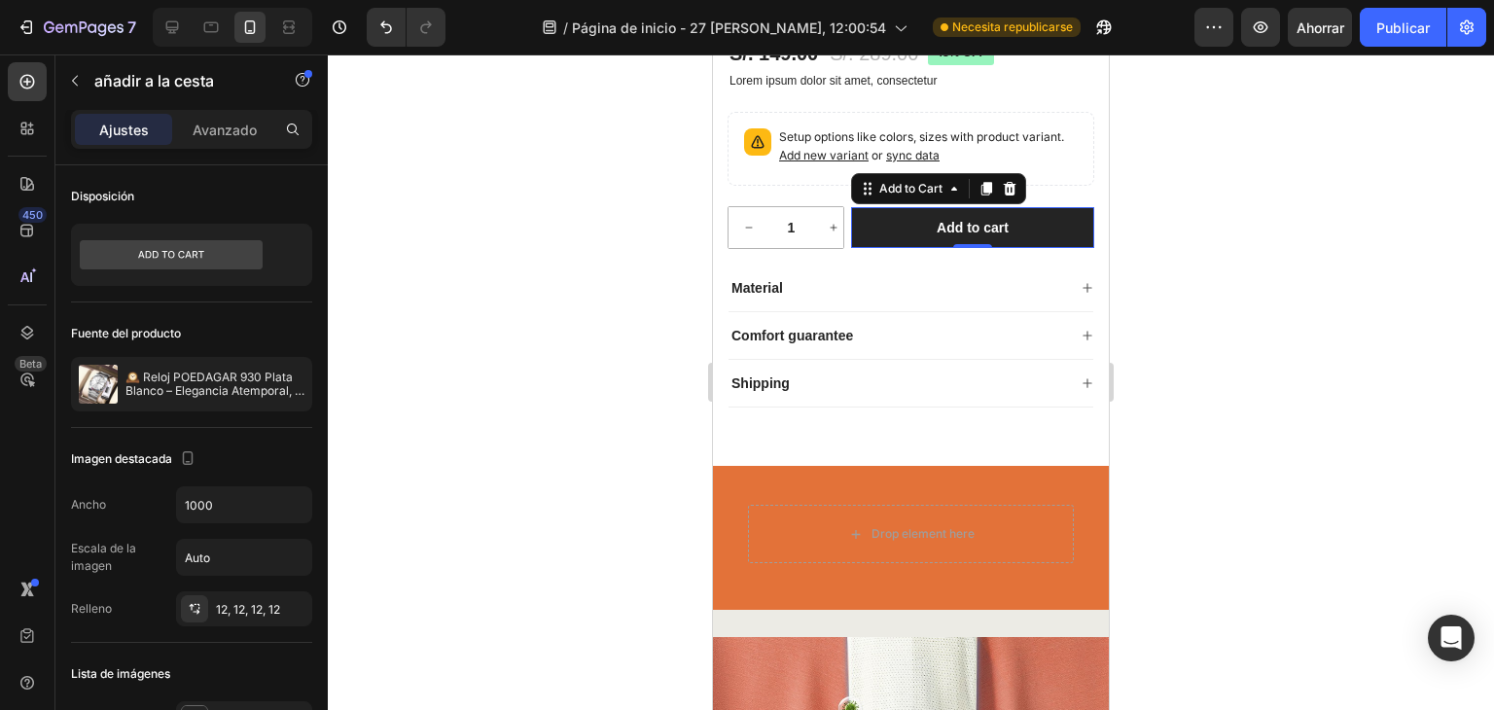
drag, startPoint x: 1012, startPoint y: 188, endPoint x: 1004, endPoint y: 196, distance: 12.4
click at [1011, 188] on icon at bounding box center [1010, 189] width 16 height 16
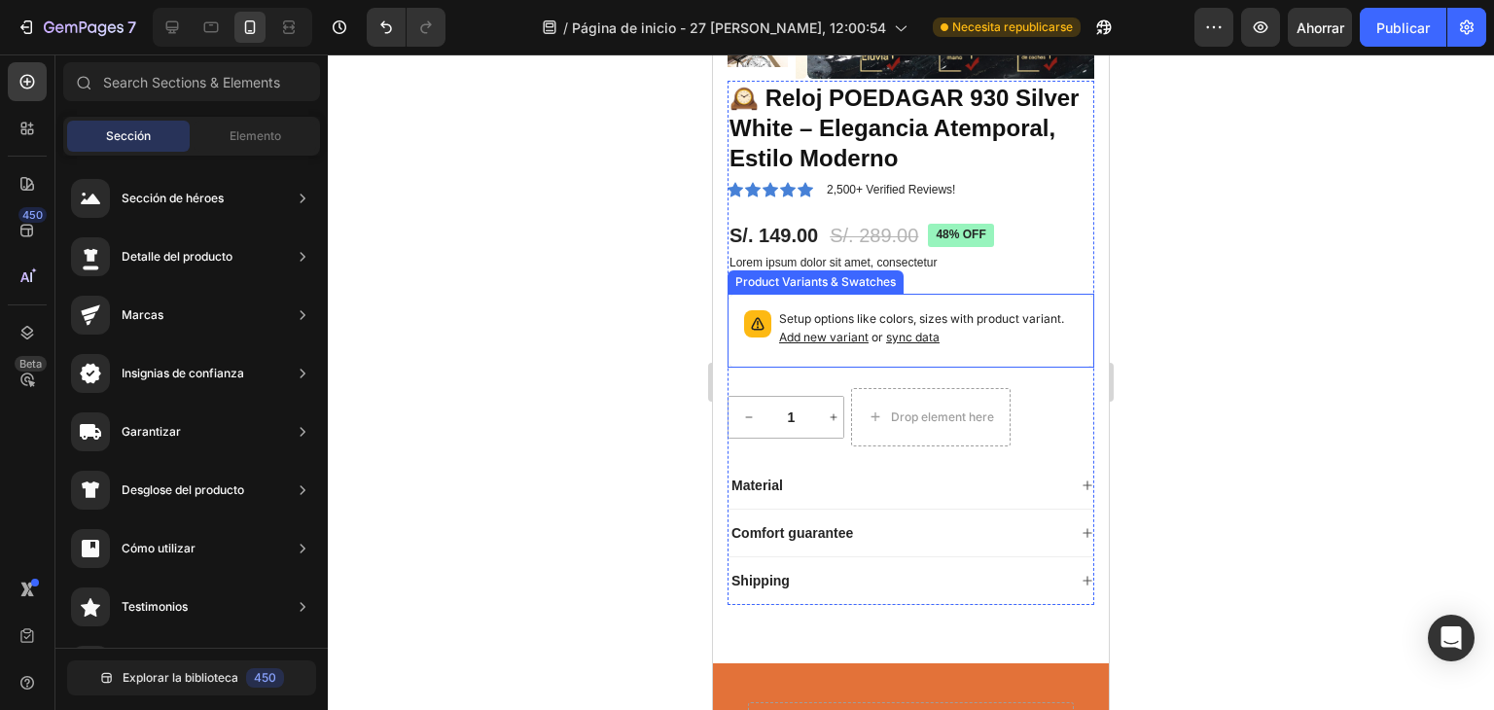
scroll to position [713, 0]
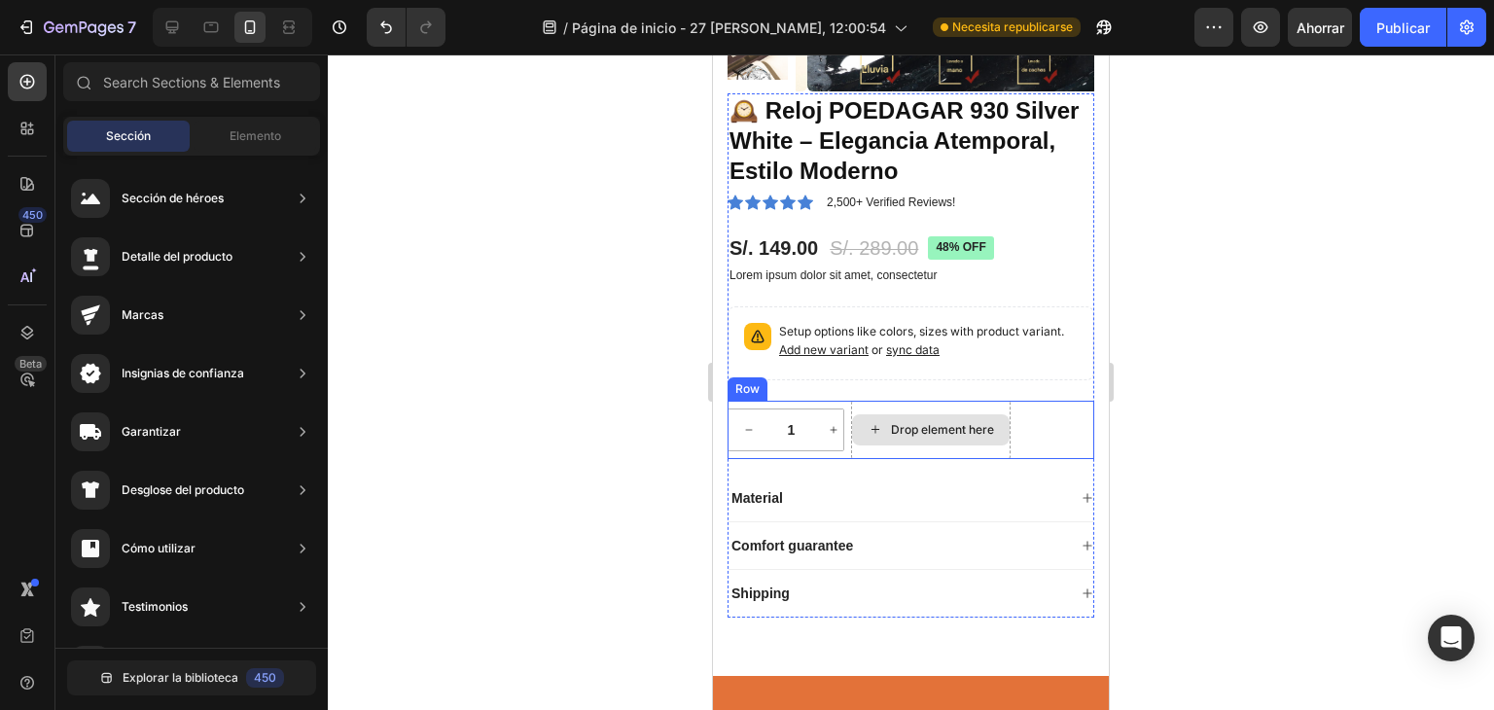
click at [919, 431] on div "Drop element here" at bounding box center [942, 430] width 103 height 16
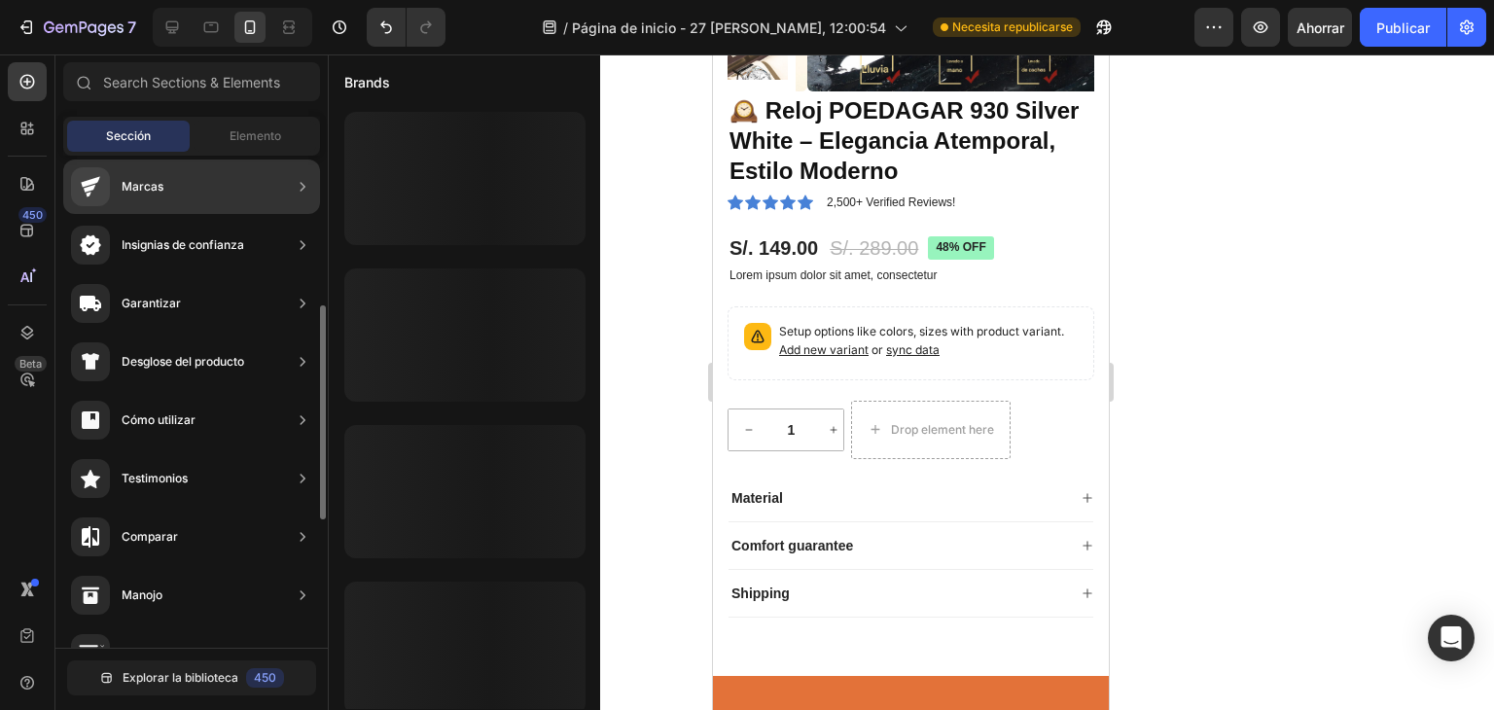
scroll to position [387, 0]
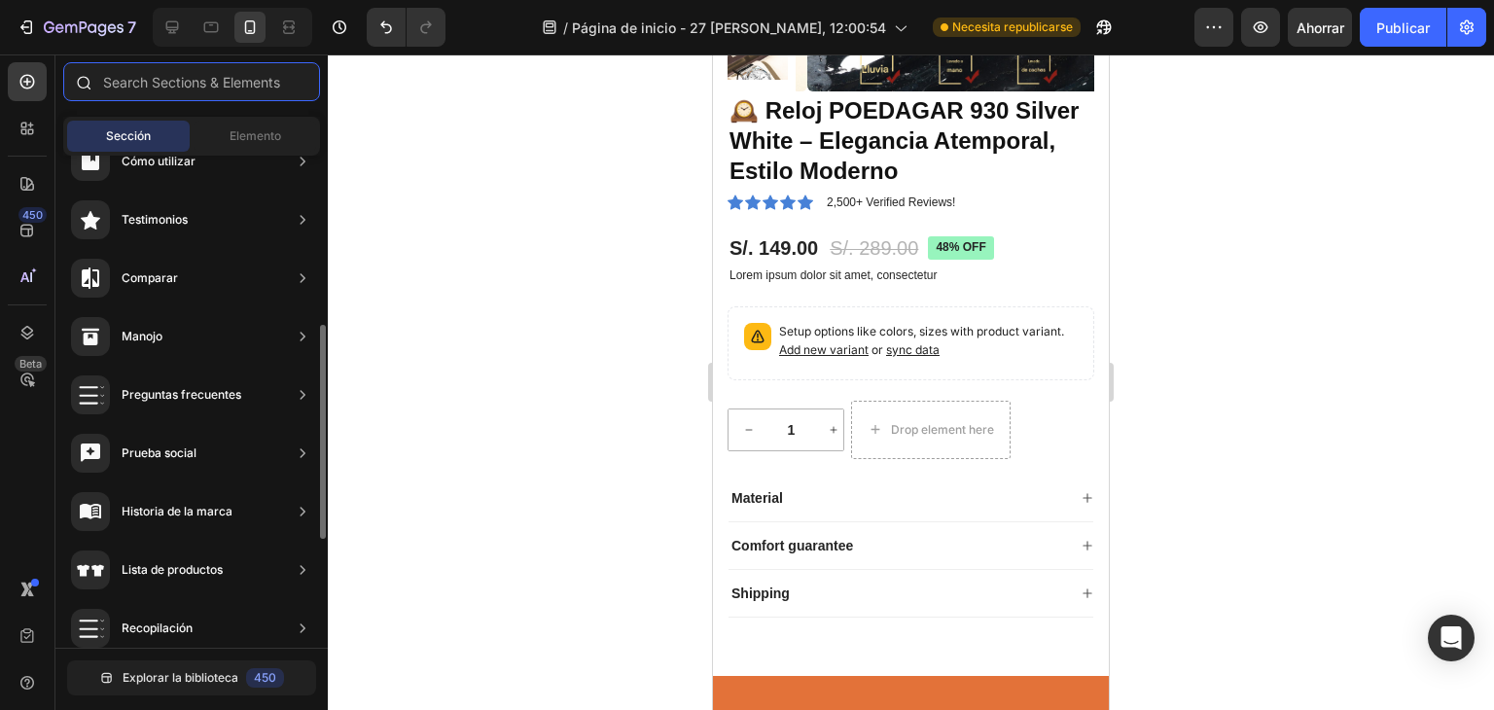
click at [195, 79] on input "text" at bounding box center [191, 81] width 257 height 39
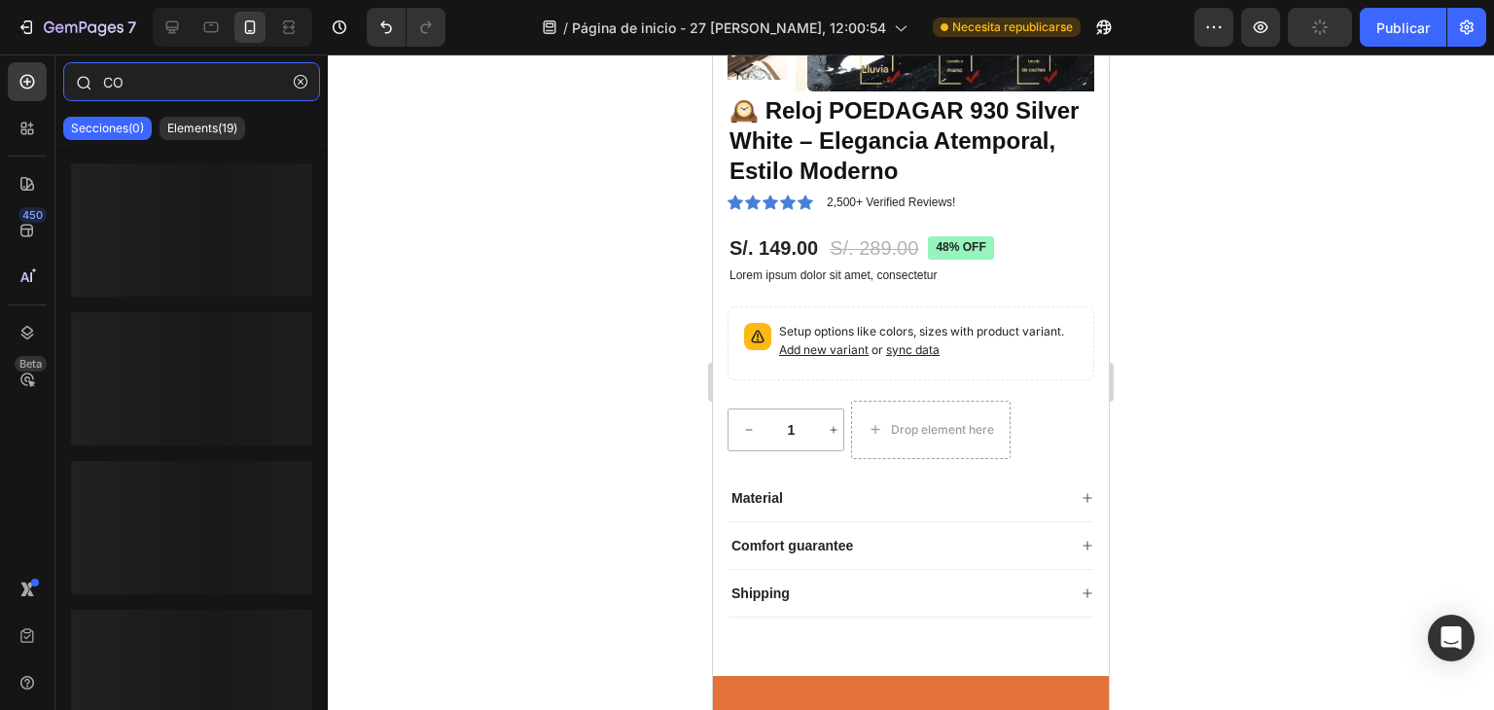
type input "C"
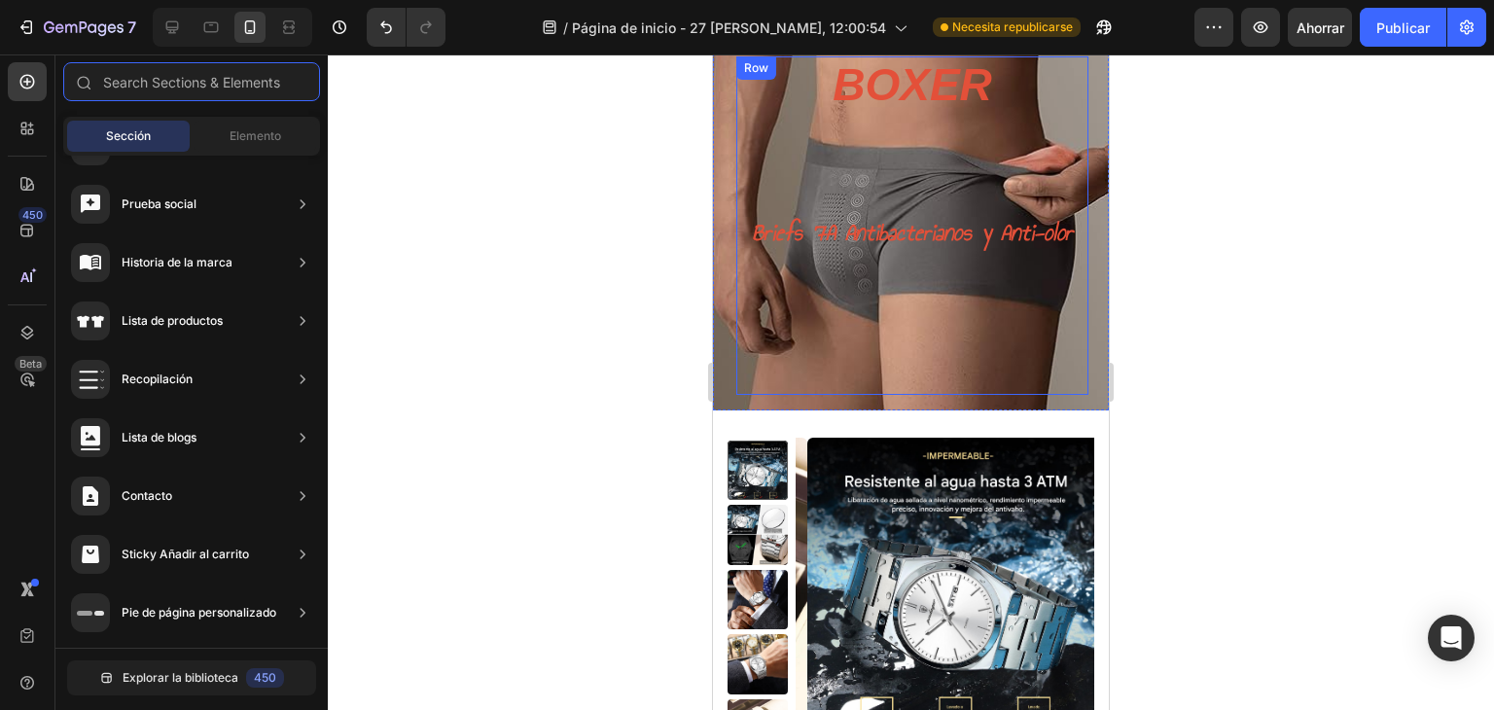
scroll to position [64, 0]
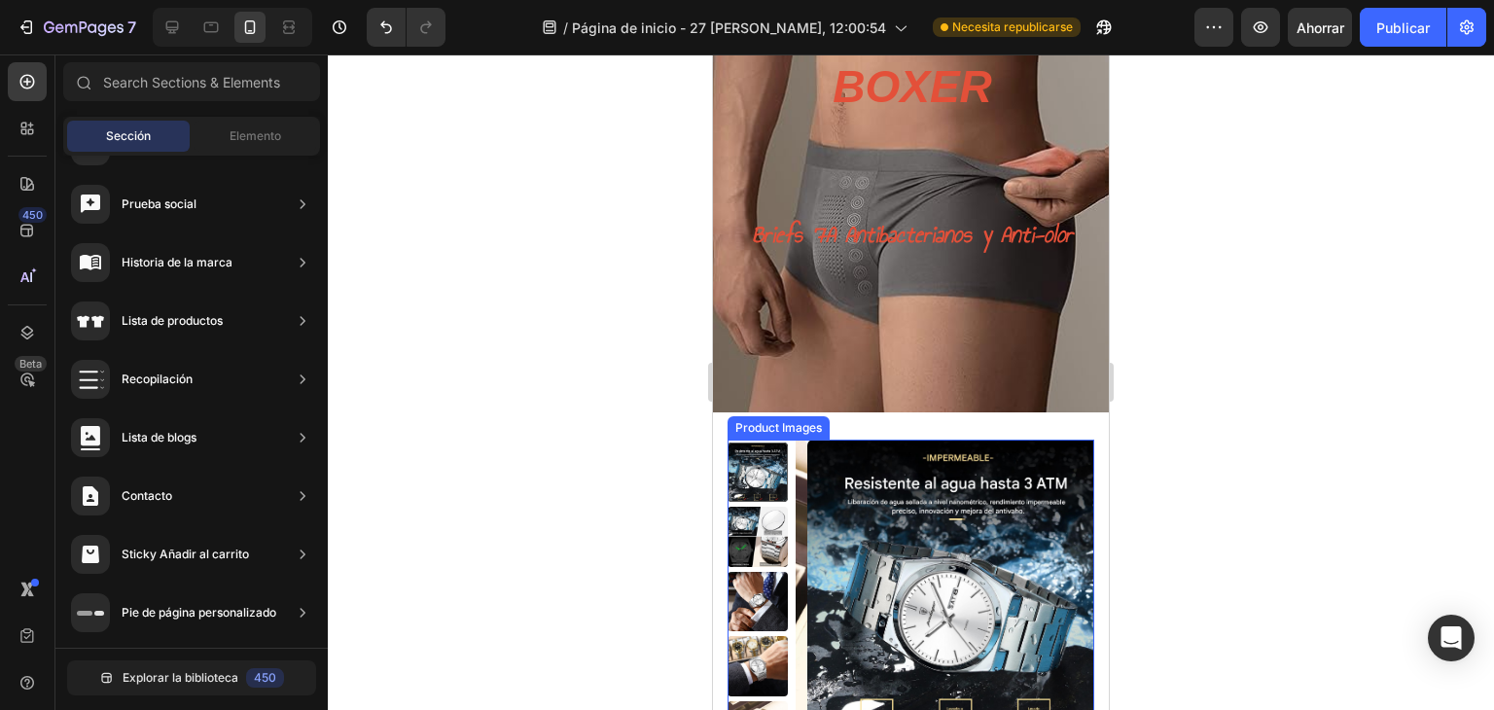
click at [807, 442] on img at bounding box center [957, 590] width 300 height 300
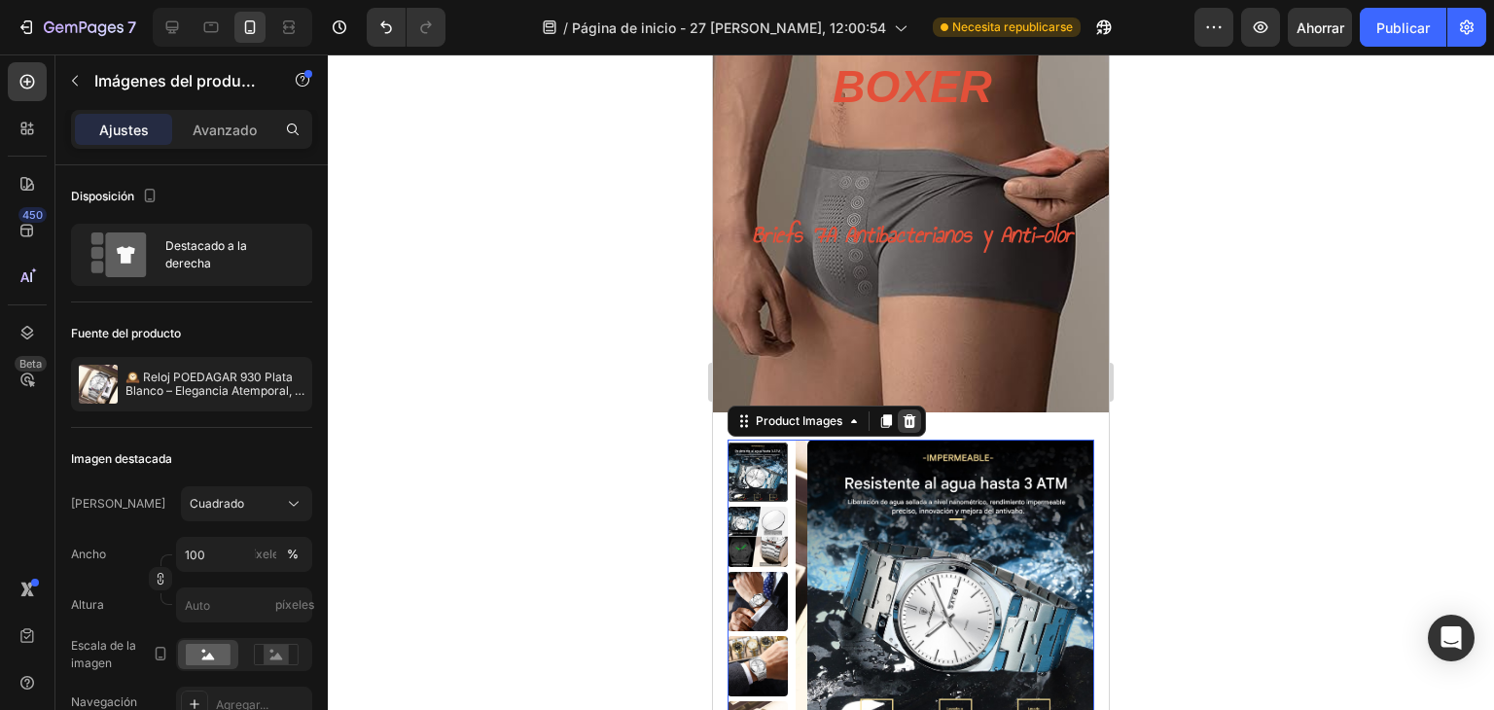
click at [915, 426] on icon at bounding box center [910, 421] width 16 height 16
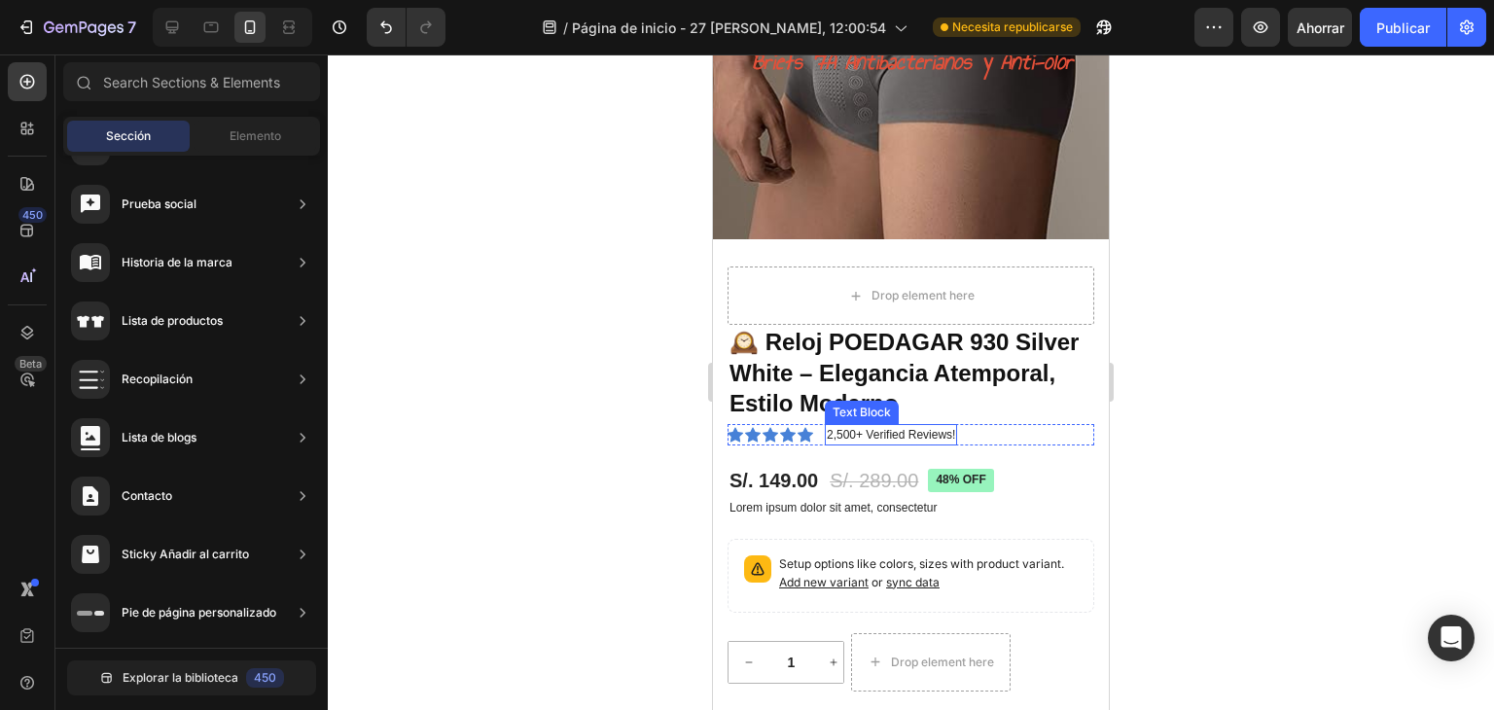
scroll to position [259, 0]
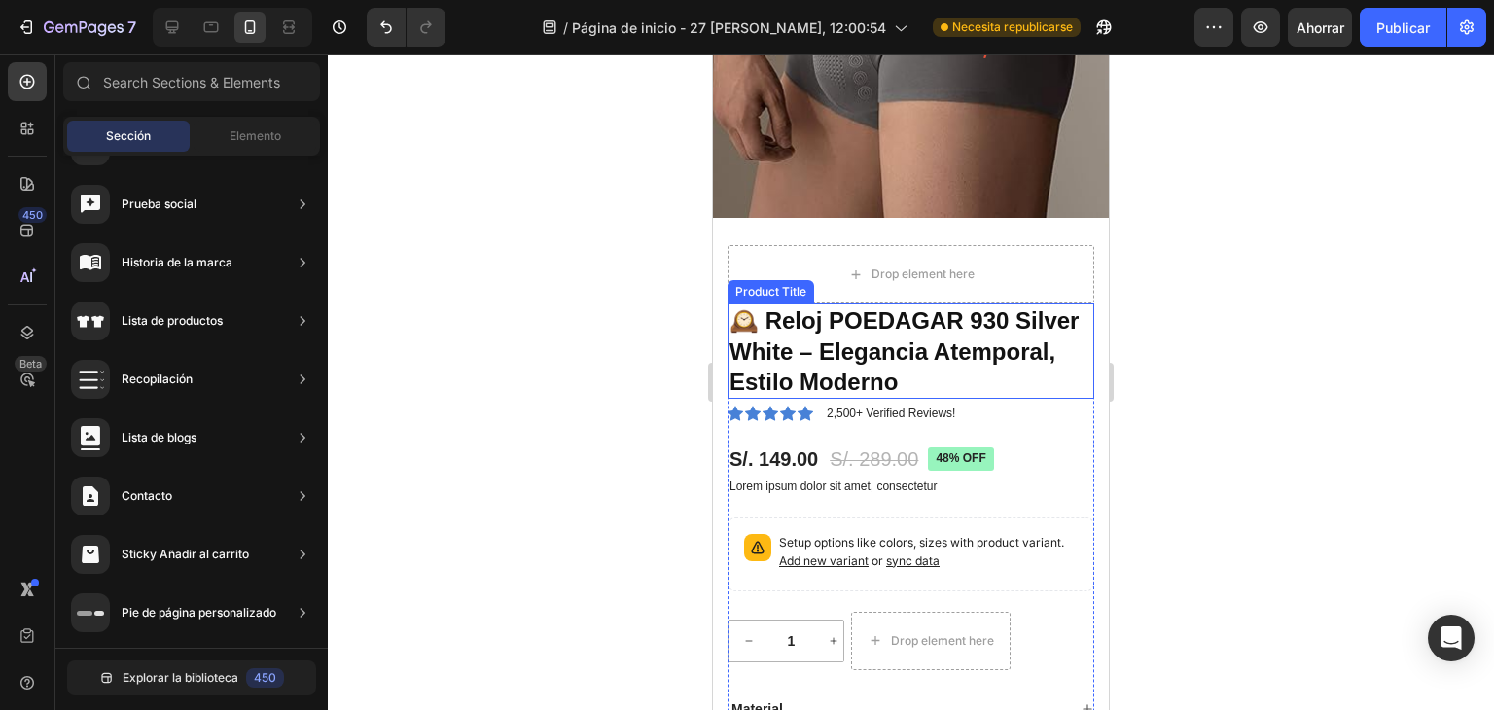
click at [785, 297] on div "Product Title" at bounding box center [770, 292] width 79 height 18
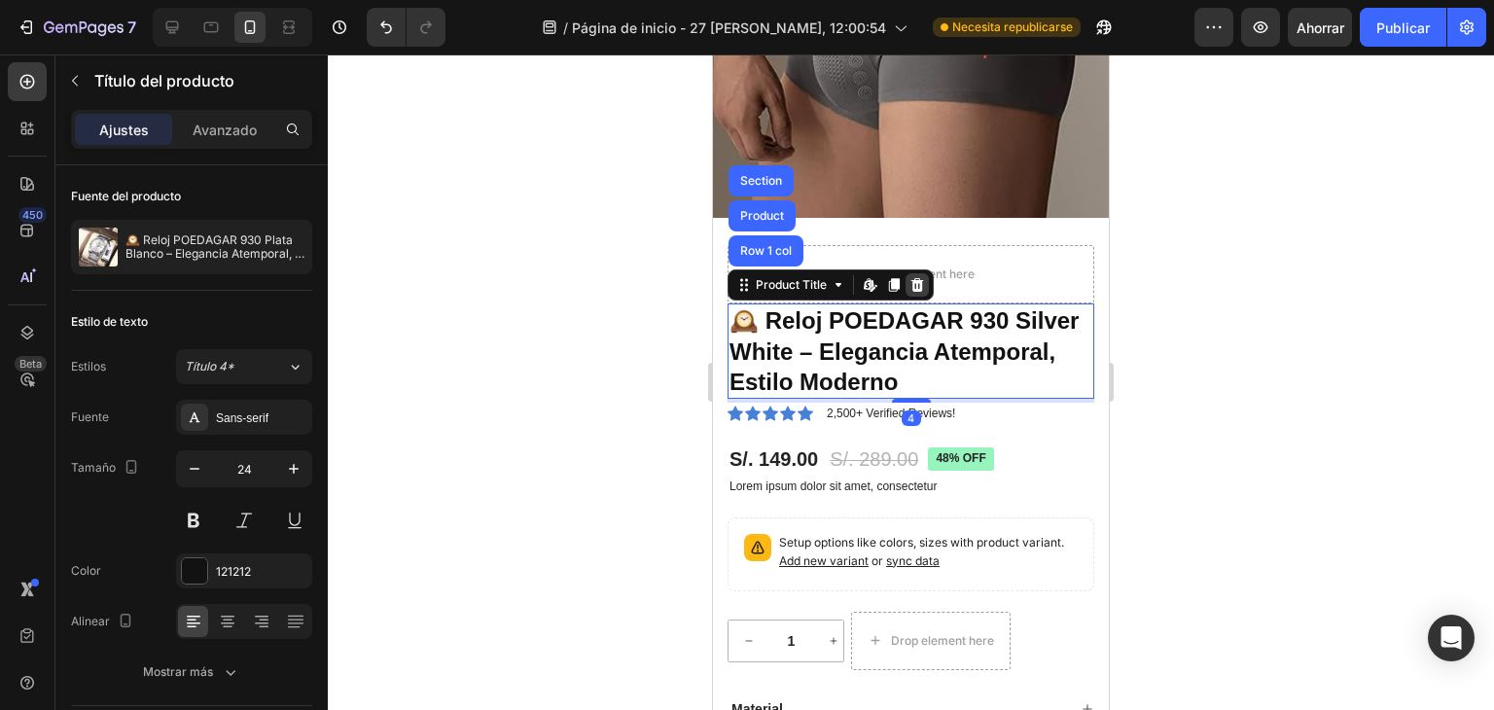
click at [917, 287] on icon at bounding box center [917, 285] width 13 height 14
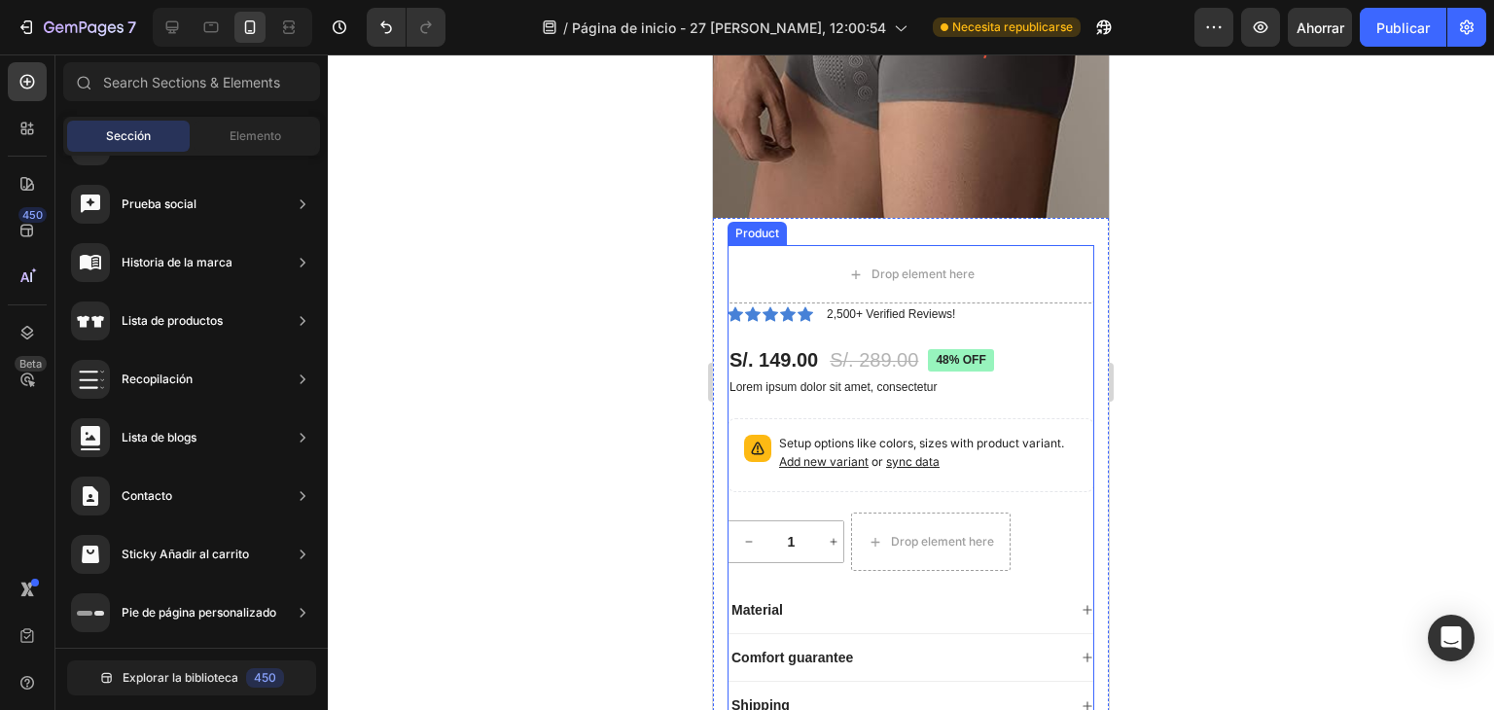
click at [771, 238] on div "Product" at bounding box center [757, 234] width 52 height 18
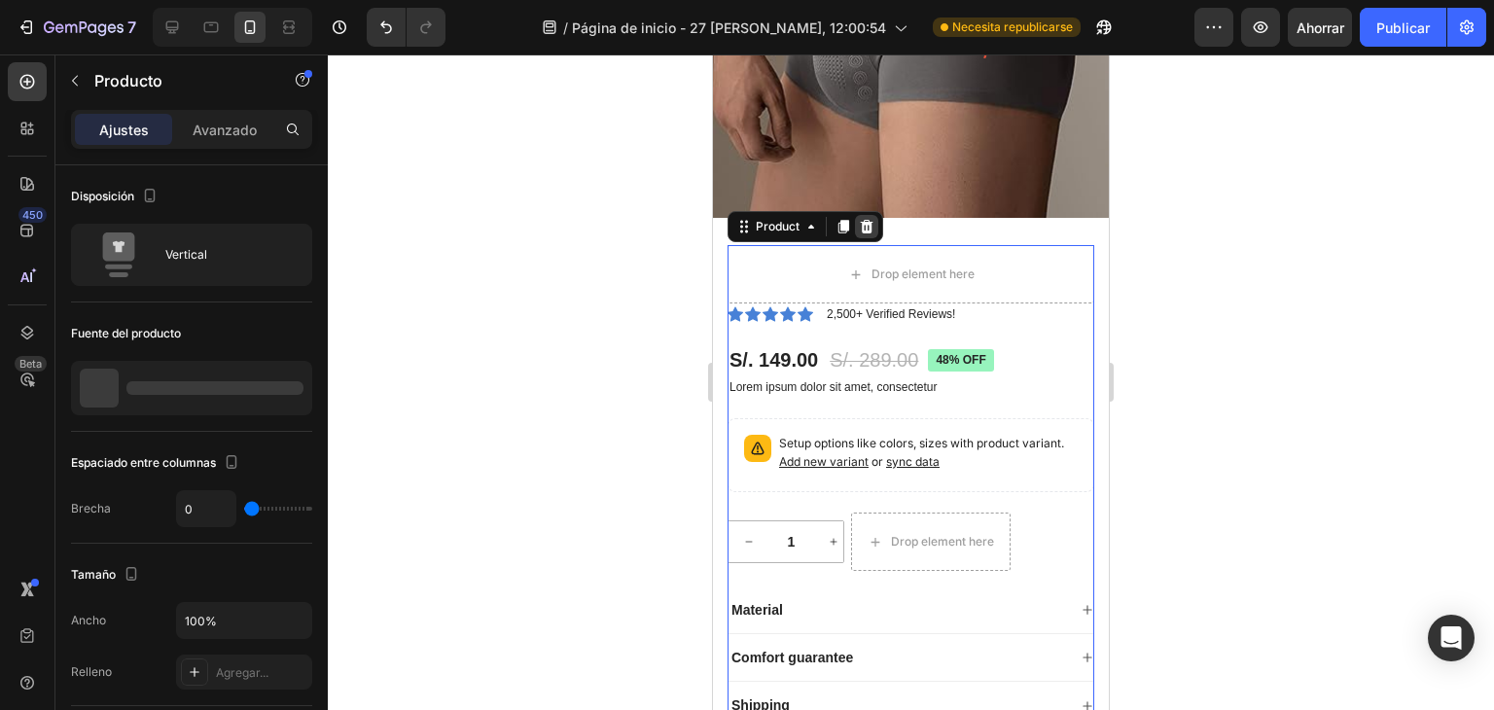
click at [861, 229] on icon at bounding box center [867, 227] width 16 height 16
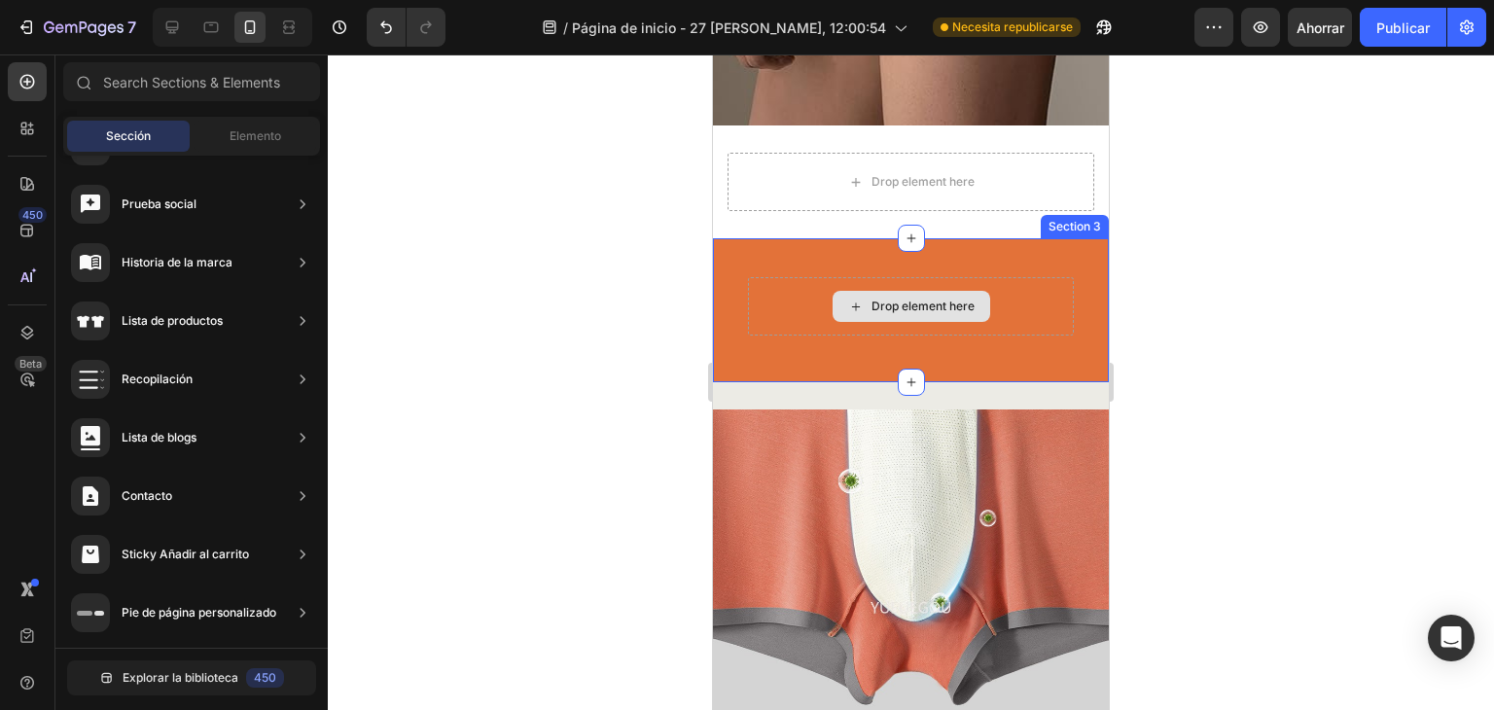
scroll to position [389, 0]
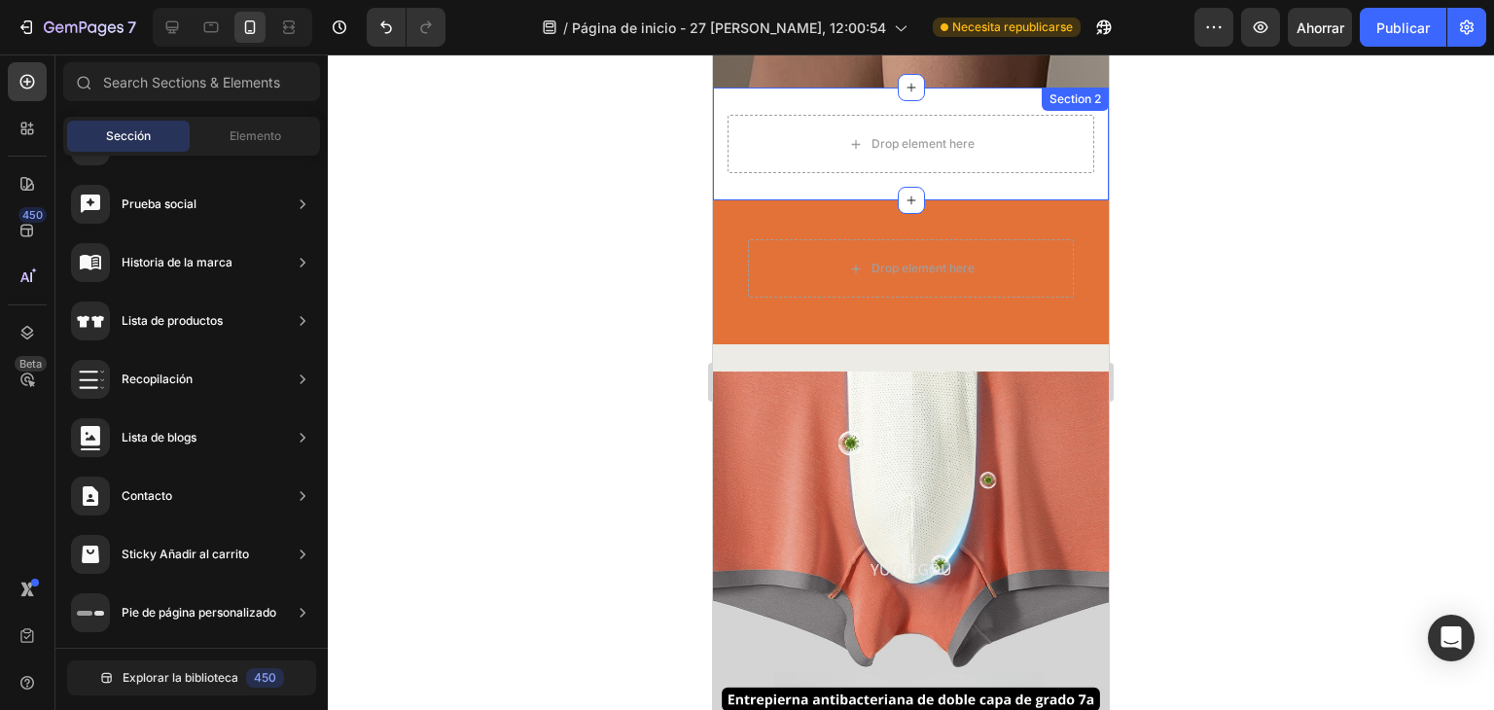
click at [1066, 106] on div "Section 2" at bounding box center [1074, 99] width 59 height 18
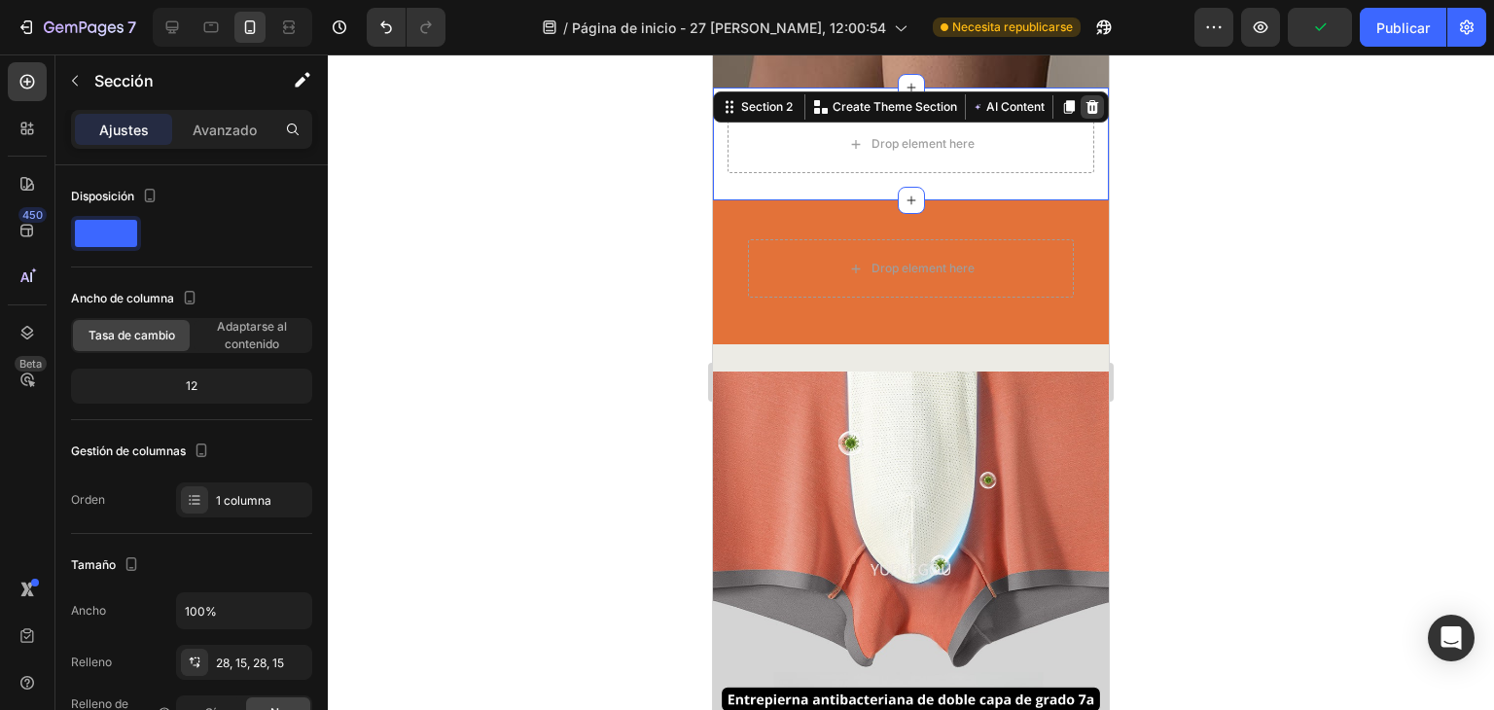
click at [1086, 103] on icon at bounding box center [1092, 107] width 13 height 14
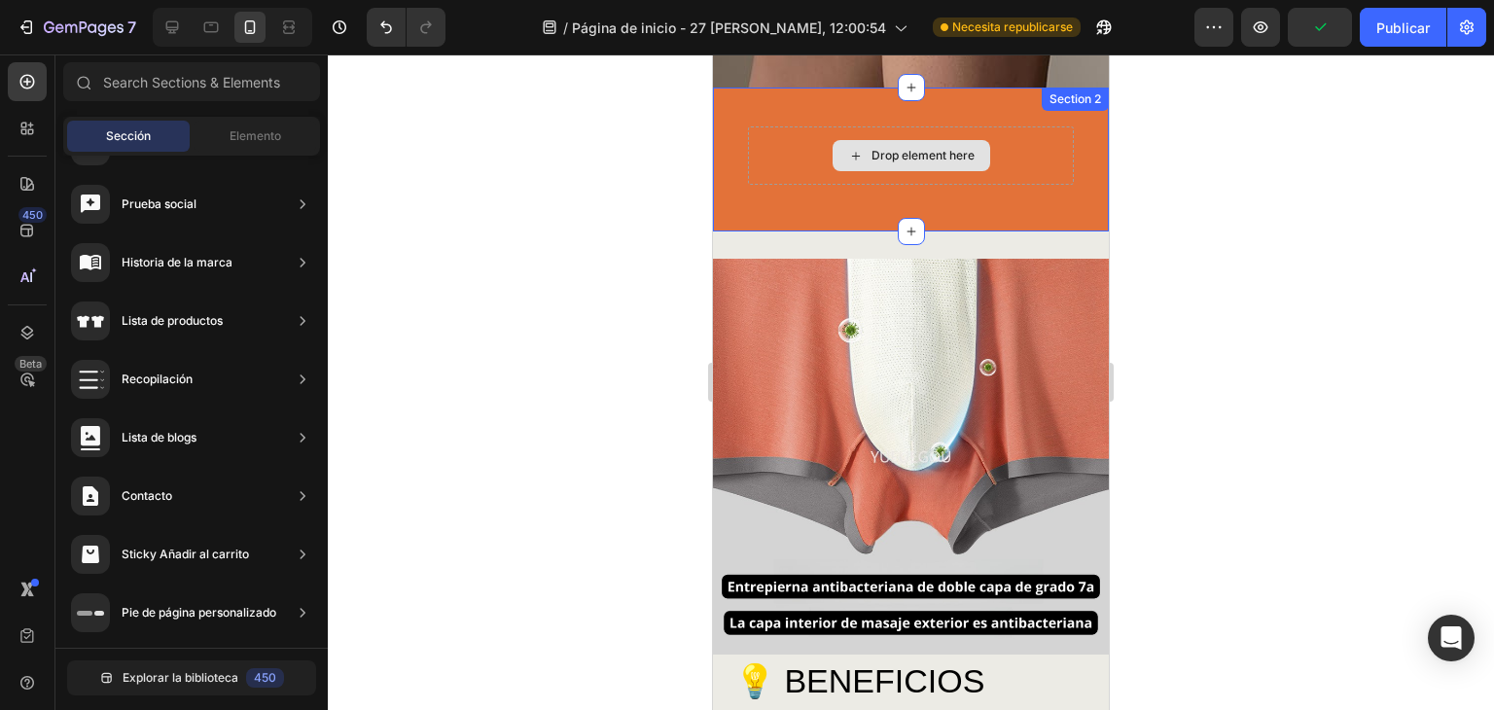
click at [882, 151] on div "Drop element here" at bounding box center [922, 156] width 103 height 16
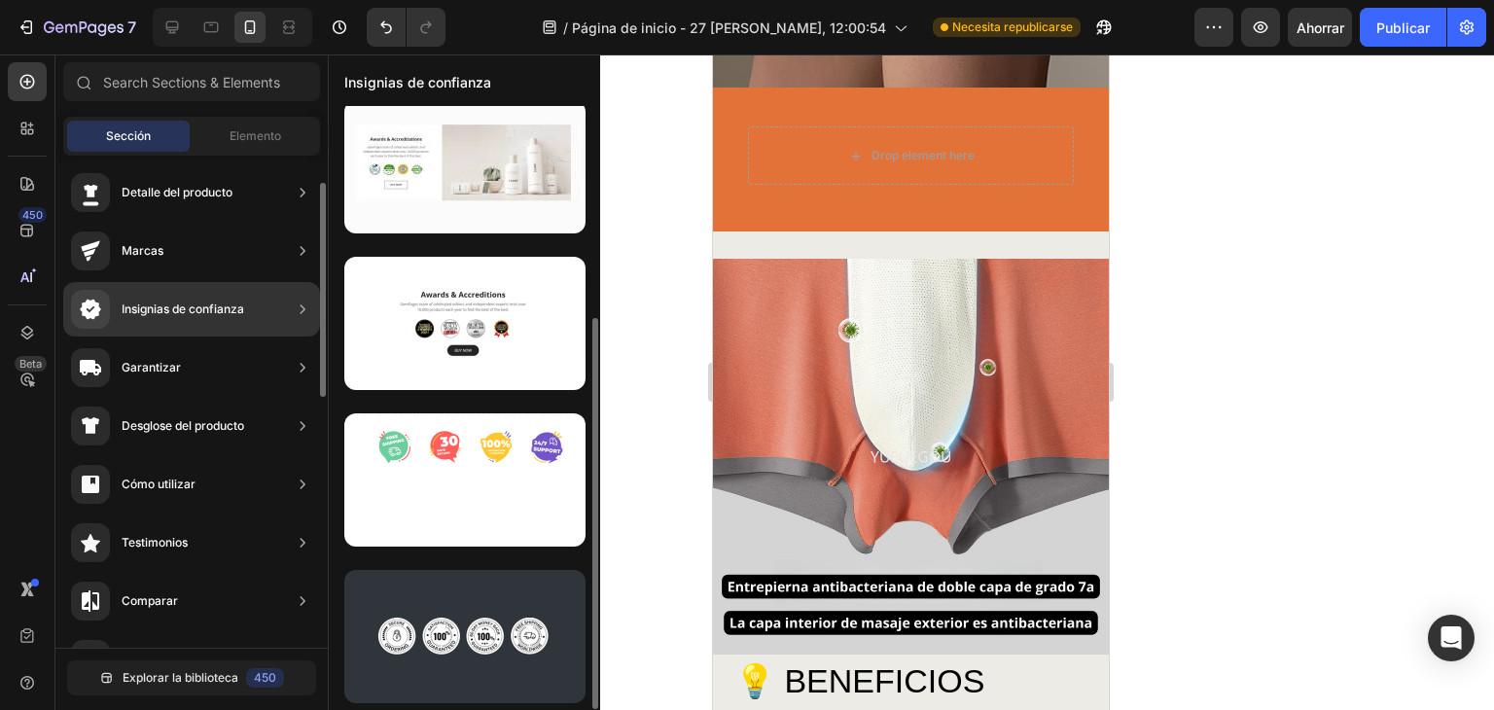
scroll to position [12, 0]
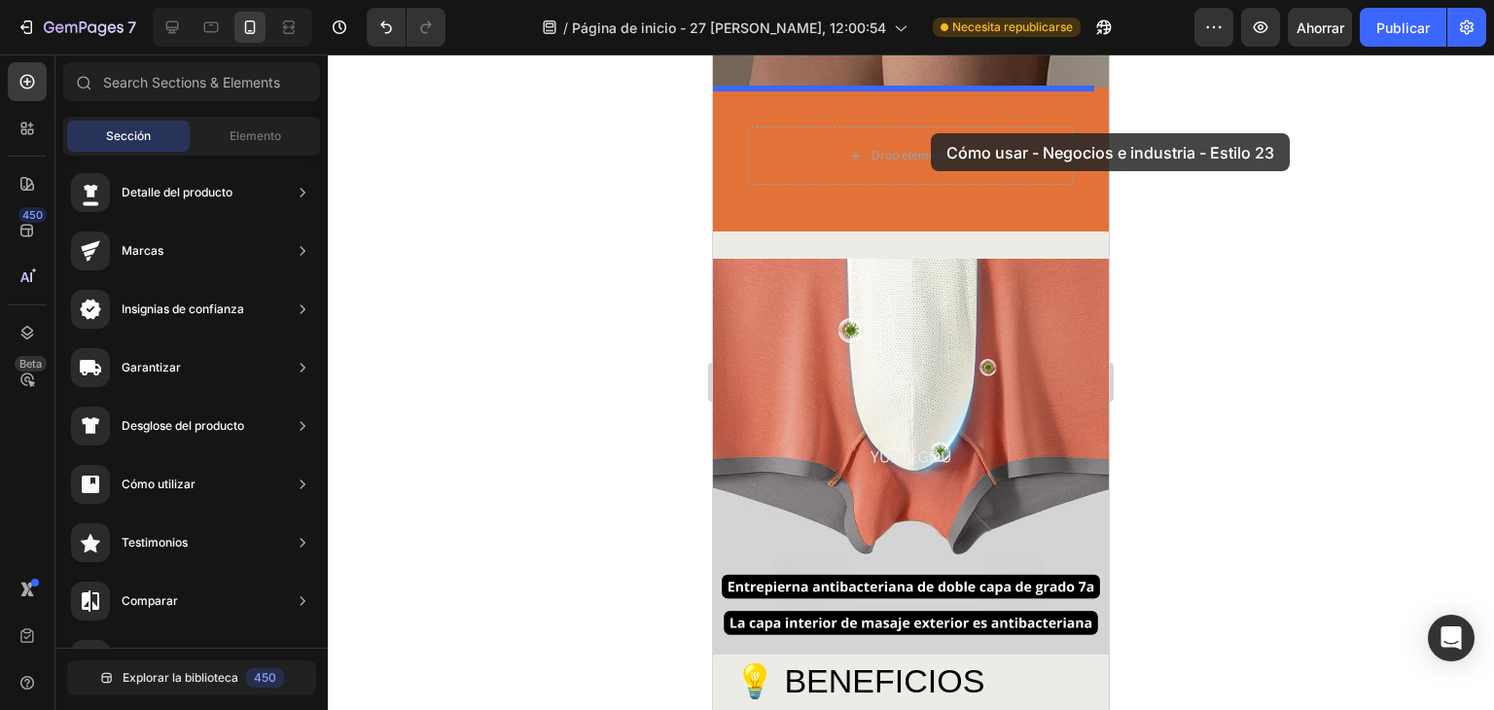
drag, startPoint x: 1206, startPoint y: 409, endPoint x: 917, endPoint y: 148, distance: 389.7
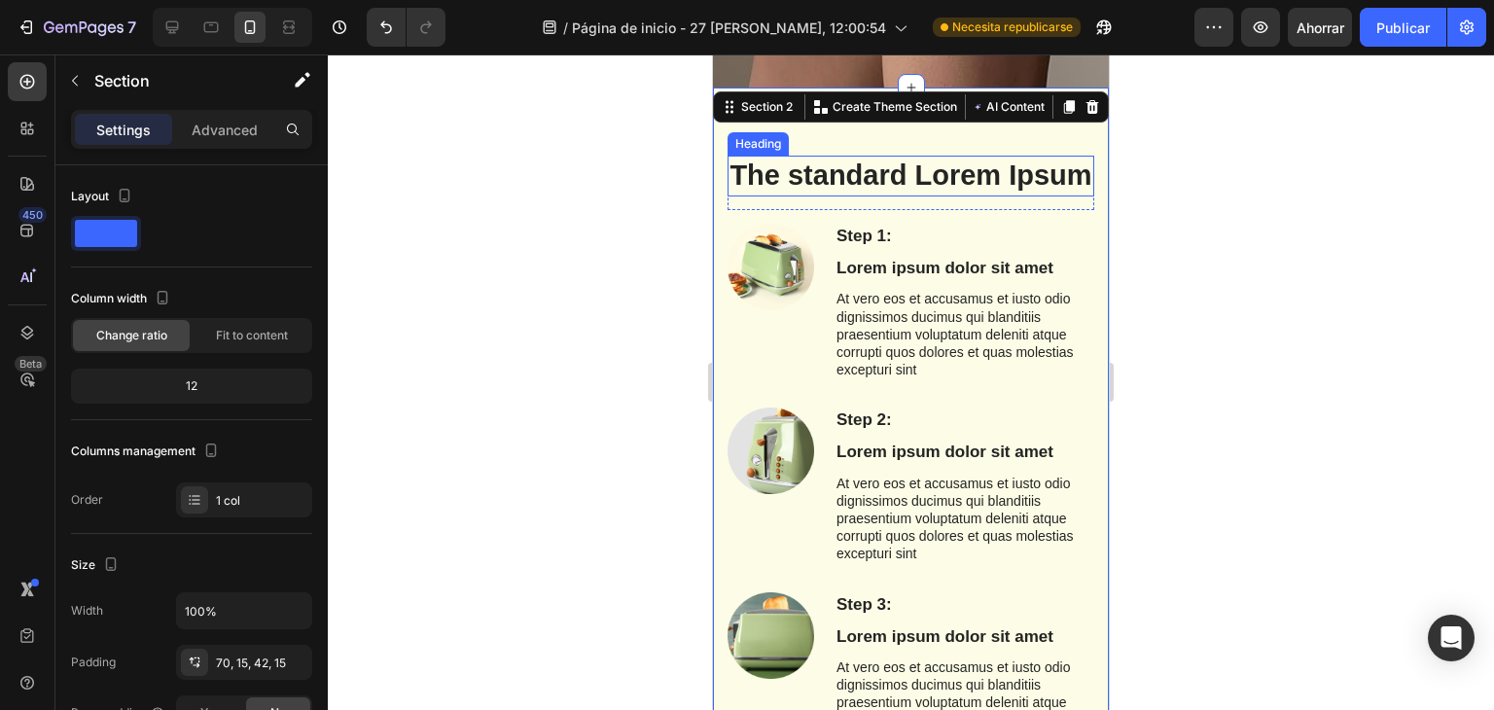
scroll to position [355, 0]
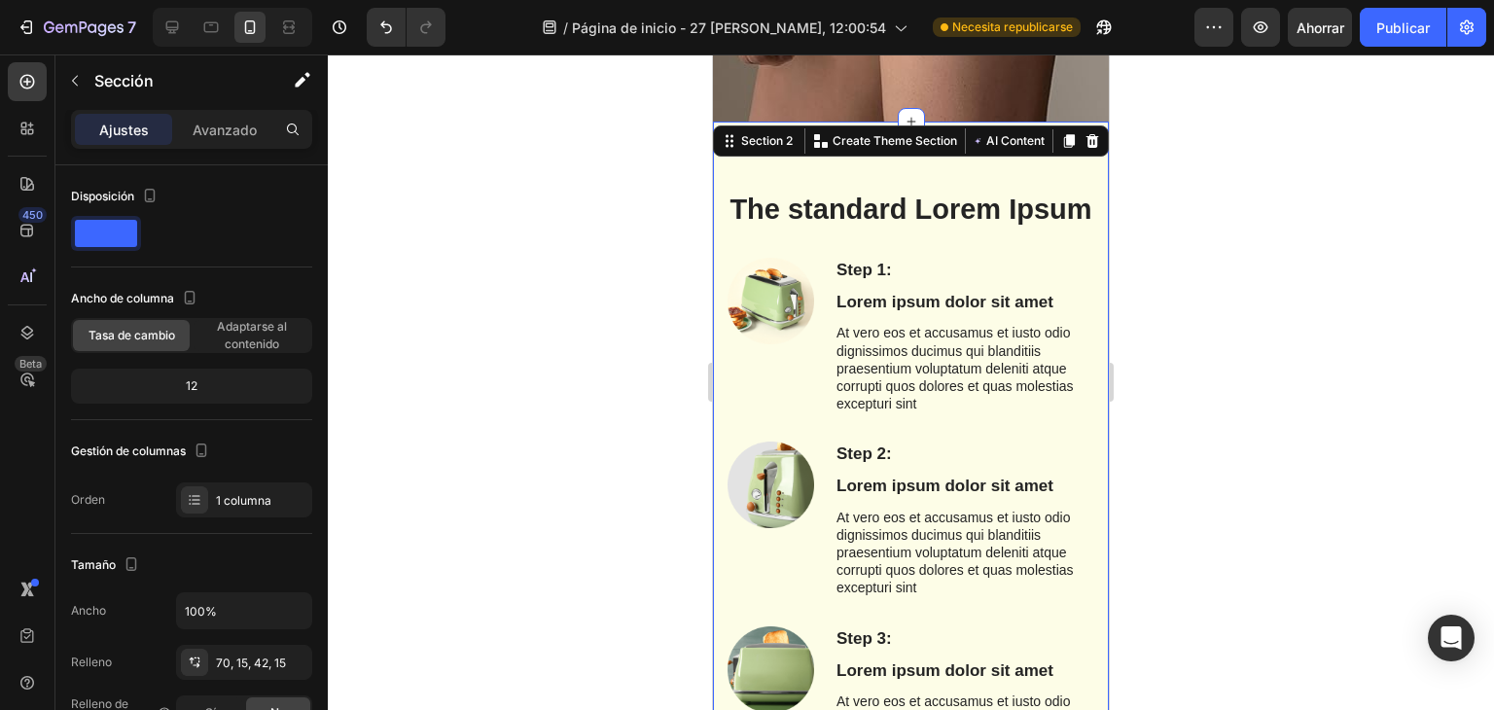
click at [1077, 176] on div "The standard Lorem Ipsum Heading Row Step 1: Text Block Lorem ipsum dolor sit a…" at bounding box center [911, 722] width 396 height 1201
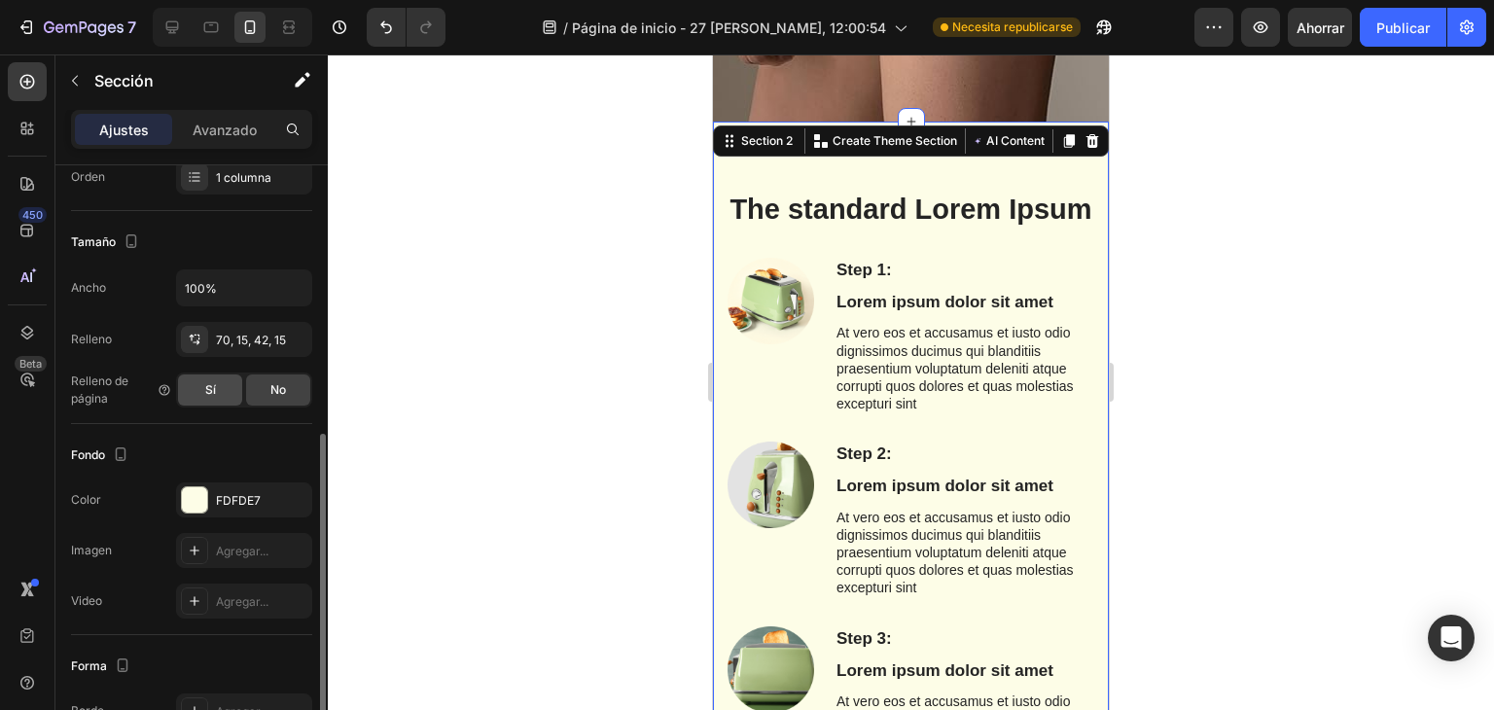
scroll to position [387, 0]
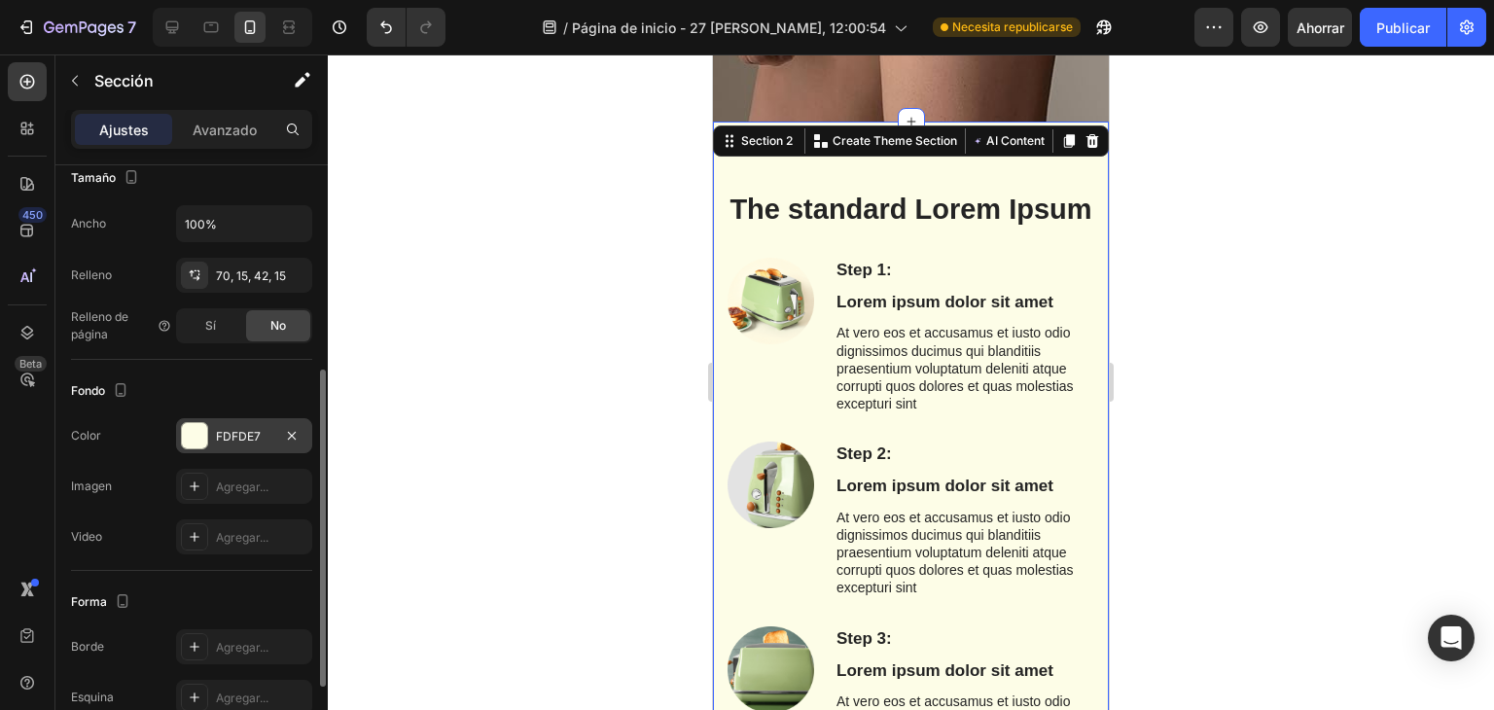
click at [205, 435] on div at bounding box center [194, 435] width 25 height 25
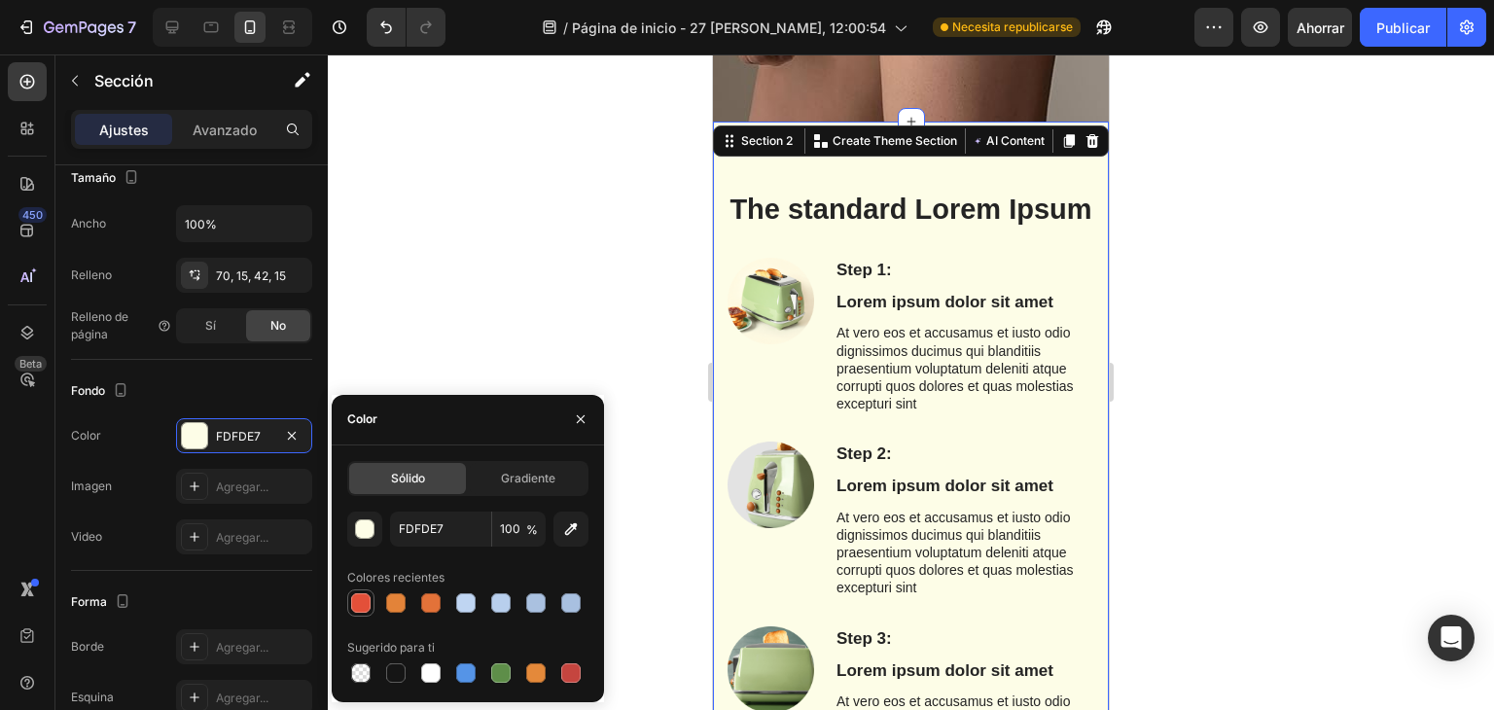
click at [361, 608] on div at bounding box center [360, 602] width 19 height 19
type input "E35039"
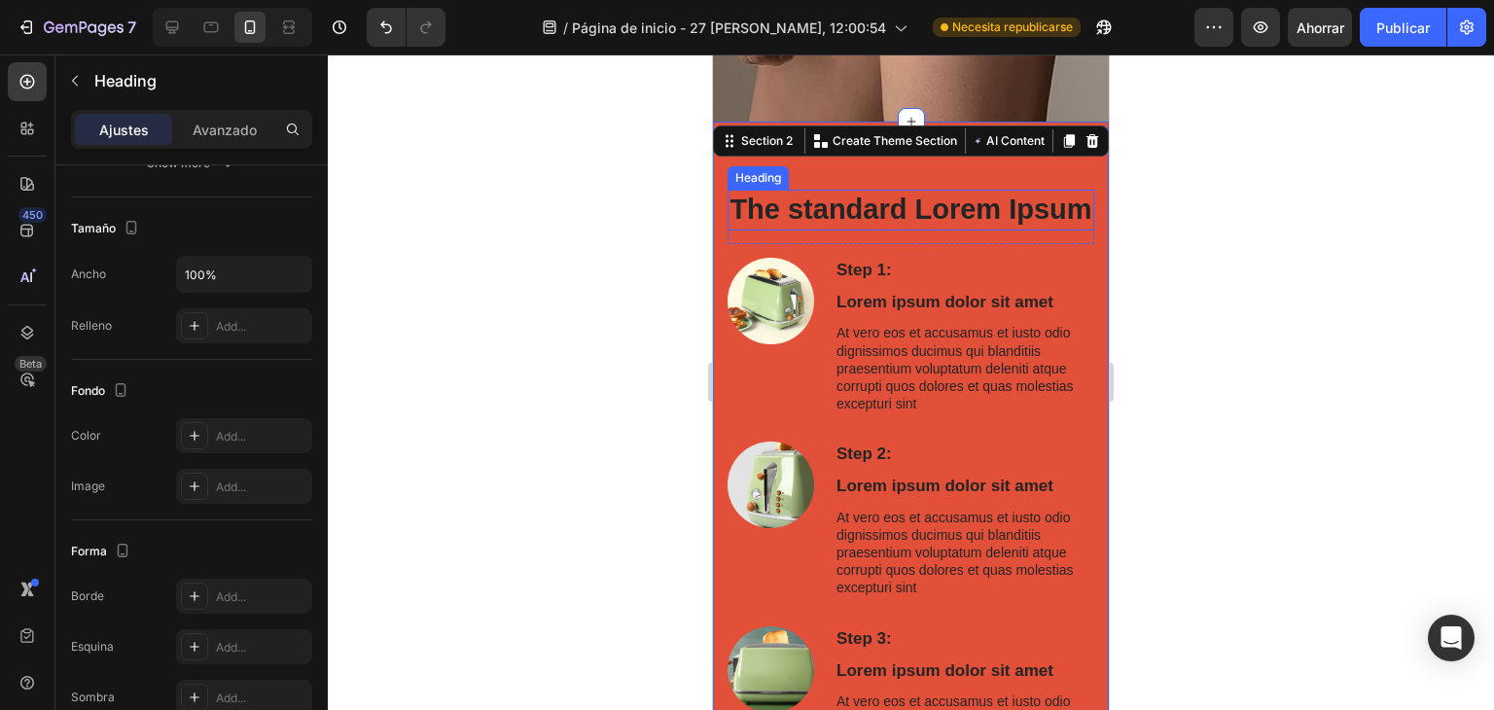
click at [787, 230] on h2 "The standard Lorem Ipsum" at bounding box center [910, 210] width 367 height 41
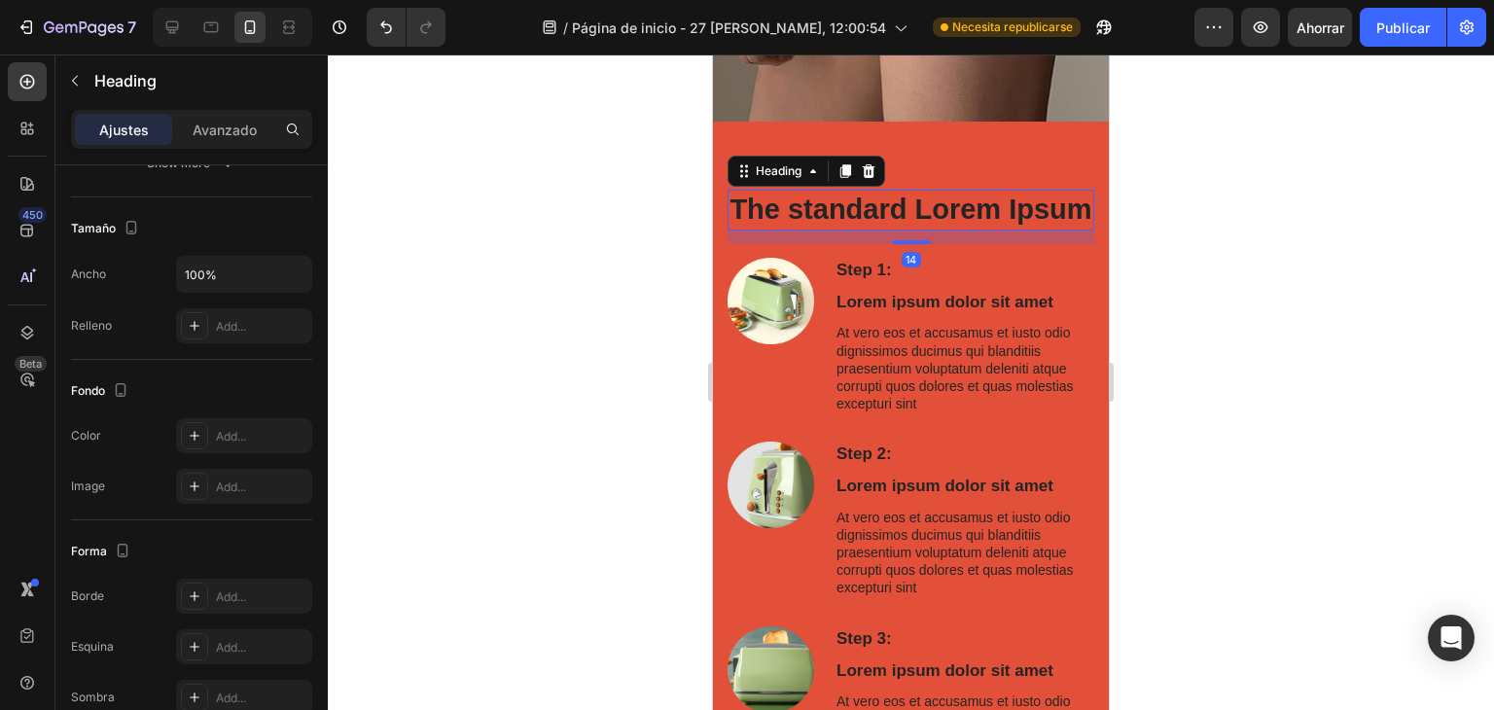
scroll to position [0, 0]
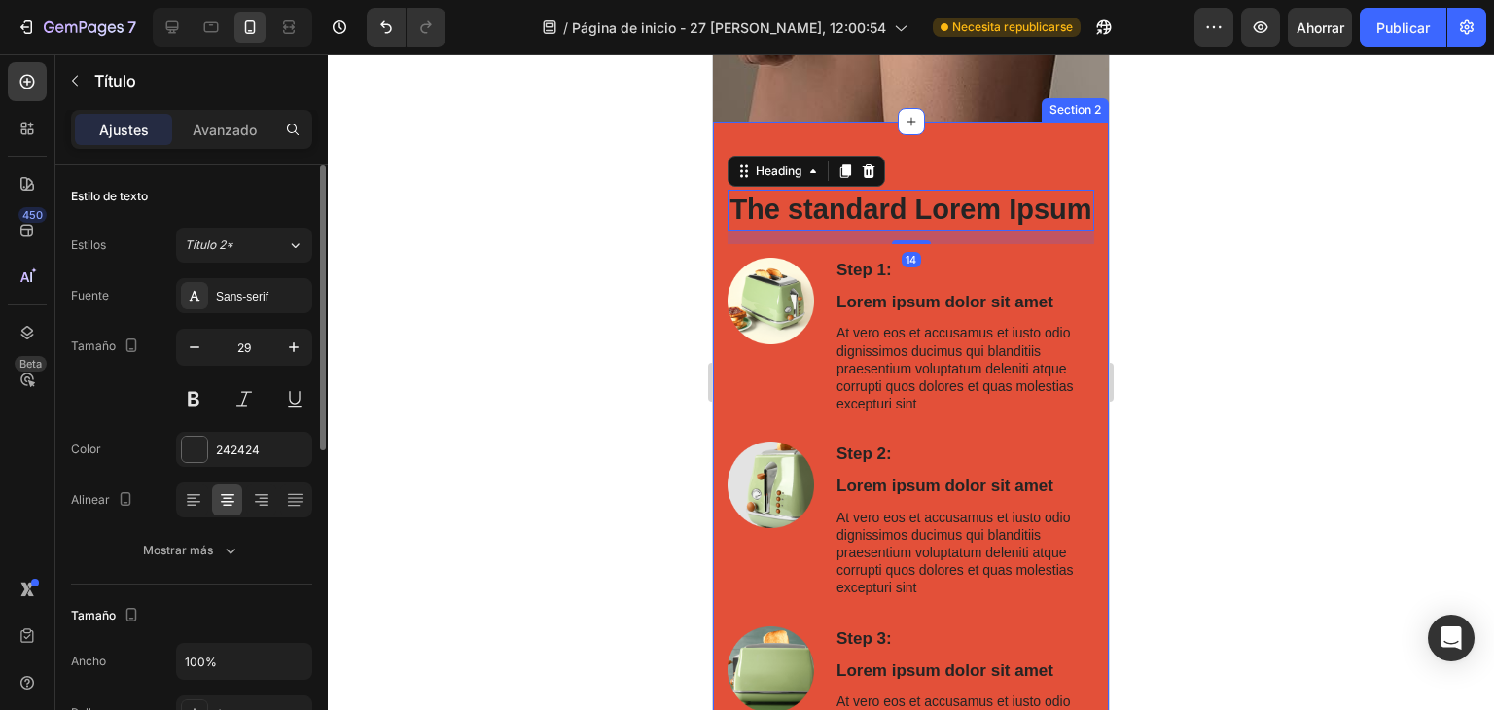
click at [1046, 230] on h2 "The standard Lorem Ipsum" at bounding box center [910, 210] width 367 height 41
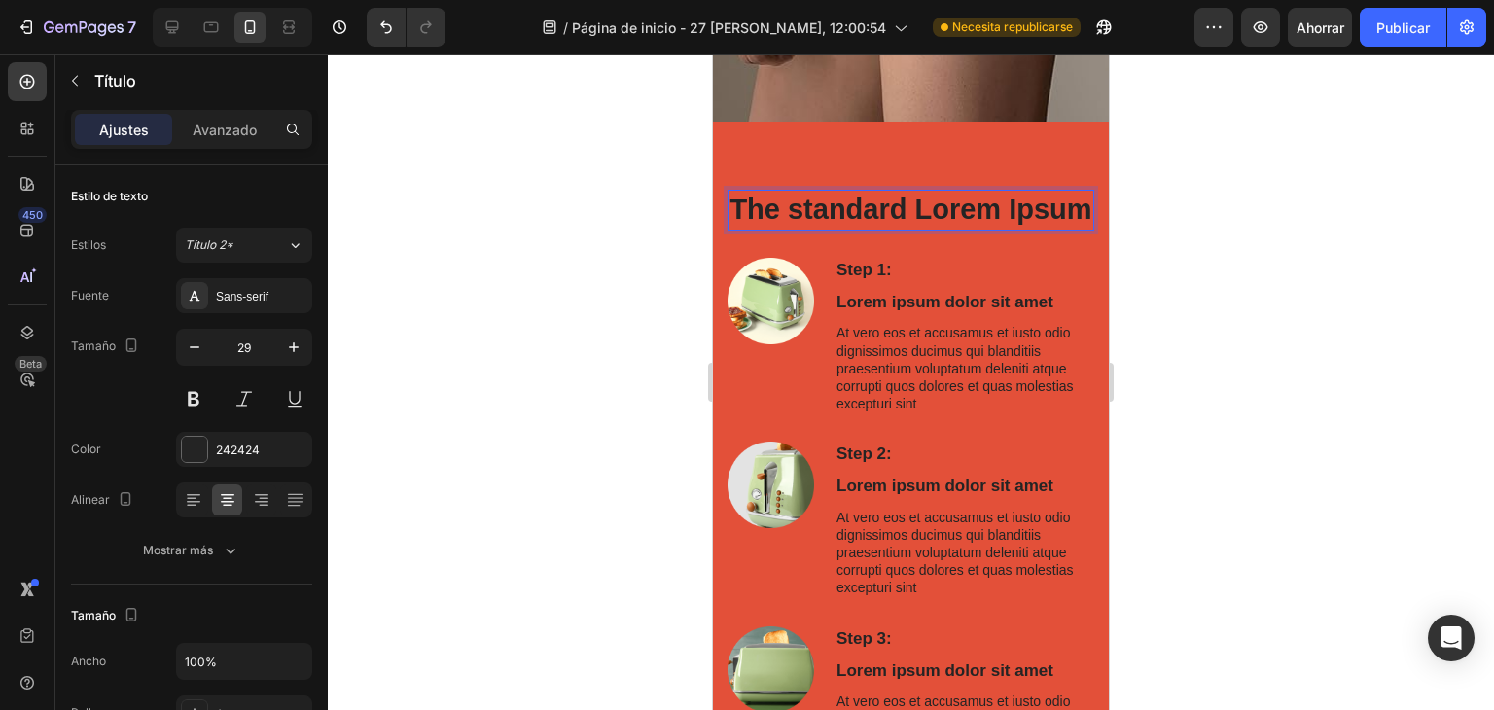
click at [1244, 192] on div at bounding box center [911, 381] width 1166 height 655
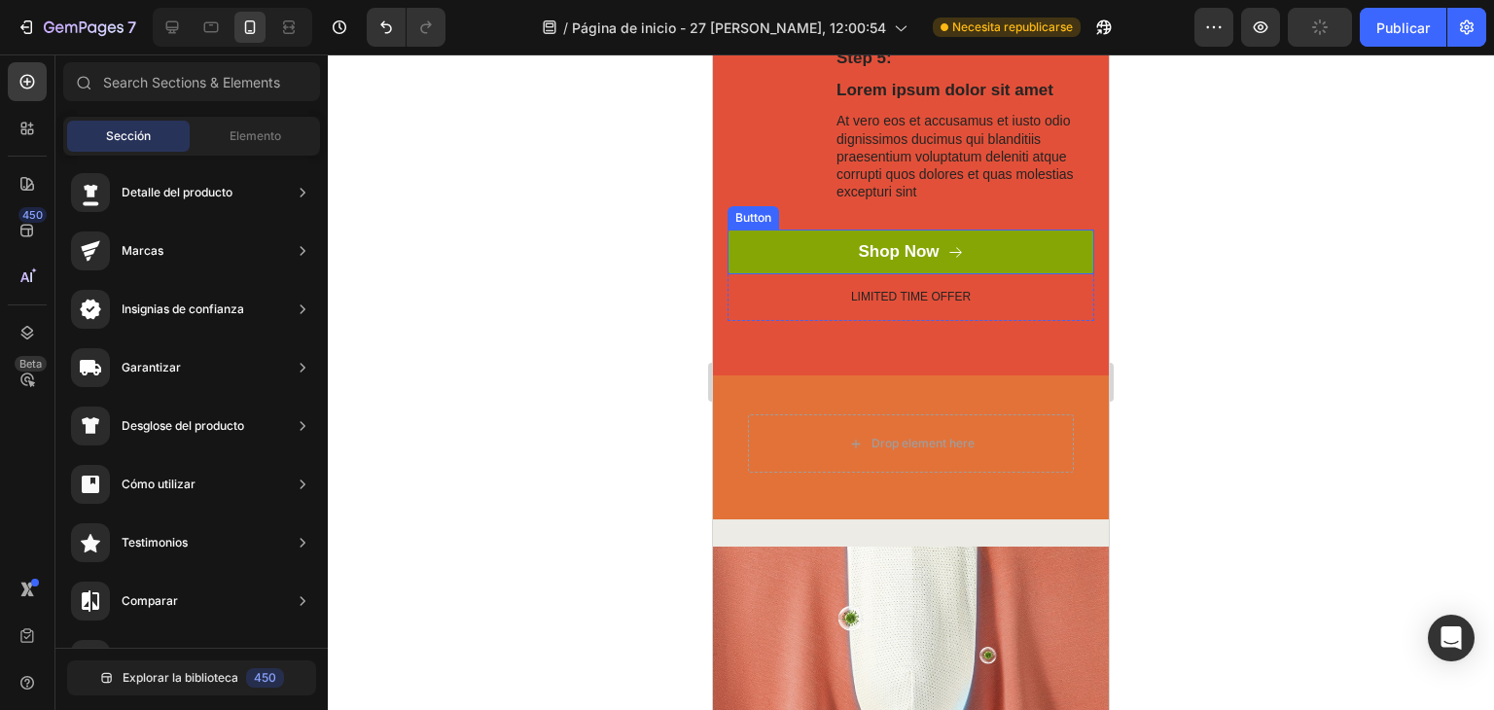
scroll to position [1263, 0]
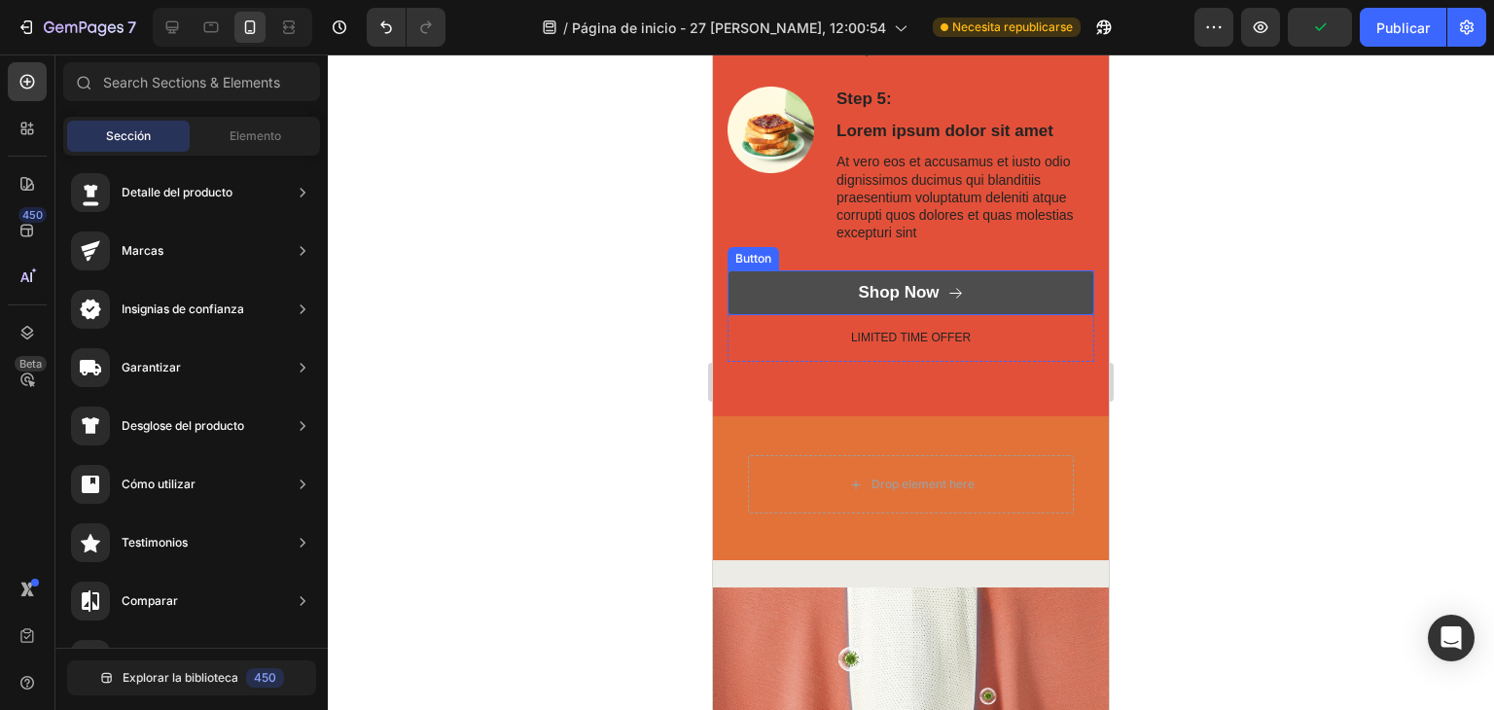
click at [947, 301] on icon "Shop Now" at bounding box center [955, 293] width 17 height 17
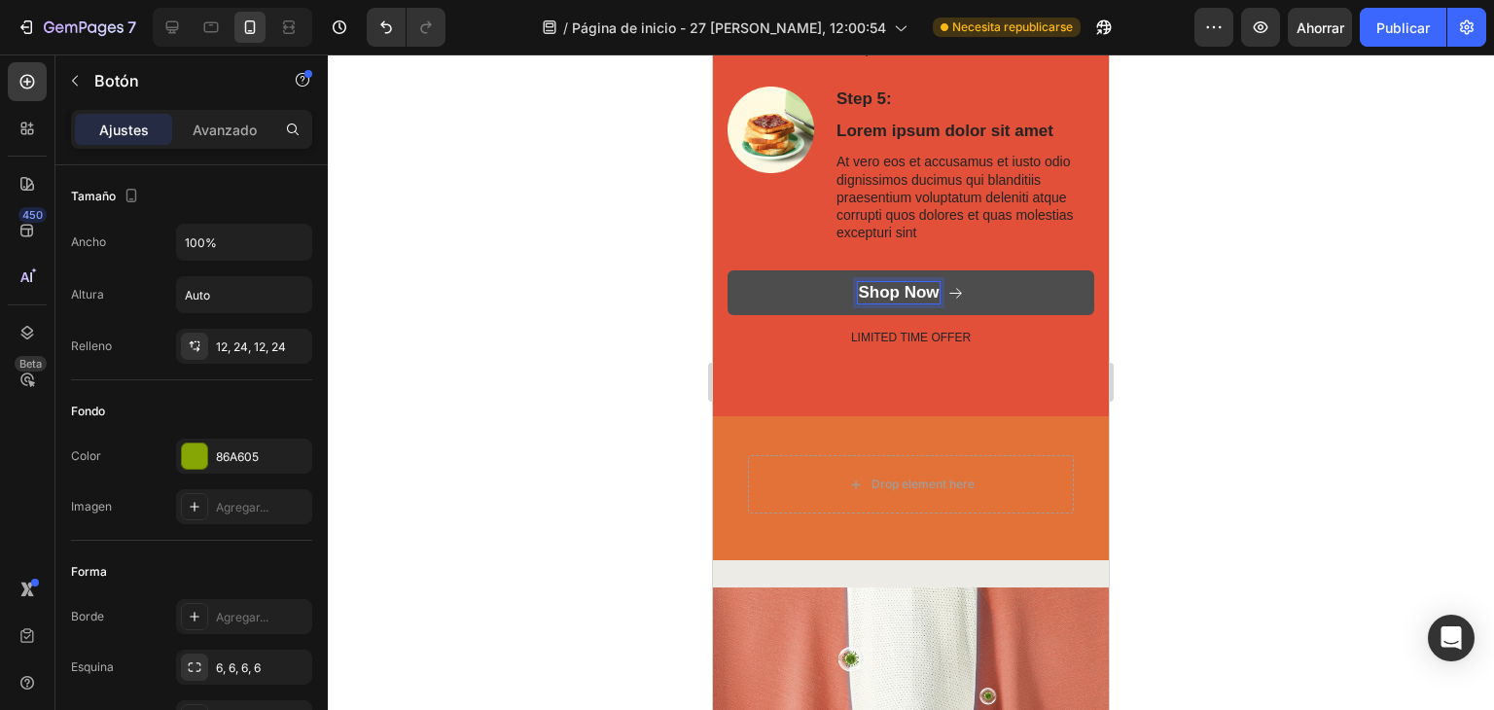
click at [871, 303] on div "Shop Now" at bounding box center [898, 292] width 81 height 21
click at [970, 315] on button "Shop Now" at bounding box center [910, 292] width 367 height 45
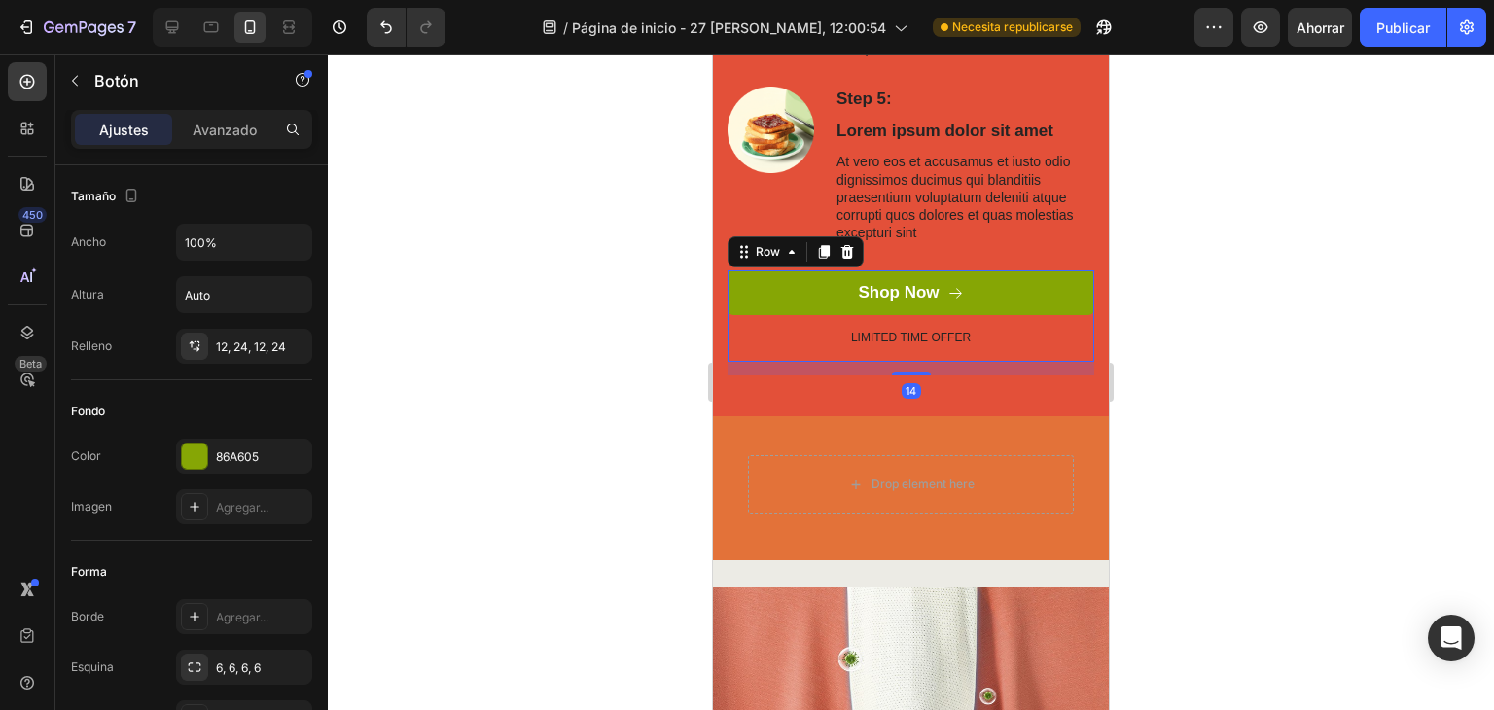
click at [800, 362] on div "Shop Now Button LIMITED TIME OFFER Text Block" at bounding box center [910, 315] width 367 height 91
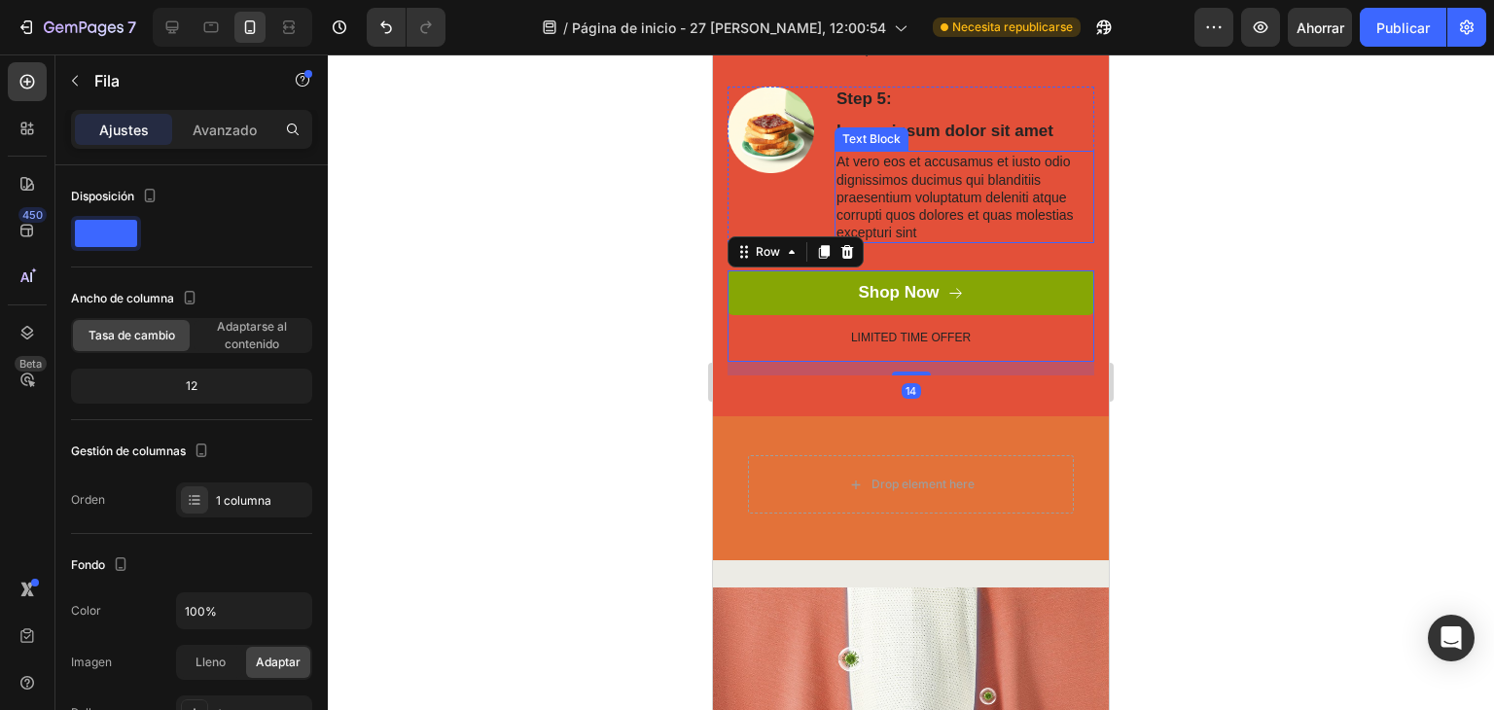
click at [1019, 241] on p "At vero eos et accusamus et iusto odio dignissimos ducimus qui blanditiis praes…" at bounding box center [964, 197] width 256 height 88
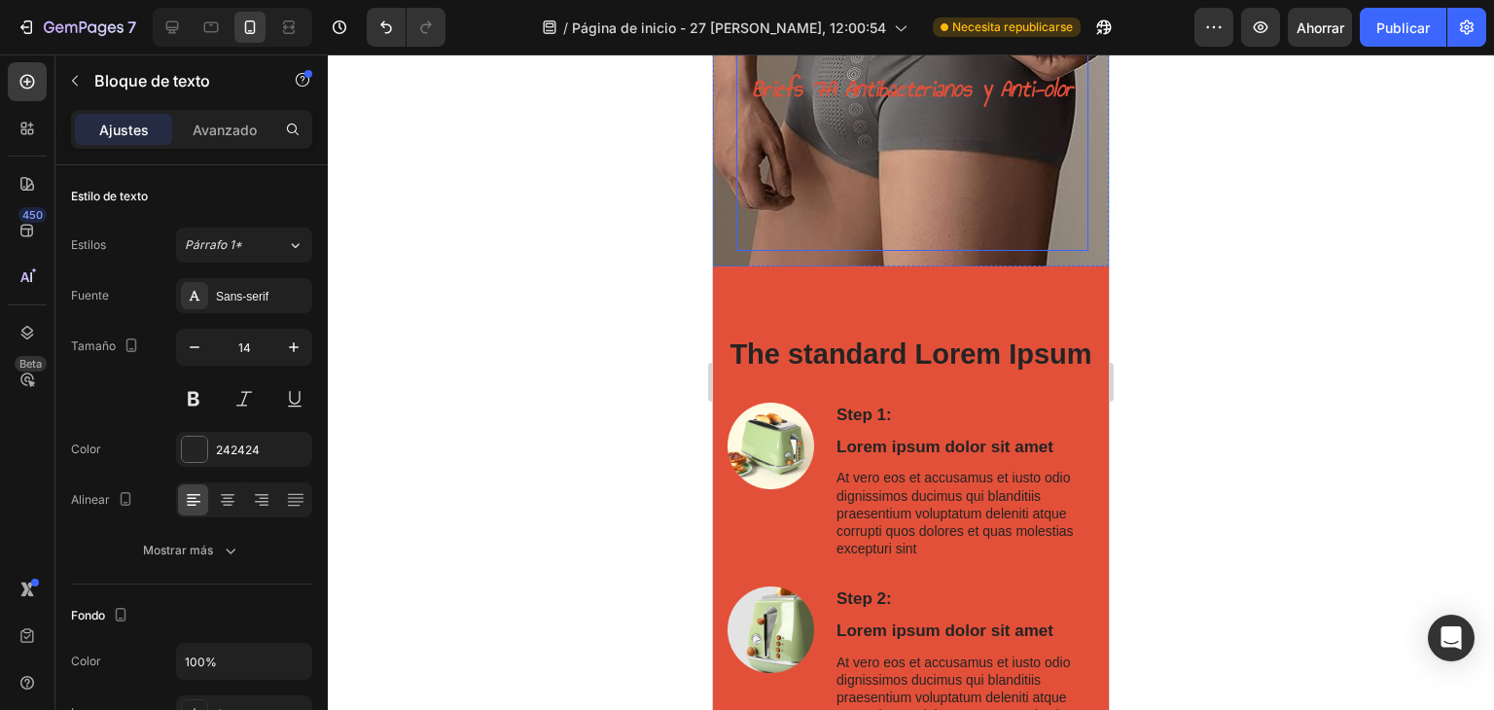
scroll to position [389, 0]
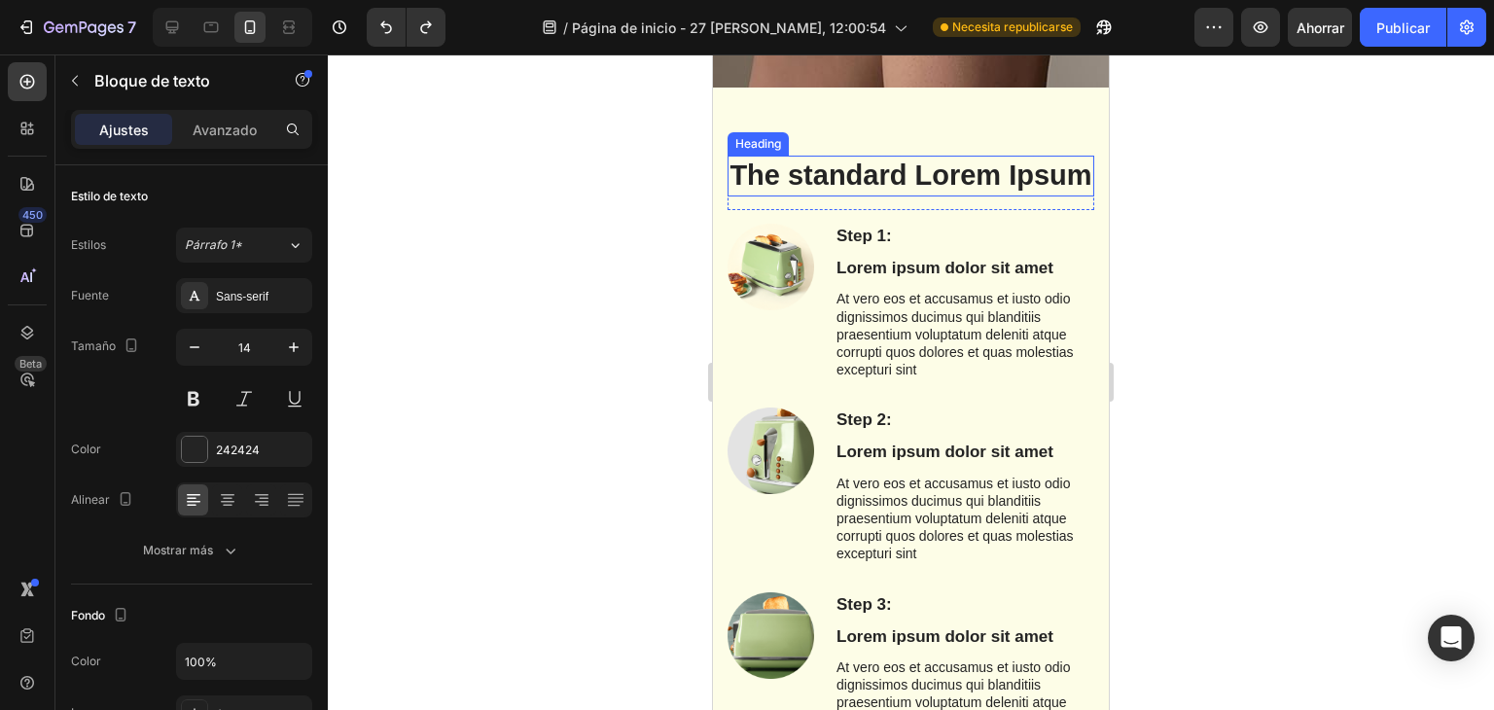
click at [902, 191] on p "The standard Lorem Ipsum" at bounding box center [910, 176] width 363 height 37
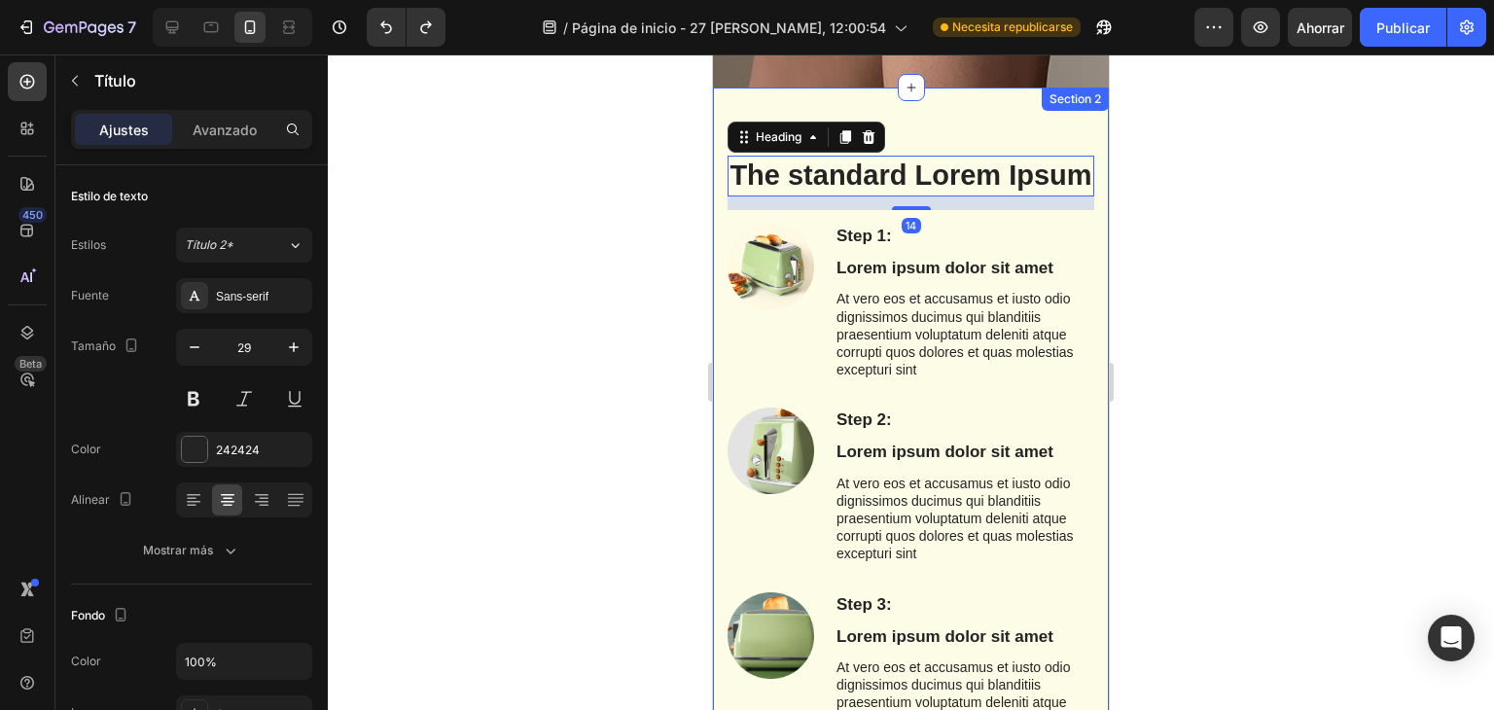
drag, startPoint x: 997, startPoint y: 126, endPoint x: 1005, endPoint y: 120, distance: 10.3
click at [1000, 122] on div "The standard Lorem Ipsum Heading 14 Row Step 1: Text Block Lorem ipsum dolor si…" at bounding box center [911, 688] width 396 height 1201
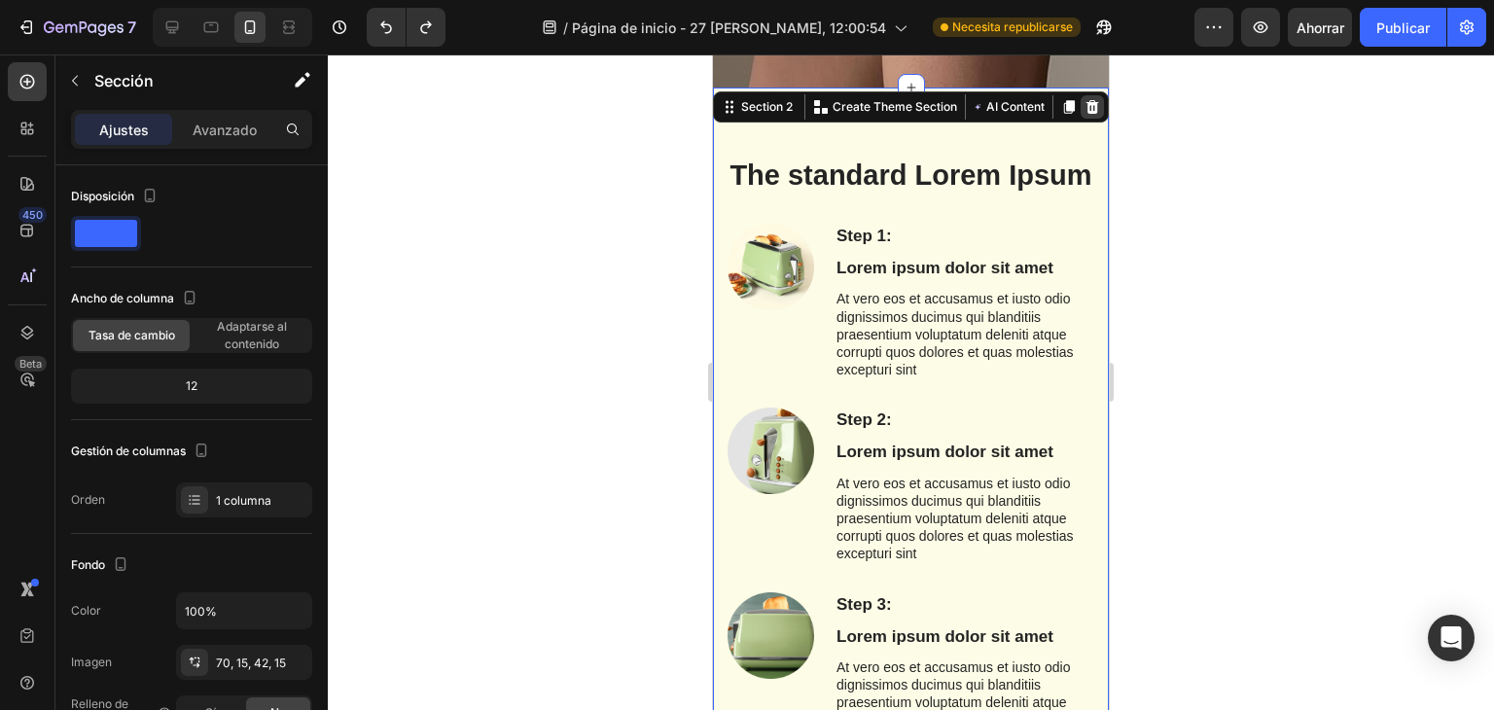
click at [1085, 109] on icon at bounding box center [1092, 107] width 16 height 16
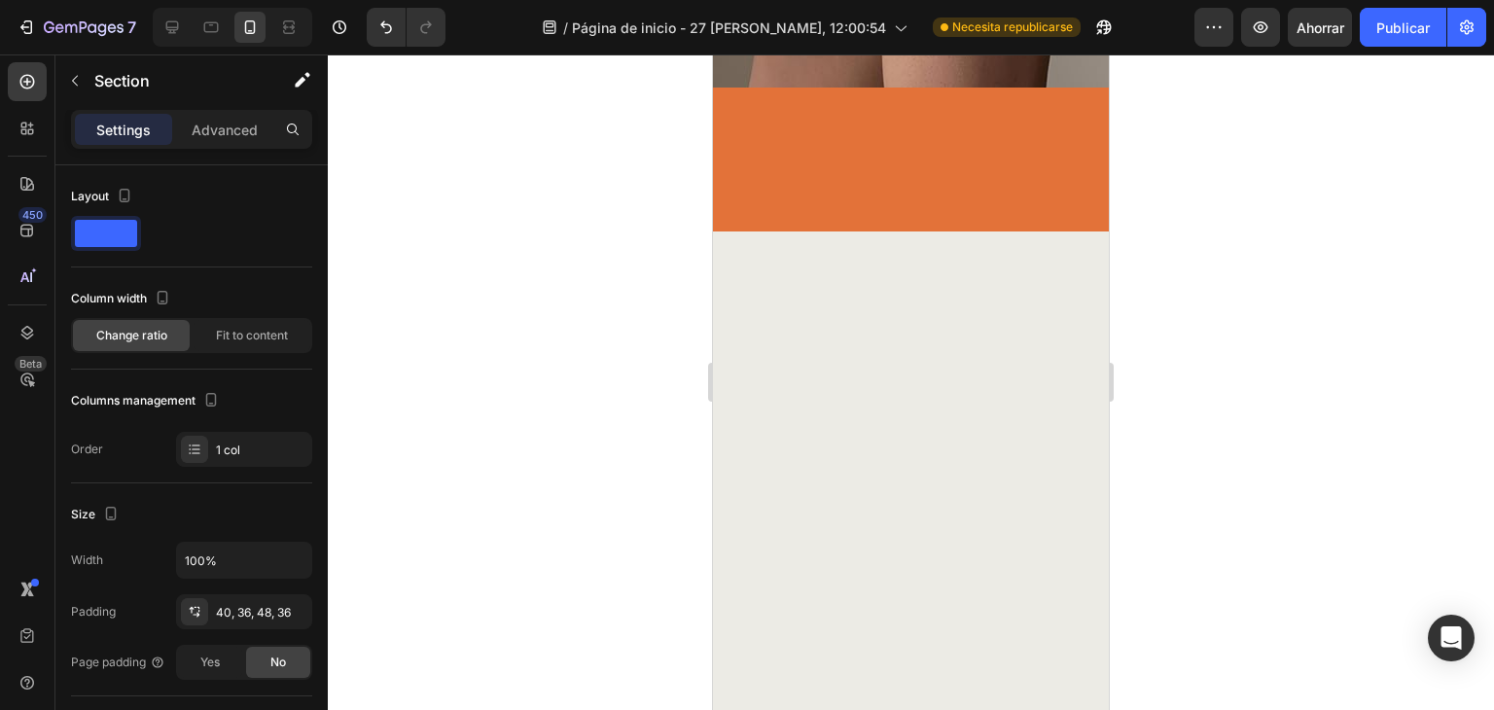
click at [845, 148] on div at bounding box center [911, 155] width 326 height 58
click at [899, 150] on div at bounding box center [911, 155] width 326 height 58
drag, startPoint x: 901, startPoint y: 160, endPoint x: 894, endPoint y: 172, distance: 13.5
click at [896, 169] on div at bounding box center [911, 155] width 326 height 58
click at [881, 169] on div at bounding box center [911, 155] width 326 height 58
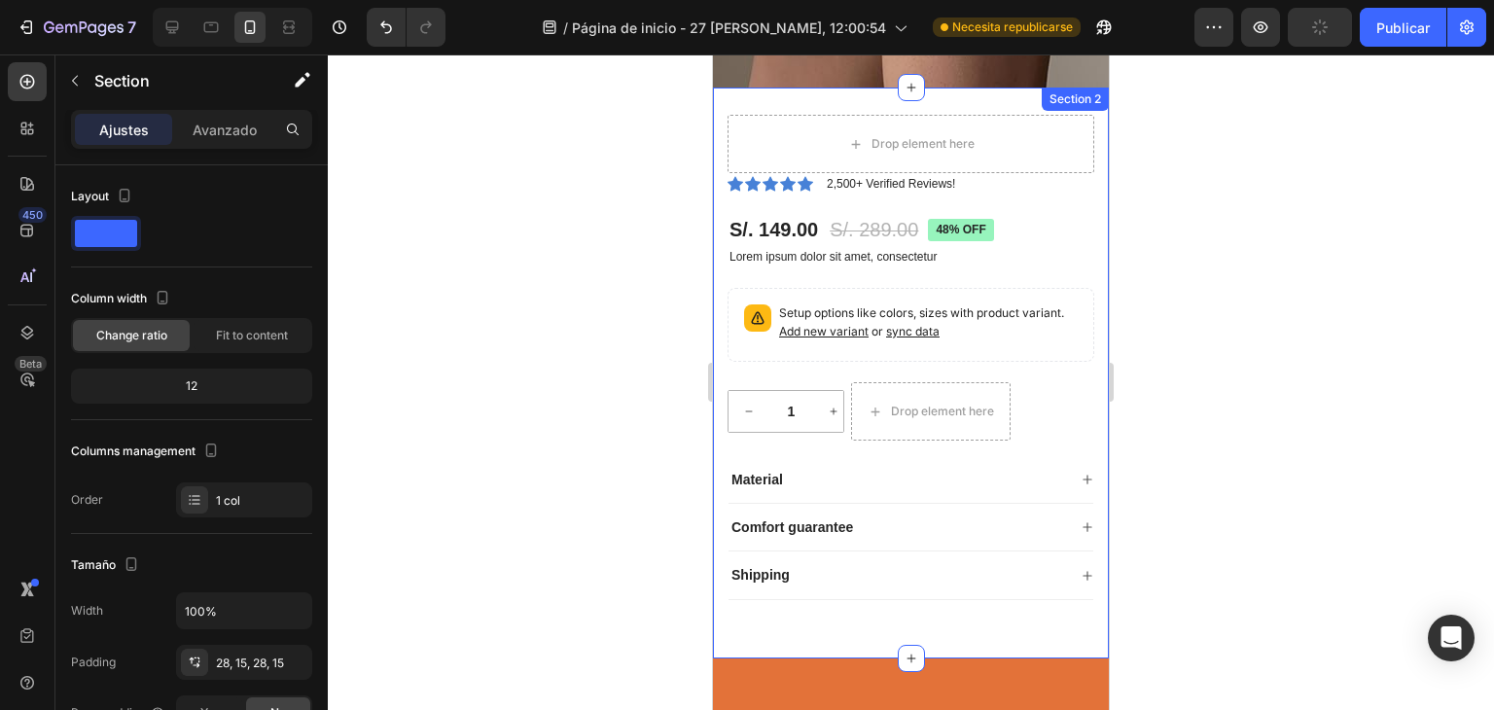
click at [1060, 100] on div "Section 2" at bounding box center [1075, 99] width 67 height 23
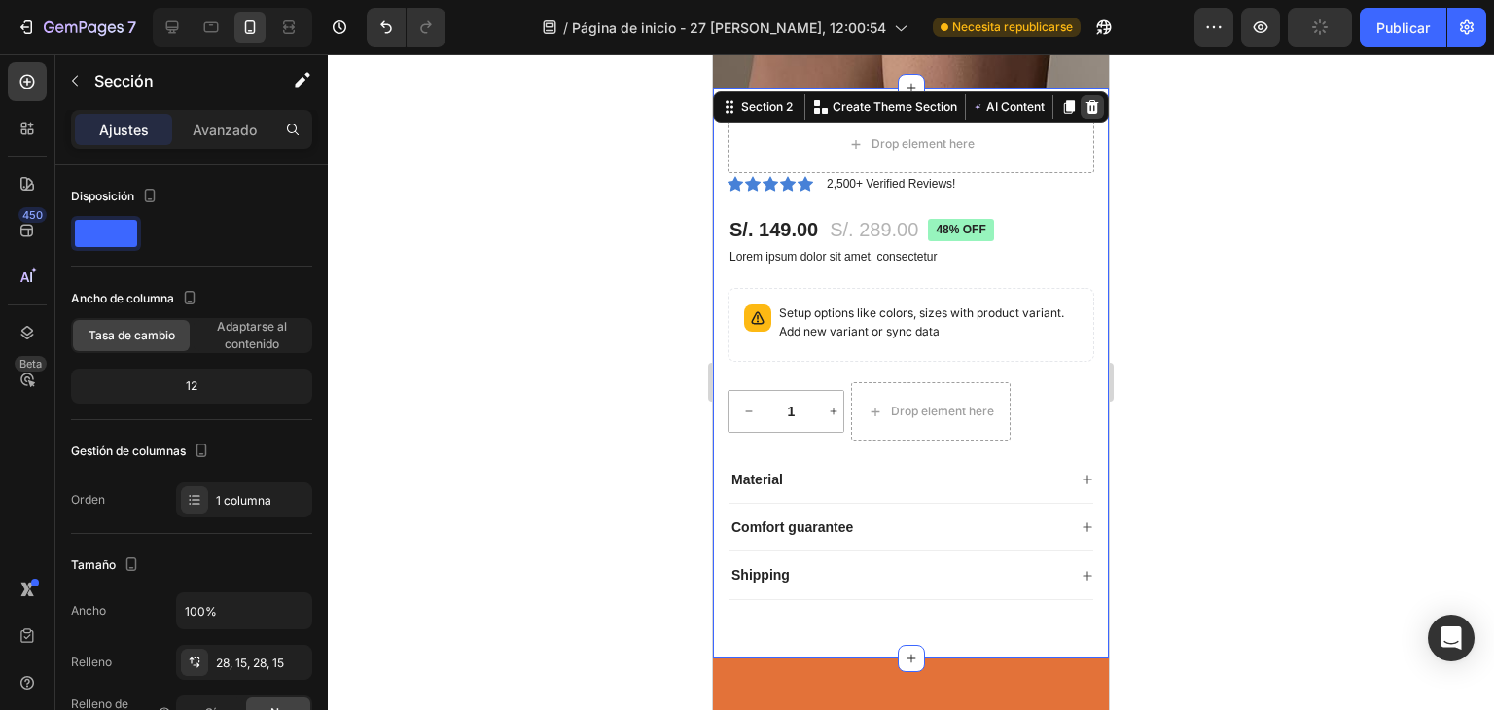
click at [1086, 113] on icon at bounding box center [1092, 107] width 13 height 14
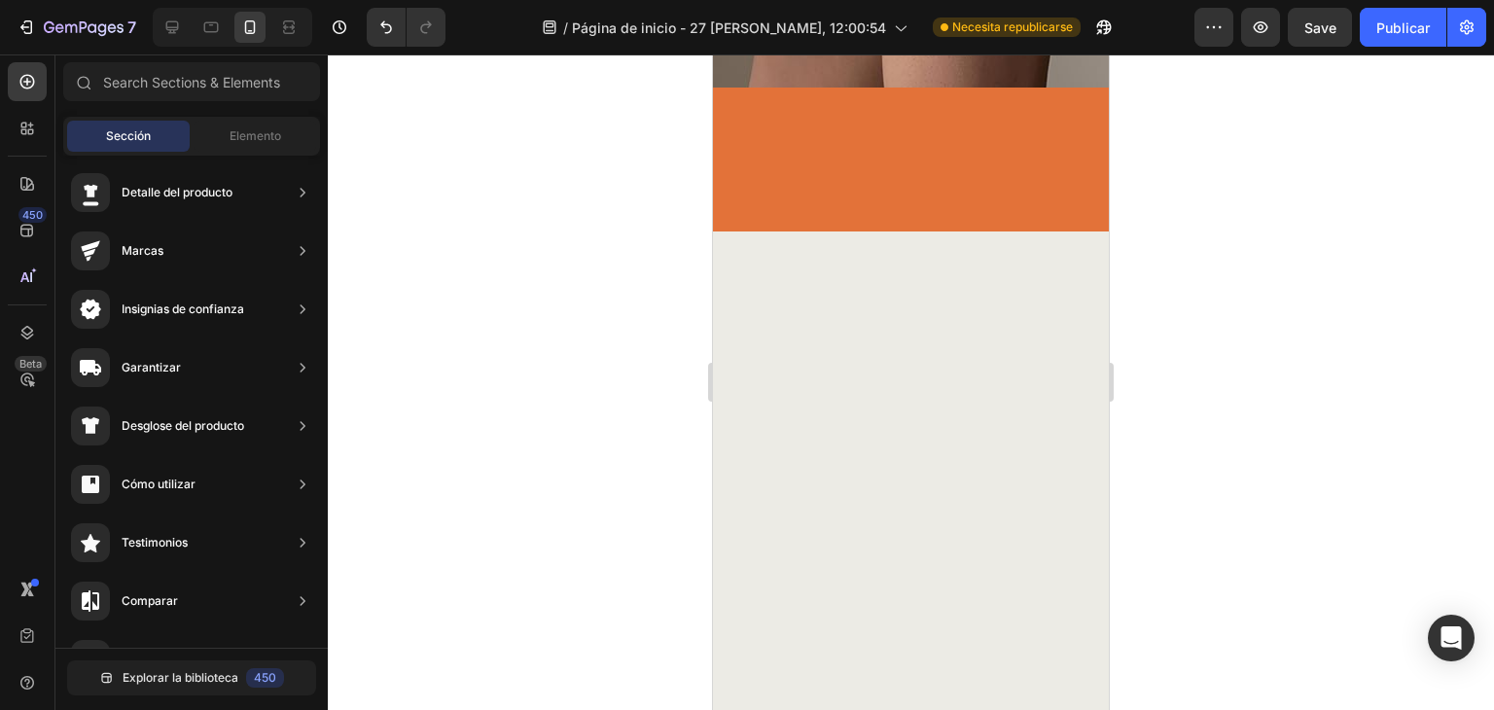
click at [938, 124] on div at bounding box center [911, 160] width 396 height 144
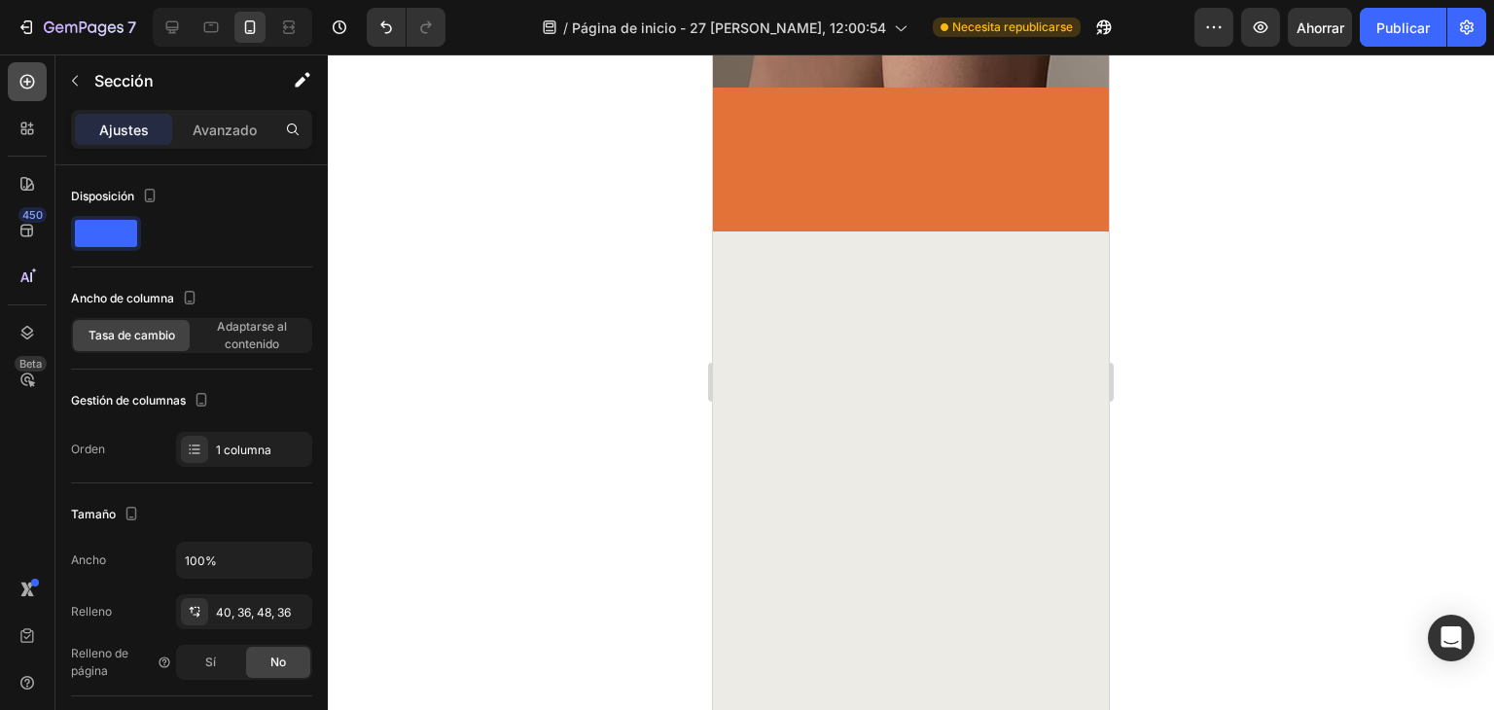
click at [9, 77] on div at bounding box center [27, 81] width 39 height 39
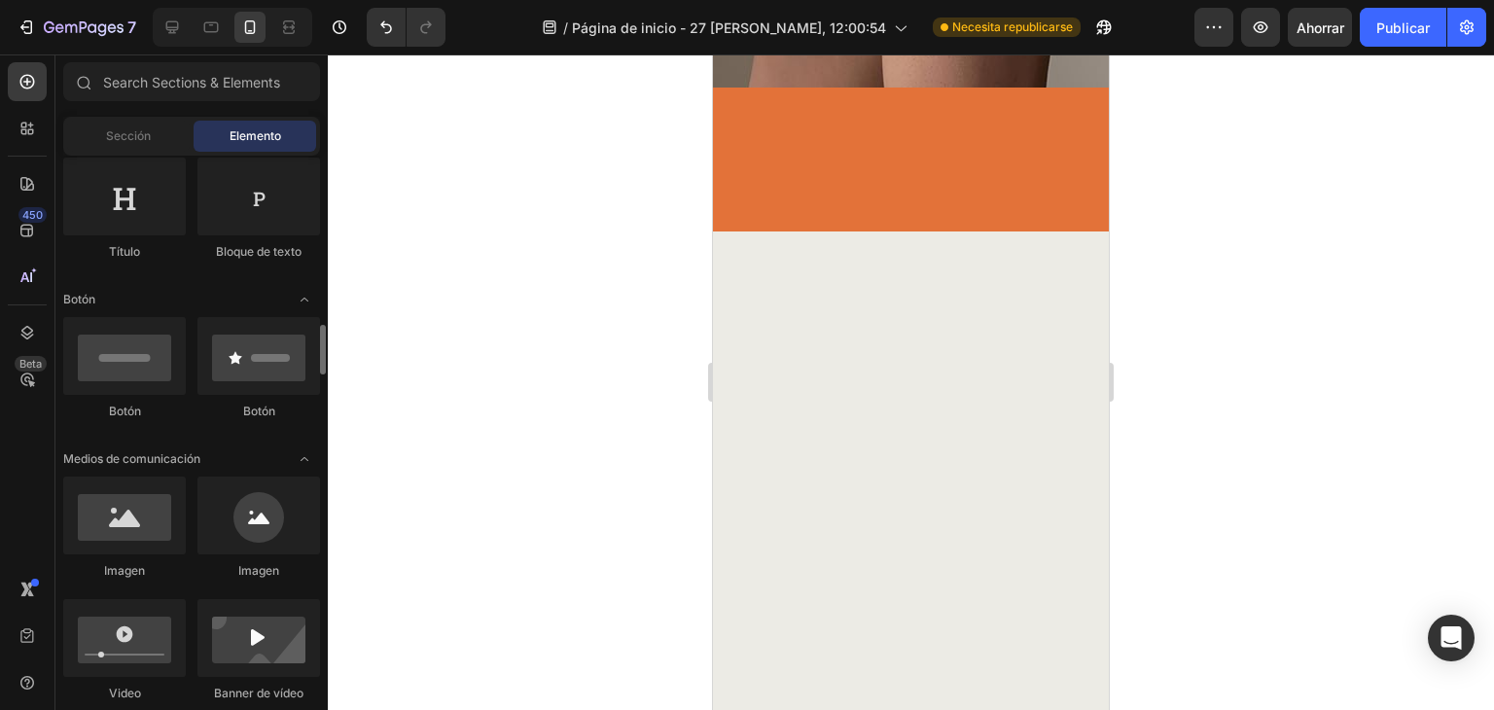
scroll to position [451, 0]
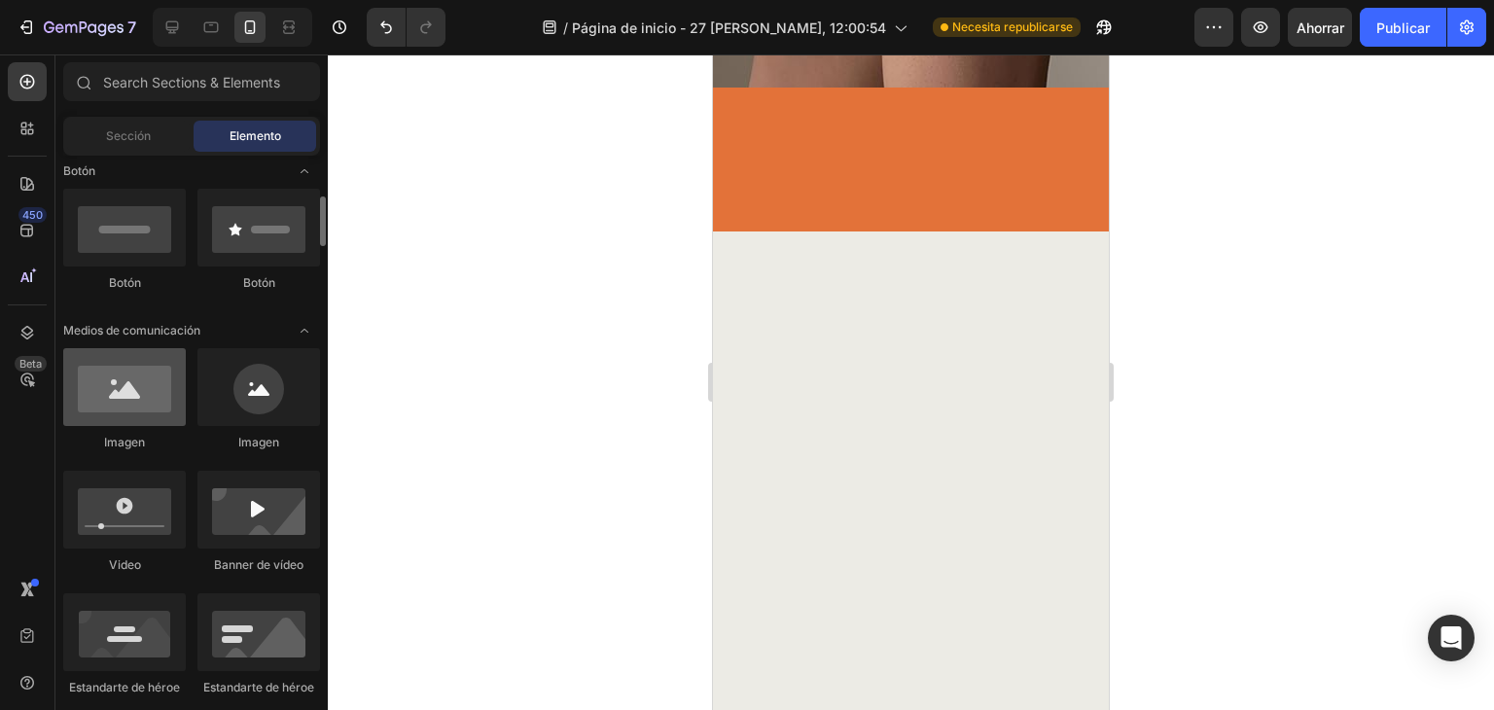
click at [144, 406] on div at bounding box center [124, 387] width 123 height 78
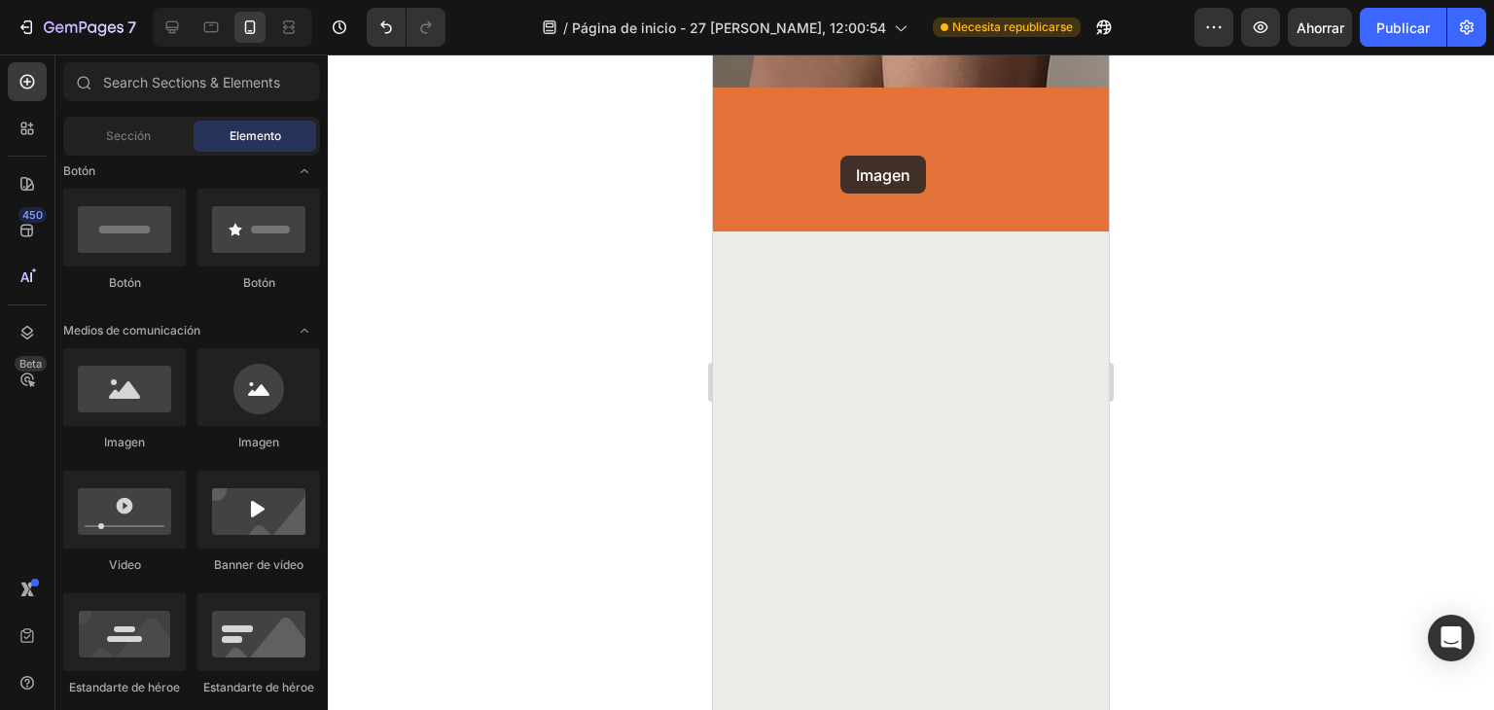
drag, startPoint x: 837, startPoint y: 458, endPoint x: 855, endPoint y: 144, distance: 314.6
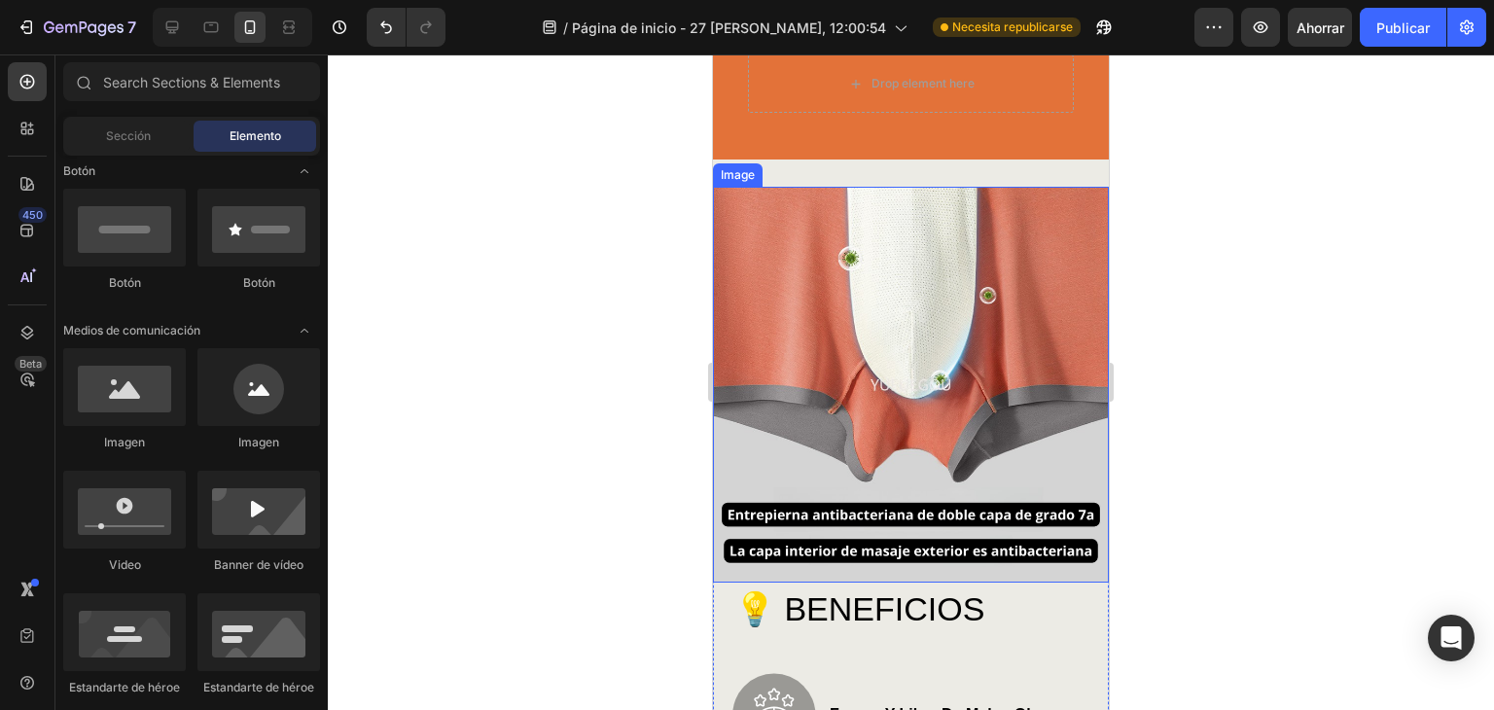
scroll to position [194, 0]
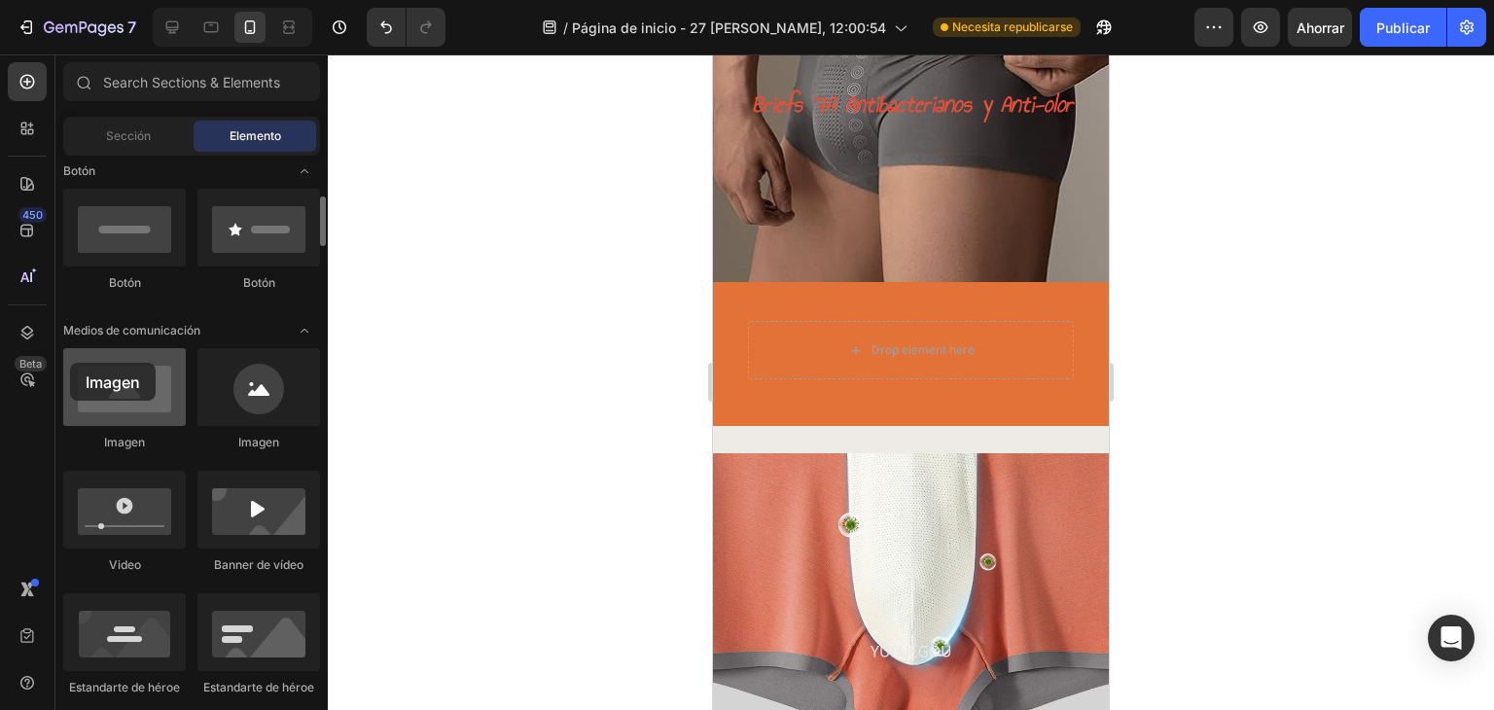
drag, startPoint x: 132, startPoint y: 398, endPoint x: 121, endPoint y: 367, distance: 33.2
click at [101, 371] on div at bounding box center [124, 387] width 123 height 78
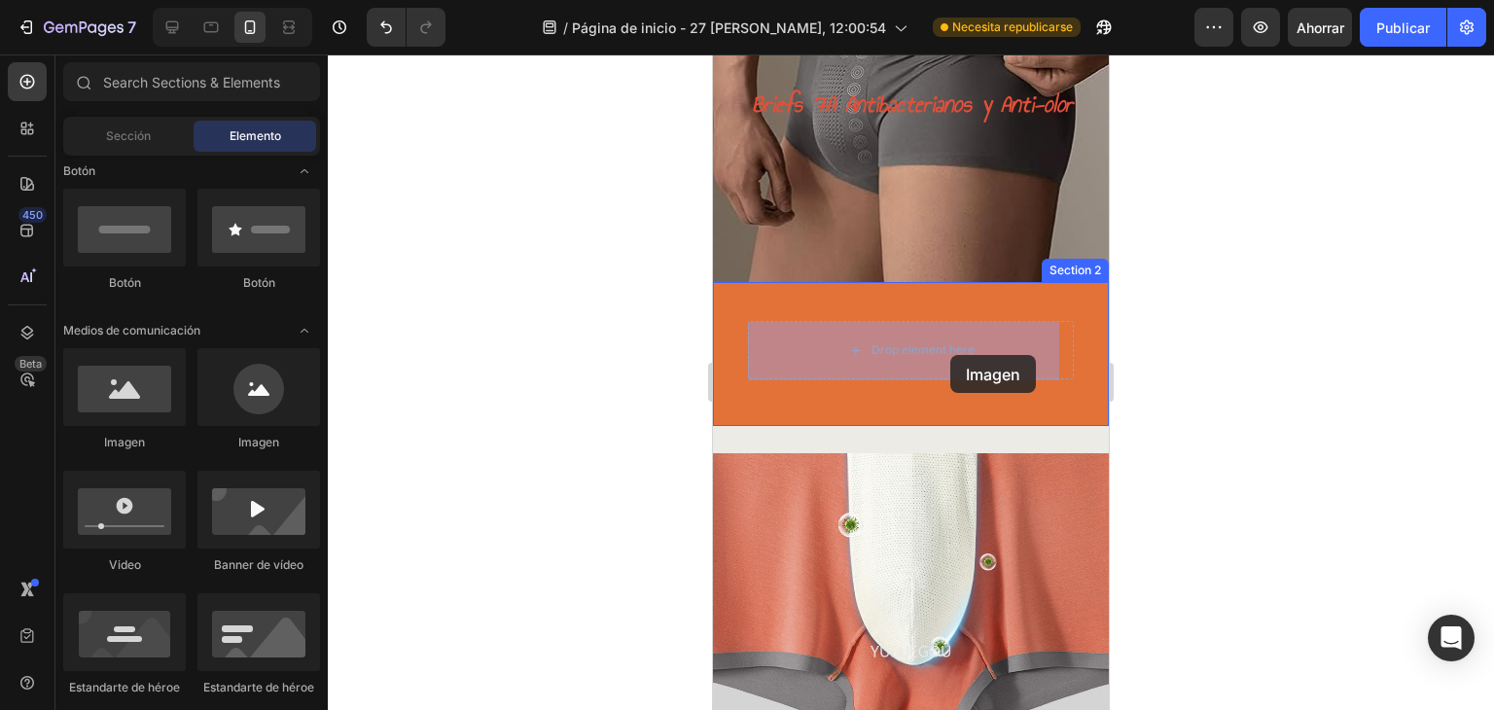
drag, startPoint x: 972, startPoint y: 433, endPoint x: 906, endPoint y: 347, distance: 108.2
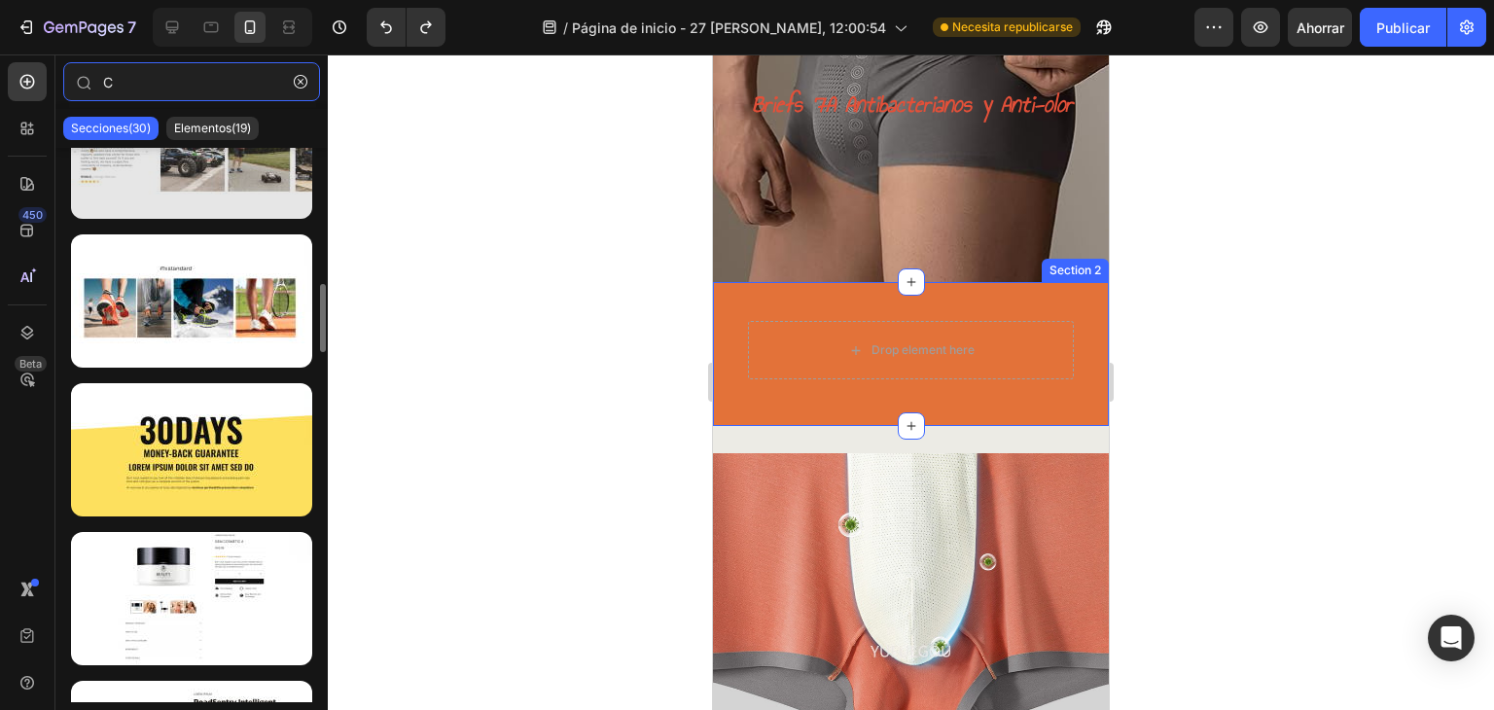
scroll to position [581, 0]
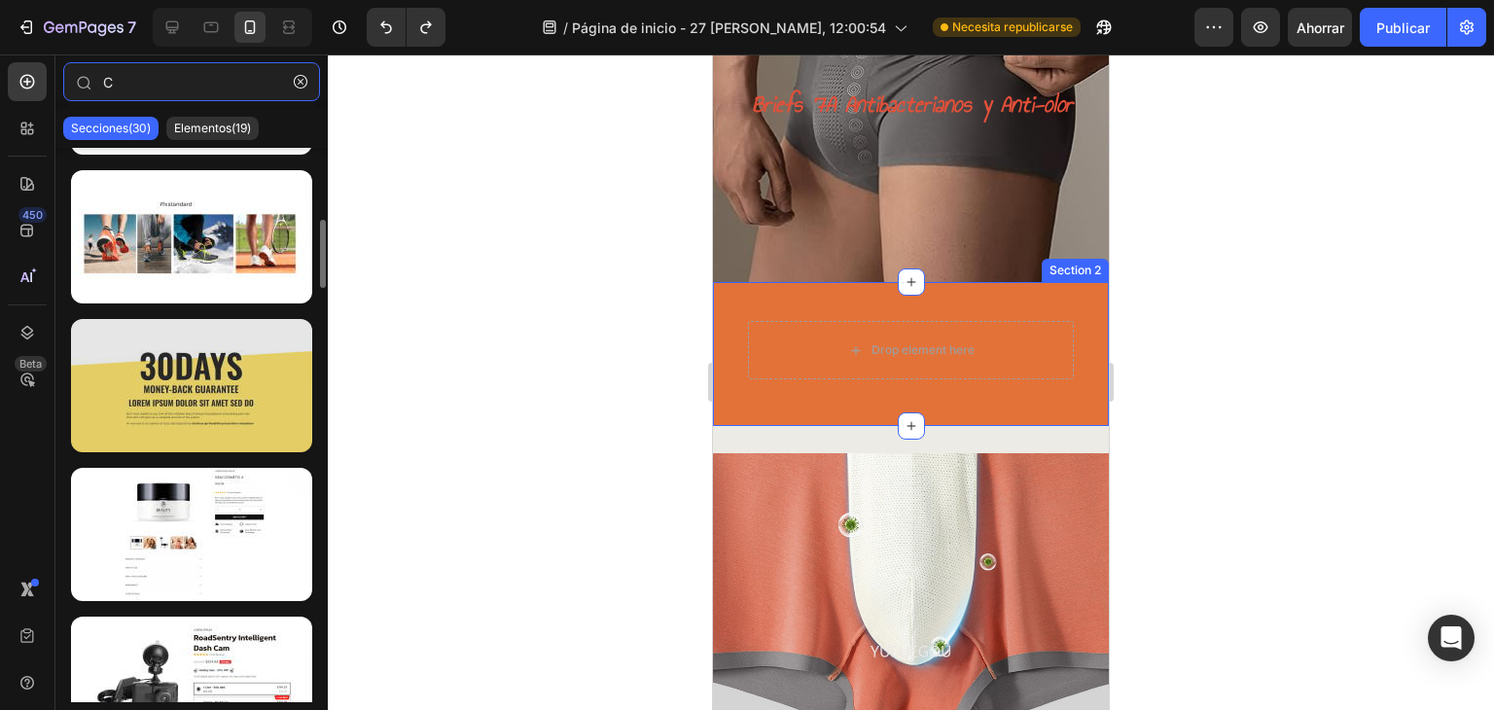
type input "C"
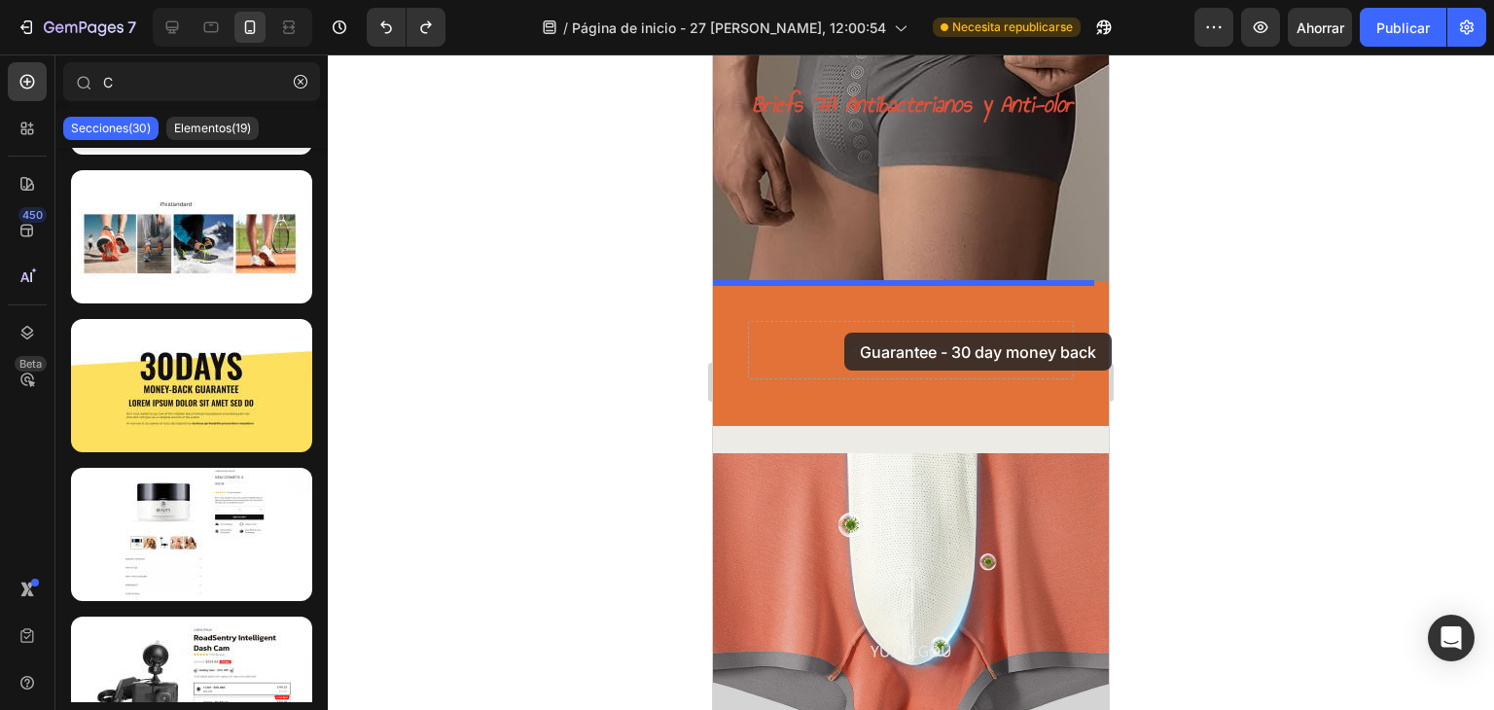
drag, startPoint x: 908, startPoint y: 426, endPoint x: 848, endPoint y: 333, distance: 111.1
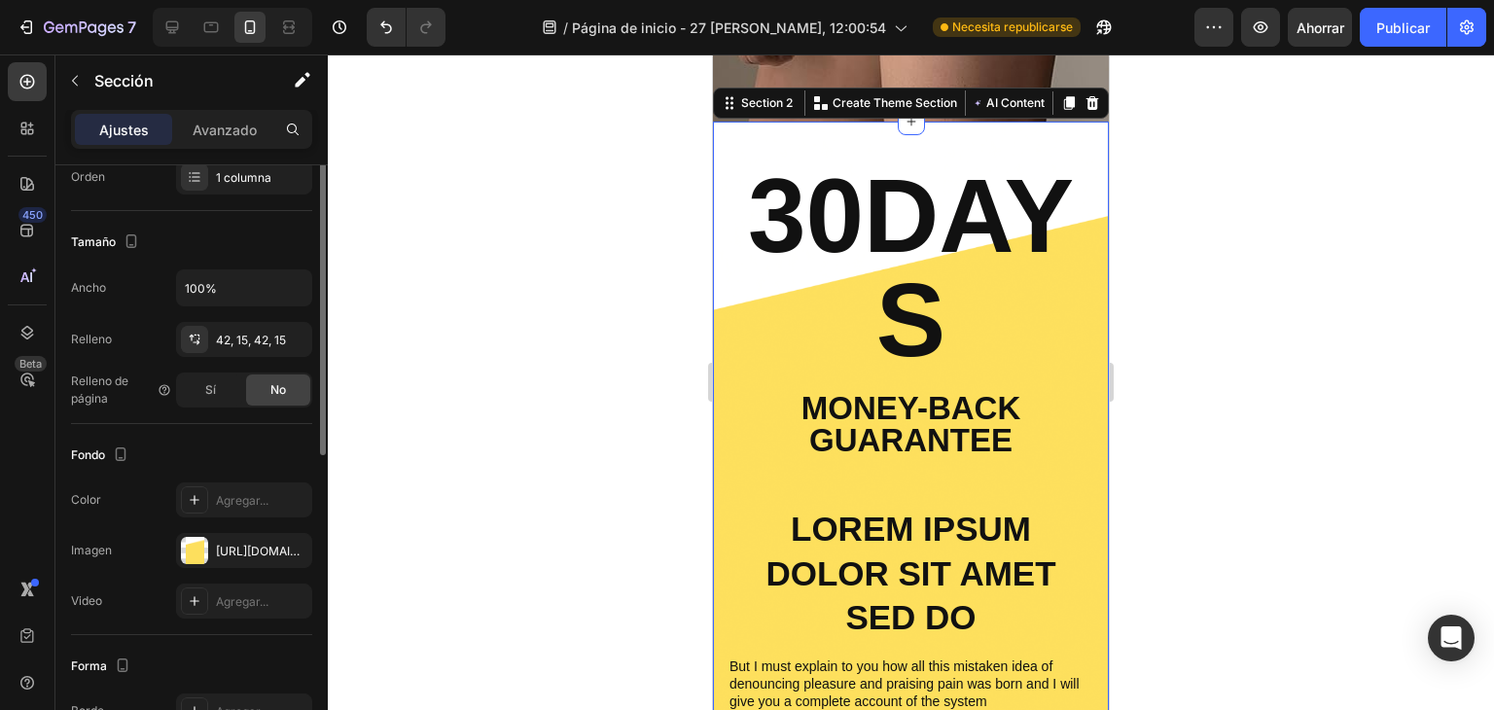
scroll to position [387, 0]
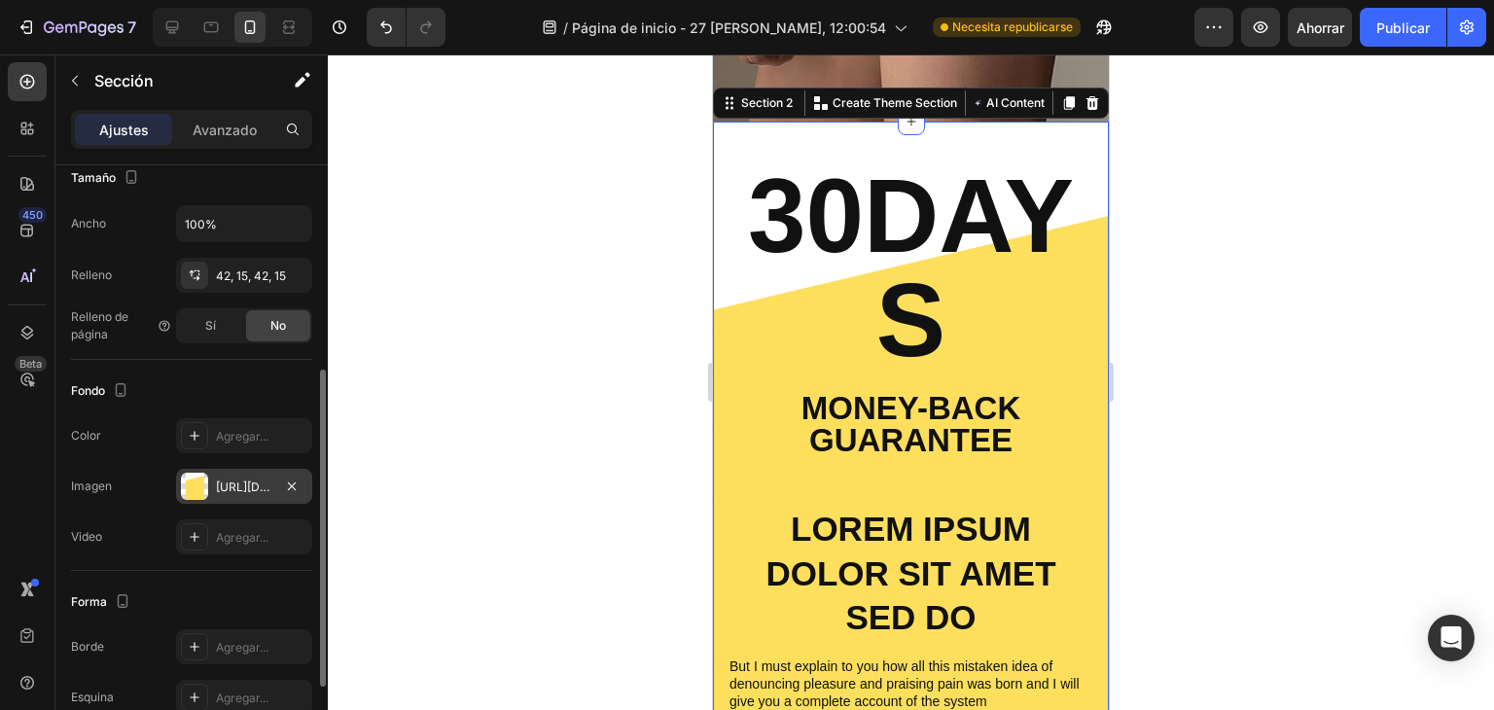
click at [196, 483] on div at bounding box center [194, 486] width 27 height 27
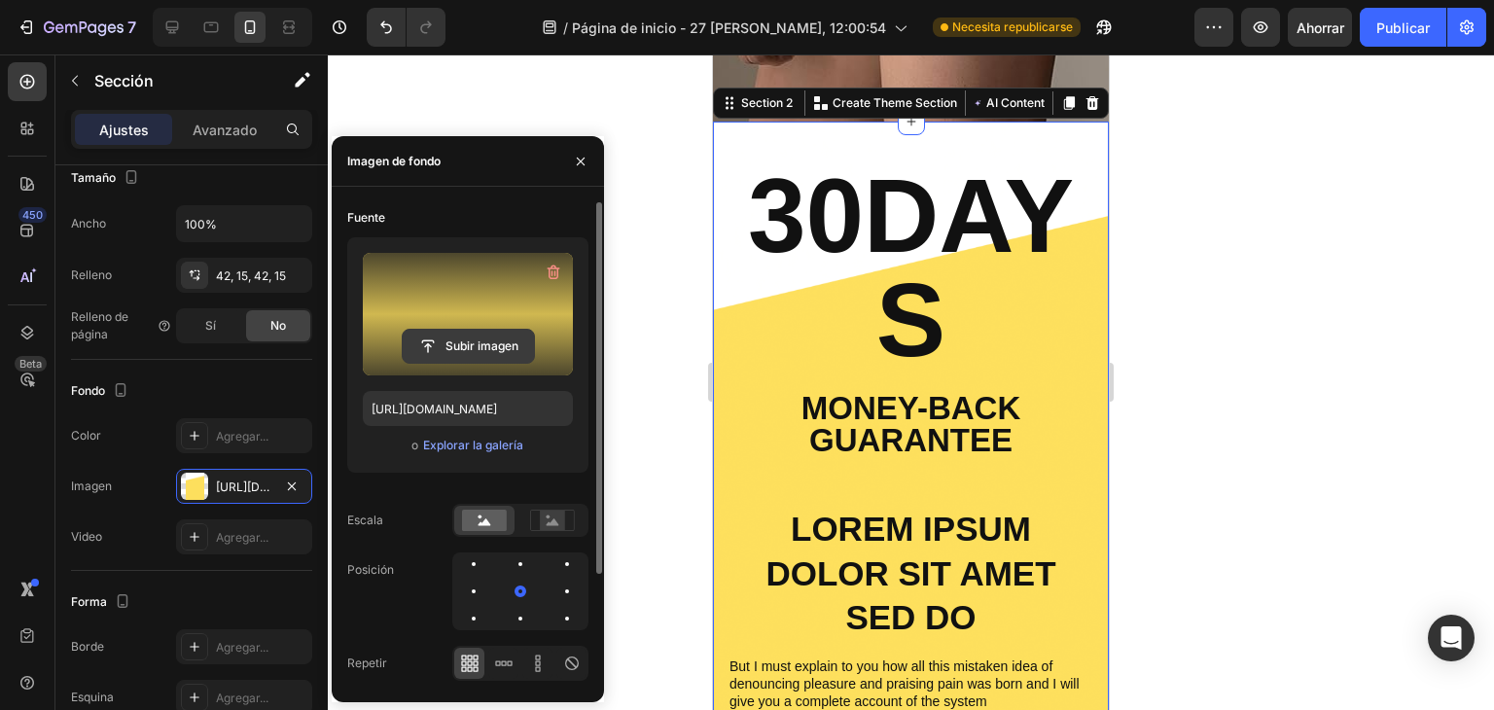
click at [499, 341] on input "file" at bounding box center [468, 346] width 131 height 33
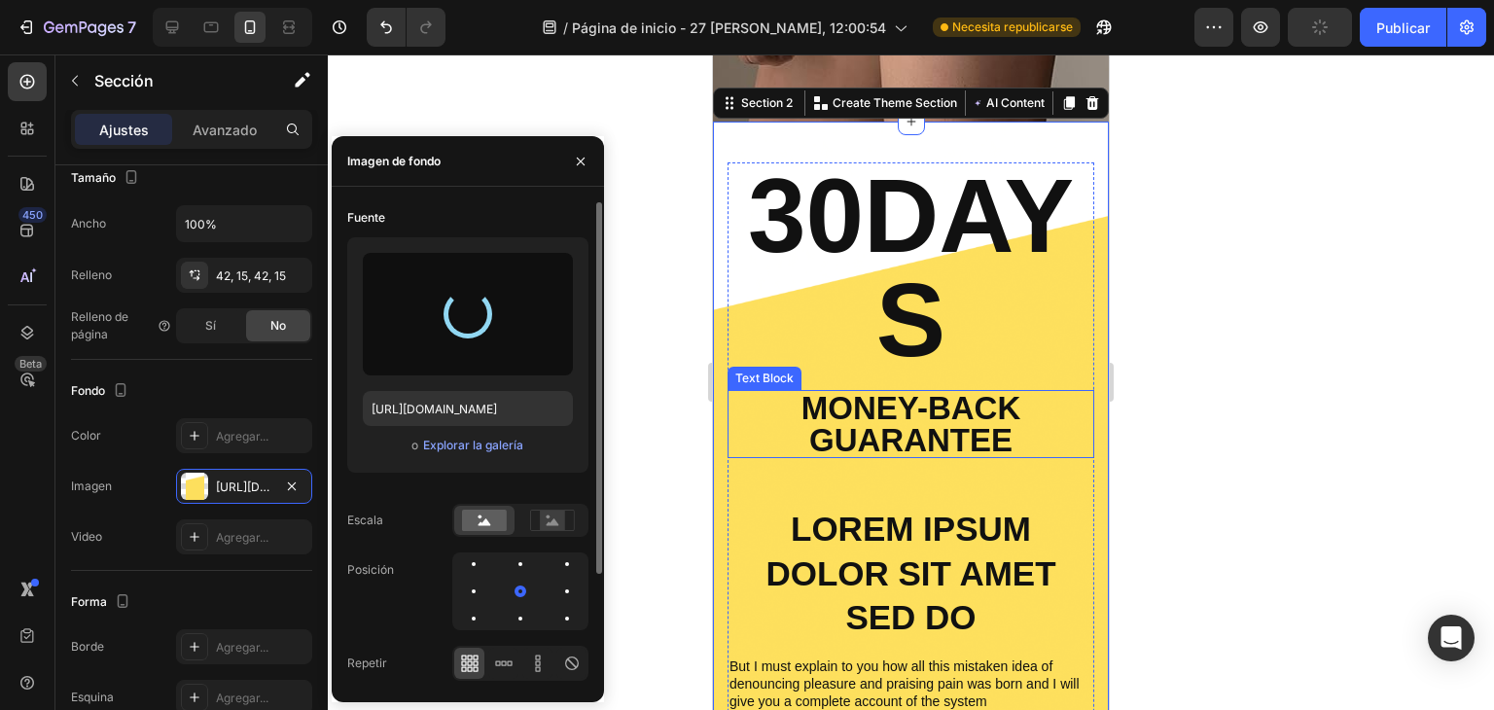
type input "https://cdn.shopify.com/s/files/1/0707/9995/0023/files/gempages_581806748881388…"
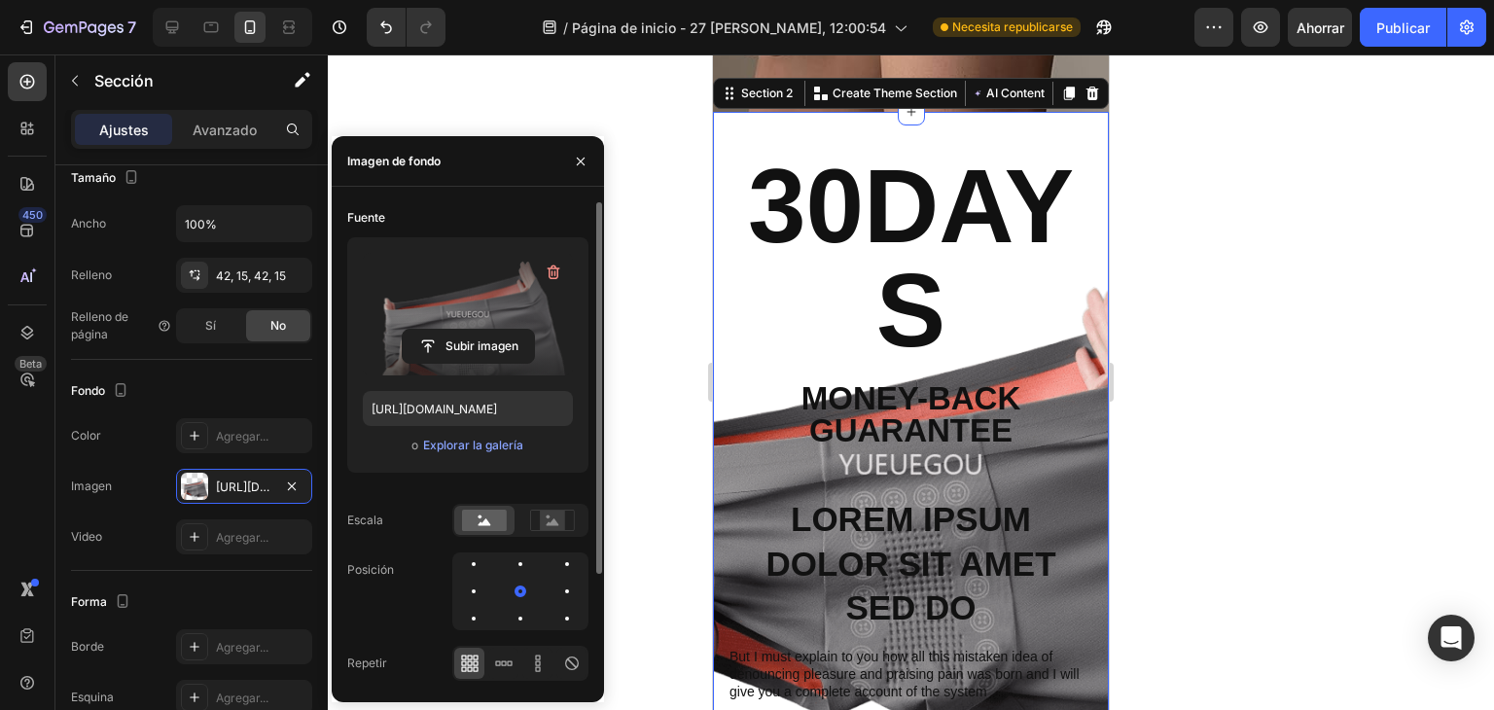
scroll to position [355, 0]
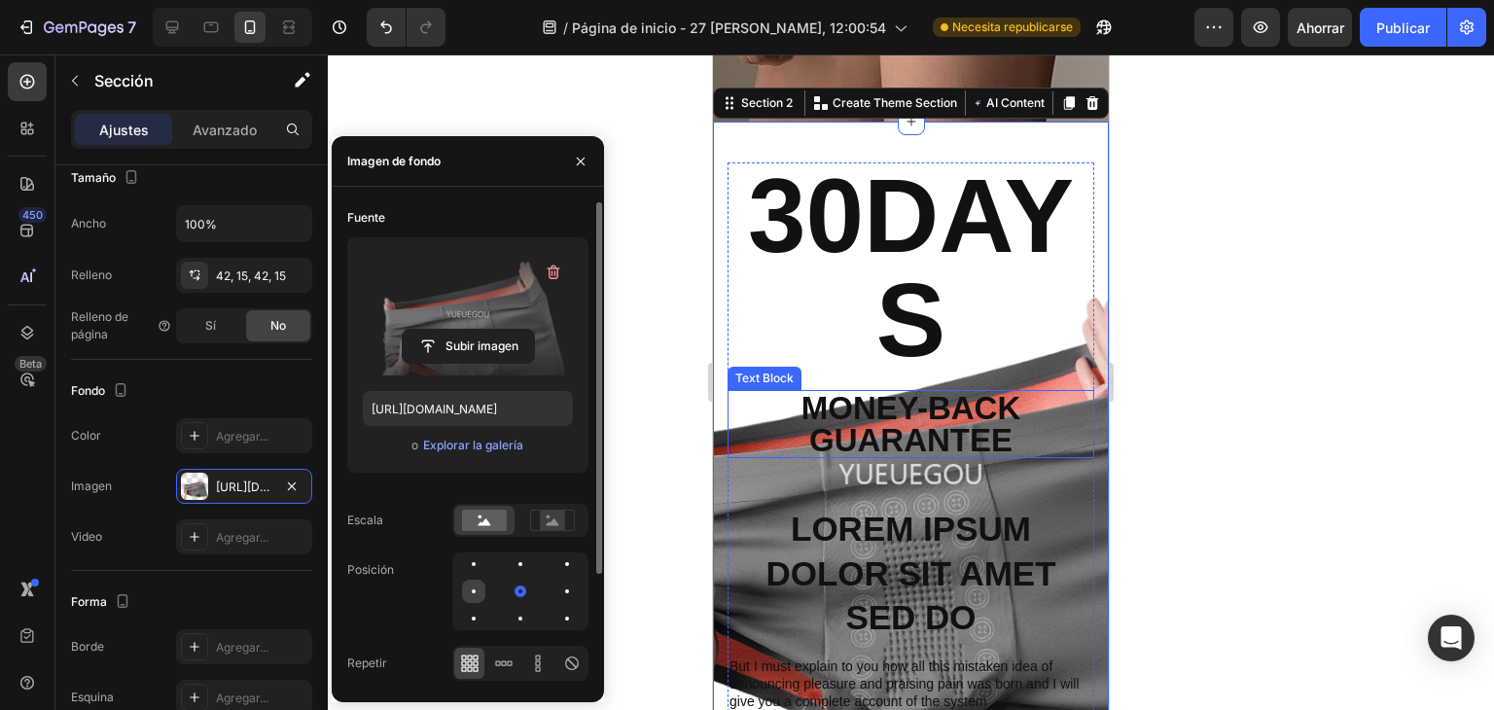
click at [509, 594] on div at bounding box center [520, 591] width 23 height 23
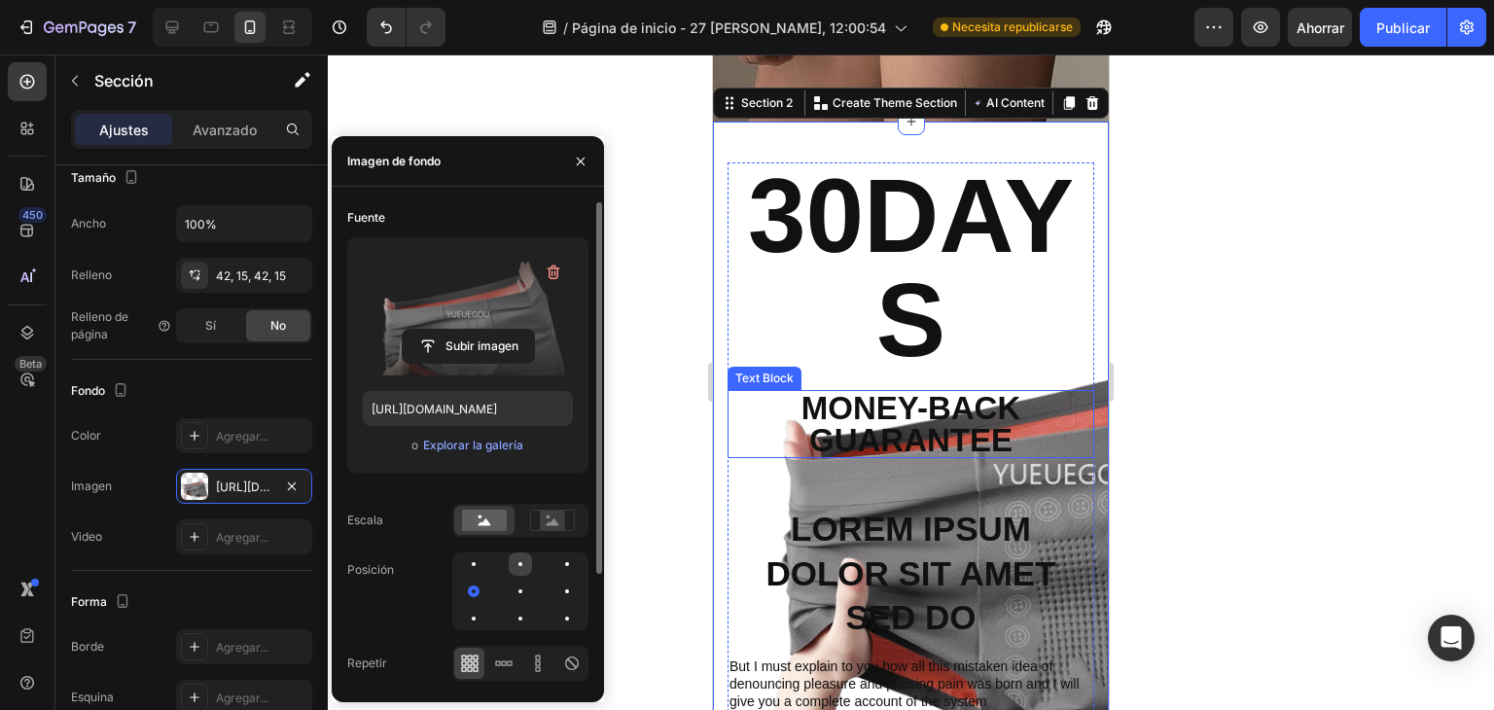
click at [555, 571] on div at bounding box center [566, 563] width 23 height 23
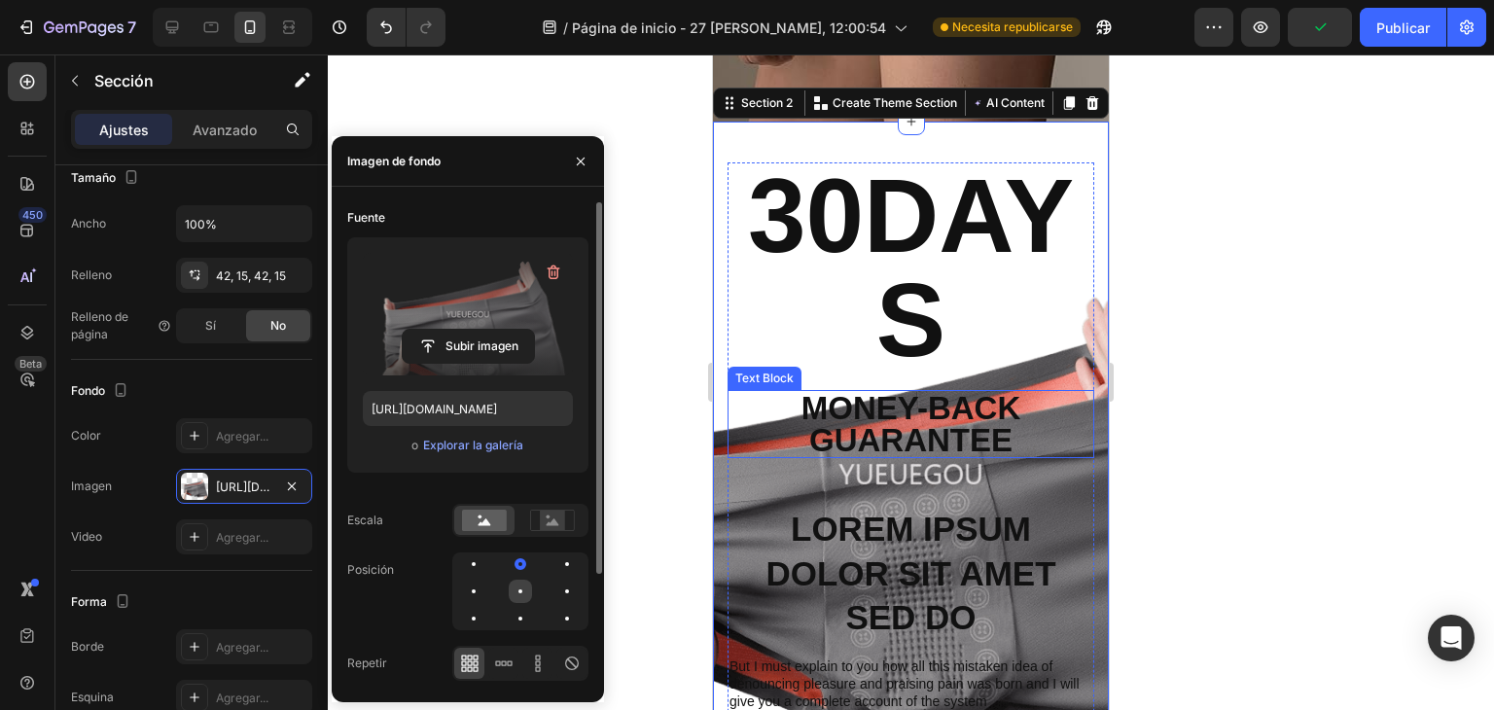
click at [555, 595] on div at bounding box center [566, 591] width 23 height 23
click at [540, 522] on rect at bounding box center [552, 520] width 25 height 19
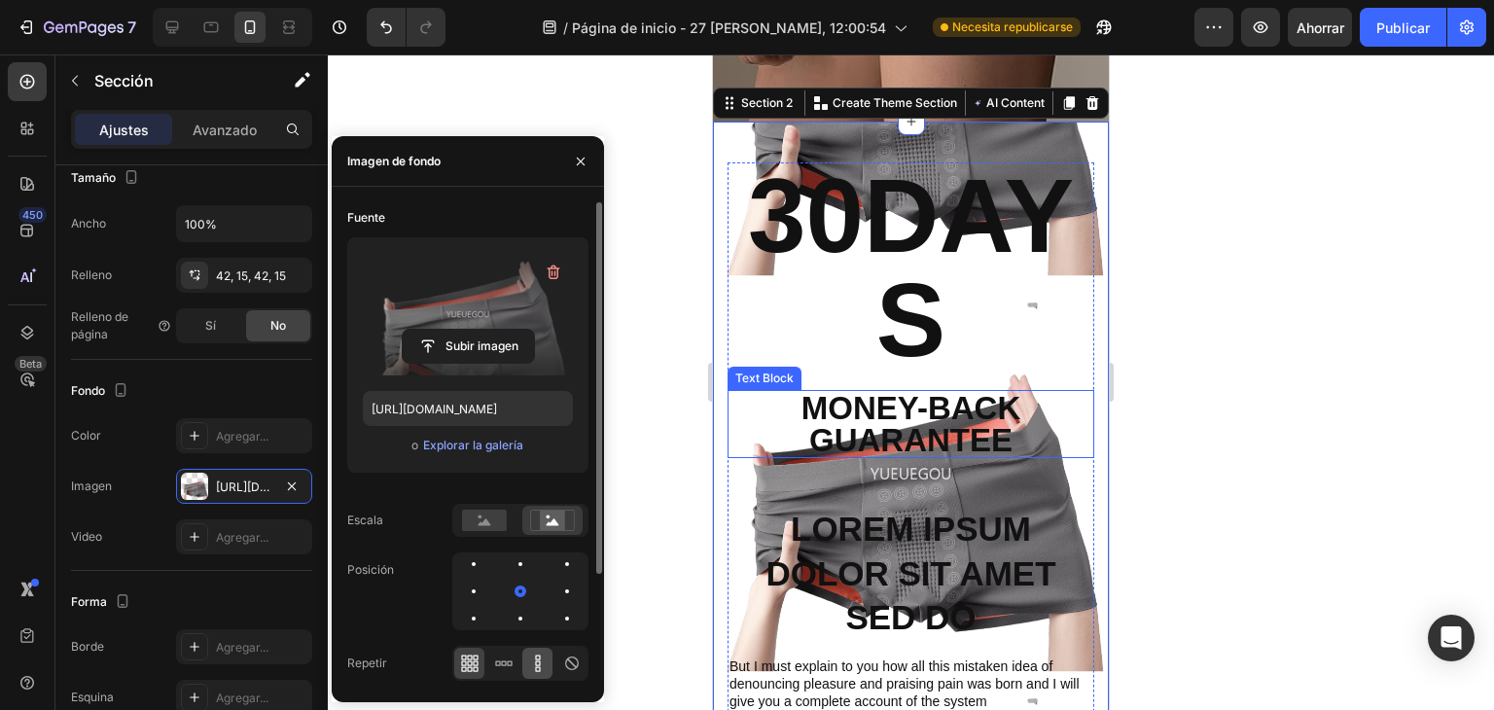
click at [544, 658] on icon at bounding box center [537, 663] width 19 height 19
click at [513, 661] on icon at bounding box center [503, 663] width 19 height 19
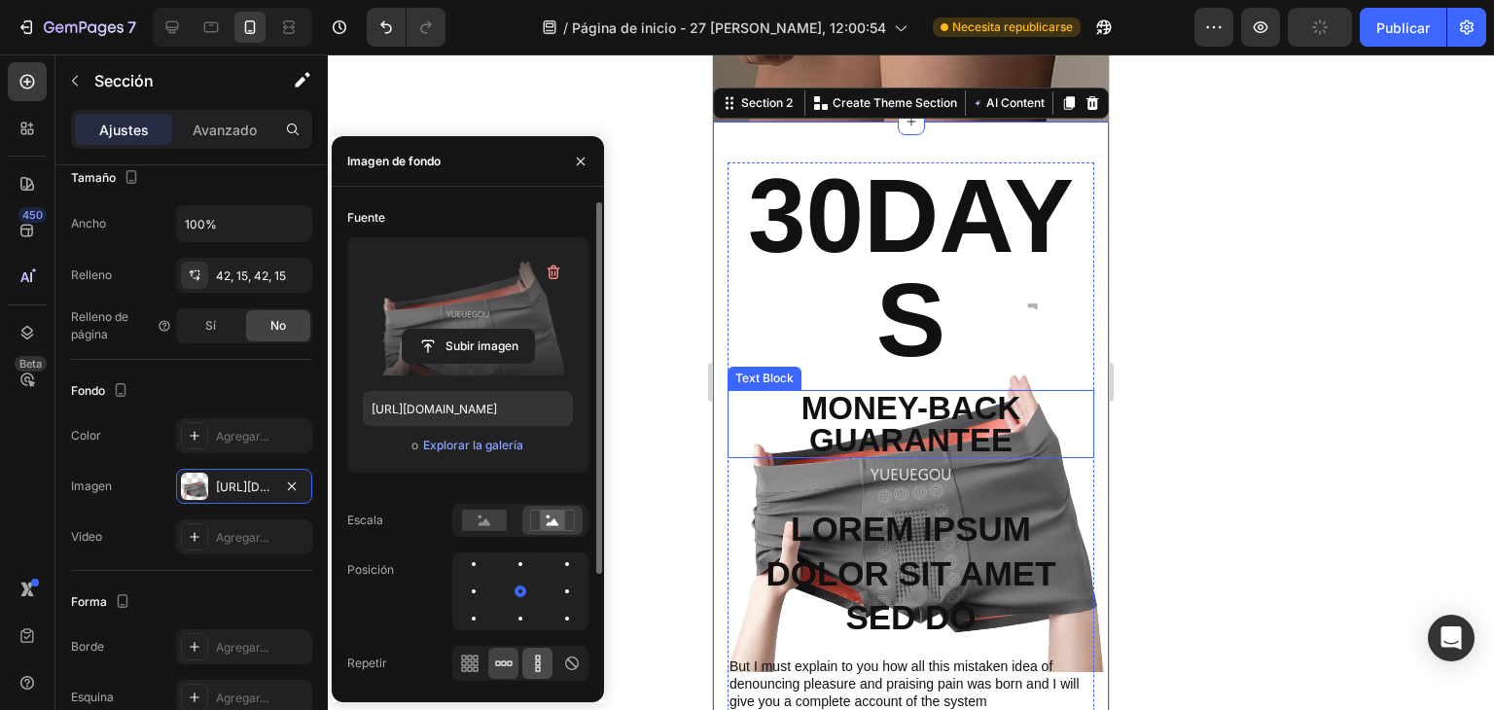
click at [541, 656] on icon at bounding box center [537, 663] width 19 height 19
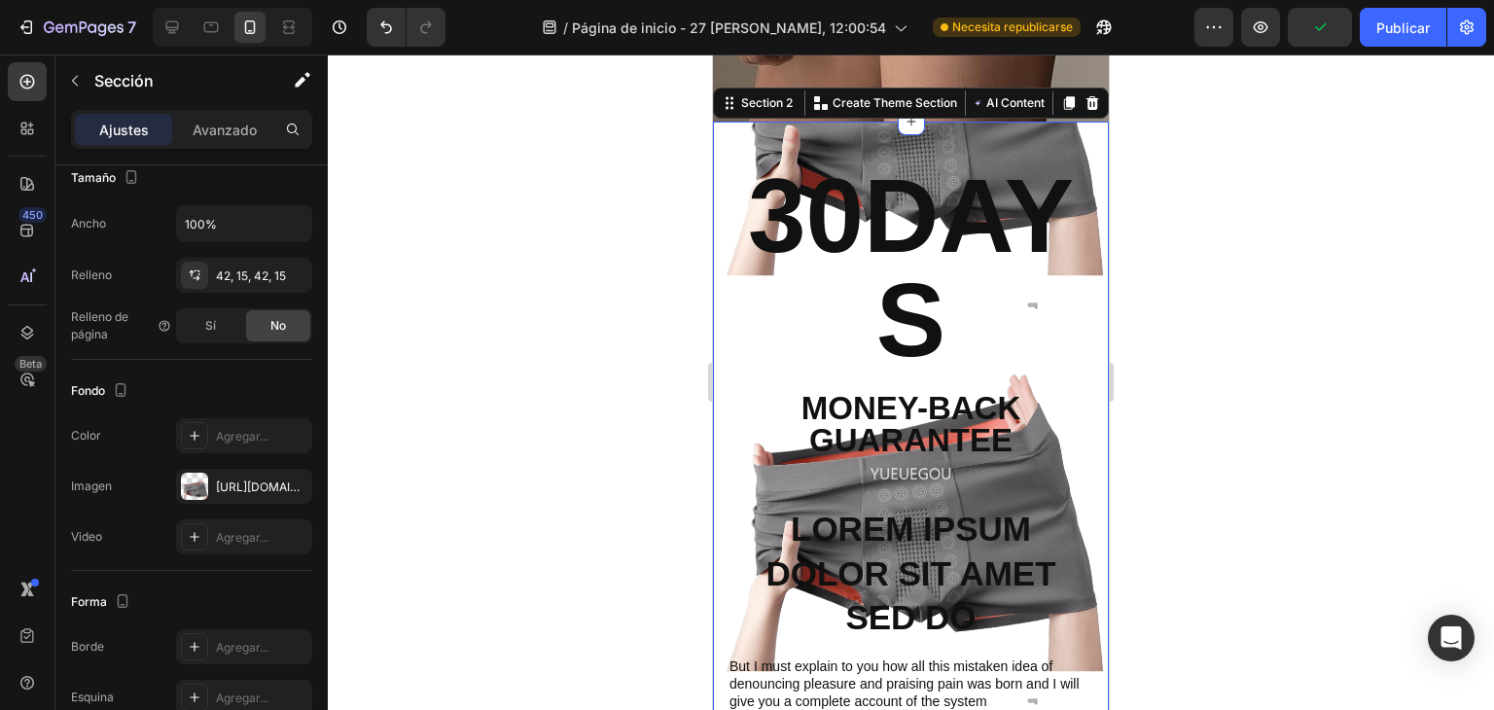
click at [720, 394] on div "30DAYS Heading Money-Back Guarantee Text Block Lorem ipsum dolor sit amet sed d…" at bounding box center [911, 474] width 396 height 704
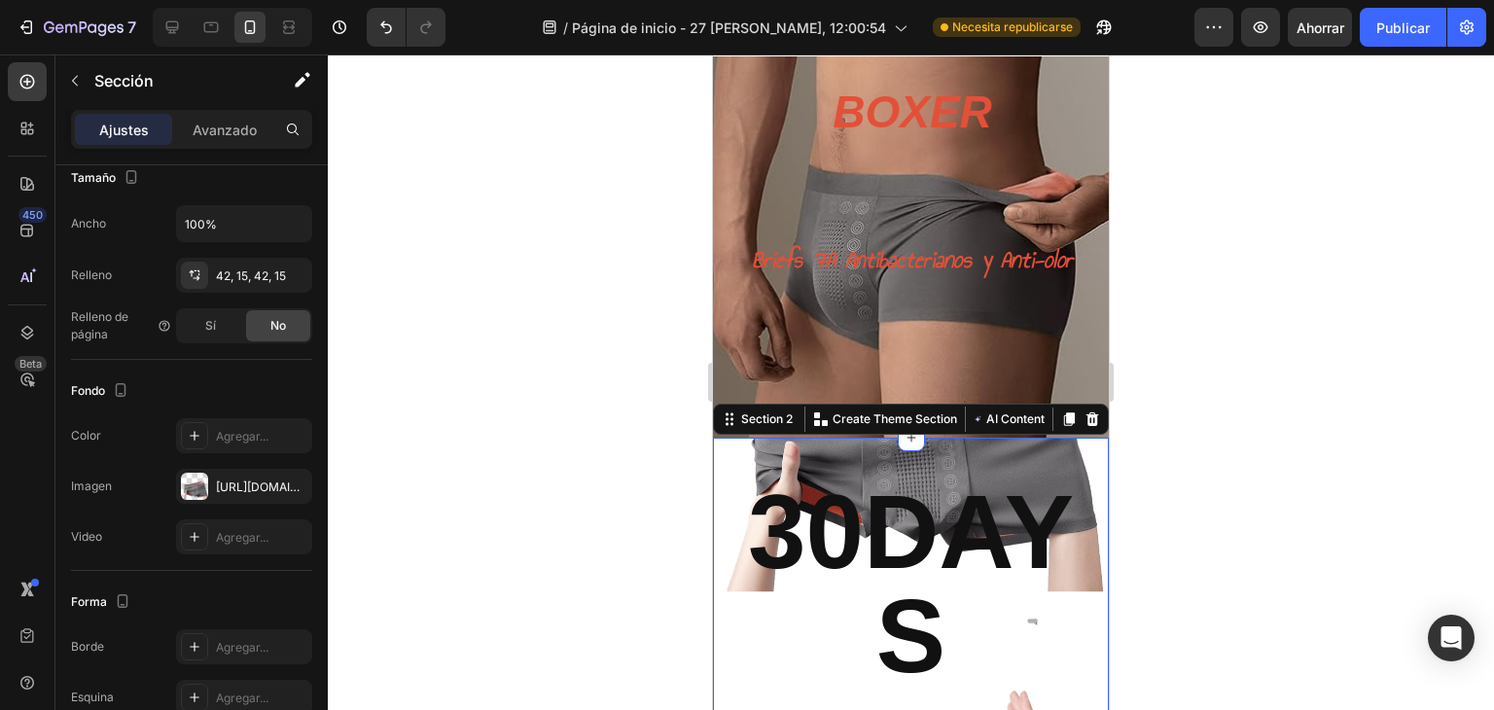
scroll to position [31, 0]
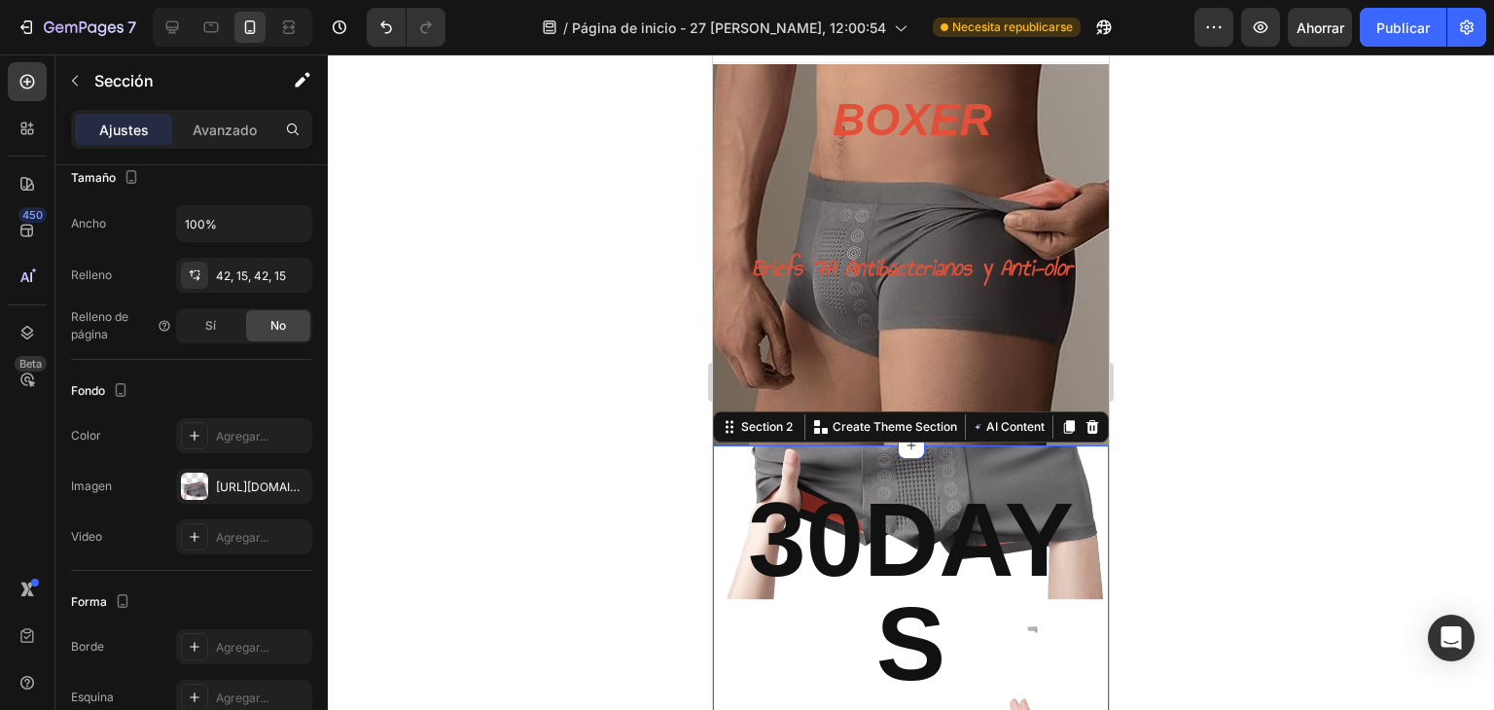
click at [1342, 286] on div at bounding box center [911, 381] width 1166 height 655
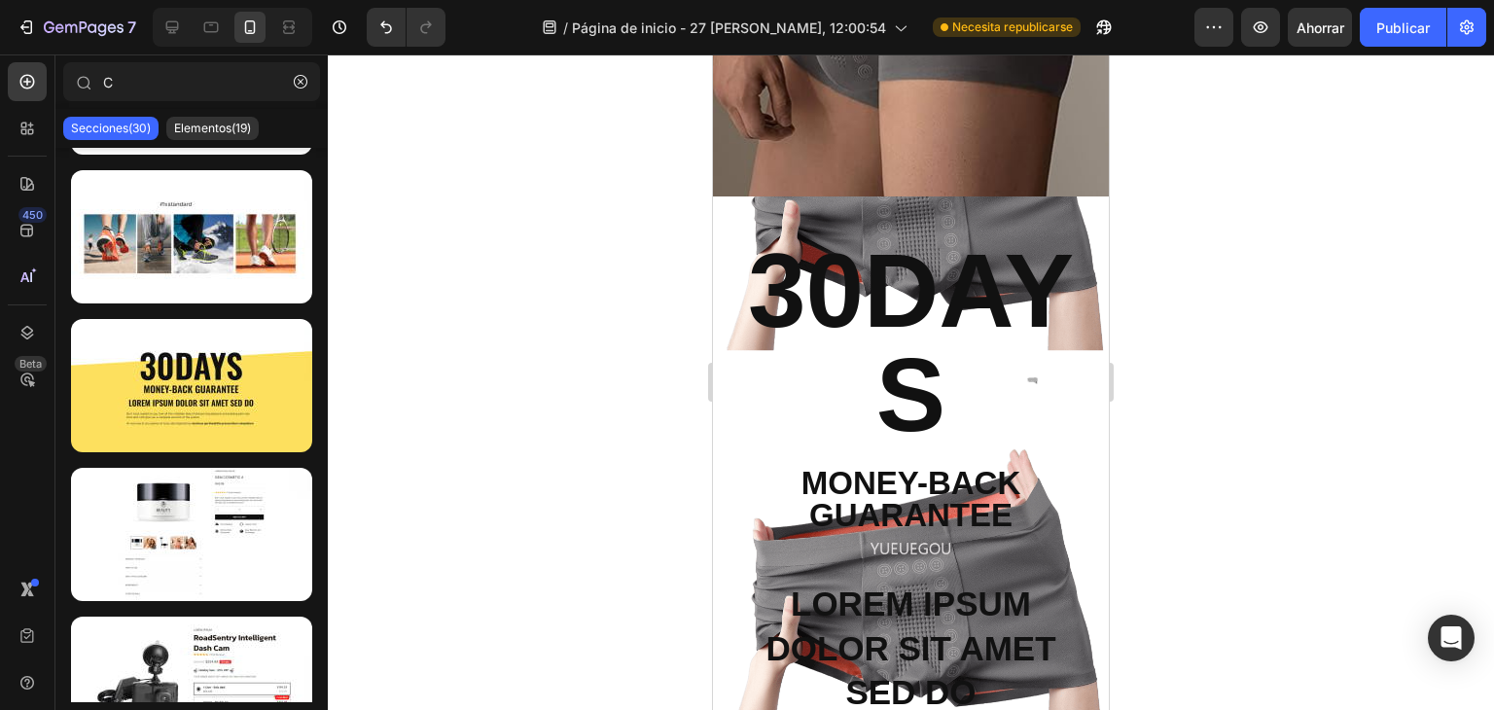
scroll to position [353, 0]
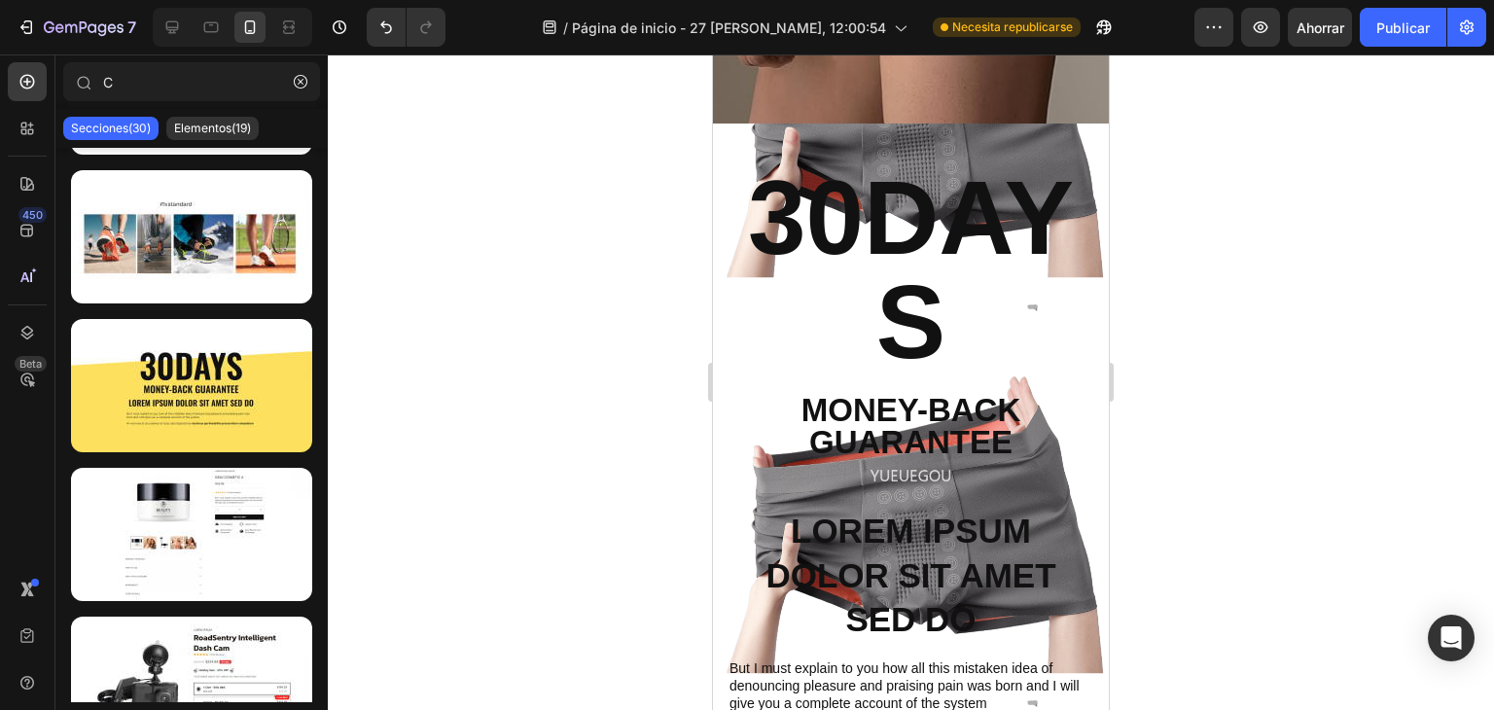
click at [1053, 256] on h2 "30DAYS" at bounding box center [910, 270] width 367 height 212
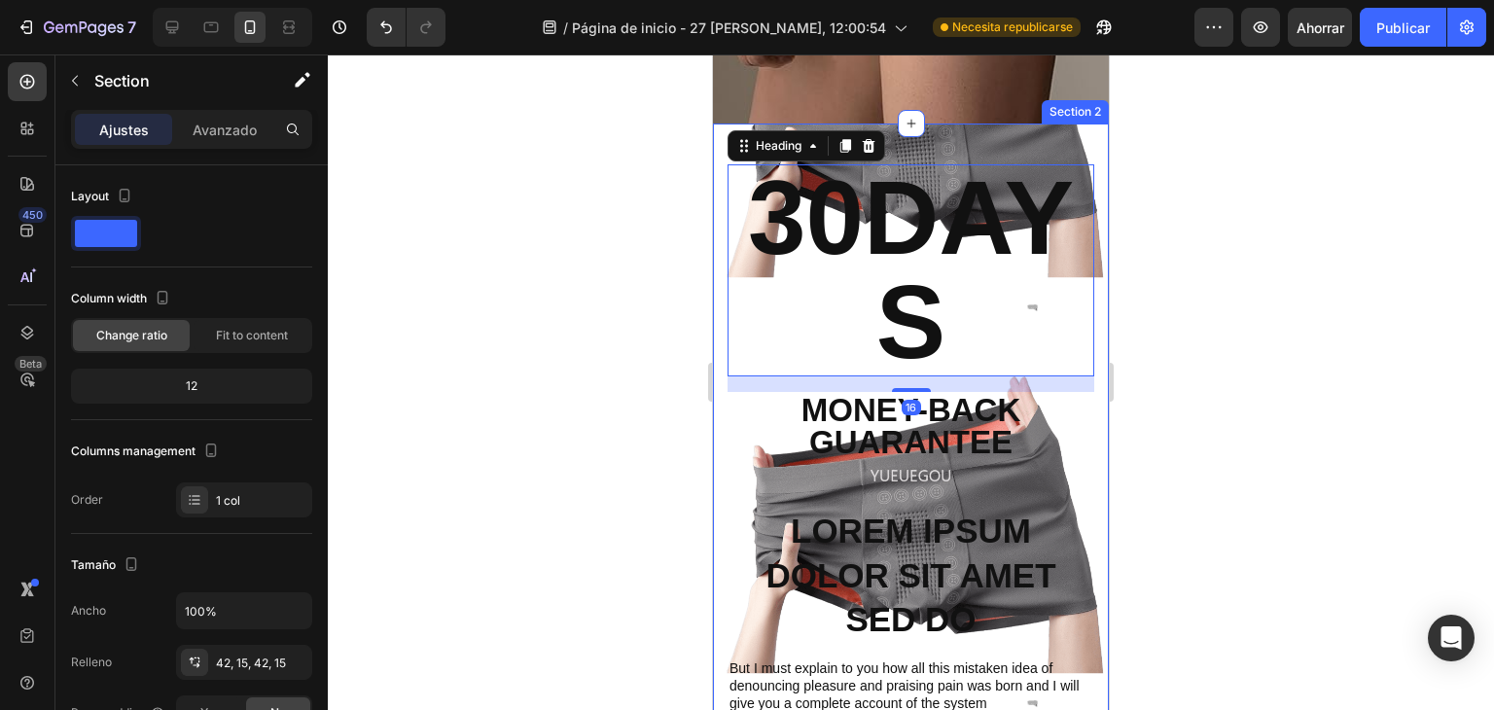
click at [1091, 283] on div "30DAYS Heading 16 Money-Back Guarantee Text Block Lorem ipsum dolor sit amet se…" at bounding box center [911, 476] width 396 height 704
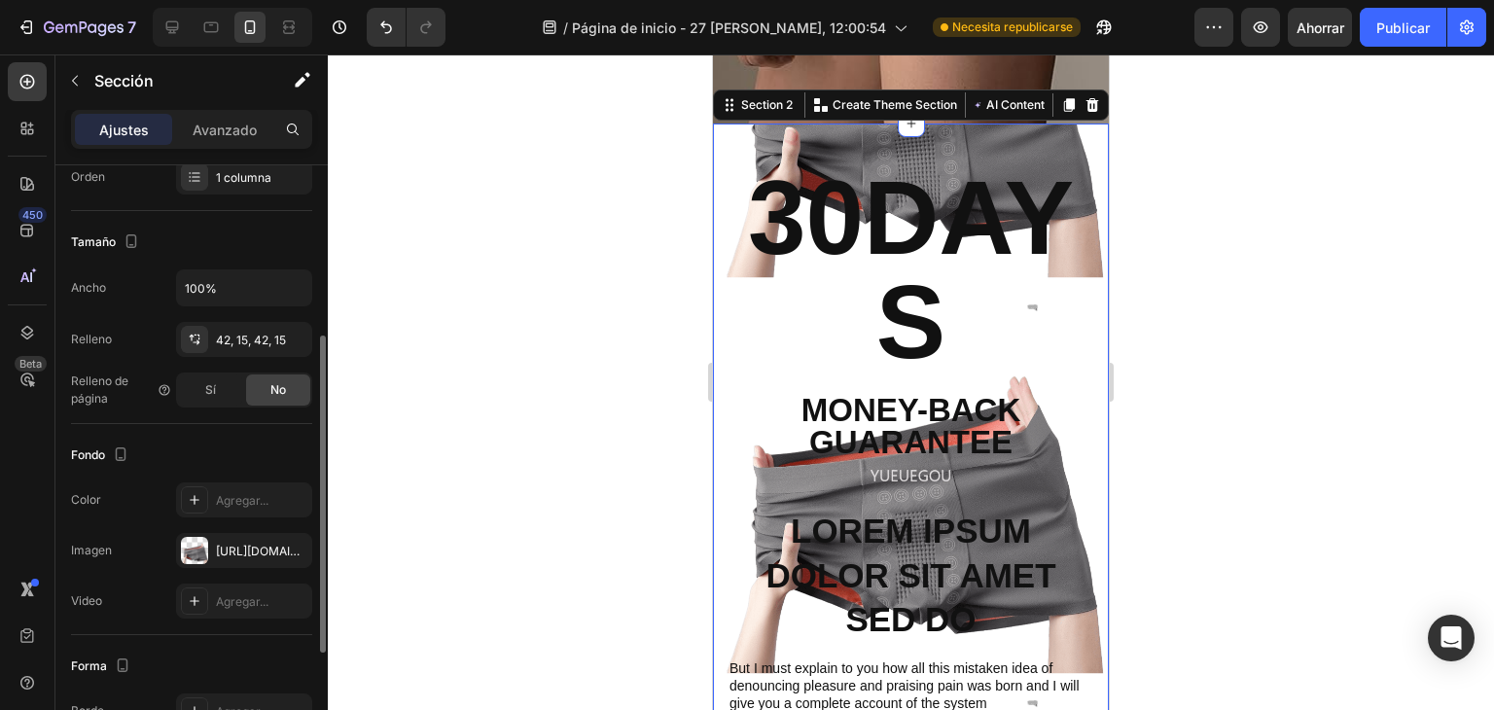
scroll to position [534, 0]
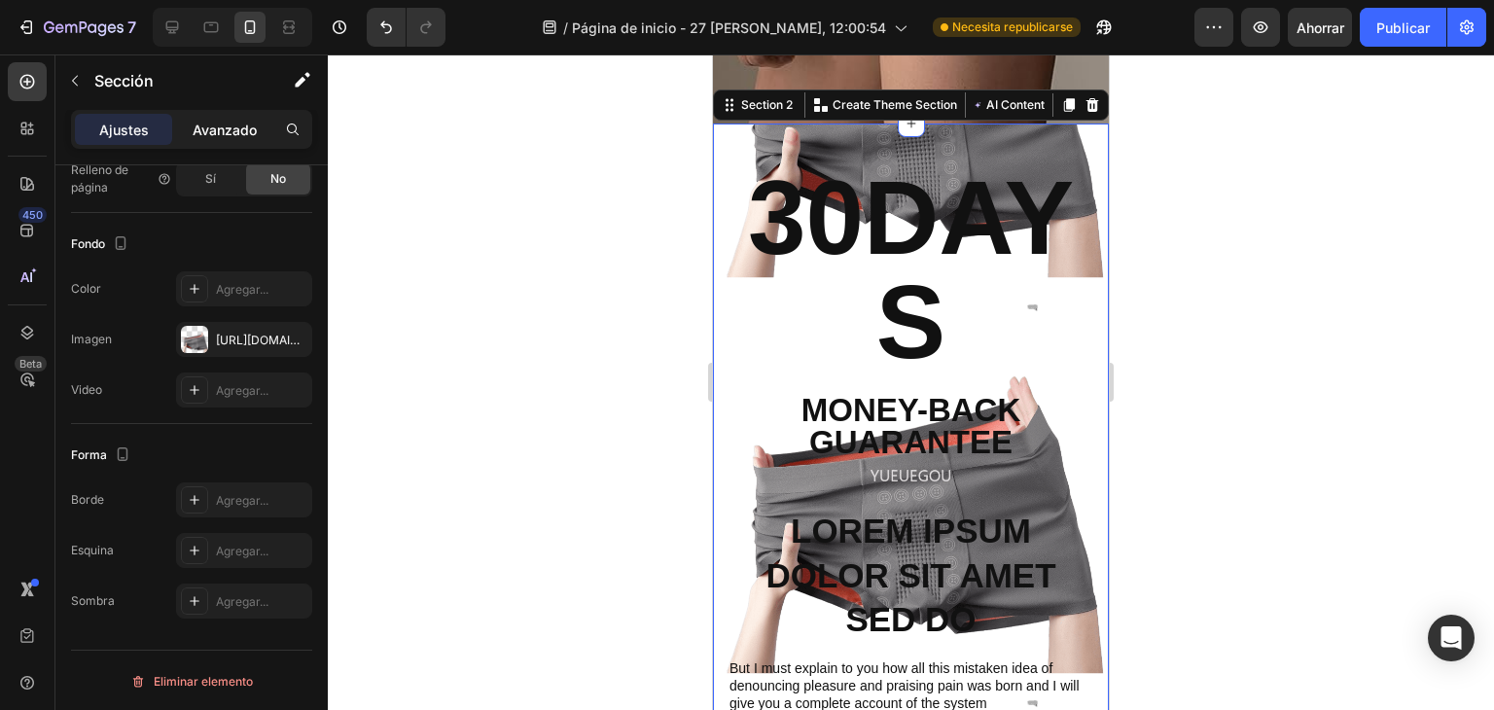
click at [196, 122] on font "Avanzado" at bounding box center [225, 130] width 64 height 17
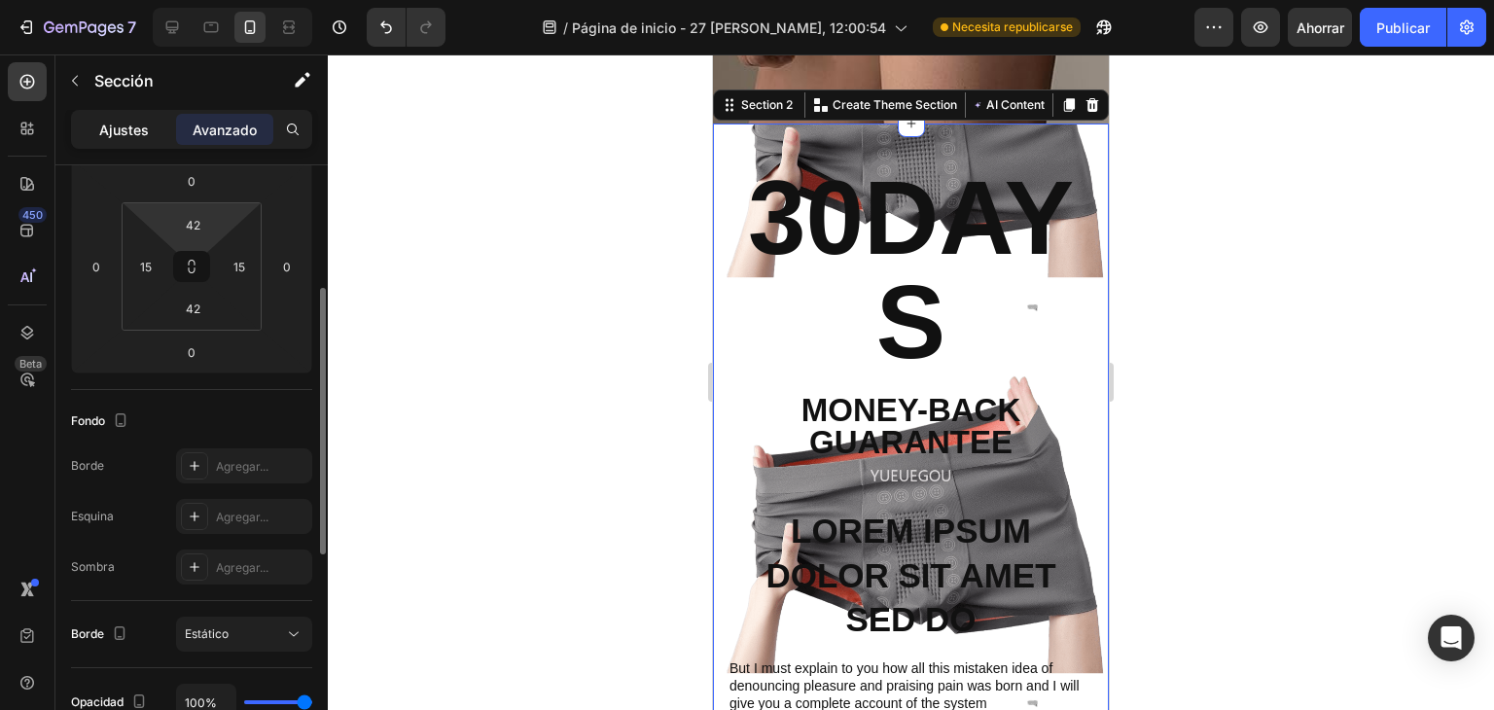
scroll to position [210, 0]
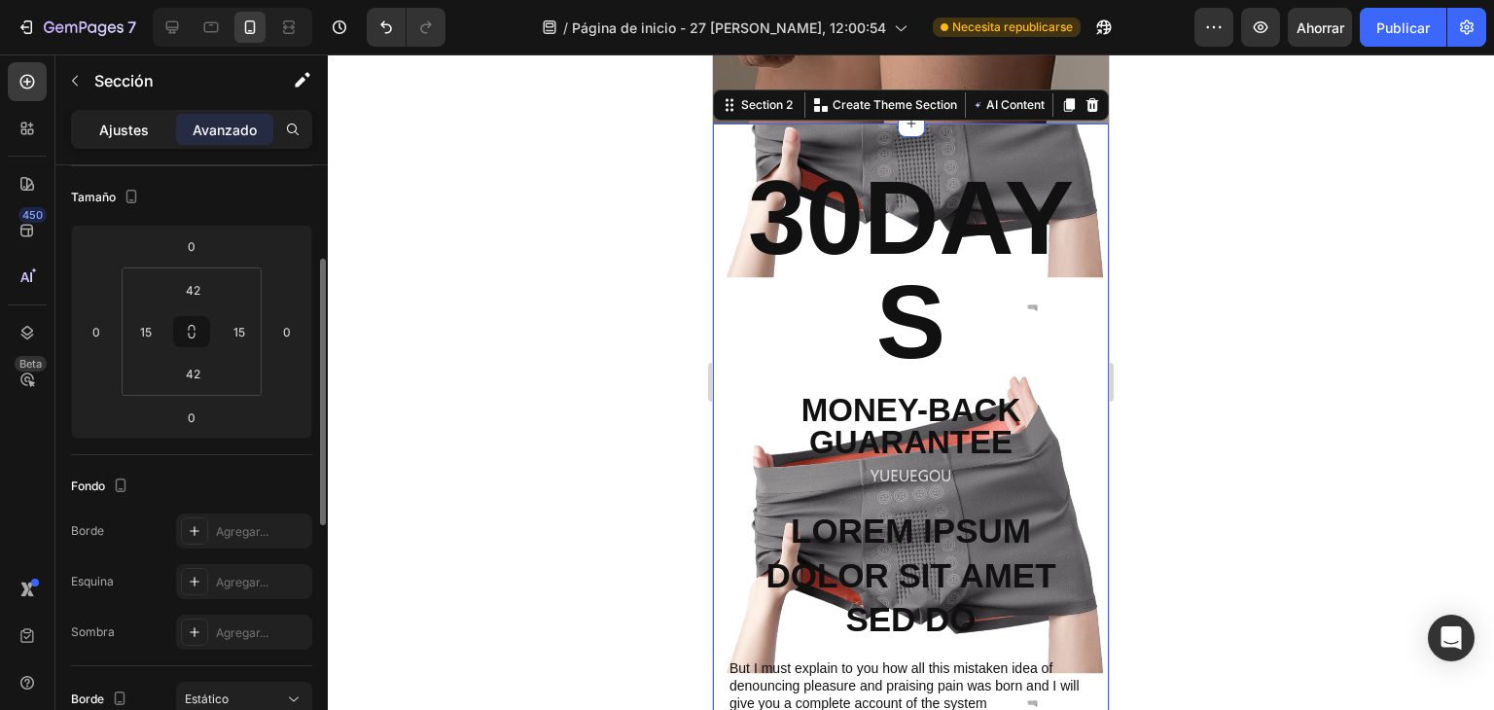
click at [120, 130] on font "Ajustes" at bounding box center [124, 130] width 50 height 17
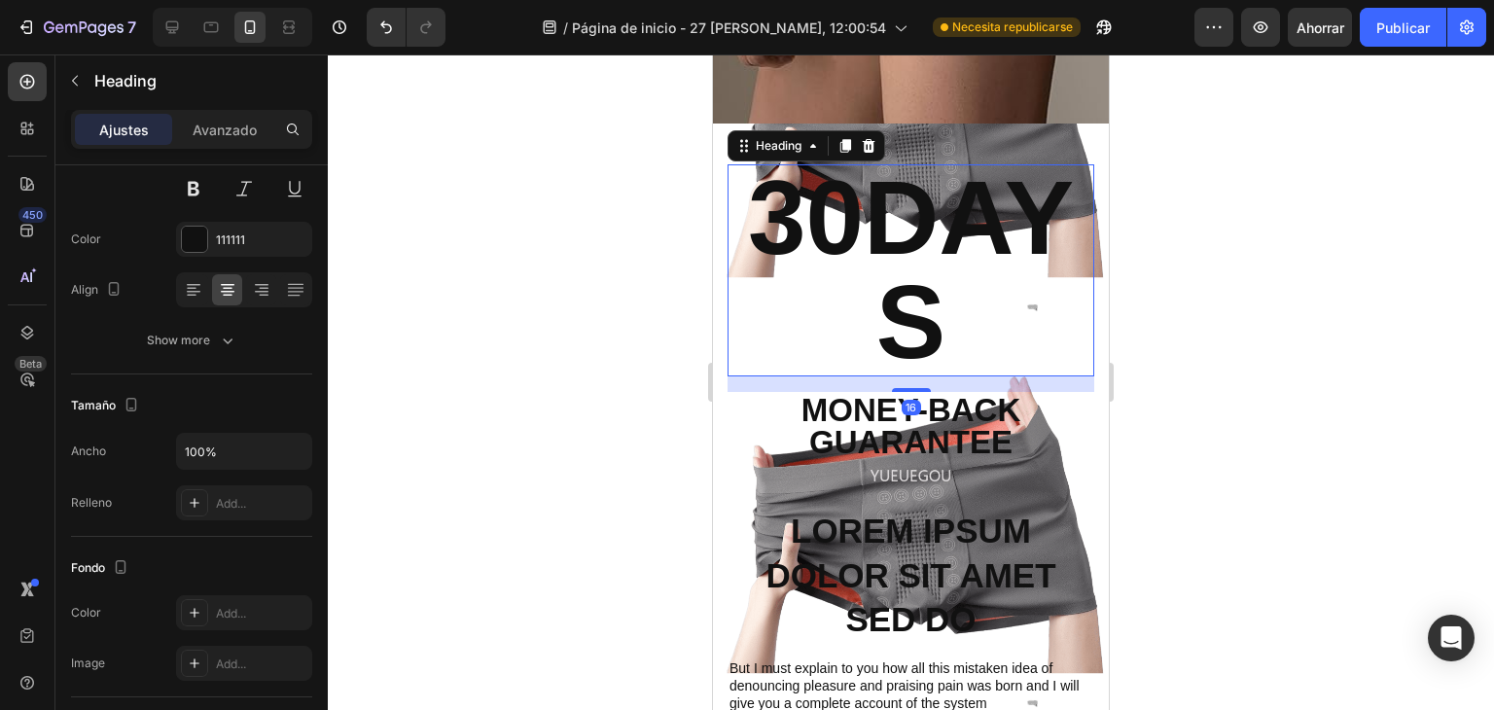
click at [774, 314] on h2 "30DAYS" at bounding box center [910, 270] width 367 height 212
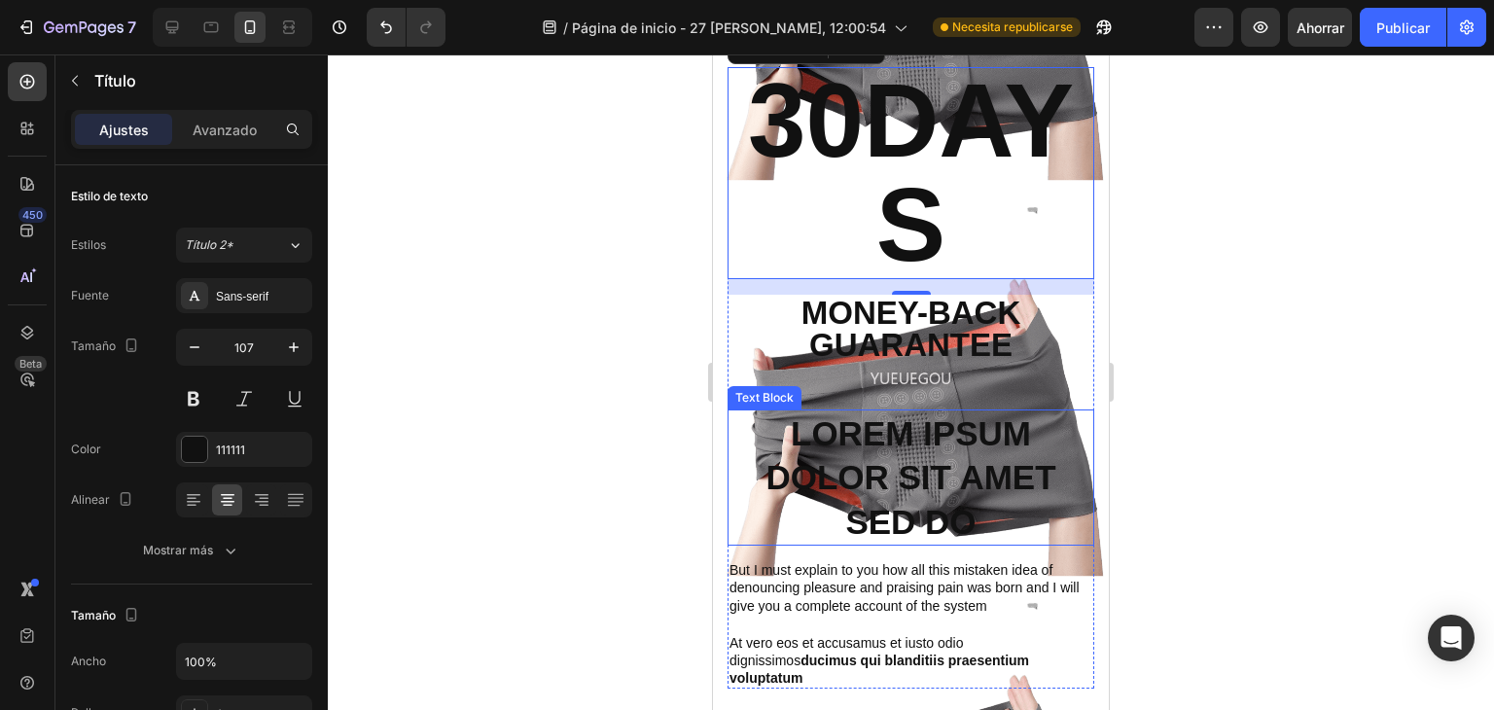
scroll to position [612, 0]
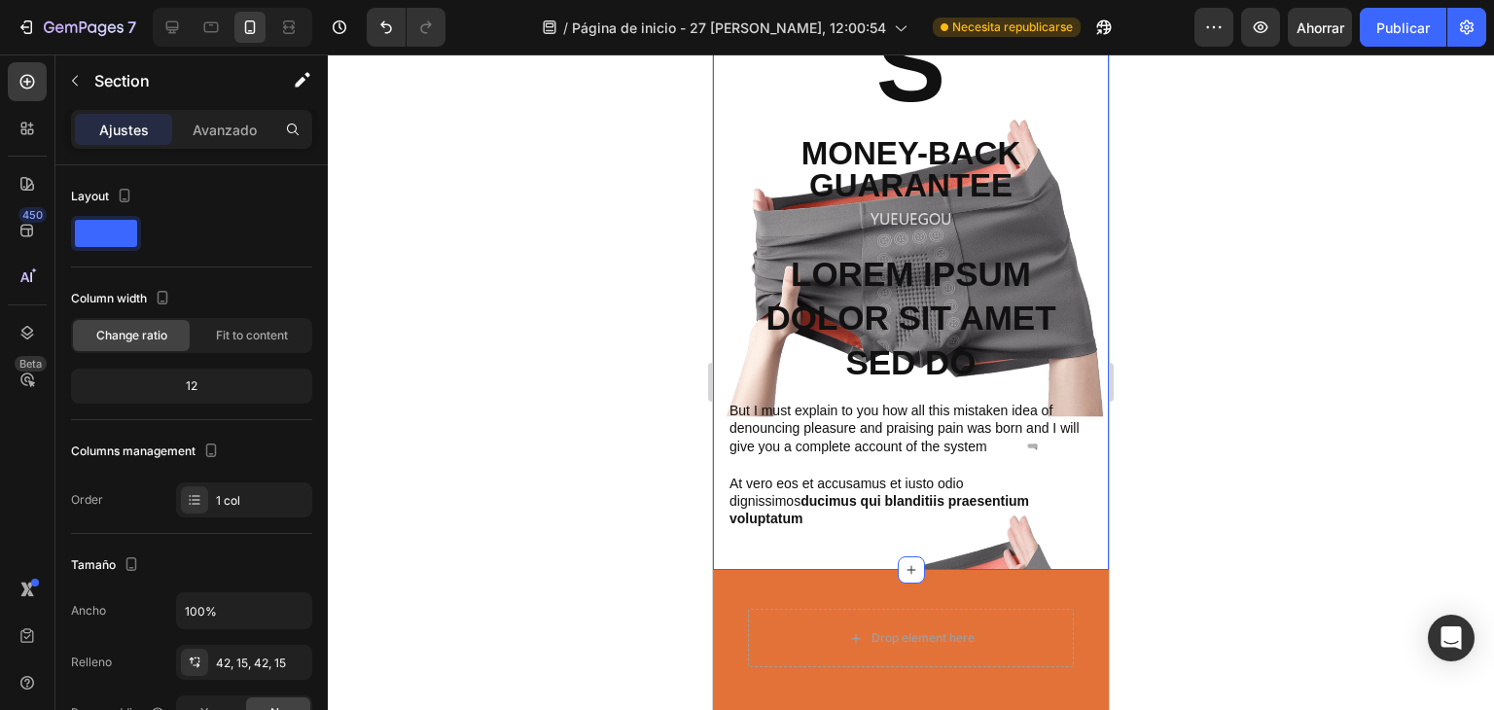
click at [719, 237] on div "30DAYS Heading Money-Back Guarantee Text Block Lorem ipsum dolor sit amet sed d…" at bounding box center [911, 219] width 396 height 704
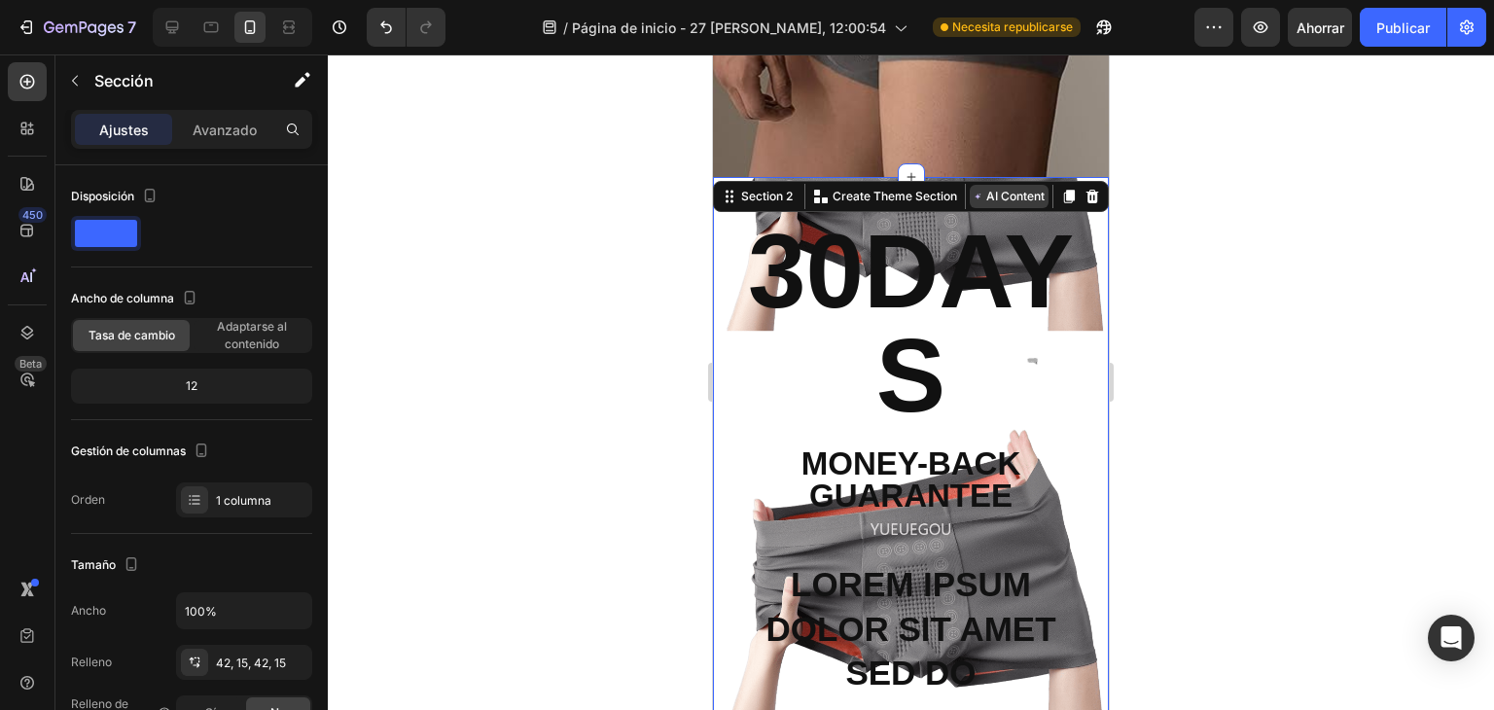
scroll to position [223, 0]
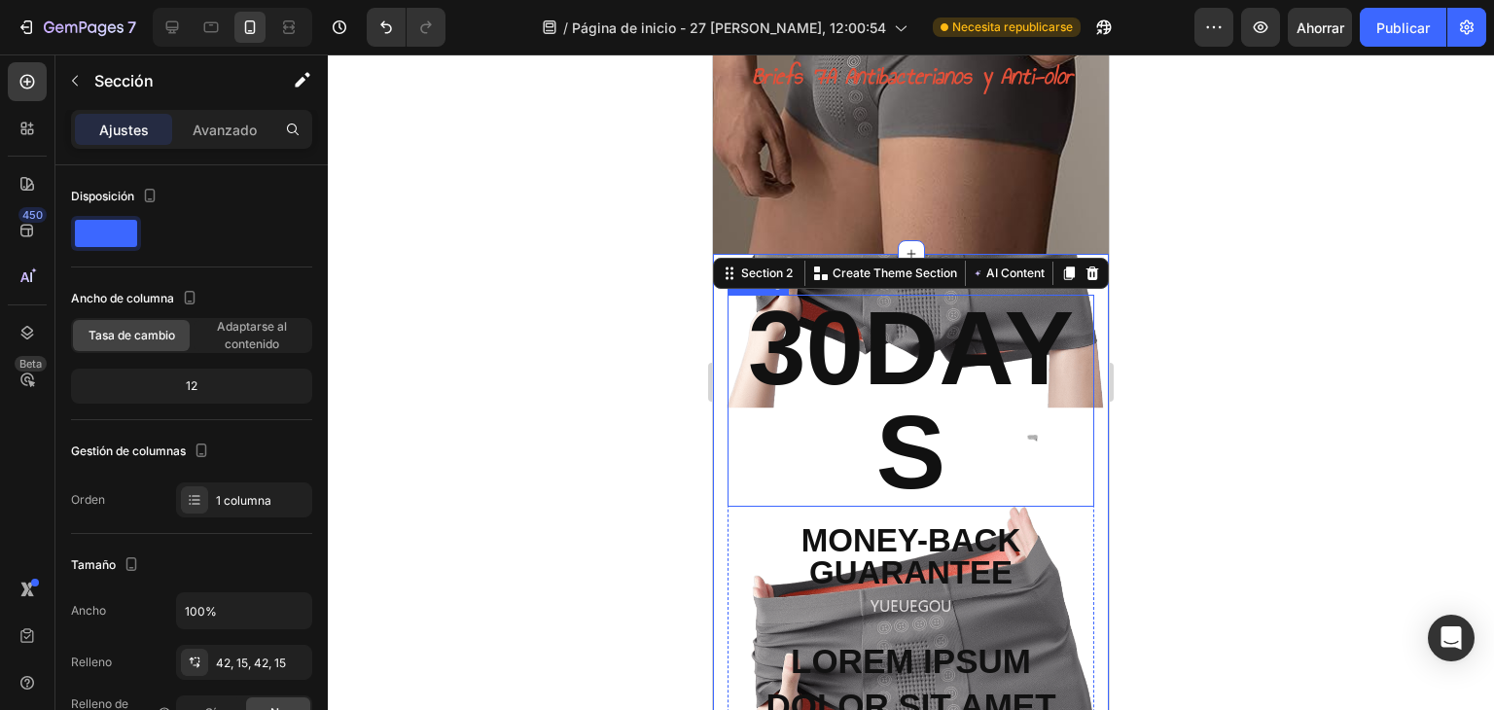
click at [1086, 323] on div "30DAYS Heading Money-Back Guarantee Text Block Lorem ipsum dolor sit amet sed d…" at bounding box center [911, 606] width 396 height 704
click at [1074, 327] on h2 "30DAYS" at bounding box center [910, 401] width 367 height 212
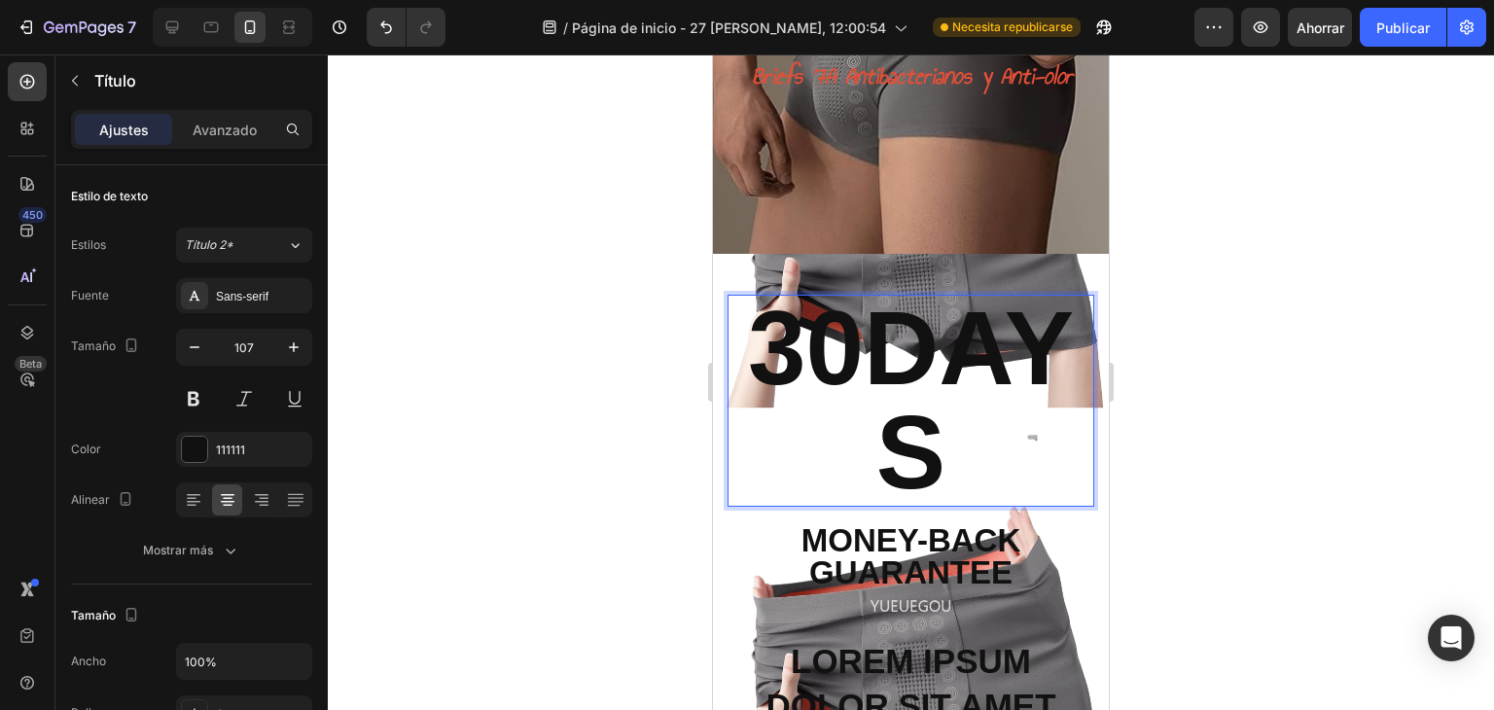
click at [1078, 324] on h2 "30DAYS" at bounding box center [910, 401] width 367 height 212
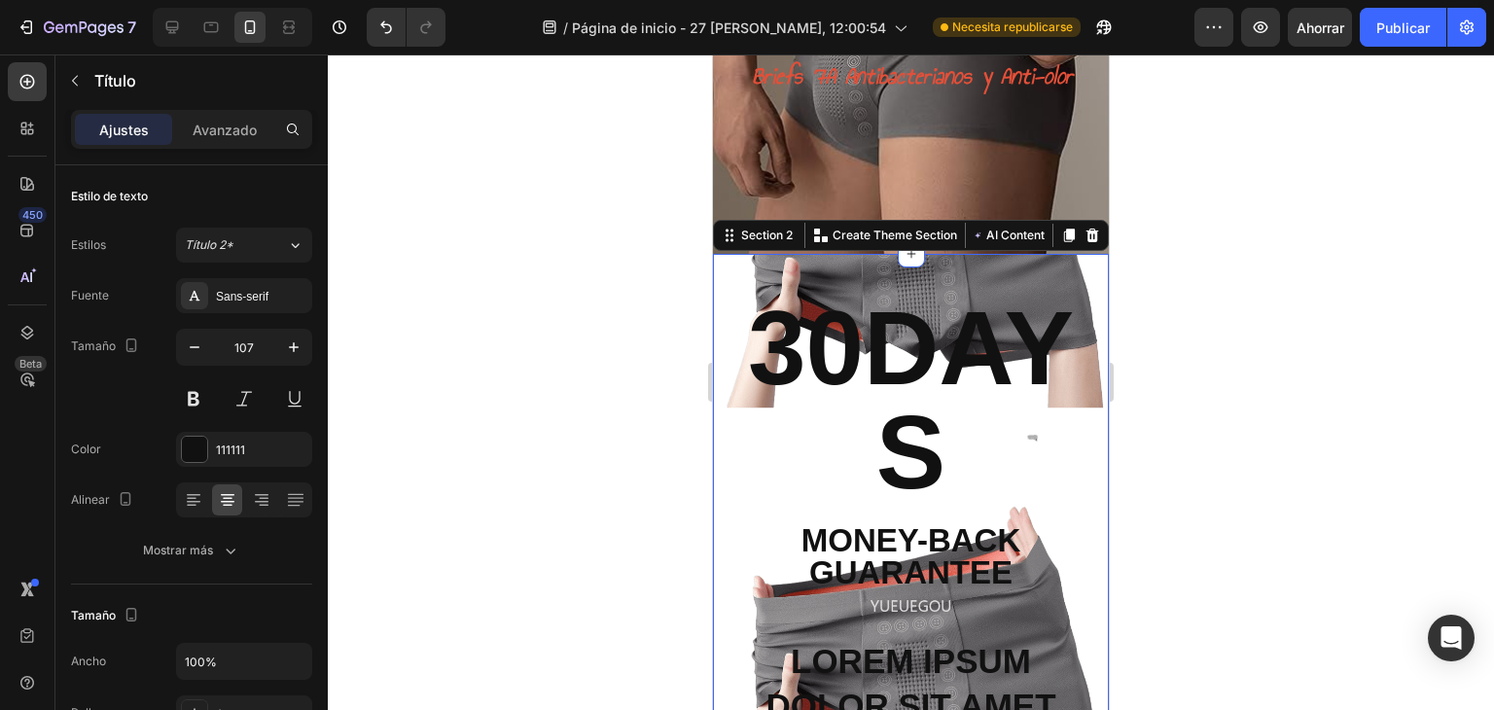
click at [1084, 323] on div "30DAYS Heading Money-Back Guarantee Text Block Lorem ipsum dolor sit amet sed d…" at bounding box center [911, 606] width 396 height 704
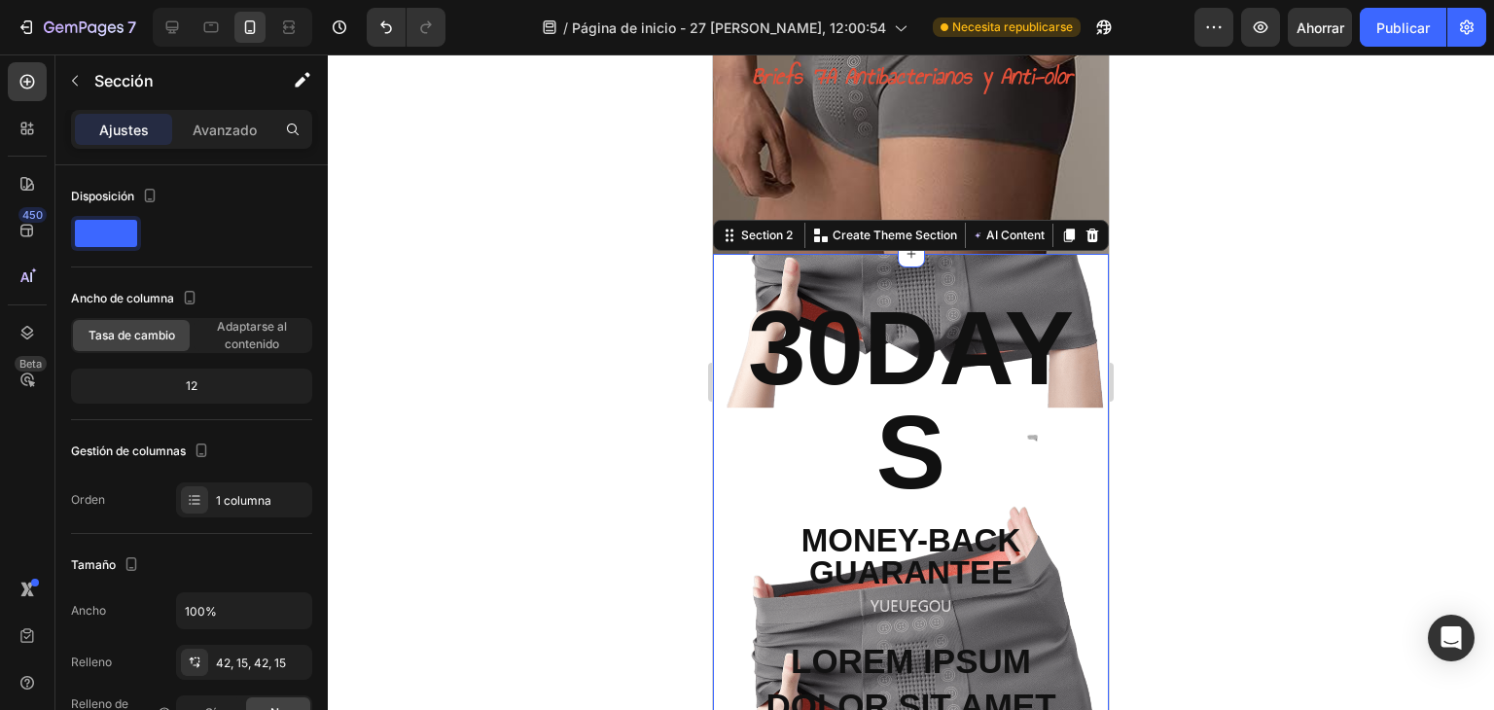
click at [1084, 323] on div "30DAYS Heading Money-Back Guarantee Text Block Lorem ipsum dolor sit amet sed d…" at bounding box center [911, 606] width 396 height 704
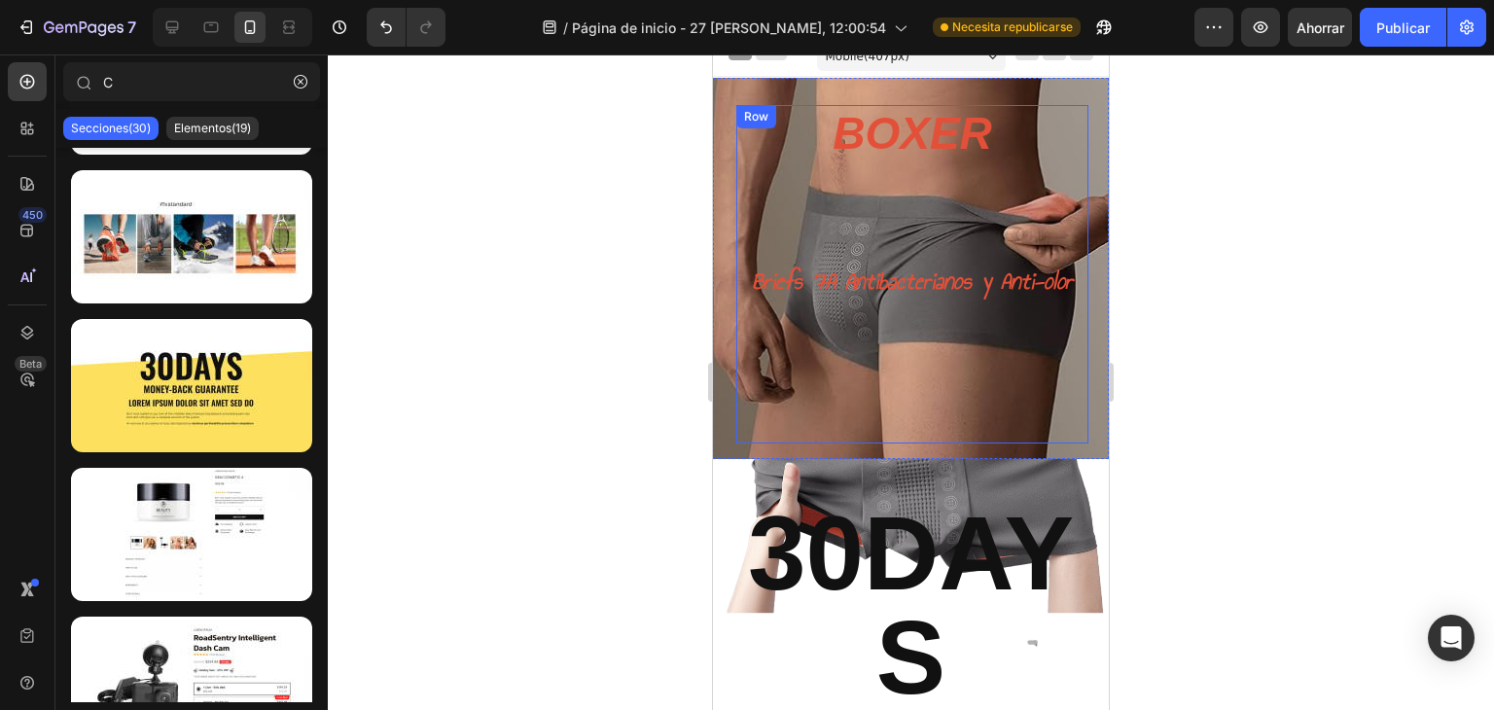
scroll to position [0, 0]
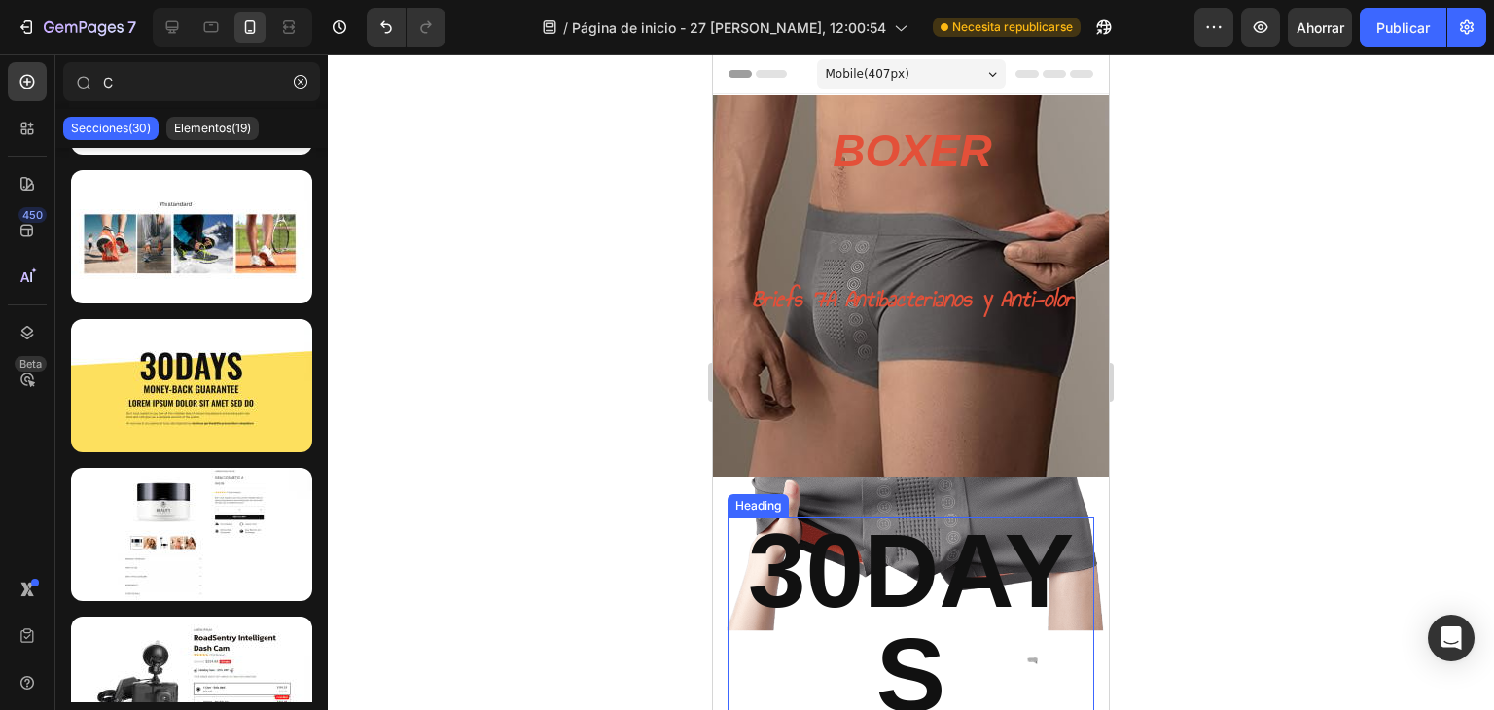
click at [962, 545] on p "30DAYS" at bounding box center [910, 623] width 363 height 208
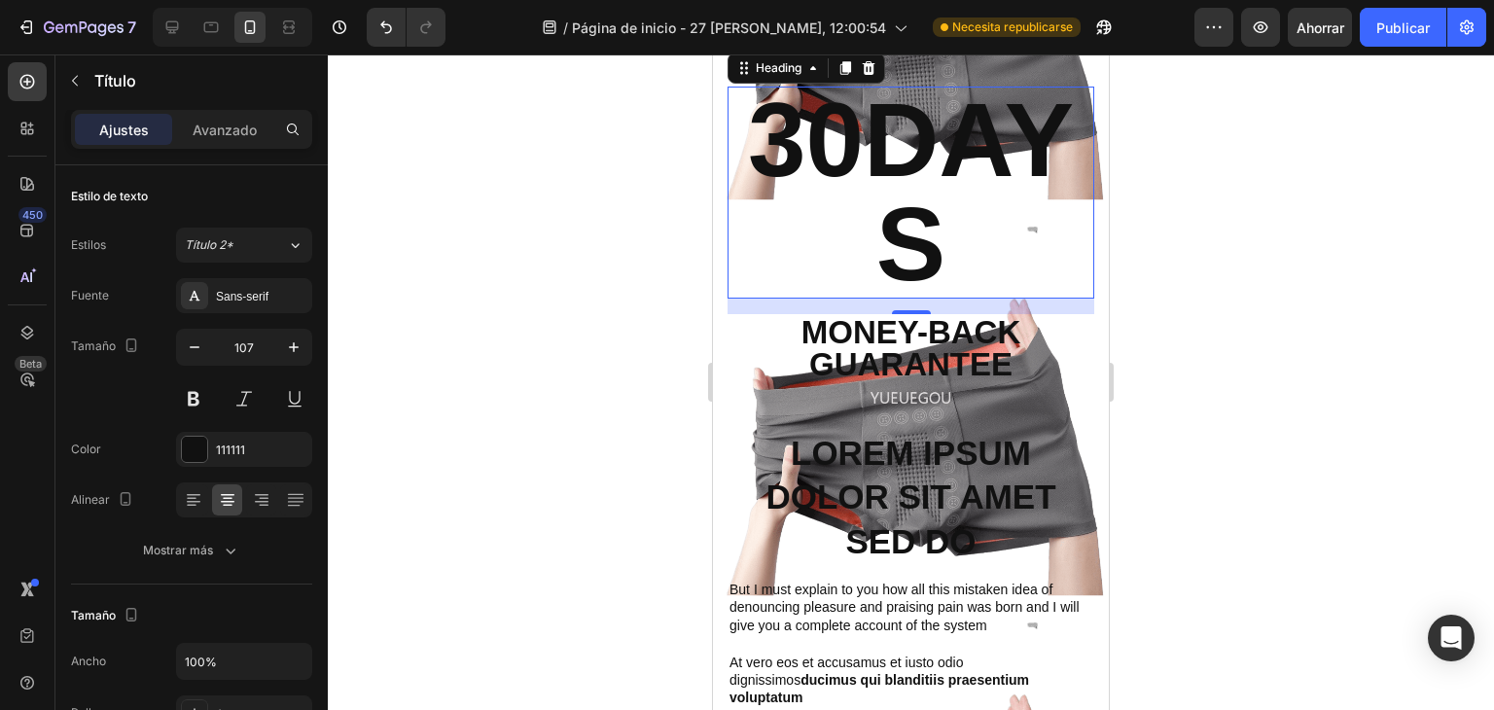
scroll to position [453, 0]
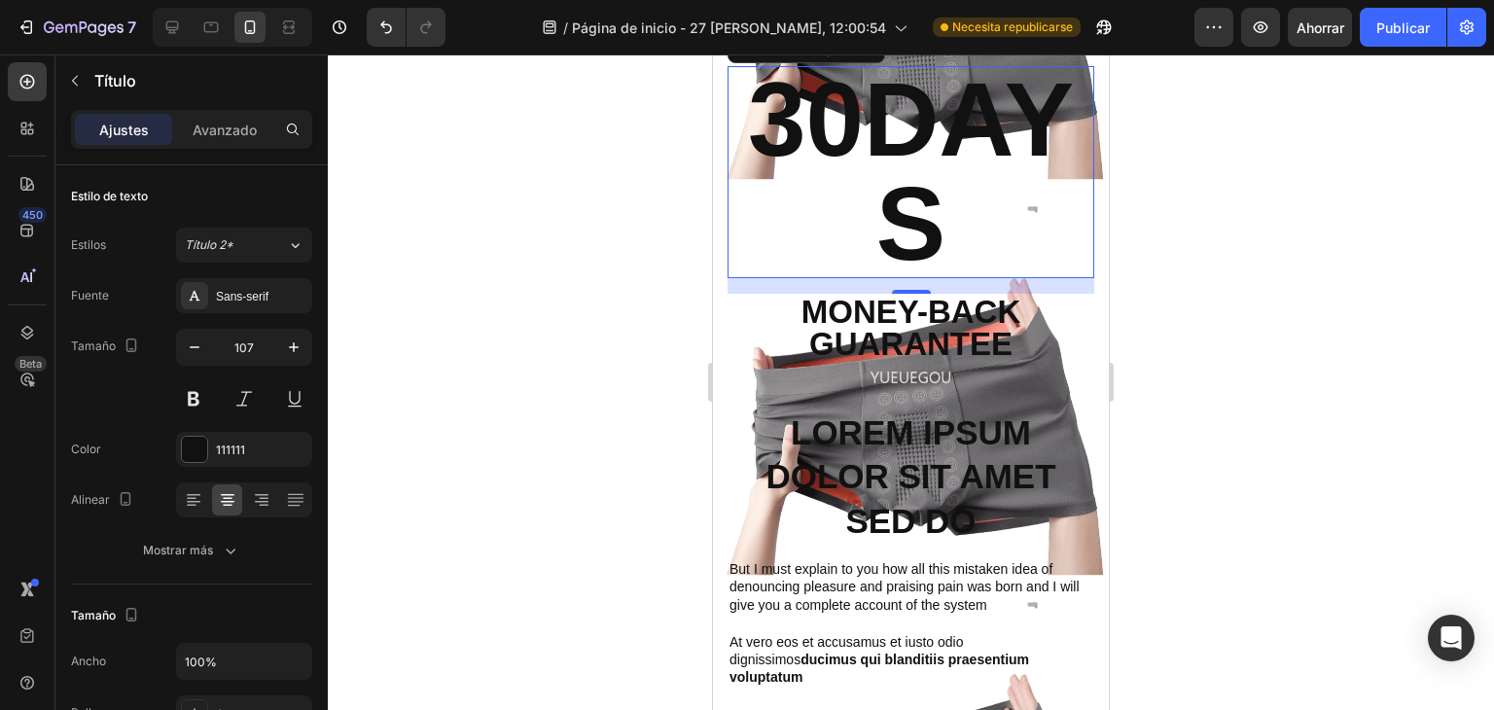
click at [883, 129] on p "30DAYS" at bounding box center [910, 172] width 363 height 208
click at [957, 225] on p "30DAYS" at bounding box center [910, 172] width 363 height 208
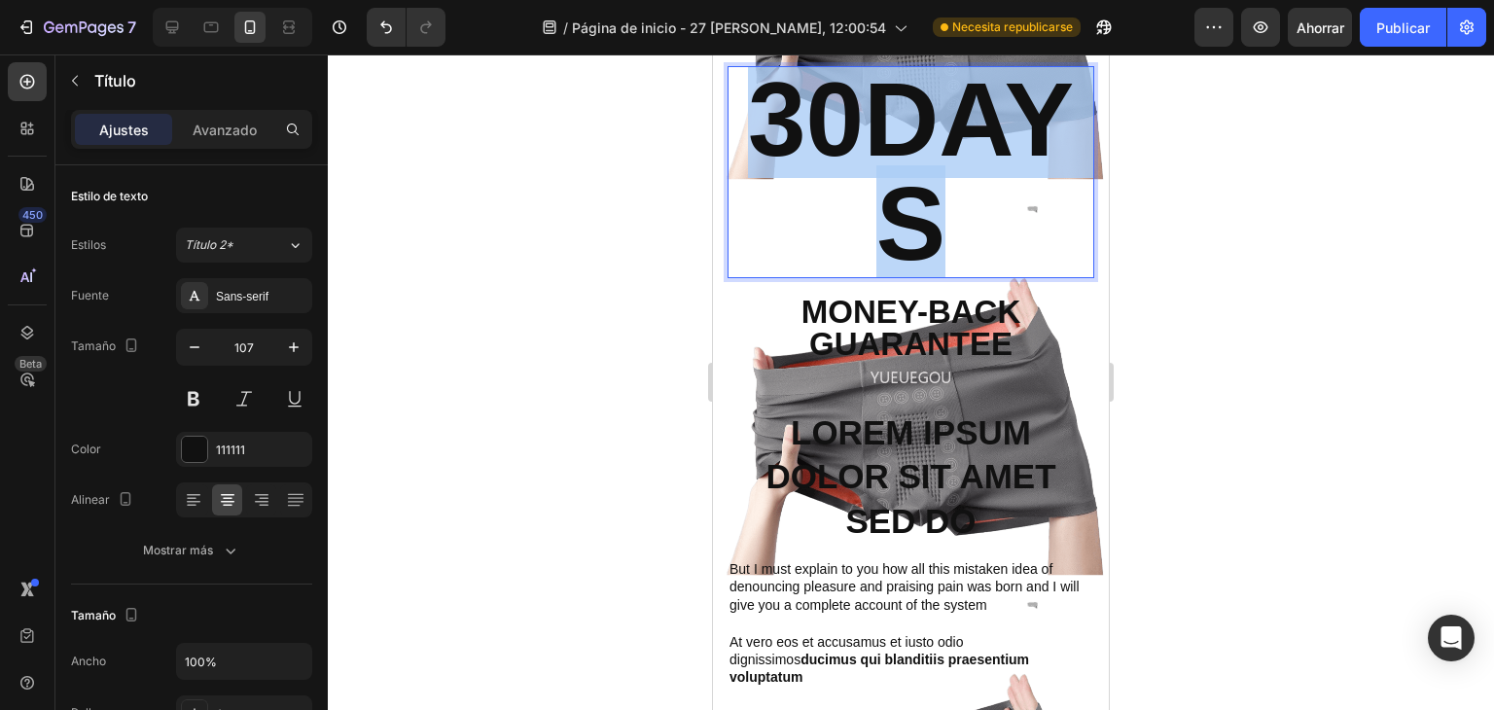
drag, startPoint x: 957, startPoint y: 225, endPoint x: 765, endPoint y: 120, distance: 218.5
click at [765, 120] on p "30DAYS" at bounding box center [910, 172] width 363 height 208
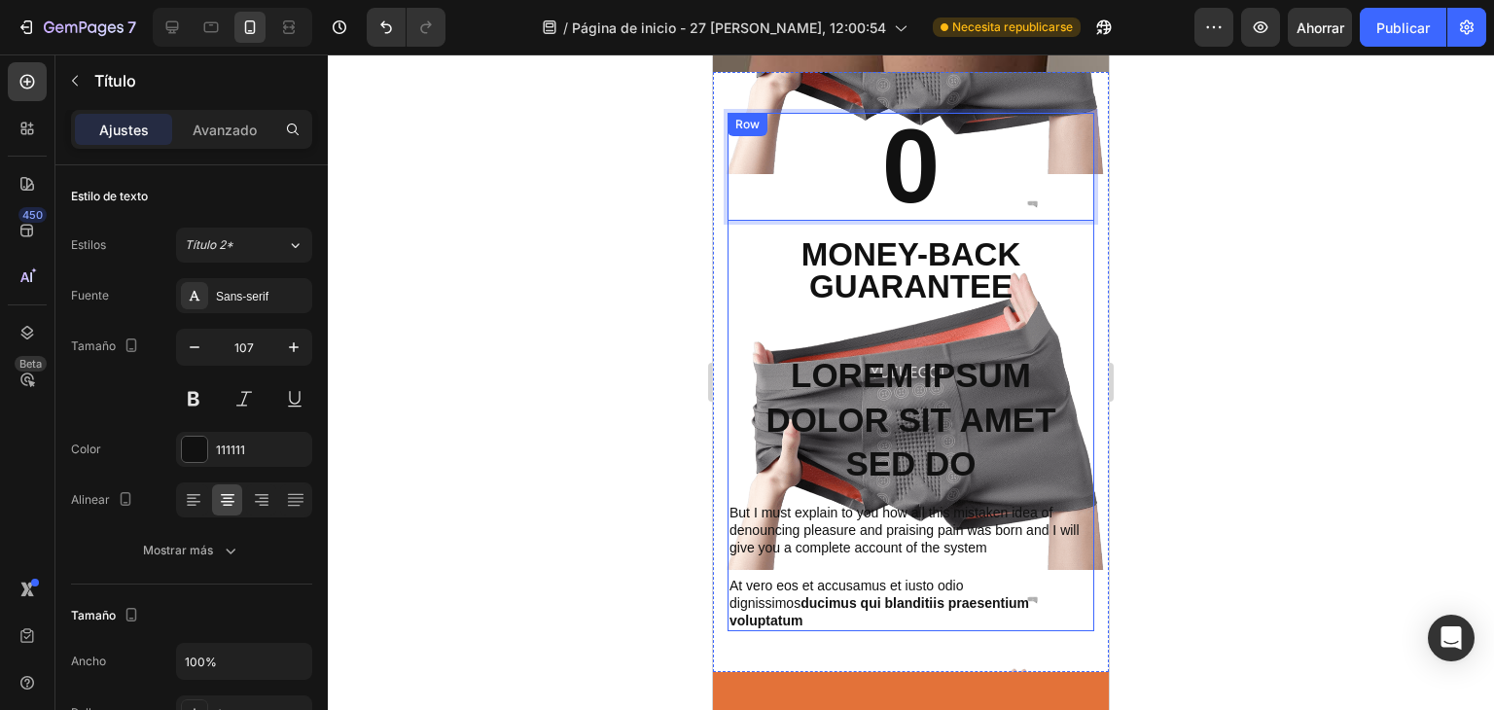
scroll to position [375, 0]
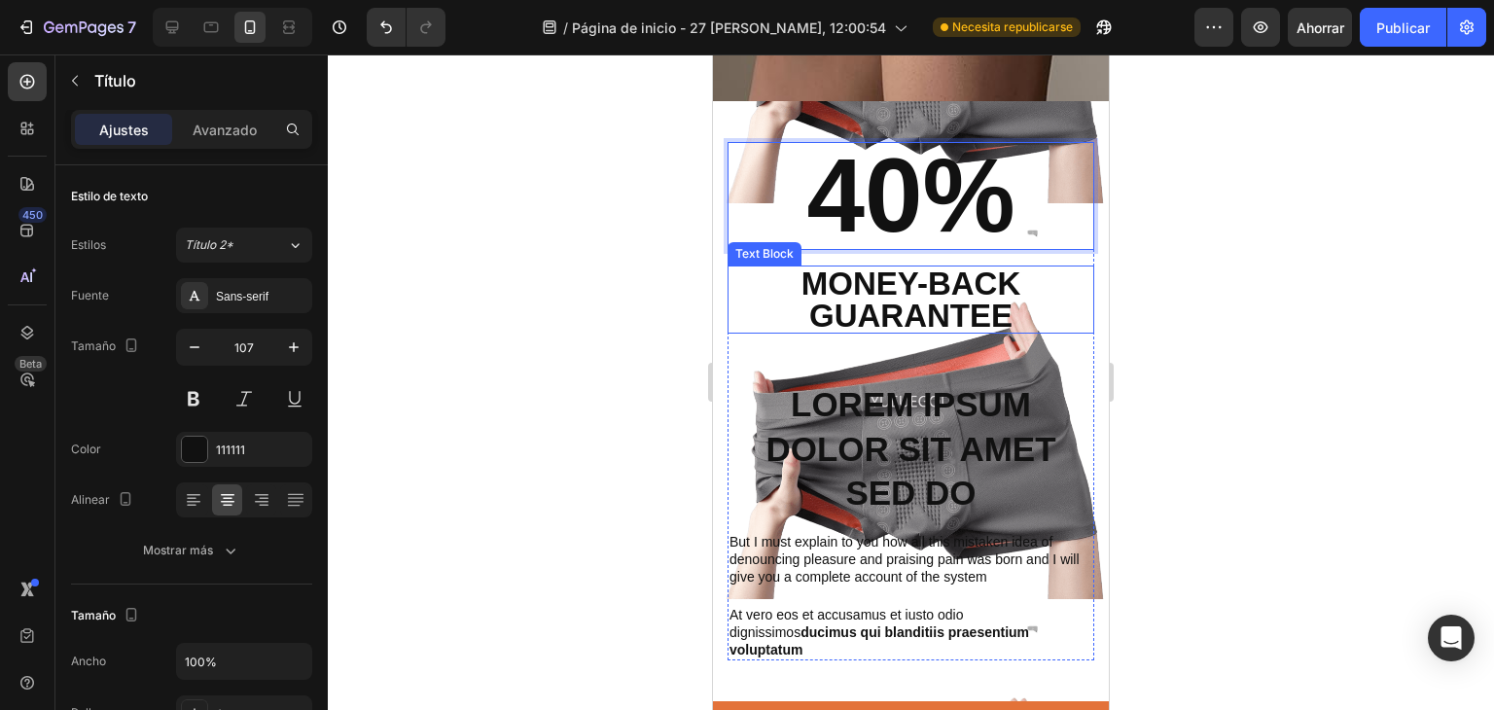
click at [965, 291] on p "Money-Back Guarantee" at bounding box center [910, 299] width 363 height 64
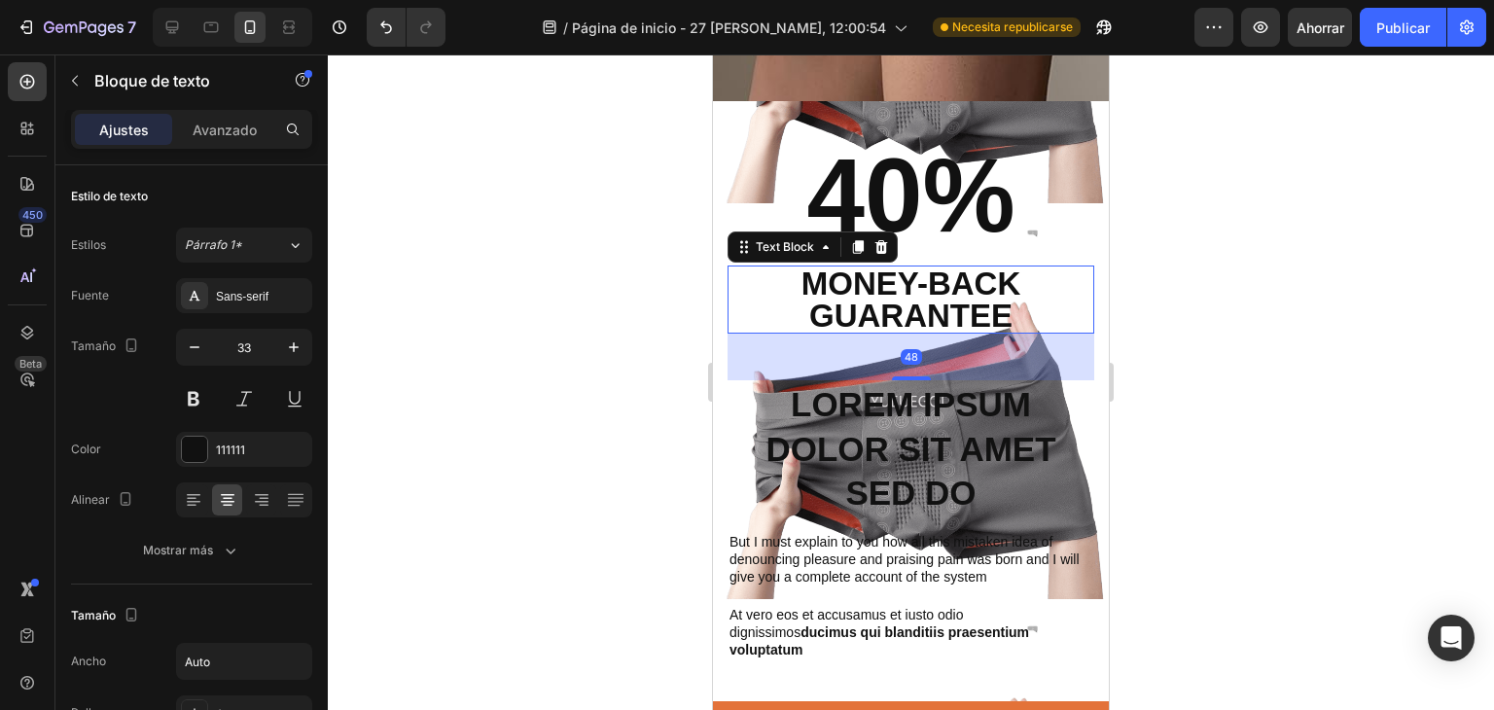
click at [1003, 301] on p "Money-Back Guarantee" at bounding box center [910, 299] width 363 height 64
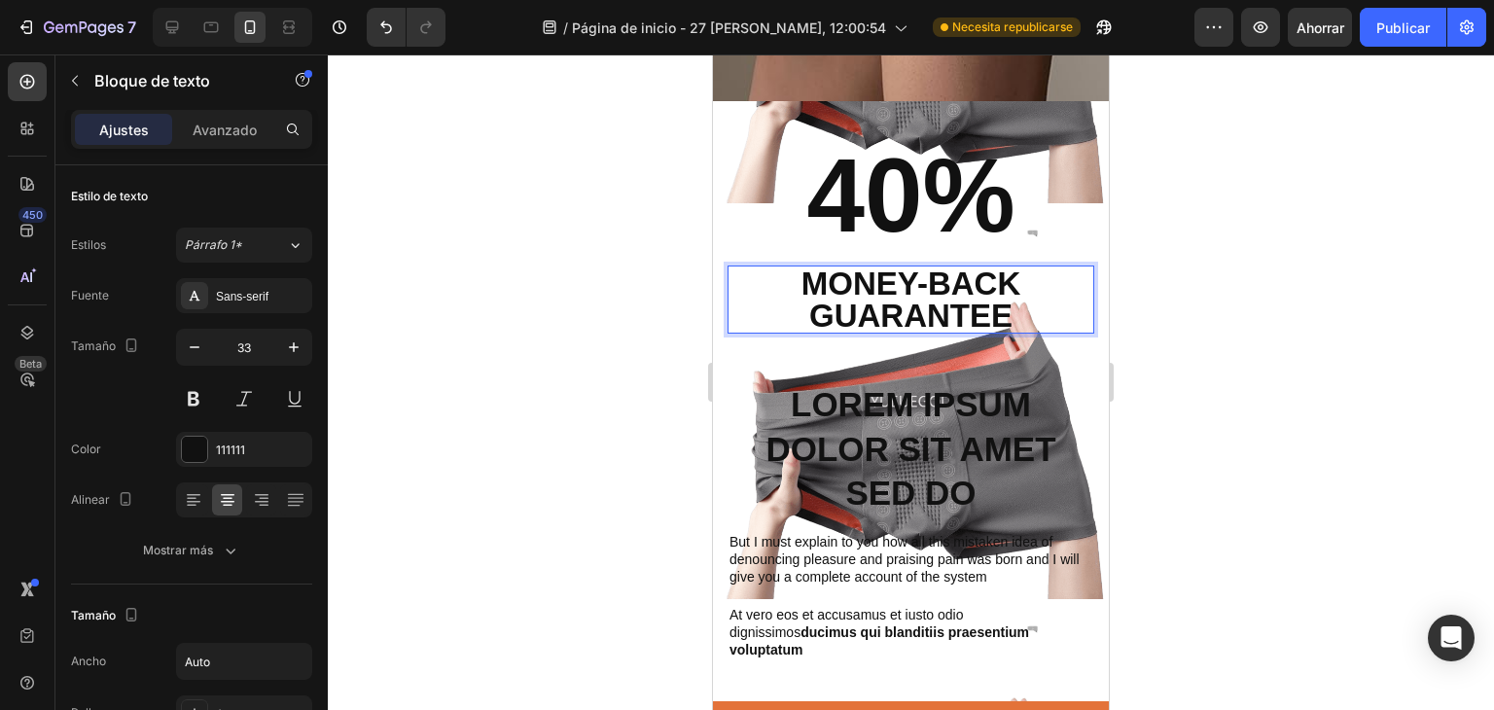
click at [1003, 301] on p "Money-Back Guarantee" at bounding box center [910, 299] width 363 height 64
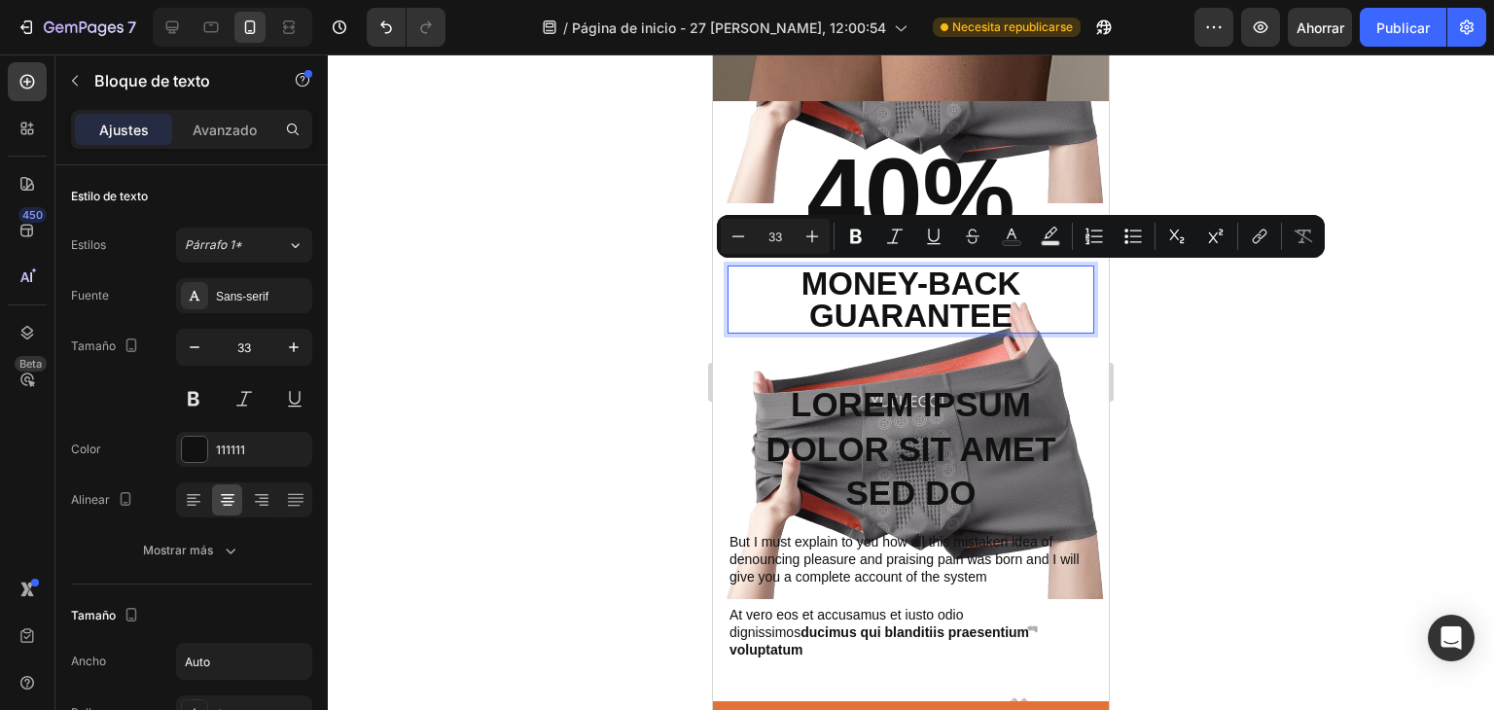
click at [1003, 315] on p "Money-Back Guarantee" at bounding box center [910, 299] width 363 height 64
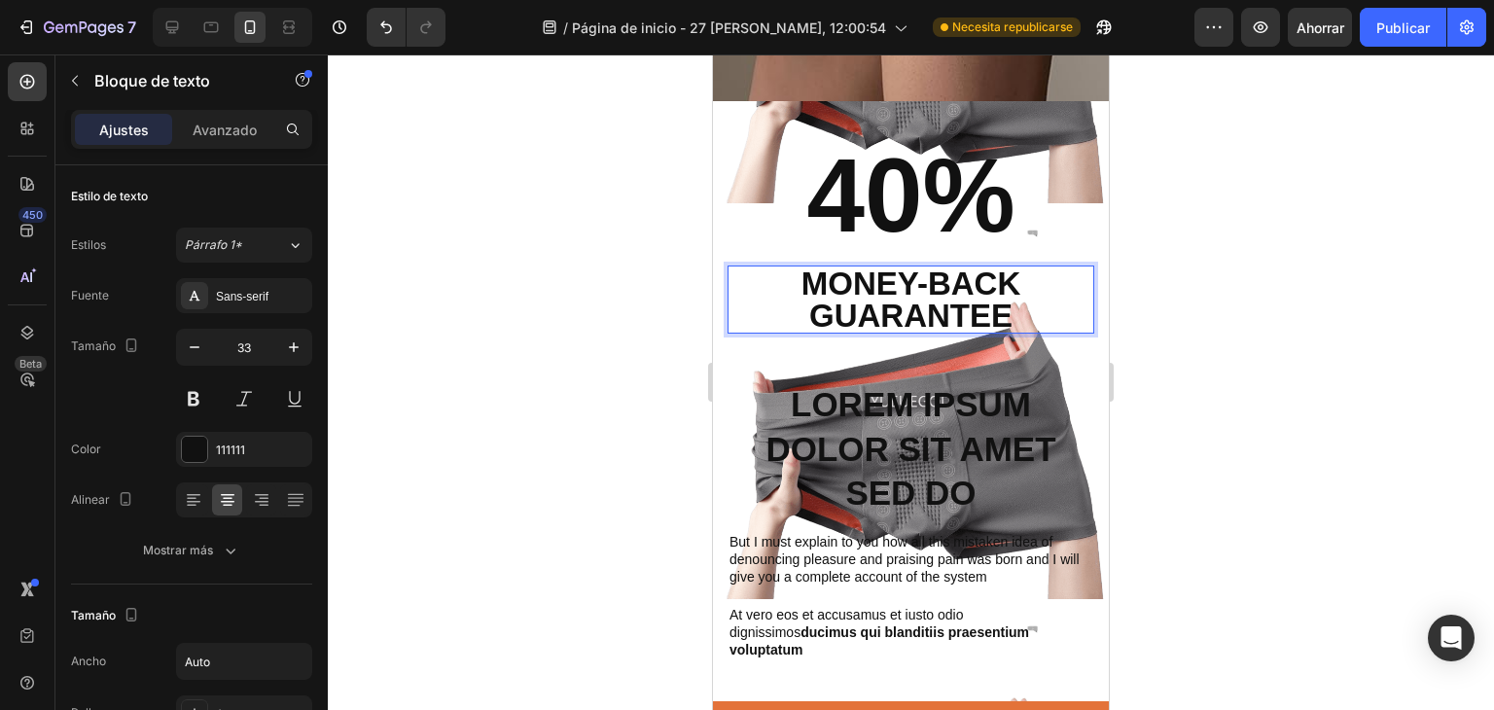
click at [1003, 315] on p "Money-Back Guarantee" at bounding box center [910, 299] width 363 height 64
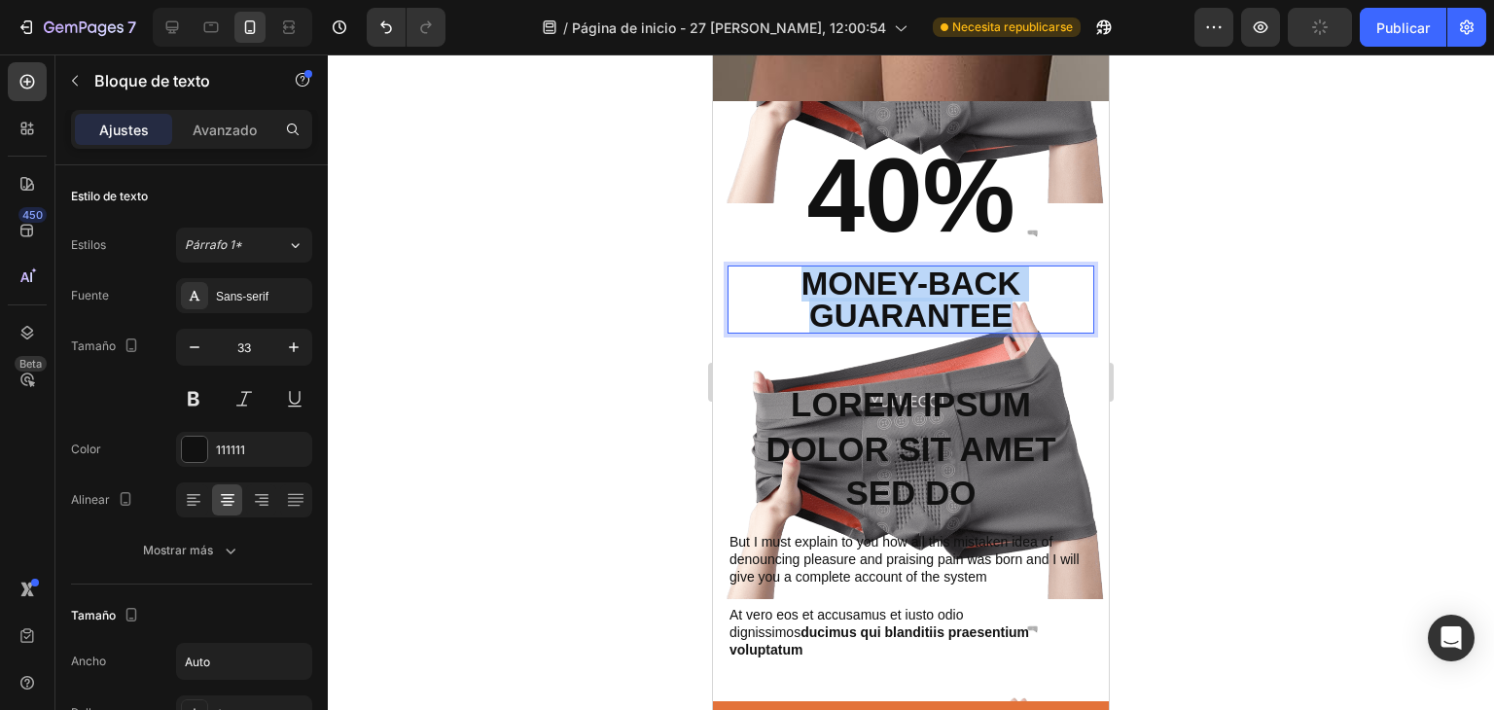
click at [1003, 315] on p "Money-Back Guarantee" at bounding box center [910, 299] width 363 height 64
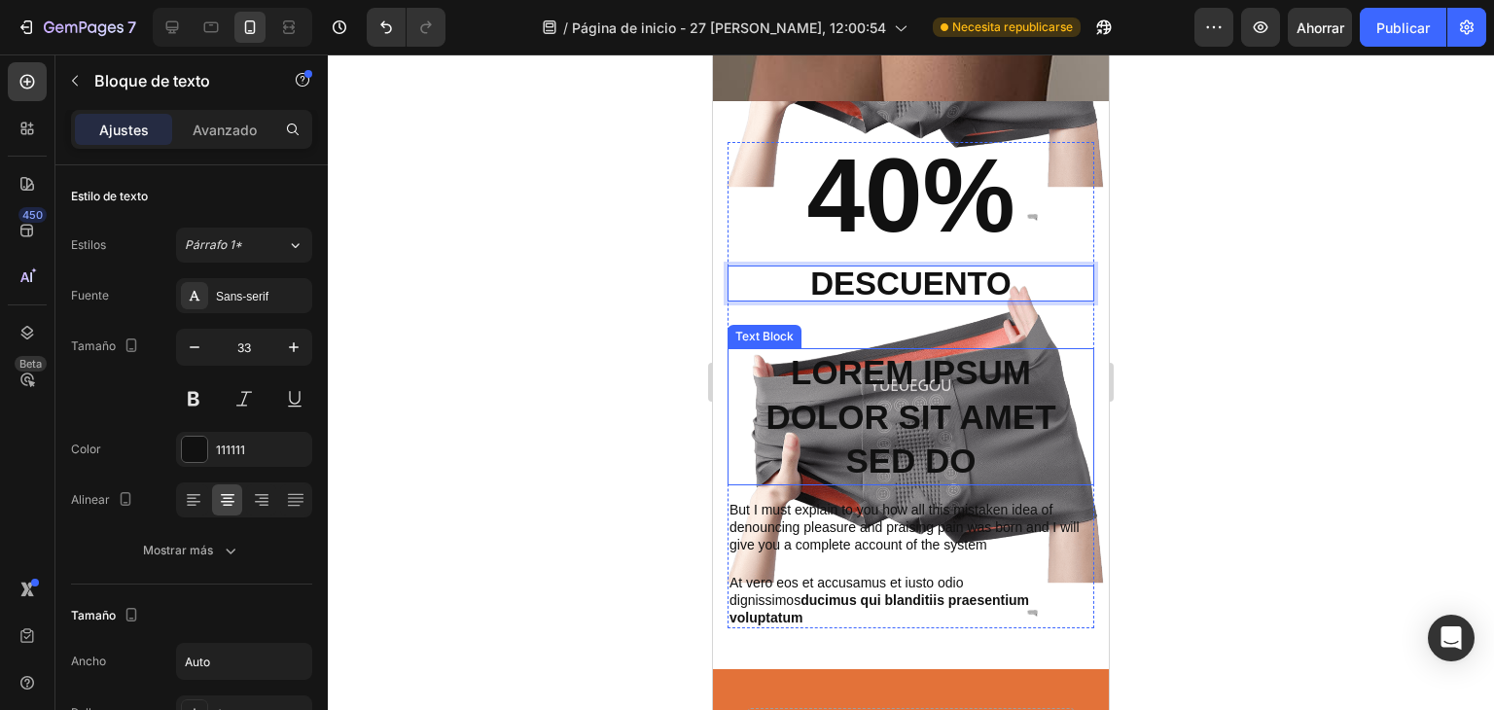
click at [921, 402] on p "Lorem ipsum dolor sit amet sed do" at bounding box center [910, 416] width 363 height 133
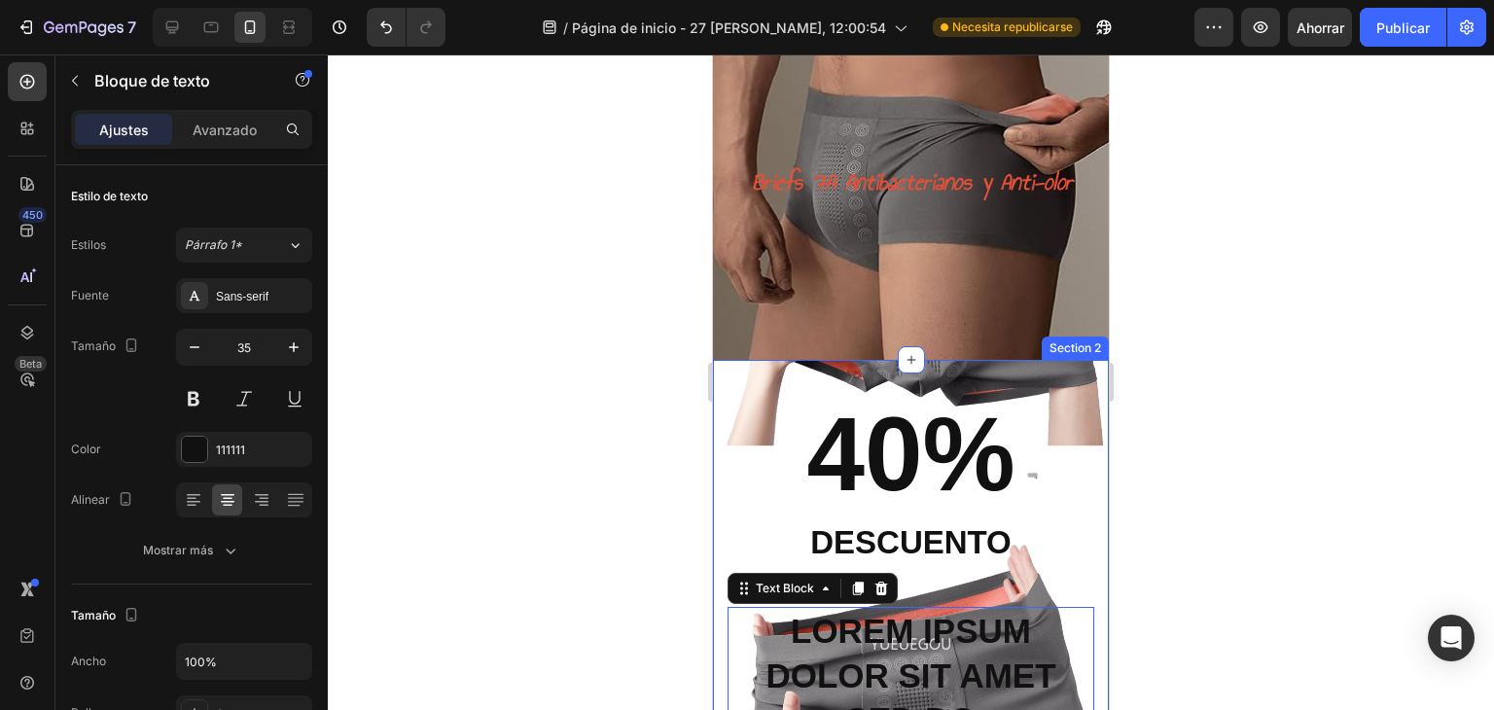
scroll to position [245, 0]
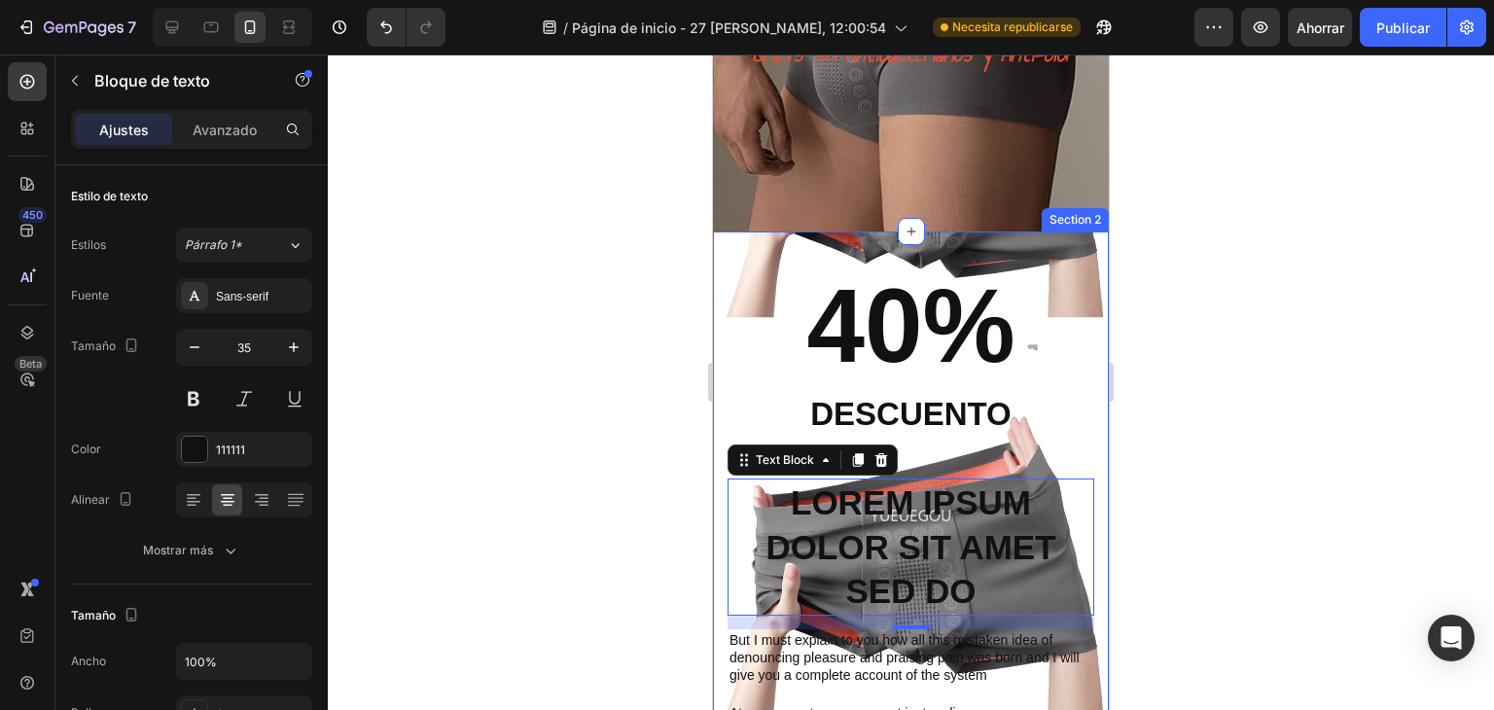
click at [1069, 262] on div "40% Heading descuento Text Block Lorem ipsum dolor sit amet sed do Text Block 1…" at bounding box center [911, 515] width 396 height 568
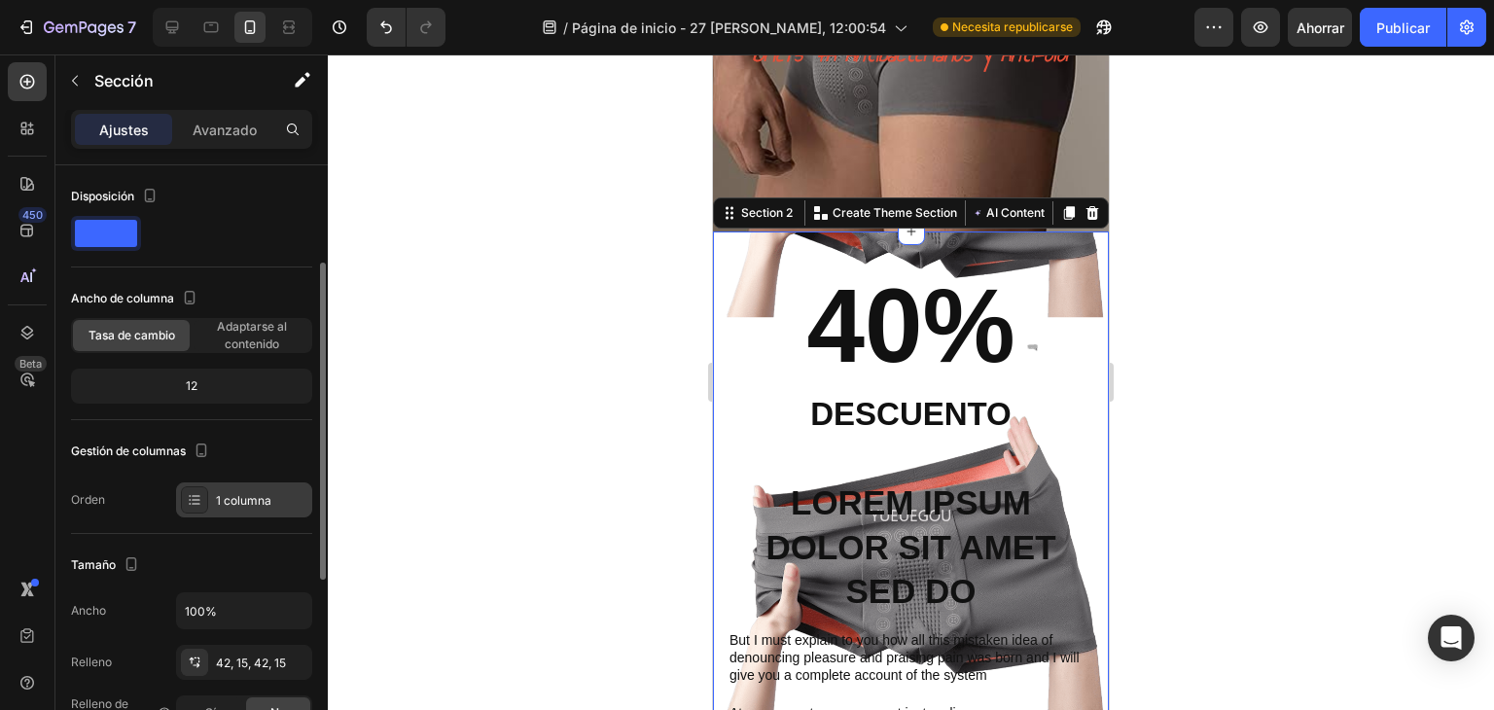
scroll to position [128, 0]
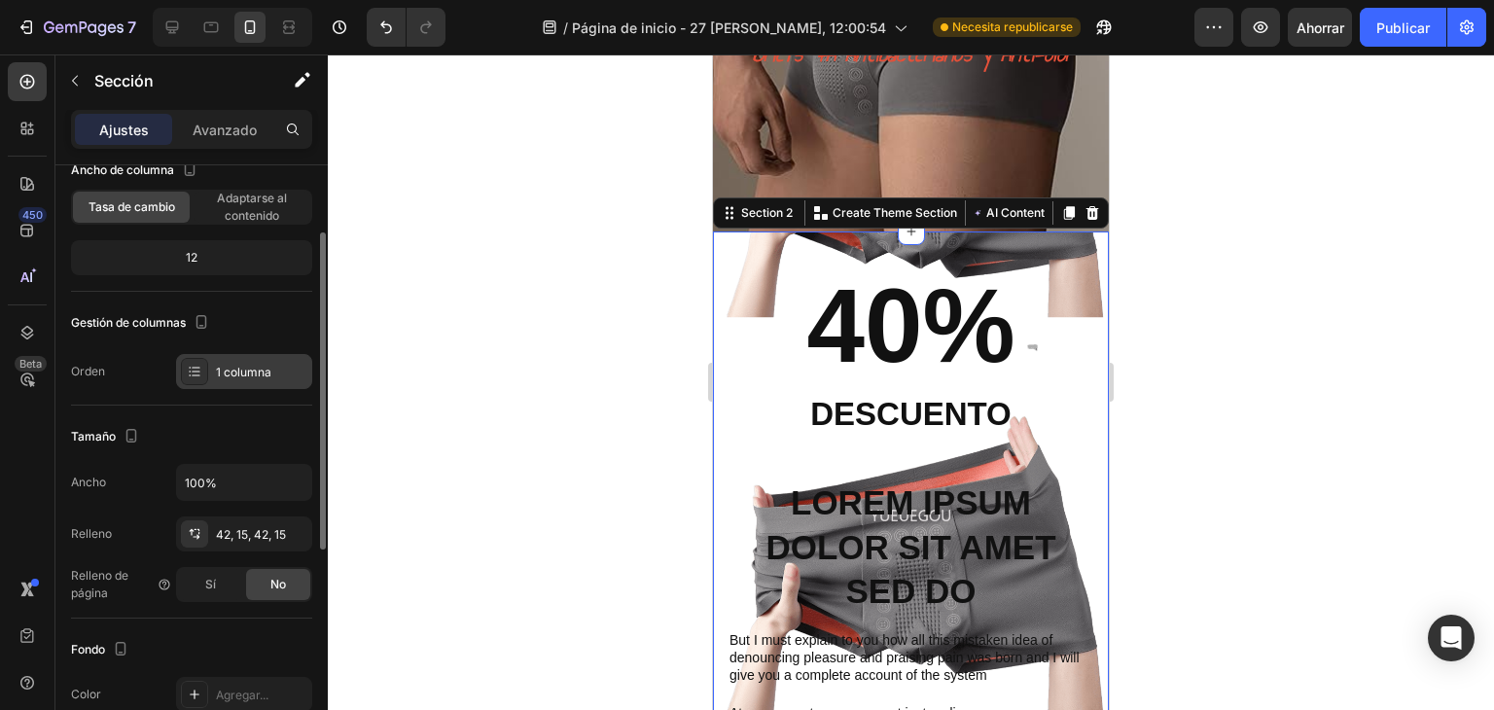
click at [216, 377] on div "1 columna" at bounding box center [261, 373] width 91 height 18
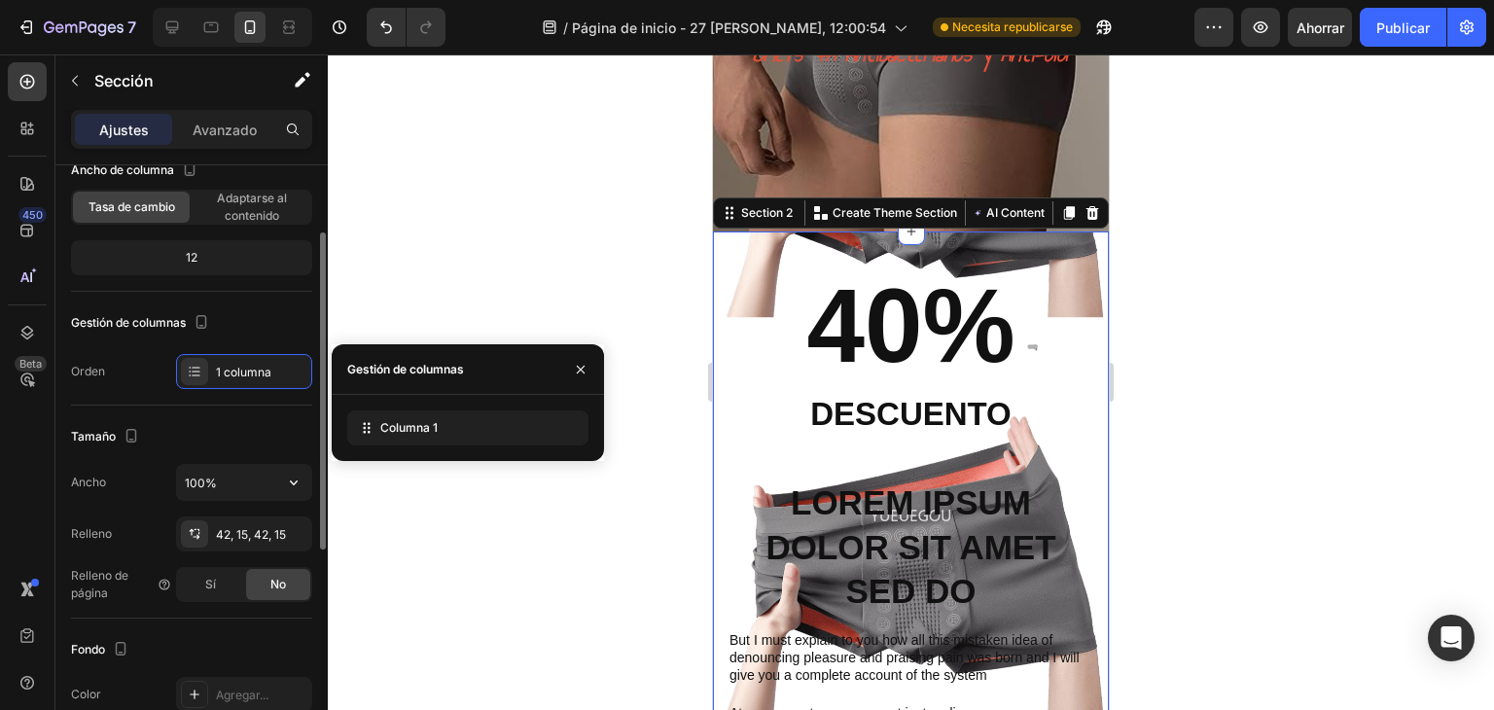
scroll to position [258, 0]
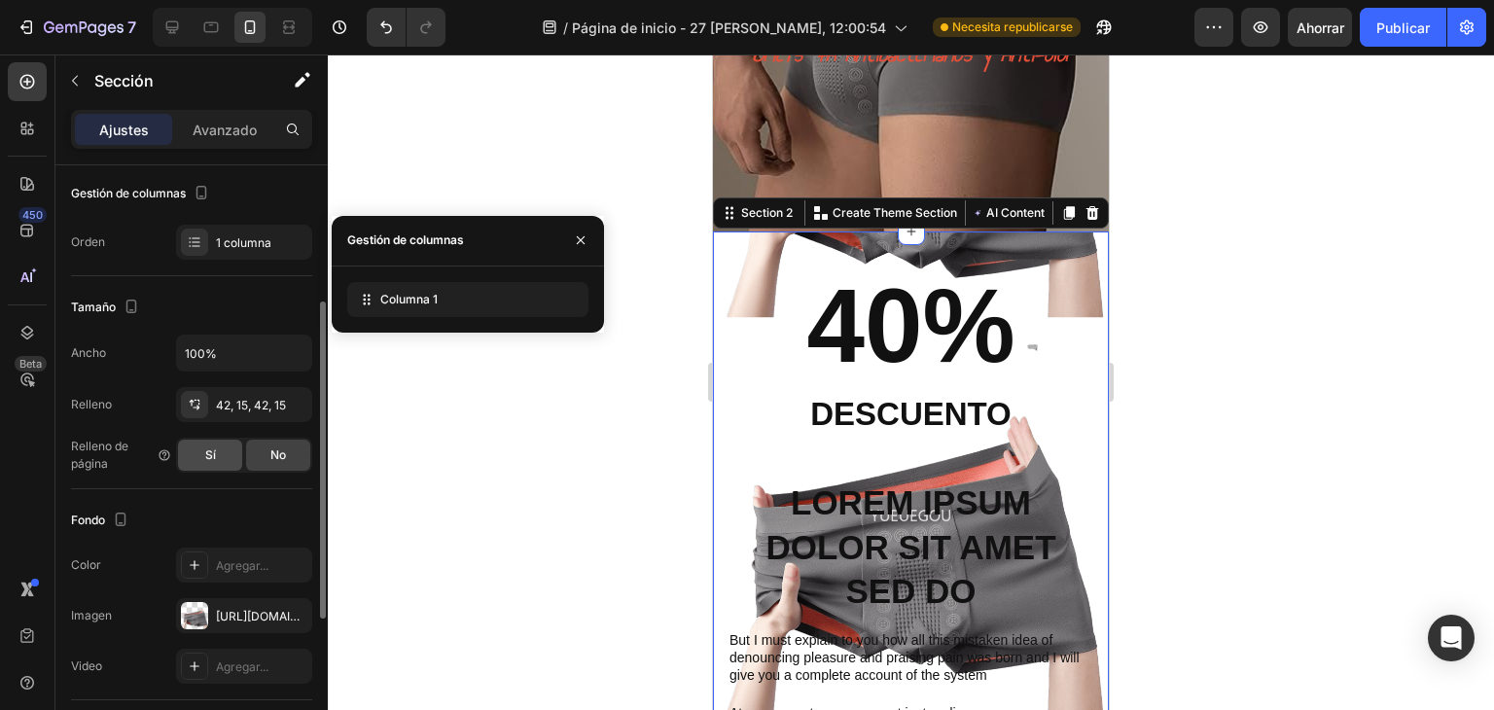
click at [221, 460] on div "Sí" at bounding box center [210, 455] width 64 height 31
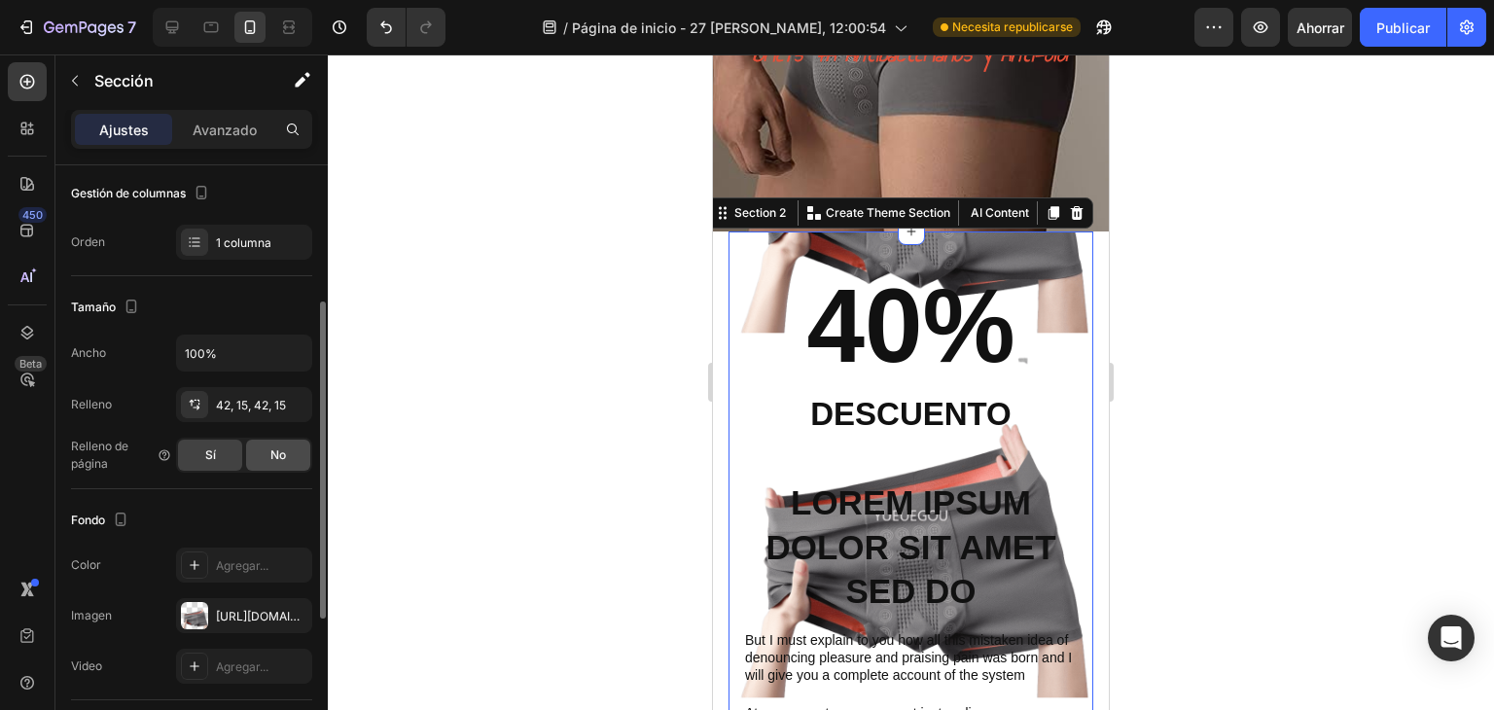
click at [273, 452] on font "No" at bounding box center [278, 454] width 16 height 15
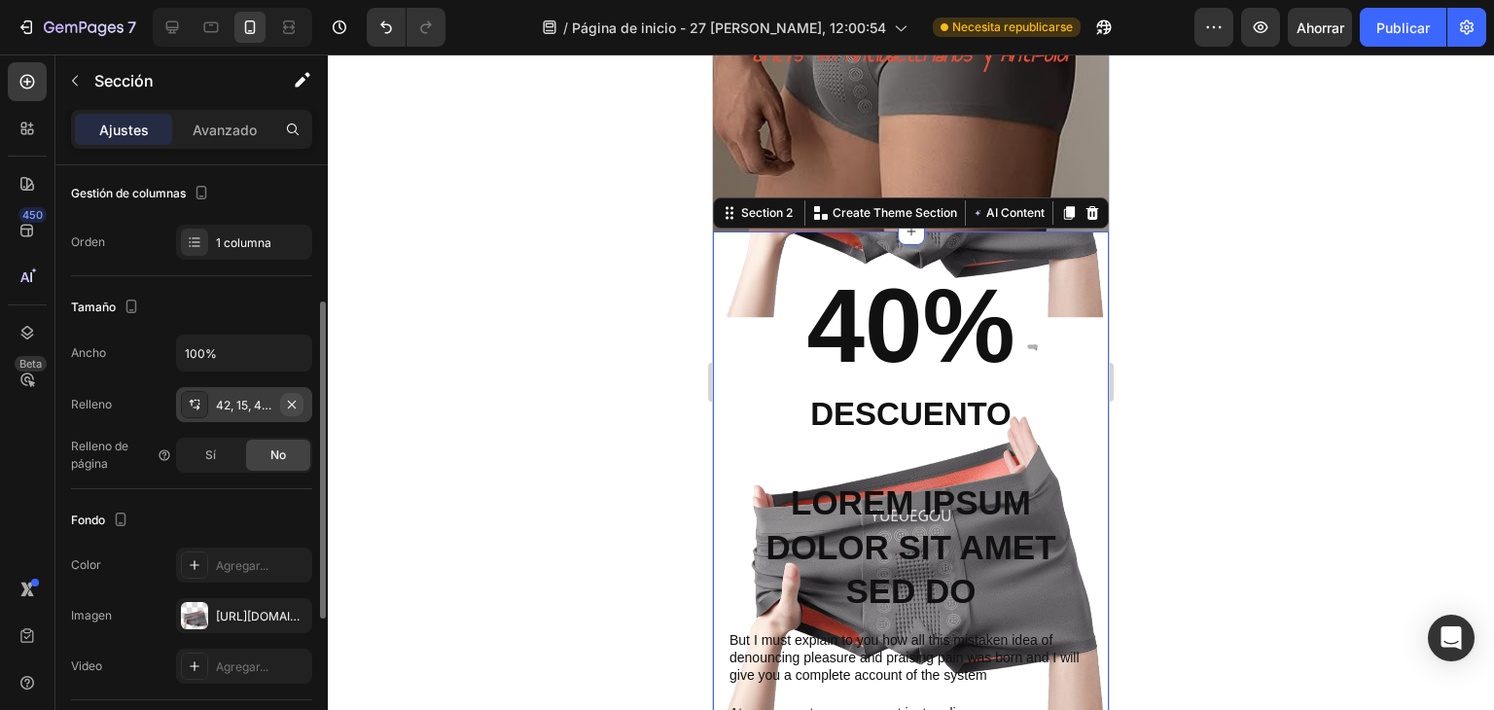
click at [292, 406] on icon "button" at bounding box center [292, 405] width 16 height 16
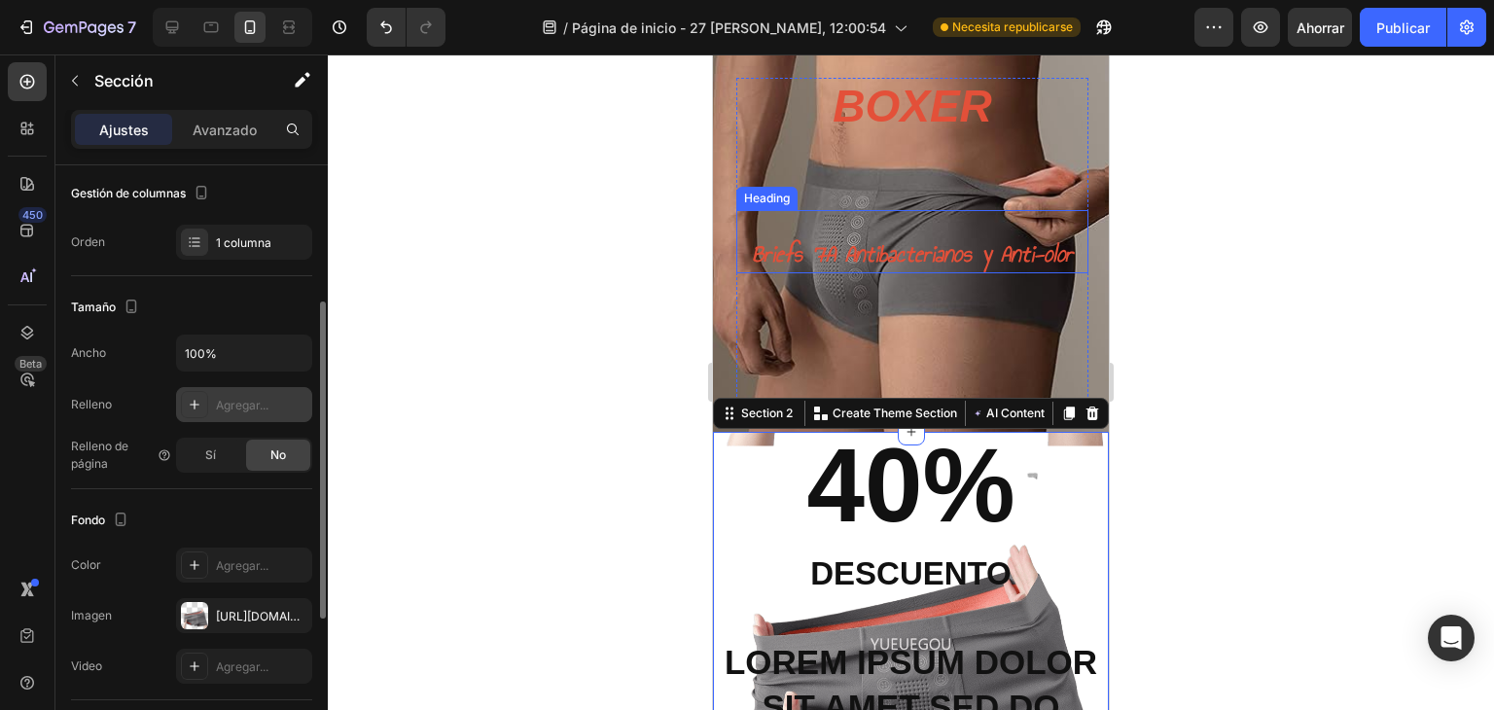
scroll to position [0, 0]
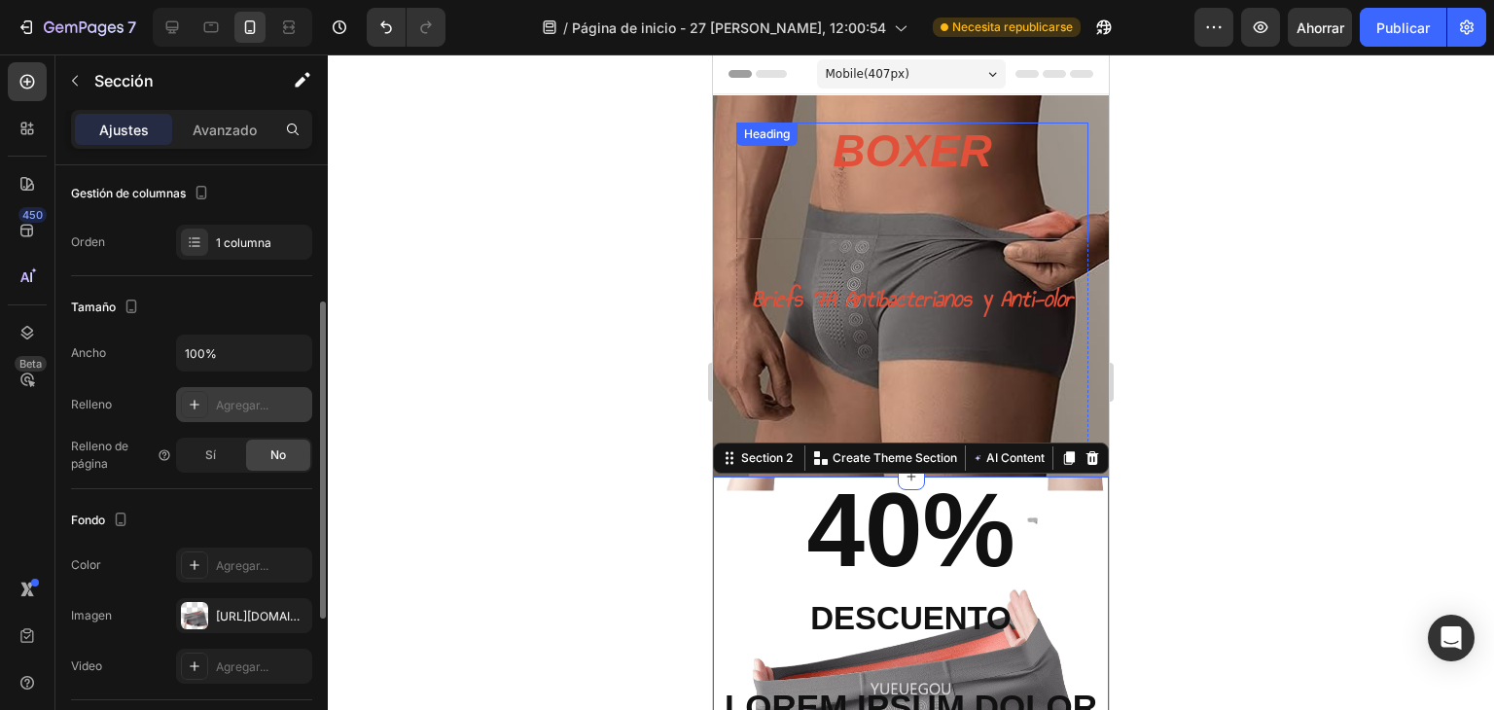
click at [946, 163] on h1 "BOXER" at bounding box center [911, 181] width 159 height 117
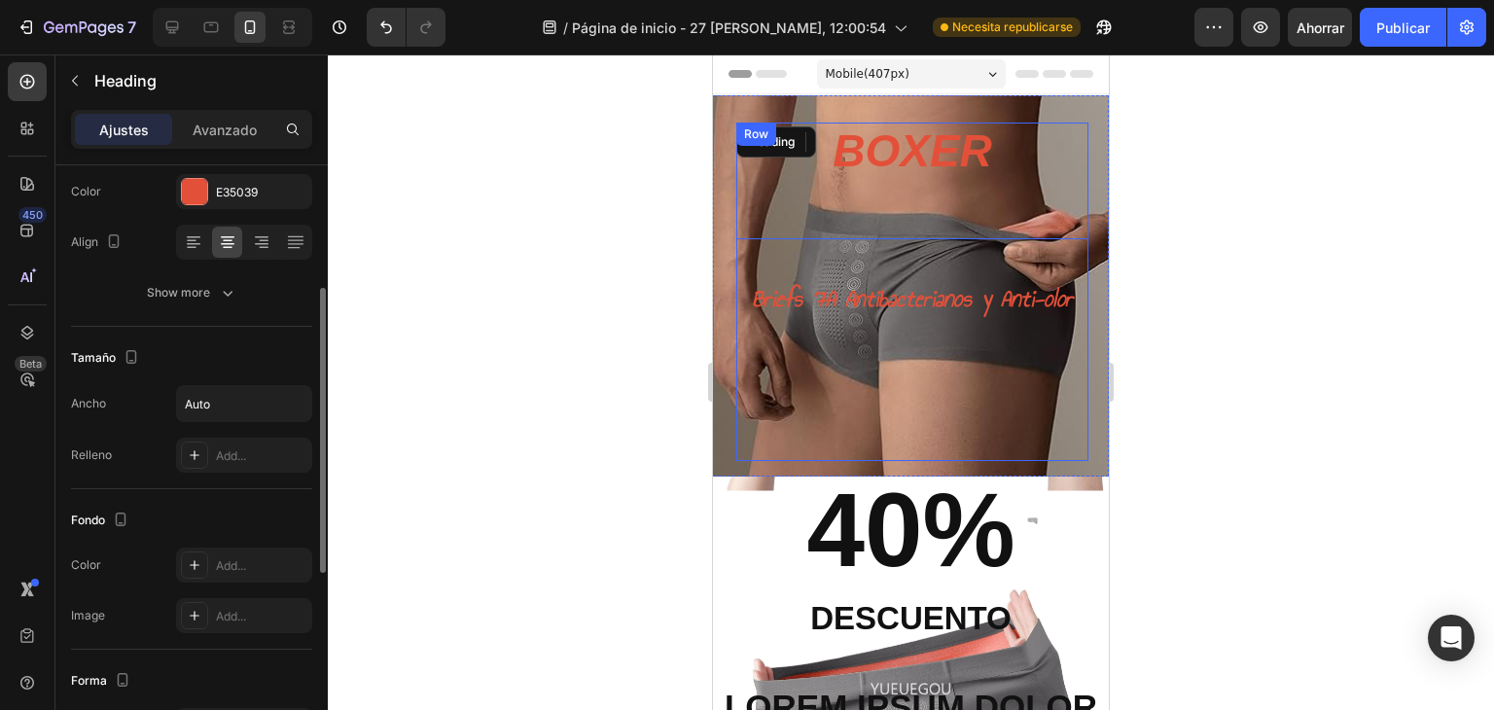
click at [863, 175] on h1 "BOXER" at bounding box center [911, 181] width 159 height 117
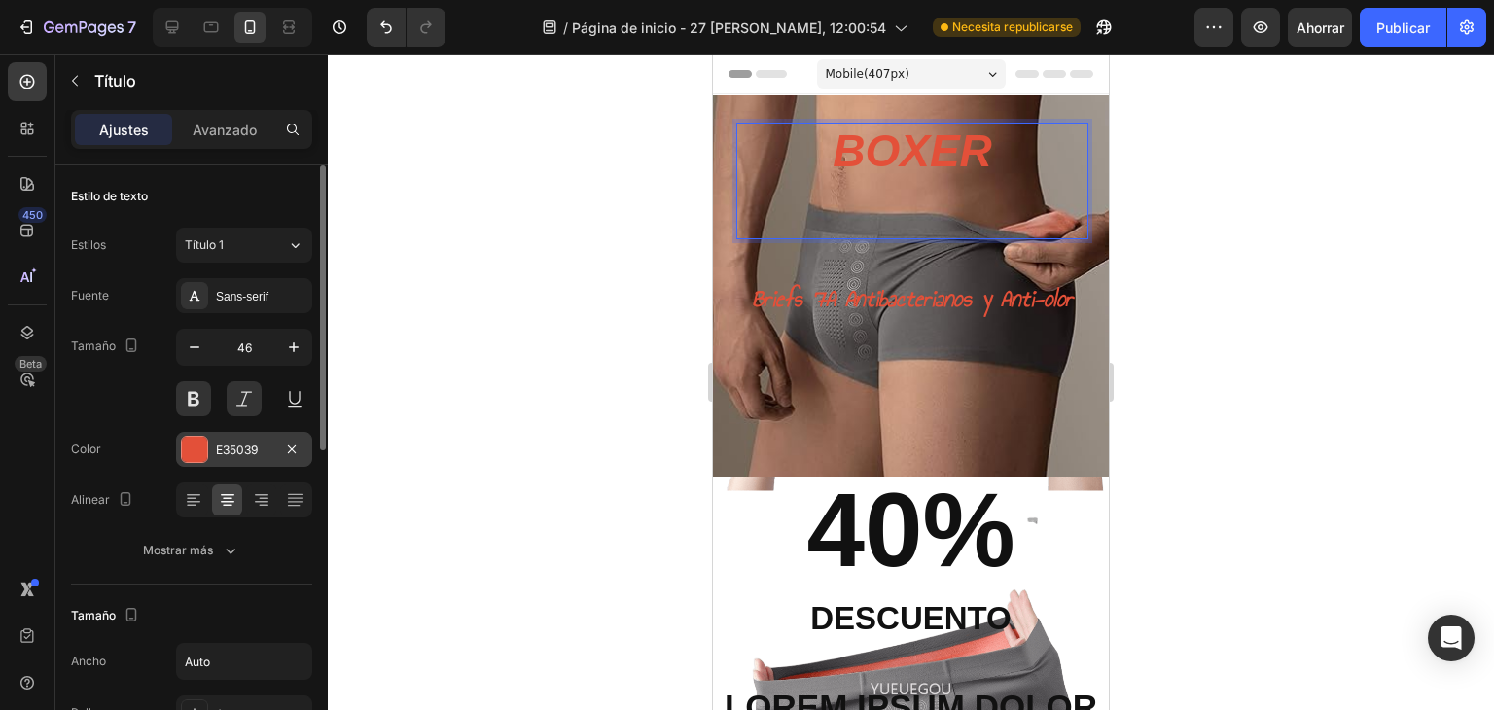
click at [253, 449] on font "E35039" at bounding box center [237, 449] width 42 height 15
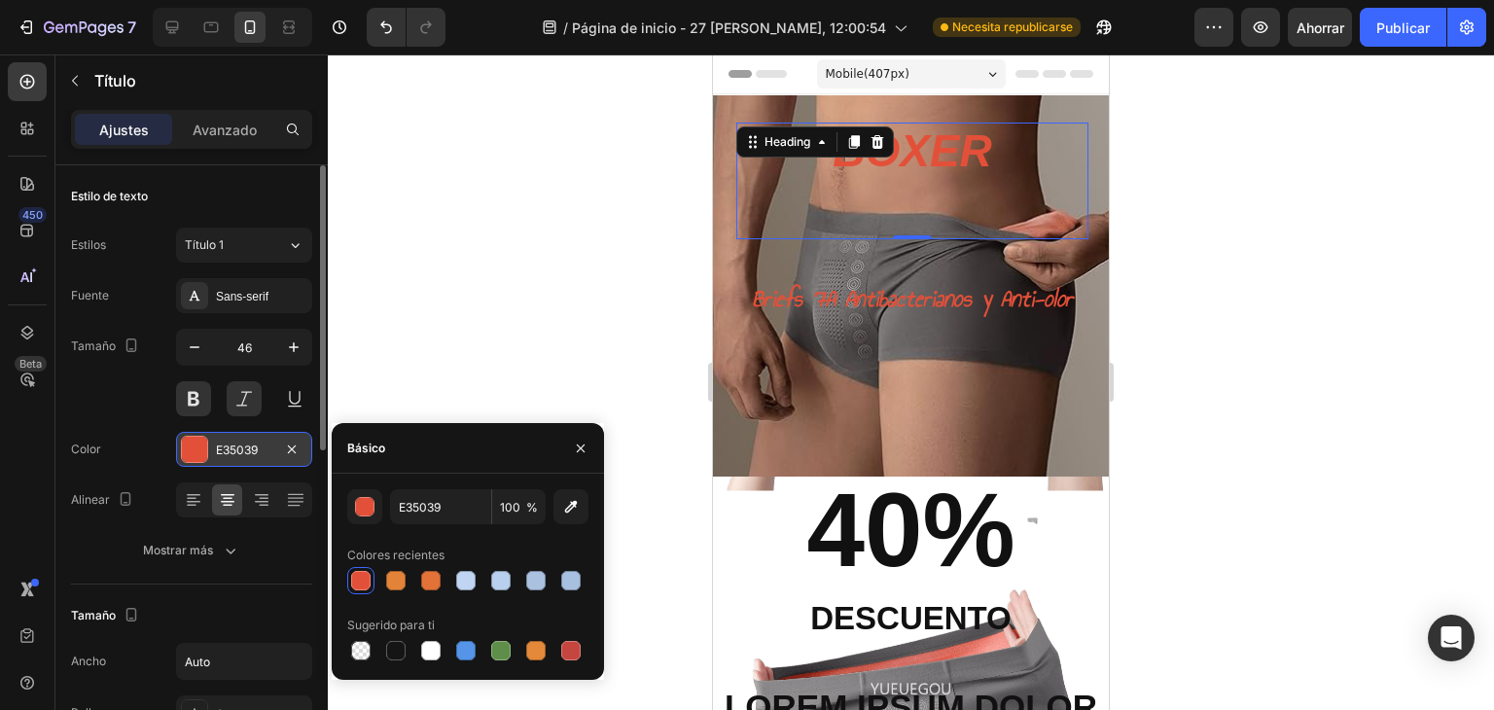
click at [222, 449] on font "E35039" at bounding box center [237, 449] width 42 height 15
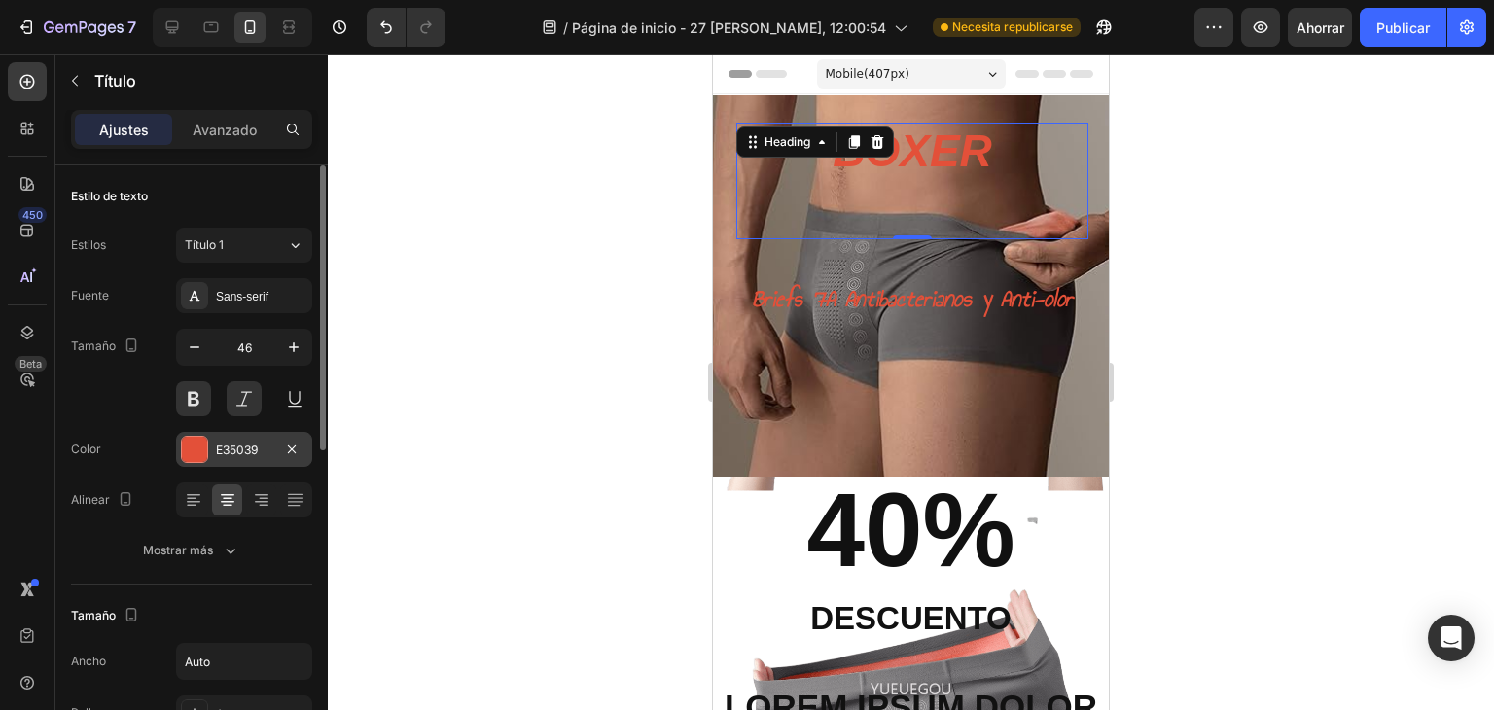
click at [223, 449] on font "E35039" at bounding box center [237, 449] width 42 height 15
click at [230, 448] on font "E35039" at bounding box center [237, 449] width 42 height 15
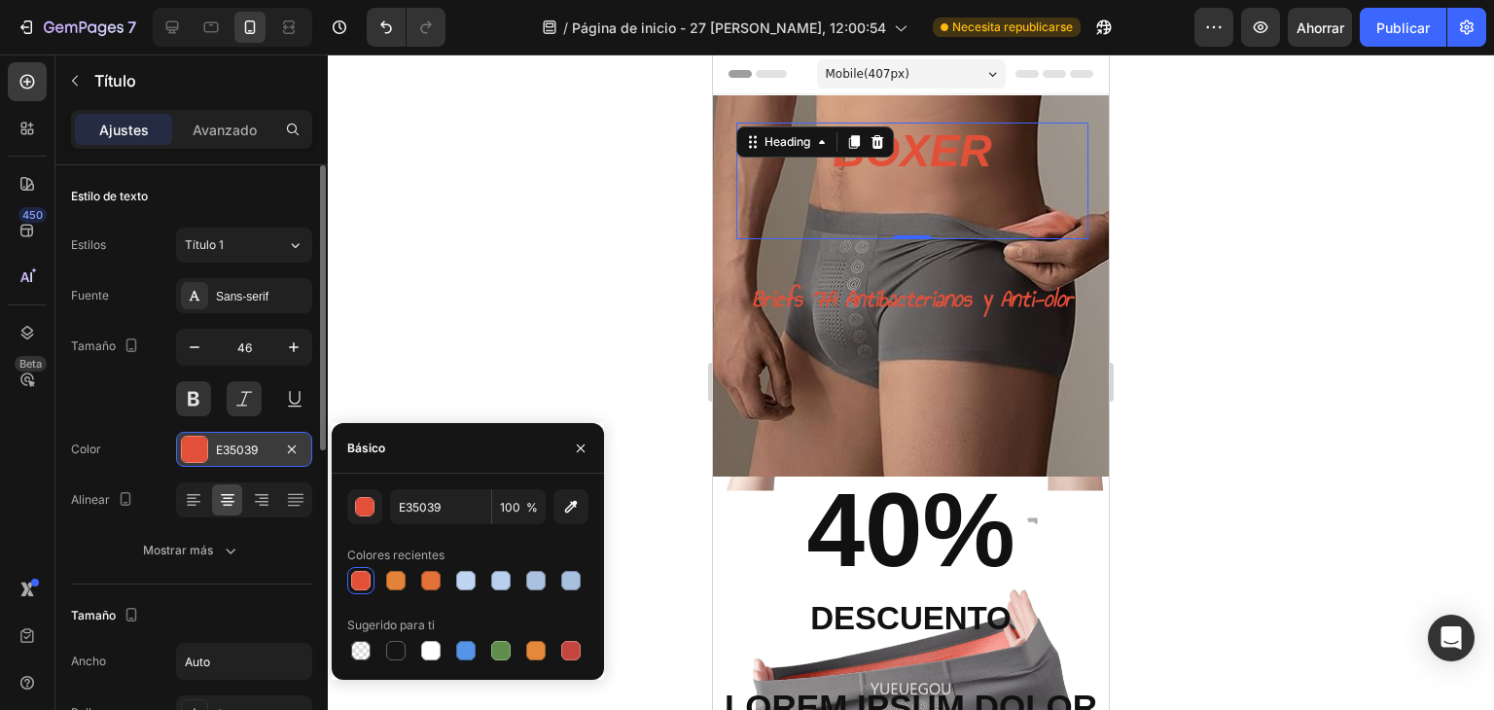
drag, startPoint x: 264, startPoint y: 448, endPoint x: 220, endPoint y: 444, distance: 43.9
click at [220, 444] on div "E35039" at bounding box center [244, 451] width 56 height 18
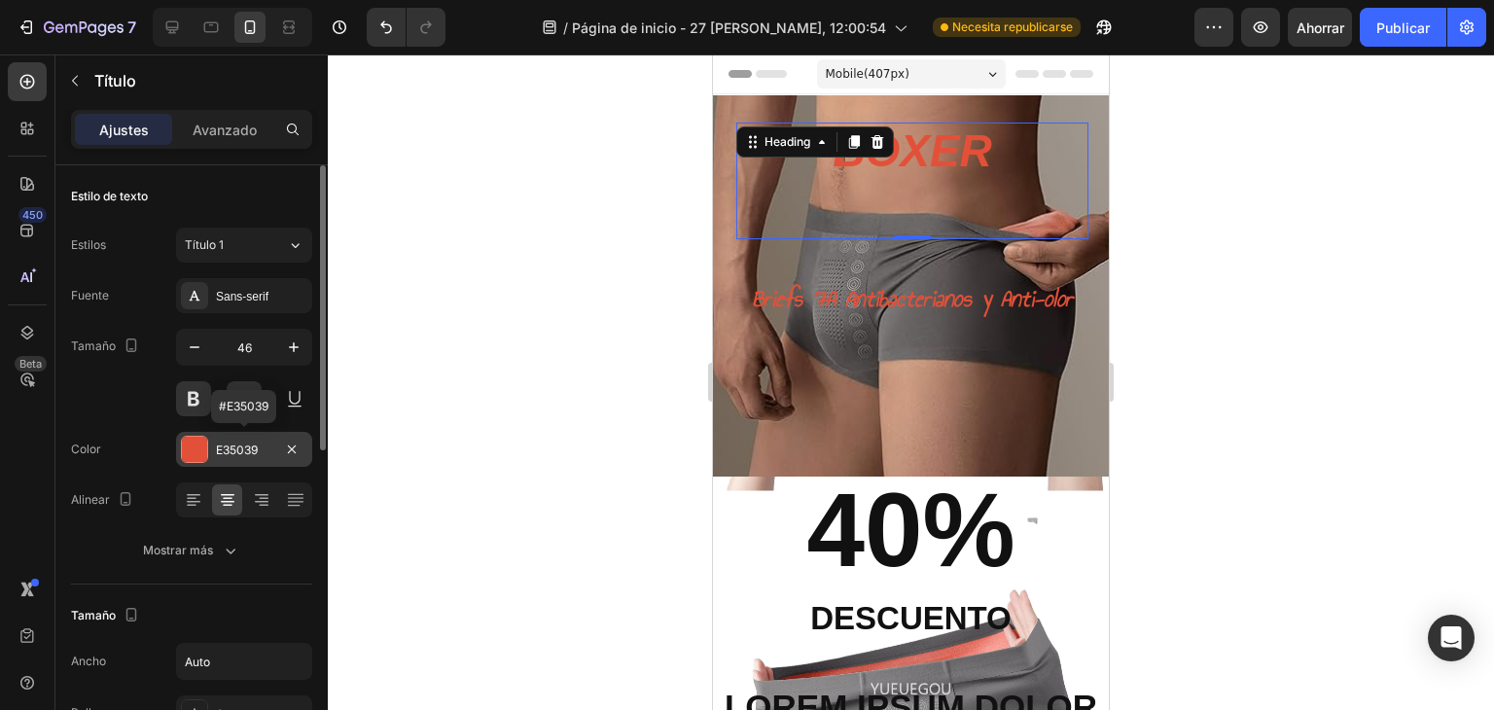
click at [241, 448] on font "E35039" at bounding box center [237, 449] width 42 height 15
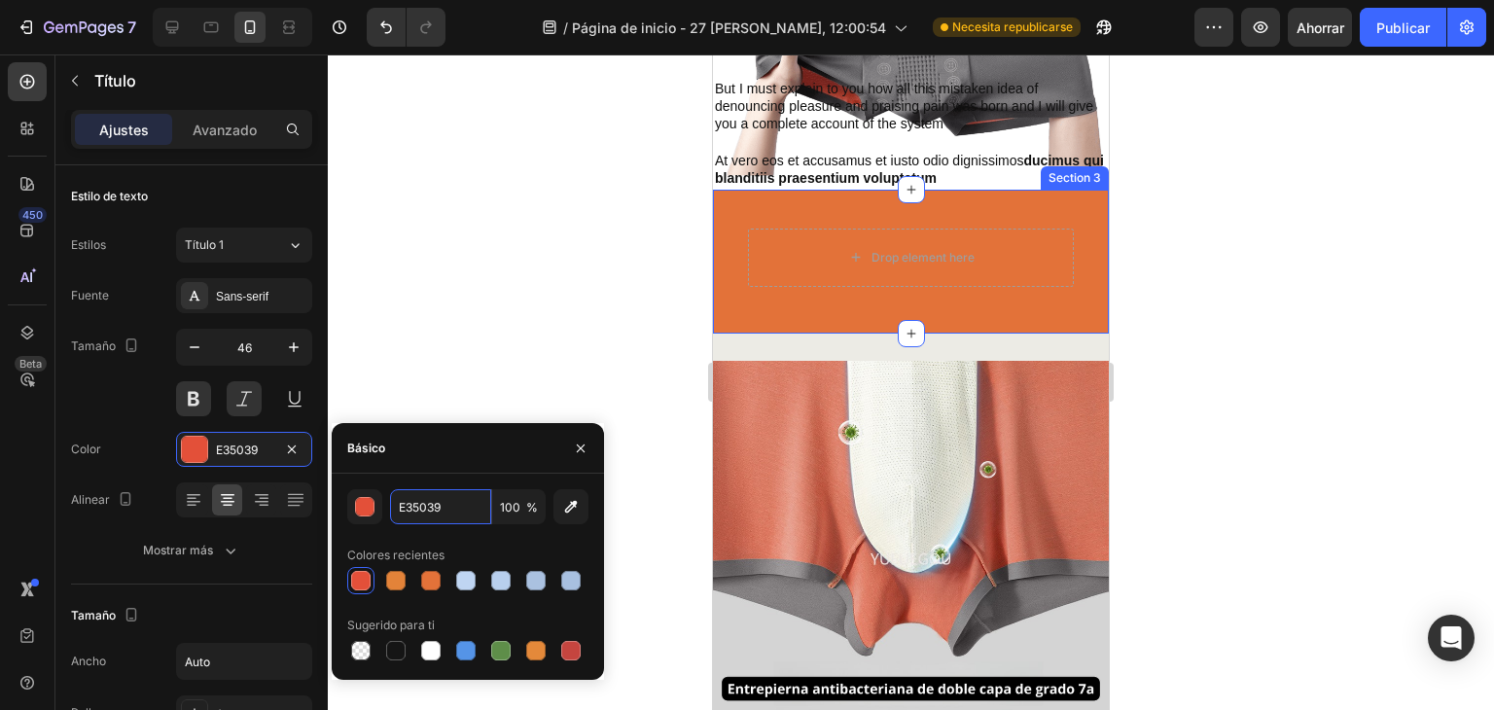
scroll to position [972, 0]
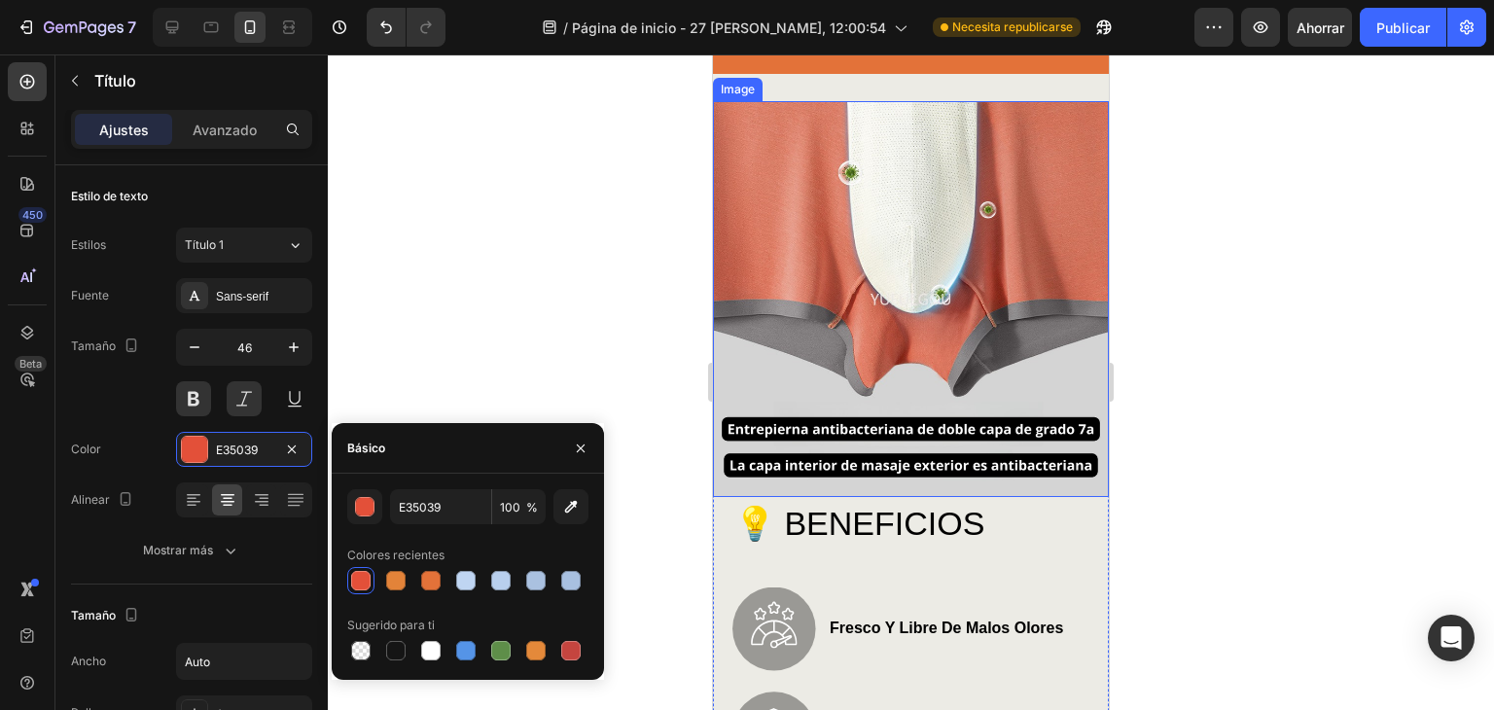
click at [928, 291] on img at bounding box center [911, 299] width 396 height 396
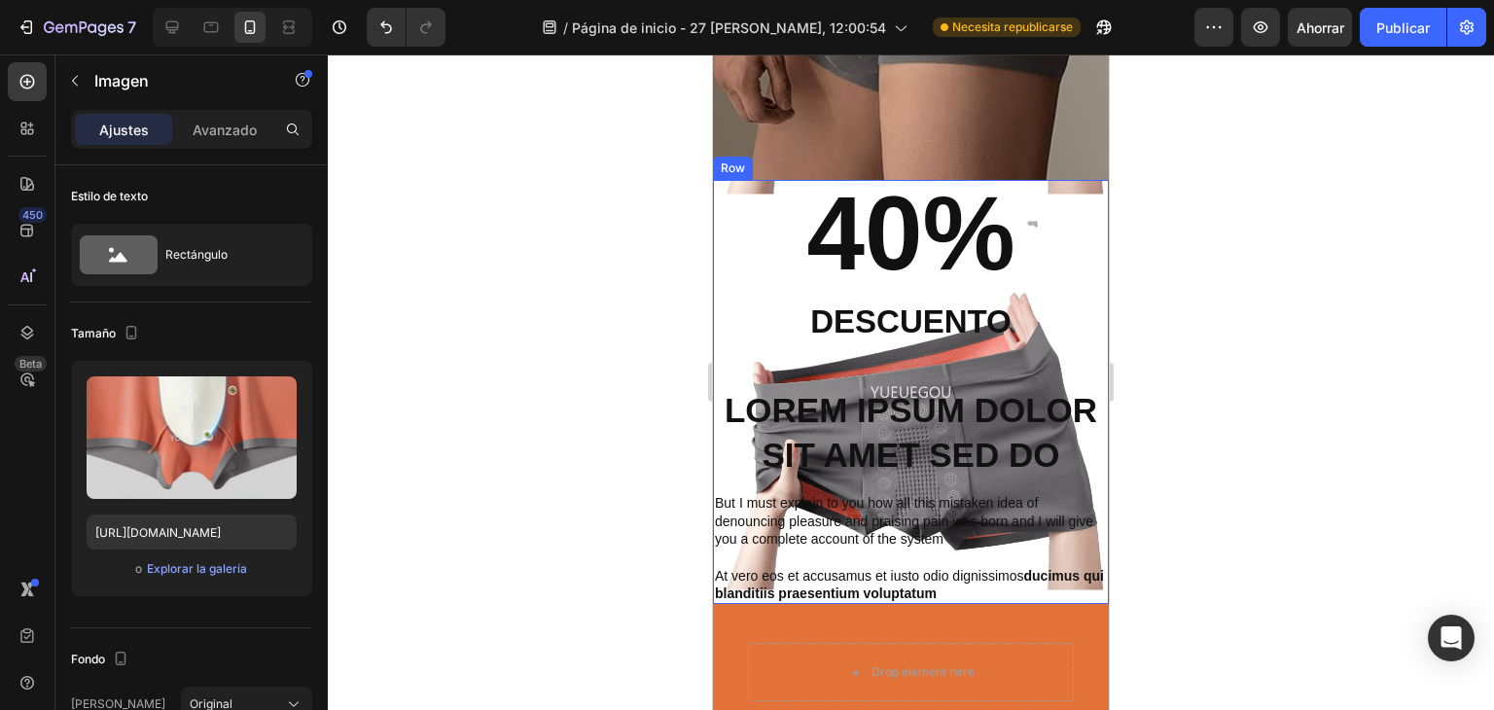
scroll to position [389, 0]
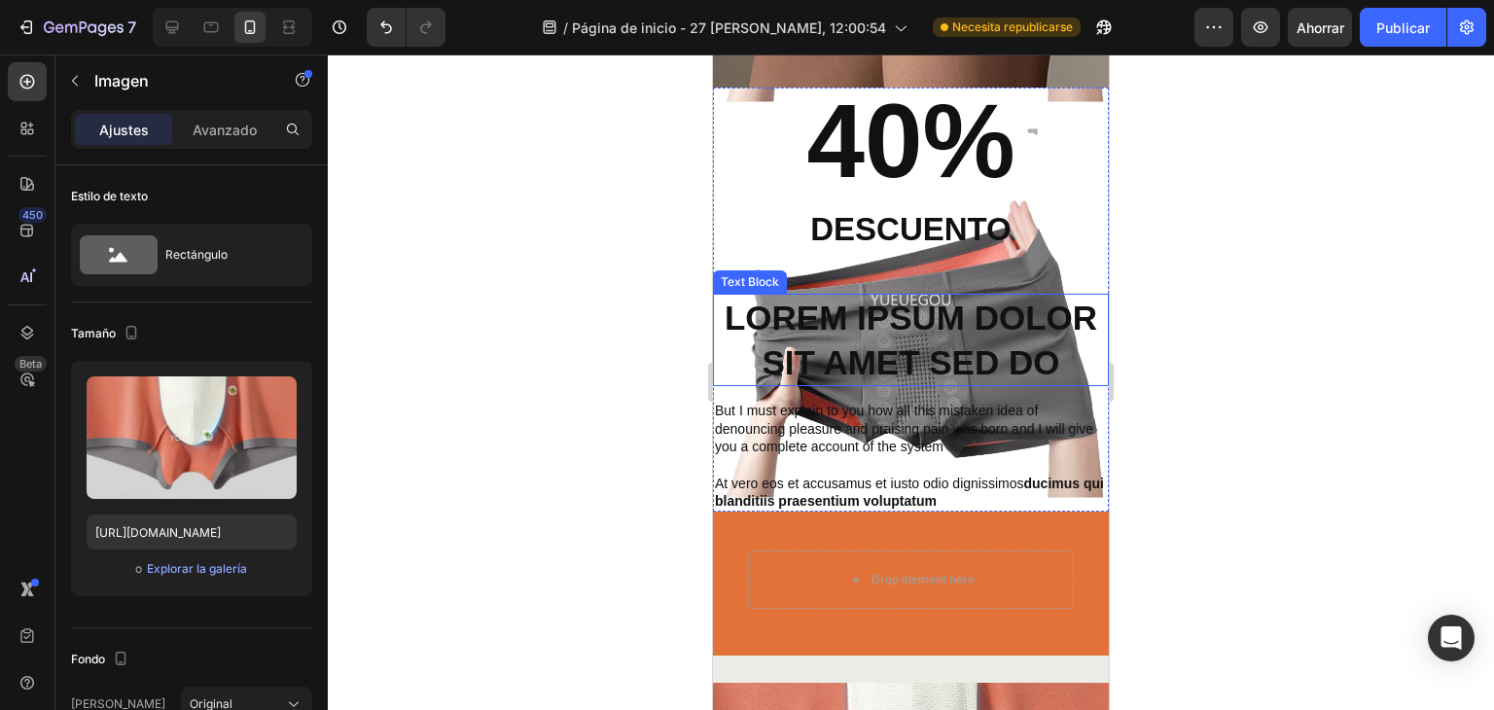
click at [924, 324] on p "Lorem ipsum dolor sit amet sed do" at bounding box center [911, 340] width 392 height 88
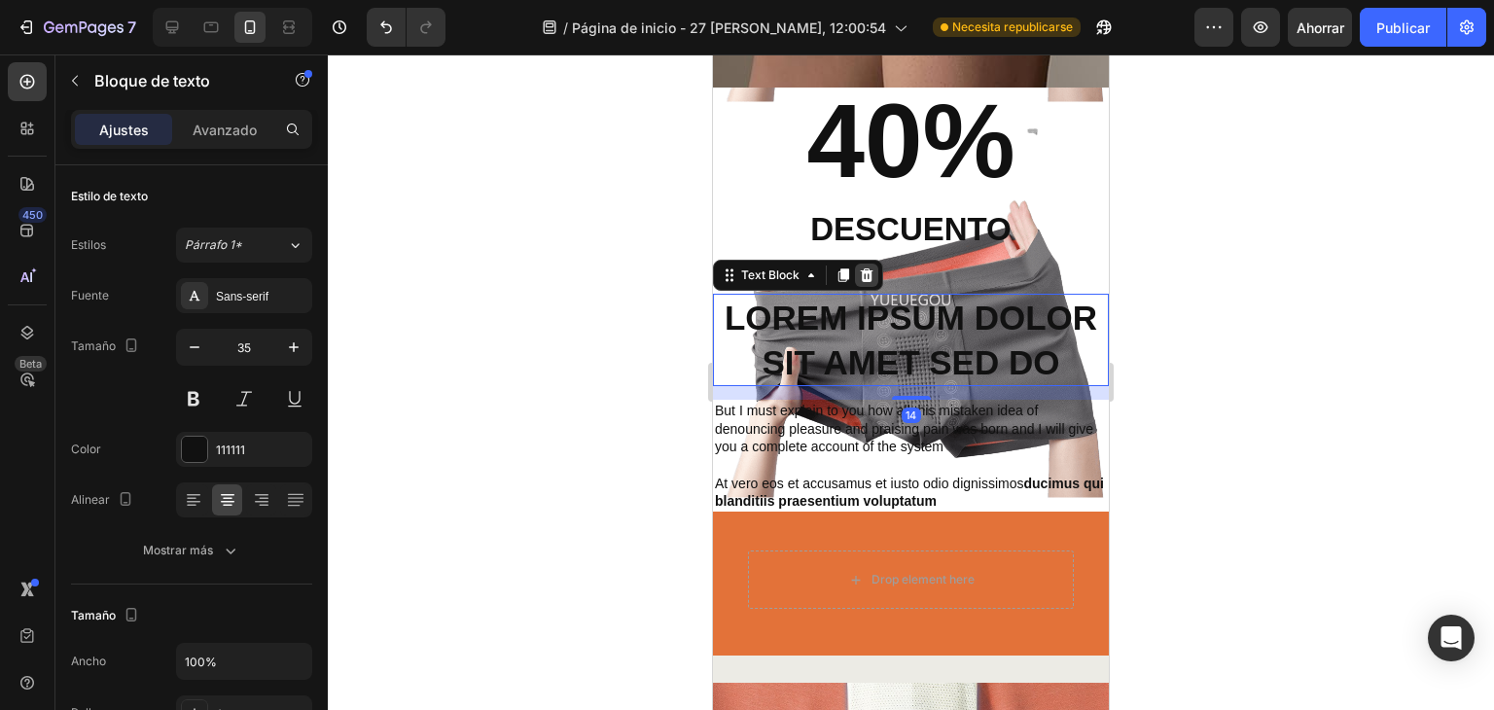
click at [871, 277] on icon at bounding box center [867, 275] width 16 height 16
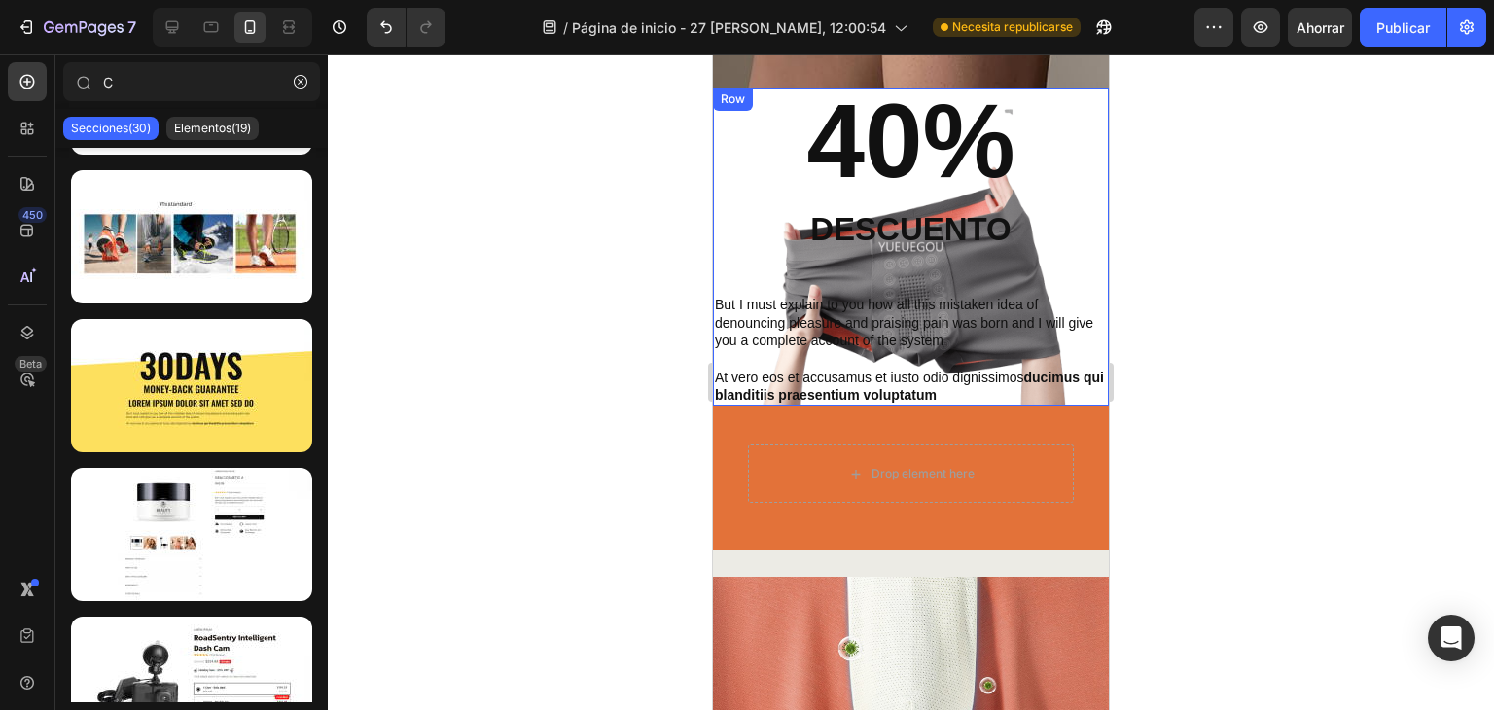
click at [922, 293] on div "40% Heading descuento Text Block But I must explain to you how all this mistake…" at bounding box center [911, 247] width 396 height 318
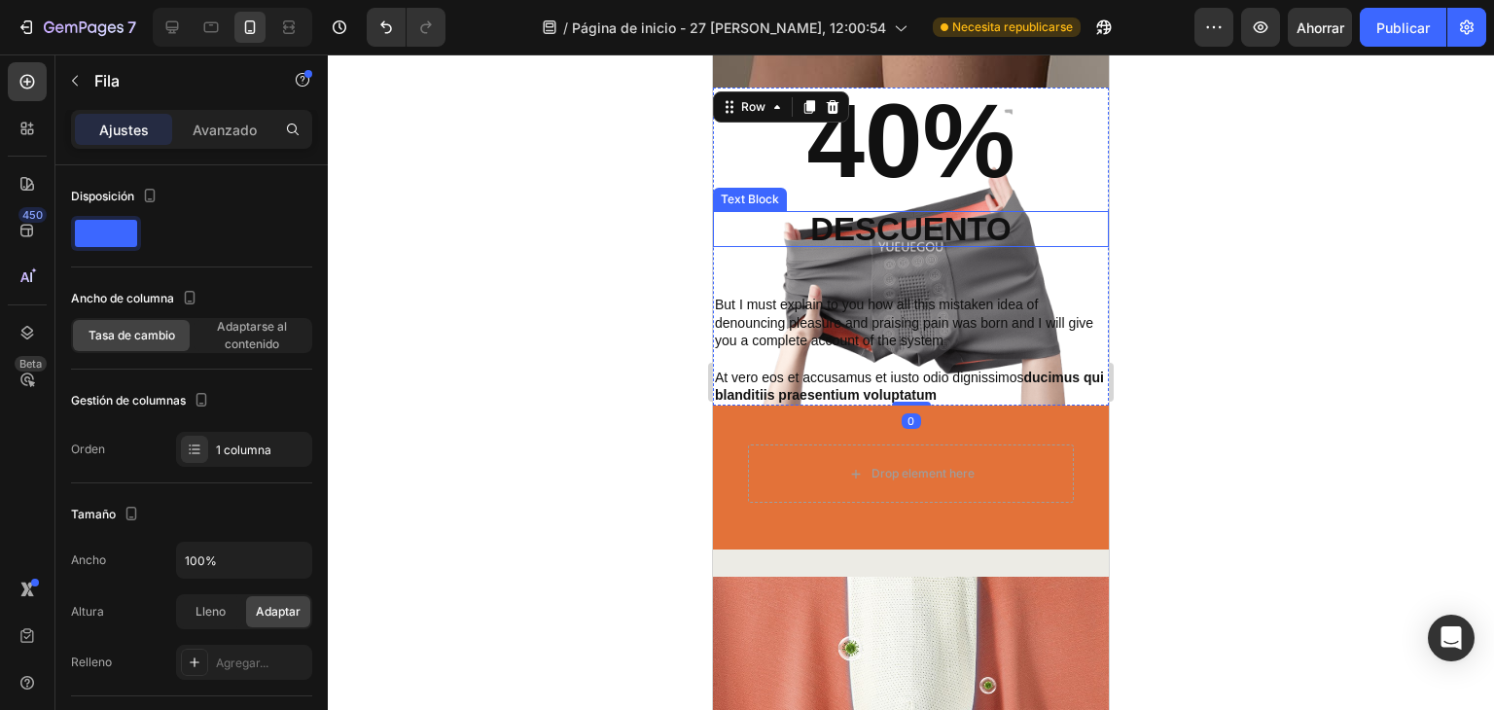
drag, startPoint x: 886, startPoint y: 216, endPoint x: 895, endPoint y: 246, distance: 31.4
click at [887, 216] on p "descuento" at bounding box center [910, 229] width 201 height 32
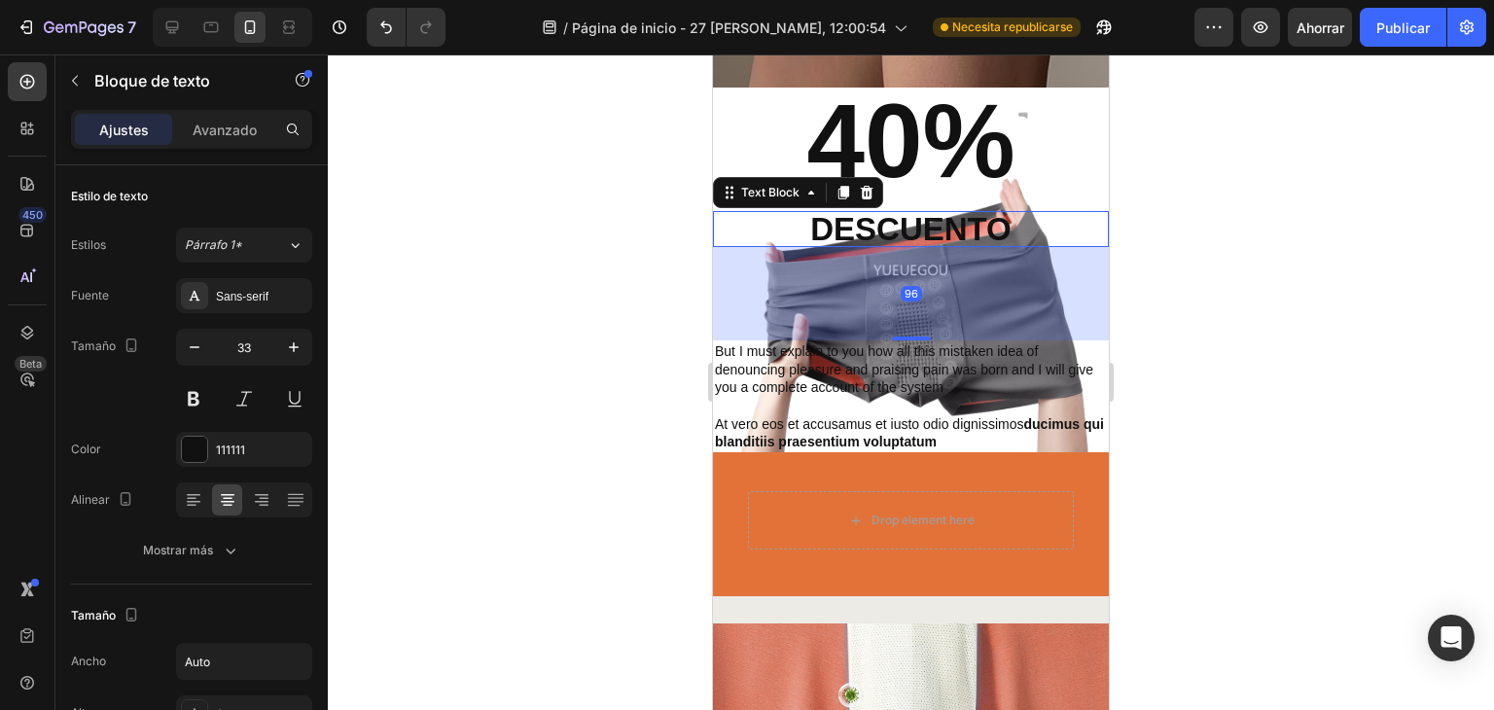
drag, startPoint x: 909, startPoint y: 292, endPoint x: 882, endPoint y: 338, distance: 54.0
click at [882, 247] on div "96" at bounding box center [911, 247] width 396 height 0
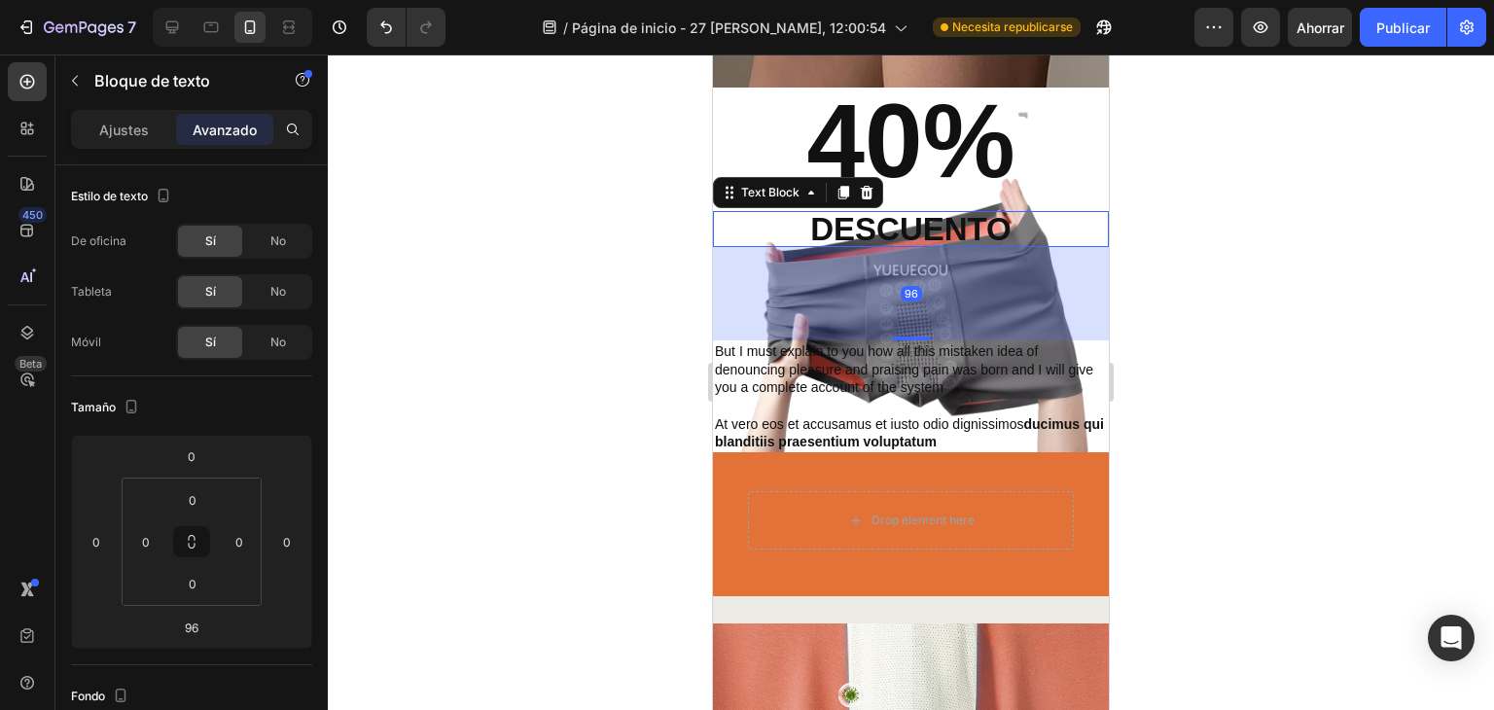
click at [1214, 166] on div at bounding box center [911, 381] width 1166 height 655
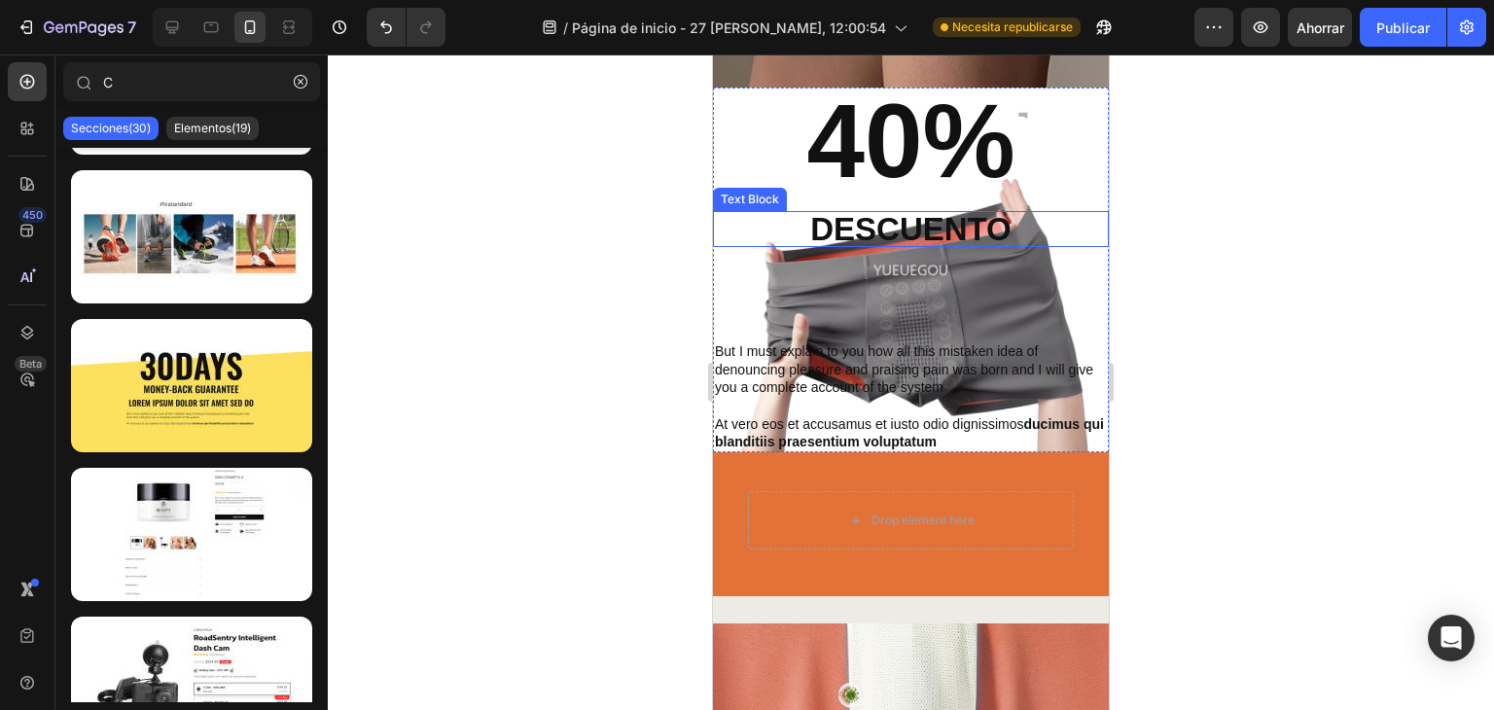
click at [940, 227] on p "descuento" at bounding box center [910, 229] width 201 height 32
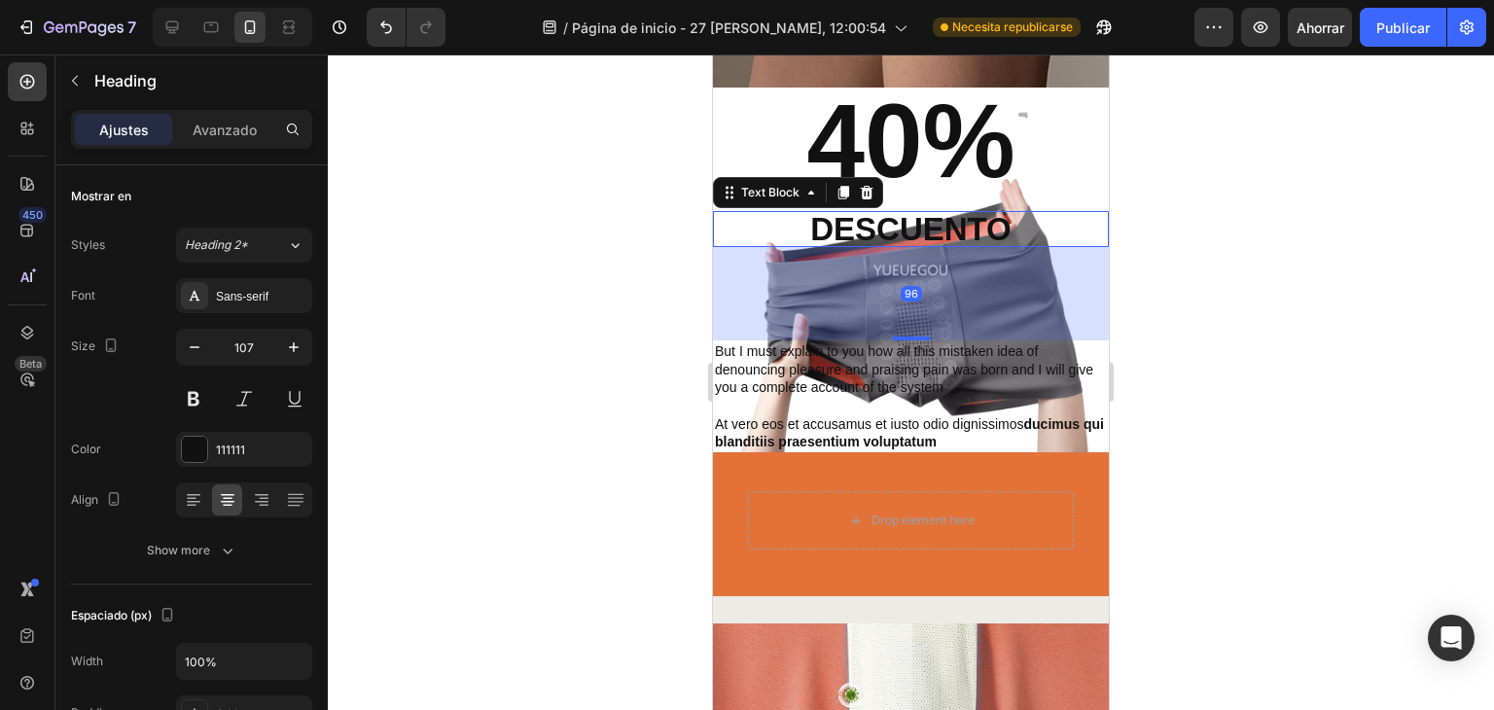
click at [936, 164] on h2 "40%" at bounding box center [911, 142] width 396 height 108
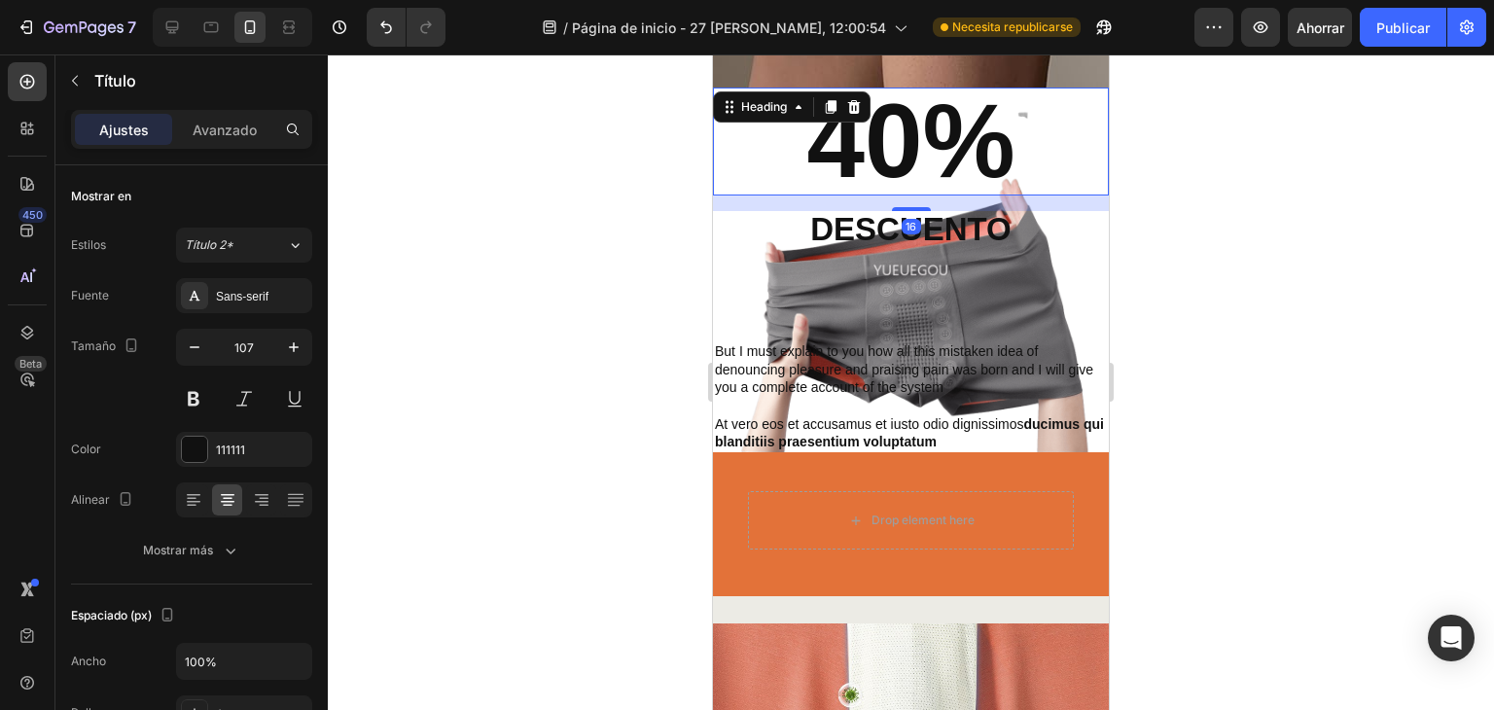
click at [910, 206] on div "16" at bounding box center [911, 203] width 396 height 16
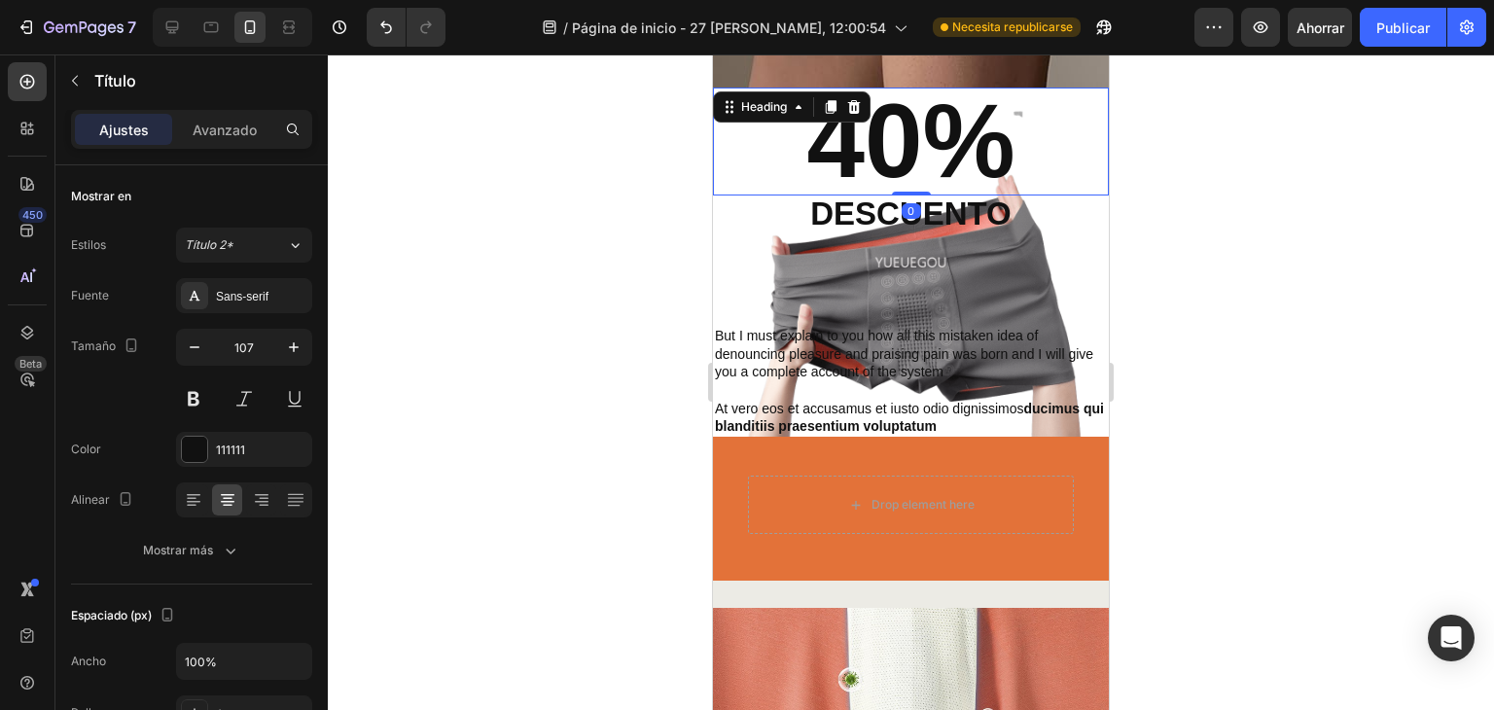
drag, startPoint x: 912, startPoint y: 211, endPoint x: 914, endPoint y: 174, distance: 37.0
click at [914, 174] on div "40% Heading 0" at bounding box center [911, 142] width 396 height 108
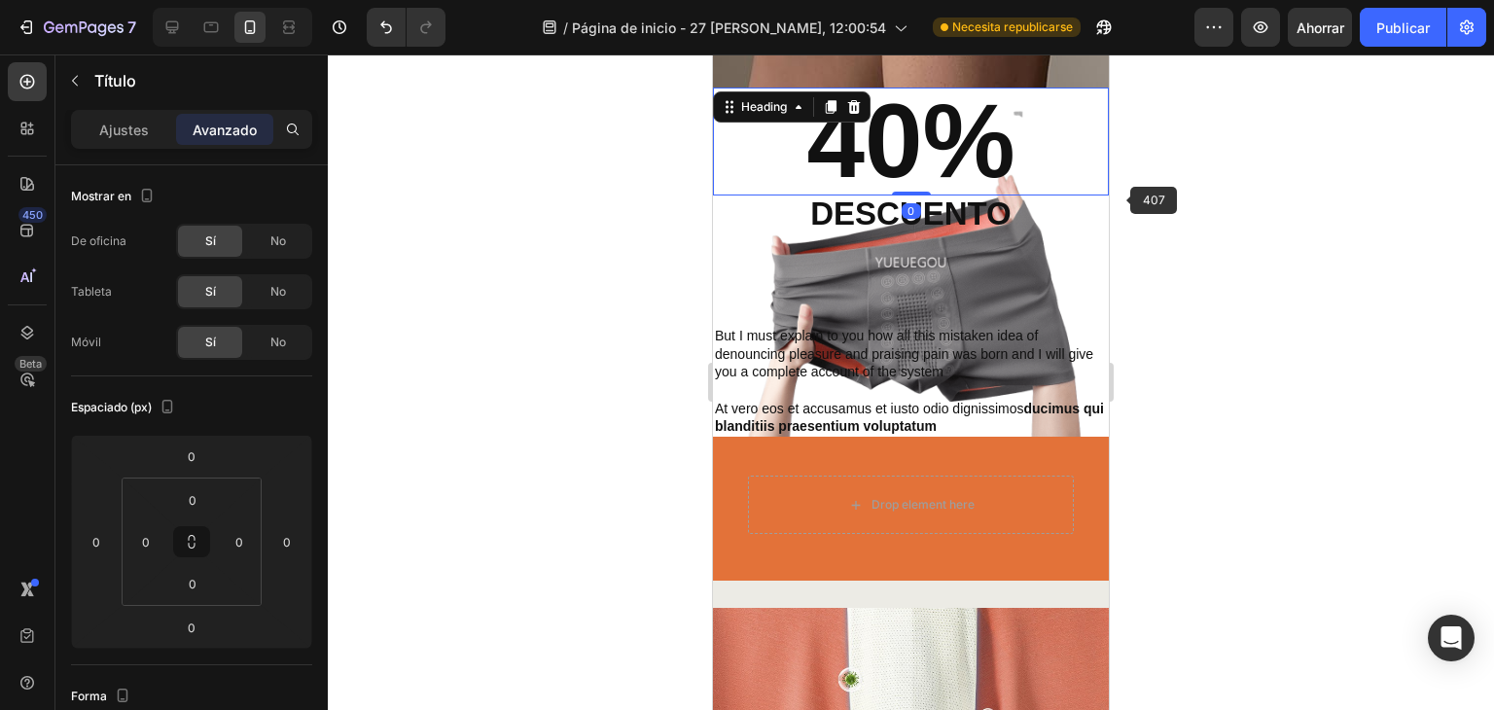
click at [1175, 180] on div at bounding box center [911, 381] width 1166 height 655
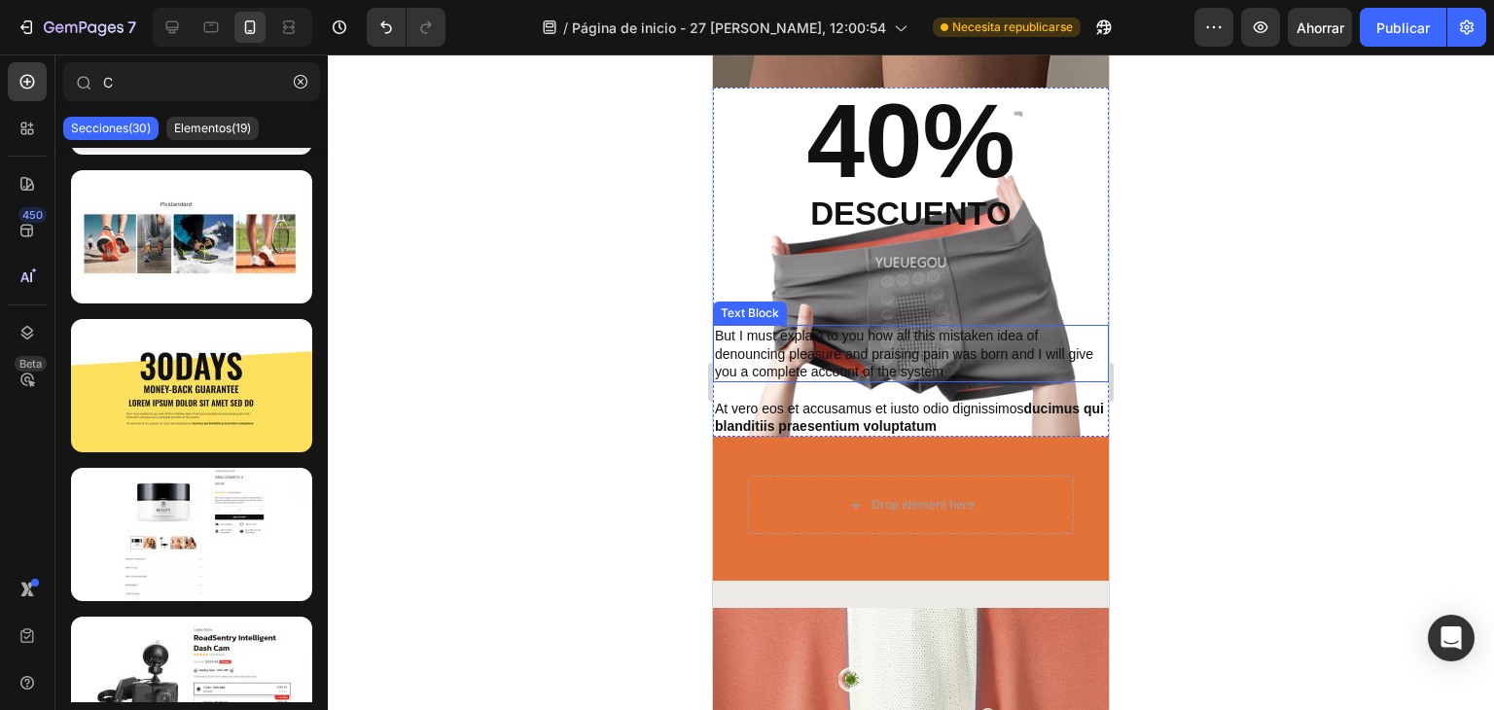
click at [910, 355] on p "But I must explain to you how all this mistaken idea of denouncing pleasure and…" at bounding box center [911, 353] width 392 height 53
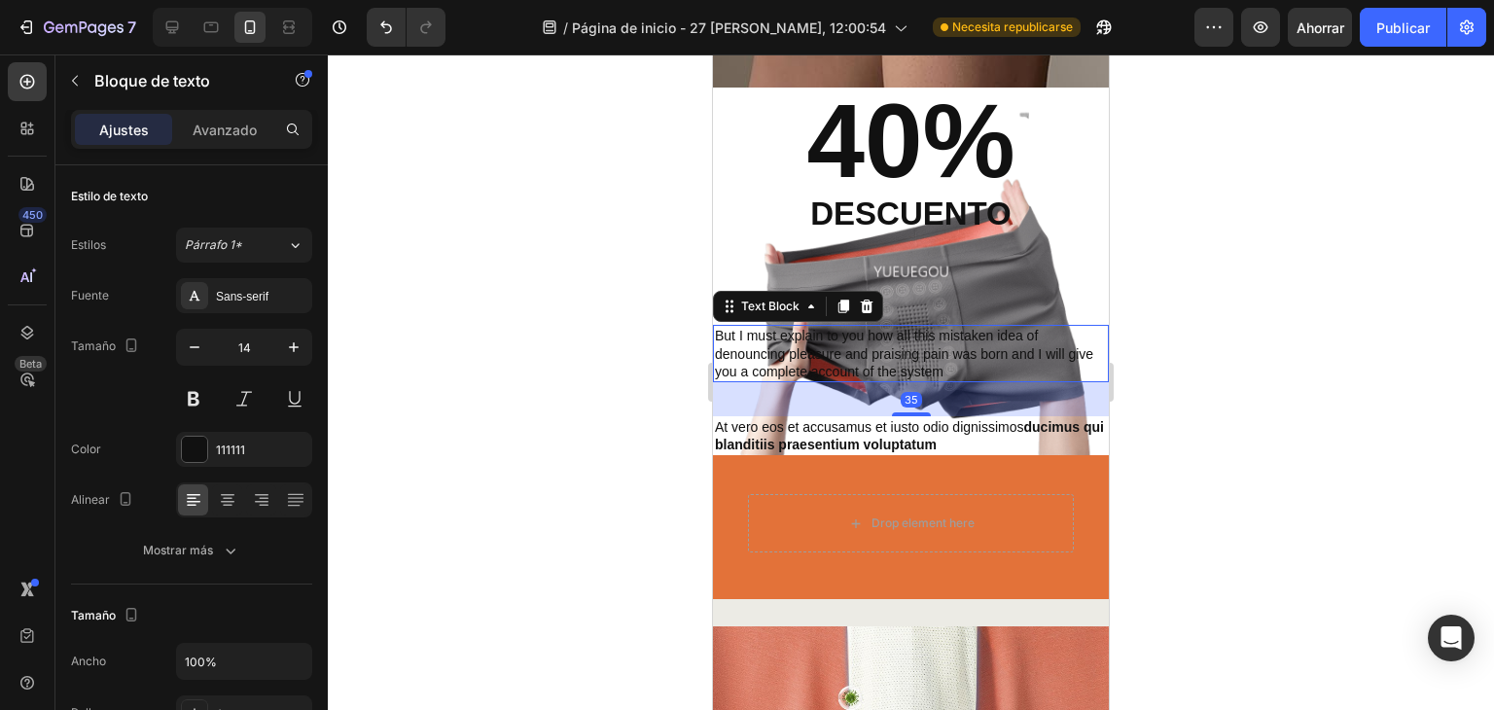
drag, startPoint x: 907, startPoint y: 396, endPoint x: 949, endPoint y: 414, distance: 45.7
click at [949, 382] on div "35" at bounding box center [911, 382] width 396 height 0
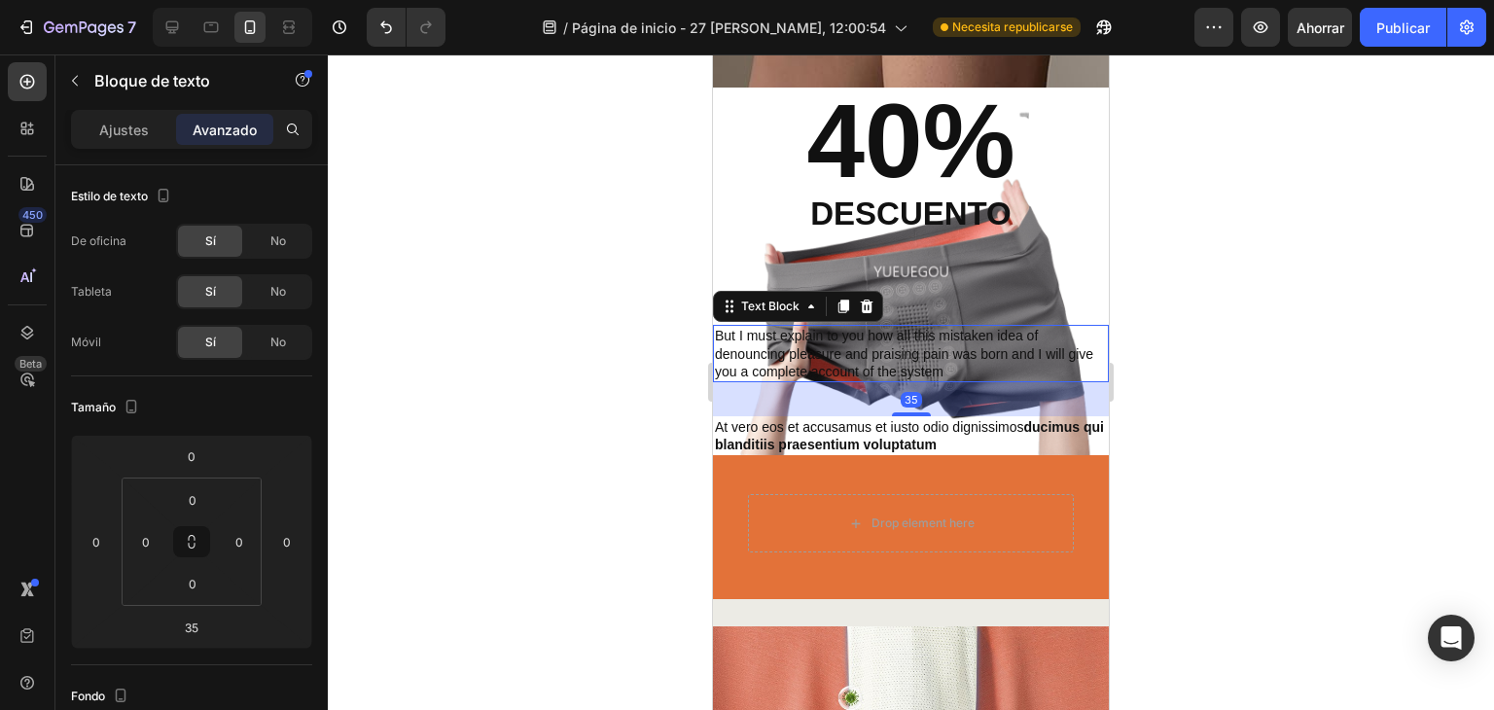
click at [1250, 329] on div at bounding box center [911, 381] width 1166 height 655
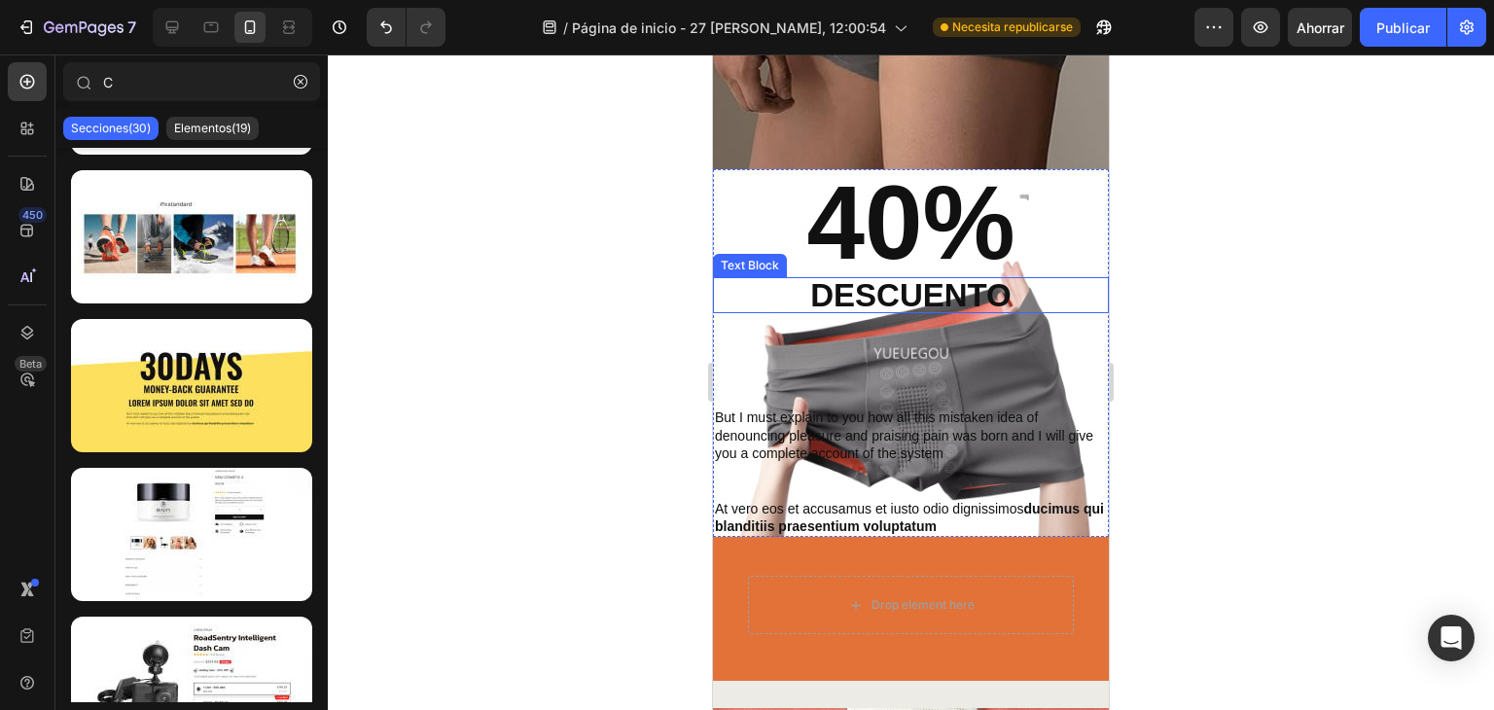
scroll to position [324, 0]
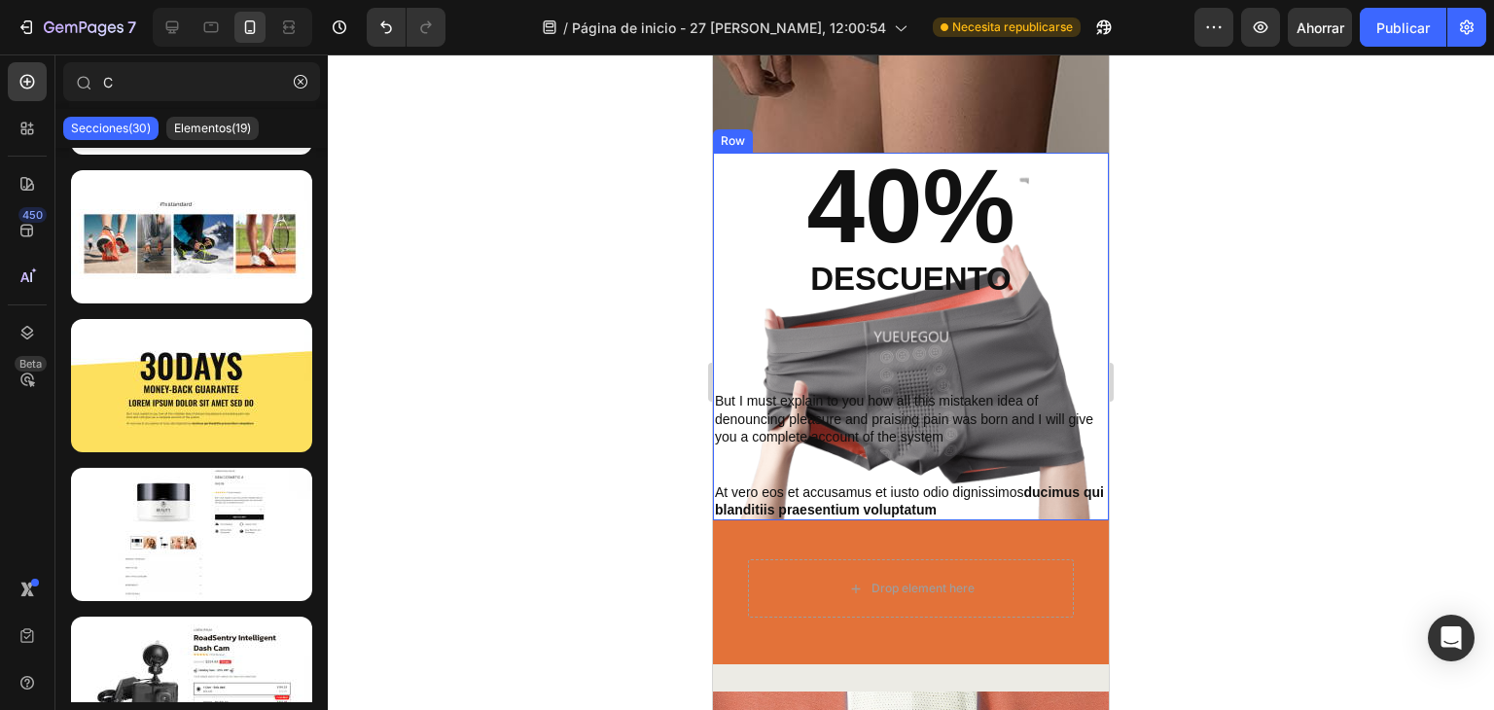
click at [874, 420] on p "But I must explain to you how all this mistaken idea of denouncing pleasure and…" at bounding box center [911, 418] width 392 height 53
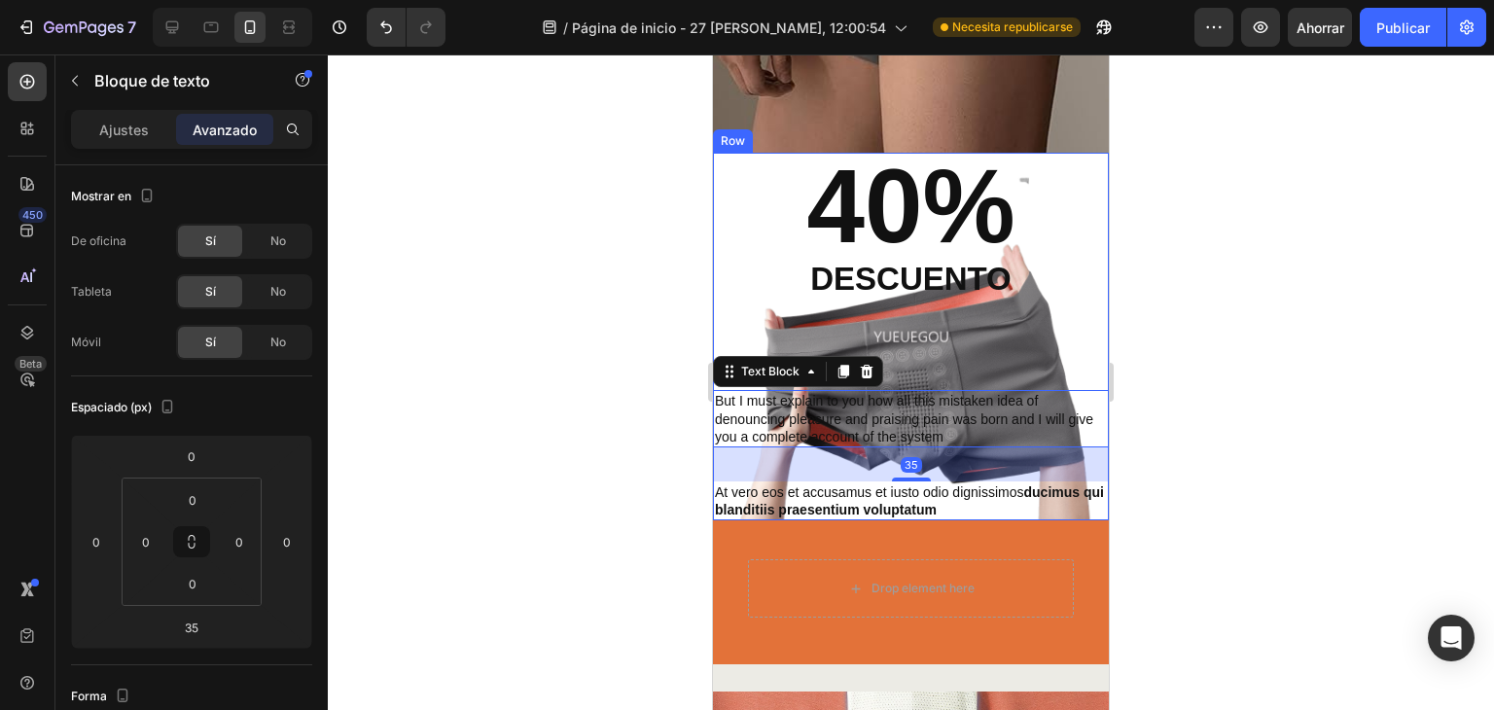
click at [1015, 277] on div "descuento" at bounding box center [911, 279] width 396 height 36
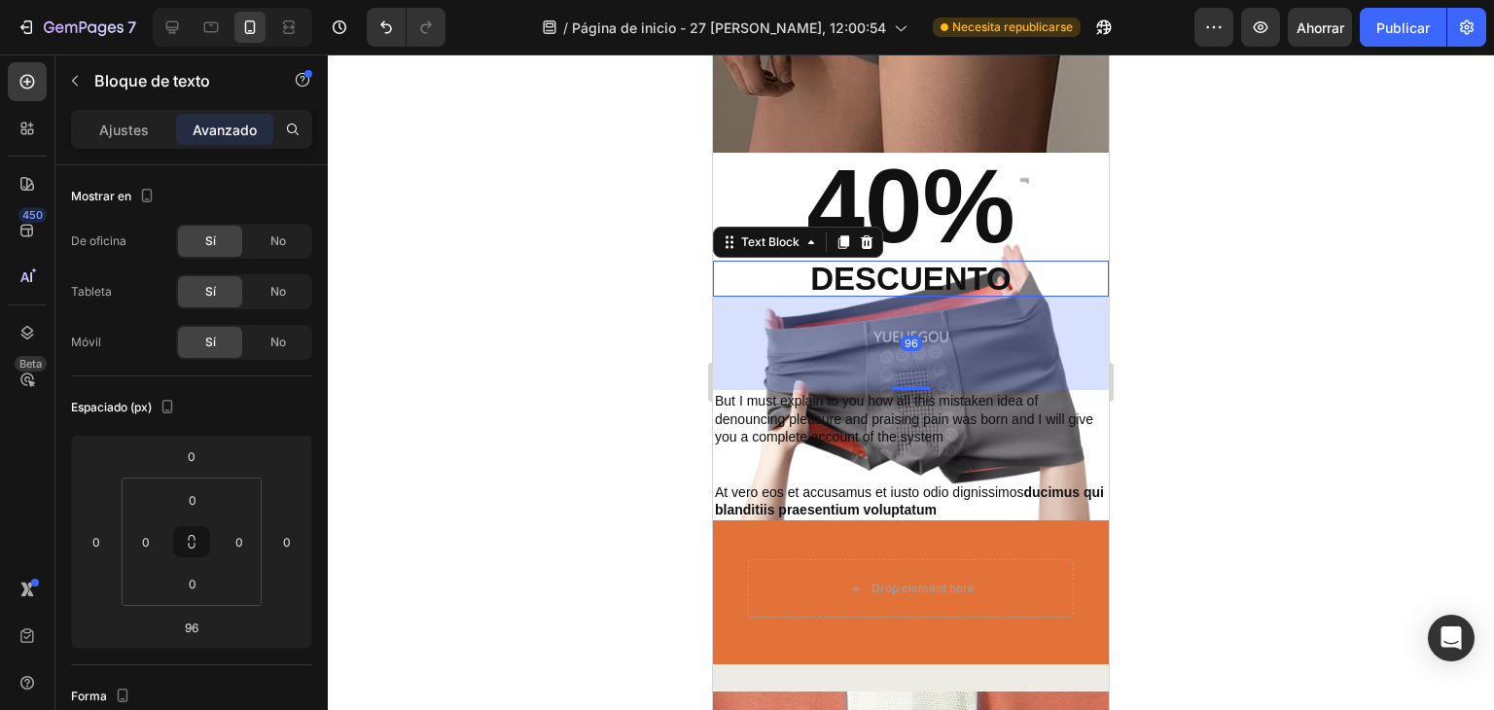
click at [1339, 269] on div at bounding box center [911, 381] width 1166 height 655
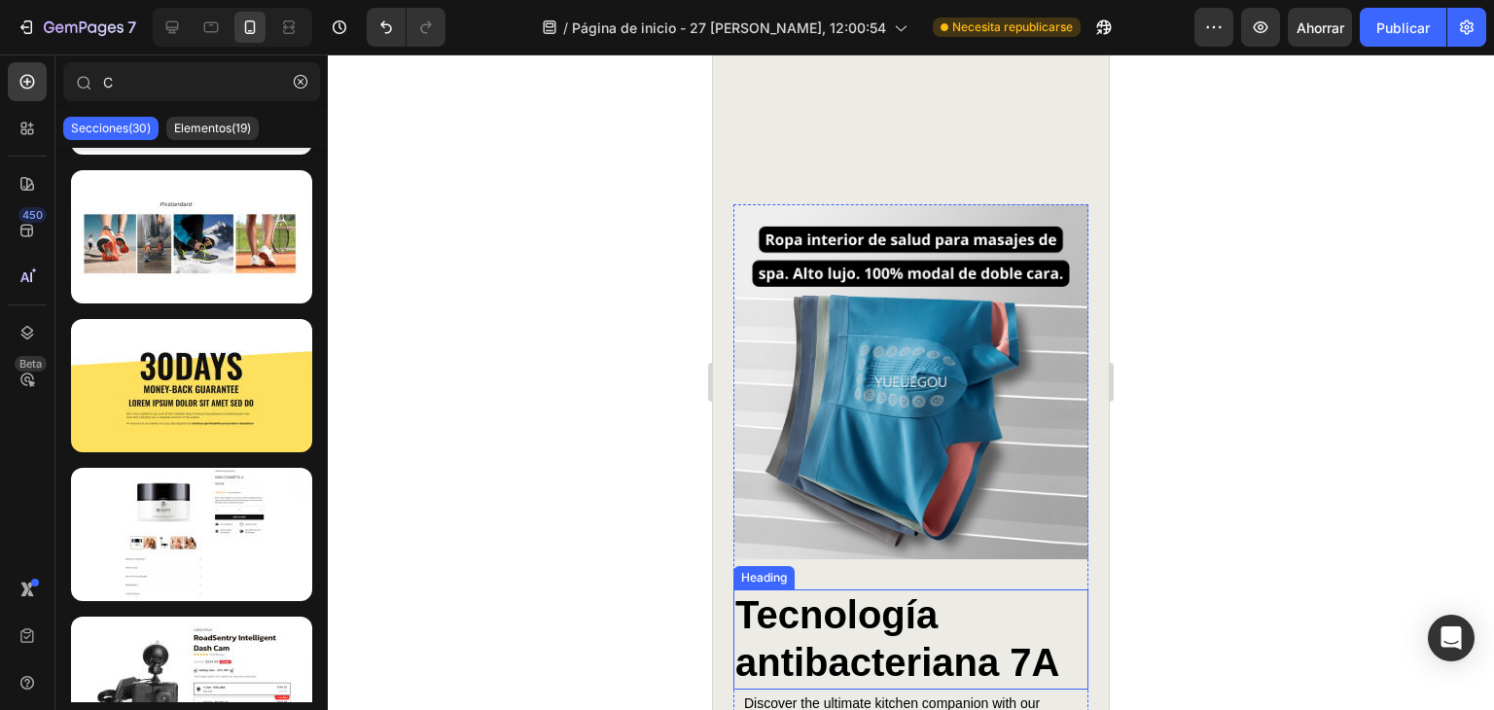
scroll to position [1620, 0]
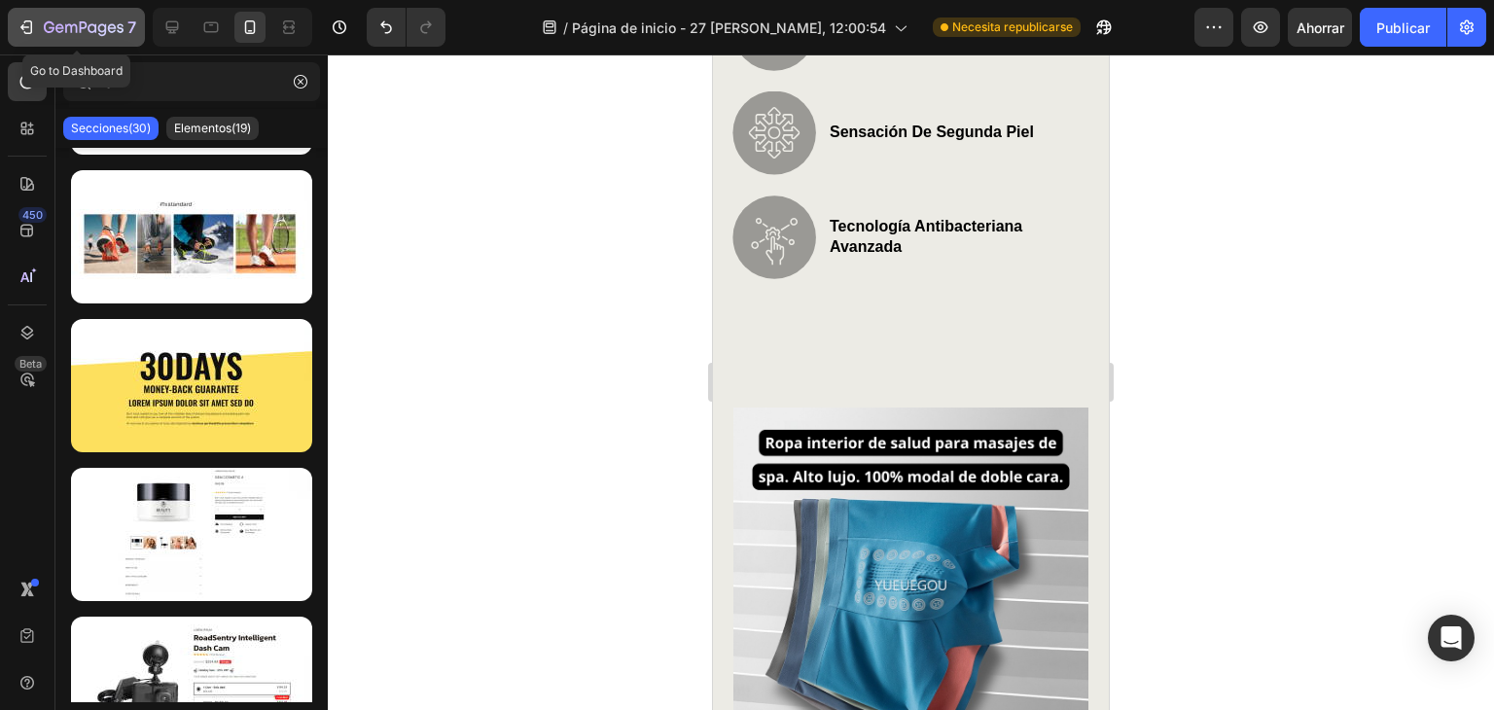
click at [19, 21] on icon "button" at bounding box center [26, 27] width 19 height 19
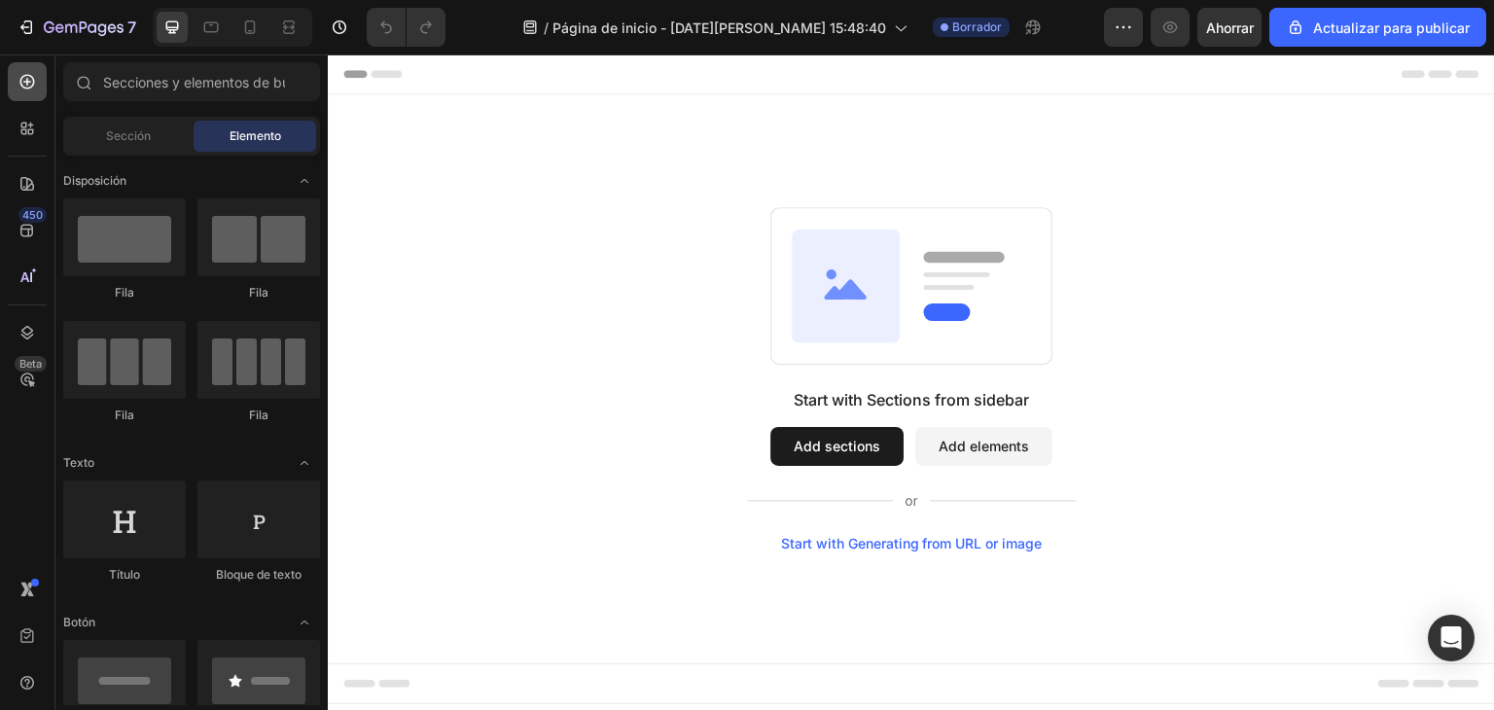
click at [22, 90] on icon at bounding box center [27, 81] width 19 height 19
click at [996, 444] on button "Add elements" at bounding box center [983, 446] width 137 height 39
click at [859, 442] on button "Add sections" at bounding box center [836, 446] width 133 height 39
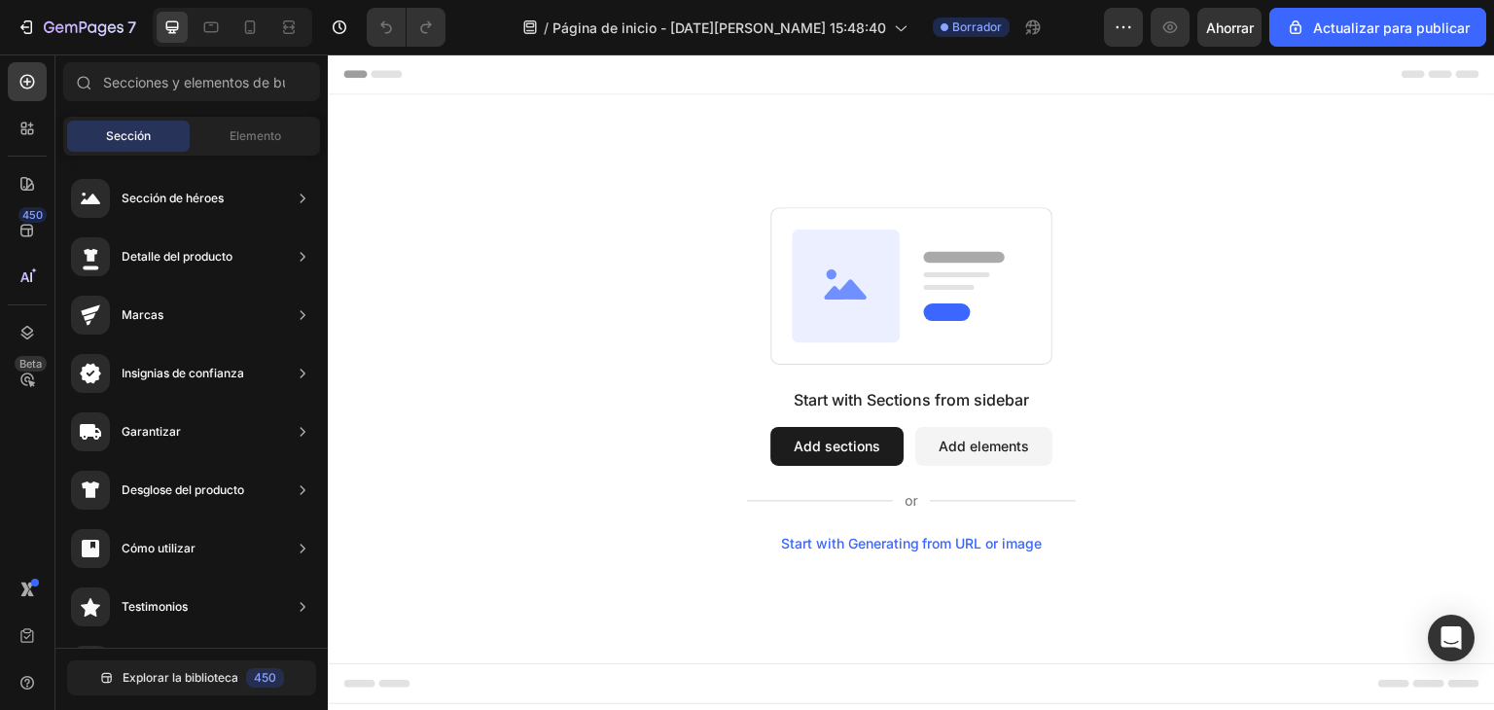
scroll to position [167, 0]
click at [38, 184] on div at bounding box center [27, 183] width 39 height 39
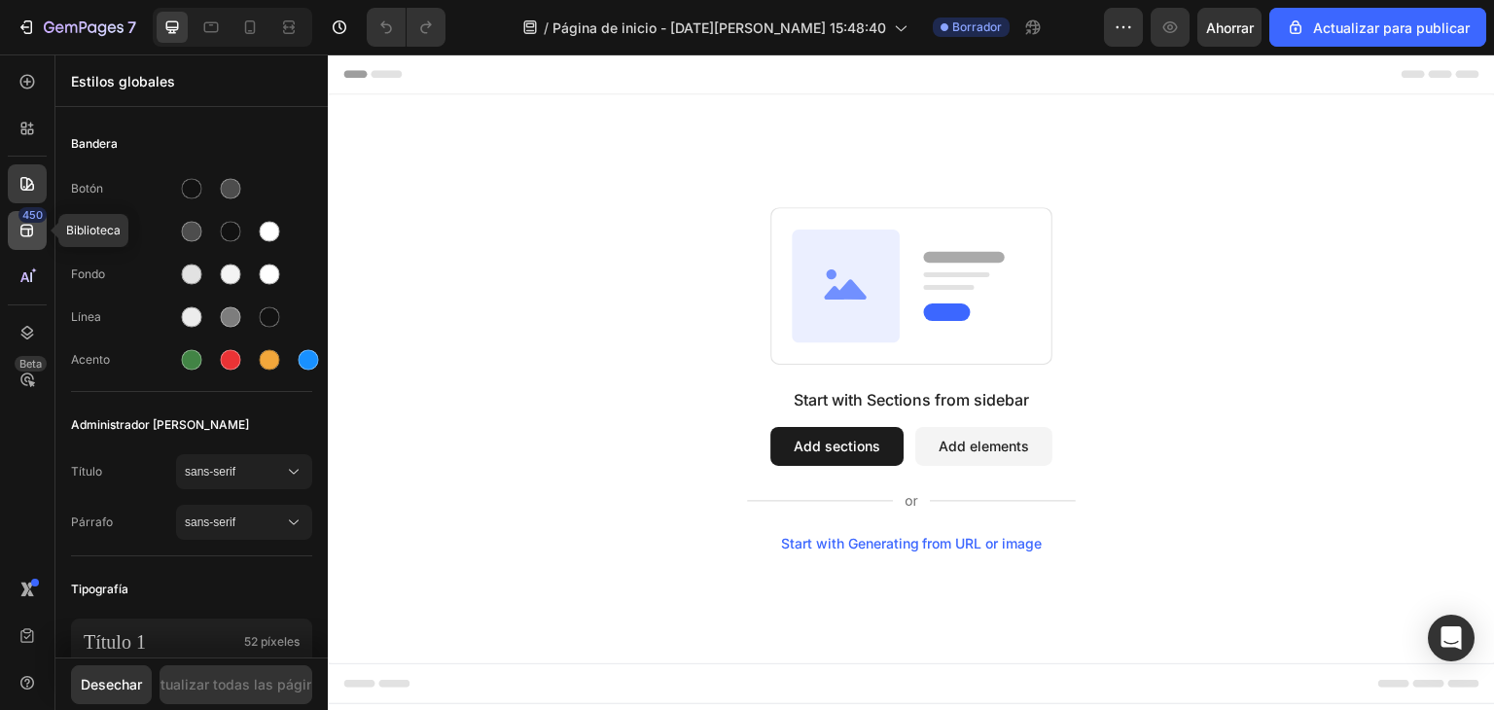
click at [23, 227] on icon at bounding box center [27, 230] width 19 height 19
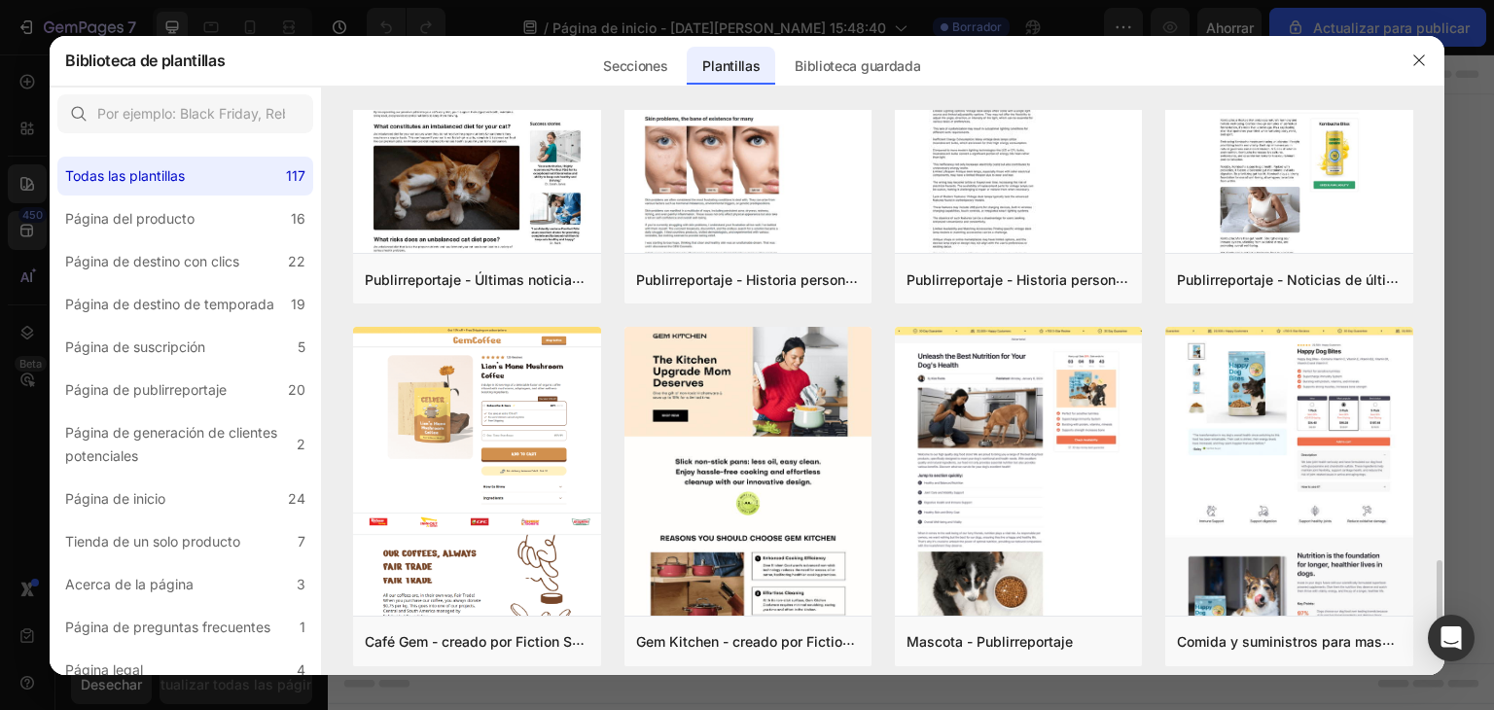
scroll to position [3468, 0]
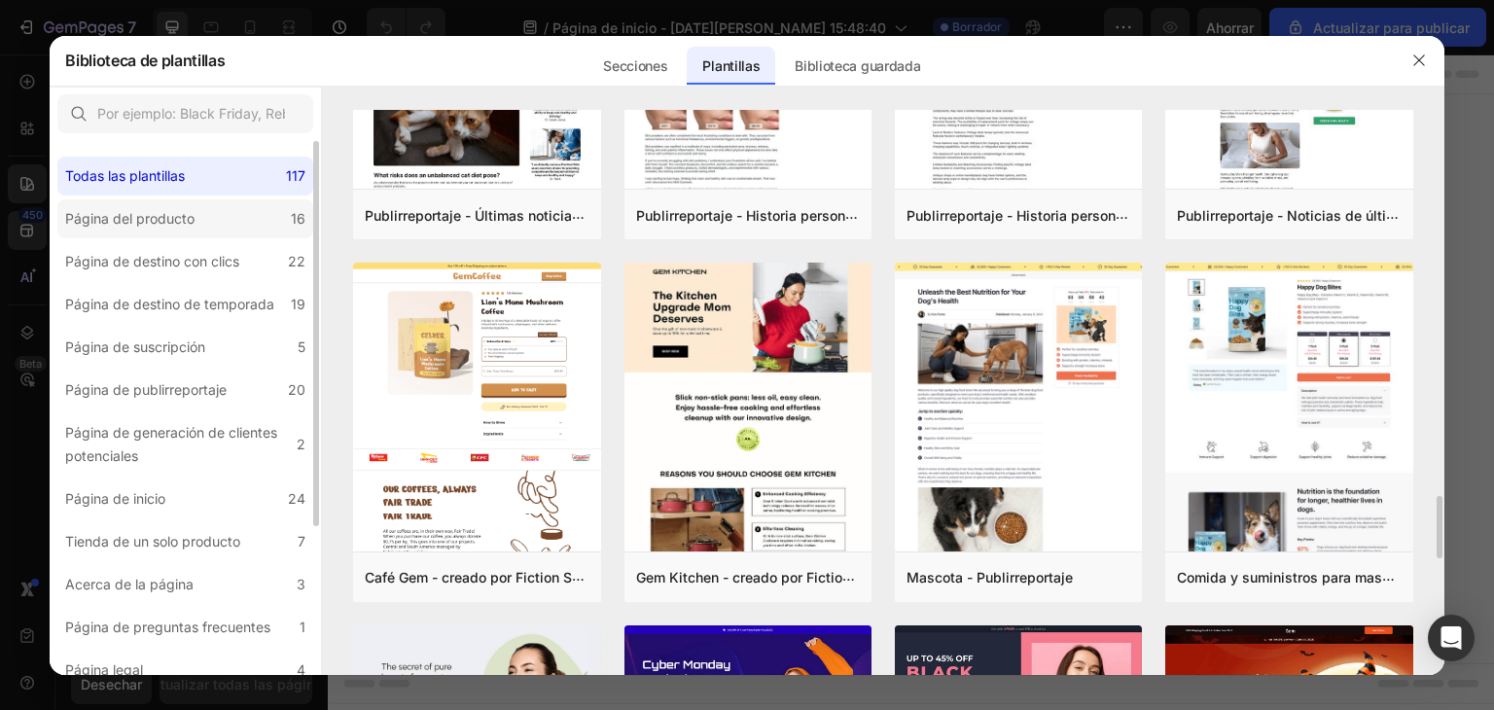
click at [273, 209] on label "Página del producto 16" at bounding box center [185, 218] width 256 height 39
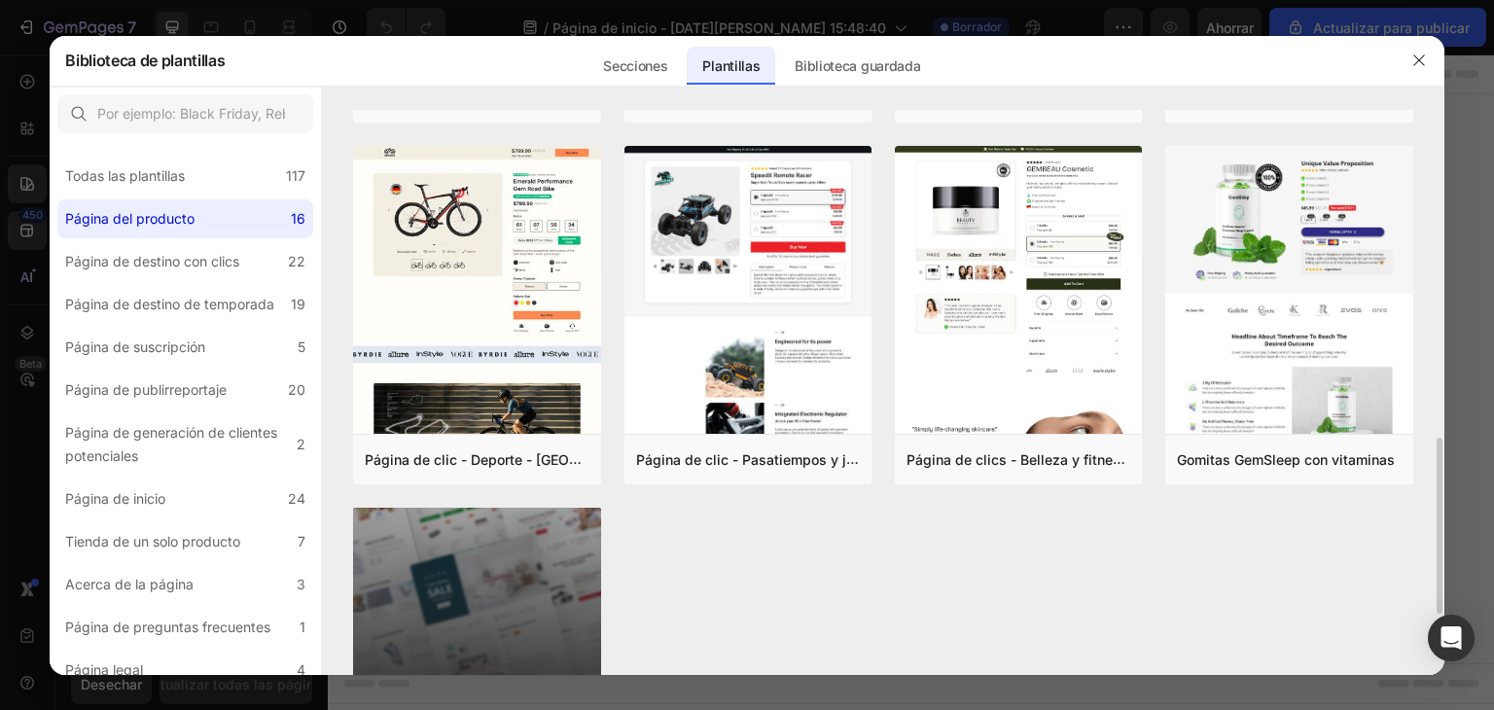
scroll to position [1244, 0]
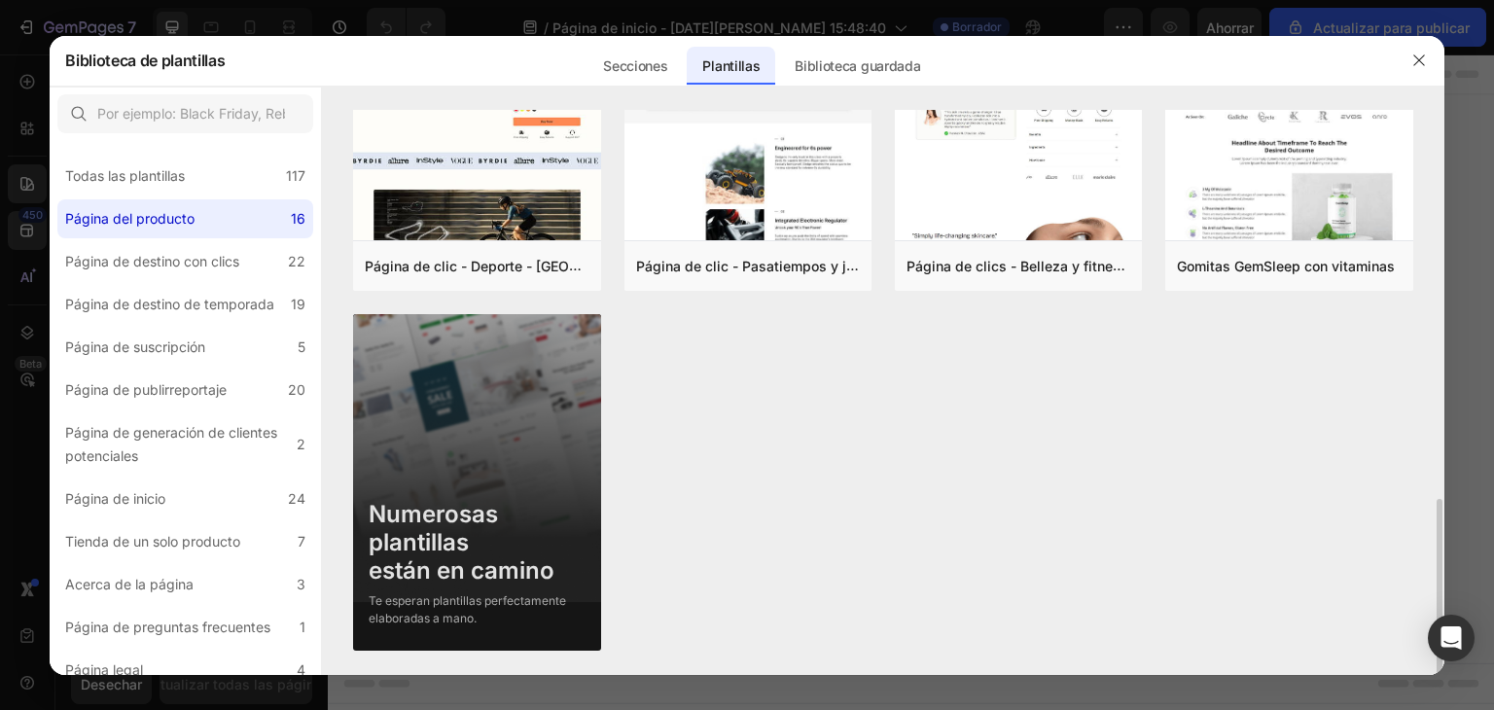
click at [494, 518] on font "Numerosas plantillas" at bounding box center [433, 528] width 129 height 56
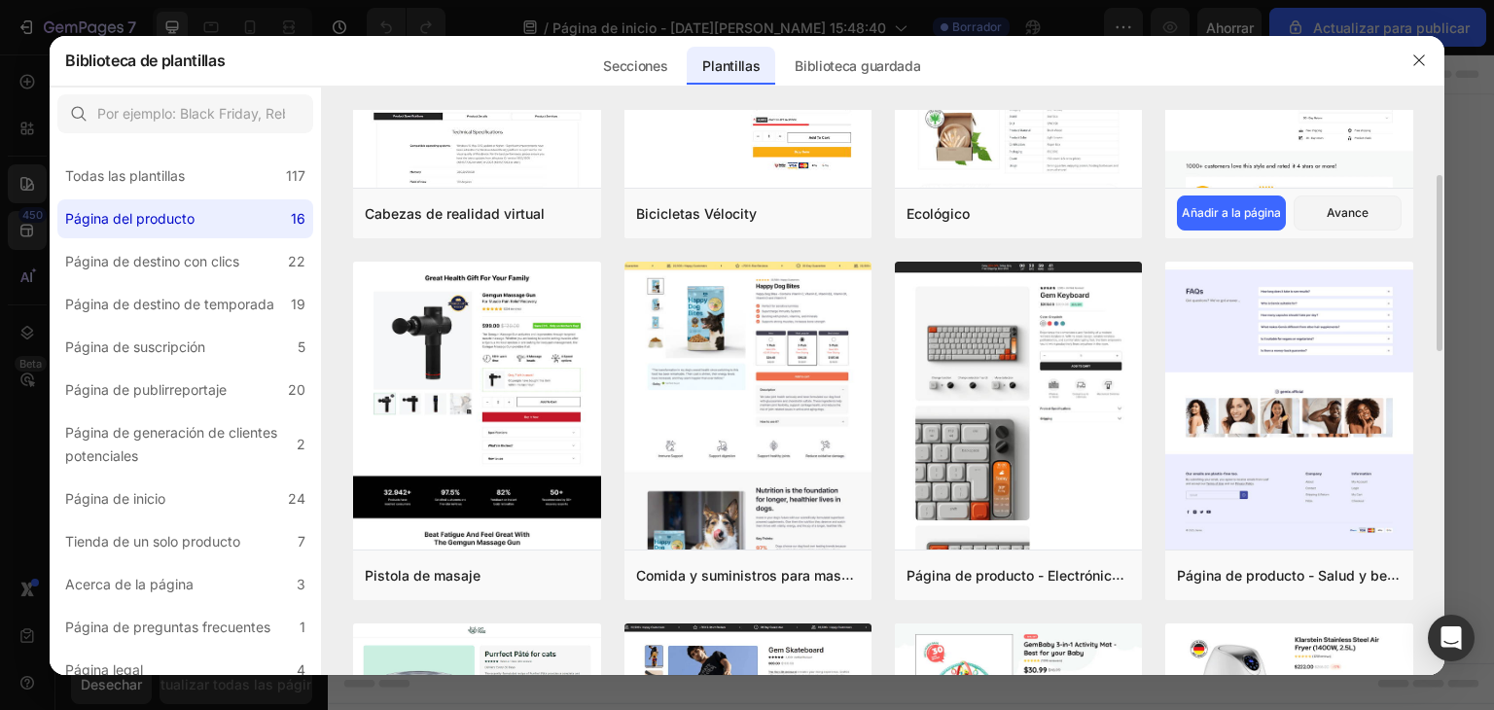
scroll to position [17, 0]
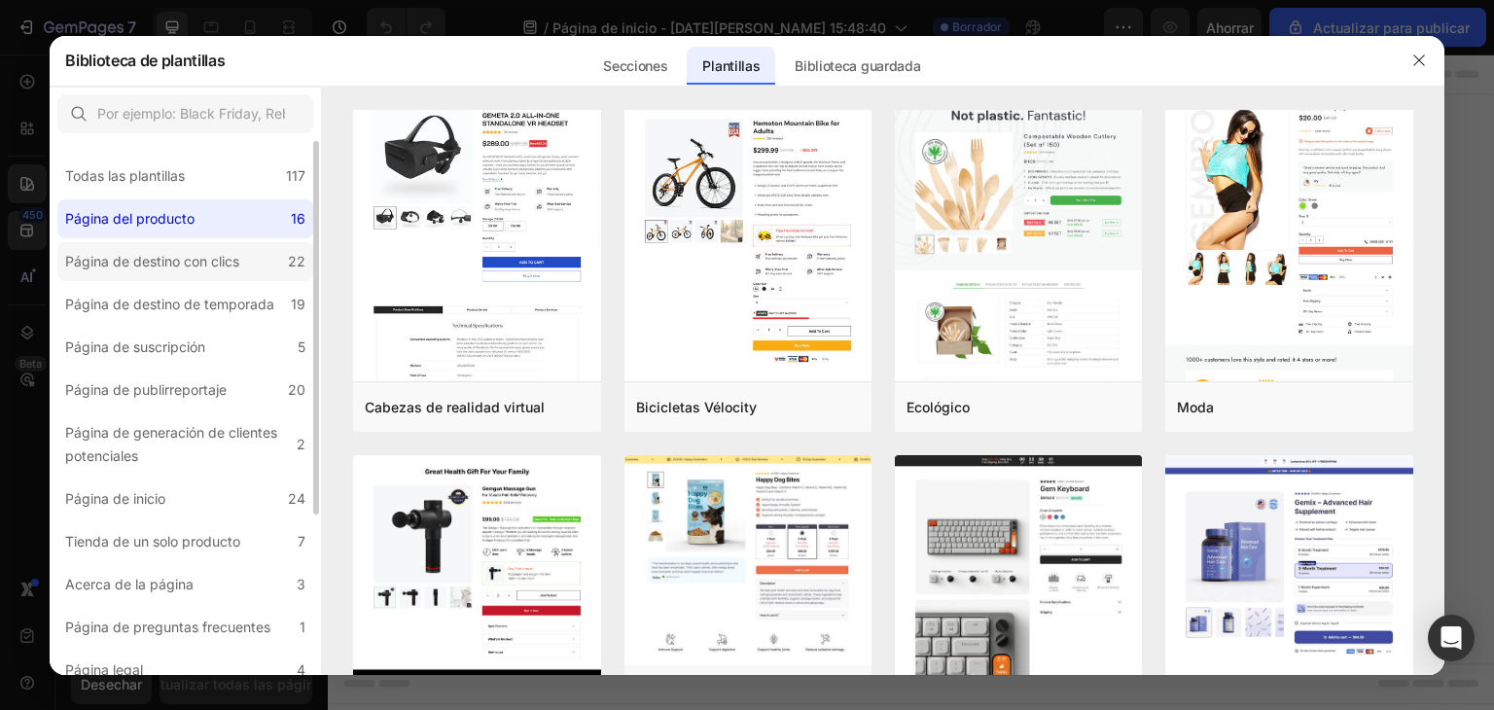
click at [199, 265] on font "Página de destino con clics" at bounding box center [152, 261] width 174 height 17
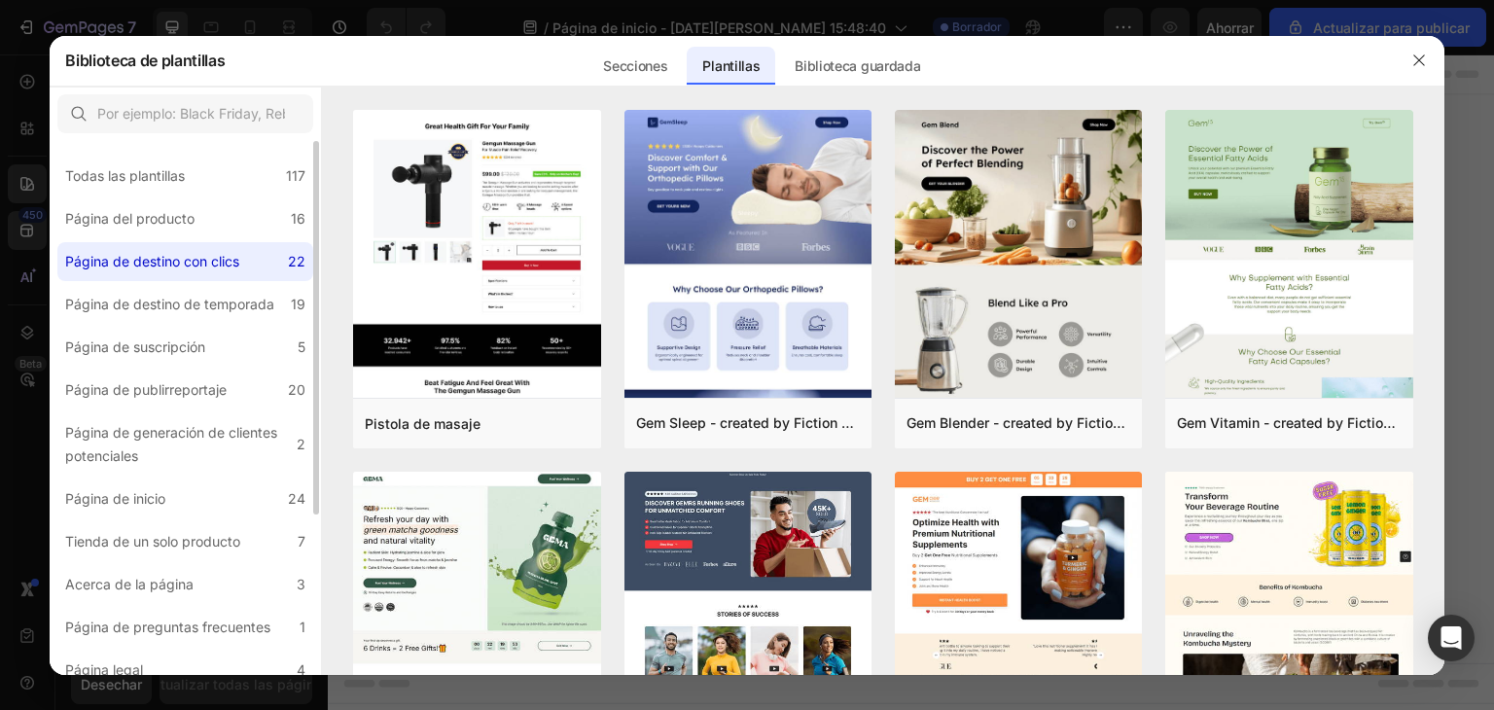
click at [236, 253] on font "Página de destino con clics" at bounding box center [152, 261] width 174 height 17
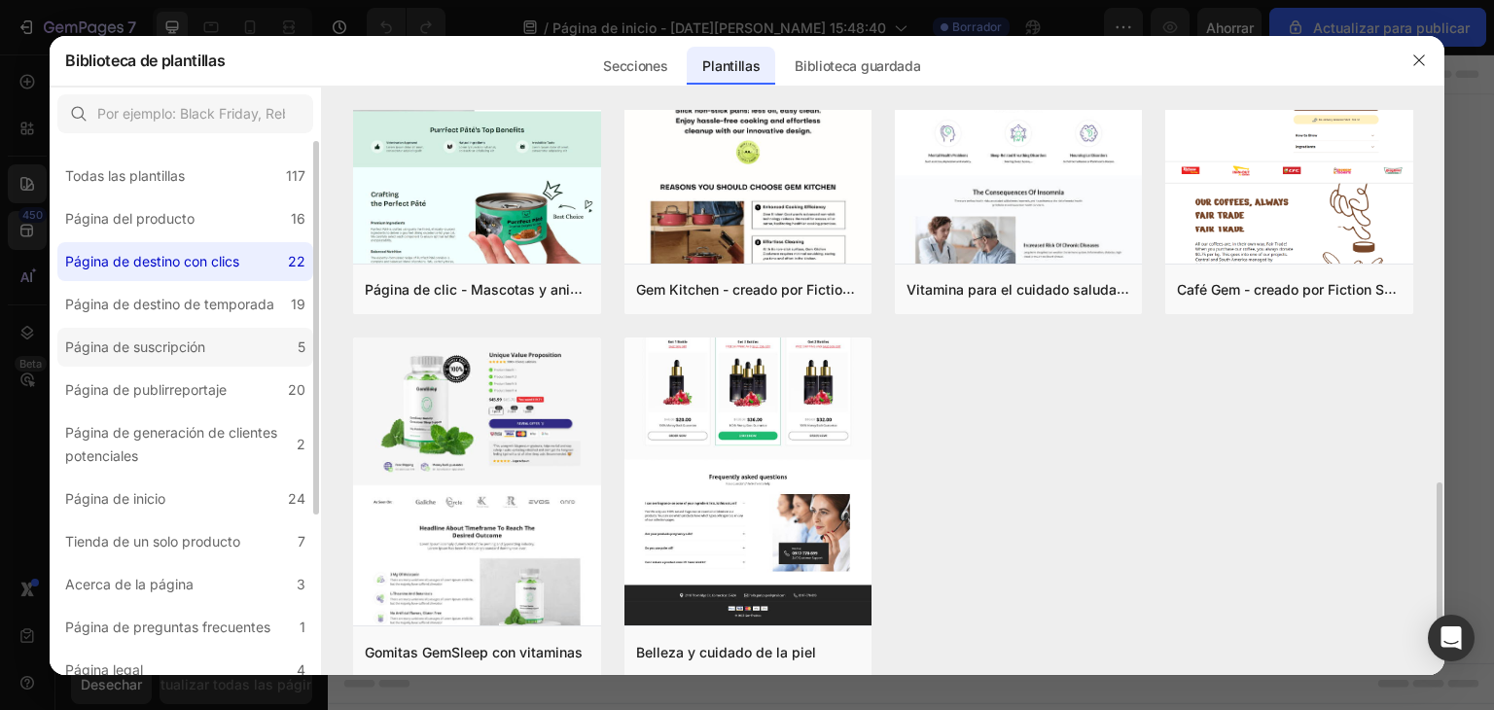
scroll to position [831, 0]
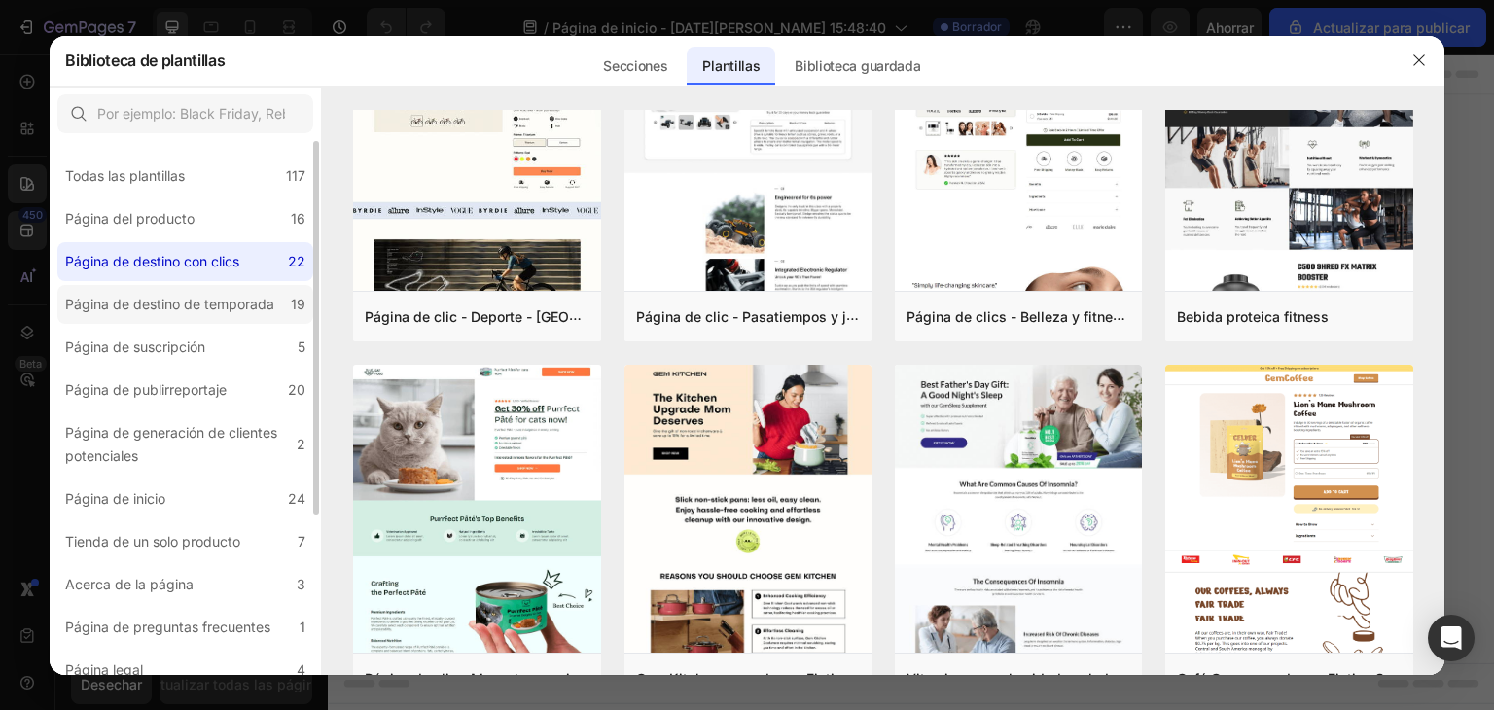
click at [230, 316] on label "Página de destino de temporada 19" at bounding box center [185, 304] width 256 height 39
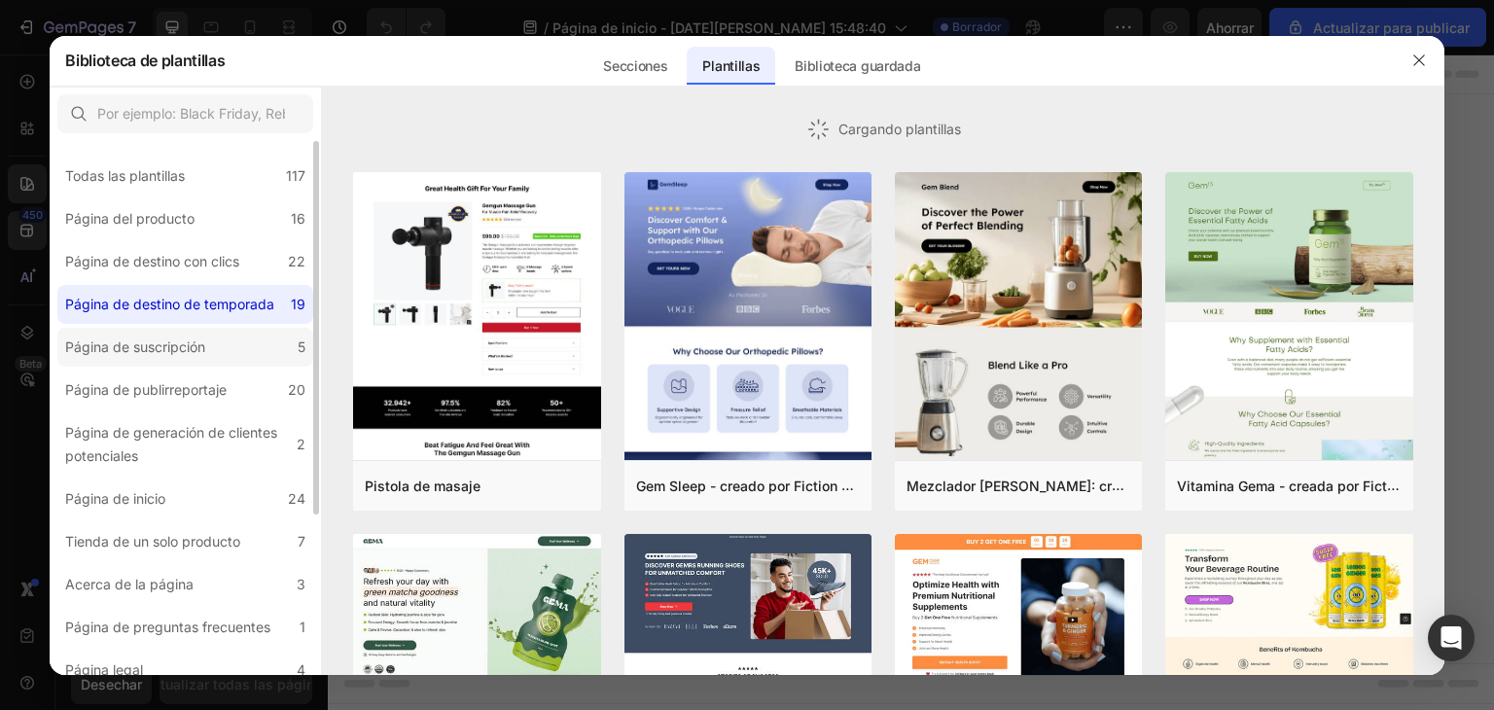
click at [224, 339] on label "Página de suscripción 5" at bounding box center [185, 347] width 256 height 39
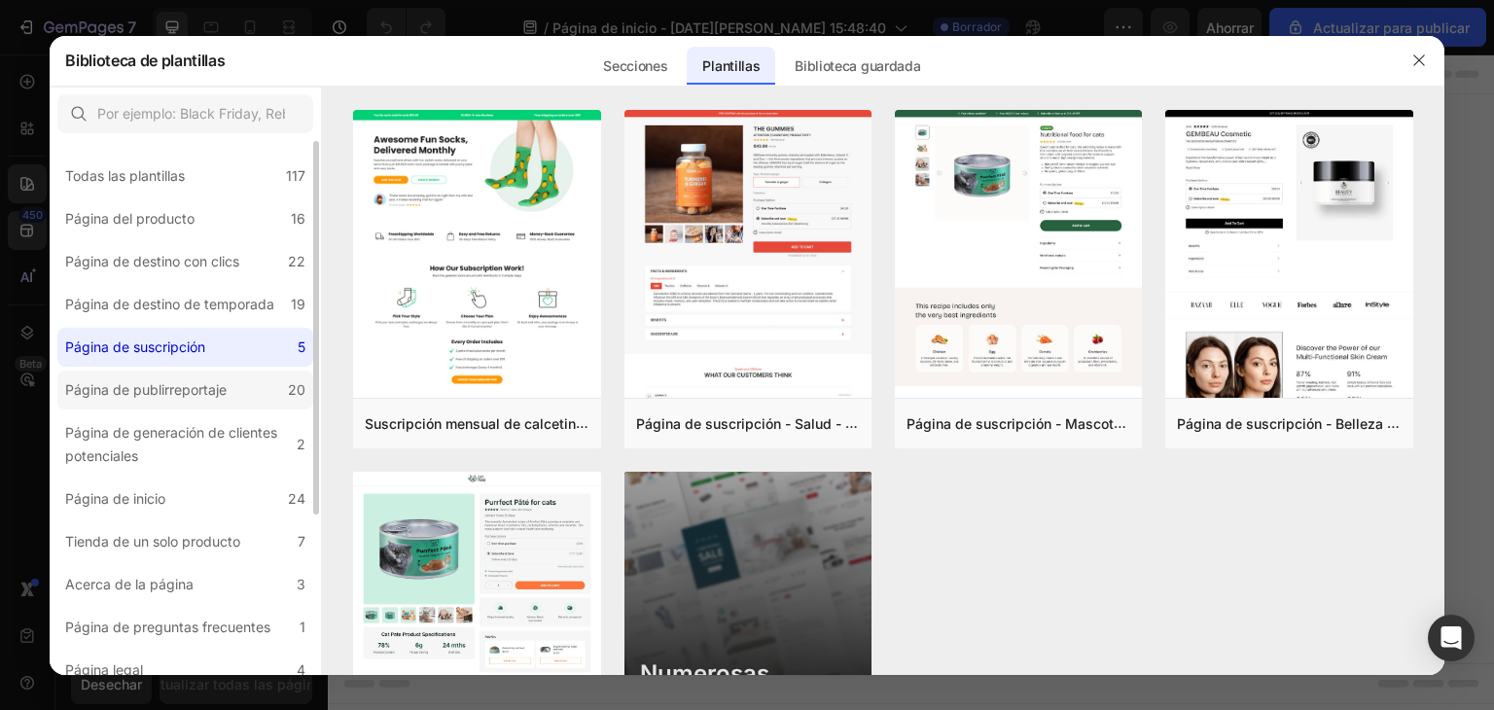
click at [228, 375] on label "Página de publirreportaje 20" at bounding box center [185, 390] width 256 height 39
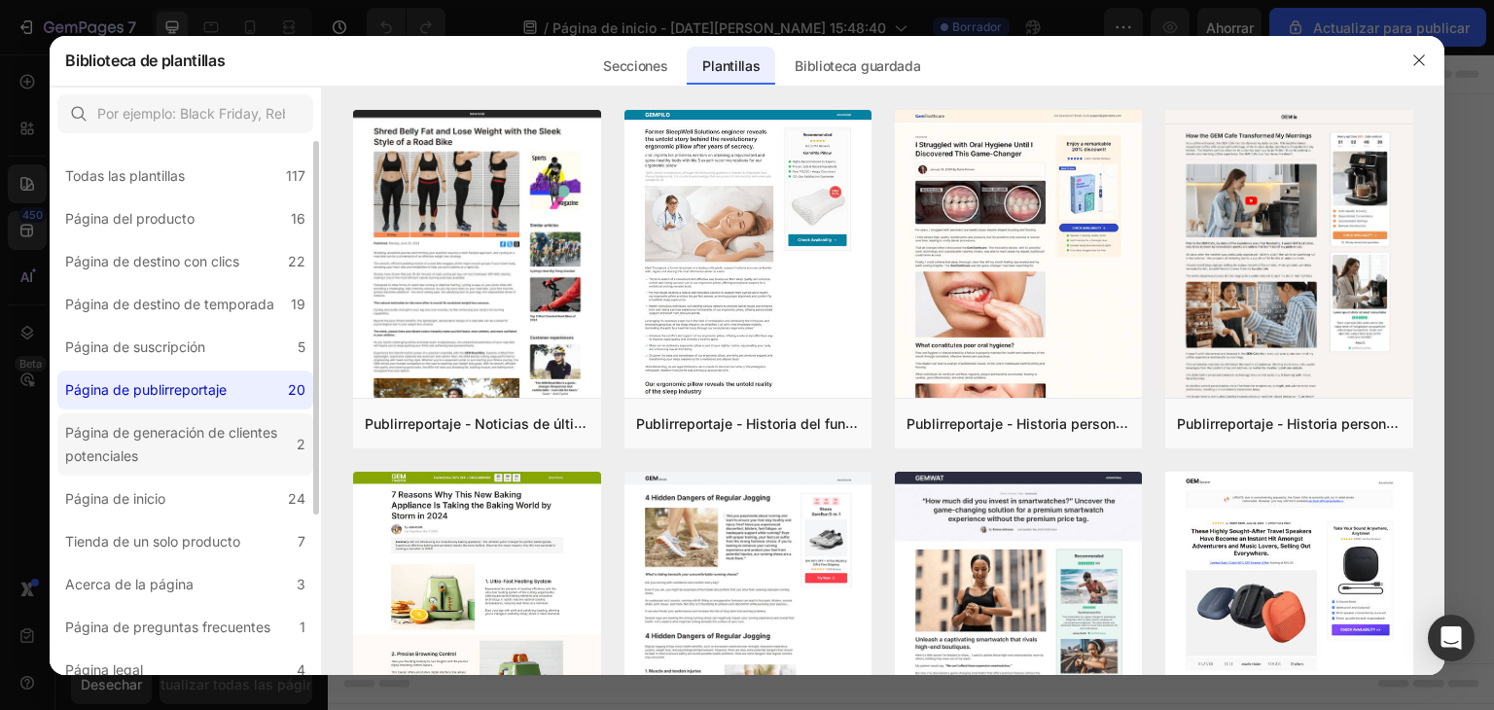
click at [222, 429] on font "Página de generación de clientes potenciales" at bounding box center [171, 444] width 212 height 40
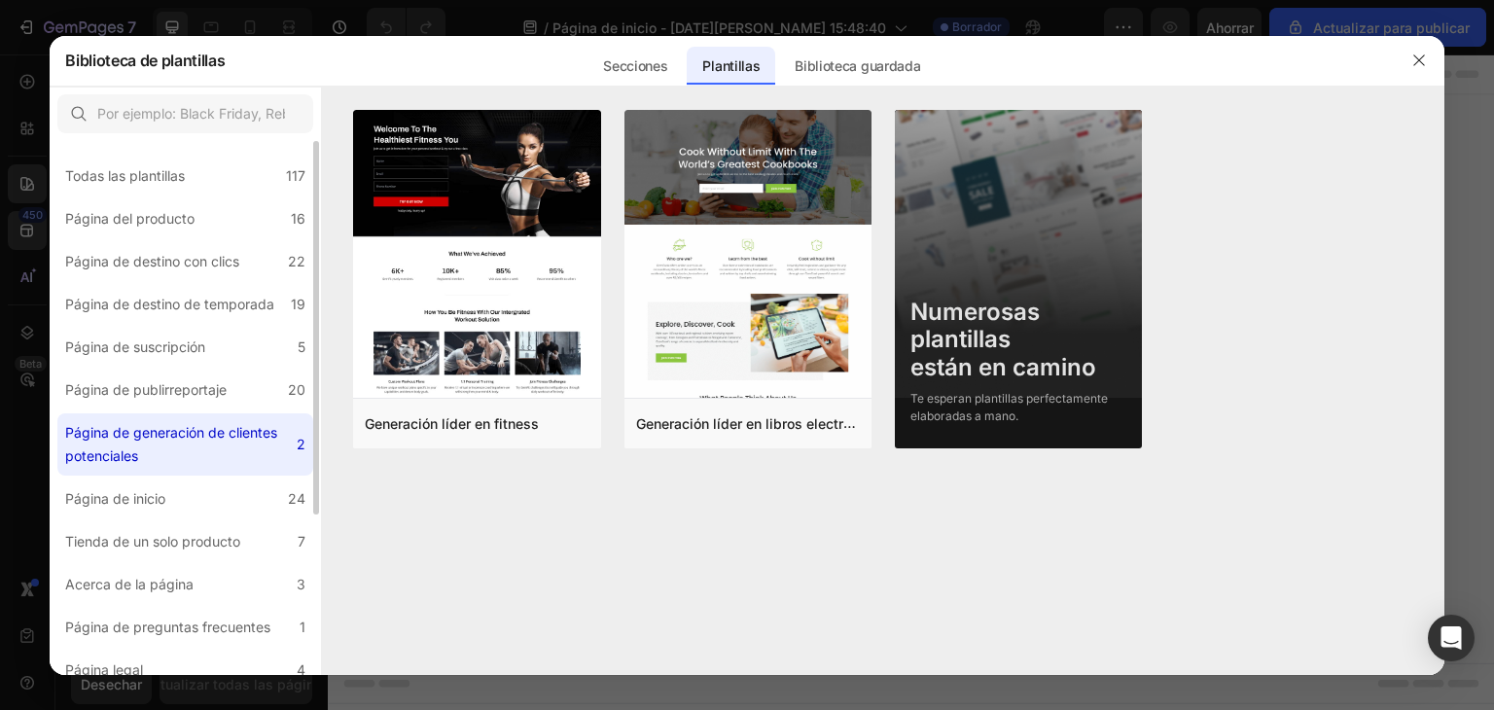
drag, startPoint x: 222, startPoint y: 429, endPoint x: 204, endPoint y: 441, distance: 21.0
click at [204, 441] on div "Página de generación de clientes potenciales" at bounding box center [177, 444] width 224 height 47
click at [217, 487] on label "Página de inicio 24" at bounding box center [185, 498] width 256 height 39
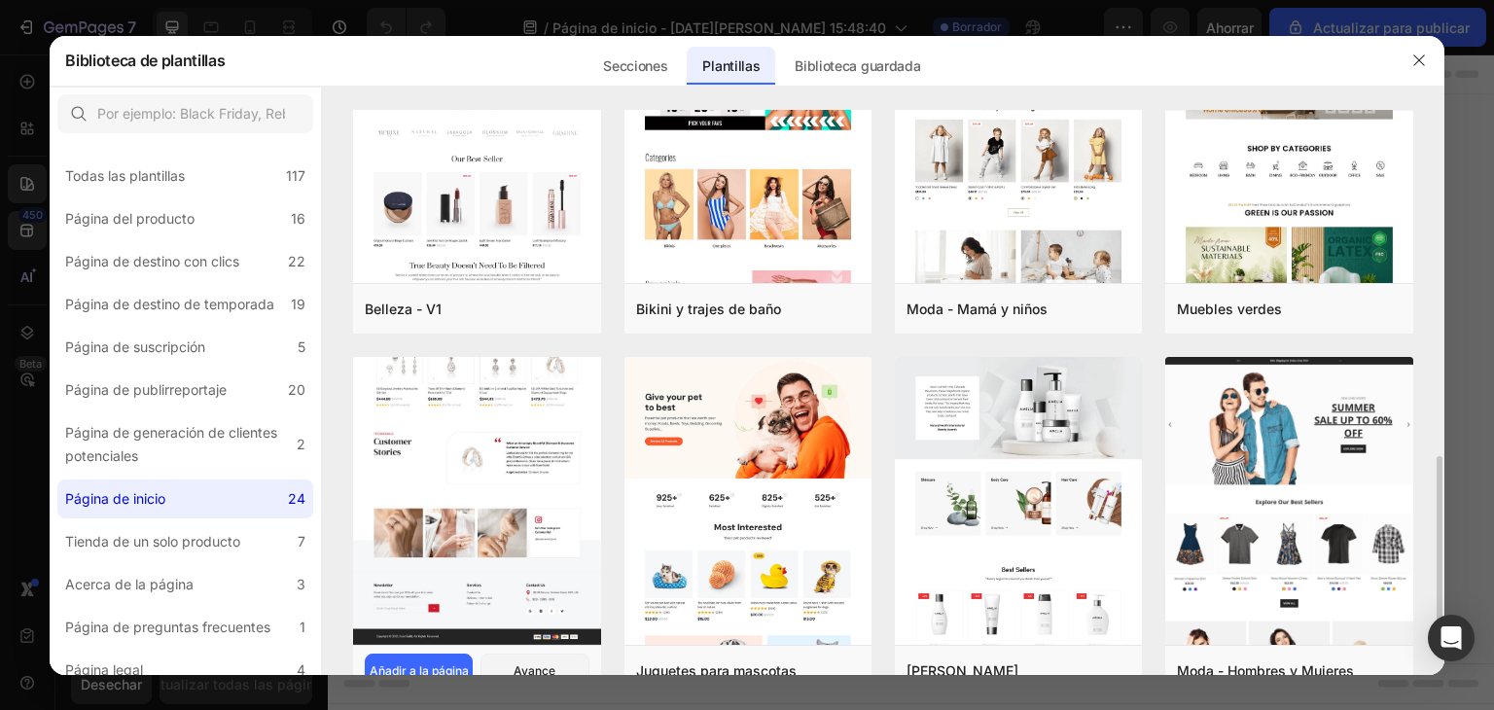
scroll to position [903, 0]
